Goal: Task Accomplishment & Management: Manage account settings

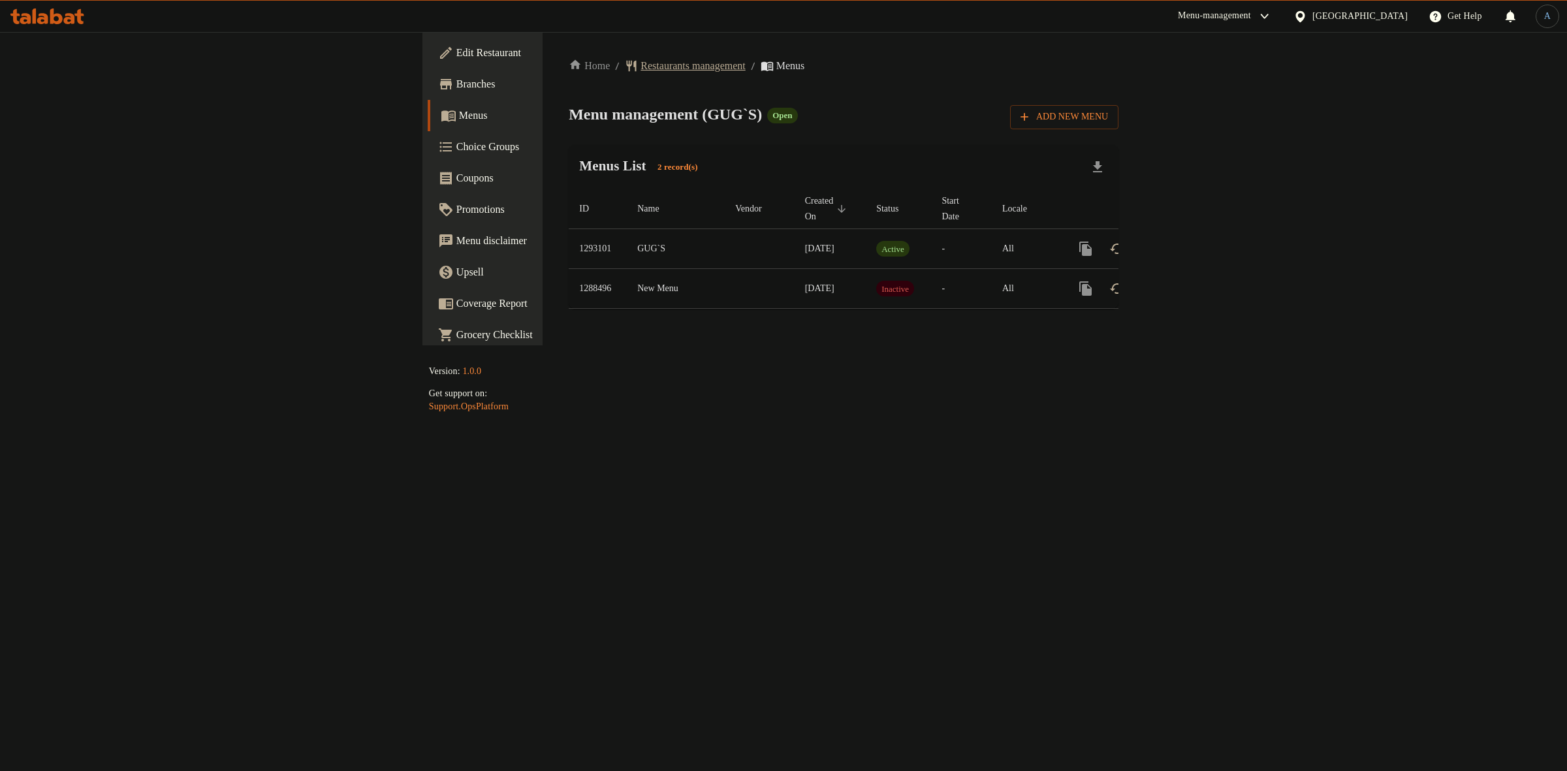
click at [641, 62] on span "Restaurants management" at bounding box center [693, 66] width 104 height 16
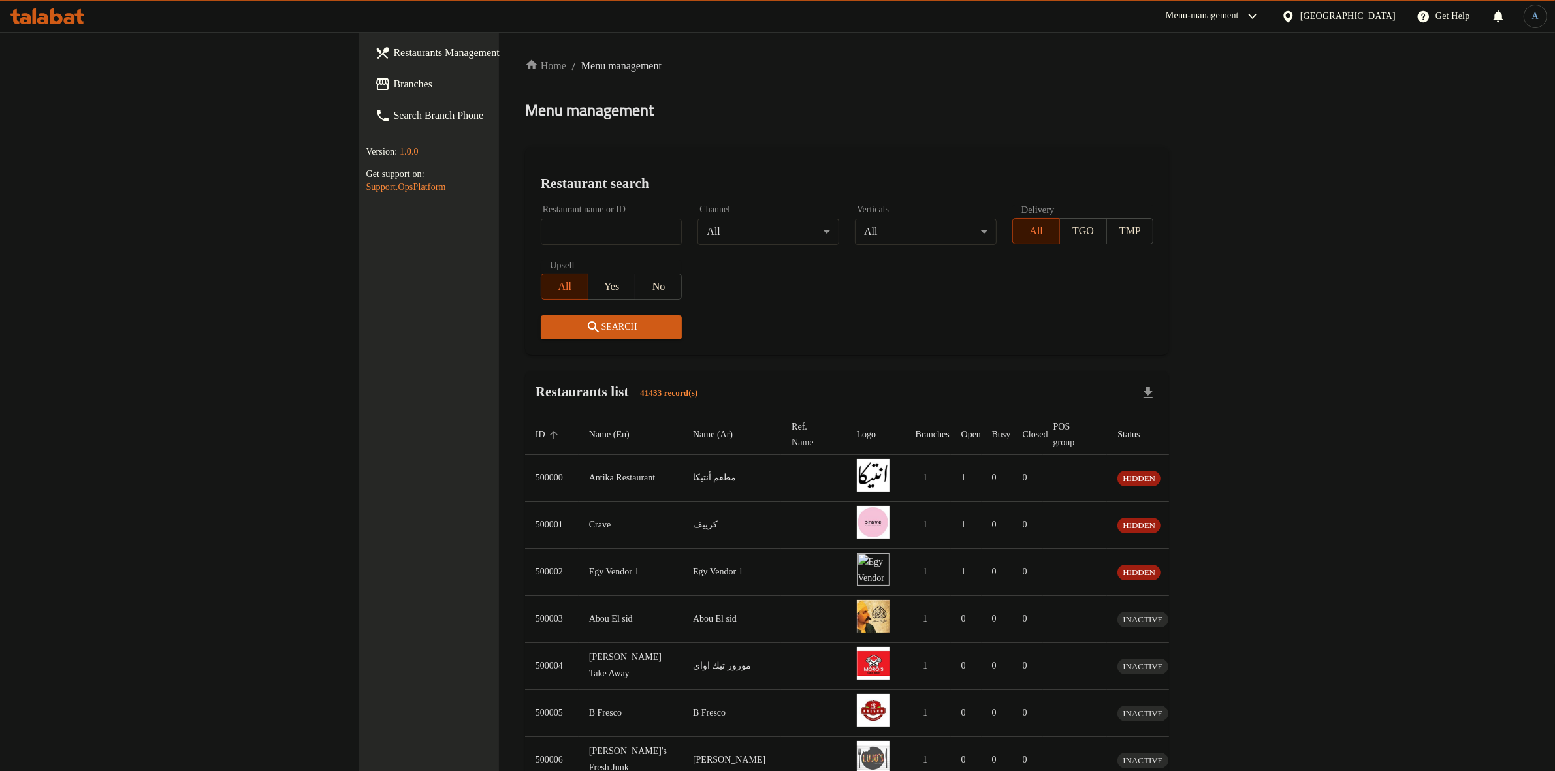
click at [541, 233] on input "search" at bounding box center [612, 232] width 142 height 26
paste input "697107"
type input "697107"
click button "Search" at bounding box center [612, 327] width 142 height 24
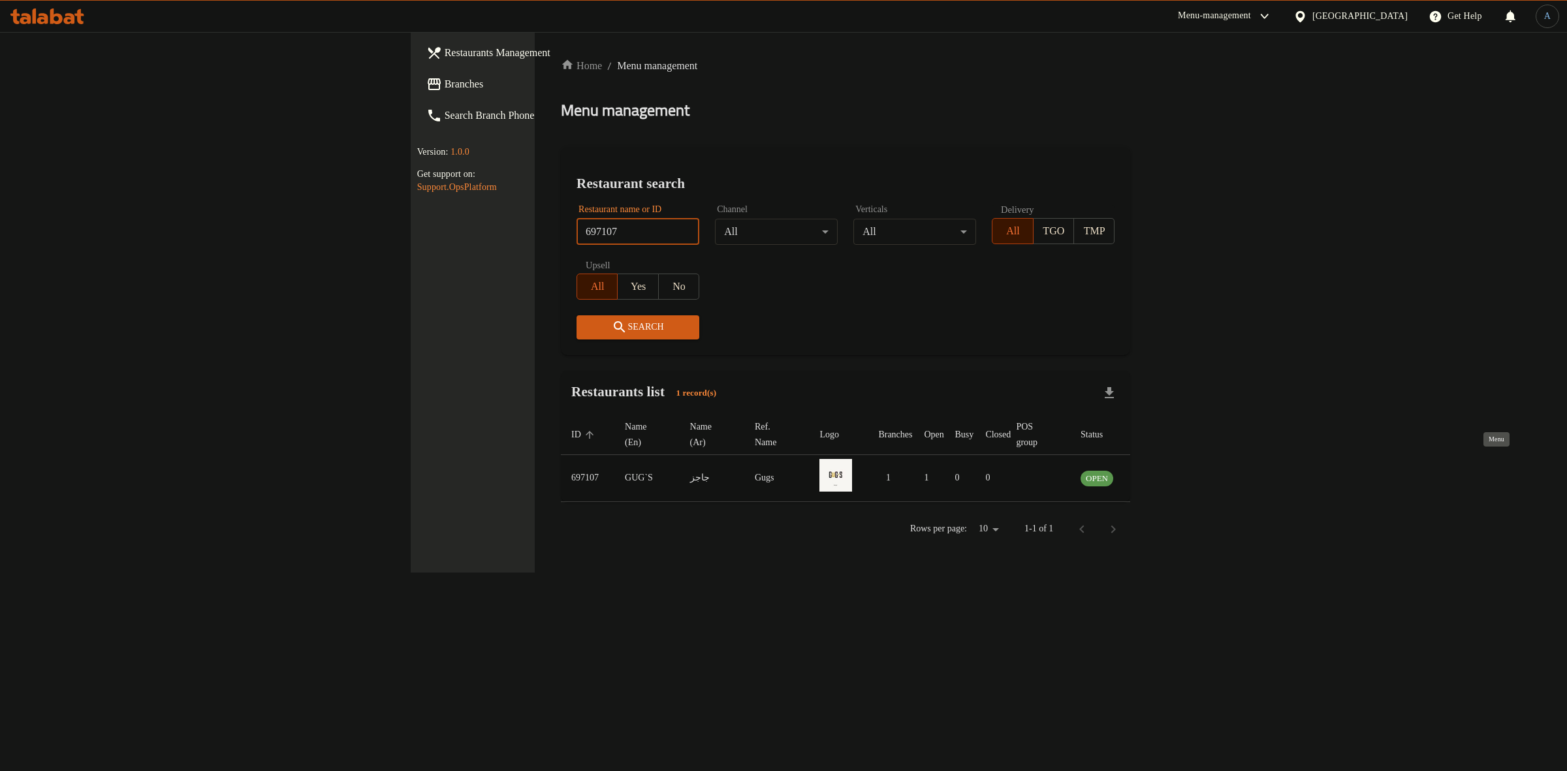
click at [1161, 473] on icon "enhanced table" at bounding box center [1154, 478] width 14 height 11
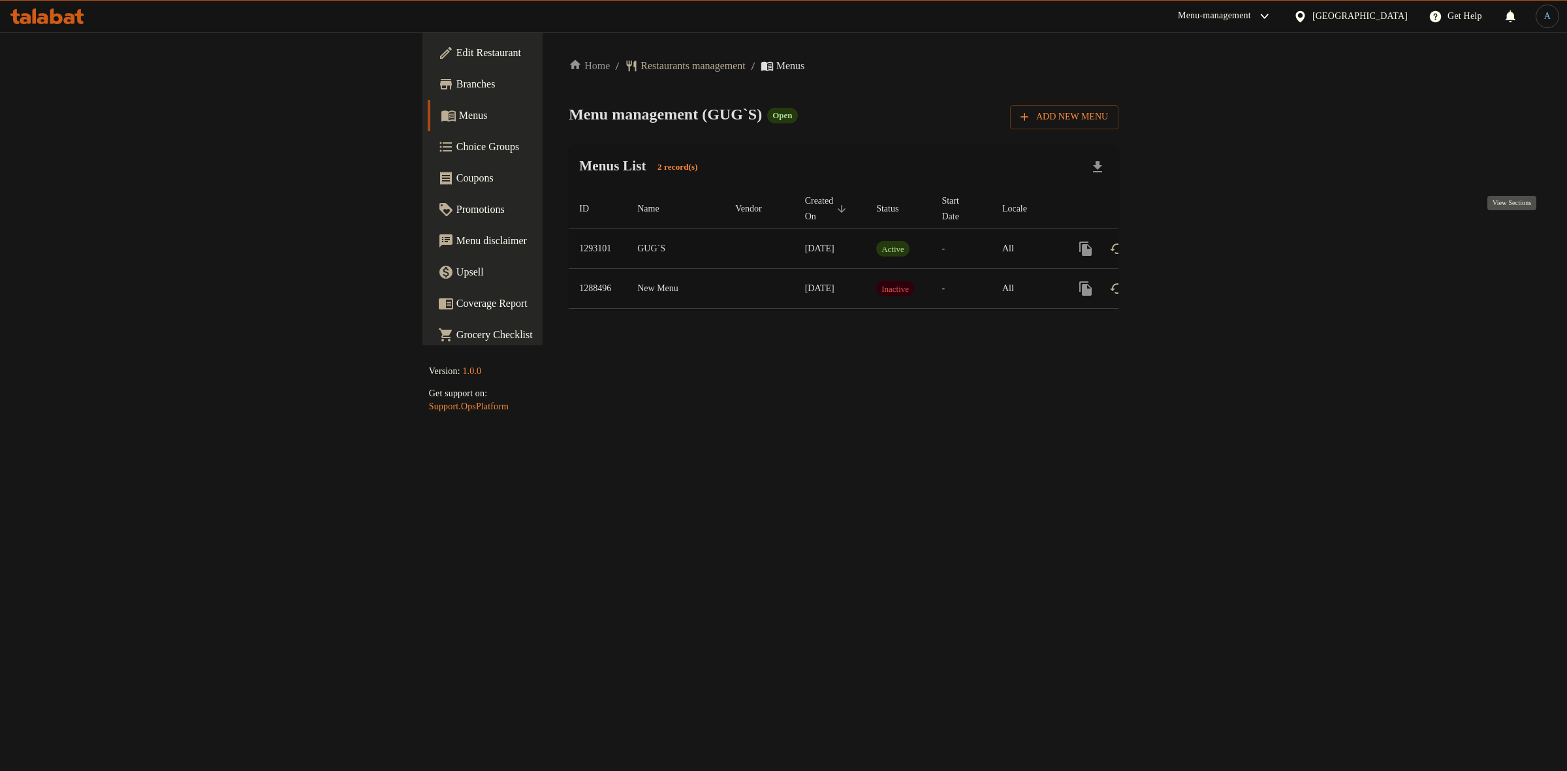
click at [1188, 241] on icon "enhanced table" at bounding box center [1180, 249] width 16 height 16
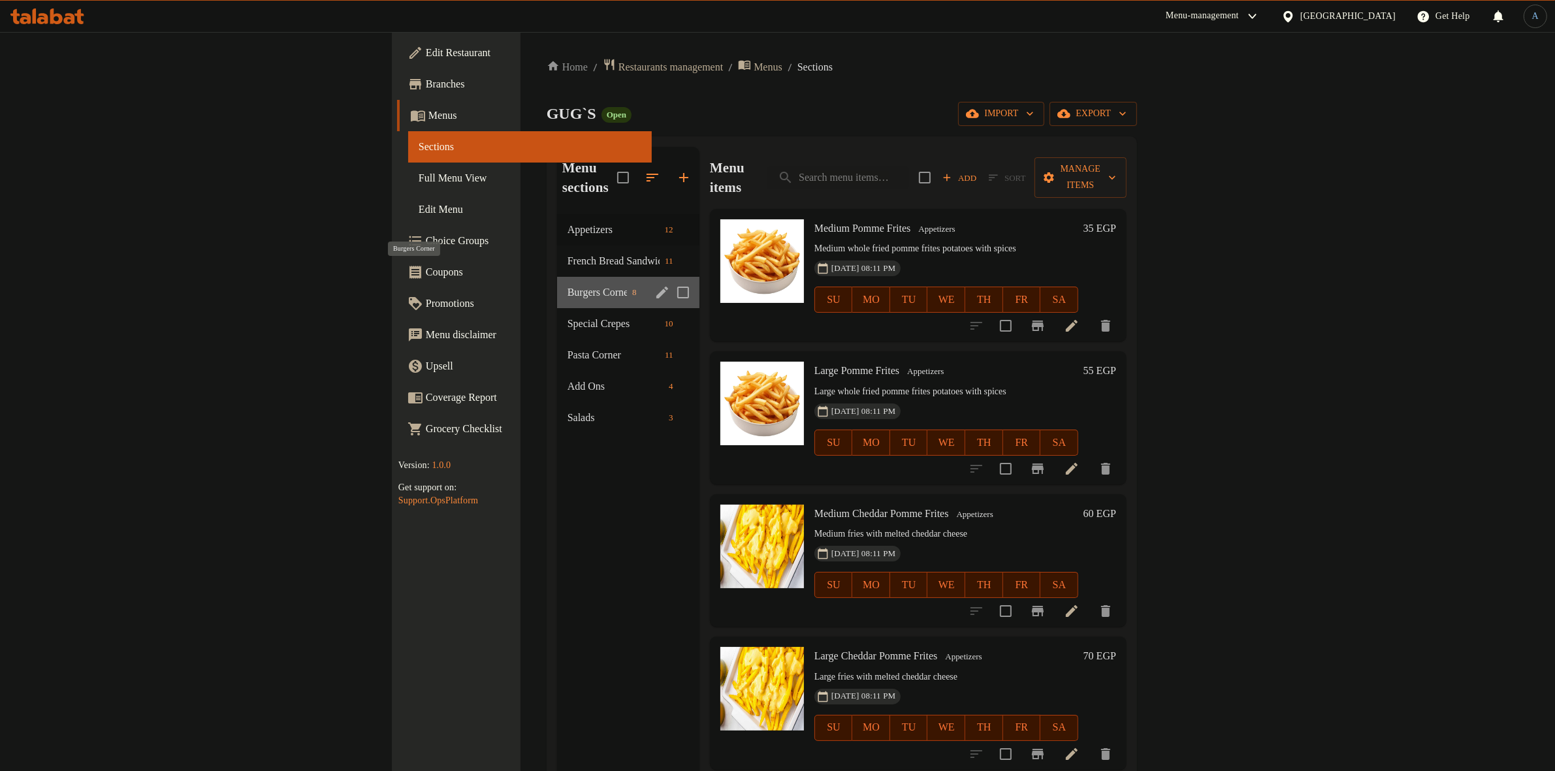
click at [567, 285] on span "Burgers Corner" at bounding box center [596, 293] width 59 height 16
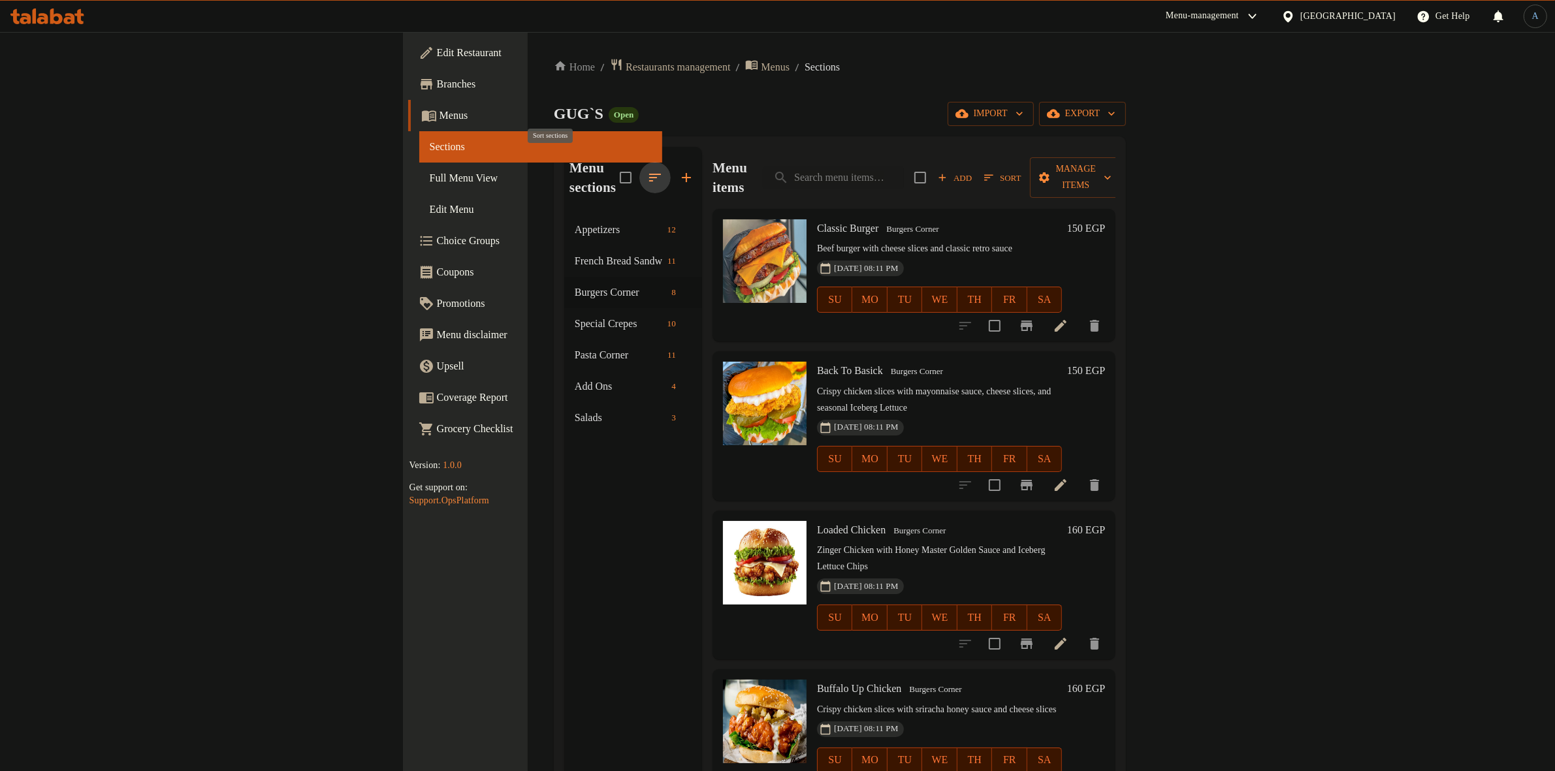
click at [647, 170] on icon "button" at bounding box center [655, 178] width 16 height 16
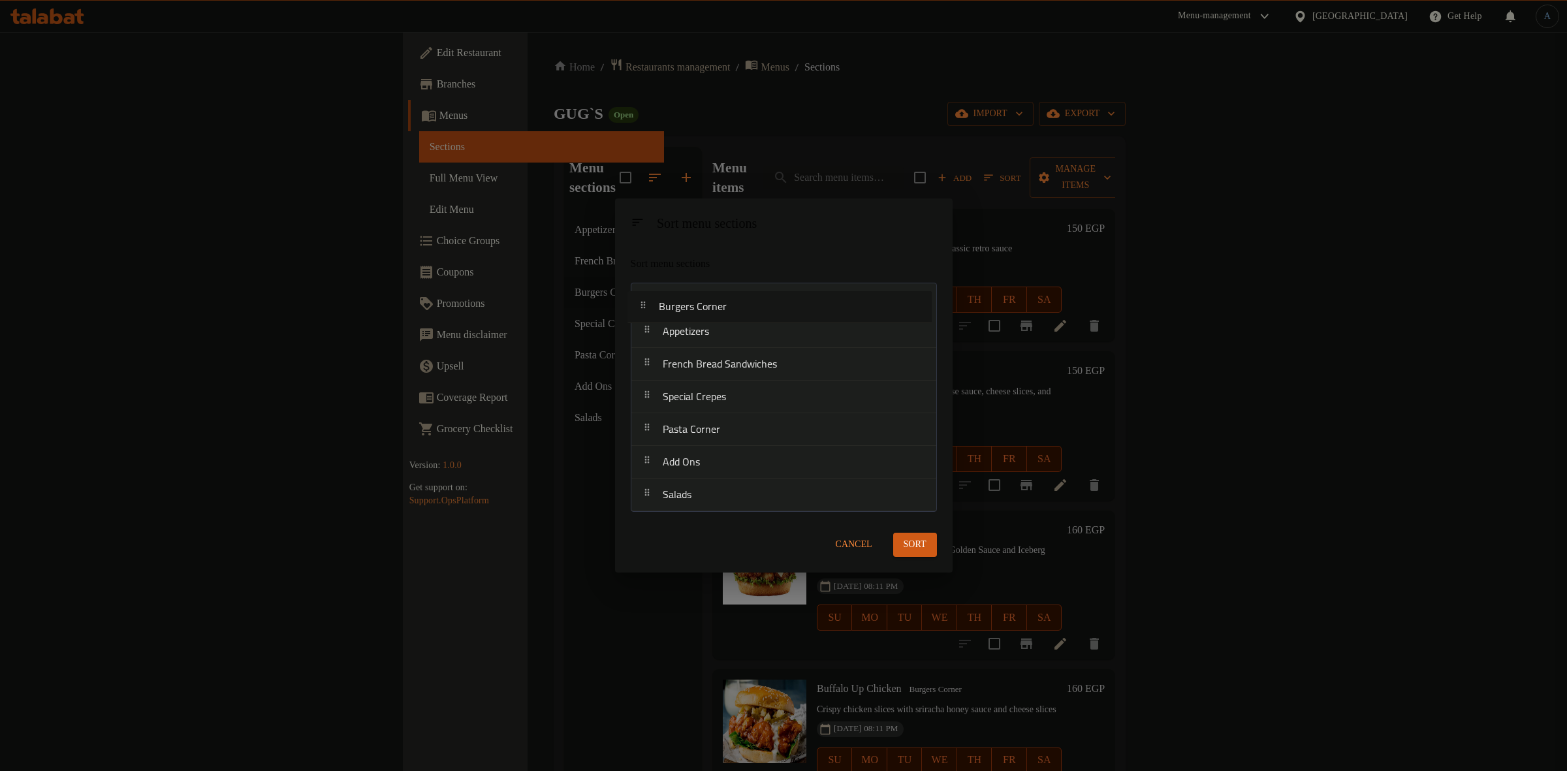
drag, startPoint x: 752, startPoint y: 369, endPoint x: 748, endPoint y: 305, distance: 64.1
click at [748, 305] on nav "Appetizers French Bread Sandwiches Burgers Corner Special Crepes Pasta Corner A…" at bounding box center [784, 397] width 306 height 229
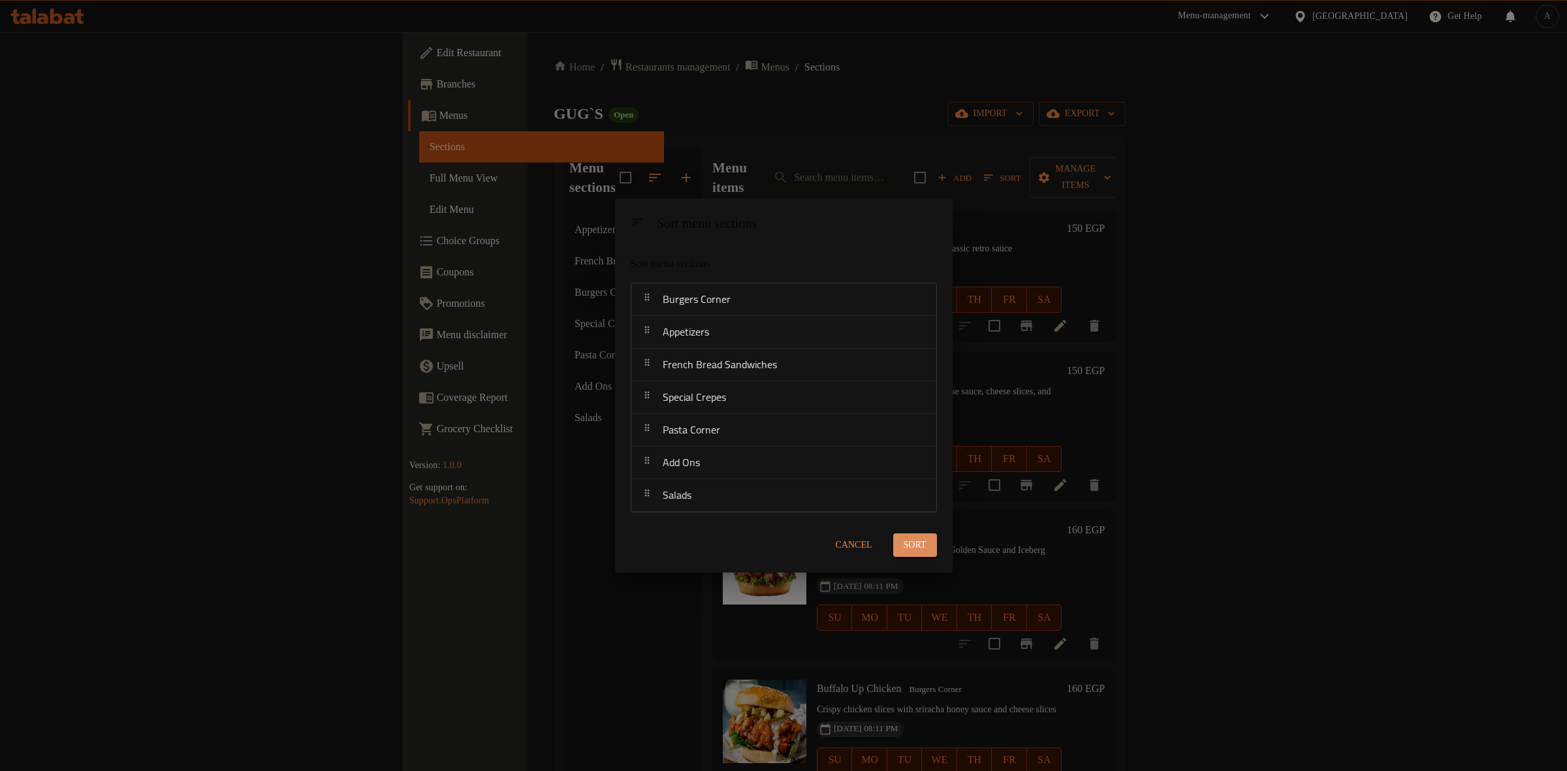
click at [928, 544] on button "Sort" at bounding box center [915, 545] width 44 height 24
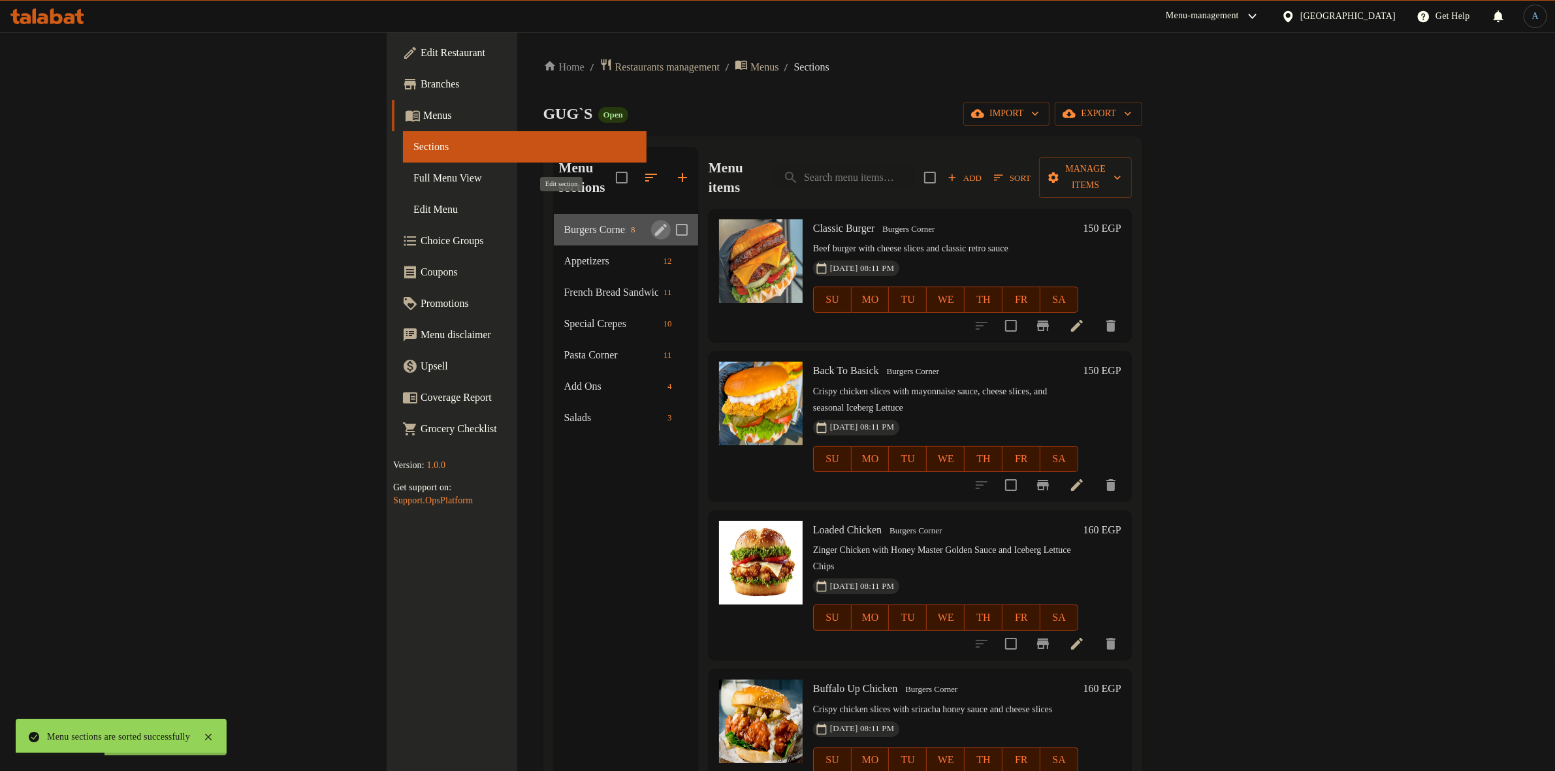
click at [655, 224] on icon "edit" at bounding box center [661, 230] width 12 height 12
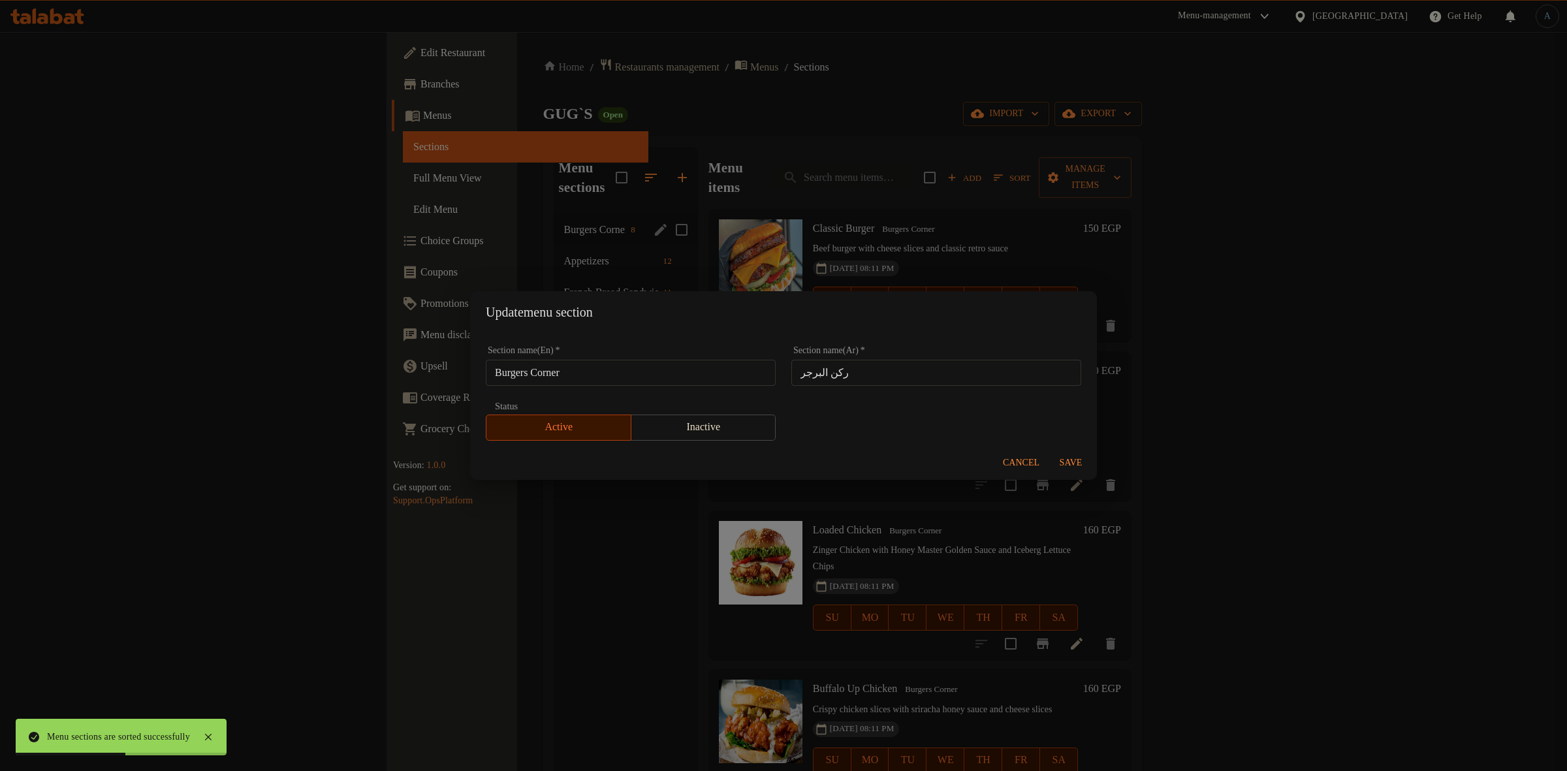
click at [610, 373] on input "Burgers Corner" at bounding box center [631, 373] width 290 height 26
paste input "text"
click at [610, 373] on input "Burgers" at bounding box center [631, 373] width 290 height 26
type input "Burgers"
click at [883, 376] on input "ركن البرجر" at bounding box center [936, 373] width 290 height 26
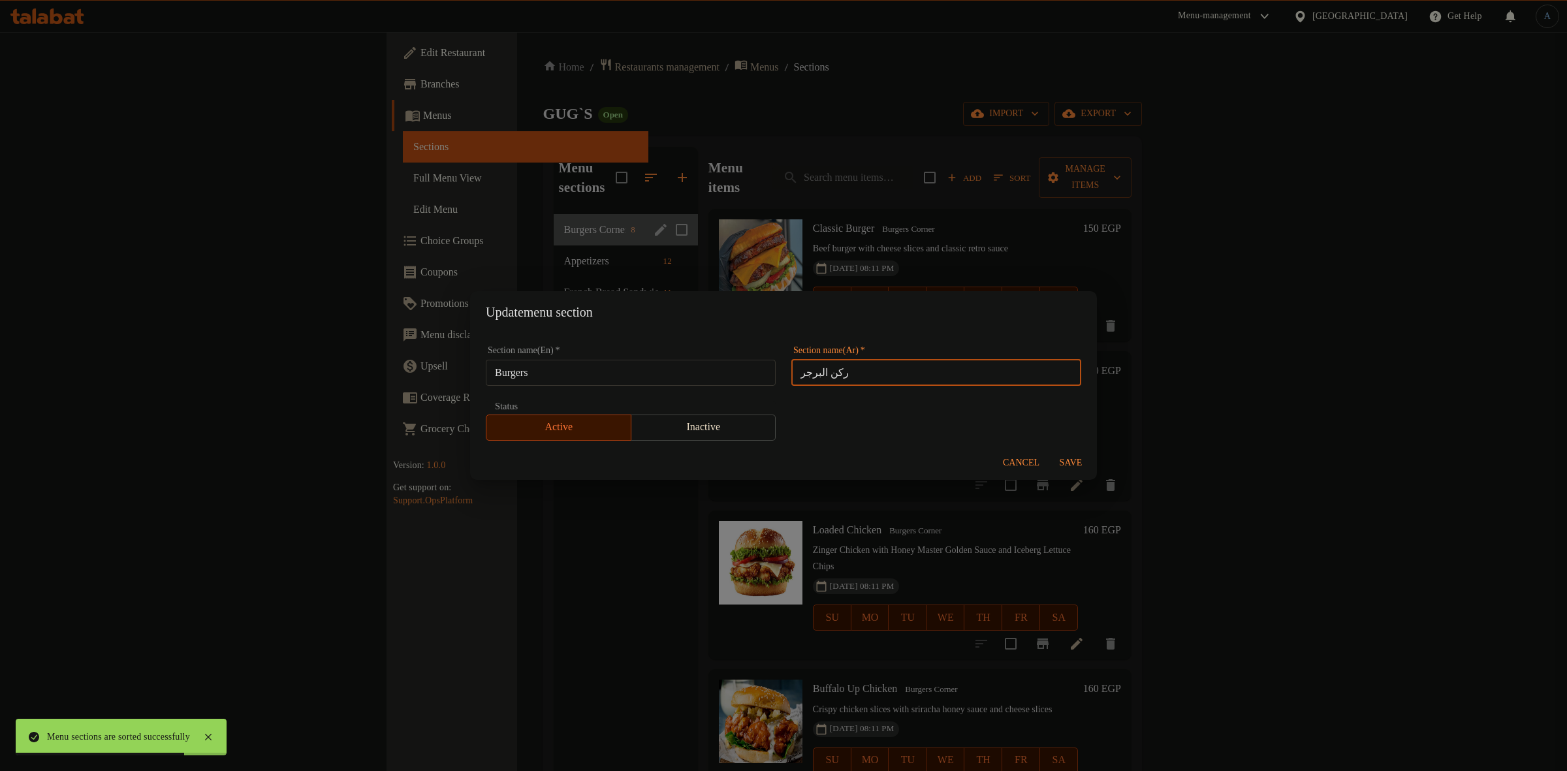
click at [823, 373] on input "ركن البرجر" at bounding box center [936, 373] width 290 height 26
click at [844, 369] on input "البرجر" at bounding box center [936, 373] width 290 height 26
type input "البرجر"
click at [1063, 462] on span "Save" at bounding box center [1070, 463] width 31 height 16
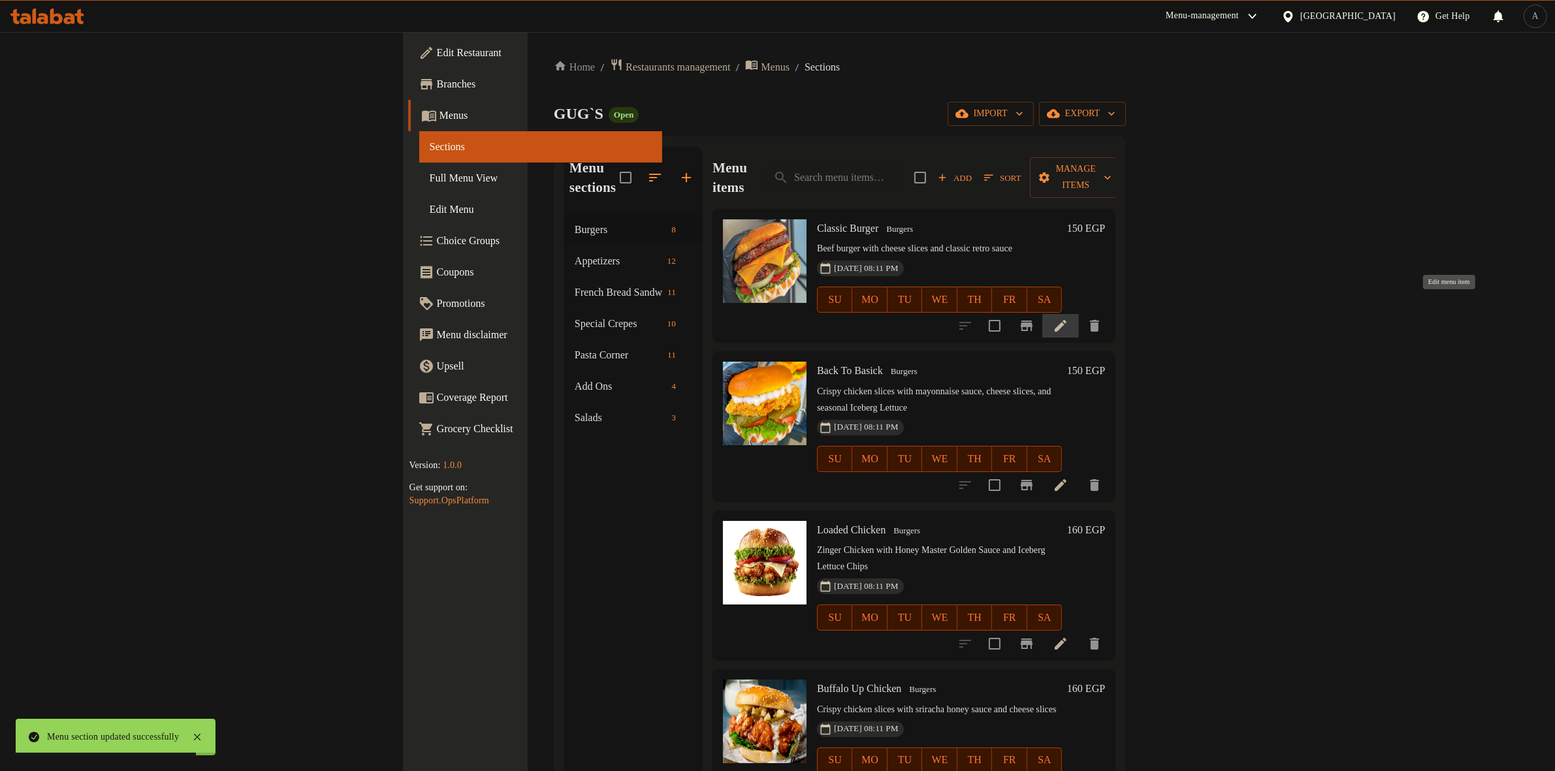
click at [1066, 320] on icon at bounding box center [1060, 326] width 12 height 12
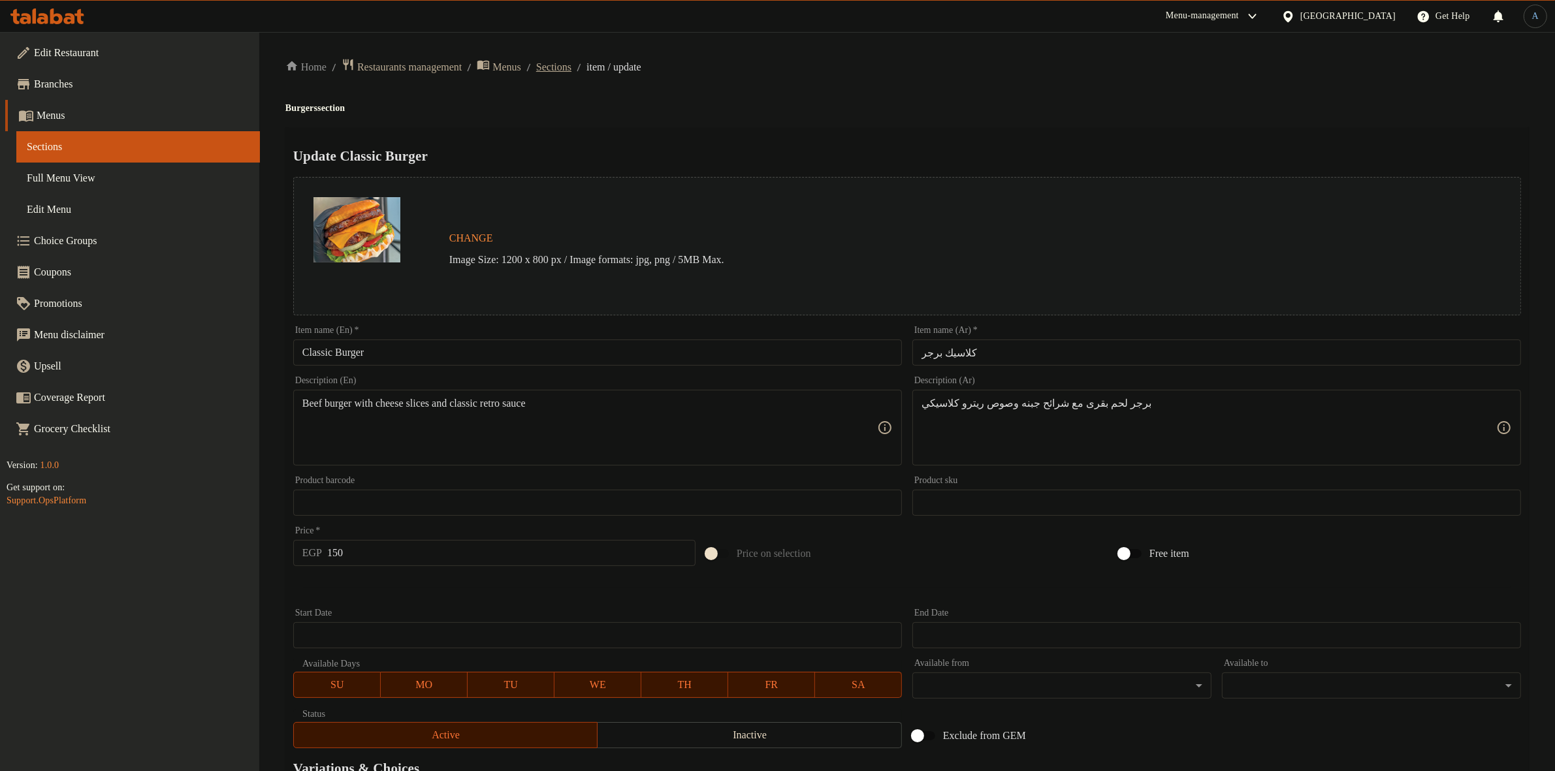
click at [571, 65] on span "Sections" at bounding box center [553, 67] width 35 height 16
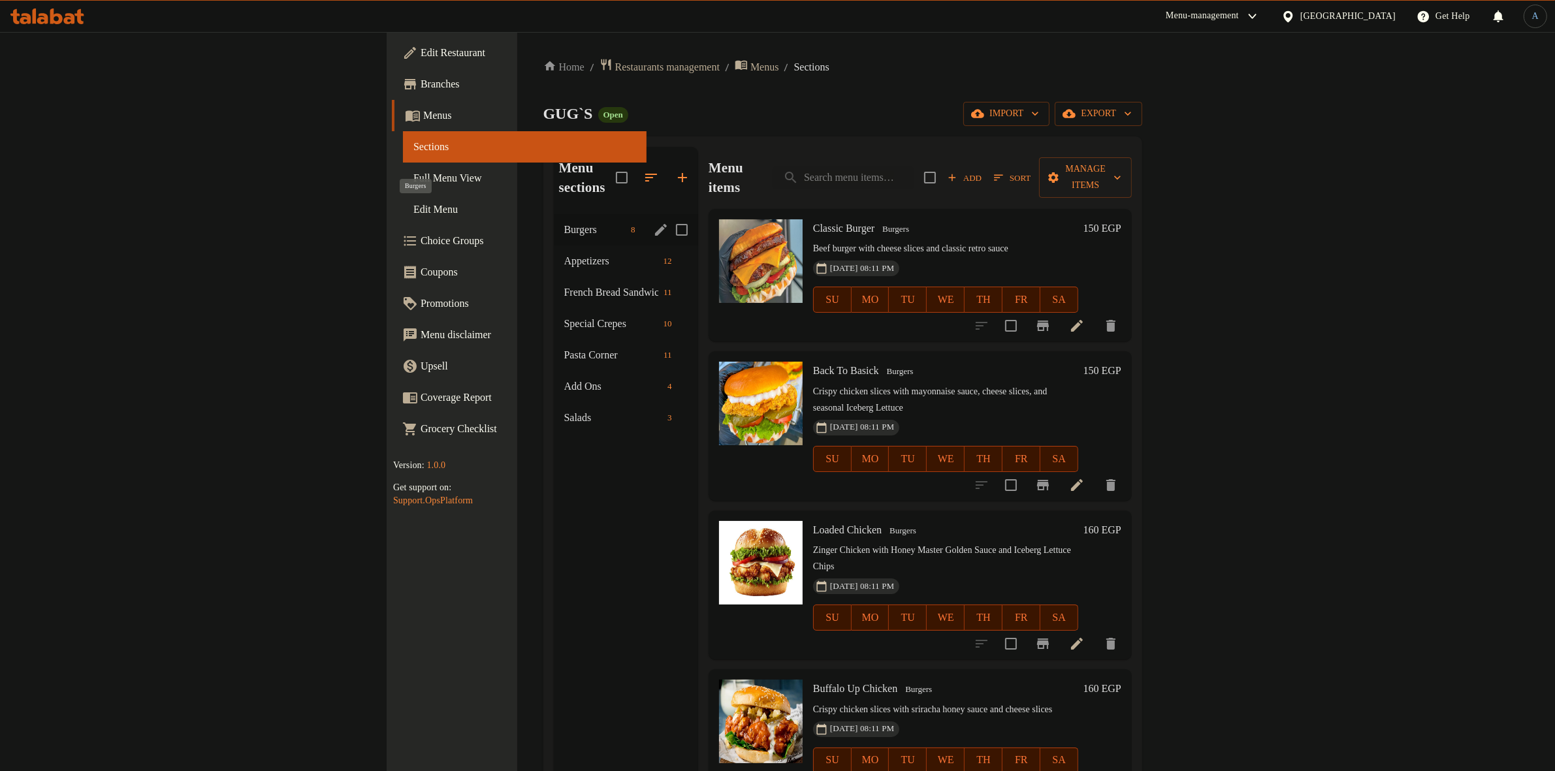
click at [564, 222] on span "Burgers" at bounding box center [595, 230] width 62 height 16
click at [562, 253] on span "Appetizers" at bounding box center [591, 261] width 58 height 16
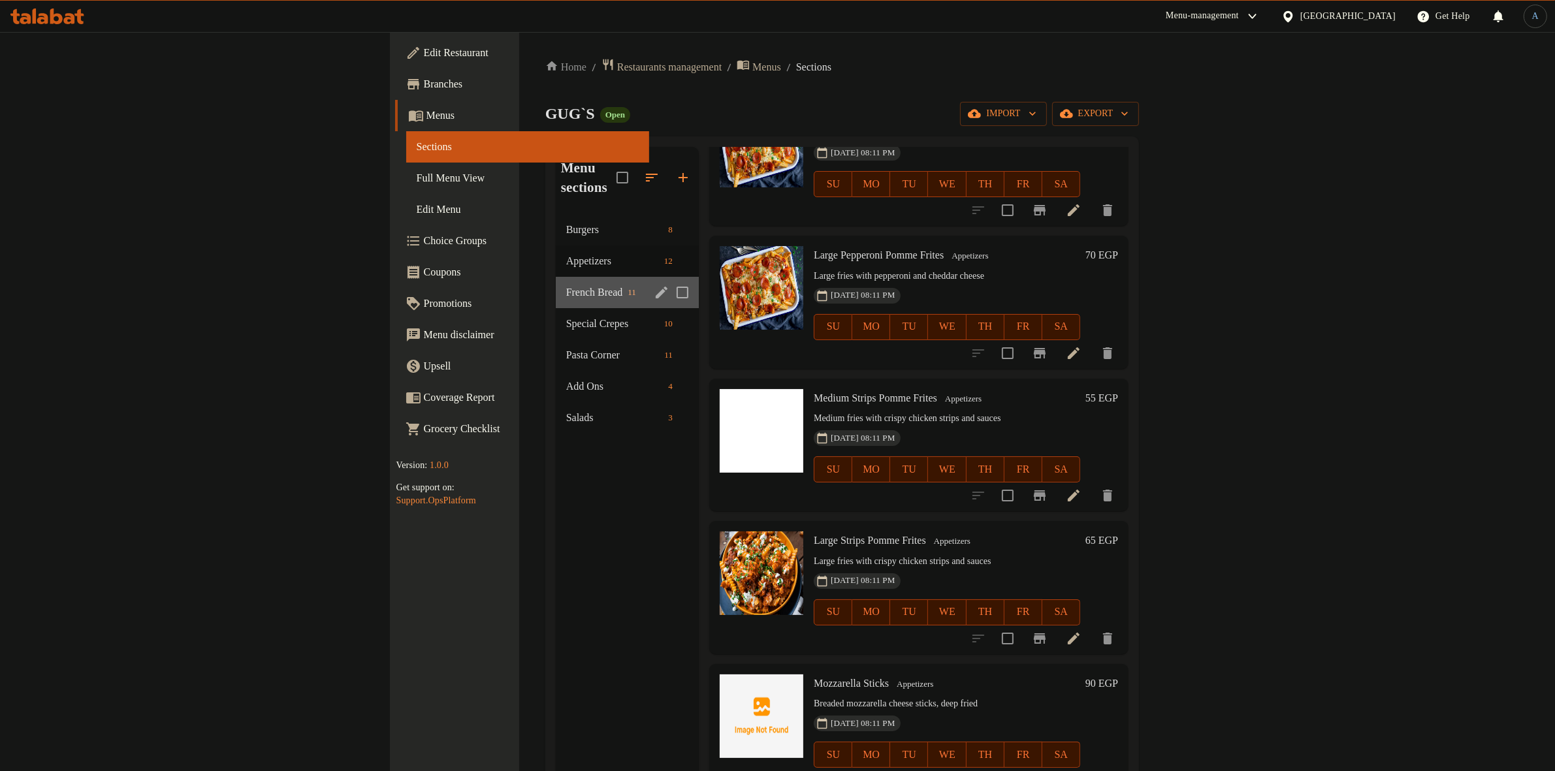
click at [556, 281] on div "French Bread Sandwiches 11" at bounding box center [627, 292] width 143 height 31
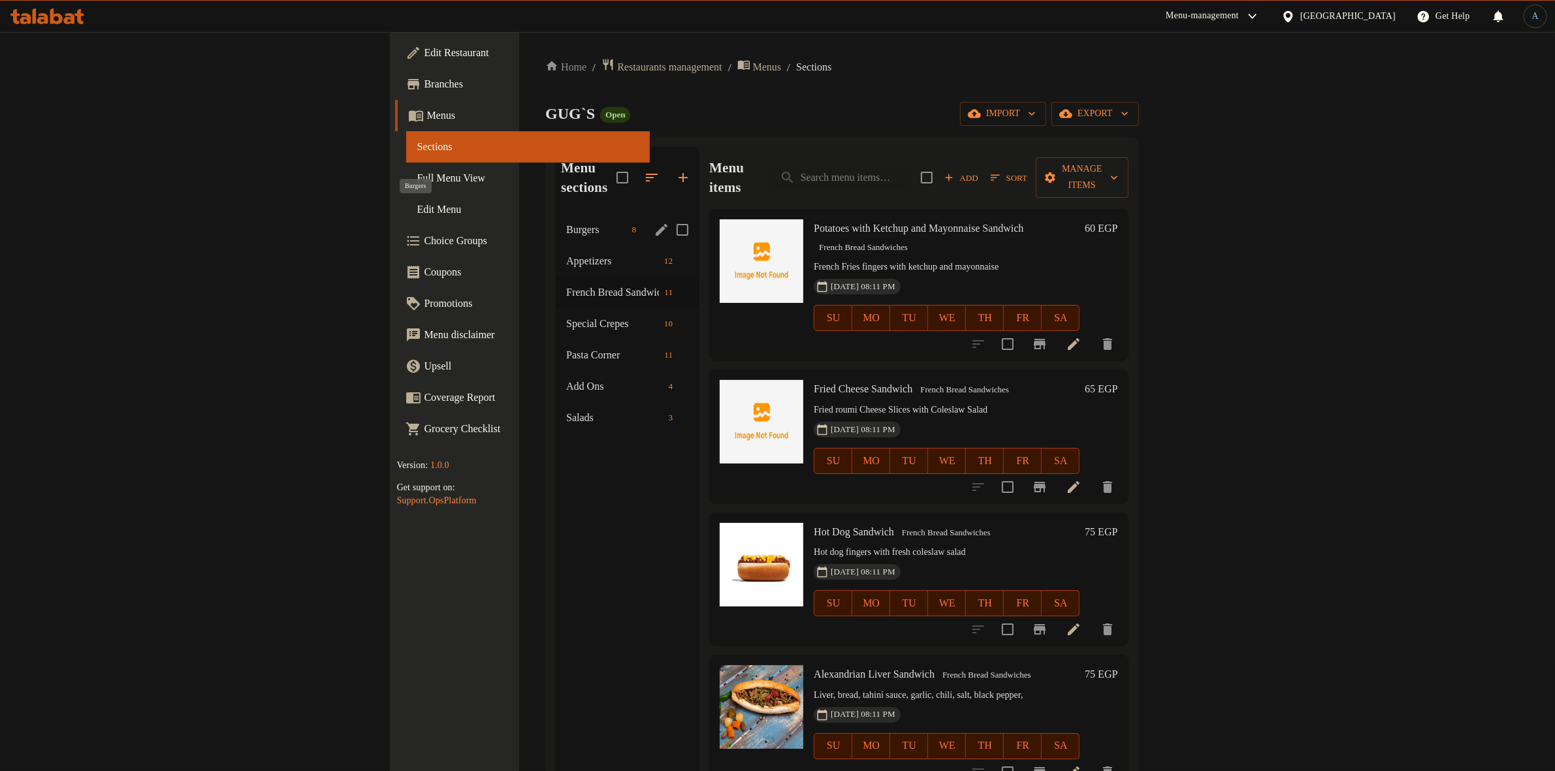
click at [566, 222] on span "Burgers" at bounding box center [596, 230] width 60 height 16
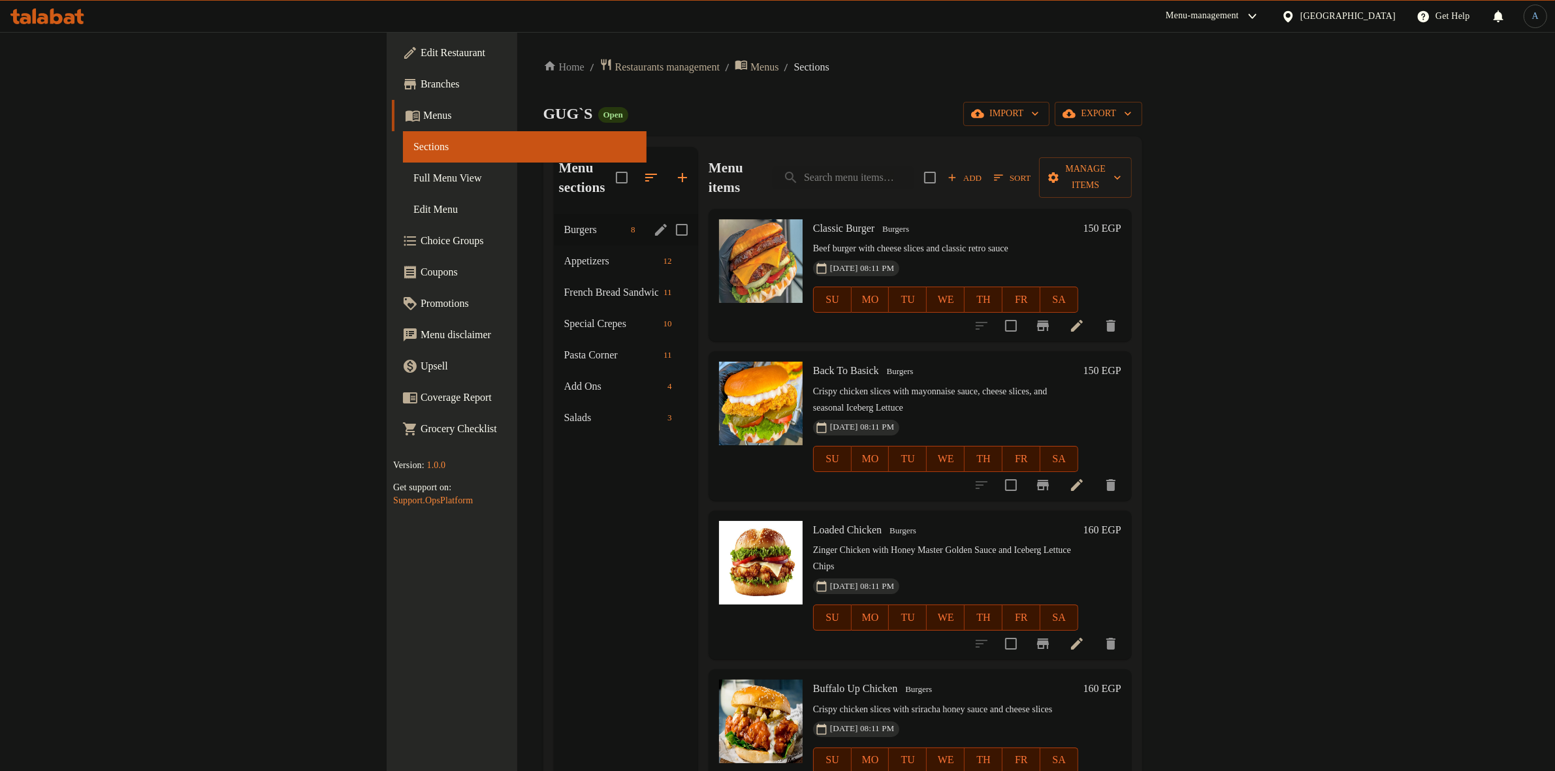
click at [564, 222] on span "Burgers" at bounding box center [595, 230] width 62 height 16
click at [562, 253] on span "Appetizers" at bounding box center [591, 261] width 58 height 16
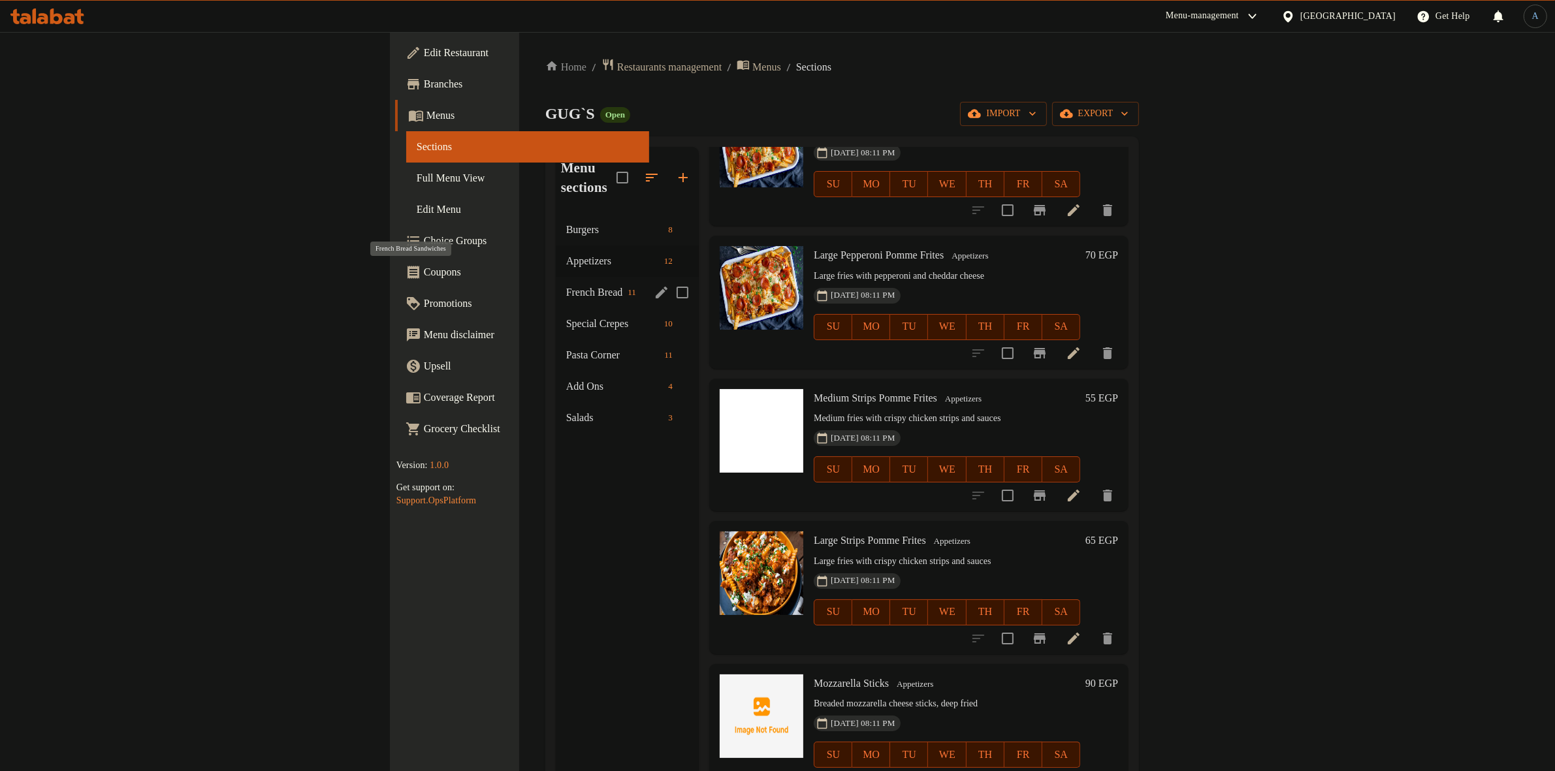
click at [566, 285] on span "French Bread Sandwiches" at bounding box center [594, 293] width 57 height 16
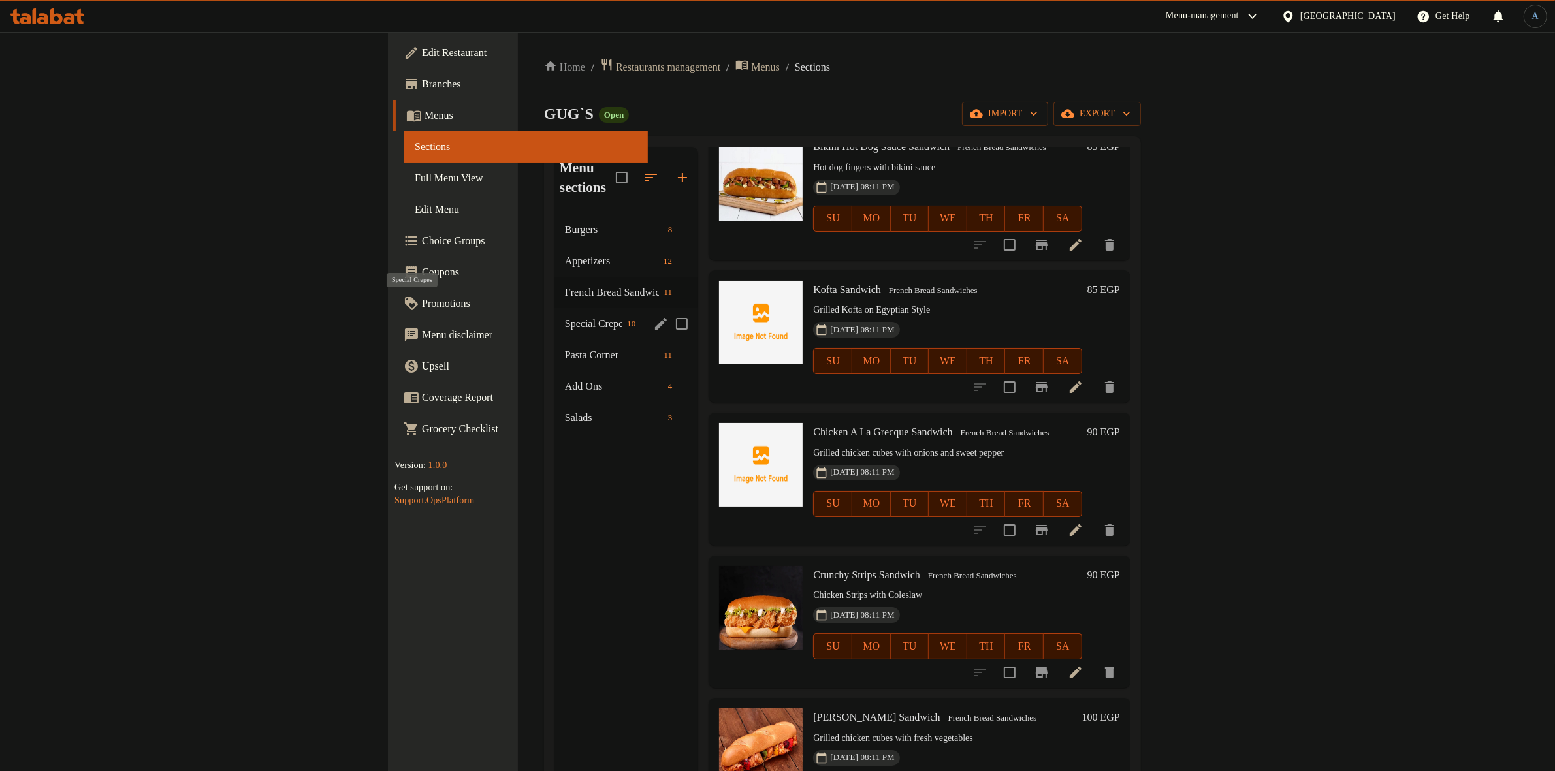
click at [565, 316] on span "Special Crepes" at bounding box center [593, 324] width 57 height 16
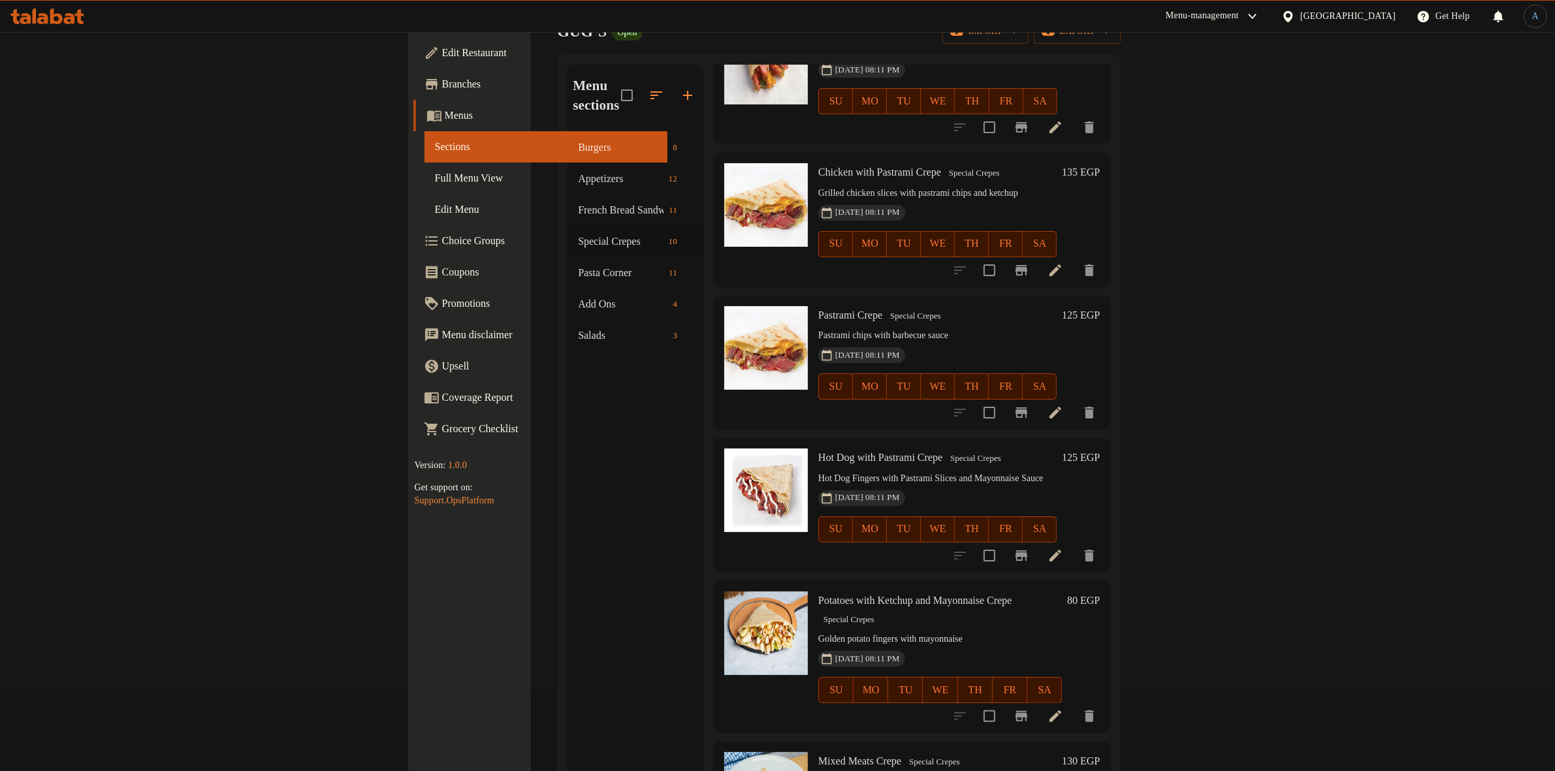
scroll to position [183, 0]
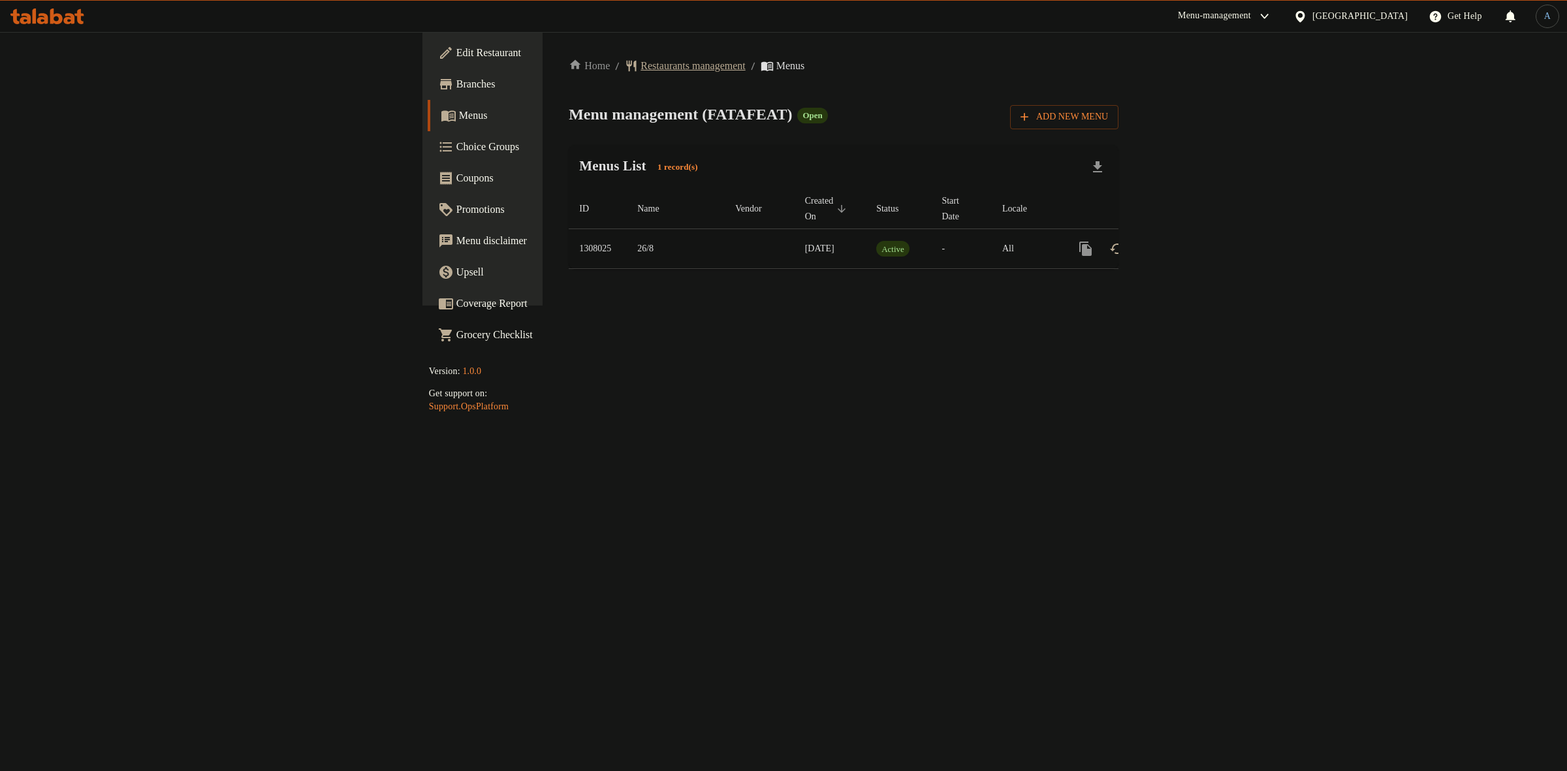
click at [641, 67] on span "Restaurants management" at bounding box center [693, 66] width 104 height 16
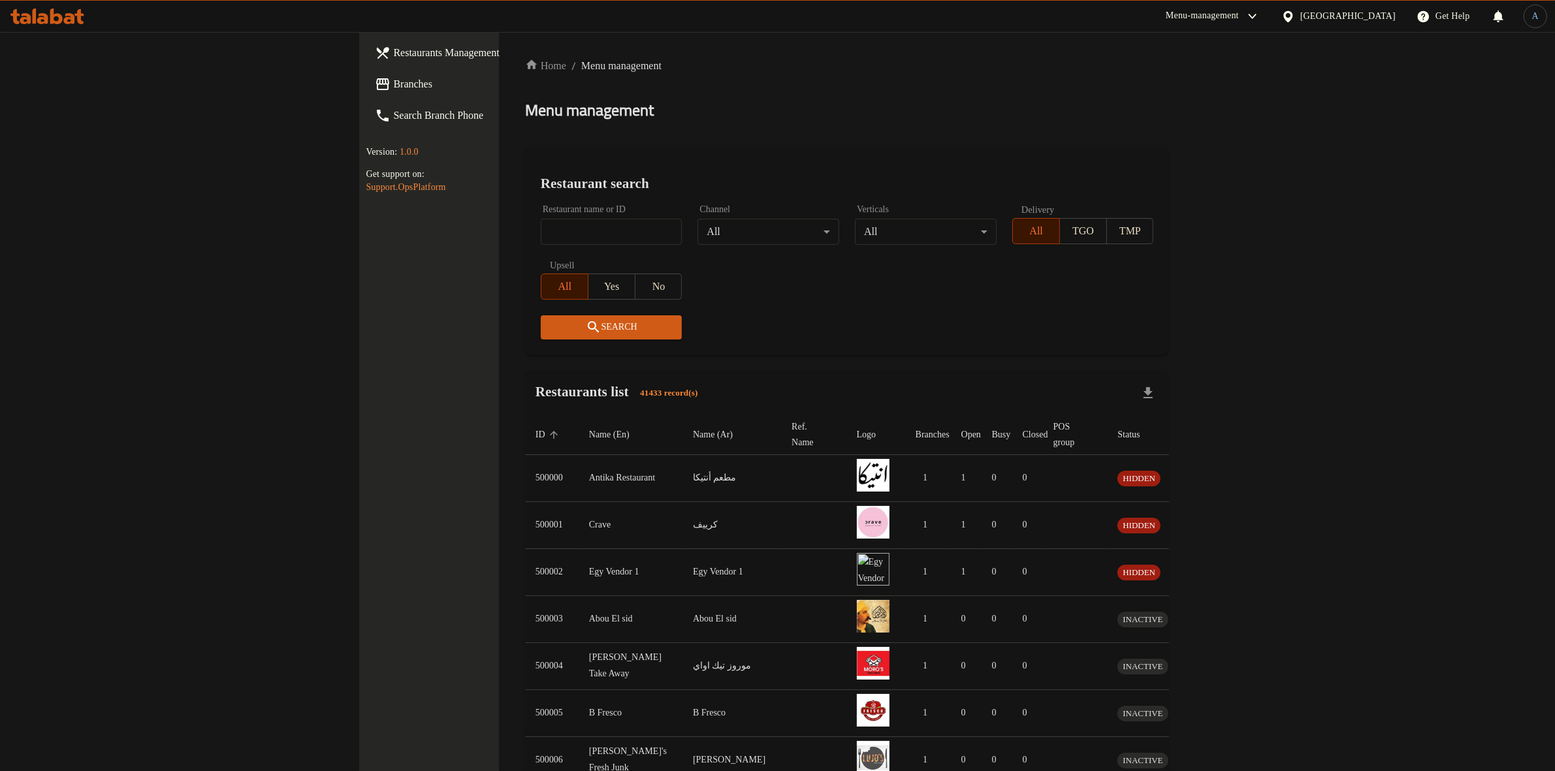
click at [541, 232] on input "search" at bounding box center [612, 232] width 142 height 26
paste input "763255"
type input "763255"
click button "Search" at bounding box center [612, 327] width 142 height 24
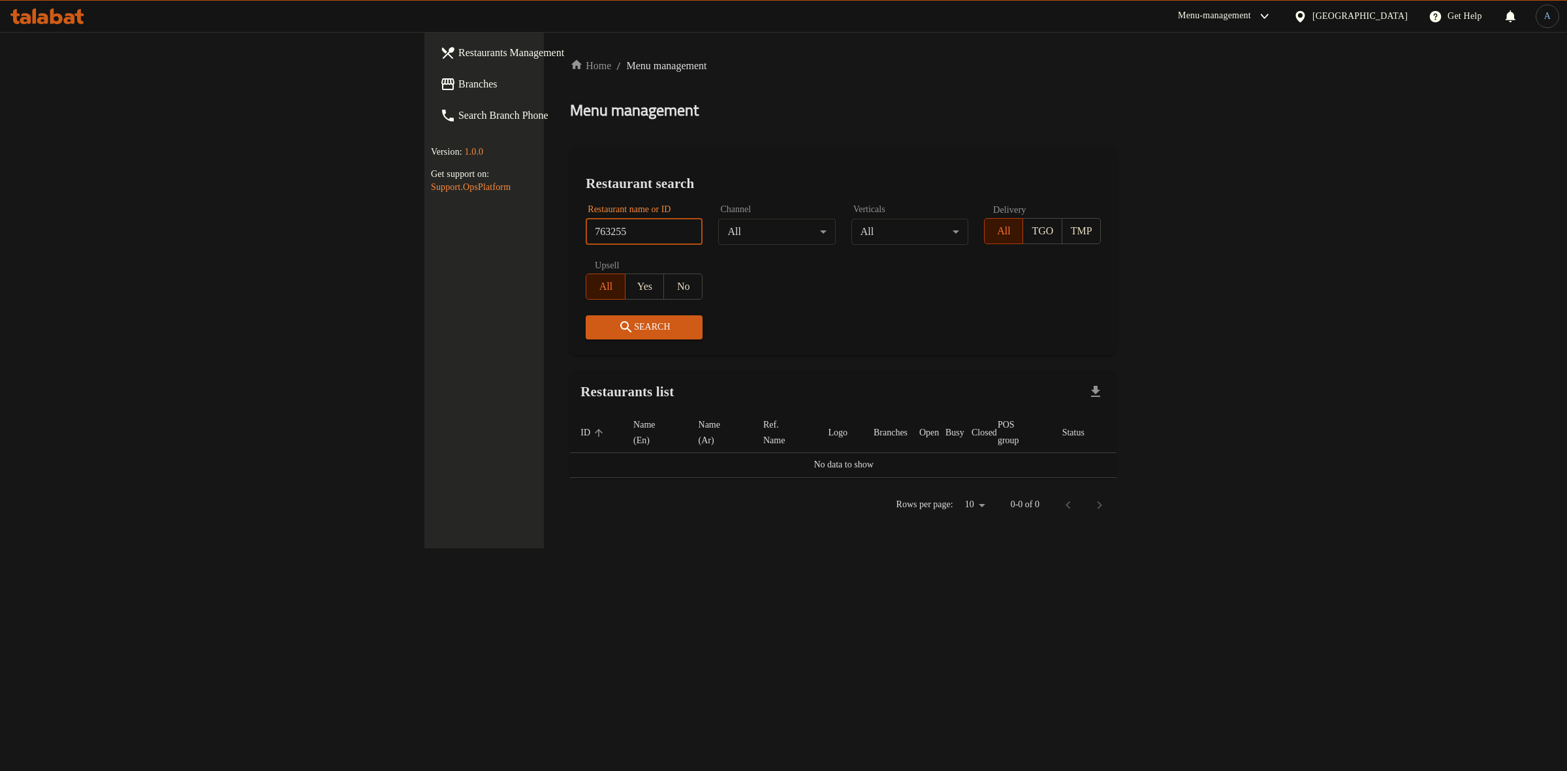
click at [458, 90] on span "Branches" at bounding box center [566, 84] width 217 height 16
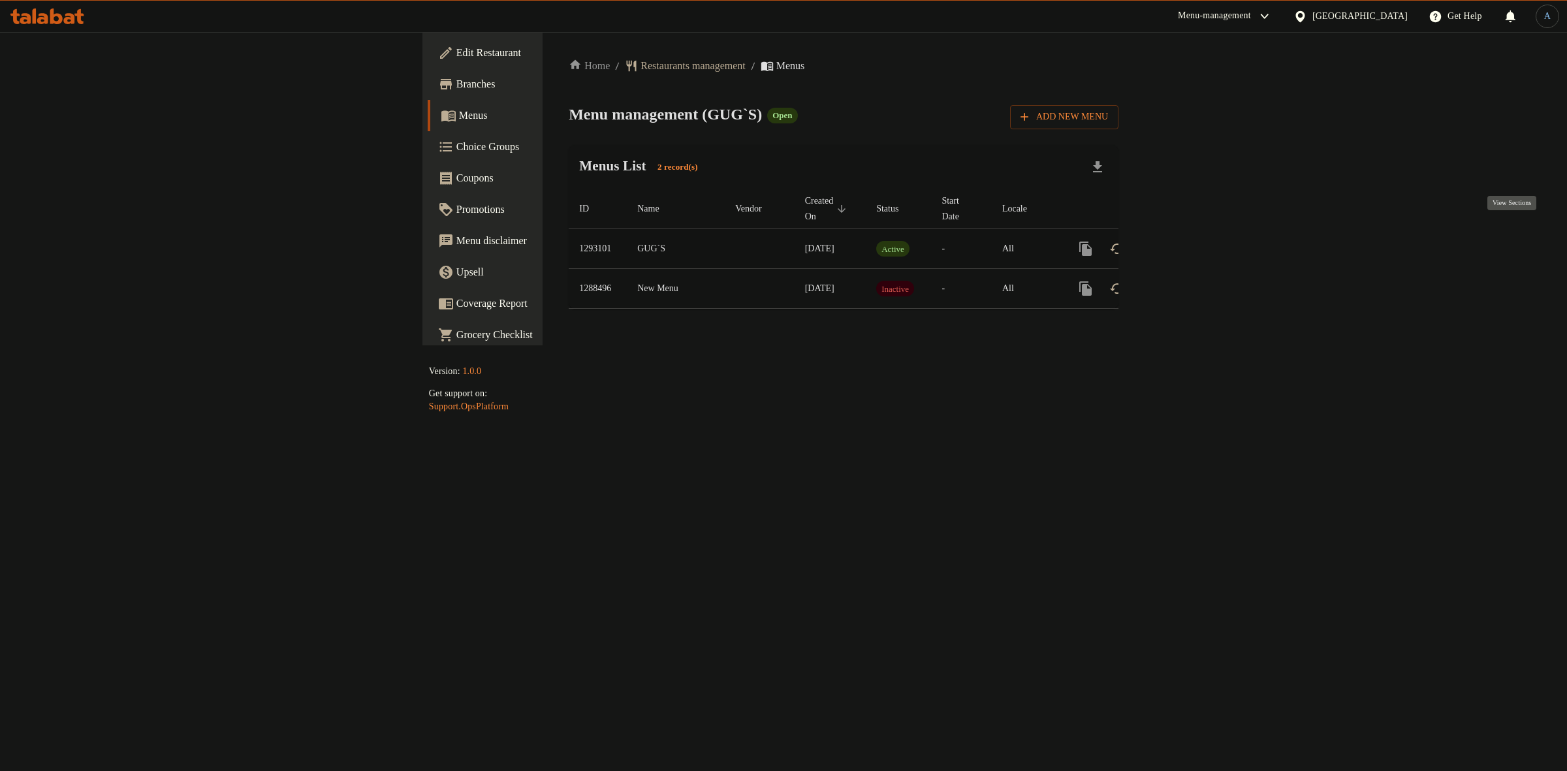
click at [1188, 241] on icon "enhanced table" at bounding box center [1180, 249] width 16 height 16
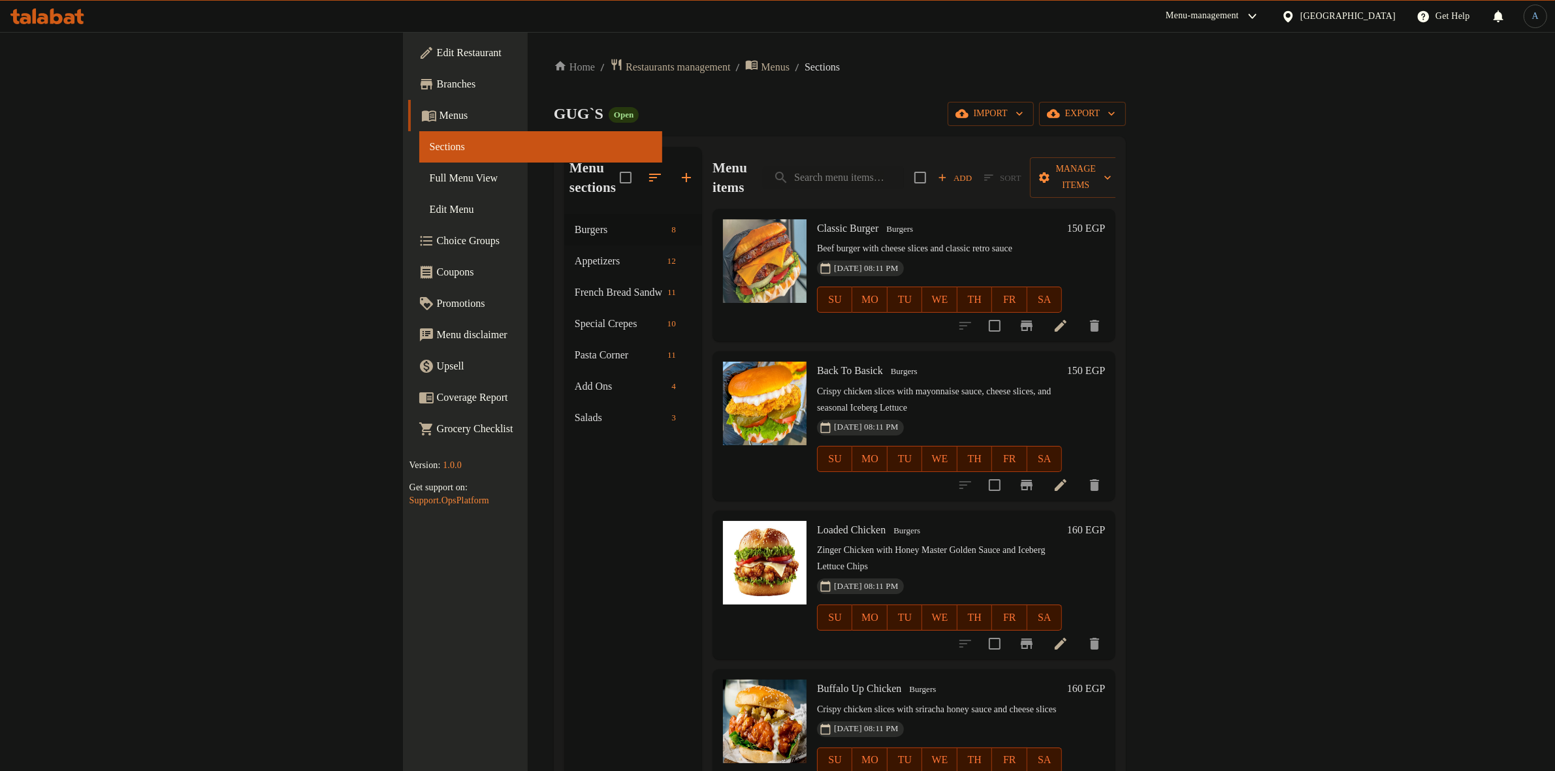
click at [430, 183] on span "Full Menu View" at bounding box center [541, 178] width 223 height 16
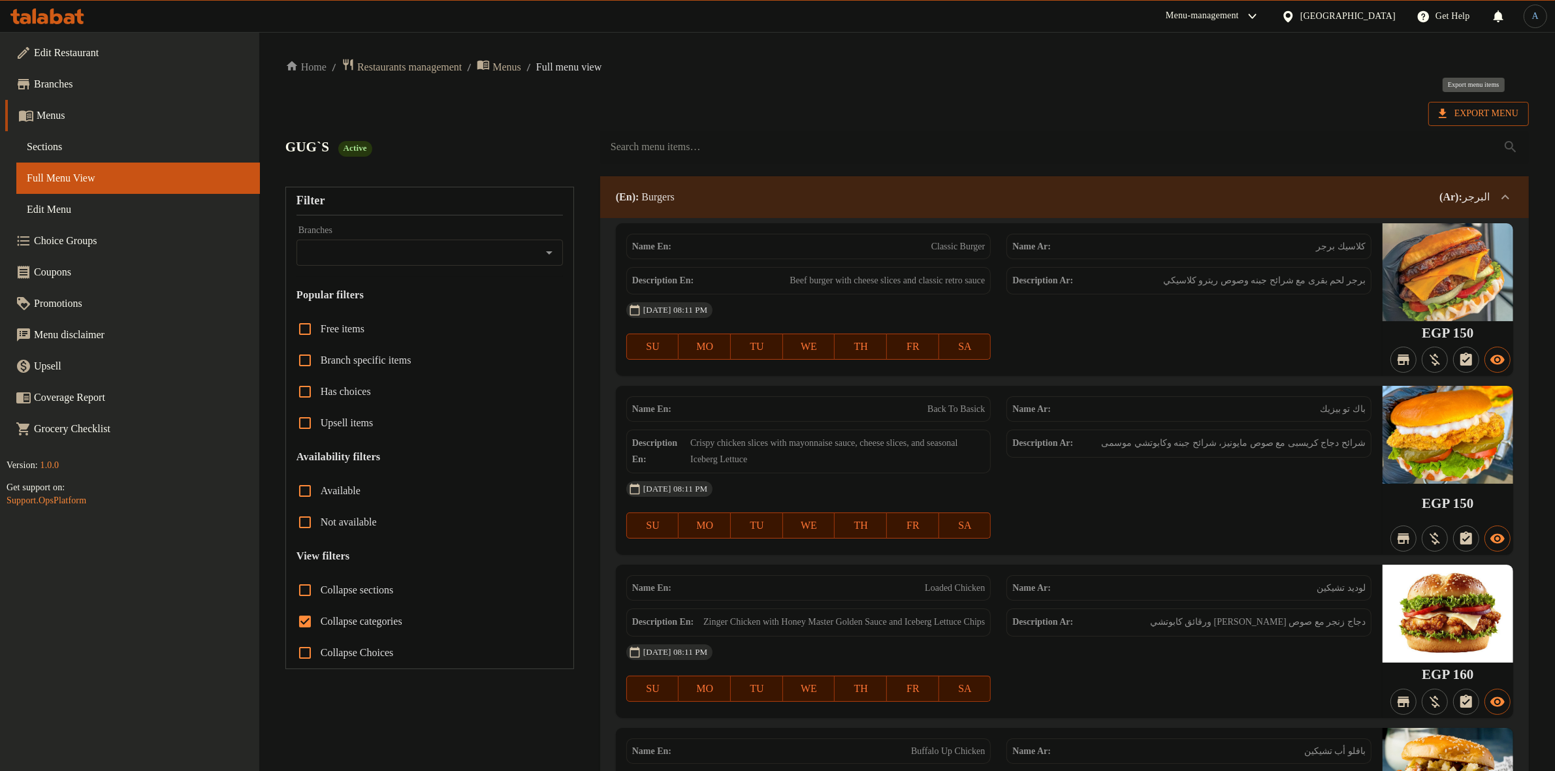
click at [1474, 116] on span "Export Menu" at bounding box center [1478, 114] width 80 height 16
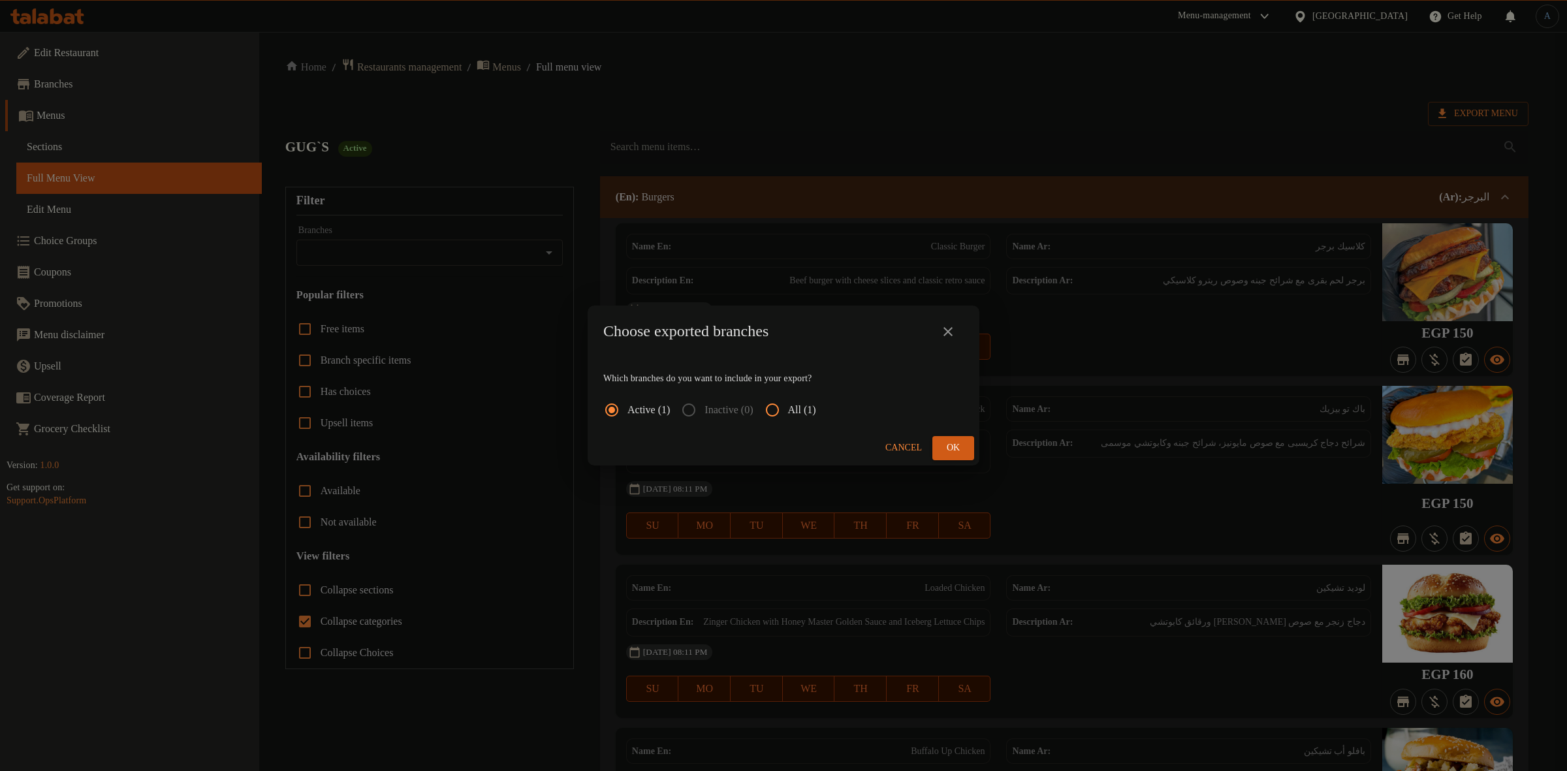
click at [804, 406] on span "All (1)" at bounding box center [802, 410] width 28 height 16
click at [788, 406] on input "All (1)" at bounding box center [772, 409] width 31 height 31
radio input "true"
click at [968, 446] on button "Ok" at bounding box center [953, 448] width 42 height 24
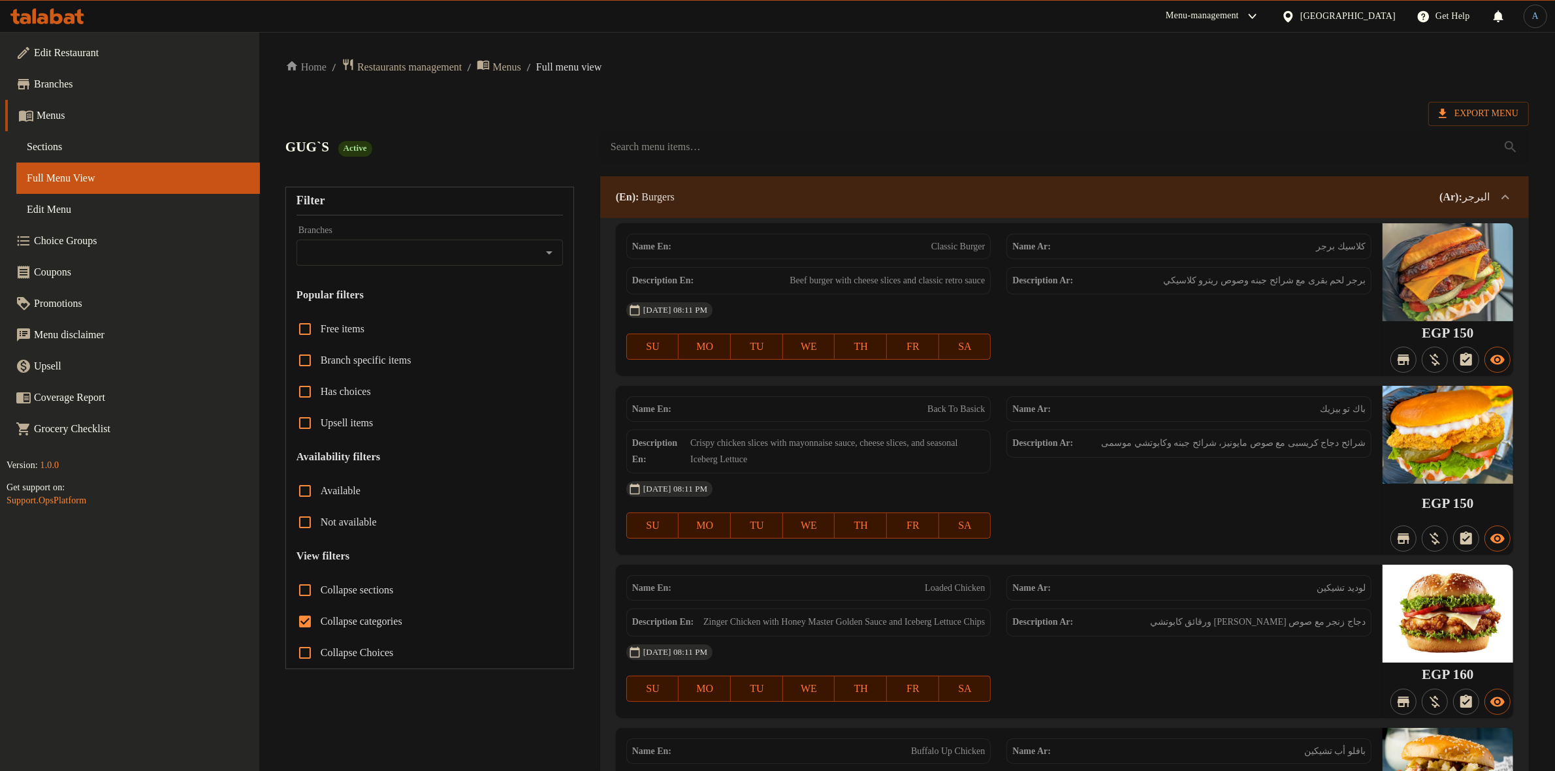
click at [62, 146] on span "Sections" at bounding box center [138, 147] width 223 height 16
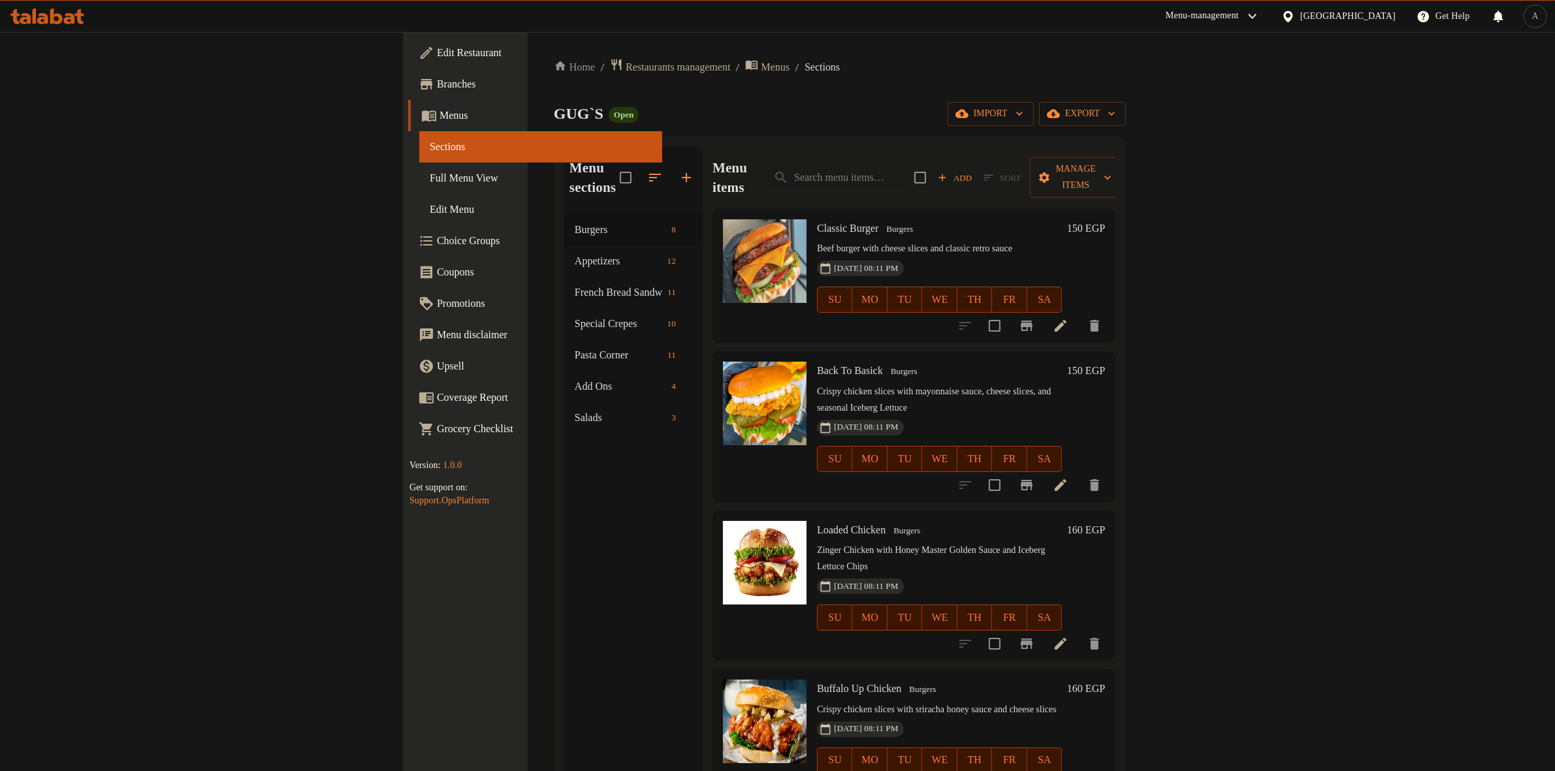
click at [430, 146] on span "Sections" at bounding box center [541, 147] width 223 height 16
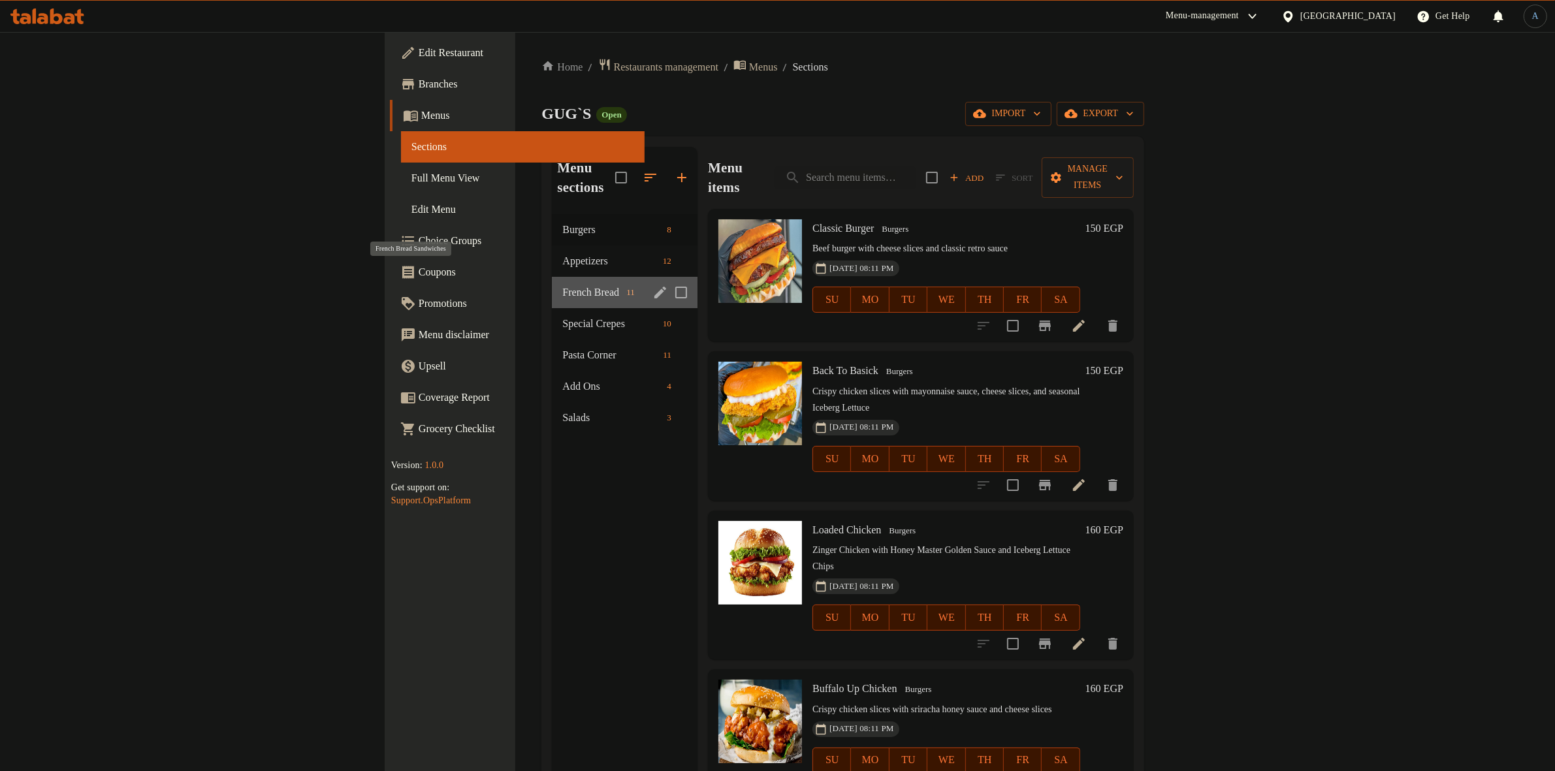
click at [562, 285] on span "French Bread Sandwiches" at bounding box center [591, 293] width 59 height 16
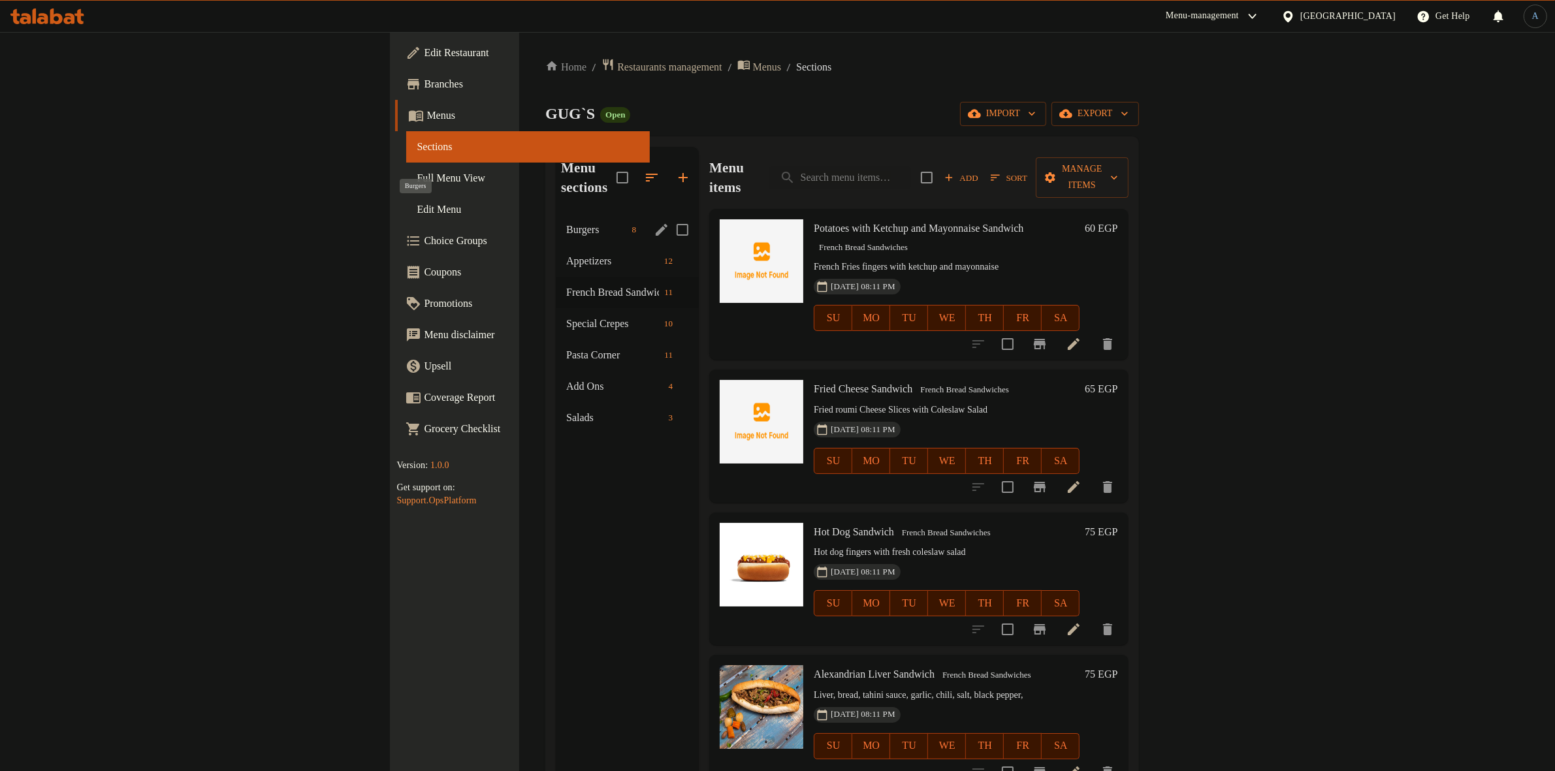
click at [566, 222] on span "Burgers" at bounding box center [596, 230] width 60 height 16
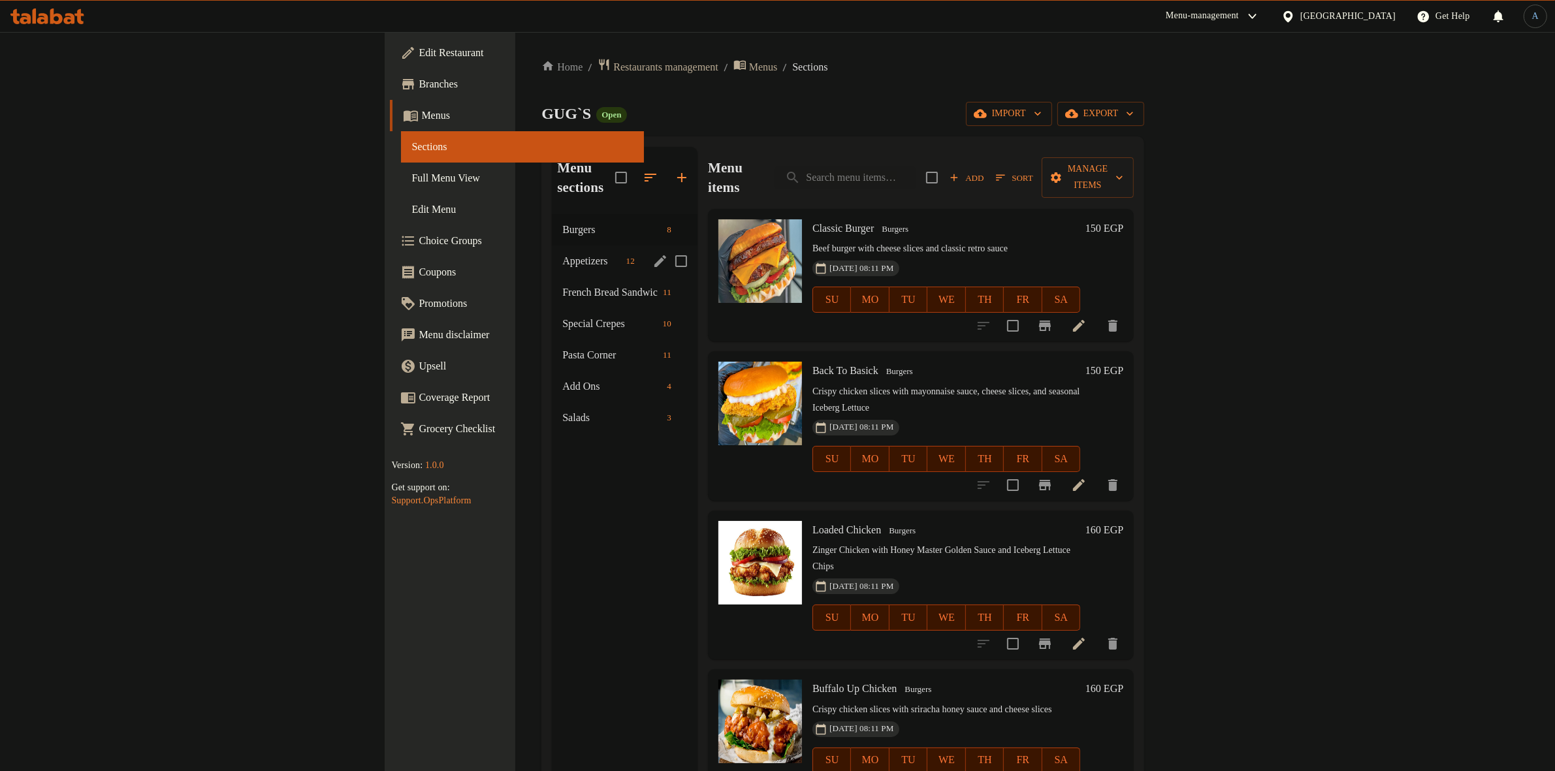
click at [552, 251] on div "Appetizers 12" at bounding box center [625, 260] width 146 height 31
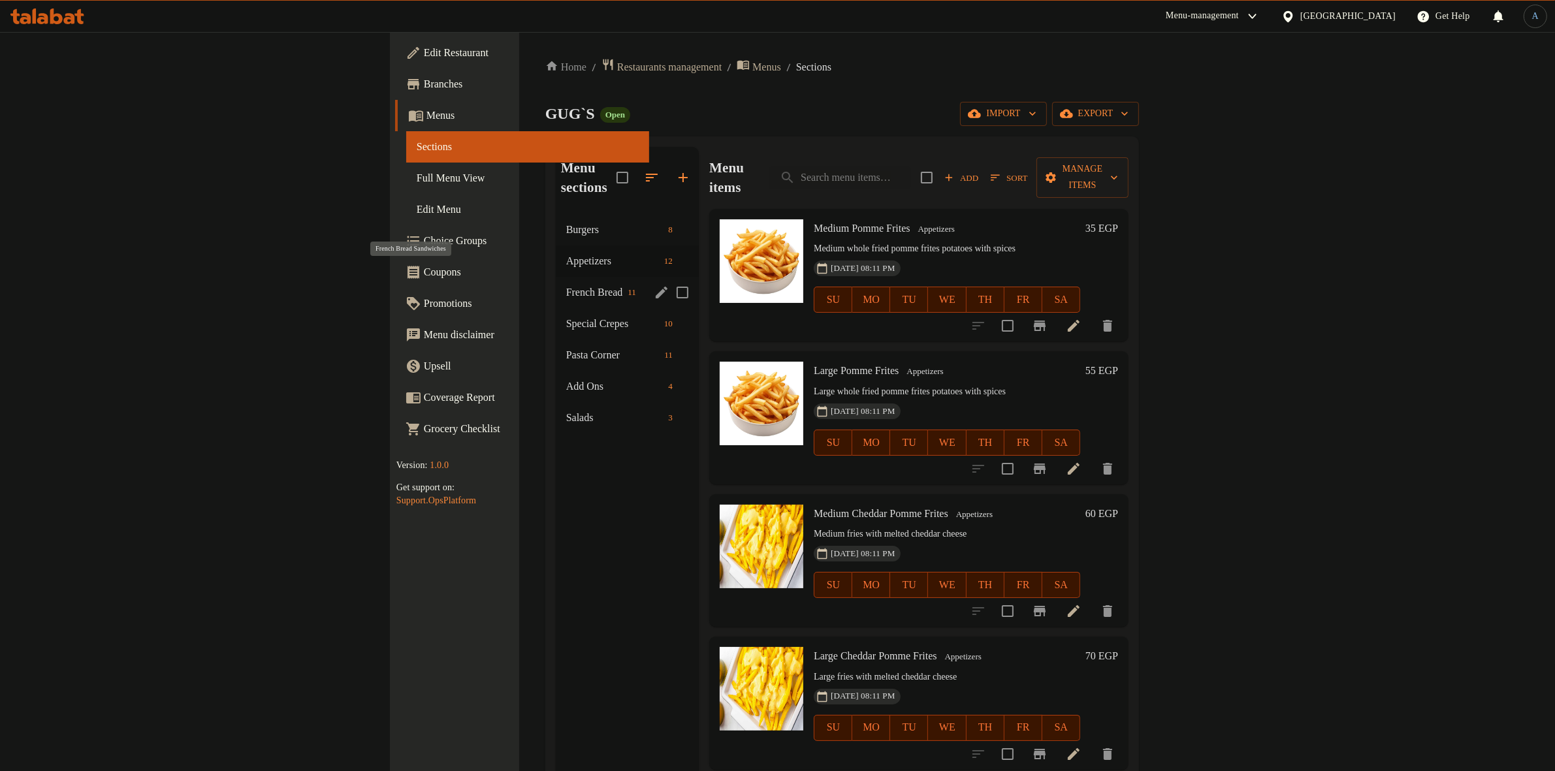
click at [566, 285] on span "French Bread Sandwiches" at bounding box center [594, 293] width 57 height 16
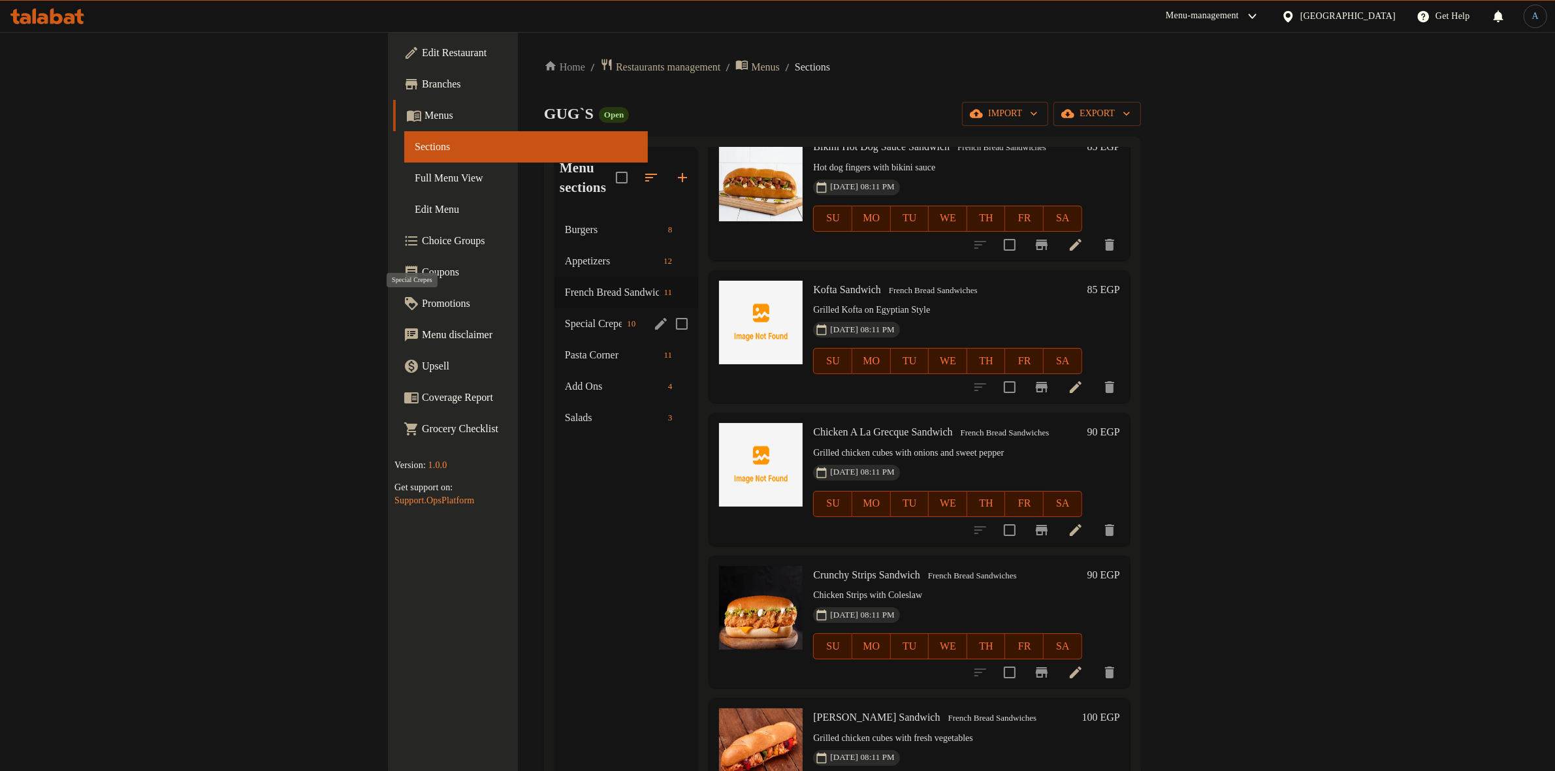
click at [565, 316] on span "Special Crepes" at bounding box center [593, 324] width 57 height 16
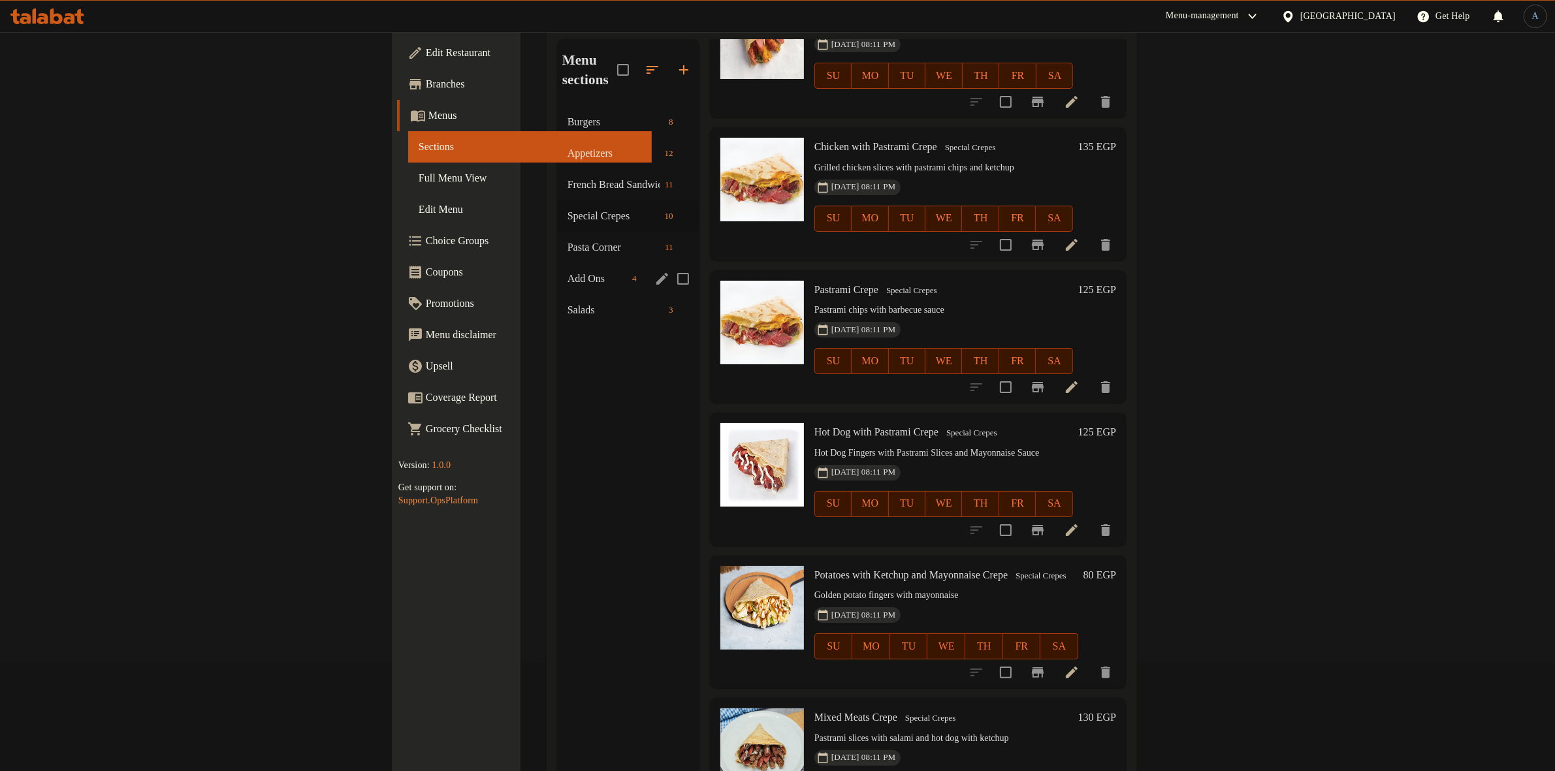
scroll to position [20, 0]
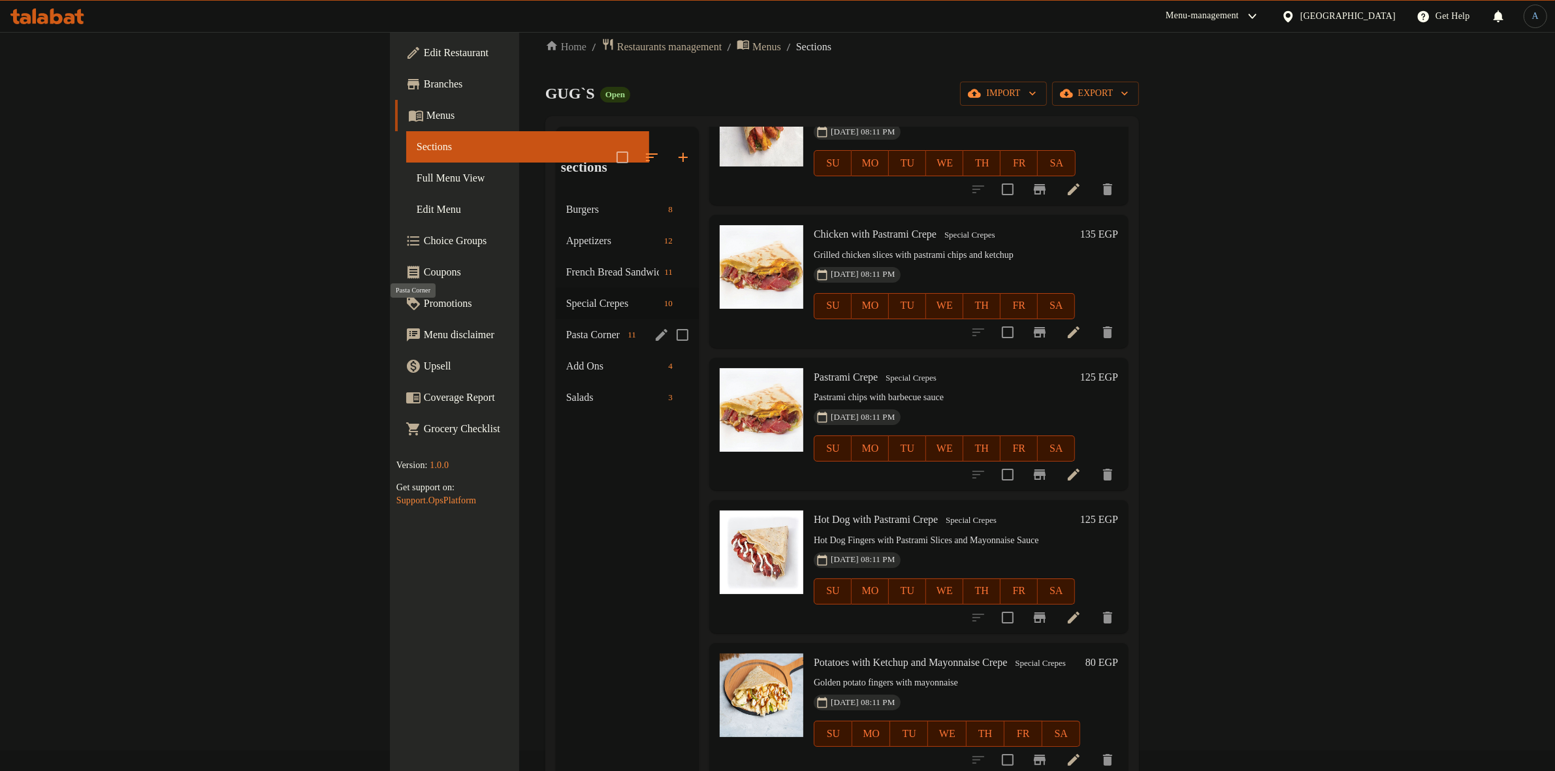
click at [566, 327] on span "Pasta Corner" at bounding box center [594, 335] width 57 height 16
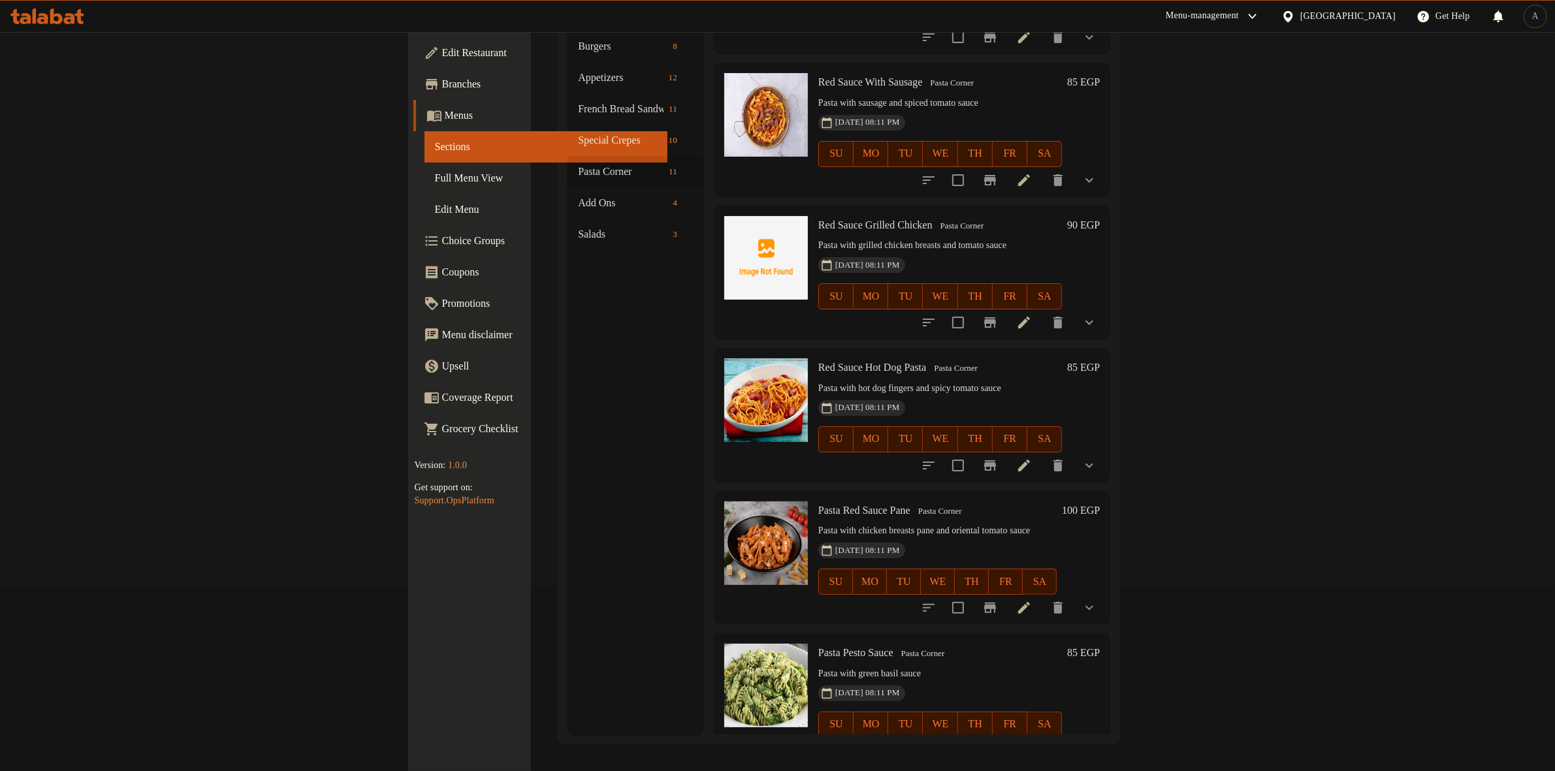
scroll to position [829, 0]
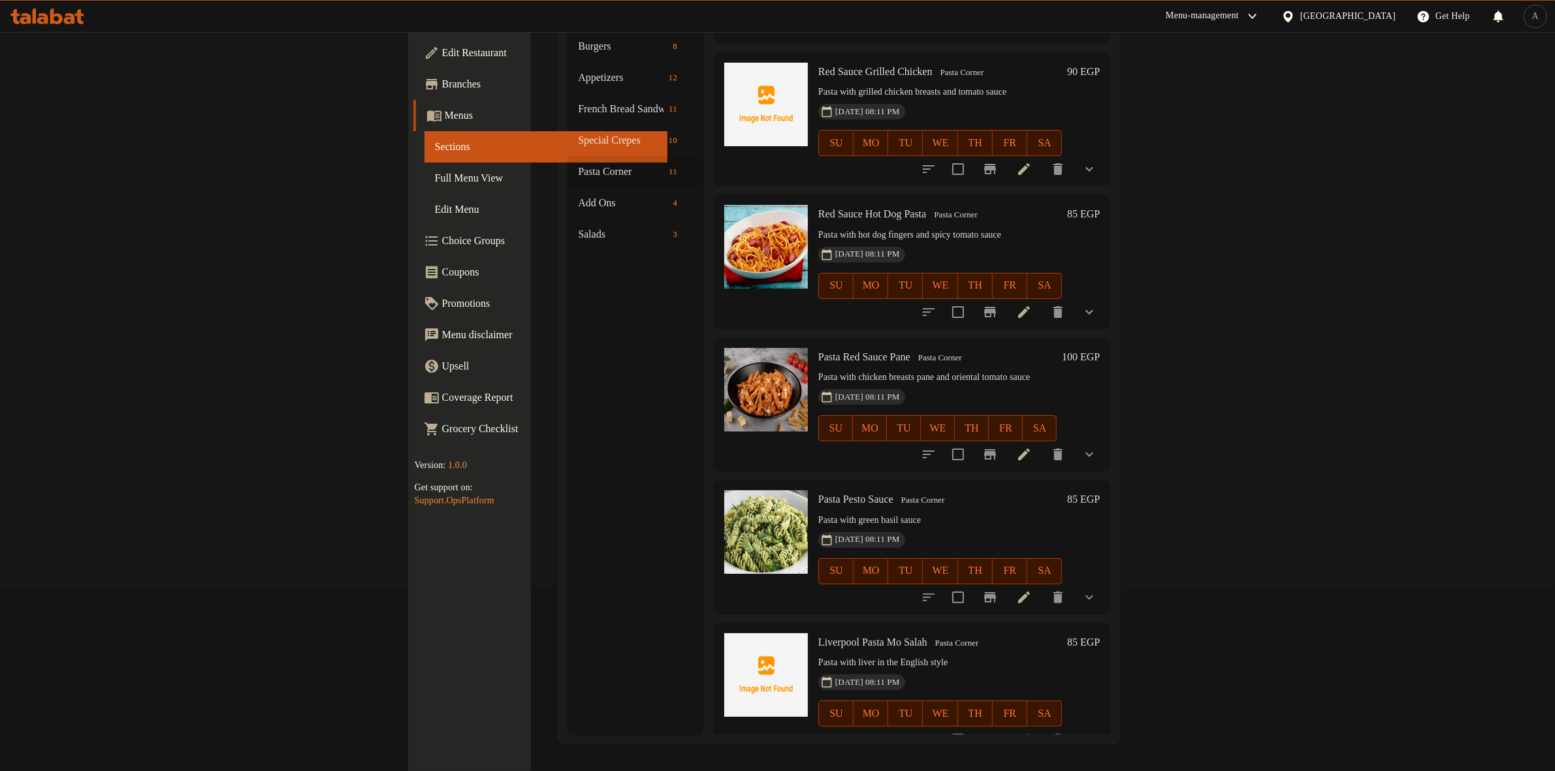
click at [1062, 227] on p "Pasta with hot dog fingers and spicy tomato sauce" at bounding box center [940, 235] width 244 height 16
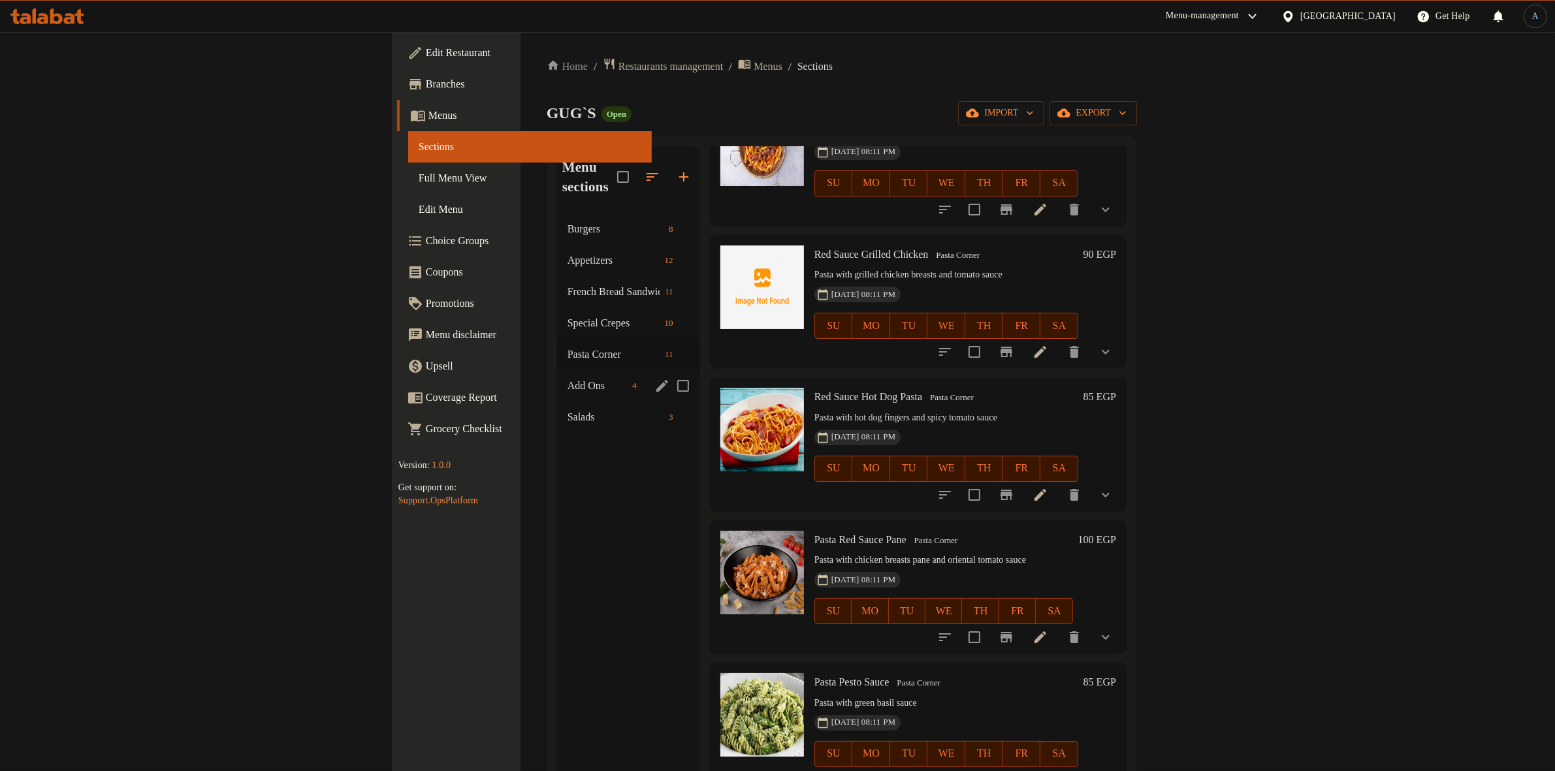
scroll to position [0, 0]
click at [567, 379] on span "Add Ons" at bounding box center [596, 387] width 59 height 16
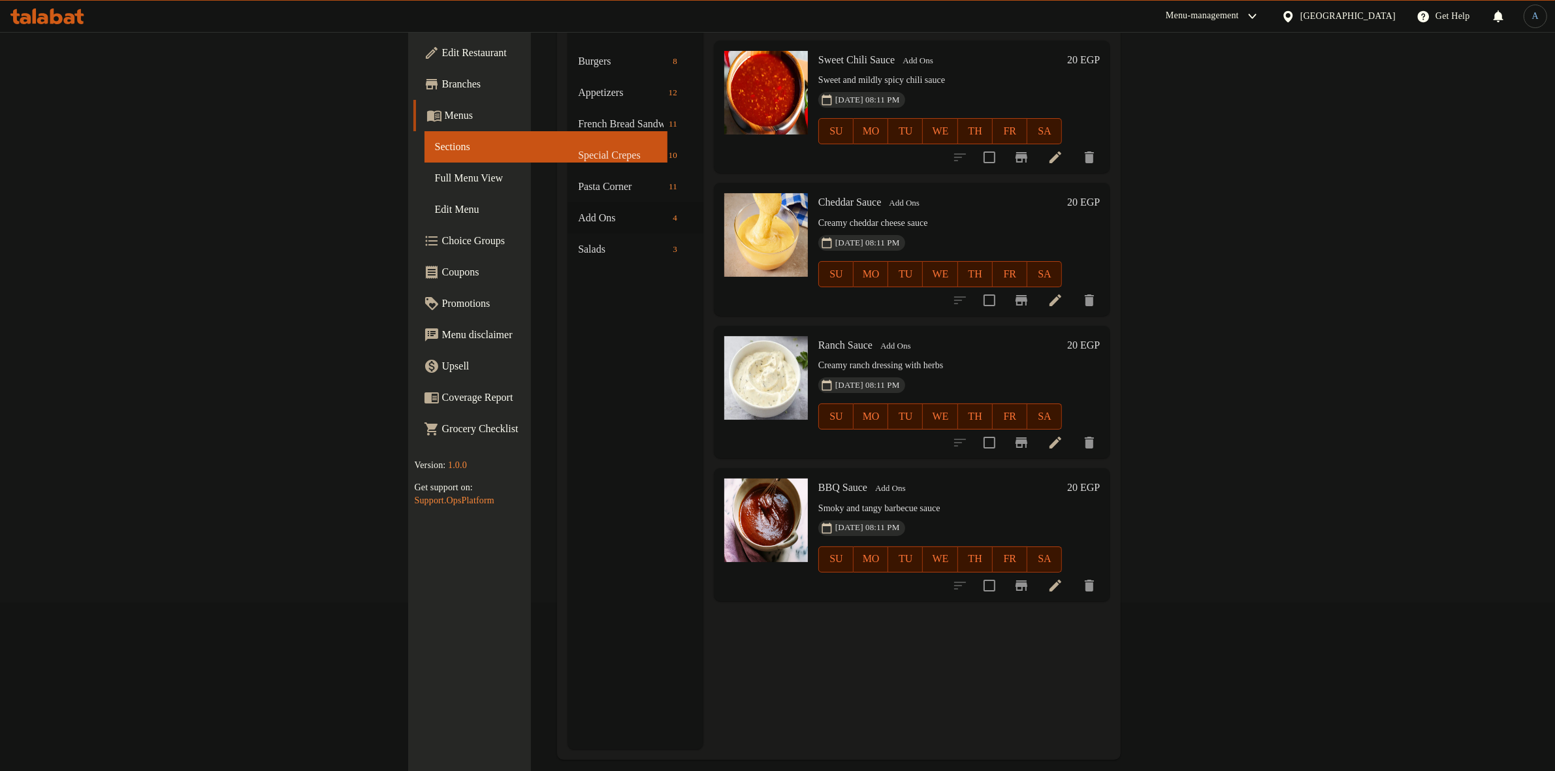
scroll to position [183, 0]
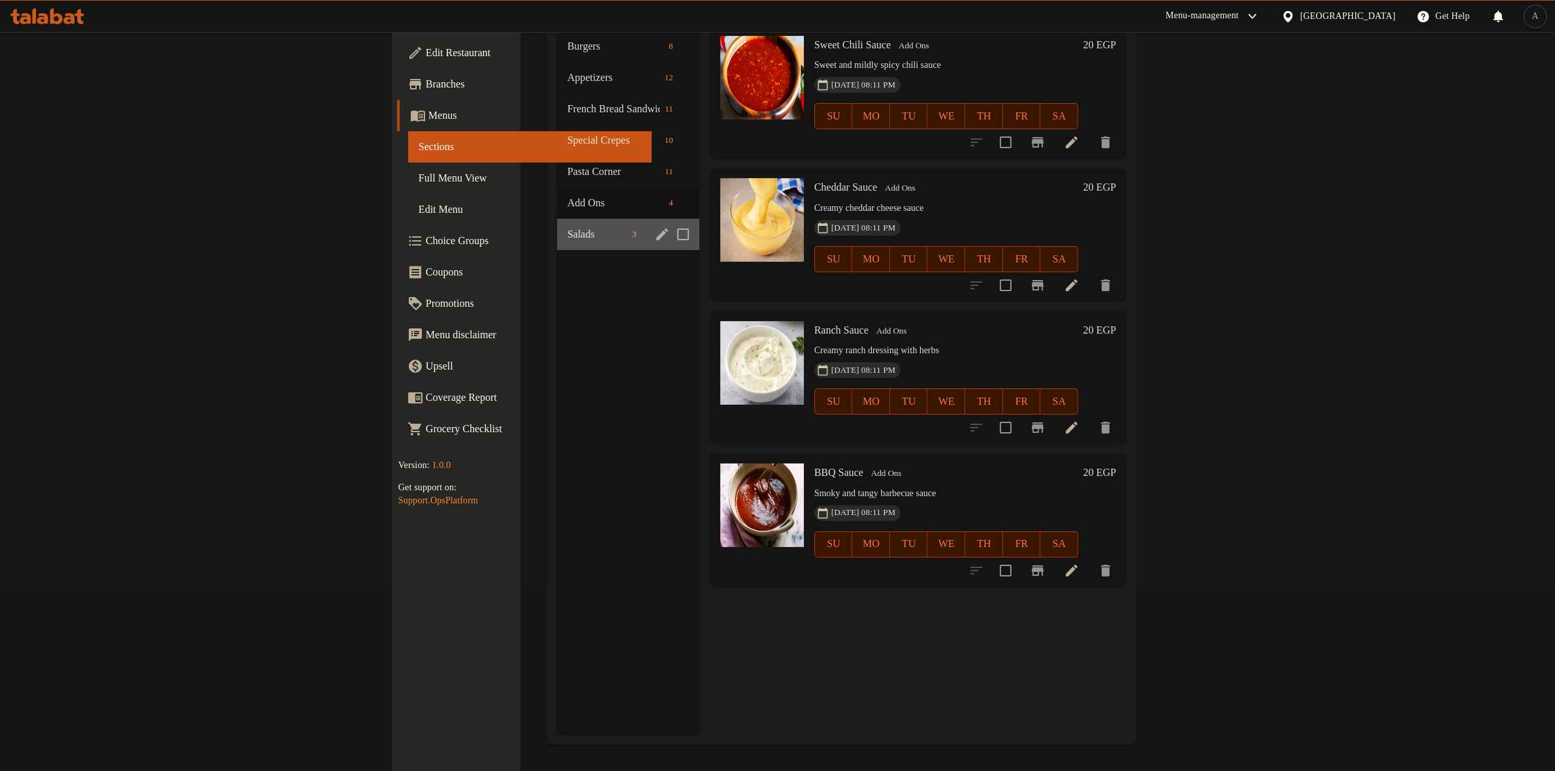
click at [557, 219] on div "Salads 3" at bounding box center [628, 234] width 142 height 31
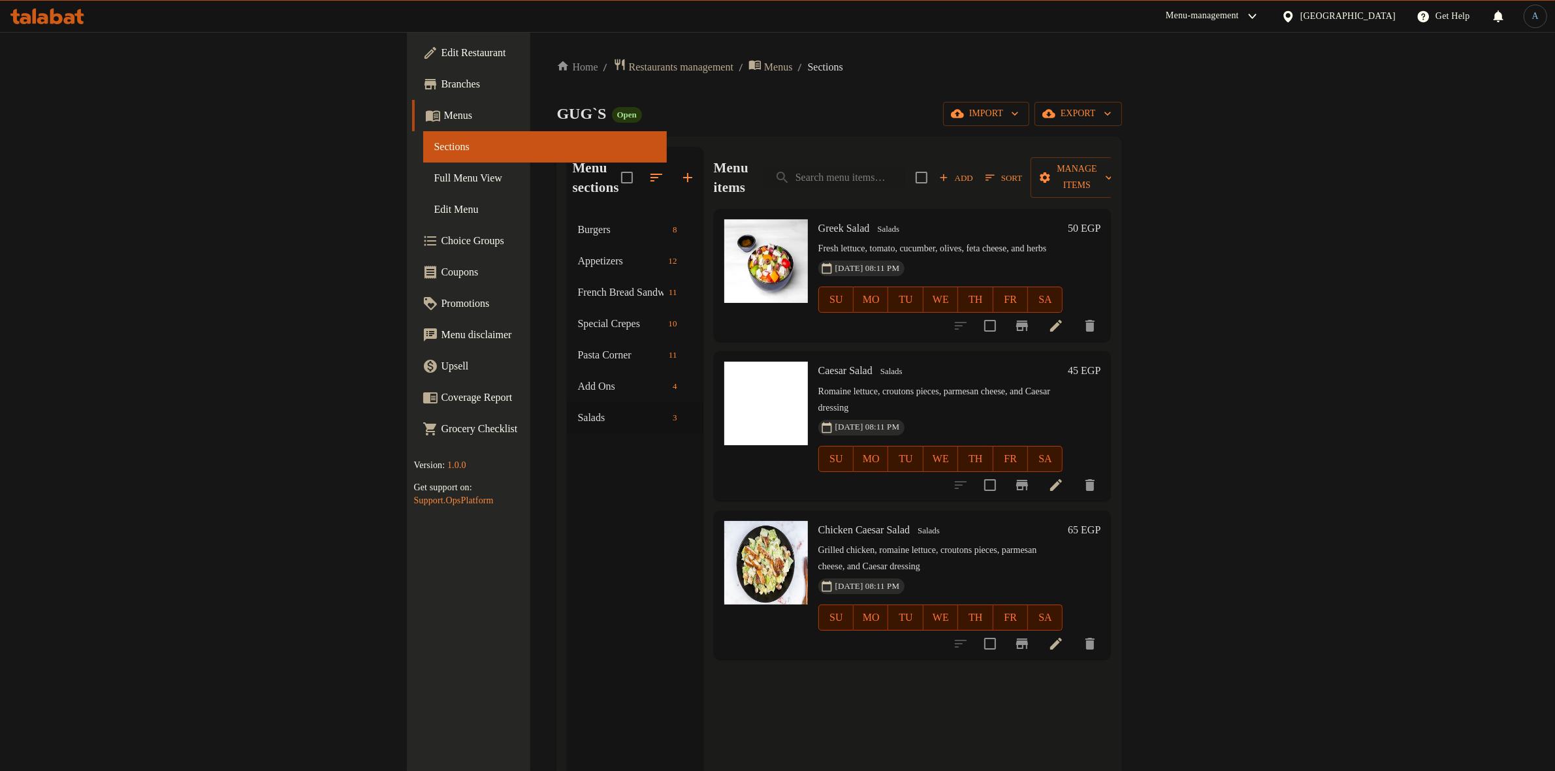
click at [1147, 55] on div "Home / Restaurants management / Menus / Sections GUG`S Open import export Menu …" at bounding box center [838, 493] width 617 height 923
click at [1003, 125] on div "GUG`S Open import export" at bounding box center [838, 114] width 565 height 24
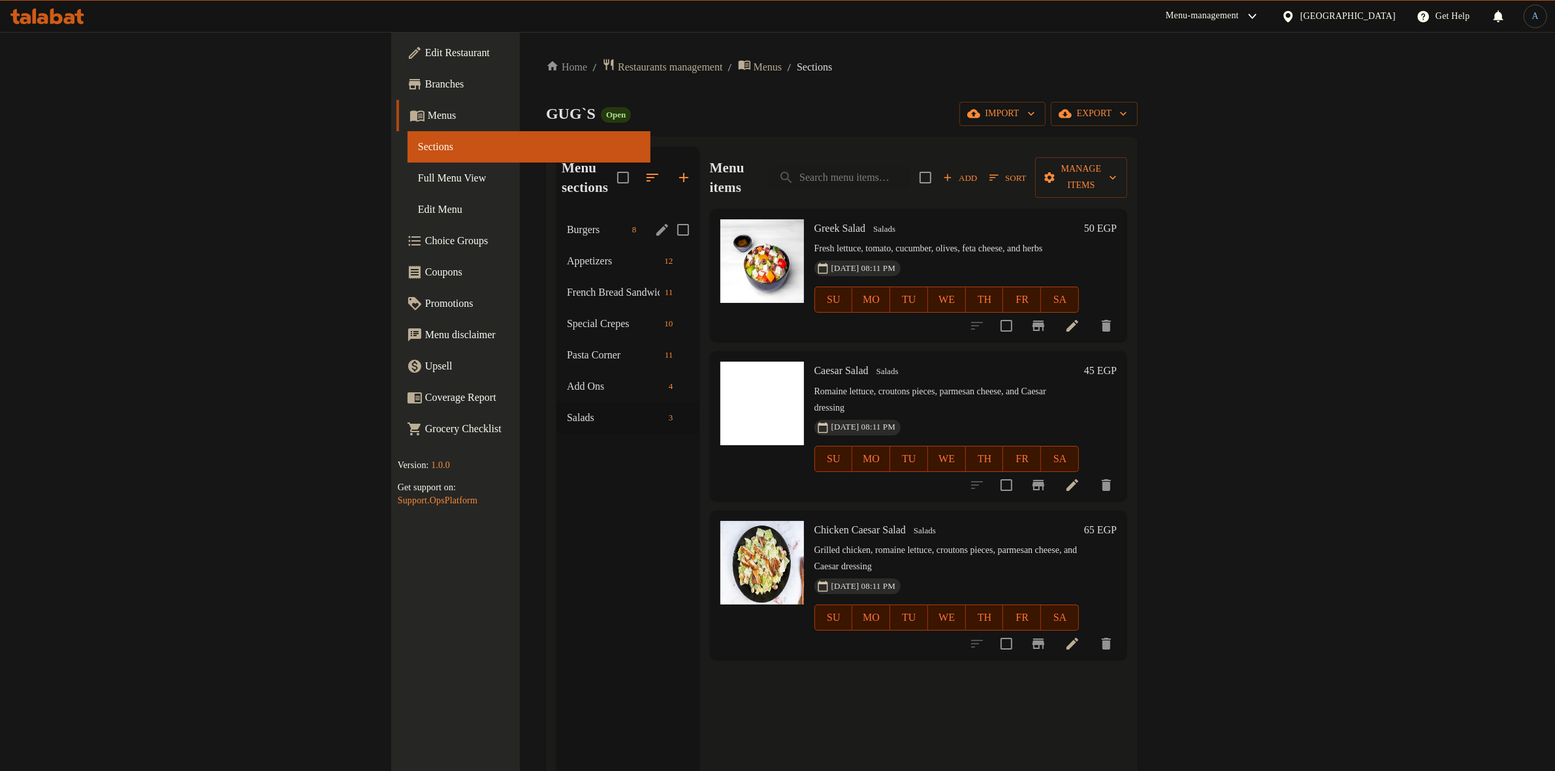
click at [567, 222] on span "Burgers" at bounding box center [597, 230] width 60 height 16
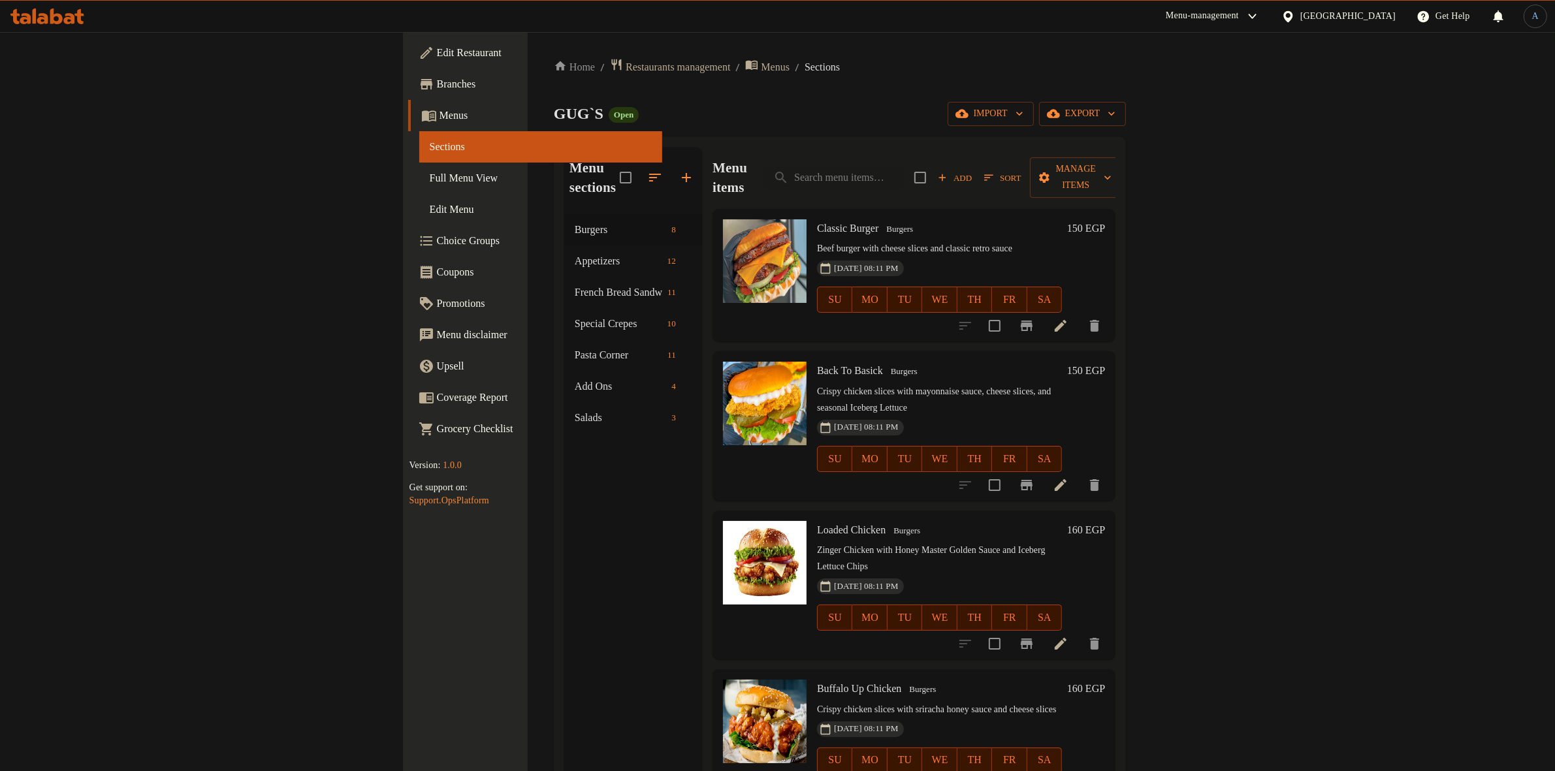
click at [1068, 318] on icon at bounding box center [1061, 326] width 16 height 16
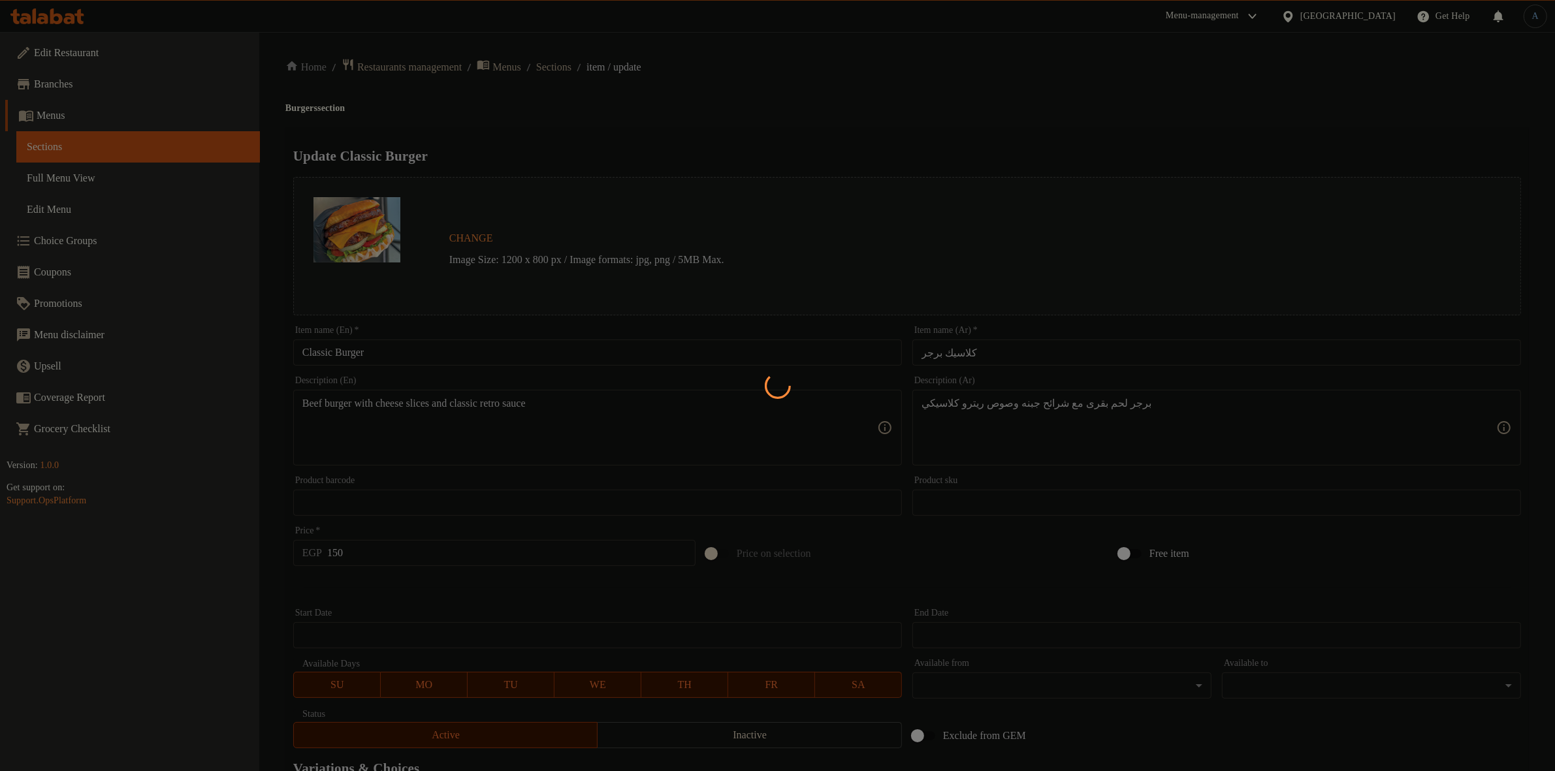
click at [1007, 349] on div at bounding box center [777, 385] width 1555 height 771
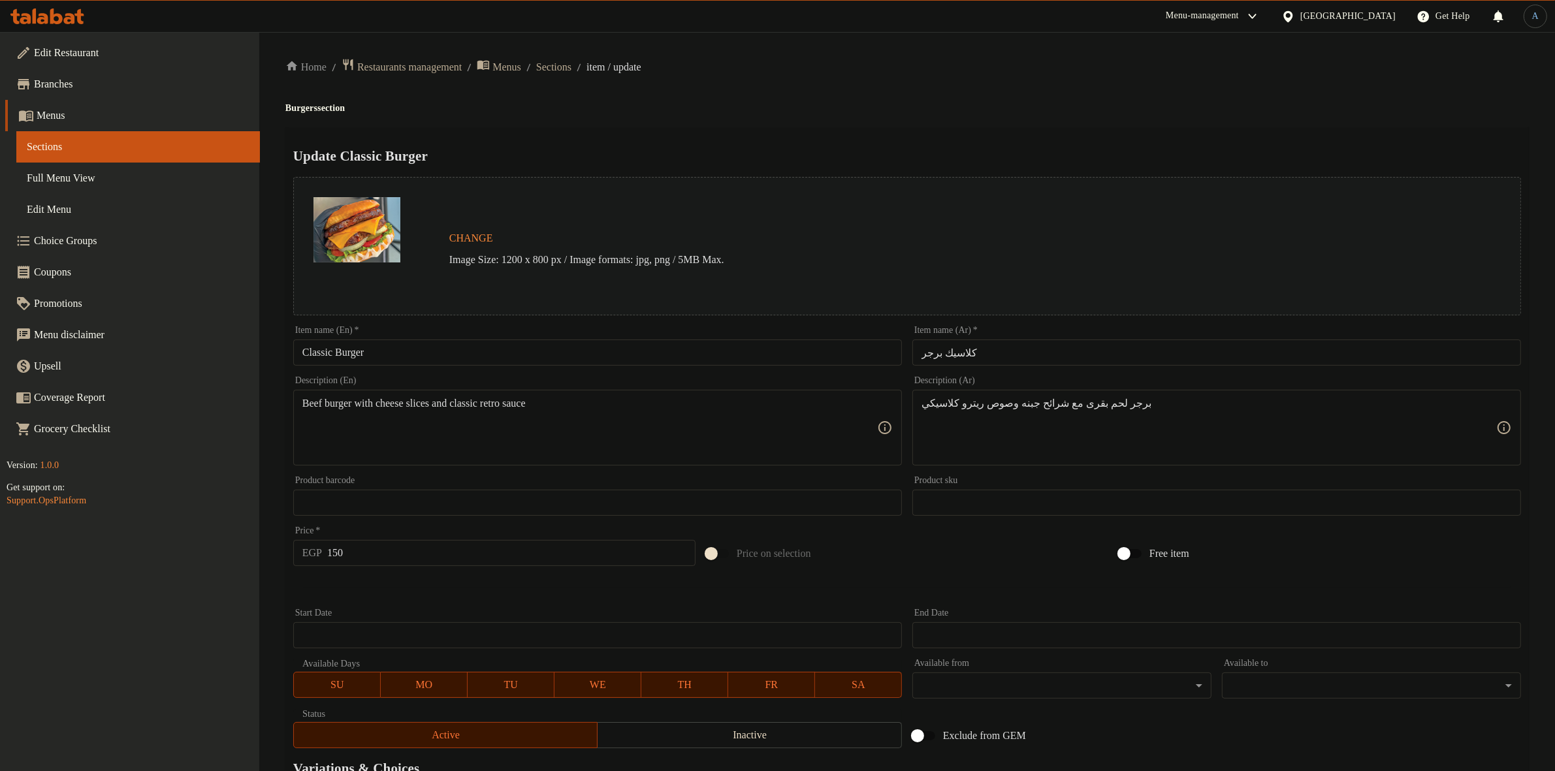
click at [998, 148] on h2 "Update Classic Burger" at bounding box center [906, 156] width 1227 height 20
paste textarea "اللحم البقرى مع الجبنة وصوص الريترو ال"
click at [1496, 412] on div "برجر اللحم البقرى مع الجبنة وصوص الريترو الكلاسيكي Description (Ar)" at bounding box center [1216, 428] width 609 height 76
click at [1497, 410] on div "برجر اللحم البقرى مع الجبنة وصوص الريترو الكلاسيكي Description (Ar)" at bounding box center [1216, 428] width 609 height 76
type textarea "برجر اللحم البقرى مع الجبنة وصوص الريترو الكلاسيكي"
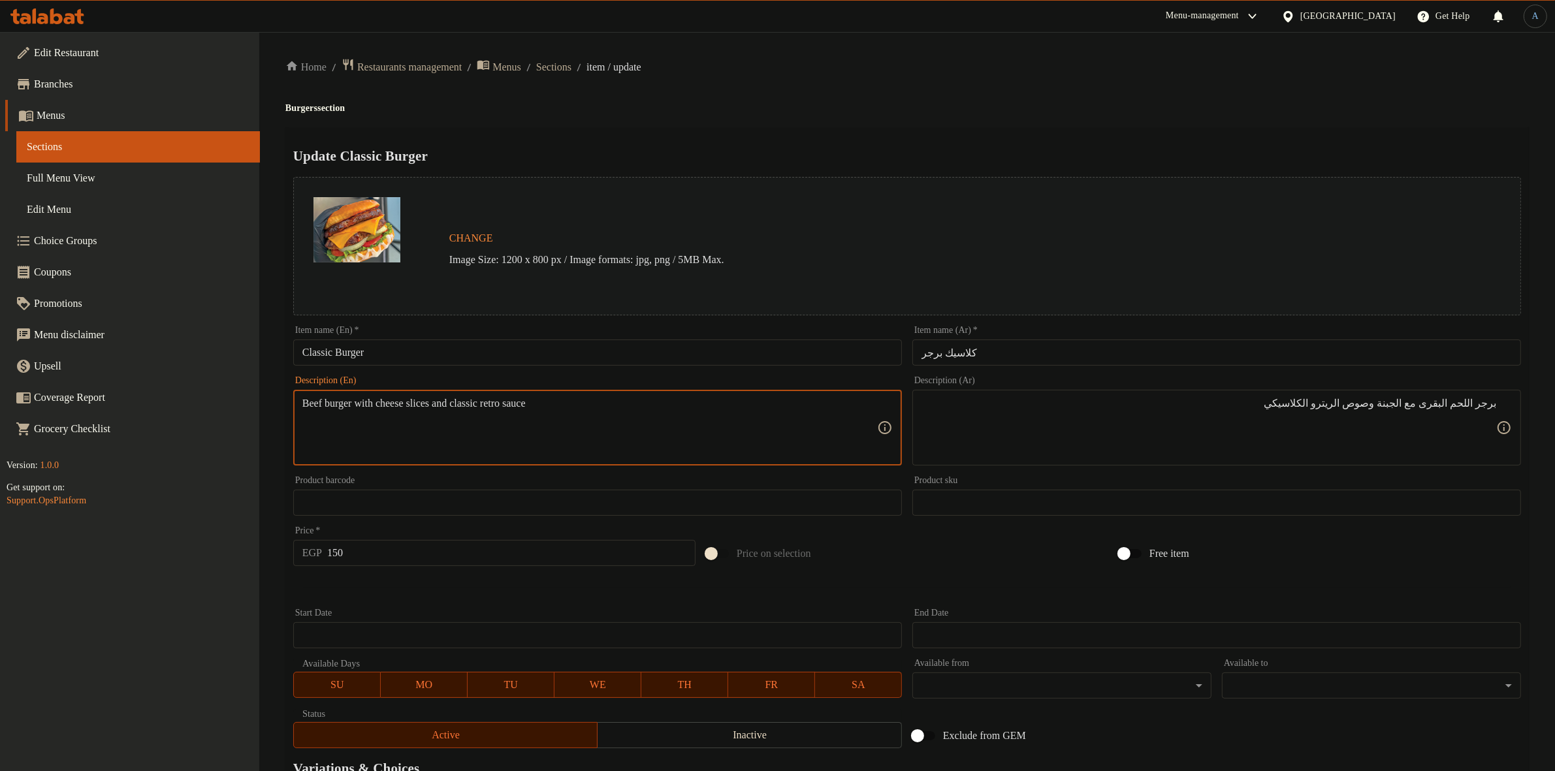
paste textarea "and classic retro sauce"
type textarea "Beef burger with cheese and classic retro sauce"
click at [787, 132] on div "Update Classic Burger Change Image Size: 1200 x 800 px / Image formats: jpg, pn…" at bounding box center [906, 516] width 1243 height 779
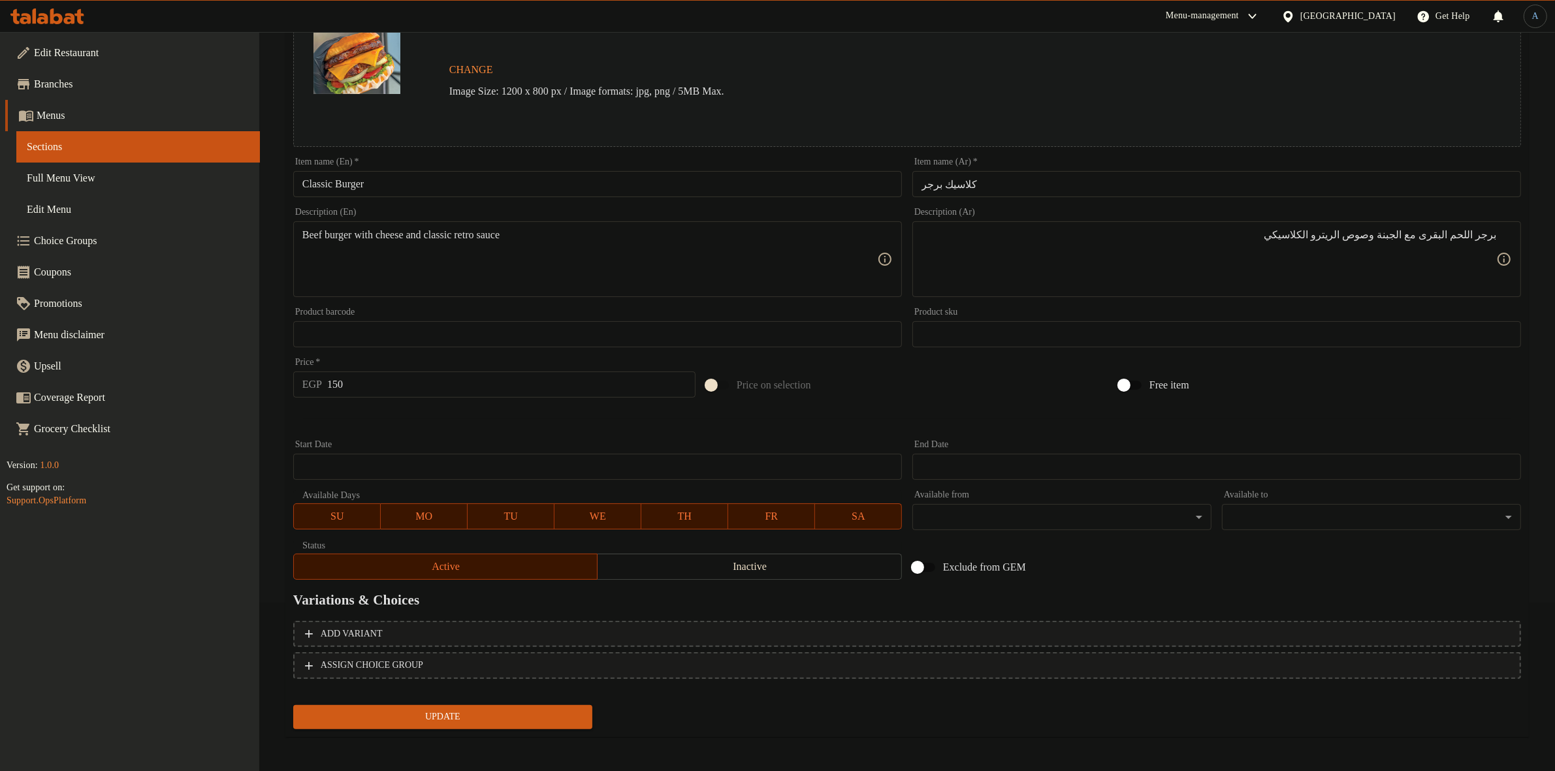
click at [423, 390] on input "150" at bounding box center [511, 385] width 368 height 26
type input "206"
click at [454, 710] on span "Update" at bounding box center [443, 717] width 278 height 16
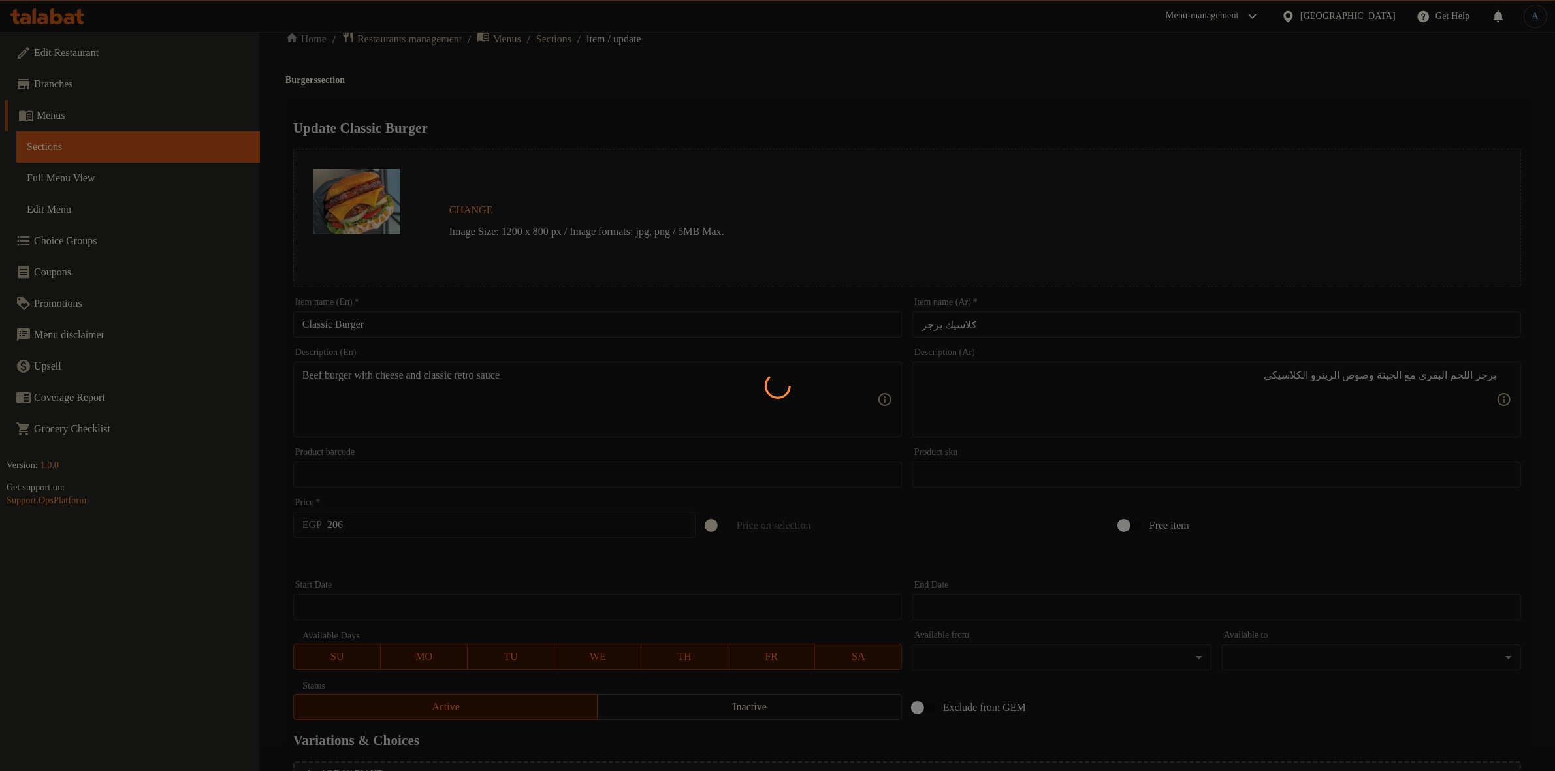
scroll to position [0, 0]
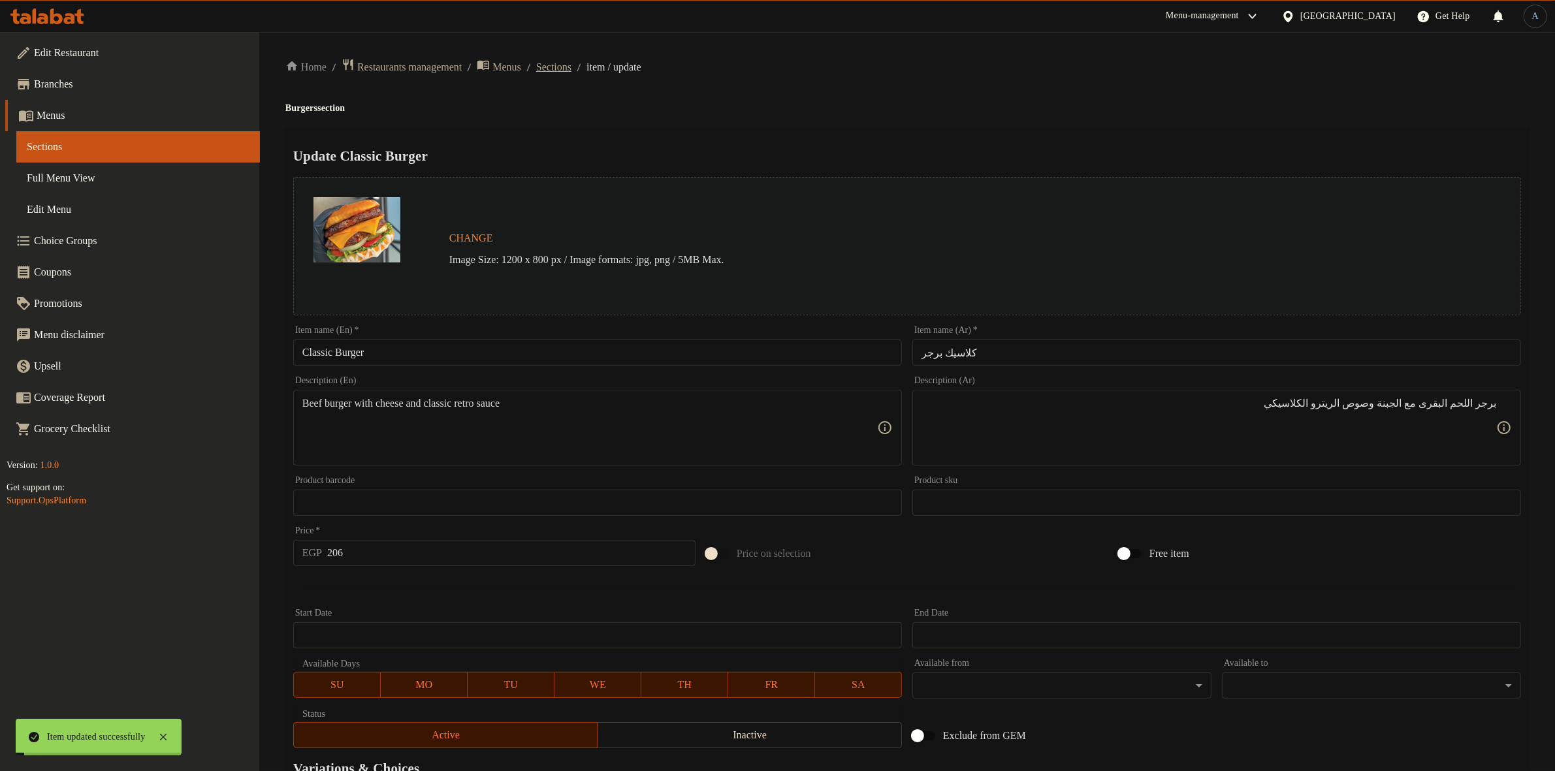
click at [571, 63] on span "Sections" at bounding box center [553, 67] width 35 height 16
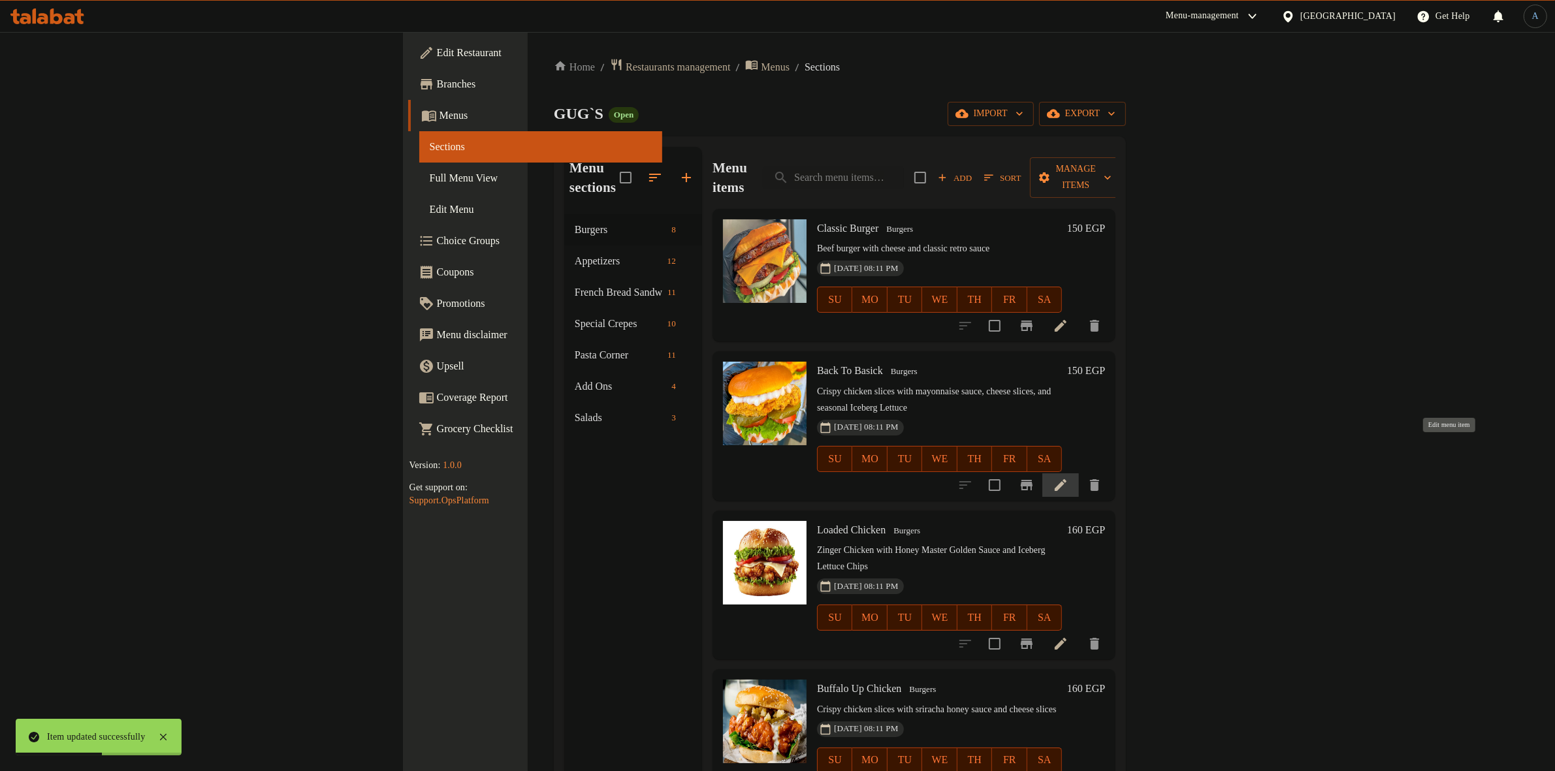
click at [1068, 477] on icon at bounding box center [1061, 485] width 16 height 16
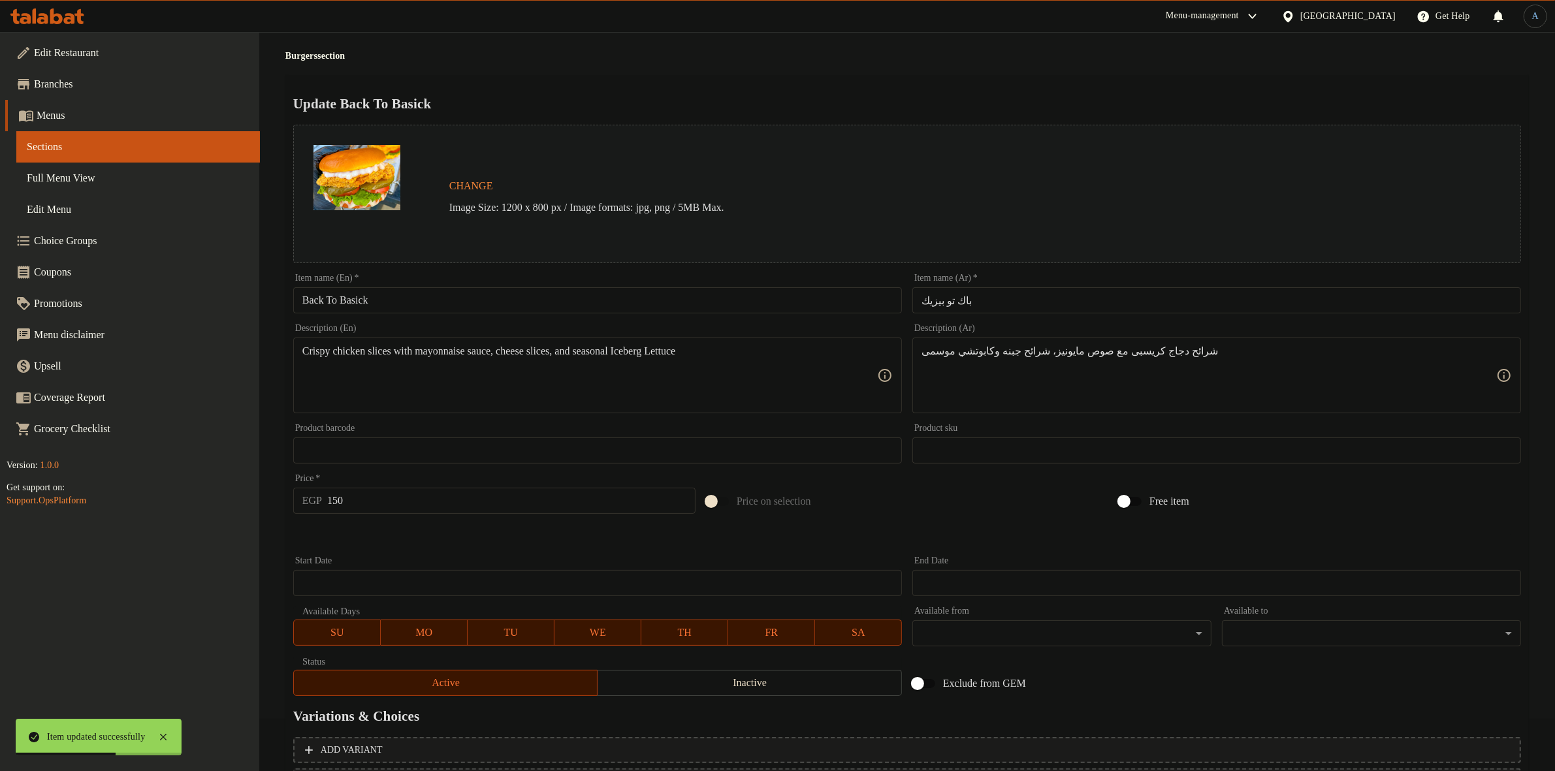
scroll to position [82, 0]
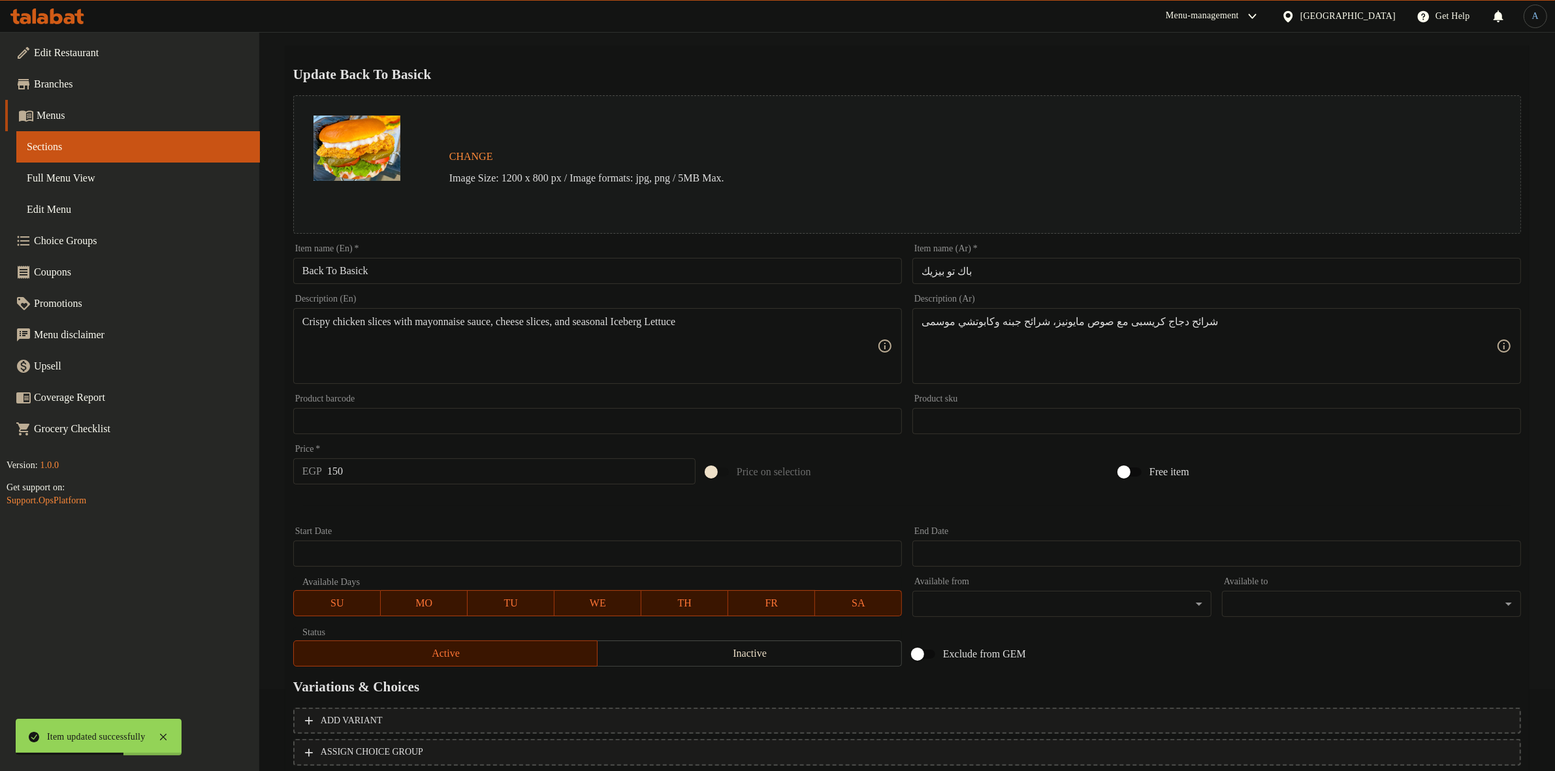
click at [1011, 263] on input "باك تو بيزيك" at bounding box center [1216, 271] width 609 height 26
click at [942, 63] on div "Update Back To Basick Change Image Size: 1200 x 800 px / Image formats: jpg, pn…" at bounding box center [906, 435] width 1243 height 779
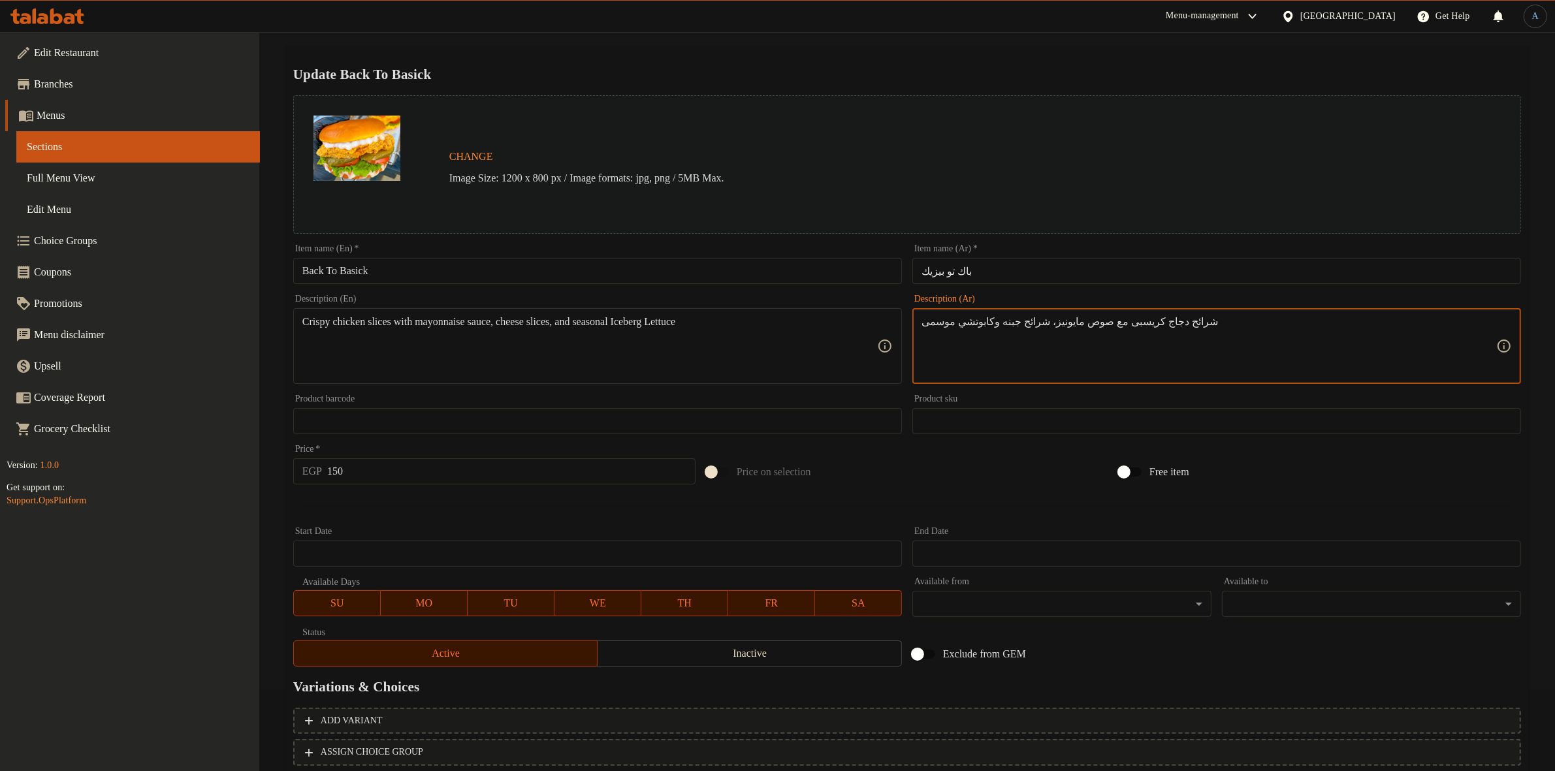
paste textarea "لدجاج الكريسبي مع المايونيز, الجبنه والكابوتشي"
type textarea "شرائح الدجاج الكريسبي مع المايونيز, الجبنه والكابوتشي"
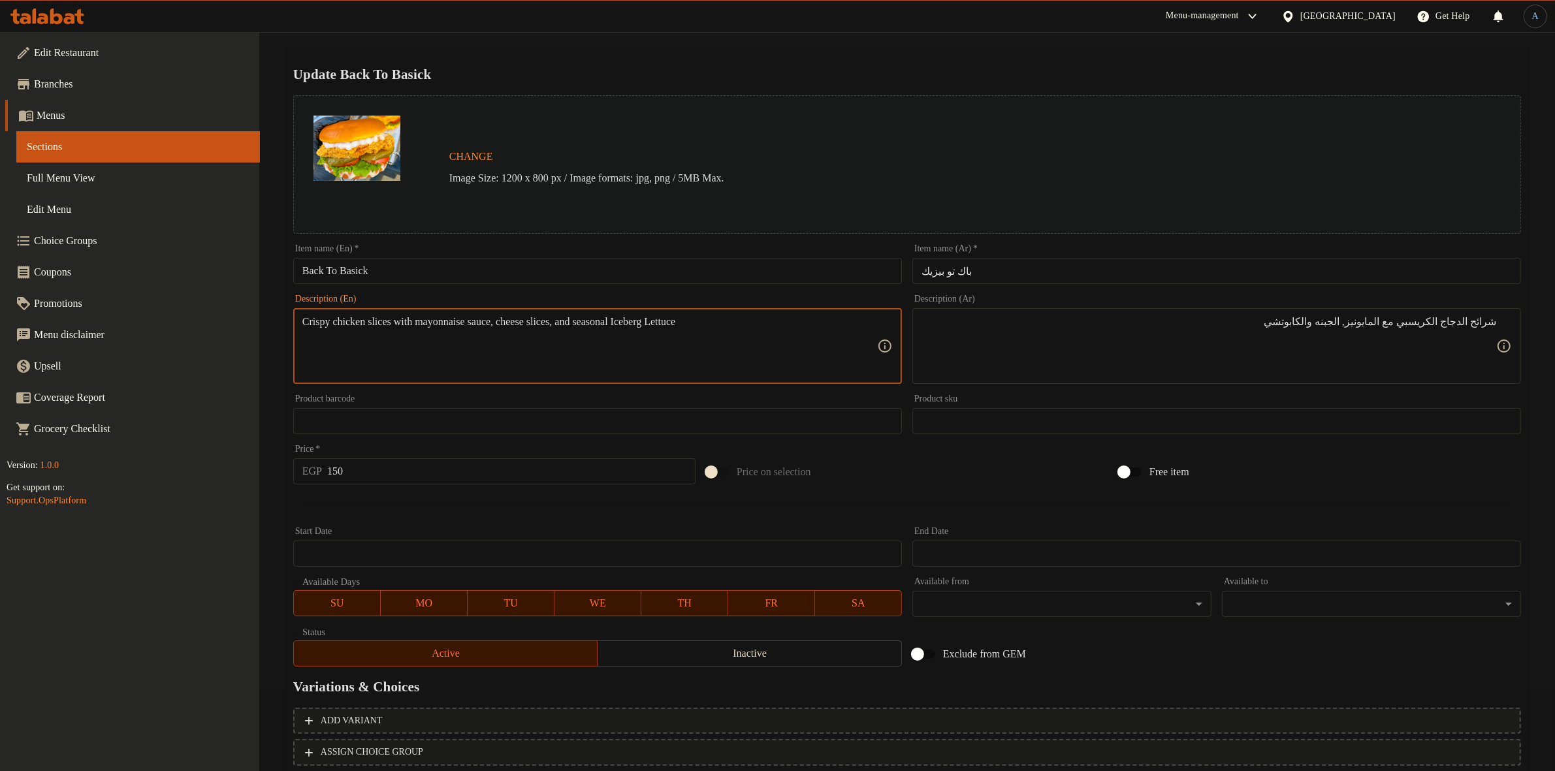
click at [503, 324] on textarea "Crispy chicken slices with mayonnaise sauce, cheese slices, and seasonal Iceber…" at bounding box center [589, 346] width 575 height 62
click at [537, 319] on textarea "Crispy chicken slices with mayonnaise, cheese slices, and seasonal Iceberg Lett…" at bounding box center [589, 346] width 575 height 62
click at [529, 323] on textarea "Crispy chicken slices with mayonnaise, cheese , and seasonal Iceberg Lettuce" at bounding box center [589, 346] width 575 height 62
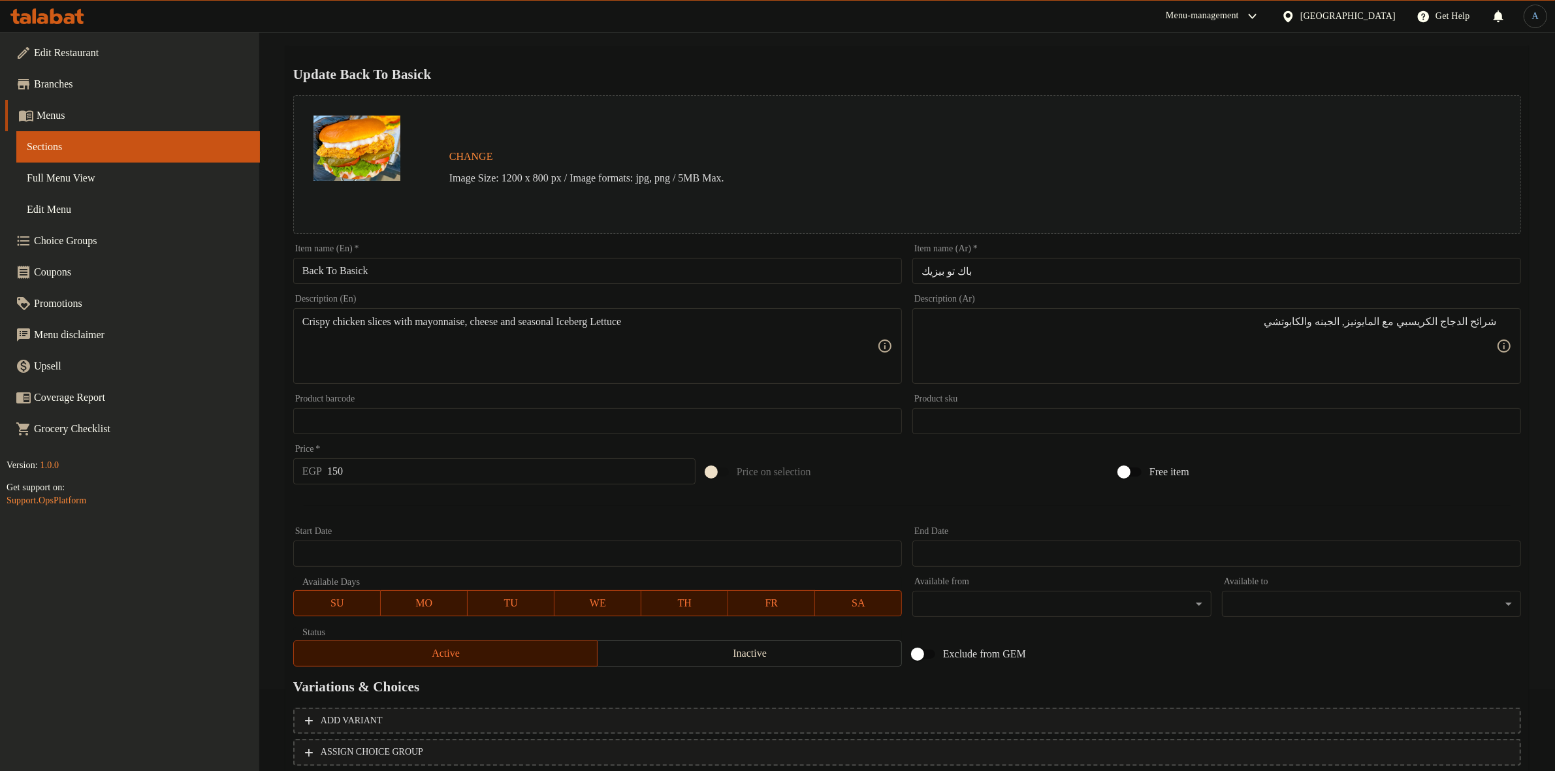
click at [550, 312] on div "Crispy chicken slices with mayonnaise, cheese and seasonal Iceberg Lettuce Desc…" at bounding box center [597, 346] width 609 height 76
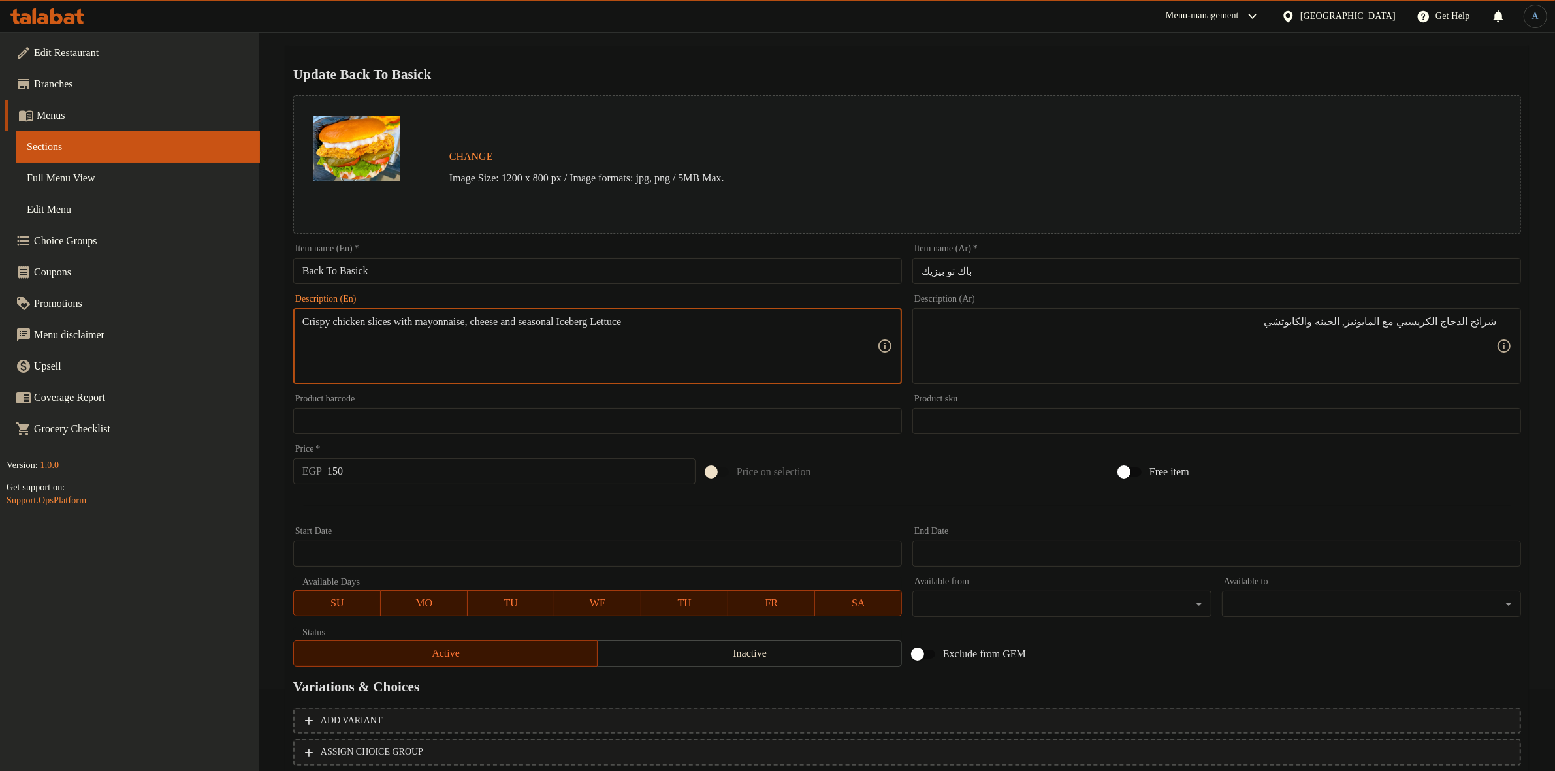
click at [567, 321] on textarea "Crispy chicken slices with mayonnaise, cheese and seasonal Iceberg Lettuce" at bounding box center [589, 346] width 575 height 62
click at [653, 320] on textarea "Crispy chicken slices with mayonnaise, cheese and Iceberg Lettuce" at bounding box center [589, 346] width 575 height 62
click at [652, 319] on textarea "Crispy chicken slices with mayonnaise, cheese and Iceberg Lettuce" at bounding box center [589, 346] width 575 height 62
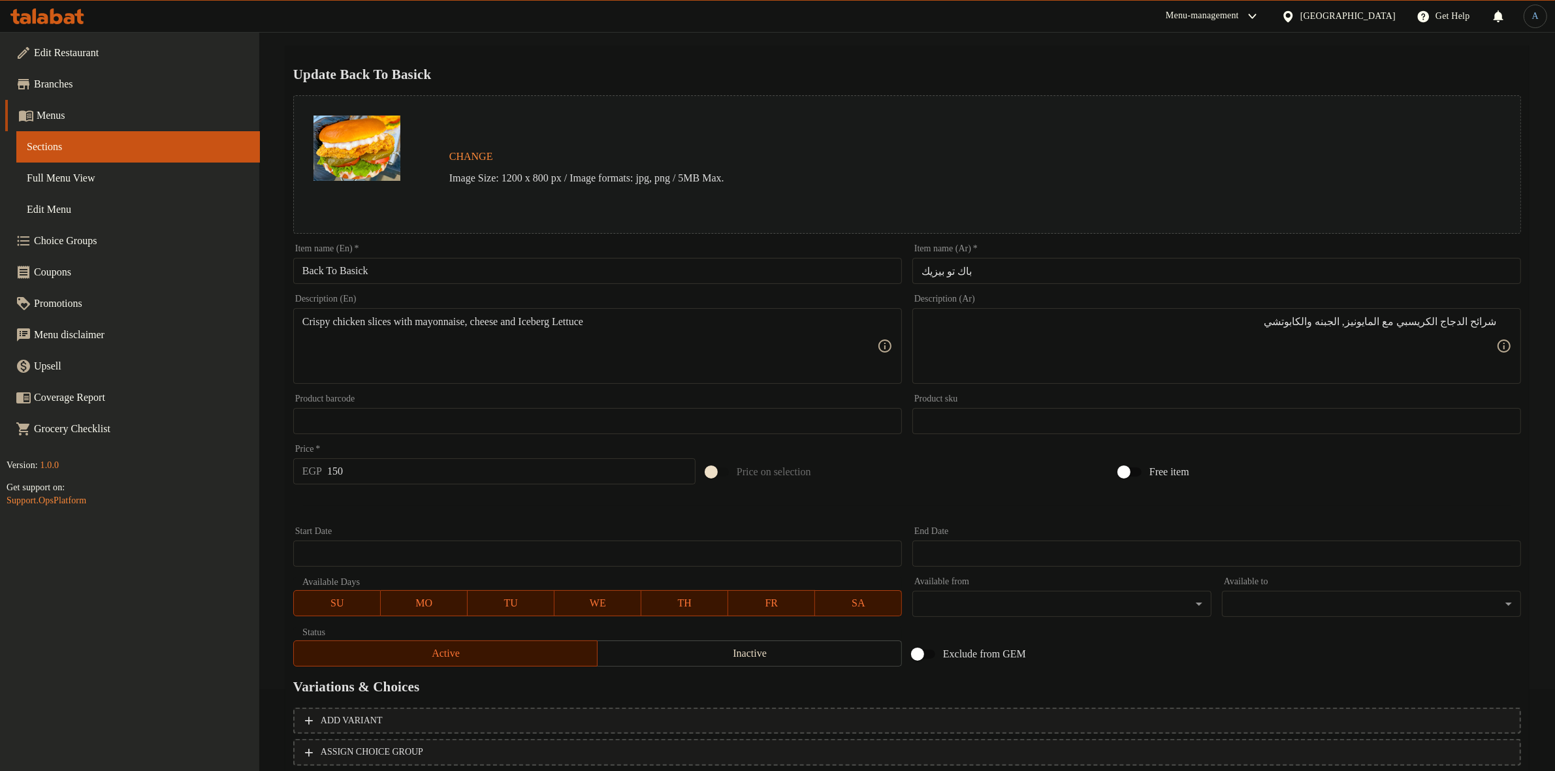
click at [745, 333] on textarea "Crispy chicken slices with mayonnaise, cheese and Iceberg Lettuce" at bounding box center [589, 346] width 575 height 62
paste textarea "iceberg l"
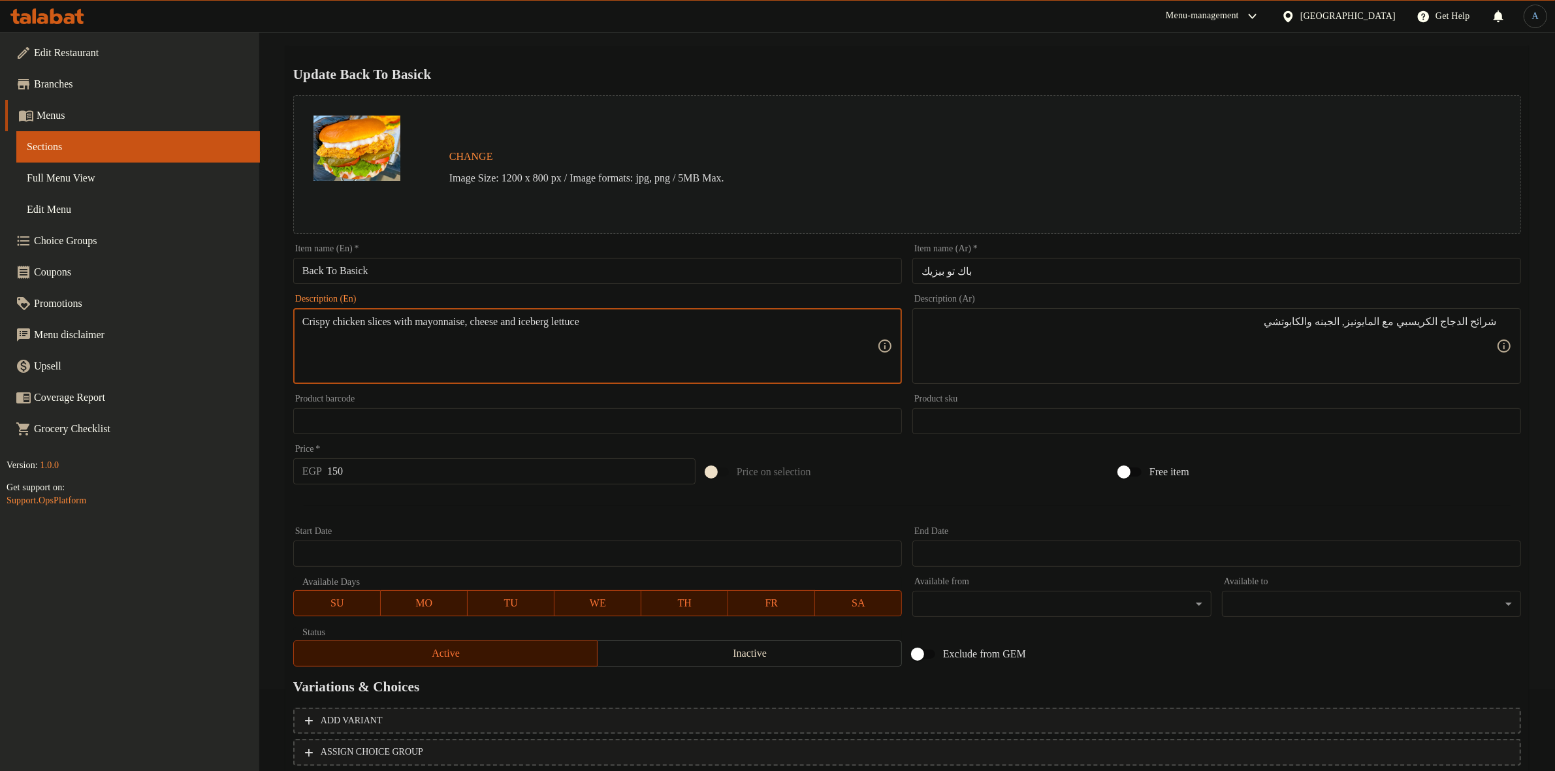
type textarea "Crispy chicken slices with mayonnaise, cheese and iceberg lettuce"
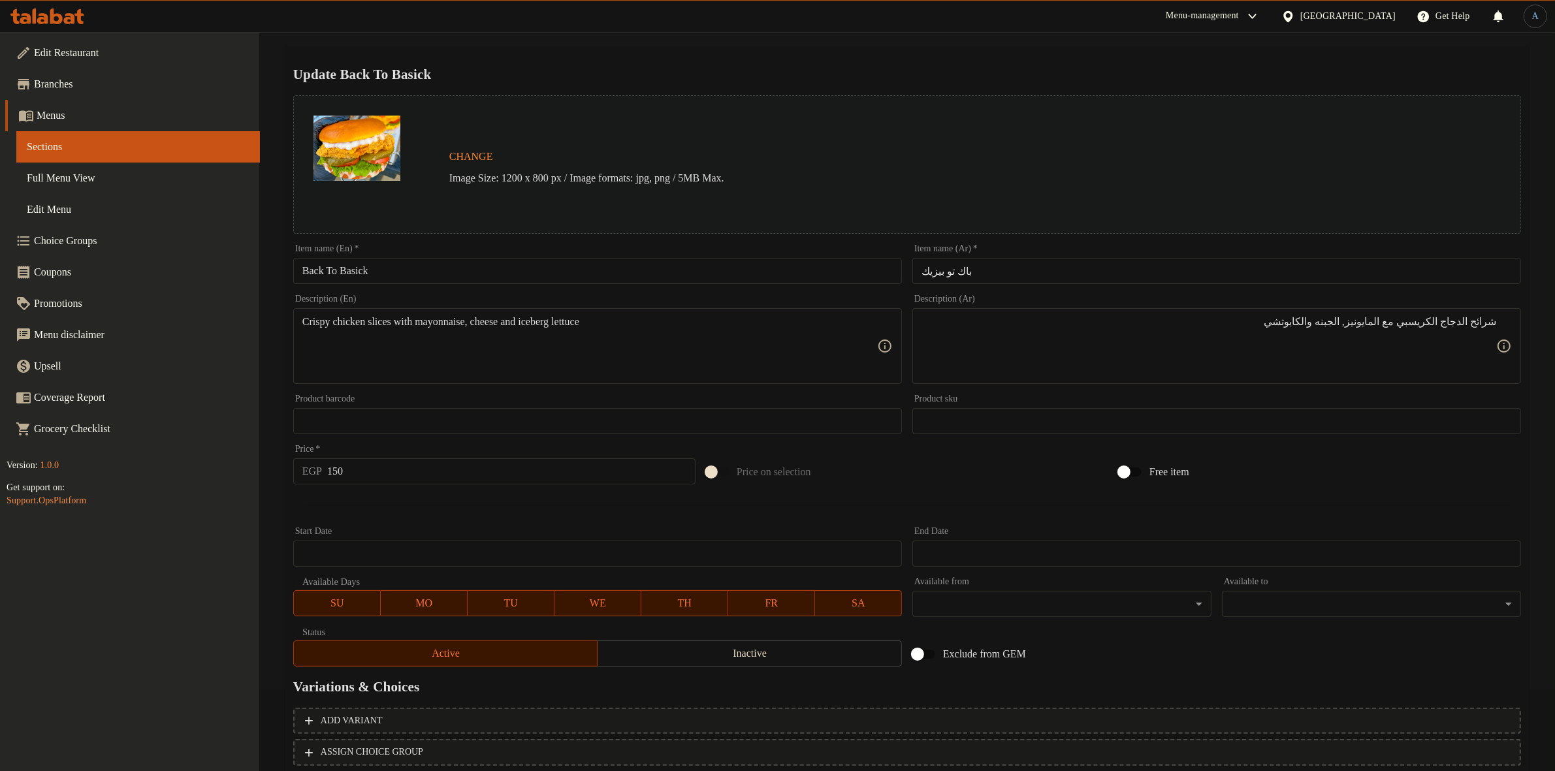
click at [846, 38] on div "Home / Restaurants management / Menus / Sections / item / update Burgers sectio…" at bounding box center [906, 405] width 1243 height 858
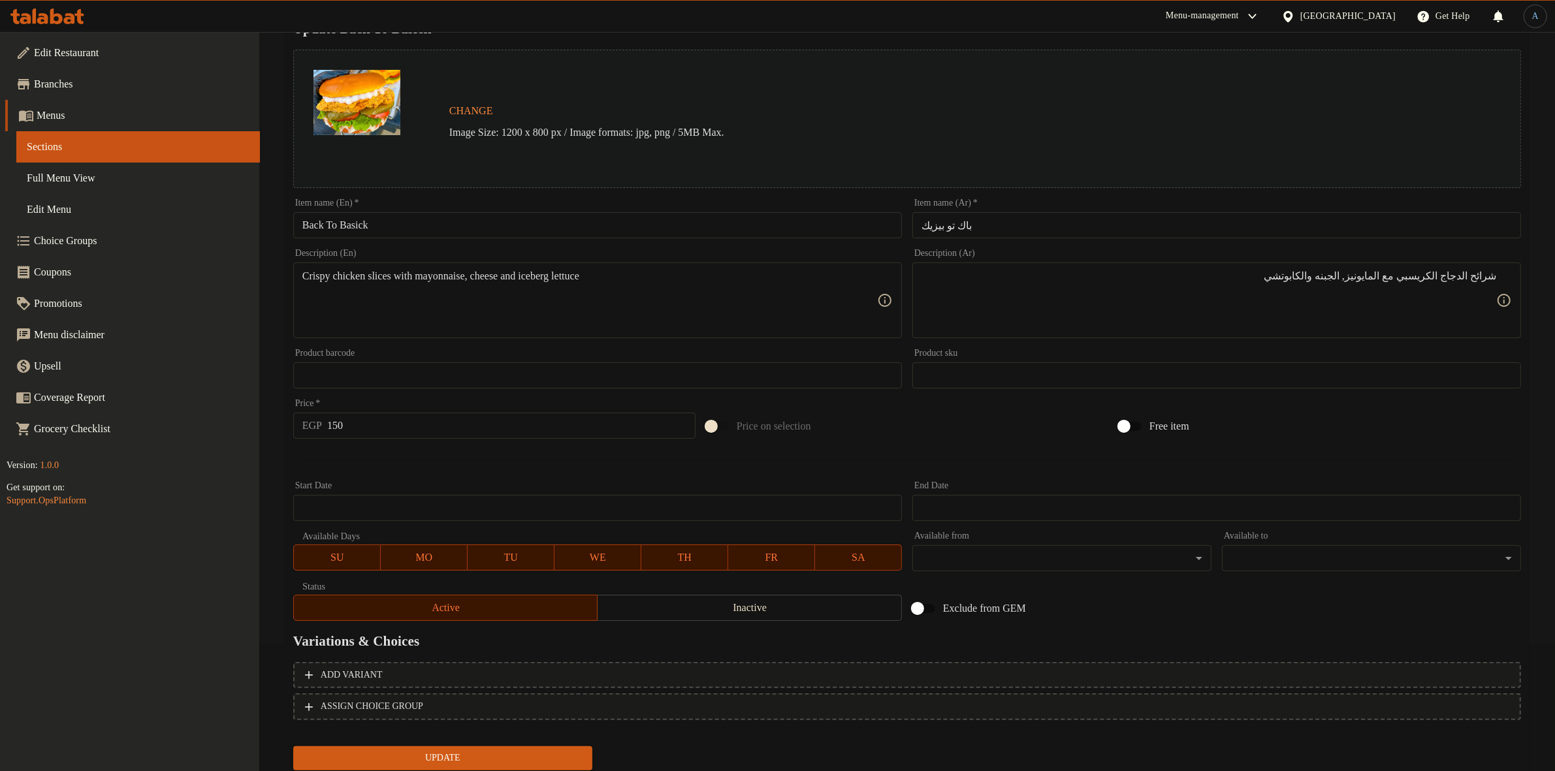
scroll to position [168, 0]
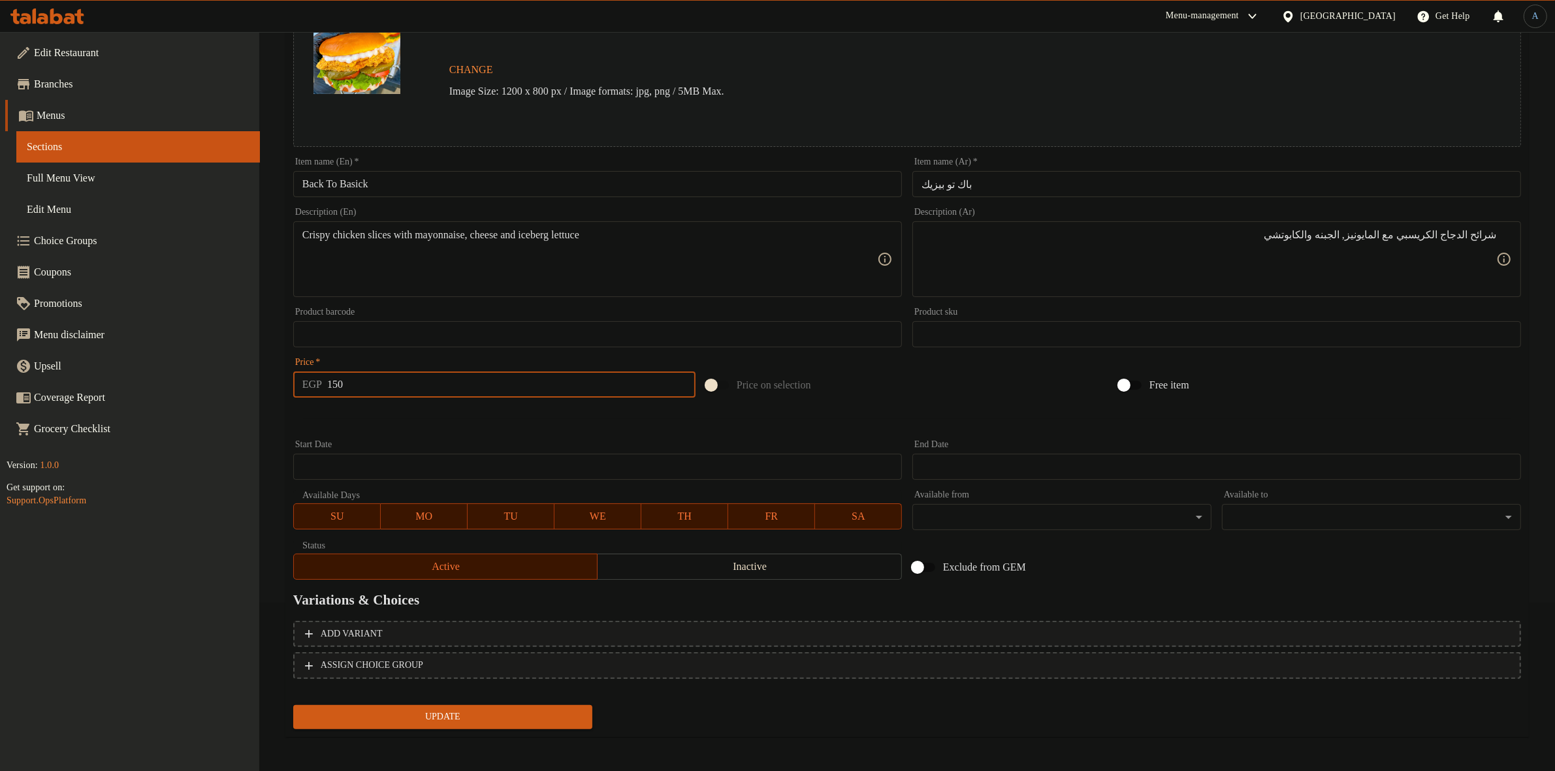
click at [447, 394] on input "150" at bounding box center [511, 385] width 368 height 26
type input "206"
click at [293, 705] on button "Update" at bounding box center [442, 717] width 299 height 24
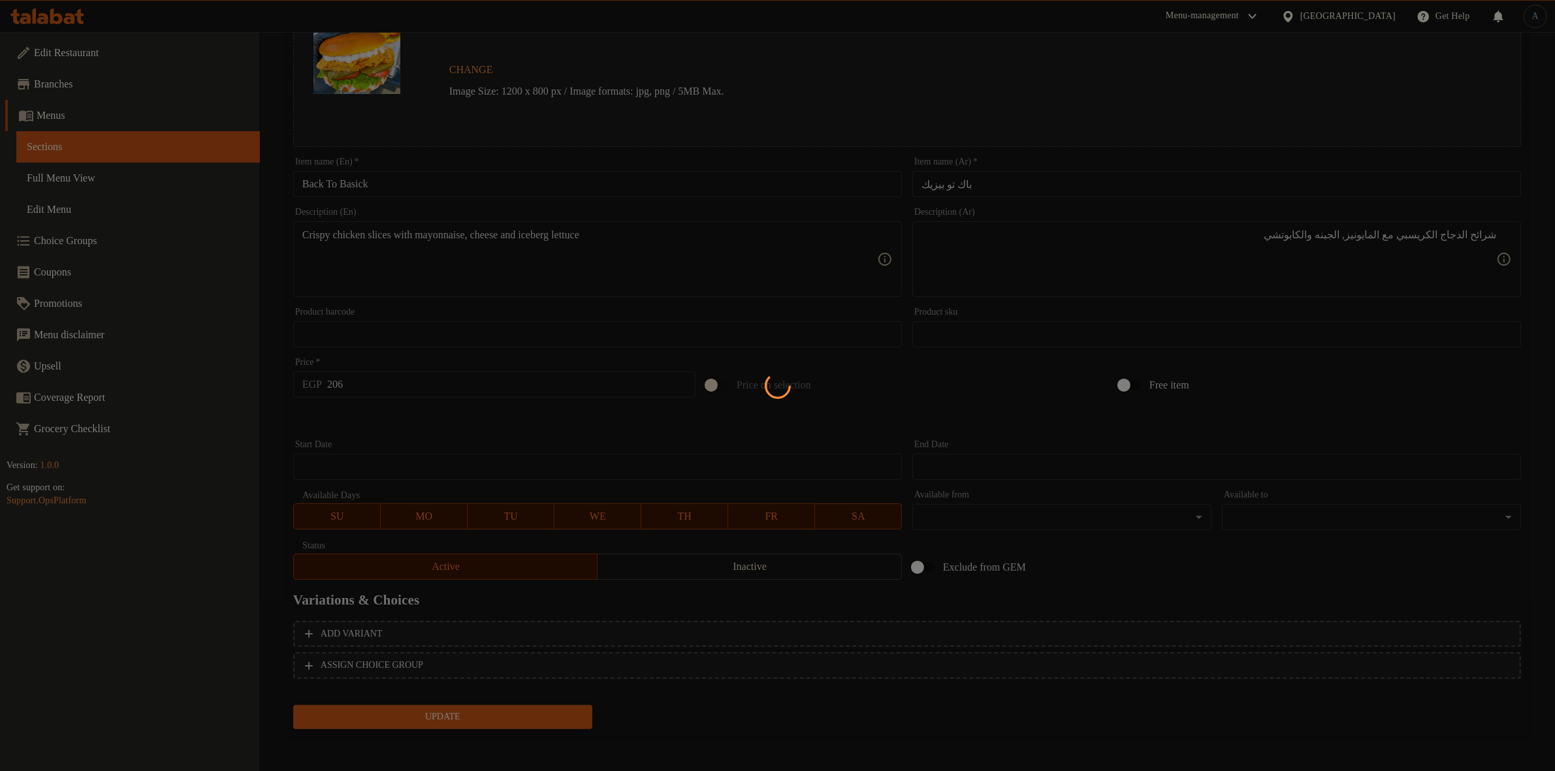
click at [872, 397] on div at bounding box center [777, 385] width 1555 height 771
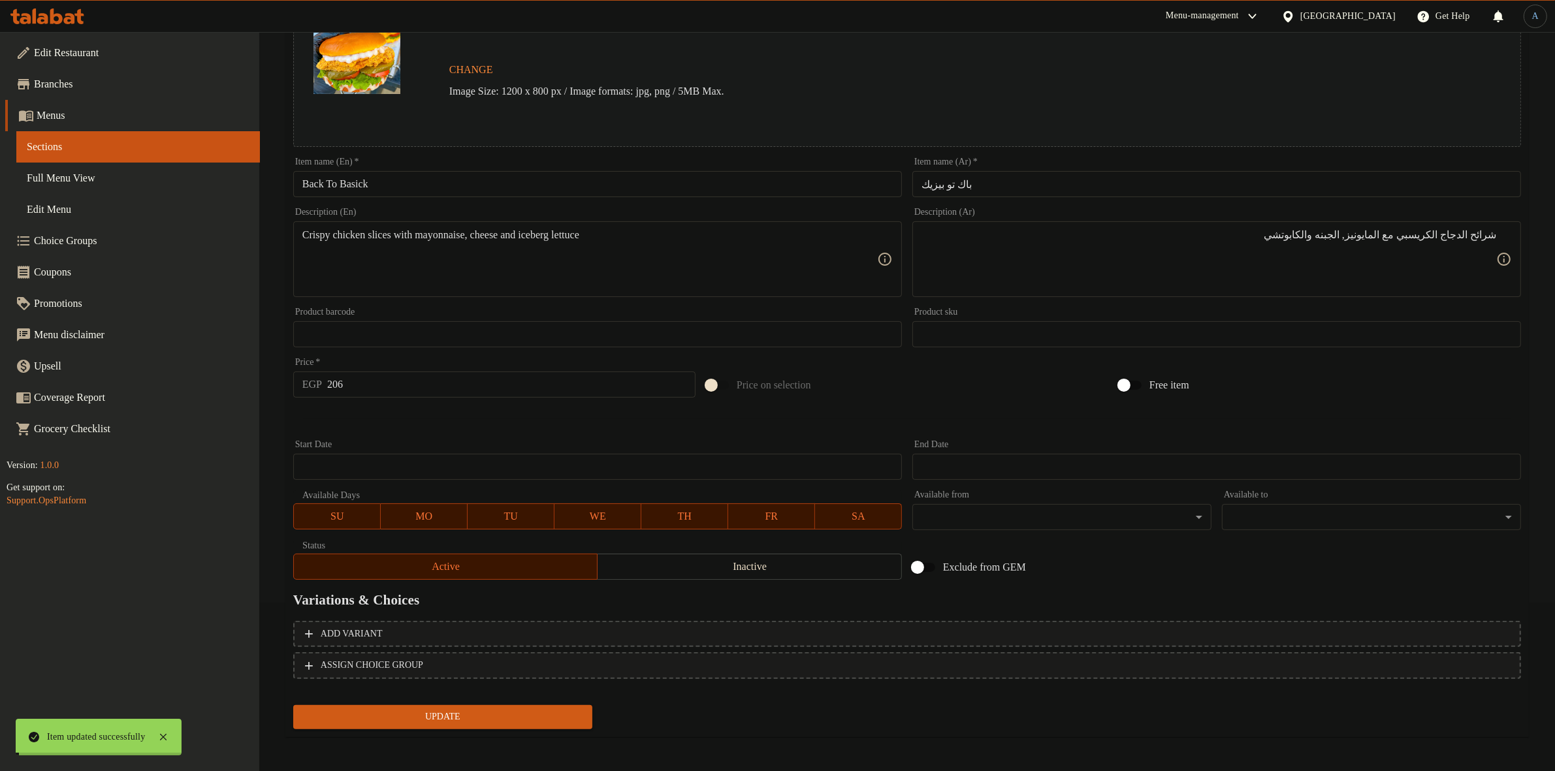
scroll to position [0, 0]
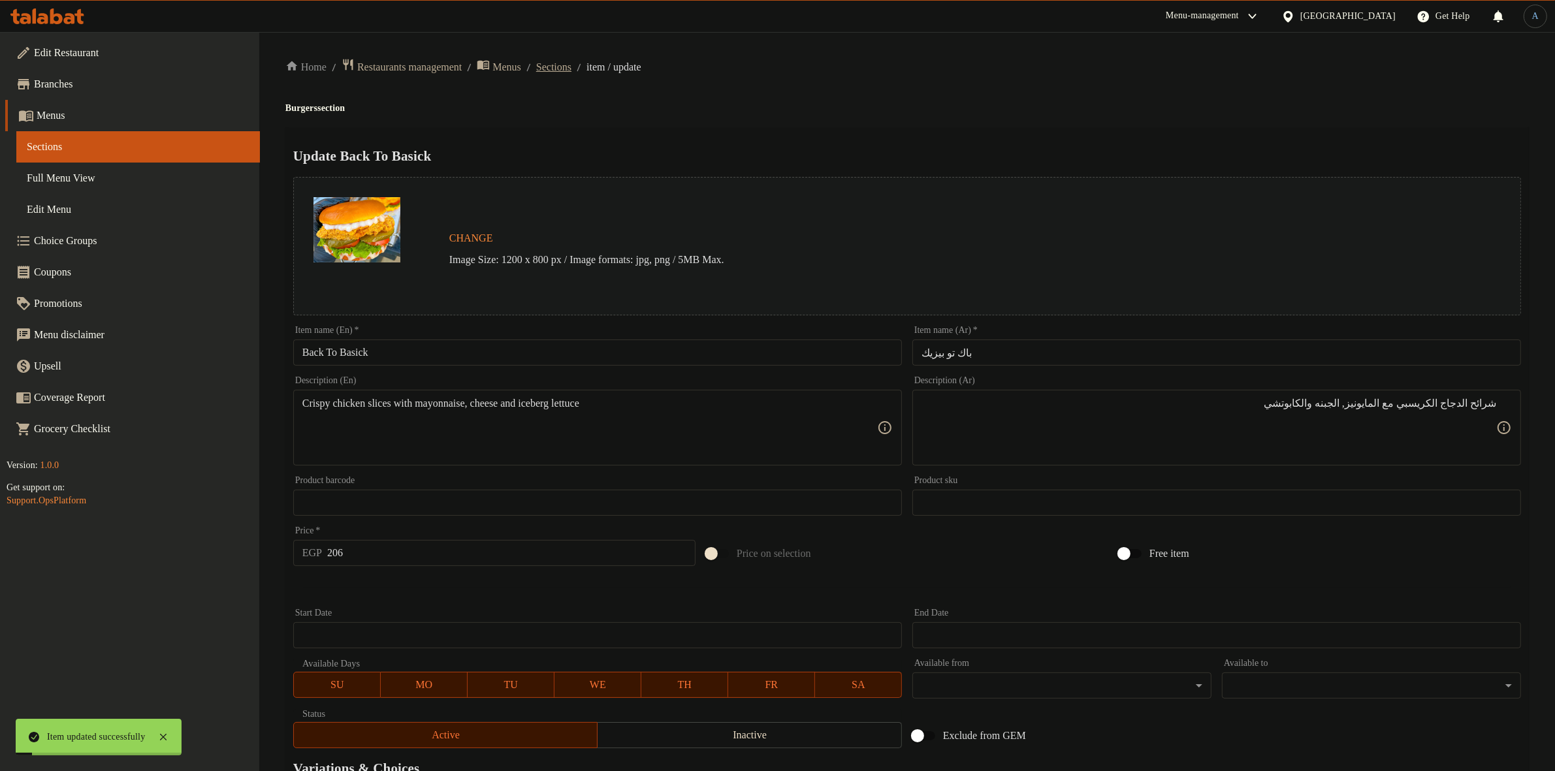
click at [571, 67] on span "Sections" at bounding box center [553, 67] width 35 height 16
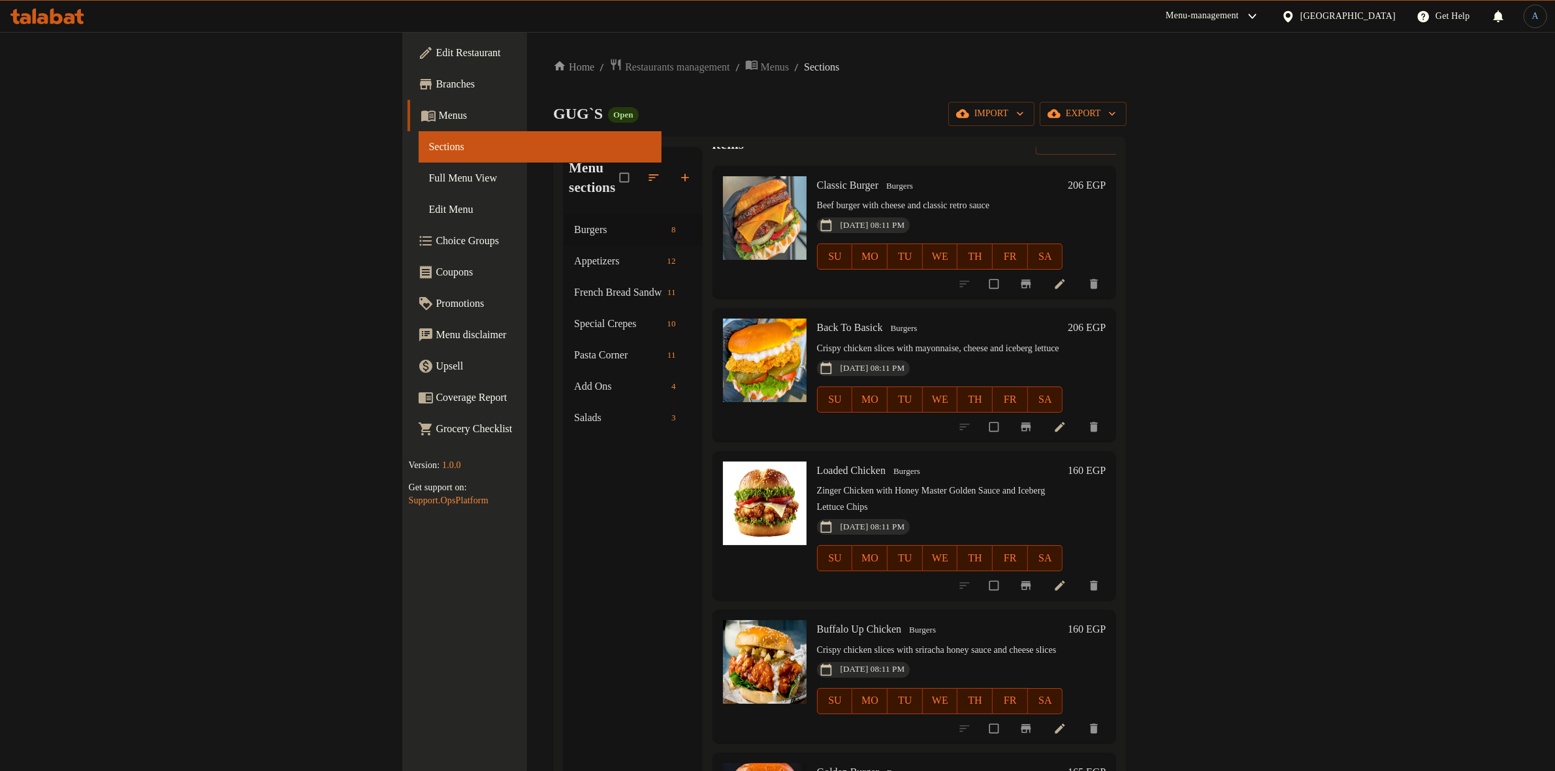
scroll to position [82, 0]
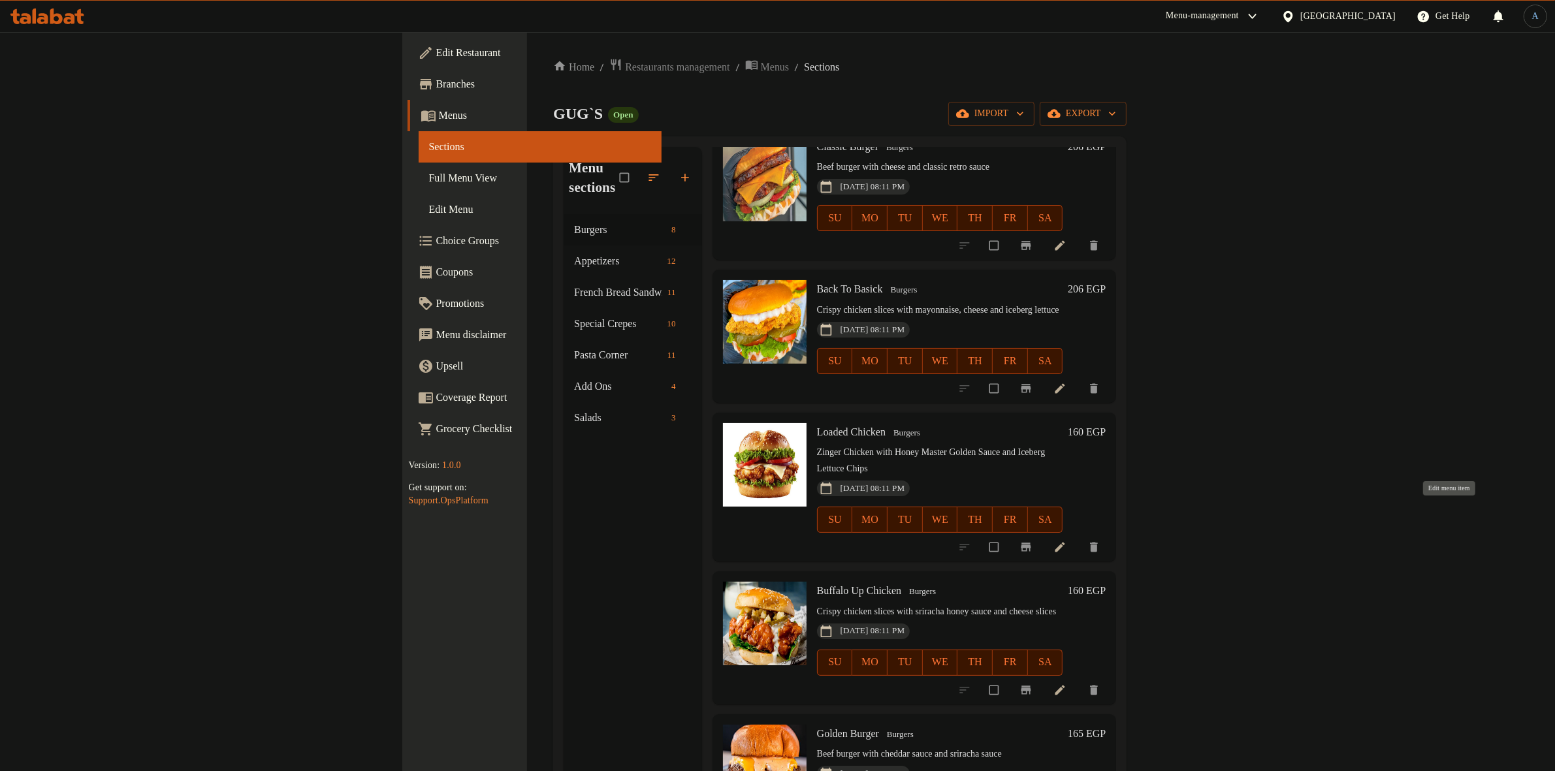
click at [1066, 541] on icon at bounding box center [1059, 547] width 13 height 13
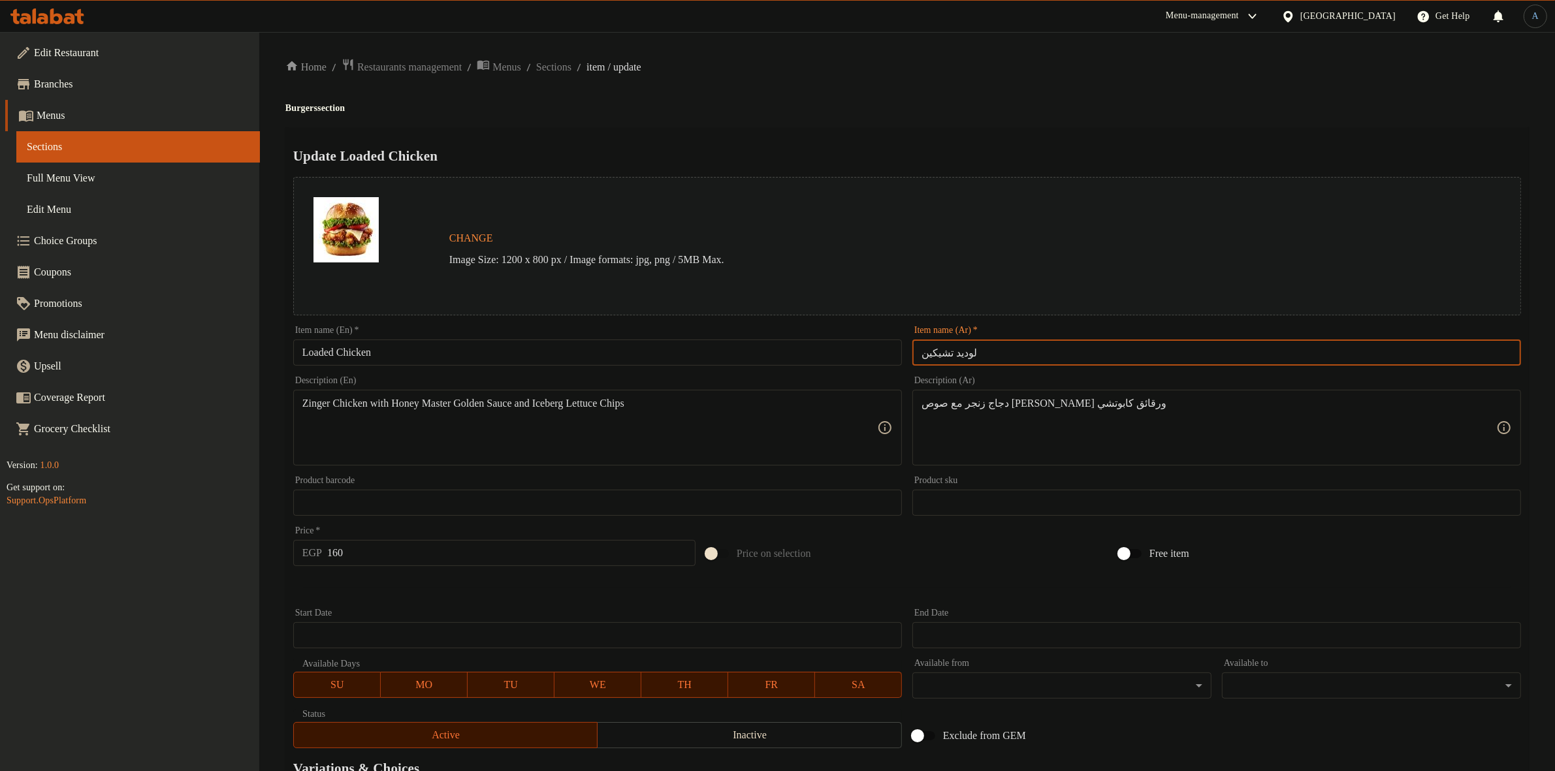
click at [1016, 357] on input "لوديد تشيكين" at bounding box center [1216, 353] width 609 height 26
paste input "والكابوتشي هود دوج أصابع الهوت دوج مع سلطة الكولسلو الطازجة [PERSON_NAME] أصابع…"
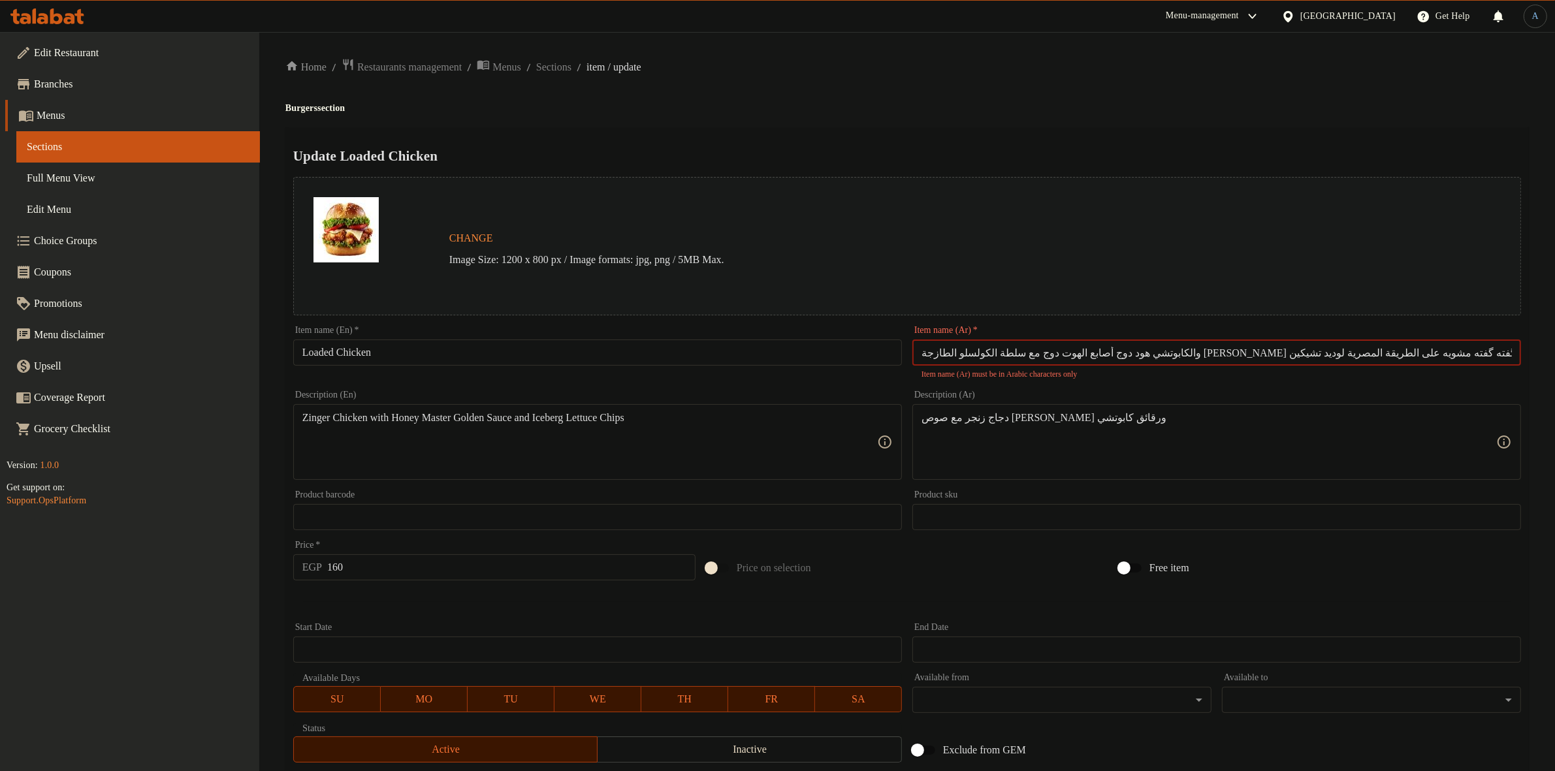
click at [1082, 351] on input "والكابوتشي هود دوج أصابع الهوت دوج مع سلطة الكولسلو الطازجة [PERSON_NAME] أصابع…" at bounding box center [1216, 353] width 609 height 26
paste input "text"
type input "لوديد تشيكين"
click at [1039, 99] on div "Home / Restaurants management / Menus / Sections / item / update Burgers sectio…" at bounding box center [906, 494] width 1243 height 872
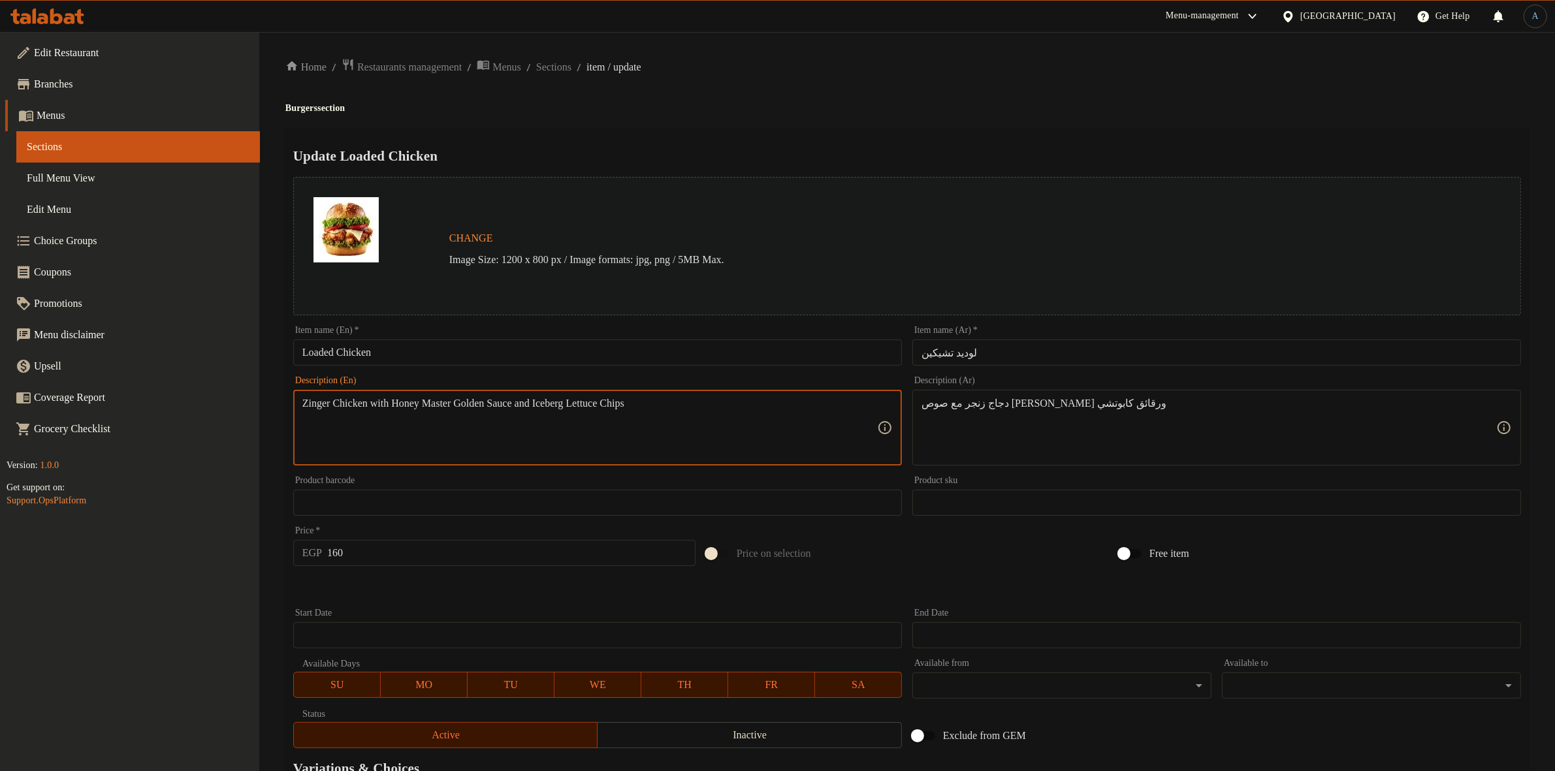
drag, startPoint x: 1269, startPoint y: 461, endPoint x: 1258, endPoint y: 439, distance: 23.9
click at [1267, 458] on div "دجاج زنجر مع صوص هانى ماستر ذهبي ورقائق كابوتشي Description (Ar)" at bounding box center [1216, 428] width 609 height 76
paste textarea "لزنجر مع صوص الهاني ماسترد ورقائق ال"
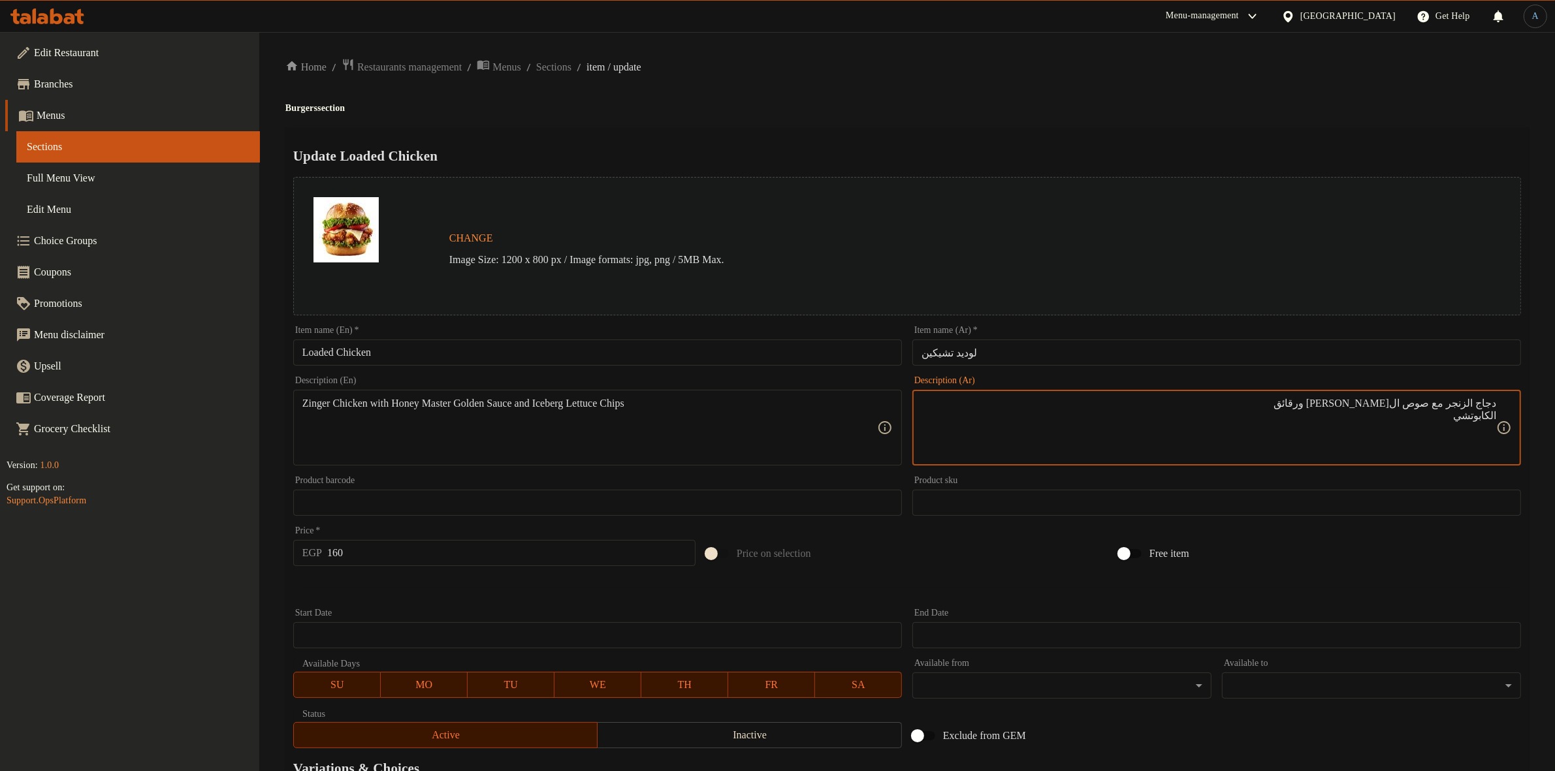
click at [1497, 407] on div "دجاج الزنجر مع صوص الهاني ماسترد ورقائق الكابوتشي Description (Ar)" at bounding box center [1216, 428] width 609 height 76
click at [1497, 410] on div "دجاج الزنجر مع صوص الهاني ماسترد ورقائق الكابوتشي Description (Ar)" at bounding box center [1216, 428] width 609 height 76
click at [1489, 413] on textarea "دجاج الزنجر مع صوص الهاني ماسترد ورقائق الكابوتشي" at bounding box center [1208, 428] width 575 height 62
type textarea "دجاج الزنجر مع صوص الهاني ماسترد ورقائق الكابوتشي"
click at [1111, 152] on h2 "Update Loaded Chicken" at bounding box center [906, 156] width 1227 height 20
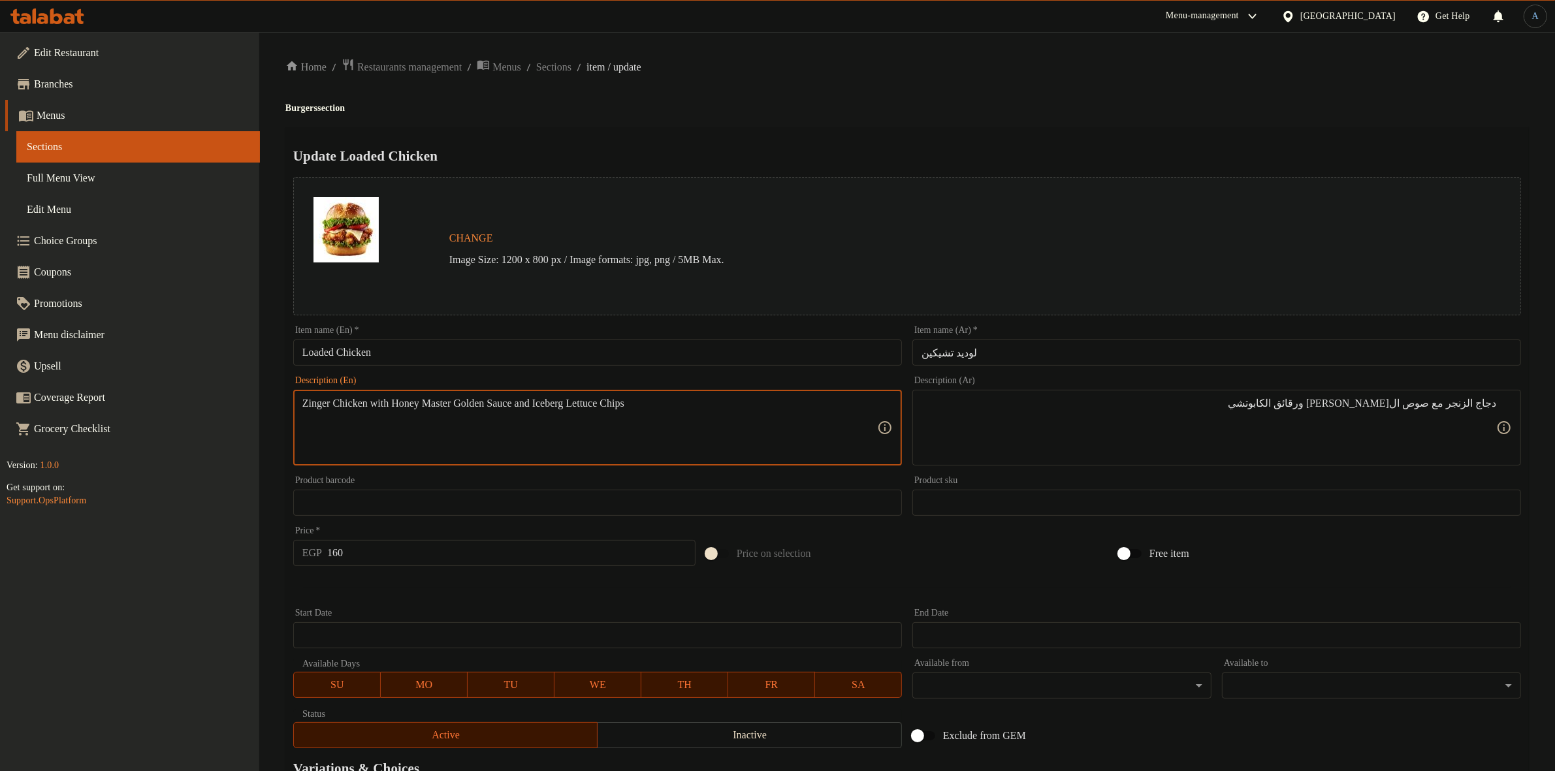
click at [500, 405] on textarea "Zinger Chicken with Honey Master Golden Sauce and Iceberg Lettuce Chips" at bounding box center [589, 428] width 575 height 62
click at [652, 409] on textarea "Zinger Chicken with Honey Master Sauce and Iceberg Lettuce Chips" at bounding box center [589, 428] width 575 height 62
click at [671, 400] on textarea "Zinger Chicken with Honey Master Sauce and Iceberg Lettuce Chips" at bounding box center [589, 428] width 575 height 62
click at [692, 403] on textarea "Zinger Chicken with Honey Master Sauce and Iceberg Lettuce Chips" at bounding box center [589, 428] width 575 height 62
paste textarea "chicken with honey master sauce and iceberg lettuce c"
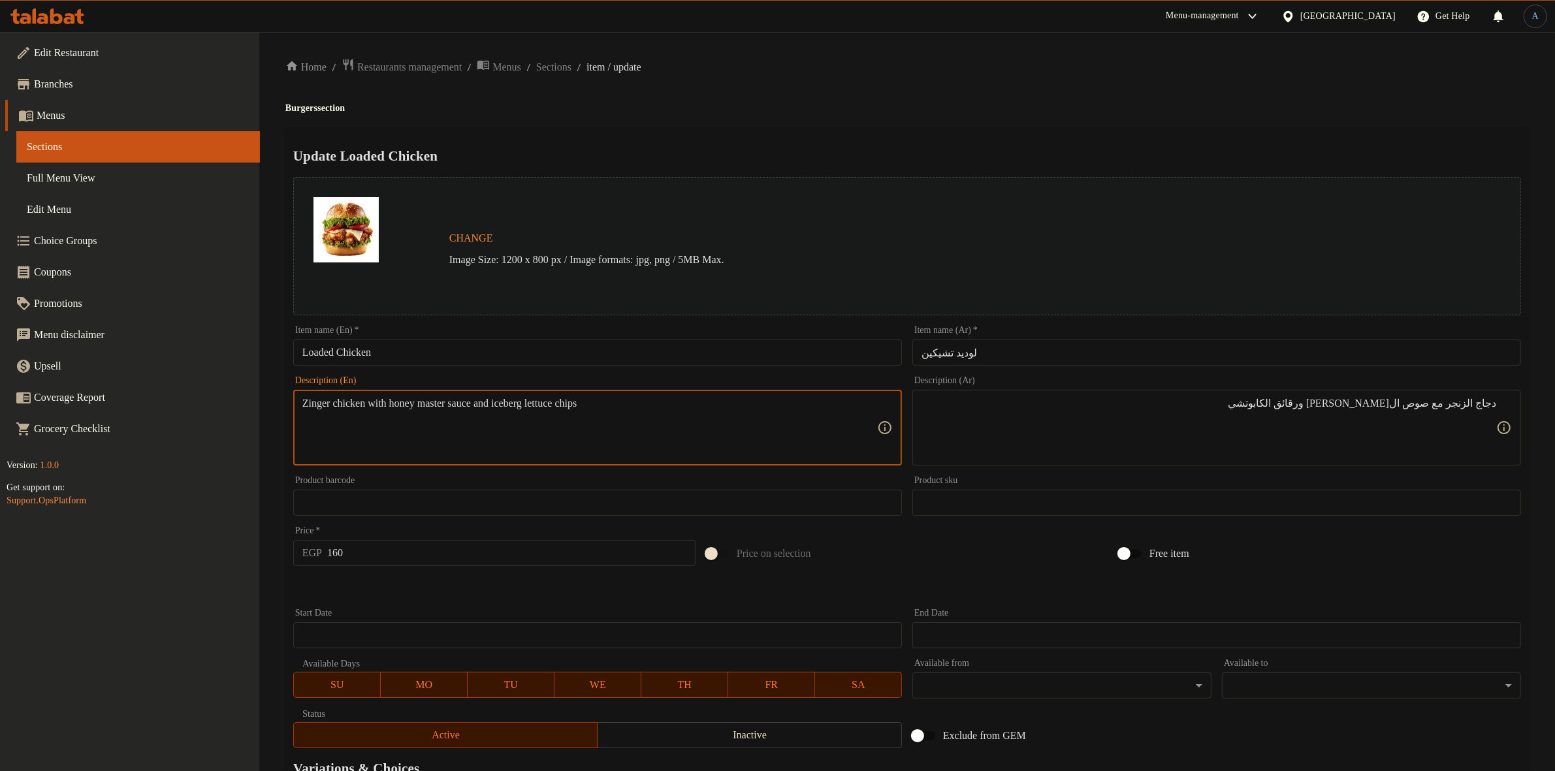
type textarea "Zinger chicken with honey master sauce and iceberg lettuce chips"
click at [908, 77] on div "Home / Restaurants management / Menus / Sections / item / update Burgers sectio…" at bounding box center [906, 487] width 1243 height 858
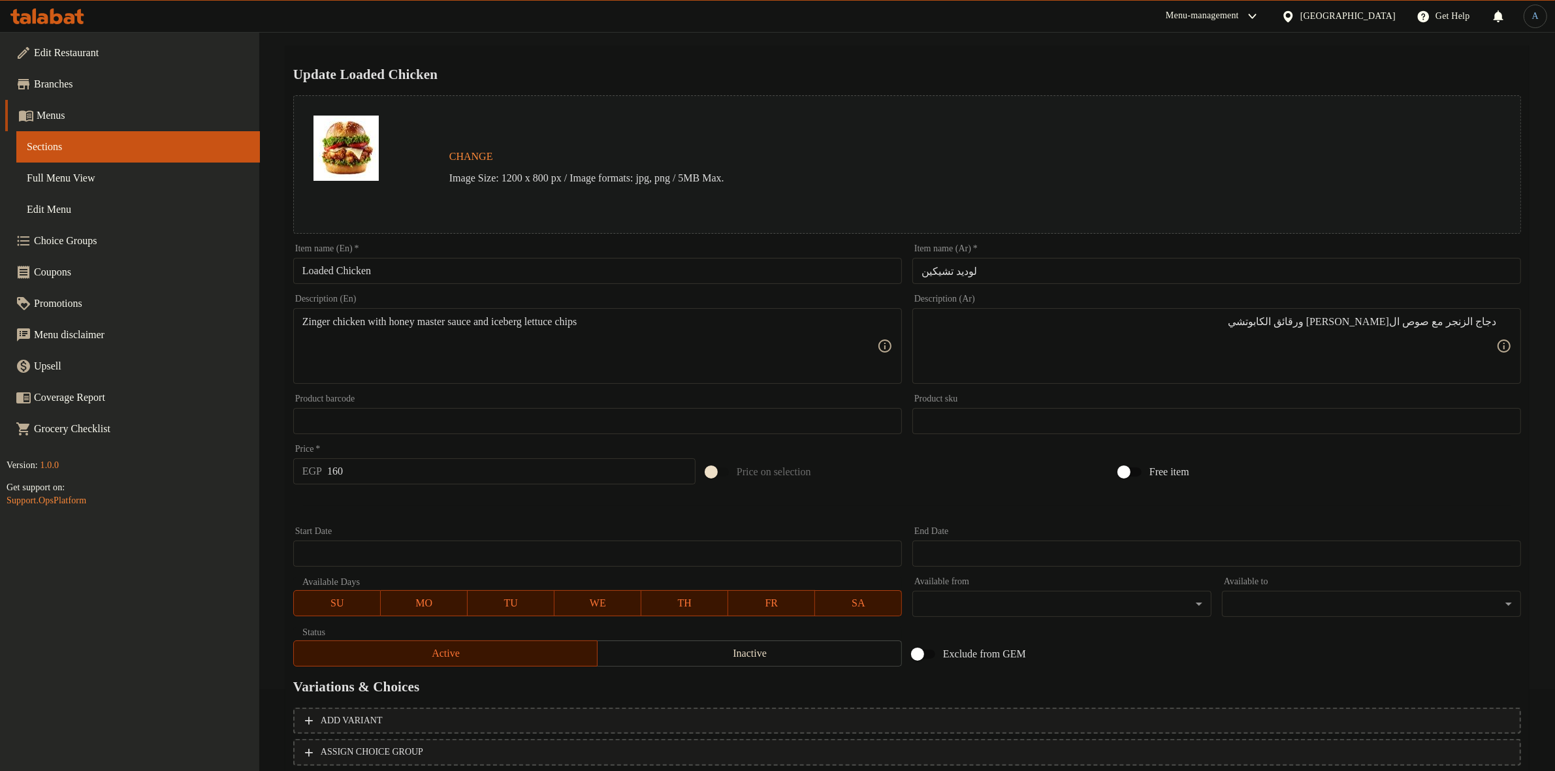
scroll to position [168, 0]
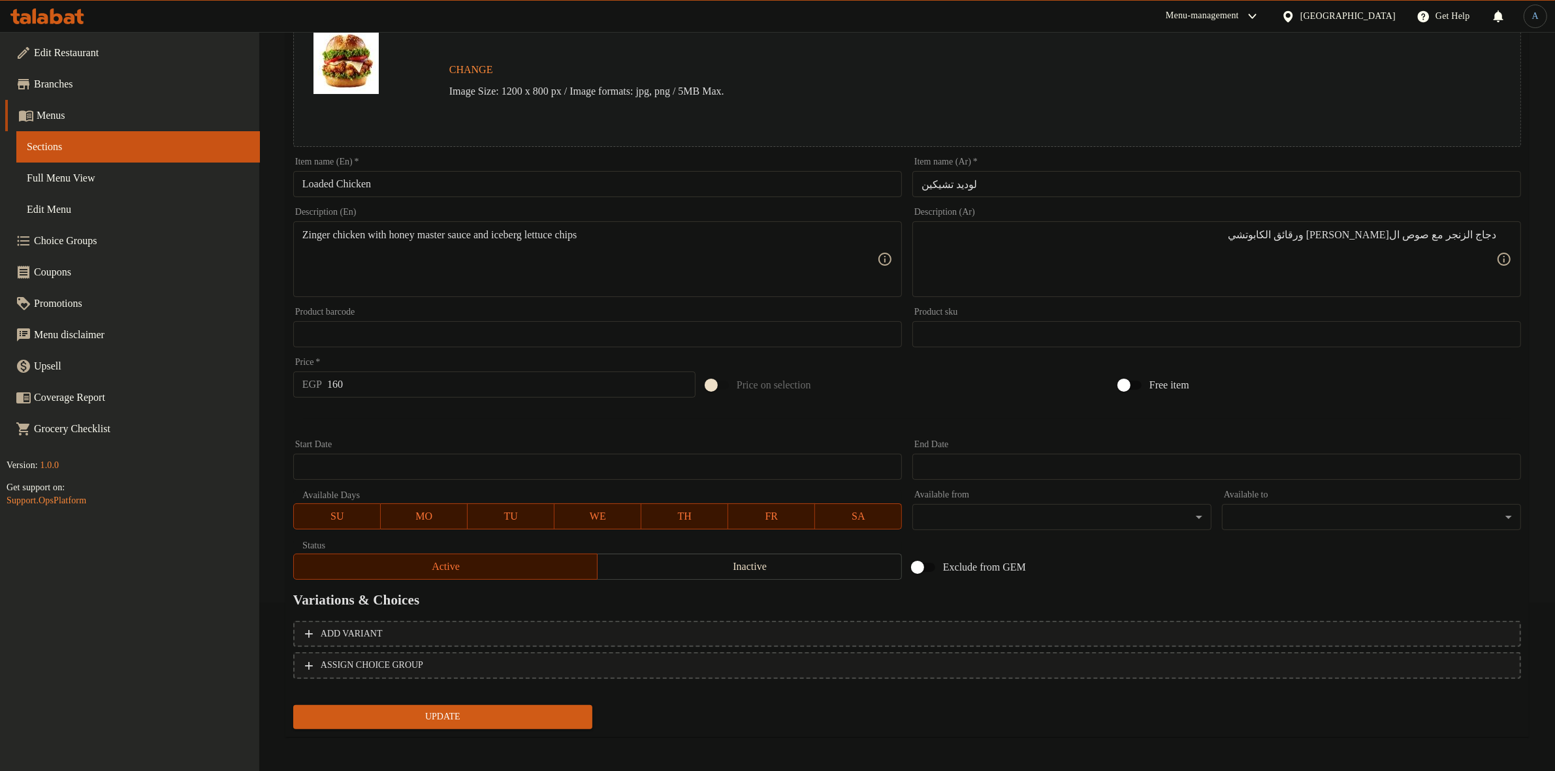
click at [446, 370] on div "Price   * EGP 160 Price *" at bounding box center [494, 378] width 402 height 40
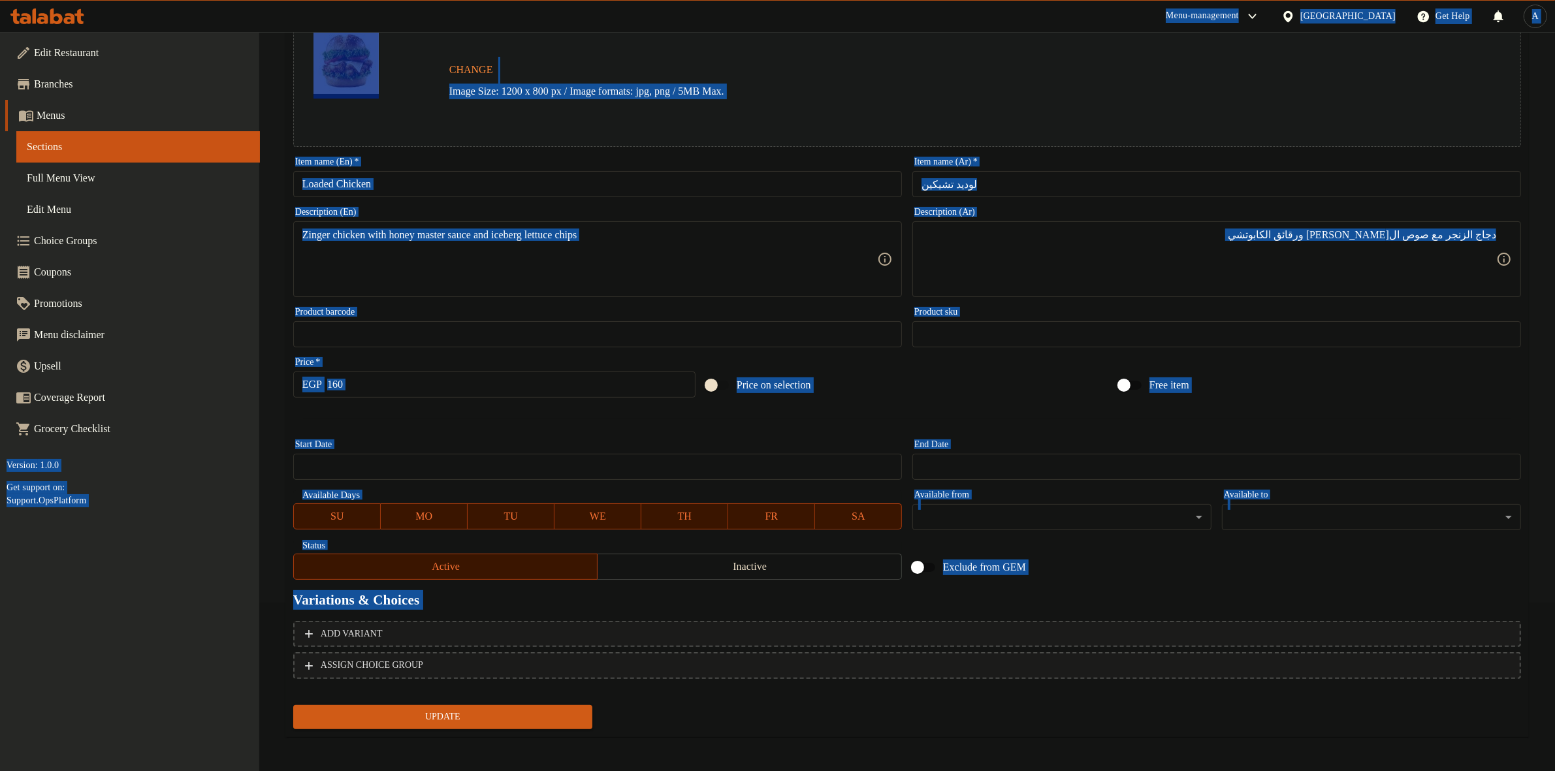
click at [475, 376] on input "160" at bounding box center [511, 385] width 368 height 26
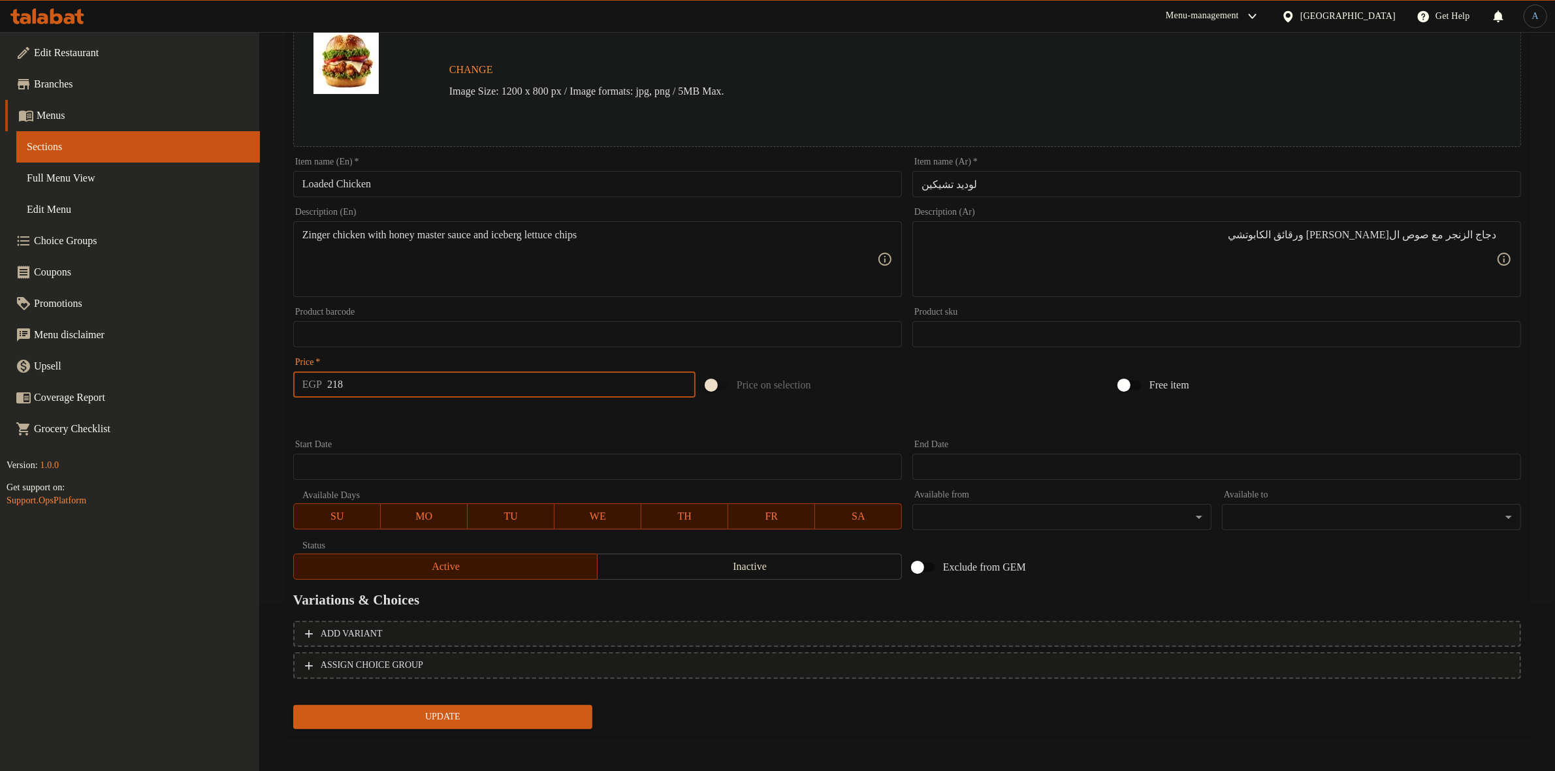
type input "218"
click at [293, 705] on button "Update" at bounding box center [442, 717] width 299 height 24
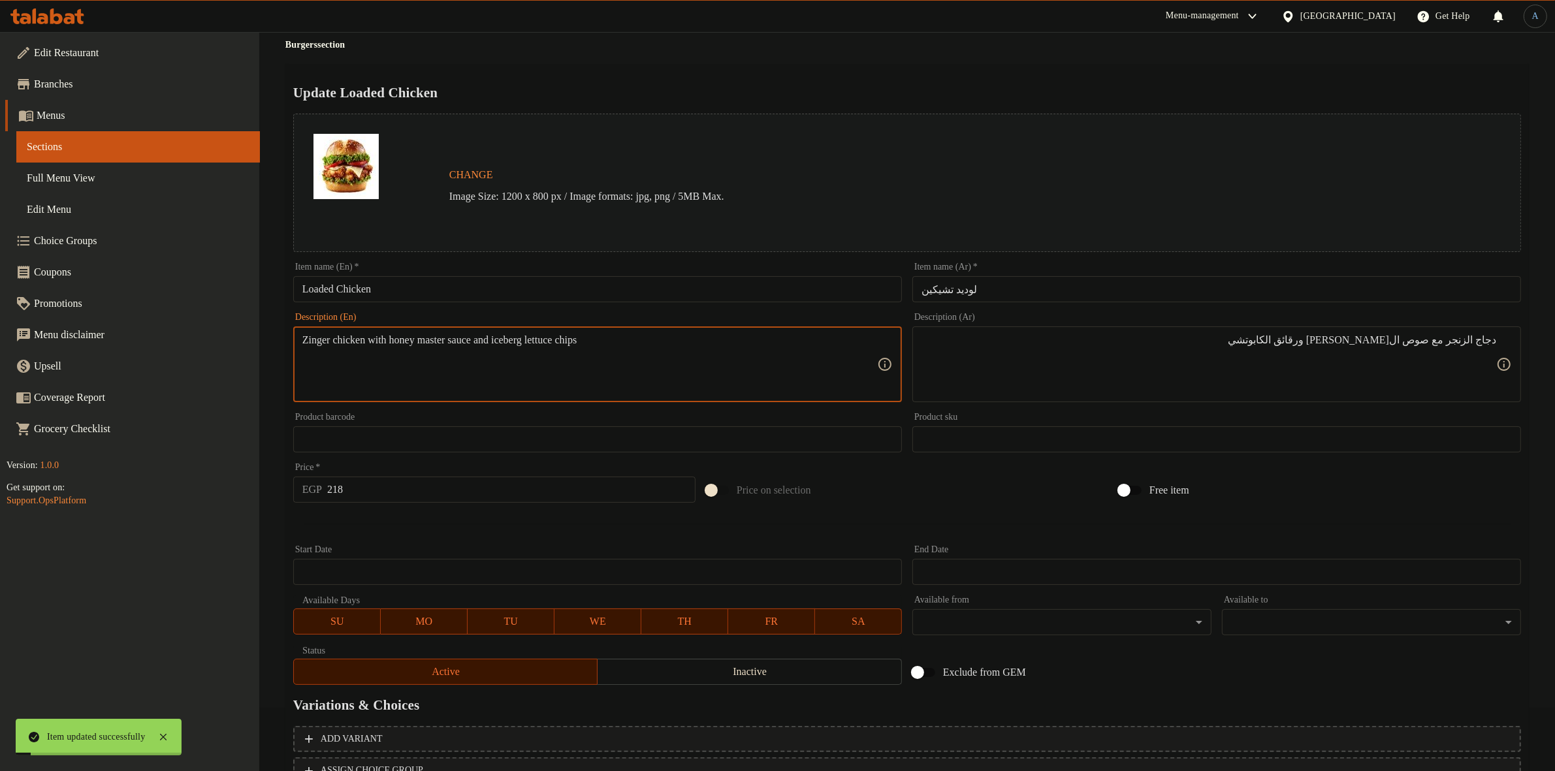
scroll to position [0, 0]
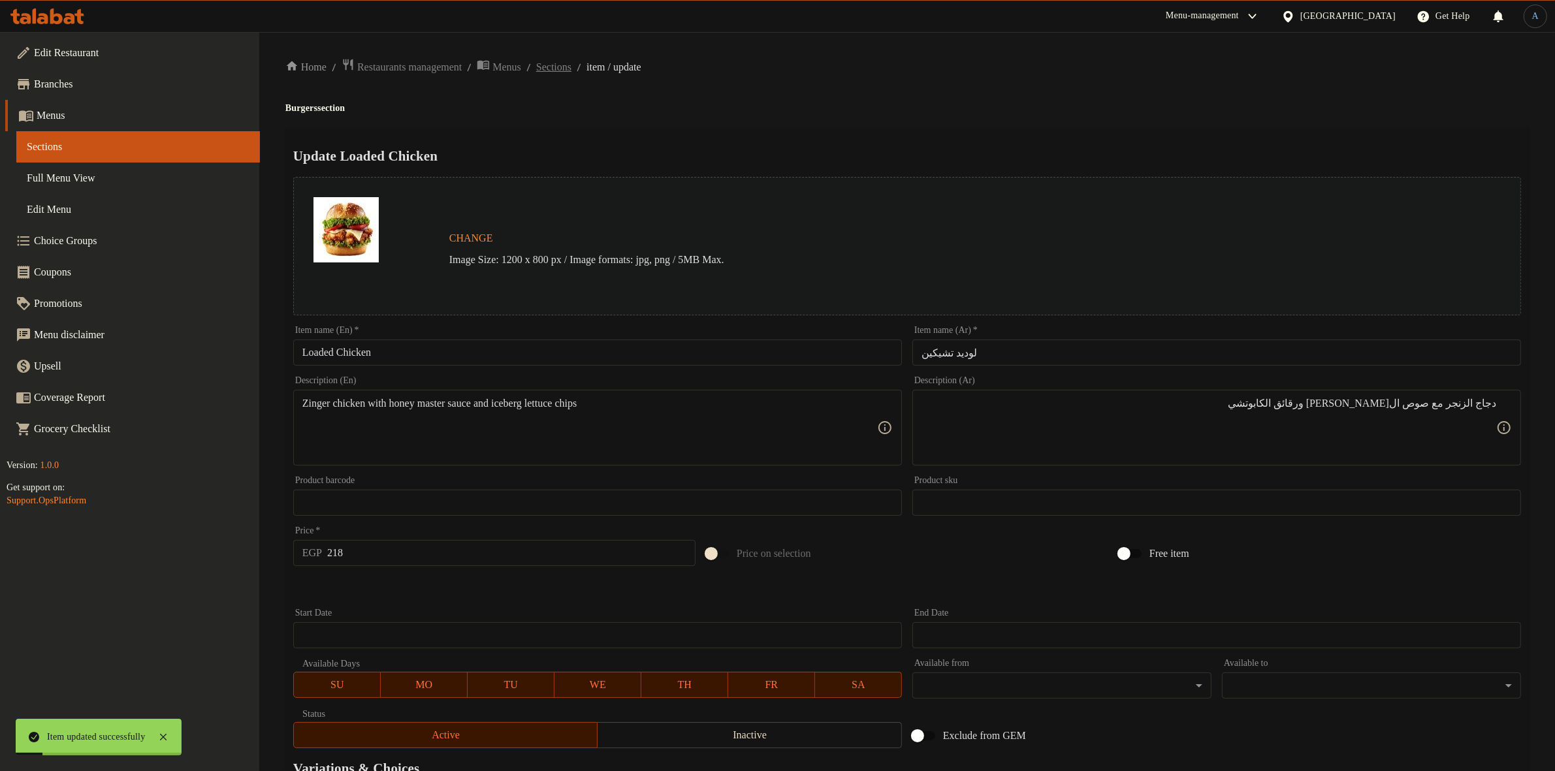
click at [560, 64] on span "Sections" at bounding box center [553, 67] width 35 height 16
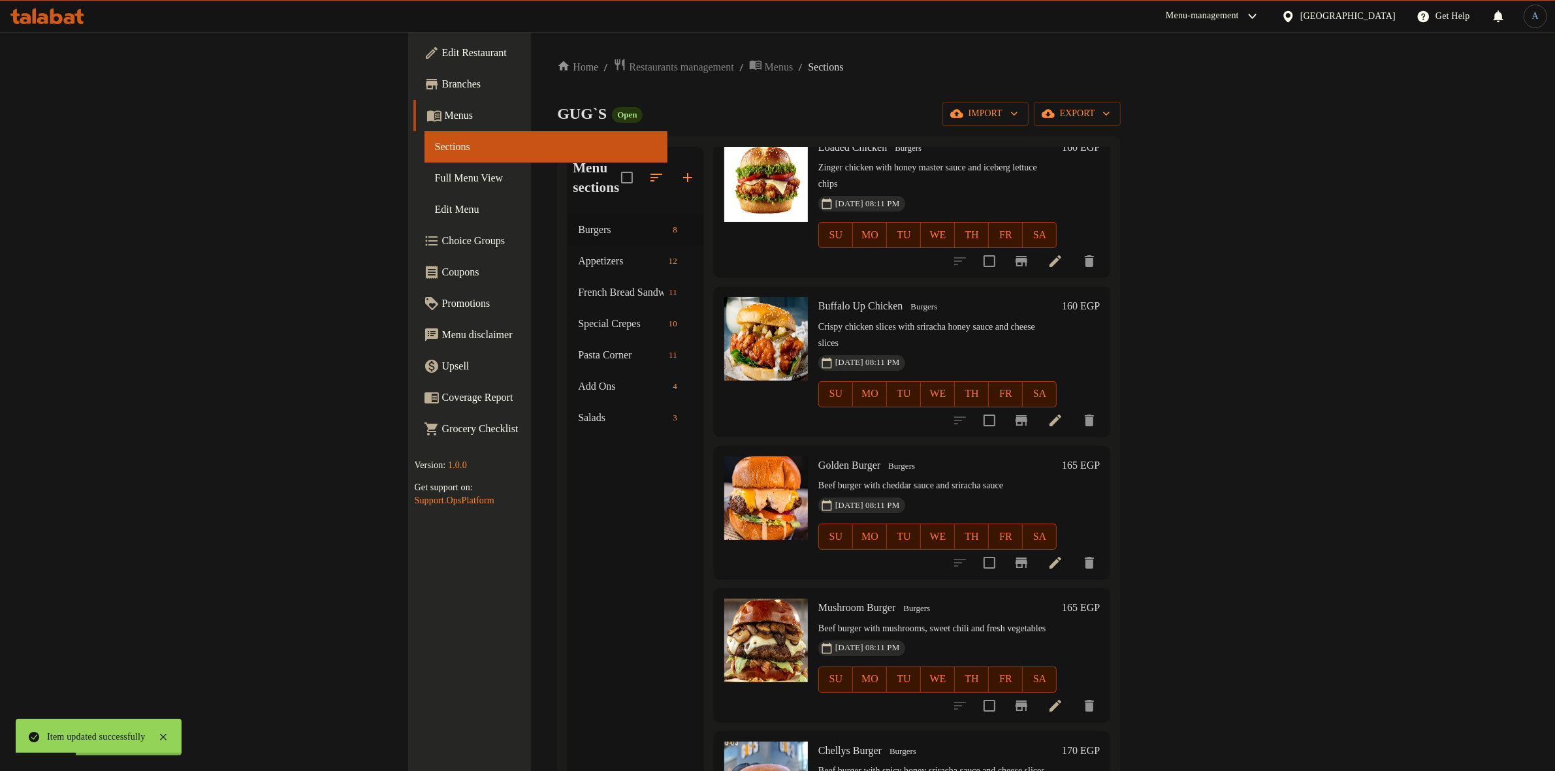
scroll to position [402, 0]
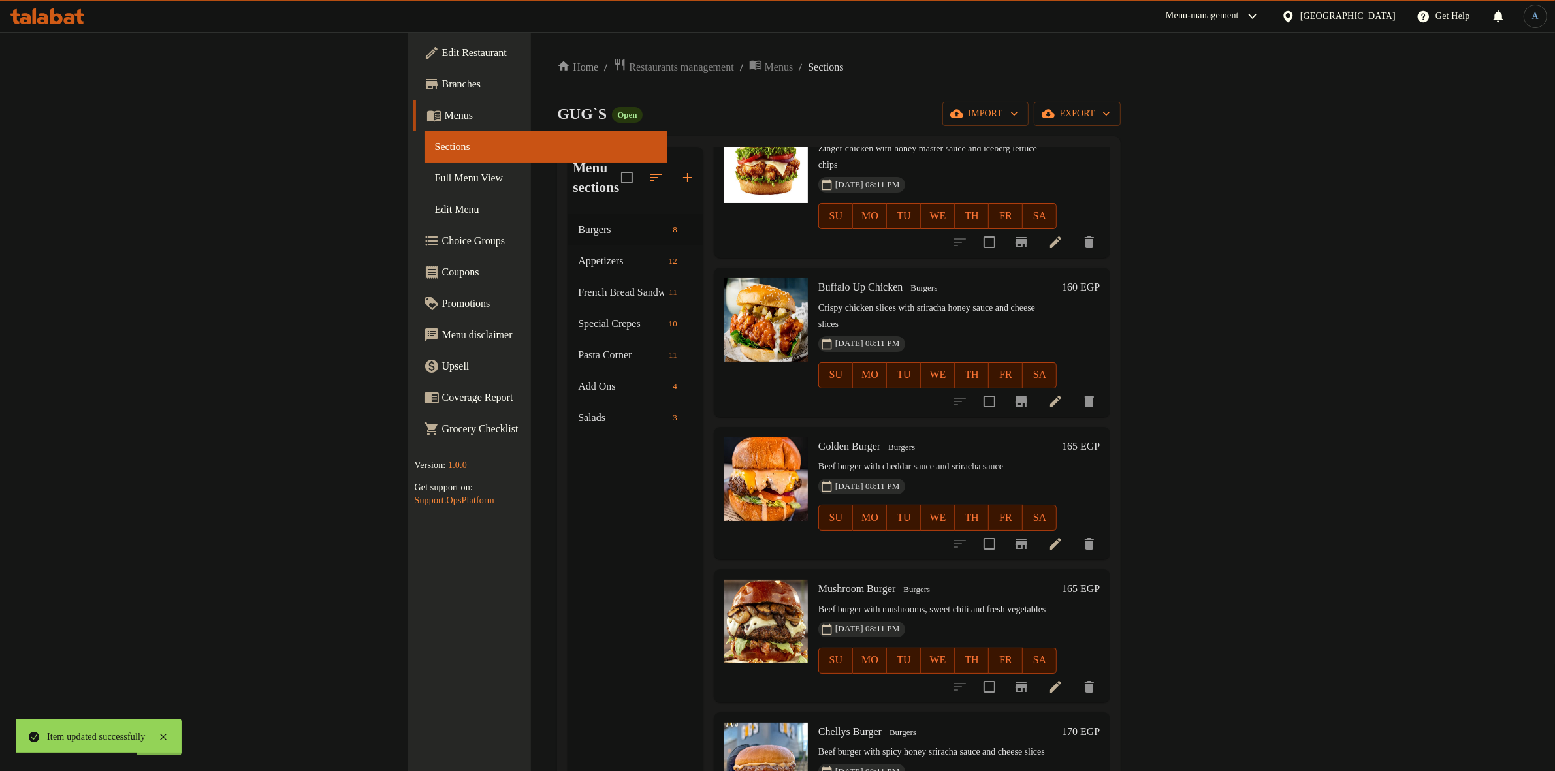
click at [1073, 390] on li at bounding box center [1055, 402] width 37 height 24
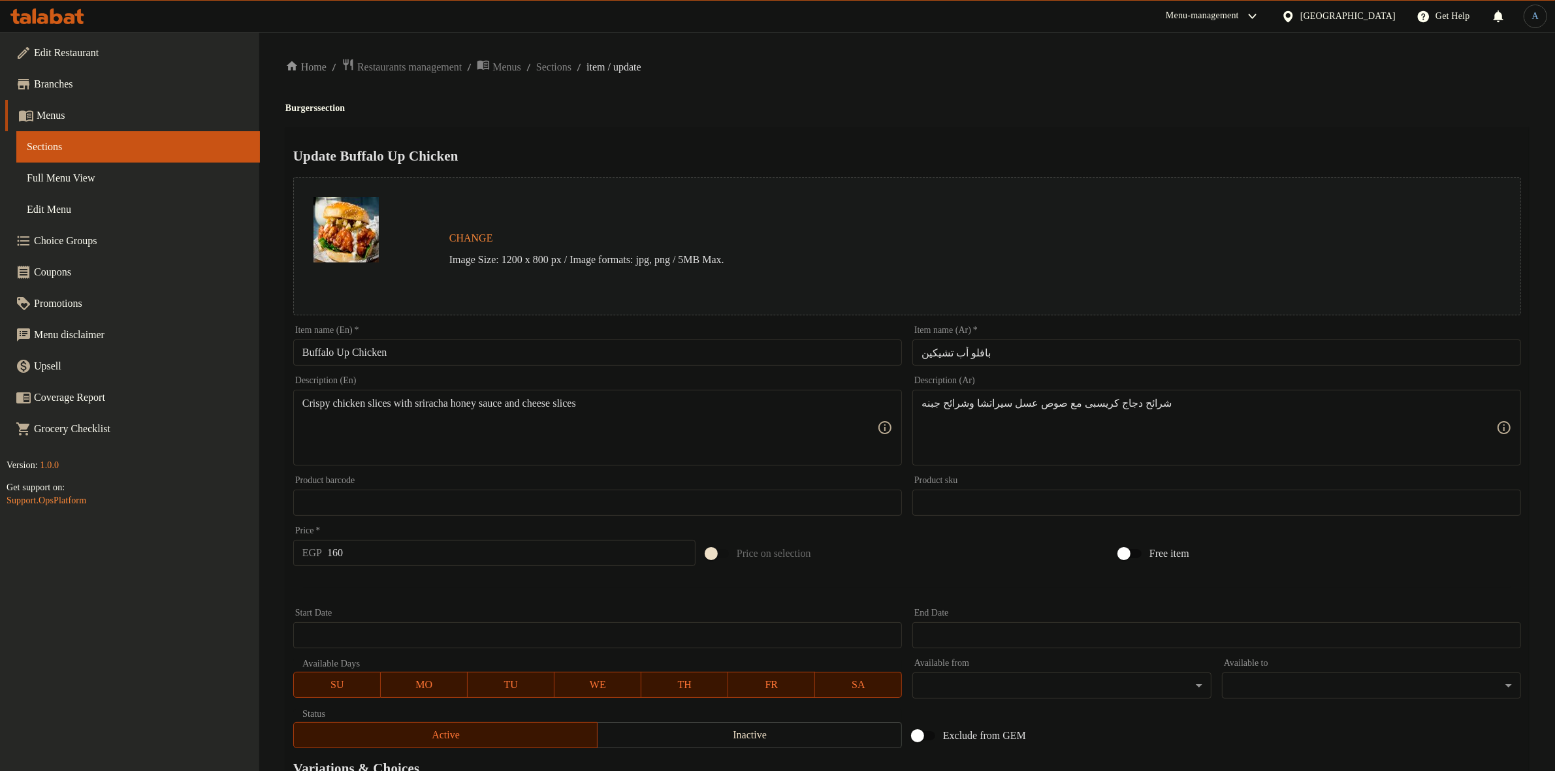
click at [890, 157] on h2 "Update Buffalo Up Chicken" at bounding box center [906, 156] width 1227 height 20
click at [1055, 360] on input "بافلو أب تشيكين" at bounding box center [1216, 353] width 609 height 26
paste input "text"
type input "بافلو اب تشيكين"
click at [1000, 103] on h4 "Burgers section" at bounding box center [906, 108] width 1243 height 13
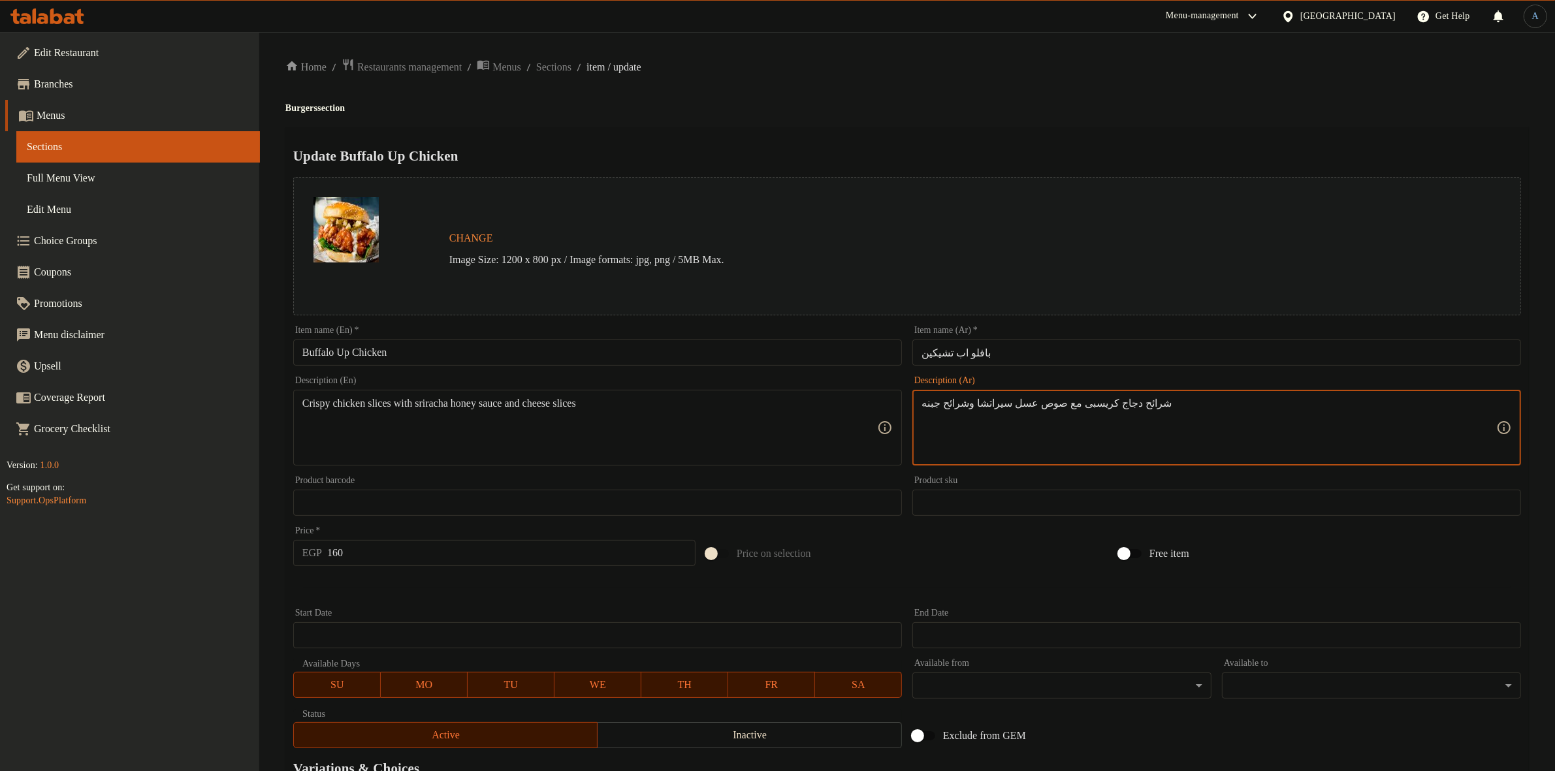
paste textarea "افلو اب تشيكين الدجاج الكريسبي مع صوص عسل السيراتشا وال"
click at [1444, 407] on textarea "بافلو اب تشيكين الدجاج الكريسبي مع صوص عسل السيراتشا والجبنه" at bounding box center [1208, 428] width 575 height 62
type textarea "الدجاج الكريسبي مع صوص عسل السيراتشا والجبنه"
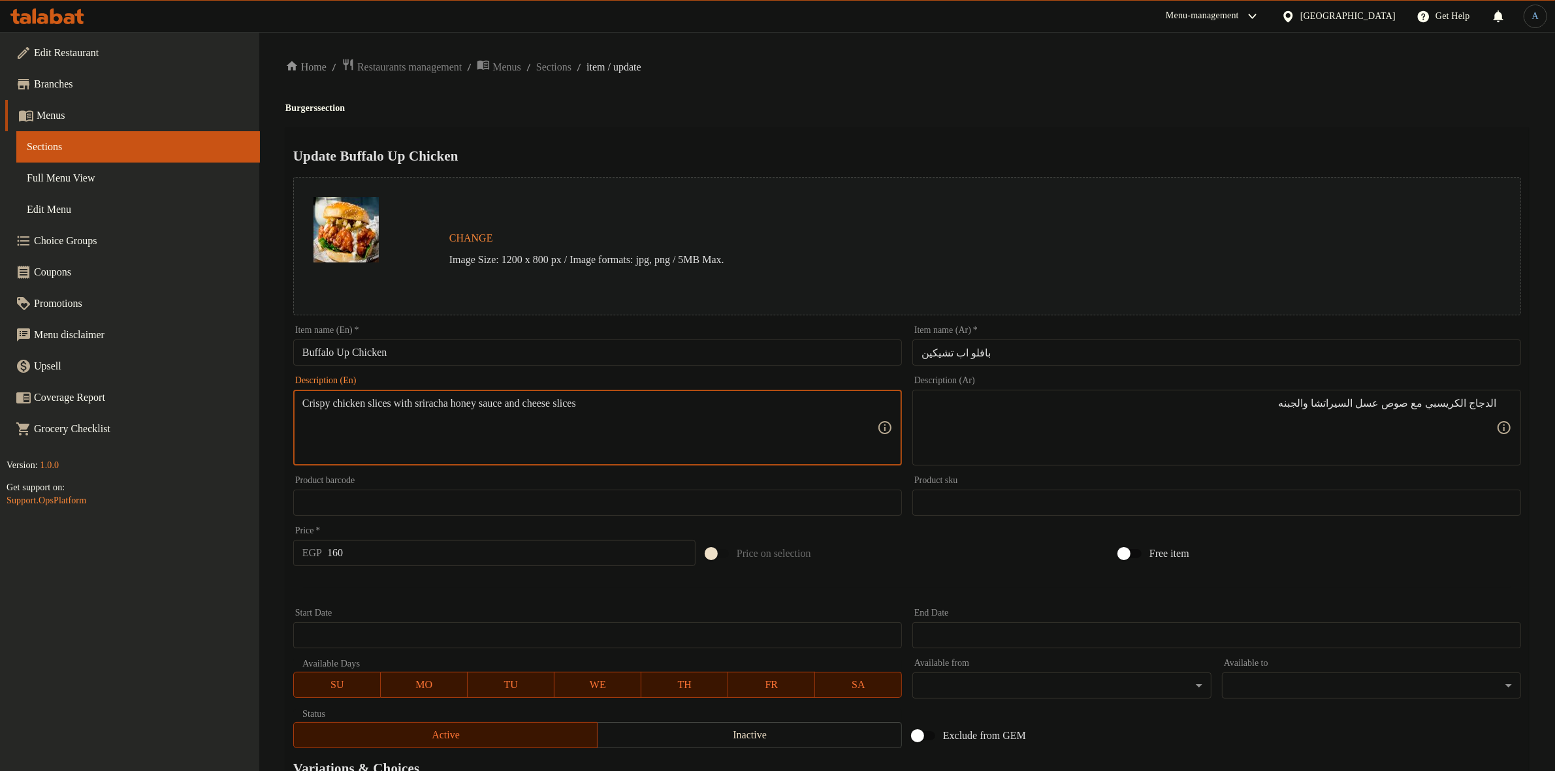
click at [387, 403] on textarea "Crispy chicken slices with sriracha honey sauce and cheese slices" at bounding box center [589, 428] width 575 height 62
click at [582, 402] on textarea "Crispy chicken with sriracha honey sauce and cheese slices" at bounding box center [589, 428] width 575 height 62
type textarea "Crispy chicken with sriracha honey sauce and cheese"
click at [802, 99] on div "Home / Restaurants management / Menus / Sections / item / update Burgers sectio…" at bounding box center [906, 487] width 1243 height 858
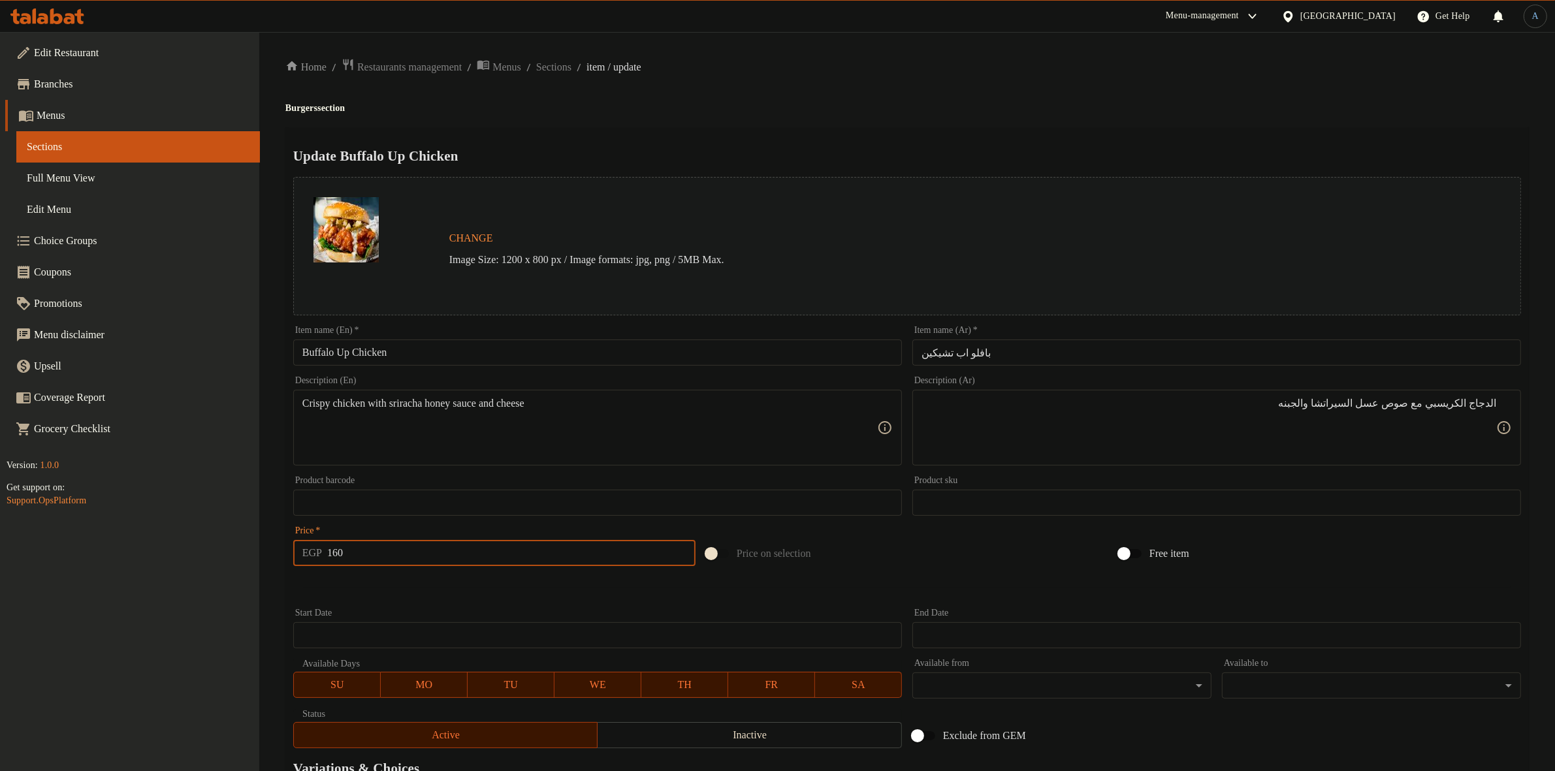
click at [383, 546] on input "160" at bounding box center [511, 553] width 368 height 26
type input "218"
click at [571, 71] on span "Sections" at bounding box center [553, 67] width 35 height 16
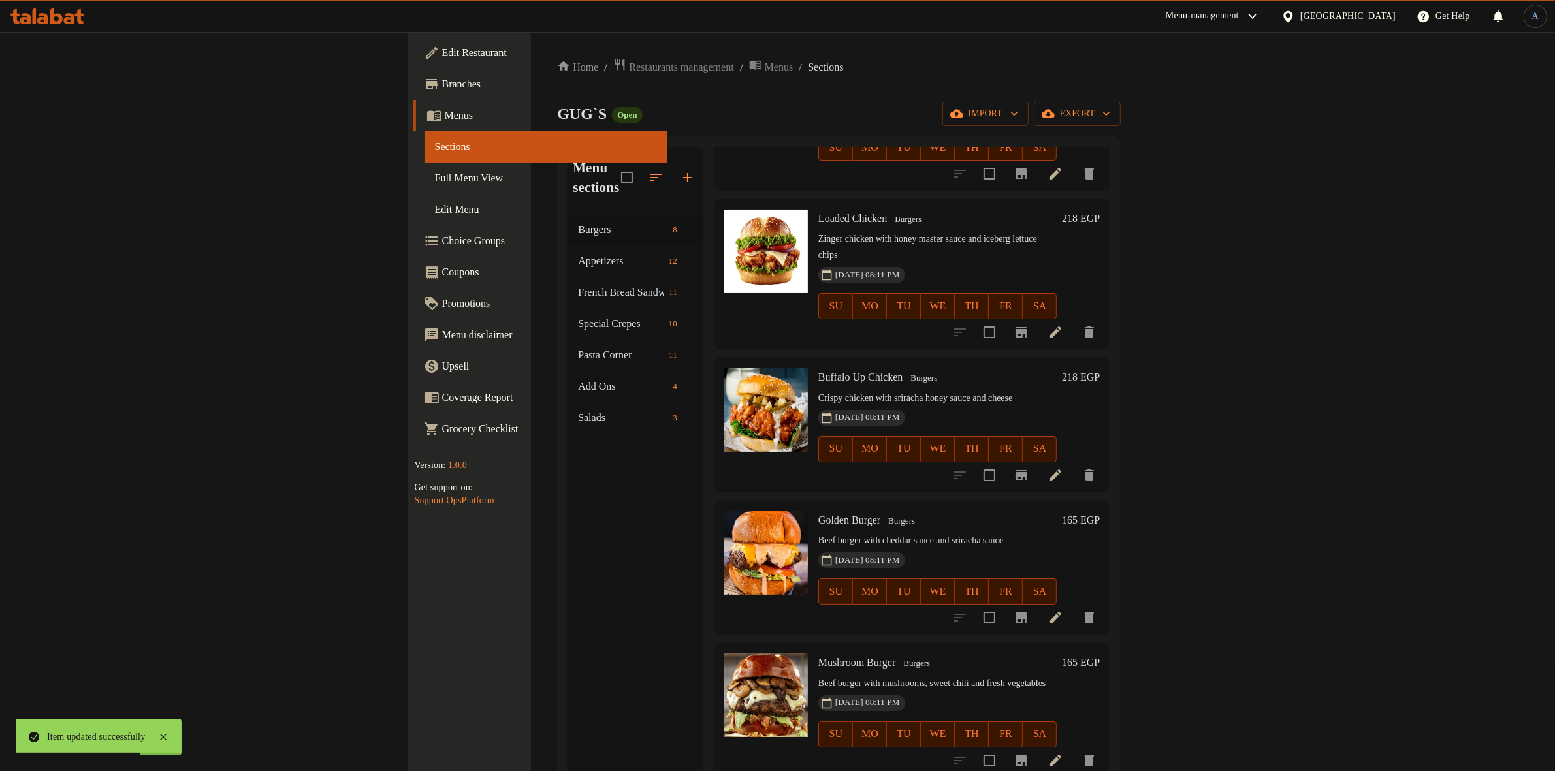
scroll to position [402, 0]
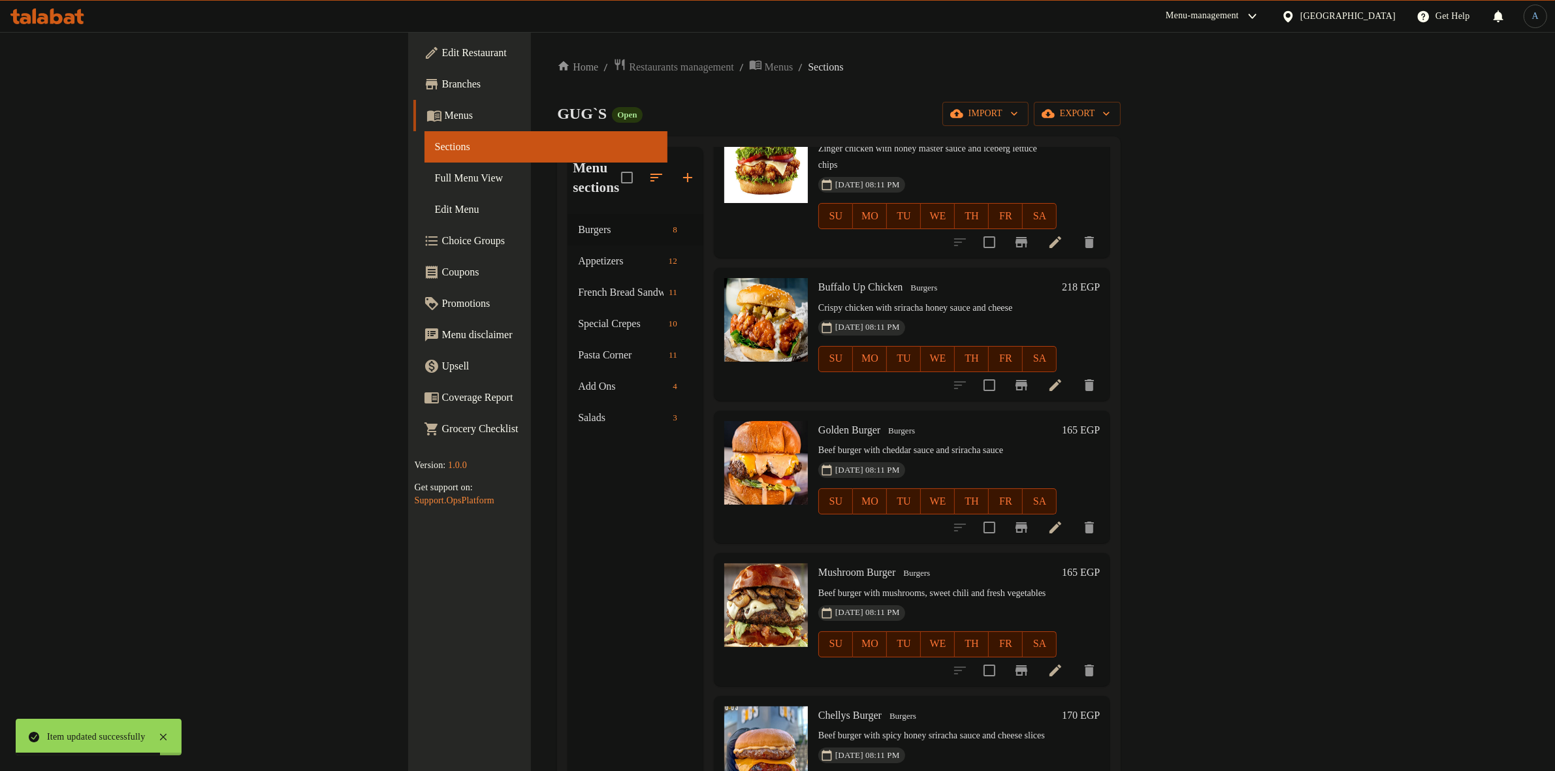
click at [1063, 520] on icon at bounding box center [1055, 528] width 16 height 16
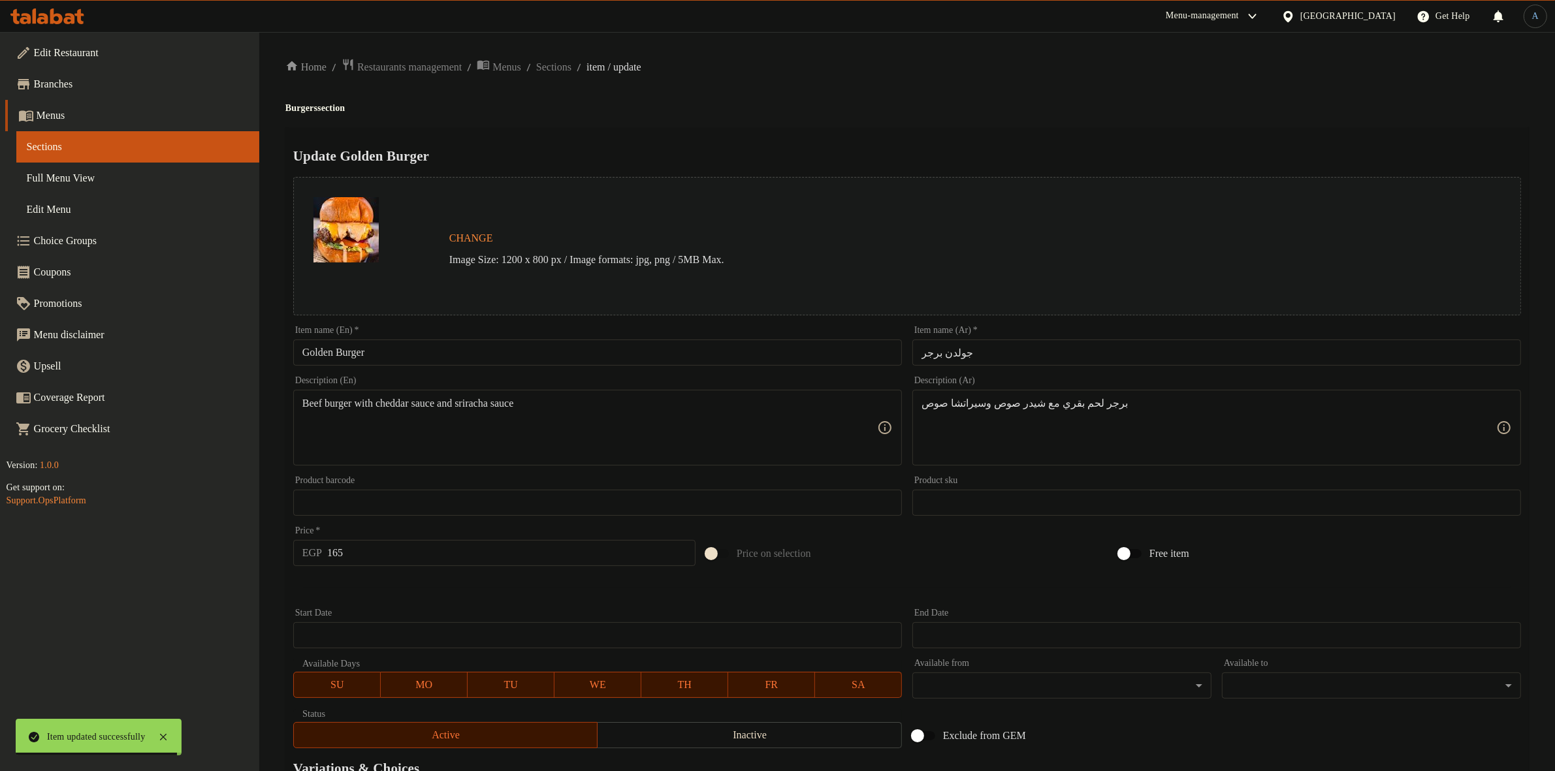
click at [1006, 346] on input "جولدن برجر" at bounding box center [1216, 353] width 609 height 26
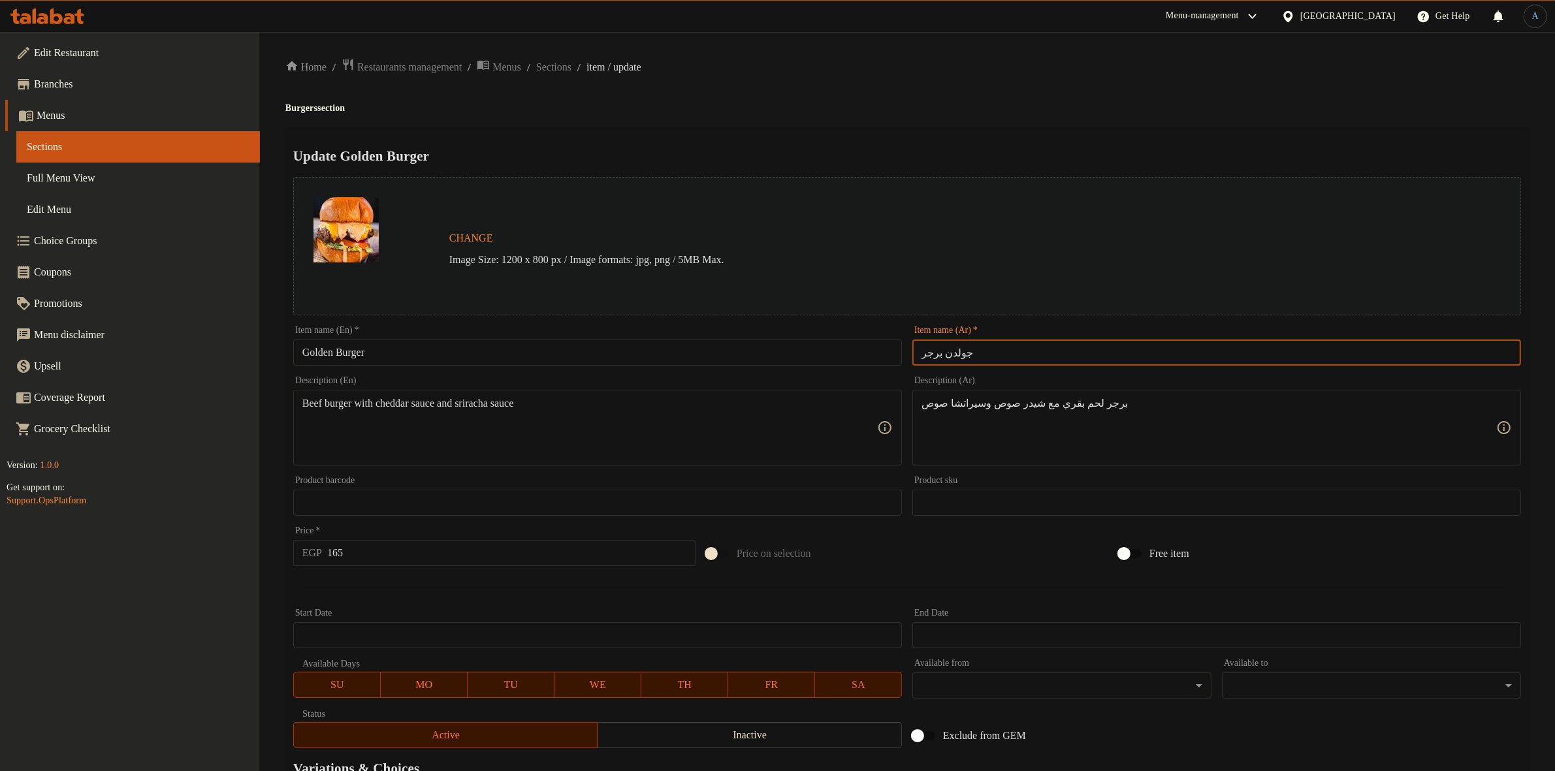
click at [918, 121] on div "Home / Restaurants management / Menus / Sections / item / update Burgers sectio…" at bounding box center [906, 487] width 1243 height 858
paste textarea "اللحم البقري مع شيدر صوص وسيراتشا"
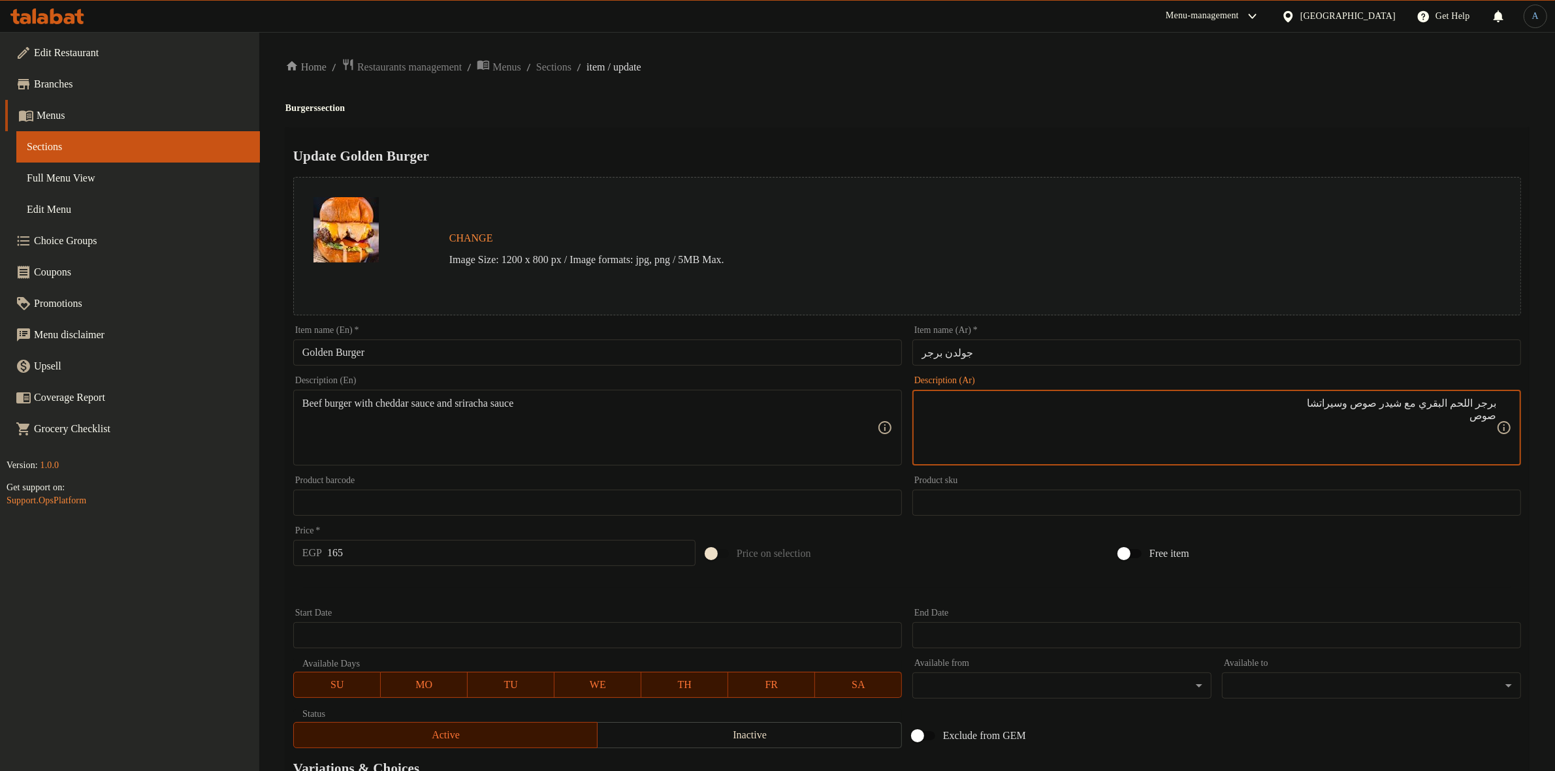
click at [1493, 412] on textarea "برجر اللحم البقري مع شيدر صوص وسيراتشا صوص" at bounding box center [1208, 428] width 575 height 62
type textarea "برجر اللحم البقري مع شيدر صوص وسيراتشا صوص"
click at [757, 59] on ol "Home / Restaurants management / Menus / Sections / item / update" at bounding box center [906, 67] width 1243 height 18
click at [382, 547] on input "165" at bounding box center [511, 553] width 368 height 26
type input "231"
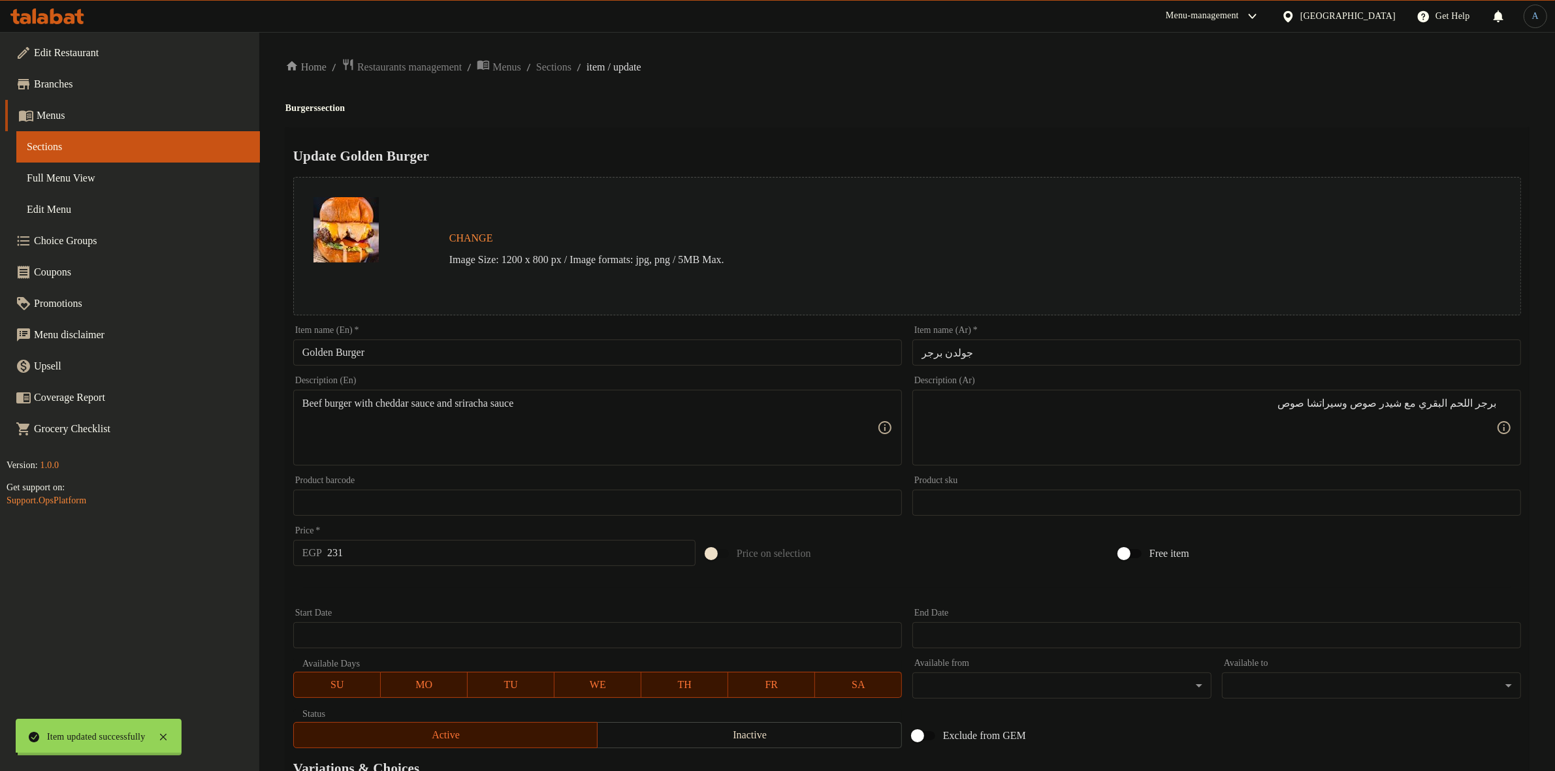
click at [948, 97] on div "Home / Restaurants management / Menus / Sections / item / update Burgers sectio…" at bounding box center [906, 487] width 1243 height 858
click at [571, 70] on span "Sections" at bounding box center [553, 67] width 35 height 16
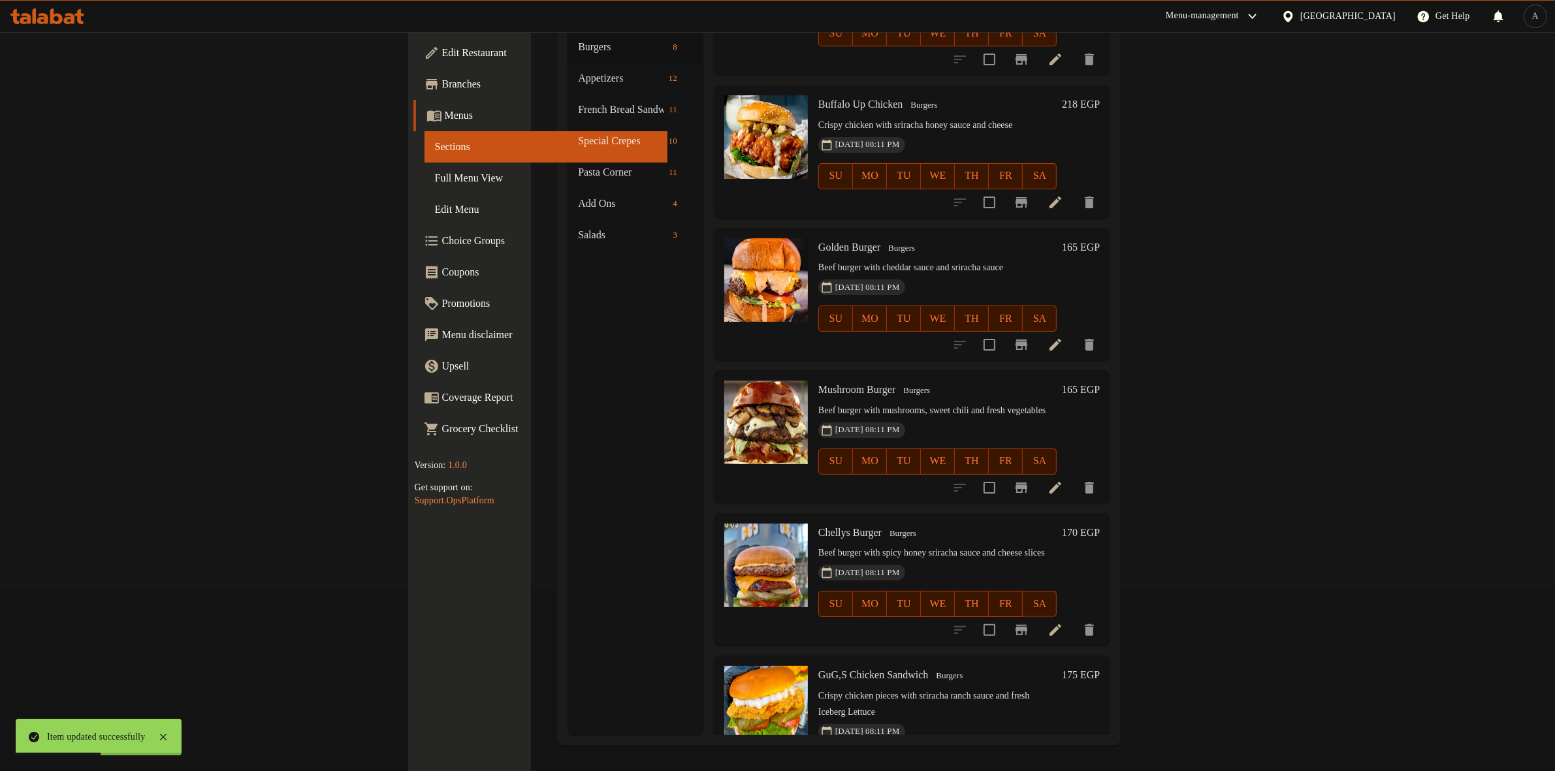
scroll to position [183, 0]
click at [1061, 481] on icon at bounding box center [1055, 487] width 12 height 12
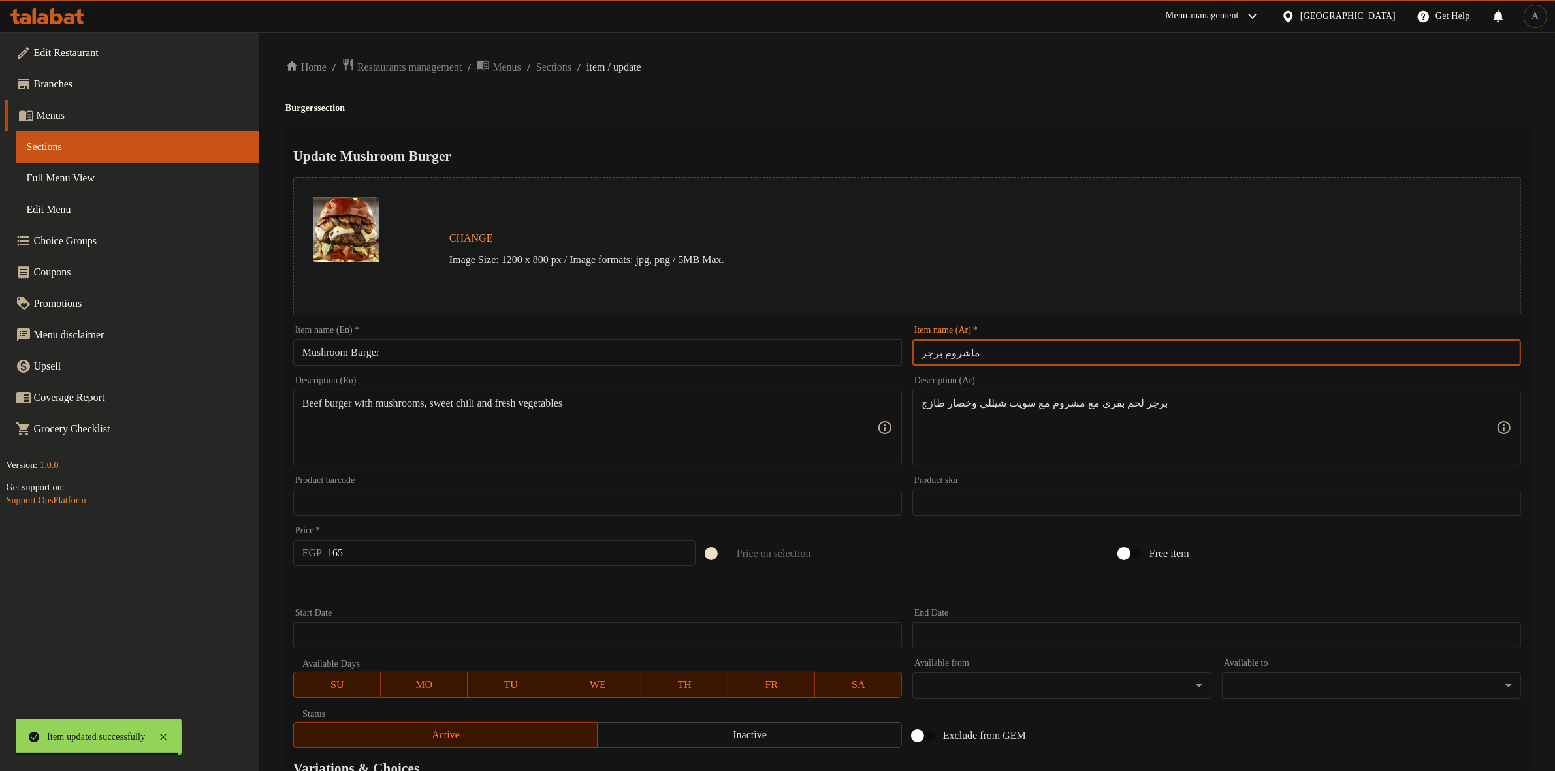
click at [1009, 345] on input "ماشروم برجر" at bounding box center [1216, 353] width 609 height 26
click at [923, 83] on div "Home / Restaurants management / Menus / Sections / item / update Burgers sectio…" at bounding box center [906, 487] width 1243 height 858
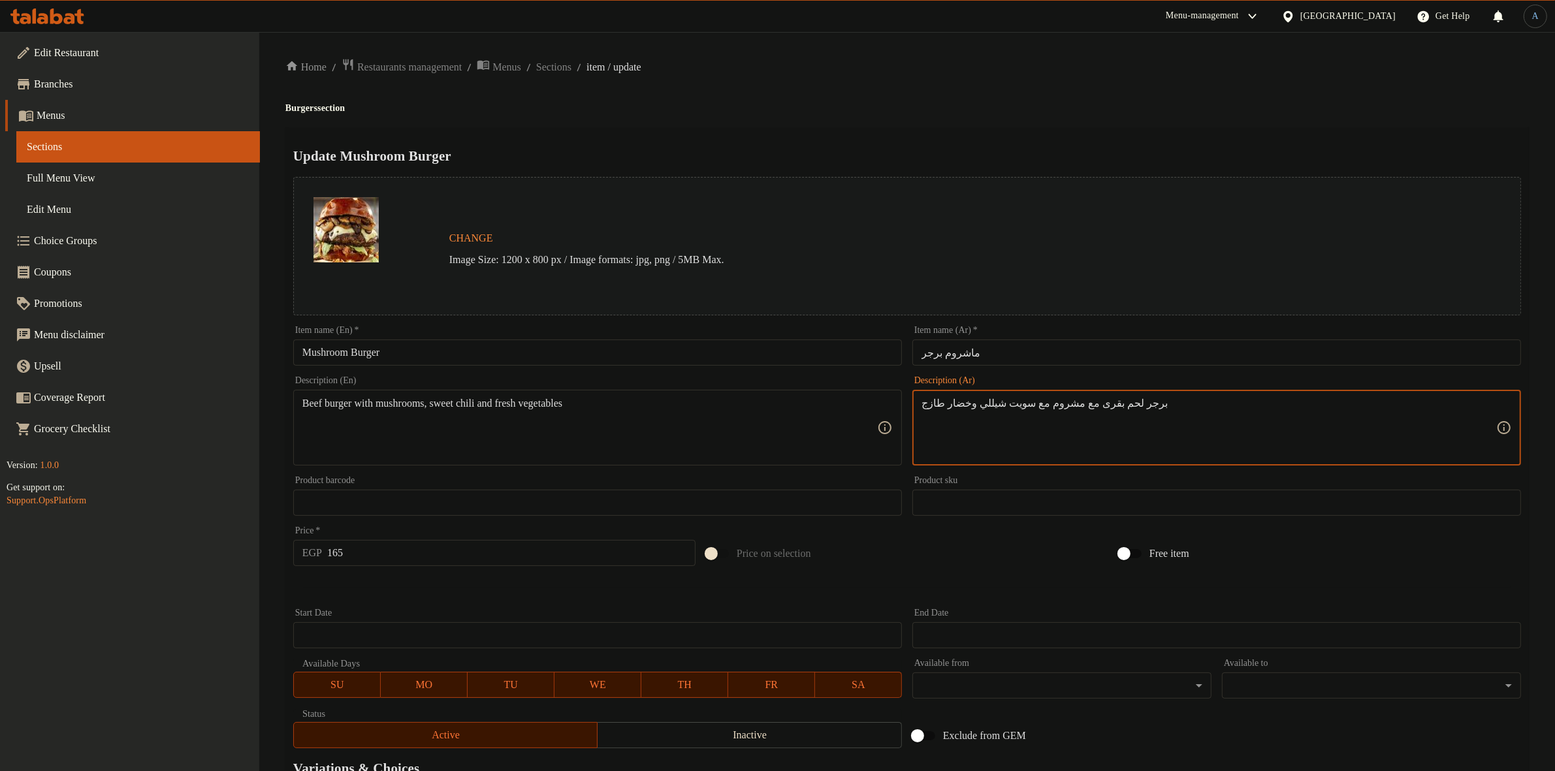
paste textarea "للحم البقرى مع الماشروم مع السويت شيللي والخضار"
click at [1496, 415] on textarea "اللحم البقرى مع الماشروم مع السويت شيللي والخضار" at bounding box center [1208, 428] width 575 height 62
type textarea "اللحم البقرى مع الماشروم مع السويت شيللي والخضار"
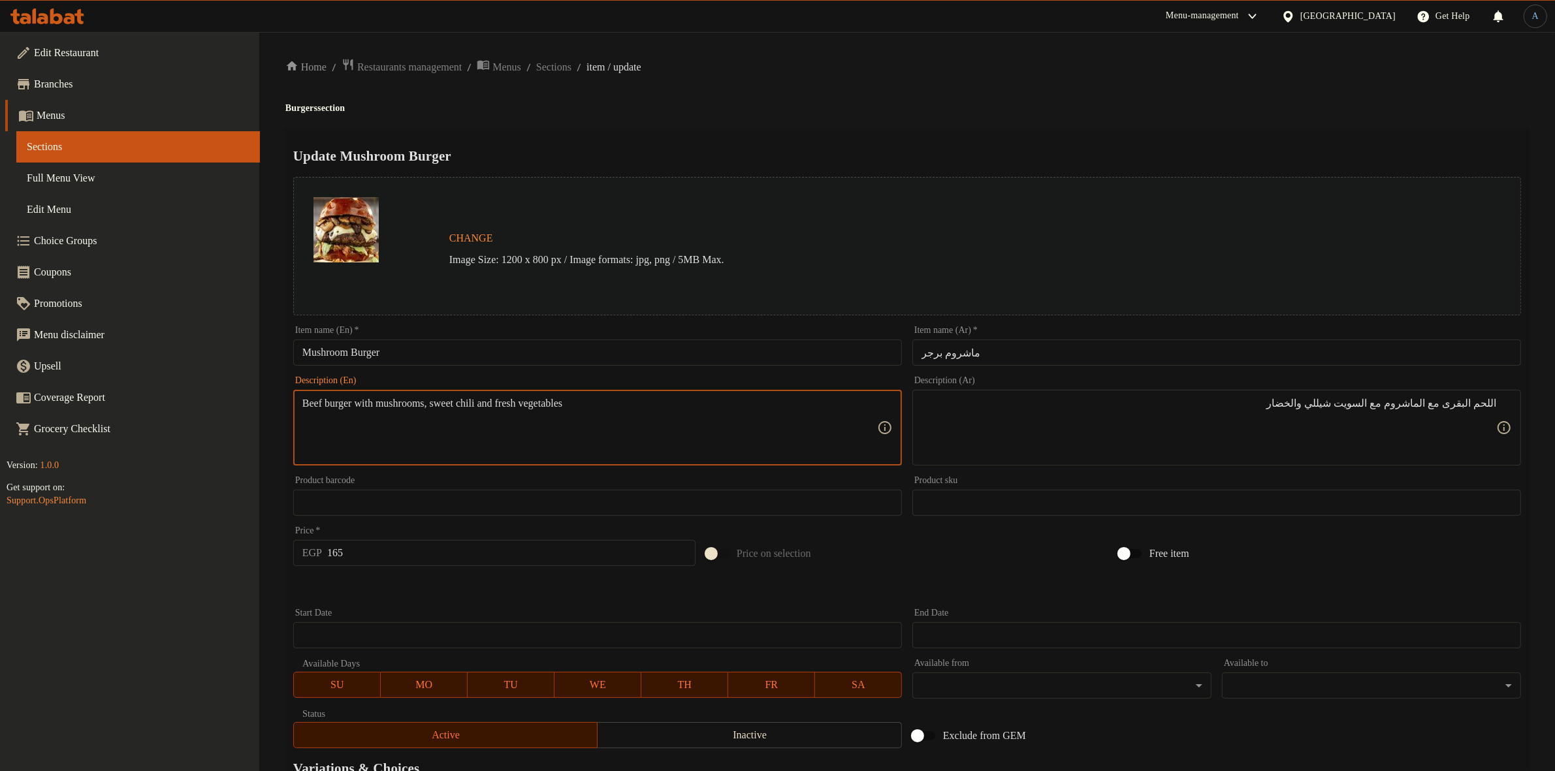
click at [353, 403] on textarea "Beef burger with mushrooms, sweet chili and fresh vegetables" at bounding box center [589, 428] width 575 height 62
click at [503, 402] on textarea "Beef with mushrooms, sweet chili and fresh vegetables" at bounding box center [589, 428] width 575 height 62
type textarea "Beef with mushrooms, sweet chili and vegetables"
drag, startPoint x: 768, startPoint y: 103, endPoint x: 778, endPoint y: 118, distance: 17.9
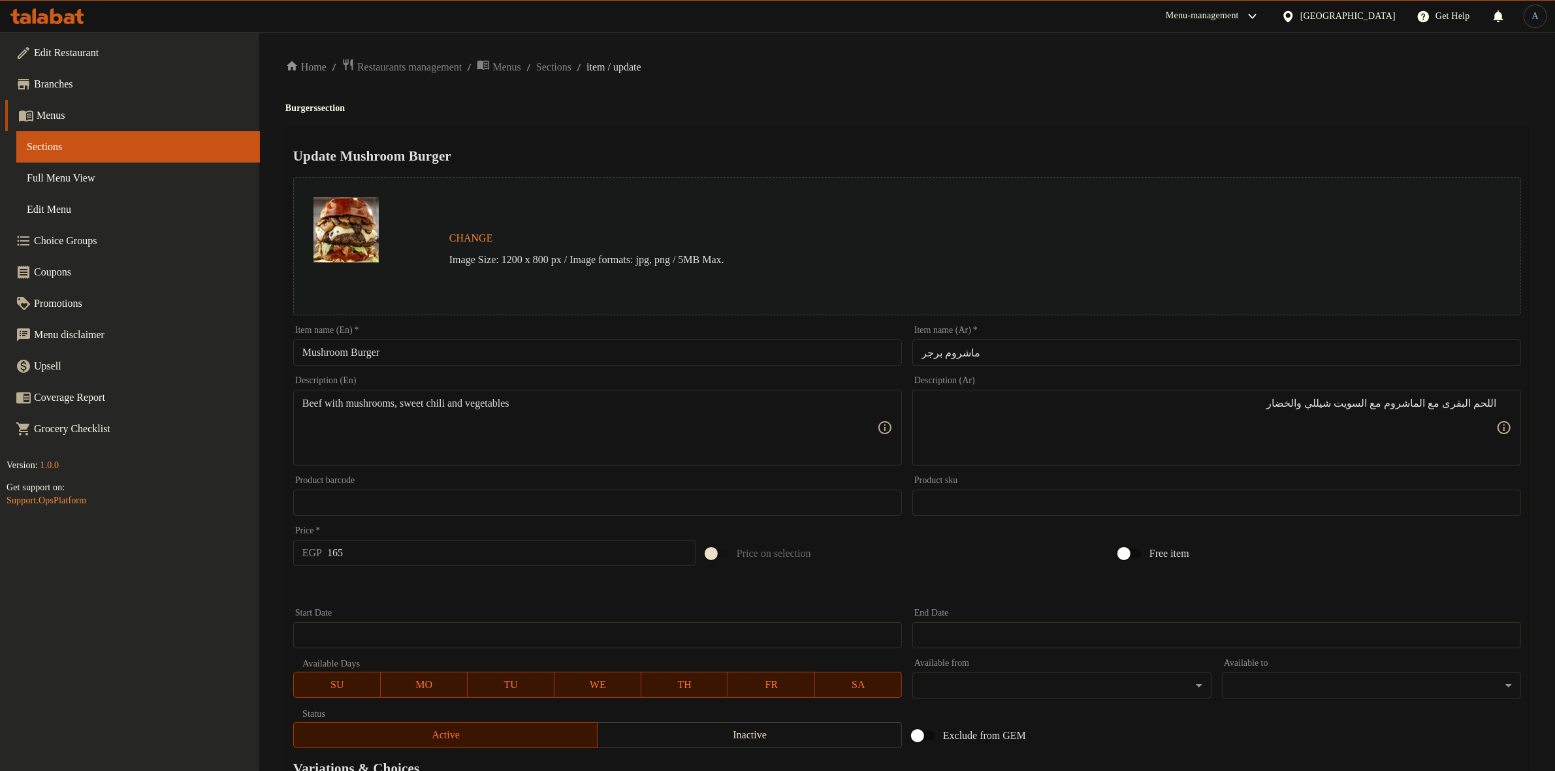
click at [772, 103] on h4 "Burgers section" at bounding box center [906, 108] width 1243 height 13
click at [387, 544] on input "165" at bounding box center [511, 553] width 368 height 26
type input "237"
click at [680, 138] on div at bounding box center [777, 385] width 1555 height 771
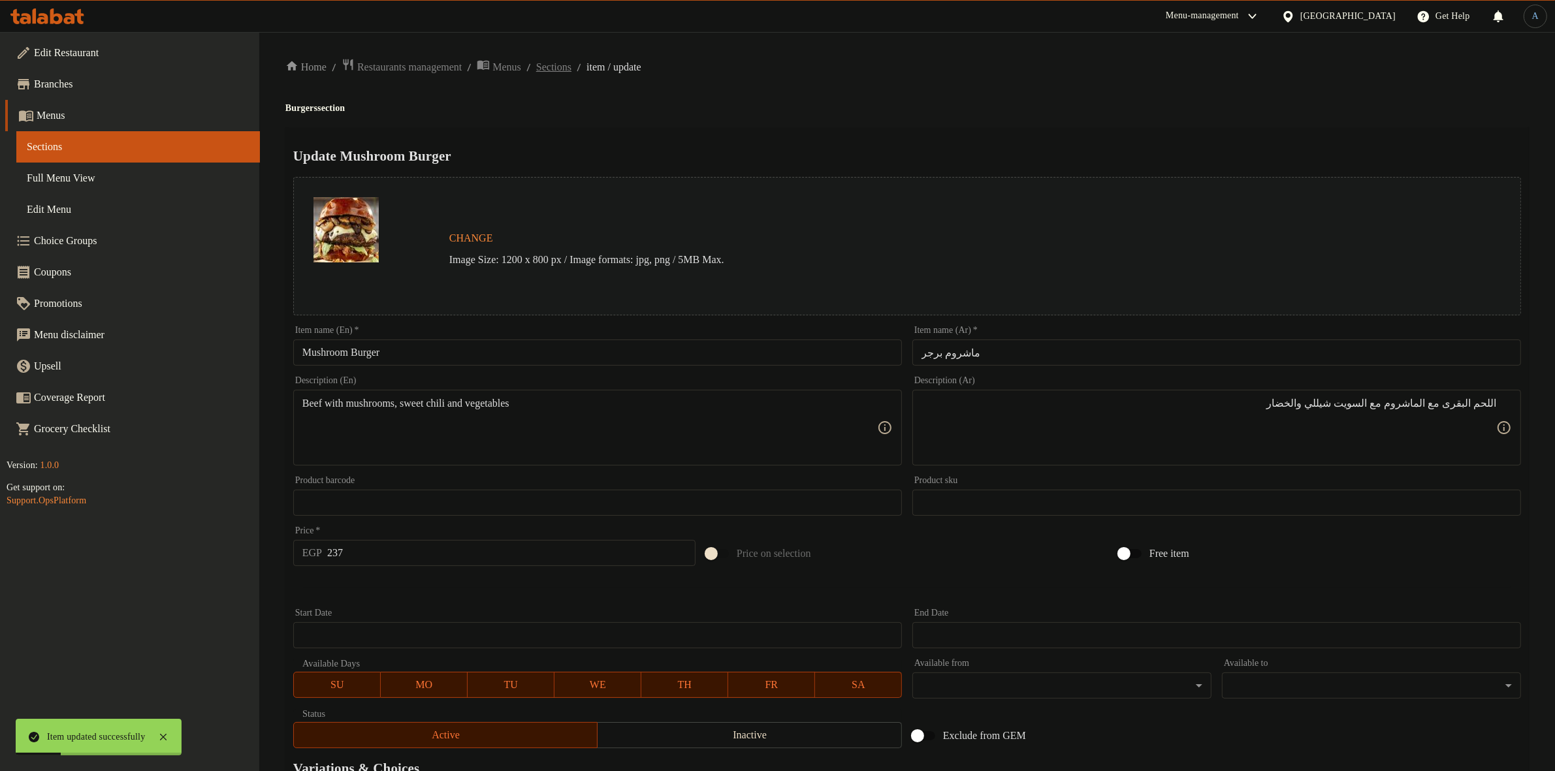
click at [570, 67] on span "Sections" at bounding box center [553, 67] width 35 height 16
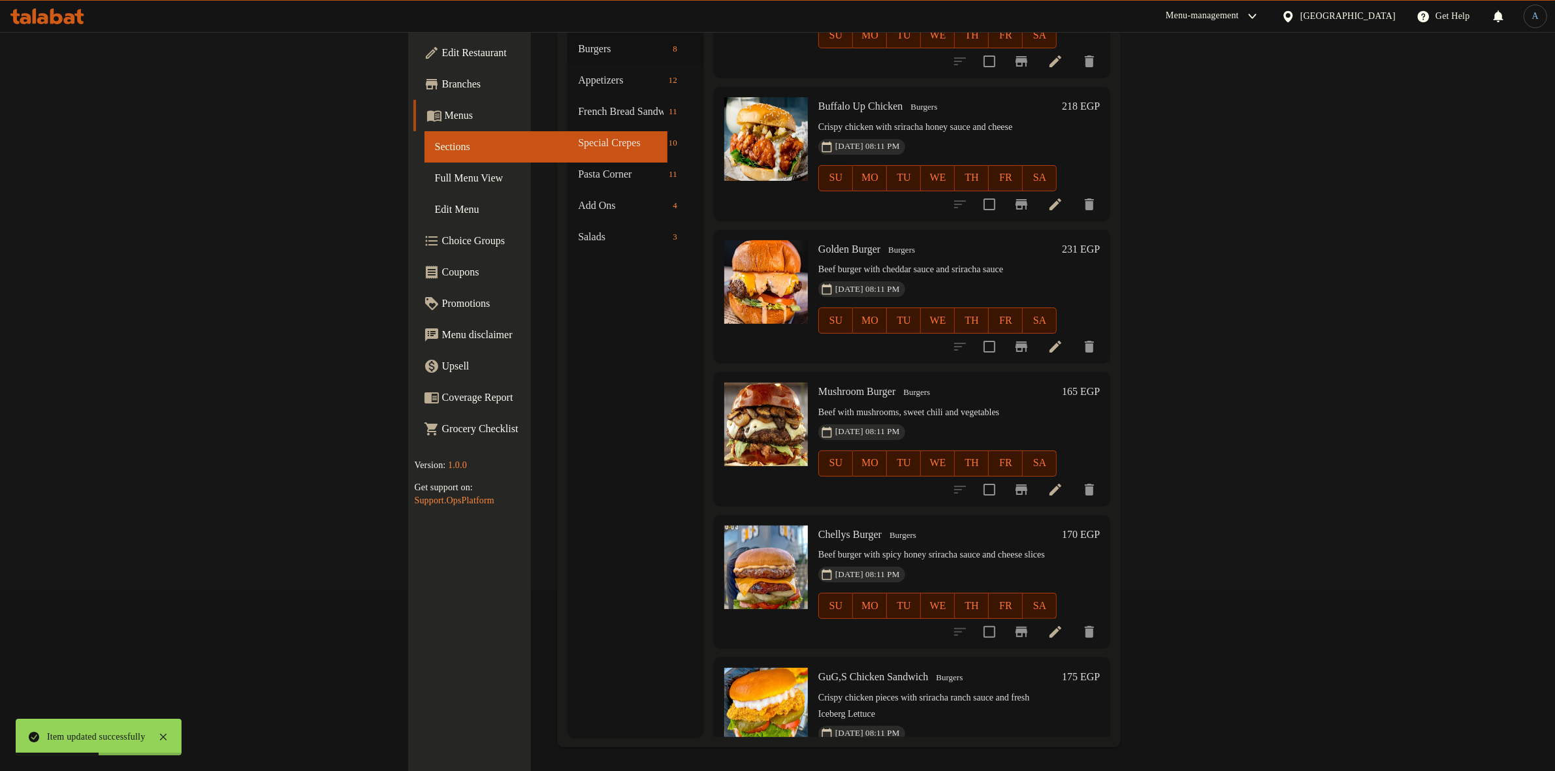
scroll to position [183, 0]
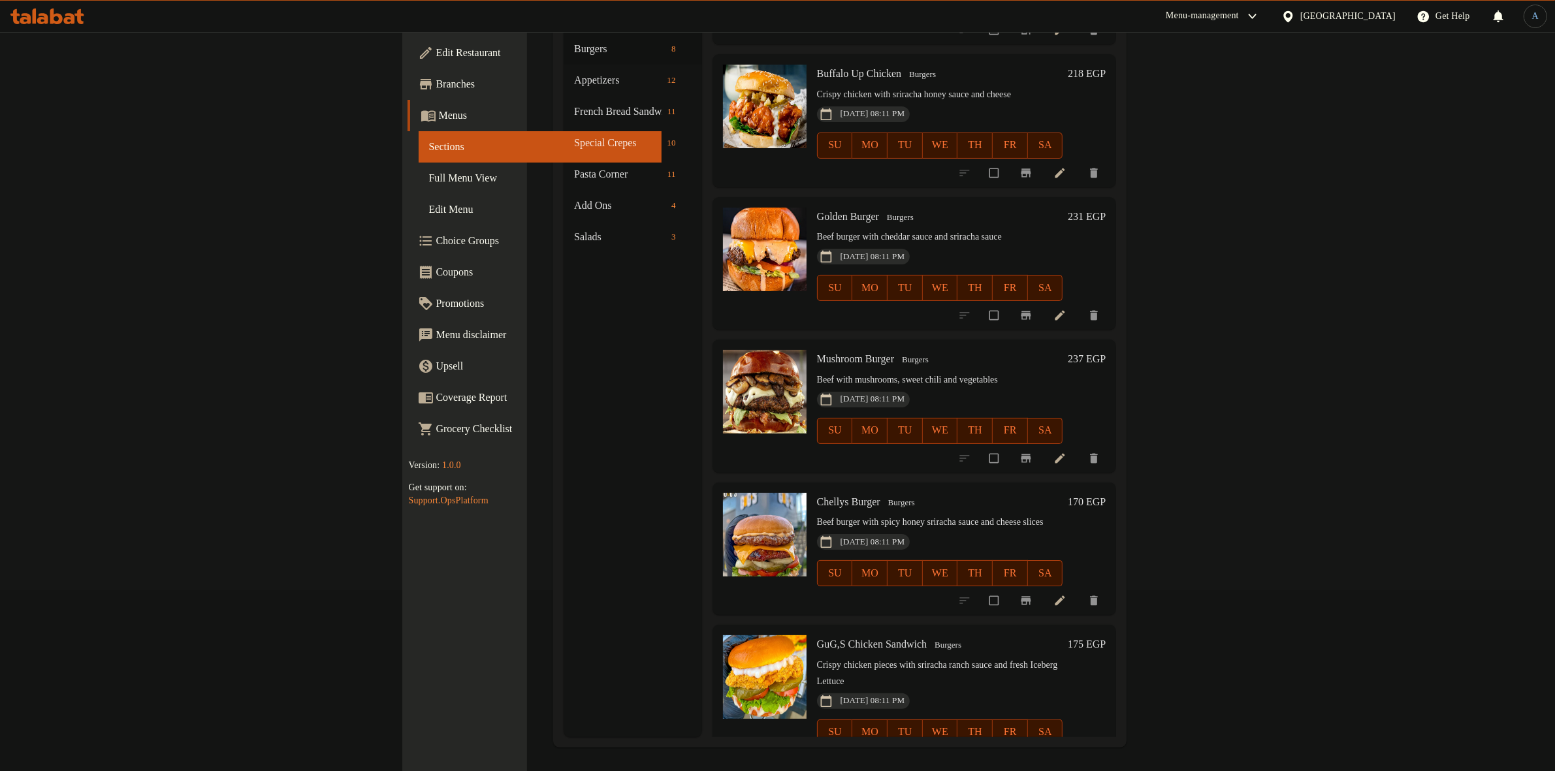
scroll to position [183, 0]
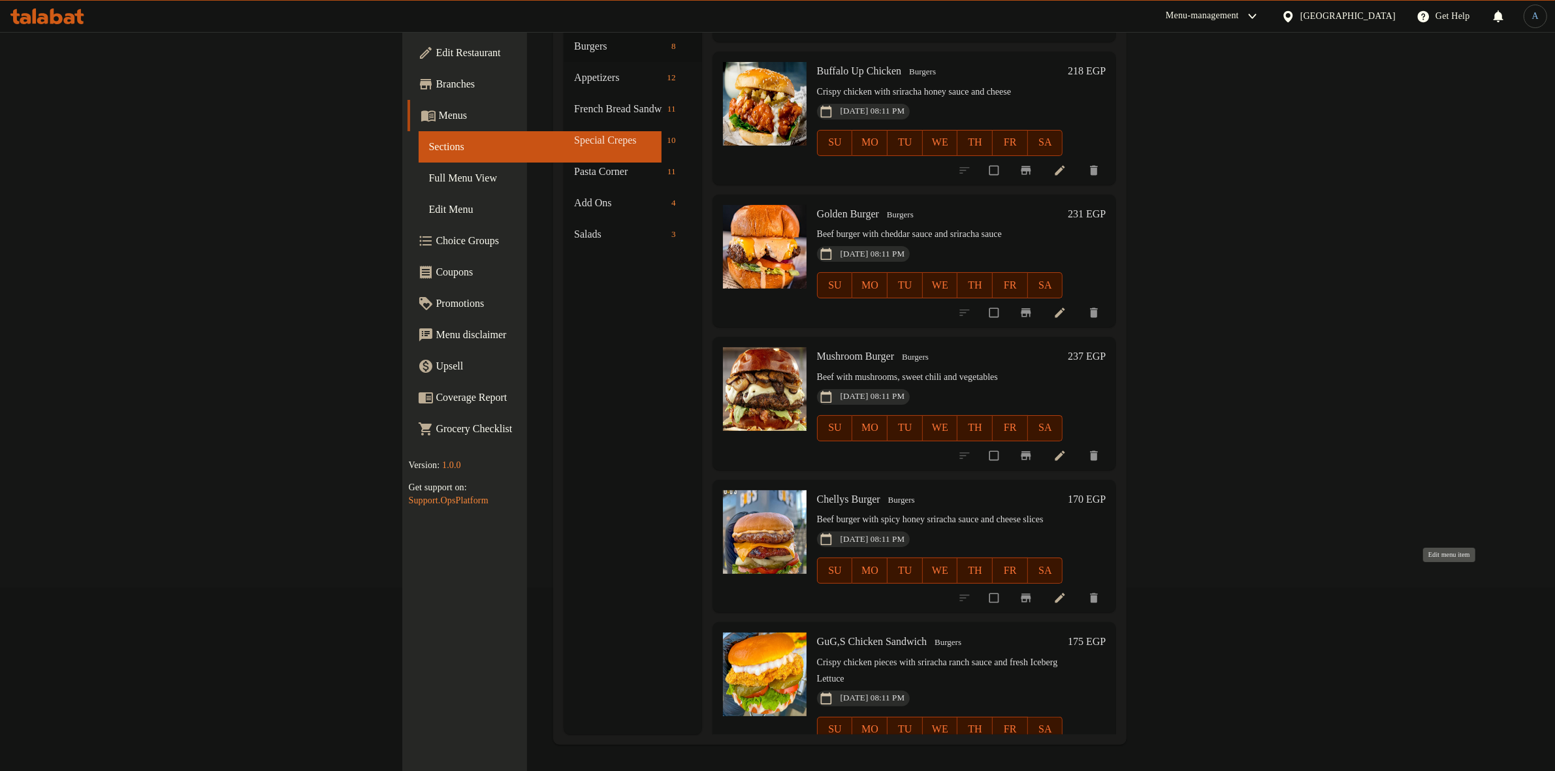
click at [1066, 592] on icon at bounding box center [1059, 598] width 13 height 13
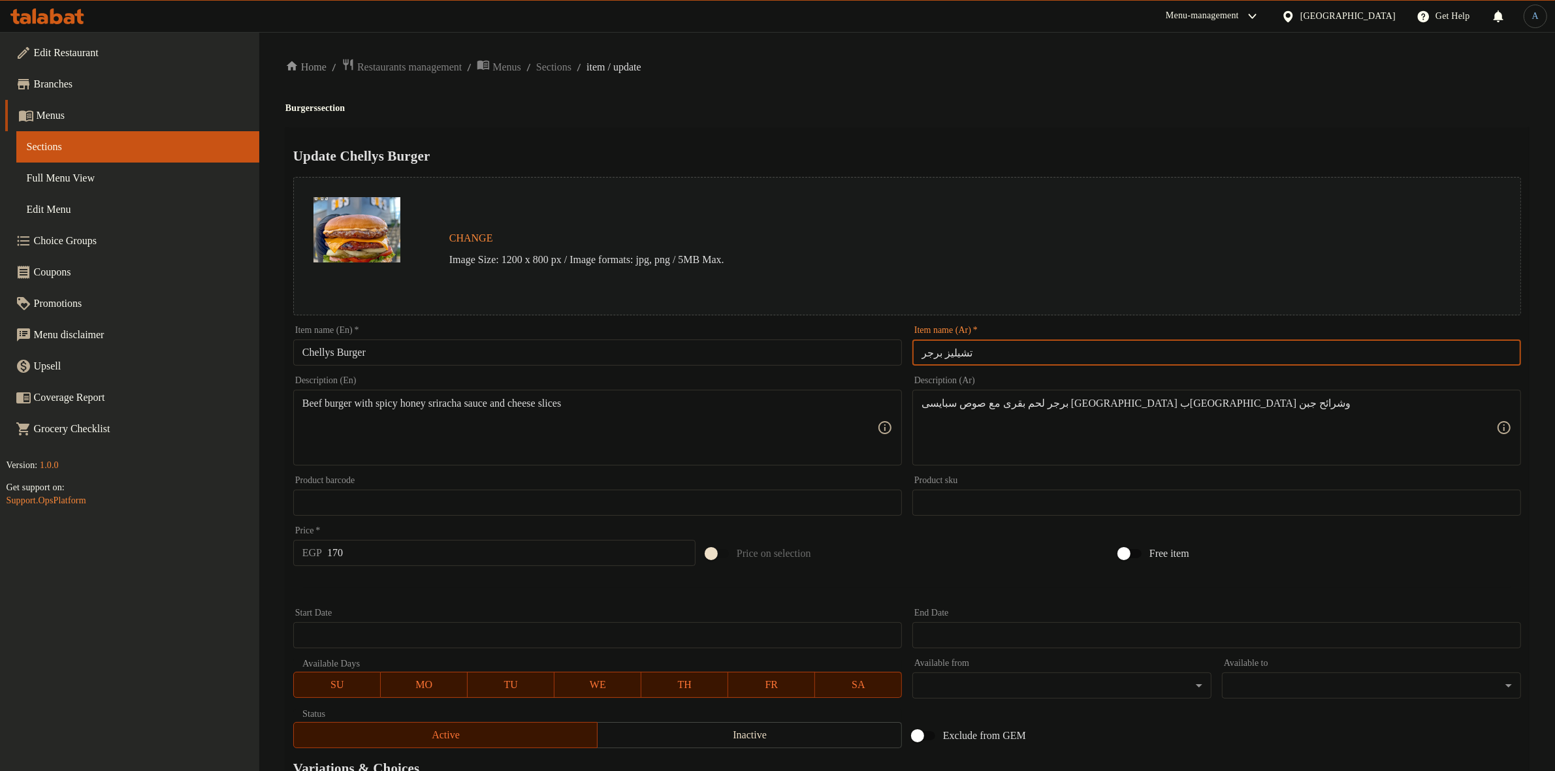
click at [1019, 346] on input "تشيليز برجر" at bounding box center [1216, 353] width 609 height 26
drag, startPoint x: 984, startPoint y: 113, endPoint x: 975, endPoint y: 115, distance: 9.3
click at [985, 113] on h4 "Burgers section" at bounding box center [906, 108] width 1243 height 13
paste textarea "اللحم البقرى مع الجبنه وصوص الريترو الكلاسيكي"
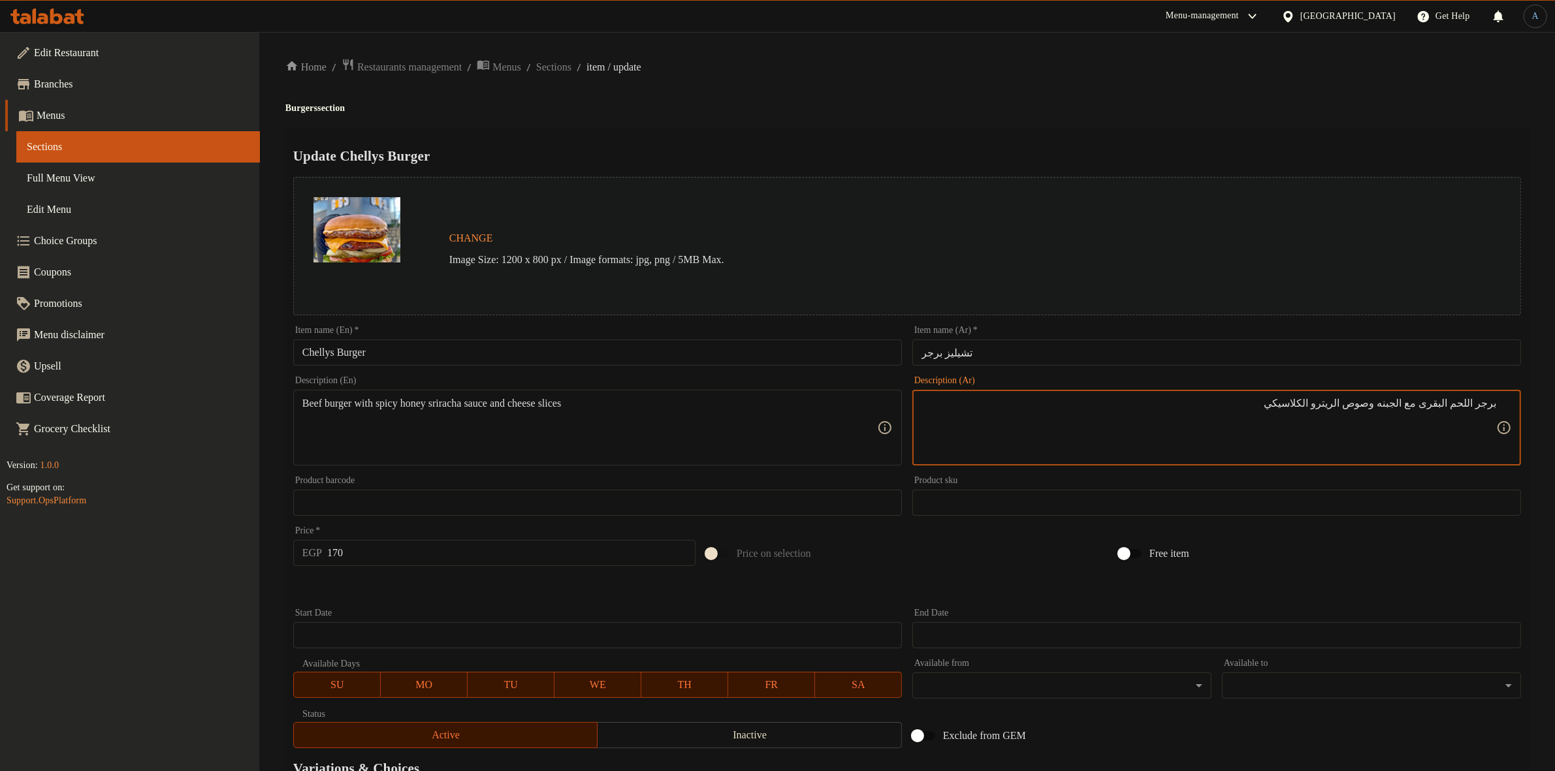
type textarea "برجر اللحم البقرى مع الجبنه وصوص الريترو الكلاسيكي"
click at [340, 400] on textarea "Beef burger with spicy honey sriracha sauce and cheese slices" at bounding box center [589, 428] width 575 height 62
click at [393, 404] on textarea "Beef burger with spicy honey sriracha sauce and cheese slices" at bounding box center [589, 428] width 575 height 62
click at [588, 408] on textarea "Beef burger with spicy honey sriracha sauce and cheese slices" at bounding box center [589, 428] width 575 height 62
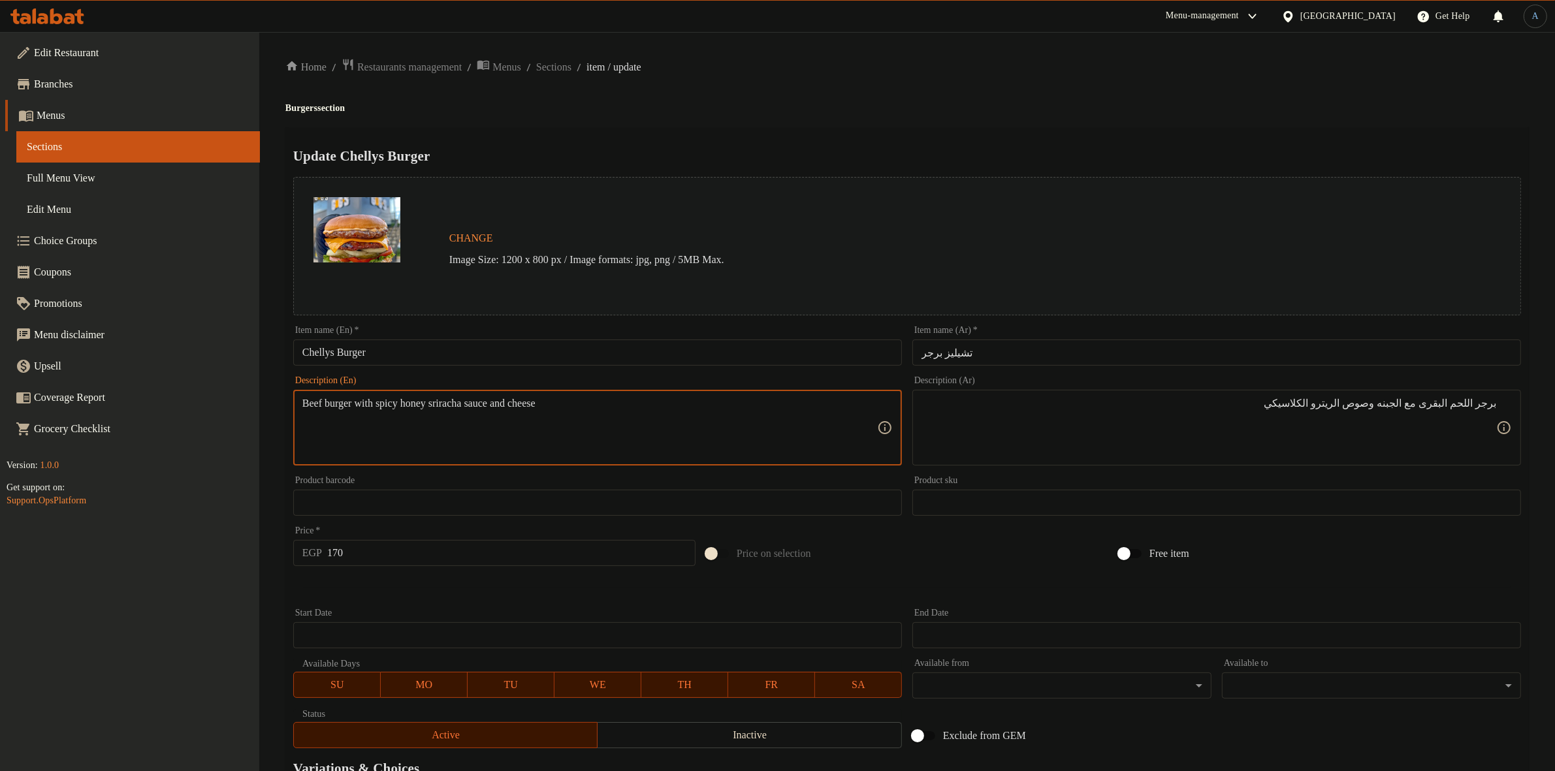
drag, startPoint x: 540, startPoint y: 406, endPoint x: 390, endPoint y: 405, distance: 149.5
click at [390, 405] on textarea "Beef burger with spicy honey sriracha sauce and cheese" at bounding box center [589, 428] width 575 height 62
drag, startPoint x: 1399, startPoint y: 405, endPoint x: 1244, endPoint y: 409, distance: 154.8
paste textarea "Classic retro sauce"
click at [689, 400] on textarea "Beef burger with cheese and Classic retro sauce" at bounding box center [589, 428] width 575 height 62
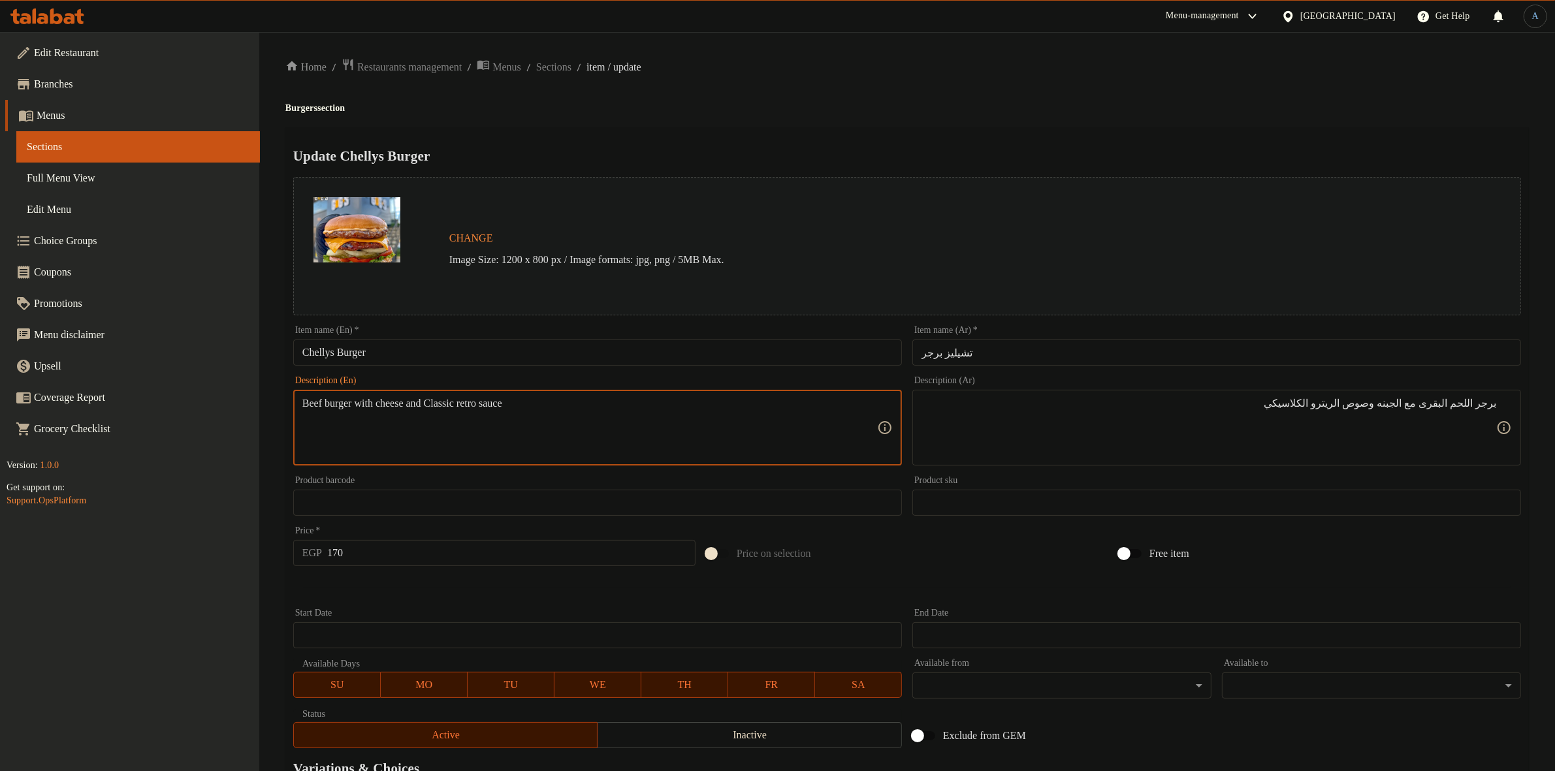
paste textarea "c"
type textarea "Beef burger with cheese and classic retro sauce"
click at [762, 160] on h2 "Update Chellys Burger" at bounding box center [906, 156] width 1227 height 20
click at [400, 556] on input "170" at bounding box center [511, 553] width 368 height 26
type input "231"
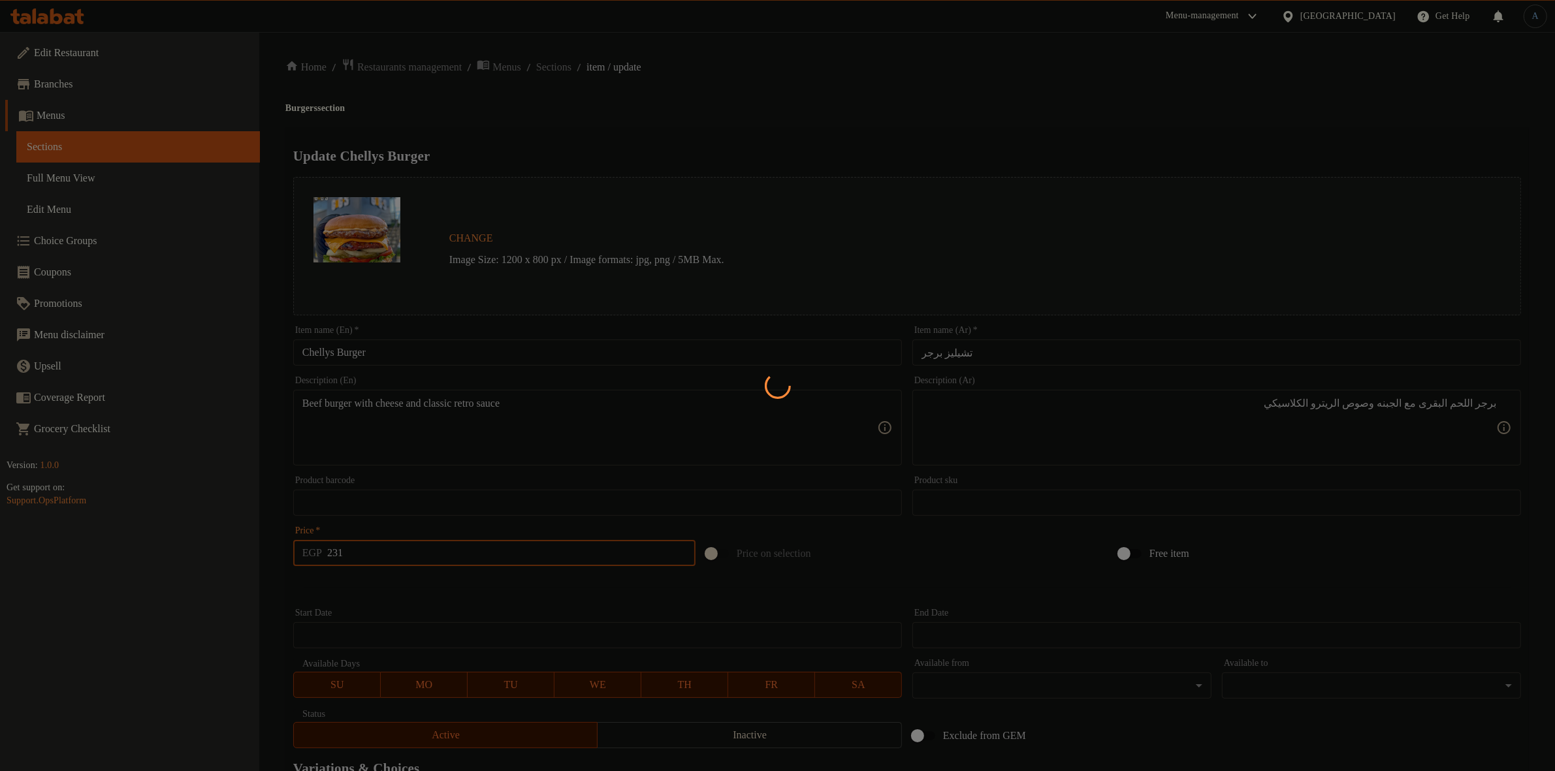
click at [586, 65] on div at bounding box center [777, 385] width 1555 height 771
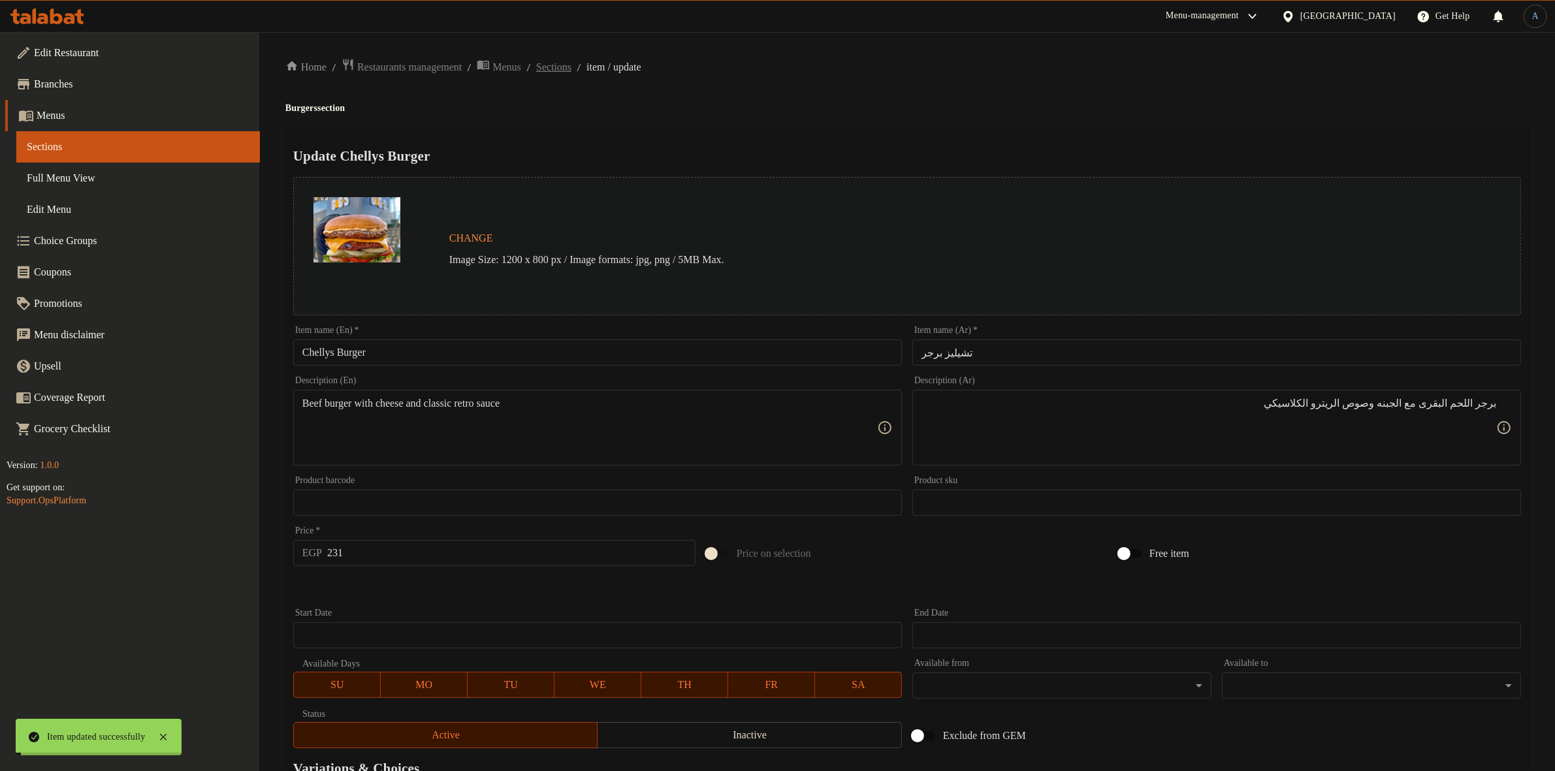
click at [571, 66] on span "Sections" at bounding box center [553, 67] width 35 height 16
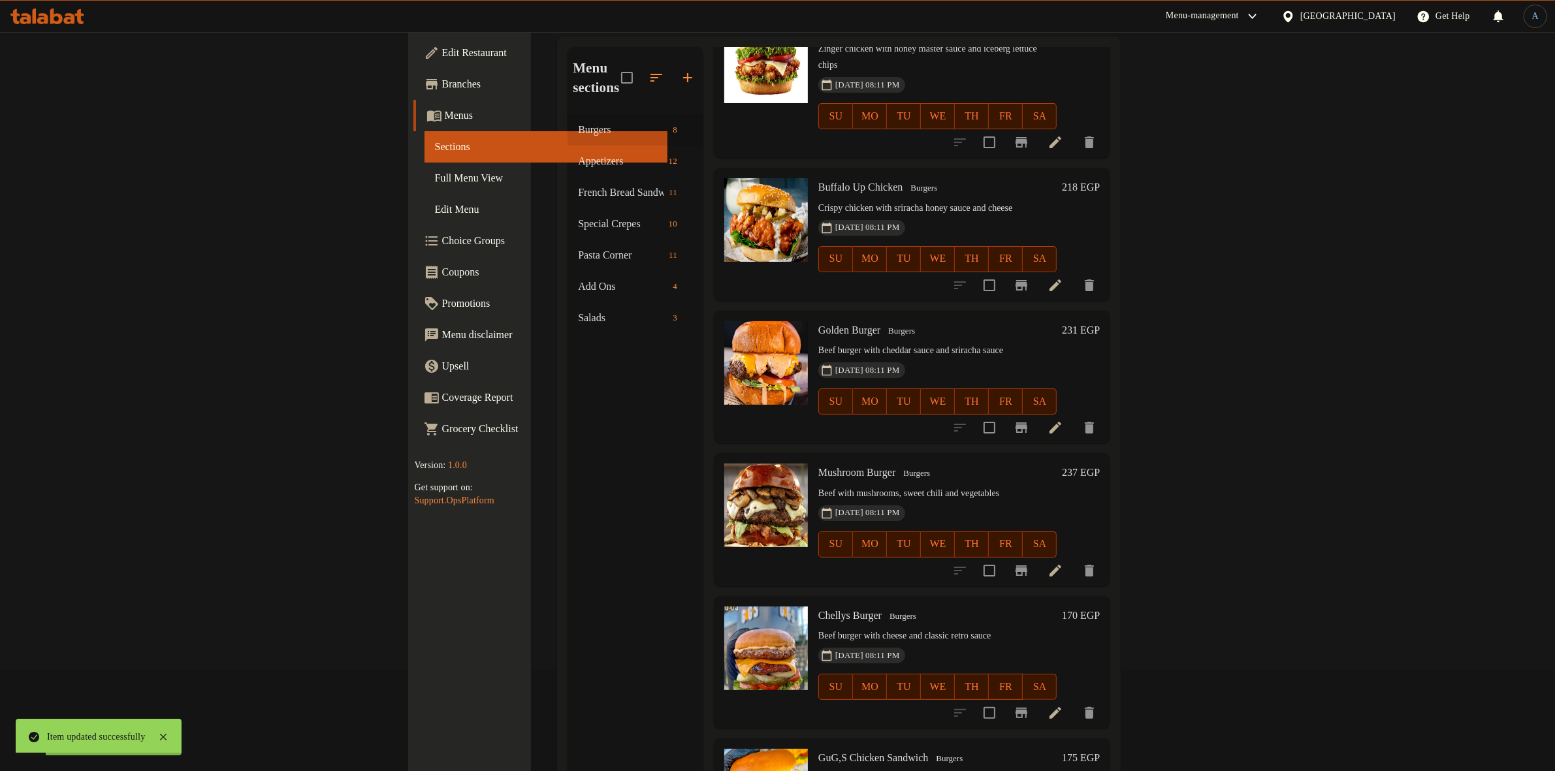
scroll to position [183, 0]
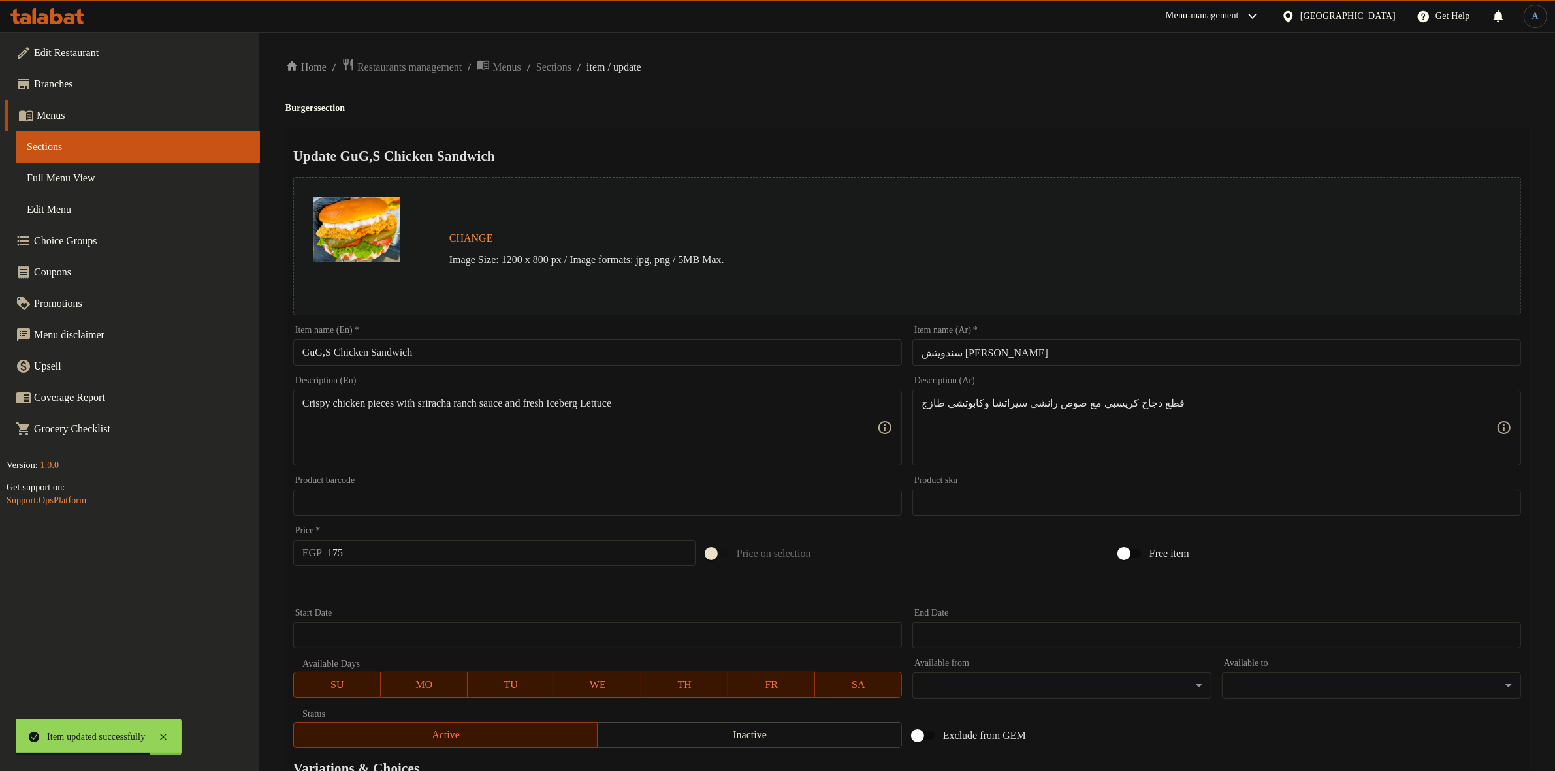
click at [1032, 351] on input "سندويتش تشيكين جاجز" at bounding box center [1216, 353] width 609 height 26
paste input "text"
type input "تشيكين جاجز"
click at [1006, 114] on h4 "Burgers section" at bounding box center [906, 108] width 1243 height 13
click at [403, 353] on input "GuG,S Chicken Sandwich" at bounding box center [597, 353] width 609 height 26
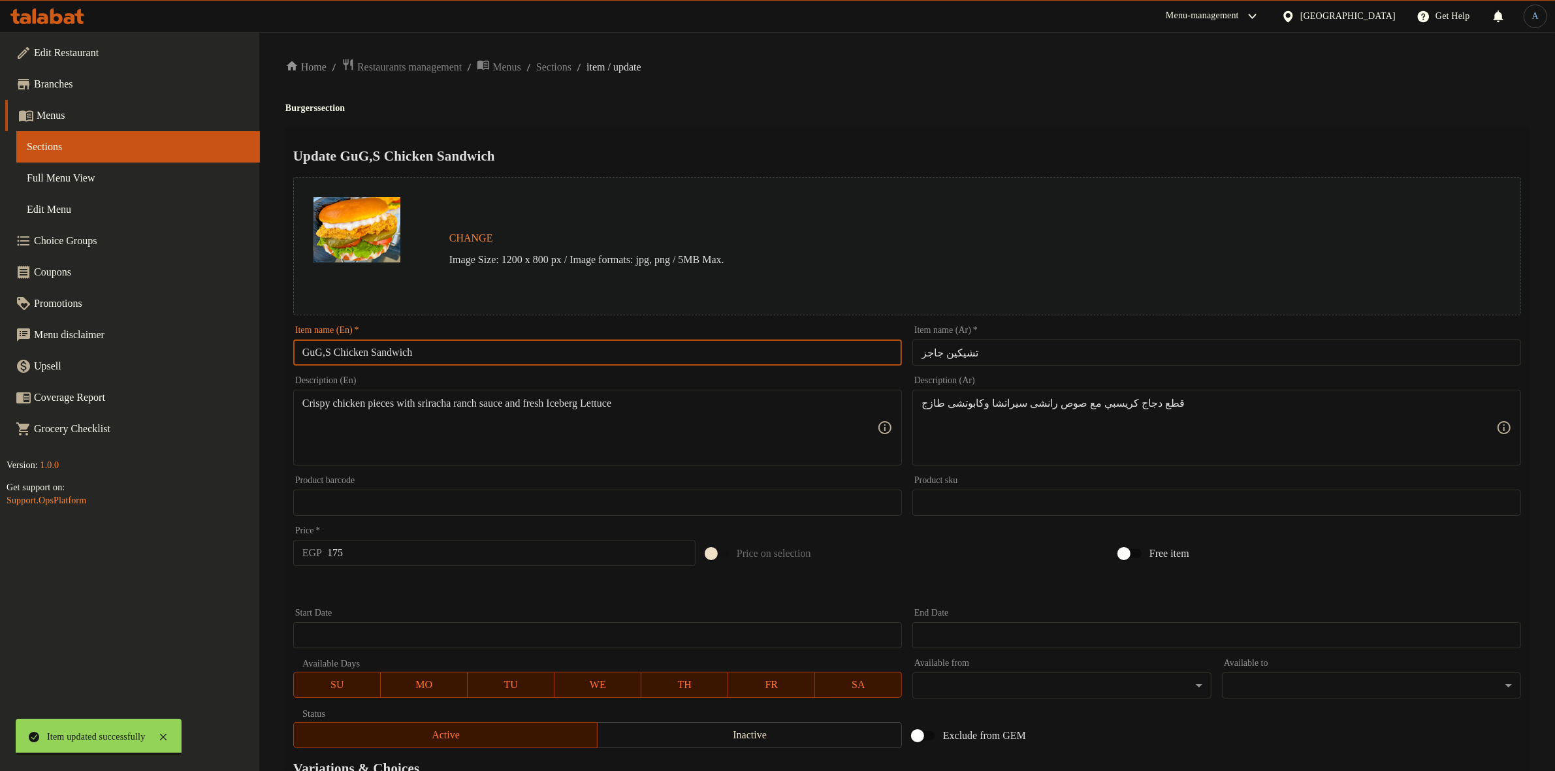
click at [403, 353] on input "GuG,S Chicken Sandwich" at bounding box center [597, 353] width 609 height 26
type input "GuG`S Chicken"
click at [814, 125] on div "Home / Restaurants management / Menus / Sections / item / update Burgers sectio…" at bounding box center [906, 487] width 1243 height 858
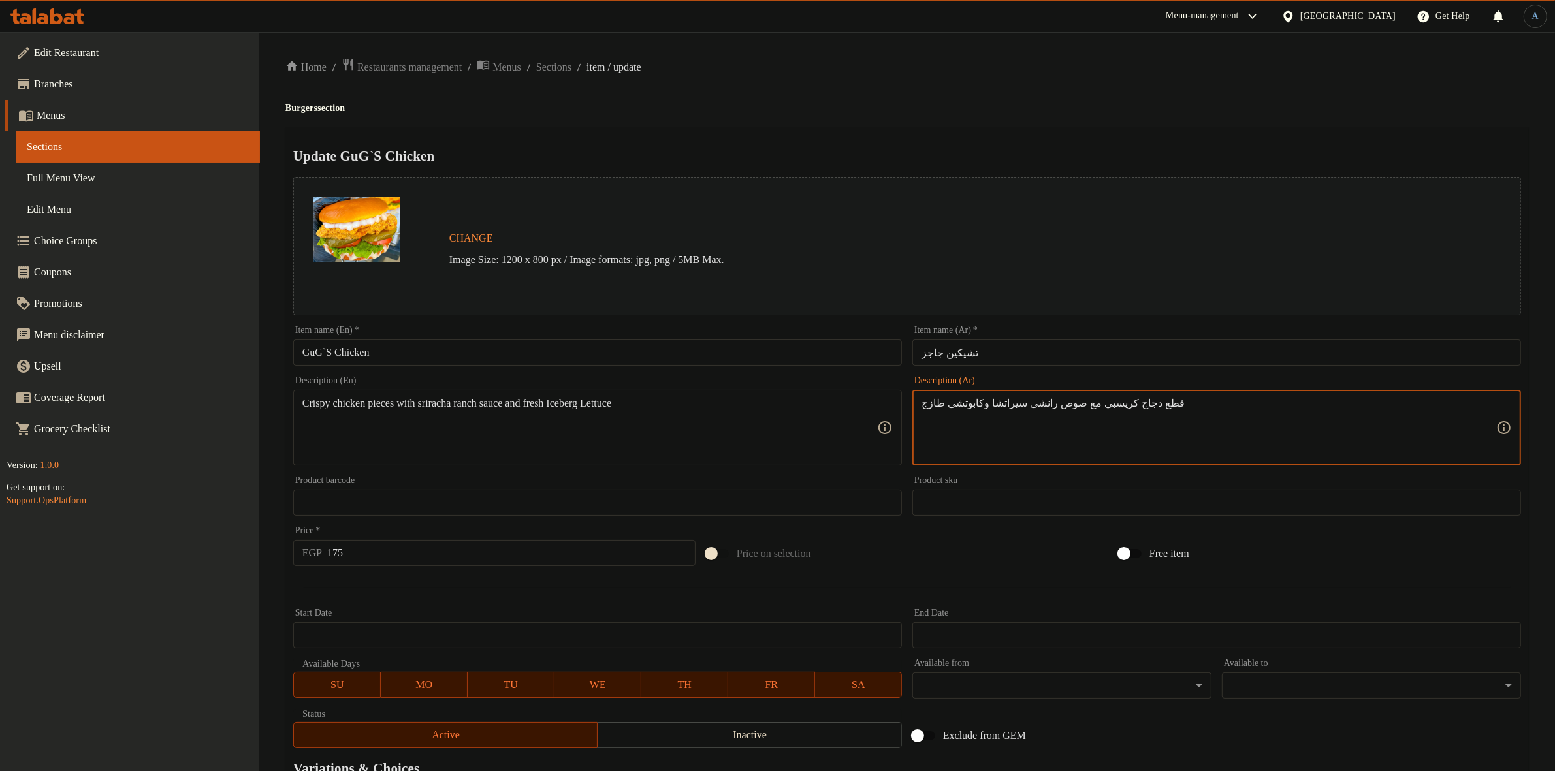
paste textarea "الدجاج الكريسبي مع صوص شیدر وسويت تشيللي + موتزريلا استیکس روز بیف"
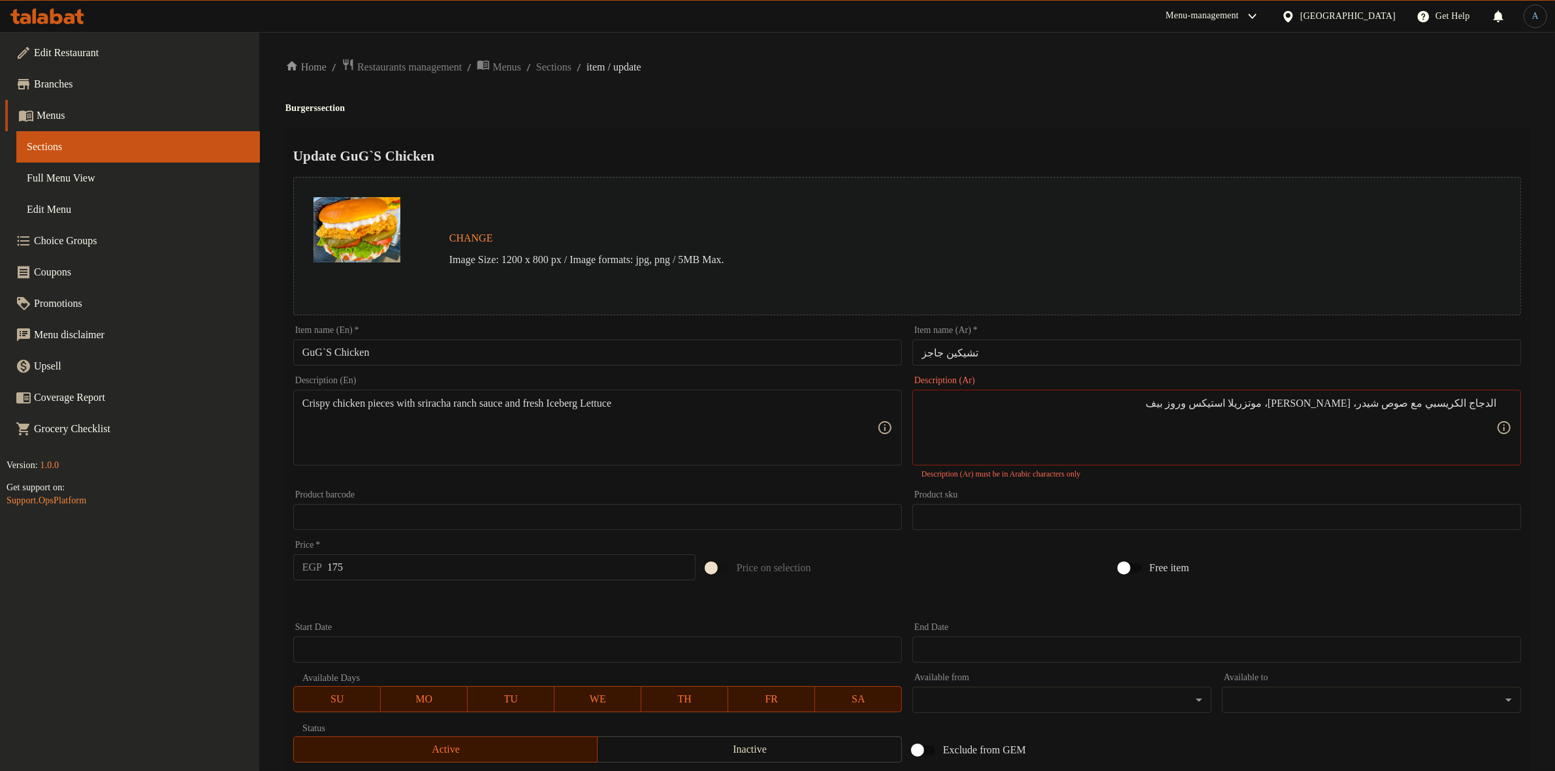
click at [805, 121] on div "Home / Restaurants management / Menus / Sections / item / update Burgers sectio…" at bounding box center [906, 494] width 1243 height 872
click at [1280, 408] on textarea "الدجاج الكريسبي مع صوص شیدر، سويت تشيللي، موتزريلا استیکس وروز بیف" at bounding box center [1208, 428] width 575 height 62
click at [1105, 127] on div "Update GuG`S Chicken Change Image Size: 1200 x 800 px / Image formats: jpg, png…" at bounding box center [906, 523] width 1243 height 793
drag, startPoint x: 1352, startPoint y: 403, endPoint x: 1225, endPoint y: 404, distance: 126.7
click at [1225, 404] on textarea "الدجاج الكريسبي مع صوص شیدر، سويت تشيللي، موتزريلا" at bounding box center [1208, 428] width 575 height 62
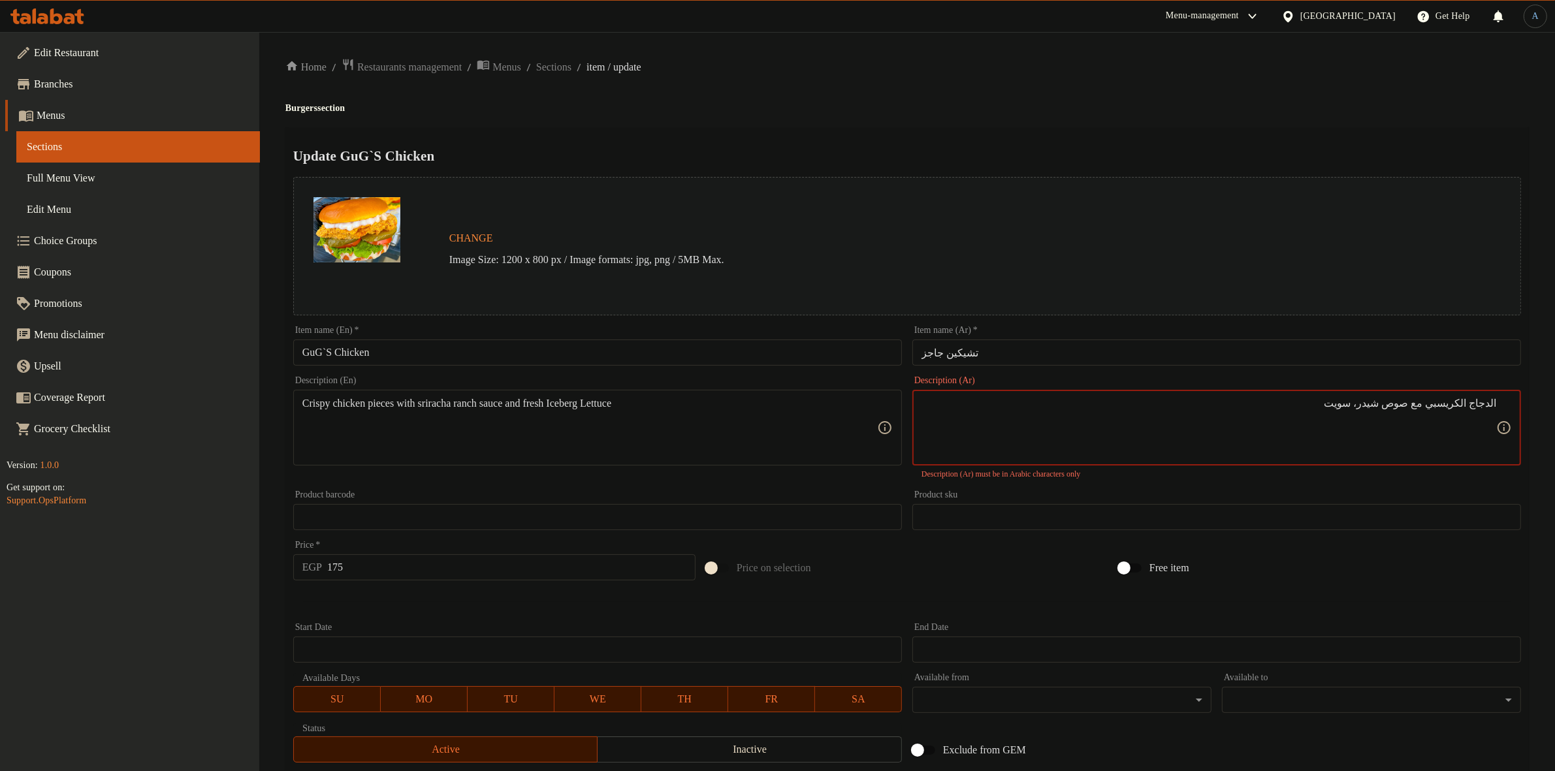
click at [1001, 10] on div "Menu-management Egypt Get Help A" at bounding box center [777, 16] width 1555 height 31
drag, startPoint x: 1428, startPoint y: 405, endPoint x: 1222, endPoint y: 407, distance: 205.7
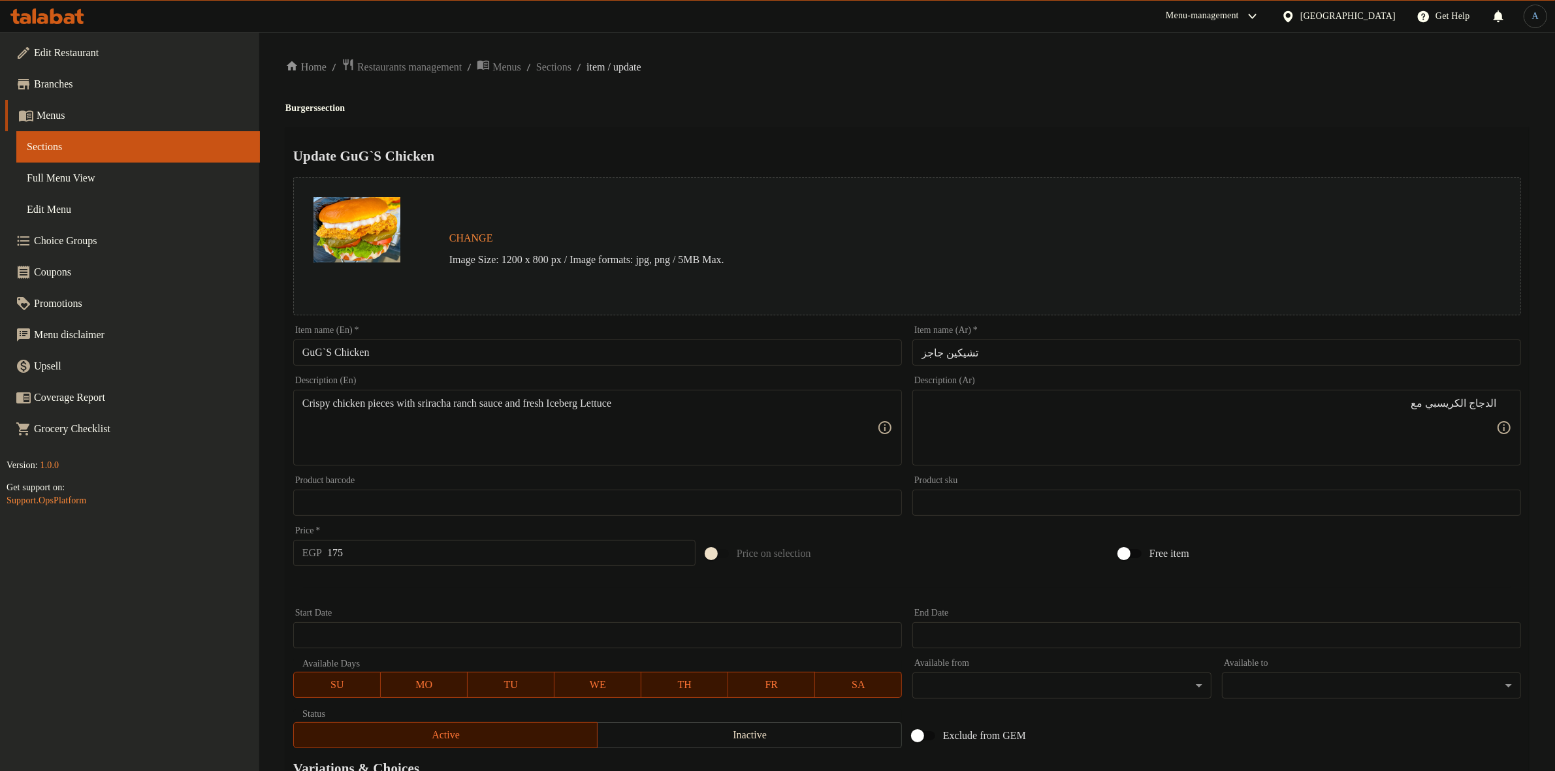
click at [1130, 139] on div "Update GuG`S Chicken Change Image Size: 1200 x 800 px / Image formats: jpg, png…" at bounding box center [906, 516] width 1243 height 779
click at [1453, 411] on textarea "الدجاج الكريسبي مع" at bounding box center [1208, 428] width 575 height 62
click at [1125, 103] on h4 "Burgers section" at bounding box center [906, 108] width 1243 height 13
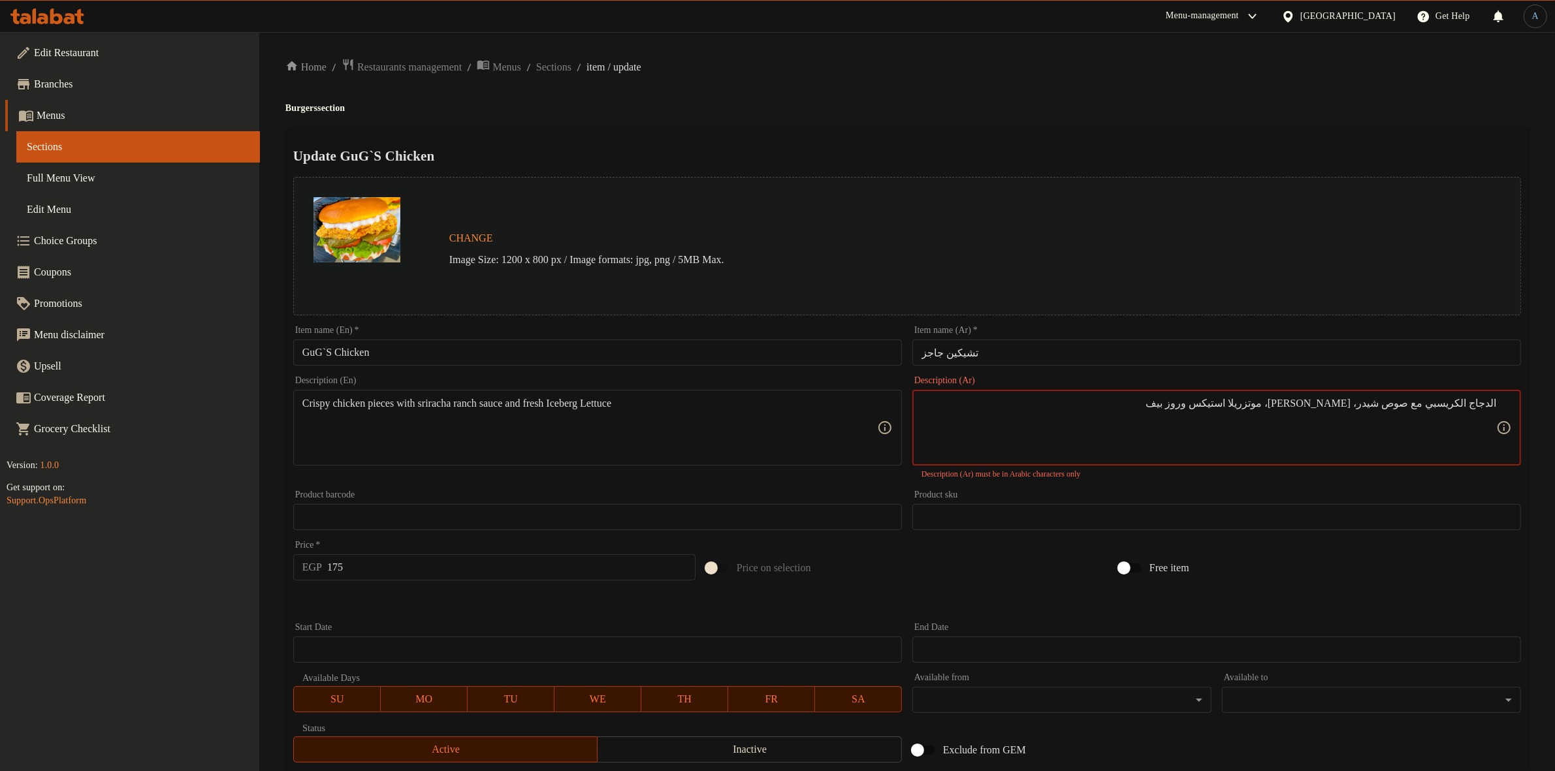
click at [1464, 403] on textarea "الدجاج الكريسبي مع صوص شیدر، سويت تشيللي، موتزريلا استیکس وروز بیف" at bounding box center [1208, 428] width 575 height 62
click at [1458, 403] on textarea "الدجاج الكريسبي مع صوص شیدر، سويت تشيللي، موتزريلا استیکس وروز بیف" at bounding box center [1208, 428] width 575 height 62
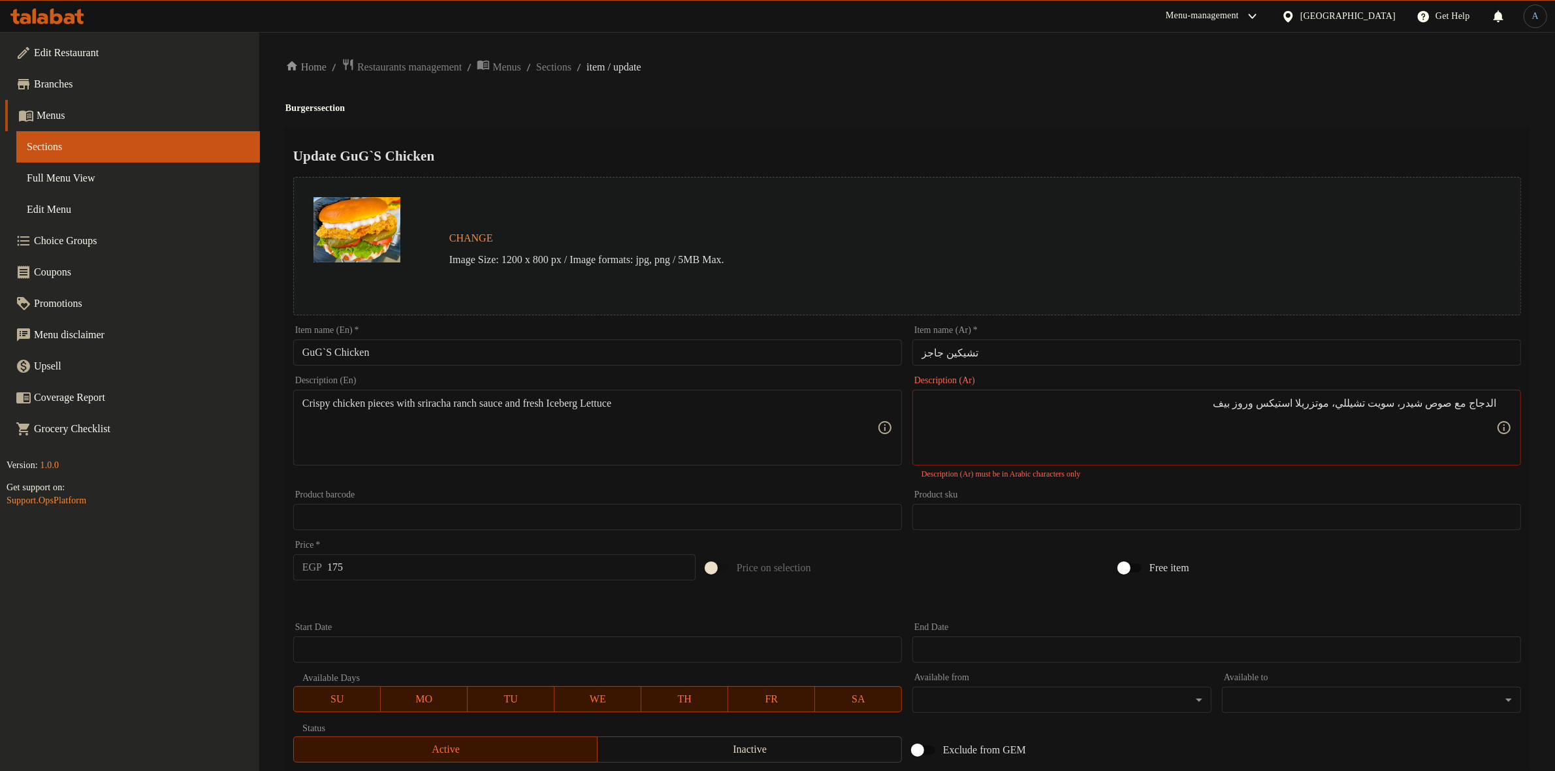
click at [1244, 153] on h2 "Update GuG`S Chicken" at bounding box center [906, 156] width 1227 height 20
click at [1316, 402] on textarea "الدجاج مع صوص شیدر، سويت تشيللي، موتزريلا استیکس وروز بیف" at bounding box center [1208, 428] width 575 height 62
click at [1167, 83] on div "Home / Restaurants management / Menus / Sections / item / update Burgers sectio…" at bounding box center [906, 494] width 1243 height 872
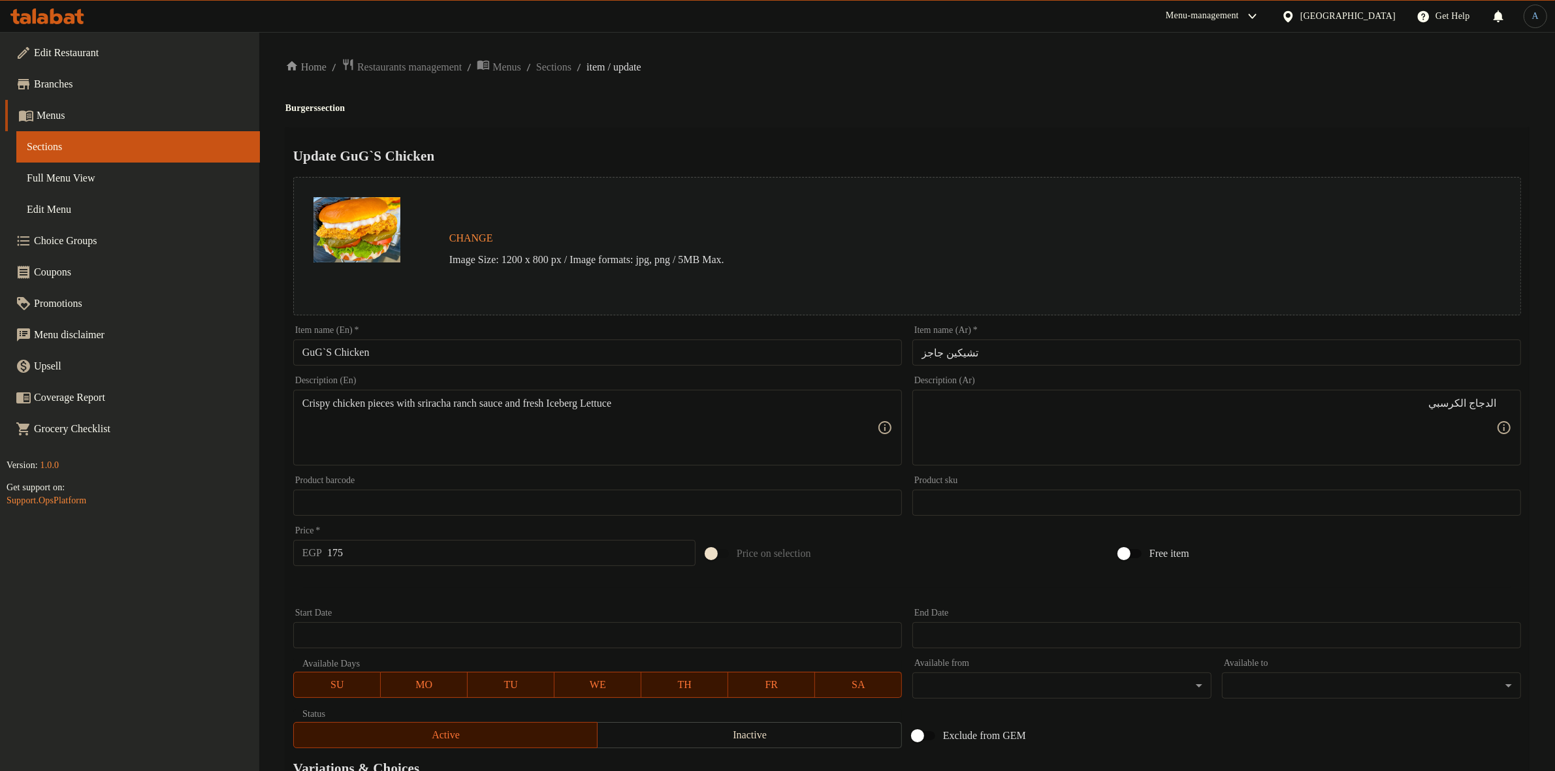
click at [1012, 122] on div "Home / Restaurants management / Menus / Sections / item / update Burgers sectio…" at bounding box center [906, 487] width 1243 height 858
paste textarea "الدجاج الكريسبي مع صوص شیدر وسويت تشيللي + موتزريلا استیکس روز بیف"
click at [1399, 407] on textarea "الدجاج الكرسبي الدجاج الكريسبي مع صوص شیدر وسويت تشيللي + موتزريلا استیکس روز ب…" at bounding box center [1208, 428] width 575 height 62
click at [1435, 402] on textarea "الدجاج الكرسبي الدجاج الكريسبي مع صوص شیدر وسويت تشيللي + موتزريلا استیکس روز ب…" at bounding box center [1208, 428] width 575 height 62
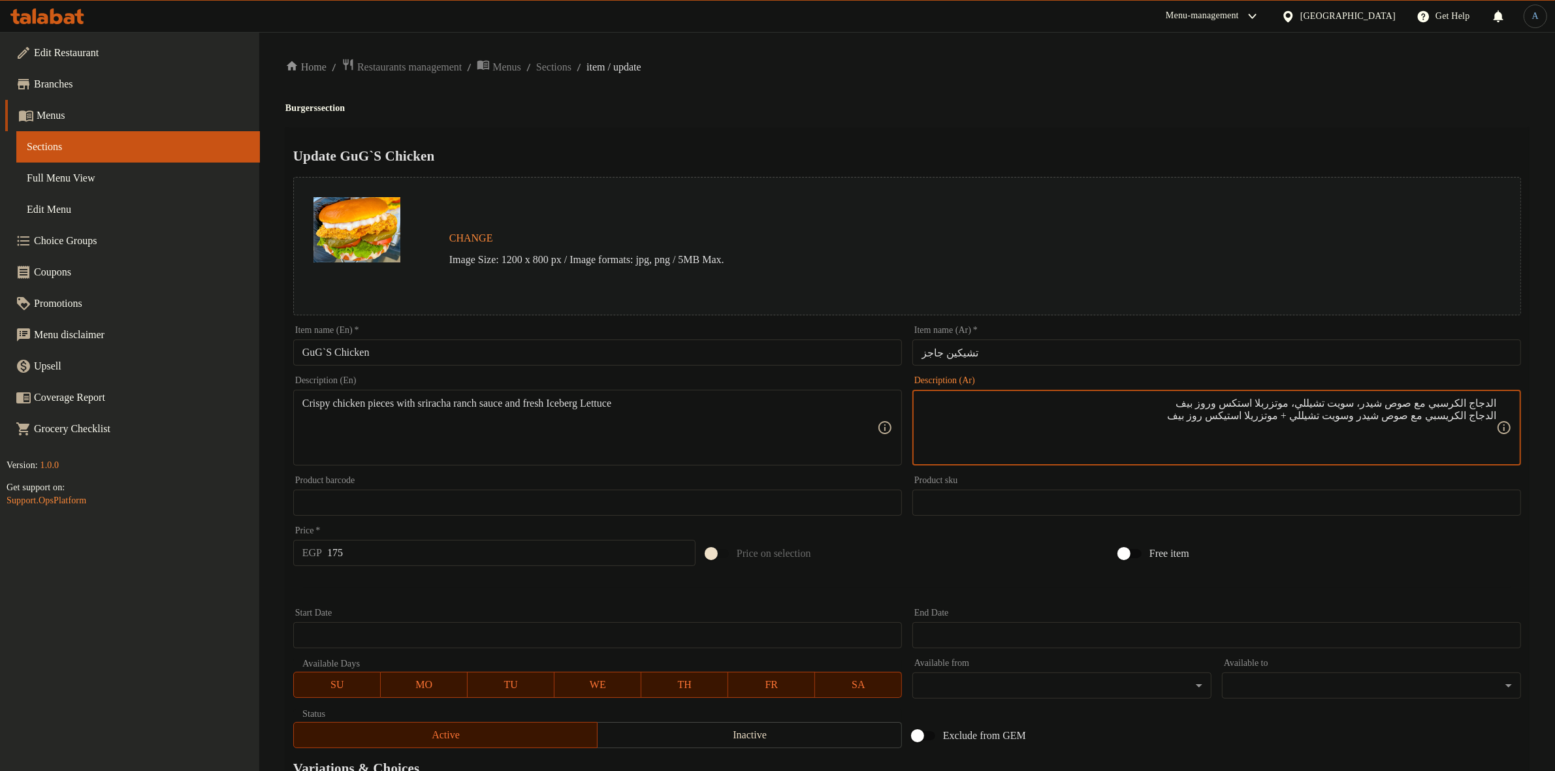
click at [1443, 419] on textarea "الدجاج الكرسبي مع صوص شيدر، سويت تشيللي، موتزربلا استكس وروز بيف الدجاج الكريسب…" at bounding box center [1208, 428] width 575 height 62
type textarea "الدجاج الكرسبي مع صوص شيدر، سويت تشيللي، موتزربلا استكس وروز بيف"
click at [1153, 96] on div "Home / Restaurants management / Menus / Sections / item / update Burgers sectio…" at bounding box center [906, 487] width 1243 height 858
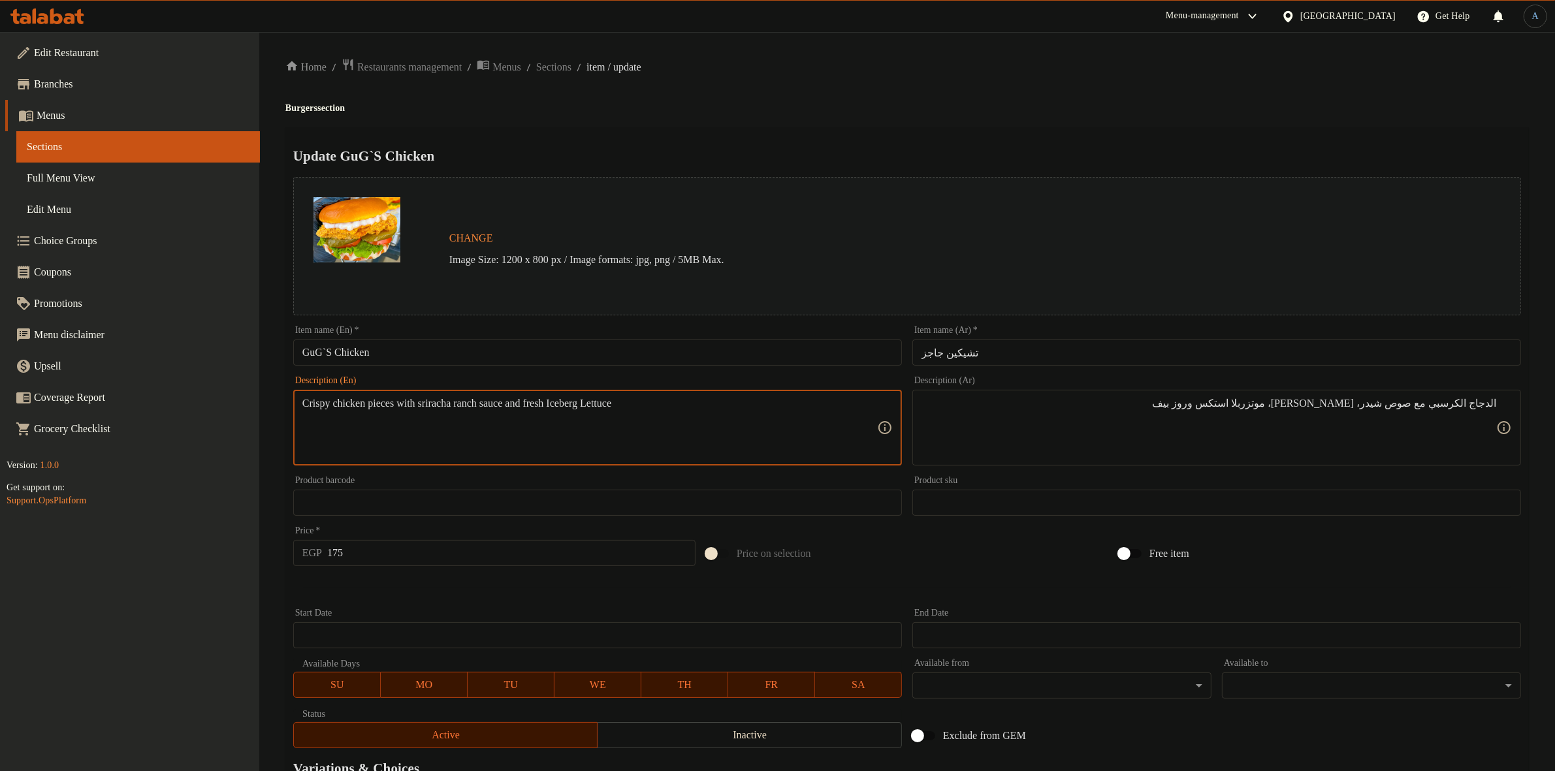
paste textarea "with cheddar sauce, sweet chili, mozzarella sticks and roast beef"
type textarea "Crispy chicken with cheddar sauce, sweet chili, mozzarella sticks and roast beef"
click at [839, 110] on h4 "Burgers section" at bounding box center [906, 108] width 1243 height 13
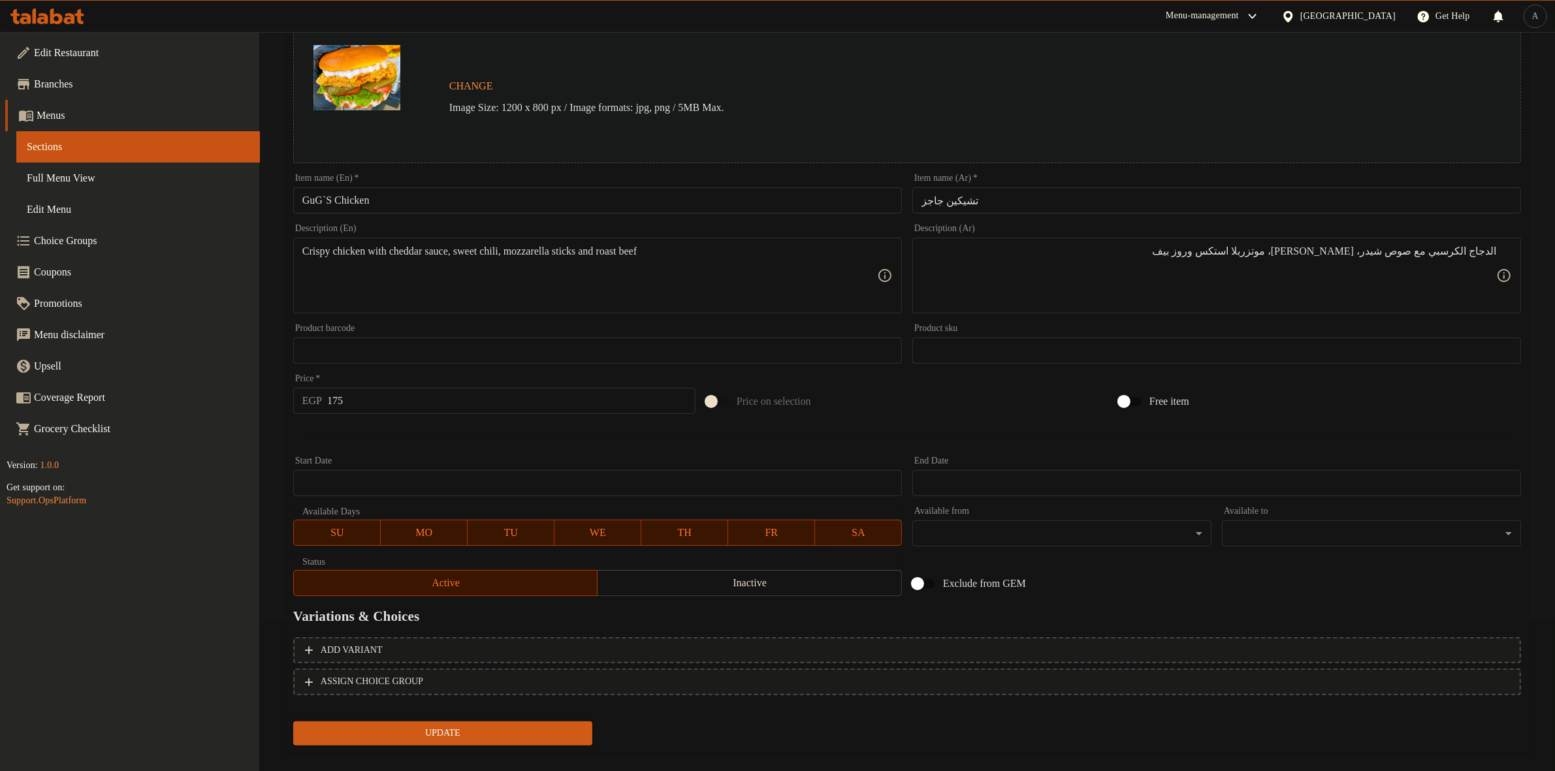
scroll to position [168, 0]
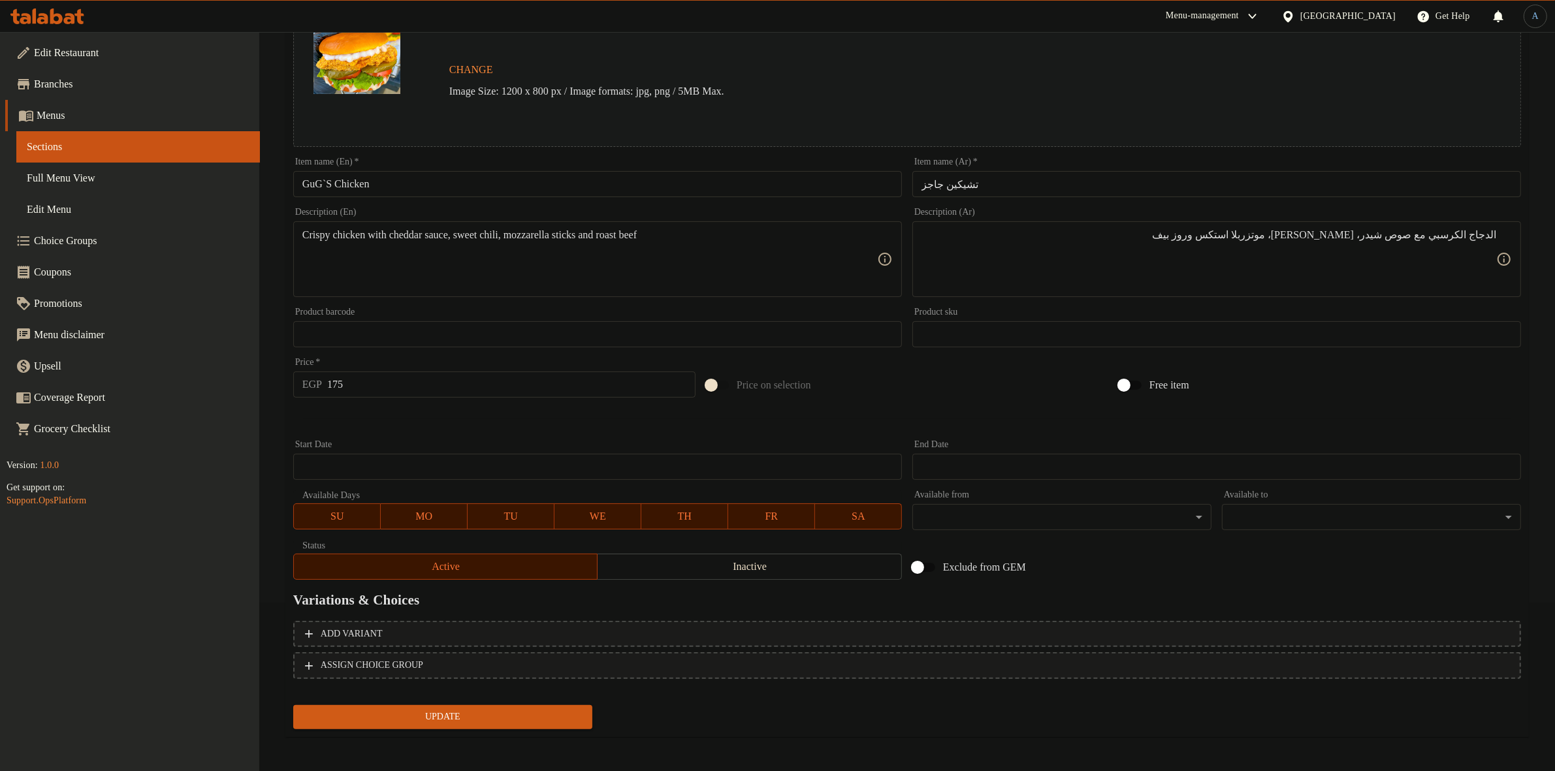
drag, startPoint x: 360, startPoint y: 381, endPoint x: 279, endPoint y: 377, distance: 80.4
click at [279, 377] on div "Home / Restaurants management / Menus / Sections / item / update Burgers sectio…" at bounding box center [906, 319] width 1295 height 910
type input "237"
click at [293, 705] on button "Update" at bounding box center [442, 717] width 299 height 24
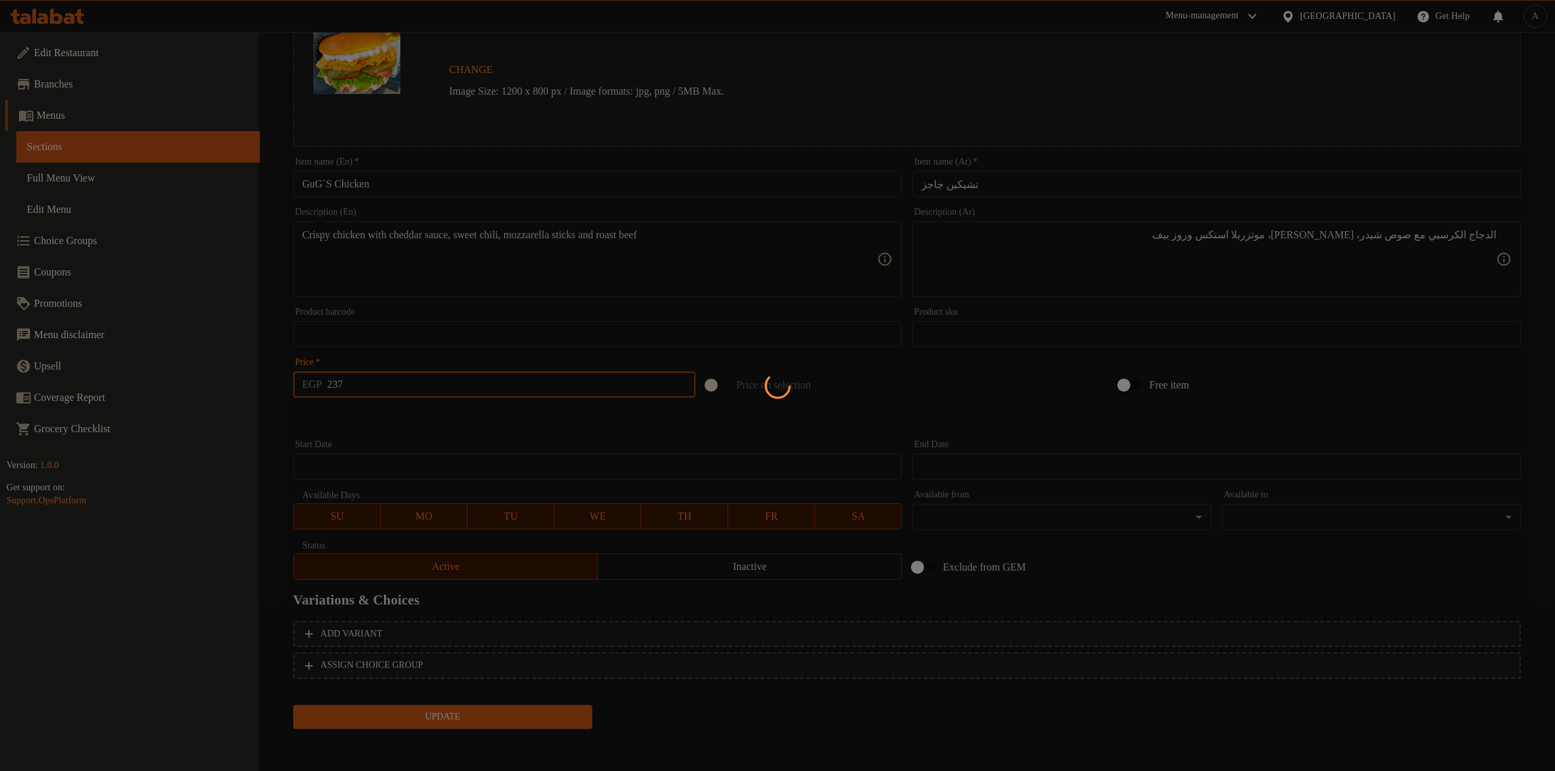
click at [912, 398] on div at bounding box center [777, 385] width 1555 height 771
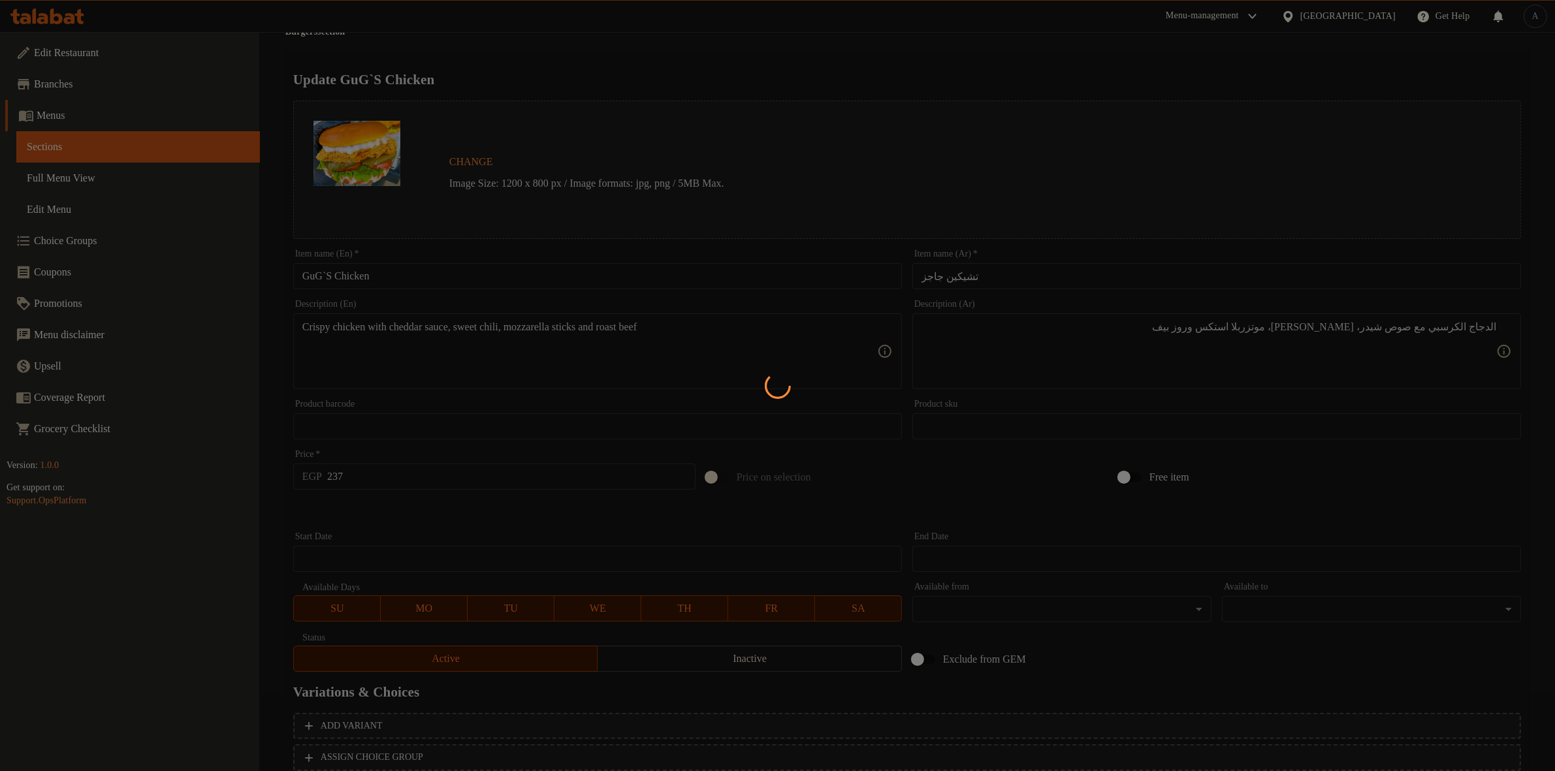
scroll to position [0, 0]
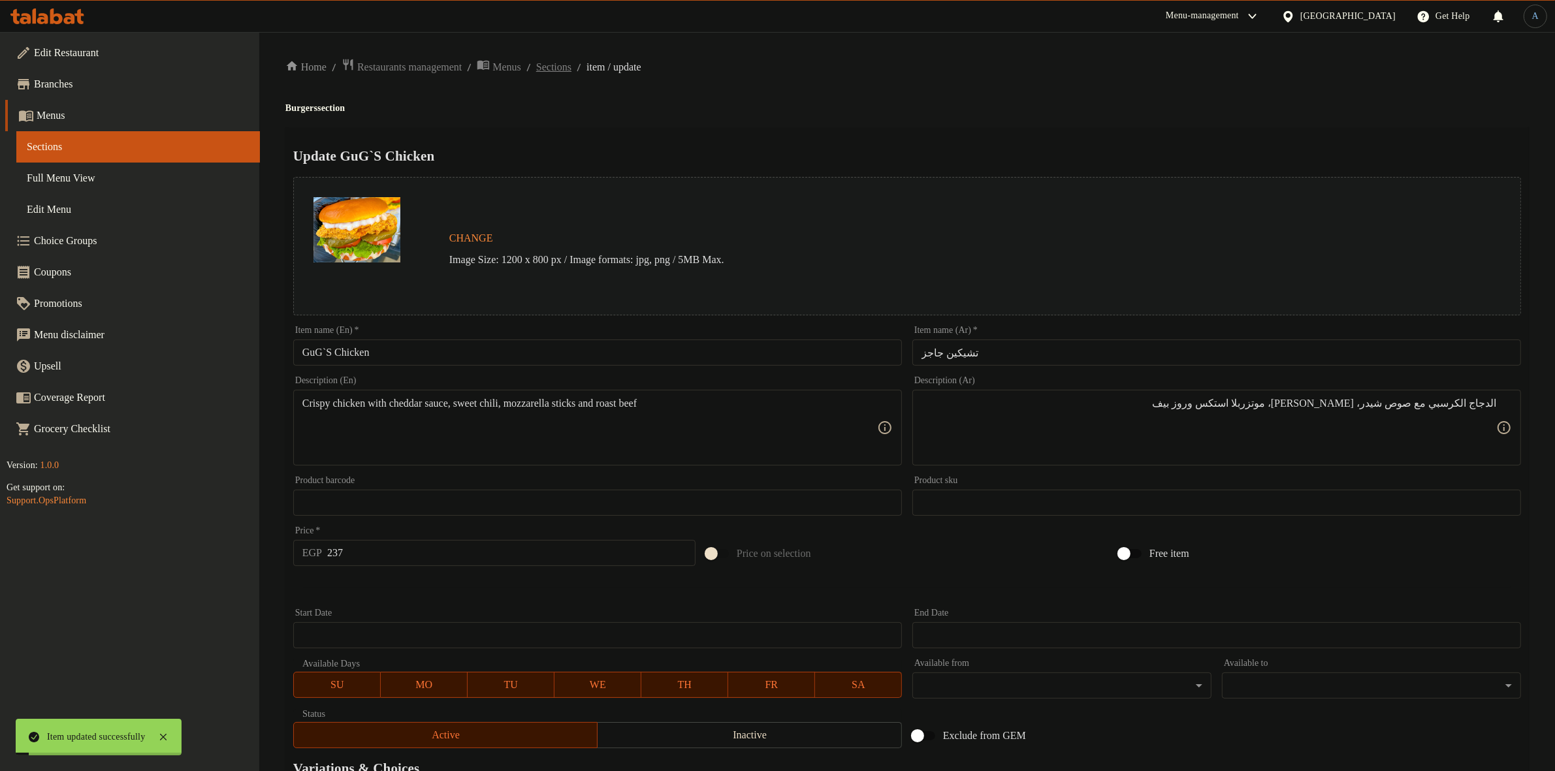
click at [571, 60] on span "Sections" at bounding box center [553, 67] width 35 height 16
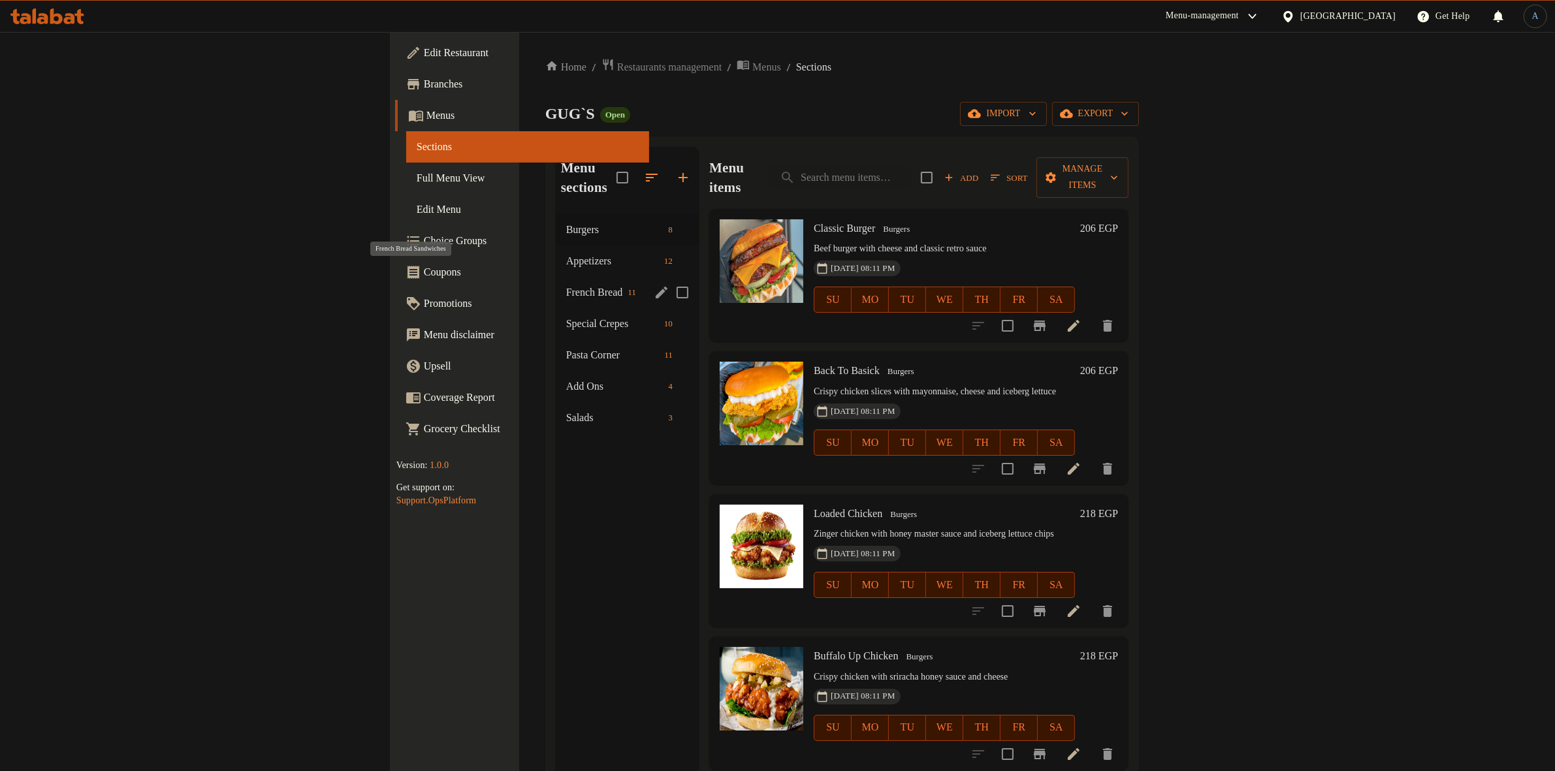
click at [566, 285] on span "French Bread Sandwiches" at bounding box center [594, 293] width 57 height 16
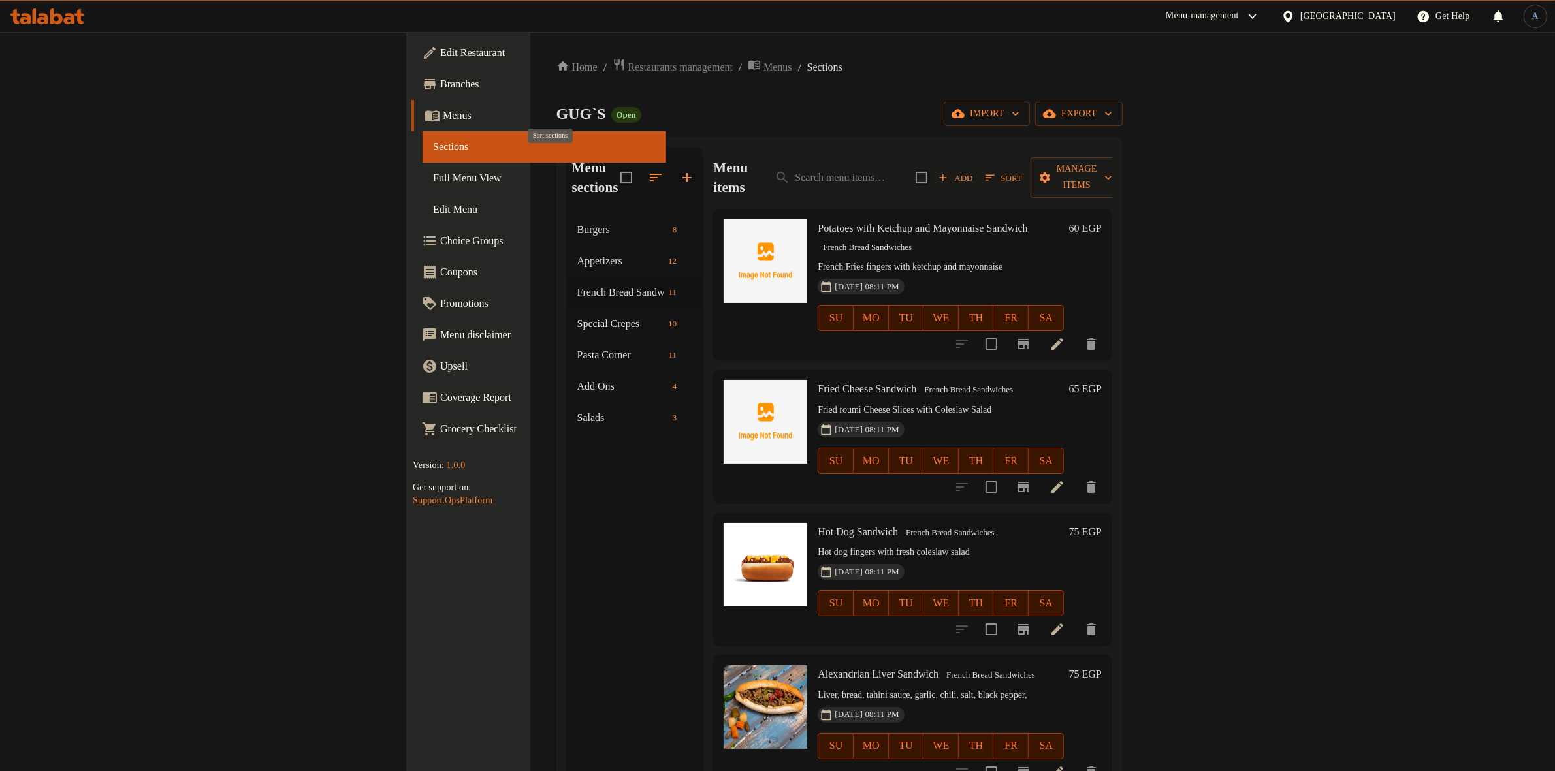
click at [650, 174] on icon "button" at bounding box center [656, 178] width 12 height 8
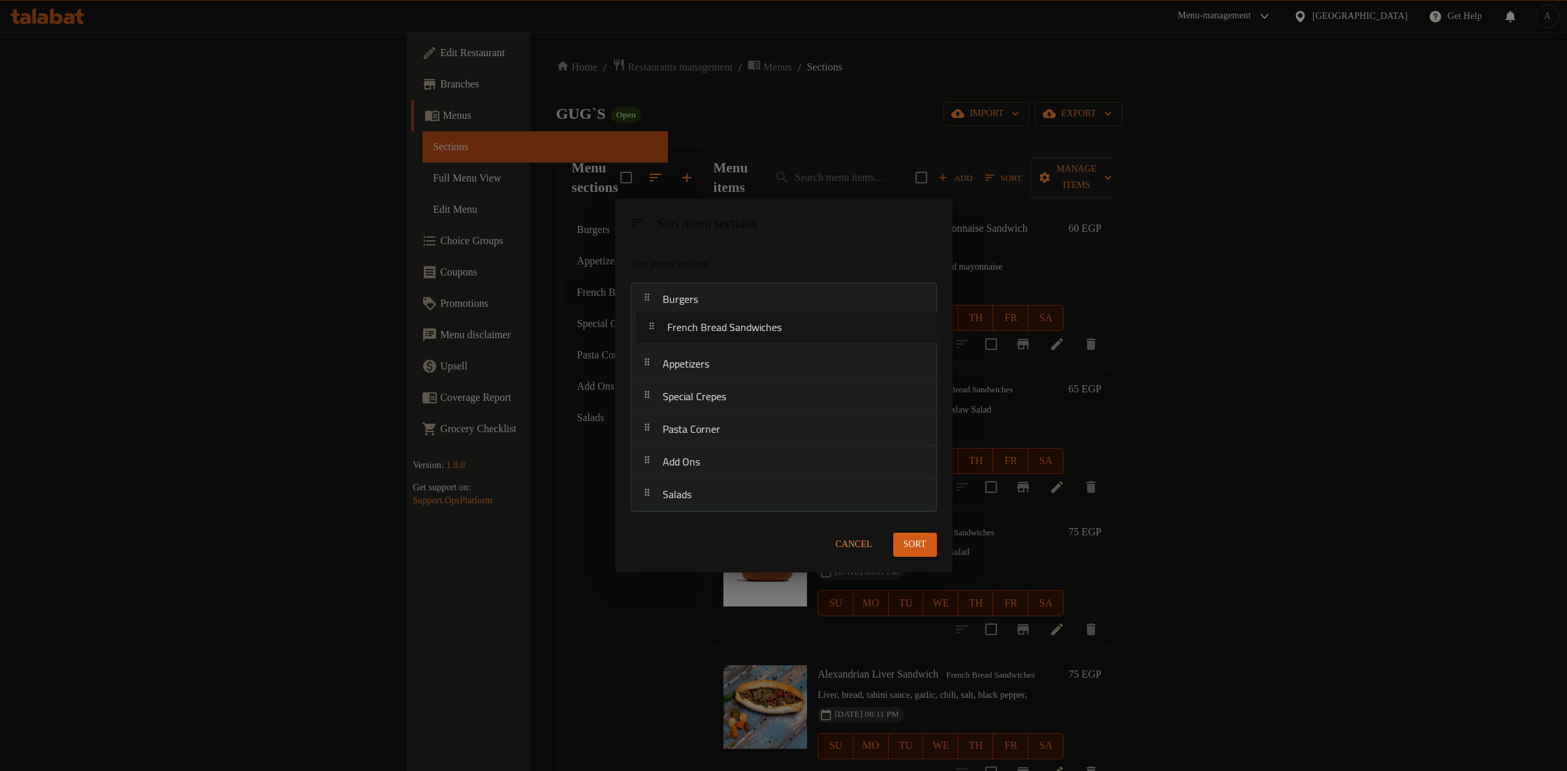
drag, startPoint x: 731, startPoint y: 364, endPoint x: 735, endPoint y: 333, distance: 31.5
click at [735, 333] on nav "Burgers Appetizers French Bread Sandwiches Special Crepes Pasta Corner Add Ons …" at bounding box center [784, 397] width 306 height 229
click at [910, 545] on span "Sort" at bounding box center [915, 545] width 23 height 16
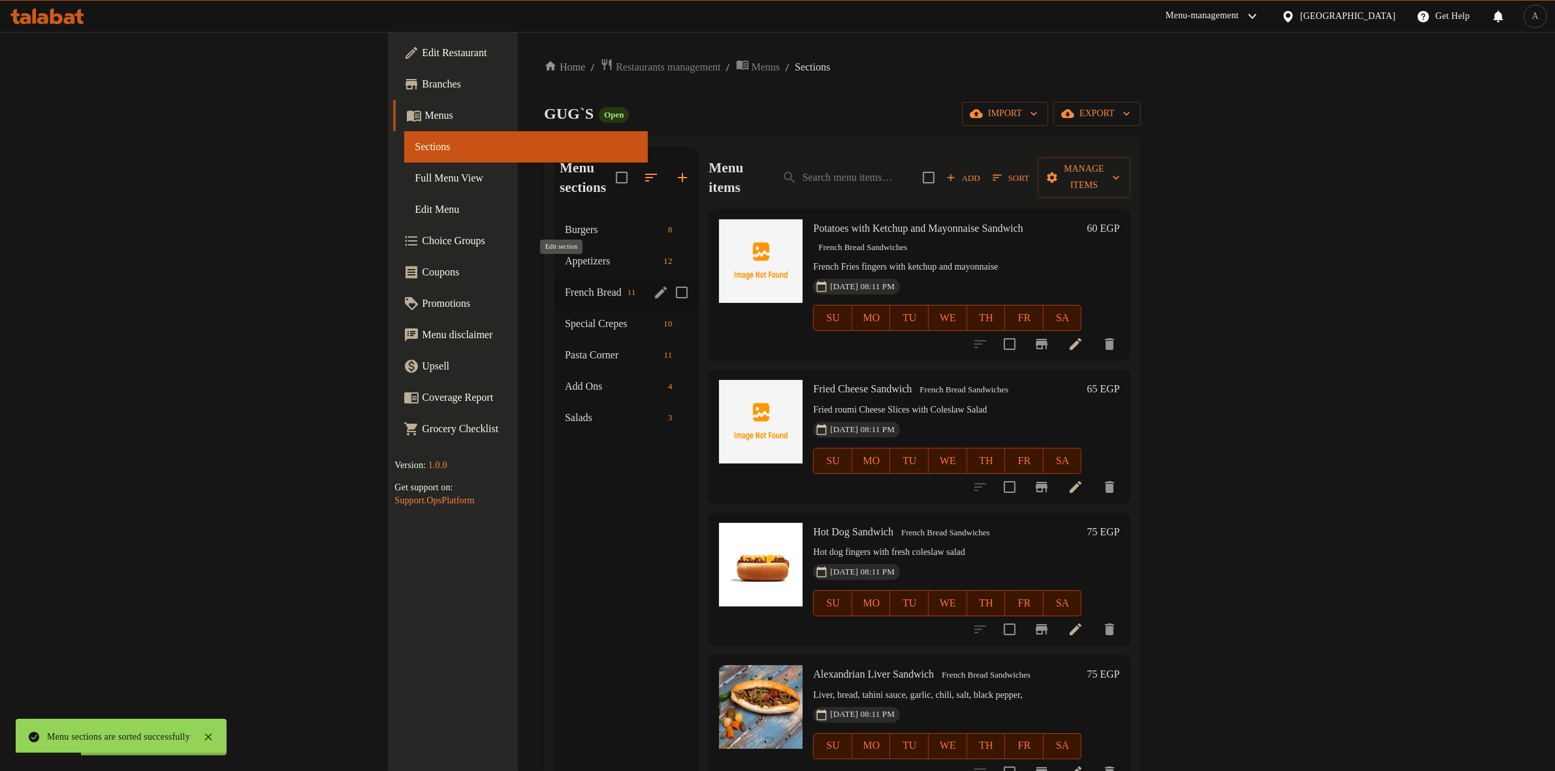
drag, startPoint x: 563, startPoint y: 260, endPoint x: 565, endPoint y: 271, distance: 11.2
click at [655, 287] on icon "edit" at bounding box center [661, 293] width 12 height 12
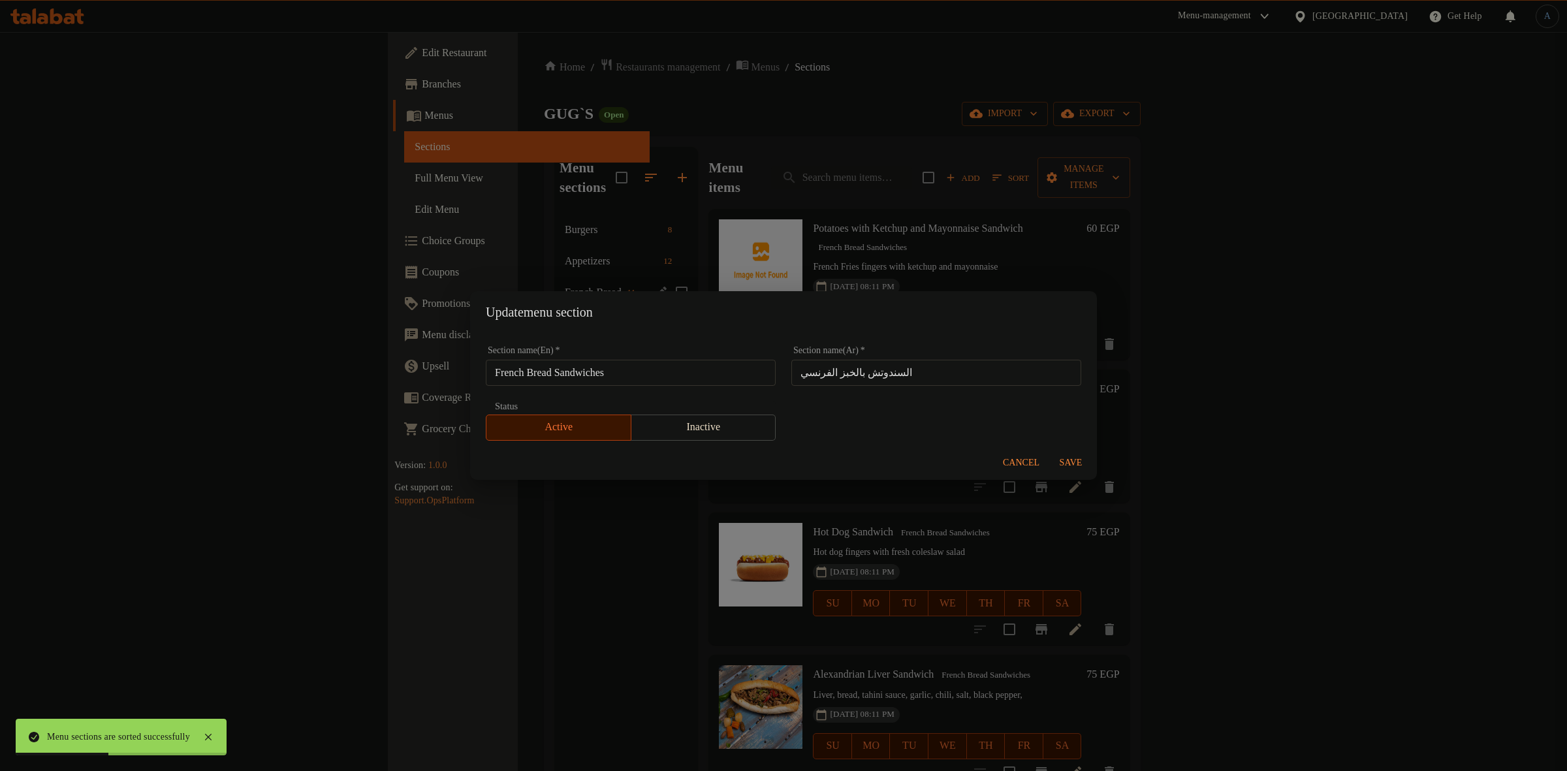
click at [1032, 466] on span "Cancel" at bounding box center [1021, 463] width 37 height 16
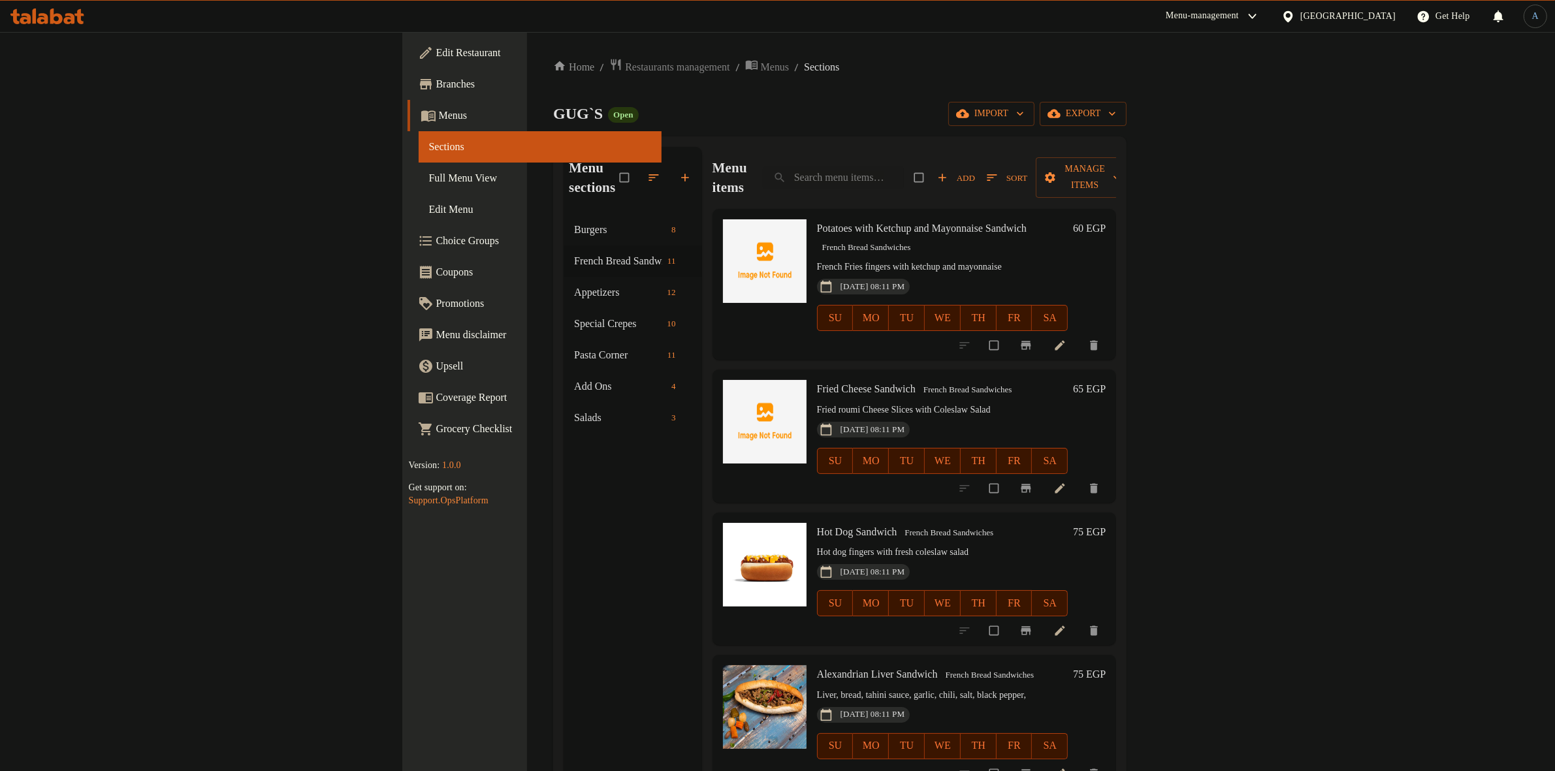
click at [820, 159] on div "Menu items Add Sort Manage items" at bounding box center [914, 178] width 404 height 62
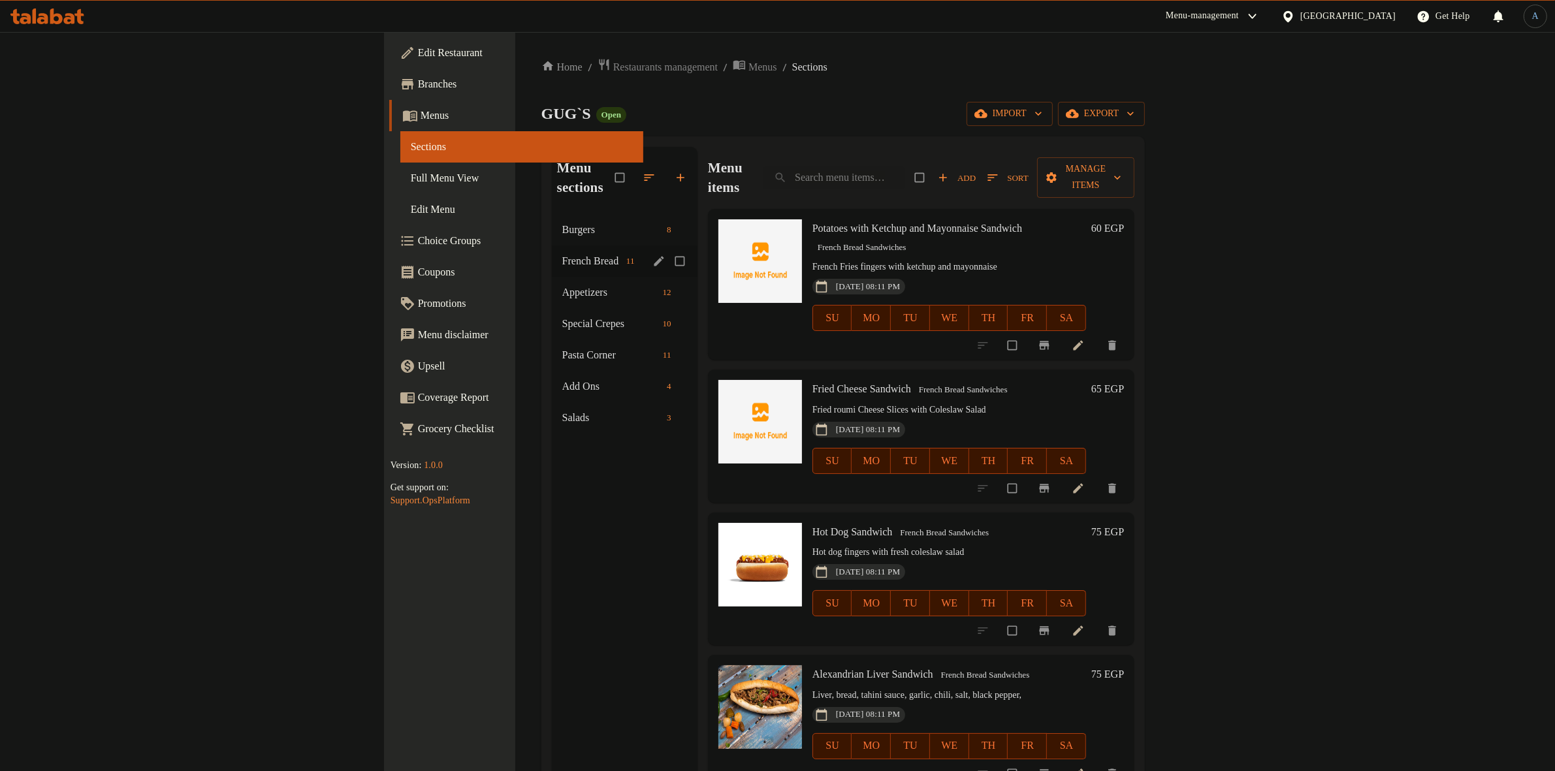
click at [562, 253] on span "French Bread Sandwiches" at bounding box center [591, 261] width 59 height 16
click at [652, 255] on icon "edit" at bounding box center [658, 261] width 13 height 13
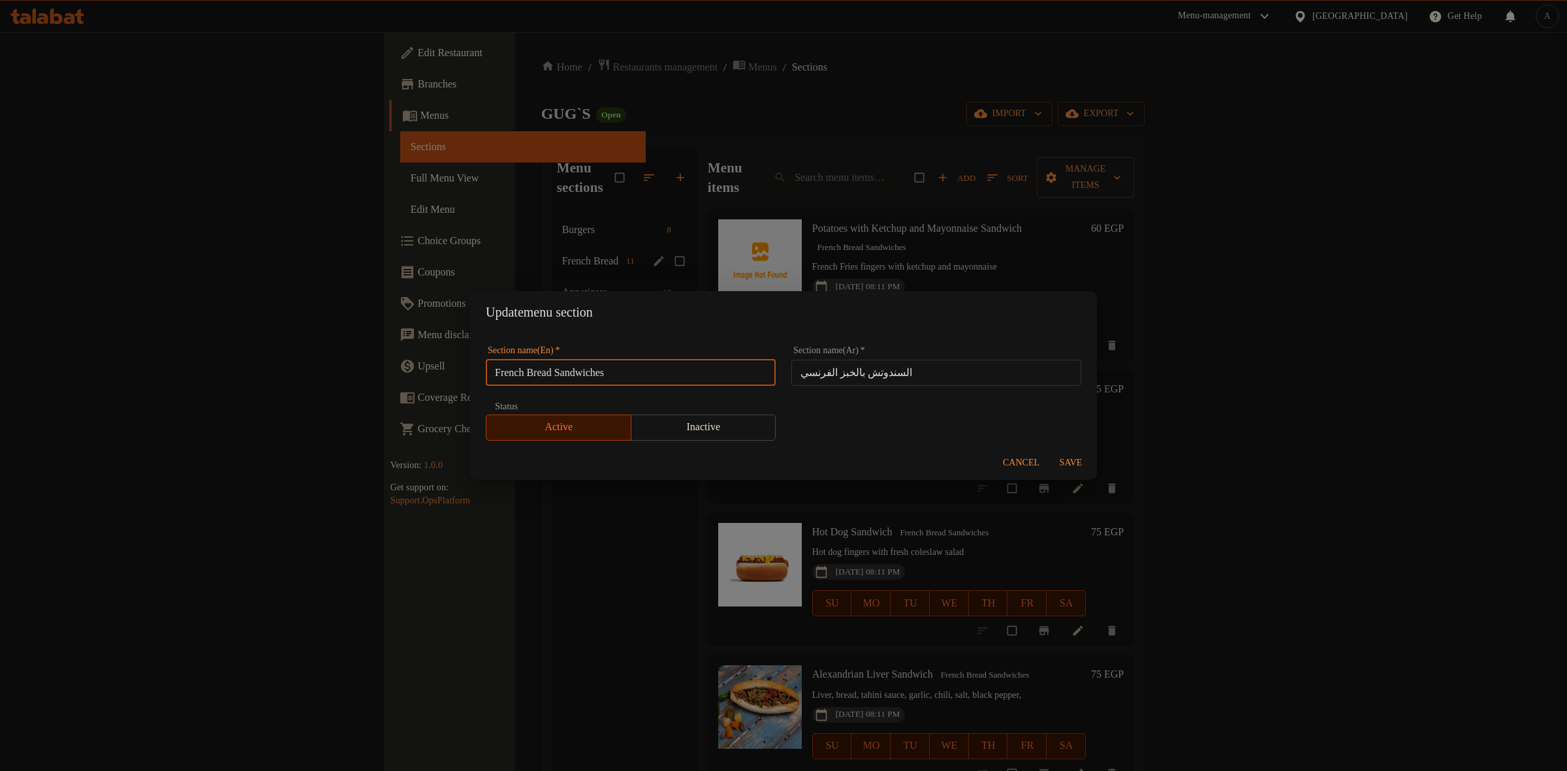
drag, startPoint x: 566, startPoint y: 370, endPoint x: 467, endPoint y: 373, distance: 99.3
click at [467, 373] on div "Update menu section Section name(En)   * French Bread Sandwiches Section name(E…" at bounding box center [783, 385] width 1567 height 771
click at [612, 370] on input "Sandwiches" at bounding box center [631, 373] width 290 height 26
type input "Sandwiches"
click at [893, 368] on input "السندوتش بالخبز الفرنسي" at bounding box center [936, 373] width 290 height 26
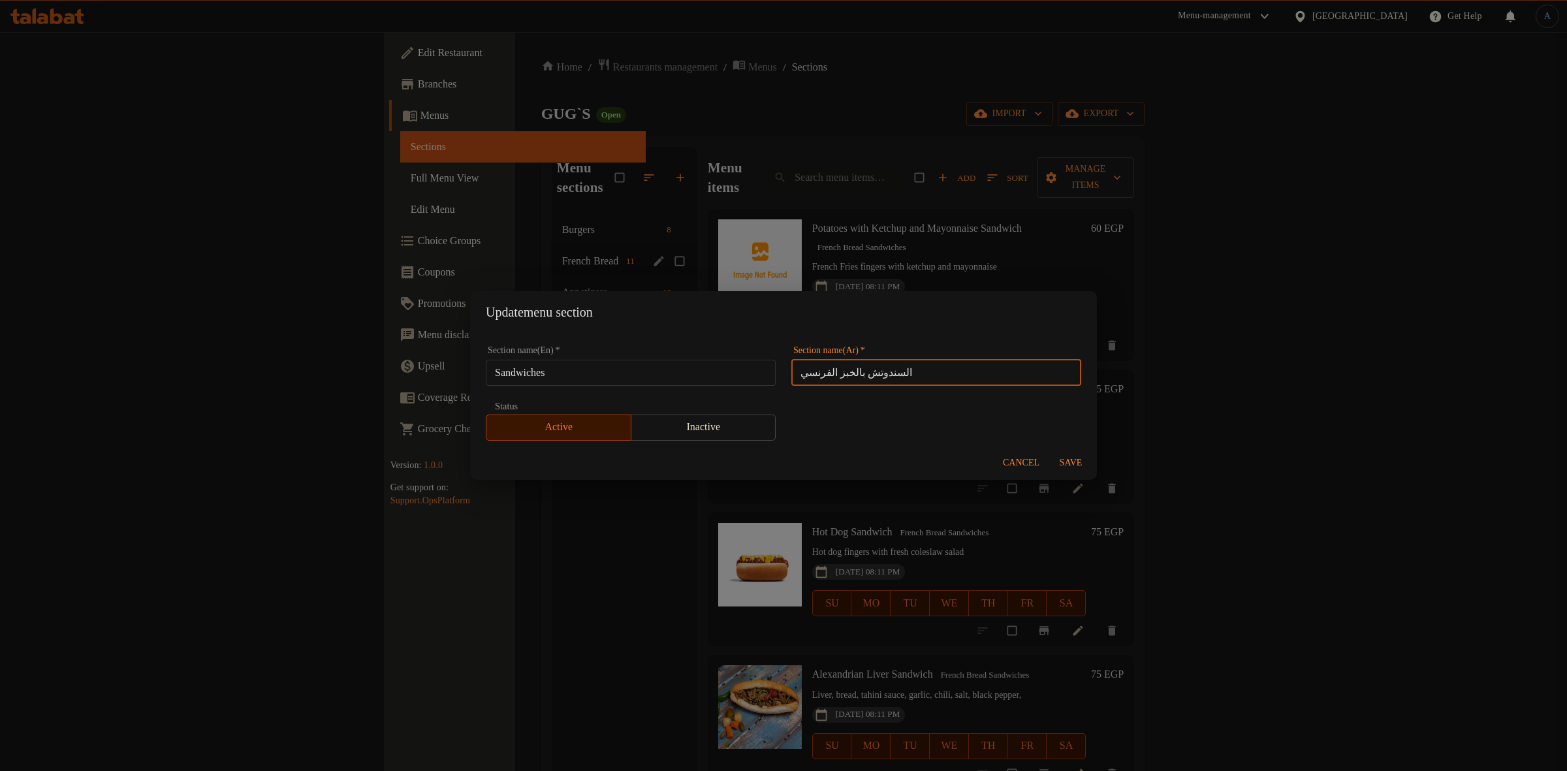
click at [1081, 457] on span "Save" at bounding box center [1070, 463] width 31 height 16
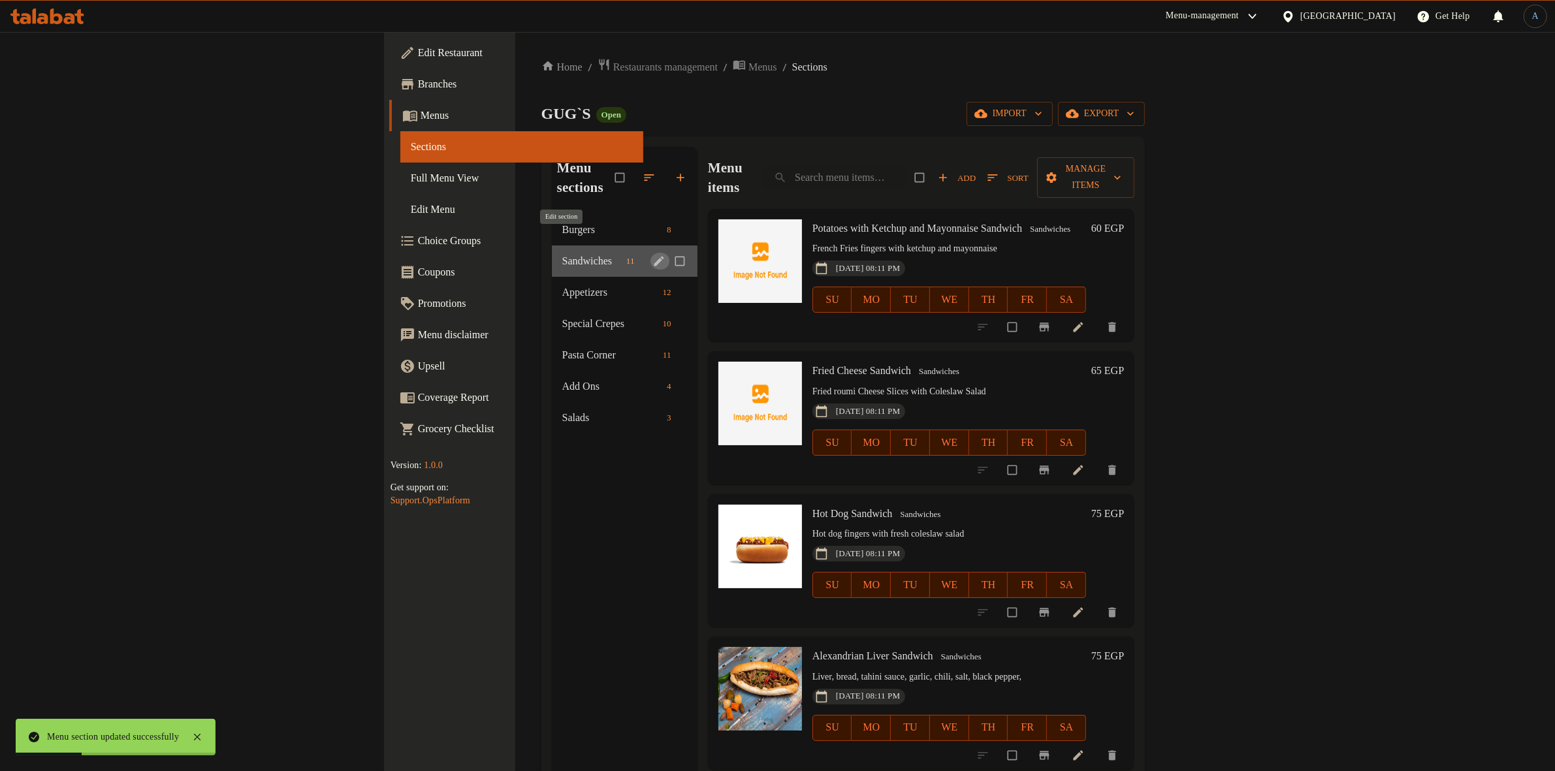
click at [652, 255] on icon "edit" at bounding box center [658, 261] width 13 height 13
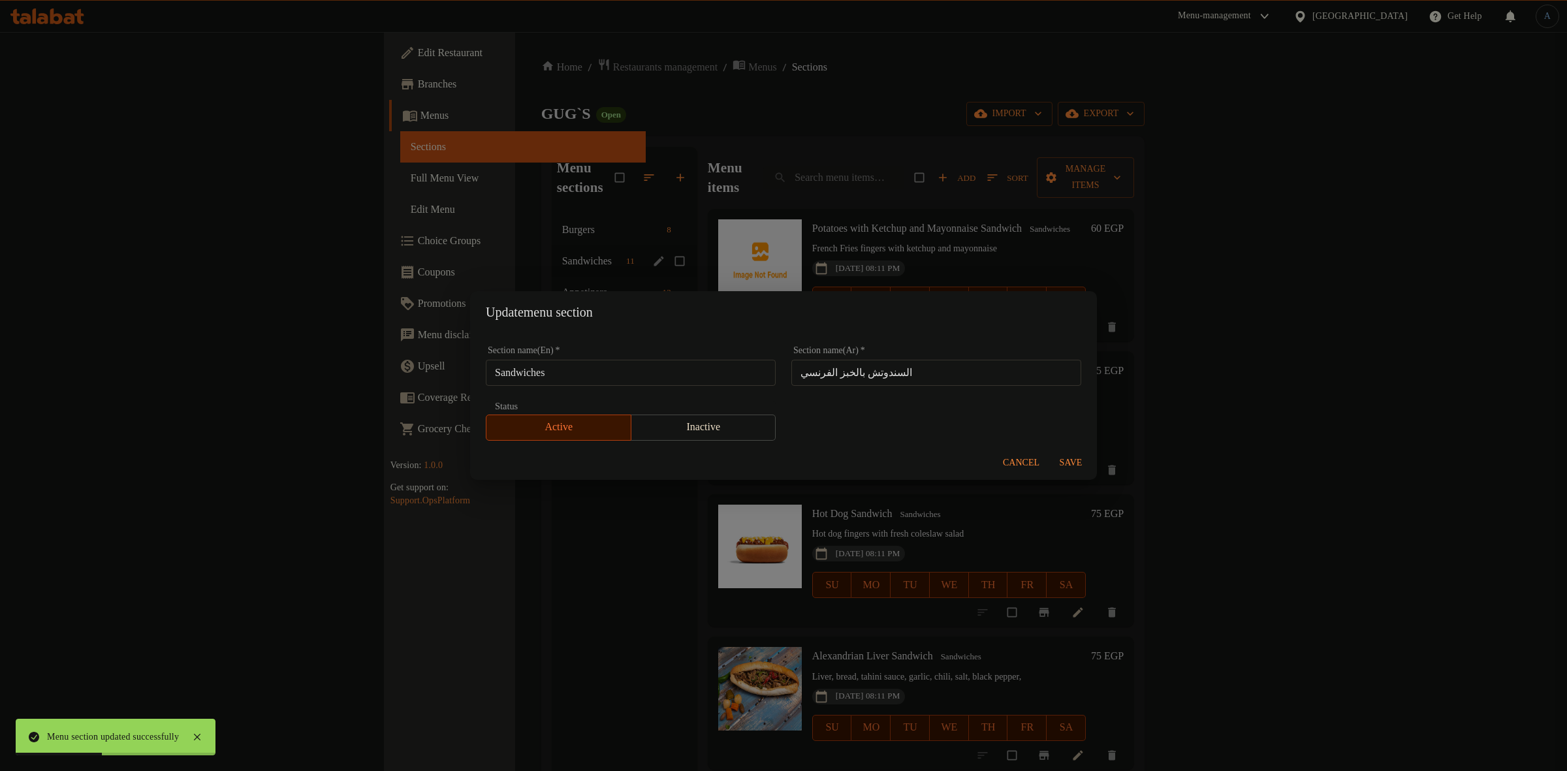
click at [572, 373] on input "Sandwiches" at bounding box center [631, 373] width 290 height 26
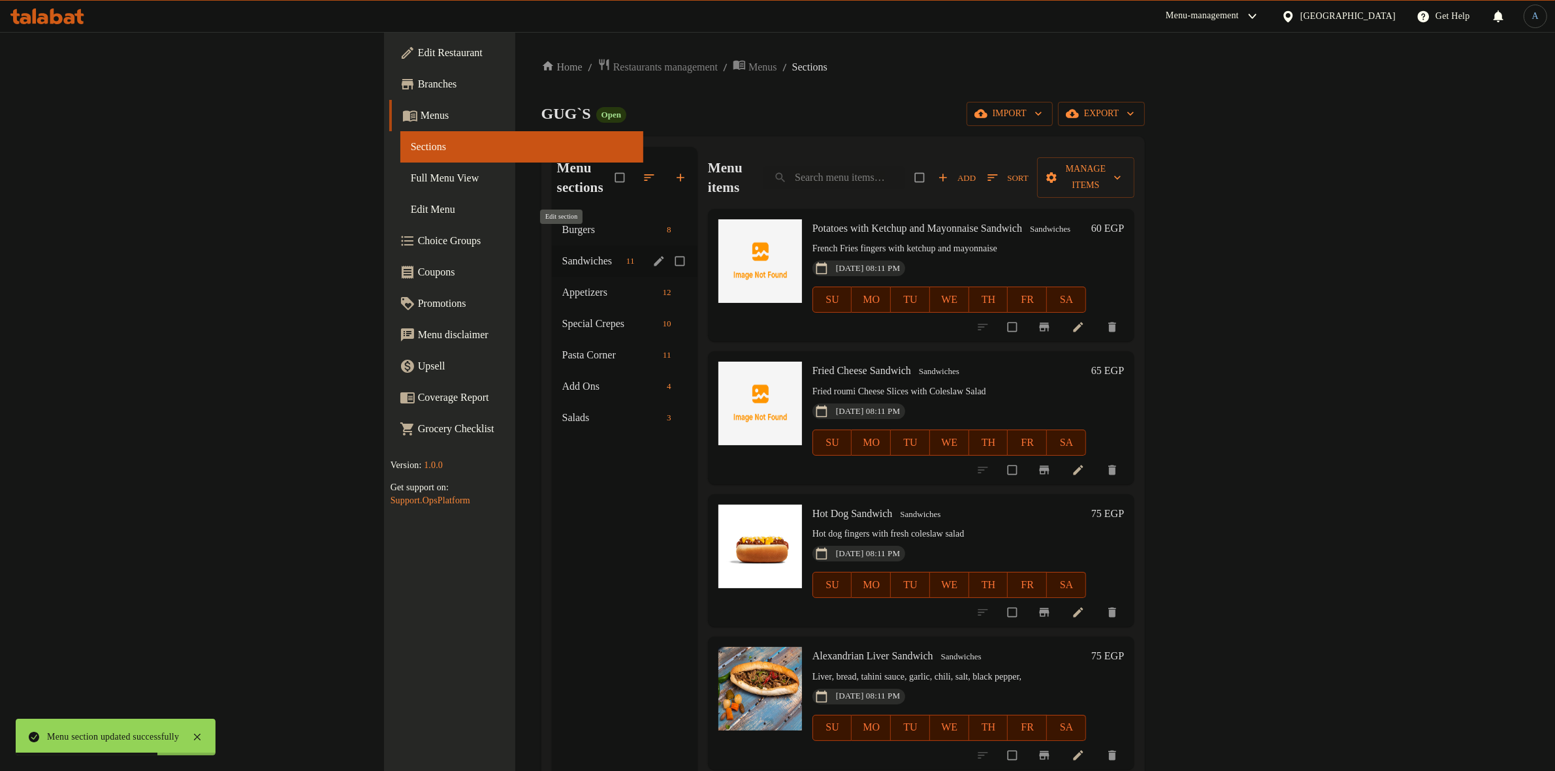
click at [654, 256] on icon "edit" at bounding box center [659, 261] width 10 height 10
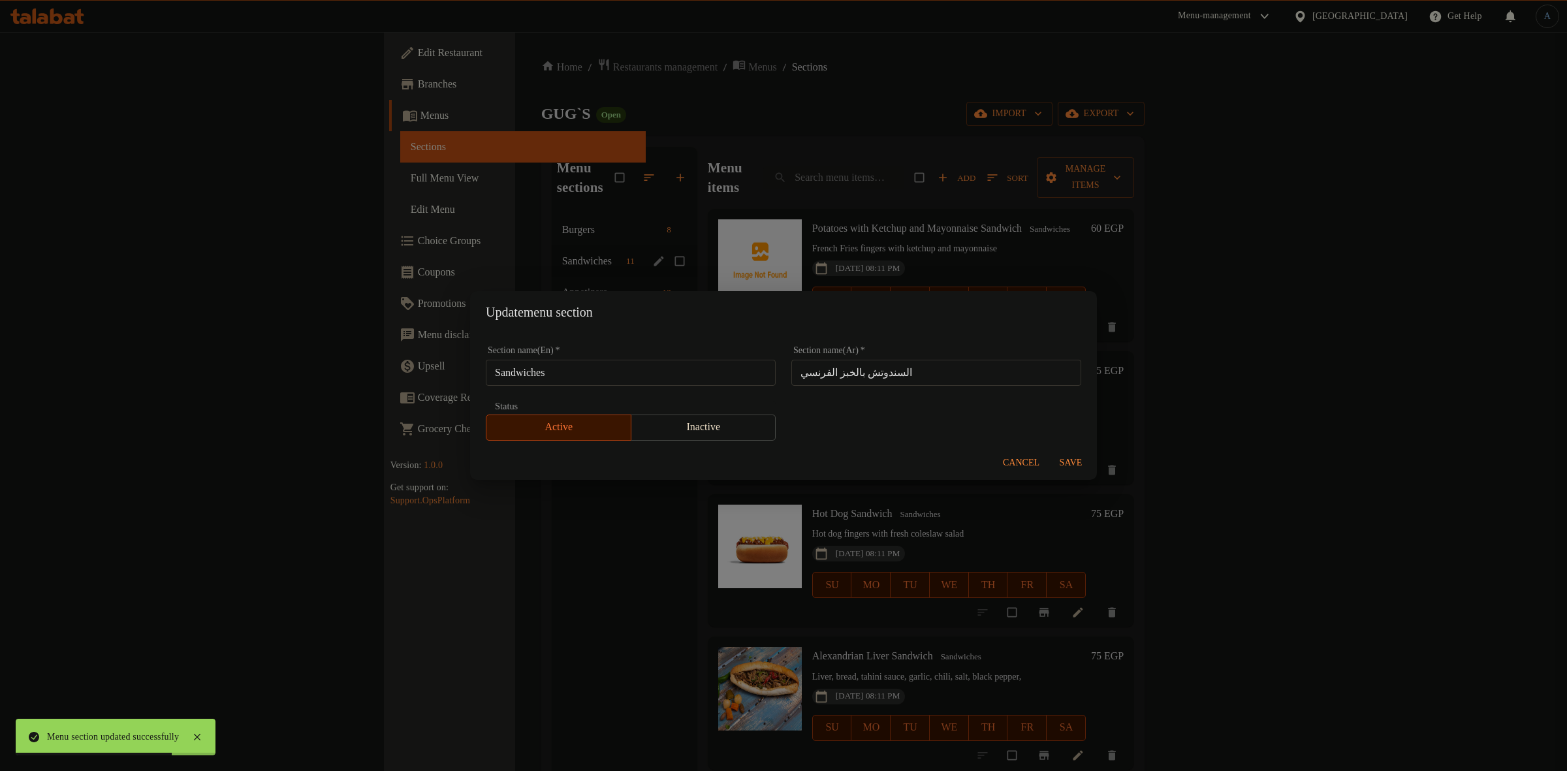
click at [931, 382] on input "السندوتش بالخبز الفرنسي" at bounding box center [936, 373] width 290 height 26
paste input "Sandwiches"
type input "السندوتش بالخبز الفرنسي"
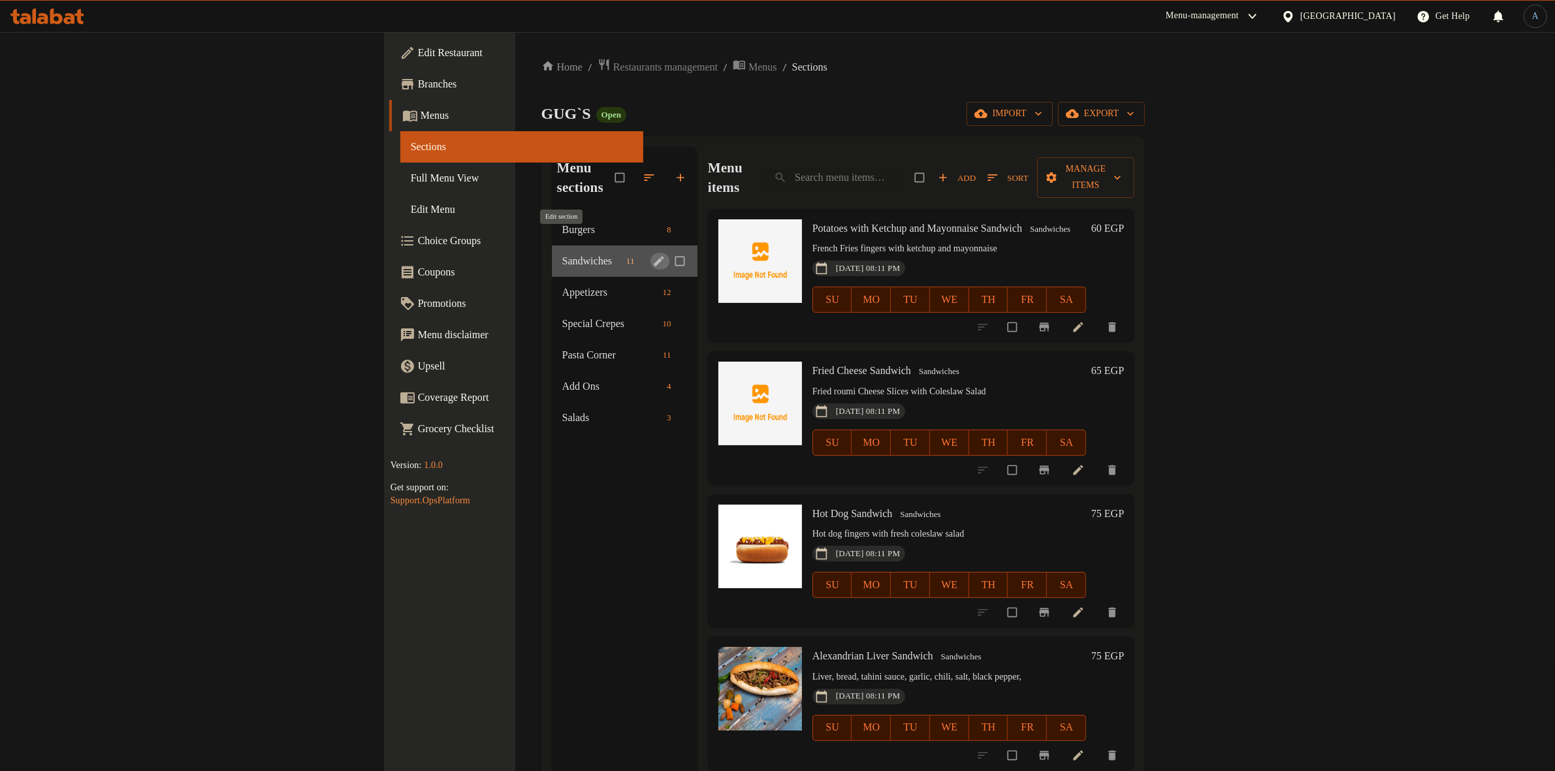
click at [654, 256] on icon "edit" at bounding box center [659, 261] width 10 height 10
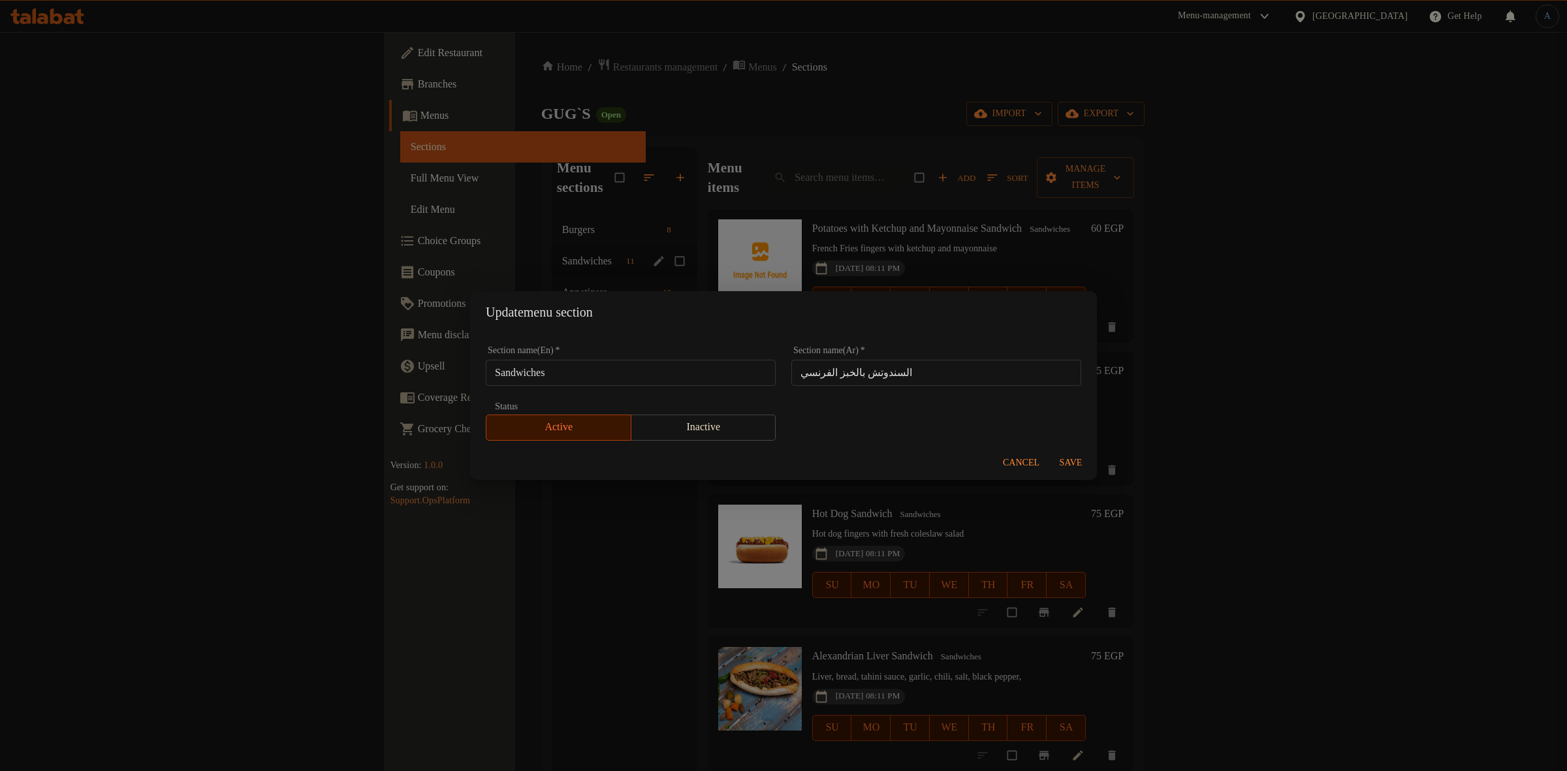
click at [889, 374] on input "السندوتش بالخبز الفرنسي" at bounding box center [936, 373] width 290 height 26
paste input "يتشات"
type input "السندويتشات"
click at [1000, 397] on div "Section name(En)   * Sandwiches Section name(En) * Section name(Ar)   * السندوي…" at bounding box center [783, 393] width 611 height 110
click at [1064, 456] on span "Save" at bounding box center [1070, 463] width 31 height 16
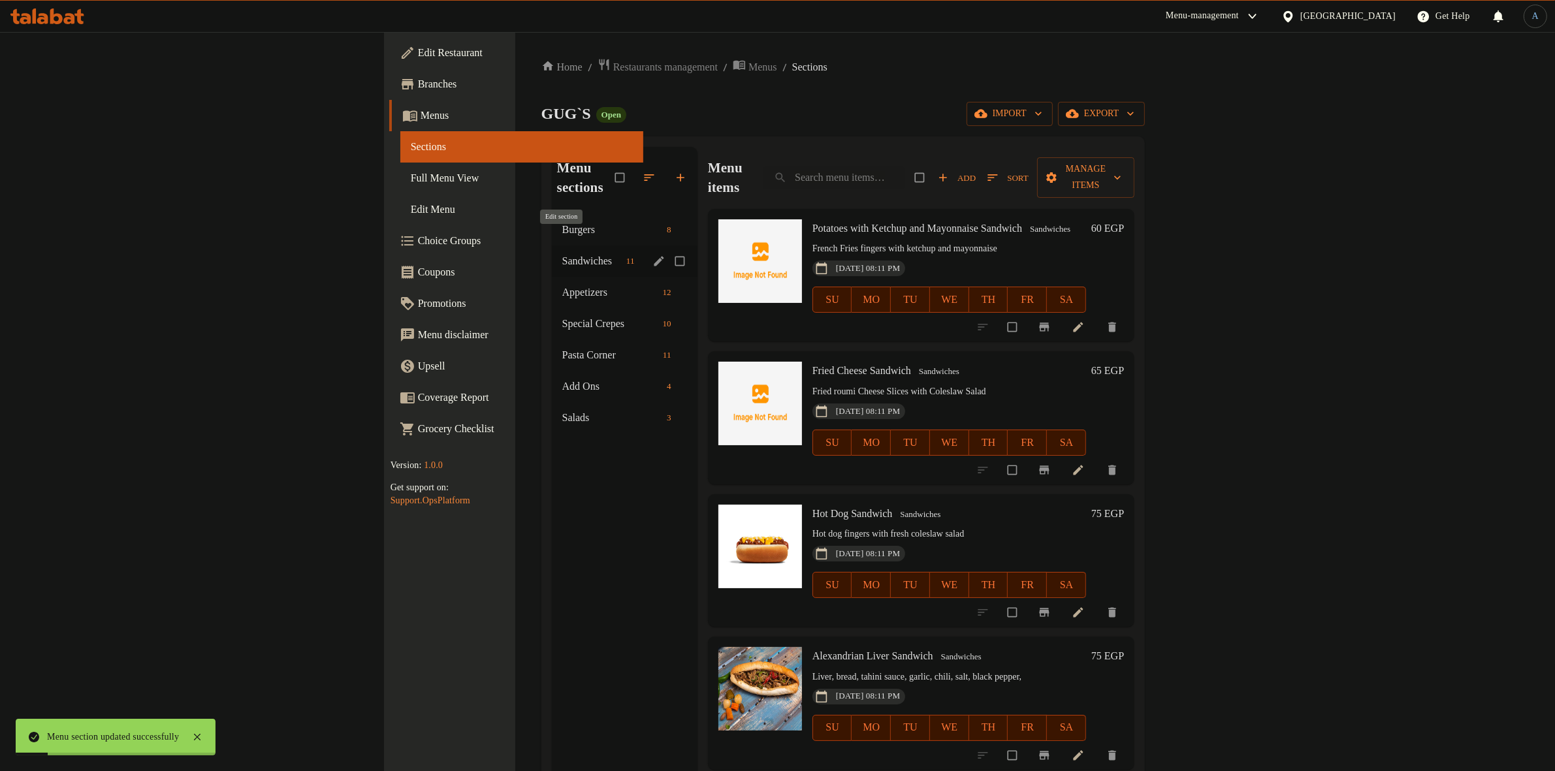
click at [652, 255] on span "edit" at bounding box center [660, 261] width 16 height 13
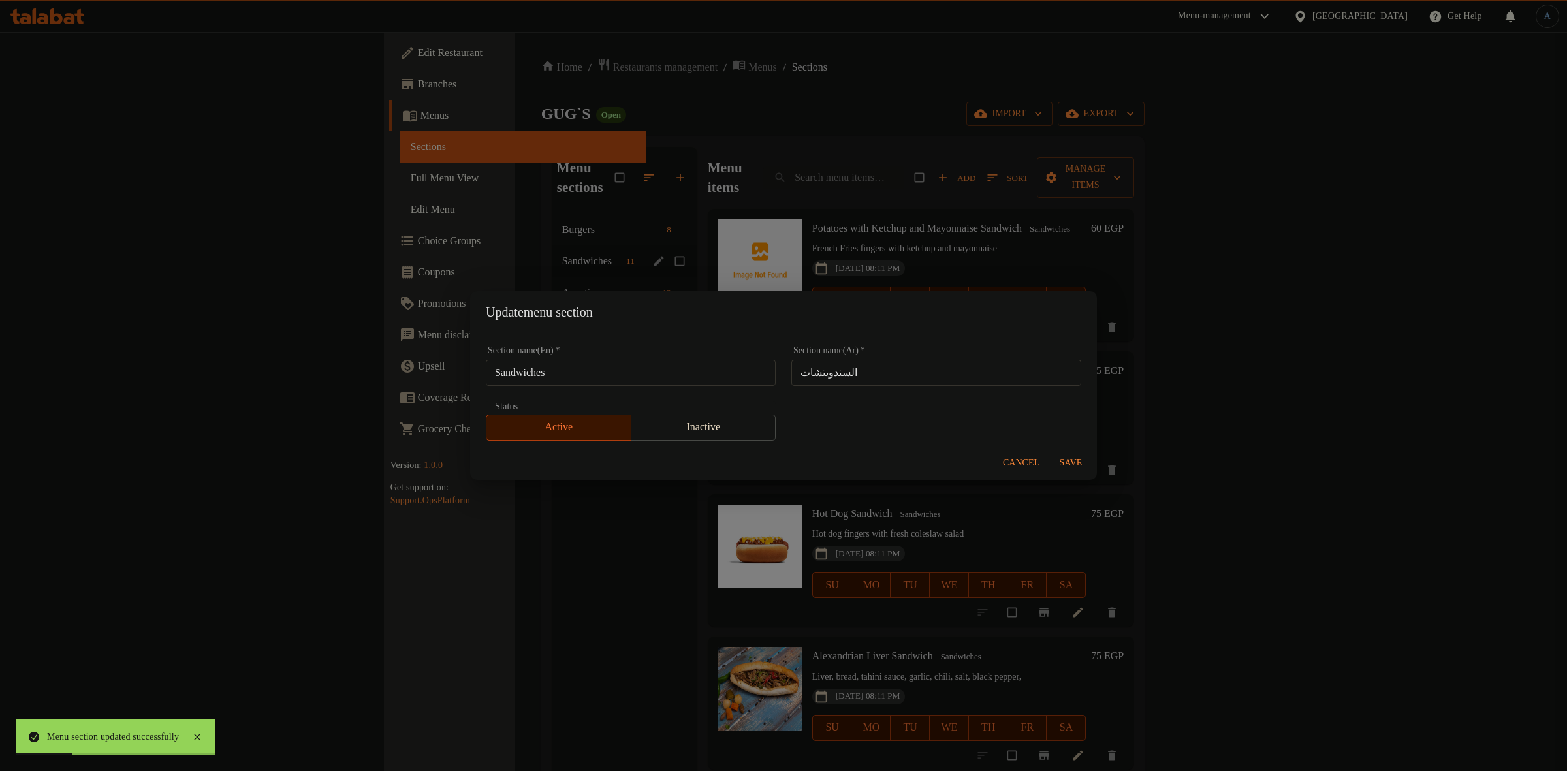
click at [925, 203] on div "Update menu section Section name(En)   * Sandwiches Section name(En) * Section …" at bounding box center [783, 385] width 1567 height 771
click at [1017, 456] on span "Cancel" at bounding box center [1021, 463] width 37 height 16
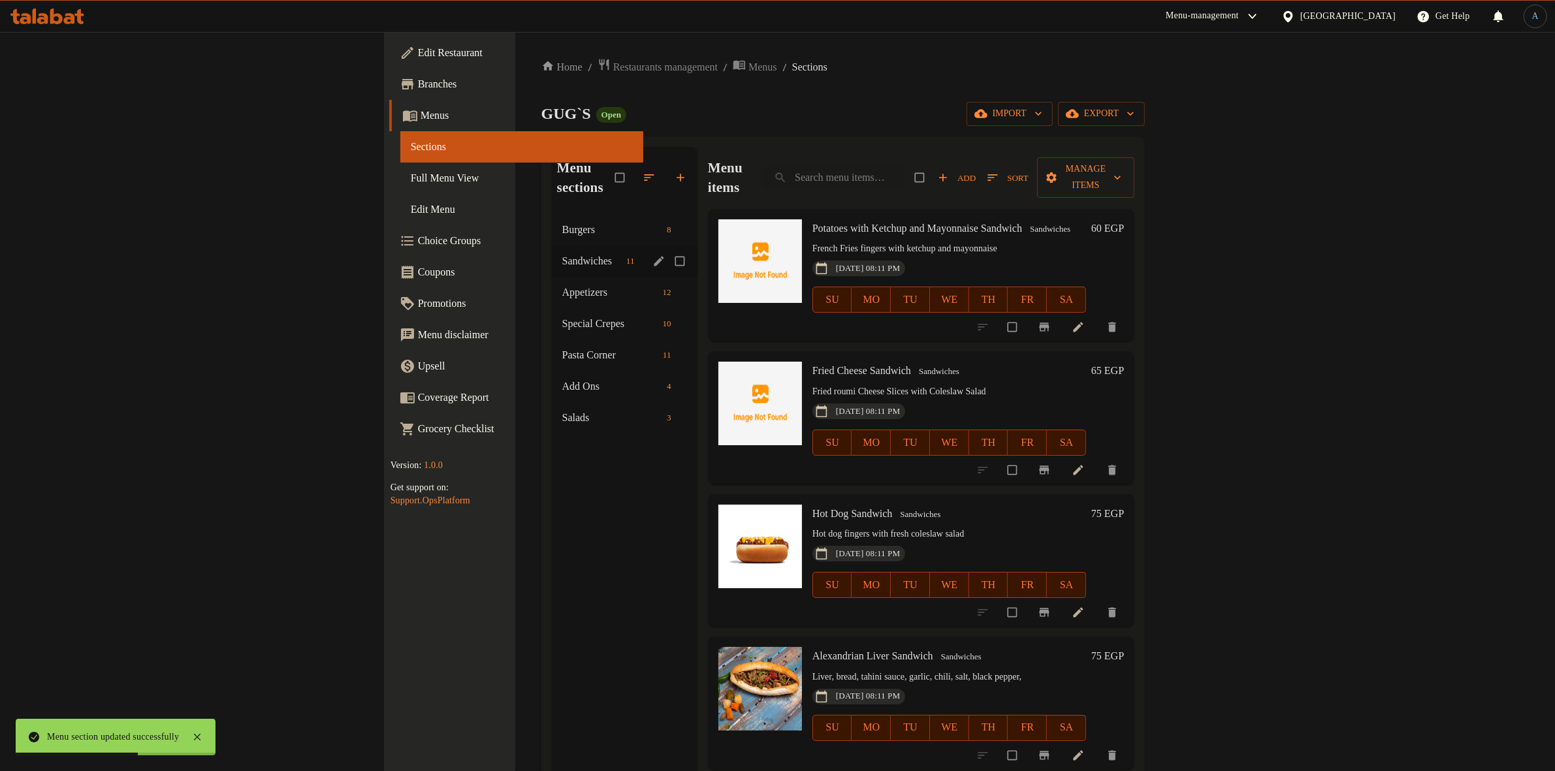
click at [1084, 321] on icon at bounding box center [1077, 327] width 13 height 13
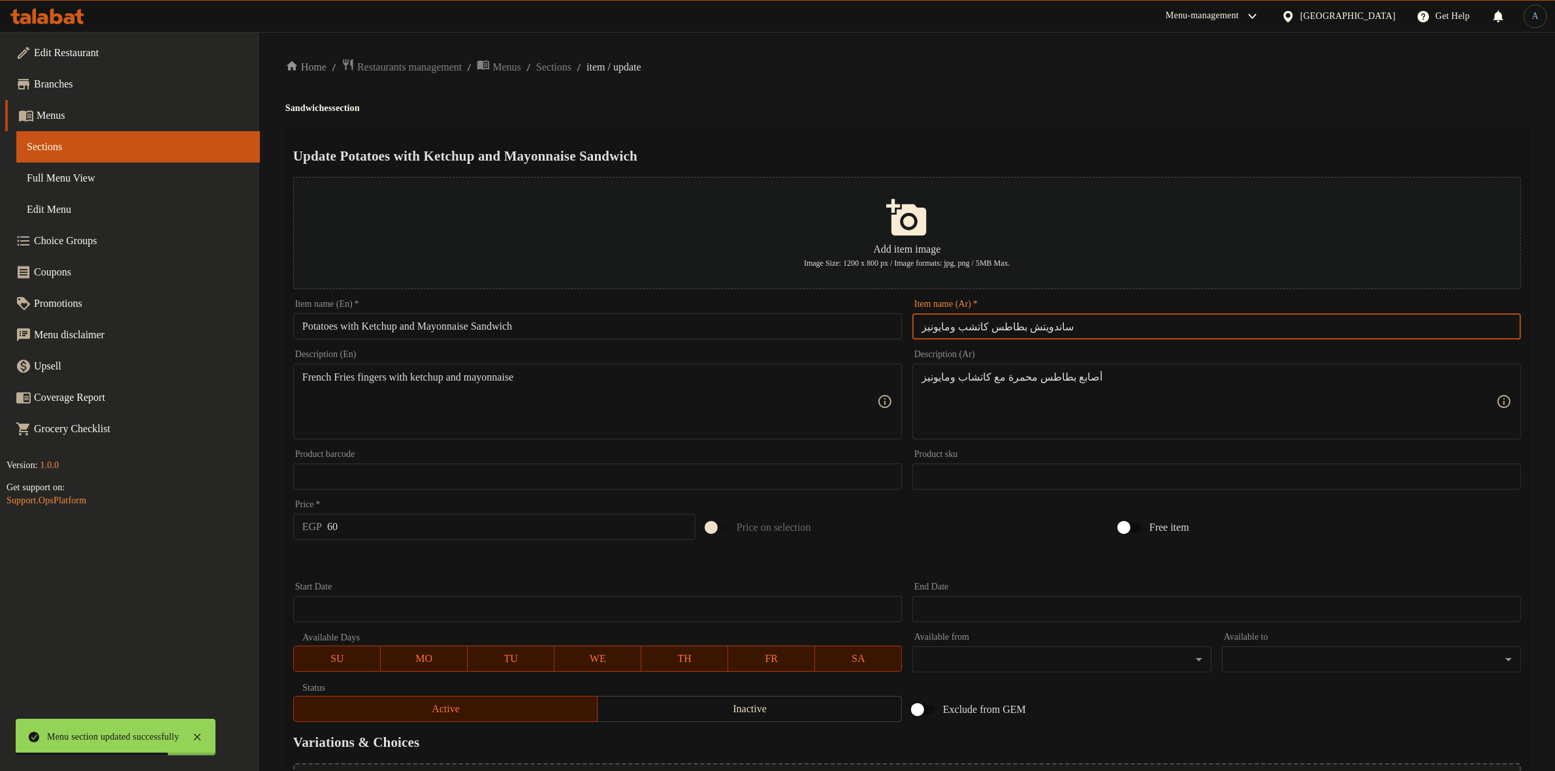
click at [1075, 333] on input "ساندويتش بطاطس كاتشب ومايونيز" at bounding box center [1216, 326] width 609 height 26
paste input "طاطس كاتشب ومايونيز"
click at [1001, 106] on h4 "Sandwiches section" at bounding box center [906, 108] width 1243 height 13
paste input "طاطس كاتشب ومايونيز"
type input "بطاطس كاتشب ومايونيز"
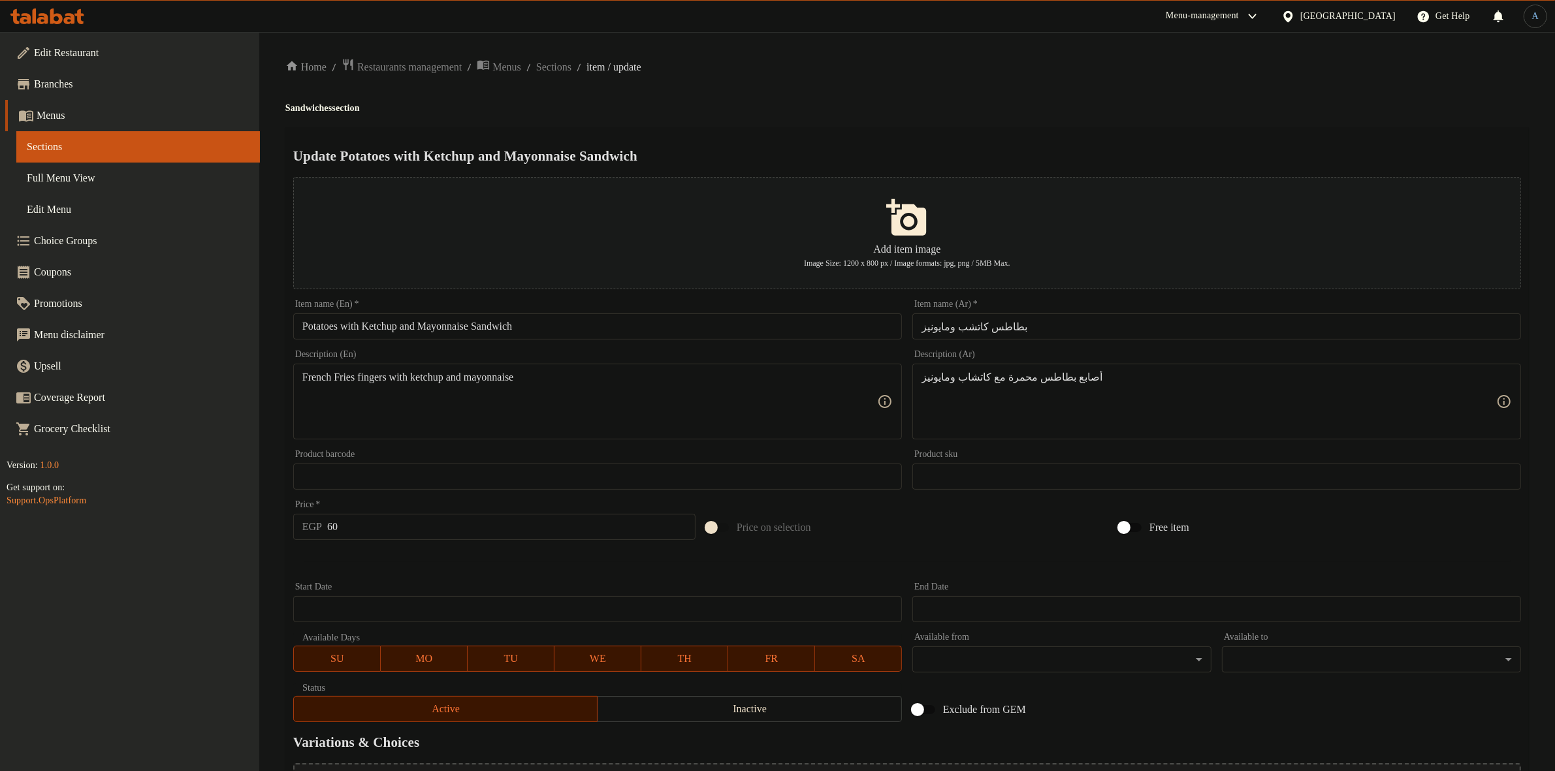
click at [898, 85] on div "Home / Restaurants management / Menus / Sections / item / update Sandwiches sec…" at bounding box center [906, 474] width 1243 height 832
drag, startPoint x: 1028, startPoint y: 331, endPoint x: 894, endPoint y: 334, distance: 133.9
click at [894, 334] on div "Add item image Image Size: 1200 x 800 px / Image formats: jpg, png / 5MB Max. I…" at bounding box center [907, 450] width 1238 height 556
drag, startPoint x: 1020, startPoint y: 93, endPoint x: 1015, endPoint y: 70, distance: 23.9
click at [1017, 86] on div "Home / Restaurants management / Menus / Sections / item / update Sandwiches sec…" at bounding box center [906, 474] width 1243 height 832
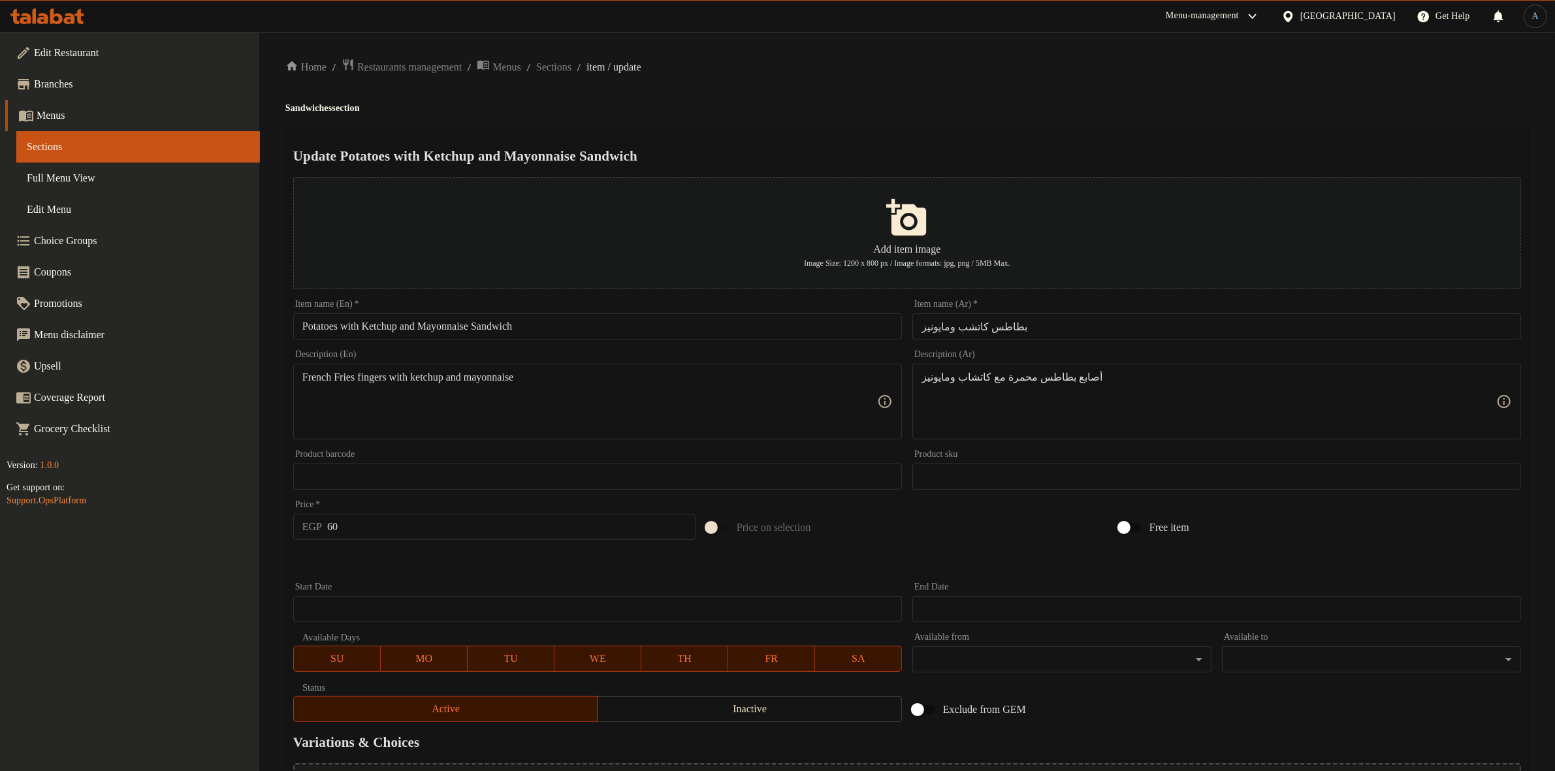
click at [591, 325] on input "Potatoes with Ketchup and Mayonnaise Sandwich" at bounding box center [597, 326] width 609 height 26
paste input "Ketchup And Mayonnaise"
type input "Potato Ketchup And Mayonnaise"
click at [870, 133] on div "Update Potato Ketchup And Mayonnaise Add item image Image Size: 1200 x 800 px /…" at bounding box center [906, 503] width 1243 height 753
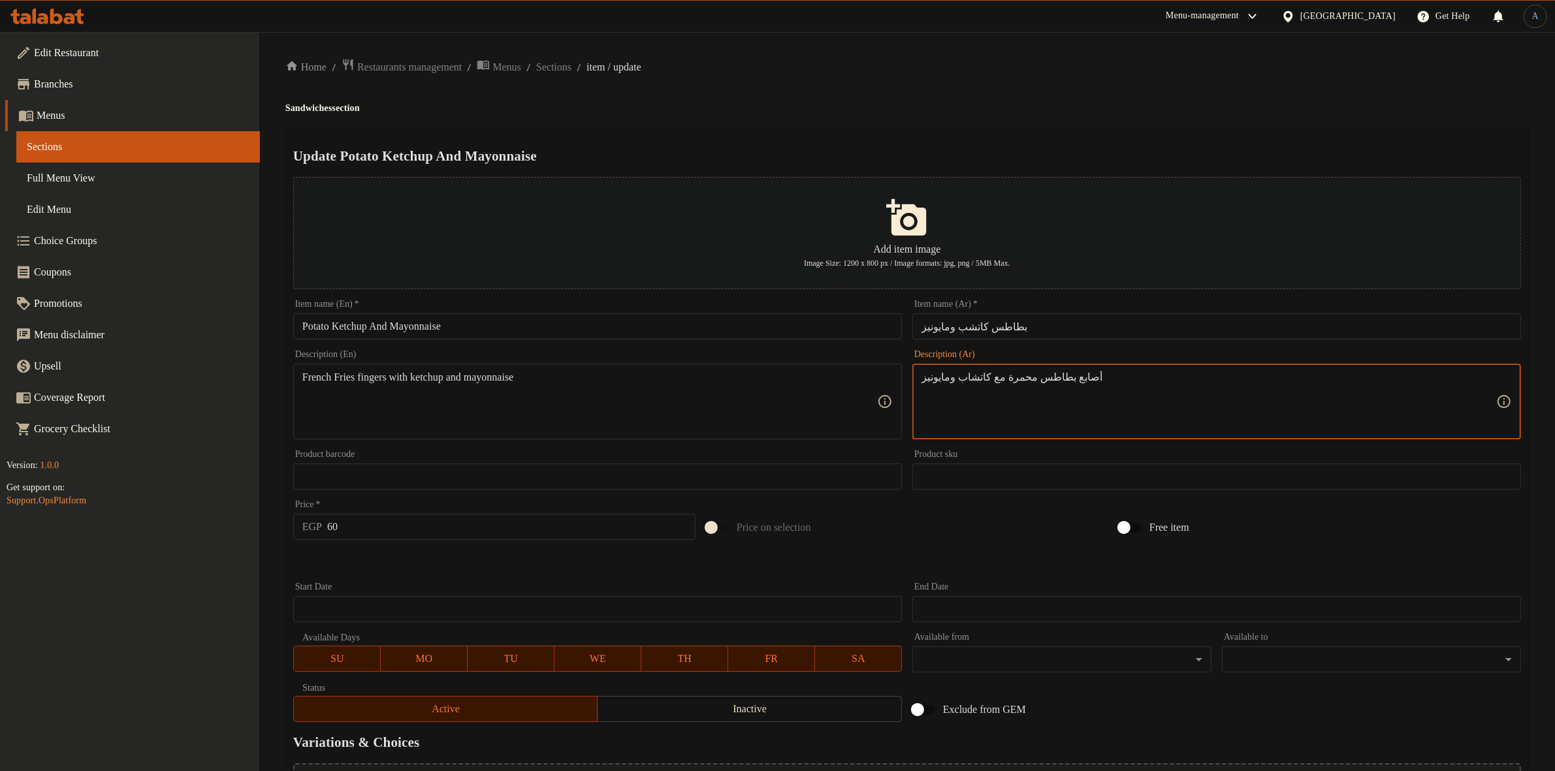
paste textarea "لبطاطس المحمرة مع الكاتشاب وال"
type textarea "أصابع البطاطس المحمرة مع الكاتشاب والمايونيز"
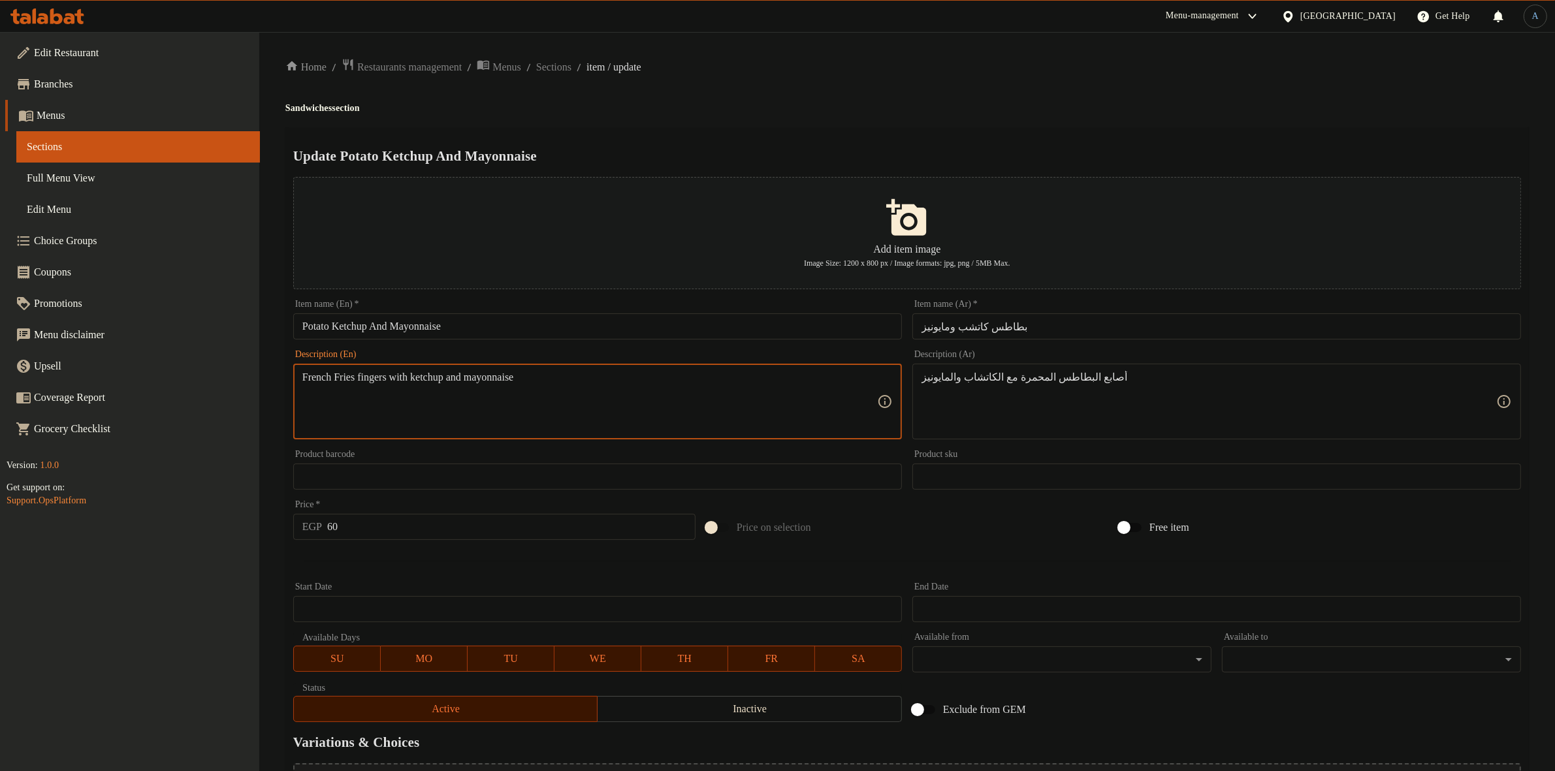
paste textarea "fries with ketchup and mayonnaise"
type textarea "French fries with ketchup and mayonnaise"
click at [778, 121] on div "Home / Restaurants management / Menus / Sections / item / update Sandwiches sec…" at bounding box center [906, 474] width 1243 height 832
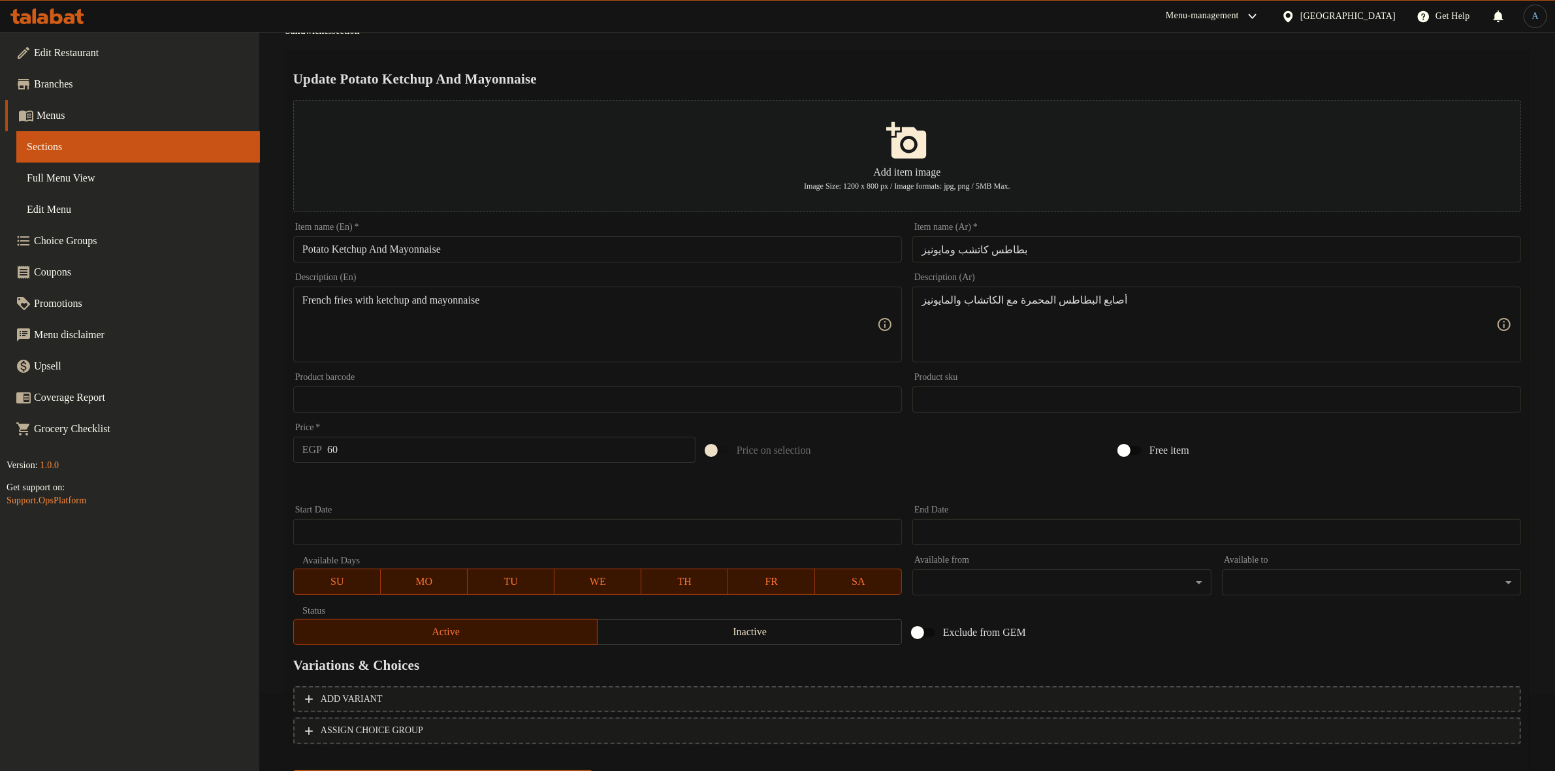
scroll to position [144, 0]
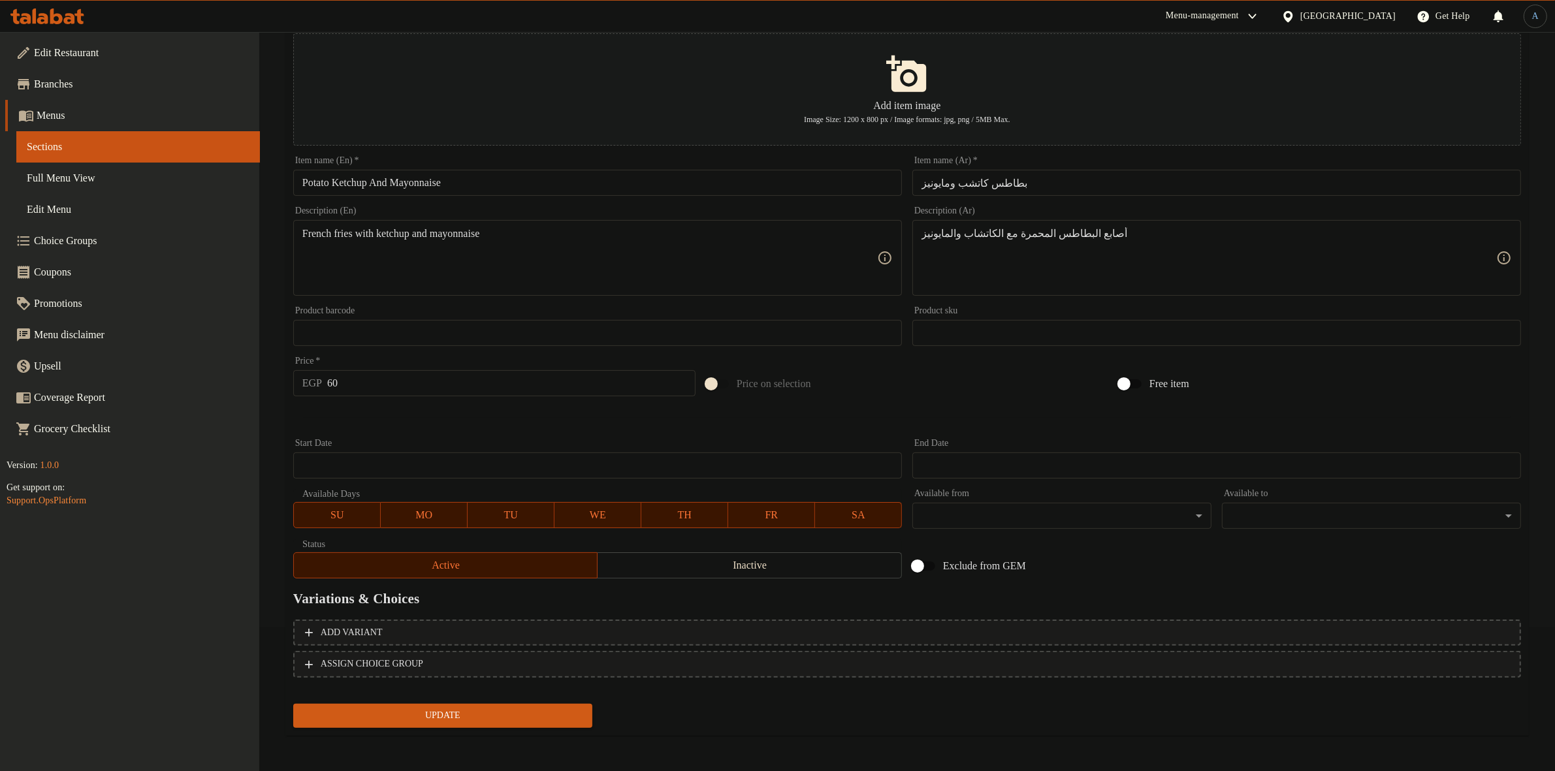
click at [386, 386] on input "60" at bounding box center [511, 383] width 368 height 26
type input "106"
type textarea "French fries fingers with ketchup and mayonnaise"
click at [490, 735] on div "Home / Restaurants management / Menus / Sections / item / update Sandwiches sec…" at bounding box center [906, 330] width 1243 height 832
click at [496, 717] on span "Update" at bounding box center [443, 716] width 278 height 16
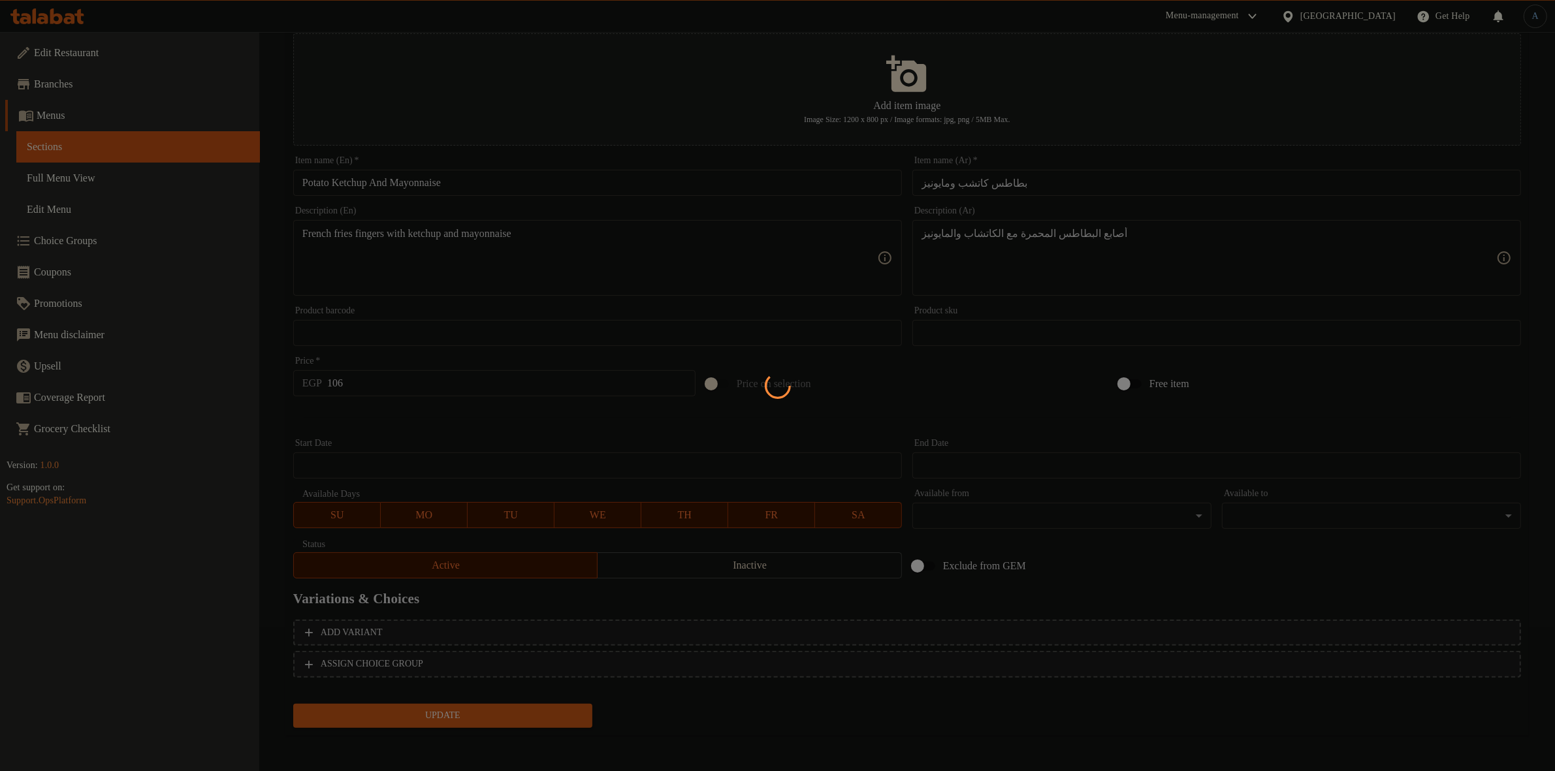
click at [879, 714] on div at bounding box center [777, 385] width 1555 height 771
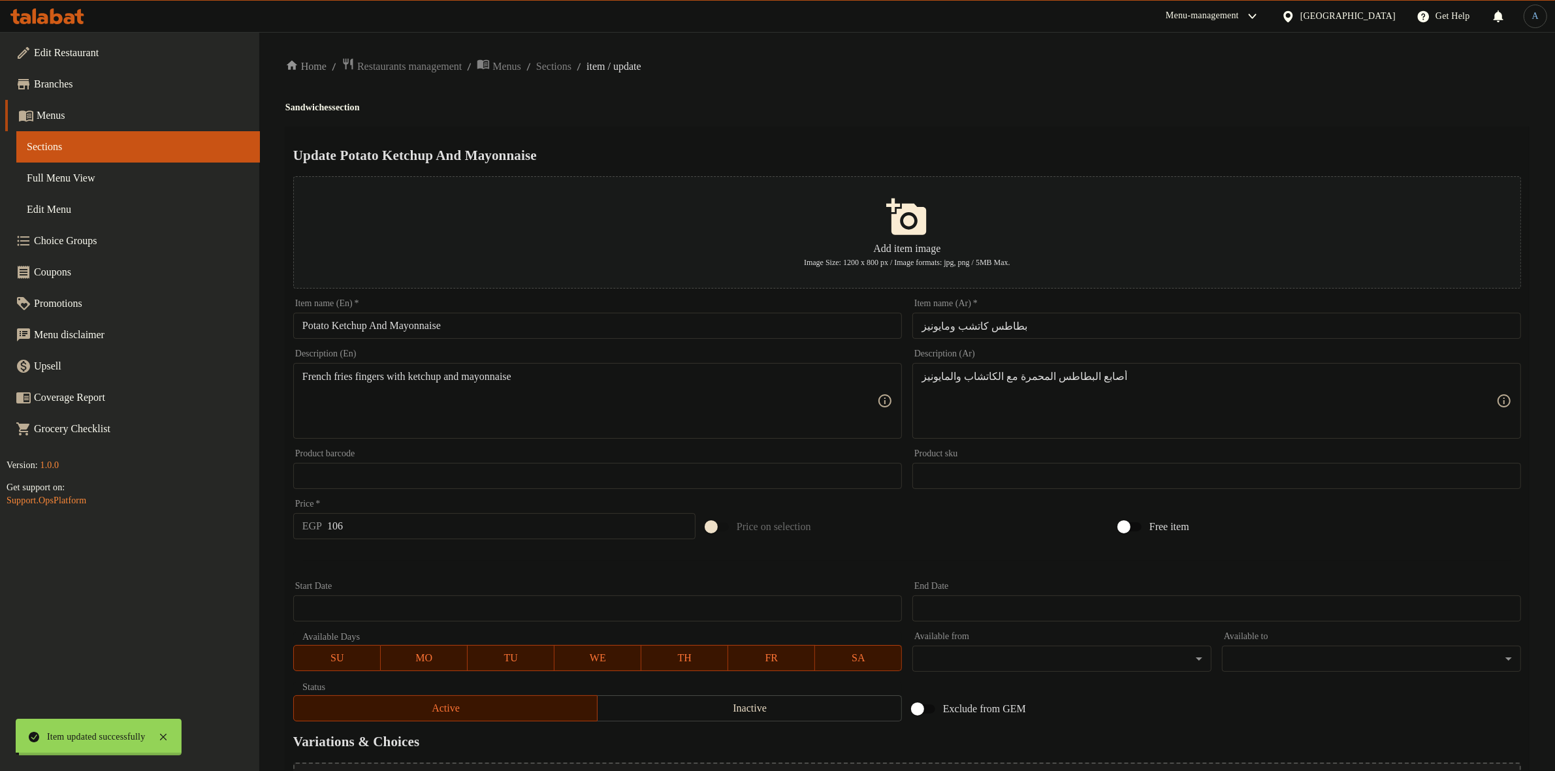
scroll to position [0, 0]
click at [571, 69] on span "Sections" at bounding box center [553, 67] width 35 height 16
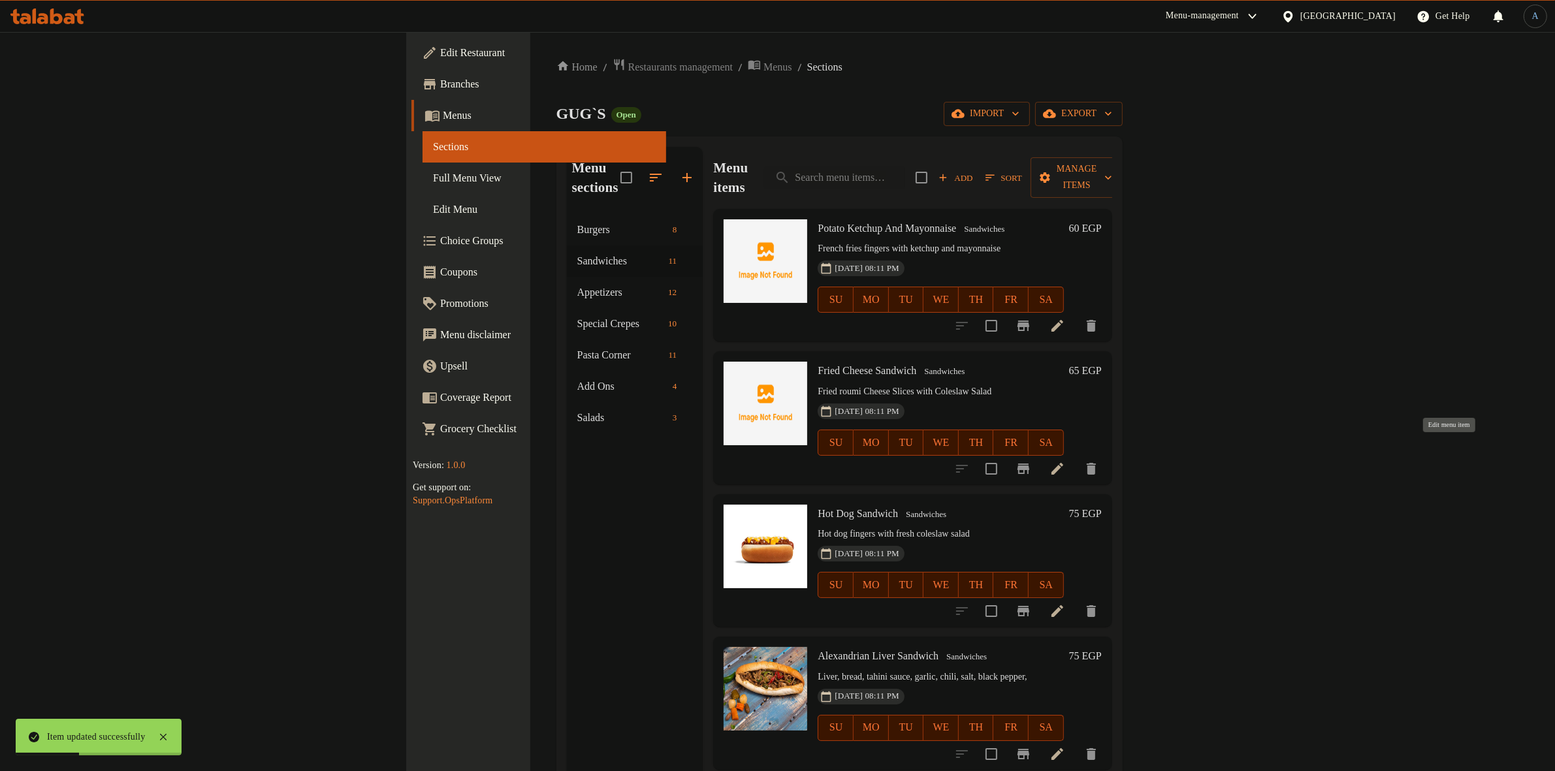
click at [1065, 461] on icon at bounding box center [1057, 469] width 16 height 16
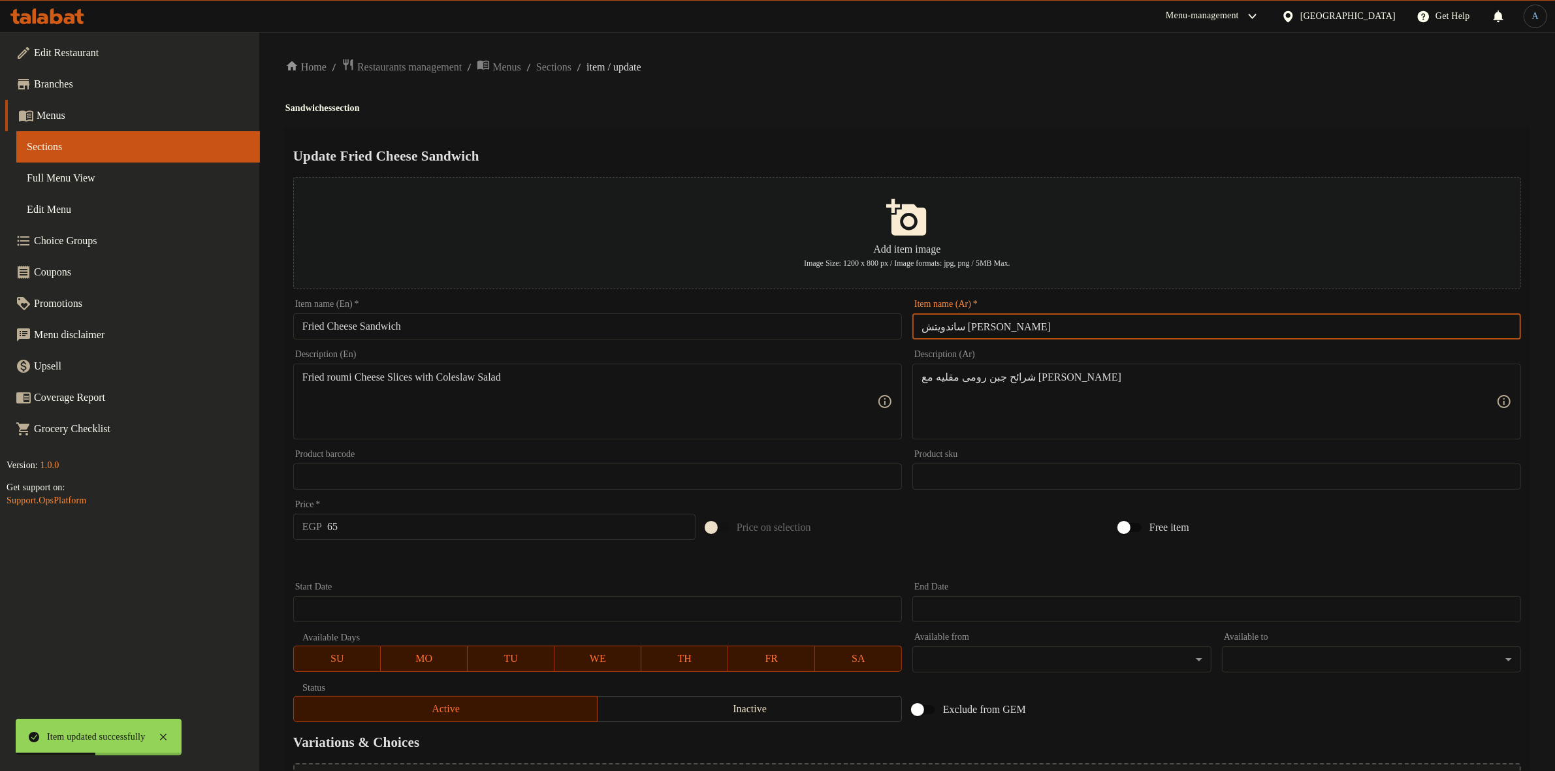
click at [1017, 325] on input "ساندويتش [PERSON_NAME]" at bounding box center [1216, 326] width 609 height 26
paste input "text"
type input "[PERSON_NAME]"
click at [947, 147] on h2 "Update Fried Cheese Sandwich" at bounding box center [906, 156] width 1227 height 20
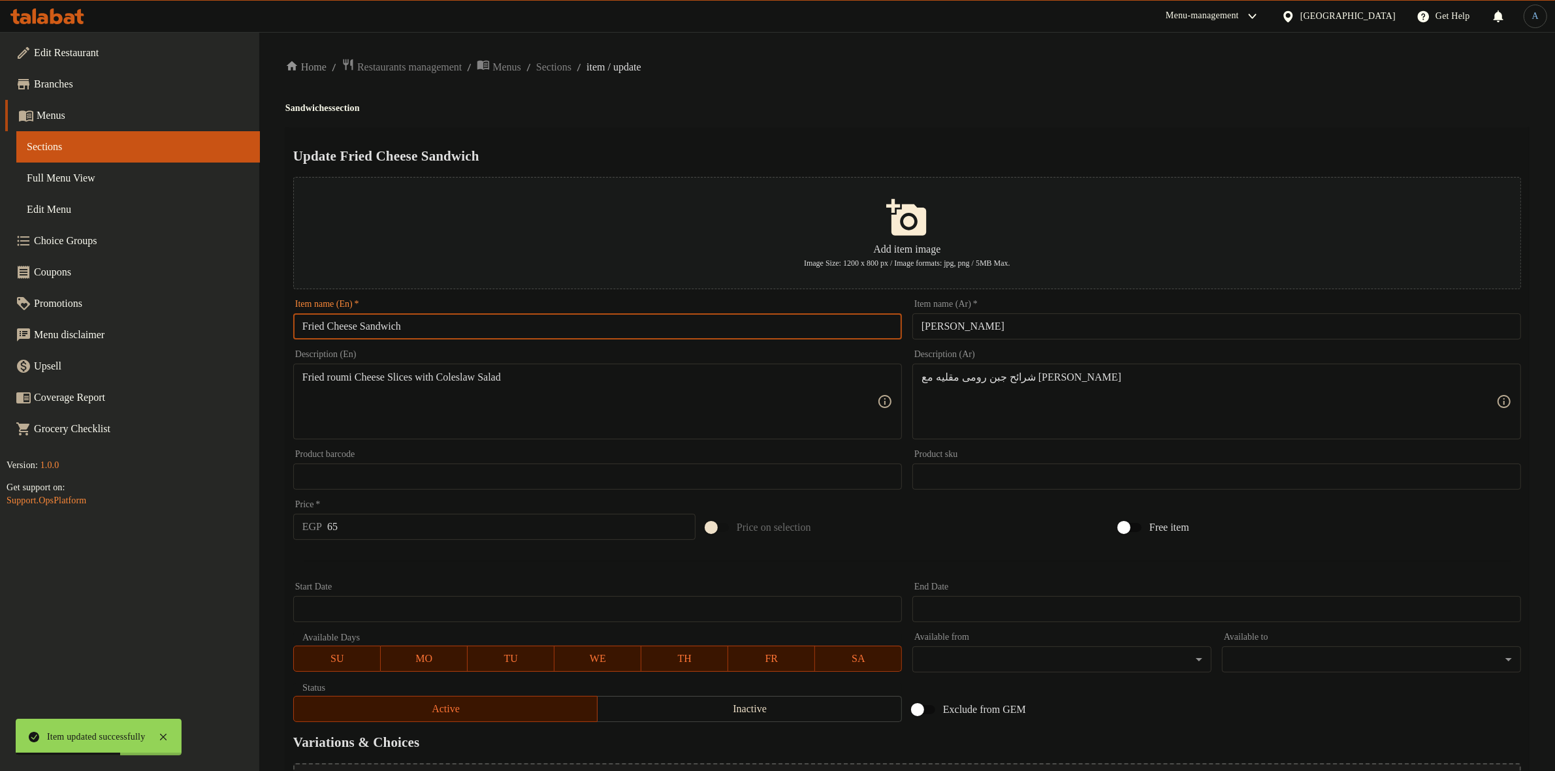
click at [388, 325] on input "Fried Cheese Sandwich" at bounding box center [597, 326] width 609 height 26
type input "Fried Cheese"
click at [792, 95] on div "Home / Restaurants management / Menus / Sections / item / update Sandwiches sec…" at bounding box center [906, 474] width 1243 height 832
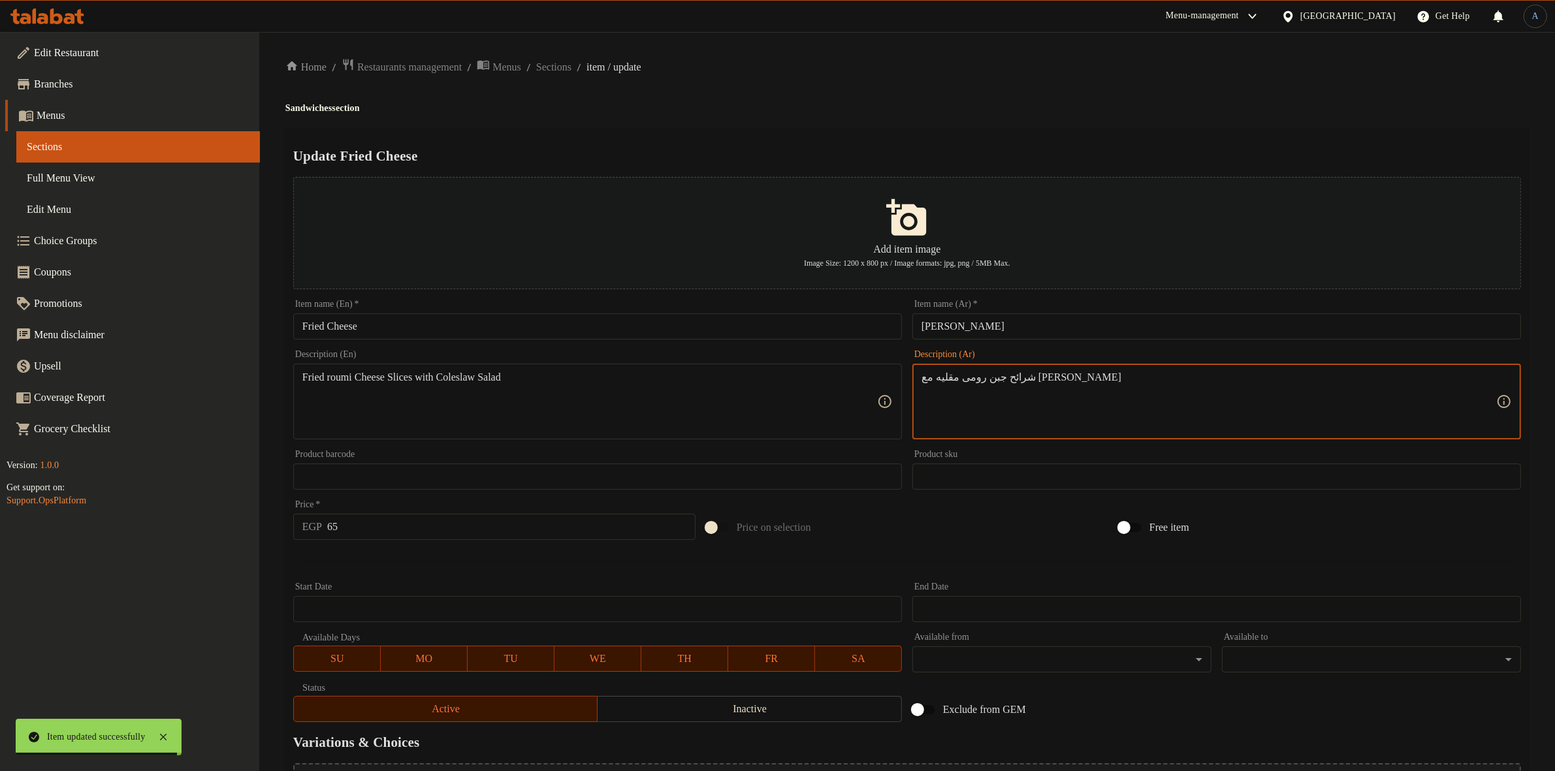
drag, startPoint x: 1105, startPoint y: 396, endPoint x: 1105, endPoint y: 388, distance: 7.8
paste textarea "لجبن الرومى ال"
type textarea "شرائح الجبن الرومى المقليه مع كولوسلو سلاط"
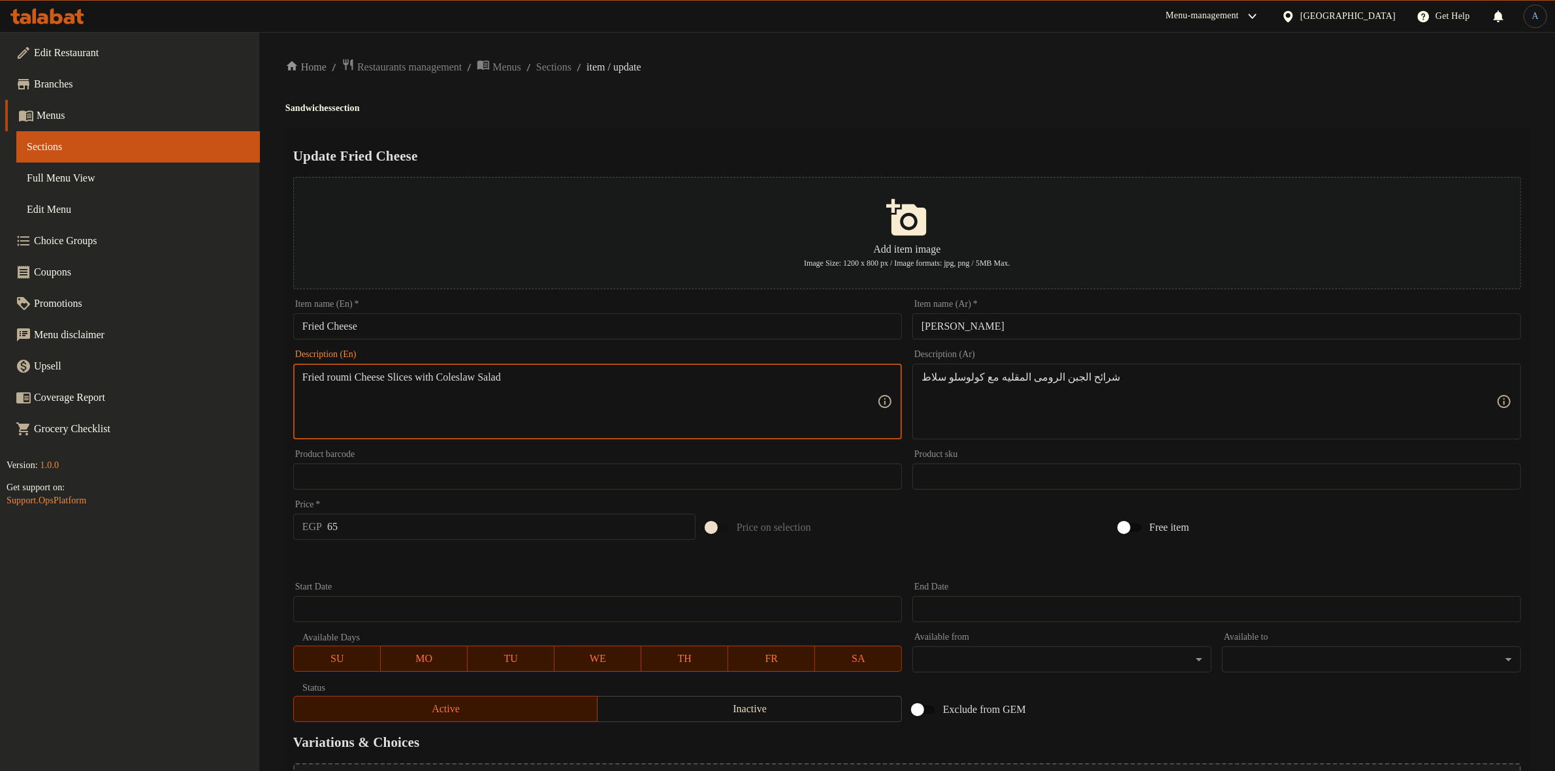
paste textarea "mano cheese slices with coleslaw salad"
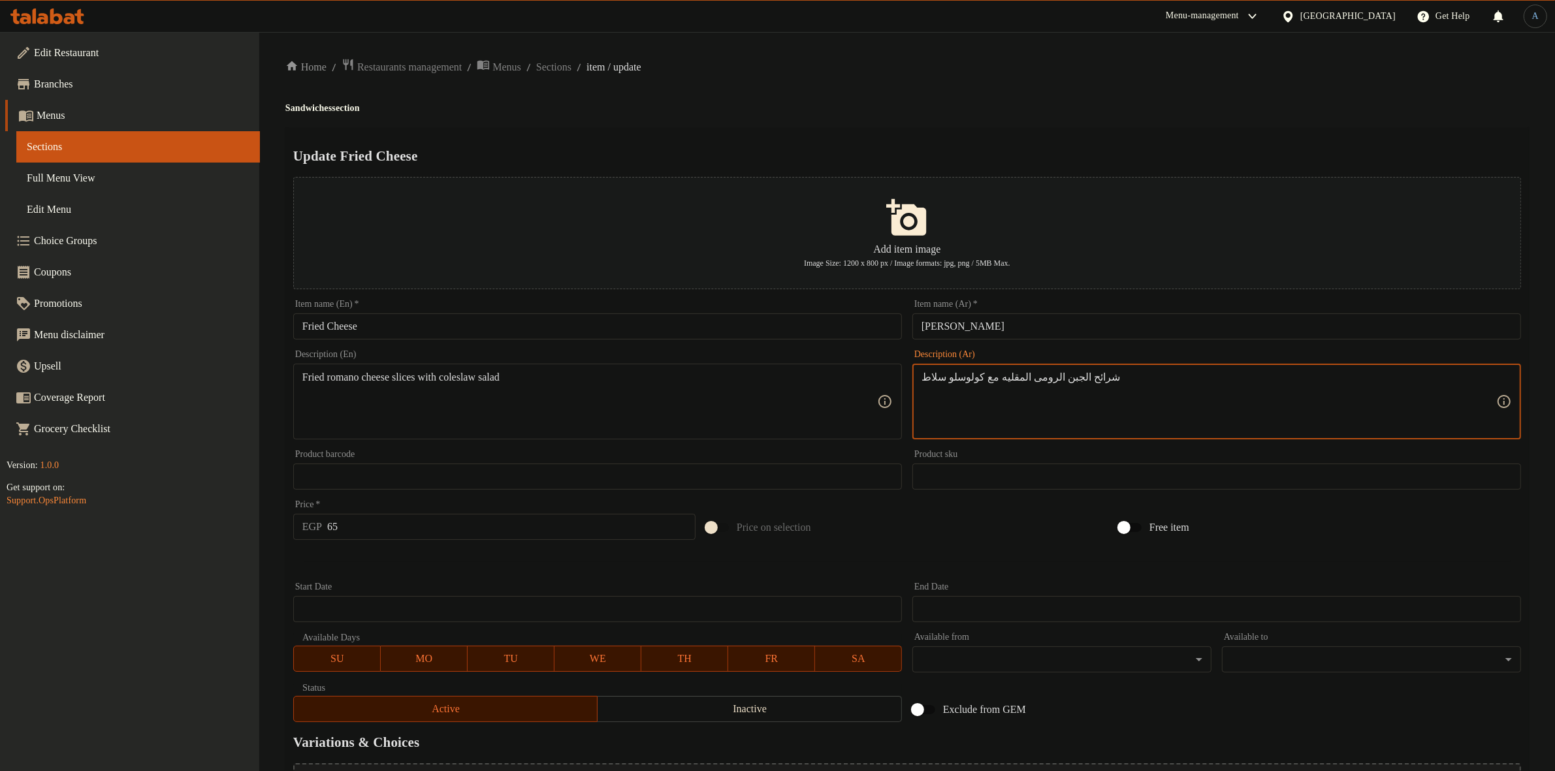
click at [1041, 375] on textarea "شرائح الجبن الرومى المقليه مع كولوسلو سلاط" at bounding box center [1208, 402] width 575 height 62
click at [1021, 381] on textarea "شرائح الجبن الرومى المقليه مع كولوسلو سلاط" at bounding box center [1208, 402] width 575 height 62
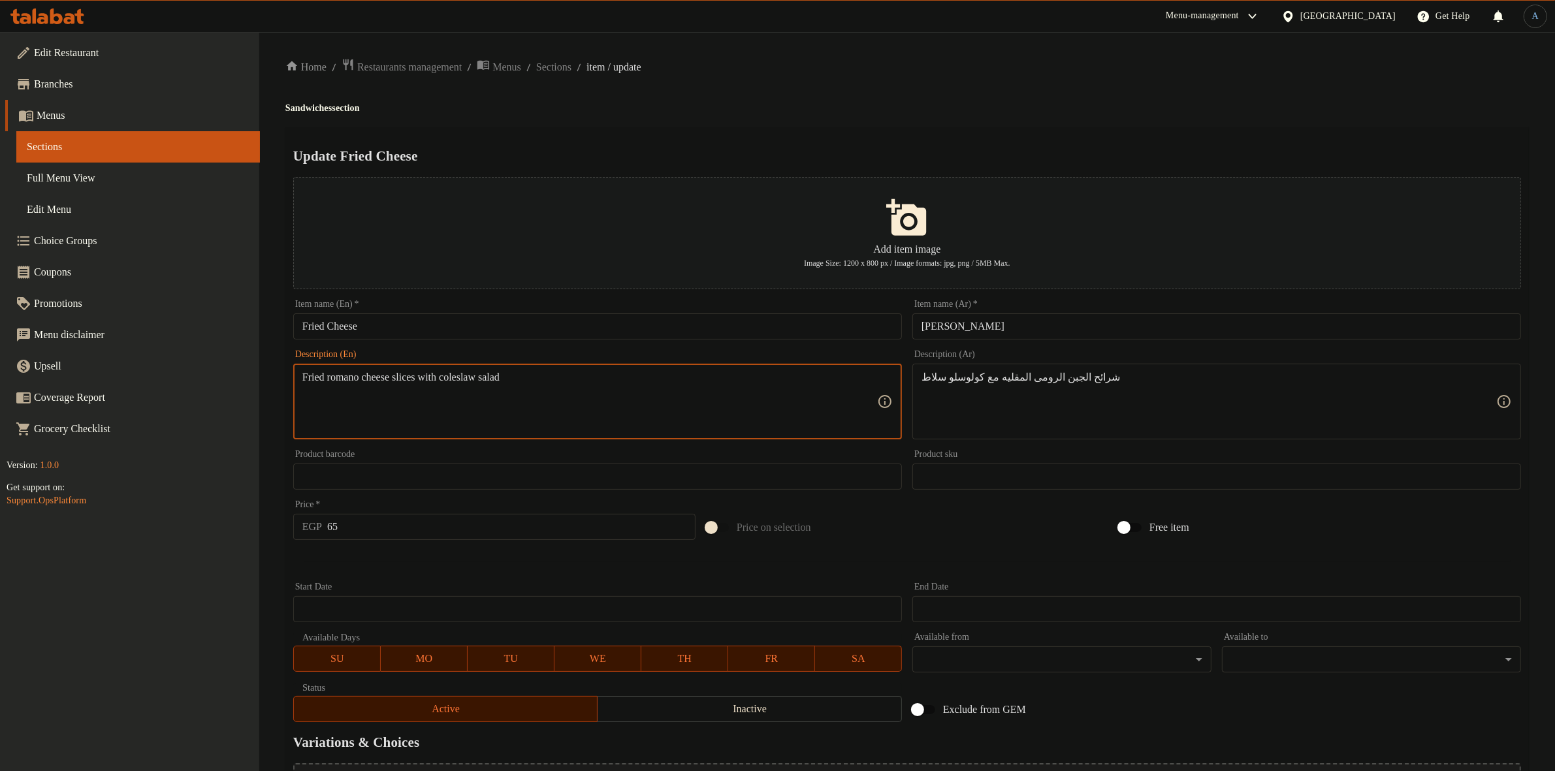
click at [355, 375] on textarea "Fried romano cheese slices with coleslaw salad" at bounding box center [589, 402] width 575 height 62
paste textarea "Roumy"
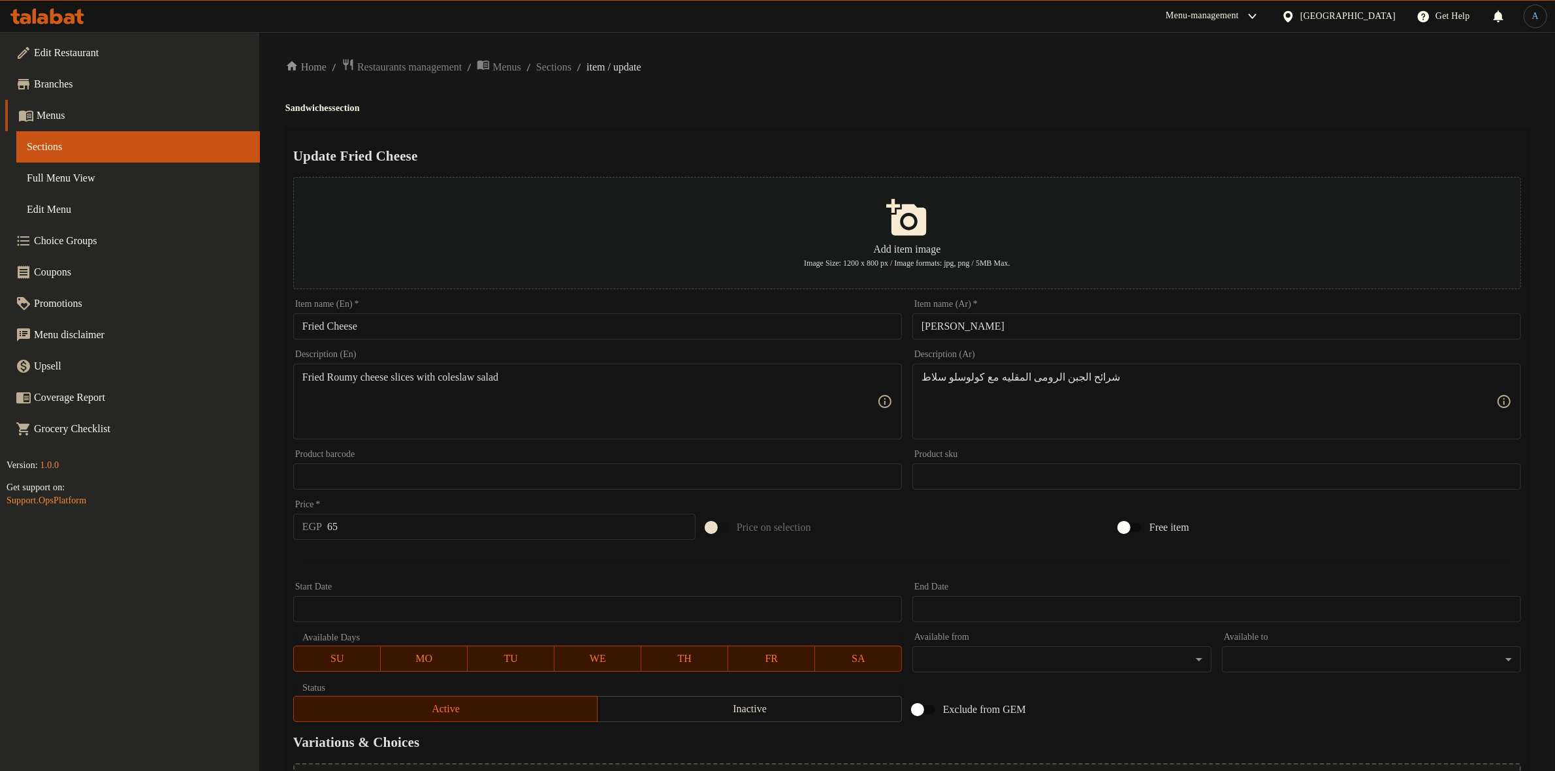
click at [642, 412] on textarea "Fried Roumy cheese slices with coleslaw salad" at bounding box center [589, 402] width 575 height 62
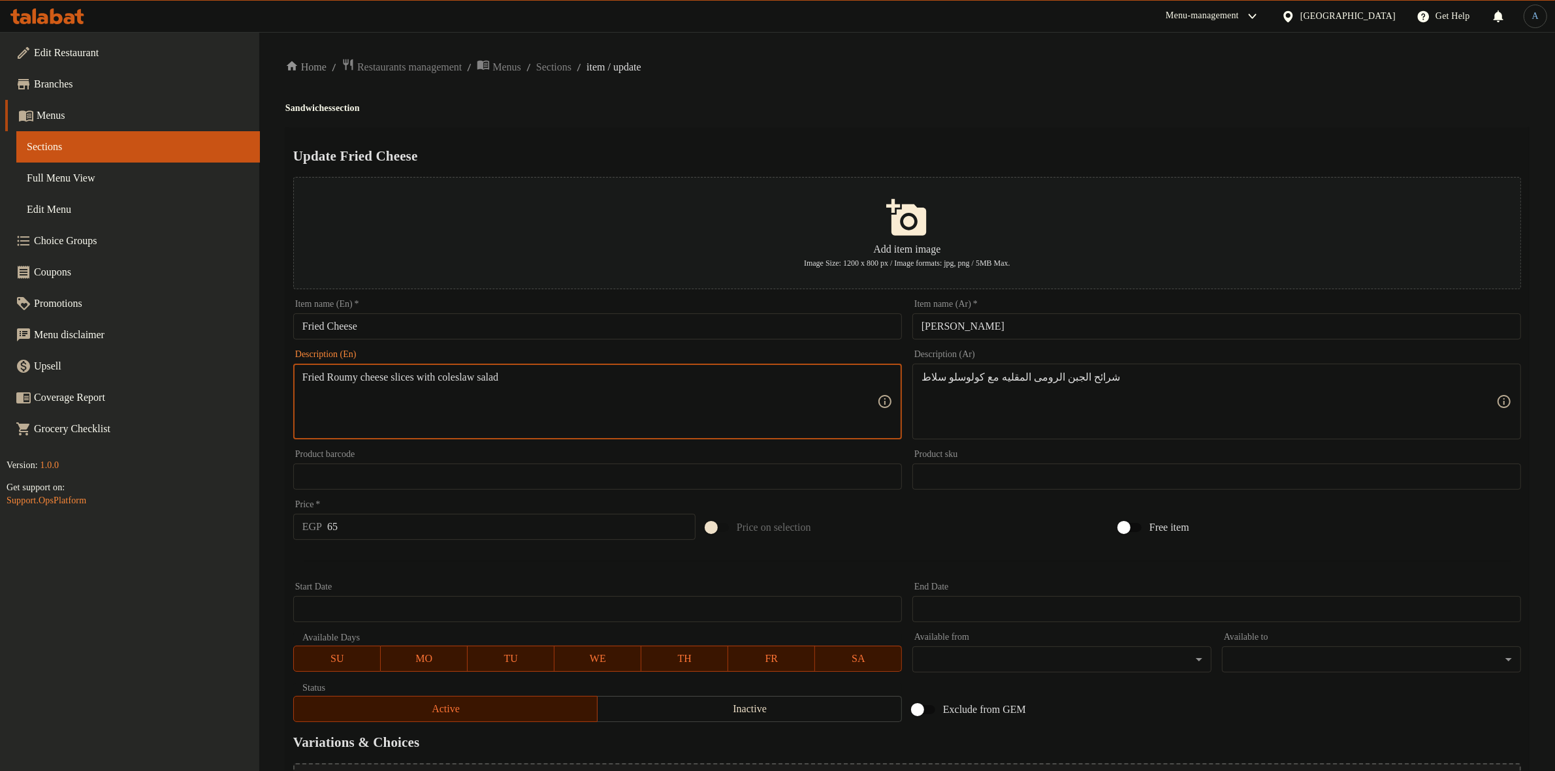
paste textarea "r"
type textarea "Fried roumy cheese slices with coleslaw salad"
drag, startPoint x: 735, startPoint y: 153, endPoint x: 761, endPoint y: 127, distance: 36.9
click at [751, 136] on div "Update Fried Cheese Add item image Image Size: 1200 x 800 px / Image formats: j…" at bounding box center [906, 503] width 1243 height 753
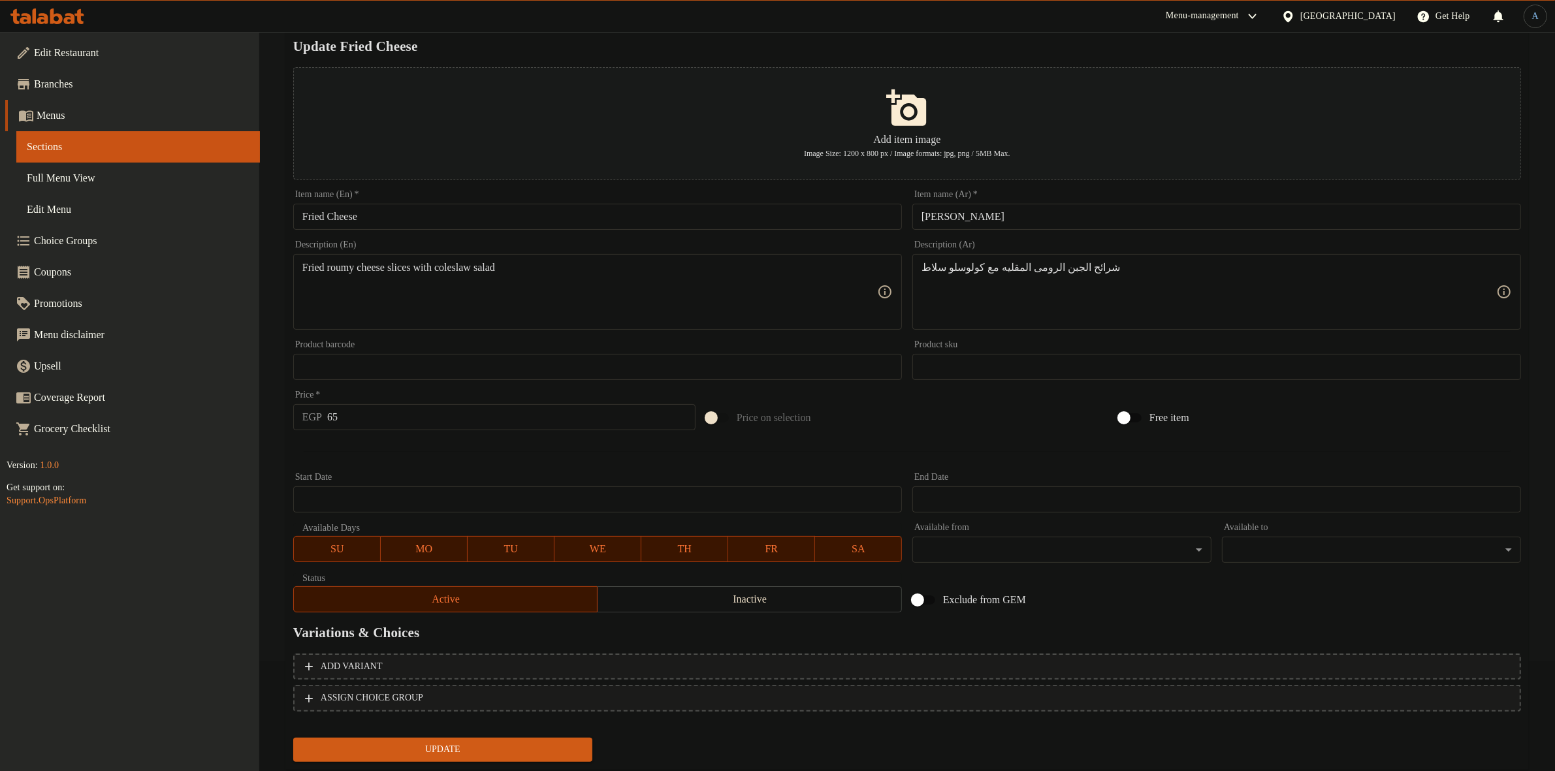
scroll to position [144, 0]
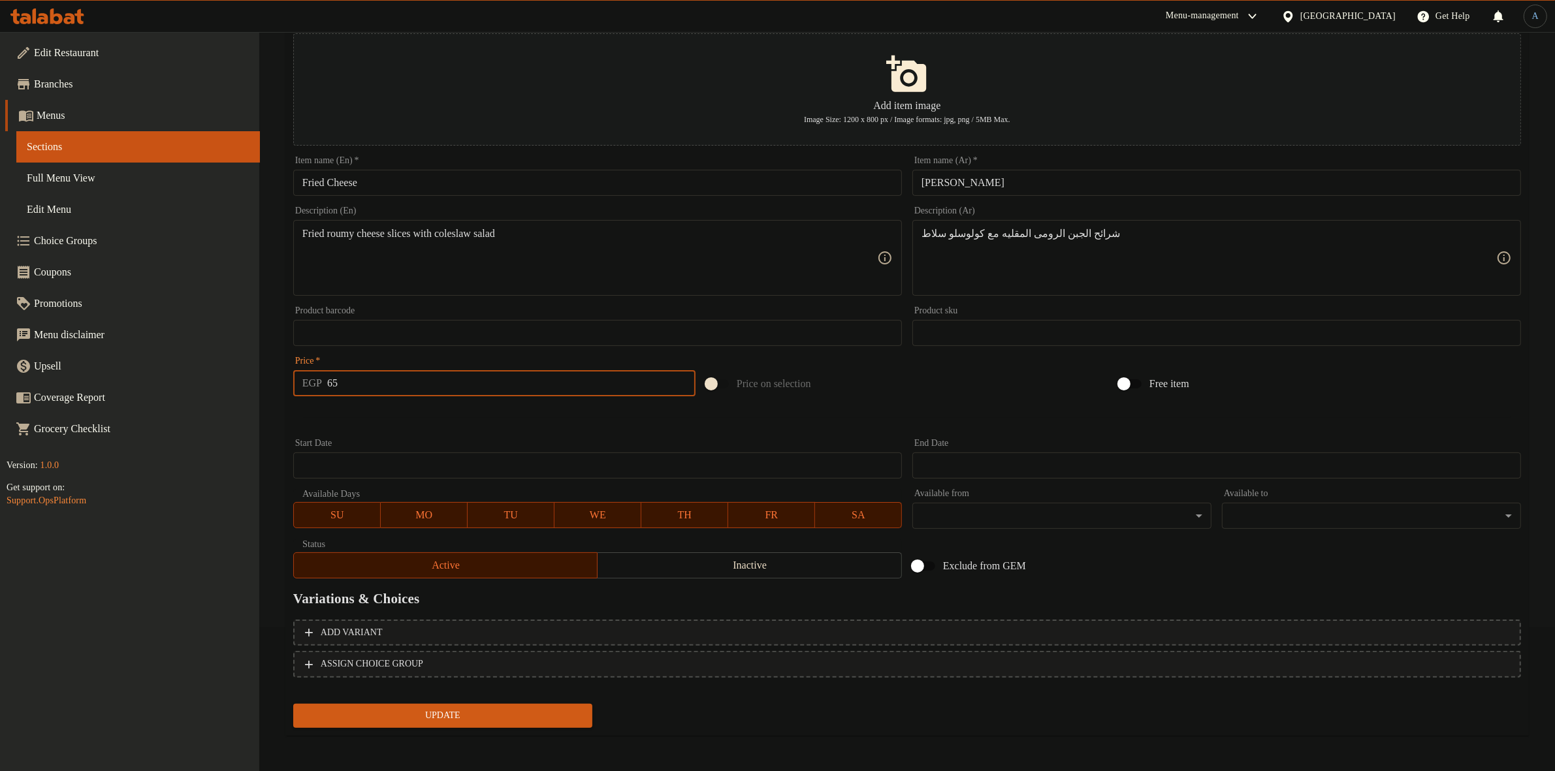
click at [373, 389] on input "65" at bounding box center [511, 383] width 368 height 26
type input "143"
click at [293, 704] on button "Update" at bounding box center [442, 716] width 299 height 24
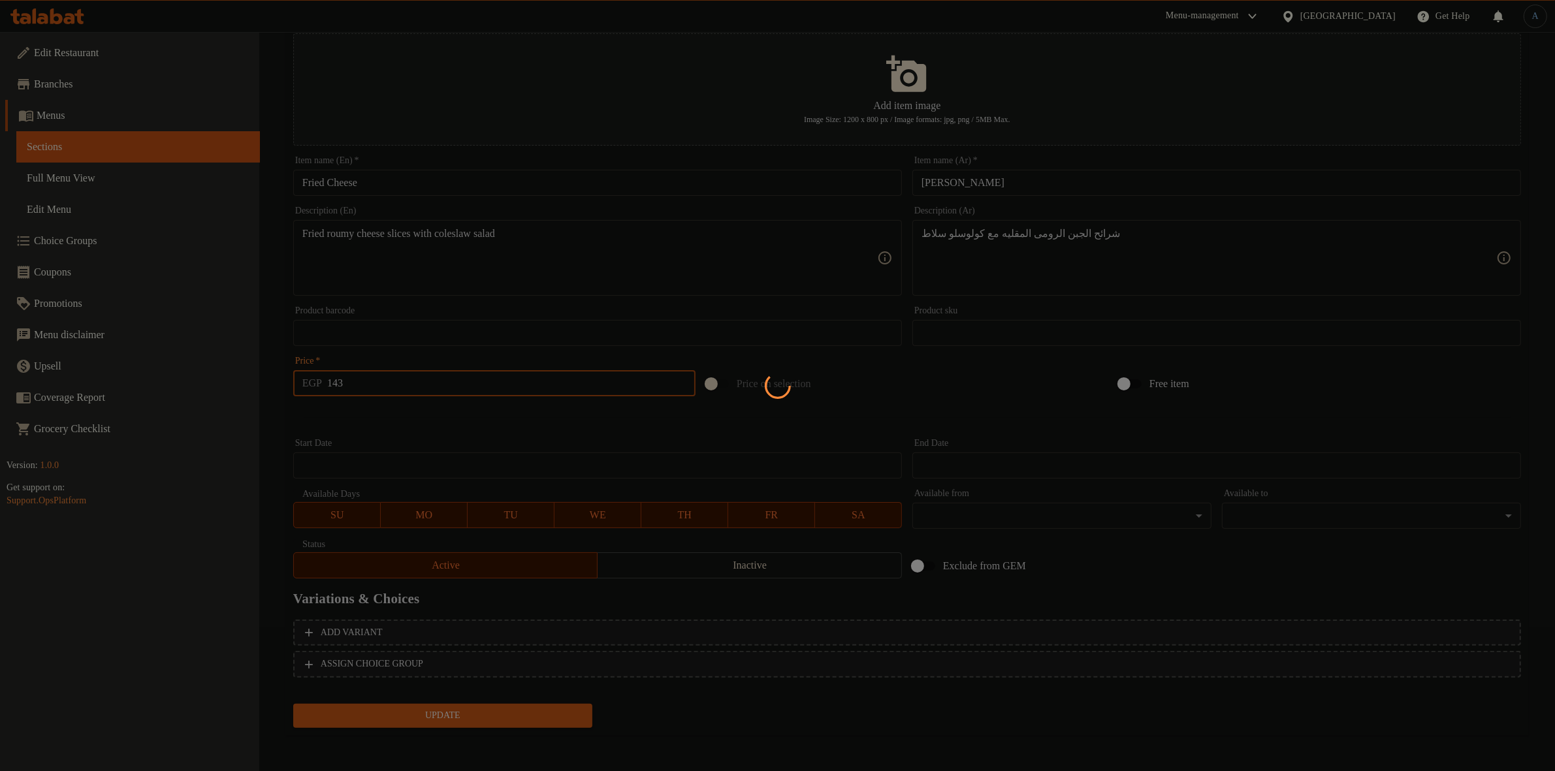
click at [436, 435] on div at bounding box center [777, 385] width 1555 height 771
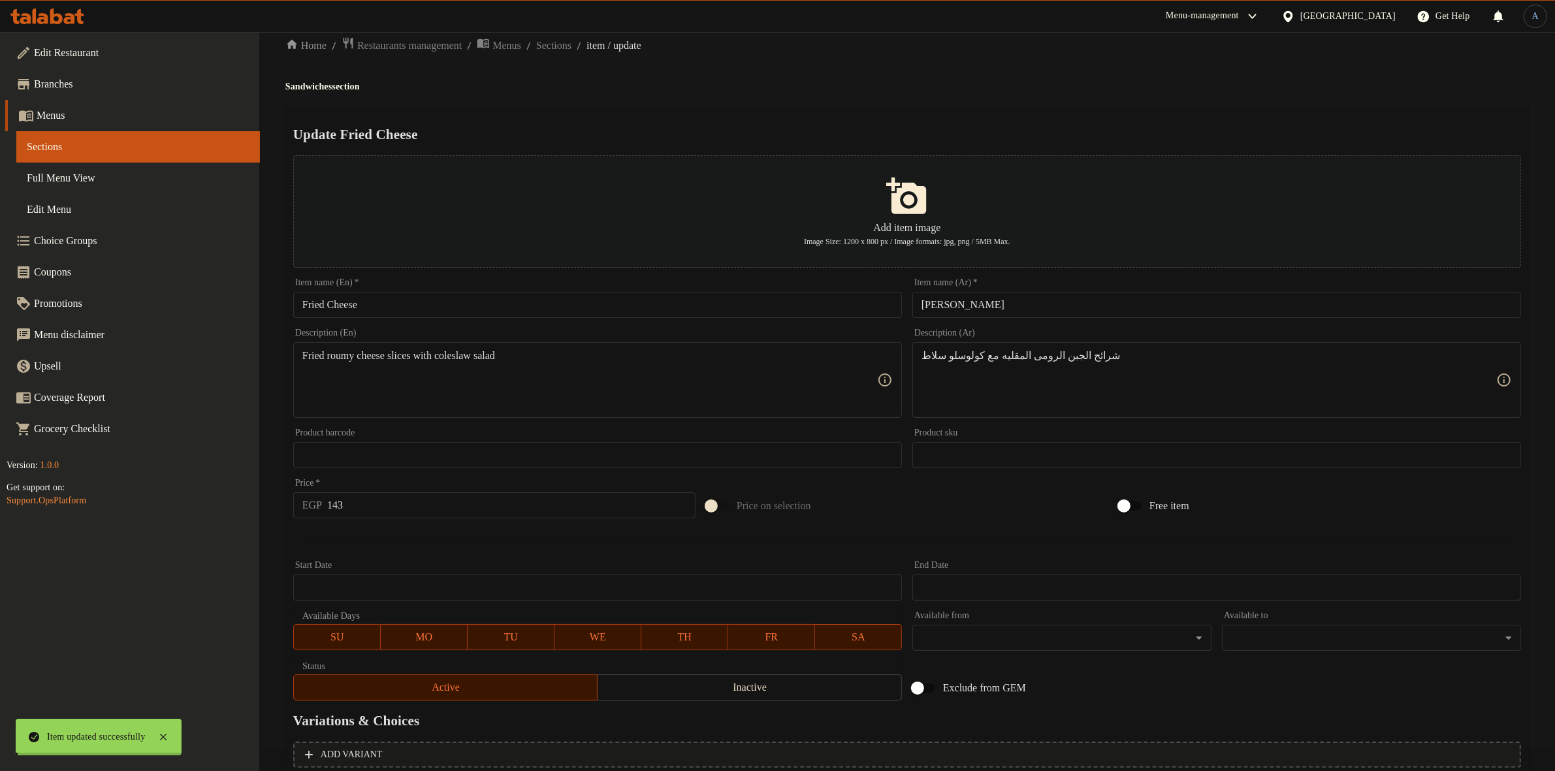
scroll to position [0, 0]
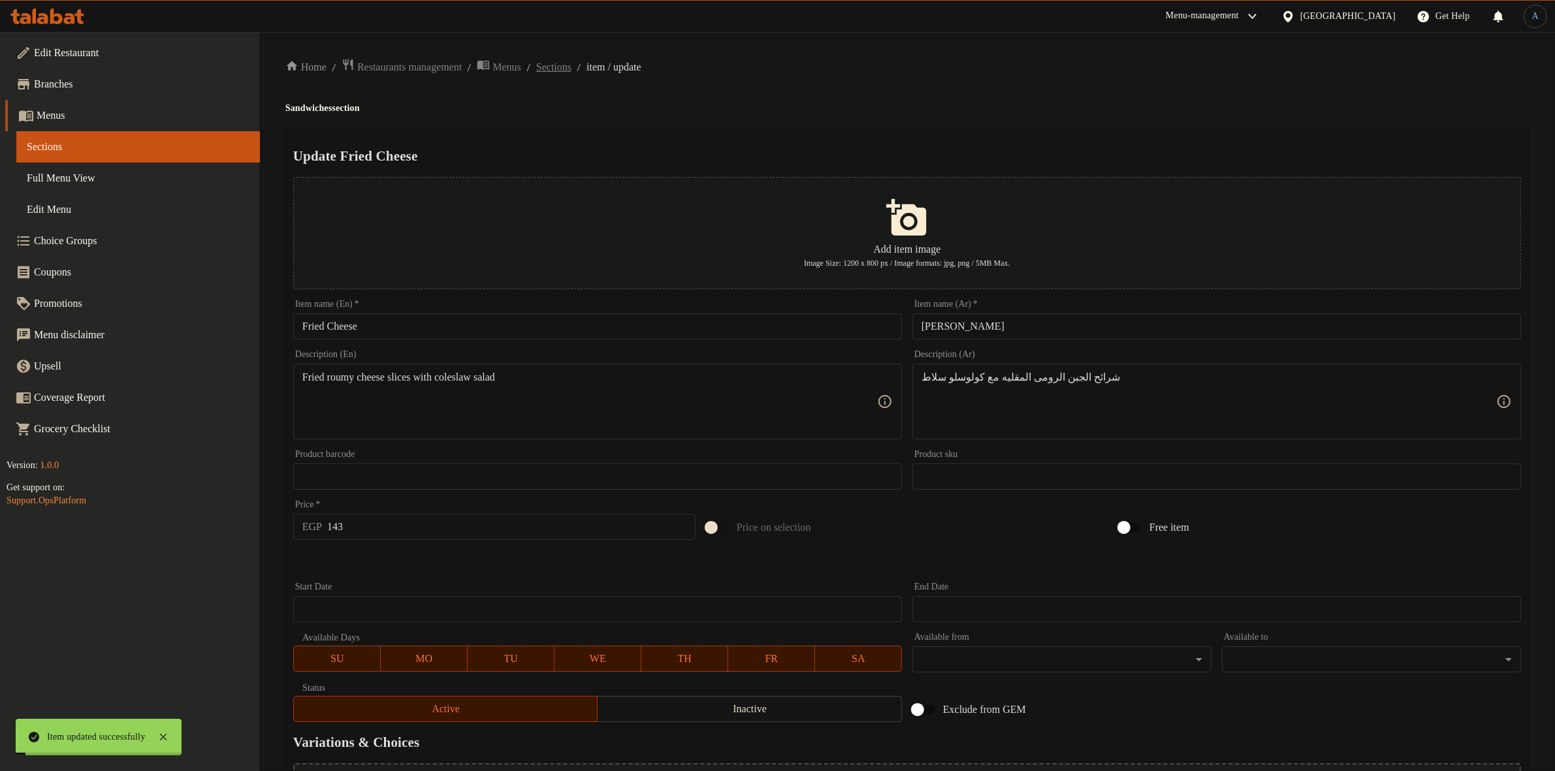
click at [571, 63] on span "Sections" at bounding box center [553, 67] width 35 height 16
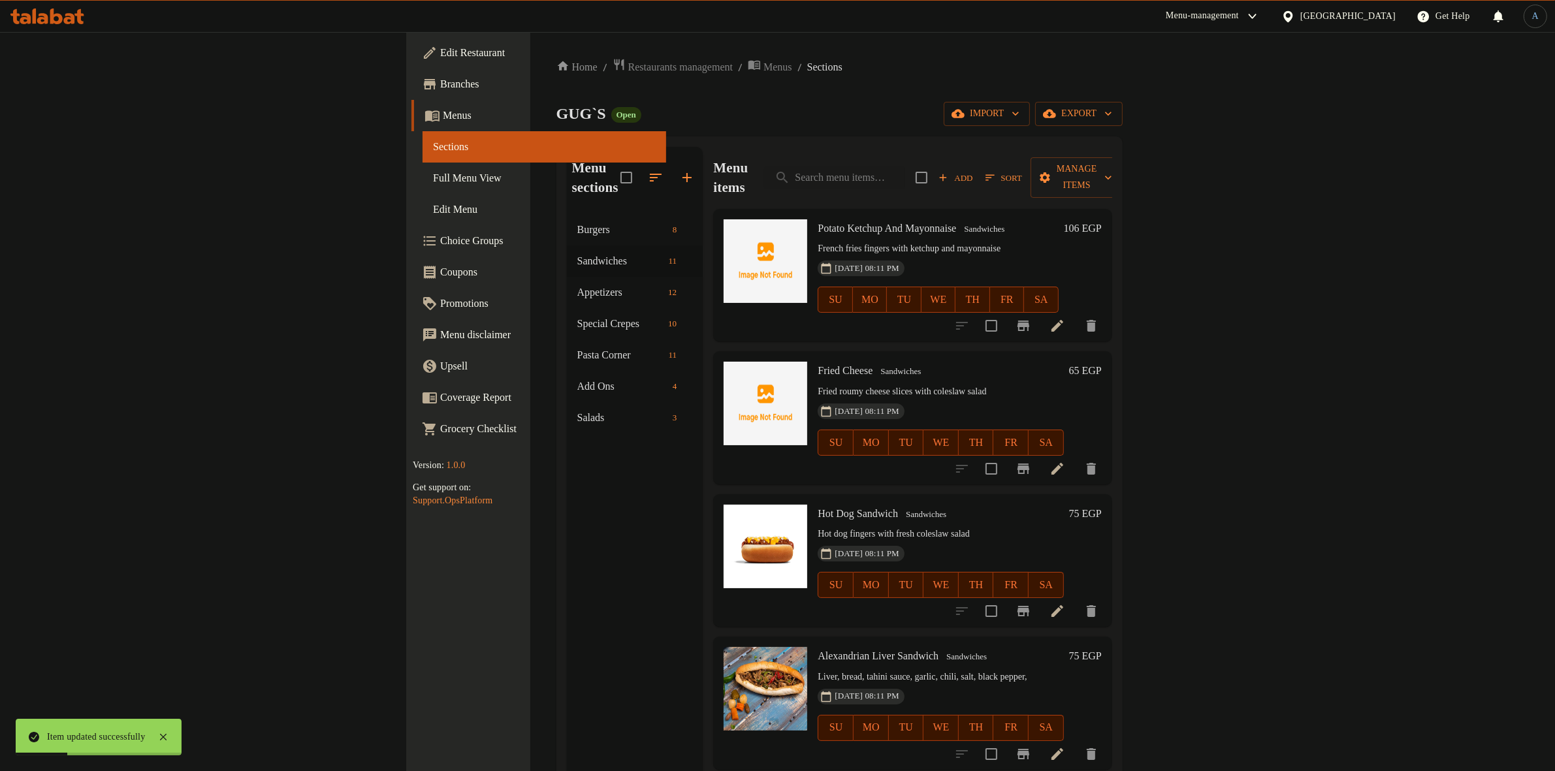
click at [1101, 362] on h6 "65 EGP" at bounding box center [1085, 371] width 33 height 18
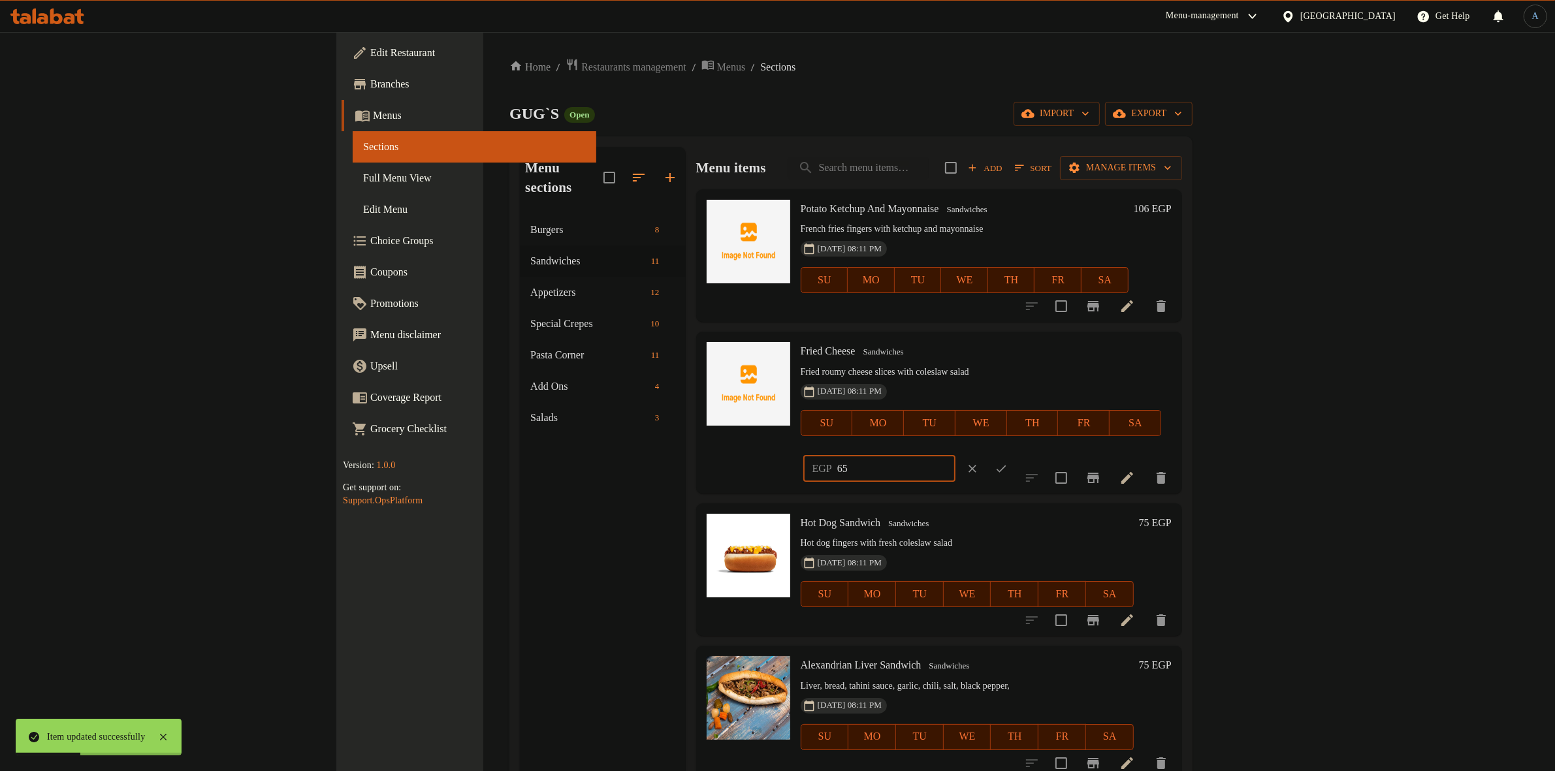
click at [955, 456] on input "65" at bounding box center [896, 469] width 118 height 26
type input "143"
click at [1007, 462] on icon "ok" at bounding box center [1000, 468] width 13 height 13
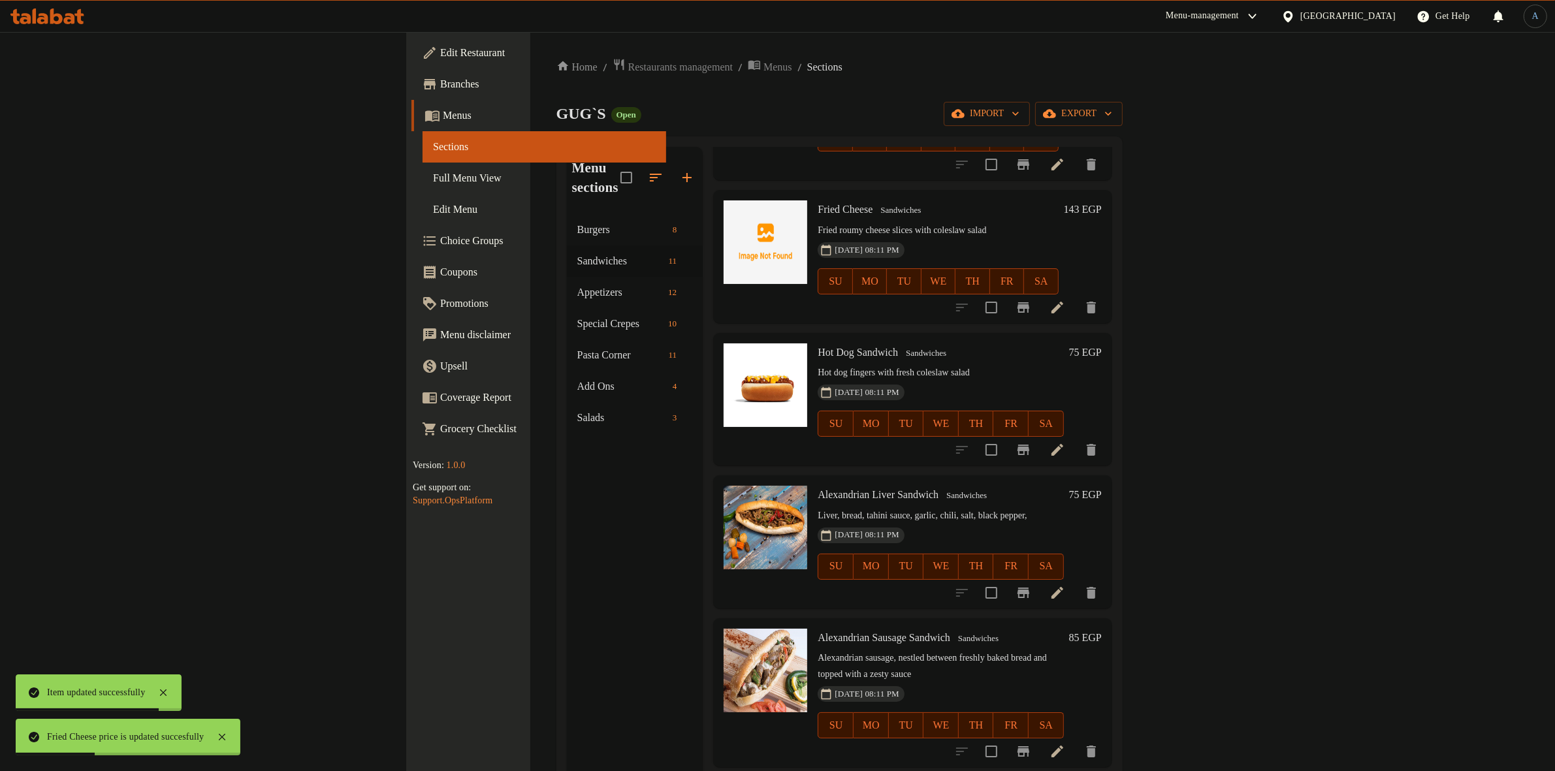
scroll to position [163, 0]
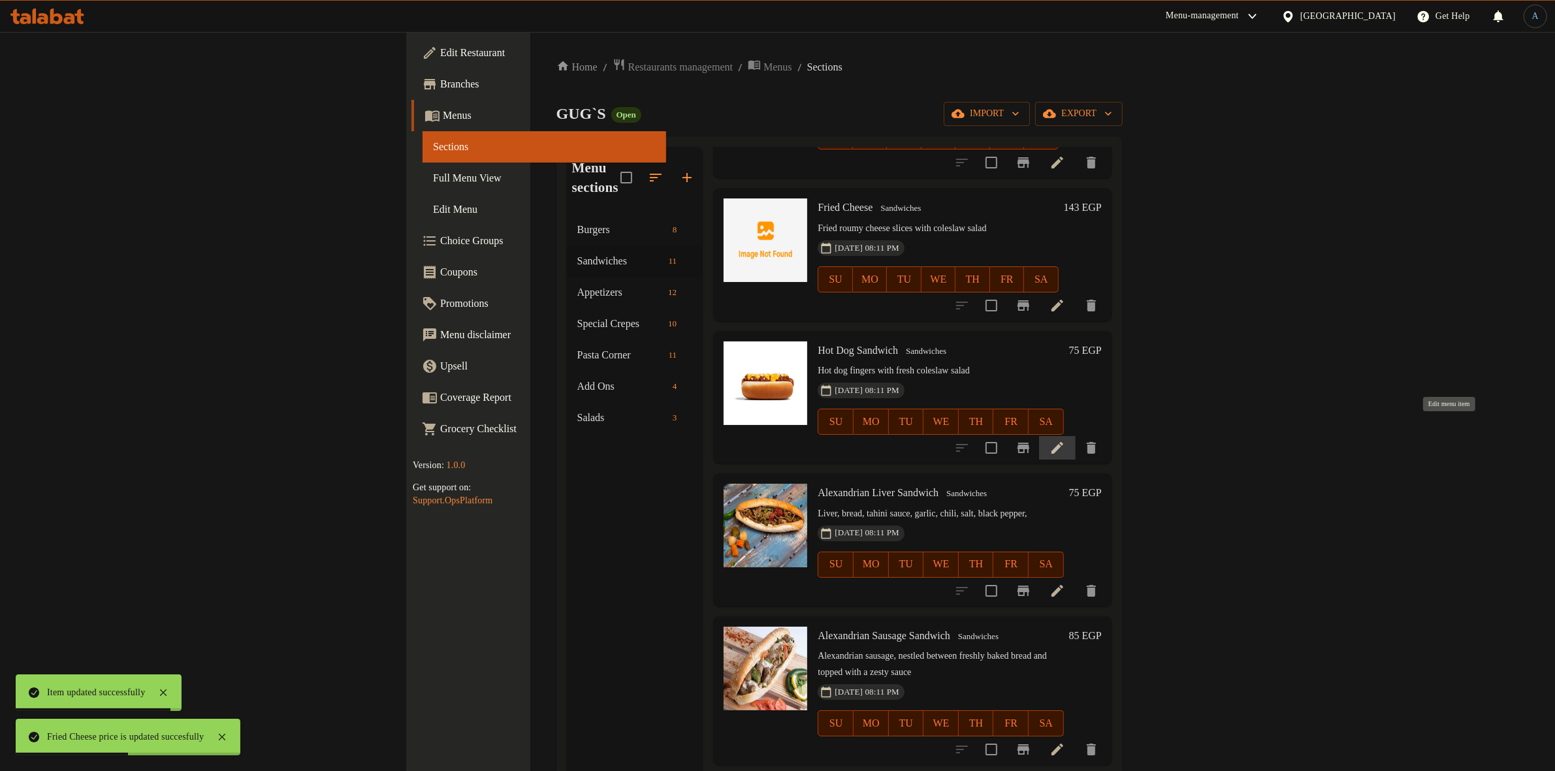
click at [1065, 440] on icon at bounding box center [1057, 448] width 16 height 16
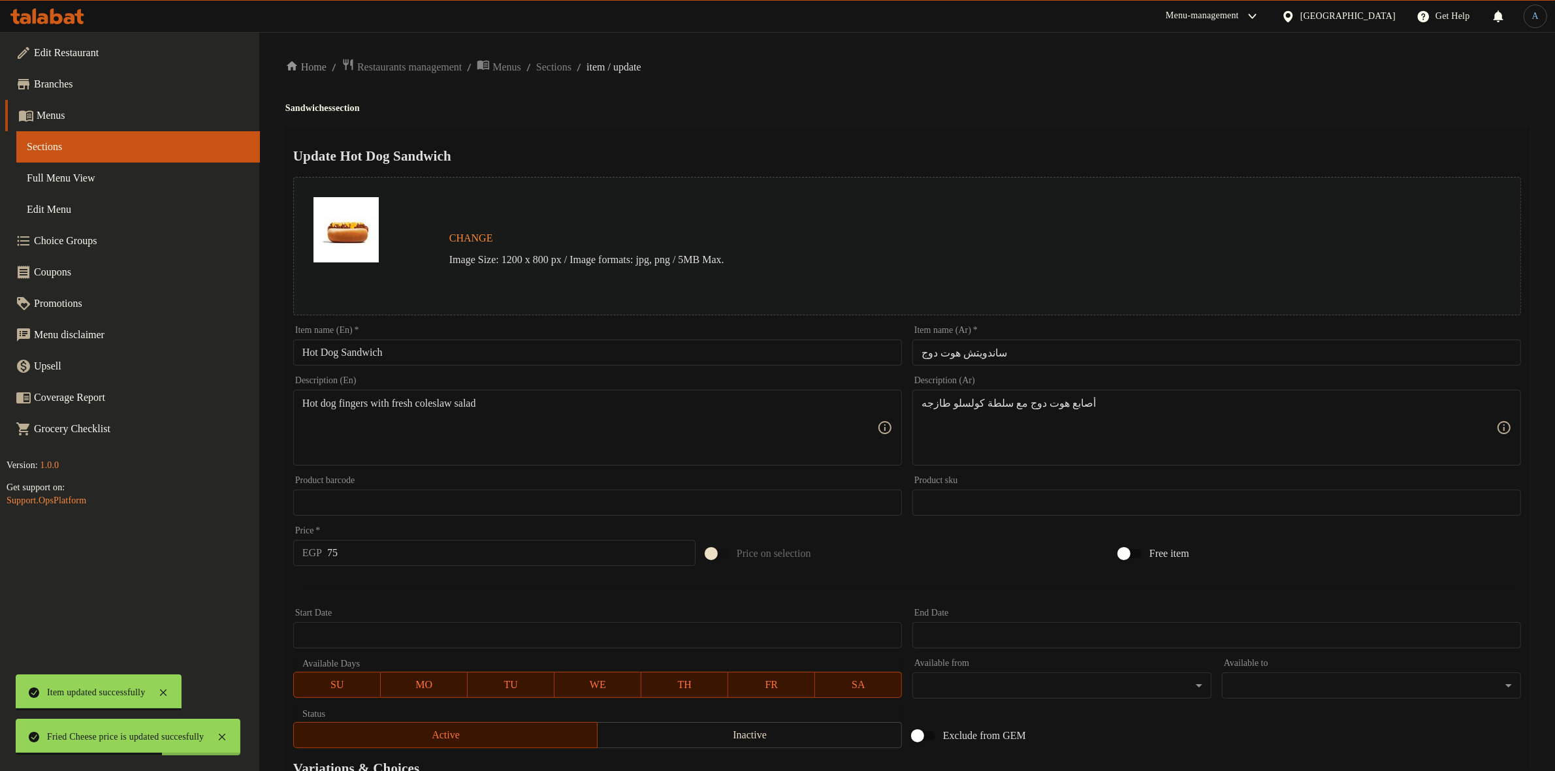
click at [1048, 353] on input "ساندويتش هوت دوج" at bounding box center [1216, 353] width 609 height 26
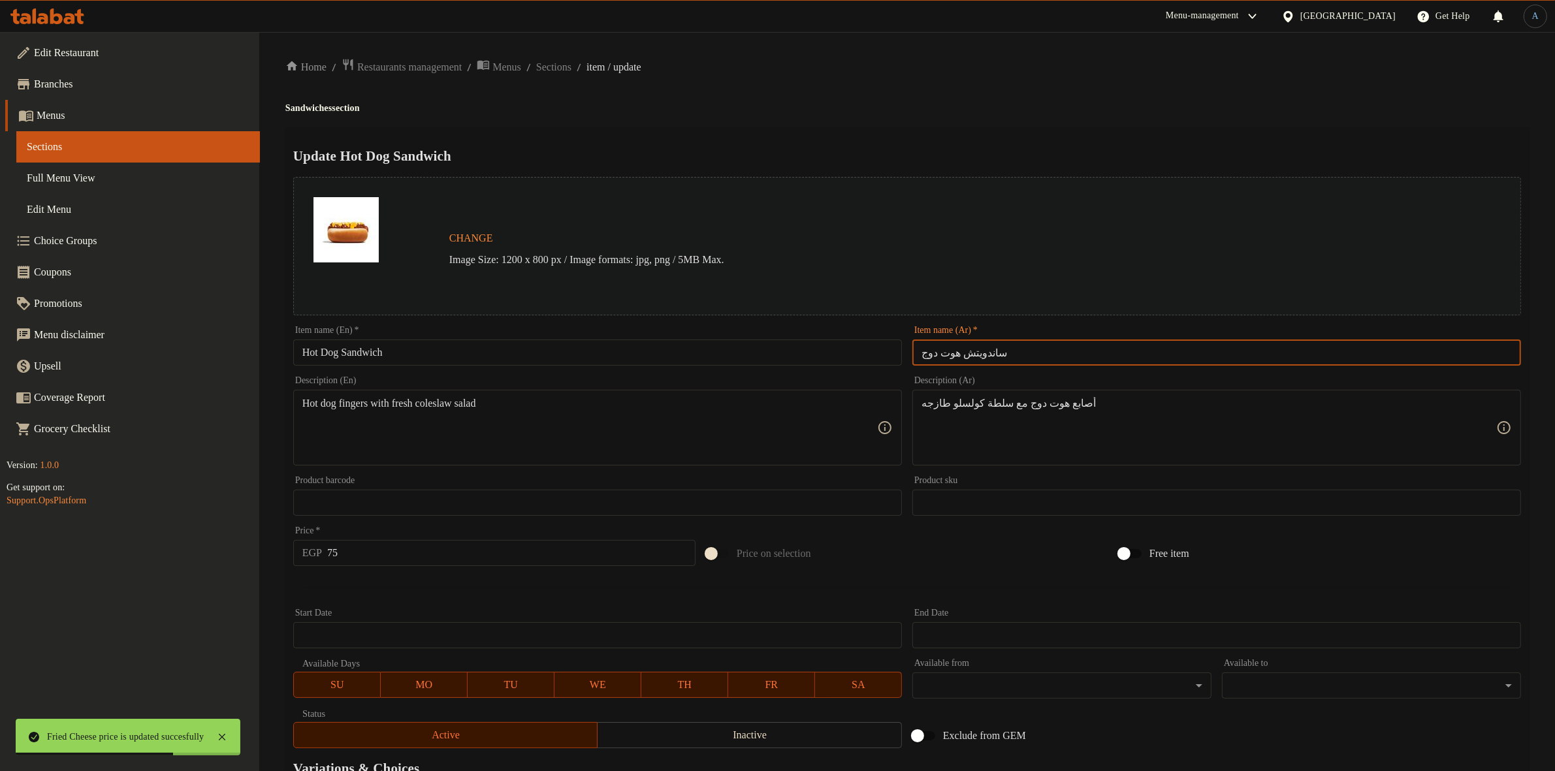
paste input "هود"
type input "هود دوج"
click at [370, 344] on input "Hot Dog Sandwich" at bounding box center [597, 353] width 609 height 26
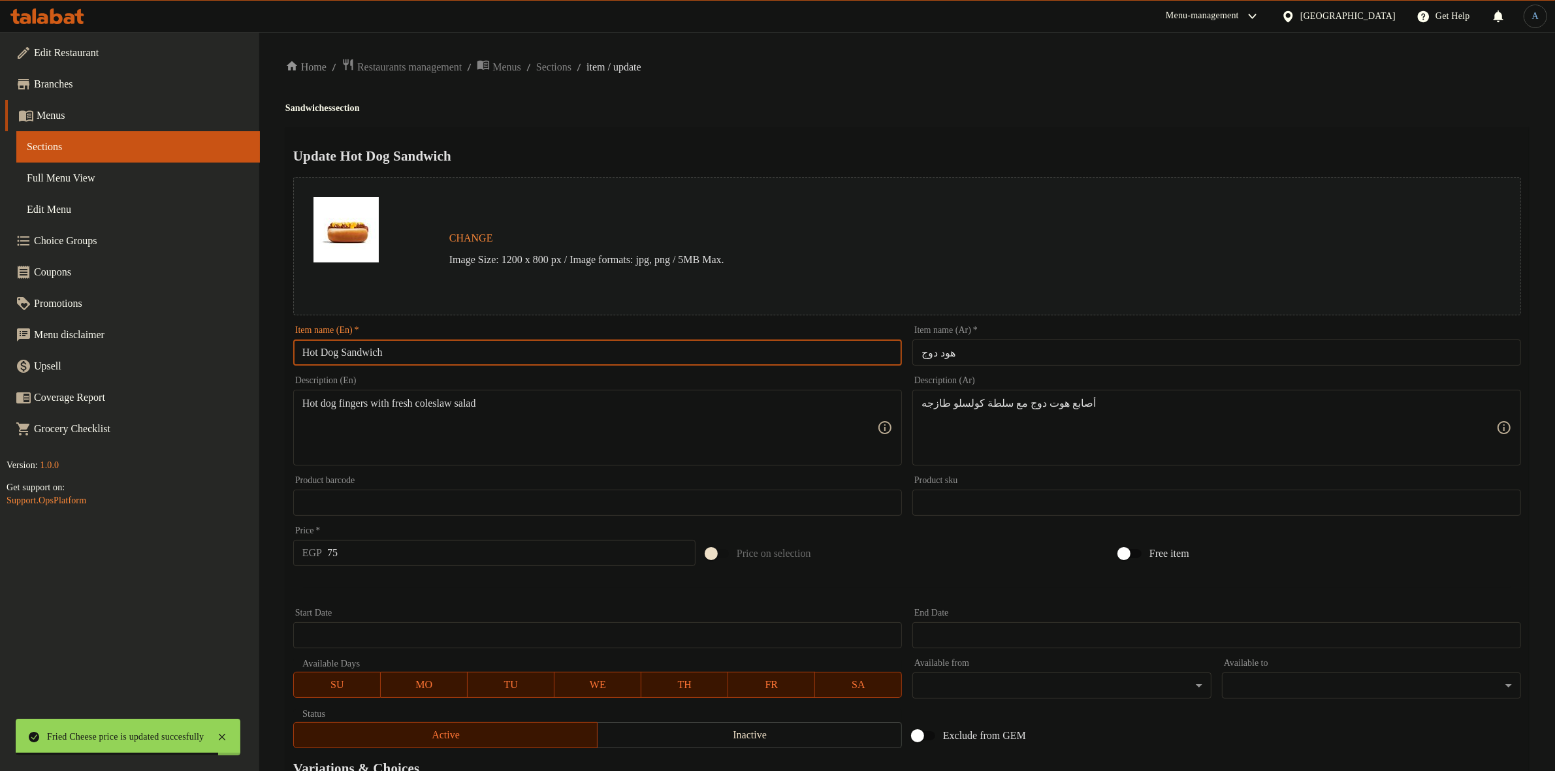
click at [370, 344] on input "Hot Dog Sandwich" at bounding box center [597, 353] width 609 height 26
type input "Hot Dog"
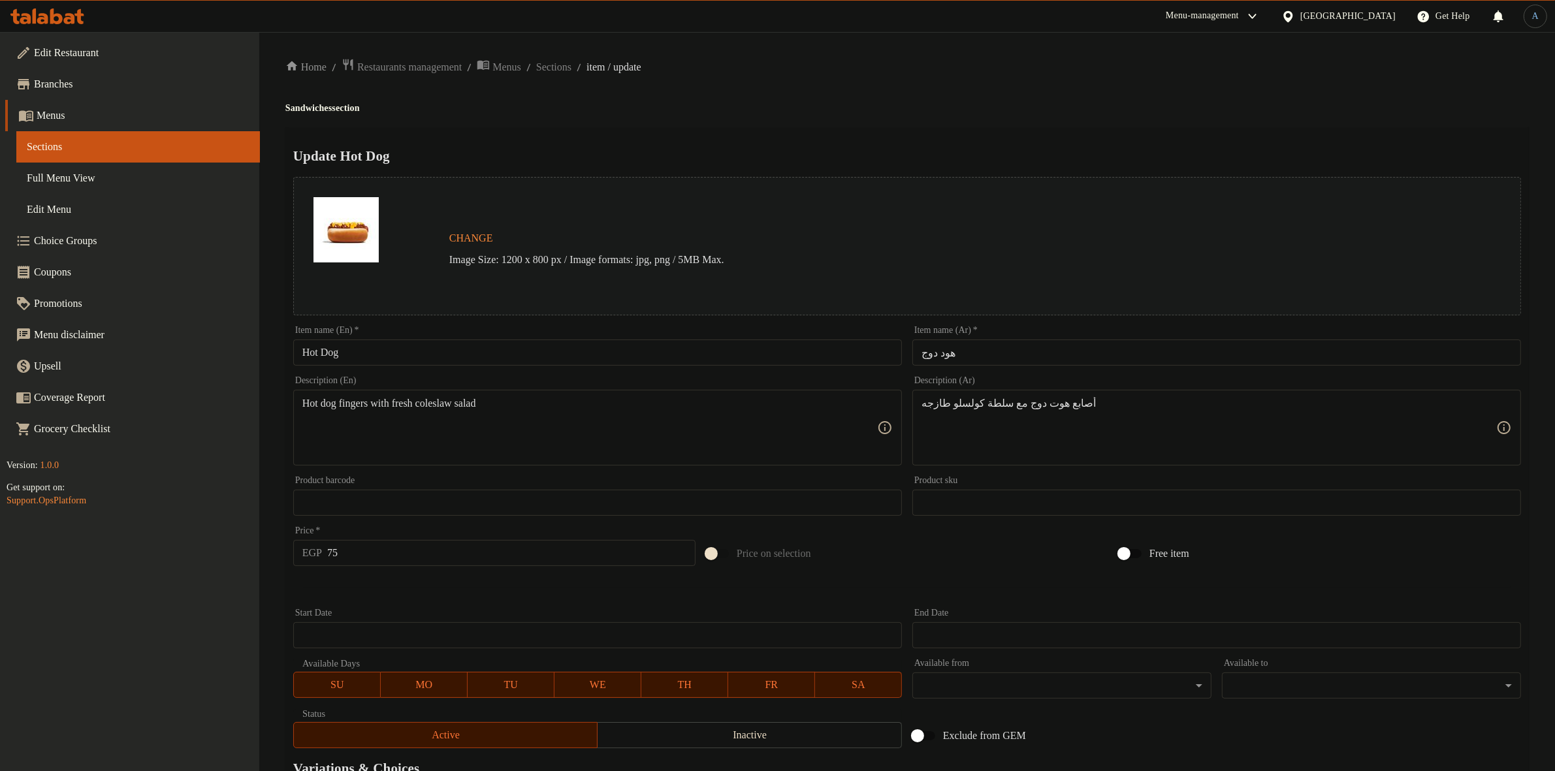
click at [797, 67] on ol "Home / Restaurants management / Menus / Sections / item / update" at bounding box center [906, 67] width 1243 height 18
paste textarea "الهوت دوج مع سلطة الكولسلو الطازجة"
type textarea "أصابع الهوت دوج مع سلطة الكولسلو الطازجة"
paste textarea
type textarea "Hot dog fingers with fresh coleslaw"
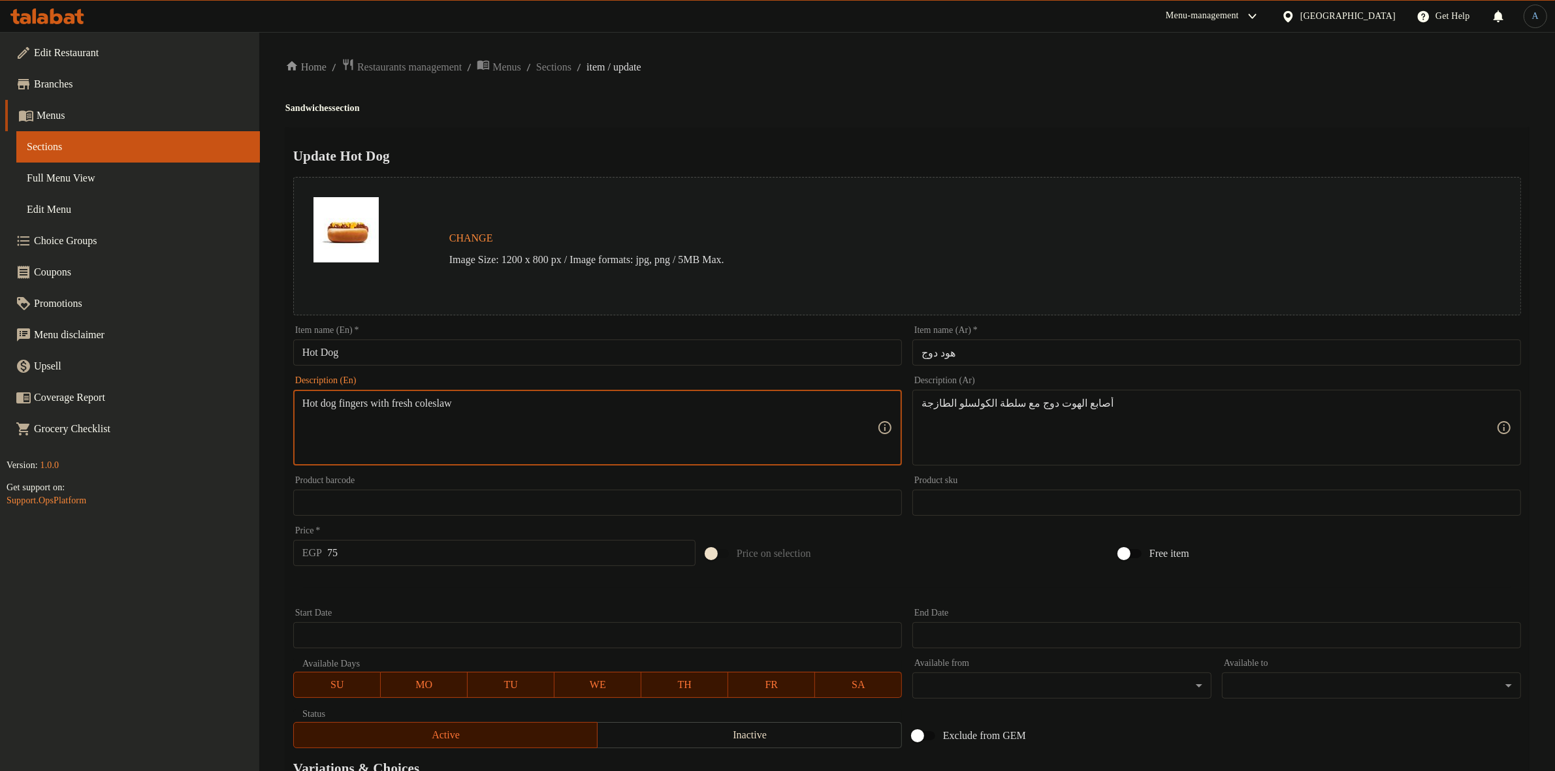
click at [808, 134] on div "Update Hot Dog Change Image Size: 1200 x 800 px / Image formats: jpg, png / 5MB…" at bounding box center [906, 516] width 1243 height 779
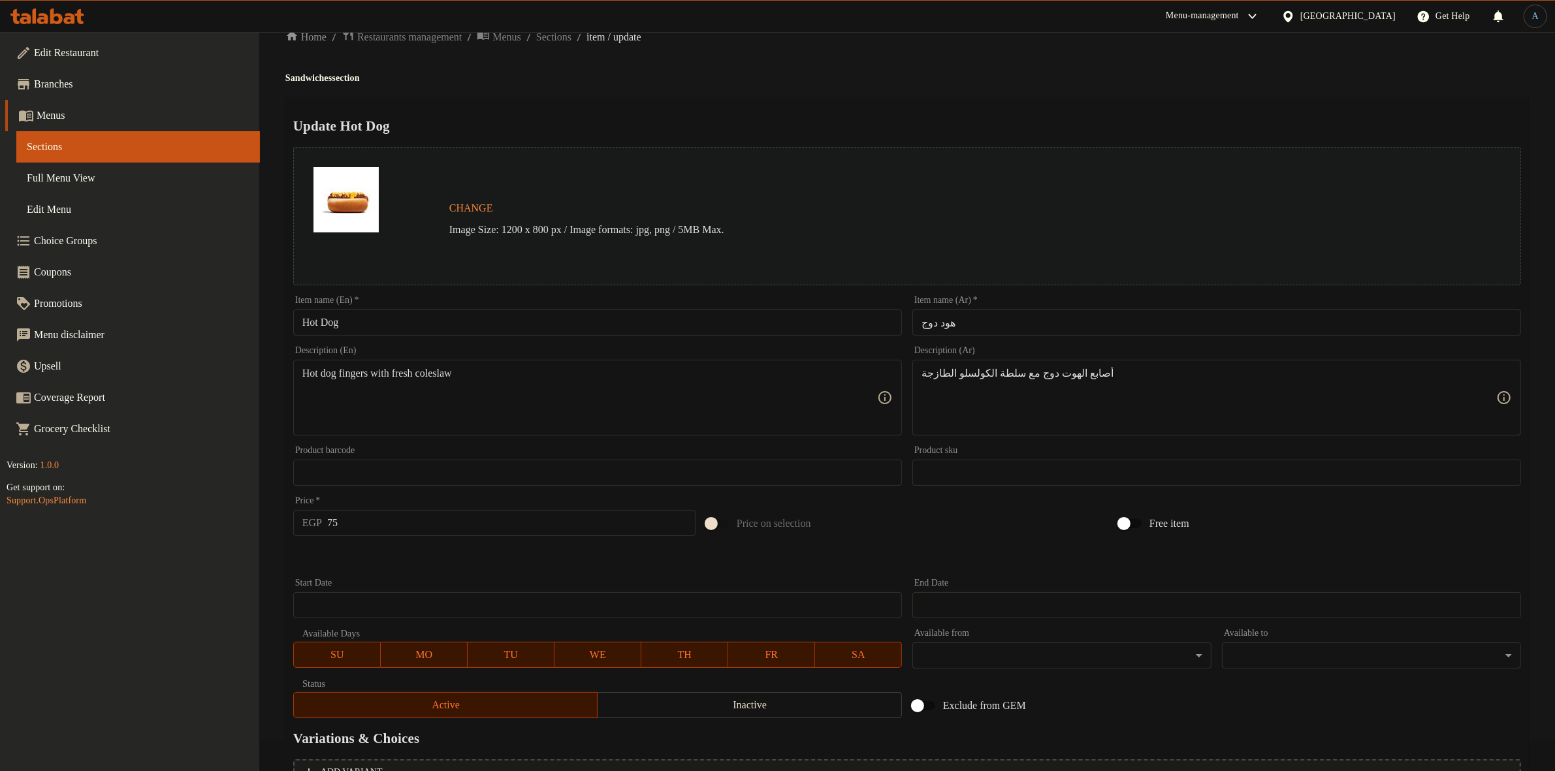
scroll to position [168, 0]
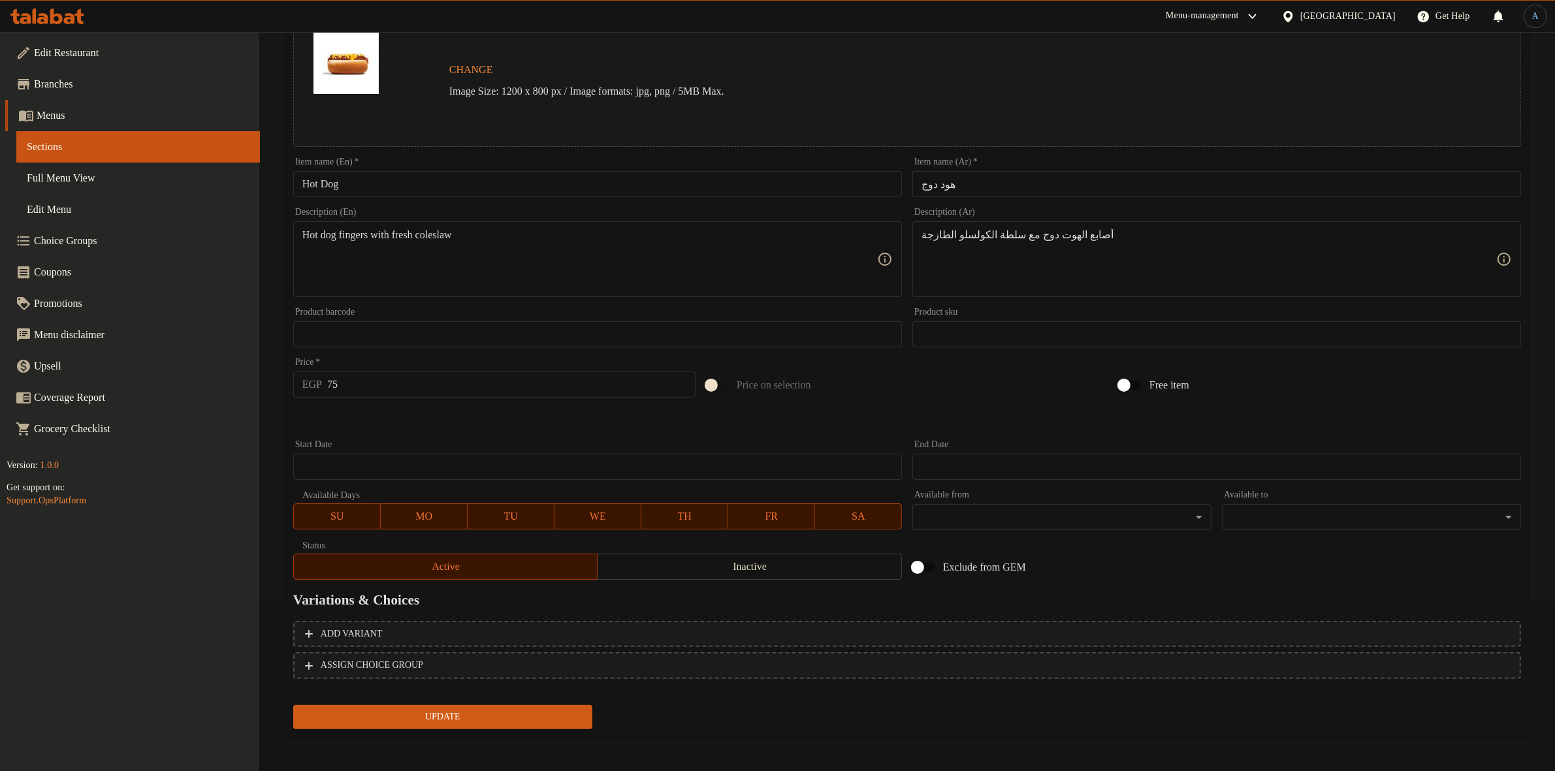
click at [375, 387] on input "75" at bounding box center [511, 385] width 368 height 26
type input "156"
click at [293, 705] on button "Update" at bounding box center [442, 717] width 299 height 24
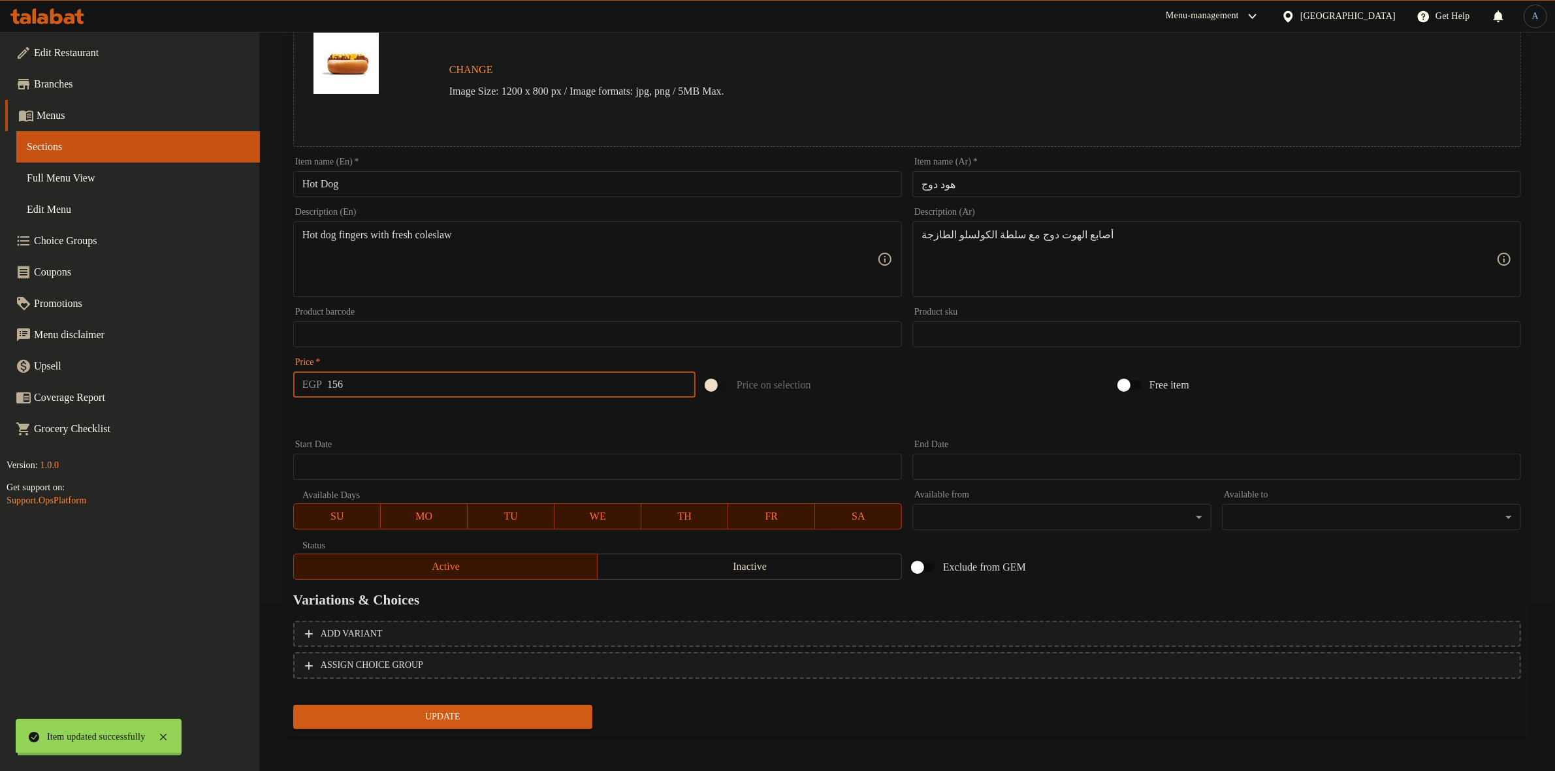
click at [422, 432] on div "Home / Restaurants management / Menus / Sections / item / update Sandwiches sec…" at bounding box center [906, 319] width 1243 height 858
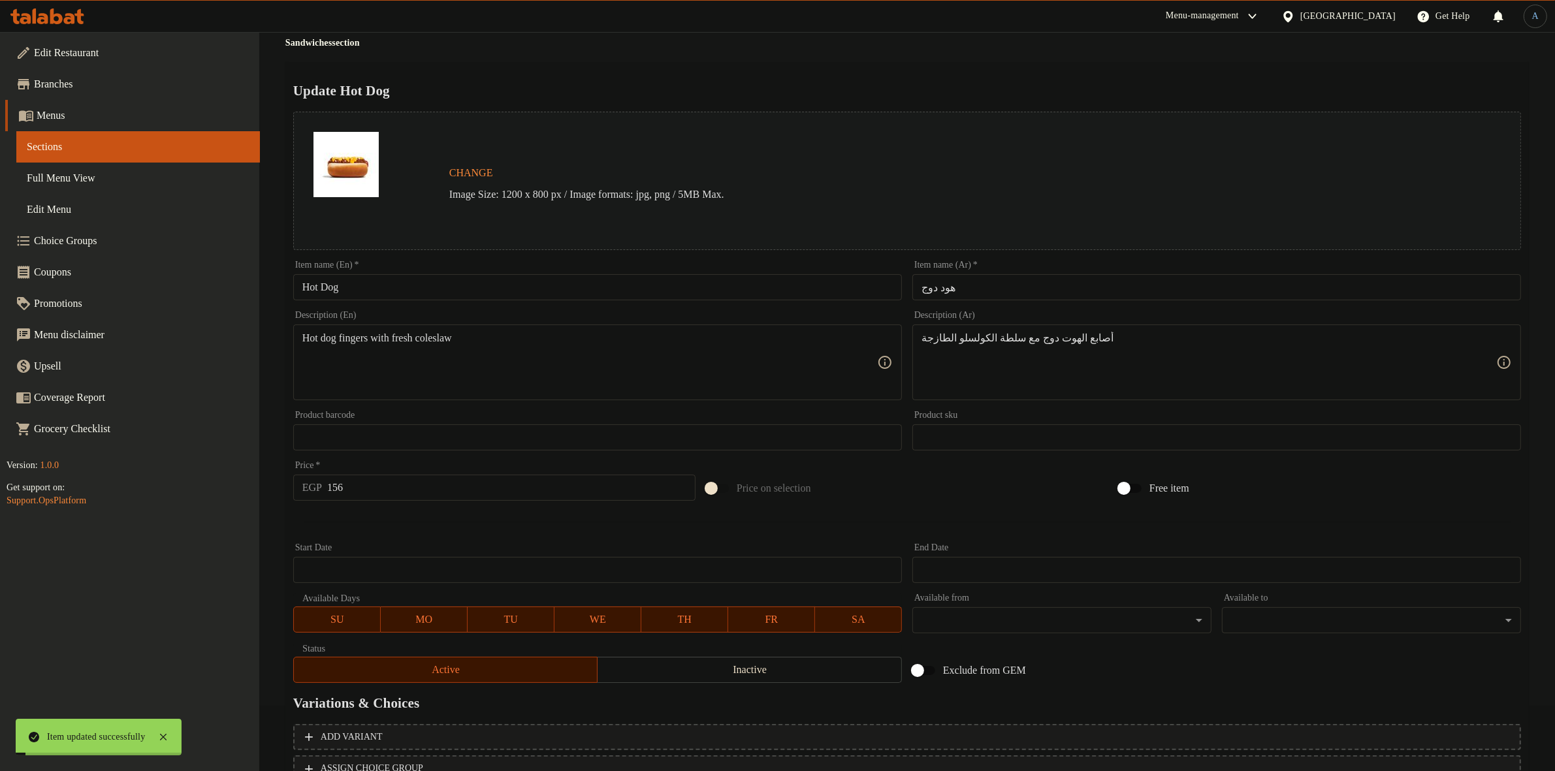
scroll to position [0, 0]
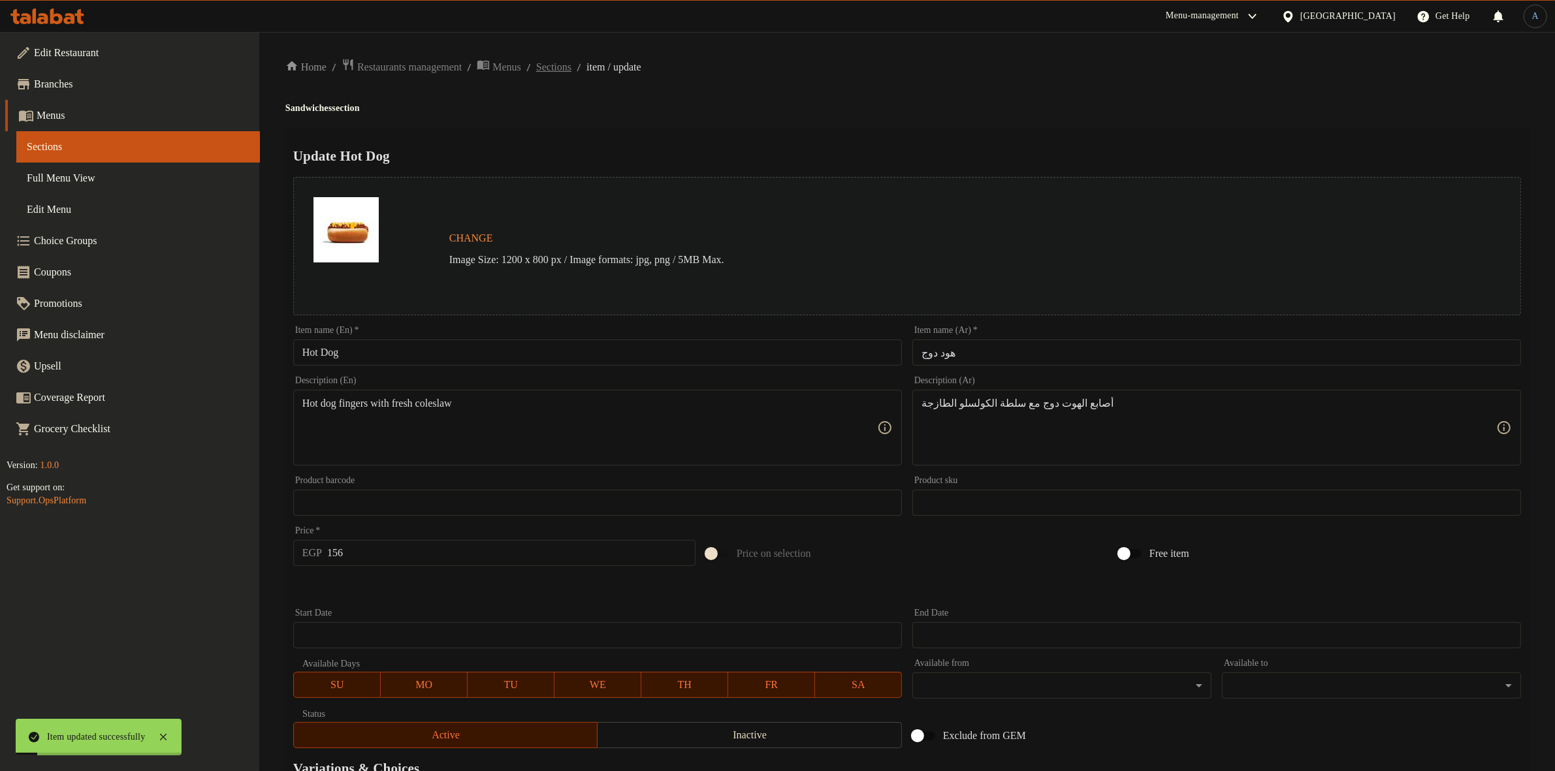
click at [567, 64] on span "Sections" at bounding box center [553, 67] width 35 height 16
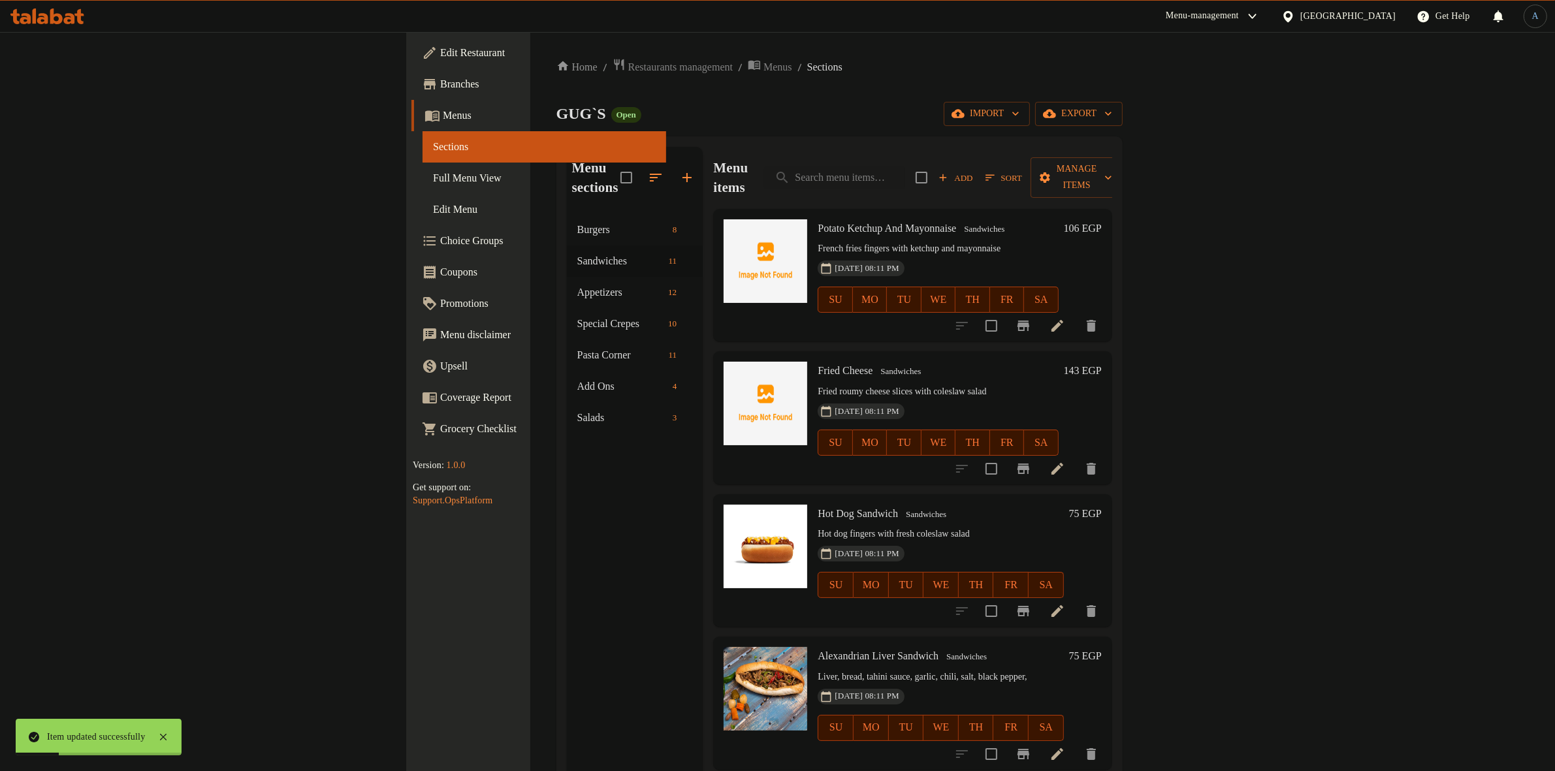
click at [1101, 505] on h6 "75 EGP" at bounding box center [1085, 514] width 33 height 18
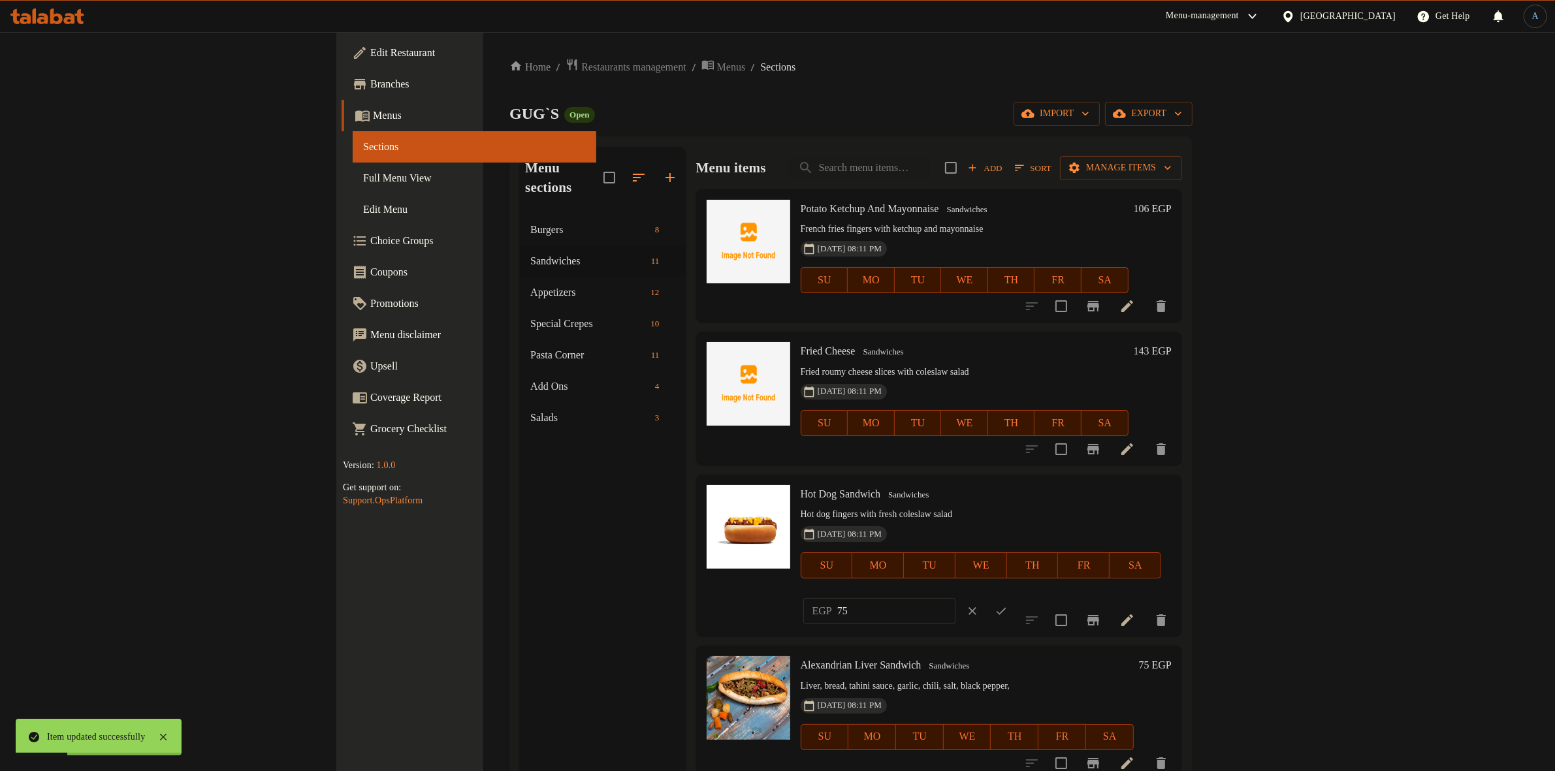
click at [955, 598] on input "75" at bounding box center [896, 611] width 118 height 26
type input "156"
click at [1006, 608] on icon "ok" at bounding box center [1001, 611] width 10 height 7
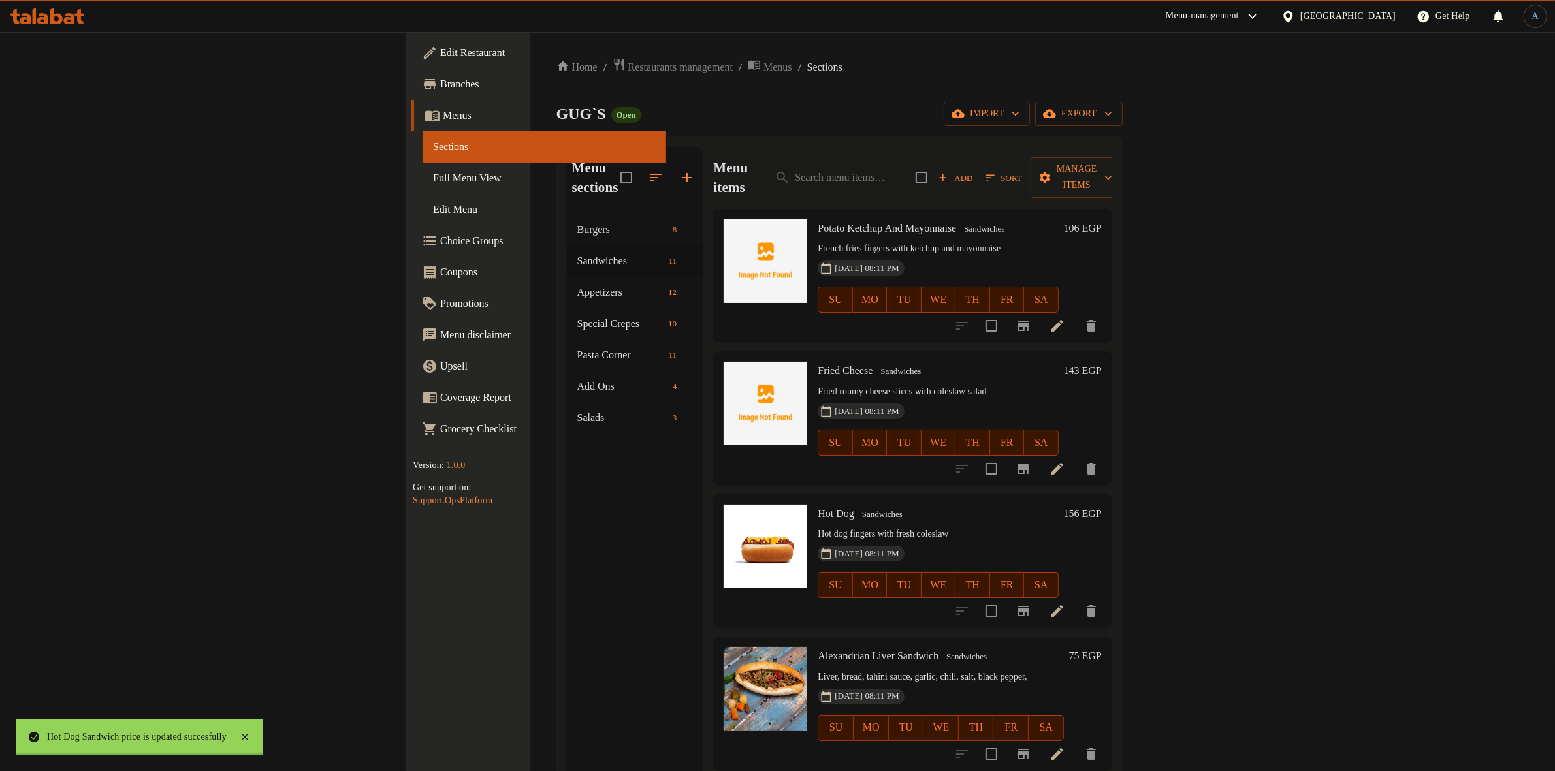
click at [1025, 176] on button "Sort" at bounding box center [1003, 178] width 43 height 20
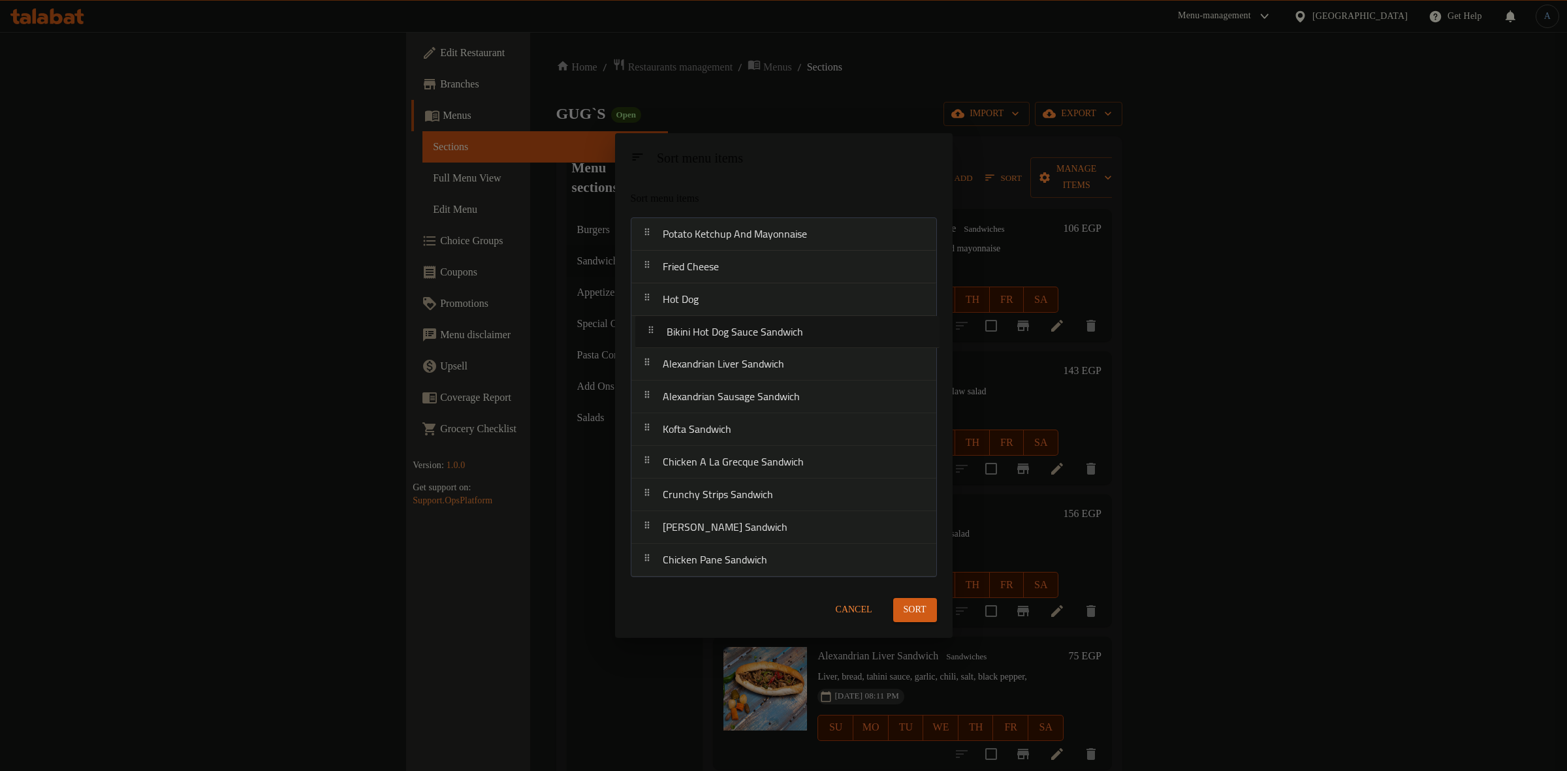
drag, startPoint x: 785, startPoint y: 404, endPoint x: 791, endPoint y: 332, distance: 72.0
click at [791, 332] on nav "Potato Ketchup And Mayonnaise Fried Cheese Hot Dog Alexandrian Liver Sandwich A…" at bounding box center [784, 397] width 306 height 360
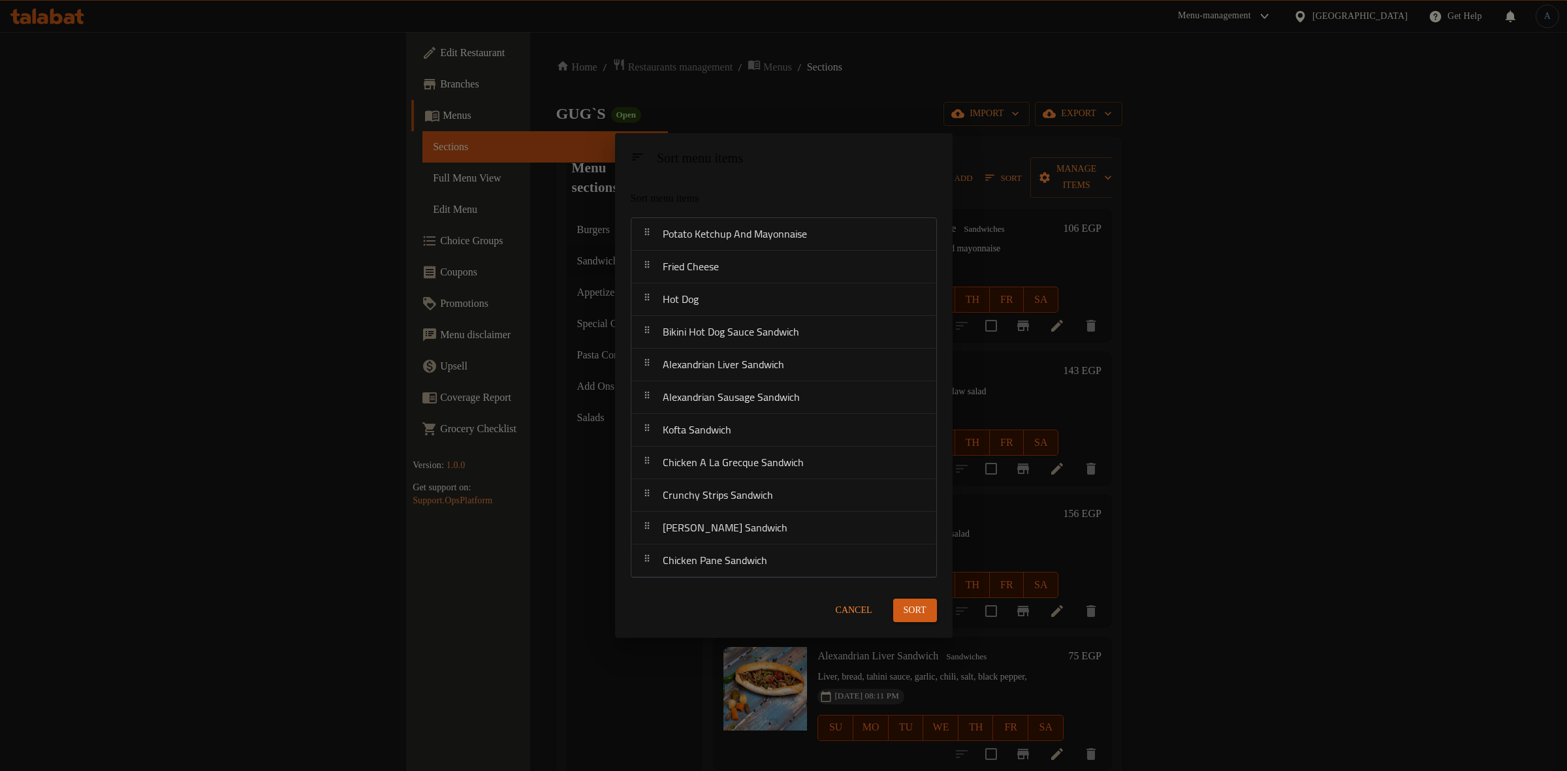
click at [921, 612] on span "Sort" at bounding box center [915, 611] width 23 height 16
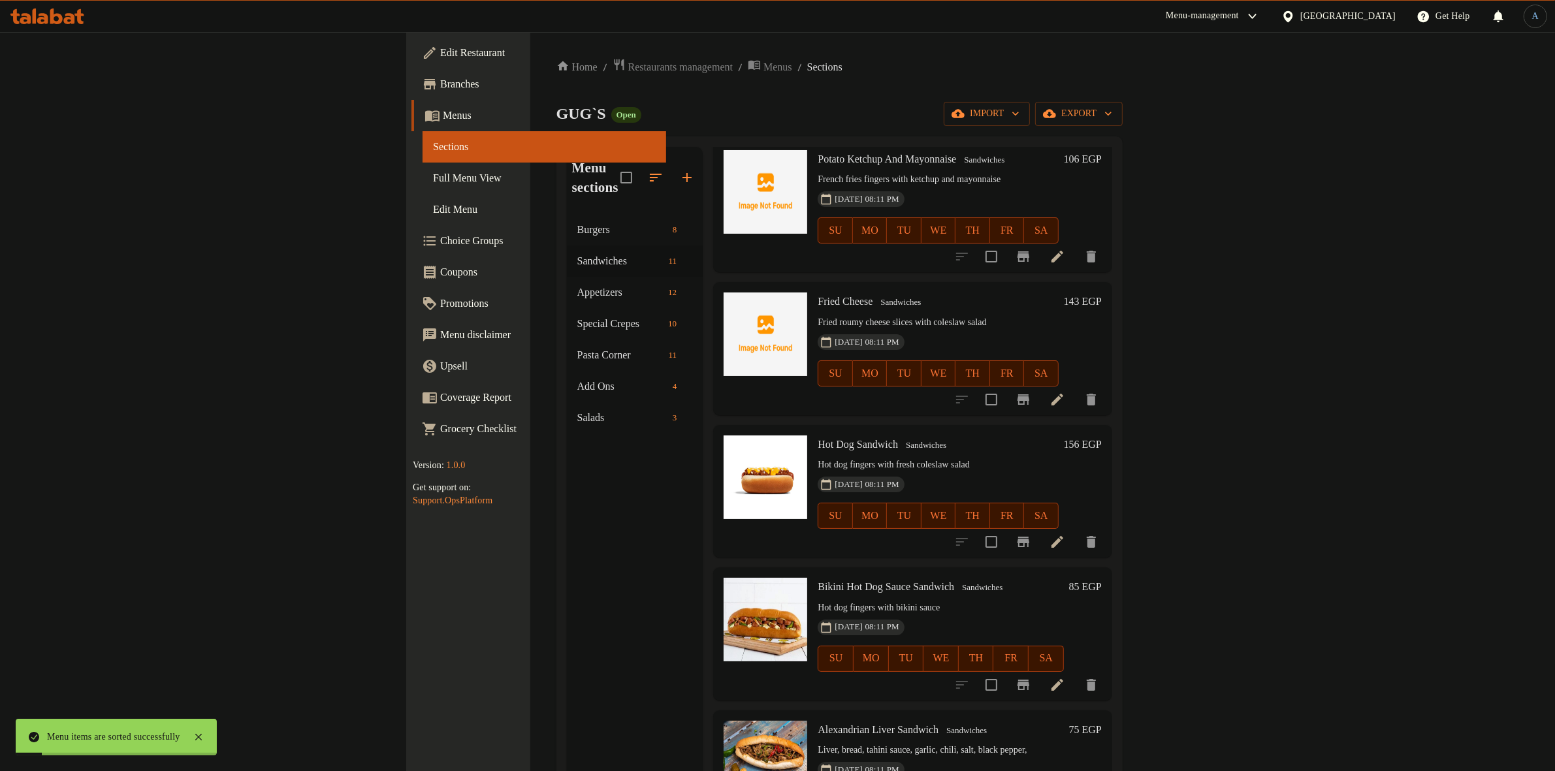
scroll to position [163, 0]
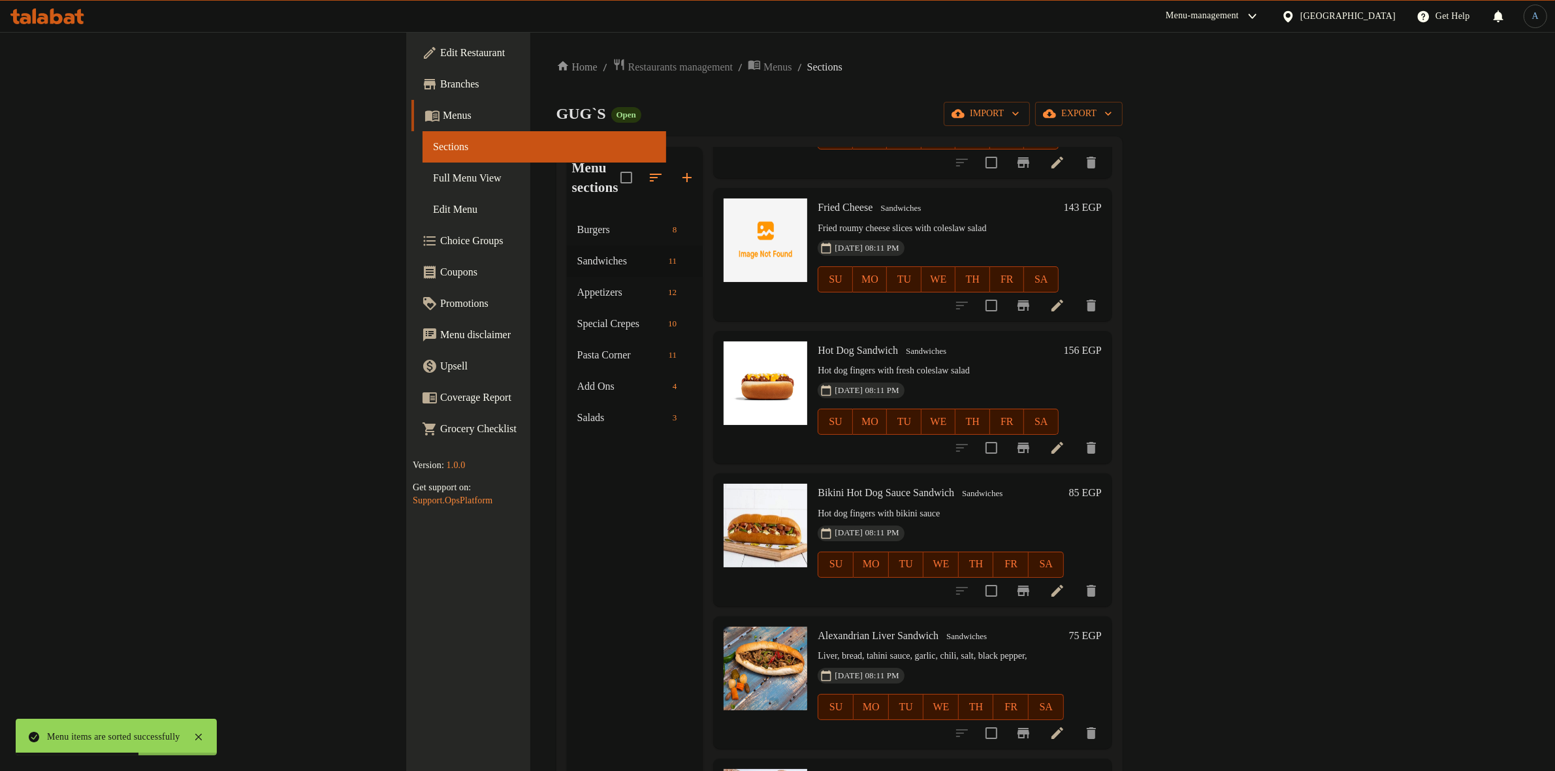
click at [1065, 583] on icon at bounding box center [1057, 591] width 16 height 16
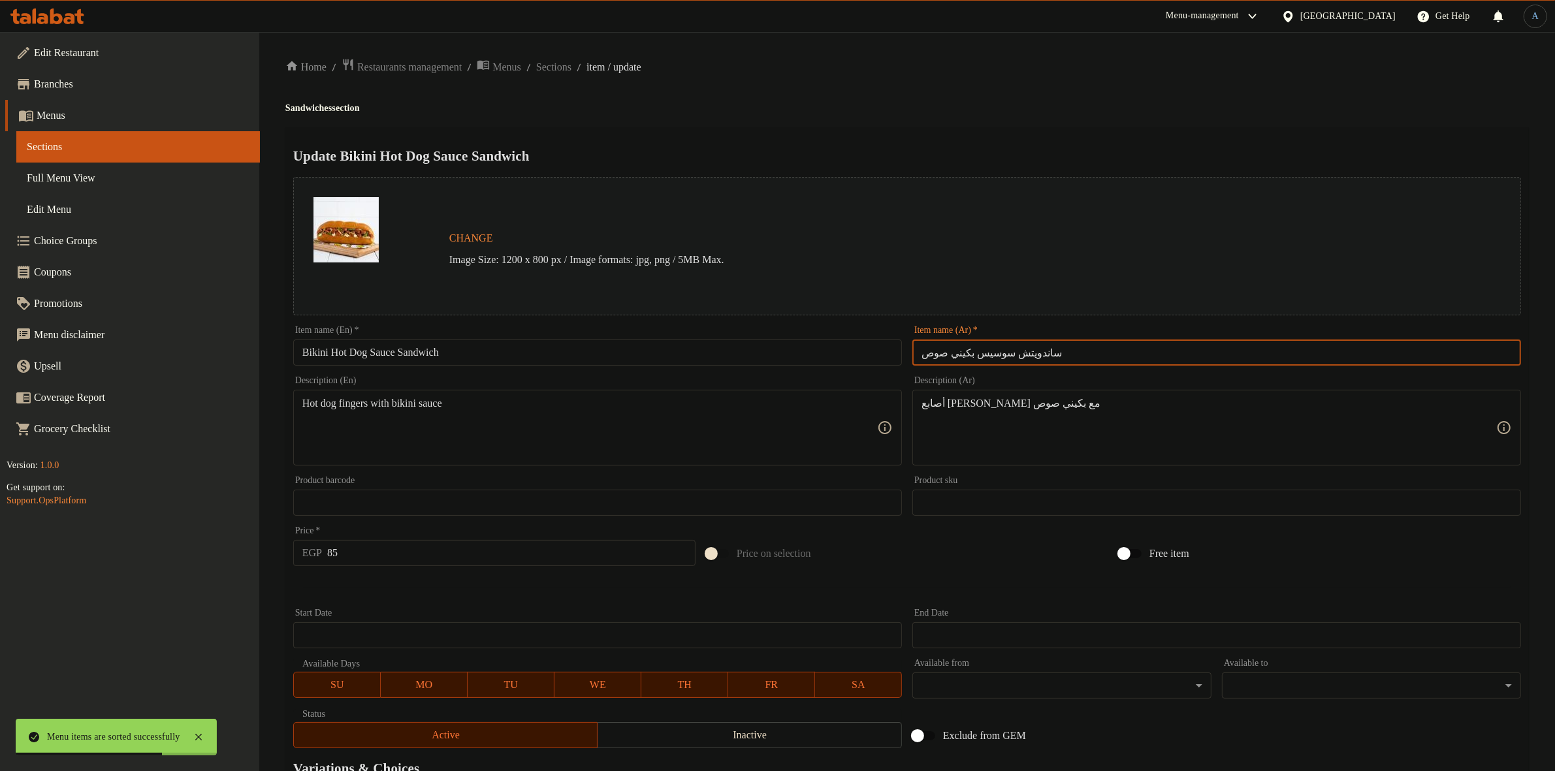
click at [1046, 360] on input "ساندويتش سوسيس بكيني صوص" at bounding box center [1216, 353] width 609 height 26
paste input "وسیس مکسیکان"
click at [1036, 116] on div "Home / Restaurants management / Menus / Sections / item / update Sandwiches sec…" at bounding box center [906, 487] width 1243 height 858
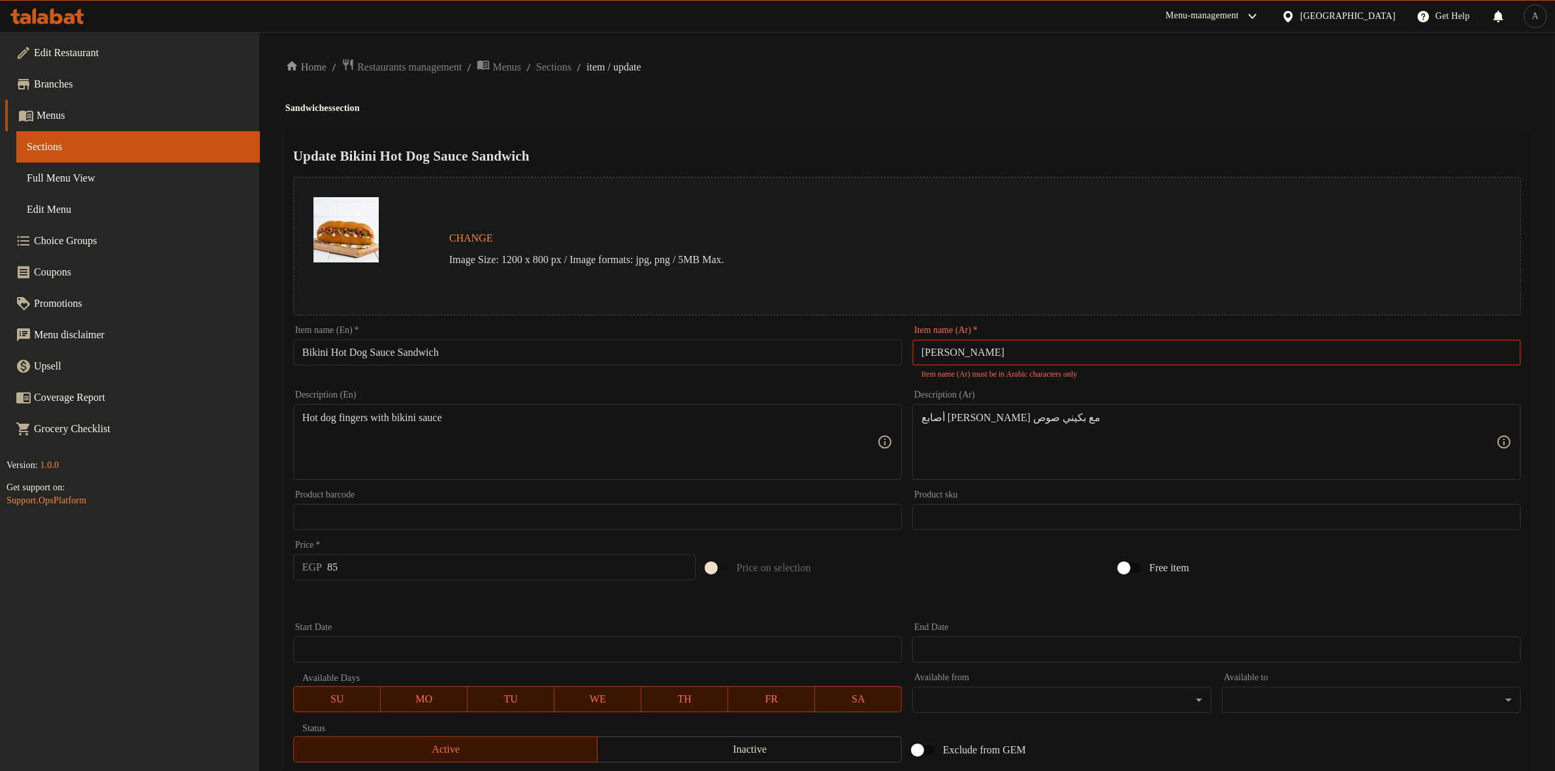
click at [934, 353] on input "سوسیس مکسیکان" at bounding box center [1216, 353] width 609 height 26
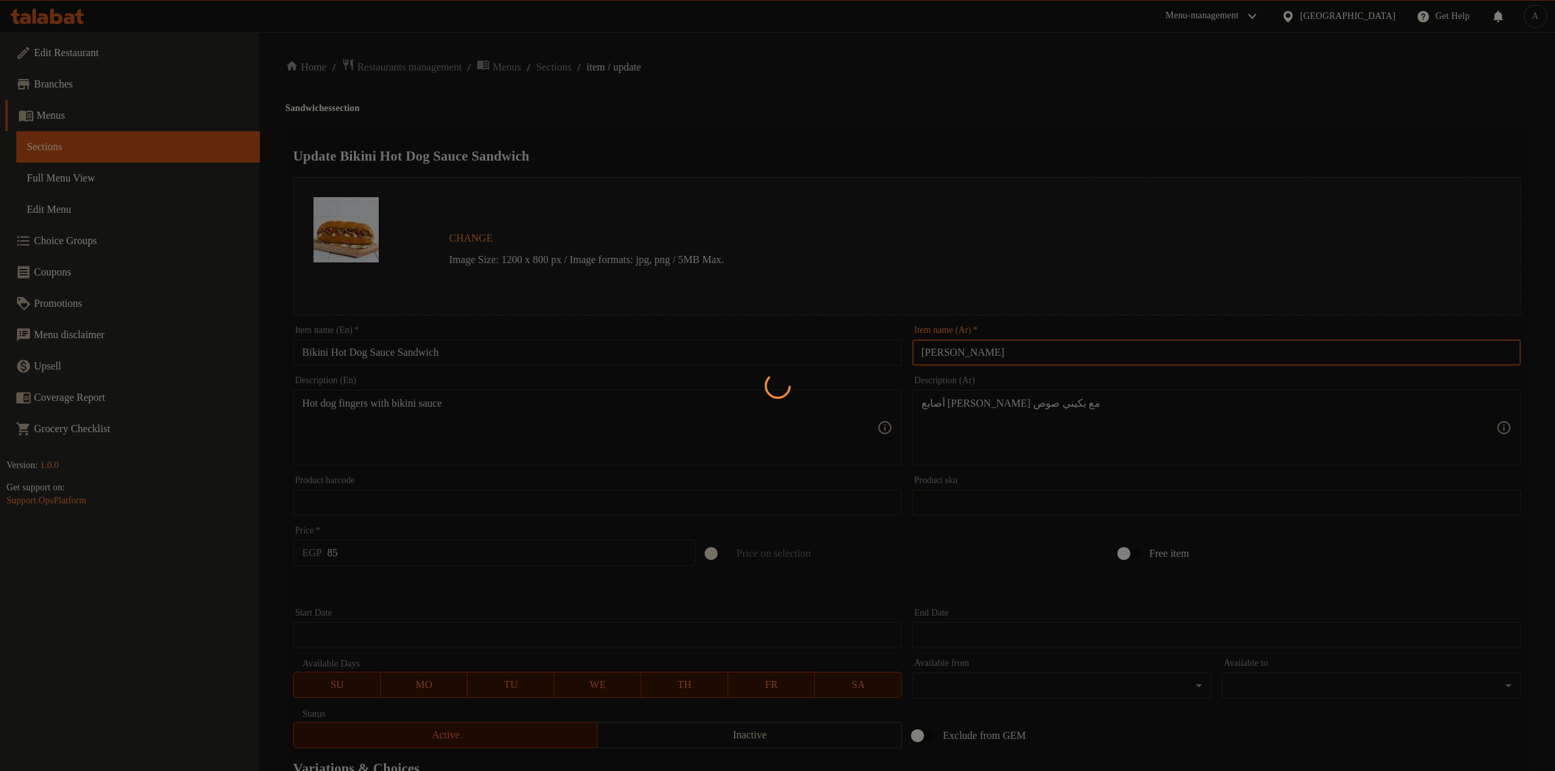
type input "سوسيس مكسيكان"
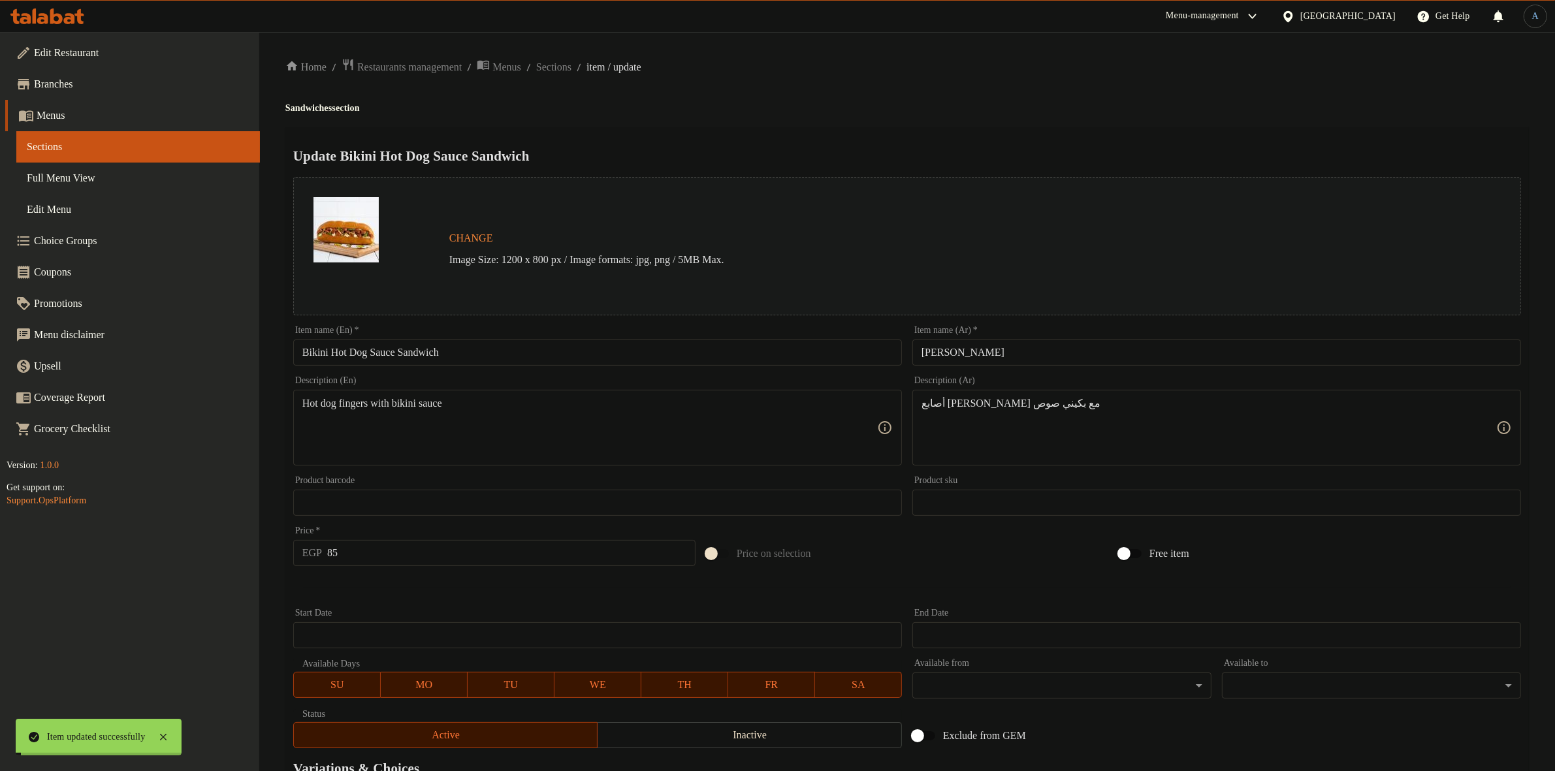
click at [872, 33] on div at bounding box center [777, 32] width 1555 height 1
click at [985, 128] on div "Update Bikini Hot Dog Sauce Sandwich Change Image Size: 1200 x 800 px / Image f…" at bounding box center [906, 516] width 1243 height 779
click at [1065, 353] on input "سوسيس مكسيكان" at bounding box center [1216, 353] width 609 height 26
click at [377, 360] on input "Bikini Hot Dog Sauce Sandwich" at bounding box center [597, 353] width 609 height 26
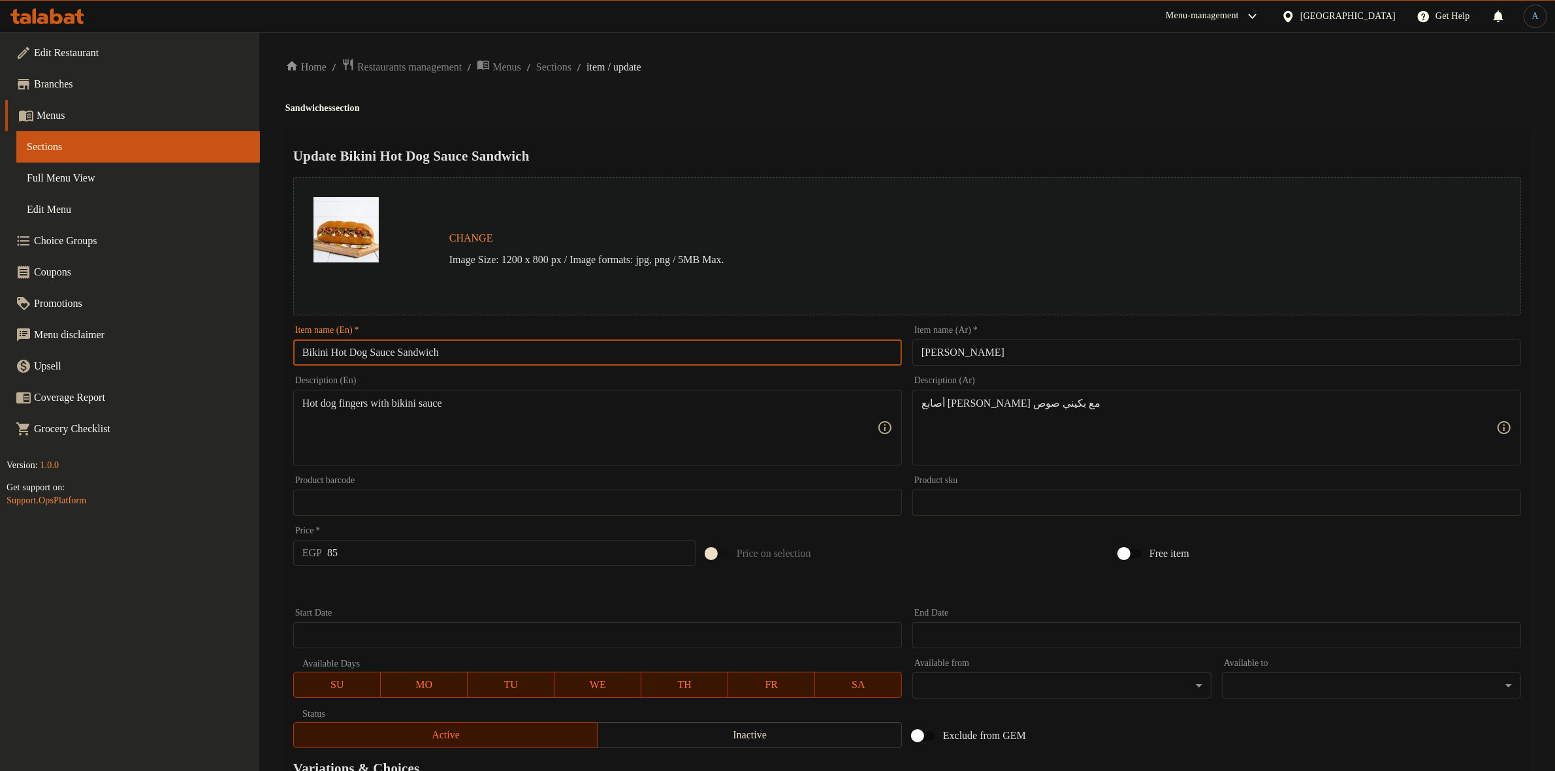
drag, startPoint x: 377, startPoint y: 356, endPoint x: 507, endPoint y: 350, distance: 130.1
click at [507, 350] on input "Bikini Hot Dog Sauce Sandwich" at bounding box center [597, 353] width 609 height 26
paste input "Mexican"
click at [322, 356] on input "Bikini Hot Dog Mexican" at bounding box center [597, 353] width 609 height 26
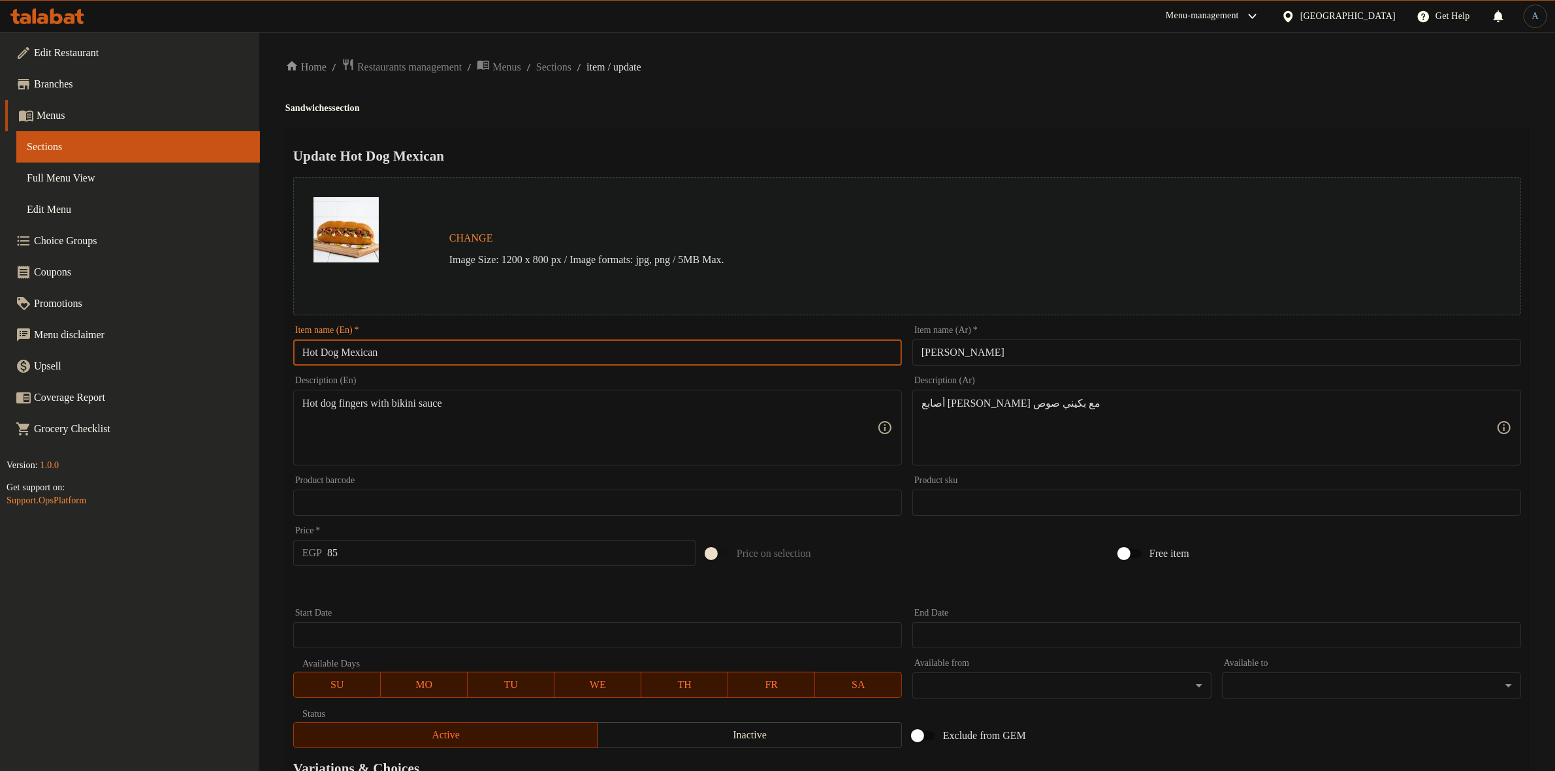
type input "Hot Dog Mexican"
click at [782, 131] on div "Update Hot Dog Mexican Change Image Size: 1200 x 800 px / Image formats: jpg, p…" at bounding box center [906, 516] width 1243 height 779
click at [422, 390] on div "Hot dog fingers with bikini sauce Description (En)" at bounding box center [597, 428] width 609 height 76
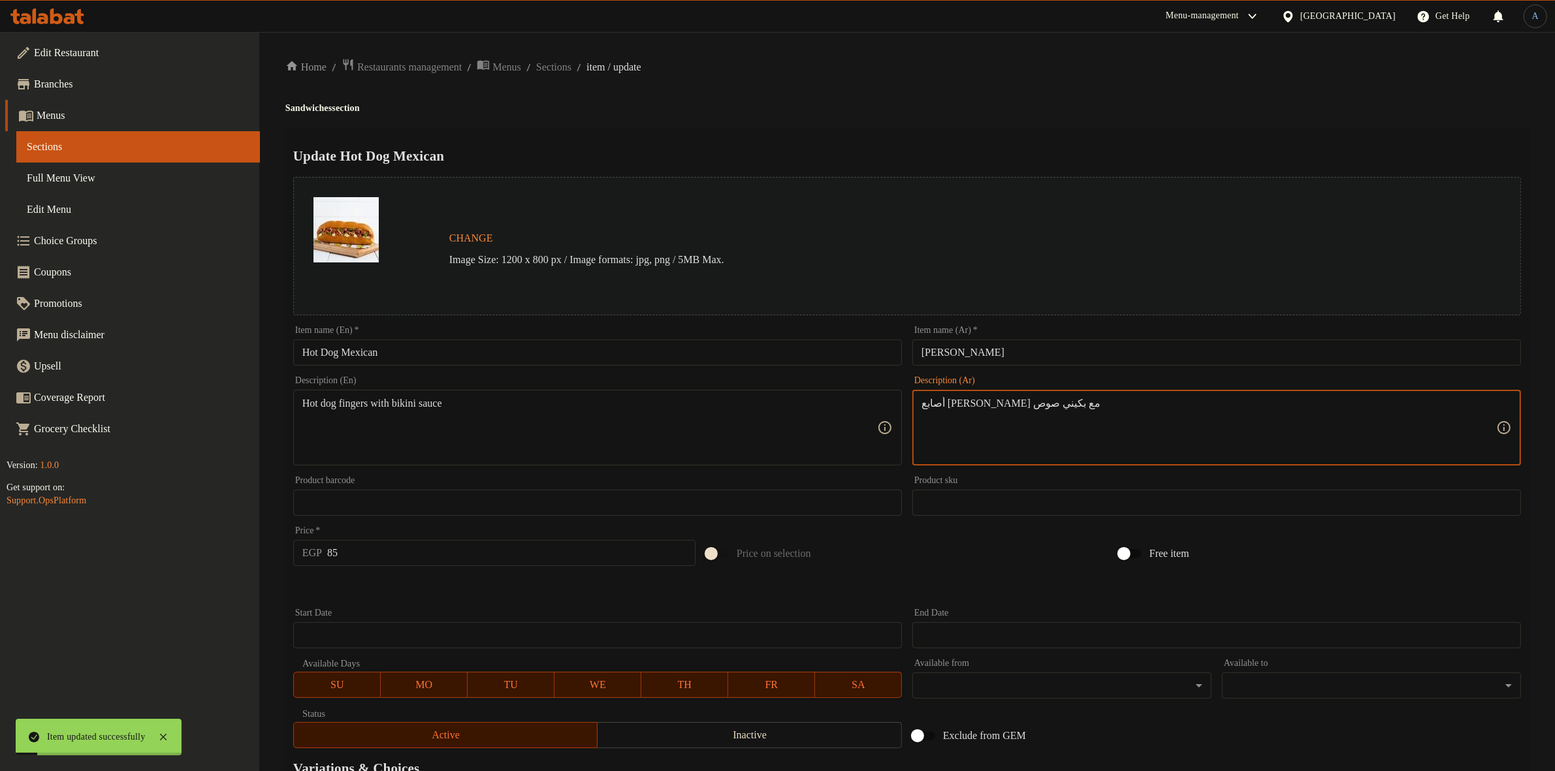
paste textarea "ل"
type textarea "أصابع السوسيس مع بكيني صوص"
drag, startPoint x: 344, startPoint y: 405, endPoint x: 555, endPoint y: 406, distance: 210.9
paste textarea
type textarea "Hot dog fingers with bikini sauce"
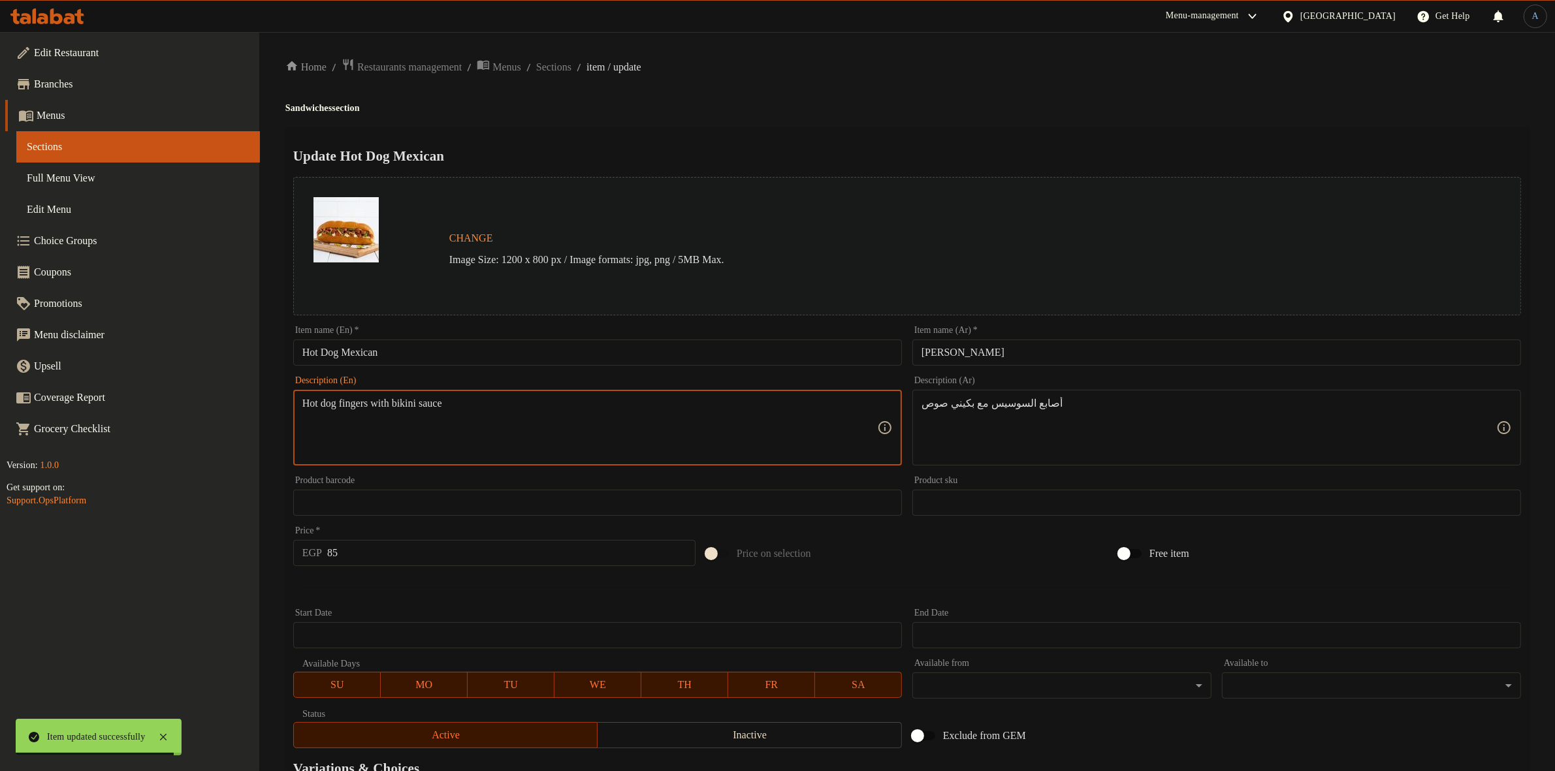
click at [892, 125] on div "Home / Restaurants management / Menus / Sections / item / update Sandwiches sec…" at bounding box center [906, 487] width 1243 height 858
click at [965, 152] on h2 "Update Hot Dog Mexican" at bounding box center [906, 156] width 1227 height 20
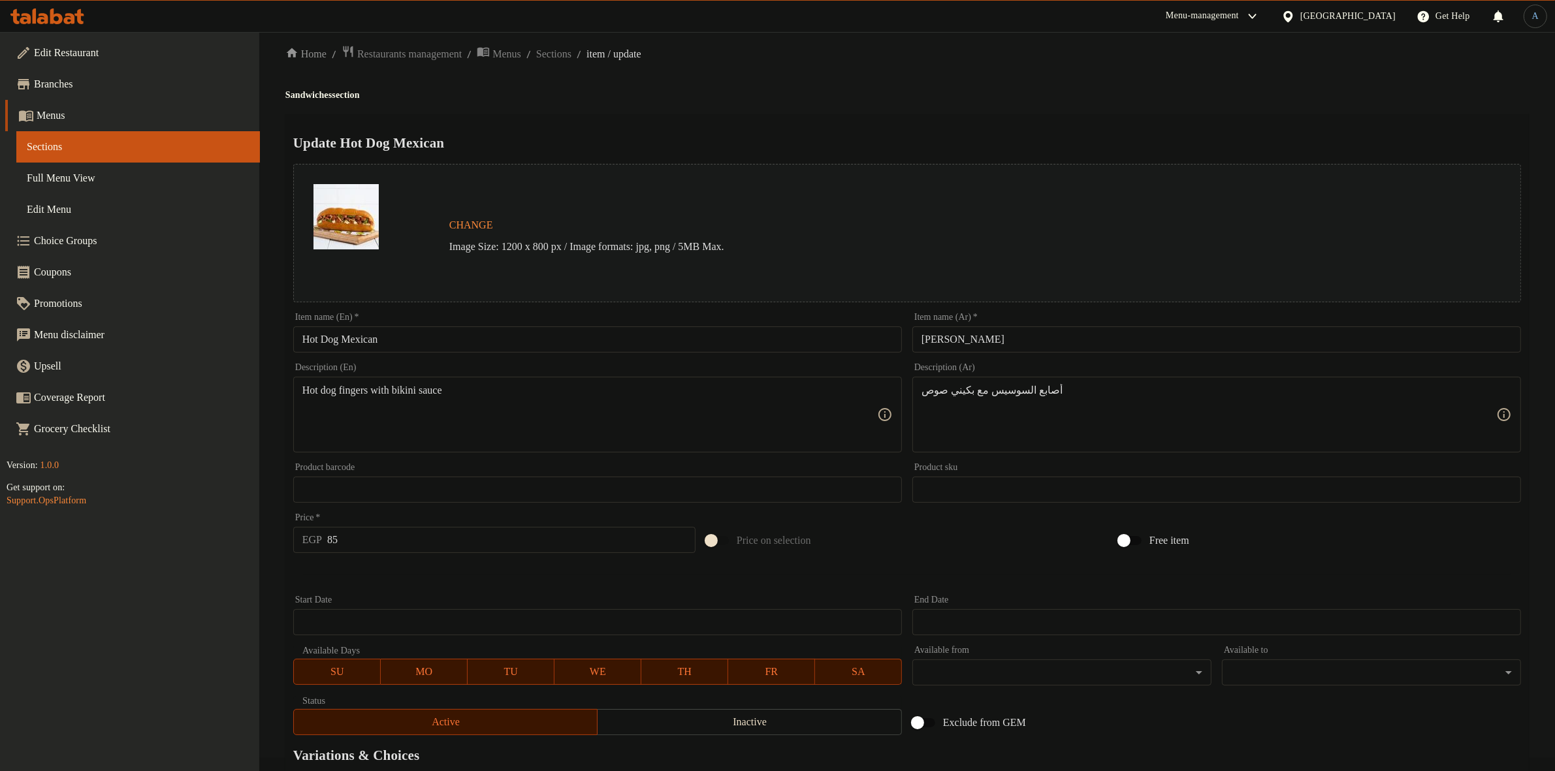
scroll to position [168, 0]
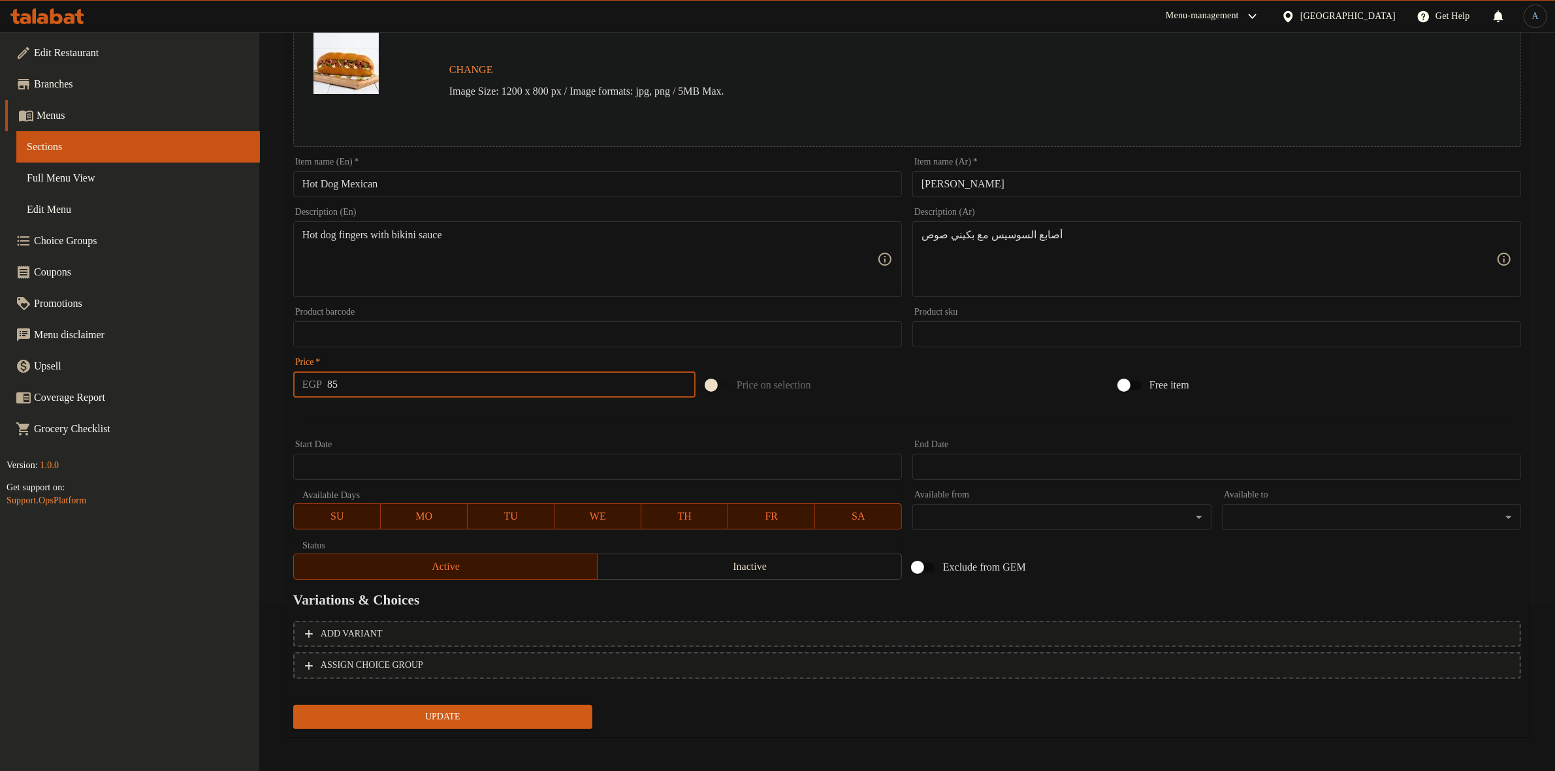
click at [444, 386] on input "85" at bounding box center [511, 385] width 368 height 26
type input "131"
click at [293, 705] on button "Update" at bounding box center [442, 717] width 299 height 24
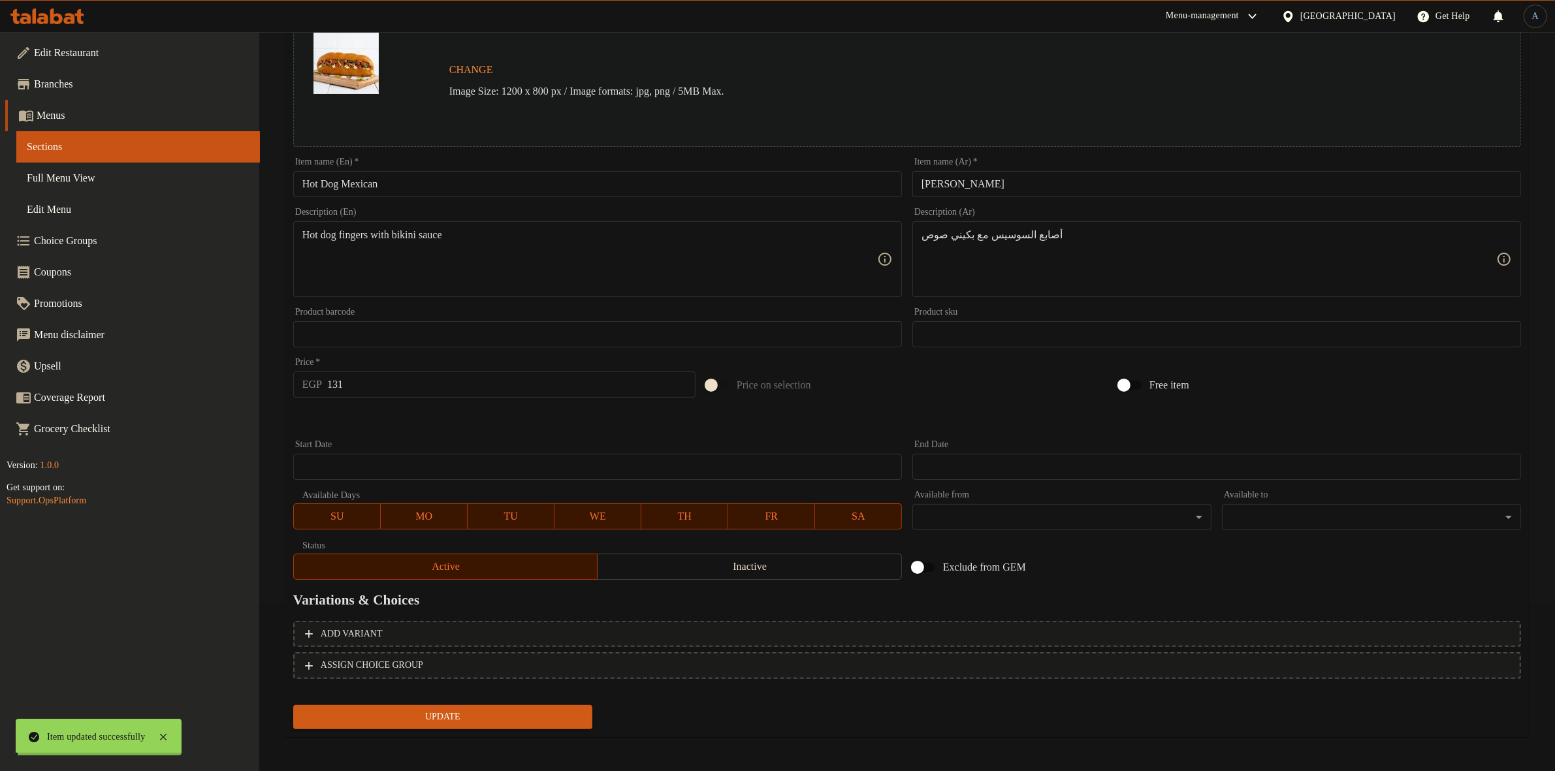
click at [452, 412] on div "Home / Restaurants management / Menus / Sections / item / update Sandwiches sec…" at bounding box center [906, 319] width 1243 height 858
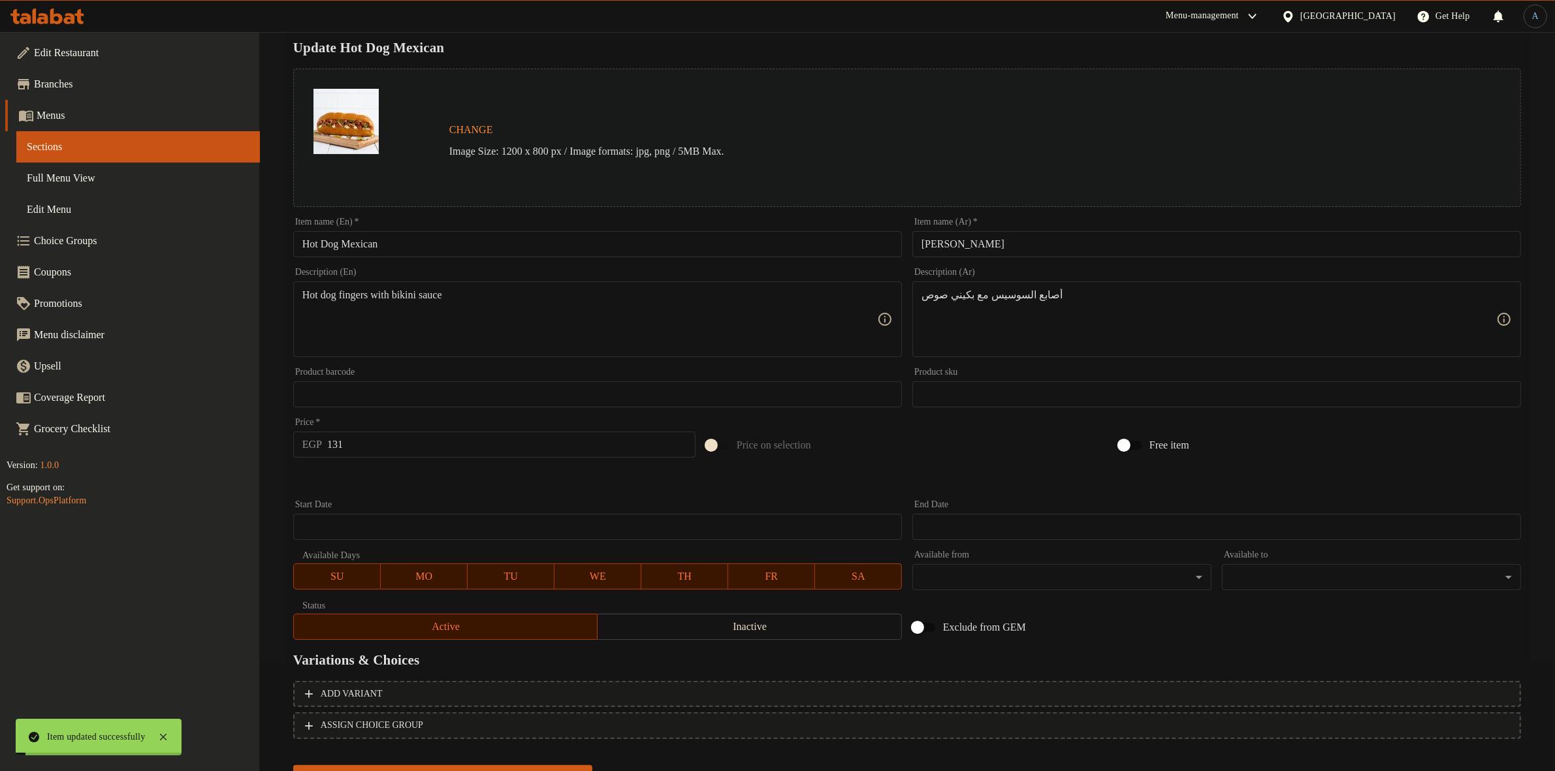
scroll to position [0, 0]
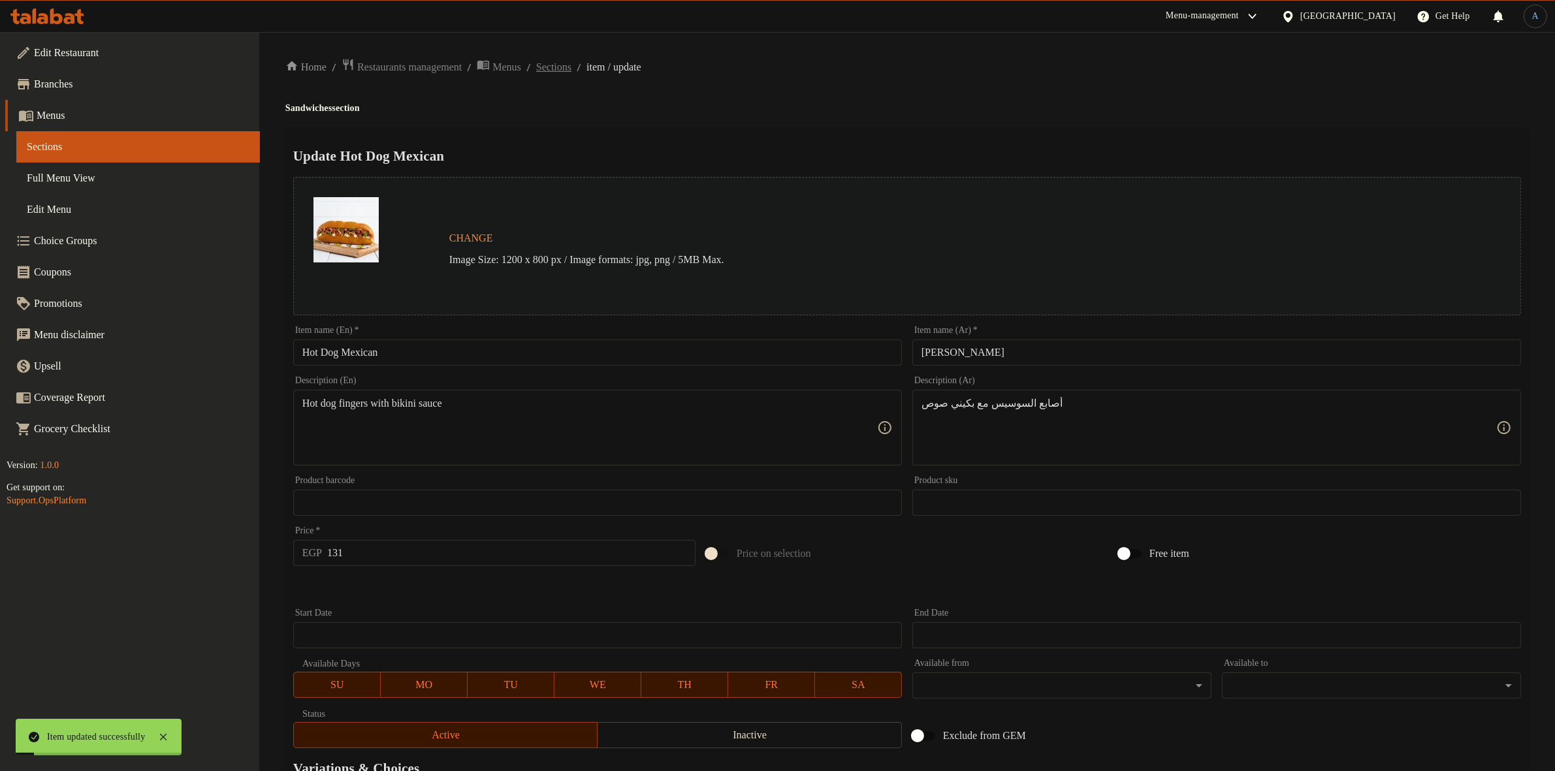
click at [571, 67] on span "Sections" at bounding box center [553, 67] width 35 height 16
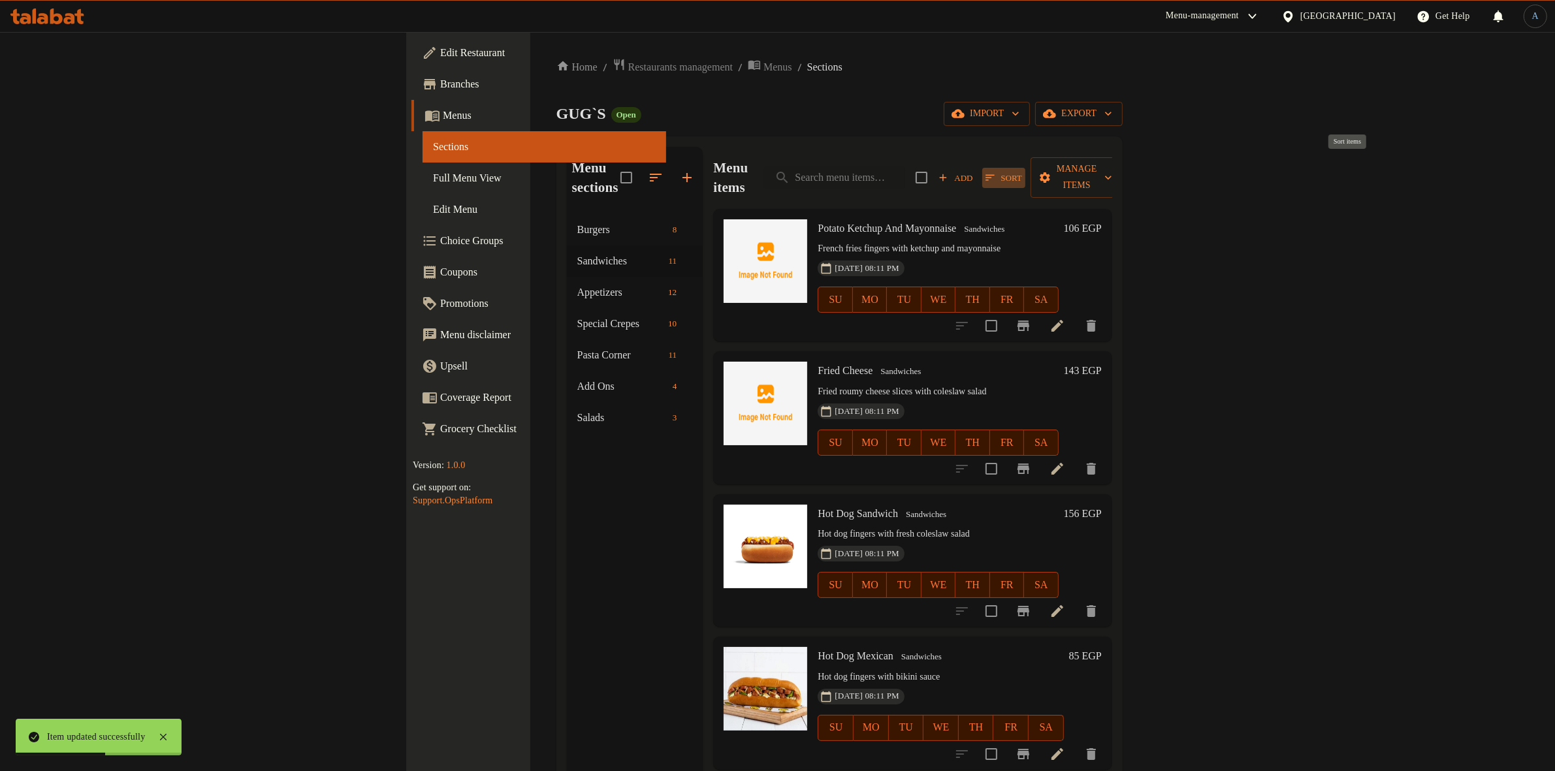
click at [996, 172] on icon "button" at bounding box center [990, 178] width 12 height 12
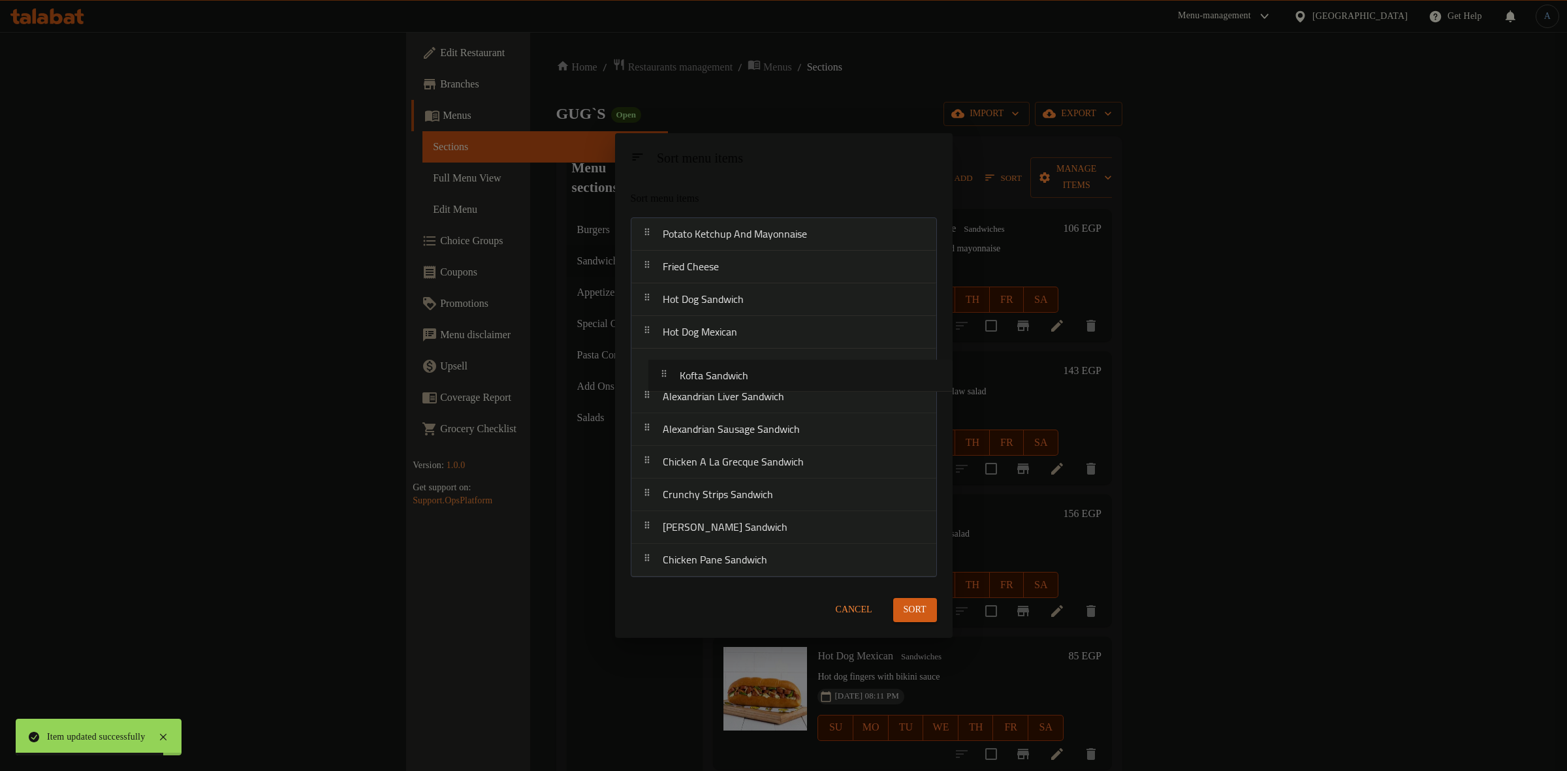
drag, startPoint x: 713, startPoint y: 433, endPoint x: 730, endPoint y: 377, distance: 58.0
click at [730, 377] on nav "Potato Ketchup And Mayonnaise Fried Cheese Hot Dog Sandwich Hot Dog Mexican Ale…" at bounding box center [784, 397] width 306 height 360
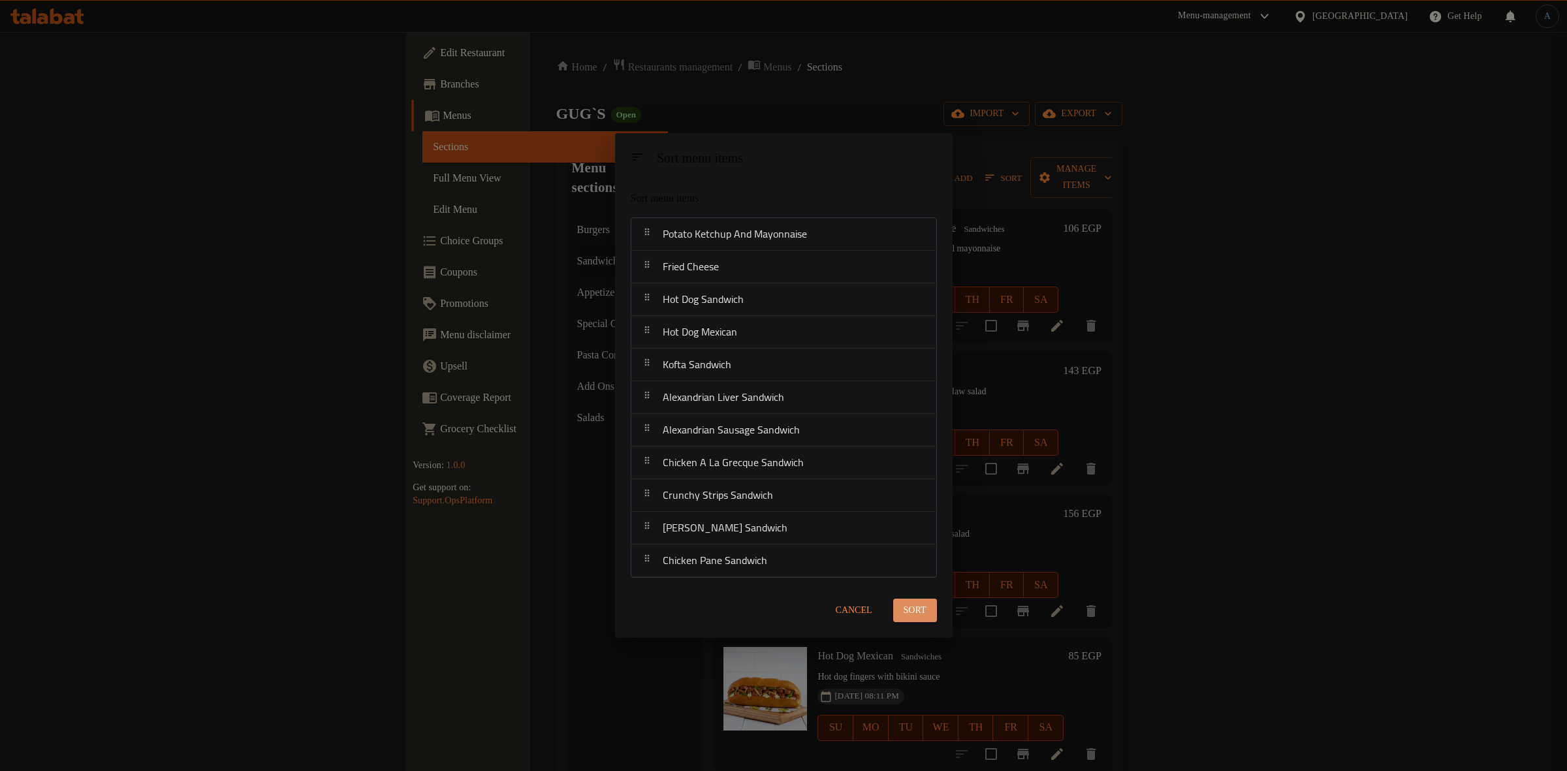
click at [918, 605] on span "Sort" at bounding box center [915, 611] width 23 height 16
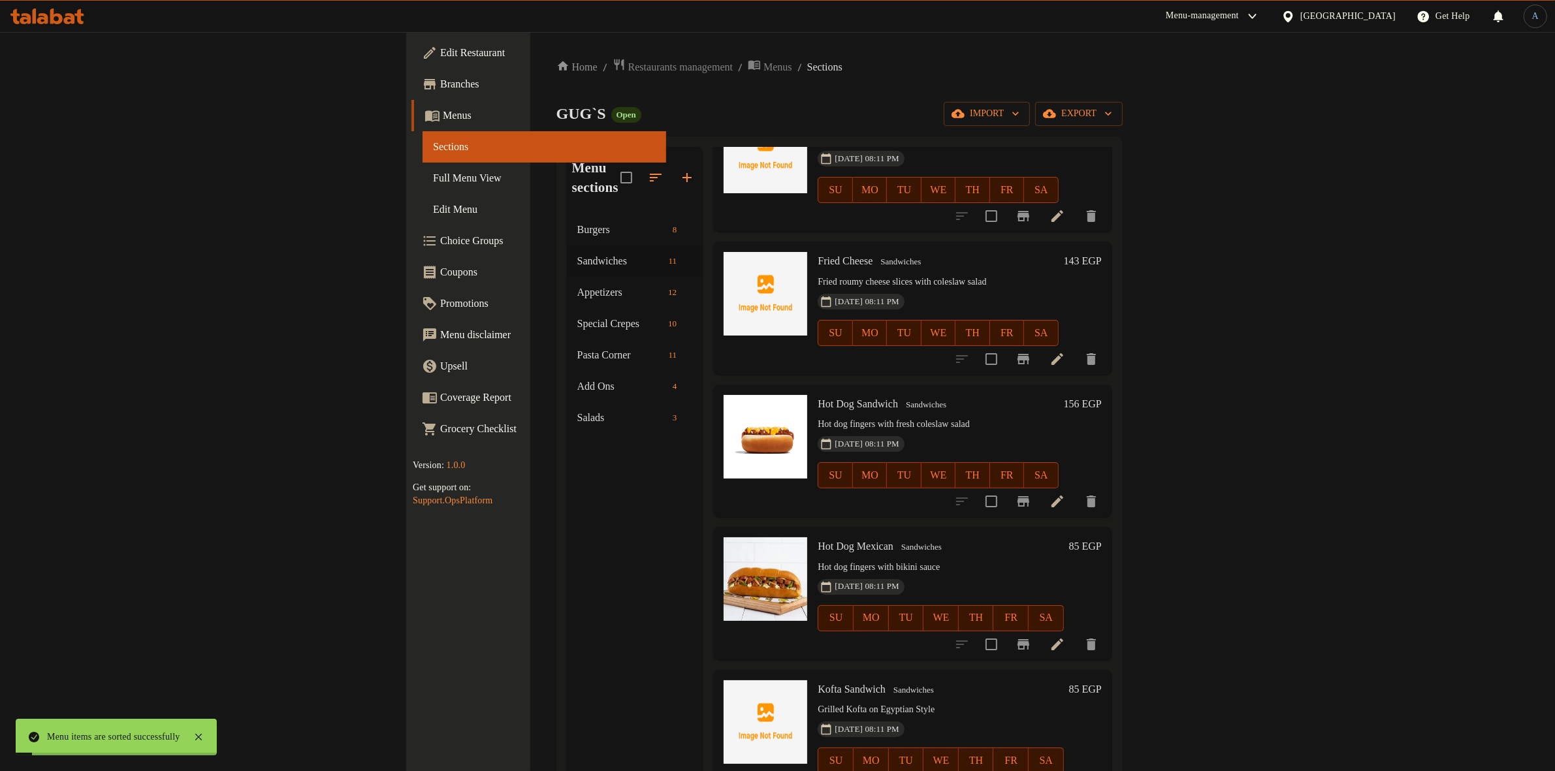
scroll to position [326, 0]
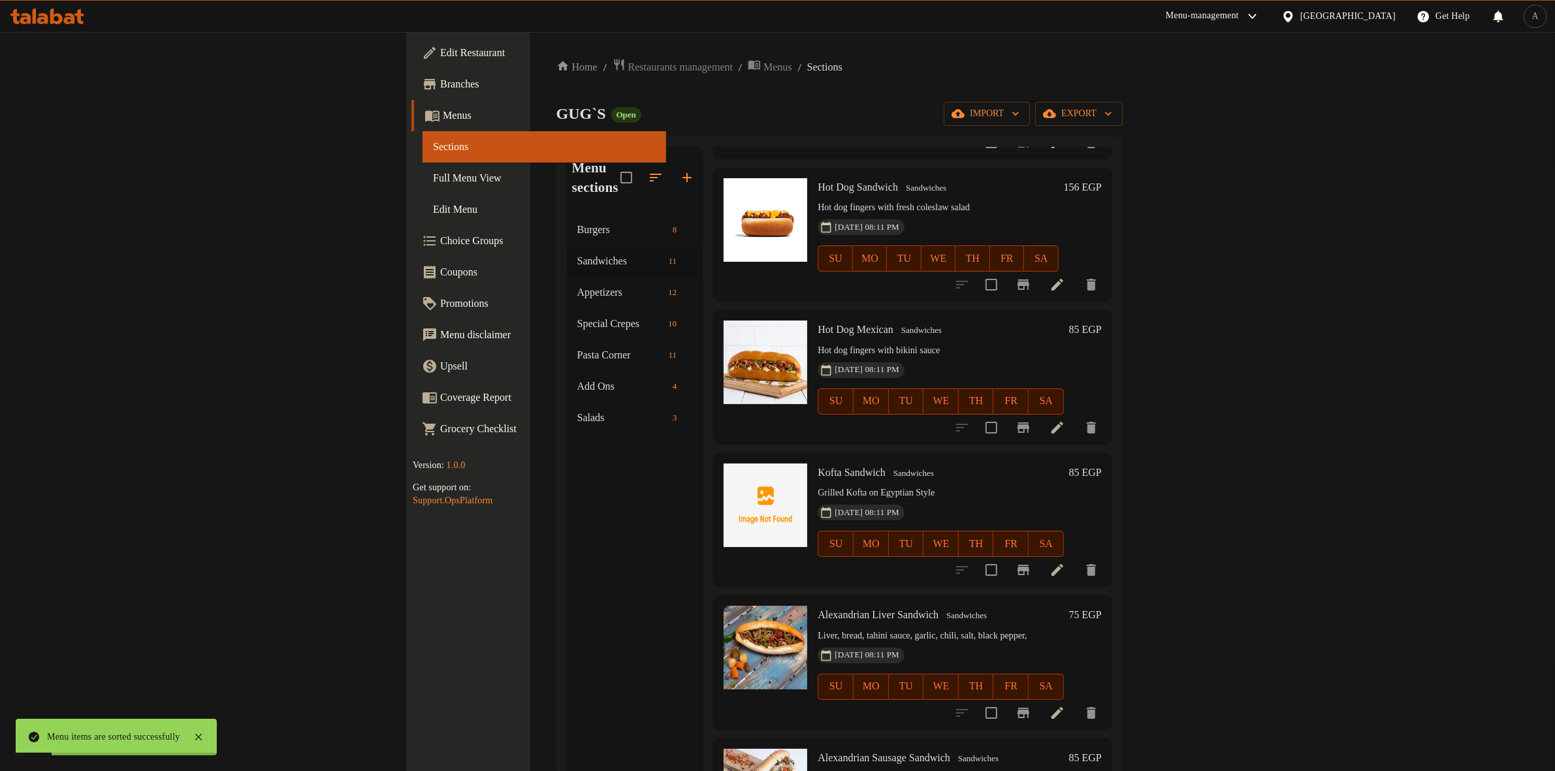
click at [1065, 562] on icon at bounding box center [1057, 570] width 16 height 16
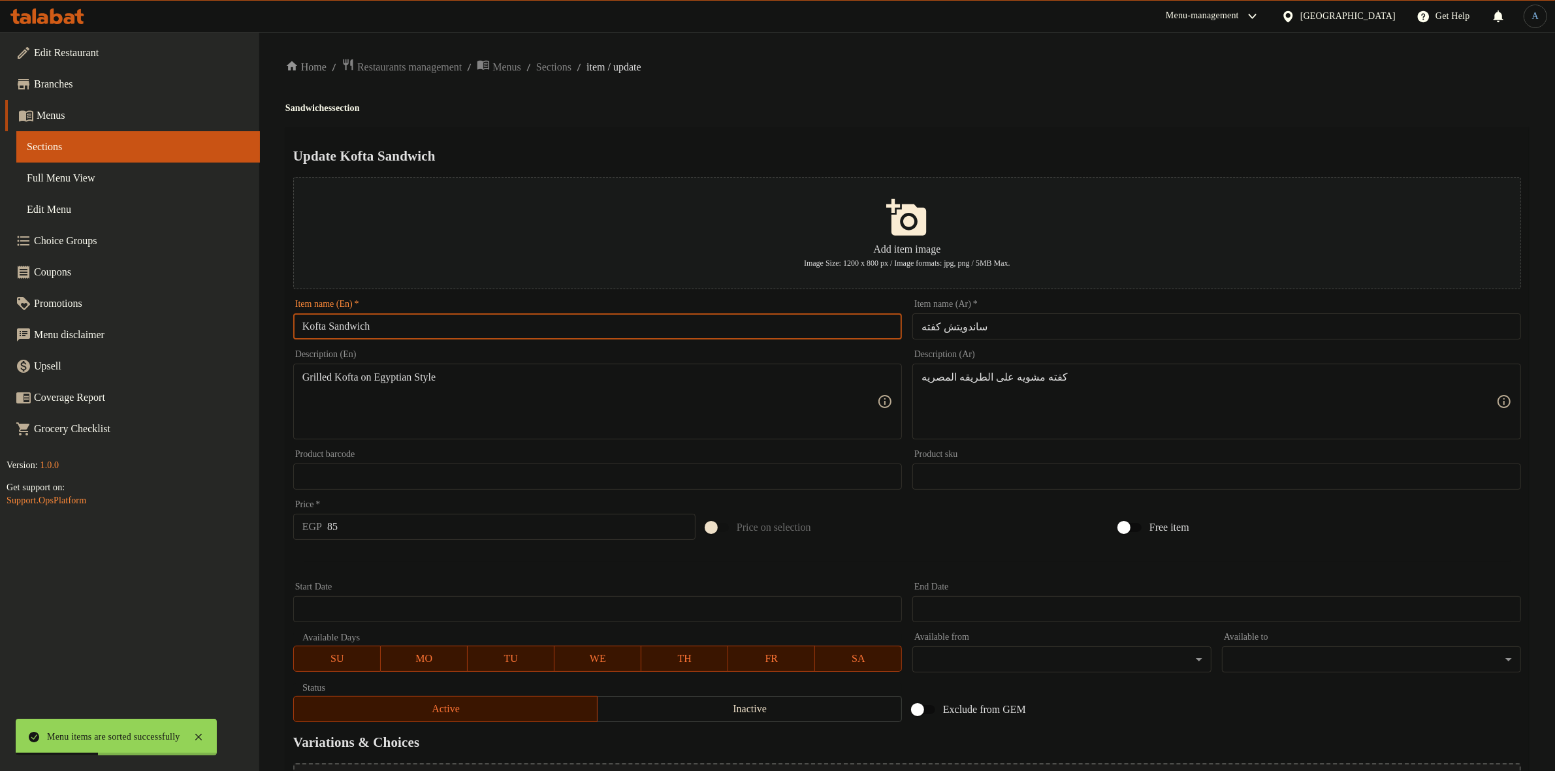
click at [366, 327] on input "Kofta Sandwich" at bounding box center [597, 326] width 609 height 26
type input "Kofta"
click at [1033, 334] on input "ساندويتش كفته" at bounding box center [1216, 326] width 609 height 26
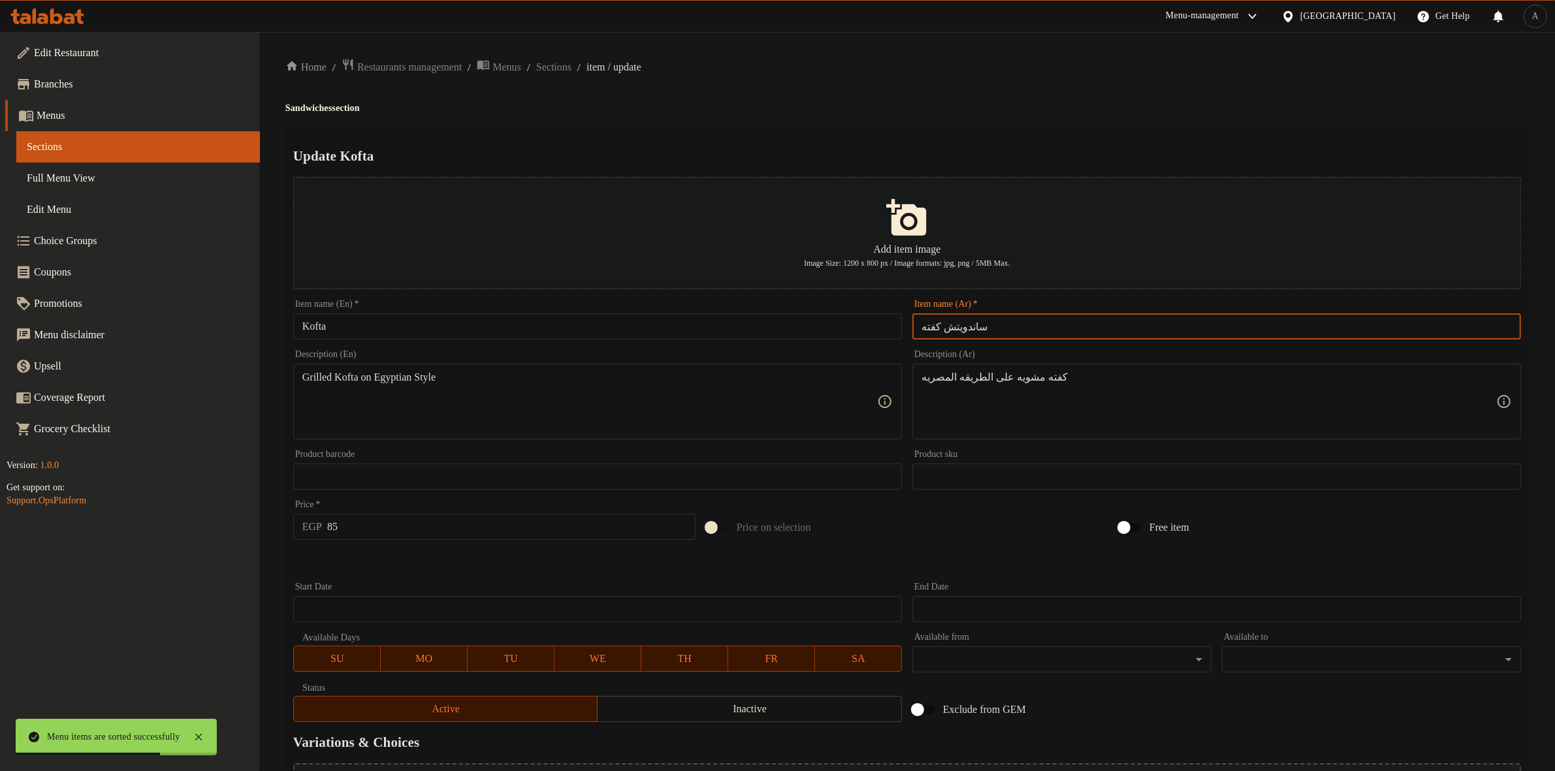
paste input "گ"
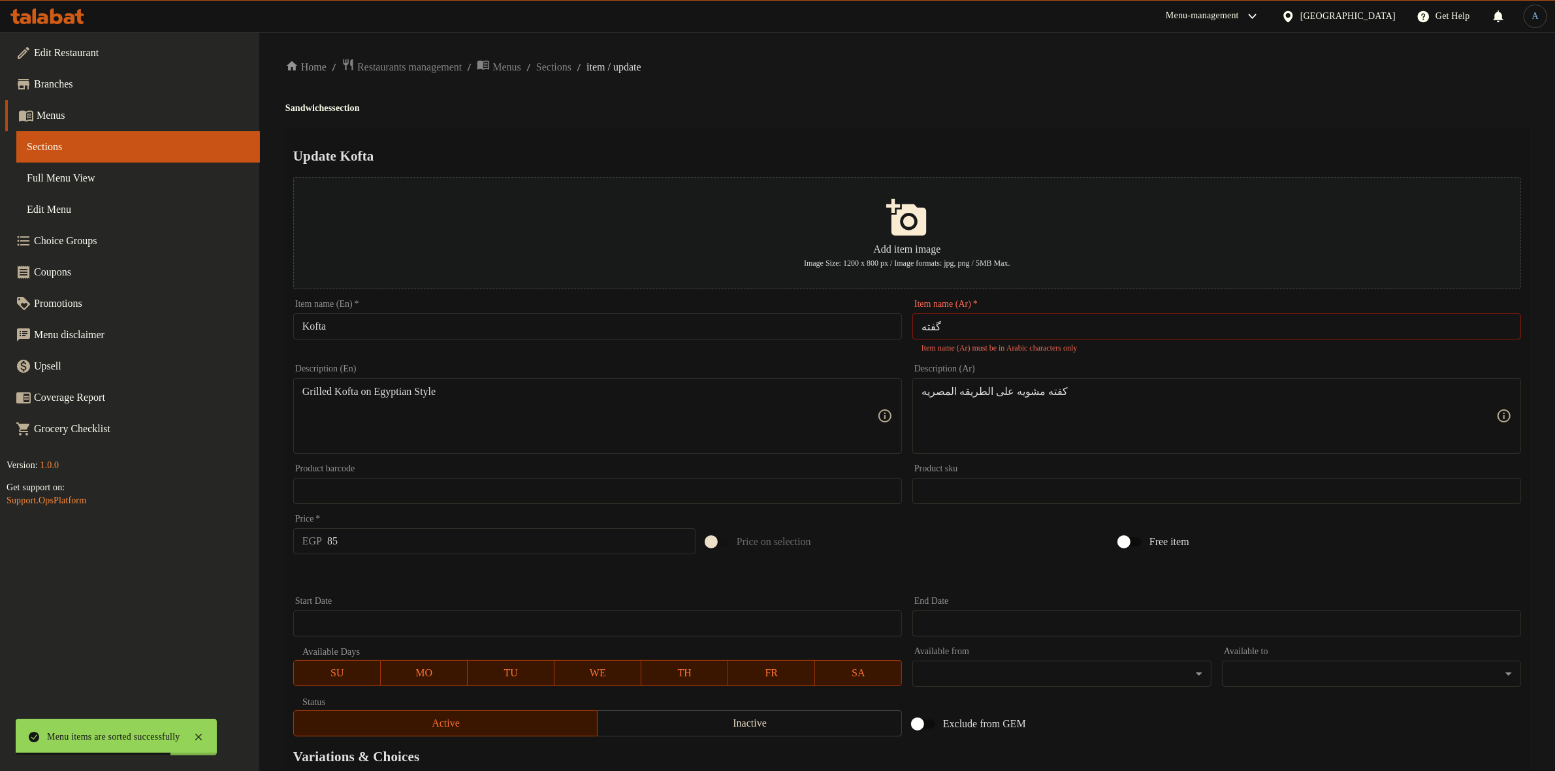
click at [980, 100] on div "Home / Restaurants management / Menus / Sections / item / update Sandwiches sec…" at bounding box center [906, 481] width 1243 height 846
click at [1009, 332] on input "گفته" at bounding box center [1216, 326] width 609 height 26
type input "كفته"
drag, startPoint x: 1257, startPoint y: 138, endPoint x: 1244, endPoint y: 138, distance: 13.1
click at [1257, 138] on div "Update Kofta Add item image Image Size: 1200 x 800 px / Image formats: jpg, png…" at bounding box center [906, 510] width 1243 height 767
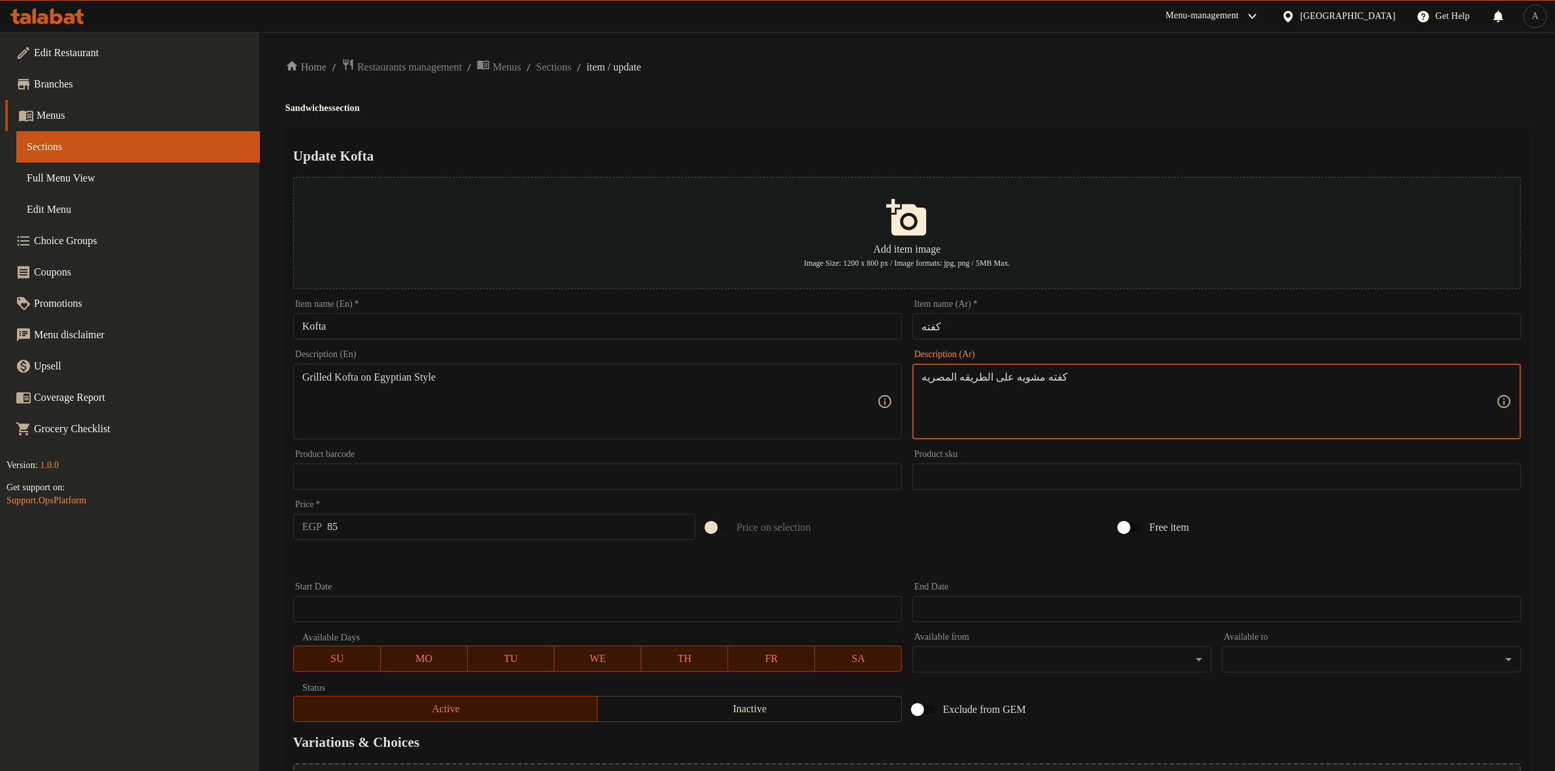
paste textarea "ة المصرية"
type textarea "كفته مشويه على الطريقة المصرية"
click at [1128, 125] on div "Home / Restaurants management / Menus / Sections / item / update Sandwiches sec…" at bounding box center [906, 474] width 1243 height 832
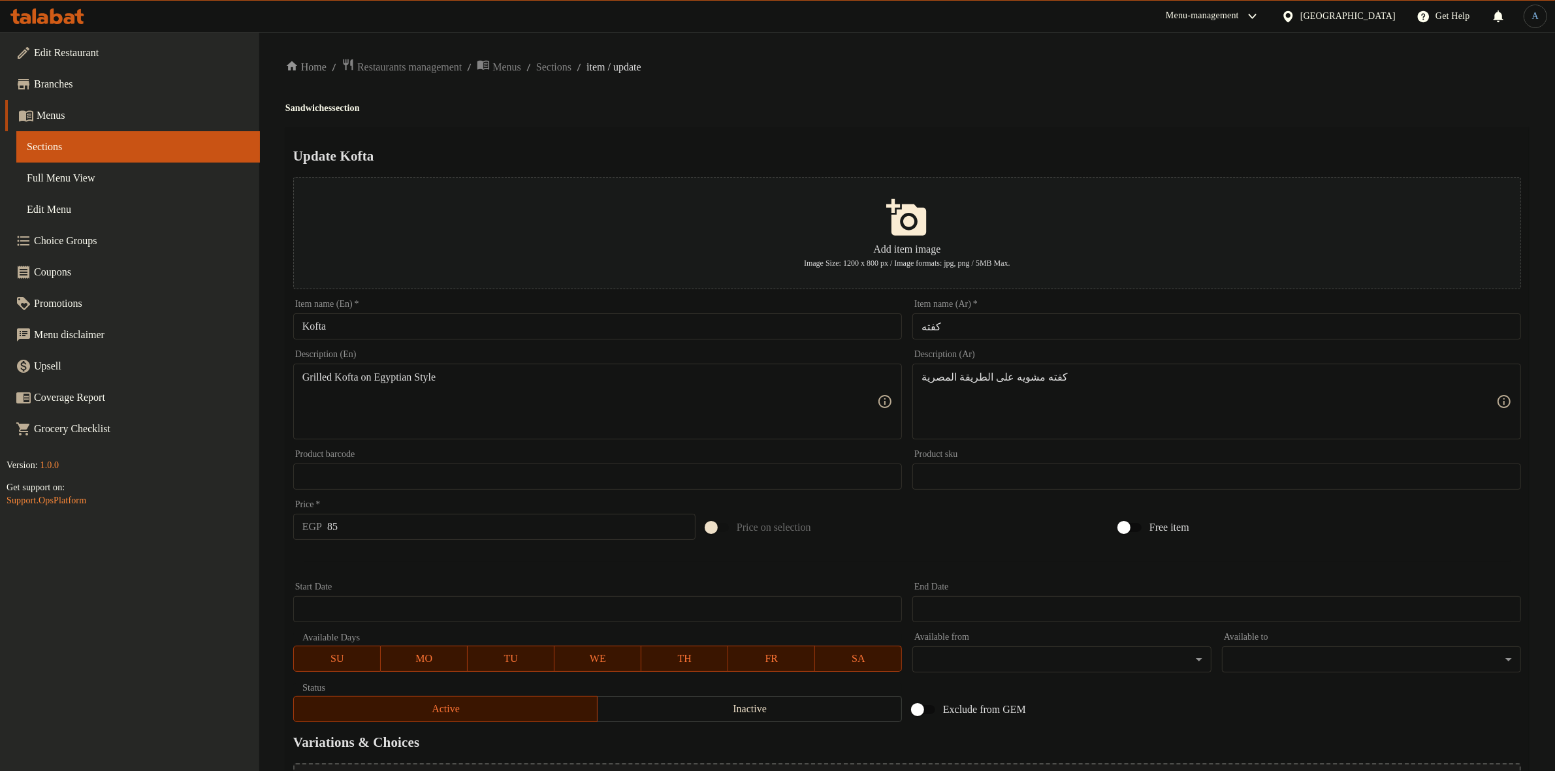
paste textarea "kofta, Egyptian style"
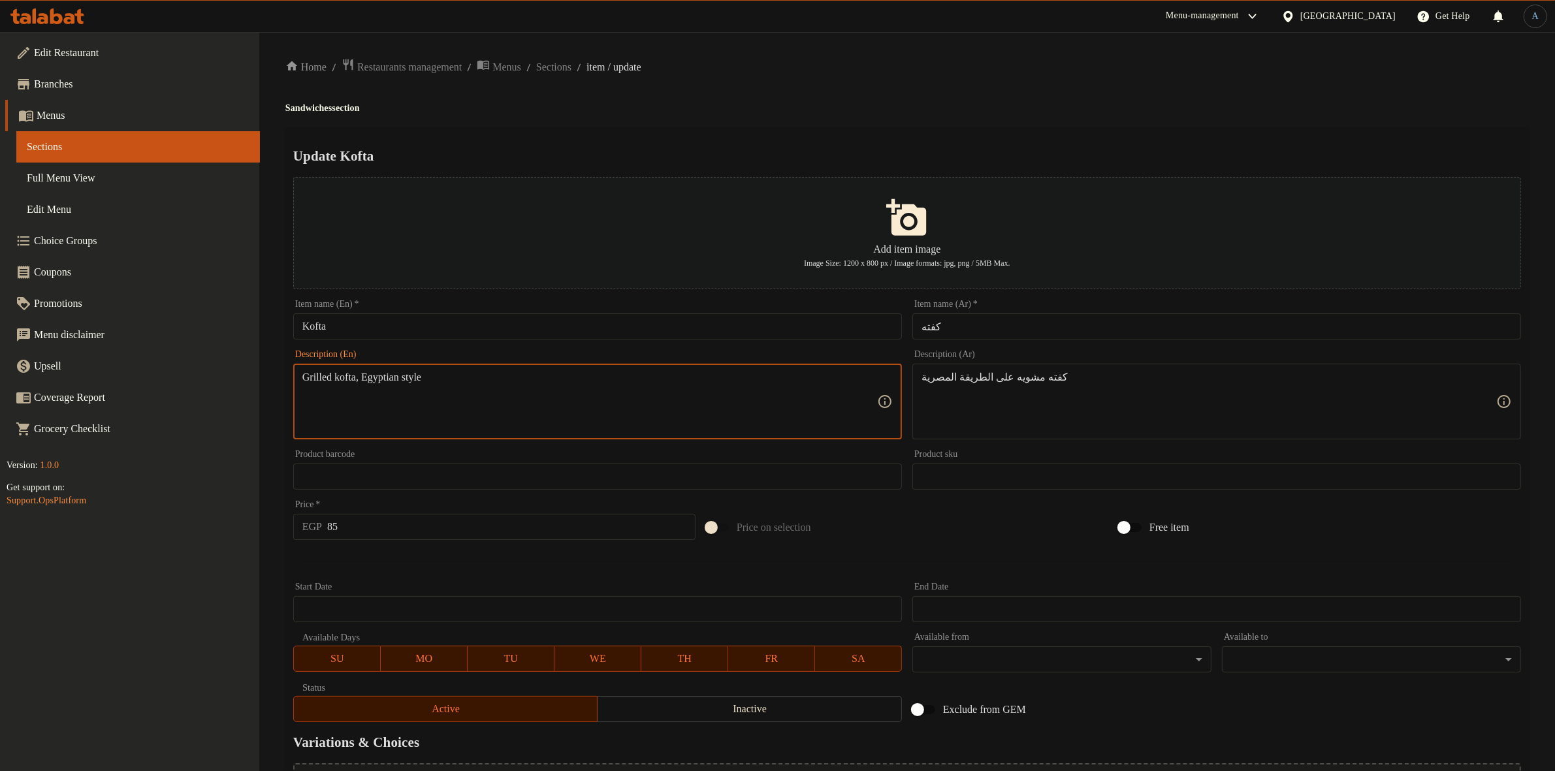
click at [370, 386] on textarea "Grilled kofta, Egyptian style" at bounding box center [589, 402] width 575 height 62
type textarea "Grilled kofta Egyptian style"
click at [806, 104] on h4 "Sandwiches section" at bounding box center [906, 108] width 1243 height 13
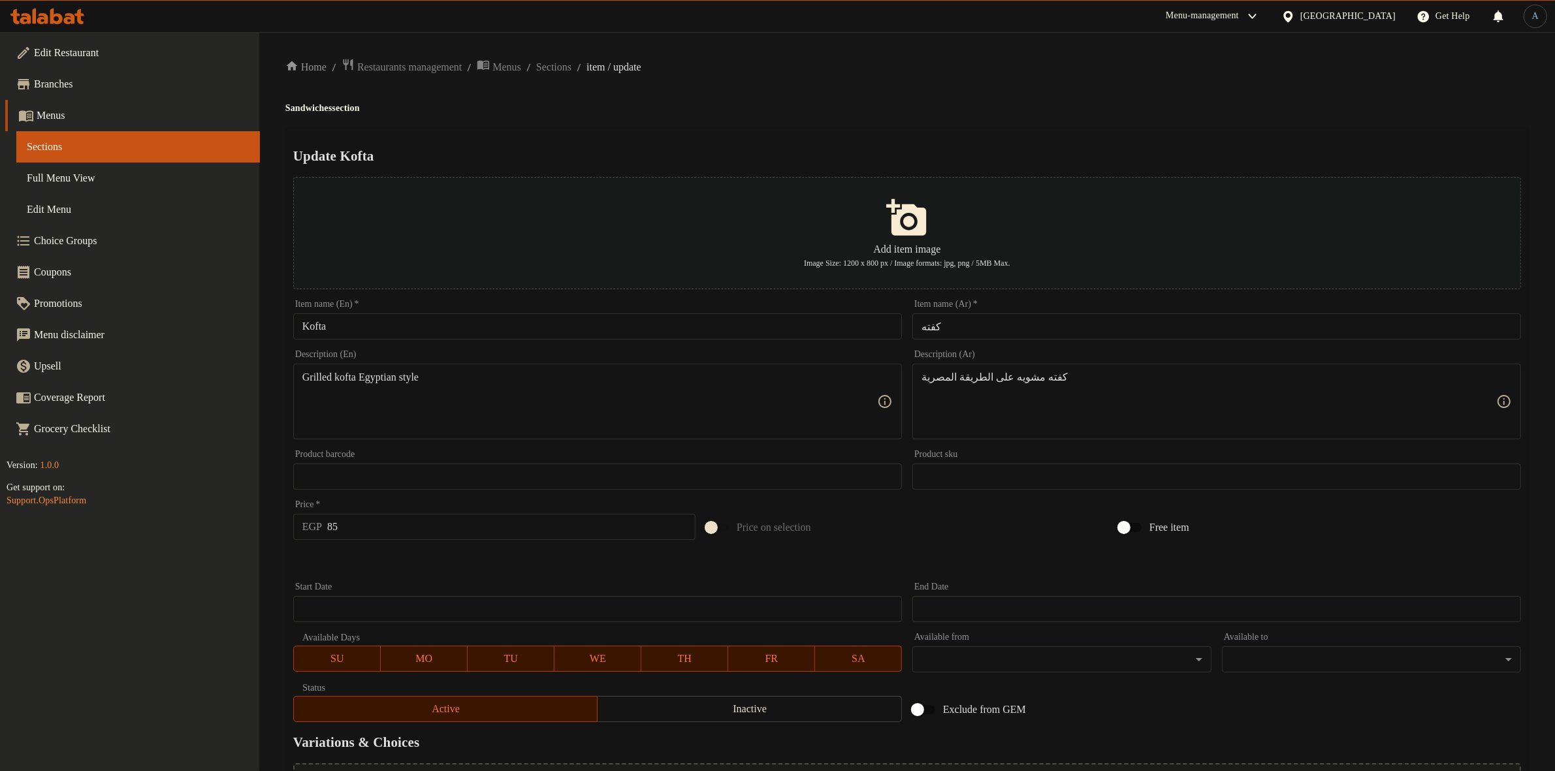
click at [426, 524] on input "85" at bounding box center [511, 527] width 368 height 26
type input "156"
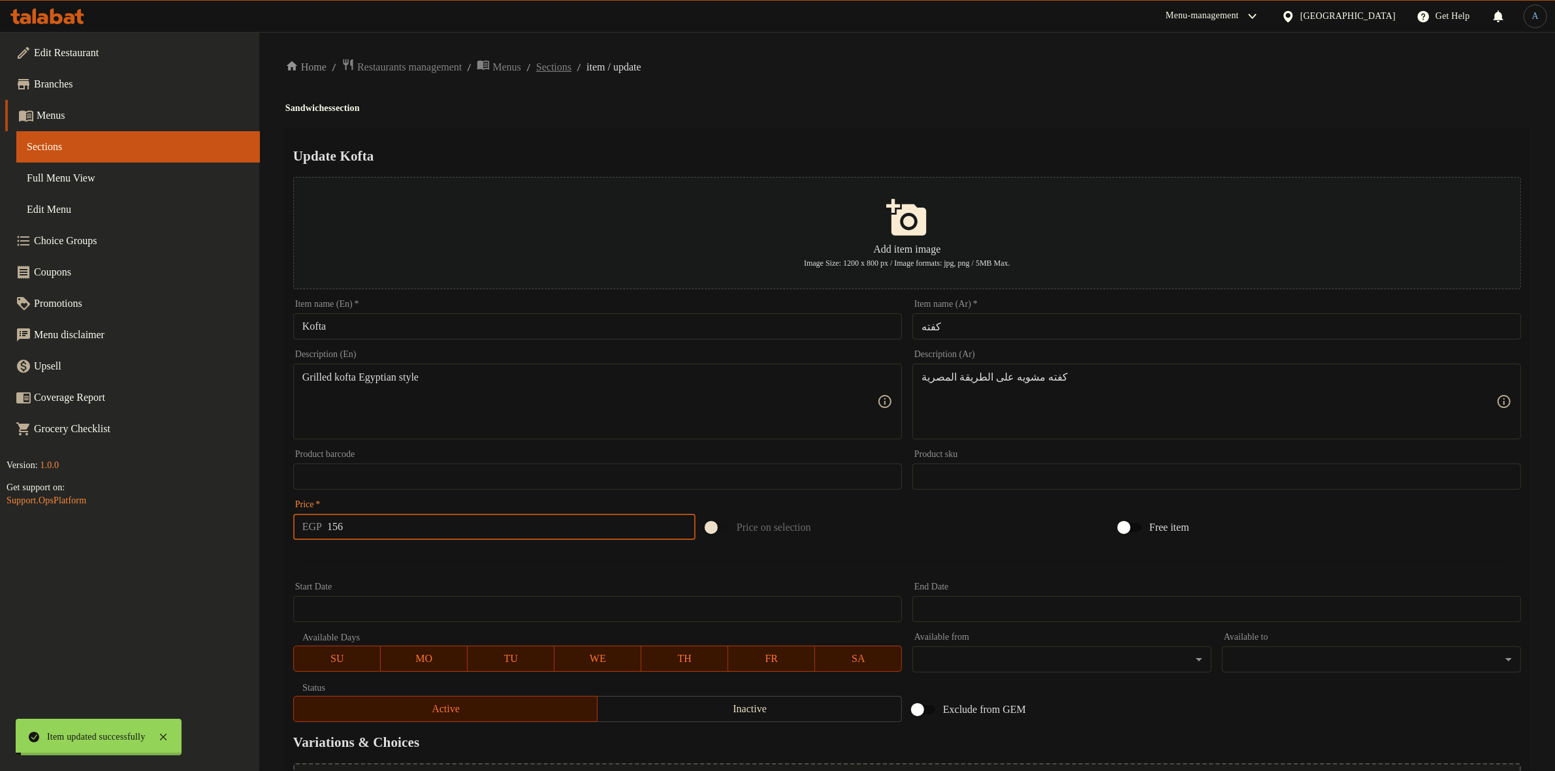
click at [571, 66] on span "Sections" at bounding box center [553, 67] width 35 height 16
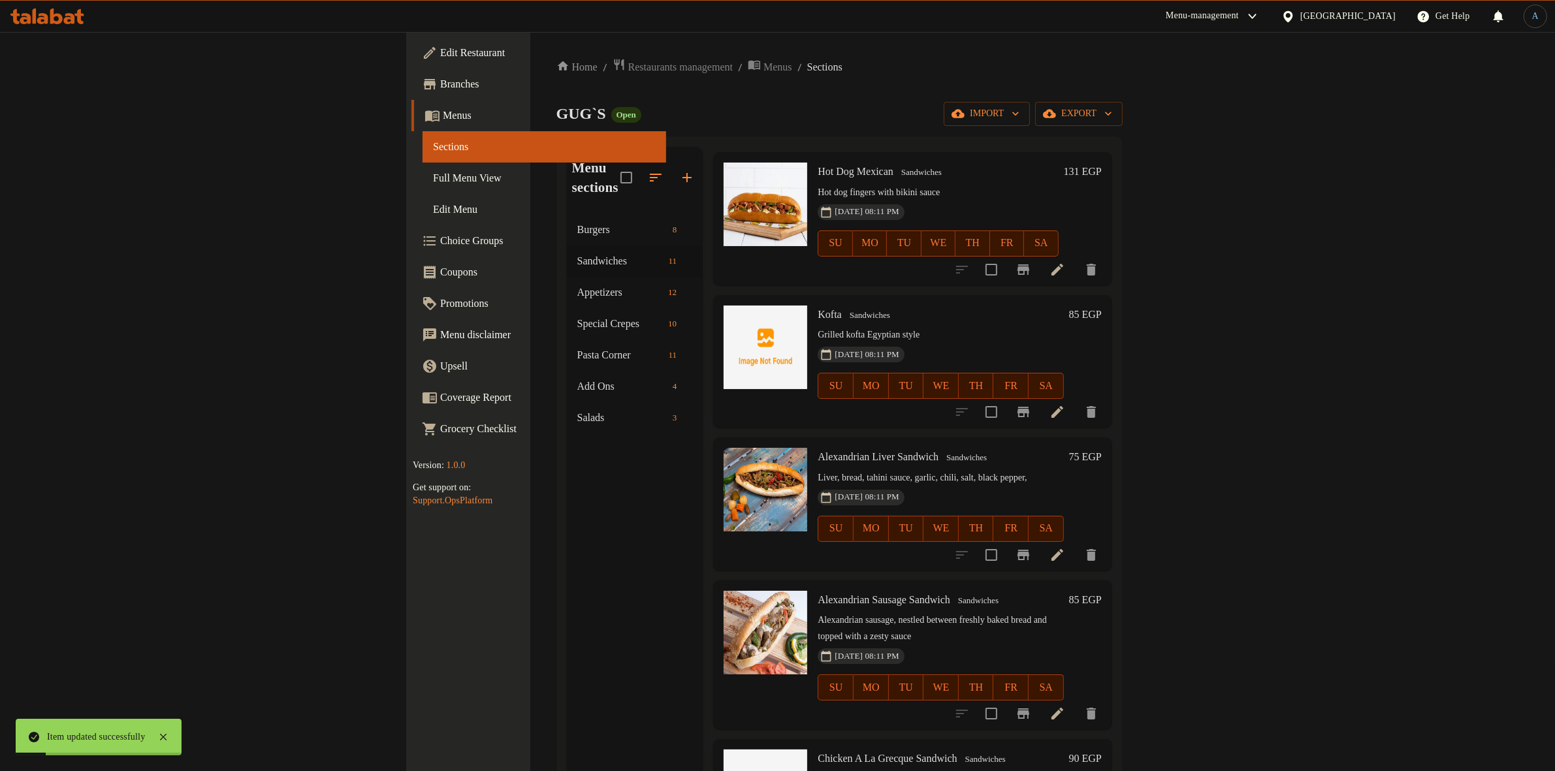
scroll to position [490, 0]
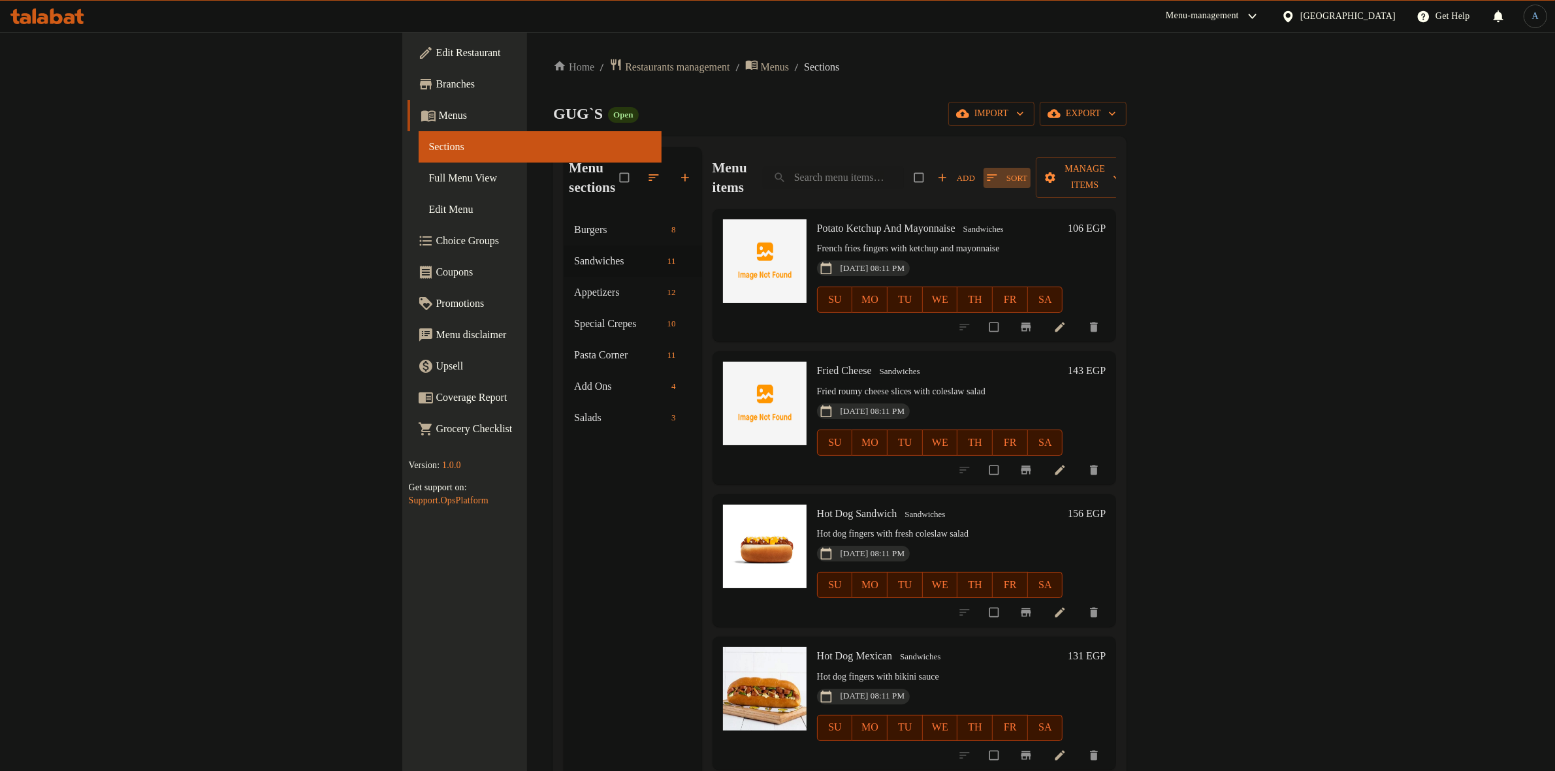
click at [1030, 177] on button "Sort" at bounding box center [1006, 178] width 47 height 20
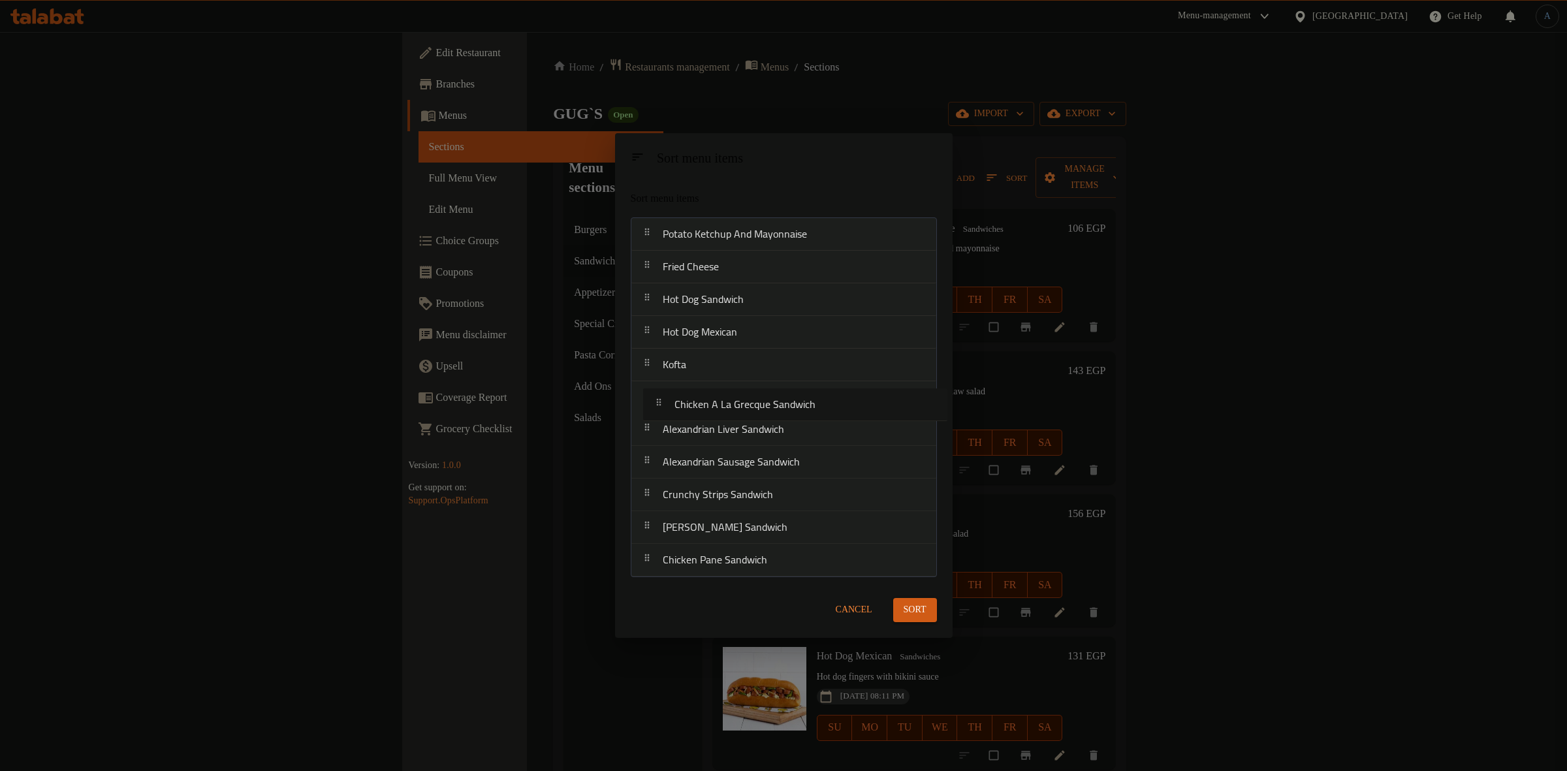
drag, startPoint x: 757, startPoint y: 472, endPoint x: 769, endPoint y: 405, distance: 68.3
click at [769, 405] on nav "Potato Ketchup And Mayonnaise Fried Cheese Hot Dog Sandwich Hot Dog Mexican Kof…" at bounding box center [784, 397] width 306 height 360
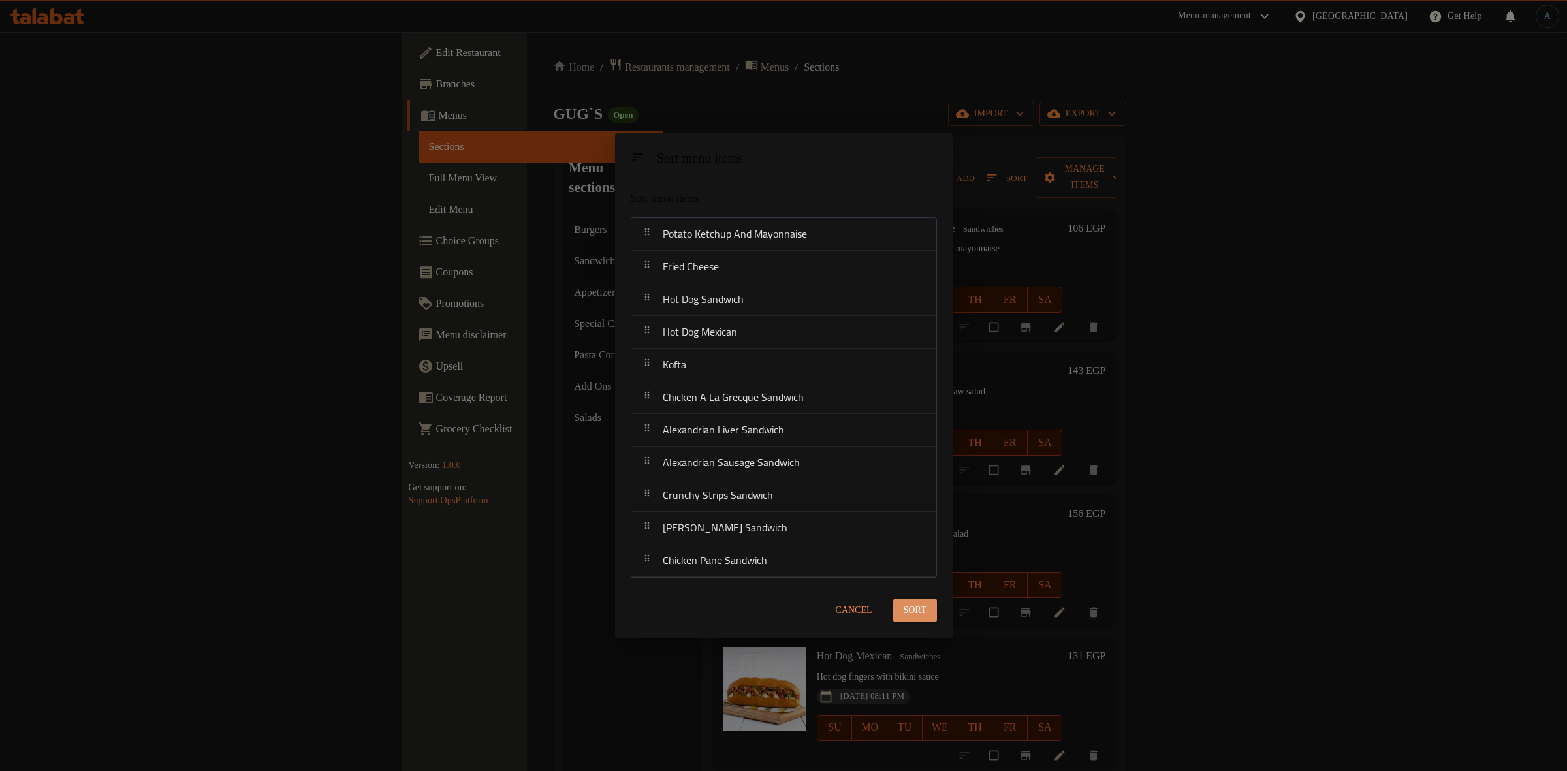
click at [924, 604] on span "Sort" at bounding box center [915, 611] width 23 height 16
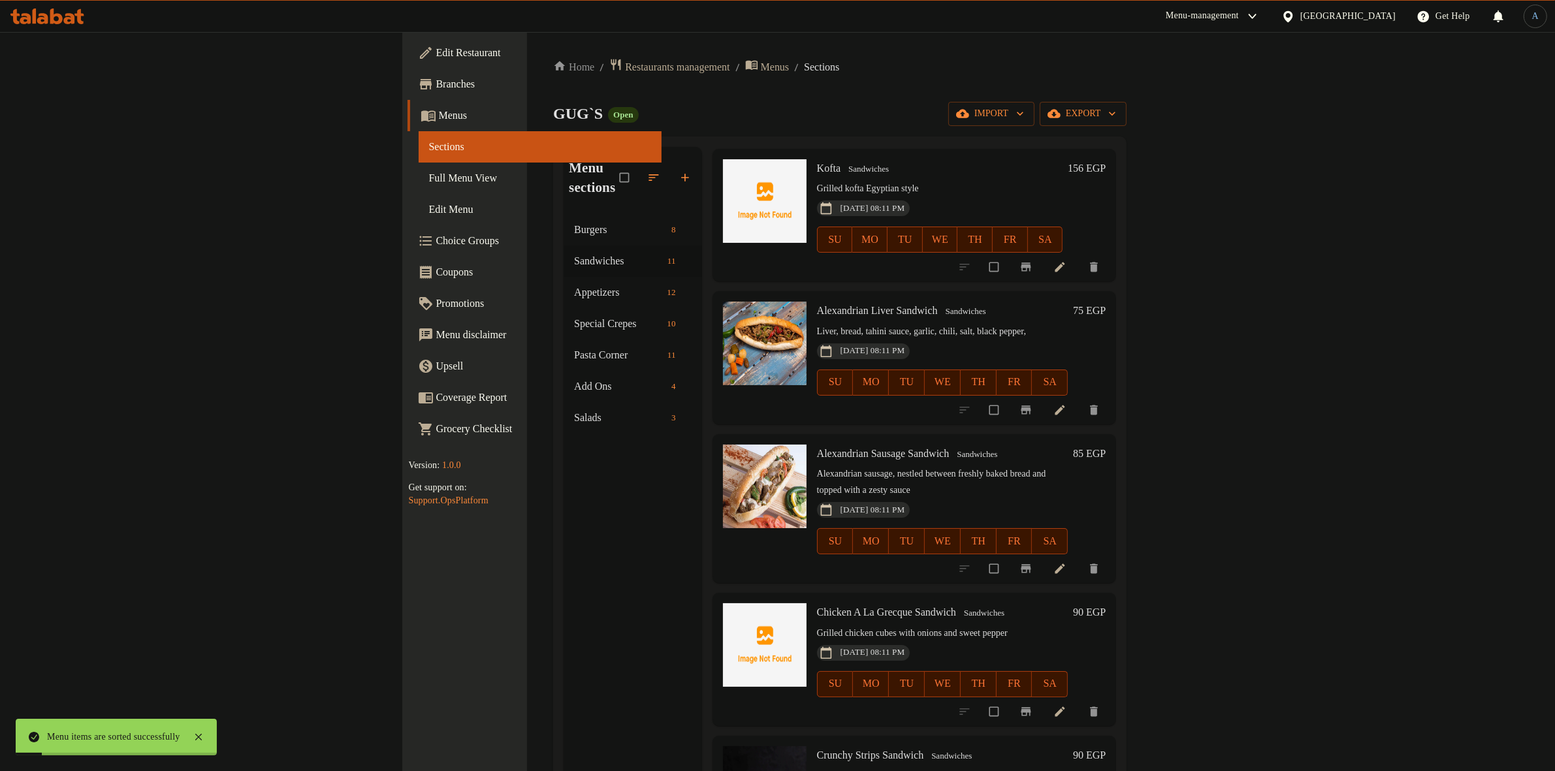
scroll to position [653, 0]
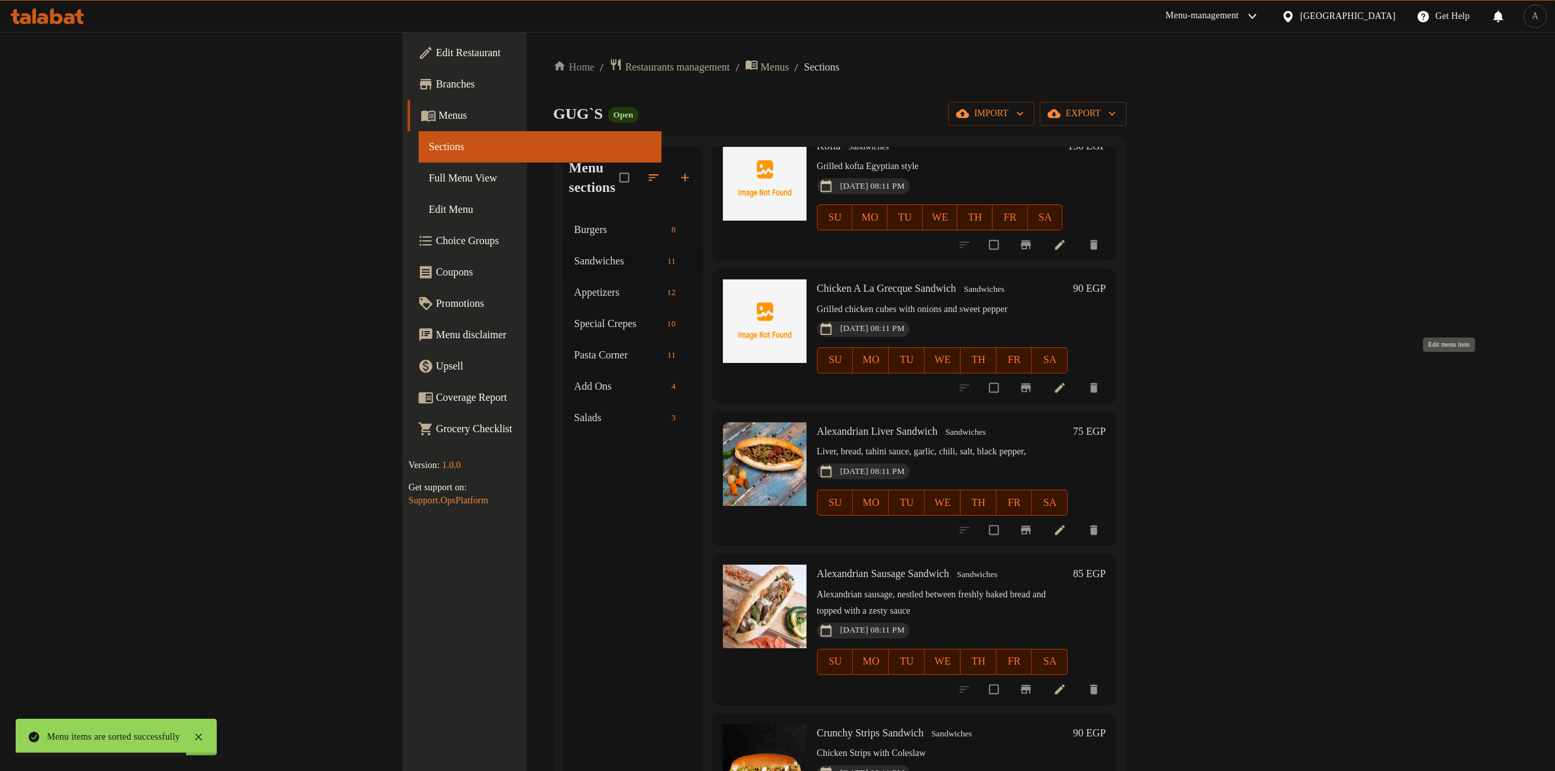
click at [1066, 381] on icon at bounding box center [1059, 387] width 13 height 13
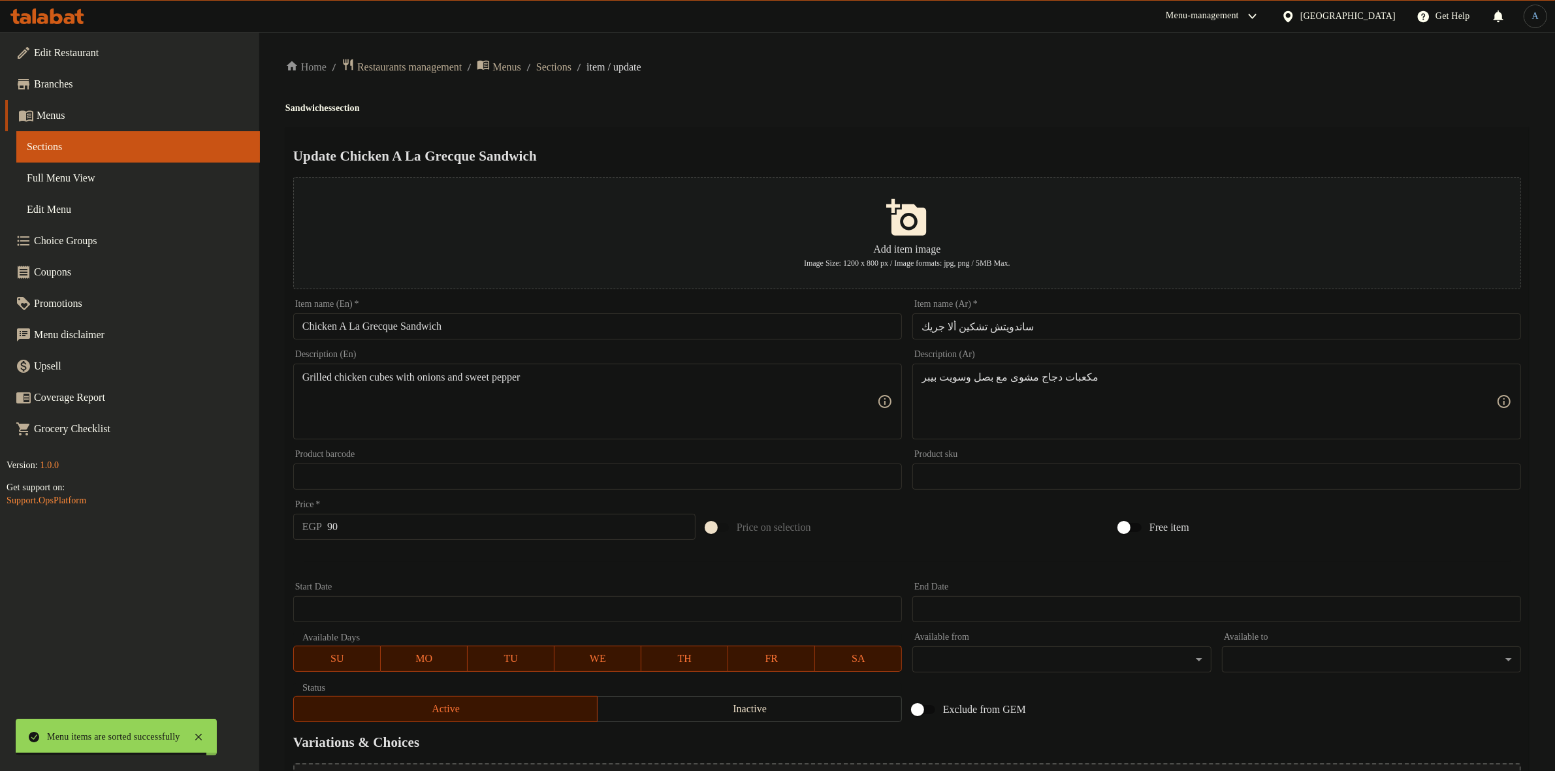
click at [1034, 328] on input "ساندويتش تشكين ألا جريك" at bounding box center [1216, 326] width 609 height 26
paste input "[PERSON_NAME] ا"
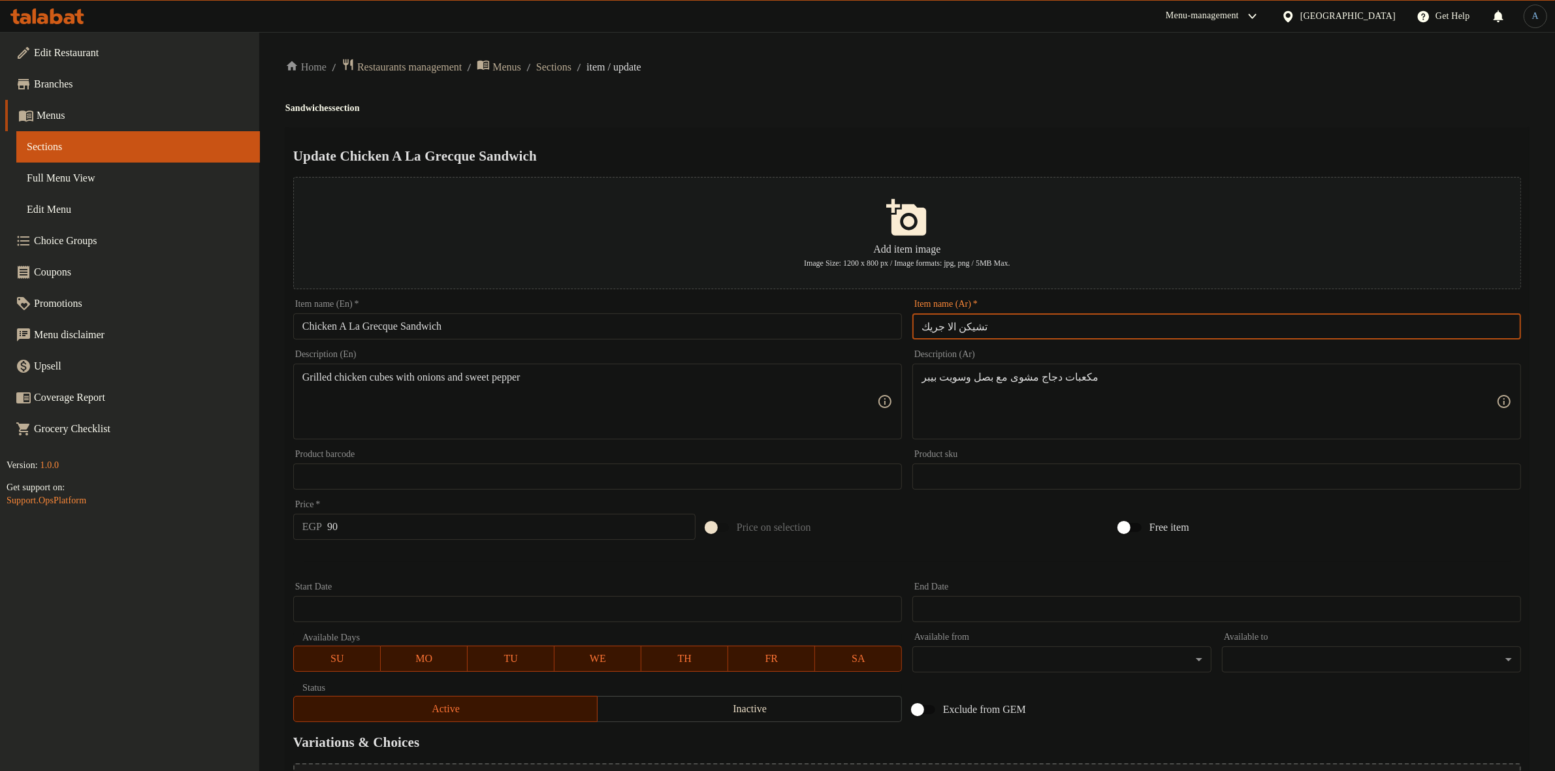
type input "تشيكن الا جريك"
click at [1000, 135] on div "Update Chicken A La Grecque Sandwich Add item image Image Size: 1200 x 800 px /…" at bounding box center [906, 503] width 1243 height 753
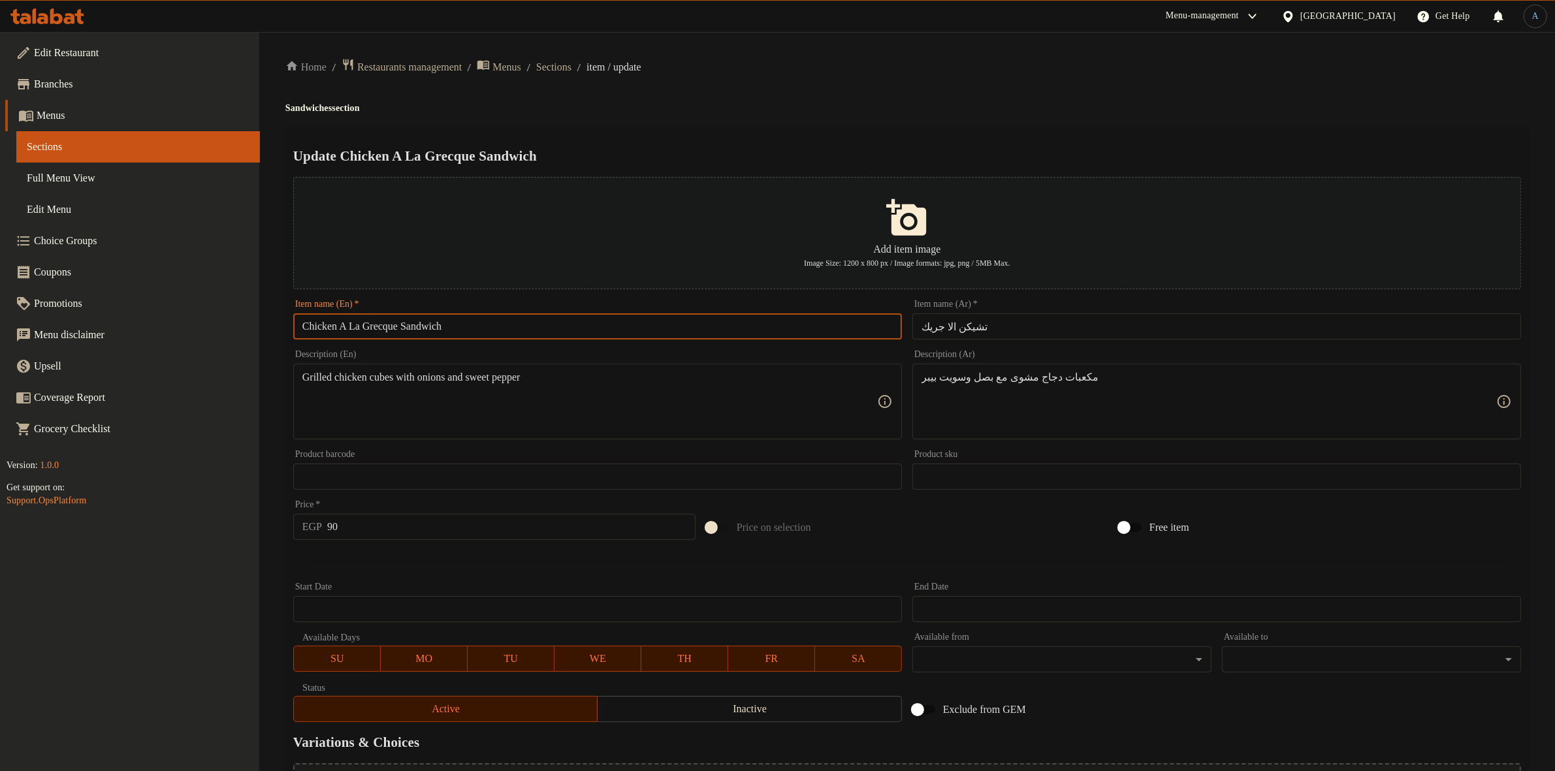
click at [435, 332] on input "Chicken A La Grecque Sandwich" at bounding box center [597, 326] width 609 height 26
type input "Chicken A La Grecque"
click at [751, 97] on div "Home / Restaurants management / Menus / Sections / item / update Sandwiches sec…" at bounding box center [906, 474] width 1243 height 832
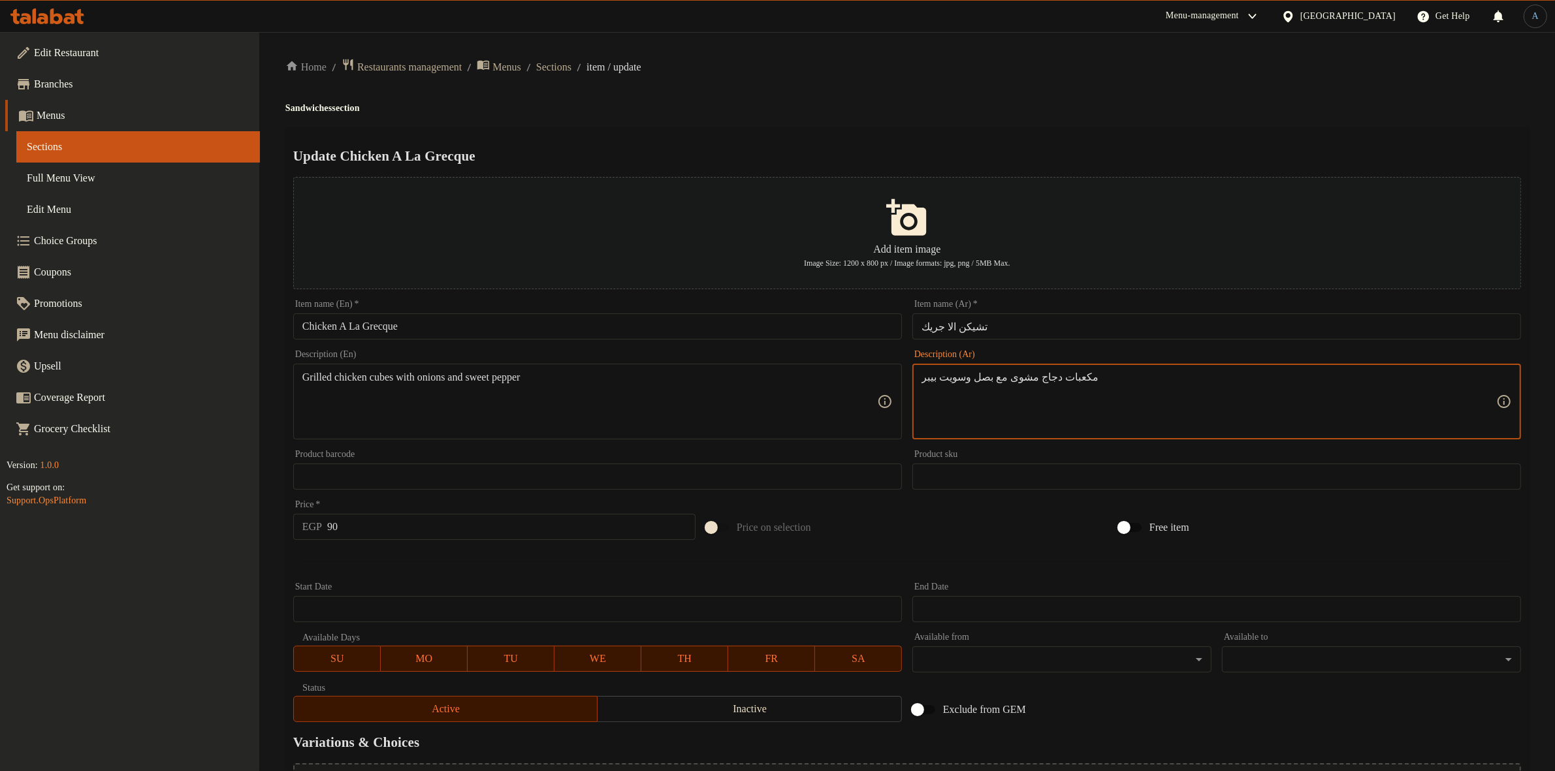
paste textarea "لدجاج المشوي مع البصل وال"
type textarea "مكعبات الدجاج المشوي مع البصل والسويت بيبر"
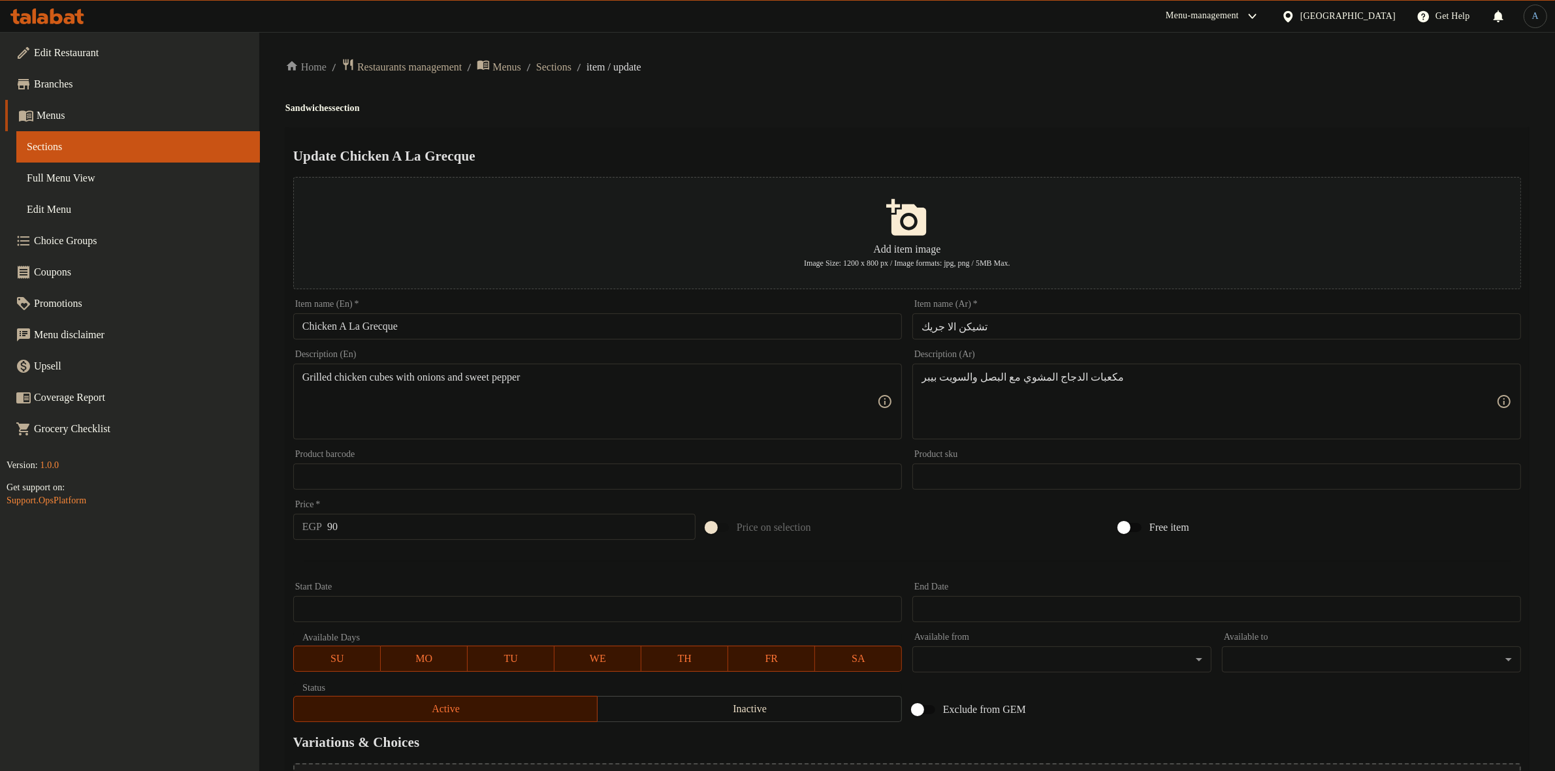
paste textarea
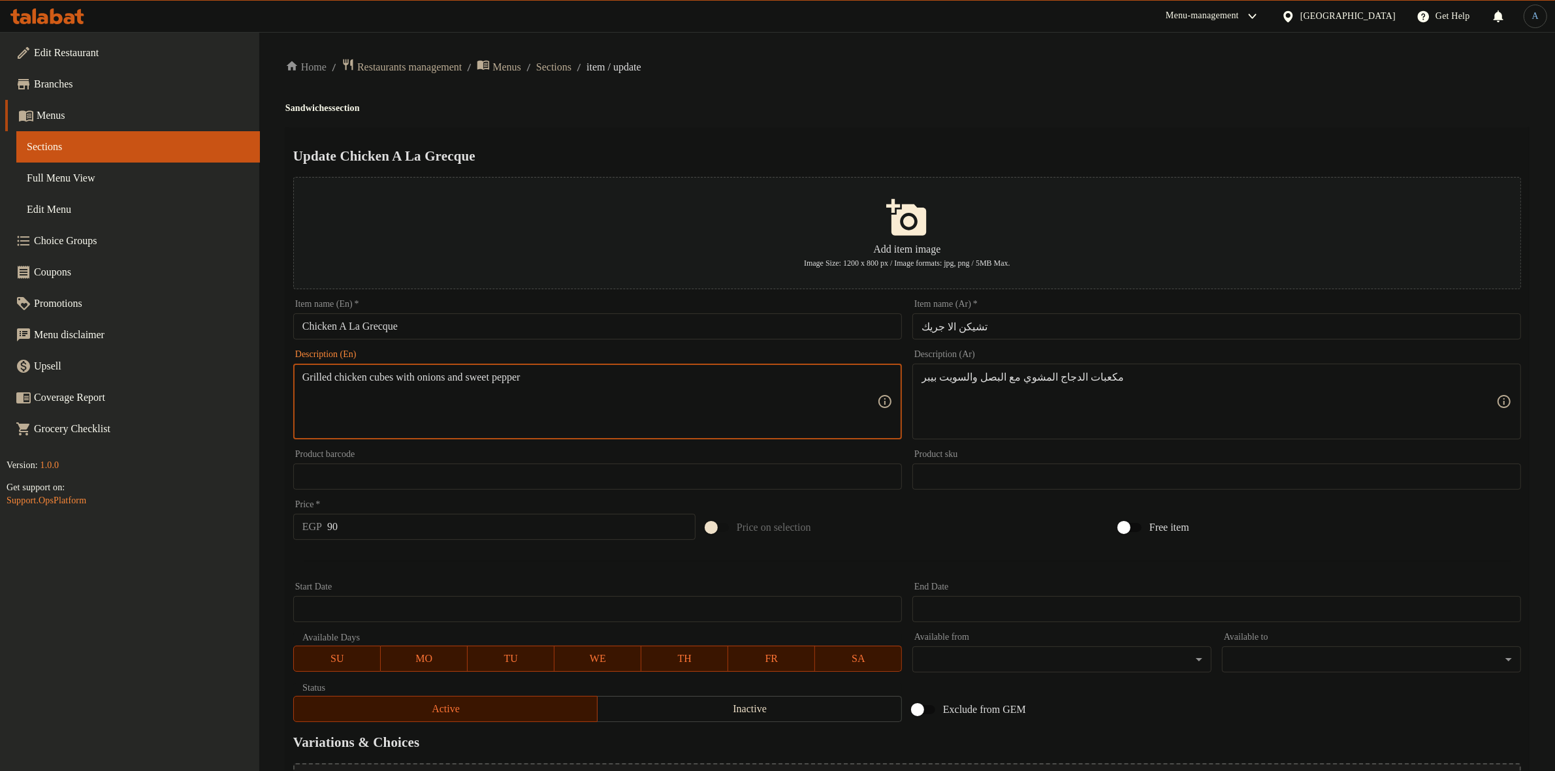
type textarea "Grilled chicken cubes with onions and sweet pepper"
click at [834, 99] on div "Home / Restaurants management / Menus / Sections / item / update Sandwiches sec…" at bounding box center [906, 474] width 1243 height 832
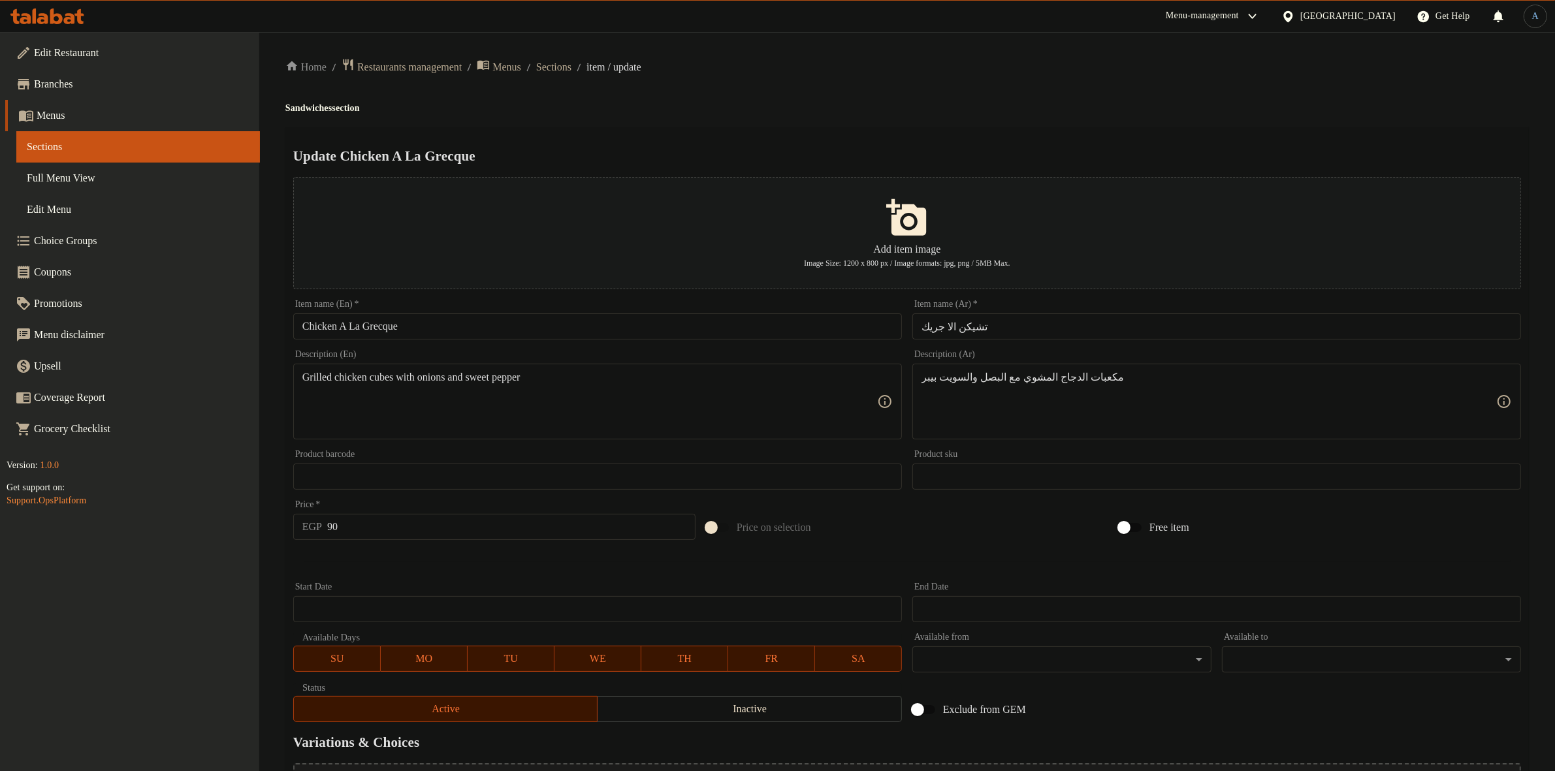
click at [460, 531] on input "90" at bounding box center [511, 527] width 368 height 26
type input "143"
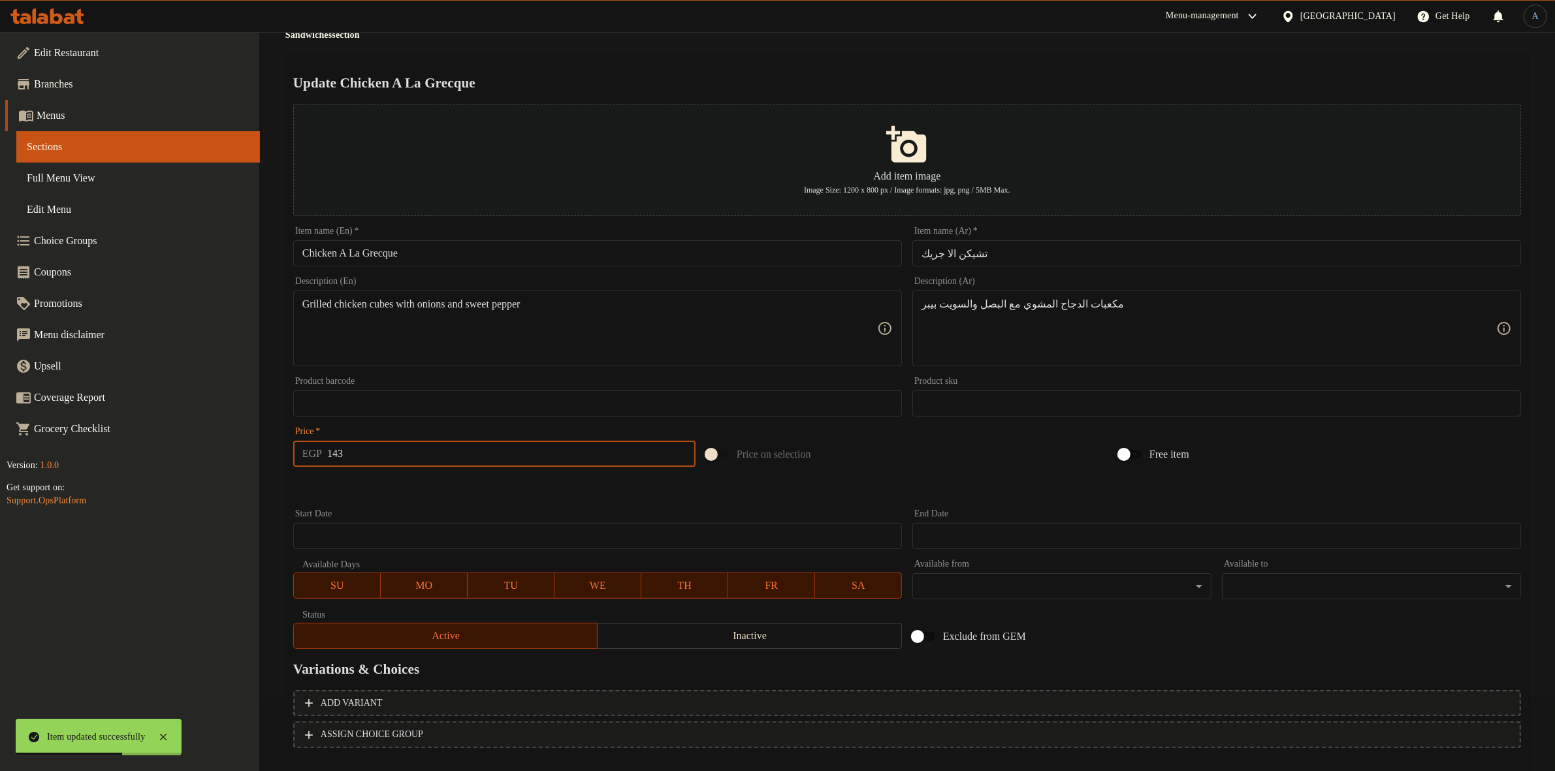
scroll to position [144, 0]
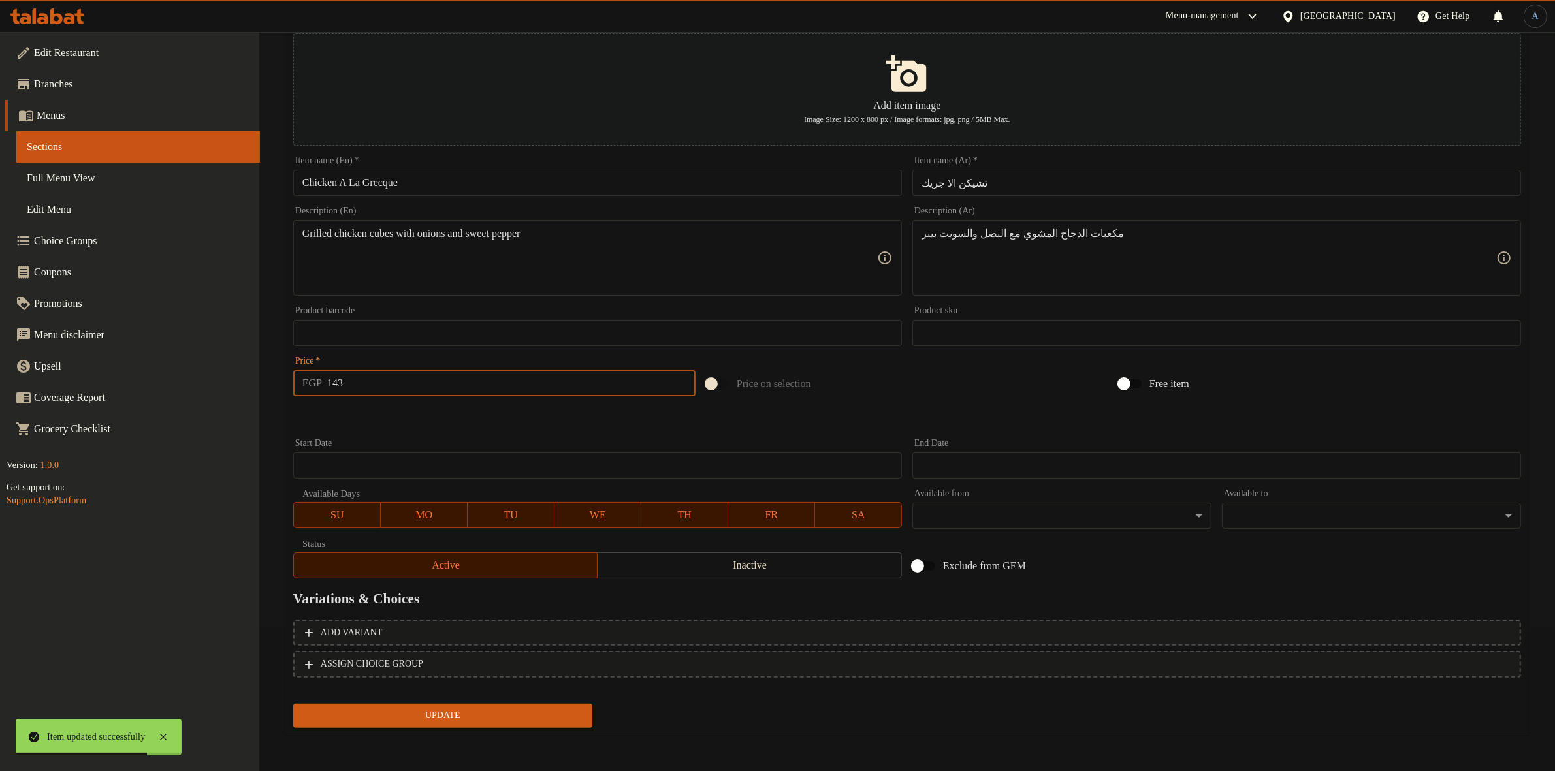
click at [590, 712] on button "Update" at bounding box center [442, 716] width 299 height 24
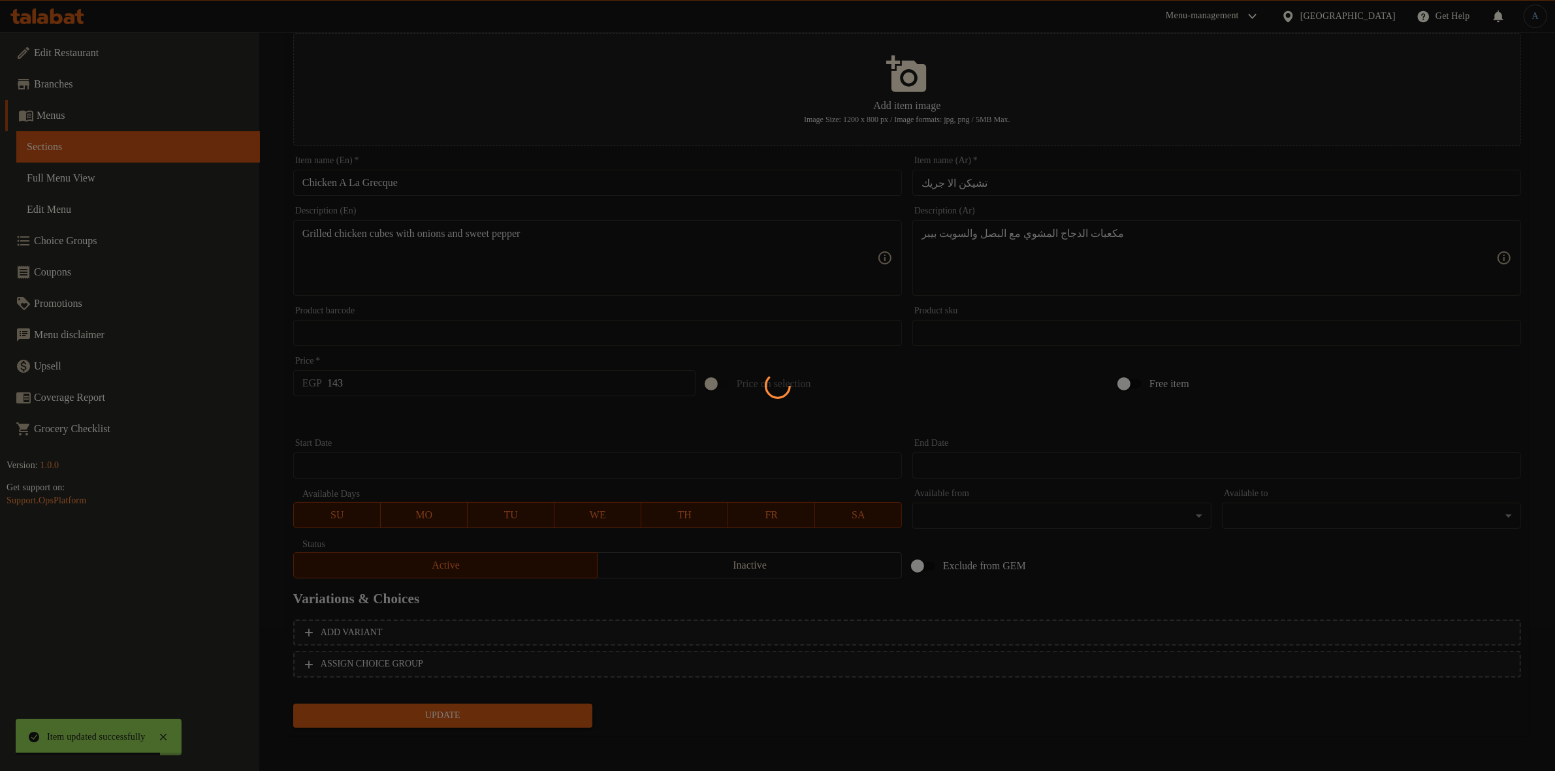
scroll to position [0, 0]
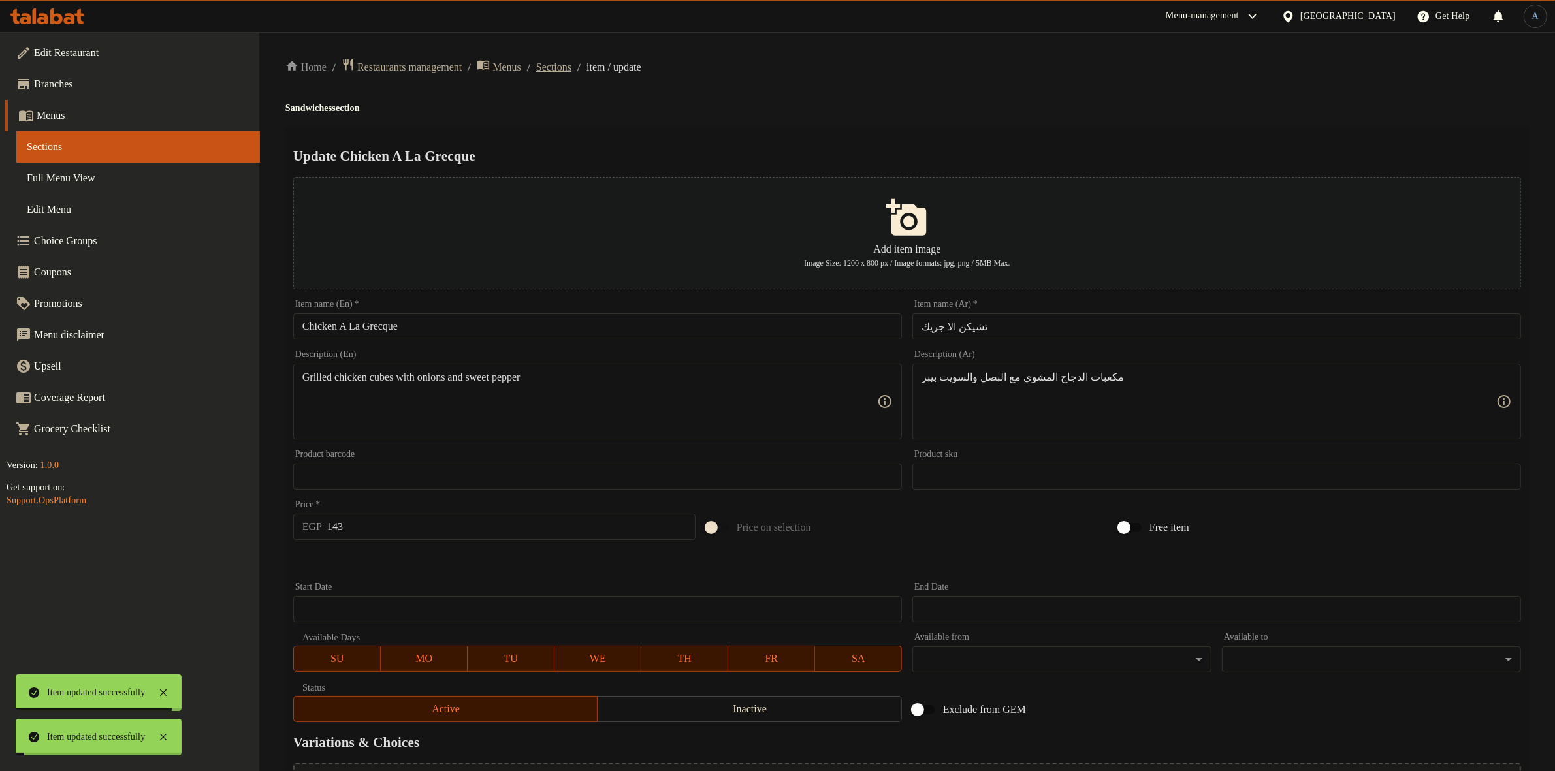
click at [571, 70] on span "Sections" at bounding box center [553, 67] width 35 height 16
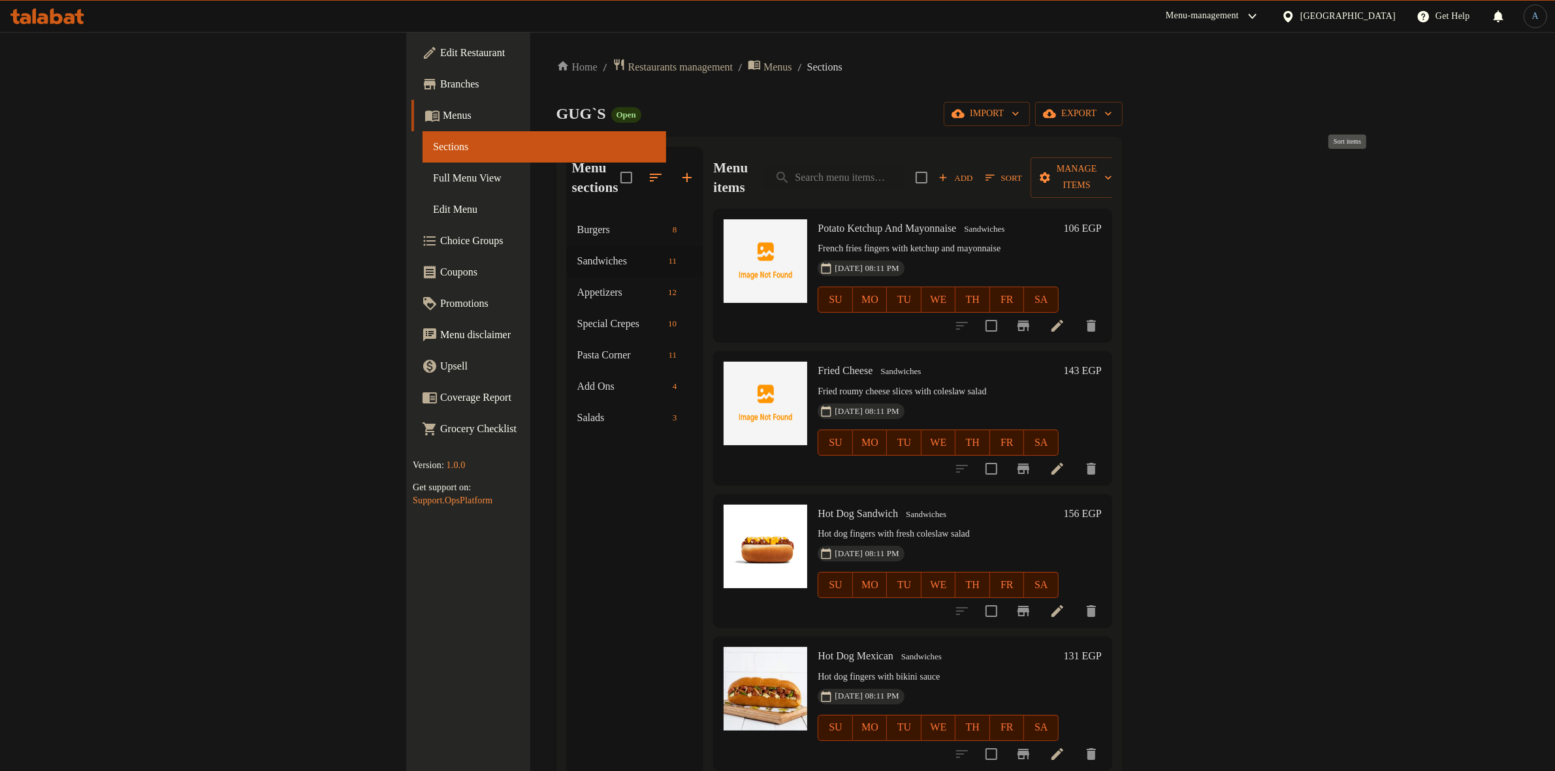
click at [1022, 170] on span "Sort" at bounding box center [1003, 177] width 37 height 15
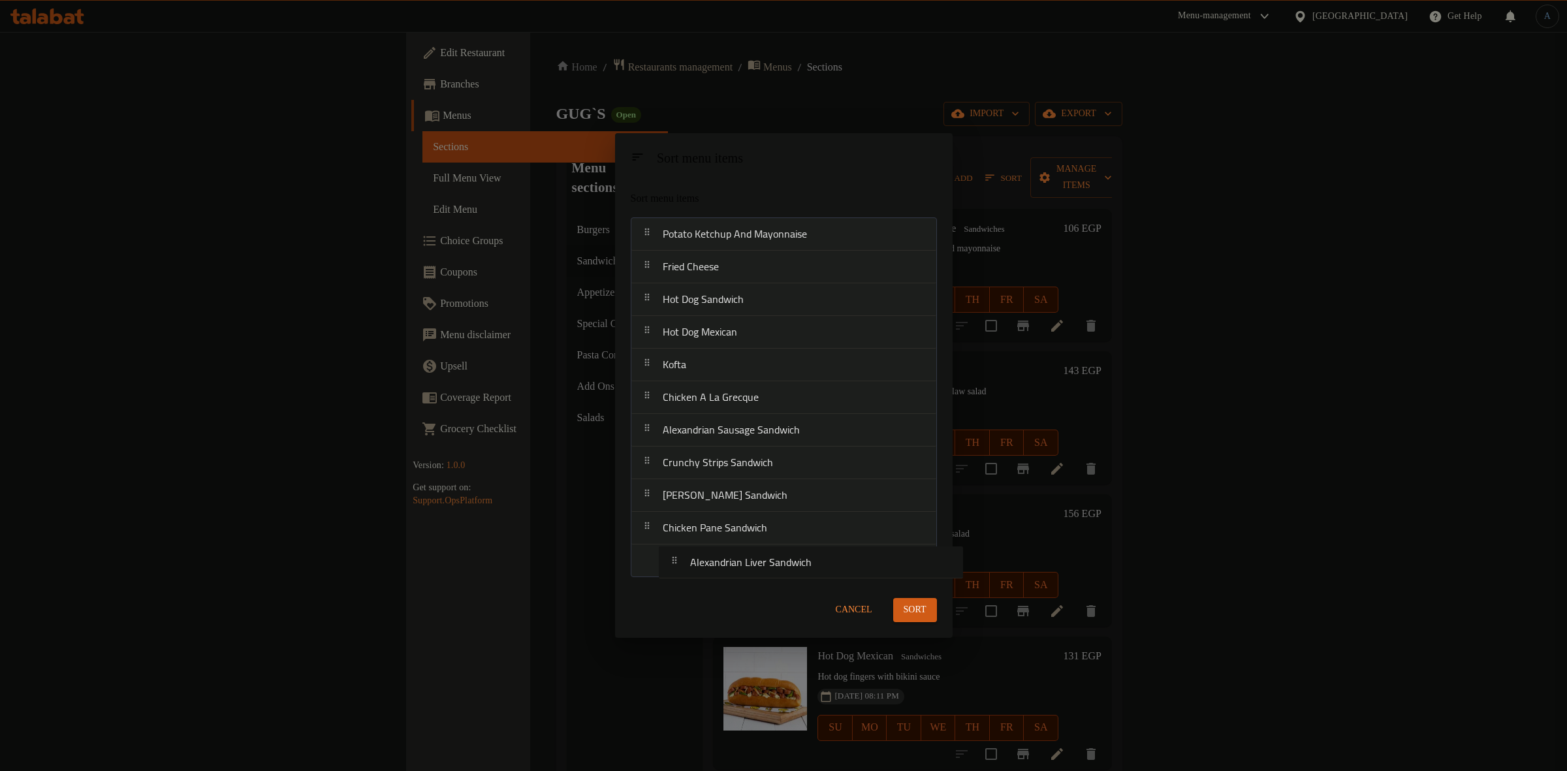
drag, startPoint x: 736, startPoint y: 439, endPoint x: 767, endPoint y: 578, distance: 142.6
click at [767, 578] on div "Sort menu items Potato Ketchup And Mayonnaise Fried Cheese Hot Dog Sandwich Hot…" at bounding box center [784, 381] width 338 height 402
drag, startPoint x: 774, startPoint y: 443, endPoint x: 774, endPoint y: 573, distance: 130.6
click at [774, 573] on nav "Potato Ketchup And Mayonnaise Fried Cheese Hot Dog Sandwich Hot Dog Mexican Kof…" at bounding box center [784, 397] width 306 height 360
click at [915, 603] on span "Sort" at bounding box center [915, 611] width 23 height 16
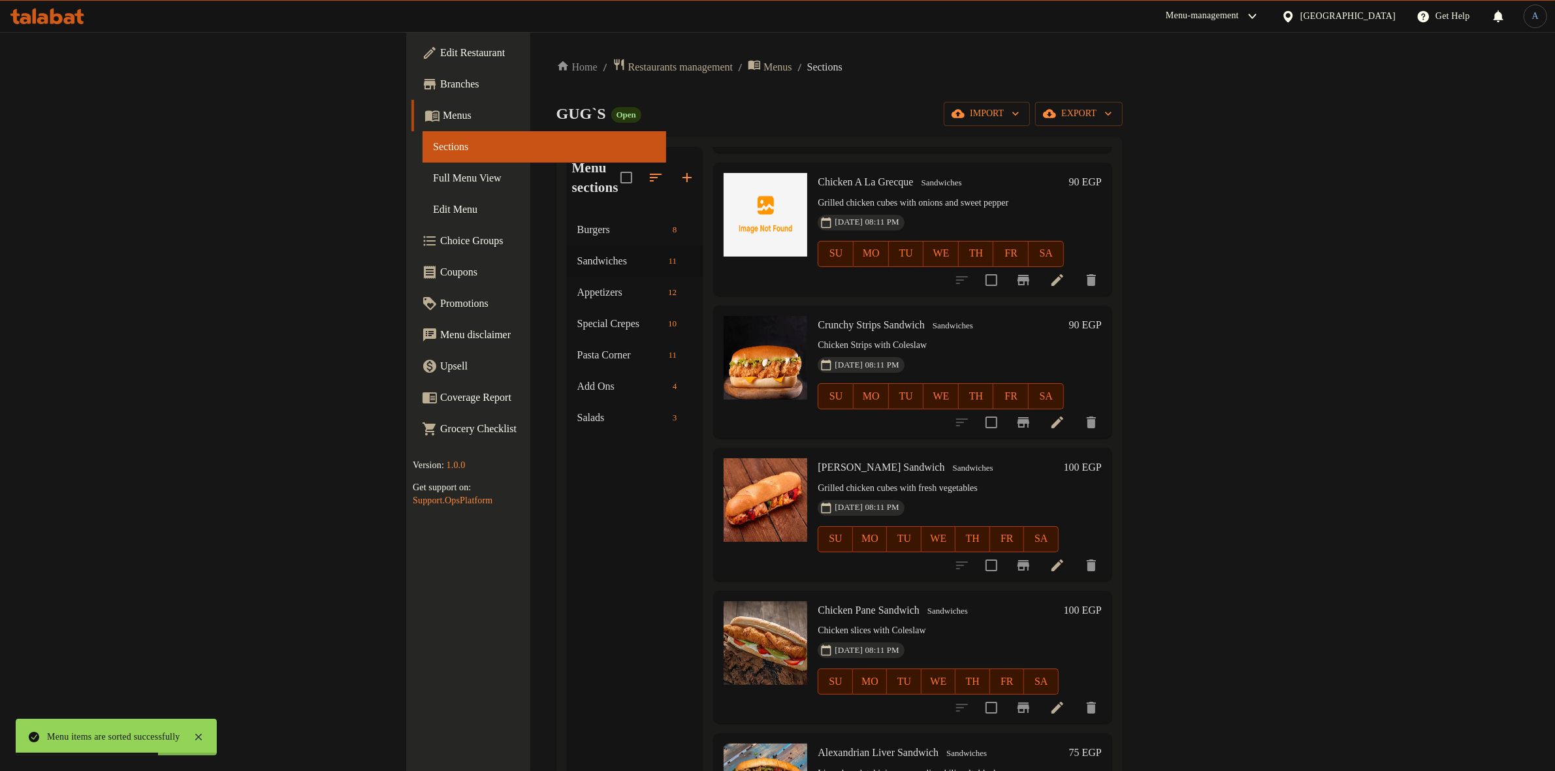
scroll to position [735, 0]
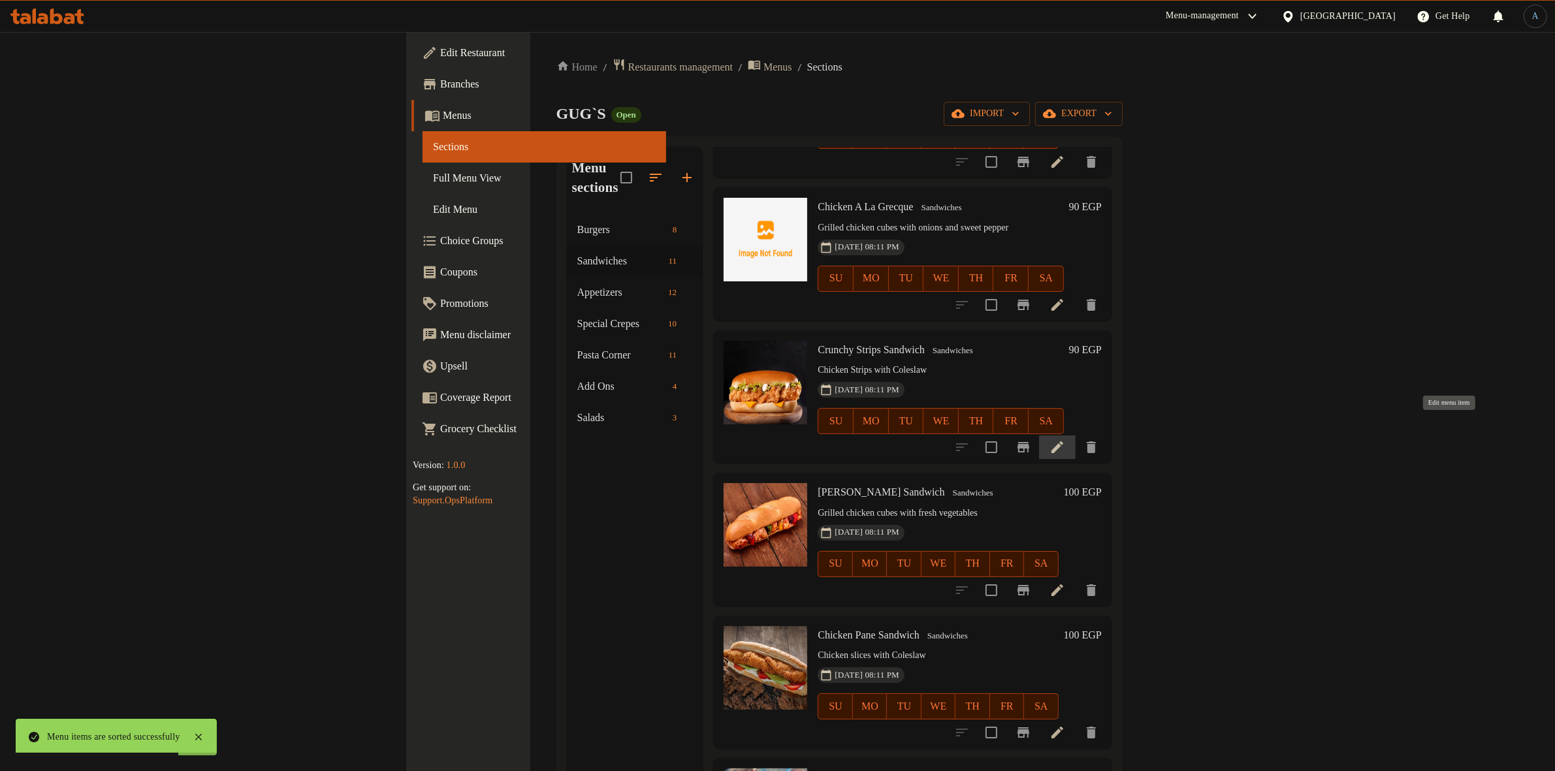
click at [1065, 439] on icon at bounding box center [1057, 447] width 16 height 16
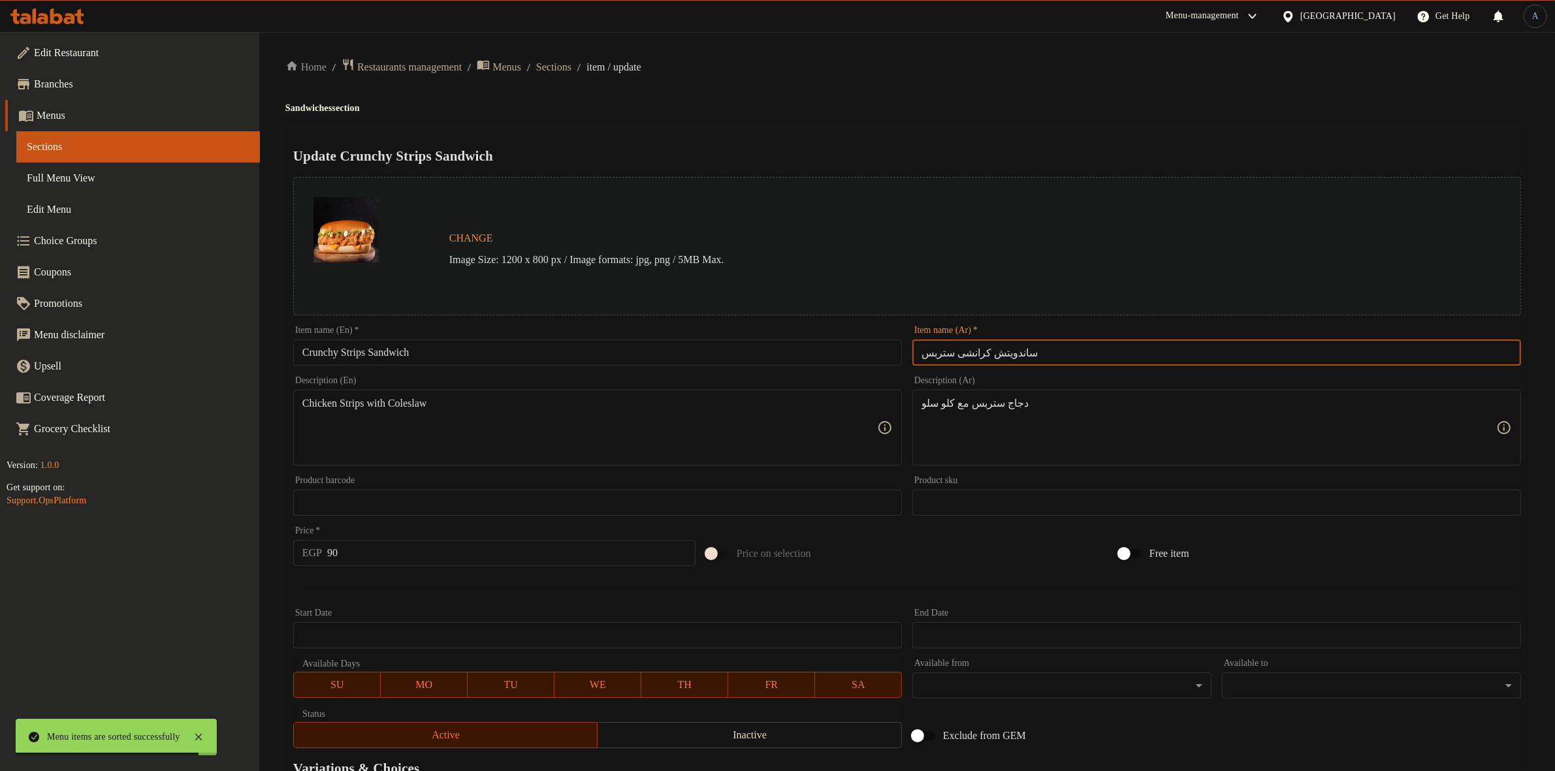
click at [1029, 347] on input "ساندويتش كرانشى ستربس" at bounding box center [1216, 353] width 609 height 26
paste input "كرانشي ا"
type input "كرانشي استربس"
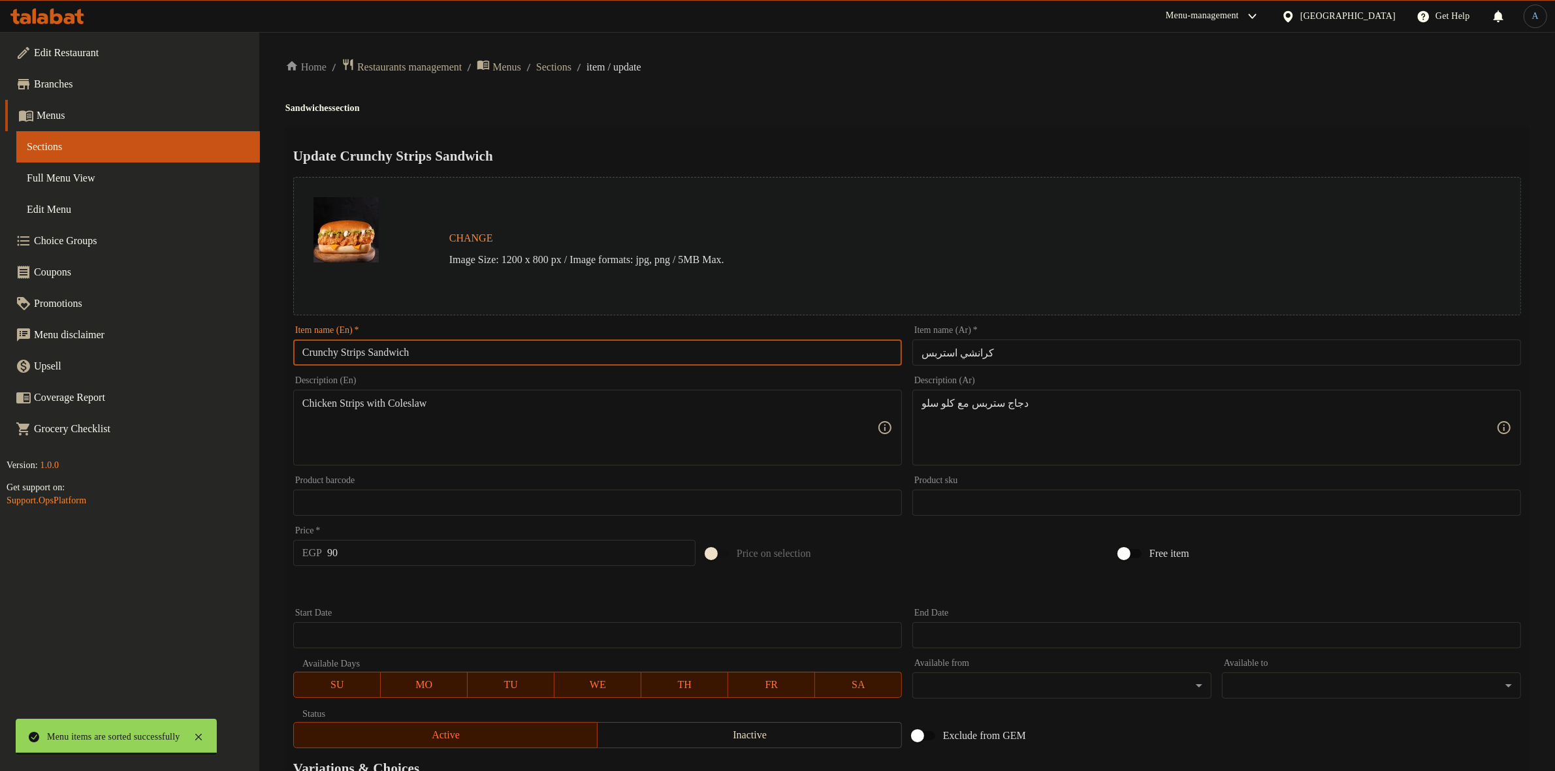
click at [397, 356] on input "Crunchy Strips Sandwich" at bounding box center [597, 353] width 609 height 26
type input "Crunchy Strips"
click at [949, 121] on div "Home / Restaurants management / Menus / Sections / item / update Sandwiches sec…" at bounding box center [906, 487] width 1243 height 858
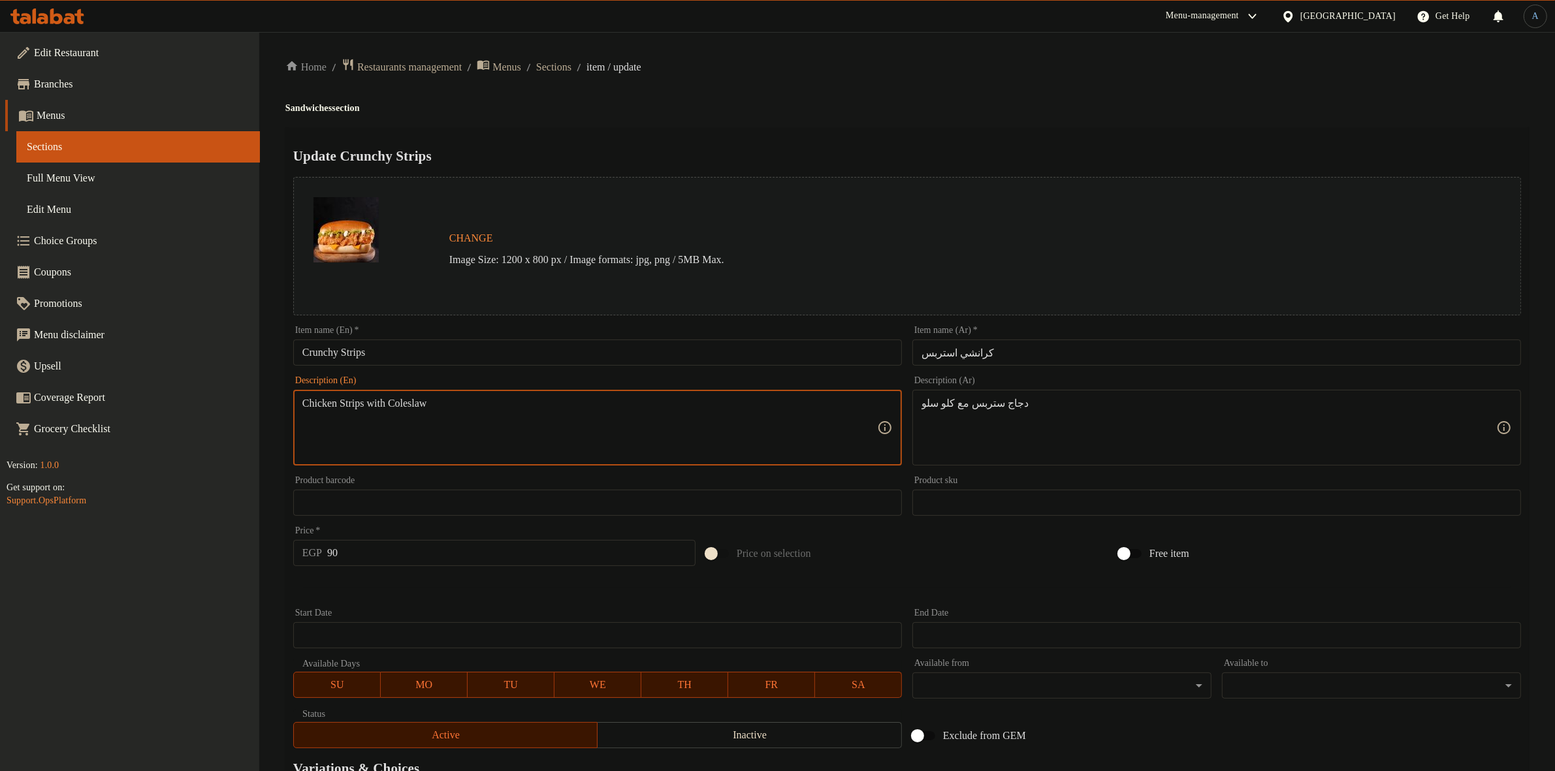
click at [1012, 396] on div "دجاج ستربس مع كلو سلو Description (Ar)" at bounding box center [1216, 428] width 609 height 76
paste textarea "ي"
type textarea "دجاج ستريس مع كلو سلو"
click at [1053, 108] on h4 "Sandwiches section" at bounding box center [906, 108] width 1243 height 13
click at [889, 52] on div "Home / Restaurants management / Menus / Sections / item / update Sandwiches sec…" at bounding box center [906, 487] width 1295 height 910
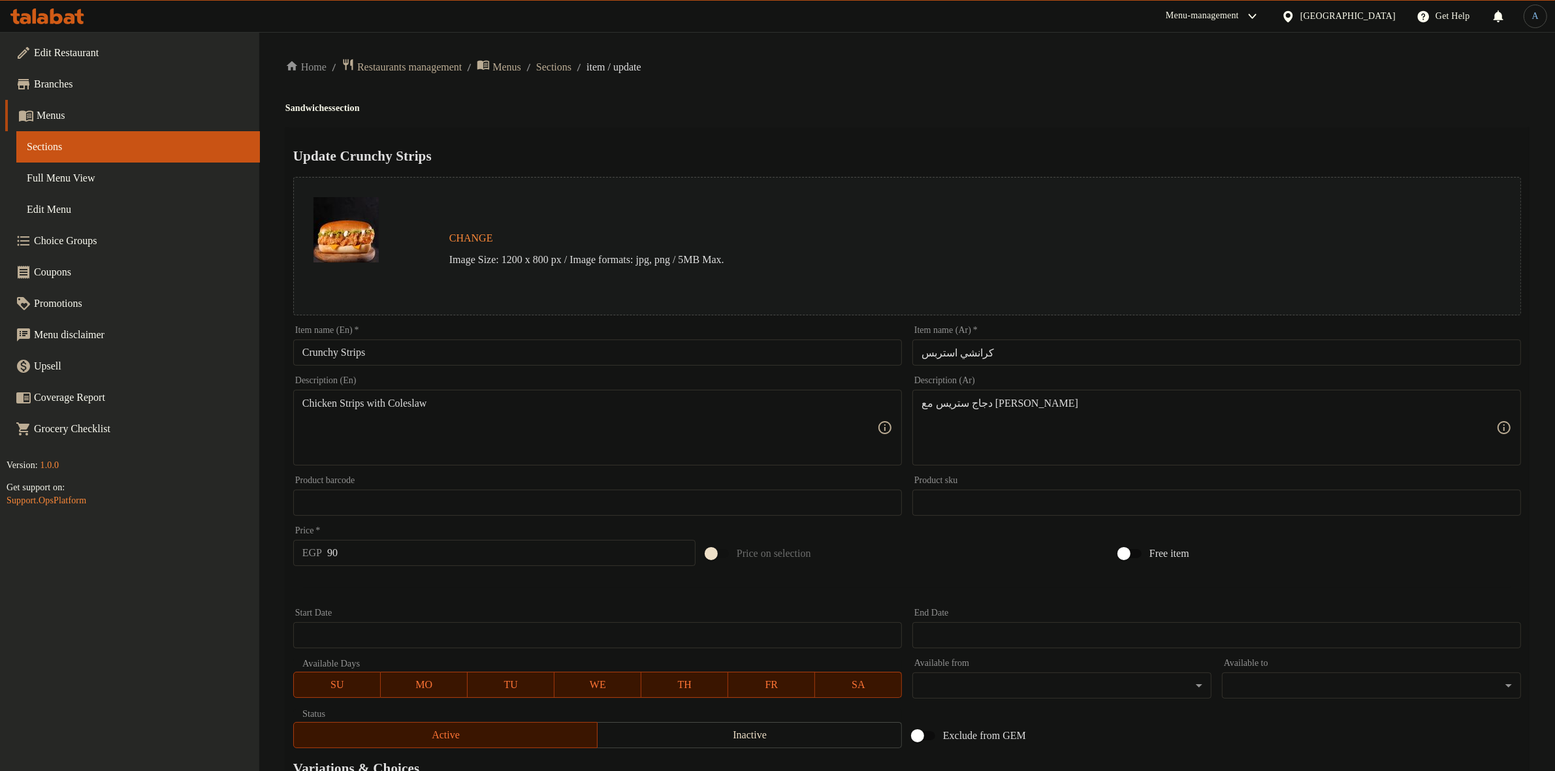
click at [716, 392] on div "Chicken Strips with Coleslaw Description (En)" at bounding box center [597, 428] width 609 height 76
paste textarea "strips with c"
type textarea "Chicken strips with coleslaw"
click at [863, 82] on div "Home / Restaurants management / Menus / Sections / item / update Sandwiches sec…" at bounding box center [906, 487] width 1243 height 858
click at [386, 556] on input "90" at bounding box center [511, 553] width 368 height 26
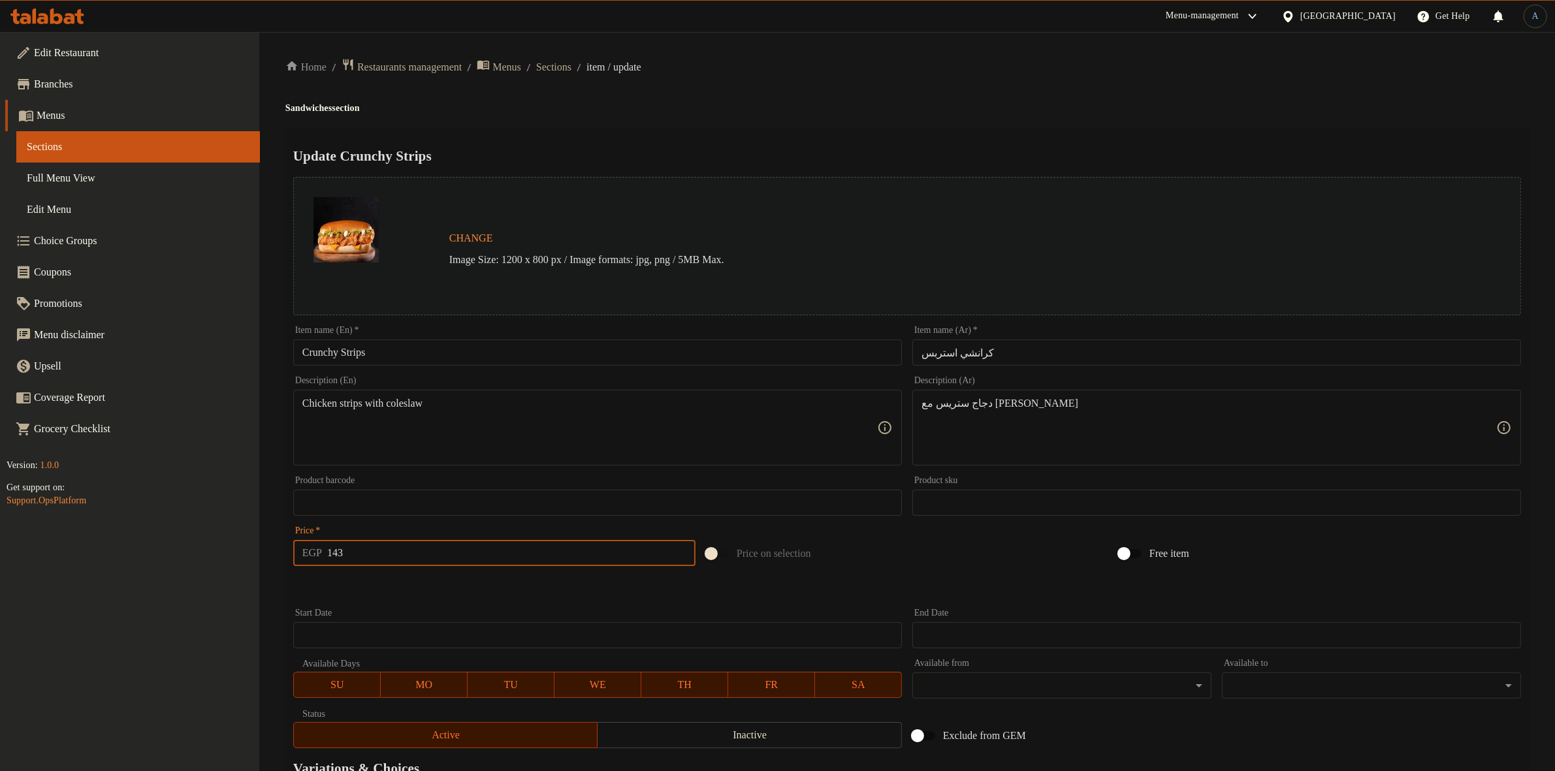
type input "143"
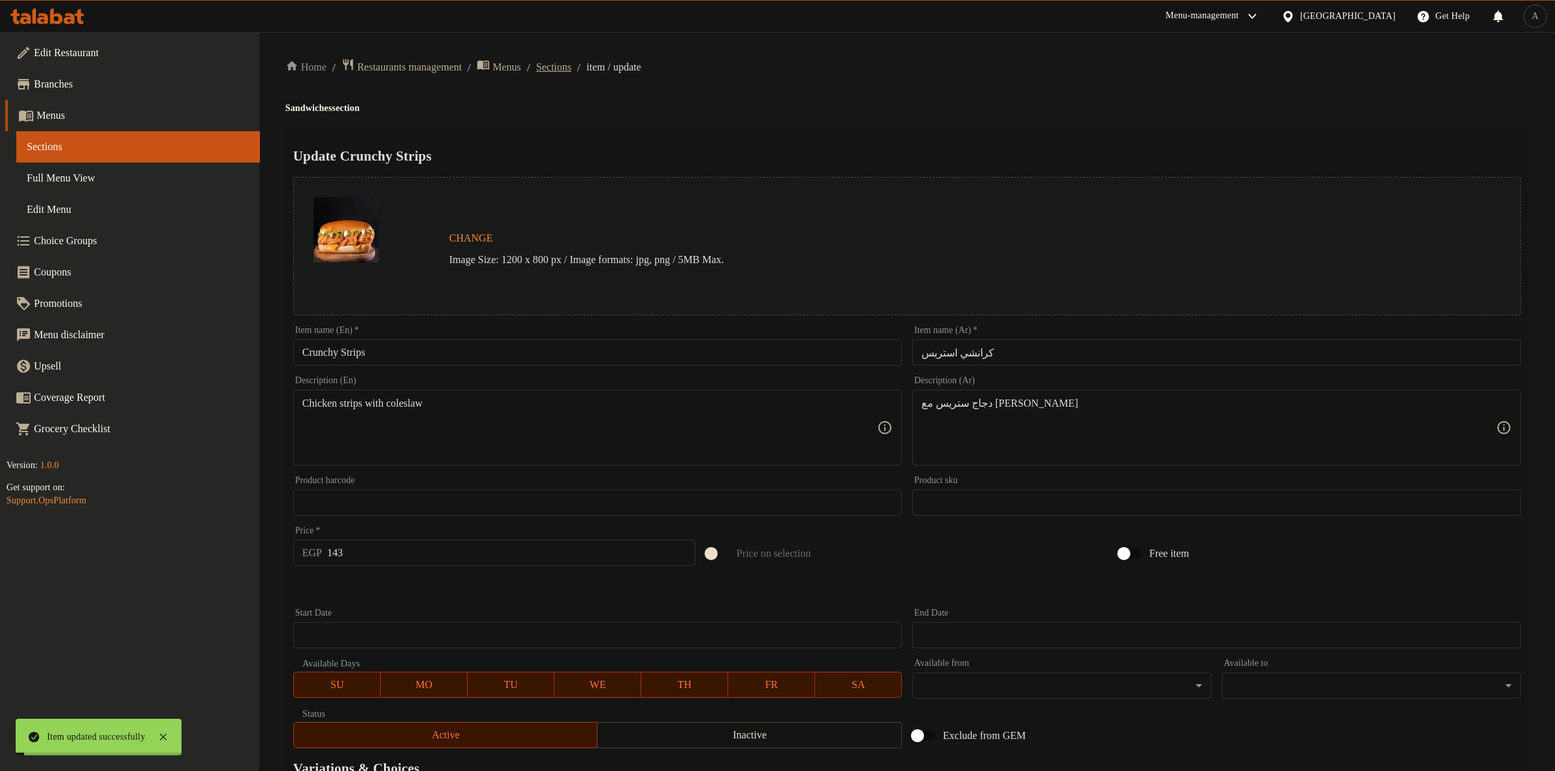
click at [567, 71] on span "Sections" at bounding box center [553, 67] width 35 height 16
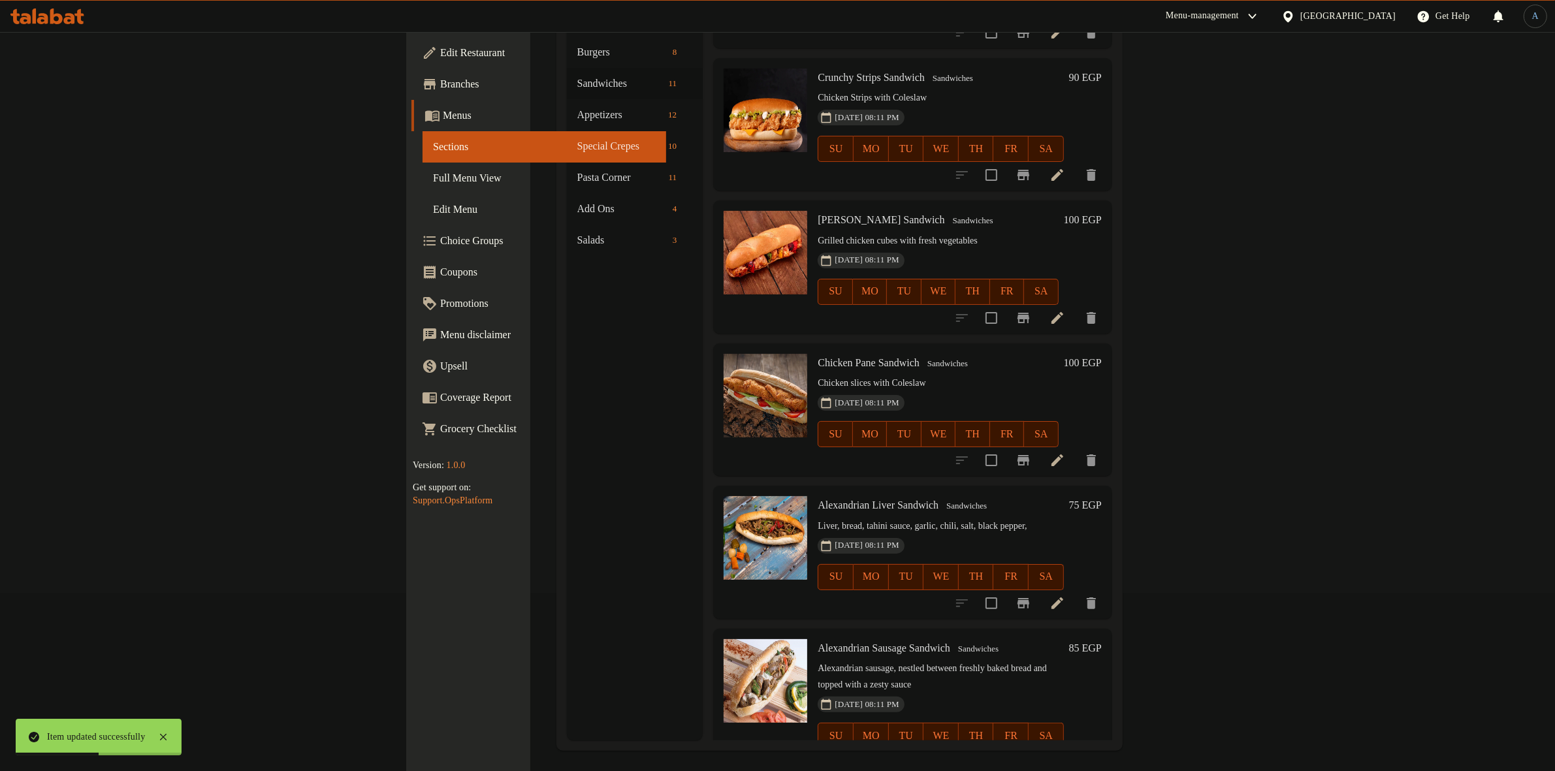
scroll to position [183, 0]
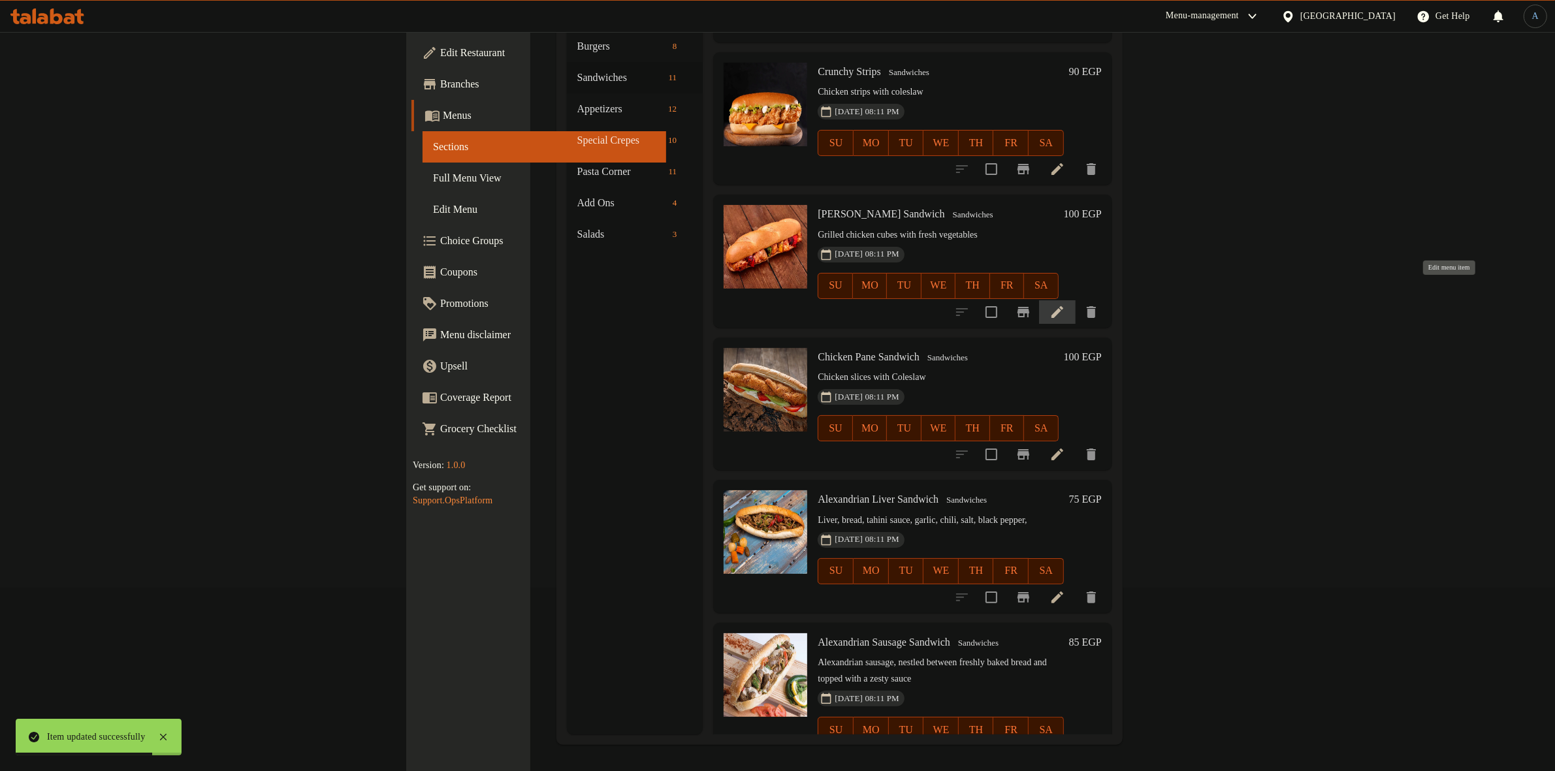
click at [1065, 304] on icon at bounding box center [1057, 312] width 16 height 16
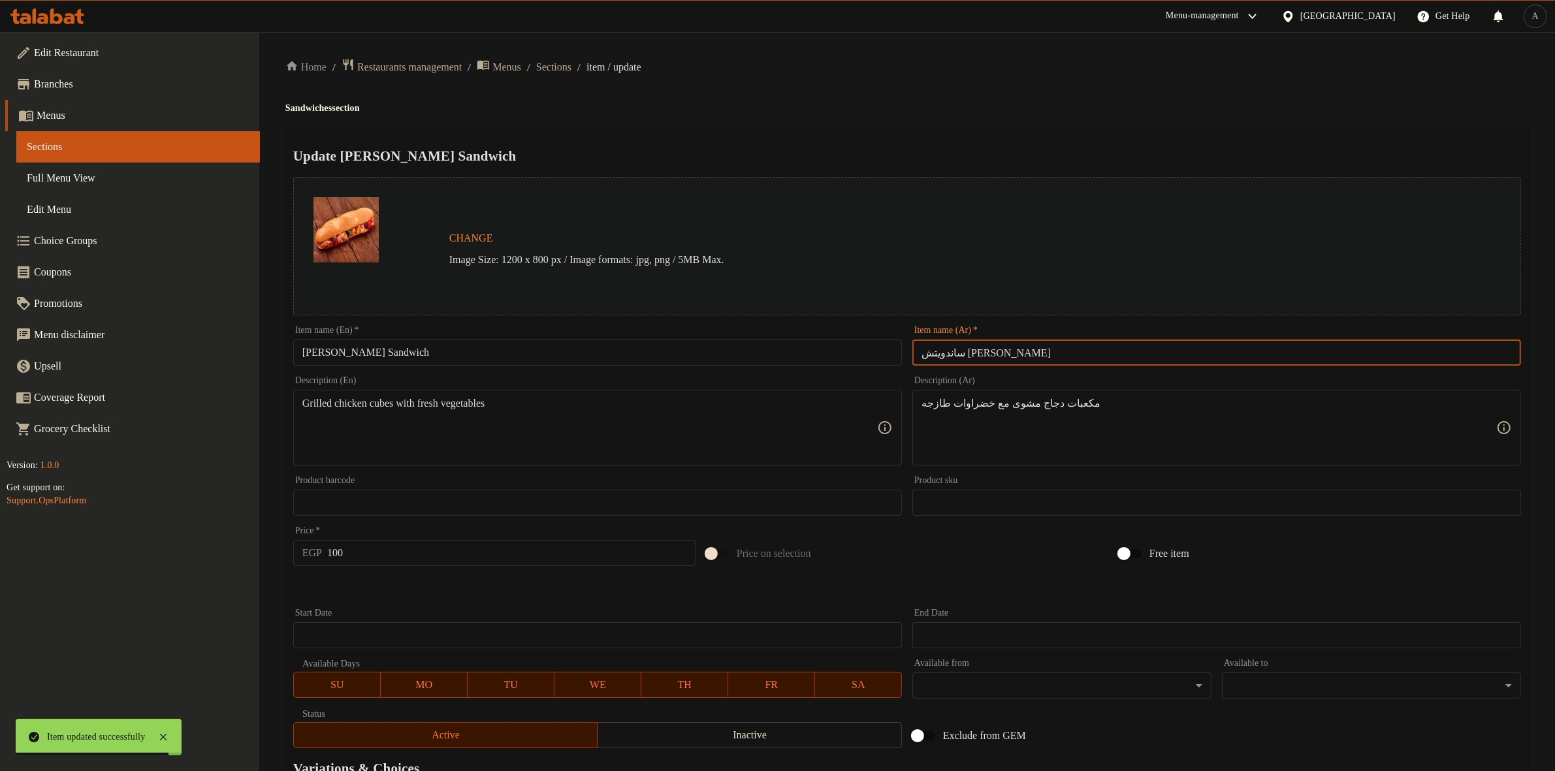
click at [957, 353] on input "ساندويتش شيش طاووك" at bounding box center [1216, 353] width 609 height 26
paste input "يش طا"
type input "شيش طاوك"
click at [983, 129] on div "Update Shish Tawouk Sandwich Change Image Size: 1200 x 800 px / Image formats: …" at bounding box center [906, 516] width 1243 height 779
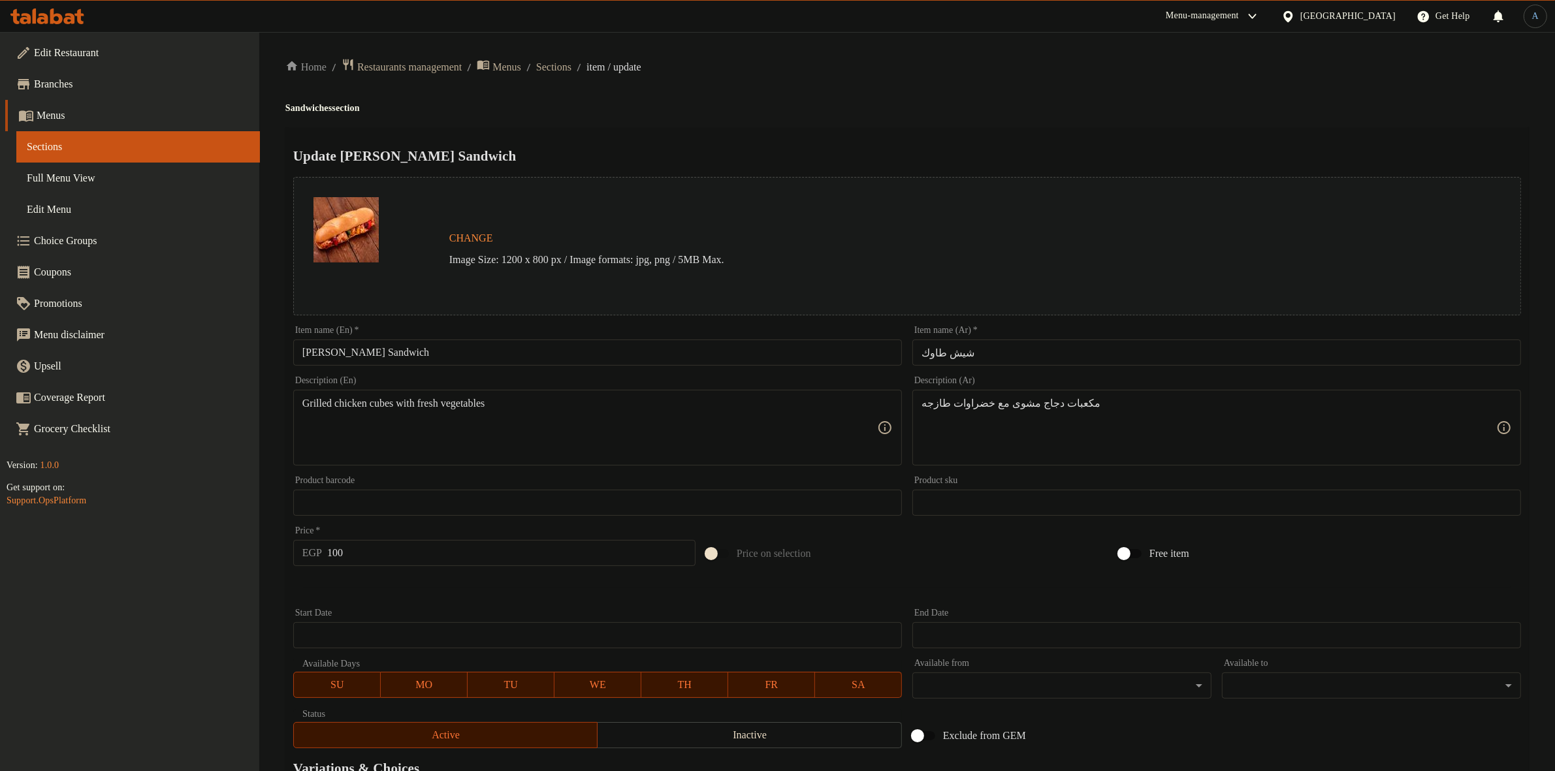
click at [402, 360] on input "Shish Tawouk Sandwich" at bounding box center [597, 353] width 609 height 26
type input "[PERSON_NAME]"
click at [831, 103] on h4 "Sandwiches section" at bounding box center [906, 108] width 1243 height 13
paste textarea "لدجاج المشوى مع البصل والسويت بيبر"
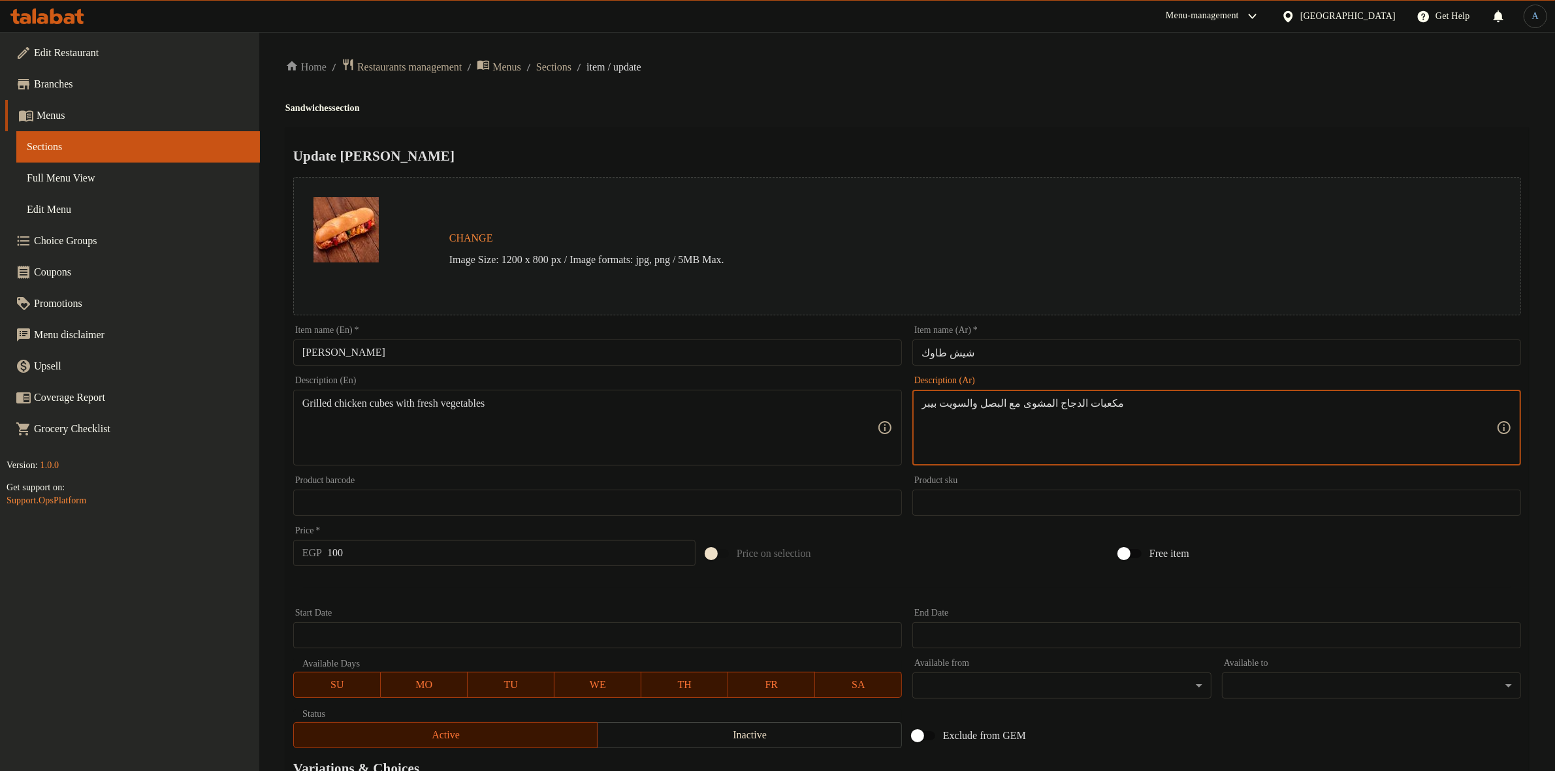
type textarea "مكعبات الدجاج المشوى مع البصل والسويت بيبر"
paste textarea "onions and sweet pepper"
type textarea "Grilled chicken cubes with onions and sweet pepper"
click at [853, 62] on ol "Home / Restaurants management / Menus / Sections / item / update" at bounding box center [906, 67] width 1243 height 18
click at [407, 552] on input "100" at bounding box center [511, 553] width 368 height 26
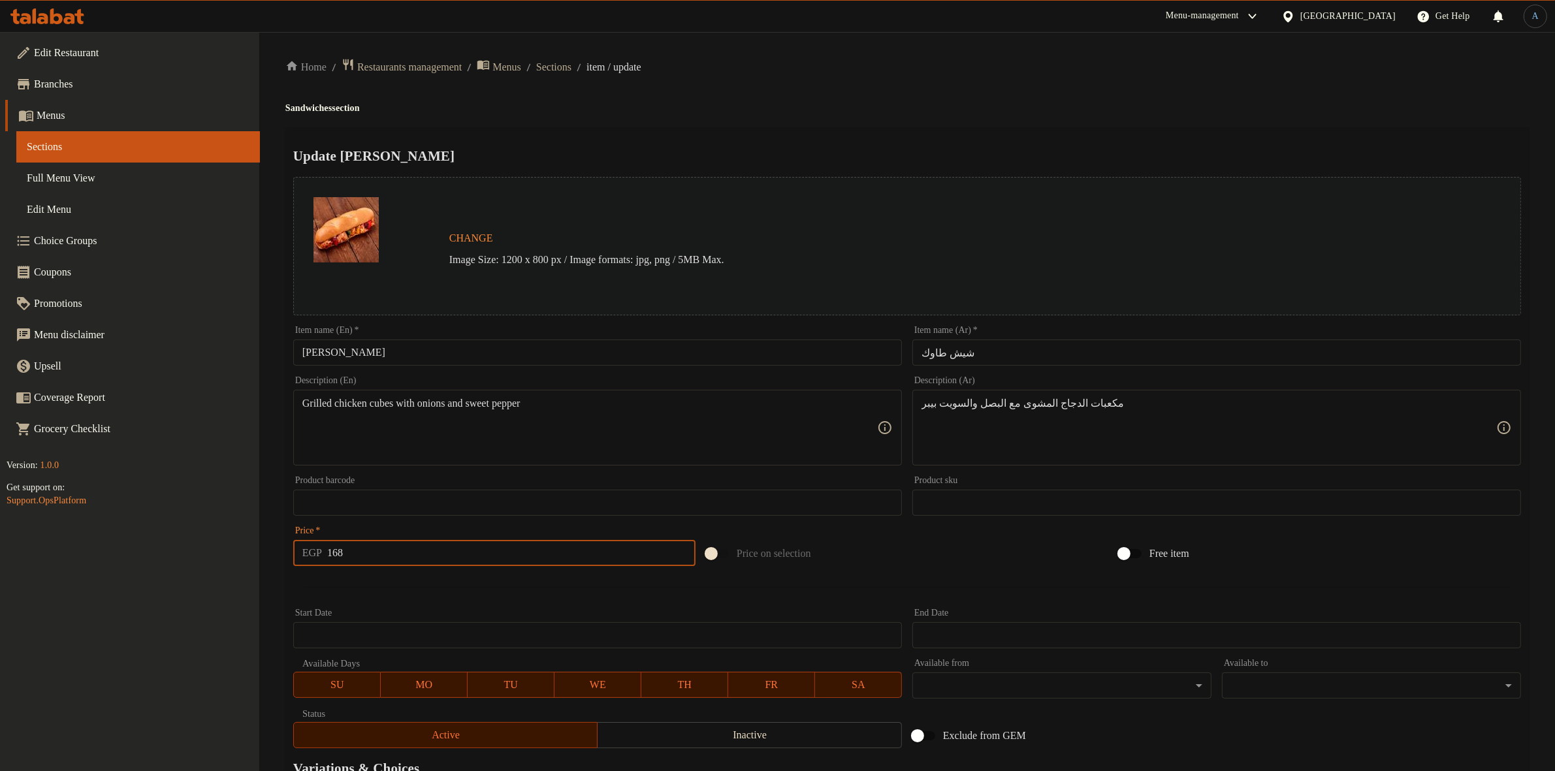
type input "168"
click at [571, 67] on span "Sections" at bounding box center [553, 67] width 35 height 16
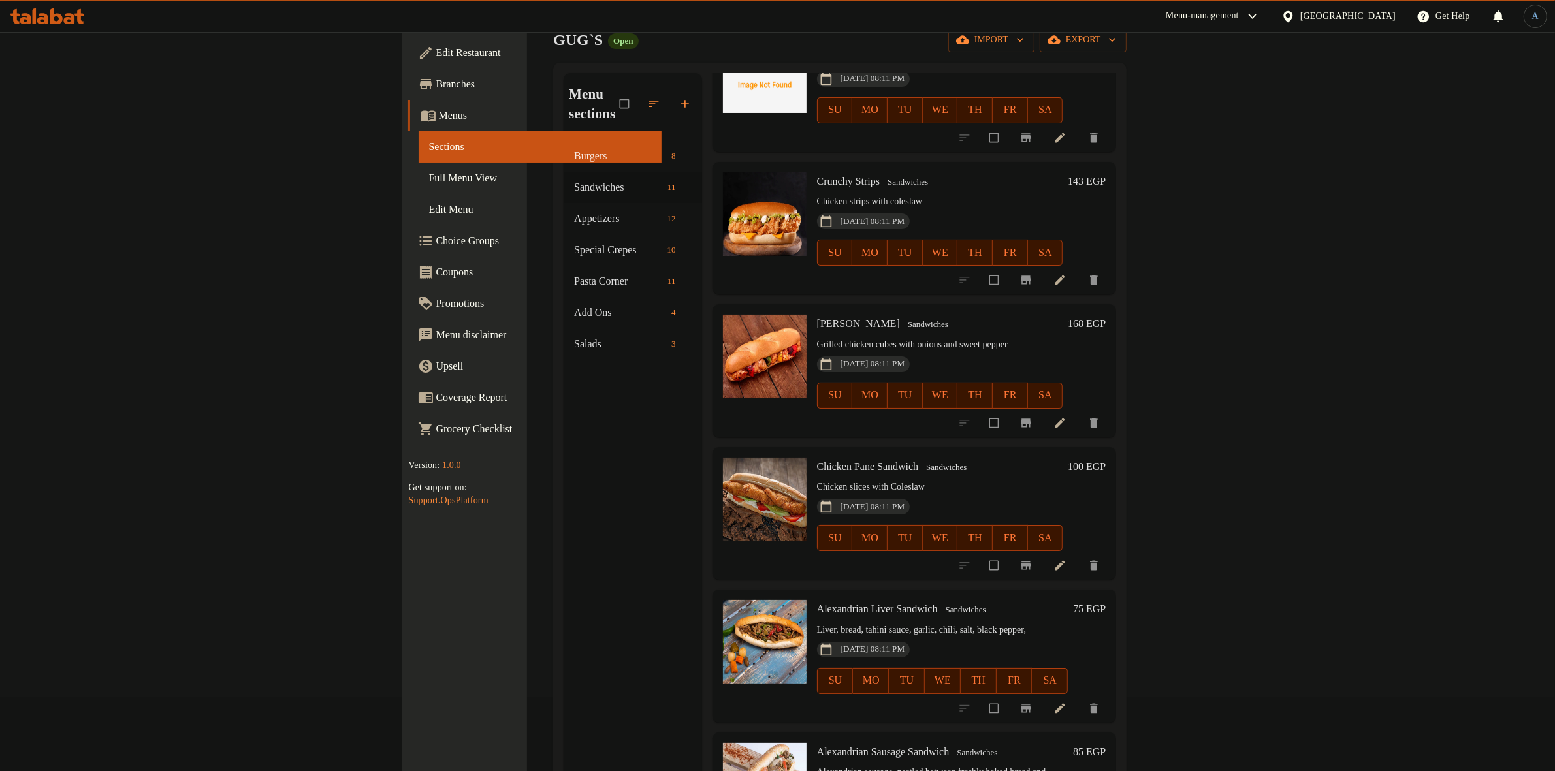
scroll to position [183, 0]
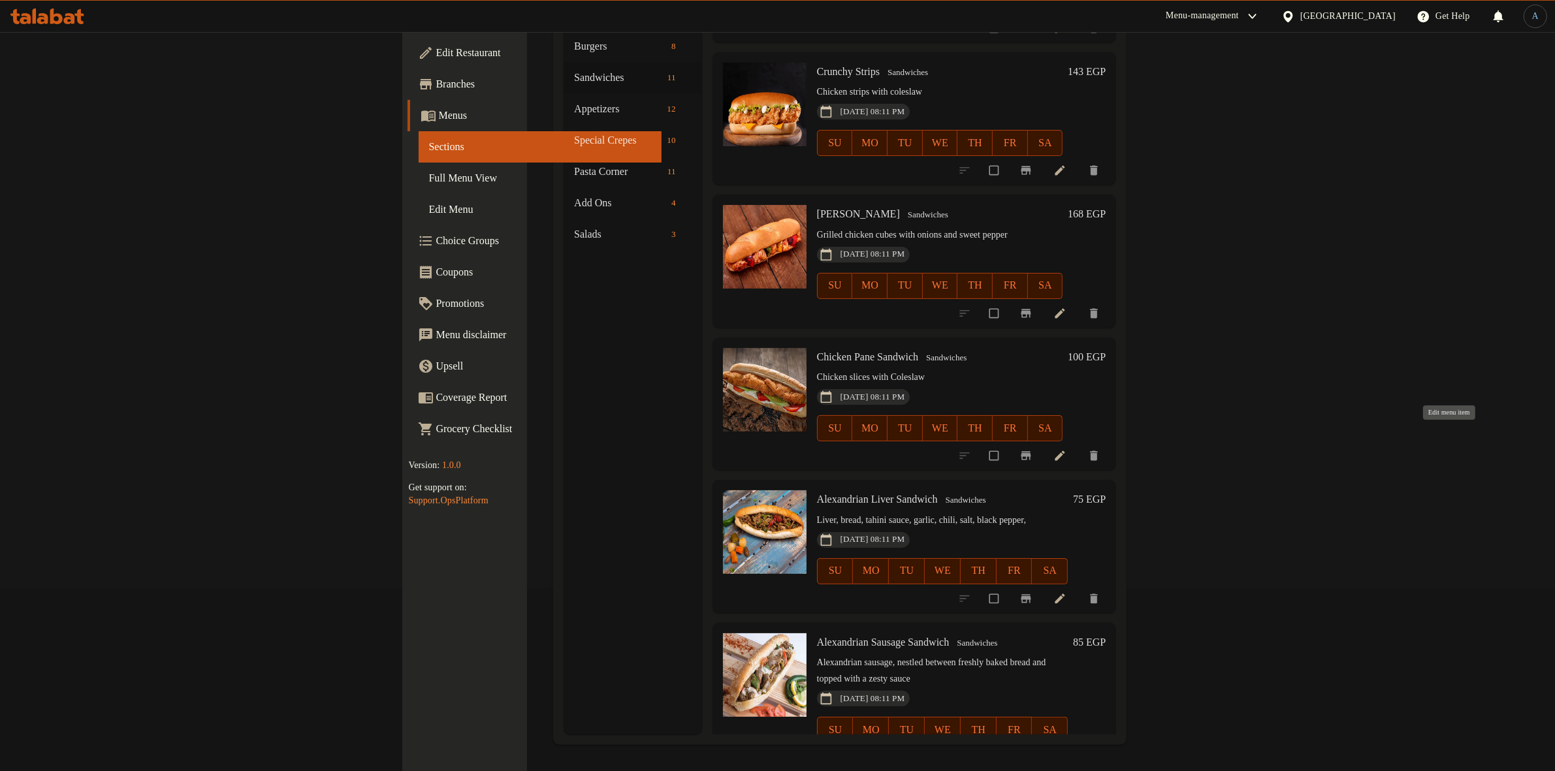
click at [1066, 449] on icon at bounding box center [1059, 455] width 13 height 13
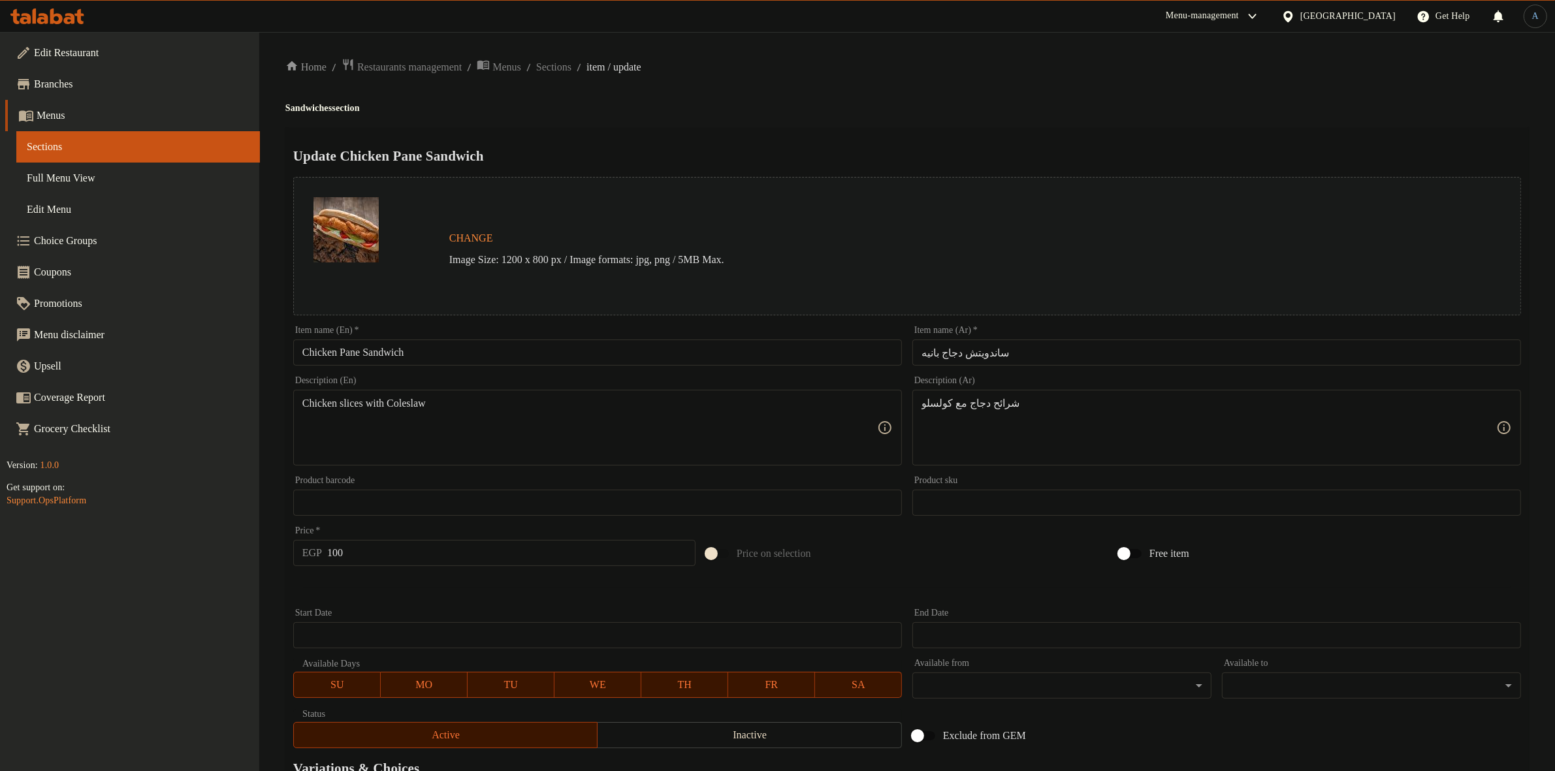
click at [1039, 353] on input "ساندويتش دجاج بانيه" at bounding box center [1216, 353] width 609 height 26
paste input "text"
type input "دجاج بانيه"
click at [1019, 175] on div "Change Image Size: 1200 x 800 px / Image formats: jpg, png / 5MB Max." at bounding box center [907, 246] width 1238 height 149
paste textarea "جاج بانيه مع [PERSON_NAME]"
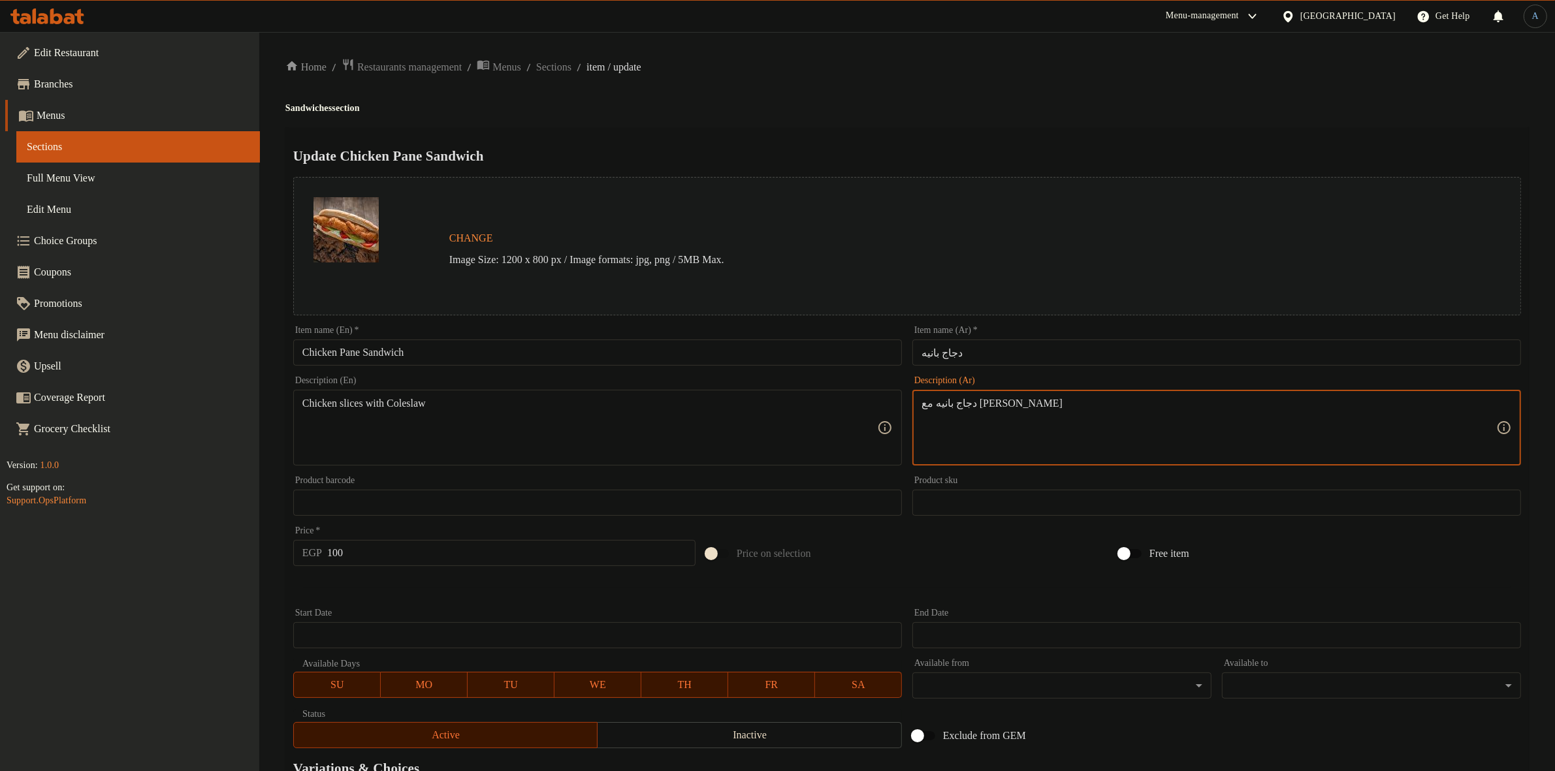
type textarea "دجاج بانيه مع [PERSON_NAME]"
click at [1022, 82] on div "Home / Restaurants management / Menus / Sections / item / update Sandwiches sec…" at bounding box center [906, 487] width 1243 height 858
click at [702, 437] on textarea "Chicken slices with Coleslaw" at bounding box center [589, 428] width 575 height 62
paste textarea "c"
click at [349, 410] on textarea "Chicken slices with coleslaw" at bounding box center [589, 428] width 575 height 62
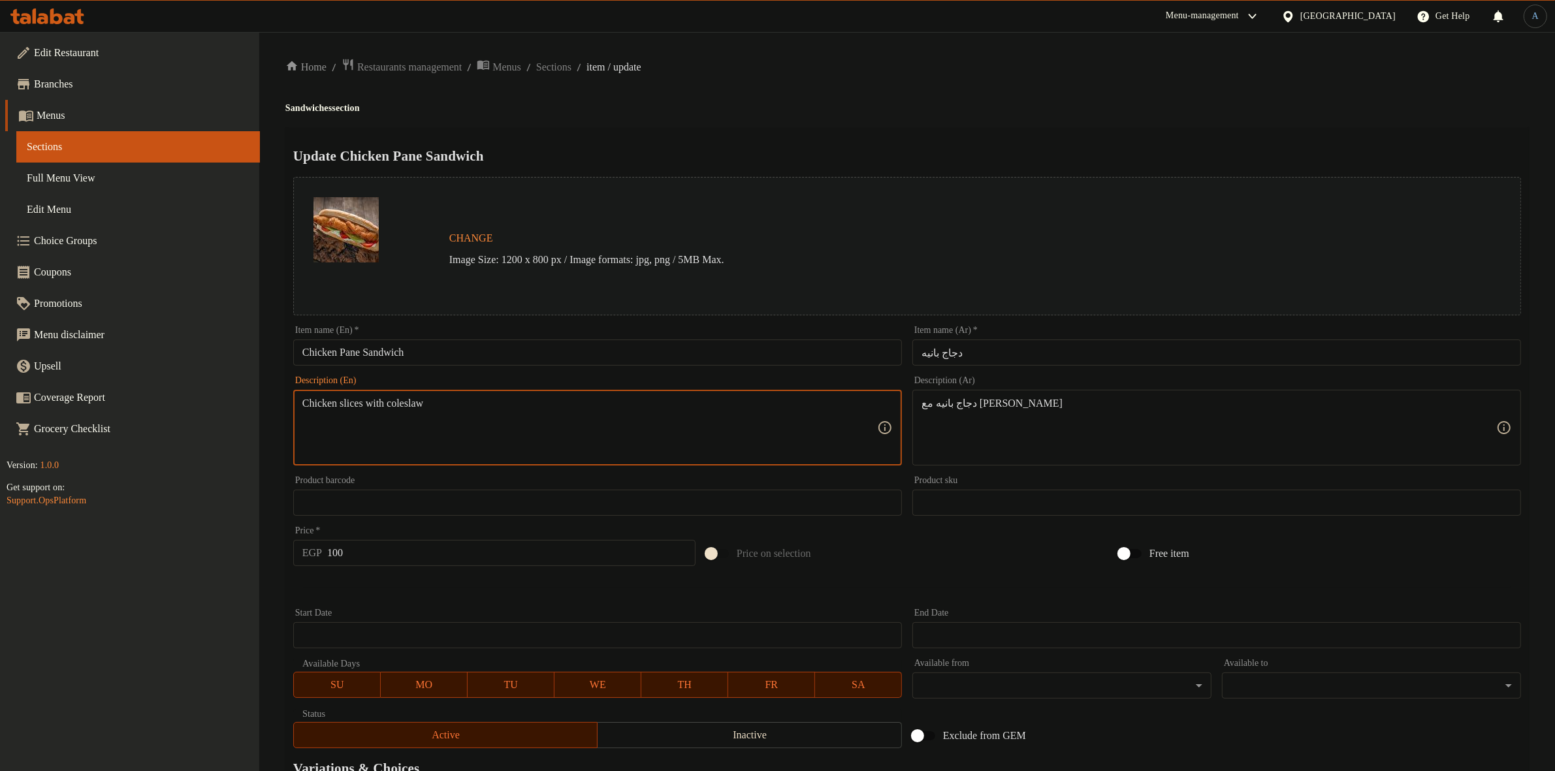
click at [349, 410] on textarea "Chicken slices with coleslaw" at bounding box center [589, 428] width 575 height 62
type textarea "Chicken pane with coleslaw"
click at [396, 356] on input "Chicken Pane Sandwich" at bounding box center [597, 353] width 609 height 26
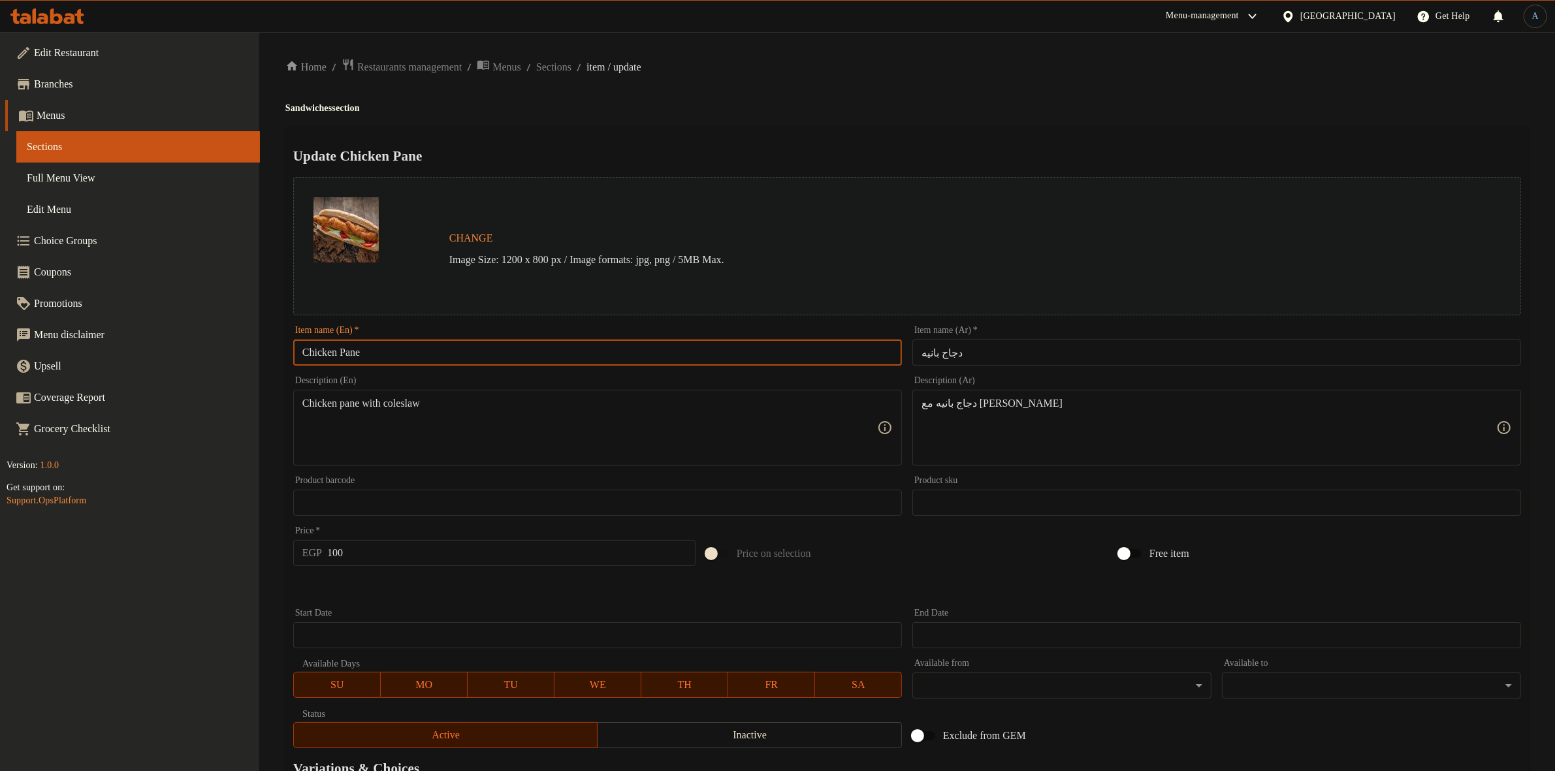
type input "Chicken Pane"
click at [671, 95] on div "Home / Restaurants management / Menus / Sections / item / update Sandwiches sec…" at bounding box center [906, 487] width 1243 height 858
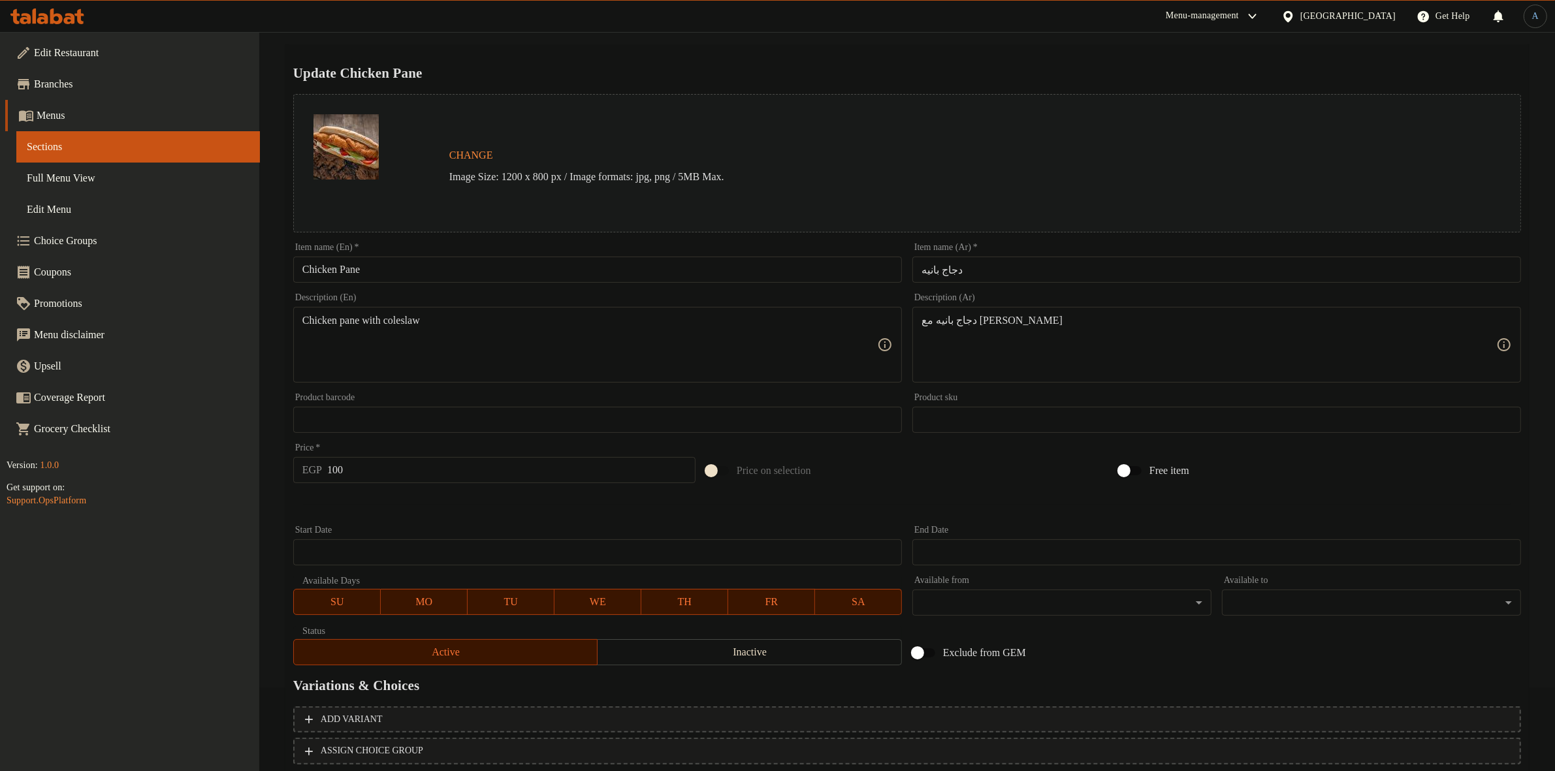
scroll to position [168, 0]
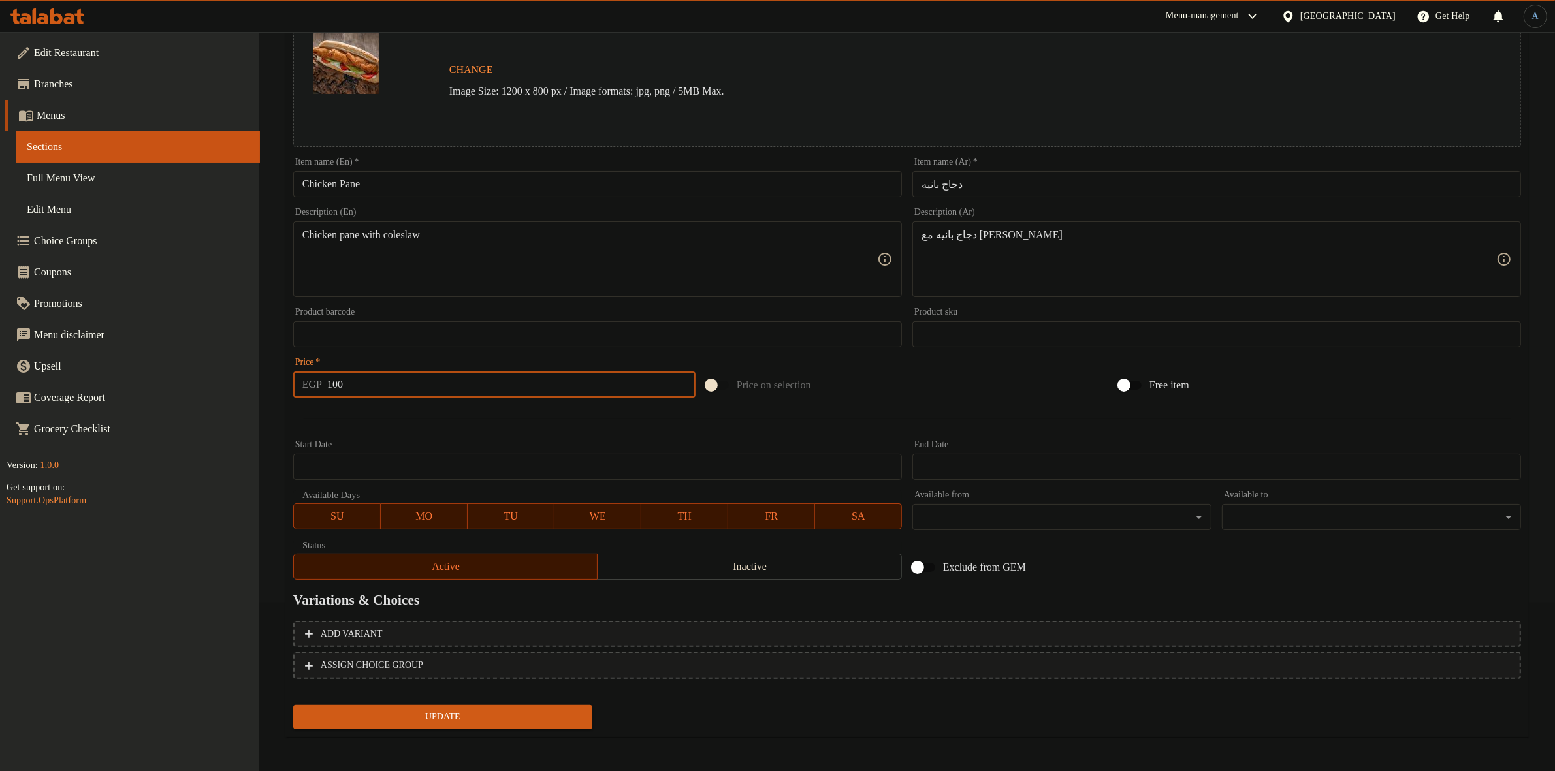
click at [402, 379] on input "100" at bounding box center [511, 385] width 368 height 26
type input "168"
click at [293, 705] on button "Update" at bounding box center [442, 717] width 299 height 24
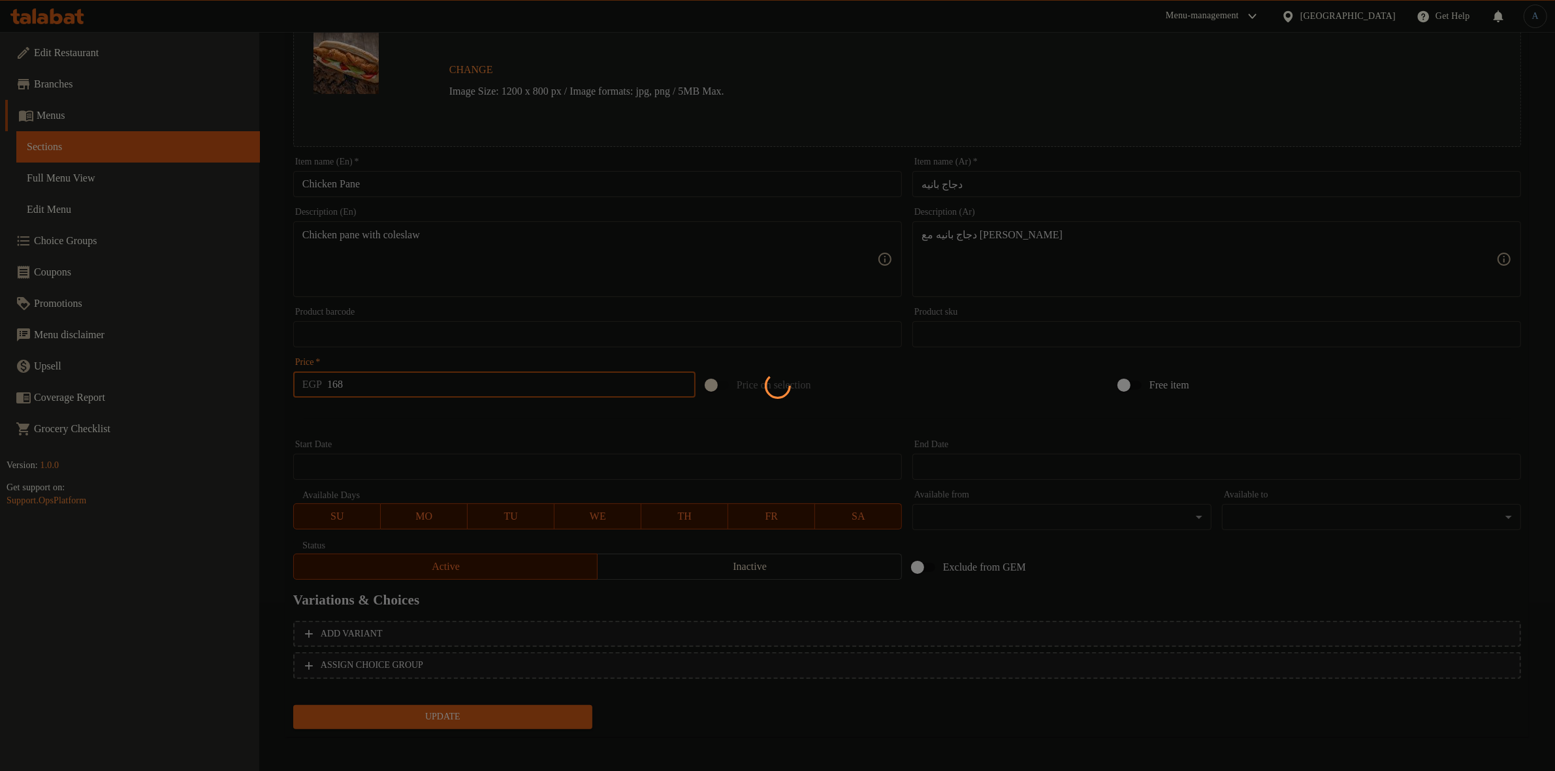
click at [413, 411] on div at bounding box center [777, 385] width 1555 height 771
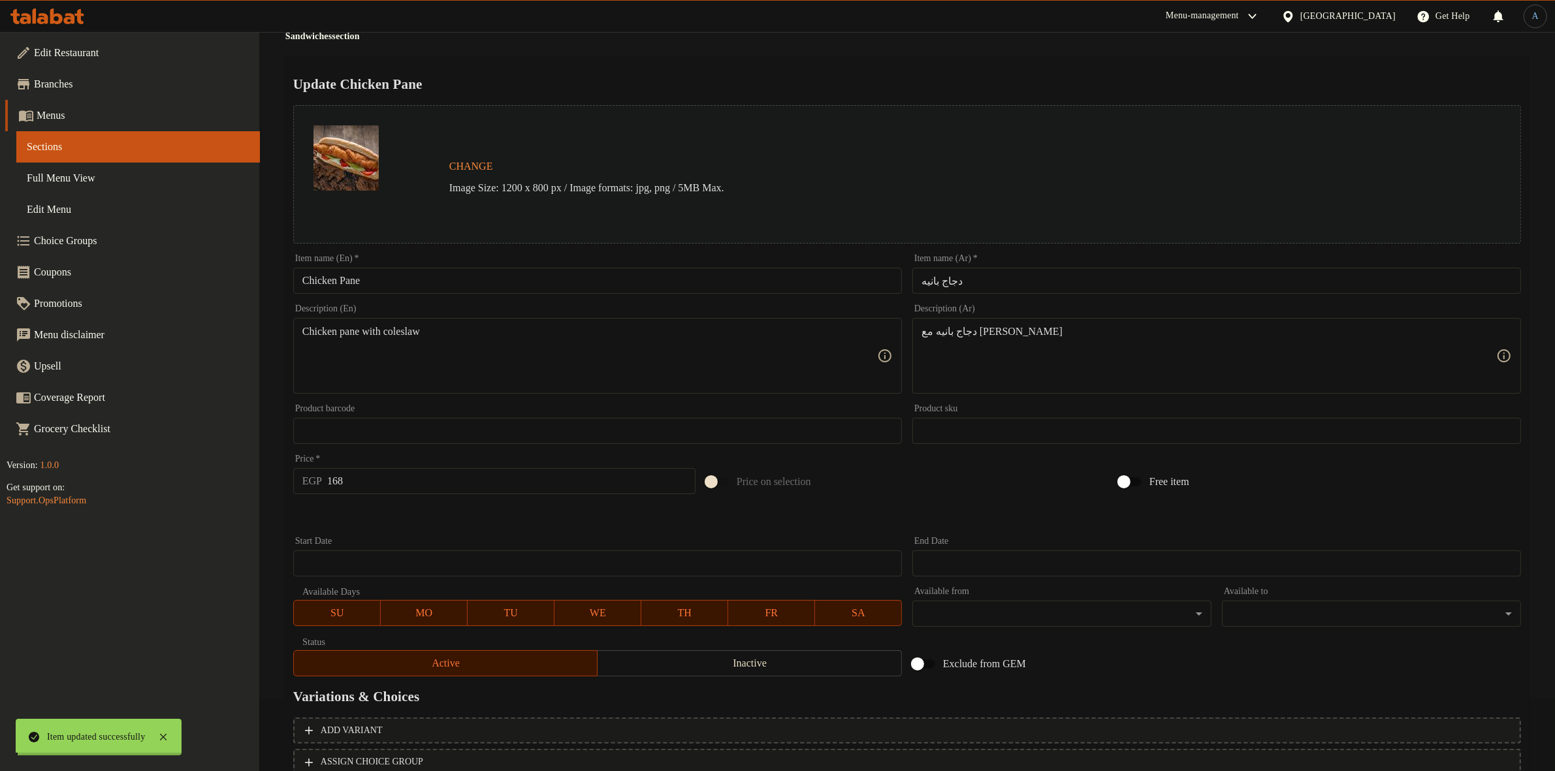
scroll to position [0, 0]
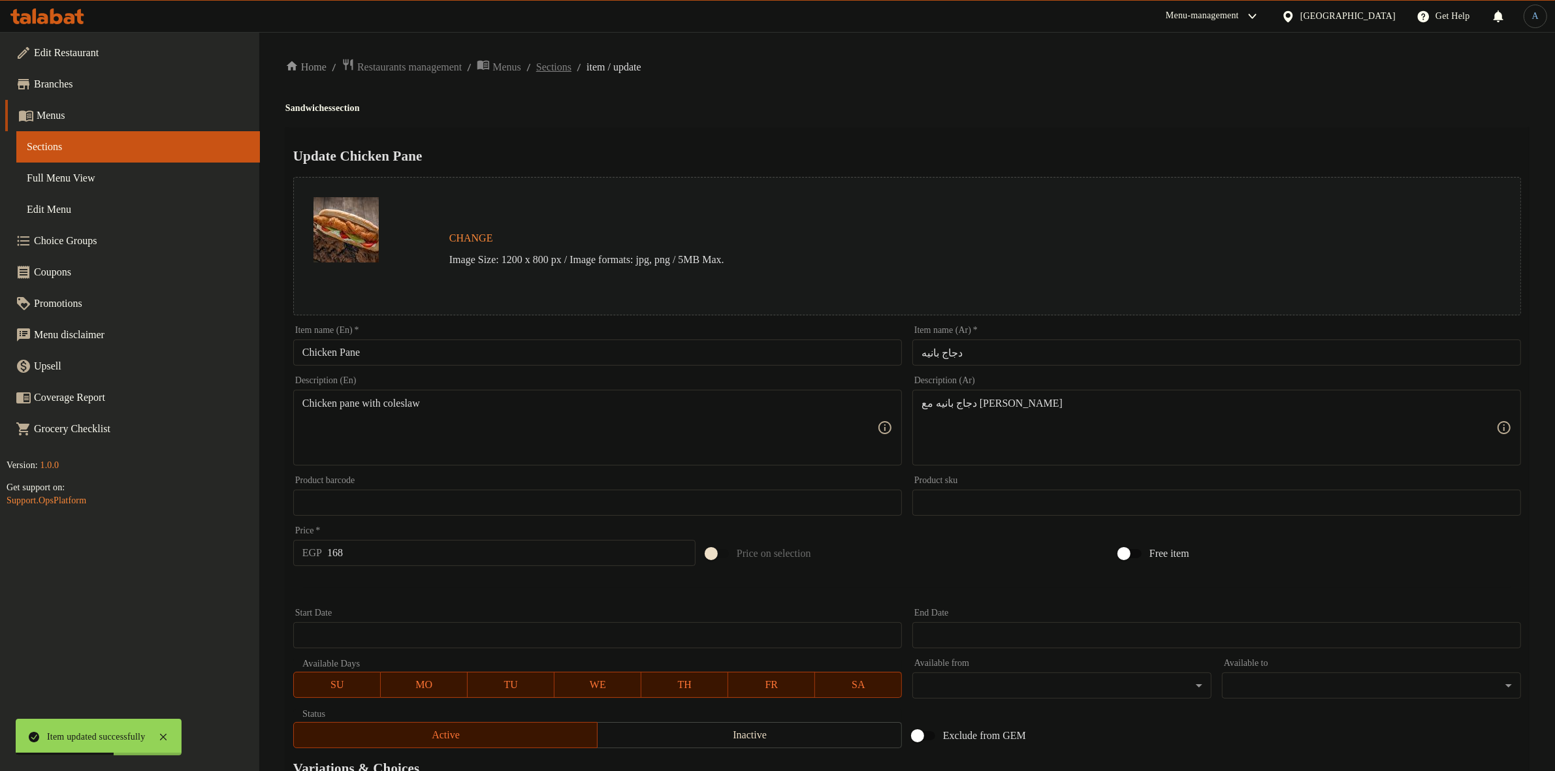
click at [571, 72] on span "Sections" at bounding box center [553, 67] width 35 height 16
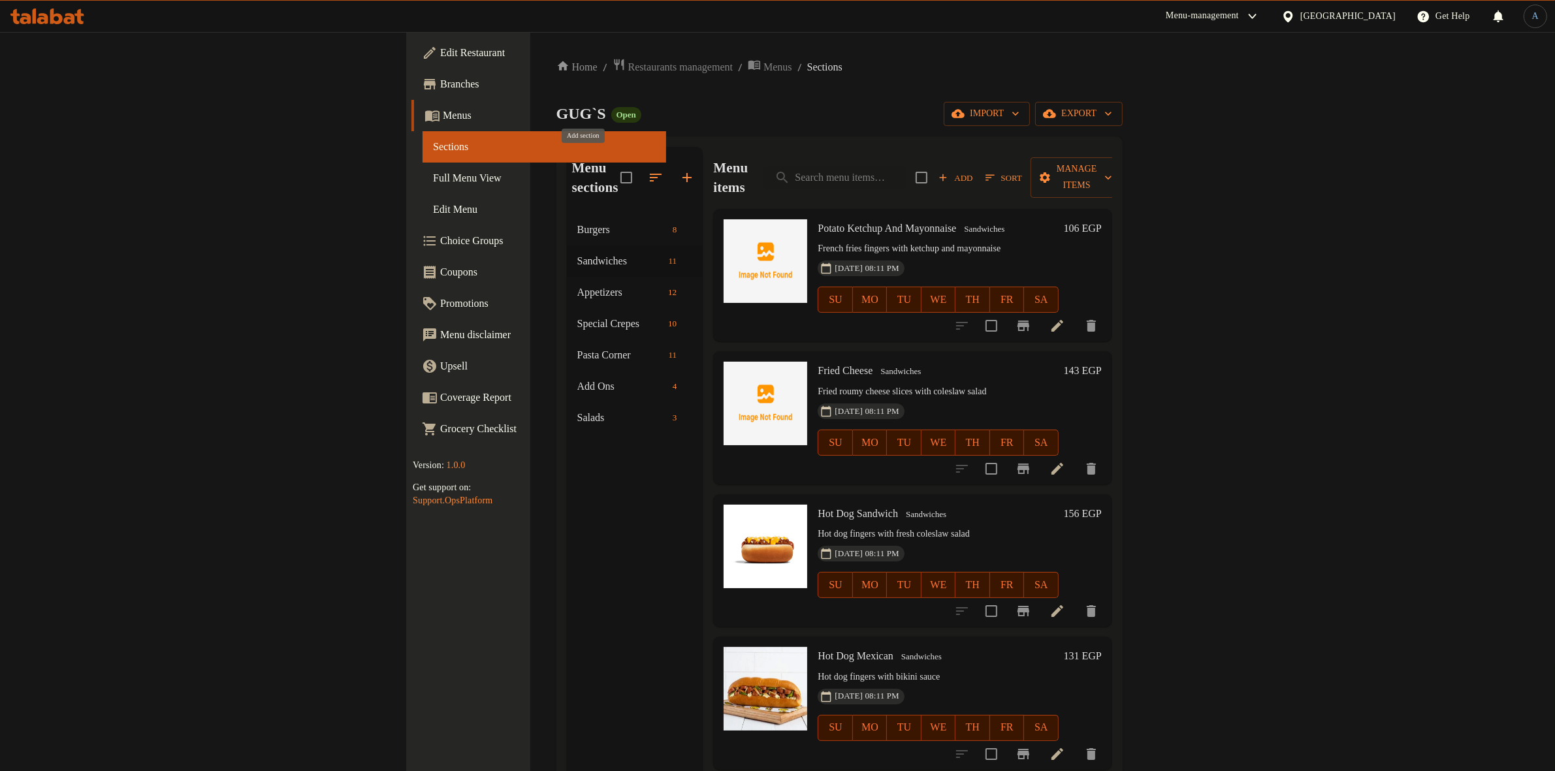
click at [679, 170] on icon "button" at bounding box center [687, 178] width 16 height 16
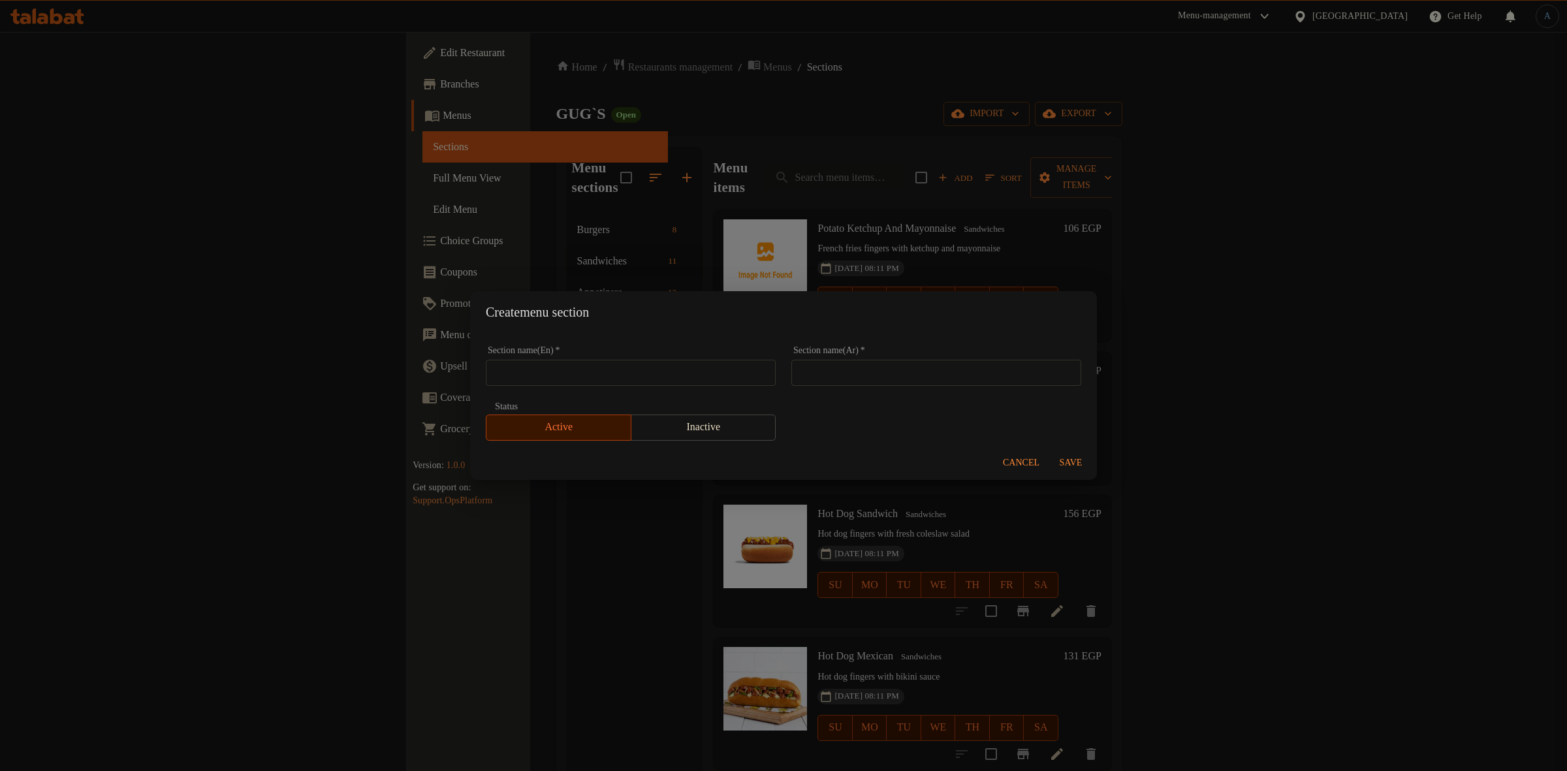
click at [666, 372] on input "text" at bounding box center [631, 373] width 290 height 26
paste input "Oriental"
paste input "Sandwiches"
type input "Oriental Sandwiches"
click at [893, 366] on input "text" at bounding box center [936, 373] width 290 height 26
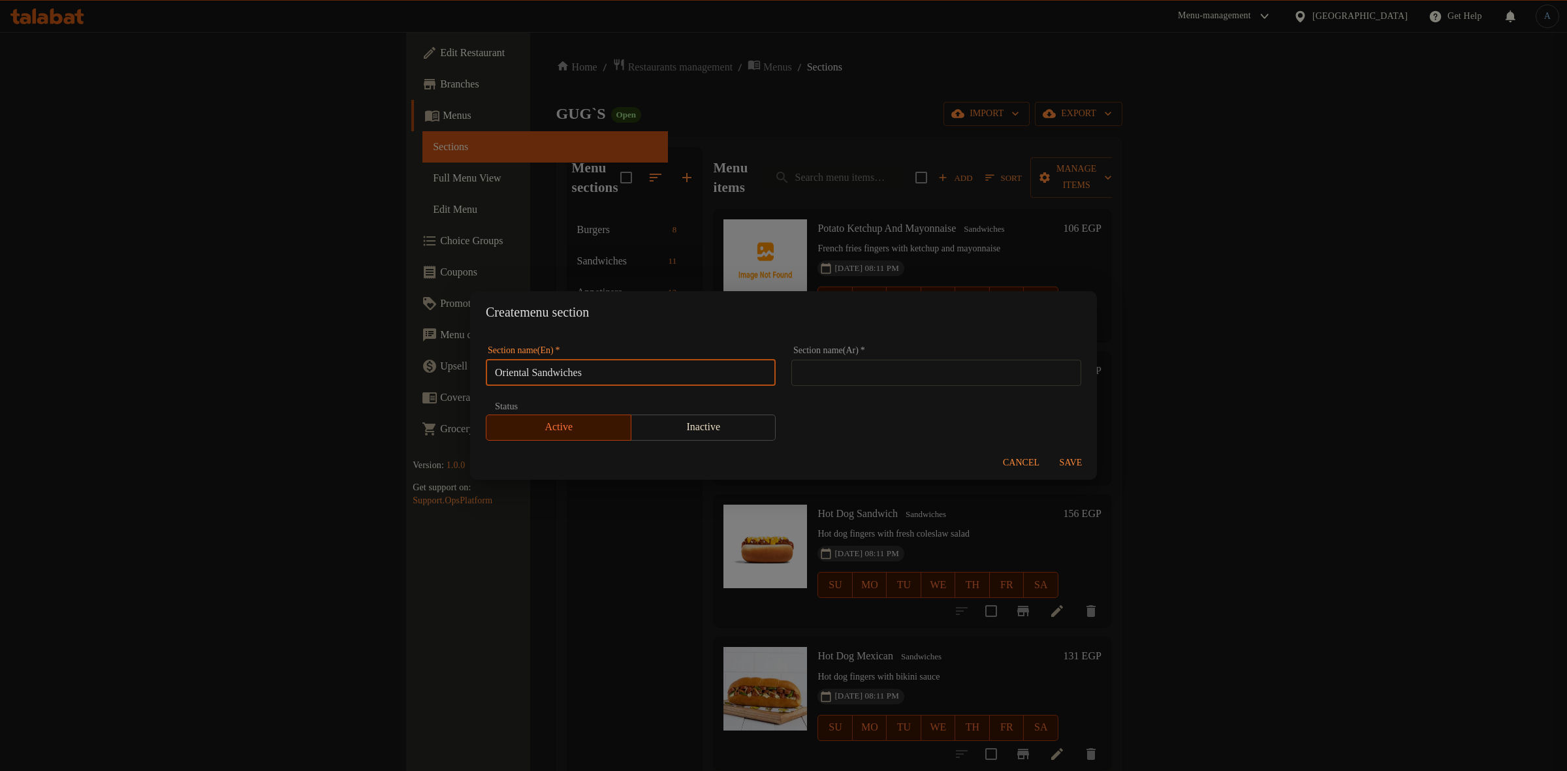
paste input "الساندويتشات الشرقية"
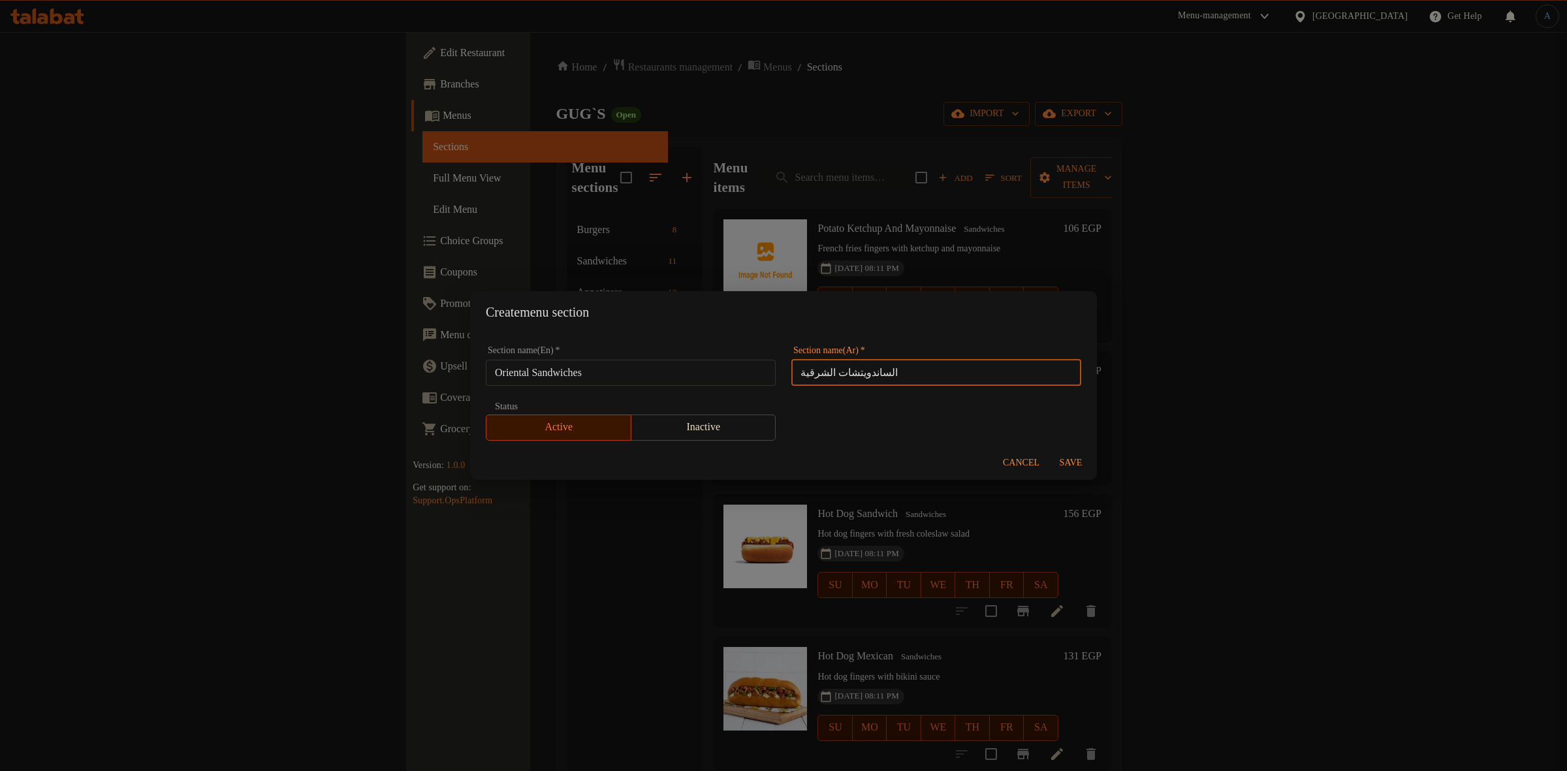
type input "الساندويتشات الشرقية"
click at [1078, 468] on span "Save" at bounding box center [1070, 463] width 31 height 16
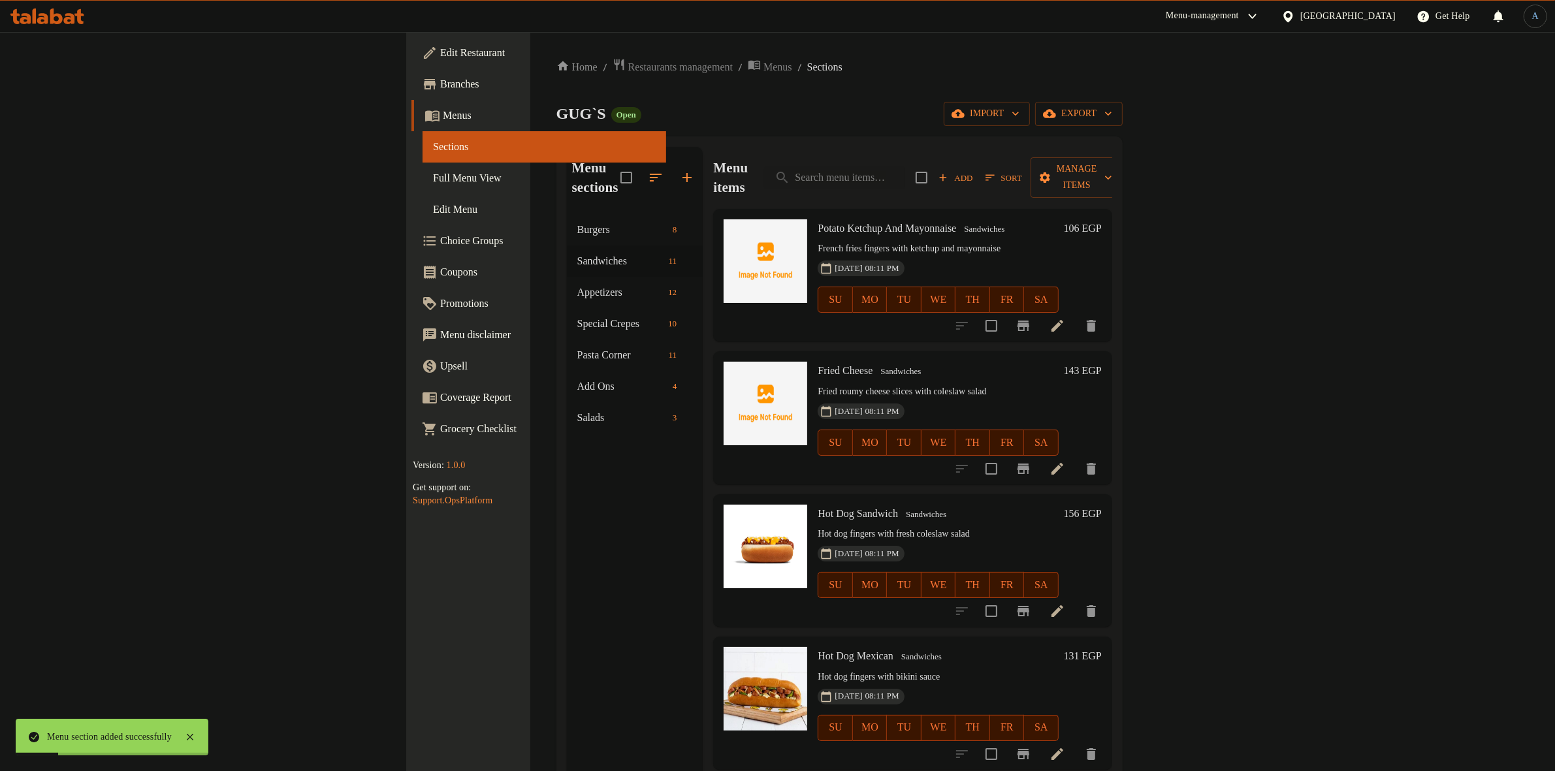
click at [836, 93] on div "Home / Restaurants management / Menus / Sections GUG`S Open import export Menu …" at bounding box center [839, 493] width 566 height 870
click at [648, 170] on icon "button" at bounding box center [656, 178] width 16 height 16
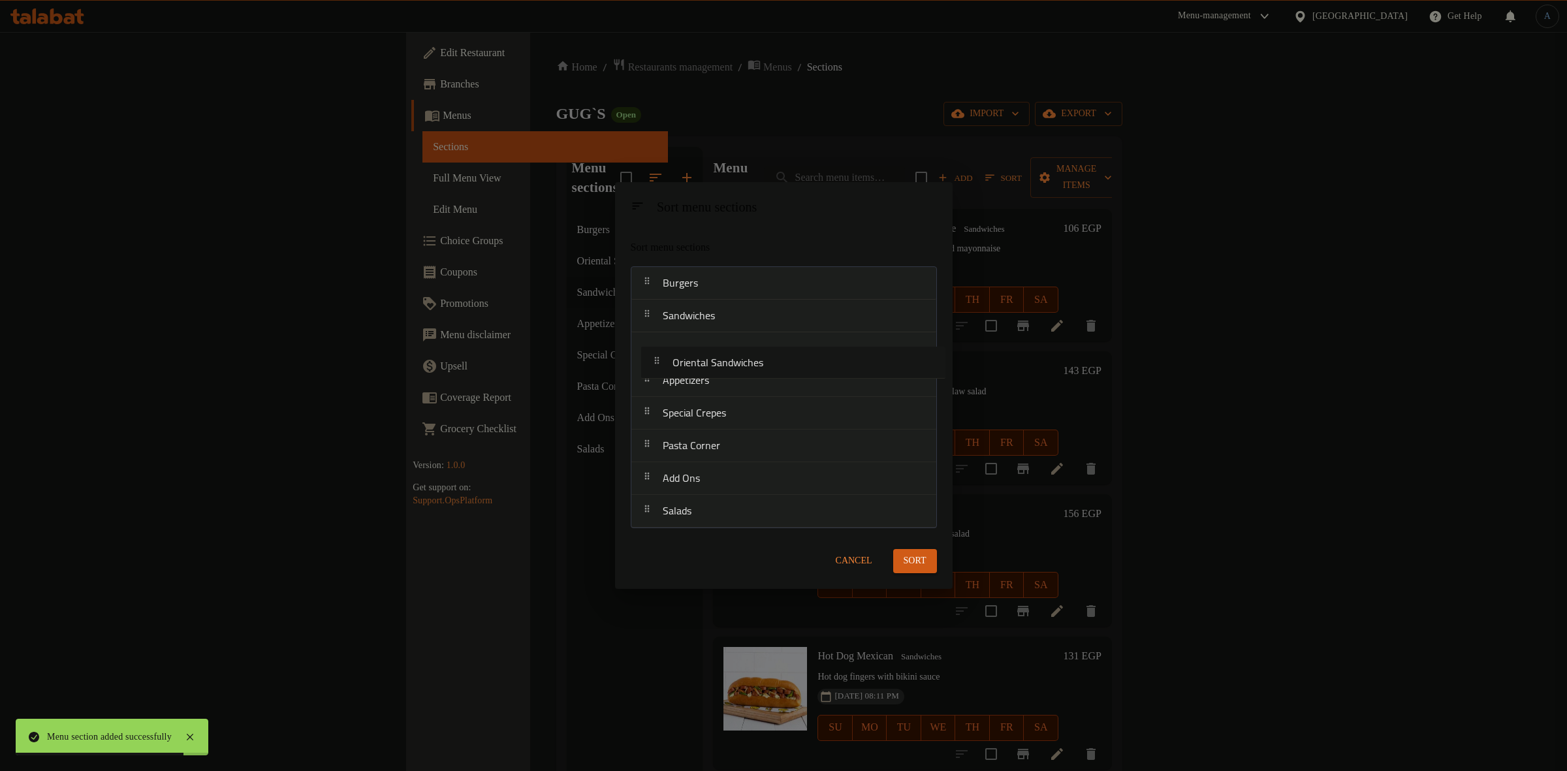
drag, startPoint x: 719, startPoint y: 325, endPoint x: 730, endPoint y: 374, distance: 50.2
click at [730, 374] on nav "Burgers Oriental Sandwiches Sandwiches Appetizers Special Crepes Pasta Corner A…" at bounding box center [784, 397] width 306 height 262
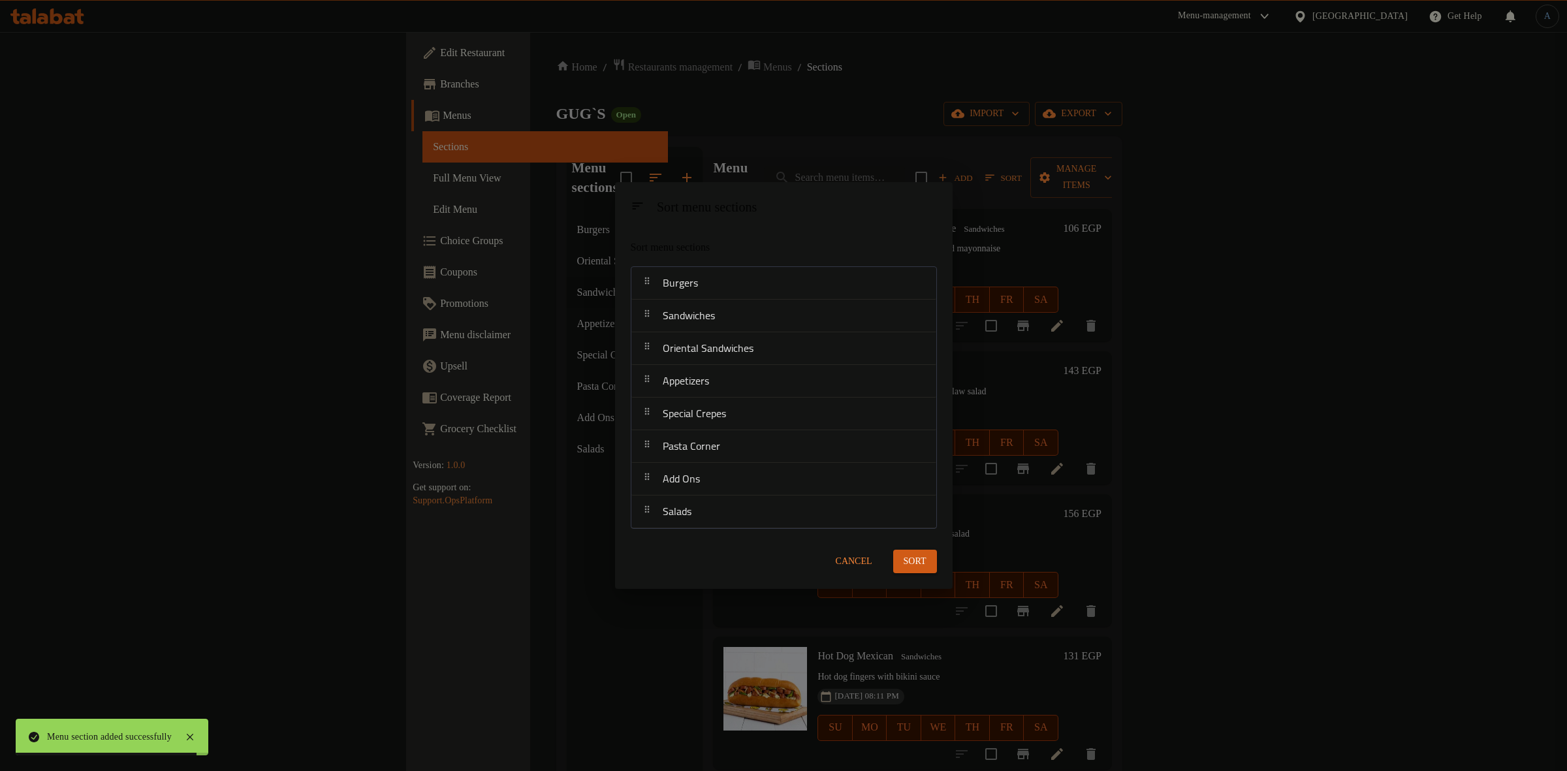
click at [925, 563] on span "Sort" at bounding box center [915, 562] width 23 height 16
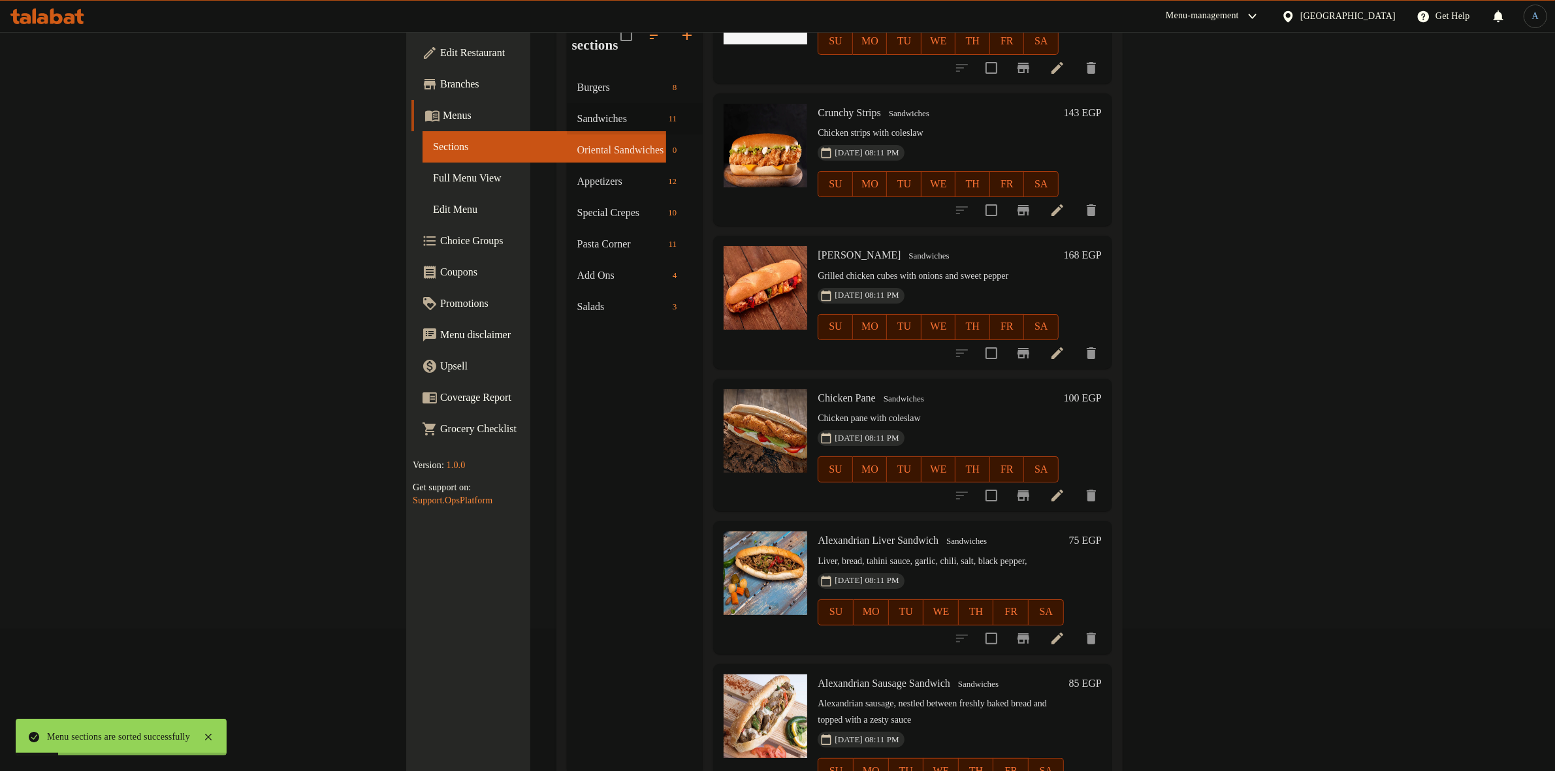
scroll to position [183, 0]
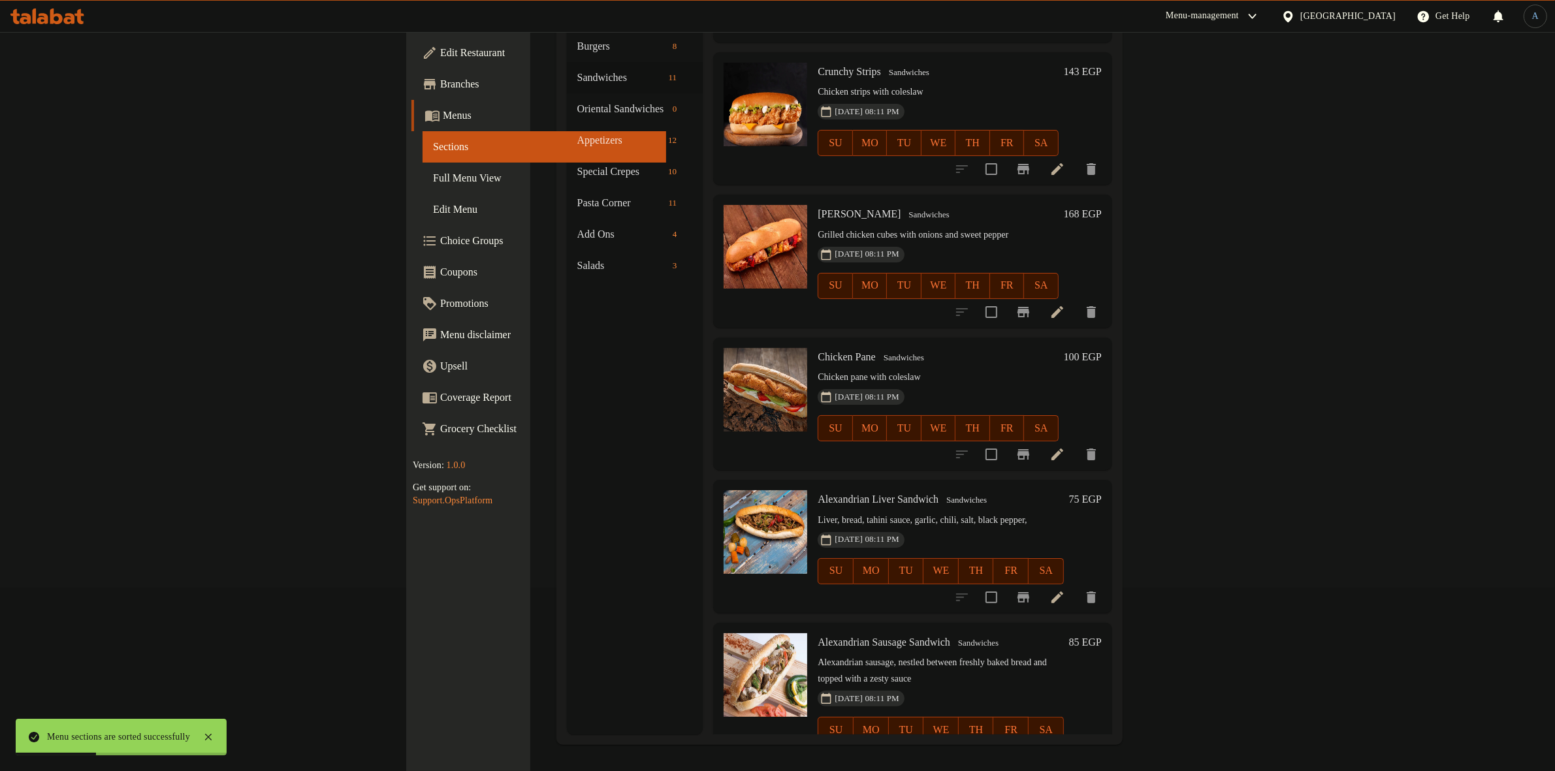
click at [1005, 584] on input "checkbox" at bounding box center [990, 597] width 27 height 27
checkbox input "true"
click at [1005, 742] on input "checkbox" at bounding box center [990, 755] width 27 height 27
checkbox input "true"
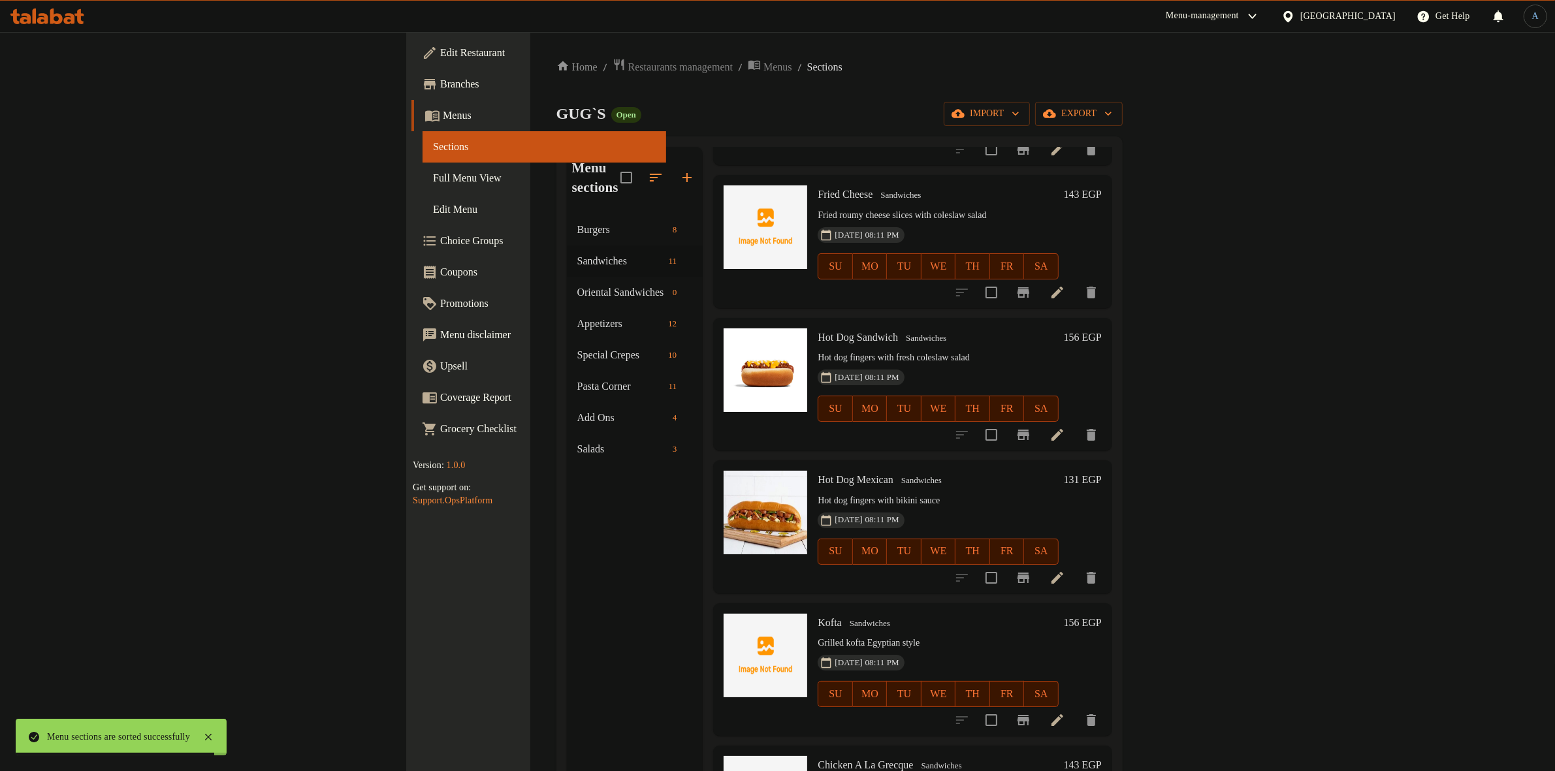
scroll to position [0, 0]
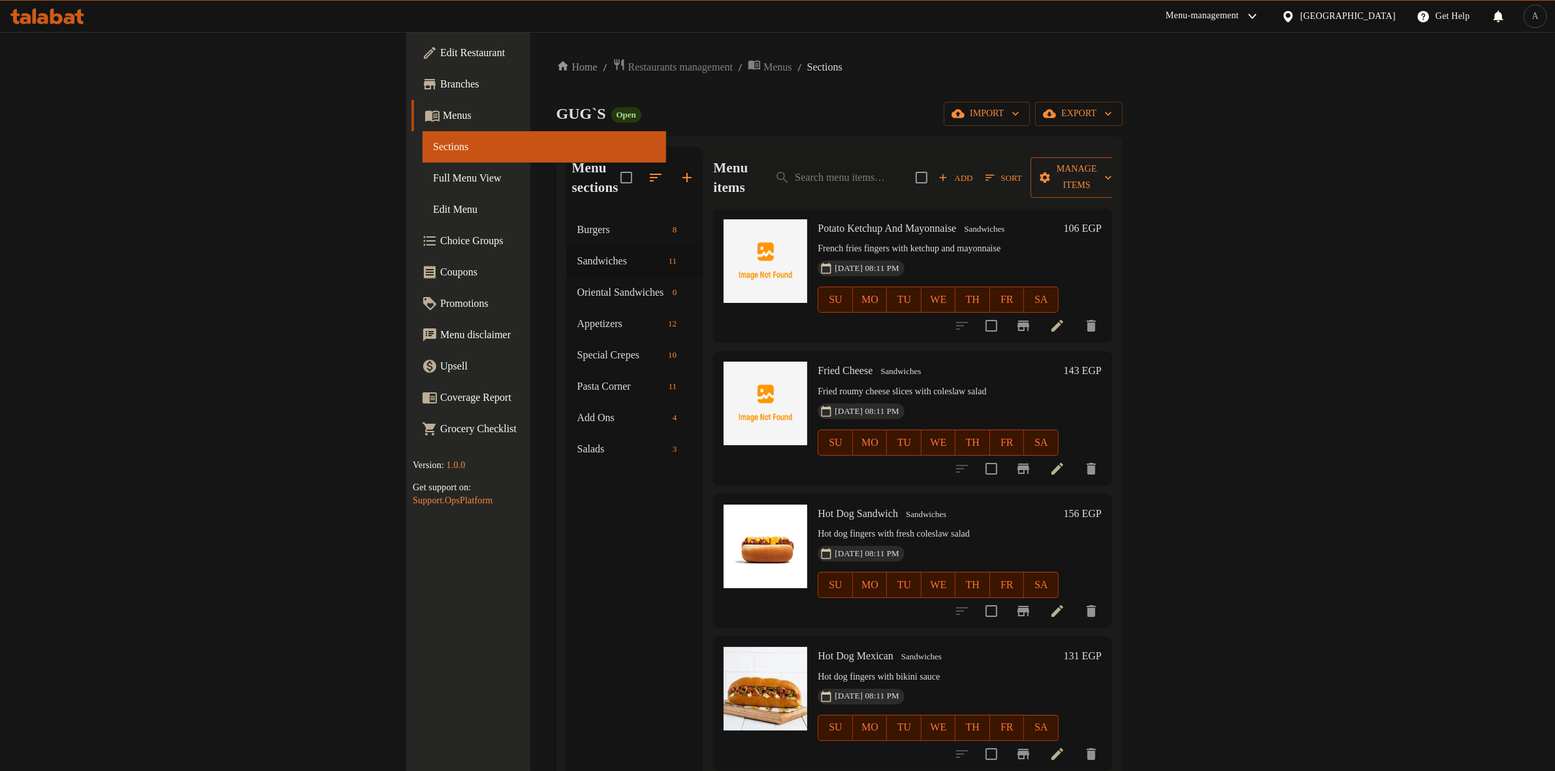
click at [1112, 168] on span "Manage items" at bounding box center [1076, 177] width 71 height 33
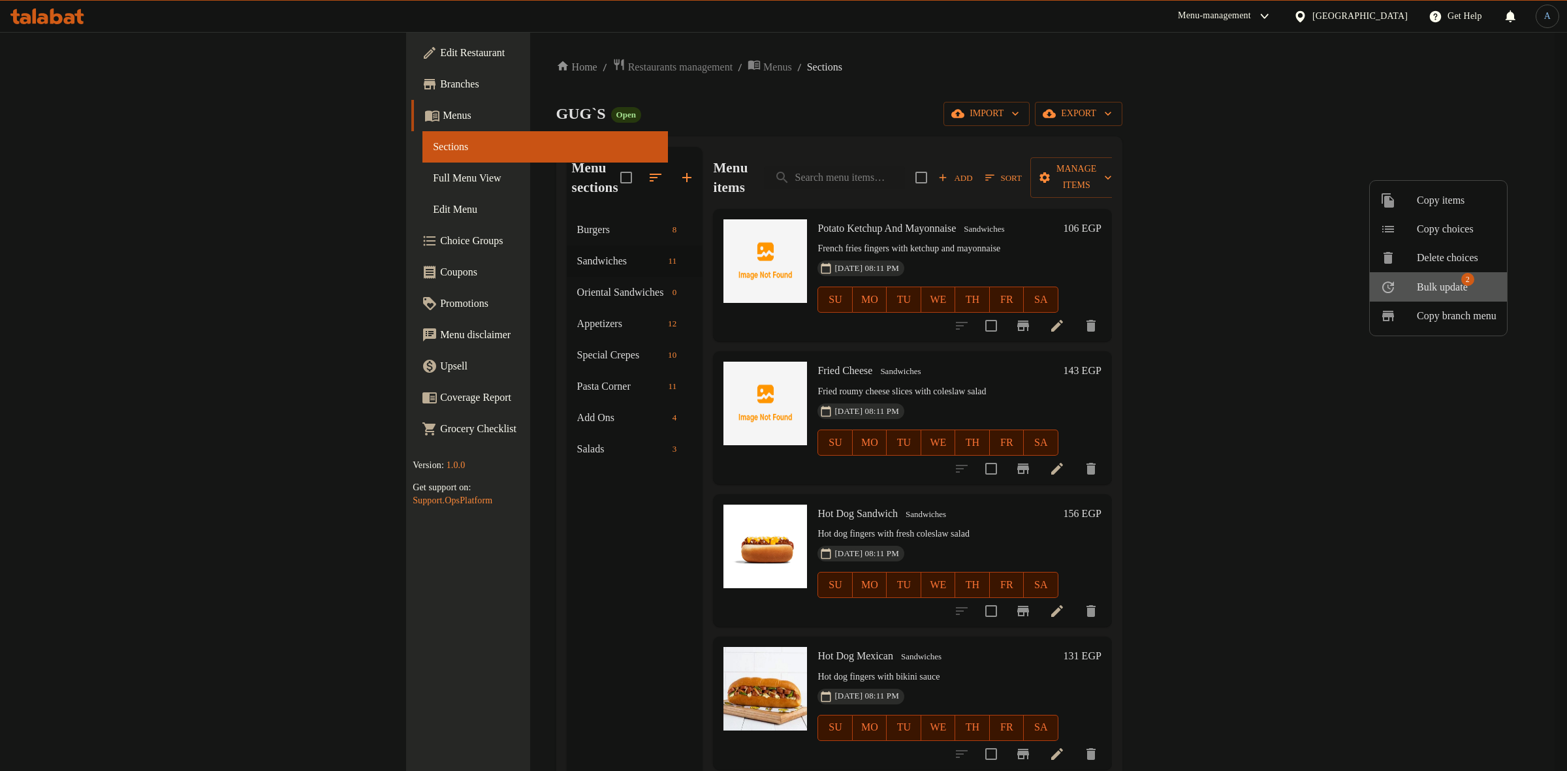
click at [1449, 282] on span "Bulk update" at bounding box center [1442, 287] width 51 height 16
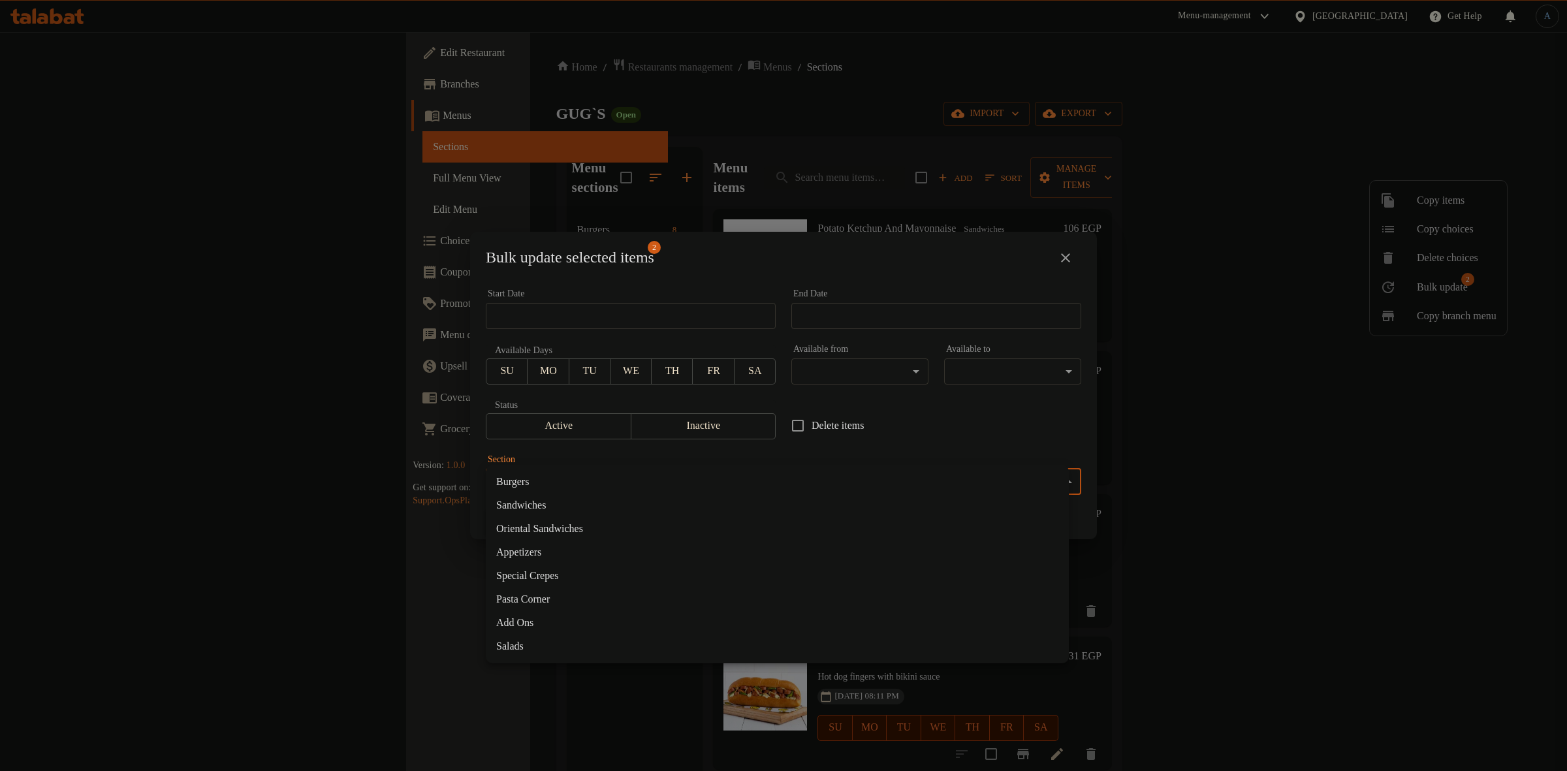
click at [727, 475] on body "​ Menu-management [GEOGRAPHIC_DATA] Get Help A Edit Restaurant Branches Menus S…" at bounding box center [783, 401] width 1567 height 739
click at [524, 526] on li "Oriental Sandwiches" at bounding box center [777, 529] width 583 height 24
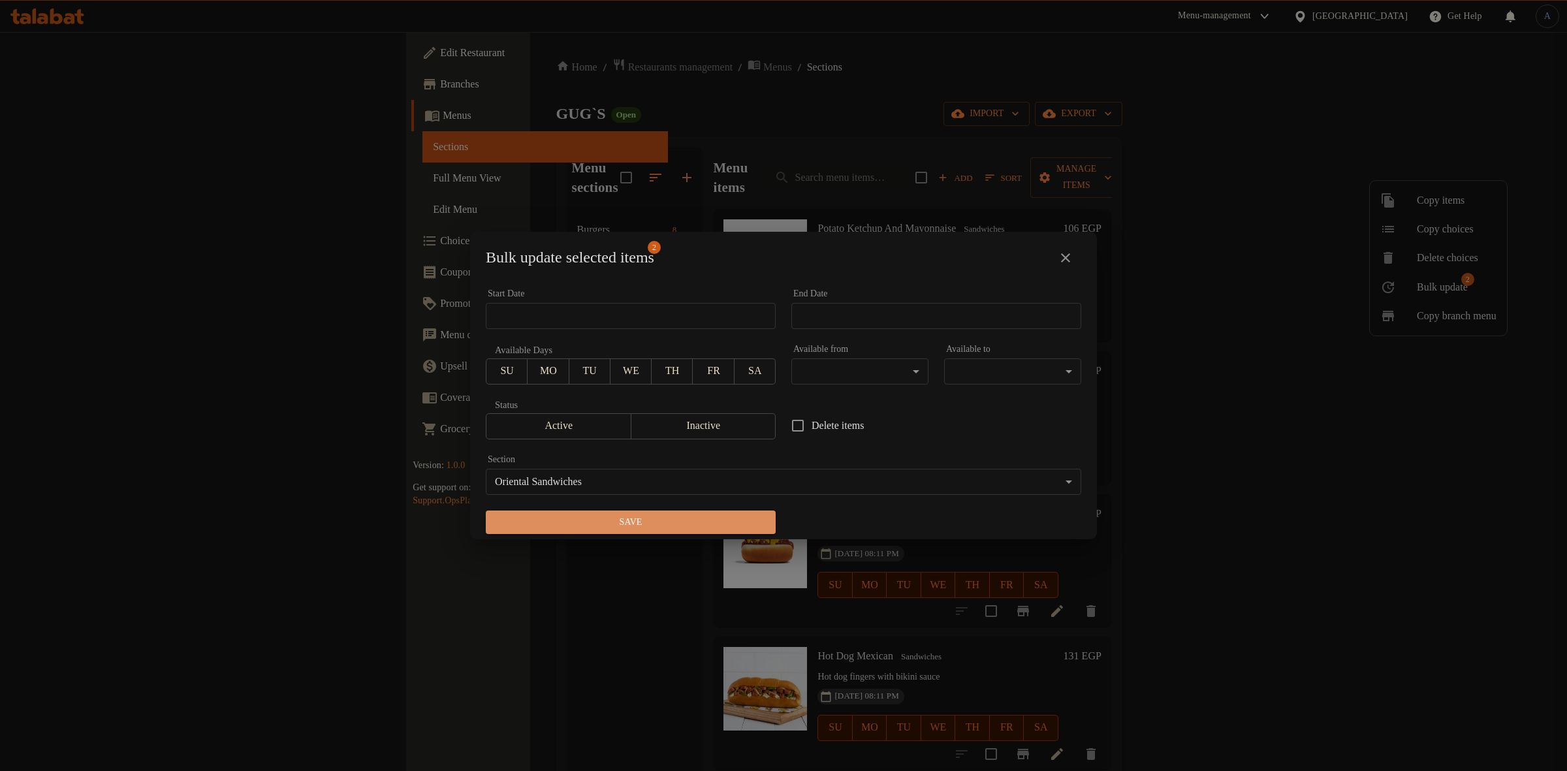
click at [673, 526] on span "Save" at bounding box center [630, 522] width 269 height 16
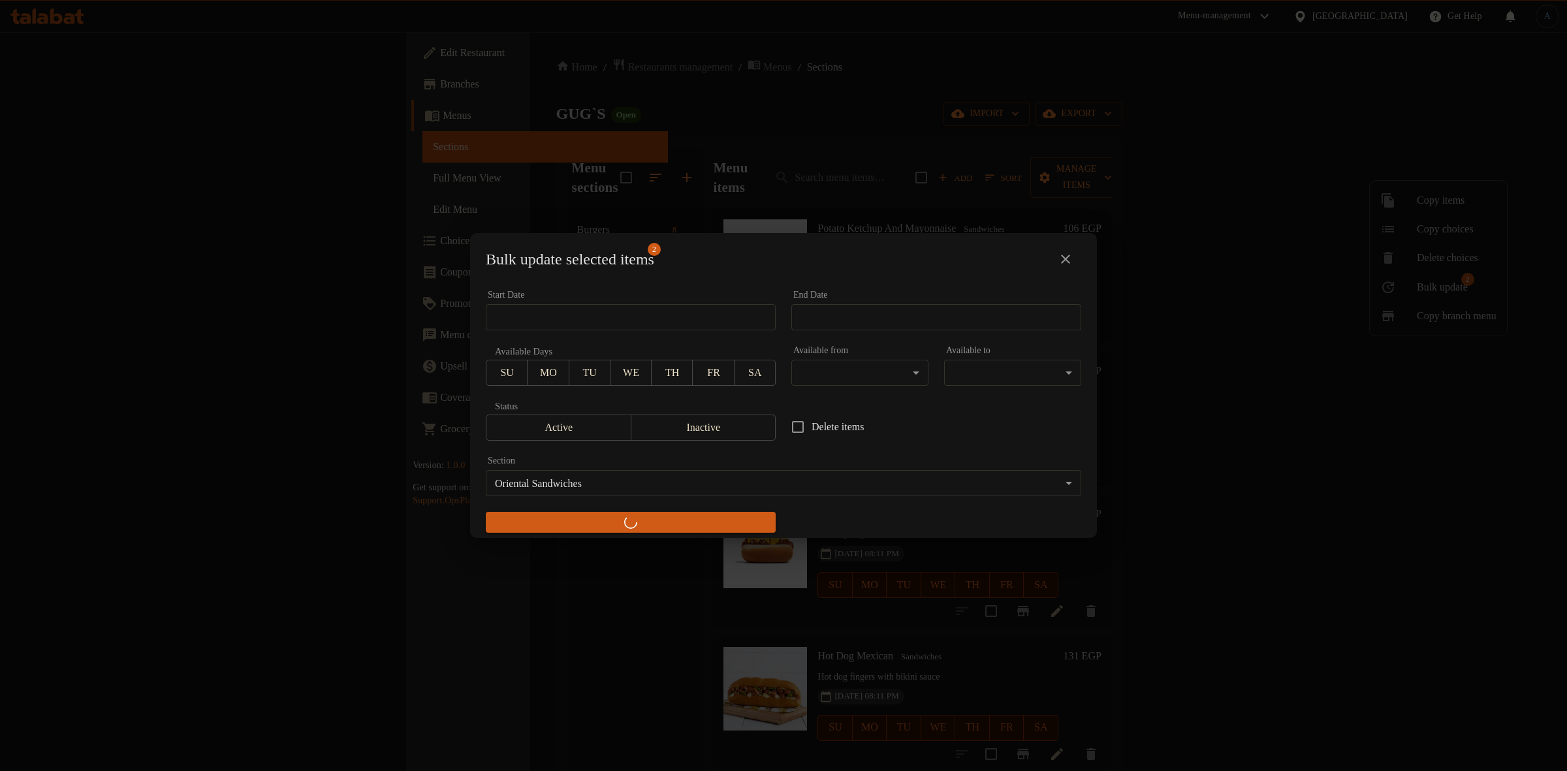
checkbox input "false"
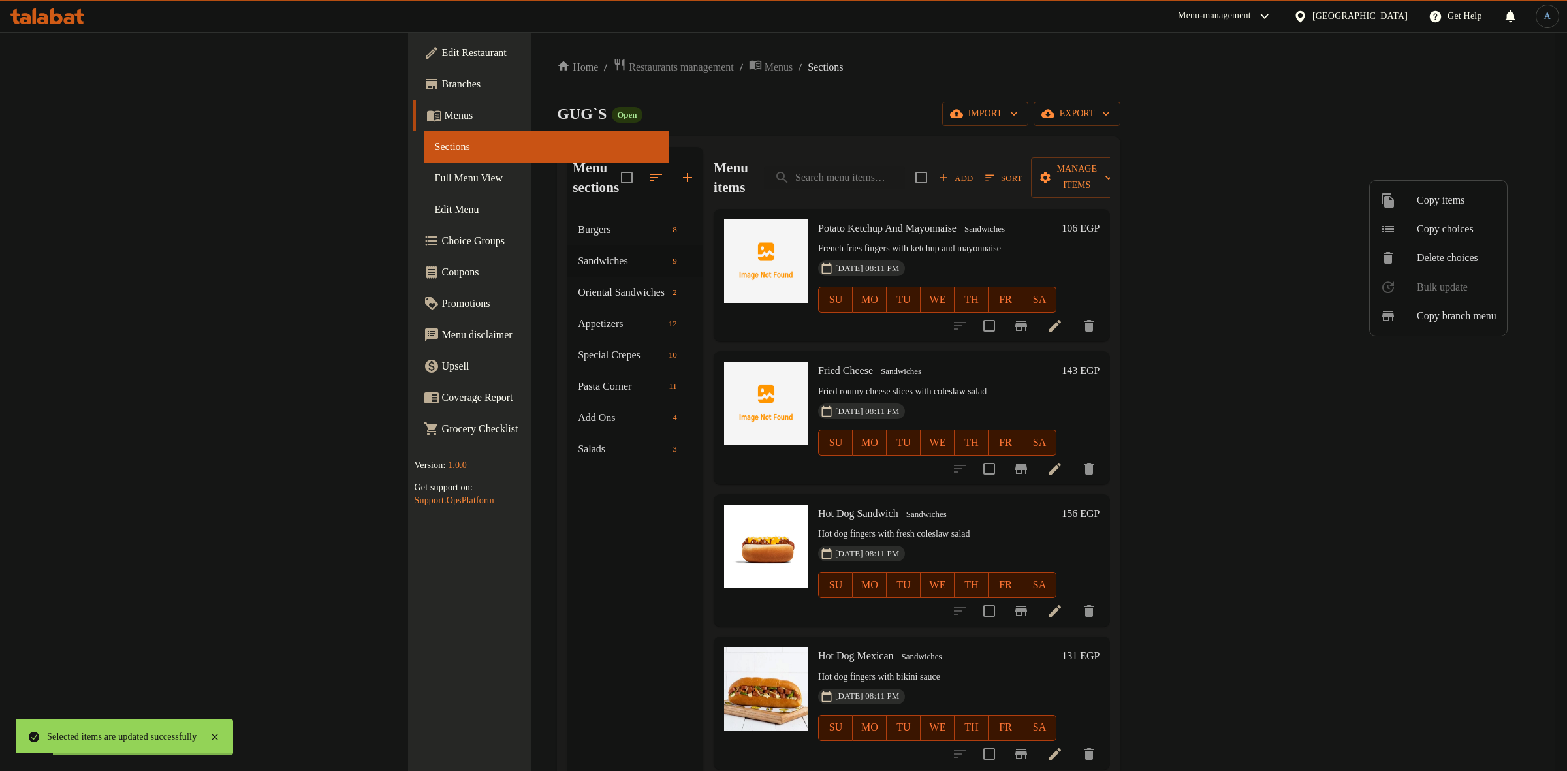
click at [418, 279] on div at bounding box center [783, 385] width 1567 height 771
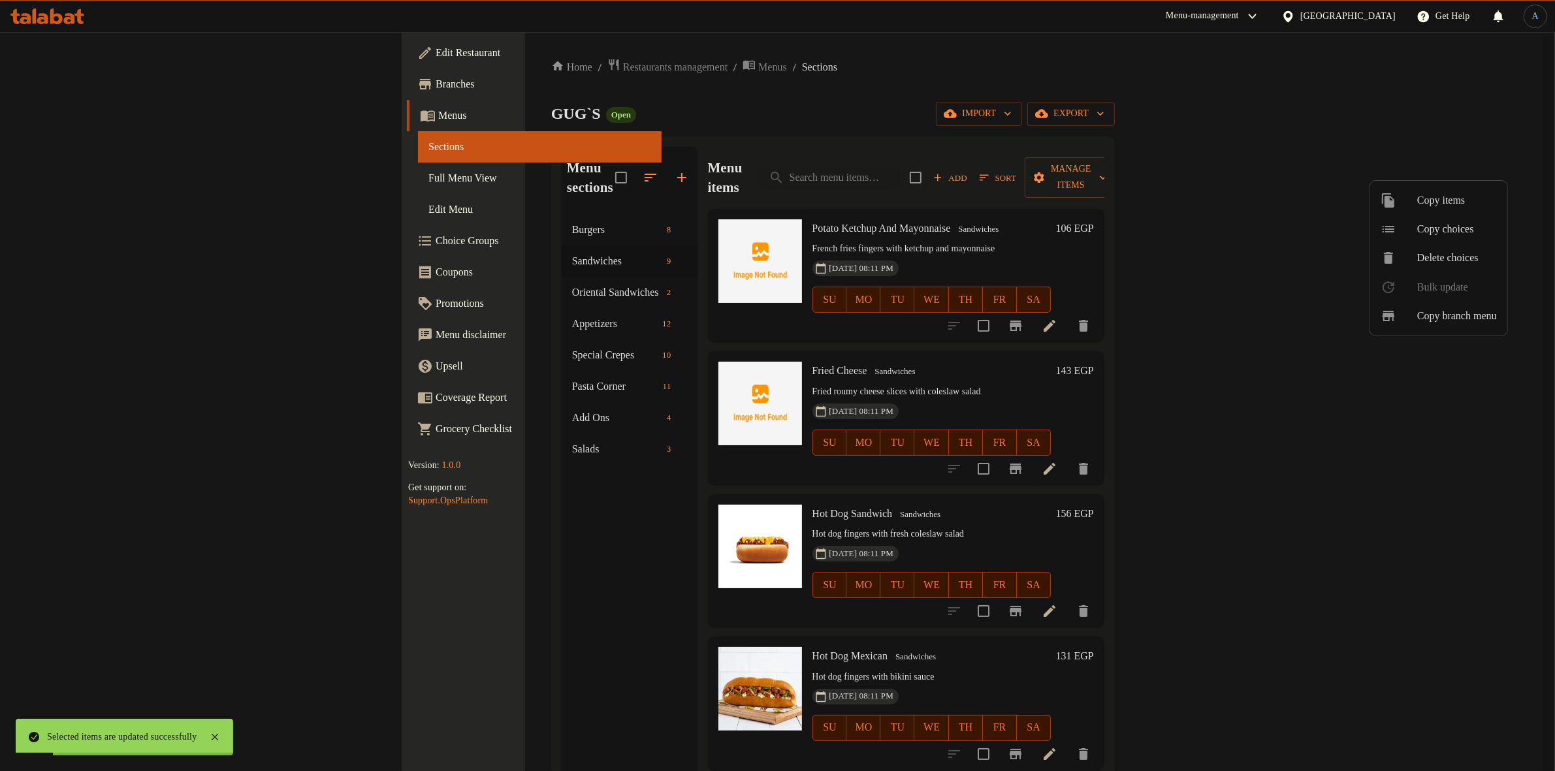
click at [572, 285] on span "Oriental Sandwiches" at bounding box center [616, 293] width 89 height 16
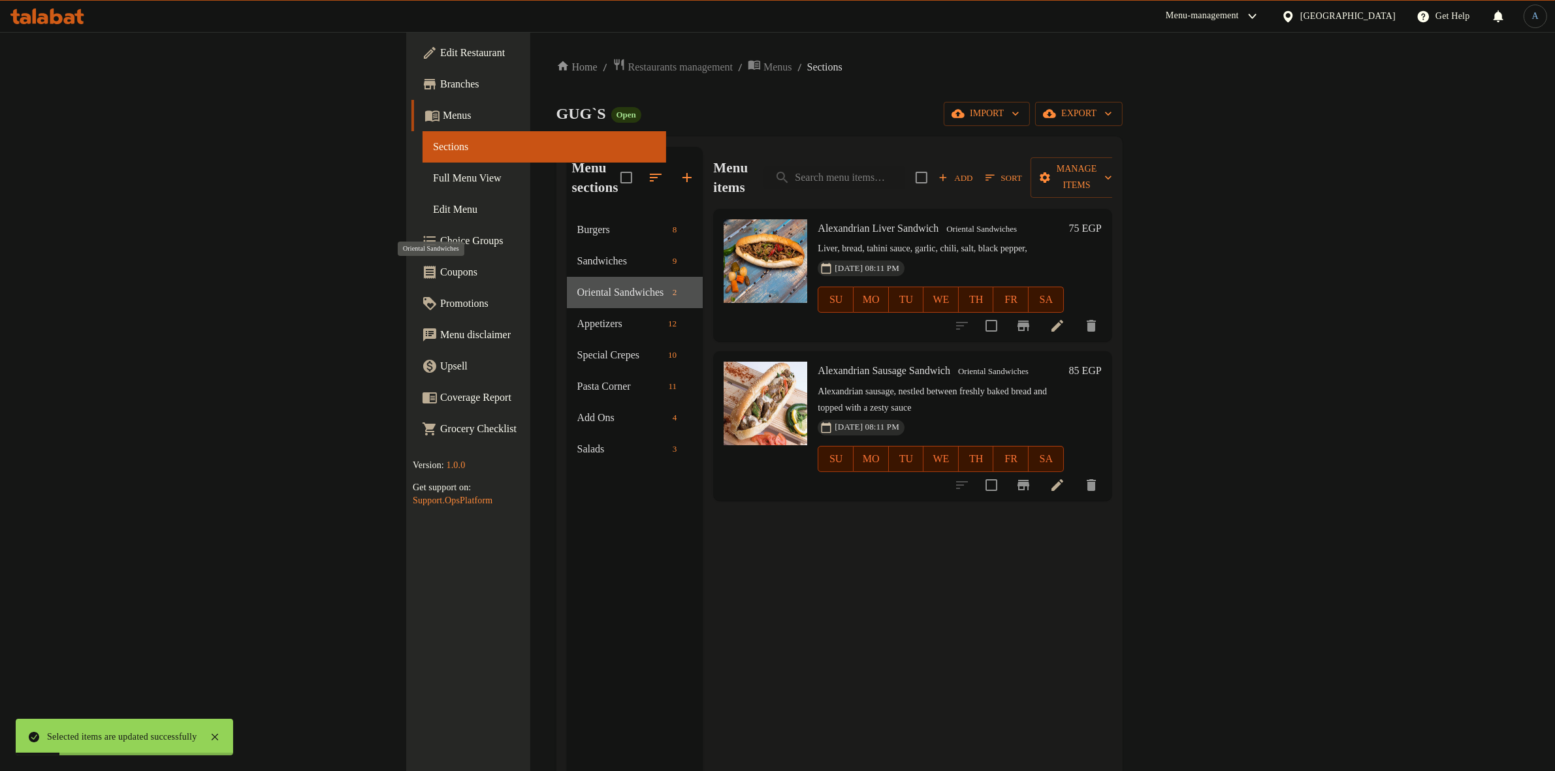
click at [577, 285] on span "Oriental Sandwiches" at bounding box center [622, 293] width 90 height 16
click at [769, 72] on ol "Home / Restaurants management / Menus / Sections" at bounding box center [839, 67] width 566 height 18
click at [850, 219] on h6 "Alexandrian Liver Sandwich Oriental Sandwiches" at bounding box center [939, 228] width 245 height 18
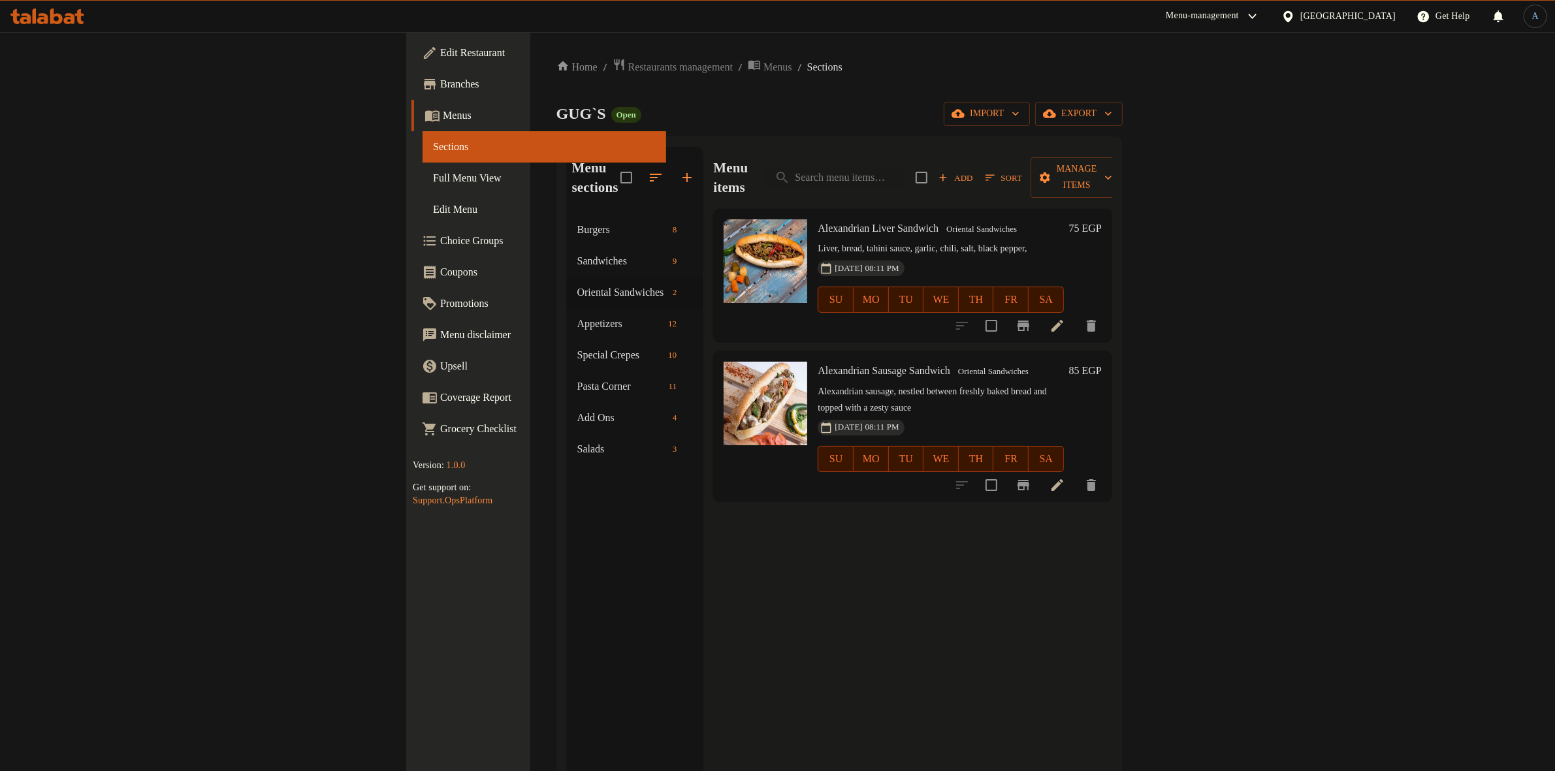
click at [782, 128] on div "Home / Restaurants management / Menus / Sections GUG`S Open import export Menu …" at bounding box center [839, 493] width 566 height 870
click at [973, 219] on h6 "Alexandrian Liver Sandwich Oriental Sandwiches" at bounding box center [939, 228] width 245 height 18
click at [1063, 479] on icon at bounding box center [1057, 485] width 12 height 12
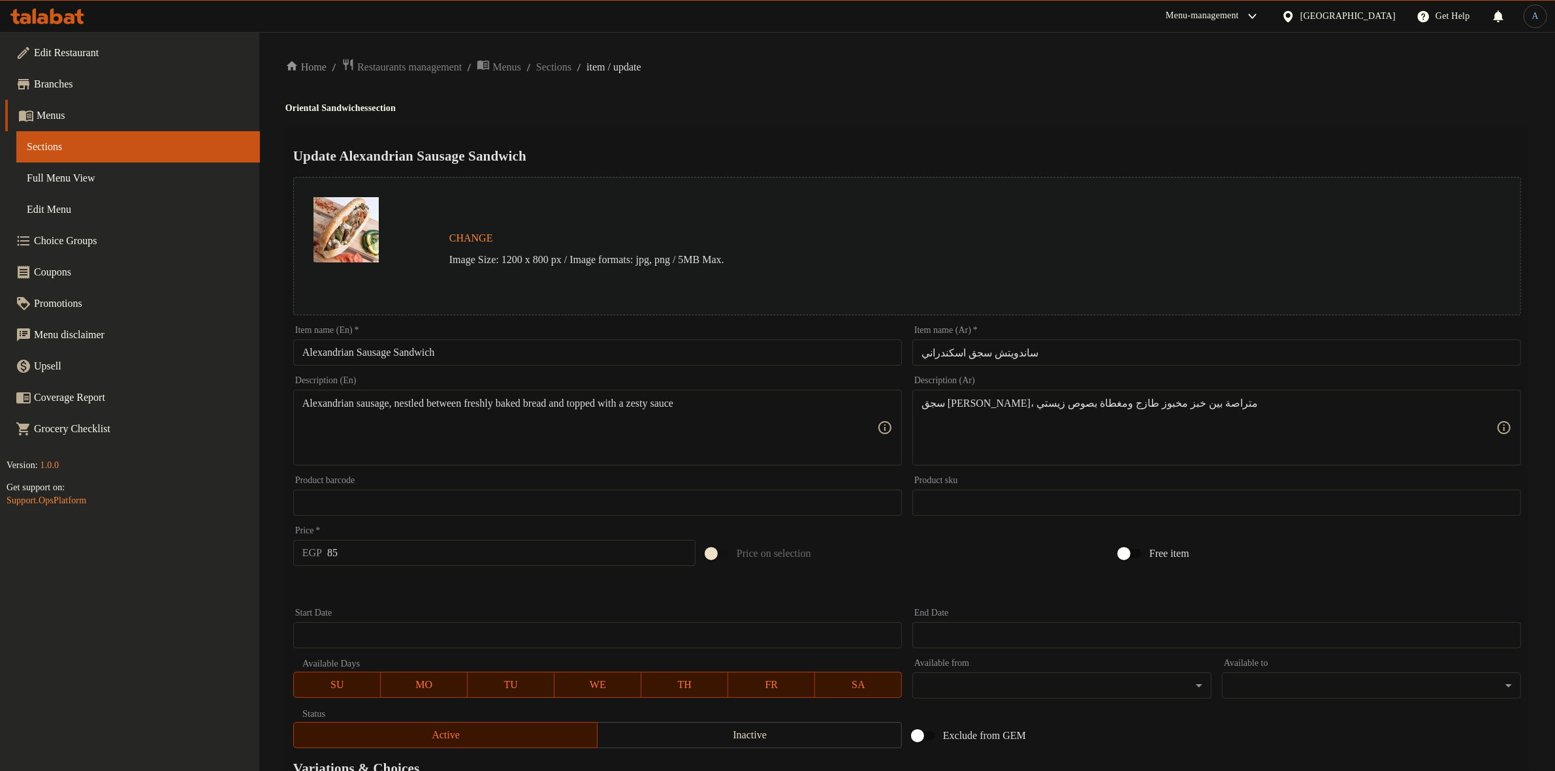
click at [1026, 361] on input "ساندويتش سجق اسكندراني" at bounding box center [1216, 353] width 609 height 26
paste input "ندوتش سجق بلد"
type input "سندوتش سجق بلدي"
click at [1062, 113] on h4 "Oriental Sandwiches section" at bounding box center [906, 108] width 1243 height 13
click at [347, 353] on input "Alexandrian Sausage Sandwich" at bounding box center [597, 353] width 609 height 26
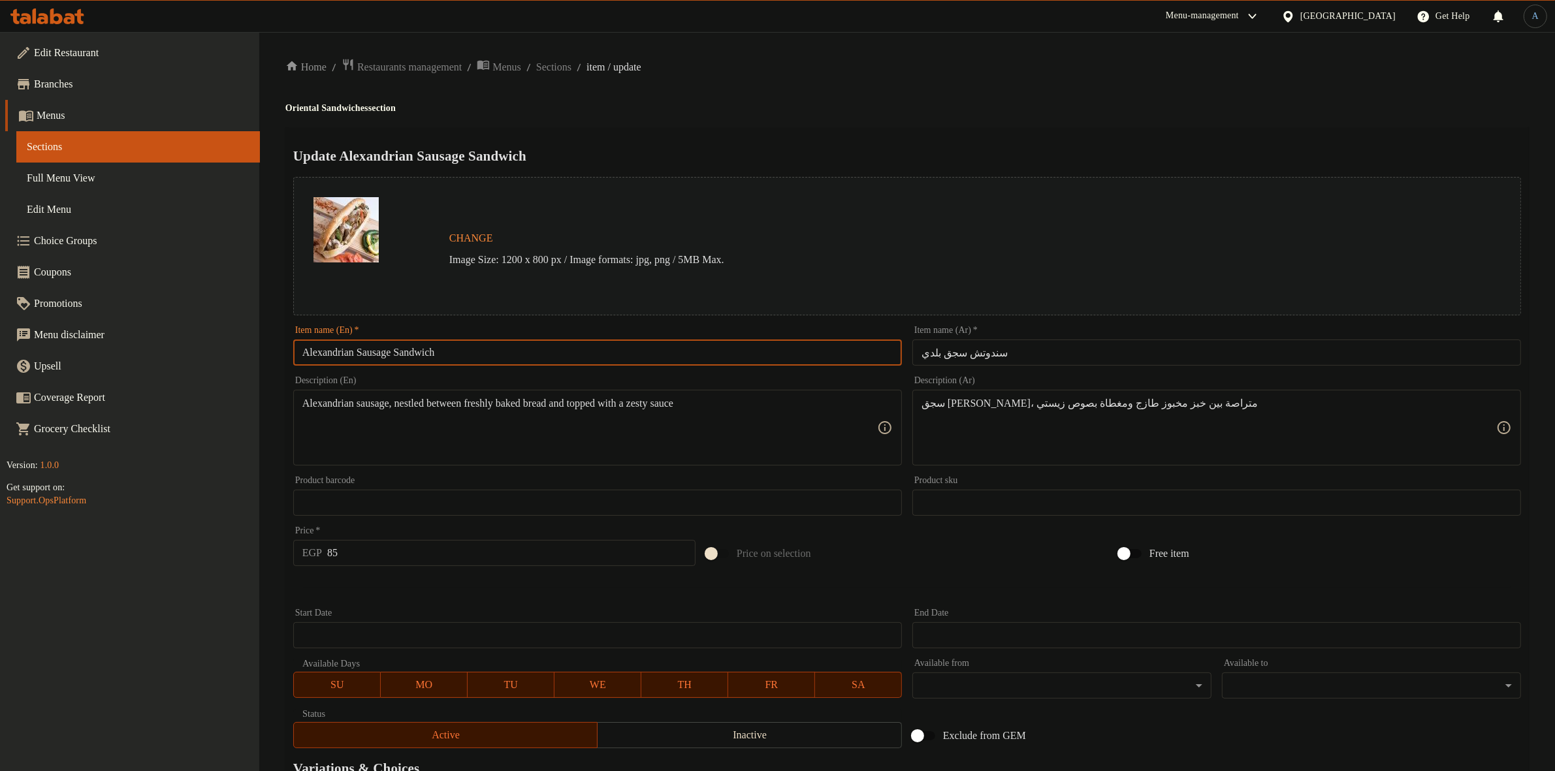
click at [347, 353] on input "Alexandrian Sausage Sandwich" at bounding box center [597, 353] width 609 height 26
type input "Baladi Sausage Sandwich"
click at [975, 127] on div "Update Baladi Sausage Sandwich Change Image Size: 1200 x 800 px / Image formats…" at bounding box center [906, 516] width 1243 height 779
click at [481, 588] on hr at bounding box center [907, 587] width 1207 height 1
click at [415, 550] on input "85" at bounding box center [511, 553] width 368 height 26
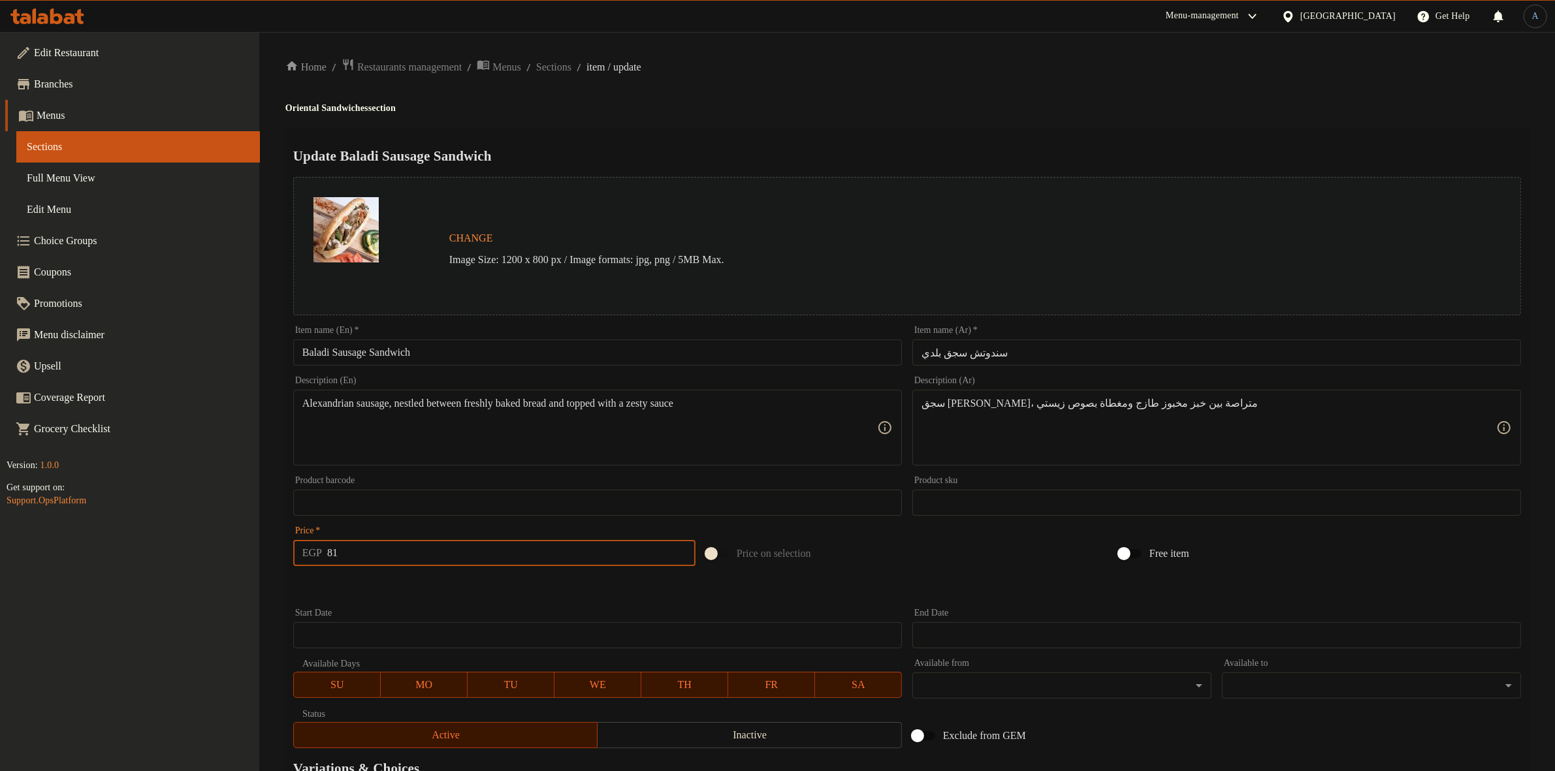
type input "81"
click at [571, 74] on span "Sections" at bounding box center [553, 67] width 35 height 16
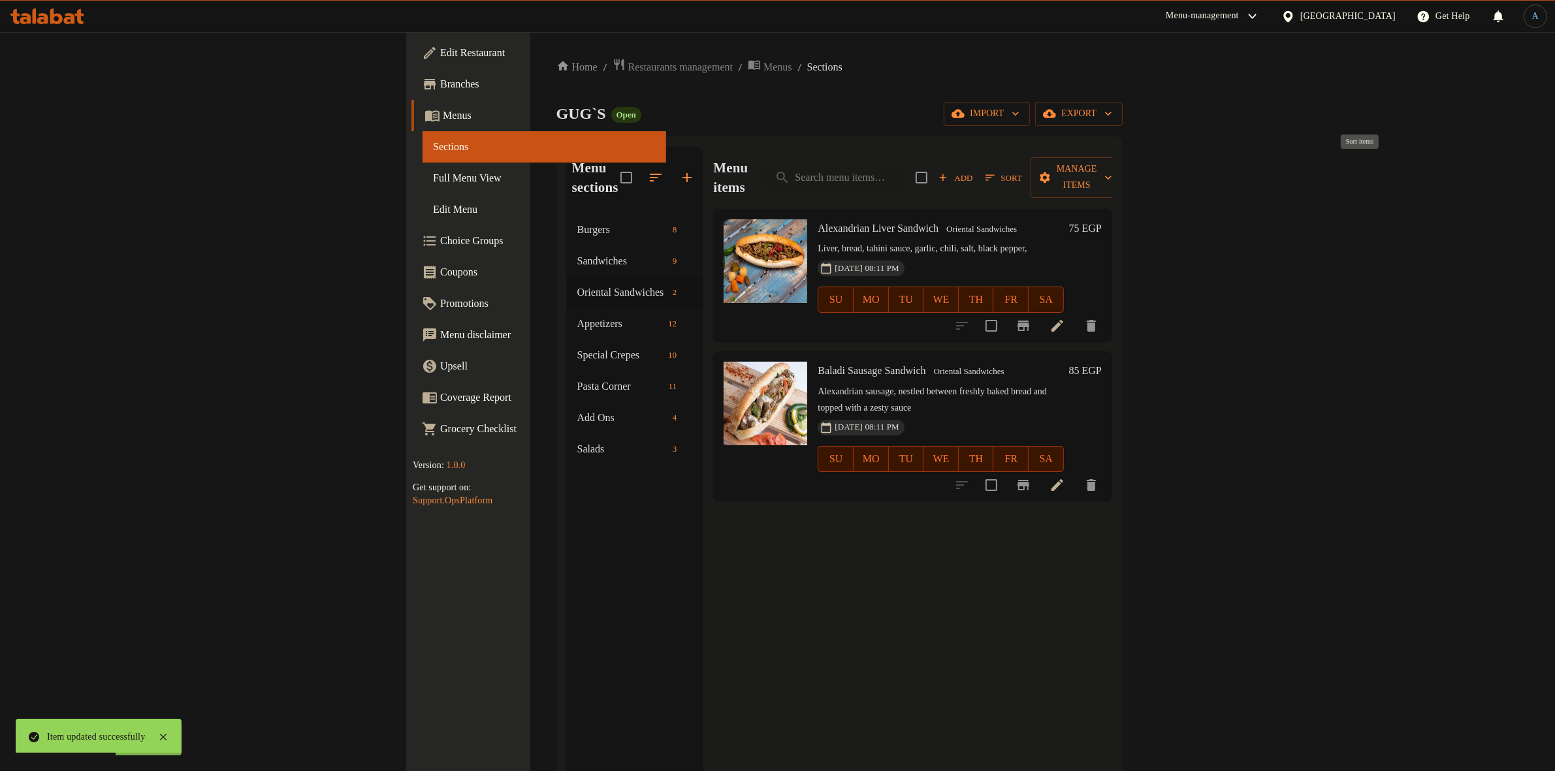
click at [1022, 170] on span "Sort" at bounding box center [1003, 177] width 37 height 15
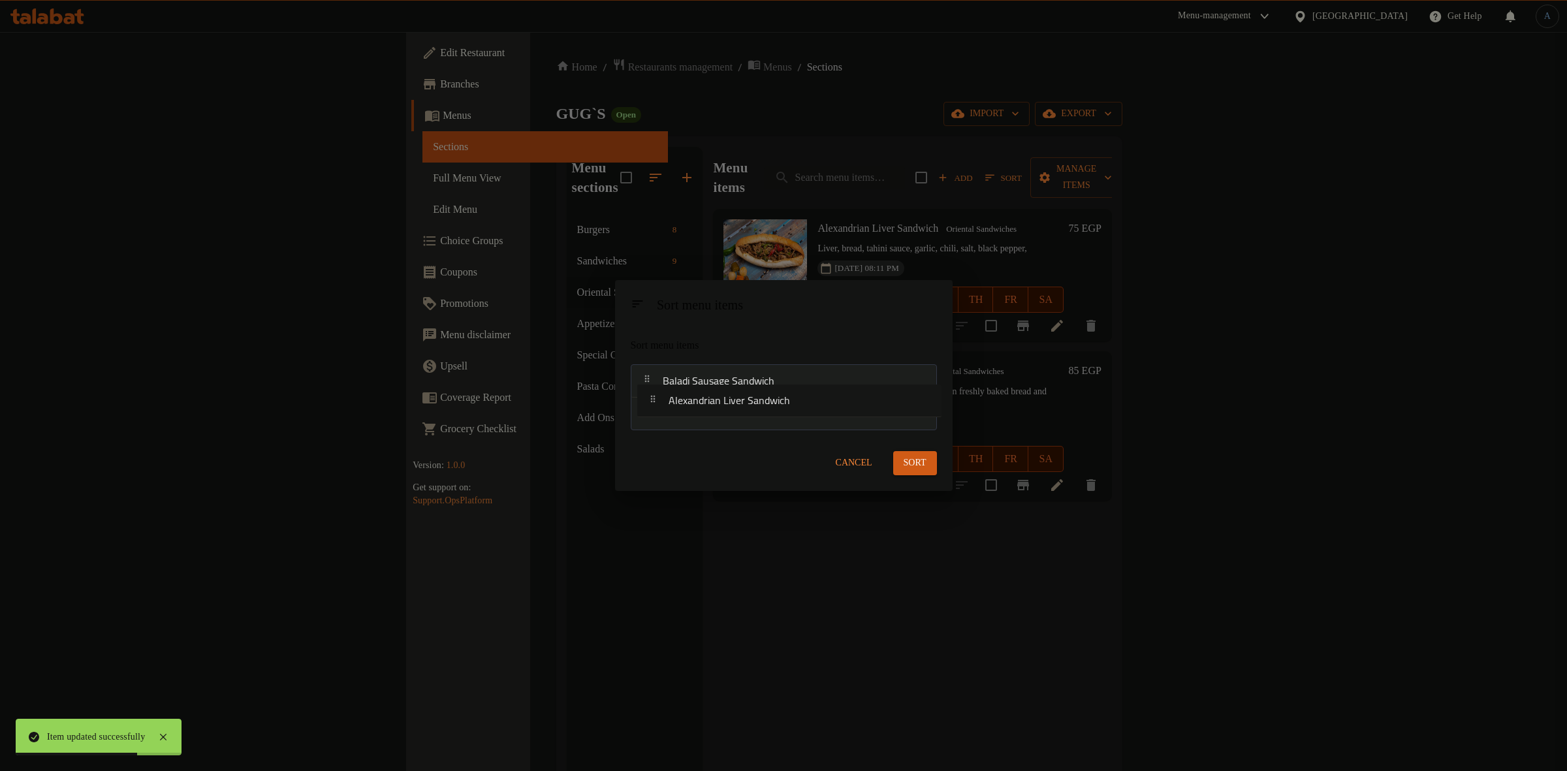
drag, startPoint x: 706, startPoint y: 392, endPoint x: 716, endPoint y: 424, distance: 33.7
click at [716, 424] on nav "Alexandrian Liver Sandwich Baladi Sausage Sandwich" at bounding box center [784, 397] width 306 height 66
click at [919, 464] on span "Sort" at bounding box center [915, 464] width 23 height 16
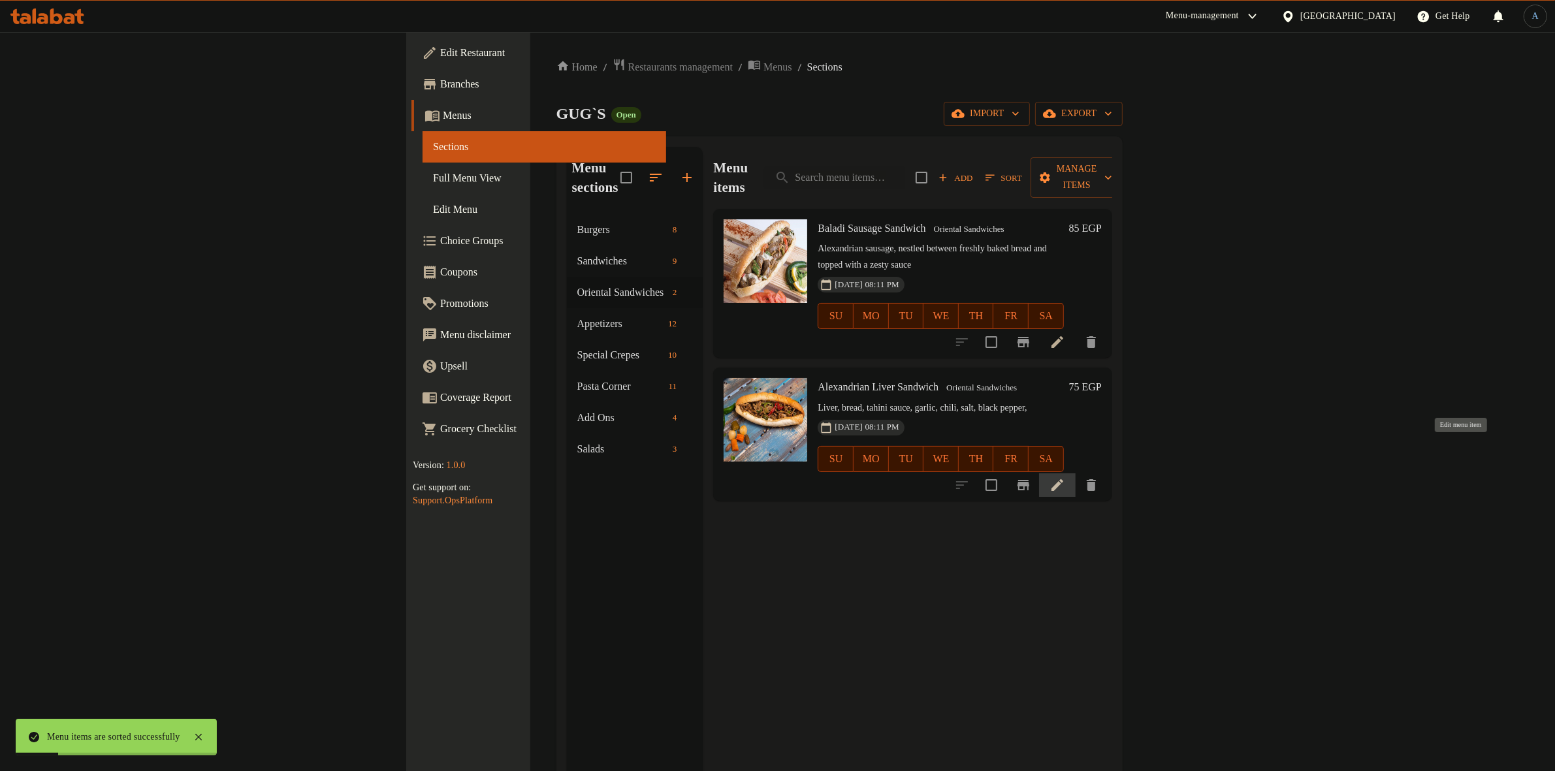
click at [1065, 477] on icon at bounding box center [1057, 485] width 16 height 16
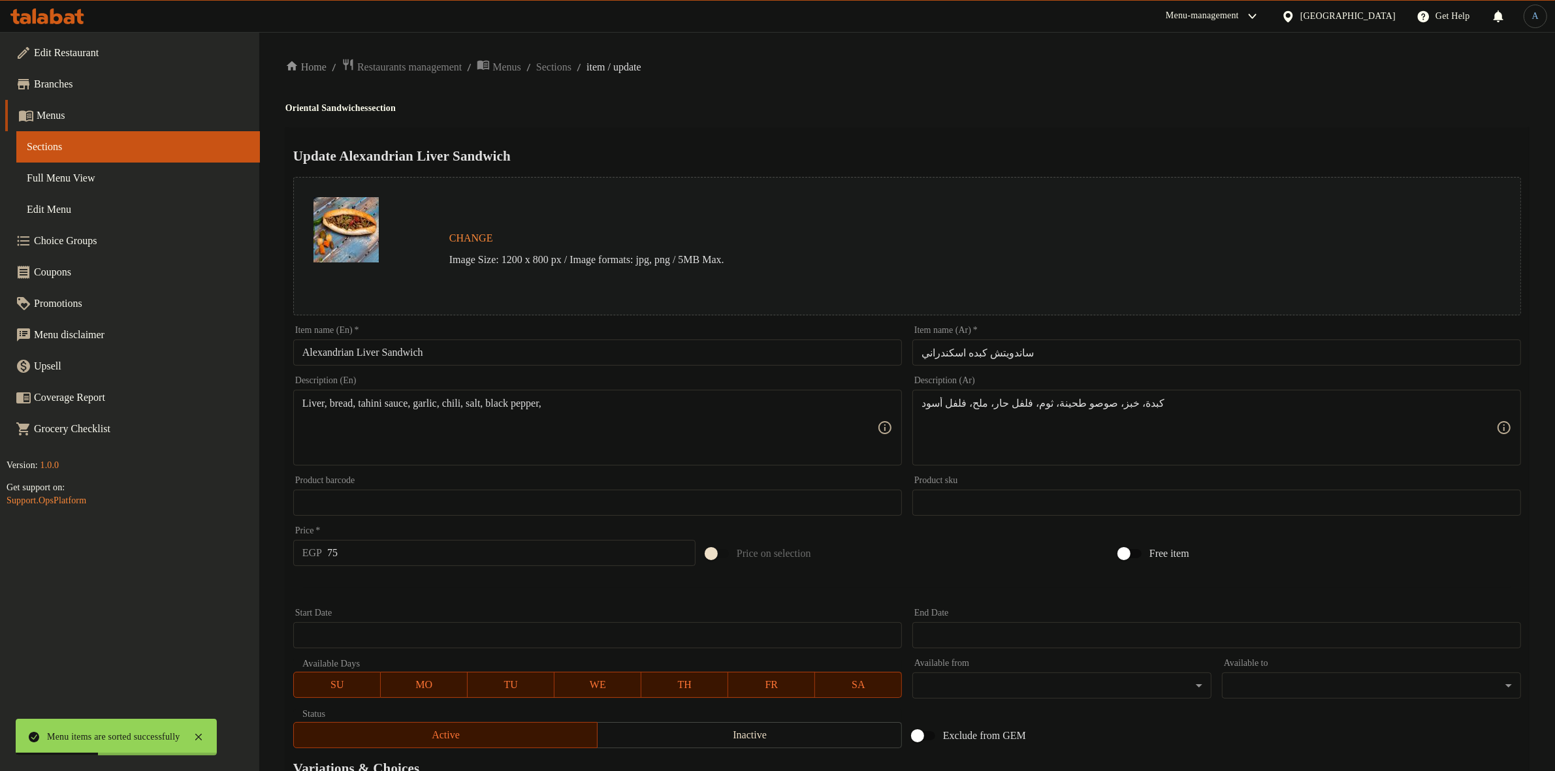
click at [1032, 351] on input "ساندويتش كبده اسكندراني" at bounding box center [1216, 353] width 609 height 26
paste input "ندوتش كبده"
type input "سندوتش كبده"
click at [333, 356] on input "Alexandrian Liver Sandwich" at bounding box center [597, 353] width 609 height 26
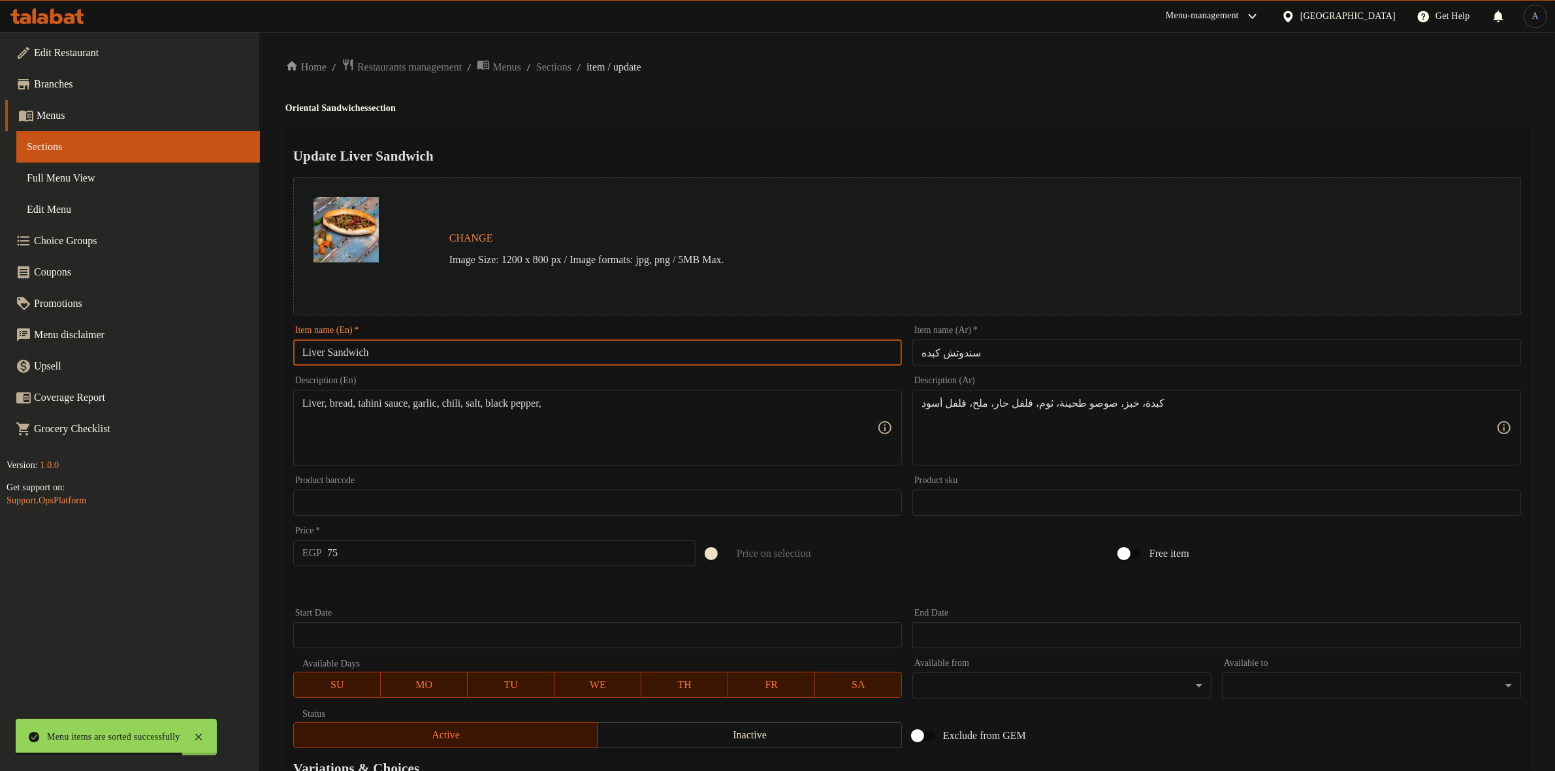
type input "Liver Sandwich"
drag, startPoint x: 780, startPoint y: 132, endPoint x: 785, endPoint y: 118, distance: 14.7
click at [785, 123] on div "Home / Restaurants management / Menus / Sections / item / update Oriental Sandw…" at bounding box center [906, 487] width 1243 height 858
click at [452, 559] on input "75" at bounding box center [511, 553] width 368 height 26
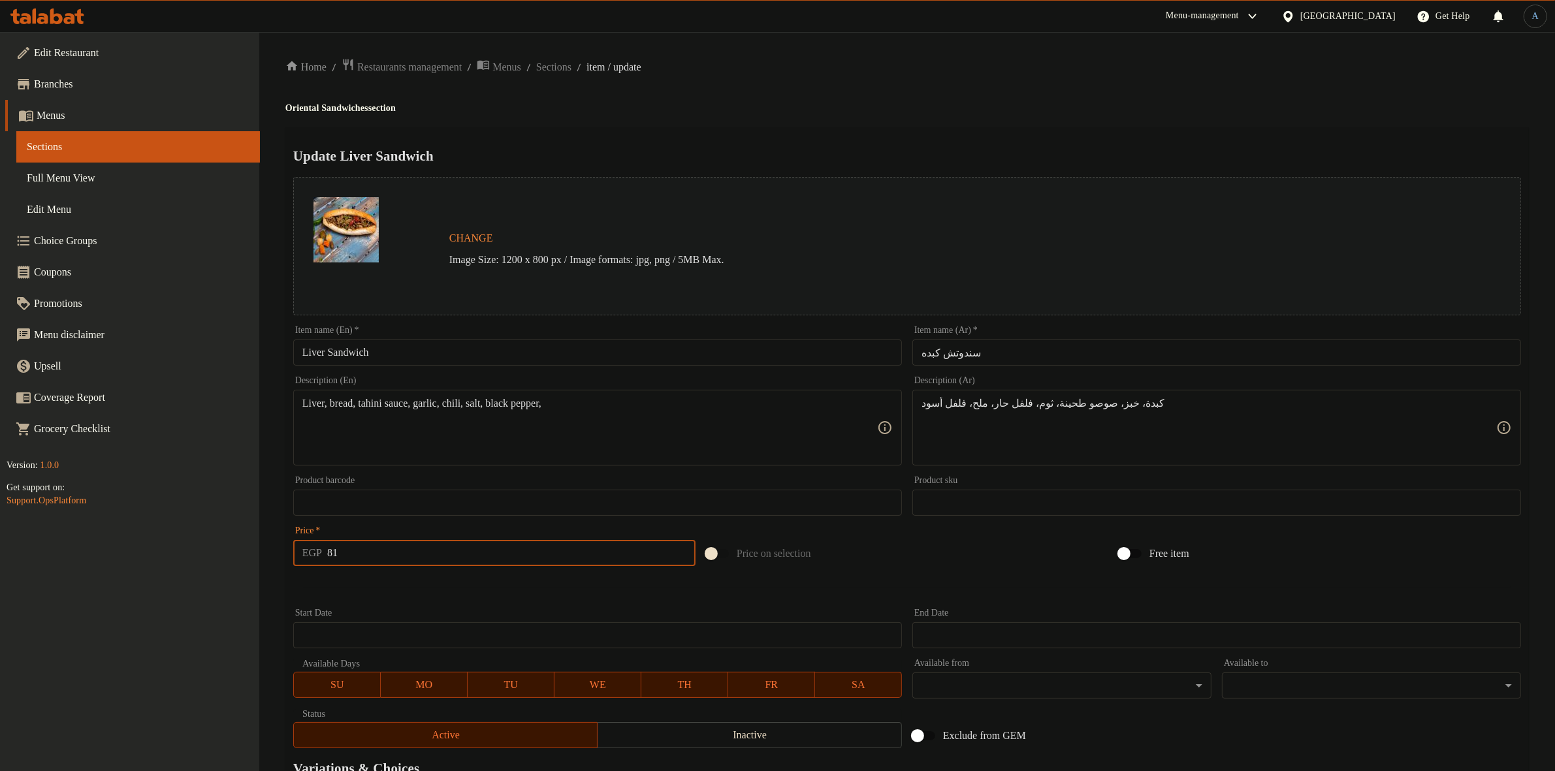
type input "81"
click at [571, 69] on span "Sections" at bounding box center [553, 67] width 35 height 16
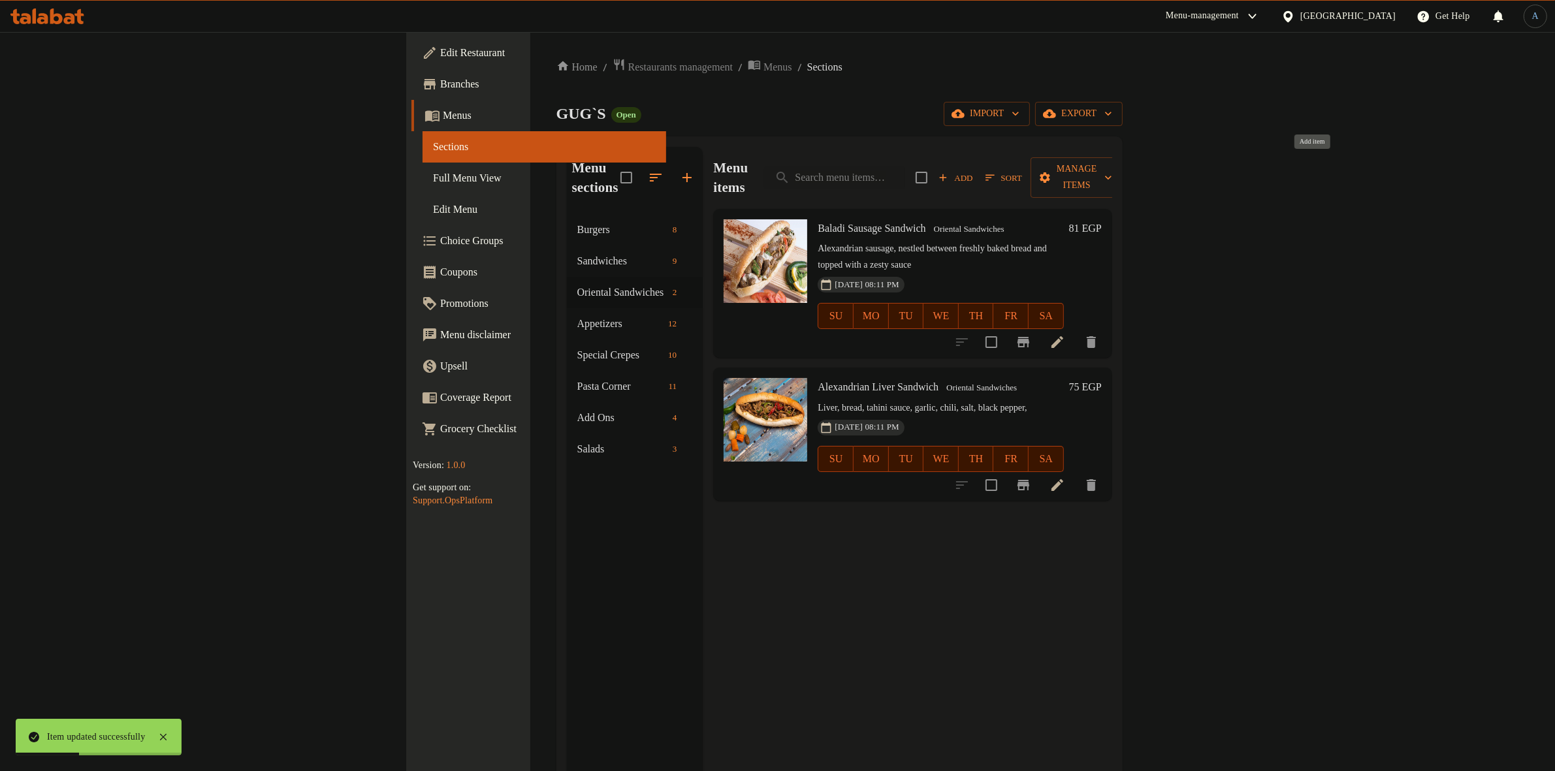
click at [974, 170] on span "Add" at bounding box center [955, 177] width 35 height 15
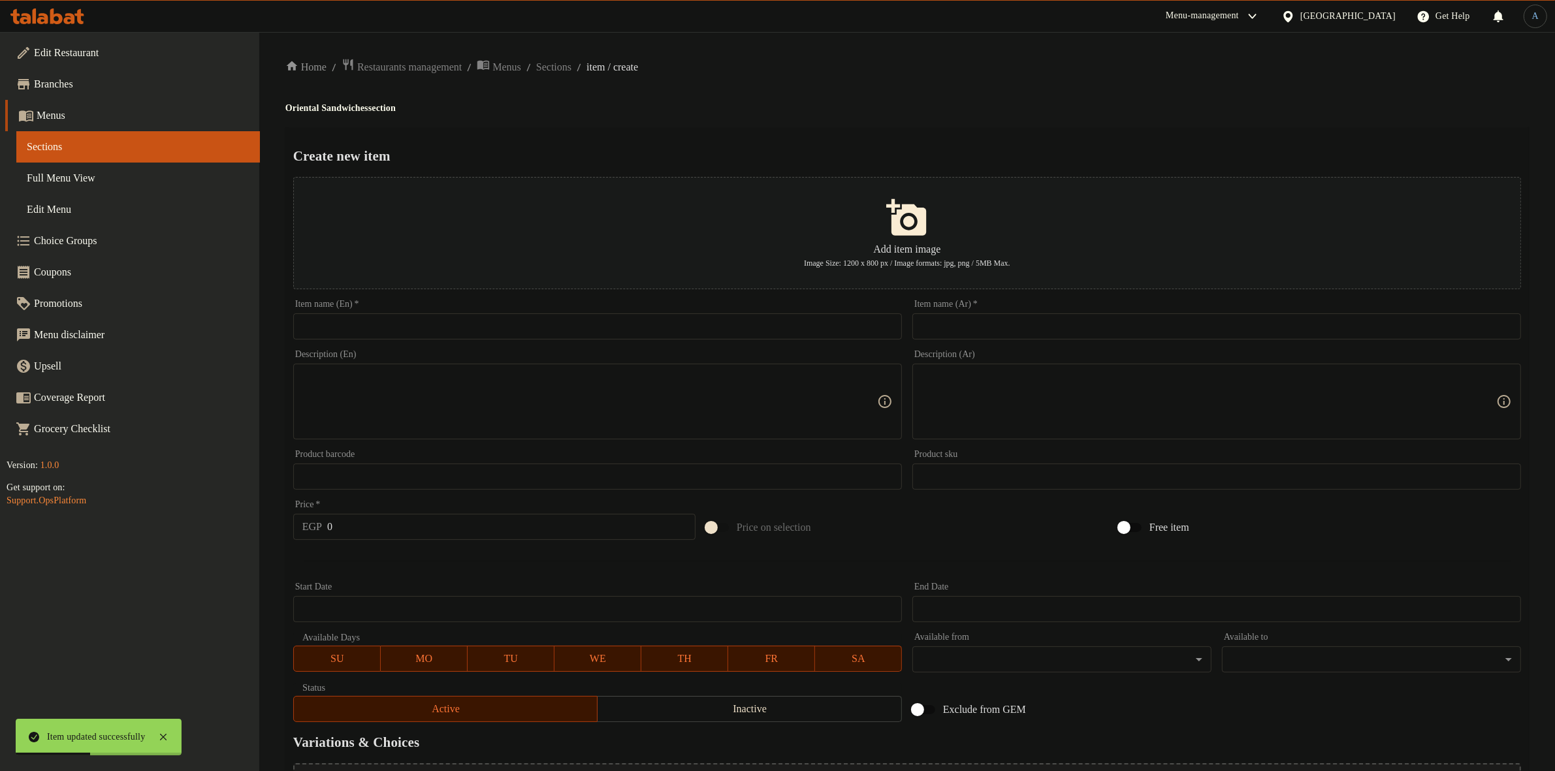
click at [1034, 327] on input "text" at bounding box center [1216, 326] width 609 height 26
paste input "سندوتش سجق مدخن"
type input "سندوتش سجق مدخن"
drag, startPoint x: 1346, startPoint y: 105, endPoint x: 1275, endPoint y: 135, distance: 76.6
click at [1346, 105] on h4 "Oriental Sandwiches section" at bounding box center [906, 108] width 1243 height 13
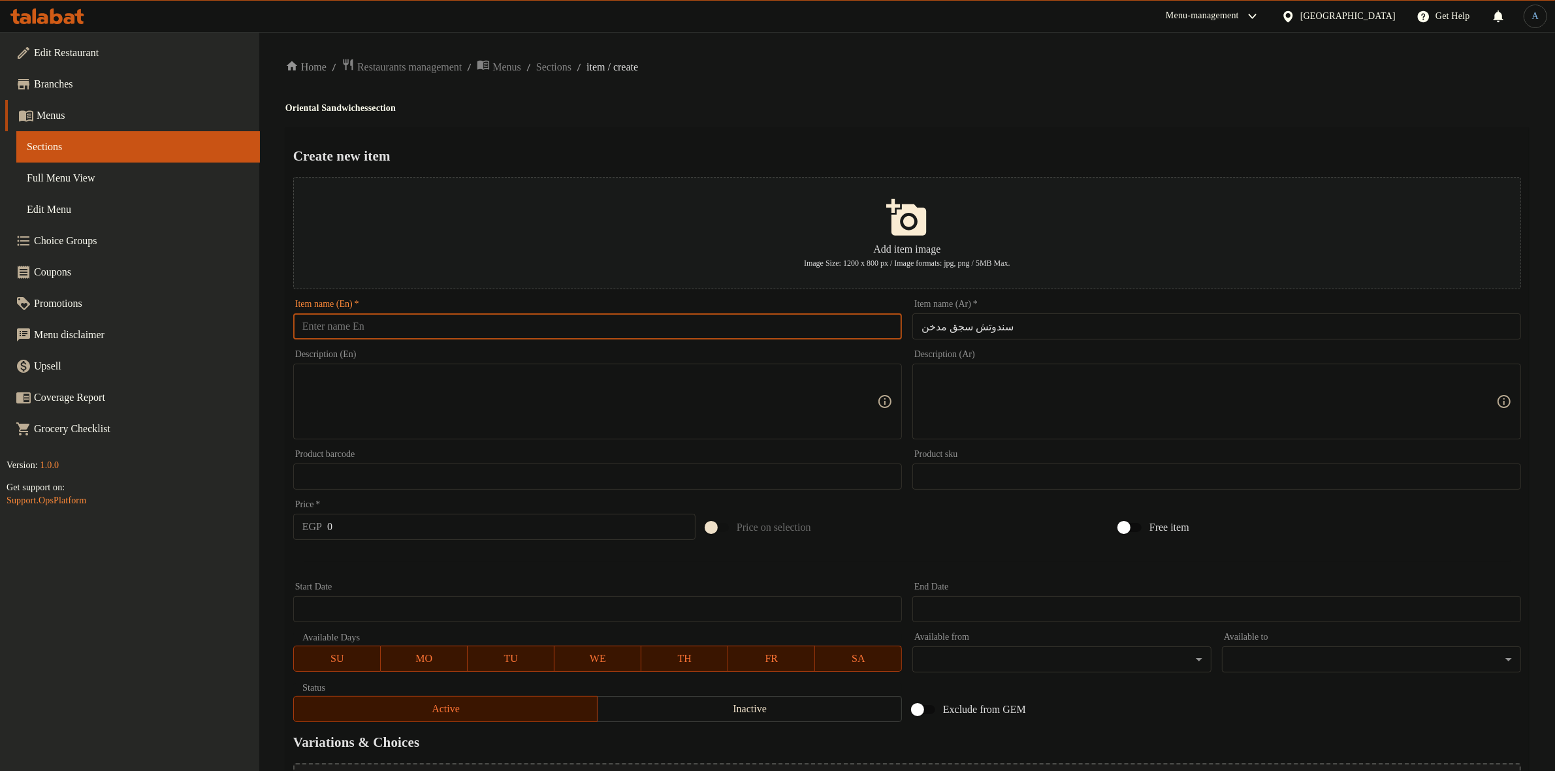
click at [717, 328] on input "text" at bounding box center [597, 326] width 609 height 26
paste input "Smoked Sausage Sandwich"
type input "Smoked Sausage Sandwich"
click at [817, 95] on div "Home / Restaurants management / Menus / Sections / item / create Oriental Sandw…" at bounding box center [906, 474] width 1243 height 832
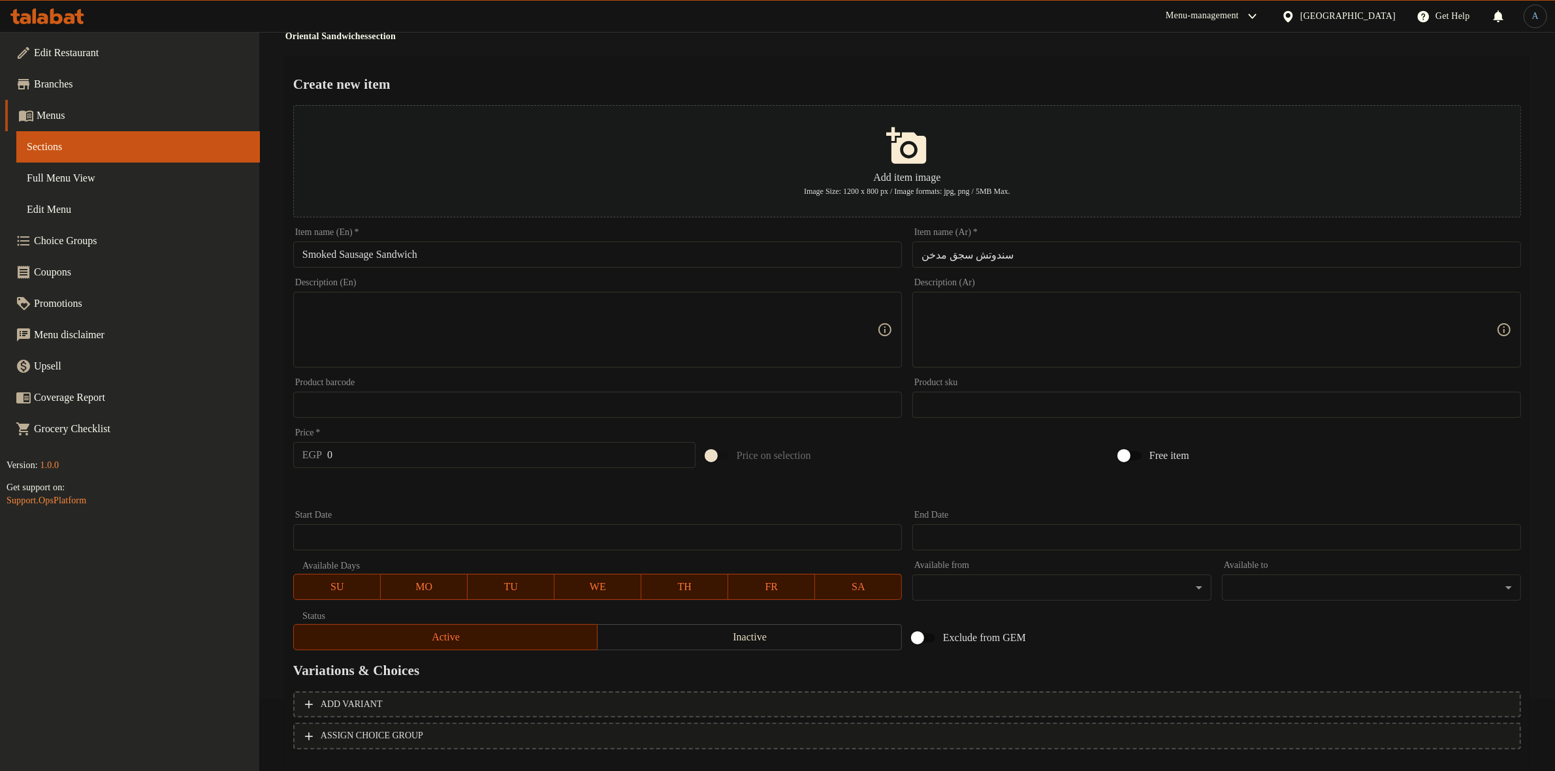
scroll to position [144, 0]
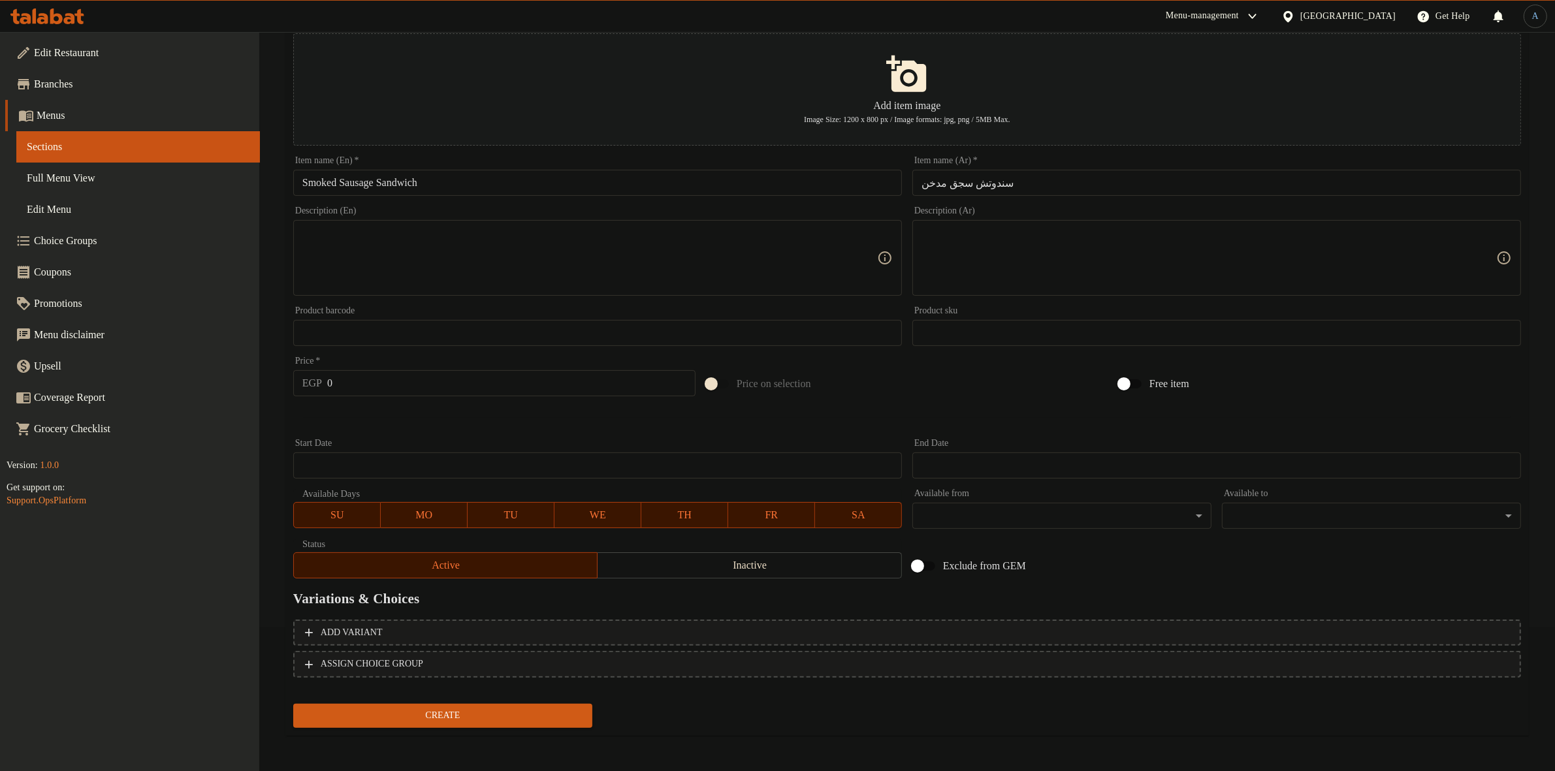
click at [390, 389] on input "0" at bounding box center [511, 383] width 368 height 26
type input "87"
click at [293, 704] on button "Create" at bounding box center [442, 716] width 299 height 24
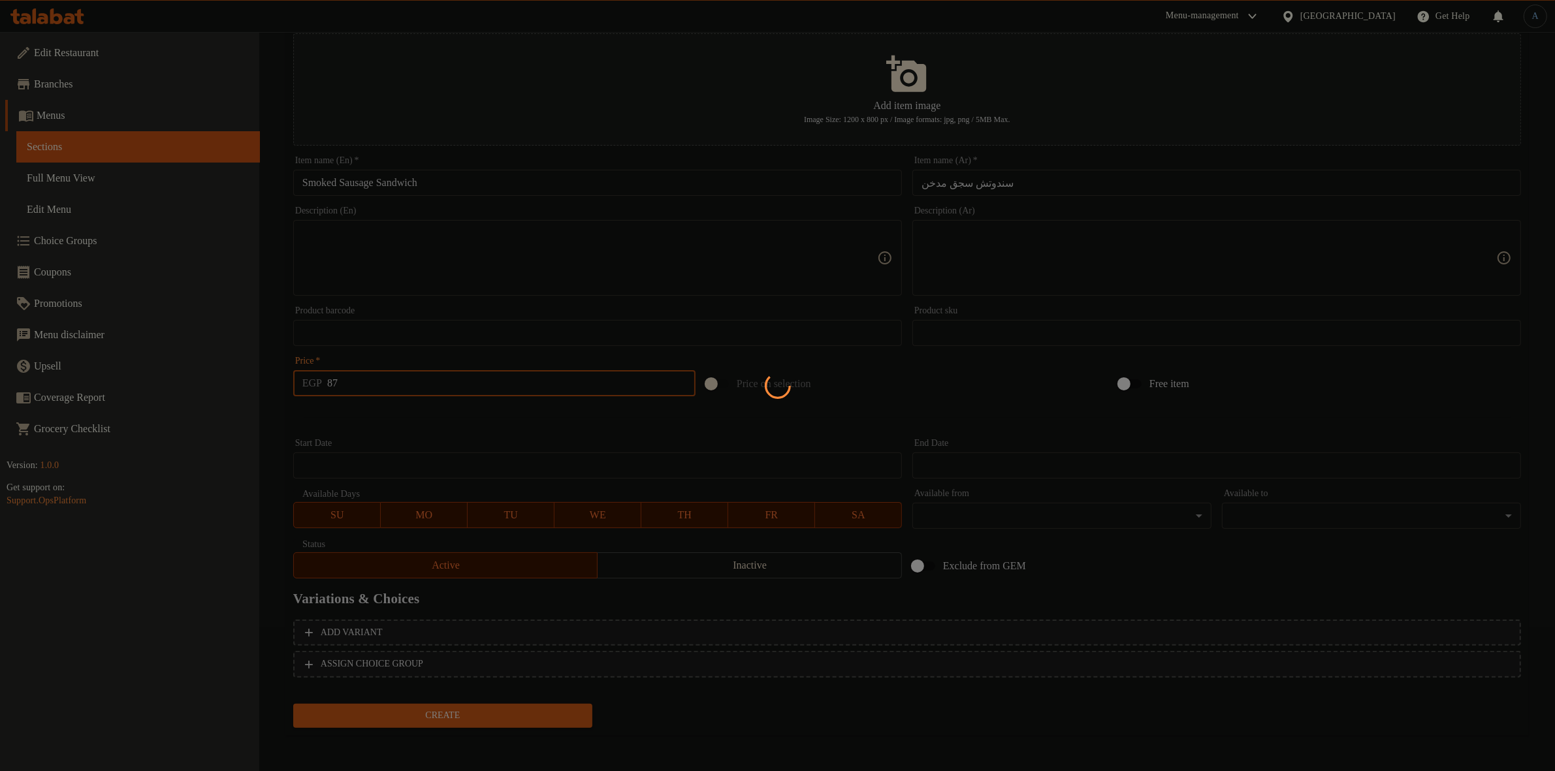
type input "0"
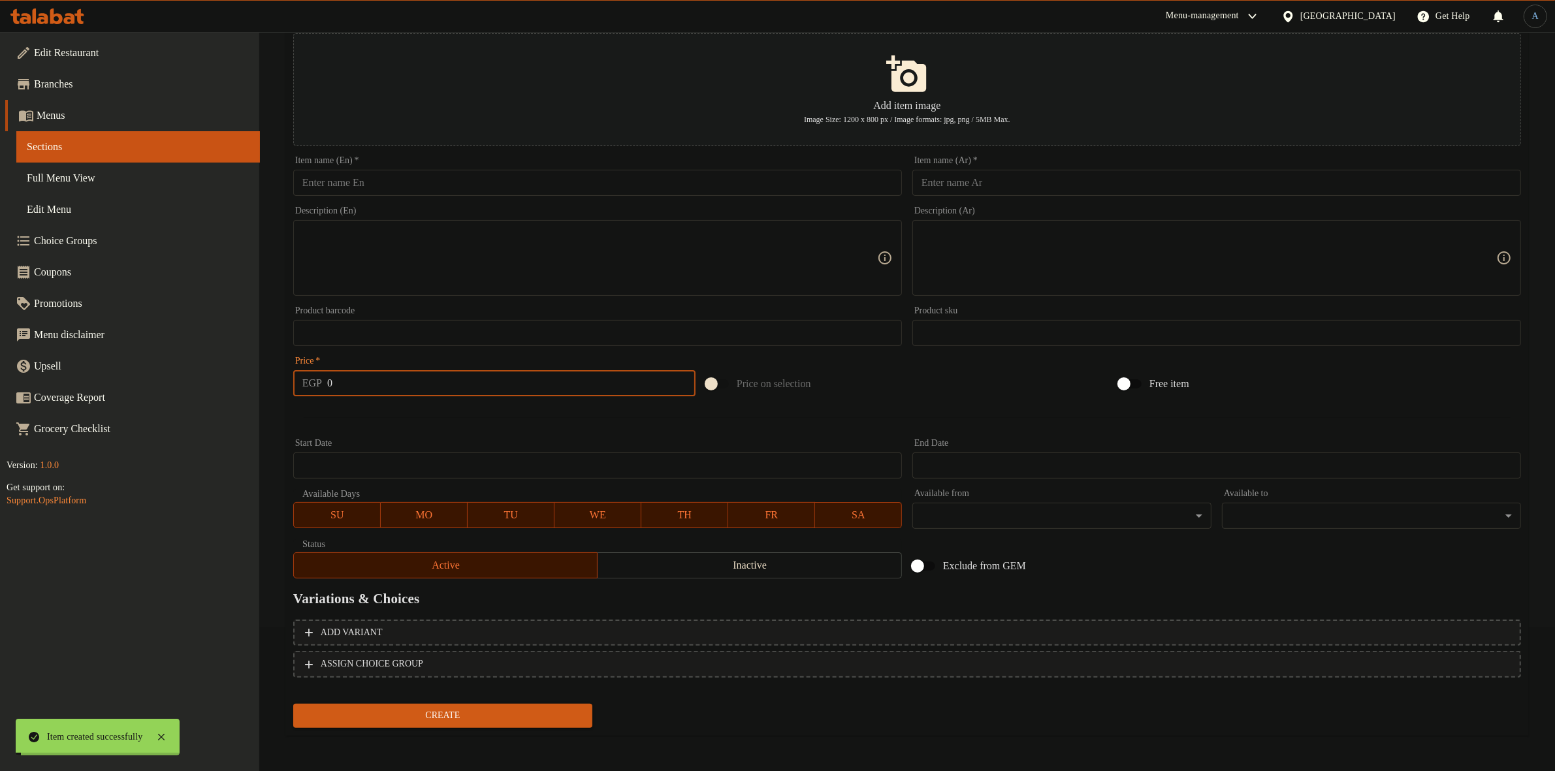
click at [435, 424] on div at bounding box center [907, 418] width 1238 height 32
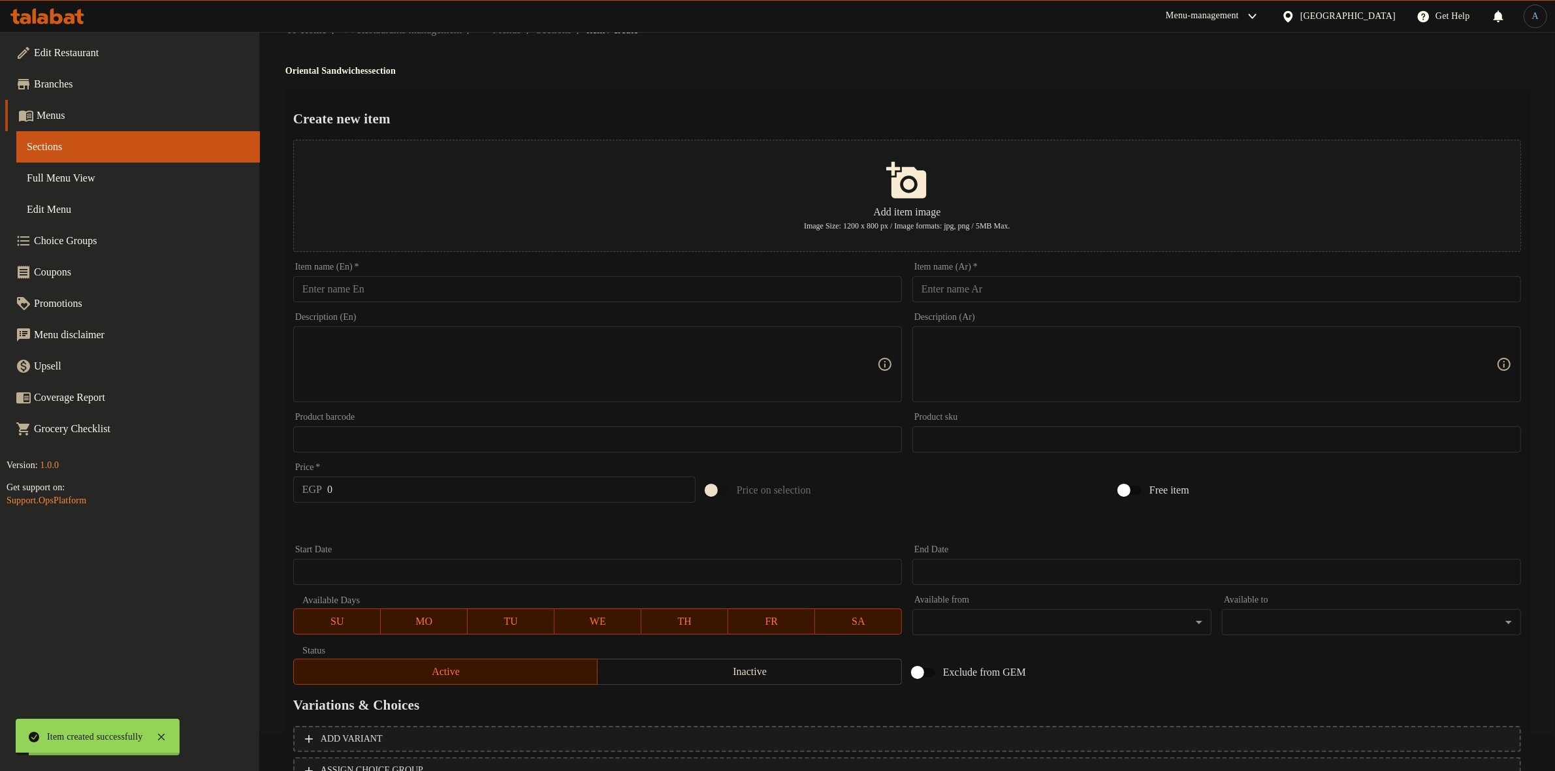
scroll to position [0, 0]
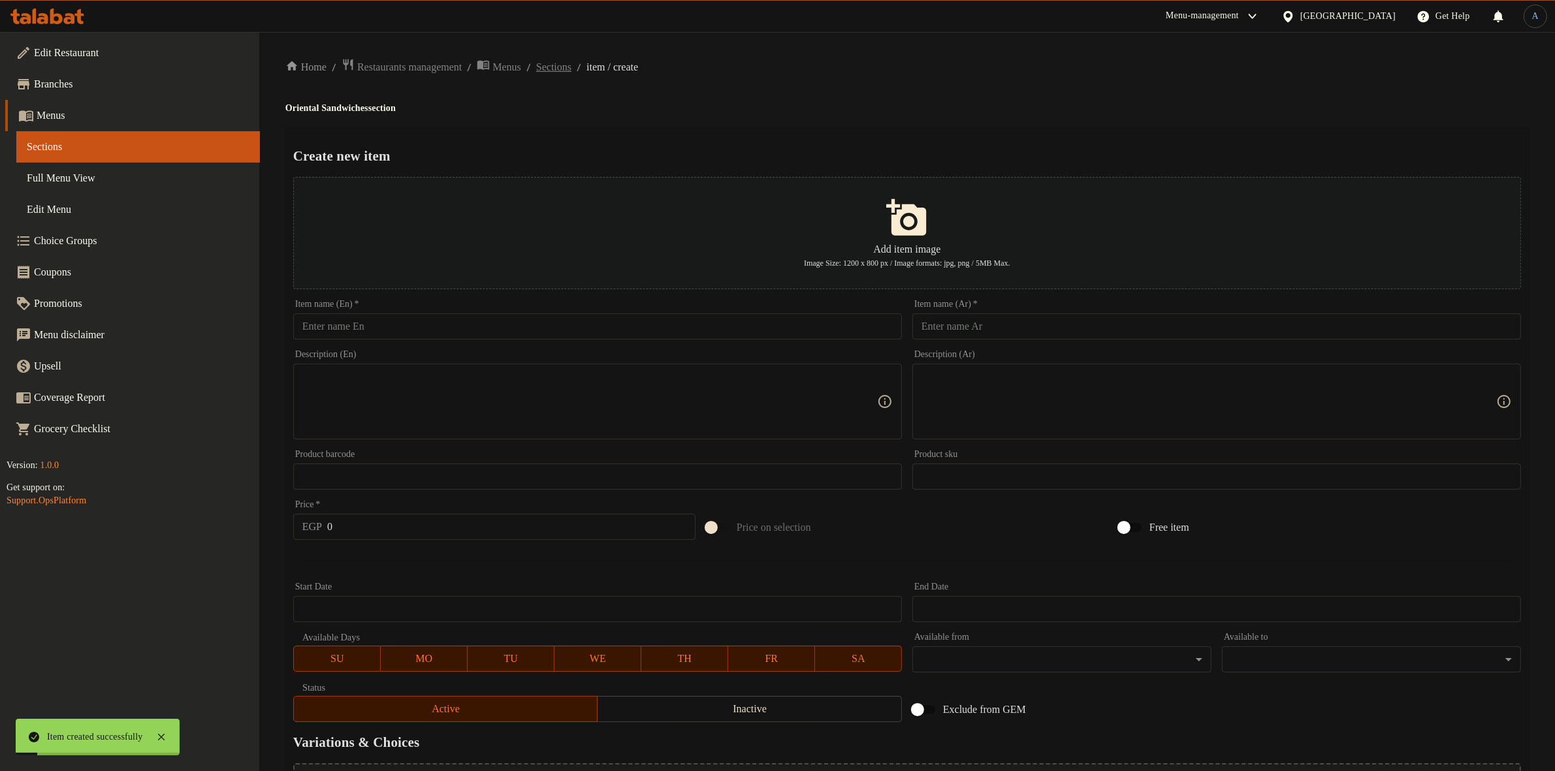
click at [571, 69] on span "Sections" at bounding box center [553, 67] width 35 height 16
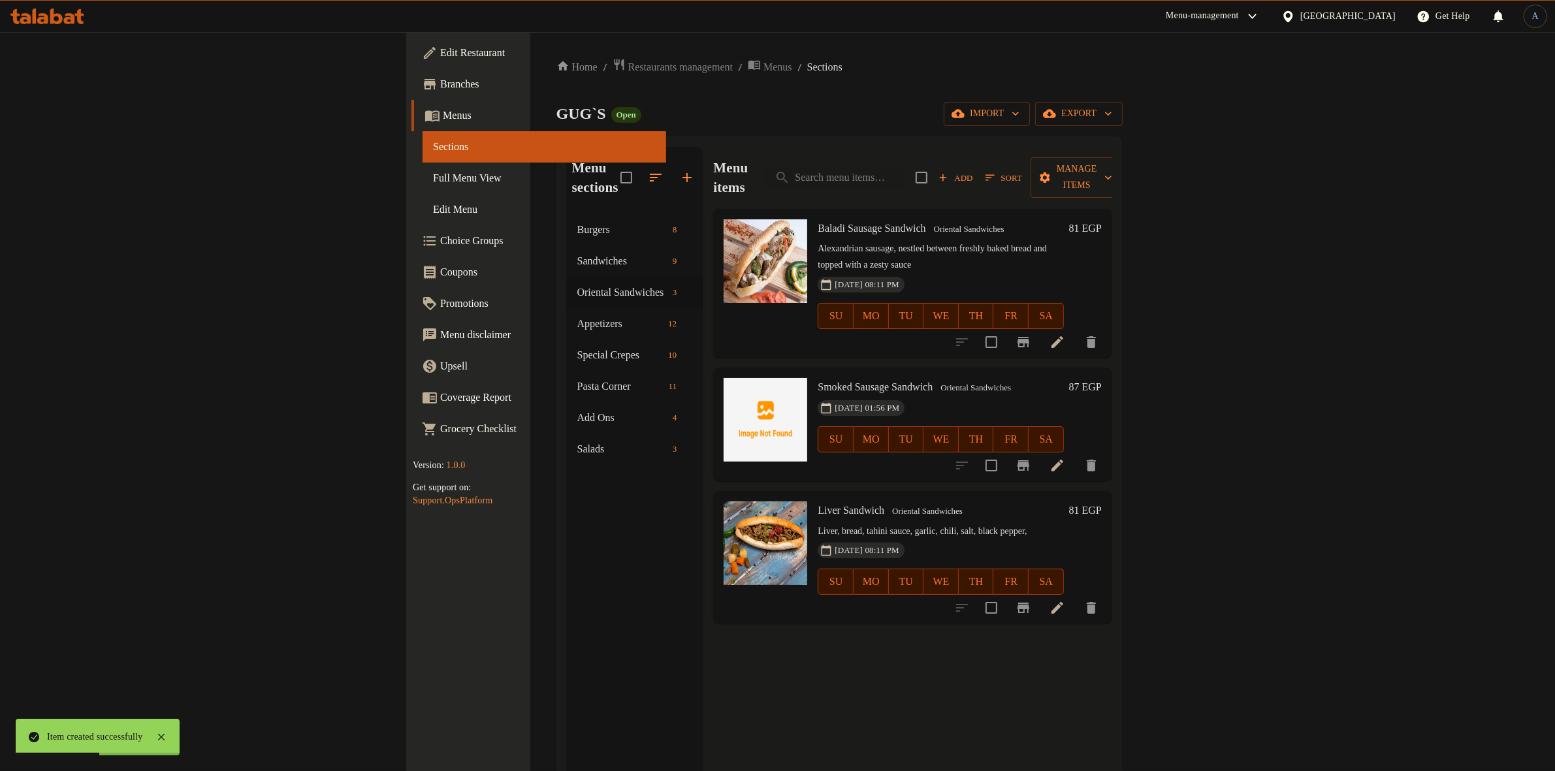
click at [827, 133] on div "Home / Restaurants management / Menus / Sections GUG`S Open import export Menu …" at bounding box center [839, 493] width 566 height 870
click at [648, 170] on icon "button" at bounding box center [656, 178] width 16 height 16
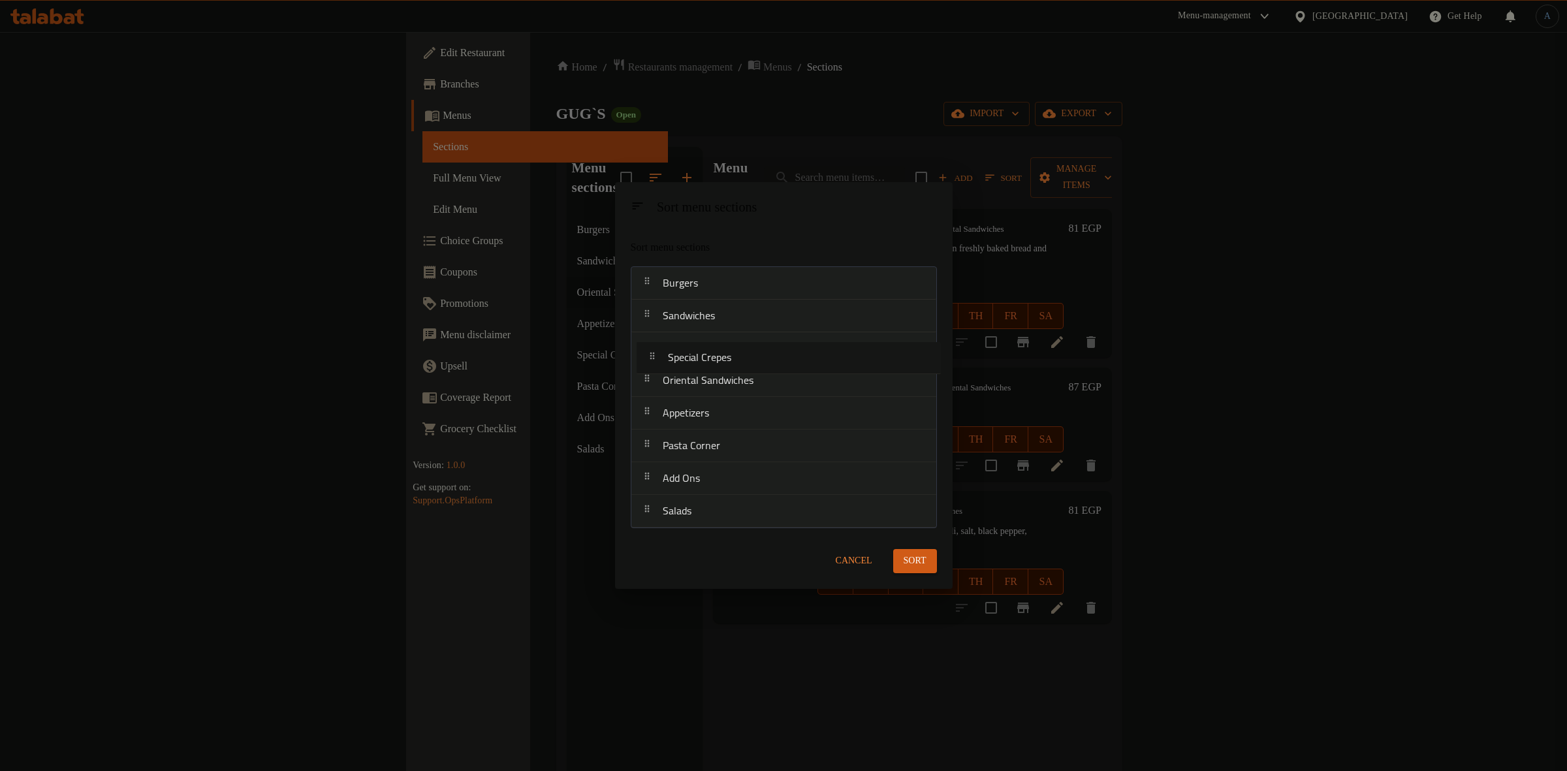
drag, startPoint x: 725, startPoint y: 422, endPoint x: 732, endPoint y: 361, distance: 61.7
click at [732, 361] on nav "Burgers Sandwiches Oriental Sandwiches Appetizers Special Crepes Pasta Corner A…" at bounding box center [784, 397] width 306 height 262
drag, startPoint x: 735, startPoint y: 355, endPoint x: 738, endPoint y: 394, distance: 39.4
click at [738, 394] on nav "Burgers Sandwiches Special Crepes Oriental Sandwiches Appetizers Pasta Corner A…" at bounding box center [784, 397] width 306 height 262
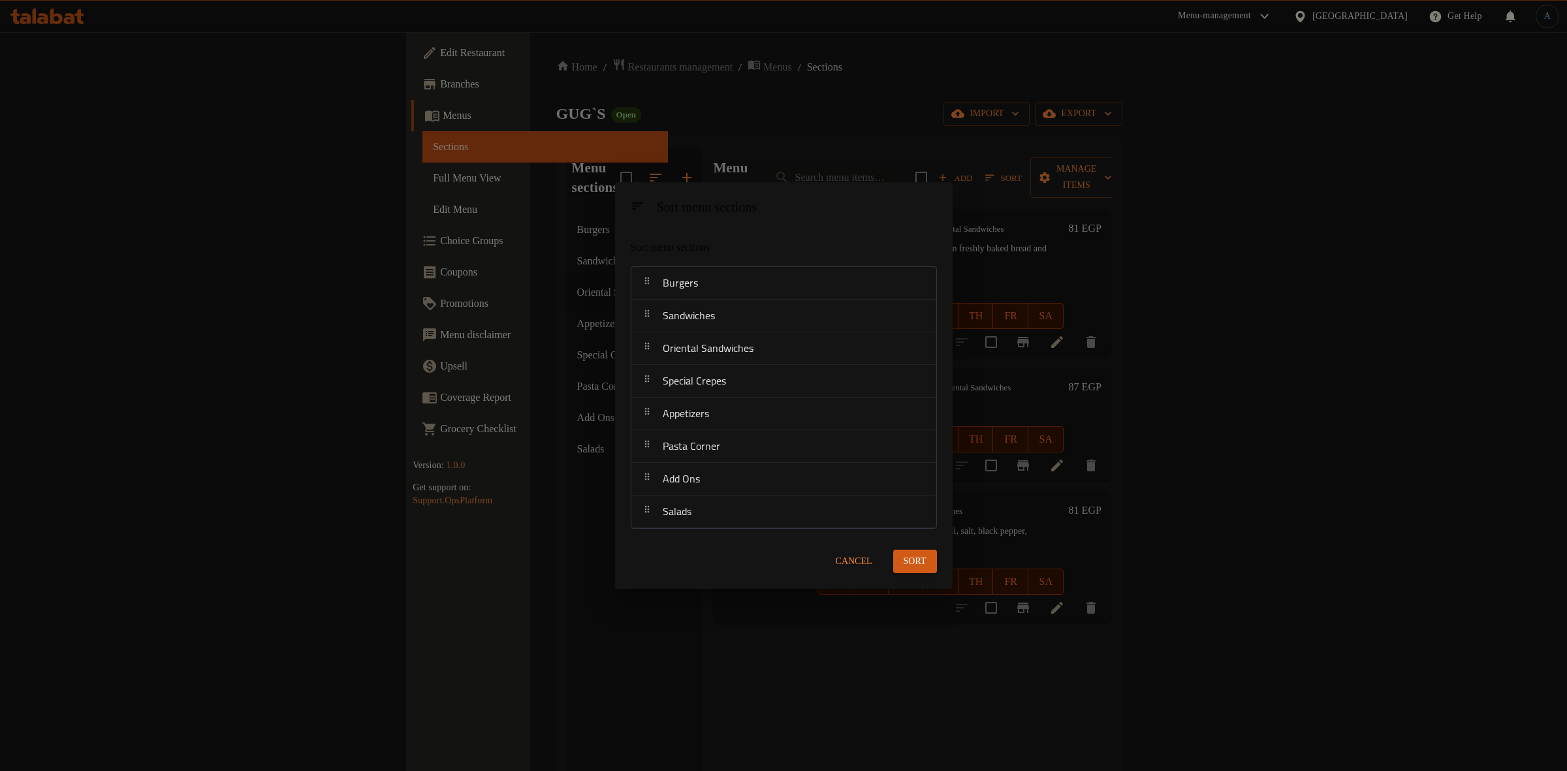
click at [924, 560] on span "Sort" at bounding box center [915, 562] width 23 height 16
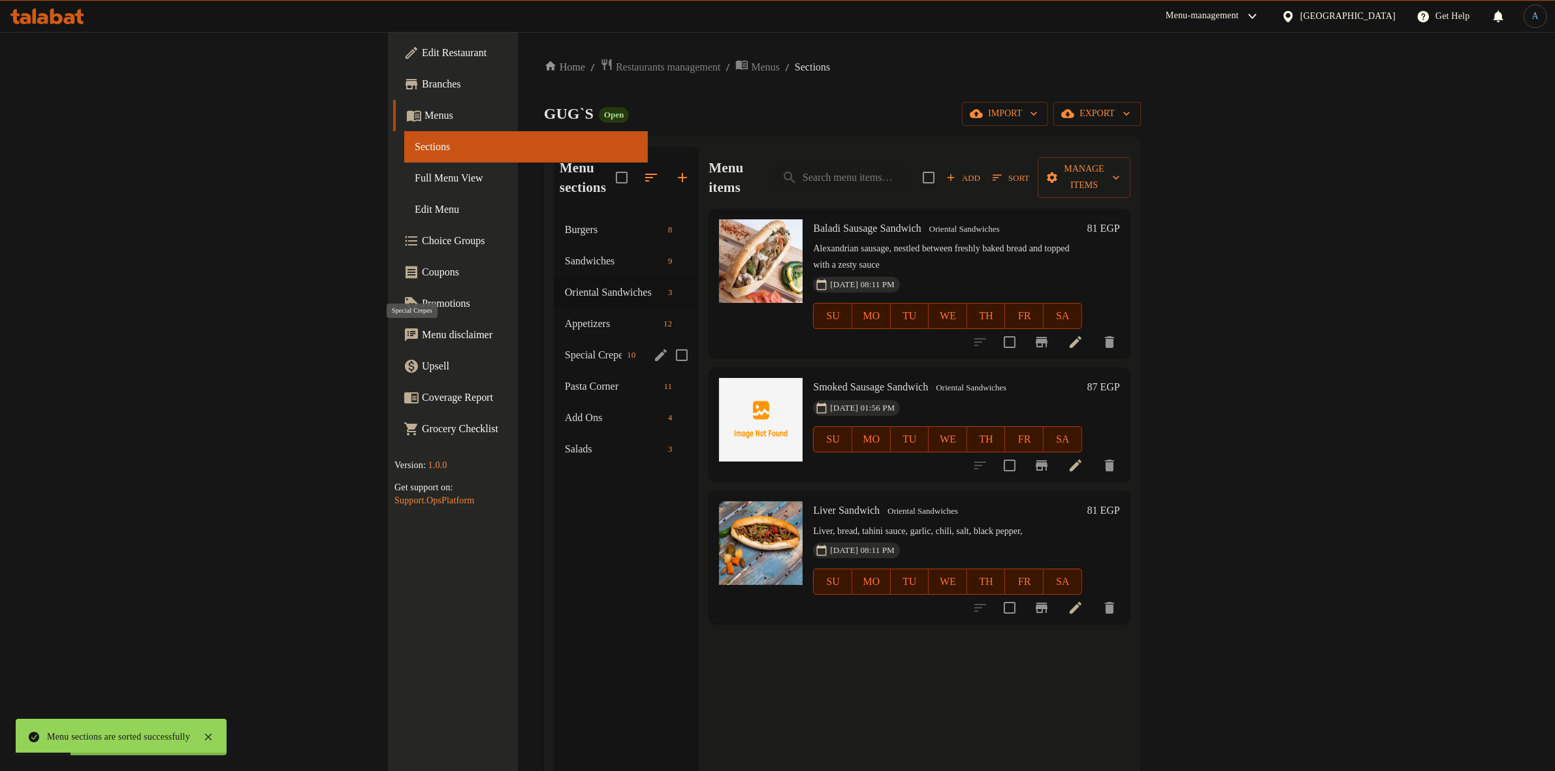
click at [565, 347] on span "Special Crepes" at bounding box center [593, 355] width 57 height 16
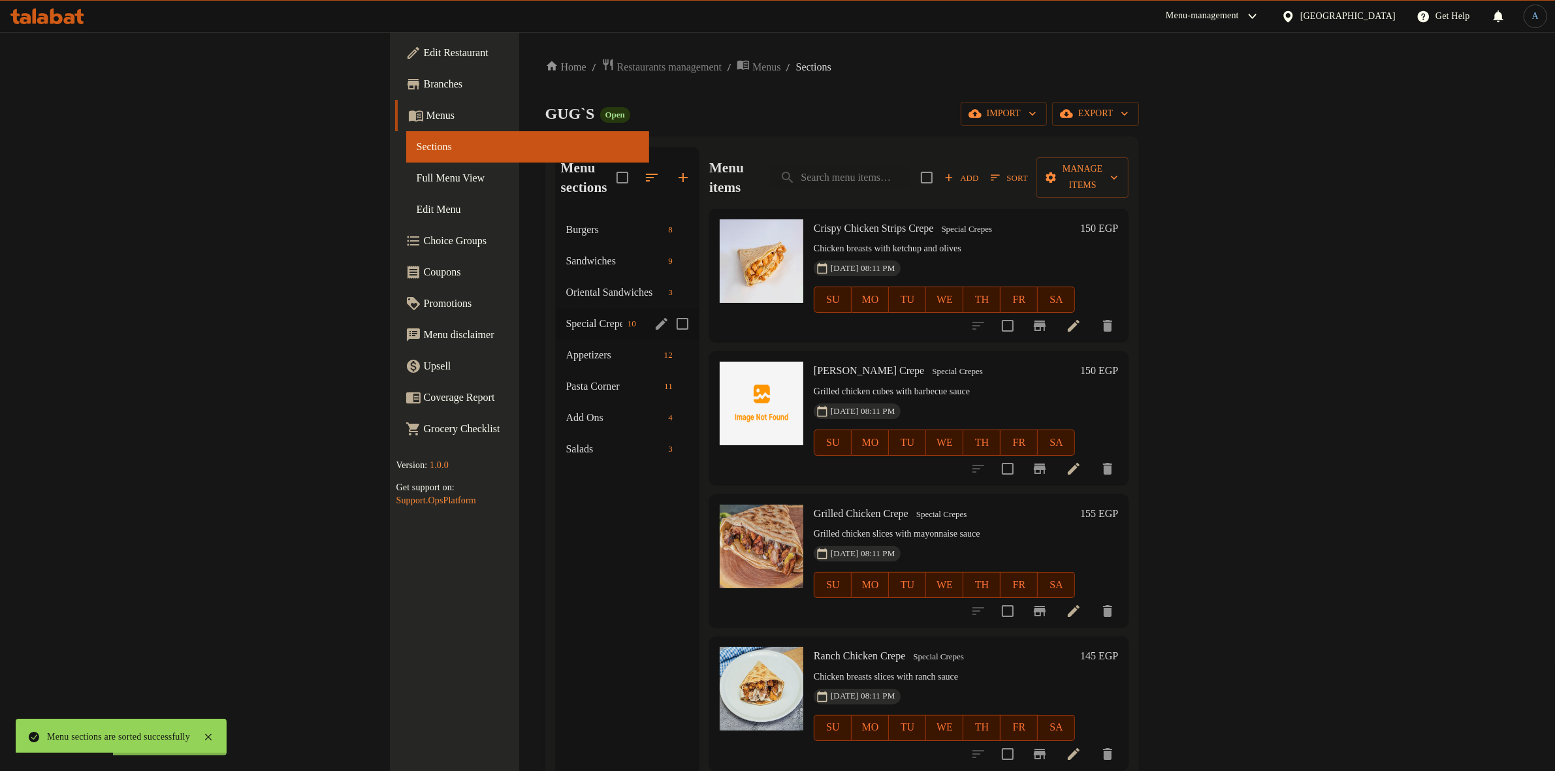
click at [566, 316] on span "Special Crepes" at bounding box center [594, 324] width 56 height 16
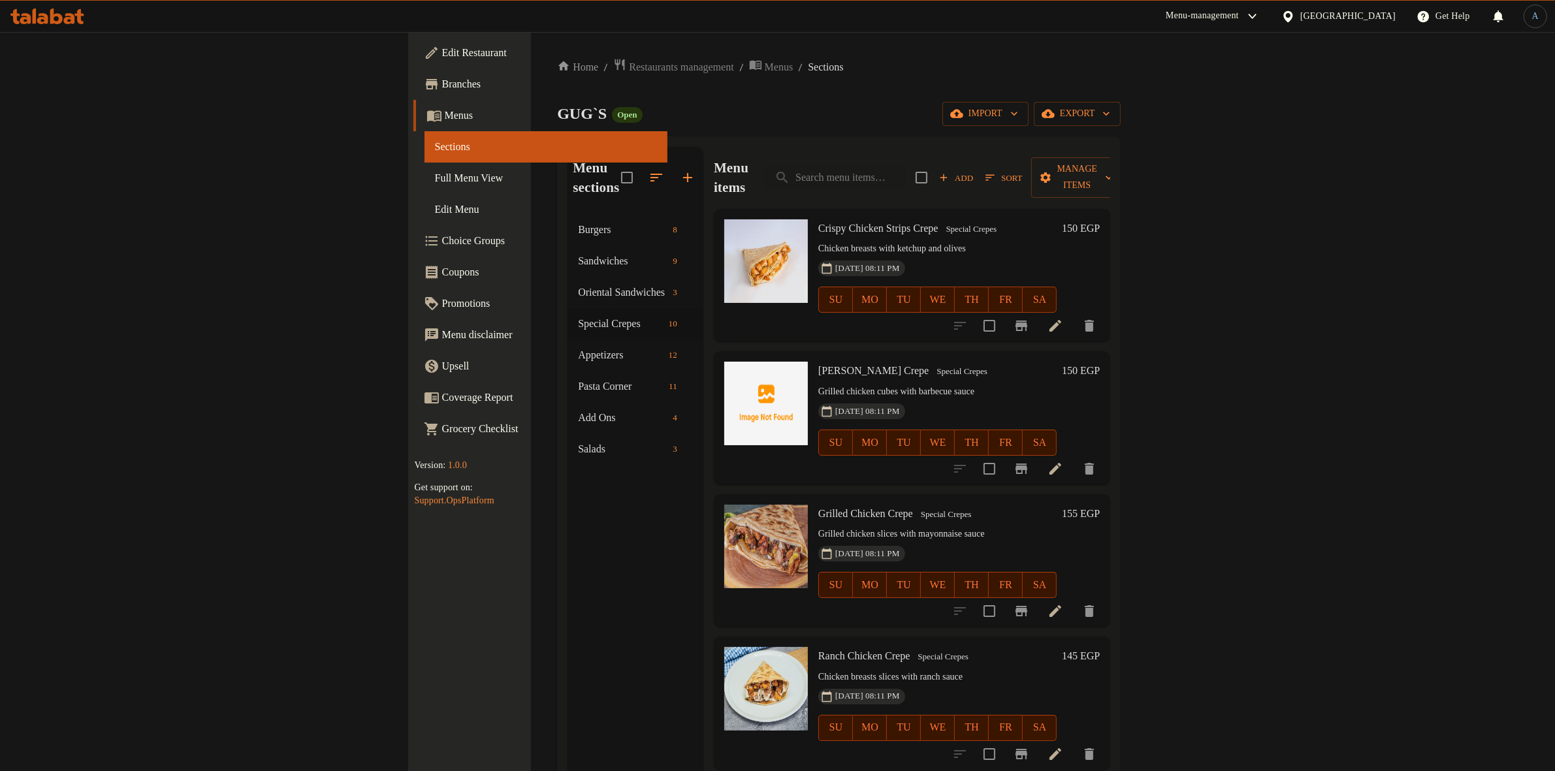
click at [830, 262] on span "[DATE] 08:11 PM" at bounding box center [867, 268] width 75 height 12
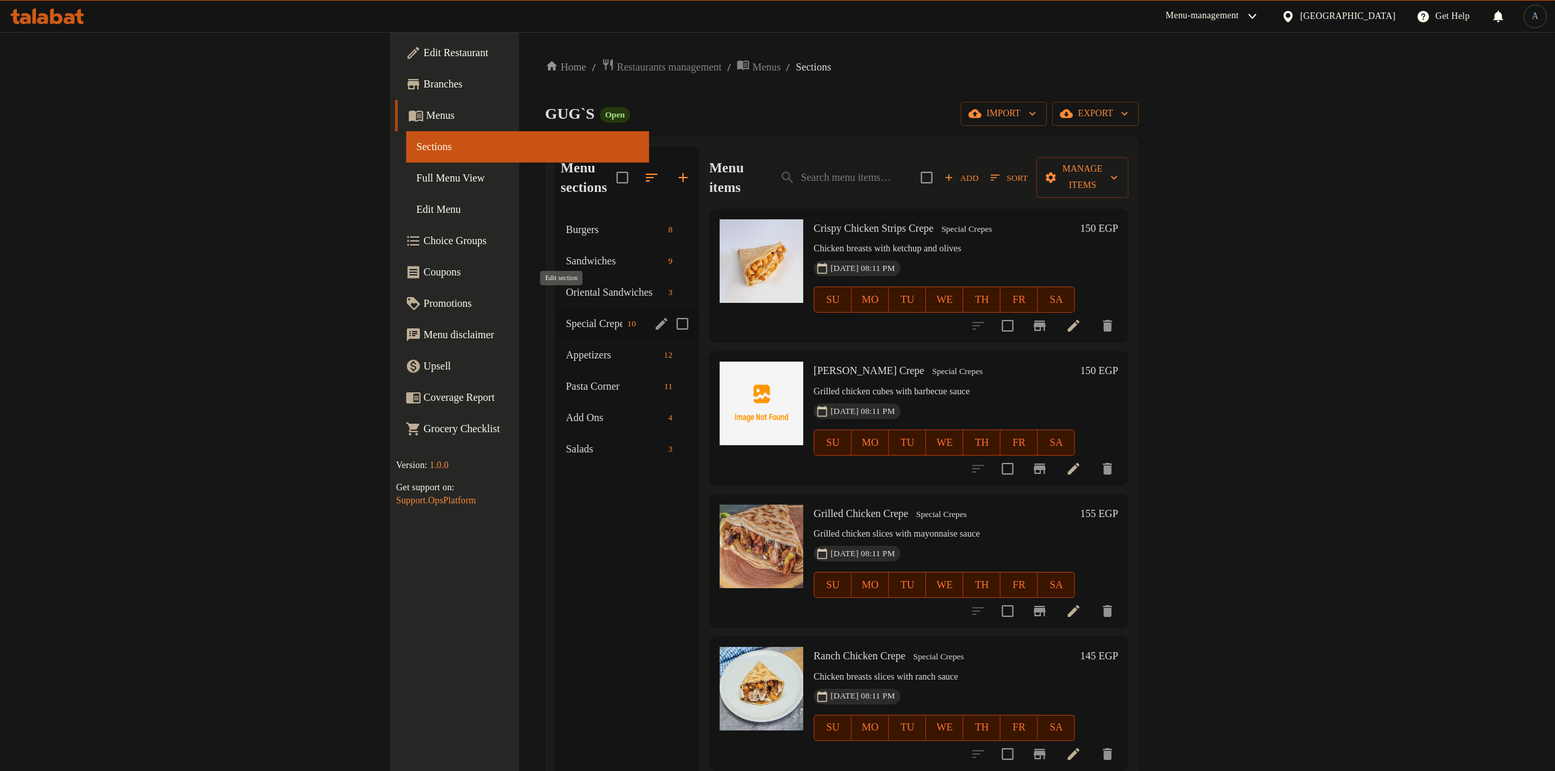
click at [654, 316] on icon "edit" at bounding box center [662, 324] width 16 height 16
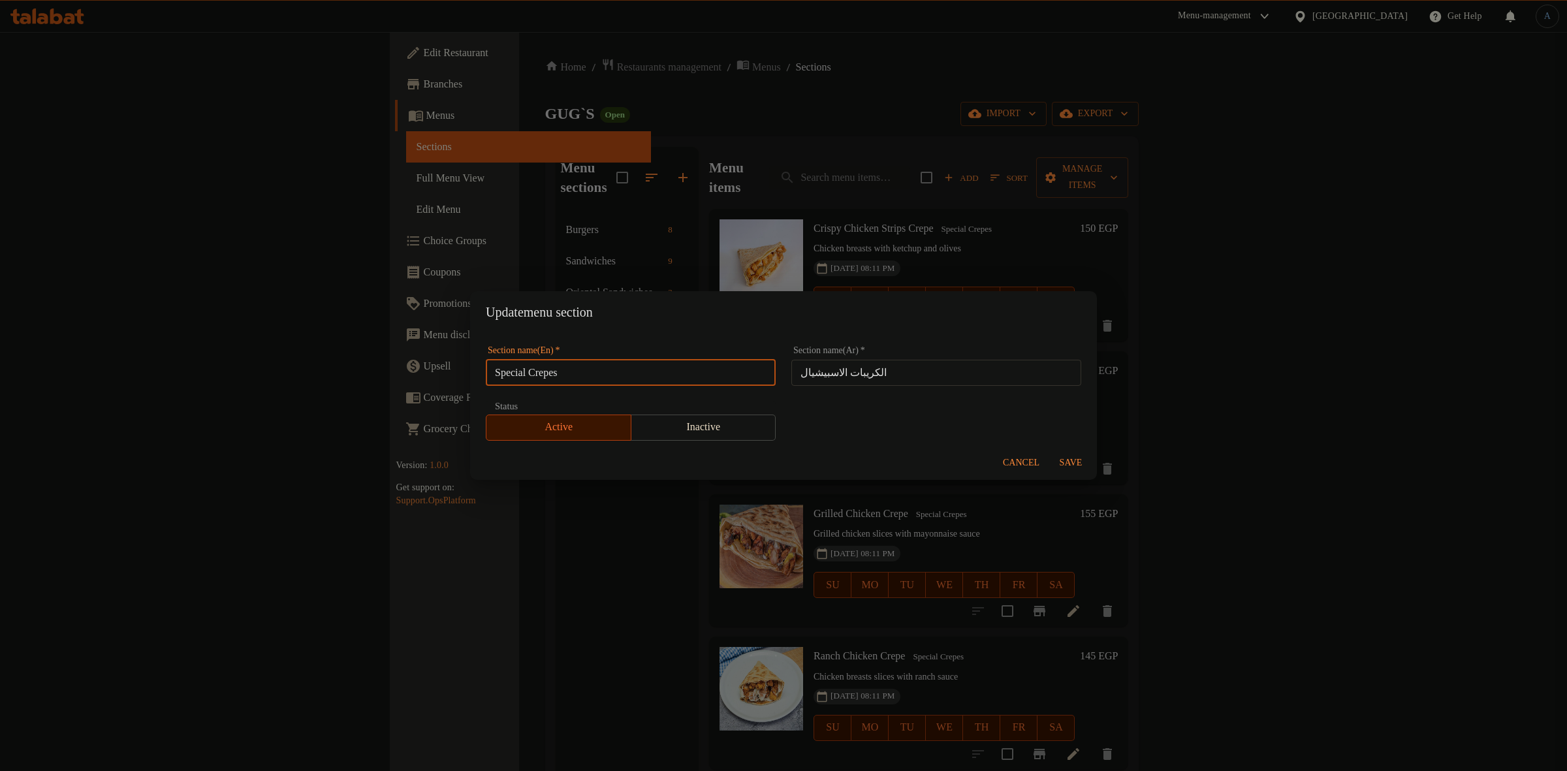
click at [568, 367] on input "Special Crepes" at bounding box center [631, 373] width 290 height 26
paste input "text"
click at [631, 375] on input "Crepes" at bounding box center [631, 373] width 290 height 26
type input "Crepes"
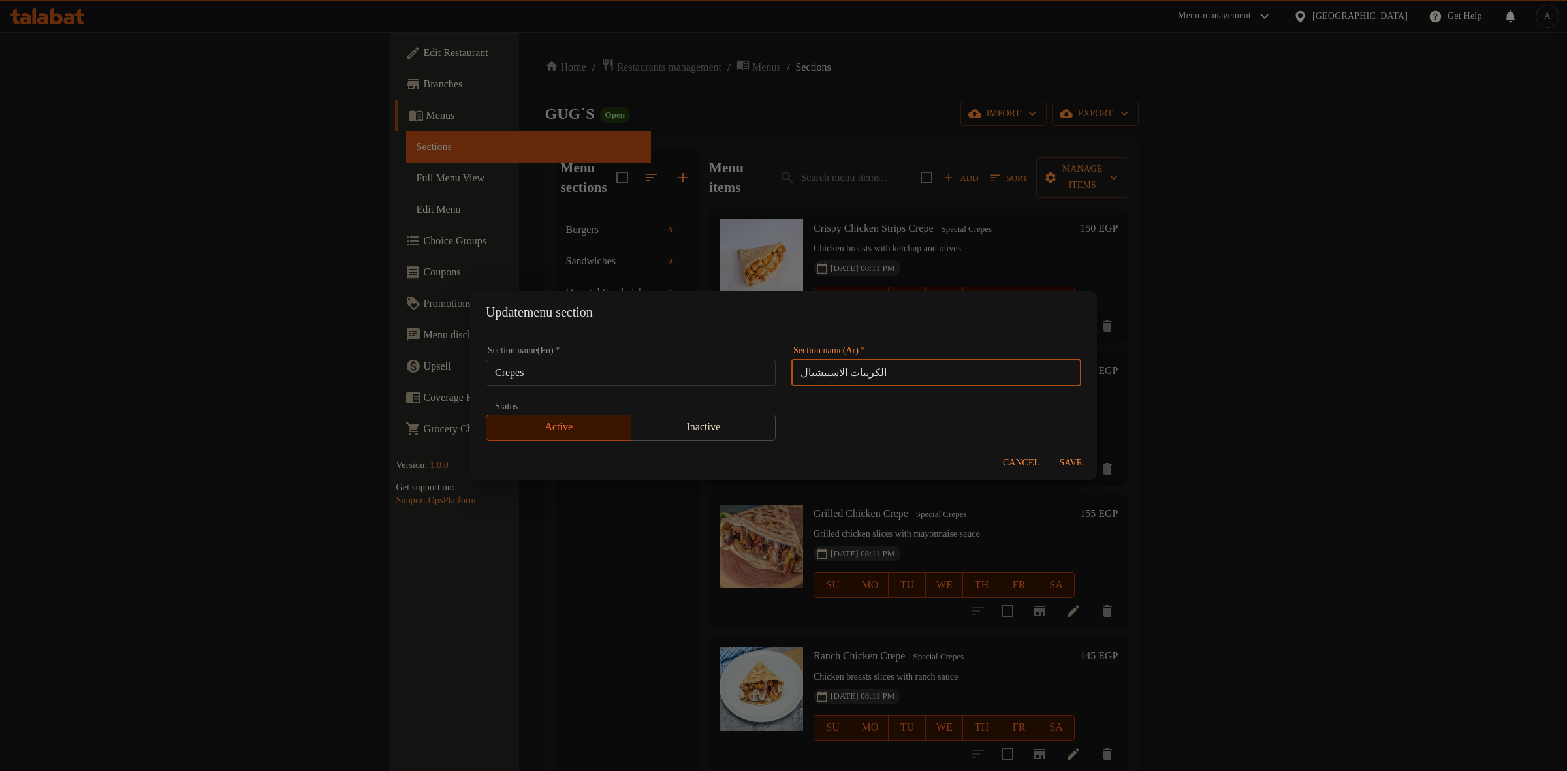
click at [813, 376] on input "الكريبات الاسبيشيال" at bounding box center [936, 373] width 290 height 26
click at [870, 373] on input "الكريبات" at bounding box center [936, 373] width 290 height 26
type input "الكريبات"
click at [1068, 464] on span "Save" at bounding box center [1070, 463] width 31 height 16
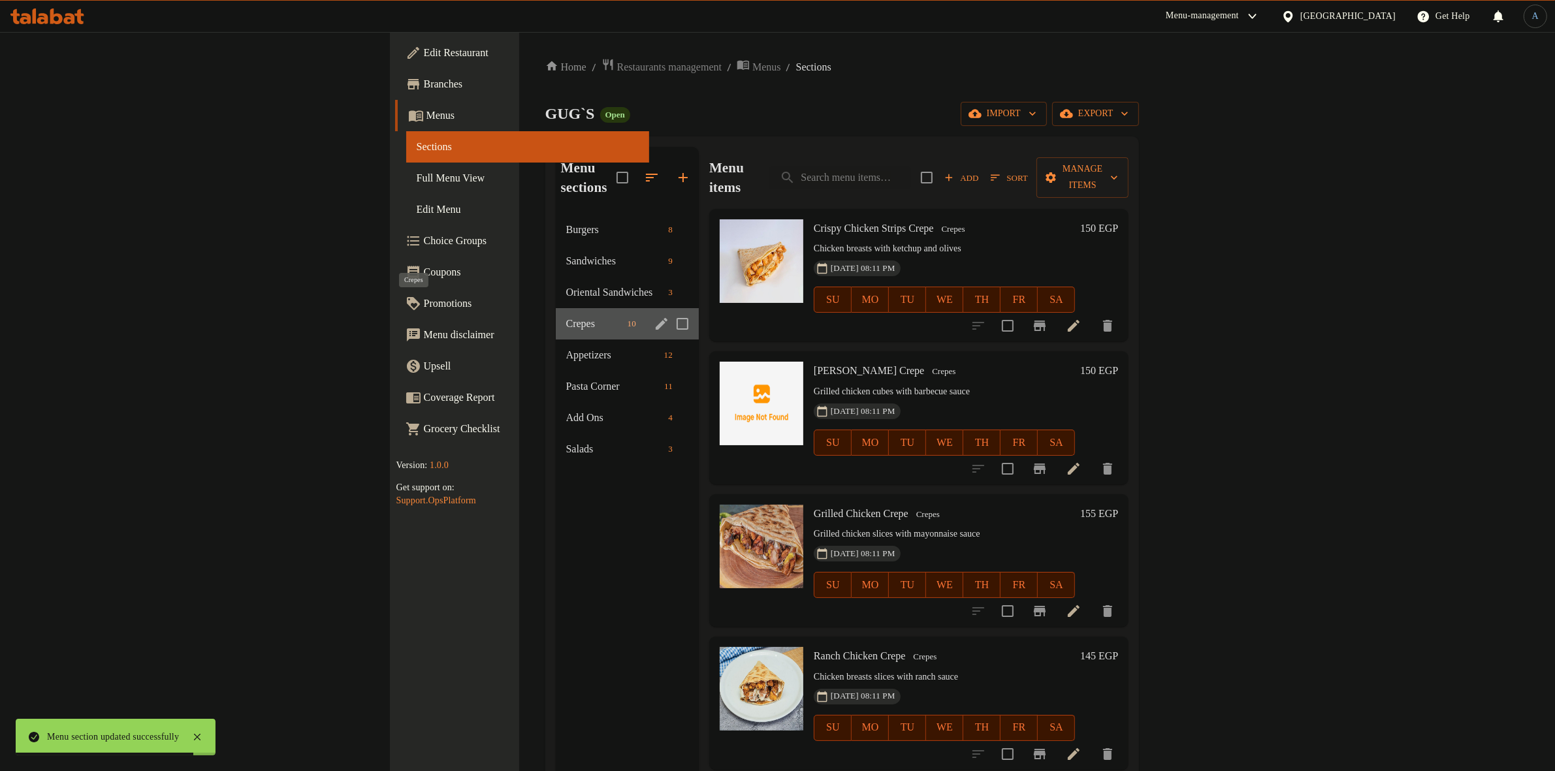
click at [566, 316] on span "Crepes" at bounding box center [594, 324] width 56 height 16
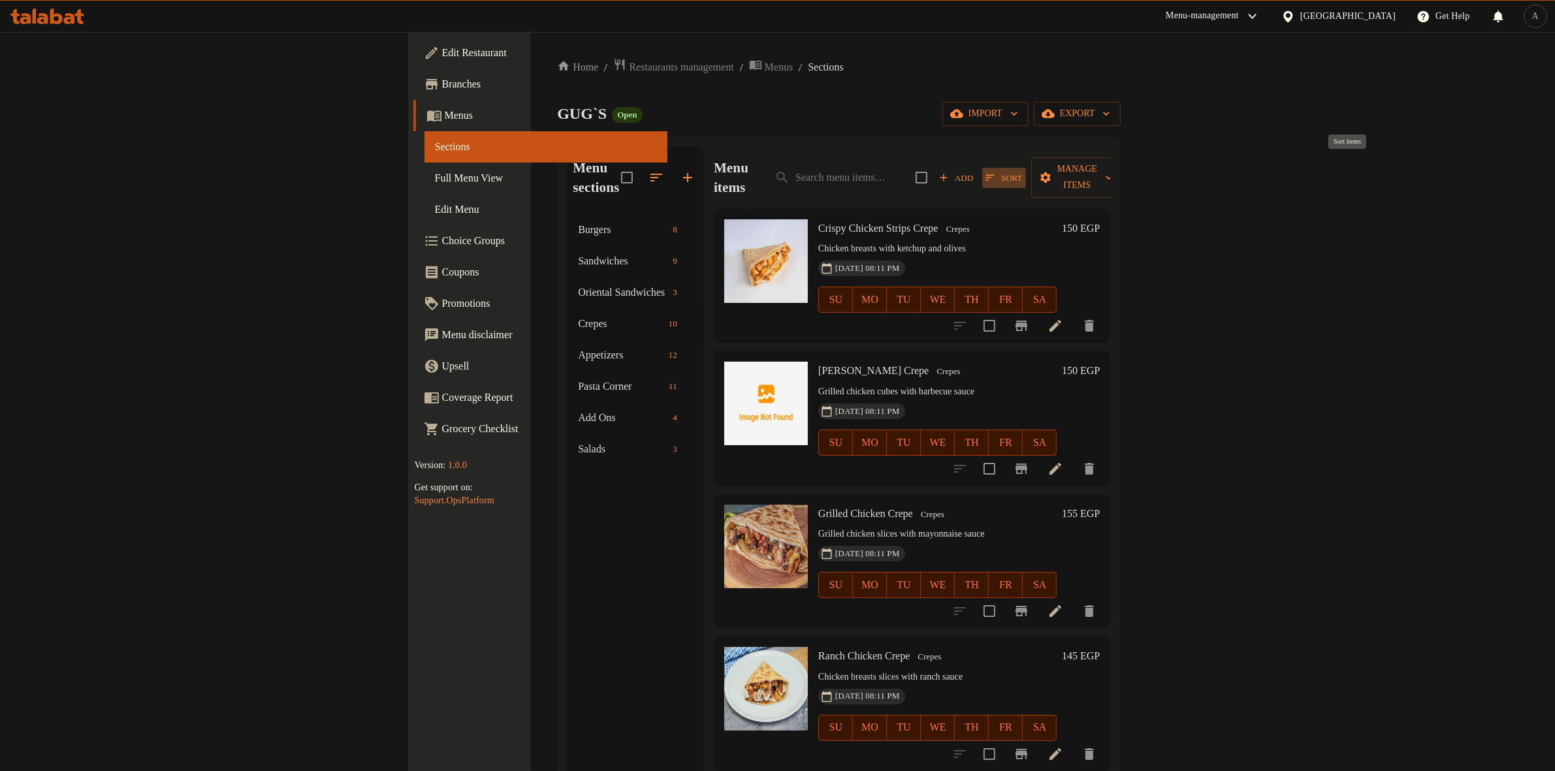
click at [1022, 170] on span "Sort" at bounding box center [1003, 177] width 37 height 15
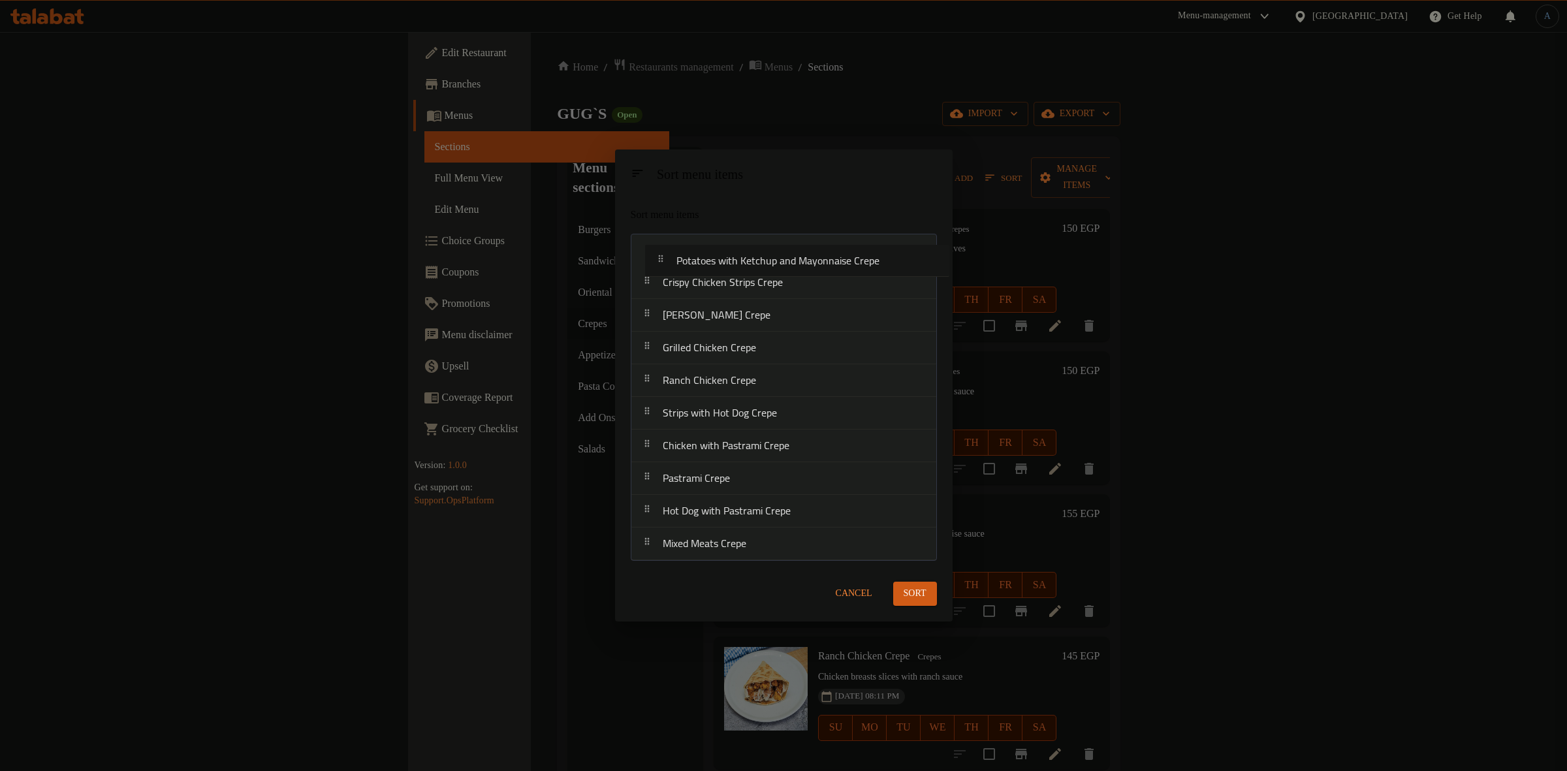
drag, startPoint x: 813, startPoint y: 520, endPoint x: 830, endPoint y: 255, distance: 265.6
click at [830, 255] on nav "Crispy Chicken Strips Crepe Shish Tawouk Crepe Grilled Chicken Crepe Ranch Chic…" at bounding box center [784, 397] width 306 height 327
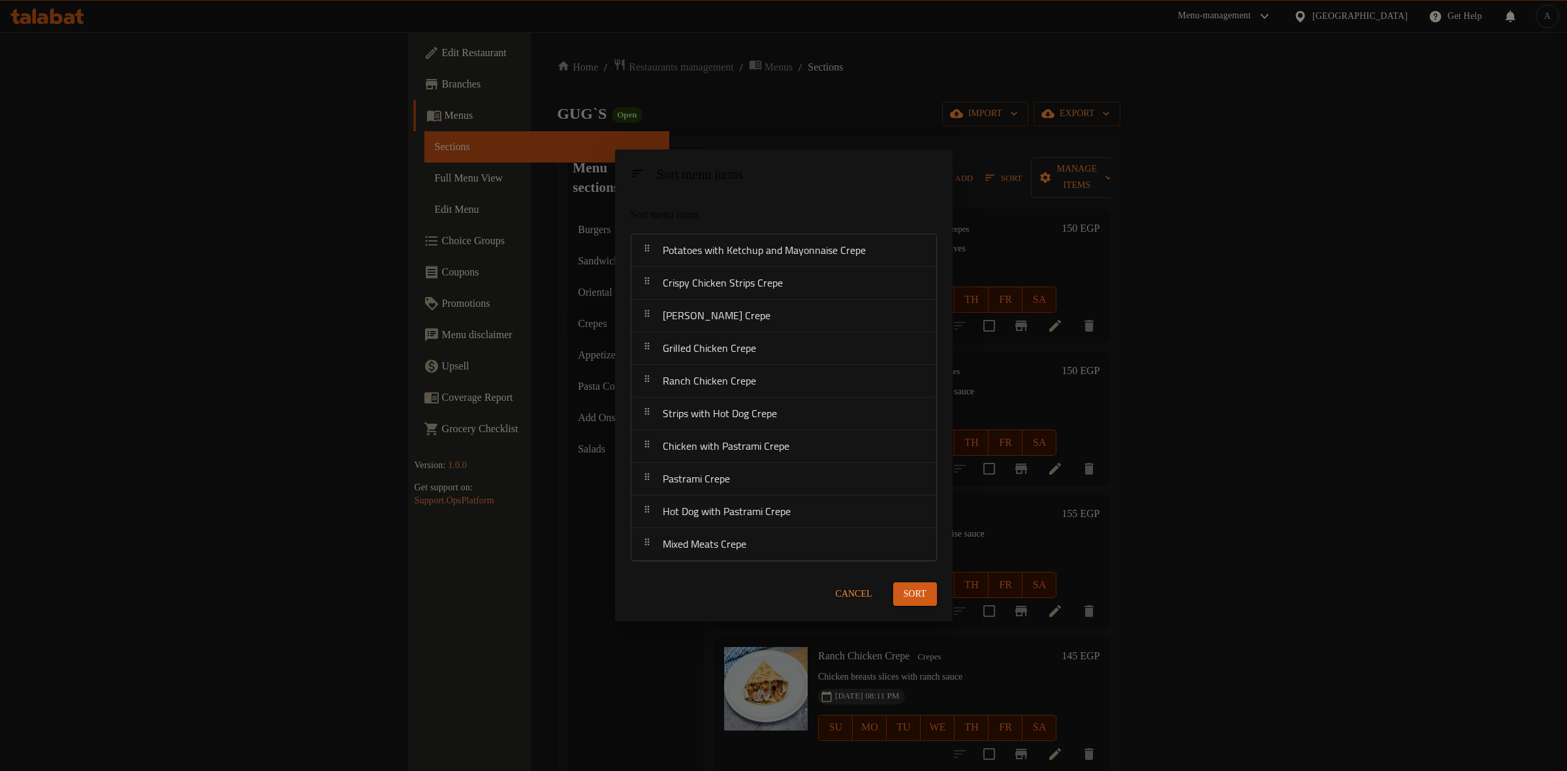
click at [934, 592] on button "Sort" at bounding box center [915, 594] width 44 height 24
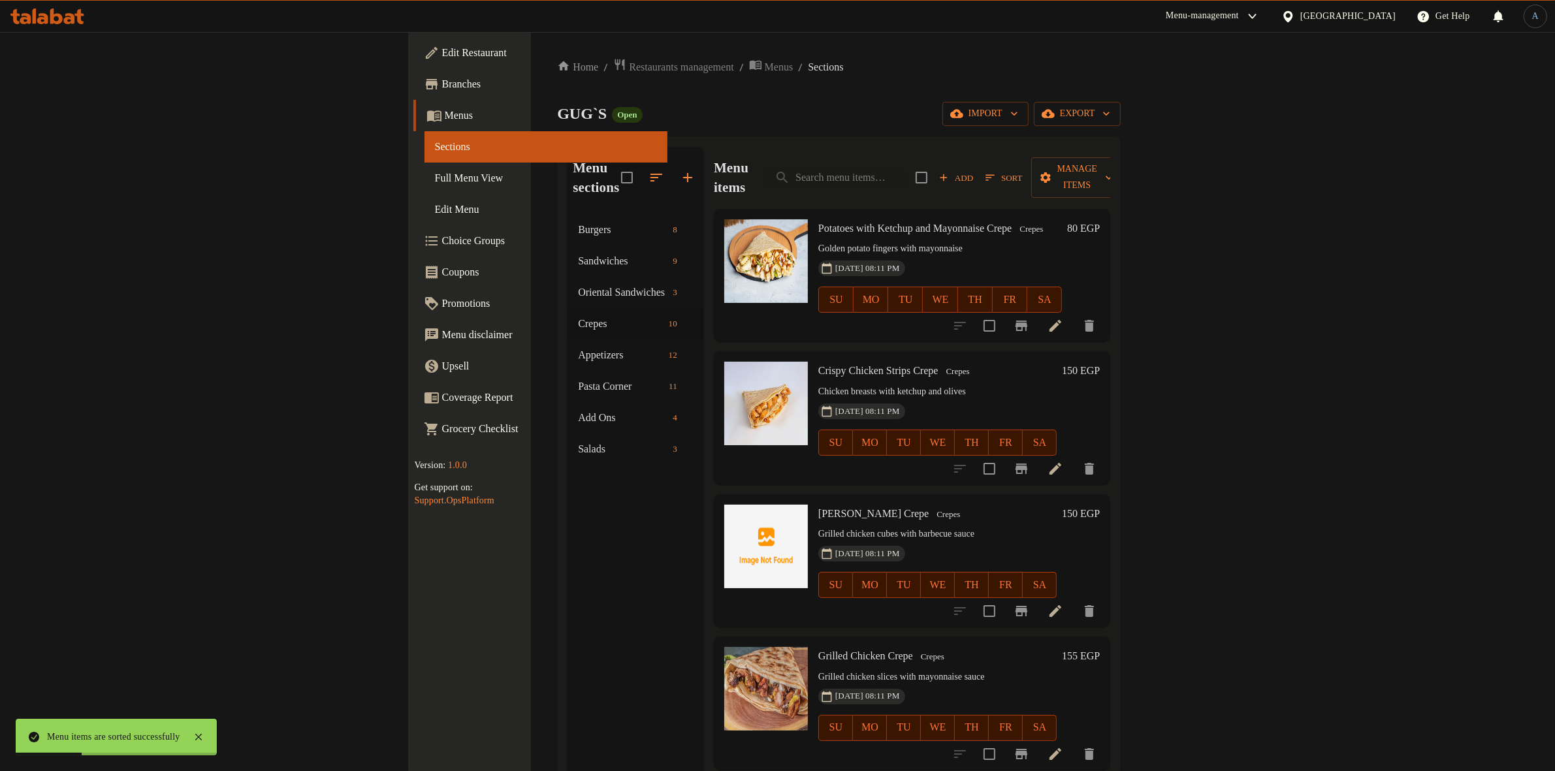
click at [1061, 320] on icon at bounding box center [1055, 326] width 12 height 12
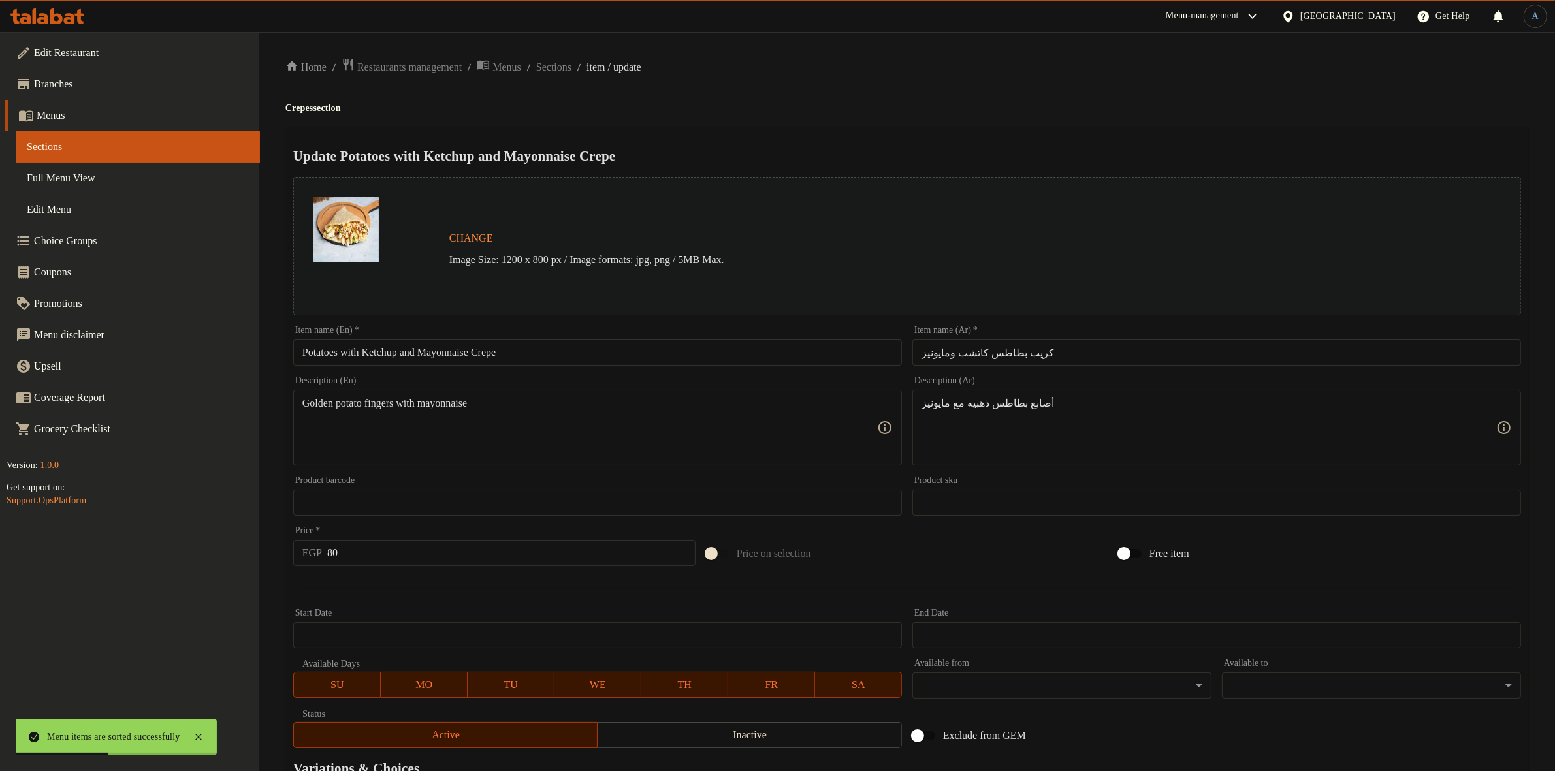
click at [1063, 353] on input "كريب بطاطس كاتشب ومايونيز" at bounding box center [1216, 353] width 609 height 26
click at [1005, 356] on input "كريب بطاطس كاتشب ومايونيز" at bounding box center [1216, 353] width 609 height 26
drag, startPoint x: 1487, startPoint y: 349, endPoint x: 1301, endPoint y: 364, distance: 187.3
click at [1301, 364] on input "كريب بطاطس كاتشب ومايونيز" at bounding box center [1216, 353] width 609 height 26
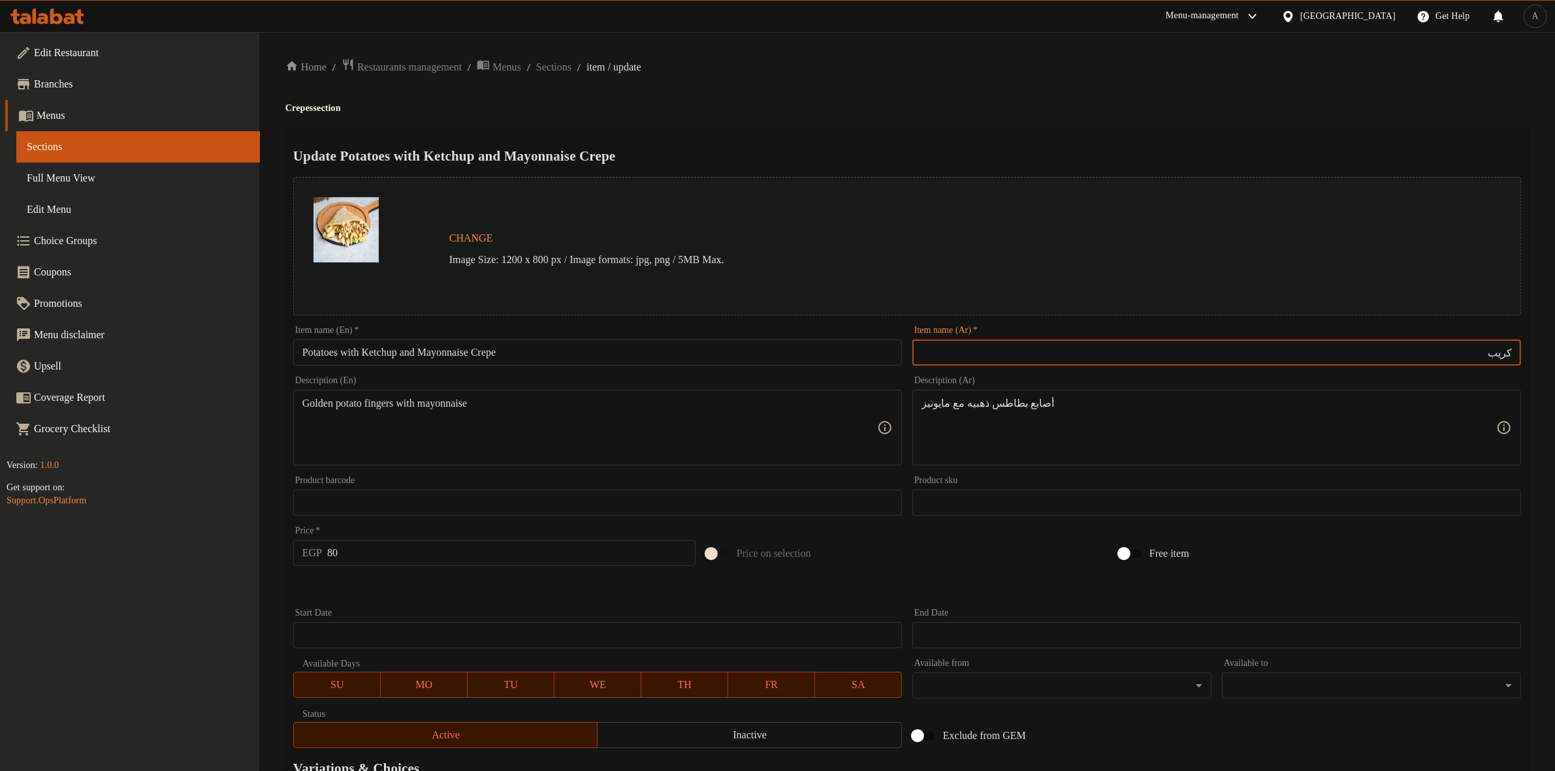
paste input "بطاطس كاتشب ومايونيز"
type input "كريب بطاطس كاتشب ومايونيز"
click at [1164, 133] on div "Update Potatoes with Ketchup and Mayonnaise Crepe Change Image Size: 1200 x 800…" at bounding box center [906, 516] width 1243 height 779
click at [1120, 340] on input "كريب بطاطس كاتشب ومايونيز" at bounding box center [1216, 353] width 609 height 26
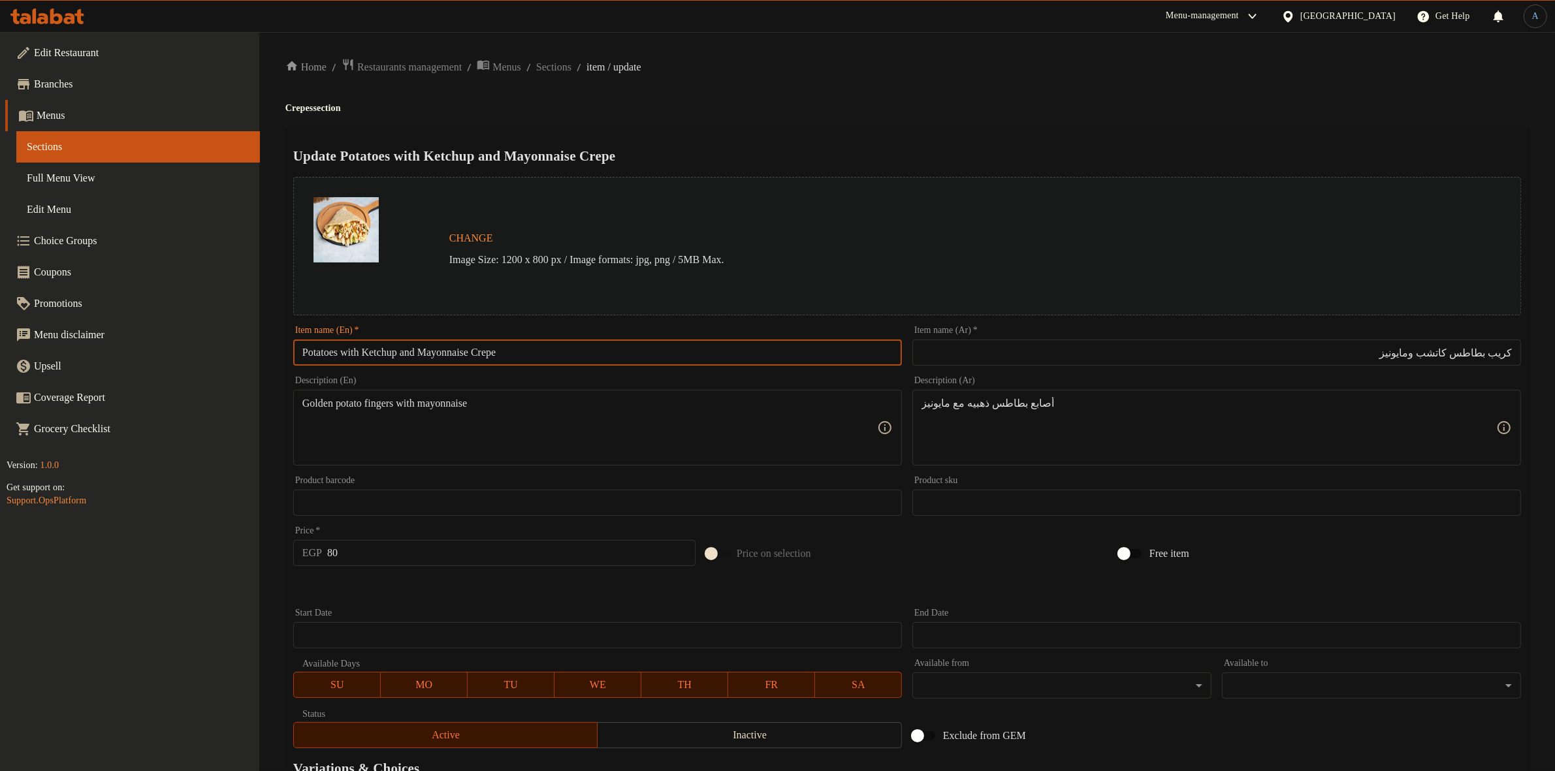
click at [656, 346] on input "Potatoes with Ketchup and Mayonnaise Crepe" at bounding box center [597, 353] width 609 height 26
paste input "Crepe With Ketchup And Mayonnais"
type input "Potato Crepe With Ketchup And Mayonnaise"
click at [856, 103] on h4 "Crepes section" at bounding box center [906, 108] width 1243 height 13
click at [957, 136] on div "Update Potato Crepe With Ketchup And Mayonnaise Change Image Size: 1200 x 800 p…" at bounding box center [906, 516] width 1243 height 779
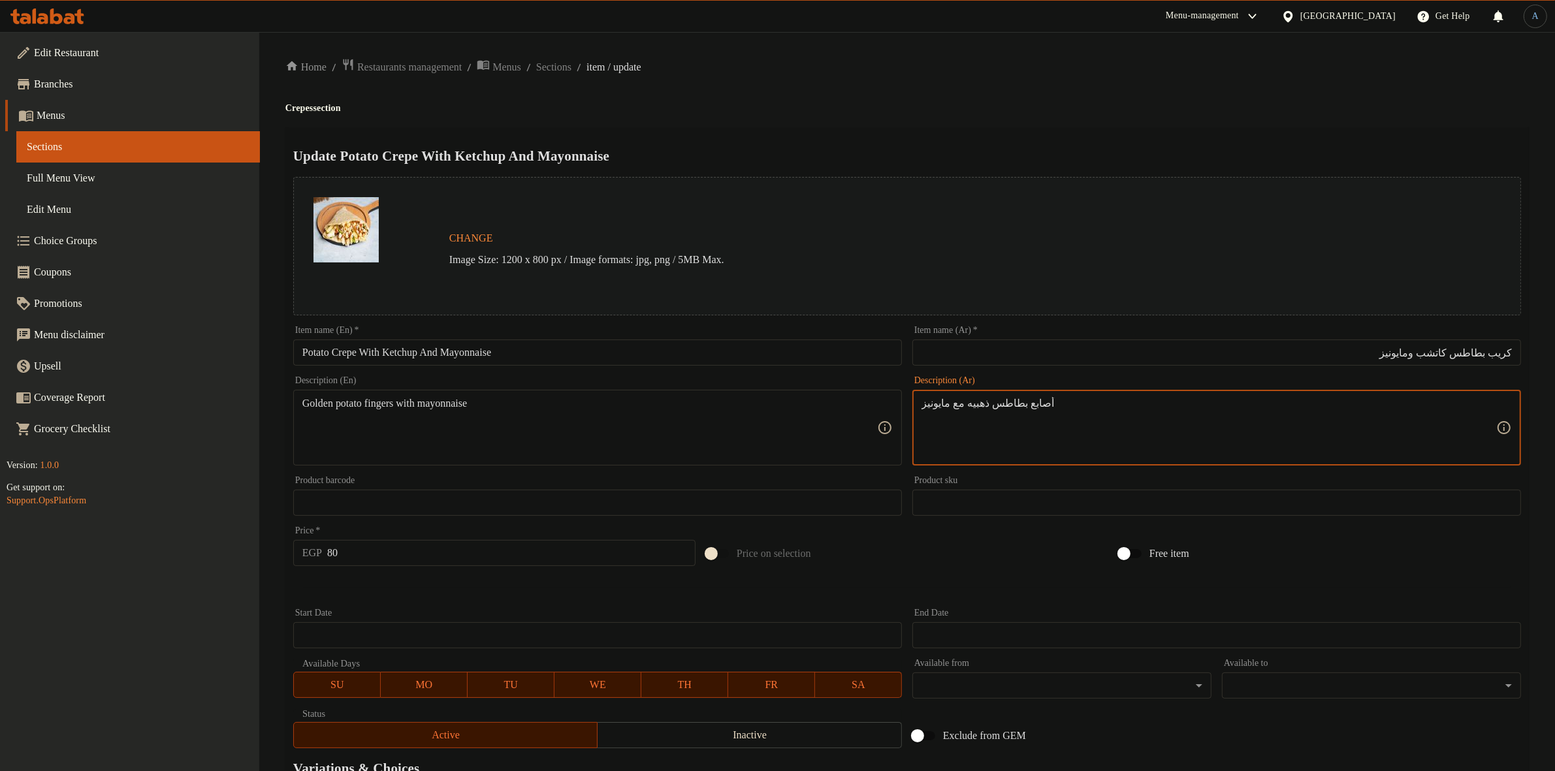
paste textarea "لبطاطس الذهبيه مع ال"
type textarea "أصابع البطاطس الذهبيه مع المايونيز"
click at [1037, 116] on div "Home / Restaurants management / Menus / Sections / item / update Crepes section…" at bounding box center [906, 487] width 1243 height 858
paste textarea
type textarea "Golden potato fingers with mayonnaise"
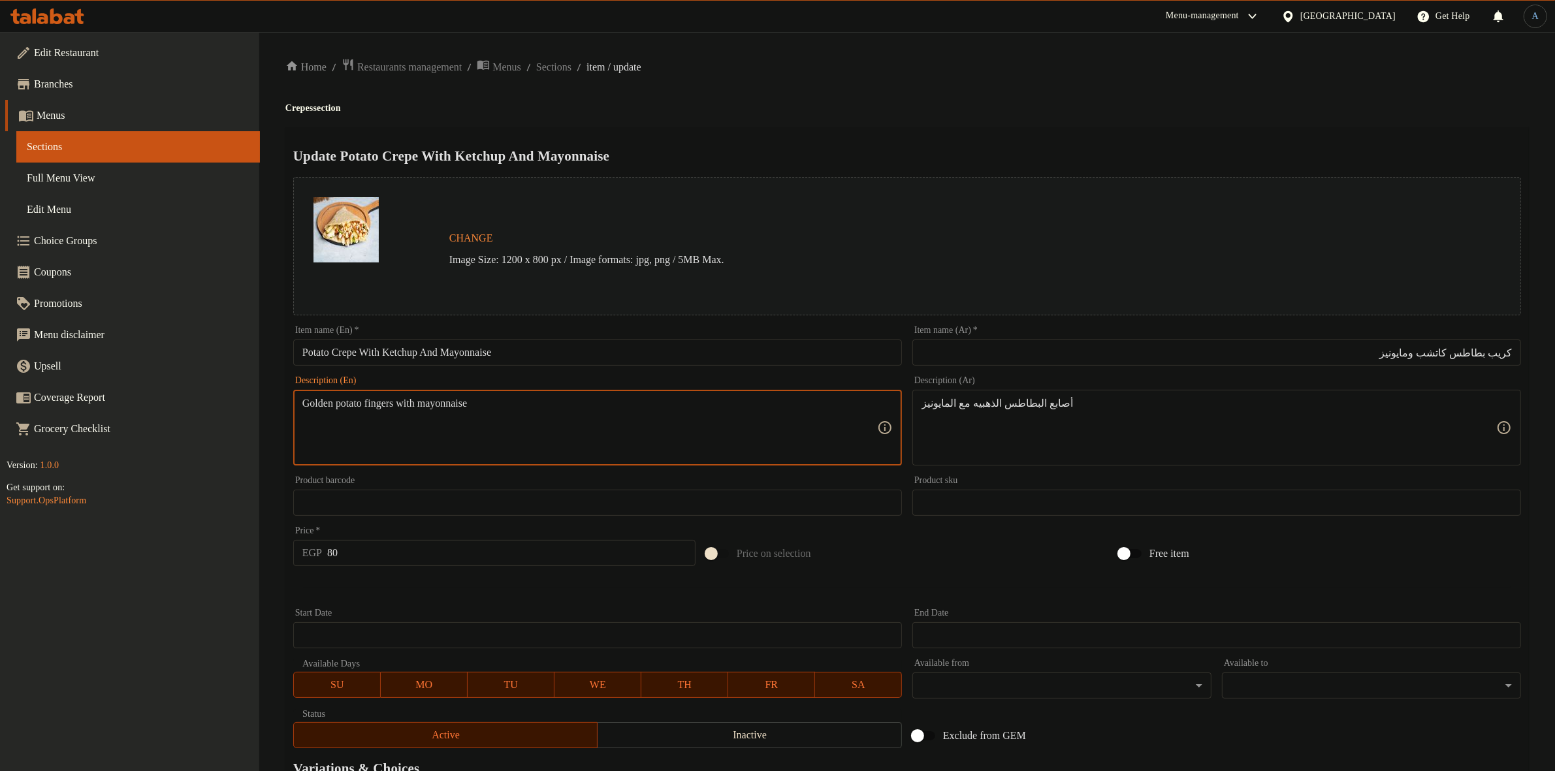
click at [770, 185] on div "Change Image Size: 1200 x 800 px / Image formats: jpg, png / 5MB Max." at bounding box center [906, 246] width 1227 height 138
click at [834, 121] on div "Home / Restaurants management / Menus / Sections / item / update Crepes section…" at bounding box center [906, 487] width 1243 height 858
click at [857, 129] on div "Update Potato Crepe With Ketchup And Mayonnaise Change Image Size: 1200 x 800 p…" at bounding box center [906, 516] width 1243 height 779
click at [433, 553] on input "80" at bounding box center [511, 553] width 368 height 26
type input "118"
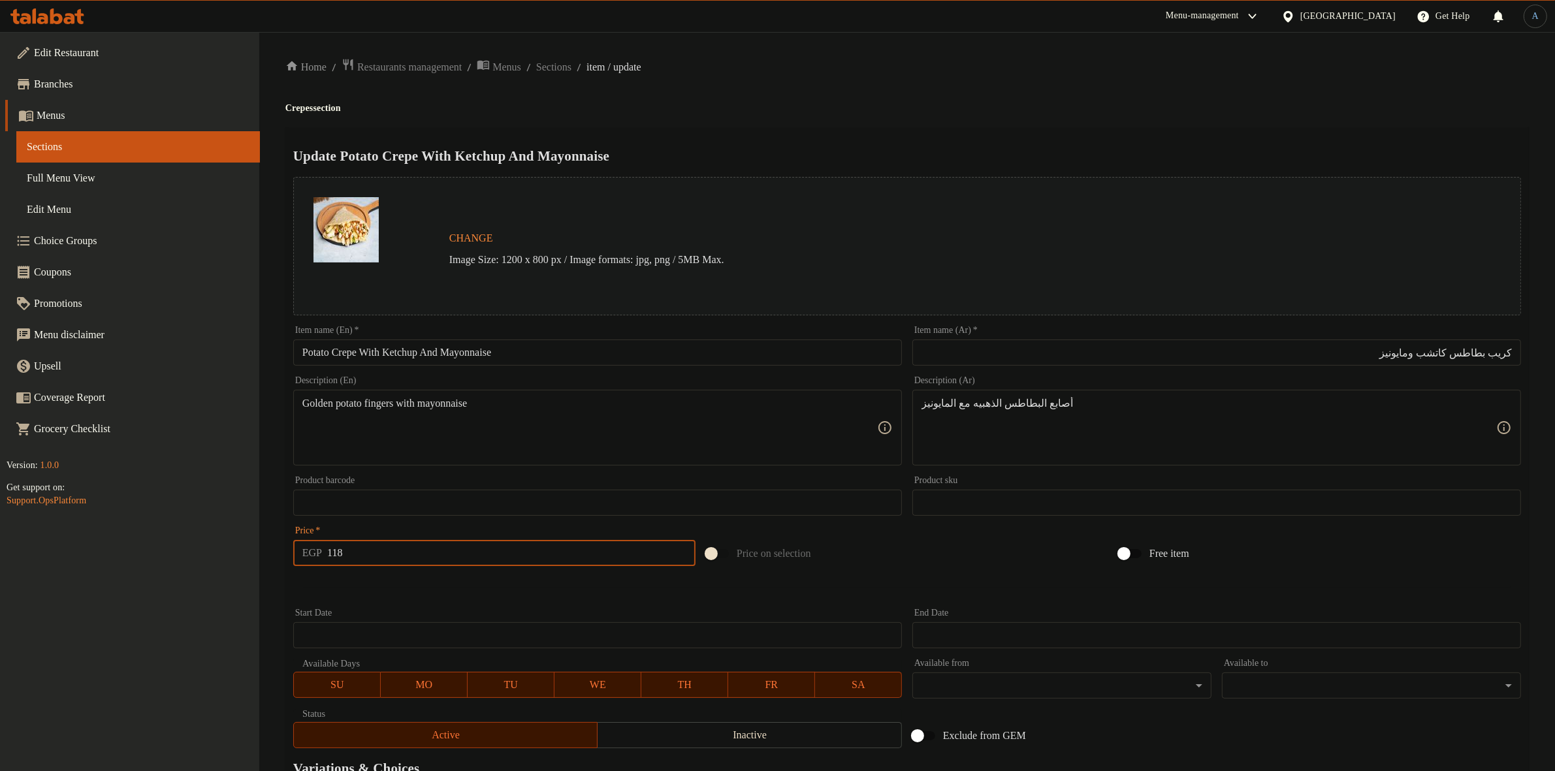
click at [875, 137] on div "Home / Restaurants management / Menus / Sections / item / update Crepes section…" at bounding box center [906, 487] width 1243 height 858
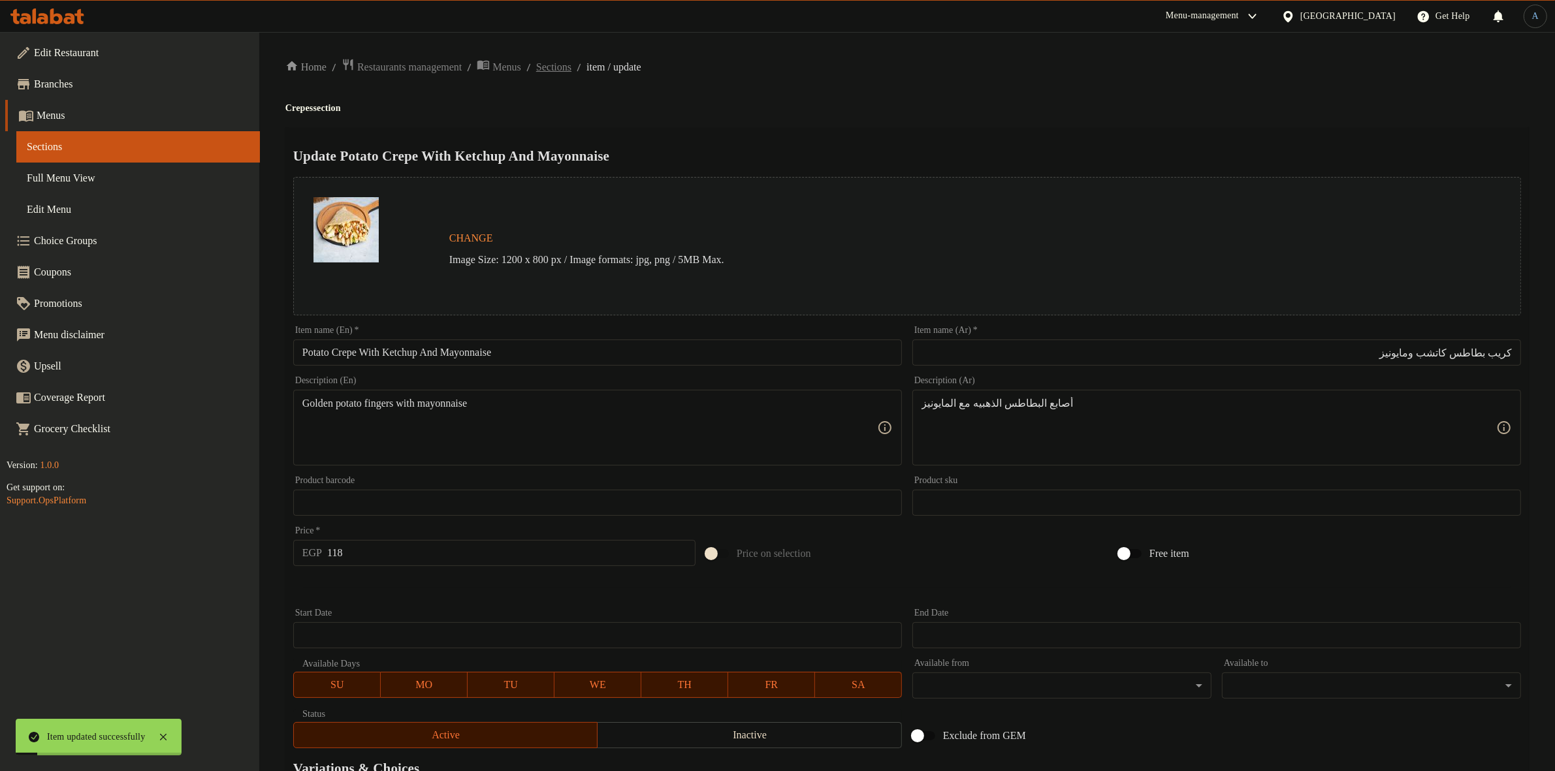
click at [559, 74] on span "Sections" at bounding box center [553, 67] width 35 height 16
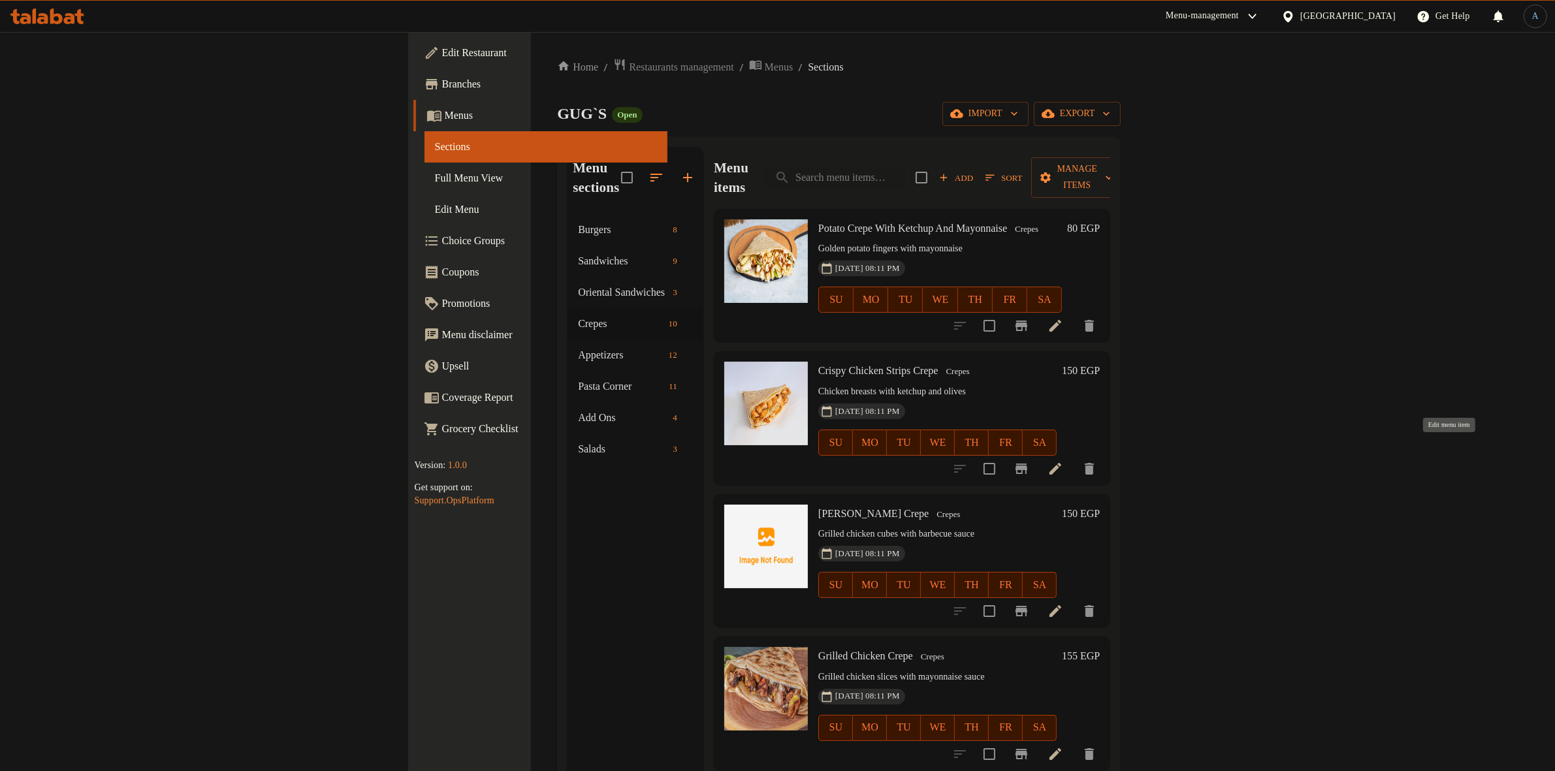
click at [1063, 461] on icon at bounding box center [1055, 469] width 16 height 16
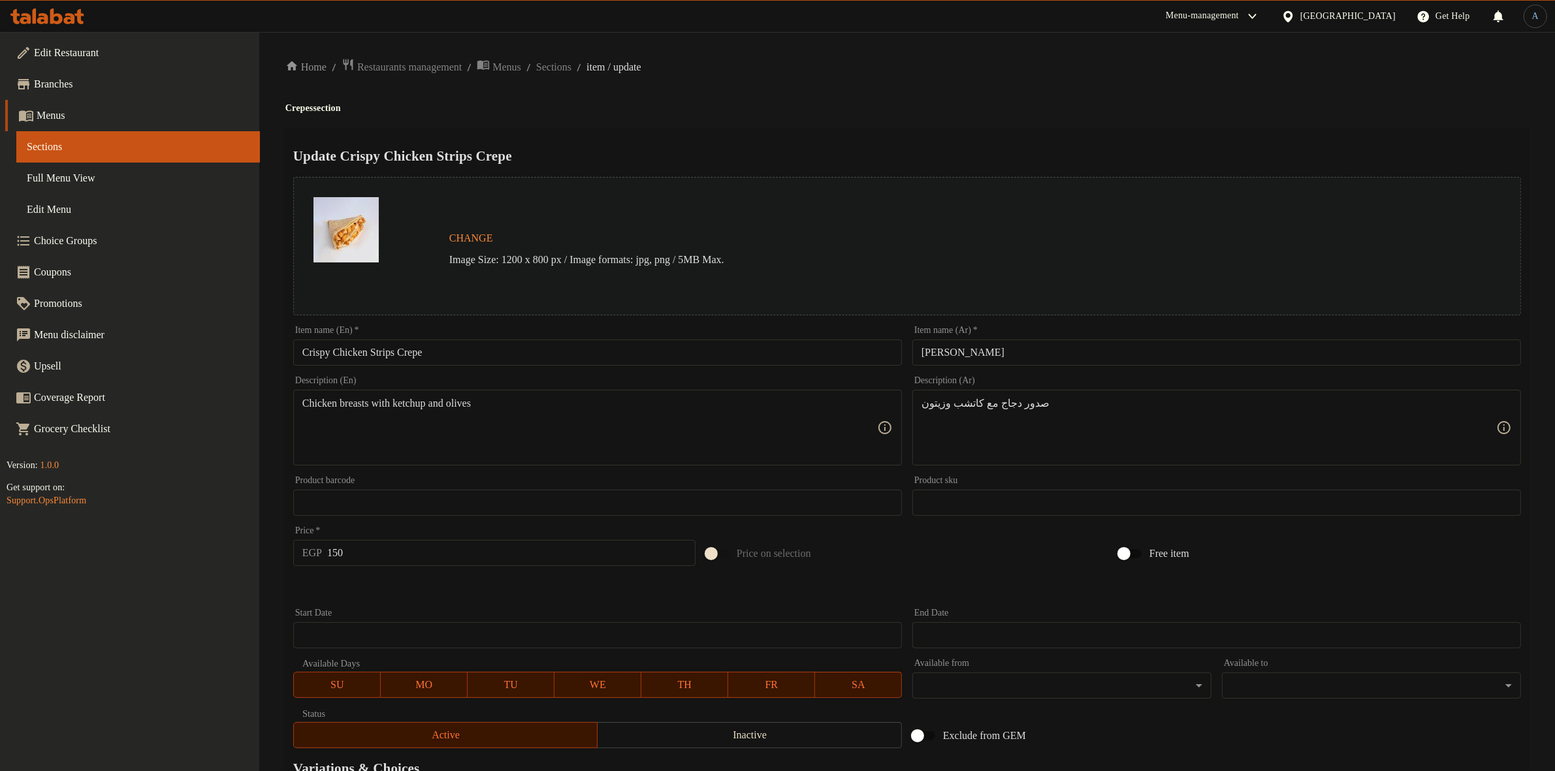
click at [1058, 356] on input "كريب تشيكين كريسبي ستربس" at bounding box center [1216, 353] width 609 height 26
paste input "ی ستری"
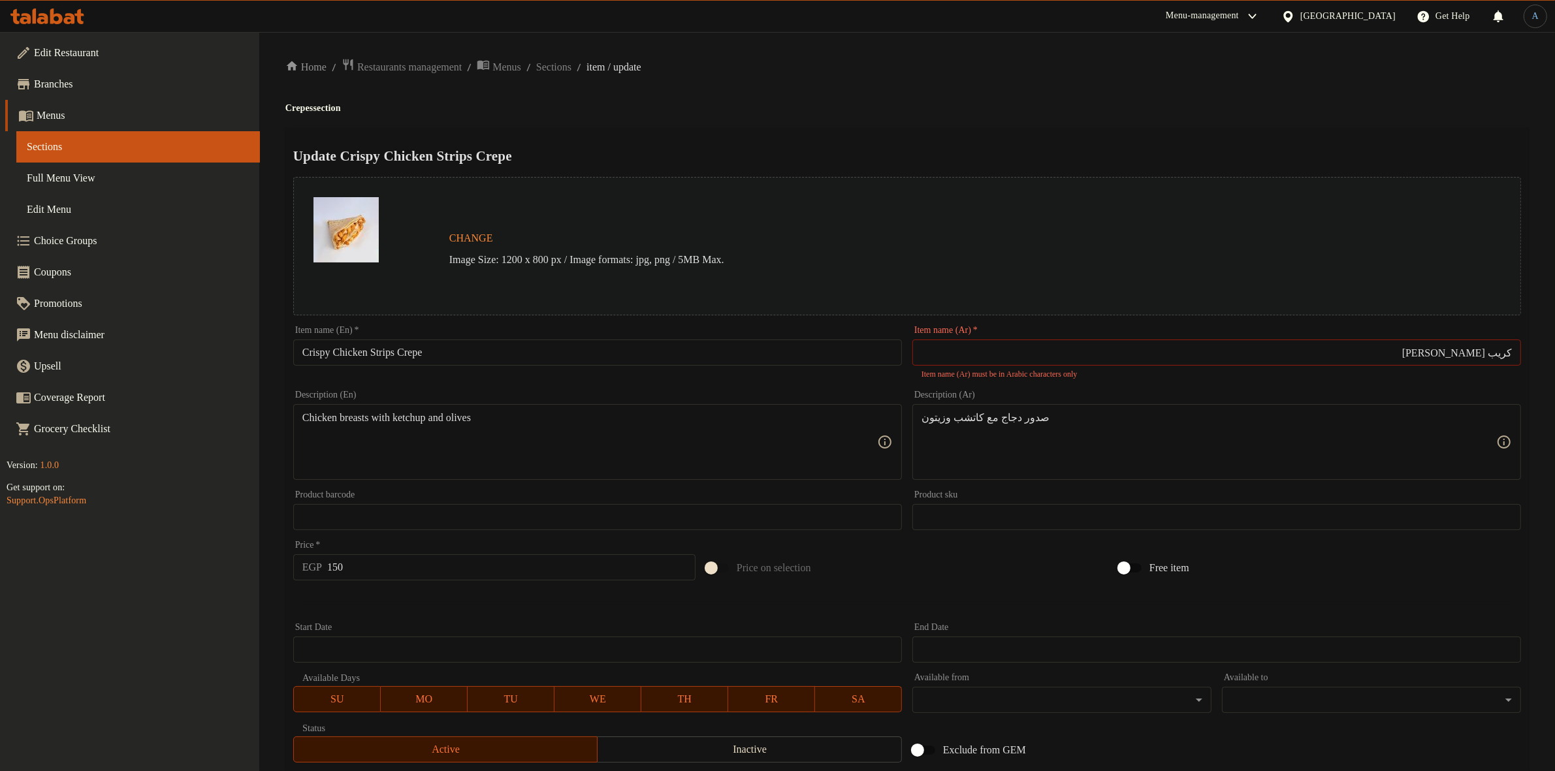
click at [1102, 121] on div "Home / Restaurants management / Menus / Sections / item / update Crepes section…" at bounding box center [906, 494] width 1243 height 872
type input "كريب تشيكين كريسبي ستربس"
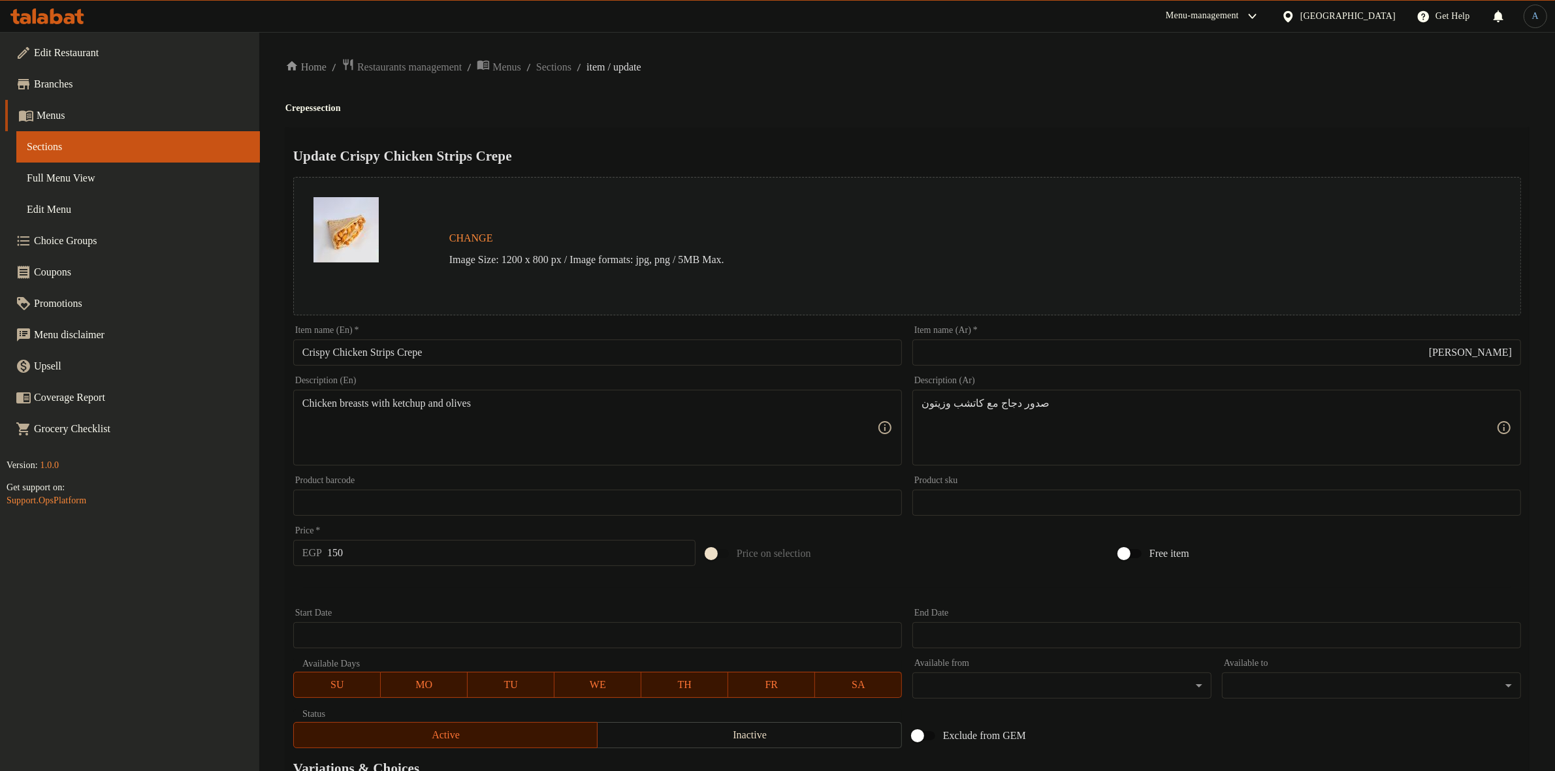
click at [1061, 86] on div "Home / Restaurants management / Menus / Sections / item / update Crepes section…" at bounding box center [906, 487] width 1243 height 858
click at [477, 360] on input "Crispy Chicken Strips Crepe" at bounding box center [597, 353] width 609 height 26
click at [878, 62] on ol "Home / Restaurants management / Menus / Sections / item / update" at bounding box center [906, 67] width 1243 height 18
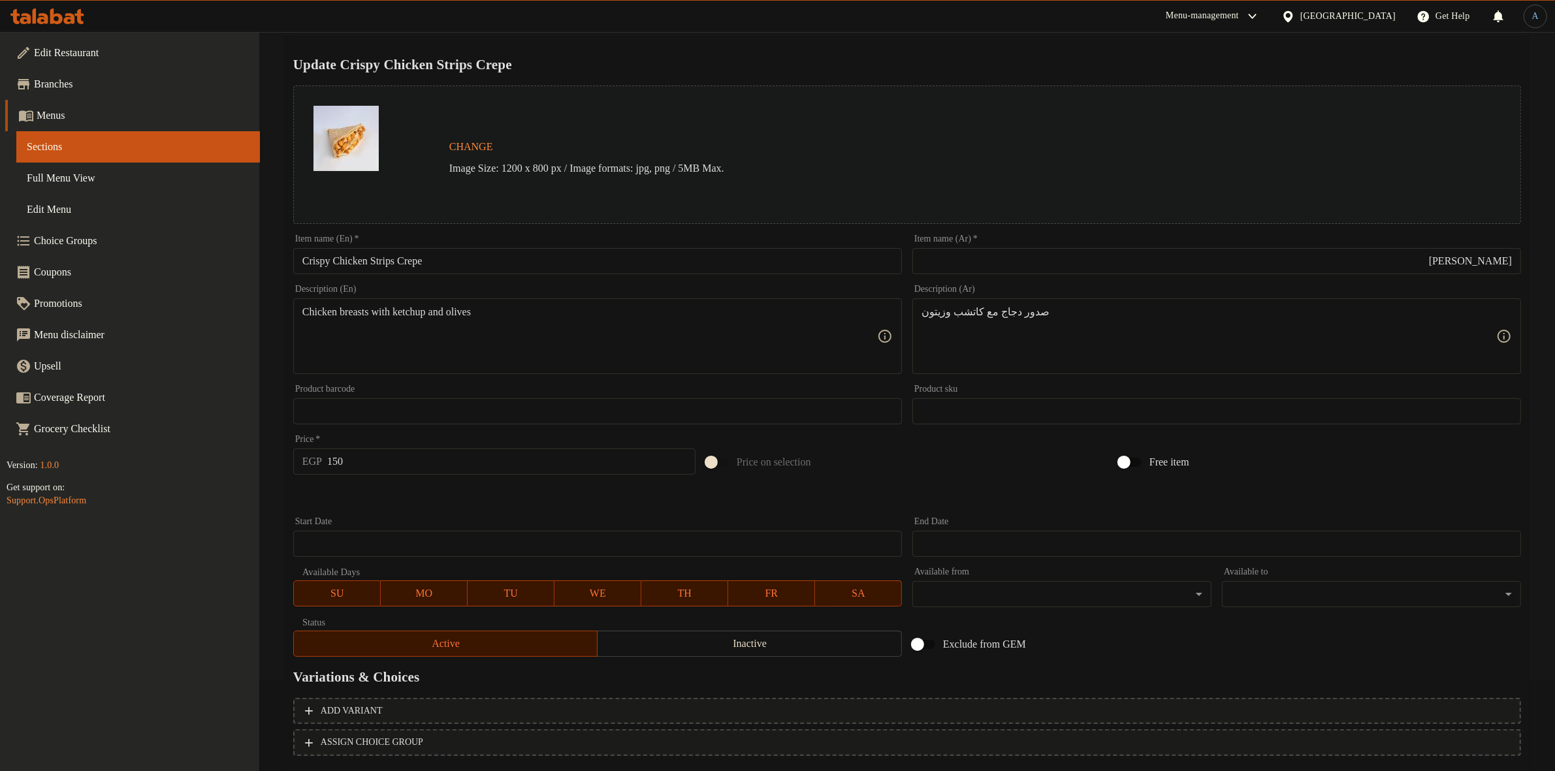
scroll to position [168, 0]
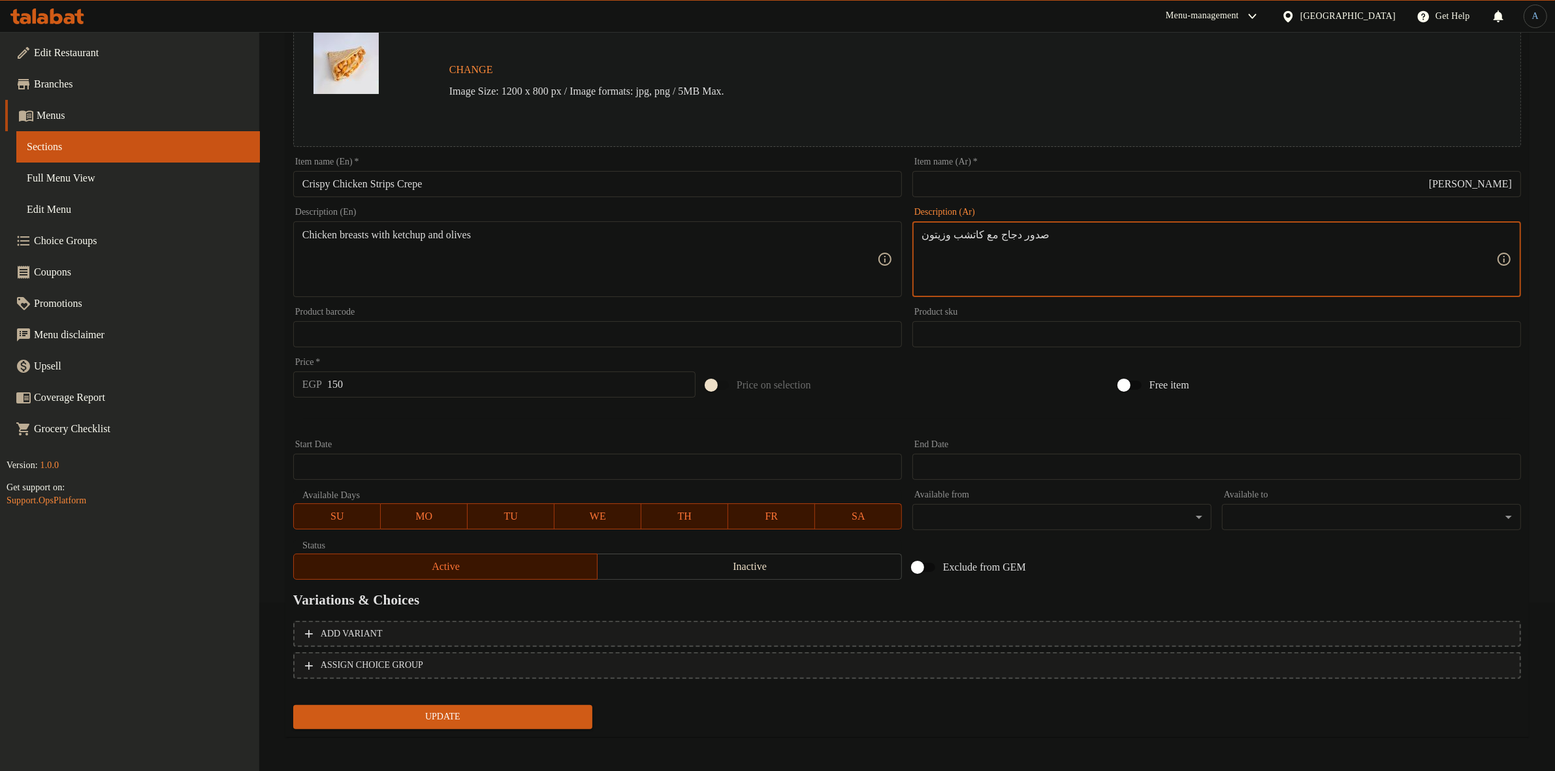
paste textarea "لدجاج مع الكاتشب وال"
type textarea "صدور الدجاج مع الكاتشب والزيتون"
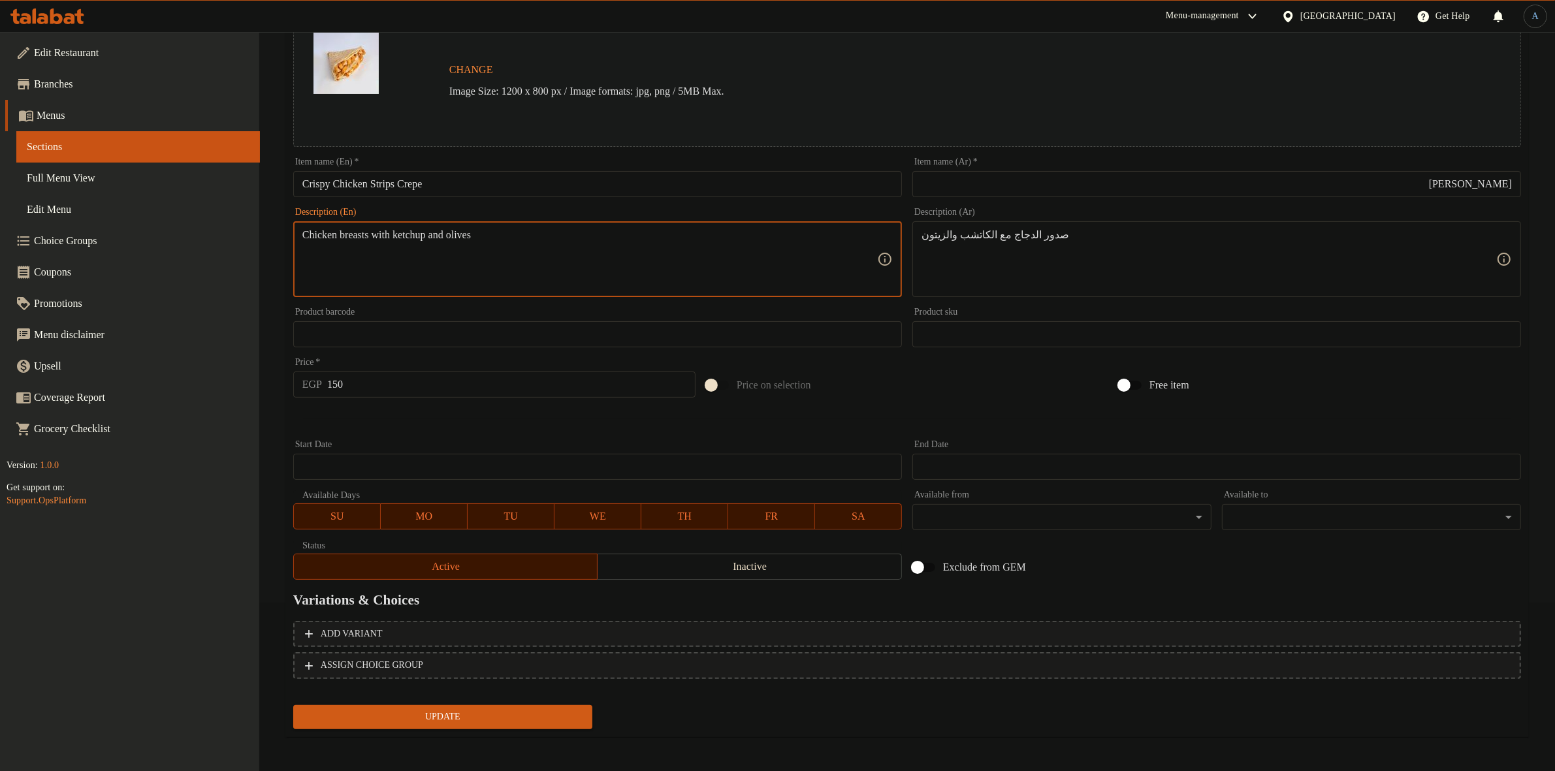
paste textarea
type textarea "Chicken breasts with ketchup and olives"
click at [601, 428] on div at bounding box center [907, 419] width 1238 height 32
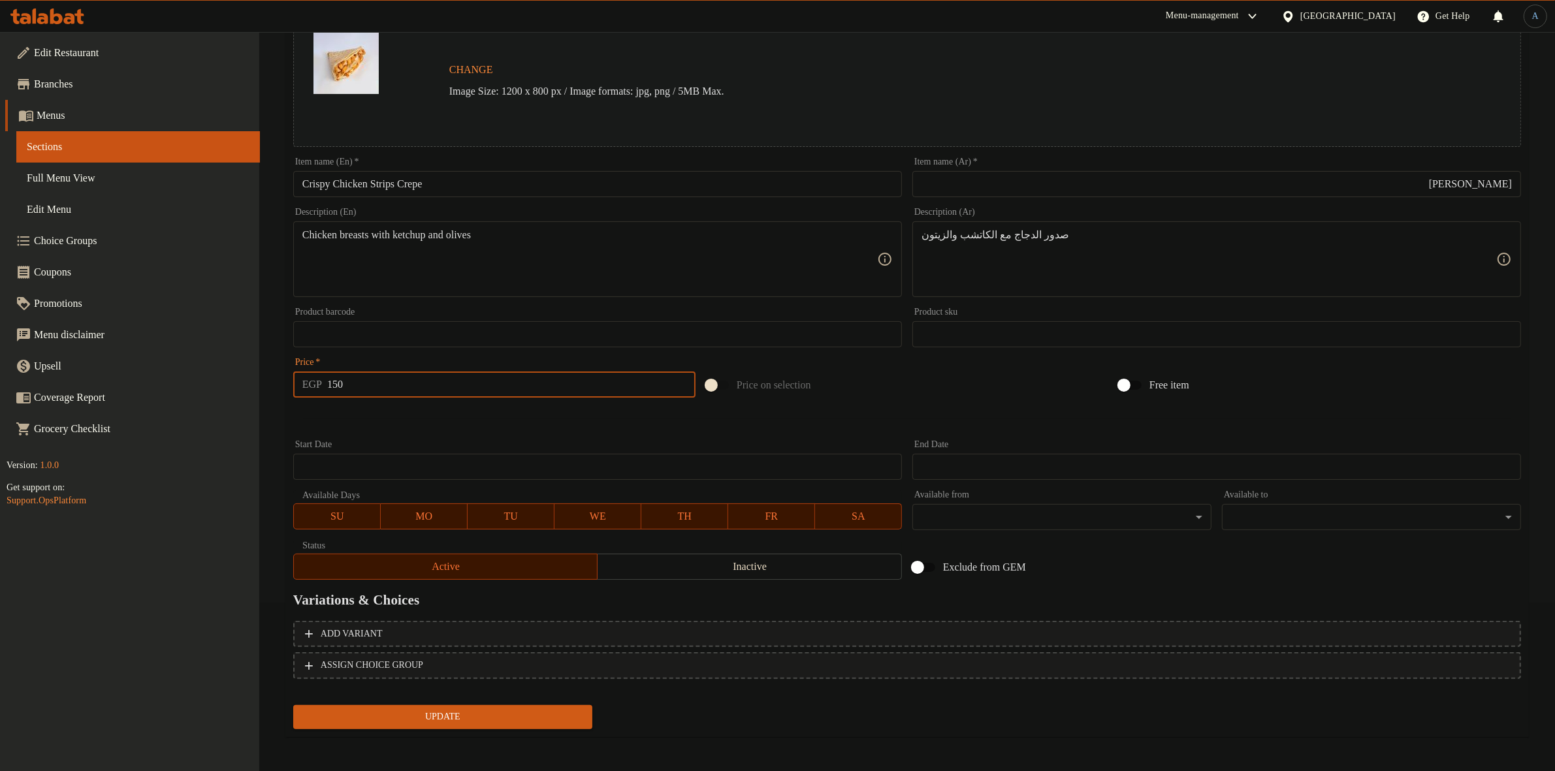
click at [523, 394] on input "150" at bounding box center [511, 385] width 368 height 26
type input "206"
click at [293, 705] on button "Update" at bounding box center [442, 717] width 299 height 24
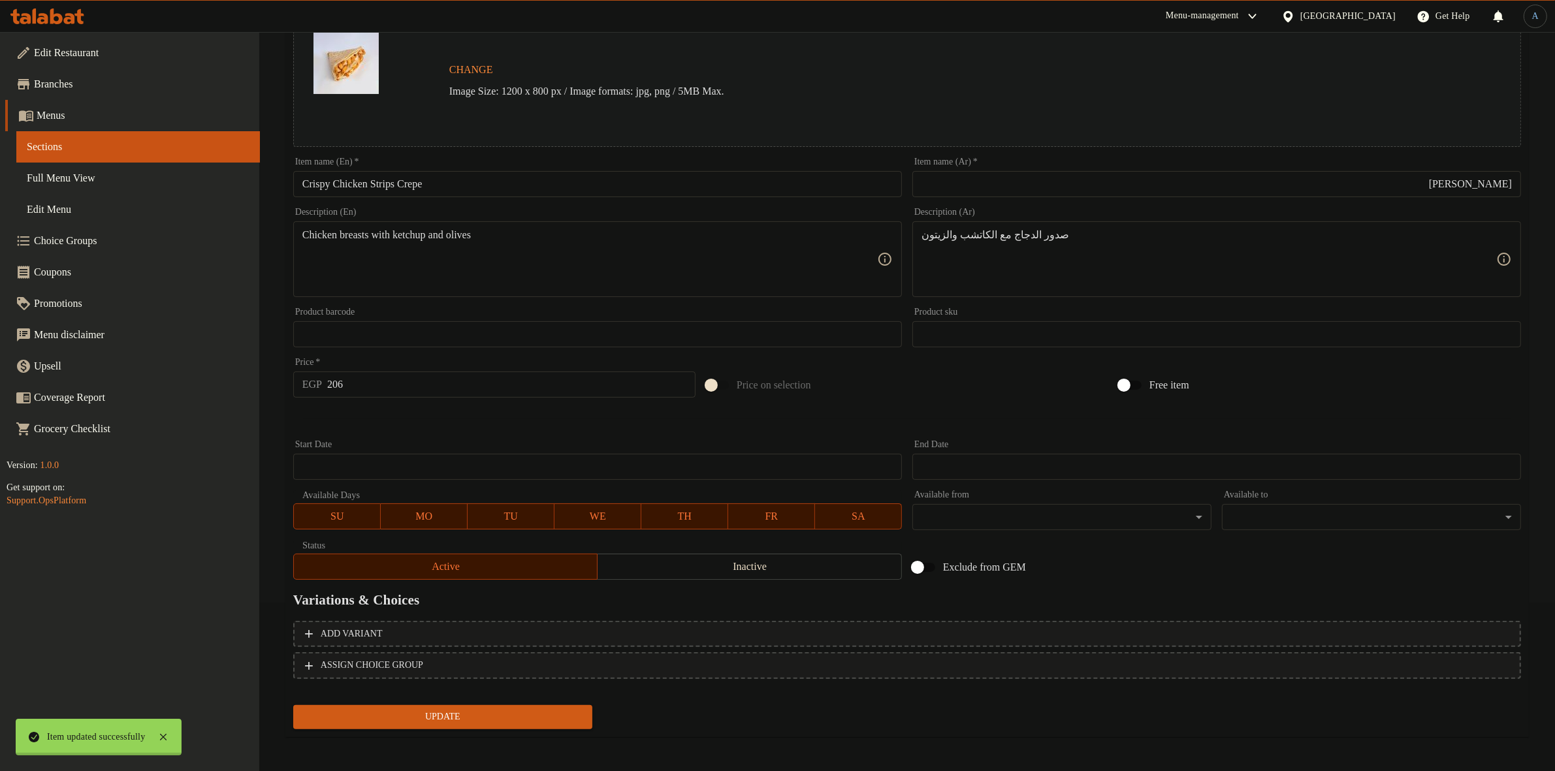
click at [879, 368] on div at bounding box center [777, 385] width 1555 height 771
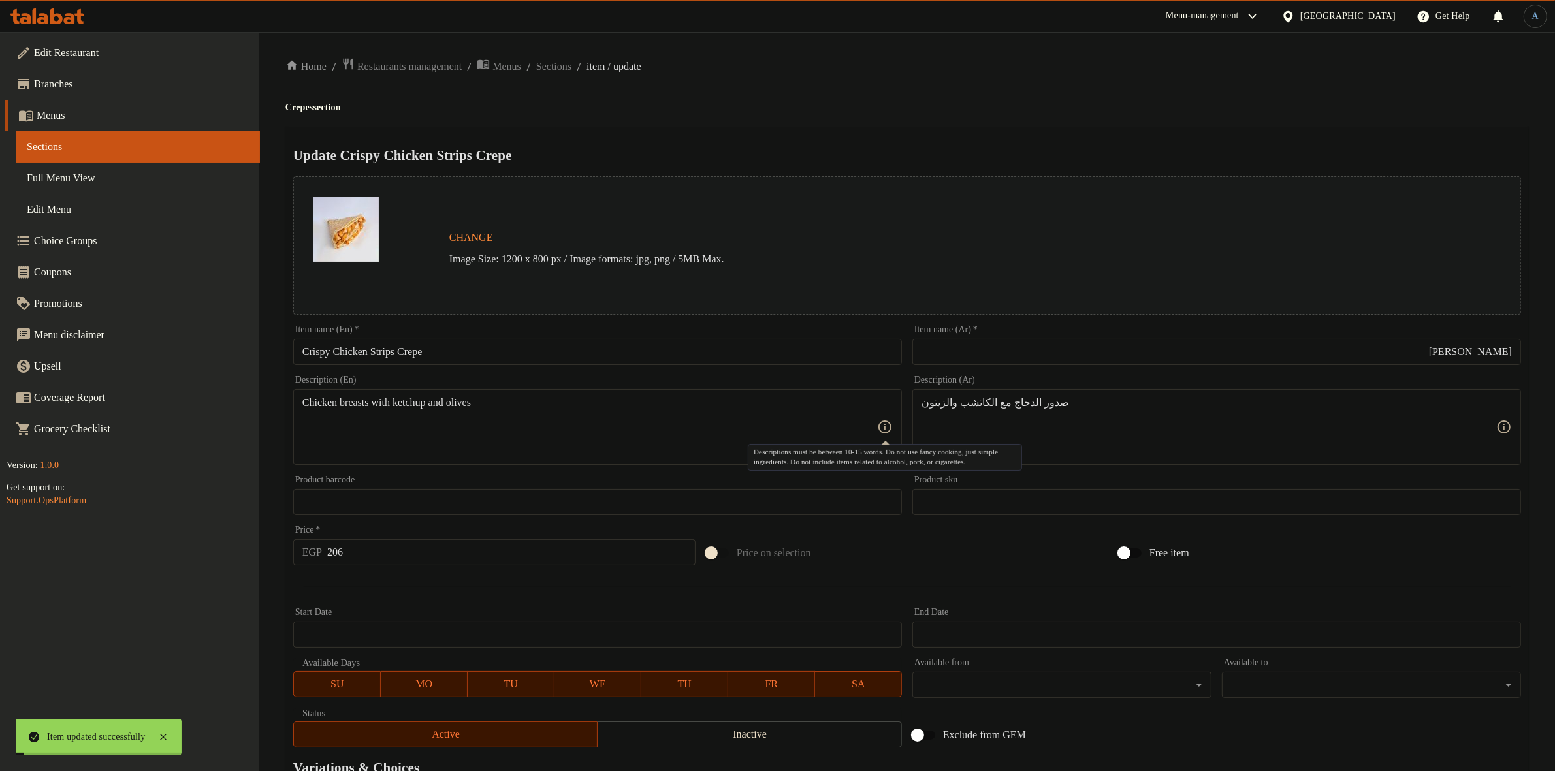
scroll to position [0, 0]
click at [571, 72] on span "Sections" at bounding box center [553, 67] width 35 height 16
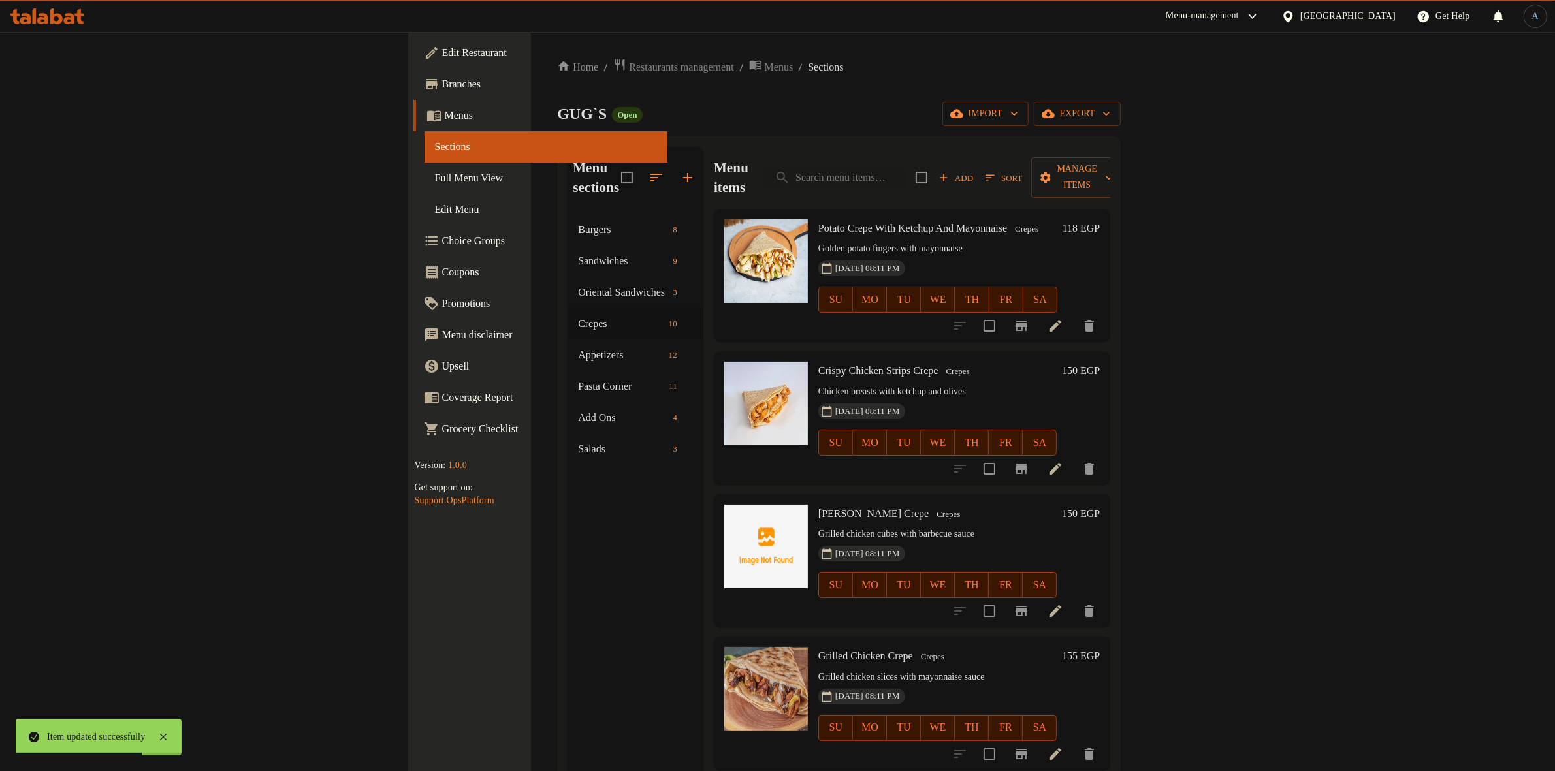
click at [960, 362] on h6 "Crispy Chicken Strips Crepe Crepes" at bounding box center [937, 371] width 238 height 18
click at [1022, 170] on span "Sort" at bounding box center [1003, 177] width 37 height 15
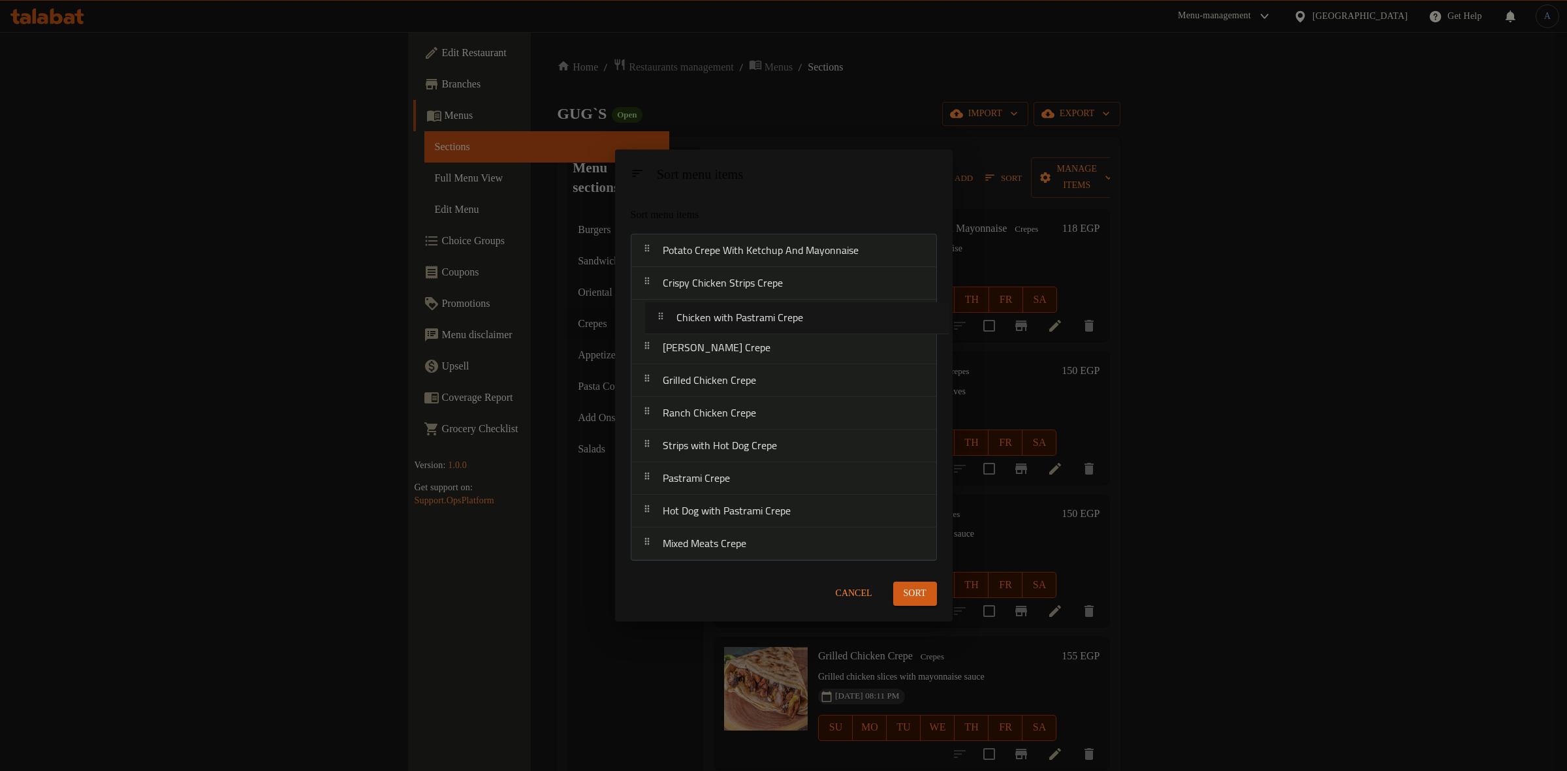
drag, startPoint x: 781, startPoint y: 456, endPoint x: 795, endPoint y: 325, distance: 131.3
click at [795, 325] on nav "Potato Crepe With Ketchup And Mayonnaise Crispy Chicken Strips Crepe Shish Tawo…" at bounding box center [784, 397] width 306 height 327
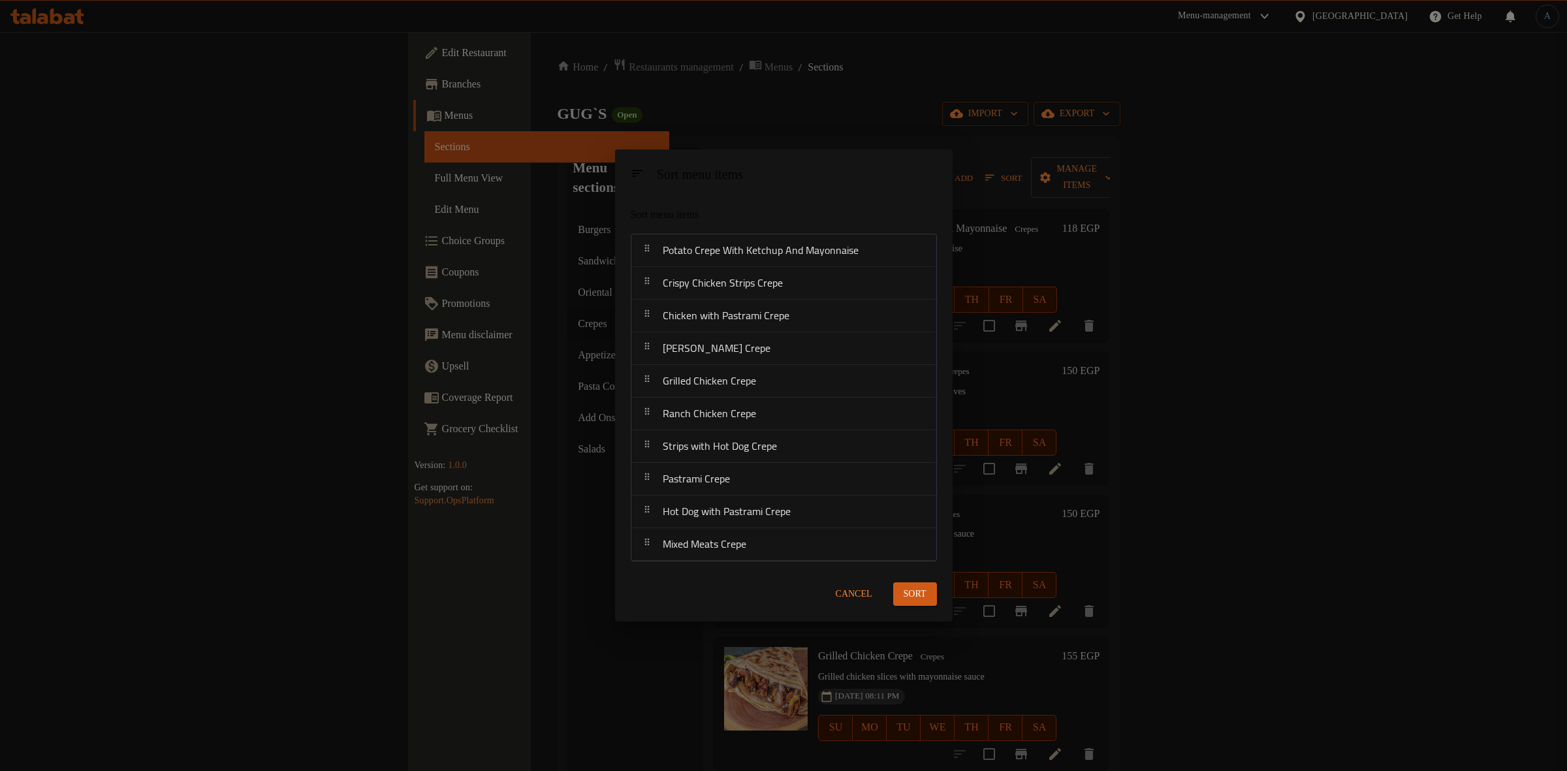
click at [912, 595] on span "Sort" at bounding box center [915, 594] width 23 height 16
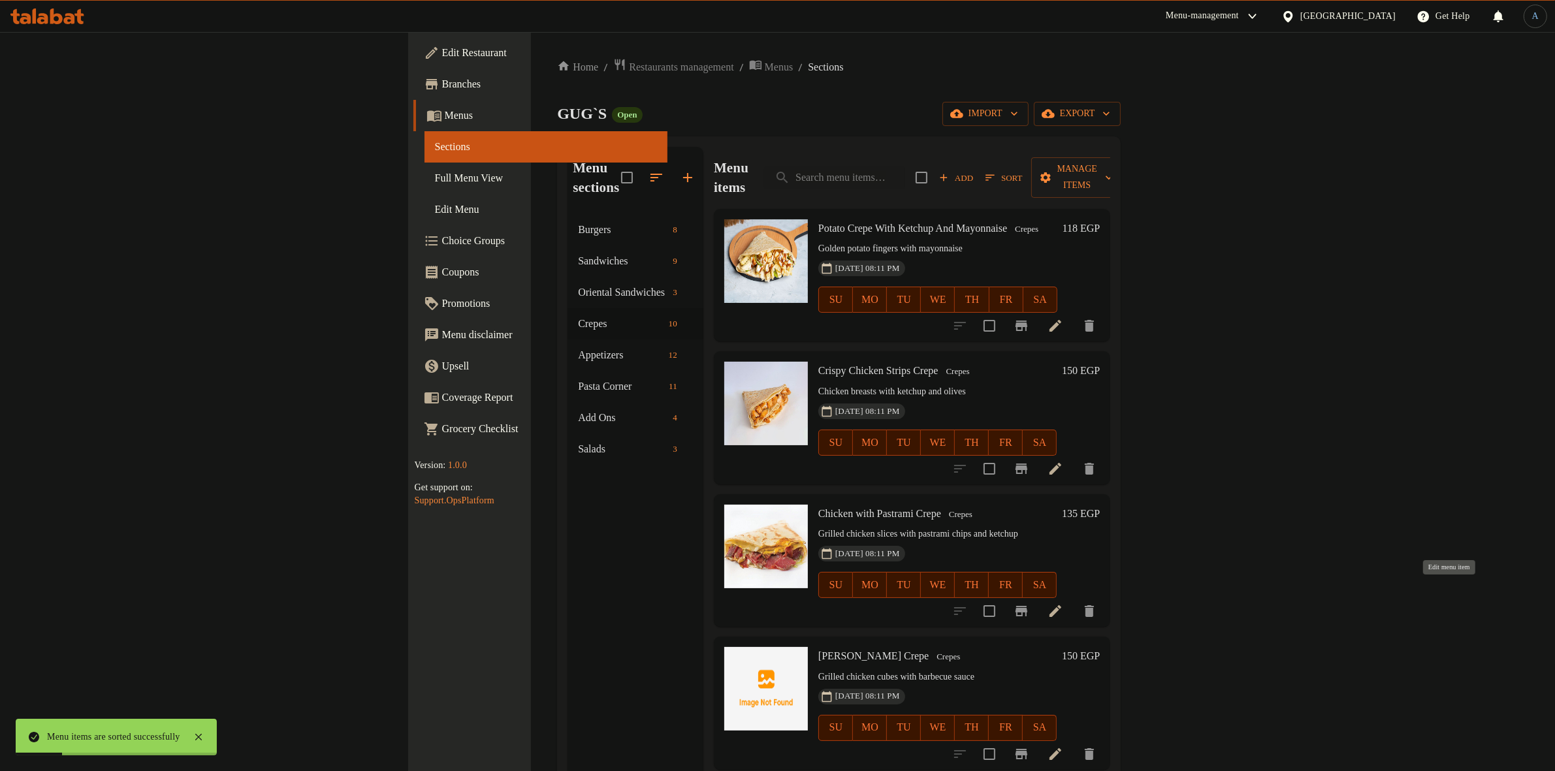
click at [1063, 603] on icon at bounding box center [1055, 611] width 16 height 16
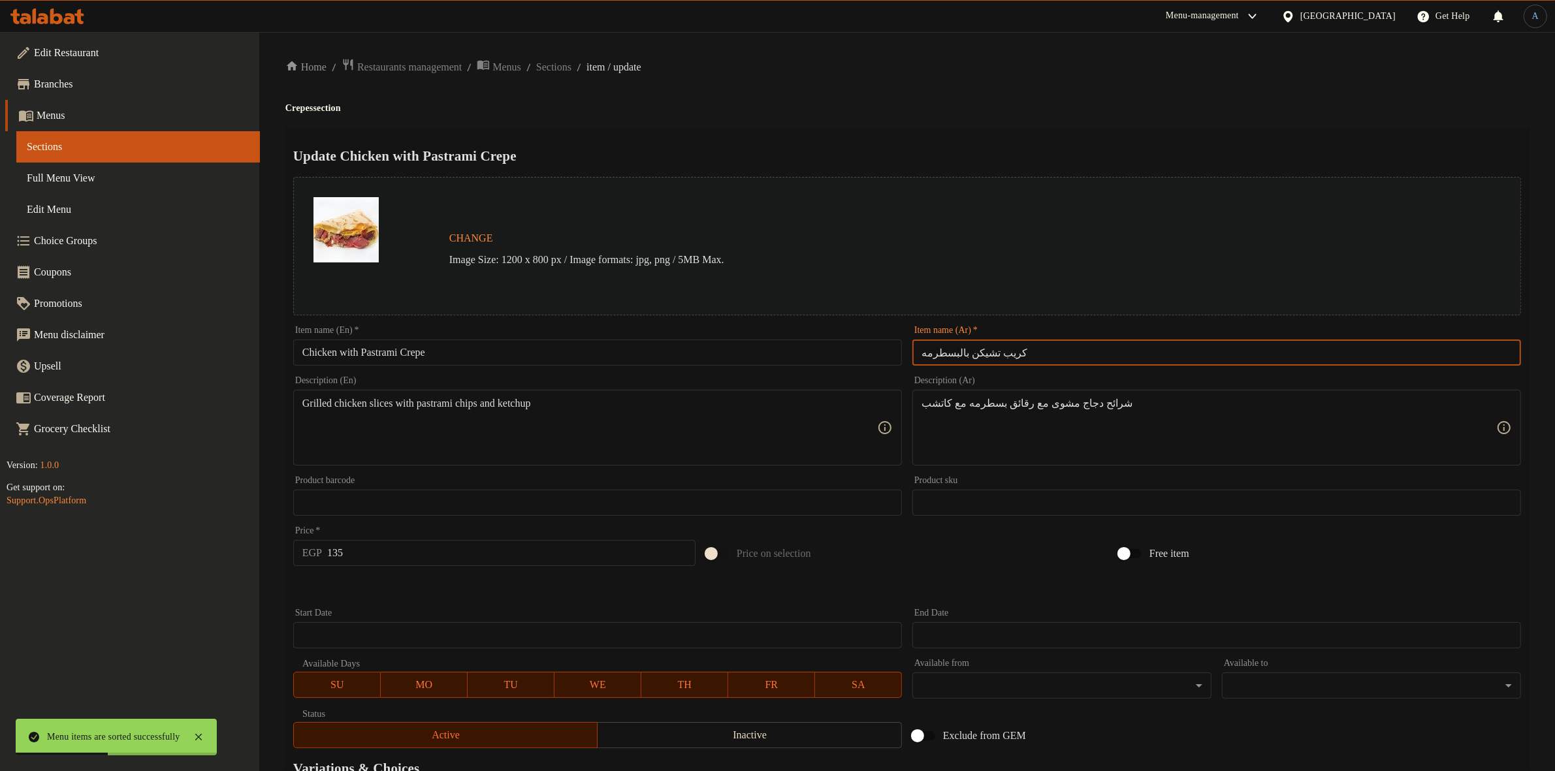
click at [1066, 358] on input "كريب تشيكن بالبسطرمه" at bounding box center [1216, 353] width 609 height 26
click at [973, 357] on input "كريب تشيكن بالبسطرمه" at bounding box center [1216, 353] width 609 height 26
click at [974, 346] on input "كريب تشيكن بالبسطرمه" at bounding box center [1216, 353] width 609 height 26
click at [947, 351] on input "كريب تشيكن بالبسطرمه" at bounding box center [1216, 353] width 609 height 26
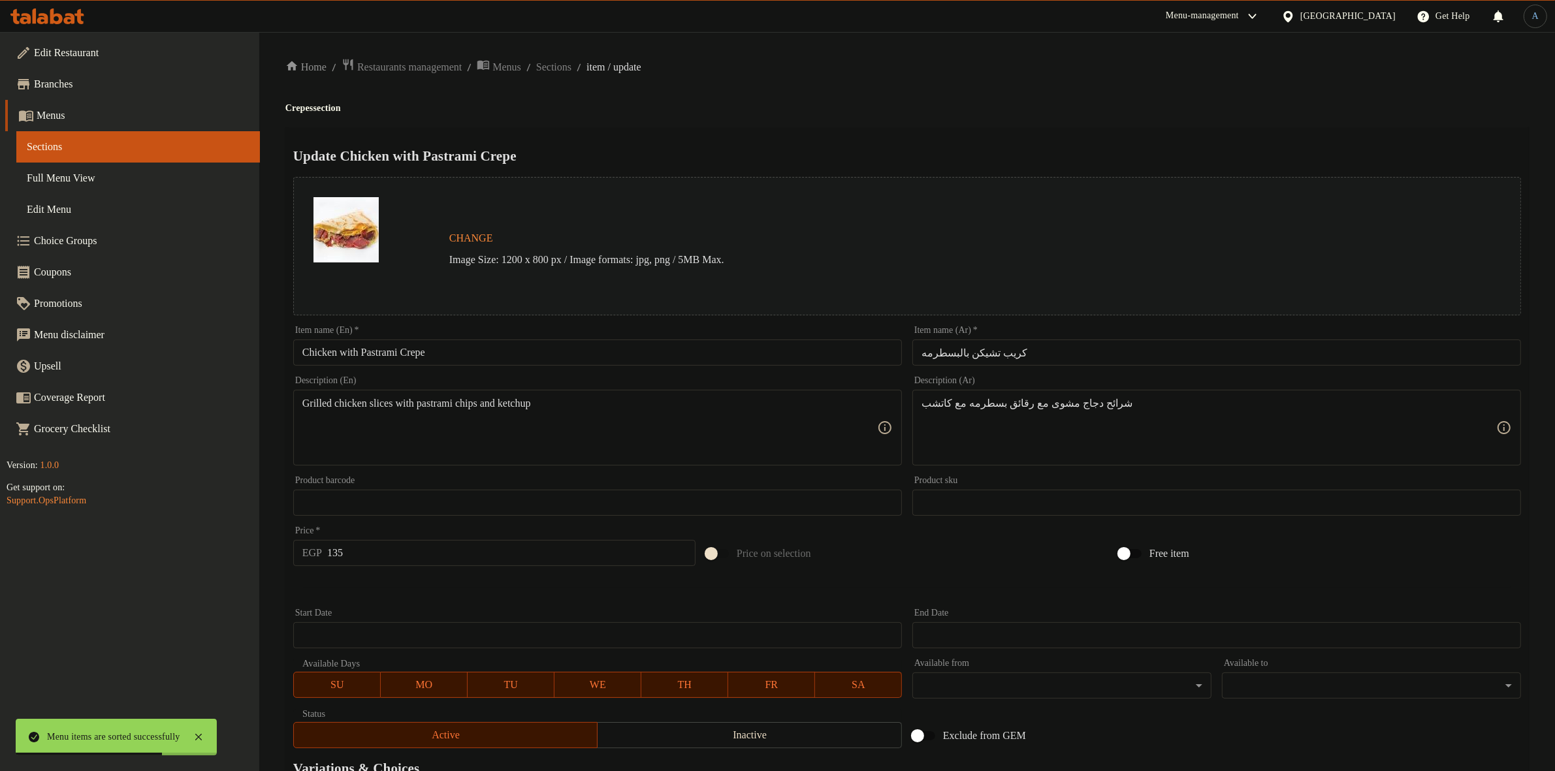
click at [1045, 141] on div "Update Chicken with Pastrami Crepe Change Image Size: 1200 x 800 px / Image for…" at bounding box center [906, 516] width 1243 height 779
click at [1036, 135] on div "Update Chicken with Pastrami Crepe Change Image Size: 1200 x 800 px / Image for…" at bounding box center [906, 516] width 1243 height 779
click at [467, 361] on input "Chicken with Pastrami Crepe" at bounding box center [597, 353] width 609 height 26
click at [699, 366] on div "Item name (En)   * Chicken with Pastrami Crepe Item name (En) *" at bounding box center [597, 346] width 619 height 50
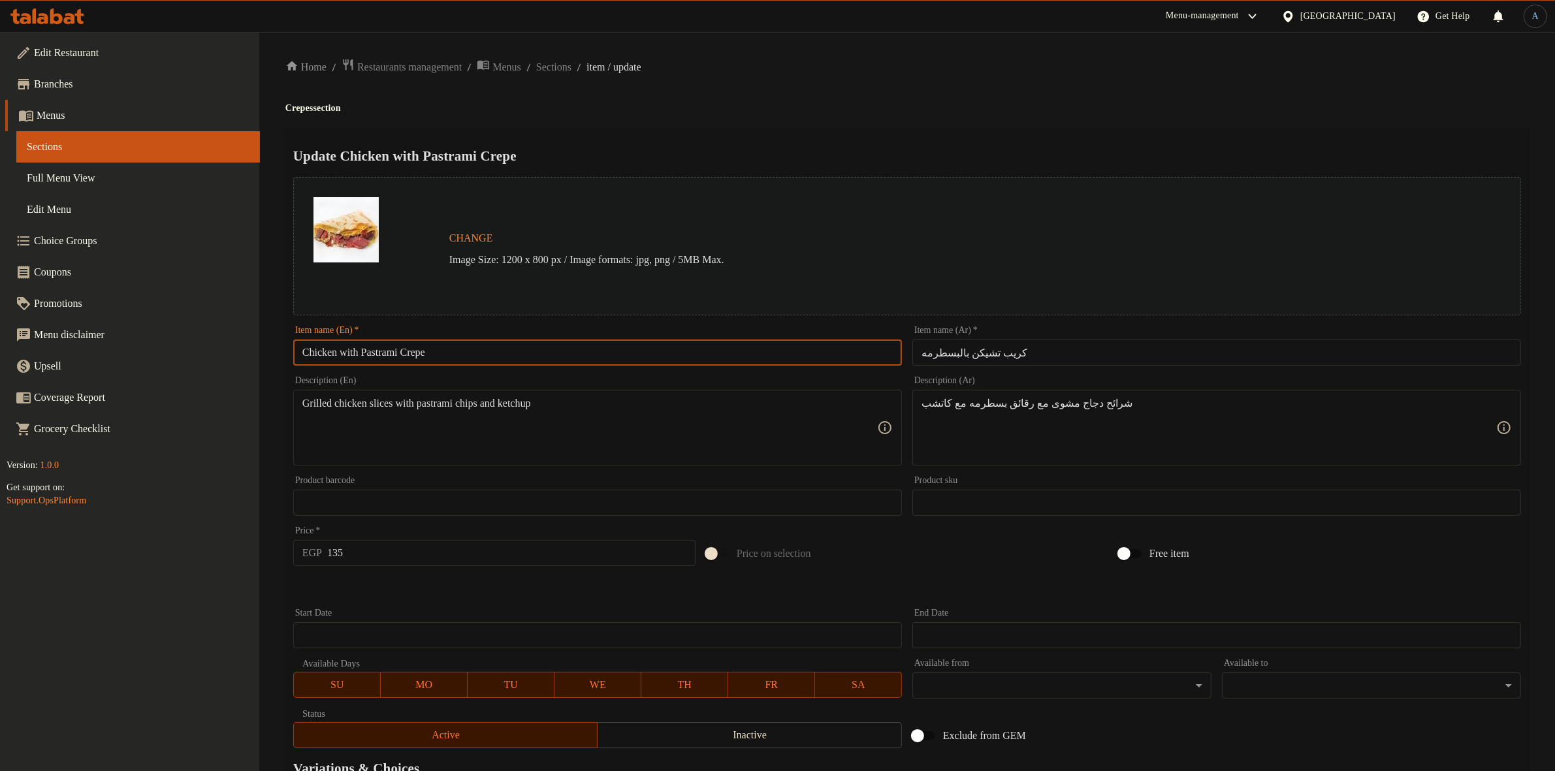
click at [701, 359] on input "Chicken with Pastrami Crepe" at bounding box center [597, 353] width 609 height 26
paste input "W"
type input "Chicken With Pastrami Crepe"
click at [842, 90] on div "Home / Restaurants management / Menus / Sections / item / update Crepes section…" at bounding box center [906, 487] width 1243 height 858
paste textarea "لدجاج المشوى مع رقائق البسطرمه مع ال"
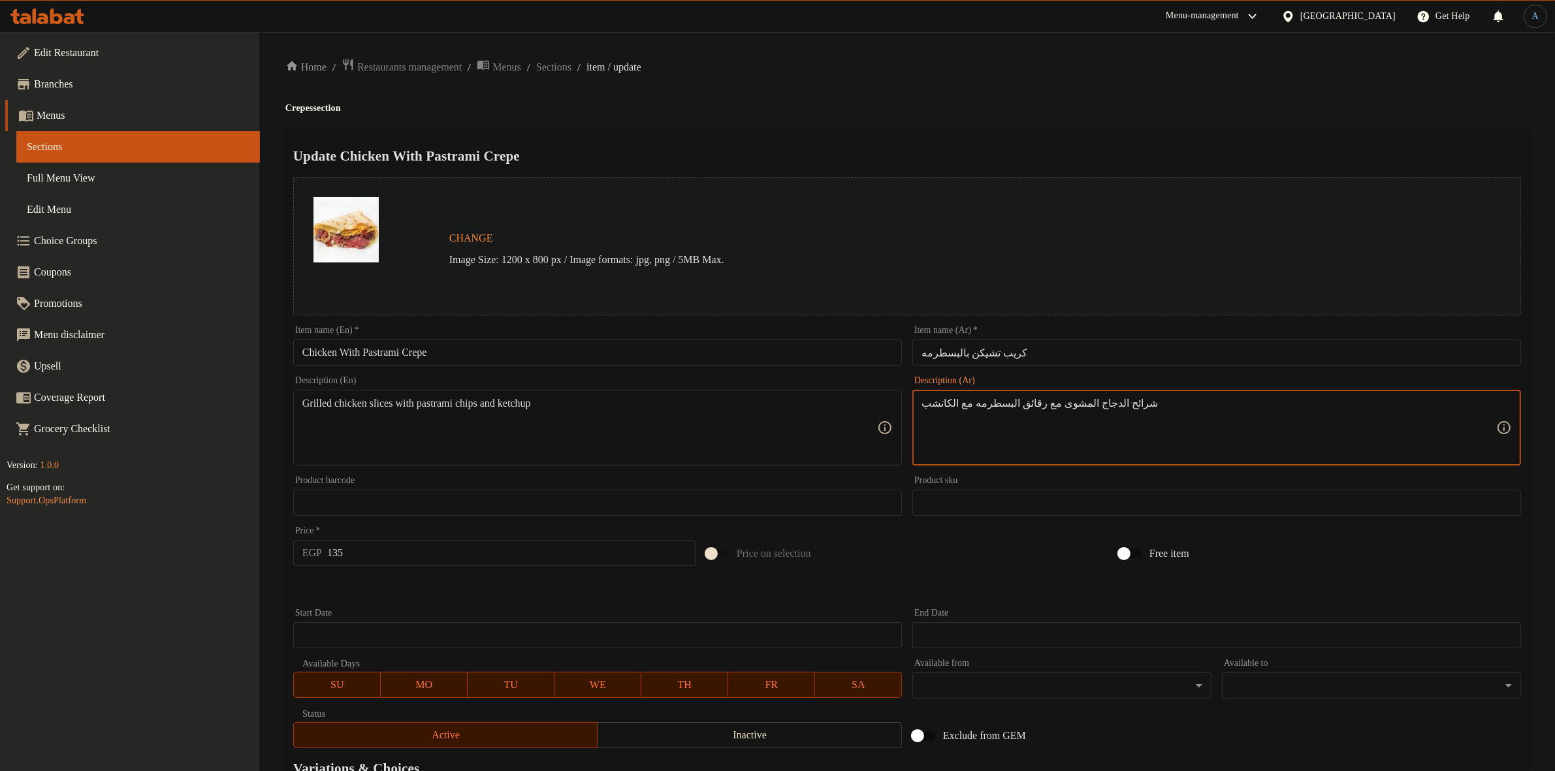
click at [1146, 417] on textarea "شرائح الدجاج المشوى مع رقائق البسطرمه مع الكاتشب" at bounding box center [1208, 428] width 575 height 62
type textarea "شرائح الدجاج المشوى مع رقائق البسطرمه مع الكاتشب"
paste textarea
type textarea "Grilled chicken slices with pastrami chips and ketchup"
click at [824, 112] on h4 "Crepes section" at bounding box center [906, 108] width 1243 height 13
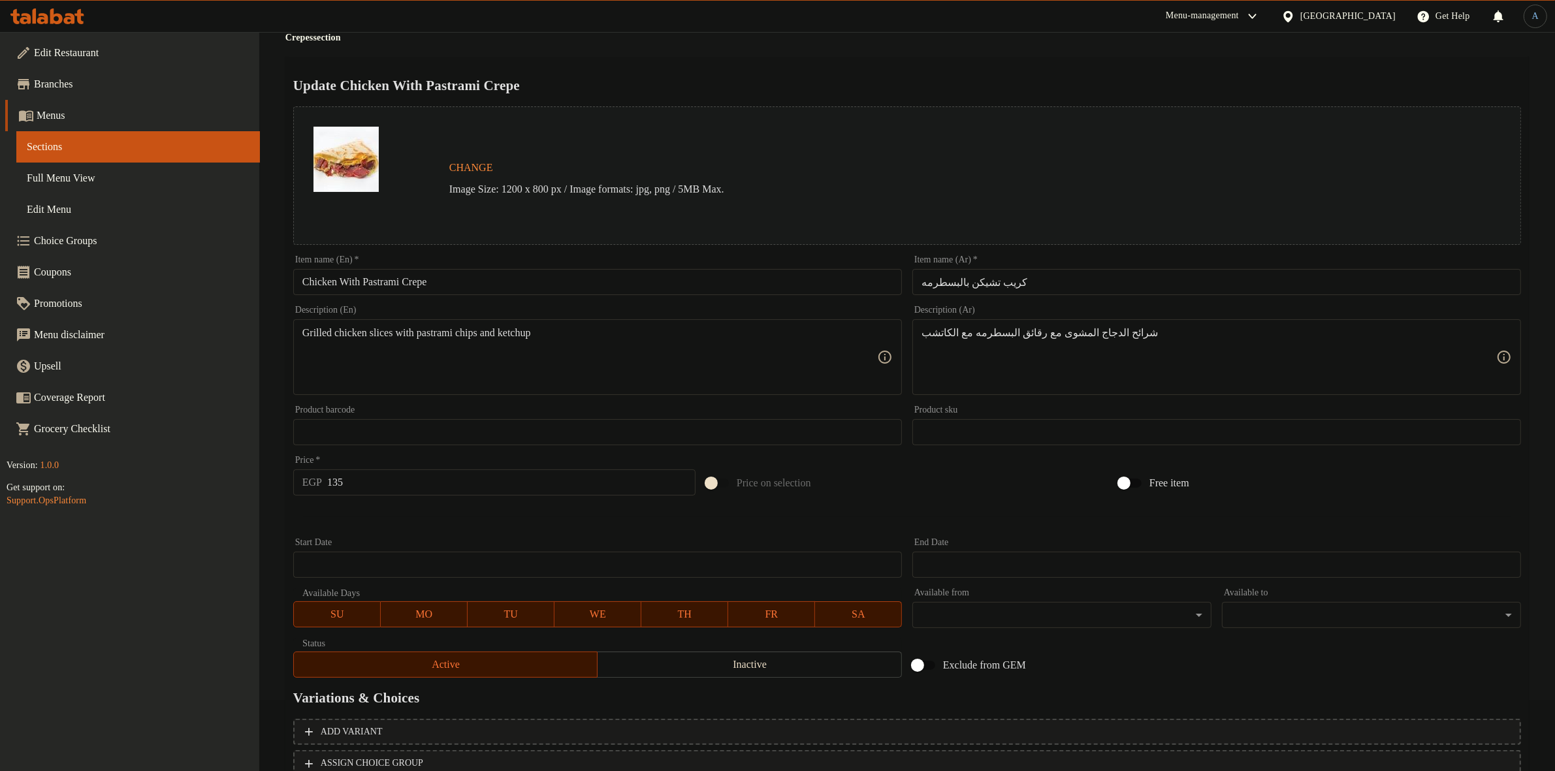
scroll to position [168, 0]
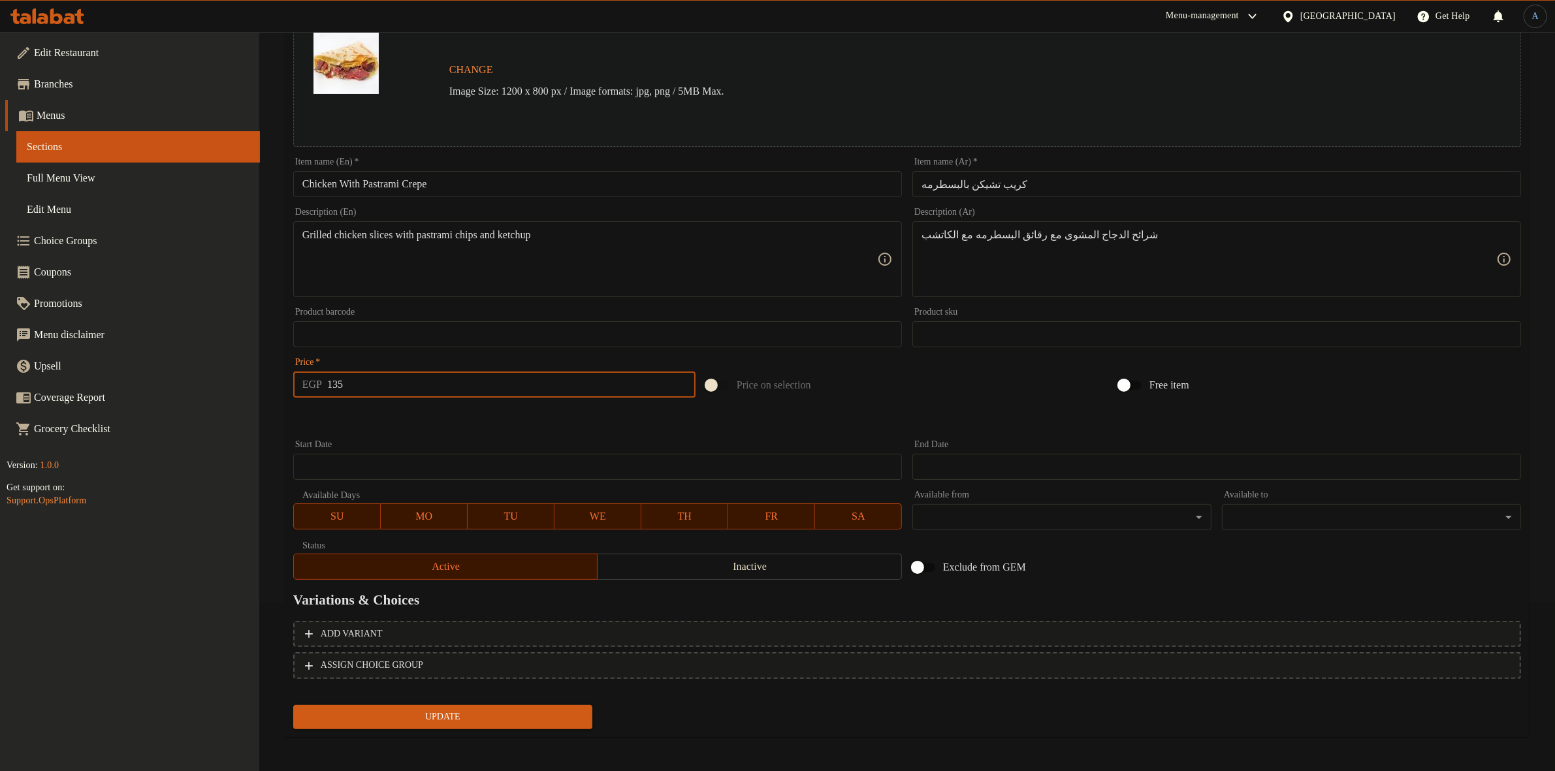
click at [377, 379] on input "135" at bounding box center [511, 385] width 368 height 26
type input "187"
click at [293, 705] on button "Update" at bounding box center [442, 717] width 299 height 24
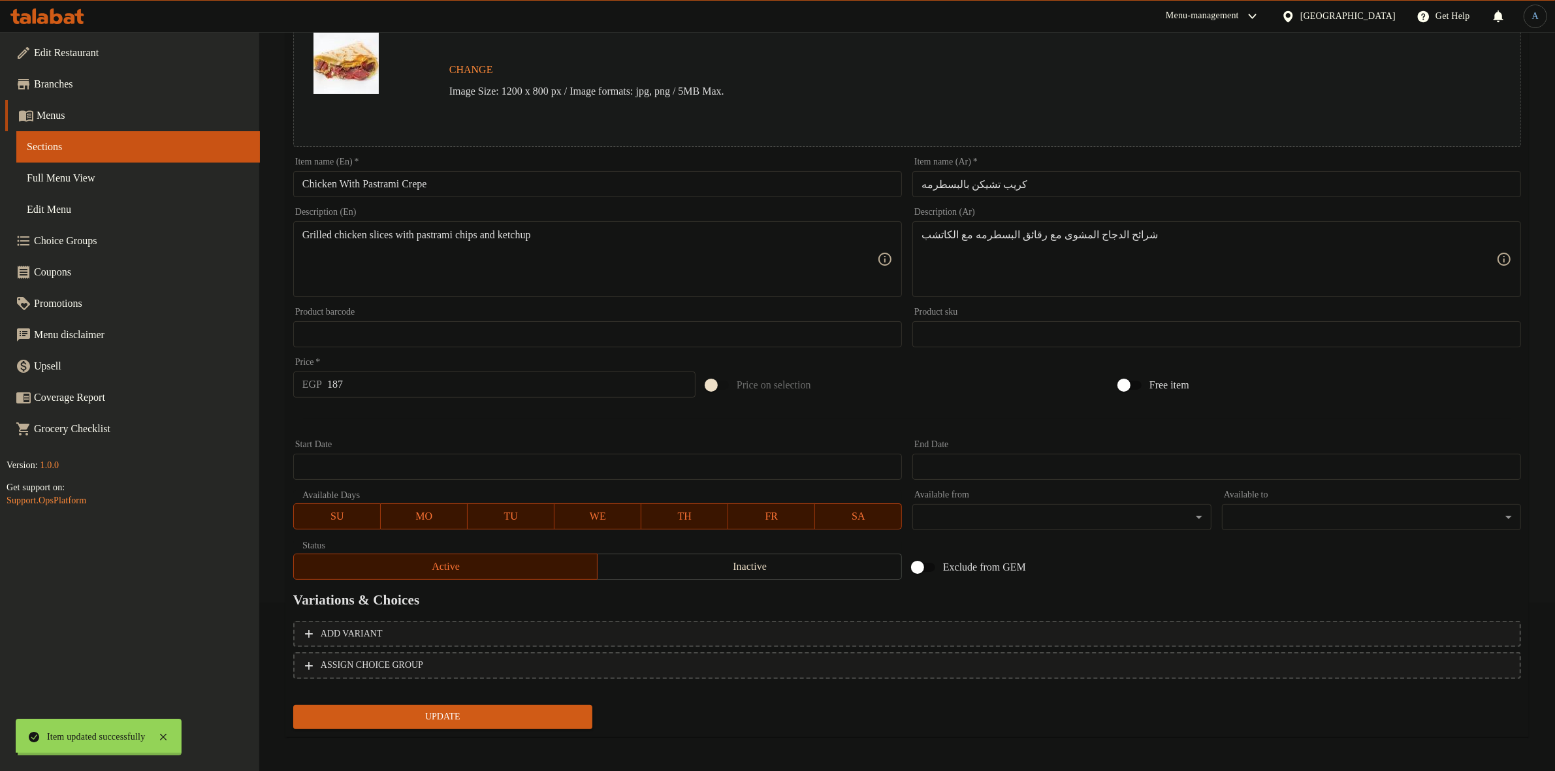
click at [710, 240] on div at bounding box center [777, 385] width 1555 height 771
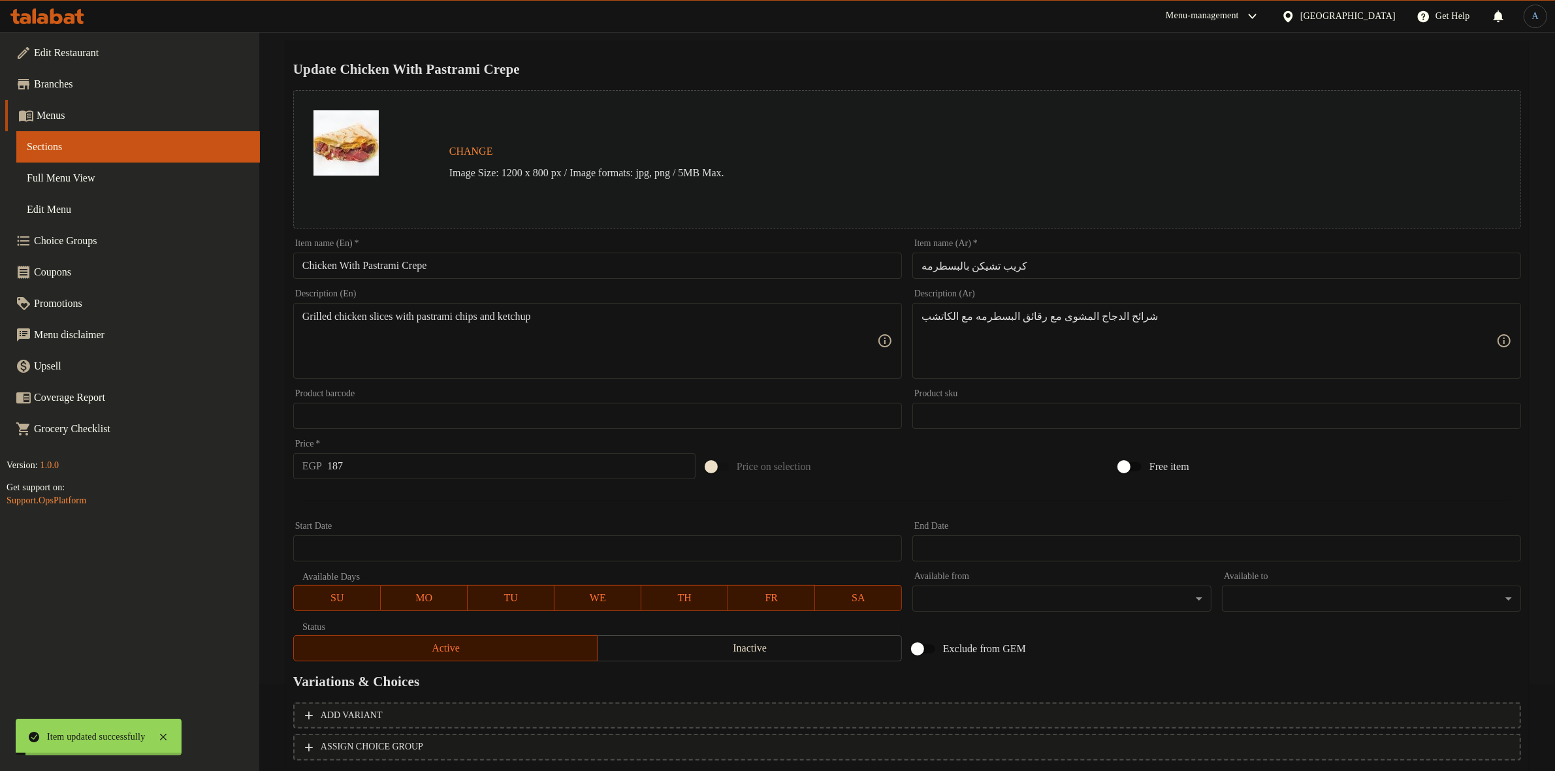
scroll to position [0, 0]
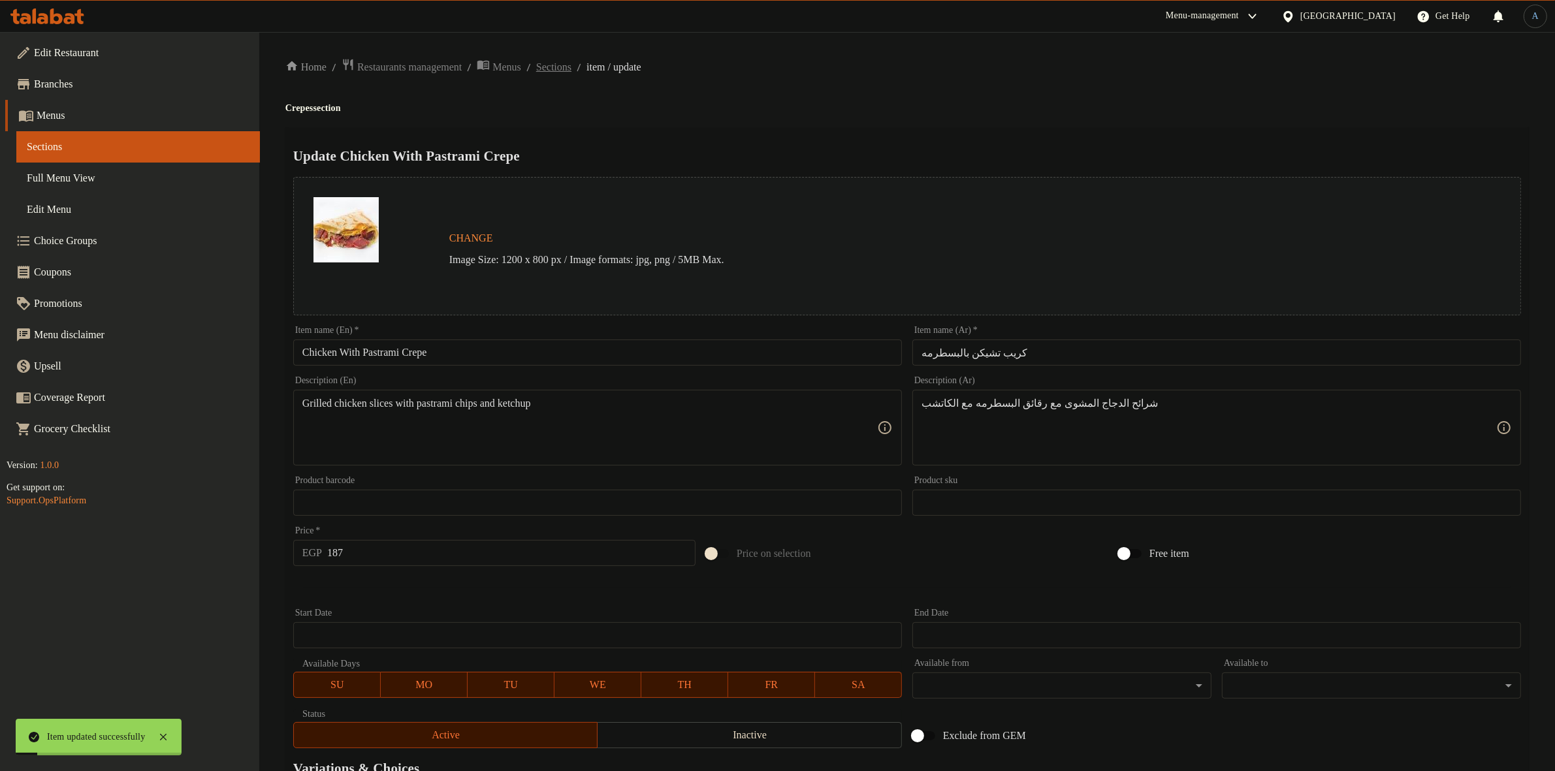
click at [571, 61] on span "Sections" at bounding box center [553, 67] width 35 height 16
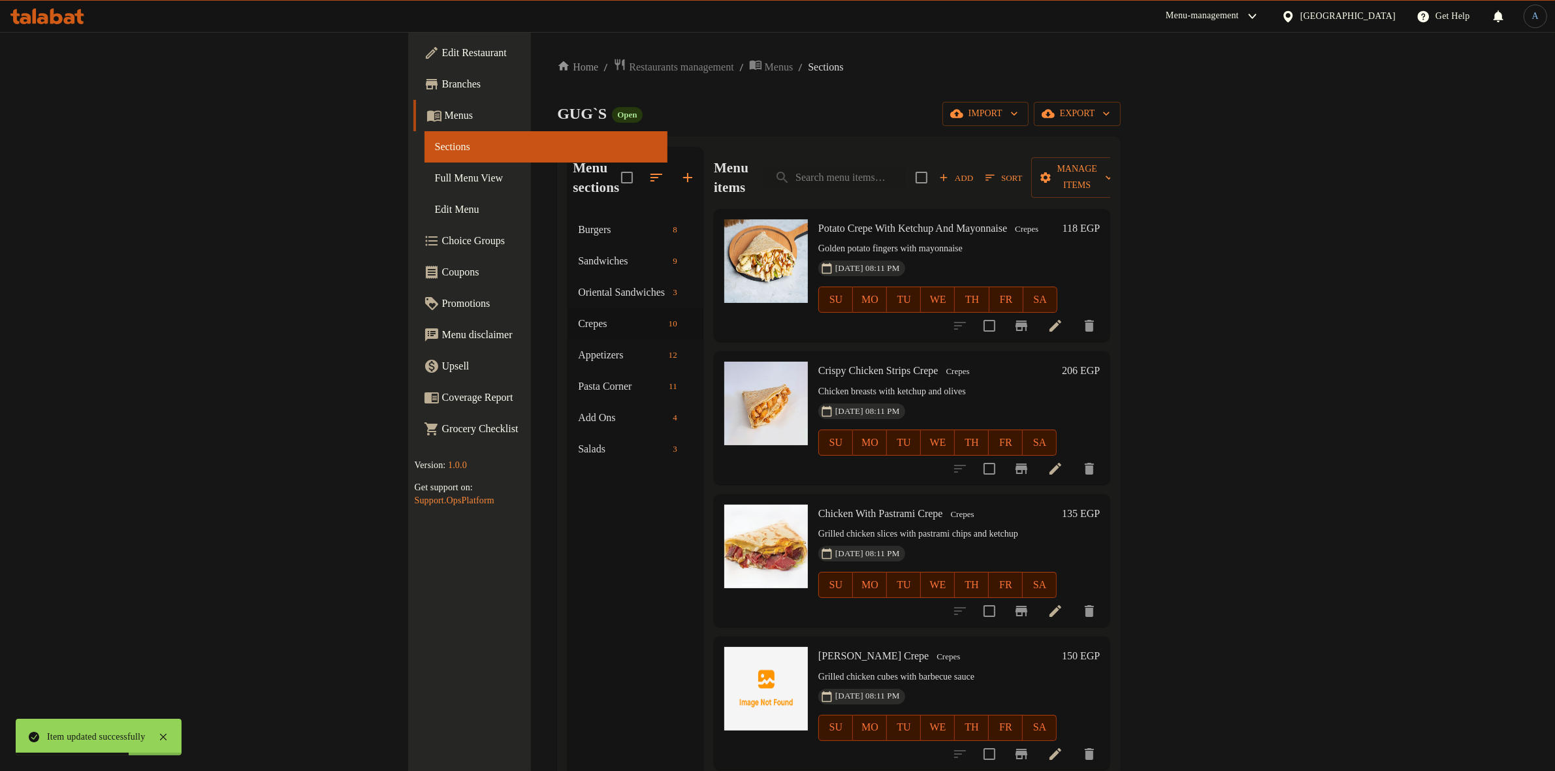
click at [842, 176] on div "Menu items Add Sort Manage items" at bounding box center [912, 178] width 396 height 62
click at [1022, 173] on span "Sort" at bounding box center [1003, 177] width 37 height 15
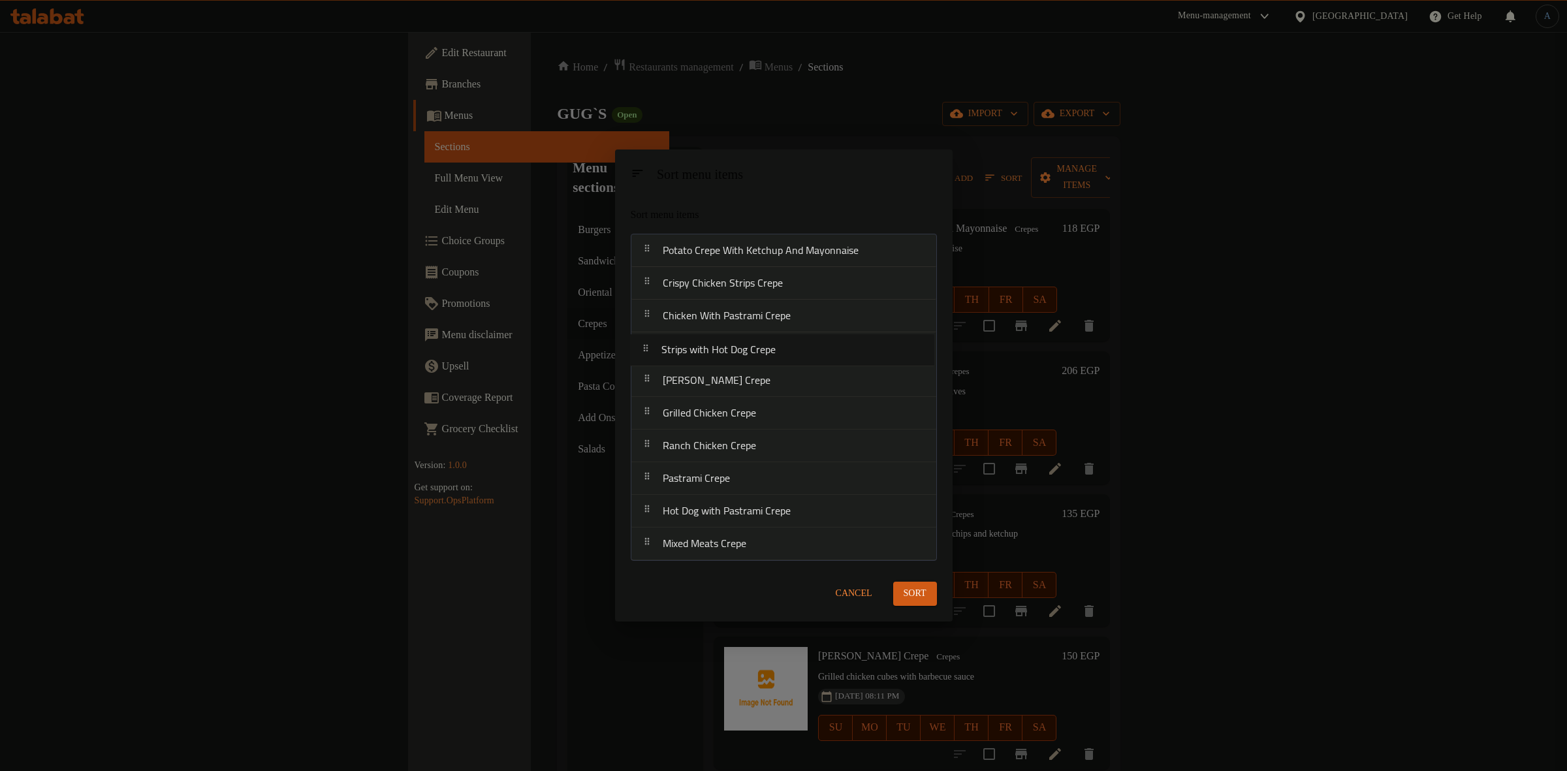
drag, startPoint x: 791, startPoint y: 454, endPoint x: 789, endPoint y: 353, distance: 101.2
click at [789, 353] on nav "Potato Crepe With Ketchup And Mayonnaise Crispy Chicken Strips Crepe Chicken Wi…" at bounding box center [784, 397] width 306 height 327
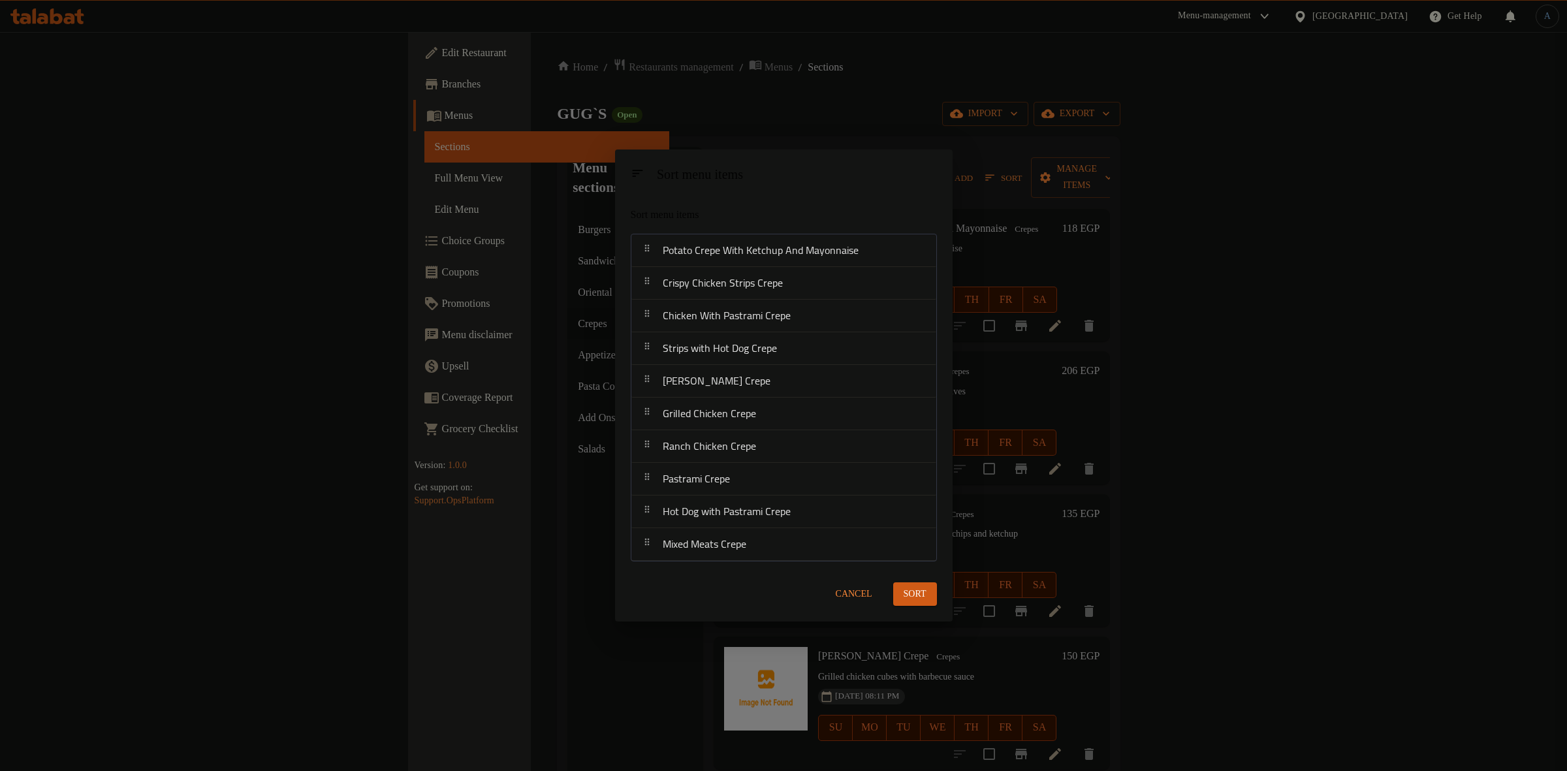
click at [915, 588] on span "Sort" at bounding box center [915, 594] width 23 height 16
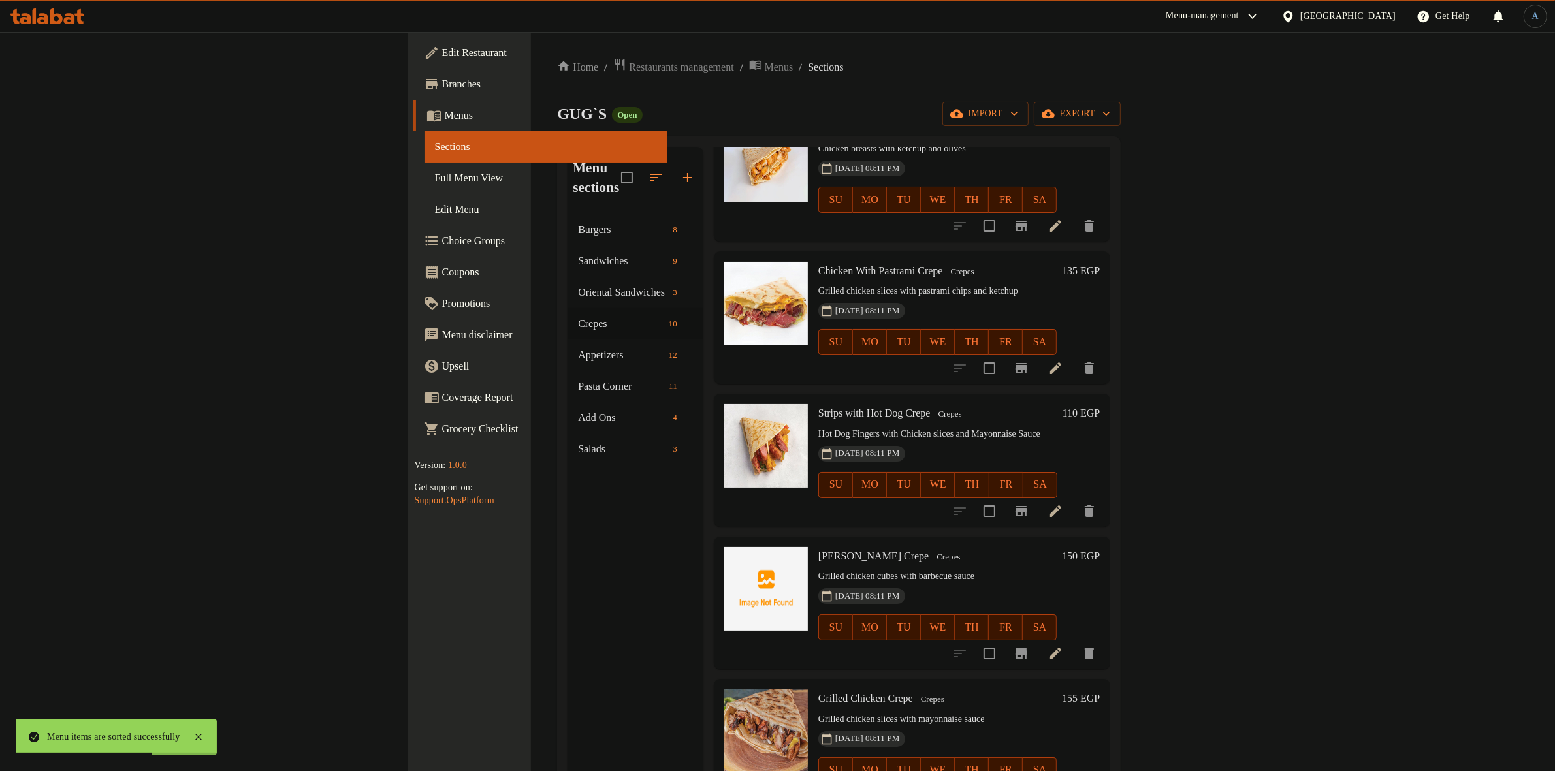
scroll to position [245, 0]
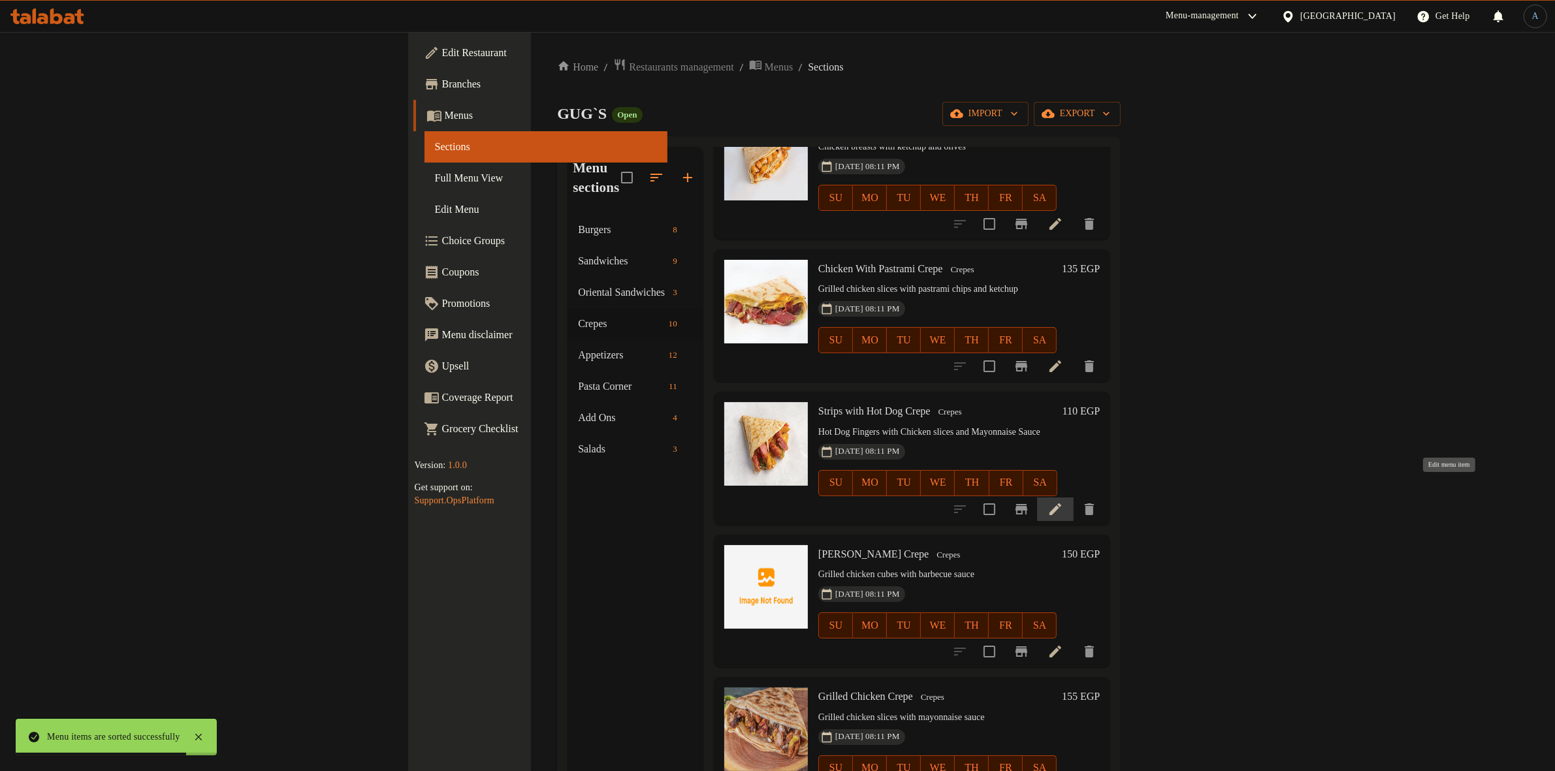
click at [1063, 501] on icon at bounding box center [1055, 509] width 16 height 16
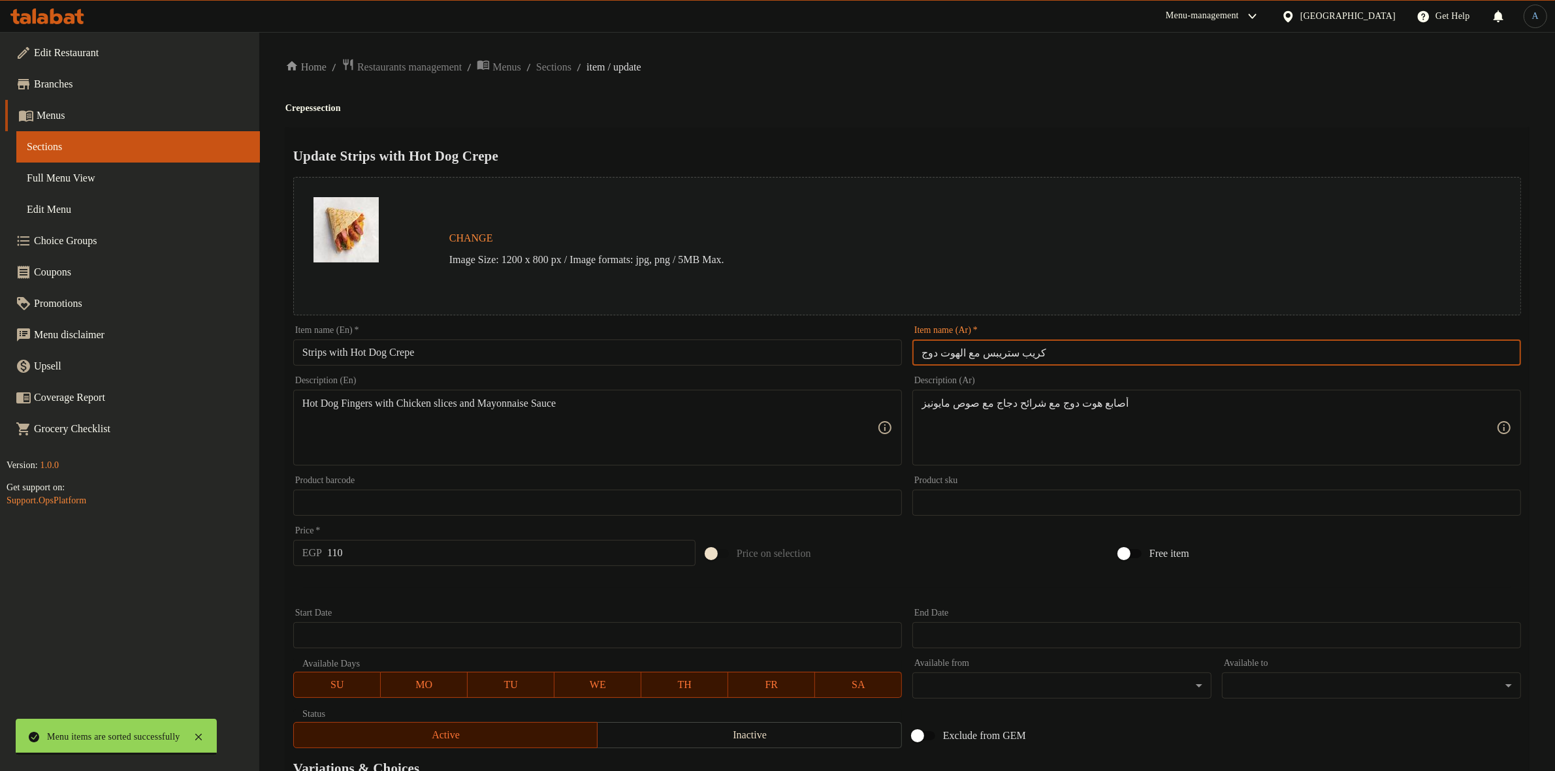
click at [1077, 349] on input "كريب ستريبس مع الهوت دوج" at bounding box center [1216, 353] width 609 height 26
click at [1000, 353] on input "كريب ستريبس مع الهوت دوج" at bounding box center [1216, 353] width 609 height 26
click at [1398, 350] on input "كريب ستريبس مع الهوت دوج" at bounding box center [1216, 353] width 609 height 26
drag, startPoint x: 1491, startPoint y: 354, endPoint x: 1316, endPoint y: 360, distance: 174.4
click at [1316, 360] on input "كريب ستريبس مع الهوت دوج" at bounding box center [1216, 353] width 609 height 26
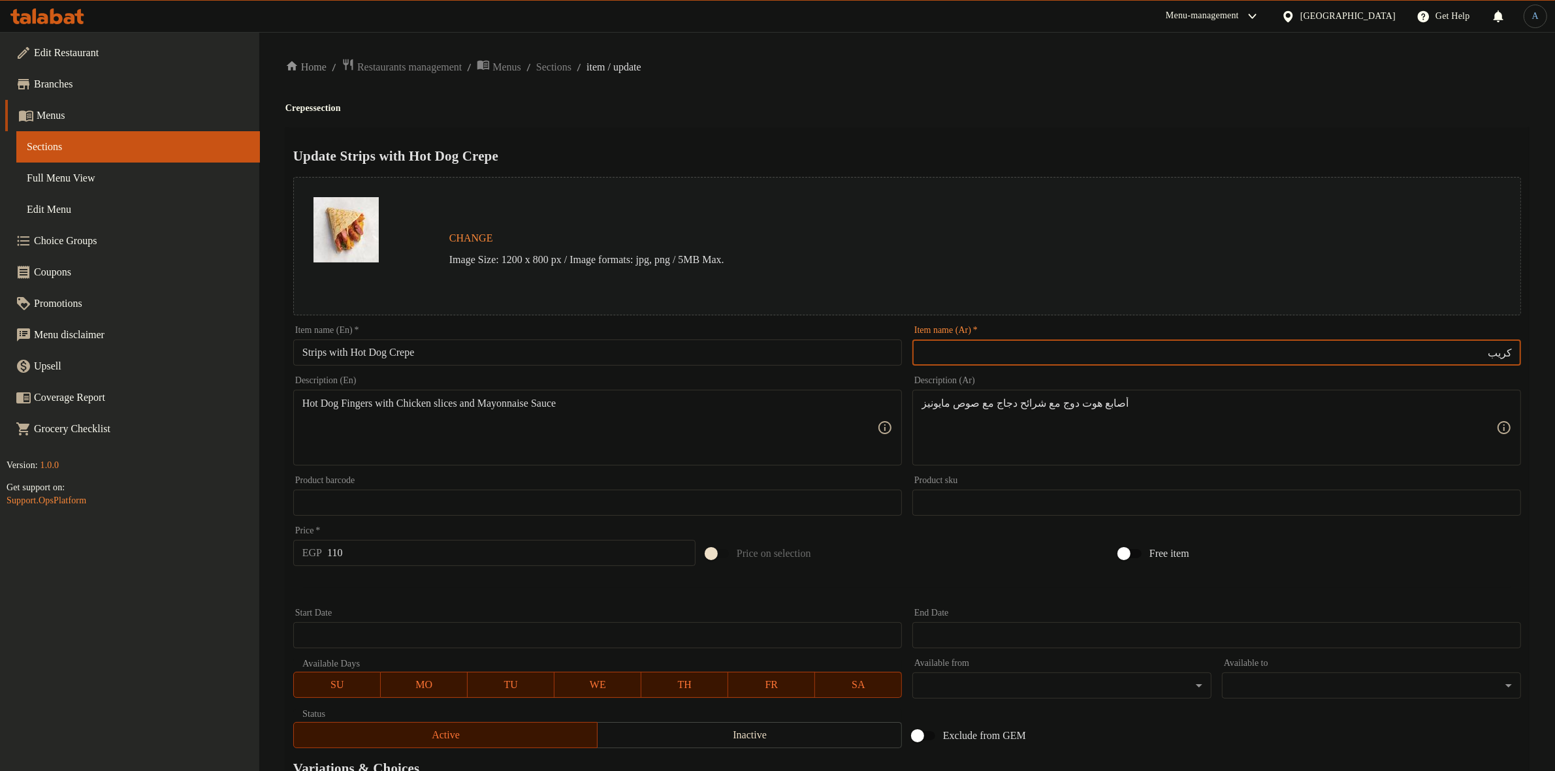
paste input "ستريبس مع الهوت دوج"
type input "كريب ستريبس مع الهوت دوج"
click at [1128, 75] on ol "Home / Restaurants management / Menus / Sections / item / update" at bounding box center [906, 67] width 1243 height 18
paste textarea "الهوت دوج مع شرائح الدجاج مع صوص ال"
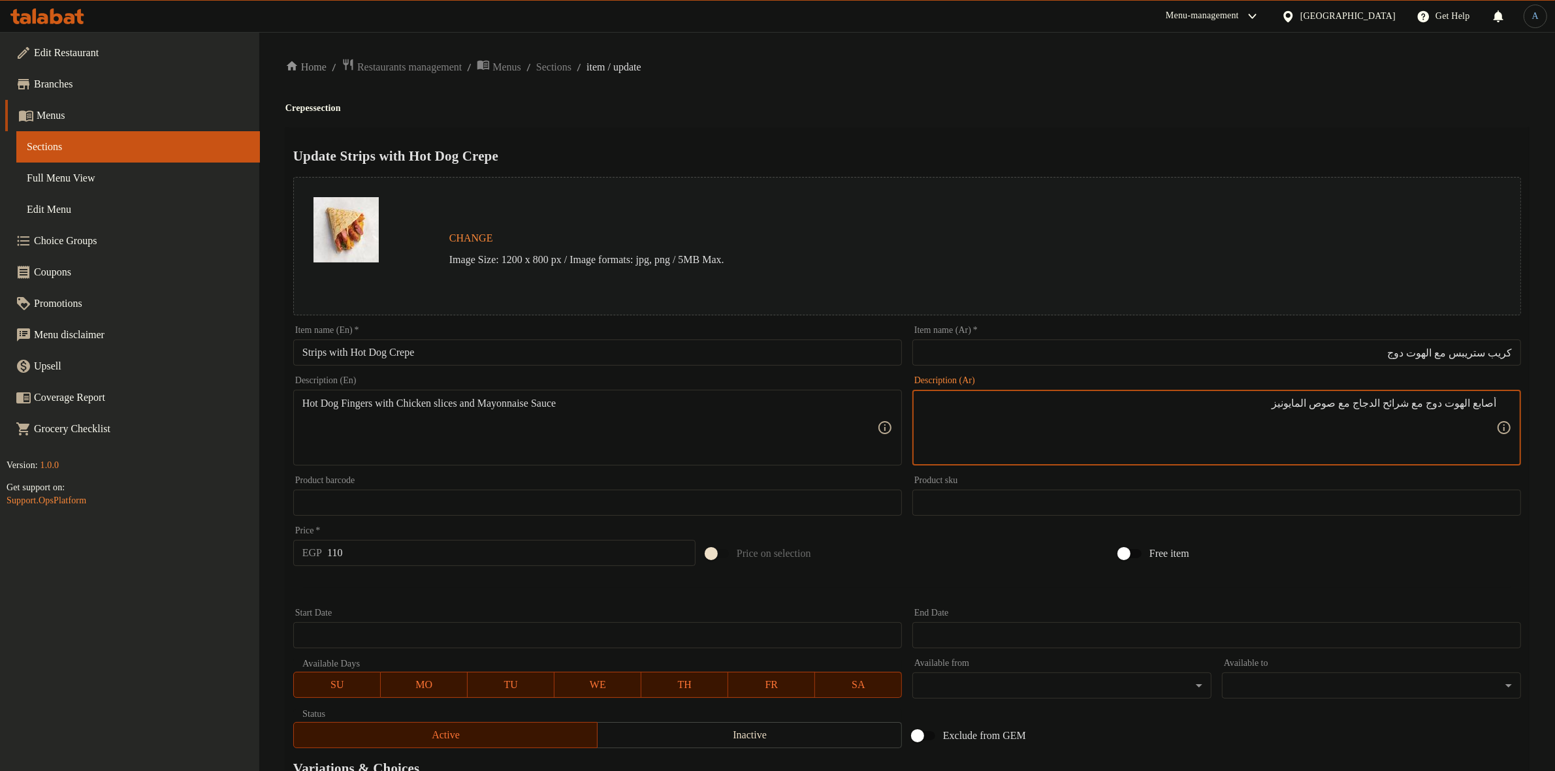
type textarea "أصابع الهوت دوج مع شرائح الدجاج مع صوص المايونيز"
click at [993, 137] on div "Update Strips with Hot Dog Crepe Change Image Size: 1200 x 800 px / Image forma…" at bounding box center [906, 516] width 1243 height 779
paste textarea "dog fingers with chicken strips and mayonnaise sauce"
type textarea "Hot dog fingers with chicken strips and mayonnaise sauce"
click at [912, 122] on div "Home / Restaurants management / Menus / Sections / item / update Crepes section…" at bounding box center [906, 487] width 1243 height 858
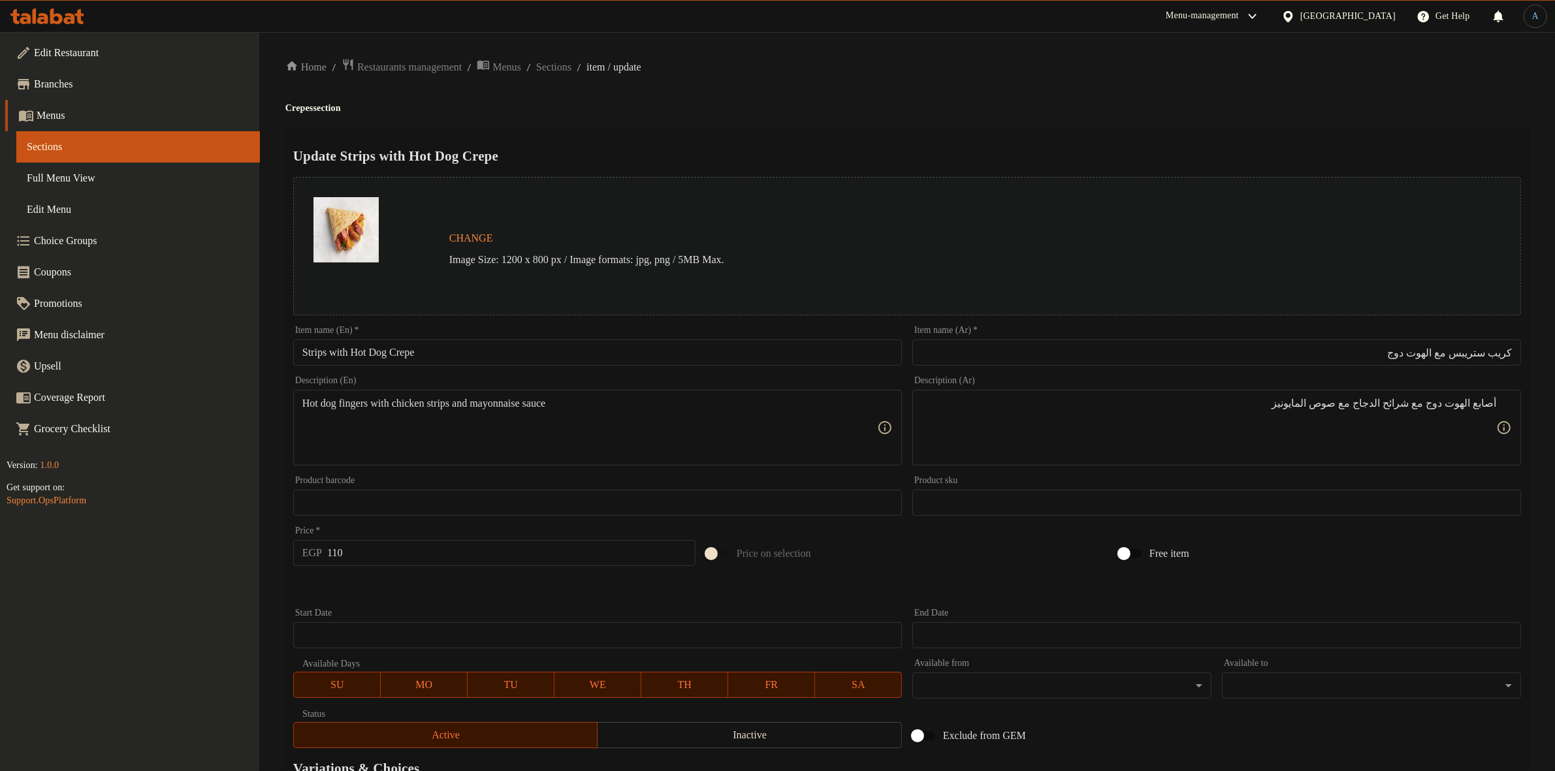
click at [753, 104] on h4 "Crepes section" at bounding box center [906, 108] width 1243 height 13
click at [407, 549] on input "110" at bounding box center [511, 553] width 368 height 26
type input "156"
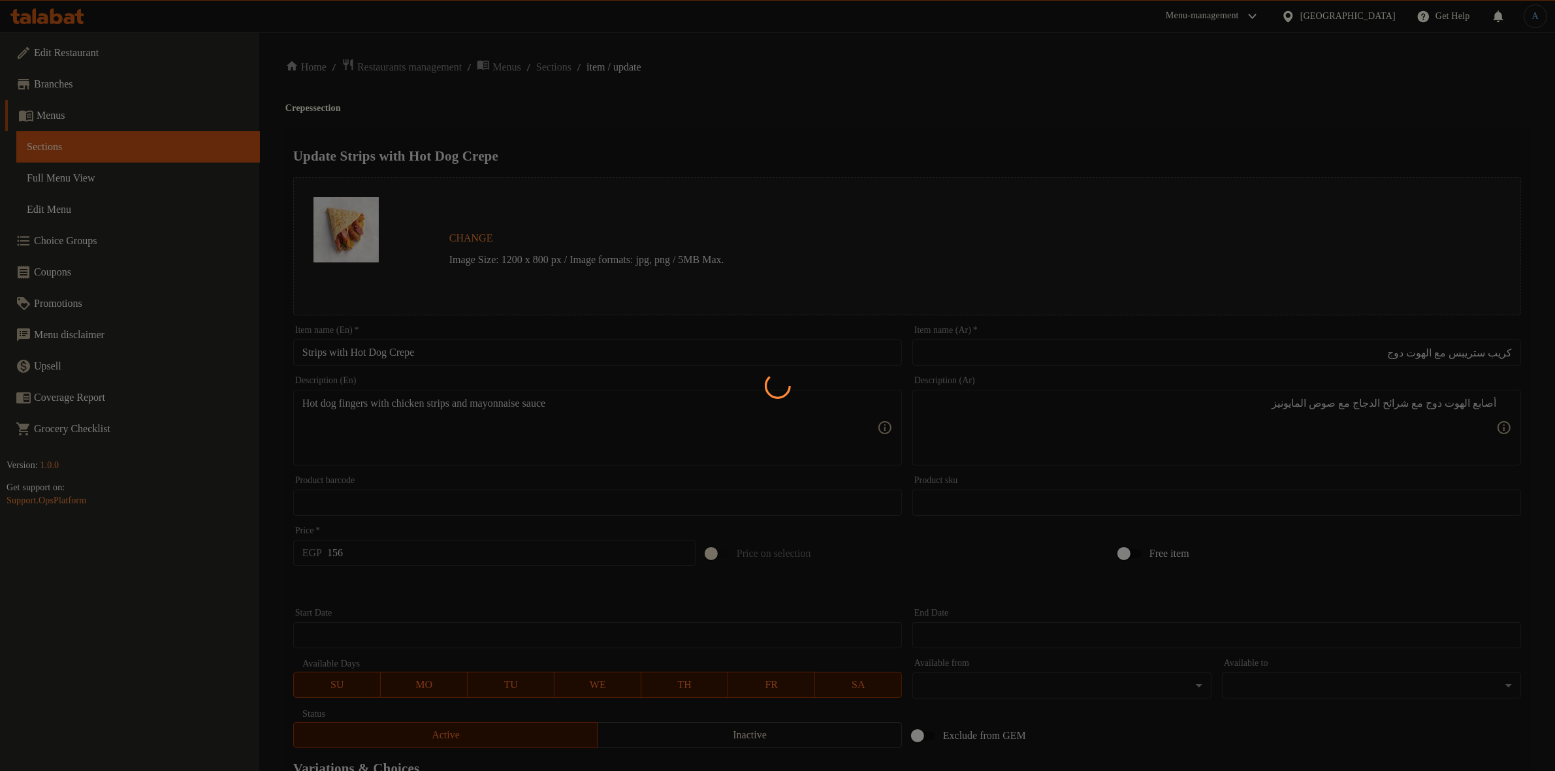
click at [777, 63] on div at bounding box center [777, 385] width 1555 height 771
click at [863, 87] on div at bounding box center [777, 385] width 1555 height 771
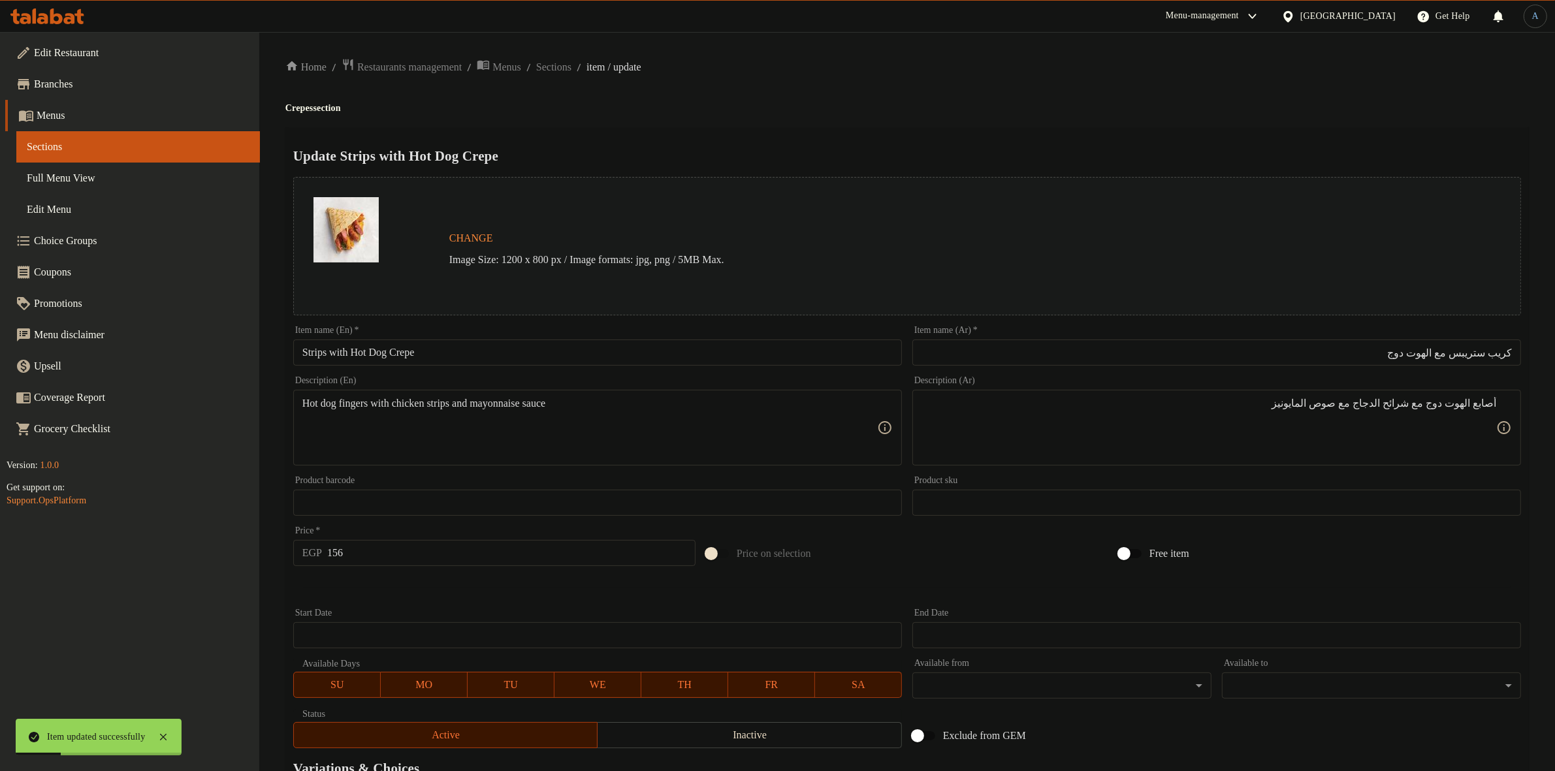
click at [713, 103] on h4 "Crepes section" at bounding box center [906, 108] width 1243 height 13
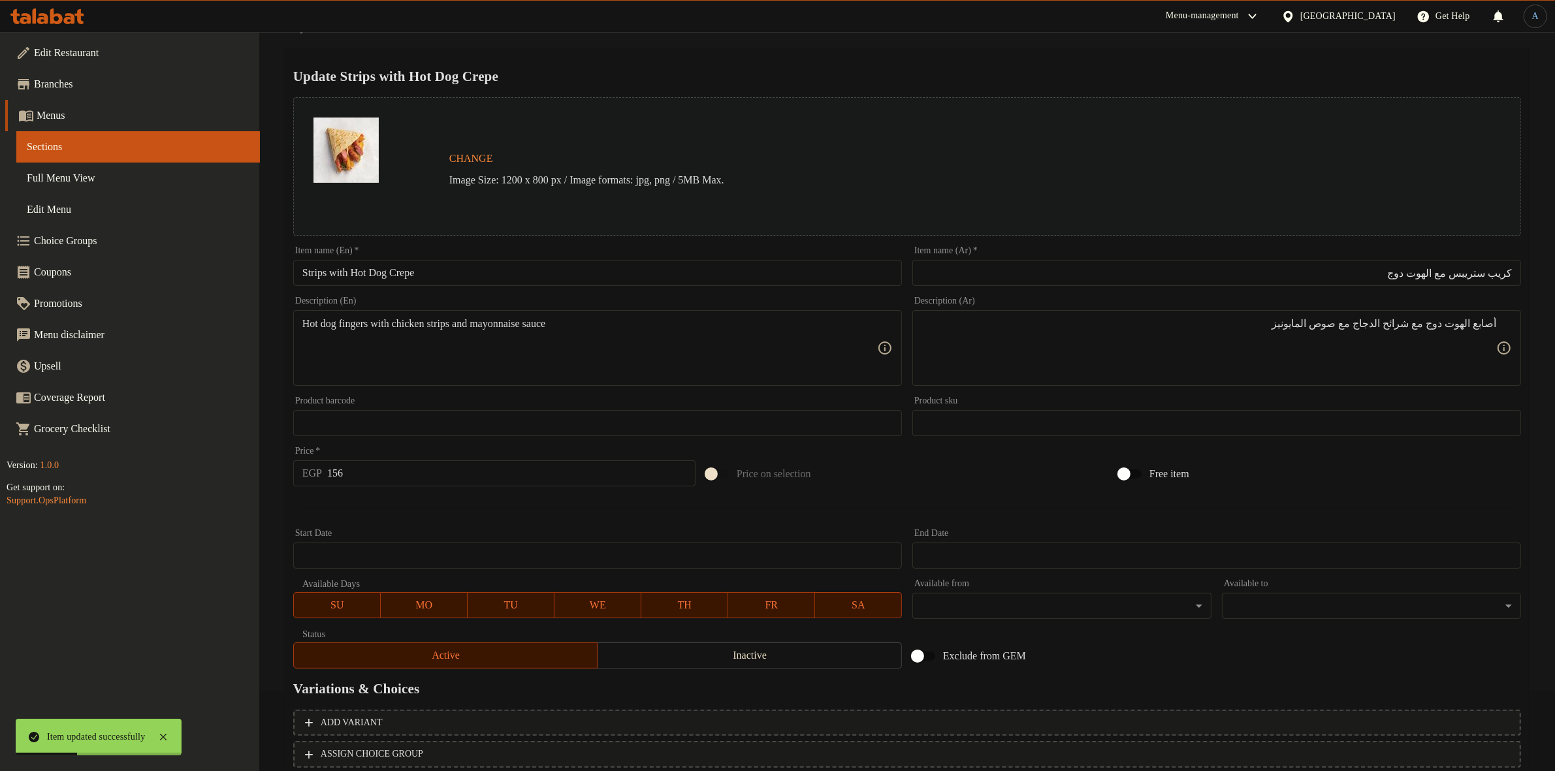
scroll to position [168, 0]
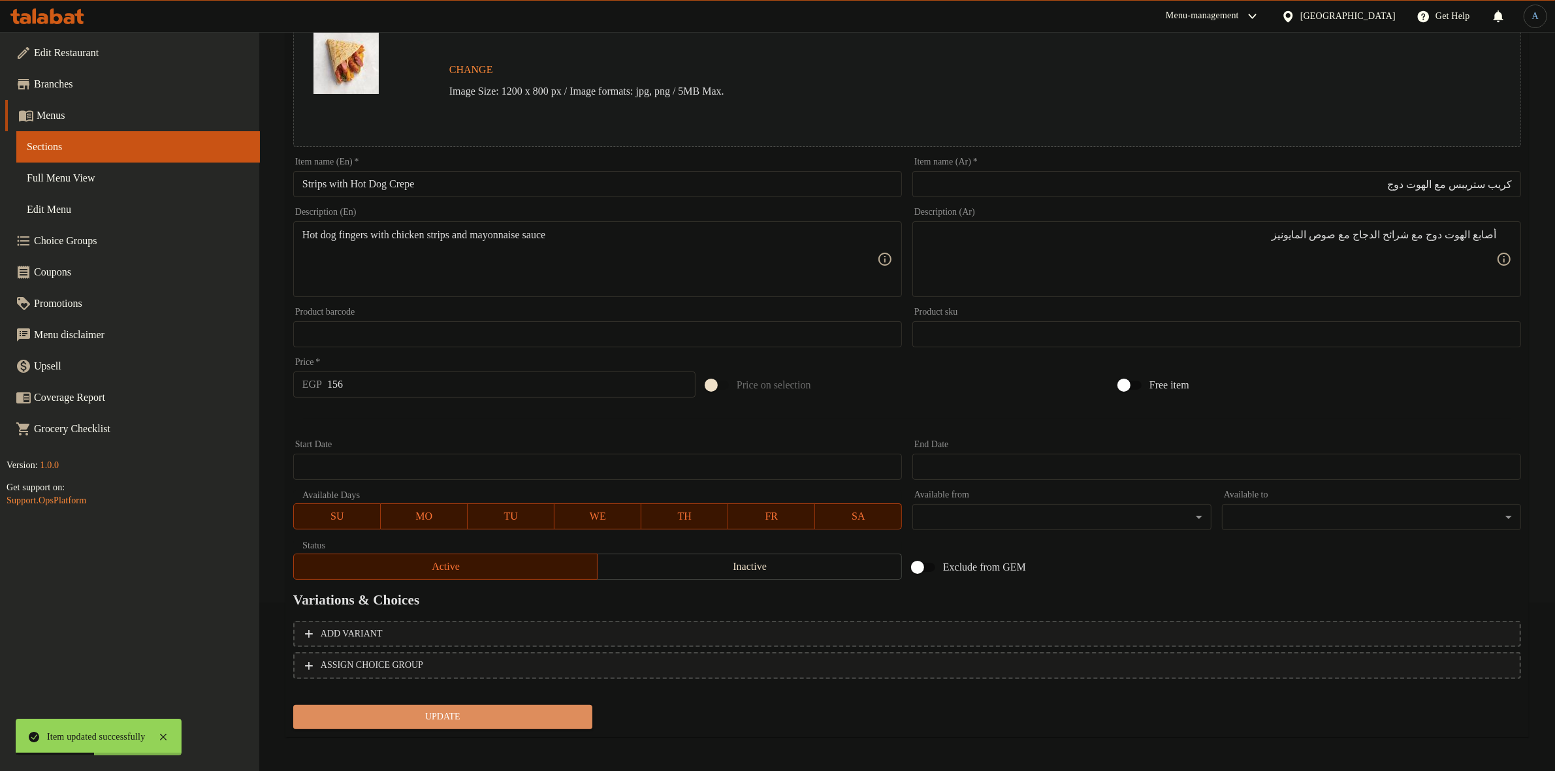
click at [531, 710] on span "Update" at bounding box center [443, 717] width 278 height 16
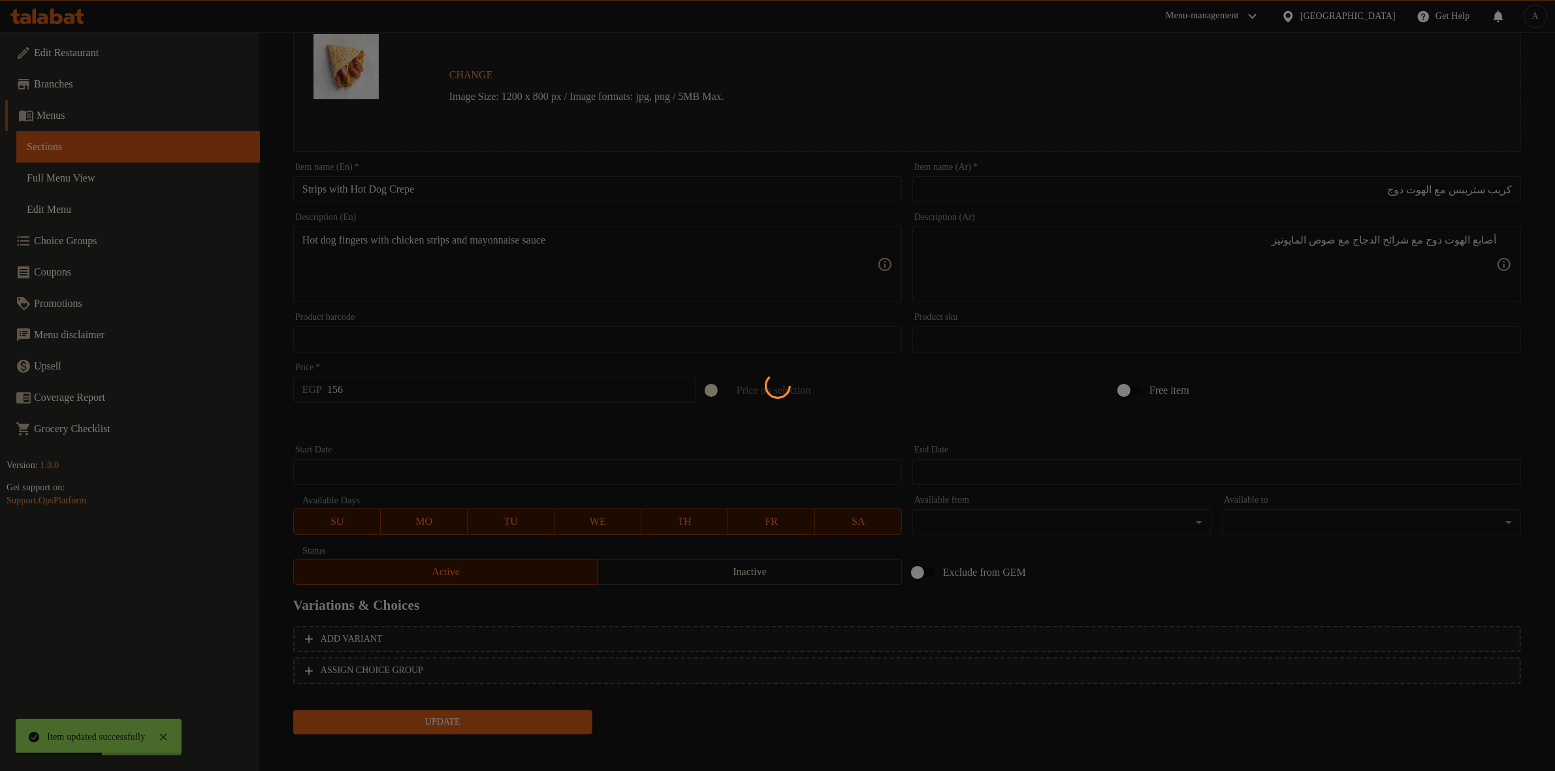
scroll to position [0, 0]
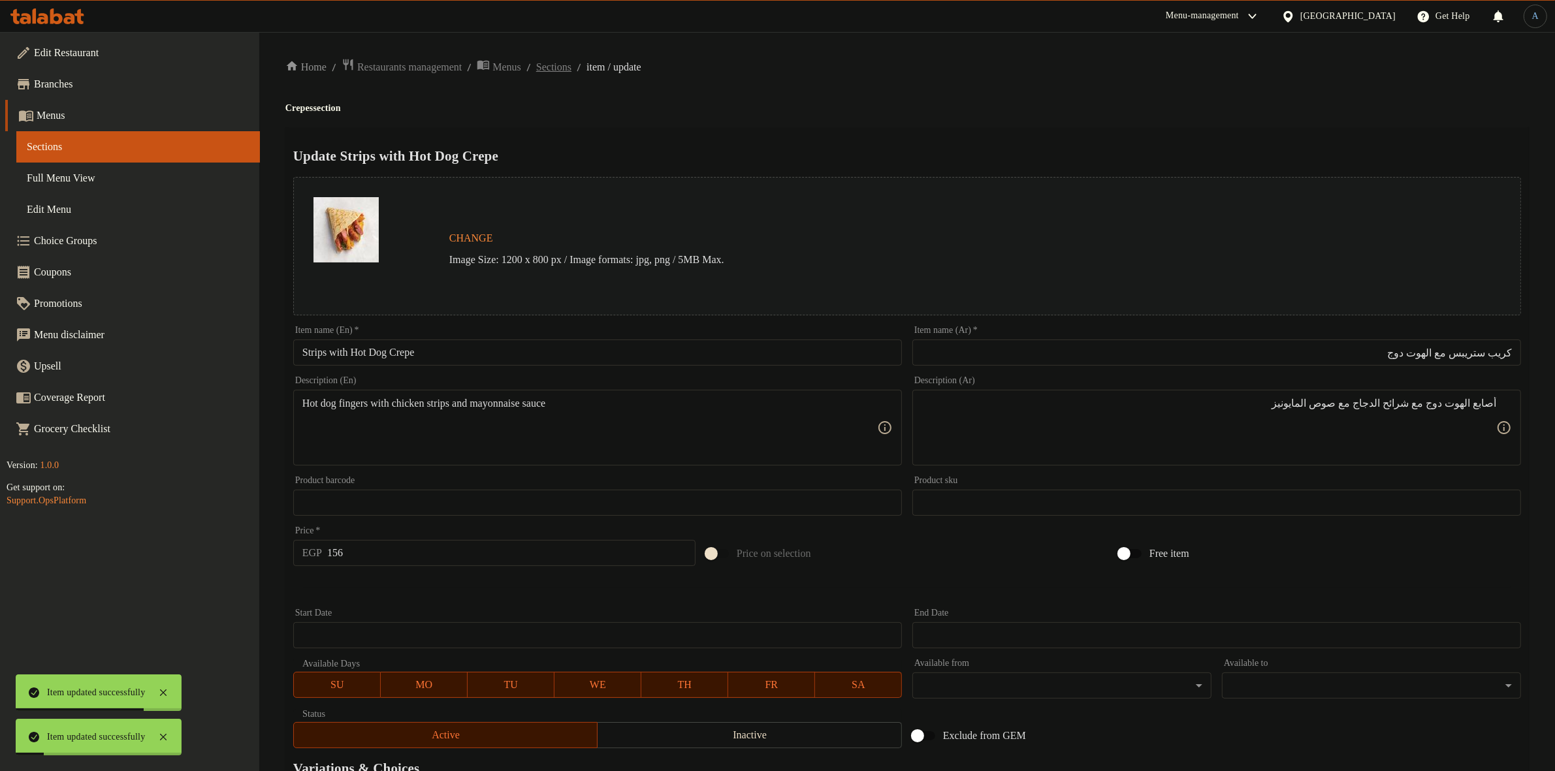
click at [571, 65] on span "Sections" at bounding box center [553, 67] width 35 height 16
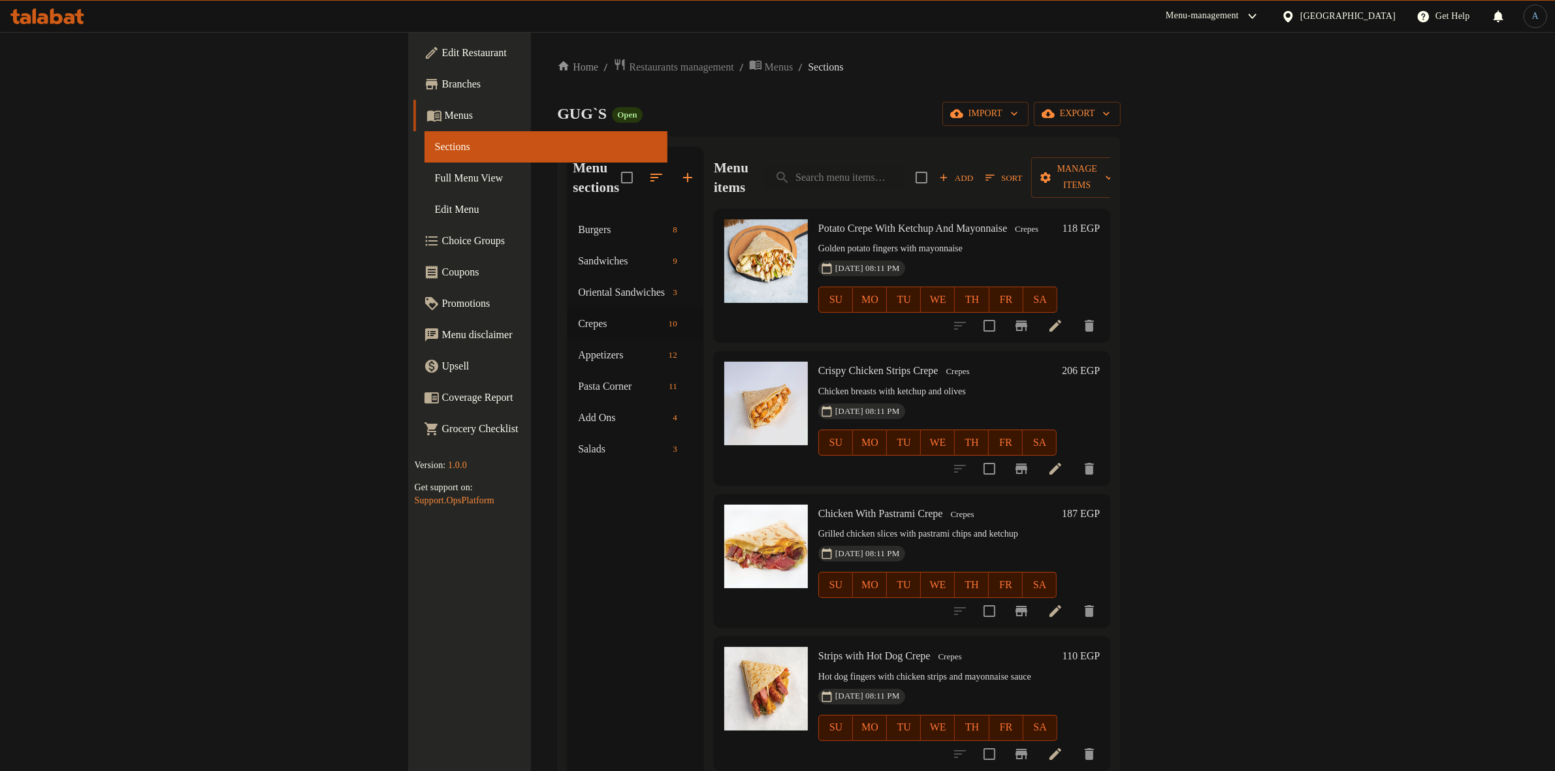
click at [1022, 170] on span "Sort" at bounding box center [1003, 177] width 37 height 15
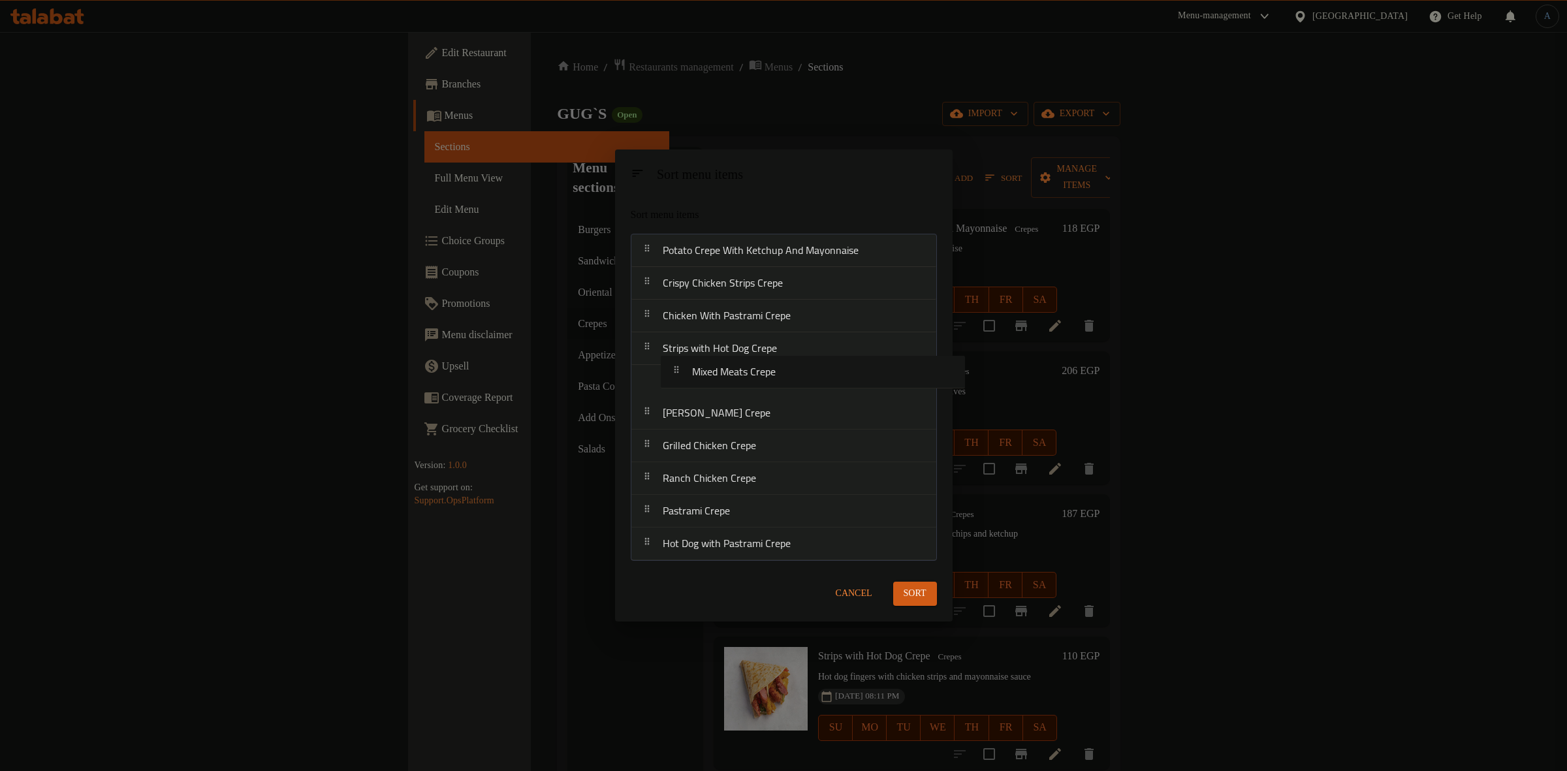
drag, startPoint x: 759, startPoint y: 549, endPoint x: 788, endPoint y: 364, distance: 187.1
click at [788, 364] on nav "Potato Crepe With Ketchup And Mayonnaise Crispy Chicken Strips Crepe Chicken Wi…" at bounding box center [784, 397] width 306 height 327
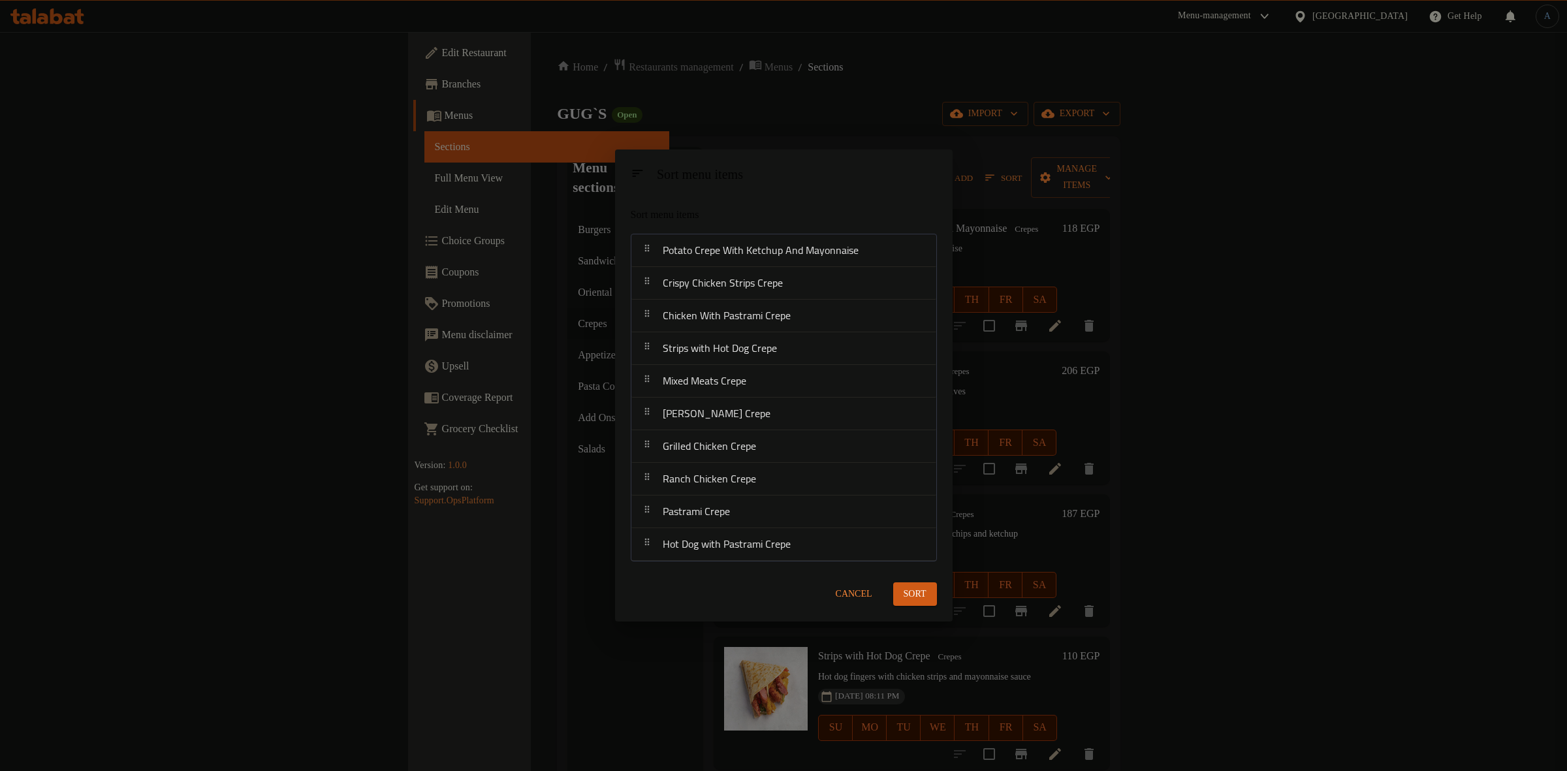
click at [927, 594] on button "Sort" at bounding box center [915, 594] width 44 height 24
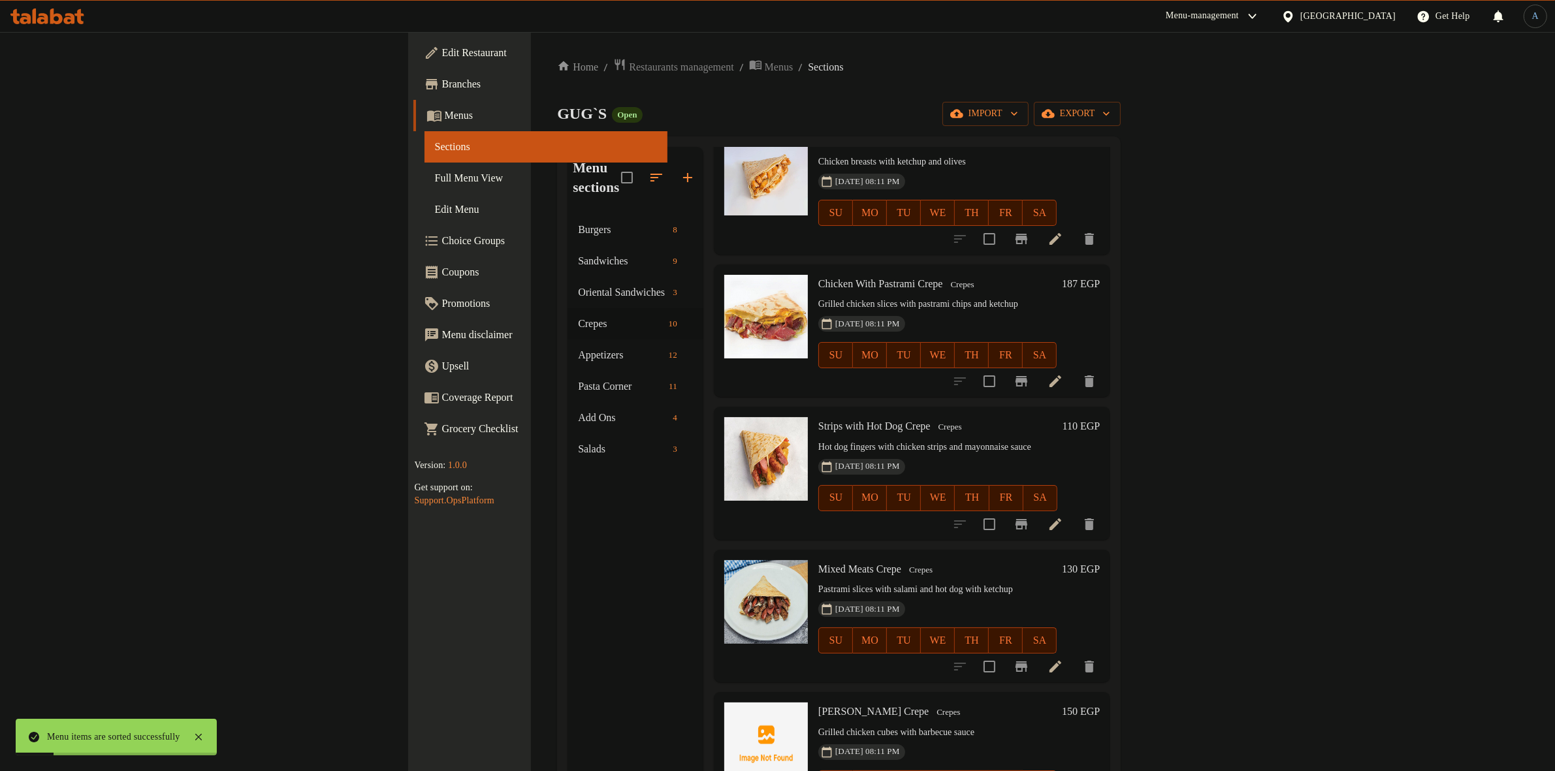
scroll to position [245, 0]
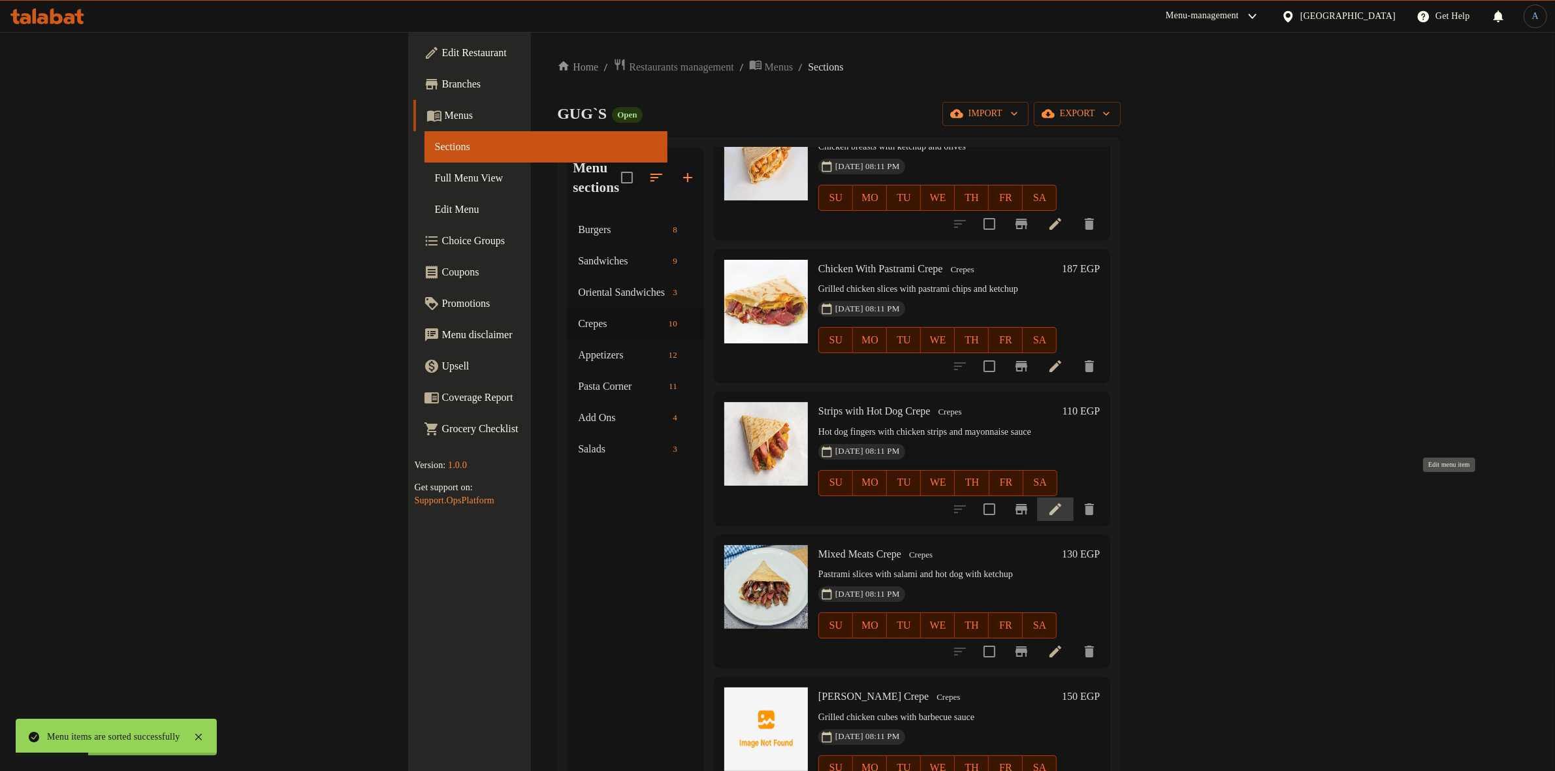
click at [1061, 503] on icon at bounding box center [1055, 509] width 12 height 12
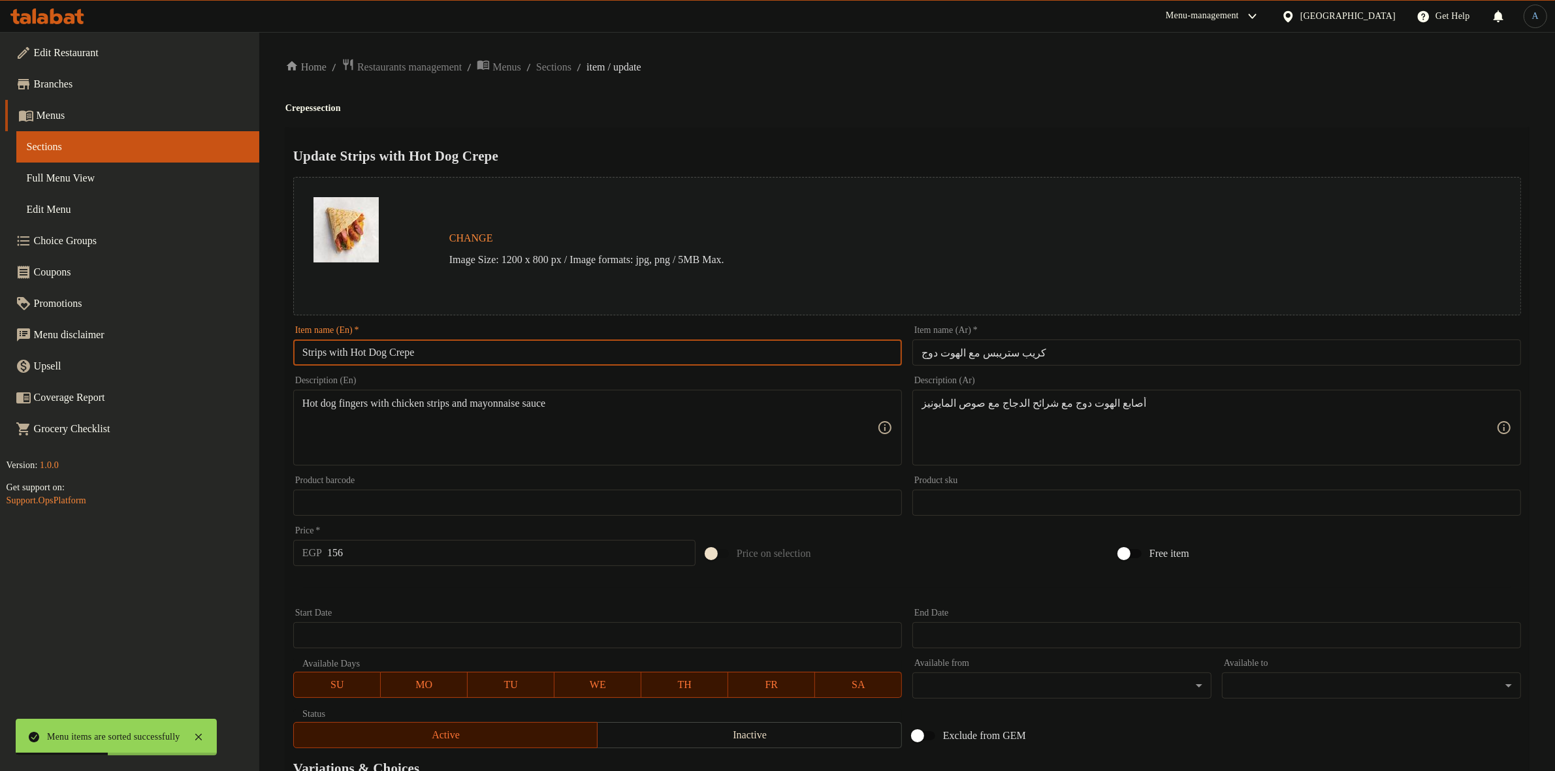
click at [527, 355] on input "Strips with Hot Dog Crepe" at bounding box center [597, 353] width 609 height 26
click at [537, 348] on input "Strips with Hot Dog Crepe" at bounding box center [597, 353] width 609 height 26
paste input "W"
type input "Strips With Hot Dog Crepe"
click at [840, 103] on h4 "Crepes section" at bounding box center [906, 108] width 1243 height 13
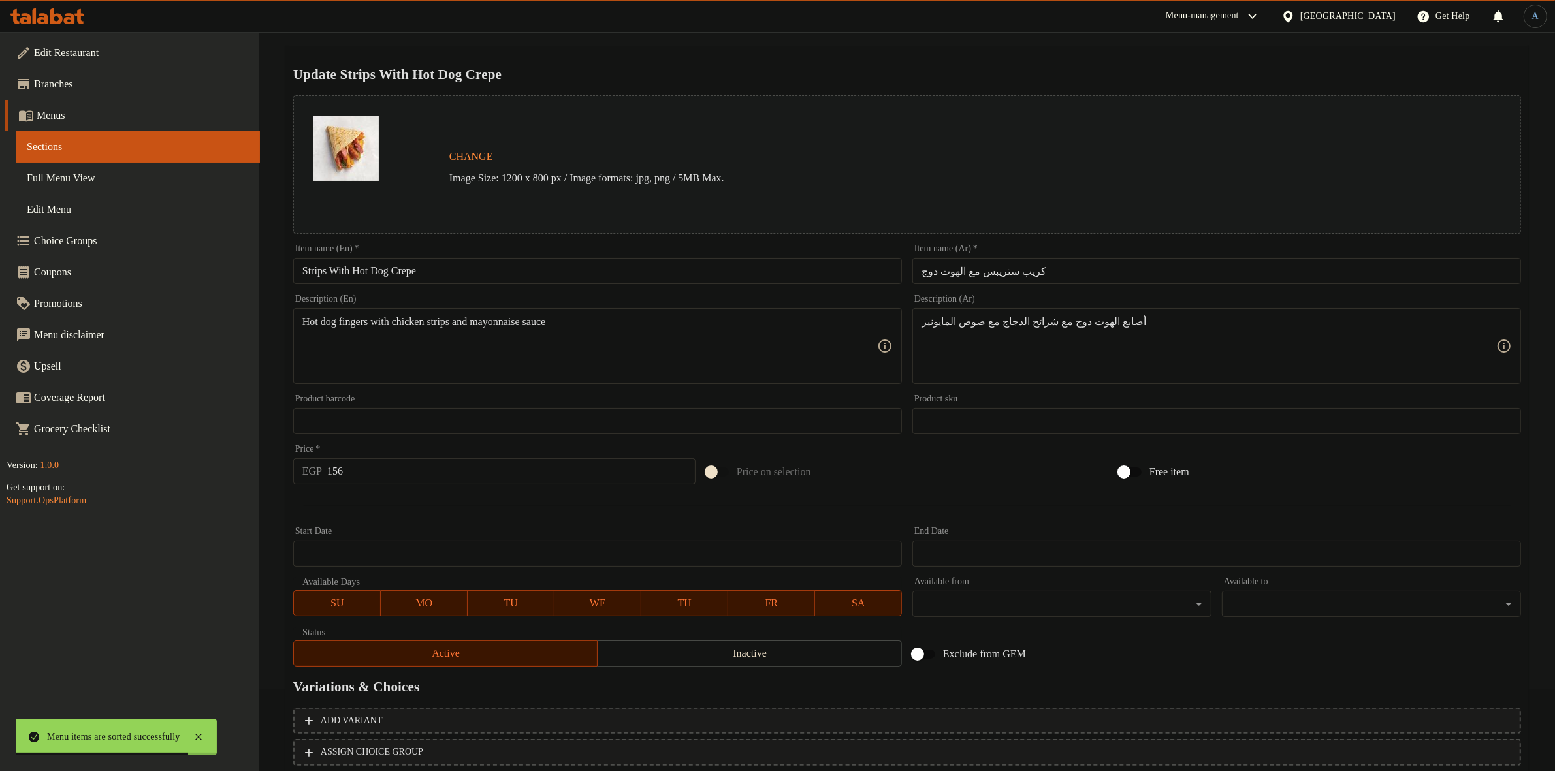
scroll to position [168, 0]
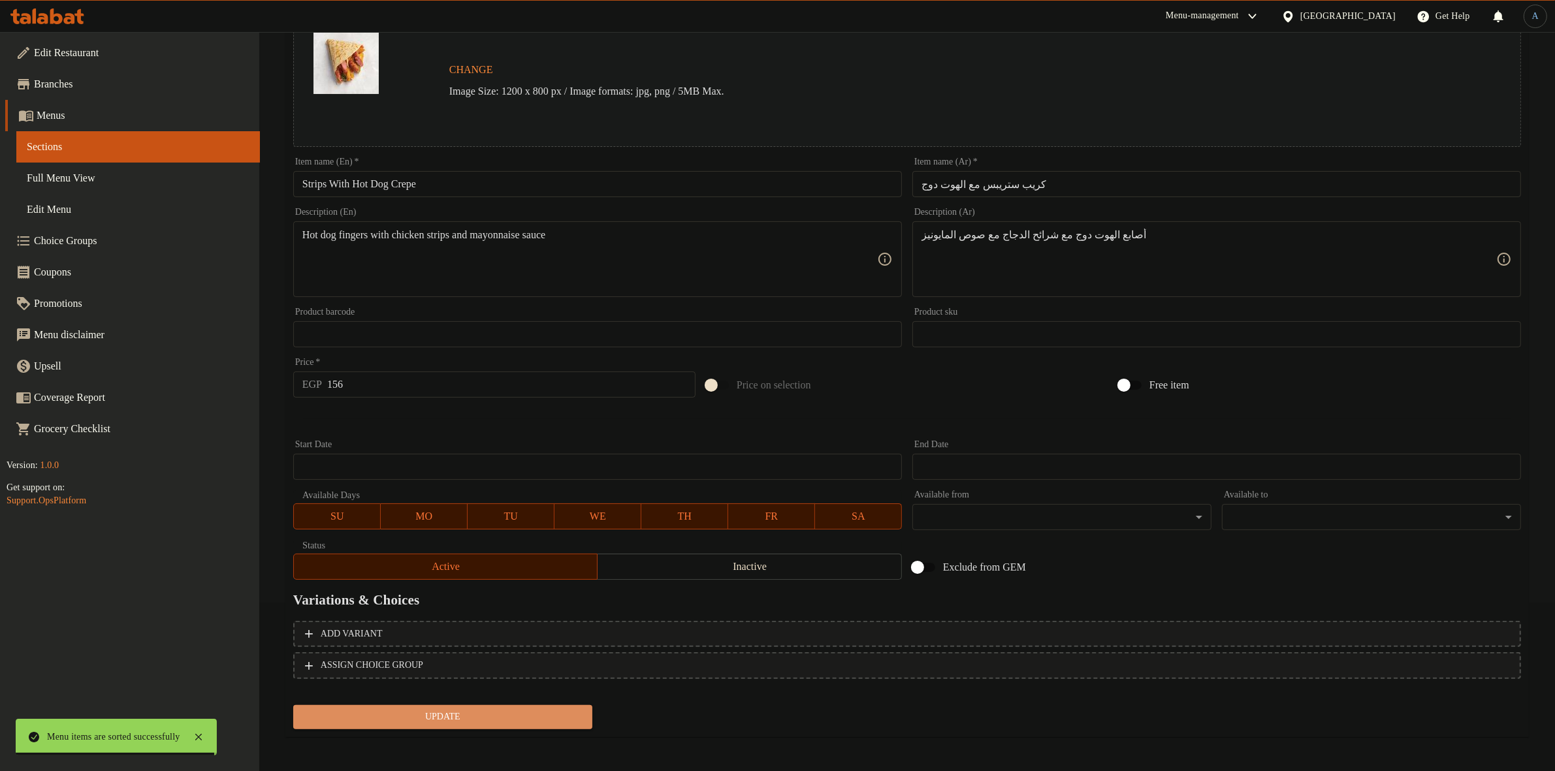
click at [549, 712] on span "Update" at bounding box center [443, 717] width 278 height 16
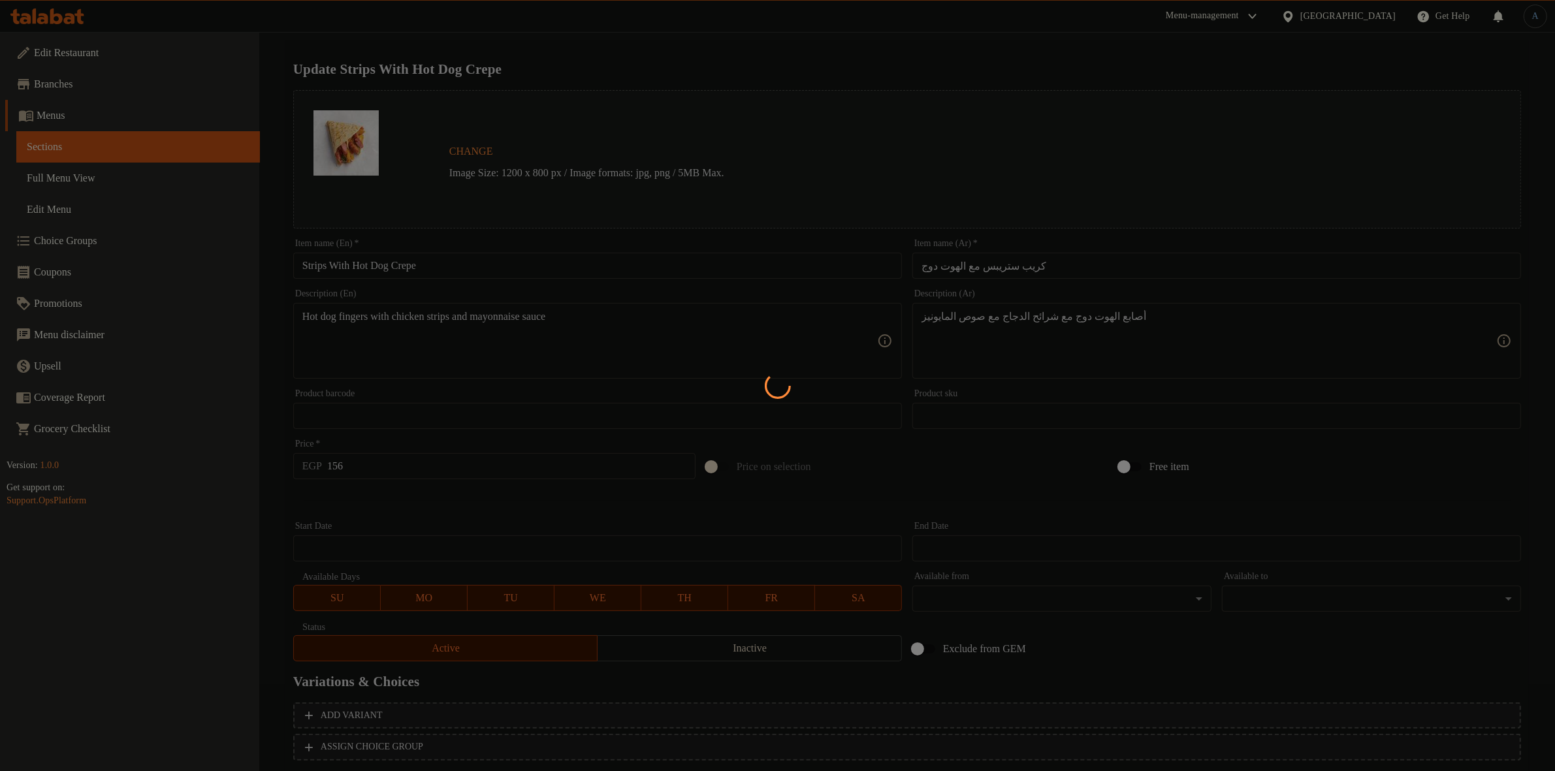
scroll to position [0, 0]
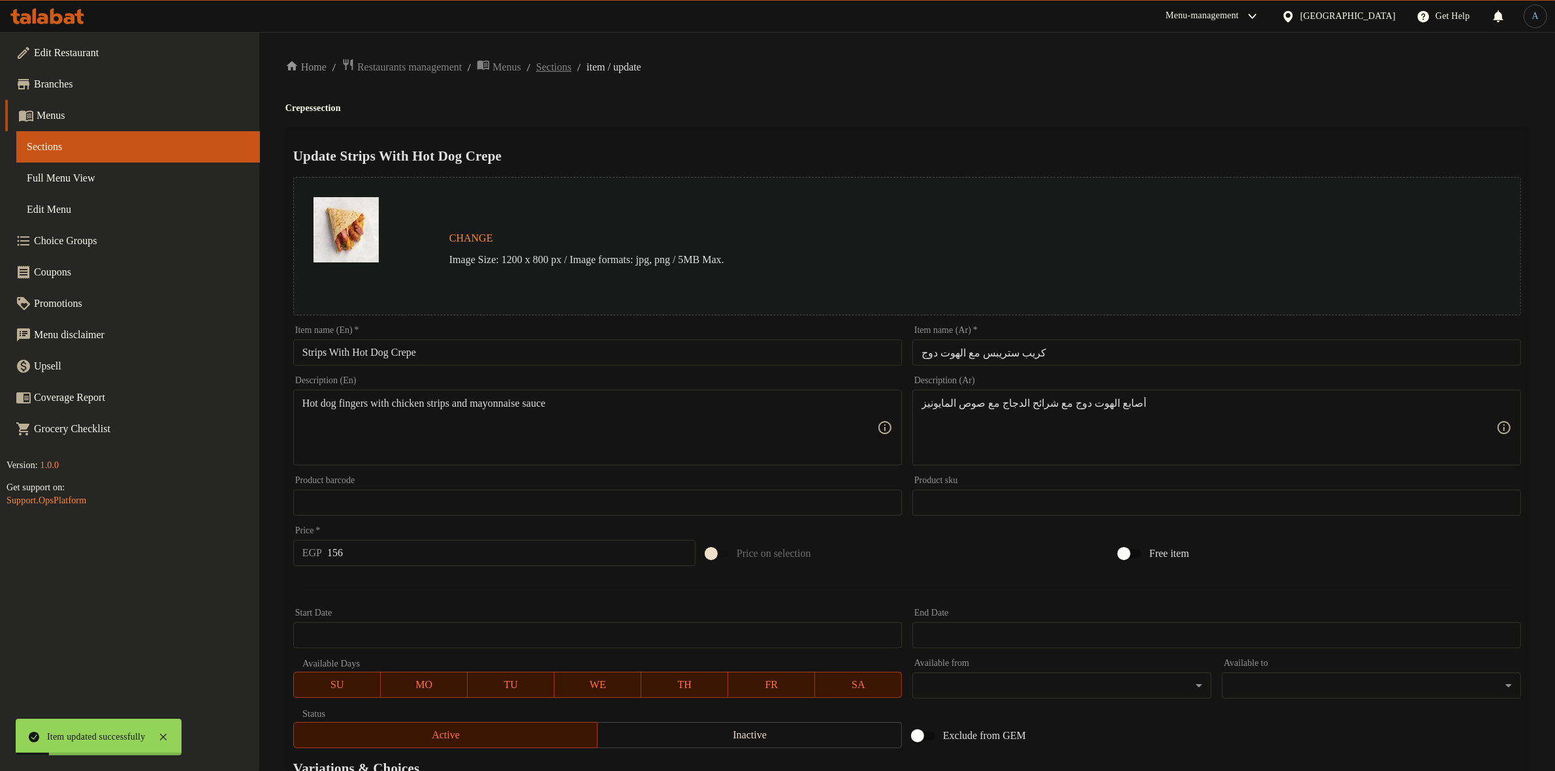
click at [571, 70] on span "Sections" at bounding box center [553, 67] width 35 height 16
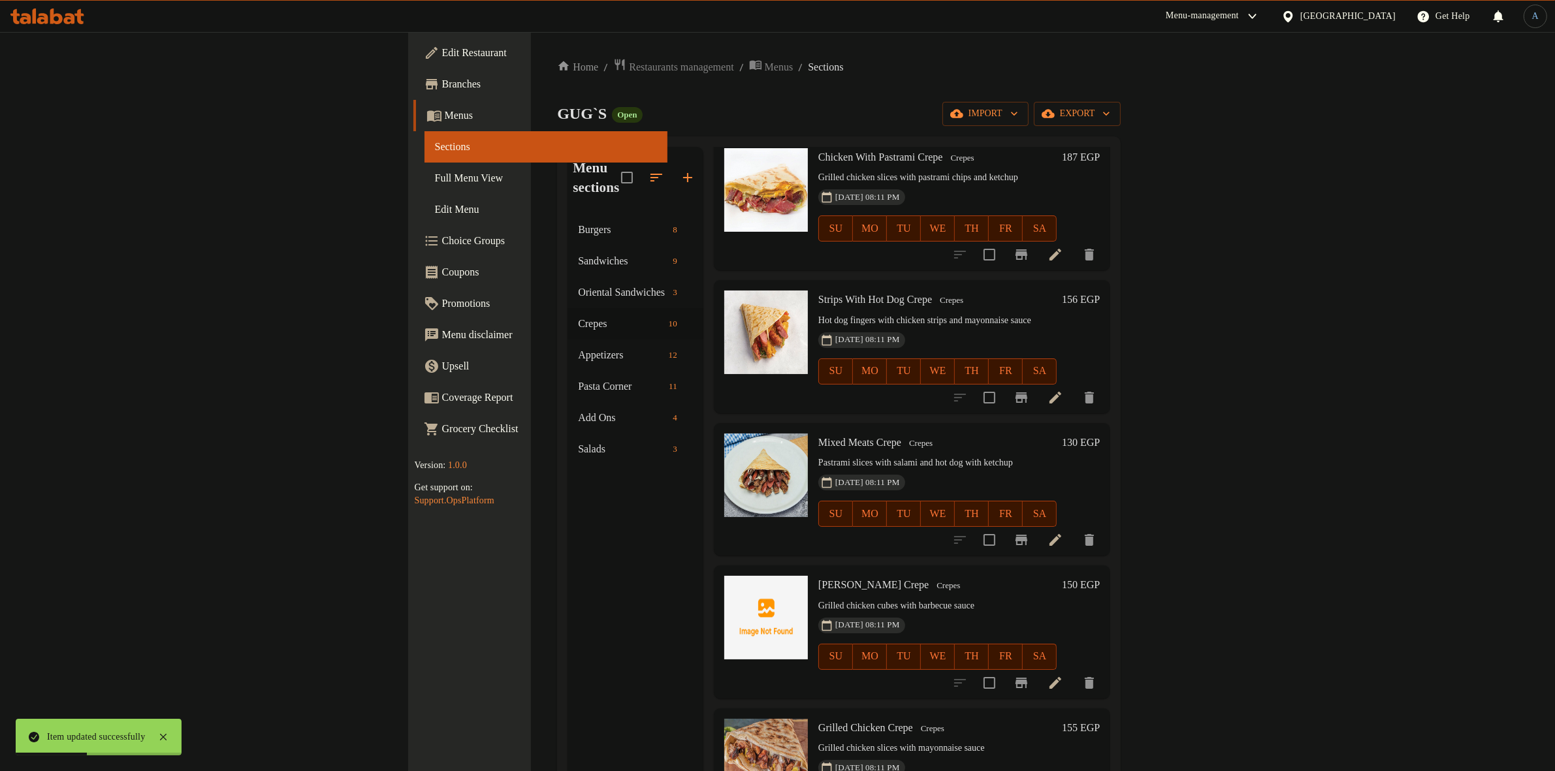
scroll to position [408, 0]
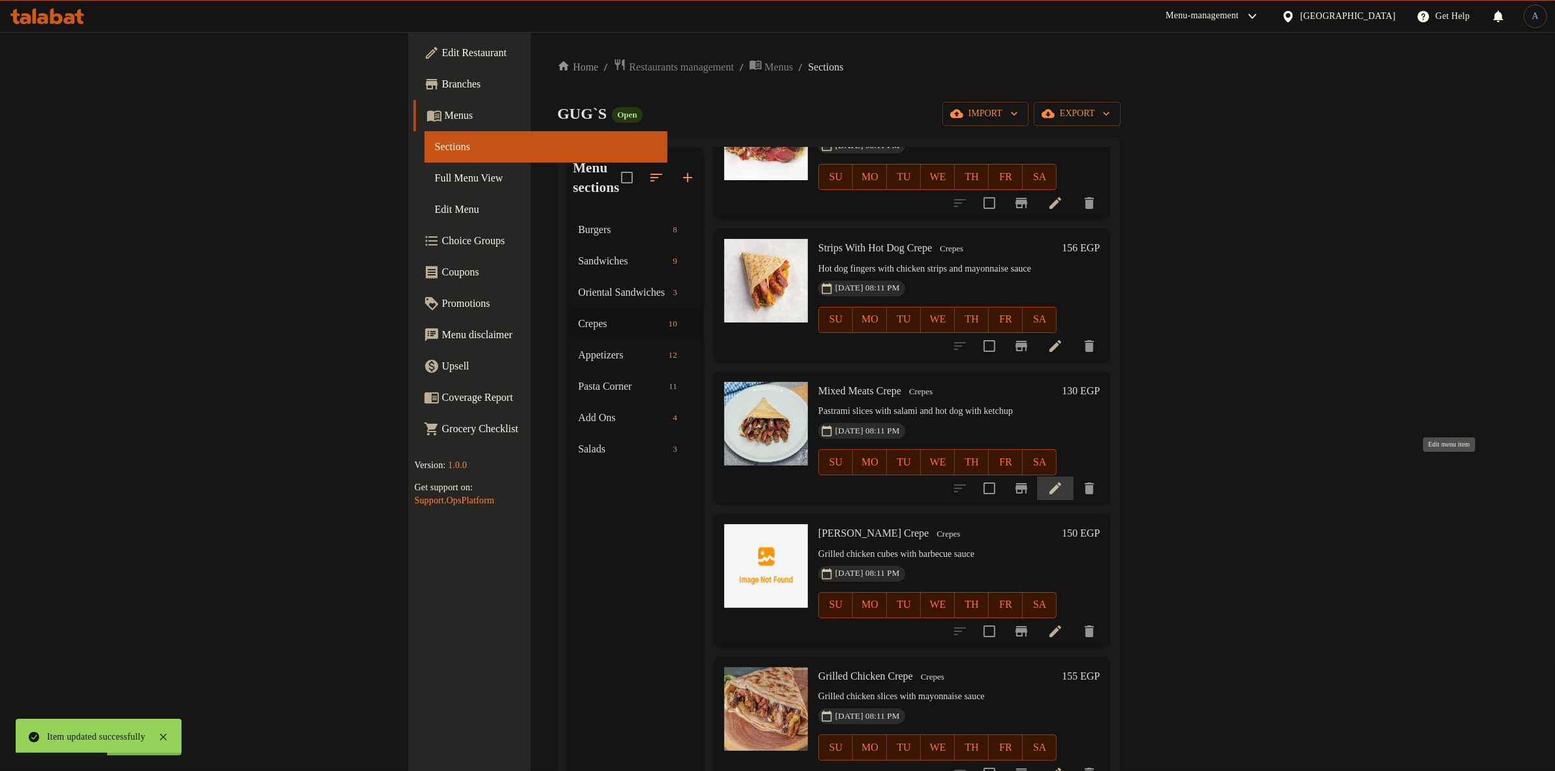
click at [1063, 481] on icon at bounding box center [1055, 489] width 16 height 16
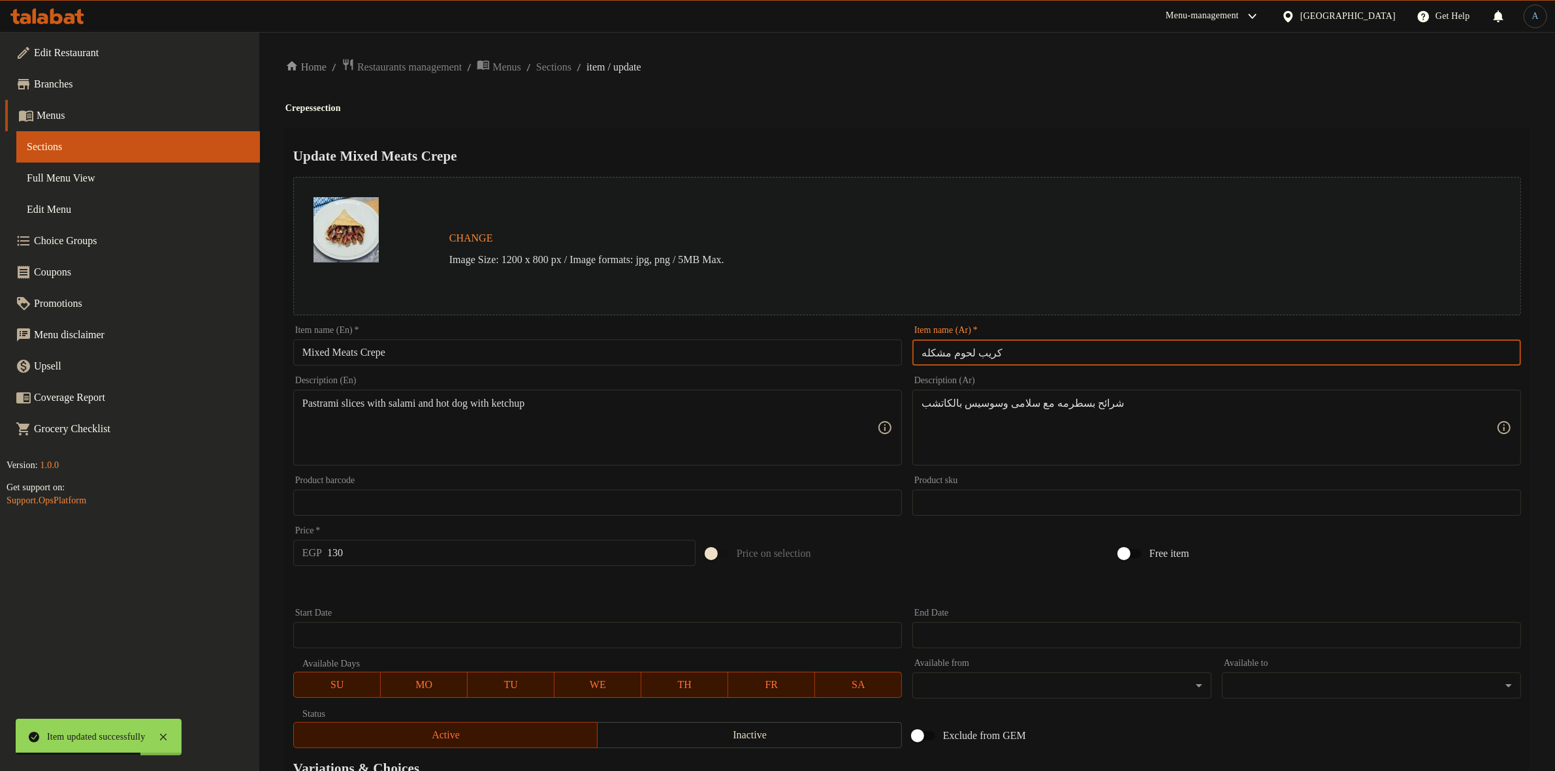
click at [1024, 349] on input "كريب لحوم مشكله" at bounding box center [1216, 353] width 609 height 26
drag, startPoint x: 1489, startPoint y: 353, endPoint x: 1412, endPoint y: 356, distance: 77.1
click at [1412, 356] on input "كريب لحوم مشكله" at bounding box center [1216, 353] width 609 height 26
click at [1071, 112] on h4 "Crepes section" at bounding box center [906, 108] width 1243 height 13
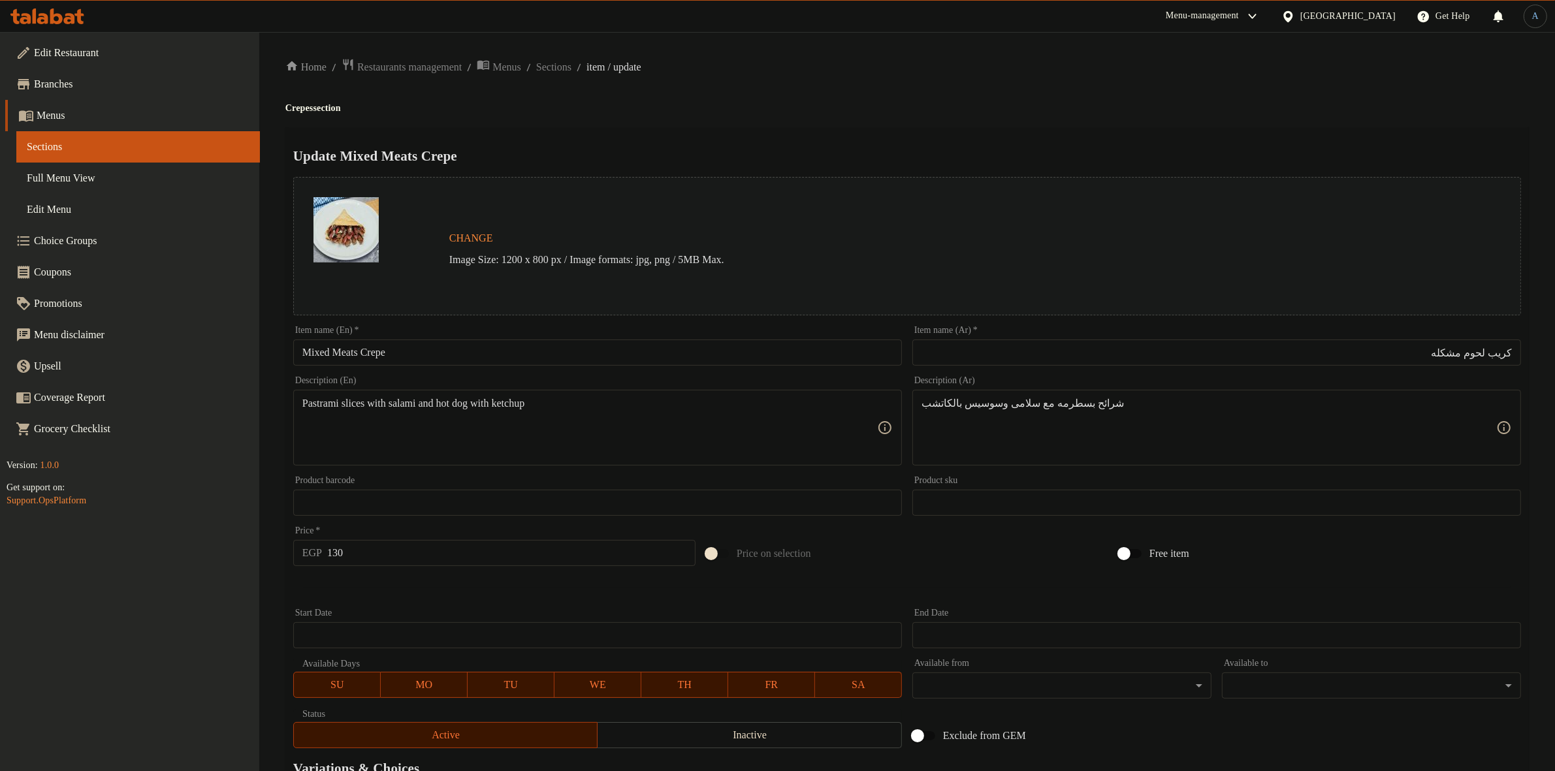
click at [496, 341] on input "Mixed Meats Crepe" at bounding box center [597, 353] width 609 height 26
click at [614, 387] on div "Description (En) Pastrami slices with salami and hot dog with ketchup Descripti…" at bounding box center [597, 420] width 609 height 89
paste textarea "لسطرمه مع سلامي والسوسيس"
click at [1468, 398] on textarea "شرائح السطرمه مع سلامي والسوسيس بالكاتشب" at bounding box center [1208, 428] width 575 height 62
type textarea "شرائح البسطرمه مع سلامي والسوسيس بالكاتشب"
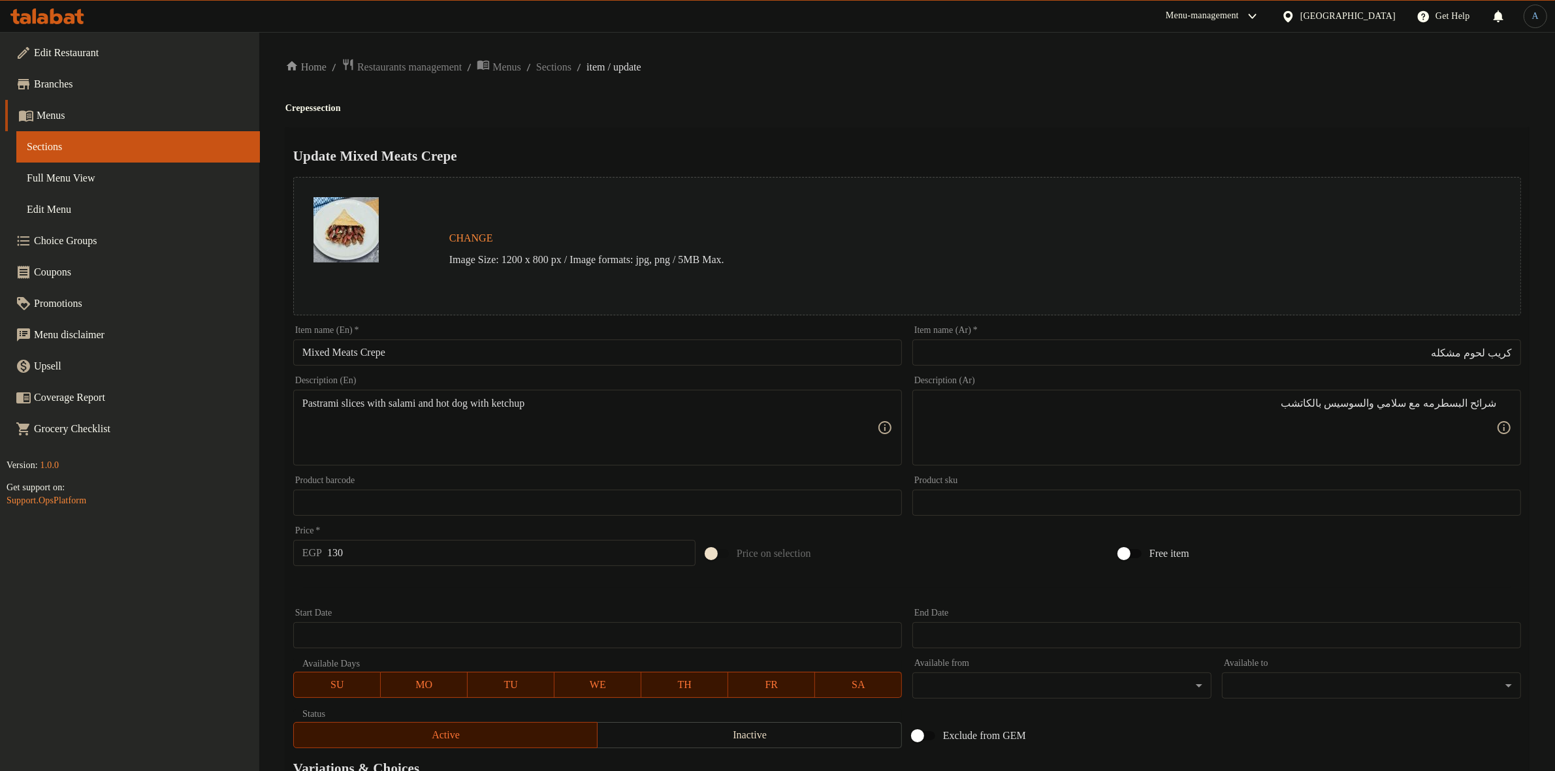
paste textarea "sausage with ketchup"
type textarea "Pastrami slices with salami and sausage with ketchup"
click at [751, 157] on h2 "Update Mixed Meats Crepe" at bounding box center [906, 156] width 1227 height 20
click at [462, 563] on input "130" at bounding box center [511, 553] width 368 height 26
type input "181"
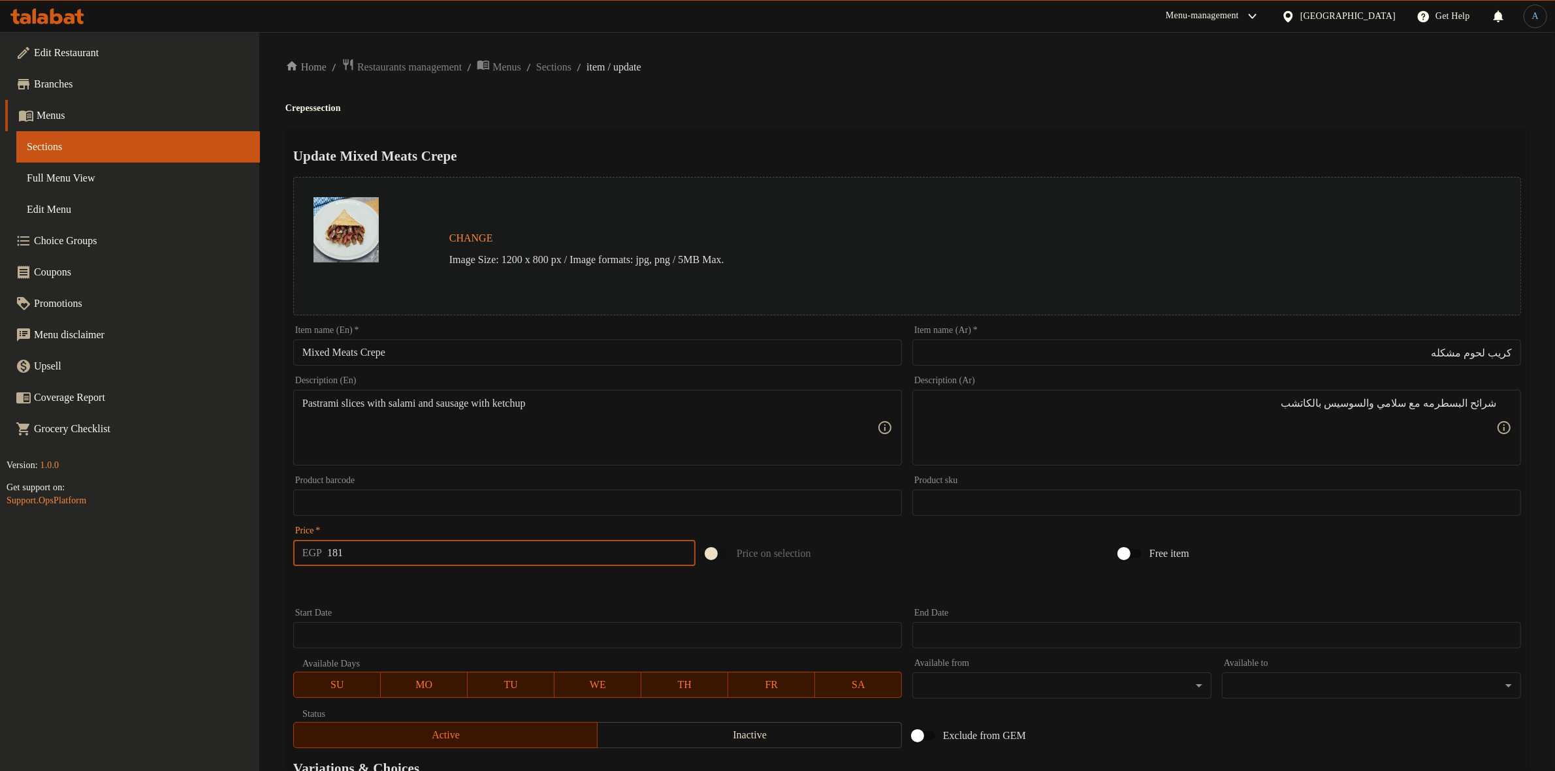
click at [571, 70] on span "Sections" at bounding box center [553, 67] width 35 height 16
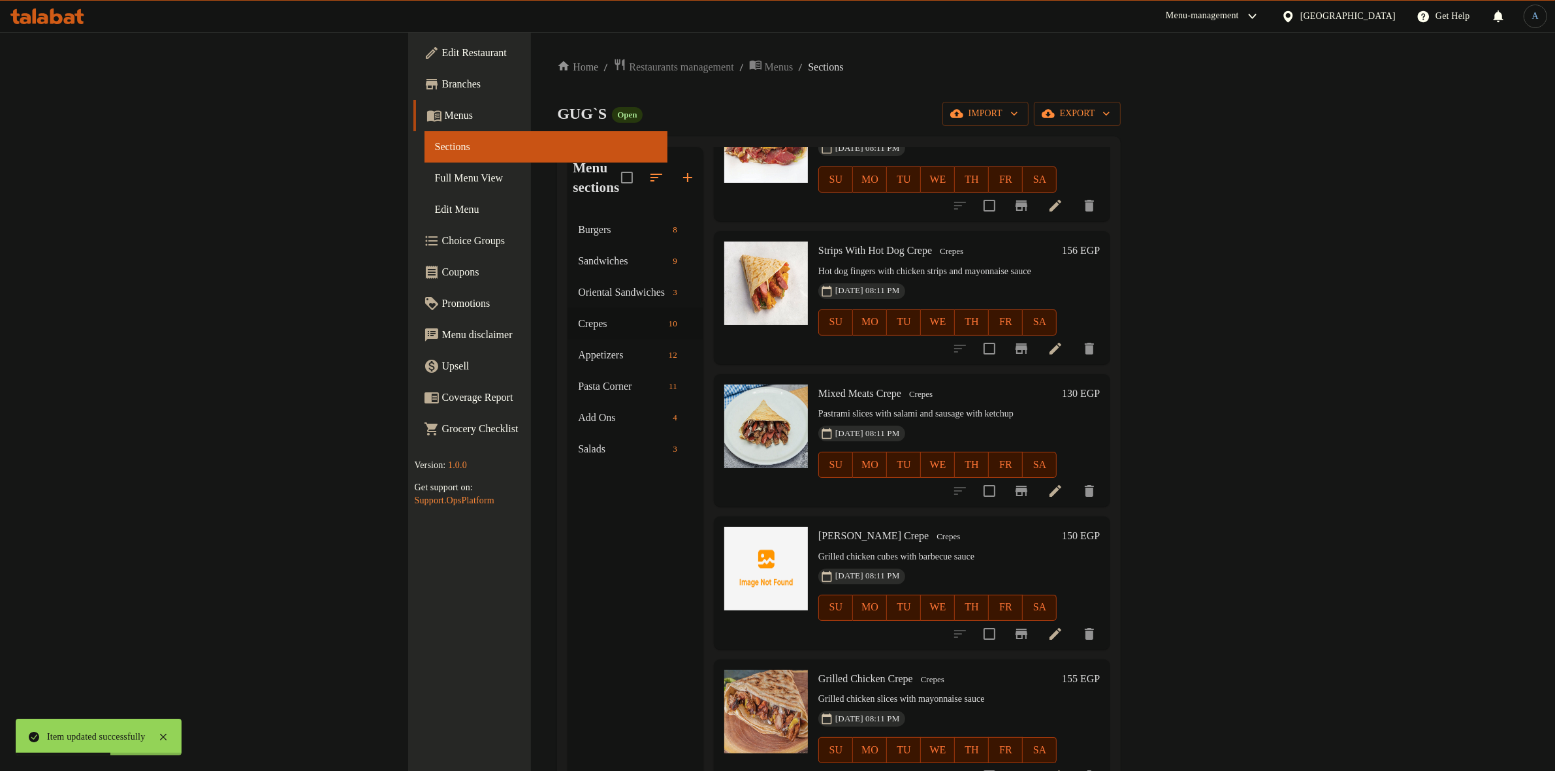
scroll to position [571, 0]
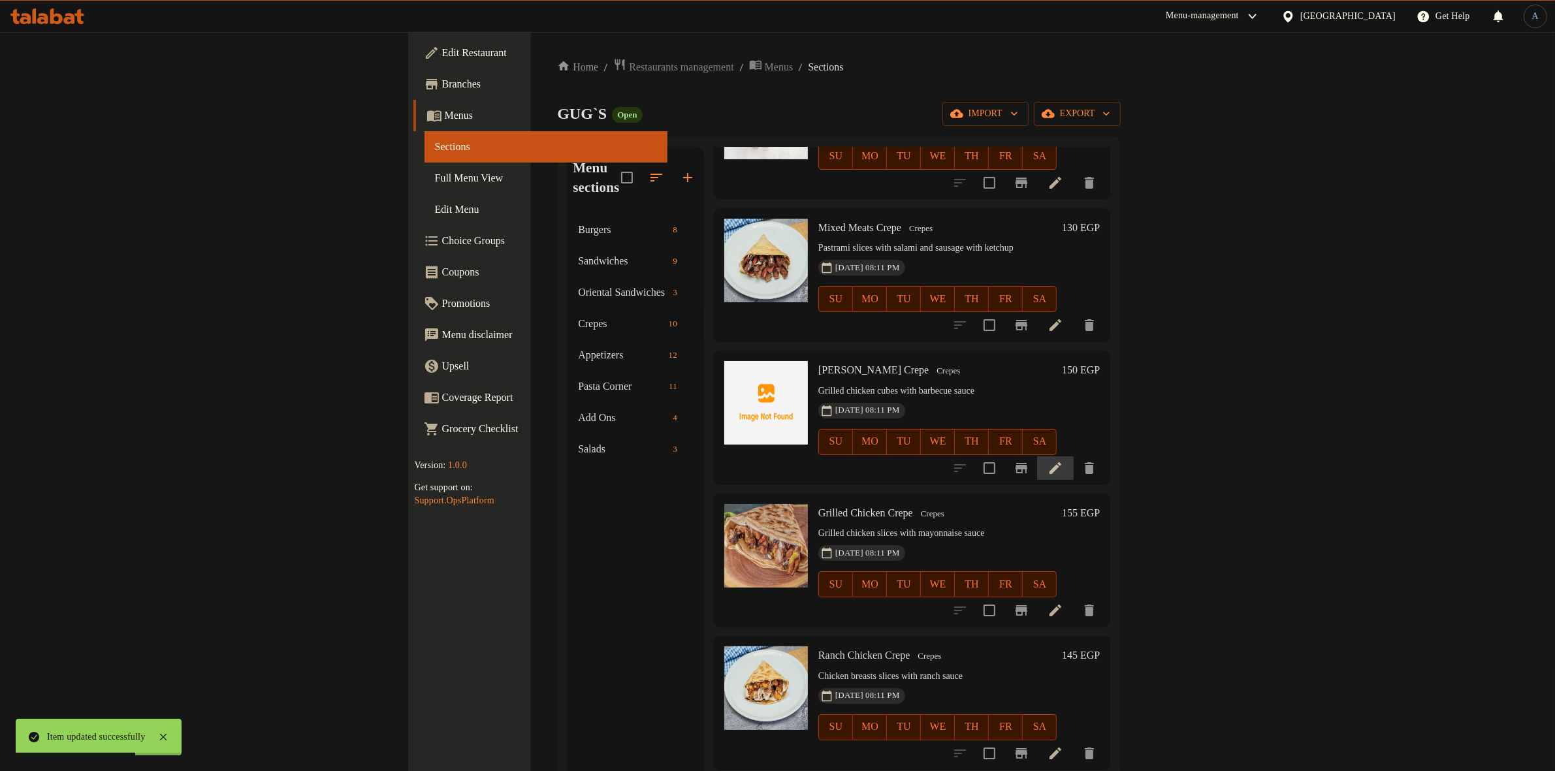
click at [1073, 456] on li at bounding box center [1055, 468] width 37 height 24
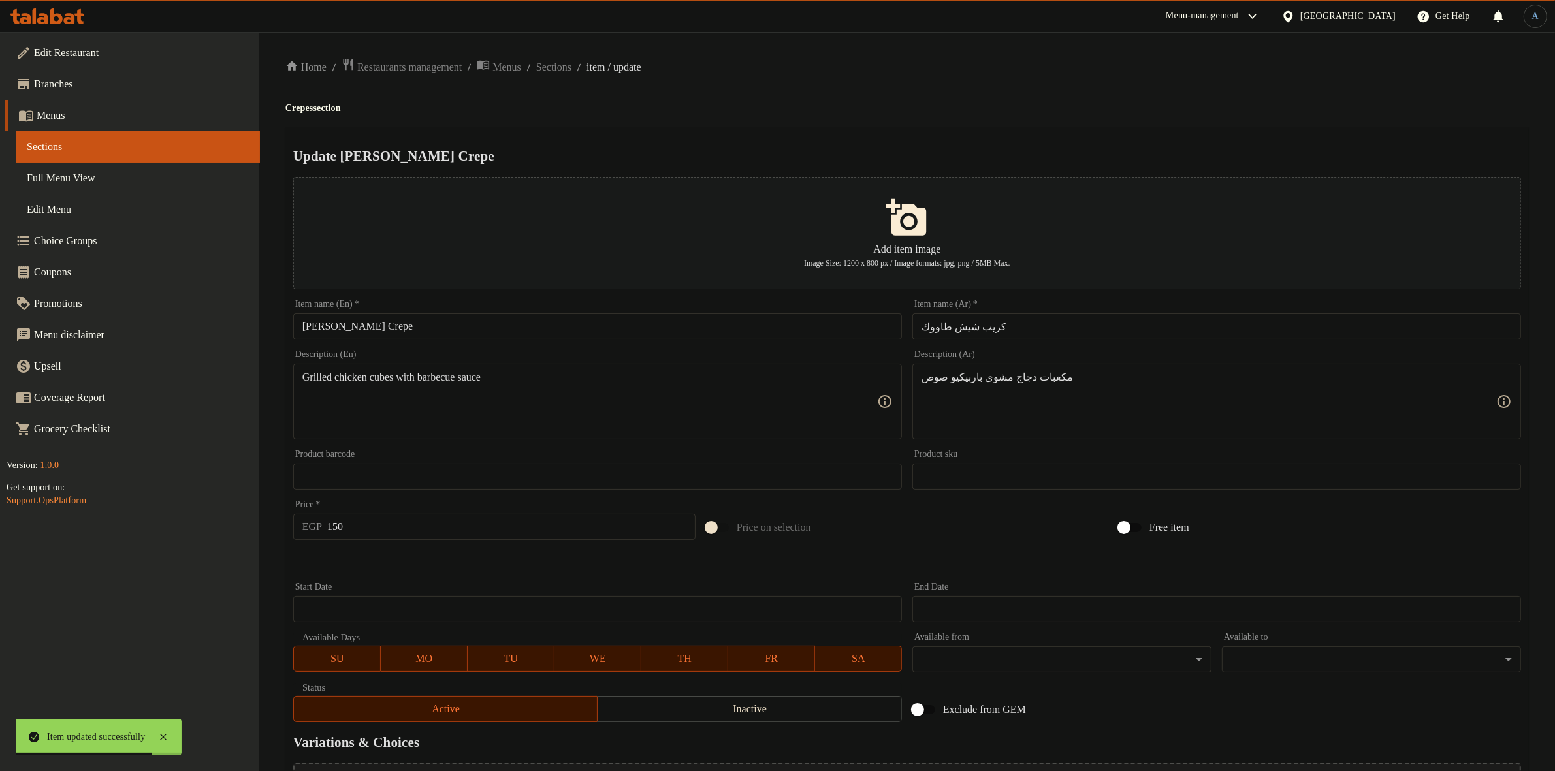
click at [1046, 332] on input "كريب شيش طاووك" at bounding box center [1216, 326] width 609 height 26
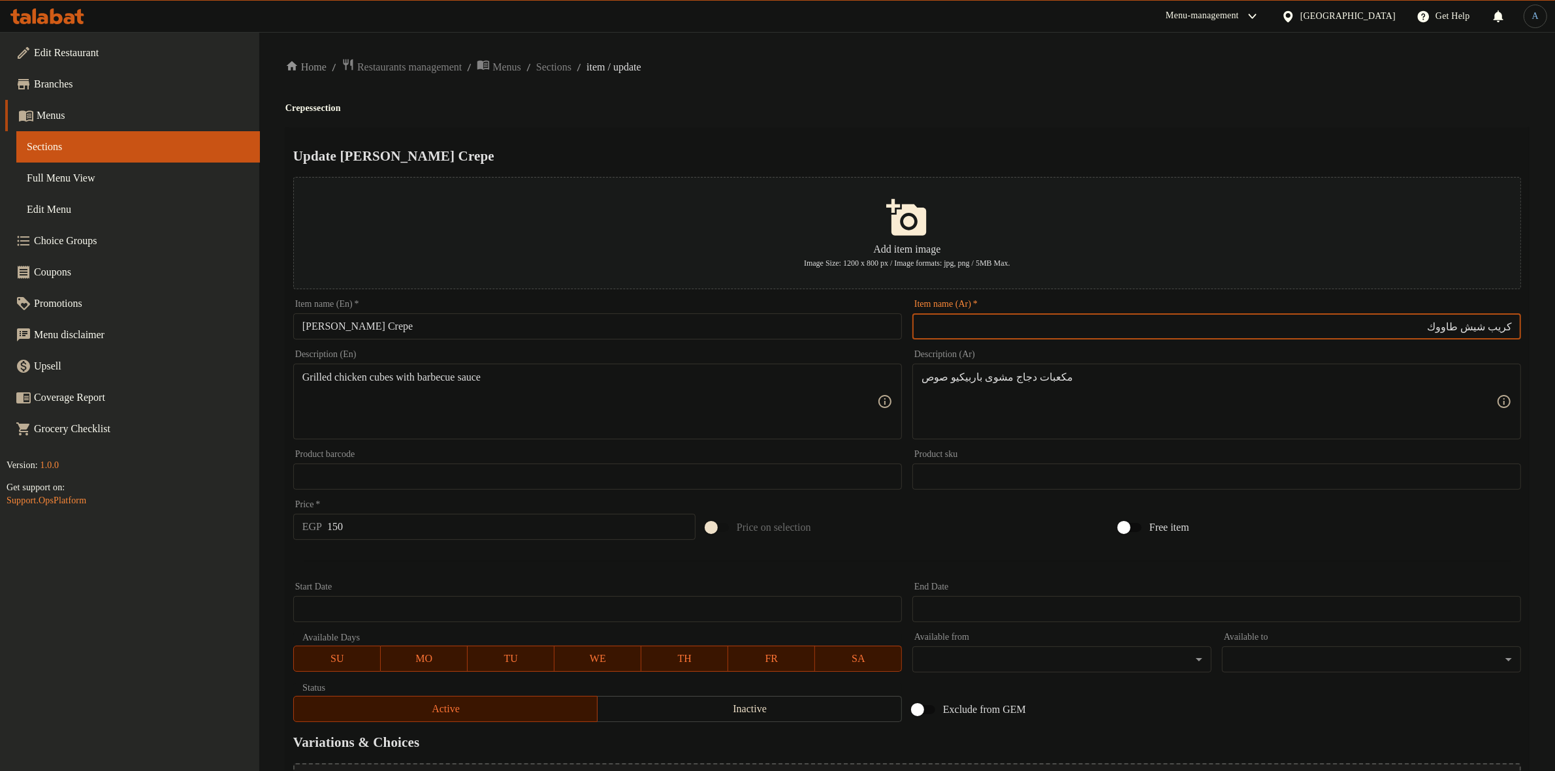
drag, startPoint x: 1489, startPoint y: 328, endPoint x: 1385, endPoint y: 335, distance: 103.4
click at [1385, 335] on input "كريب شيش طاووك" at bounding box center [1216, 326] width 609 height 26
click at [1126, 116] on div "Home / Restaurants management / Menus / Sections / item / update Crepes section…" at bounding box center [906, 474] width 1243 height 832
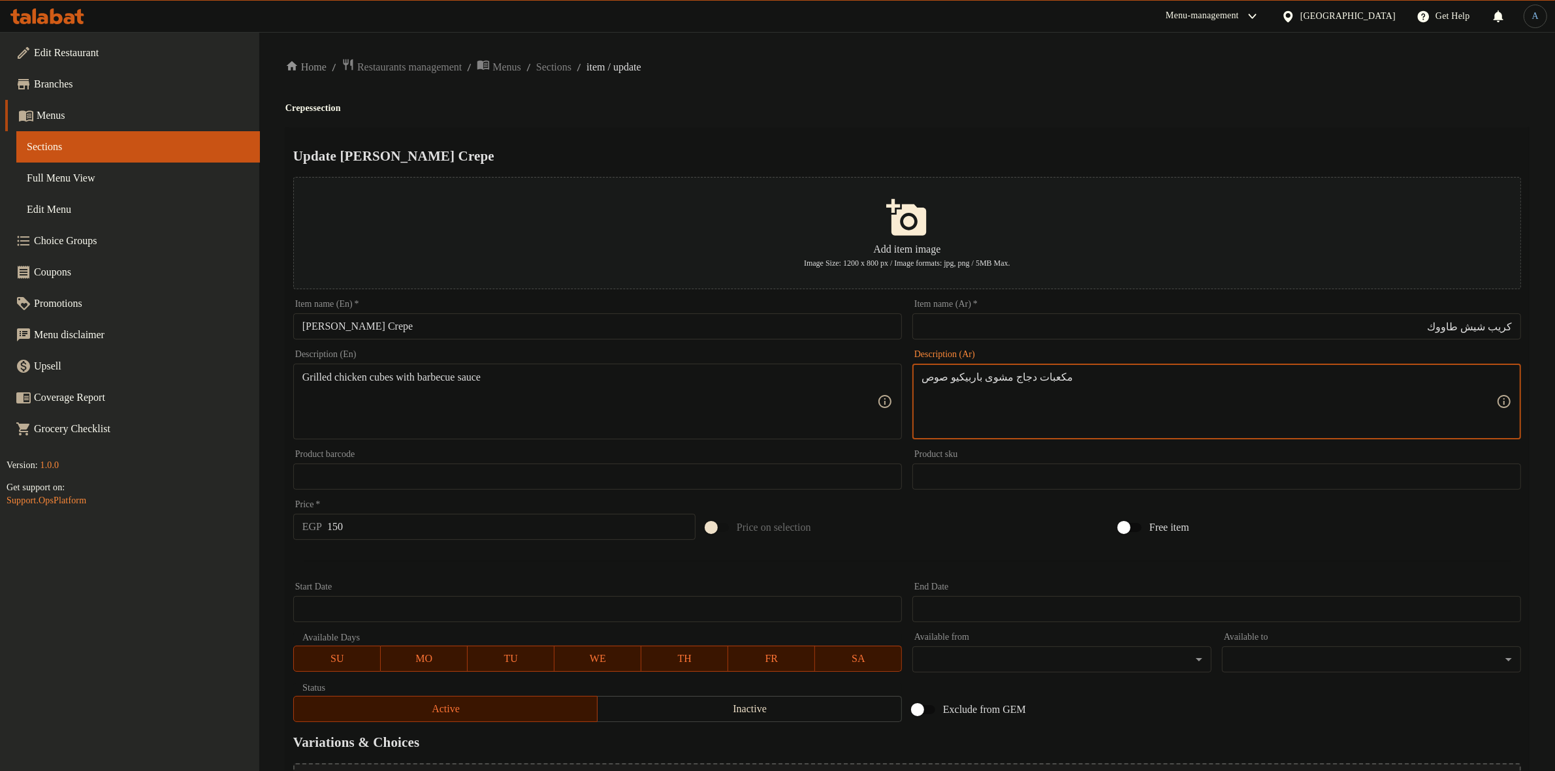
paste textarea "لدجاج المشوى ي"
type textarea "مكعبات الدجاج المشوى ياربيكيو صوص"
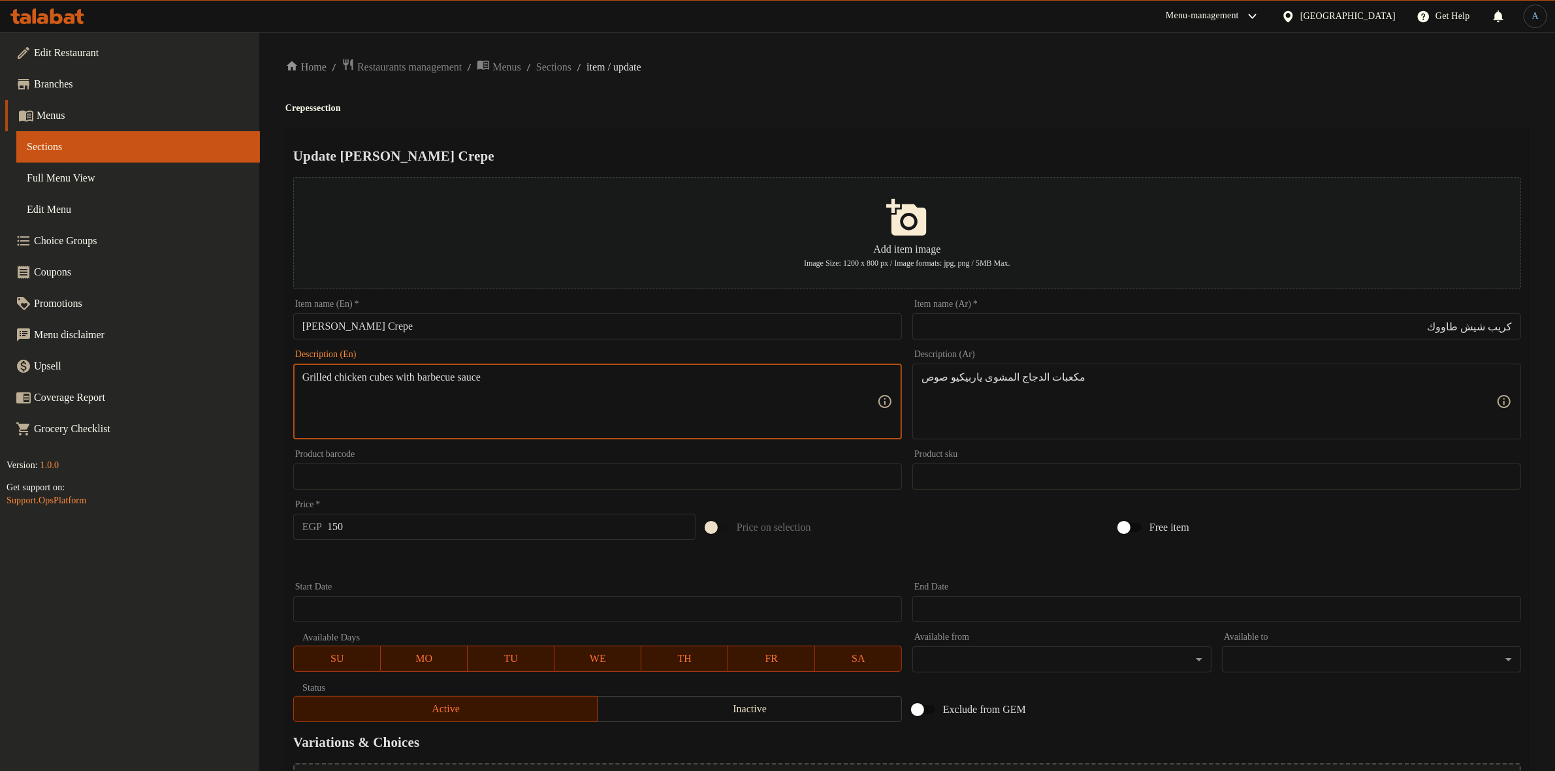
paste textarea "yoghurt sauce"
click at [784, 146] on h2 "Update Shish Tawouk Crepe" at bounding box center [906, 156] width 1227 height 20
type textarea "Grilled chicken cubes with barbecue sauce"
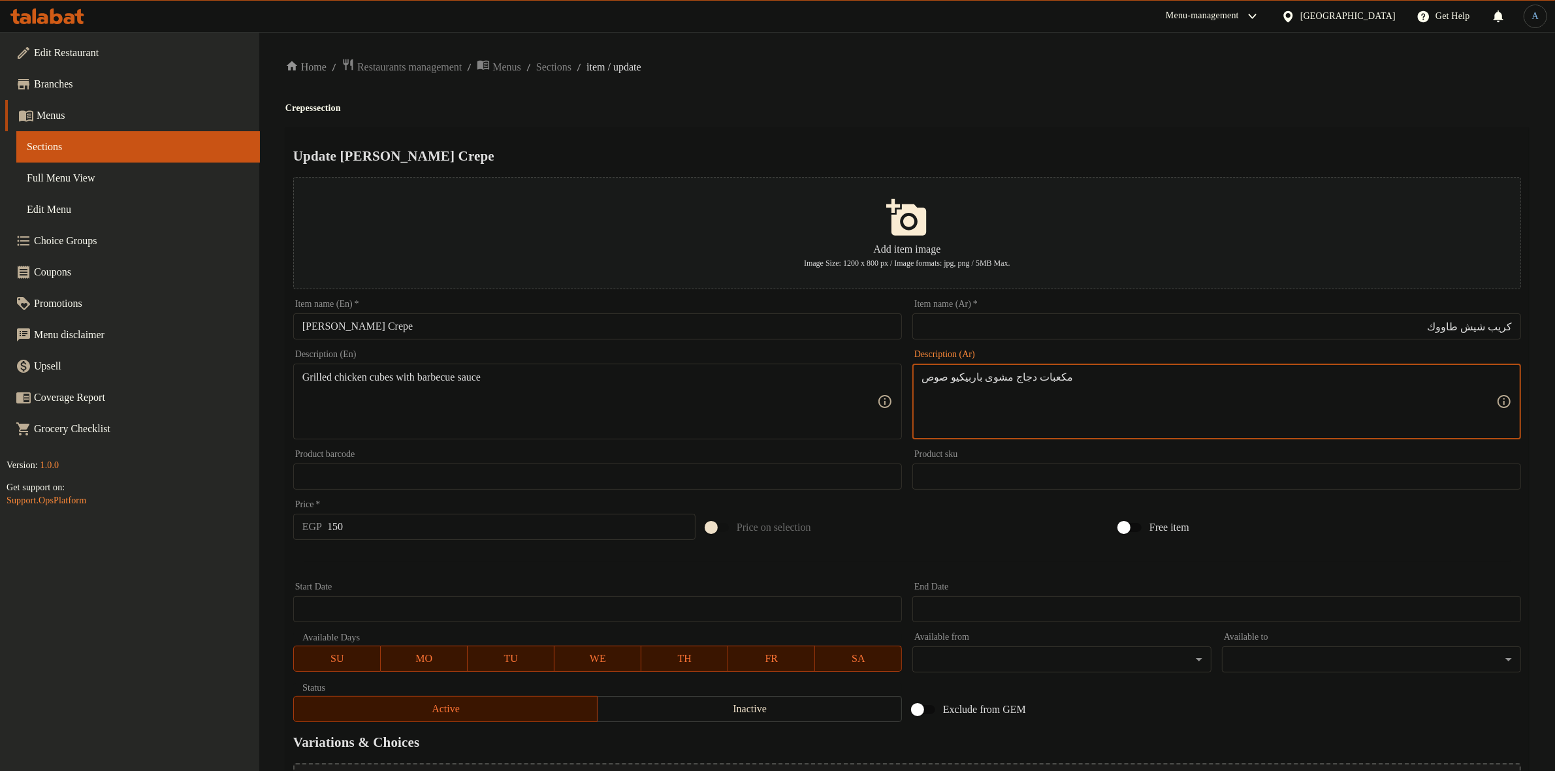
click at [1047, 380] on textarea "مكعبات دجاج مشوى باربيكيو صوص" at bounding box center [1208, 402] width 575 height 62
click at [1025, 370] on div "مكعبات دجاج مشوى باربيكيو صوص Description (Ar)" at bounding box center [1216, 402] width 609 height 76
type textarea "مكعبات الدجاج المشوى باربيكيو صوص"
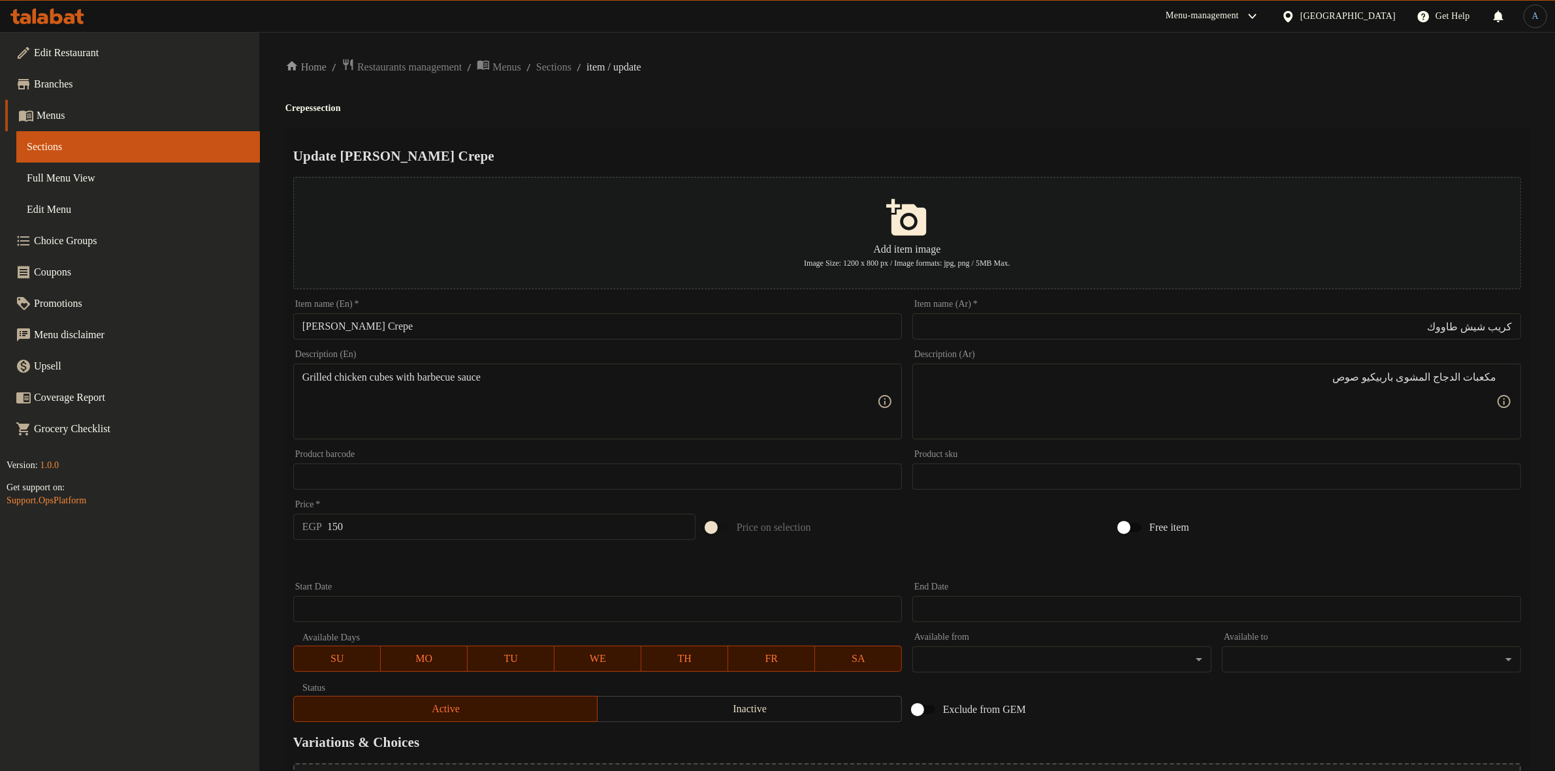
click at [968, 99] on div "Home / Restaurants management / Menus / Sections / item / update Crepes section…" at bounding box center [906, 474] width 1243 height 832
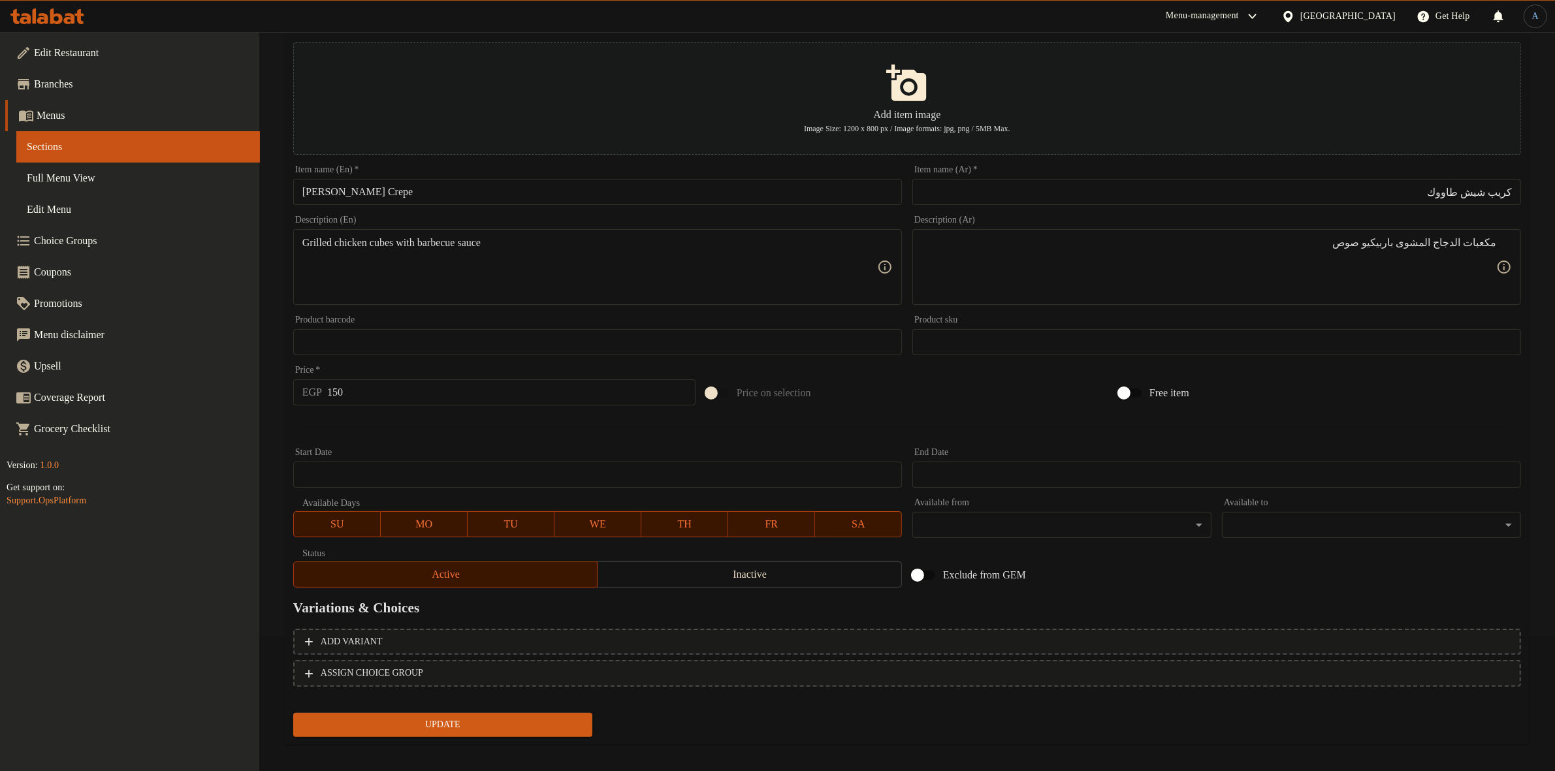
scroll to position [144, 0]
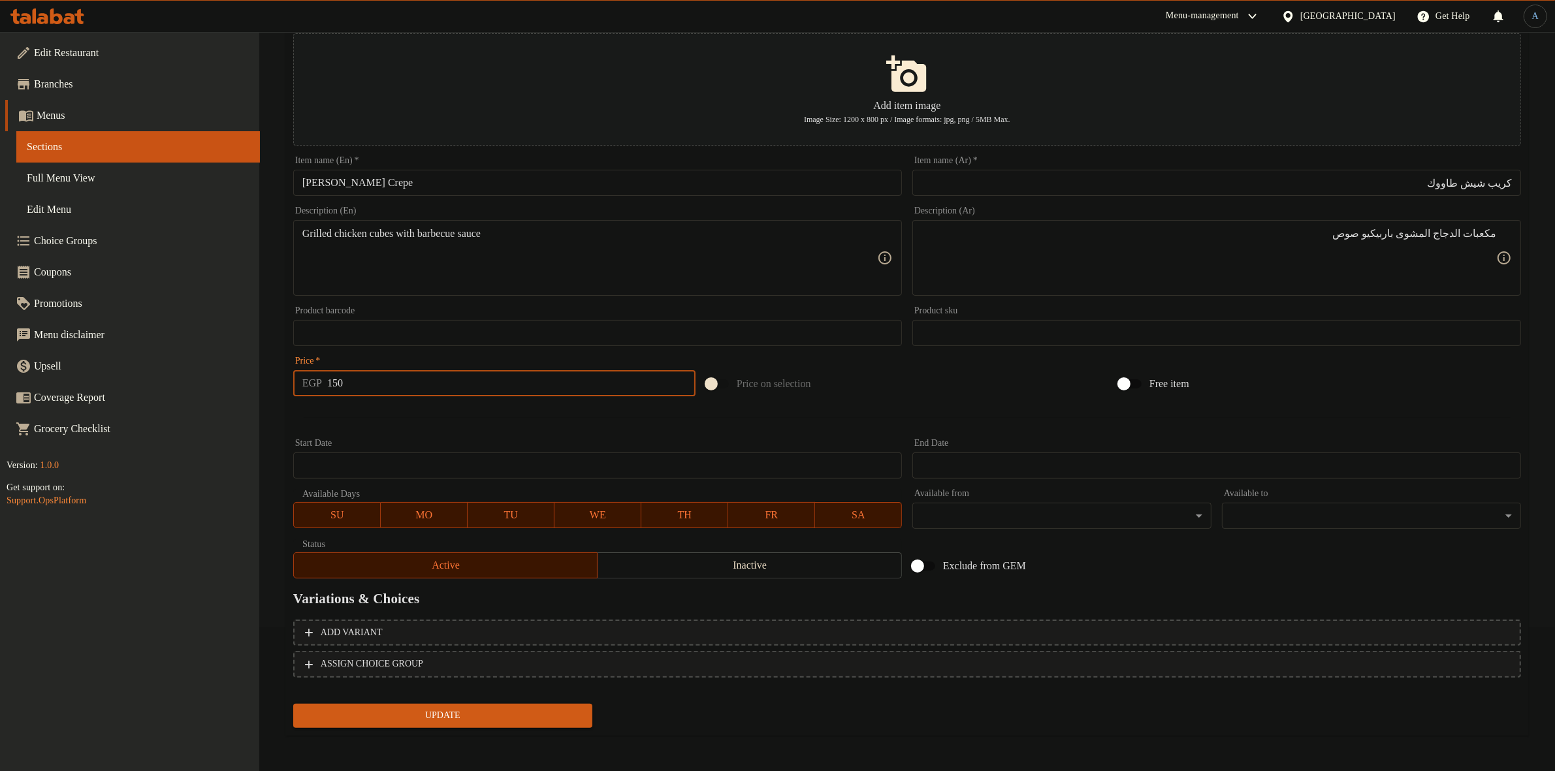
click at [545, 386] on input "150" at bounding box center [511, 383] width 368 height 26
type input "206"
click at [293, 704] on button "Update" at bounding box center [442, 716] width 299 height 24
click at [601, 431] on div at bounding box center [907, 418] width 1238 height 32
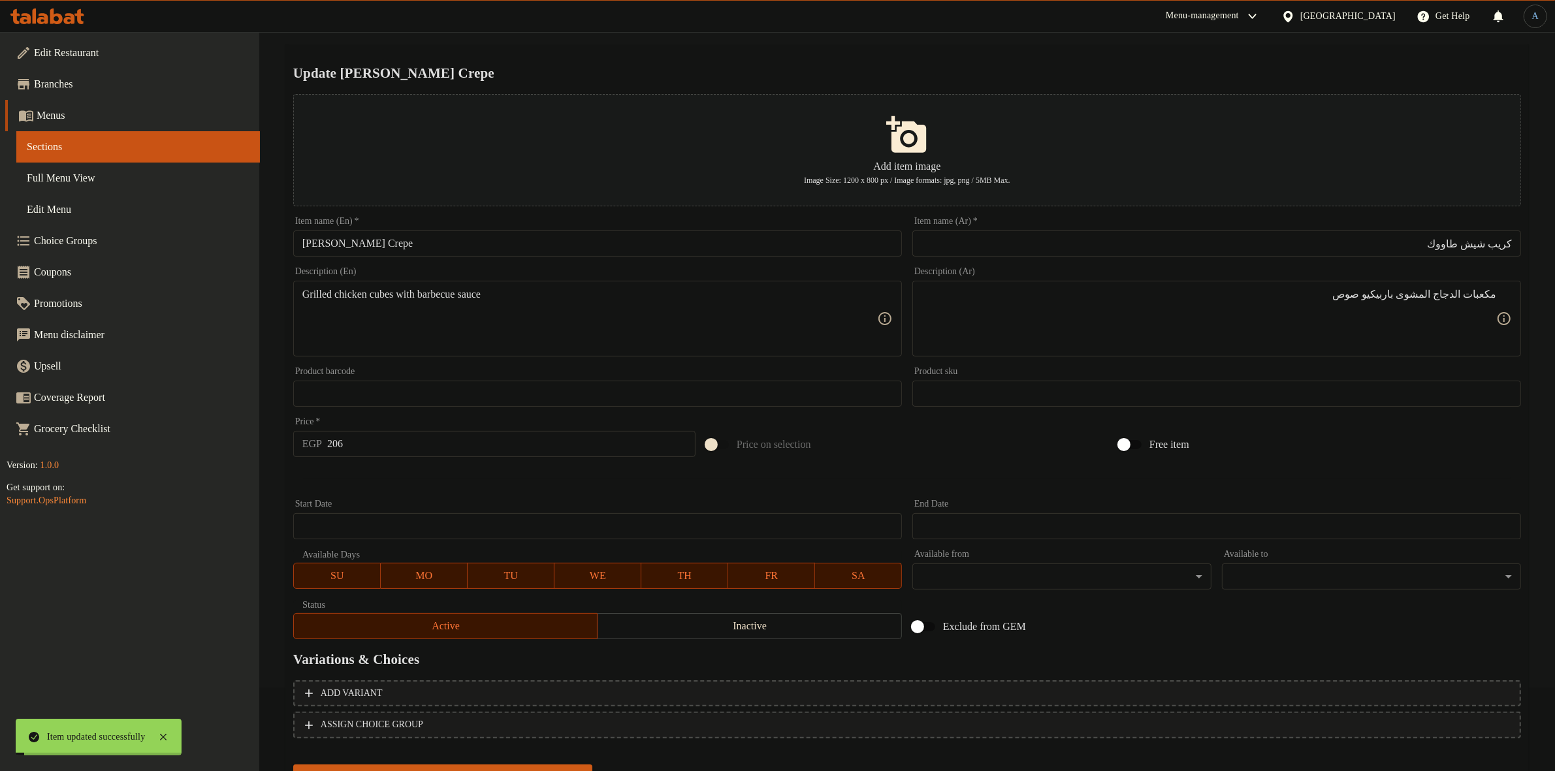
scroll to position [0, 0]
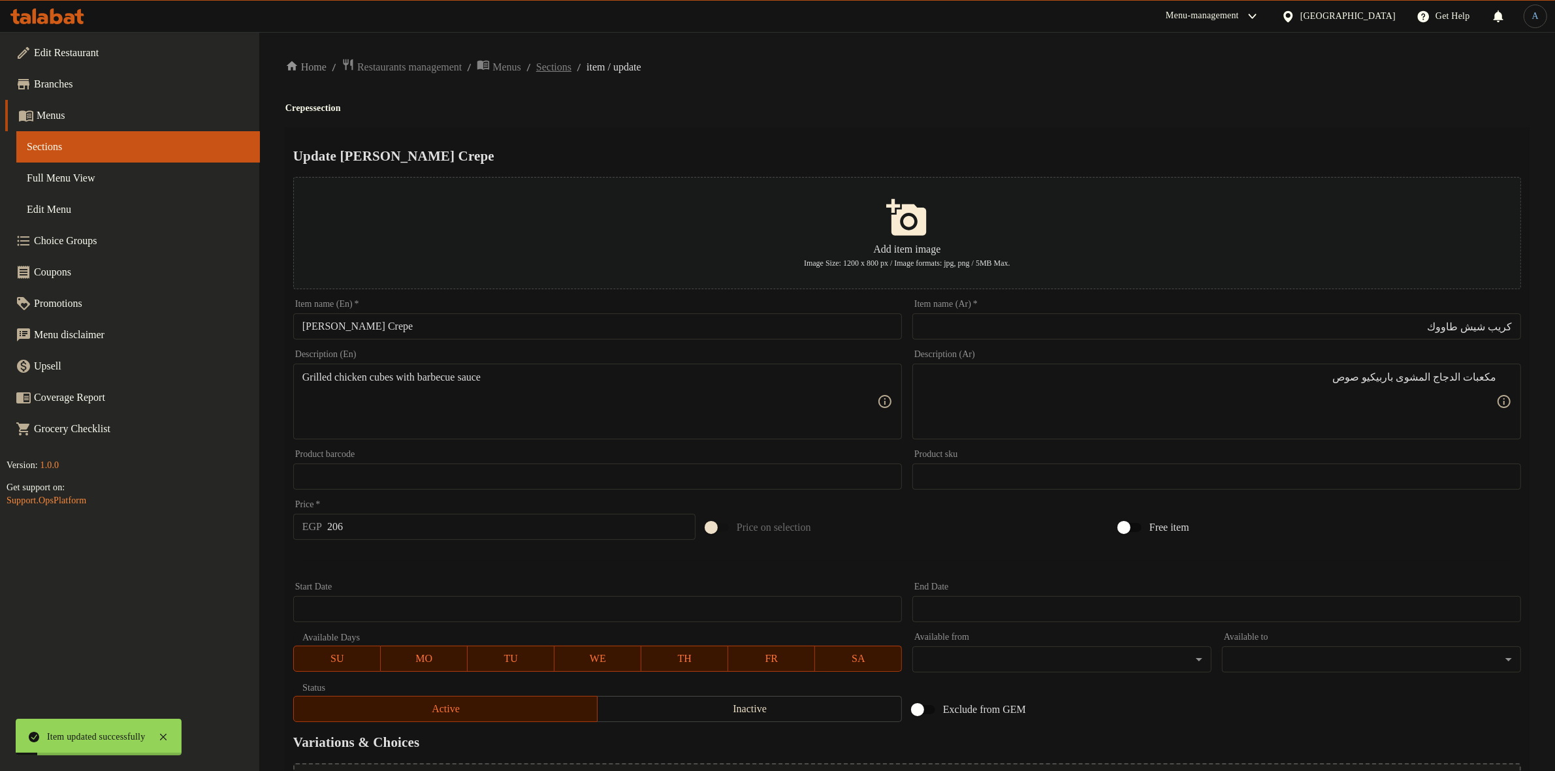
click at [571, 67] on span "Sections" at bounding box center [553, 67] width 35 height 16
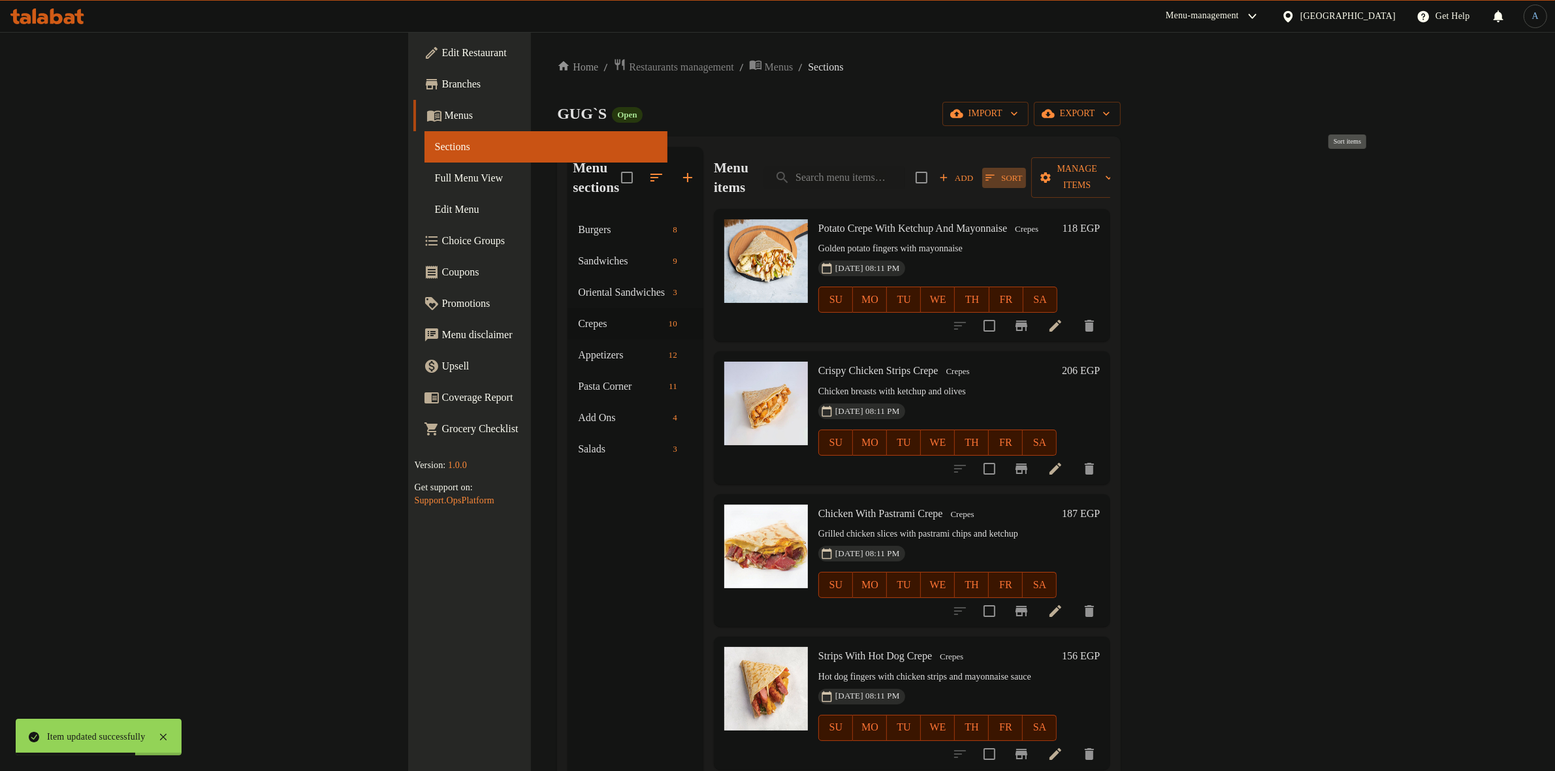
click at [1022, 170] on span "Sort" at bounding box center [1003, 177] width 37 height 15
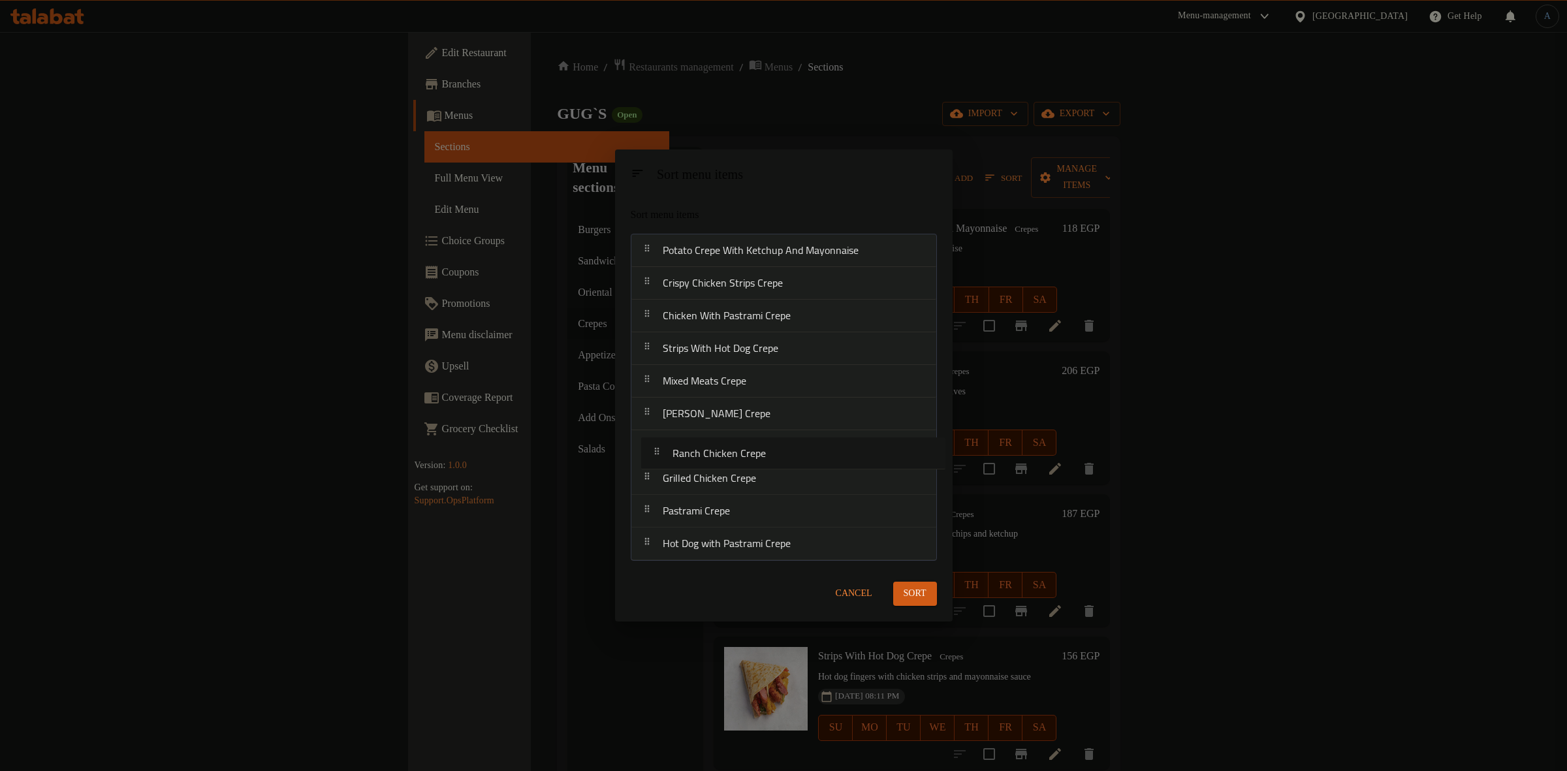
drag, startPoint x: 742, startPoint y: 479, endPoint x: 752, endPoint y: 447, distance: 33.0
click at [752, 447] on nav "Potato Crepe With Ketchup And Mayonnaise Crispy Chicken Strips Crepe Chicken Wi…" at bounding box center [784, 397] width 306 height 327
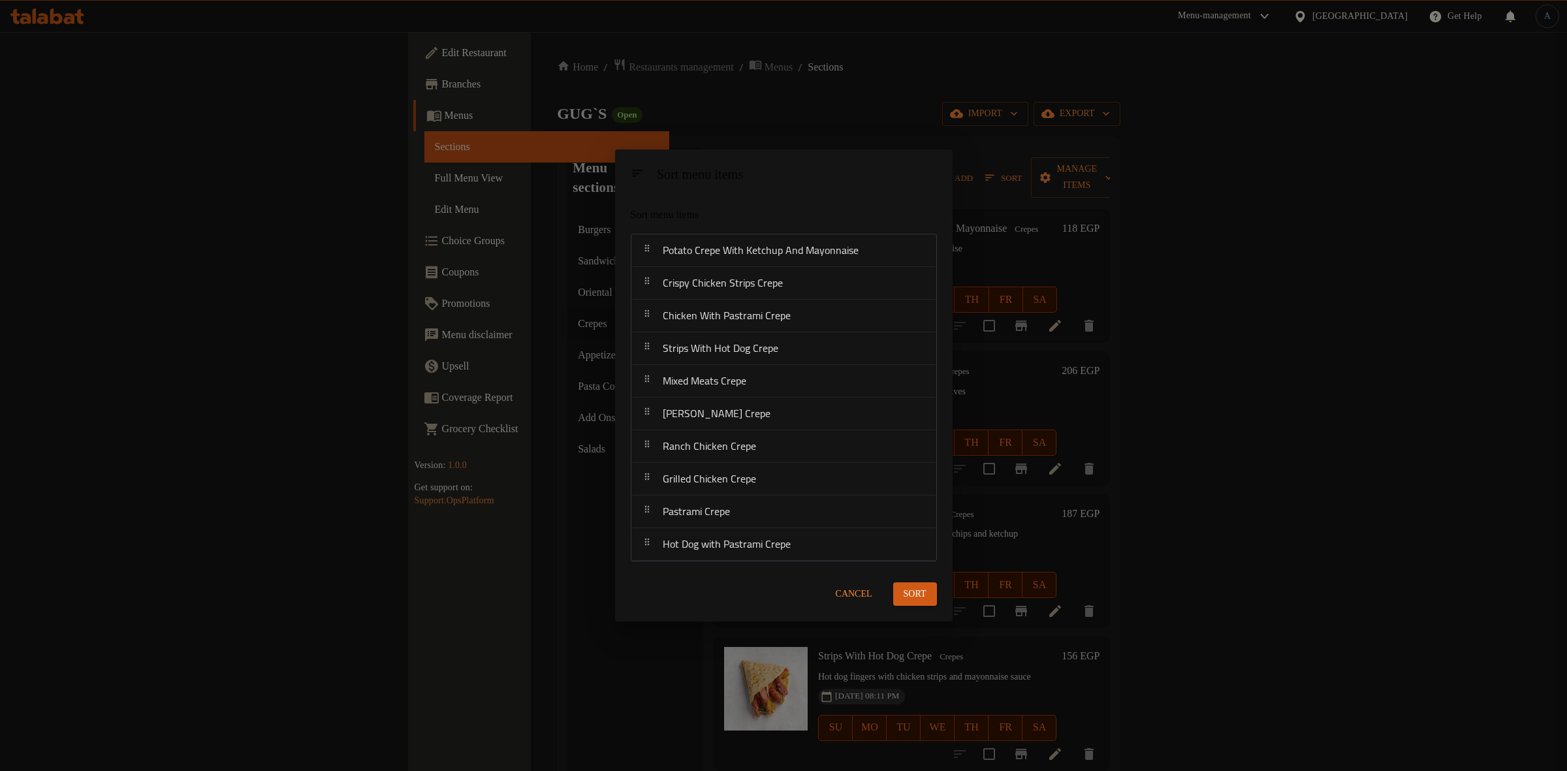
click at [924, 592] on span "Sort" at bounding box center [915, 594] width 23 height 16
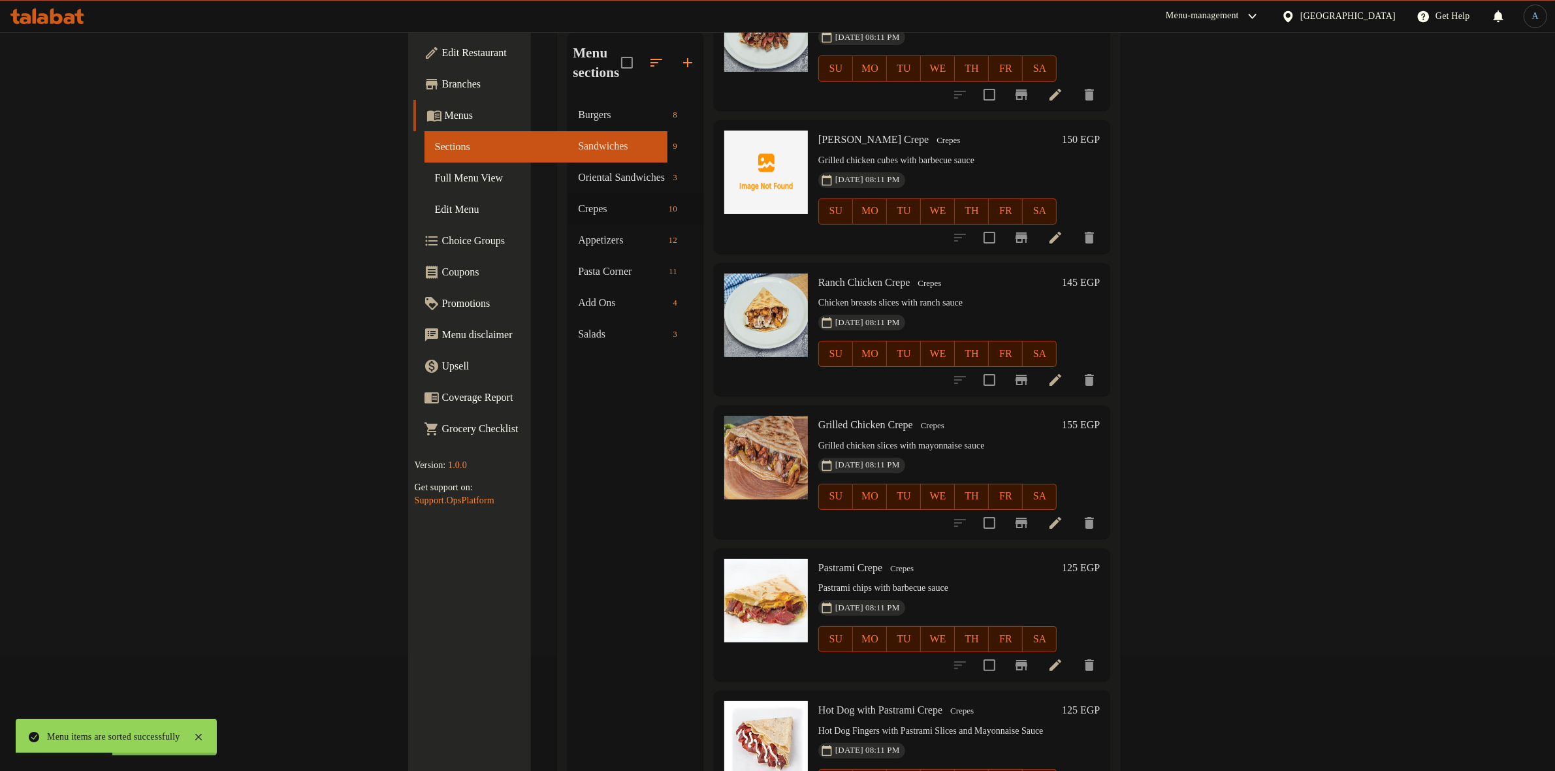
scroll to position [183, 0]
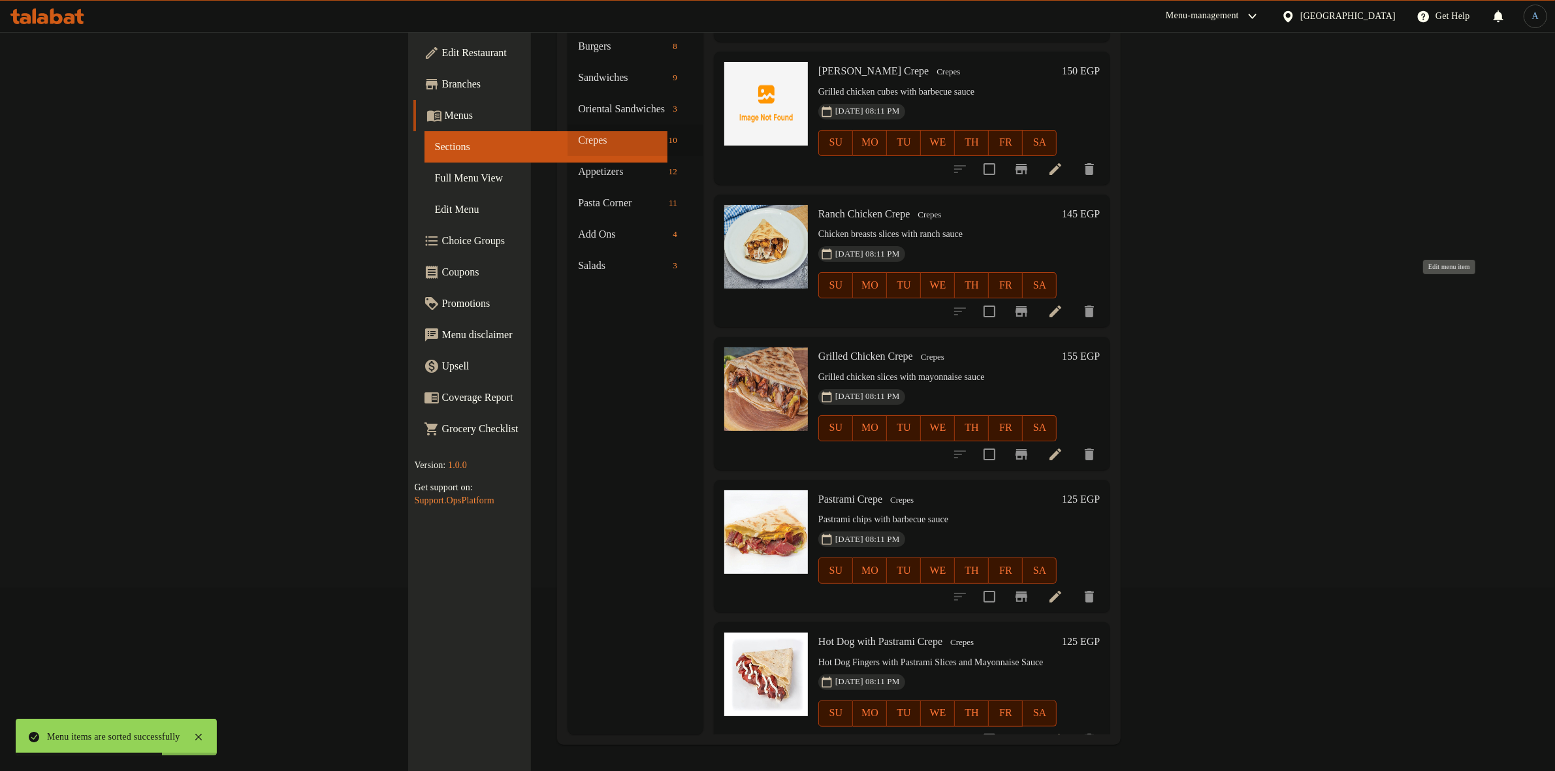
click at [1061, 306] on icon at bounding box center [1055, 312] width 12 height 12
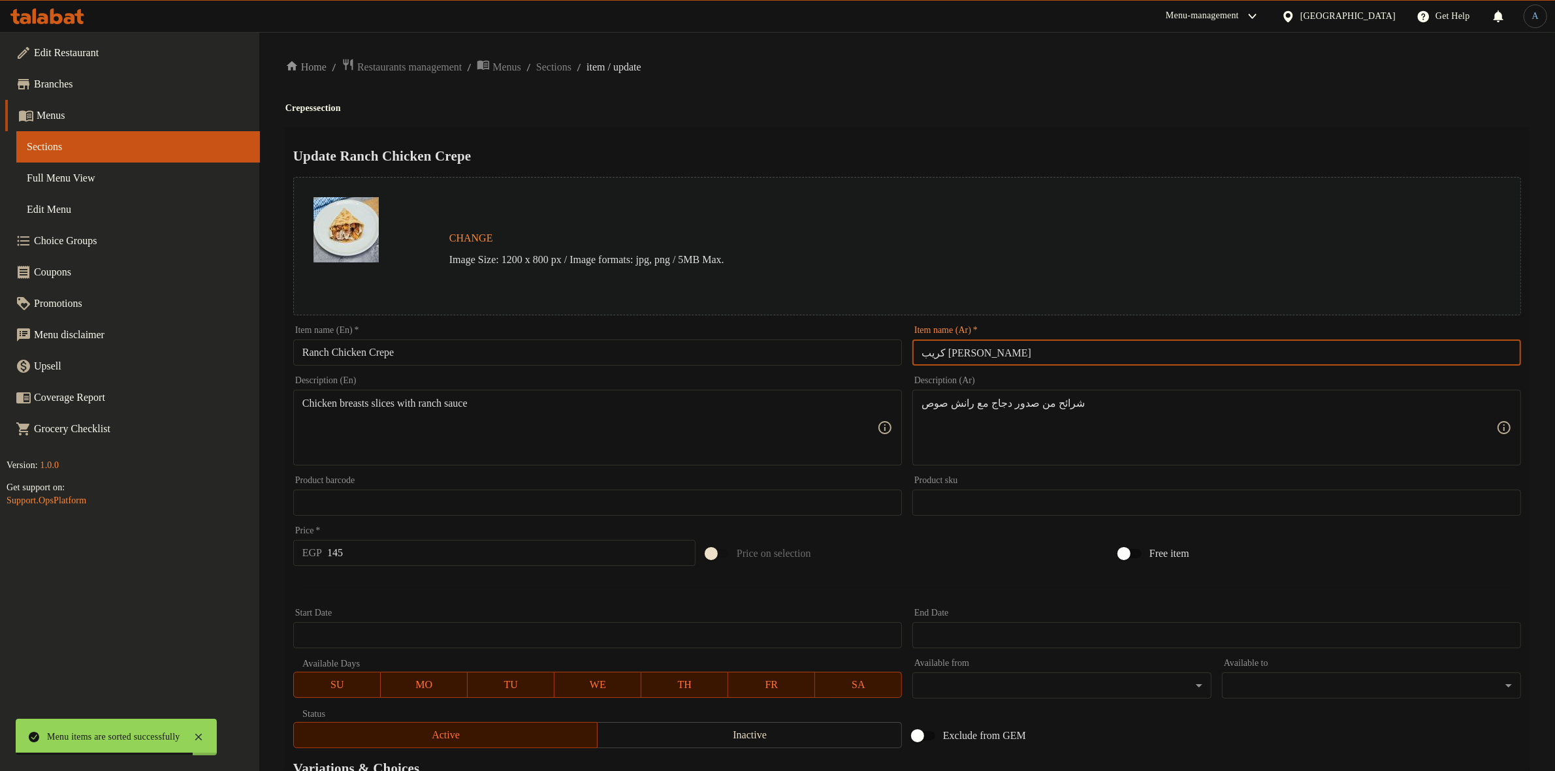
click at [994, 344] on input "كريب رانش تشيكن" at bounding box center [1216, 353] width 609 height 26
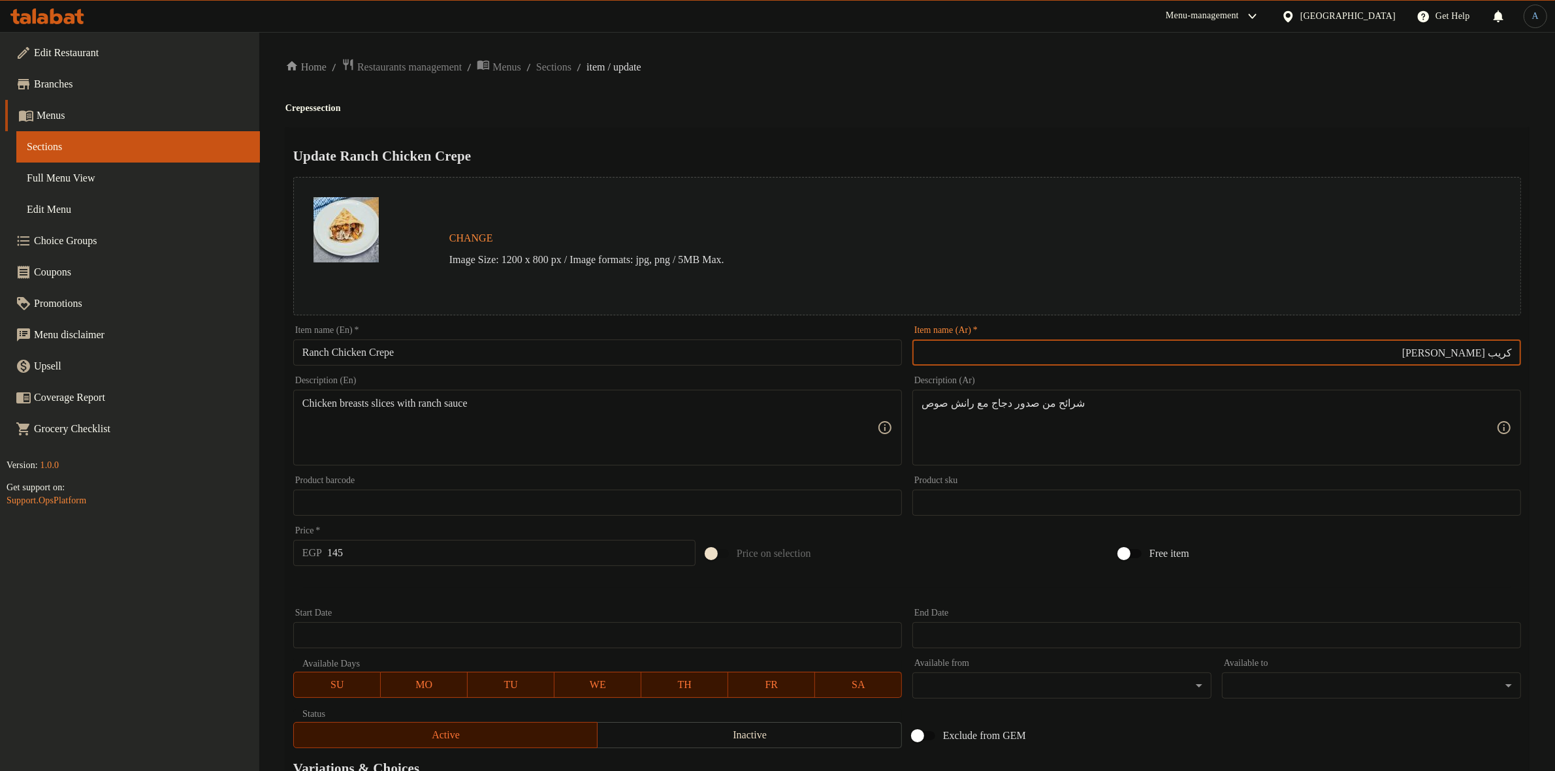
drag, startPoint x: 1487, startPoint y: 354, endPoint x: 1399, endPoint y: 351, distance: 87.6
click at [1399, 351] on input "كريب رانش تشيكن" at bounding box center [1216, 353] width 609 height 26
paste input "یک"
click at [1073, 103] on h4 "Crepes section" at bounding box center [906, 108] width 1243 height 13
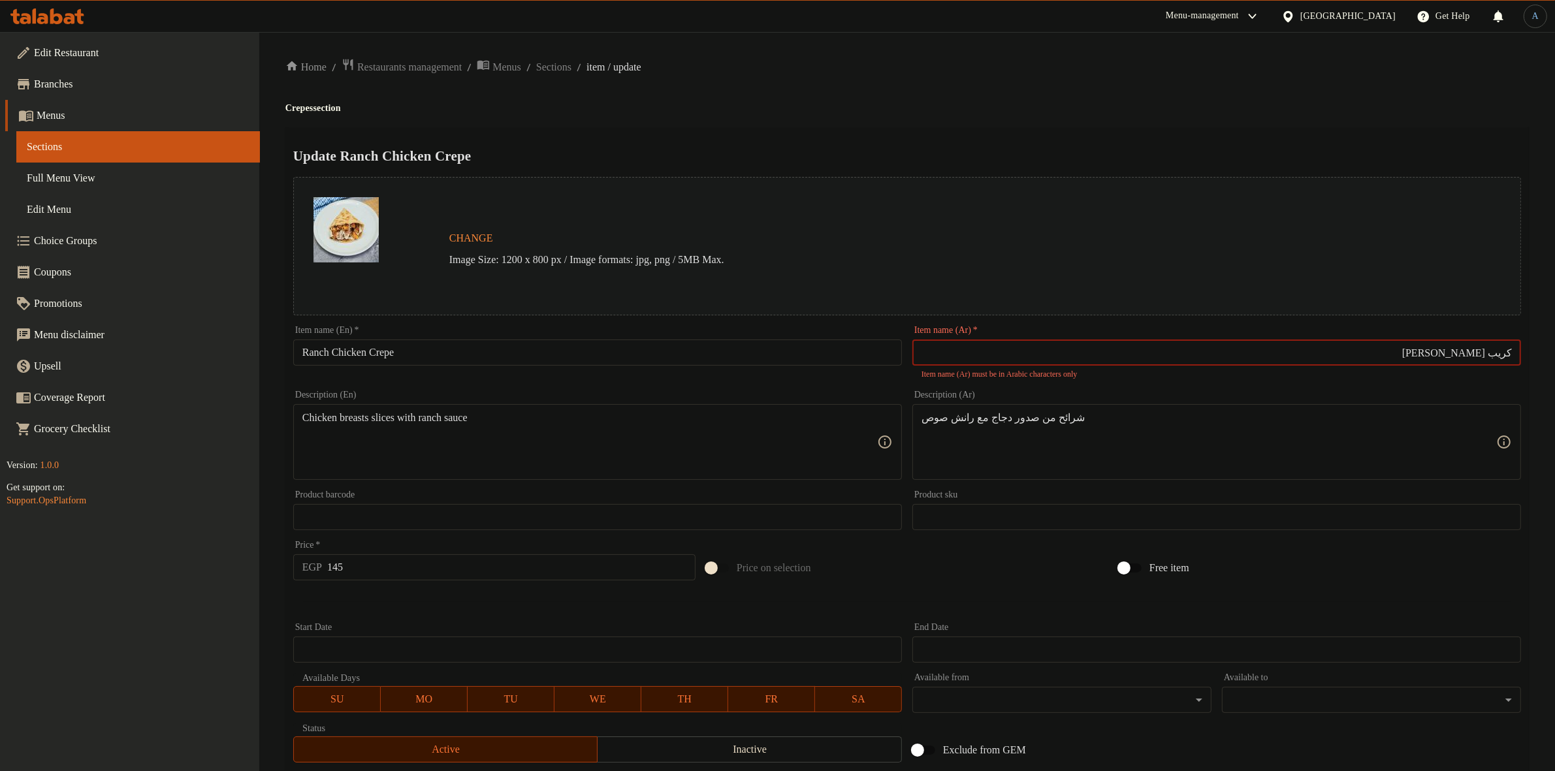
type input "كريب رانش تشيكن"
click at [954, 118] on div "Home / Restaurants management / Menus / Sections / item / update Crepes section…" at bounding box center [906, 494] width 1243 height 872
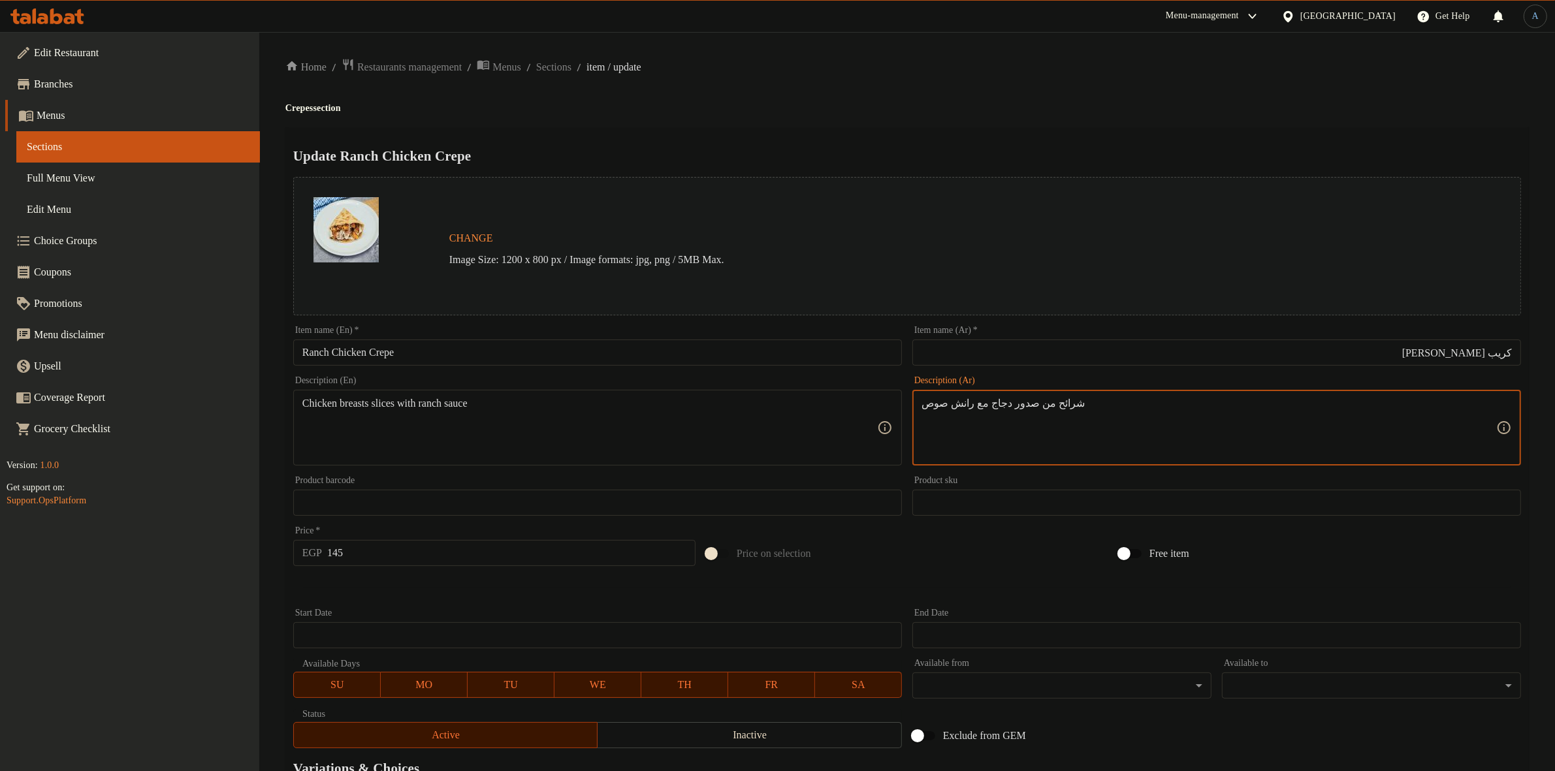
paste textarea "ل"
type textarea "شرائح من صدور الدجاج مع رانش صوص"
click at [1049, 127] on div "Update Ranch Chicken Crepe Change Image Size: 1200 x 800 px / Image formats: jp…" at bounding box center [906, 516] width 1243 height 779
click at [1092, 435] on textarea "شرائح من صدور الدجاج مع رانش صوص" at bounding box center [1208, 428] width 575 height 62
paste textarea "slices with ranch sauce"
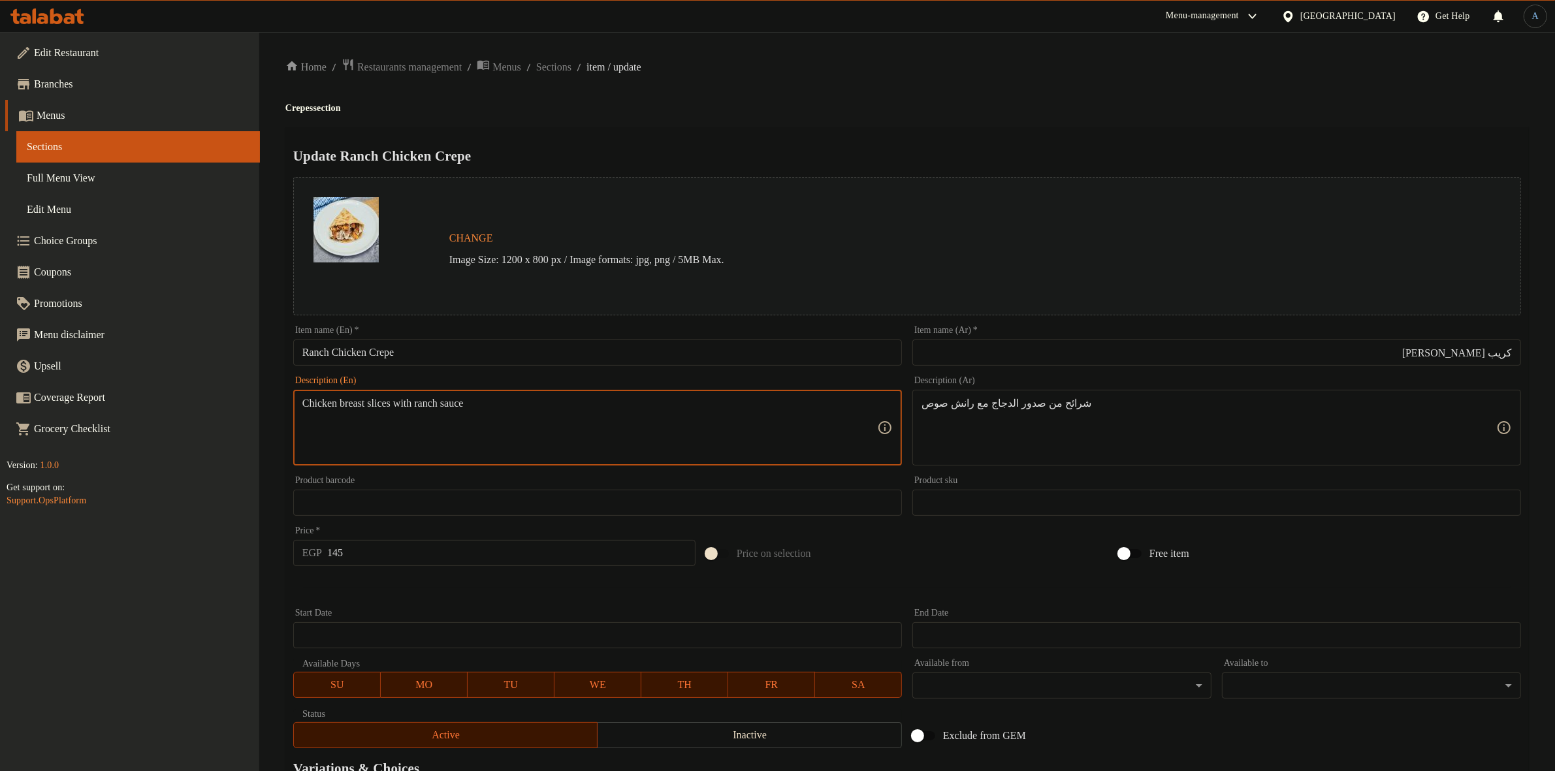
type textarea "Chicken breast slices with ranch sauce"
click at [852, 75] on ol "Home / Restaurants management / Menus / Sections / item / update" at bounding box center [906, 67] width 1243 height 18
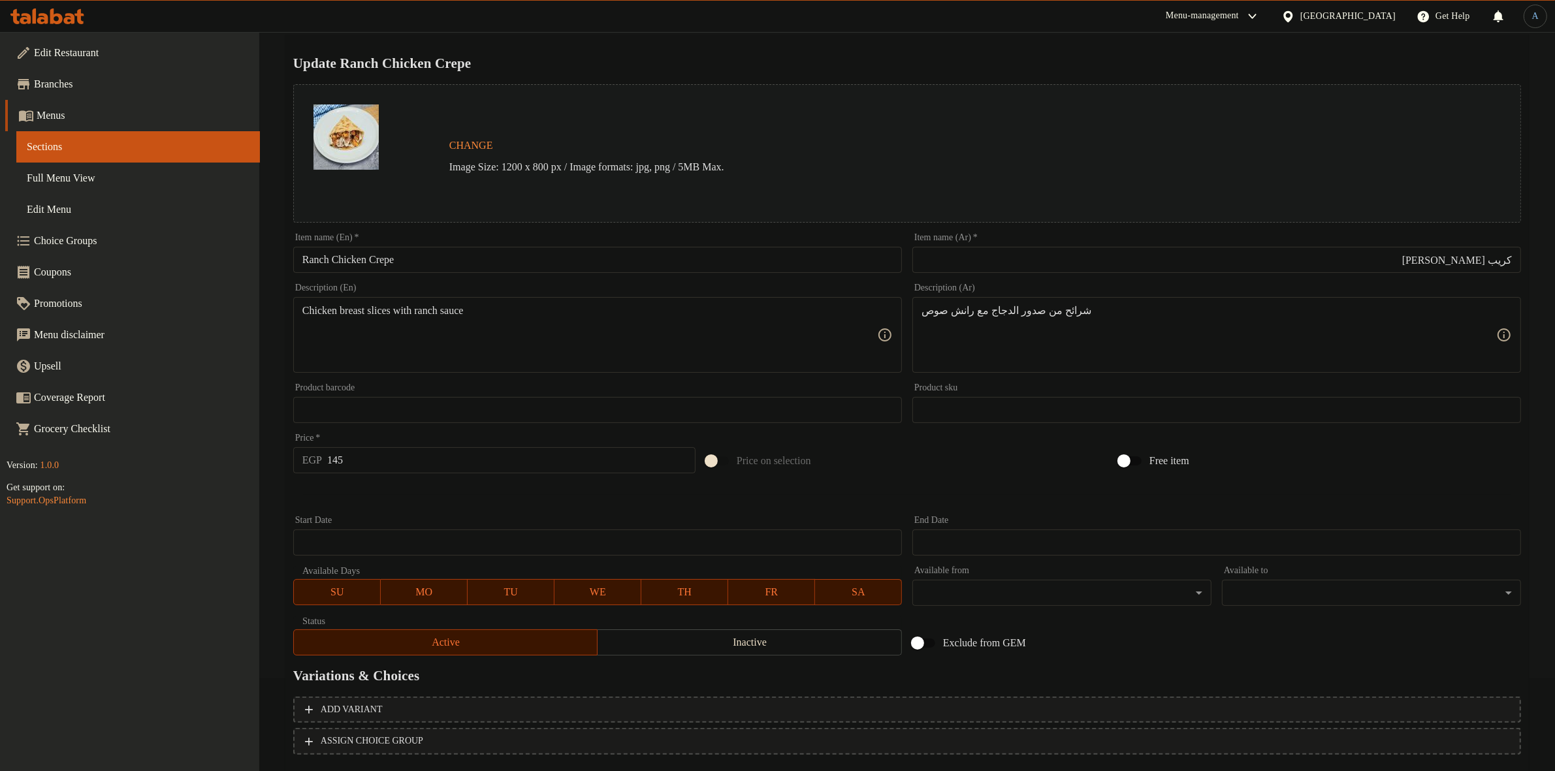
scroll to position [168, 0]
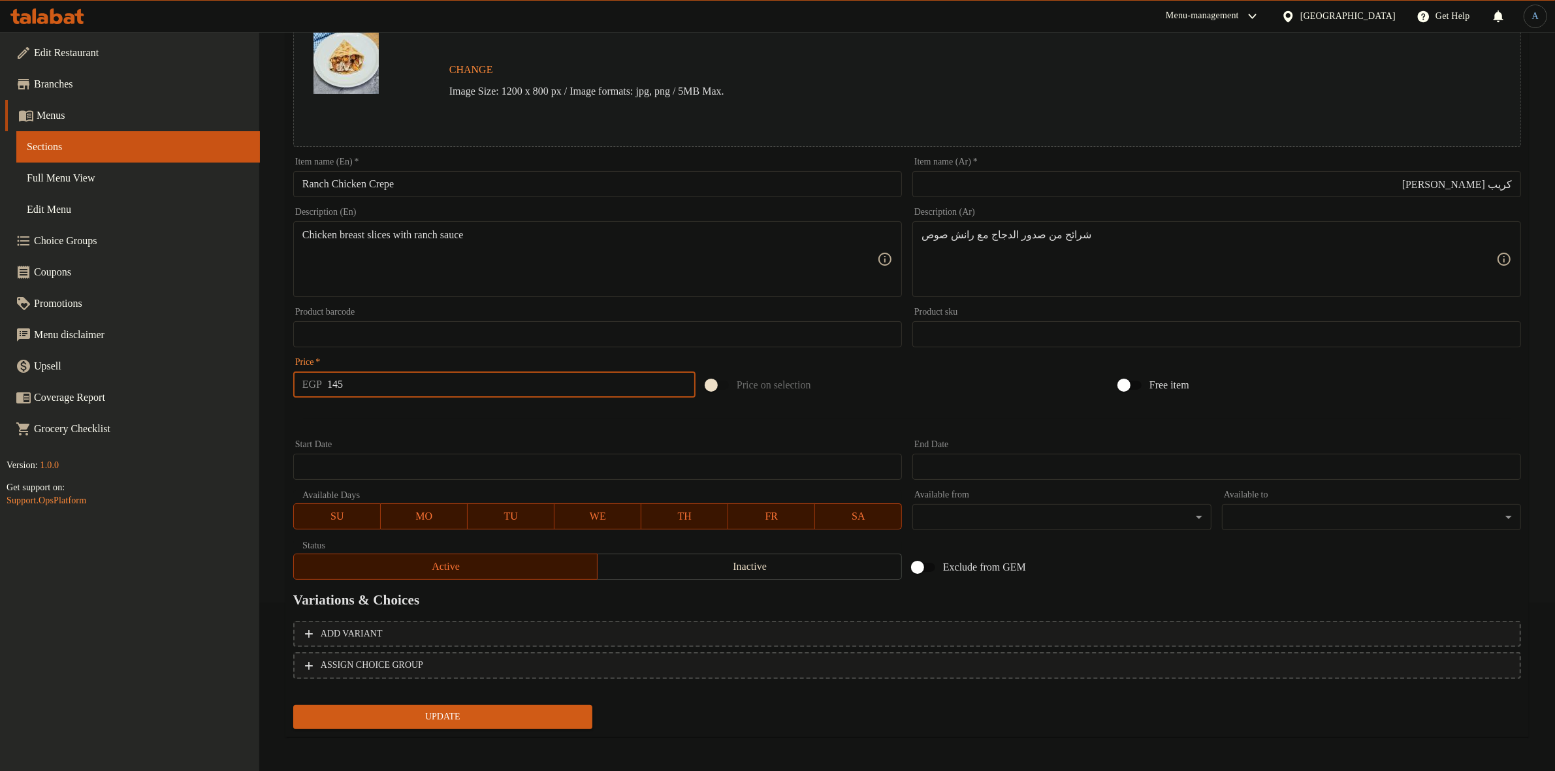
click at [379, 388] on input "145" at bounding box center [511, 385] width 368 height 26
type input "193"
click at [293, 705] on button "Update" at bounding box center [442, 717] width 299 height 24
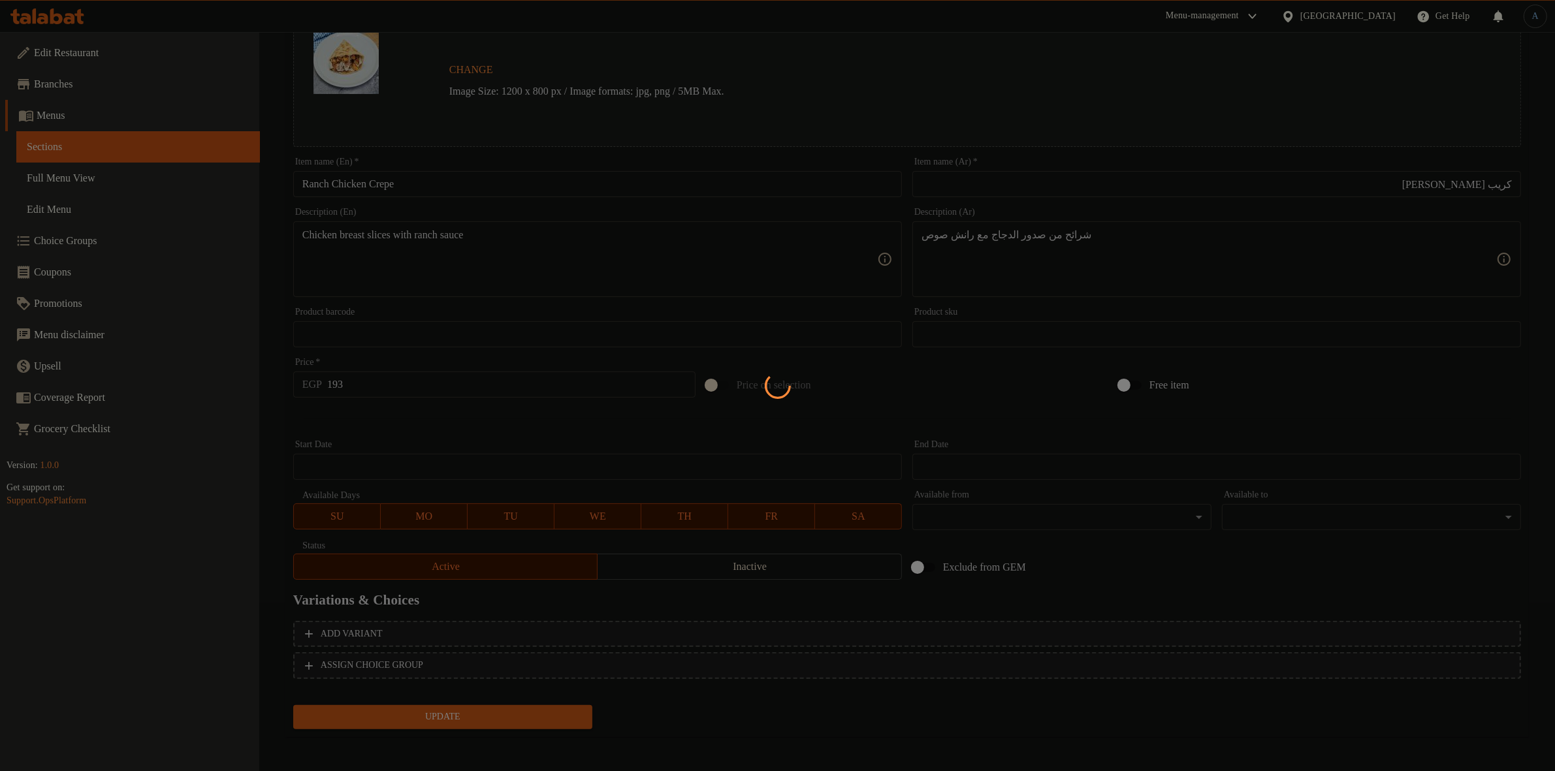
click at [444, 412] on div at bounding box center [777, 385] width 1555 height 771
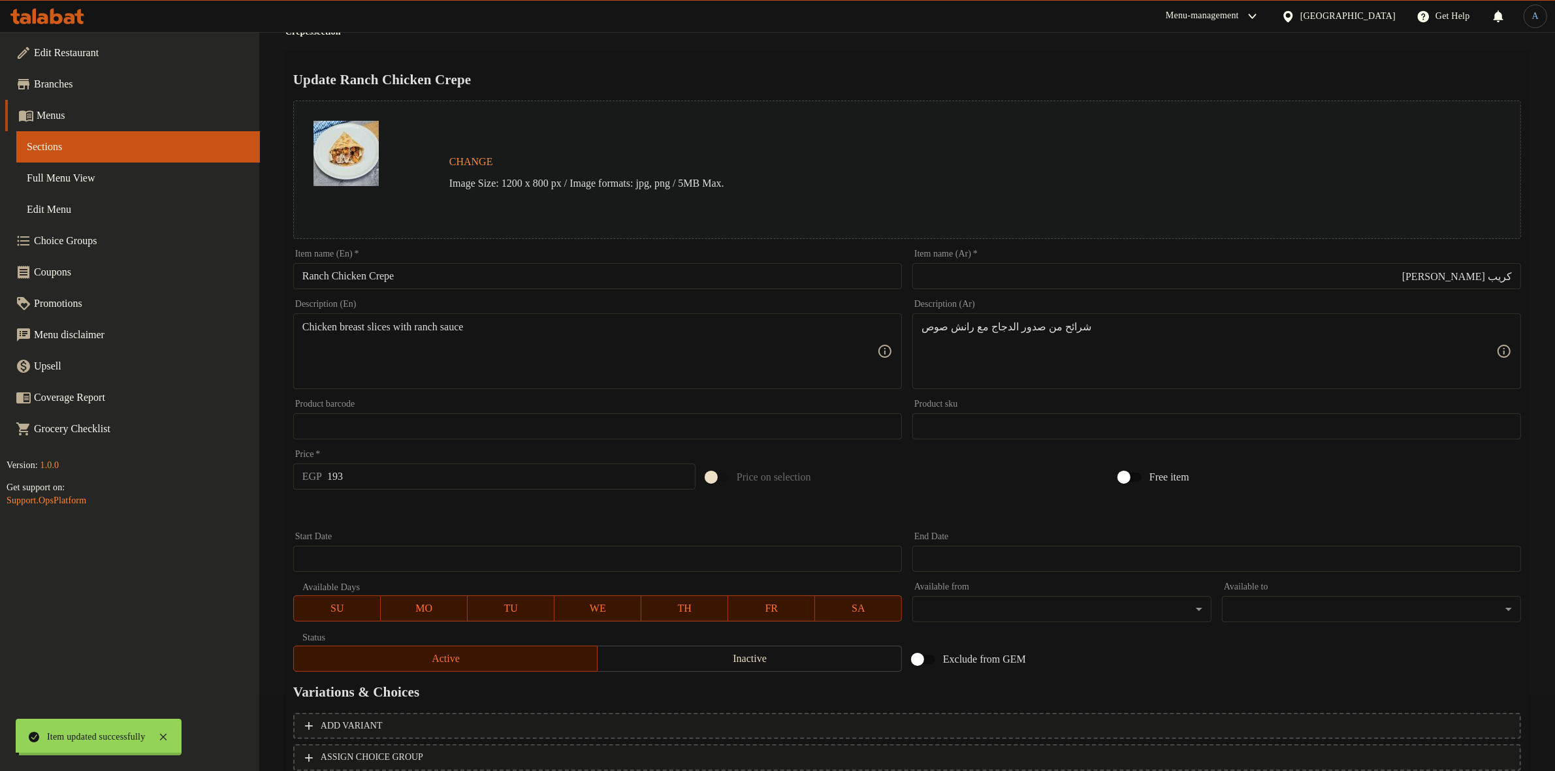
scroll to position [0, 0]
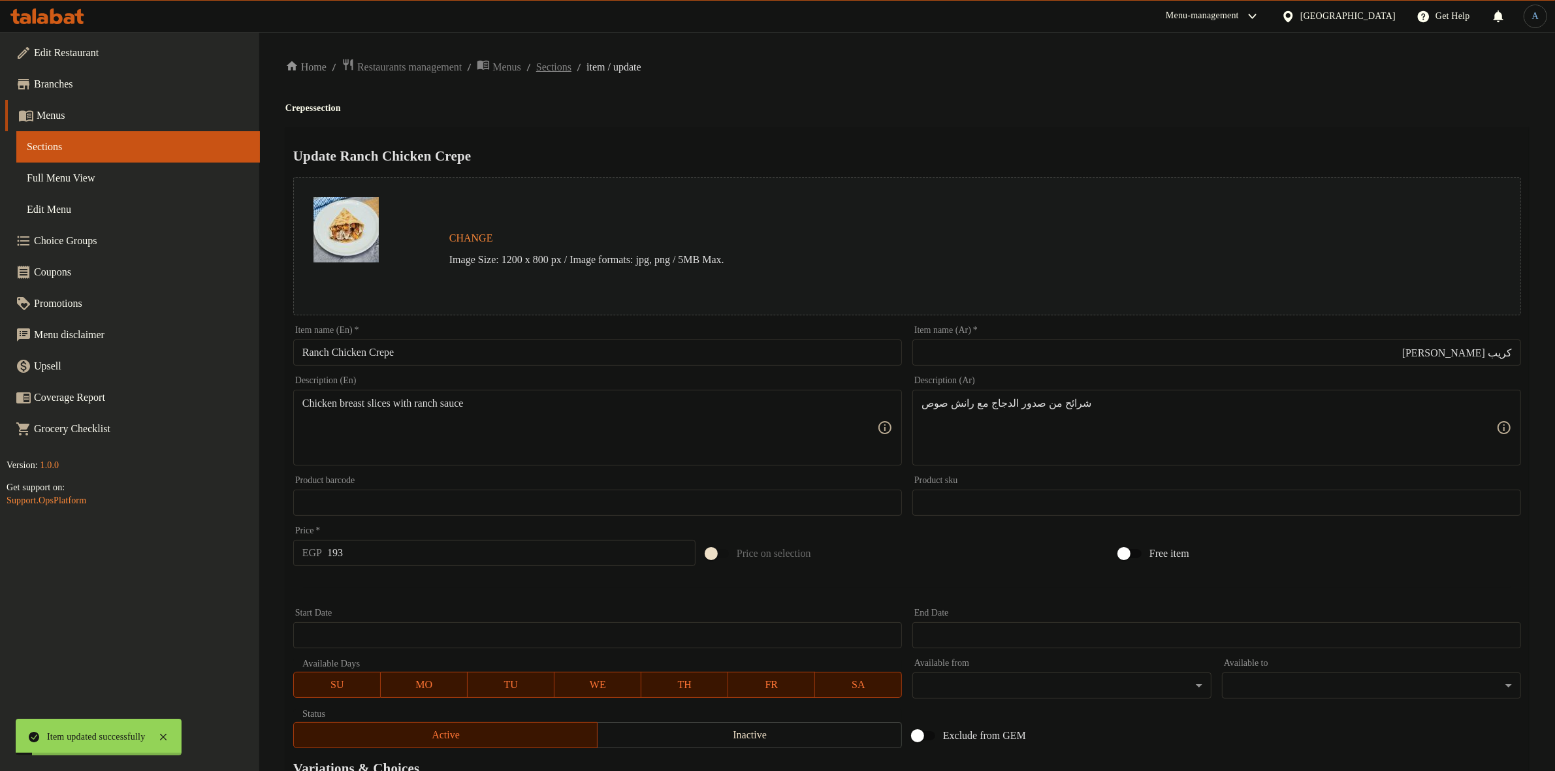
click at [571, 60] on span "Sections" at bounding box center [553, 67] width 35 height 16
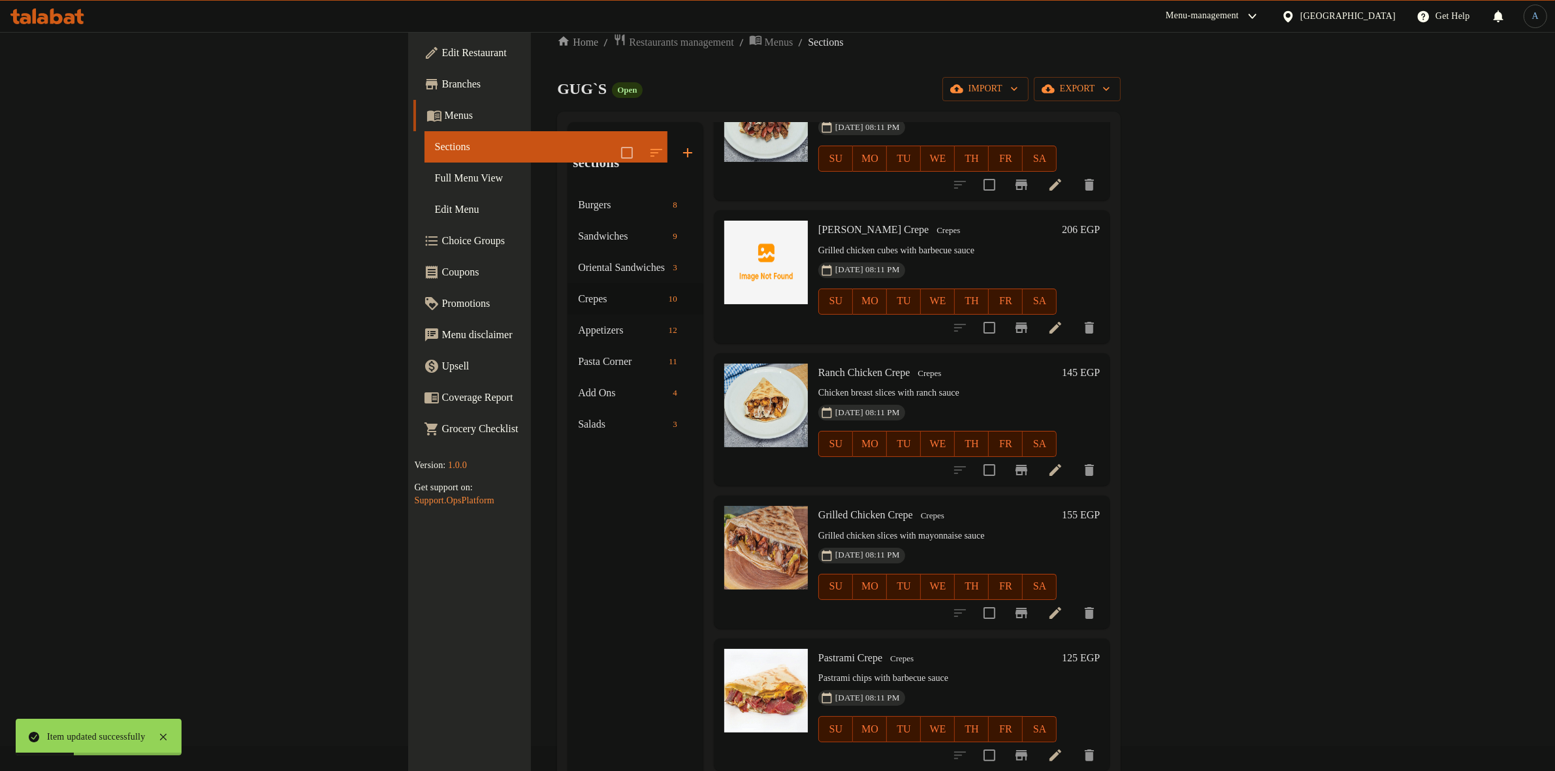
scroll to position [183, 0]
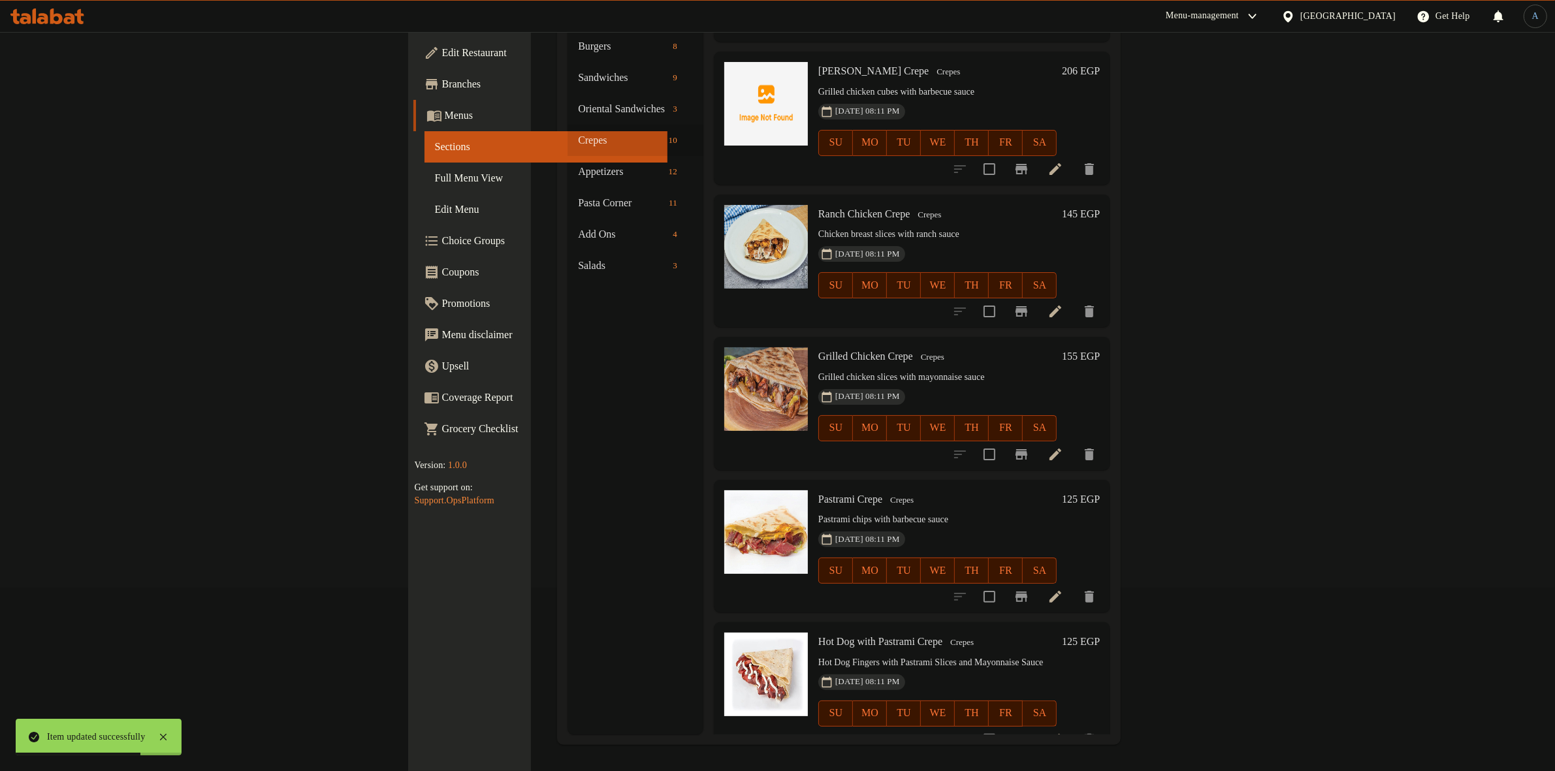
click at [1063, 447] on icon at bounding box center [1055, 455] width 16 height 16
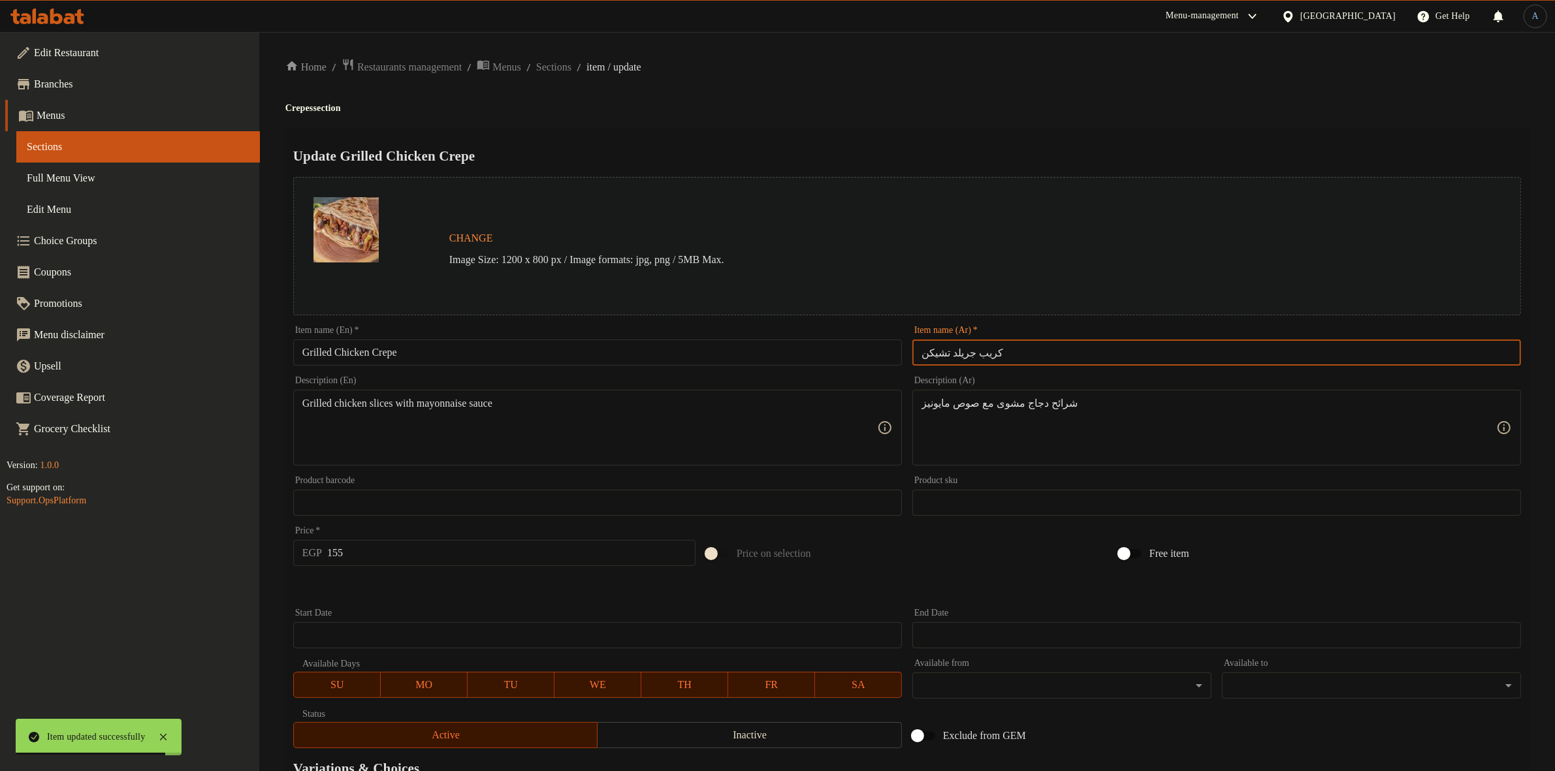
click at [1030, 358] on input "كريب جريلد تشيكن" at bounding box center [1216, 353] width 609 height 26
drag, startPoint x: 1489, startPoint y: 359, endPoint x: 1346, endPoint y: 354, distance: 142.4
click at [1346, 354] on input "كريب جريلد تشيكن" at bounding box center [1216, 353] width 609 height 26
paste input "باربيكيو"
type input "كريب جريلد تشيكن باربيكيو"
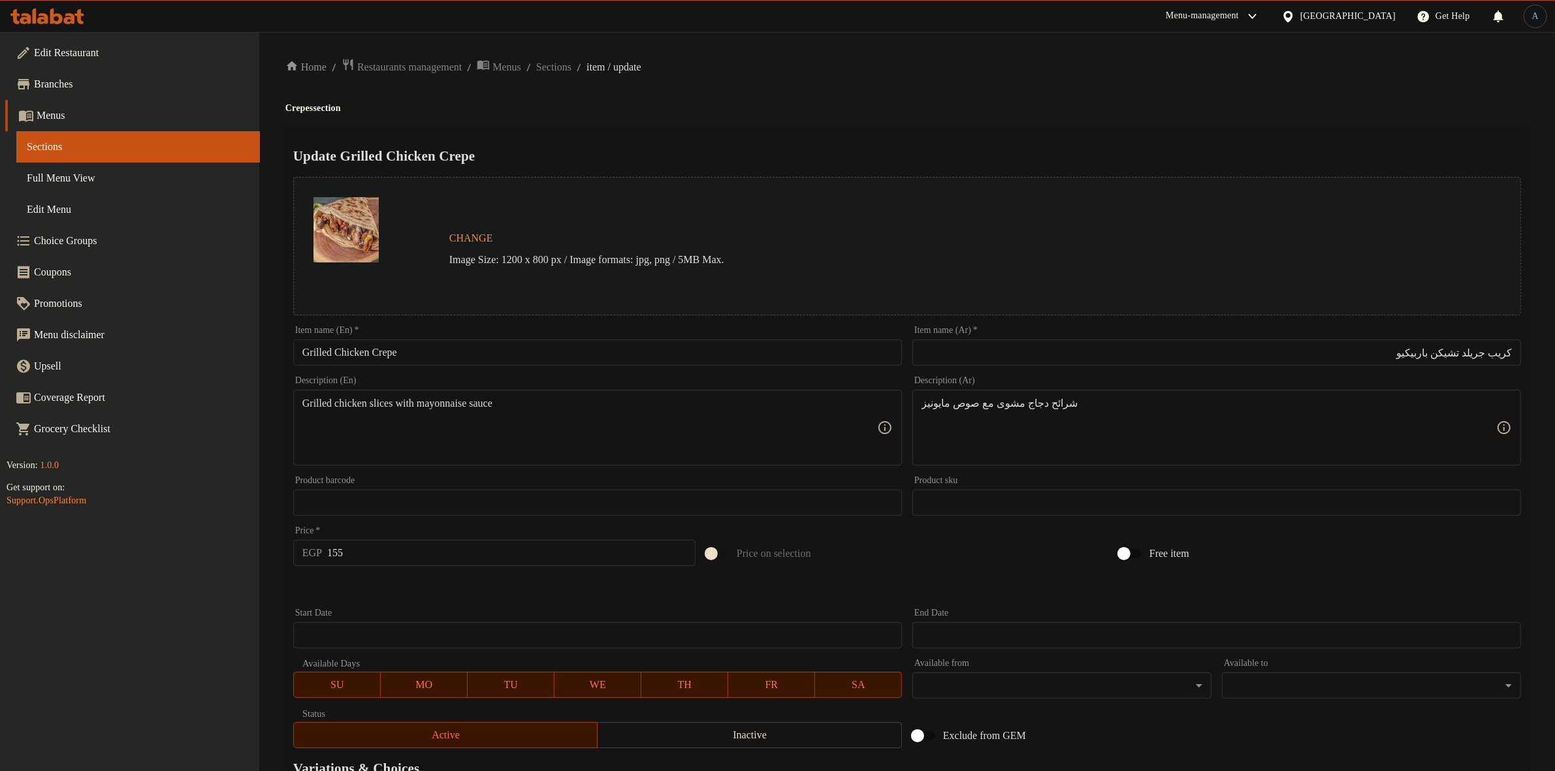
click at [684, 355] on input "Grilled Chicken Crepe" at bounding box center [597, 353] width 609 height 26
paste input "BBQ"
type input "Grilled Chicken BBQ Crepe"
click at [847, 106] on h4 "Crepes section" at bounding box center [906, 108] width 1243 height 13
paste textarea "دور الدجاج مع المنزريلا والباربيكو"
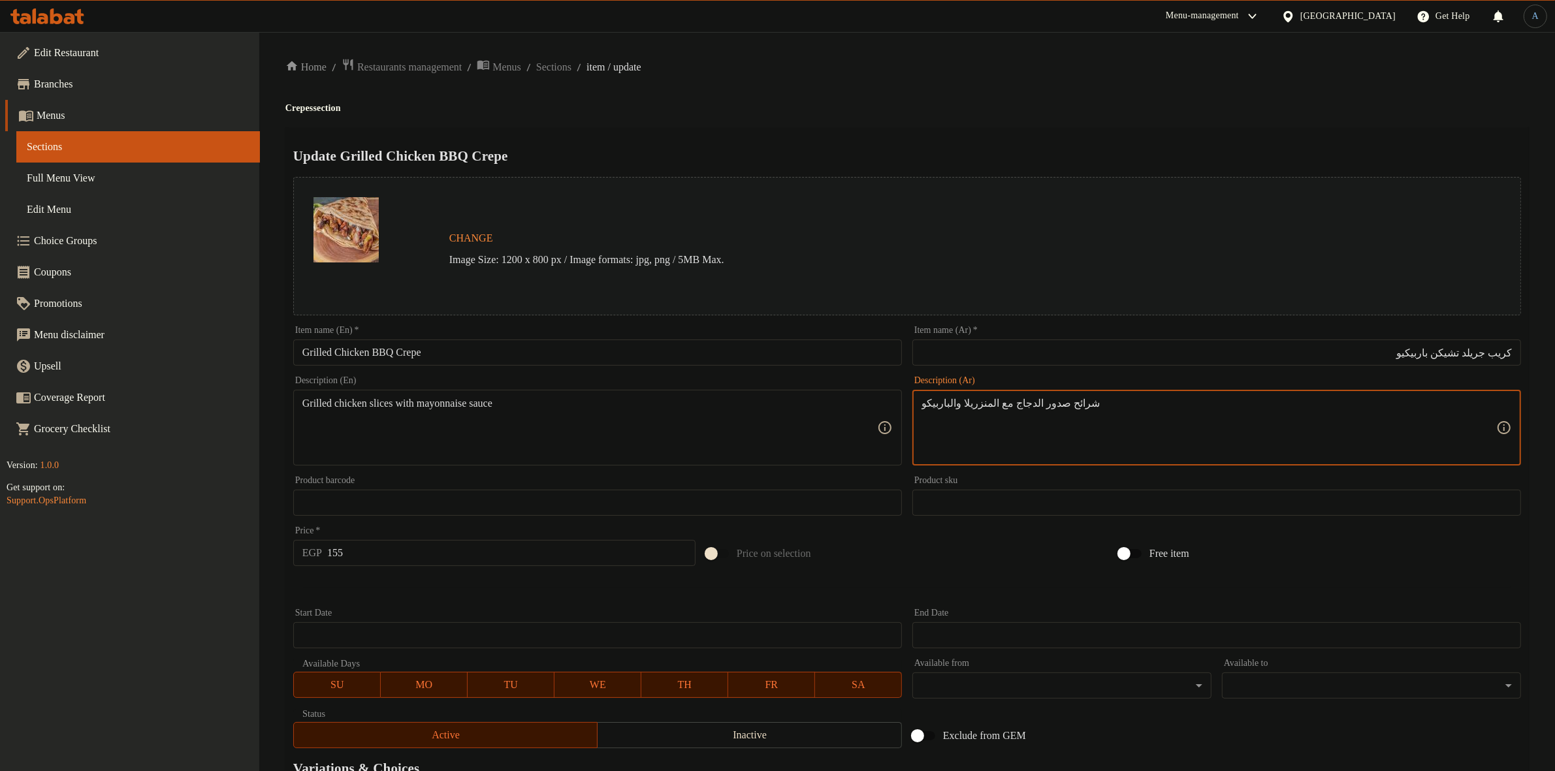
type textarea "شرائح صدور الدجاج مع المنزريلا والباربيكو"
click at [1071, 116] on div "Home / Restaurants management / Menus / Sections / item / update Crepes section…" at bounding box center [906, 487] width 1243 height 858
paste textarea "Chicken breast slices with mozzarella and barbecue"
type textarea "Chicken breast slices with mozzarella and barbecue"
click at [849, 95] on div "Home / Restaurants management / Menus / Sections / item / update Crepes section…" at bounding box center [906, 487] width 1243 height 858
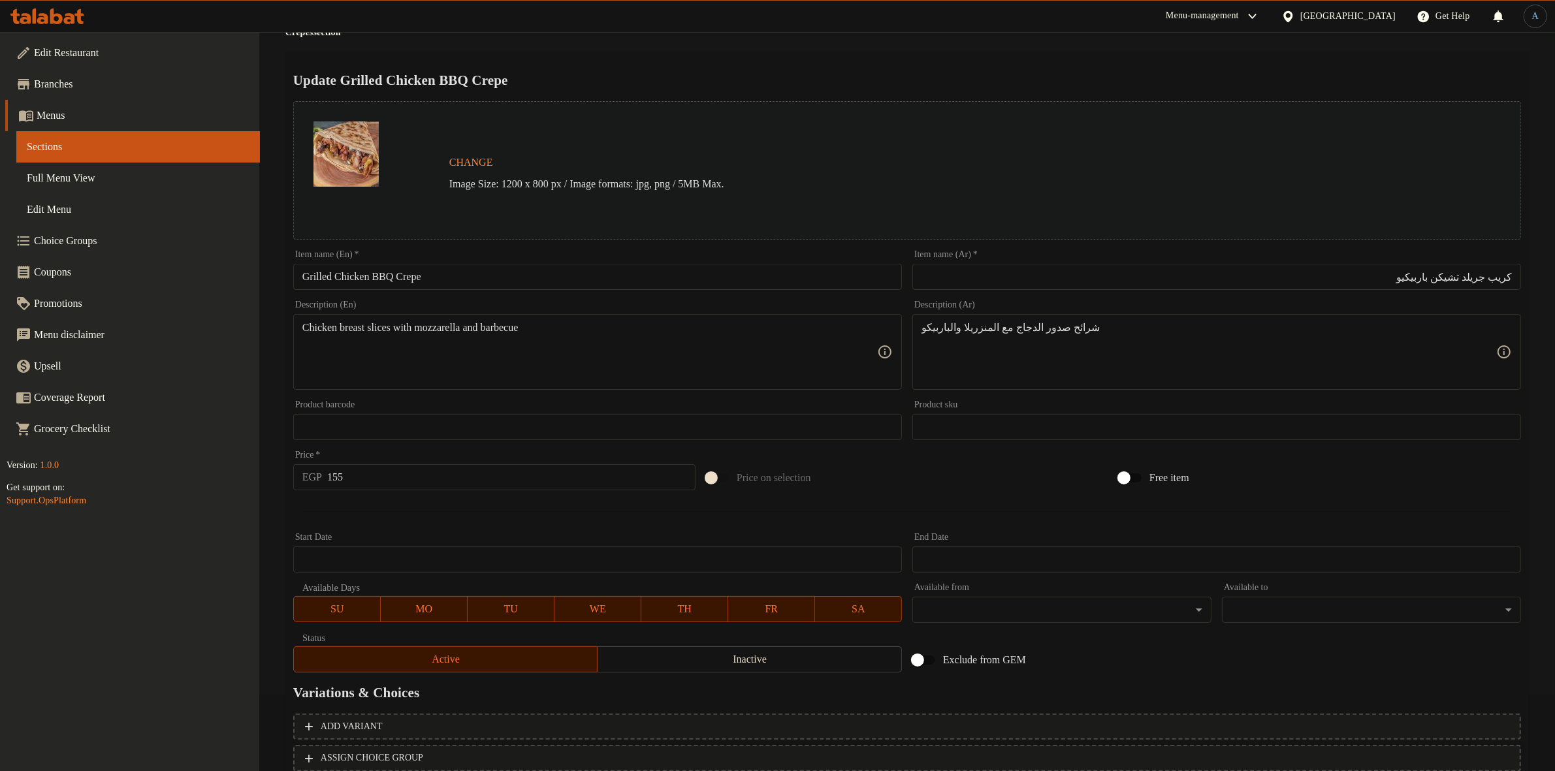
scroll to position [168, 0]
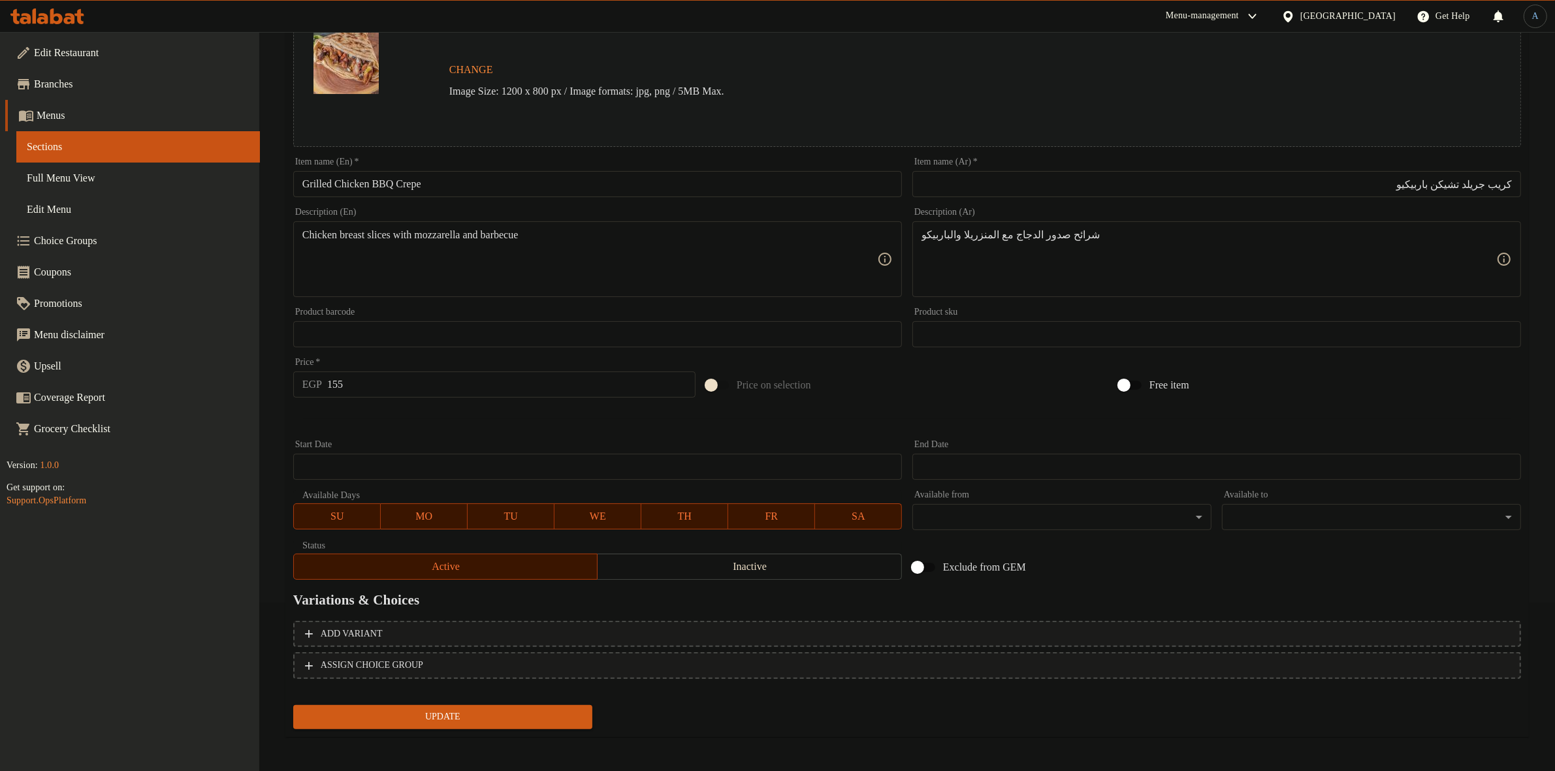
click at [360, 392] on input "155" at bounding box center [511, 385] width 368 height 26
type input "212"
click at [293, 705] on button "Update" at bounding box center [442, 717] width 299 height 24
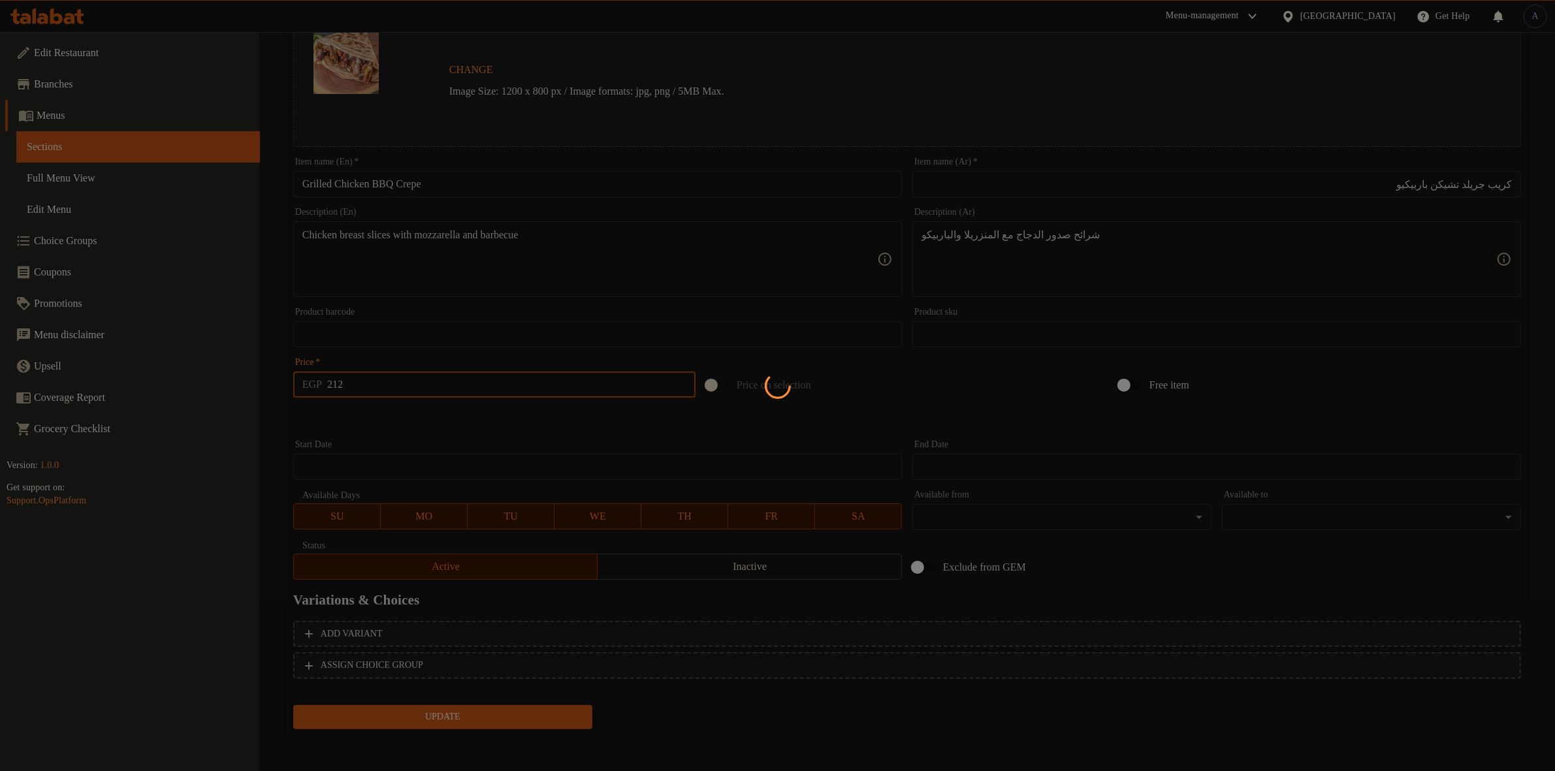
click at [371, 409] on div at bounding box center [777, 385] width 1555 height 771
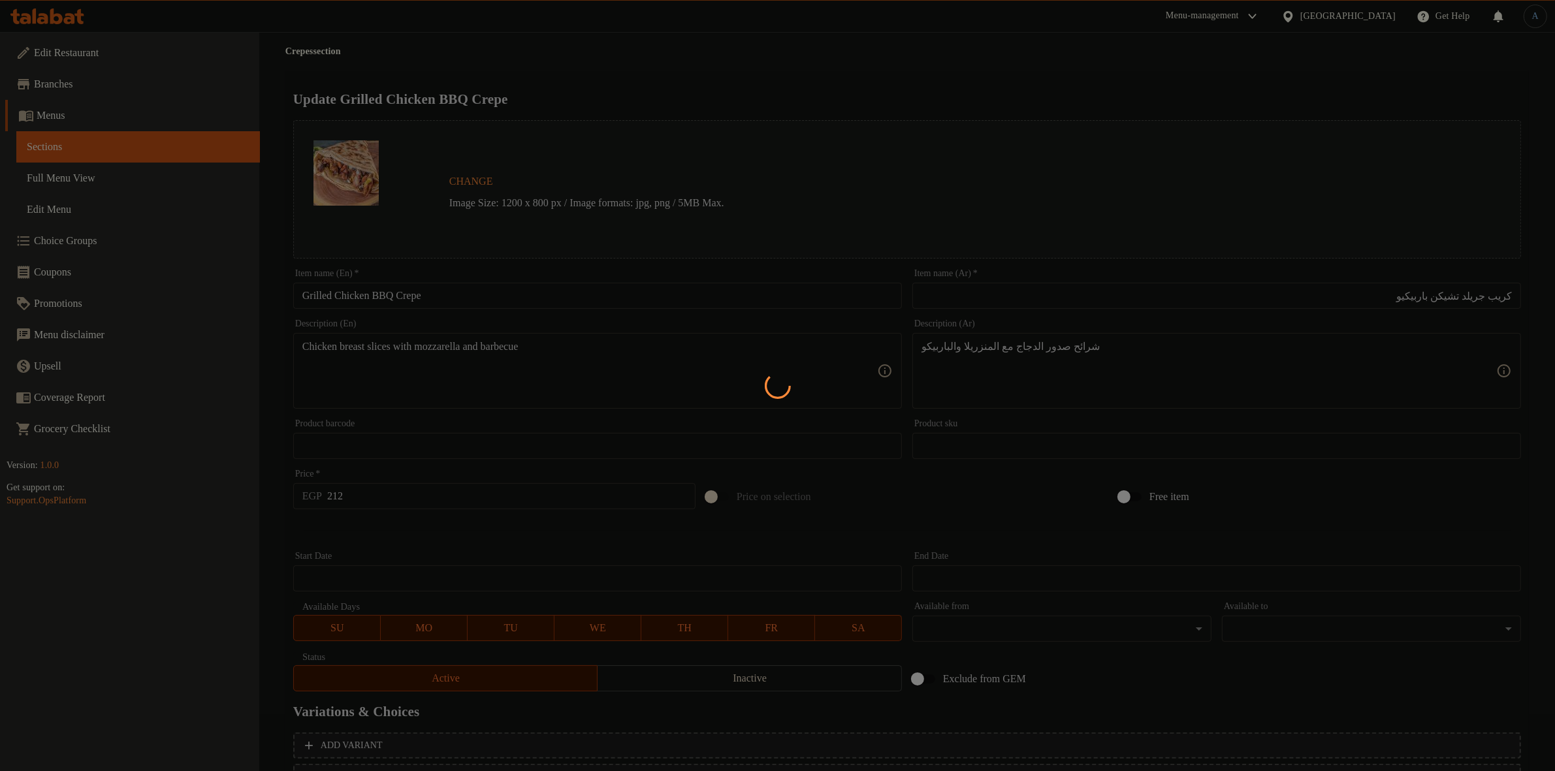
scroll to position [0, 0]
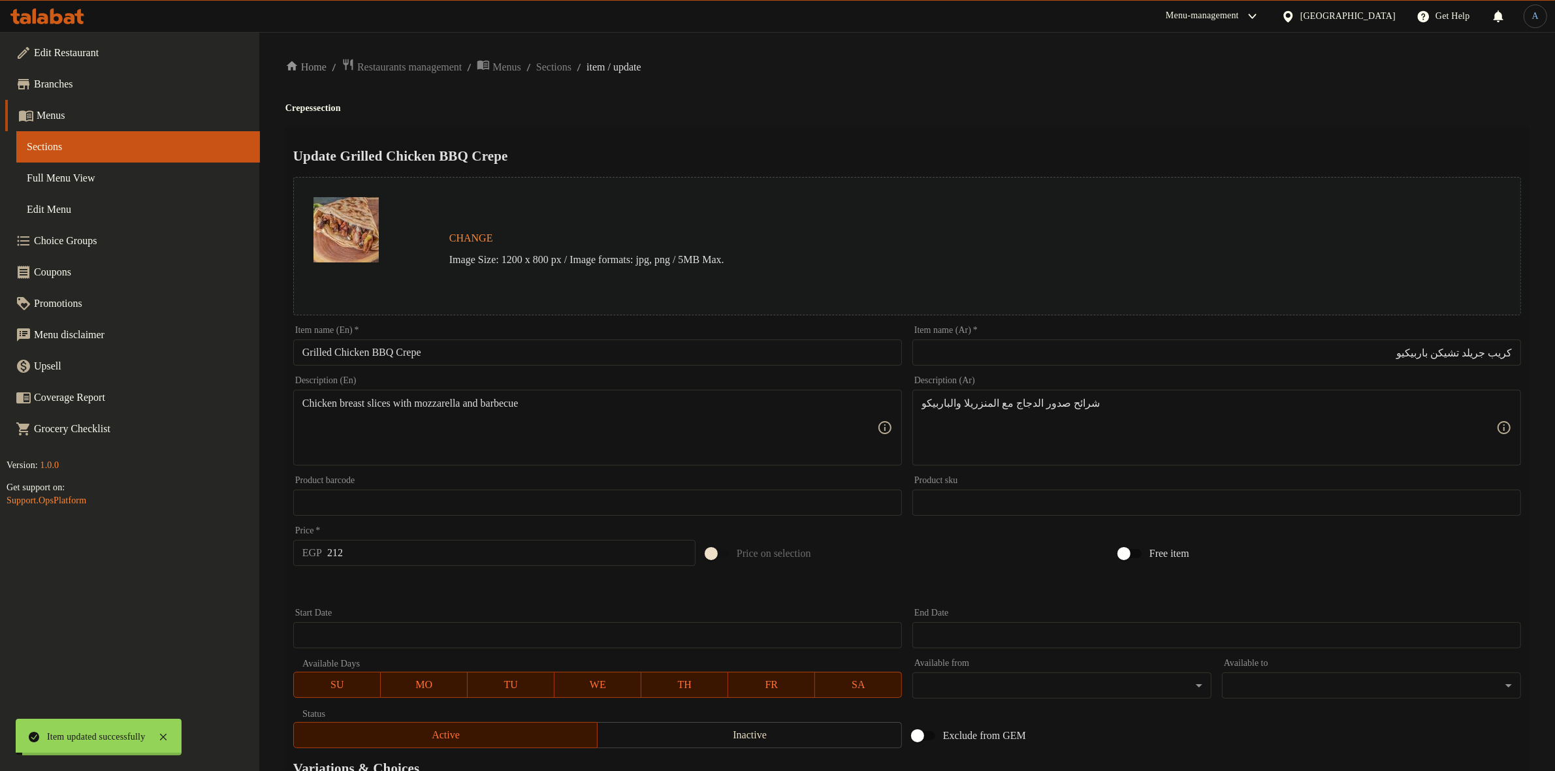
drag, startPoint x: 585, startPoint y: 65, endPoint x: 585, endPoint y: 77, distance: 11.8
click at [571, 65] on span "Sections" at bounding box center [553, 67] width 35 height 16
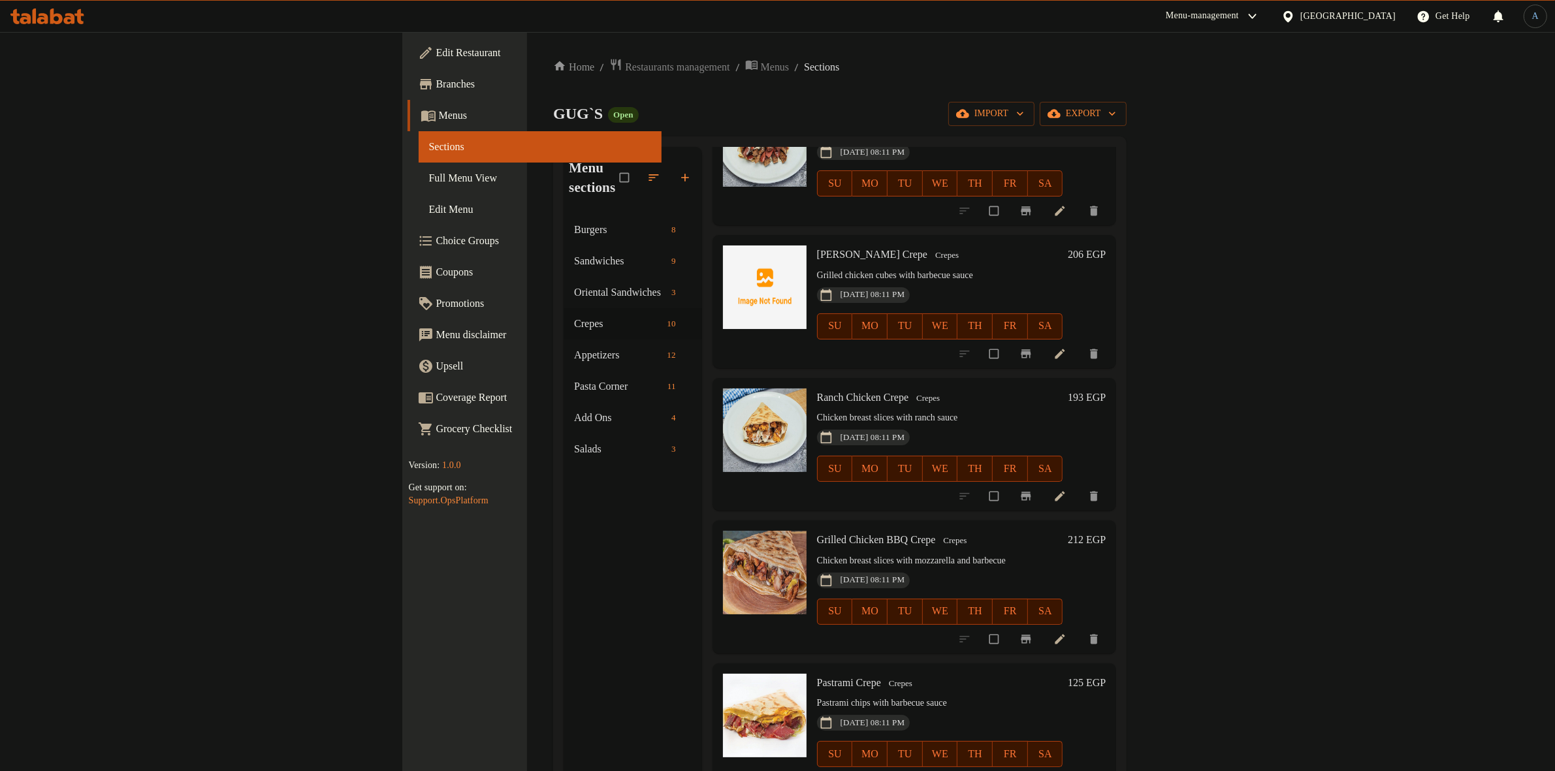
scroll to position [183, 0]
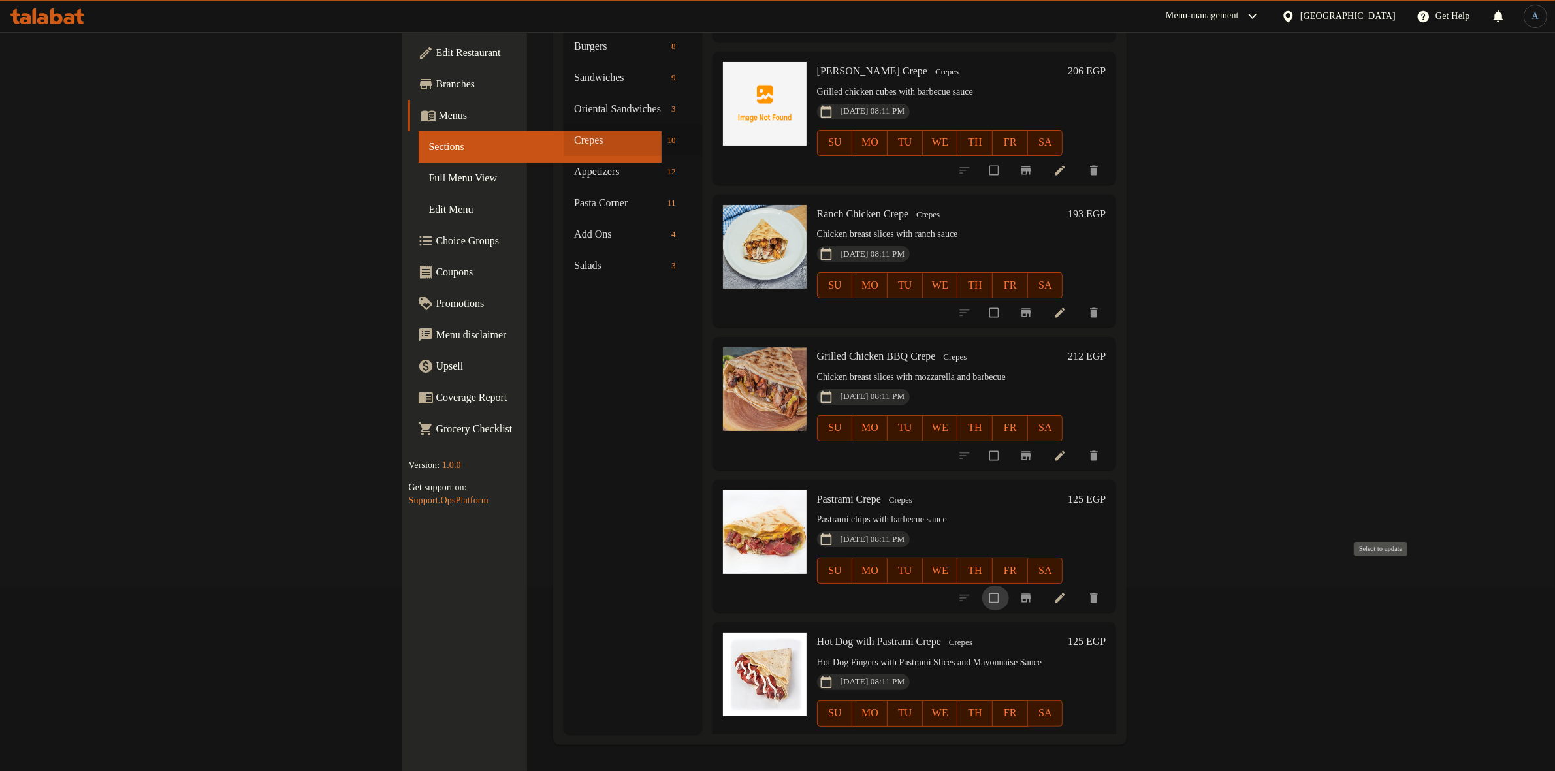
click at [1009, 586] on input "checkbox" at bounding box center [994, 598] width 27 height 25
checkbox input "true"
click at [1009, 729] on input "checkbox" at bounding box center [994, 741] width 27 height 25
checkbox input "true"
click at [817, 494] on span "Pastrami Crepe" at bounding box center [849, 499] width 64 height 11
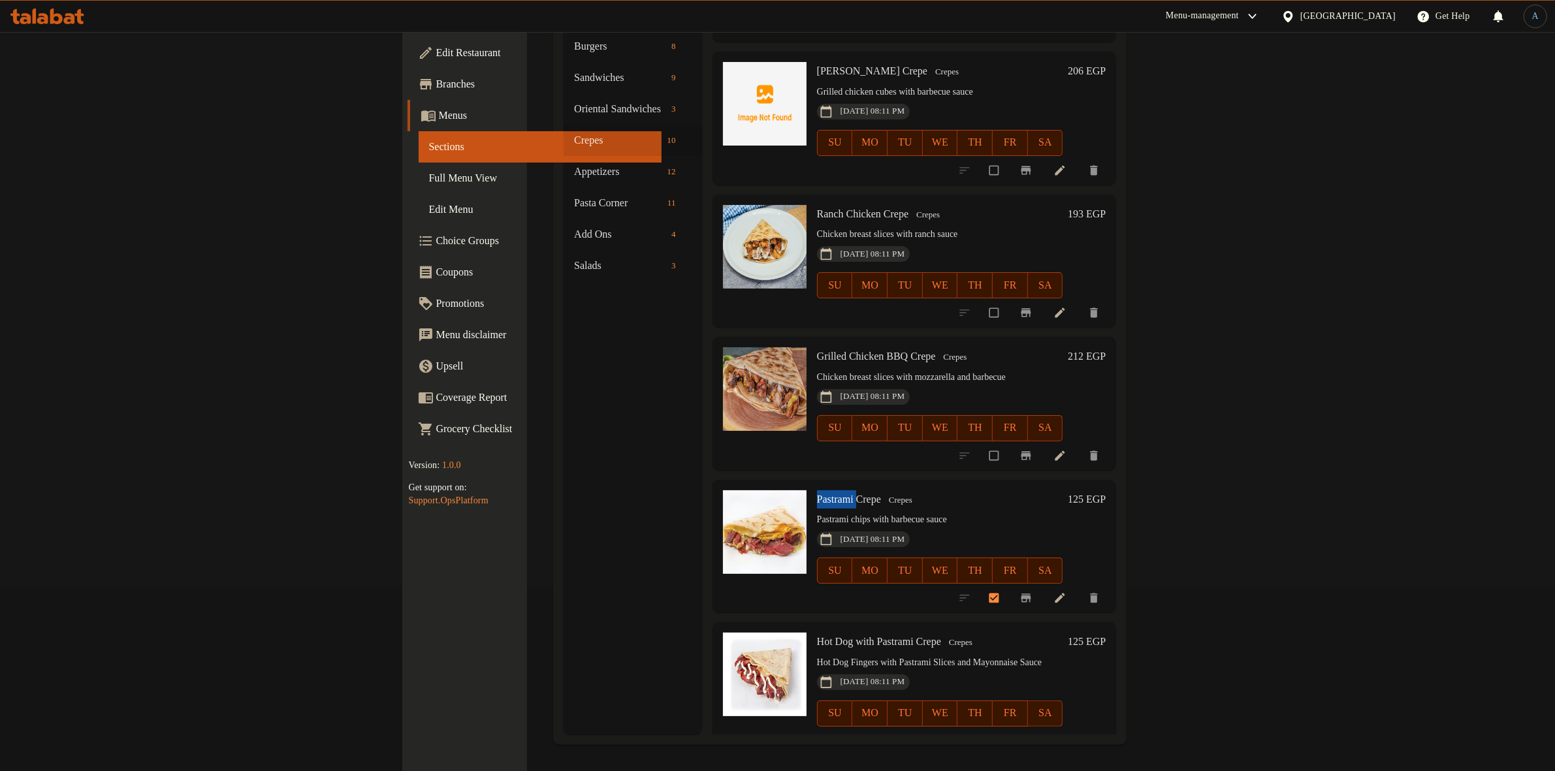
click at [817, 494] on span "Pastrami Crepe" at bounding box center [849, 499] width 64 height 11
copy h6 "Pastrami Crepe"
click at [817, 636] on span "Hot Dog with Pastrami Crepe" at bounding box center [879, 641] width 124 height 11
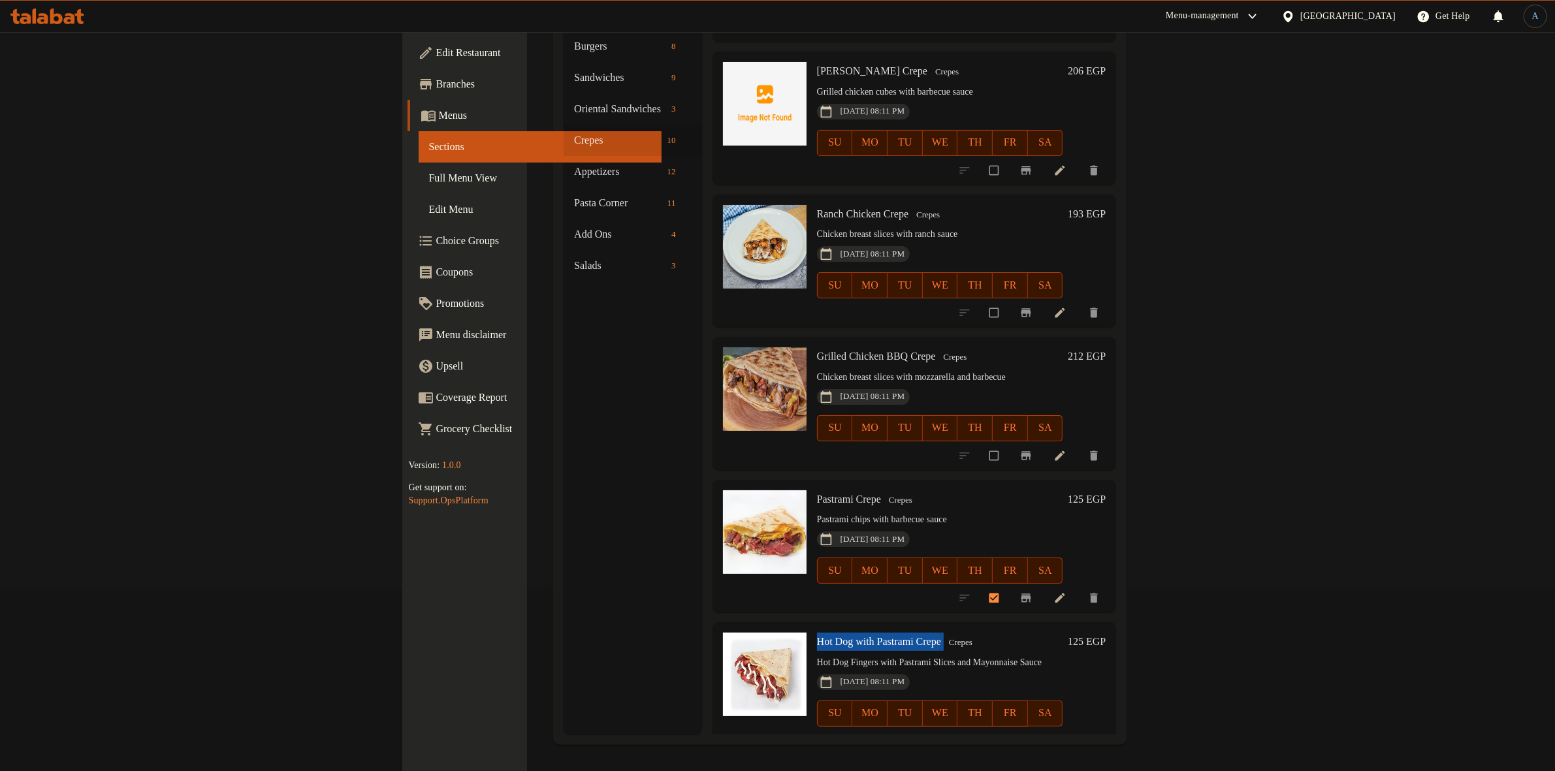
click at [817, 636] on span "Hot Dog with Pastrami Crepe" at bounding box center [879, 641] width 124 height 11
copy h6 "Hot Dog with Pastrami Crepe"
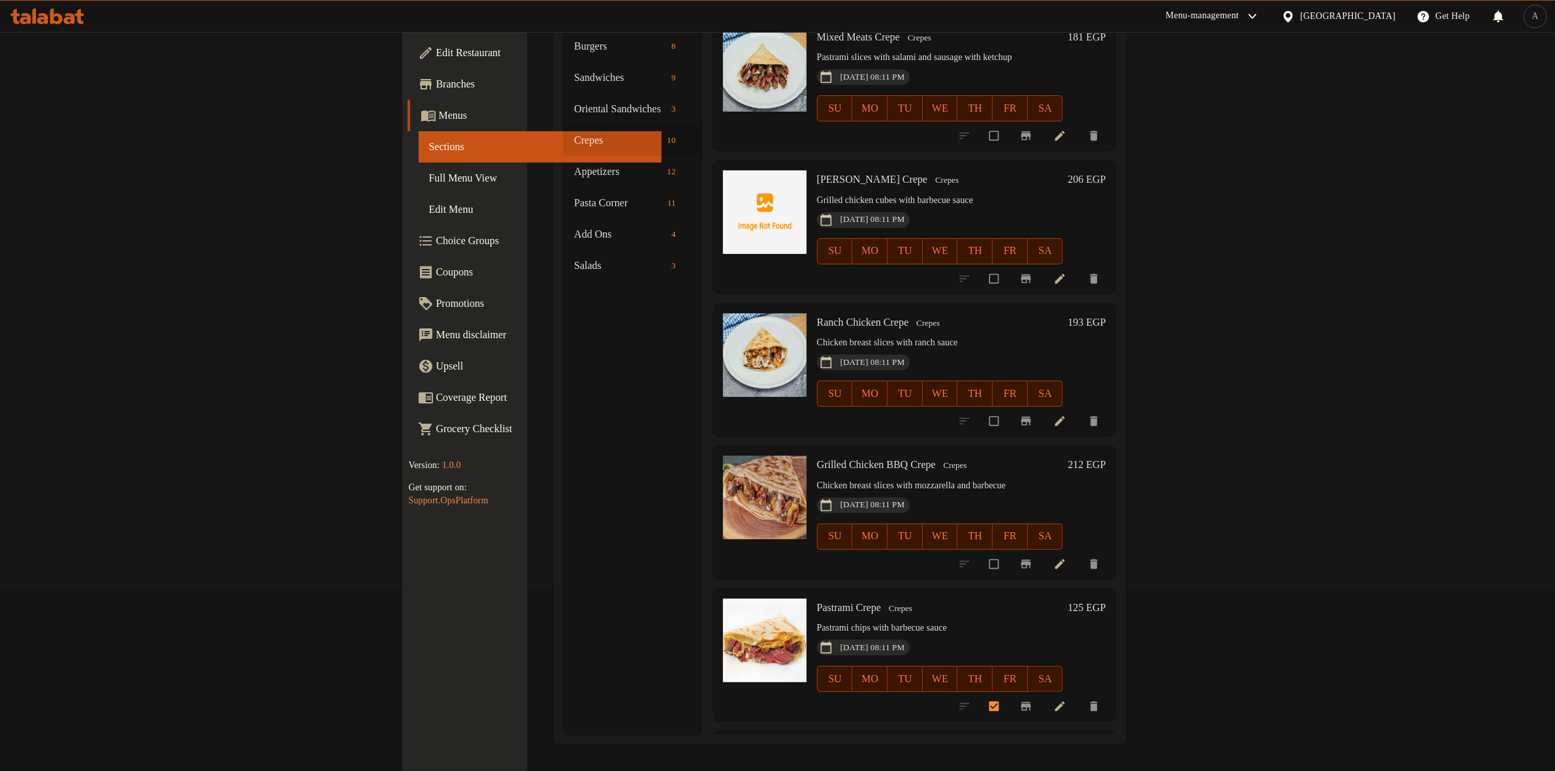
scroll to position [442, 0]
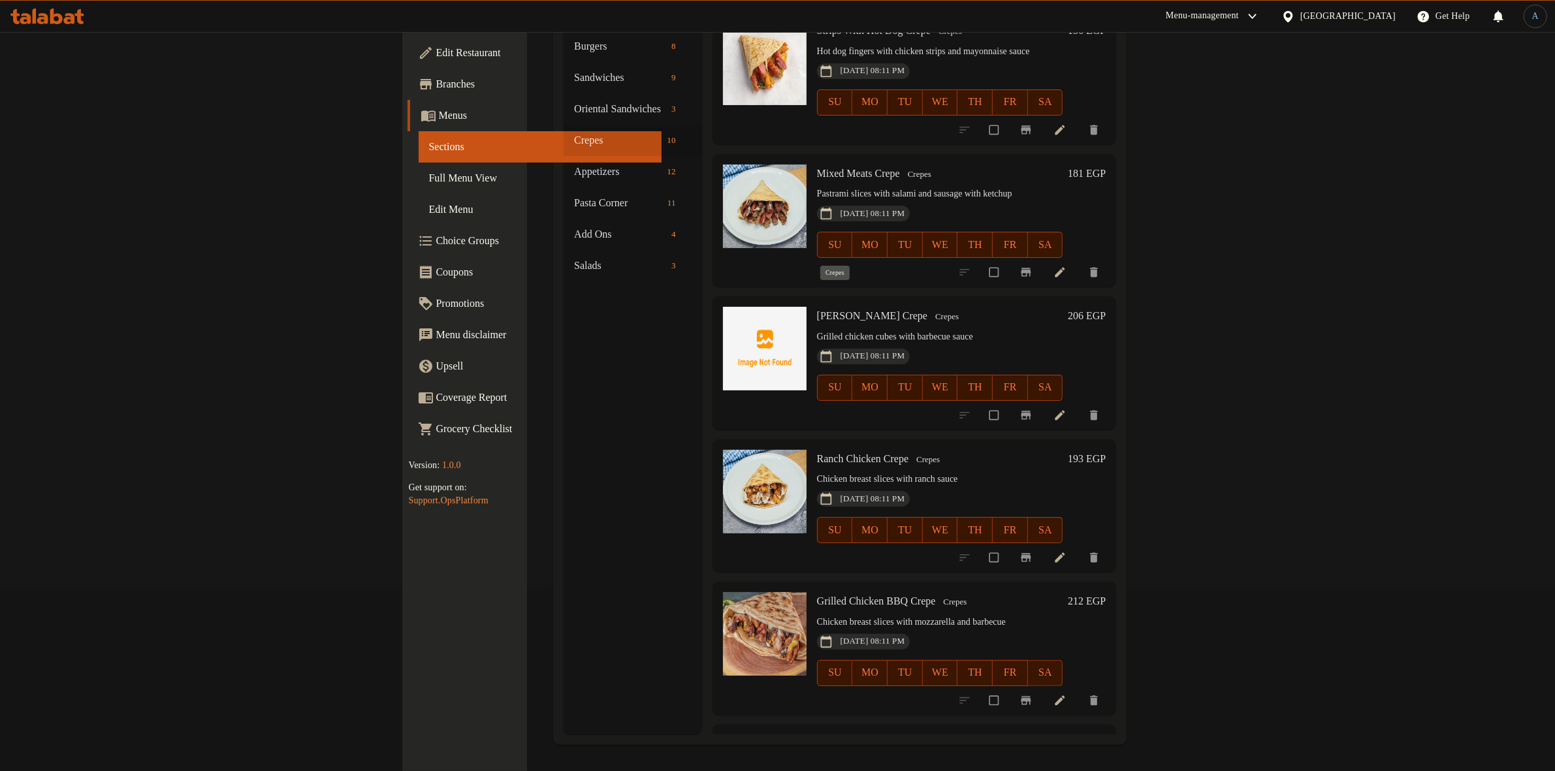
click at [930, 309] on span "Crepes" at bounding box center [947, 316] width 34 height 15
copy span "Crepes"
click at [817, 329] on p "Grilled chicken cubes with barbecue sauce" at bounding box center [939, 337] width 245 height 16
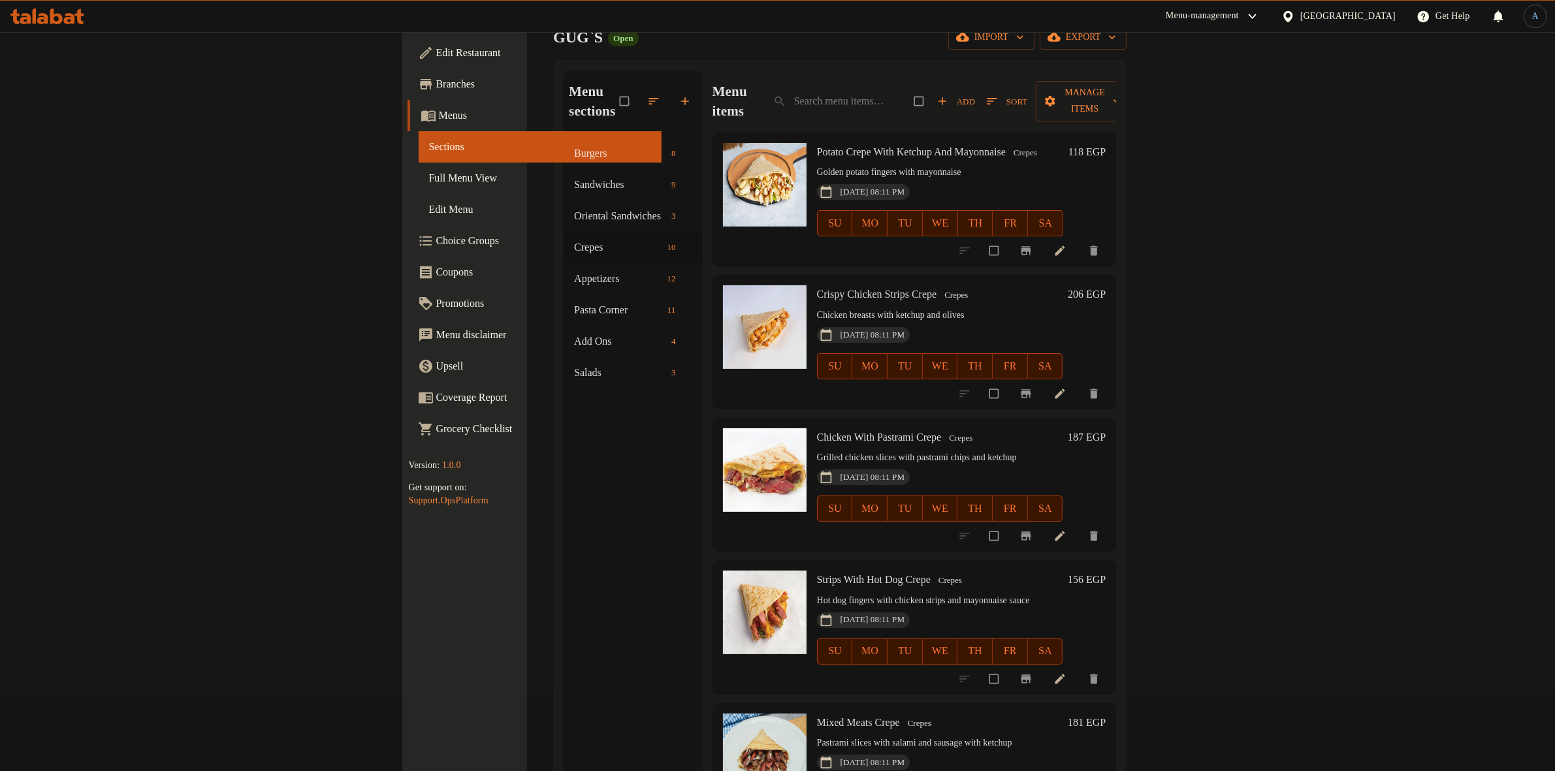
scroll to position [0, 0]
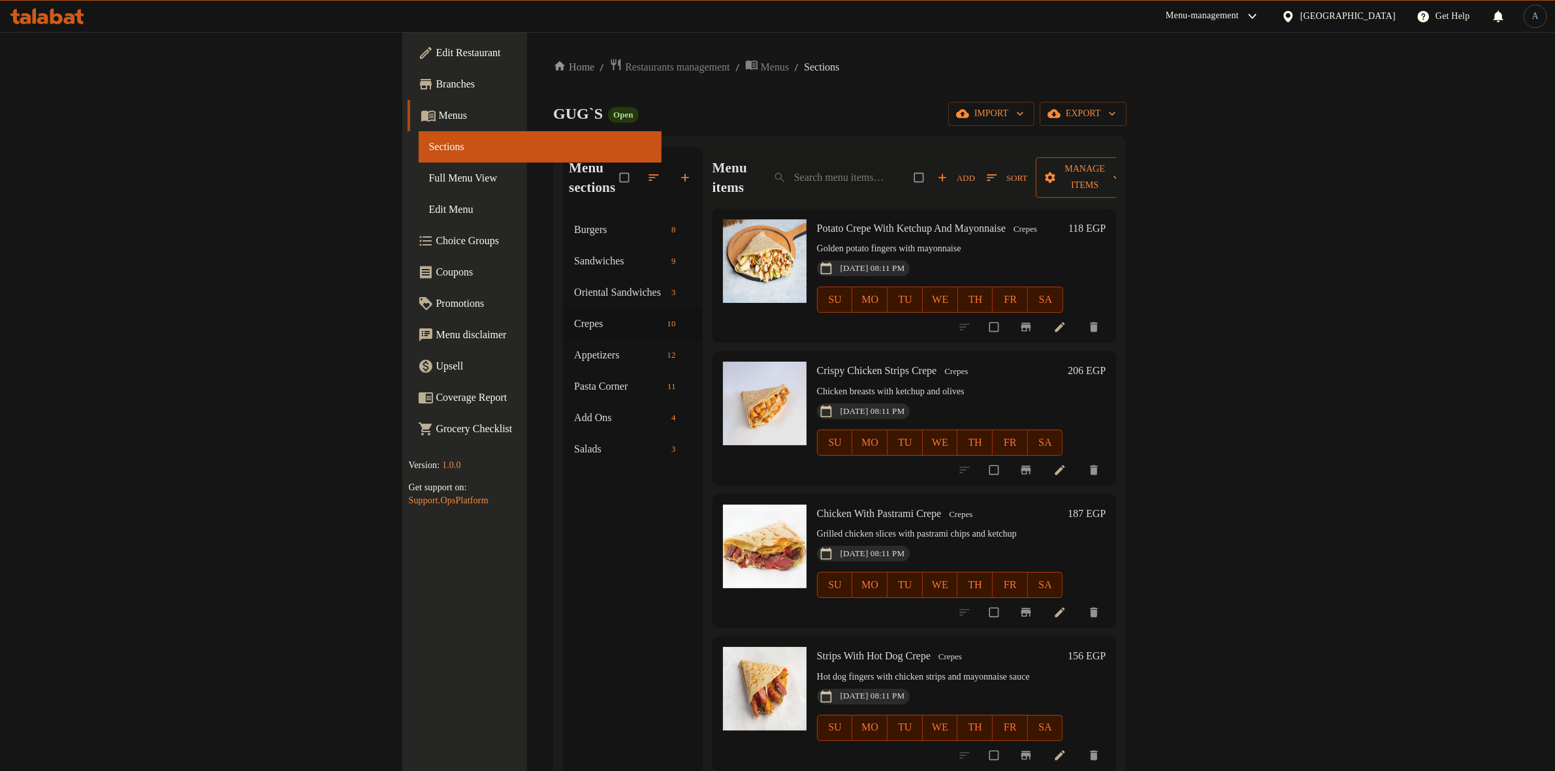
click at [1122, 165] on span "Manage items" at bounding box center [1084, 177] width 76 height 33
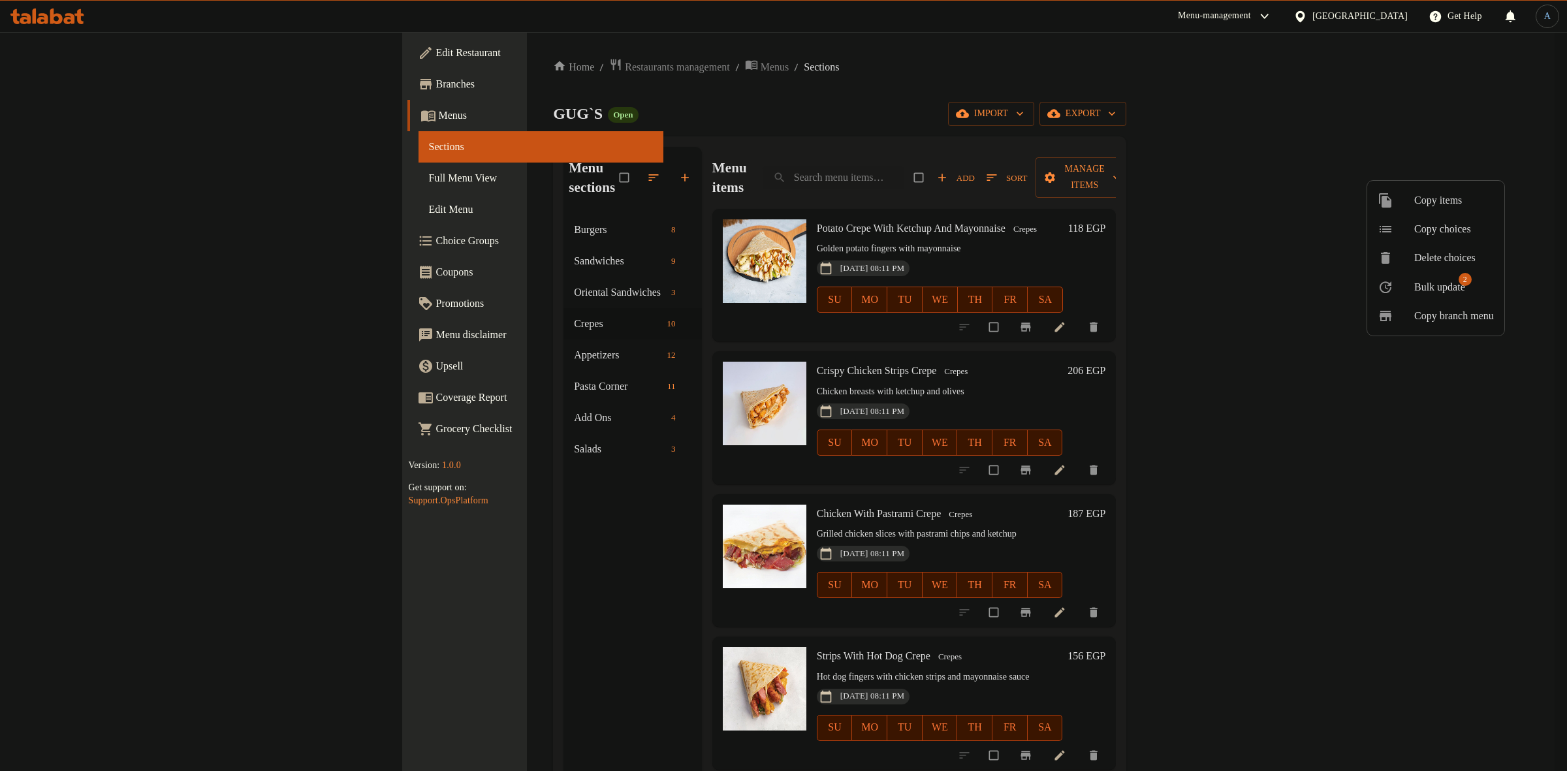
click at [1443, 291] on span "Bulk update" at bounding box center [1439, 287] width 51 height 16
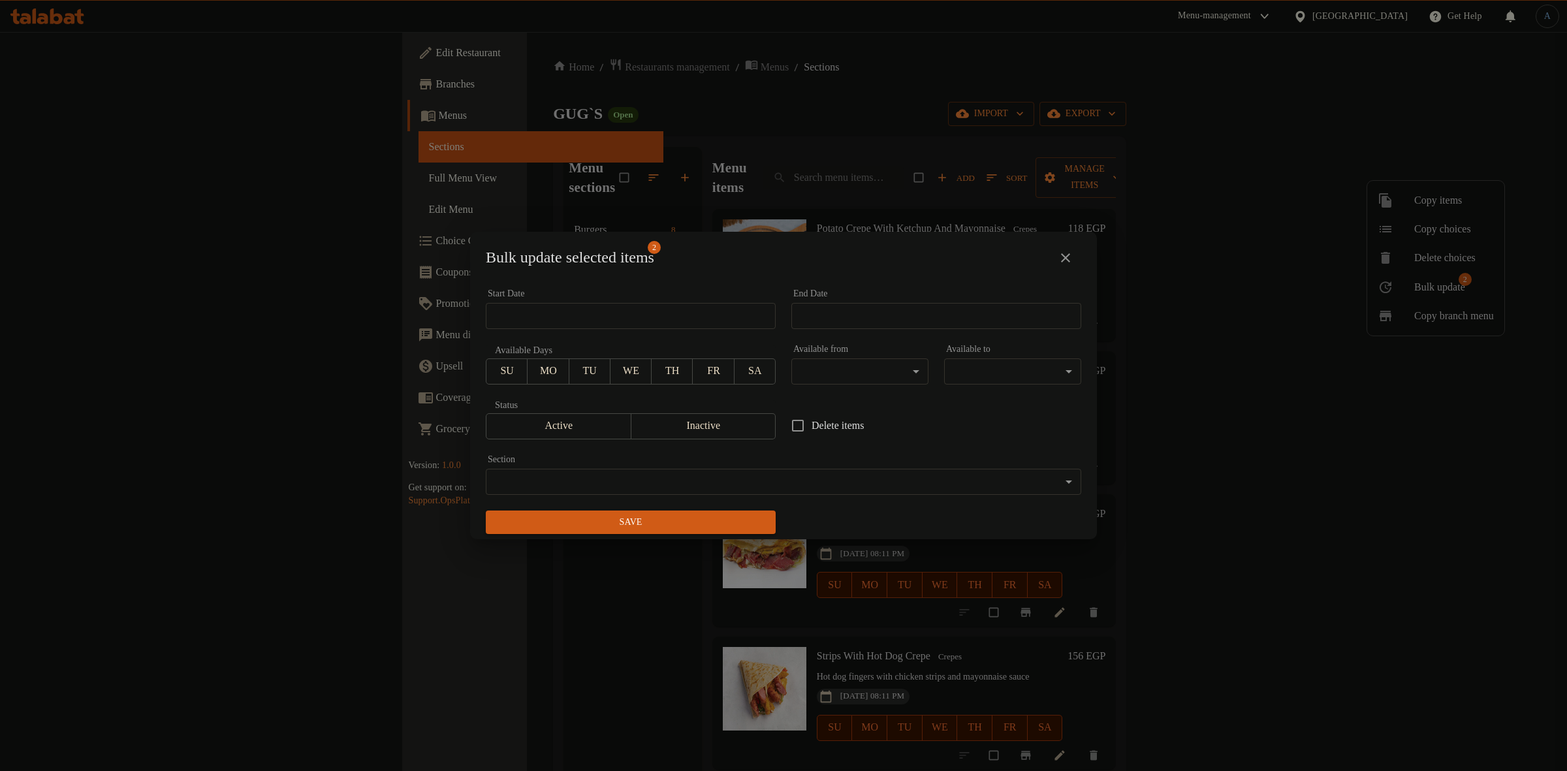
click at [750, 432] on span "Inactive" at bounding box center [704, 426] width 135 height 19
click at [738, 523] on span "Save" at bounding box center [630, 522] width 269 height 16
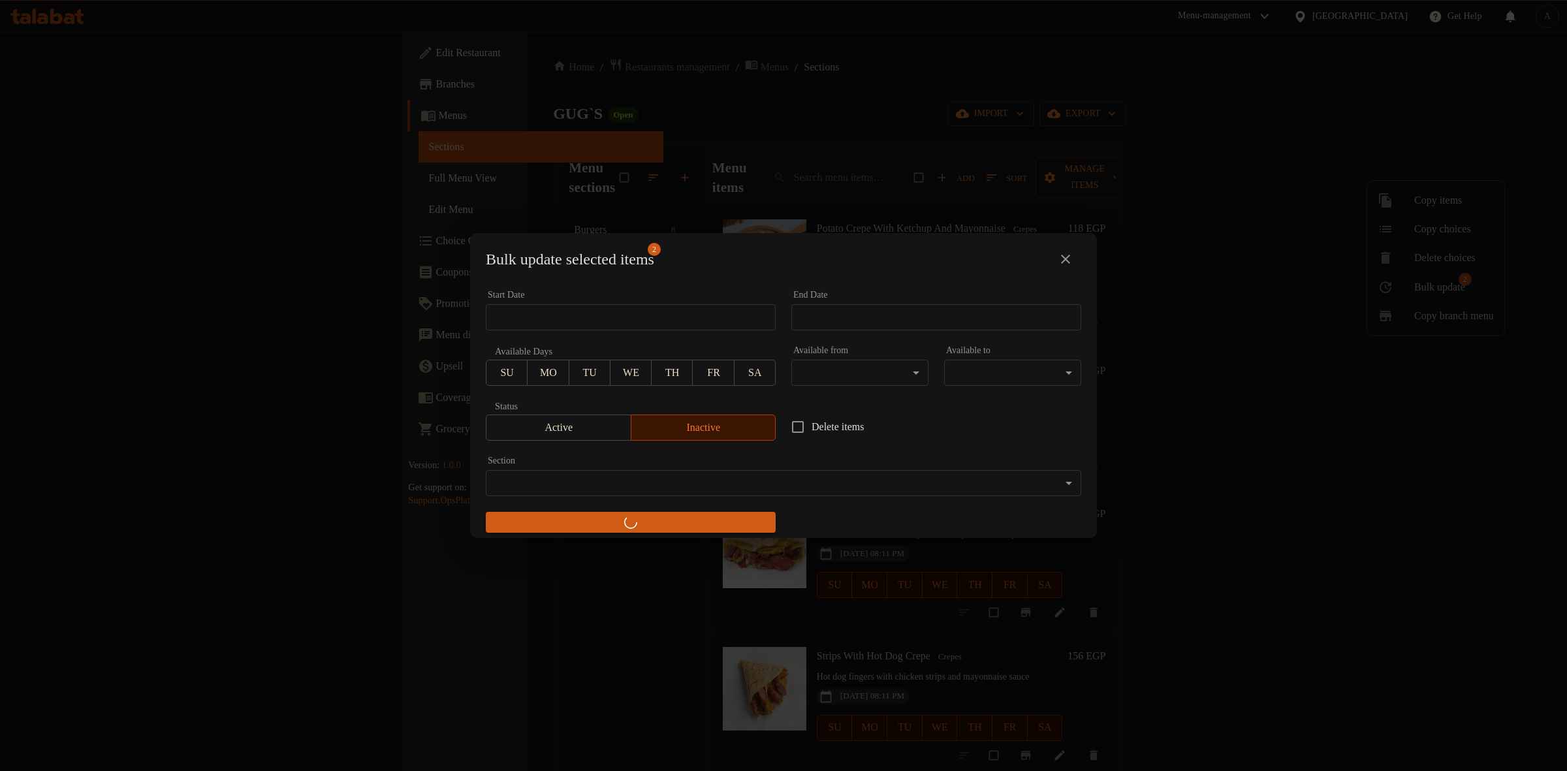
checkbox input "false"
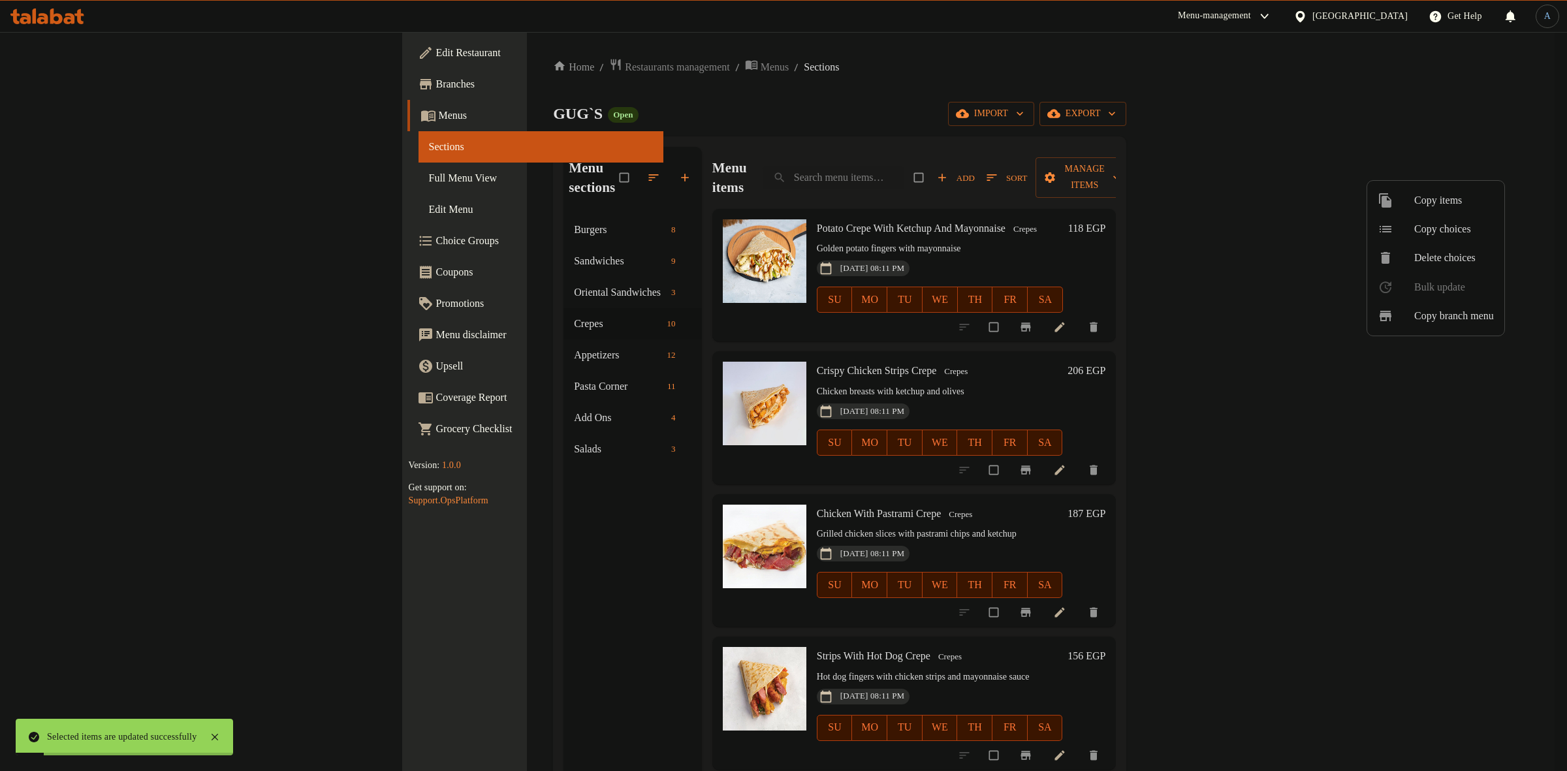
click at [800, 168] on div at bounding box center [783, 385] width 1567 height 771
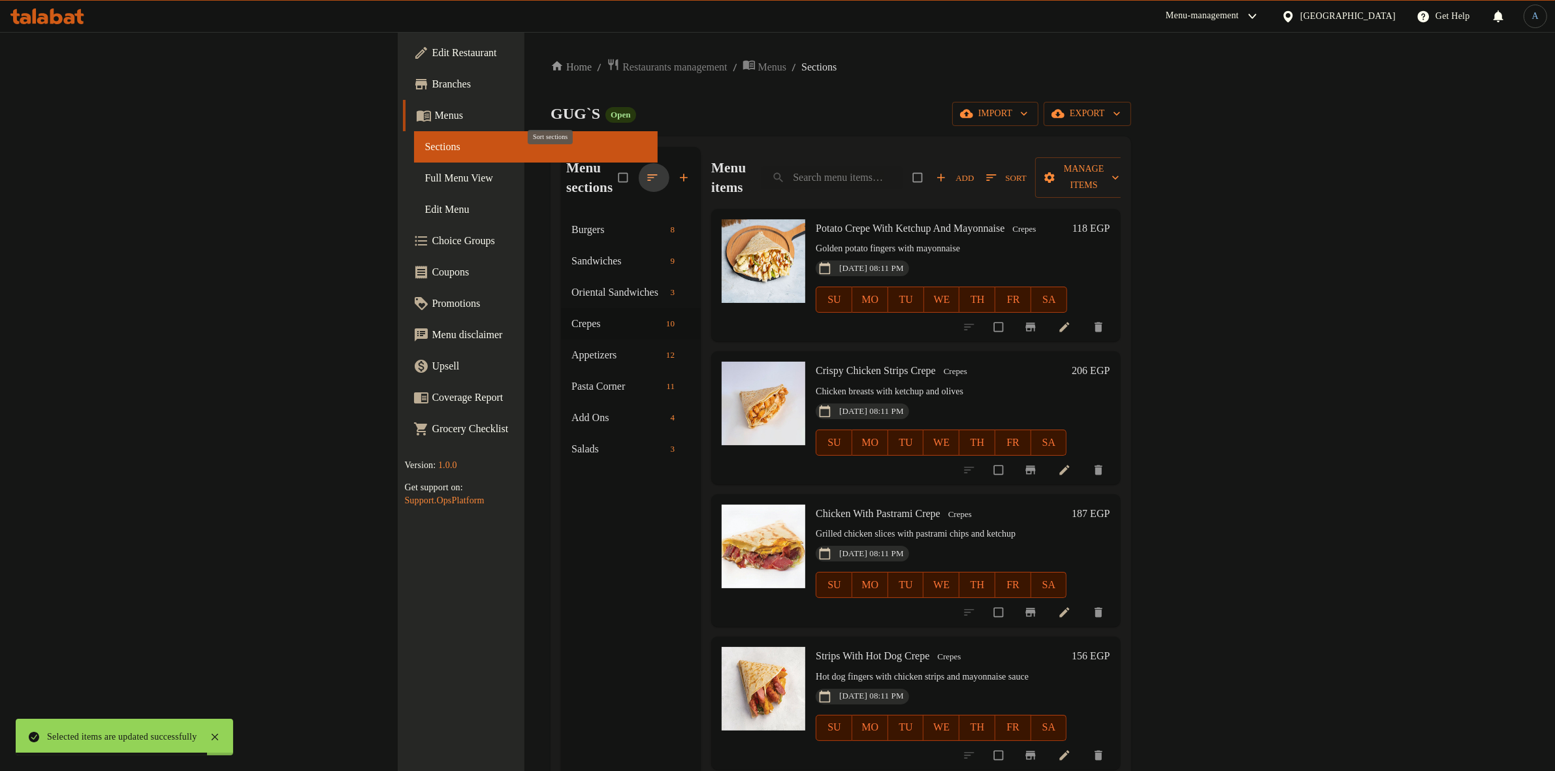
click at [646, 172] on icon "button" at bounding box center [652, 177] width 13 height 13
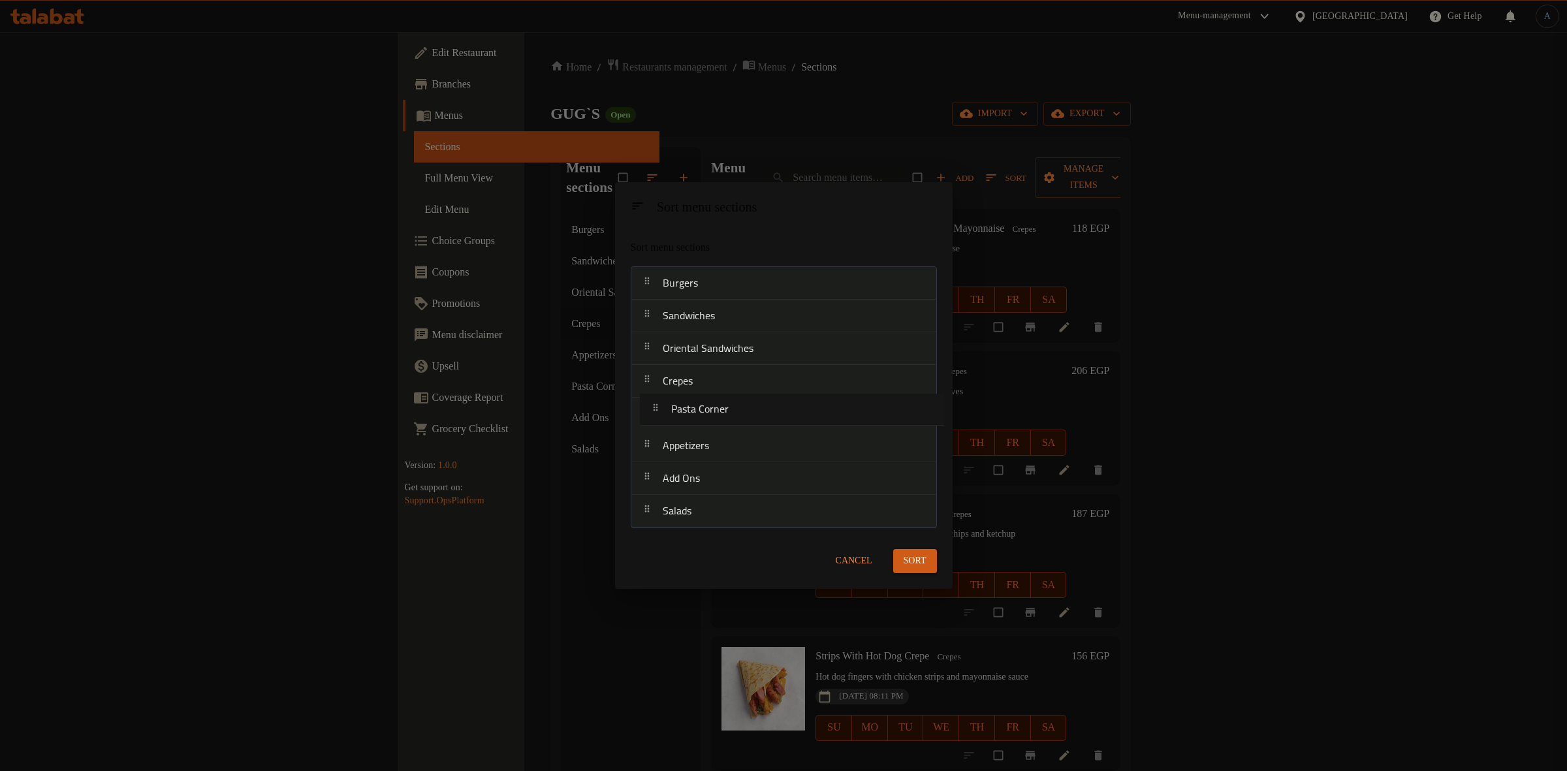
drag, startPoint x: 703, startPoint y: 451, endPoint x: 712, endPoint y: 410, distance: 41.4
click at [712, 410] on nav "Burgers Sandwiches Oriental Sandwiches Crepes Appetizers Pasta Corner Add Ons S…" at bounding box center [784, 397] width 306 height 262
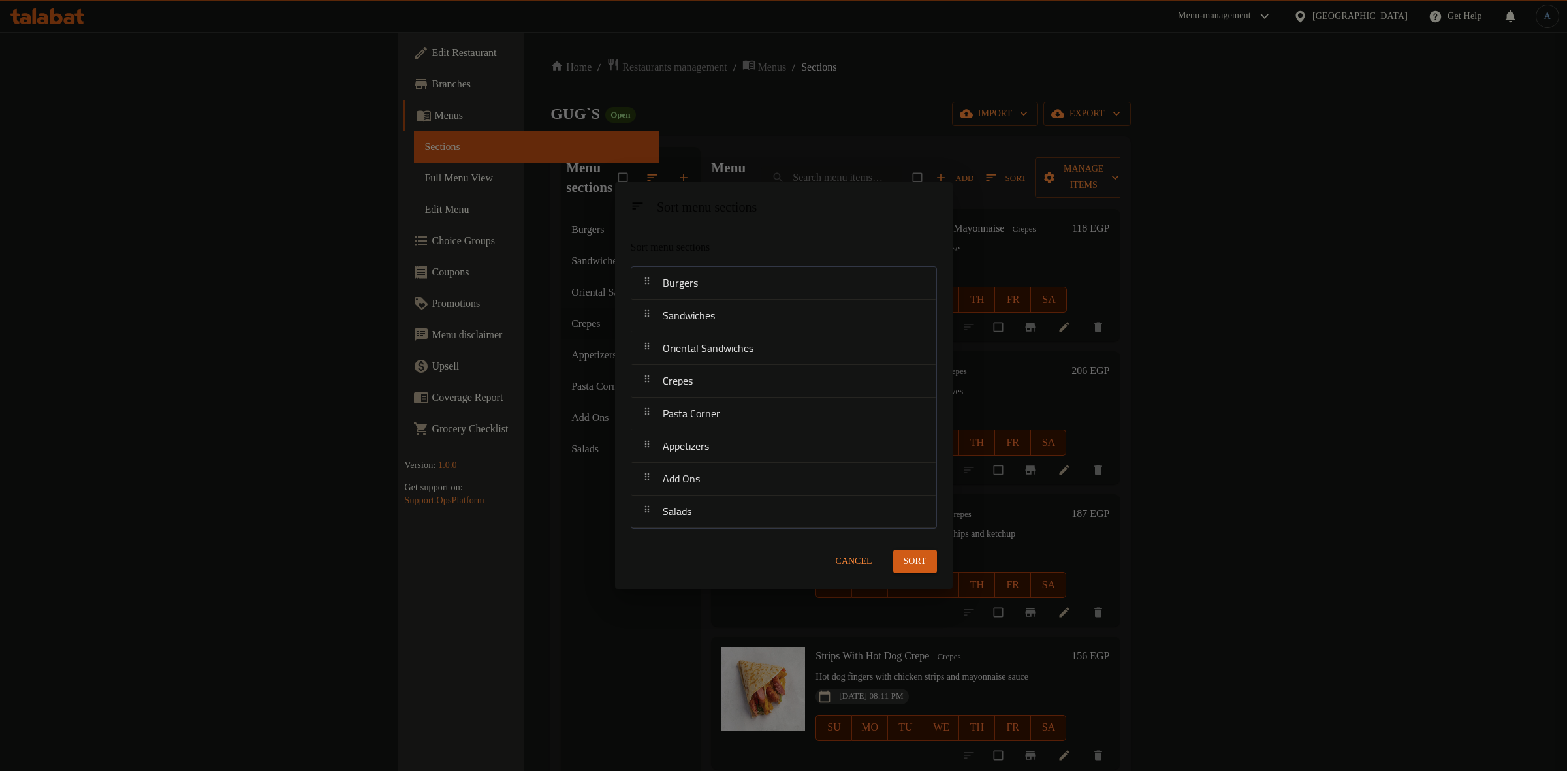
click at [904, 556] on span "Sort" at bounding box center [915, 562] width 23 height 16
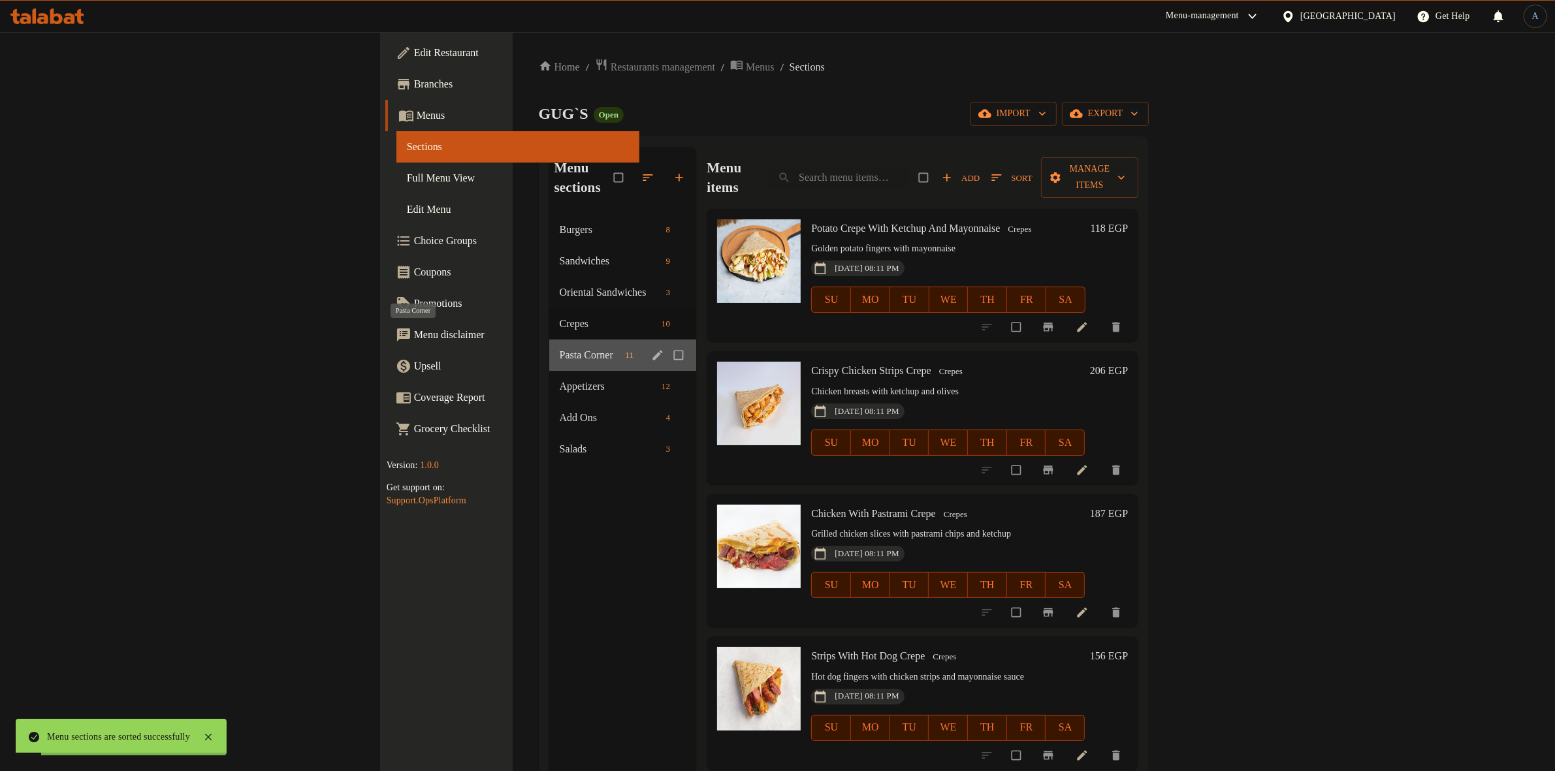
click at [560, 347] on span "Pasta Corner" at bounding box center [590, 355] width 61 height 16
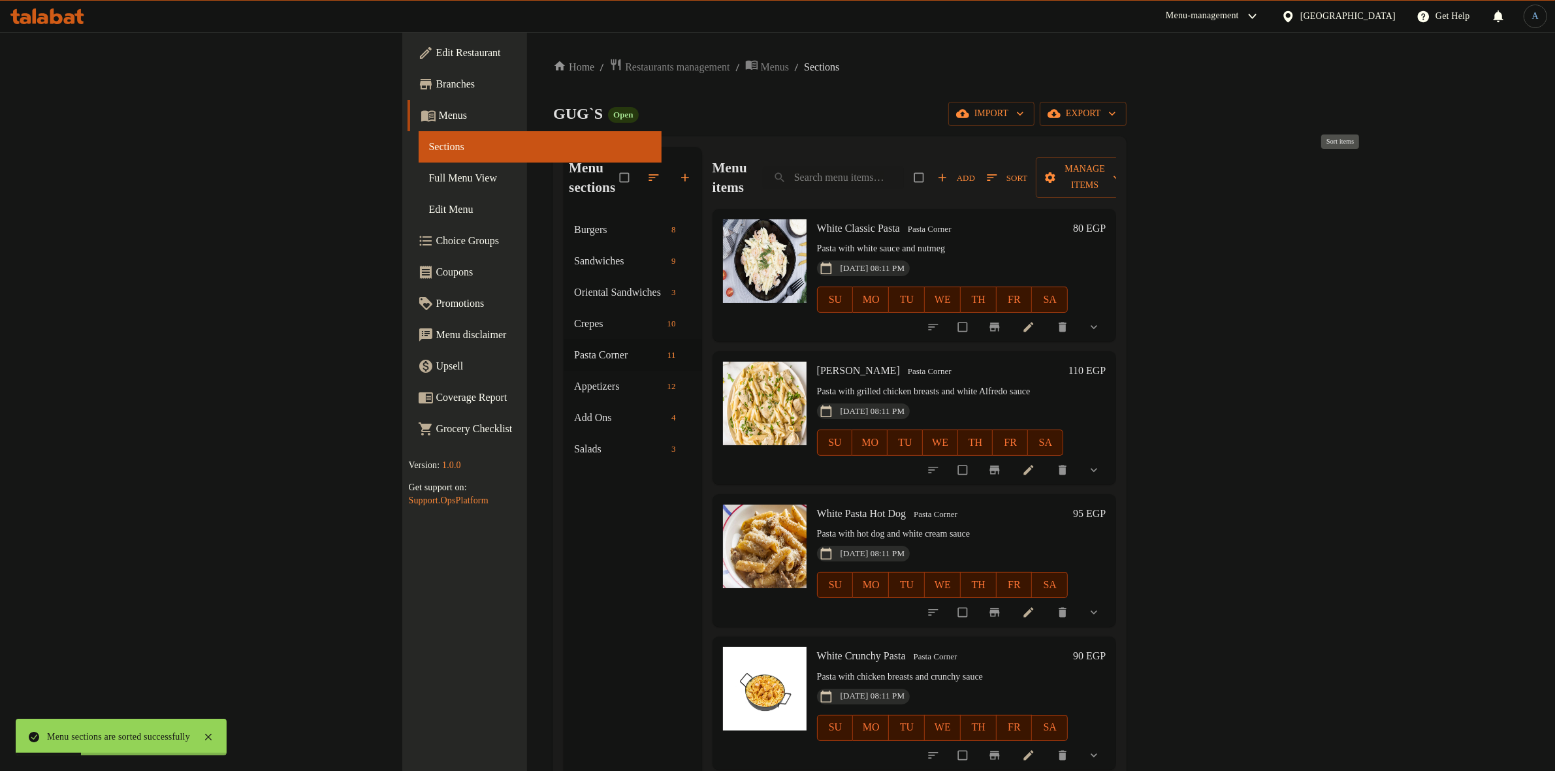
click at [1001, 171] on span "button" at bounding box center [993, 177] width 16 height 13
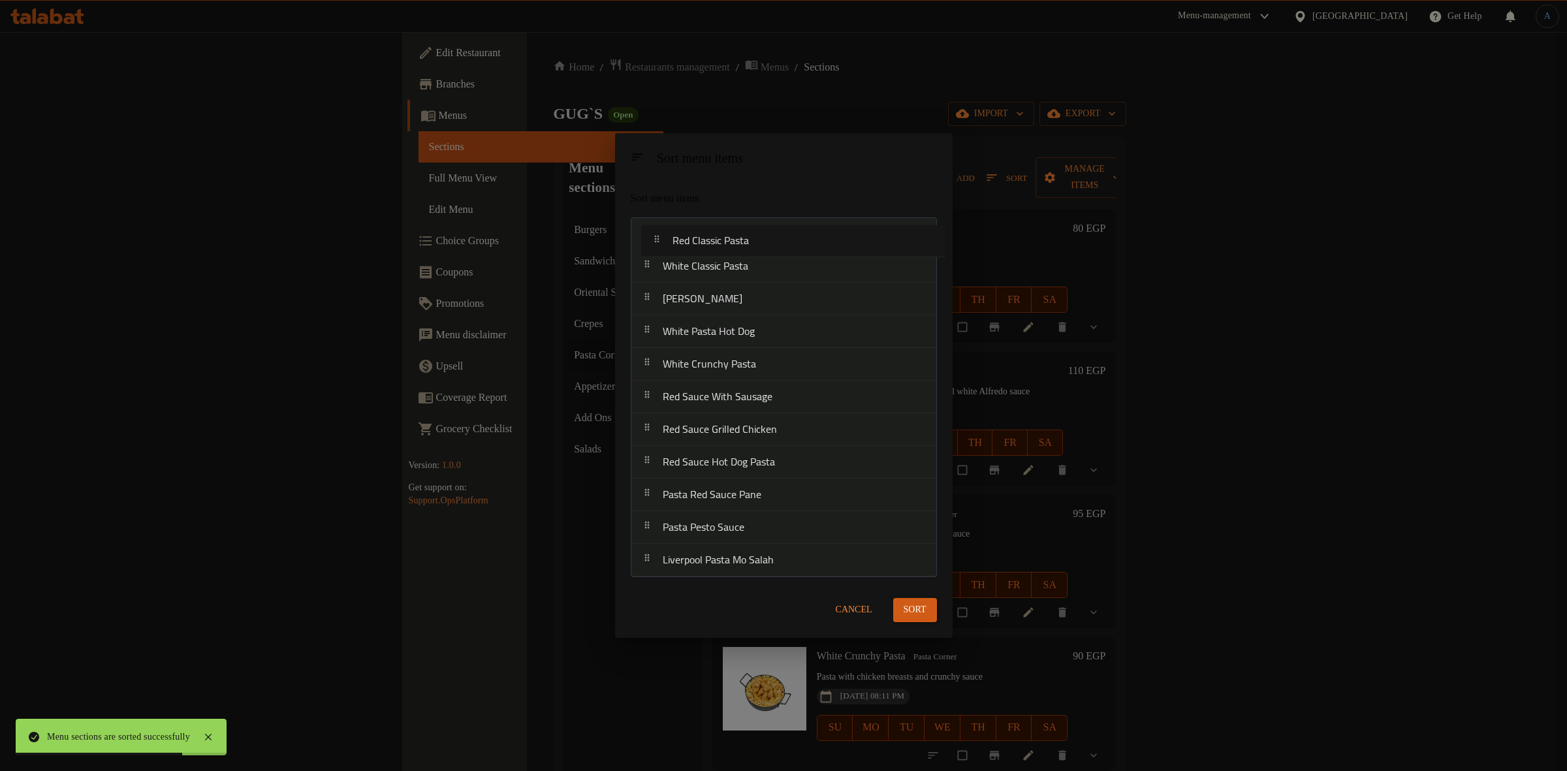
drag, startPoint x: 749, startPoint y: 367, endPoint x: 758, endPoint y: 238, distance: 128.9
click at [758, 238] on nav "White Classic Pasta Alfredo Pasta White Pasta Hot Dog White Crunchy Pasta Red C…" at bounding box center [784, 397] width 306 height 360
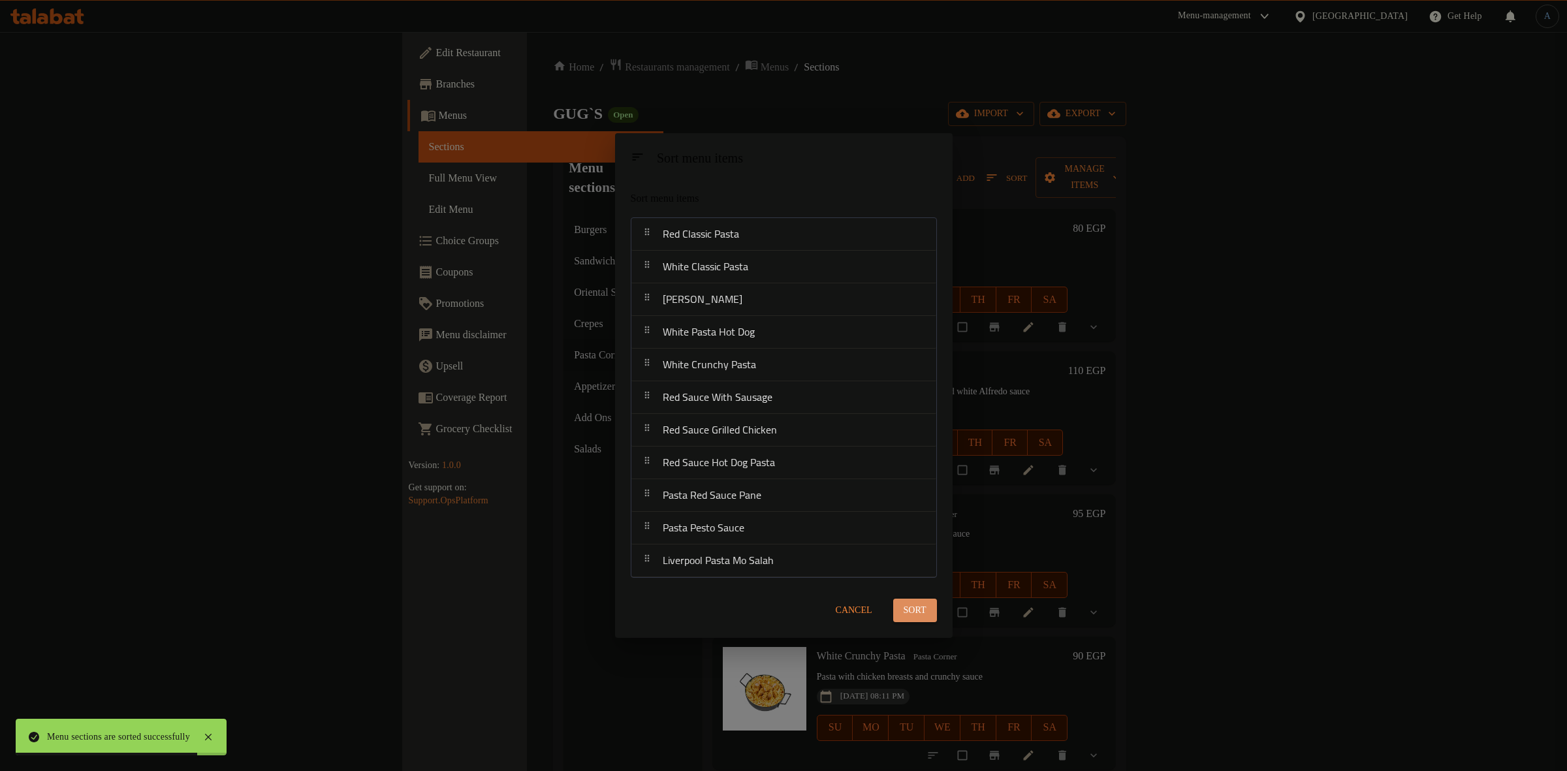
click at [919, 611] on span "Sort" at bounding box center [915, 611] width 23 height 16
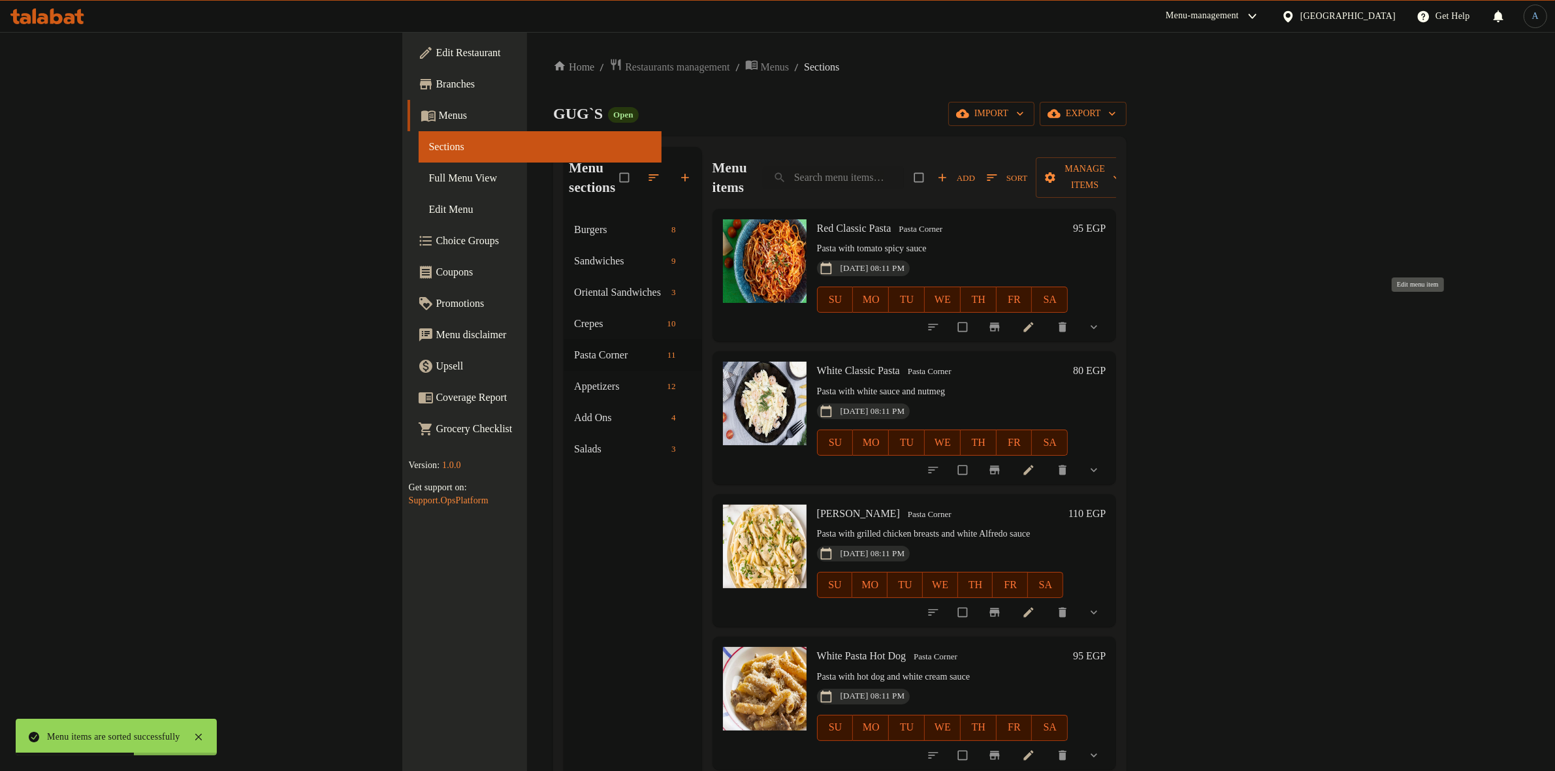
click at [1035, 321] on icon at bounding box center [1028, 327] width 13 height 13
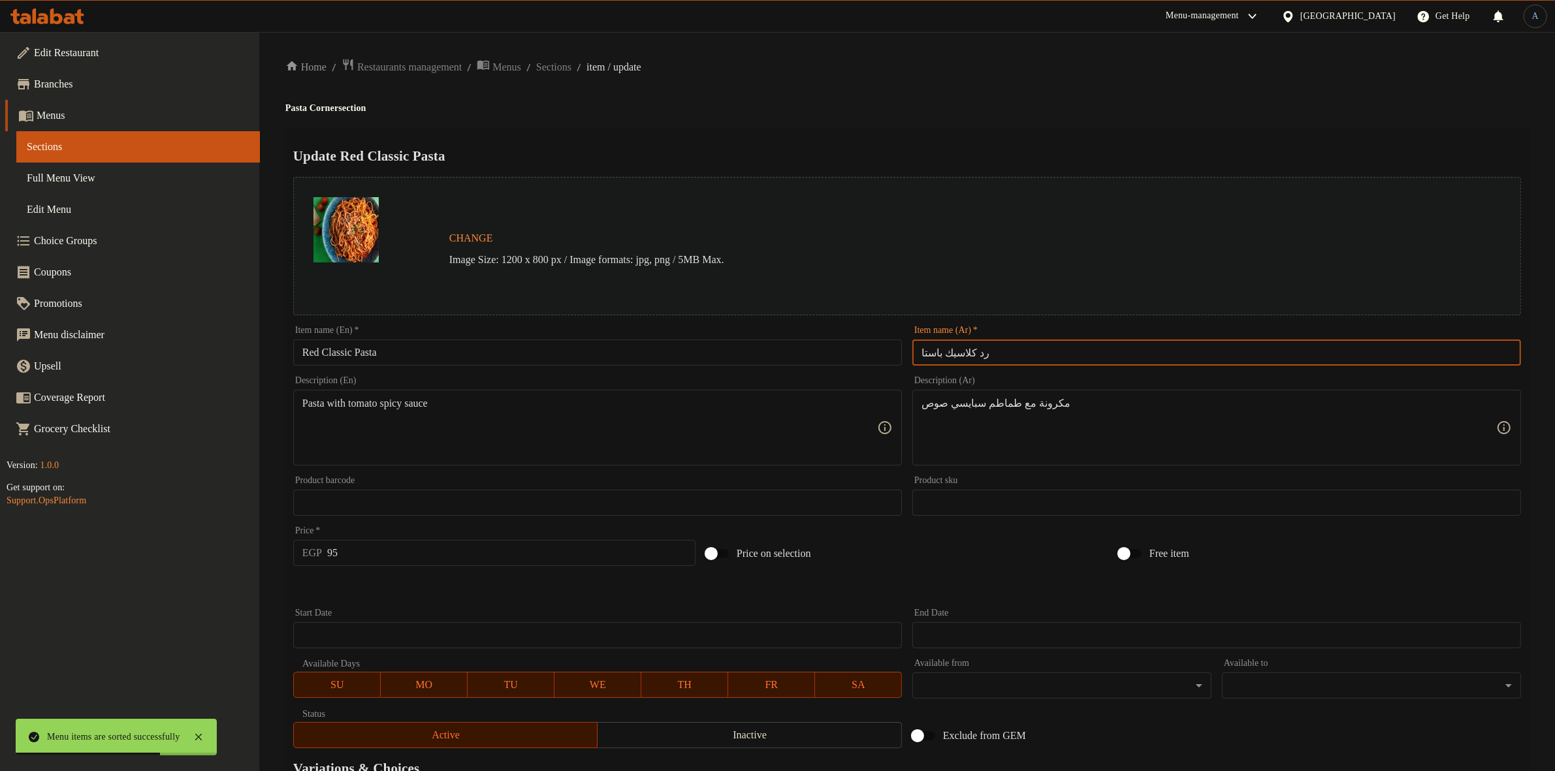
click at [994, 350] on input "رد كلاسيك باستا" at bounding box center [1216, 353] width 609 height 26
paste input "استا رد كلاسك"
type input "باستا رد كلاسك"
click at [990, 91] on div "Home / Restaurants management / Menus / Sections / item / update Pasta Corner s…" at bounding box center [906, 497] width 1243 height 879
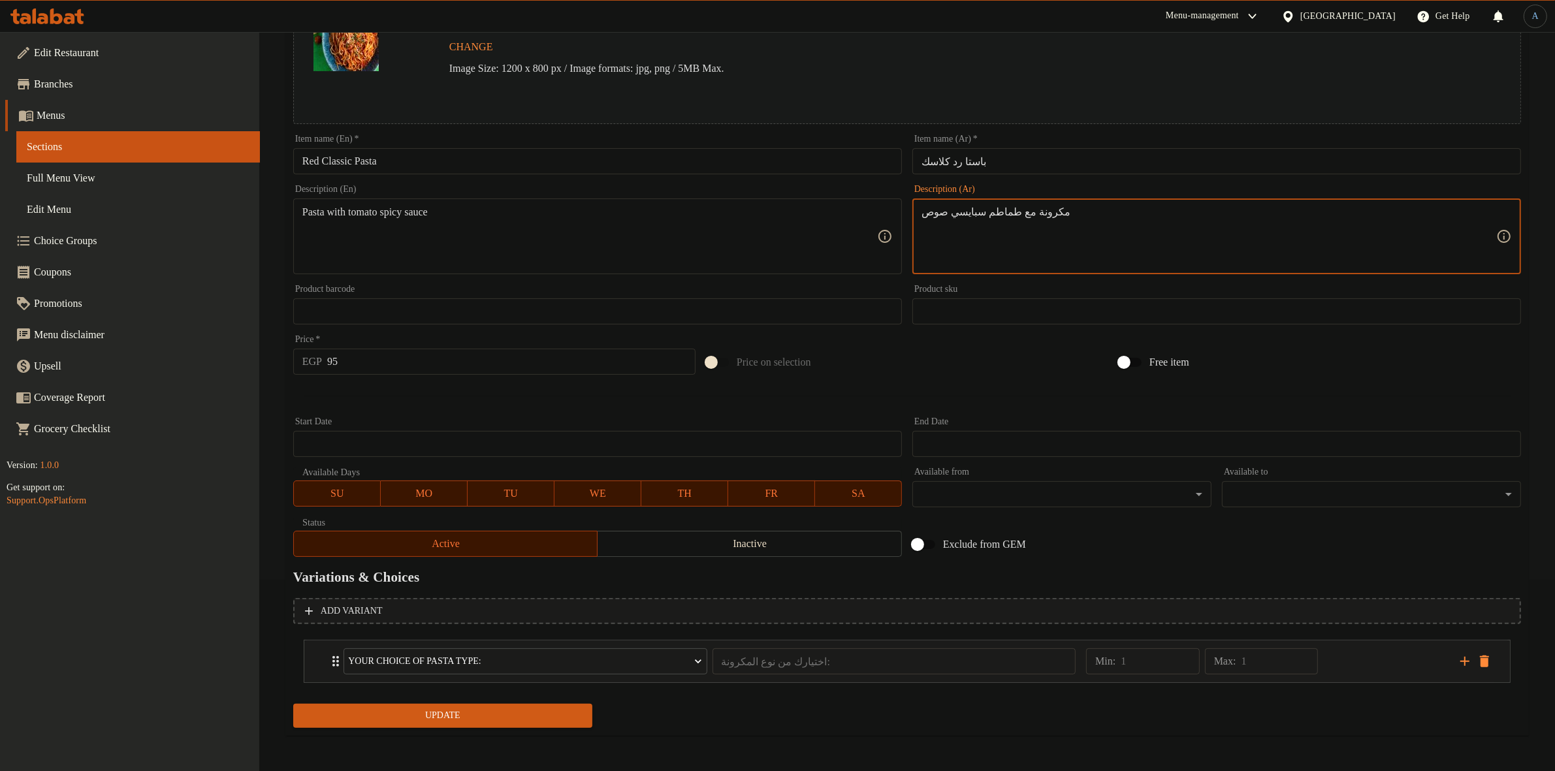
paste textarea "ه"
type textarea "مكرونه مع طماطم سبايسي صوص"
click at [462, 366] on input "95" at bounding box center [511, 362] width 368 height 26
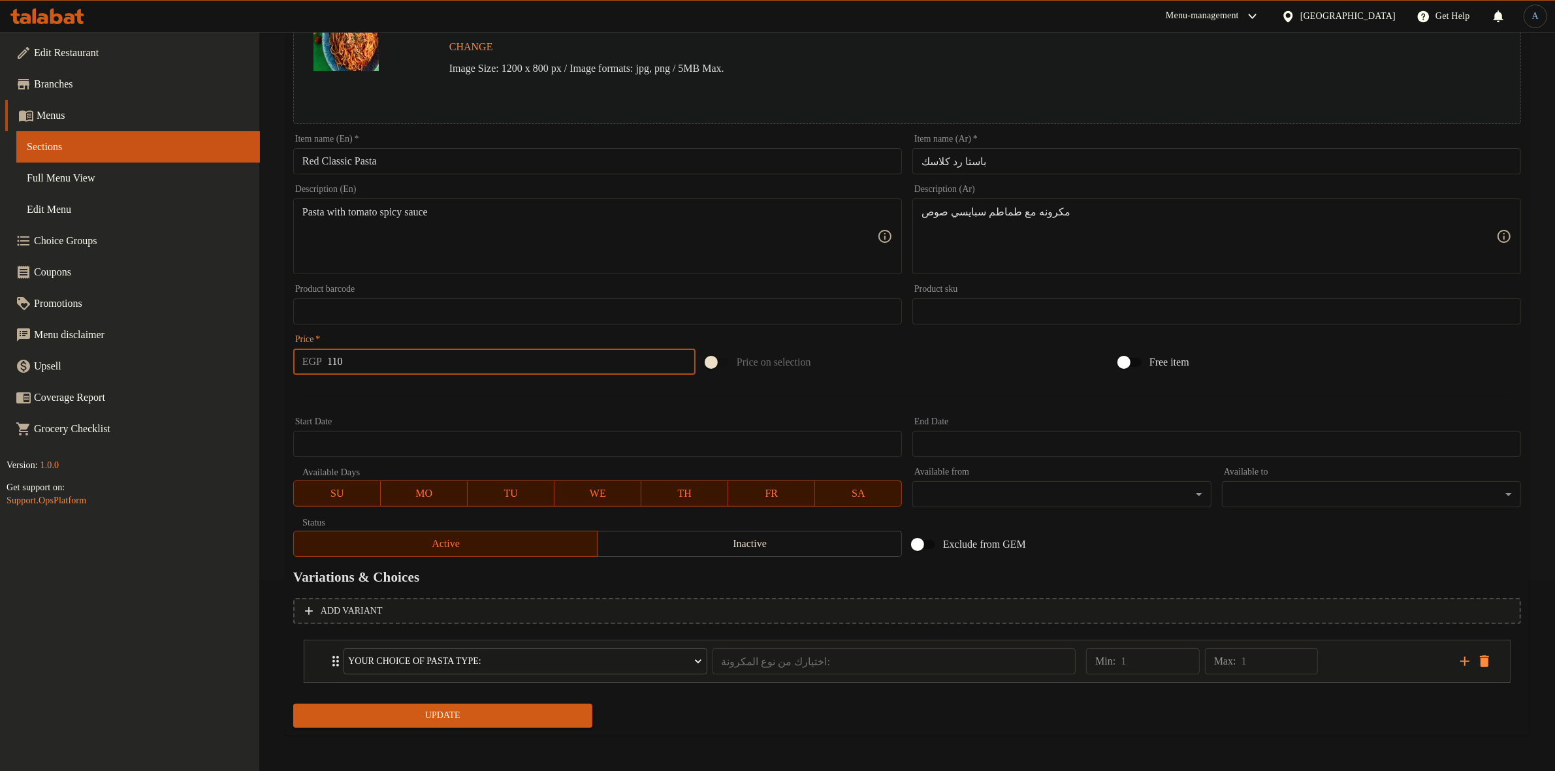
type input "110"
click at [293, 704] on button "Update" at bounding box center [442, 716] width 299 height 24
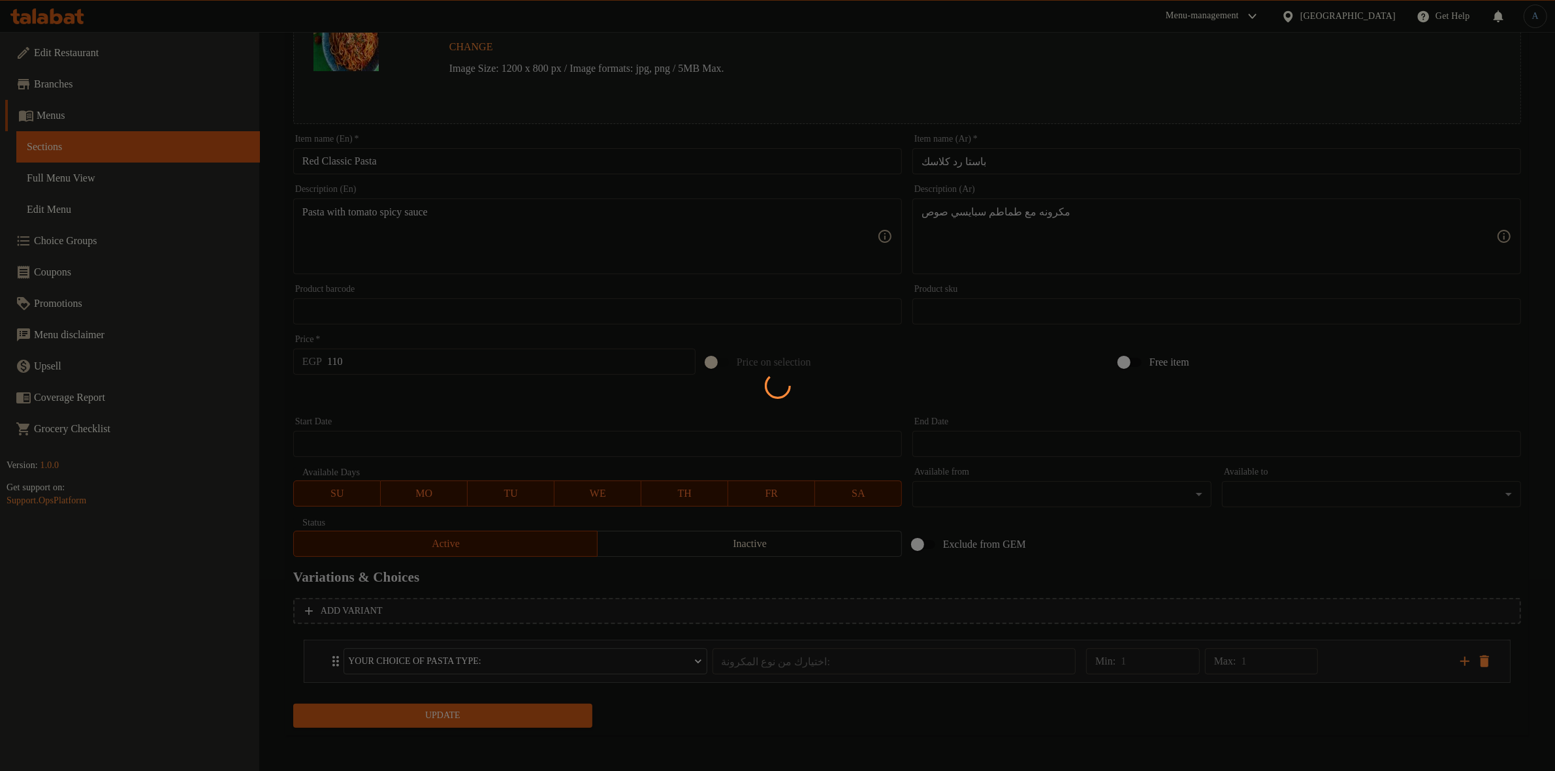
click at [570, 409] on div at bounding box center [777, 385] width 1555 height 771
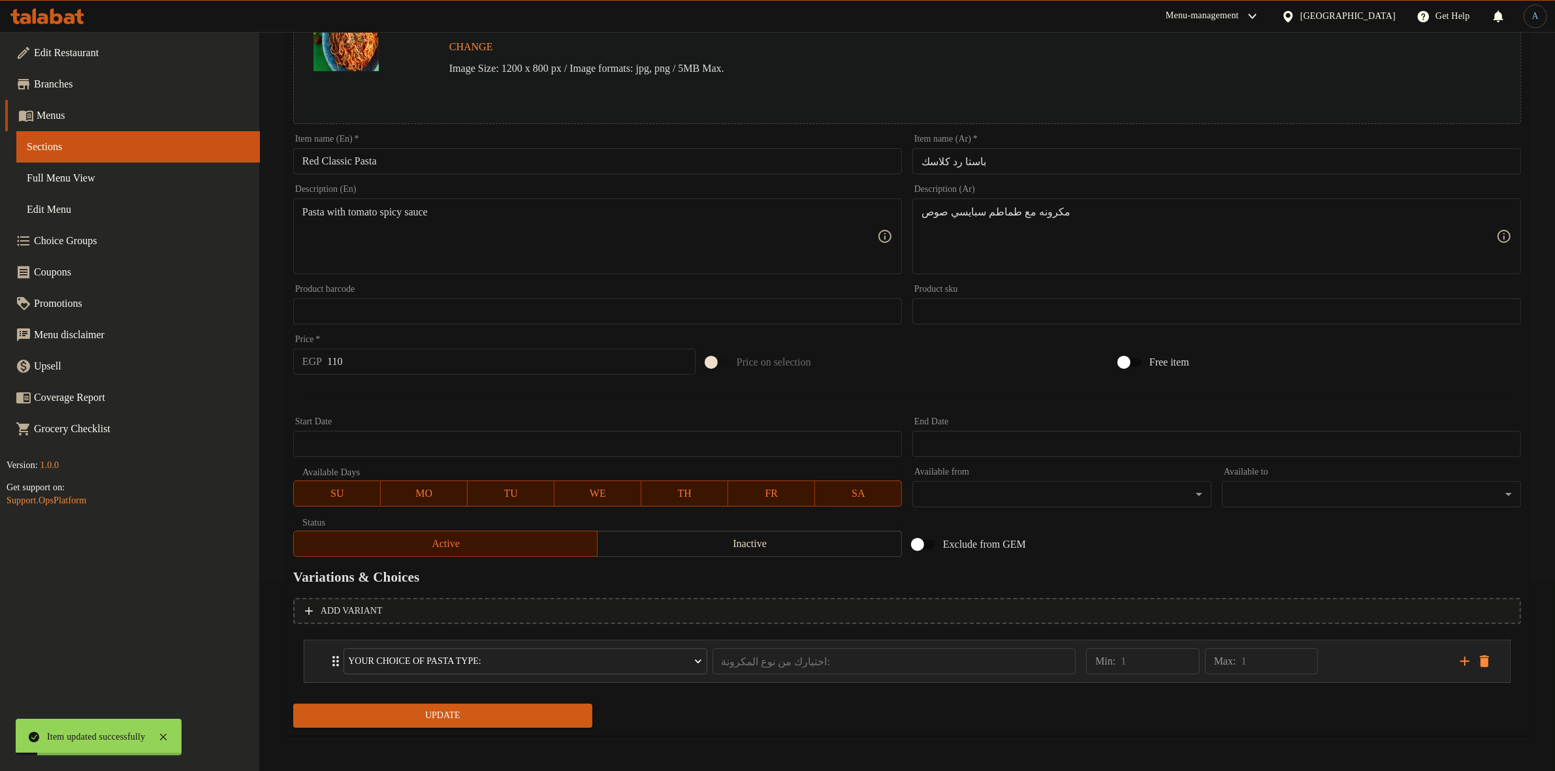
click at [1360, 658] on div "Min: 1 ​ Max: 1 ​" at bounding box center [1265, 662] width 374 height 42
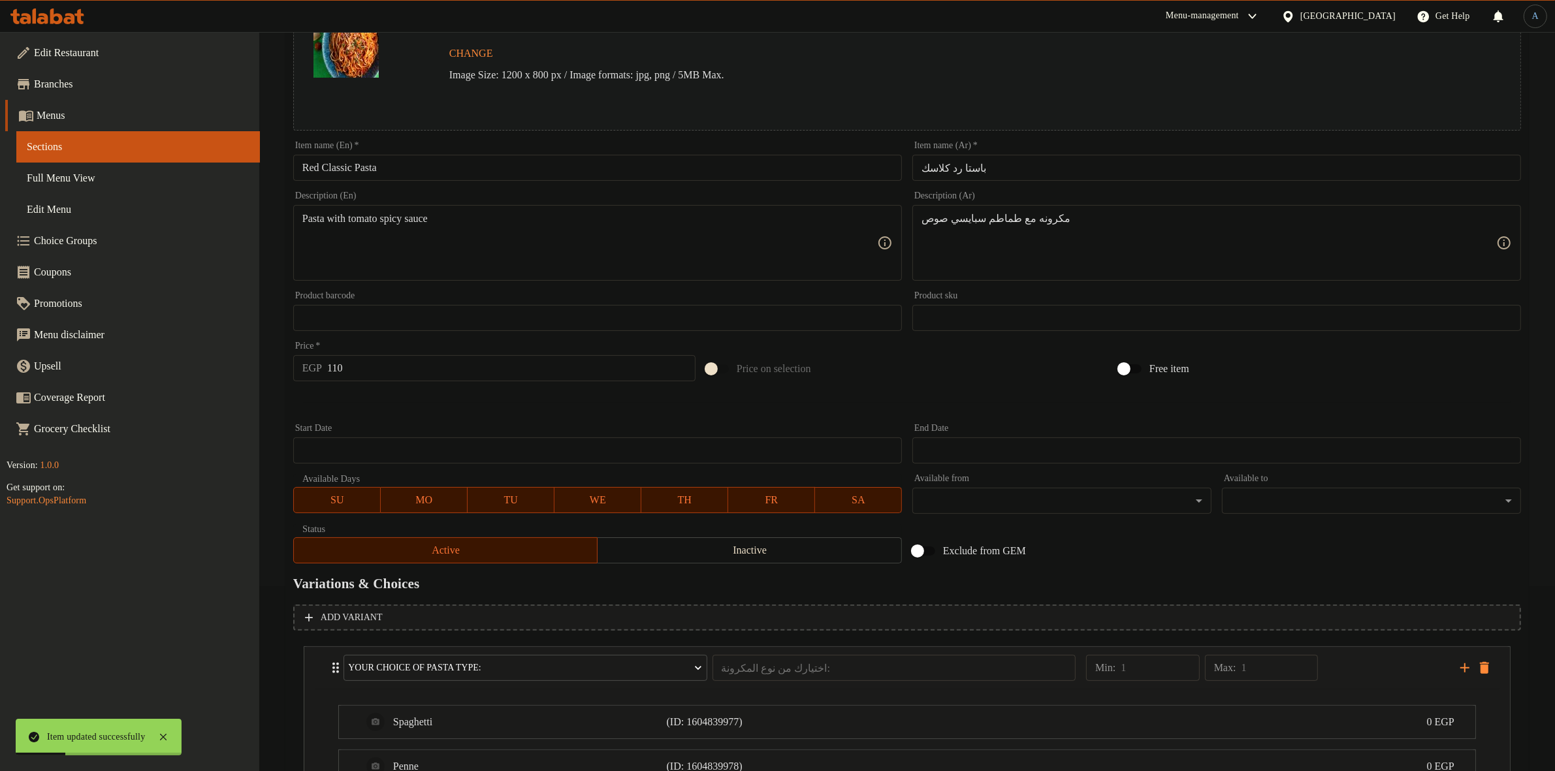
scroll to position [0, 0]
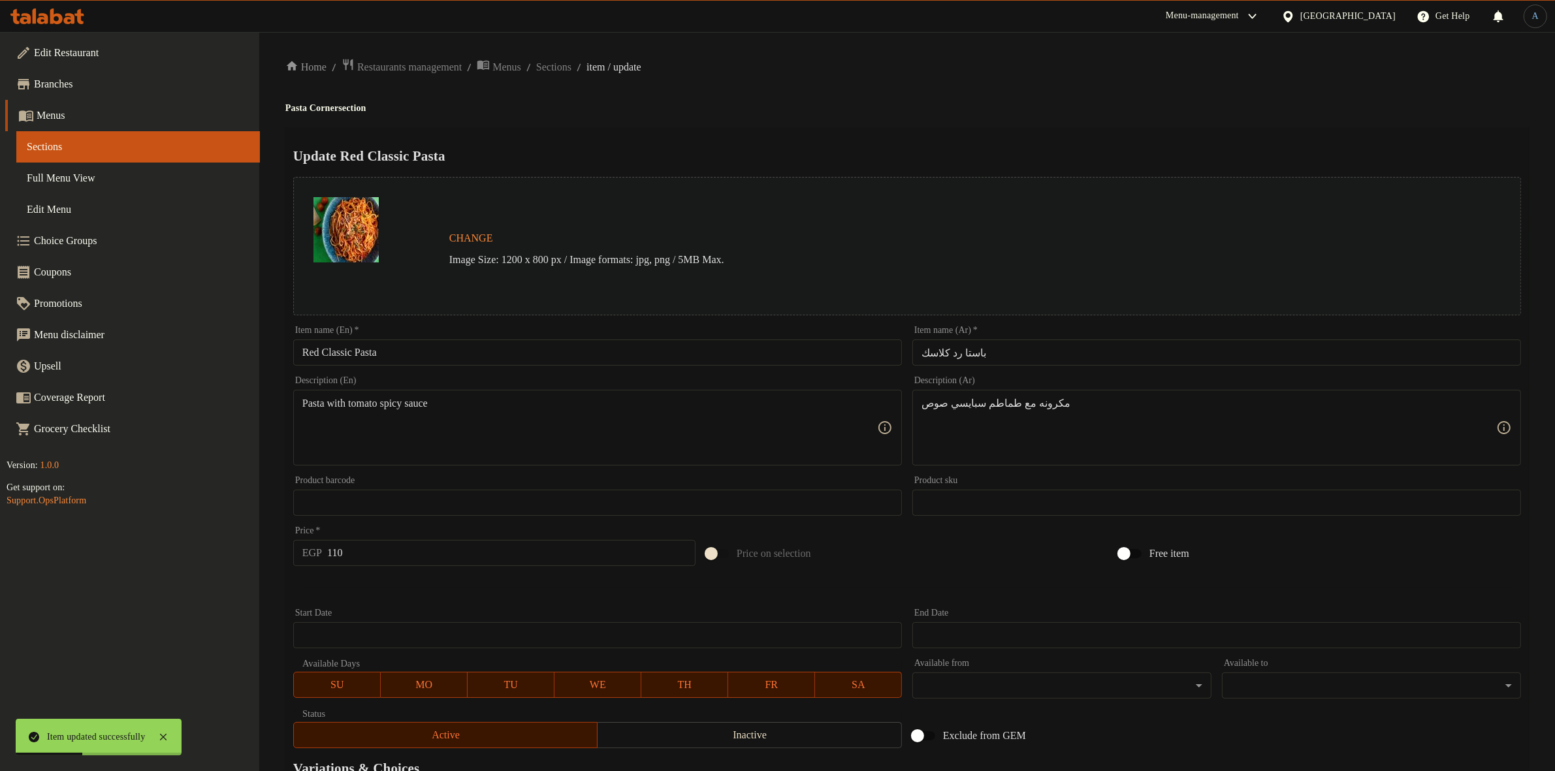
click at [881, 102] on h4 "Pasta Corner section" at bounding box center [906, 108] width 1243 height 13
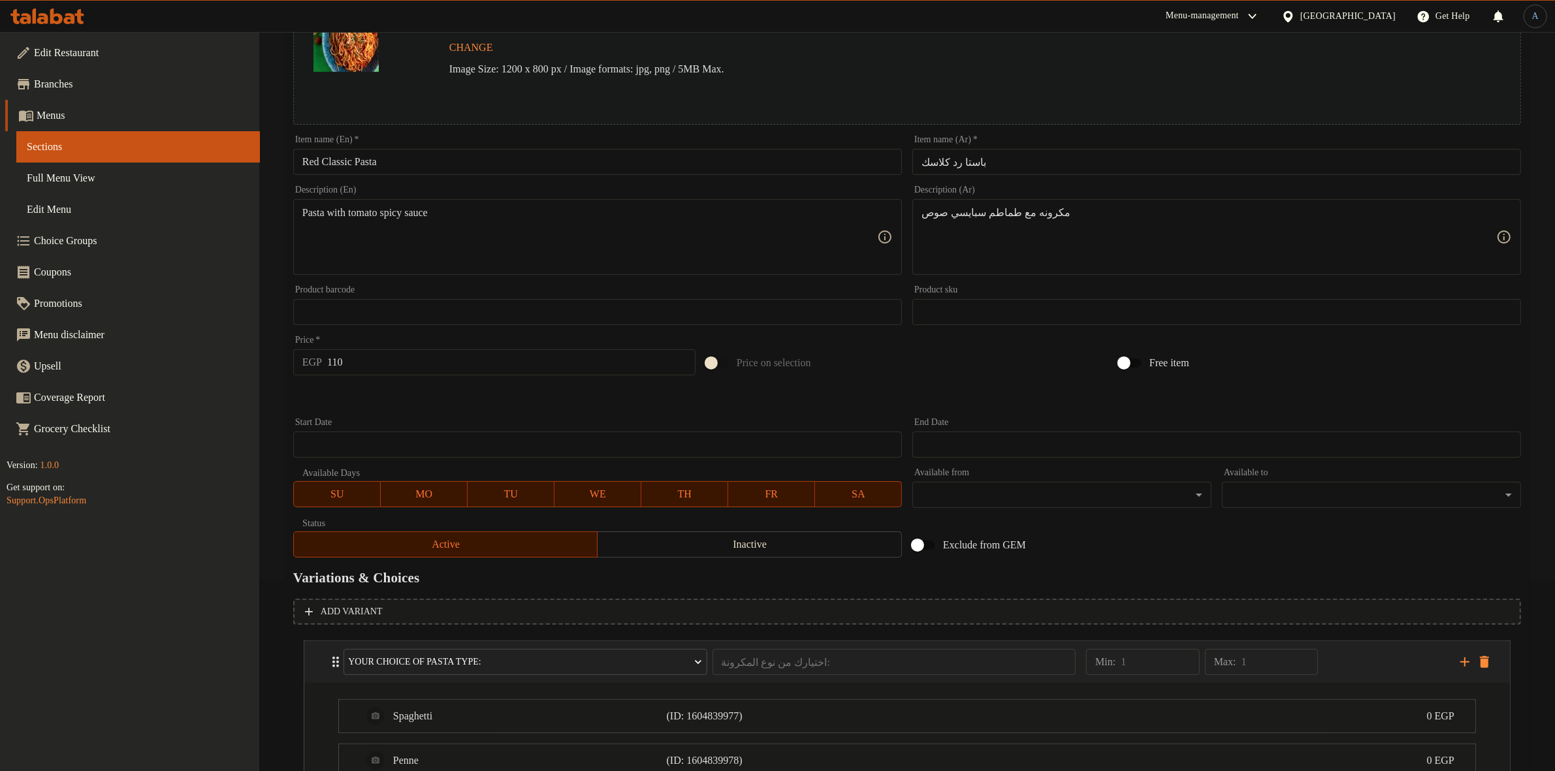
scroll to position [353, 0]
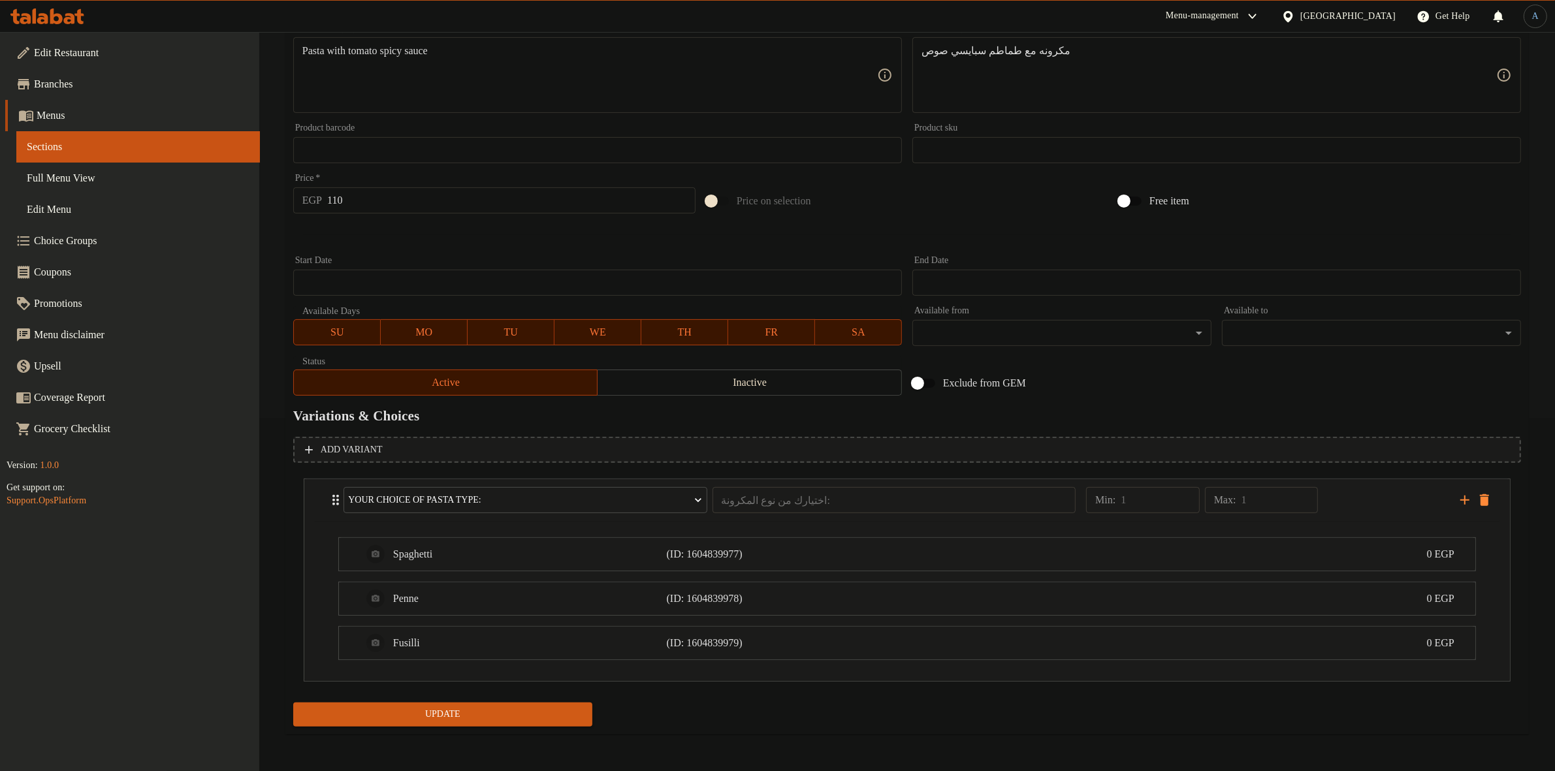
click at [519, 712] on span "Update" at bounding box center [443, 714] width 278 height 16
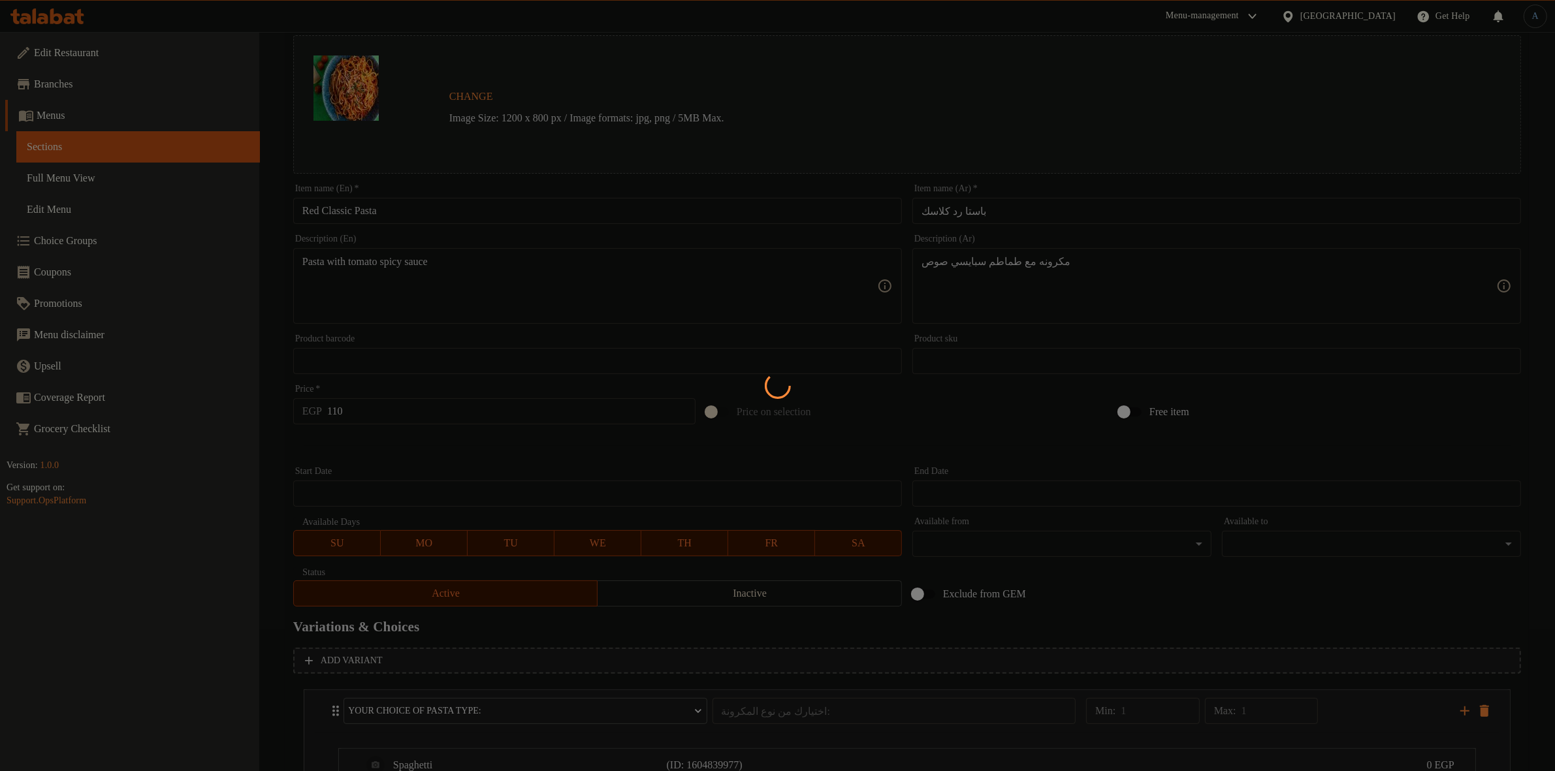
scroll to position [0, 0]
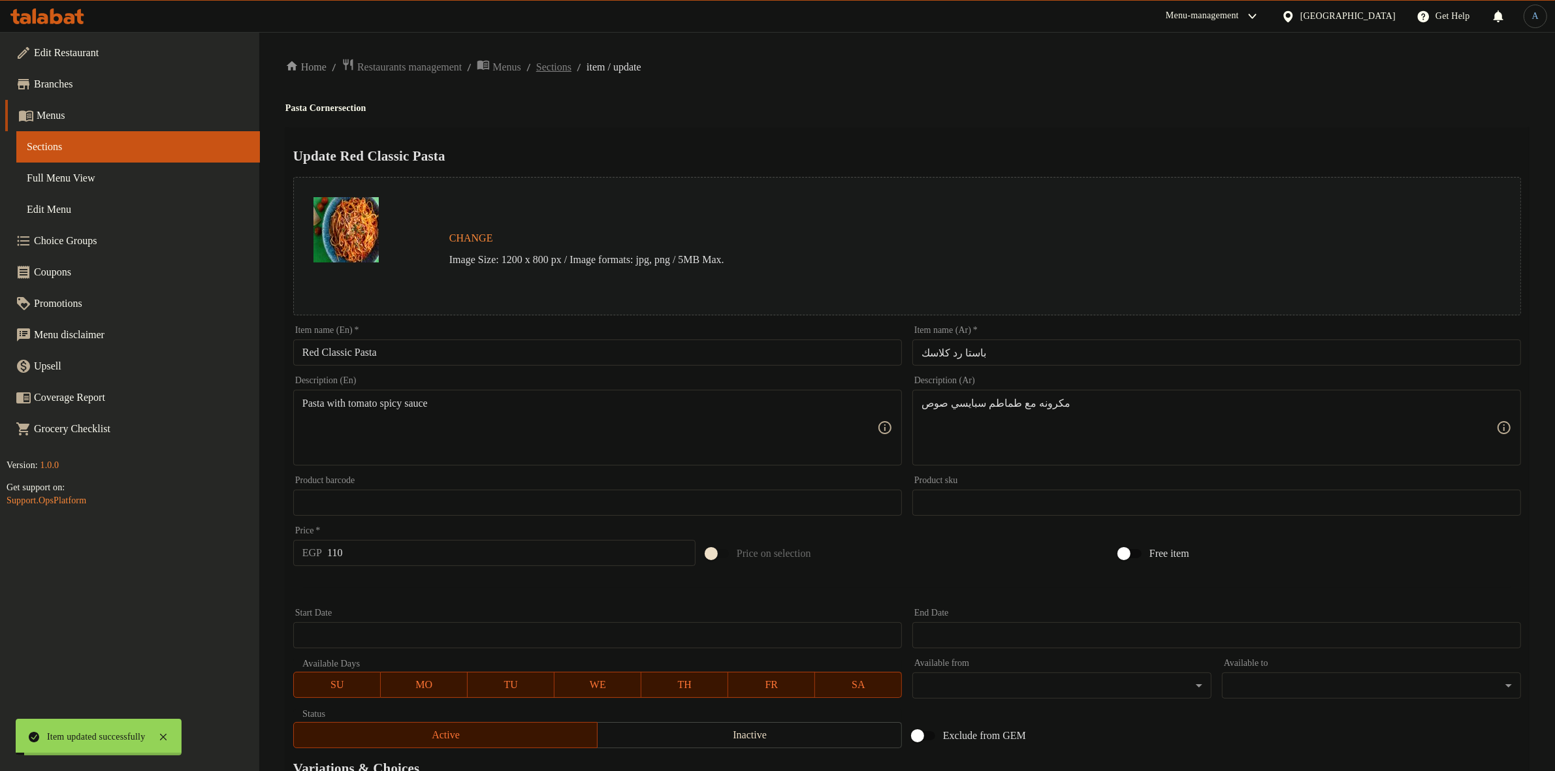
click at [571, 71] on span "Sections" at bounding box center [553, 67] width 35 height 16
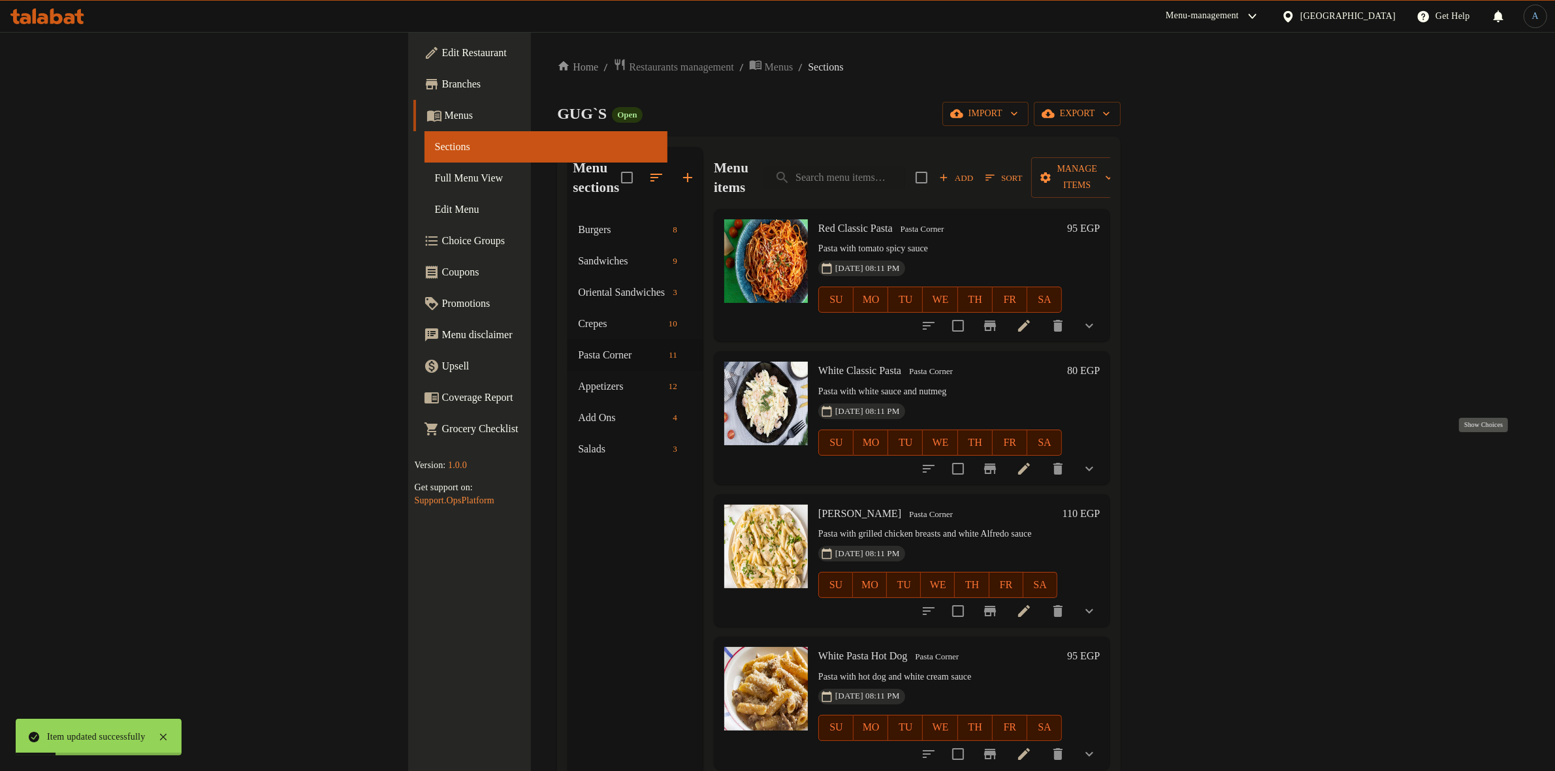
click at [1097, 461] on icon "show more" at bounding box center [1089, 469] width 16 height 16
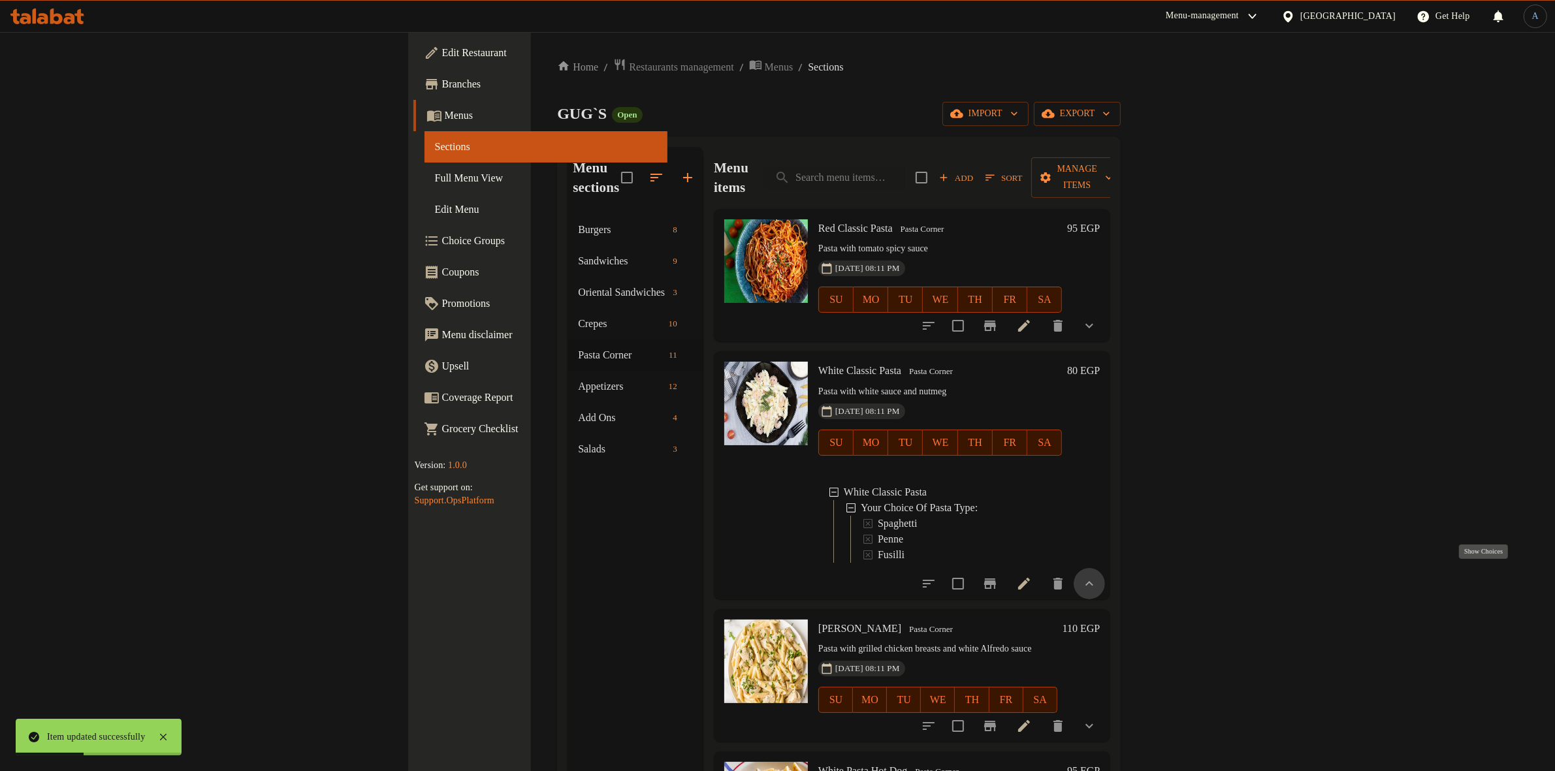
click at [1097, 578] on icon "show more" at bounding box center [1089, 584] width 16 height 16
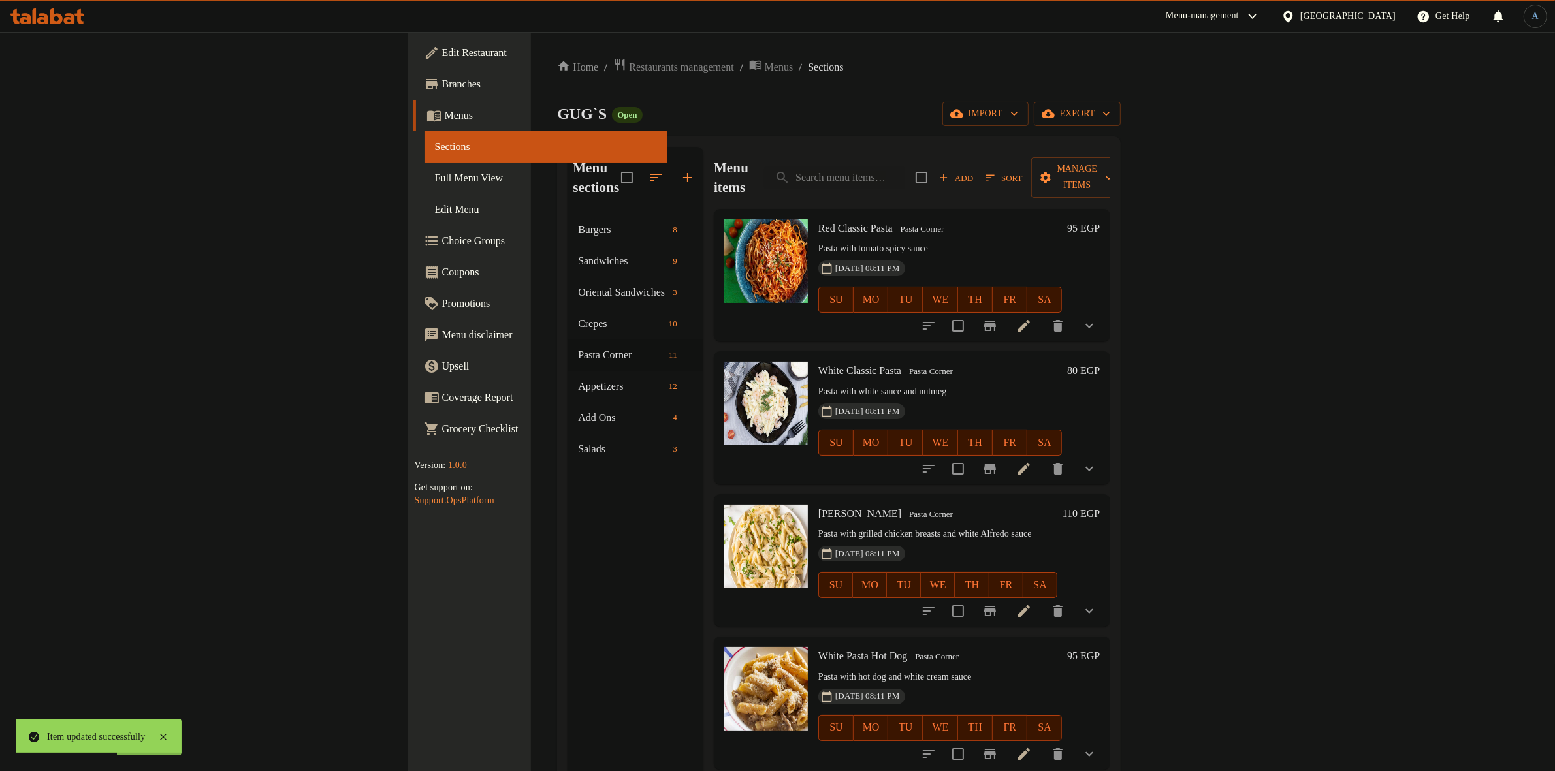
click at [442, 240] on span "Choice Groups" at bounding box center [549, 241] width 215 height 16
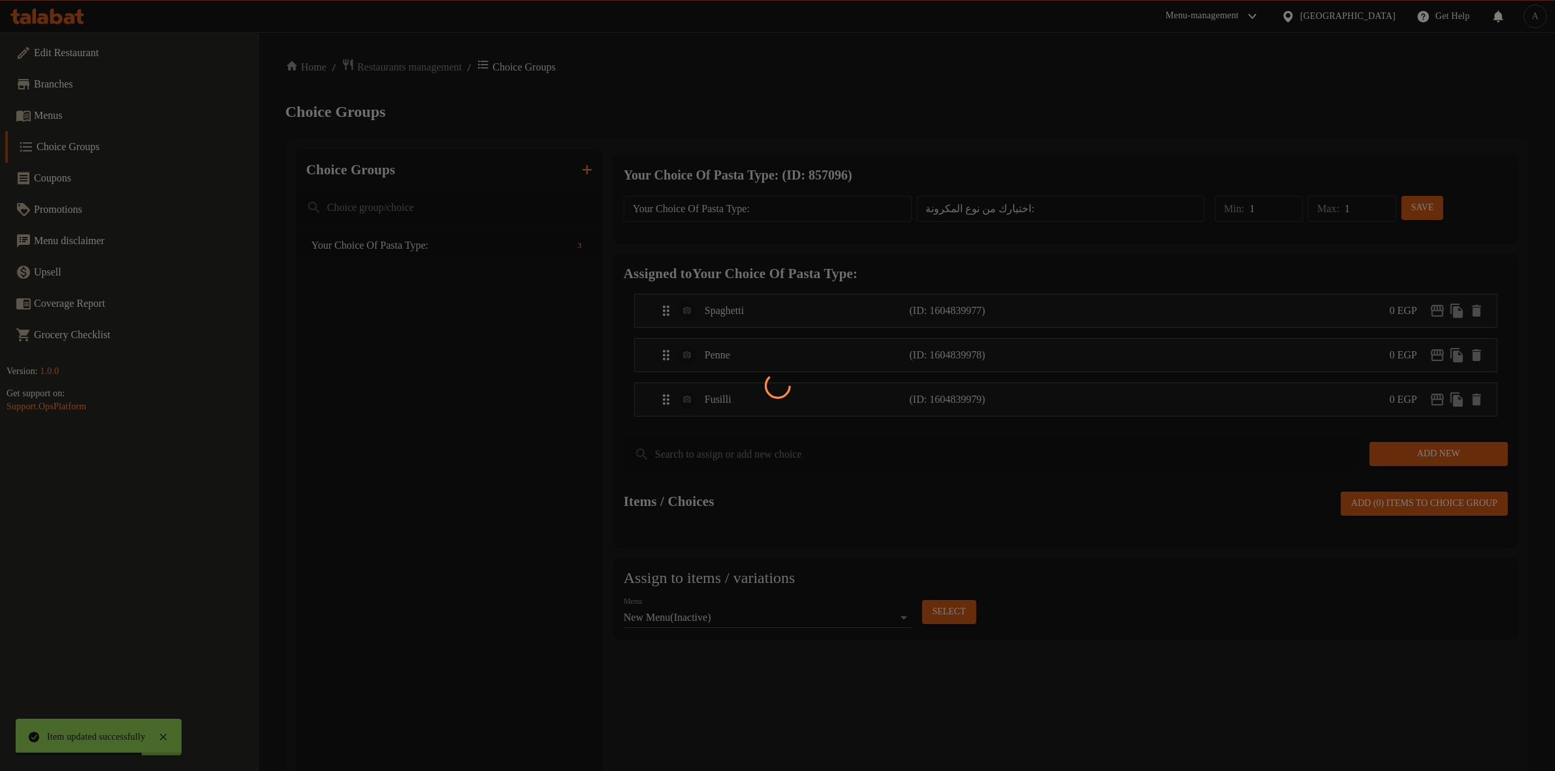
click at [451, 304] on div at bounding box center [777, 385] width 1555 height 771
click at [69, 153] on div at bounding box center [777, 385] width 1555 height 771
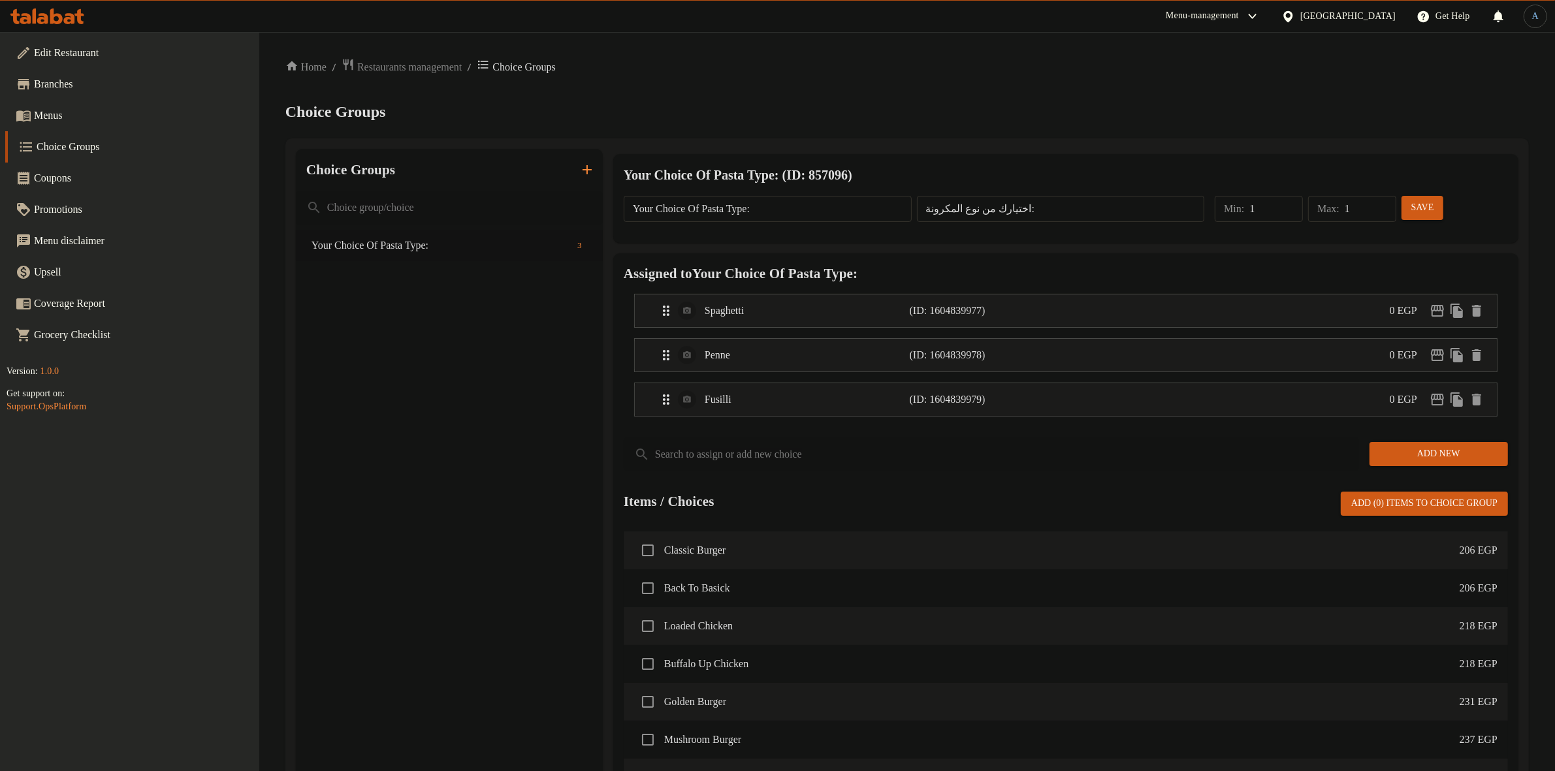
click at [84, 115] on span "Menus" at bounding box center [141, 116] width 215 height 16
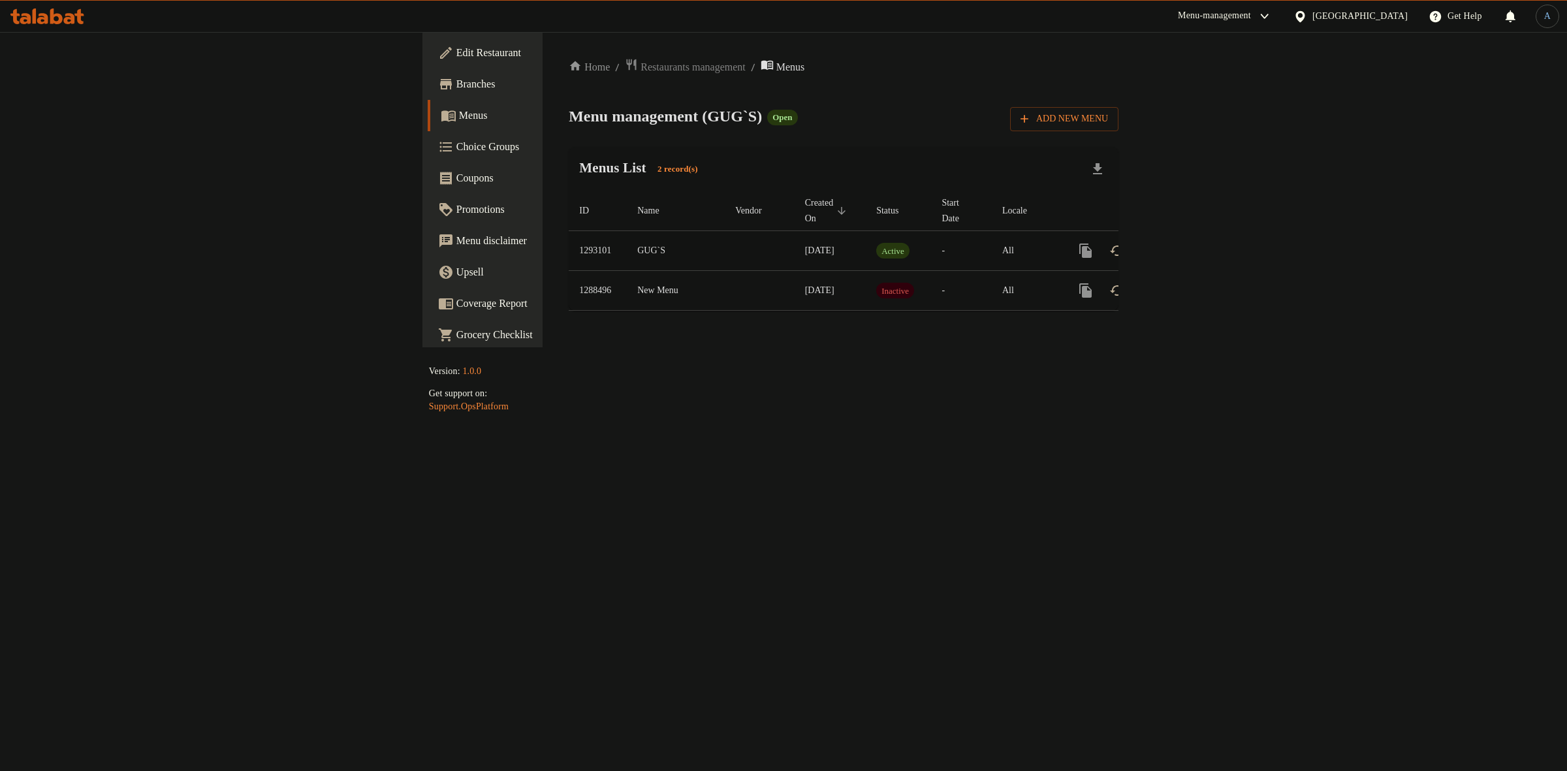
click at [1188, 243] on icon "enhanced table" at bounding box center [1180, 251] width 16 height 16
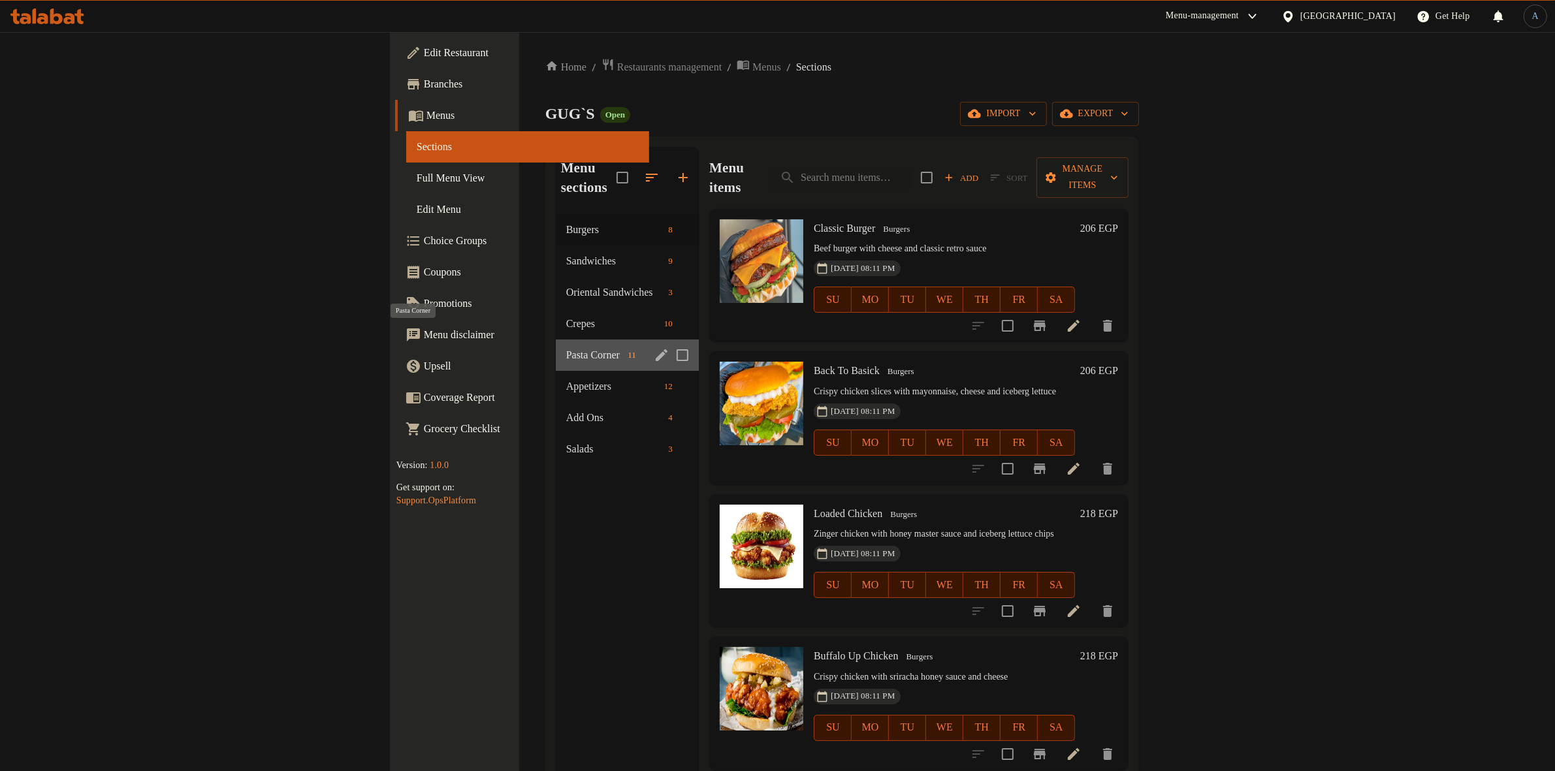
click at [566, 347] on span "Pasta Corner" at bounding box center [594, 355] width 57 height 16
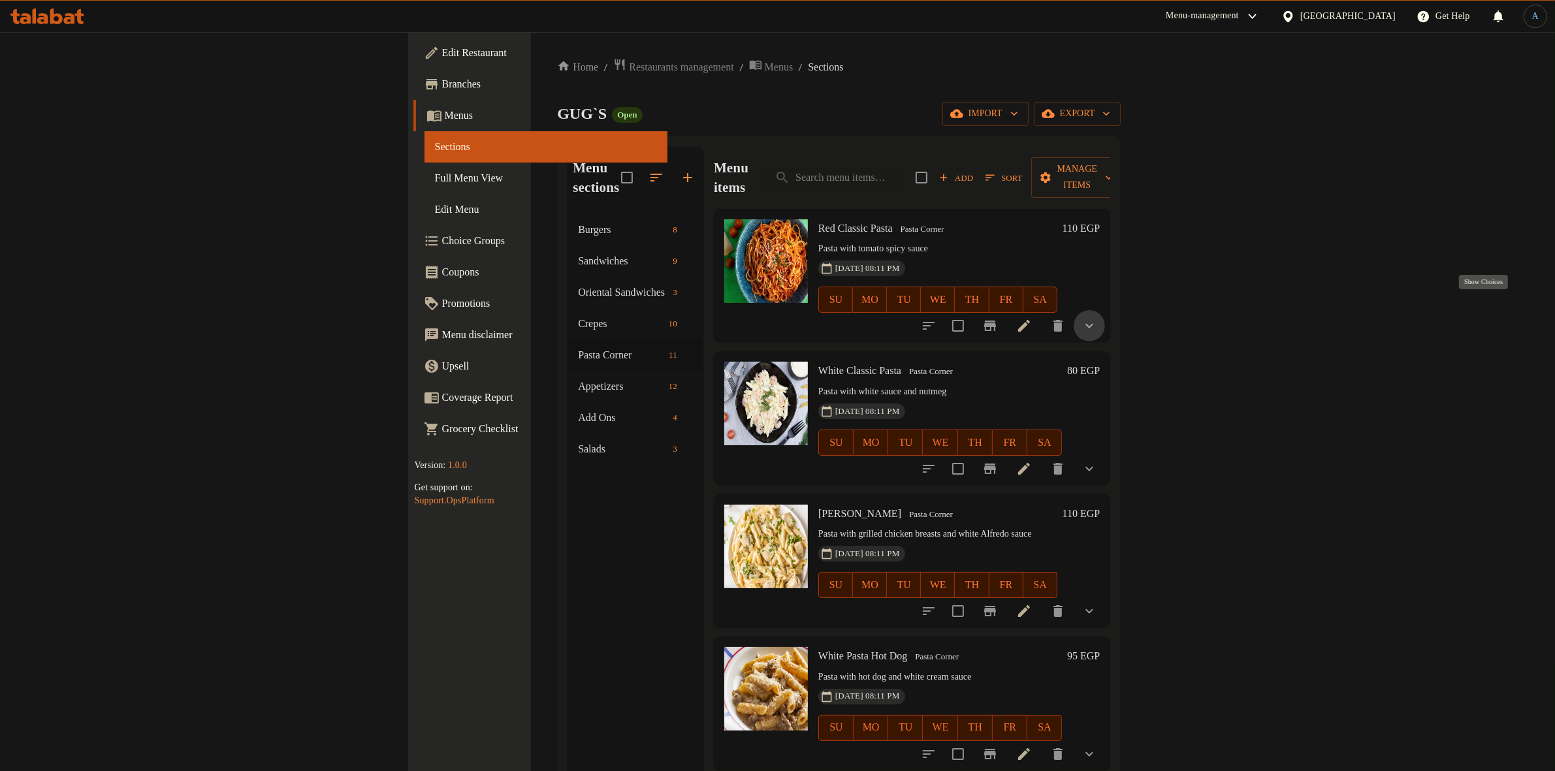
click at [1097, 318] on icon "show more" at bounding box center [1089, 326] width 16 height 16
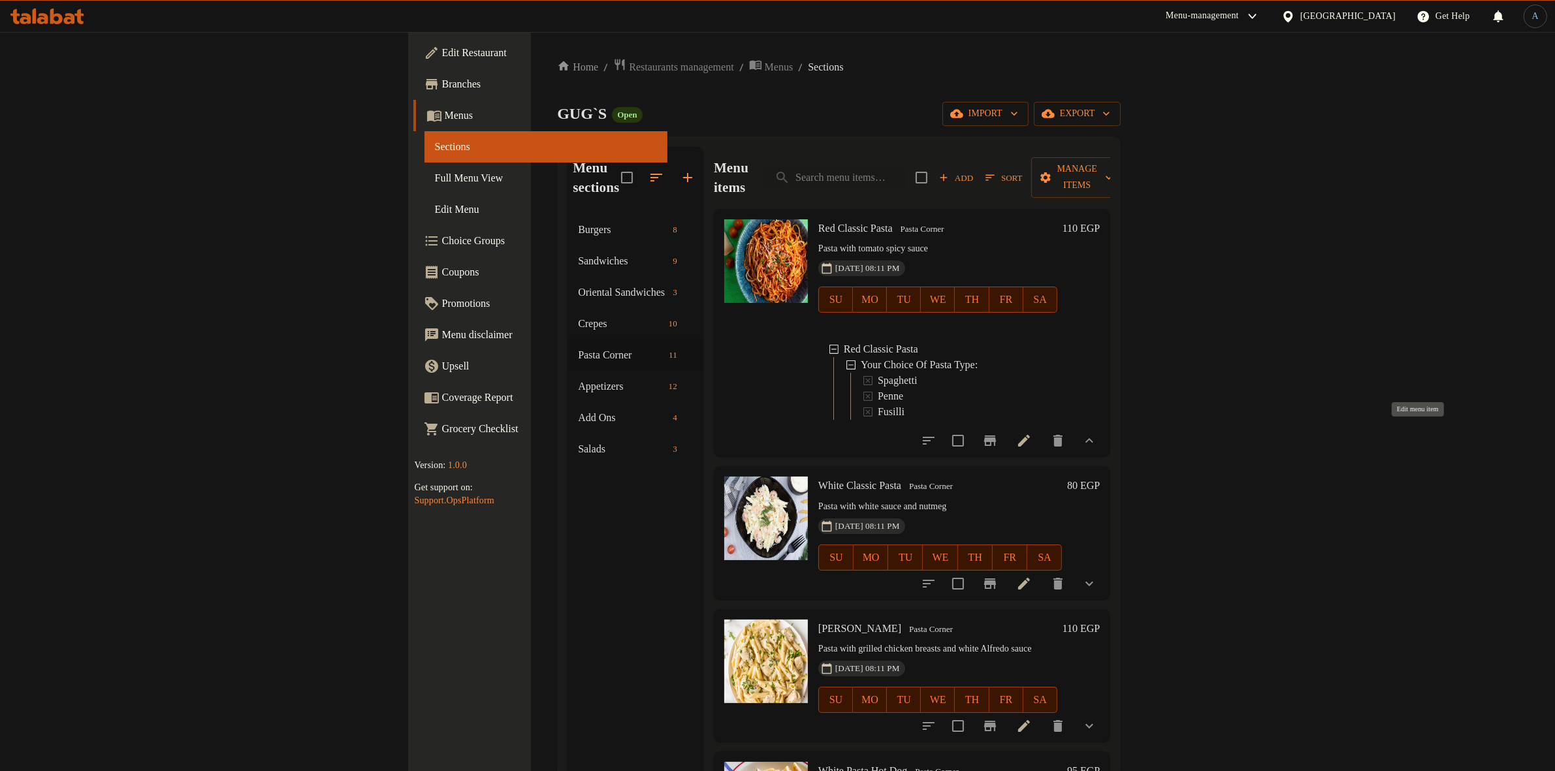
click at [1030, 435] on icon at bounding box center [1024, 441] width 12 height 12
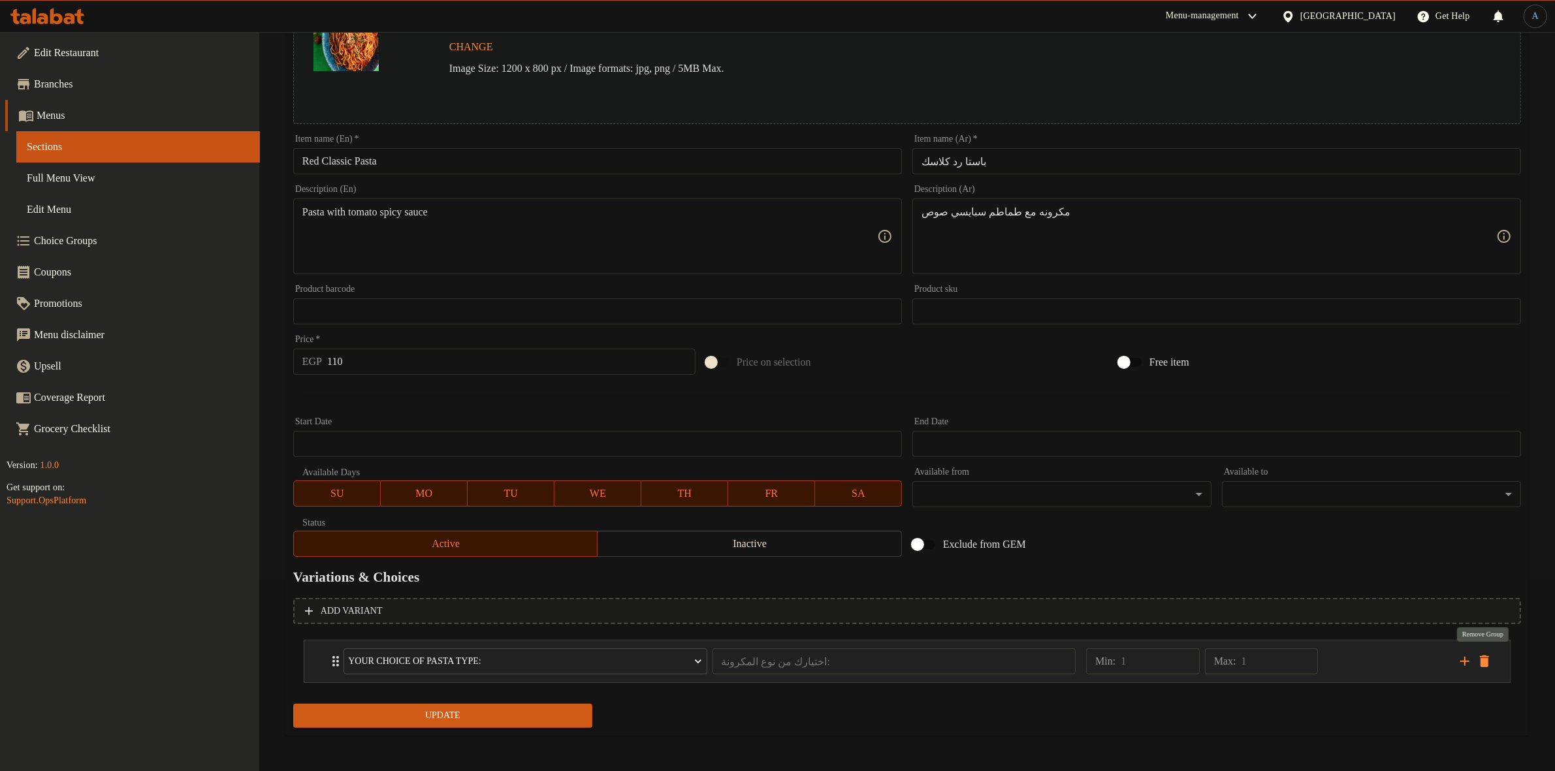
click at [1487, 668] on button "delete" at bounding box center [1484, 662] width 20 height 20
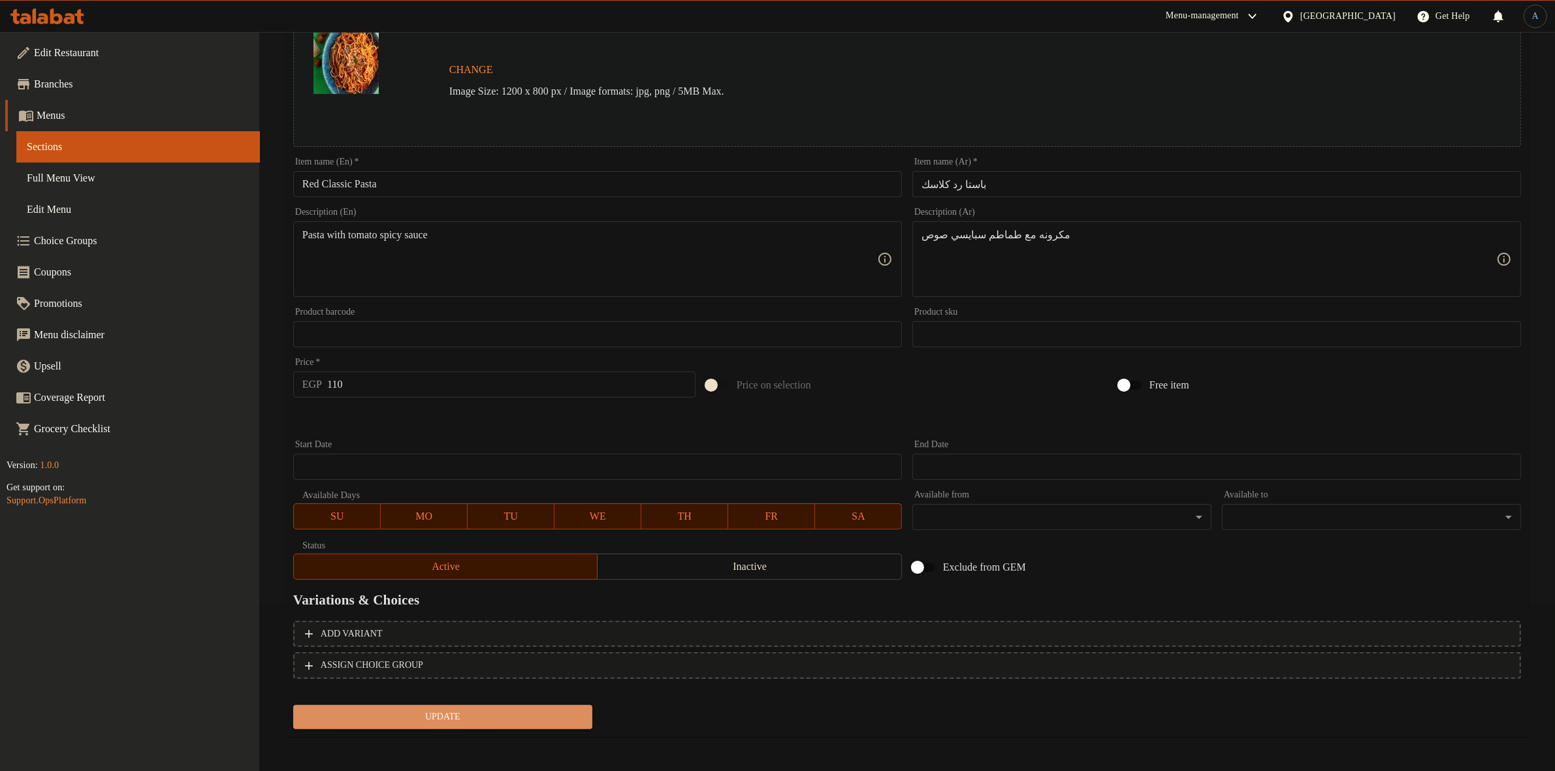
click at [456, 715] on span "Update" at bounding box center [443, 717] width 278 height 16
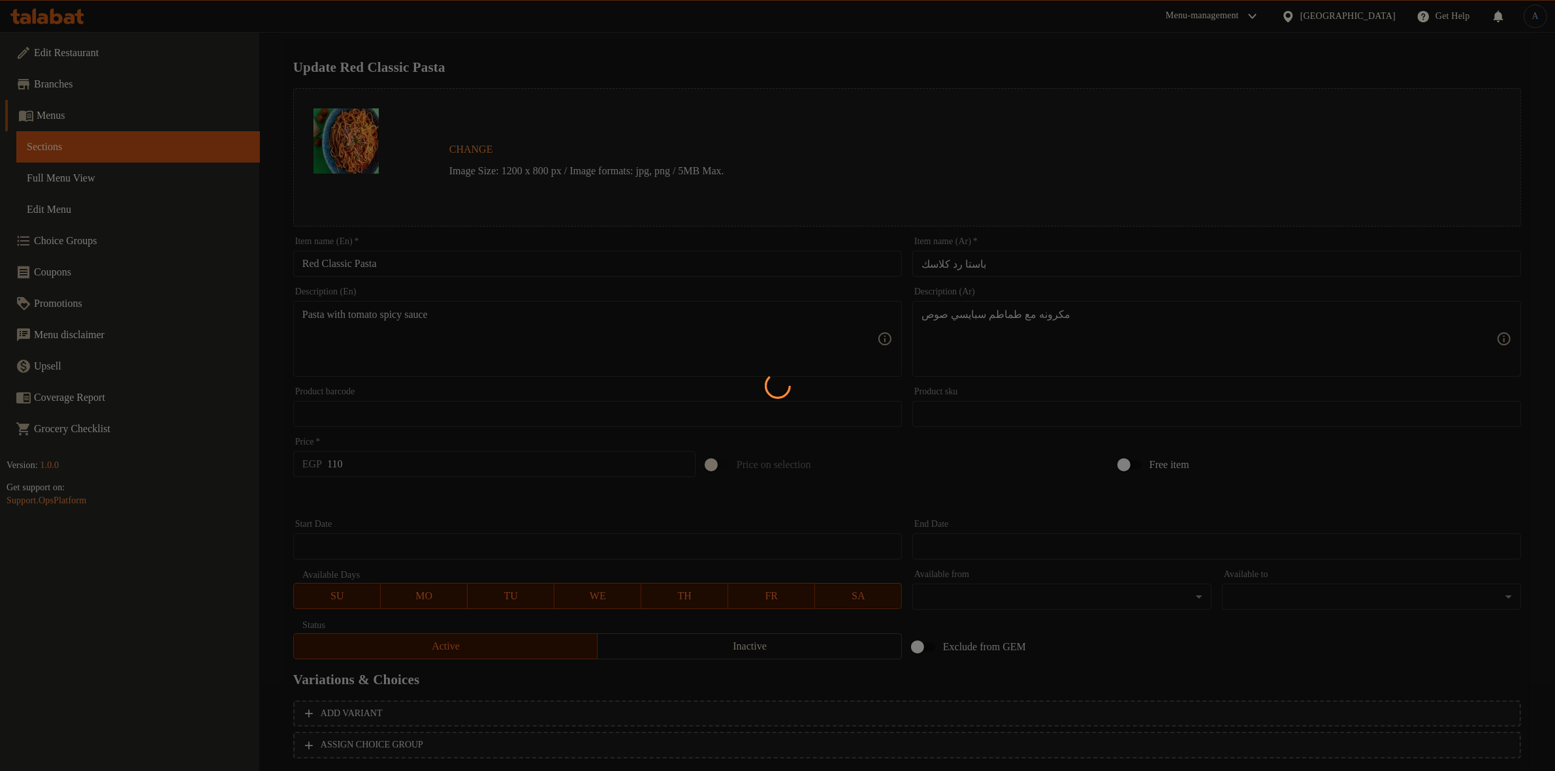
scroll to position [0, 0]
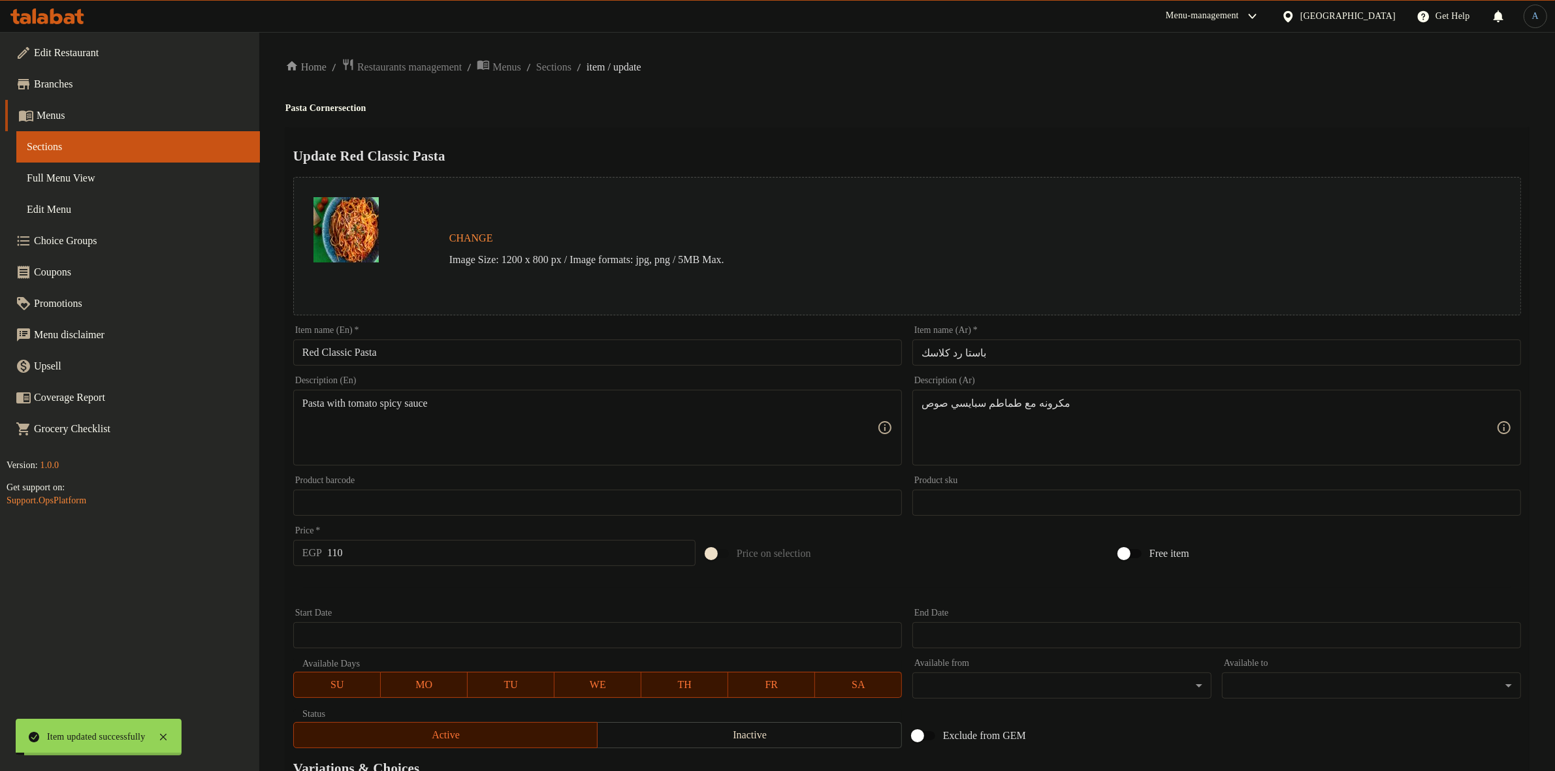
click at [571, 63] on span "Sections" at bounding box center [553, 67] width 35 height 16
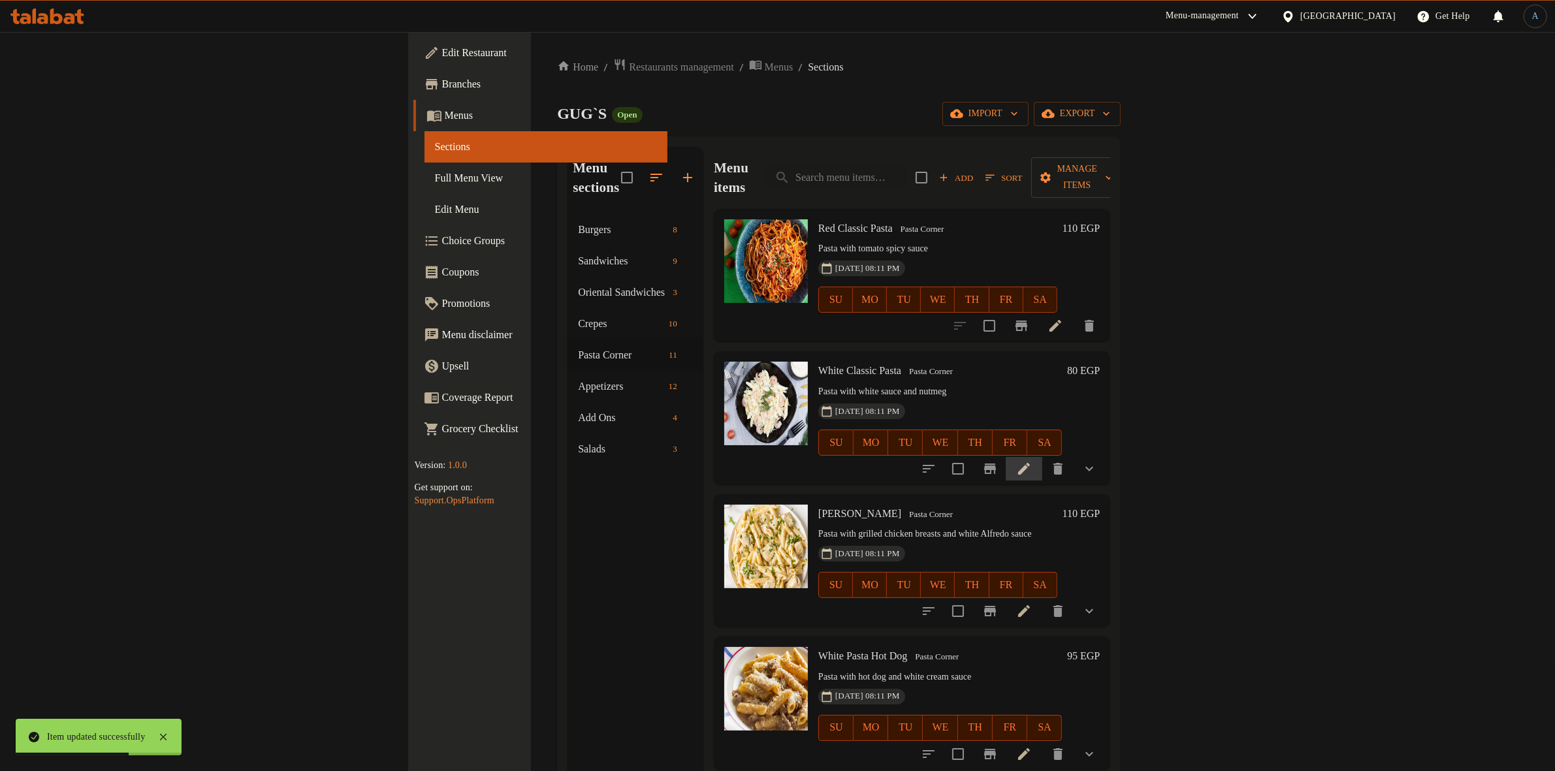
click at [1042, 457] on li at bounding box center [1023, 469] width 37 height 24
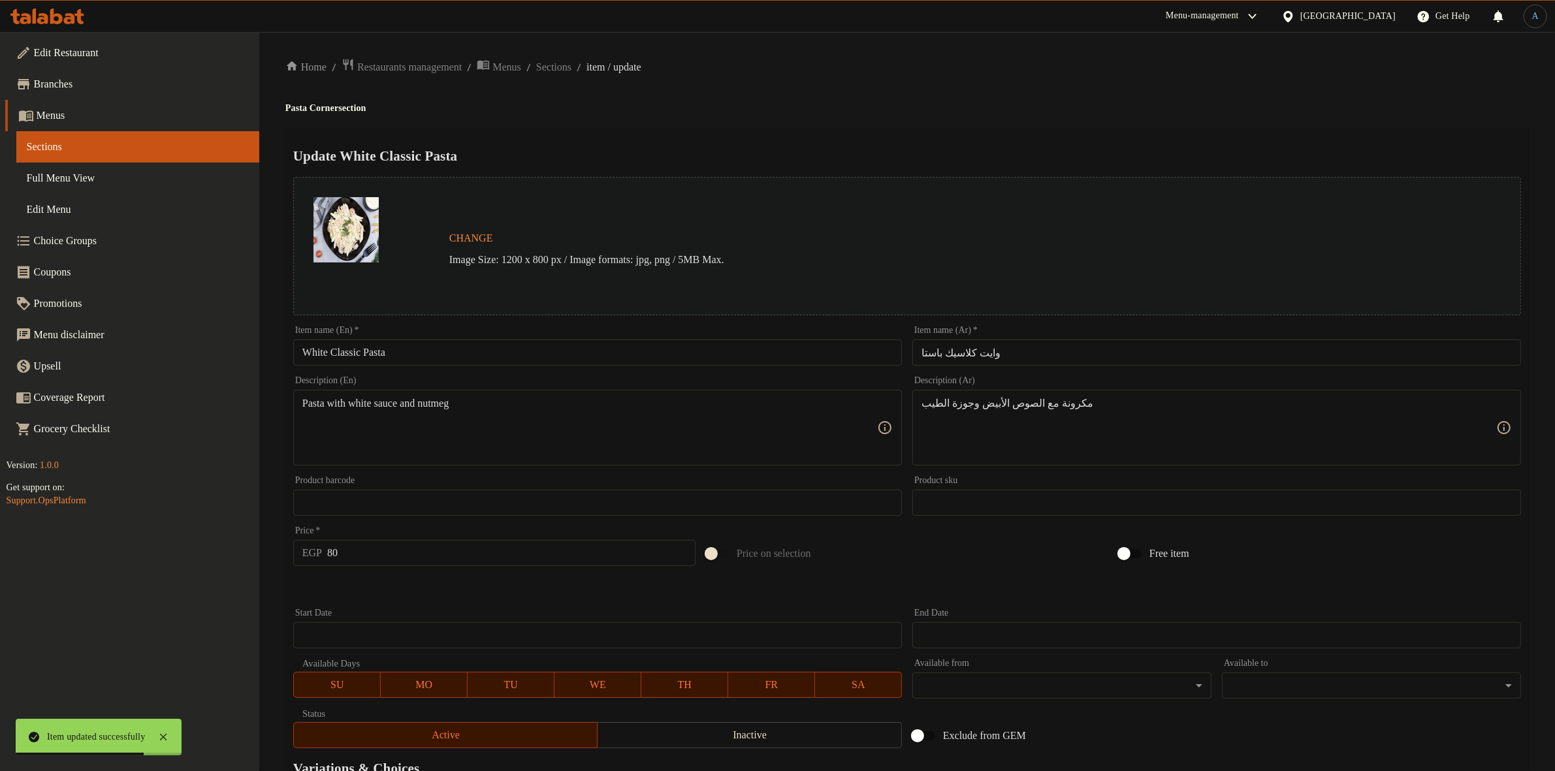
click at [1004, 345] on input "وايت كلاسيك باستا" at bounding box center [1216, 353] width 609 height 26
paste input "باستا وايت كلاسك"
type input "باستا وايت كلاسك"
click at [911, 59] on ol "Home / Restaurants management / Menus / Sections / item / update" at bounding box center [906, 67] width 1243 height 18
click at [442, 554] on input "80" at bounding box center [511, 553] width 368 height 26
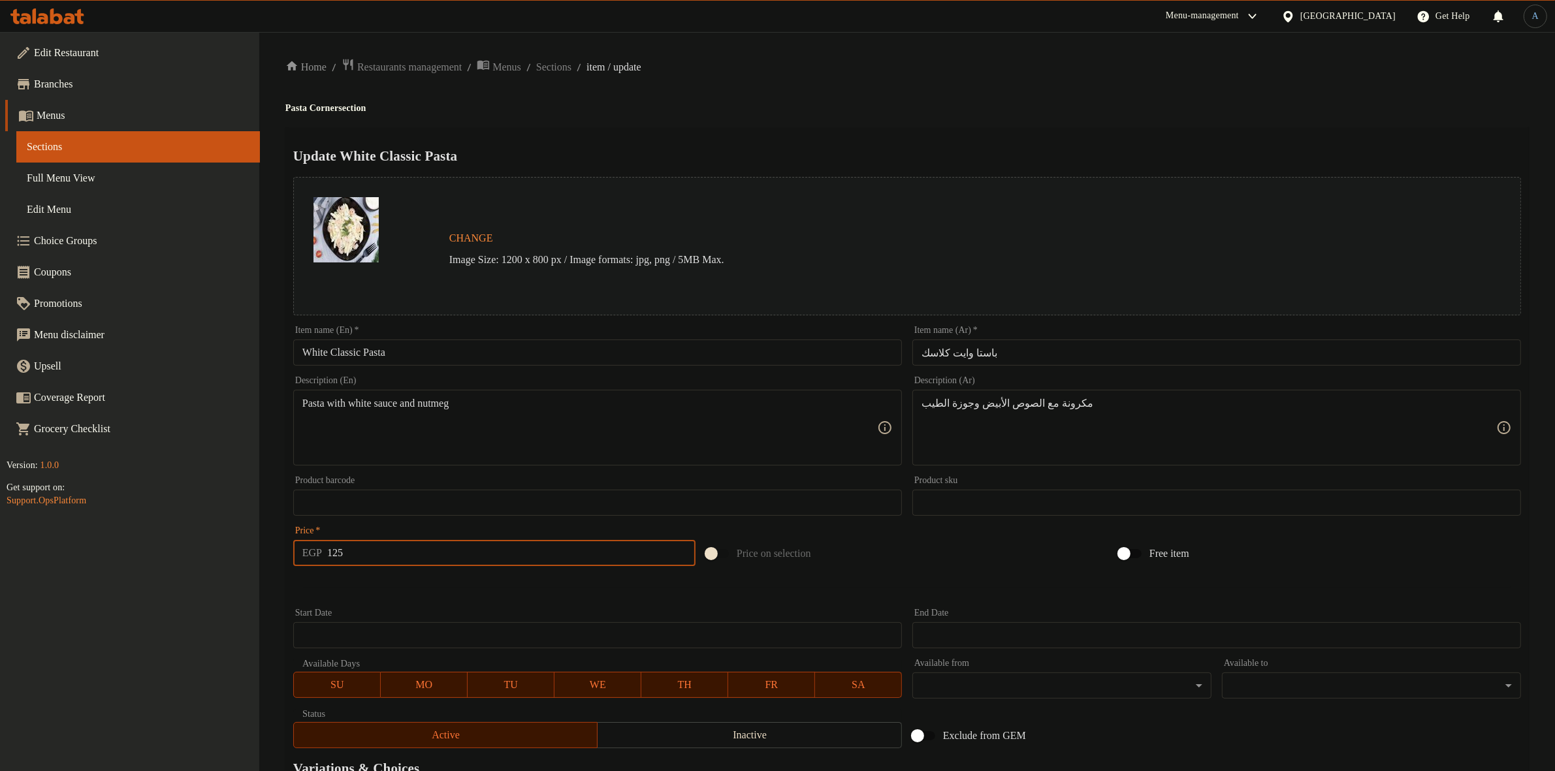
type input "125"
click at [479, 602] on div at bounding box center [907, 587] width 1238 height 32
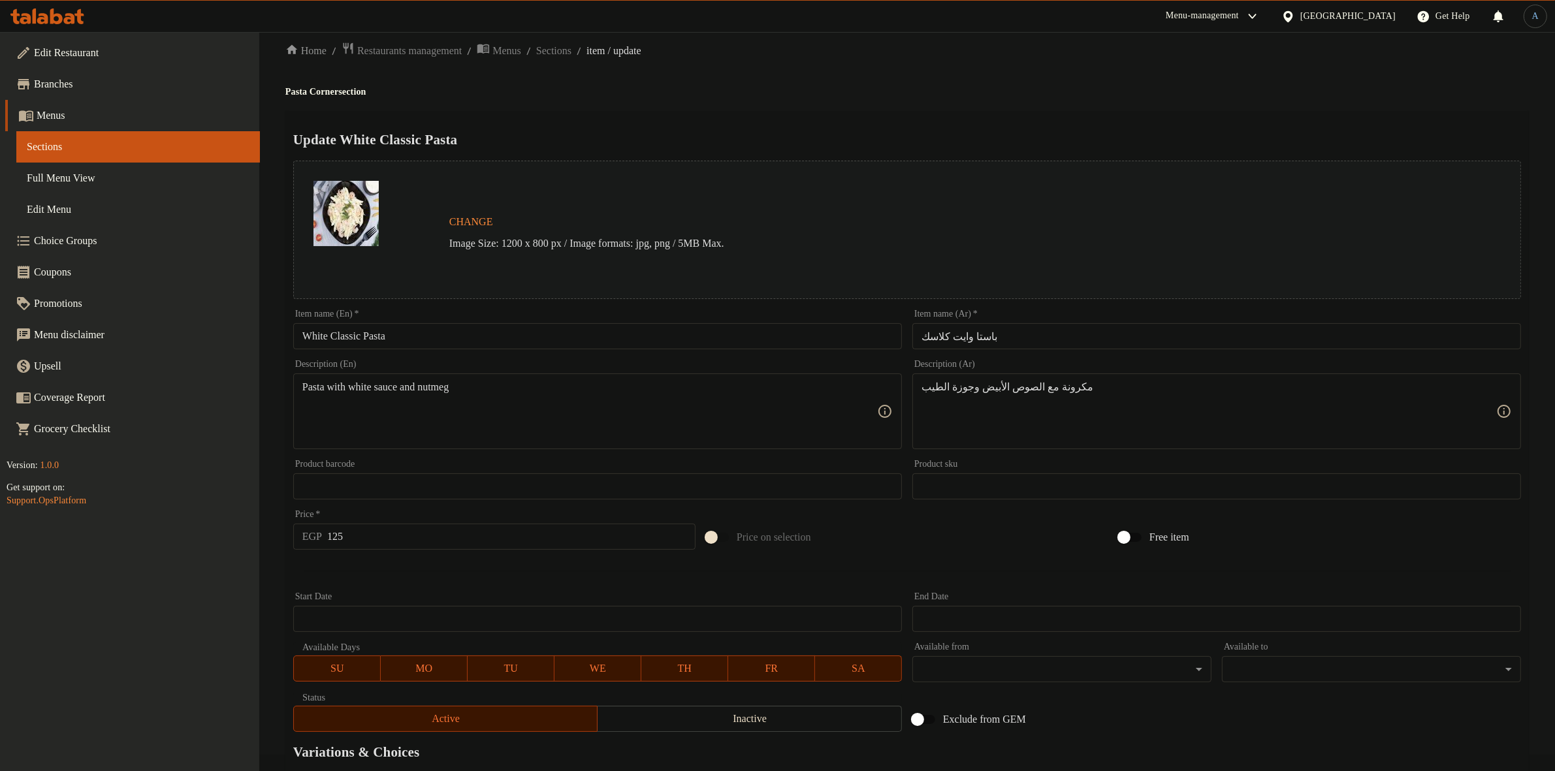
scroll to position [191, 0]
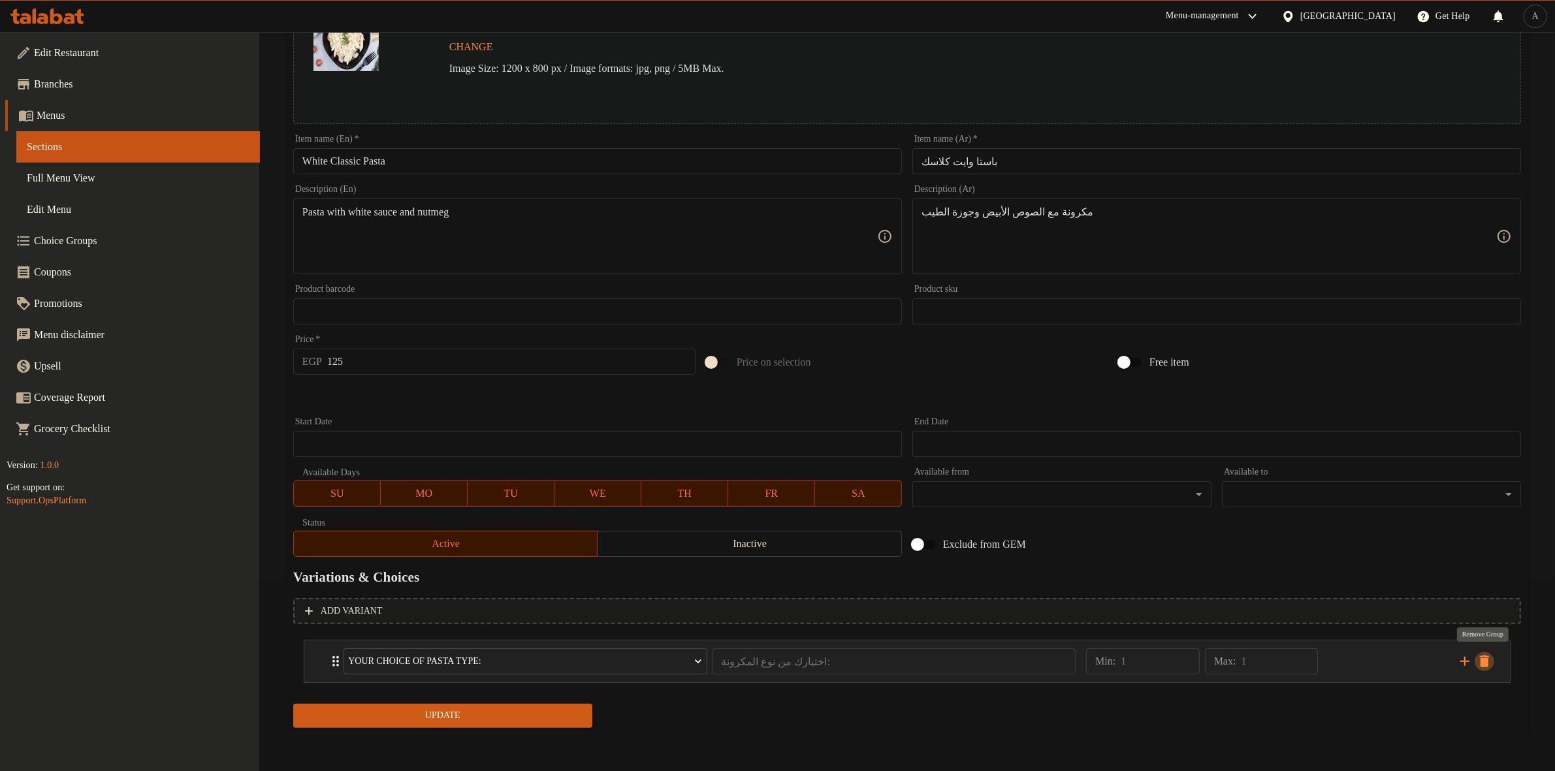
click at [1493, 659] on button "delete" at bounding box center [1484, 662] width 20 height 20
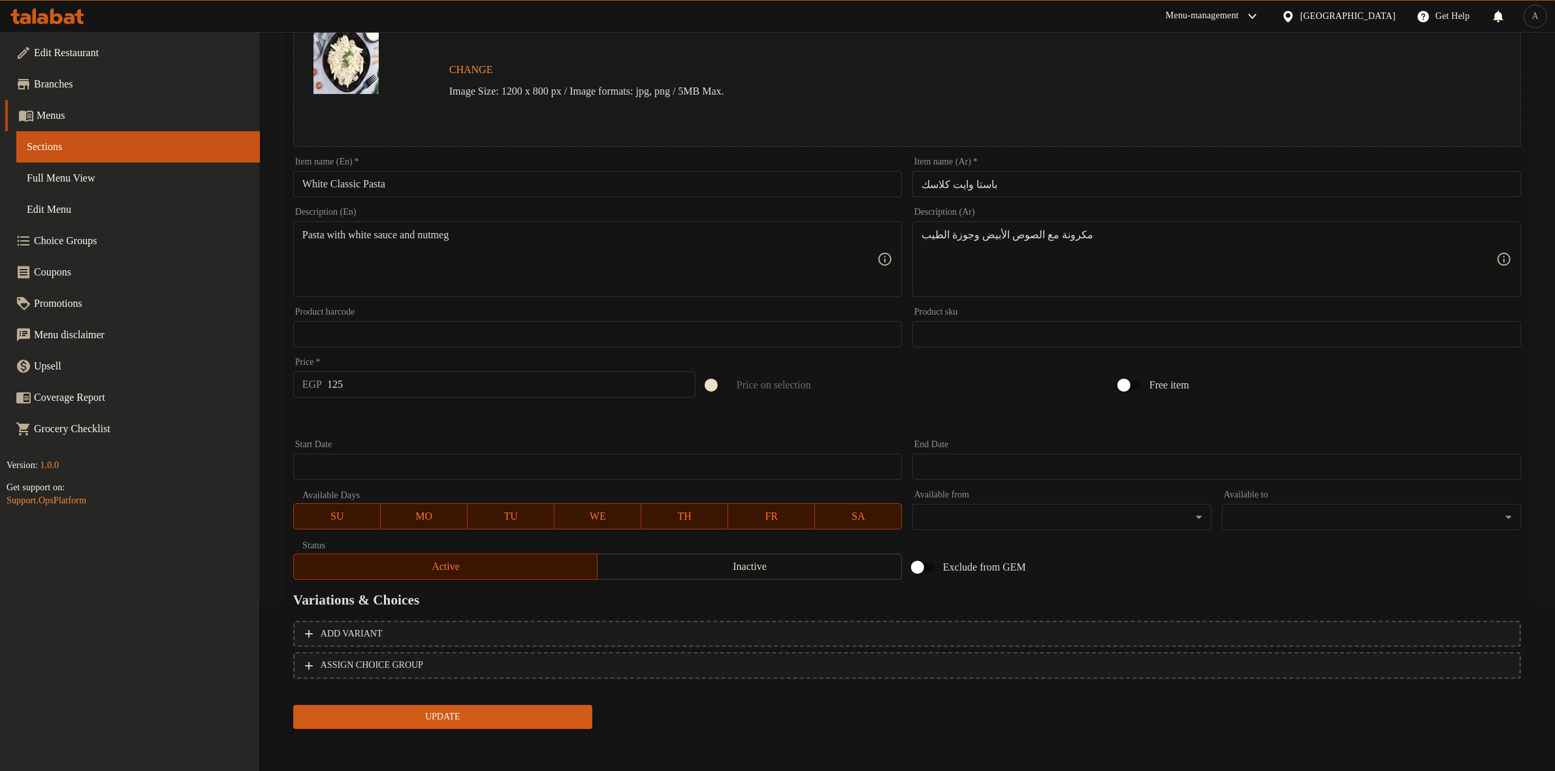
paste textarea "ه"
type textarea "مكرونه مع الصوص الأبيض وجوزة الطيب"
click at [1209, 161] on div "Item name (Ar)   * باستا وايت كلاسك Item name (Ar) *" at bounding box center [1216, 177] width 609 height 40
paste textarea
drag, startPoint x: 963, startPoint y: 234, endPoint x: 922, endPoint y: 240, distance: 41.6
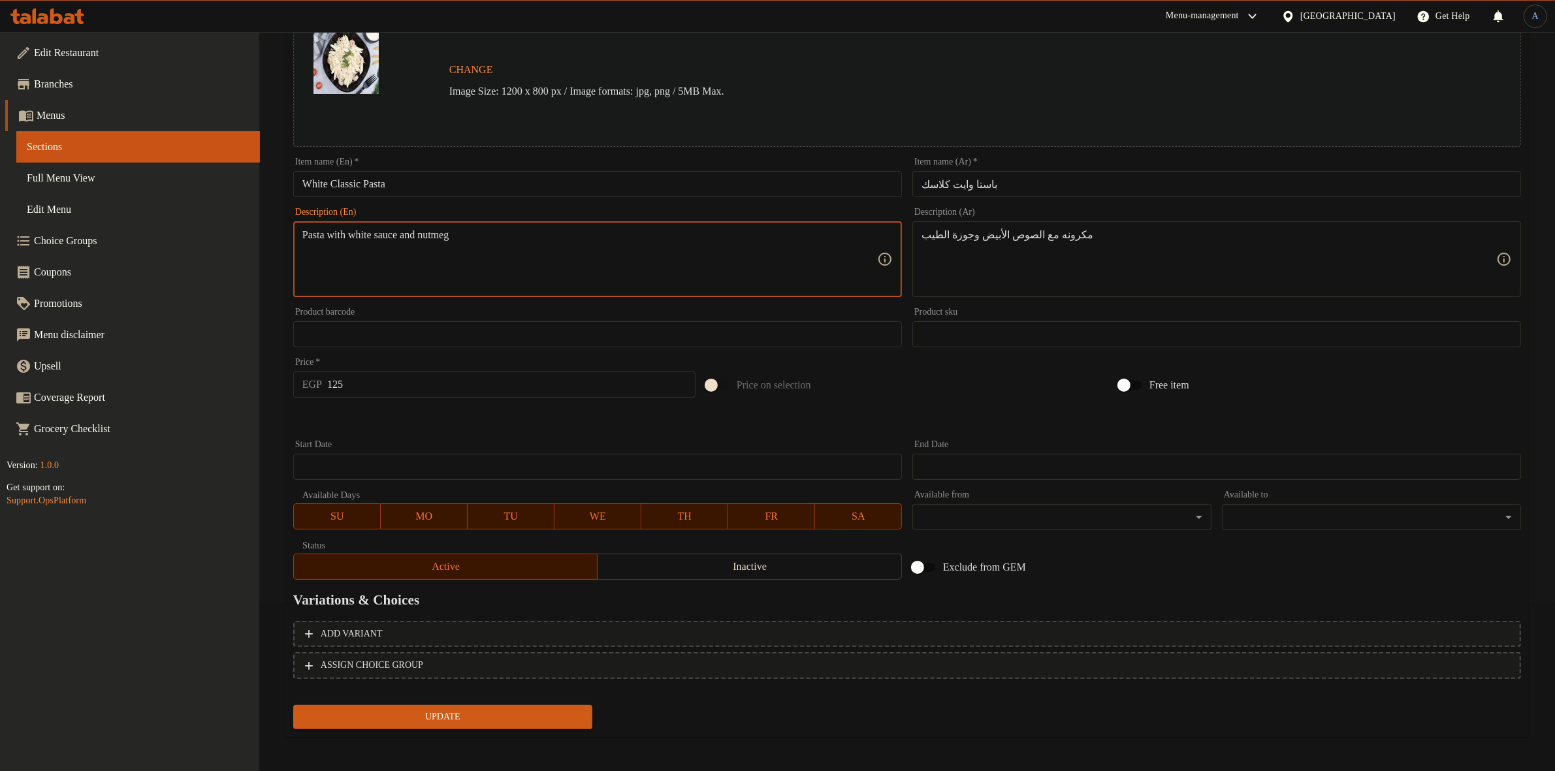
click at [439, 236] on textarea "Pasta with white sauce and nutmeg" at bounding box center [589, 260] width 575 height 62
paste textarea "N"
click at [663, 214] on div "Description (En) Pasta with white sauce and Nutmeg Description (En)" at bounding box center [597, 252] width 609 height 89
paste textarea "n"
type textarea "Pasta with white sauce and nutmeg"
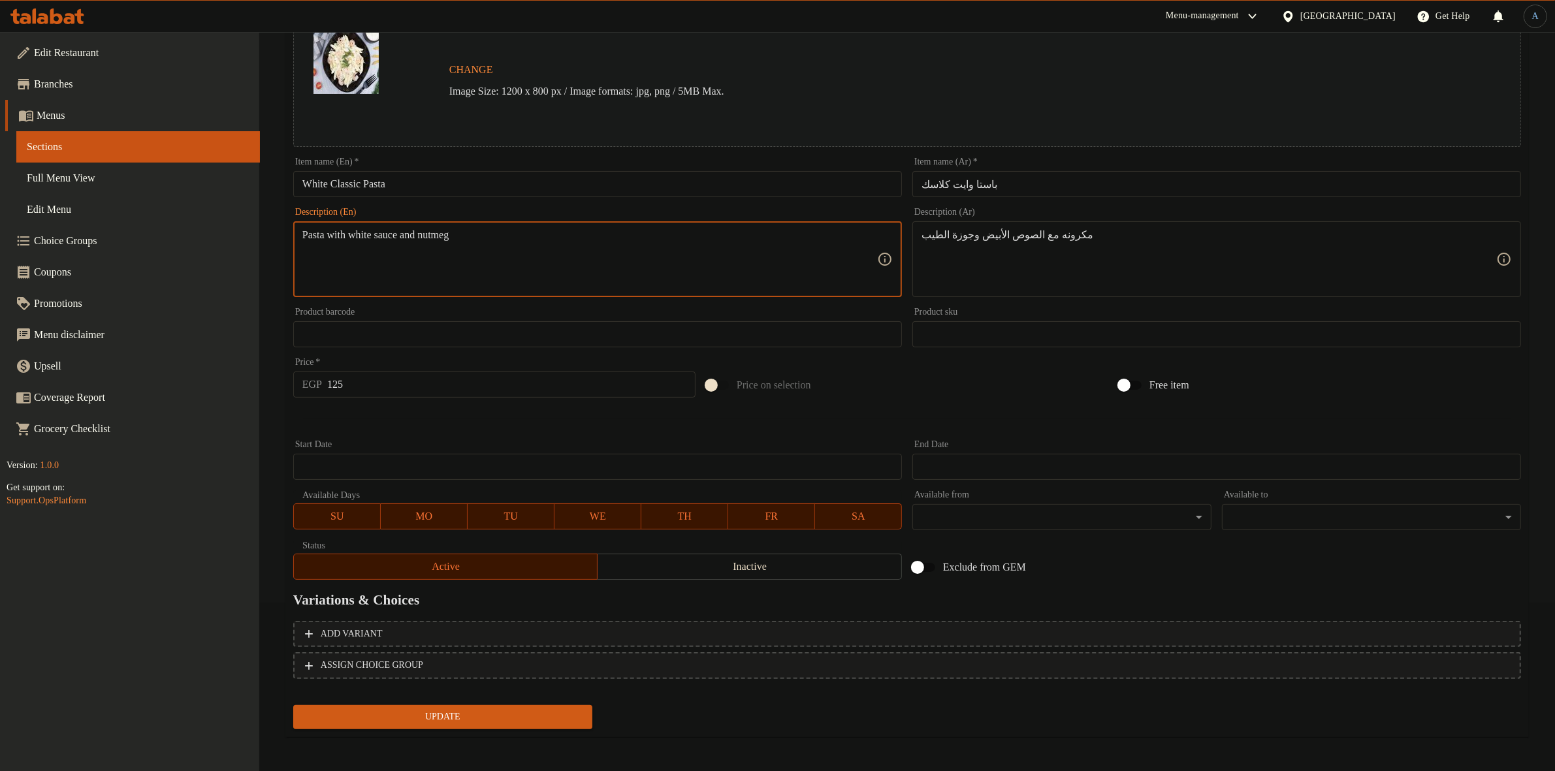
click at [472, 419] on hr at bounding box center [907, 419] width 1207 height 1
click at [503, 717] on span "Update" at bounding box center [443, 717] width 278 height 16
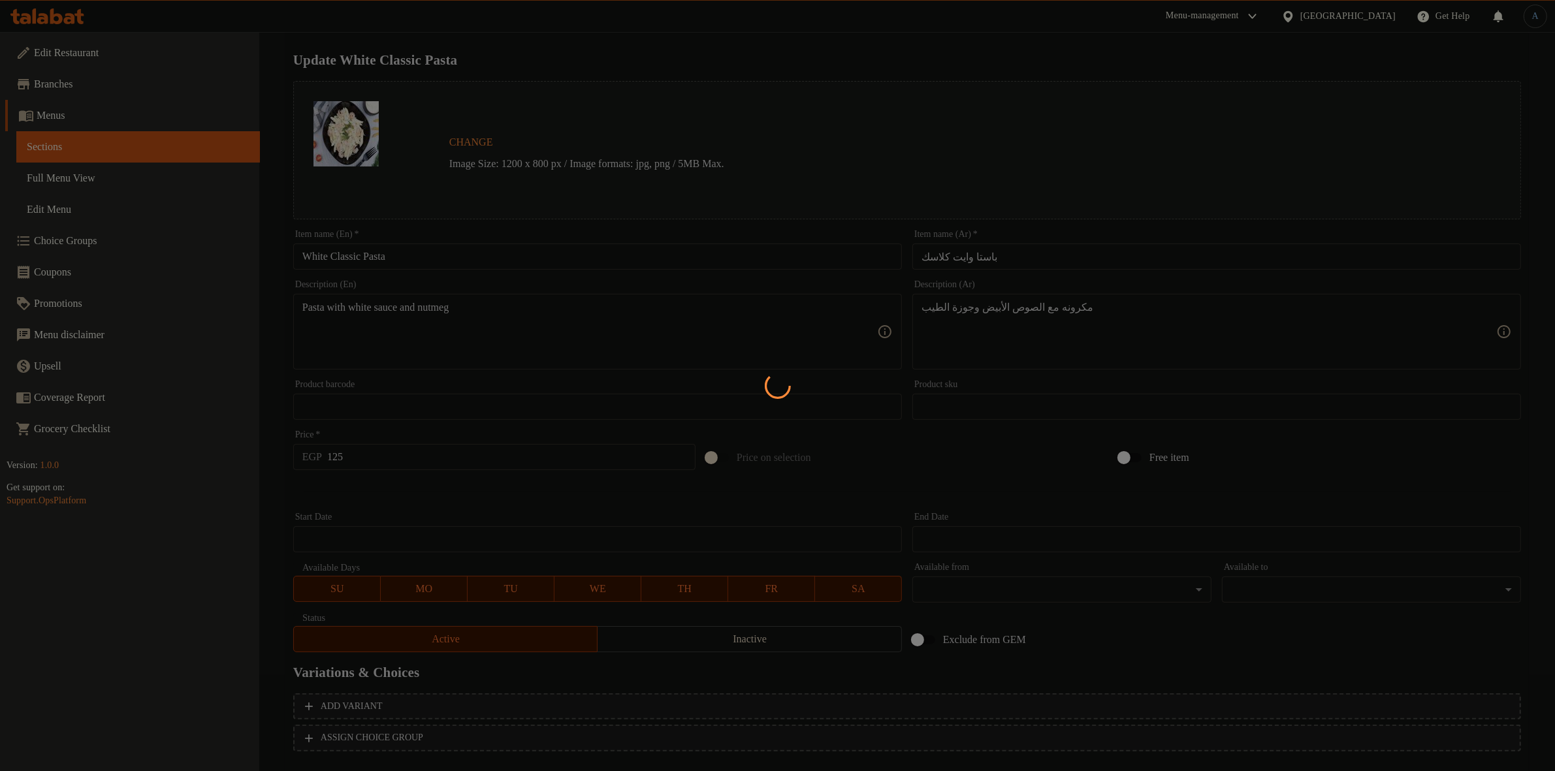
scroll to position [0, 0]
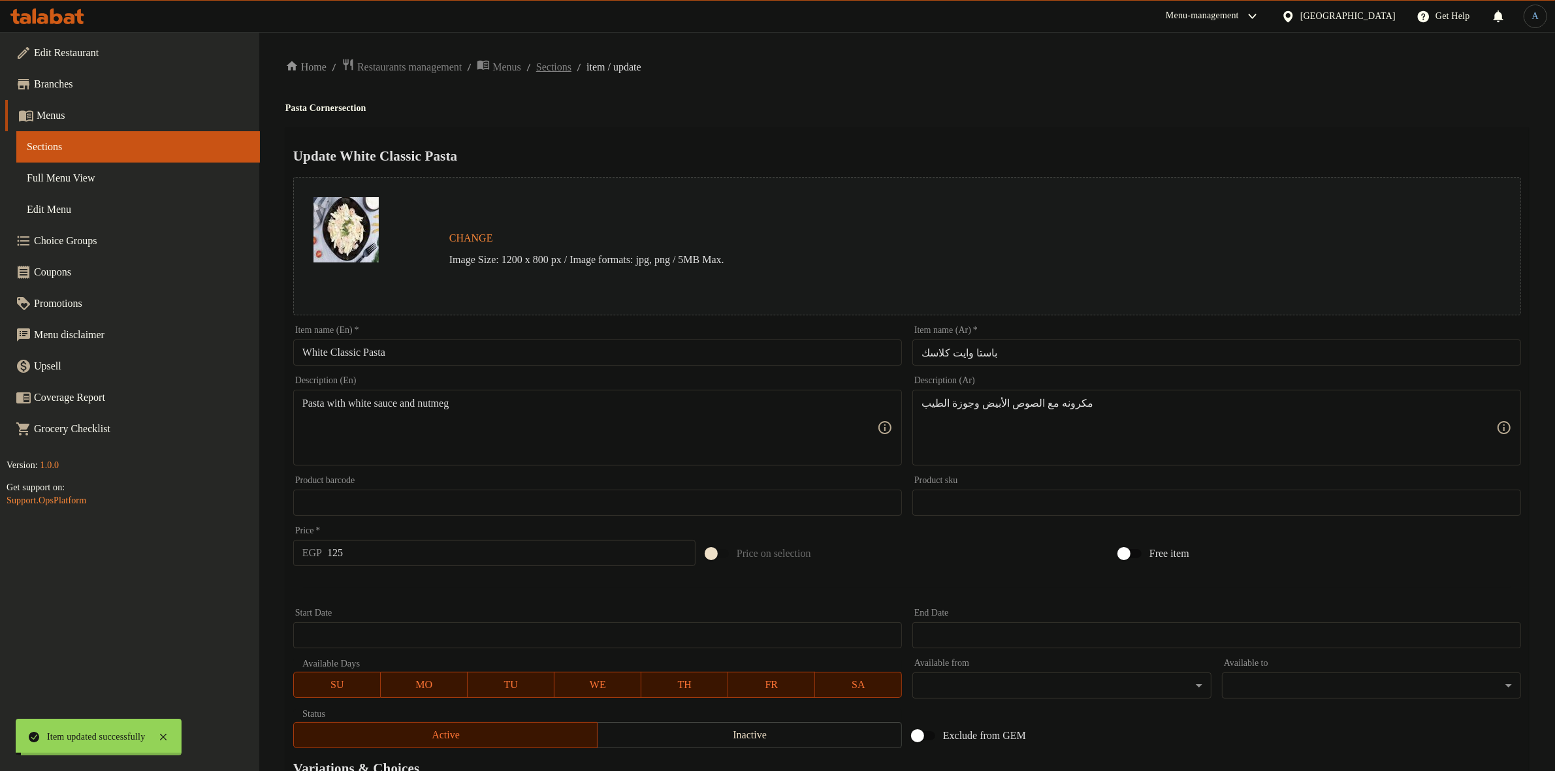
click at [571, 64] on span "Sections" at bounding box center [553, 67] width 35 height 16
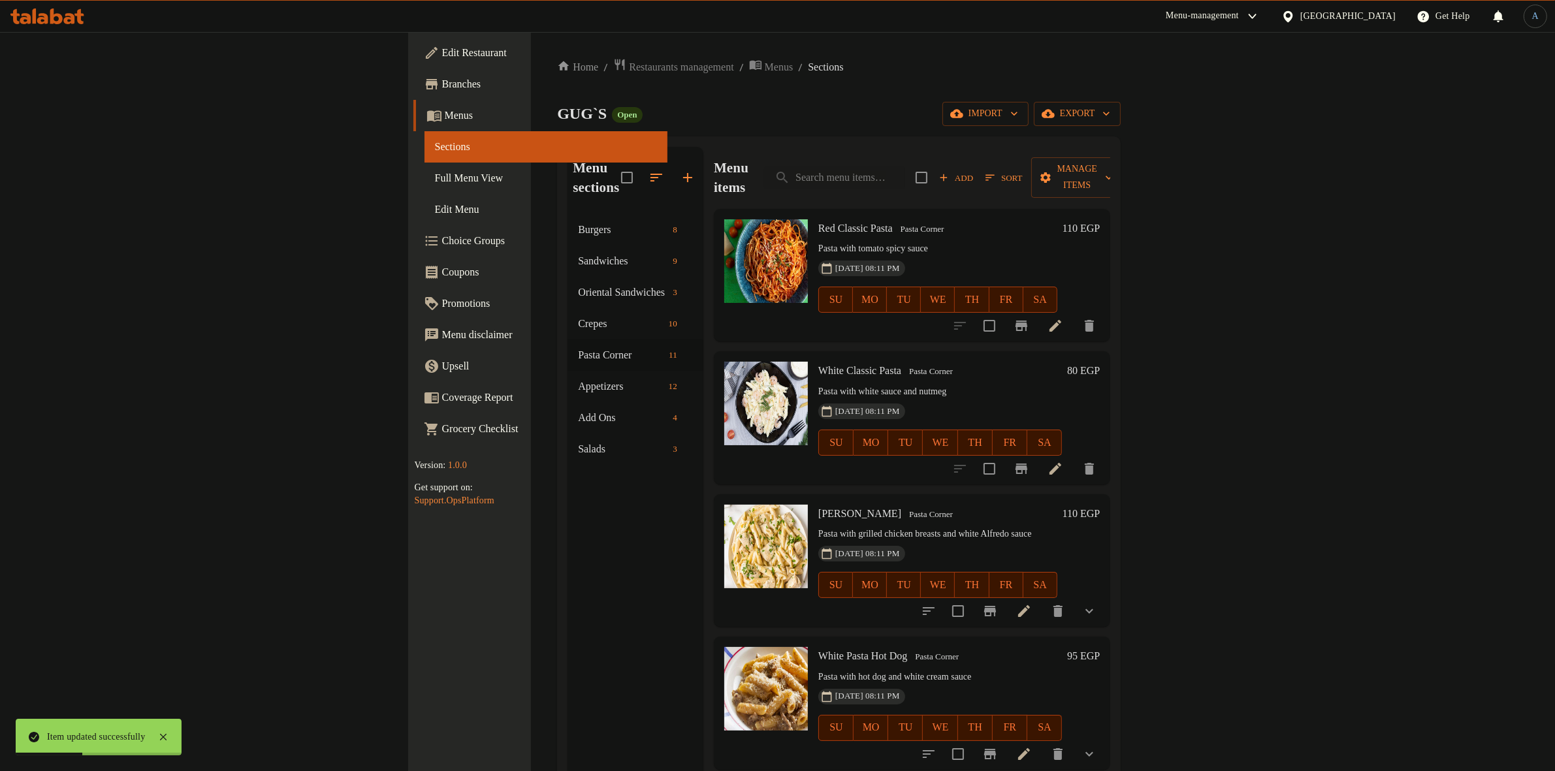
click at [1100, 362] on h6 "80 EGP" at bounding box center [1083, 371] width 33 height 18
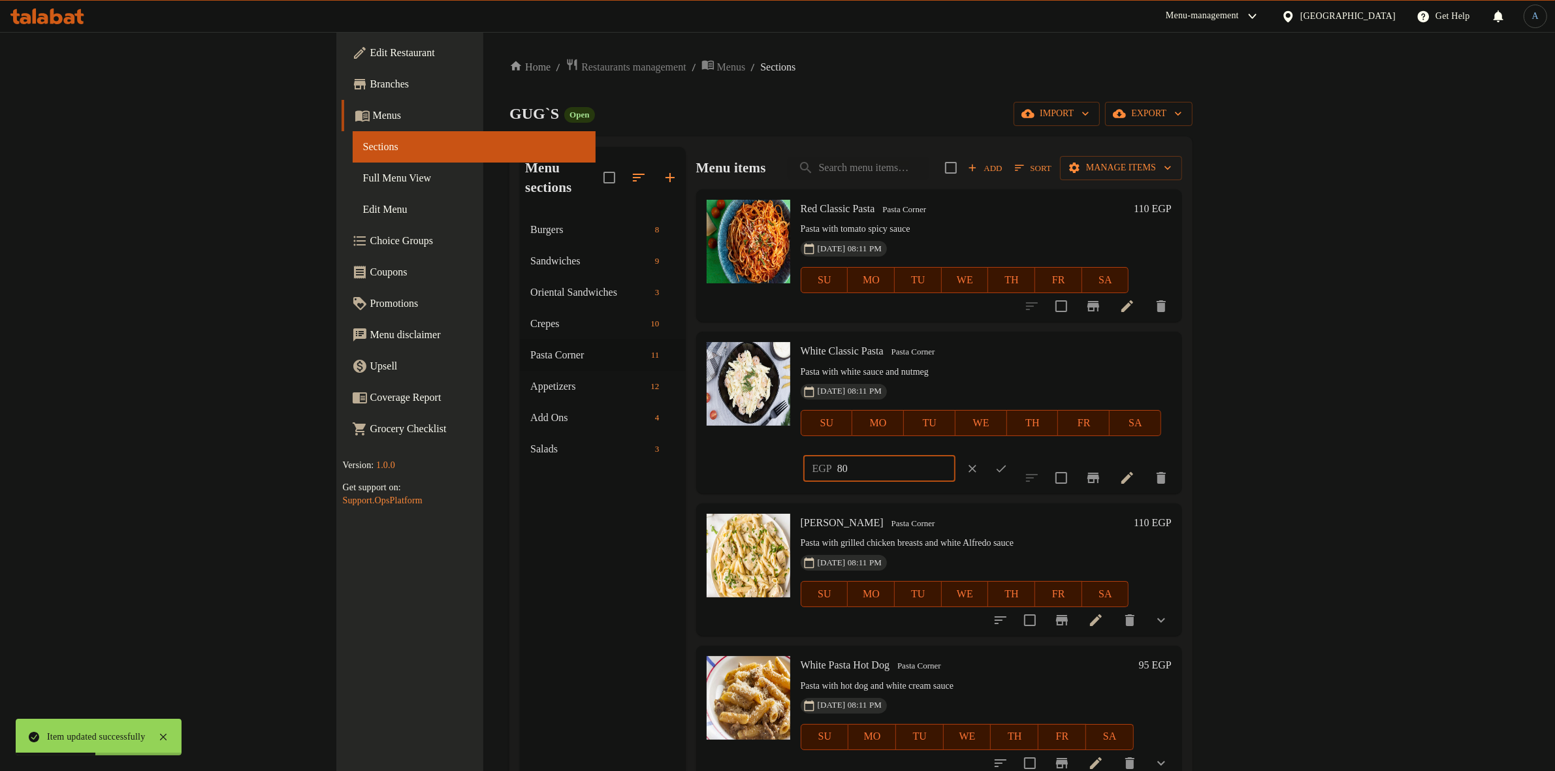
click at [955, 456] on input "80" at bounding box center [896, 469] width 118 height 26
type input "125"
click at [1007, 462] on icon "ok" at bounding box center [1000, 468] width 13 height 13
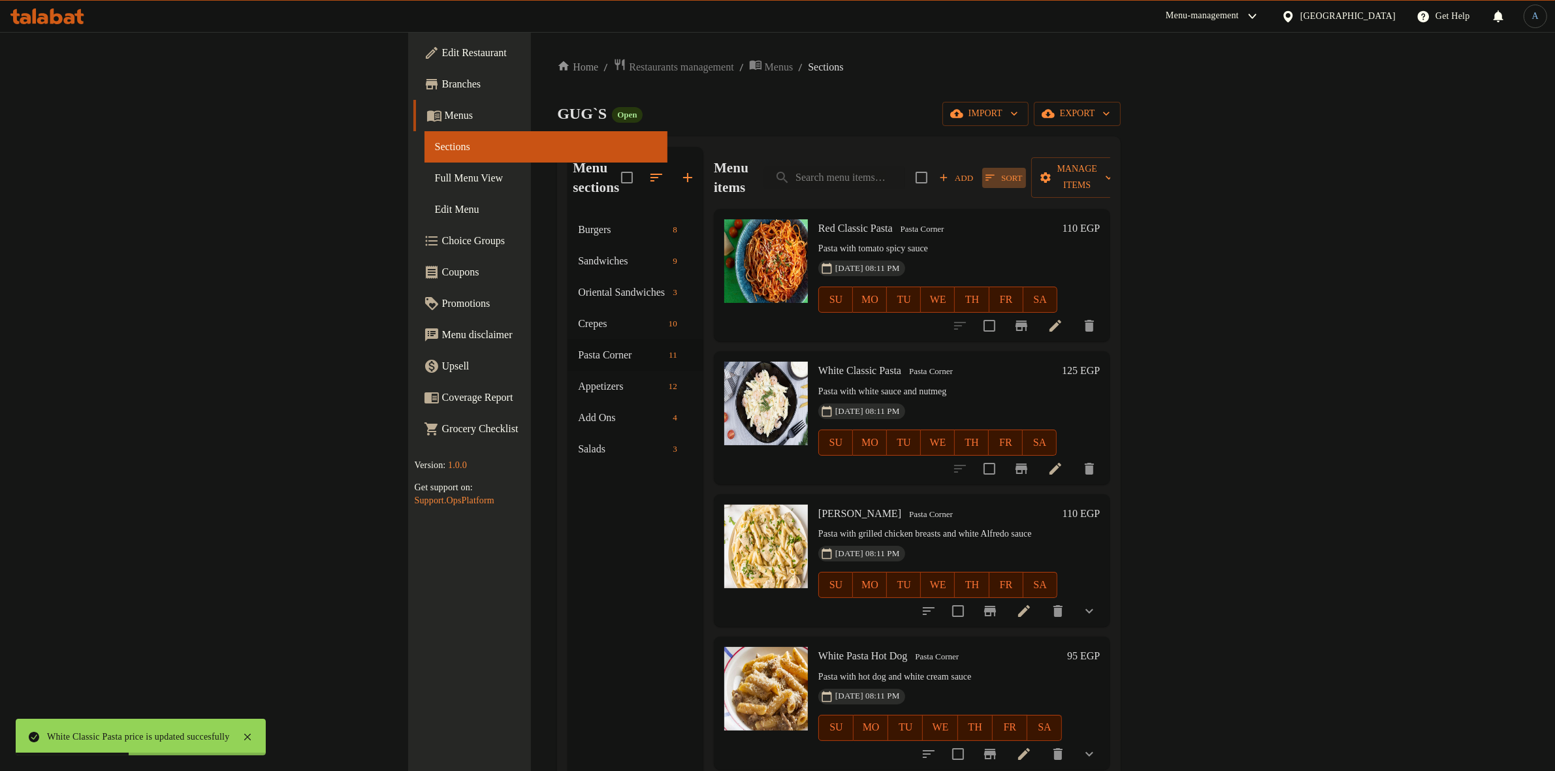
click at [1025, 168] on button "Sort" at bounding box center [1003, 178] width 43 height 20
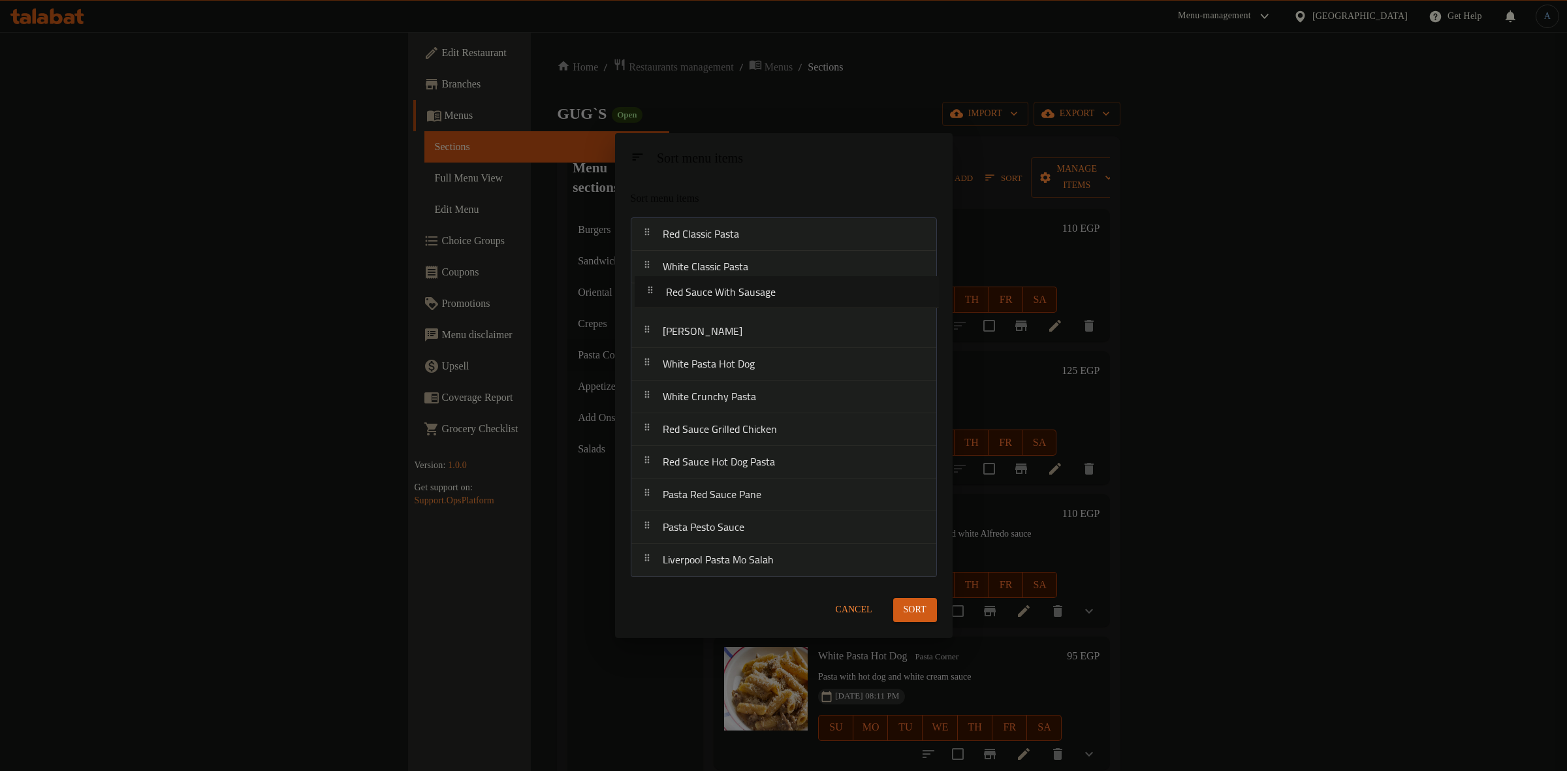
drag, startPoint x: 776, startPoint y: 404, endPoint x: 779, endPoint y: 291, distance: 112.3
click at [779, 291] on nav "Red Classic Pasta White Classic Pasta Alfredo Pasta White Pasta Hot Dog White C…" at bounding box center [784, 397] width 306 height 360
drag, startPoint x: 772, startPoint y: 530, endPoint x: 792, endPoint y: 333, distance: 198.2
click at [792, 333] on nav "Red Classic Pasta White Classic Pasta Red Sauce With Sausage Alfredo Pasta Whit…" at bounding box center [784, 397] width 306 height 360
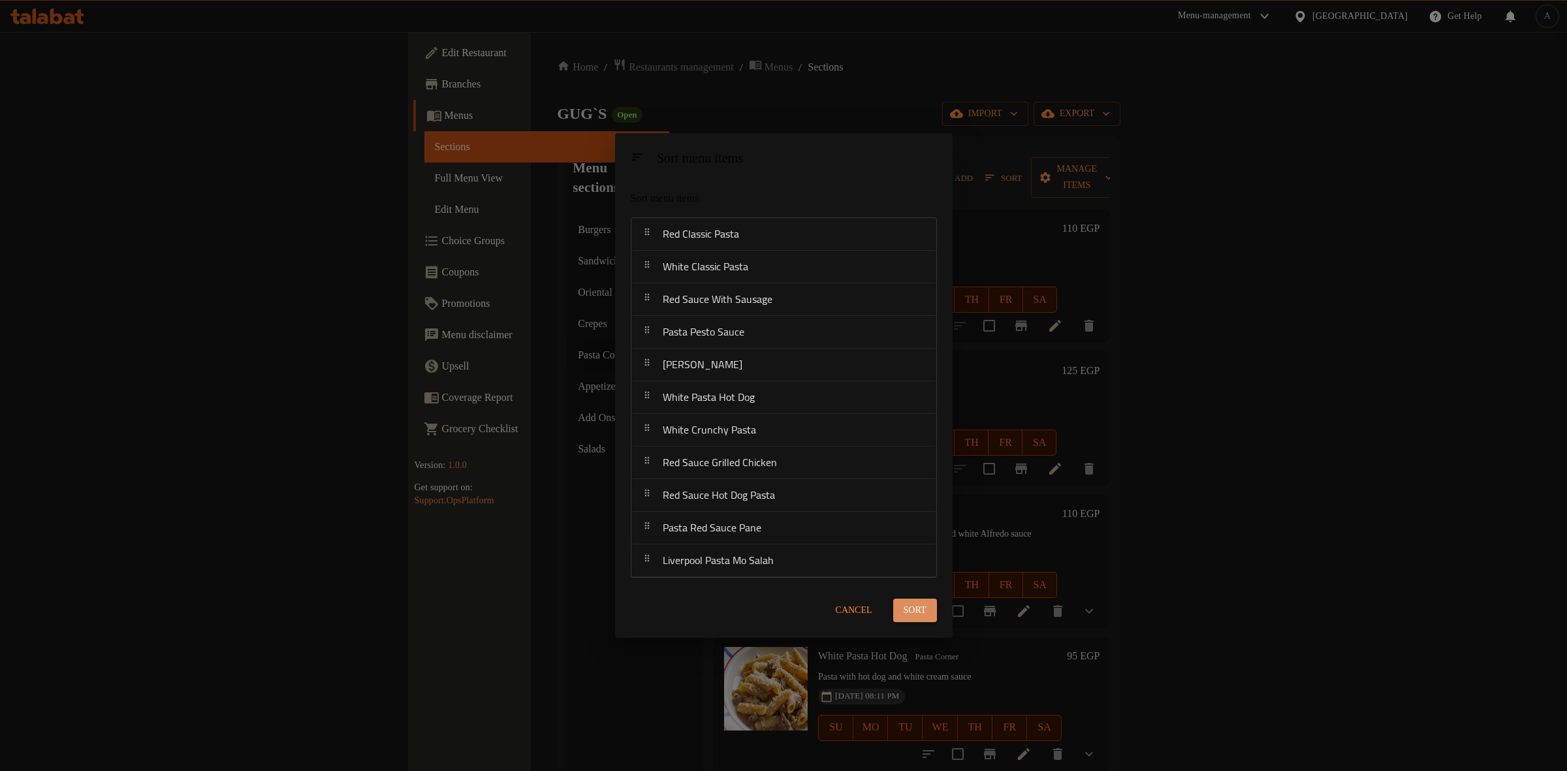
click at [911, 612] on span "Sort" at bounding box center [915, 611] width 23 height 16
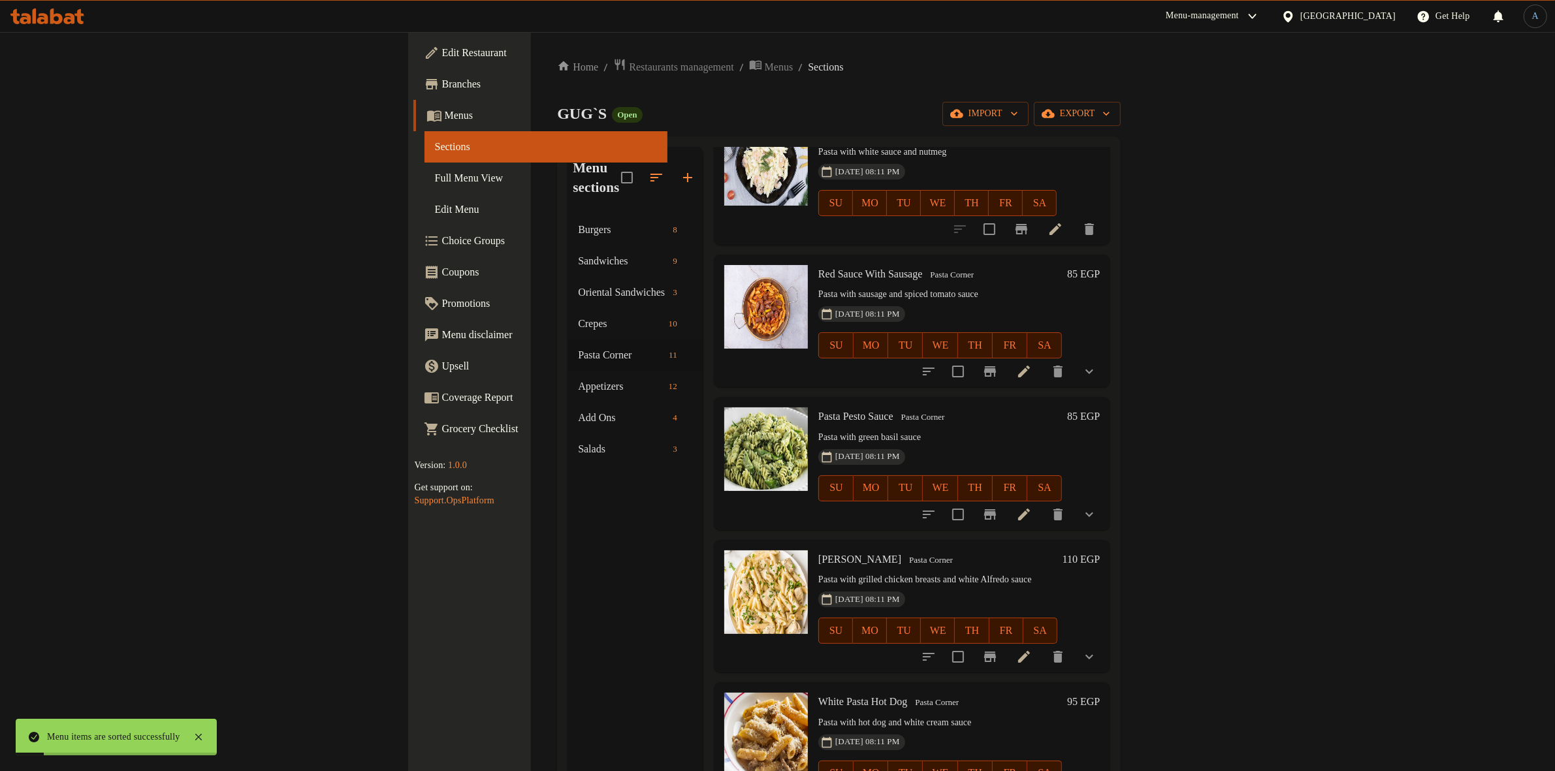
scroll to position [245, 0]
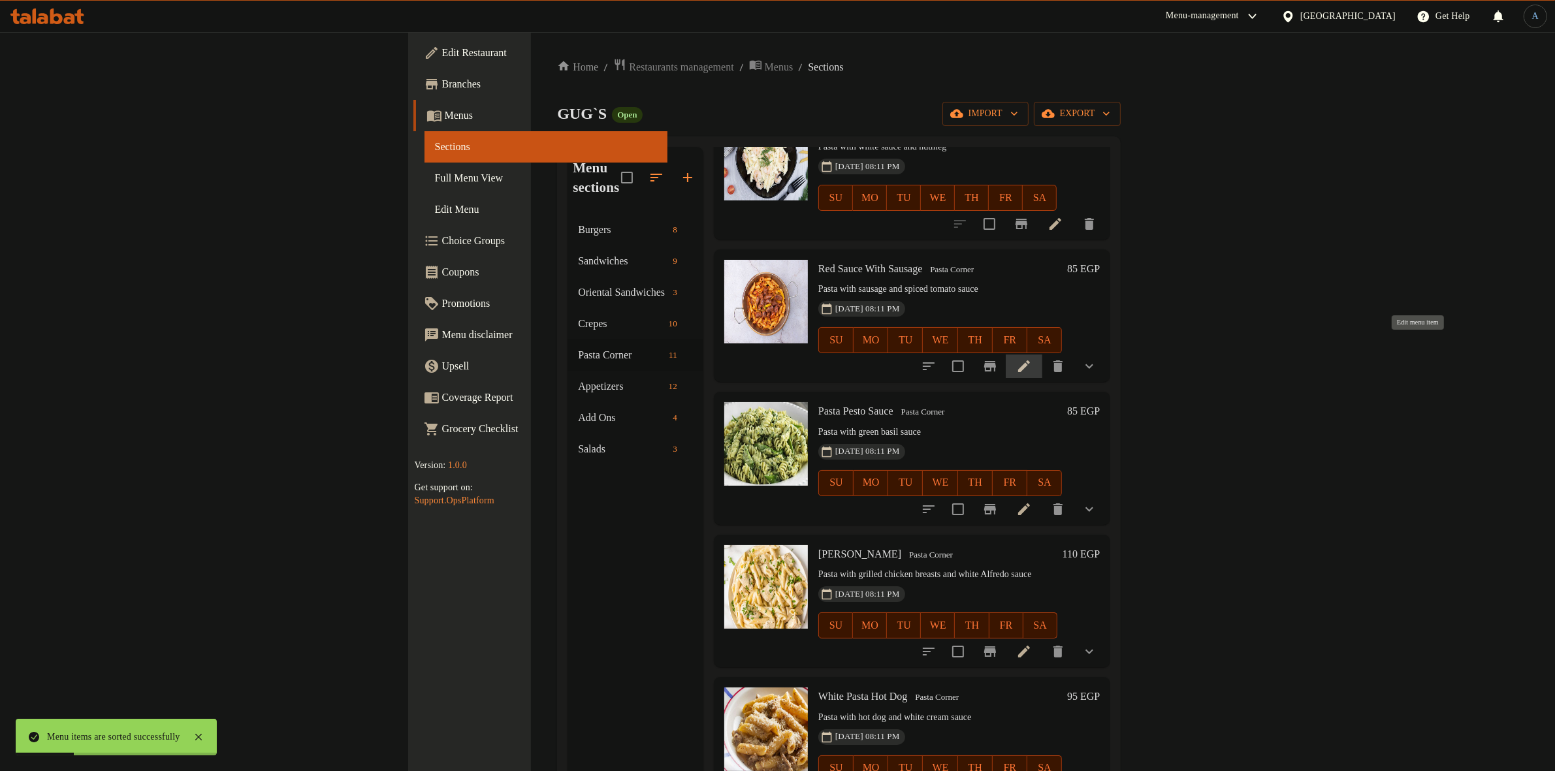
click at [1032, 358] on icon at bounding box center [1024, 366] width 16 height 16
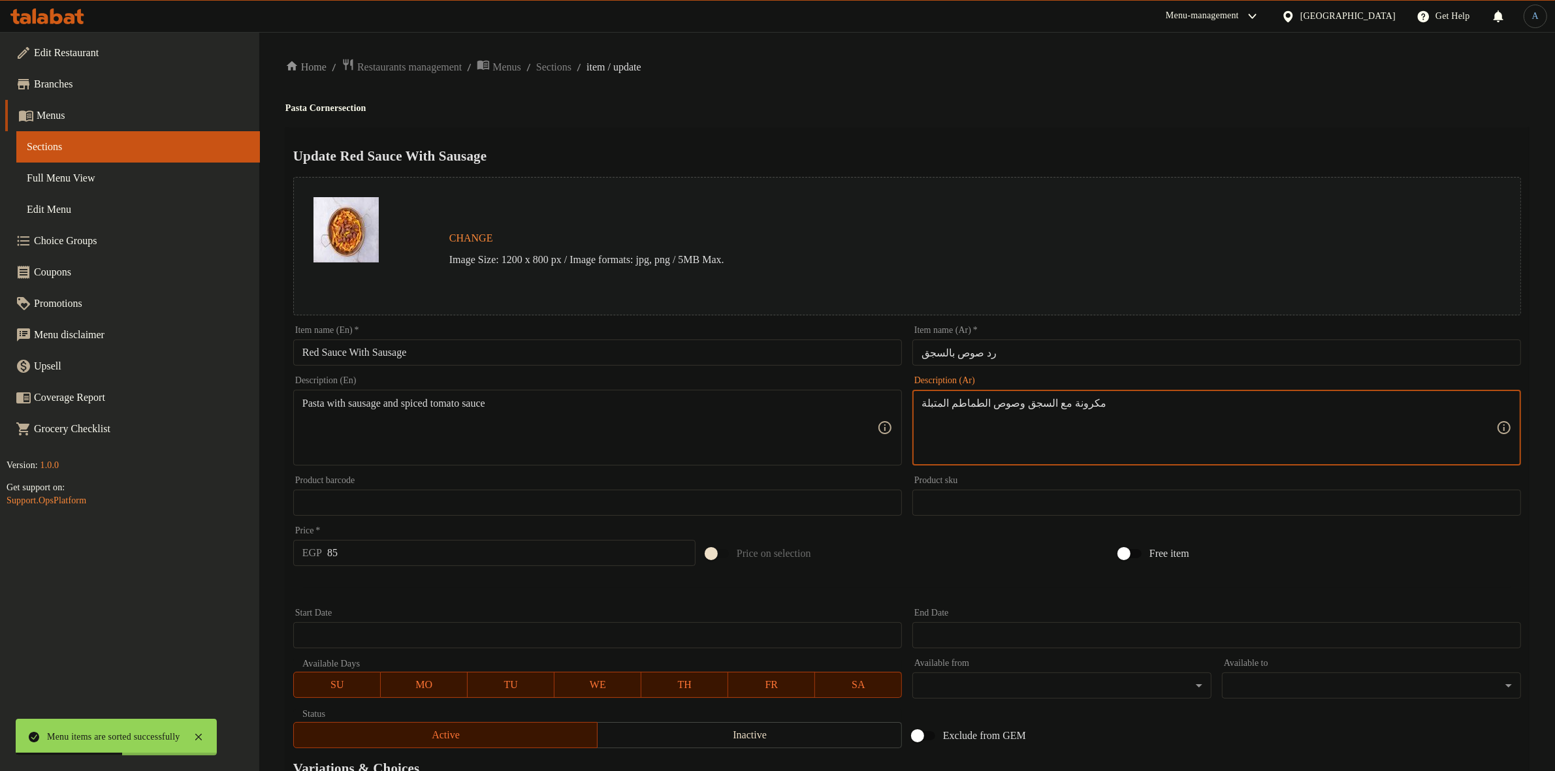
click at [993, 345] on input "رد صوص بالسجق" at bounding box center [1216, 353] width 609 height 26
paste input "استا رد"
type input "باستا رد سجق"
click at [983, 142] on div "Update Red Sauce With Sausage Change Image Size: 1200 x 800 px / Image formats:…" at bounding box center [906, 527] width 1243 height 800
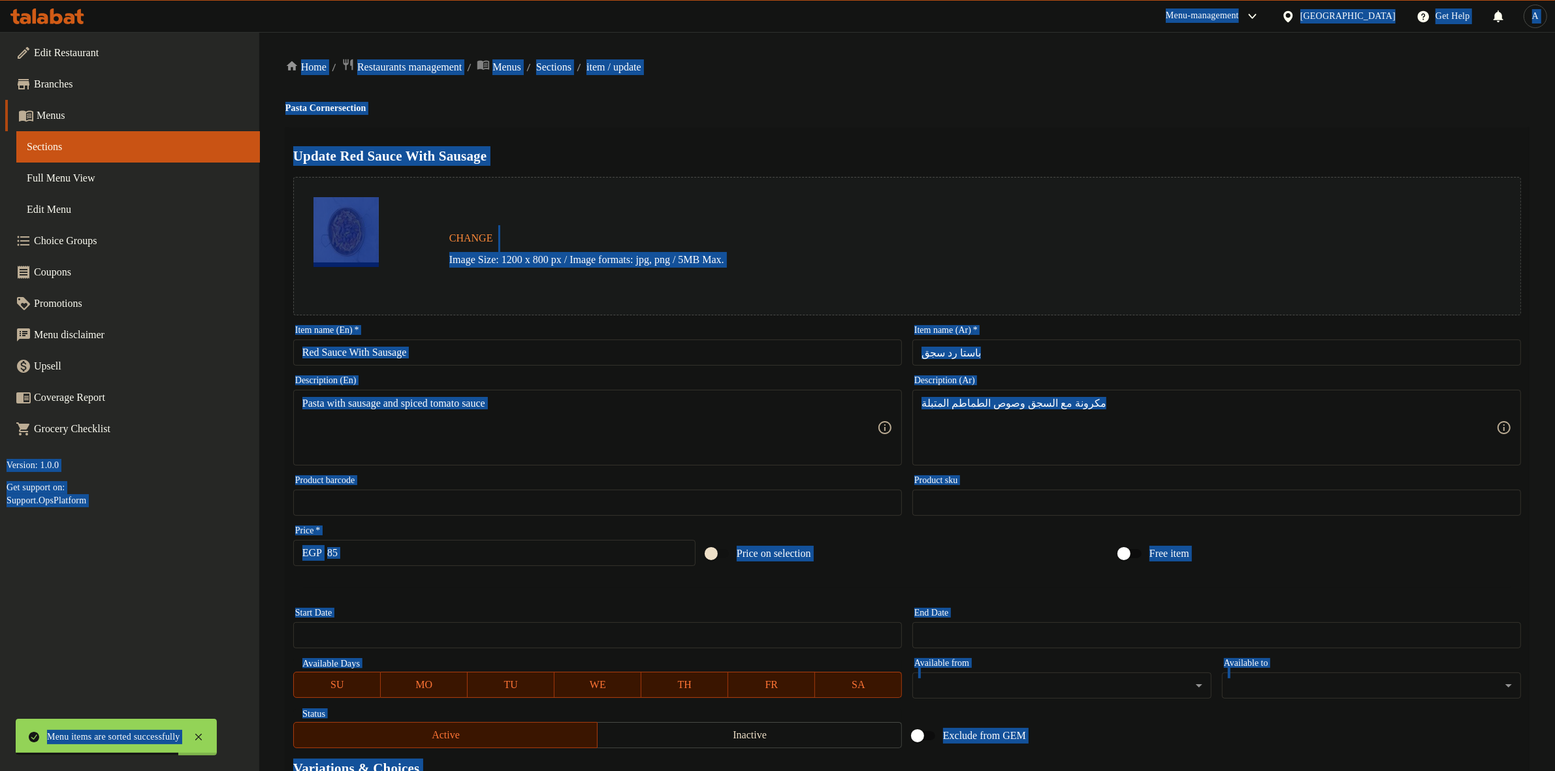
copy body "Menu items are sorted successfully ​ Menu-management Egypt Get Help A Edit Rest…"
click at [1032, 345] on input "باستا رد سجق" at bounding box center [1216, 353] width 609 height 26
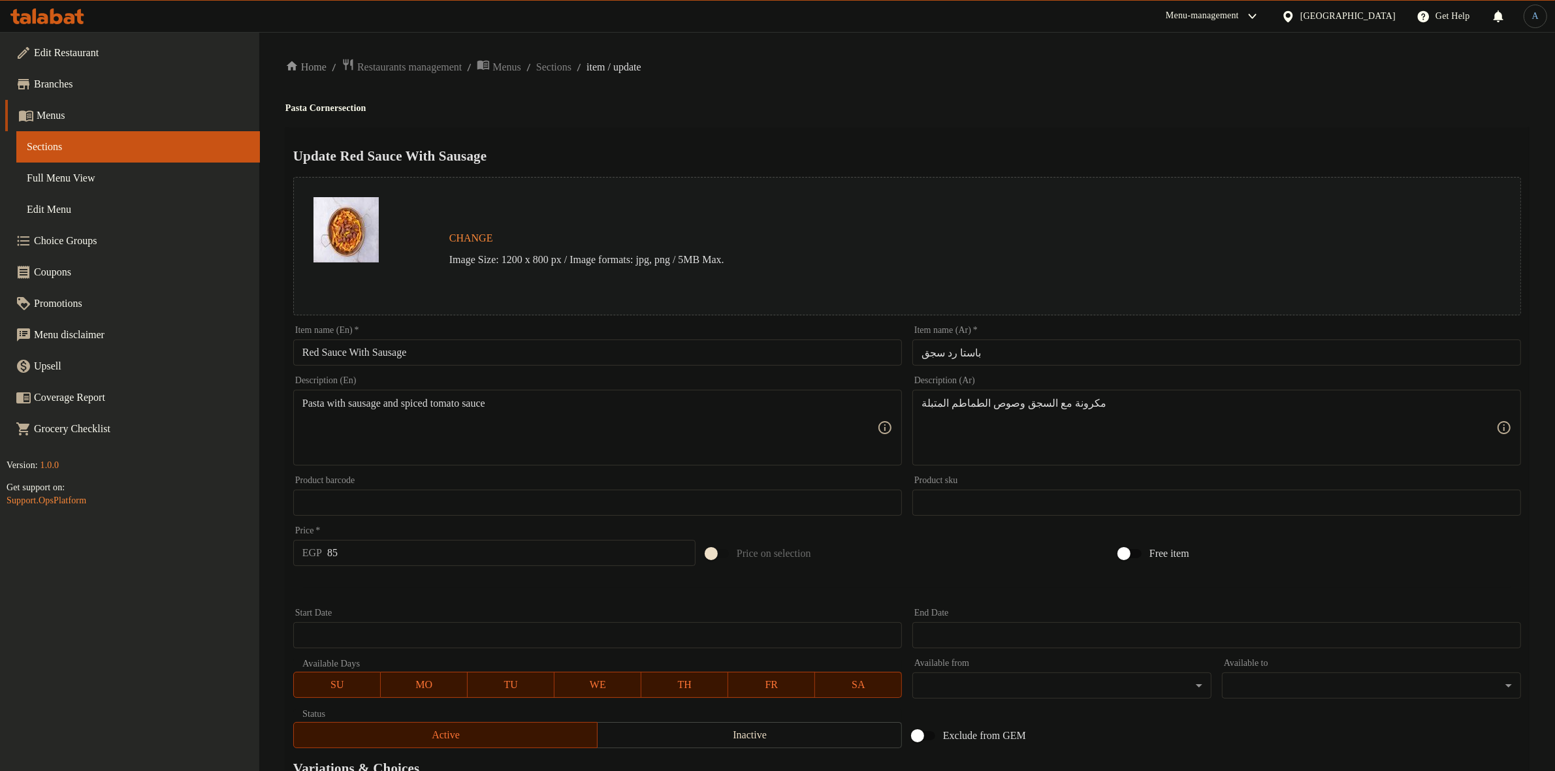
drag, startPoint x: 1394, startPoint y: 90, endPoint x: 1332, endPoint y: 138, distance: 78.2
click at [1394, 90] on div "Home / Restaurants management / Menus / Sections / item / update Pasta Corner s…" at bounding box center [906, 497] width 1243 height 879
click at [488, 347] on input "Red Sauce With Sausage" at bounding box center [597, 353] width 609 height 26
paste input "sage Pasta"
type input "Red Sausage Pasta"
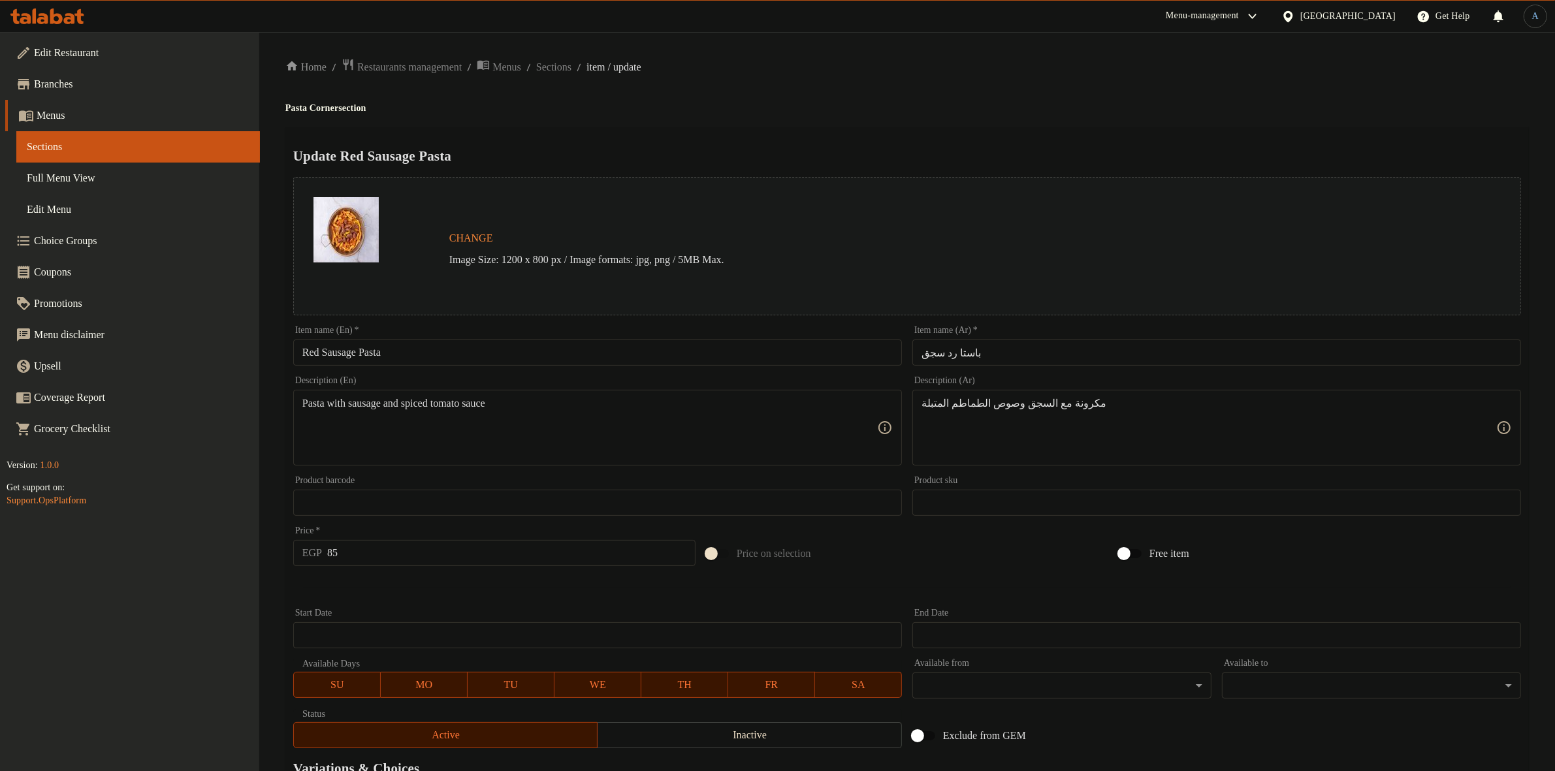
drag, startPoint x: 1012, startPoint y: 86, endPoint x: 1082, endPoint y: 59, distance: 75.1
click at [1019, 86] on div "Home / Restaurants management / Menus / Sections / item / update Pasta Corner s…" at bounding box center [906, 497] width 1243 height 879
click at [1047, 89] on div "Home / Restaurants management / Menus / Sections / item / update Pasta Corner s…" at bounding box center [906, 497] width 1243 height 879
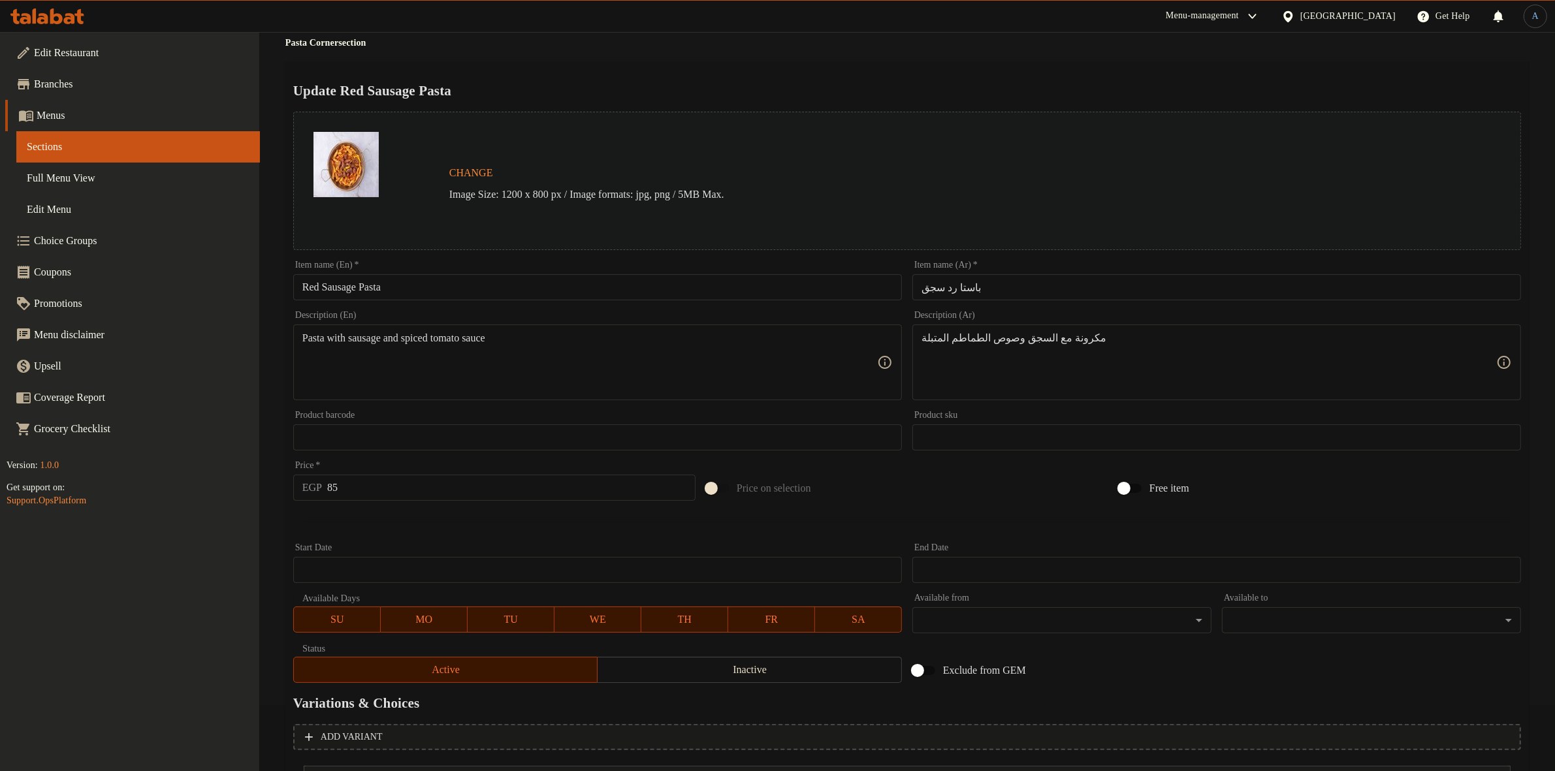
scroll to position [163, 0]
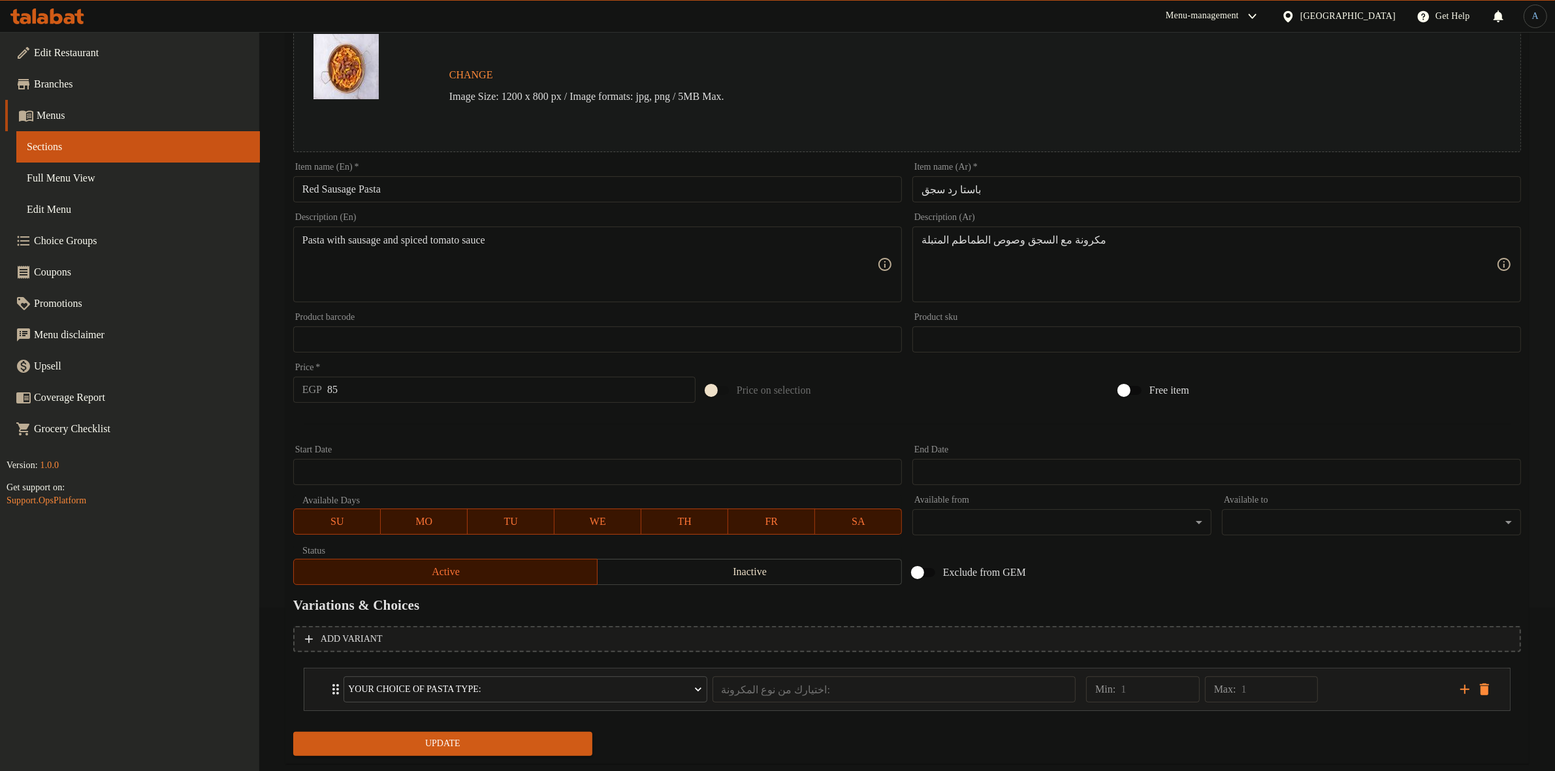
click at [1035, 229] on div "مكرونة مع السجق وصوص الطماطم المتبلة Description (Ar)" at bounding box center [1216, 265] width 609 height 76
paste textarea "ه مع السجق وصوص الطماطم المتبله"
type textarea "مكرونه مع السجق وصوص الطماطم المتبله"
paste textarea "easoned tomato sauce"
type textarea "Pasta with sausage and seasoned tomato sauce"
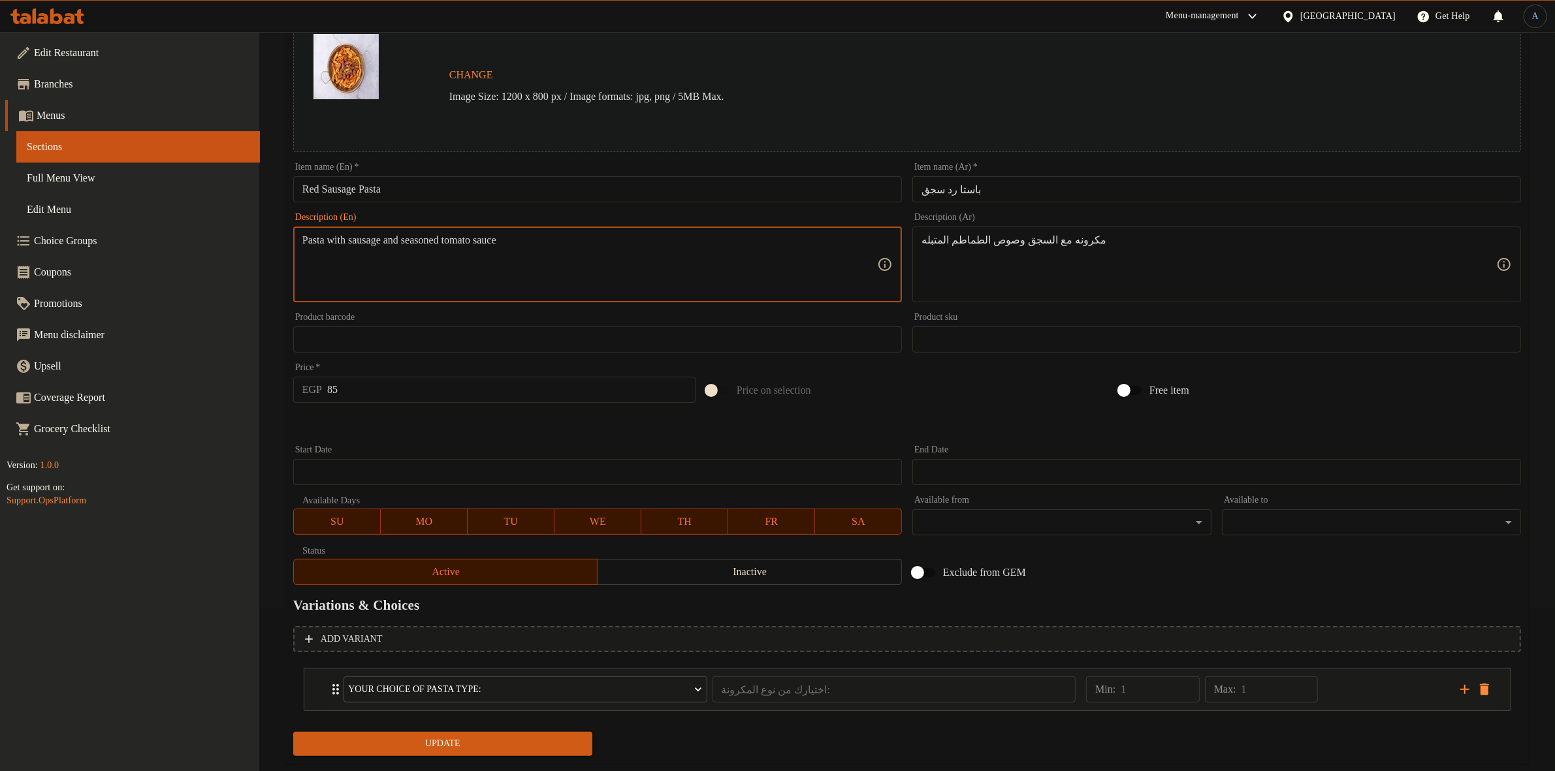
click at [393, 389] on input "85" at bounding box center [511, 390] width 368 height 26
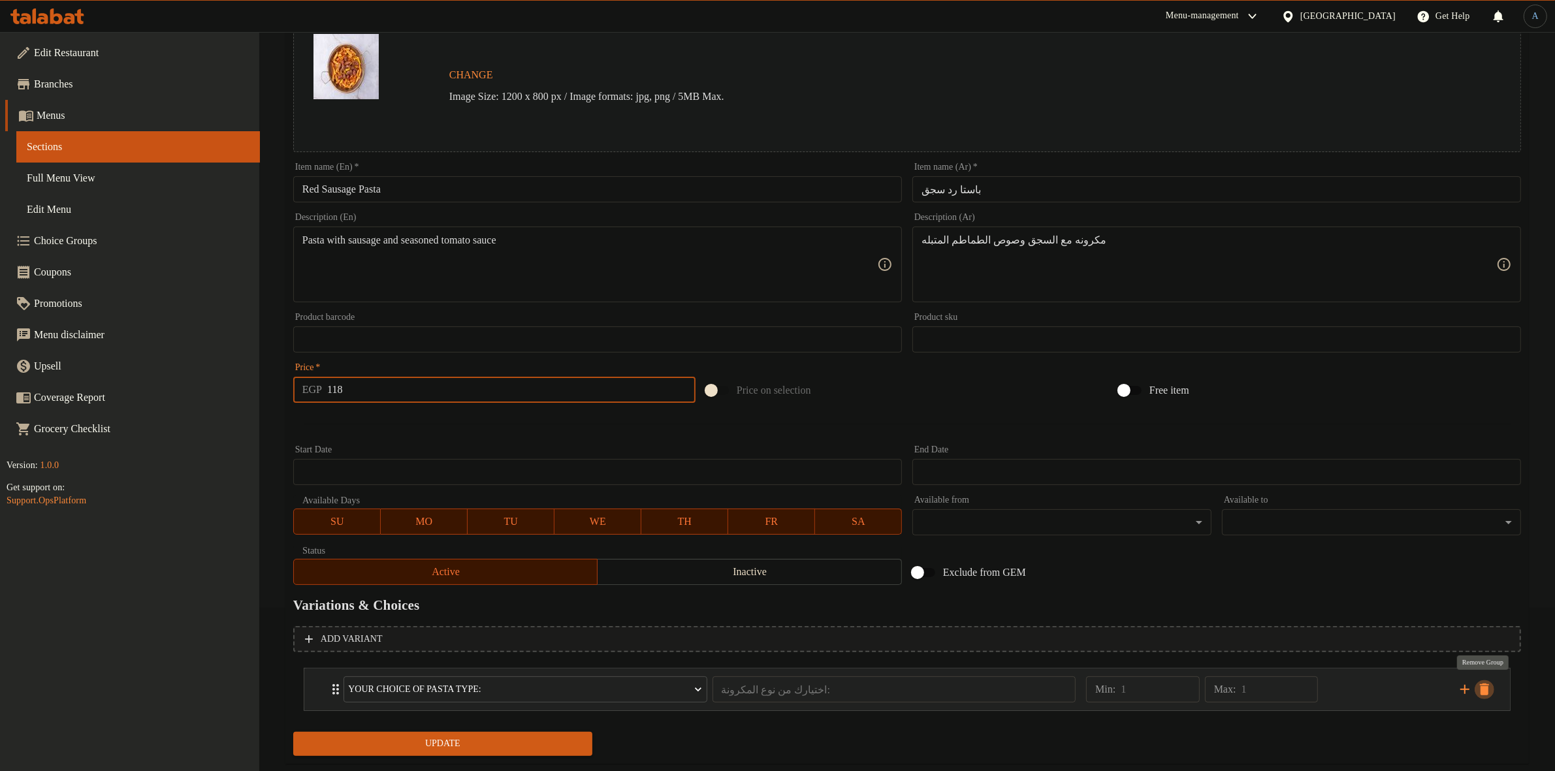
click at [1483, 684] on icon "delete" at bounding box center [1484, 690] width 16 height 16
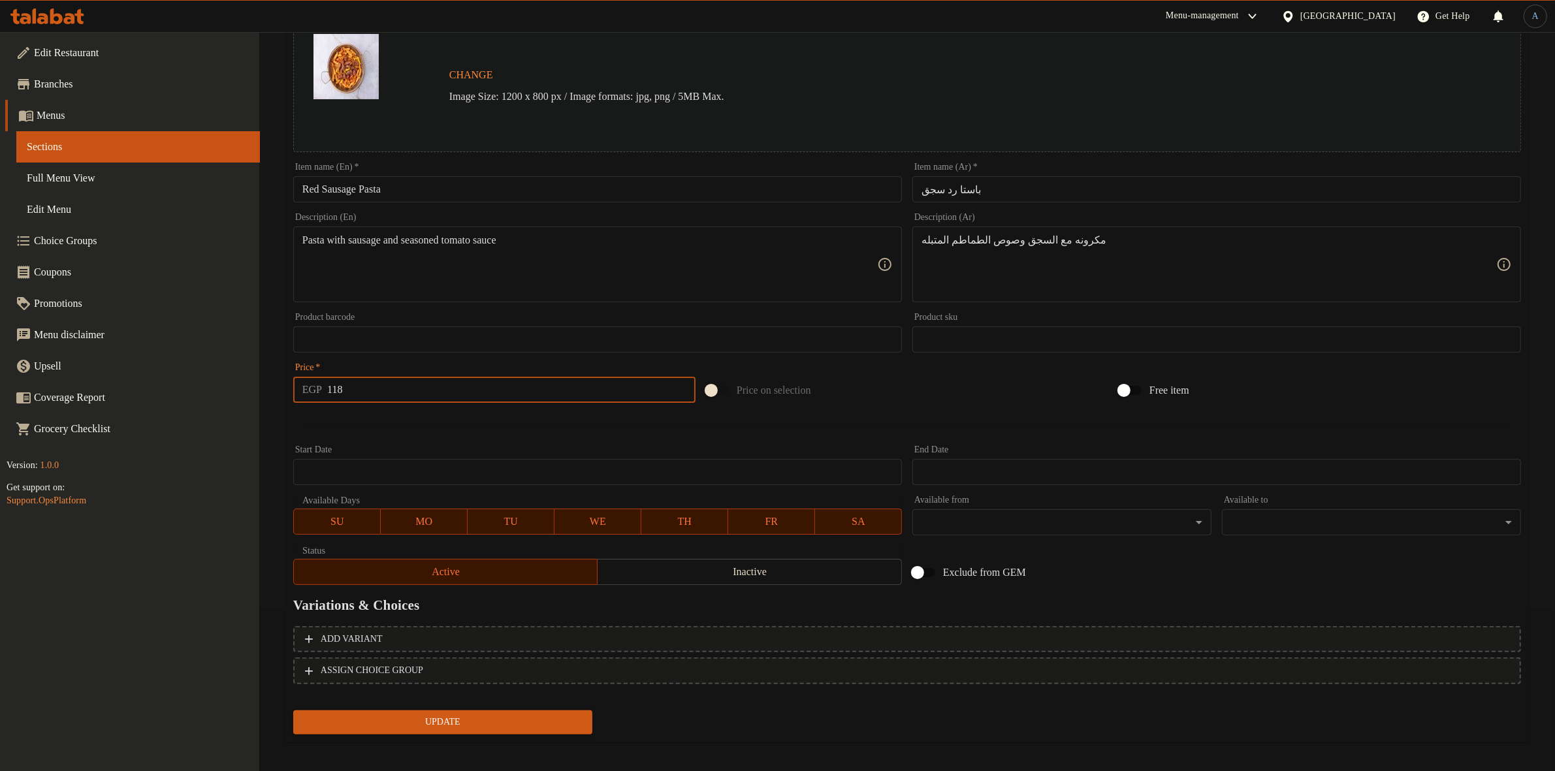
type input "118"
click at [514, 710] on button "Update" at bounding box center [442, 722] width 299 height 24
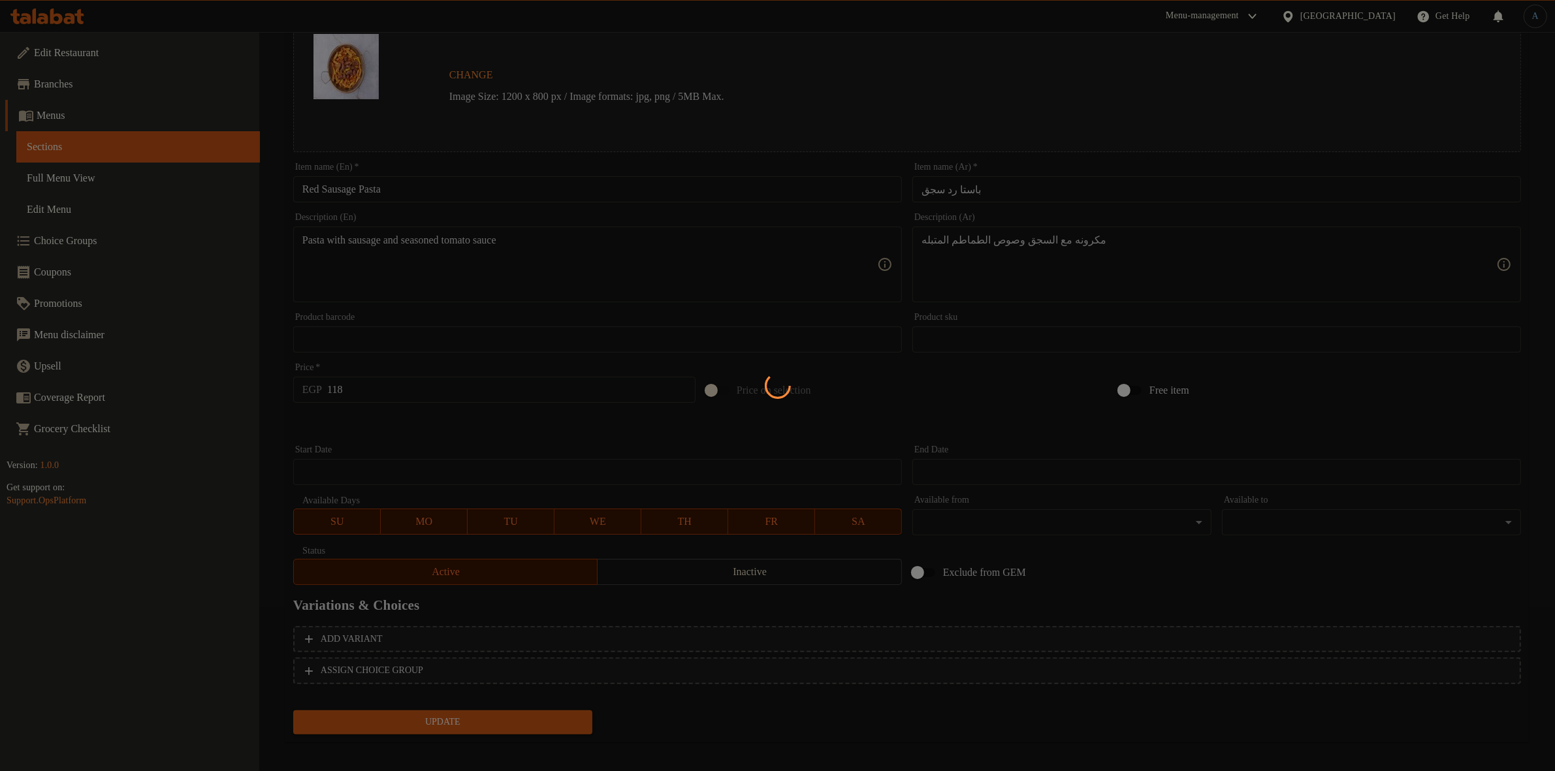
click at [775, 725] on div at bounding box center [777, 385] width 1555 height 771
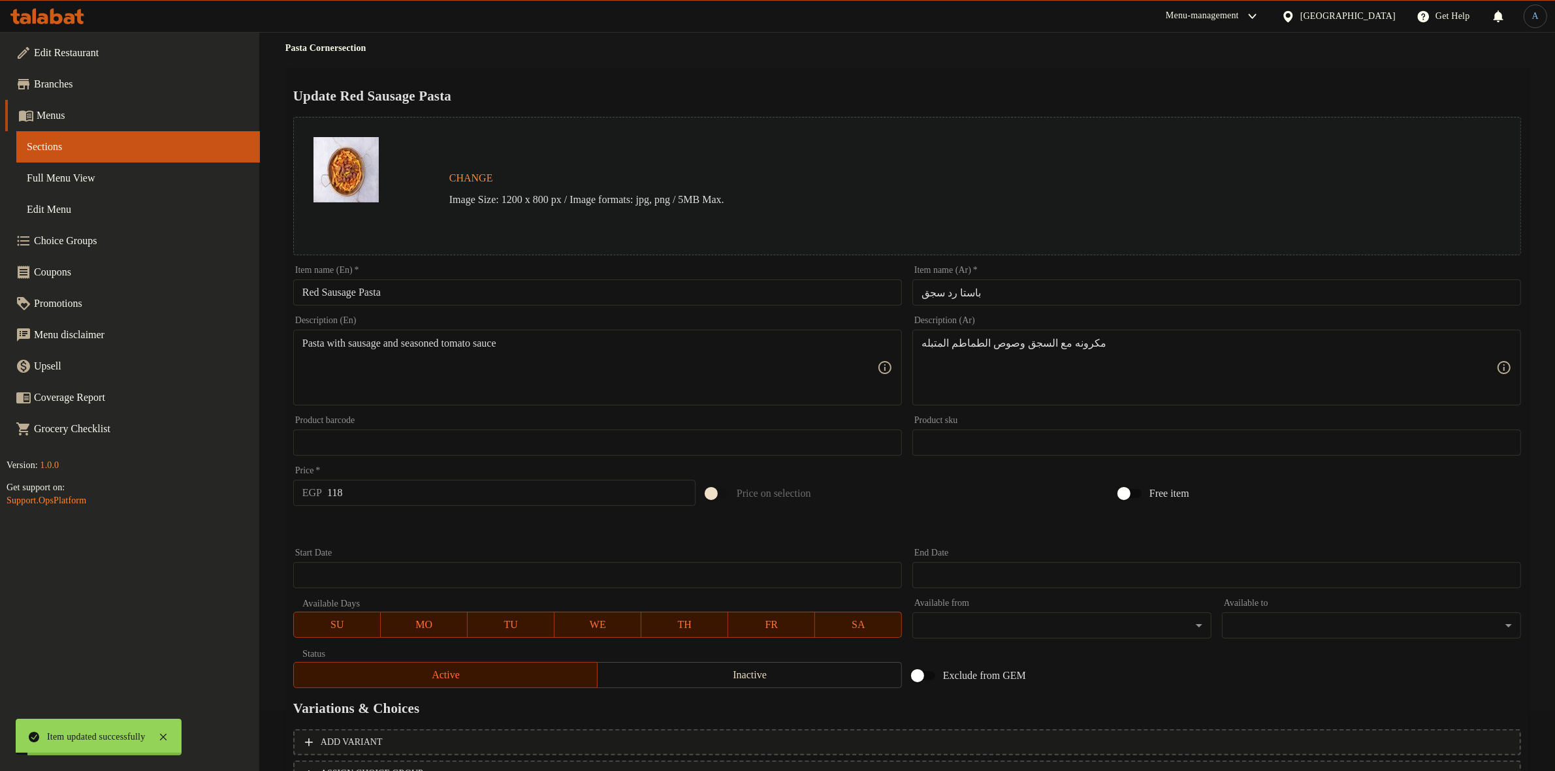
scroll to position [0, 0]
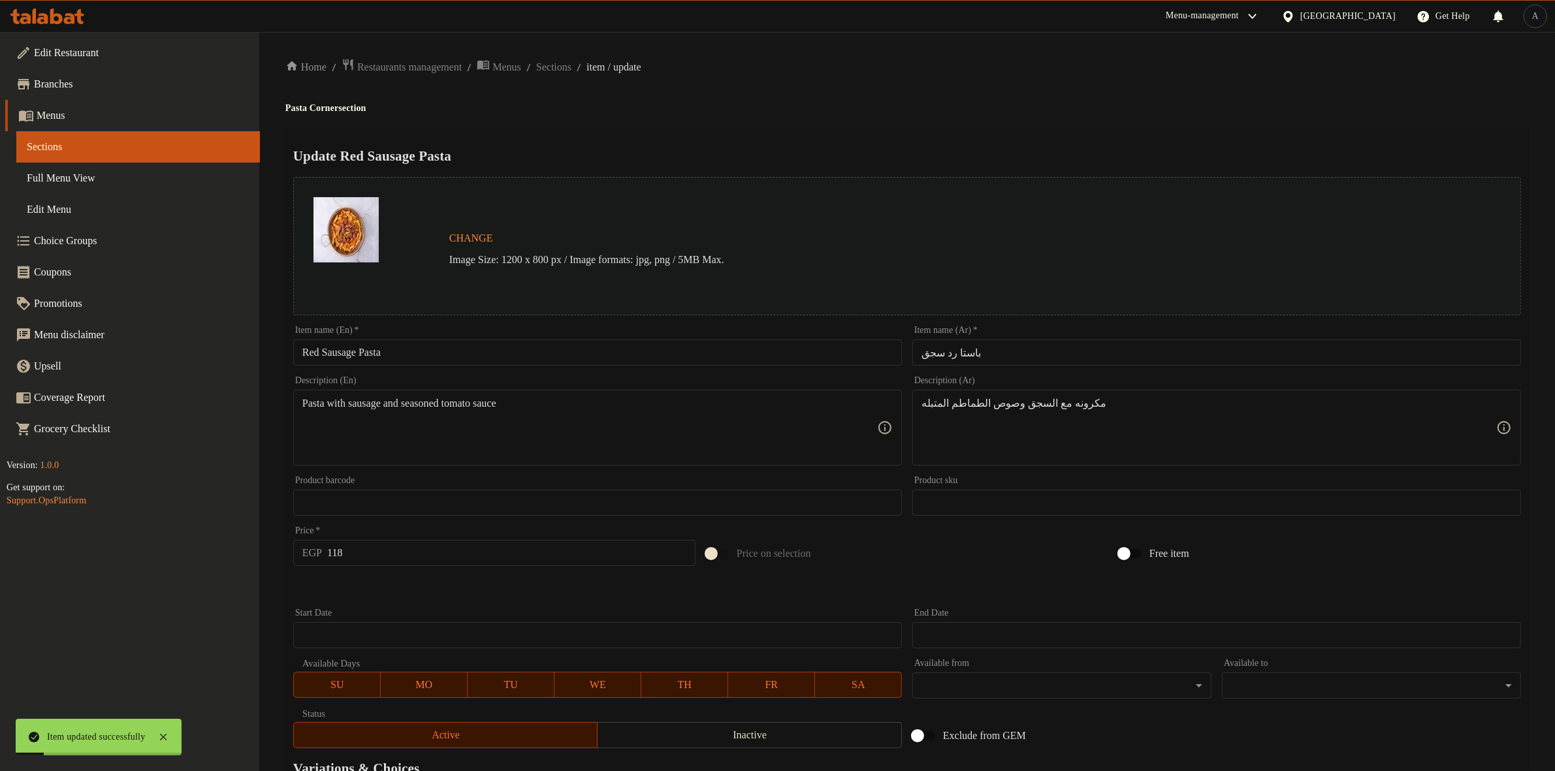
drag, startPoint x: 578, startPoint y: 61, endPoint x: 582, endPoint y: 86, distance: 25.8
click at [571, 61] on span "Sections" at bounding box center [553, 67] width 35 height 16
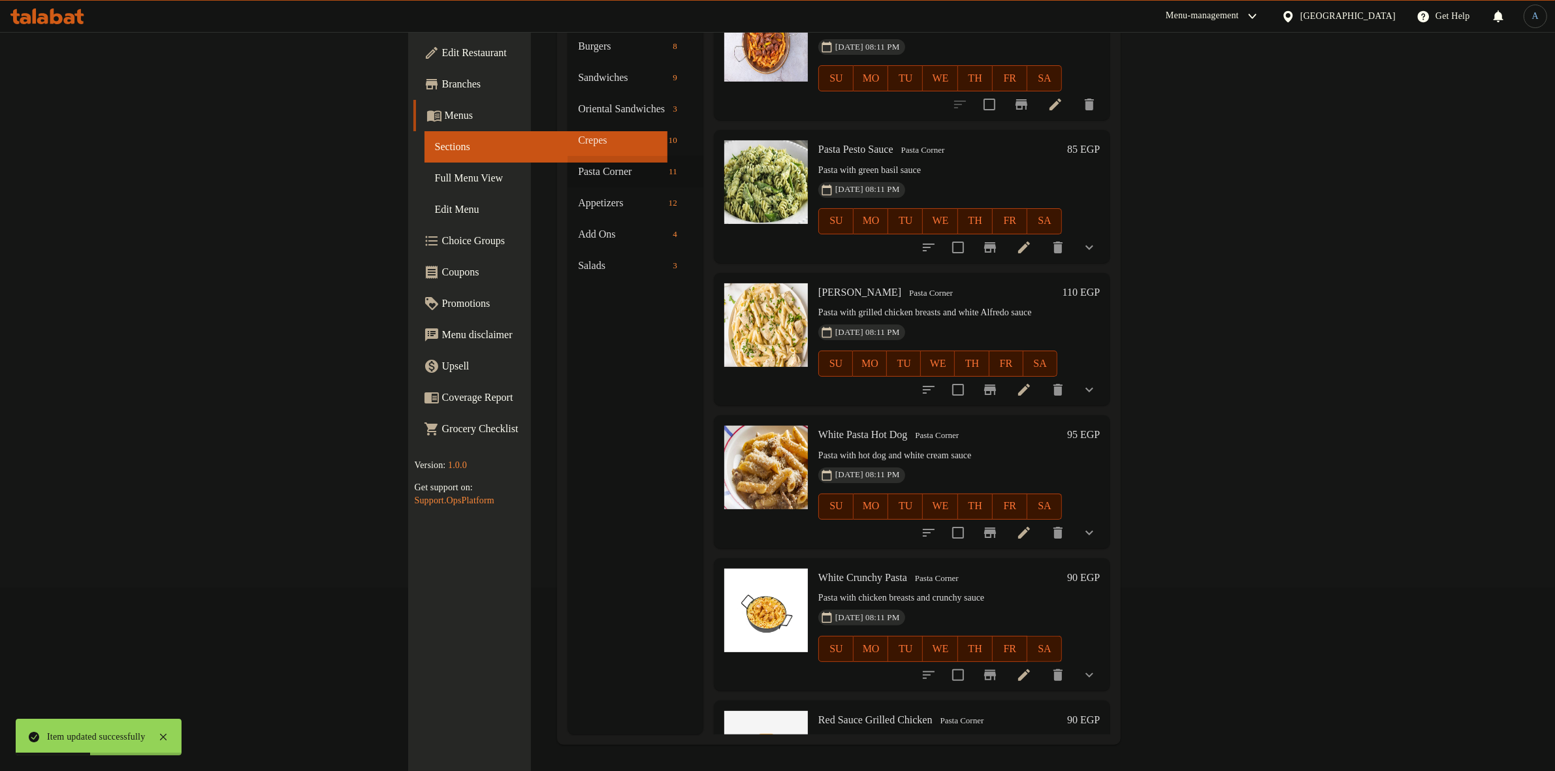
scroll to position [326, 0]
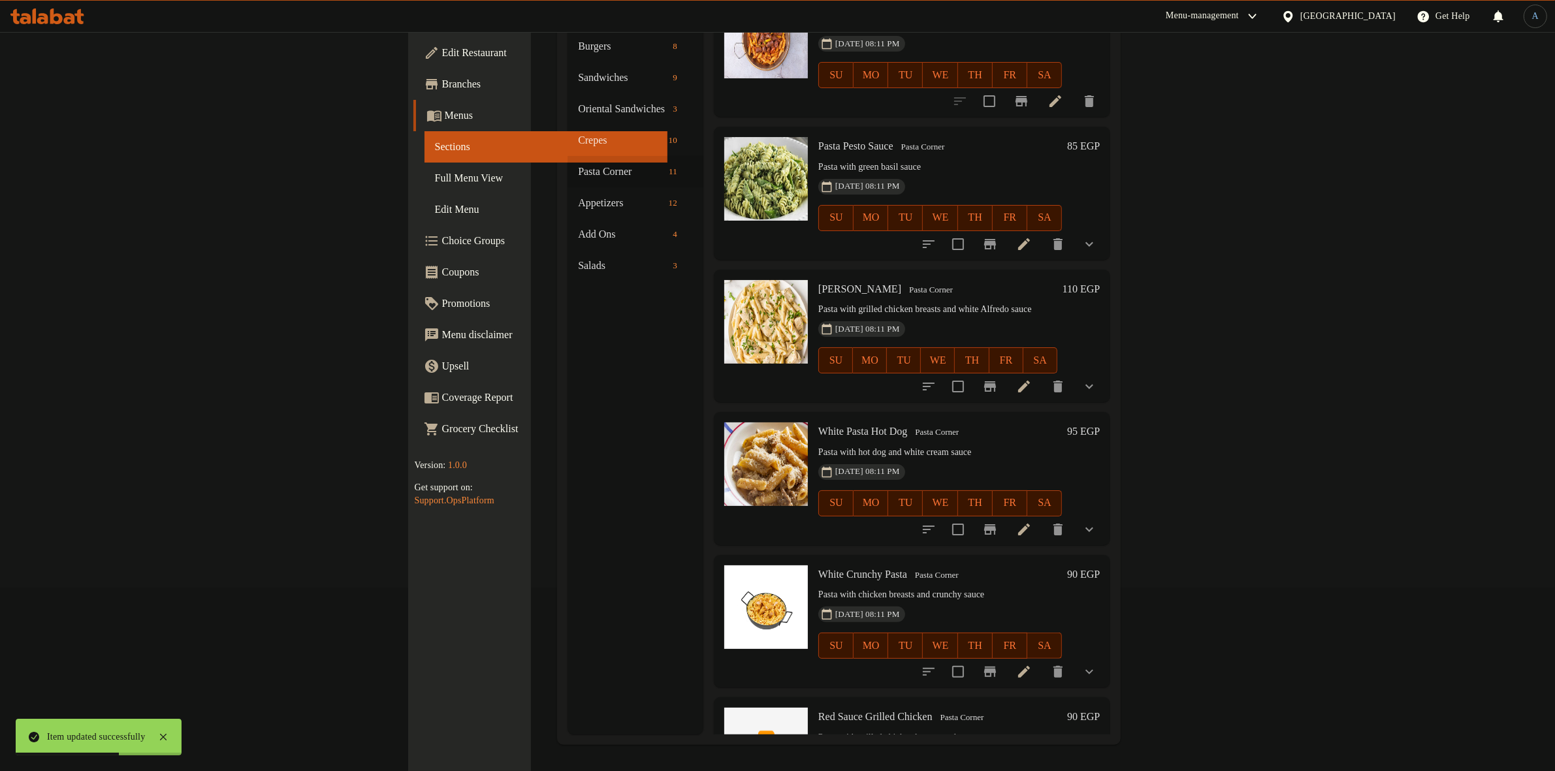
click at [1030, 238] on icon at bounding box center [1024, 244] width 12 height 12
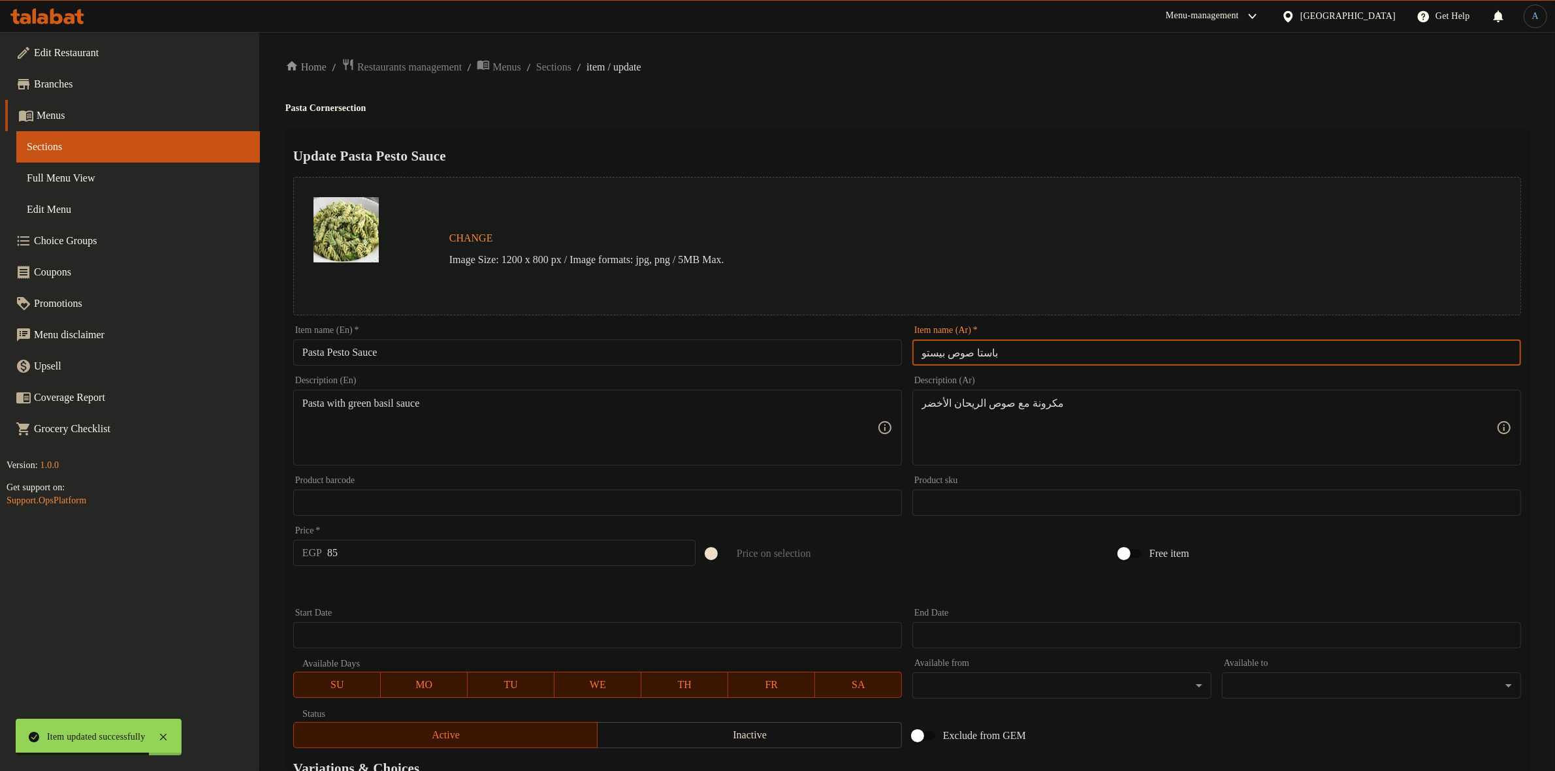
click at [1049, 356] on input "باستا صوص بيستو" at bounding box center [1216, 353] width 609 height 26
click at [997, 109] on h4 "Pasta Corner section" at bounding box center [906, 108] width 1243 height 13
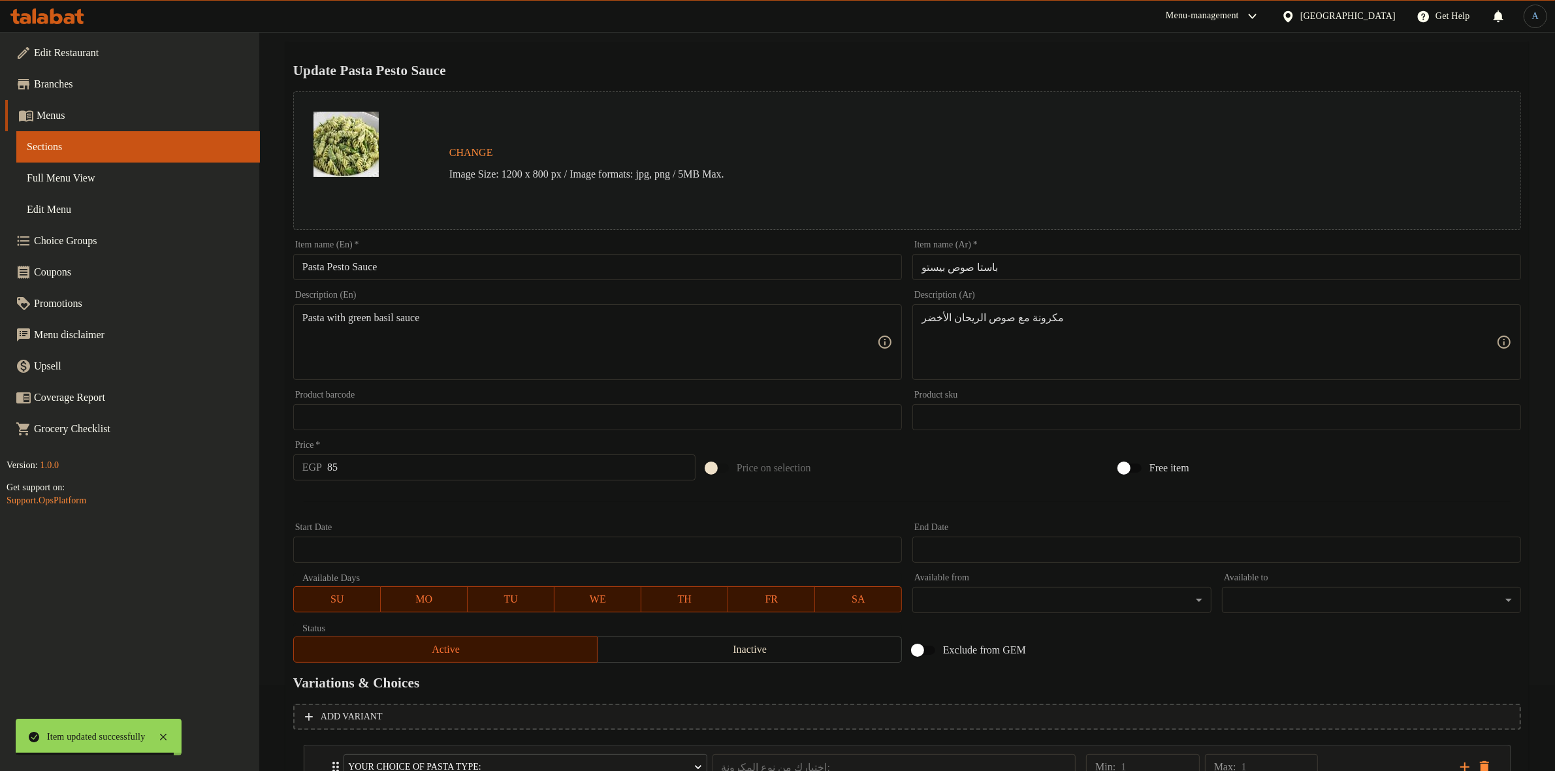
scroll to position [191, 0]
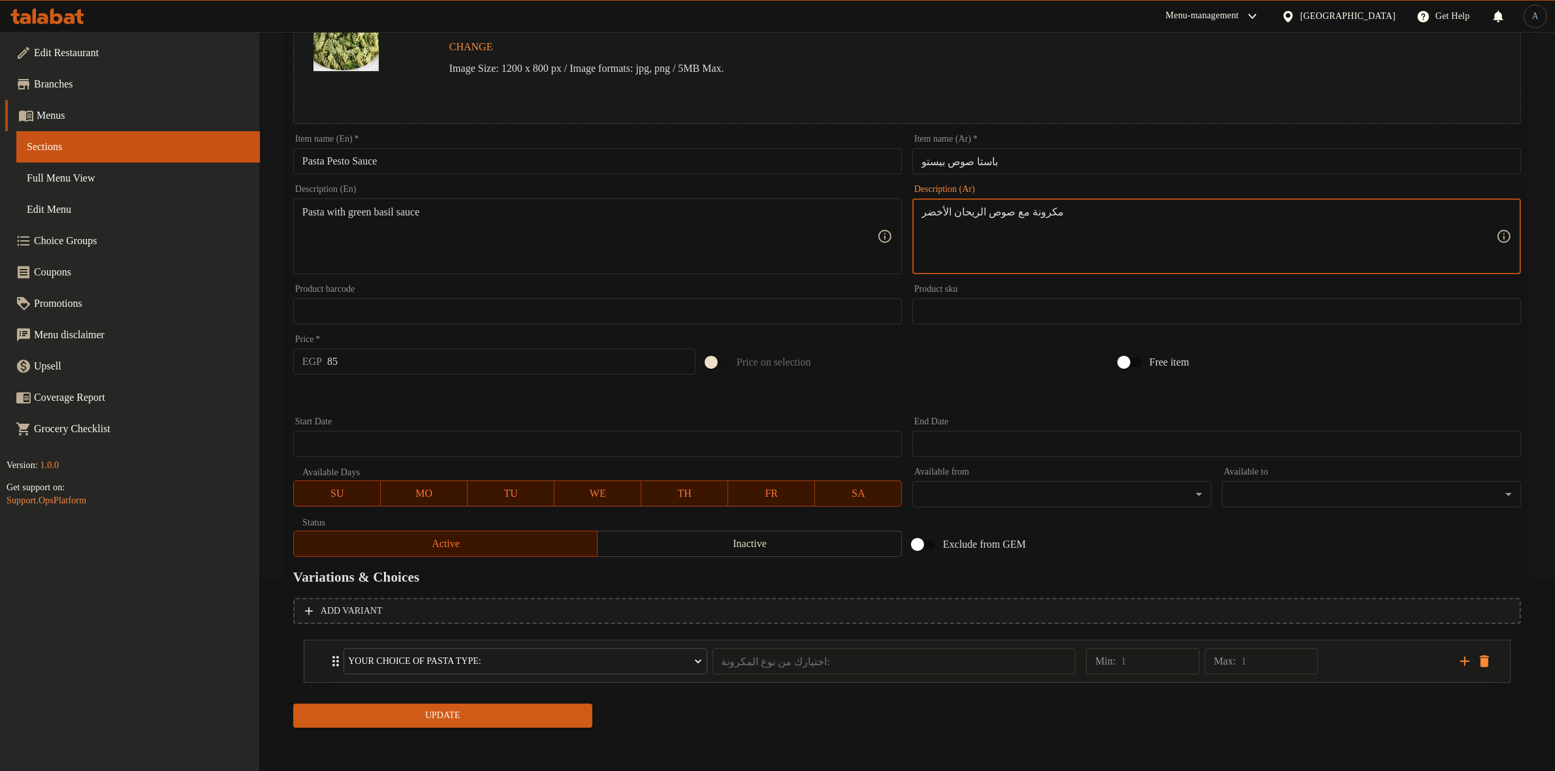
paste textarea "ه"
type textarea "مكرونه مع صوص الريحان الأخضر"
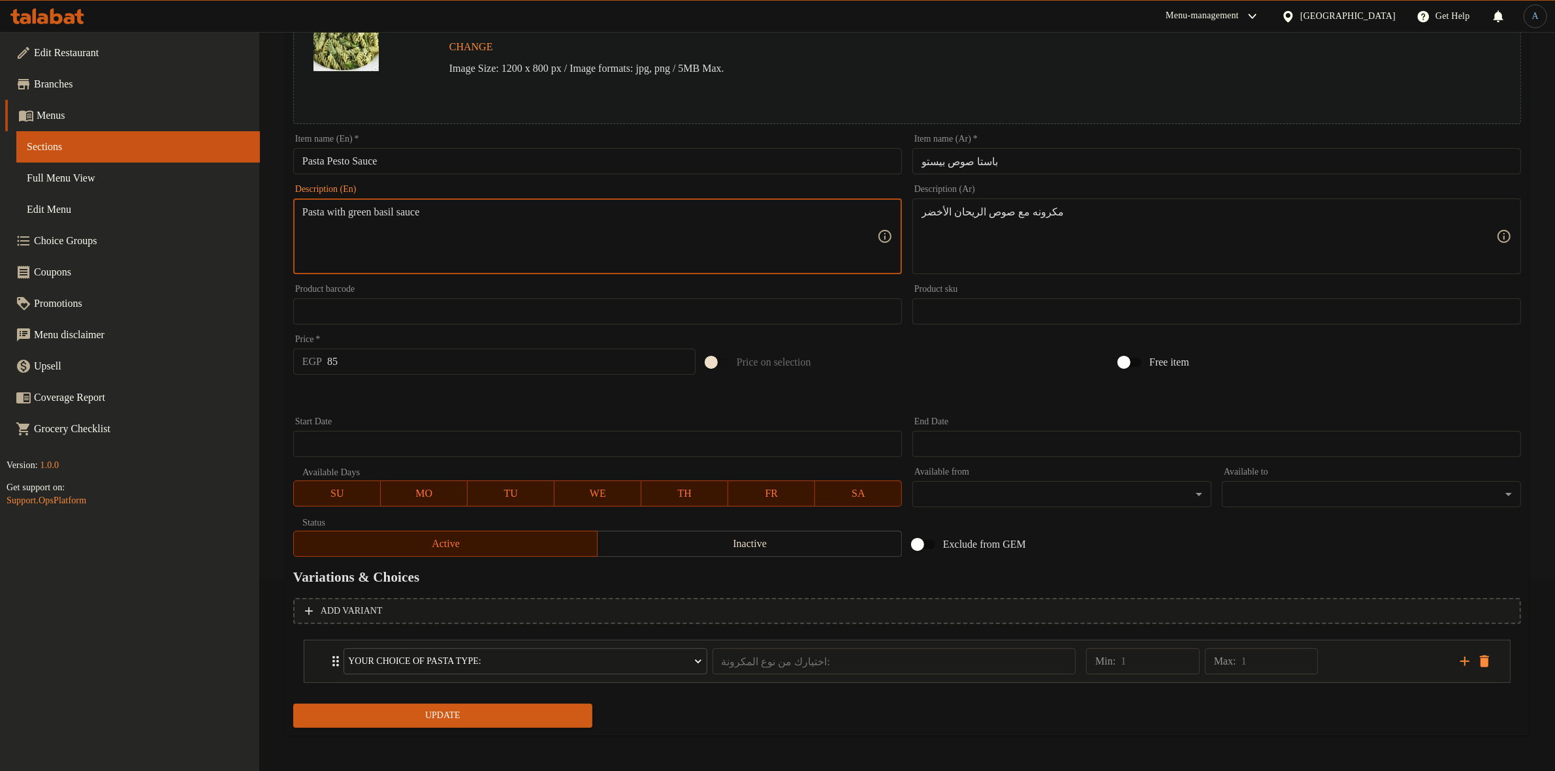
paste textarea
click at [646, 210] on textarea "Pasta with green basil sauce" at bounding box center [589, 237] width 575 height 62
type textarea "Pasta with green basil sauce"
click at [490, 354] on input "85" at bounding box center [511, 362] width 368 height 26
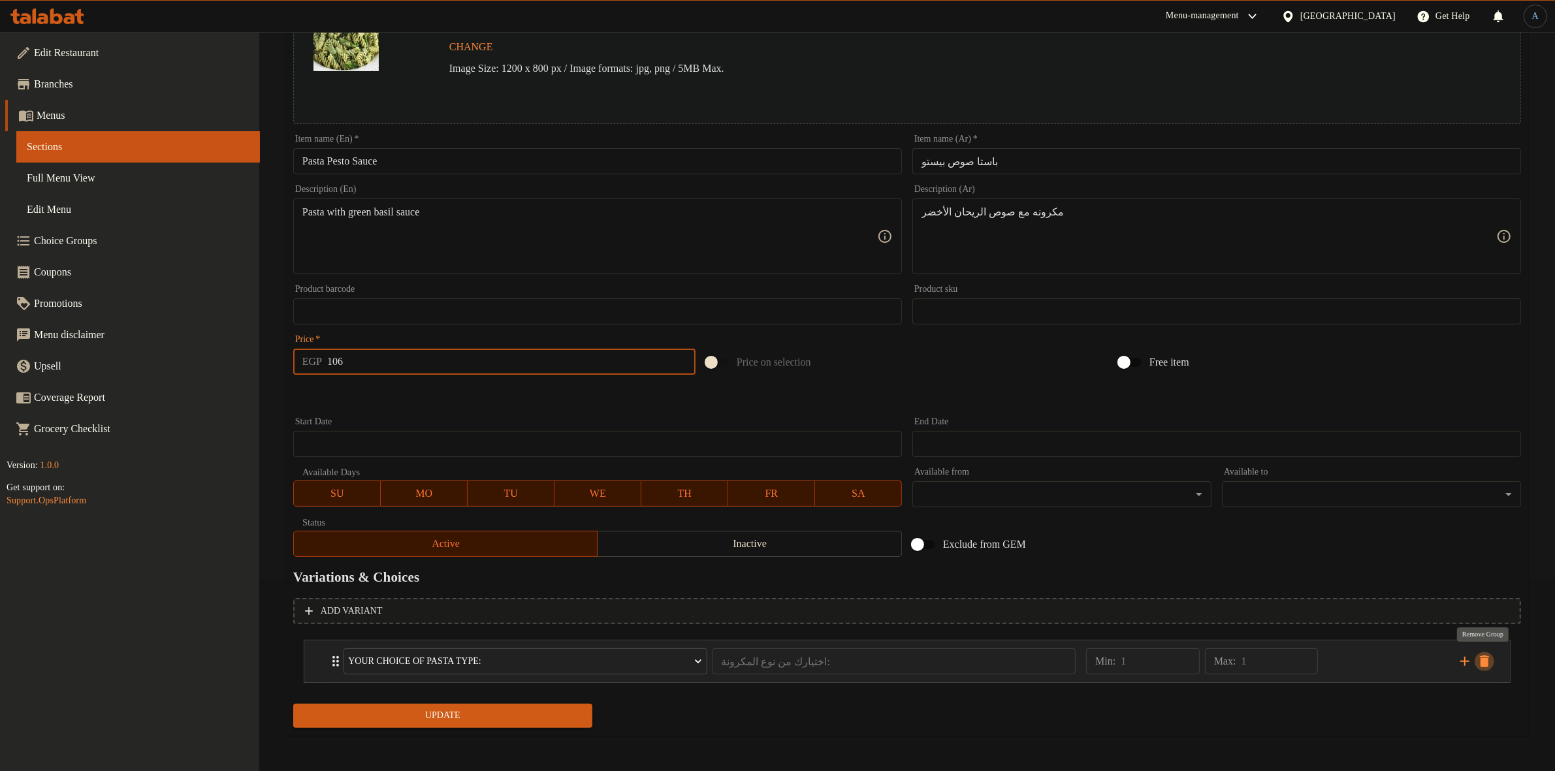
click at [1490, 658] on icon "delete" at bounding box center [1484, 662] width 16 height 16
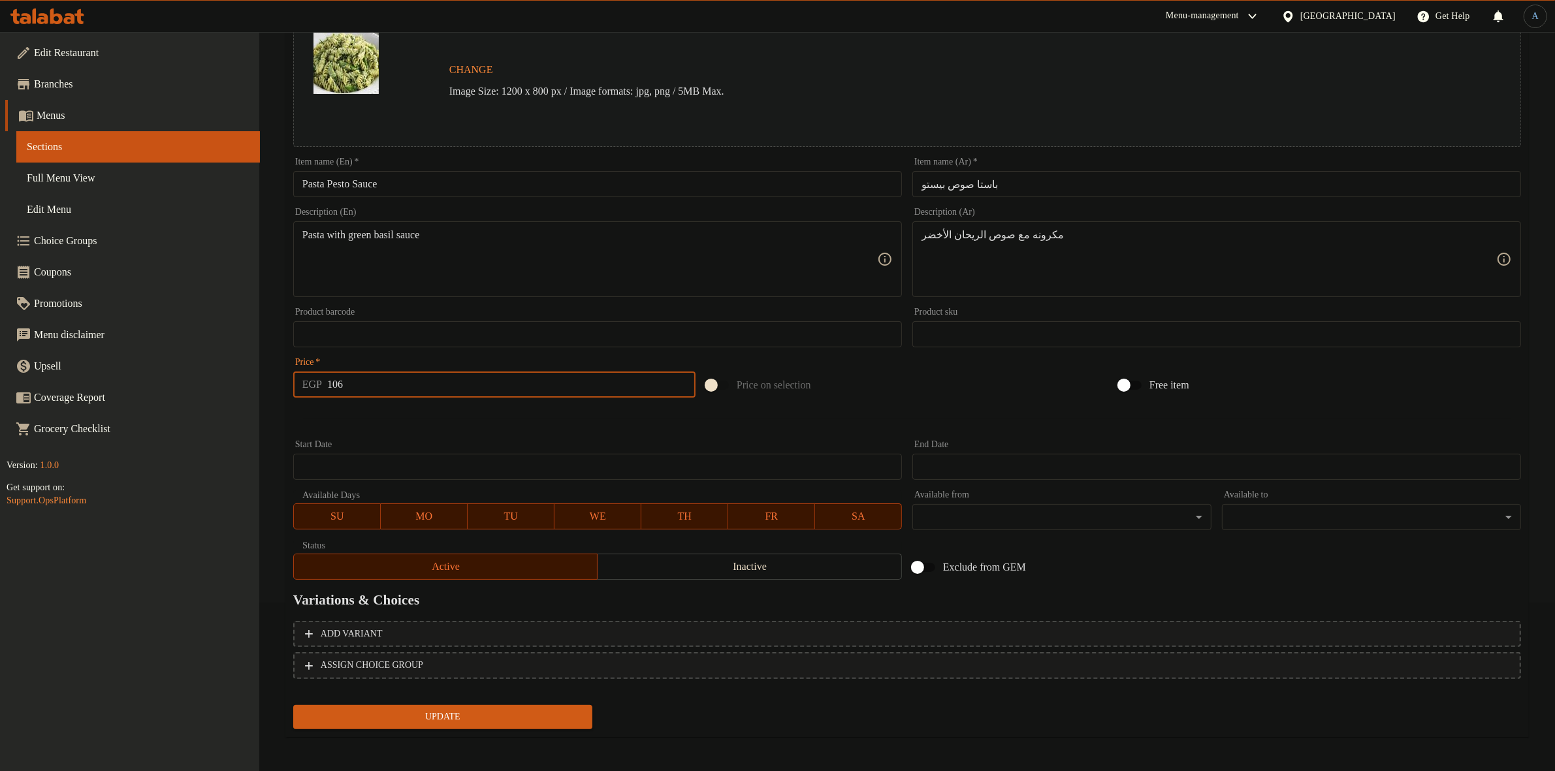
type input "106"
click at [520, 718] on span "Update" at bounding box center [443, 717] width 278 height 16
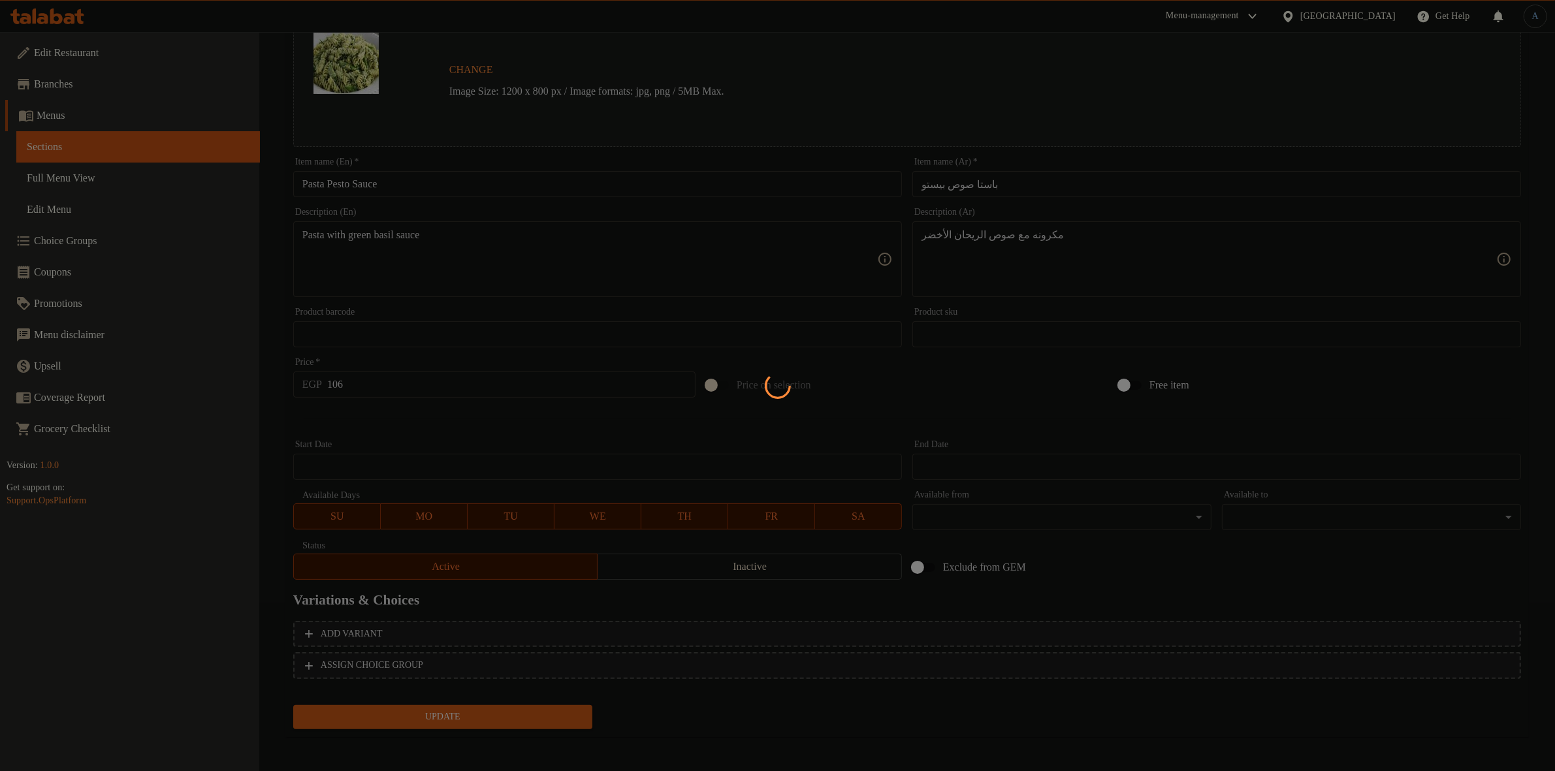
click at [755, 712] on div at bounding box center [777, 385] width 1555 height 771
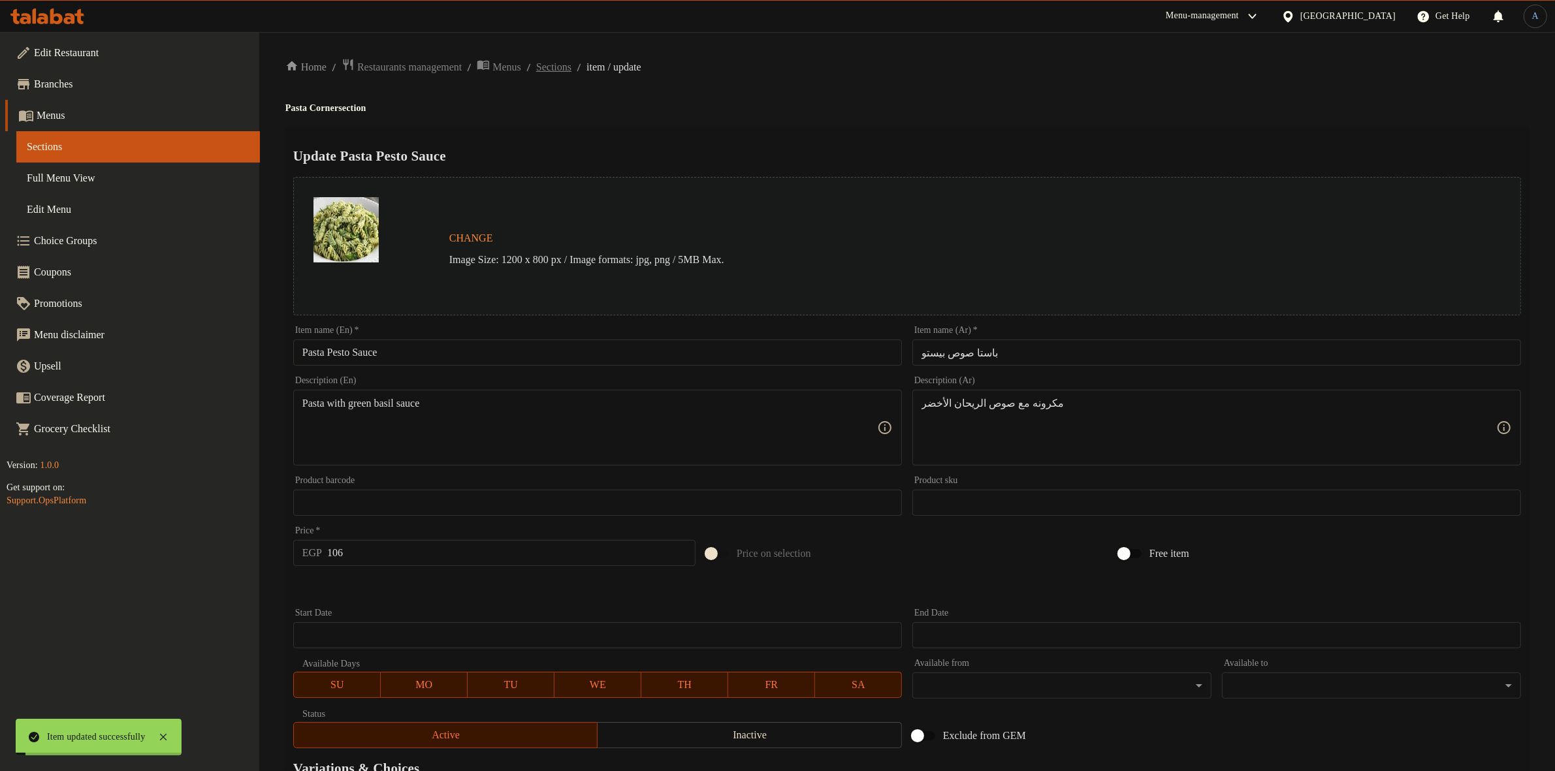
click at [571, 63] on span "Sections" at bounding box center [553, 67] width 35 height 16
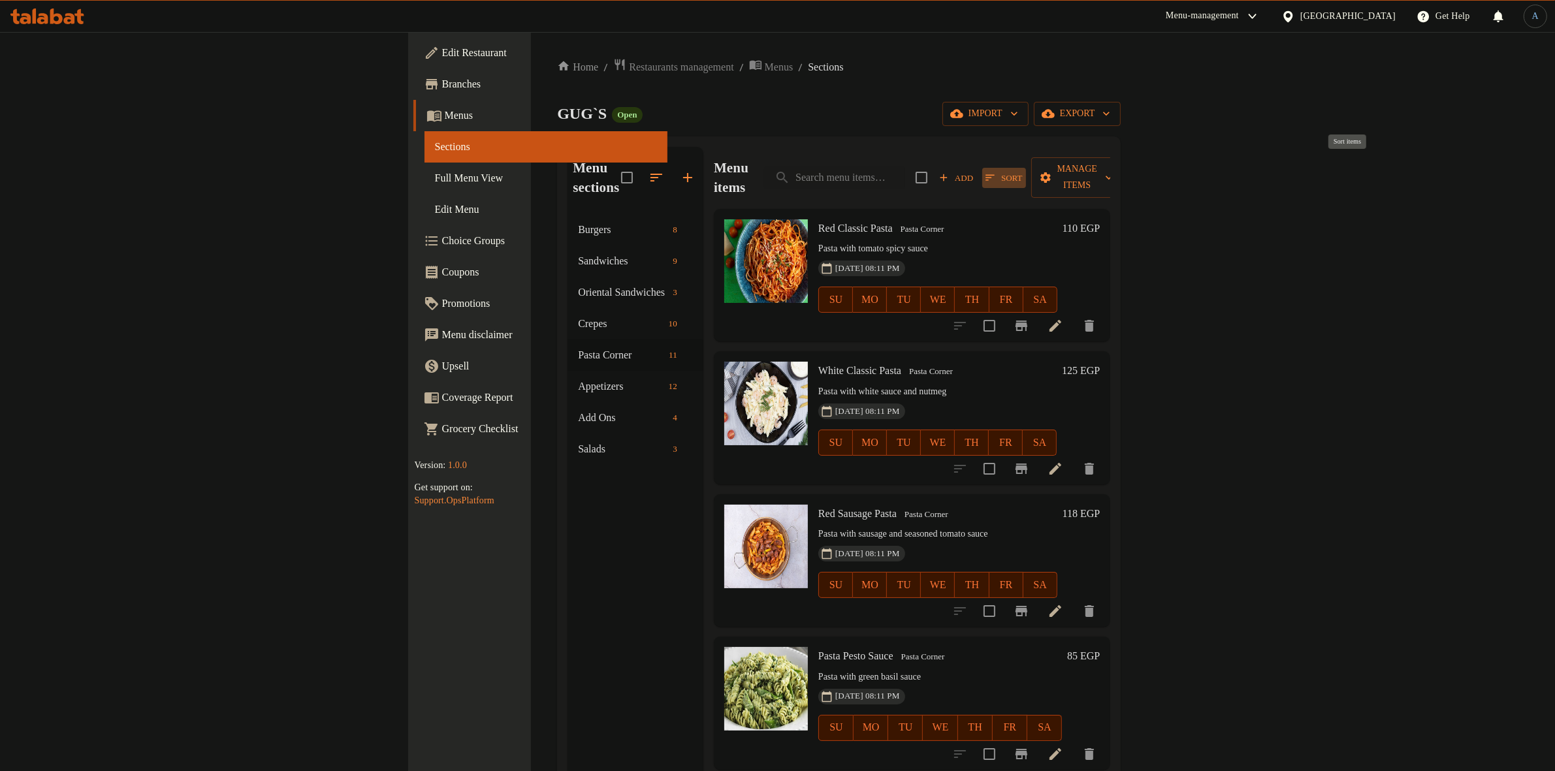
click at [1022, 170] on span "Sort" at bounding box center [1003, 177] width 37 height 15
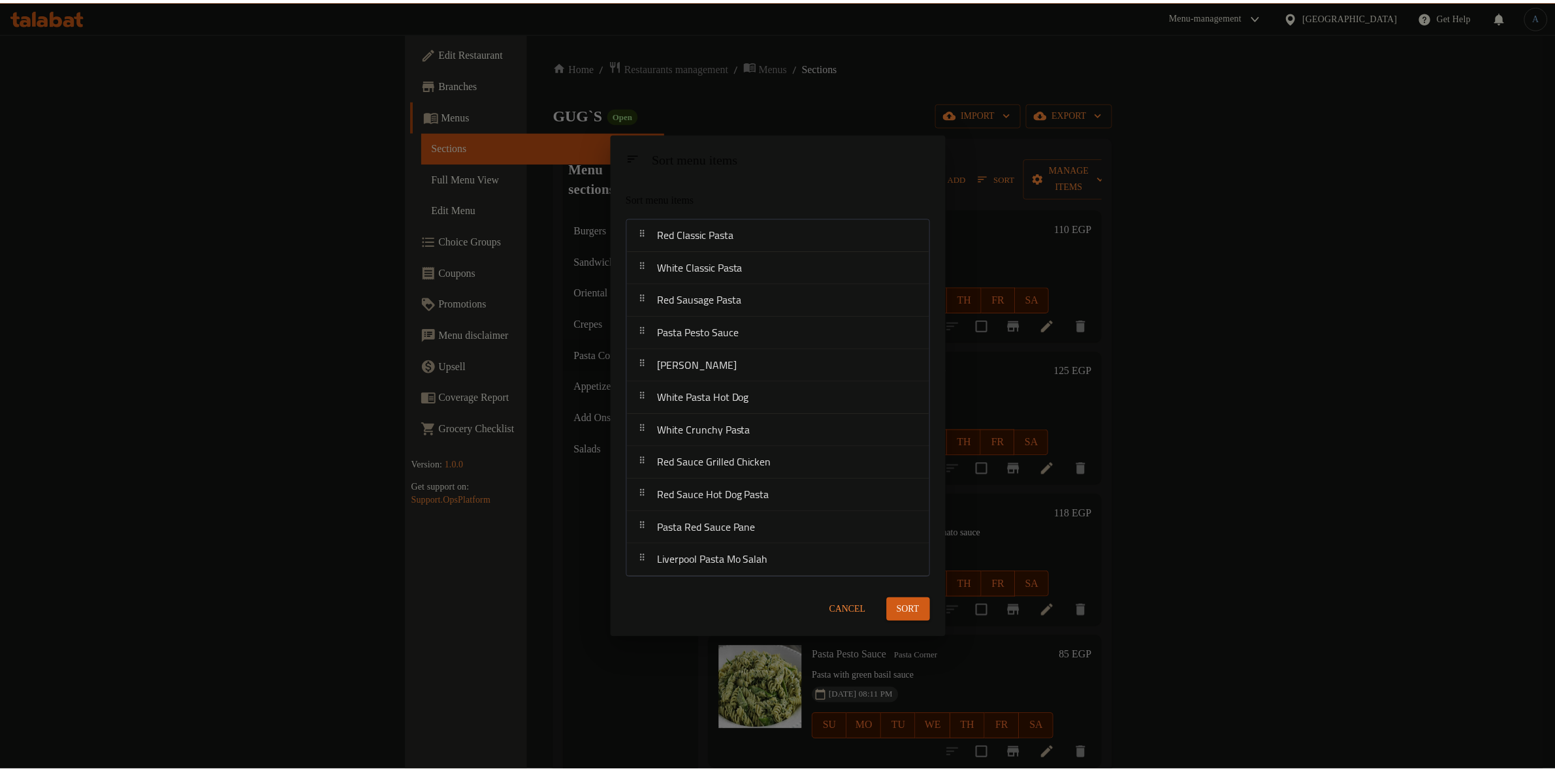
scroll to position [11, 0]
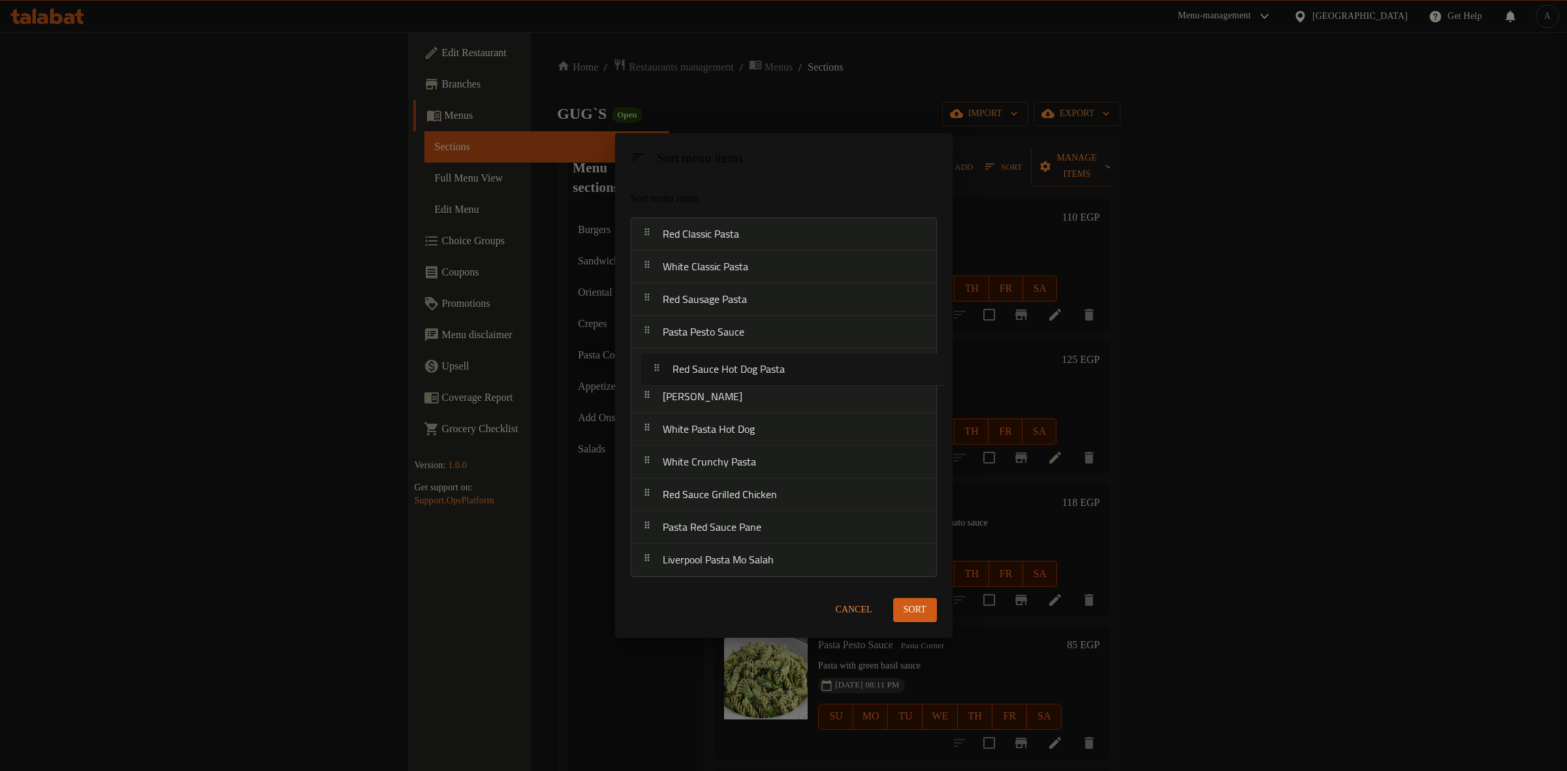
drag, startPoint x: 746, startPoint y: 498, endPoint x: 763, endPoint y: 360, distance: 139.4
click at [763, 360] on nav "Red Classic Pasta White Classic Pasta Red Sausage Pasta Pasta Pesto Sauce Alfre…" at bounding box center [784, 397] width 306 height 360
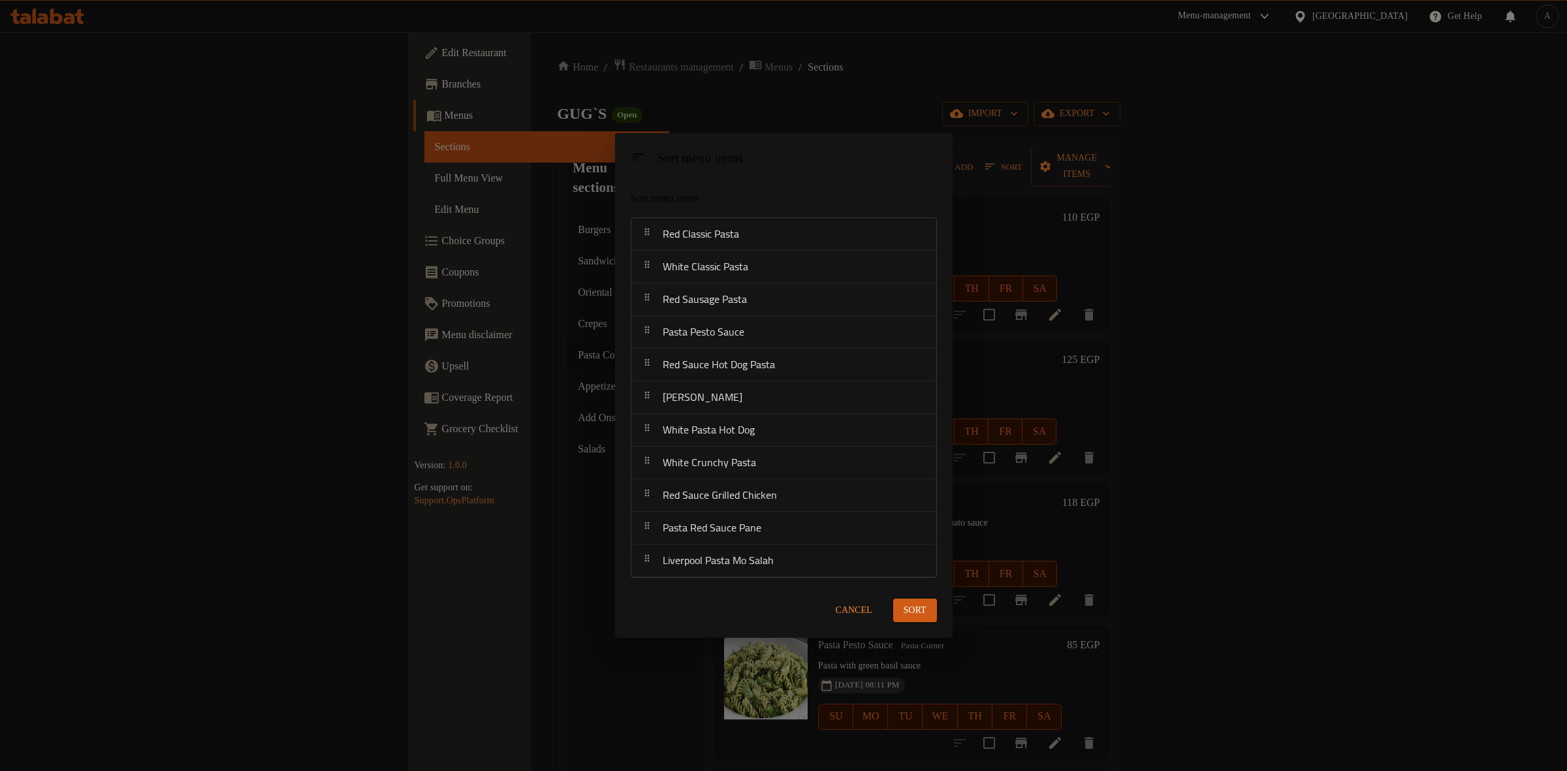
click at [921, 605] on span "Sort" at bounding box center [915, 611] width 23 height 16
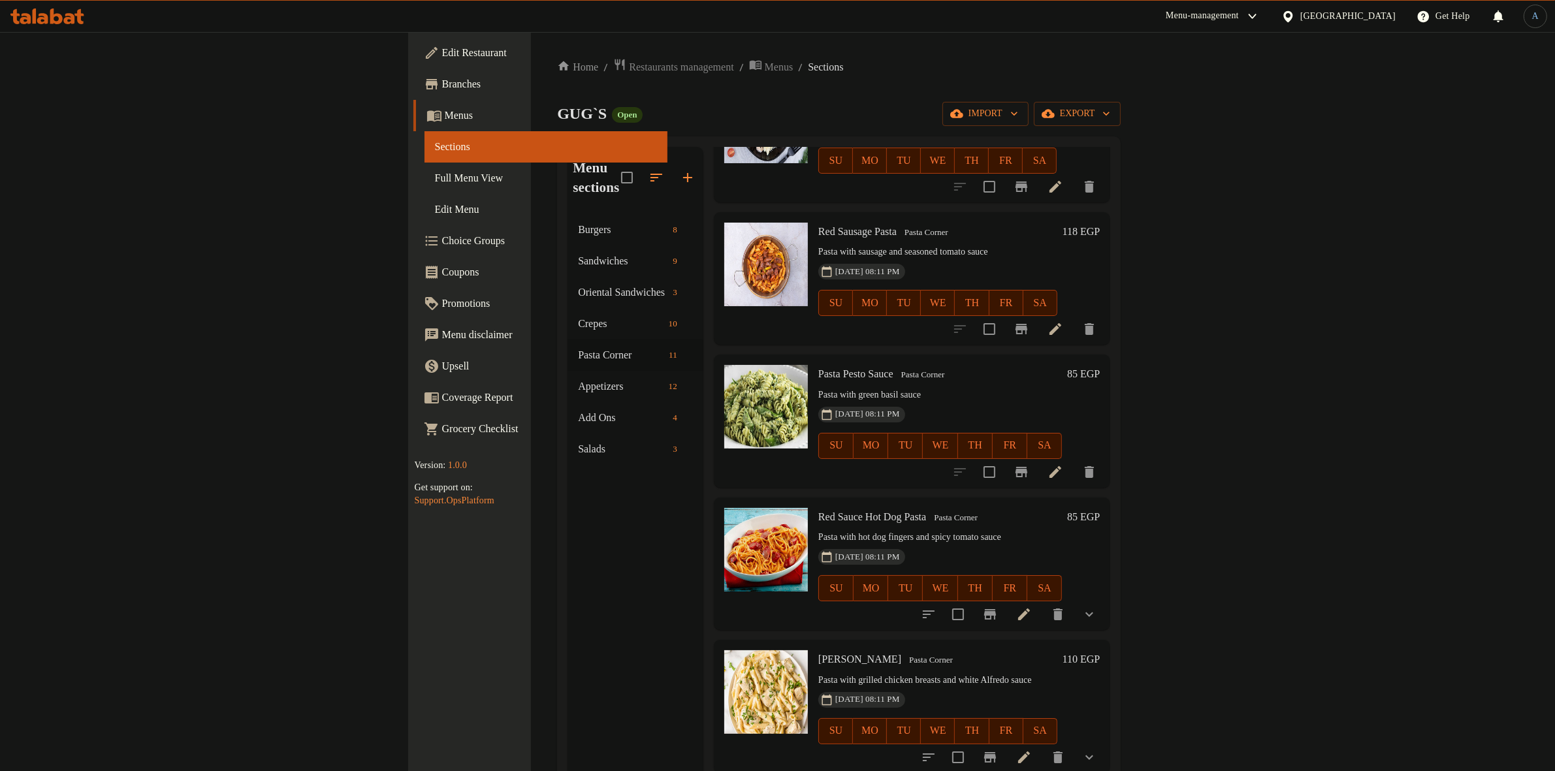
scroll to position [258, 0]
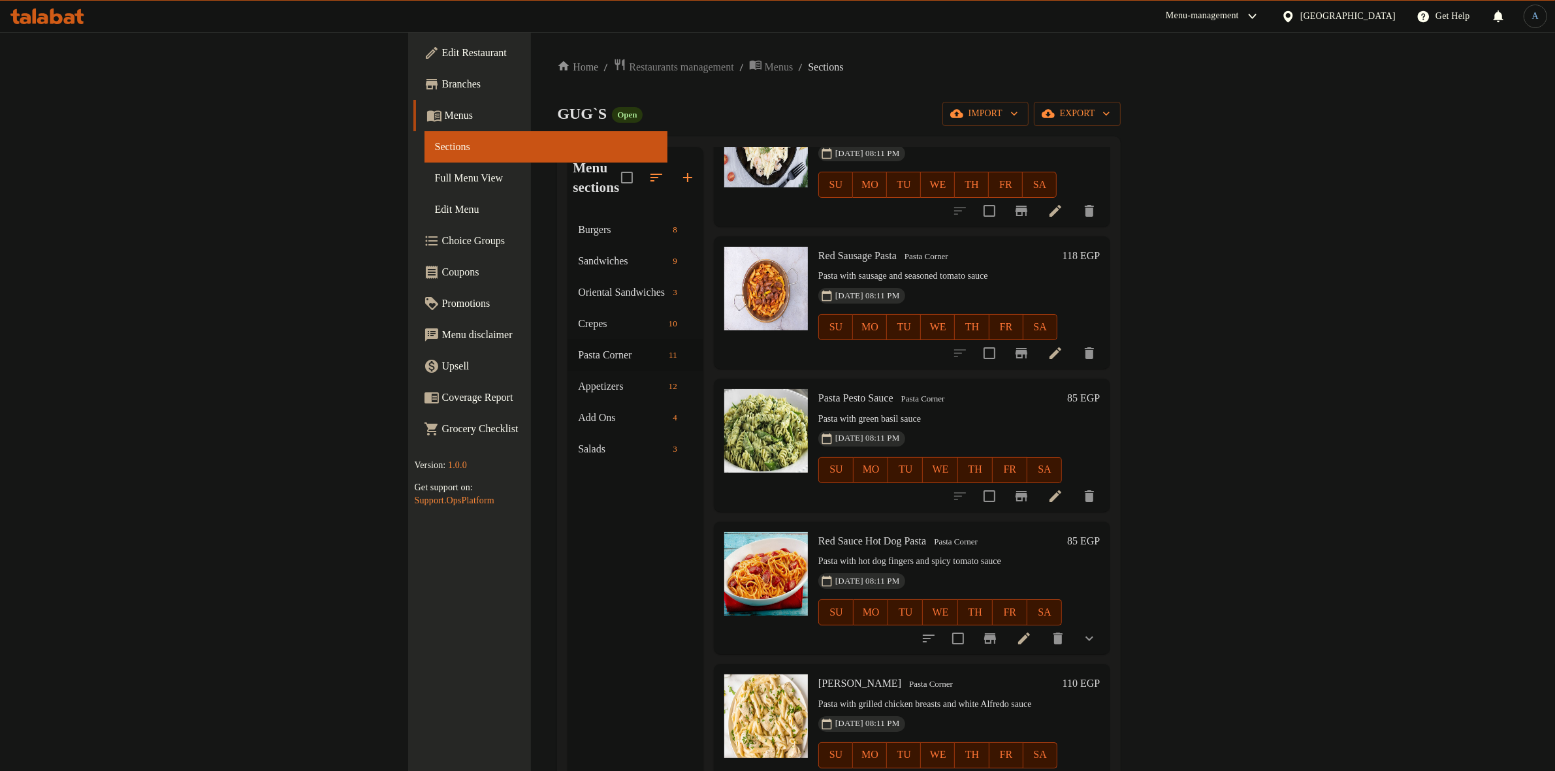
click at [840, 532] on h6 "Red Sauce Hot Dog Pasta Pasta Corner" at bounding box center [940, 541] width 244 height 18
click at [1032, 631] on icon at bounding box center [1024, 639] width 16 height 16
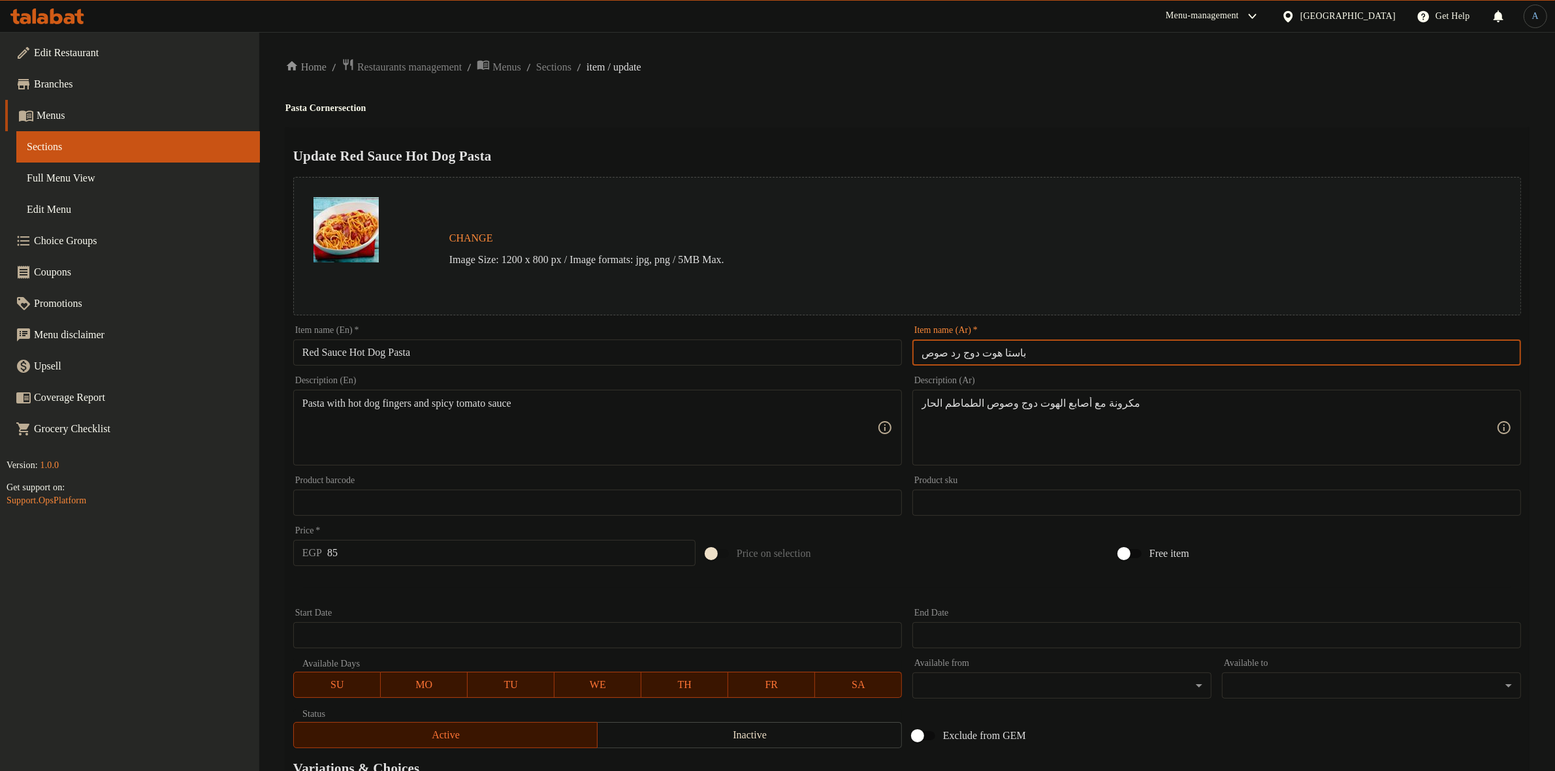
click at [1019, 358] on input "باستا هوت دوج رد صوص" at bounding box center [1216, 353] width 609 height 26
paste input "رد هود دوج"
type input "باستا رد هود دوج"
click at [1043, 110] on h4 "Pasta Corner section" at bounding box center [906, 108] width 1243 height 13
click at [497, 368] on div "Item name (En)   * Red Sauce Hot Dog Pasta Item name (En) *" at bounding box center [597, 346] width 619 height 50
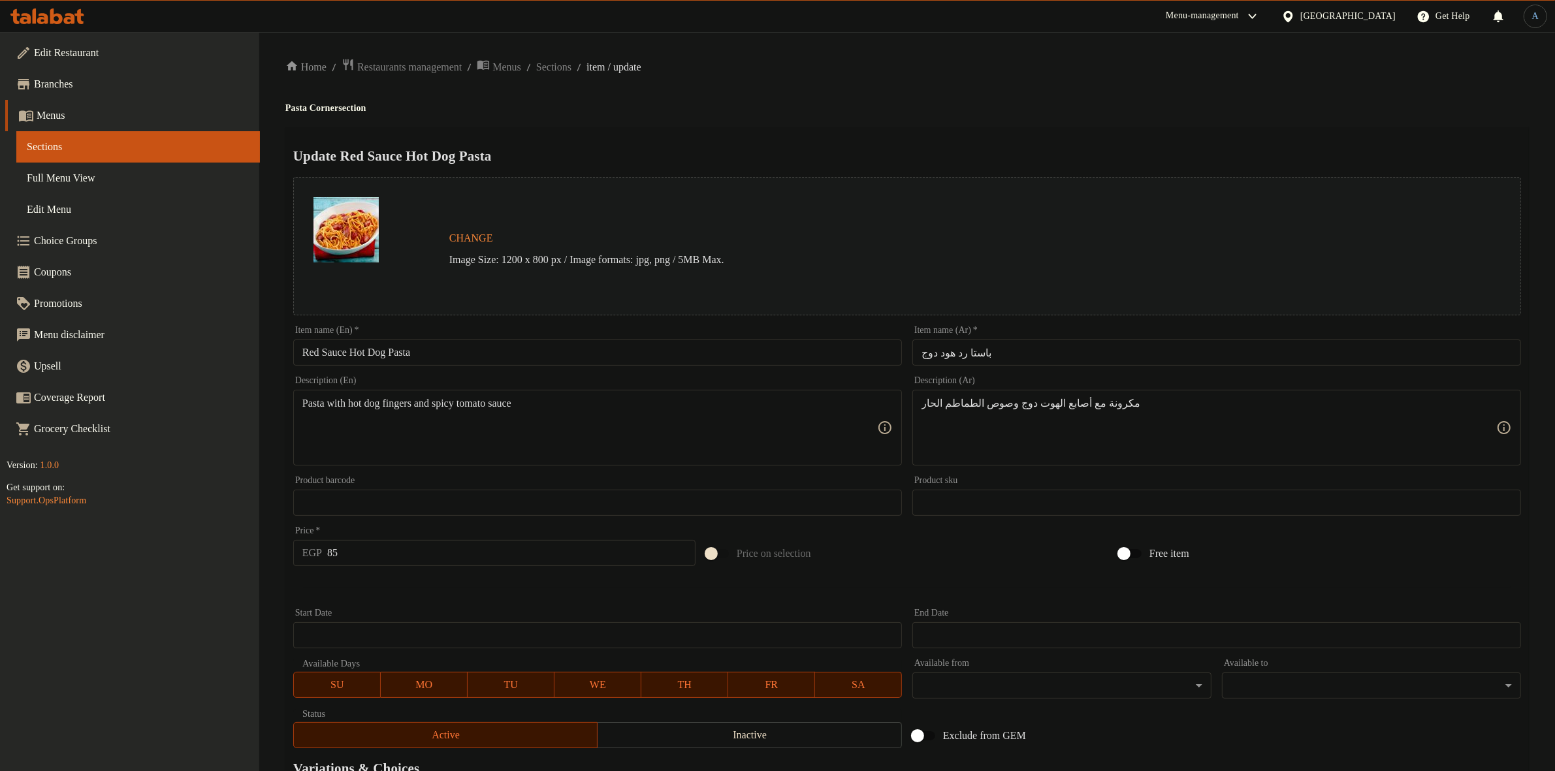
click at [505, 346] on input "Red Sauce Hot Dog Pasta" at bounding box center [597, 353] width 609 height 26
paste input "Hood"
click at [347, 351] on input "Red Hood Dog Pasta" at bounding box center [597, 353] width 609 height 26
type input "Red Hot Dog Pasta"
click at [857, 95] on div "Home / Restaurants management / Menus / Sections / item / update Pasta Corner s…" at bounding box center [906, 497] width 1243 height 879
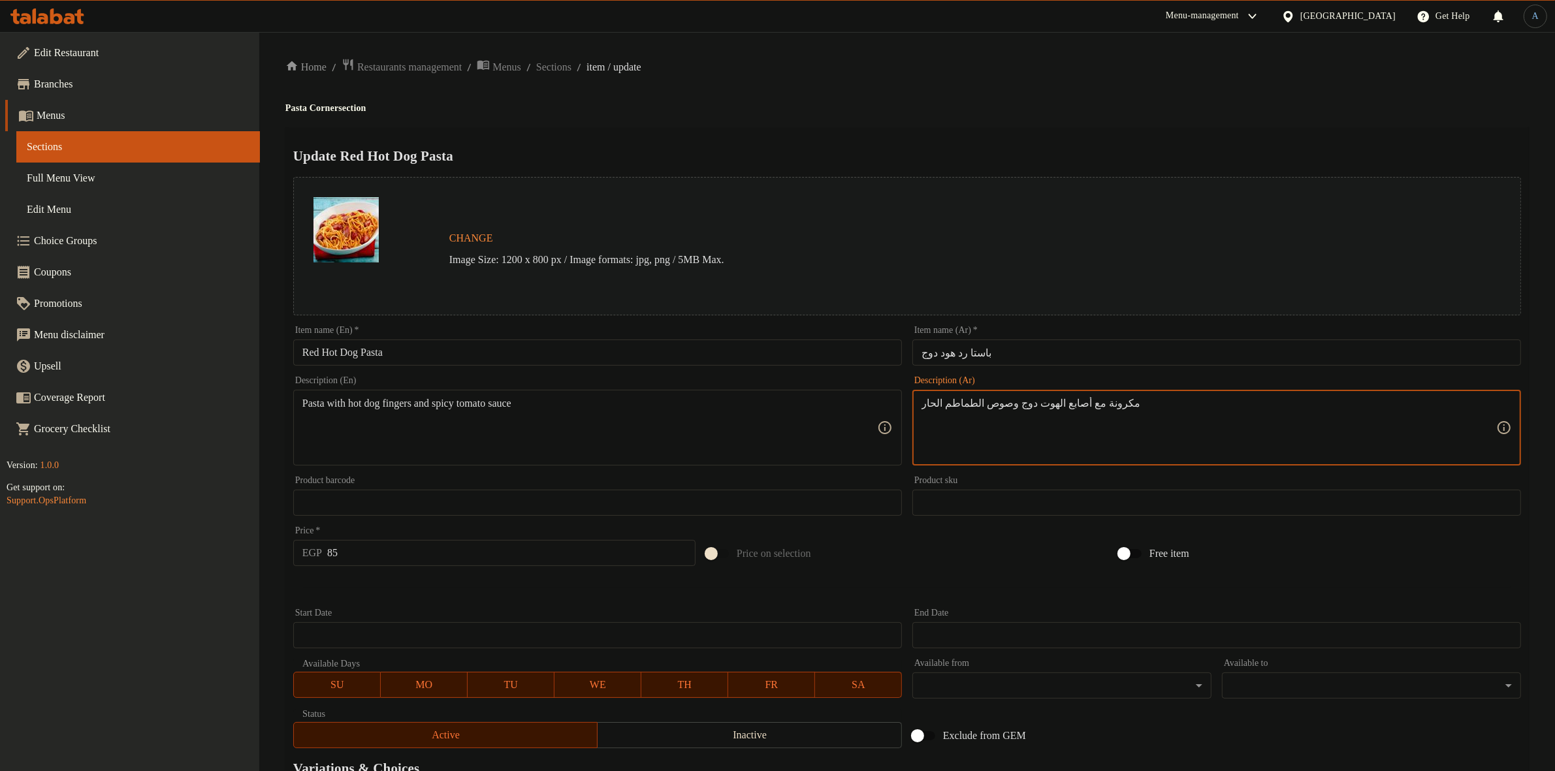
paste textarea "ه"
type textarea "مكرونه مع أصابع الهوت دوج وصوص الطماطم الحار"
paste textarea
type textarea "Pasta with hot dog fingers and spicy tomato sauce"
click at [911, 59] on ol "Home / Restaurants management / Menus / Sections / item / update" at bounding box center [906, 67] width 1243 height 18
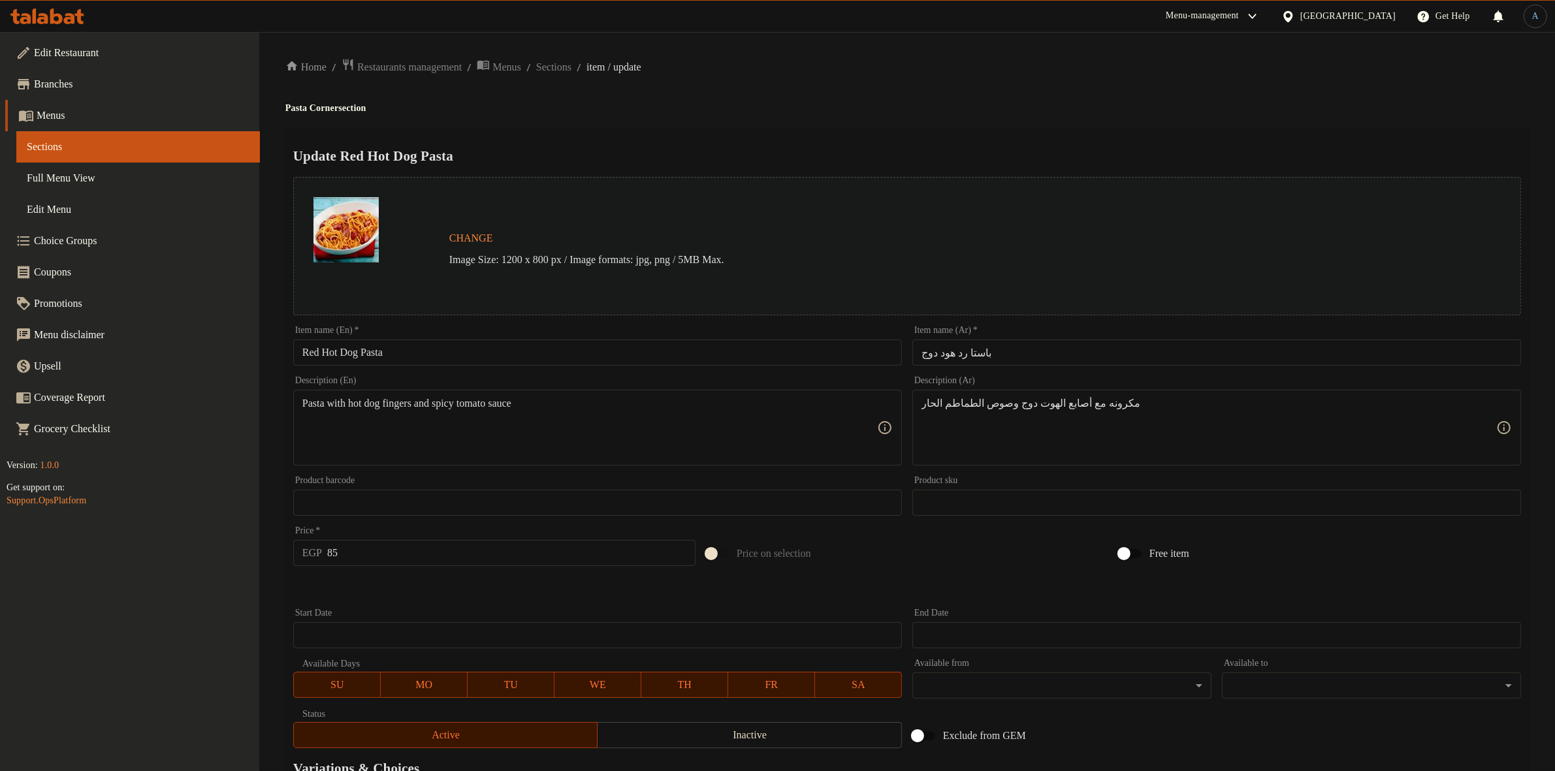
click at [366, 559] on input "85" at bounding box center [511, 553] width 368 height 26
type input "118"
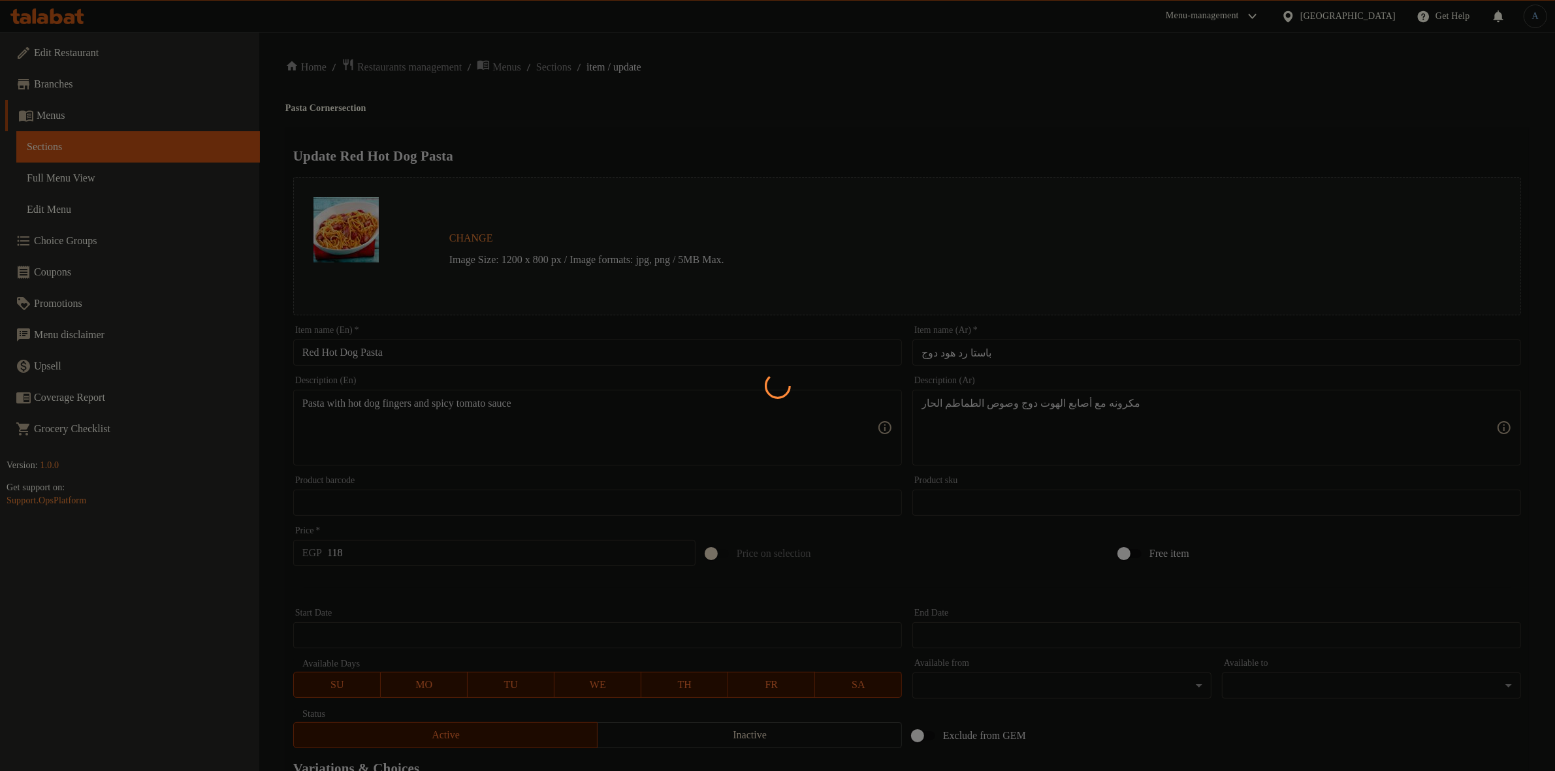
click at [484, 586] on div at bounding box center [777, 385] width 1555 height 771
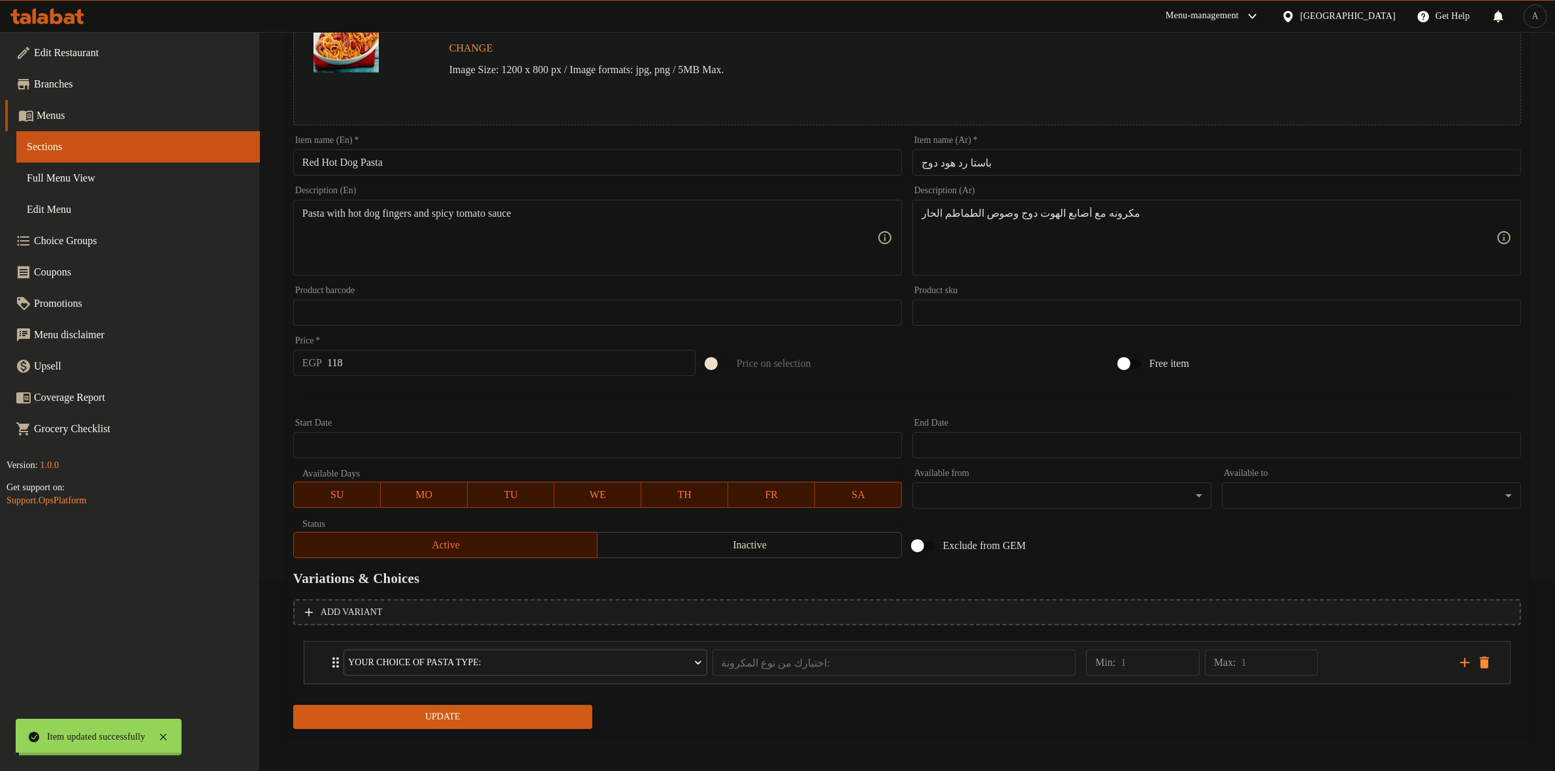
scroll to position [191, 0]
click at [1480, 654] on icon "delete" at bounding box center [1484, 662] width 16 height 16
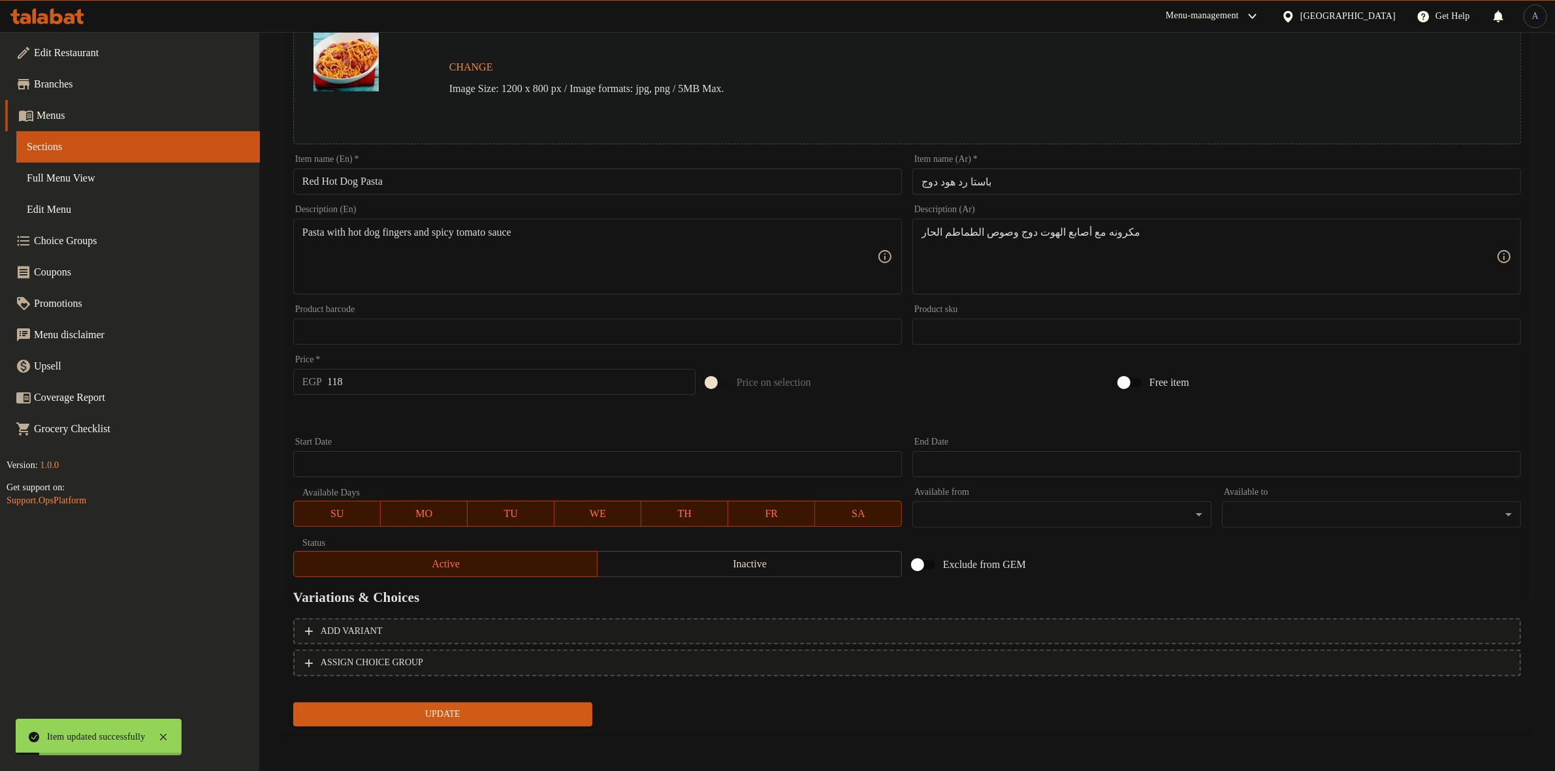
scroll to position [168, 0]
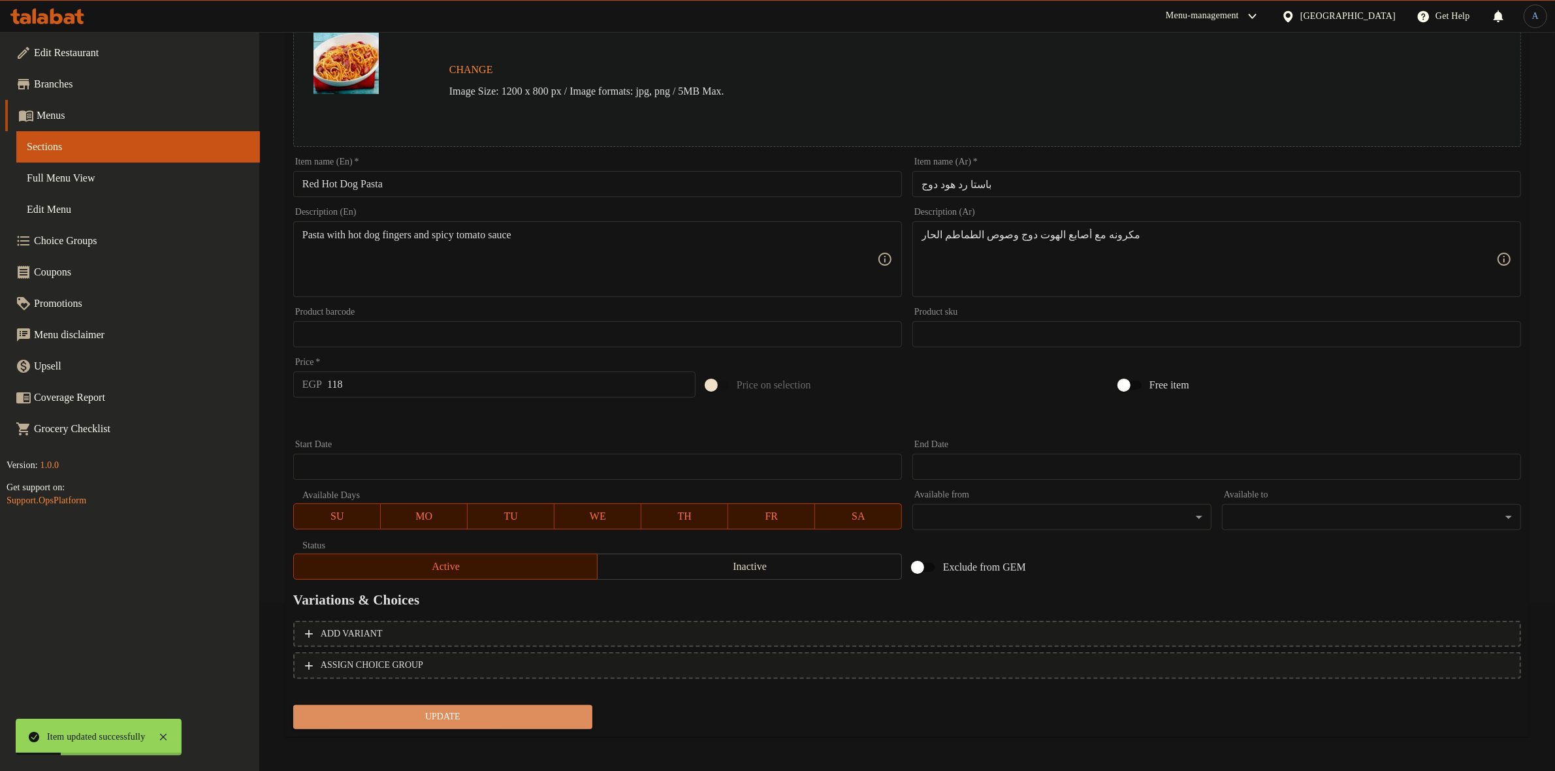
click at [498, 714] on span "Update" at bounding box center [443, 717] width 278 height 16
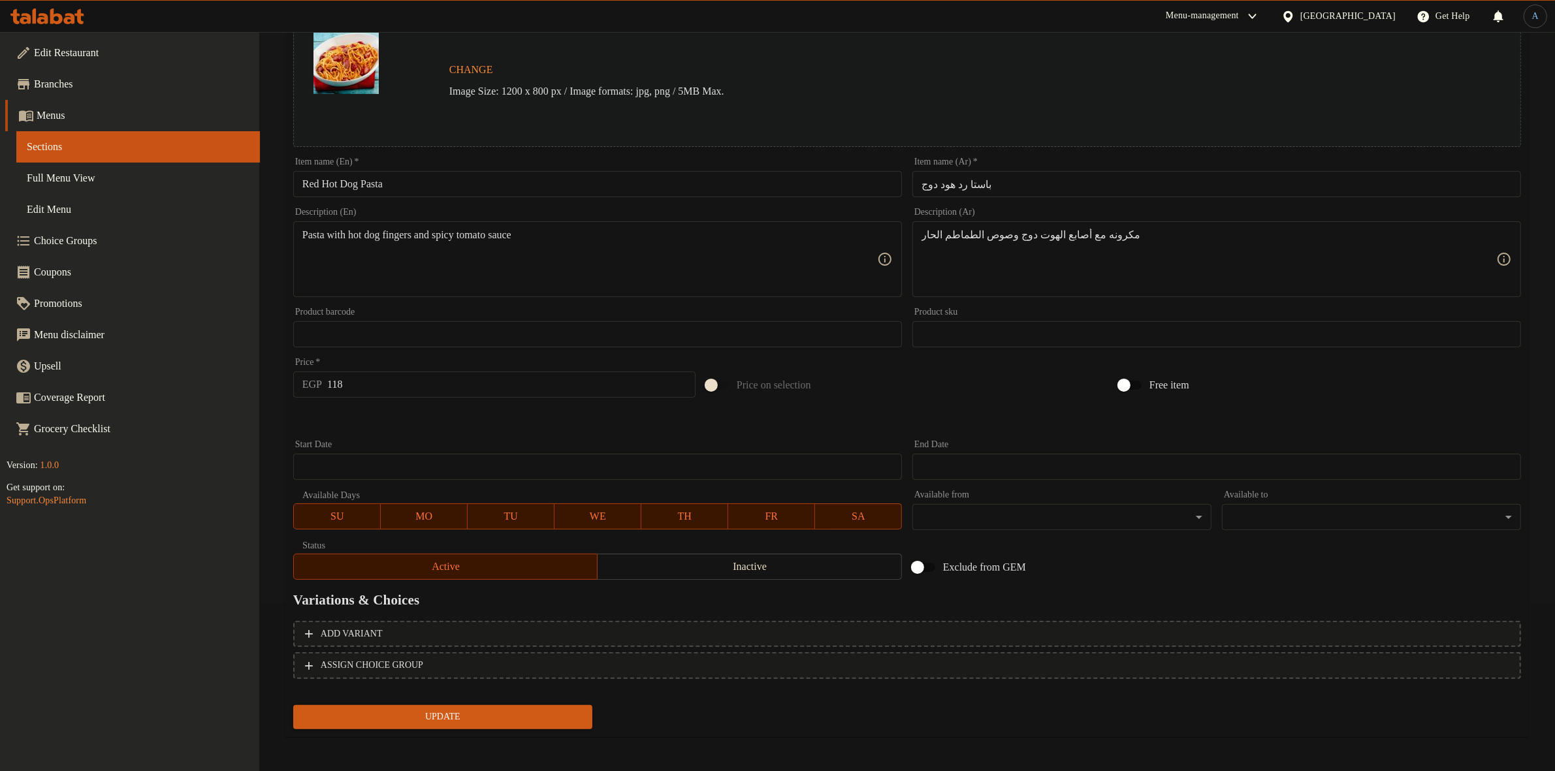
click at [614, 426] on div at bounding box center [907, 419] width 1238 height 32
click at [514, 722] on span "Update" at bounding box center [443, 717] width 278 height 16
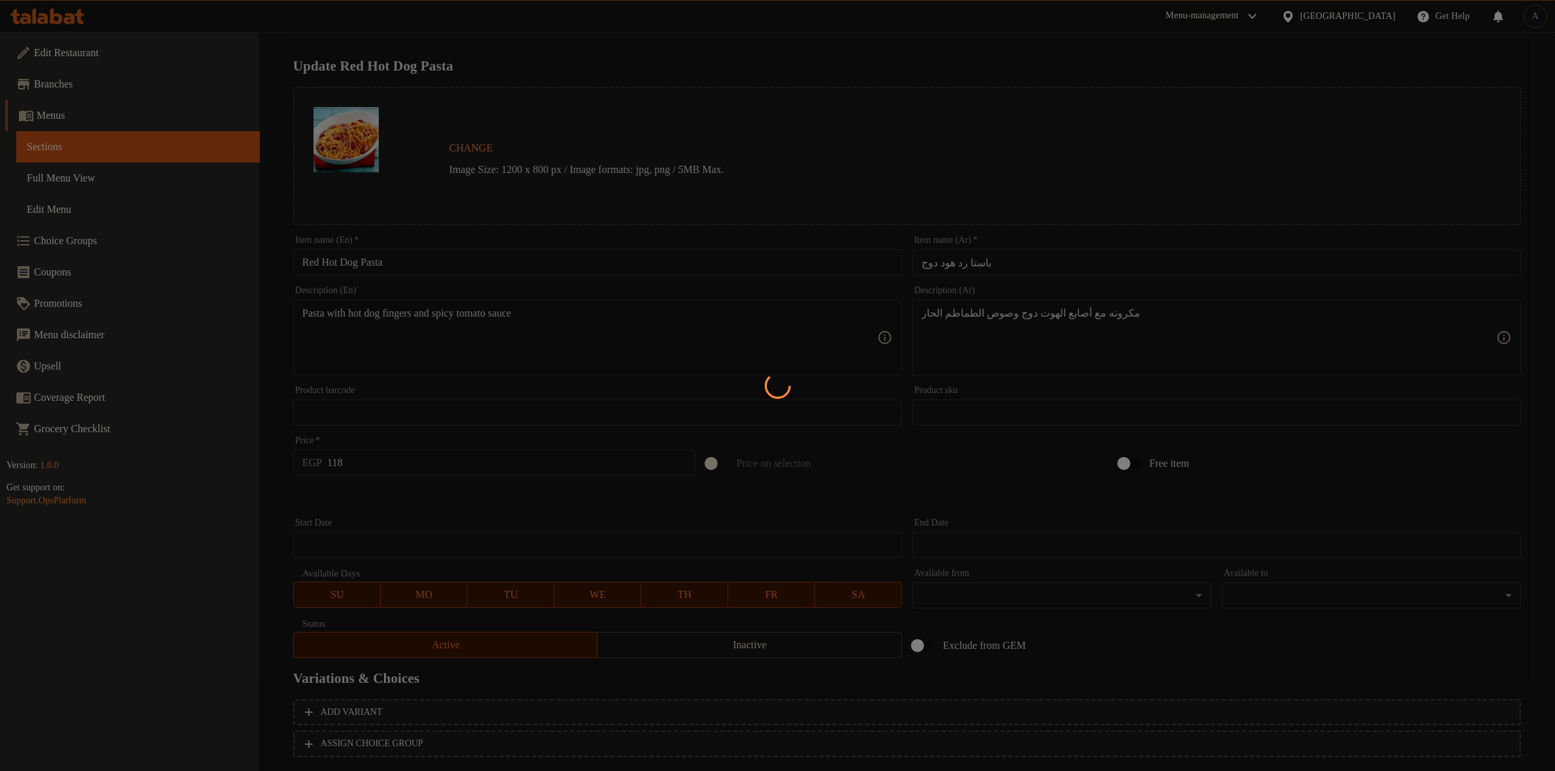
scroll to position [0, 0]
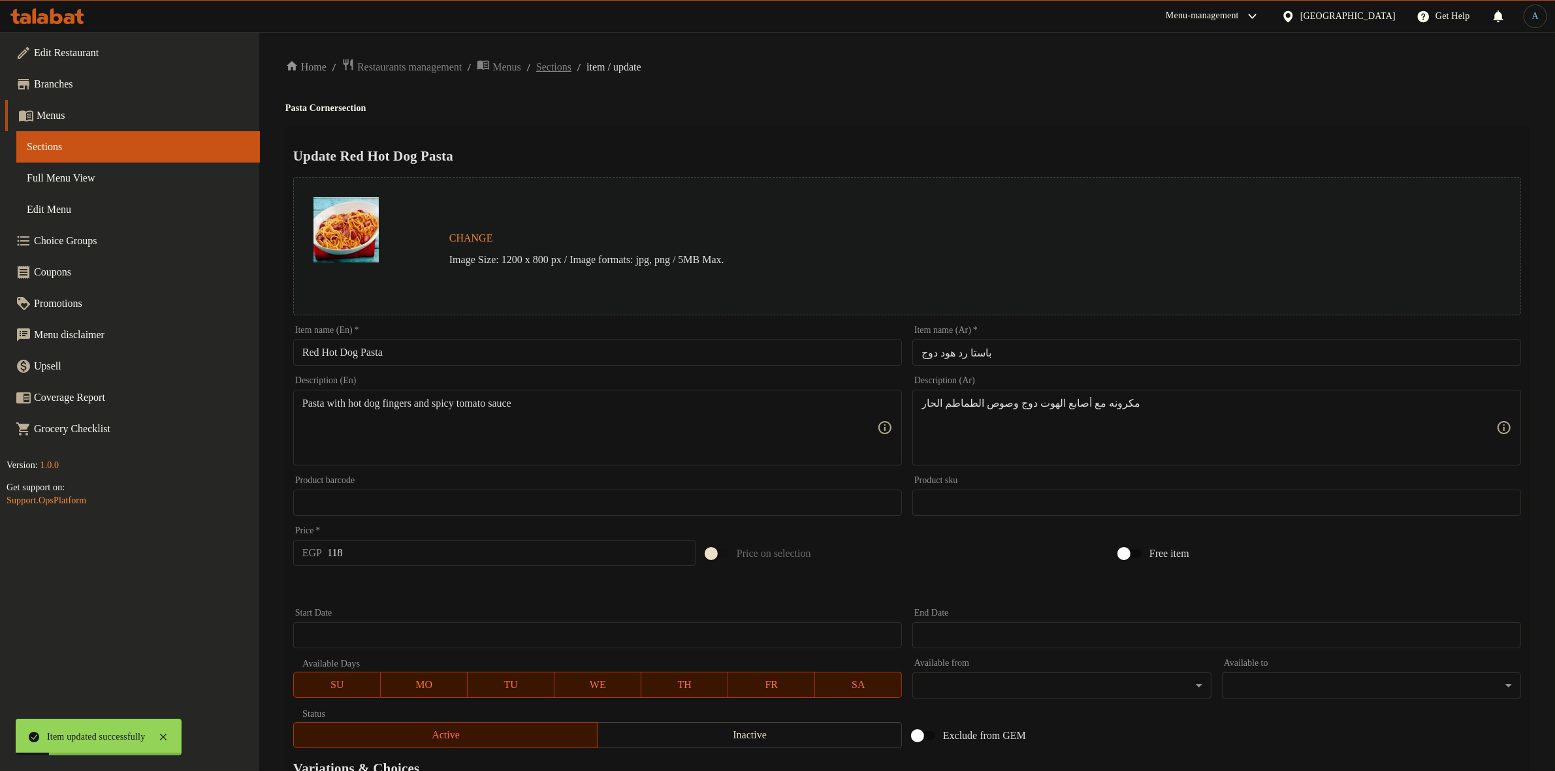
click at [571, 69] on span "Sections" at bounding box center [553, 67] width 35 height 16
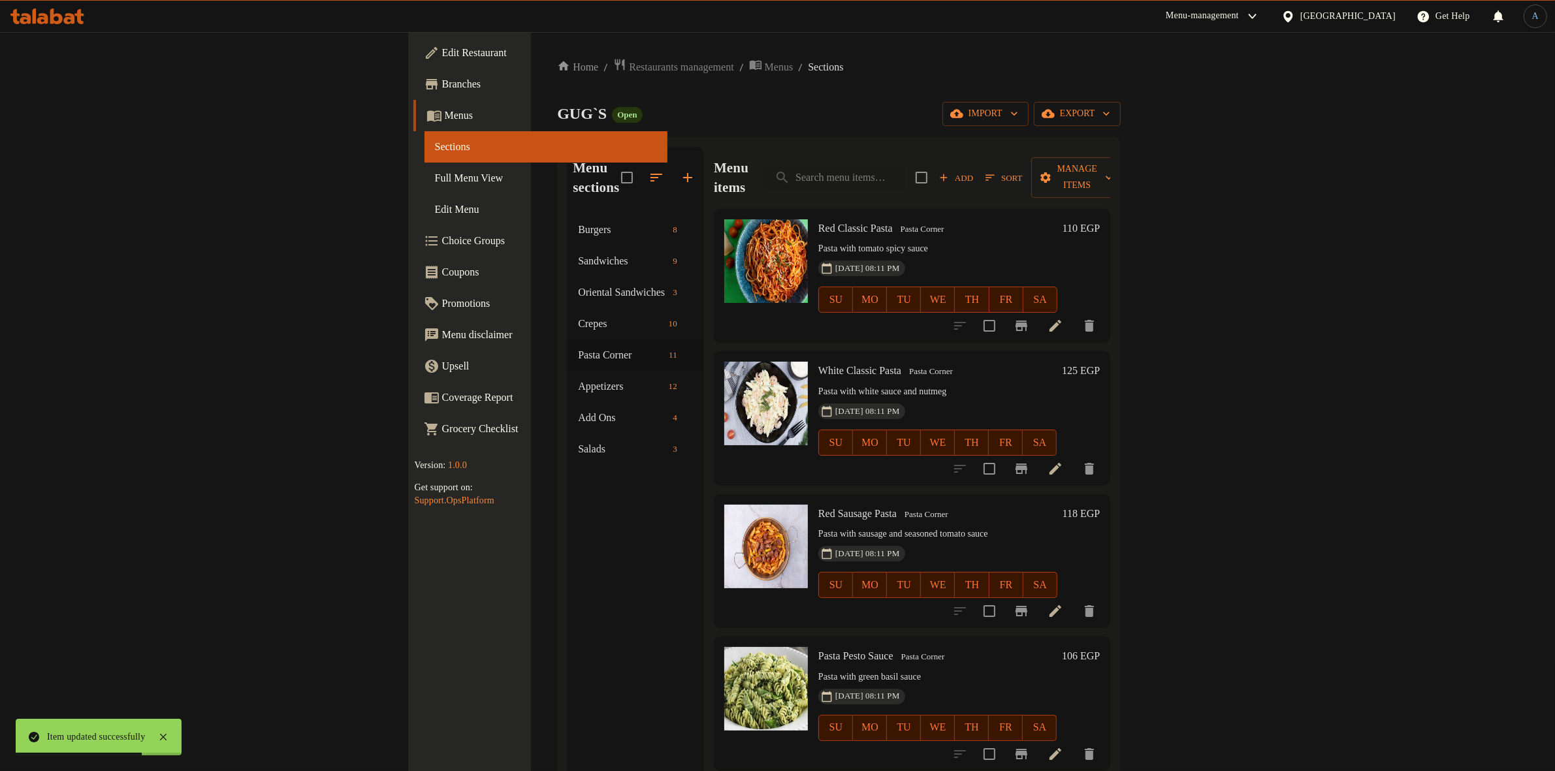
click at [1022, 170] on span "Sort" at bounding box center [1003, 177] width 37 height 15
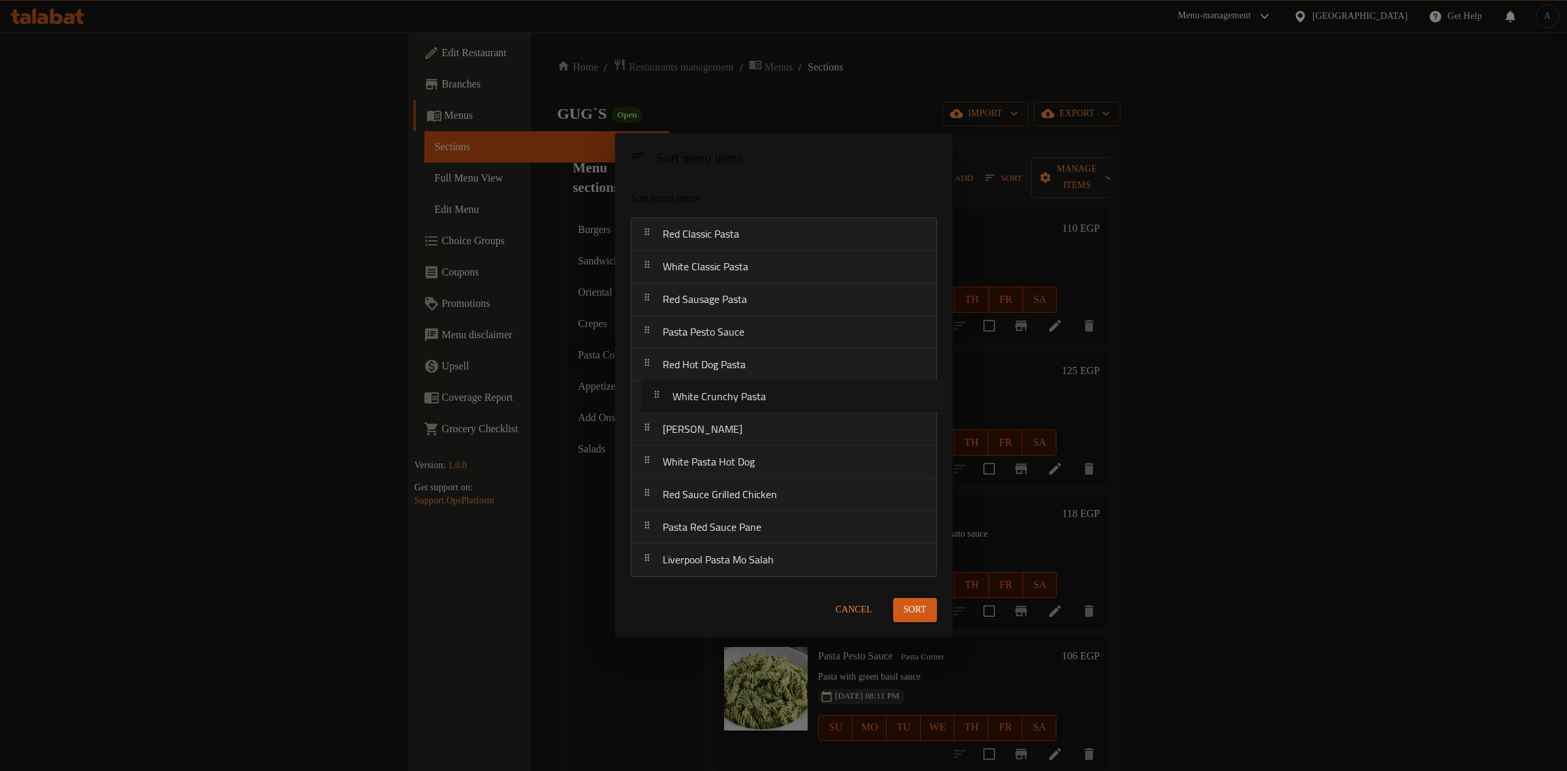
drag, startPoint x: 787, startPoint y: 471, endPoint x: 797, endPoint y: 402, distance: 70.5
click at [797, 402] on nav "Red Classic Pasta White Classic Pasta Red Sausage Pasta Pasta Pesto Sauce Red H…" at bounding box center [784, 397] width 306 height 360
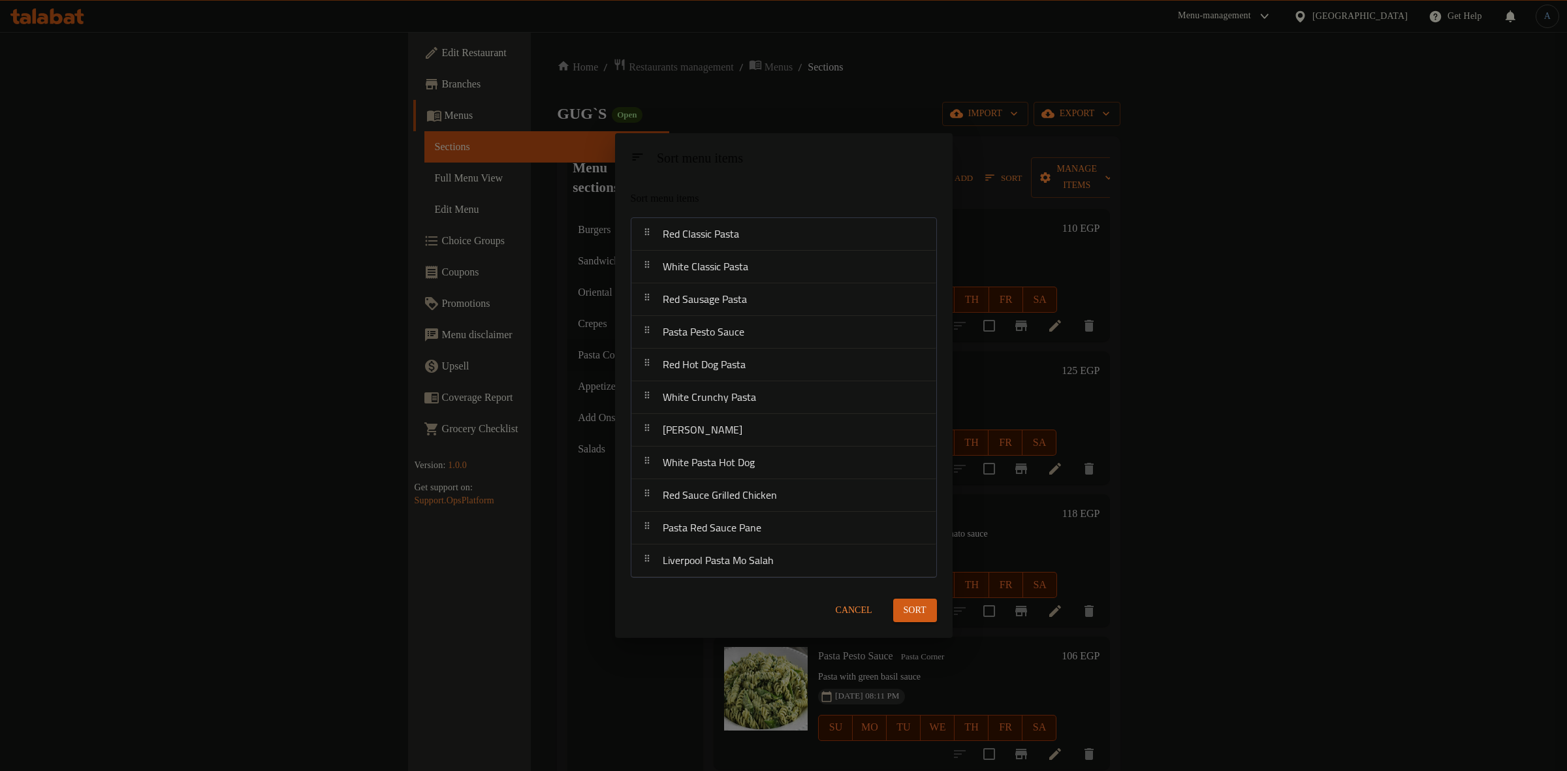
click at [906, 608] on span "Sort" at bounding box center [915, 611] width 23 height 16
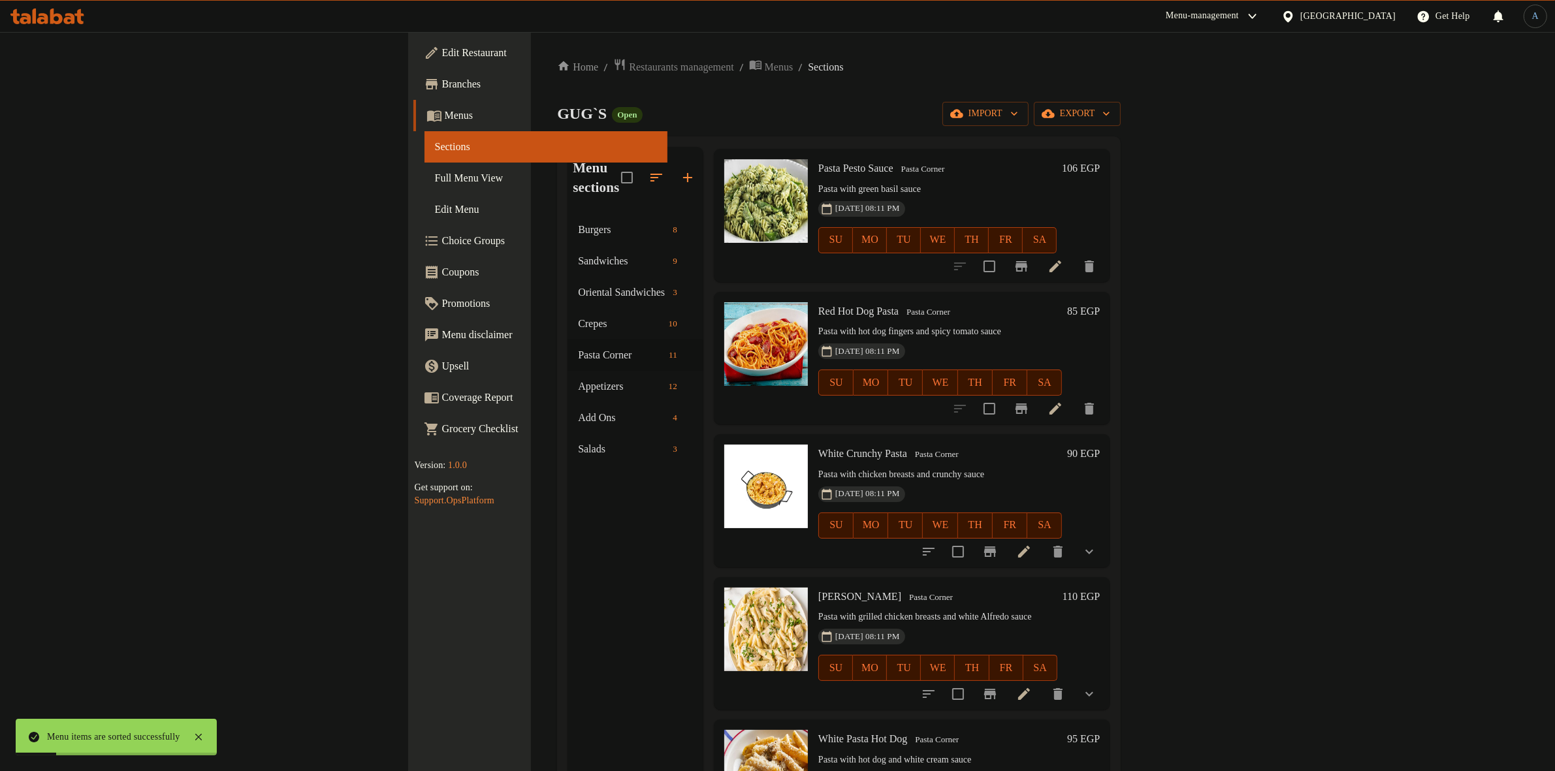
scroll to position [490, 0]
click at [1030, 544] on icon at bounding box center [1024, 550] width 12 height 12
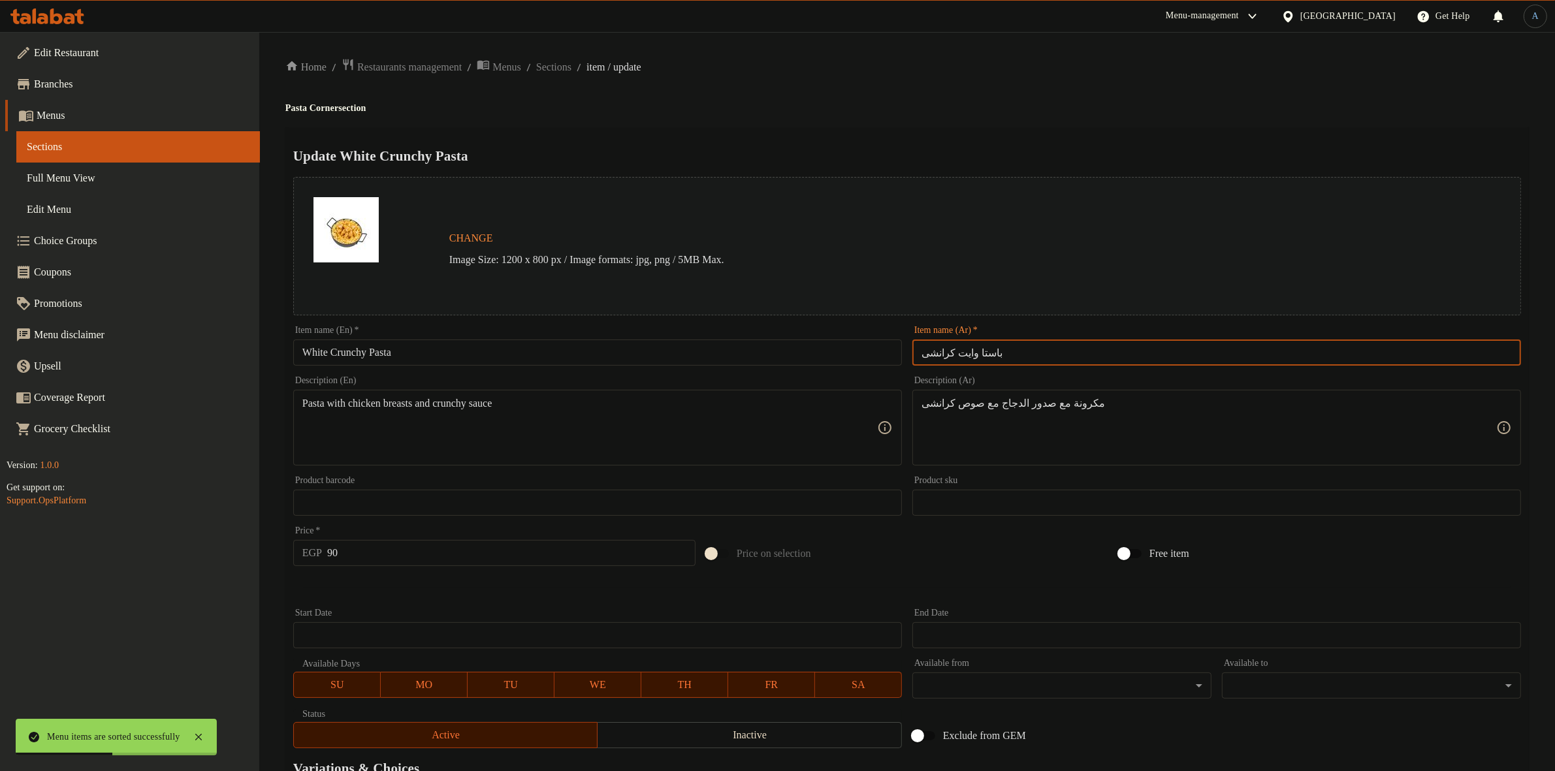
click at [1062, 354] on input "باستا وايت كرانشى" at bounding box center [1216, 353] width 609 height 26
paste input "text"
type input "باستا وايت كرانشي"
click at [1022, 80] on div "Home / Restaurants management / Menus / Sections / item / update Pasta Corner s…" at bounding box center [906, 497] width 1243 height 879
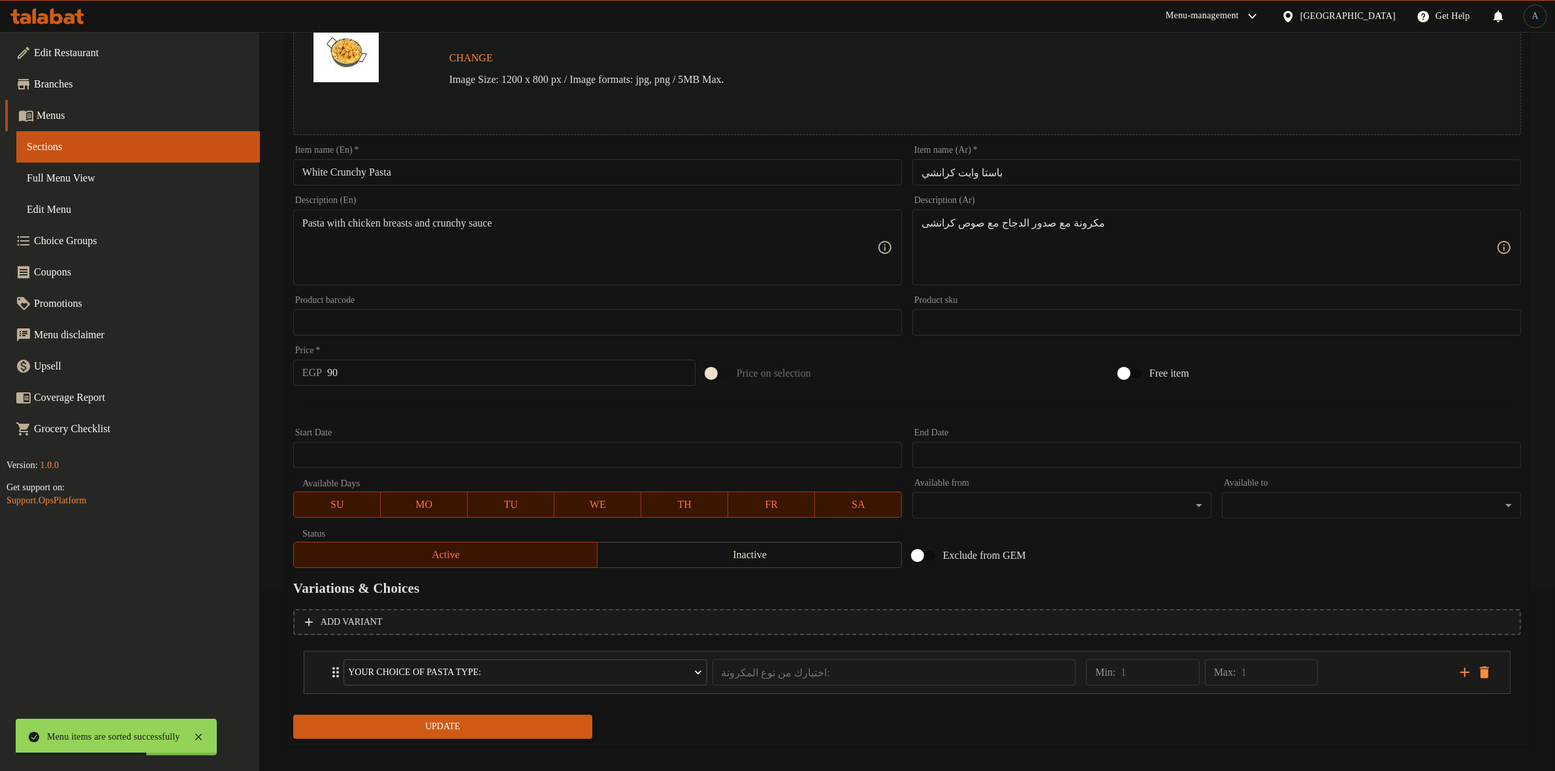
scroll to position [191, 0]
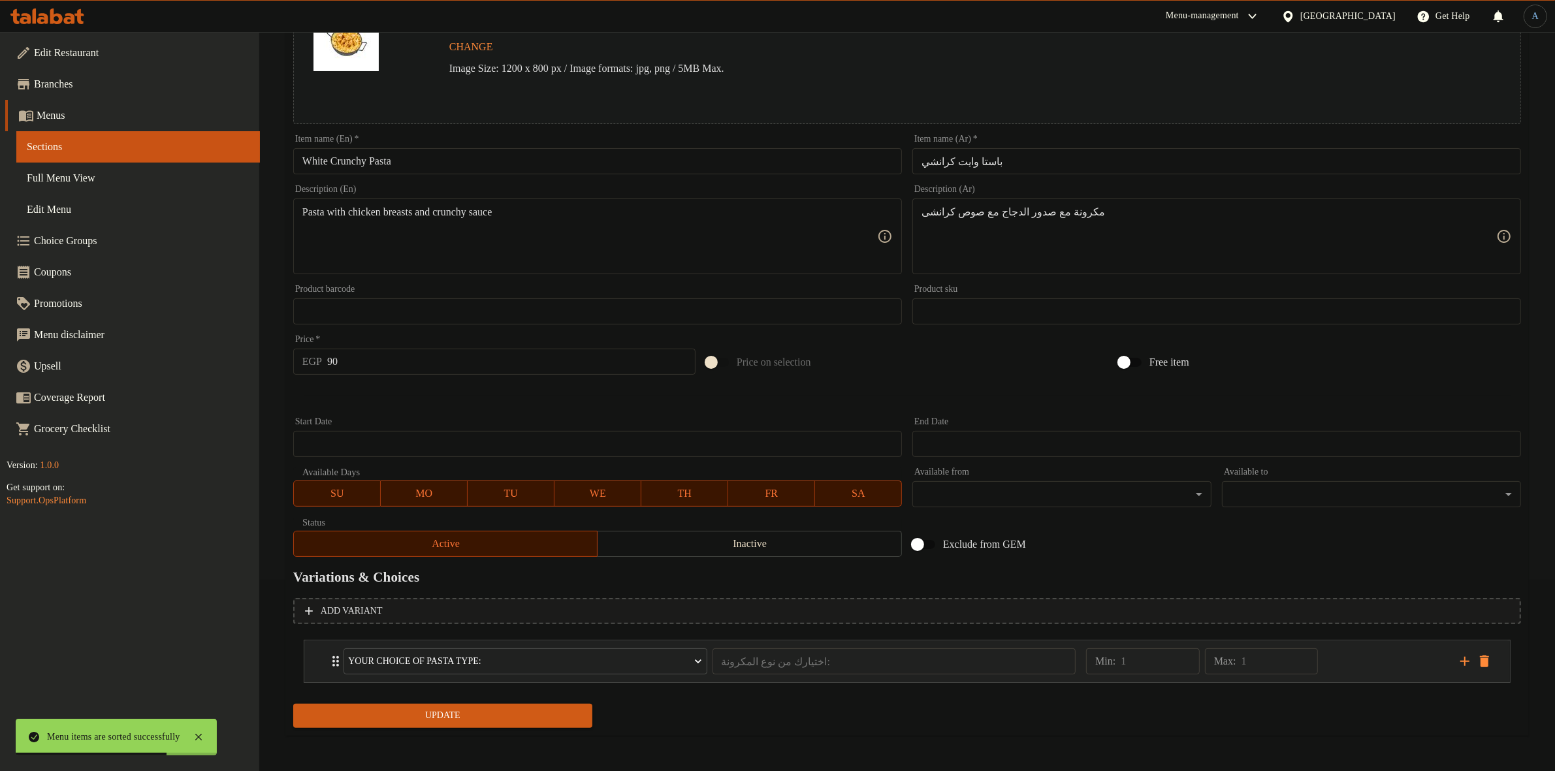
click at [1493, 658] on button "delete" at bounding box center [1484, 662] width 20 height 20
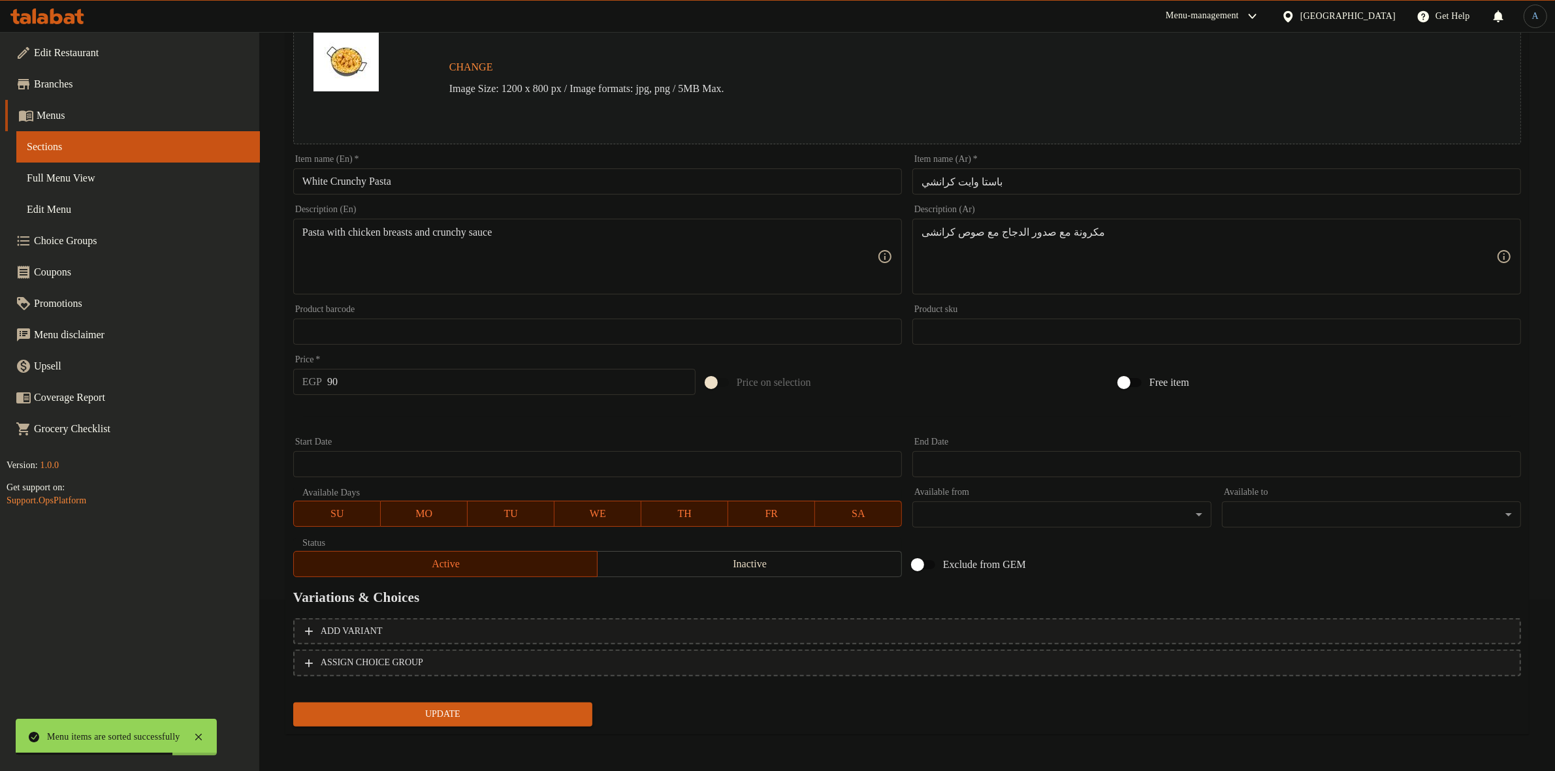
scroll to position [168, 0]
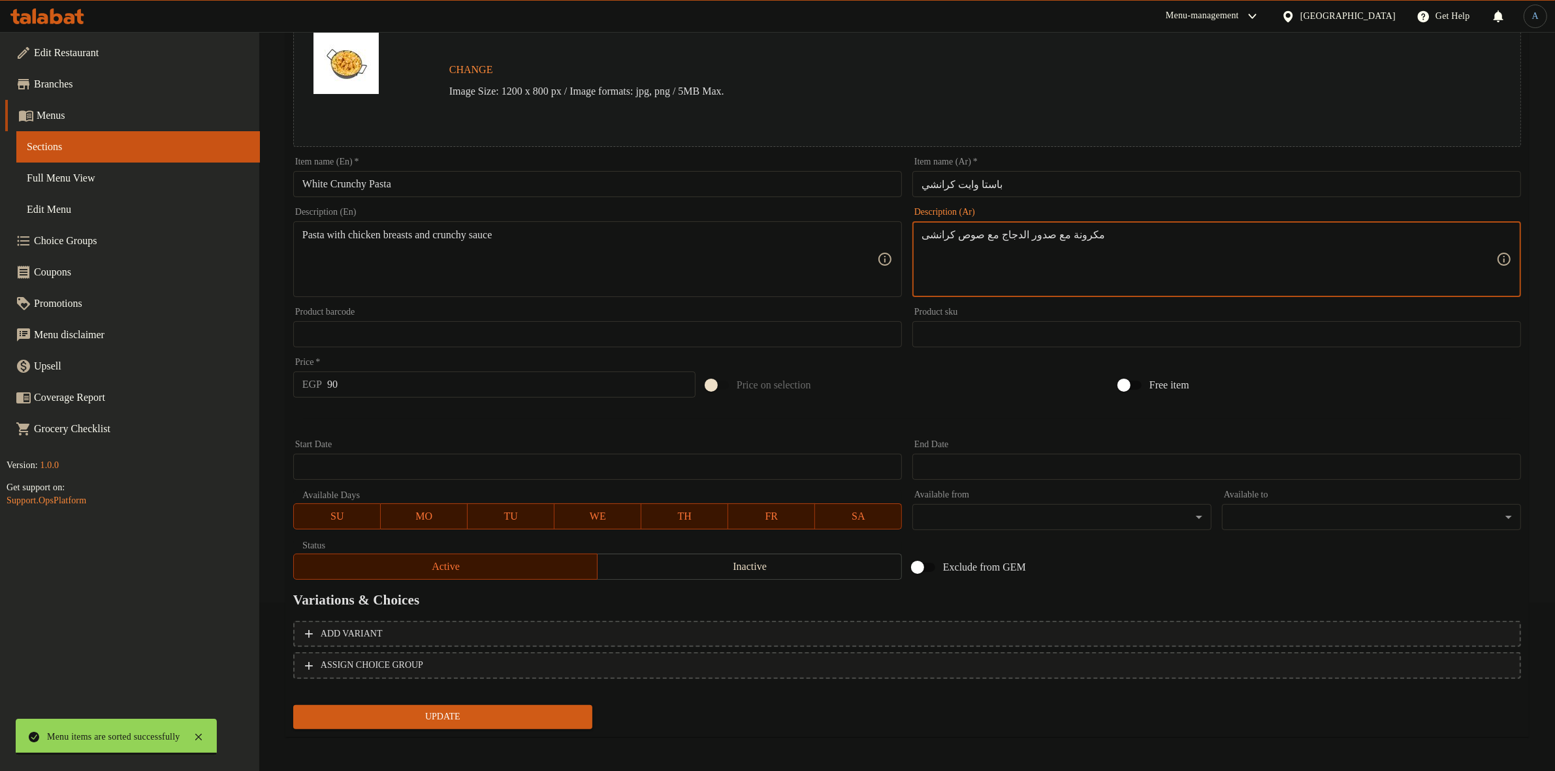
paste textarea "ه مع صدور الدجاج مع صوص كرانشی"
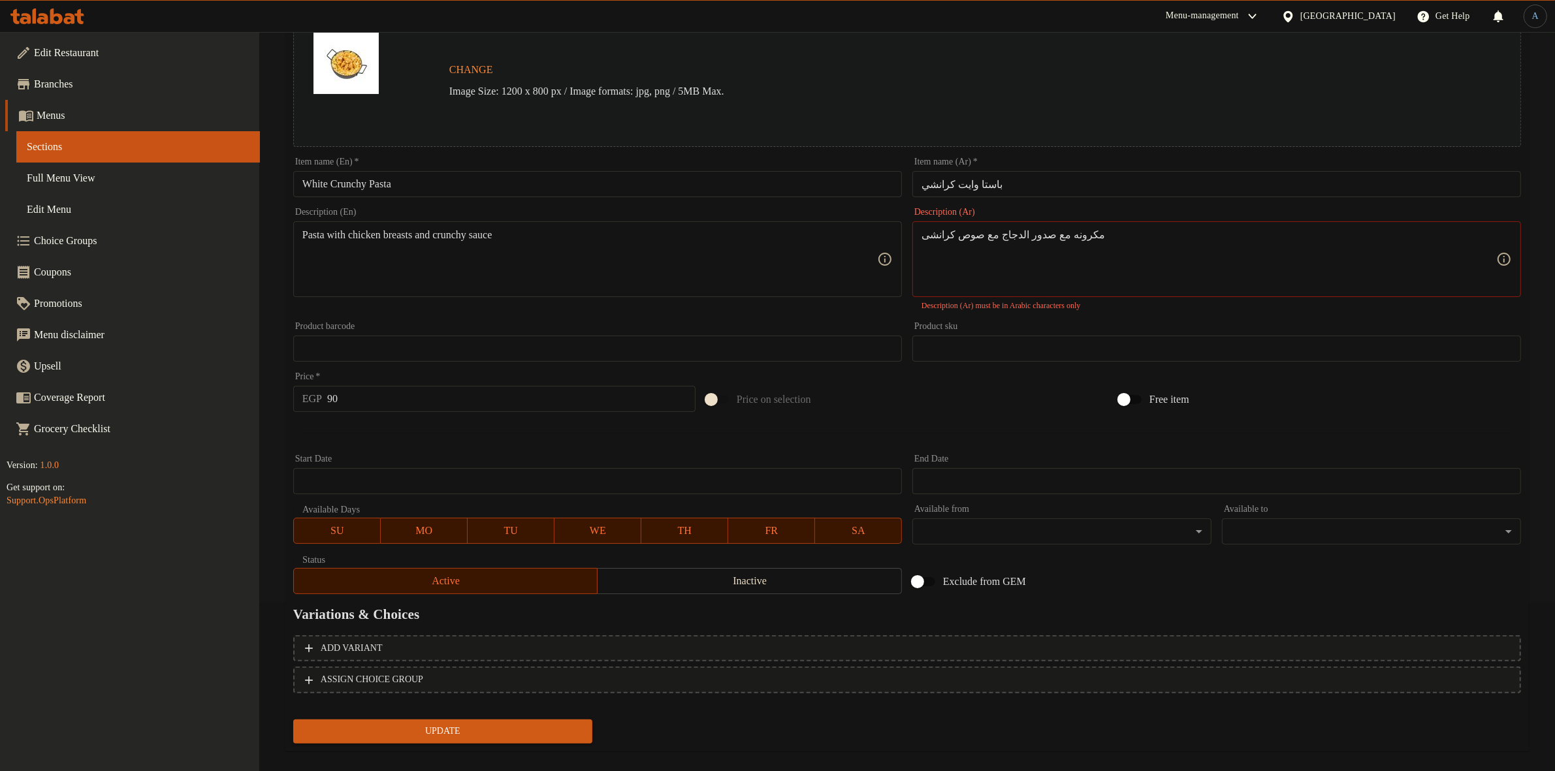
click at [1105, 259] on textarea "مكرونه مع صدور الدجاج مع صوص كرانشی" at bounding box center [1208, 260] width 575 height 62
click at [1103, 239] on textarea "مكرونة مع صدور الدجاج مع صوص كرانشى" at bounding box center [1208, 260] width 575 height 62
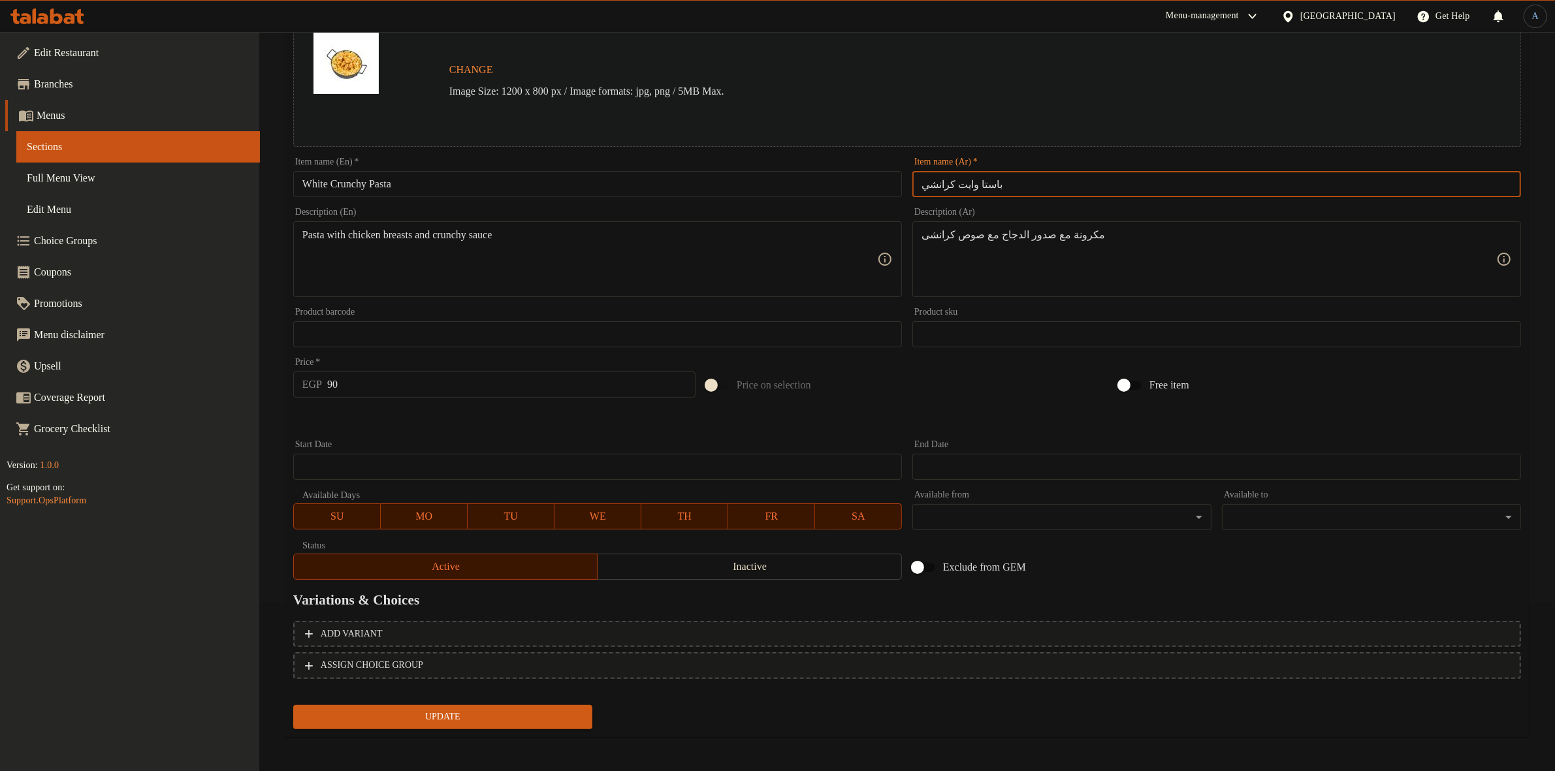
click at [1074, 184] on input "باستا وايت كرانشي" at bounding box center [1216, 184] width 609 height 26
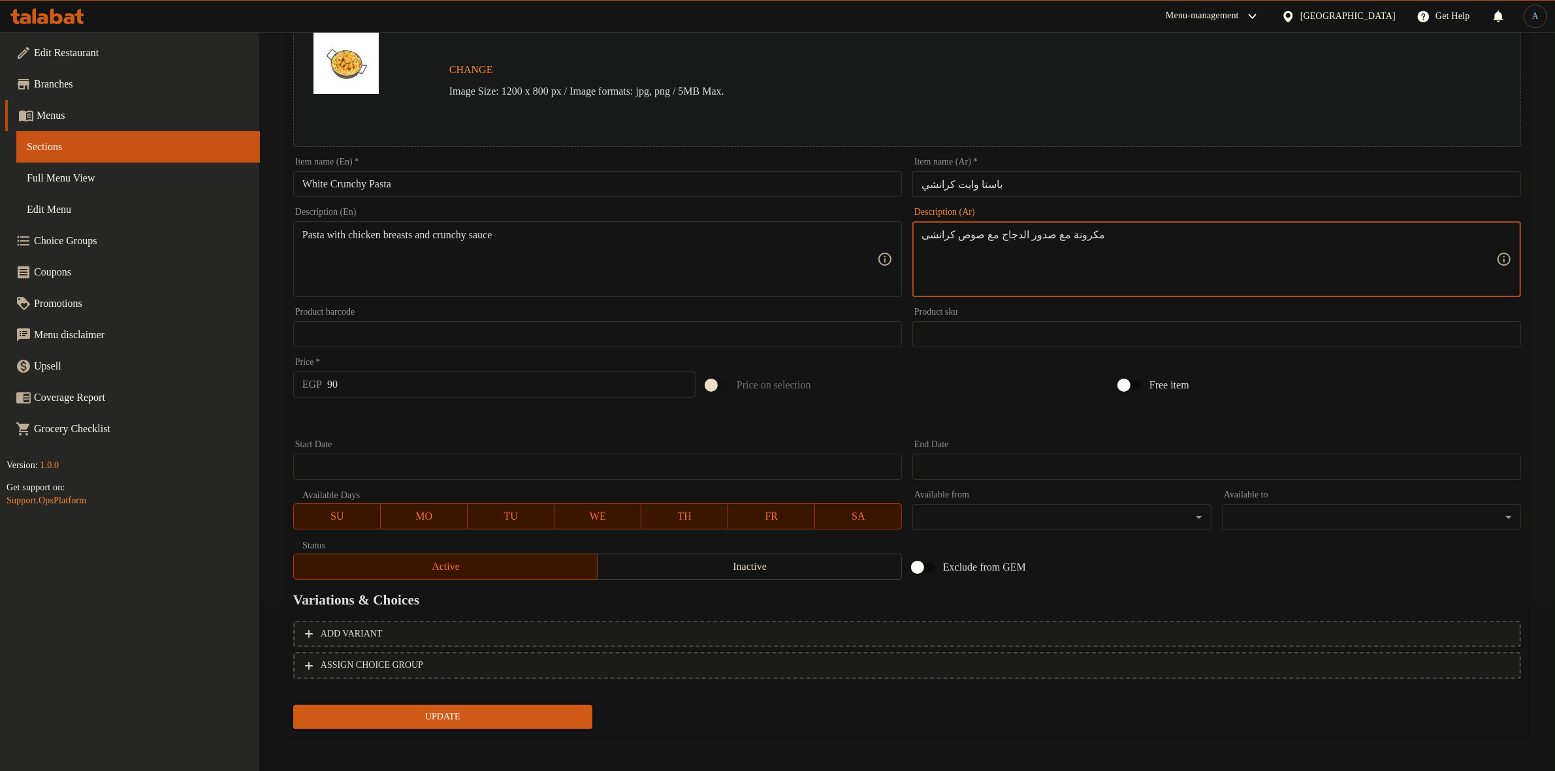
click at [1052, 235] on textarea "مكرونة مع صدور الدجاج مع صوص كرانشى" at bounding box center [1208, 260] width 575 height 62
type textarea "مكرونه مع صدور الدجاج مع صوص كرانشى"
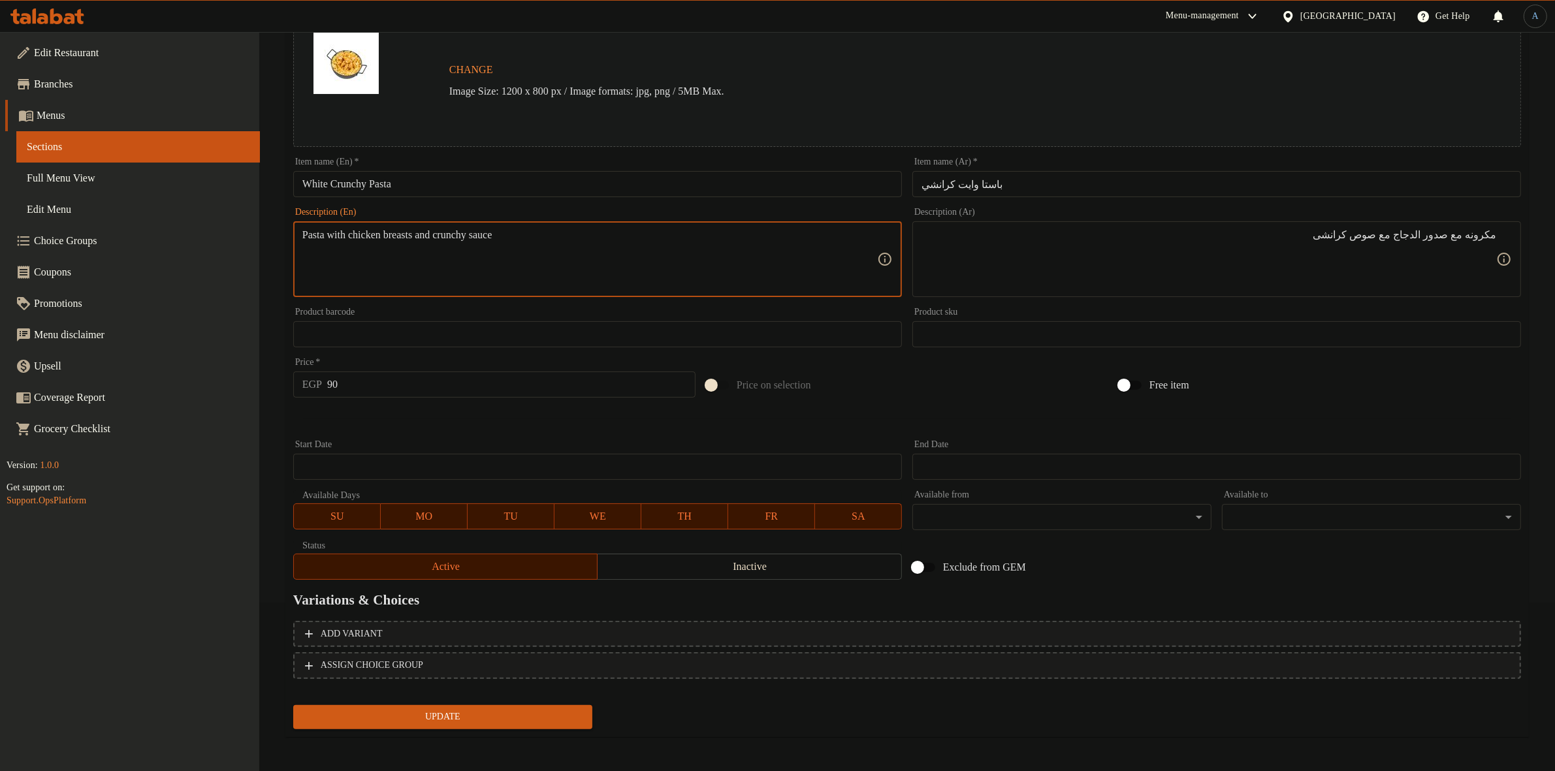
paste textarea "with crunchy sauce"
type textarea "Pasta with chicken breasts with crunchy sauce"
click at [379, 396] on input "90" at bounding box center [511, 385] width 368 height 26
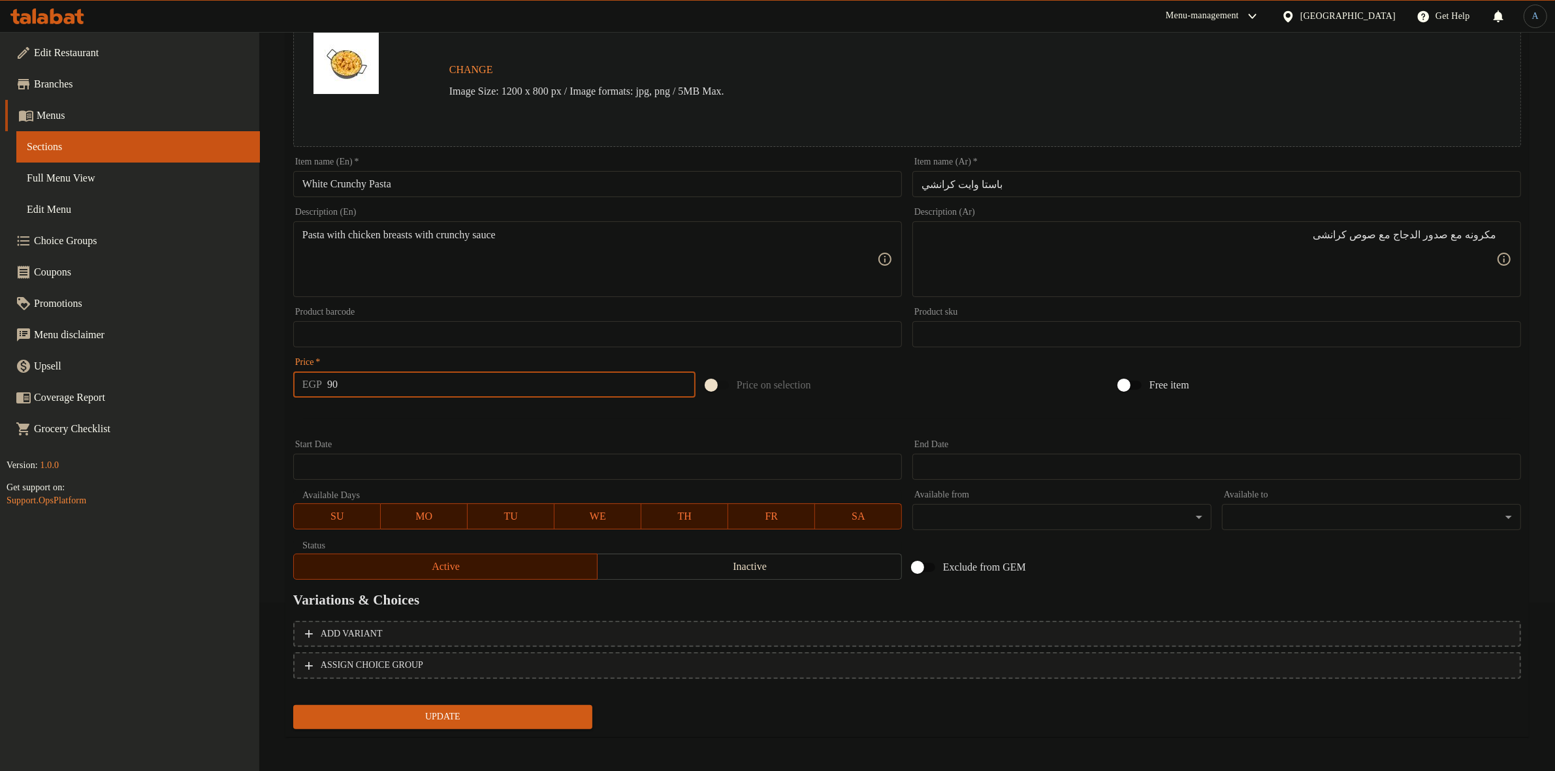
click at [379, 396] on input "90" at bounding box center [511, 385] width 368 height 26
type input "125"
click at [293, 705] on button "Update" at bounding box center [442, 717] width 299 height 24
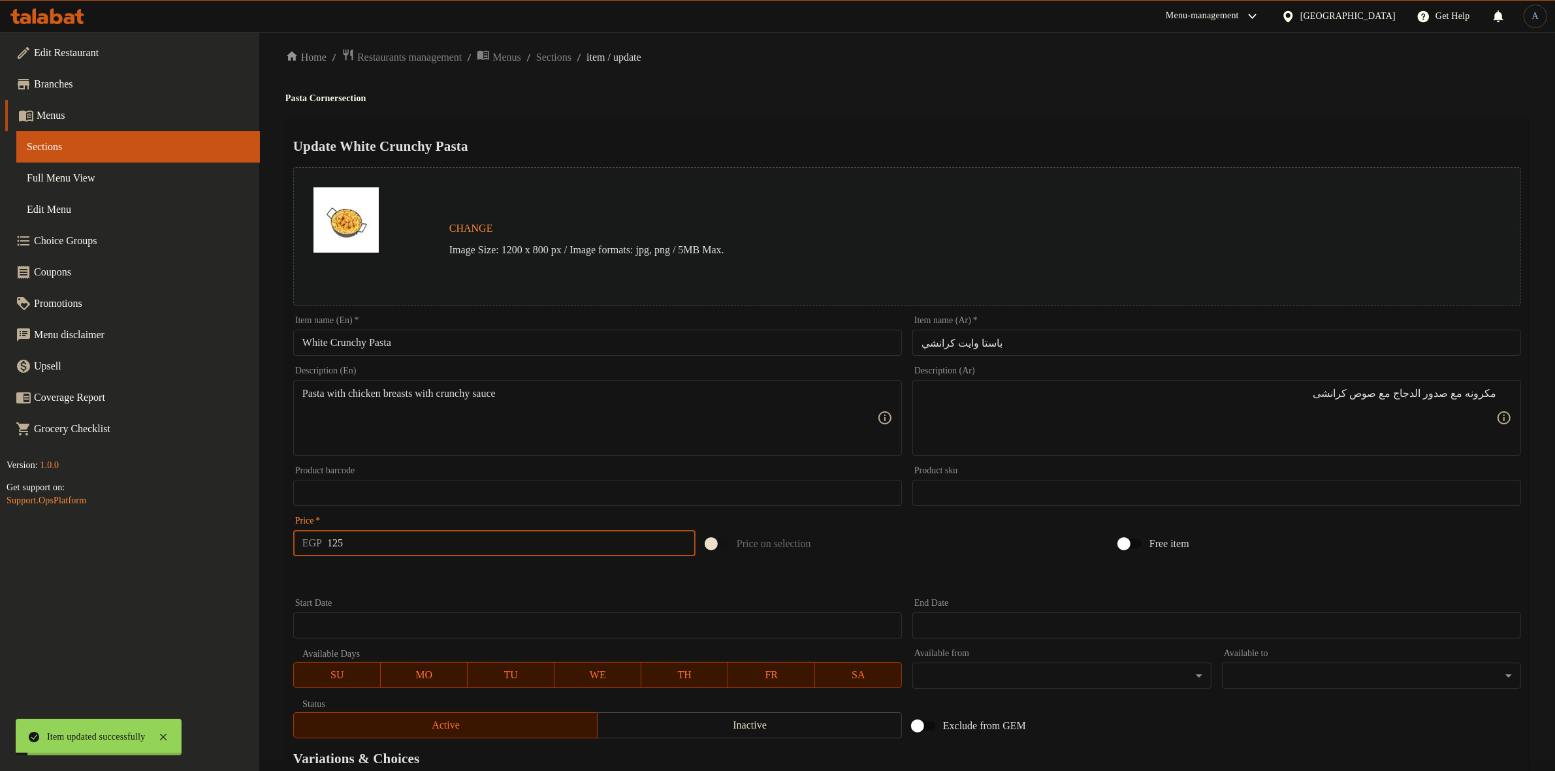
scroll to position [0, 0]
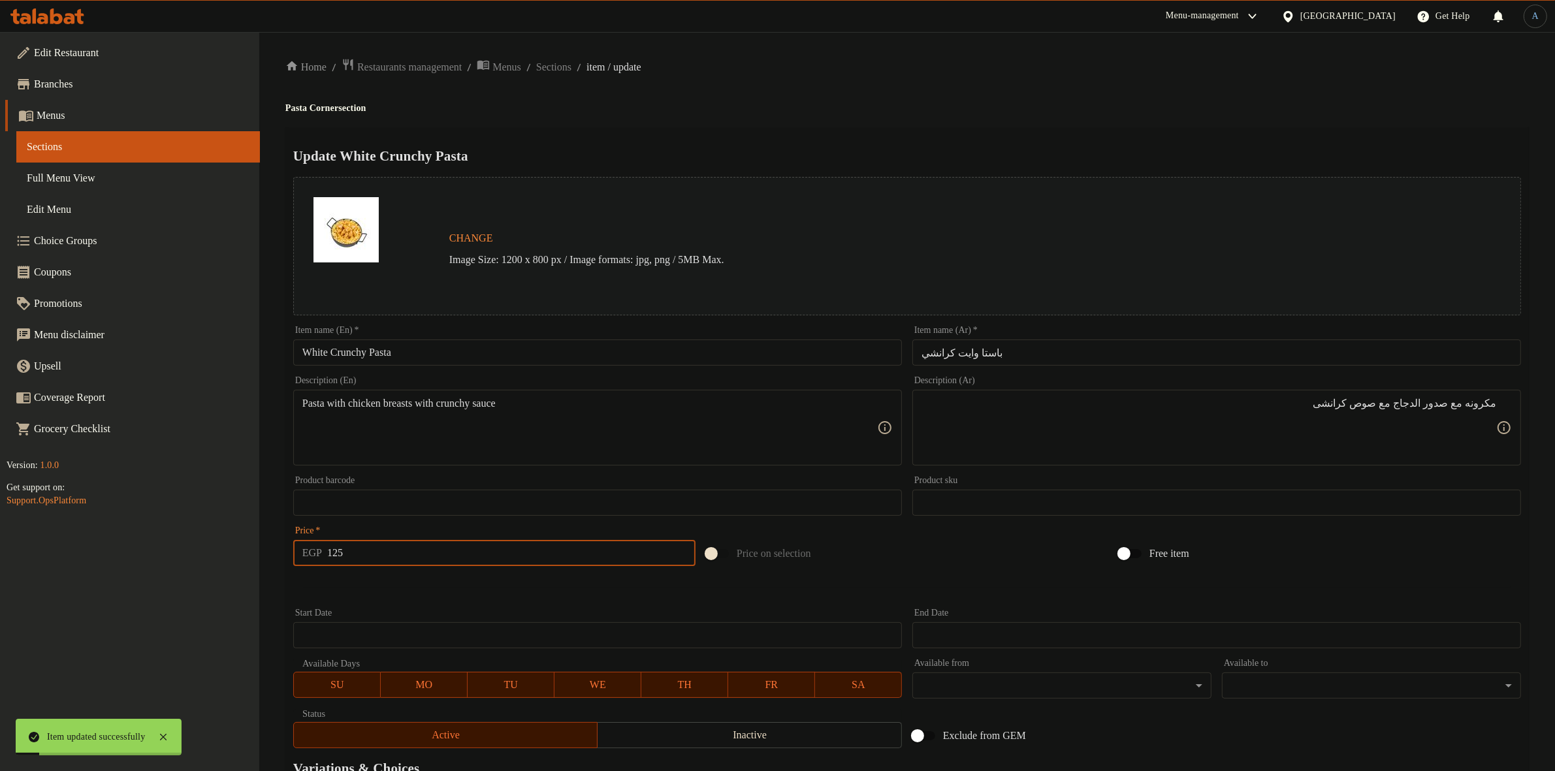
click at [531, 64] on li "/" at bounding box center [528, 67] width 5 height 16
click at [568, 63] on span "Sections" at bounding box center [553, 67] width 35 height 16
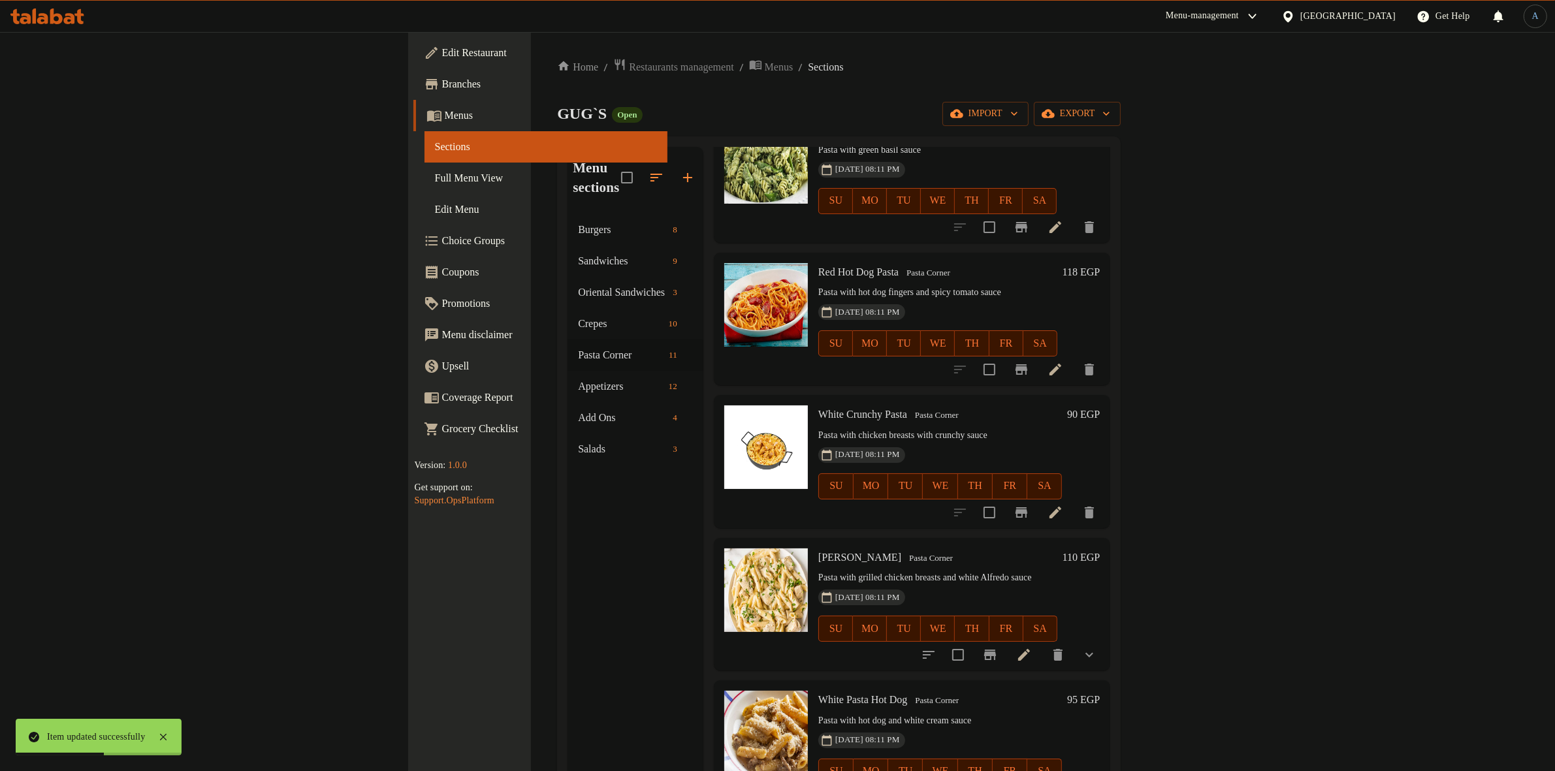
scroll to position [490, 0]
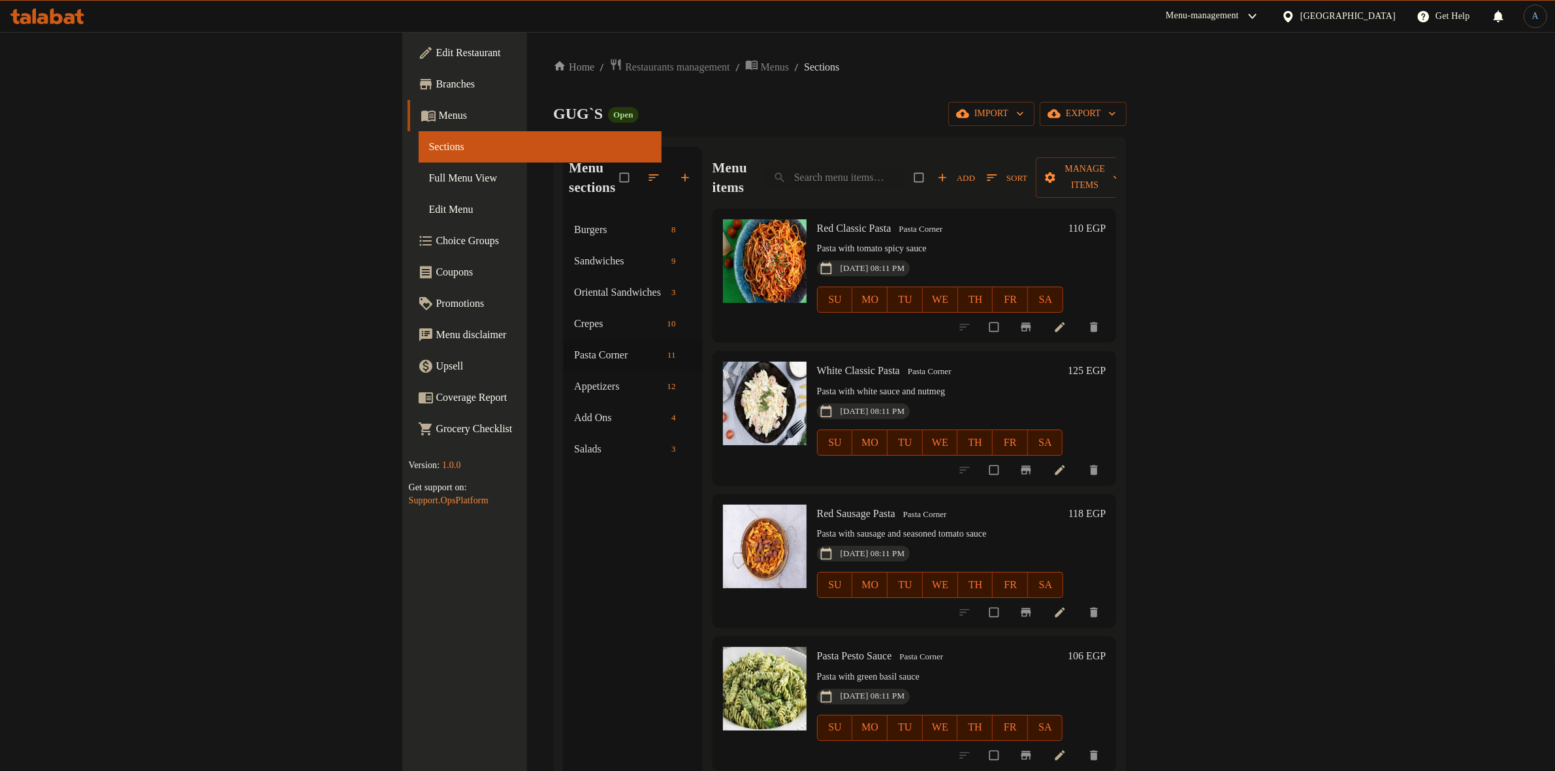
click at [1027, 172] on span "Sort" at bounding box center [1007, 177] width 40 height 15
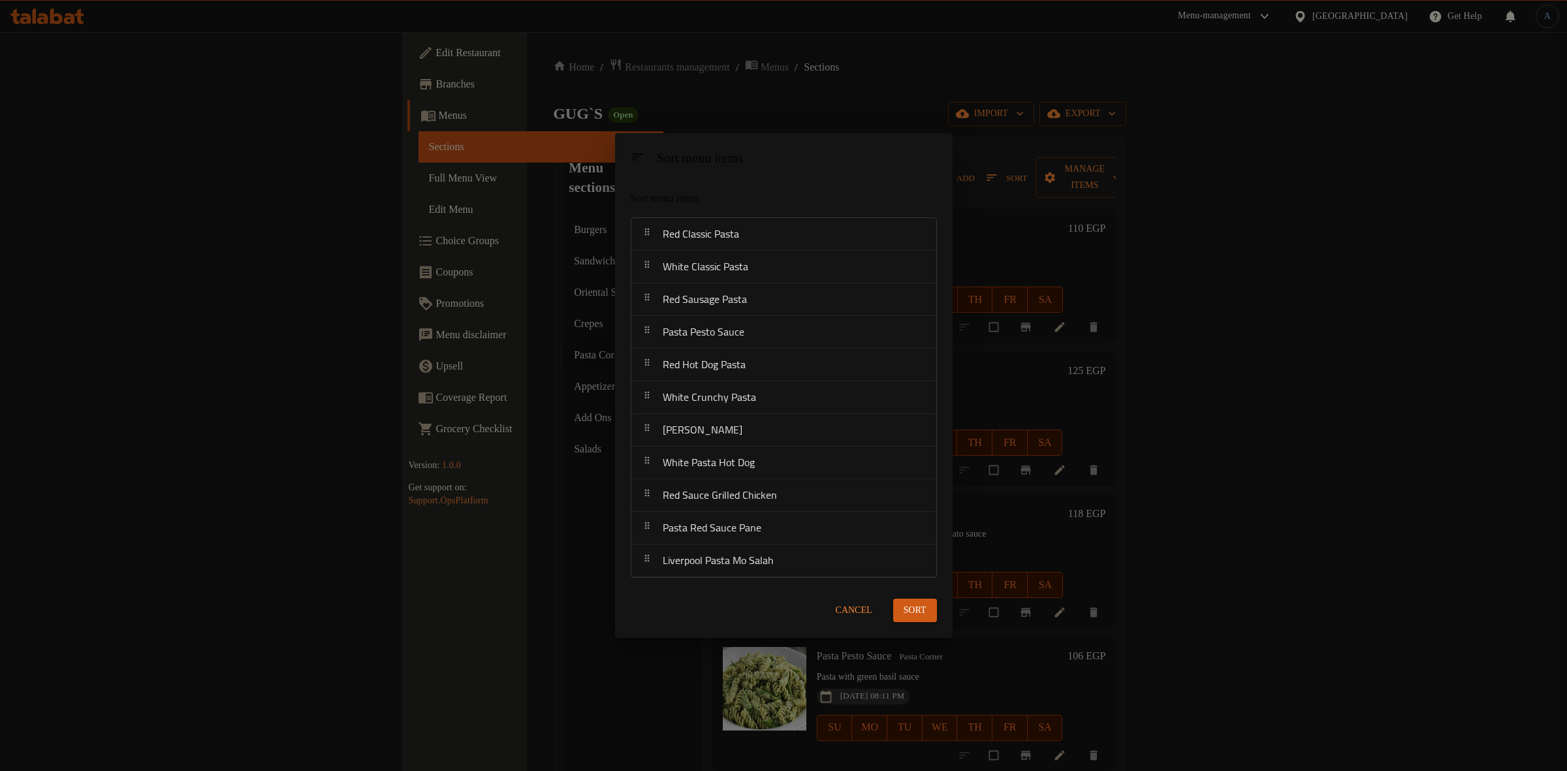
drag, startPoint x: 859, startPoint y: 601, endPoint x: 893, endPoint y: 581, distance: 39.2
click at [859, 603] on span "Cancel" at bounding box center [854, 611] width 37 height 16
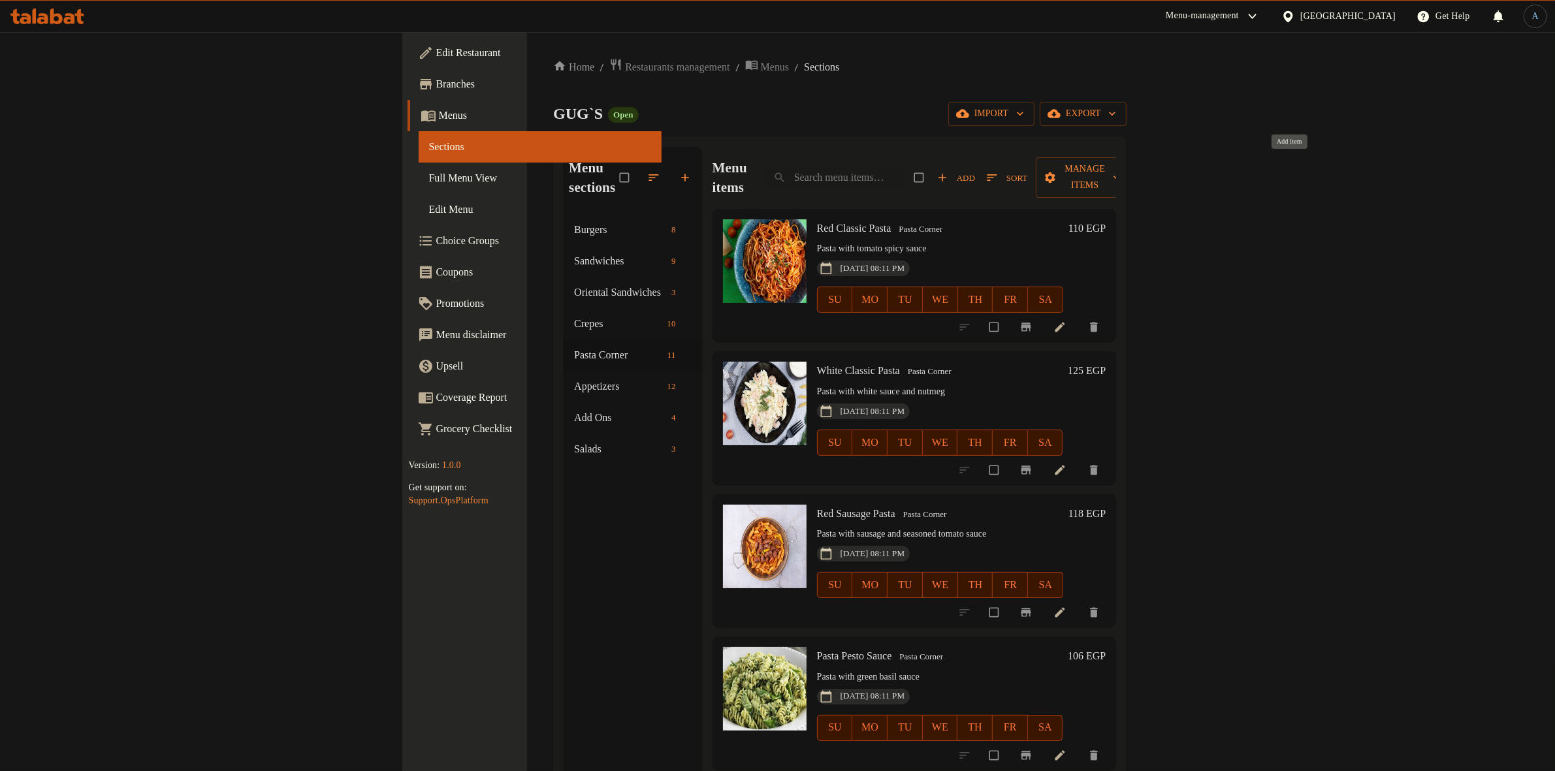
click at [975, 170] on span "Add" at bounding box center [956, 177] width 38 height 15
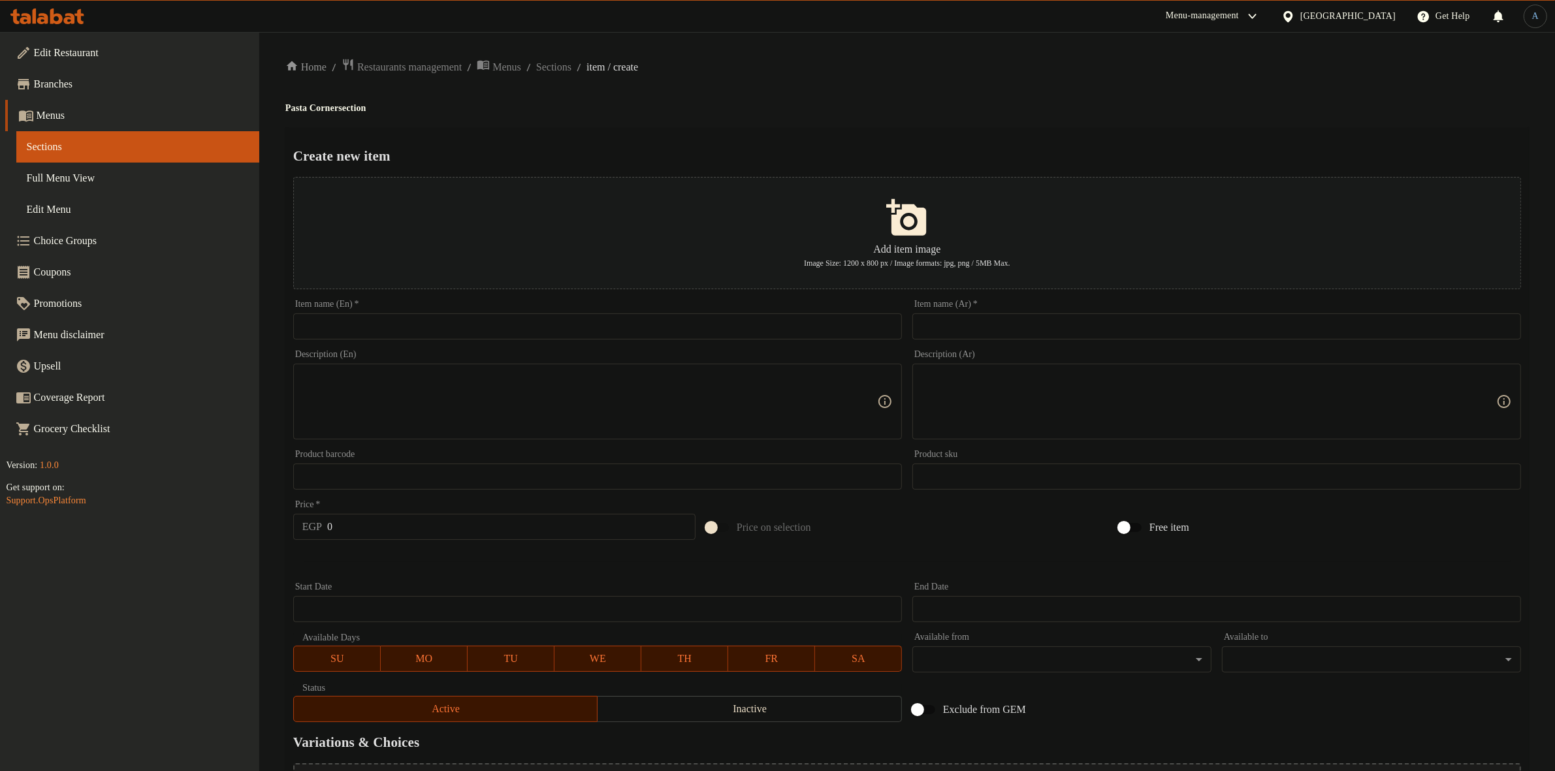
click at [1021, 328] on input "text" at bounding box center [1216, 326] width 609 height 26
paste input "اسباکتی بلونیز"
click at [999, 76] on div "Home / Restaurants management / Menus / Sections / item / create Pasta Corner s…" at bounding box center [906, 474] width 1243 height 832
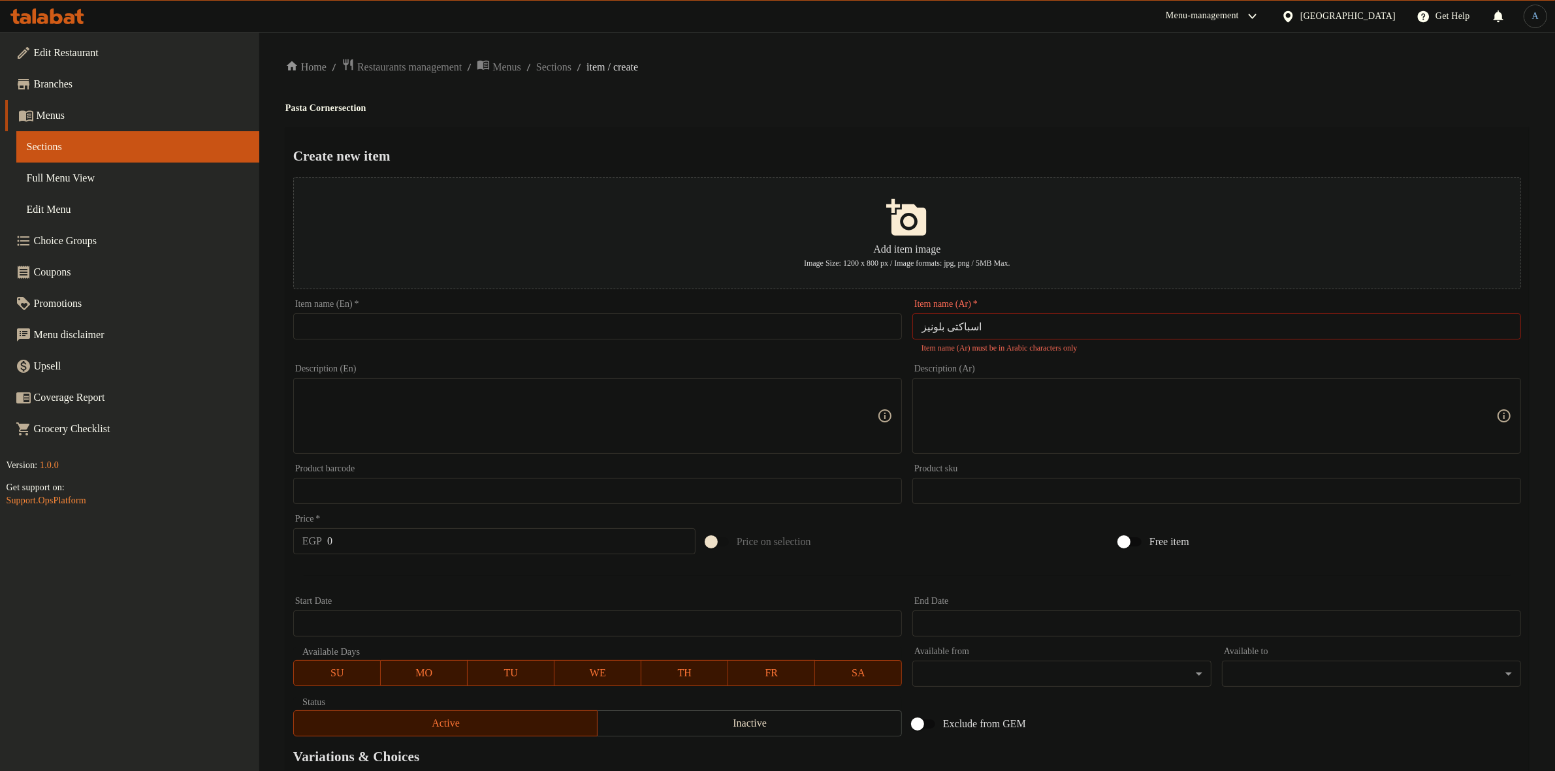
click at [1026, 320] on input "اسباکتی بلونیز" at bounding box center [1216, 326] width 609 height 26
click at [953, 326] on input "اسباکتی بلونیز" at bounding box center [1216, 326] width 609 height 26
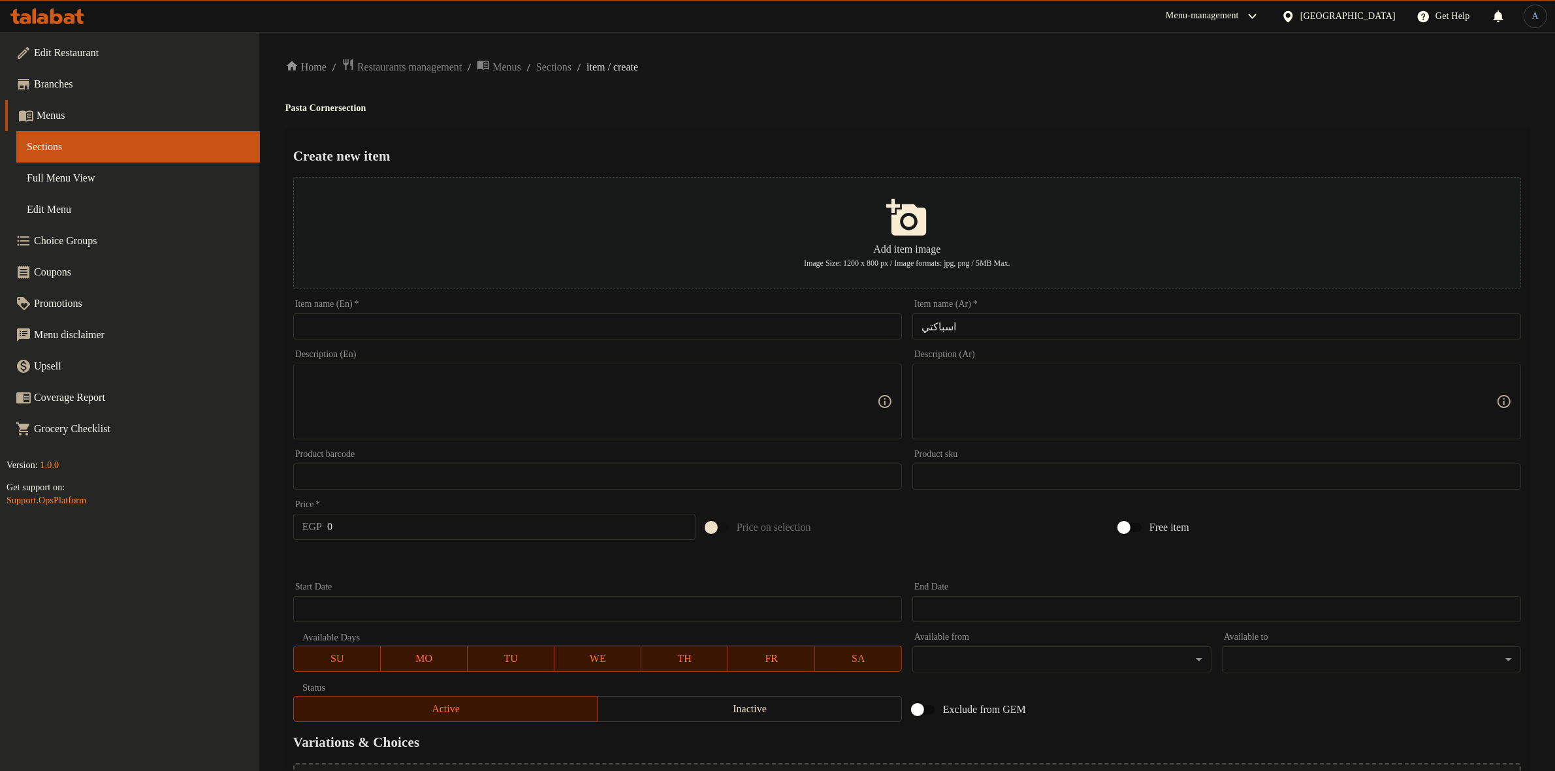
click at [970, 95] on div "Home / Restaurants management / Menus / Sections / item / create Pasta Corner s…" at bounding box center [906, 474] width 1243 height 832
drag, startPoint x: 1013, startPoint y: 310, endPoint x: 1017, endPoint y: 324, distance: 14.3
click at [1013, 312] on div "Item name (Ar)   * اسباكتي Item name (Ar) *" at bounding box center [1216, 320] width 609 height 40
click at [1017, 324] on input "اسباكتي" at bounding box center [1216, 326] width 609 height 26
paste input "بلونيز"
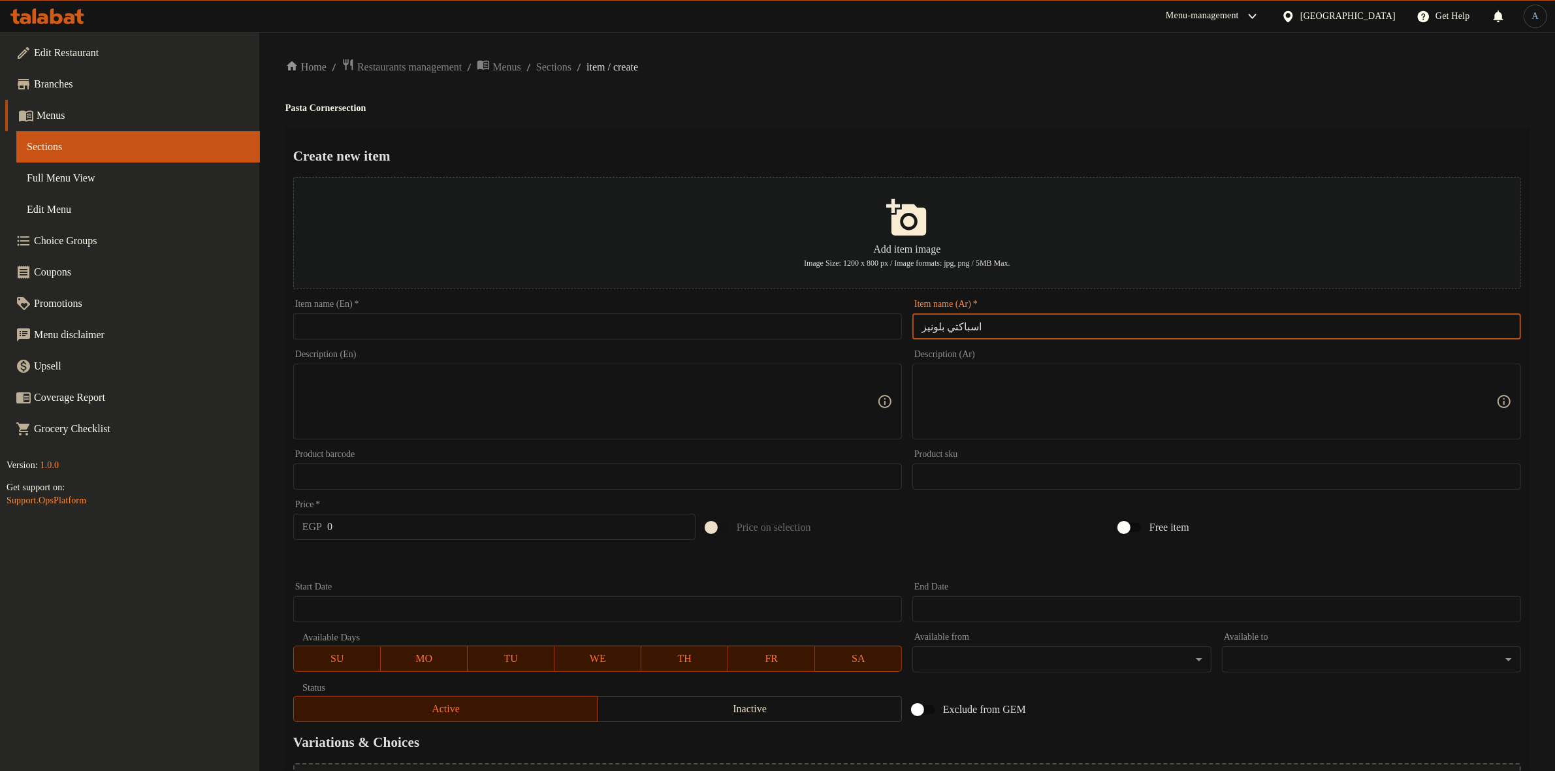
type input "اسباكتي بلونيز"
click at [1041, 136] on div "Create new item Add item image Image Size: 1200 x 800 px / Image formats: jpg, …" at bounding box center [906, 503] width 1243 height 753
click at [571, 63] on span "Sections" at bounding box center [553, 67] width 35 height 16
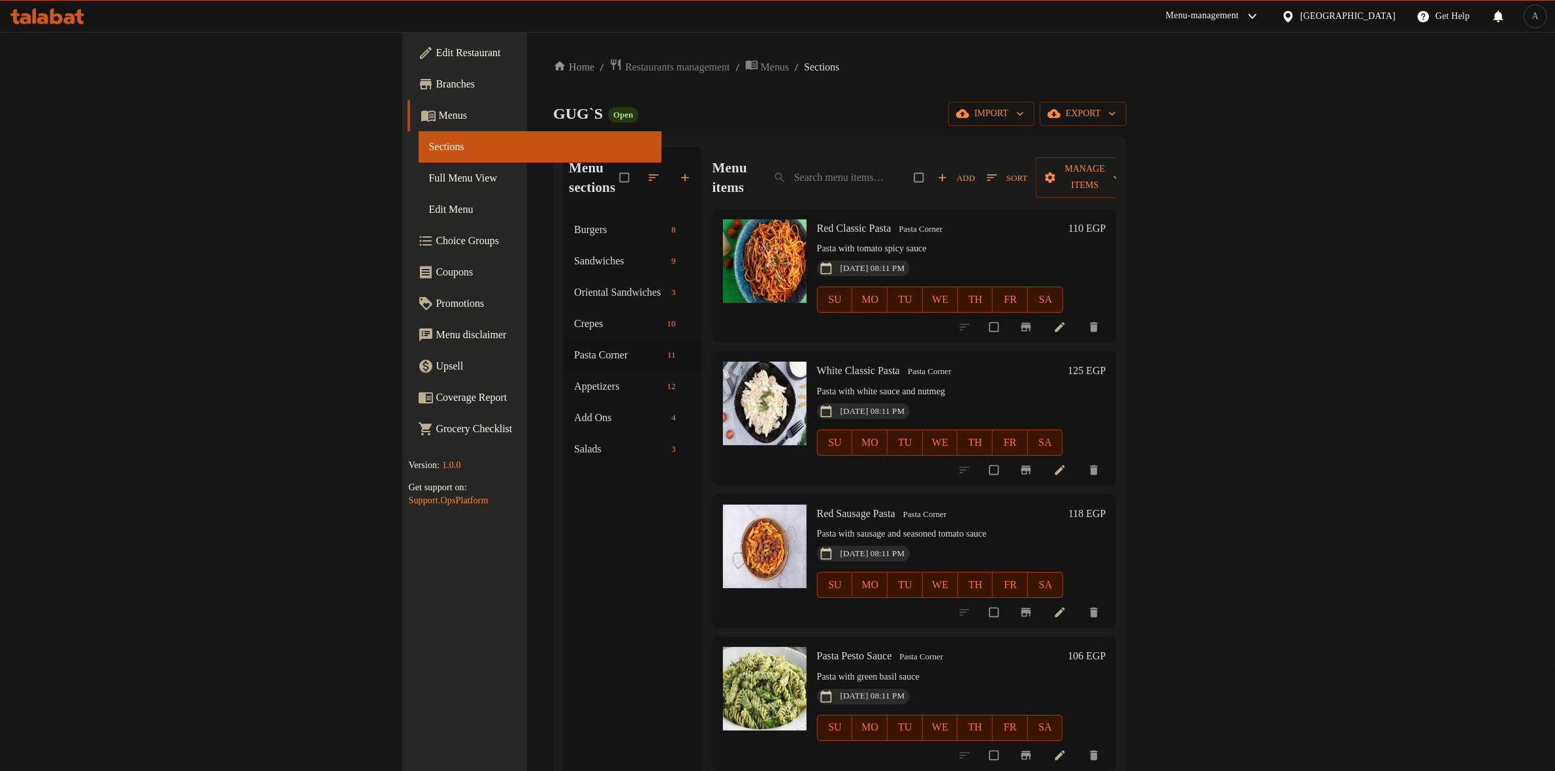
click at [898, 219] on h6 "Red Classic Pasta Pasta Corner" at bounding box center [940, 228] width 246 height 18
click at [904, 171] on input "search" at bounding box center [833, 177] width 141 height 23
paste input "اسباكتي بلونيز"
type input "اسباكتي بلونيز"
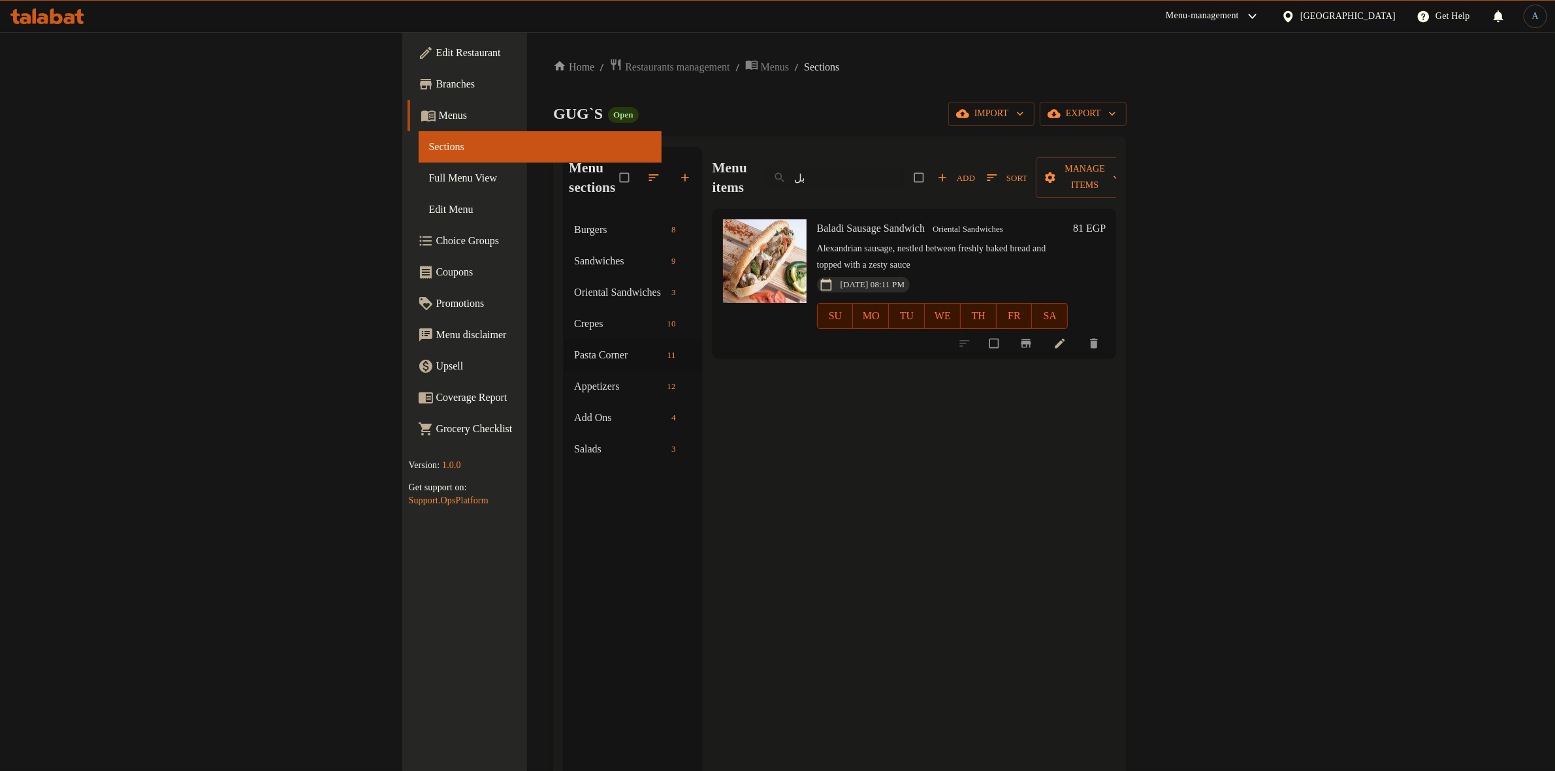
type input "ب"
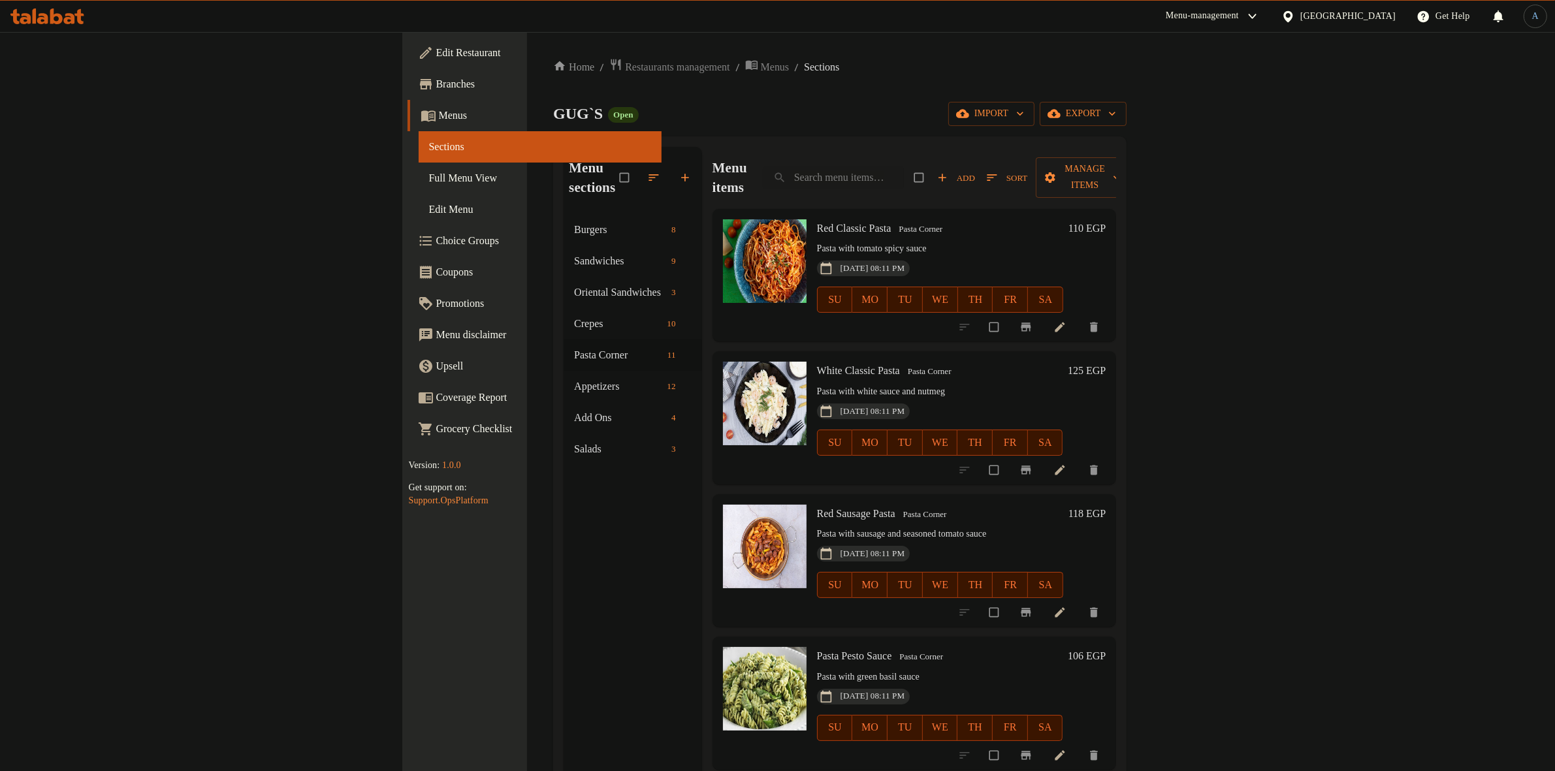
click at [957, 113] on div "GUG`S Open import export" at bounding box center [839, 114] width 573 height 24
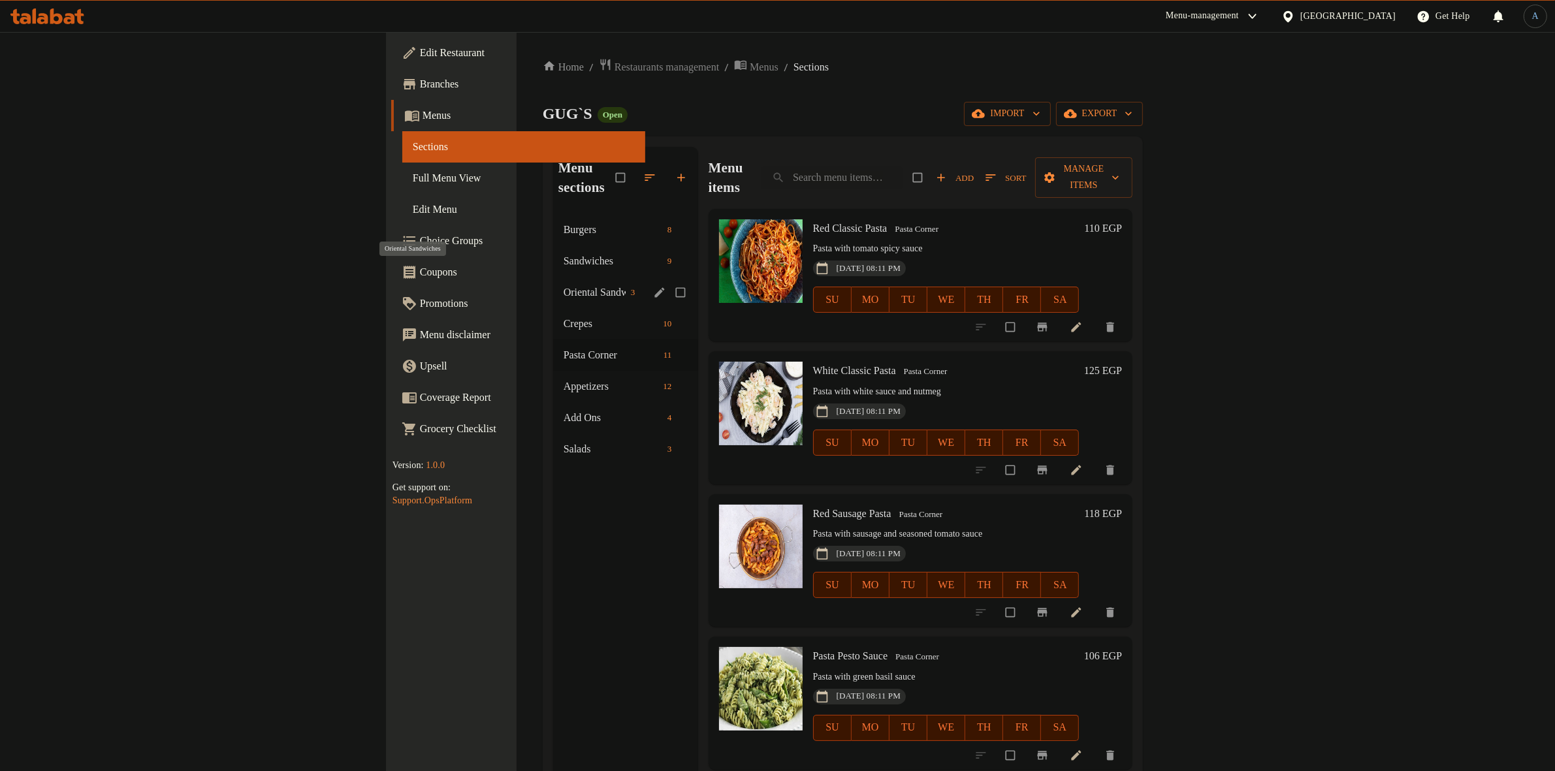
click at [563, 285] on span "Oriental Sandwiches" at bounding box center [594, 293] width 62 height 16
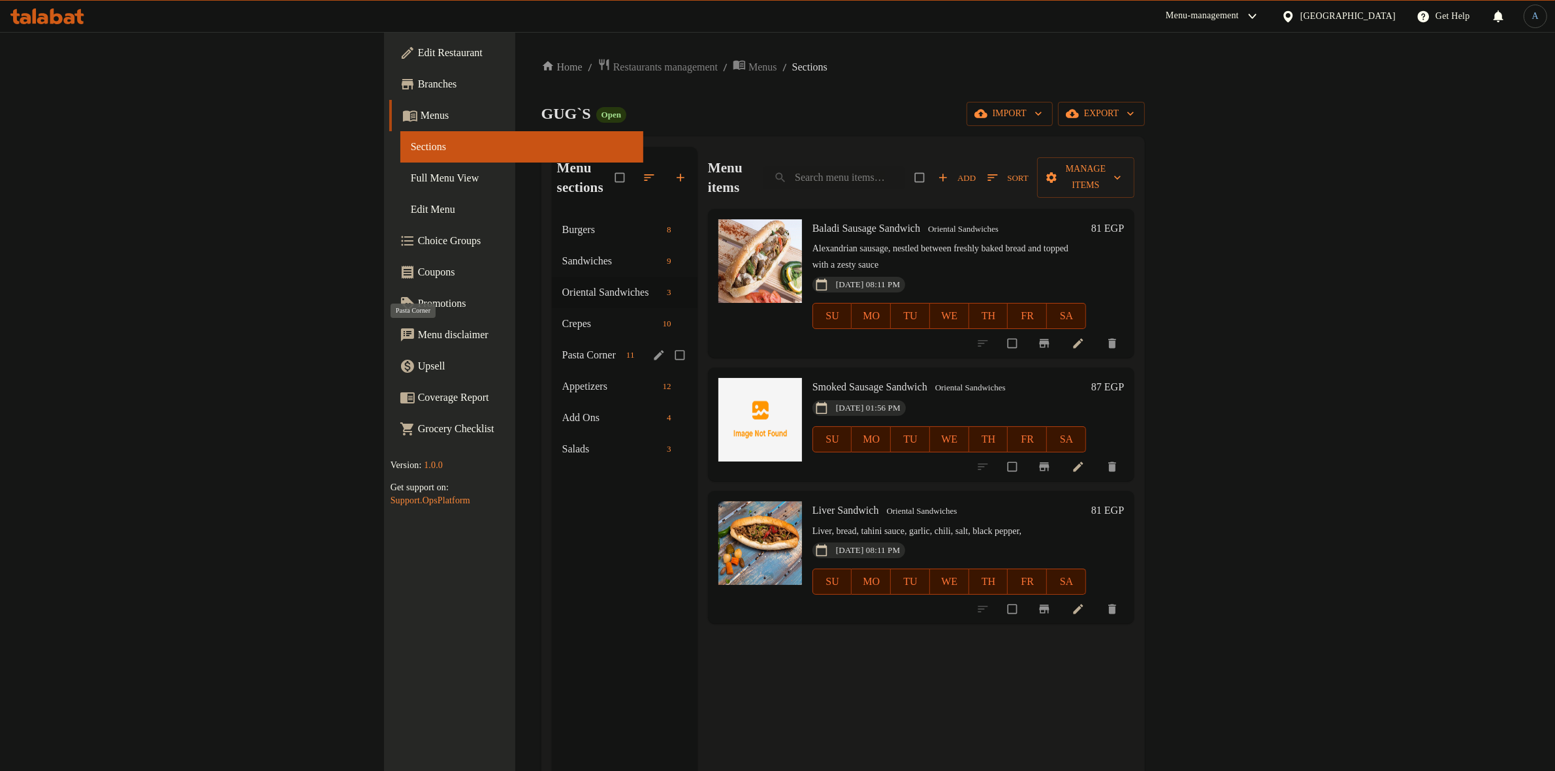
click at [562, 347] on span "Pasta Corner" at bounding box center [591, 355] width 59 height 16
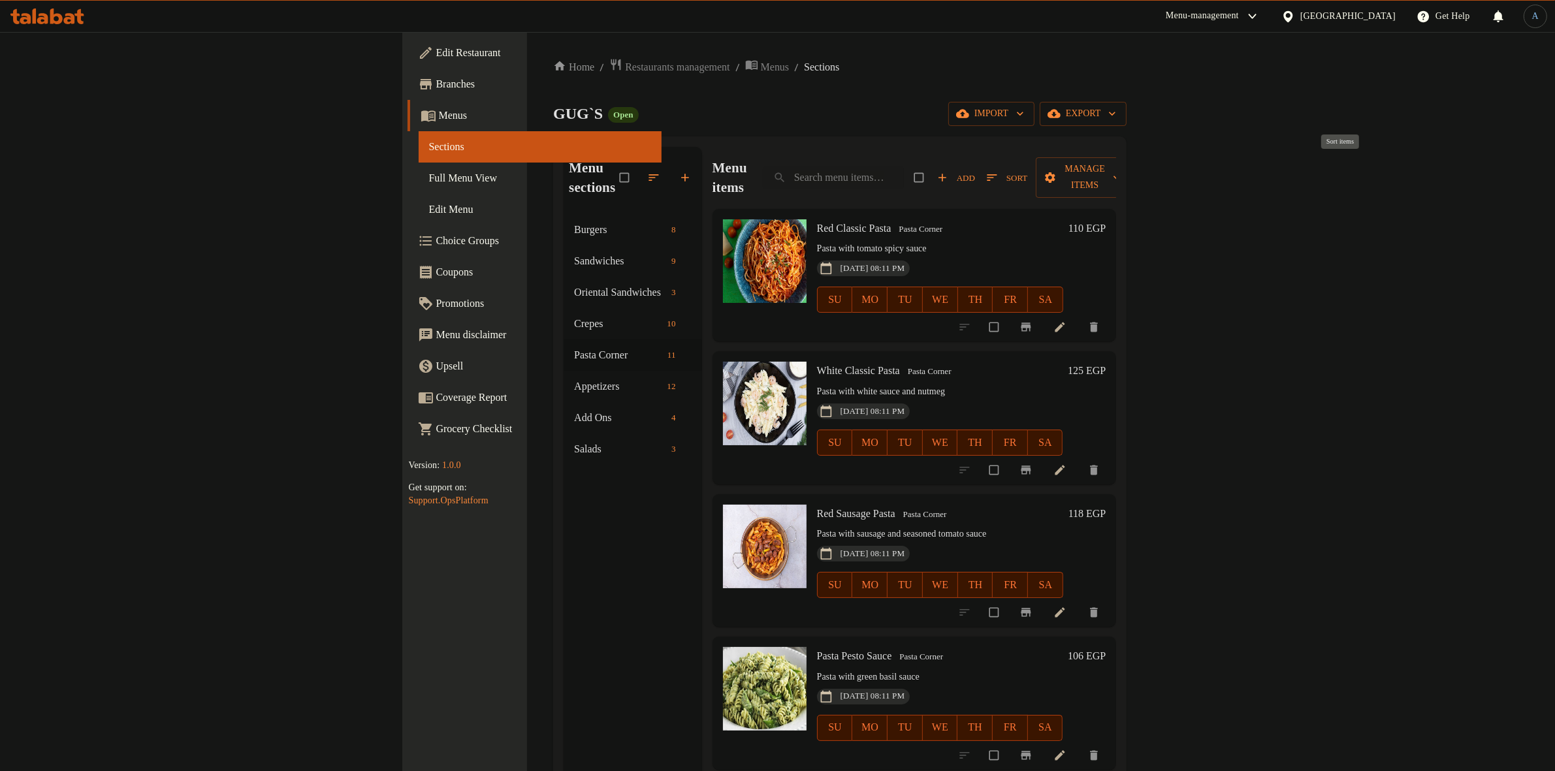
click at [1027, 170] on span "Sort" at bounding box center [1007, 177] width 40 height 15
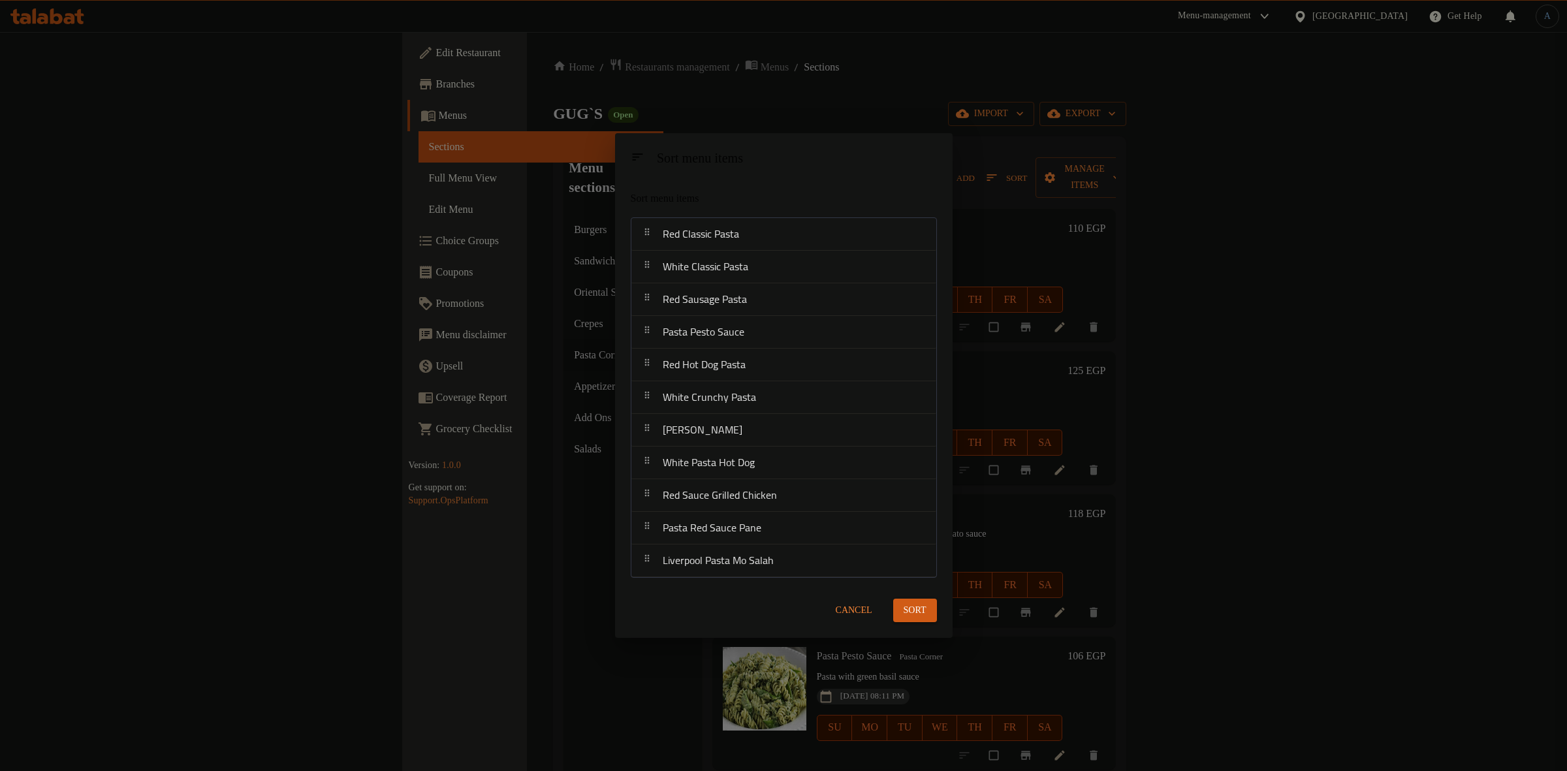
click at [842, 612] on span "Cancel" at bounding box center [854, 611] width 37 height 16
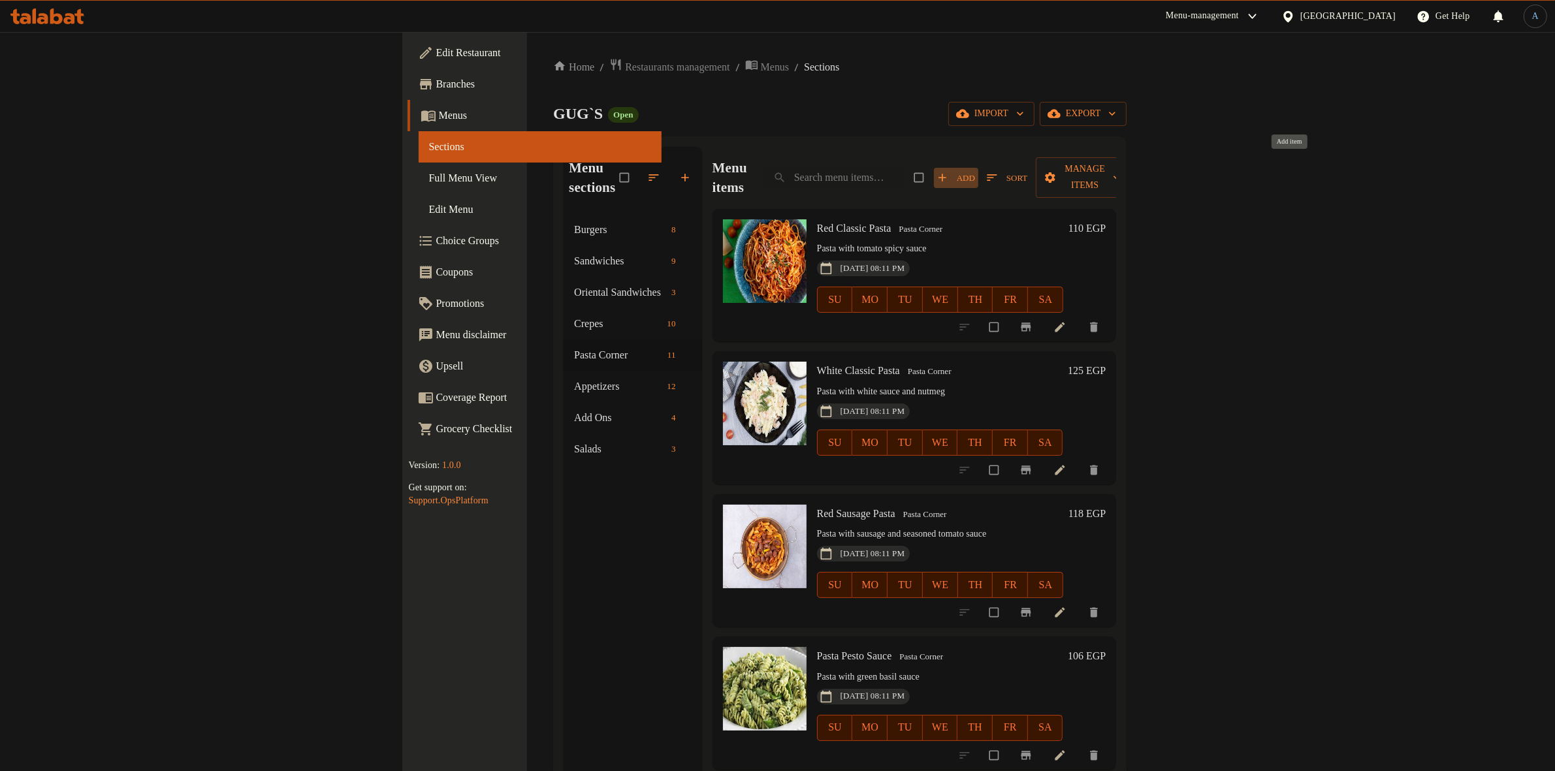
click at [975, 170] on span "Add" at bounding box center [956, 177] width 38 height 15
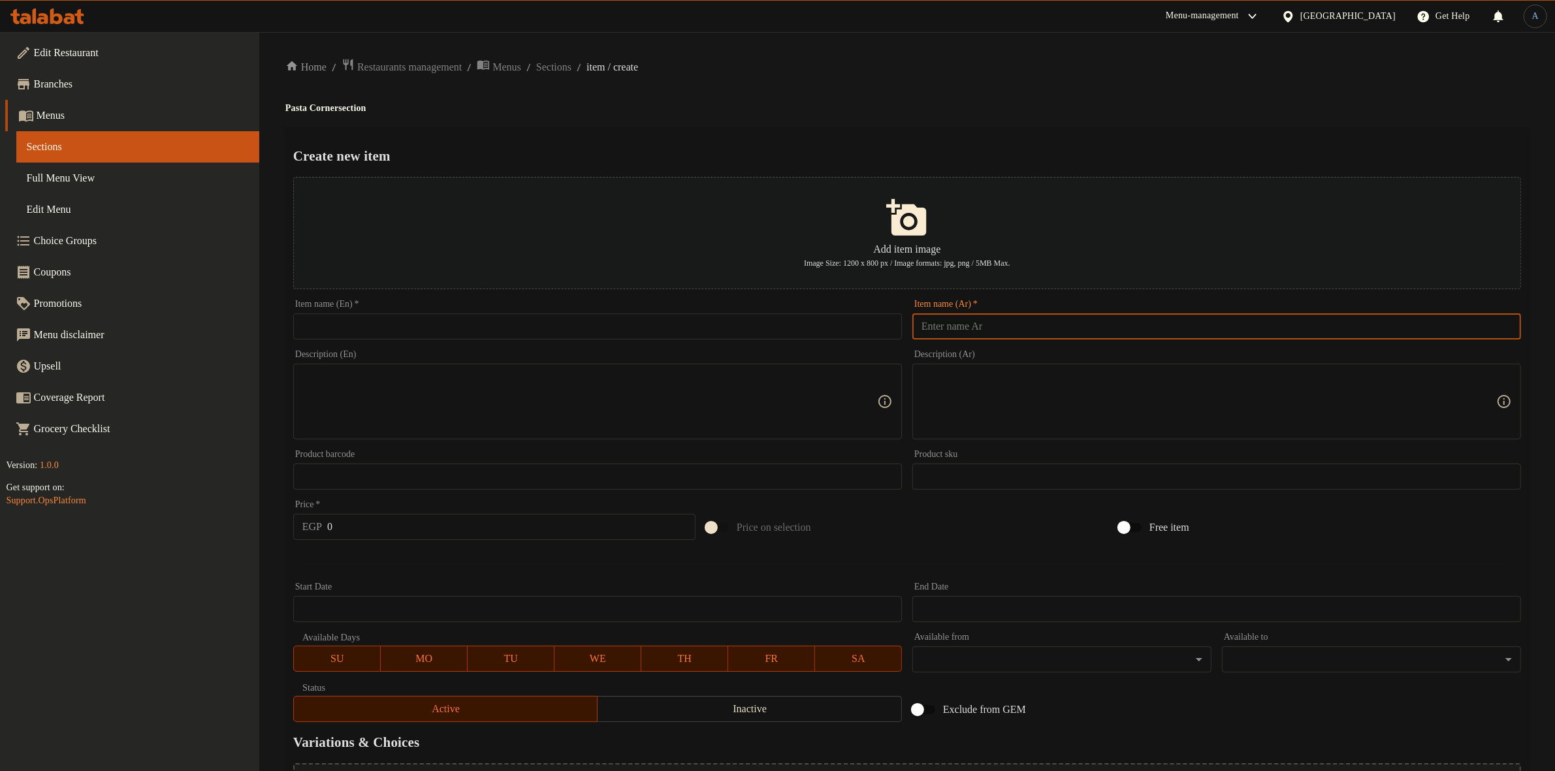
click at [965, 319] on input "text" at bounding box center [1216, 326] width 609 height 26
click at [1056, 318] on input "اباكتي بلونيز" at bounding box center [1216, 326] width 609 height 26
type input "اسباكتي بلونيز"
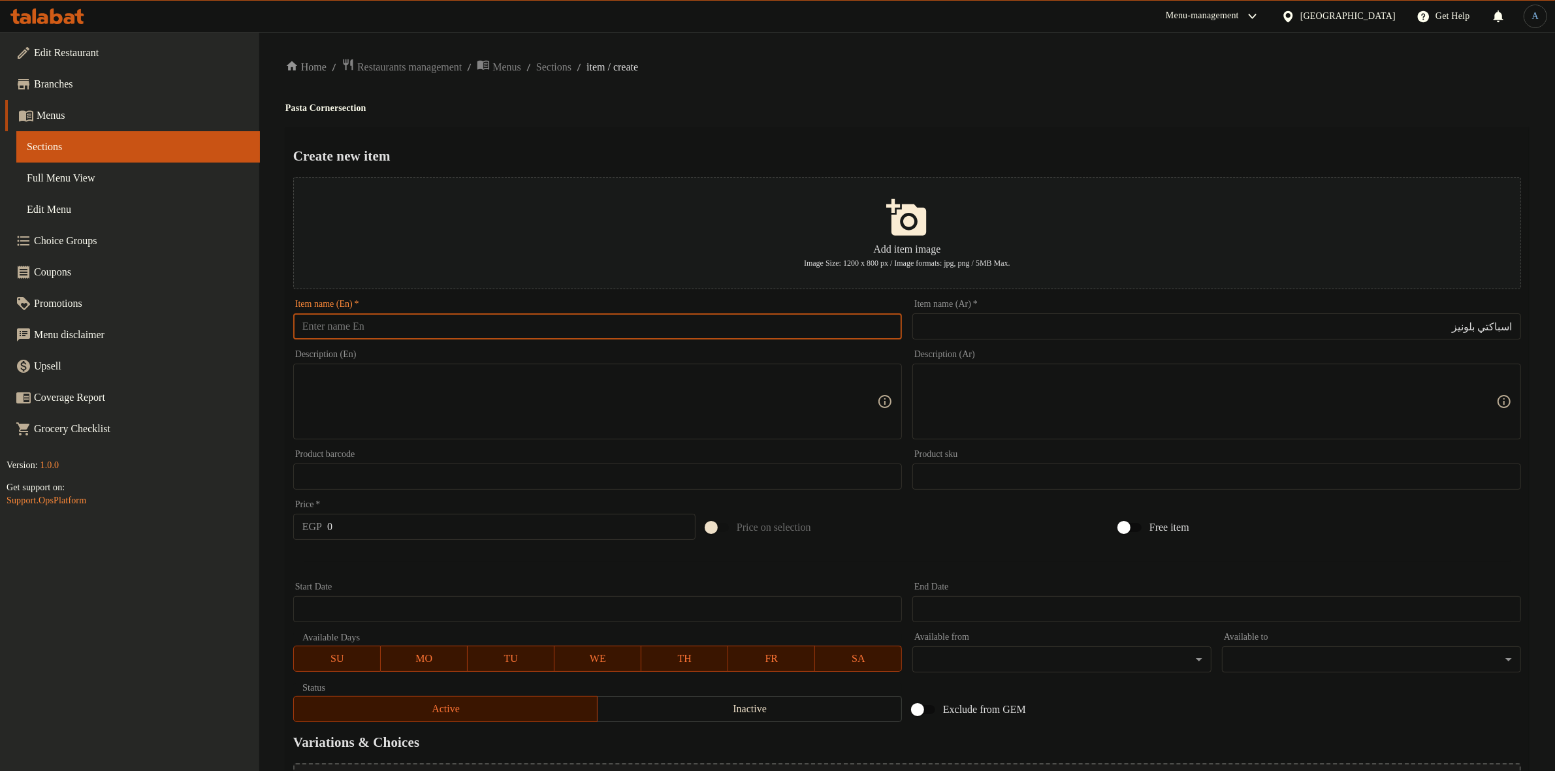
click at [774, 322] on input "text" at bounding box center [597, 326] width 609 height 26
paste input "Spaghetti Bolognese"
type input "Spaghetti Bolognese"
click at [863, 110] on h4 "Pasta Corner section" at bounding box center [906, 108] width 1243 height 13
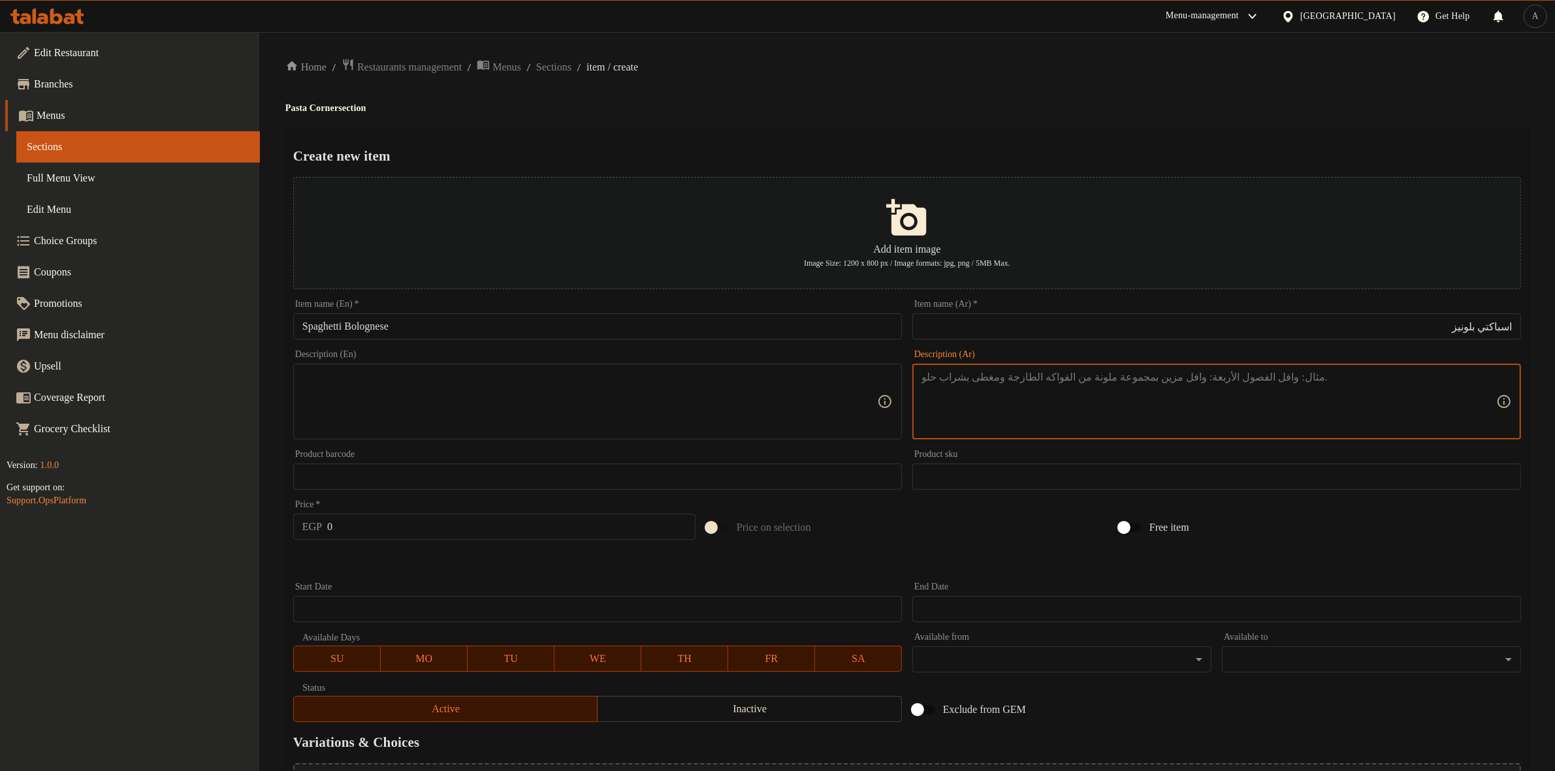
click at [1124, 395] on textarea at bounding box center [1208, 402] width 575 height 62
paste textarea "اسپاکتی بصوص اللحم المفرم + صوص طماطم"
click at [1034, 124] on div "Home / Restaurants management / Menus / Sections / item / create Pasta Corner s…" at bounding box center [906, 474] width 1243 height 832
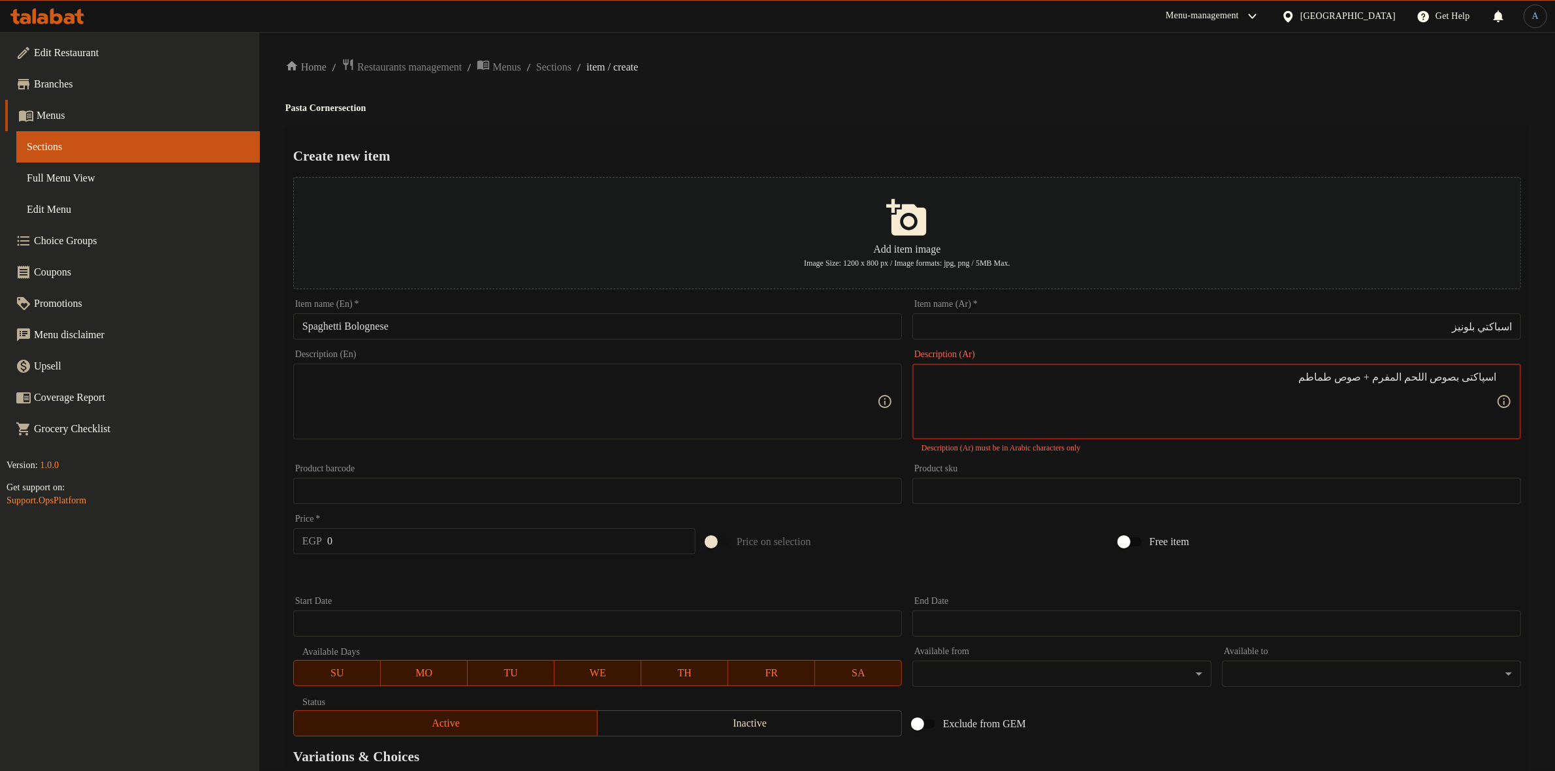
drag, startPoint x: 1470, startPoint y: 377, endPoint x: 1566, endPoint y: 379, distance: 95.4
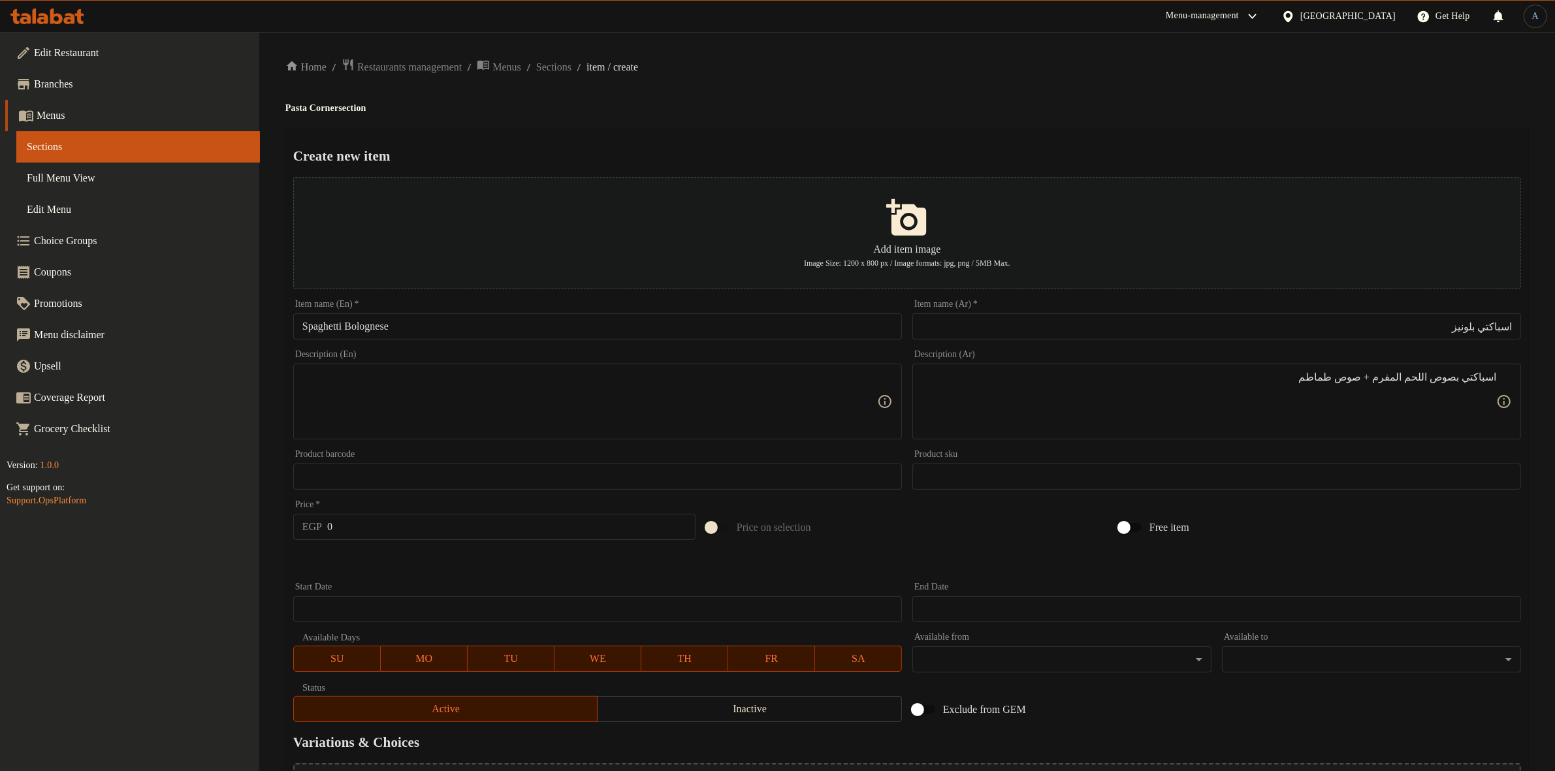
click at [1207, 111] on h4 "Pasta Corner section" at bounding box center [906, 108] width 1243 height 13
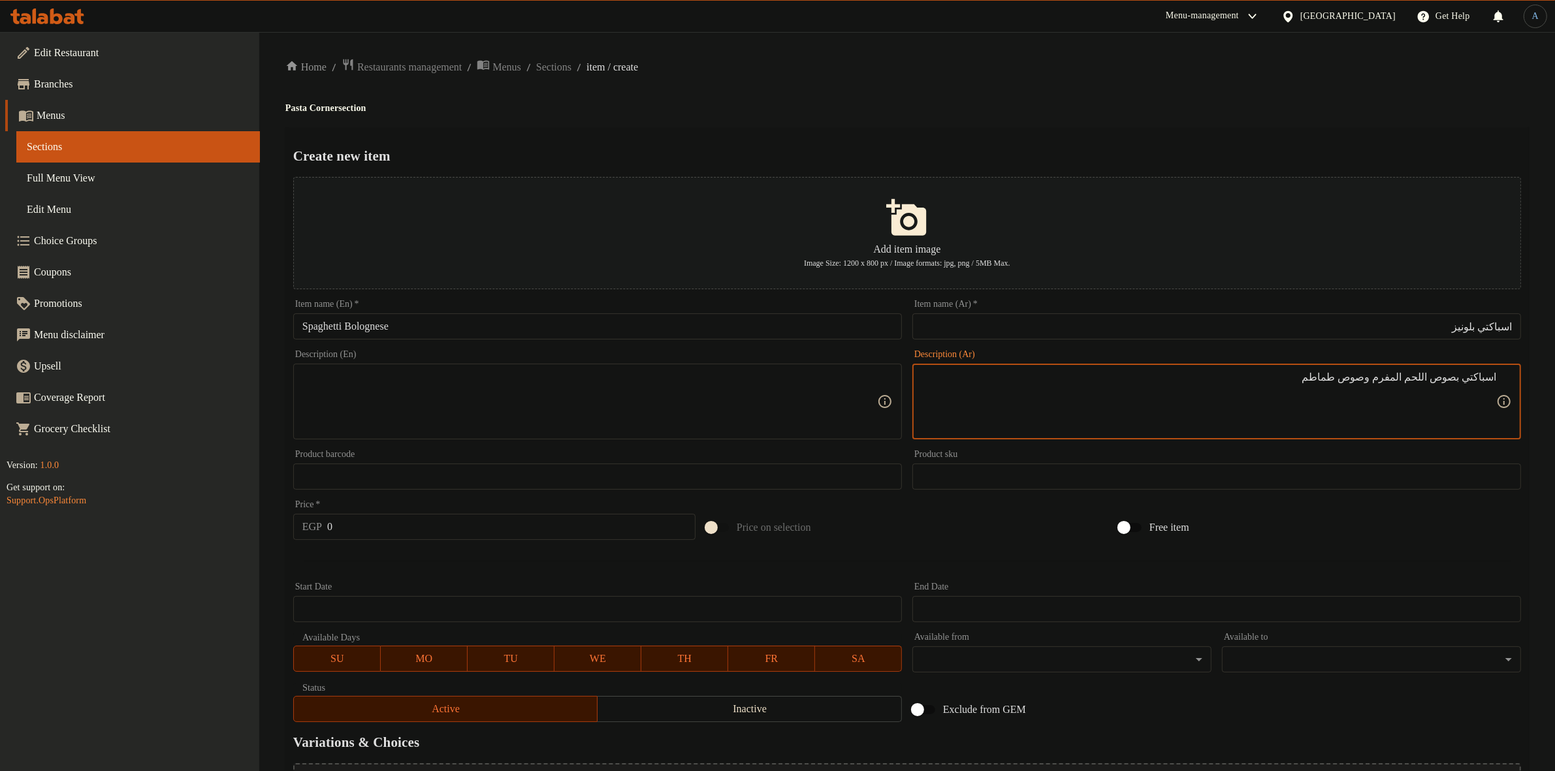
type textarea "اسباكتي بصوص اللحم المفرم وصوص طماطم"
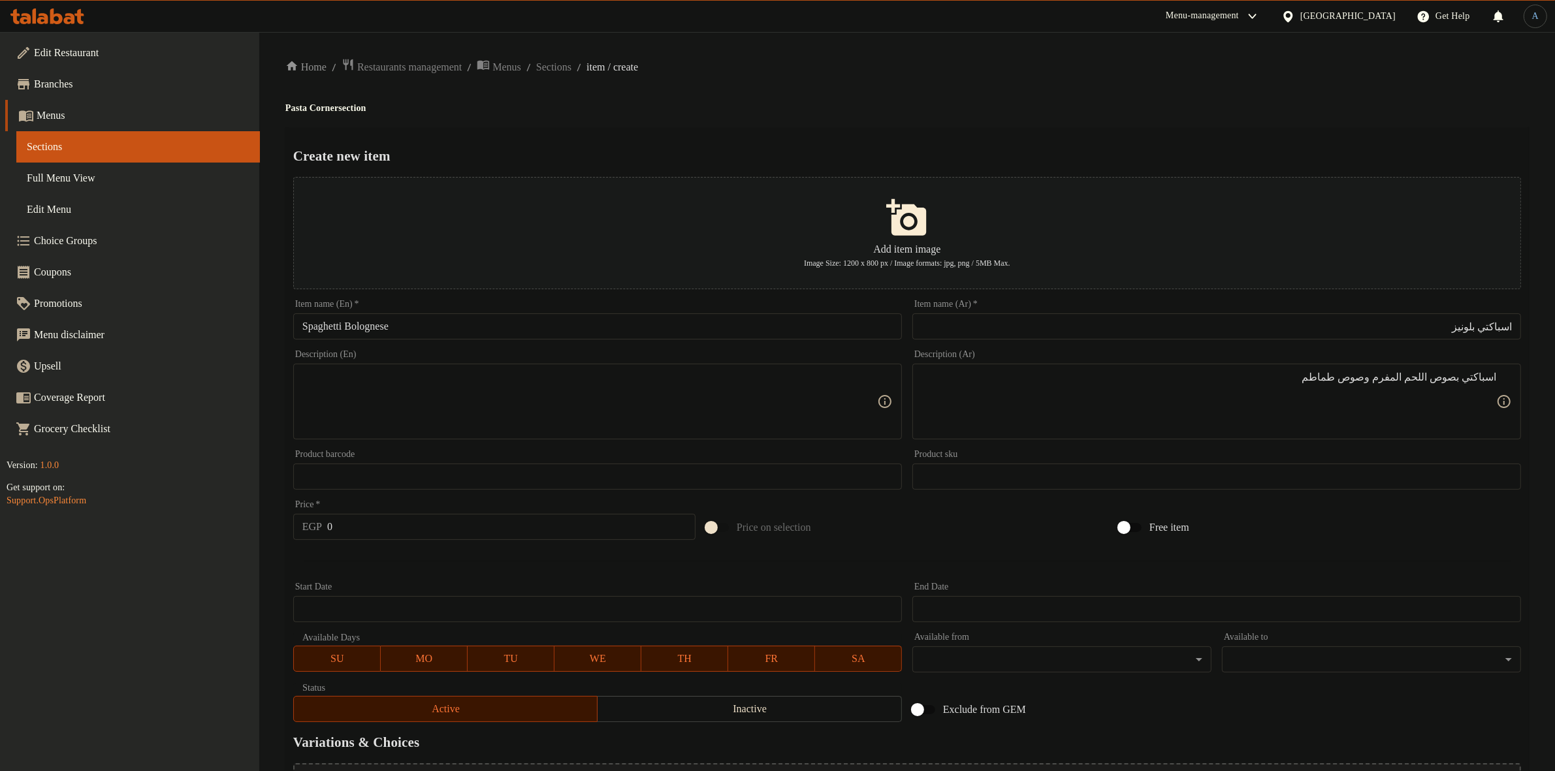
click at [681, 406] on textarea at bounding box center [589, 402] width 575 height 62
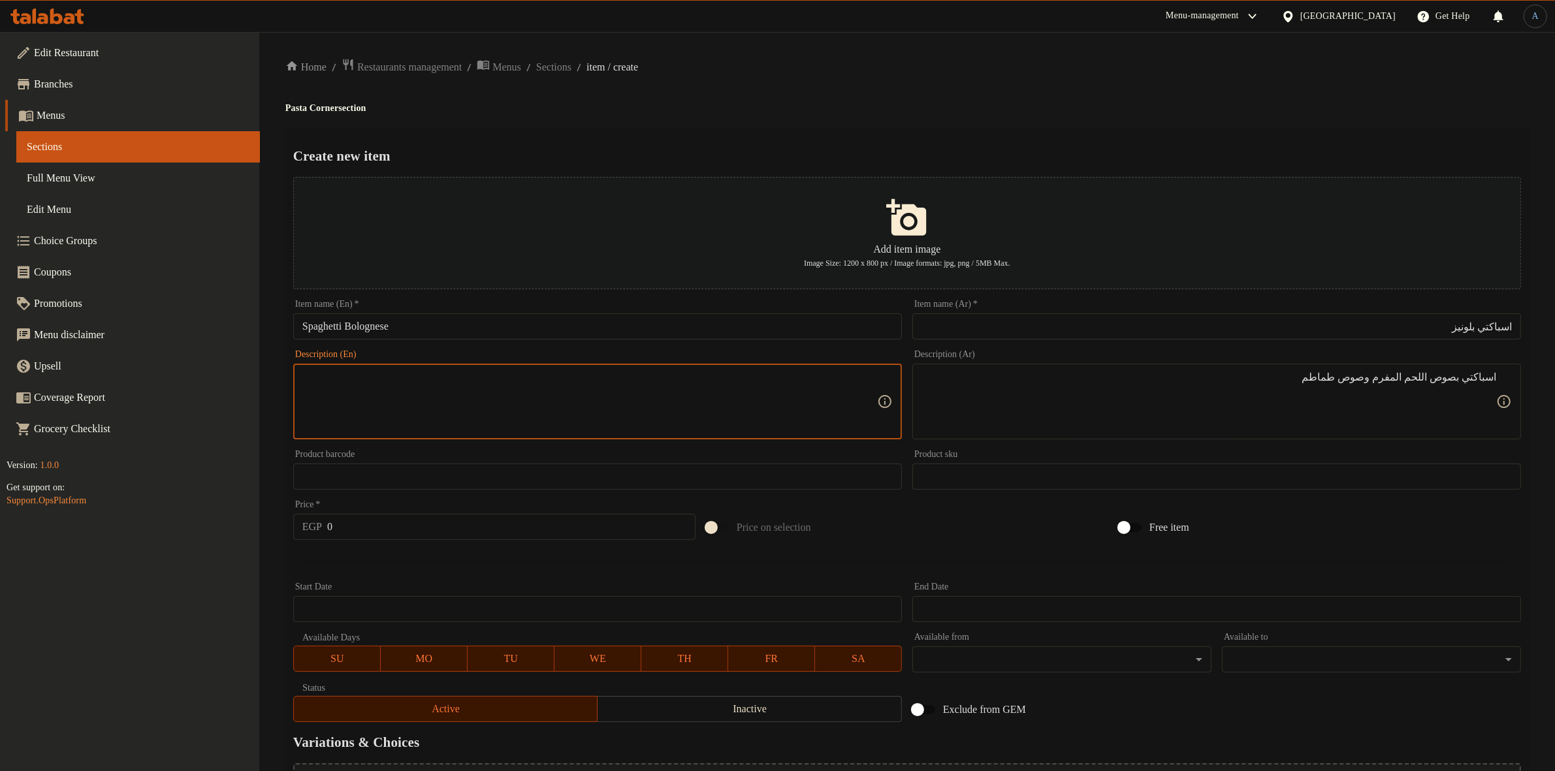
paste textarea "Spaghetti with minced meat and tomato sauce"
type textarea "Spaghetti with minced meat and tomato sauce"
click at [883, 18] on div "Menu-management [GEOGRAPHIC_DATA] Get Help A" at bounding box center [777, 16] width 1555 height 31
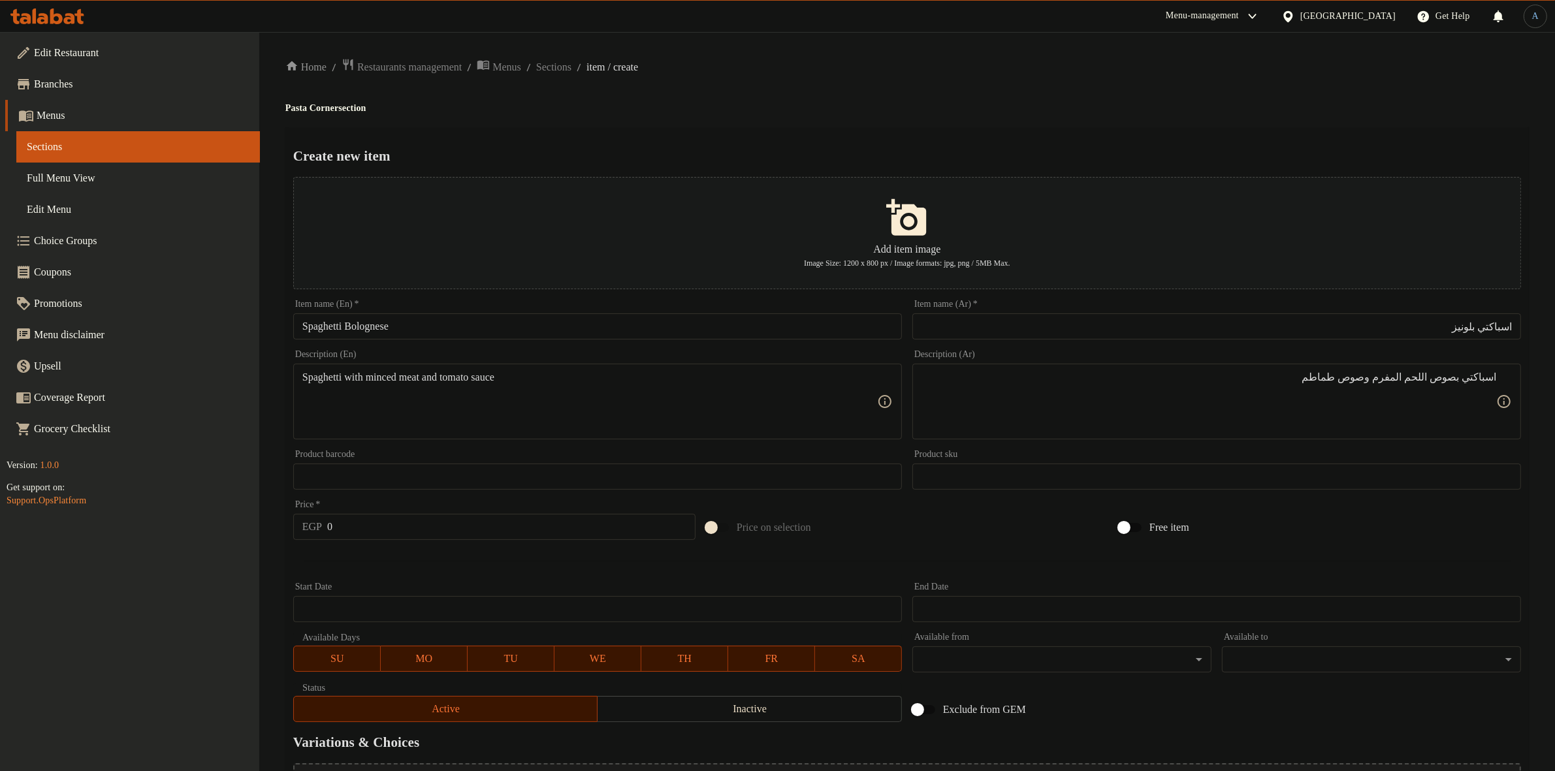
click at [1150, 51] on div "Home / Restaurants management / Menus / Sections / item / create Pasta Corner s…" at bounding box center [906, 474] width 1295 height 884
click at [410, 511] on div "Price   * EGP 0 Price *" at bounding box center [494, 520] width 402 height 40
click at [428, 530] on input "0" at bounding box center [511, 527] width 368 height 26
type input "118"
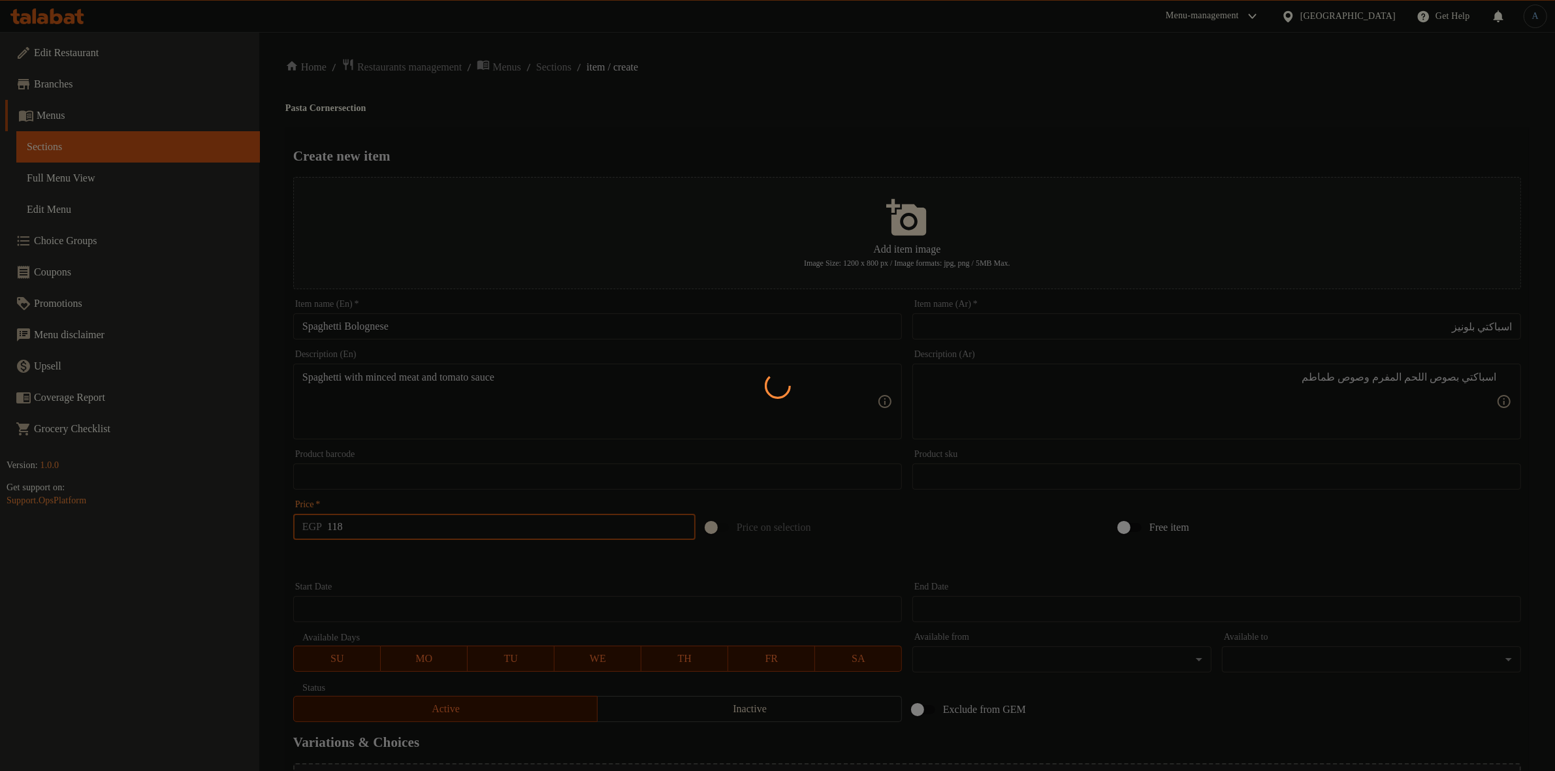
type input "0"
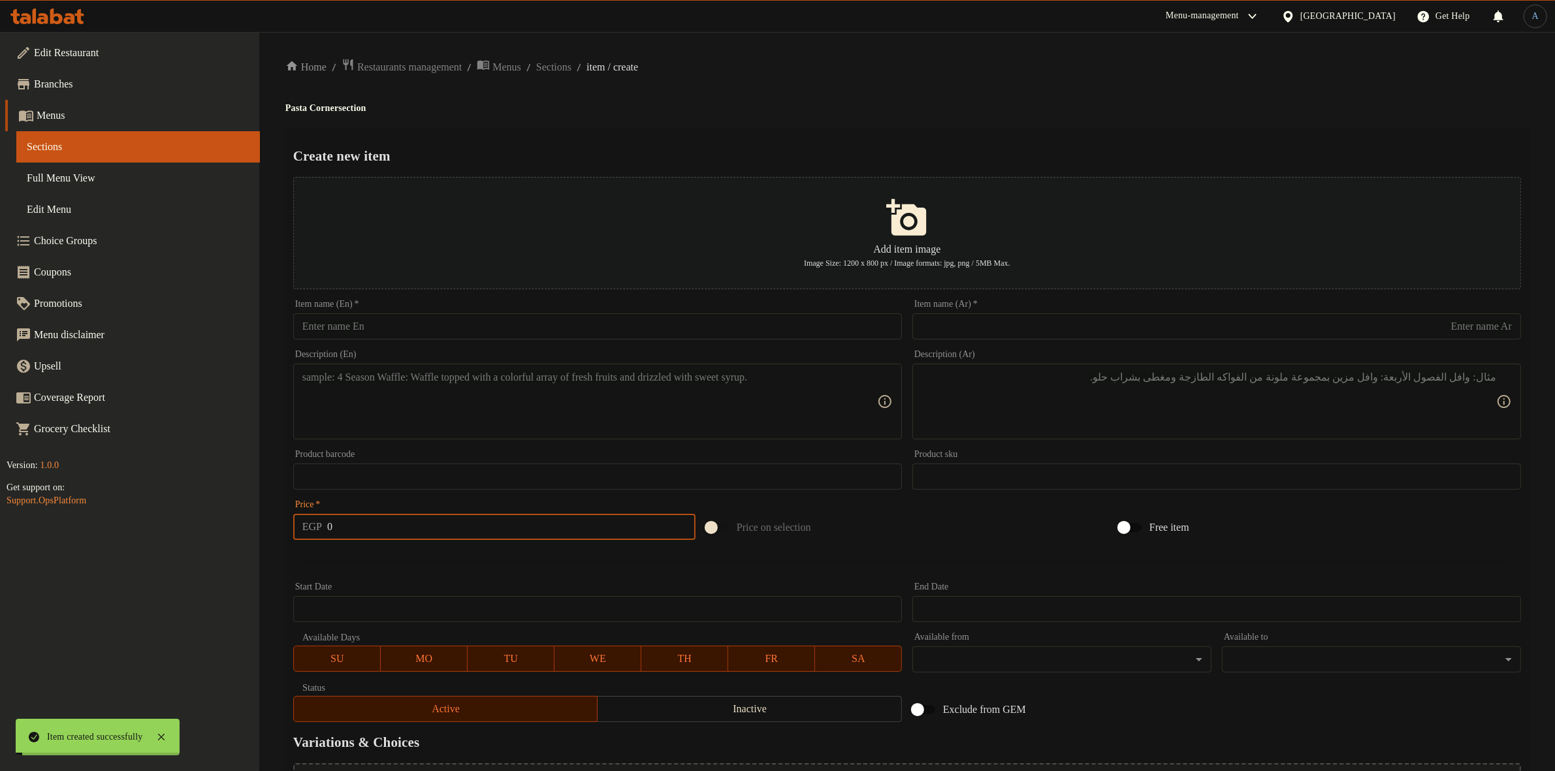
click at [657, 127] on div "Create new item Add item image Image Size: 1200 x 800 px / Image formats: jpg, …" at bounding box center [906, 503] width 1243 height 753
click at [571, 69] on span "Sections" at bounding box center [553, 67] width 35 height 16
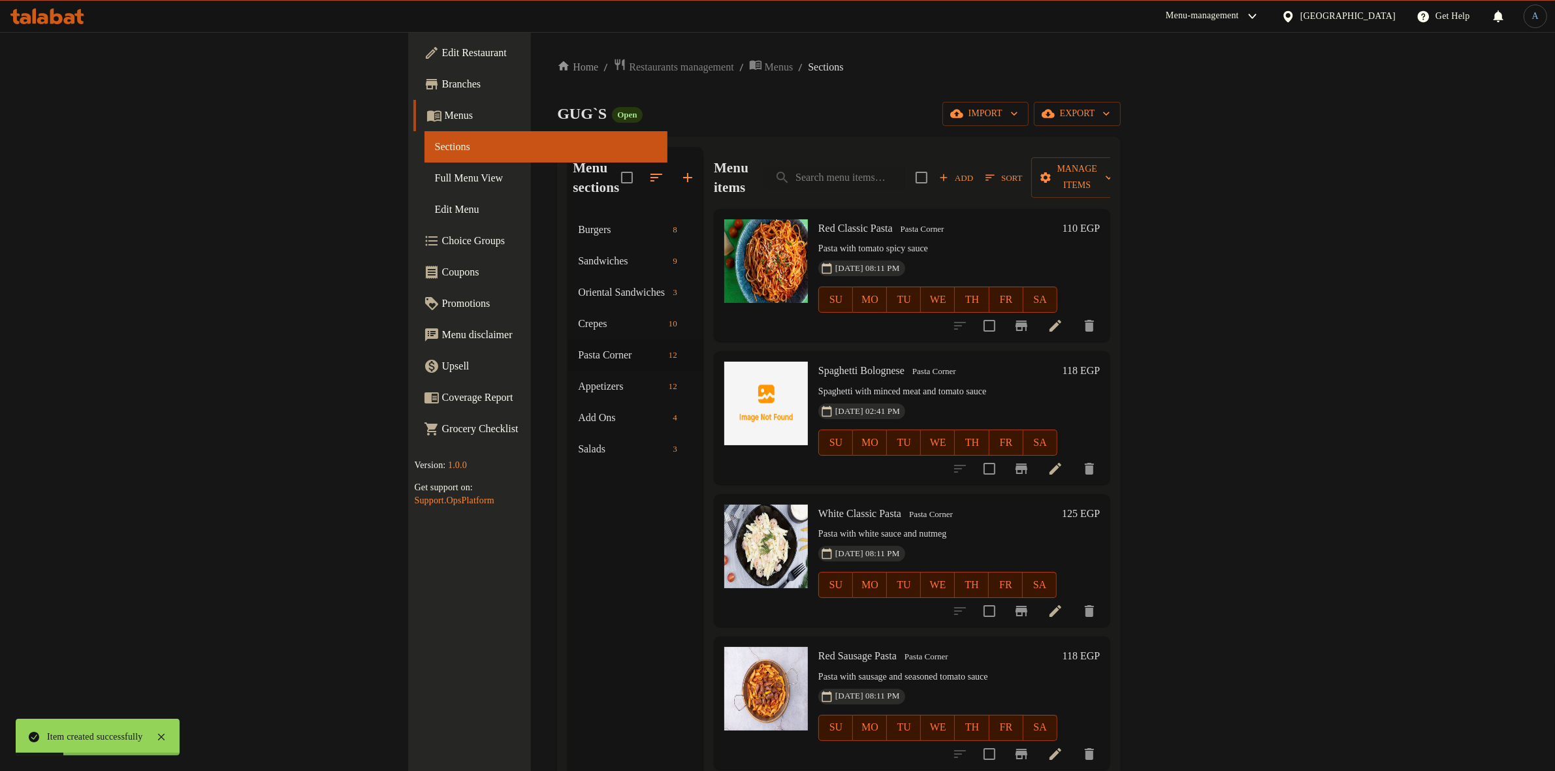
click at [1022, 170] on span "Sort" at bounding box center [1003, 177] width 37 height 15
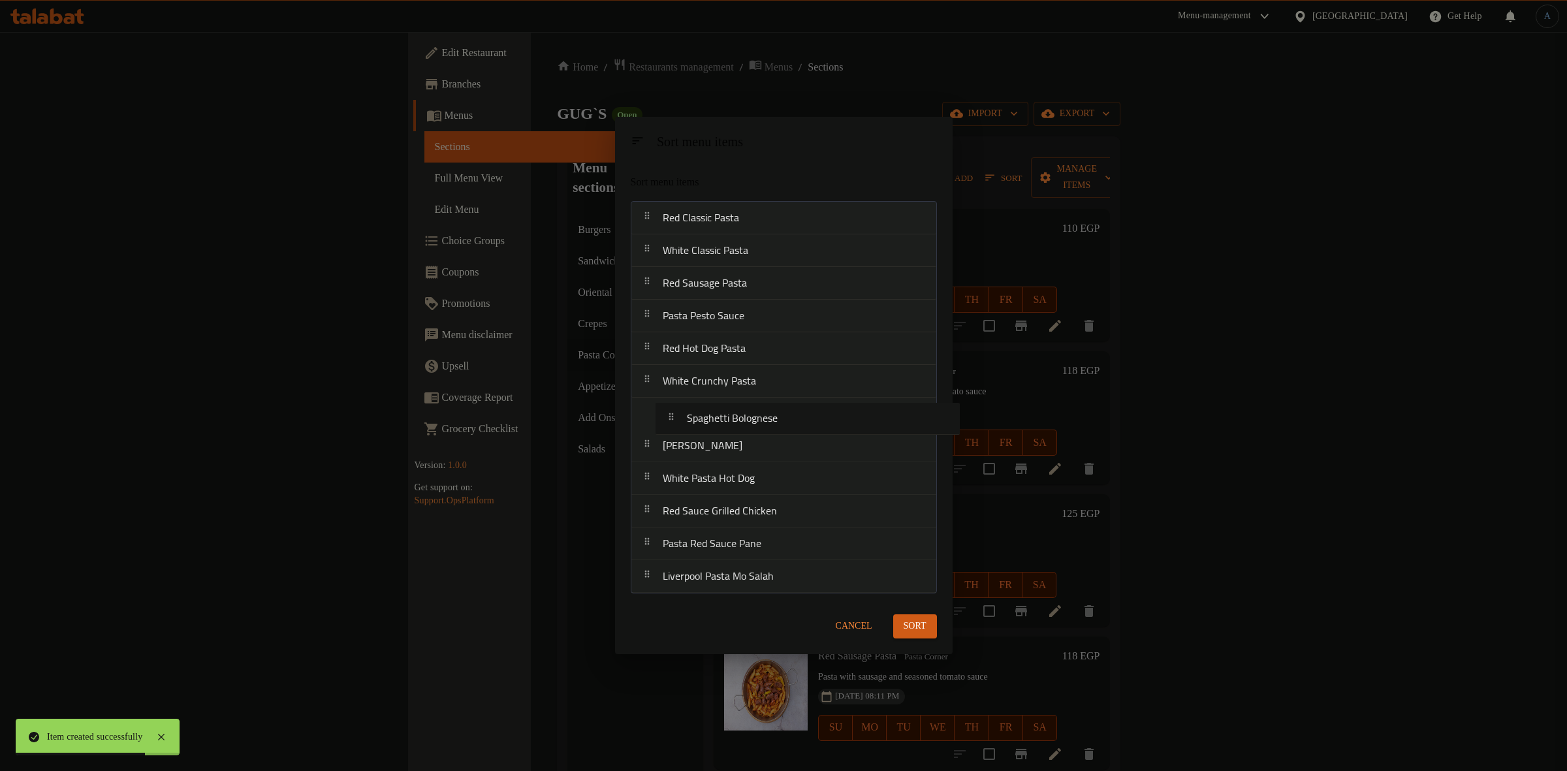
drag, startPoint x: 763, startPoint y: 255, endPoint x: 789, endPoint y: 428, distance: 174.3
click at [789, 428] on nav "Red Classic Pasta Spaghetti Bolognese White Classic Pasta Red Sausage Pasta Pas…" at bounding box center [784, 397] width 306 height 392
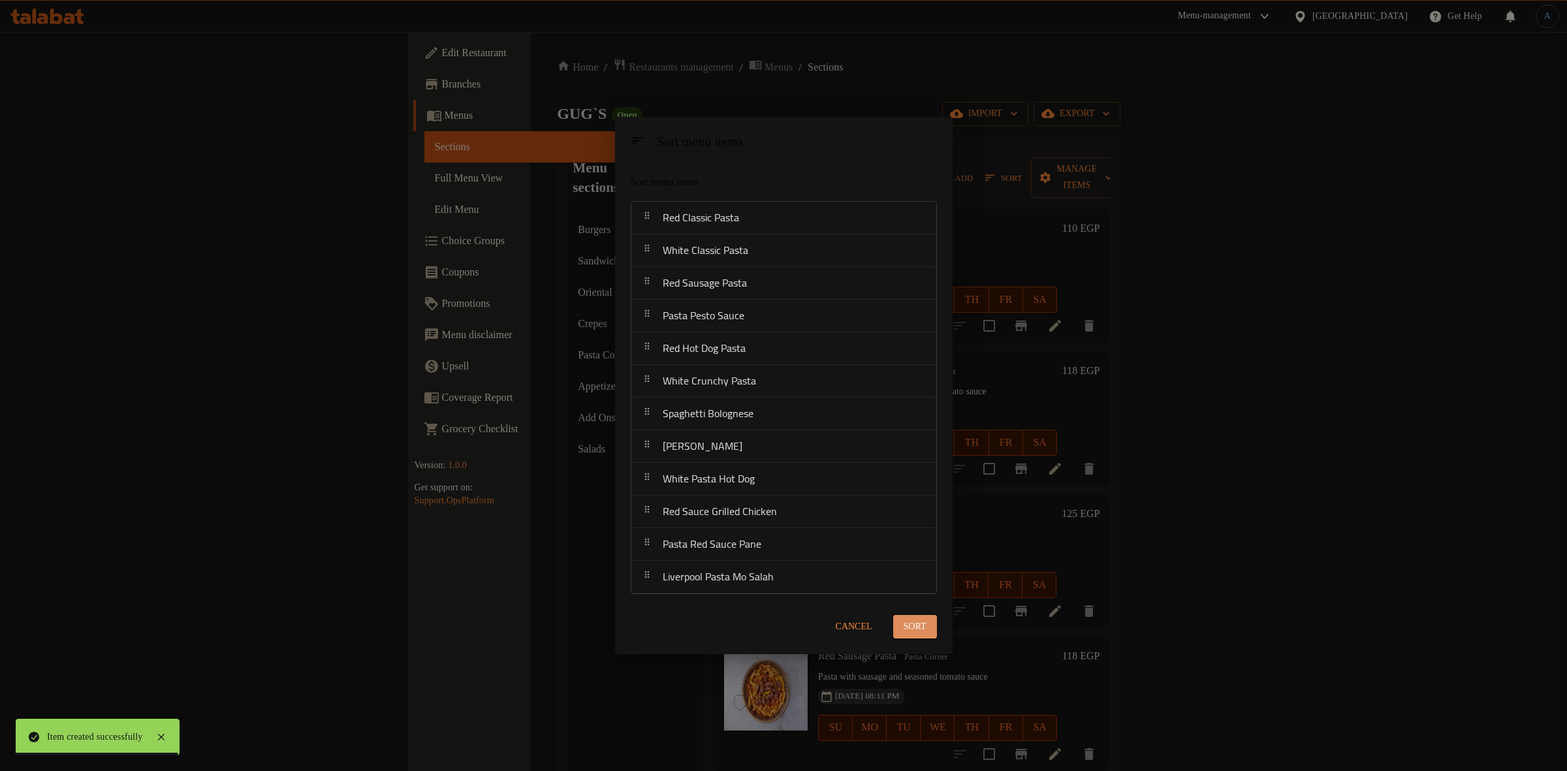
click at [922, 625] on span "Sort" at bounding box center [915, 627] width 23 height 16
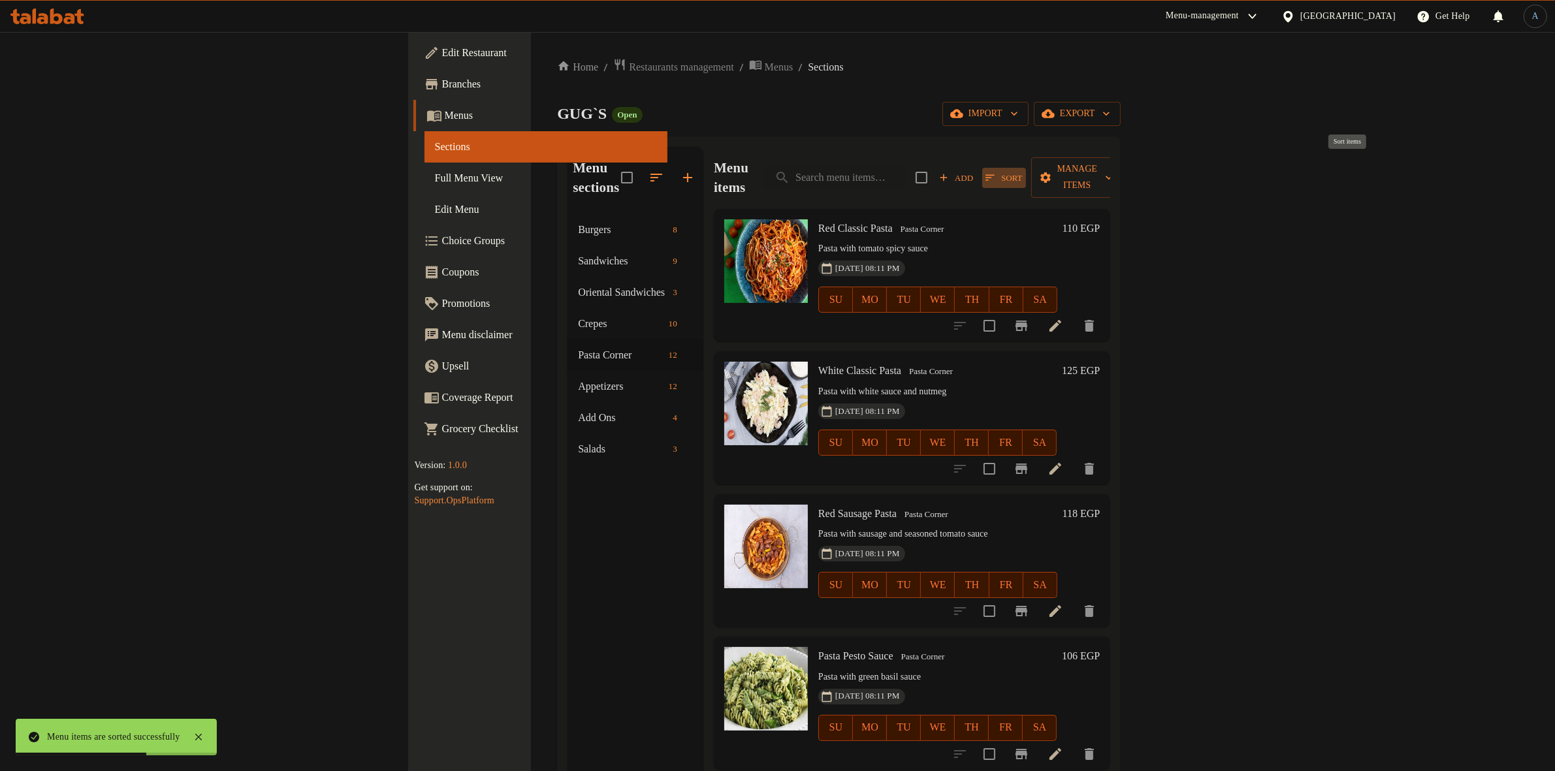
click at [1022, 170] on span "Sort" at bounding box center [1003, 177] width 37 height 15
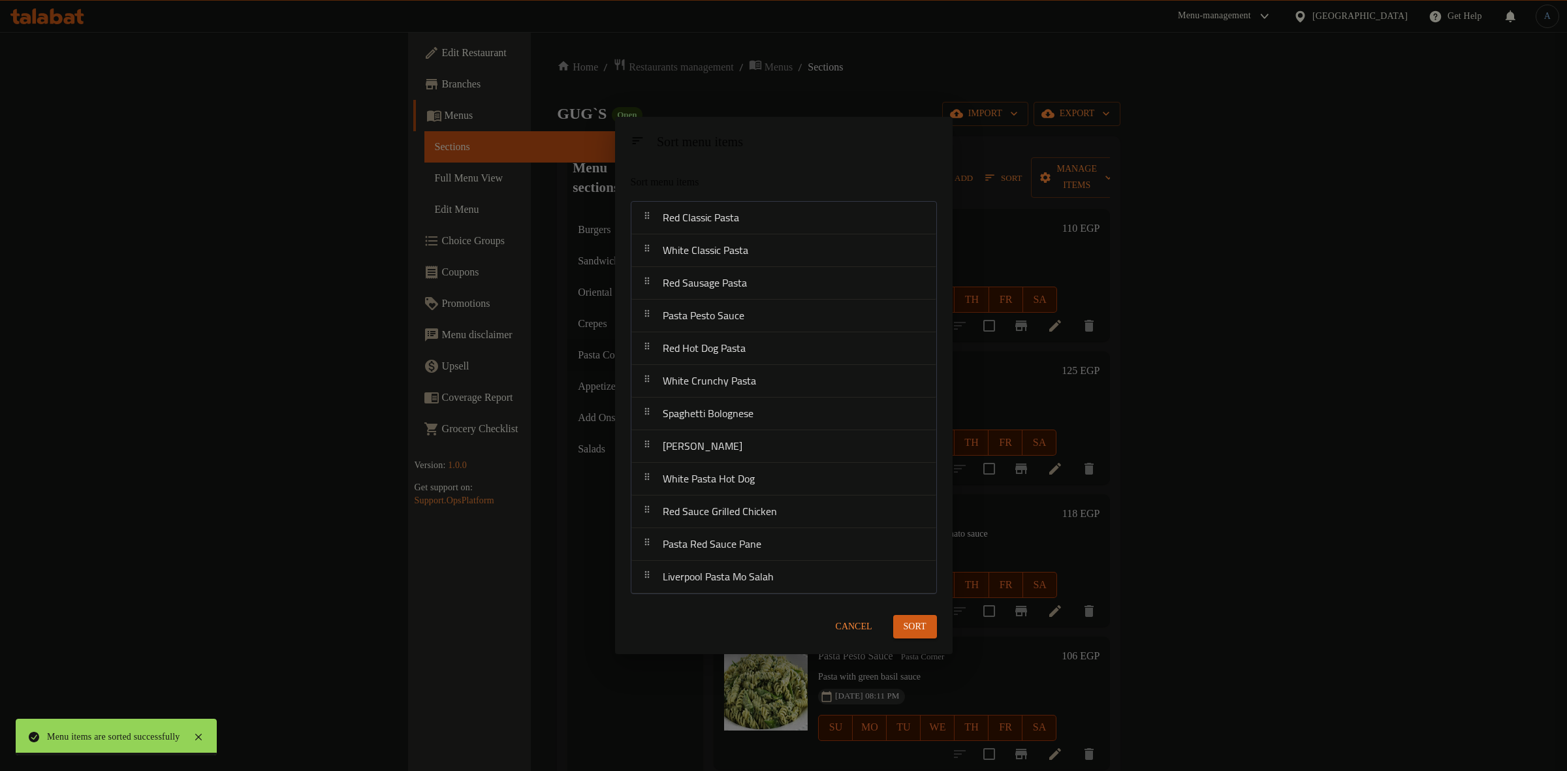
click at [859, 625] on span "Cancel" at bounding box center [854, 627] width 37 height 16
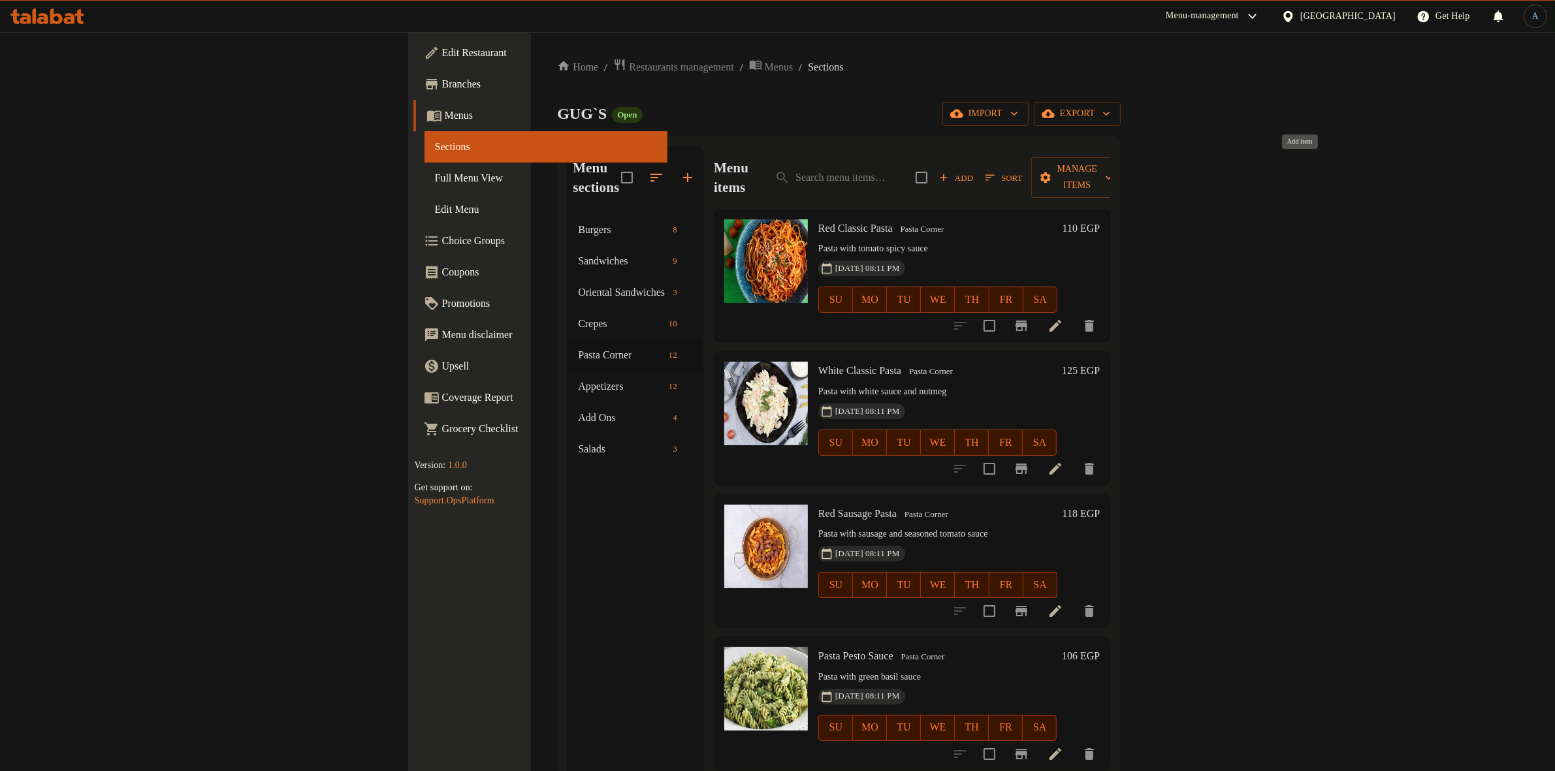
click at [974, 171] on span "Add" at bounding box center [955, 177] width 35 height 15
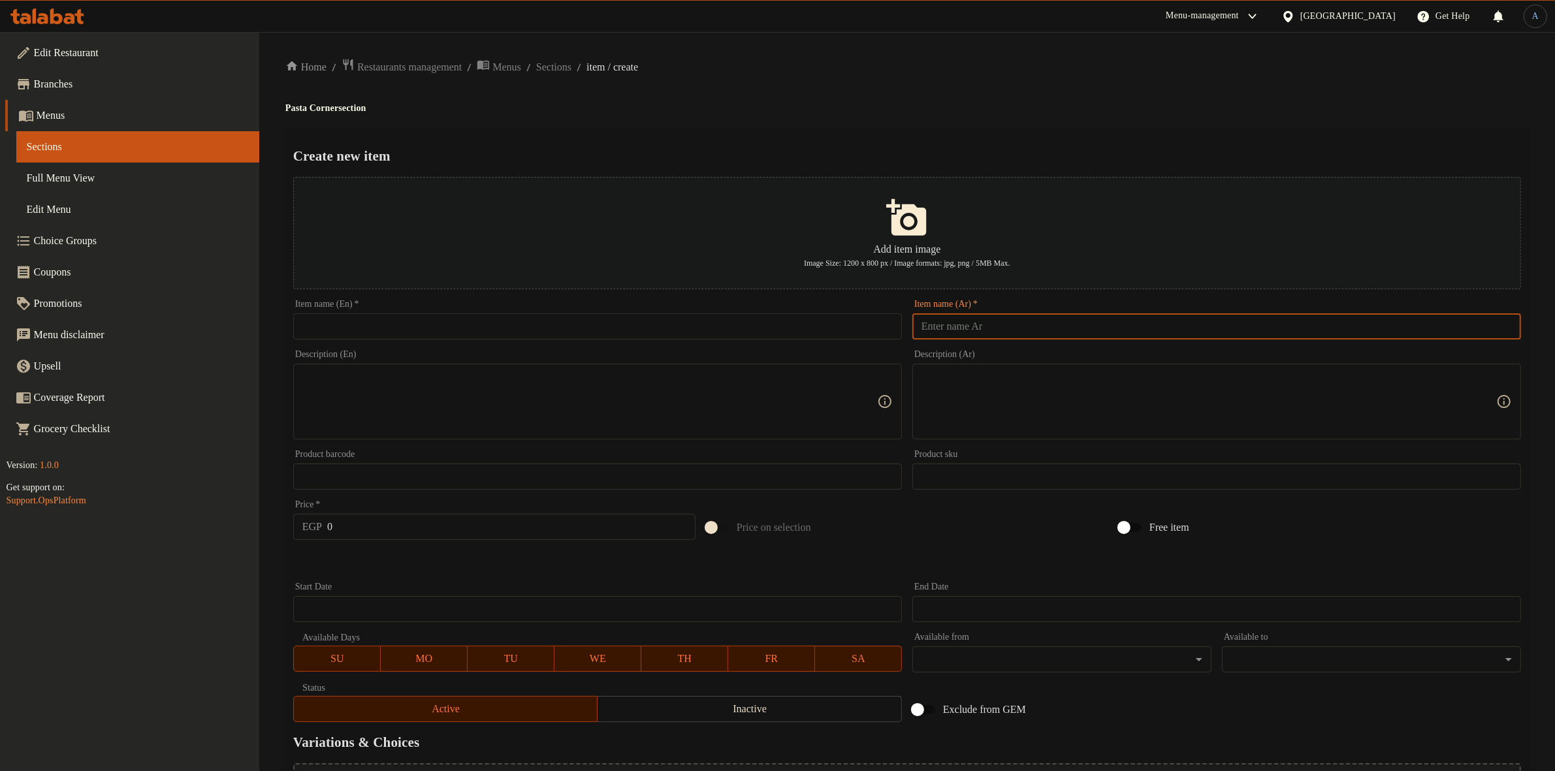
click at [1007, 326] on input "text" at bounding box center [1216, 326] width 609 height 26
paste input "نجرسكو بنا"
type input "نجرسكو بنا"
click at [989, 63] on ol "Home / Restaurants management / Menus / Sections / item / create" at bounding box center [906, 67] width 1243 height 18
click at [1026, 330] on input "نجرسكو بنا" at bounding box center [1216, 326] width 609 height 26
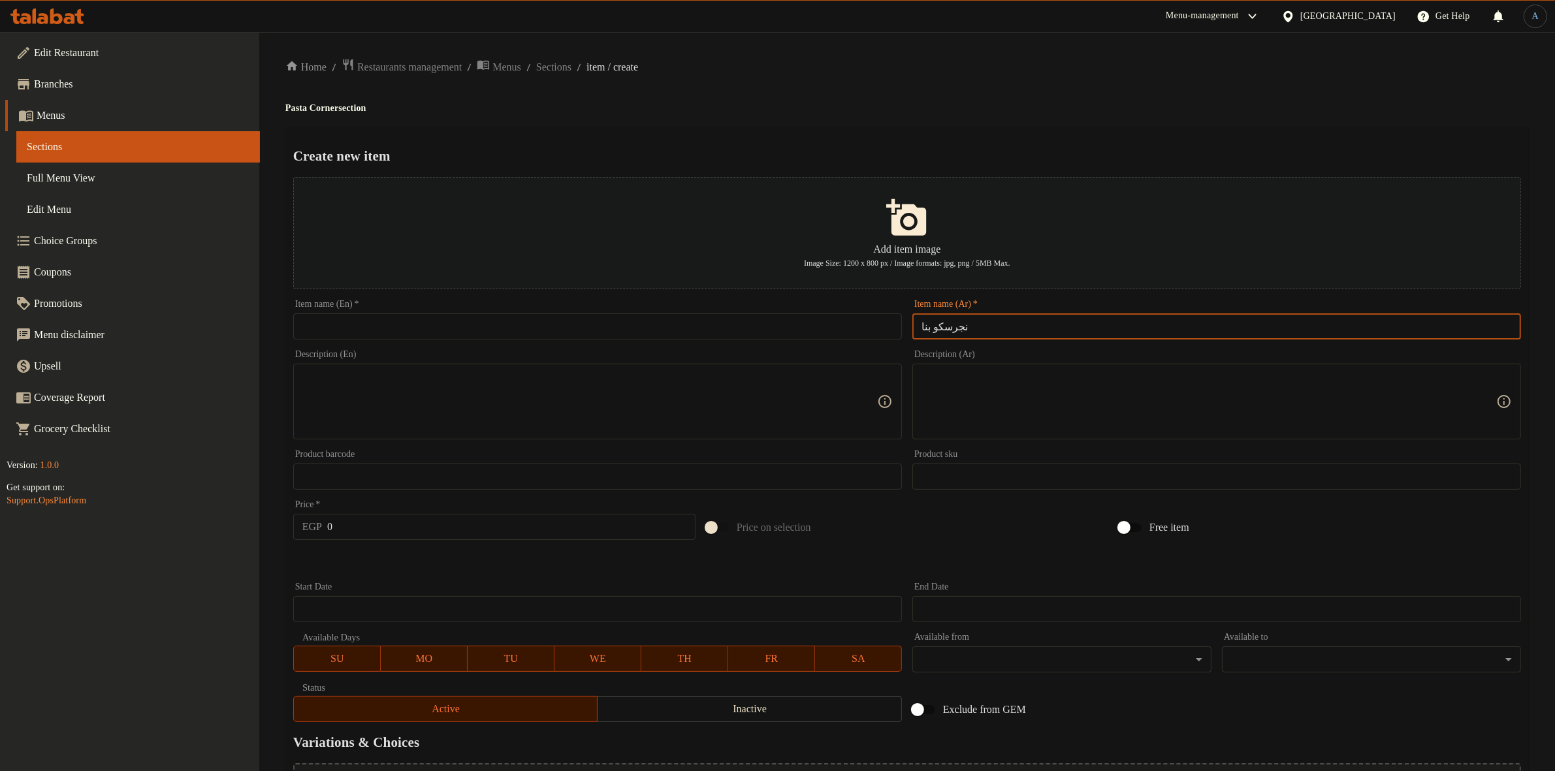
click at [811, 317] on input "text" at bounding box center [597, 326] width 609 height 26
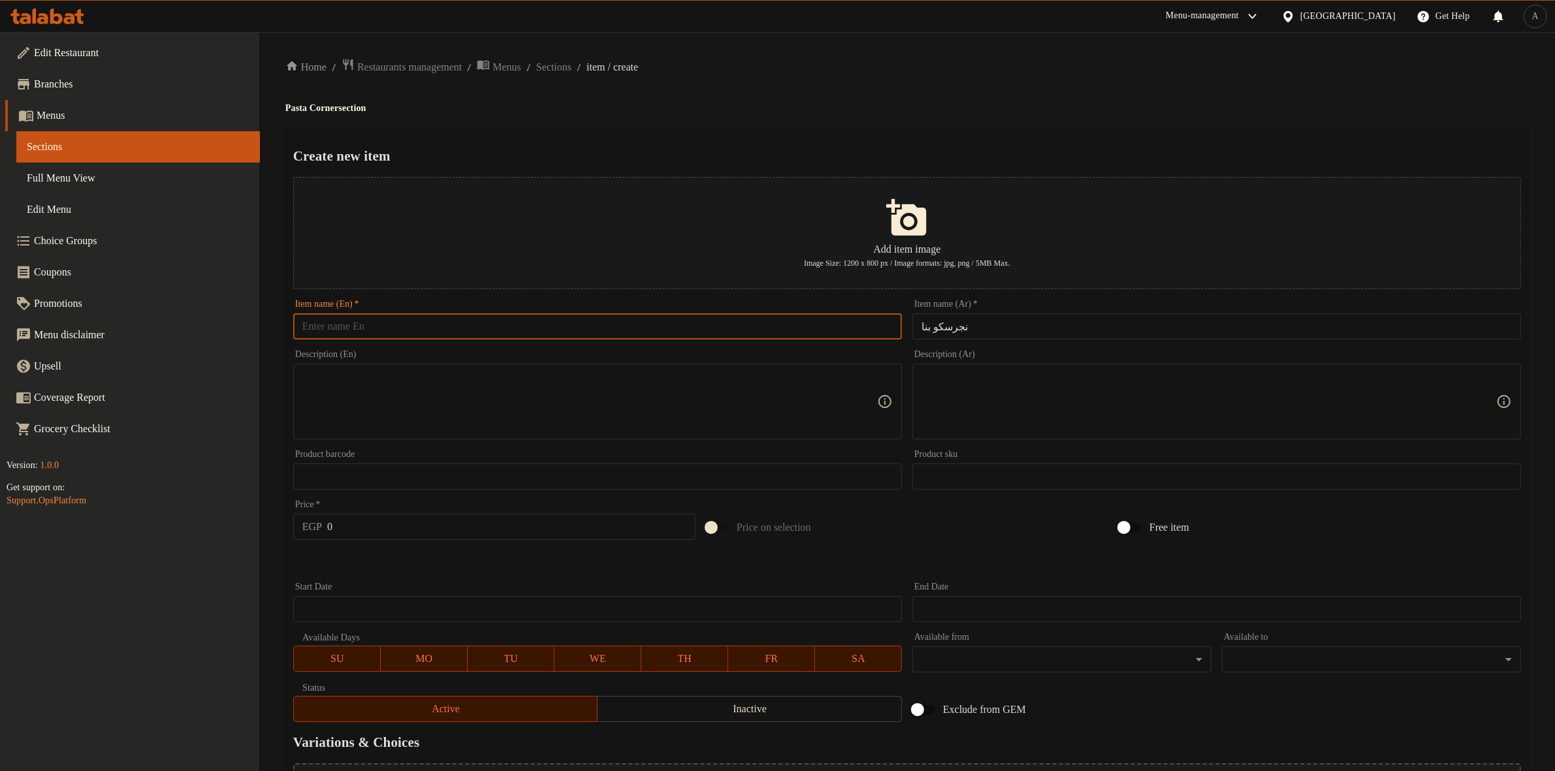
paste input "Negresco"
click at [876, 119] on div "Home / Restaurants management / Menus / Sections / item / create Pasta Corner s…" at bounding box center [906, 474] width 1243 height 832
click at [408, 318] on input "Negresco" at bounding box center [597, 326] width 609 height 26
paste input "Penne"
type input "Negresco Penne"
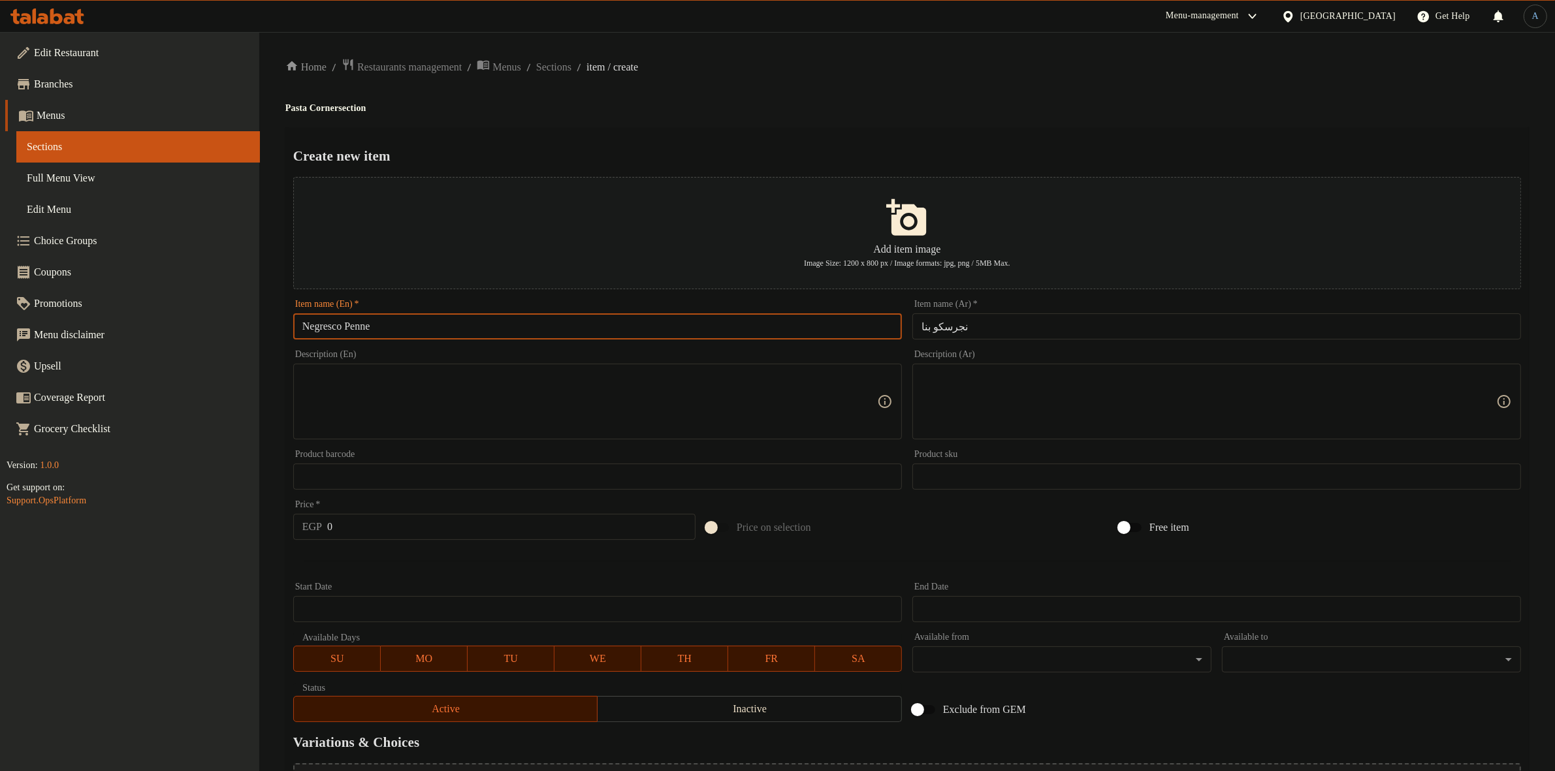
click at [804, 135] on div "Create new item Add item image Image Size: 1200 x 800 px / Image formats: jpg, …" at bounding box center [906, 503] width 1243 height 753
click at [925, 144] on div "Create new item Add item image Image Size: 1200 x 800 px / Image formats: jpg, …" at bounding box center [906, 503] width 1243 height 753
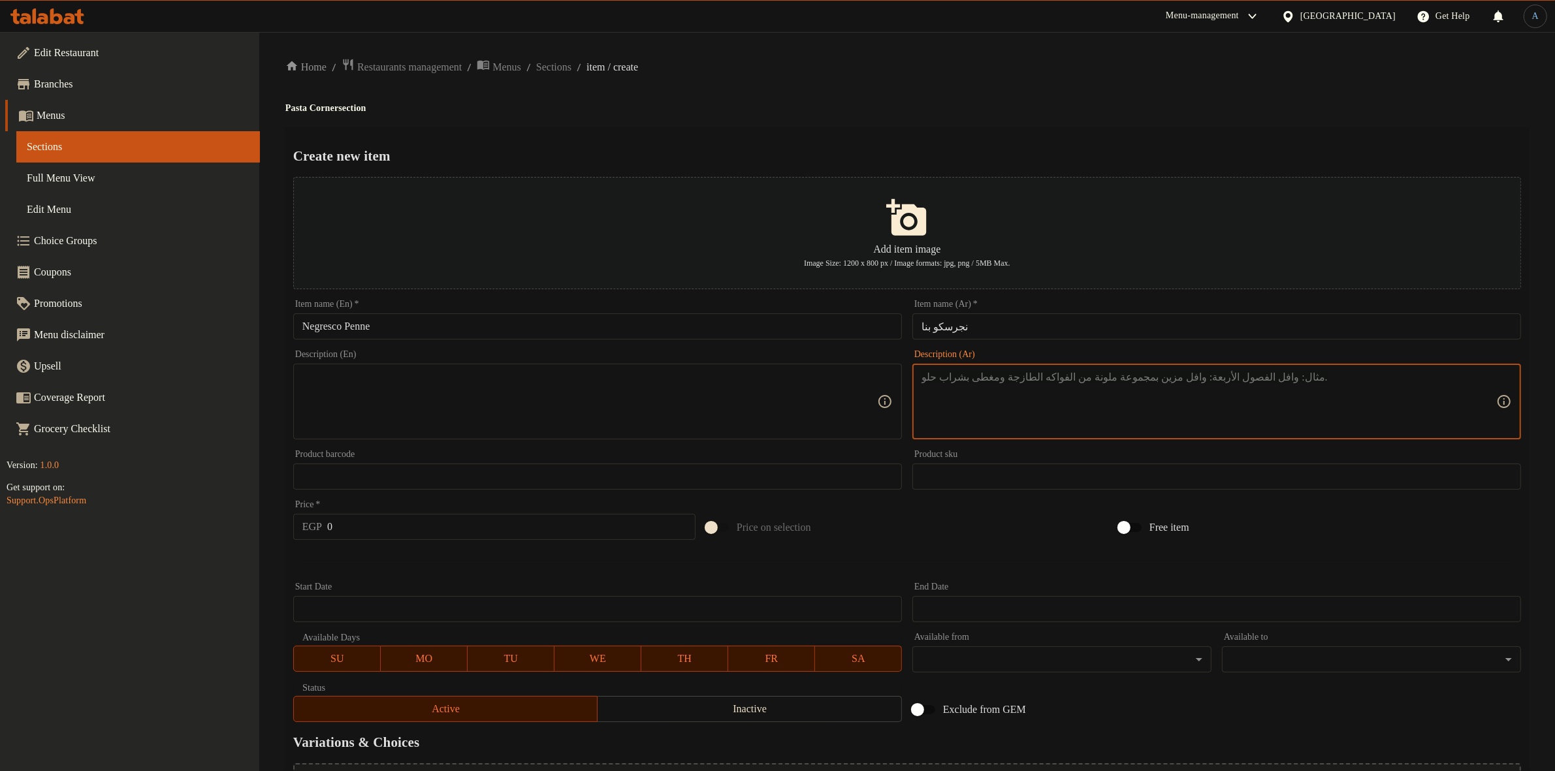
click at [1068, 385] on textarea at bounding box center [1208, 402] width 575 height 62
paste textarea "مكرونه مع الوايت وشرائح الفراخ والمشروم"
type textarea "مكرونه مع الوايت وشرائح الفراخ والمشروم"
click at [1108, 129] on div "Create new item Add item image Image Size: 1200 x 800 px / Image formats: jpg, …" at bounding box center [906, 503] width 1243 height 753
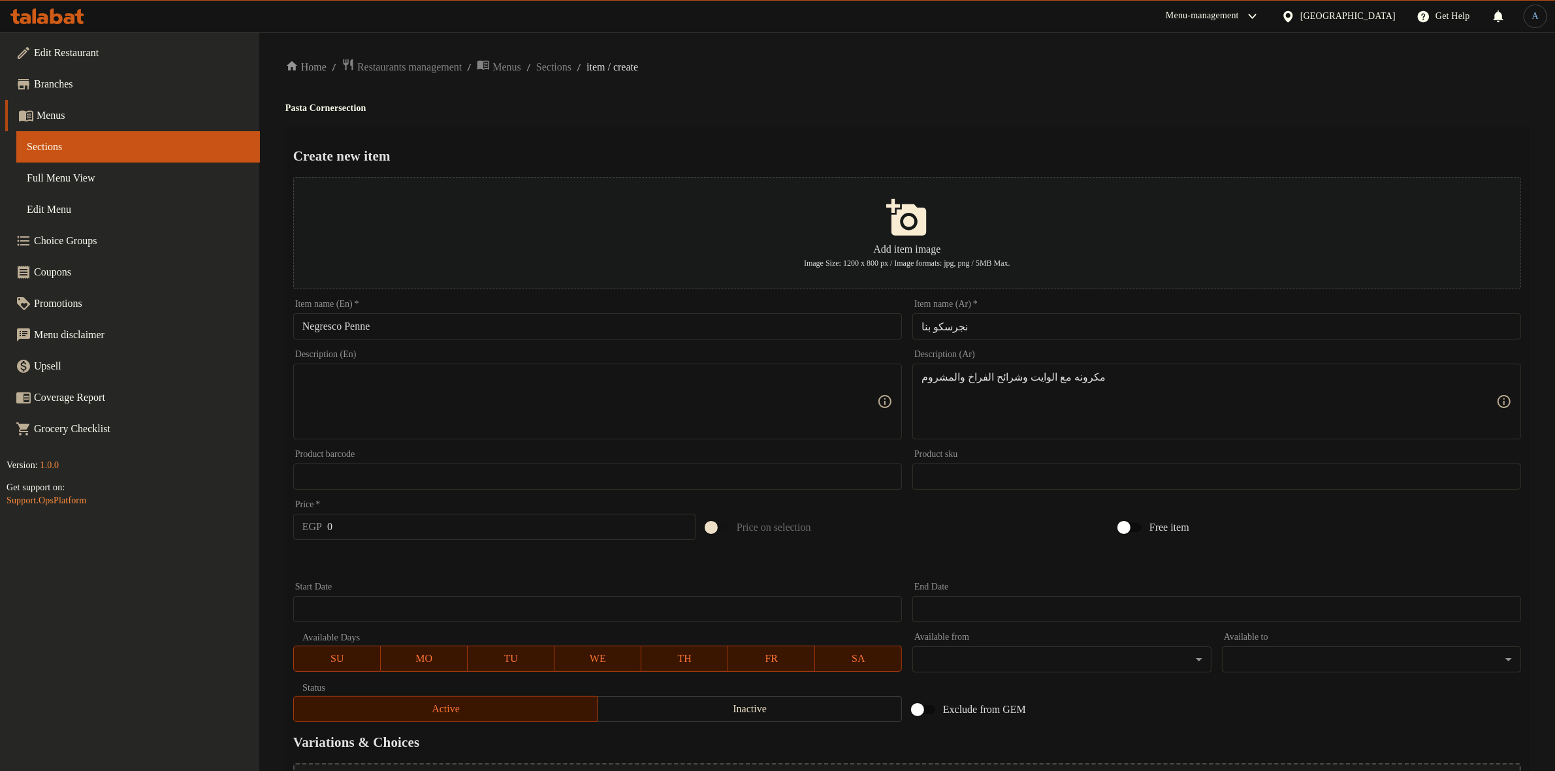
click at [802, 415] on textarea at bounding box center [589, 402] width 575 height 62
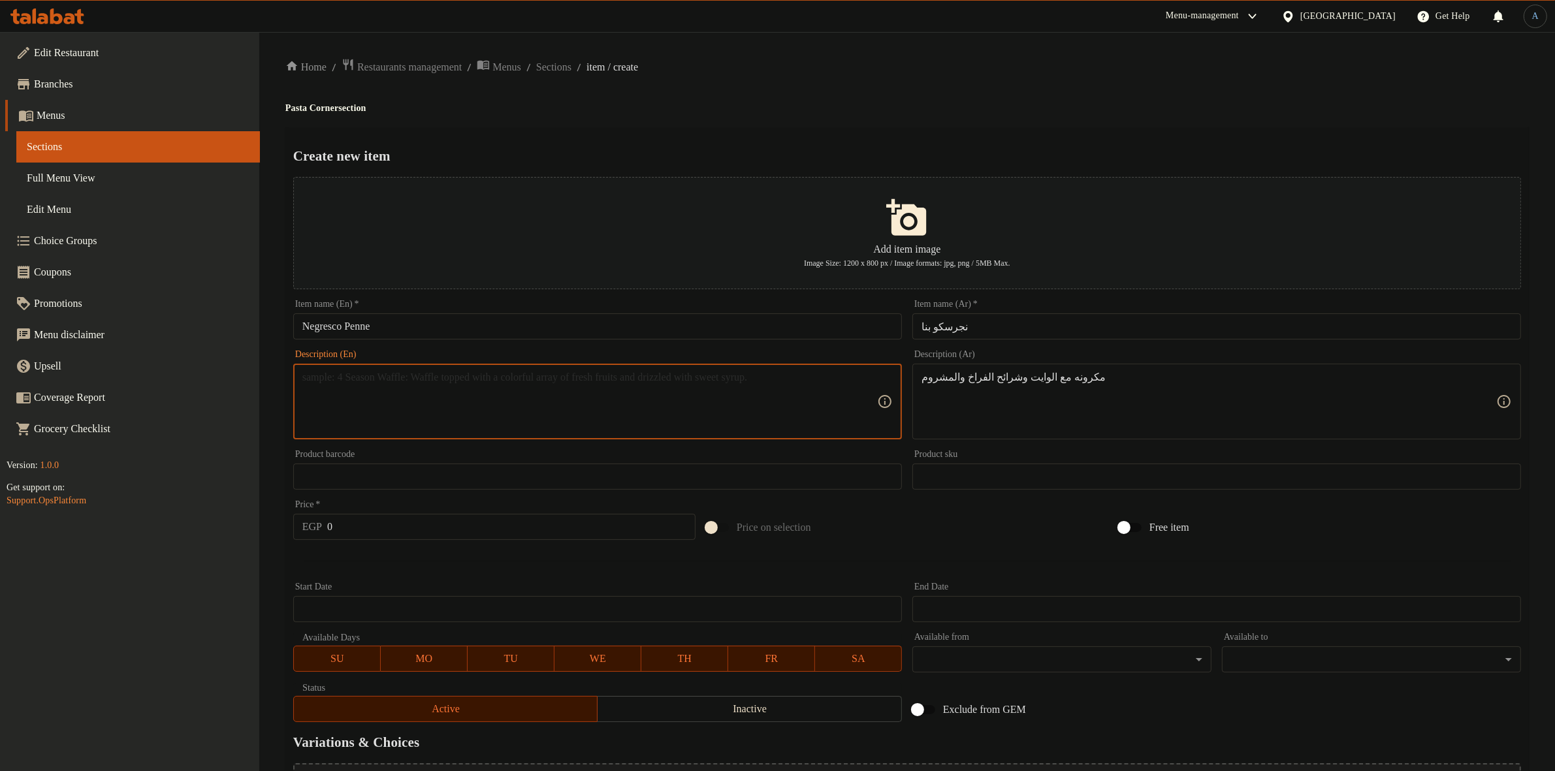
paste textarea "Pasta with white meat, chicken slices and mushrooms"
click at [399, 380] on textarea "Pasta with white meat, chicken slices and mushrooms" at bounding box center [589, 402] width 575 height 62
type textarea "Pasta with white, chicken slices and mushrooms"
click at [697, 115] on div "Home / Restaurants management / Menus / Sections / item / create Pasta Corner s…" at bounding box center [906, 474] width 1243 height 832
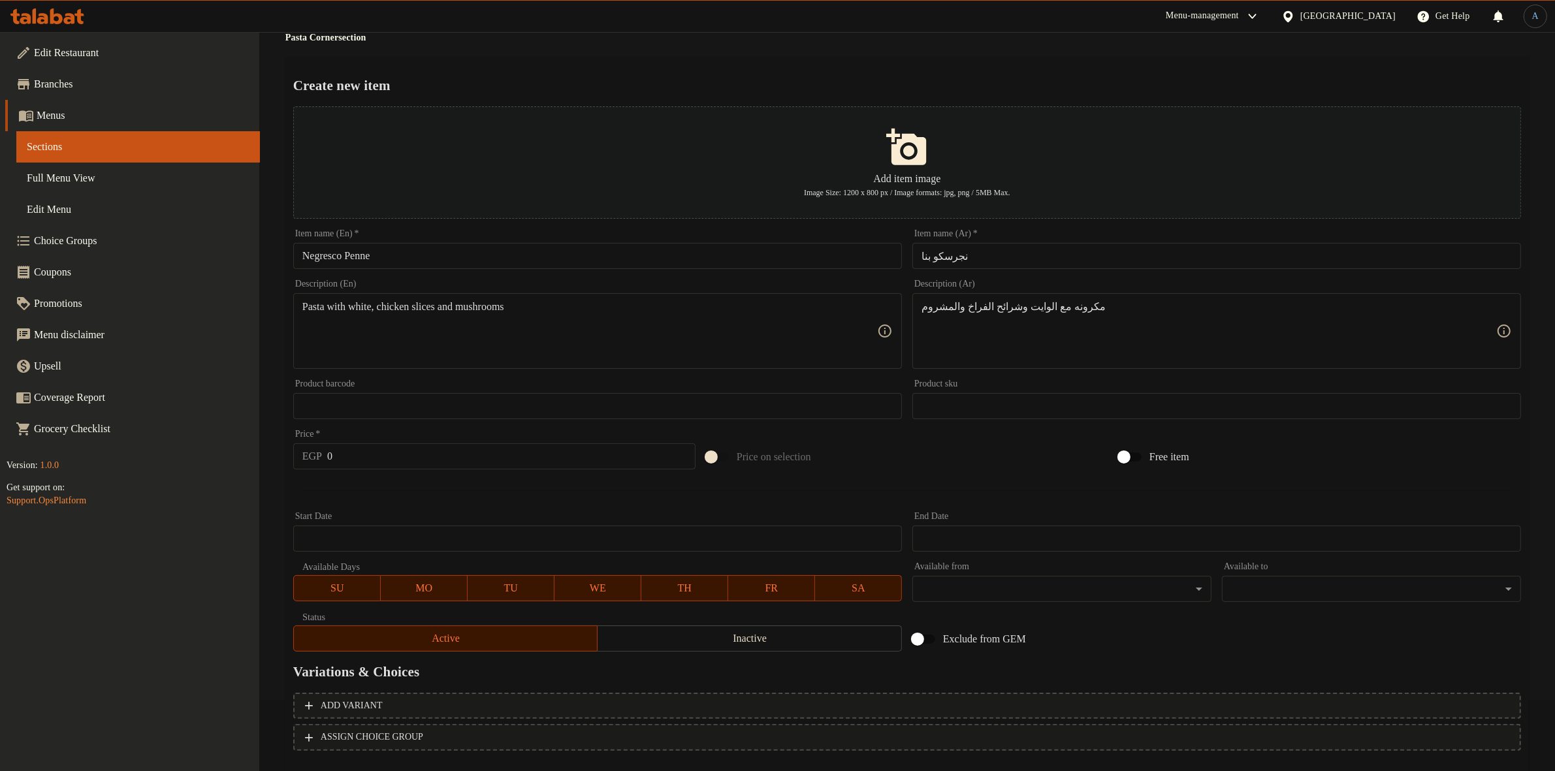
scroll to position [144, 0]
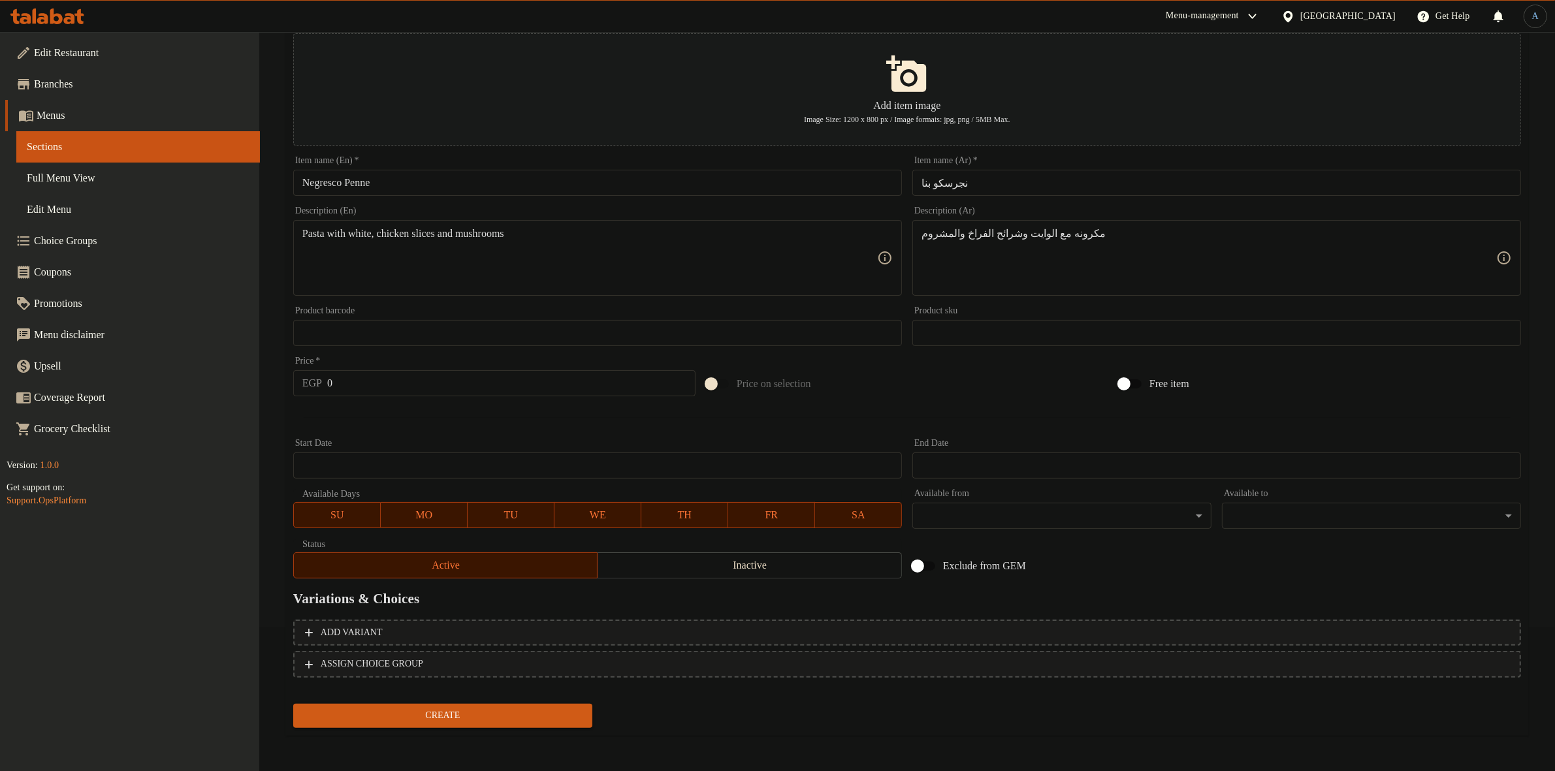
click at [409, 384] on input "0" at bounding box center [511, 383] width 368 height 26
type input "206"
click at [293, 704] on button "Create" at bounding box center [442, 716] width 299 height 24
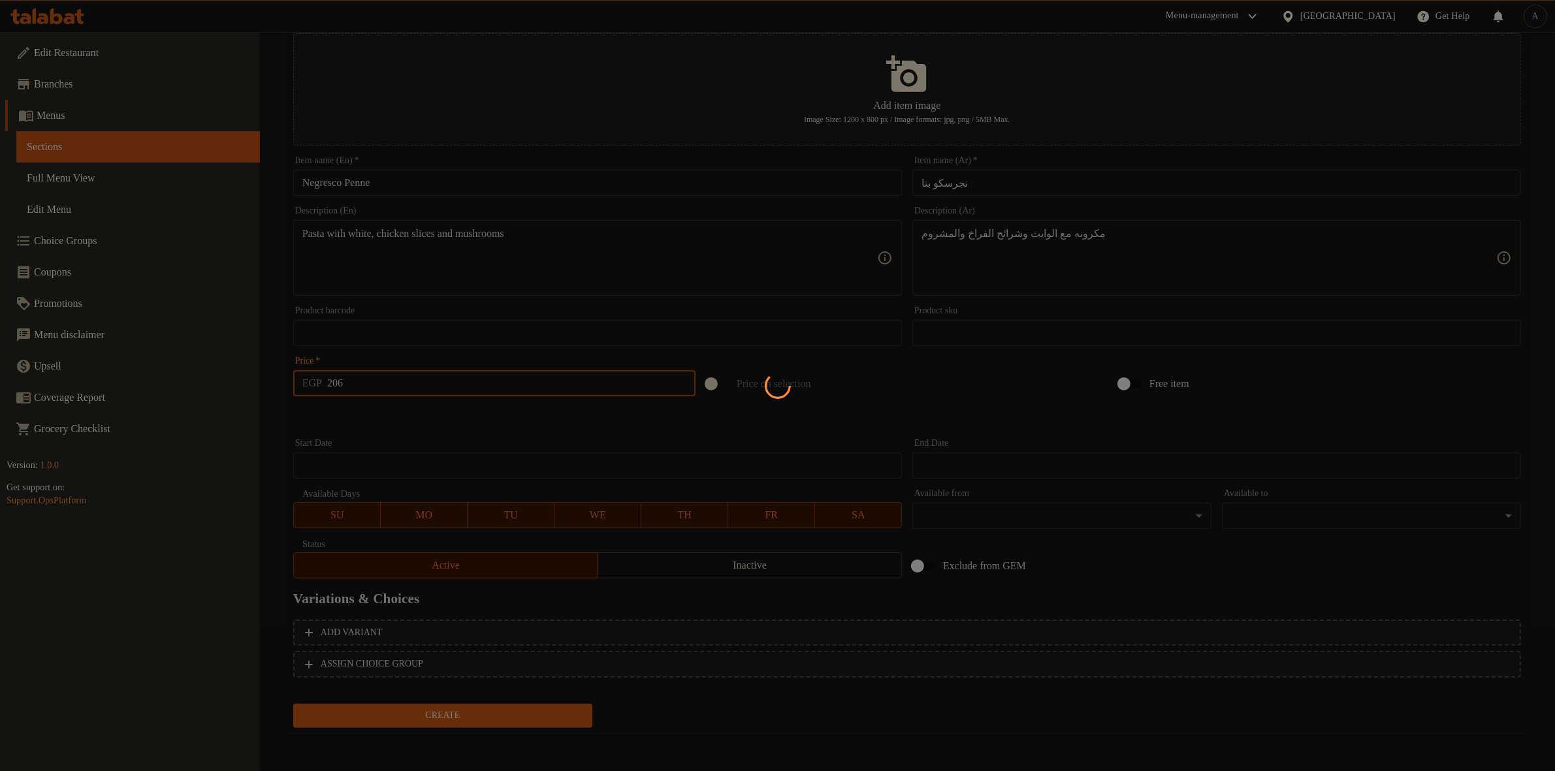
type input "0"
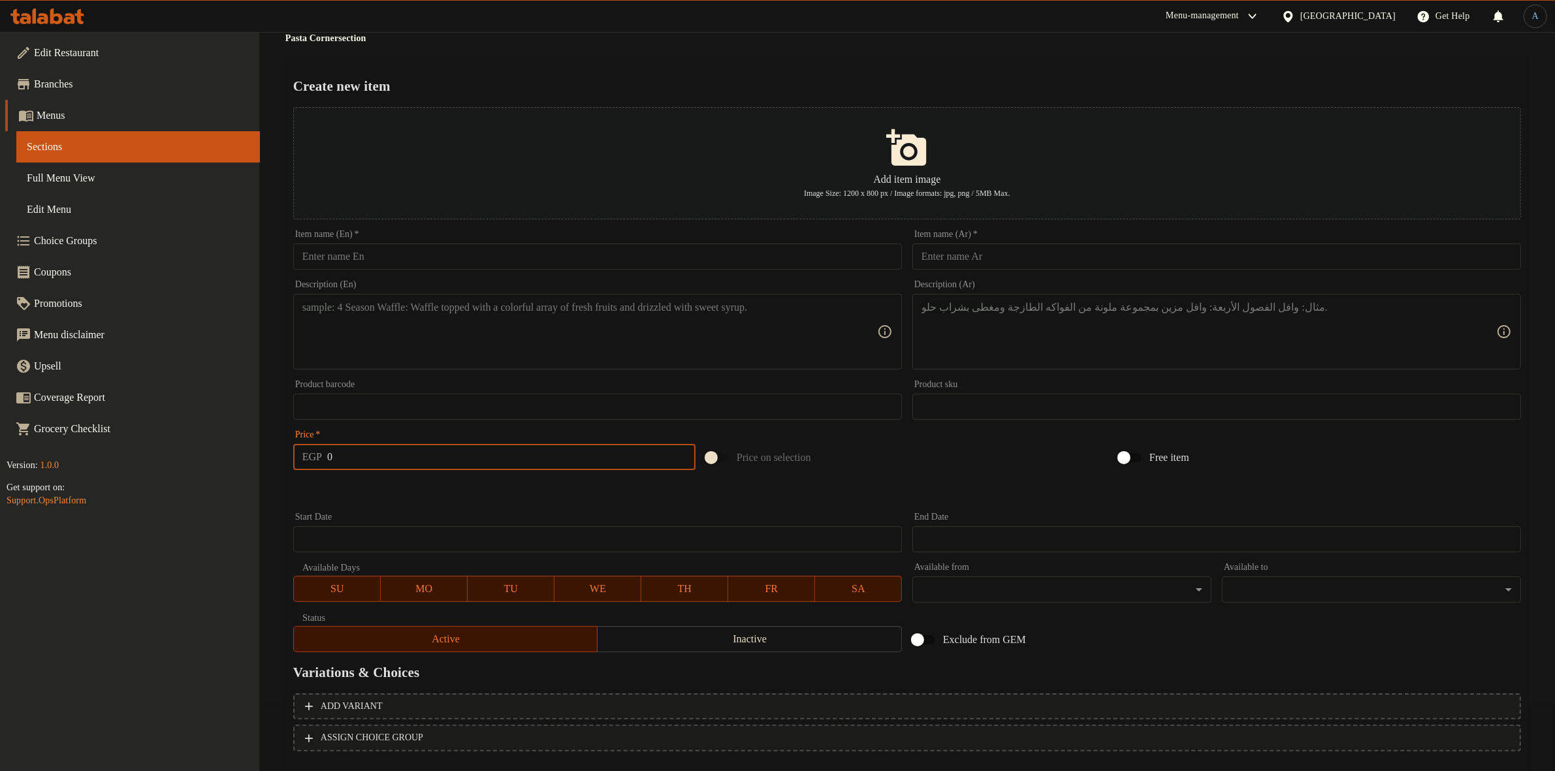
scroll to position [0, 0]
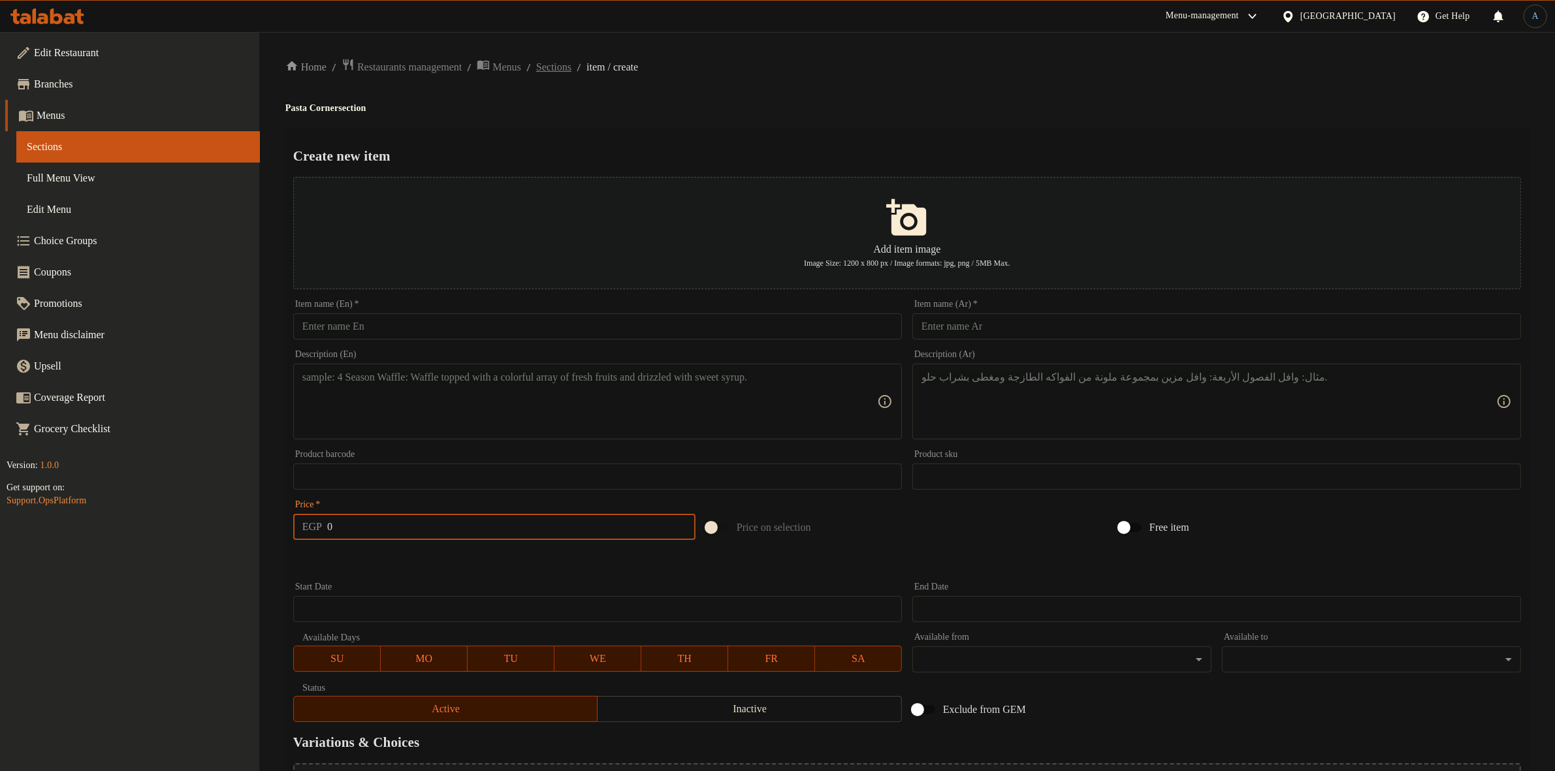
click at [556, 65] on span "Sections" at bounding box center [553, 67] width 35 height 16
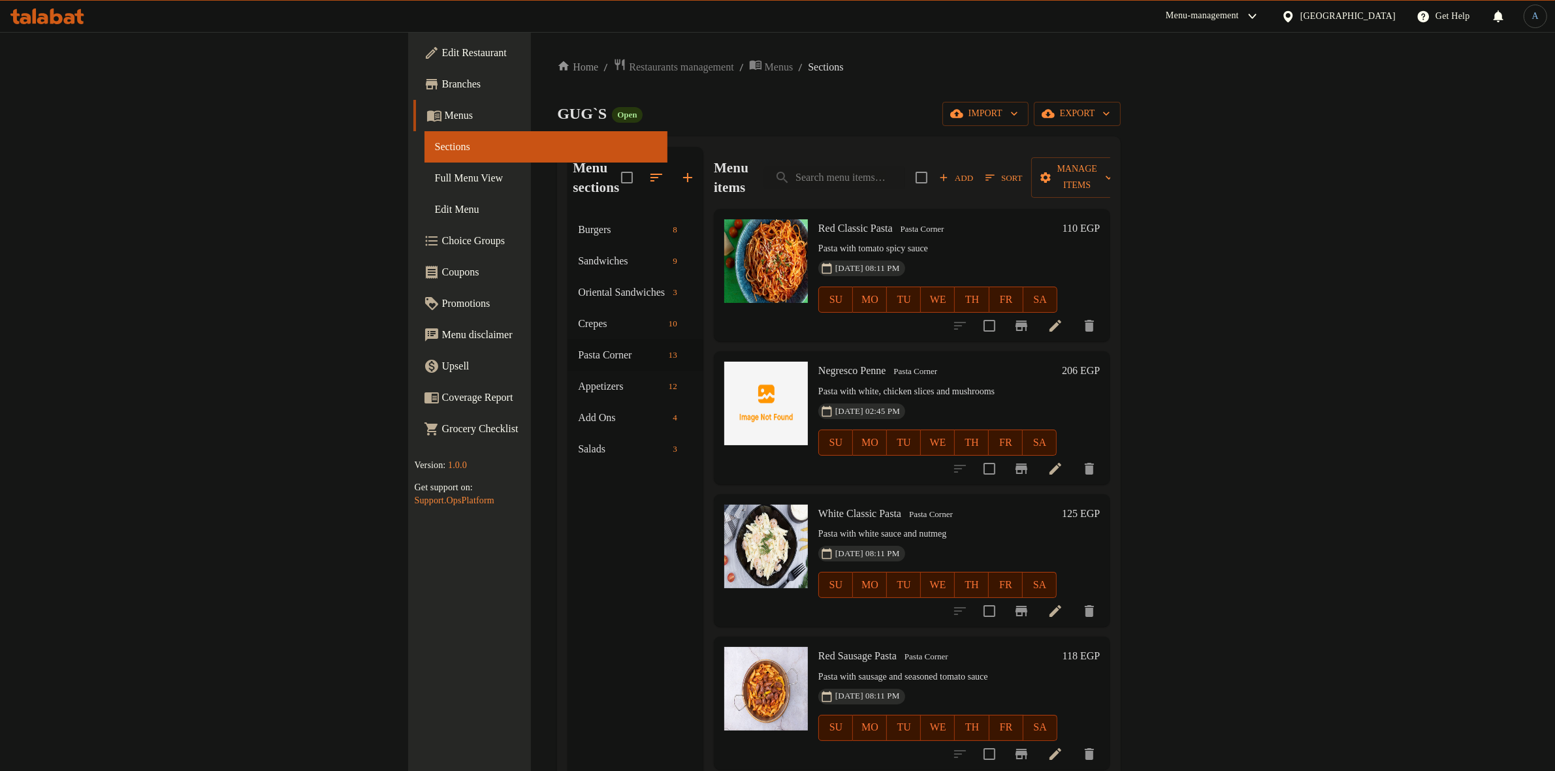
click at [1022, 170] on span "Sort" at bounding box center [1003, 177] width 37 height 15
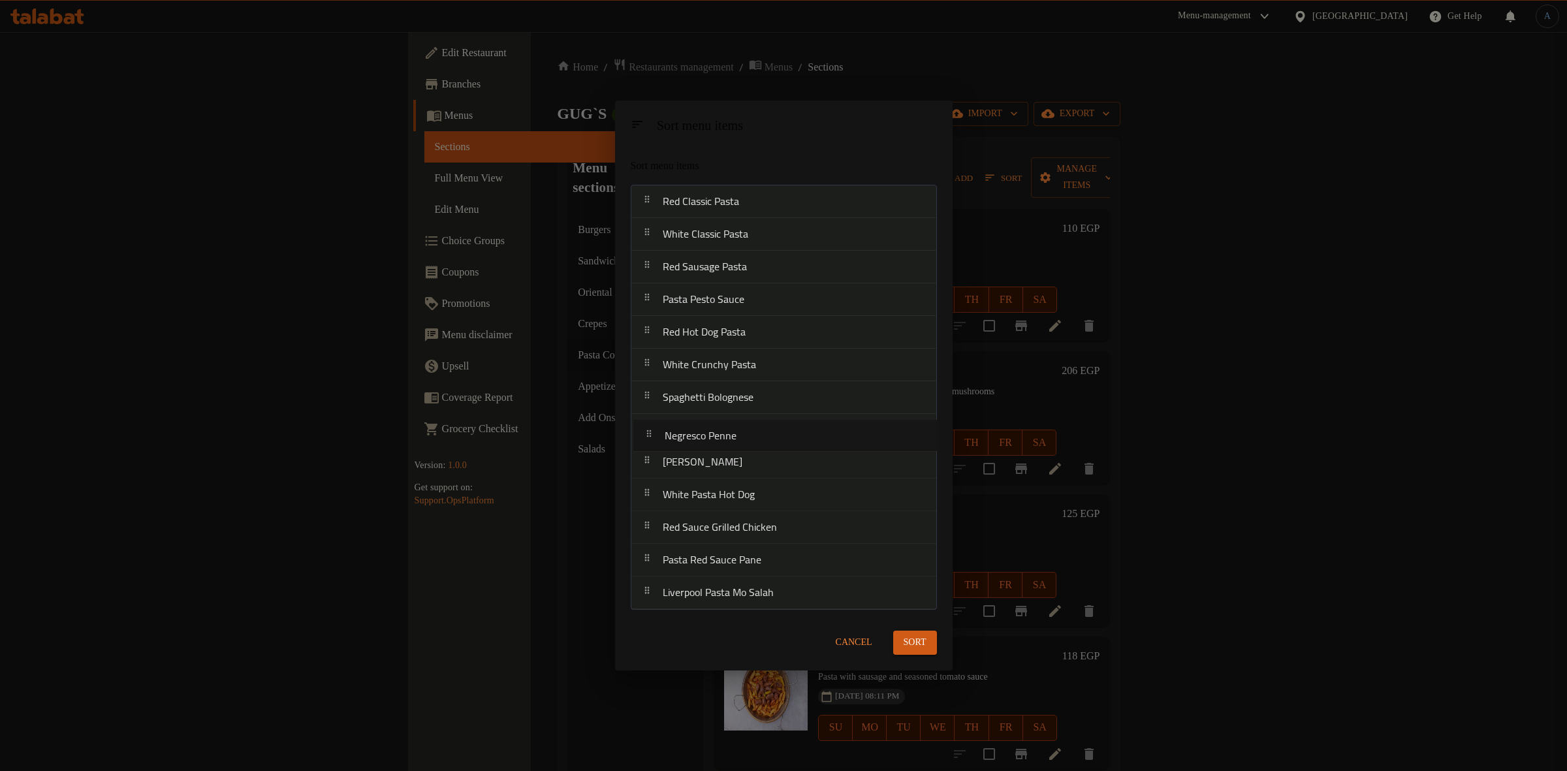
drag, startPoint x: 761, startPoint y: 242, endPoint x: 763, endPoint y: 451, distance: 208.3
click at [763, 451] on nav "Red Classic Pasta Negresco [PERSON_NAME] Classic Pasta Red Sausage Pasta Pasta …" at bounding box center [784, 397] width 306 height 425
click at [915, 640] on span "Sort" at bounding box center [915, 643] width 23 height 16
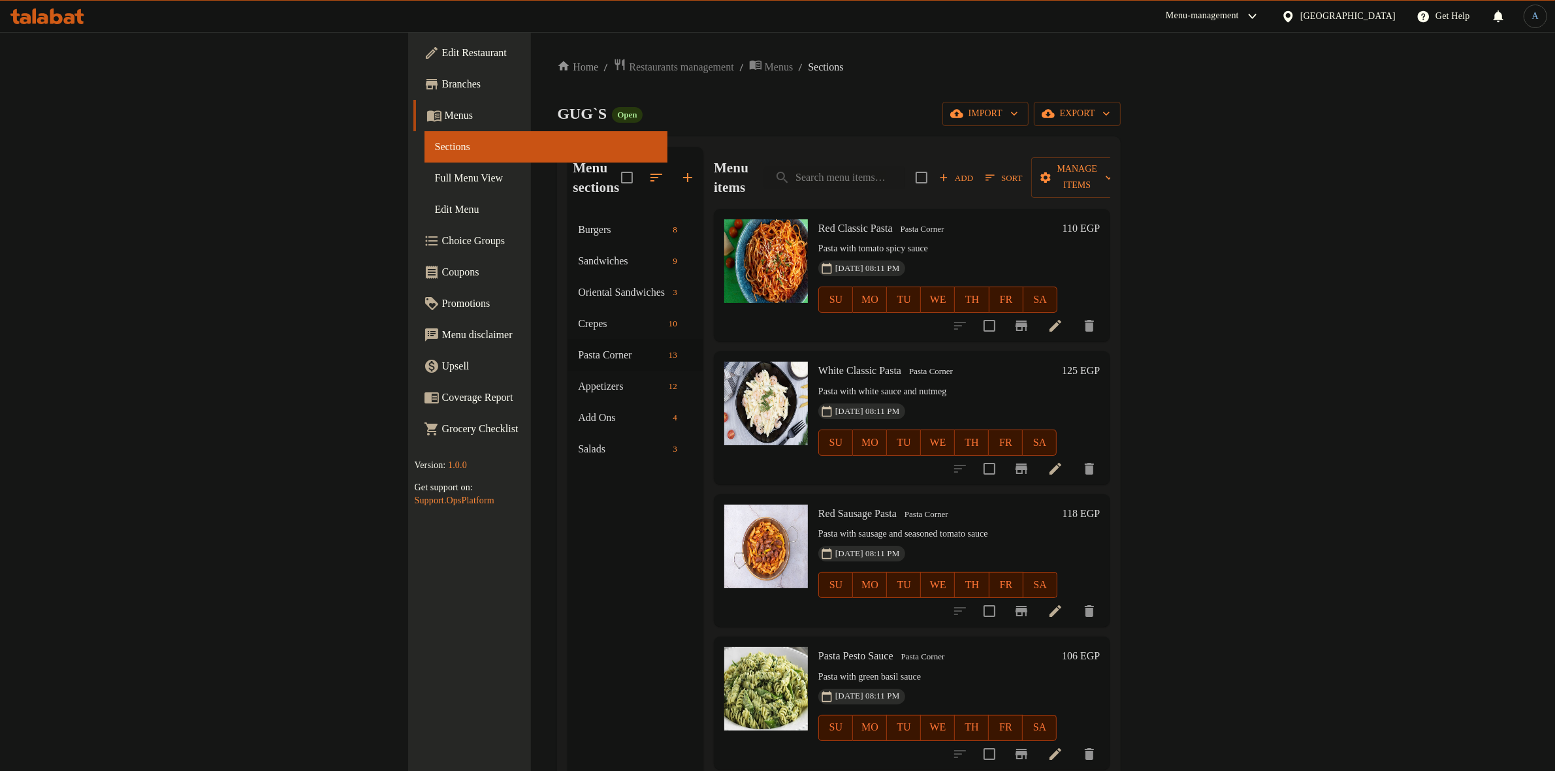
click at [977, 176] on button "Add" at bounding box center [956, 178] width 42 height 20
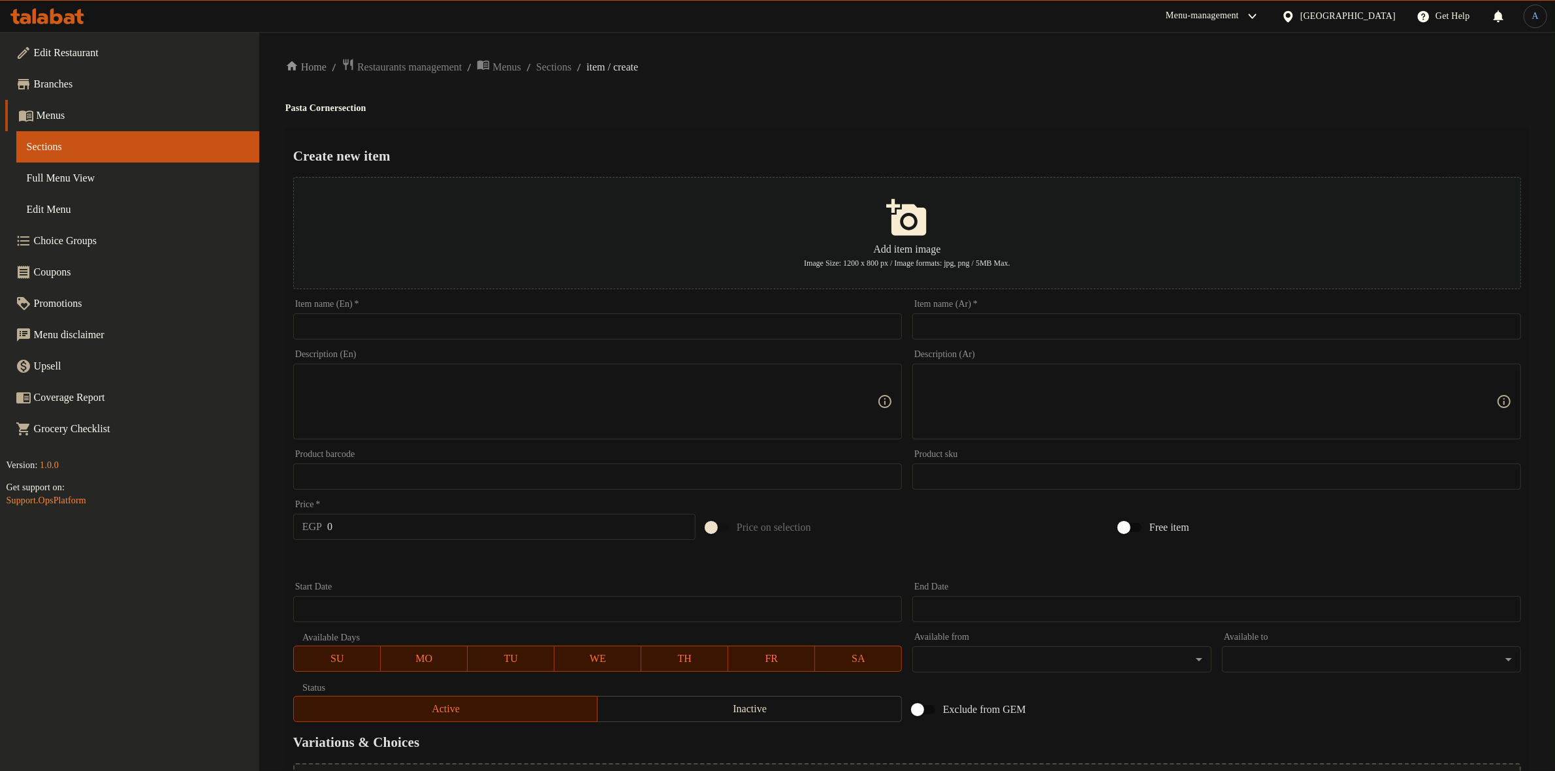
drag, startPoint x: 1114, startPoint y: 348, endPoint x: 1111, endPoint y: 338, distance: 10.9
click at [1114, 346] on div "Description (Ar) Description (Ar)" at bounding box center [1216, 395] width 619 height 100
paste input "مكرونه بشامل"
click at [1112, 326] on input "text" at bounding box center [1216, 326] width 609 height 26
type input "مكرونه بشامل"
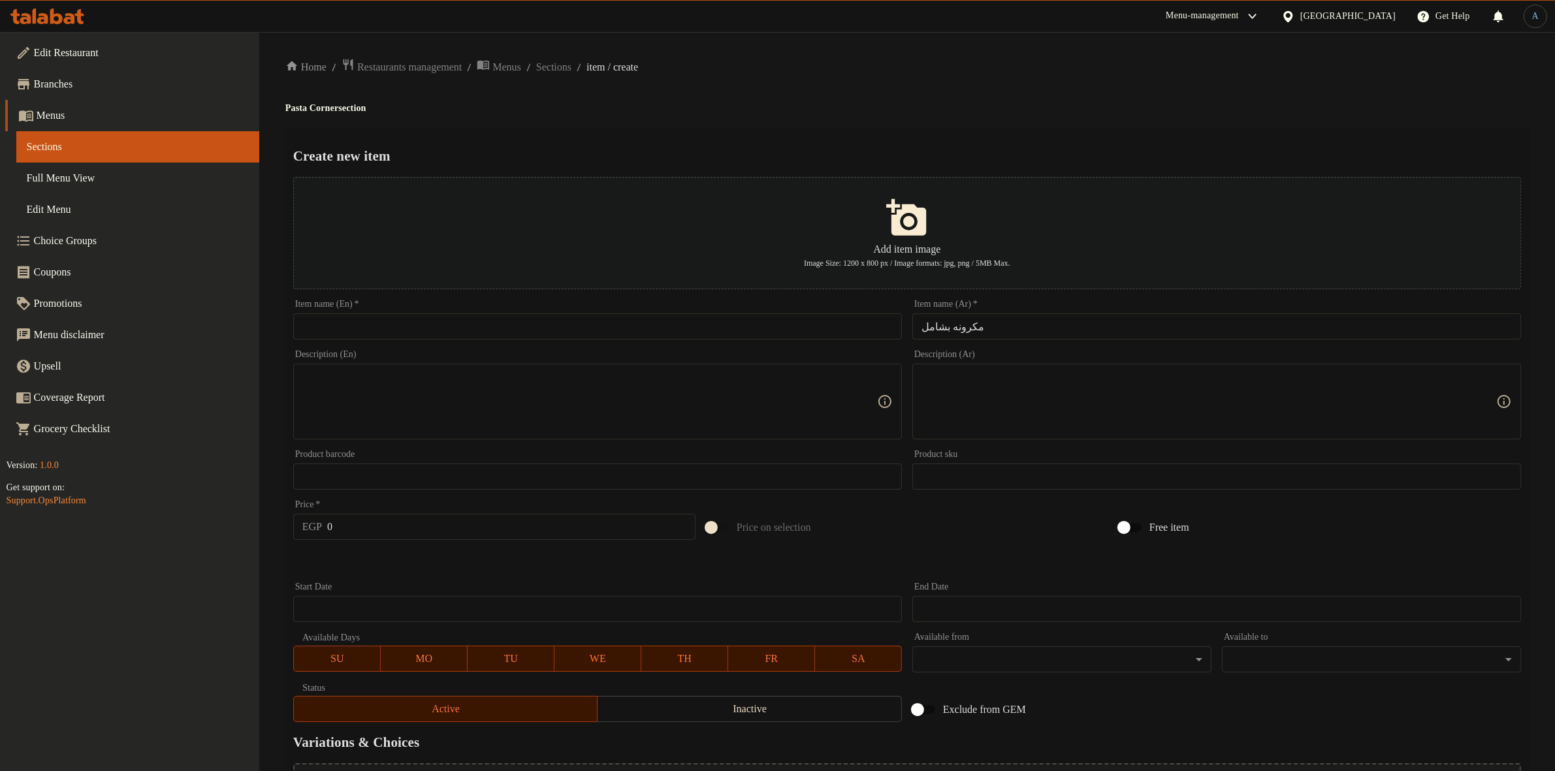
click at [1009, 76] on div "Home / Restaurants management / Menus / Sections / item / create Pasta Corner s…" at bounding box center [906, 474] width 1243 height 832
click at [1330, 40] on div "Home / Restaurants management / Menus / Sections / item / create Pasta Corner s…" at bounding box center [906, 474] width 1295 height 884
click at [797, 325] on input "text" at bounding box center [597, 326] width 609 height 26
paste input "bechamel"
type input "Bechamel Pasta"
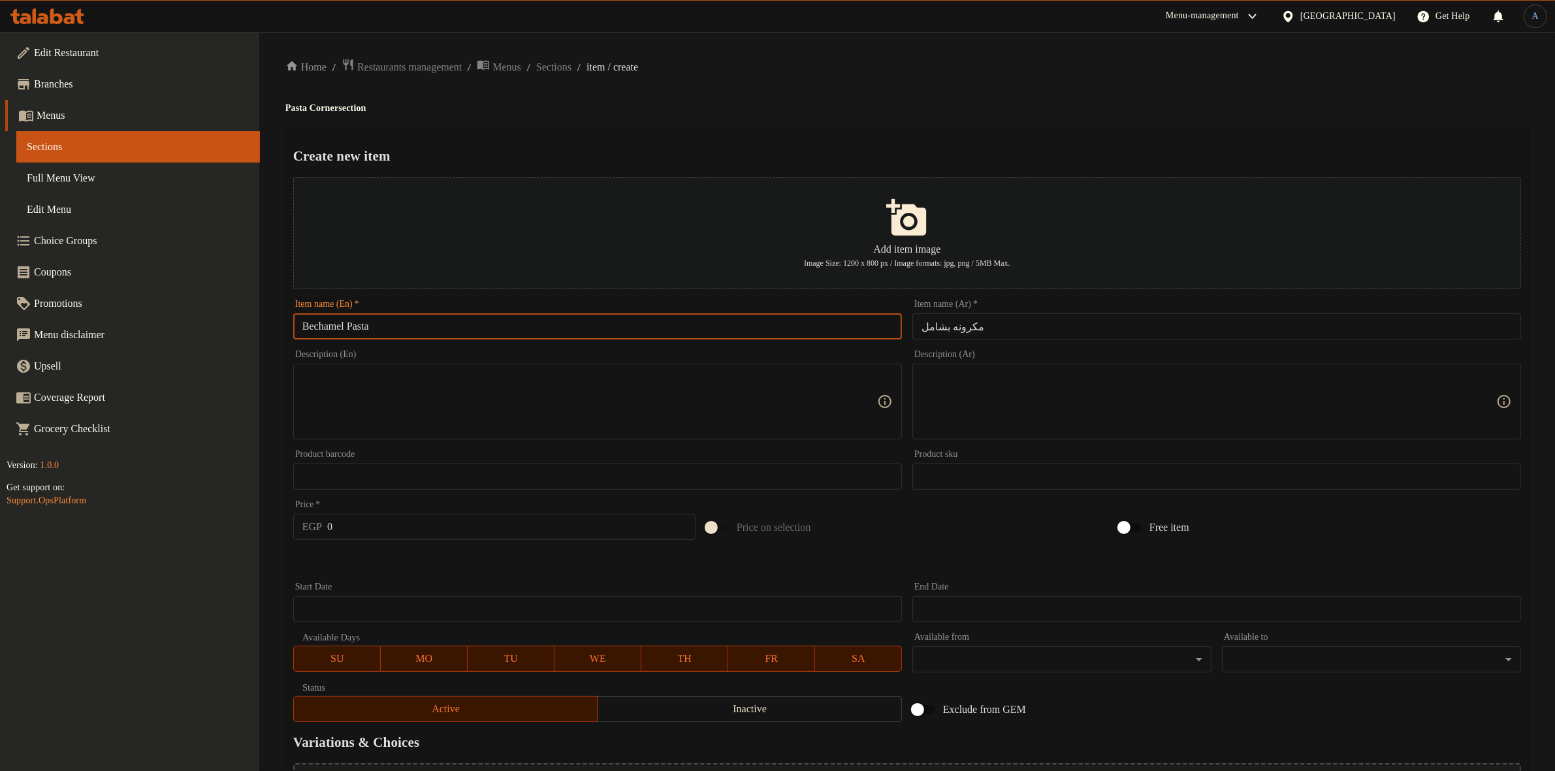
click at [462, 330] on input "Bechamel Pasta" at bounding box center [597, 326] width 609 height 26
click at [1329, 112] on h4 "Pasta Corner section" at bounding box center [906, 108] width 1243 height 13
click at [777, 321] on input "Bechamel Pasta" at bounding box center [597, 326] width 609 height 26
click at [817, 116] on div "Home / Restaurants management / Menus / Sections / item / create Pasta Corner s…" at bounding box center [906, 474] width 1243 height 832
click at [819, 91] on div "Home / Restaurants management / Menus / Sections / item / create Pasta Corner s…" at bounding box center [906, 474] width 1243 height 832
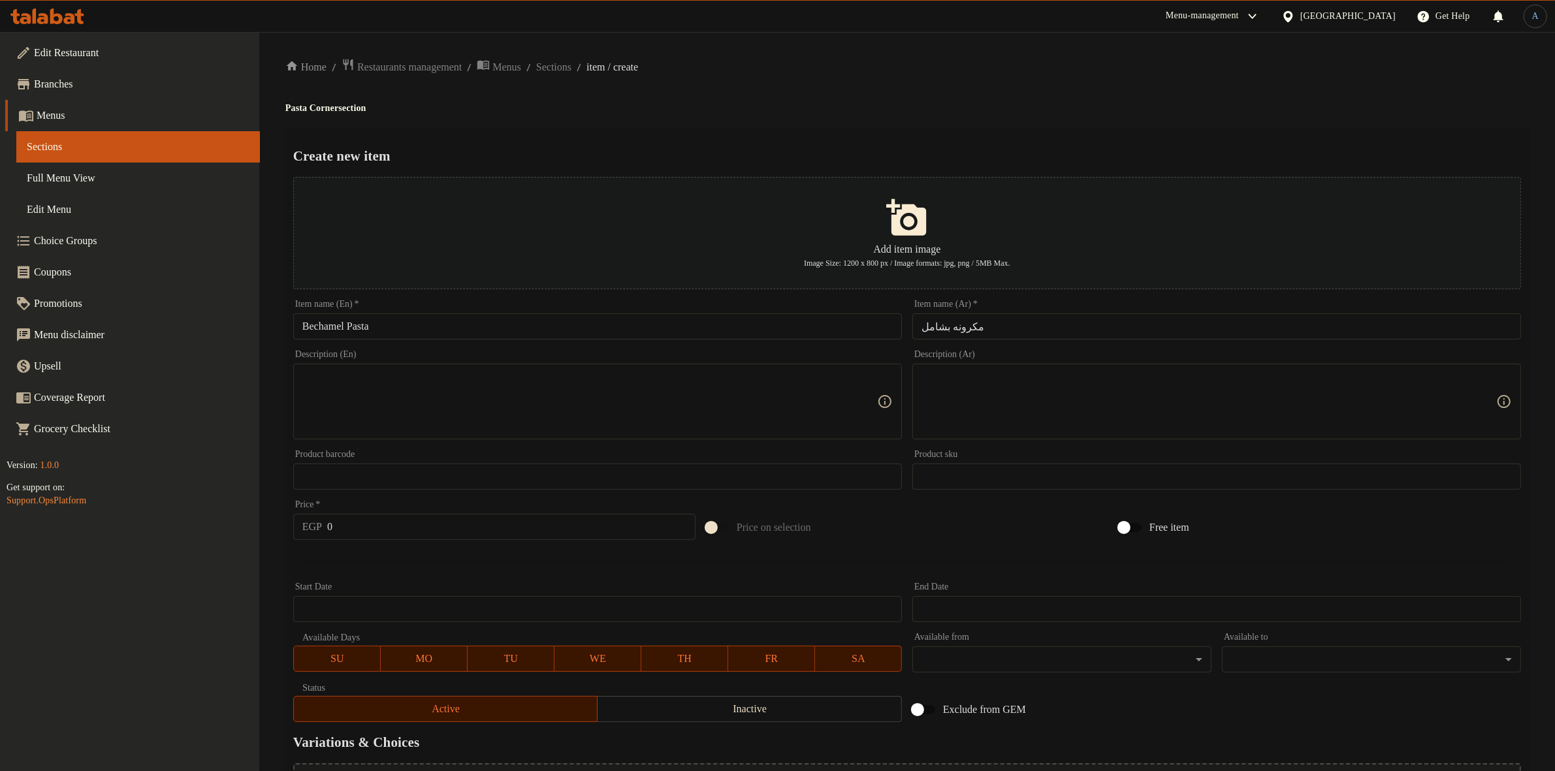
click at [1006, 416] on textarea at bounding box center [1208, 402] width 575 height 62
paste textarea "مكرونه فرن باللحم المفروم والبشاميل"
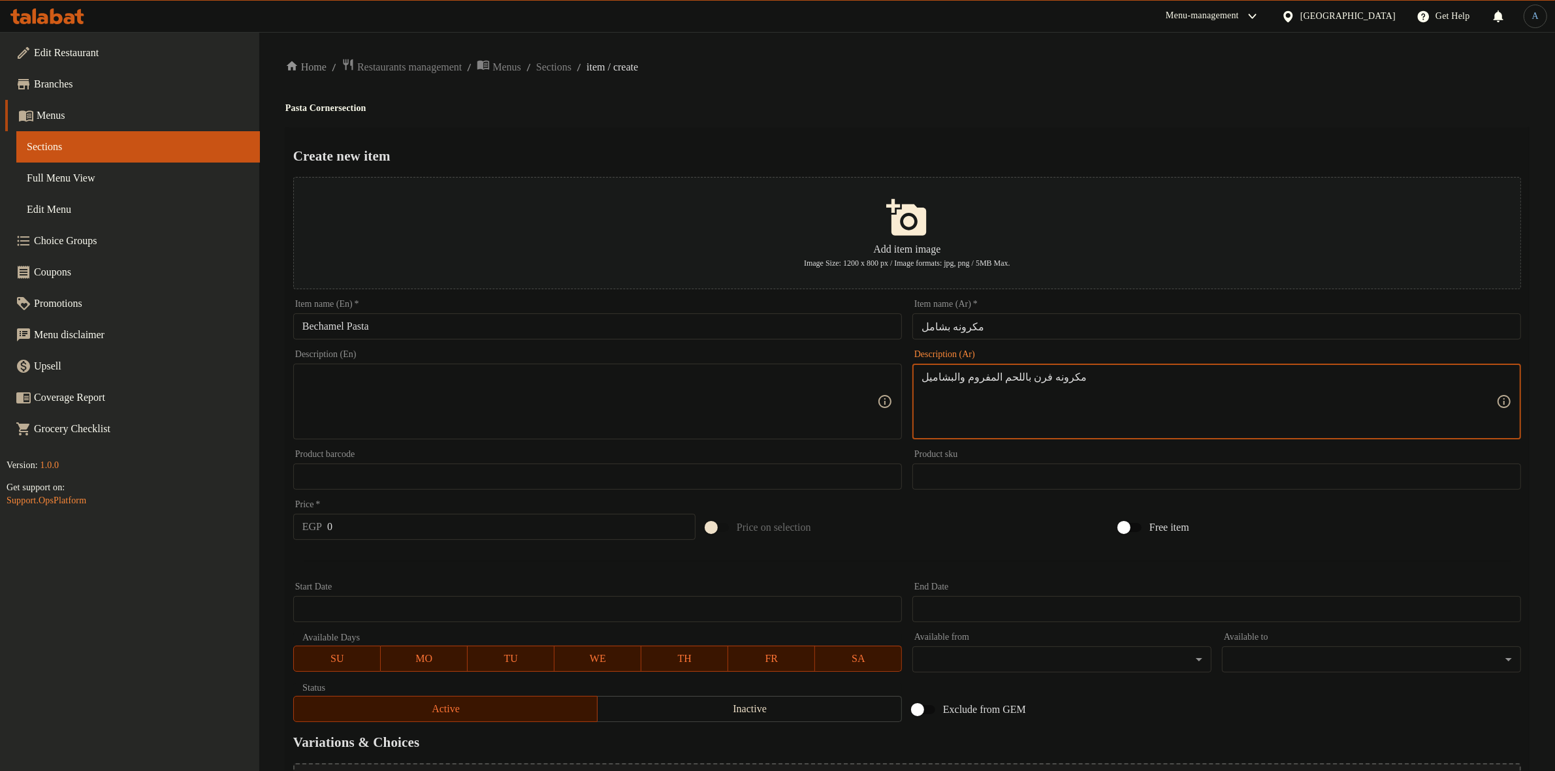
type textarea "مكرونه فرن باللحم المفروم والبشاميل"
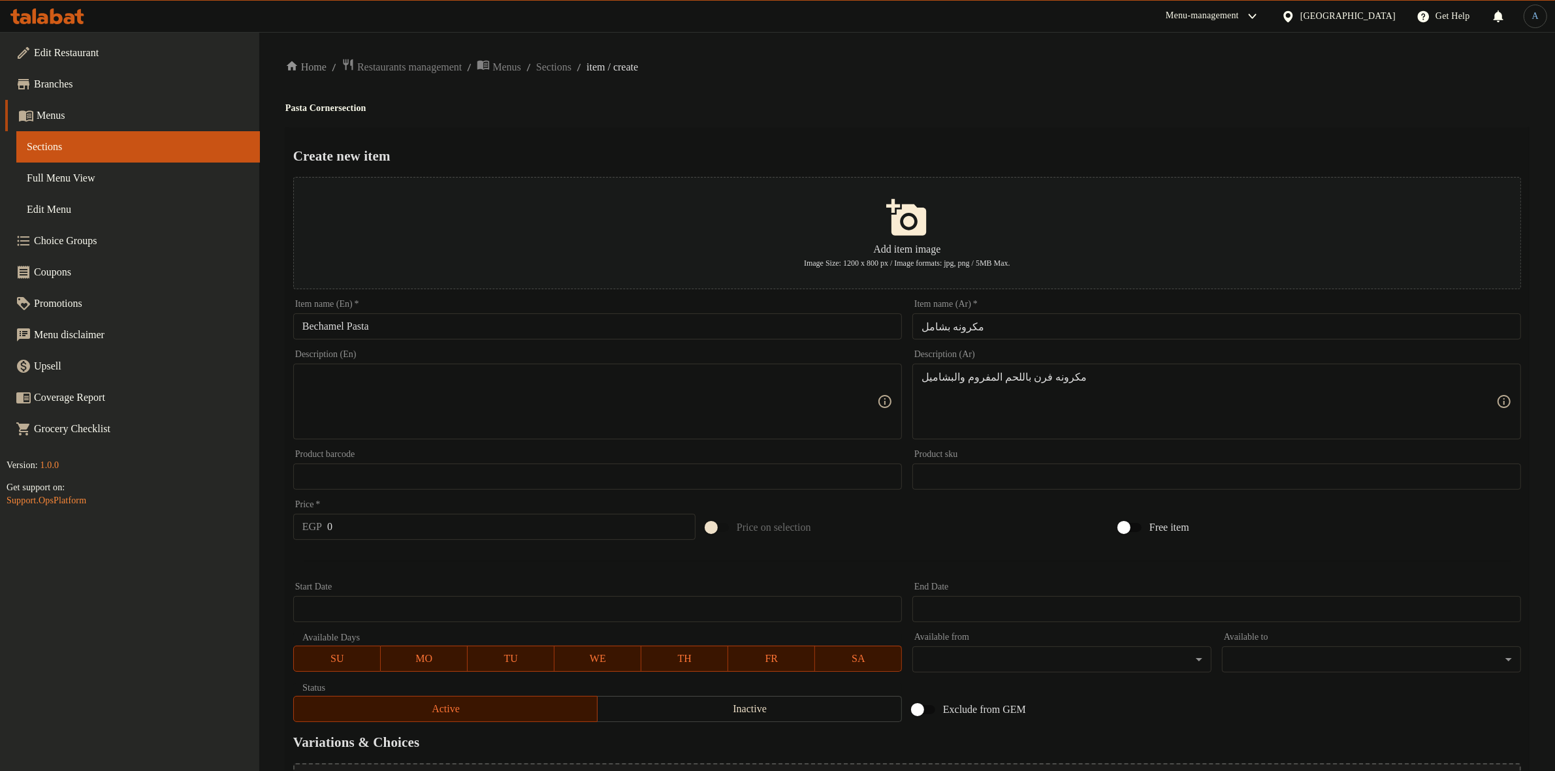
click at [1045, 132] on div "Create new item Add item image Image Size: 1200 x 800 px / Image formats: jpg, …" at bounding box center [906, 503] width 1243 height 753
click at [1083, 100] on div "Home / Restaurants management / Menus / Sections / item / create Pasta Corner s…" at bounding box center [906, 474] width 1243 height 832
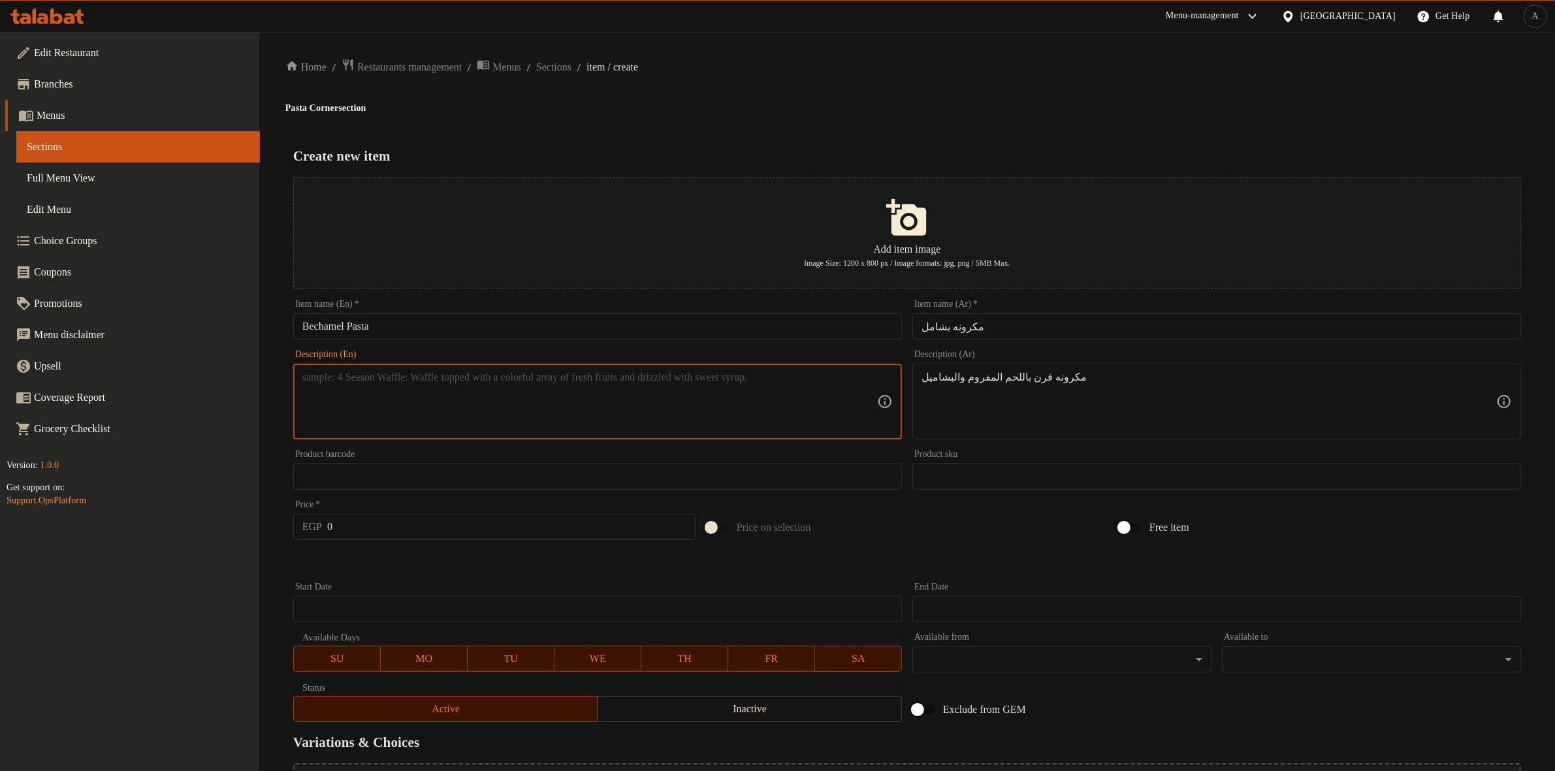
click at [782, 407] on textarea at bounding box center [589, 402] width 575 height 62
paste textarea "Baked macaroni with minced meat and bechamel"
drag, startPoint x: 379, startPoint y: 377, endPoint x: 249, endPoint y: 368, distance: 131.0
click at [249, 368] on div "Edit Restaurant Branches Menus Sections Full Menu View Edit Menu Choice Groups …" at bounding box center [777, 474] width 1555 height 884
click at [1112, 95] on div "Home / Restaurants management / Menus / Sections / item / create Pasta Corner s…" at bounding box center [906, 474] width 1243 height 832
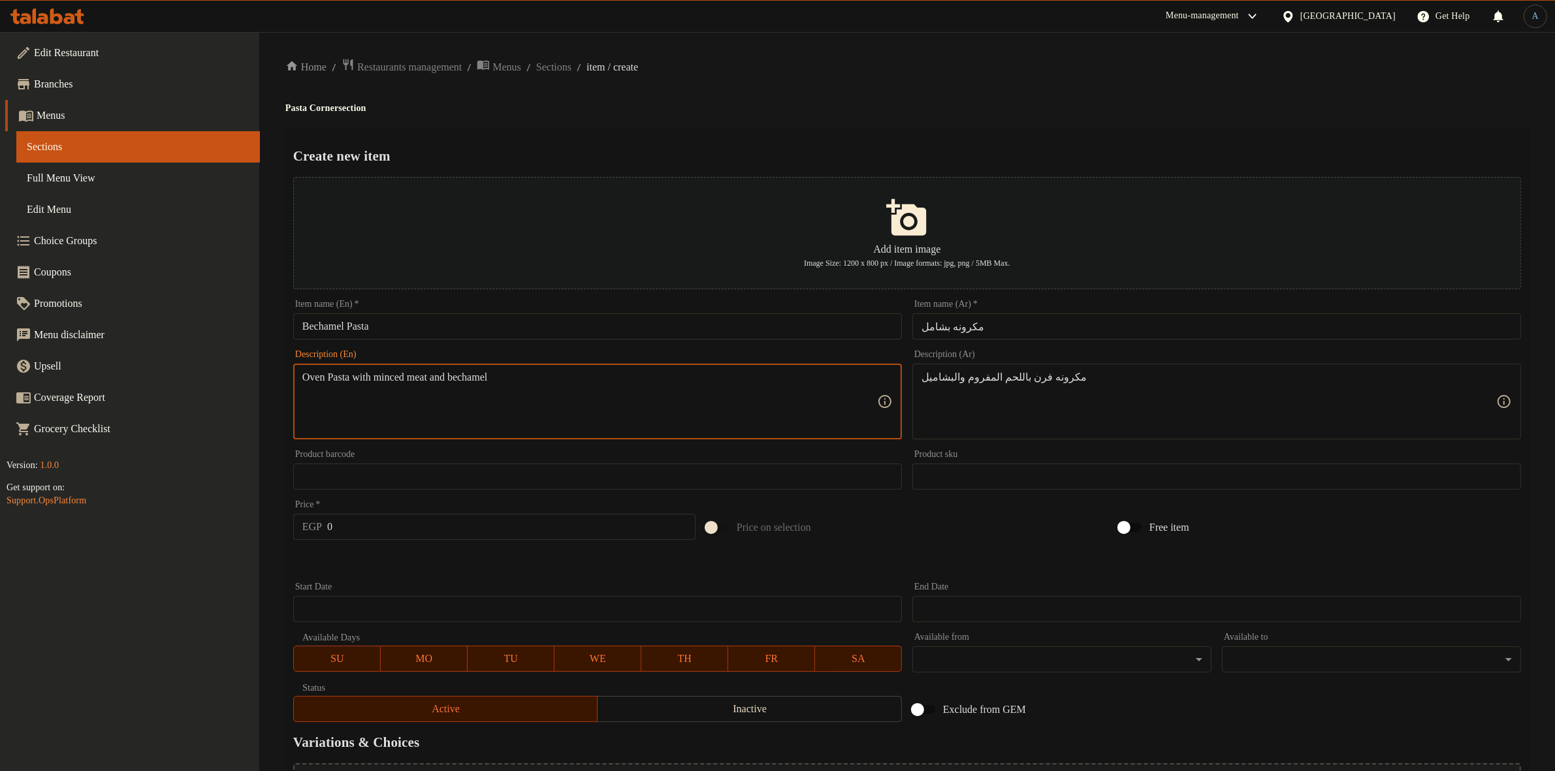
paste textarea "p"
type textarea "Oven pasta with minced meat and bechamel"
click at [755, 119] on div "Home / Restaurants management / Menus / Sections / item / create Pasta Corner s…" at bounding box center [906, 474] width 1243 height 832
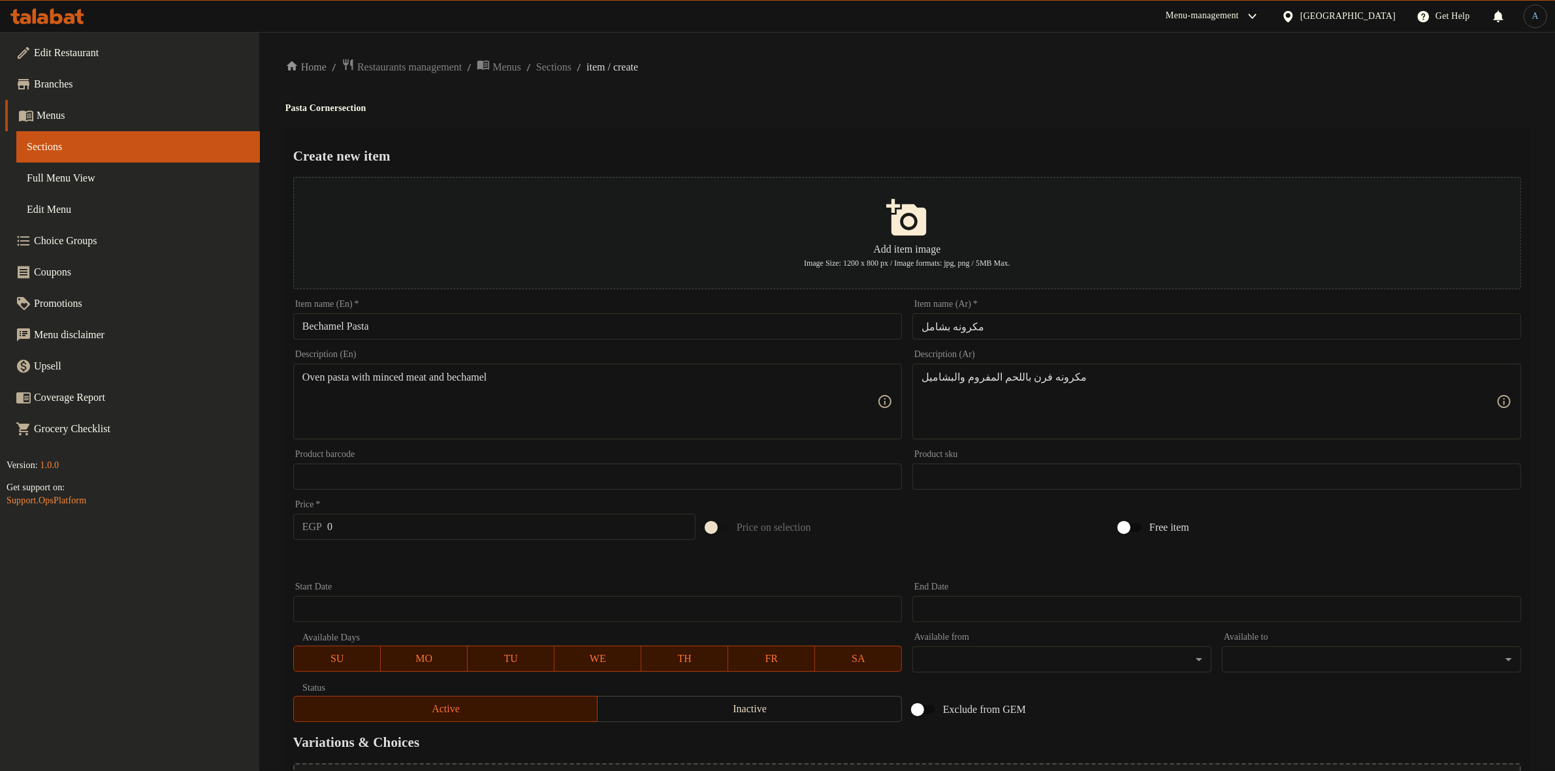
click at [1077, 148] on h2 "Create new item" at bounding box center [906, 156] width 1227 height 20
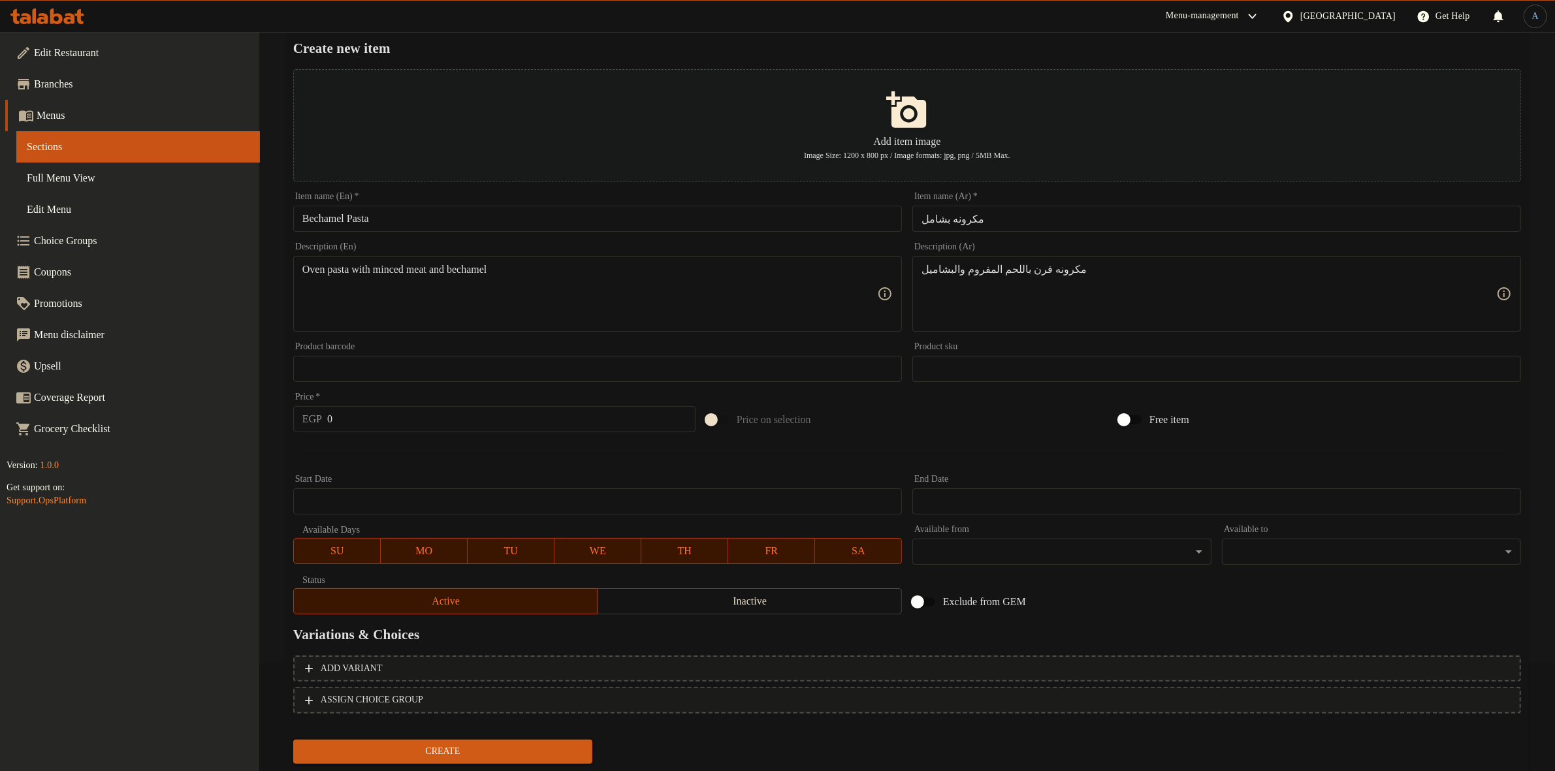
scroll to position [144, 0]
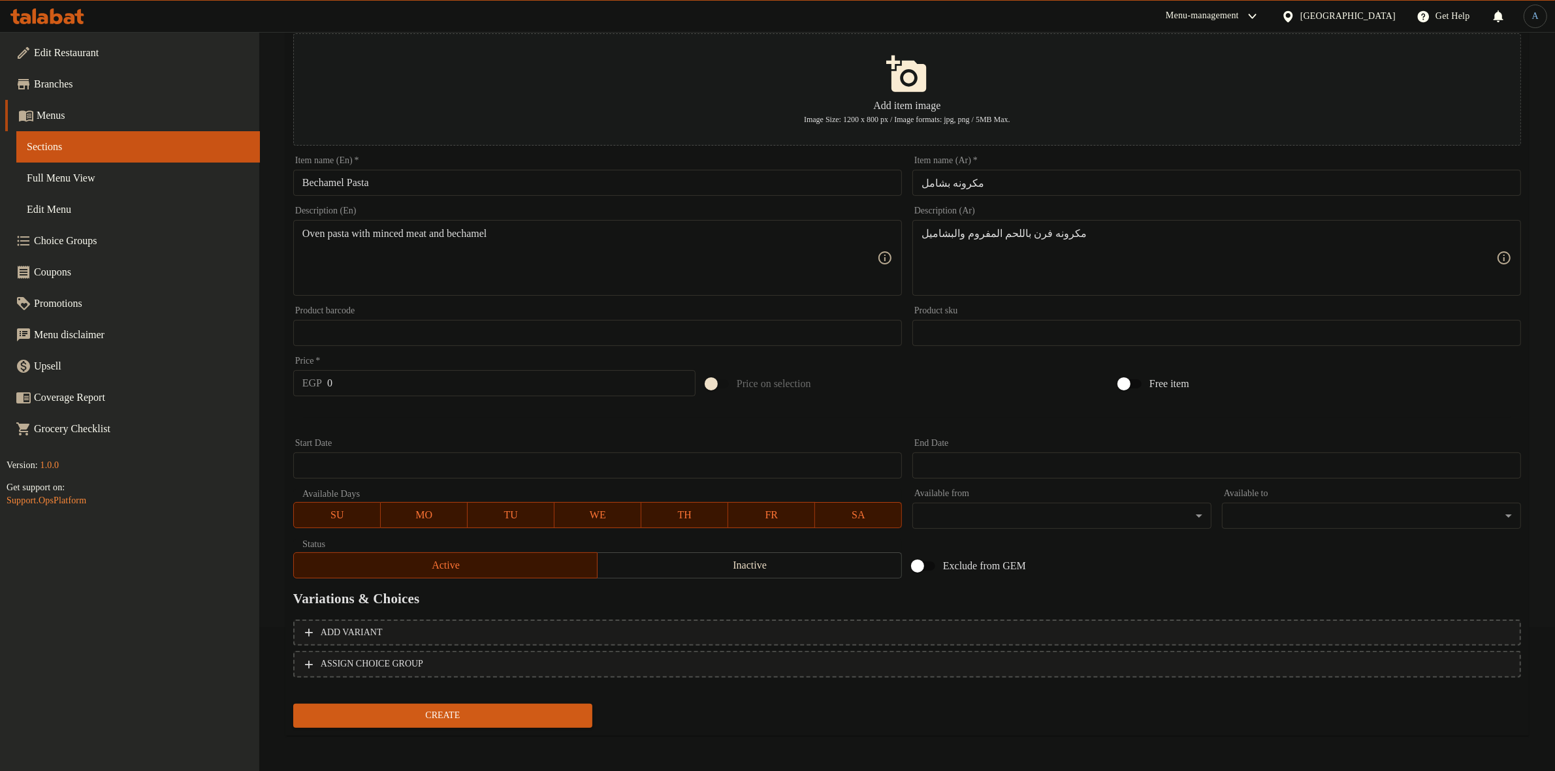
click at [470, 383] on input "0" at bounding box center [511, 383] width 368 height 26
type input "206"
click at [293, 704] on button "Create" at bounding box center [442, 716] width 299 height 24
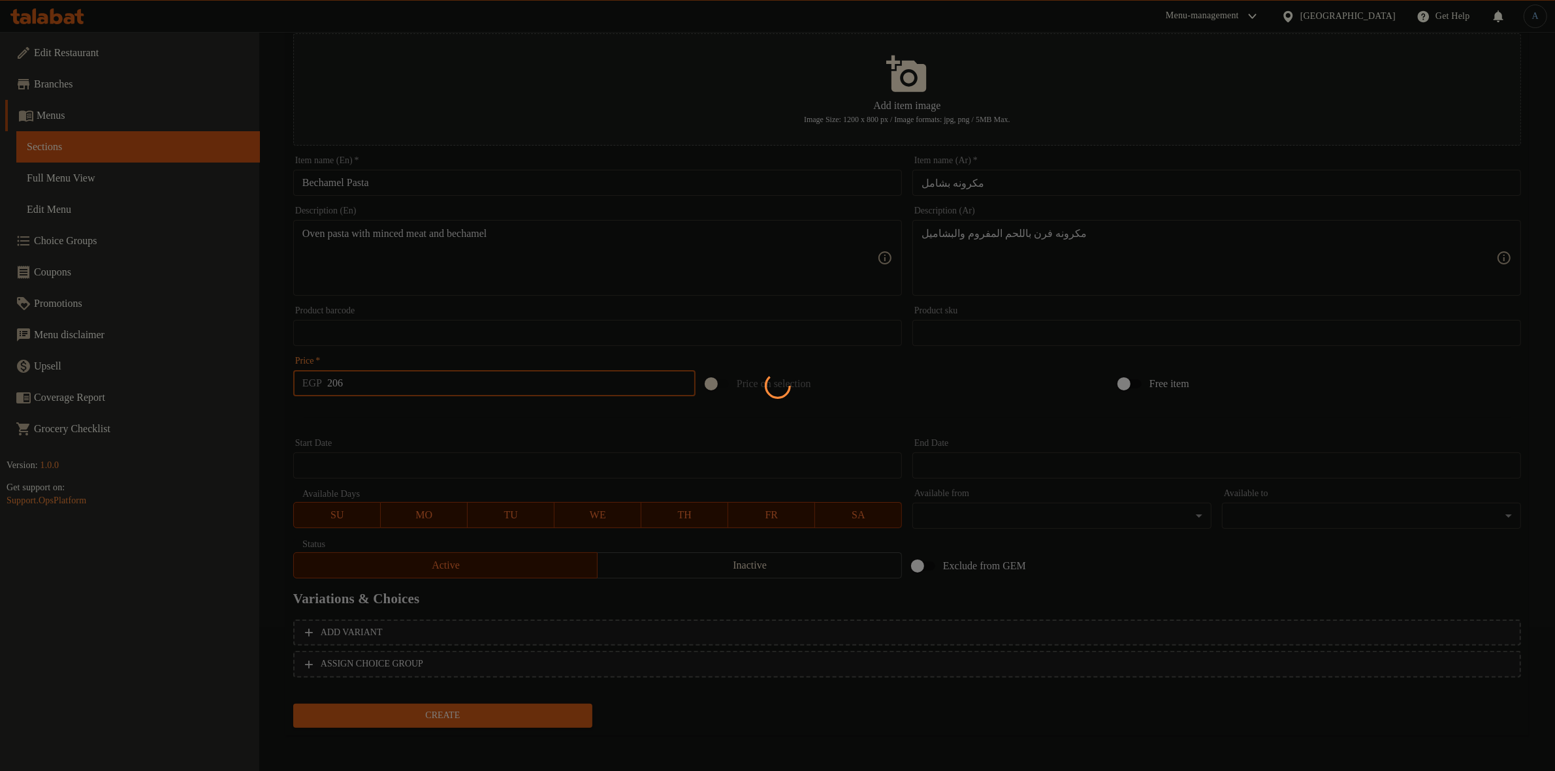
type input "0"
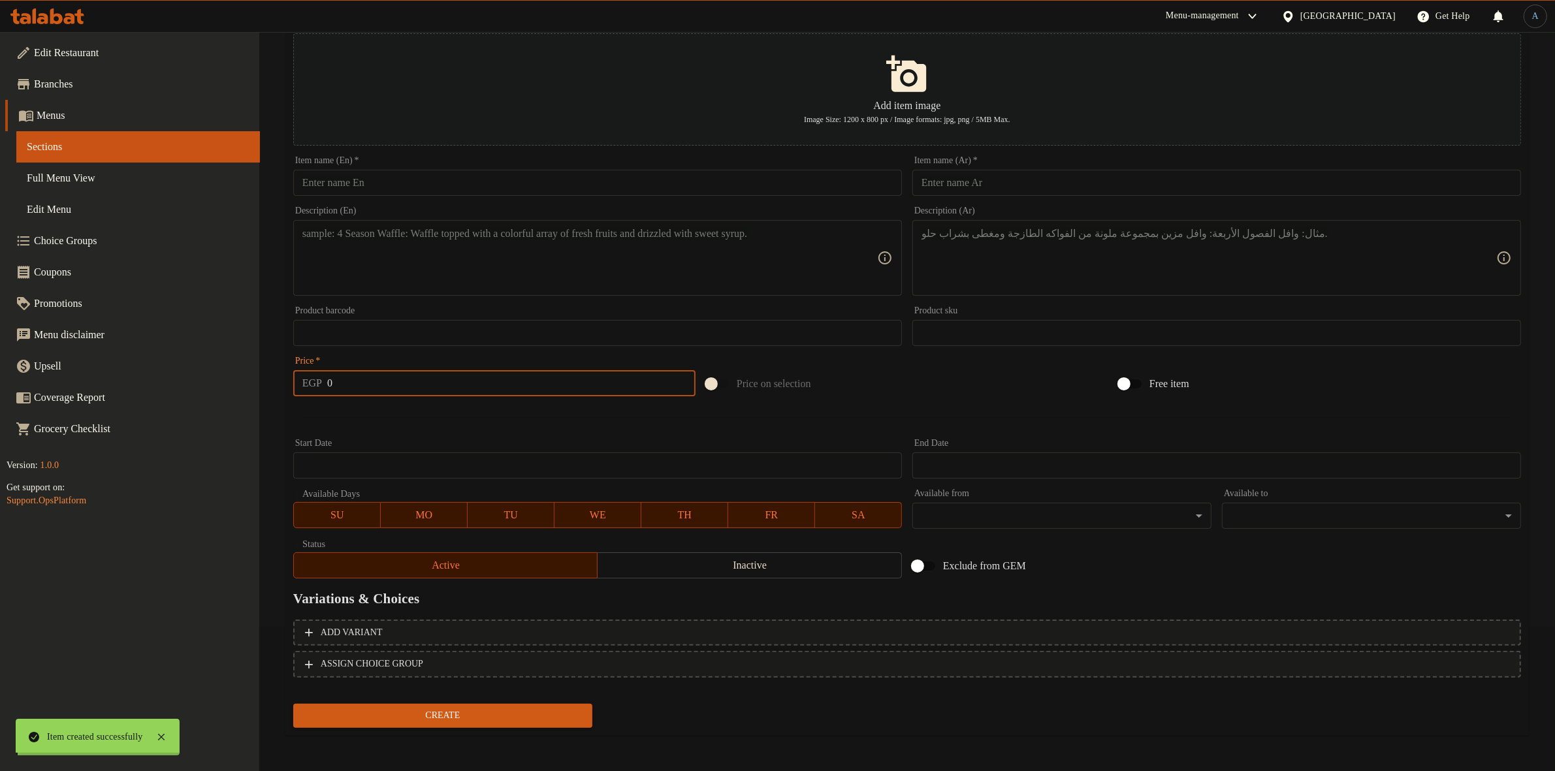
click at [1033, 421] on div at bounding box center [907, 418] width 1238 height 32
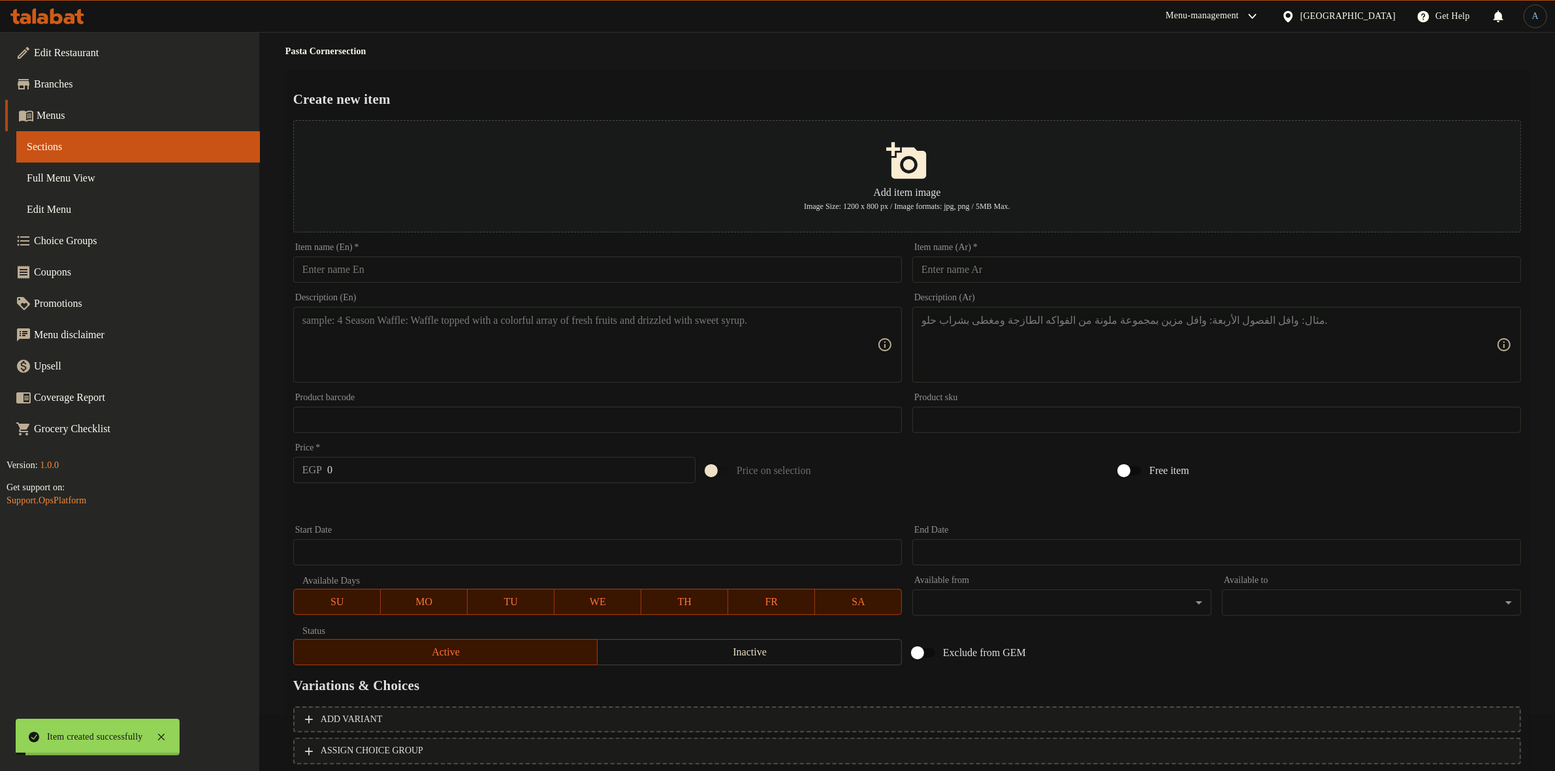
scroll to position [0, 0]
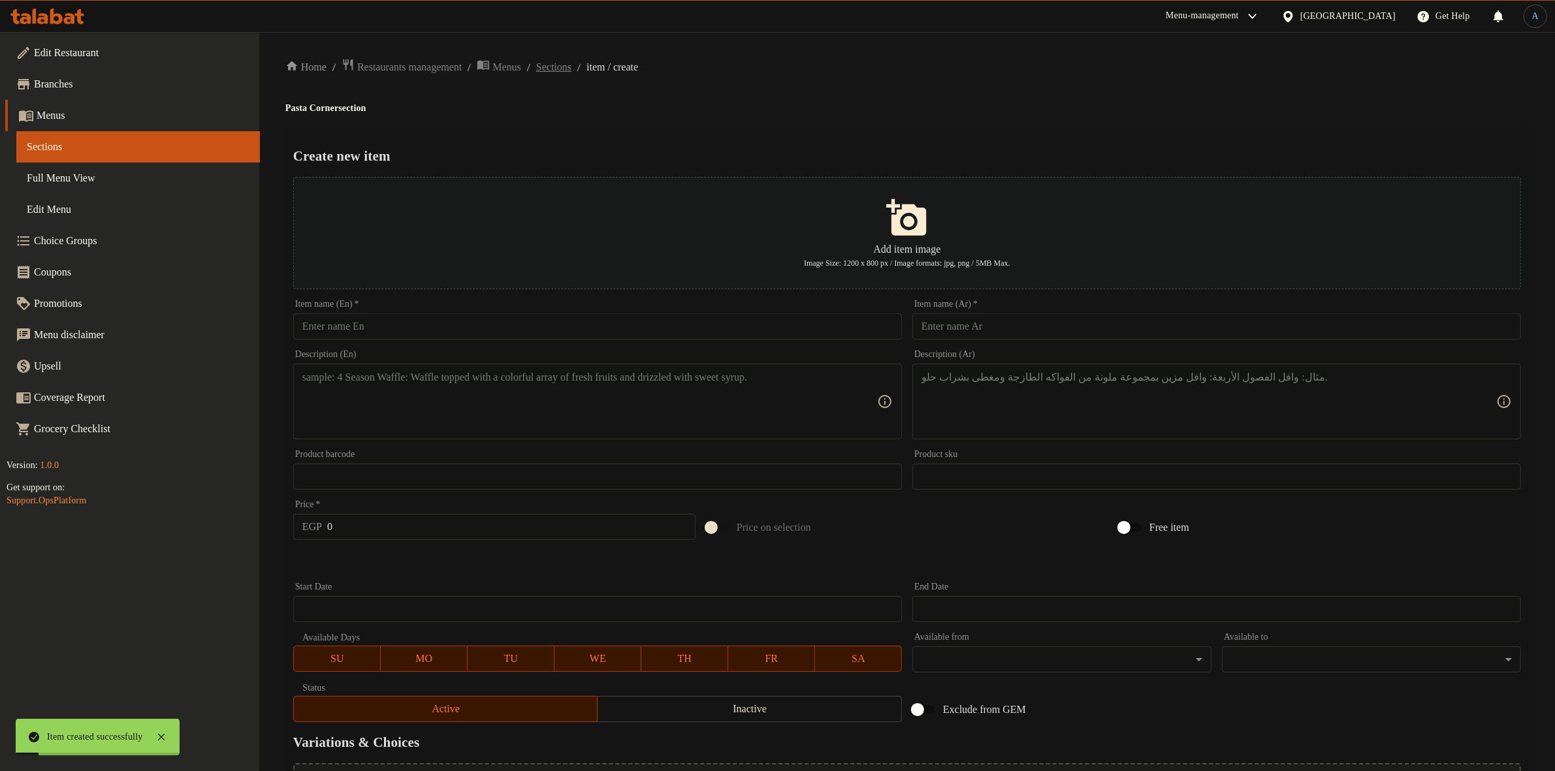
click at [571, 59] on span "Sections" at bounding box center [553, 67] width 35 height 16
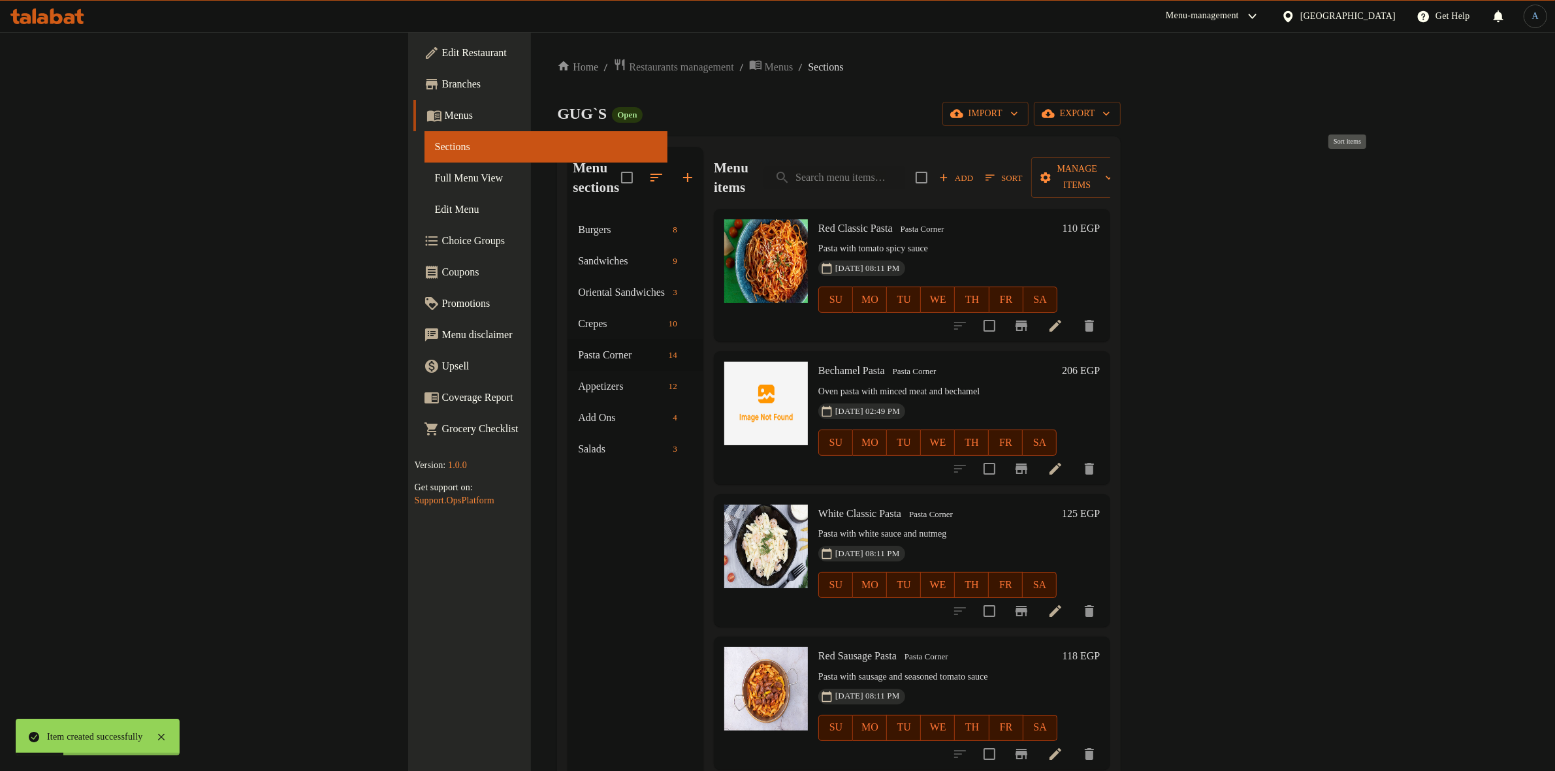
click at [1022, 174] on span "Sort" at bounding box center [1003, 177] width 37 height 15
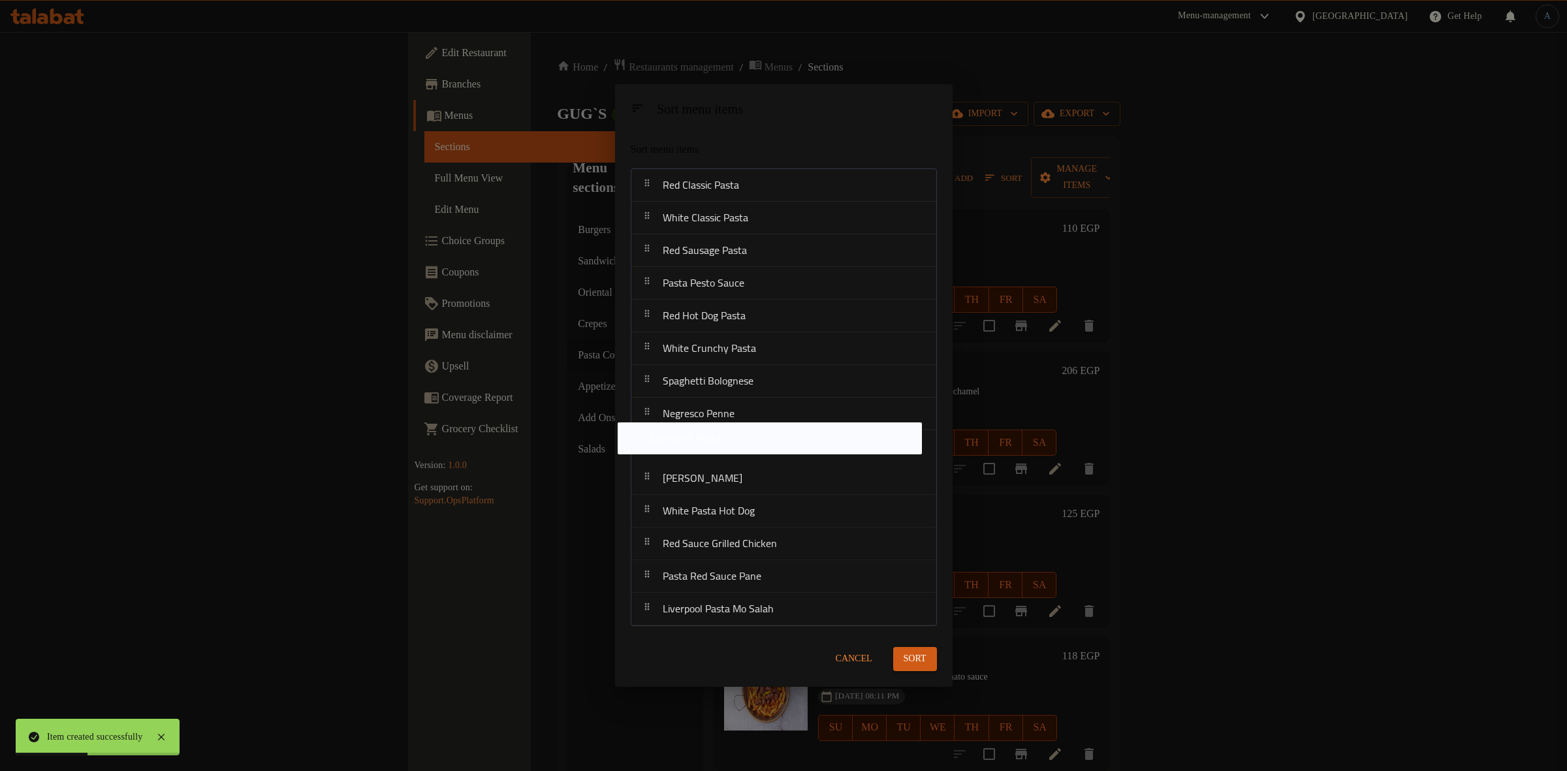
drag, startPoint x: 755, startPoint y: 223, endPoint x: 750, endPoint y: 439, distance: 216.2
click at [746, 445] on nav "Red Classic Pasta Bechamel Pasta White Classic Pasta Red Sausage Pasta Pasta Pe…" at bounding box center [784, 397] width 306 height 458
click at [923, 657] on span "Sort" at bounding box center [915, 660] width 23 height 16
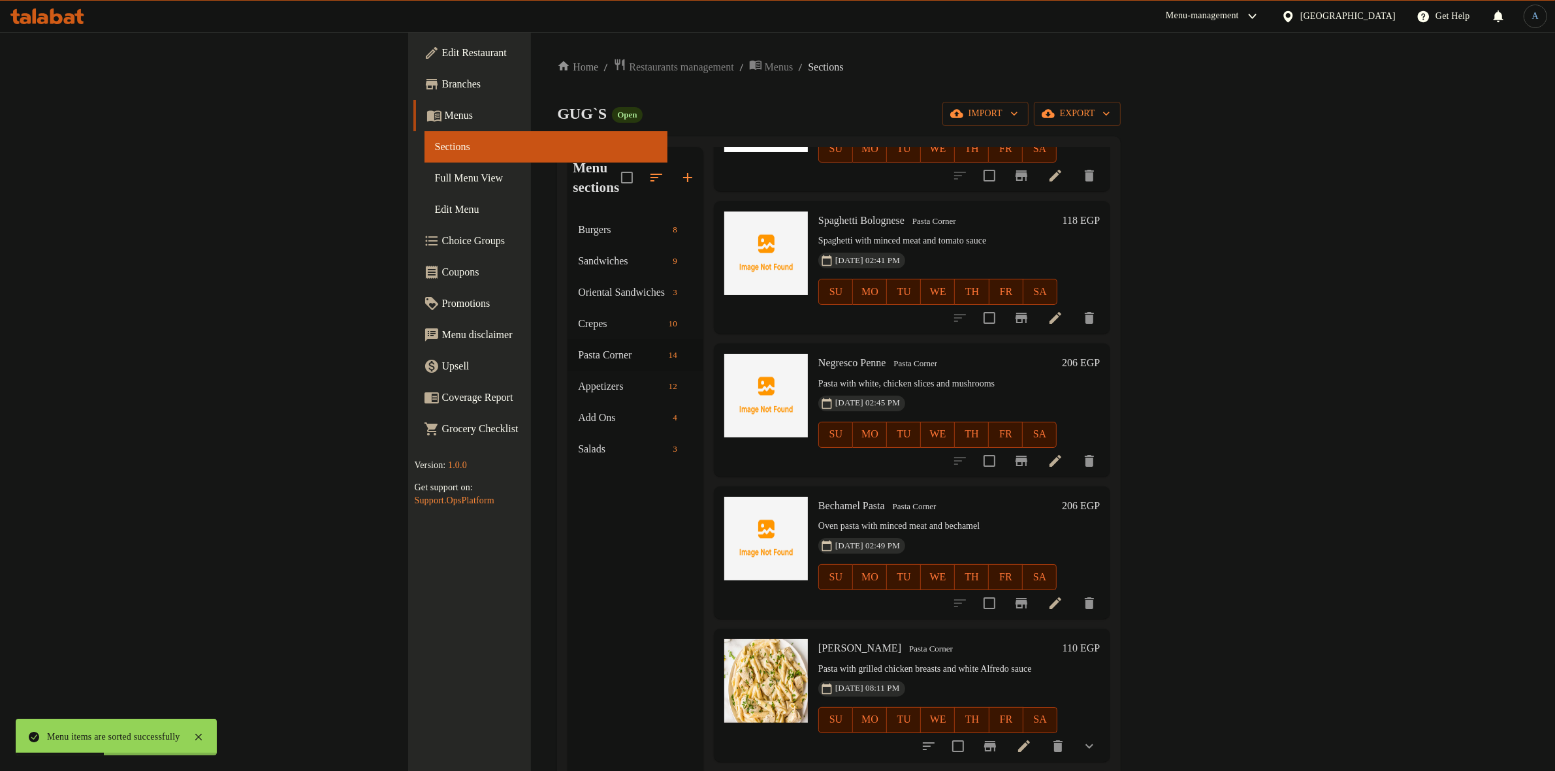
scroll to position [1143, 0]
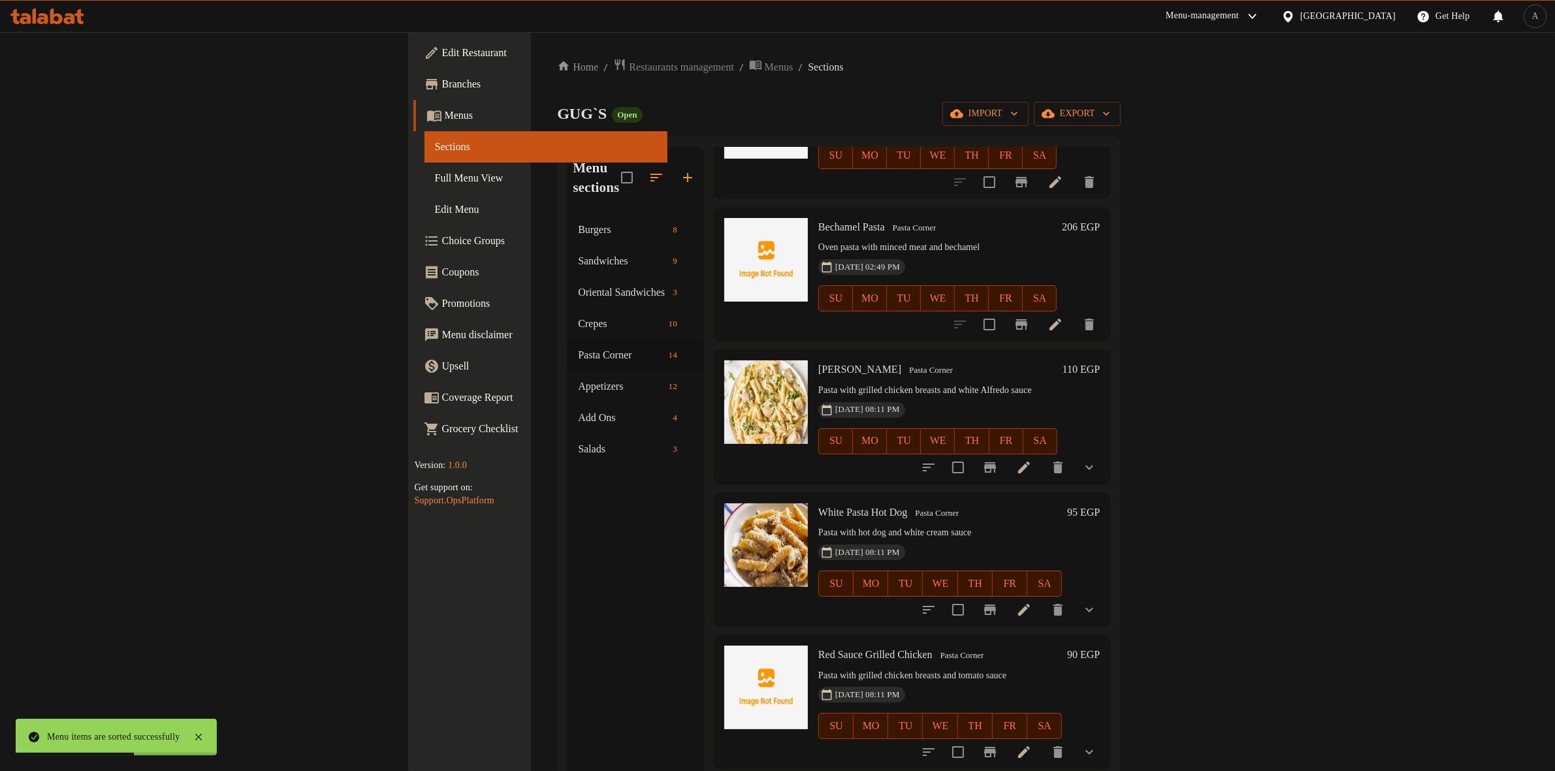
click at [1032, 460] on icon at bounding box center [1024, 468] width 16 height 16
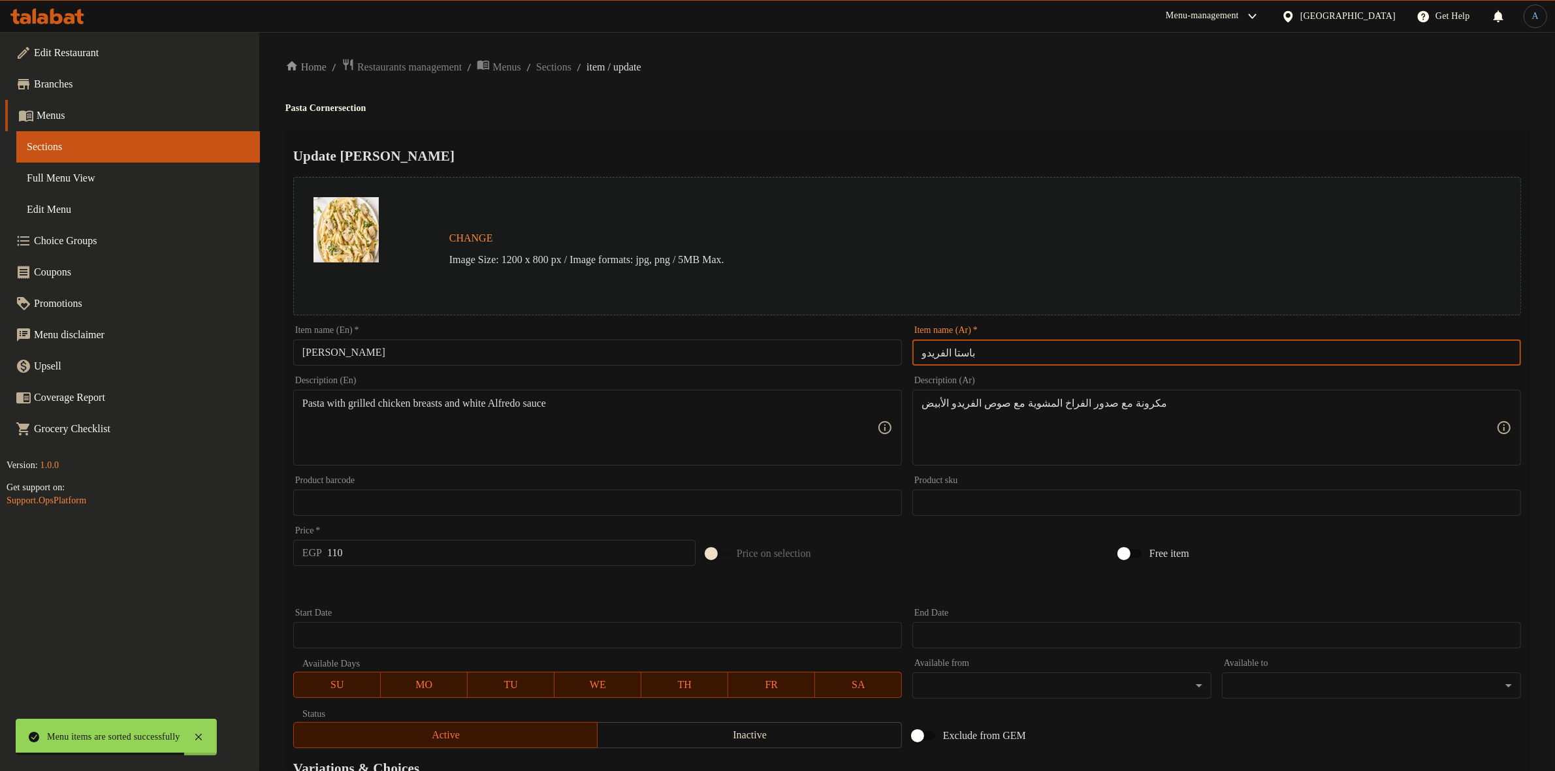
click at [1039, 346] on input "باستا الفريدو" at bounding box center [1216, 353] width 609 height 26
paste input "مكرونه فرن باللحم المفروم والبشاميل 137"
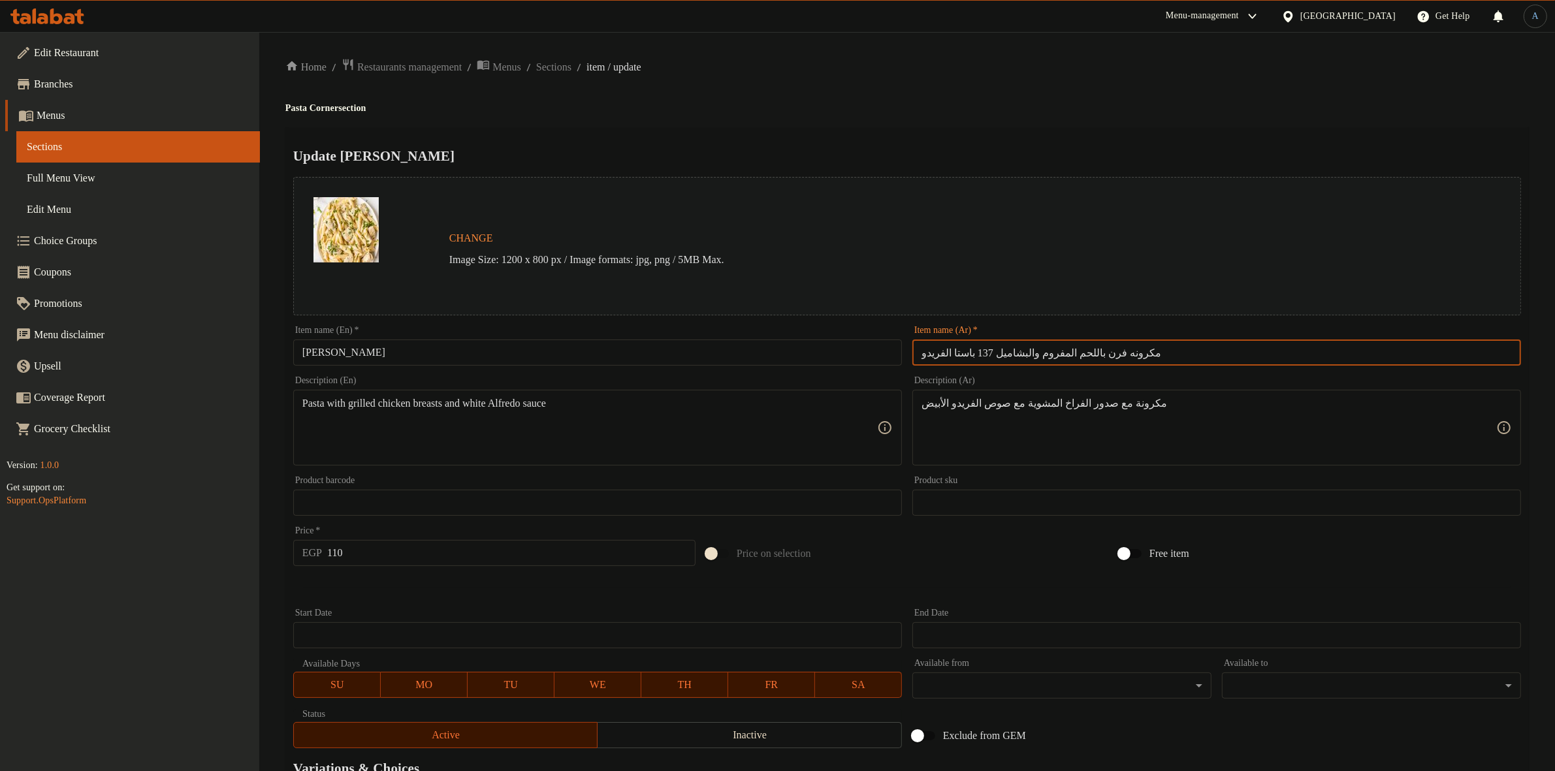
click at [1091, 353] on input "مكرونه فرن باللحم المفروم والبشاميل 137 باستا الفريدو" at bounding box center [1216, 353] width 609 height 26
paste input "text"
type input "باستا الفريدو"
click at [1043, 79] on div "Home / Restaurants management / Menus / Sections / item / update Pasta Corner s…" at bounding box center [906, 497] width 1243 height 879
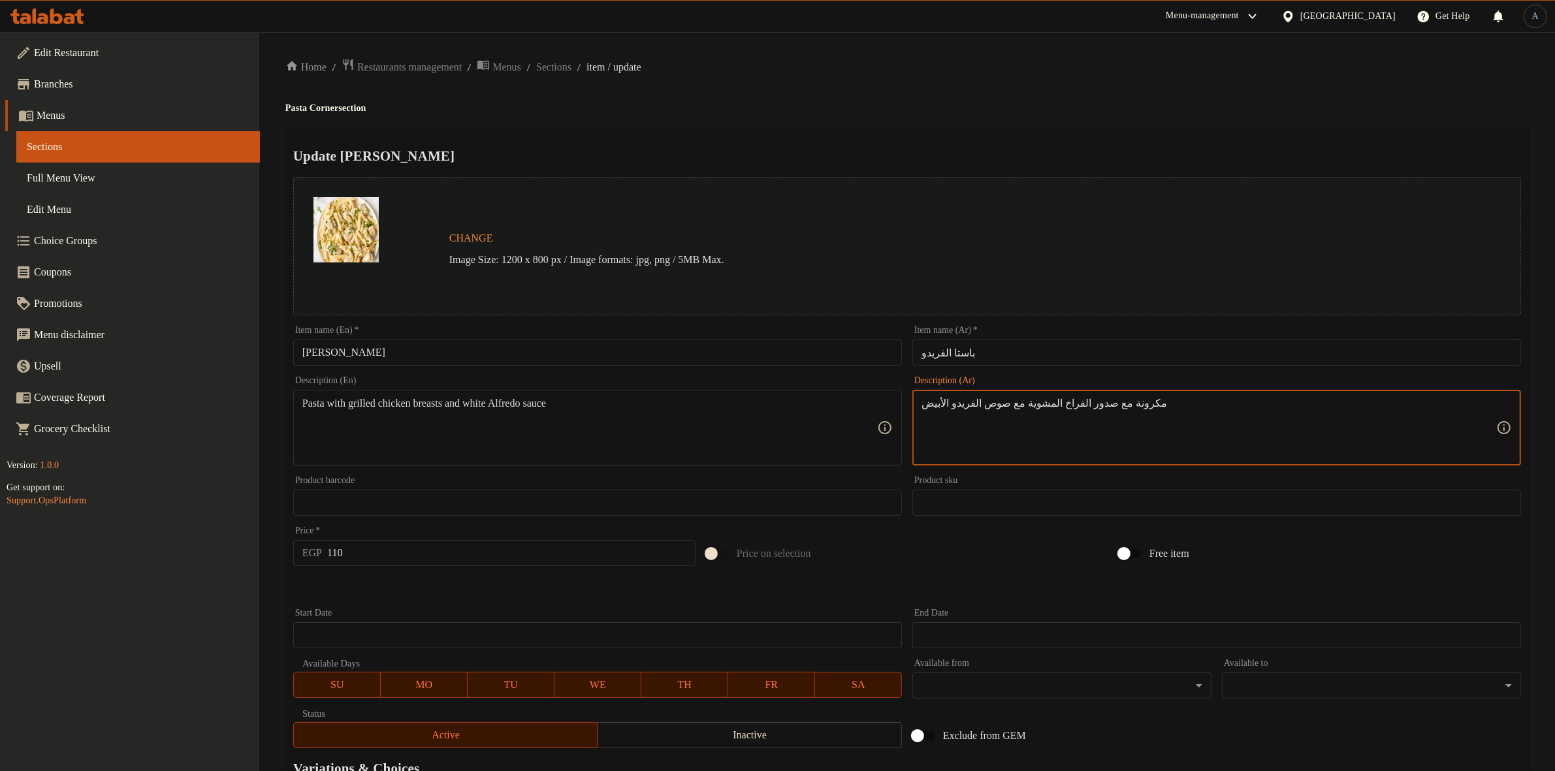
paste textarea "ه مع صوص الوايت وشرائح الفراخ والمشروم الفريش"
type textarea "مكرونه مع صوص الوايت وشرائح الفراخ والمشروم الفريش"
click at [1087, 108] on h4 "Pasta Corner section" at bounding box center [906, 108] width 1243 height 13
drag, startPoint x: 753, startPoint y: 409, endPoint x: 739, endPoint y: 415, distance: 15.2
paste textarea "white sauce, chicken slices and fresh mushrooms"
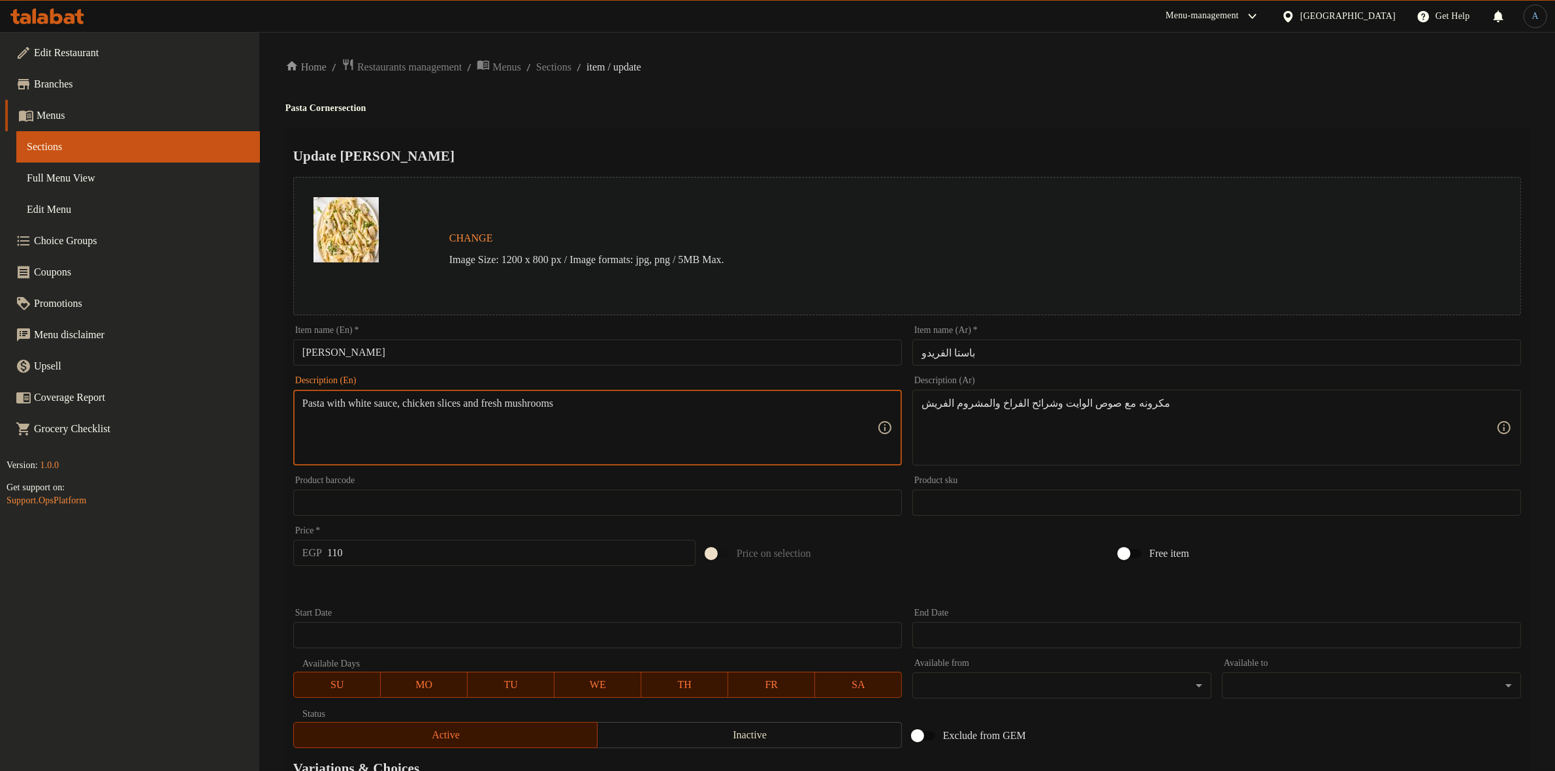
click at [408, 405] on textarea "Pasta with white sauce, chicken slices and fresh mushrooms" at bounding box center [589, 428] width 575 height 62
type textarea "Pasta with white, chicken slices and fresh mushrooms"
click at [857, 59] on ol "Home / Restaurants management / Menus / Sections / item / update" at bounding box center [906, 67] width 1243 height 18
click at [444, 560] on input "110" at bounding box center [511, 553] width 368 height 26
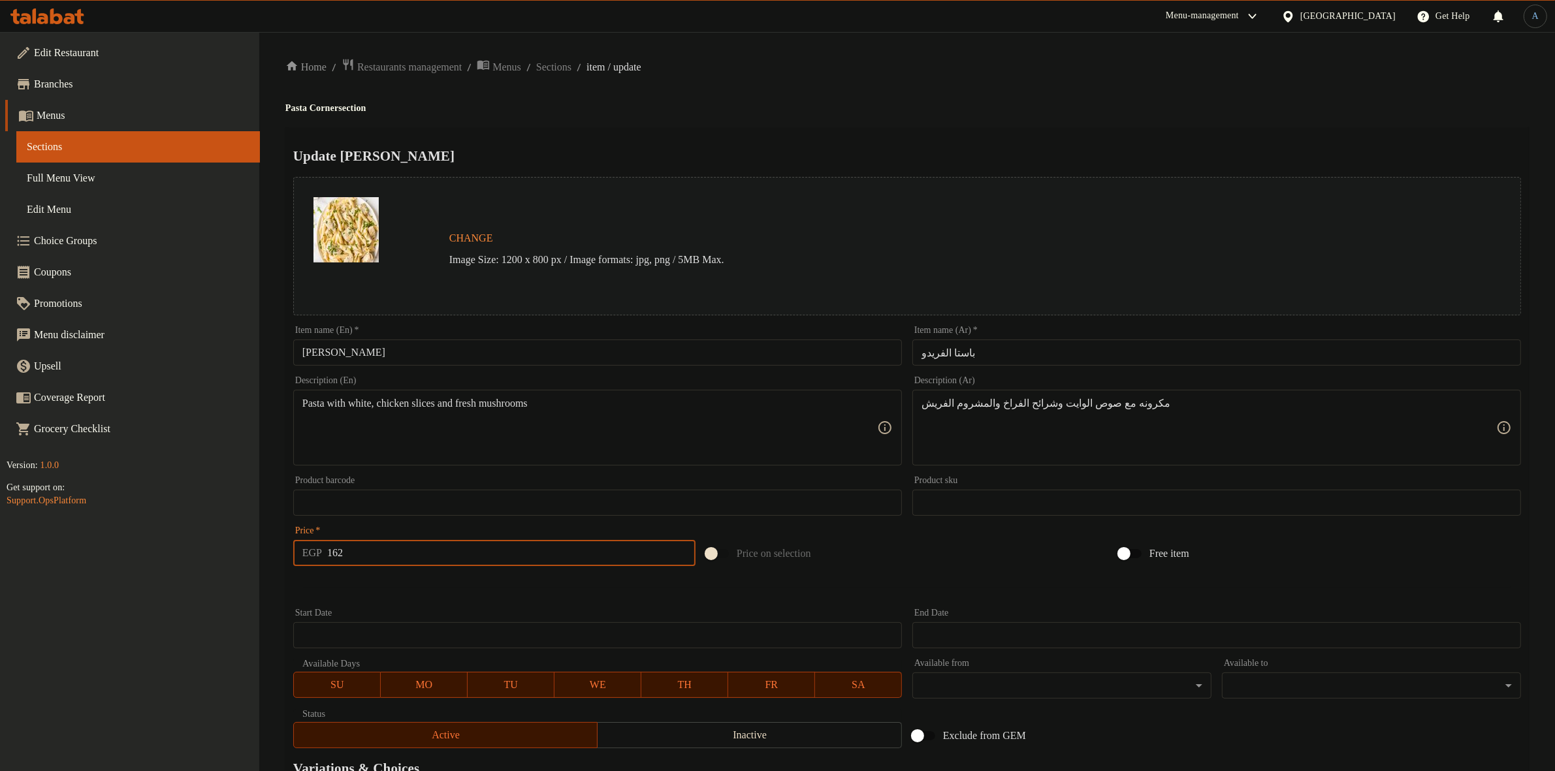
type input "162"
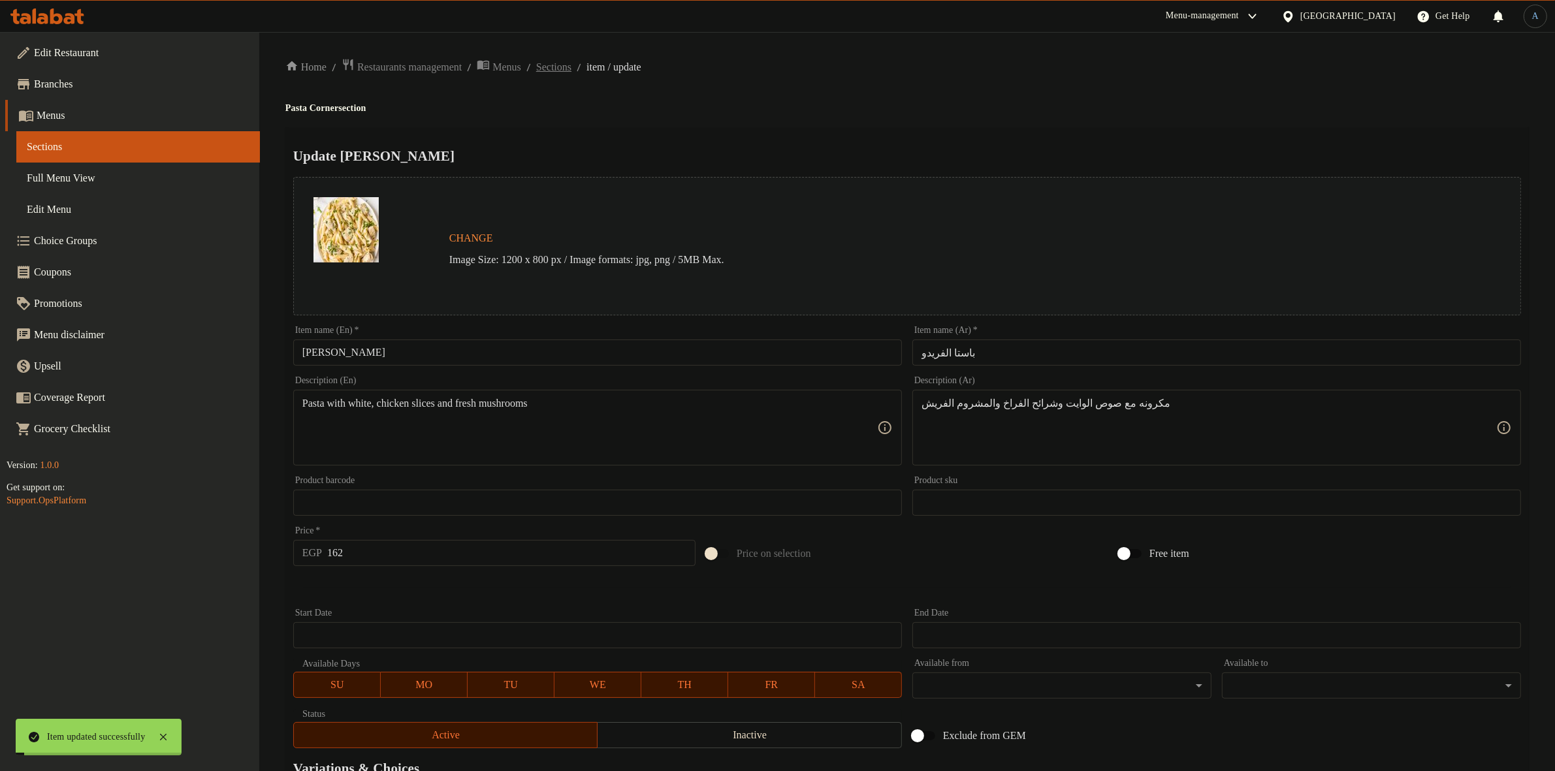
click at [571, 67] on span "Sections" at bounding box center [553, 67] width 35 height 16
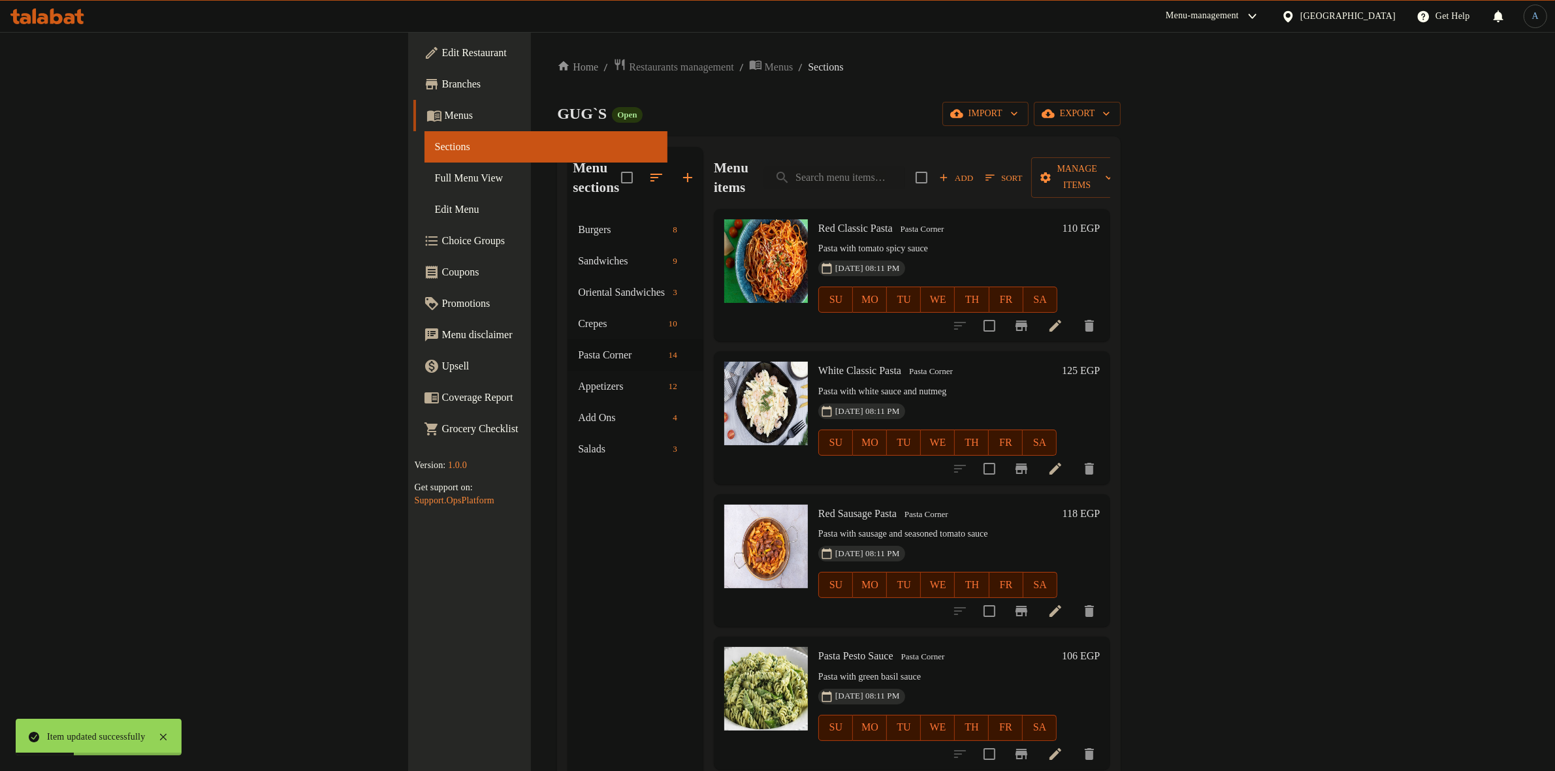
click at [1022, 170] on span "Sort" at bounding box center [1003, 177] width 37 height 15
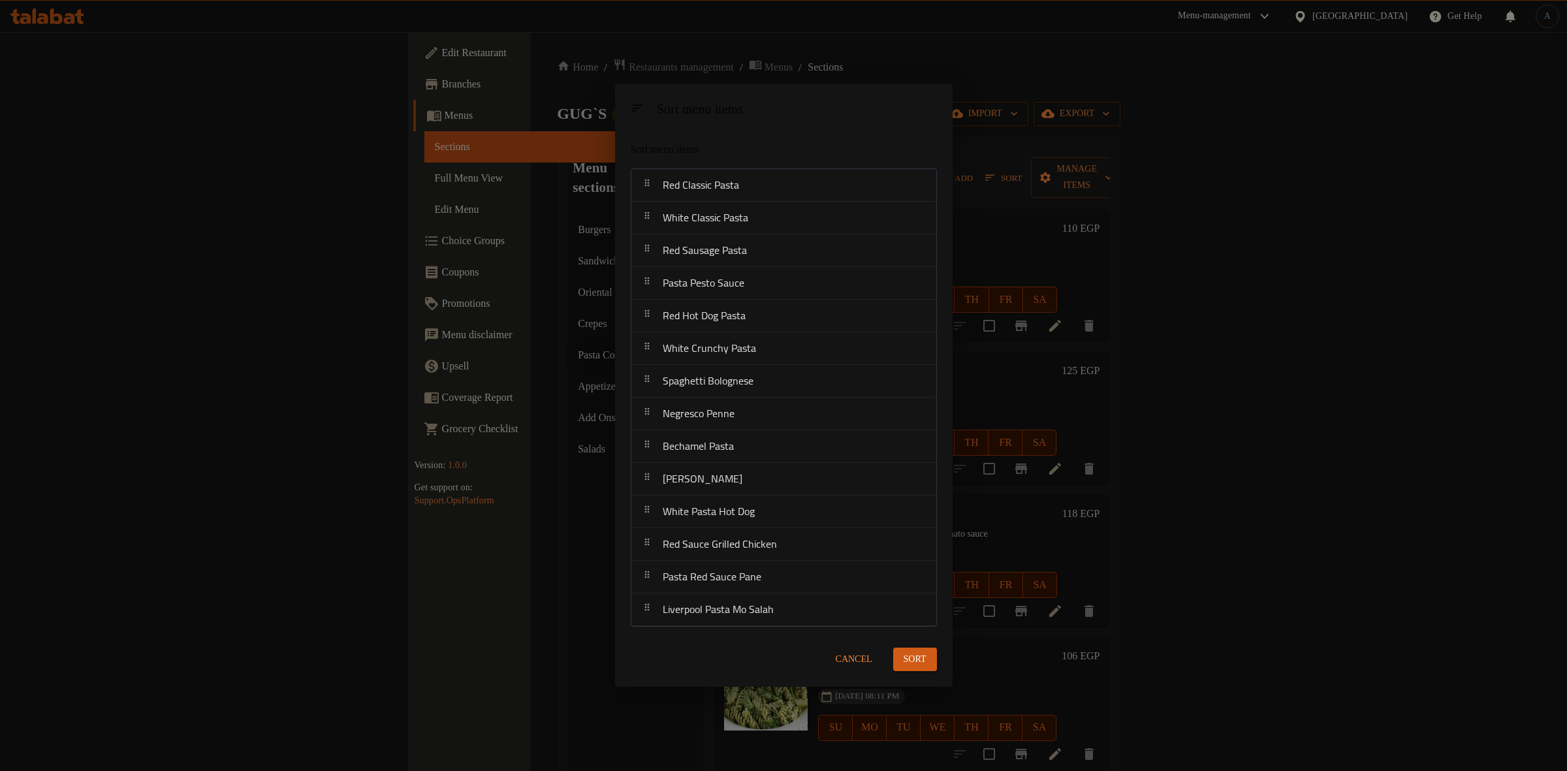
click at [861, 659] on span "Cancel" at bounding box center [854, 660] width 37 height 16
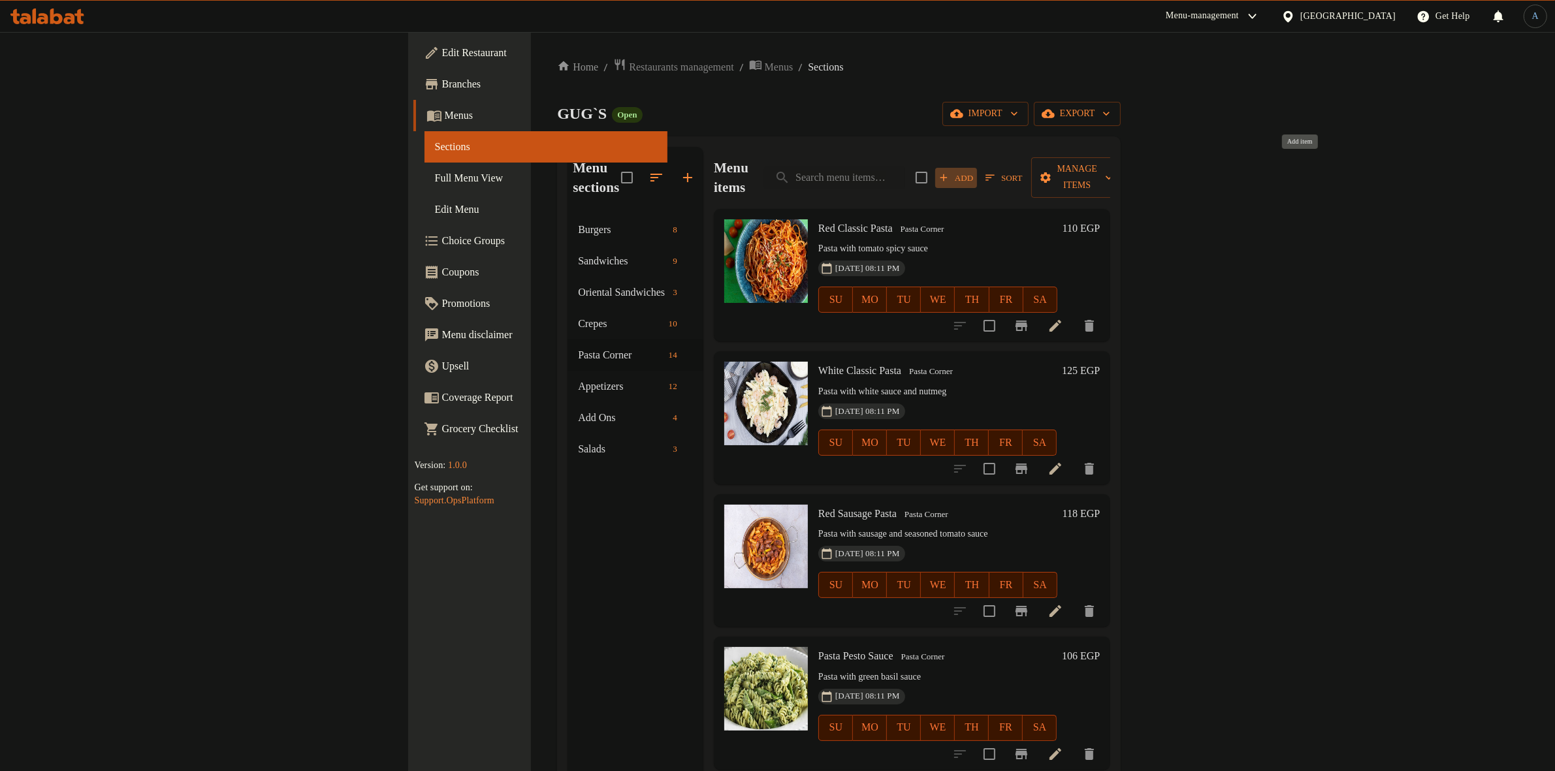
click at [974, 171] on span "Add" at bounding box center [955, 177] width 35 height 15
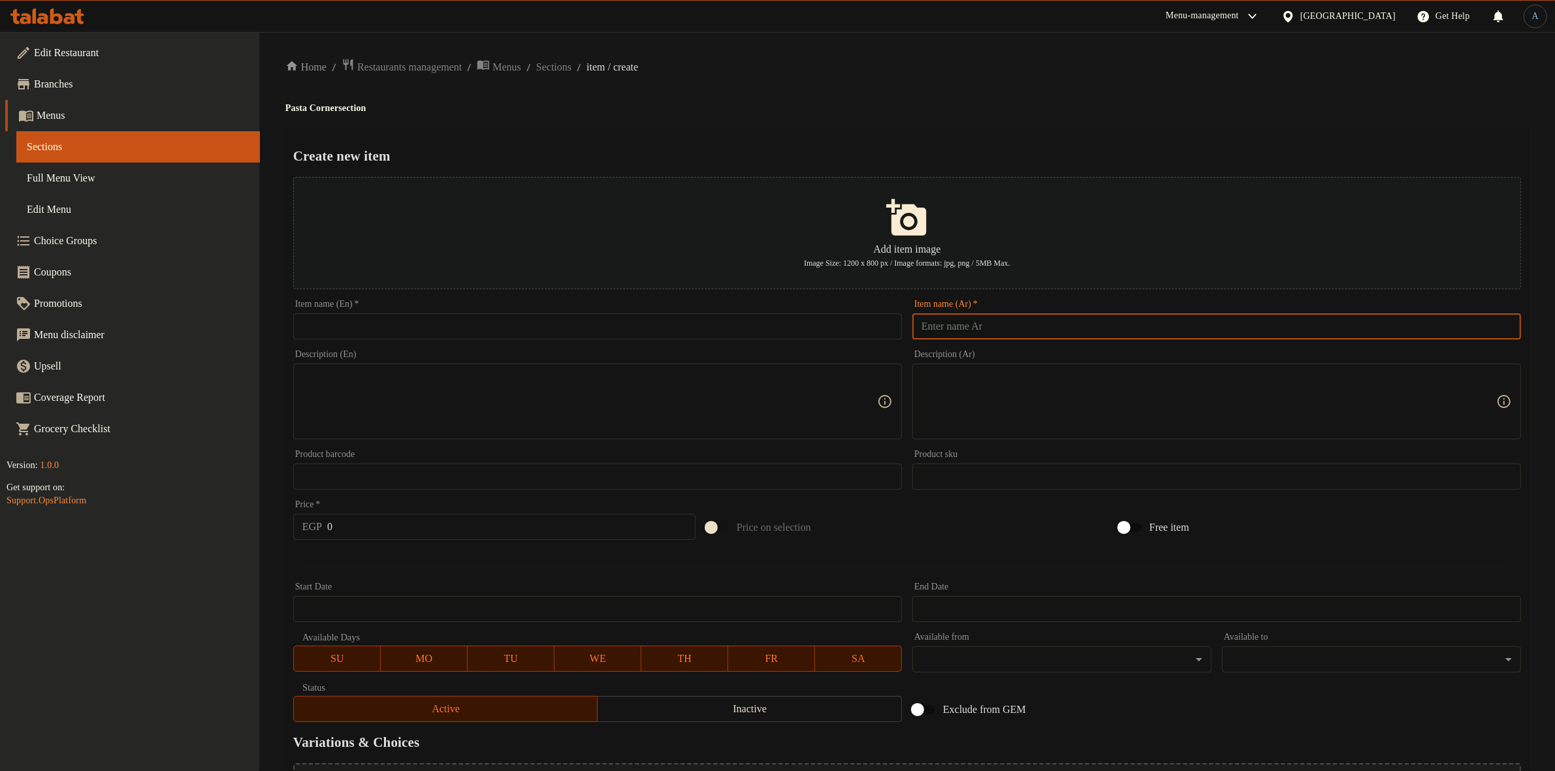
click at [981, 332] on input "text" at bounding box center [1216, 326] width 609 height 26
paste input "باستا رد فاهيتا"
type input "باستا رد فاهيتا"
click at [1053, 128] on div "Create new item Add item image Image Size: 1200 x 800 px / Image formats: jpg, …" at bounding box center [906, 503] width 1243 height 753
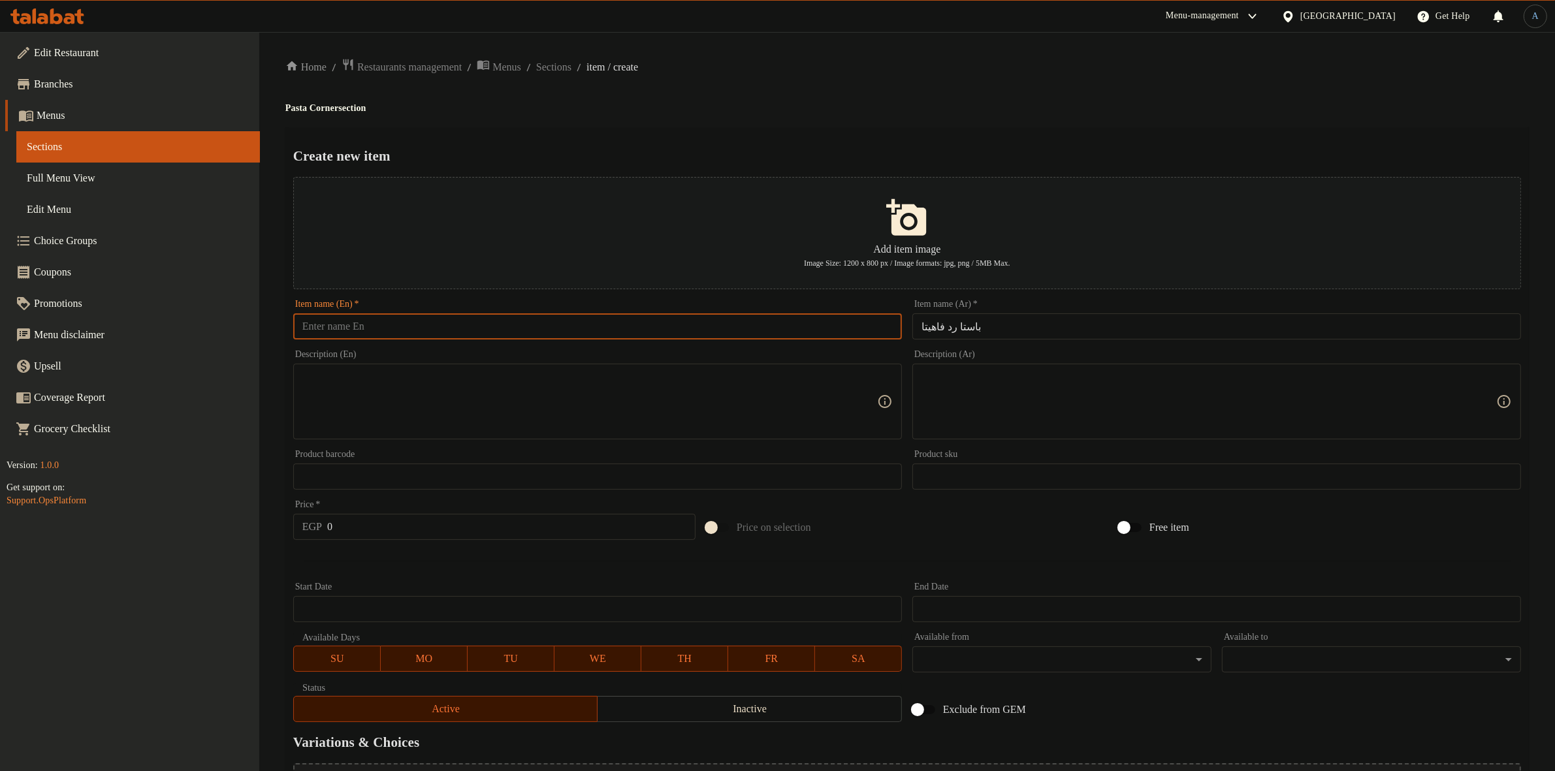
click at [791, 328] on input "text" at bounding box center [597, 326] width 609 height 26
paste input "Pasta Red Fajita"
type input "Pasta Red Fajita"
click at [787, 123] on div "Home / Restaurants management / Menus / Sections / item / create Pasta Corner s…" at bounding box center [906, 474] width 1243 height 832
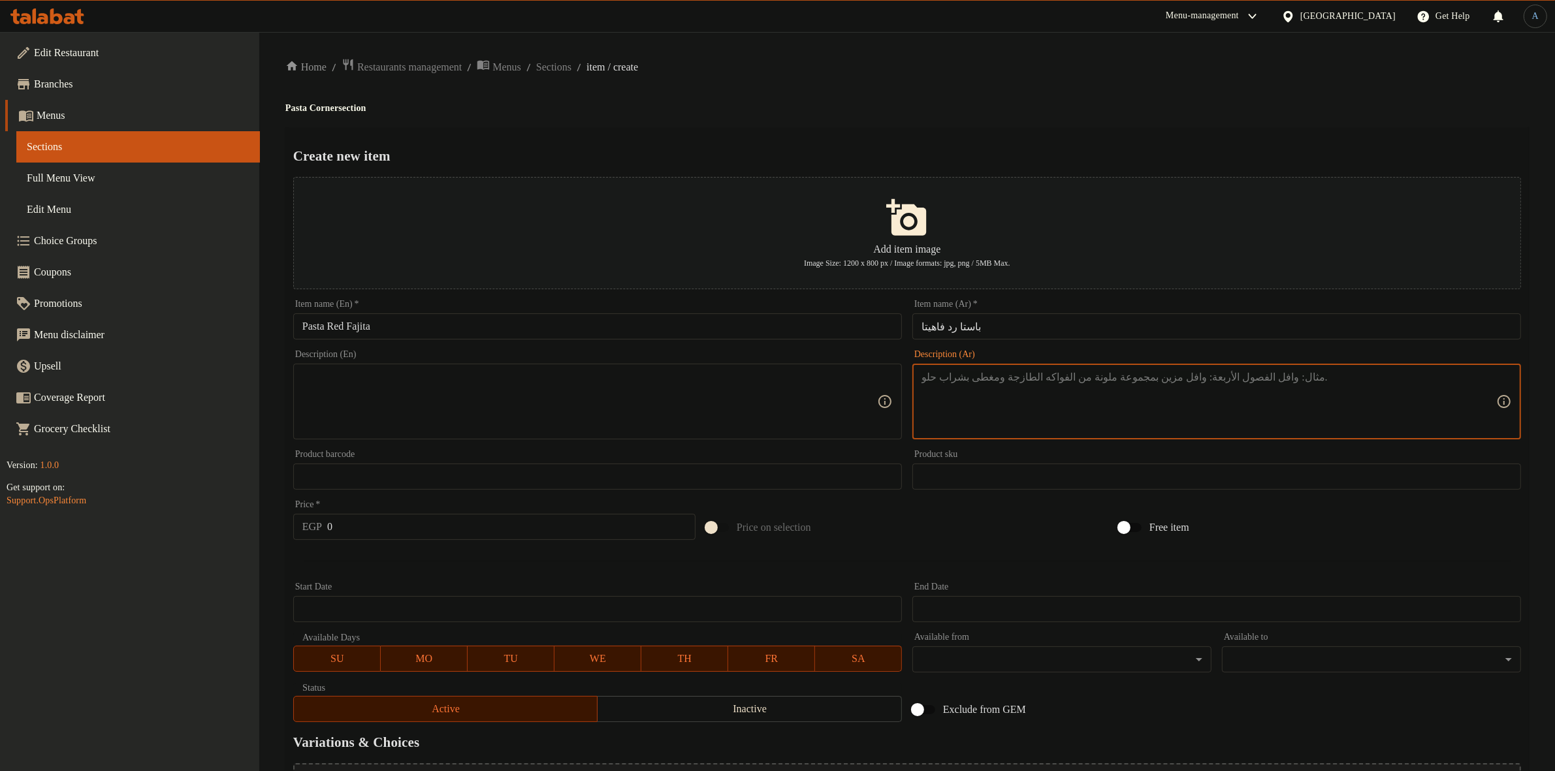
click at [1144, 383] on textarea at bounding box center [1208, 402] width 575 height 62
paste textarea "مكرونه بنا + صوص الريد + شرائح الفراخ"
type textarea "مكرونه بنا + صوص الريد + شرائح الفراخ"
click at [1122, 136] on div "Create new item Add item image Image Size: 1200 x 800 px / Image formats: jpg, …" at bounding box center [906, 503] width 1243 height 753
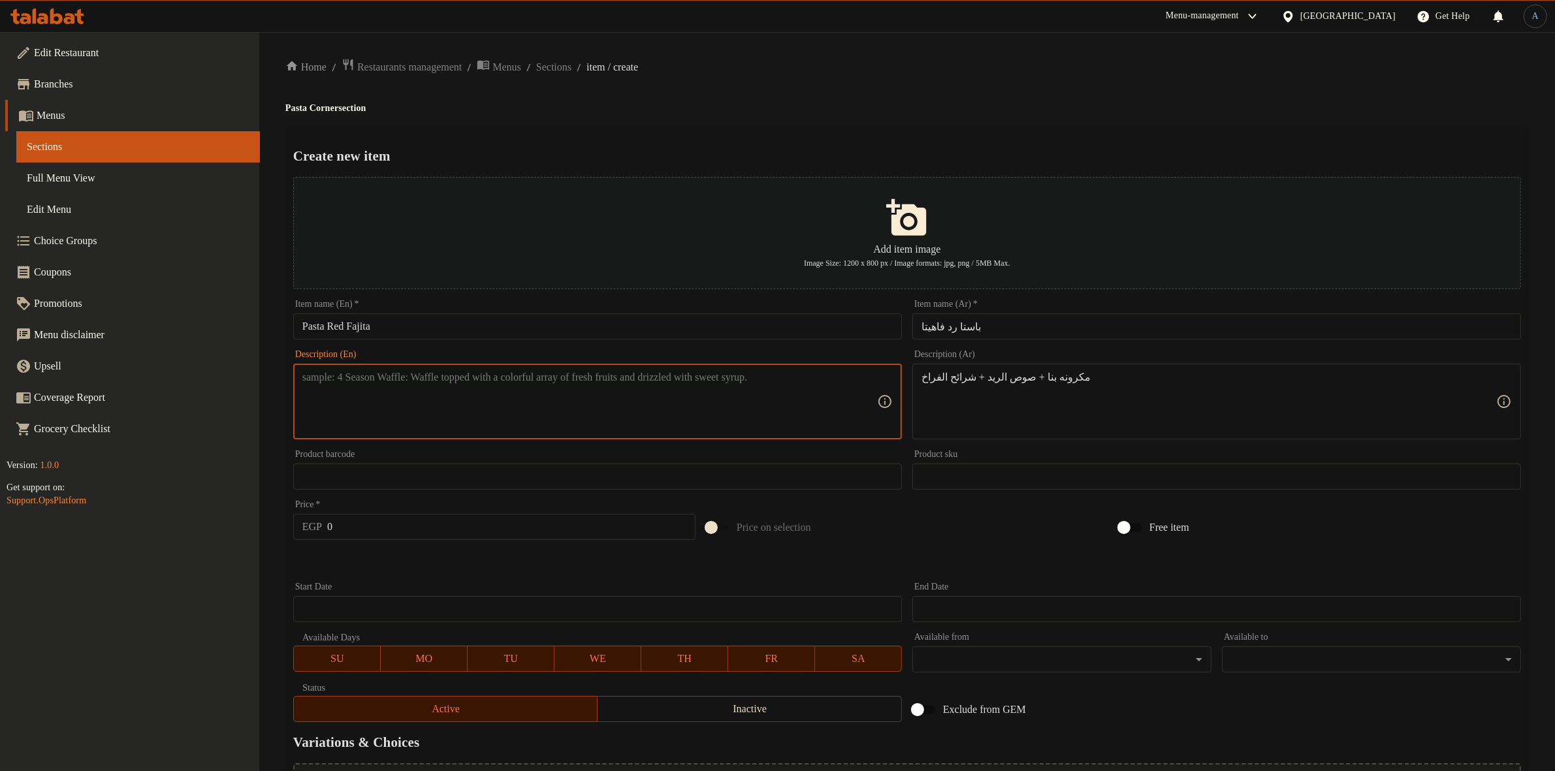
click at [720, 394] on textarea at bounding box center [589, 402] width 575 height 62
paste textarea "Penne pasta + red sauce + chicken slices"
click at [369, 373] on textarea "Penne pasta + red sauce + chicken slices" at bounding box center [589, 402] width 575 height 62
type textarea "Penne pasta, red sauce and chicken slices"
click at [948, 99] on div "Home / Restaurants management / Menus / Sections / item / create Pasta Corner s…" at bounding box center [906, 474] width 1243 height 832
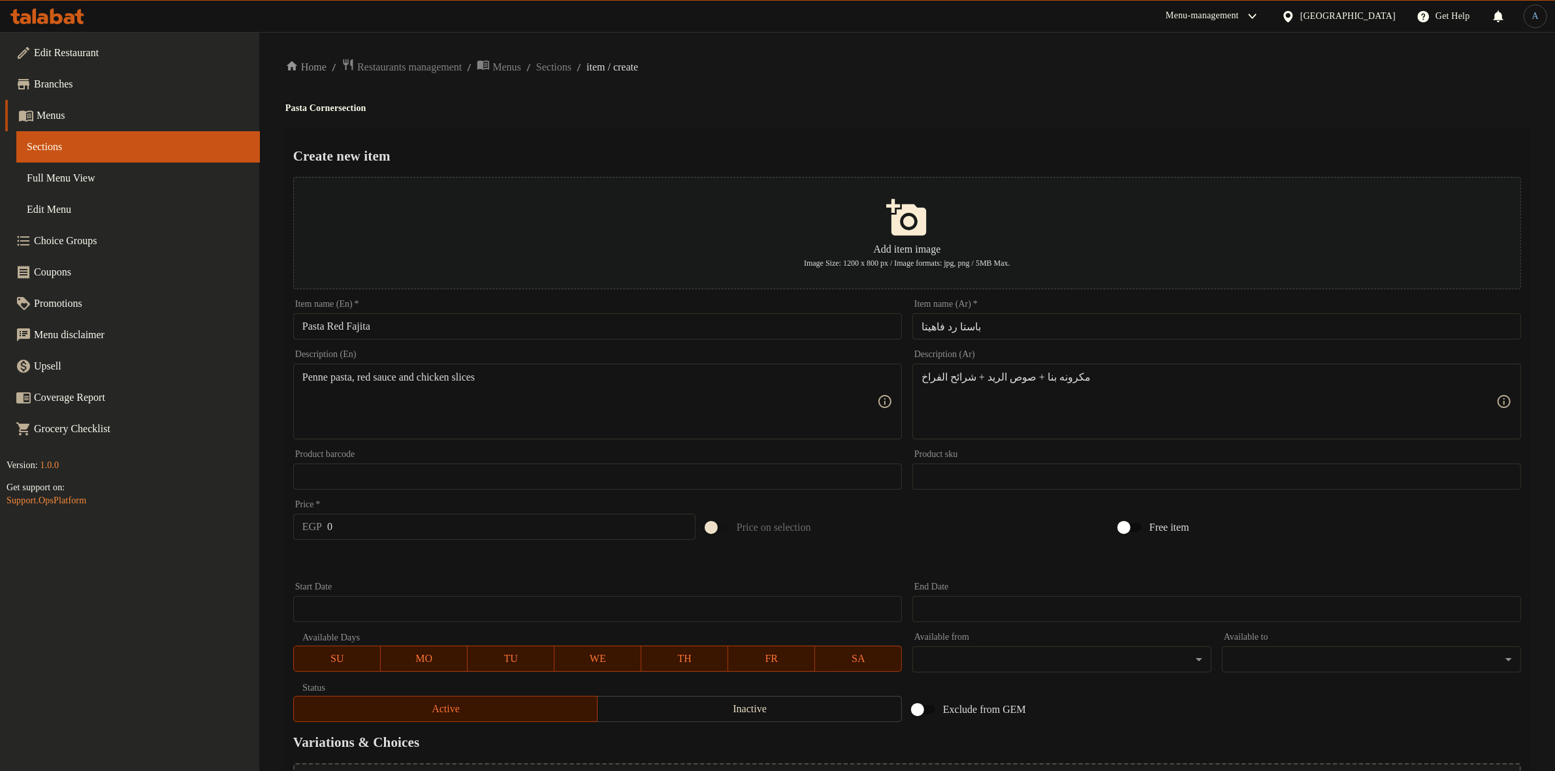
click at [953, 99] on div "Home / Restaurants management / Menus / Sections / item / create Pasta Corner s…" at bounding box center [906, 474] width 1243 height 832
click at [422, 521] on input "0" at bounding box center [511, 527] width 368 height 26
type input "137"
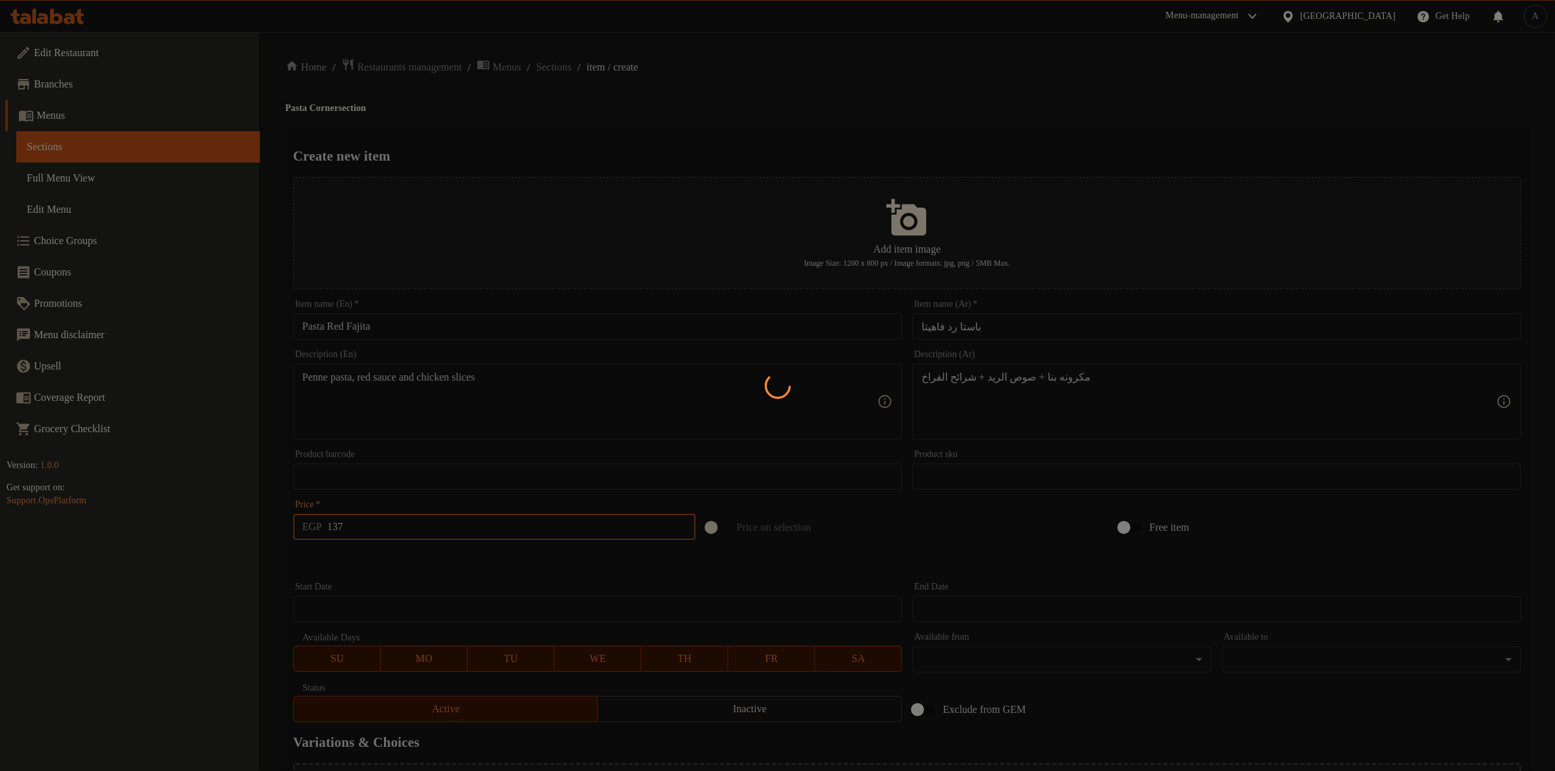
type input "0"
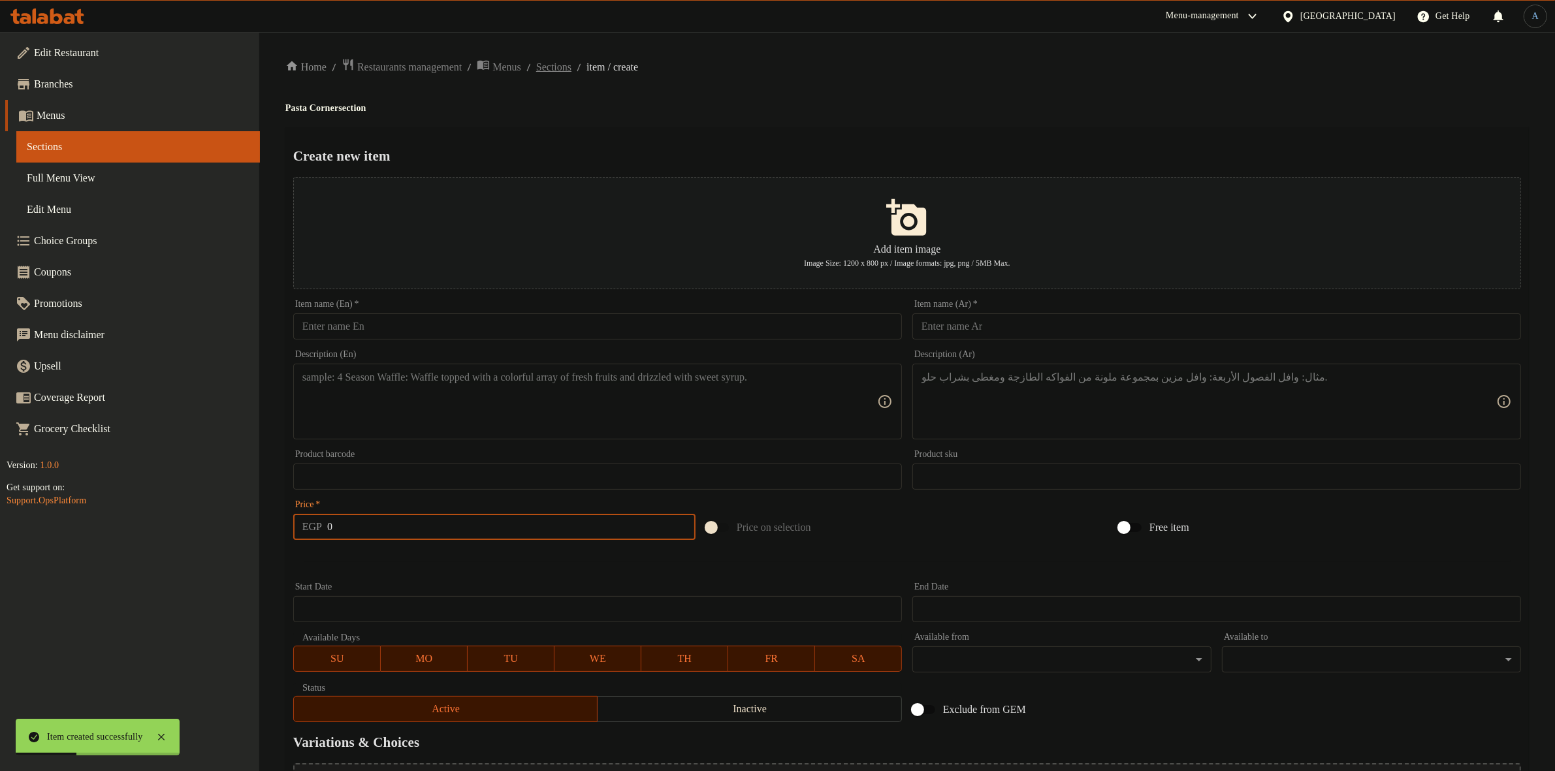
click at [571, 64] on span "Sections" at bounding box center [553, 67] width 35 height 16
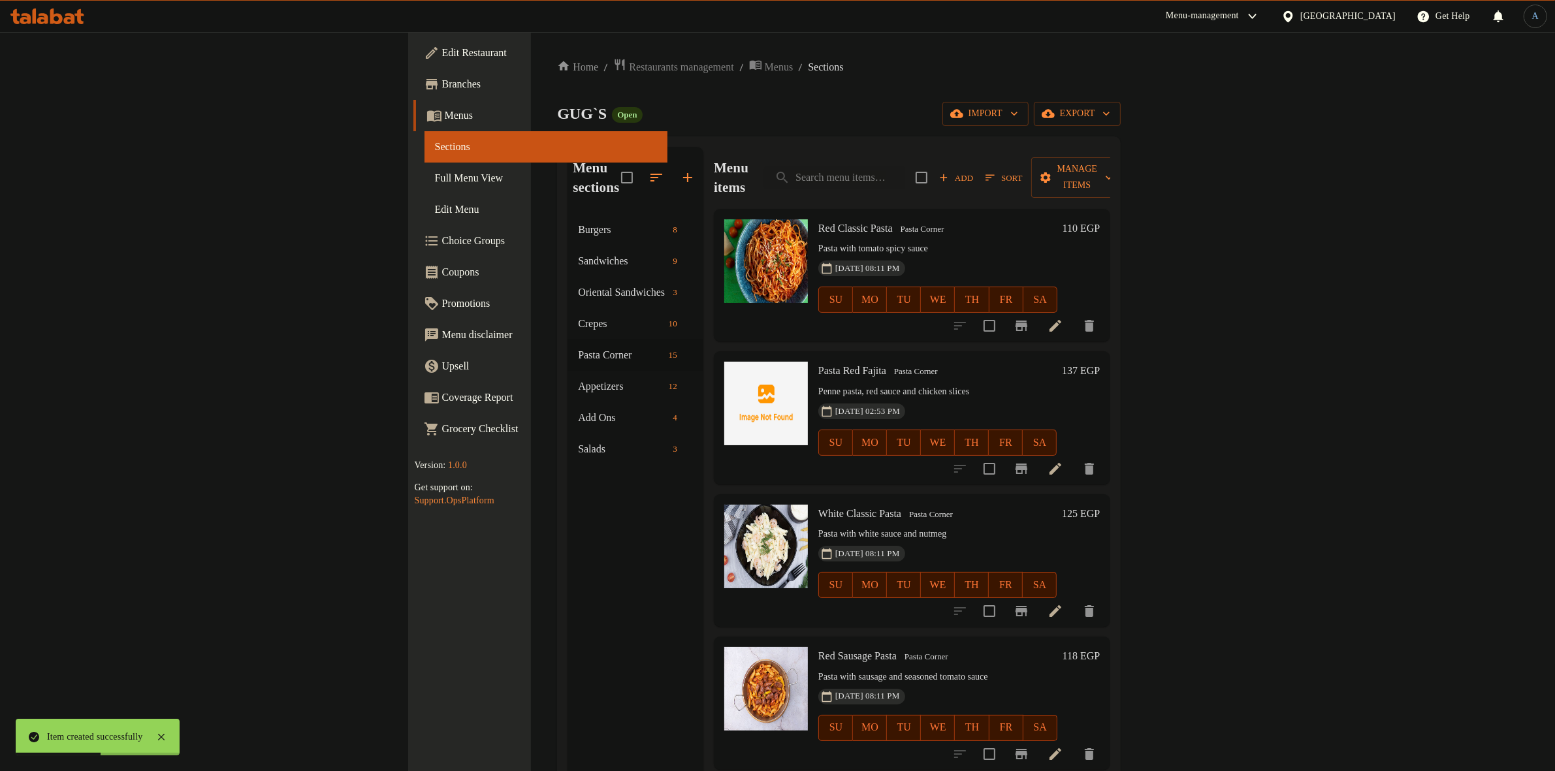
click at [1022, 170] on span "Sort" at bounding box center [1003, 177] width 37 height 15
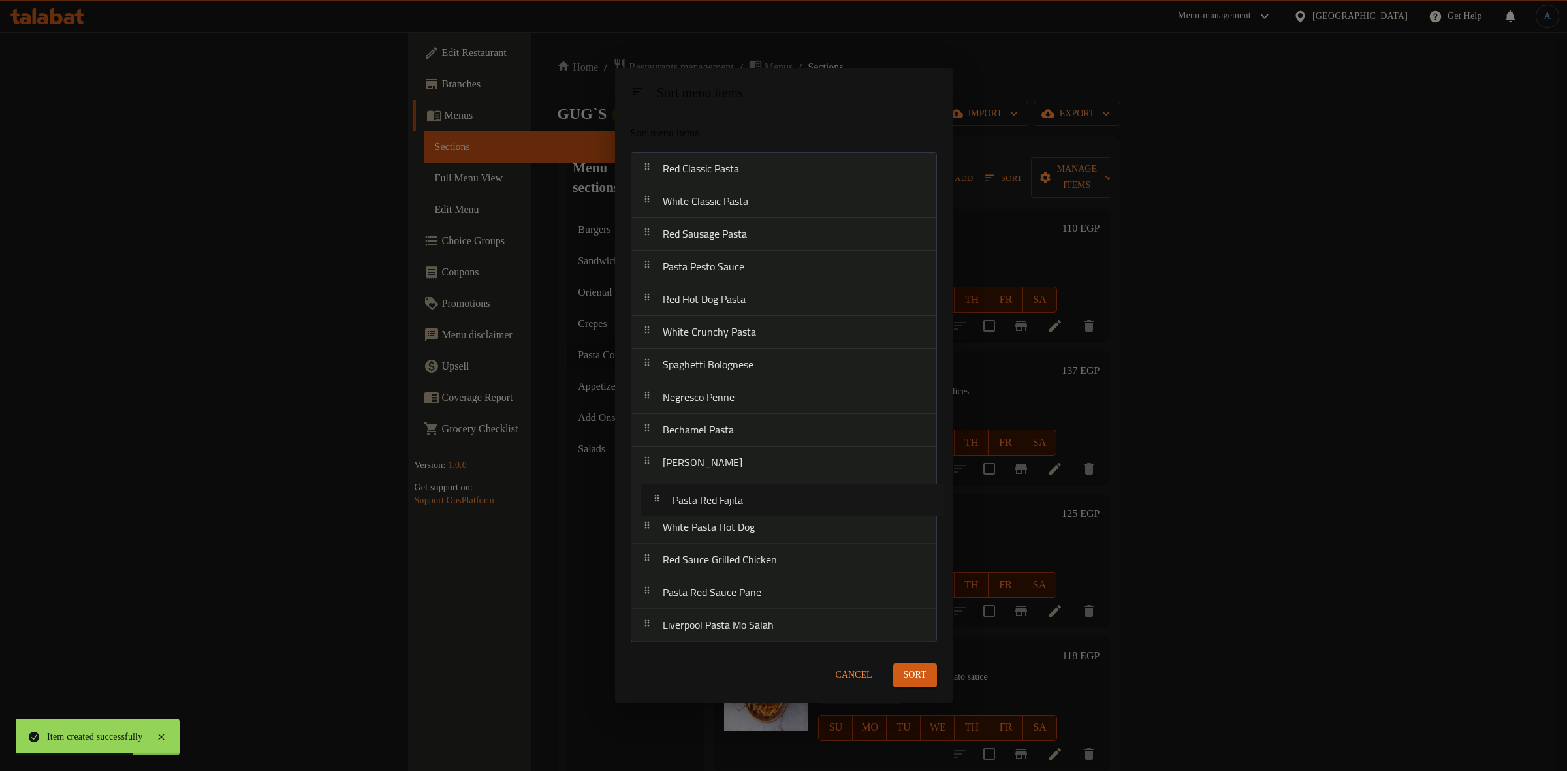
drag, startPoint x: 756, startPoint y: 227, endPoint x: 765, endPoint y: 509, distance: 282.8
click at [765, 509] on nav "Red Classic Pasta Pasta Red Fajita White Classic Pasta Red Sausage Pasta Pasta …" at bounding box center [784, 397] width 306 height 490
click at [926, 668] on button "Sort" at bounding box center [915, 676] width 44 height 24
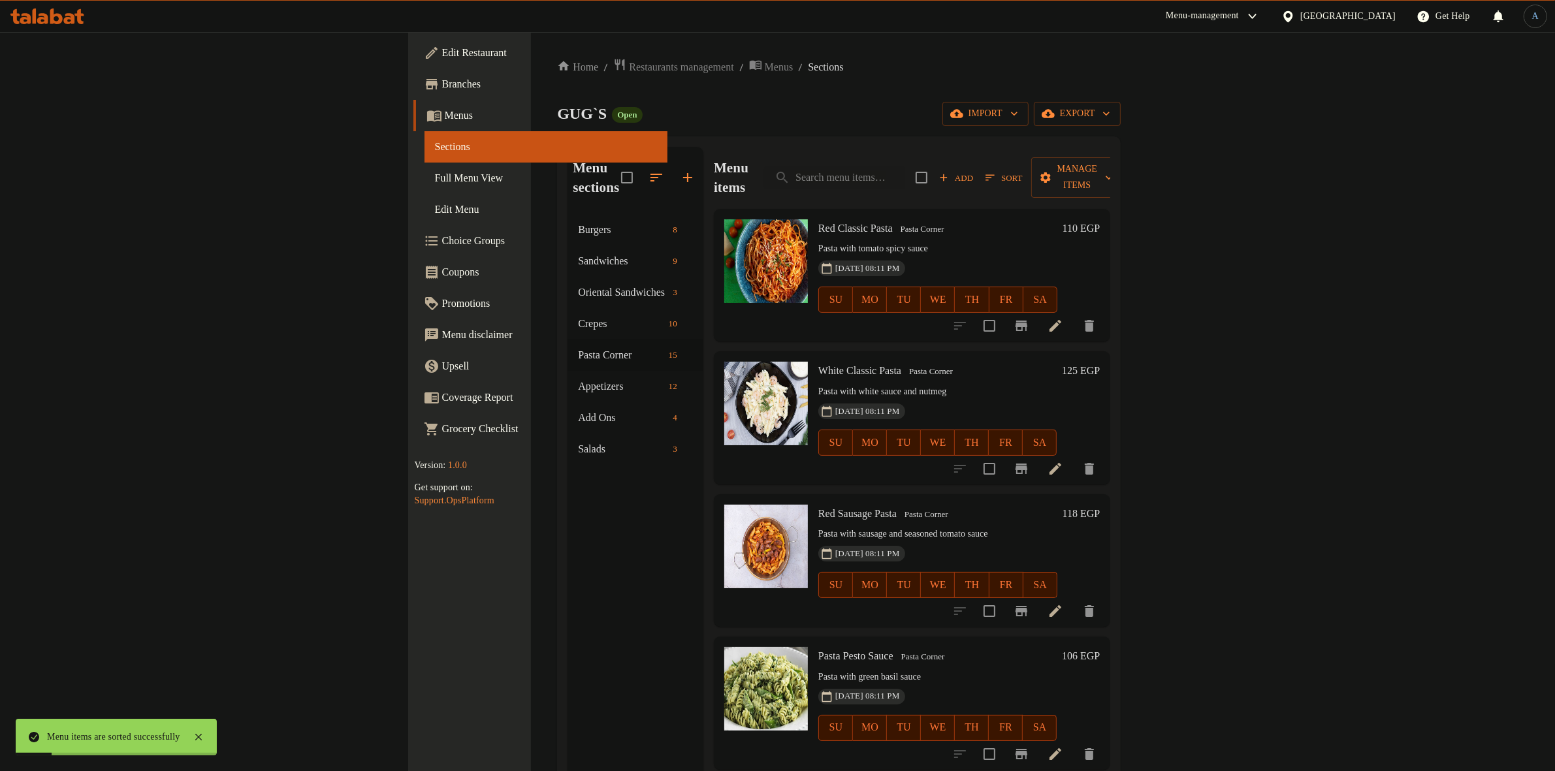
click at [1022, 170] on span "Sort" at bounding box center [1003, 177] width 37 height 15
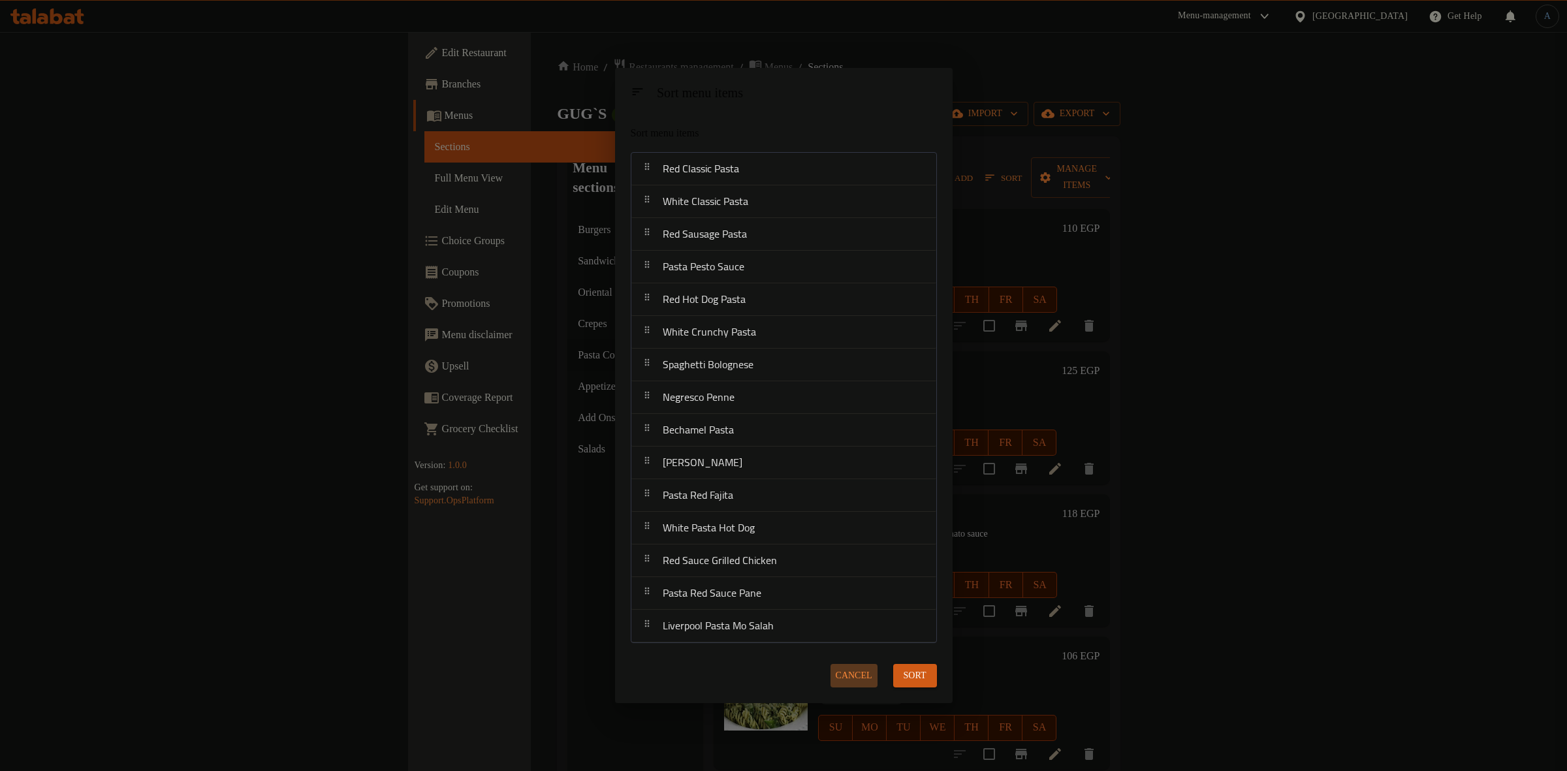
click at [854, 668] on span "Cancel" at bounding box center [854, 676] width 37 height 16
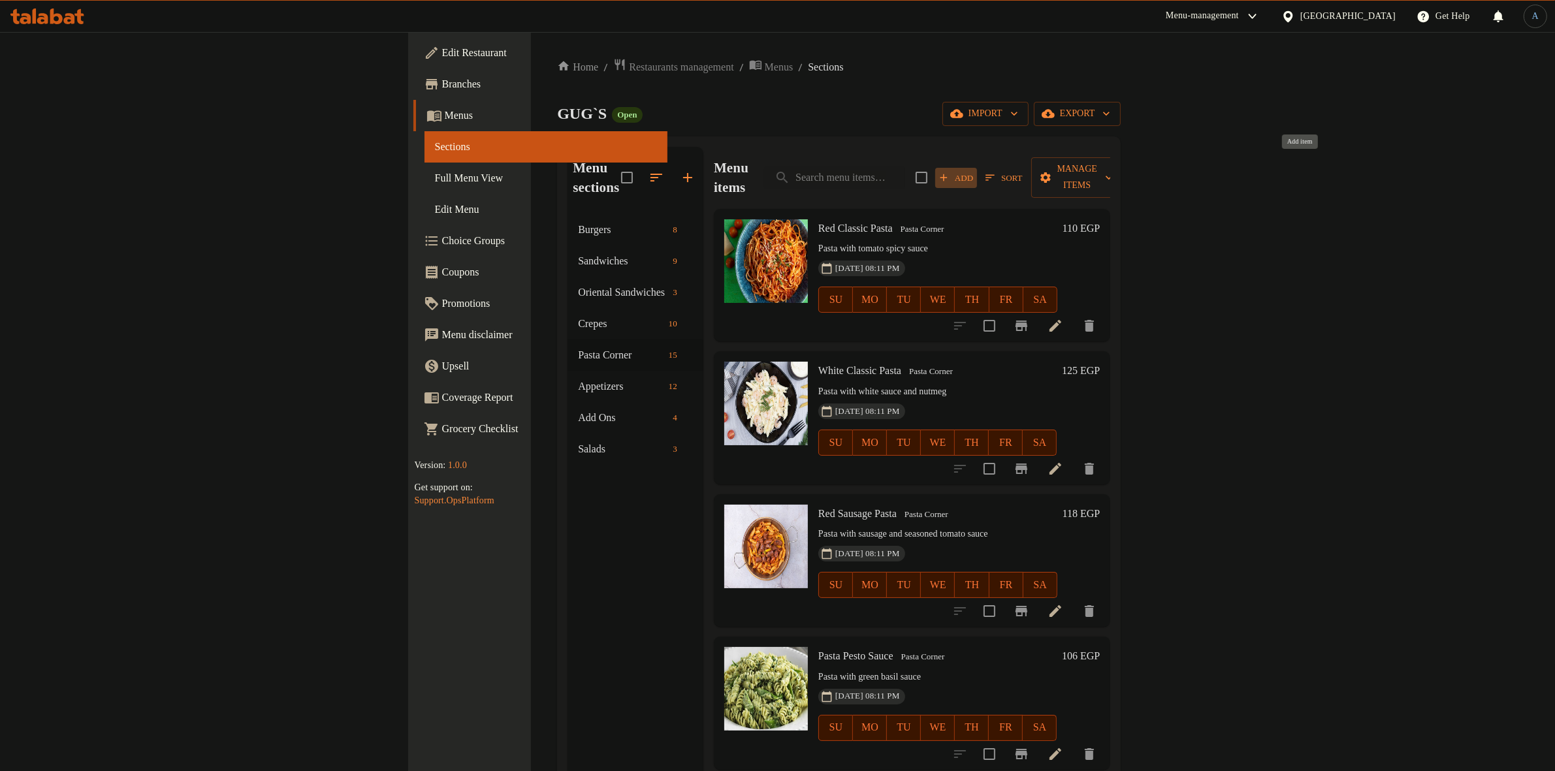
click at [974, 170] on span "Add" at bounding box center [955, 177] width 35 height 15
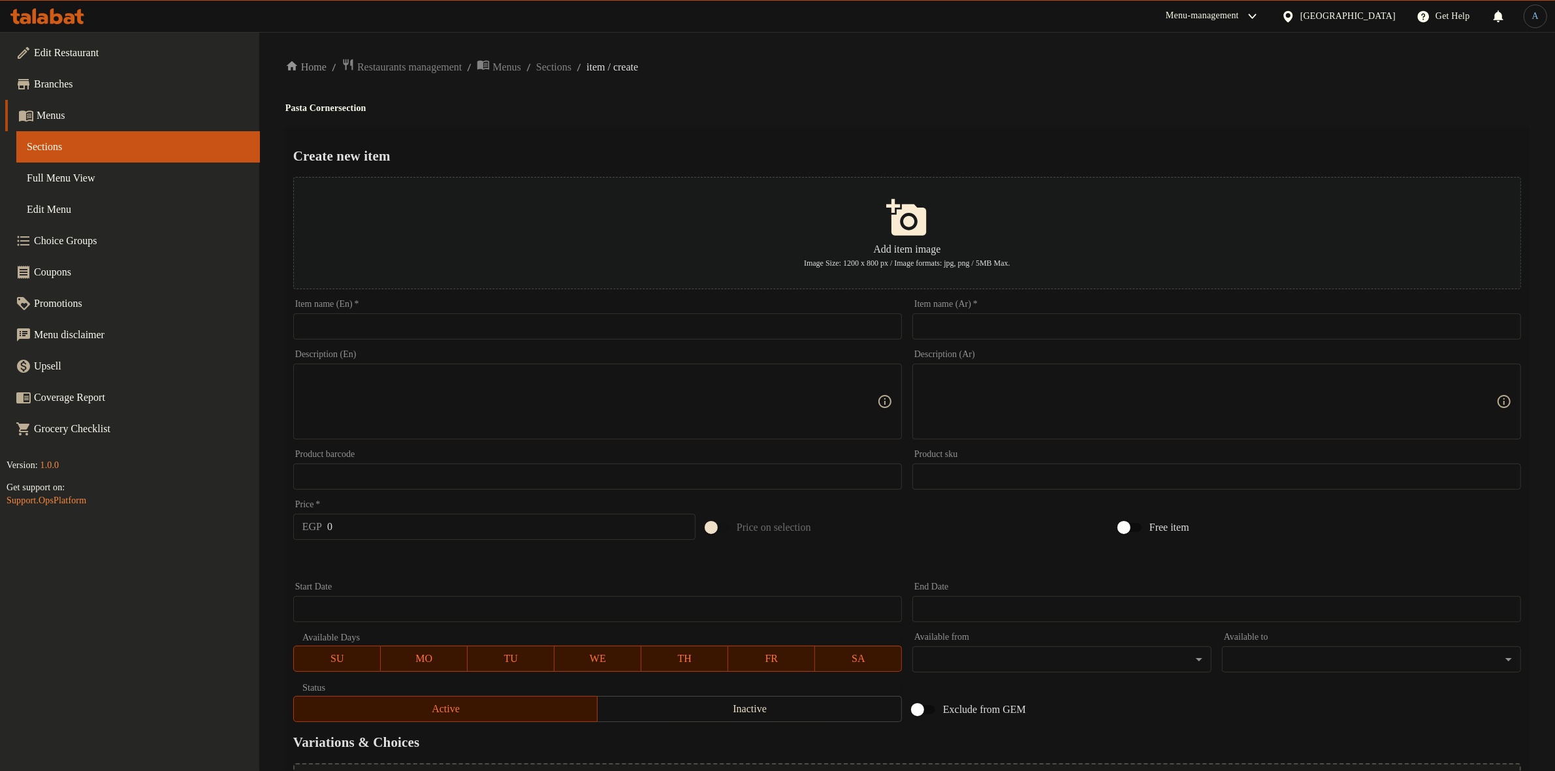
click at [931, 328] on input "text" at bounding box center [1216, 326] width 609 height 26
paste input "باستا اربیتا"
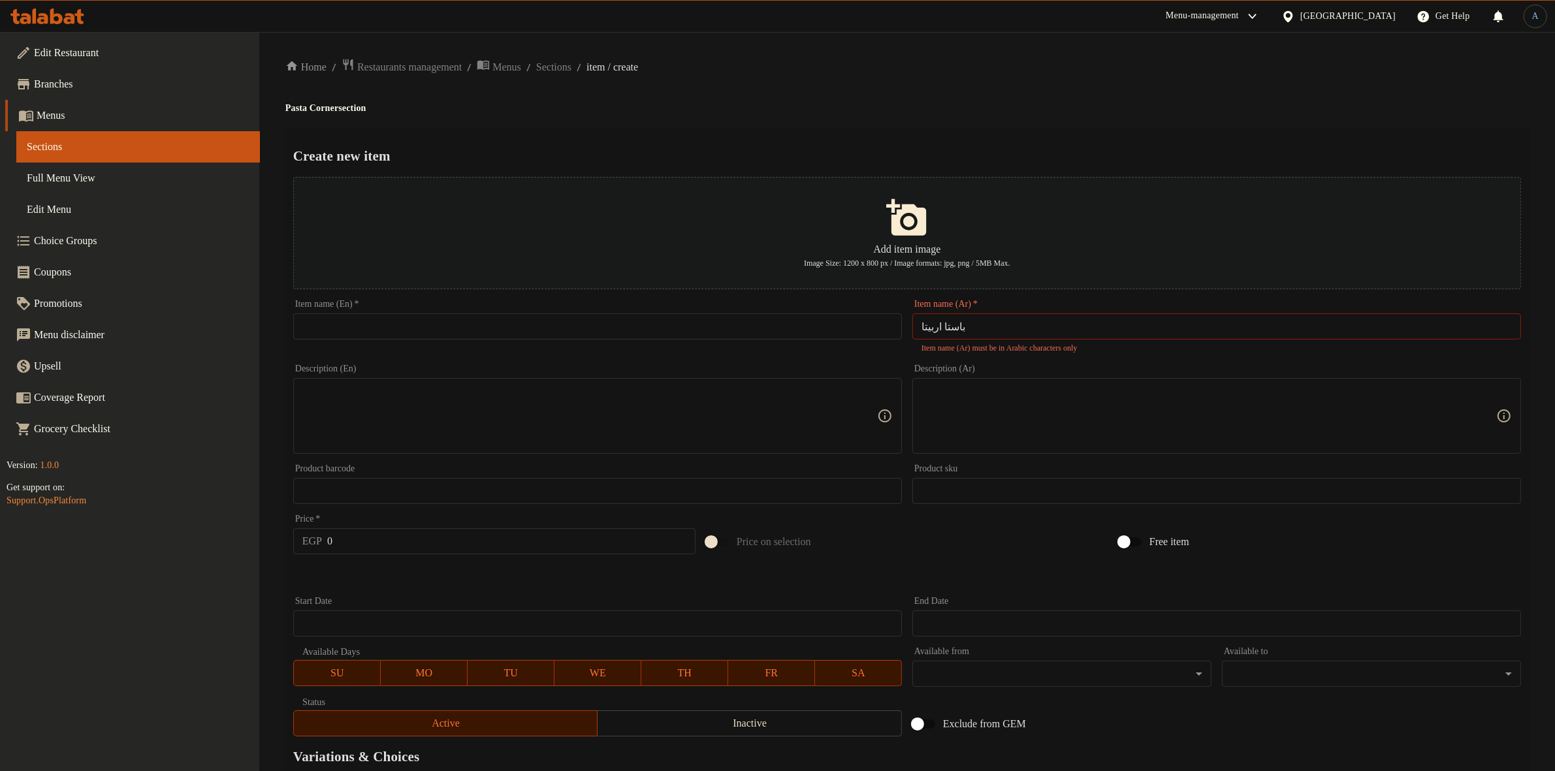
click at [1013, 83] on div "Home / Restaurants management / Menus / Sections / item / create Pasta Corner s…" at bounding box center [906, 481] width 1243 height 846
click at [1045, 322] on input "باستا اربیتا" at bounding box center [1216, 326] width 609 height 26
click at [931, 327] on input "باستا اربیتا" at bounding box center [1216, 326] width 609 height 26
click at [1078, 132] on div "Create new item Add item image Image Size: 1200 x 800 px / Image formats: jpg, …" at bounding box center [906, 510] width 1243 height 767
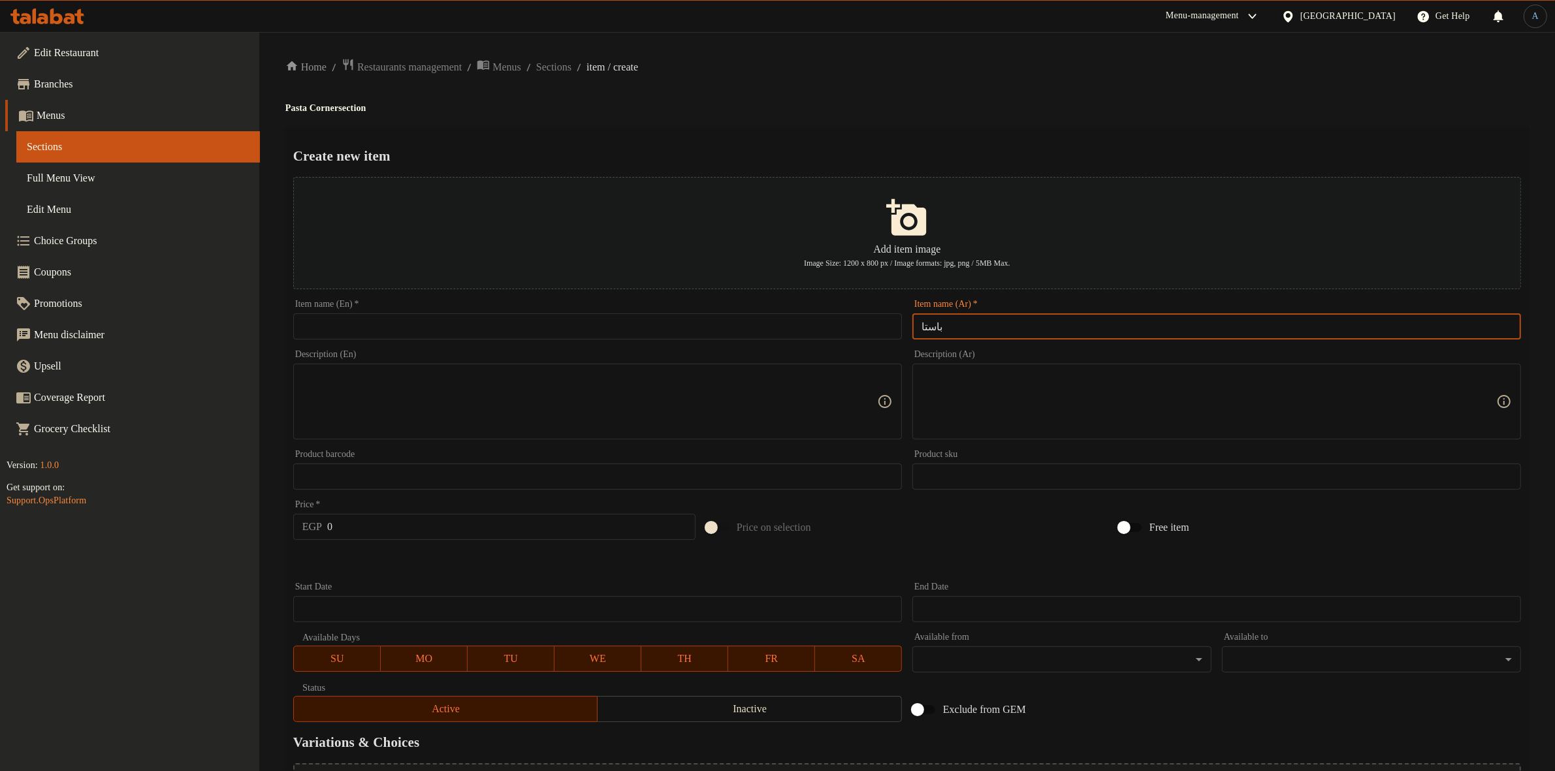
click at [983, 328] on input "باستا" at bounding box center [1216, 326] width 609 height 26
click at [927, 327] on input "باستا اربياتا" at bounding box center [1216, 326] width 609 height 26
type input "باستا اربيتا"
click at [1019, 116] on div "Home / Restaurants management / Menus / Sections / item / create Pasta Corner s…" at bounding box center [906, 474] width 1243 height 832
click at [980, 332] on input "باستا اربيتا" at bounding box center [1216, 326] width 609 height 26
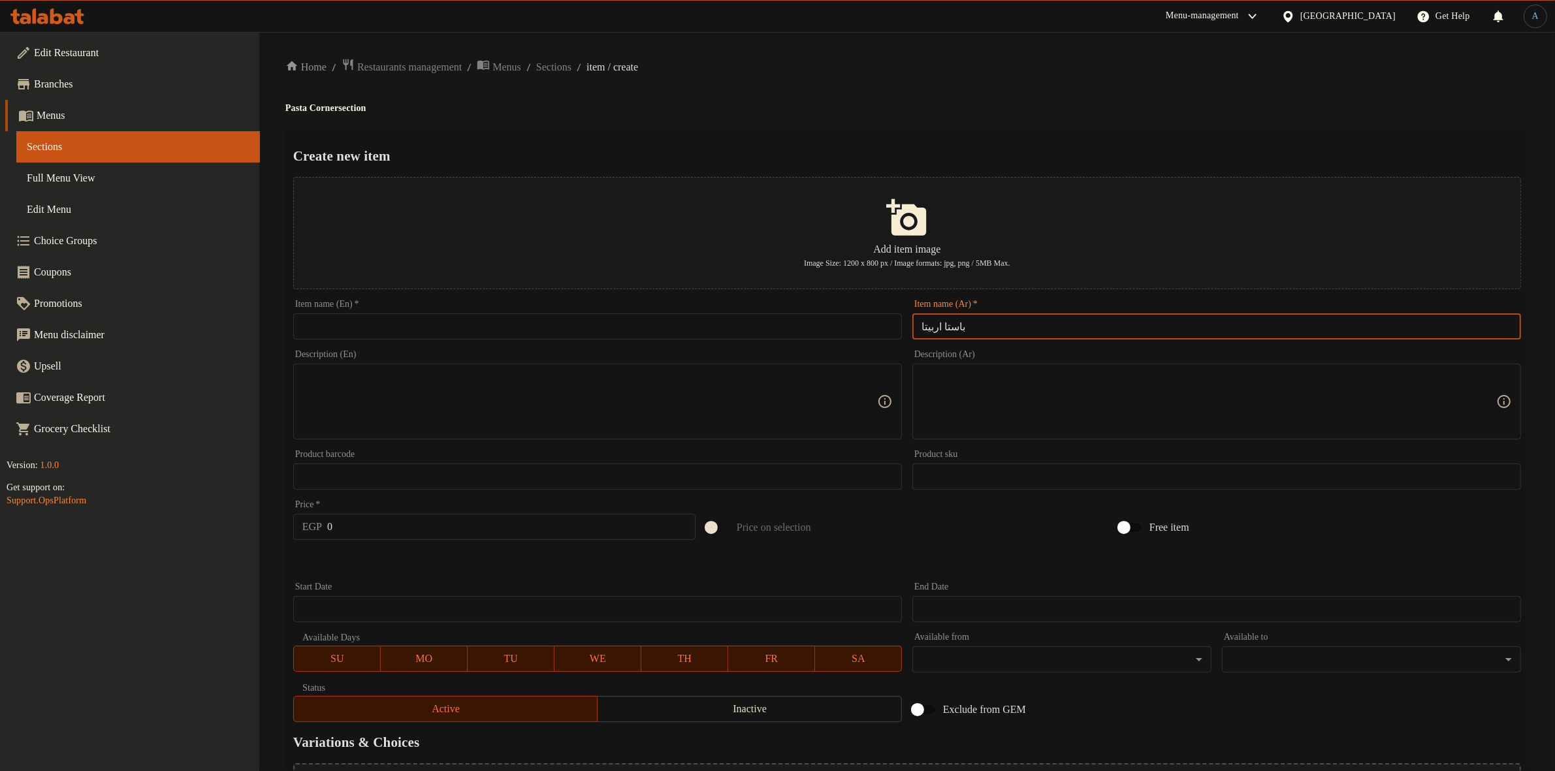
drag, startPoint x: 1054, startPoint y: 96, endPoint x: 1029, endPoint y: 7, distance: 92.4
click at [1053, 86] on div "Home / Restaurants management / Menus / Sections / item / create Pasta Corner s…" at bounding box center [906, 474] width 1243 height 832
click at [1004, 402] on textarea at bounding box center [1208, 402] width 575 height 62
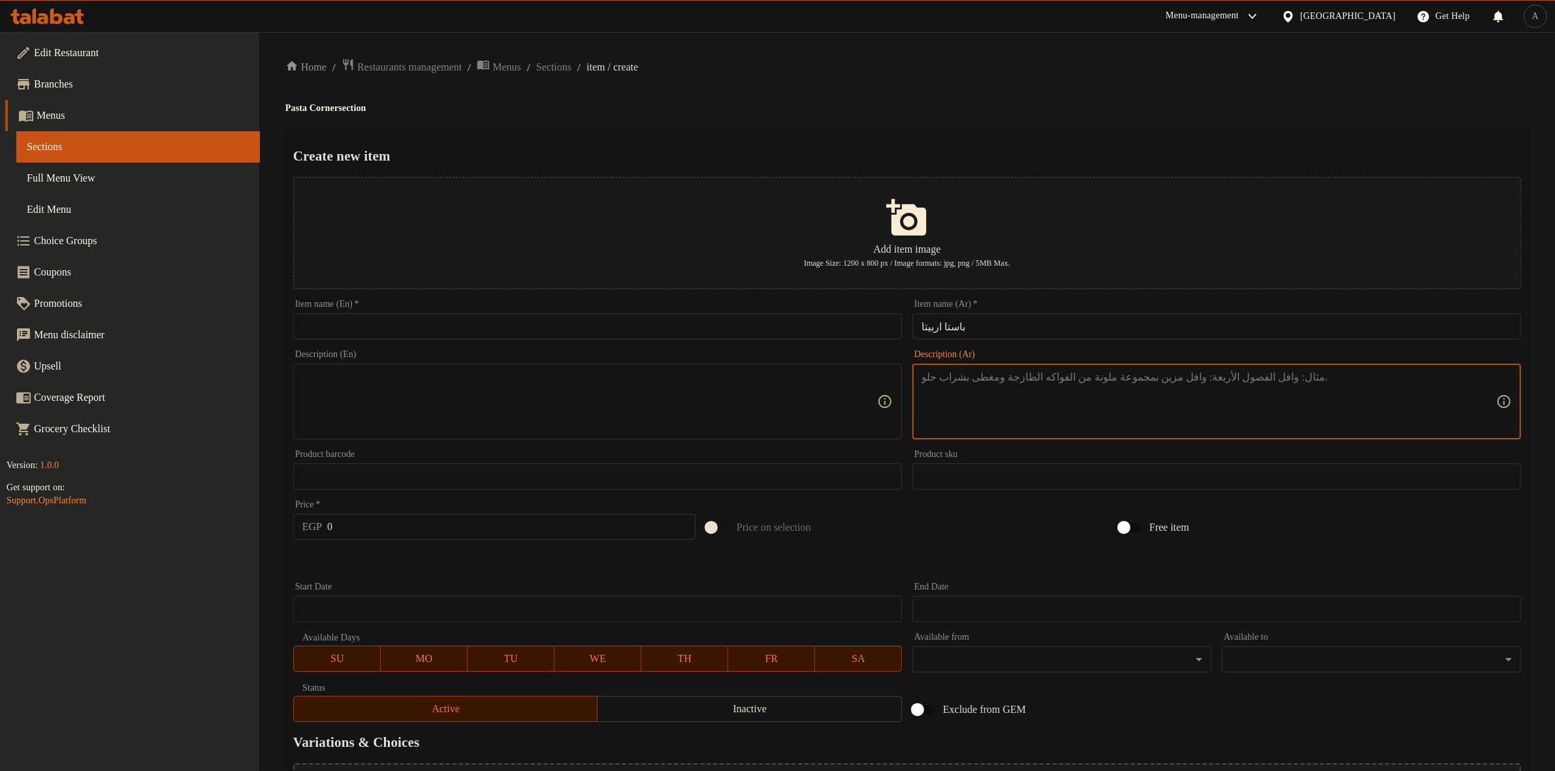
paste textarea "مكرونه بنا مع شرائح الخضار وصوص الطماطم"
type textarea "مكرونه بنا مع شرائح الخضار وصوص الطماطم"
click at [1063, 91] on div "Home / Restaurants management / Menus / Sections / item / create Pasta Corner s…" at bounding box center [906, 474] width 1243 height 832
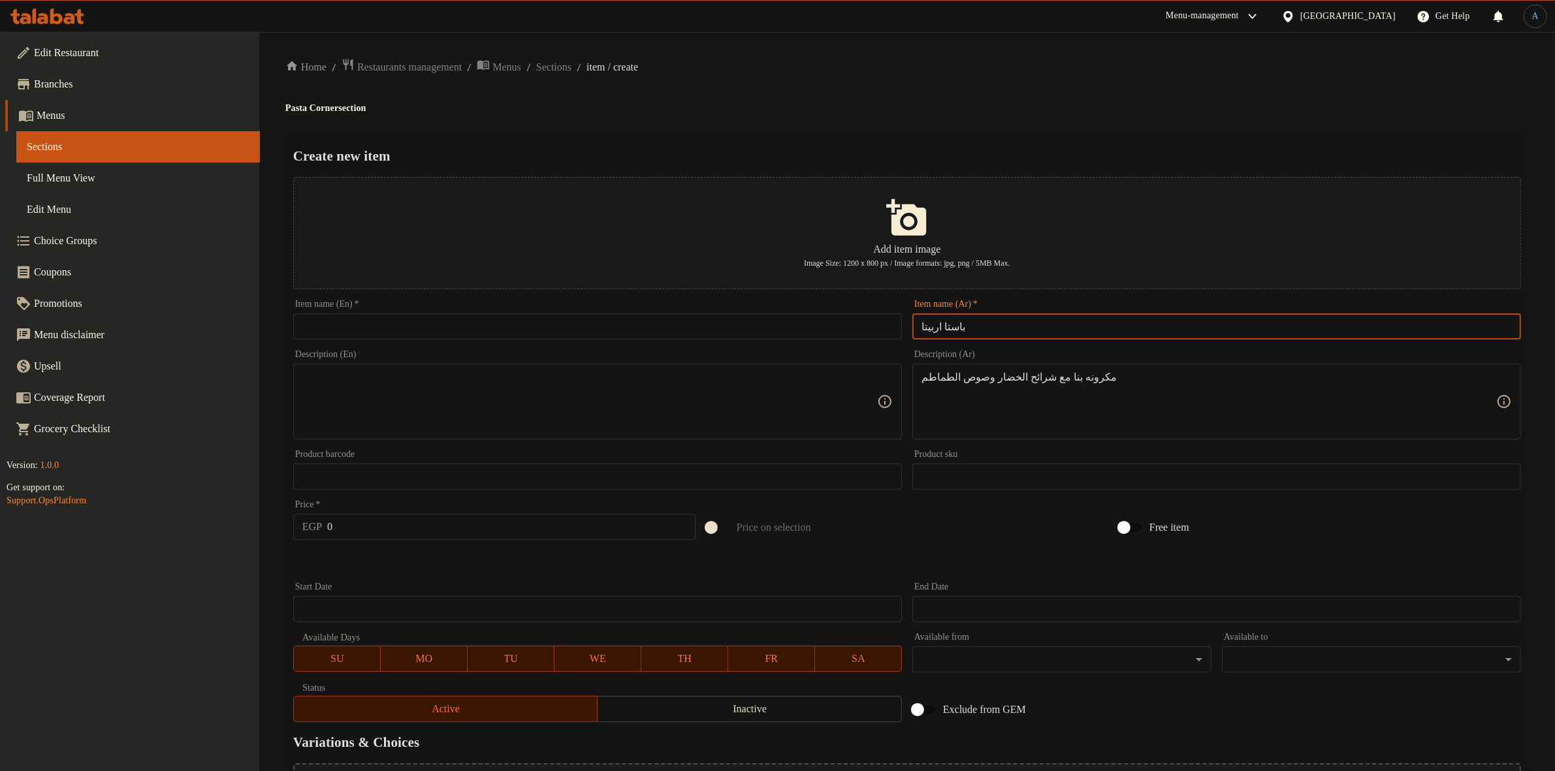
click at [1036, 321] on input "باستا اربيتا" at bounding box center [1216, 326] width 609 height 26
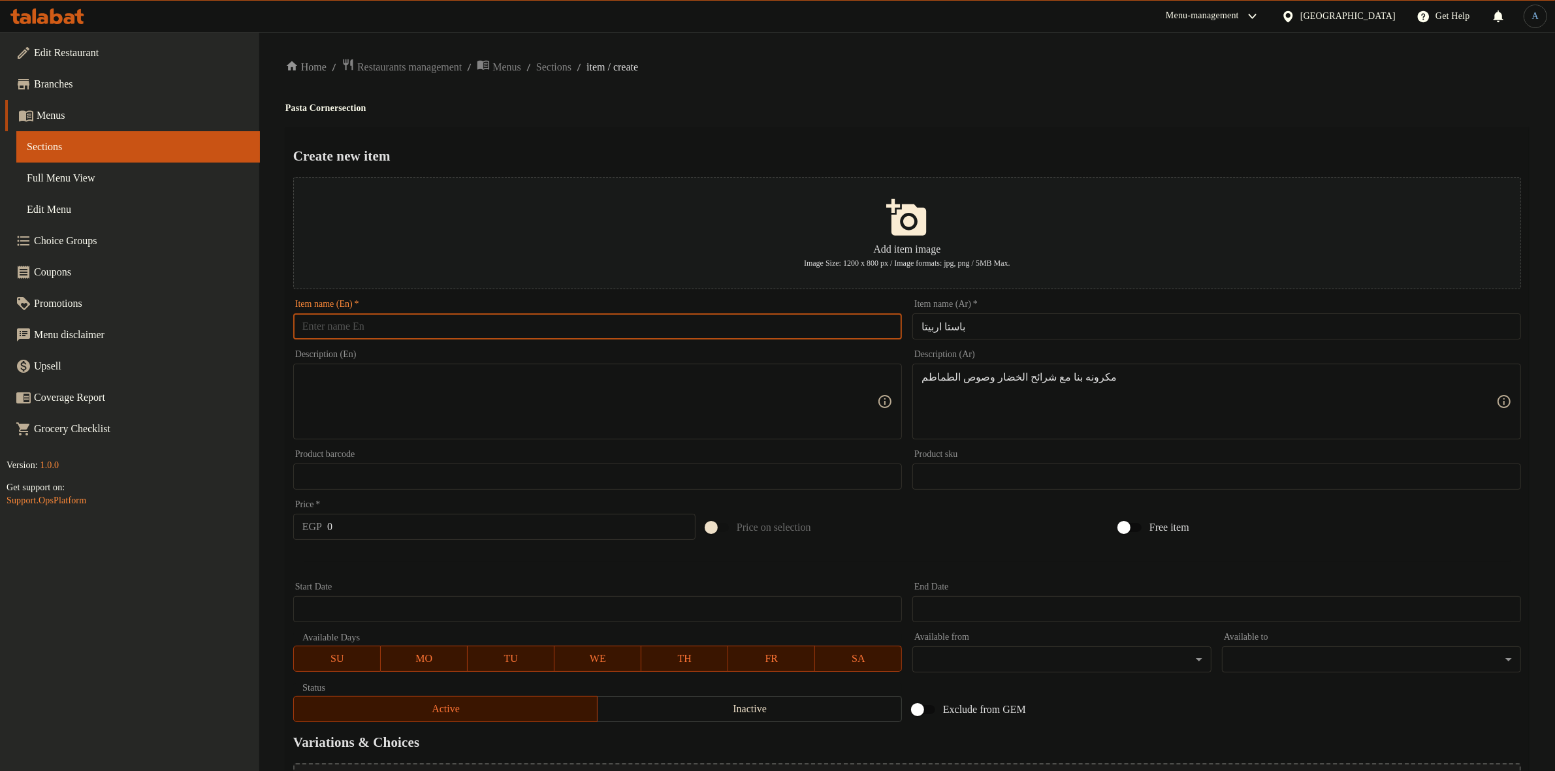
click at [742, 324] on input "text" at bounding box center [597, 326] width 609 height 26
paste input "Arrabita Pasta"
type input "Arrabita Pasta"
click at [831, 135] on div "Create new item Add item image Image Size: 1200 x 800 px / Image formats: jpg, …" at bounding box center [906, 503] width 1243 height 753
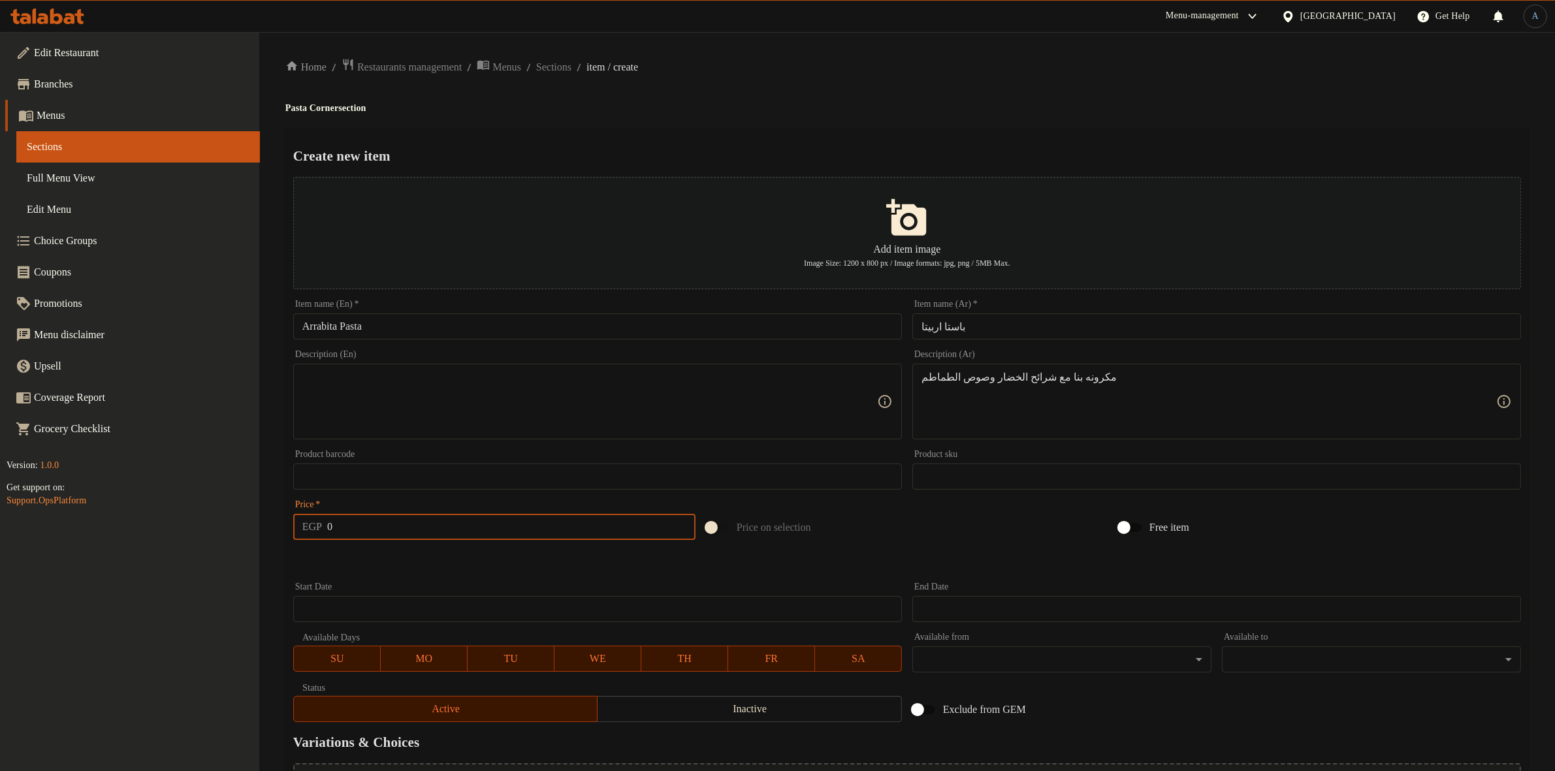
click at [445, 519] on input "0" at bounding box center [511, 527] width 368 height 26
type input "100"
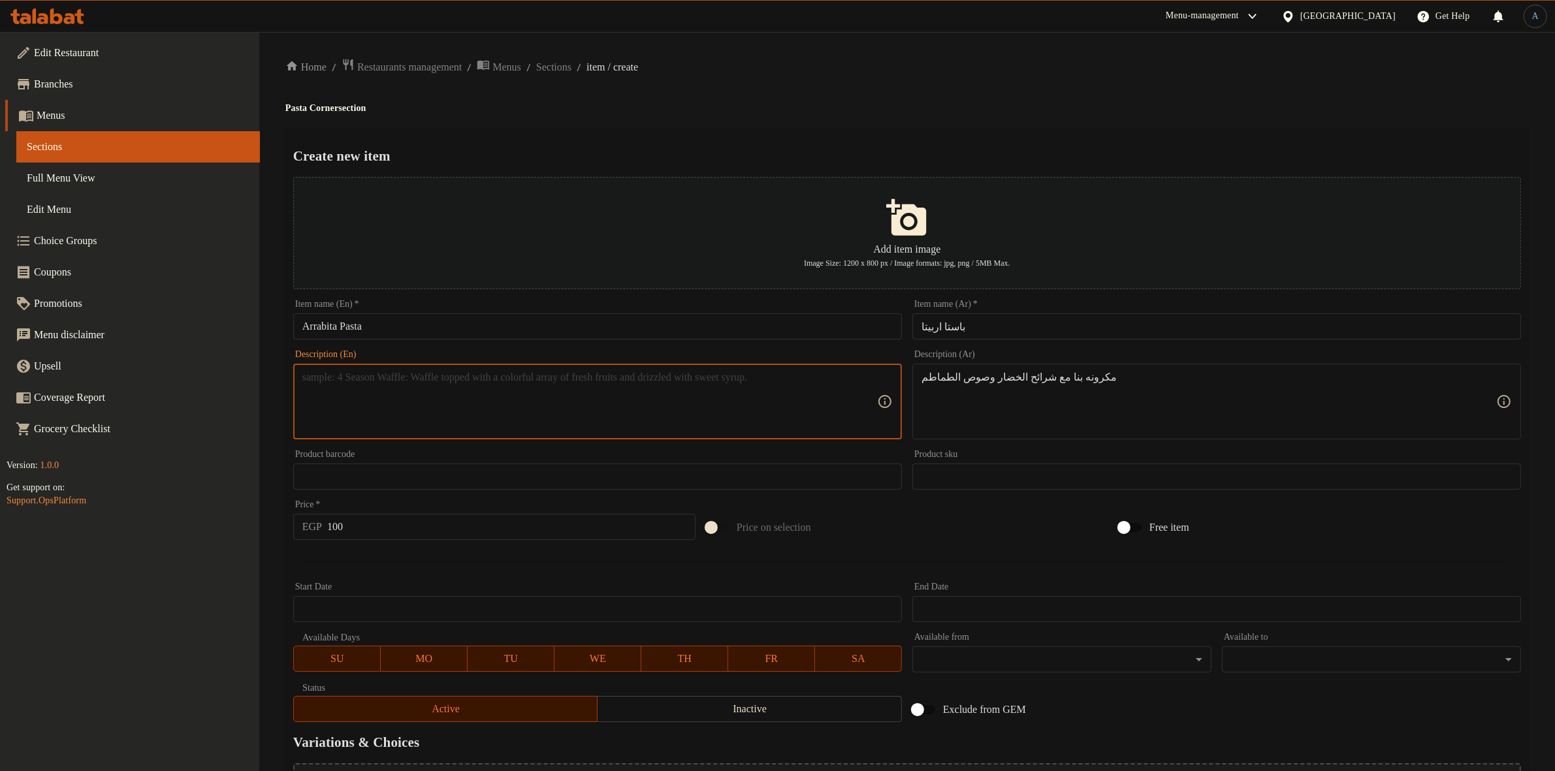
click at [761, 413] on textarea at bounding box center [589, 402] width 575 height 62
paste textarea "Pasta with sliced ​​vegetables and tomato sauce"
type textarea "Pasta with sliced ​​vegetables and tomato sauce"
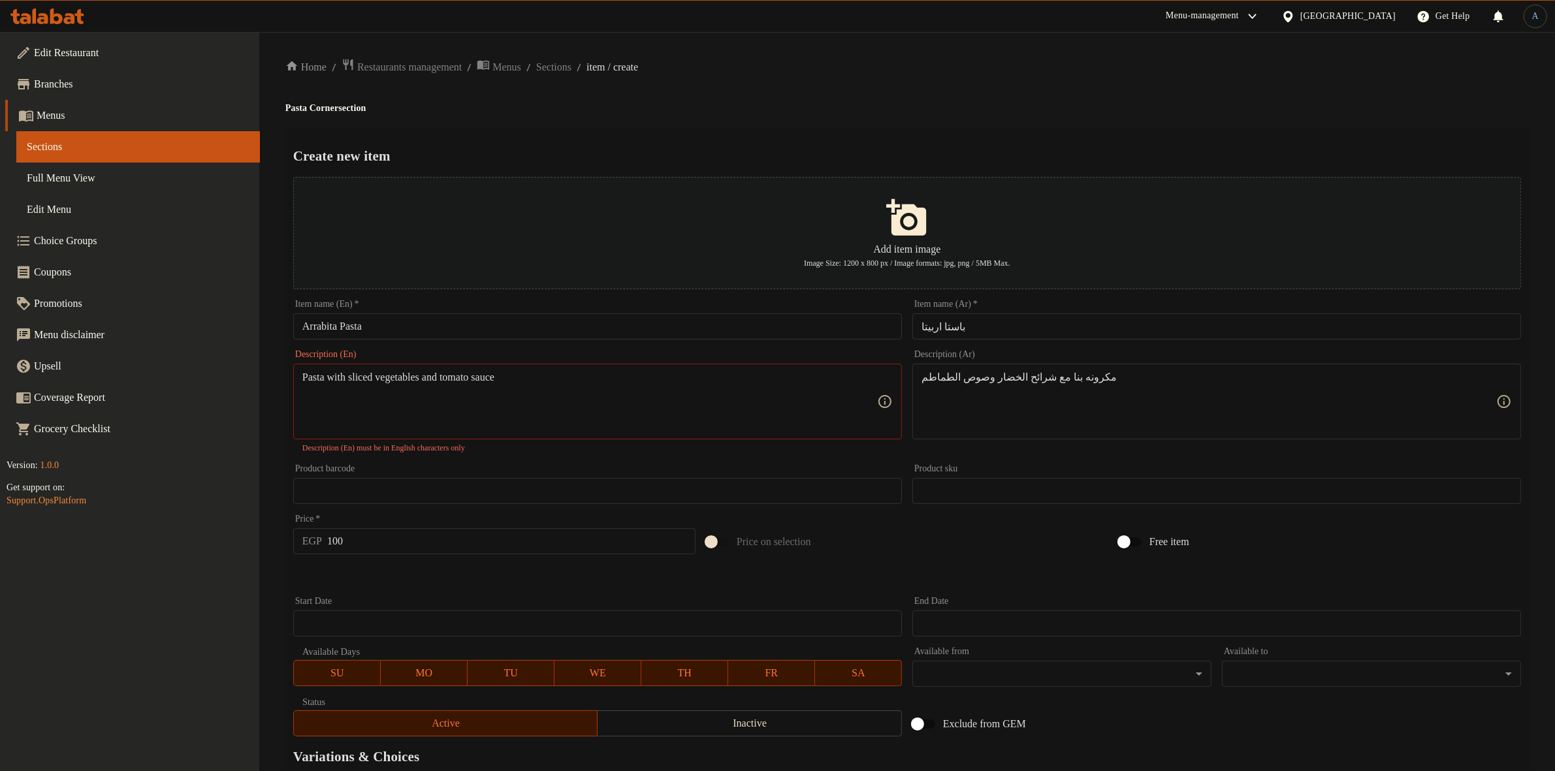
click at [888, 93] on div "Home / Restaurants management / Menus / Sections / item / create Pasta Corner s…" at bounding box center [906, 481] width 1243 height 846
click at [856, 92] on div "Home / Restaurants management / Menus / Sections / item / create Pasta Corner s…" at bounding box center [906, 481] width 1243 height 846
click at [560, 396] on textarea "Pasta with sliced ​​vegetables and tomato sauce" at bounding box center [589, 402] width 575 height 62
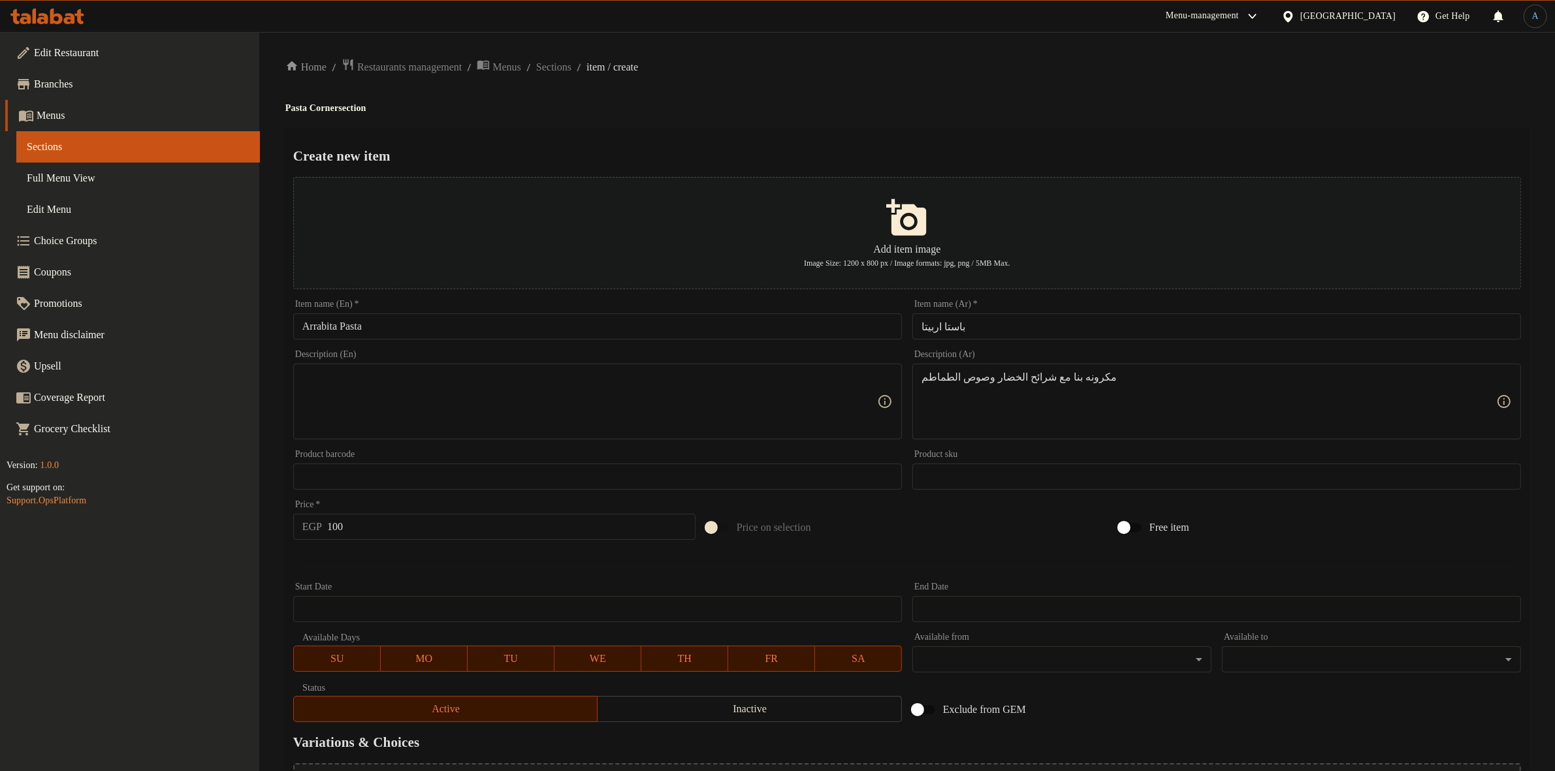
click at [654, 151] on h2 "Create new item" at bounding box center [906, 156] width 1227 height 20
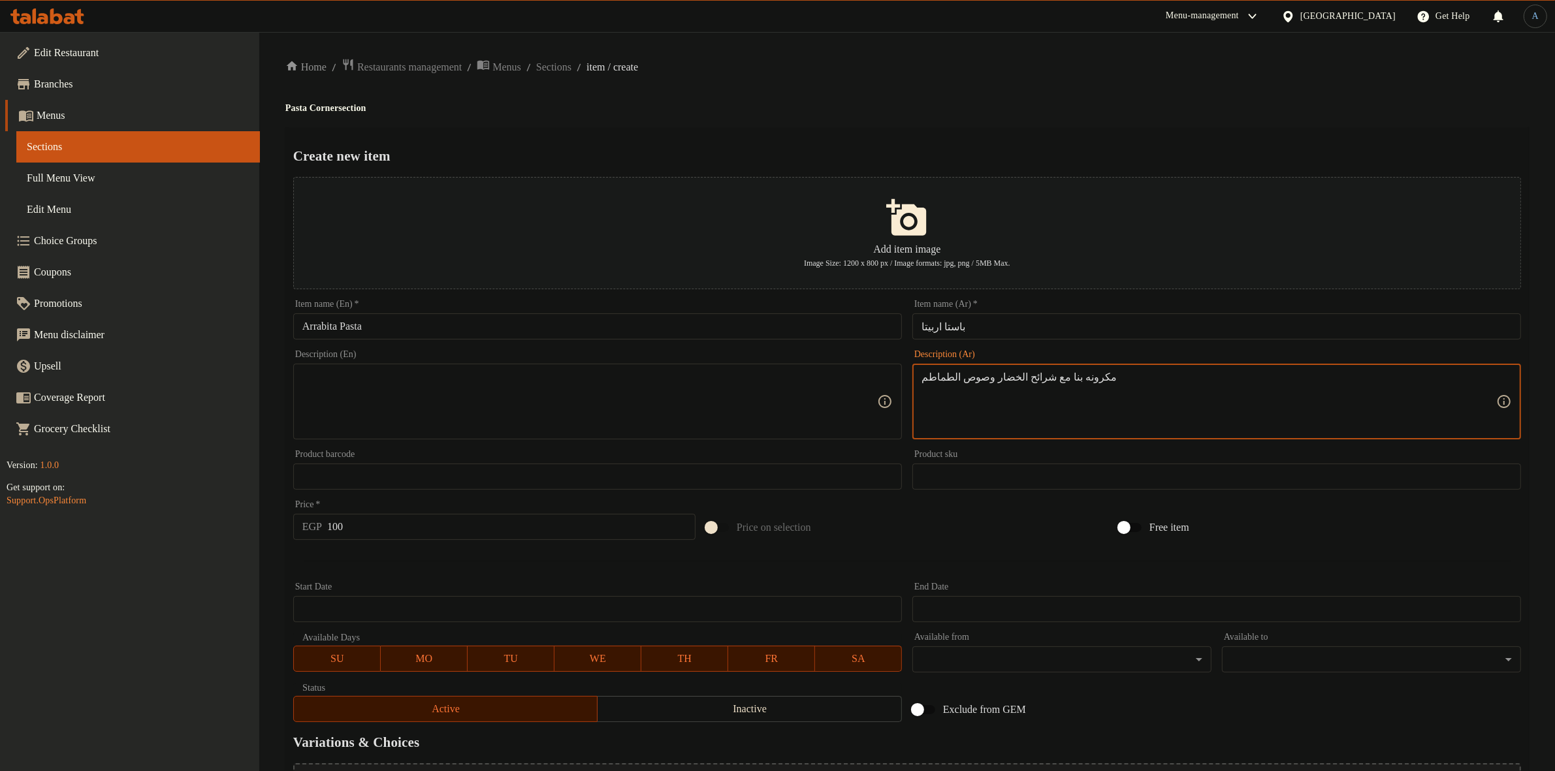
click at [488, 422] on textarea at bounding box center [589, 402] width 575 height 62
paste textarea "Pasta with sliced ​​vegetables and tomato sauce"
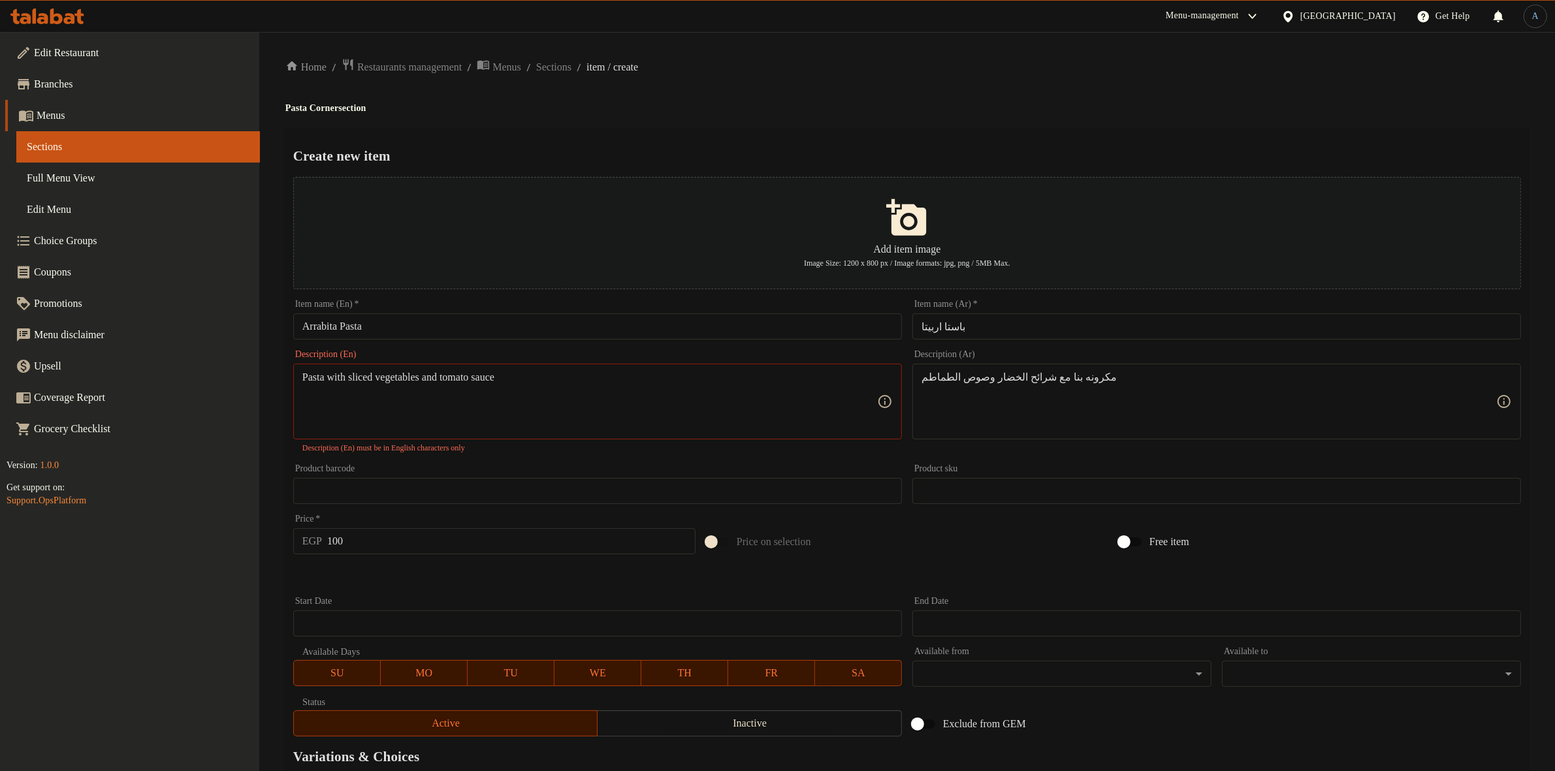
click at [842, 80] on div "Home / Restaurants management / Menus / Sections / item / create Pasta Corner s…" at bounding box center [906, 481] width 1243 height 846
click at [409, 539] on input "100" at bounding box center [511, 541] width 368 height 26
click at [452, 580] on div at bounding box center [907, 576] width 1238 height 32
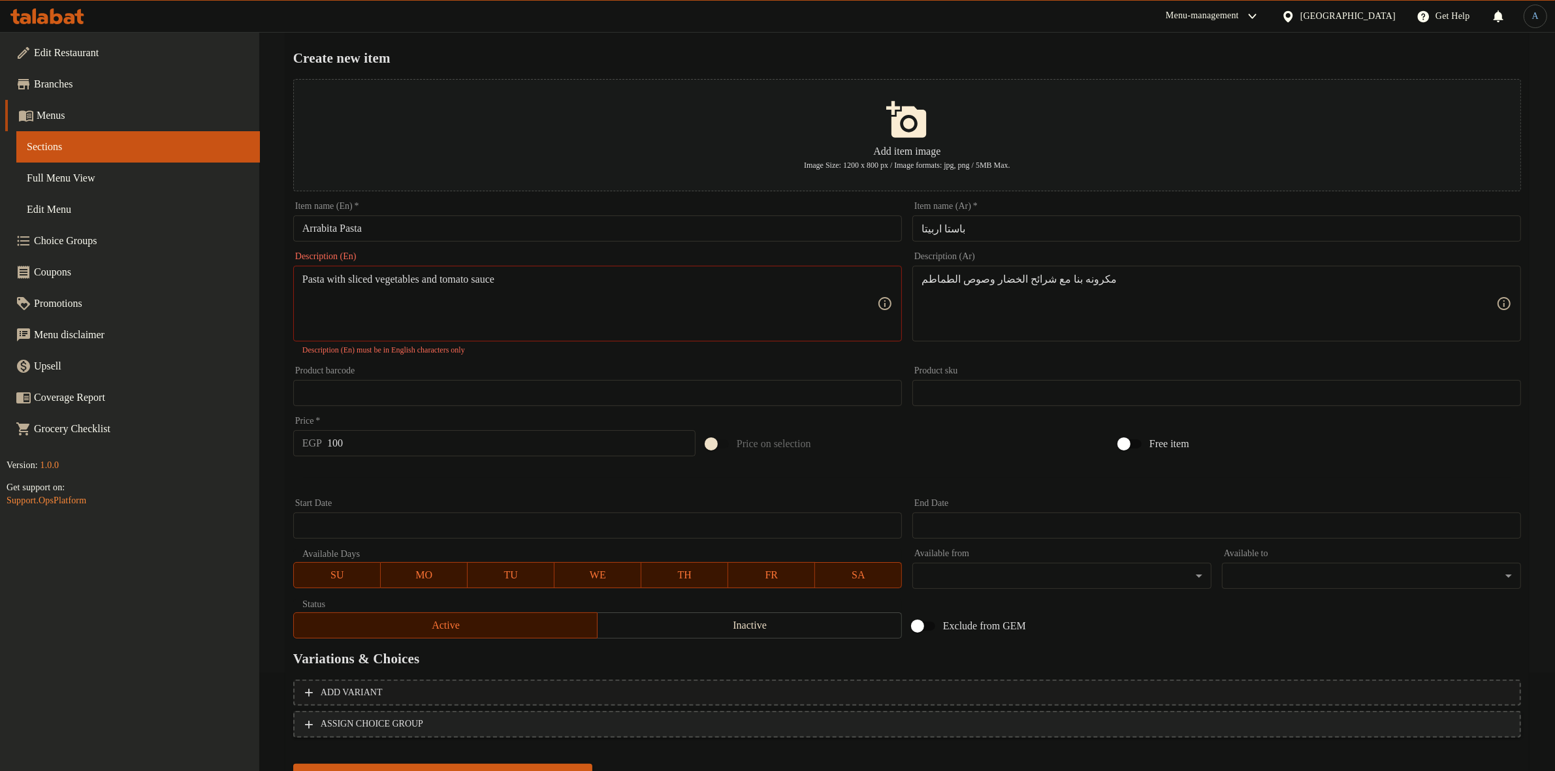
scroll to position [157, 0]
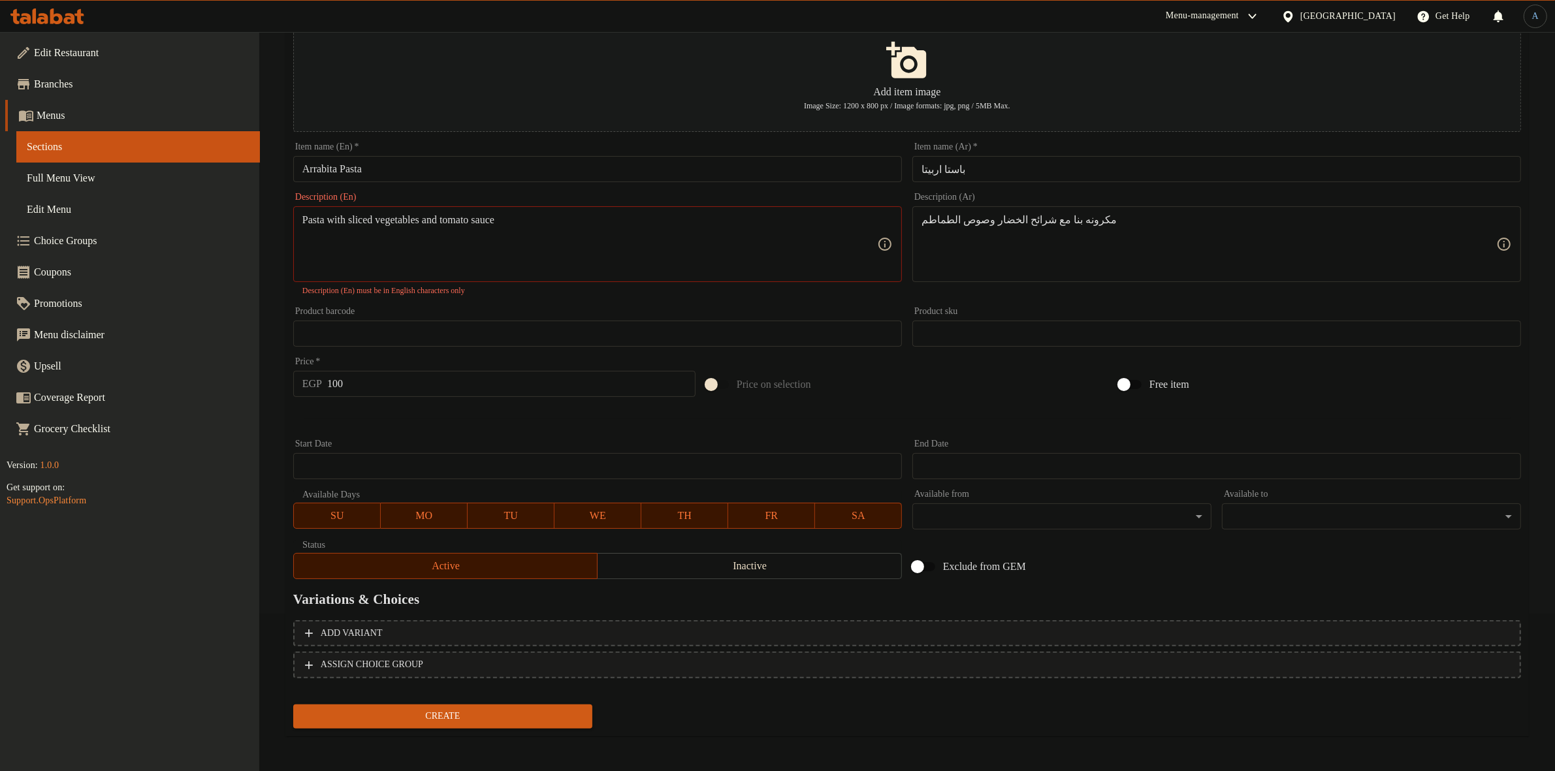
click at [495, 717] on span "Create" at bounding box center [443, 716] width 278 height 16
click at [604, 229] on textarea "Pasta with sliced ​​vegetables and tomato sauce" at bounding box center [589, 245] width 575 height 62
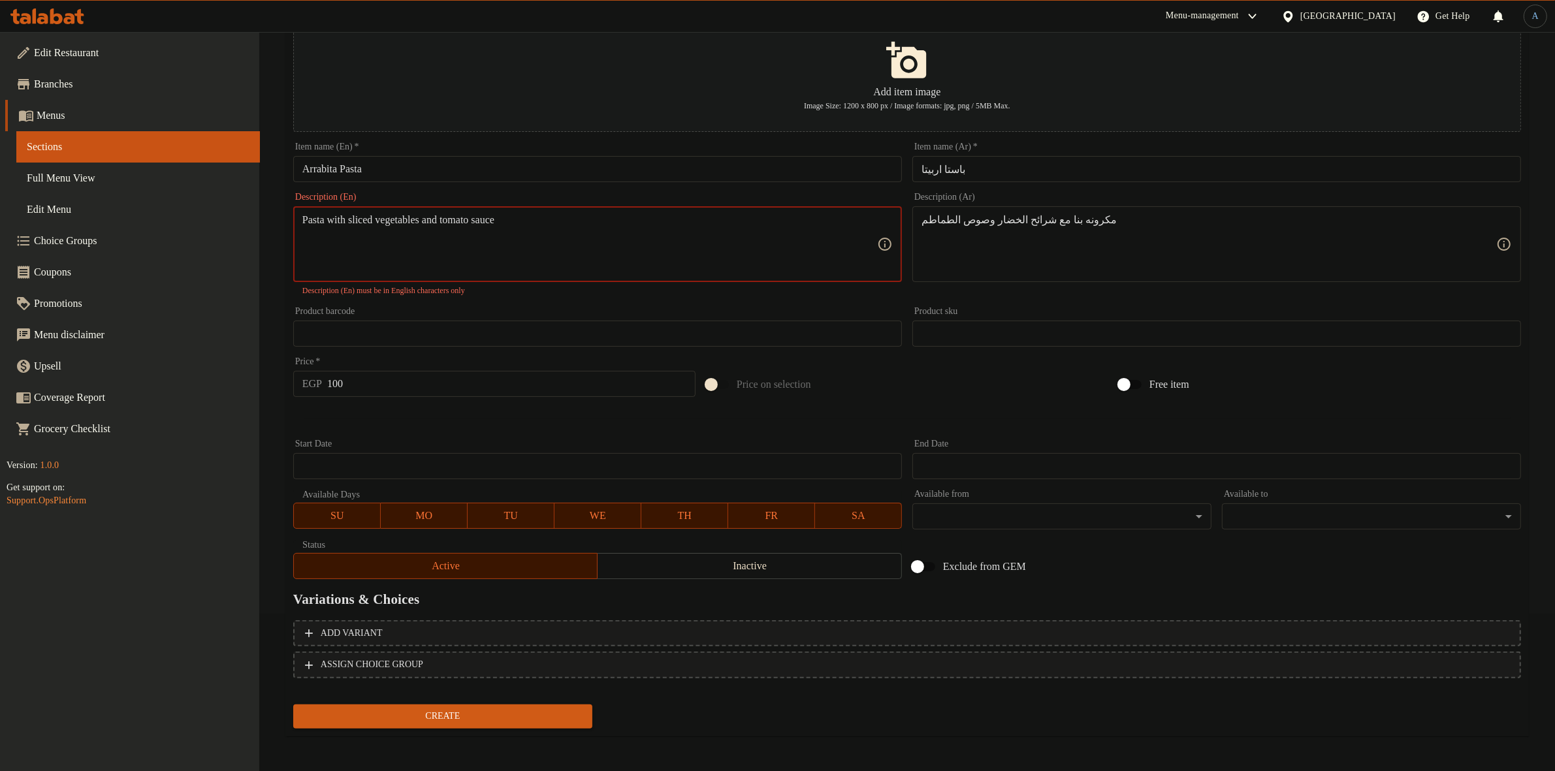
click at [514, 217] on textarea "Pasta with sliced ​​vegetables and tomato sauce" at bounding box center [589, 245] width 575 height 62
click at [594, 244] on textarea "Pasta with sliced ​​vegetables and tomato" at bounding box center [589, 245] width 575 height 62
click at [486, 221] on textarea "Pasta with sliced ​​vegetables and tomato" at bounding box center [589, 245] width 575 height 62
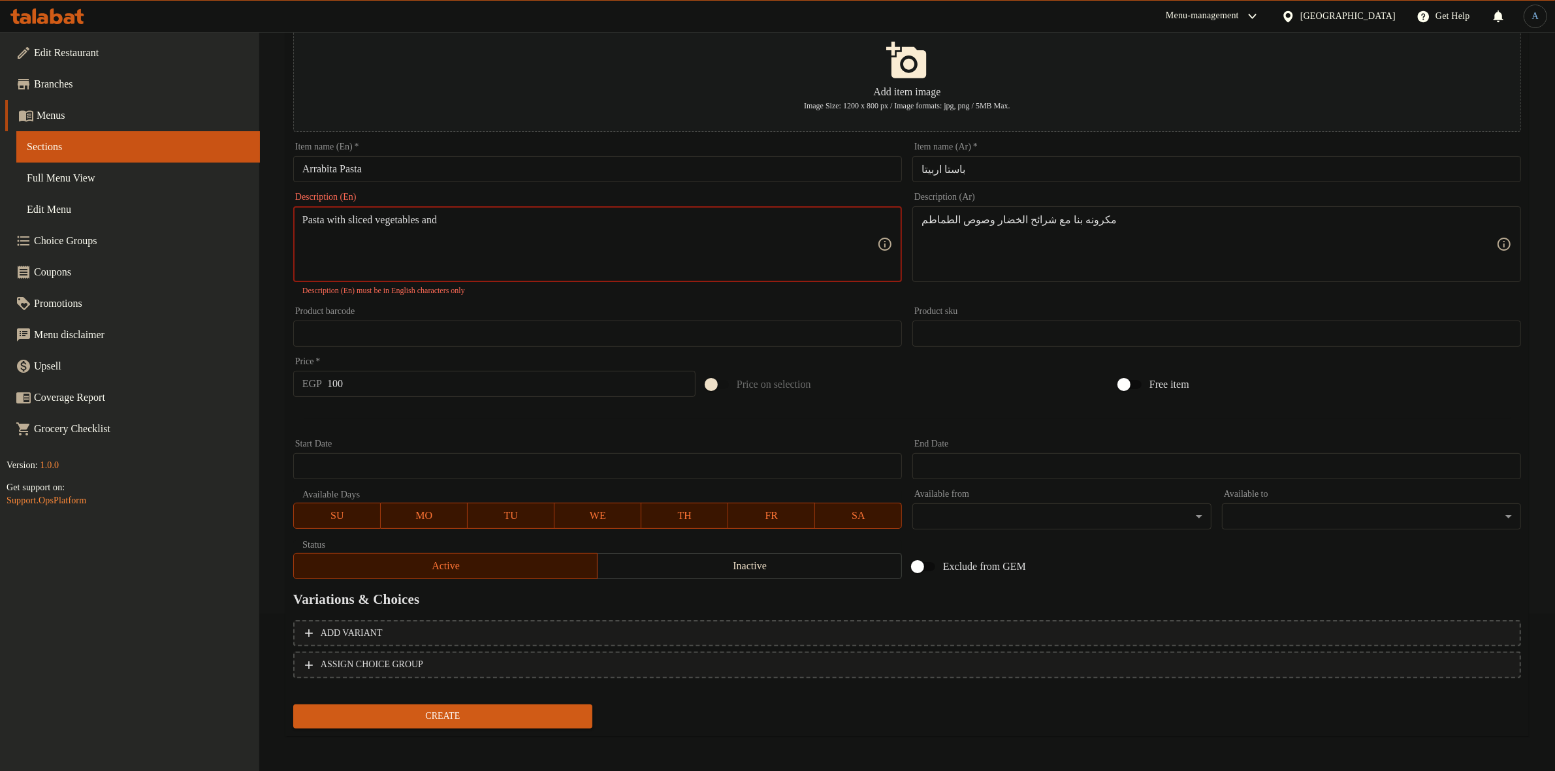
click at [451, 217] on textarea "Pasta with sliced ​​vegetables and" at bounding box center [589, 245] width 575 height 62
click at [482, 249] on textarea "Pasta with sliced ​​vegetables" at bounding box center [589, 245] width 575 height 62
click at [507, 162] on input "Arrabita Pasta" at bounding box center [597, 169] width 609 height 26
click at [407, 223] on textarea "Pasta with sliced ​​vegetables" at bounding box center [589, 245] width 575 height 62
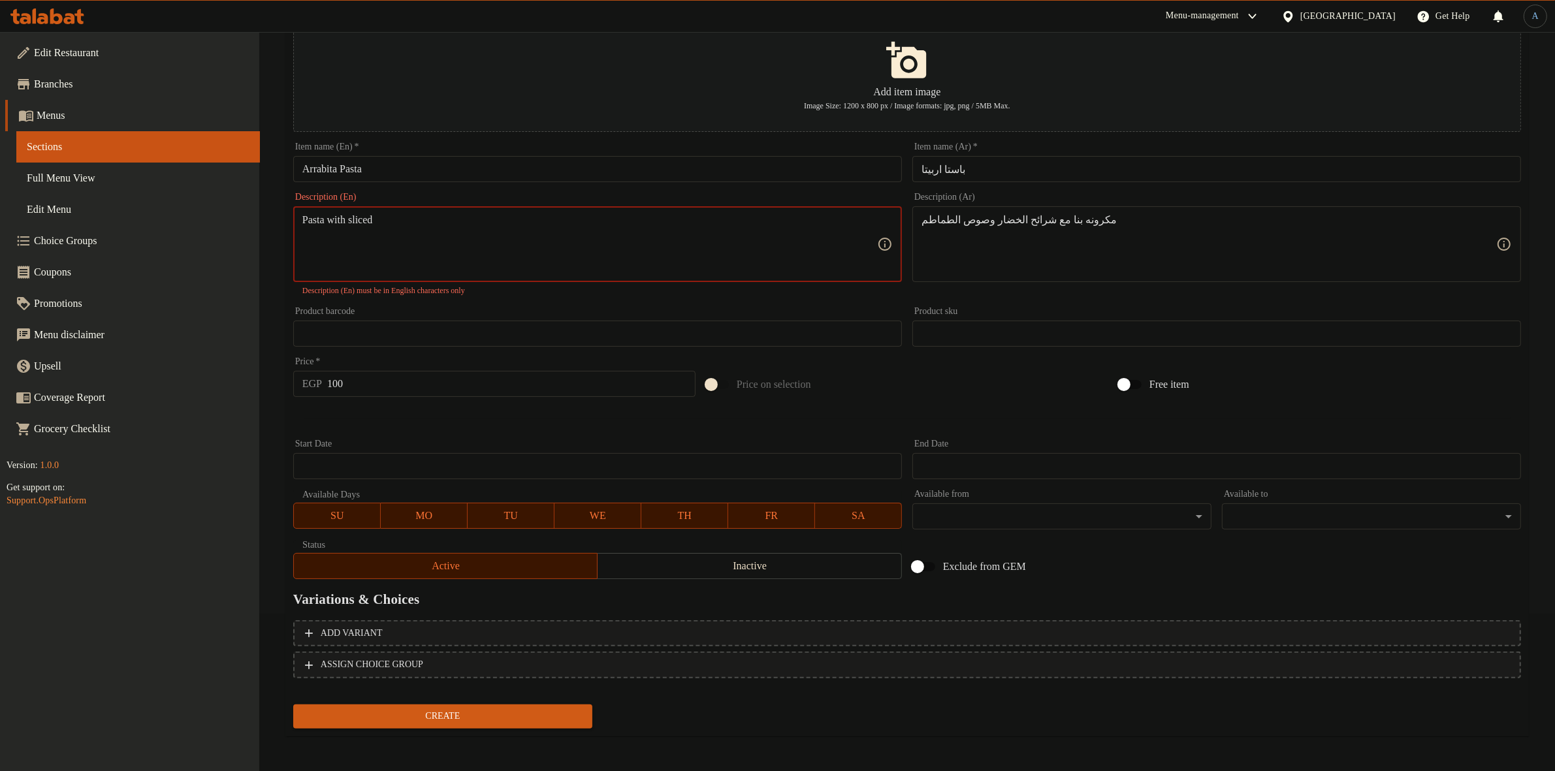
click at [455, 173] on input "Arrabita Pasta" at bounding box center [597, 169] width 609 height 26
click at [371, 223] on textarea "Pasta with sliced ​​" at bounding box center [589, 245] width 575 height 62
click at [424, 165] on input "Arrabita Pasta" at bounding box center [597, 169] width 609 height 26
click at [338, 220] on textarea "Pasta with ​​" at bounding box center [589, 245] width 575 height 62
click at [433, 165] on input "Arrabita Pasta" at bounding box center [597, 169] width 609 height 26
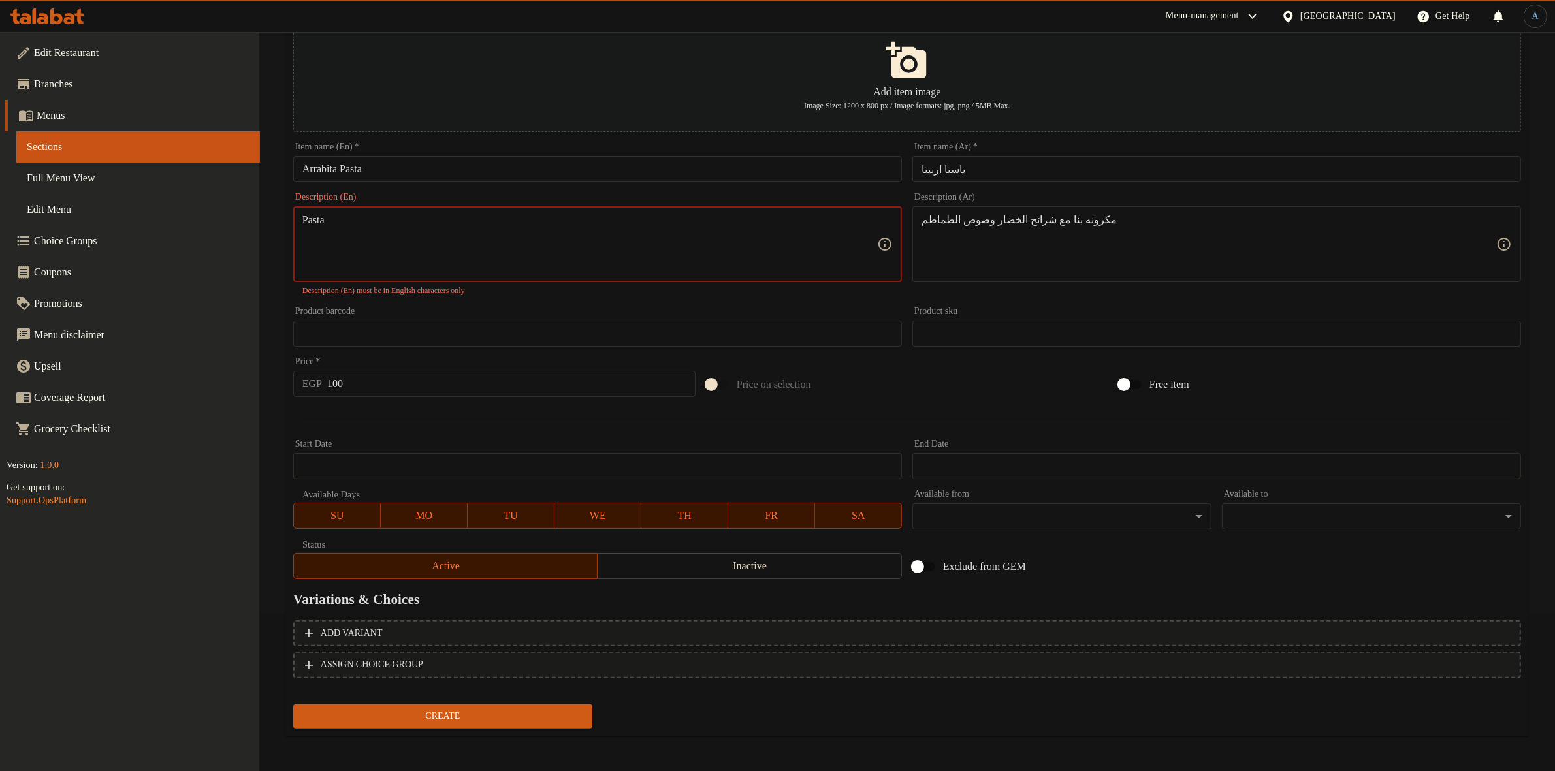
click at [324, 221] on textarea "Pasta ​​" at bounding box center [589, 245] width 575 height 62
click at [434, 236] on textarea "​​" at bounding box center [589, 245] width 575 height 62
click at [466, 172] on input "Arrabita Pasta" at bounding box center [597, 169] width 609 height 26
click at [1038, 182] on input "باستا اربيتا" at bounding box center [1216, 169] width 609 height 26
paste textarea "Pasta with sliced ​​vegetables and tomato sauce"
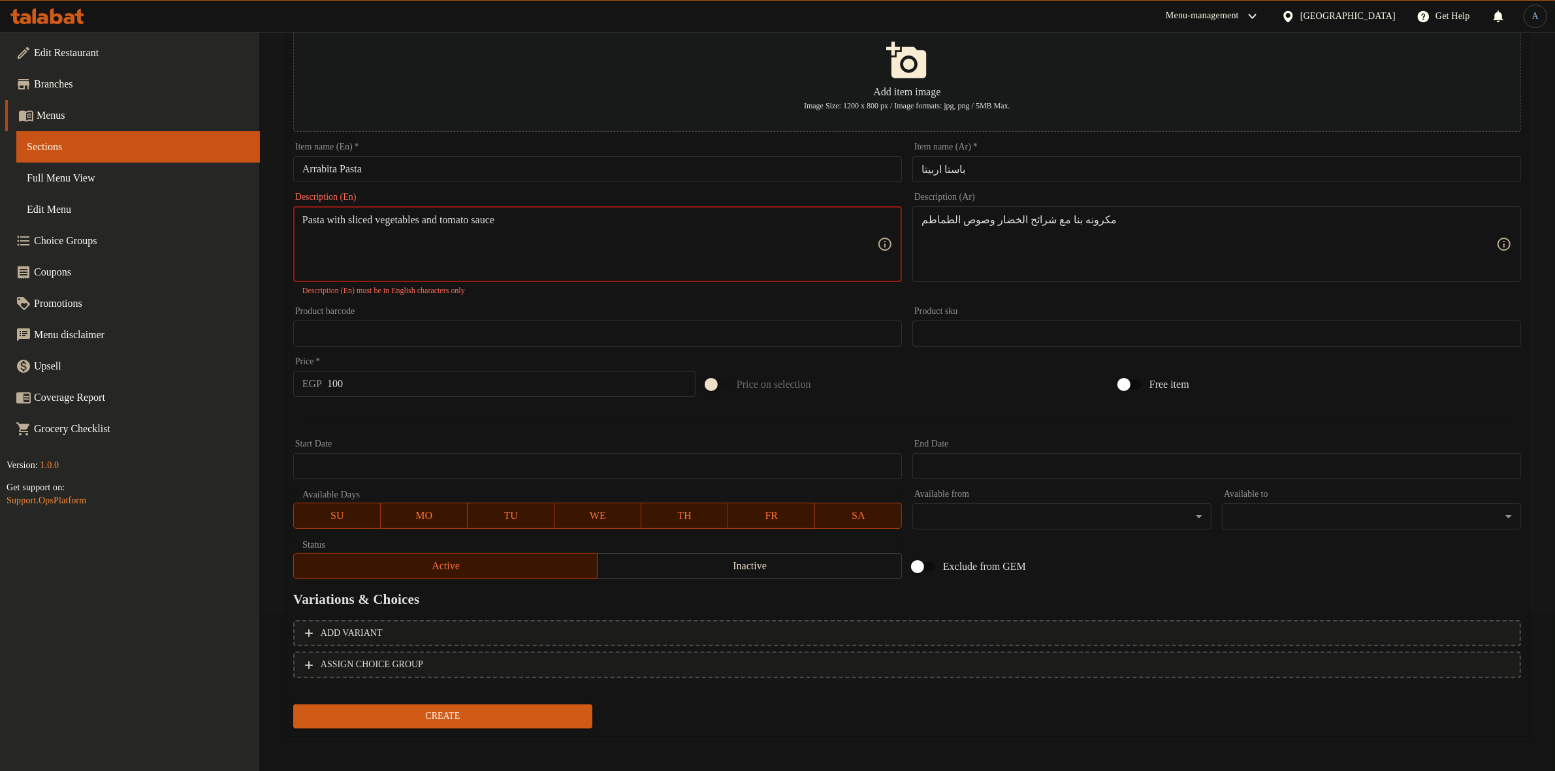
click at [304, 217] on textarea "​​Pasta with sliced ​​vegetables and tomato sauce" at bounding box center [589, 245] width 575 height 62
click at [366, 272] on textarea "Pasta with sliced ​​vegetables and tomato sauce" at bounding box center [589, 245] width 575 height 62
click at [581, 235] on textarea "Pasta with sliced ​​vegetables and tomato sauce" at bounding box center [589, 245] width 575 height 62
click at [481, 175] on input "Arrabita Pasta" at bounding box center [597, 169] width 609 height 26
click at [317, 216] on textarea "Pasta with sliced ​​vegetables and tomato sauce" at bounding box center [589, 245] width 575 height 62
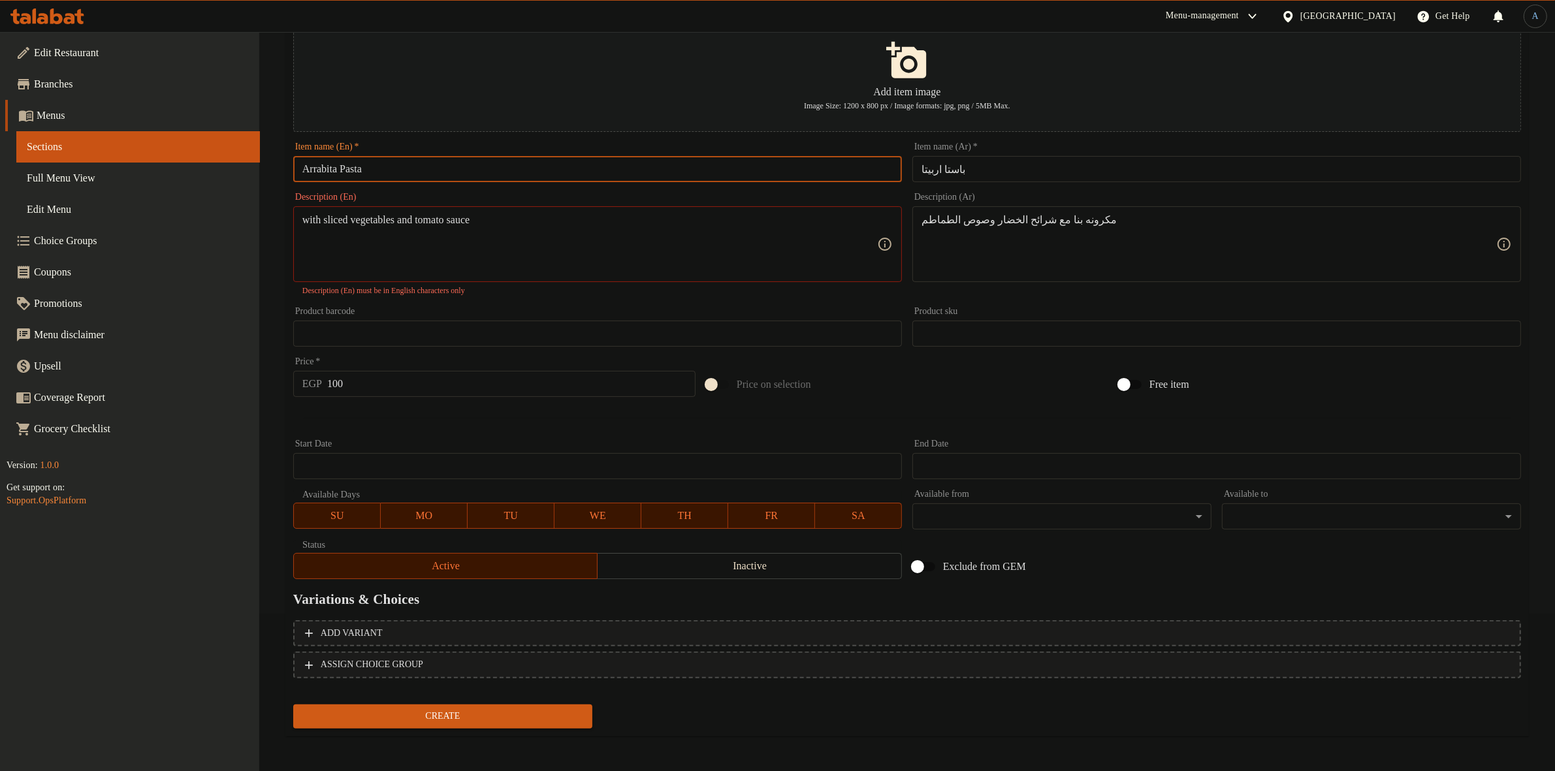
click at [439, 168] on input "Arrabita Pasta" at bounding box center [597, 169] width 609 height 26
click at [392, 217] on textarea "with sliced ​​vegetables and tomato sauce" at bounding box center [589, 245] width 575 height 62
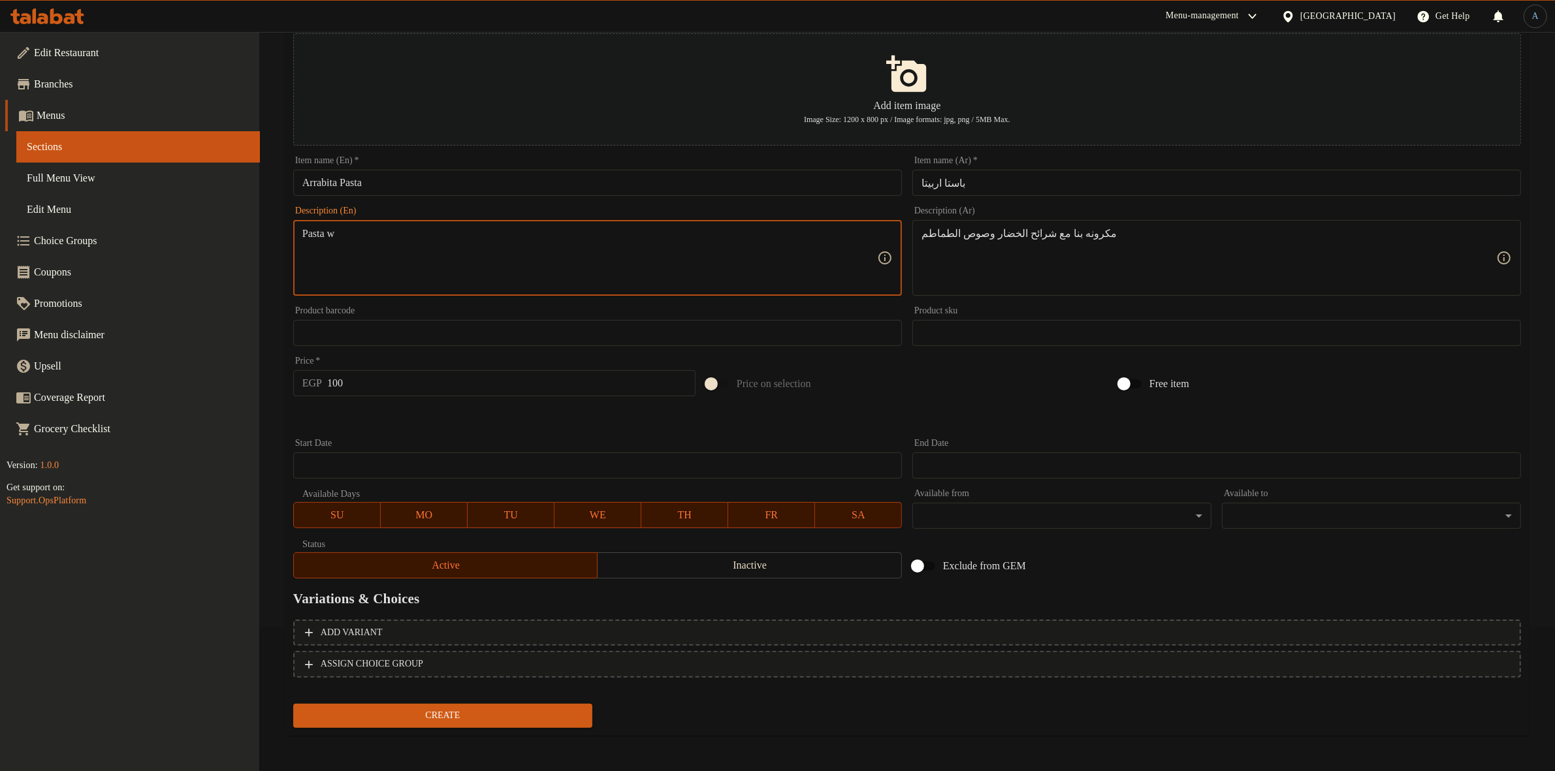
paste textarea "Pasta with sliced ​​vegetables and tomato sauce"
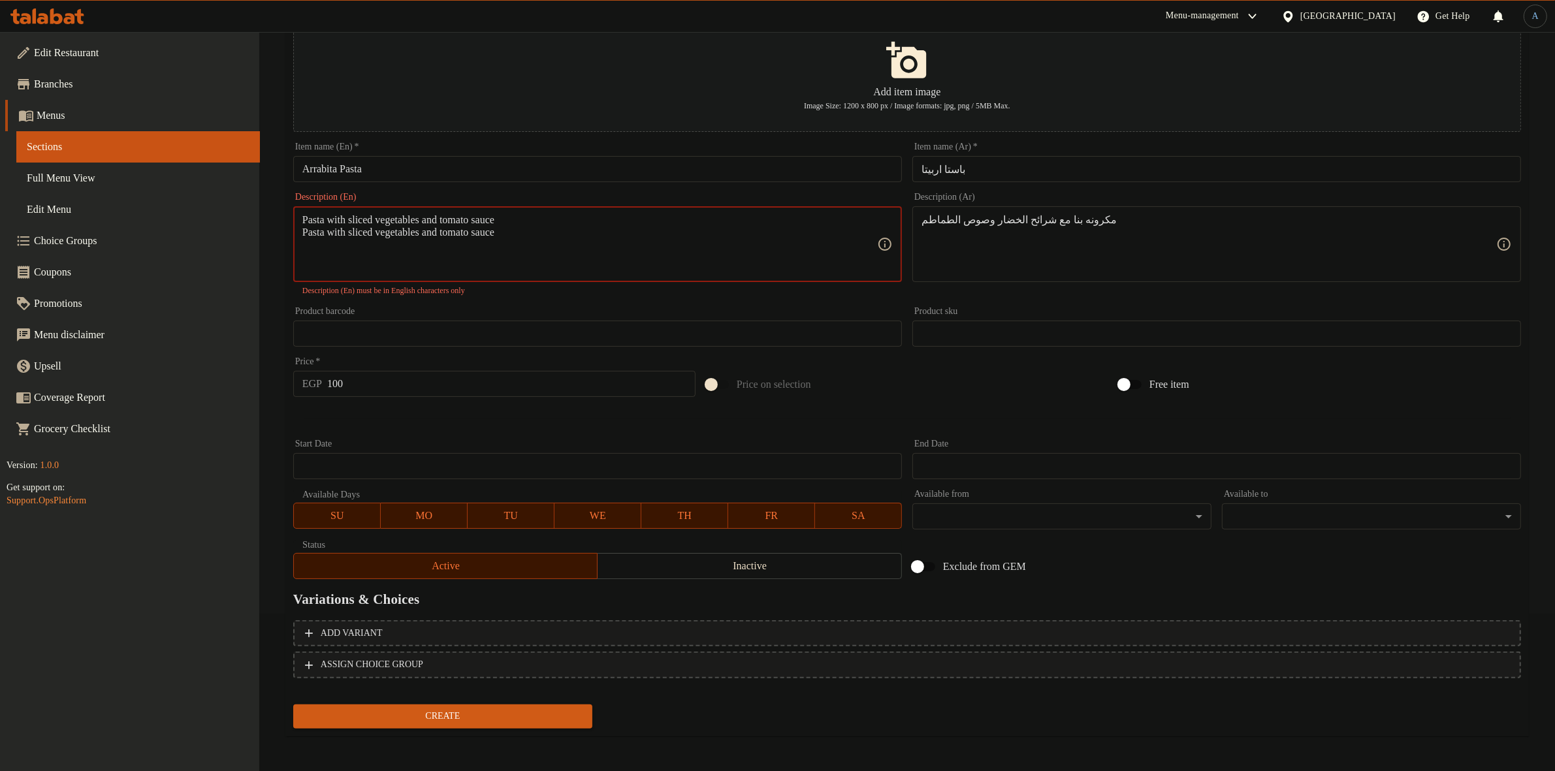
click at [514, 237] on textarea "Pasta with sliced vegetables and tomato sauce Pasta with sliced ​​vegetables an…" at bounding box center [589, 245] width 575 height 62
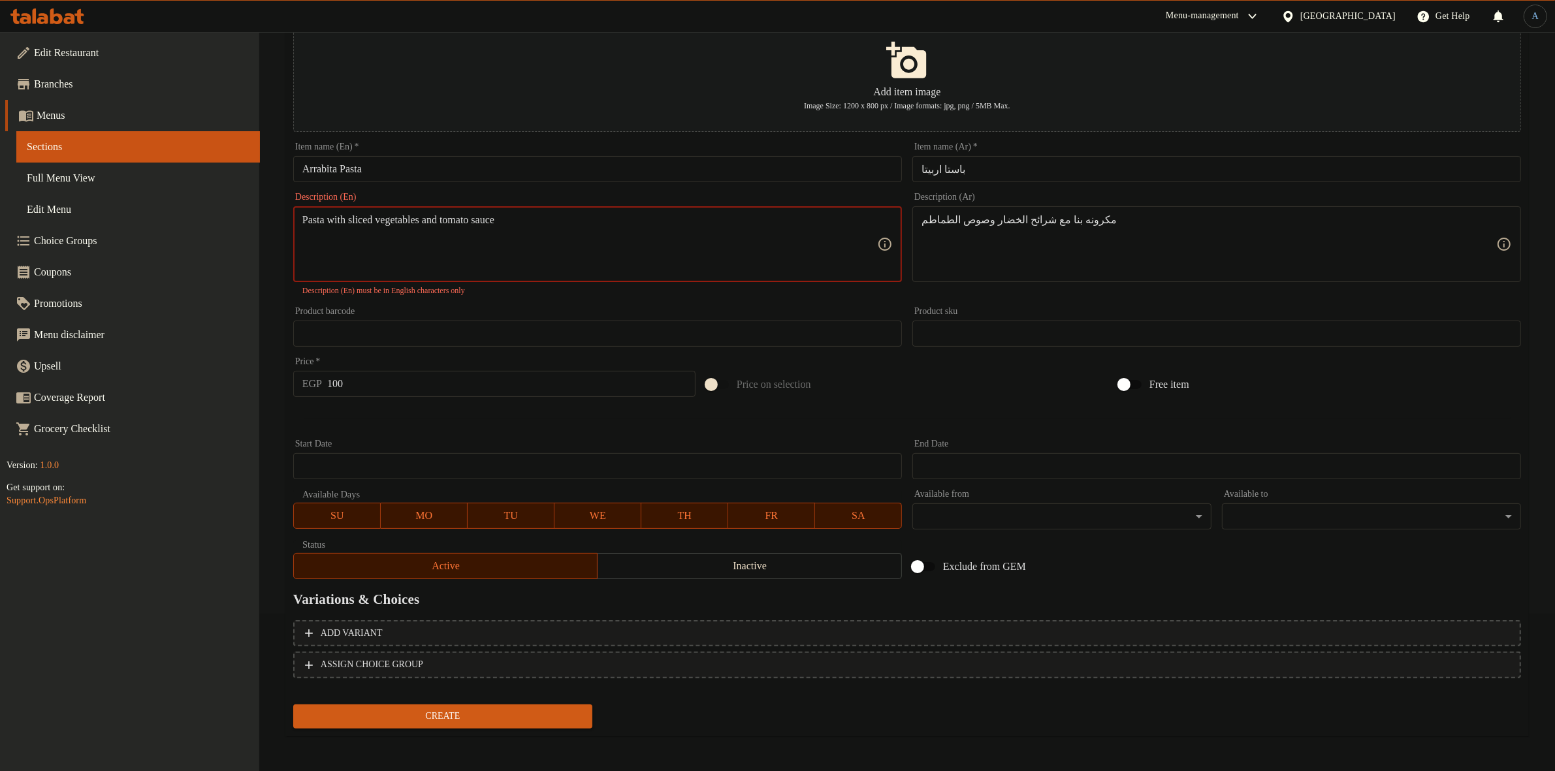
scroll to position [144, 0]
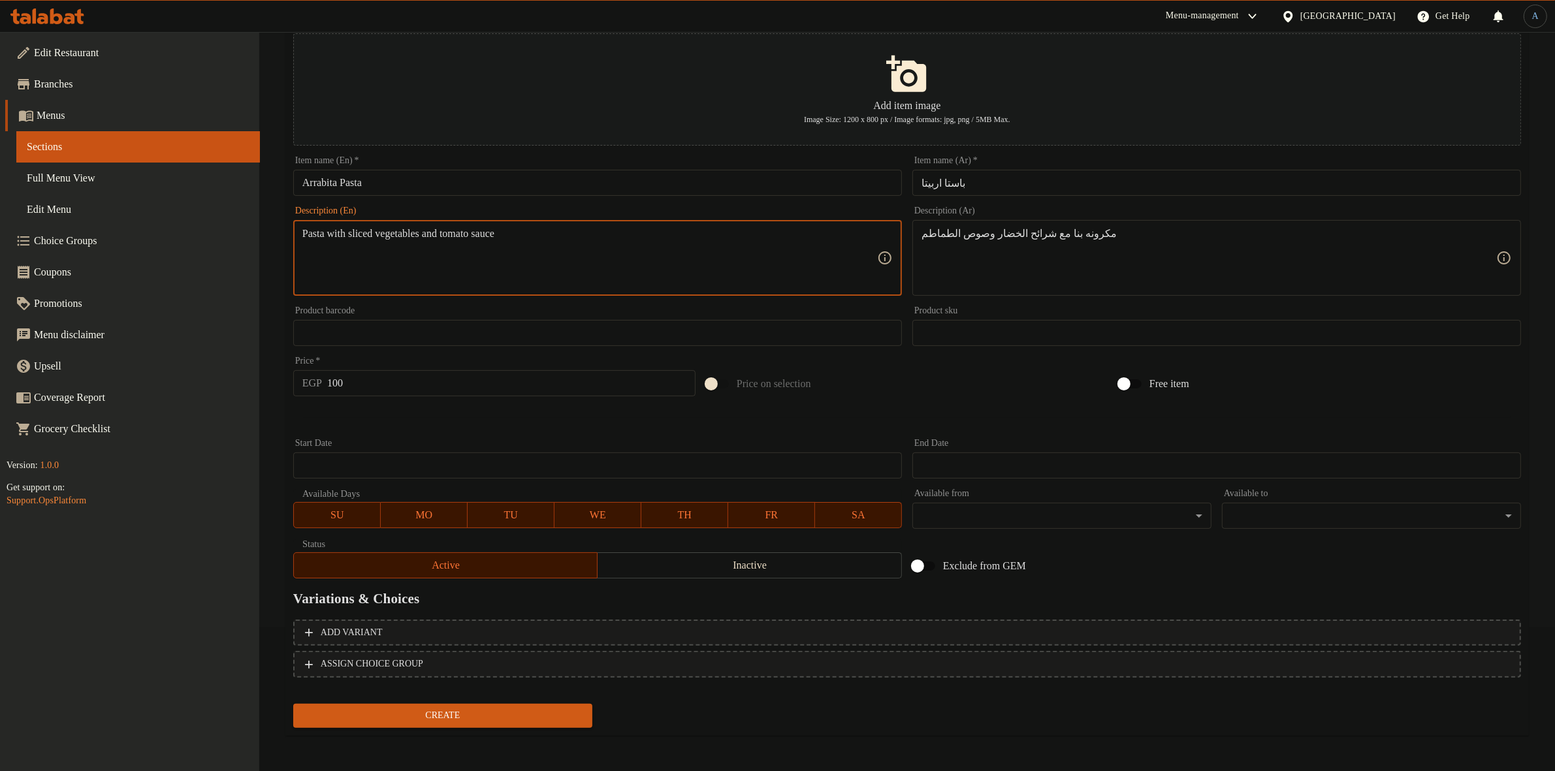
type textarea "Pasta with sliced vegetables and tomato sauce"
click at [541, 178] on input "Arrabita Pasta" at bounding box center [597, 183] width 609 height 26
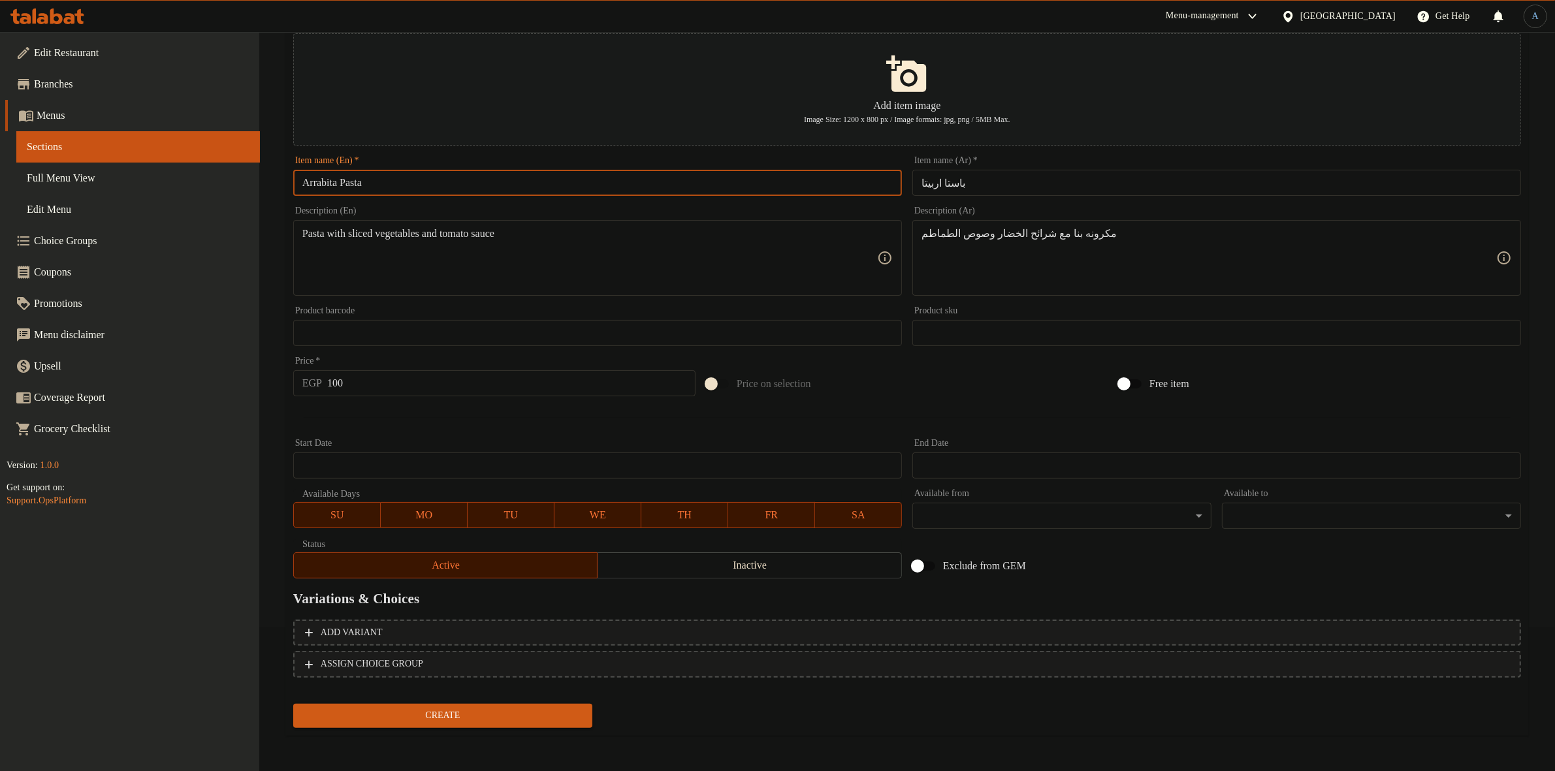
click at [586, 302] on div "Product barcode Product barcode" at bounding box center [597, 326] width 619 height 50
click at [488, 712] on span "Create" at bounding box center [443, 716] width 278 height 16
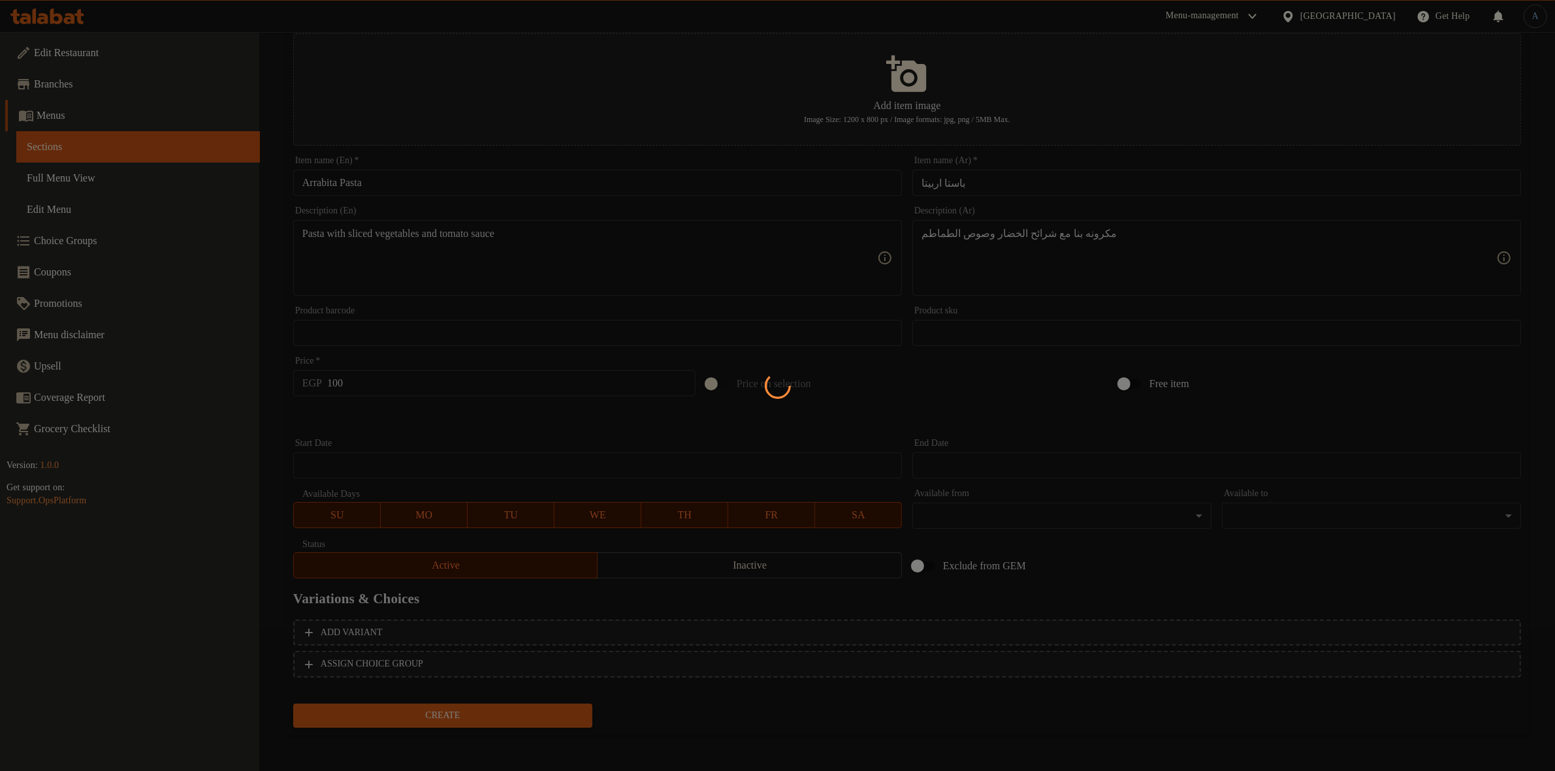
type input "0"
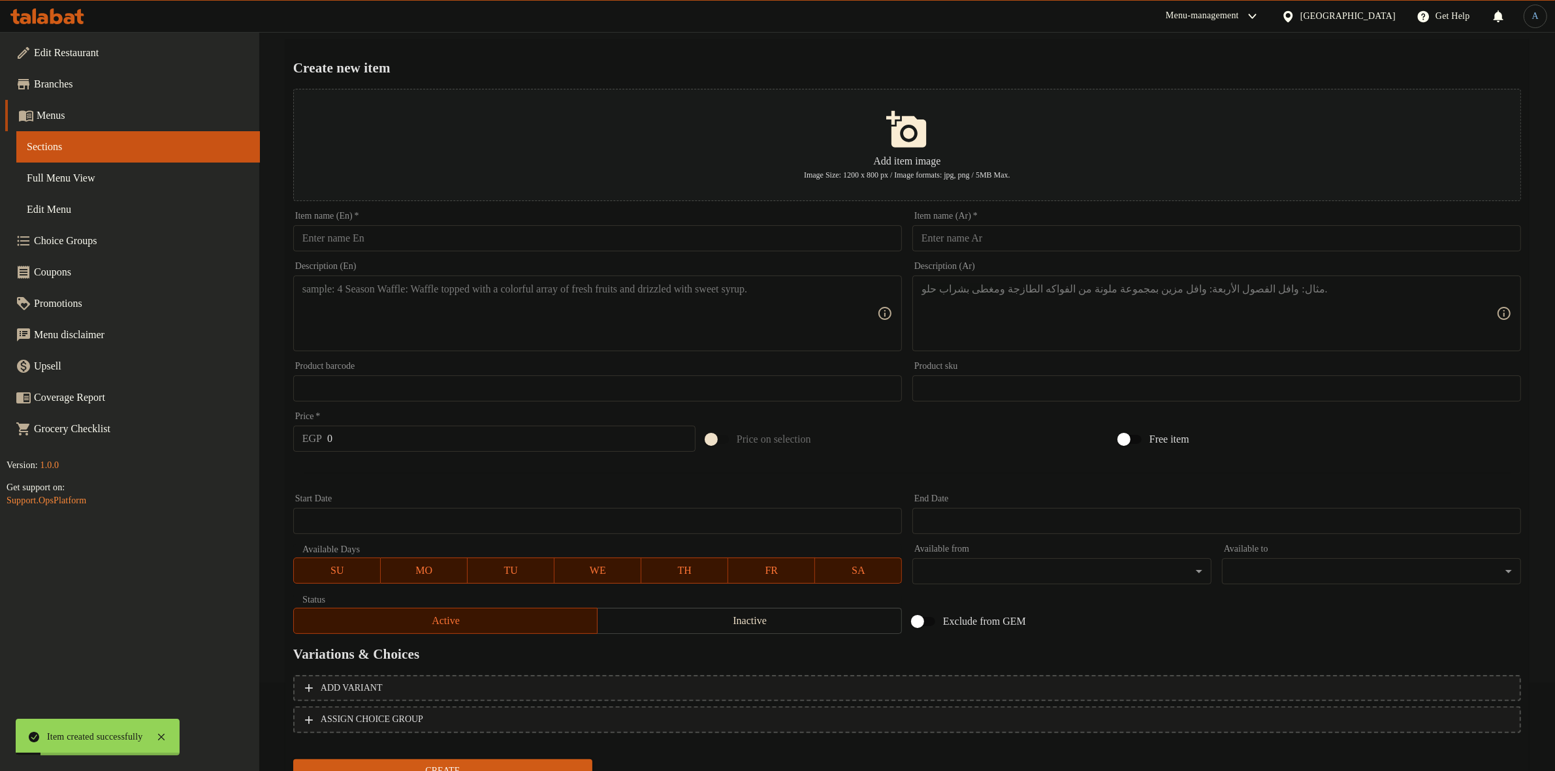
scroll to position [0, 0]
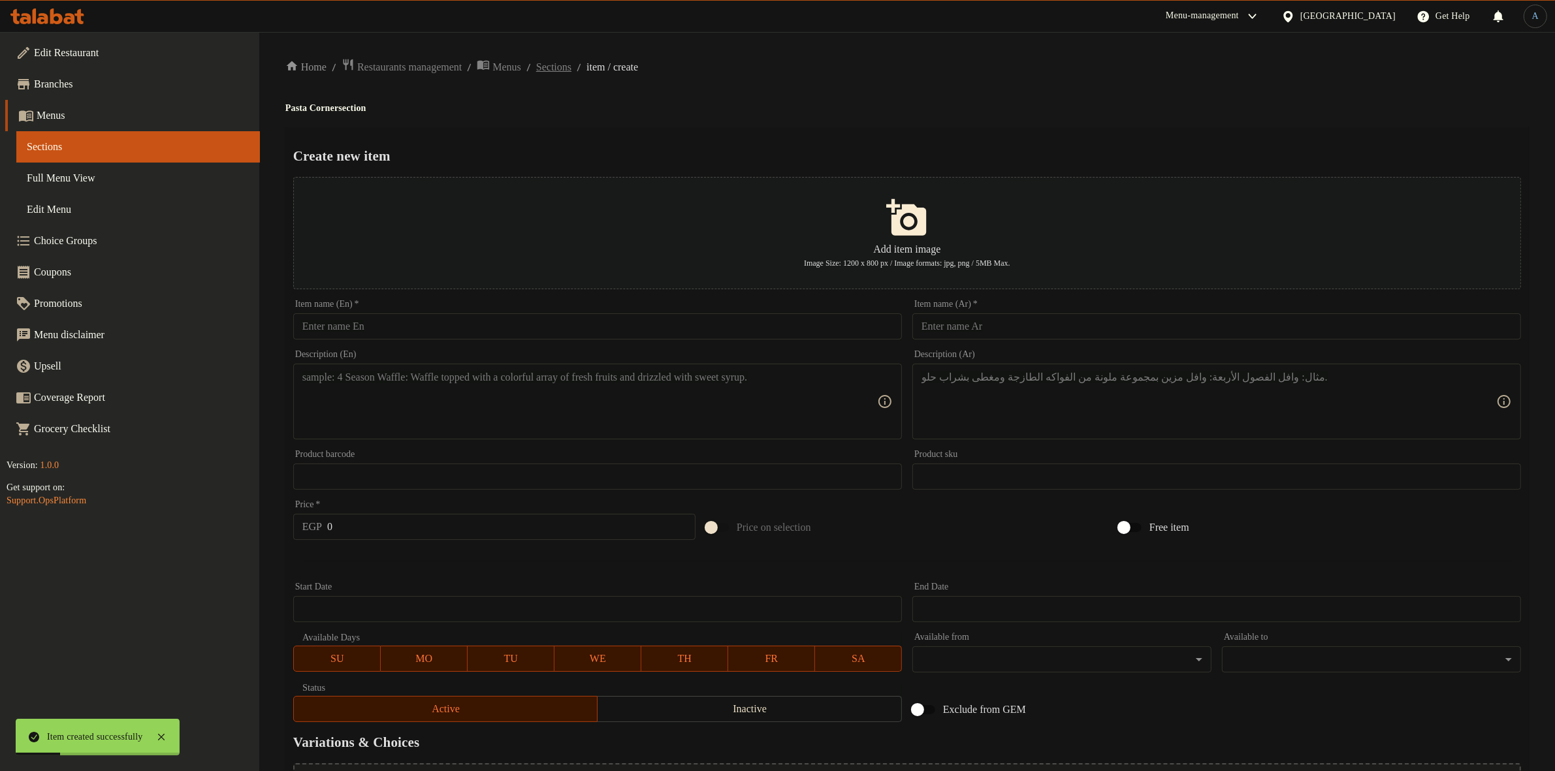
click at [571, 63] on span "Sections" at bounding box center [553, 67] width 35 height 16
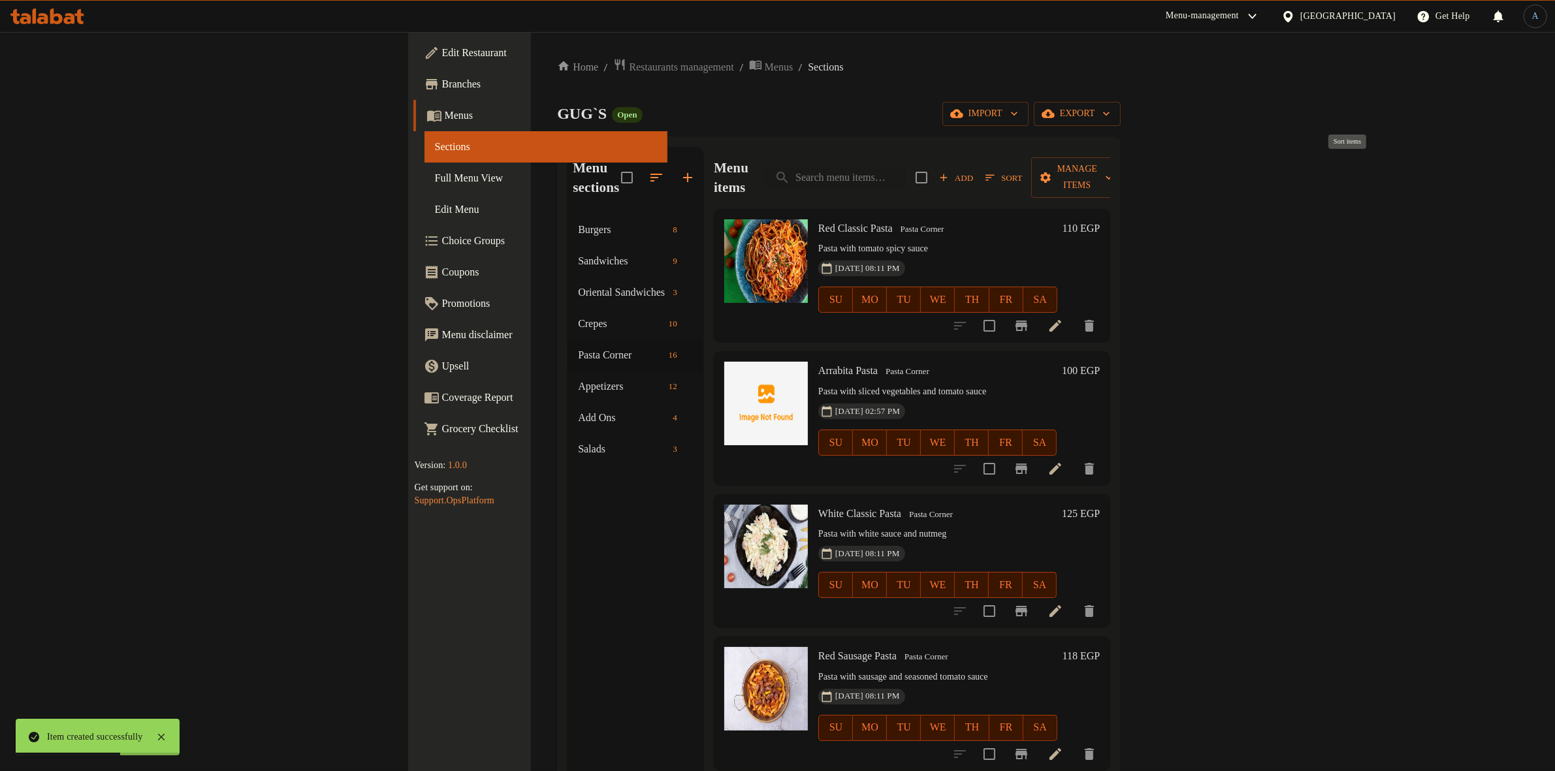
click at [1022, 170] on span "Sort" at bounding box center [1003, 177] width 37 height 15
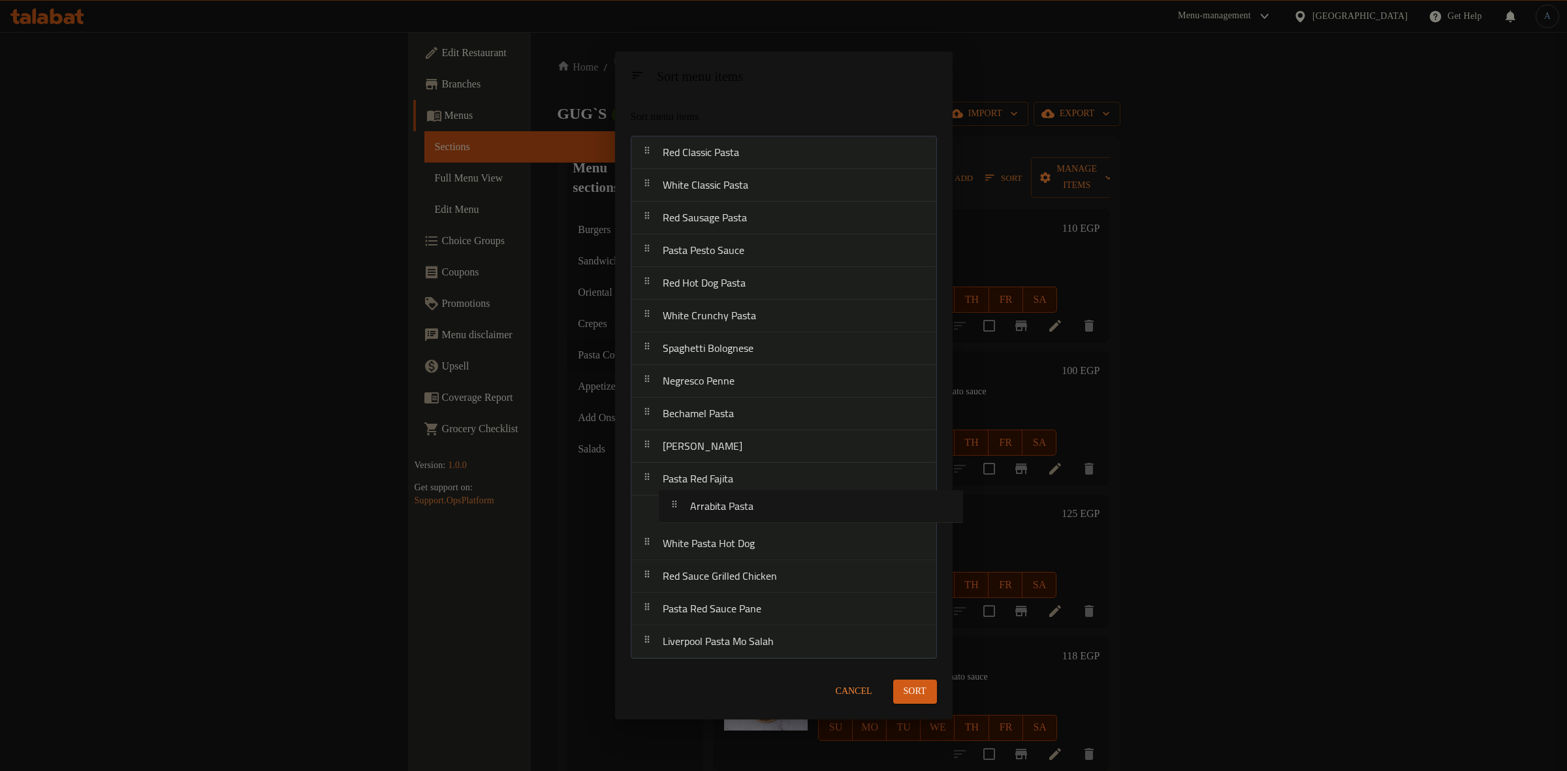
drag, startPoint x: 729, startPoint y: 195, endPoint x: 755, endPoint y: 521, distance: 327.6
click at [755, 521] on nav "Red Classic Pasta Arrabita Pasta White Classic Pasta Red Sausage Pasta Pasta Pe…" at bounding box center [784, 397] width 306 height 523
click at [921, 680] on button "Sort" at bounding box center [915, 692] width 44 height 24
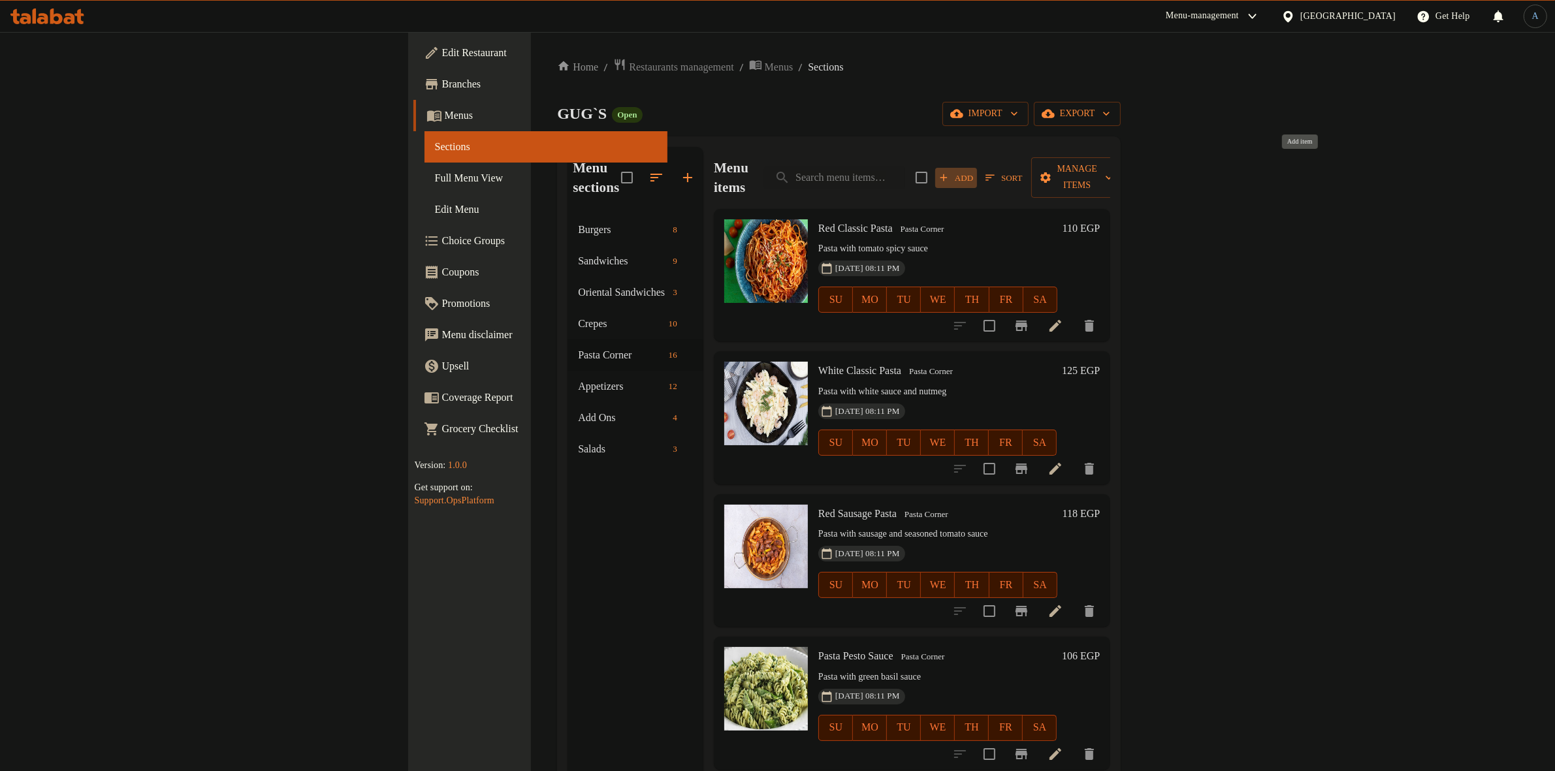
click at [974, 172] on span "Add" at bounding box center [955, 177] width 35 height 15
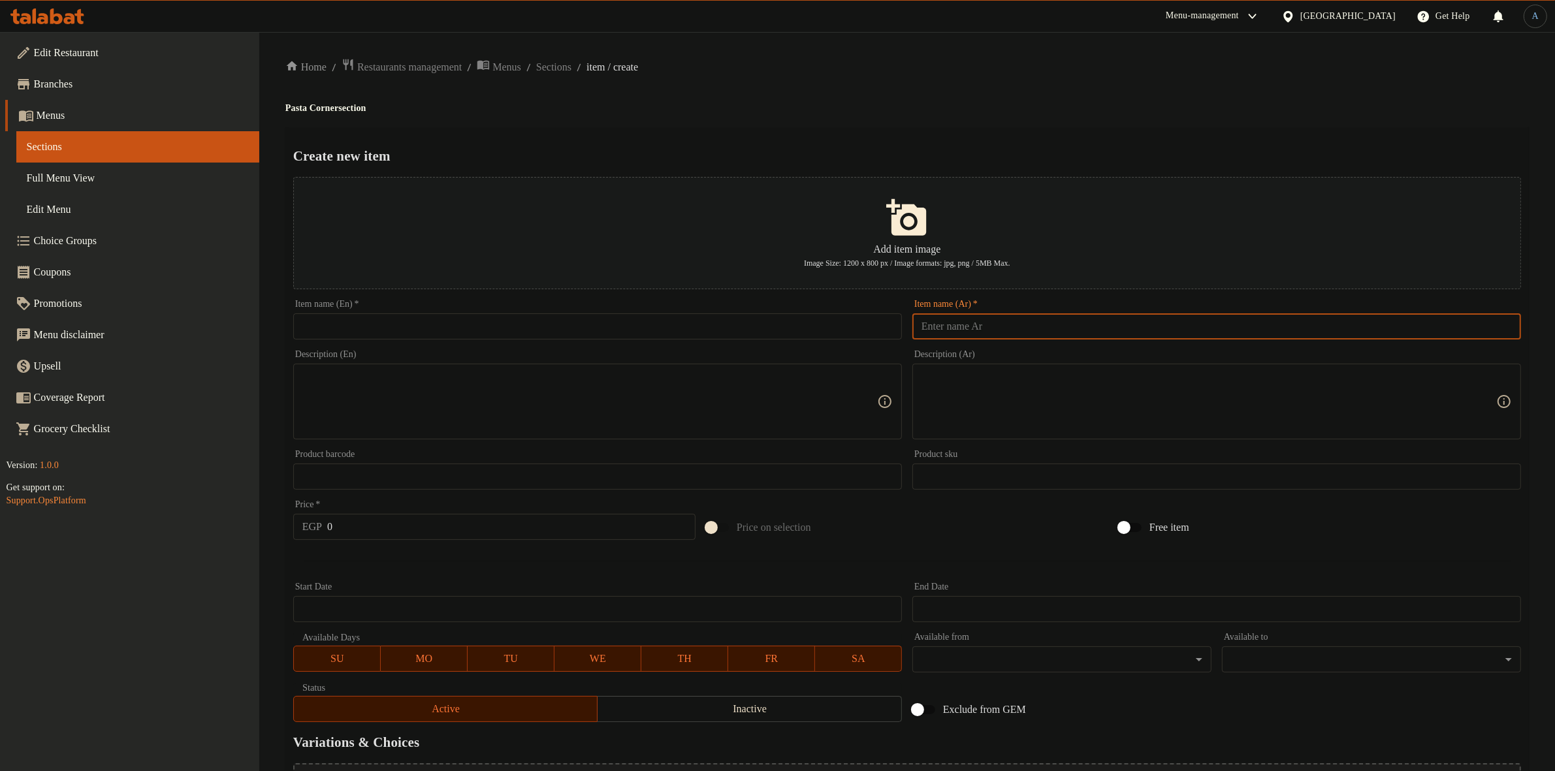
click at [1059, 319] on input "text" at bounding box center [1216, 326] width 609 height 26
paste input "باستا میت بول"
click at [996, 77] on div "Home / Restaurants management / Menus / Sections / item / create Pasta Corner s…" at bounding box center [906, 474] width 1243 height 832
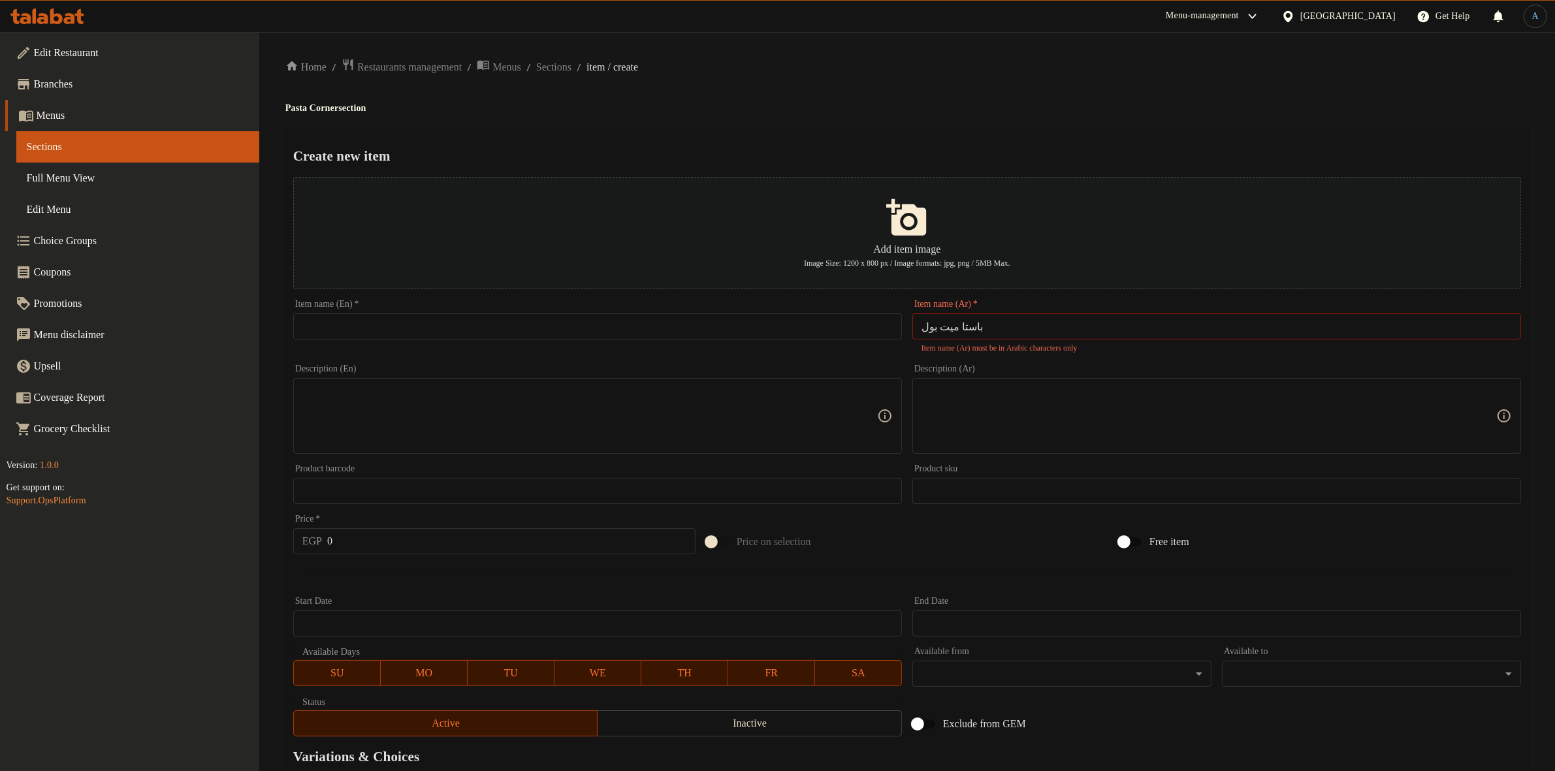
click at [1032, 327] on input "باستا میت بول" at bounding box center [1216, 326] width 609 height 26
click at [1045, 80] on div "Home / Restaurants management / Menus / Sections / item / create Pasta Corner s…" at bounding box center [906, 481] width 1243 height 846
click at [1022, 330] on input "باستا میت بول" at bounding box center [1216, 326] width 609 height 26
type input "fhsjh"
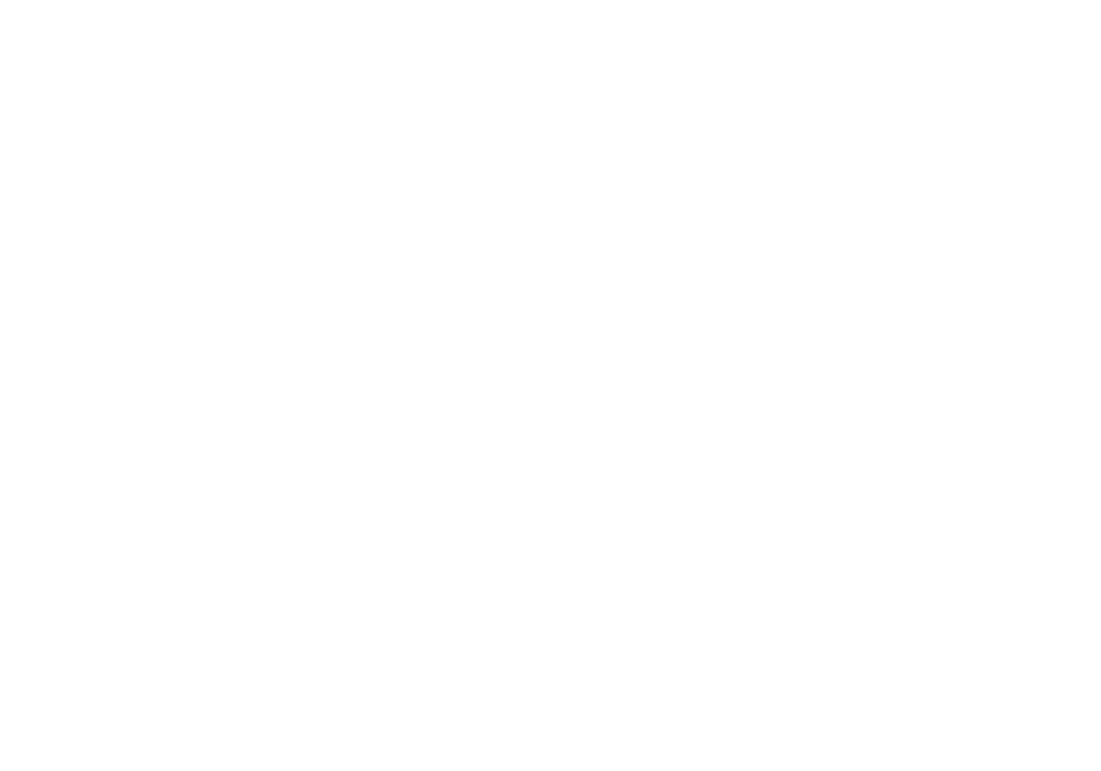
drag, startPoint x: 791, startPoint y: 184, endPoint x: 596, endPoint y: 170, distance: 195.1
click at [782, 0] on html at bounding box center [783, 0] width 1567 height 0
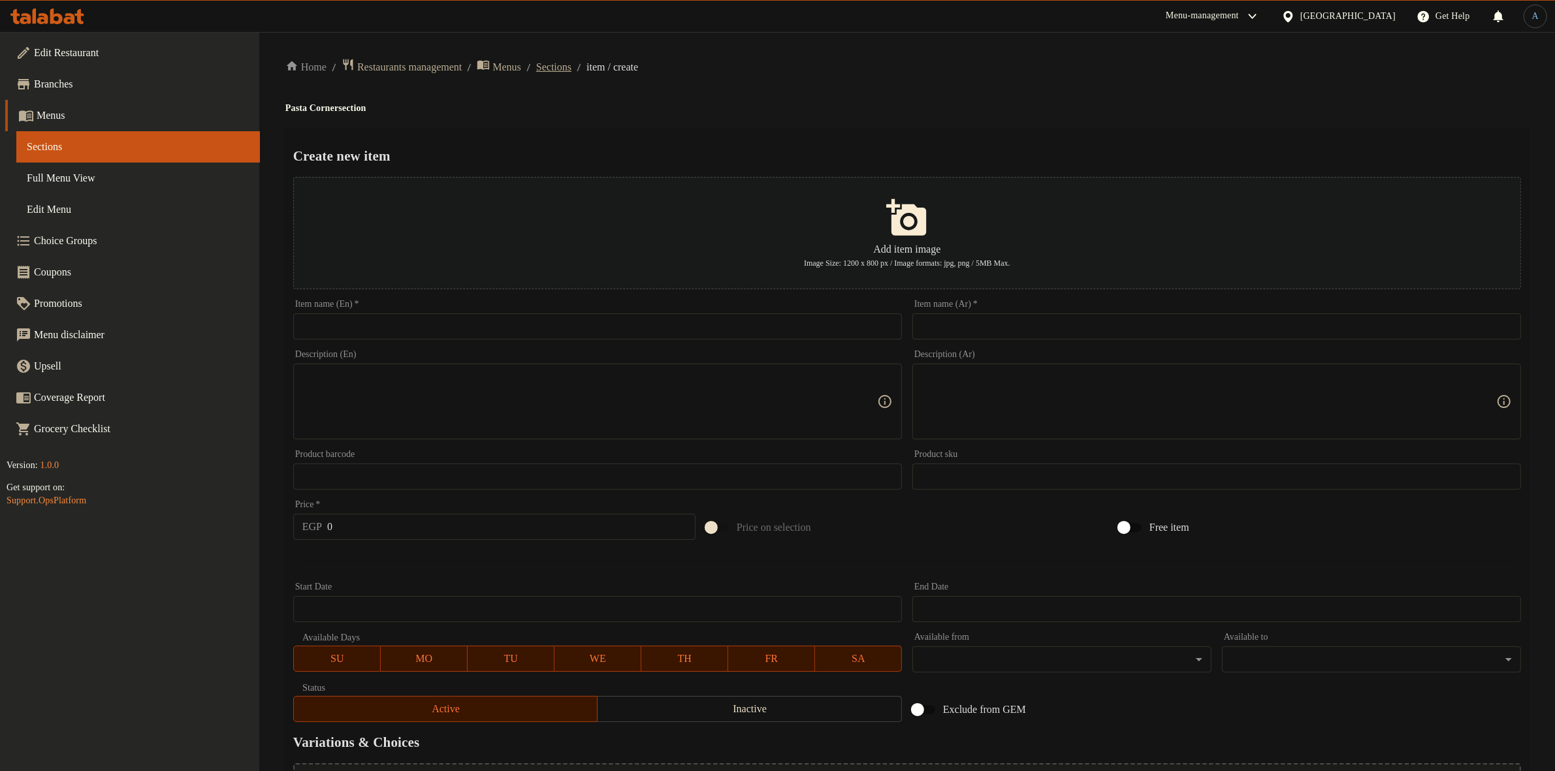
click at [571, 65] on span "Sections" at bounding box center [553, 67] width 35 height 16
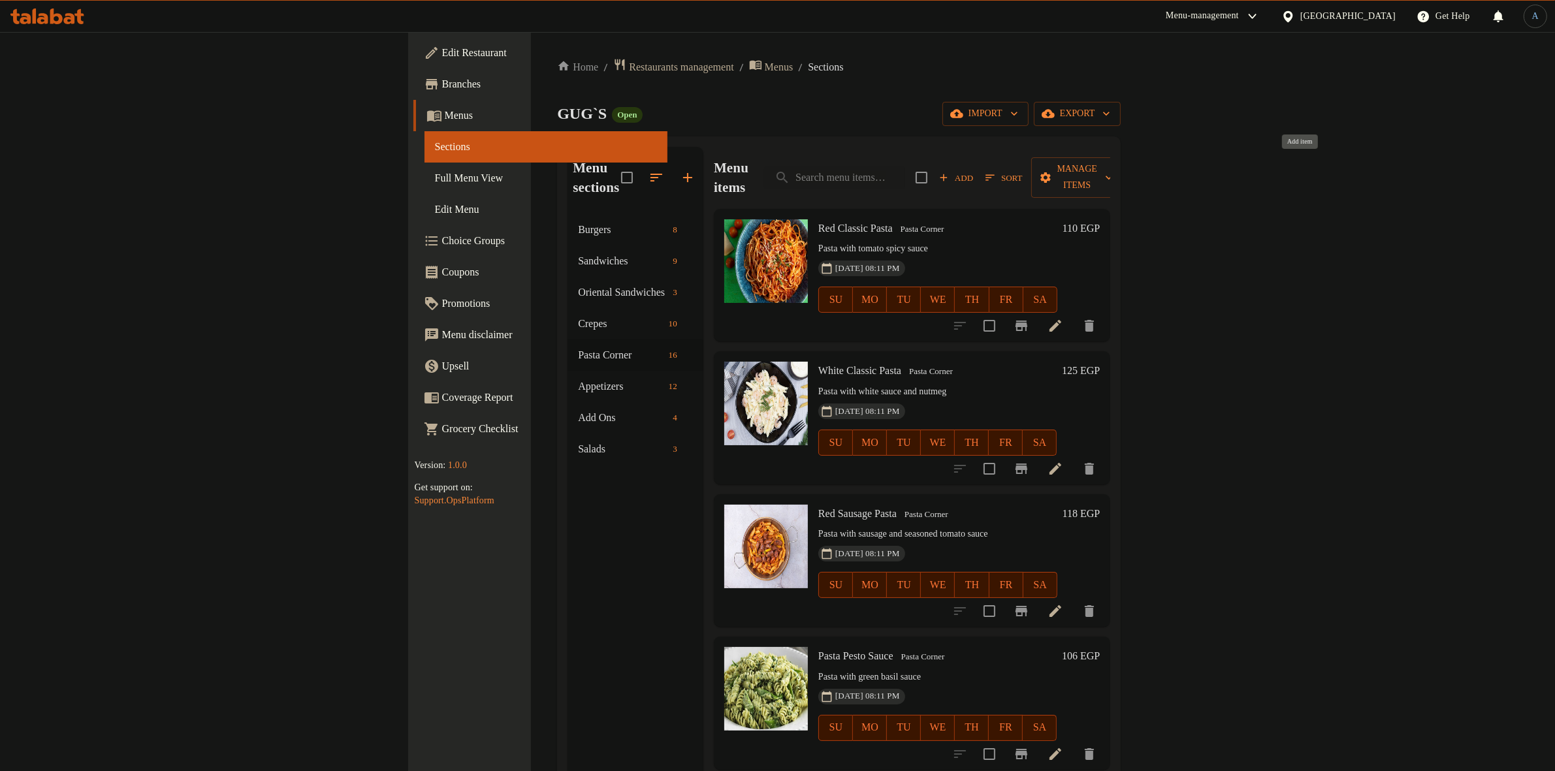
click at [974, 170] on span "Add" at bounding box center [955, 177] width 35 height 15
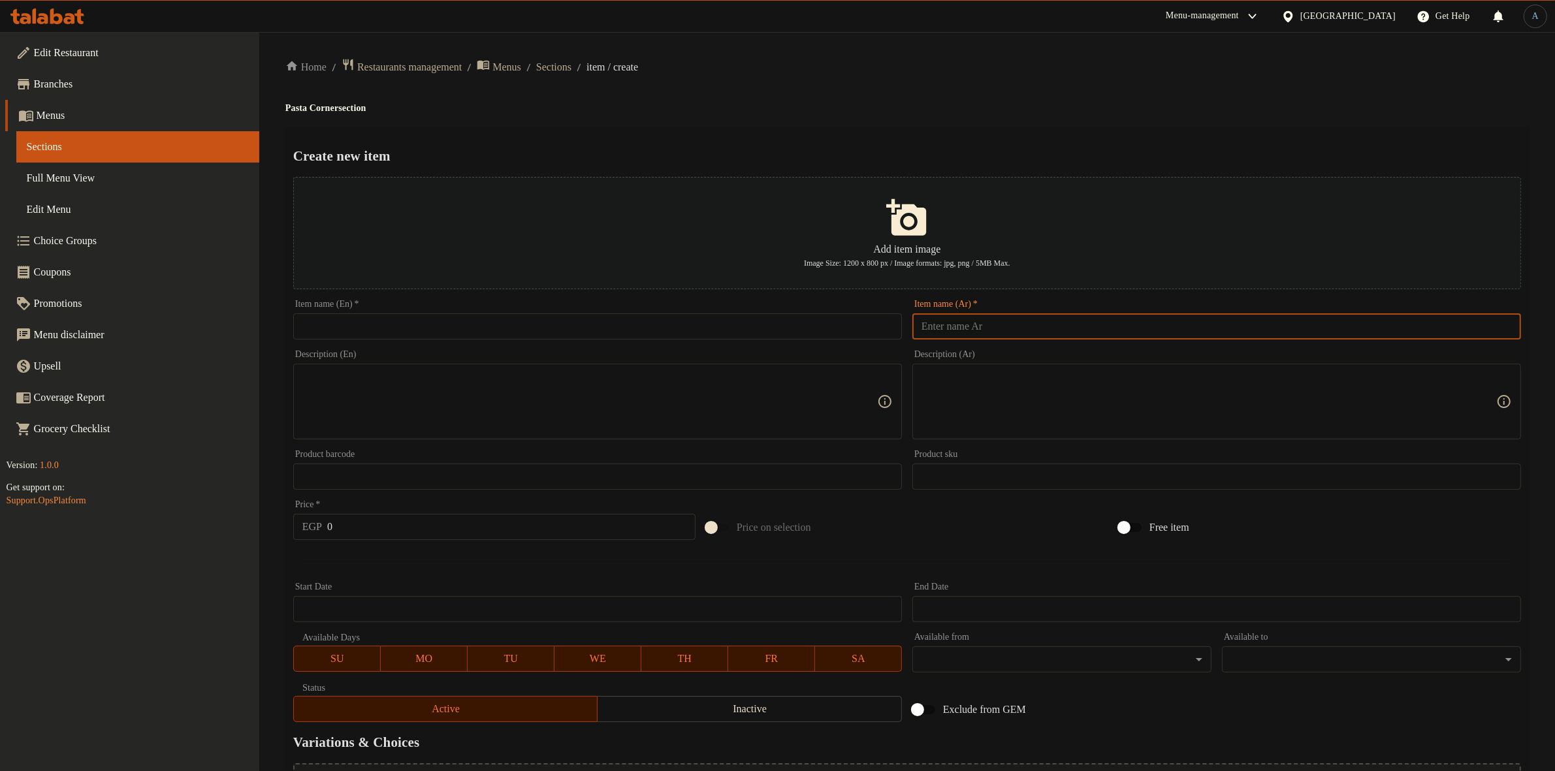
click at [1100, 324] on input "text" at bounding box center [1216, 326] width 609 height 26
paste input "باستا میت بول"
type input "باستا میت بول"
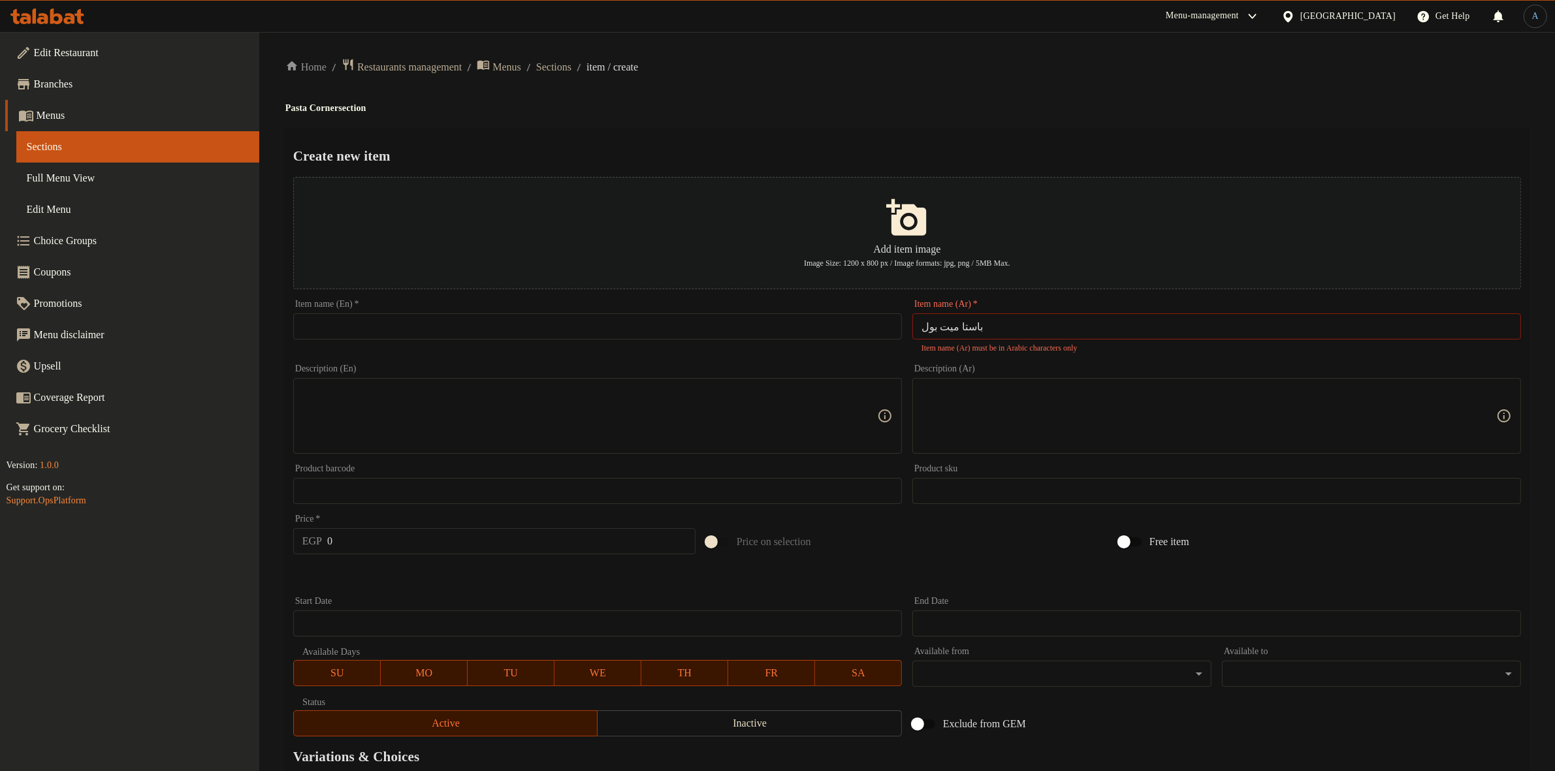
click at [998, 118] on div "Home / Restaurants management / Menus / Sections / item / create Pasta Corner s…" at bounding box center [906, 481] width 1243 height 846
click at [1036, 328] on input "باستا میت بول" at bounding box center [1216, 326] width 609 height 26
type input "f"
type input "باستا ميت بول"
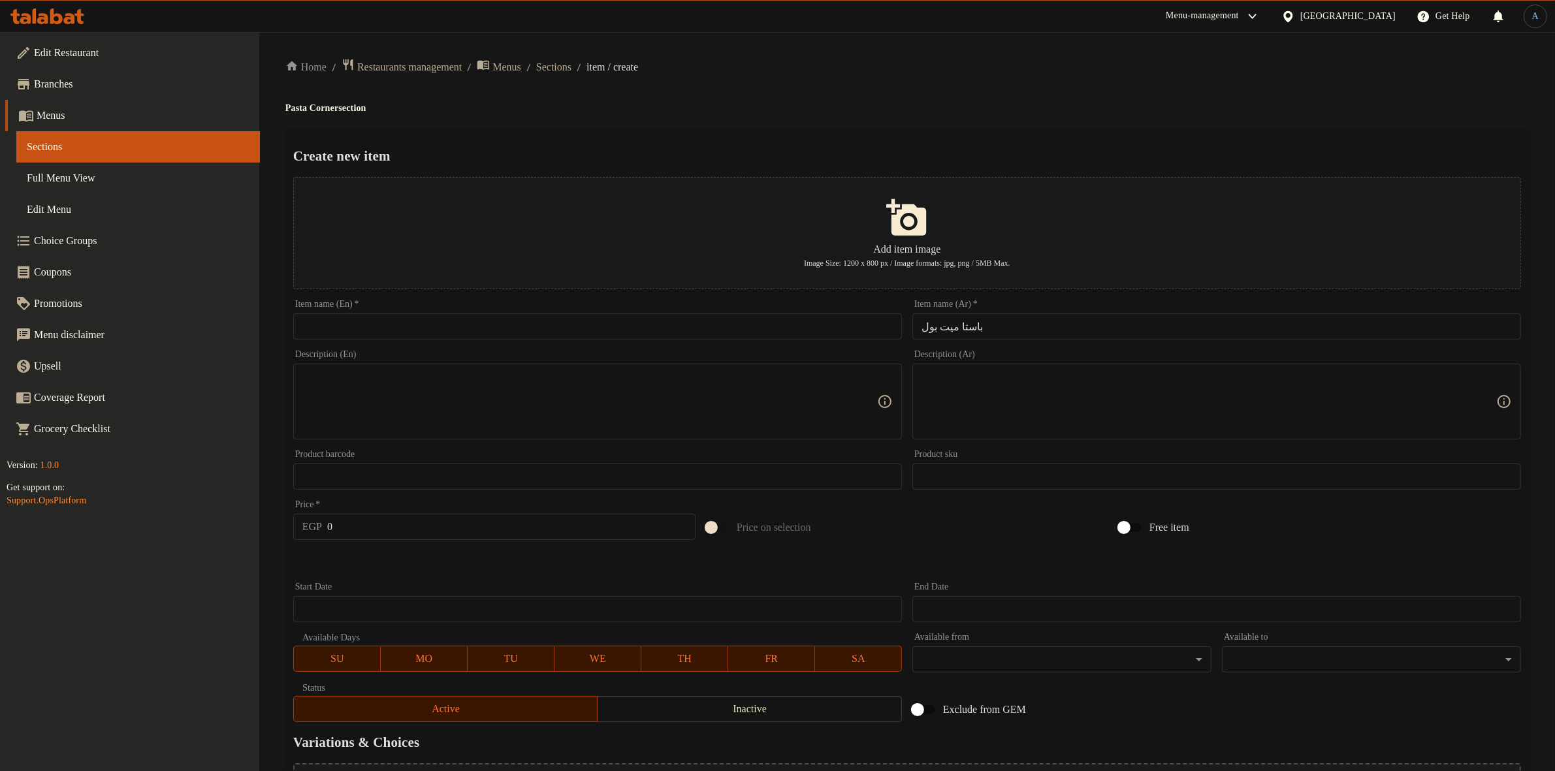
click at [1015, 71] on ol "Home / Restaurants management / Menus / Sections / item / create" at bounding box center [906, 67] width 1243 height 18
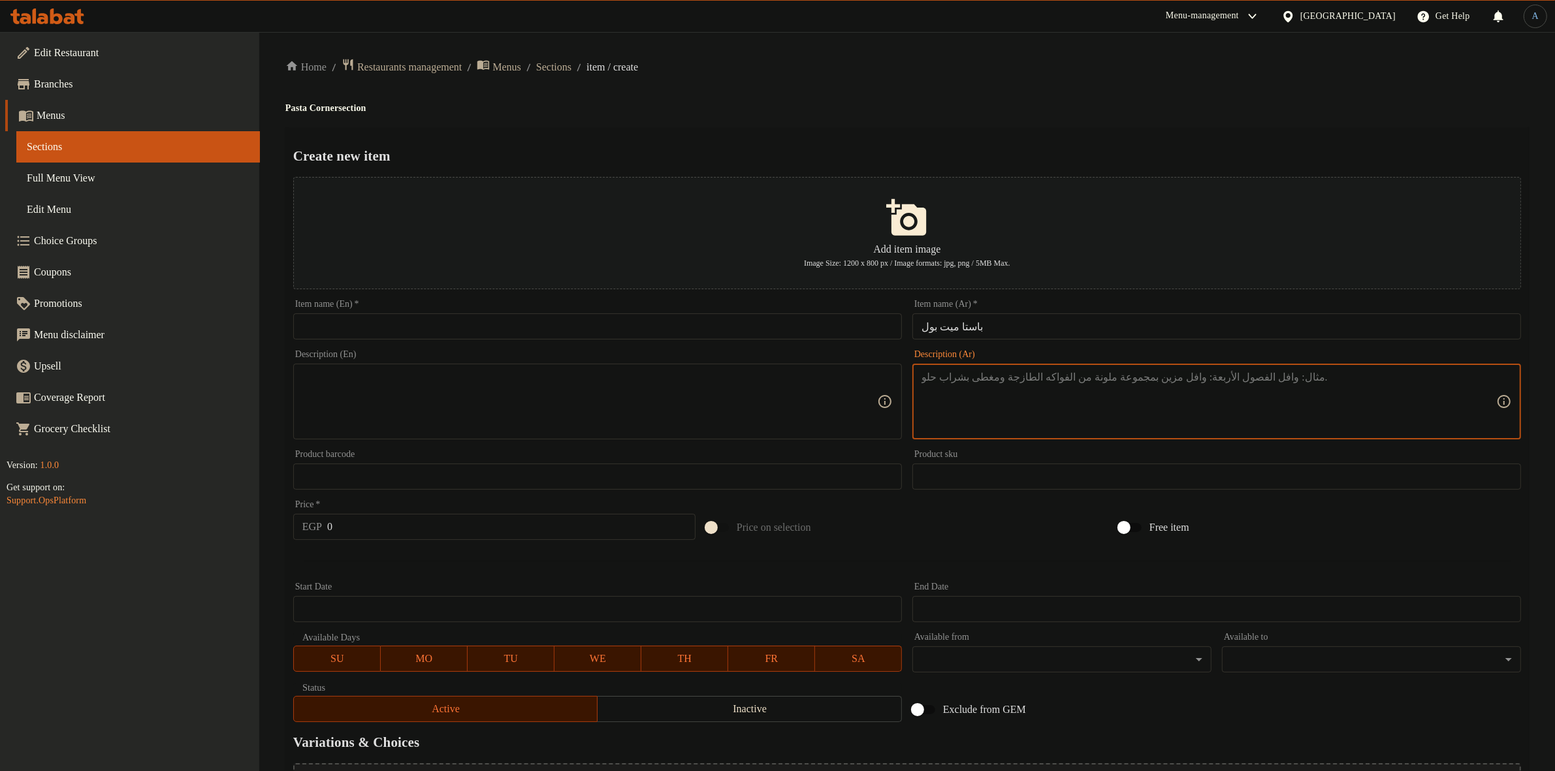
click at [1004, 402] on textarea at bounding box center [1208, 402] width 575 height 62
paste textarea "مكرونه اسباكتي مع صوص الطماطم وكور اللحم"
type textarea "مكرونه اسباكتي مع صوص الطماطم وكور اللحم"
click at [1007, 102] on h4 "Pasta Corner section" at bounding box center [906, 108] width 1243 height 13
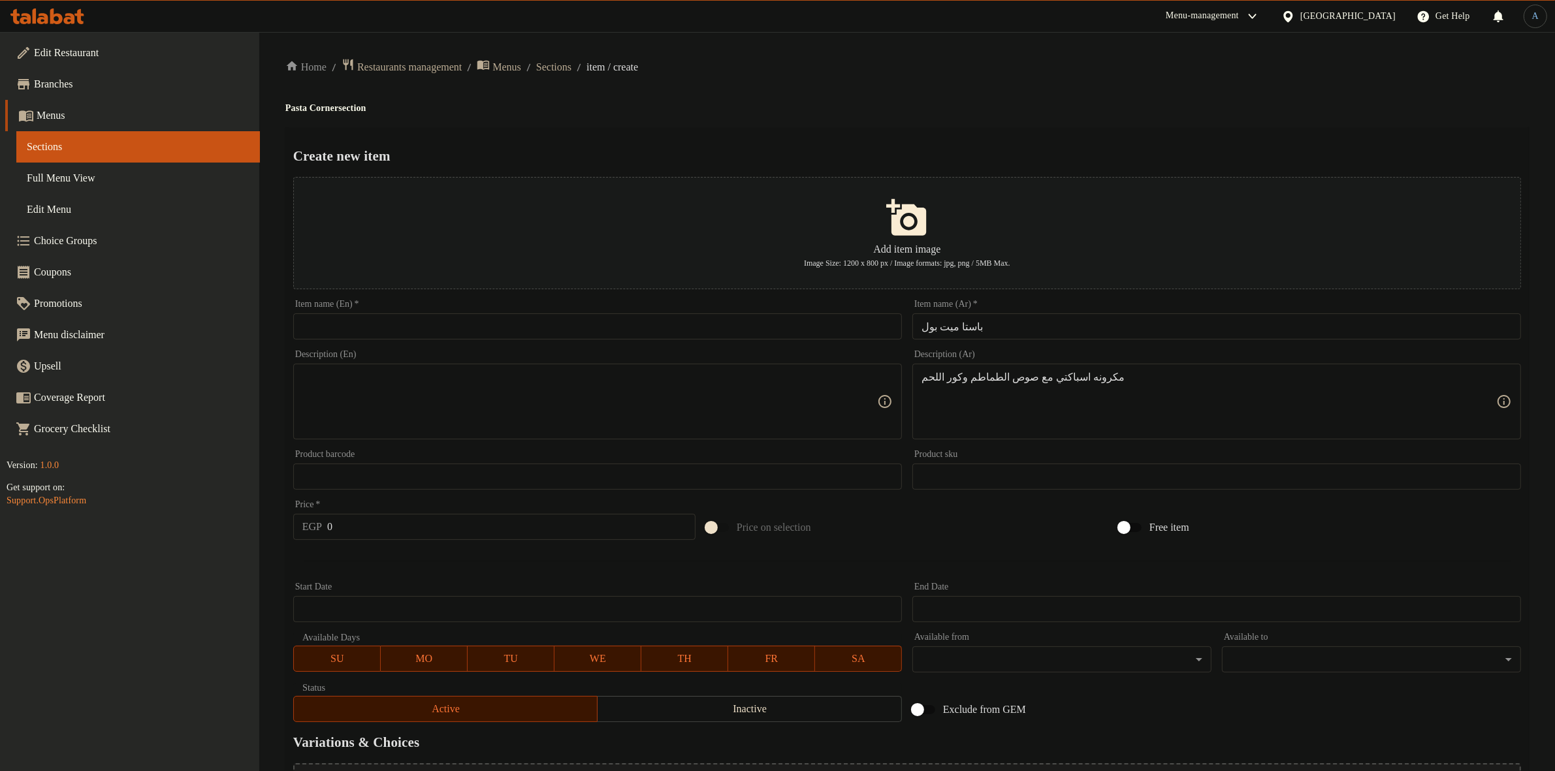
click at [983, 330] on input "باستا ميت بول" at bounding box center [1216, 326] width 609 height 26
drag, startPoint x: 785, startPoint y: 325, endPoint x: 787, endPoint y: 311, distance: 14.0
click at [785, 325] on input "text" at bounding box center [597, 326] width 609 height 26
paste input "Meatball Pasta"
type input "Meatball Pasta"
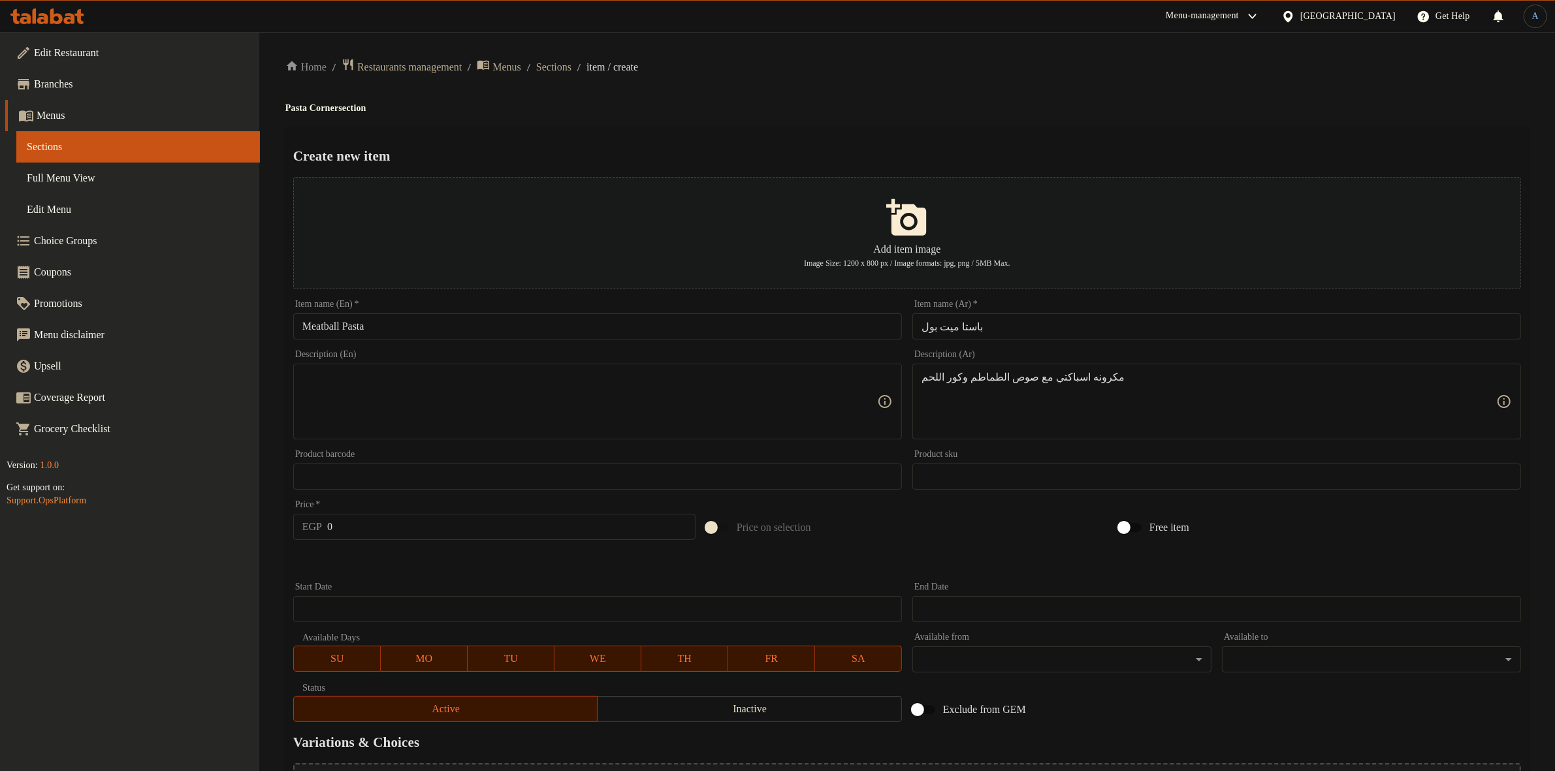
click at [837, 112] on h4 "Pasta Corner section" at bounding box center [906, 108] width 1243 height 13
click at [792, 397] on textarea at bounding box center [589, 402] width 575 height 62
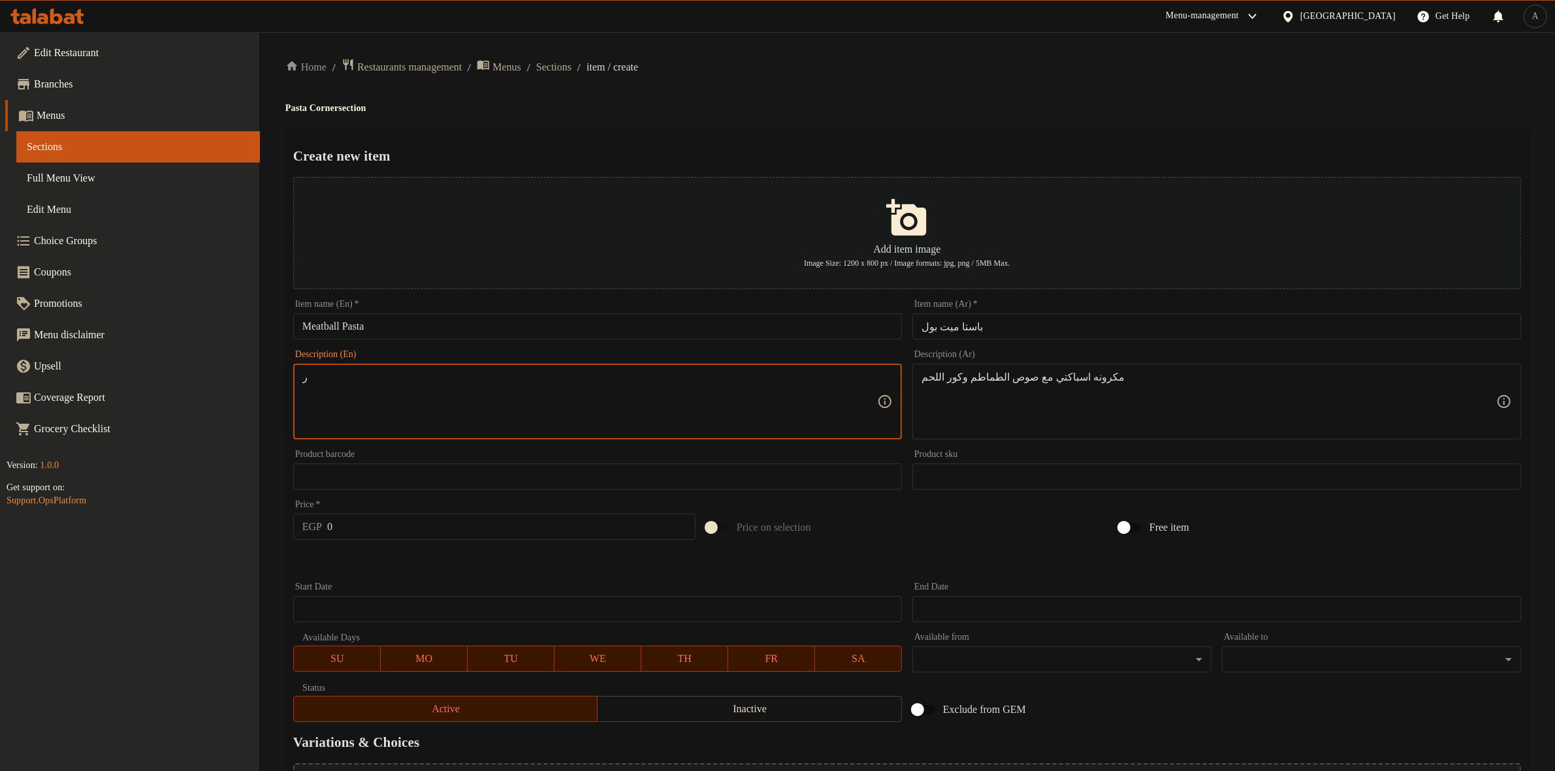
paste textarea "Spaghetti with tomato sauce and meatballs"
type textarea "Spaghetti with tomato sauce and meatballs"
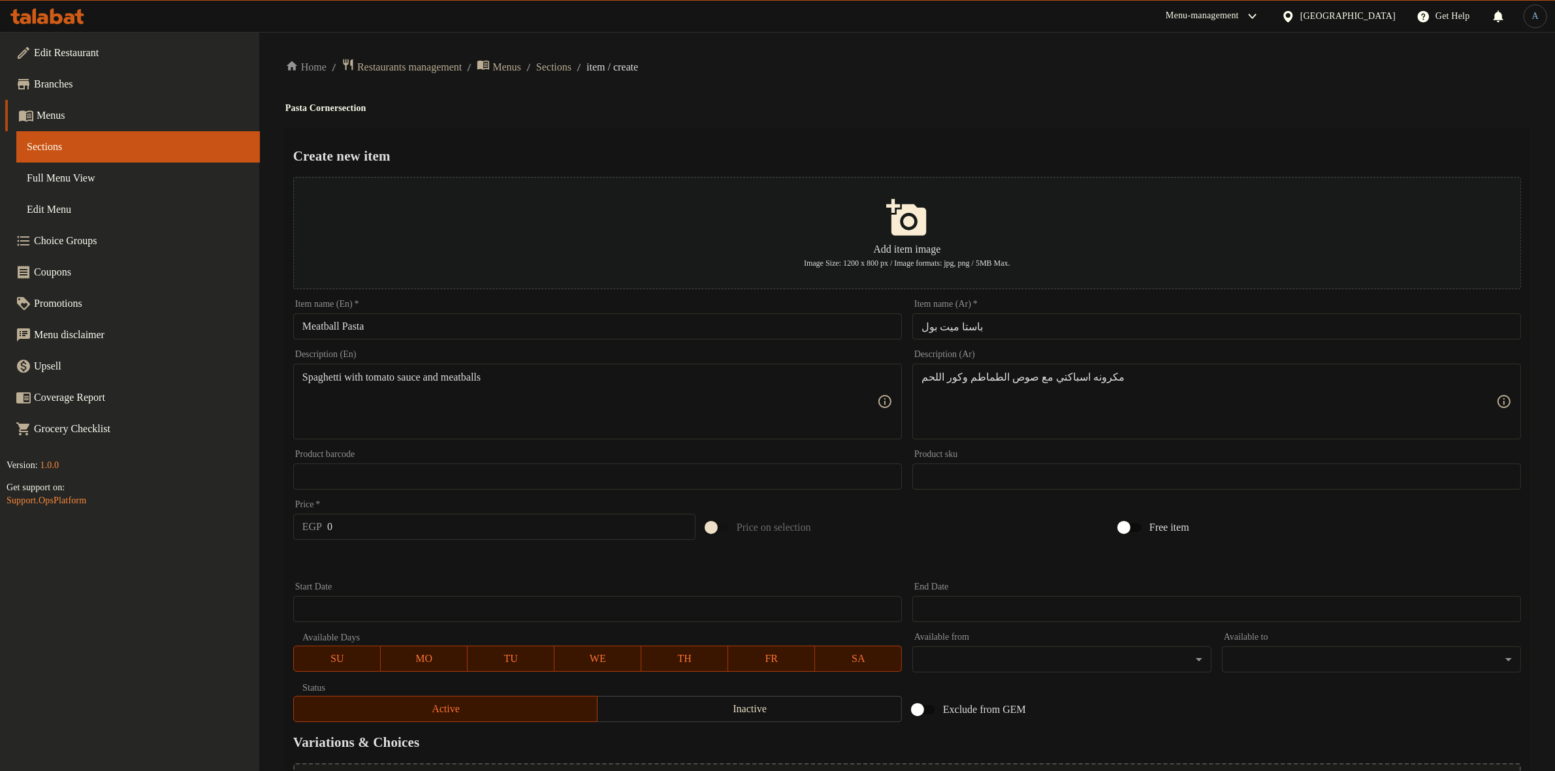
click at [828, 98] on div "Home / Restaurants management / Menus / Sections / item / create Pasta Corner s…" at bounding box center [906, 474] width 1243 height 832
click at [405, 513] on div "Price   * EGP 0 Price *" at bounding box center [494, 520] width 402 height 40
click at [413, 519] on input "0" at bounding box center [511, 527] width 368 height 26
type input "137"
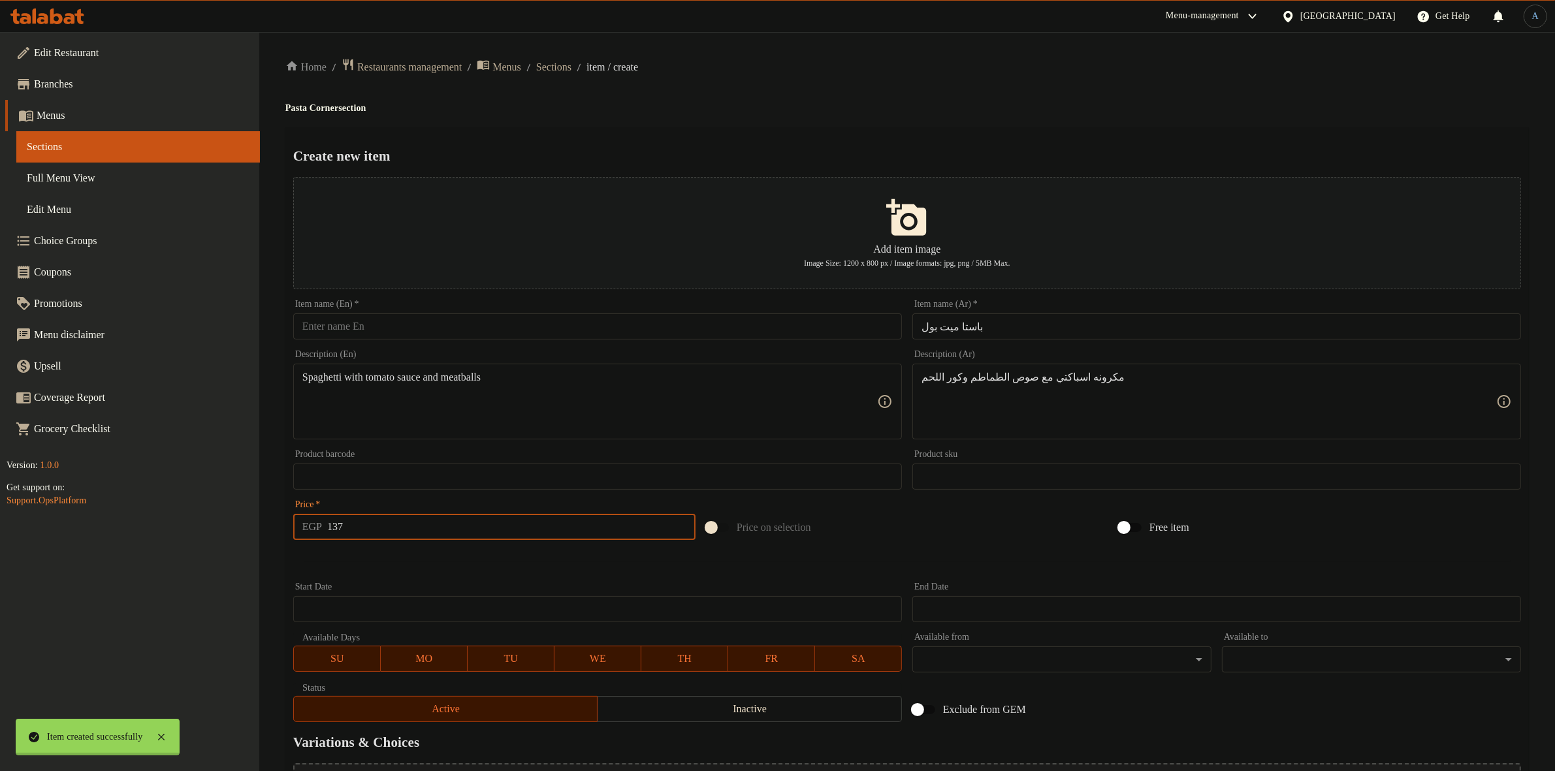
type input "0"
click at [571, 63] on span "Sections" at bounding box center [553, 67] width 35 height 16
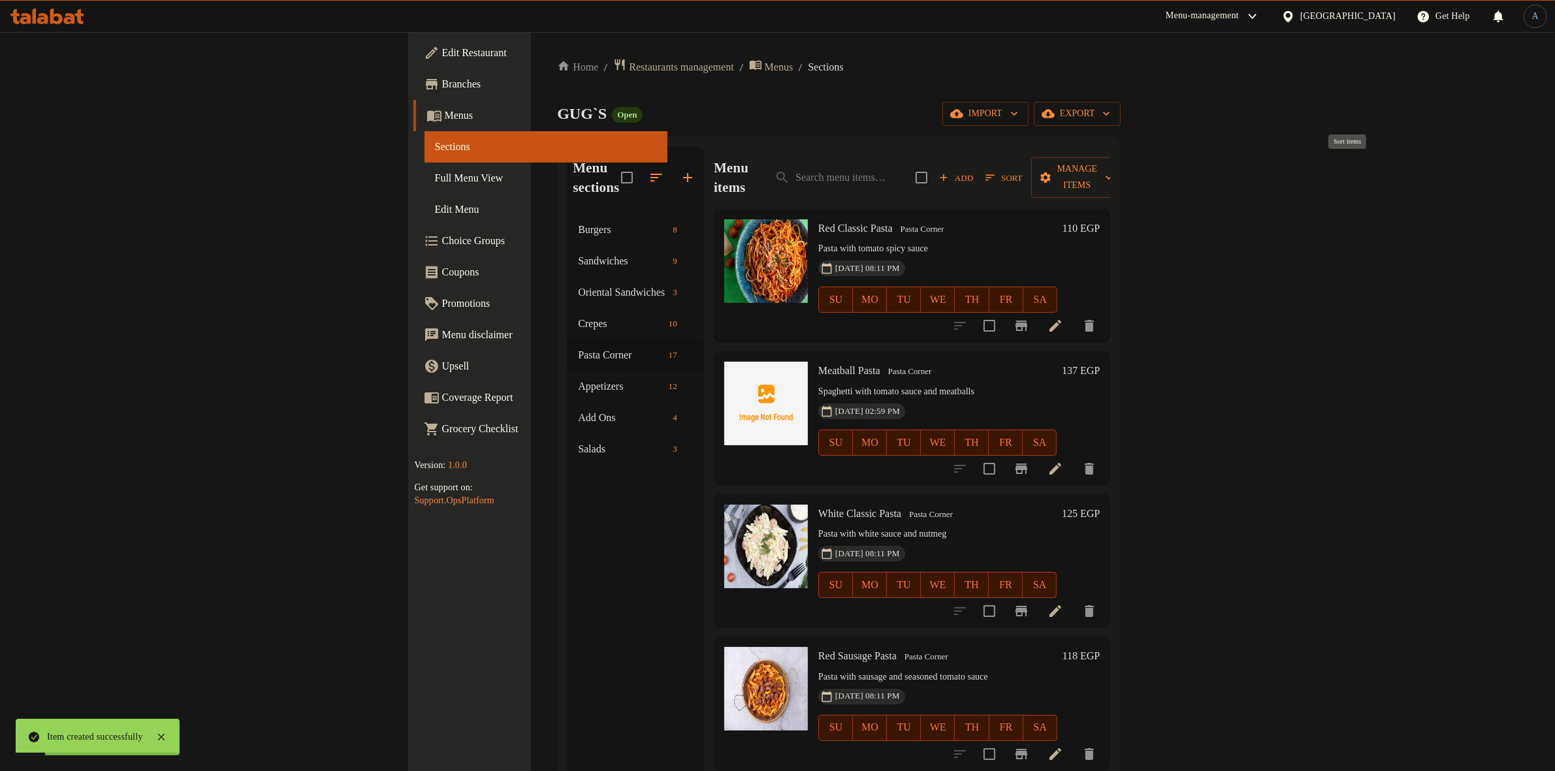
click at [1022, 171] on span "Sort" at bounding box center [1003, 177] width 37 height 15
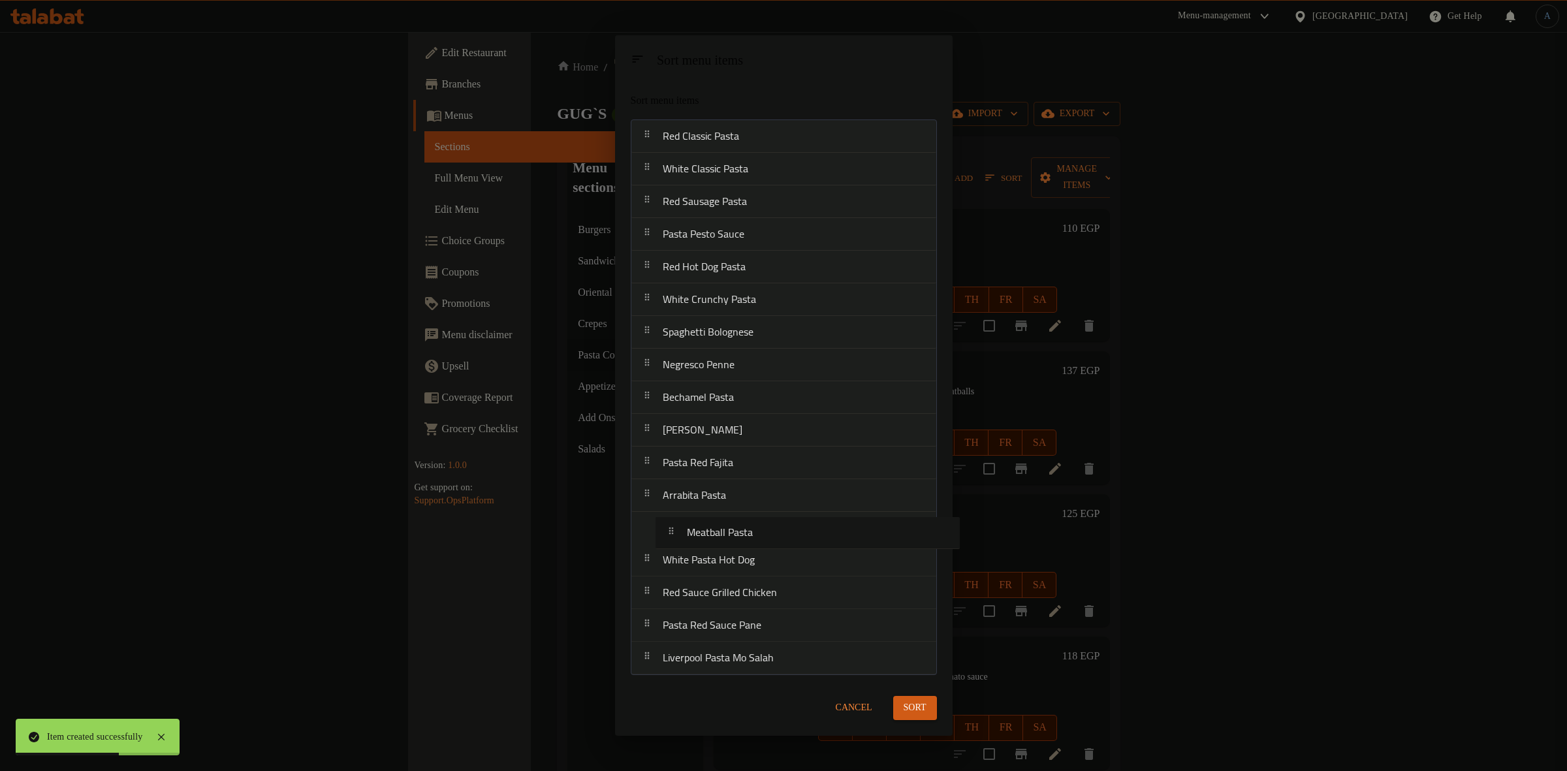
drag, startPoint x: 741, startPoint y: 175, endPoint x: 766, endPoint y: 540, distance: 365.8
click at [766, 540] on nav "Red Classic Pasta Meatball Pasta White Classic Pasta Red Sausage Pasta Pasta Pe…" at bounding box center [784, 397] width 306 height 556
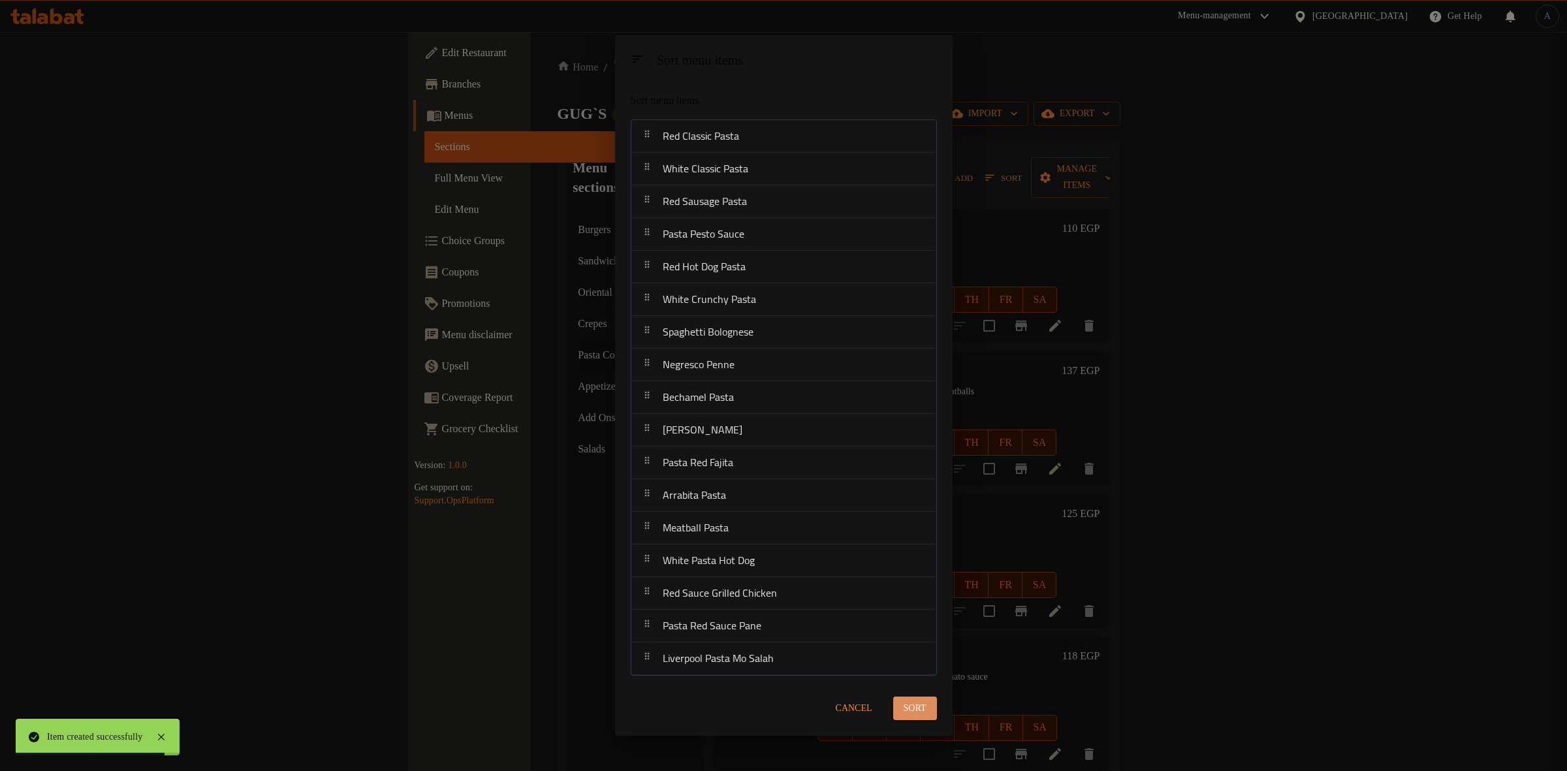
click at [904, 705] on span "Sort" at bounding box center [915, 709] width 23 height 16
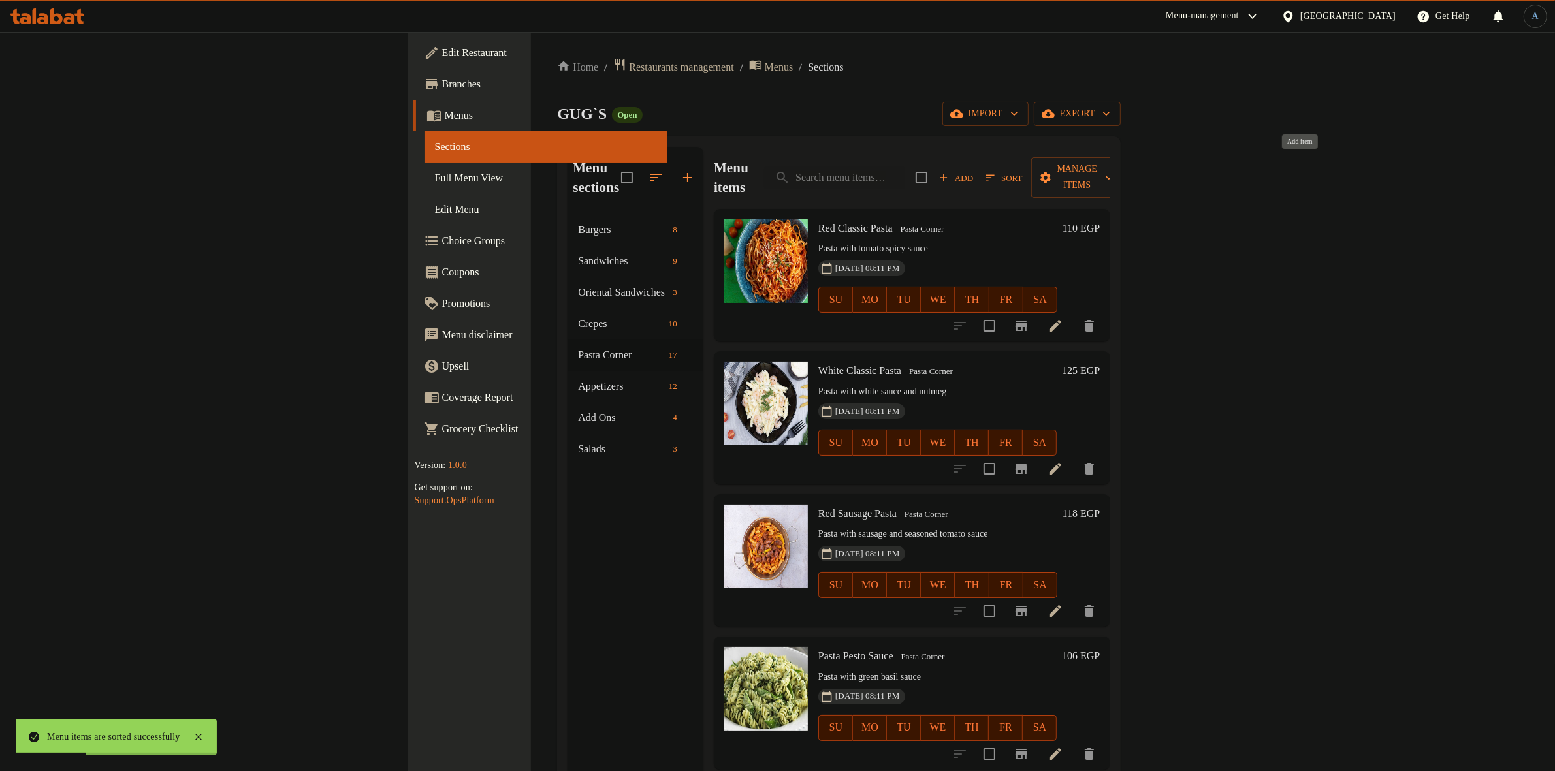
click at [977, 168] on button "Add" at bounding box center [956, 178] width 42 height 20
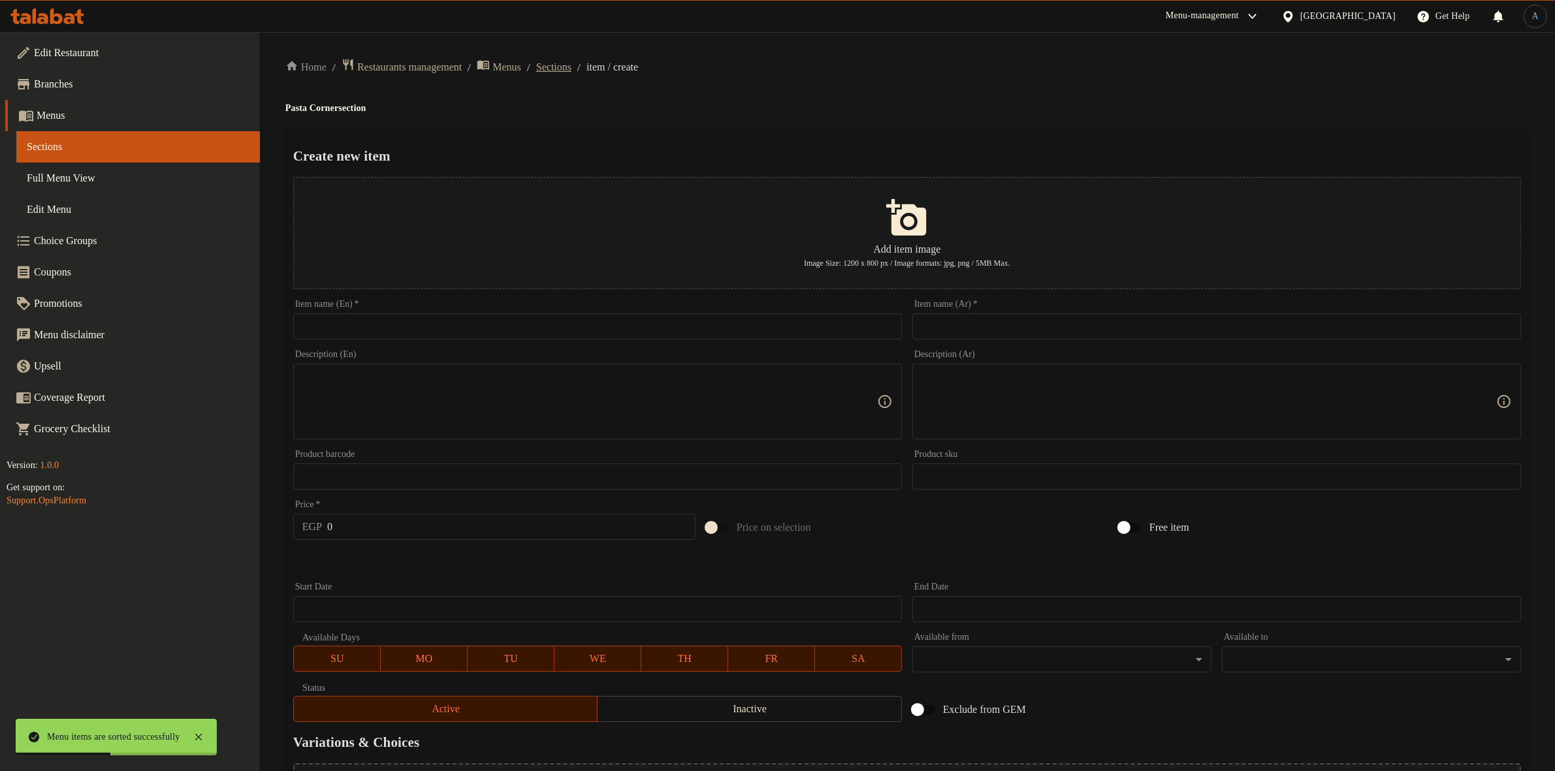
click at [571, 69] on span "Sections" at bounding box center [553, 67] width 35 height 16
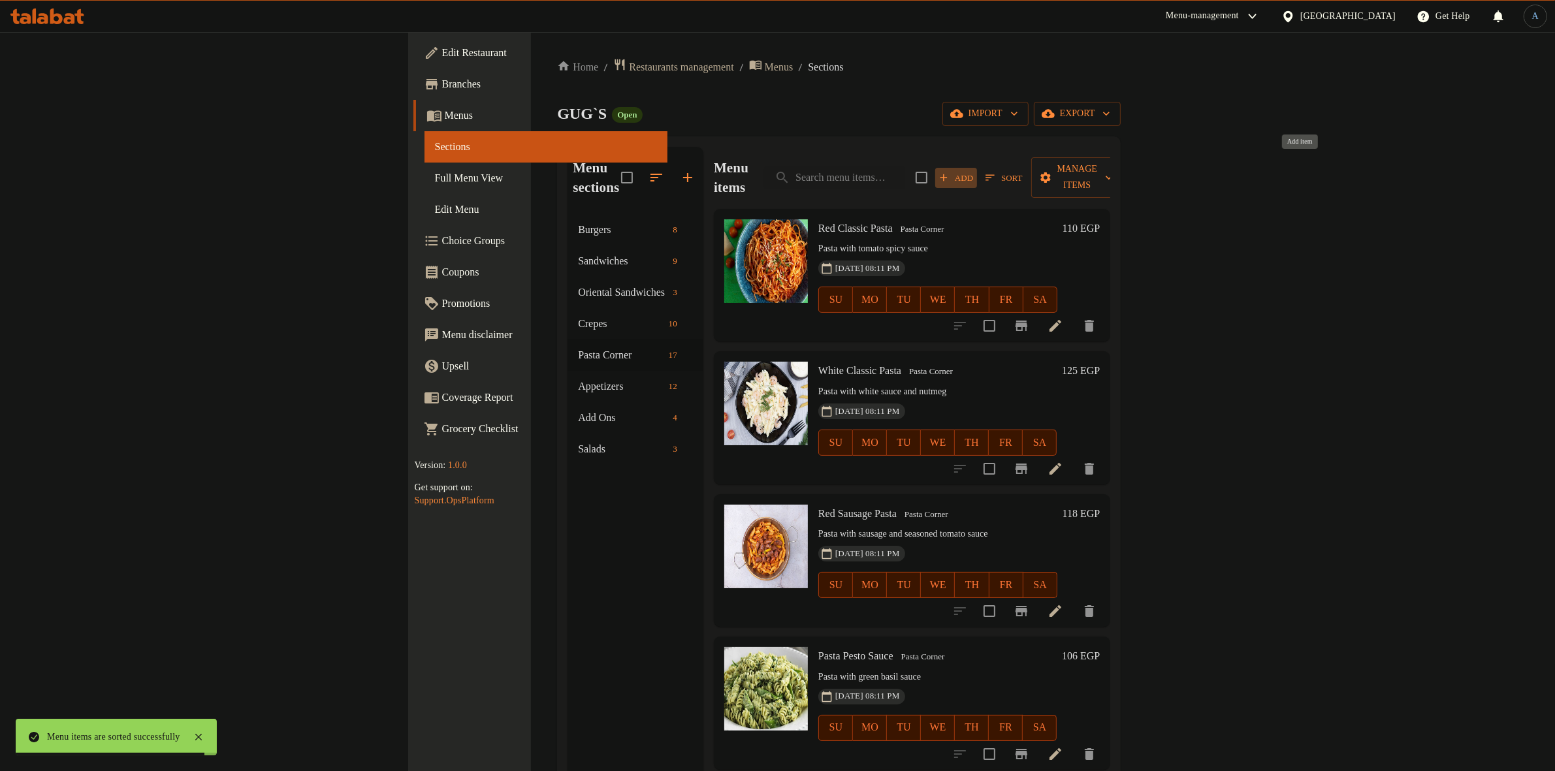
click at [974, 170] on span "Add" at bounding box center [955, 177] width 35 height 15
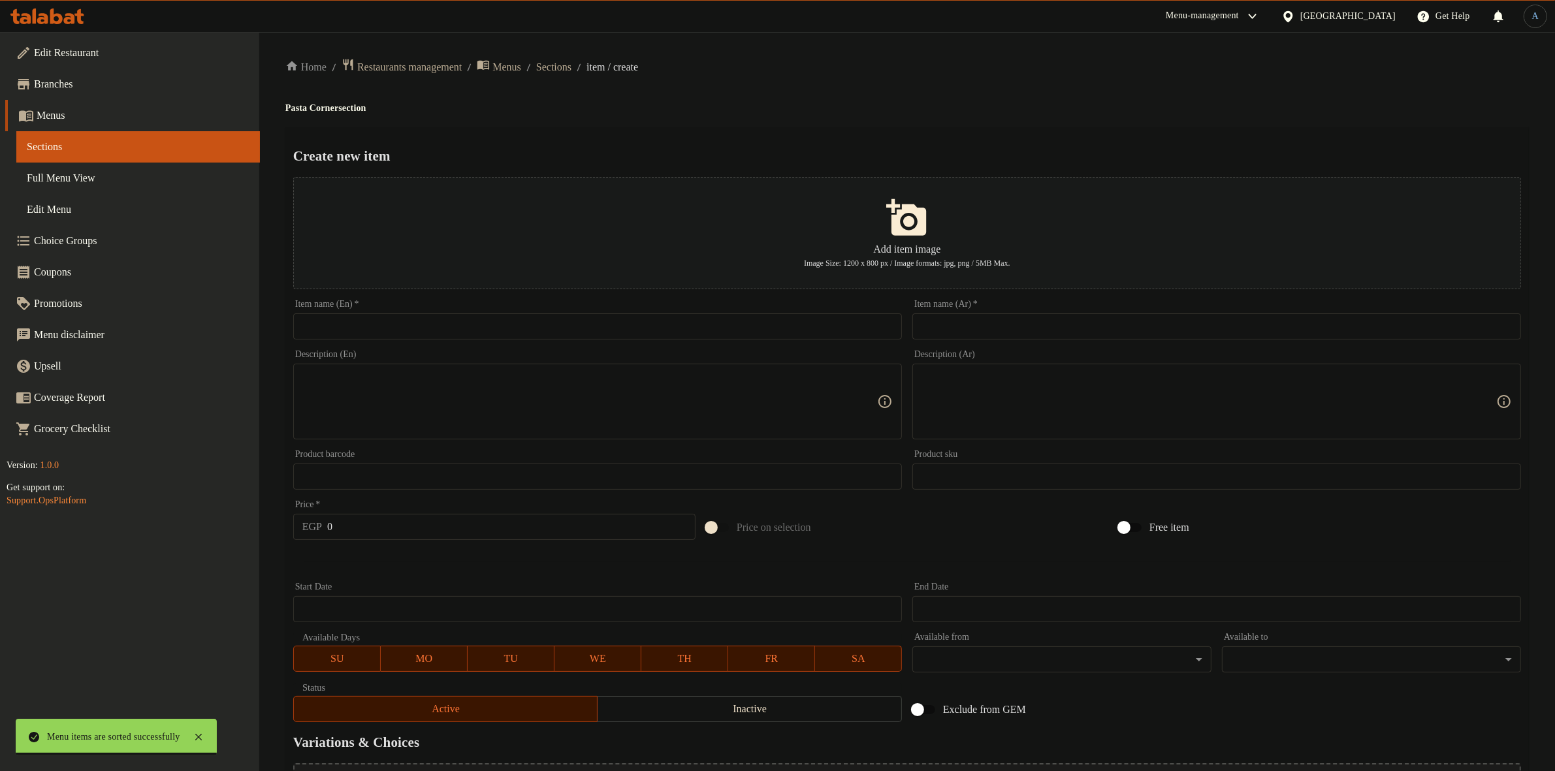
click at [1048, 324] on input "text" at bounding box center [1216, 326] width 609 height 26
paste input "باستا ماك اند تشيز"
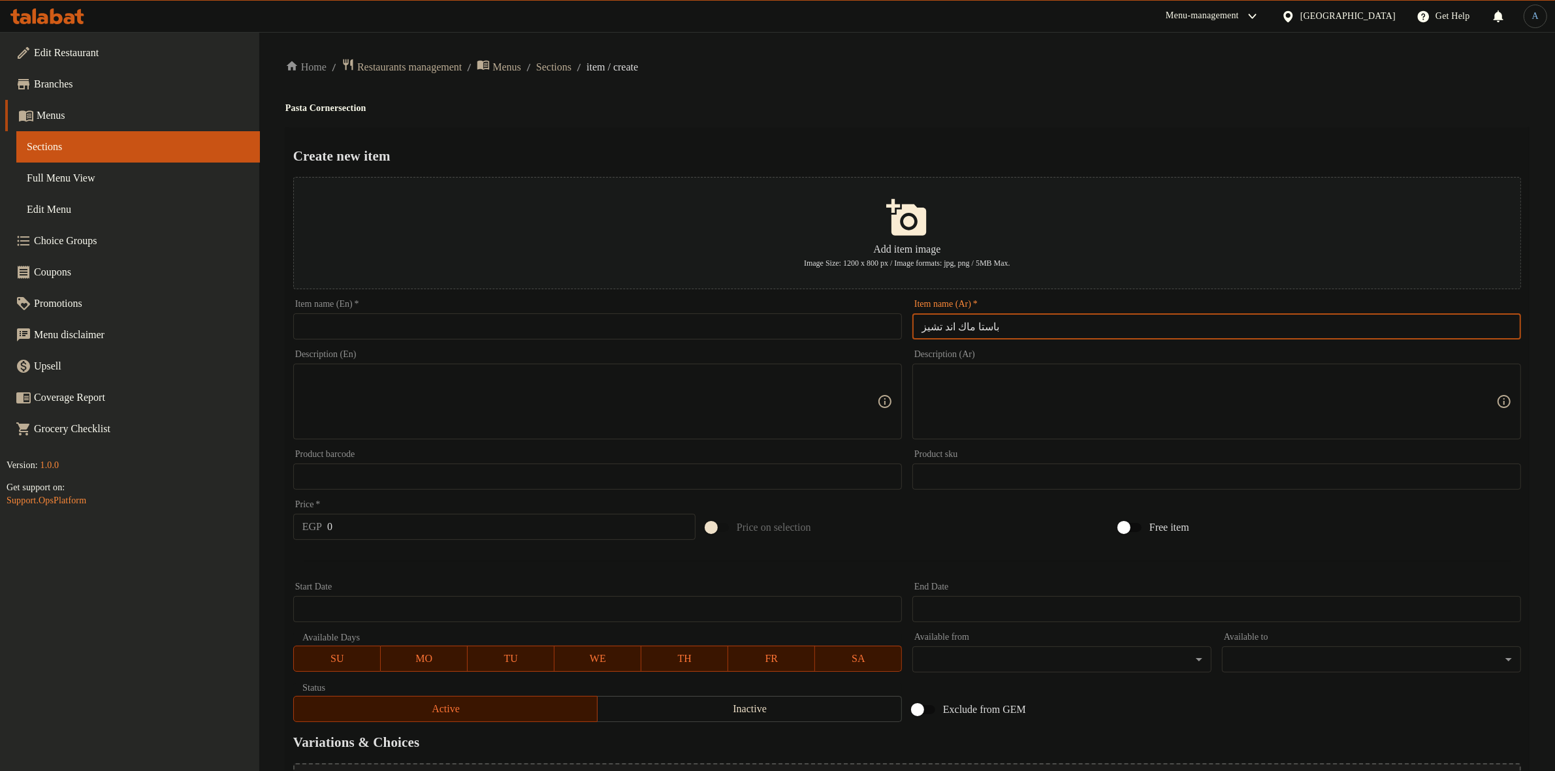
type input "باستا ماك اند تشيز"
click at [1049, 129] on div "Create new item Add item image Image Size: 1200 x 800 px / Image formats: jpg, …" at bounding box center [906, 503] width 1243 height 753
click at [735, 314] on input "text" at bounding box center [597, 326] width 609 height 26
paste input "Mac And Cheese Pasta"
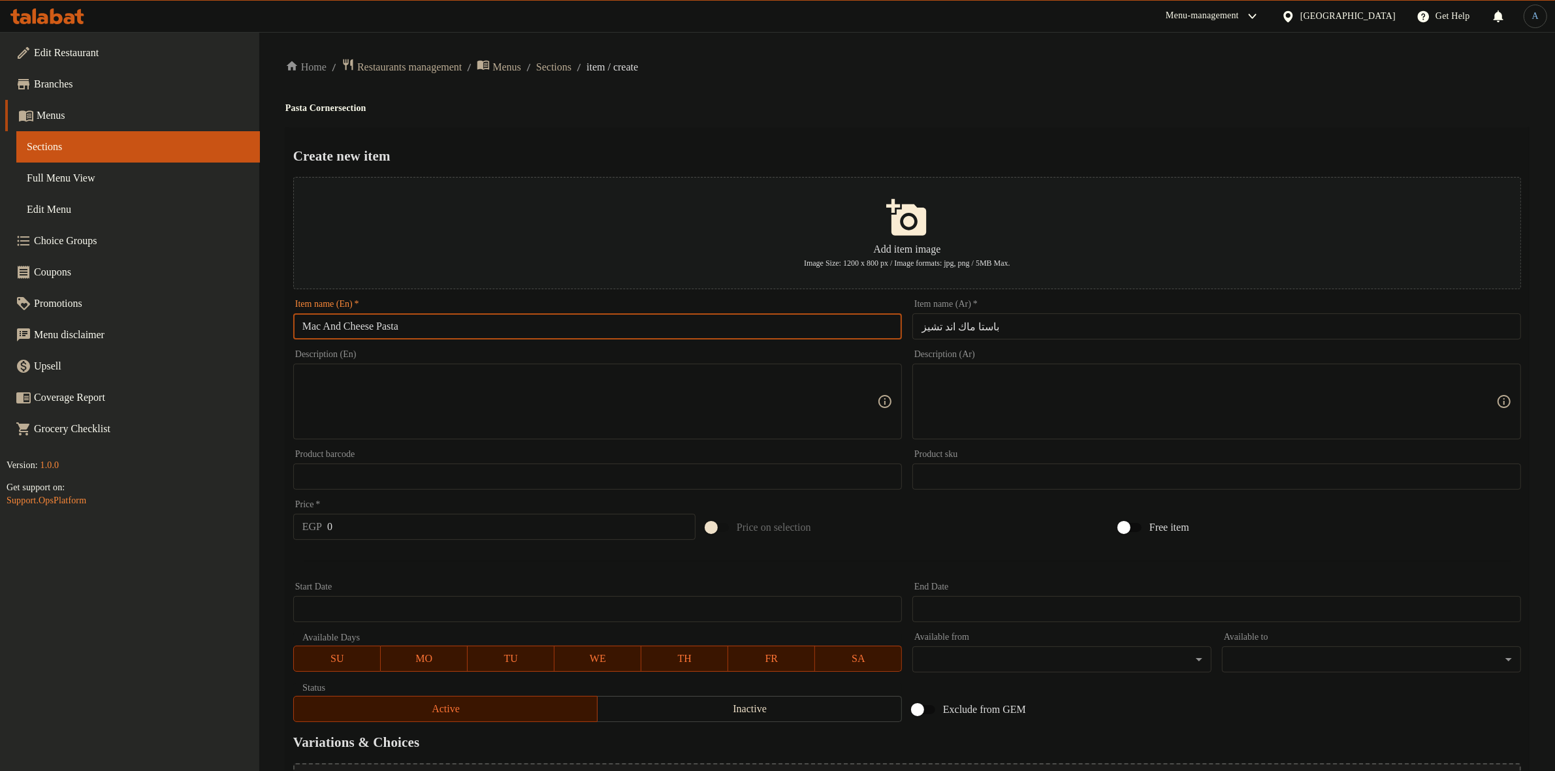
type input "Mac And Cheese Pasta"
click at [777, 109] on h4 "Pasta Corner section" at bounding box center [906, 108] width 1243 height 13
click at [1063, 393] on textarea at bounding box center [1208, 402] width 575 height 62
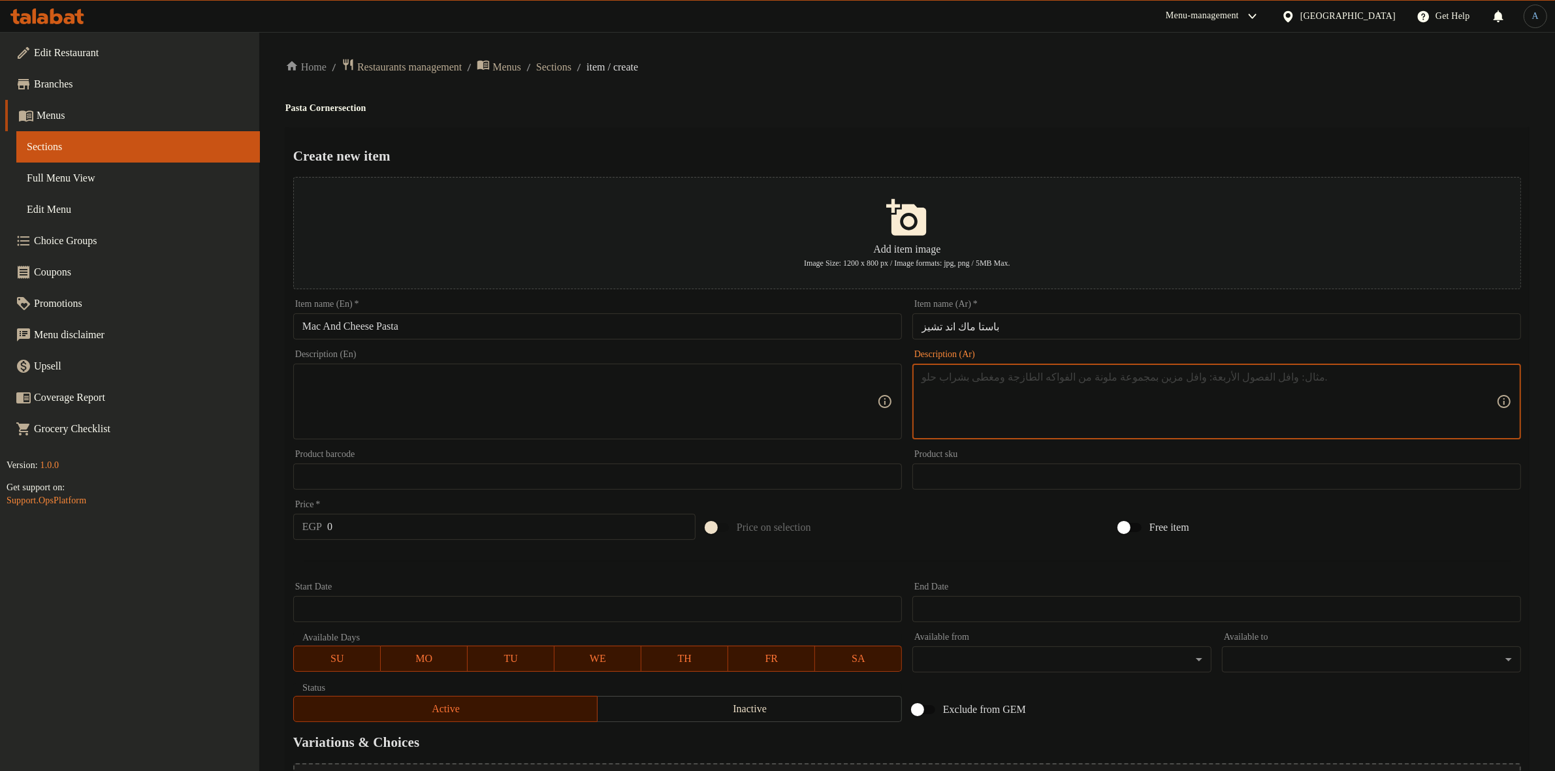
paste textarea "مكرونه + صوص الكريمة وصوص التشيز"
type textarea "مكرونه، صوص الكريمة وصوص التشيز"
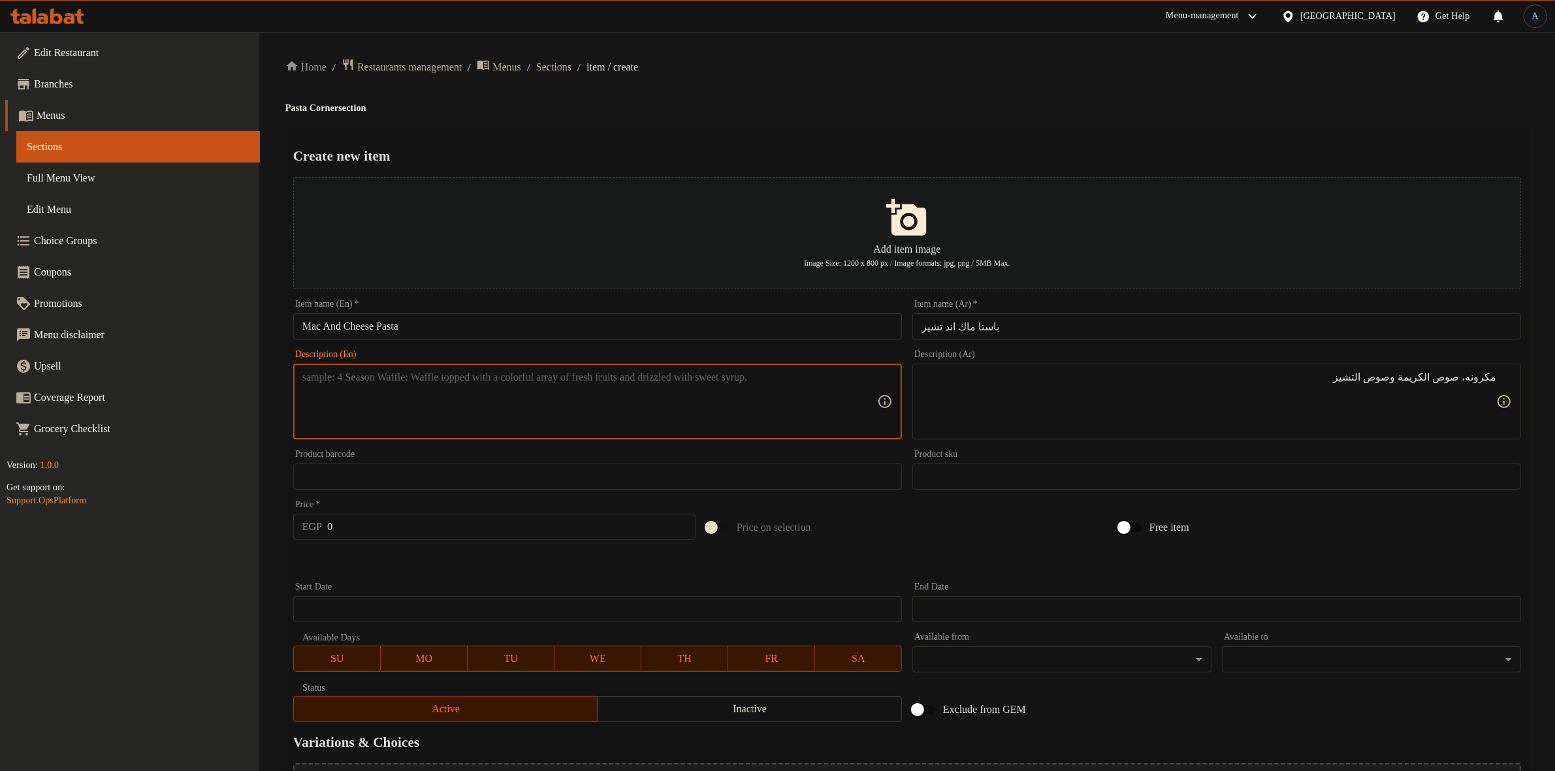
click at [746, 428] on textarea at bounding box center [589, 402] width 575 height 62
paste textarea "Pasta, cream sauce and cheese sauce"
type textarea "Pasta, cream sauce and cheese sauce"
click at [763, 131] on div "Create new item Add item image Image Size: 1200 x 800 px / Image formats: jpg, …" at bounding box center [906, 503] width 1243 height 753
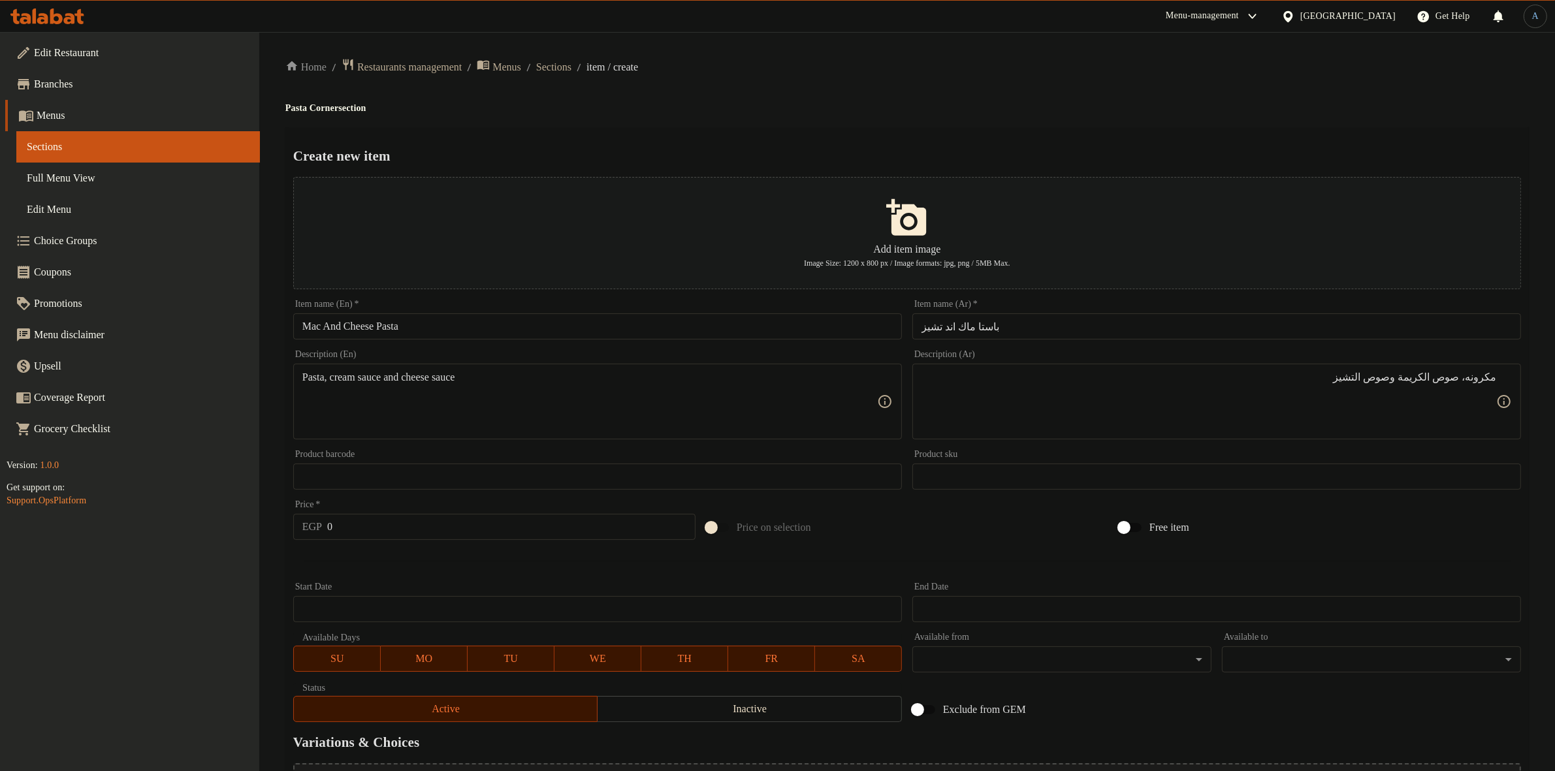
click at [397, 526] on input "0" at bounding box center [511, 527] width 368 height 26
type input "125"
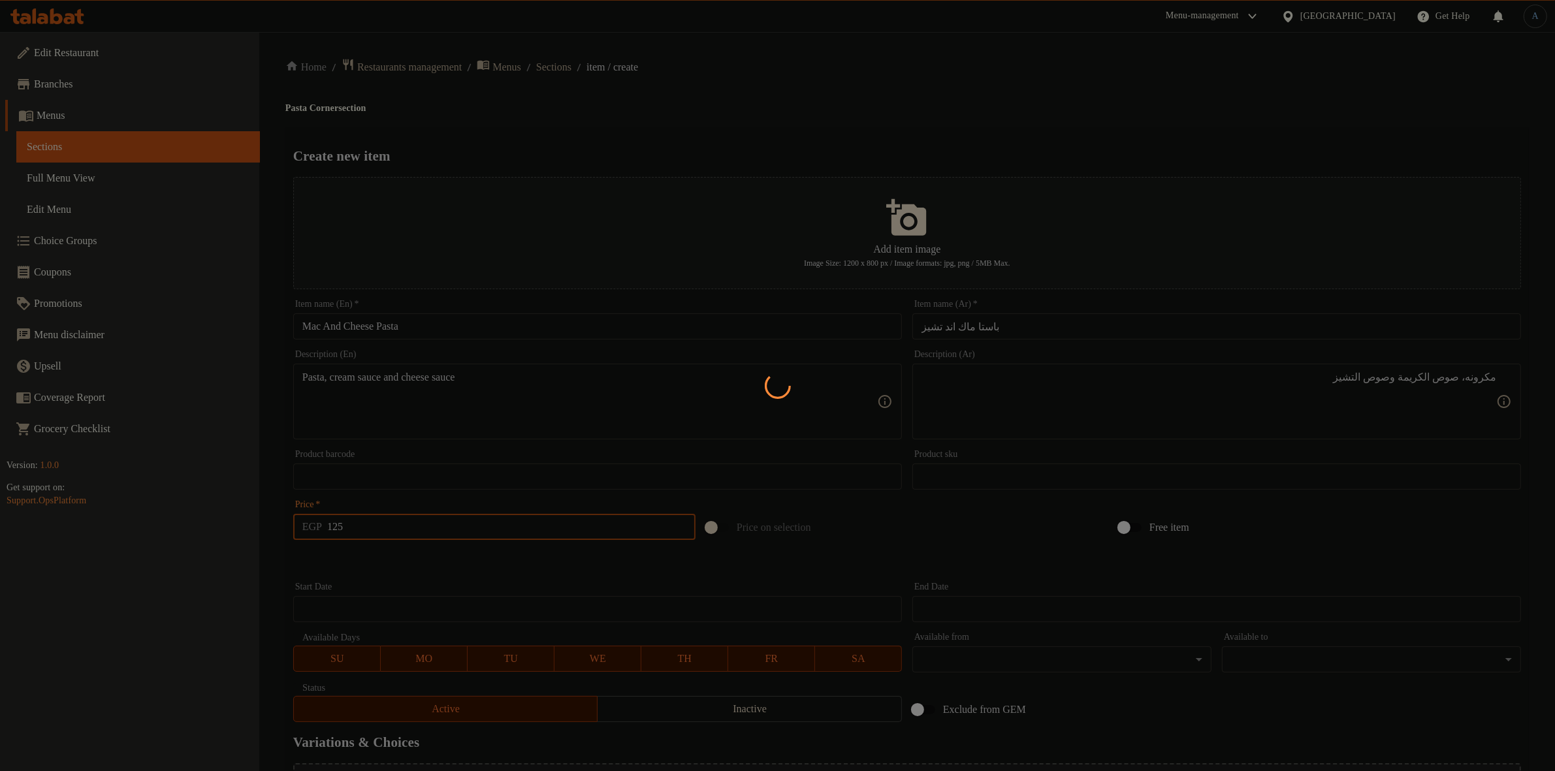
type input "0"
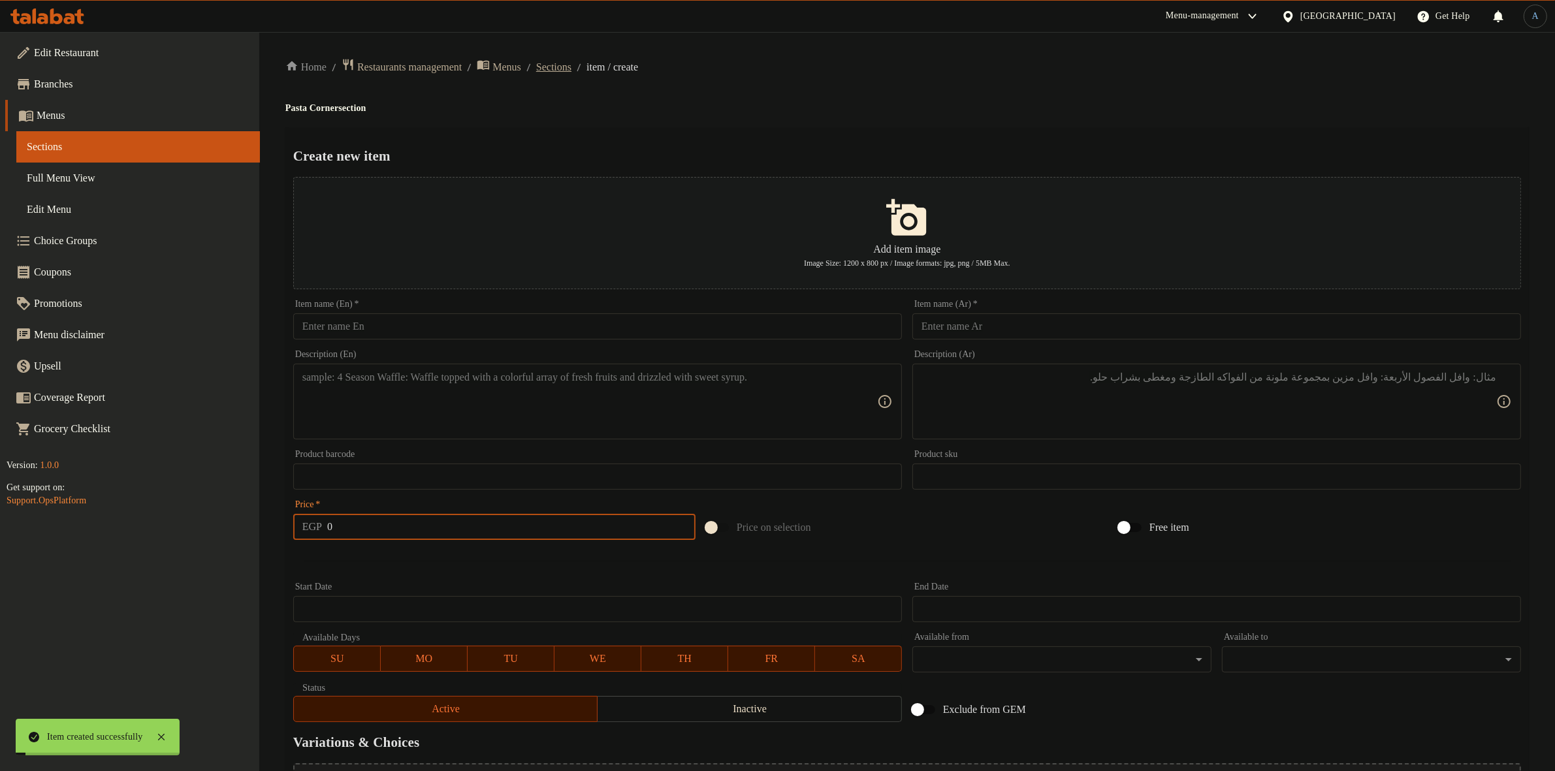
click at [571, 63] on span "Sections" at bounding box center [553, 67] width 35 height 16
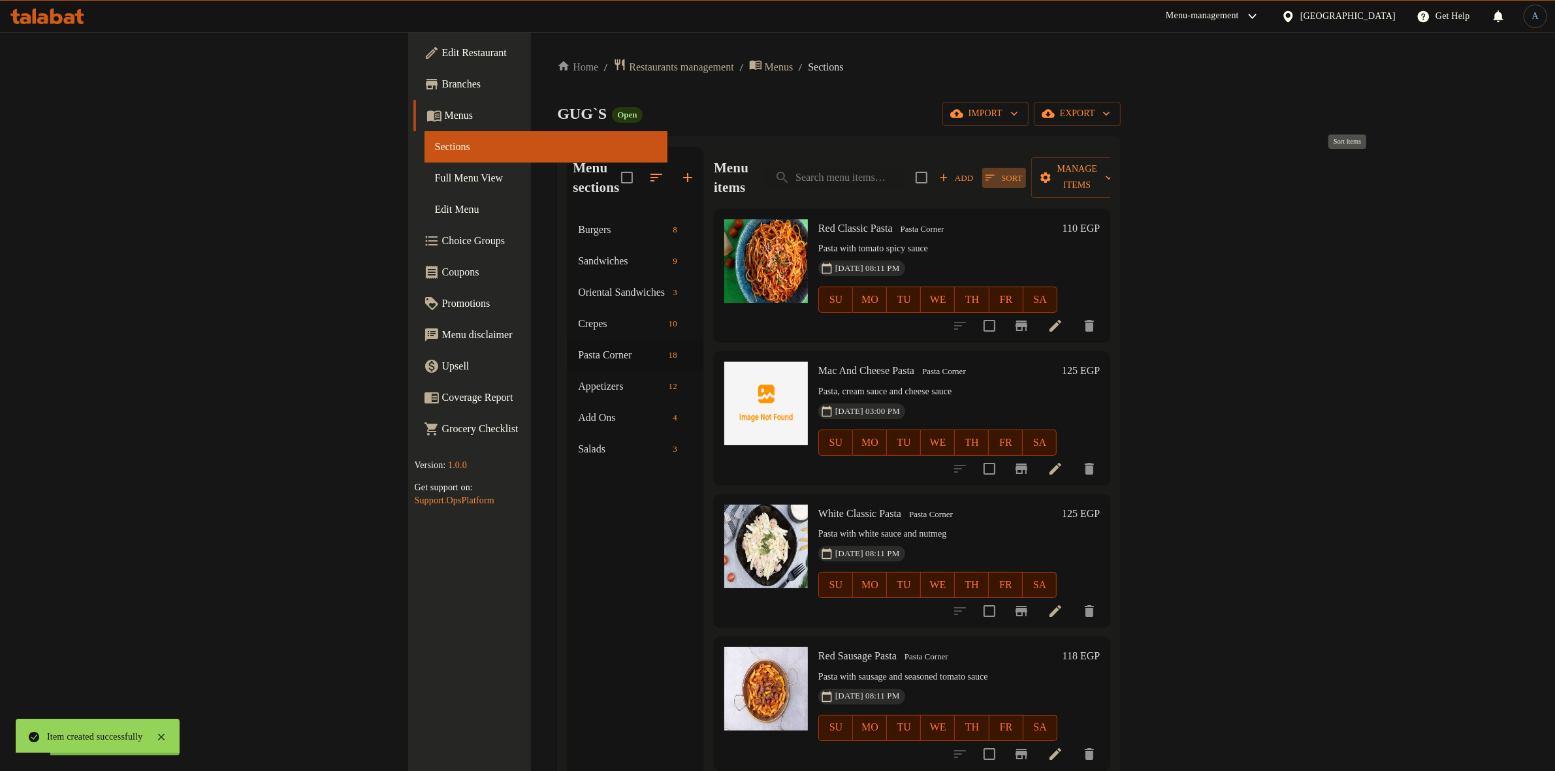
click at [1022, 170] on span "Sort" at bounding box center [1003, 177] width 37 height 15
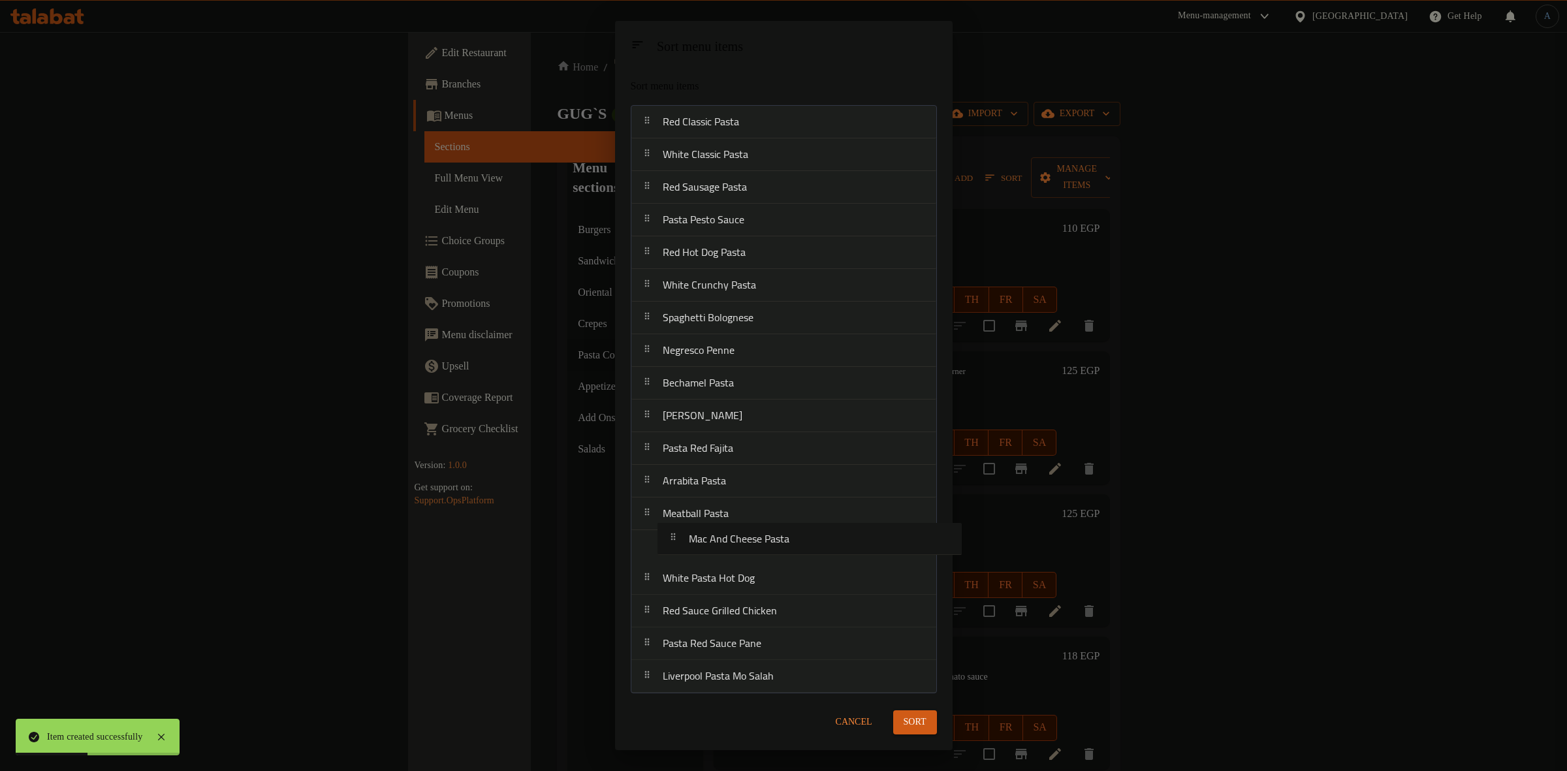
drag, startPoint x: 718, startPoint y: 161, endPoint x: 745, endPoint y: 546, distance: 386.8
click at [745, 546] on nav "Red Classic Pasta Mac And Cheese Pasta White Classic Pasta Red Sausage Pasta Pa…" at bounding box center [784, 399] width 306 height 588
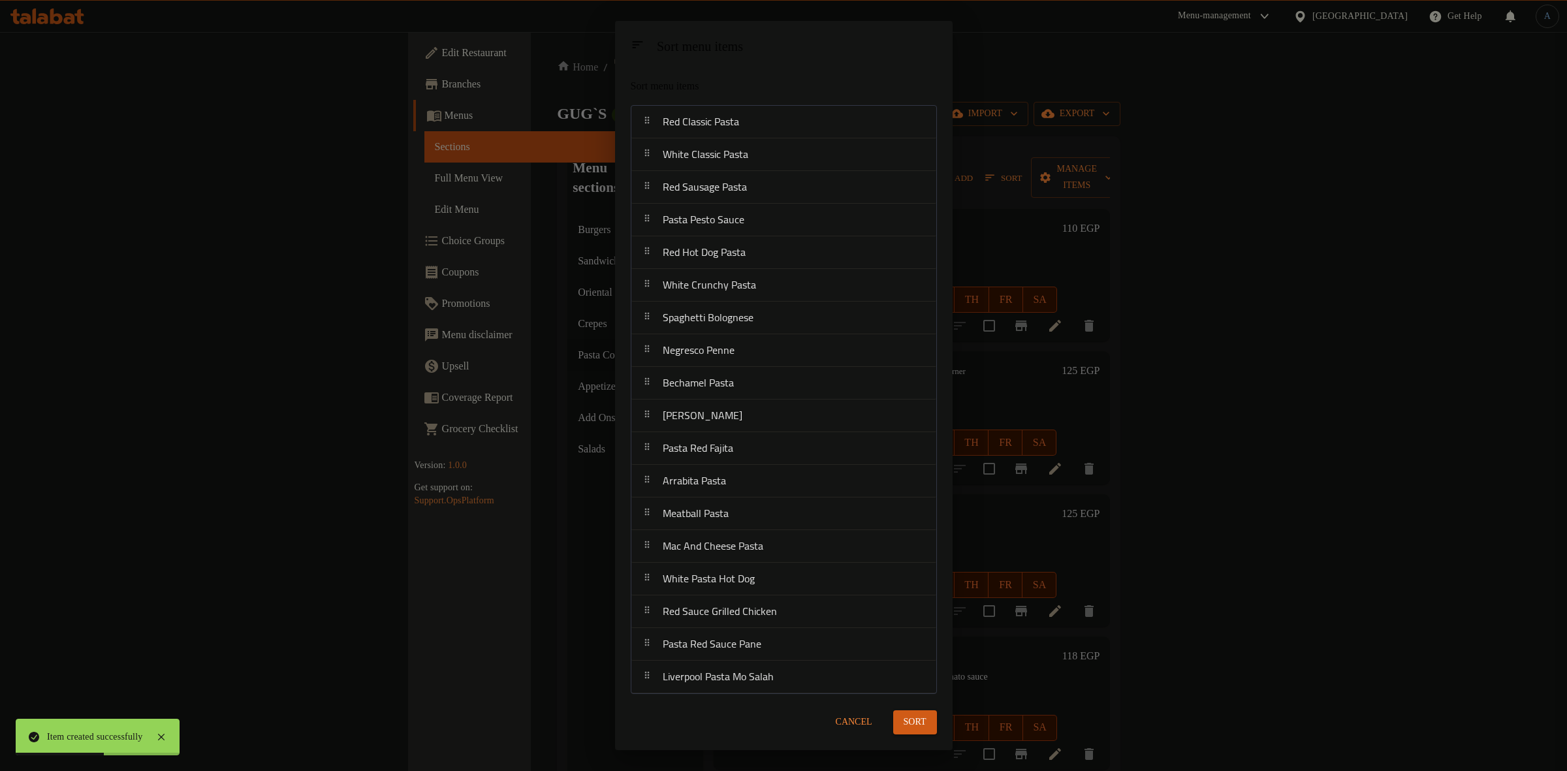
click at [914, 719] on span "Sort" at bounding box center [915, 722] width 23 height 16
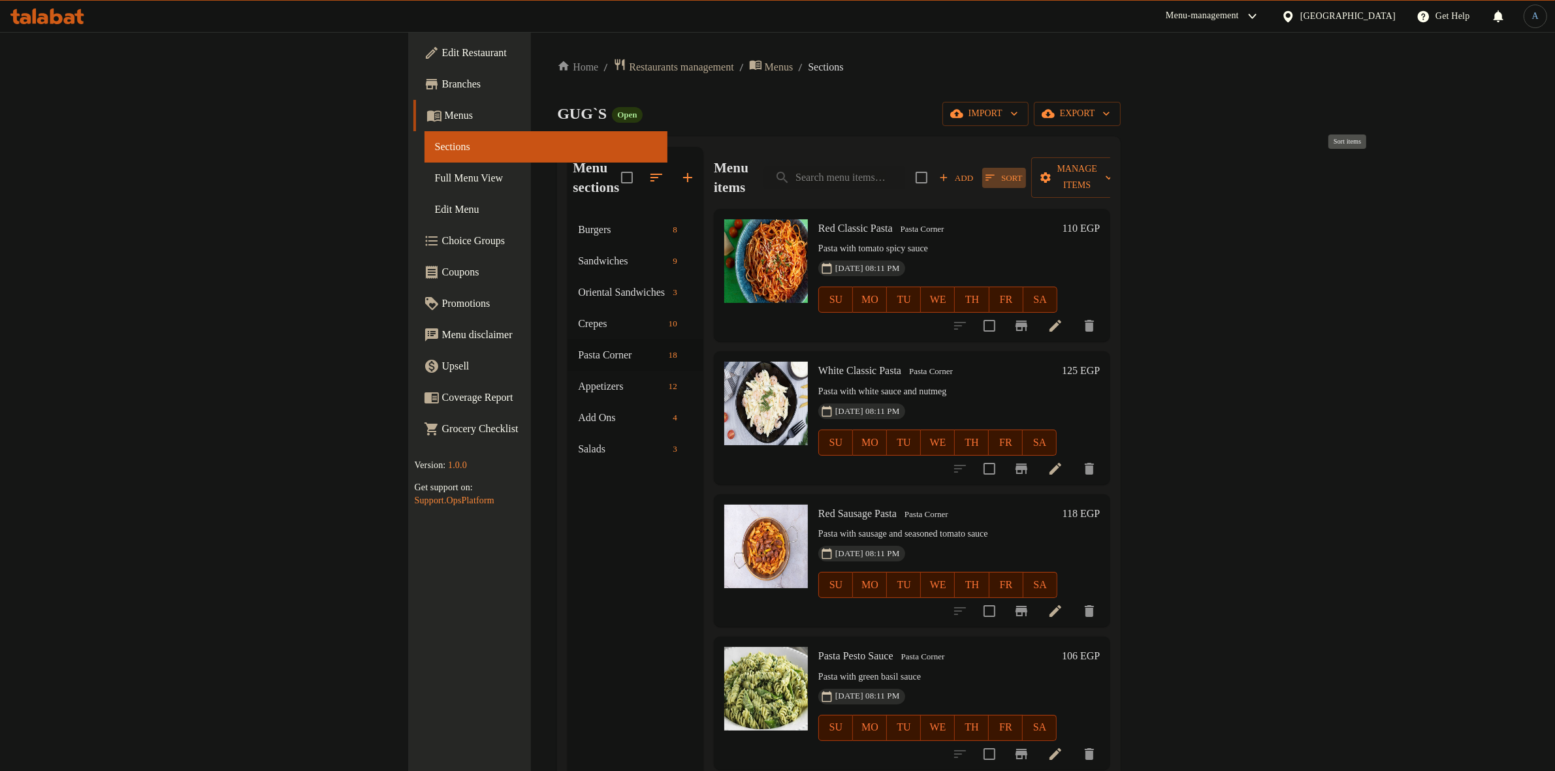
click at [994, 175] on icon "button" at bounding box center [989, 178] width 9 height 6
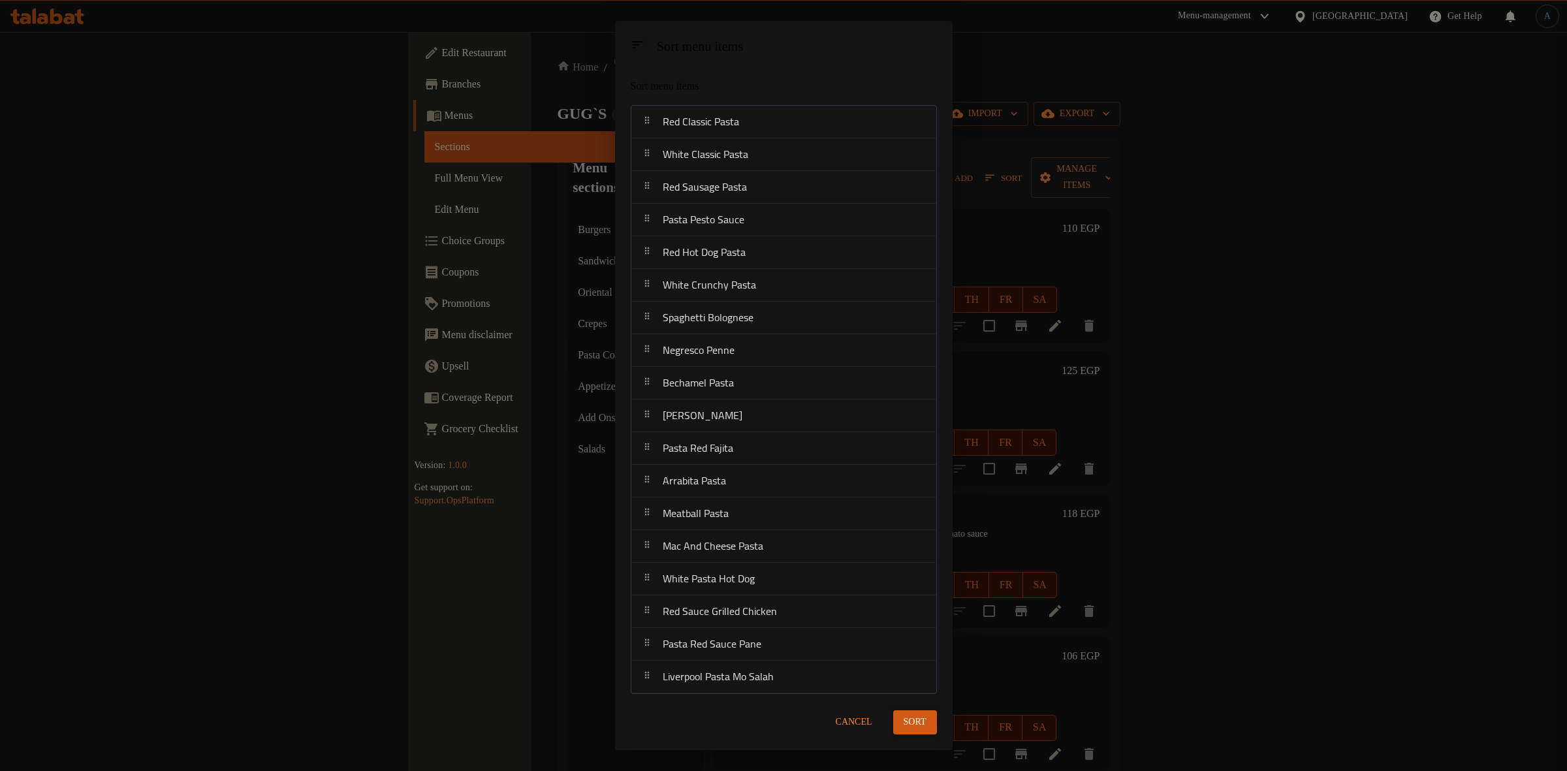
click at [853, 725] on span "Cancel" at bounding box center [854, 722] width 37 height 16
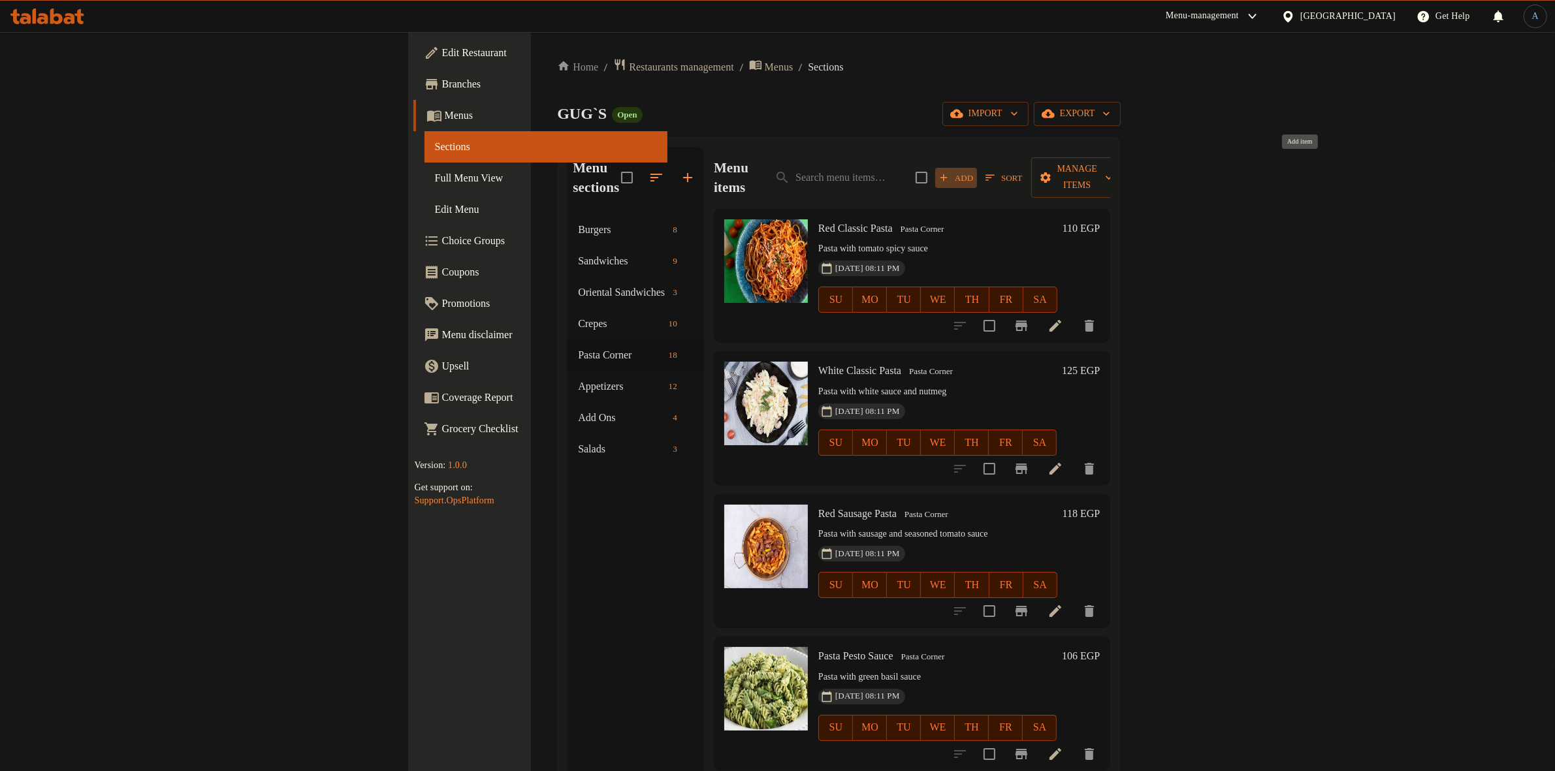
click at [974, 170] on span "Add" at bounding box center [955, 177] width 35 height 15
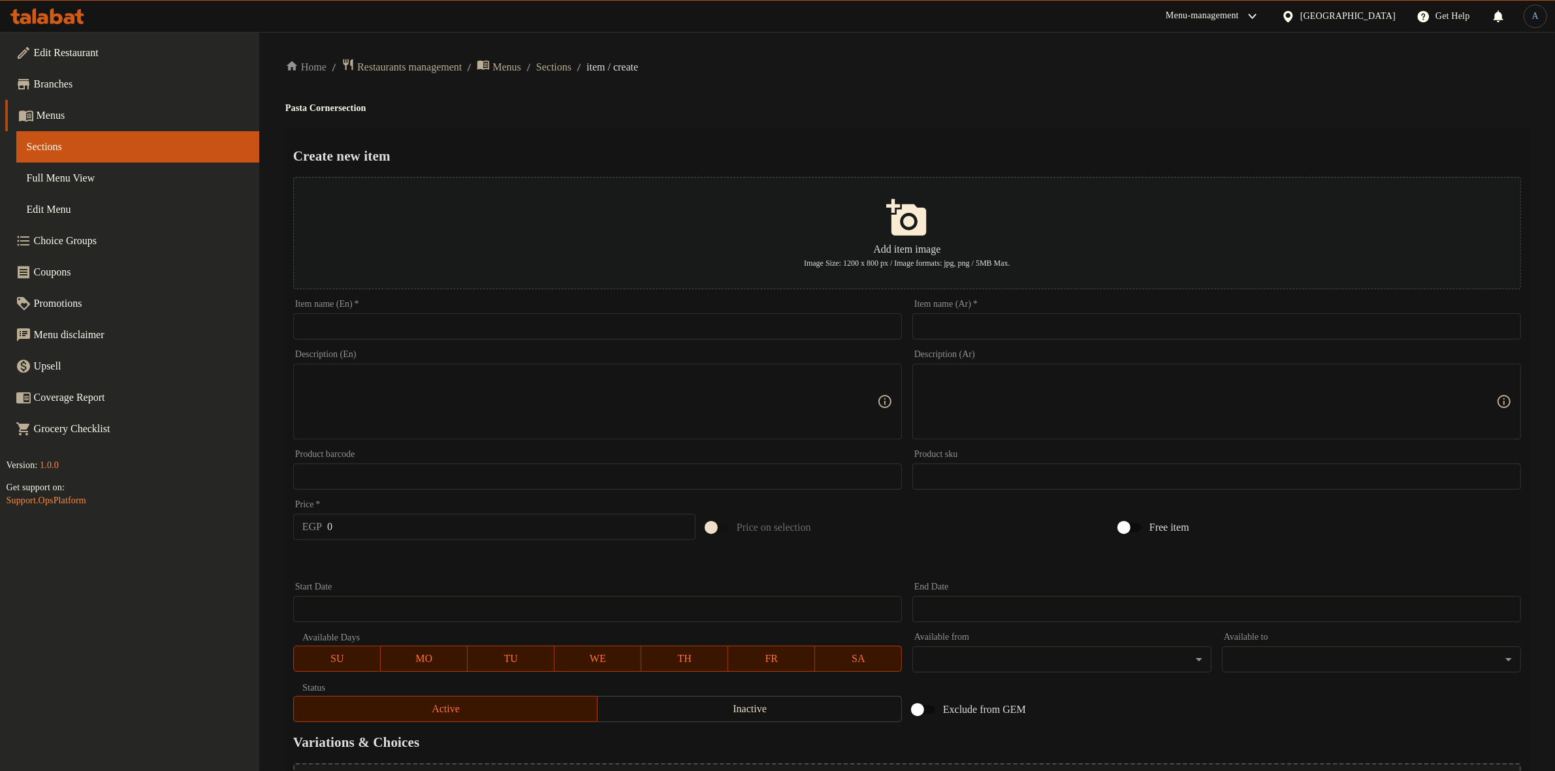
click at [874, 336] on input "text" at bounding box center [597, 326] width 609 height 26
paste input "باستا رد جريلد اتشکن"
type input "باستا رد جريلد اتشکن"
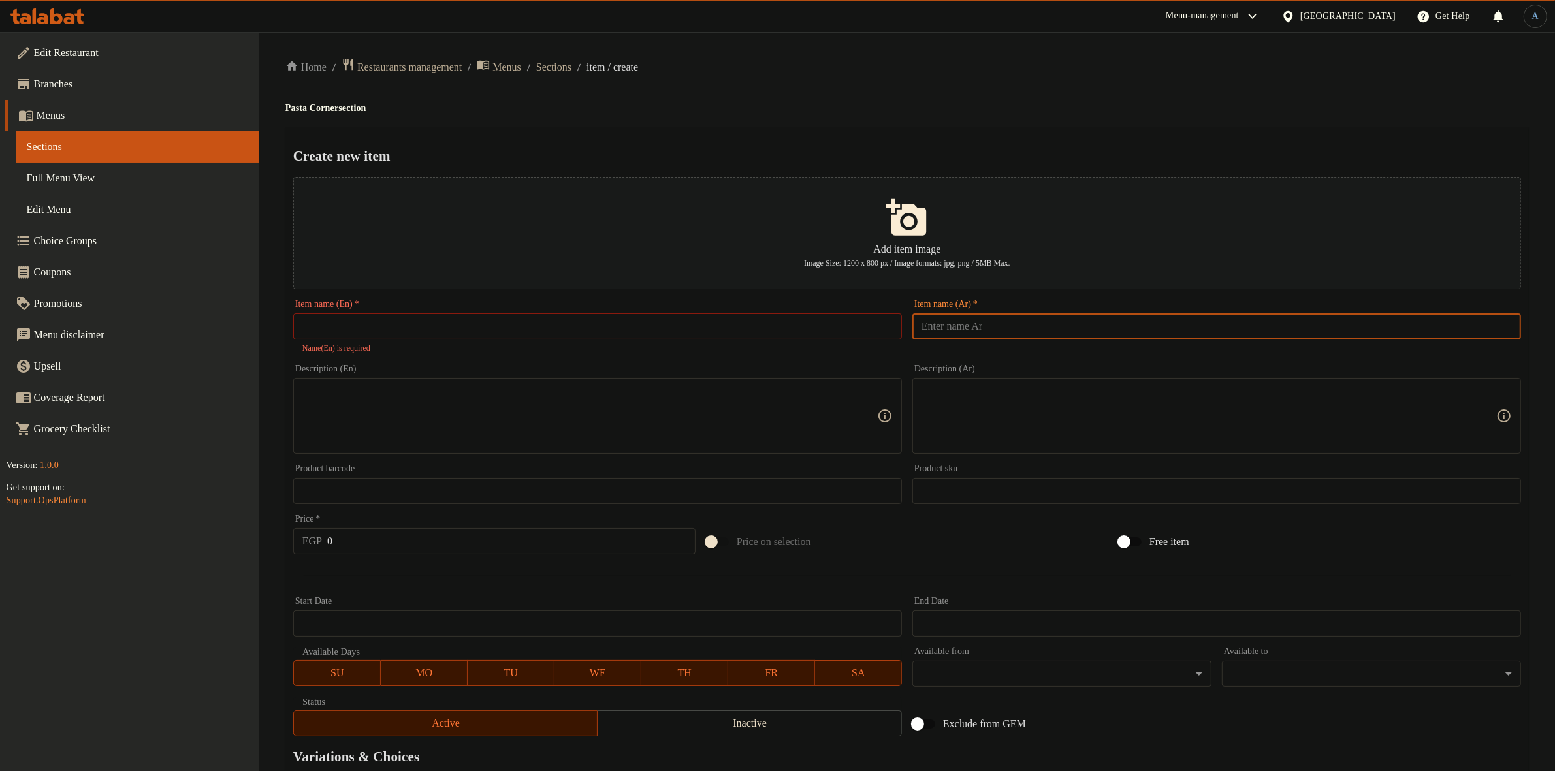
click at [994, 331] on input "text" at bounding box center [1216, 326] width 609 height 26
paste input "باستا رد جريلد اتشکن"
click at [1041, 132] on div "Create new item Add item image Image Size: 1200 x 800 px / Image formats: jpg, …" at bounding box center [906, 510] width 1243 height 767
click at [1069, 93] on div "Home / Restaurants management / Menus / Sections / item / create Pasta Corner s…" at bounding box center [906, 481] width 1243 height 846
click at [930, 328] on input "باستا رد جريلد اتشکن" at bounding box center [1216, 326] width 609 height 26
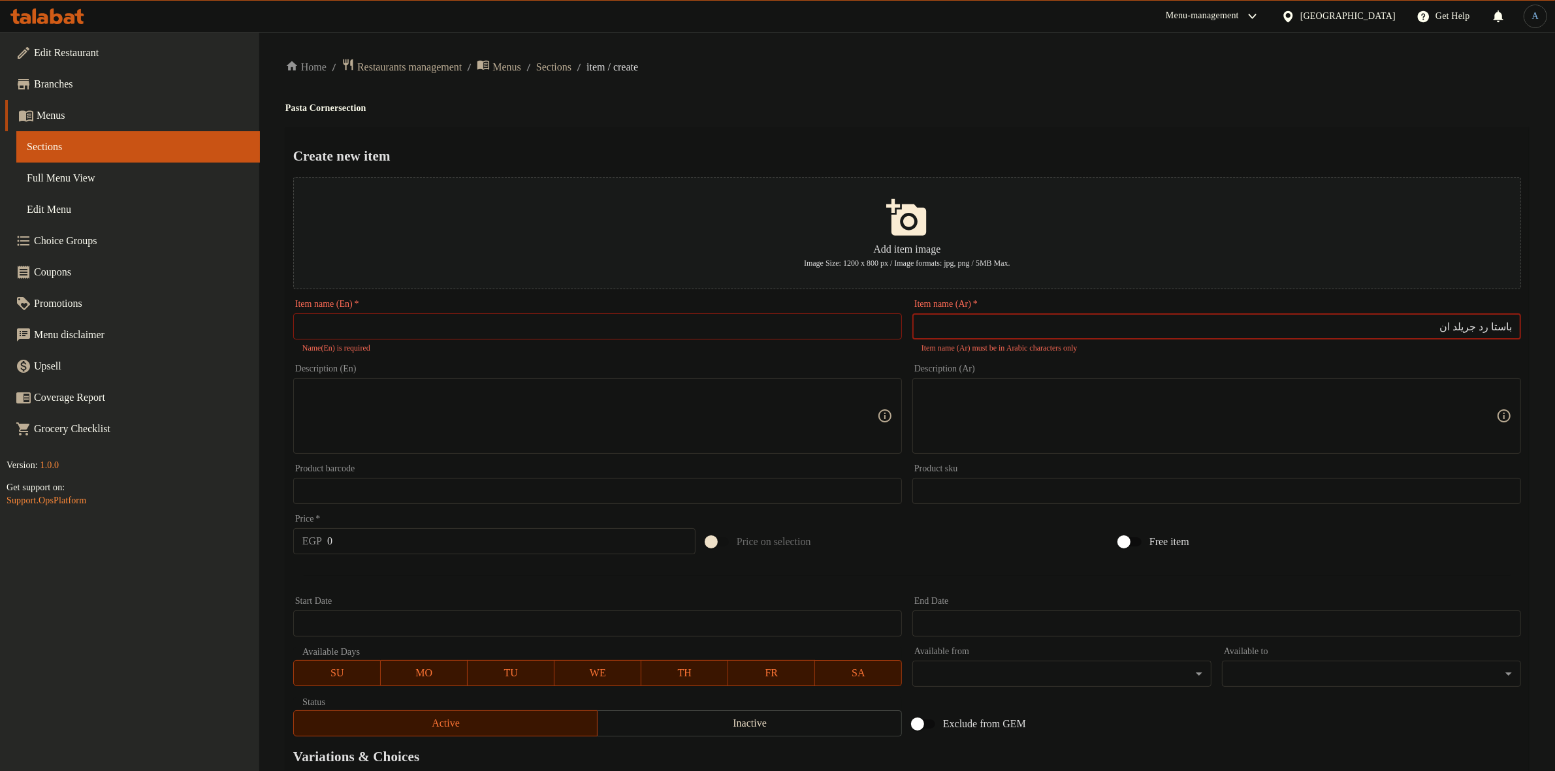
click at [999, 405] on textarea at bounding box center [1208, 416] width 575 height 62
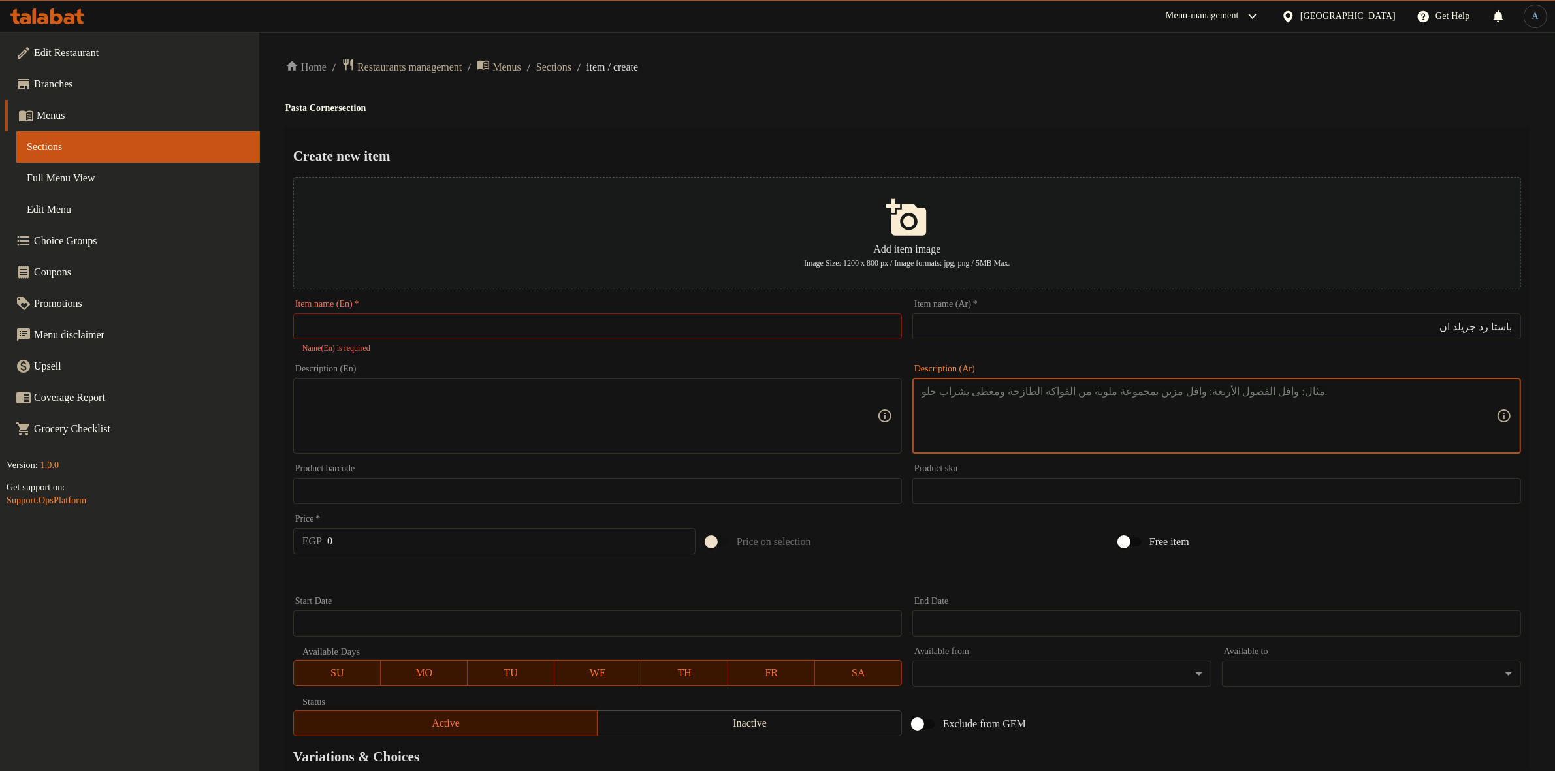
click at [1244, 331] on input "باستا رد جريلد ان" at bounding box center [1216, 326] width 609 height 26
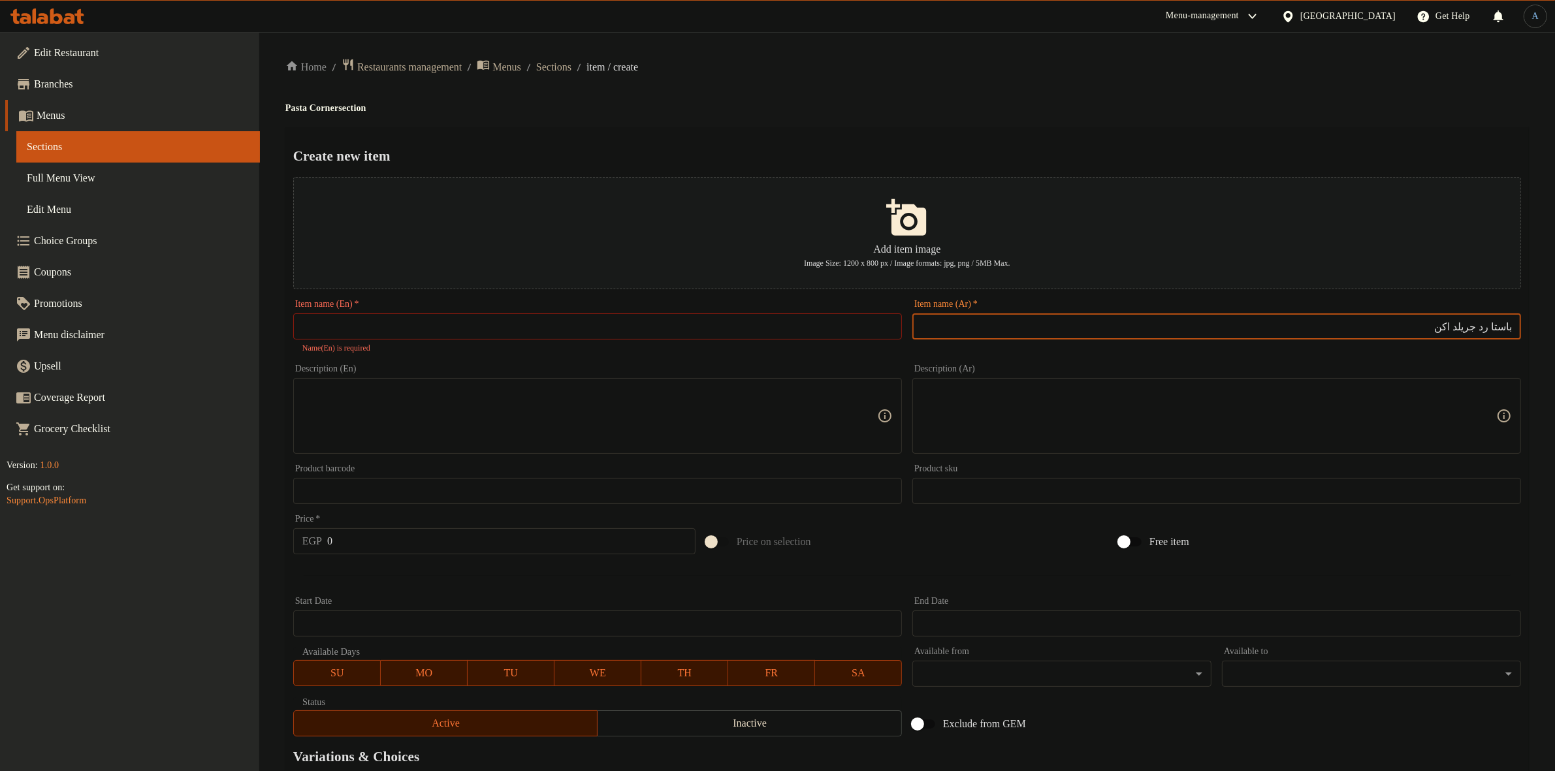
type input "باستا رد جريلد اتشکن"
paste input "باستا رد جريلد اتشکن"
type input "باستا رد جريلد اتشكن"
click at [1100, 129] on div "Create new item Add item image Image Size: 1200 x 800 px / Image formats: jpg, …" at bounding box center [906, 510] width 1243 height 767
click at [1219, 330] on input "باستا رد جريلد اتشكن" at bounding box center [1216, 326] width 609 height 26
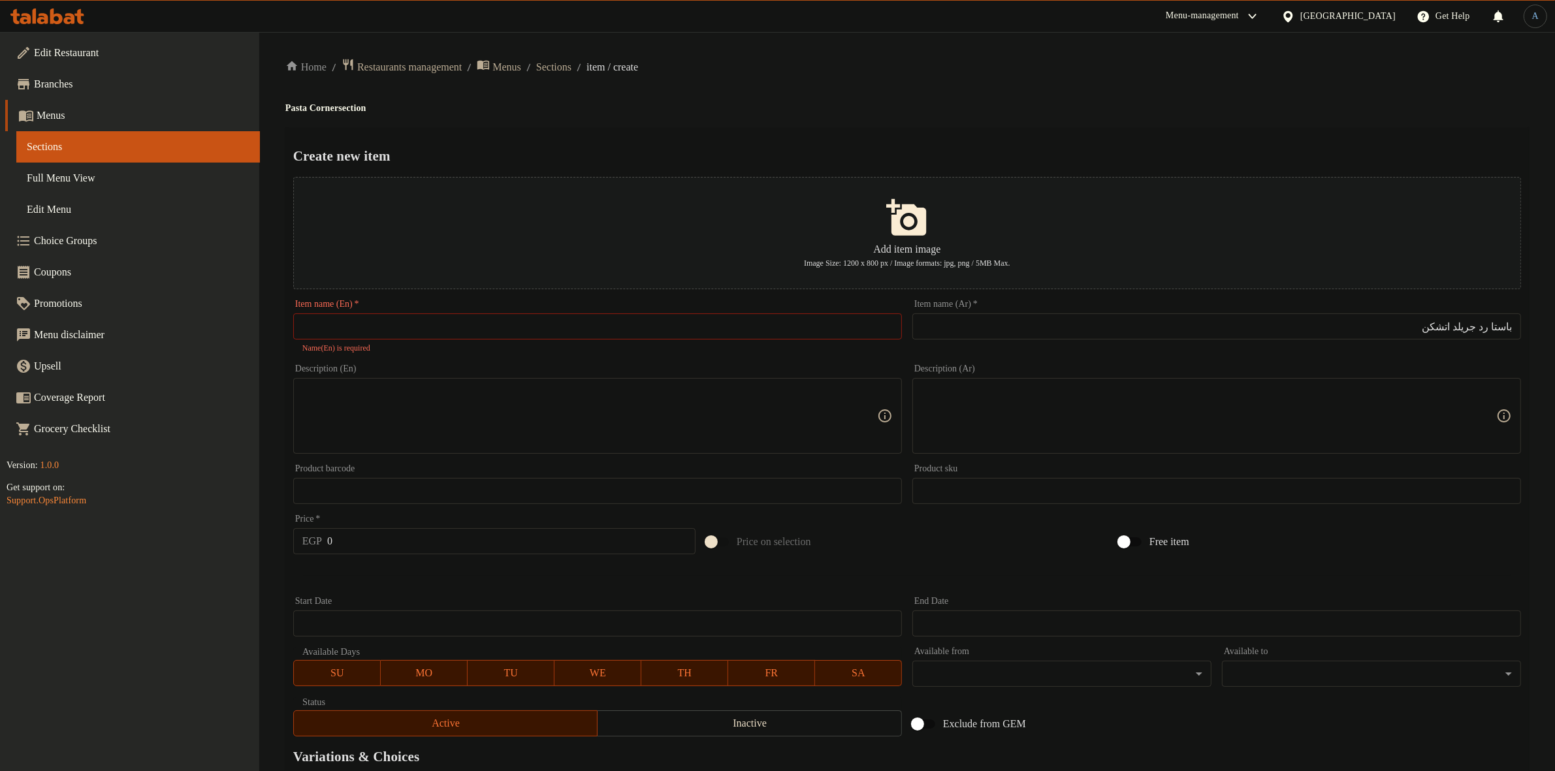
click at [844, 328] on input "text" at bounding box center [597, 326] width 609 height 26
paste input "Red Grilled Pasta"
click at [1455, 325] on input "باستا رد جريلد اتشكن" at bounding box center [1216, 326] width 609 height 26
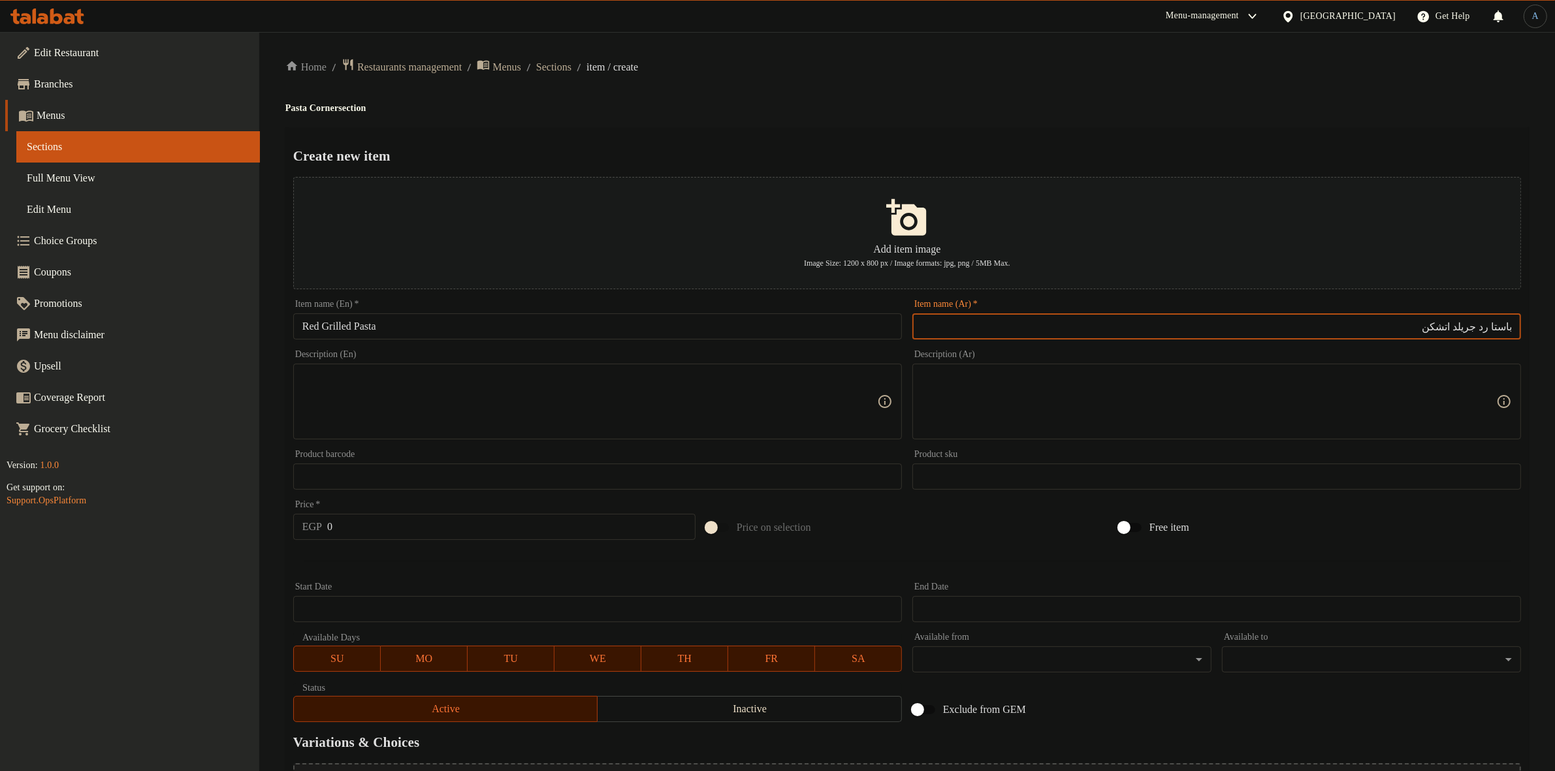
click at [1455, 325] on input "باستا رد جريلد اتشكن" at bounding box center [1216, 326] width 609 height 26
click at [297, 333] on input "Red Grilled Pasta" at bounding box center [597, 326] width 609 height 26
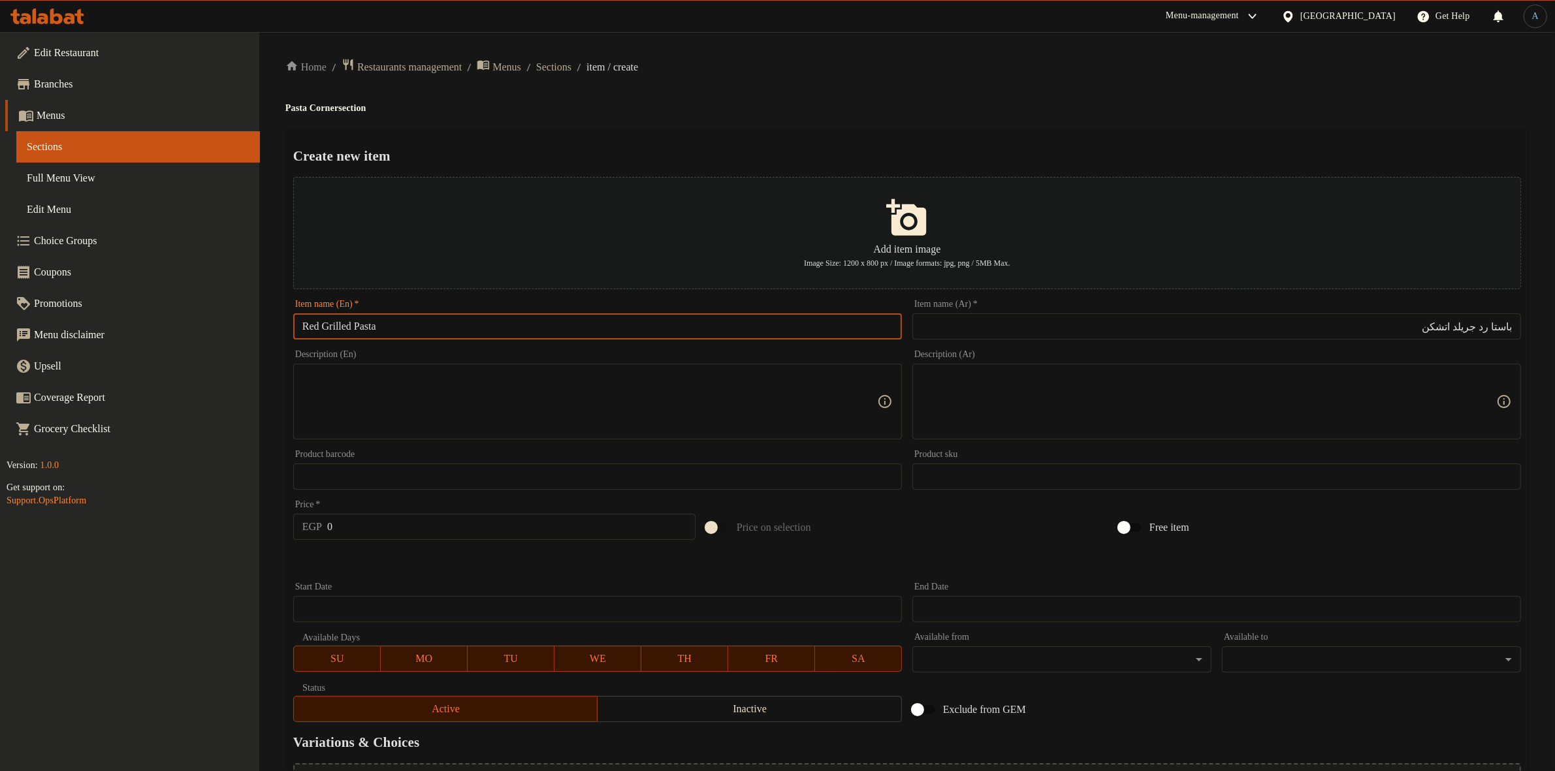
paste input "Chicken"
click at [755, 116] on div "Home / Restaurants management / Menus / Sections / item / create Pasta Corner s…" at bounding box center [906, 474] width 1243 height 832
click at [387, 325] on input "Chicken Red Grilled Pasta" at bounding box center [597, 326] width 609 height 26
click at [299, 324] on input "Chicken Red Pasta" at bounding box center [597, 326] width 609 height 26
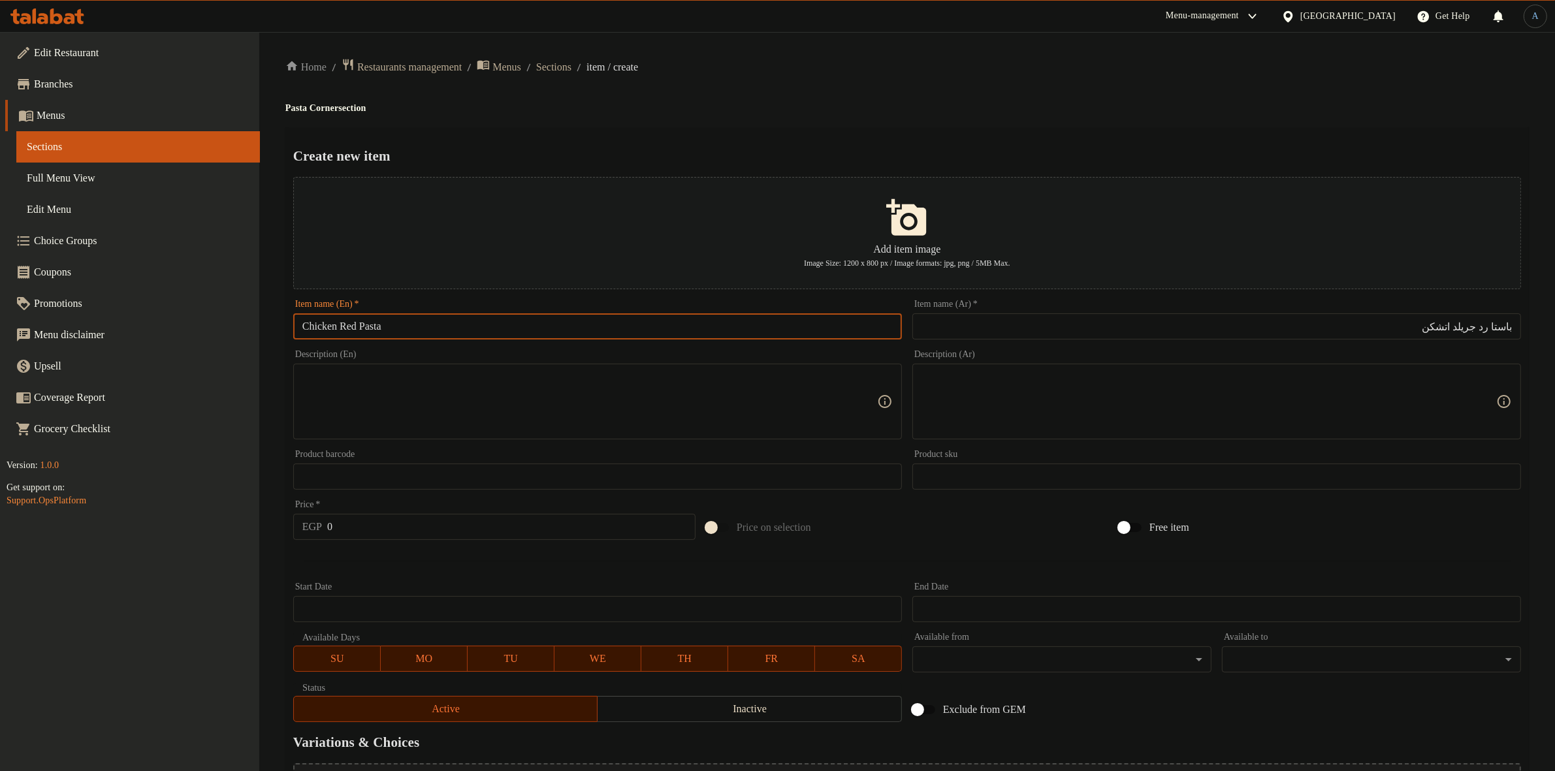
paste input "Grilled"
click at [369, 326] on input "Grilled Chicken Red Pasta" at bounding box center [597, 326] width 609 height 26
drag, startPoint x: 369, startPoint y: 326, endPoint x: 354, endPoint y: 325, distance: 15.1
click at [367, 325] on input "Grilled Chicken Red Pasta" at bounding box center [597, 326] width 609 height 26
click at [321, 330] on input "Grilled Chicken Red Pasta" at bounding box center [597, 326] width 609 height 26
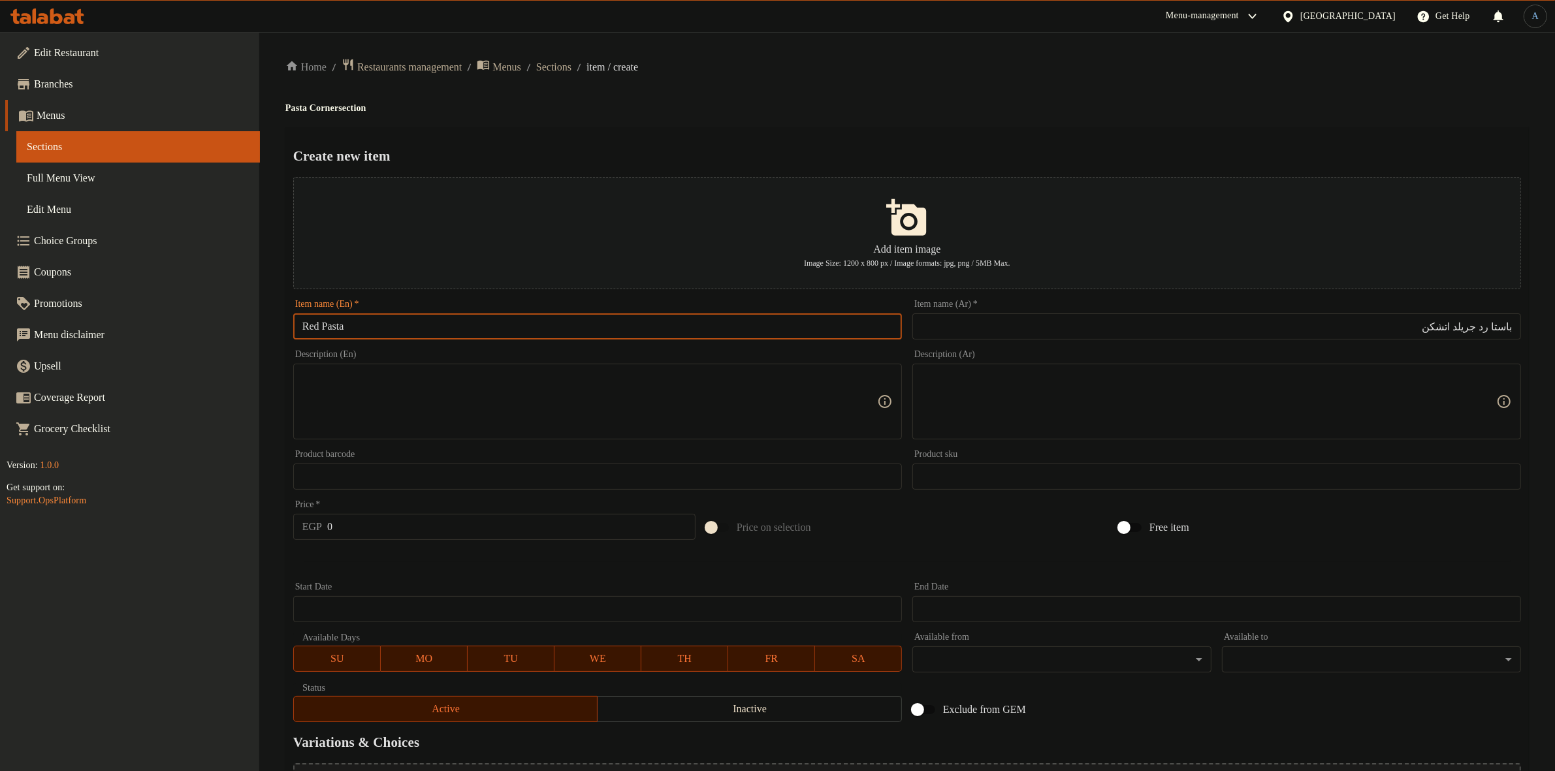
click at [372, 331] on input "Red Pasta" at bounding box center [597, 326] width 609 height 26
paste input "Grilled Chicken"
type input "Red Pasta Grilled Chicken"
click at [934, 74] on ol "Home / Restaurants management / Menus / Sections / item / create" at bounding box center [906, 67] width 1243 height 18
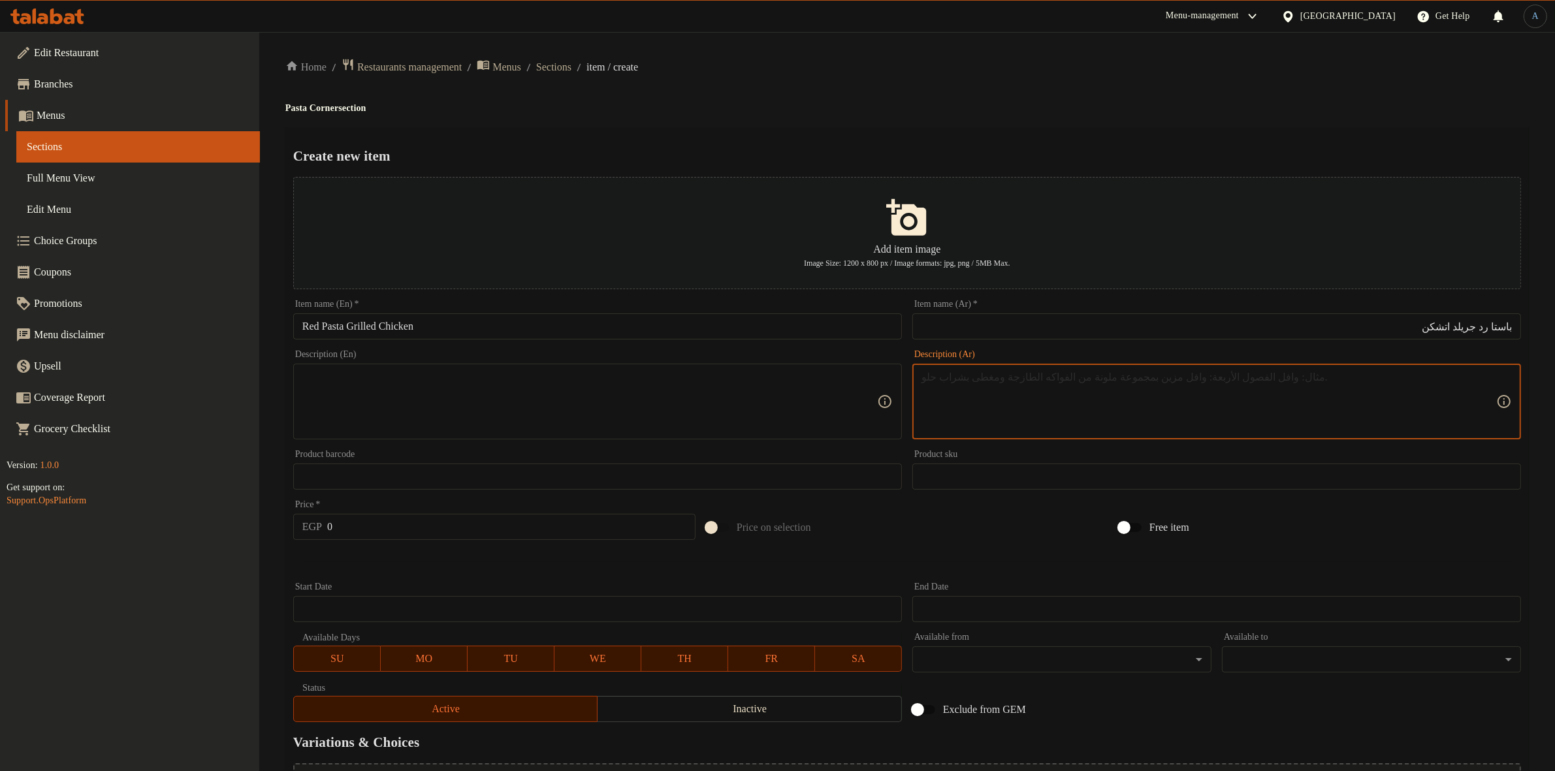
click at [1062, 394] on textarea at bounding box center [1208, 402] width 575 height 62
paste textarea "مكرونه + صدور دجاج المشويه + صوص الطماطم"
type textarea "مكرونه + صدور دجاج المشويه + صوص الطماطم"
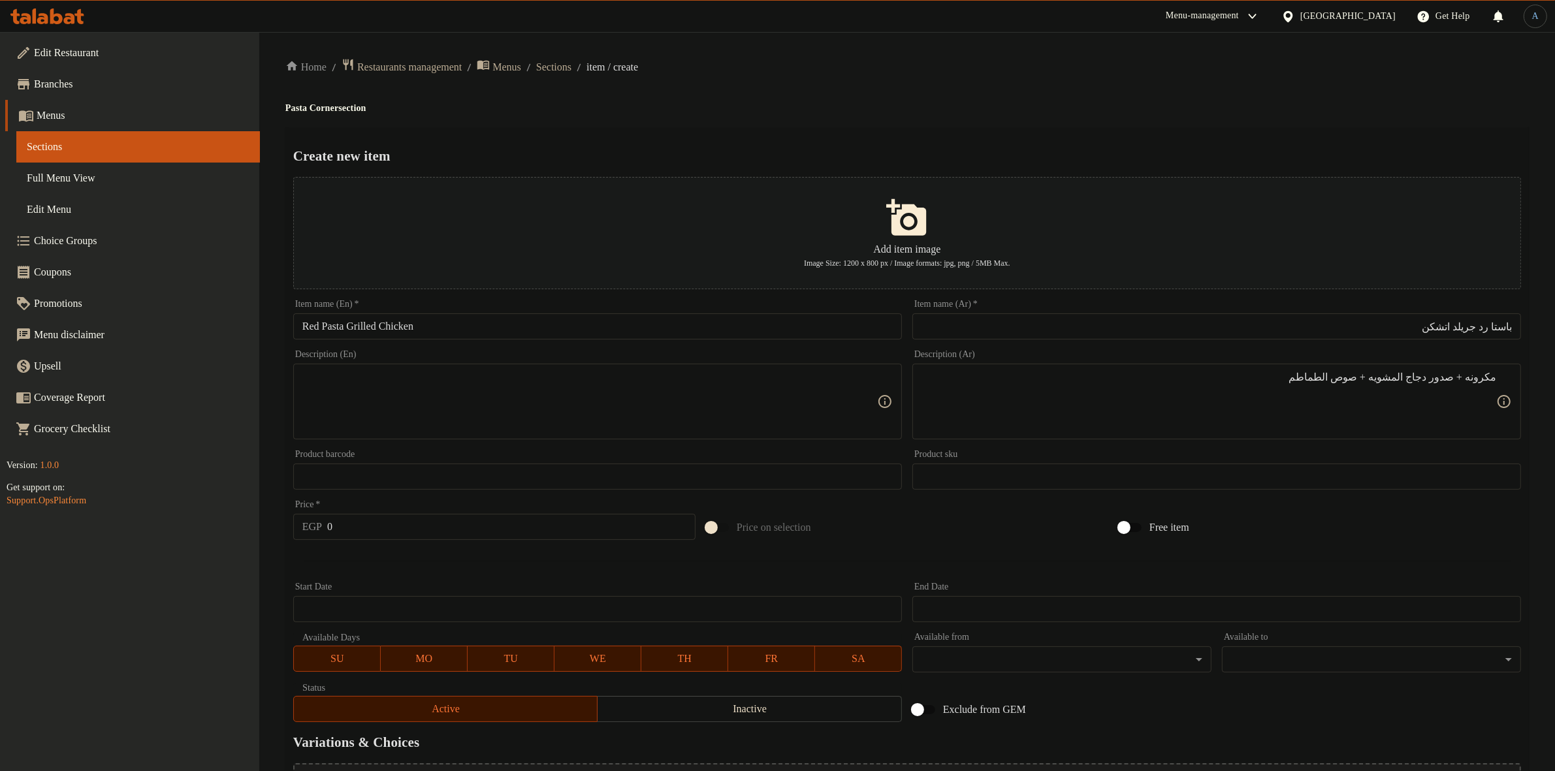
drag, startPoint x: 655, startPoint y: 396, endPoint x: 646, endPoint y: 398, distance: 8.7
click at [655, 396] on textarea at bounding box center [589, 402] width 575 height 62
paste textarea "Pasta + grilled chicken breasts + tomato sauce"
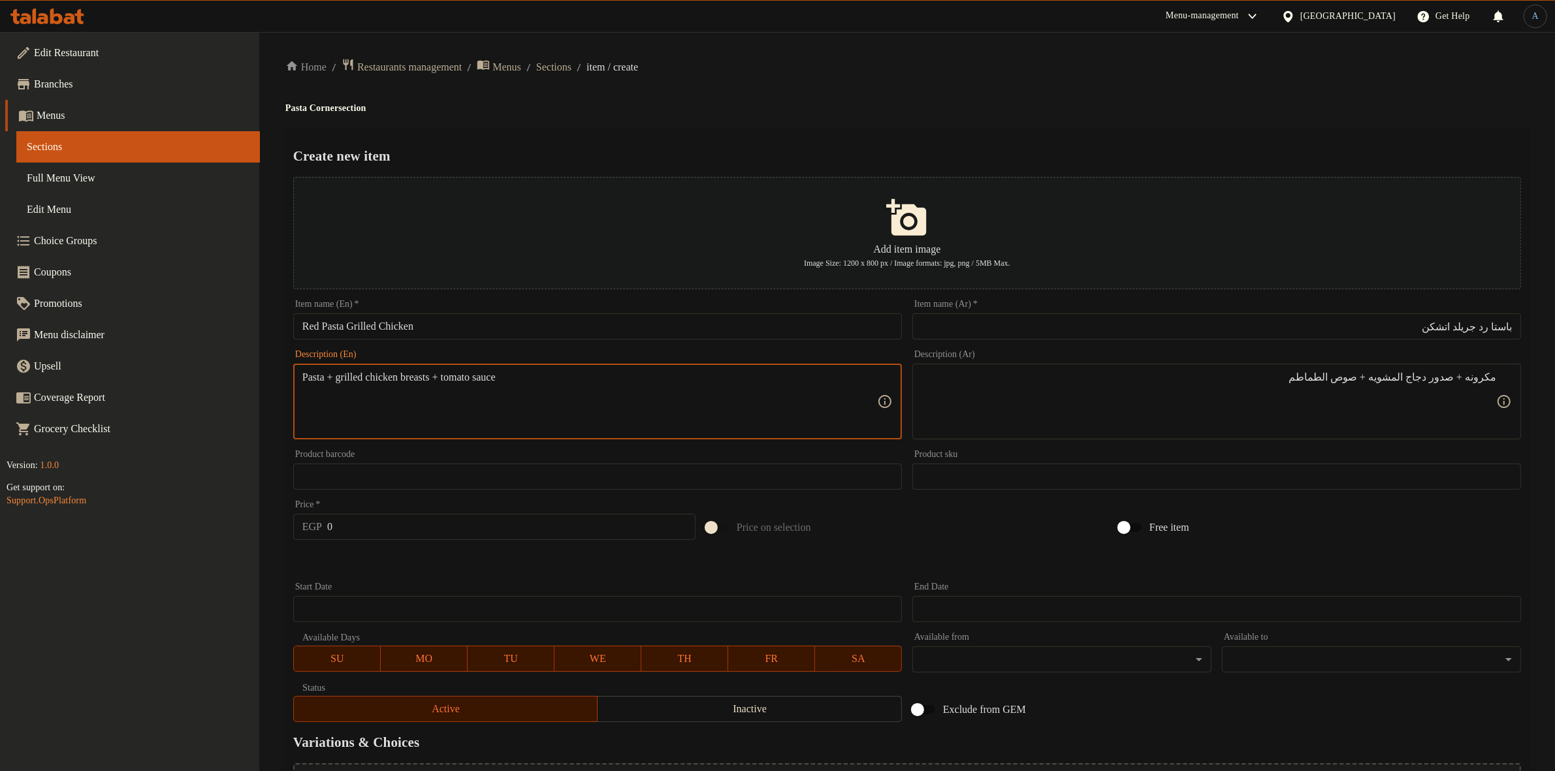
click at [337, 375] on textarea "Pasta + grilled chicken breasts + tomato sauce" at bounding box center [589, 402] width 575 height 62
type textarea "Pasta, grilled chicken breasts and tomato sauce"
click at [761, 158] on h2 "Create new item" at bounding box center [906, 156] width 1227 height 20
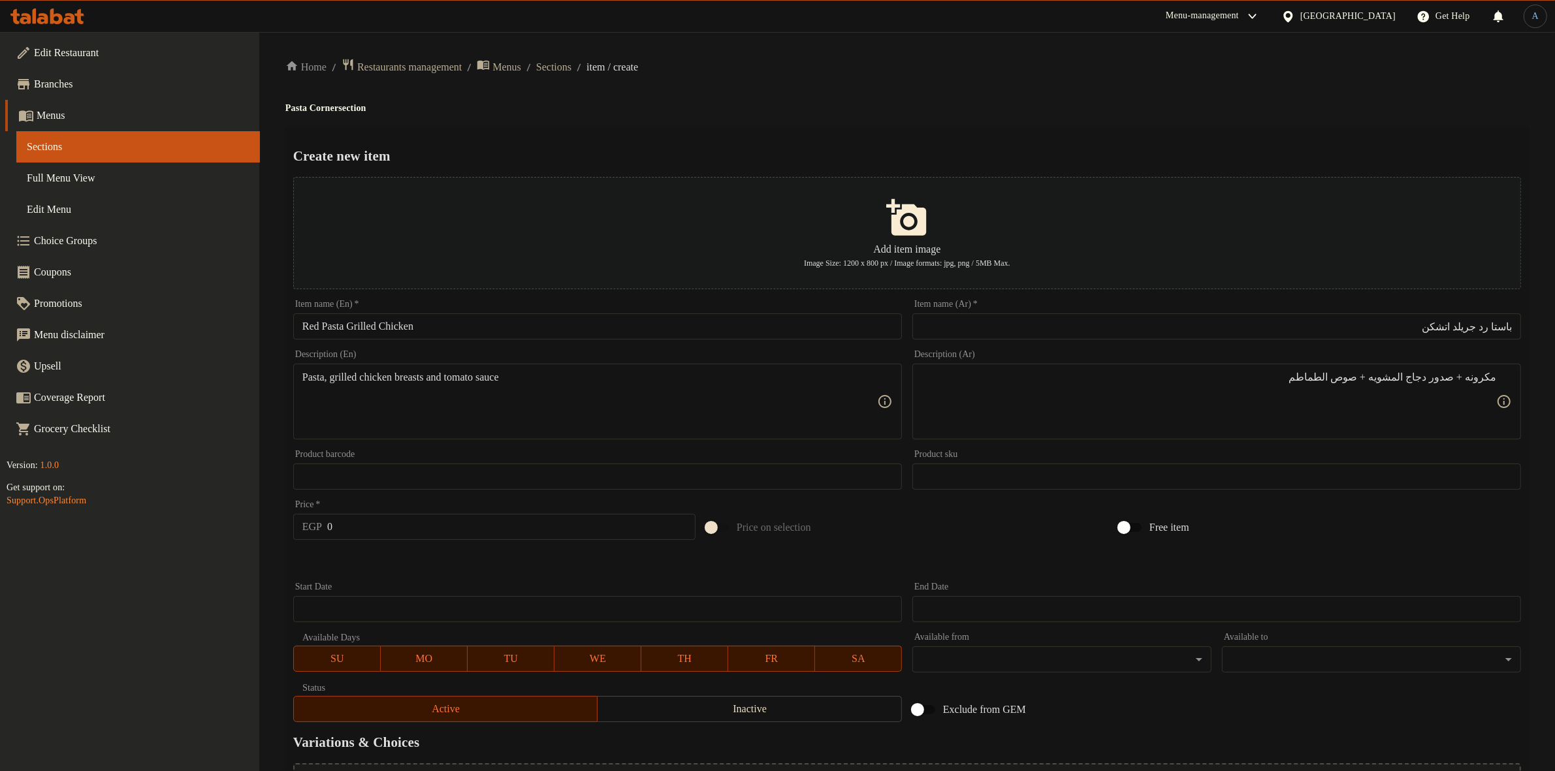
click at [759, 108] on h4 "Pasta Corner section" at bounding box center [906, 108] width 1243 height 13
click at [409, 527] on input "0" at bounding box center [511, 527] width 368 height 26
type input "131"
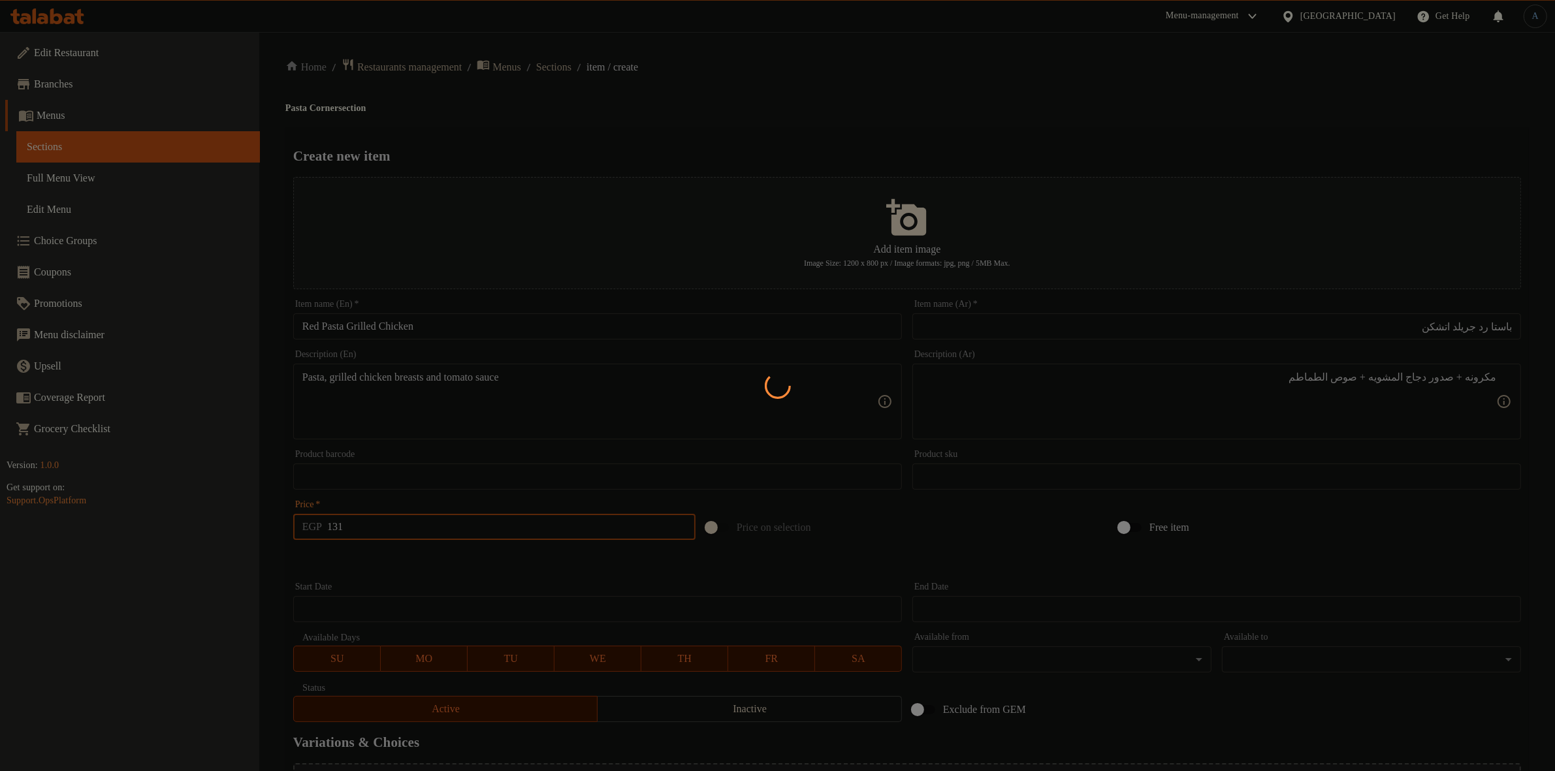
type input "0"
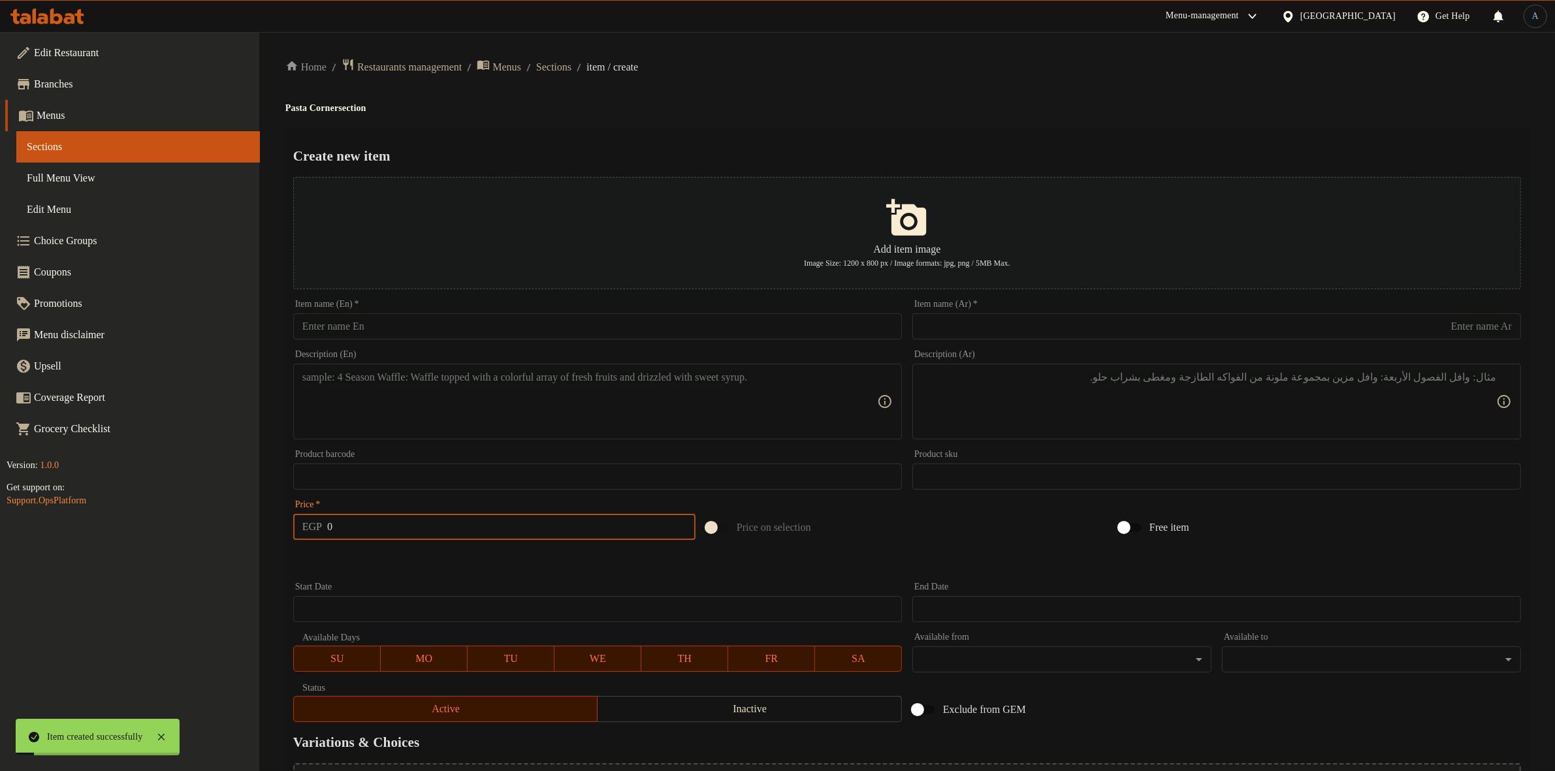
click at [601, 63] on ol "Home / Restaurants management / Menus / Sections / item / create" at bounding box center [906, 67] width 1243 height 18
drag, startPoint x: 593, startPoint y: 64, endPoint x: 603, endPoint y: 93, distance: 30.4
click at [571, 64] on span "Sections" at bounding box center [553, 67] width 35 height 16
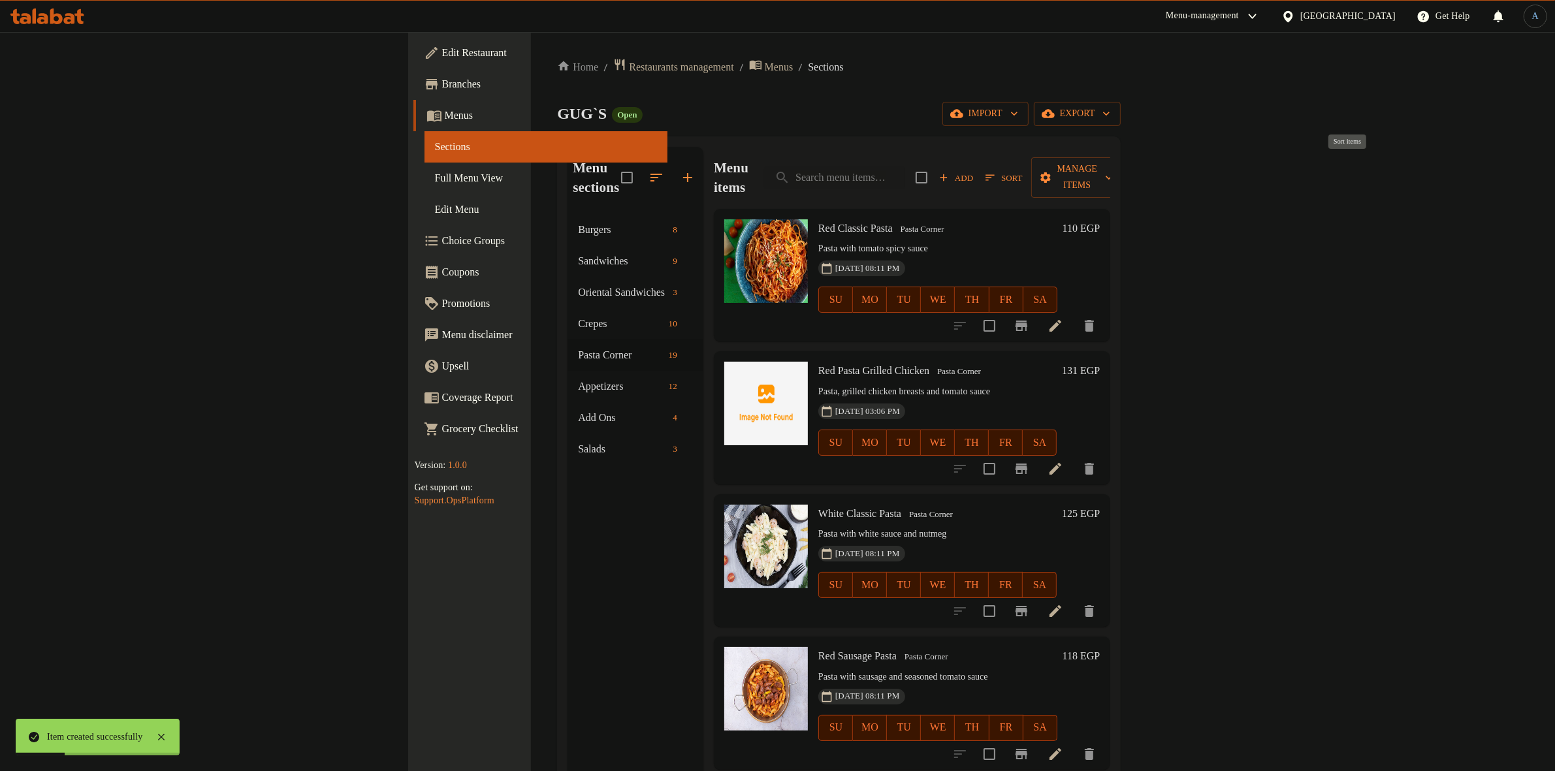
click at [1022, 170] on span "Sort" at bounding box center [1003, 177] width 37 height 15
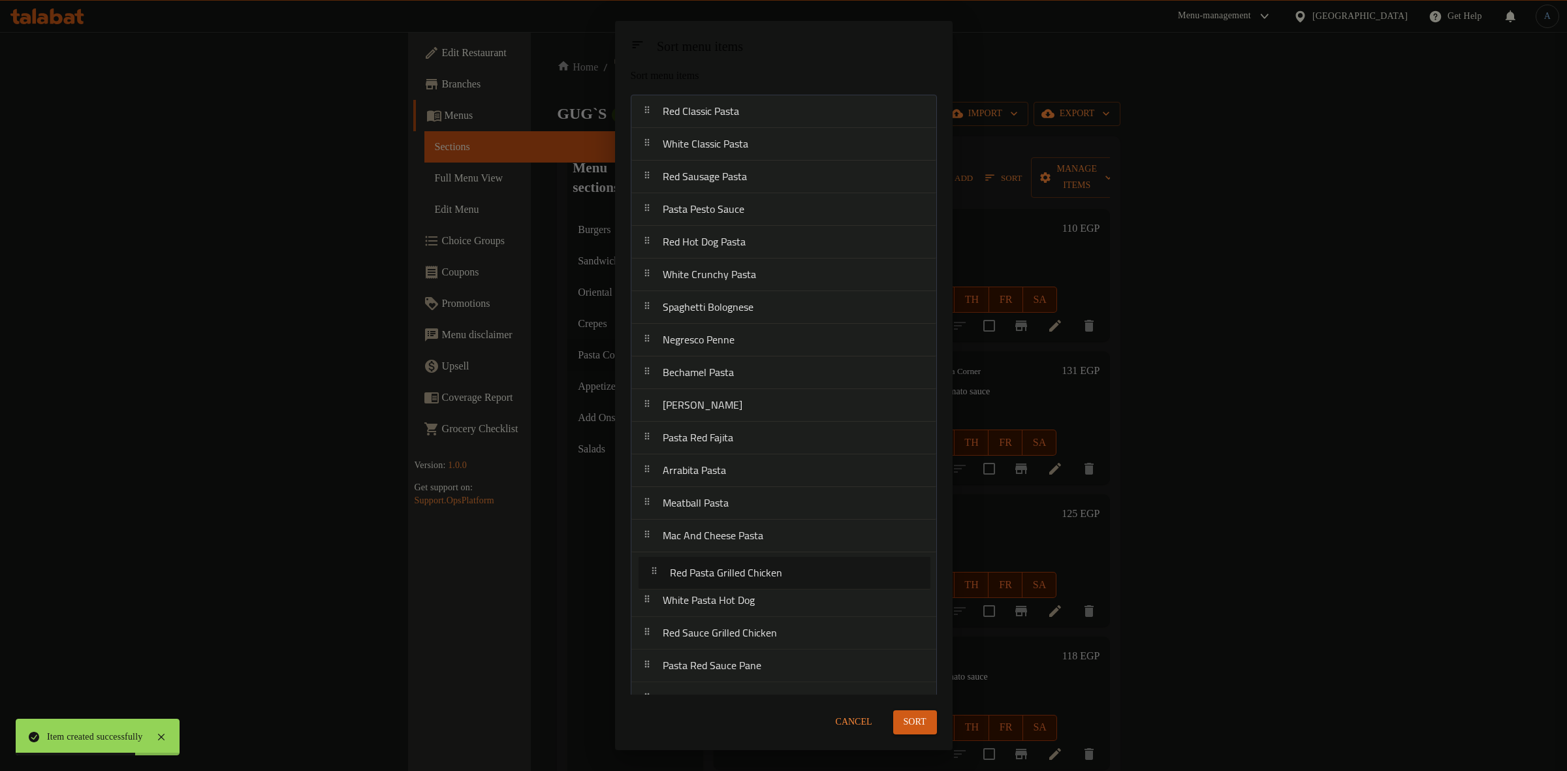
scroll to position [27, 0]
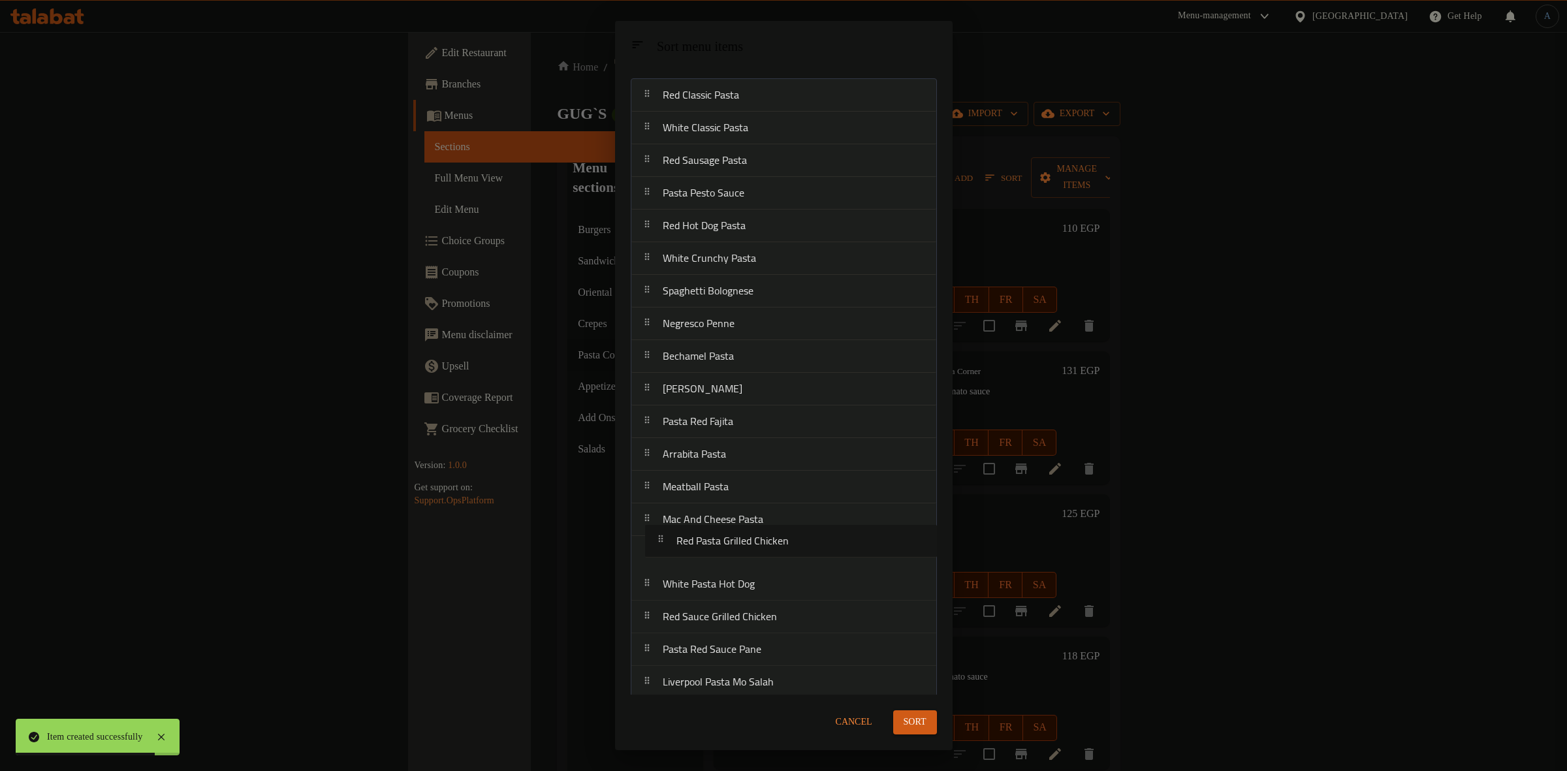
drag, startPoint x: 756, startPoint y: 152, endPoint x: 771, endPoint y: 543, distance: 390.7
click at [771, 543] on nav "Red Classic Pasta Red Pasta Grilled Chicken White Classic Pasta Red Sausage Pas…" at bounding box center [784, 388] width 306 height 621
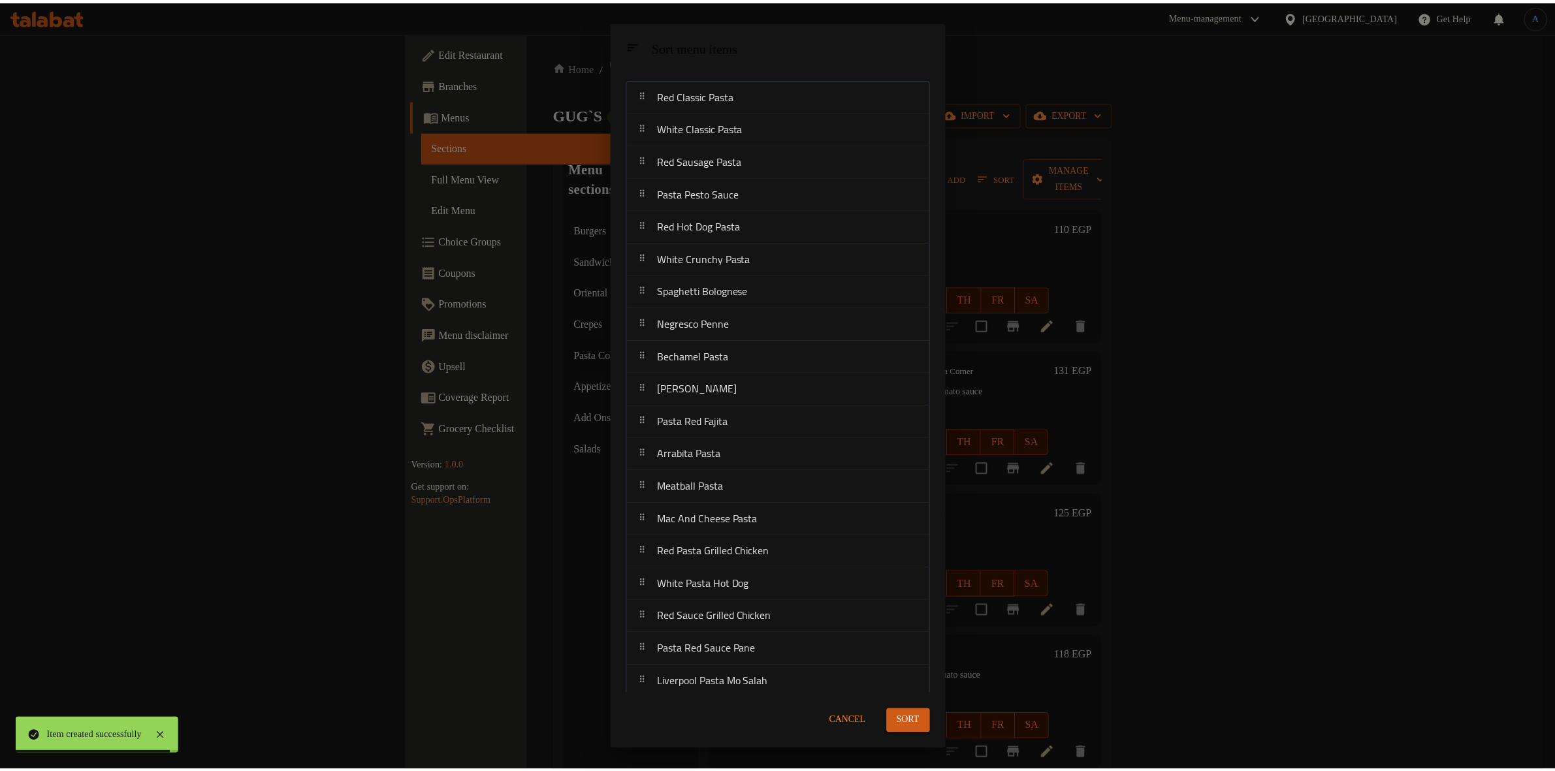
scroll to position [27, 0]
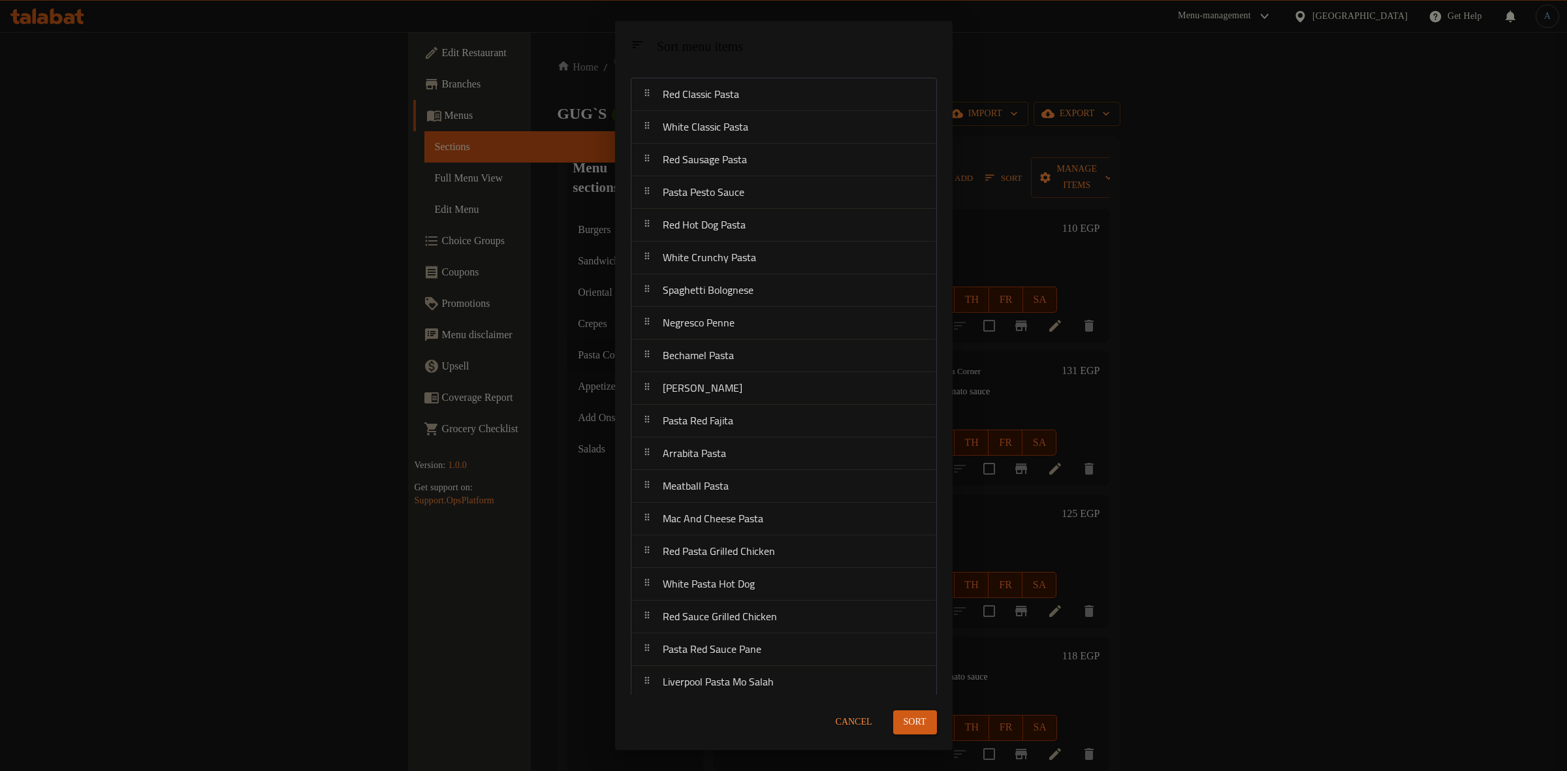
click at [861, 722] on span "Cancel" at bounding box center [854, 722] width 37 height 16
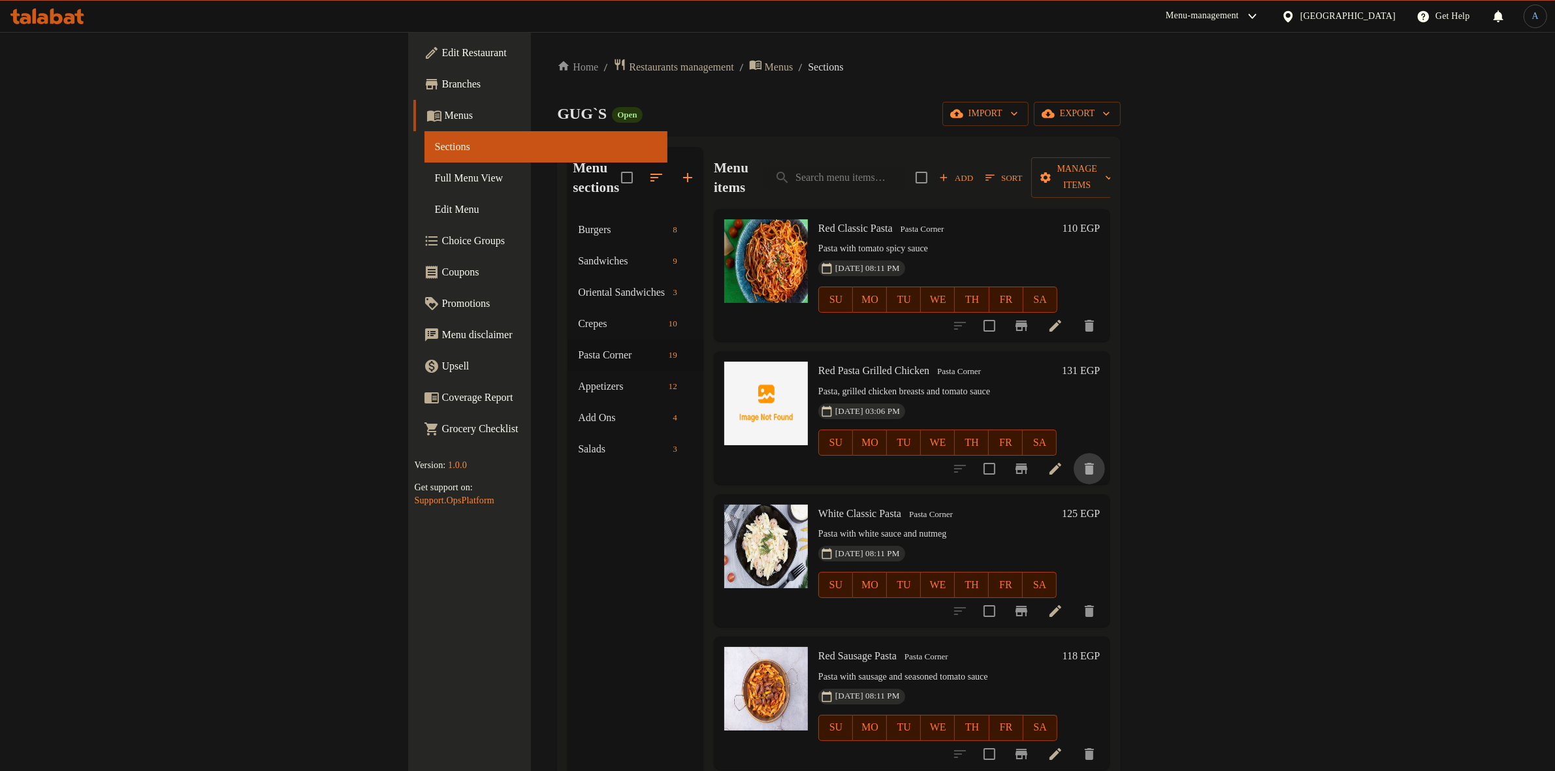
click at [1097, 461] on icon "delete" at bounding box center [1089, 469] width 16 height 16
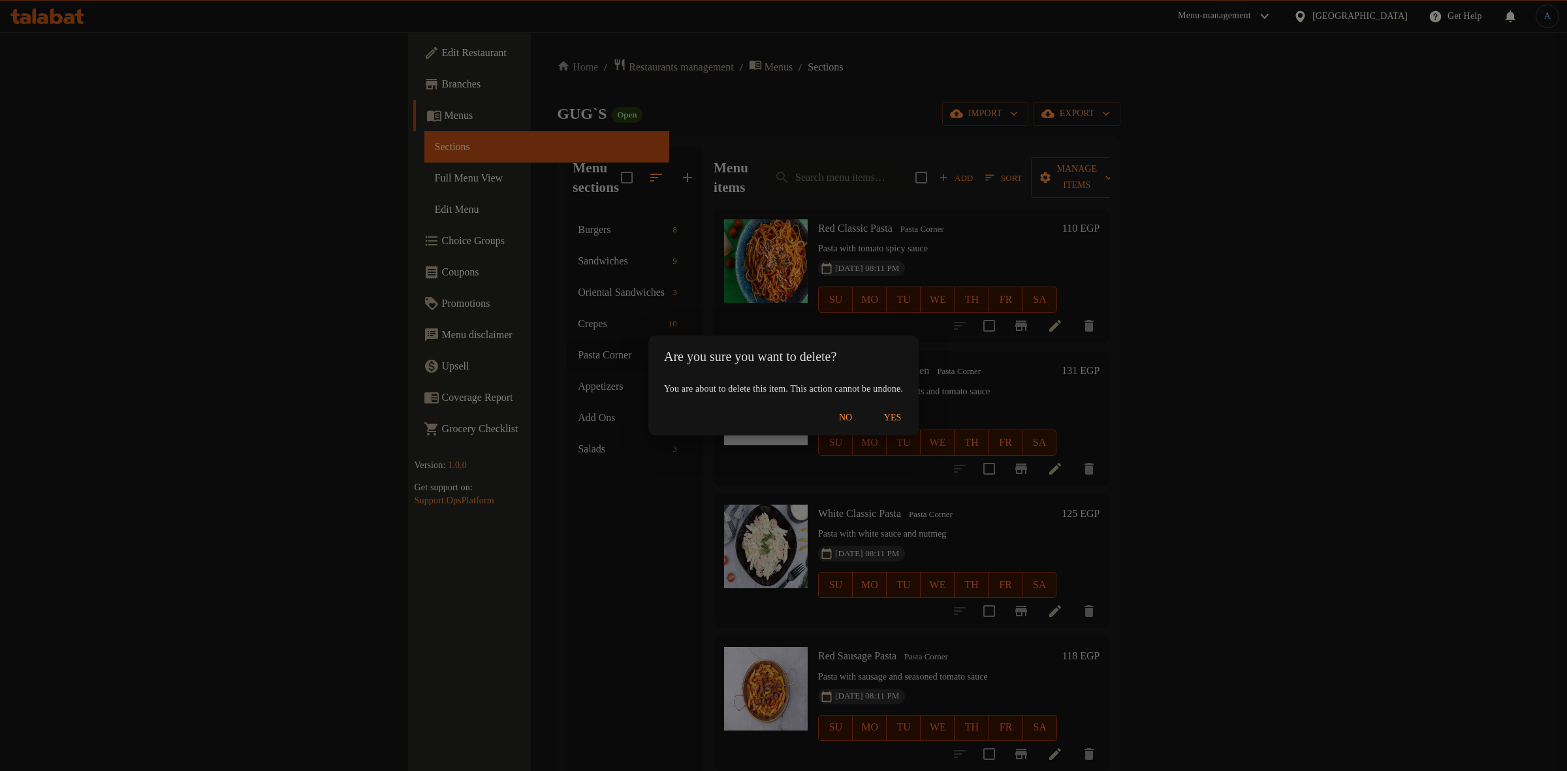
click at [908, 415] on span "Yes" at bounding box center [892, 418] width 31 height 16
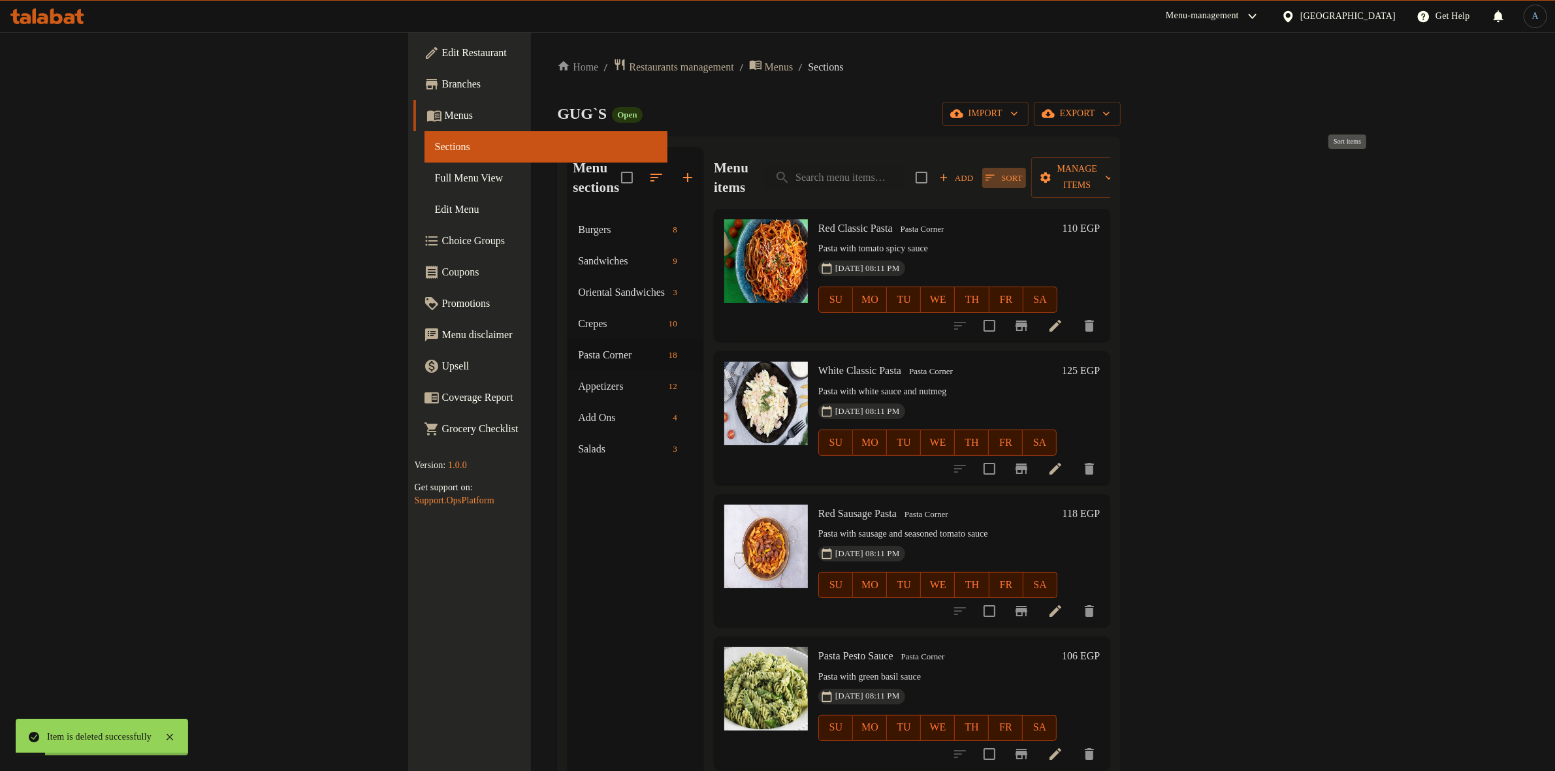
click at [1022, 170] on span "Sort" at bounding box center [1003, 177] width 37 height 15
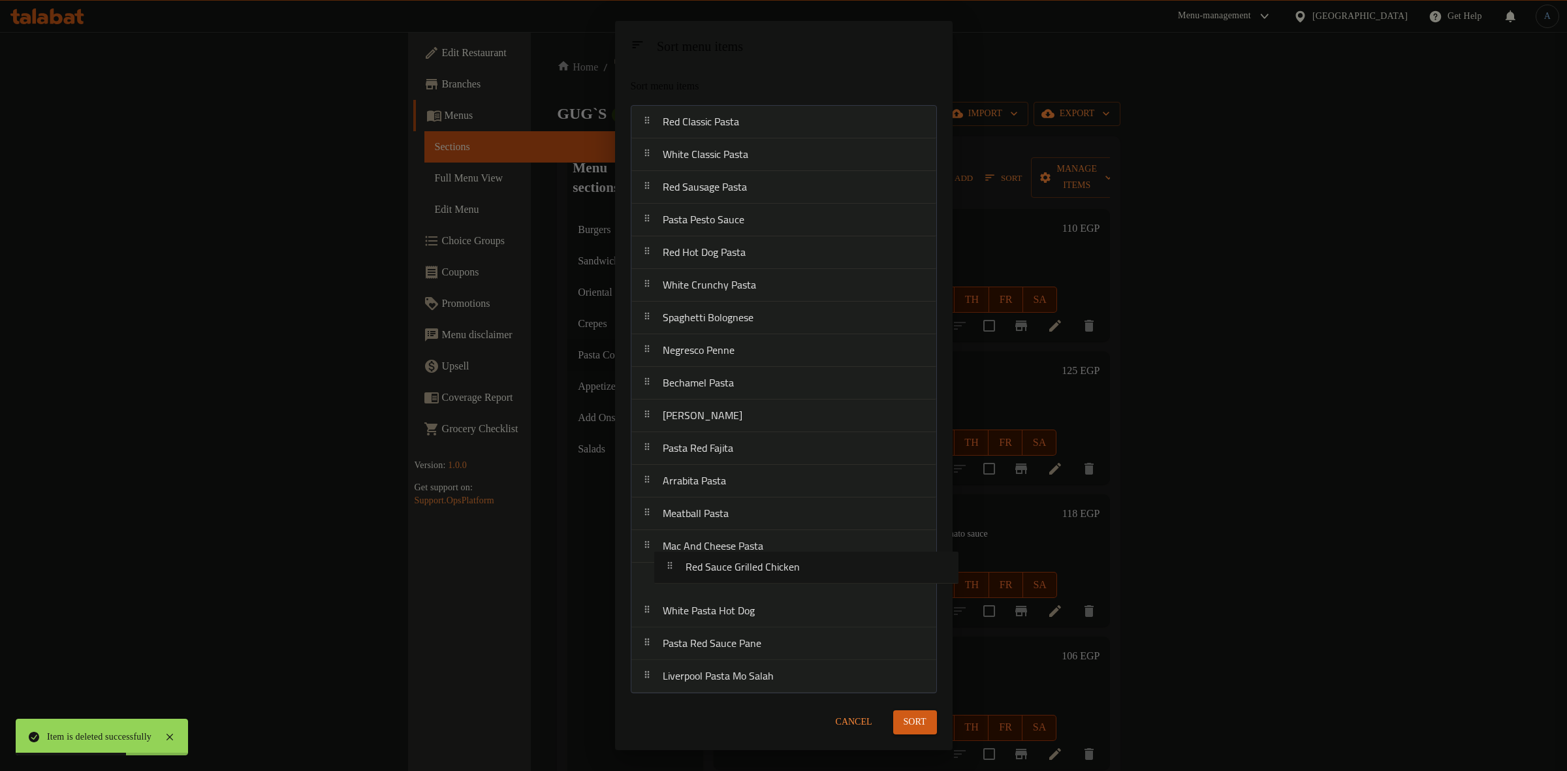
drag, startPoint x: 782, startPoint y: 618, endPoint x: 804, endPoint y: 573, distance: 49.9
click at [804, 573] on nav "Red Classic Pasta White Classic Pasta Red Sausage Pasta Pasta Pesto Sauce Red H…" at bounding box center [784, 399] width 306 height 588
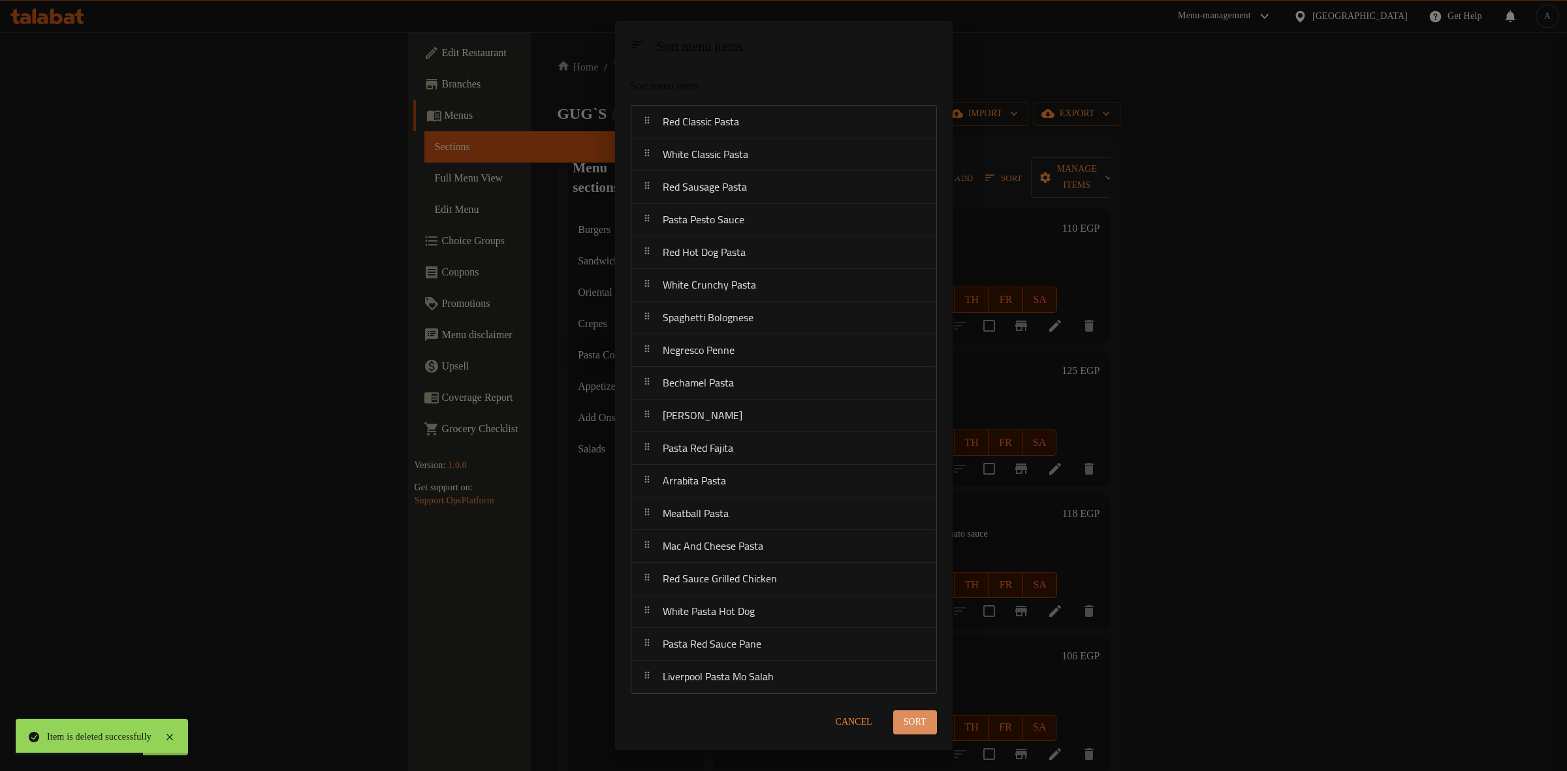
click at [923, 725] on span "Sort" at bounding box center [915, 722] width 23 height 16
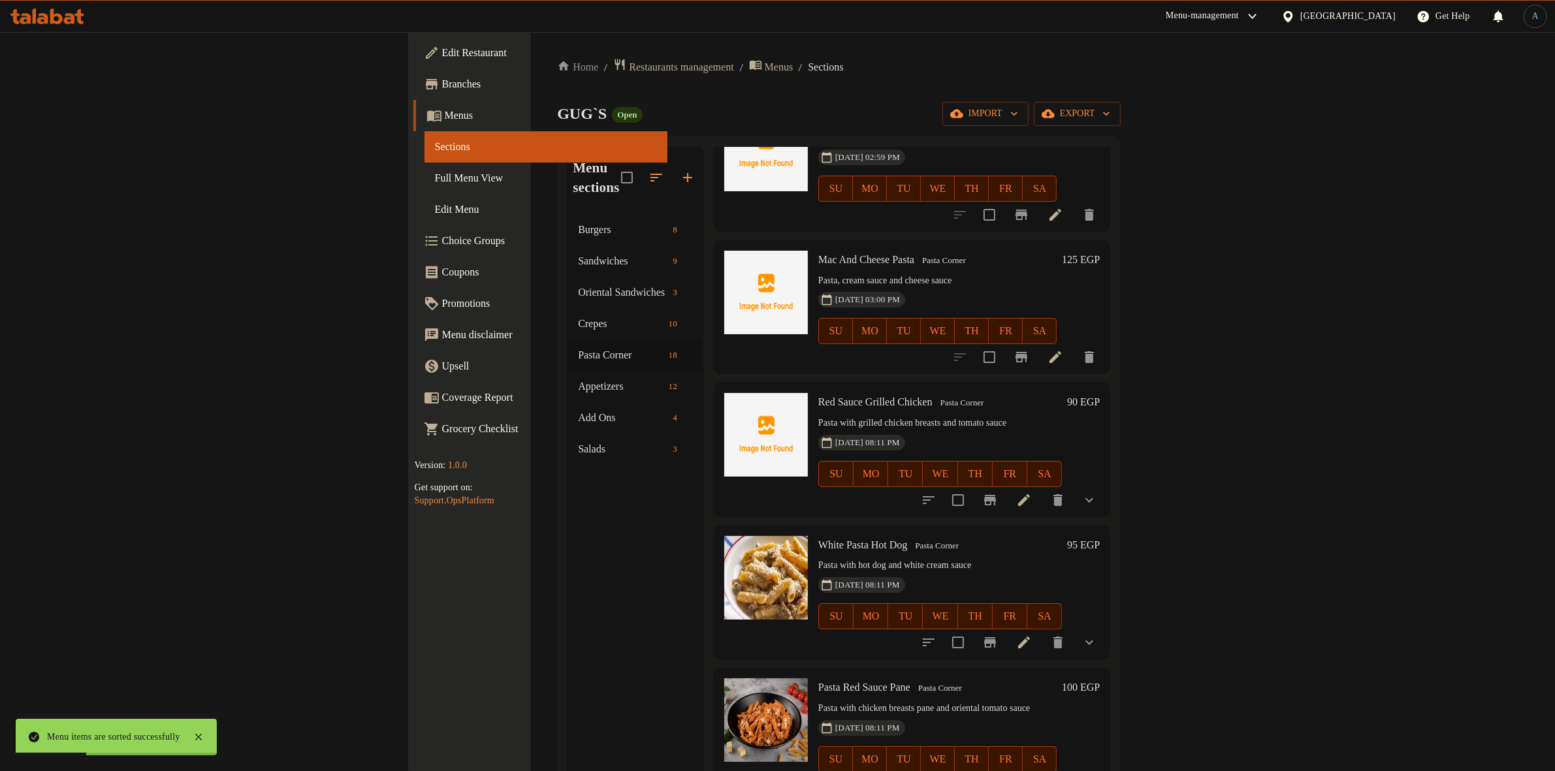
scroll to position [1827, 0]
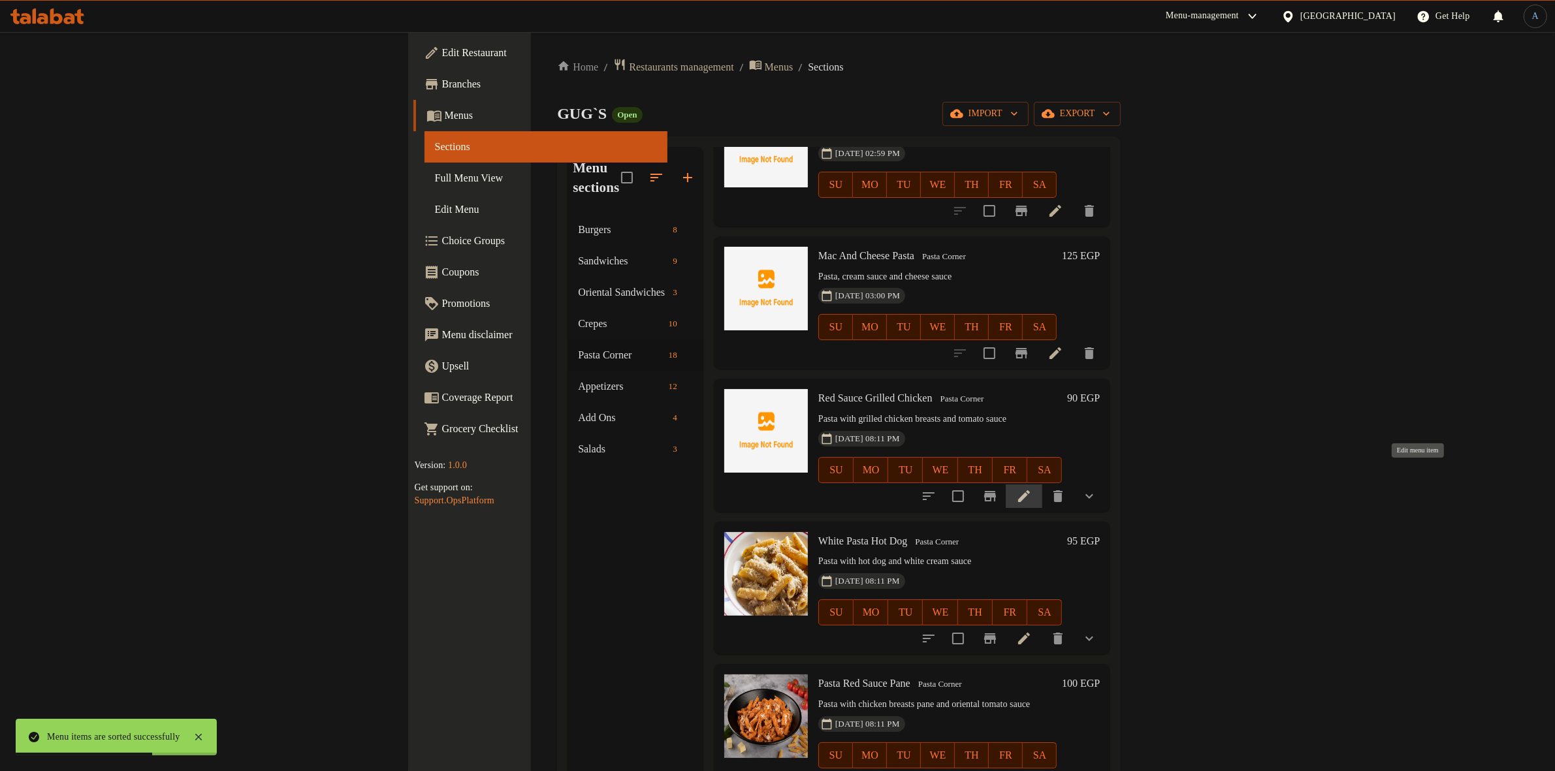
click at [1032, 488] on icon at bounding box center [1024, 496] width 16 height 16
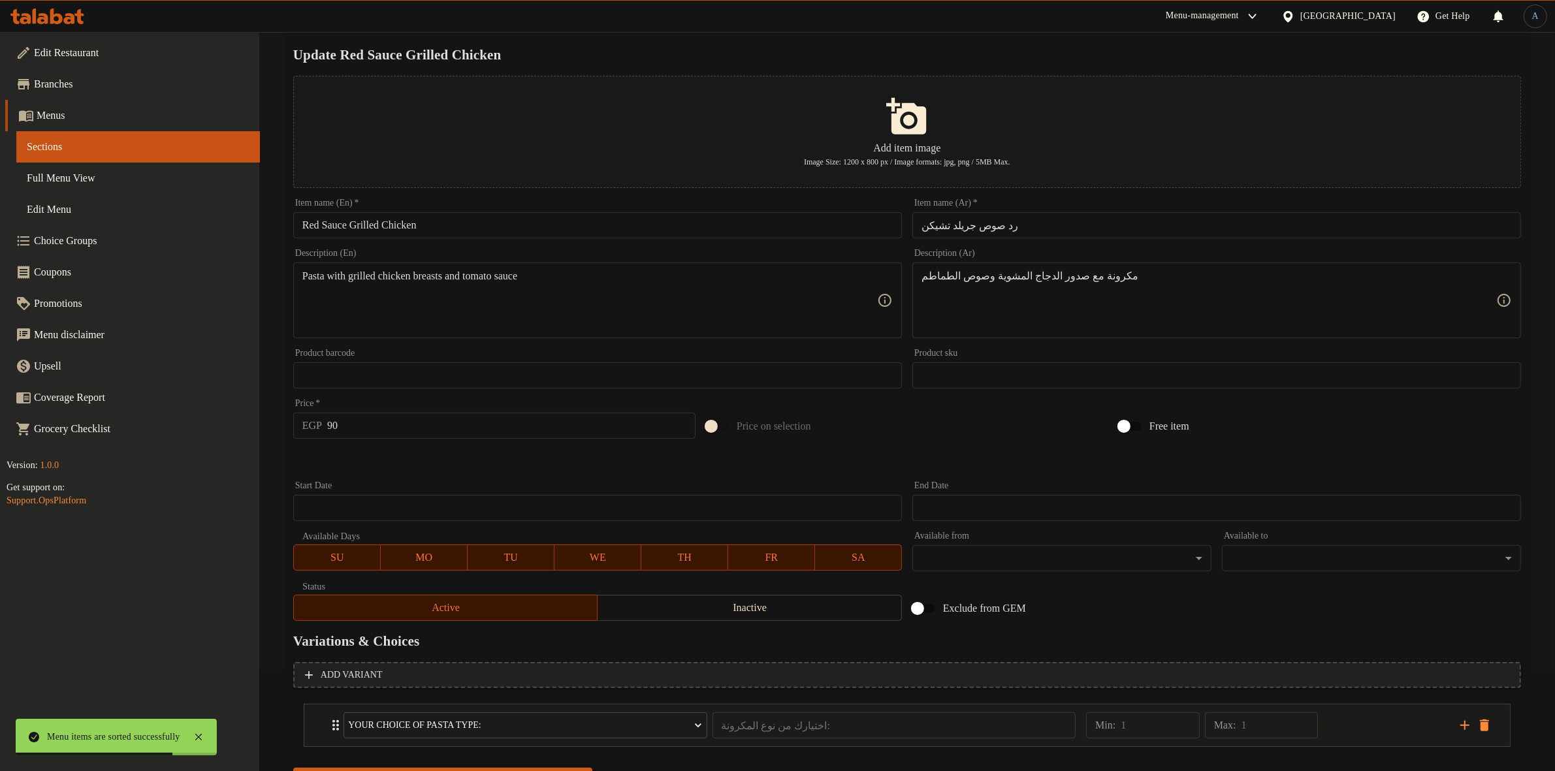
scroll to position [166, 0]
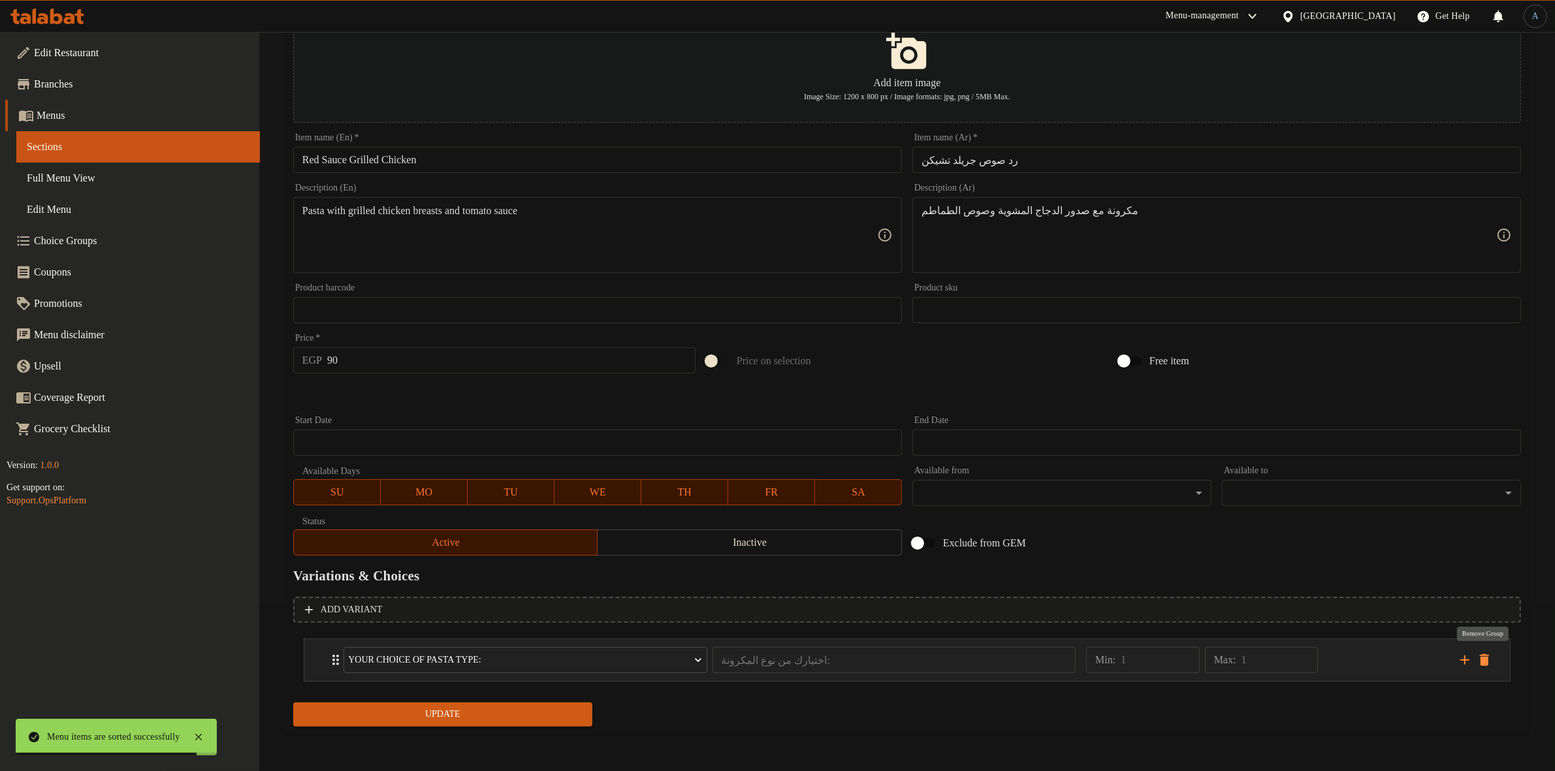
click at [1481, 661] on icon "delete" at bounding box center [1484, 660] width 9 height 12
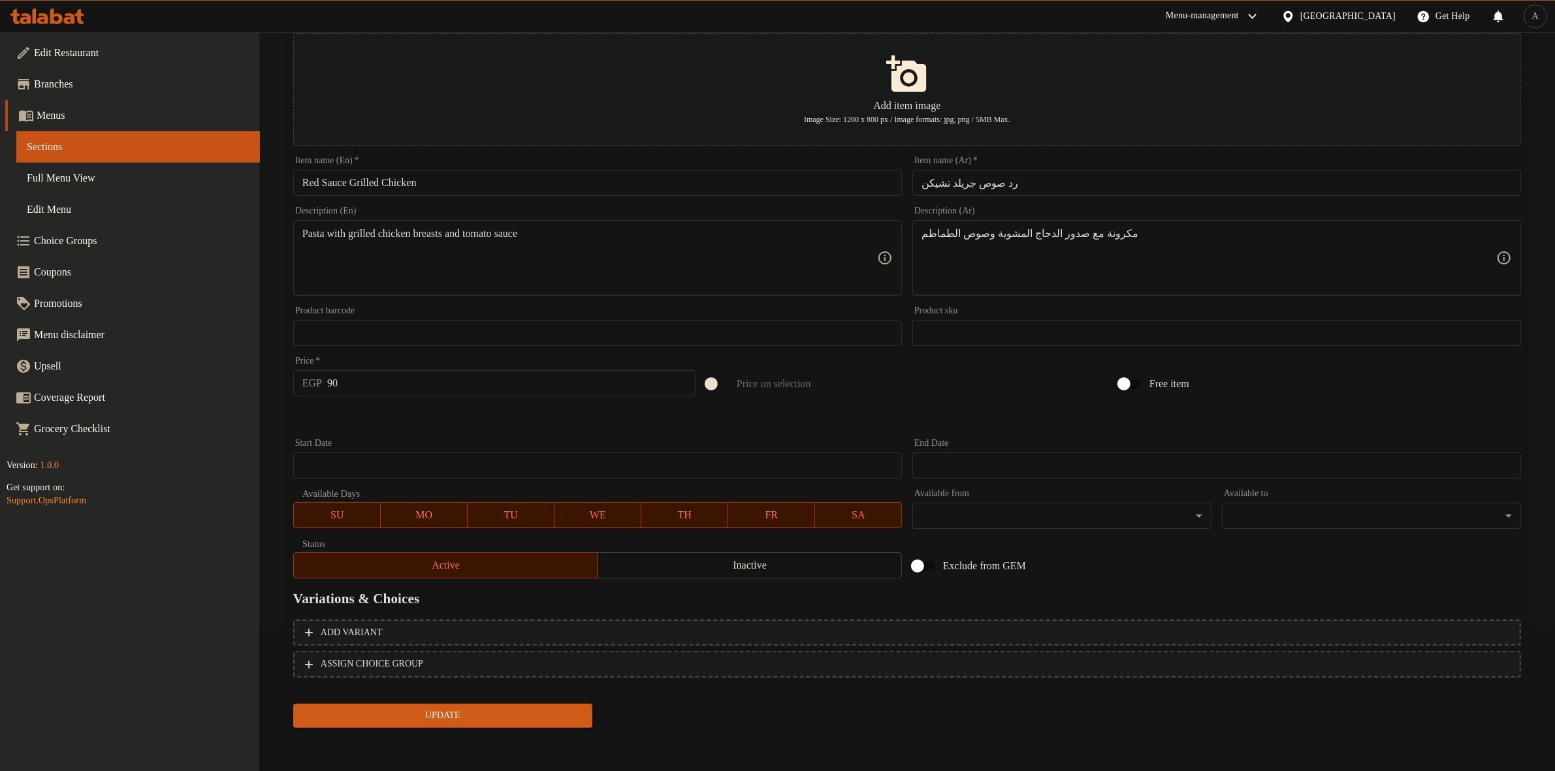
click at [1111, 207] on div "Description (Ar) مكرونة مع صدور الدجاج المشوية وصوص الطماطم Description (Ar)" at bounding box center [1216, 250] width 609 height 89
click at [1097, 190] on input "رد صوص جريلد تشيكن" at bounding box center [1216, 183] width 609 height 26
paste input "استا رد جريلد اتش"
click at [926, 181] on input "باستا رد جريلد اتشكن" at bounding box center [1216, 183] width 609 height 26
type input "باستا رد جريلد اتشكن"
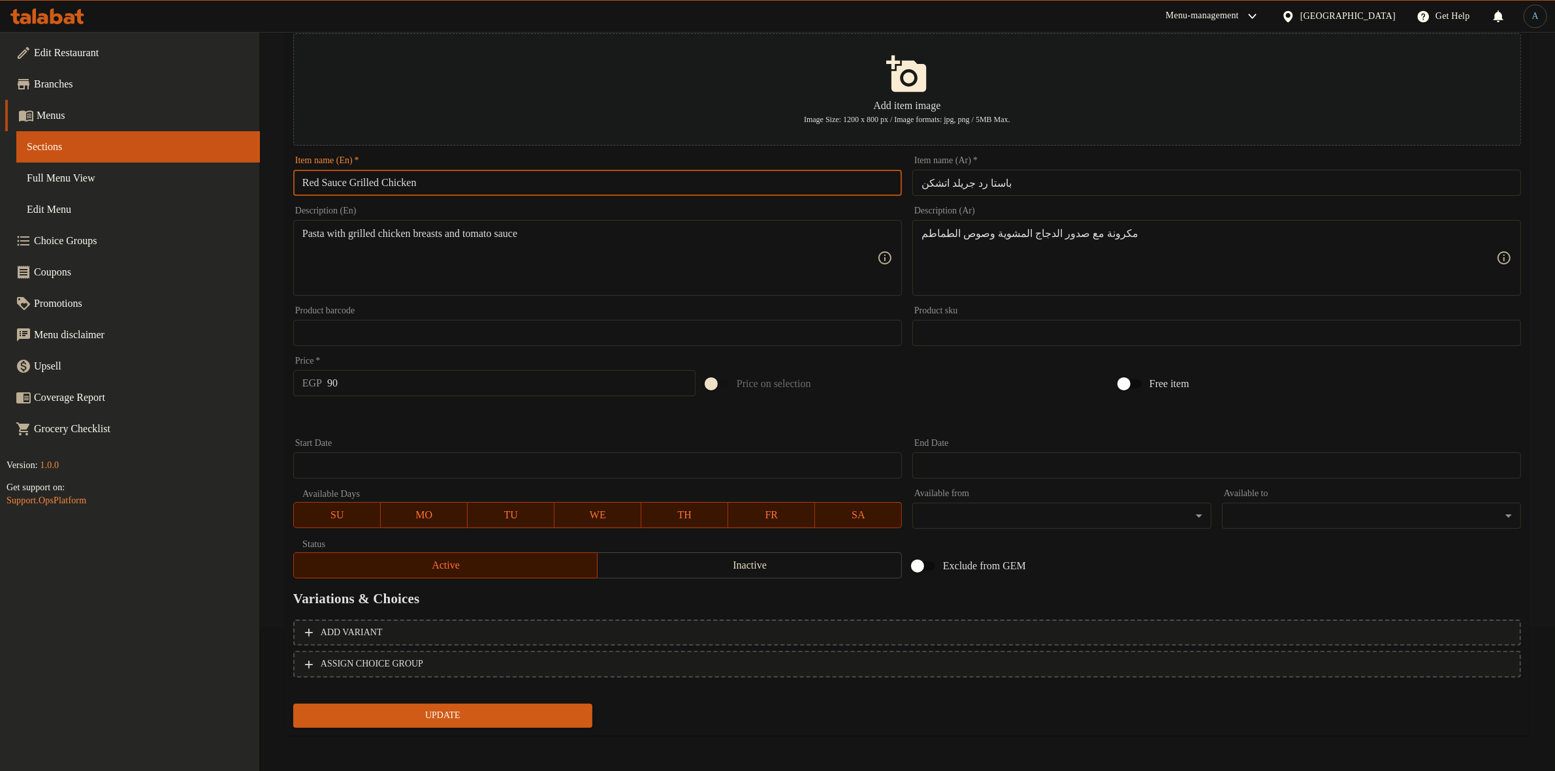
drag, startPoint x: 389, startPoint y: 184, endPoint x: 245, endPoint y: 184, distance: 144.3
click at [245, 184] on div "Edit Restaurant Branches Menus Sections Full Menu View Edit Menu Choice Groups …" at bounding box center [777, 330] width 1555 height 884
paste input "Grilled Pasta"
click at [346, 183] on input "Red Grilled Pasta Chicken" at bounding box center [597, 183] width 609 height 26
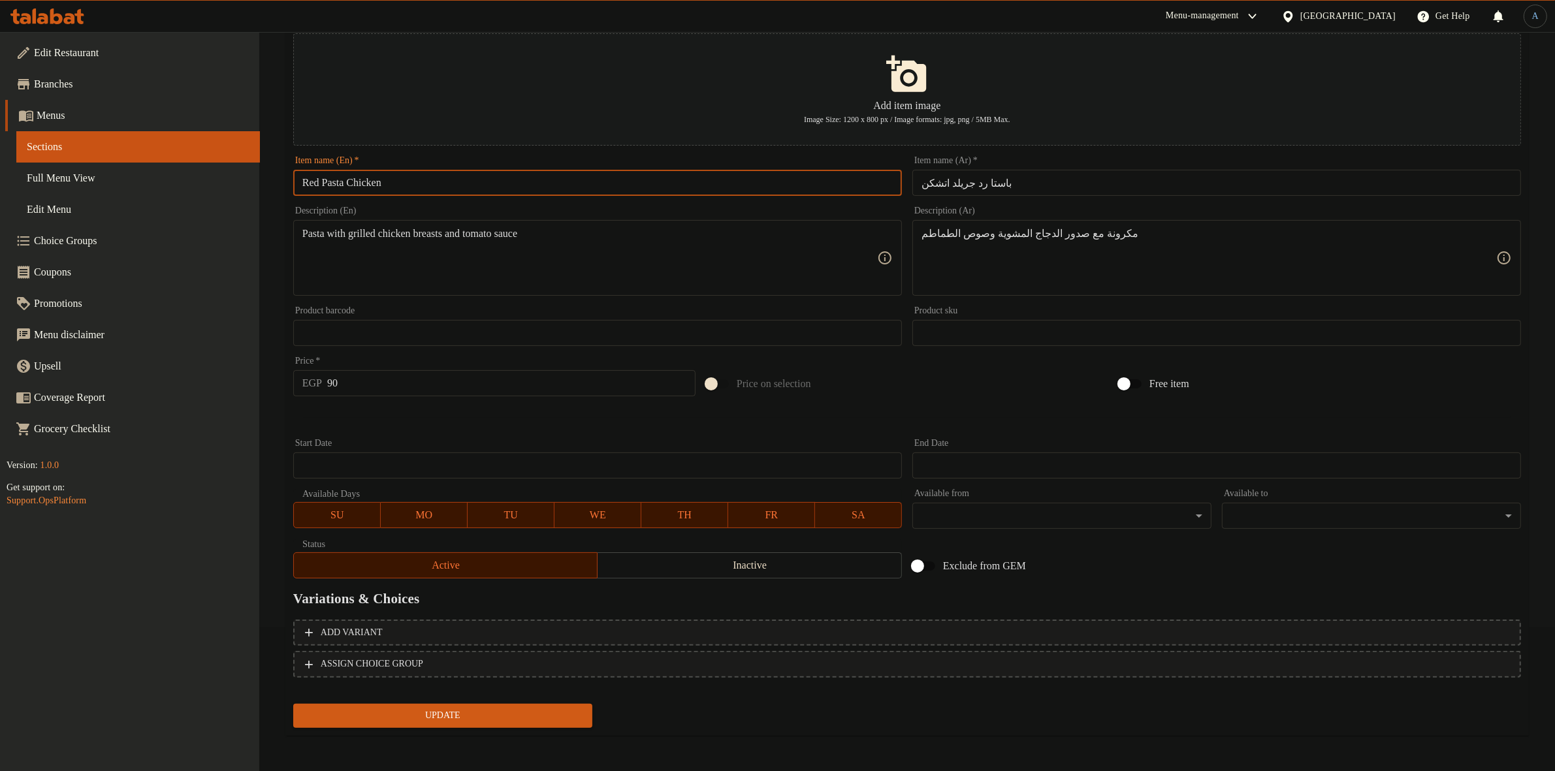
click at [353, 183] on input "Red Pasta Chicken" at bounding box center [597, 183] width 609 height 26
paste input "Grilled"
click at [467, 191] on input "Red Pasta Grilled Chicken" at bounding box center [597, 183] width 609 height 26
type input "Red Pasta Grilled Chicken"
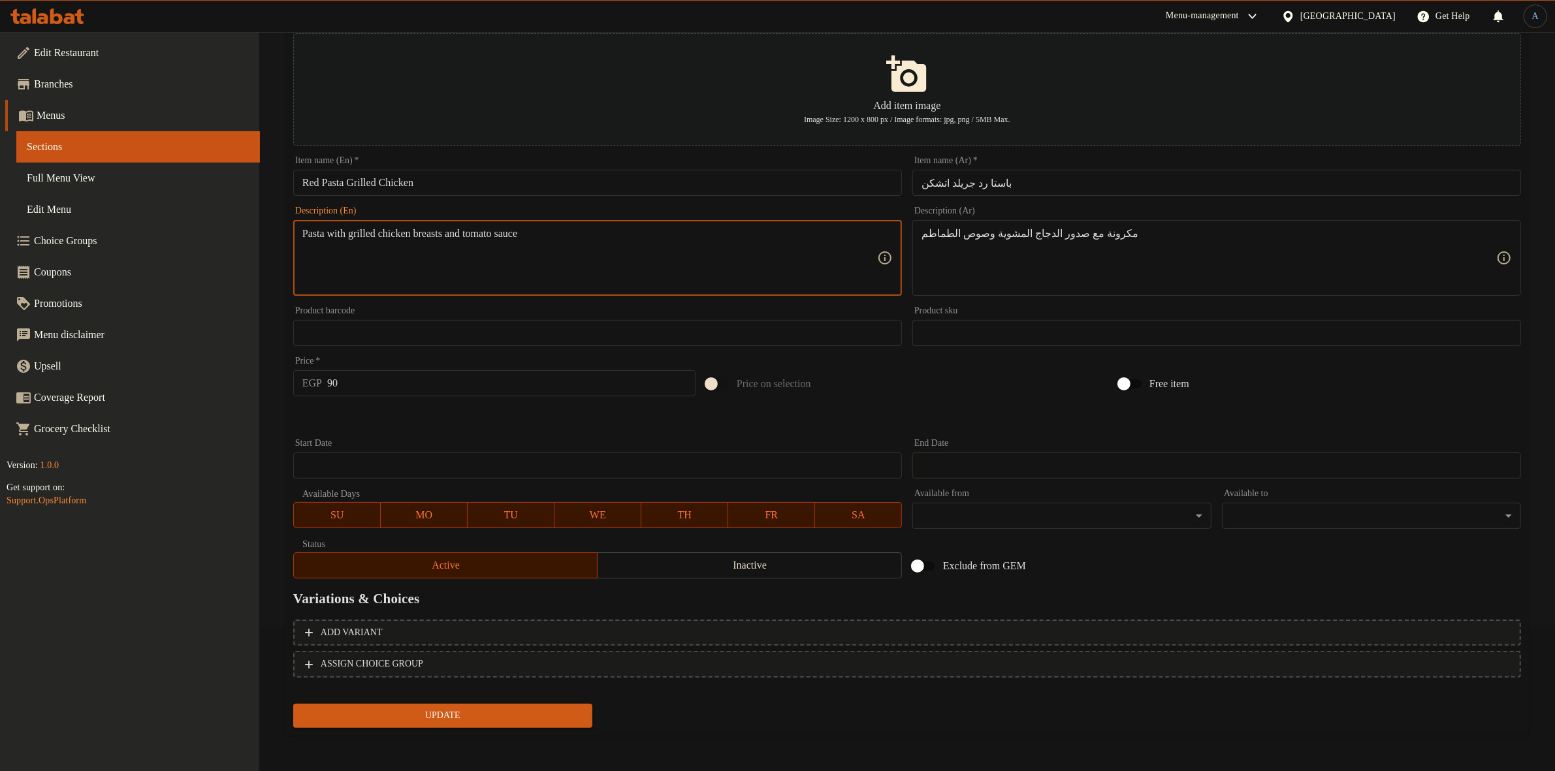
click at [388, 380] on input "90" at bounding box center [511, 383] width 368 height 26
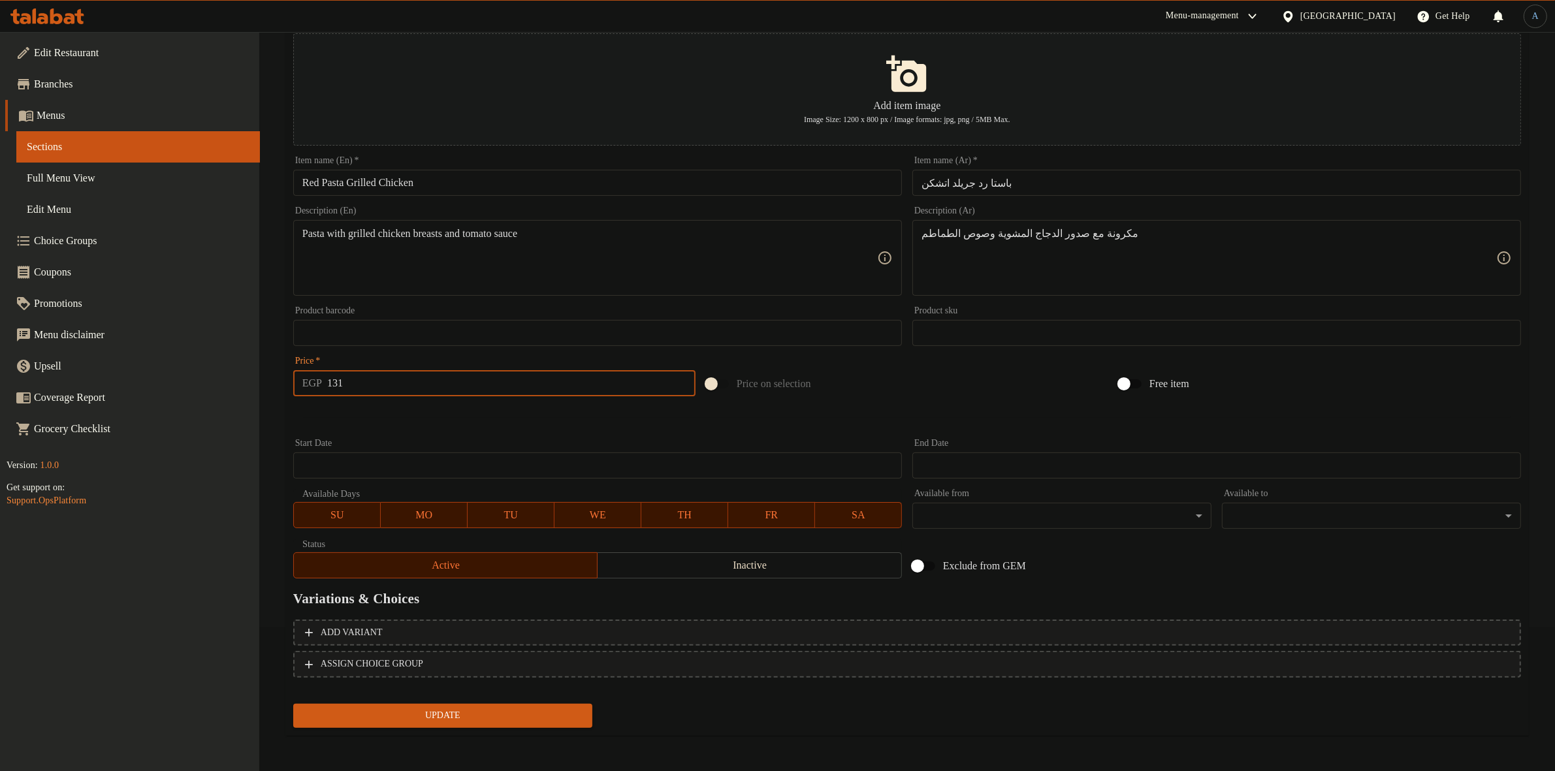
type input "131"
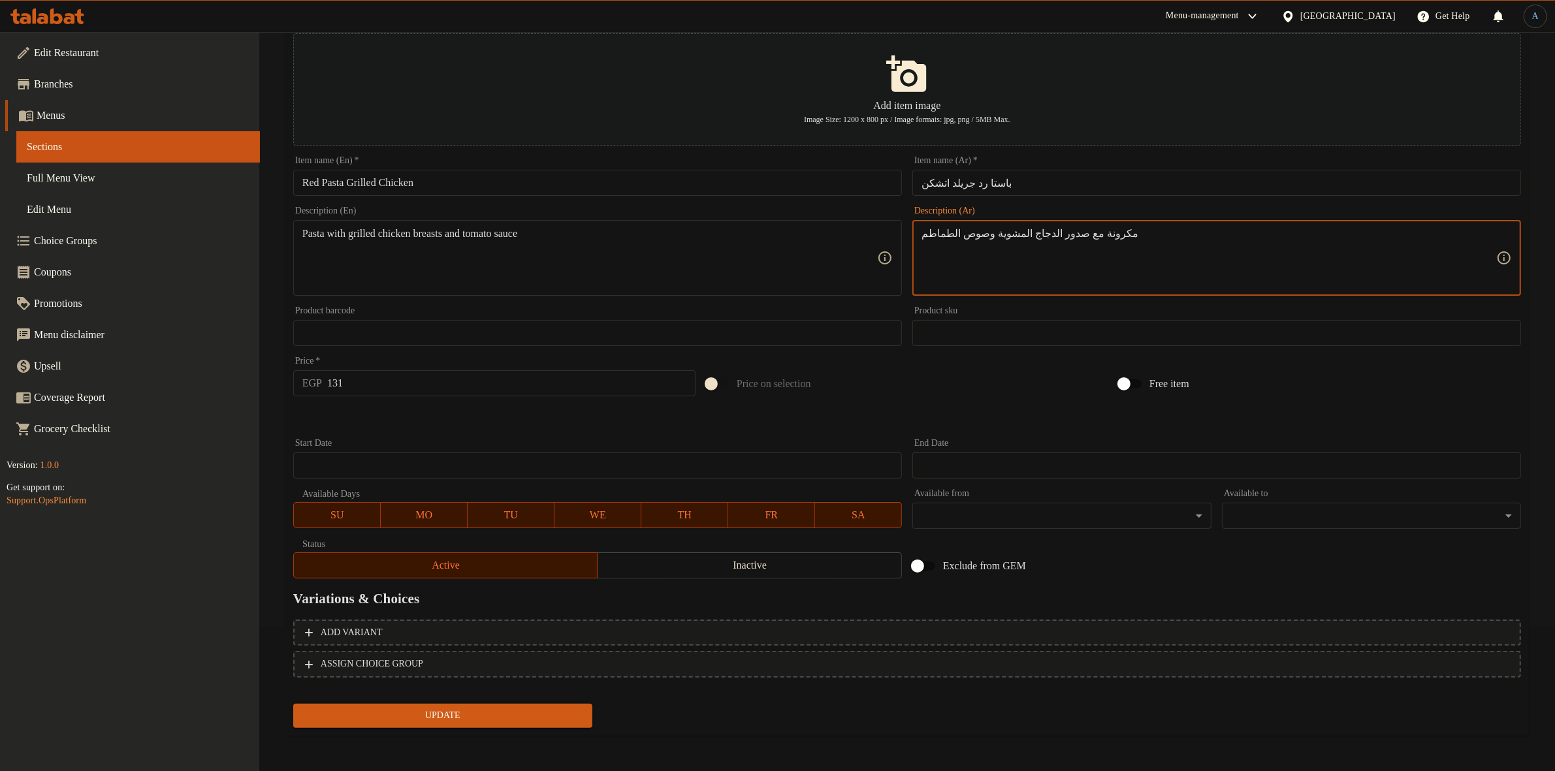
paste textarea "ه + صدور دجاج المشويه +"
type textarea "مكرونه + صدور دجاج المشويه + صوص الطماطم"
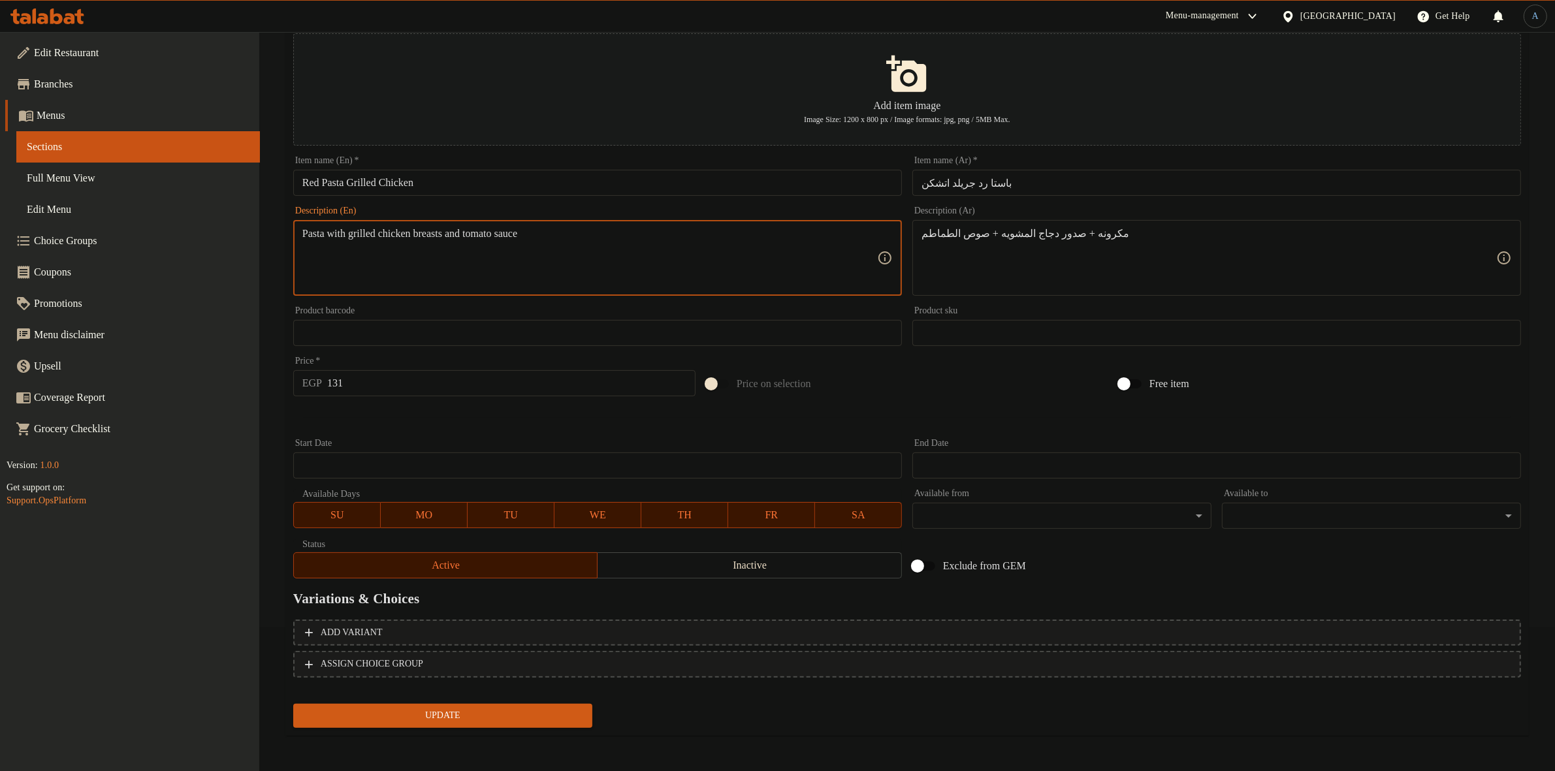
paste textarea "+ grilled chicken breasts + tomato sauce"
click at [338, 229] on textarea "Pasta + grilled chicken breasts + tomato sauce" at bounding box center [589, 258] width 575 height 62
type textarea "Pasta, grilled chicken breasts and tomato sauce"
click at [530, 699] on div "Update" at bounding box center [442, 716] width 309 height 35
click at [539, 712] on span "Update" at bounding box center [443, 716] width 278 height 16
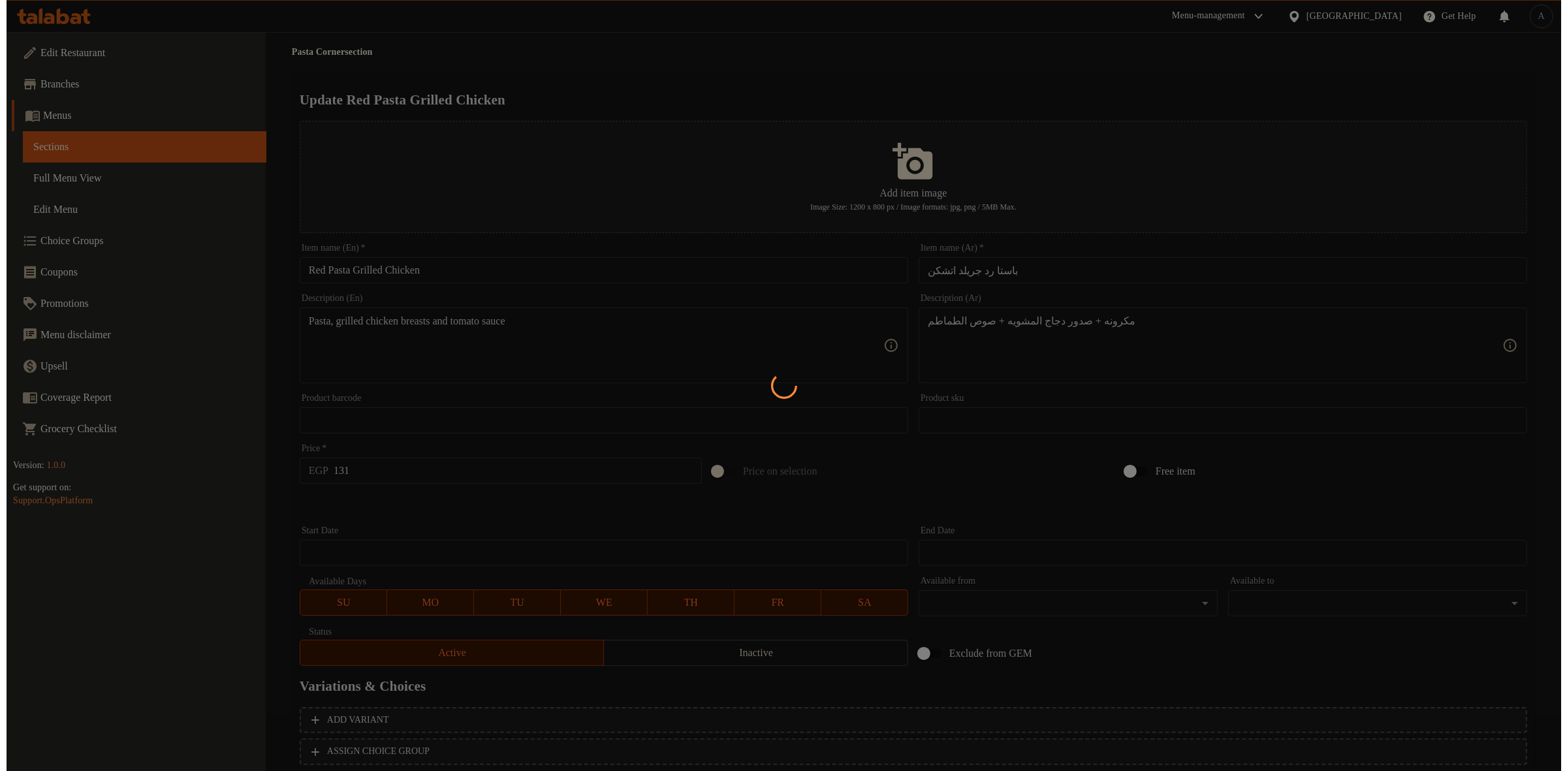
scroll to position [0, 0]
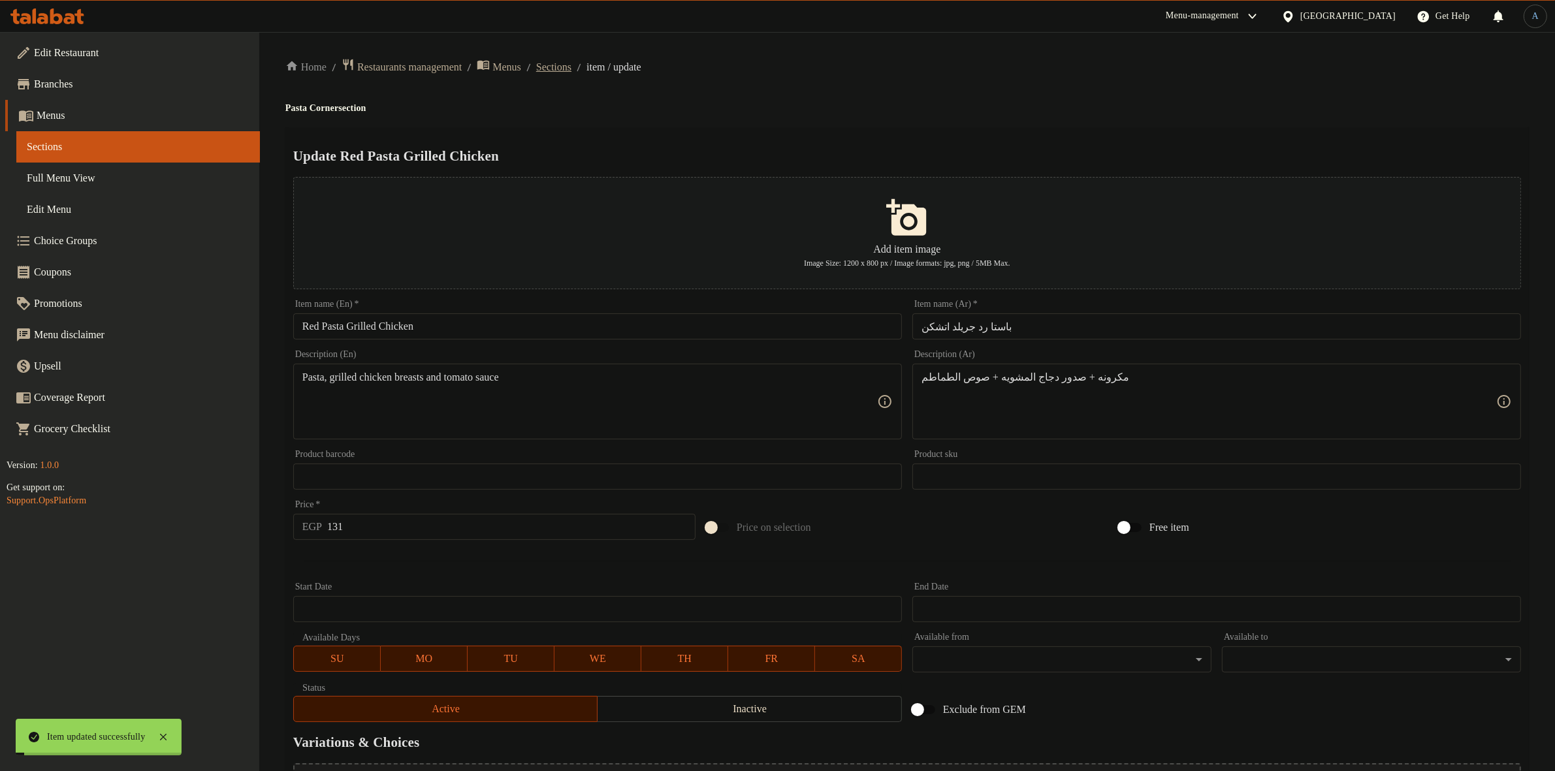
click at [571, 66] on span "Sections" at bounding box center [553, 67] width 35 height 16
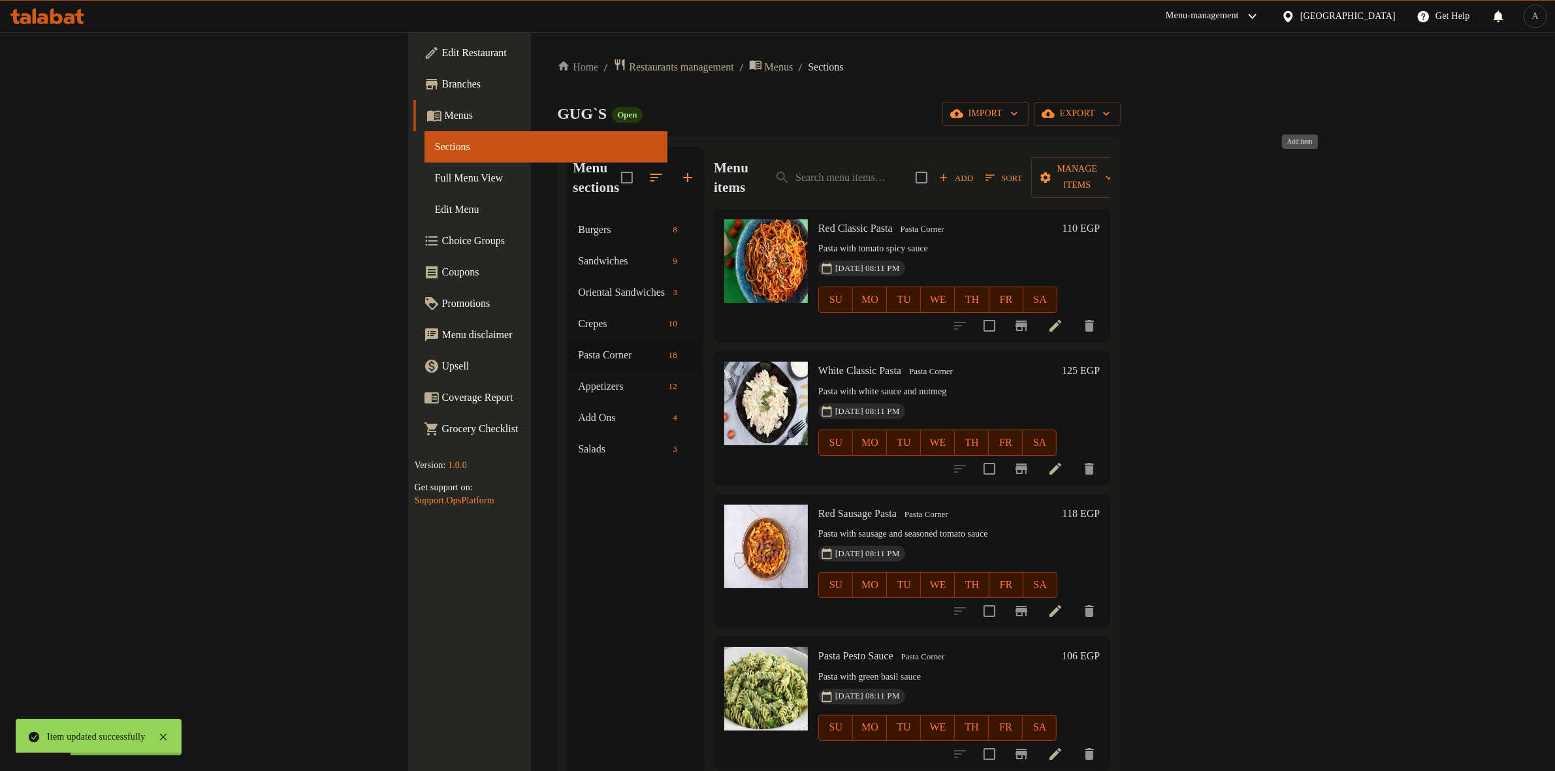
click at [974, 170] on span "Add" at bounding box center [955, 177] width 35 height 15
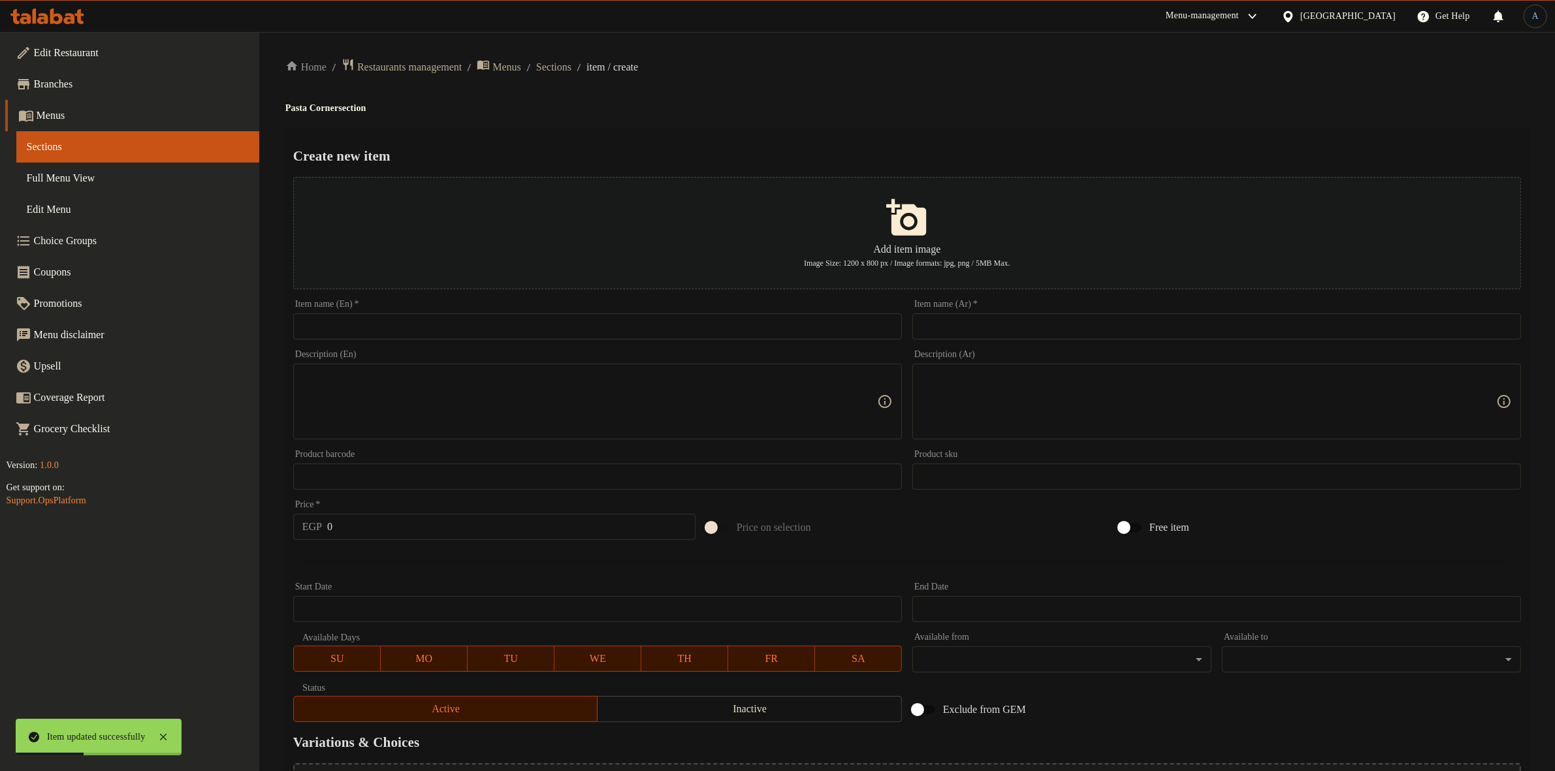
click at [852, 315] on input "text" at bounding box center [597, 326] width 609 height 26
paste input "باستا ماك اندتشیز گرانشی"
type input "باستا ماك اندتشیز گرانشی"
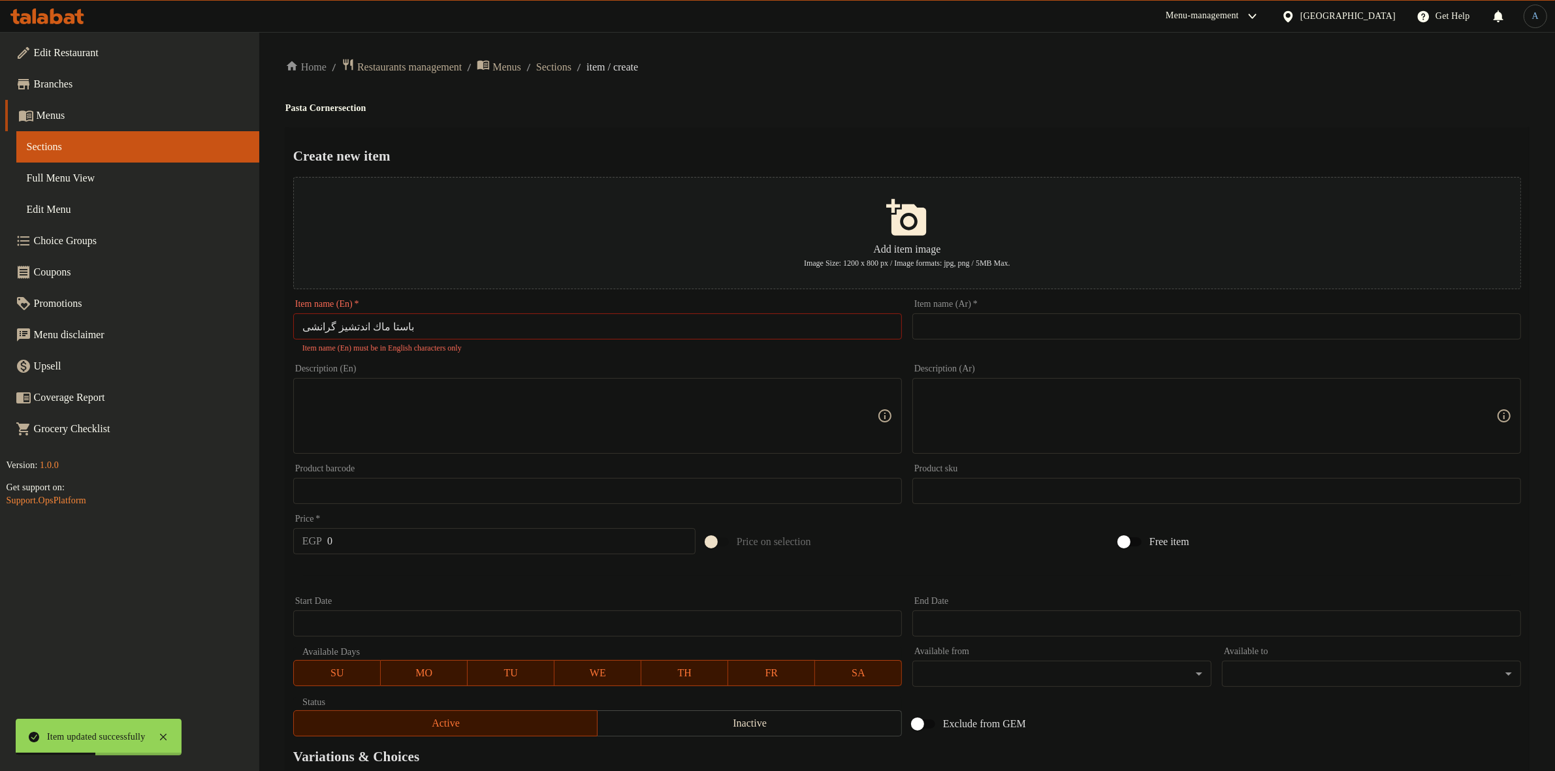
click at [903, 125] on div "Home / Restaurants management / Menus / Sections / item / create Pasta Corner s…" at bounding box center [906, 481] width 1243 height 846
click at [977, 328] on input "text" at bounding box center [1216, 326] width 609 height 26
paste input "باستا ماك اندتشیز گرانشی"
click at [1017, 69] on ol "Home / Restaurants management / Menus / Sections / item / create" at bounding box center [906, 67] width 1243 height 18
click at [943, 326] on input "باستا ماك اندتشیز گرانشی" at bounding box center [1216, 326] width 609 height 26
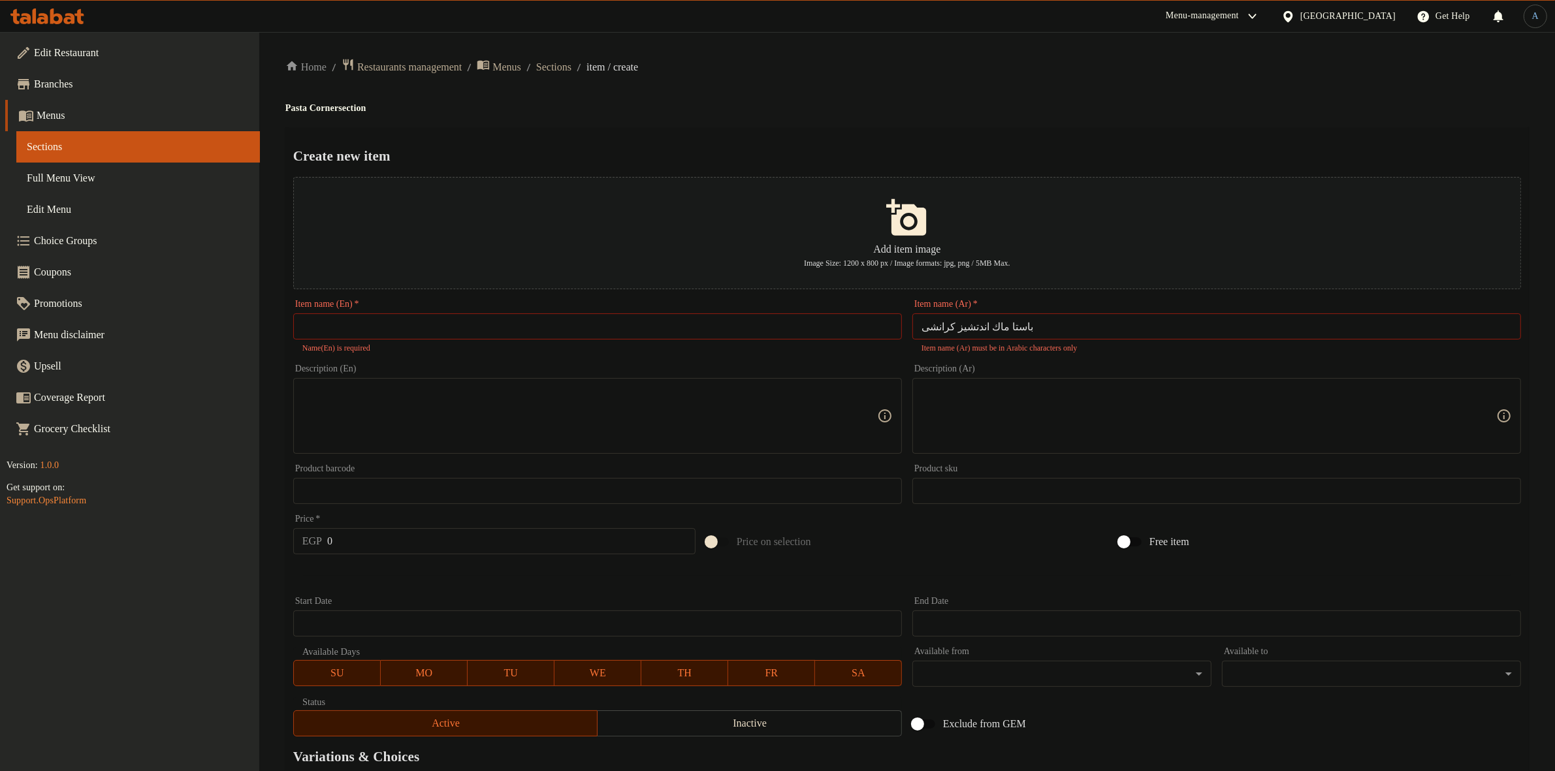
click at [921, 134] on div "Create new item Add item image Image Size: 1200 x 800 px / Image formats: jpg, …" at bounding box center [906, 510] width 1243 height 767
click at [1035, 324] on input "باستا ماك اندتشیز كرانشی" at bounding box center [1216, 326] width 609 height 26
click at [976, 328] on input "باستا ماك اندتشیز كرانشی" at bounding box center [1216, 326] width 609 height 26
click at [958, 336] on input "باستا ماك اندتشیز كرانشی" at bounding box center [1216, 326] width 609 height 26
click at [967, 330] on input "باستا ماك اندتشیز كرانشی" at bounding box center [1216, 326] width 609 height 26
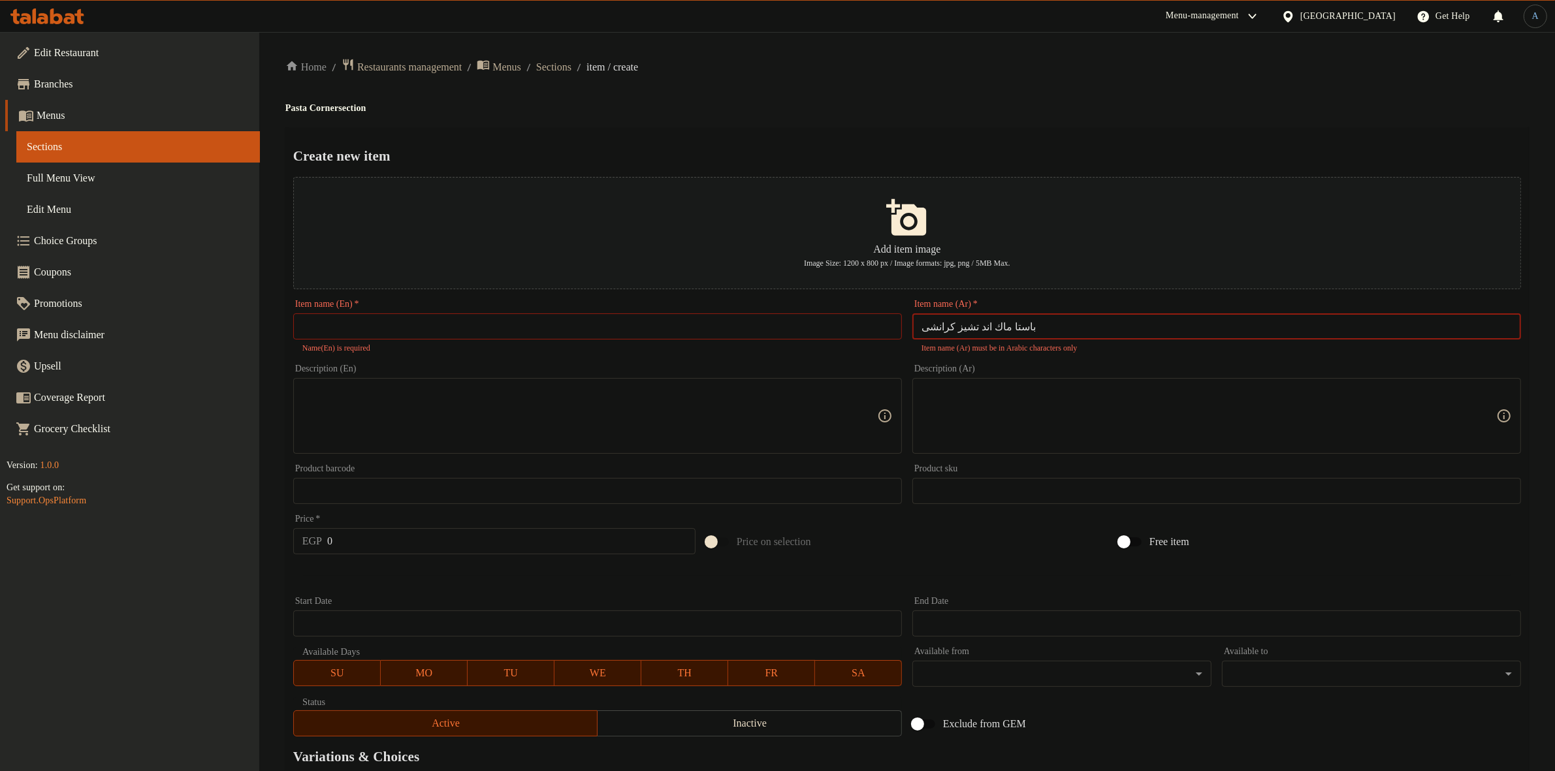
click at [1035, 322] on input "باستا ماك اند تشیز كرانشی" at bounding box center [1216, 326] width 609 height 26
click at [1042, 65] on ol "Home / Restaurants management / Menus / Sections / item / create" at bounding box center [906, 67] width 1243 height 18
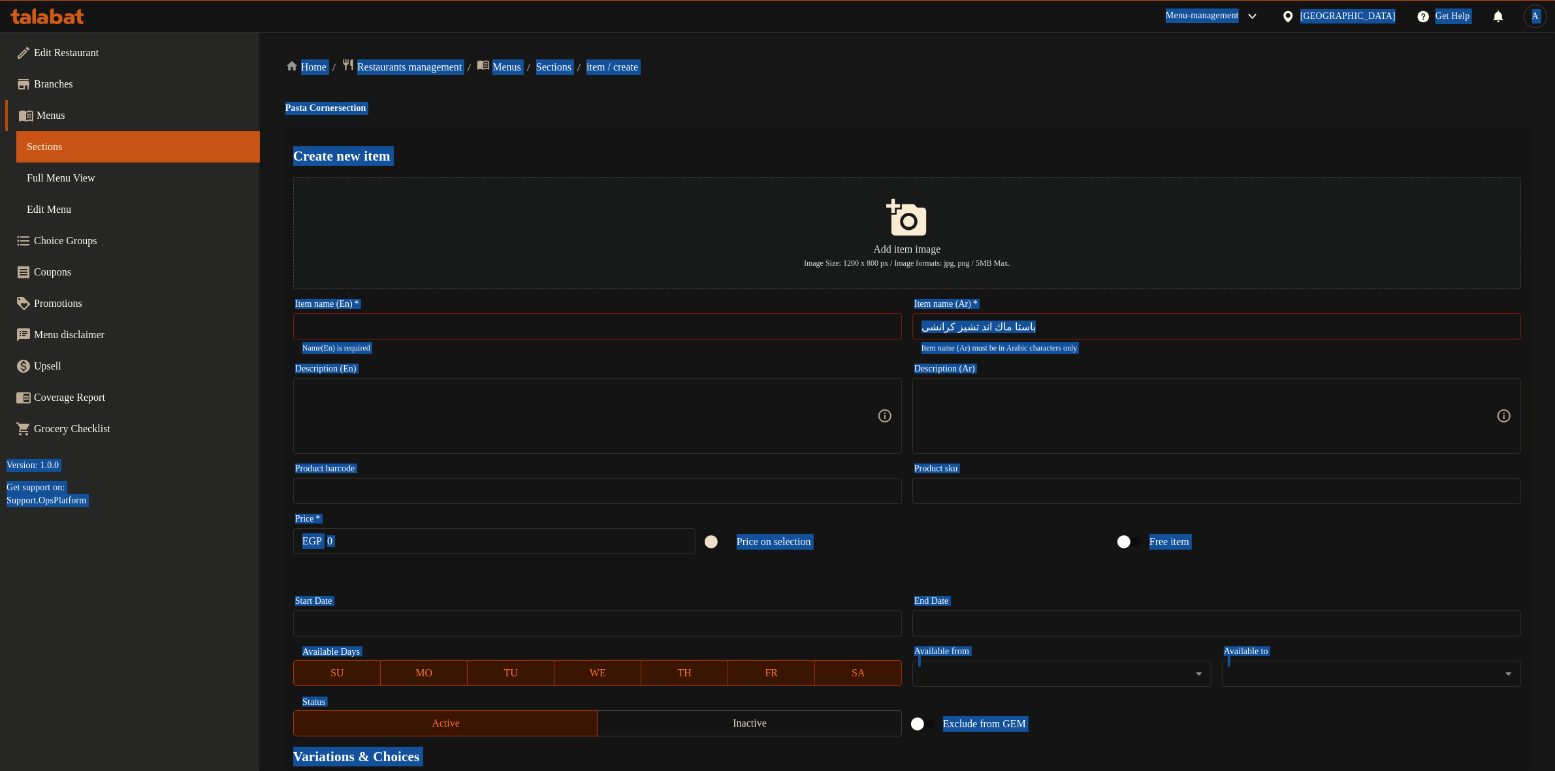
click at [1059, 178] on button "Add item image Image Size: 1200 x 800 px / Image formats: jpg, png / 5MB Max." at bounding box center [906, 233] width 1227 height 112
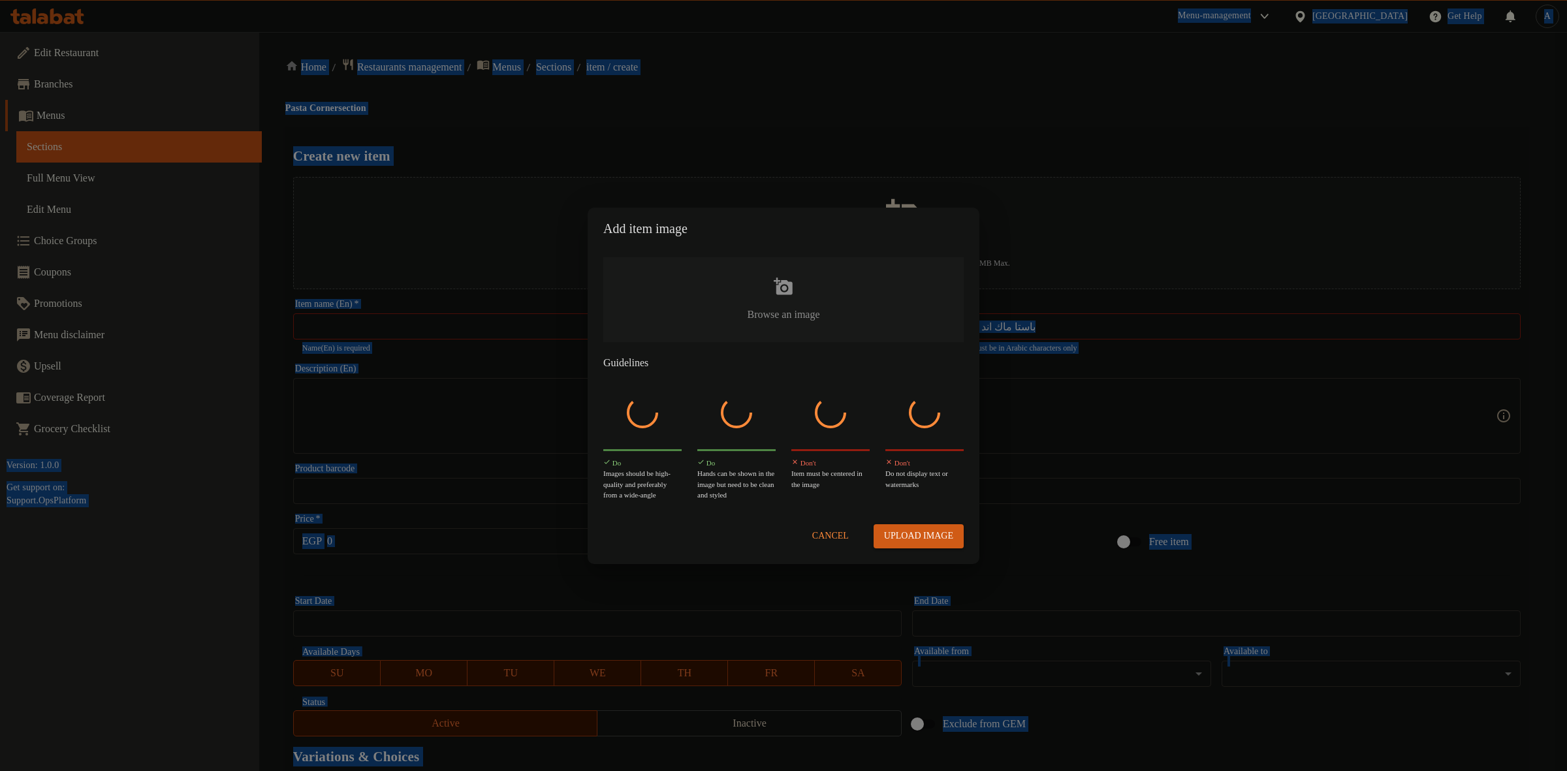
click at [1024, 95] on div "Add item image Browse an image Guidelines Do Images should be high-quality and …" at bounding box center [783, 385] width 1567 height 771
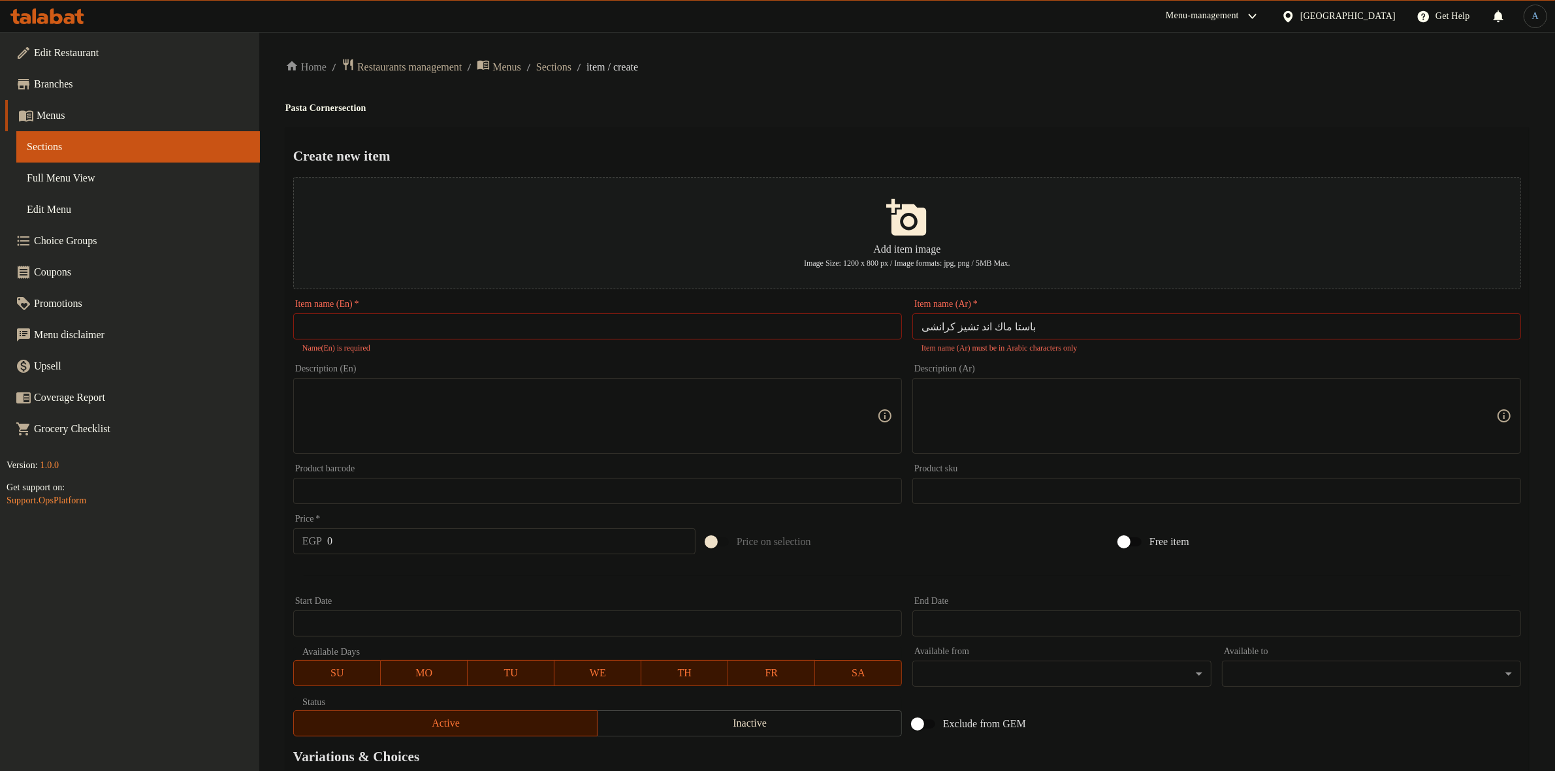
click at [985, 49] on div "Home / Restaurants management / Menus / Sections / item / create Pasta Corner s…" at bounding box center [906, 481] width 1295 height 898
click at [990, 20] on div "Menu-management Egypt Get Help A" at bounding box center [777, 16] width 1555 height 31
click at [993, 330] on input "باستا ماك اند تشیز كرانشی" at bounding box center [1216, 326] width 609 height 26
paste input "يز كرانشي"
type input "باستا ماك اند تشيز كرانشي"
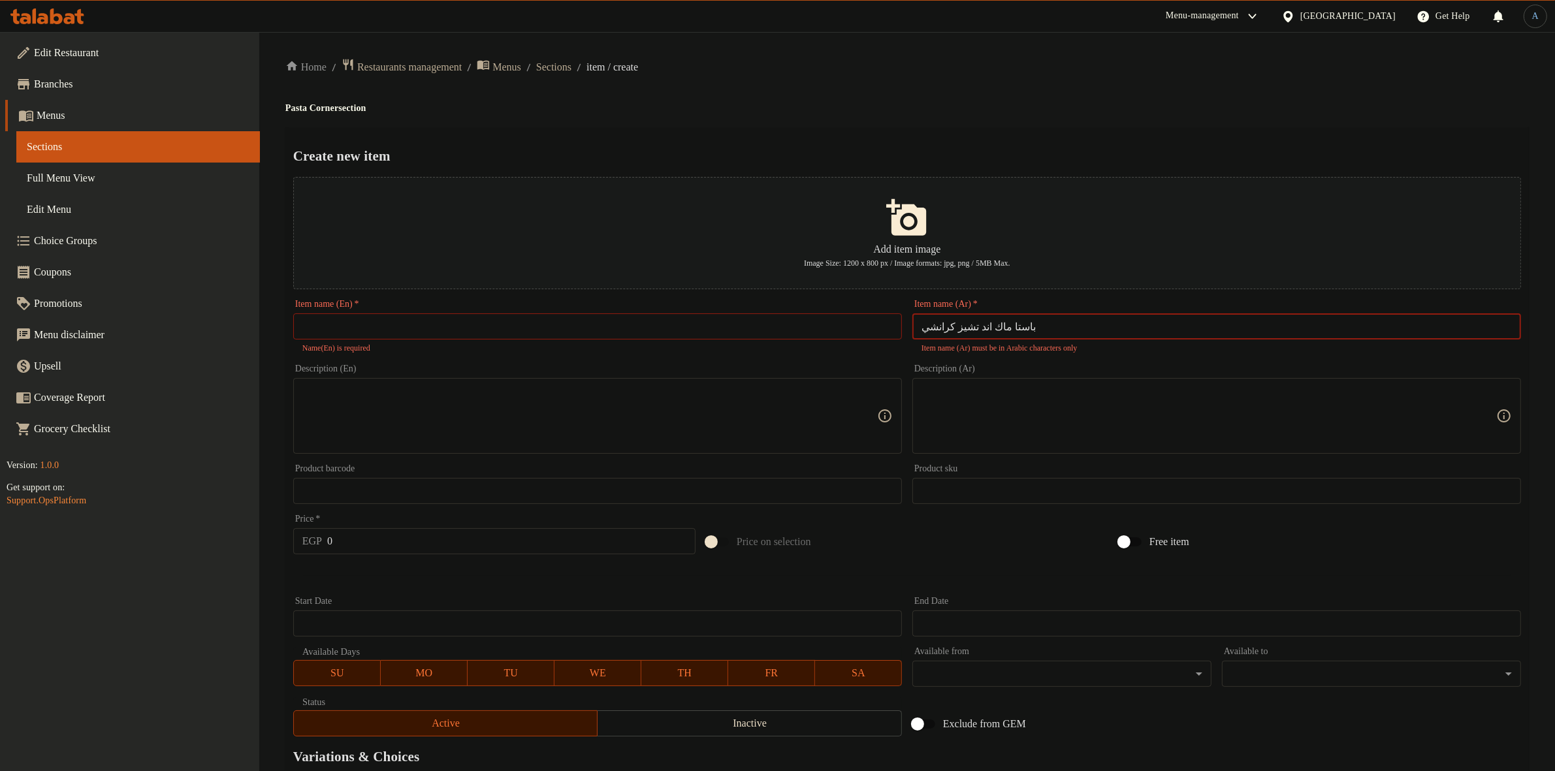
click at [980, 142] on div "Create new item Add item image Image Size: 1200 x 800 px / Image formats: jpg, …" at bounding box center [906, 510] width 1243 height 767
click at [794, 335] on input "text" at bounding box center [597, 326] width 609 height 26
paste input "Crunchy Mac and Cheese Pasta"
type input "Crunchy Mac and Cheese Pasta"
click at [793, 111] on h4 "Pasta Corner section" at bounding box center [906, 108] width 1243 height 13
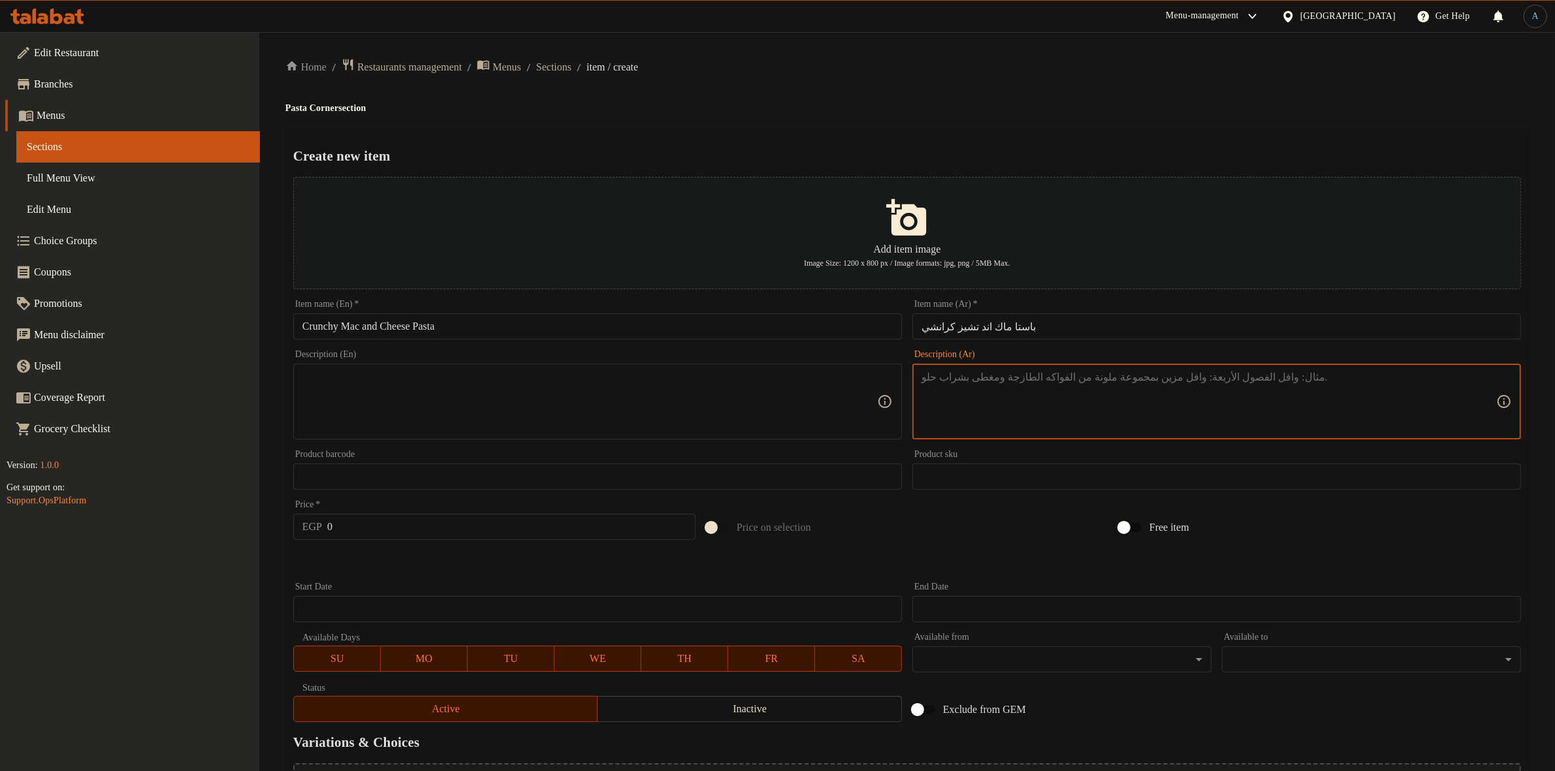
click at [1023, 400] on textarea at bounding box center [1208, 402] width 575 height 62
paste textarea "مكرونه مع صدور الدجاج الكرانشي مع صوص وايت تشيز"
type textarea "مكرونه مع صدور الدجاج الكرانشي مع صوص وايت تشيز"
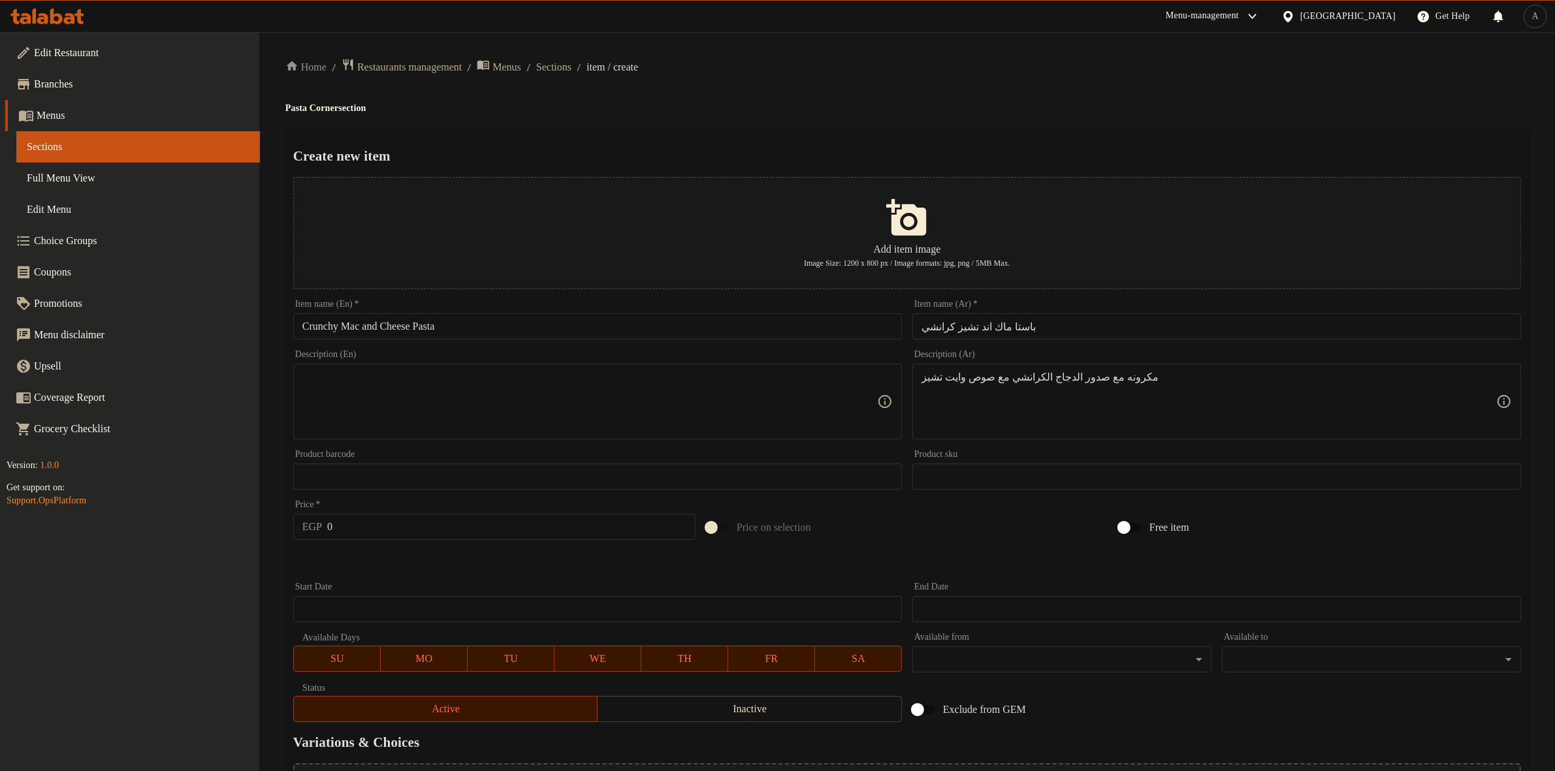
click at [1041, 112] on h4 "Pasta Corner section" at bounding box center [906, 108] width 1243 height 13
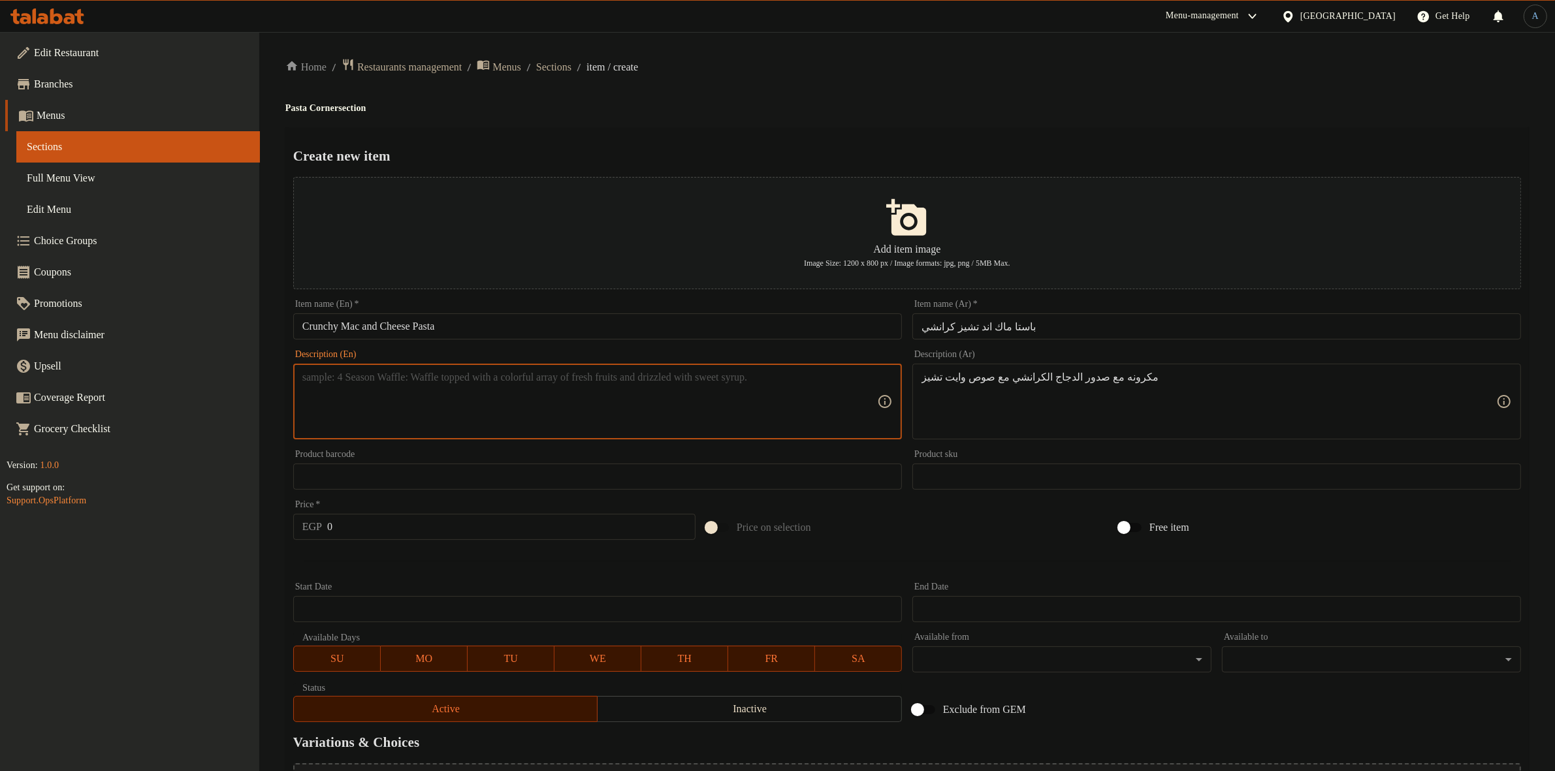
click at [751, 419] on textarea at bounding box center [589, 402] width 575 height 62
paste textarea "Pasta with crunchy chicken breasts with white cheese sauce"
type textarea "Pasta with crunchy chicken breasts with white cheese sauce"
click at [857, 106] on h4 "Pasta Corner section" at bounding box center [906, 108] width 1243 height 13
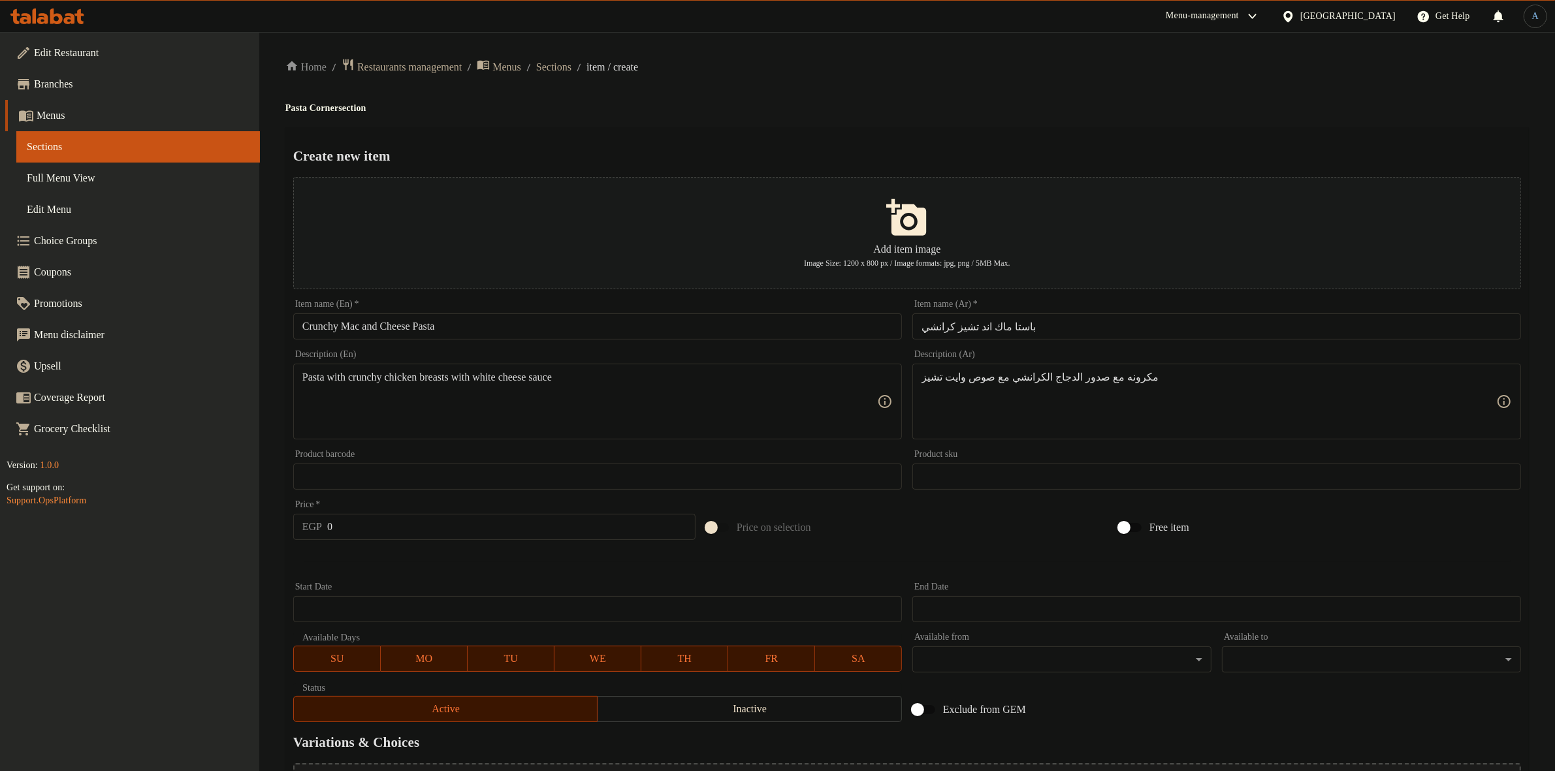
click at [416, 544] on div "Price   * EGP 0 Price *" at bounding box center [494, 520] width 413 height 50
click at [437, 528] on input "0" at bounding box center [511, 527] width 368 height 26
type input "150"
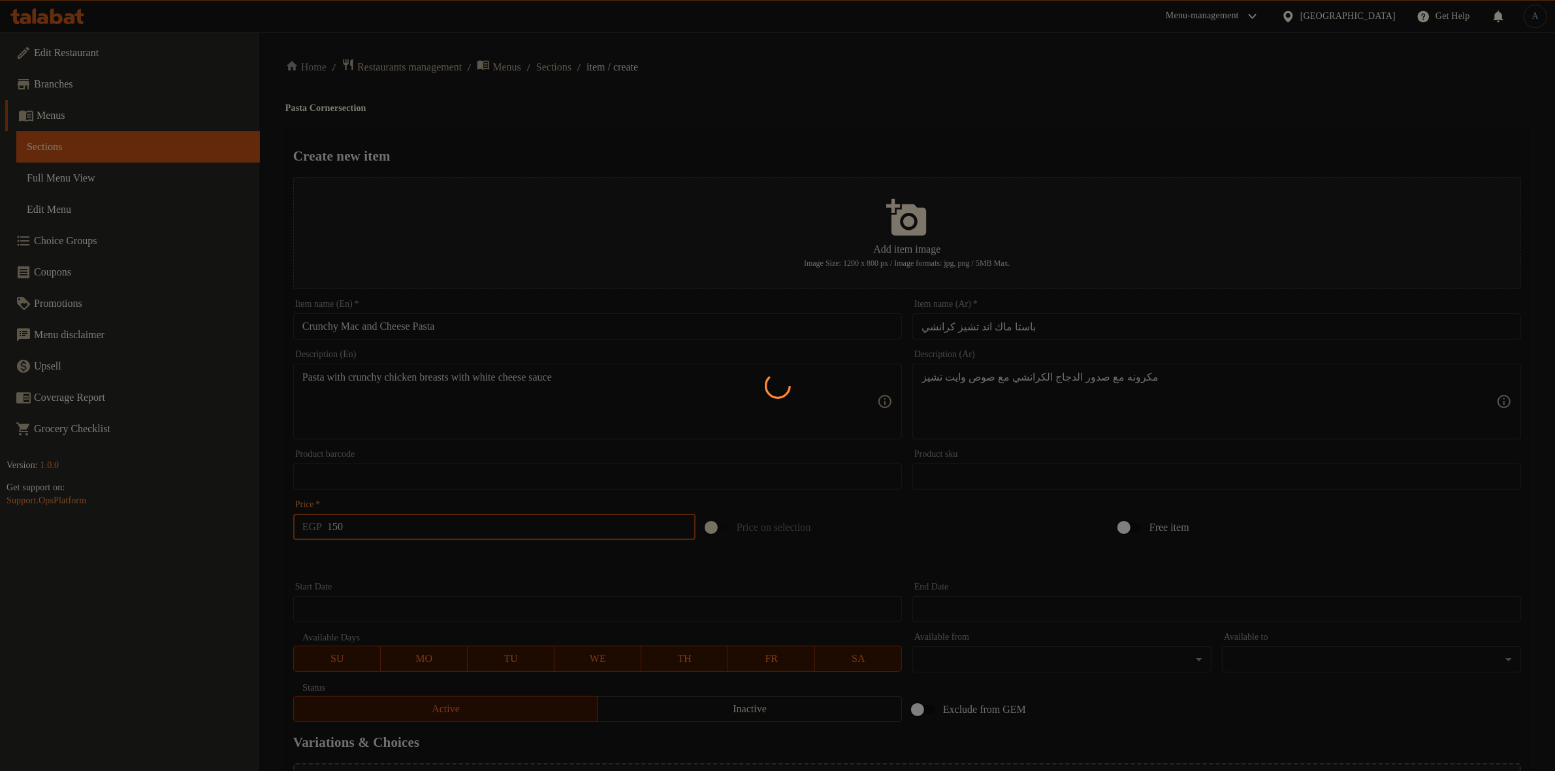
type input "0"
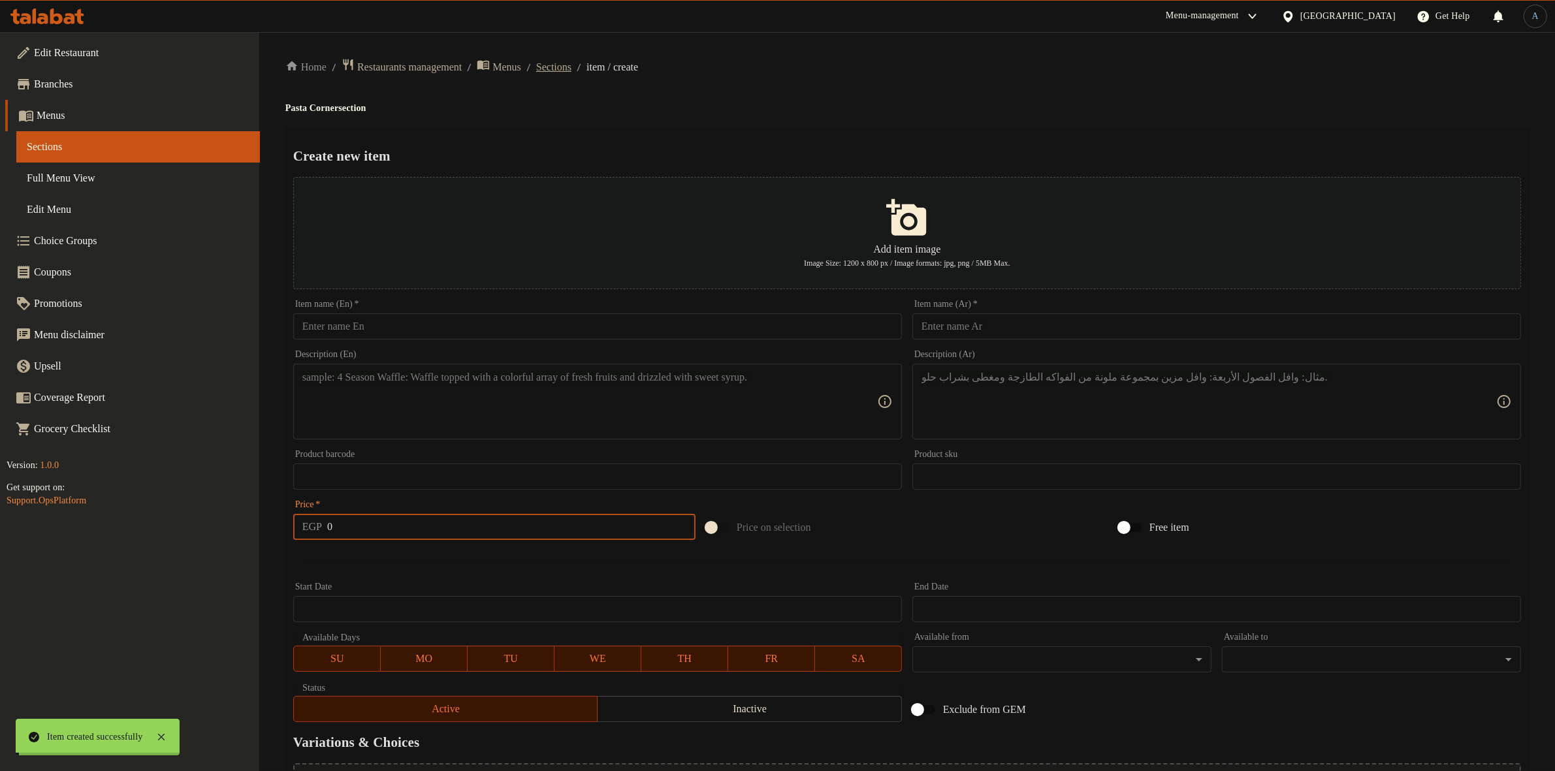
click at [569, 61] on span "Sections" at bounding box center [553, 67] width 35 height 16
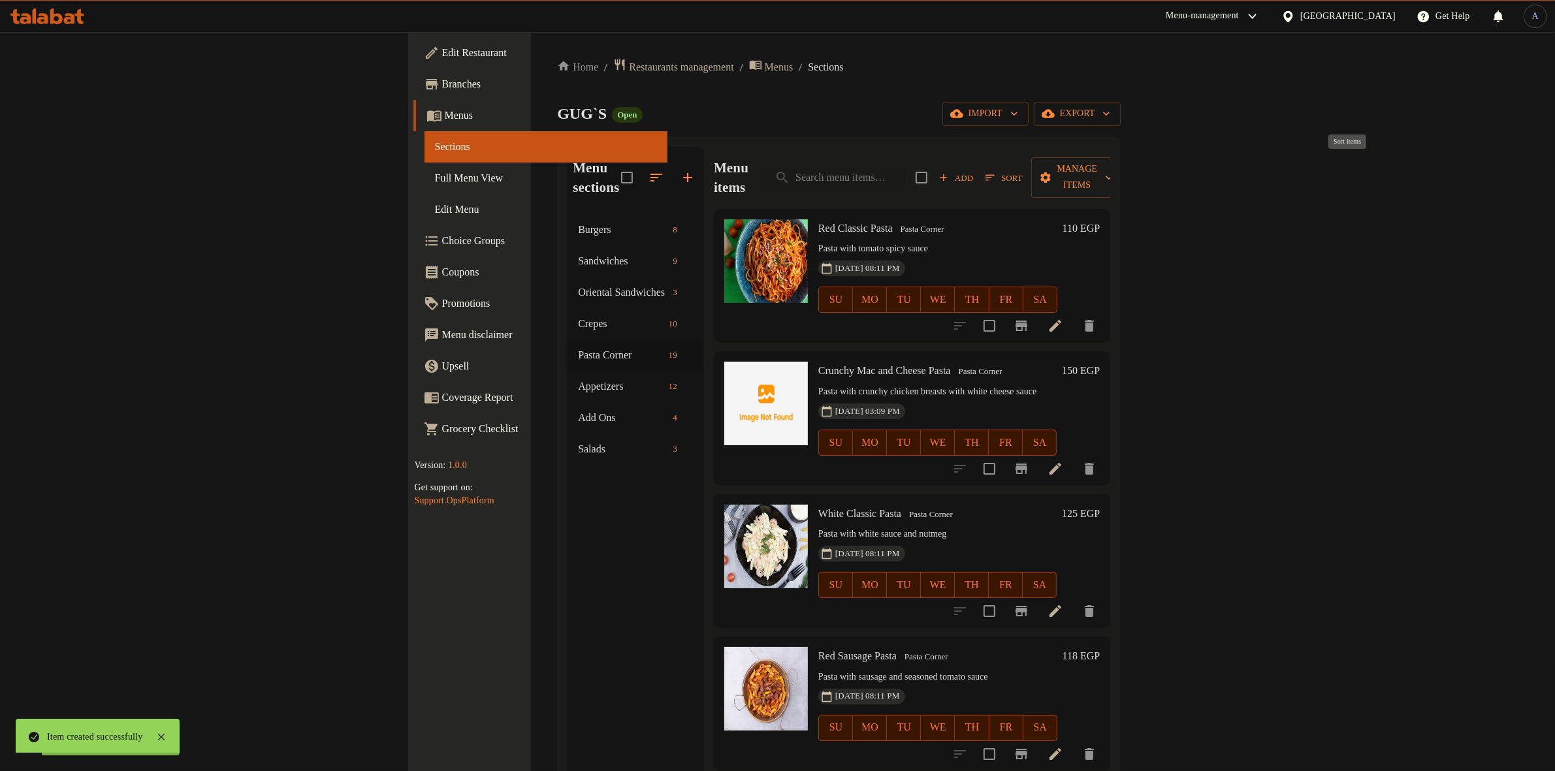
click at [1022, 170] on span "Sort" at bounding box center [1003, 177] width 37 height 15
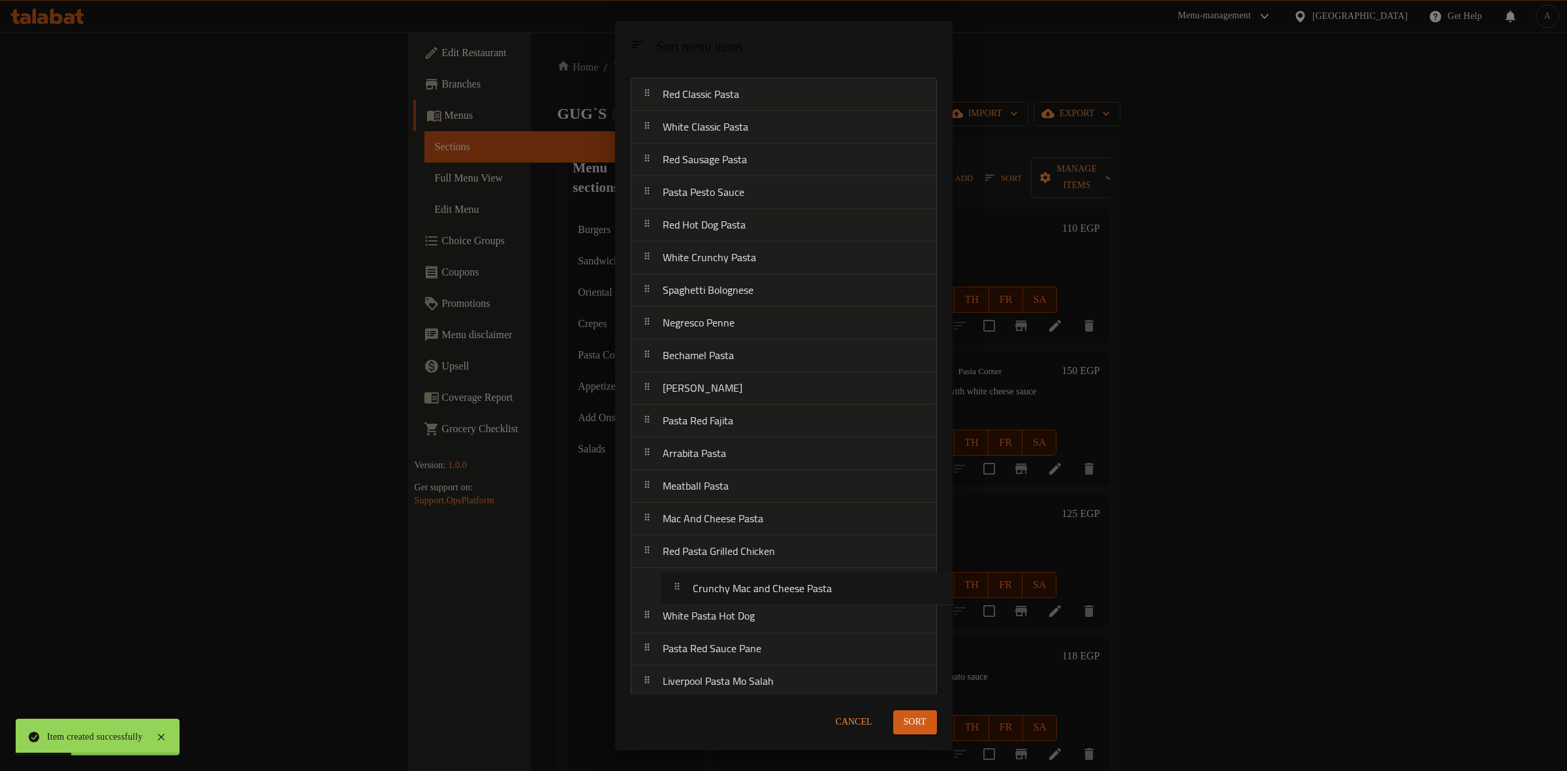
scroll to position [27, 0]
drag, startPoint x: 709, startPoint y: 164, endPoint x: 742, endPoint y: 579, distance: 416.6
click at [742, 605] on nav "Red Classic Pasta Crunchy Mac and Cheese Pasta White Classic Pasta Red Sausage …" at bounding box center [784, 388] width 306 height 621
click at [926, 725] on button "Sort" at bounding box center [915, 722] width 44 height 24
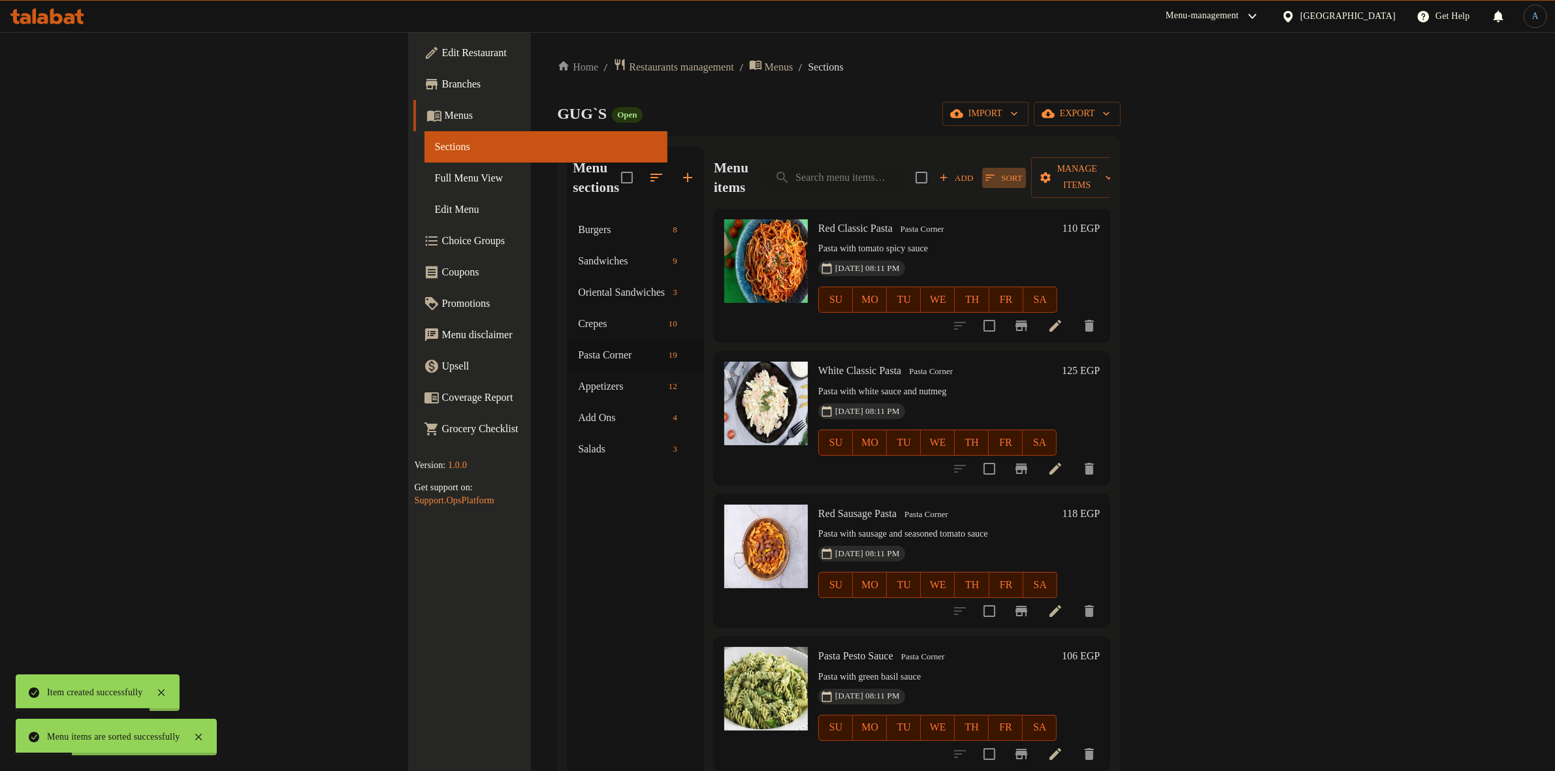
click at [1022, 174] on span "Sort" at bounding box center [1003, 177] width 37 height 15
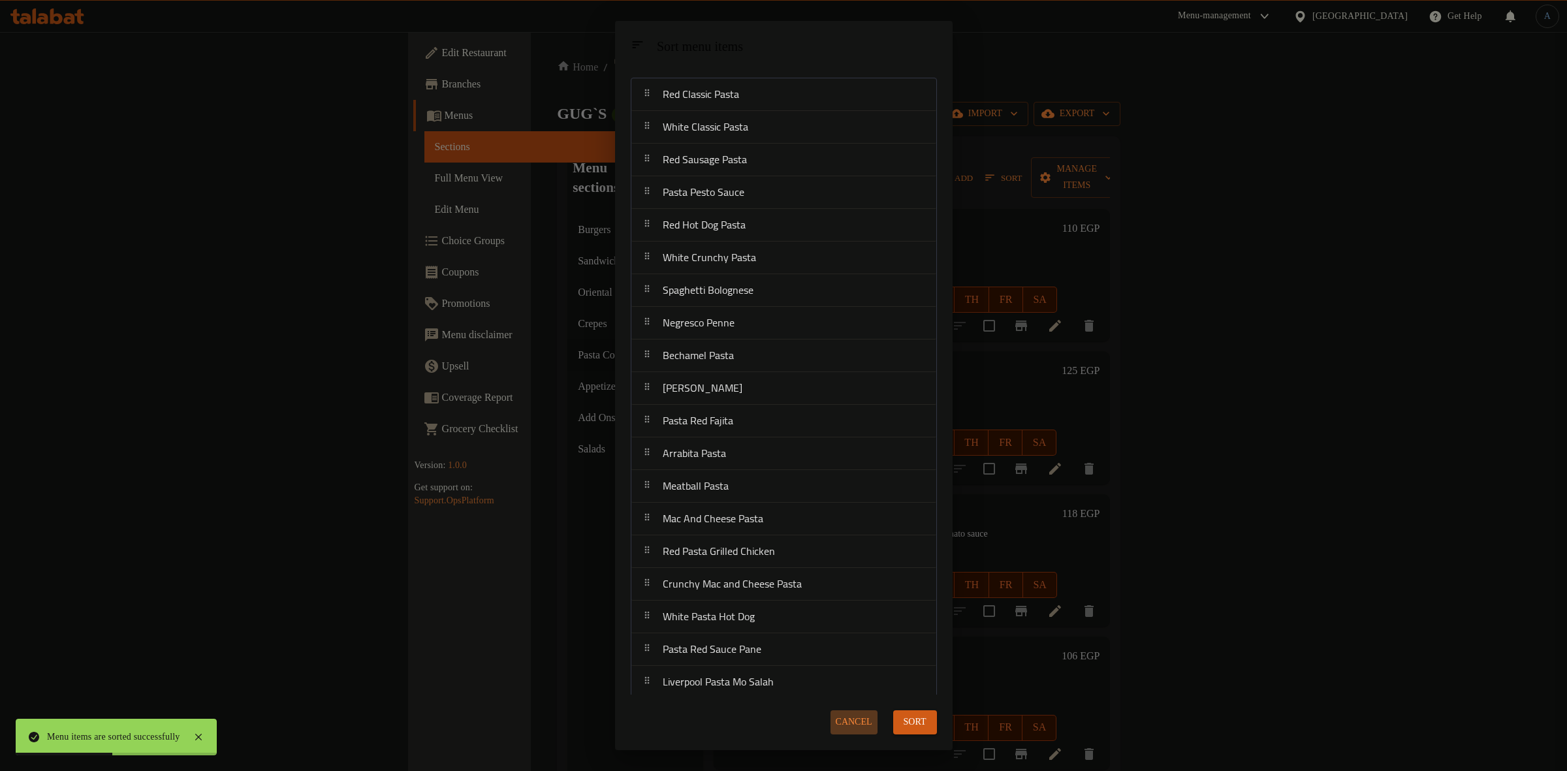
click at [851, 718] on span "Cancel" at bounding box center [854, 722] width 37 height 16
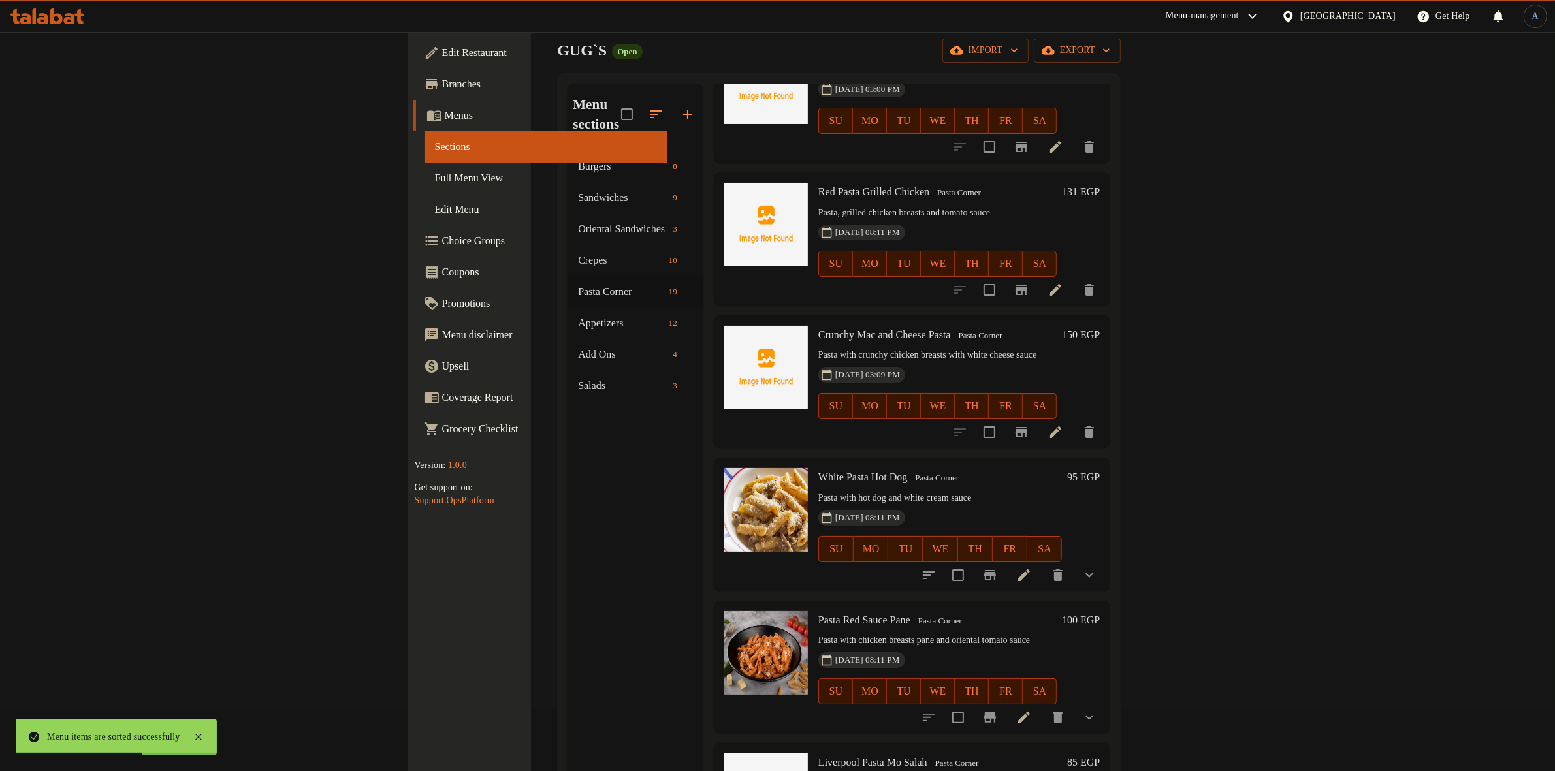
scroll to position [183, 0]
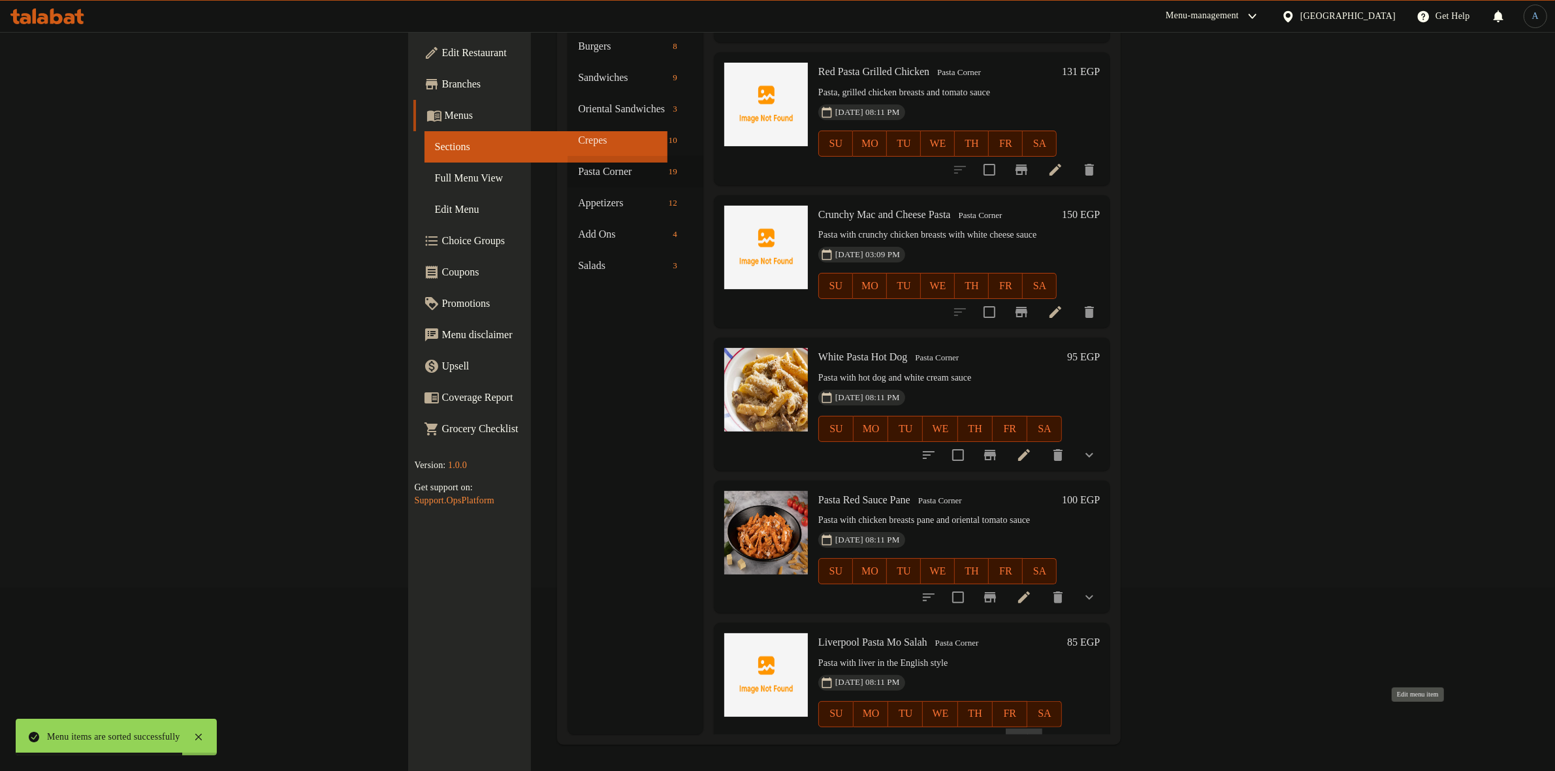
click at [1030, 735] on icon at bounding box center [1024, 741] width 12 height 12
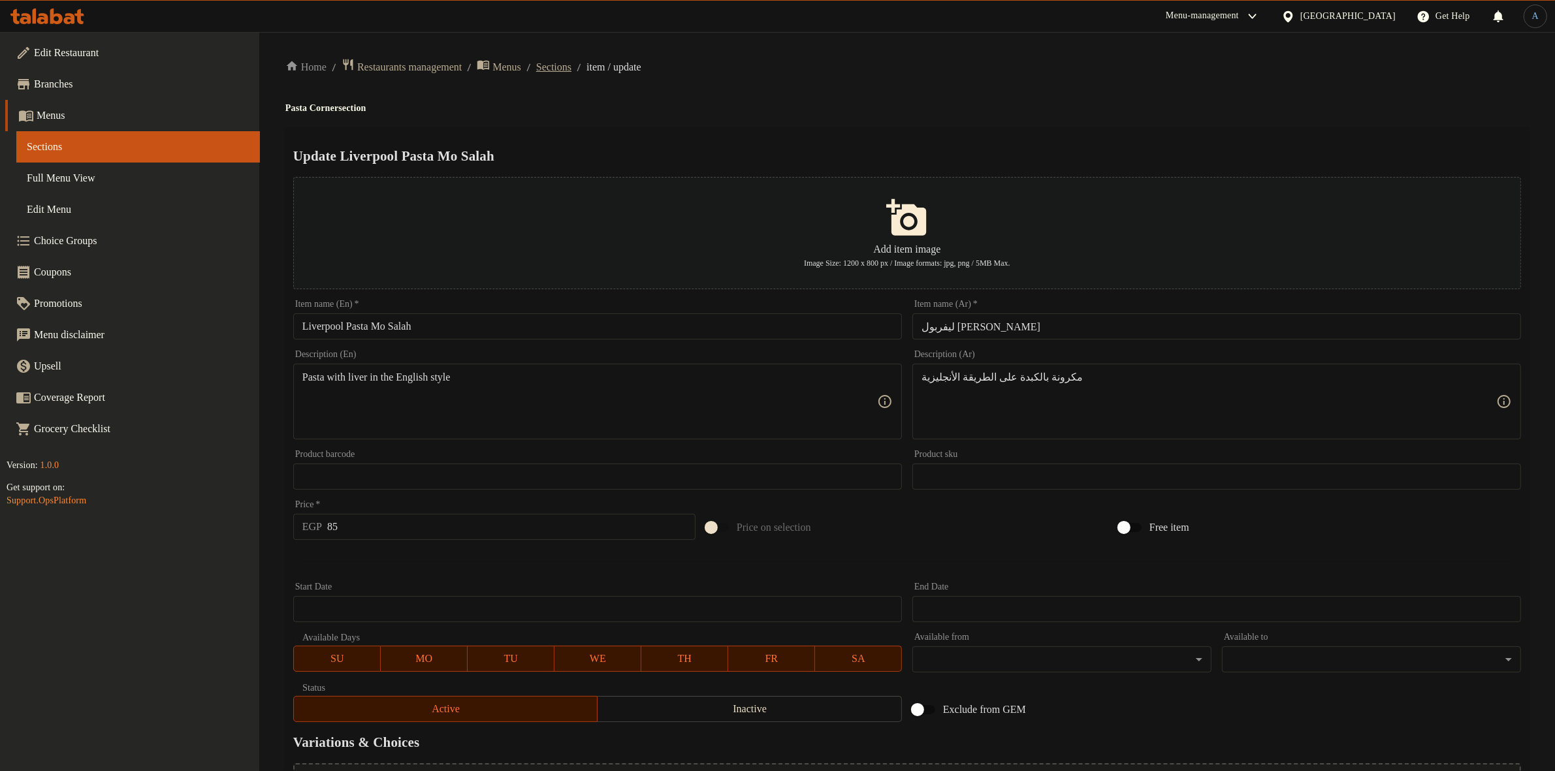
click at [571, 70] on span "Sections" at bounding box center [553, 67] width 35 height 16
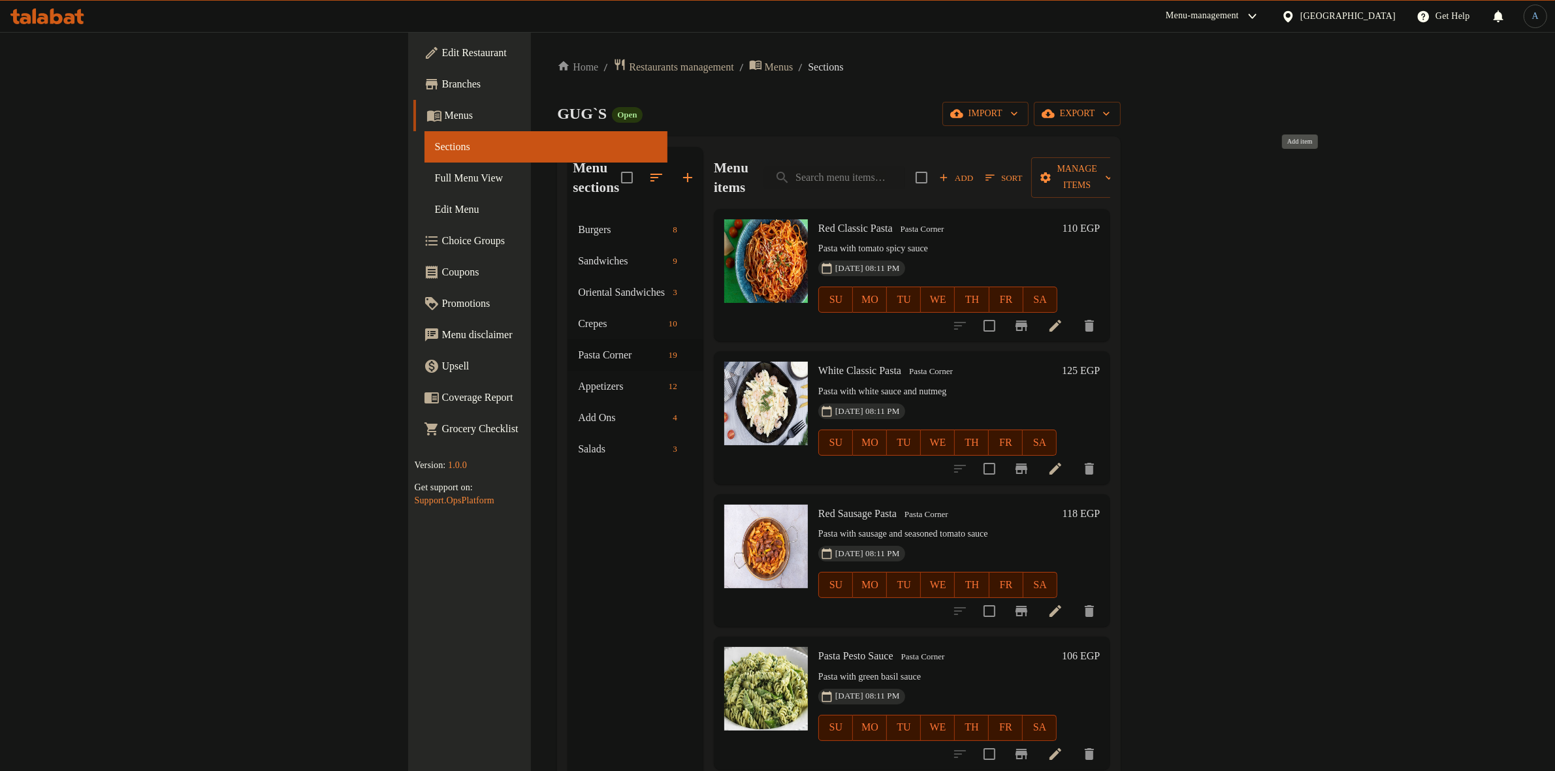
click at [974, 170] on span "Add" at bounding box center [955, 177] width 35 height 15
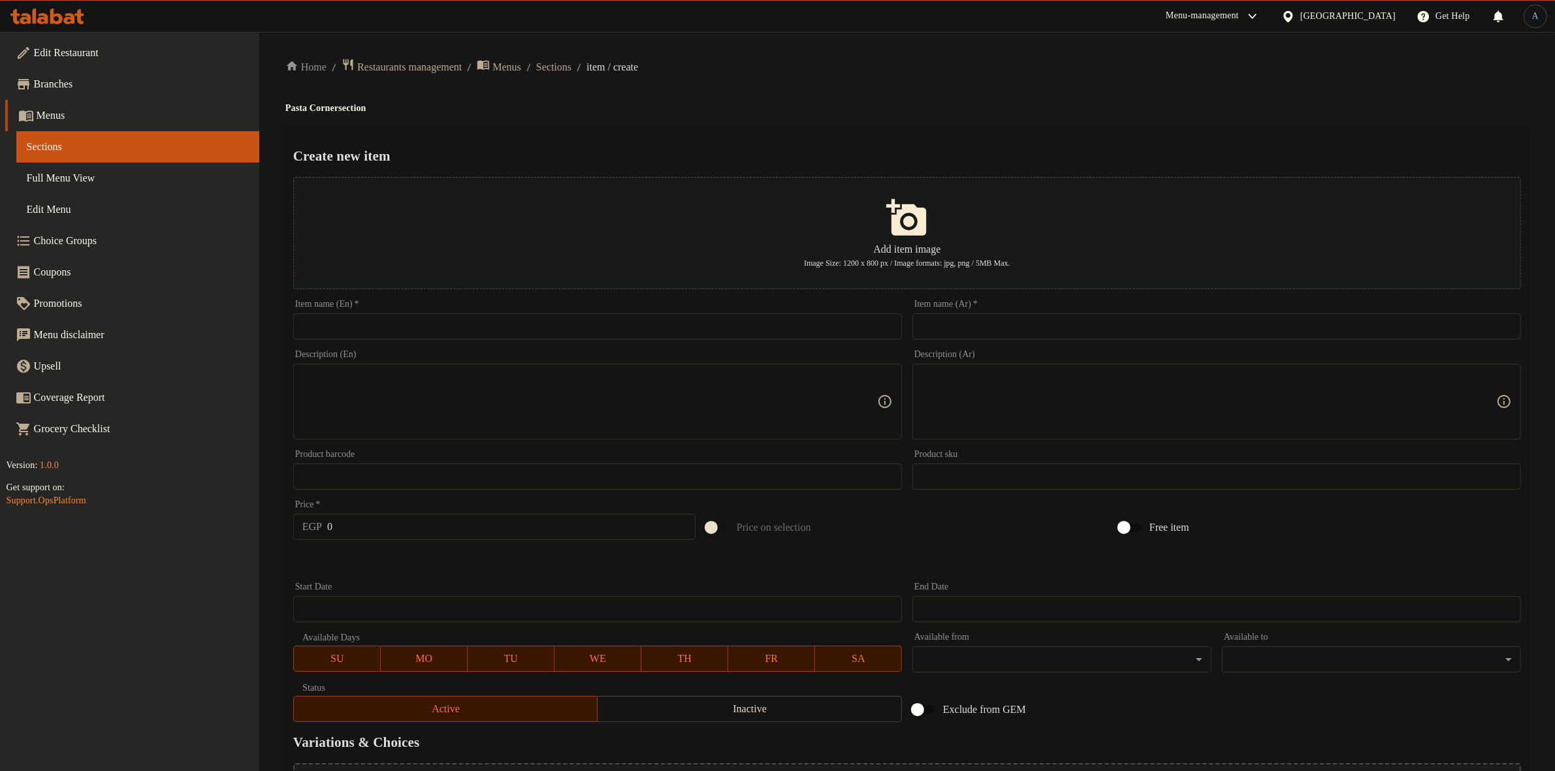
click at [1028, 313] on div "Item name (Ar)   * Item name (Ar) *" at bounding box center [1216, 320] width 609 height 40
click at [1021, 332] on input "text" at bounding box center [1216, 326] width 609 height 26
paste input "باستا رد کبده"
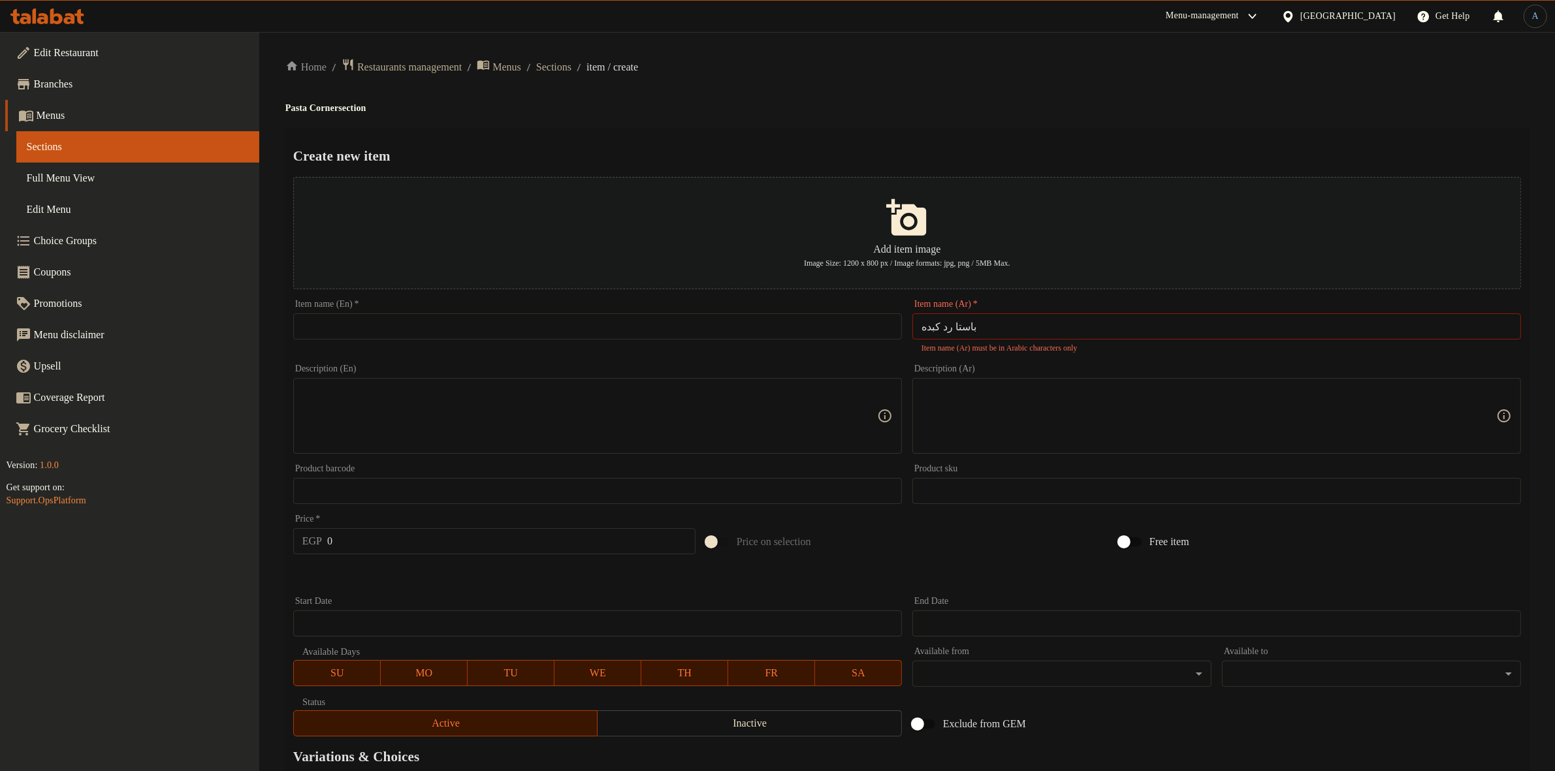
click at [1009, 86] on div "Home / Restaurants management / Menus / Sections / item / create Pasta Corner s…" at bounding box center [906, 481] width 1243 height 846
click at [987, 324] on input "باستا رد کبده" at bounding box center [1216, 326] width 609 height 26
click at [1024, 326] on input "باستا رد کبده" at bounding box center [1216, 326] width 609 height 26
paste input "ك"
type input "باستا رد كبده"
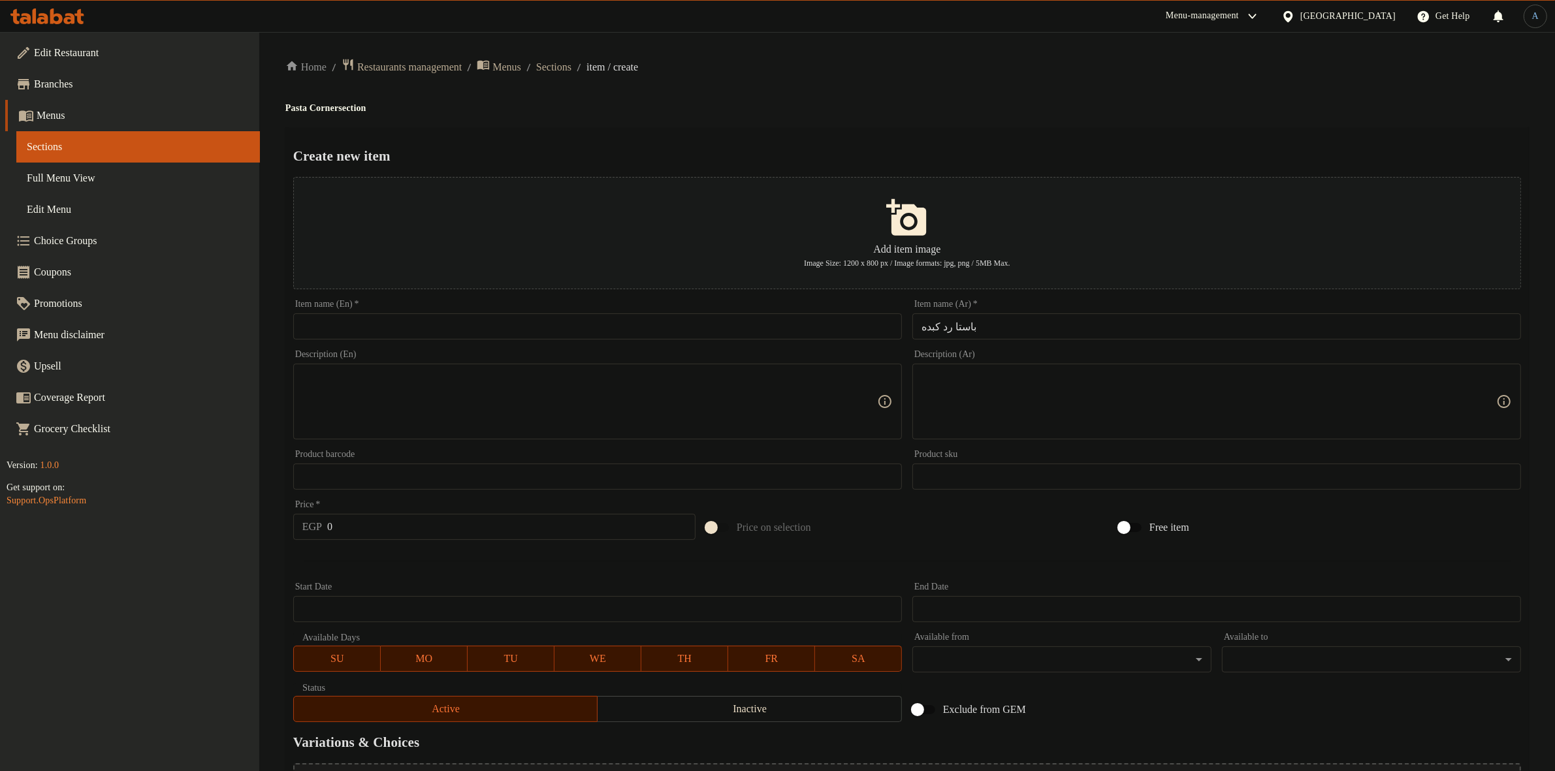
click at [1045, 154] on h2 "Create new item" at bounding box center [906, 156] width 1227 height 20
click at [1342, 108] on h4 "Pasta Corner section" at bounding box center [906, 108] width 1243 height 13
click at [847, 313] on div "Item name (En)   * Item name (En) *" at bounding box center [597, 320] width 609 height 40
click at [840, 325] on input "text" at bounding box center [597, 326] width 609 height 26
paste input "Red Liver Pasta"
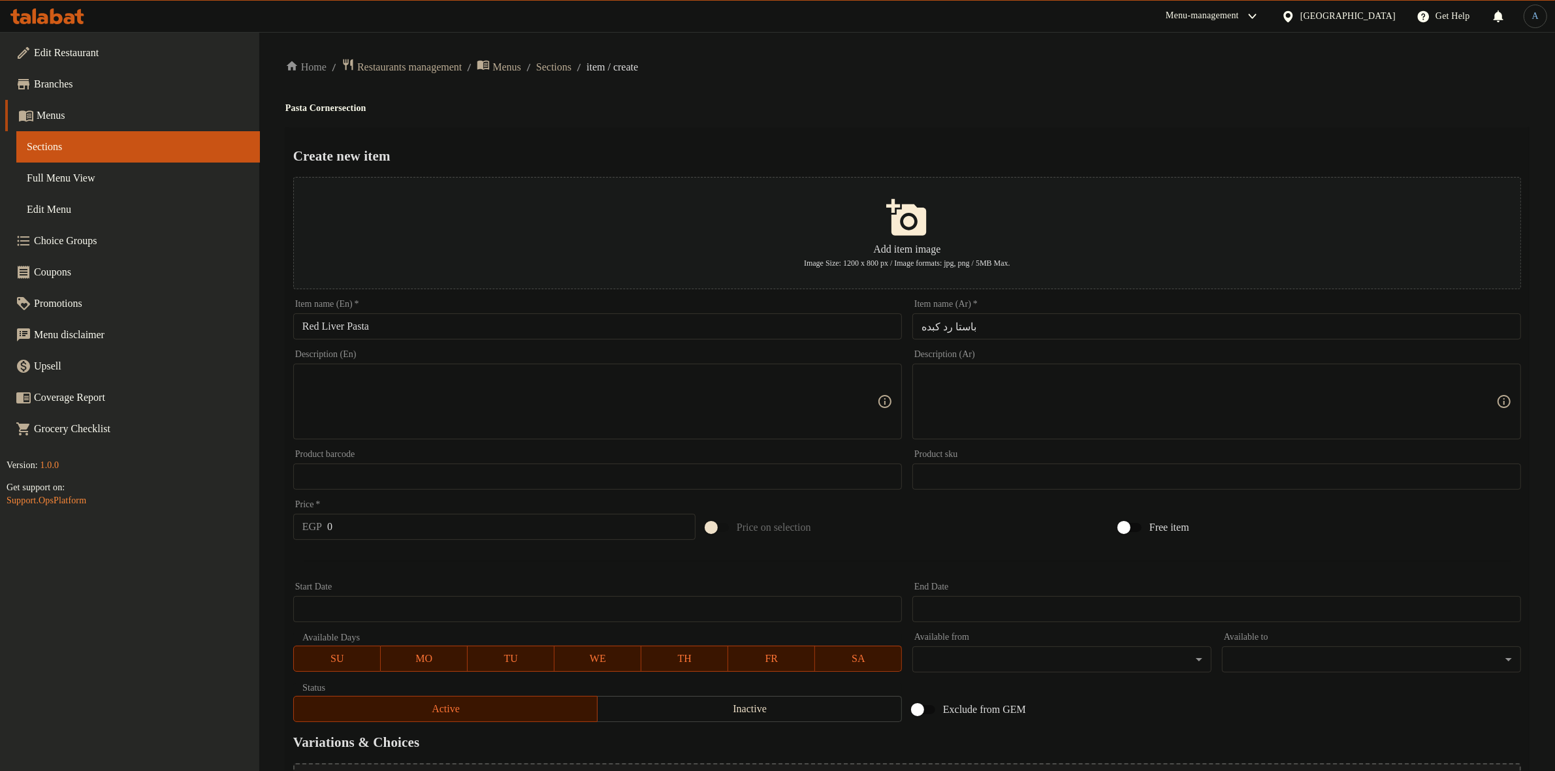
drag, startPoint x: 923, startPoint y: 119, endPoint x: 928, endPoint y: 129, distance: 10.9
click at [928, 129] on div "Home / Restaurants management / Menus / Sections / item / create Pasta Corner s…" at bounding box center [906, 474] width 1243 height 832
click at [364, 323] on input "Red Liver Pasta" at bounding box center [597, 326] width 609 height 26
click at [301, 330] on input "Red Liver" at bounding box center [597, 326] width 609 height 26
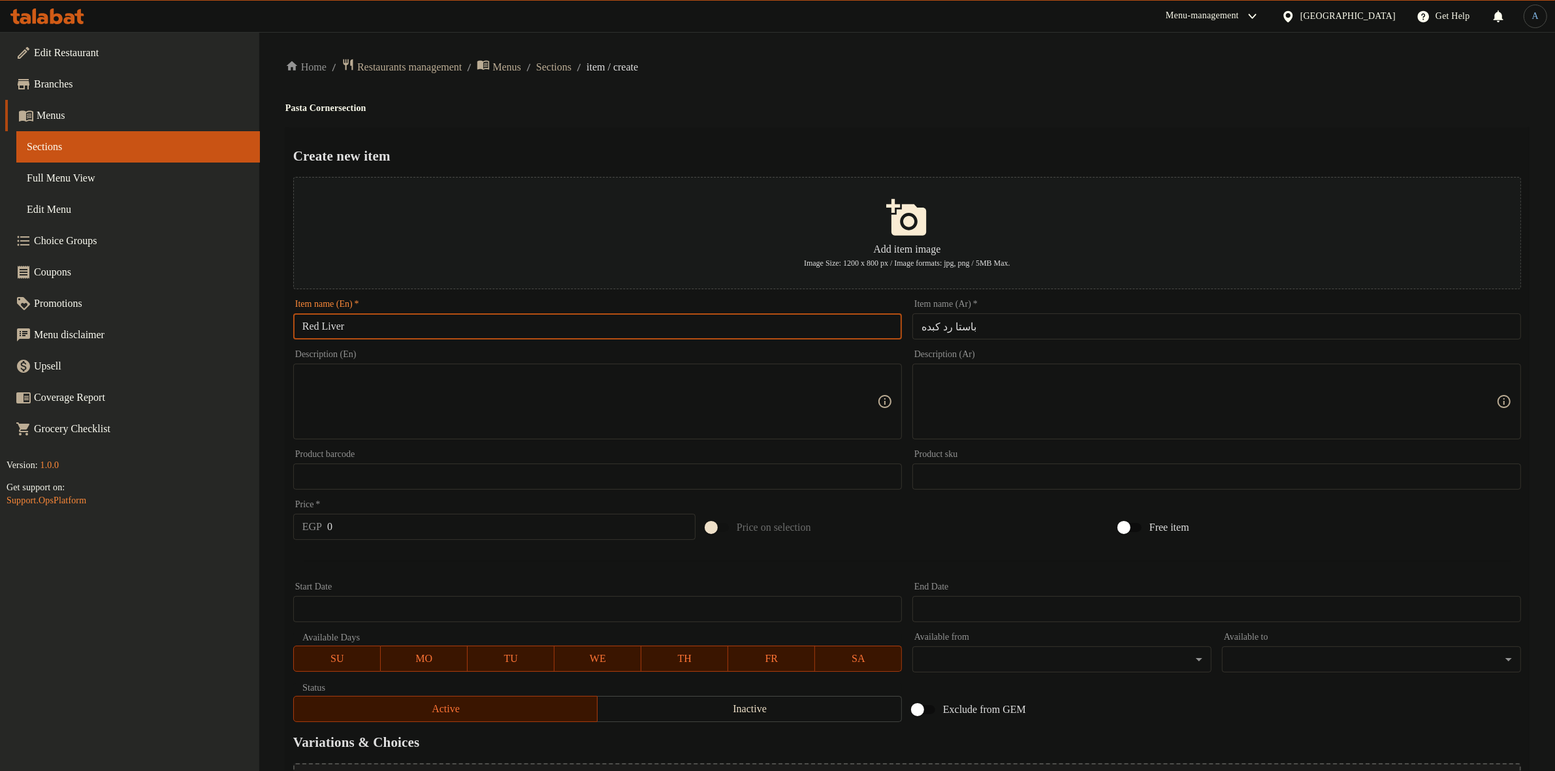
paste input "Pasta"
type input "Pasta Red Liver"
drag, startPoint x: 742, startPoint y: 126, endPoint x: 752, endPoint y: 126, distance: 10.4
click at [752, 127] on div "Create new item Add item image Image Size: 1200 x 800 px / Image formats: jpg, …" at bounding box center [906, 503] width 1243 height 753
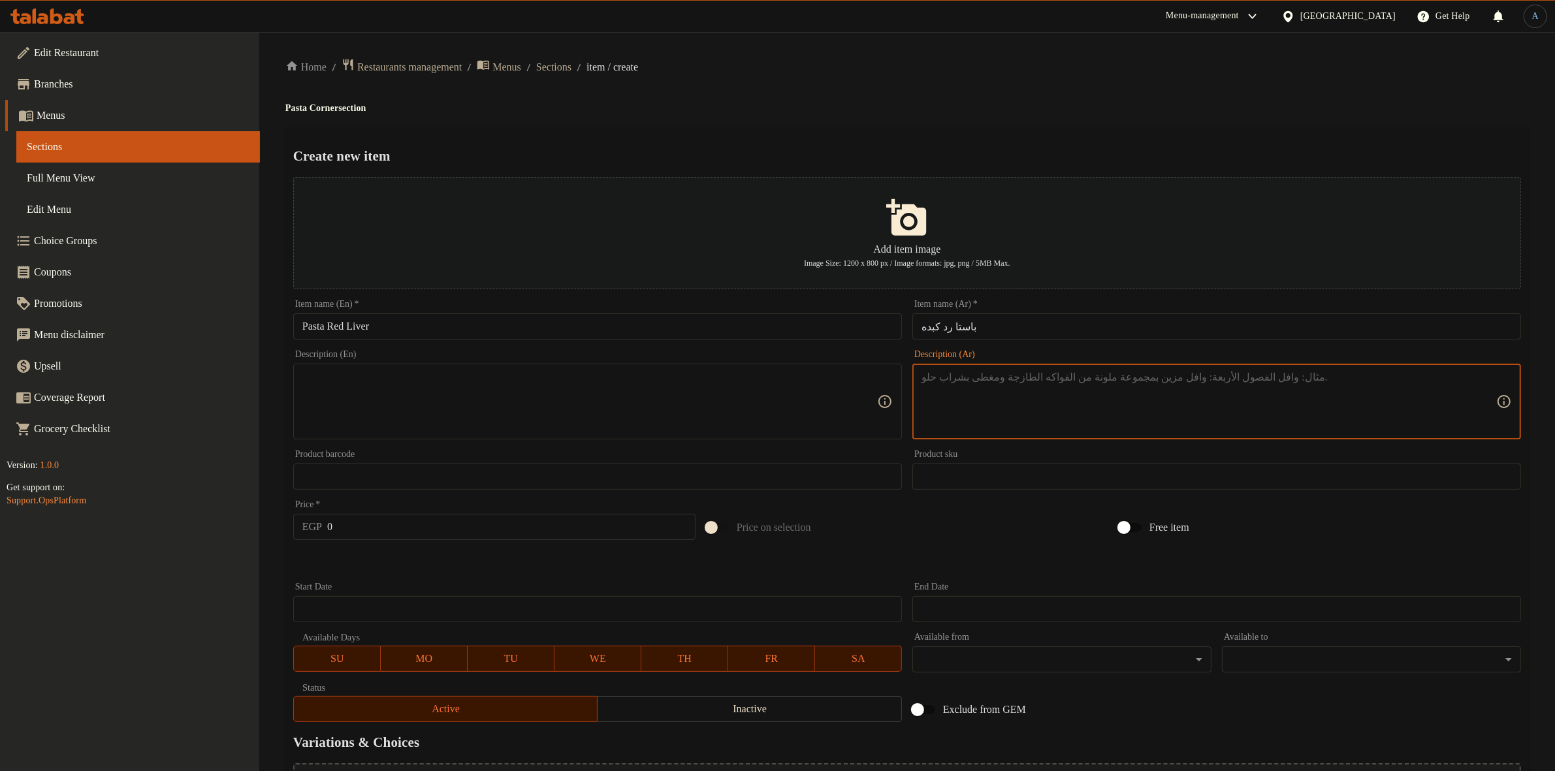
click at [1075, 403] on textarea at bounding box center [1208, 402] width 575 height 62
paste textarea "مكرونه بالكبدة على الطريقة الأنجليزيه"
type textarea "مكرونه بالكبدة على الطريقة الأنجليزيه"
click at [1113, 89] on div "Home / Restaurants management / Menus / Sections / item / create Pasta Corner s…" at bounding box center [906, 474] width 1243 height 832
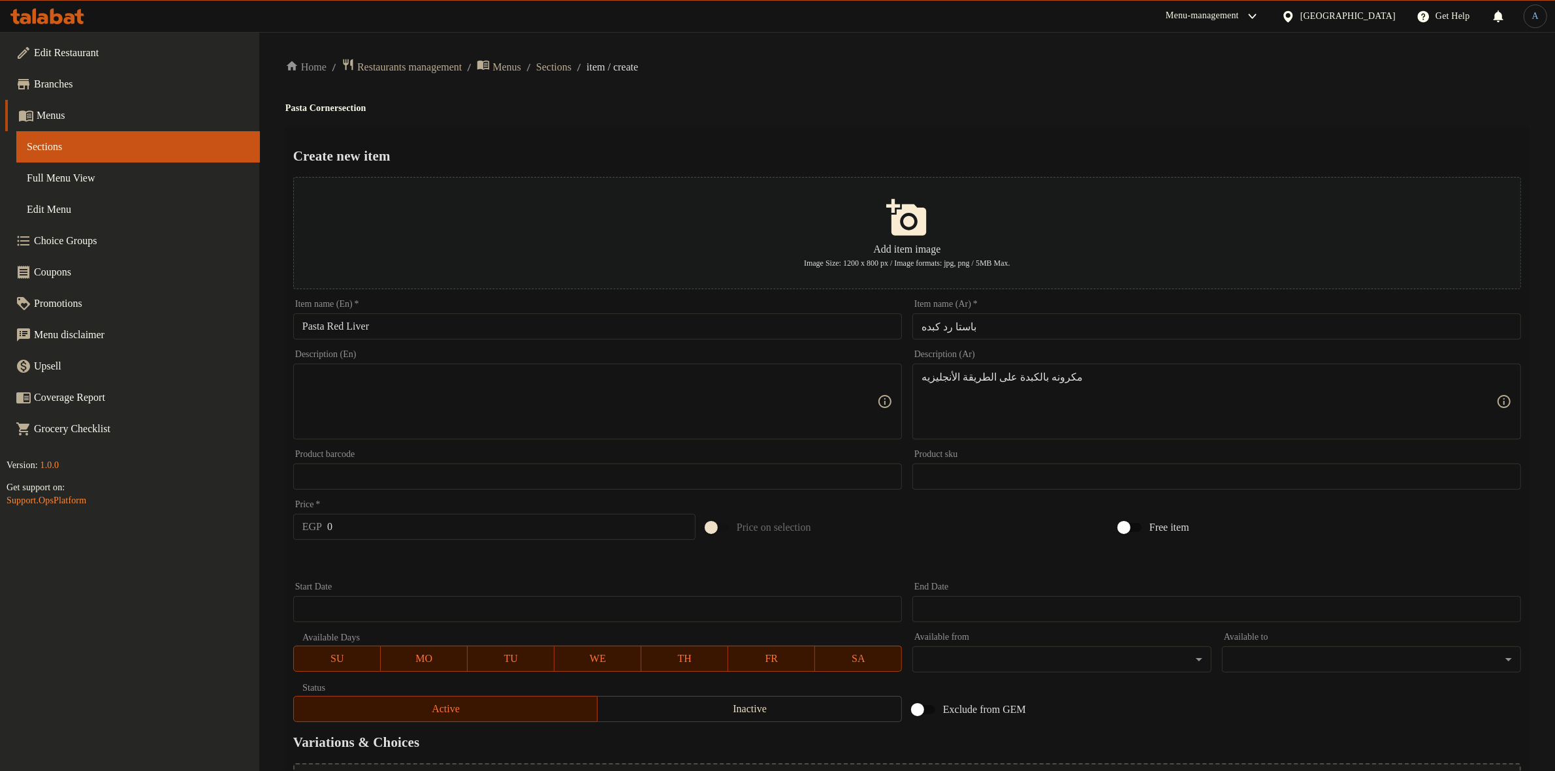
click at [814, 405] on textarea at bounding box center [589, 402] width 575 height 62
paste textarea "English-style liver pasta"
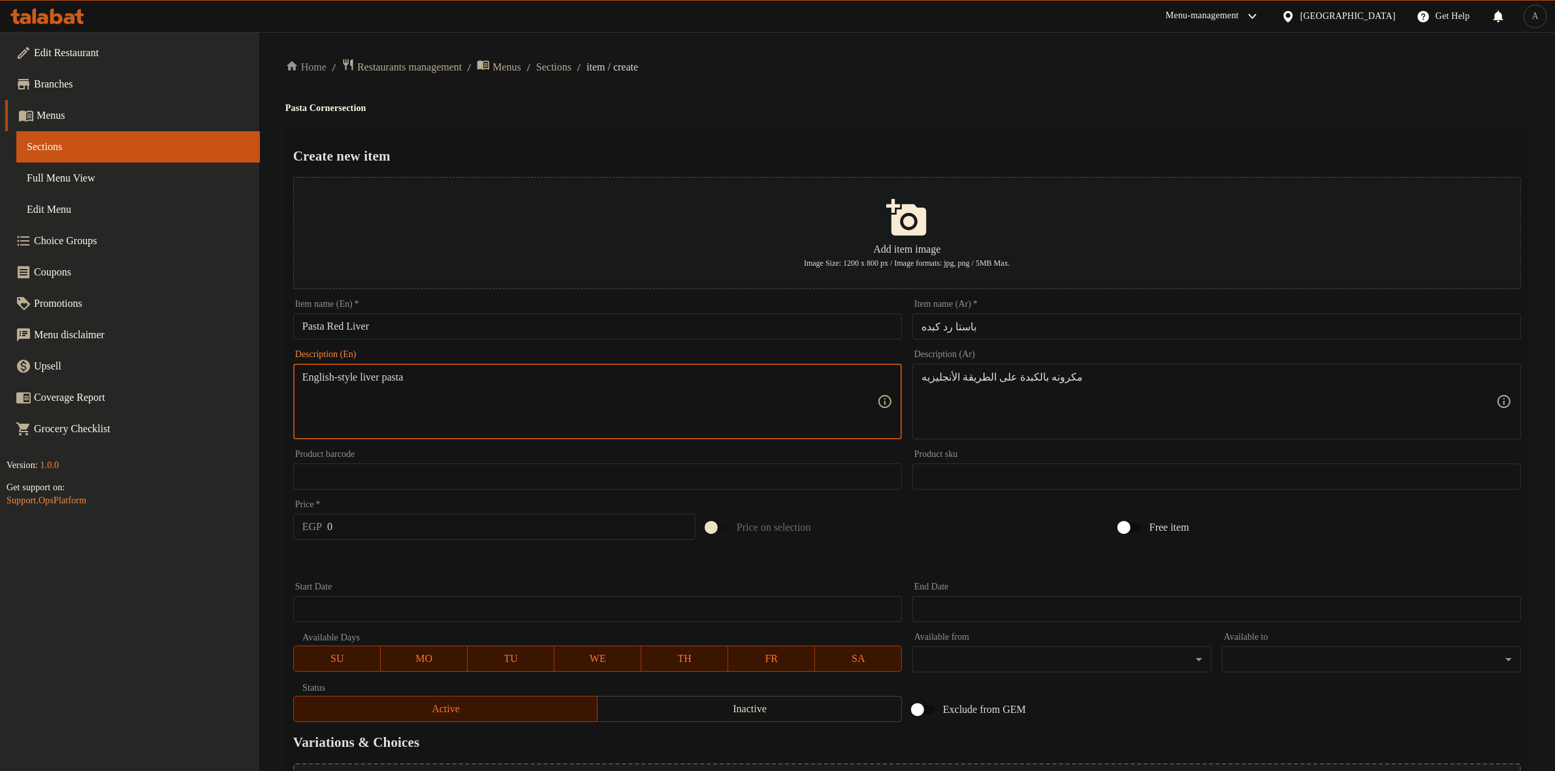
type textarea "English-style liver pasta"
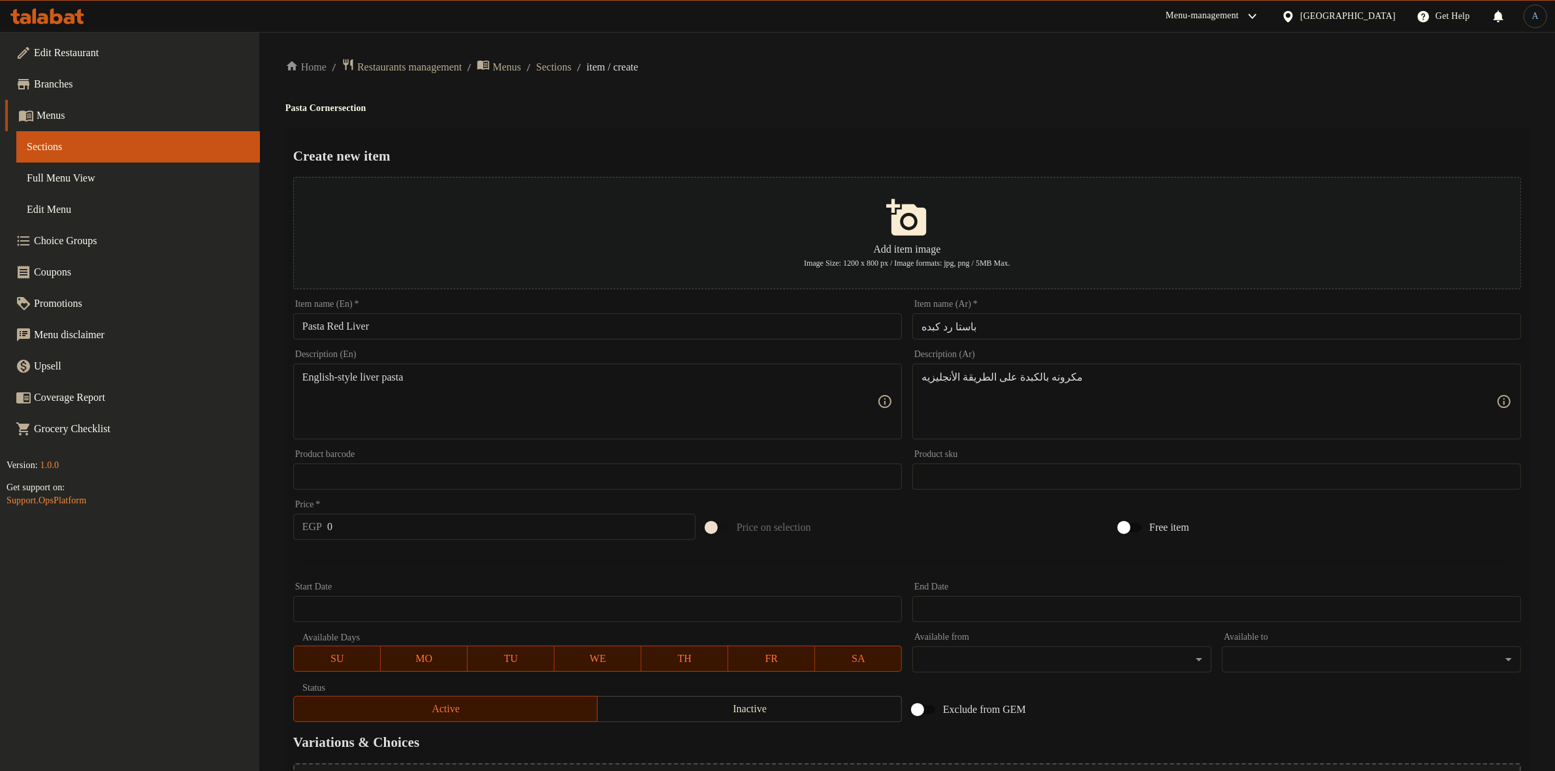
click at [749, 131] on div "Create new item Add item image Image Size: 1200 x 800 px / Image formats: jpg, …" at bounding box center [906, 503] width 1243 height 753
click at [393, 522] on input "0" at bounding box center [511, 527] width 368 height 26
type input "118"
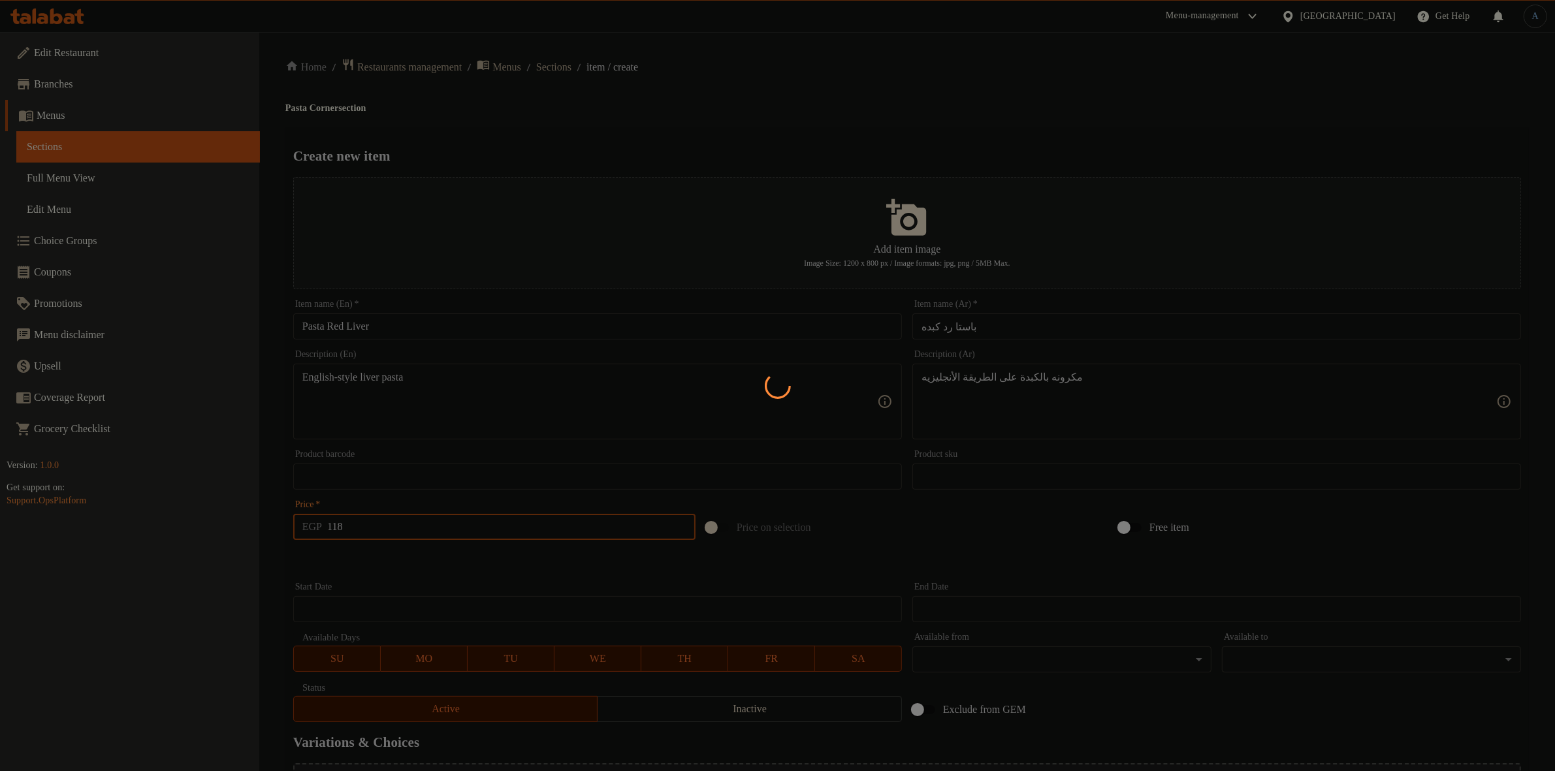
type input "0"
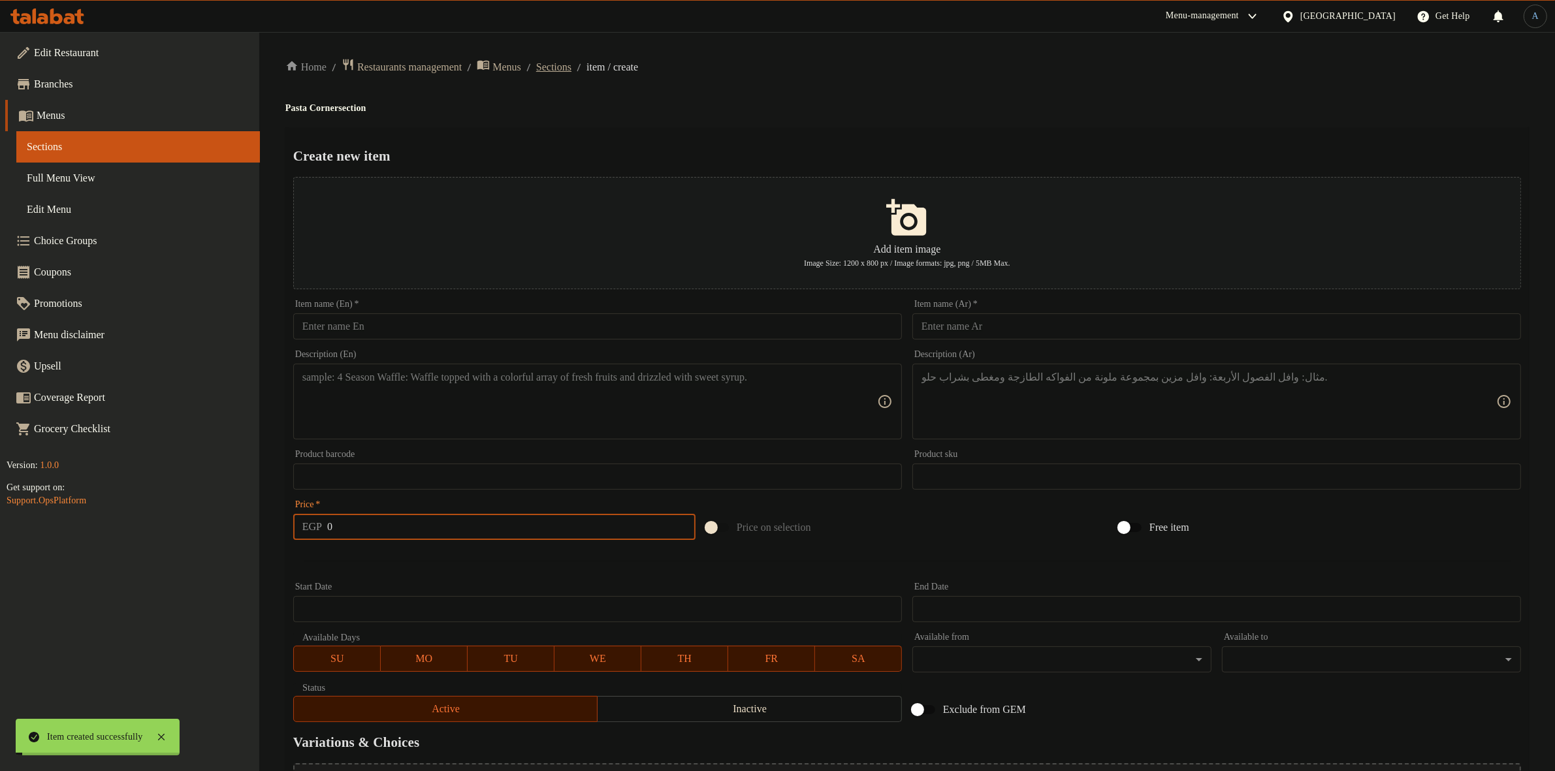
click at [571, 67] on span "Sections" at bounding box center [553, 67] width 35 height 16
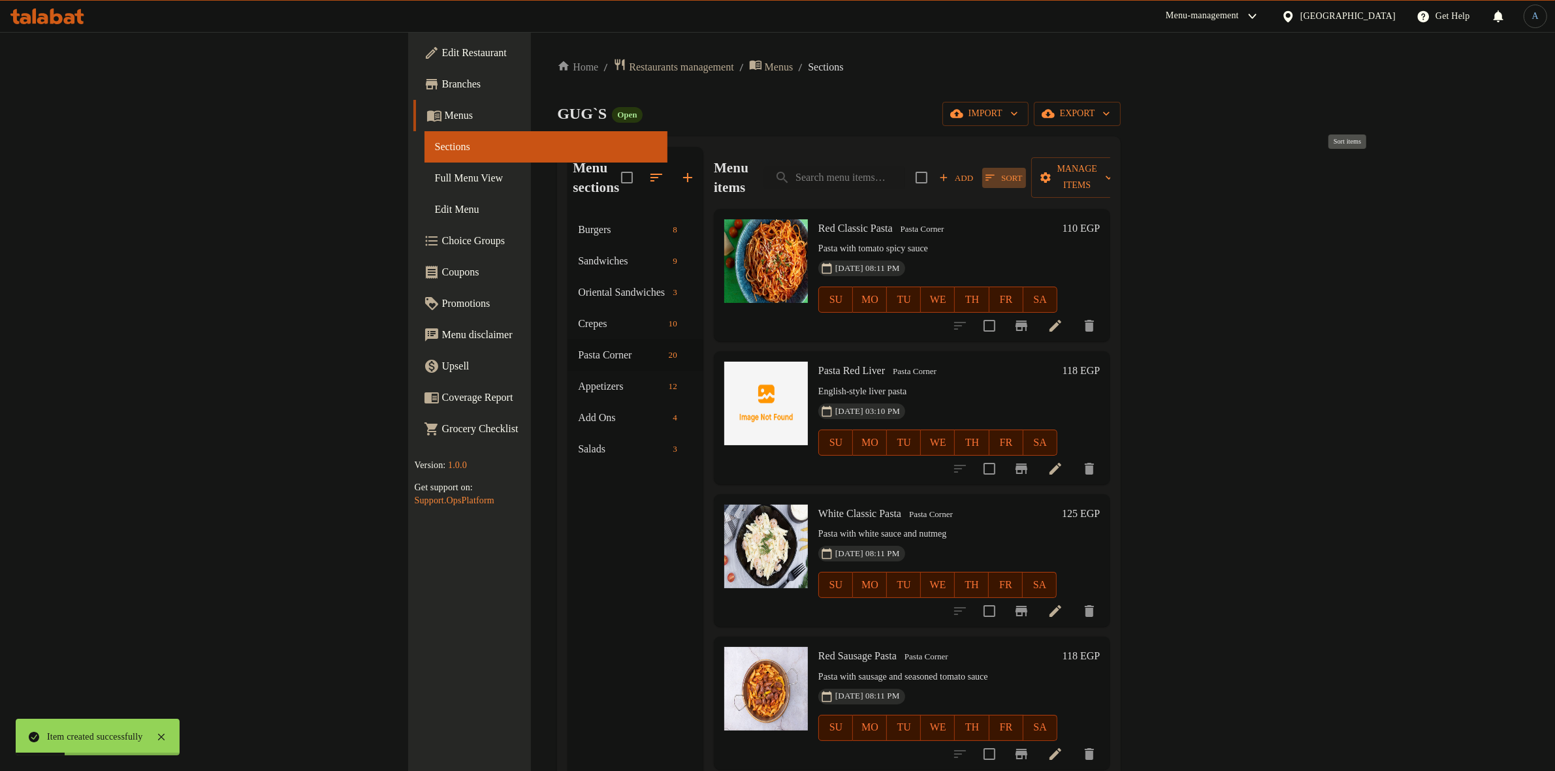
click at [996, 172] on icon "button" at bounding box center [990, 178] width 12 height 12
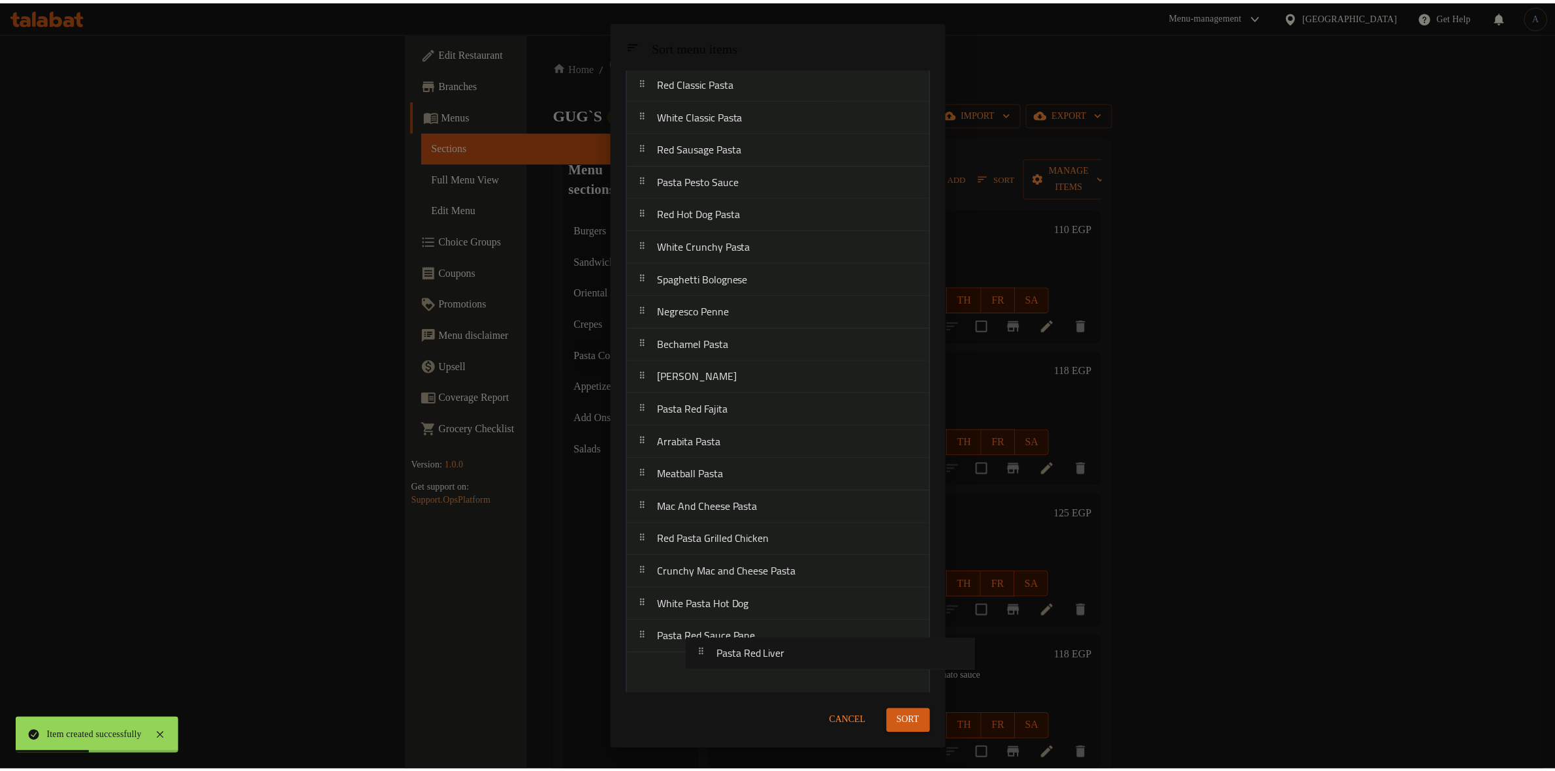
scroll to position [59, 0]
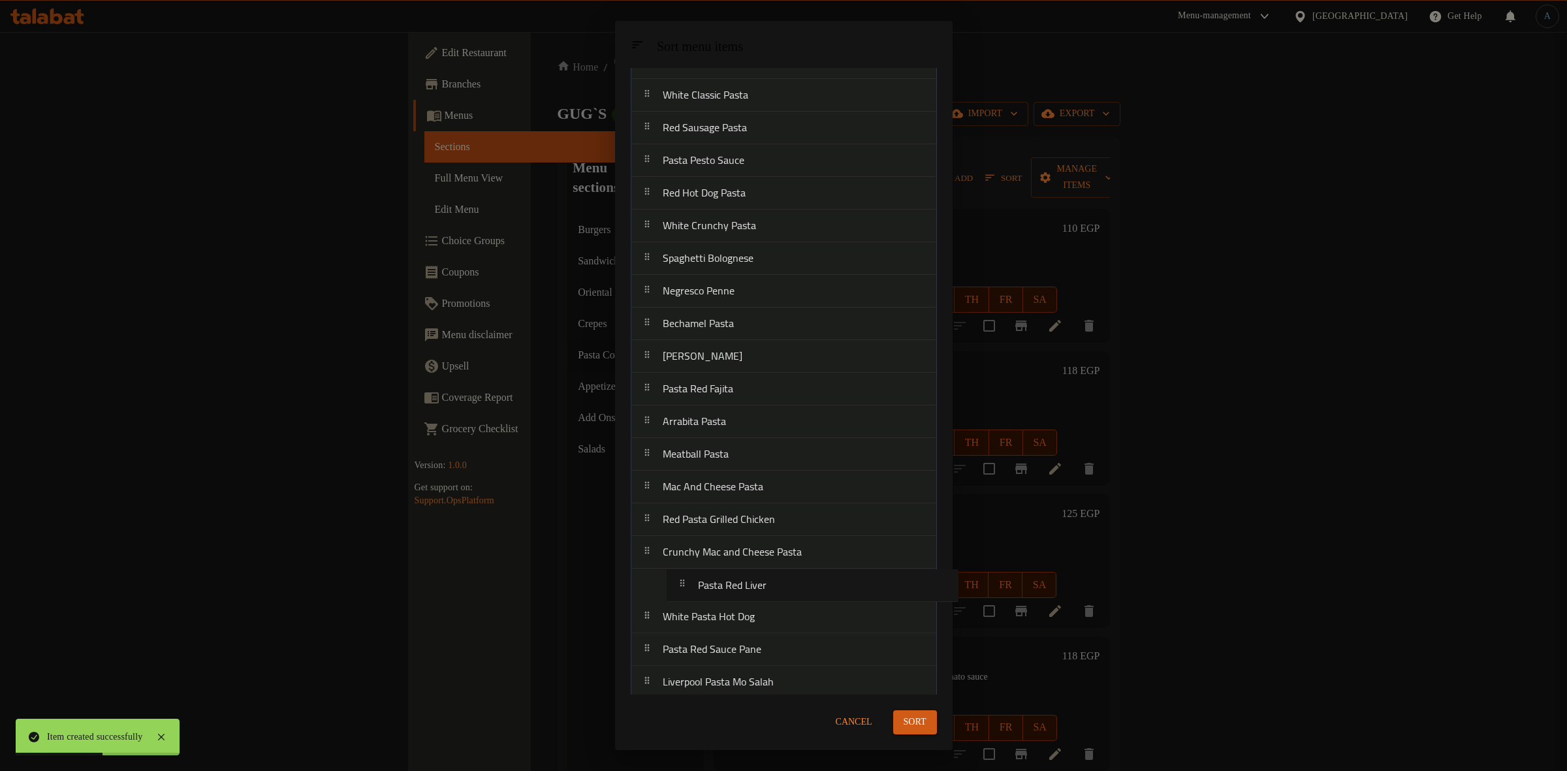
drag, startPoint x: 705, startPoint y: 157, endPoint x: 742, endPoint y: 596, distance: 440.3
click at [742, 596] on nav "Red Classic Pasta Pasta Red Liver White Classic Pasta Red Sausage Pasta Pasta P…" at bounding box center [784, 373] width 306 height 654
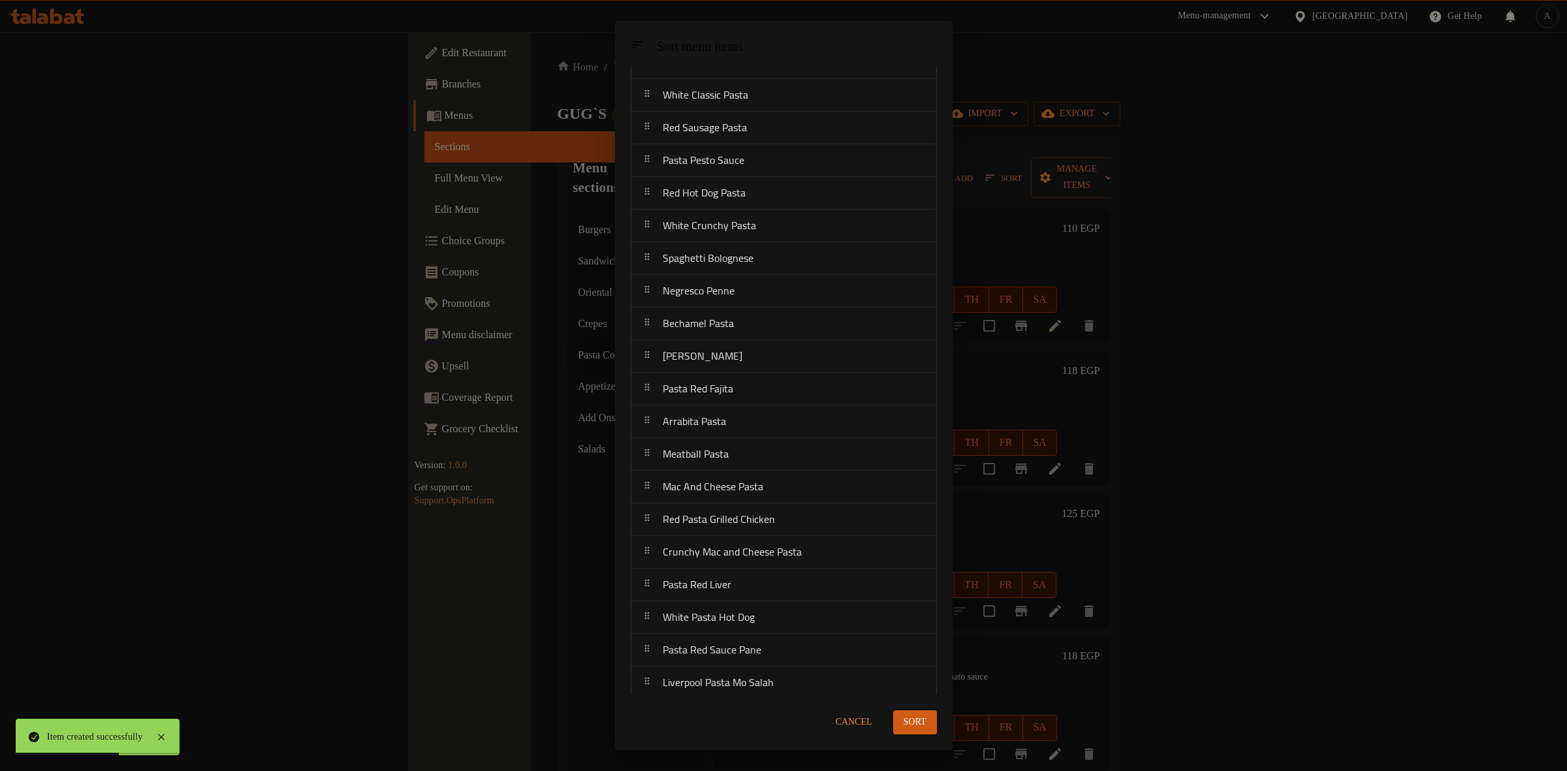
click at [905, 719] on span "Sort" at bounding box center [915, 722] width 23 height 16
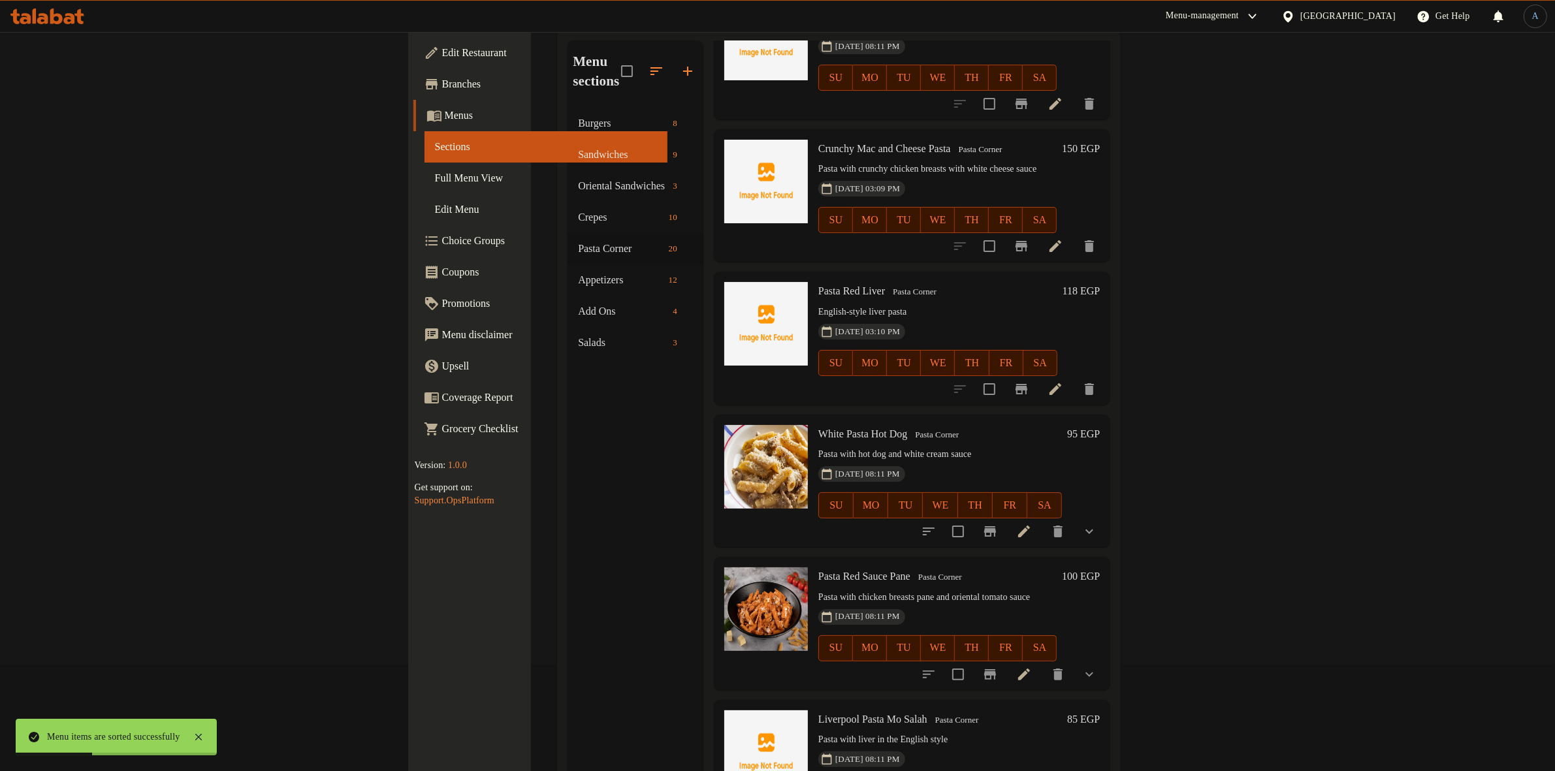
scroll to position [183, 0]
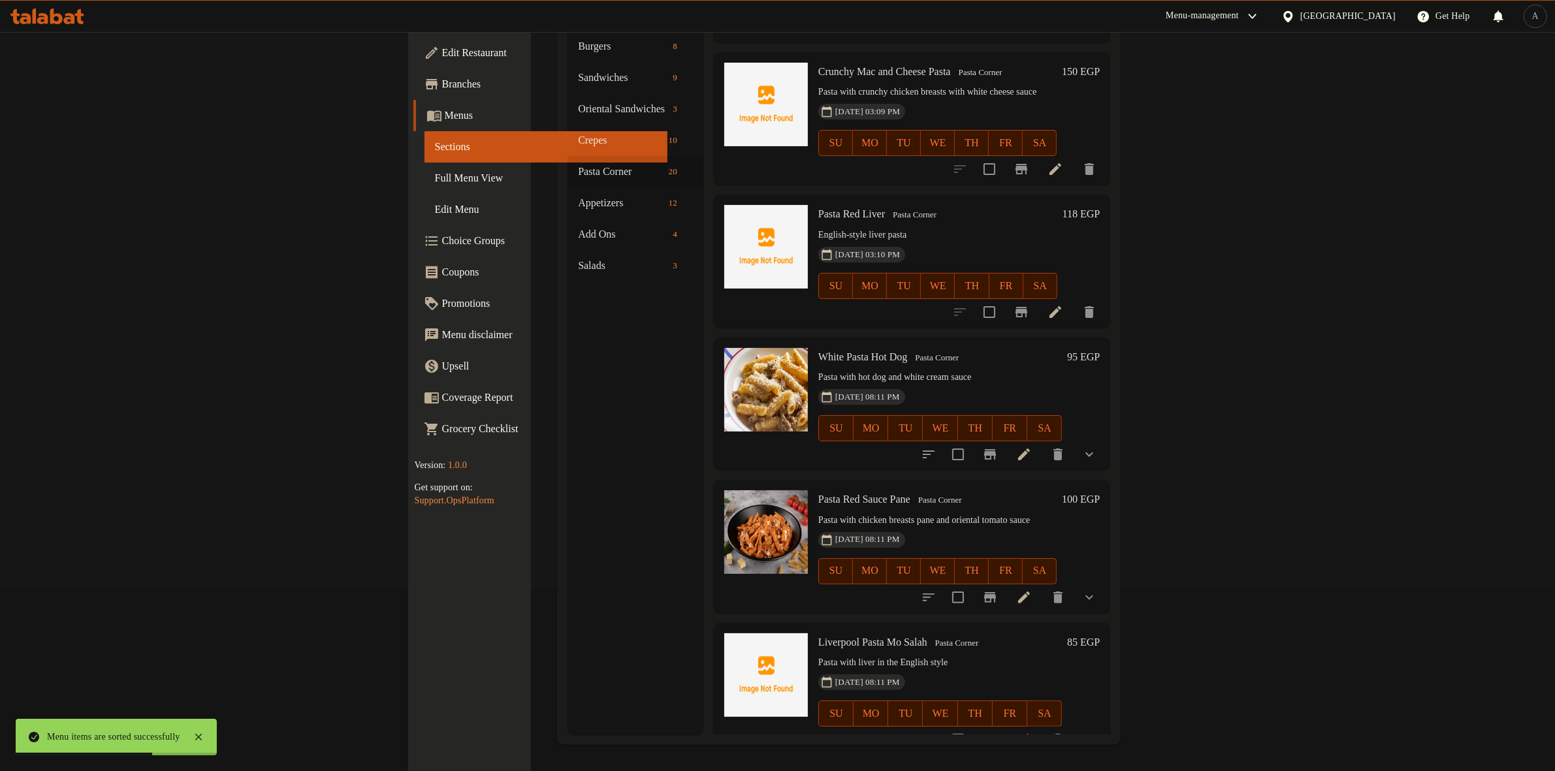
click at [818, 351] on span "White Pasta Hot Dog" at bounding box center [862, 356] width 89 height 11
click at [885, 348] on h6 "White Pasta Hot Dog Pasta Corner" at bounding box center [940, 357] width 244 height 18
click at [1030, 449] on icon at bounding box center [1024, 455] width 12 height 12
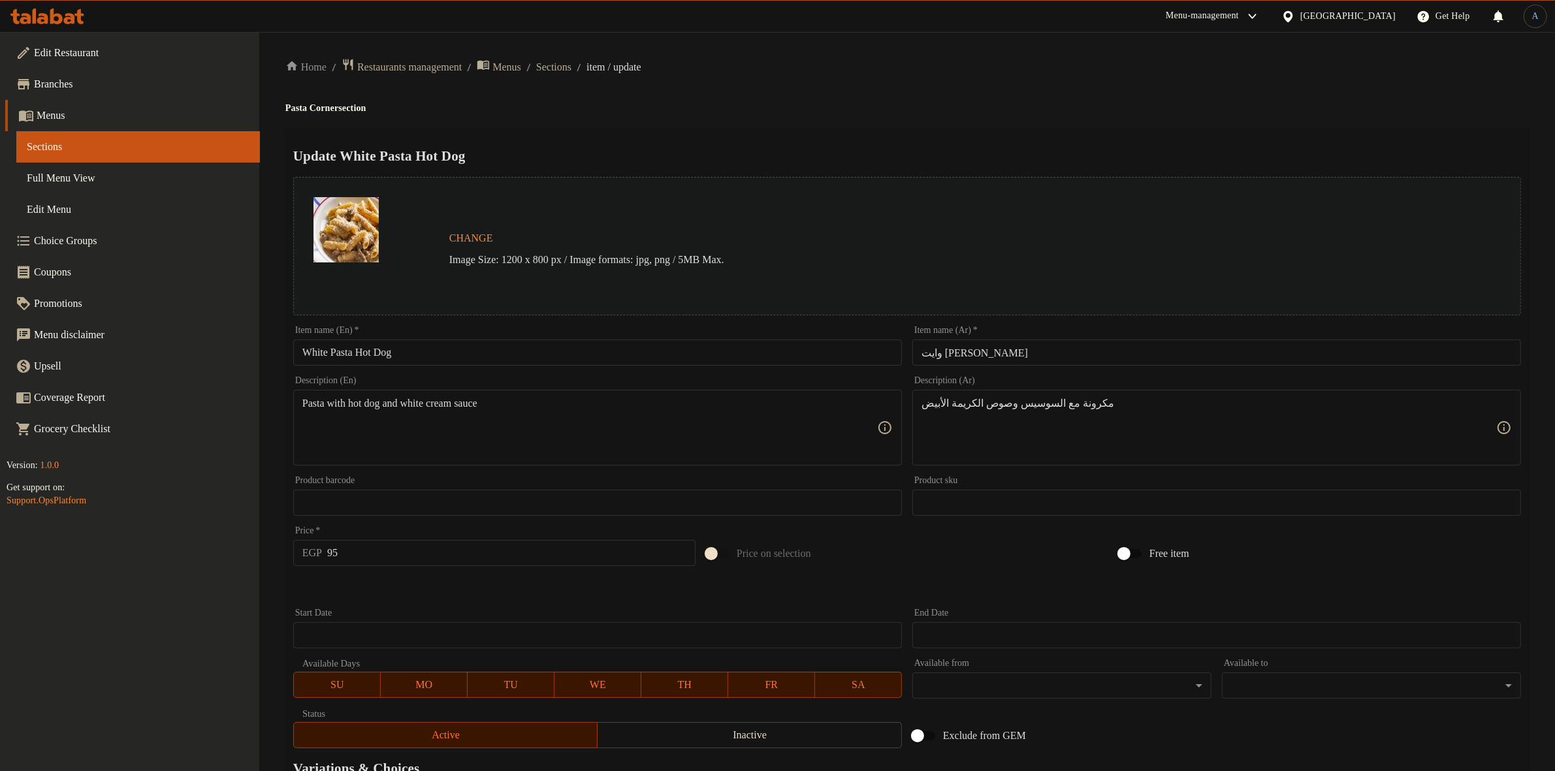
click at [1014, 364] on input "وايت باستا سوسيس" at bounding box center [1216, 353] width 609 height 26
paste input "باستا وایت سوسی"
click at [1021, 347] on input "وايت باستا سوسيس" at bounding box center [1216, 353] width 609 height 26
paste input "باستا وایت سوسی"
click at [987, 114] on h4 "Pasta Corner section" at bounding box center [906, 108] width 1243 height 13
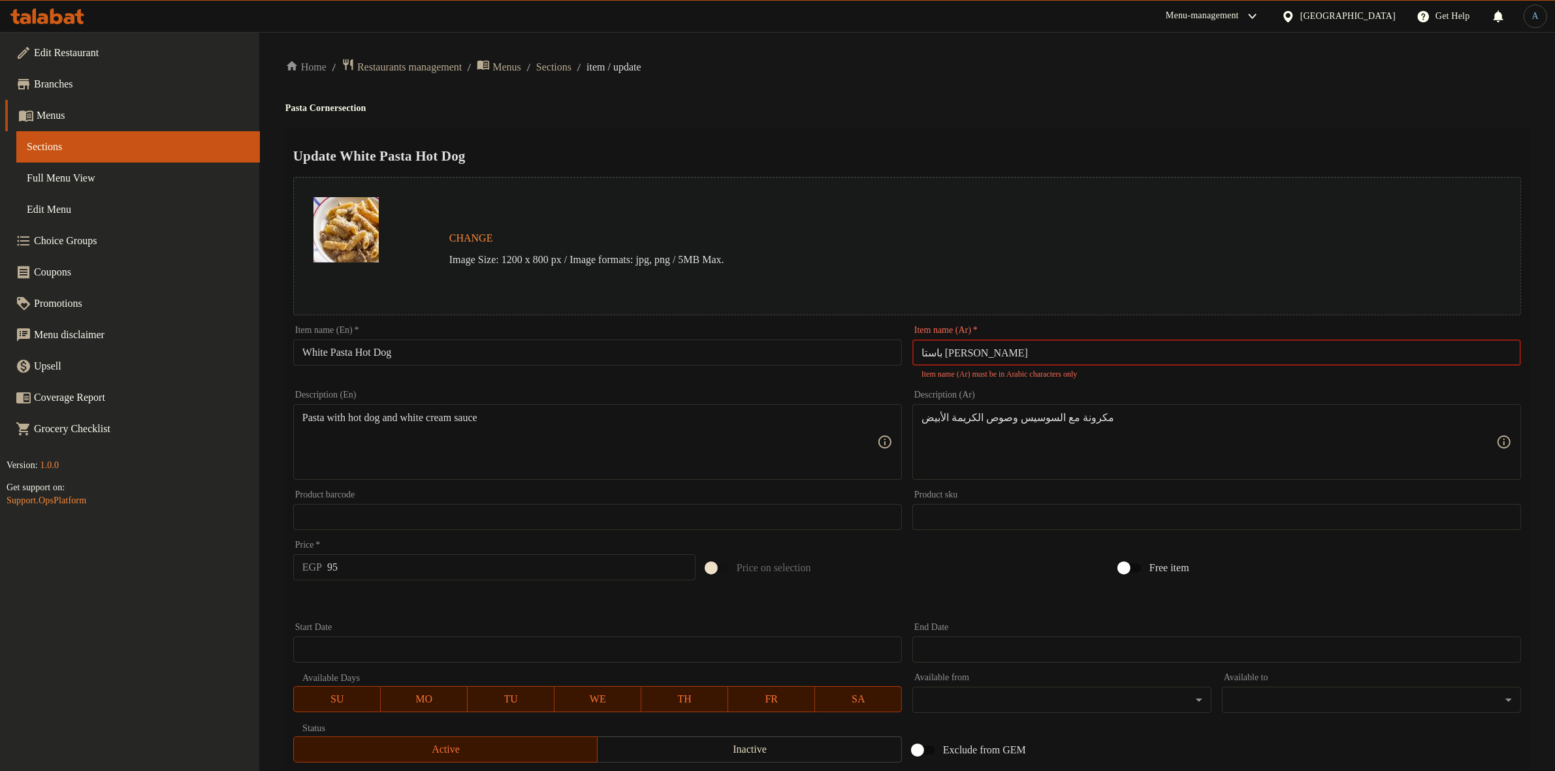
click at [1034, 348] on input "باستا وایت سوسیس" at bounding box center [1216, 353] width 609 height 26
click at [981, 351] on input "وايت باستا سوسيس" at bounding box center [1216, 353] width 609 height 26
click at [947, 351] on input "باستا سوسيس" at bounding box center [1216, 353] width 609 height 26
paste input "وايت"
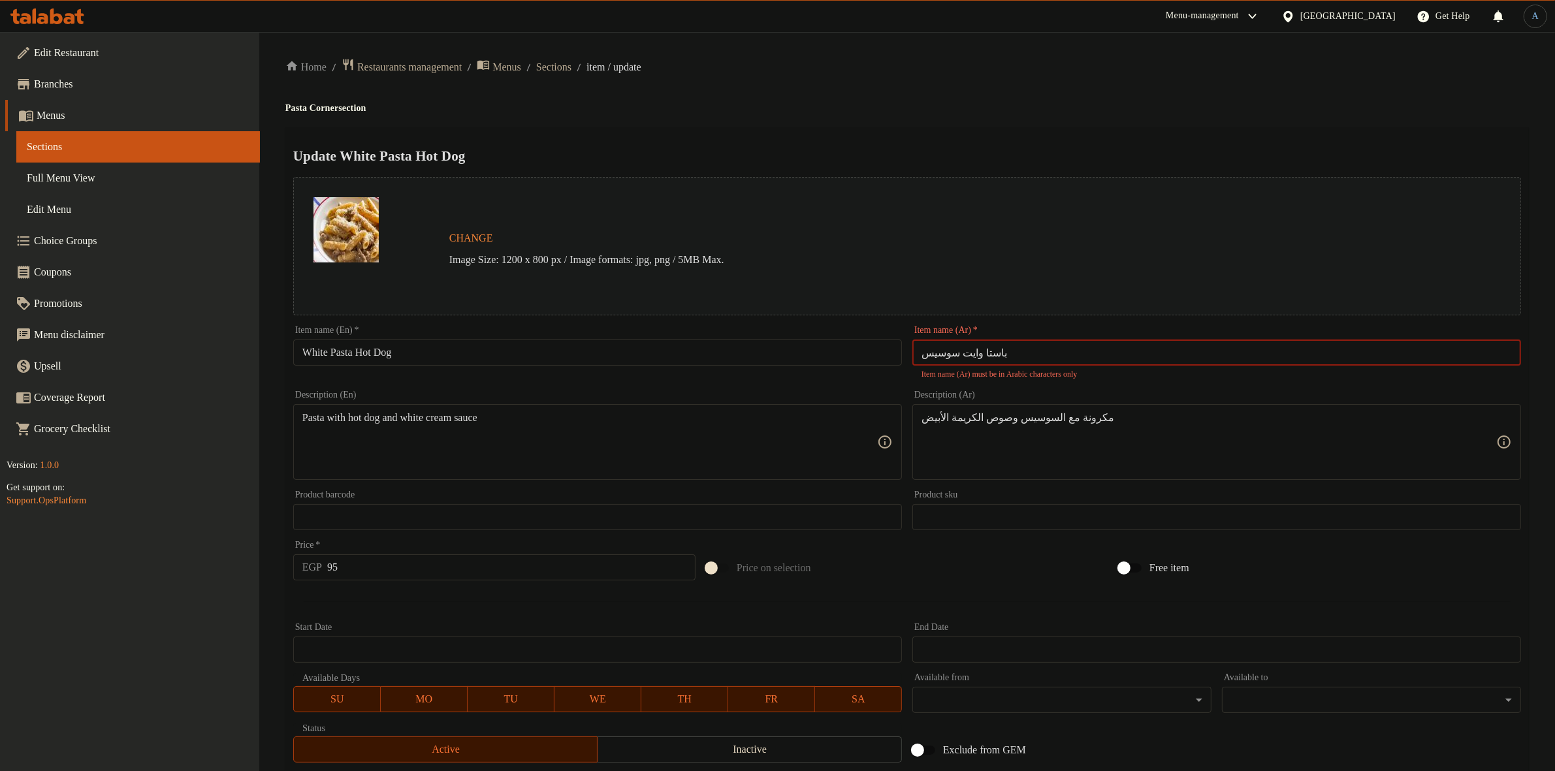
type input "باستا وايت سوسيس"
click at [1015, 138] on div "Update White Pasta Hot Dog Change Image Size: 1200 x 800 px / Image formats: jp…" at bounding box center [906, 534] width 1243 height 815
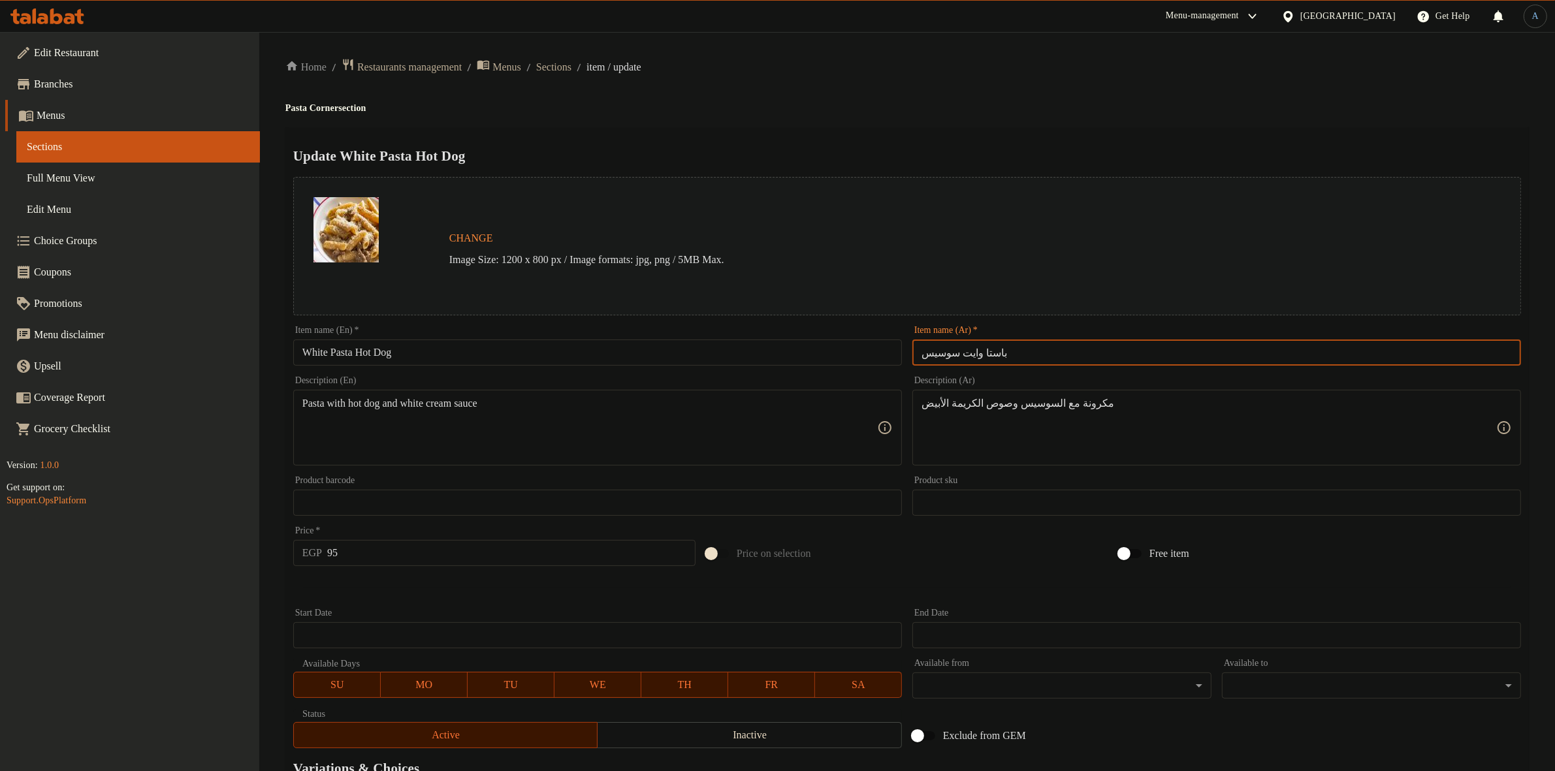
click at [1038, 349] on input "باستا وايت سوسيس" at bounding box center [1216, 353] width 609 height 26
click at [811, 74] on ol "Home / Restaurants management / Menus / Sections / item / update" at bounding box center [906, 67] width 1243 height 18
click at [817, 113] on h4 "Pasta Corner section" at bounding box center [906, 108] width 1243 height 13
click at [379, 556] on input "95" at bounding box center [511, 553] width 368 height 26
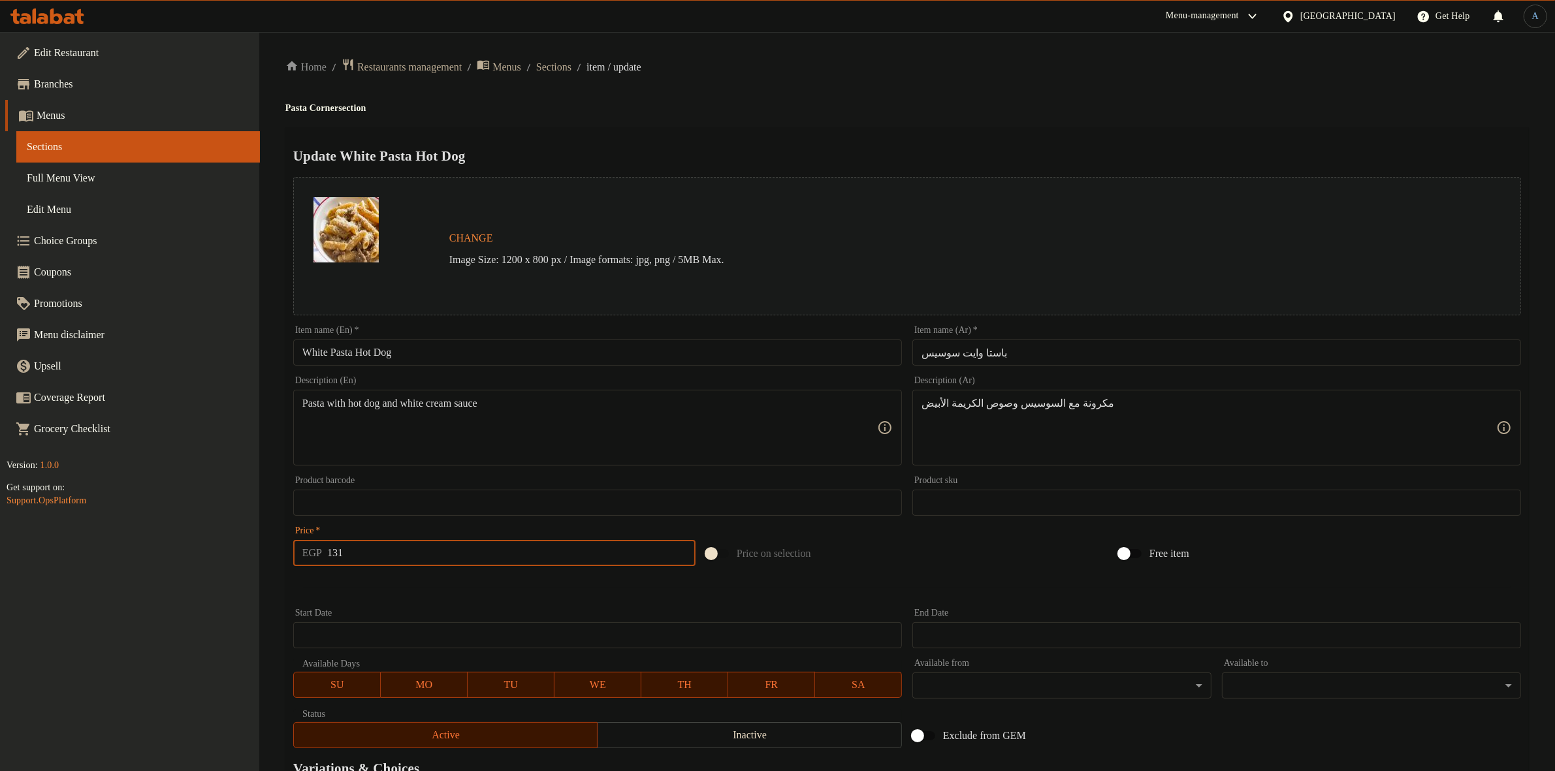
type input "131"
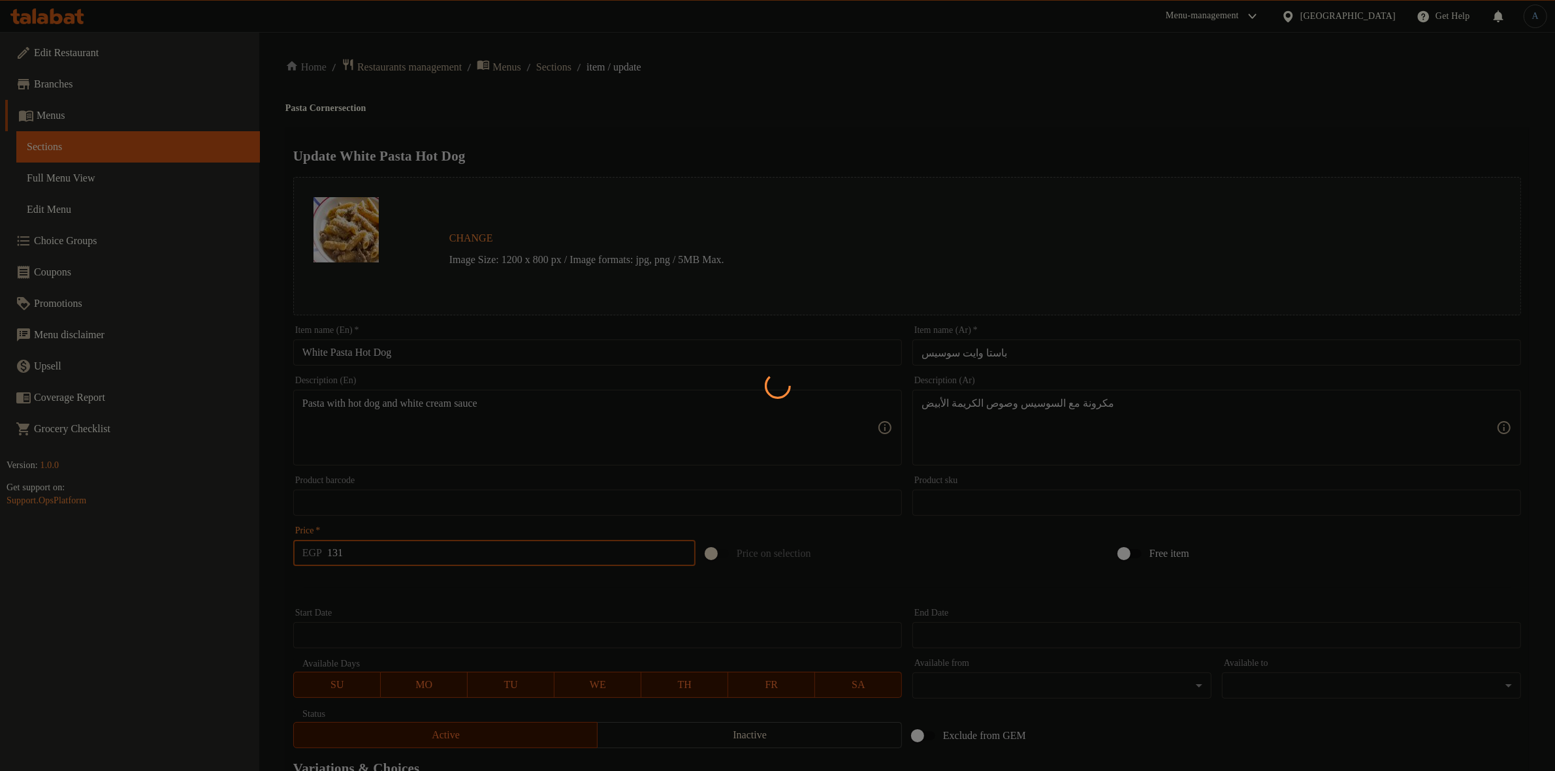
click at [803, 91] on div at bounding box center [777, 385] width 1555 height 771
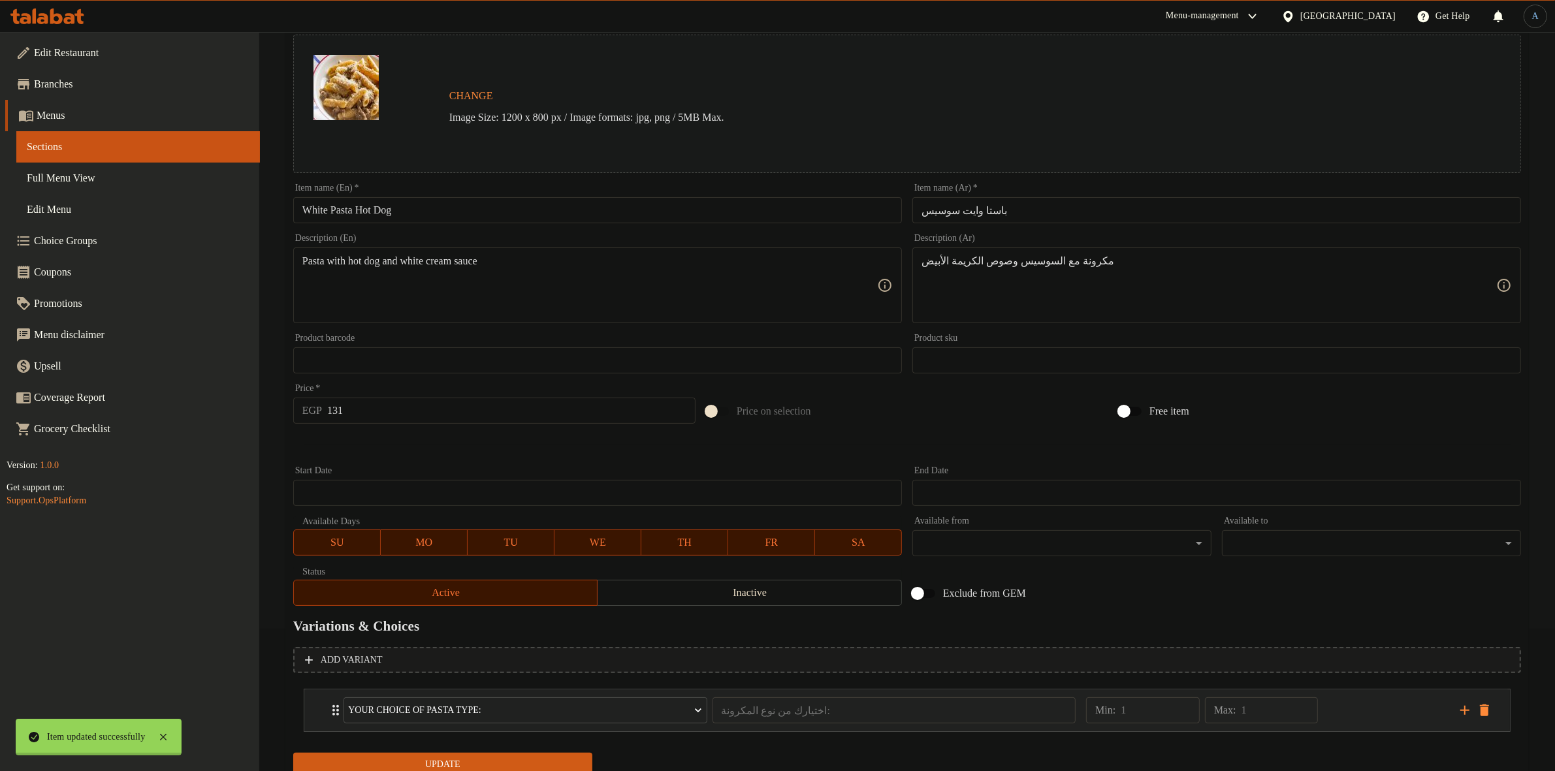
scroll to position [191, 0]
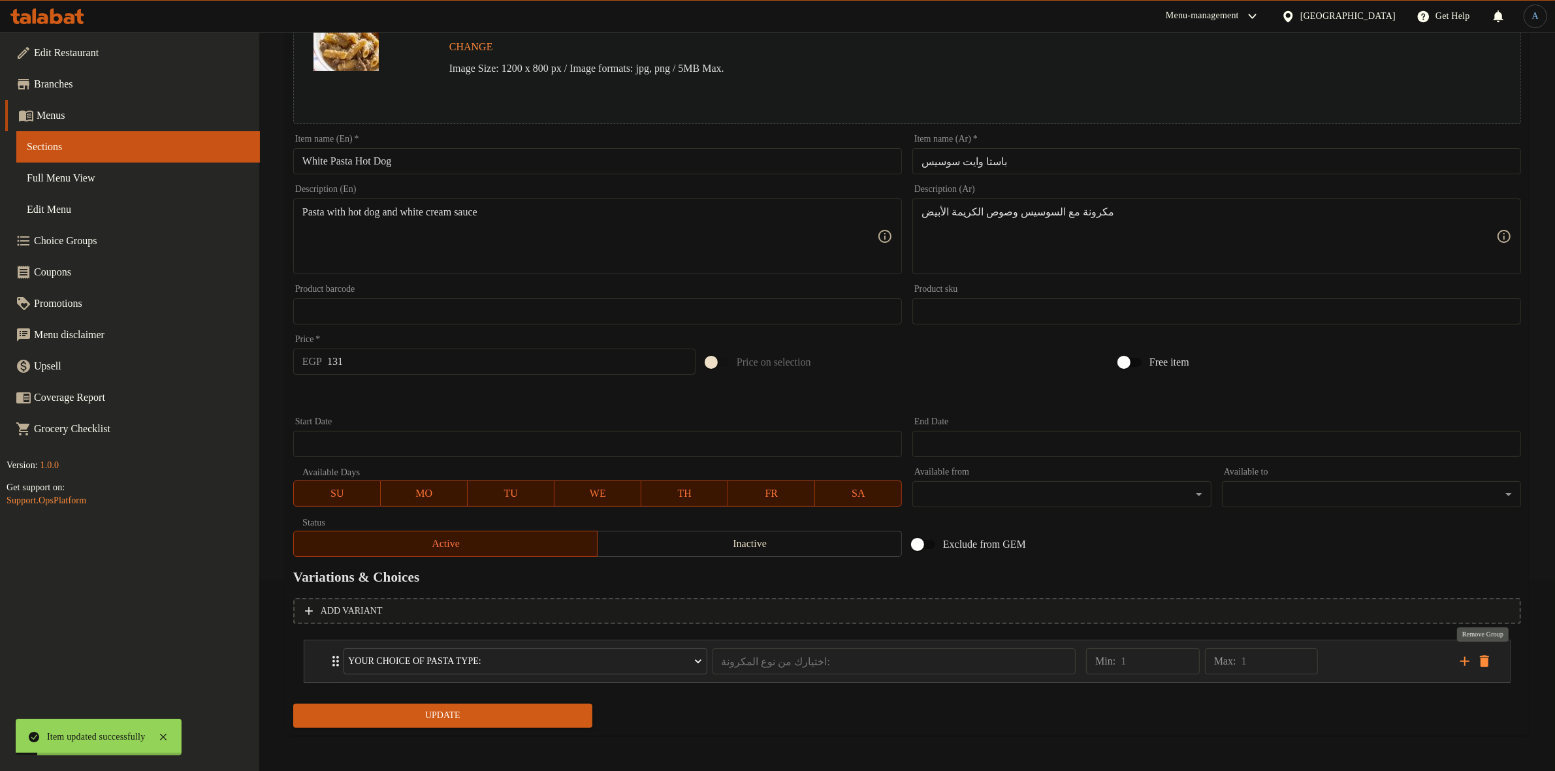
click at [1489, 663] on icon "delete" at bounding box center [1484, 662] width 16 height 16
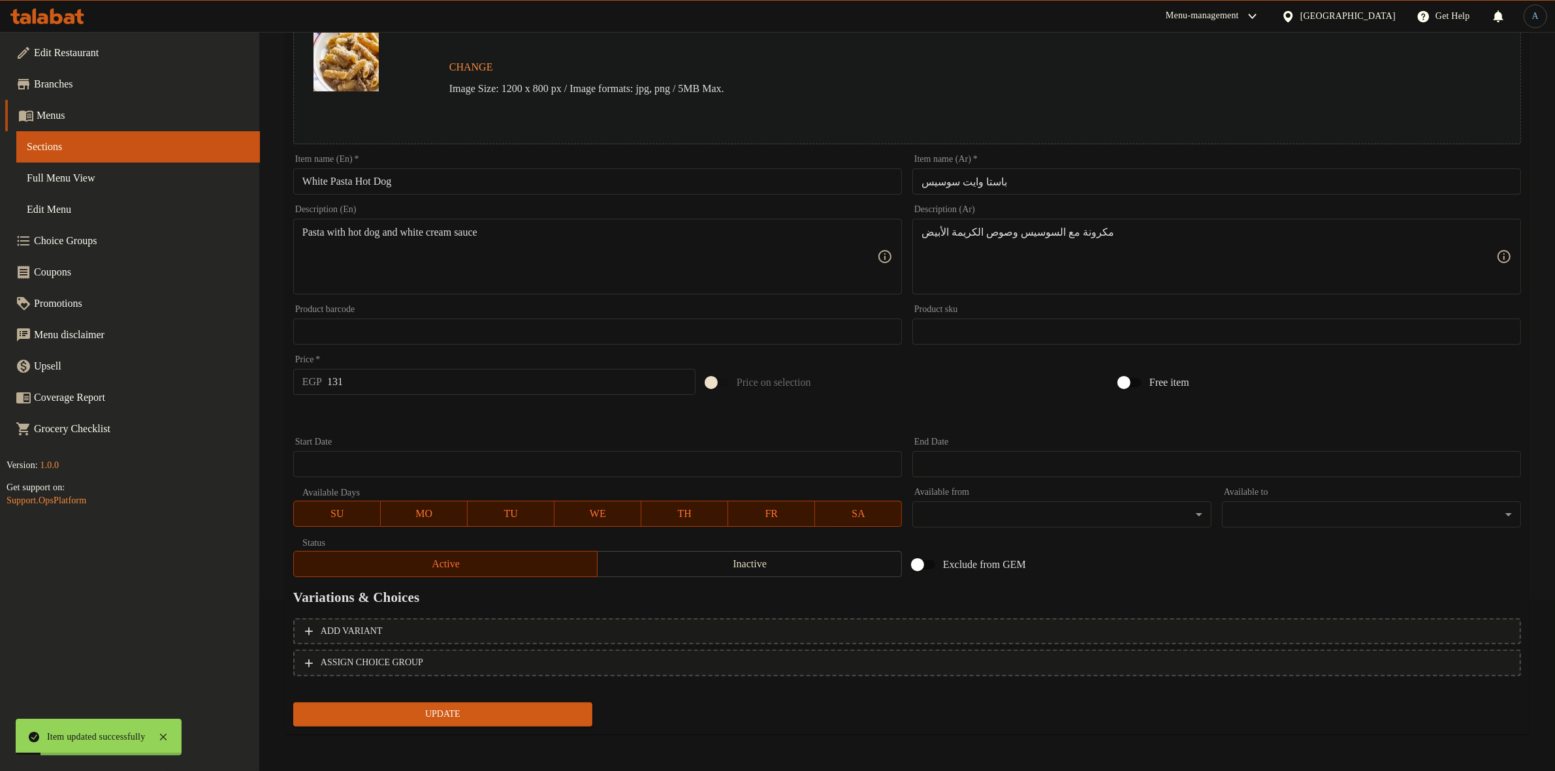
scroll to position [168, 0]
click at [560, 710] on span "Update" at bounding box center [443, 717] width 278 height 16
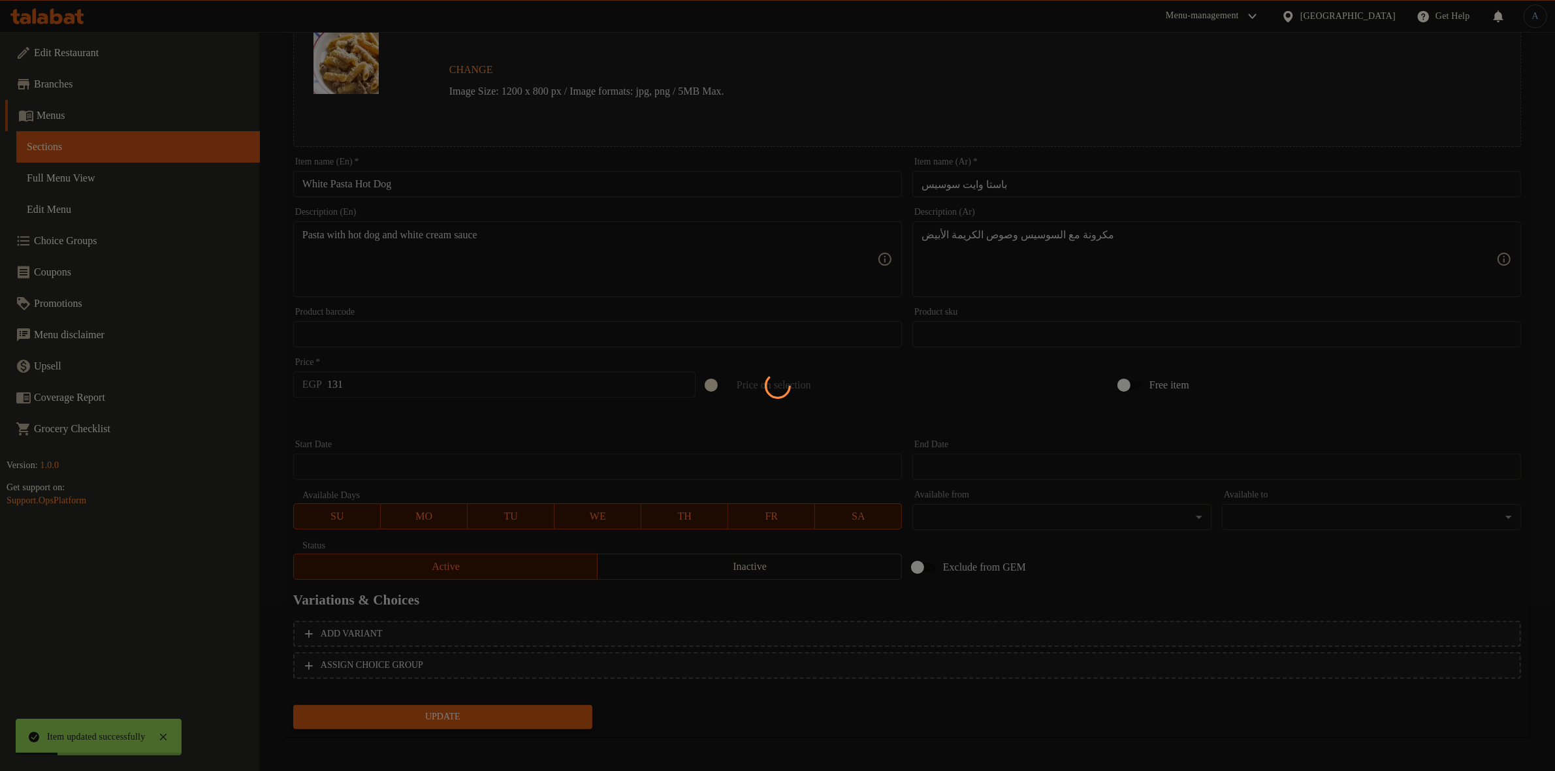
scroll to position [0, 0]
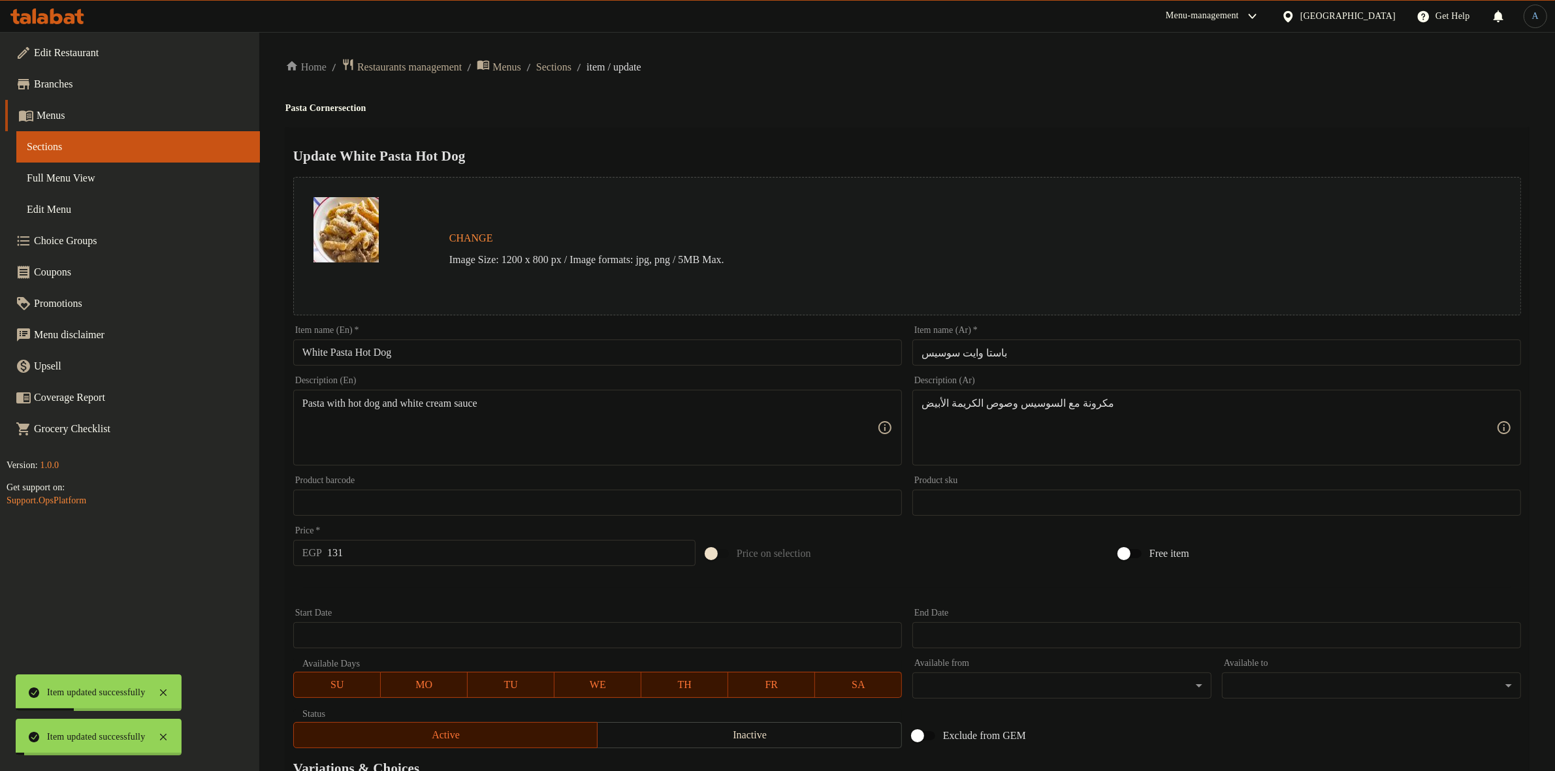
click at [576, 79] on div "Home / Restaurants management / Menus / Sections / item / update Pasta Corner s…" at bounding box center [906, 487] width 1243 height 858
click at [571, 72] on span "Sections" at bounding box center [553, 67] width 35 height 16
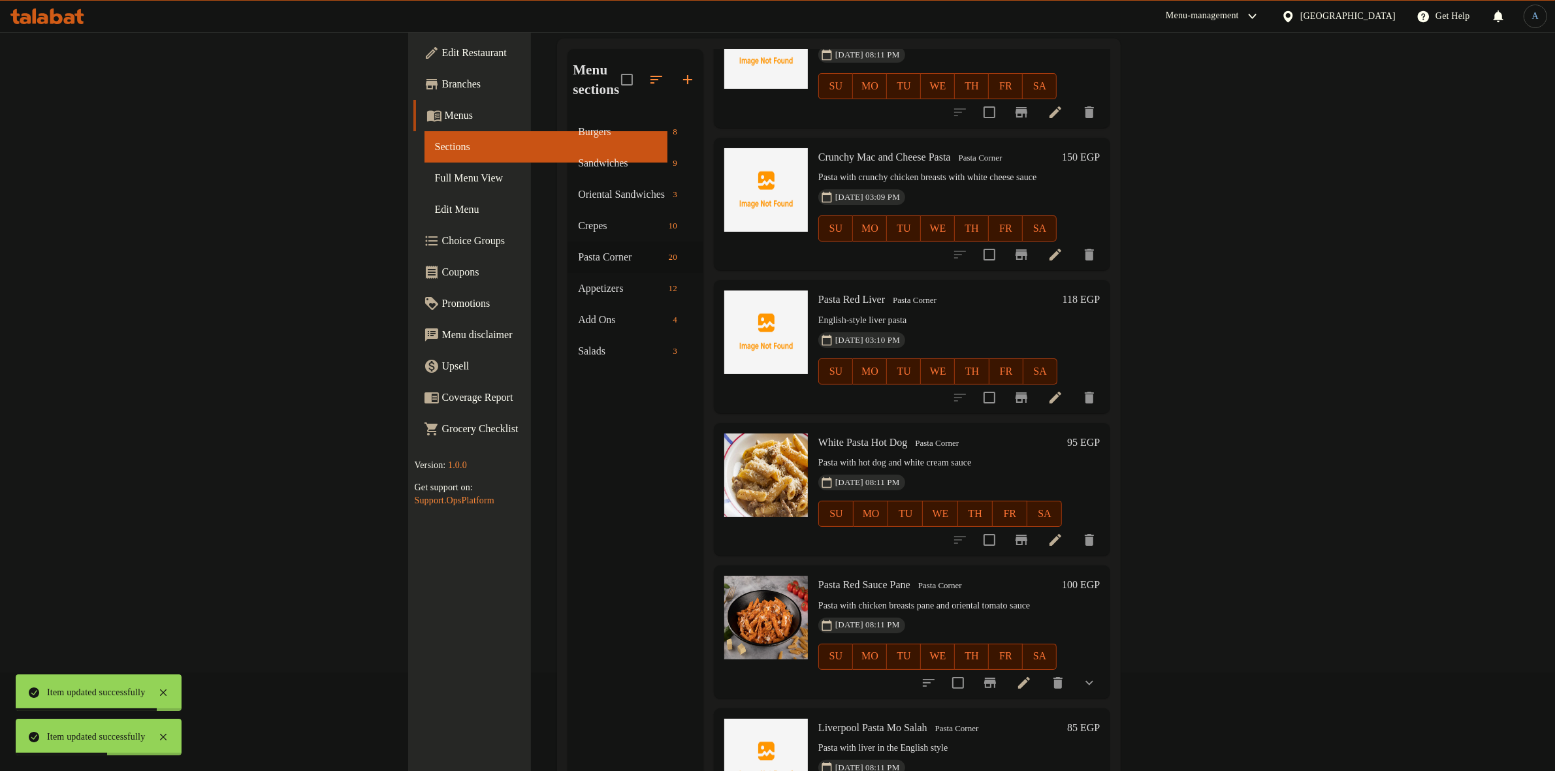
scroll to position [183, 0]
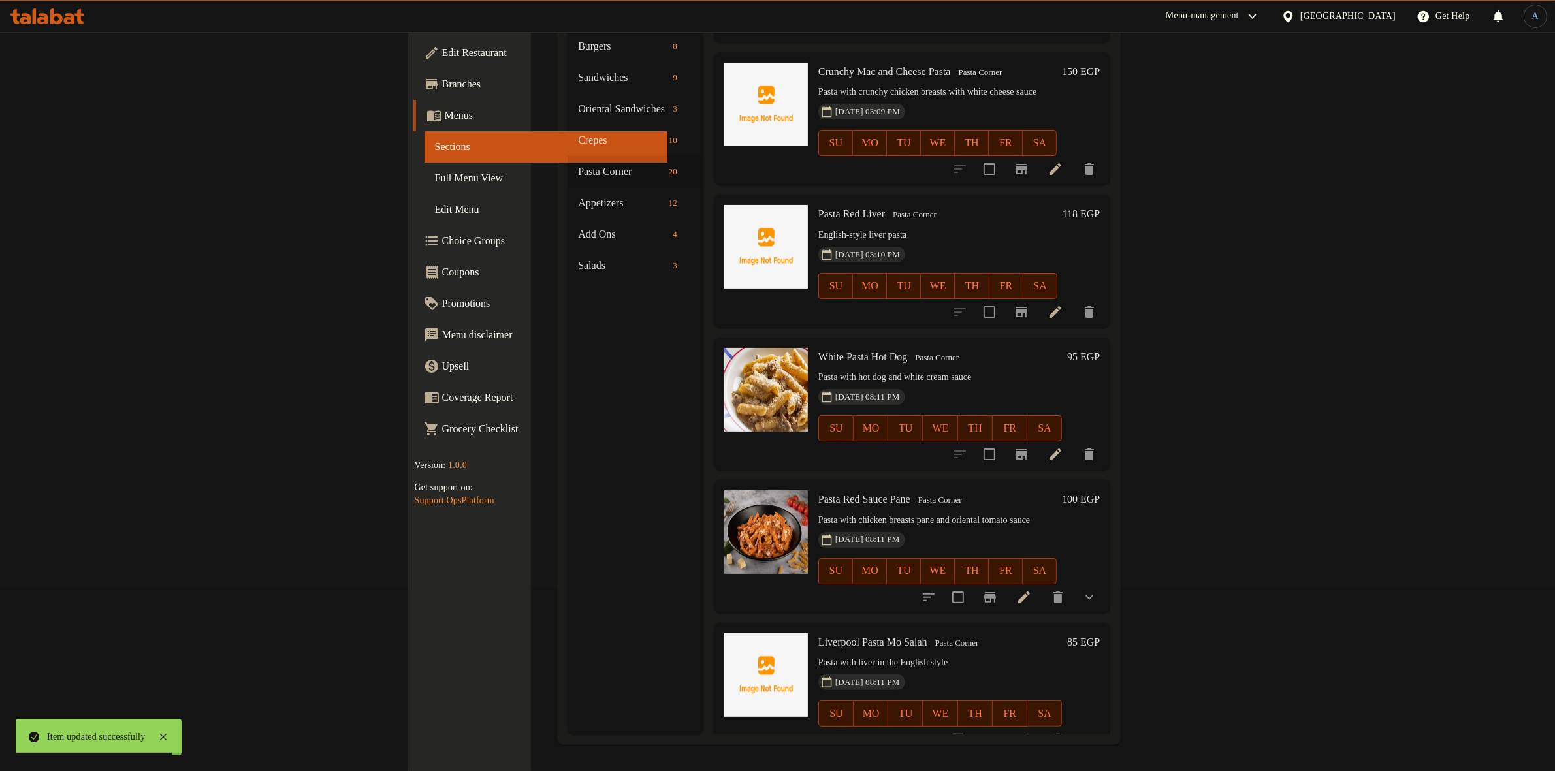
click at [1032, 590] on icon at bounding box center [1024, 598] width 16 height 16
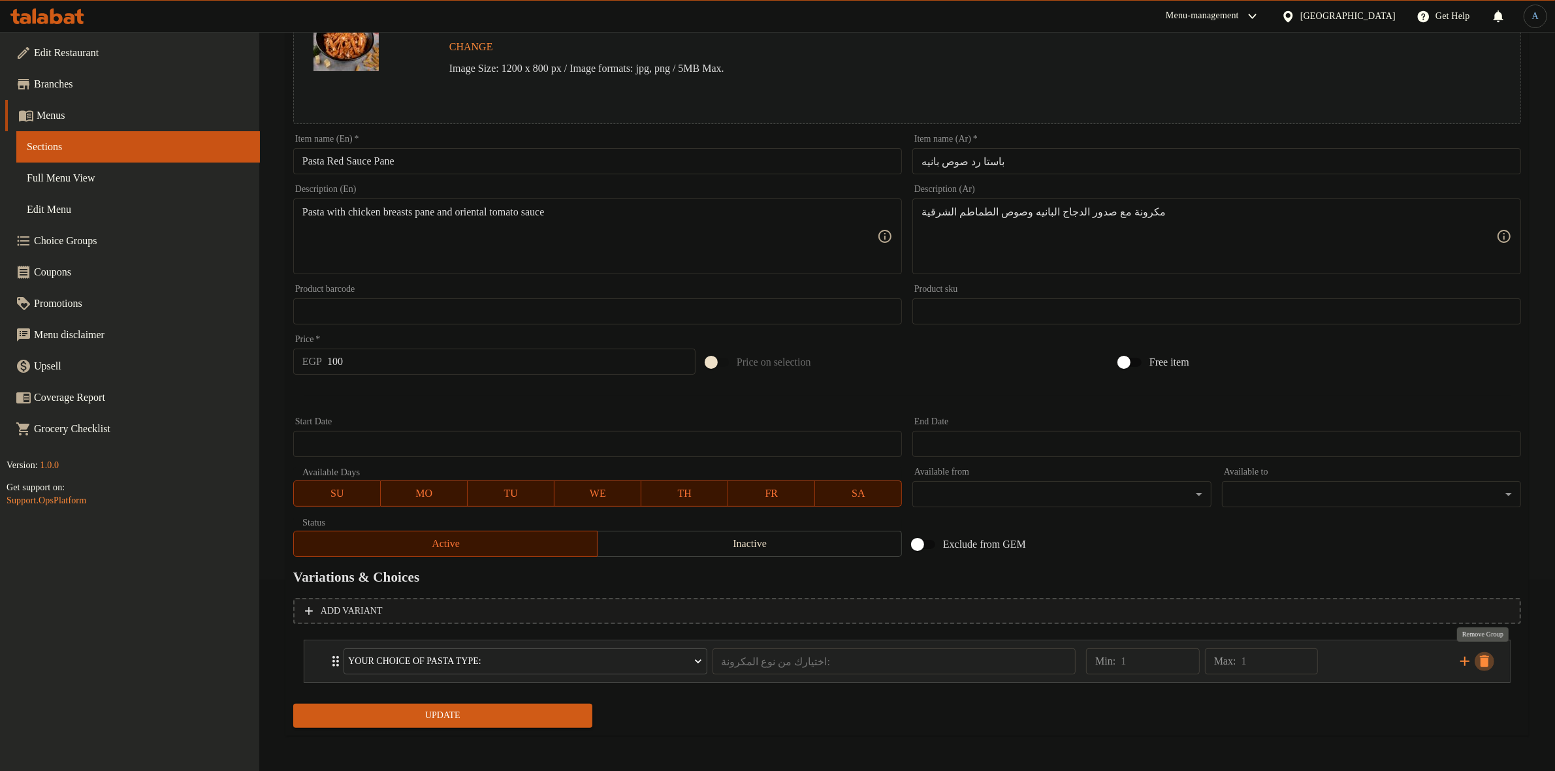
click at [1489, 660] on icon "delete" at bounding box center [1484, 662] width 16 height 16
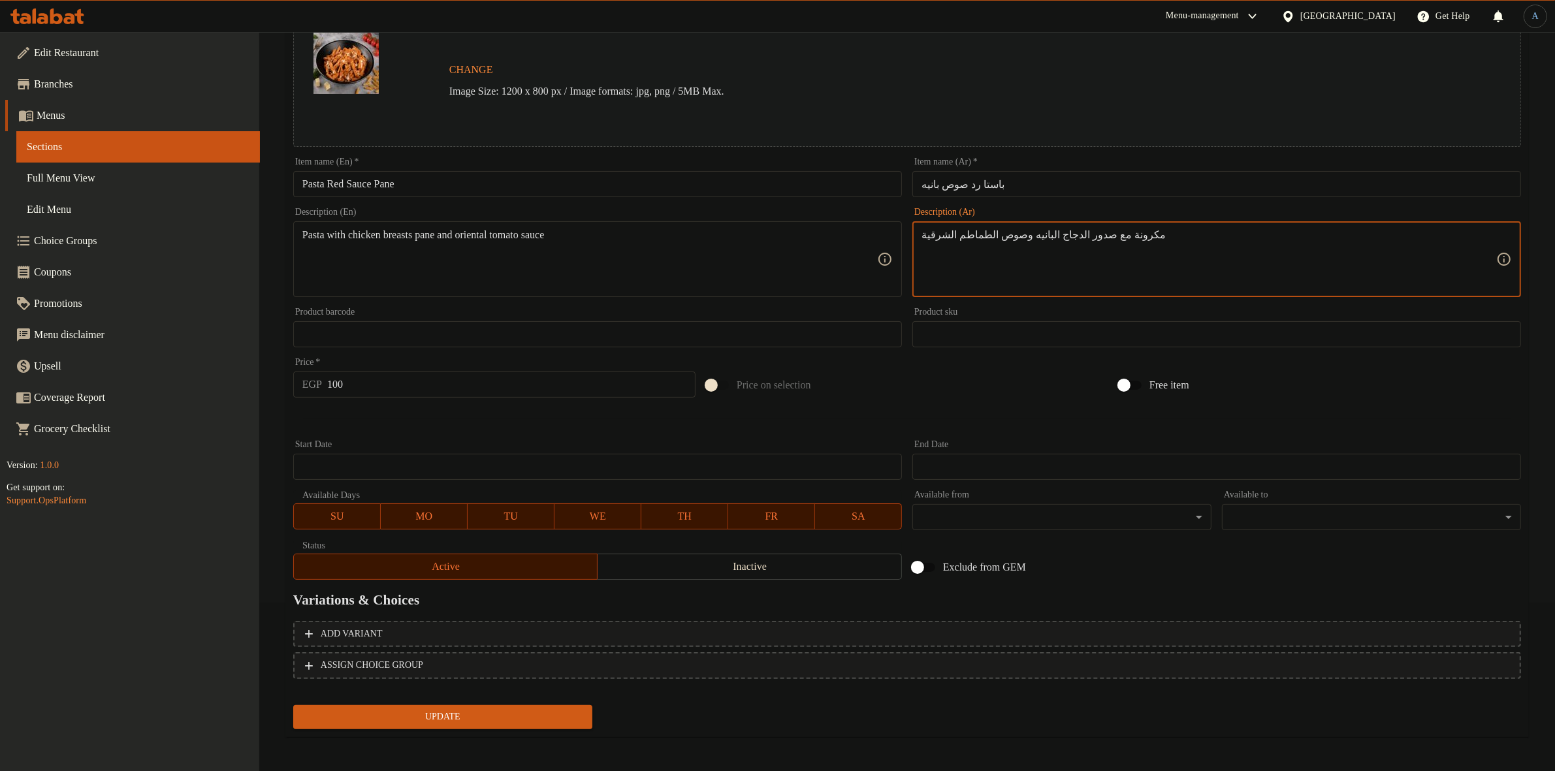
paste textarea "ه مع صدور الدجاج البانيه وصوص الطماطم الشرقي"
type textarea "مكرونه مع صدور الدجاج البانيه وصوص الطماطم الشرقي"
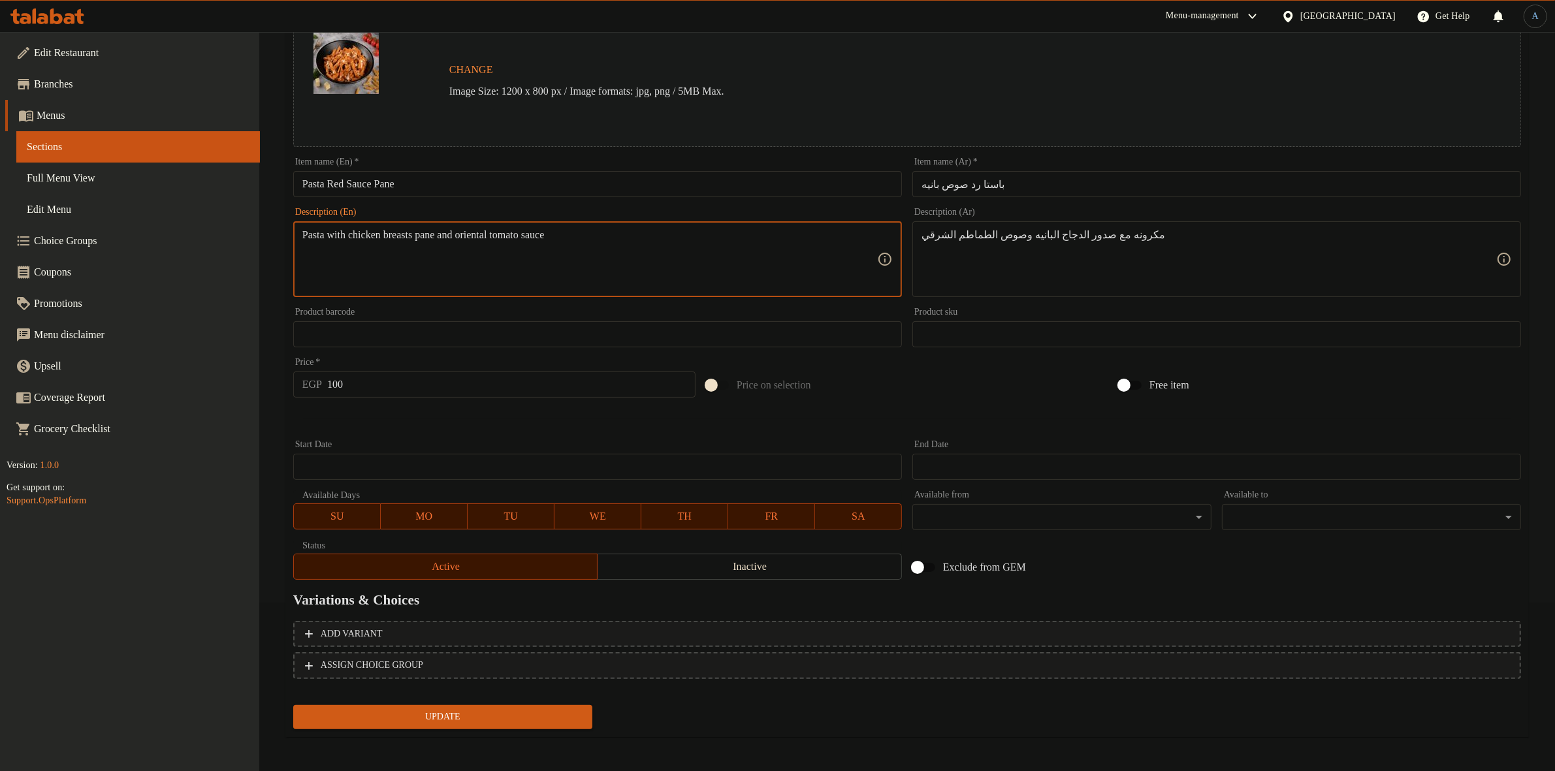
paste textarea "breaded chicken breasts and oriental tomato sauce"
click at [387, 183] on input "Pasta Red Sauce Pane" at bounding box center [597, 184] width 609 height 26
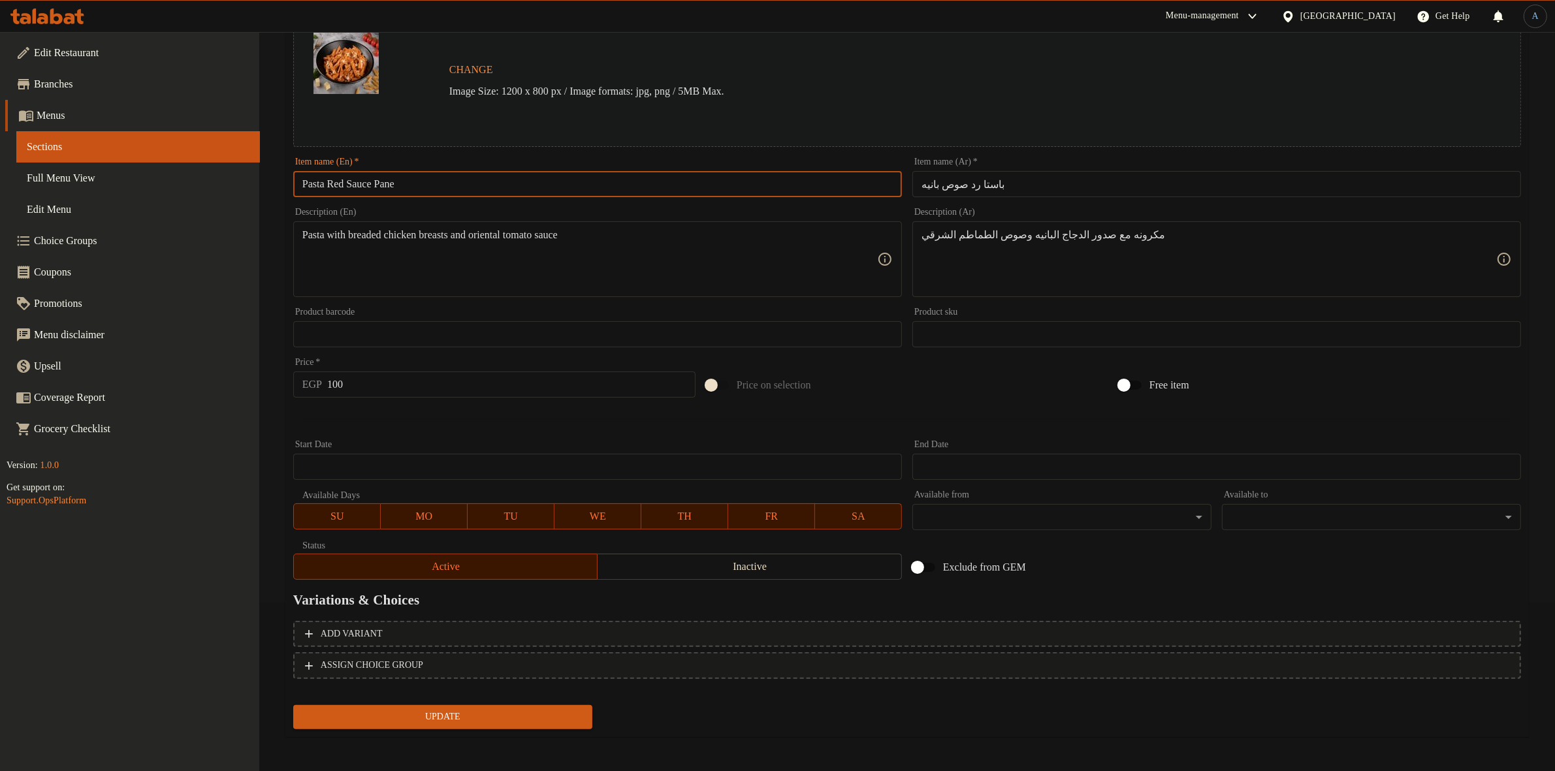
click at [387, 183] on input "Pasta Red Sauce Pane" at bounding box center [597, 184] width 609 height 26
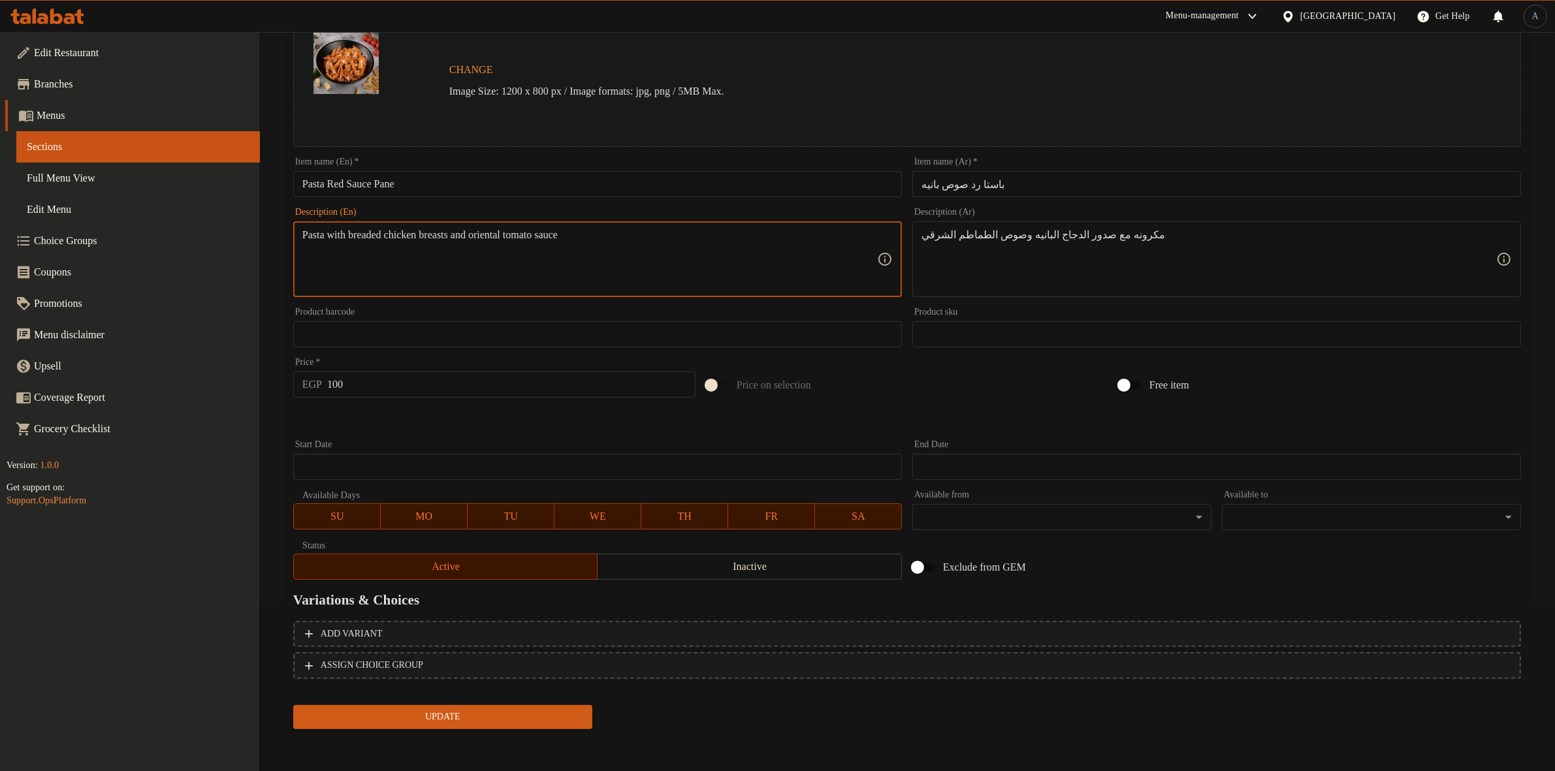
click at [381, 235] on textarea "Pasta with breaded chicken breasts and oriental tomato sauce" at bounding box center [589, 260] width 575 height 62
paste textarea "Pane"
click at [651, 234] on textarea "Pasta with Pane chicken breasts and oriental tomato sauce" at bounding box center [589, 260] width 575 height 62
click at [694, 268] on textarea "Pasta with Pane chicken breasts and oriental tomato sauce" at bounding box center [589, 260] width 575 height 62
paste textarea "p"
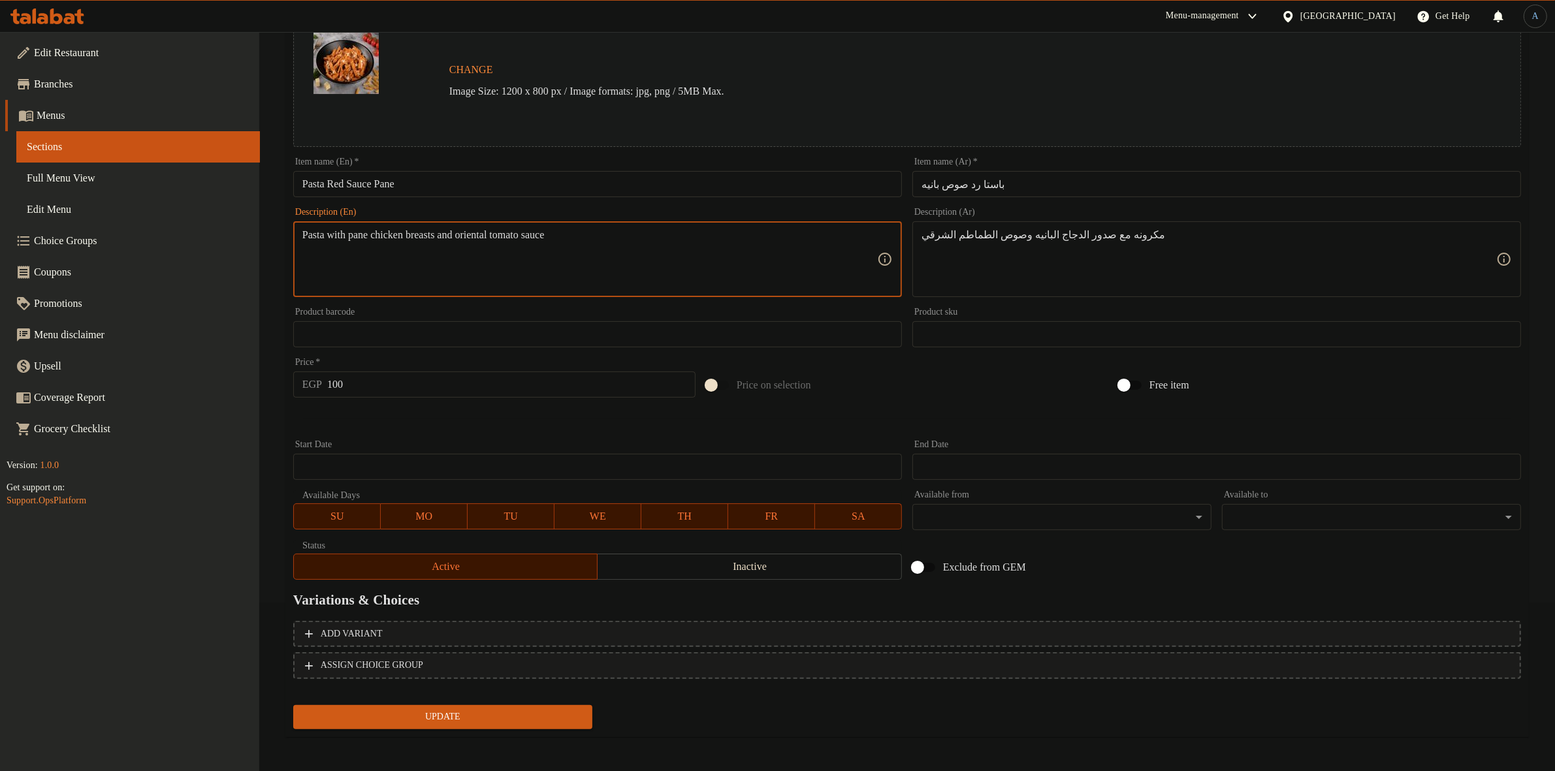
type textarea "Pasta with pane chicken breasts and oriental tomato sauce"
click at [400, 389] on input "100" at bounding box center [511, 385] width 368 height 26
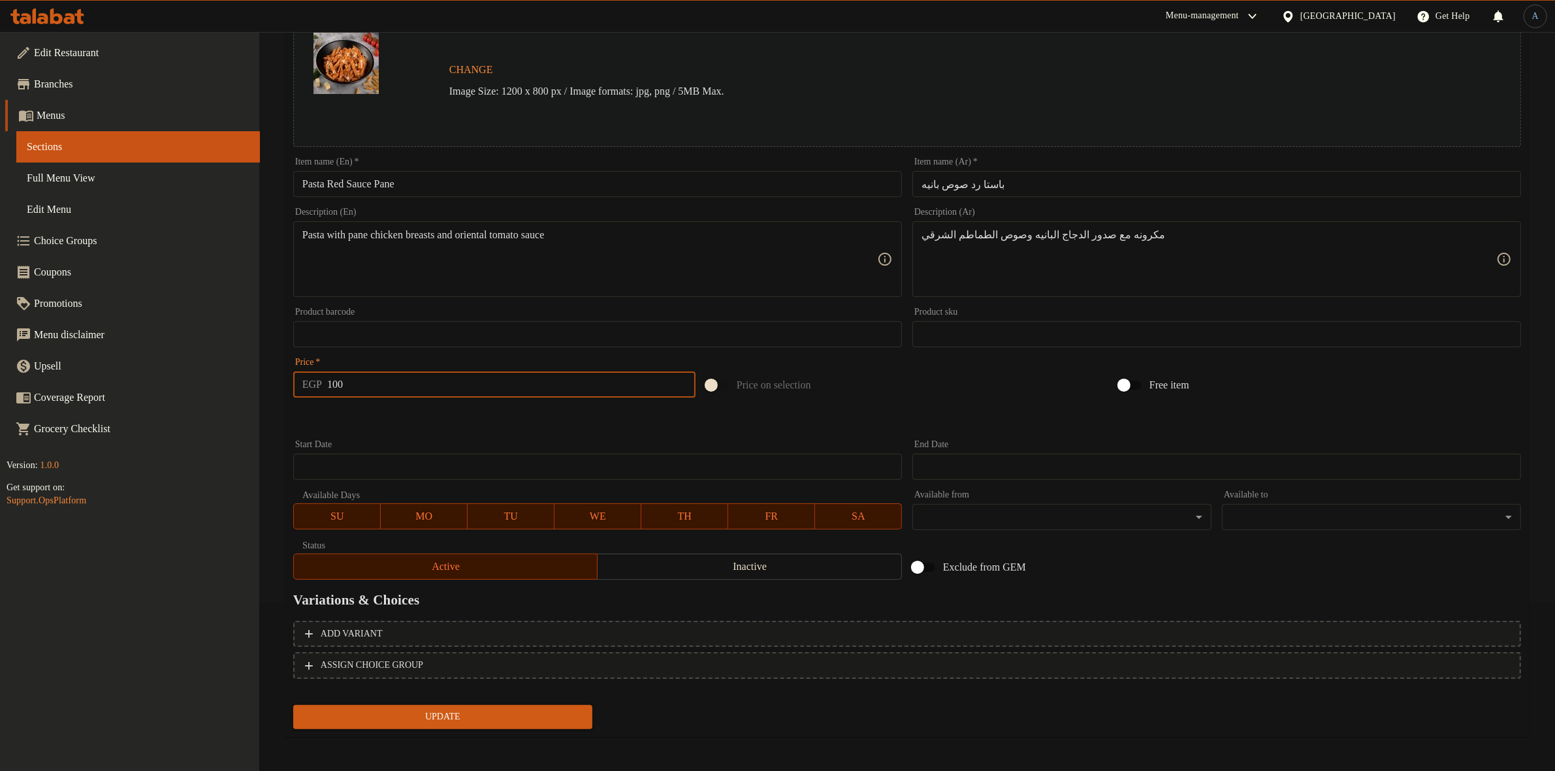
click at [400, 389] on input "100" at bounding box center [511, 385] width 368 height 26
type input "137"
click at [293, 705] on button "Update" at bounding box center [442, 717] width 299 height 24
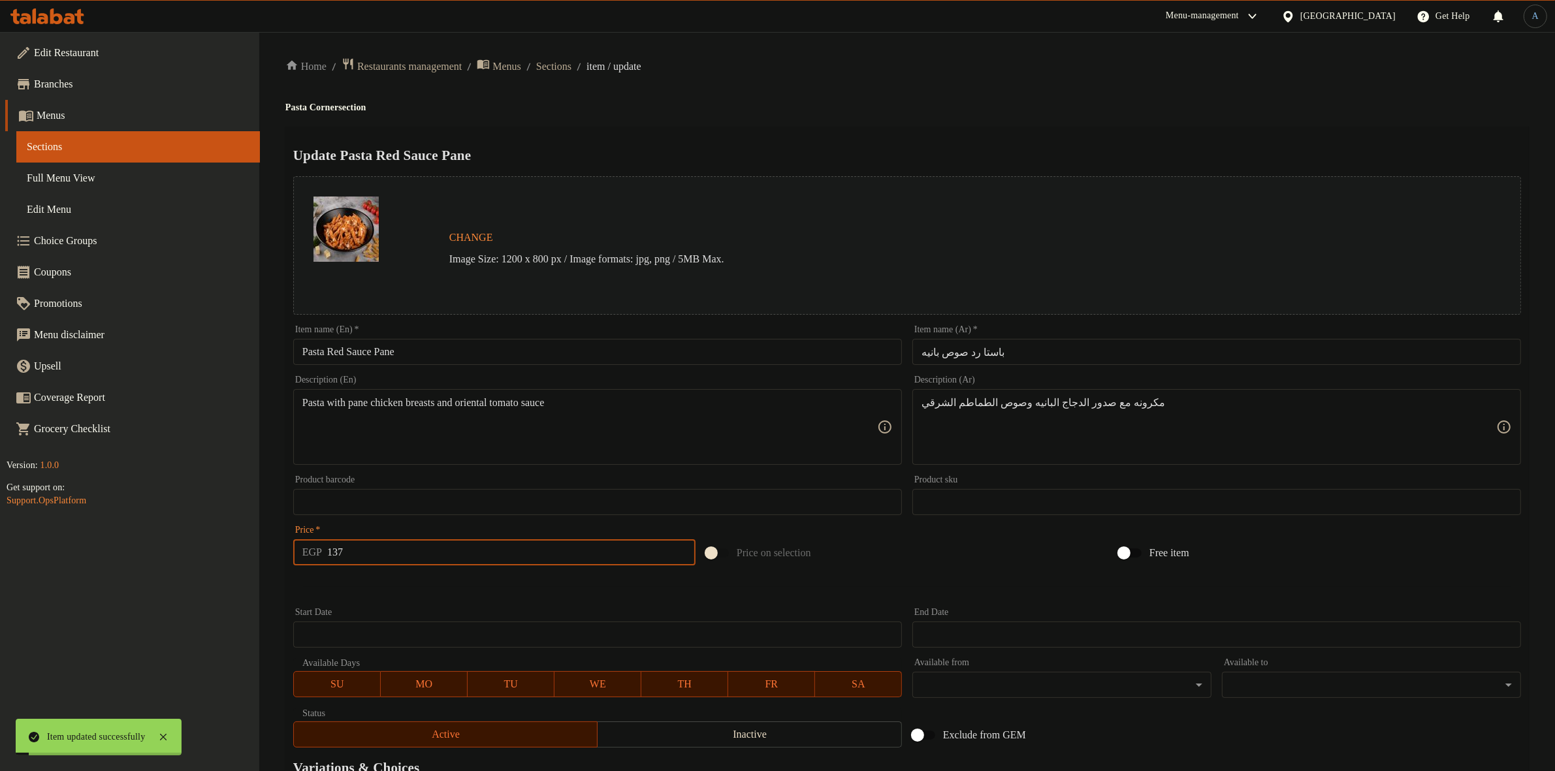
scroll to position [0, 0]
click at [556, 63] on span "Sections" at bounding box center [553, 67] width 35 height 16
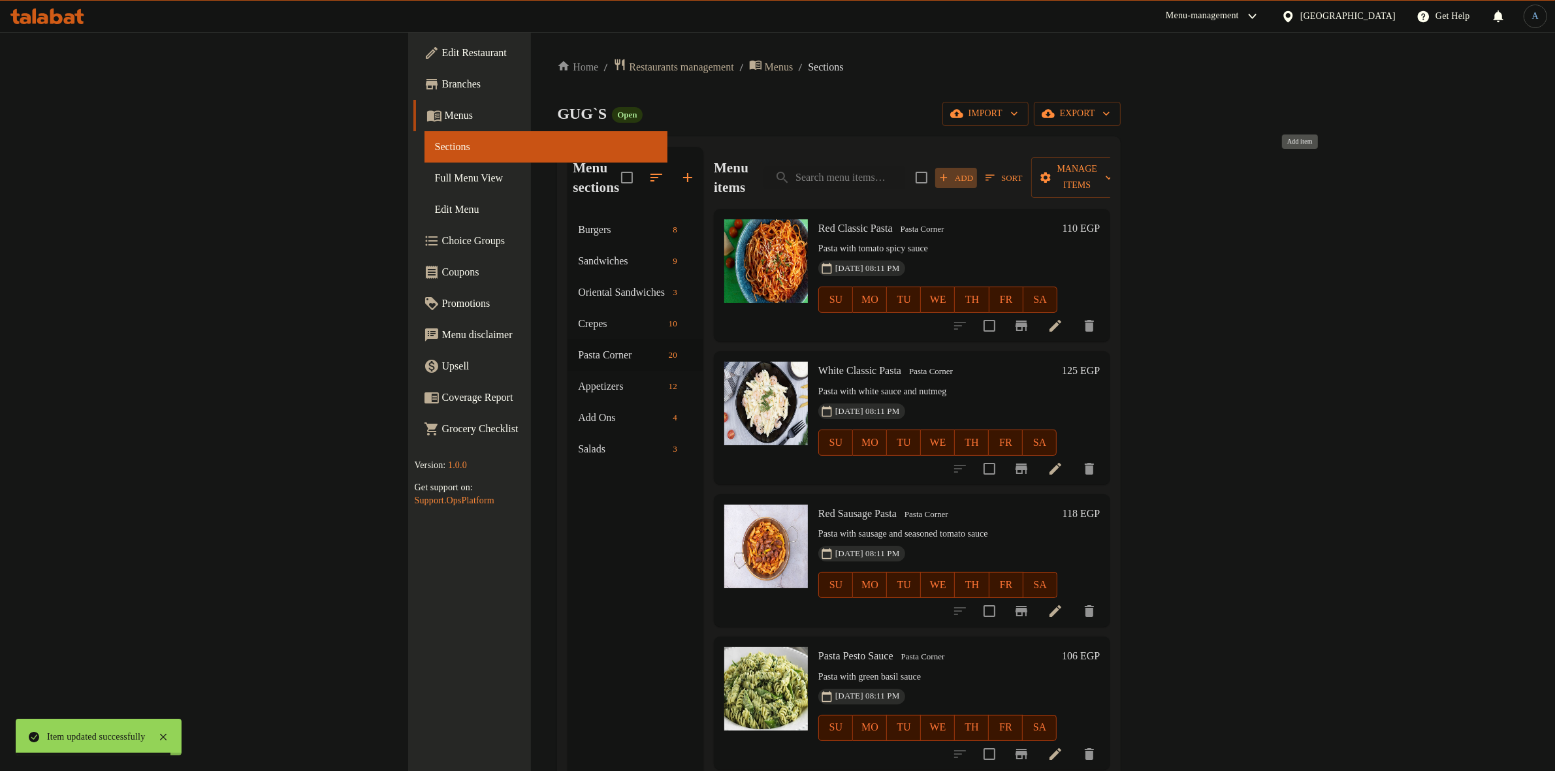
click at [974, 170] on span "Add" at bounding box center [955, 177] width 35 height 15
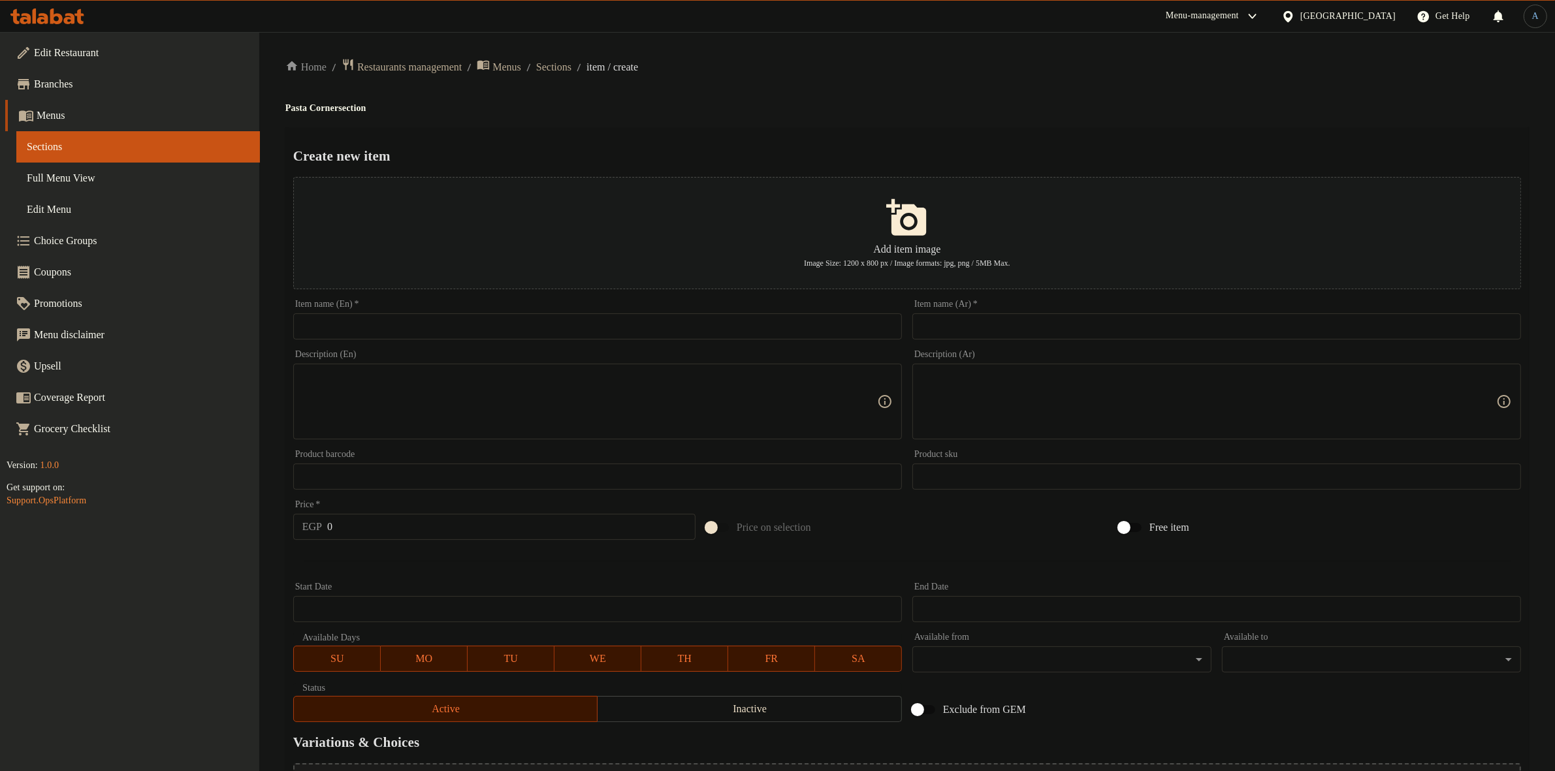
paste input "باستا دمجلاس"
click at [1088, 325] on input "text" at bounding box center [1216, 326] width 609 height 26
type input "باستا دمجلاس"
click at [1069, 121] on div "Home / Restaurants management / Menus / Sections / item / create Pasta Corner s…" at bounding box center [906, 474] width 1243 height 832
click at [929, 325] on input "باستا دمجلاس" at bounding box center [1216, 326] width 609 height 26
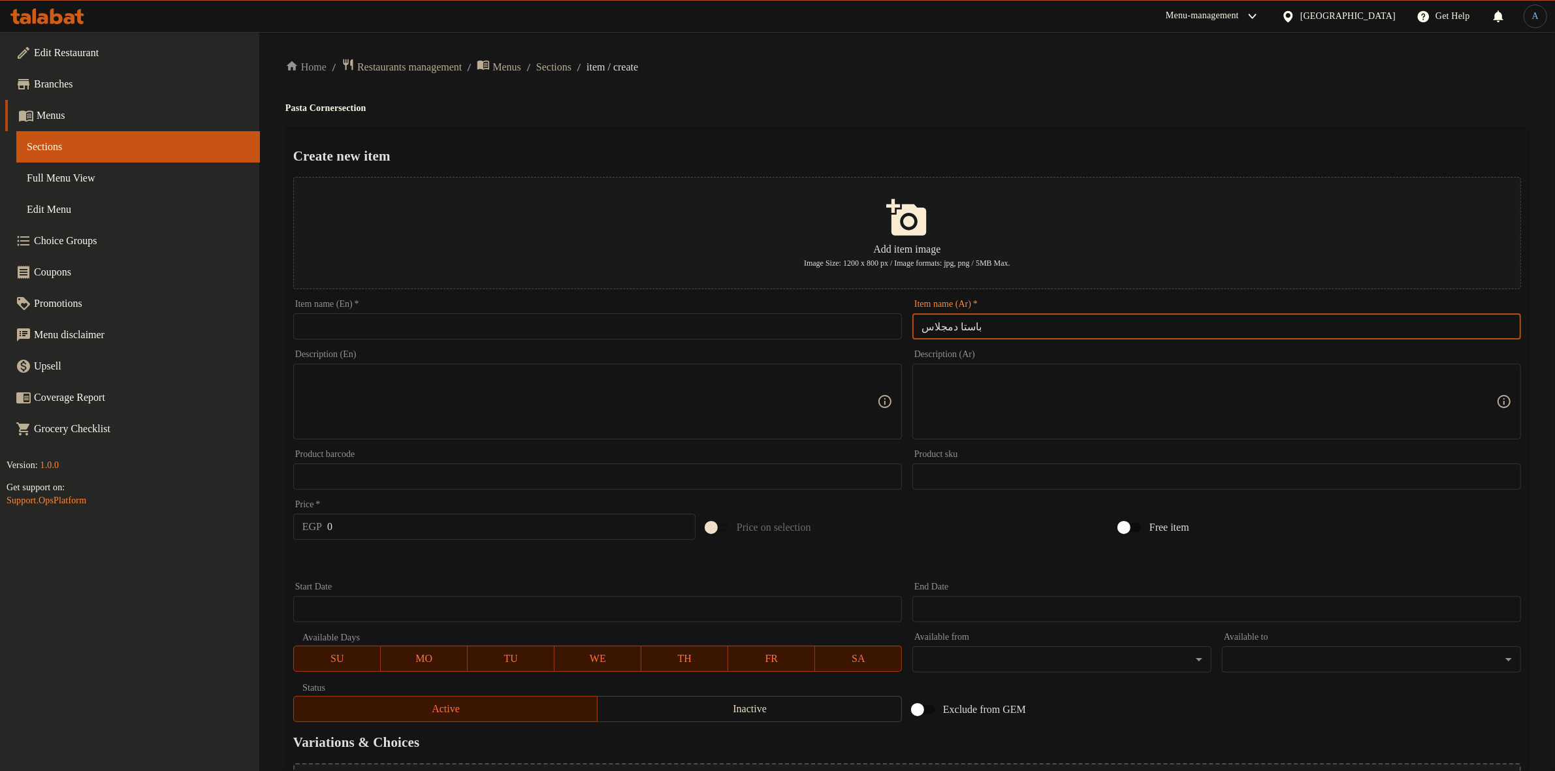
click at [929, 325] on input "باستا دمجلاس" at bounding box center [1216, 326] width 609 height 26
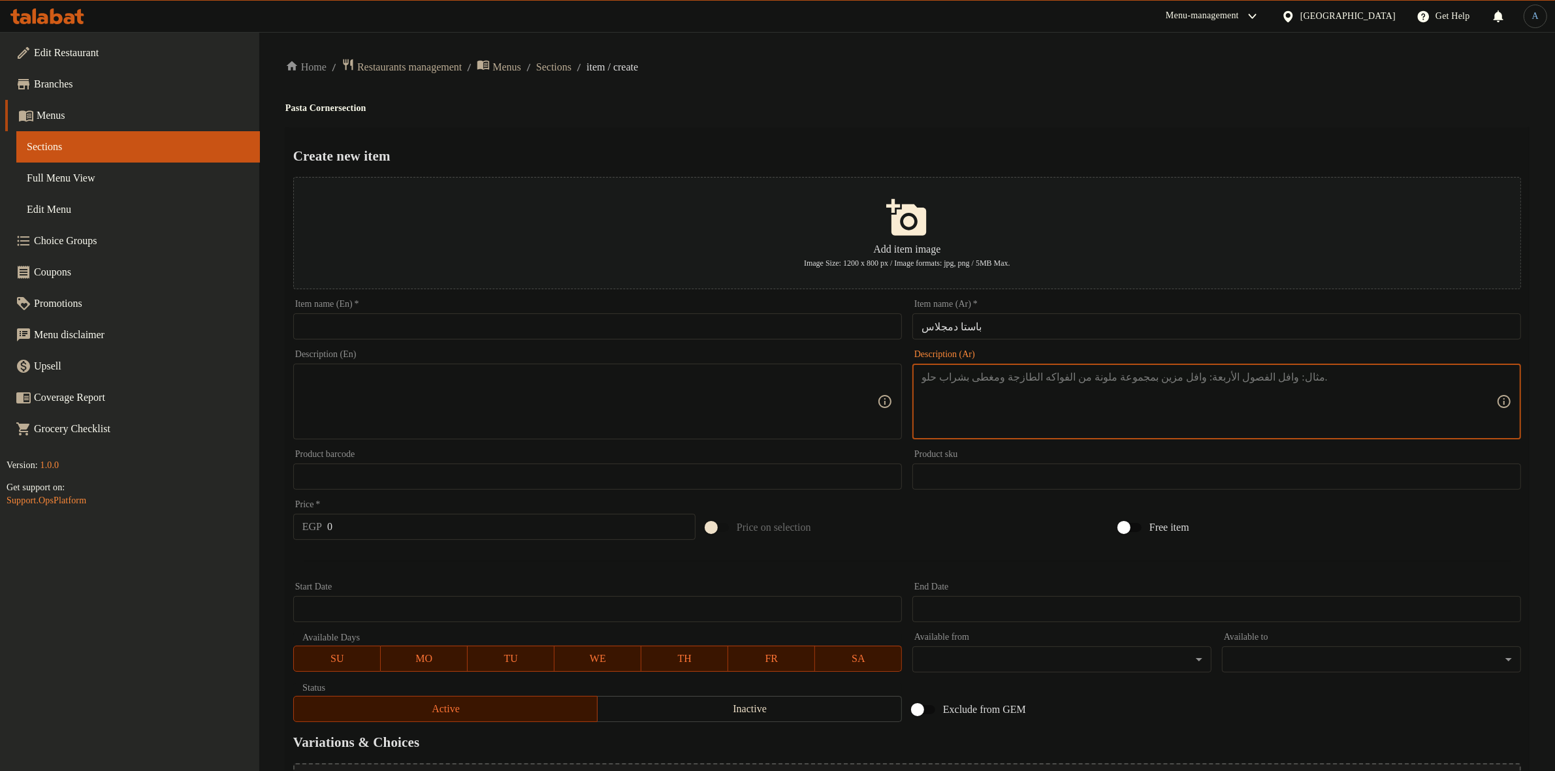
click at [1049, 425] on textarea at bounding box center [1208, 402] width 575 height 62
paste textarea "مكرونه مع صوص الدمجلاس والمشروم الفريش"
type textarea "مكرونه مع صوص الدمجلاس والمشروم الفريش"
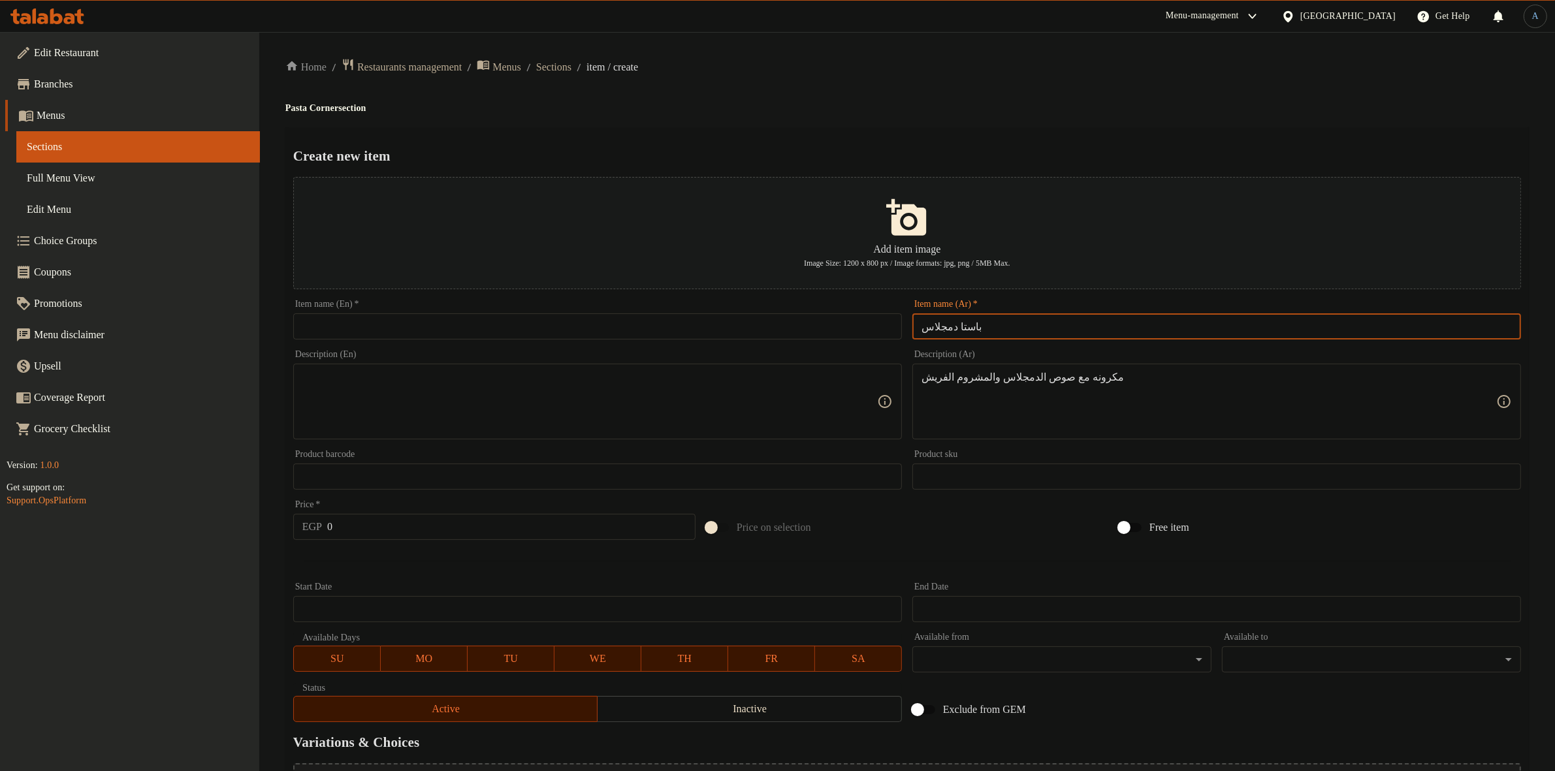
click at [1032, 317] on input "باستا دمجلاس" at bounding box center [1216, 326] width 609 height 26
click at [749, 328] on input "text" at bounding box center [597, 326] width 609 height 26
paste input "Damglas Pasta"
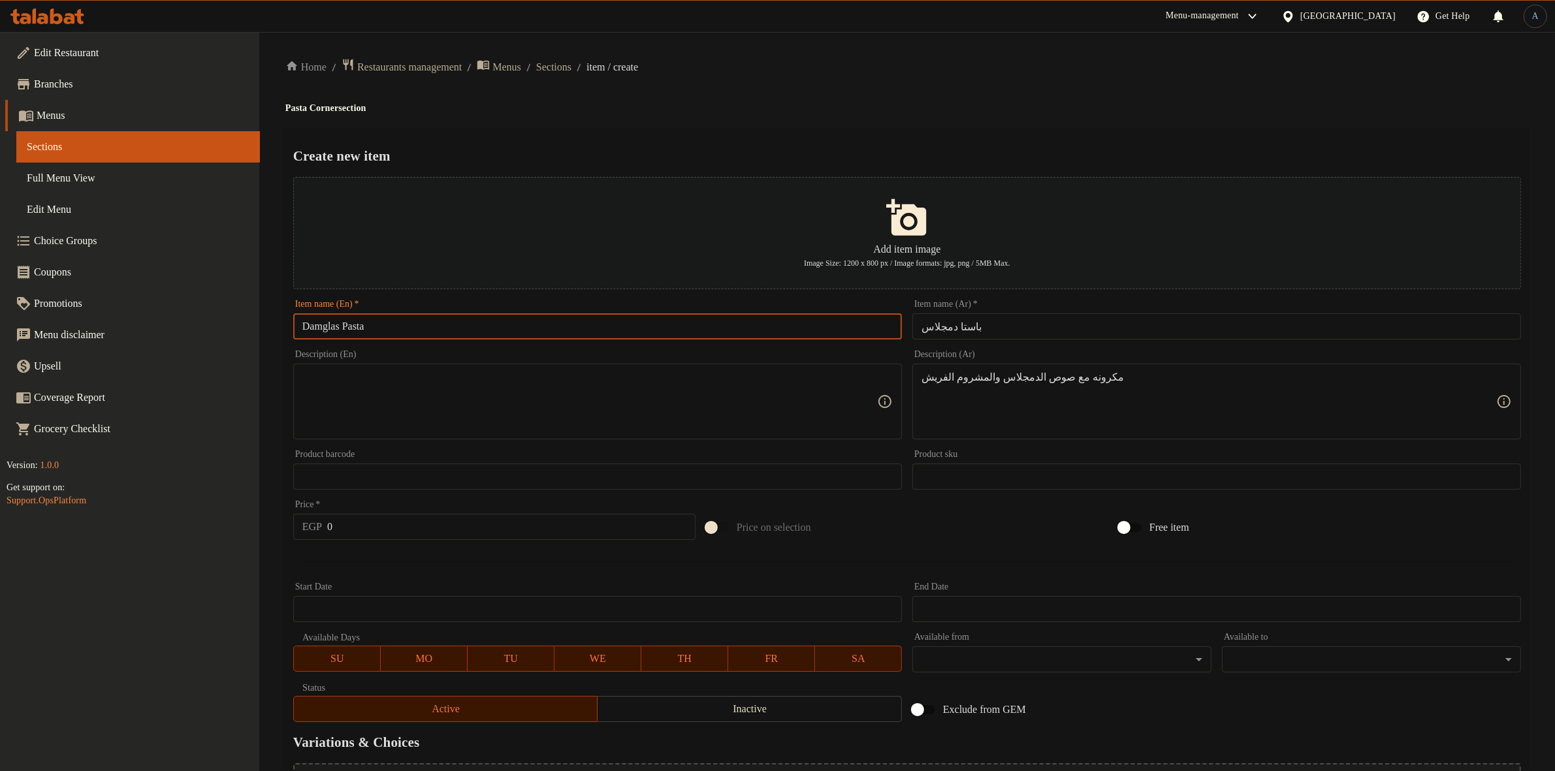
type input "Damglas Pasta"
click at [647, 383] on textarea at bounding box center [589, 402] width 575 height 62
paste textarea "Pasta with demi-glace sauce and fresh mushrooms"
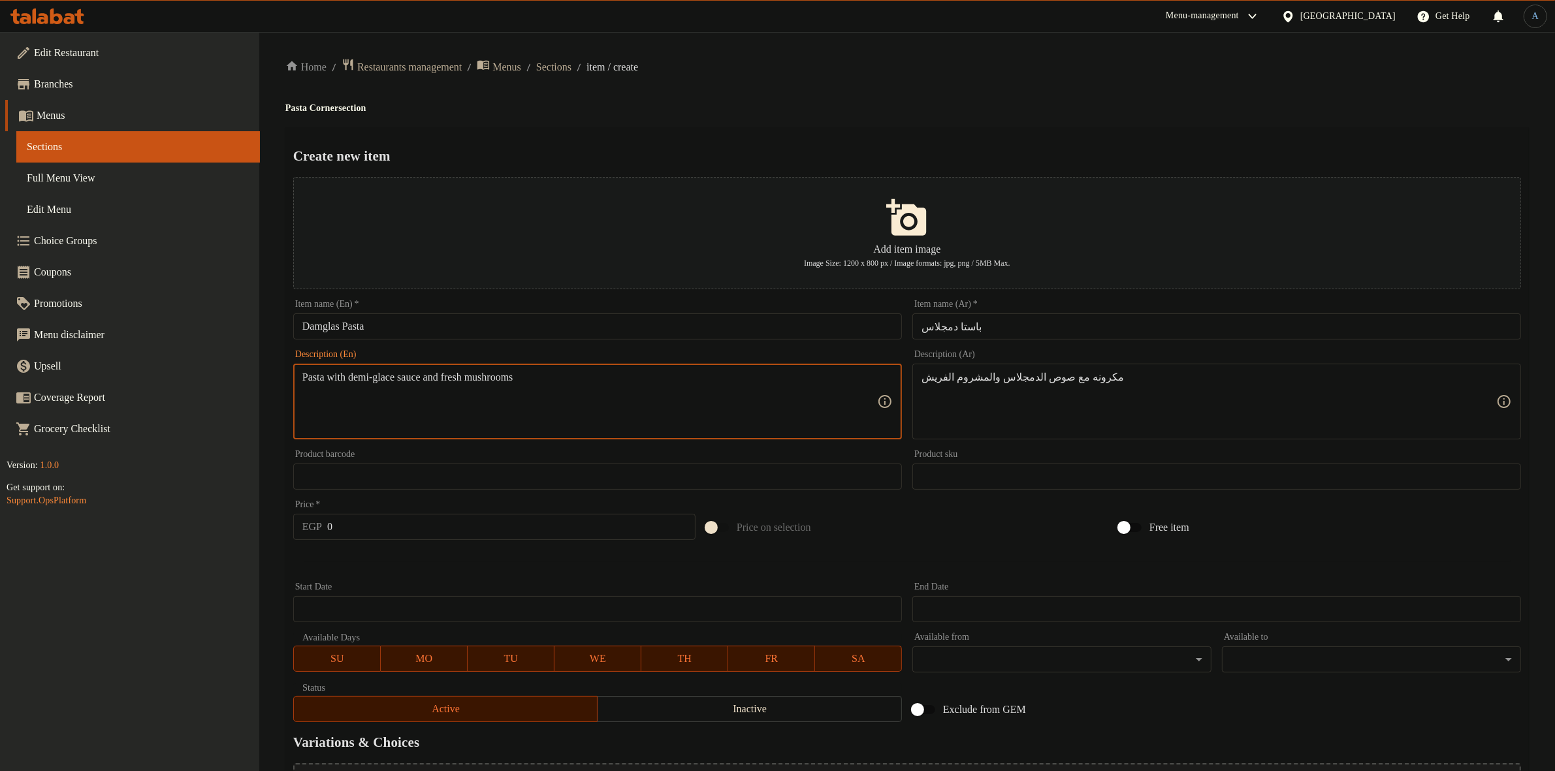
drag, startPoint x: 356, startPoint y: 377, endPoint x: 405, endPoint y: 374, distance: 49.7
click at [405, 374] on textarea "Pasta with demi-glace sauce and fresh mushrooms" at bounding box center [589, 402] width 575 height 62
type textarea "Pasta with demi-glace sauce and fresh mushrooms"
click at [323, 334] on input "Damglas Pasta" at bounding box center [597, 326] width 609 height 26
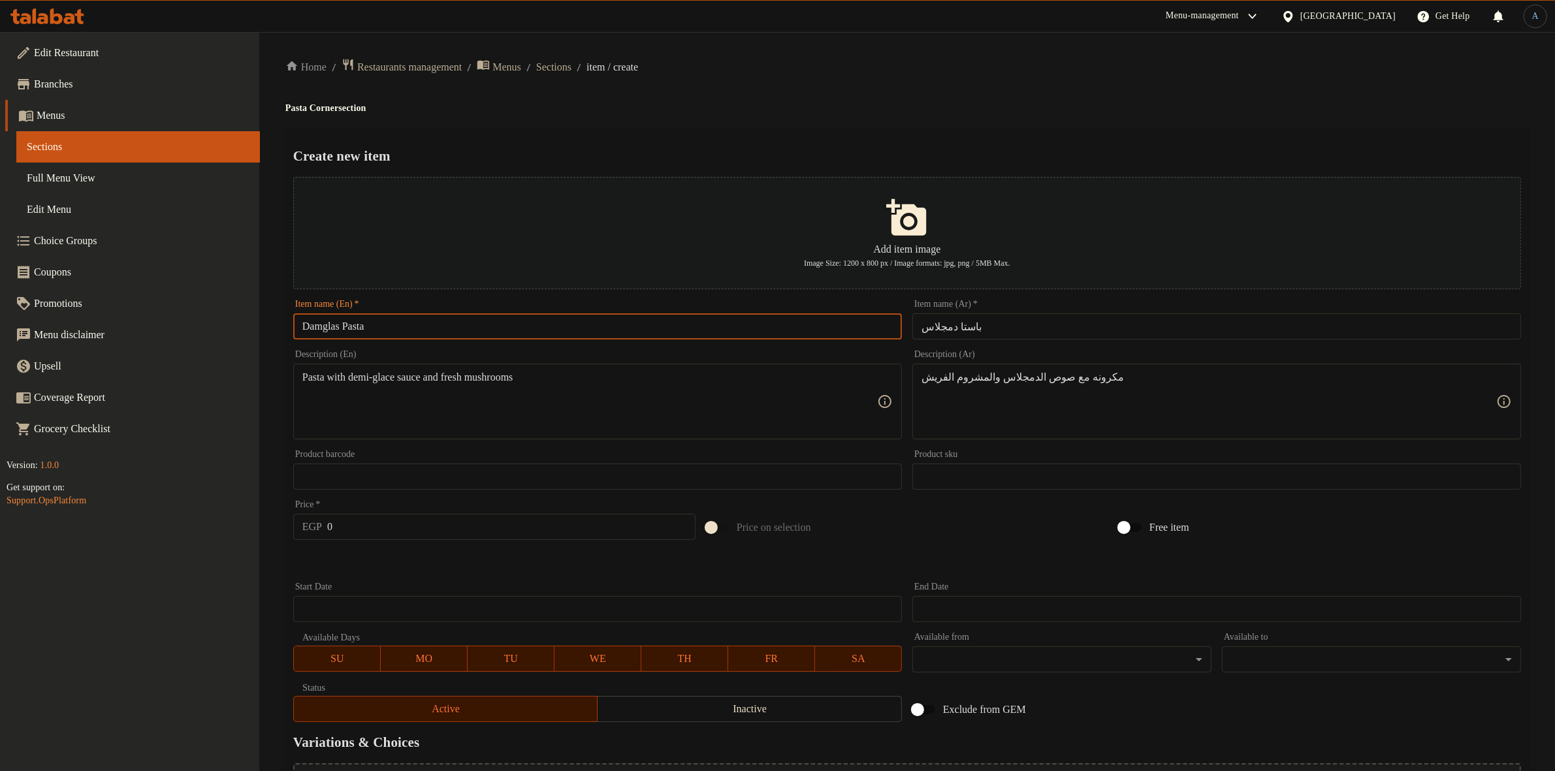
click at [323, 334] on input "Damglas Pasta" at bounding box center [597, 326] width 609 height 26
paste input "demi-glace"
click at [387, 328] on input "demi-glace Pasta" at bounding box center [597, 326] width 609 height 26
click at [609, 334] on input "demi-glace Pasta" at bounding box center [597, 326] width 609 height 26
paste input "Demi"
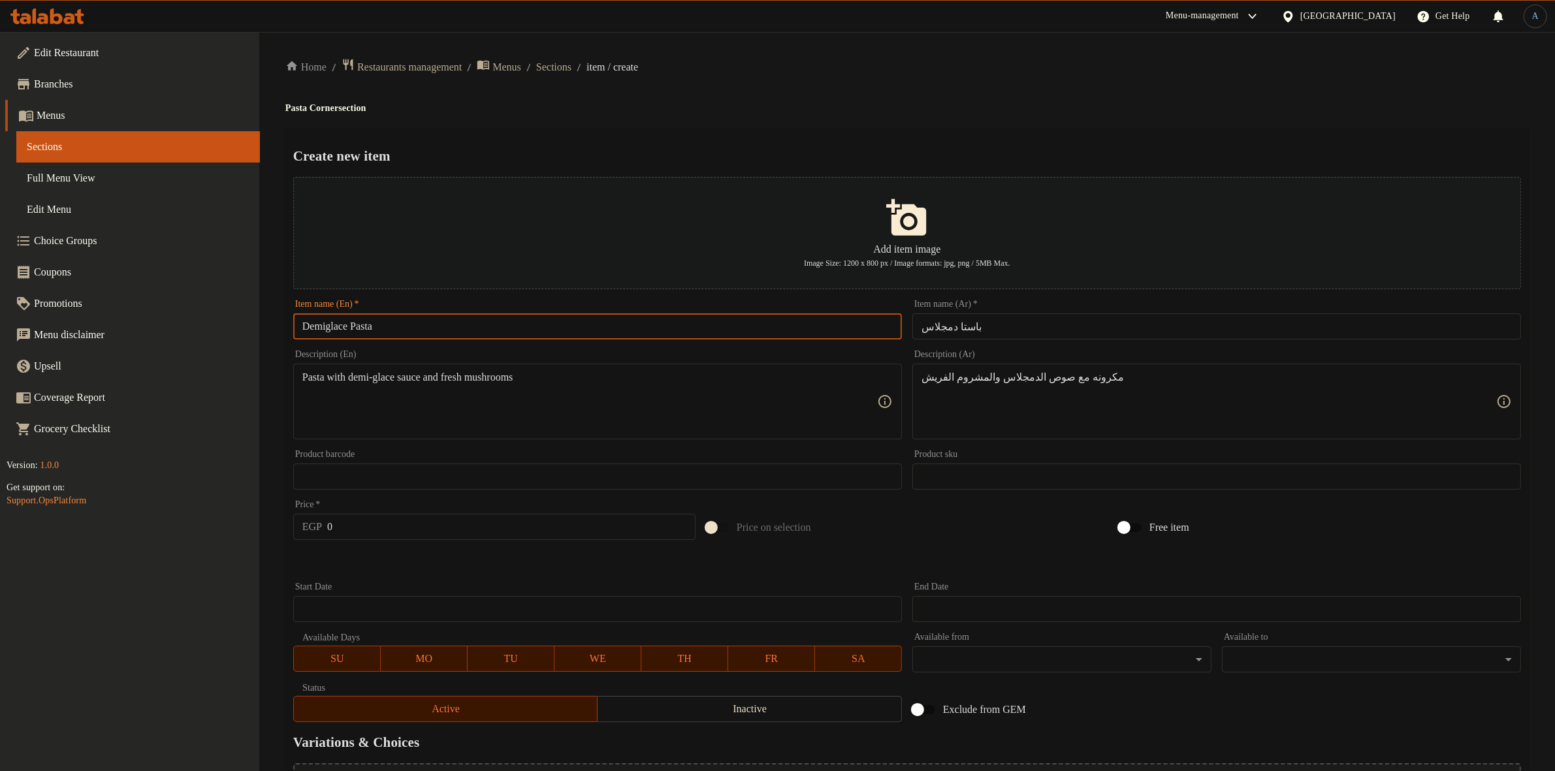
type input "Demiglace Pasta"
click at [788, 106] on h4 "Pasta Corner section" at bounding box center [906, 108] width 1243 height 13
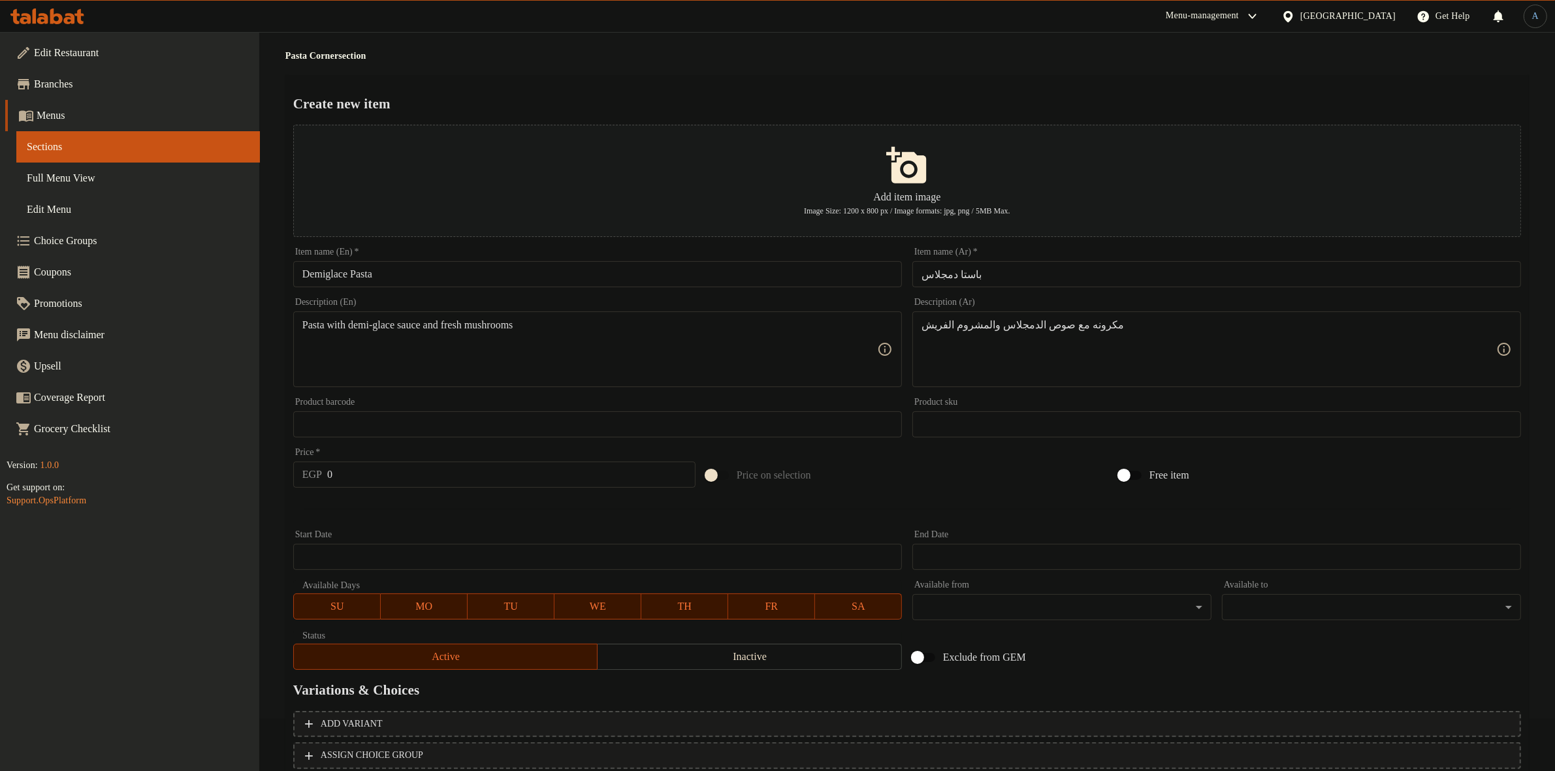
scroll to position [144, 0]
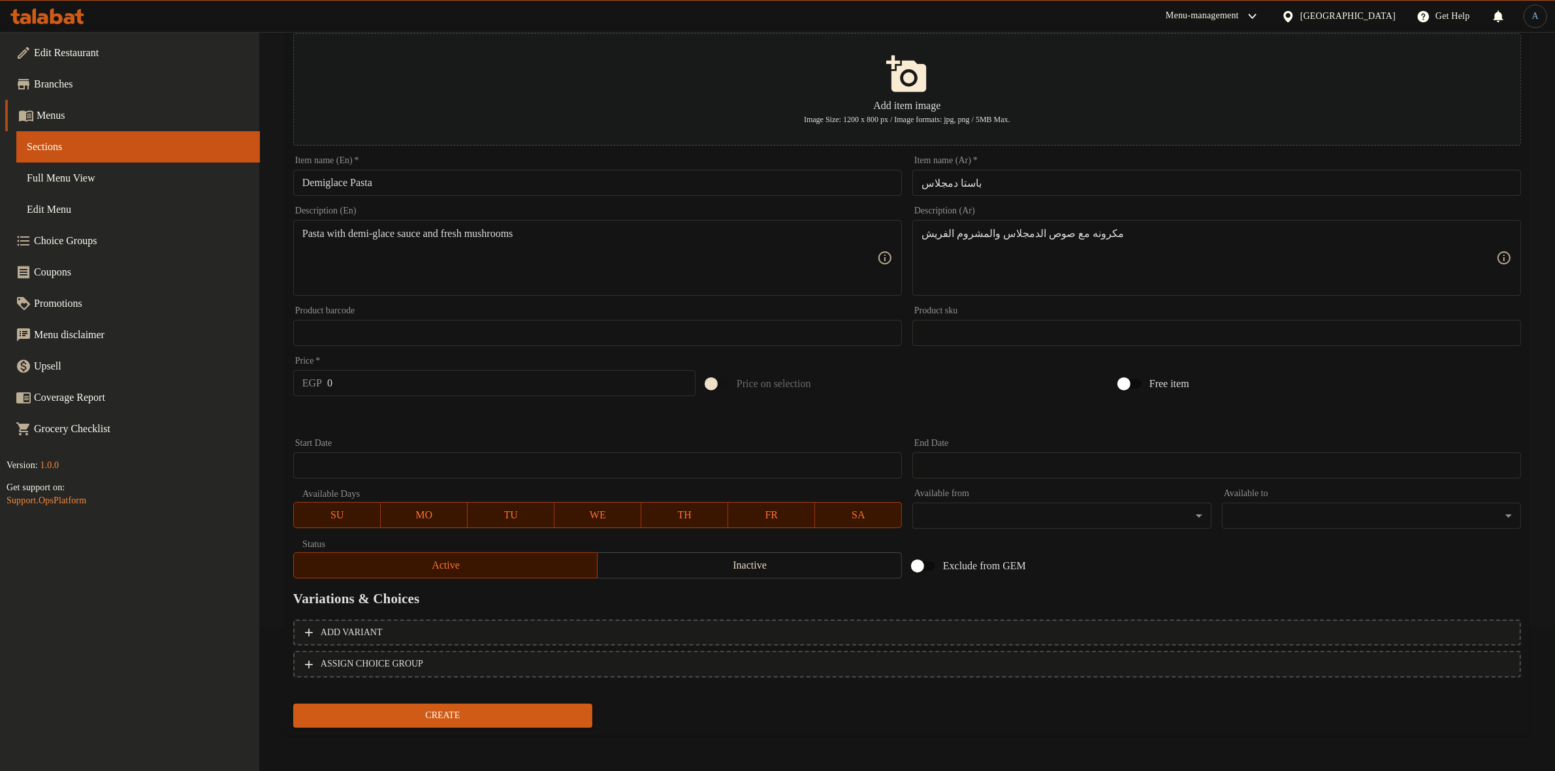
click at [451, 382] on input "0" at bounding box center [511, 383] width 368 height 26
type input "137"
click at [293, 704] on button "Create" at bounding box center [442, 716] width 299 height 24
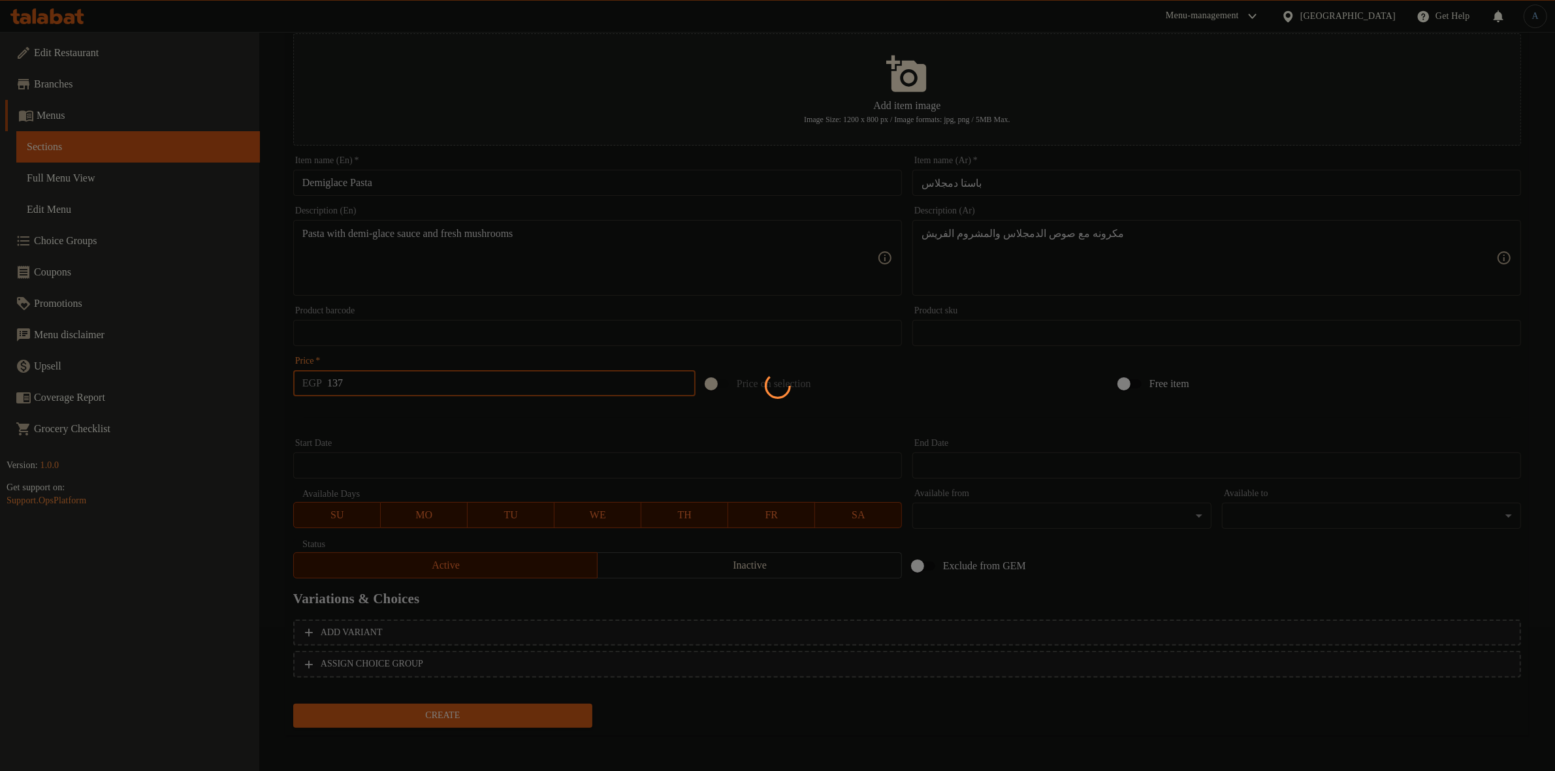
type input "0"
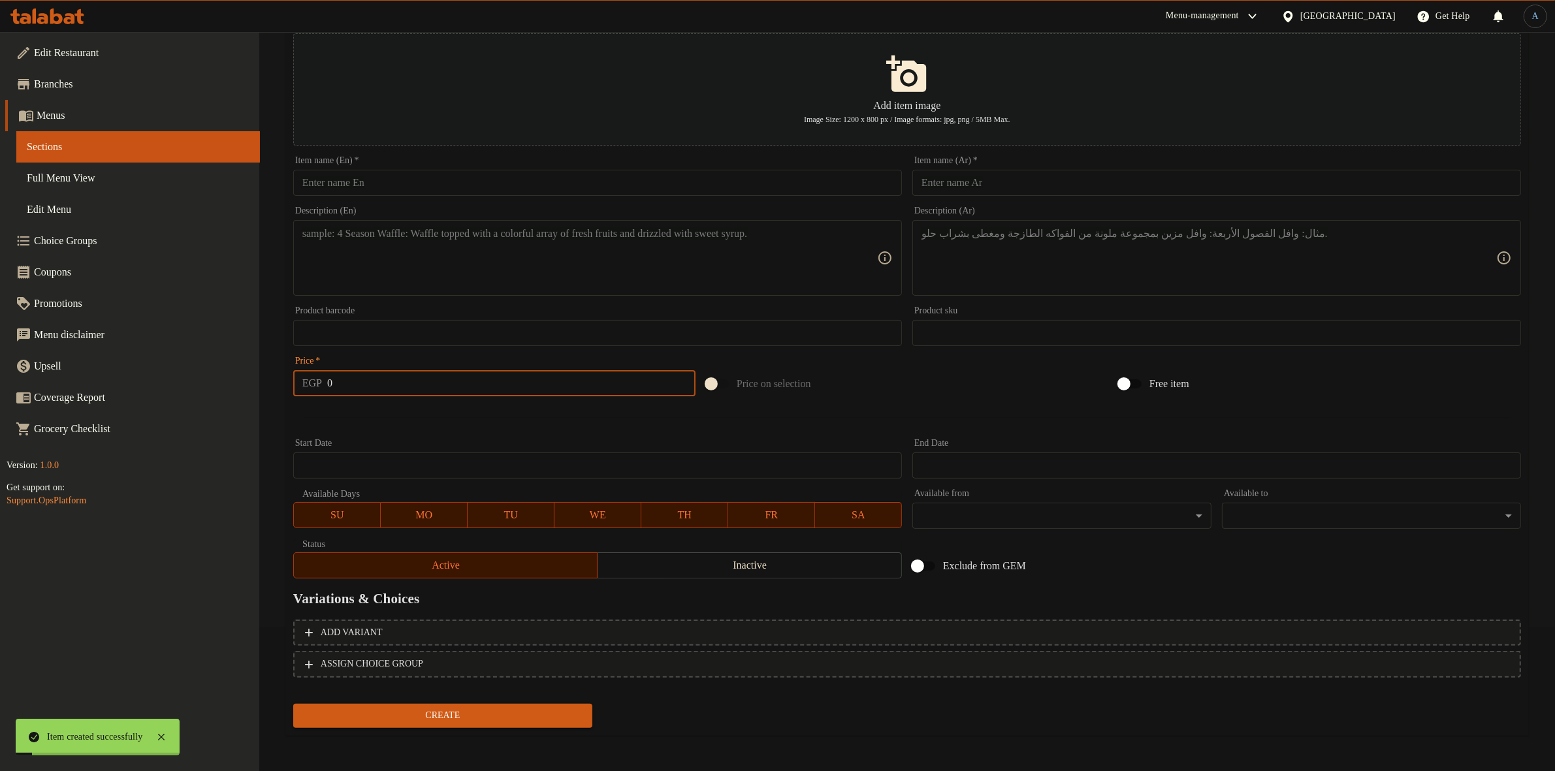
scroll to position [0, 0]
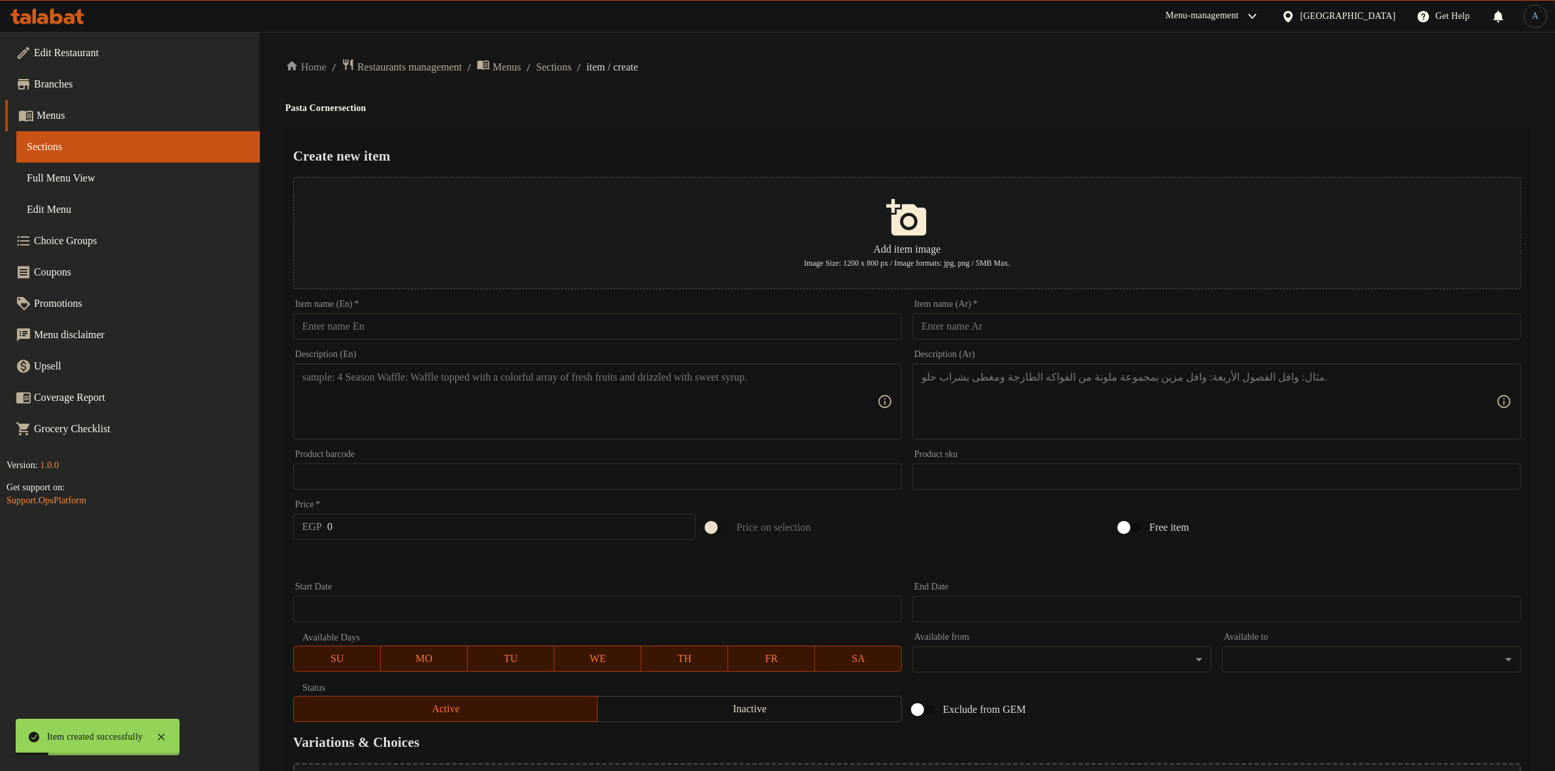
click at [597, 76] on div "Home / Restaurants management / Menus / Sections / item / create Pasta Corner s…" at bounding box center [906, 474] width 1243 height 832
click at [595, 61] on ol "Home / Restaurants management / Menus / Sections / item / create" at bounding box center [906, 67] width 1243 height 18
click at [571, 61] on span "Sections" at bounding box center [553, 67] width 35 height 16
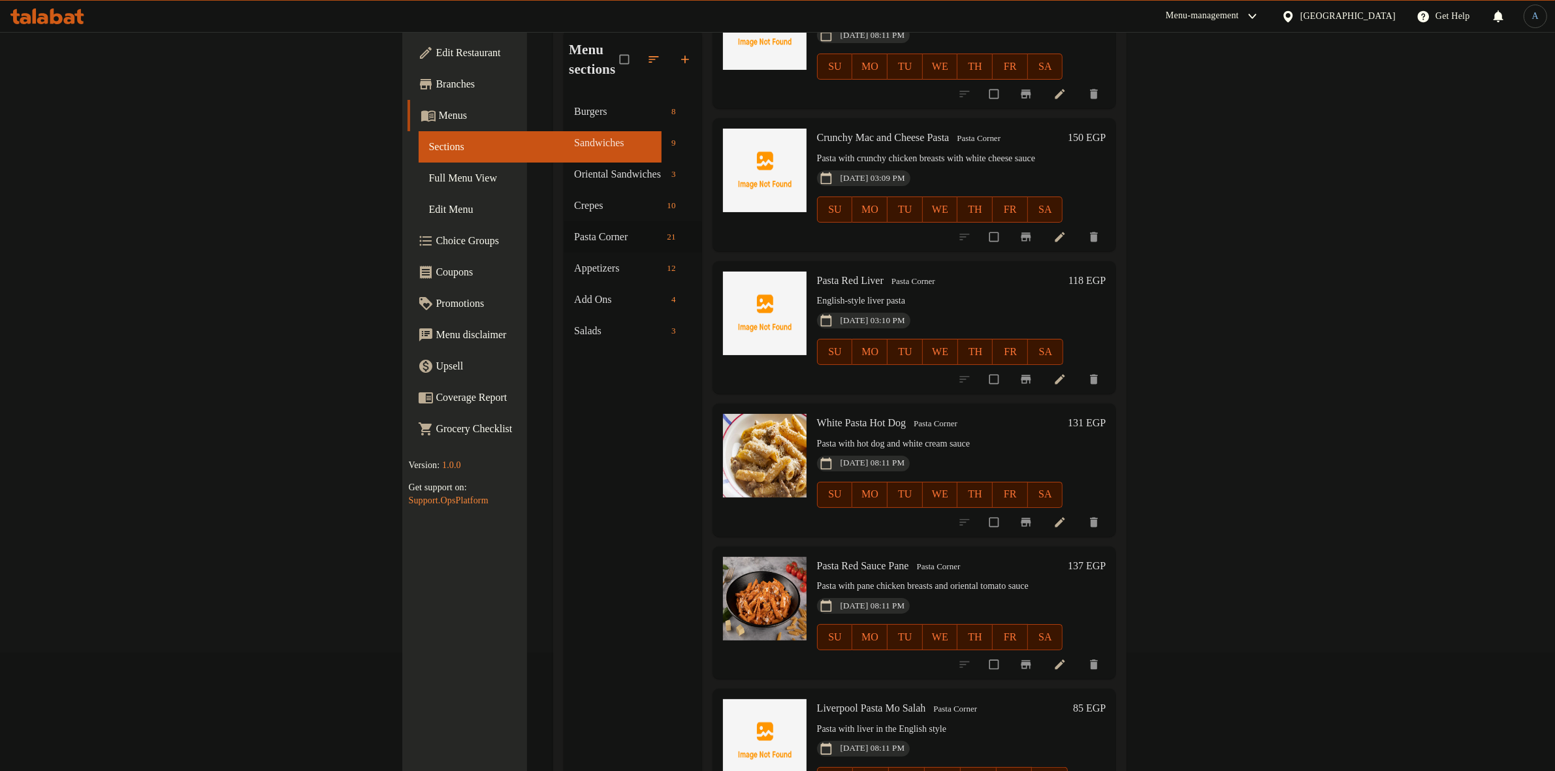
scroll to position [183, 0]
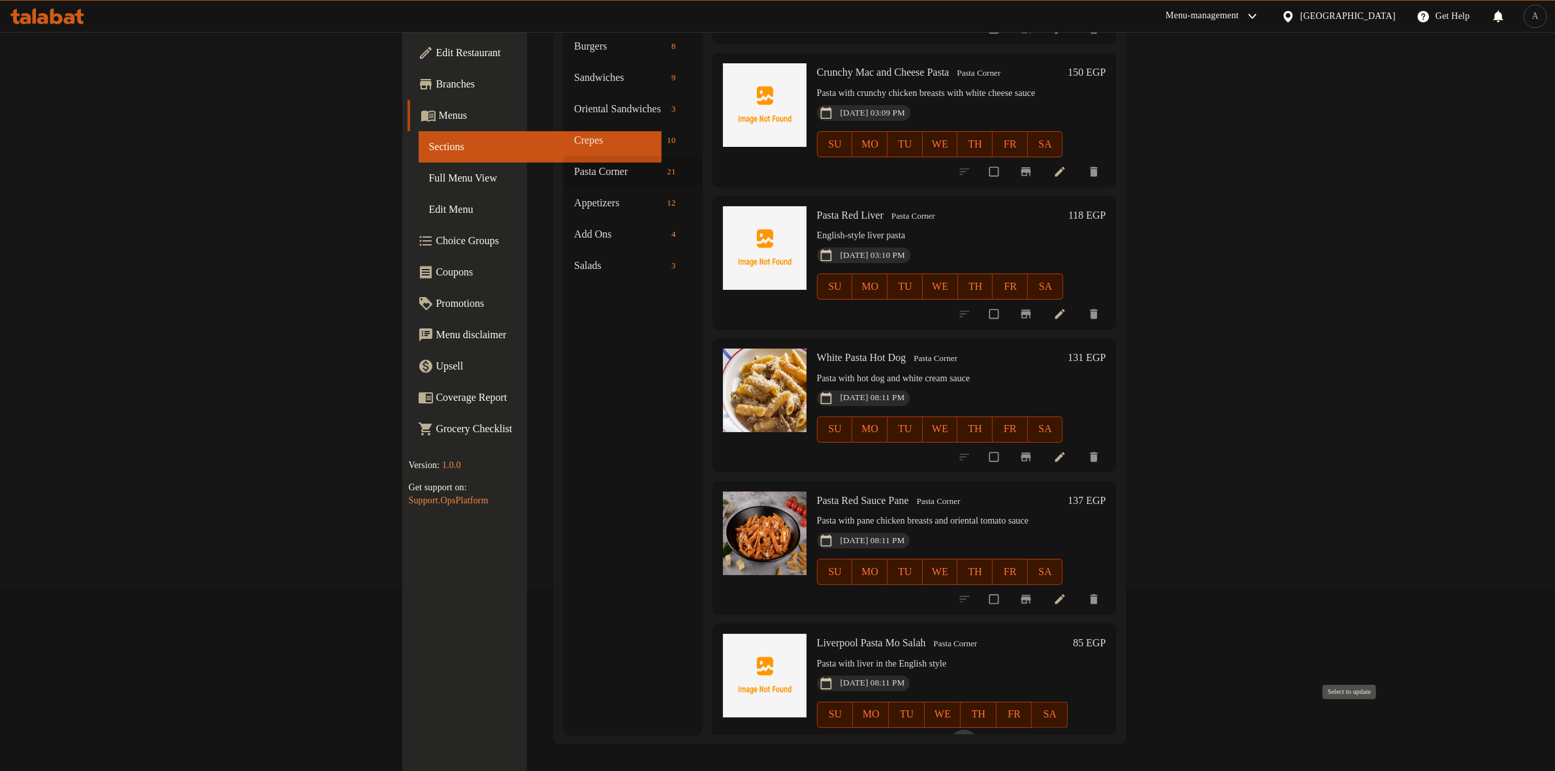
click at [977, 730] on input "checkbox" at bounding box center [963, 742] width 27 height 25
checkbox input "true"
click at [817, 637] on span "Liverpool Pasta Mo Salah" at bounding box center [871, 642] width 109 height 11
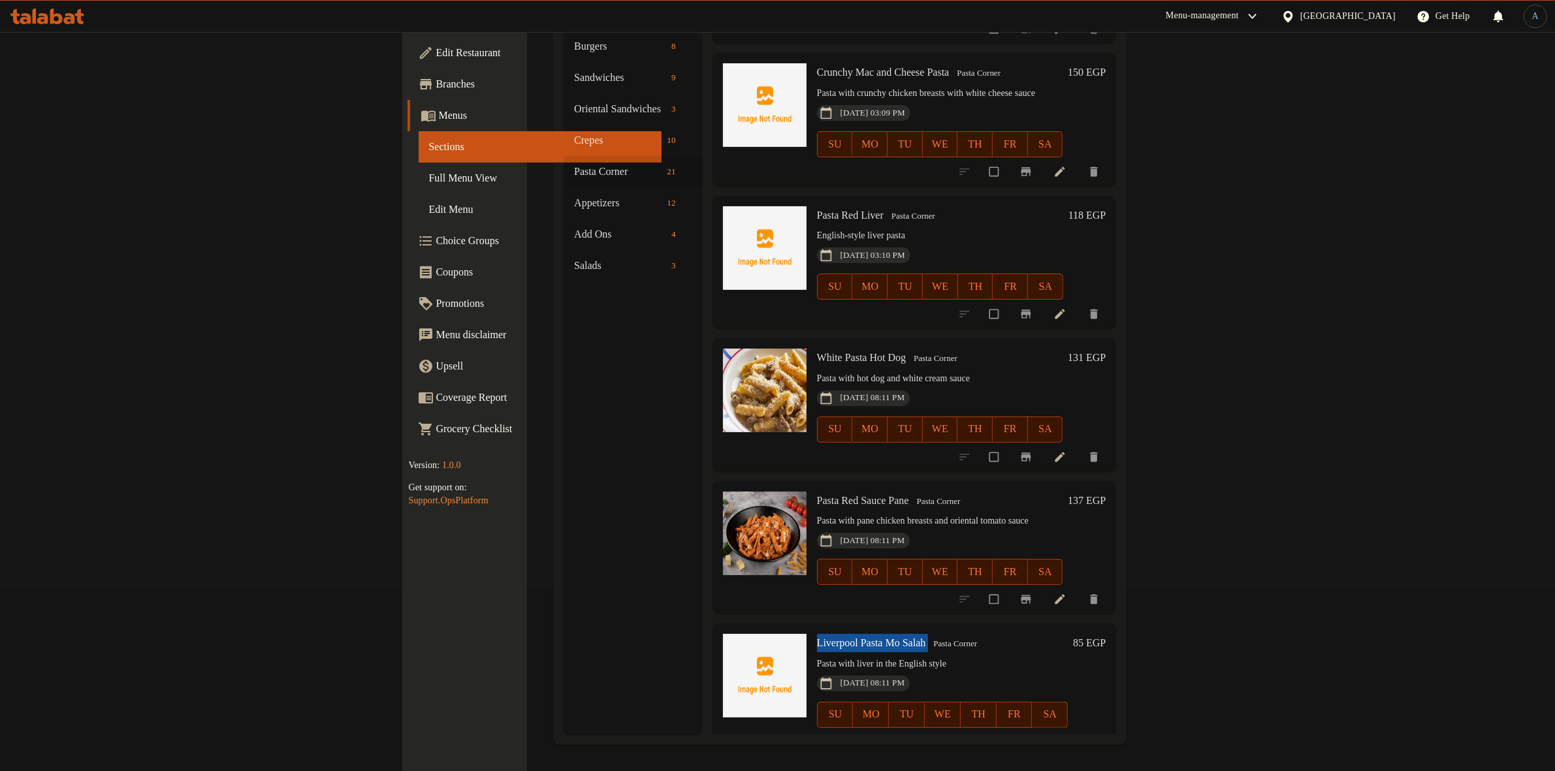
copy h6 "Liverpool Pasta Mo Salah"
click at [1035, 736] on icon at bounding box center [1028, 742] width 13 height 13
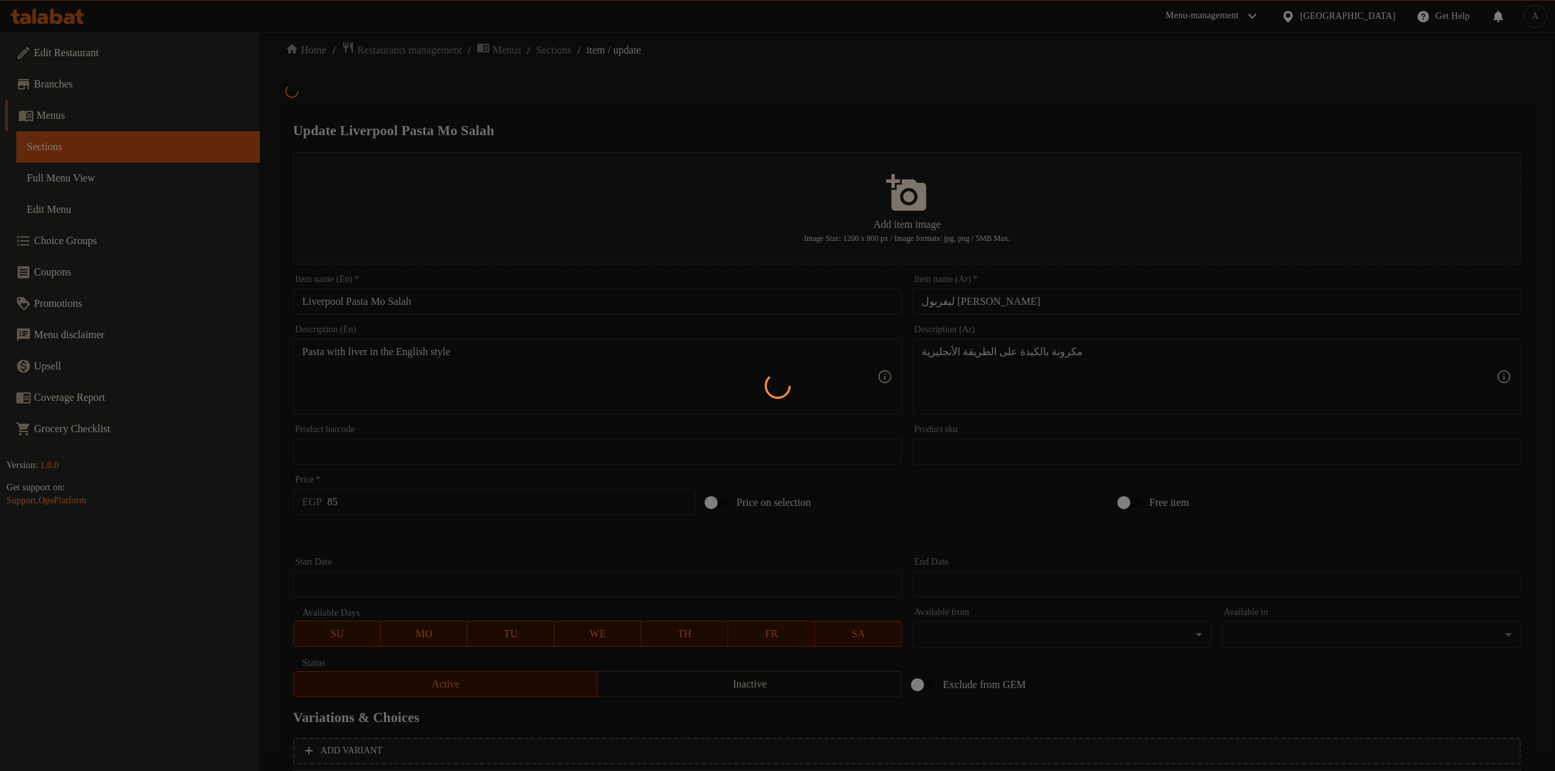
scroll to position [166, 0]
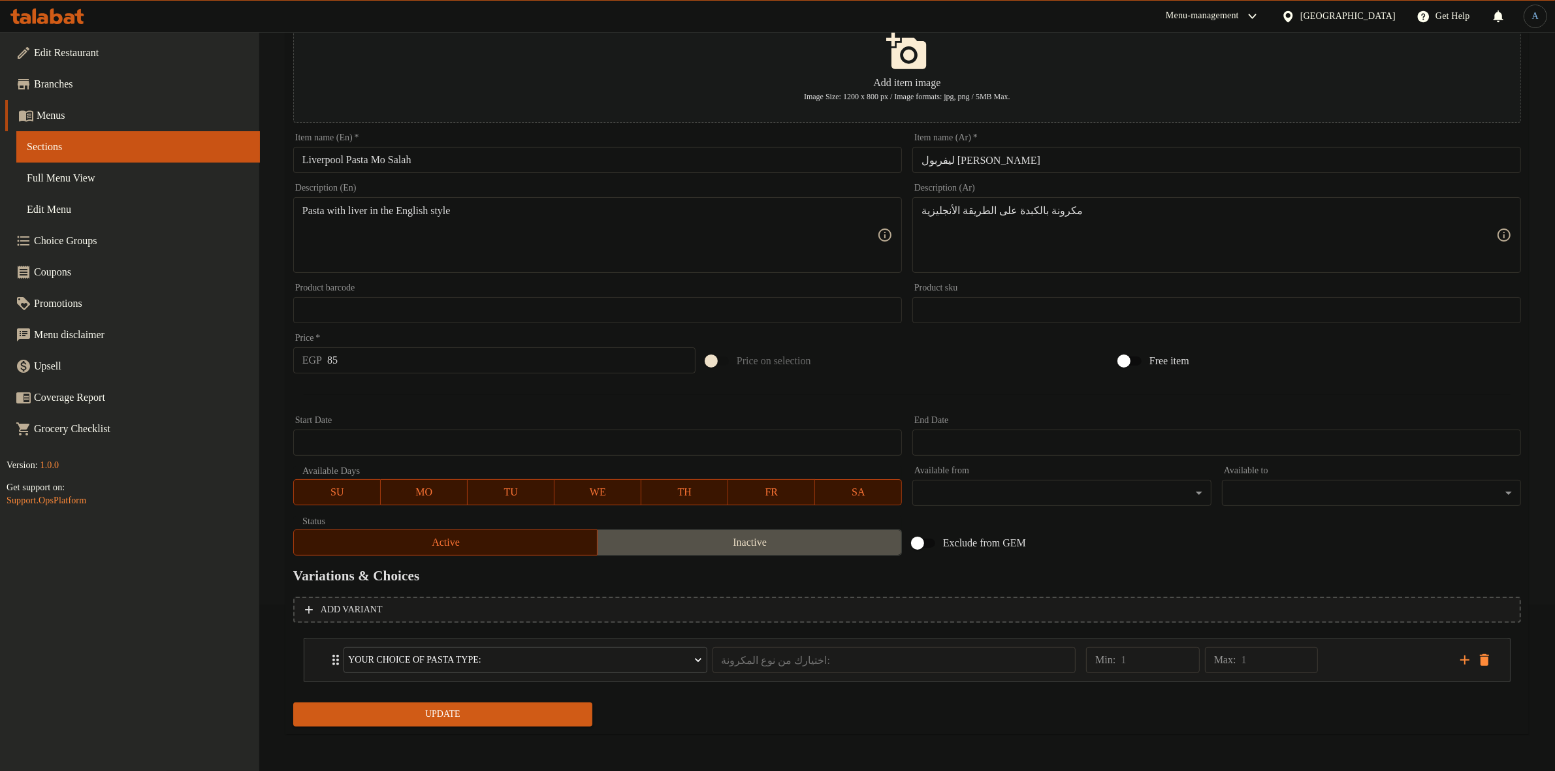
click at [712, 543] on span "Inactive" at bounding box center [750, 542] width 294 height 19
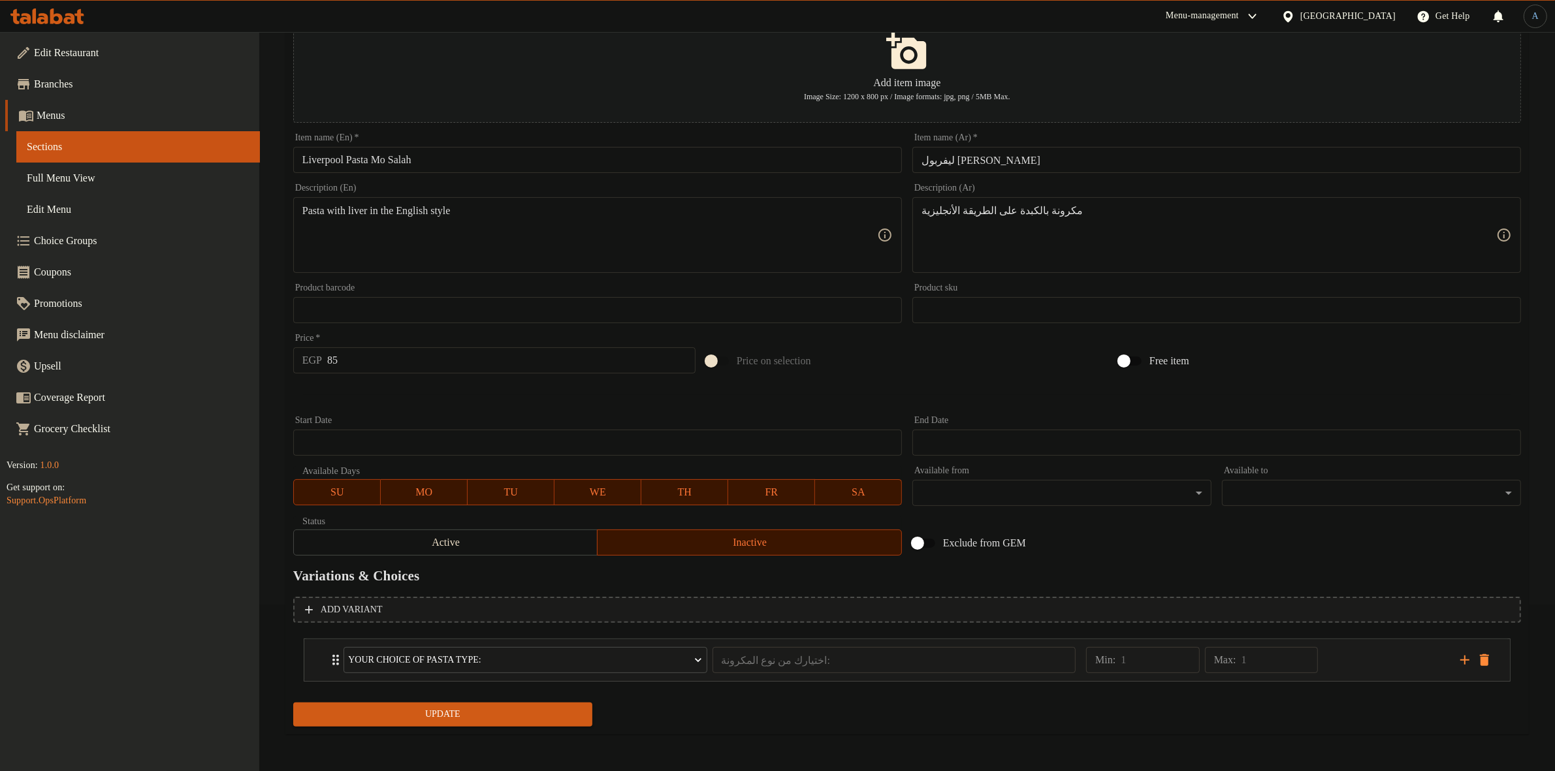
click at [552, 706] on span "Update" at bounding box center [443, 714] width 278 height 16
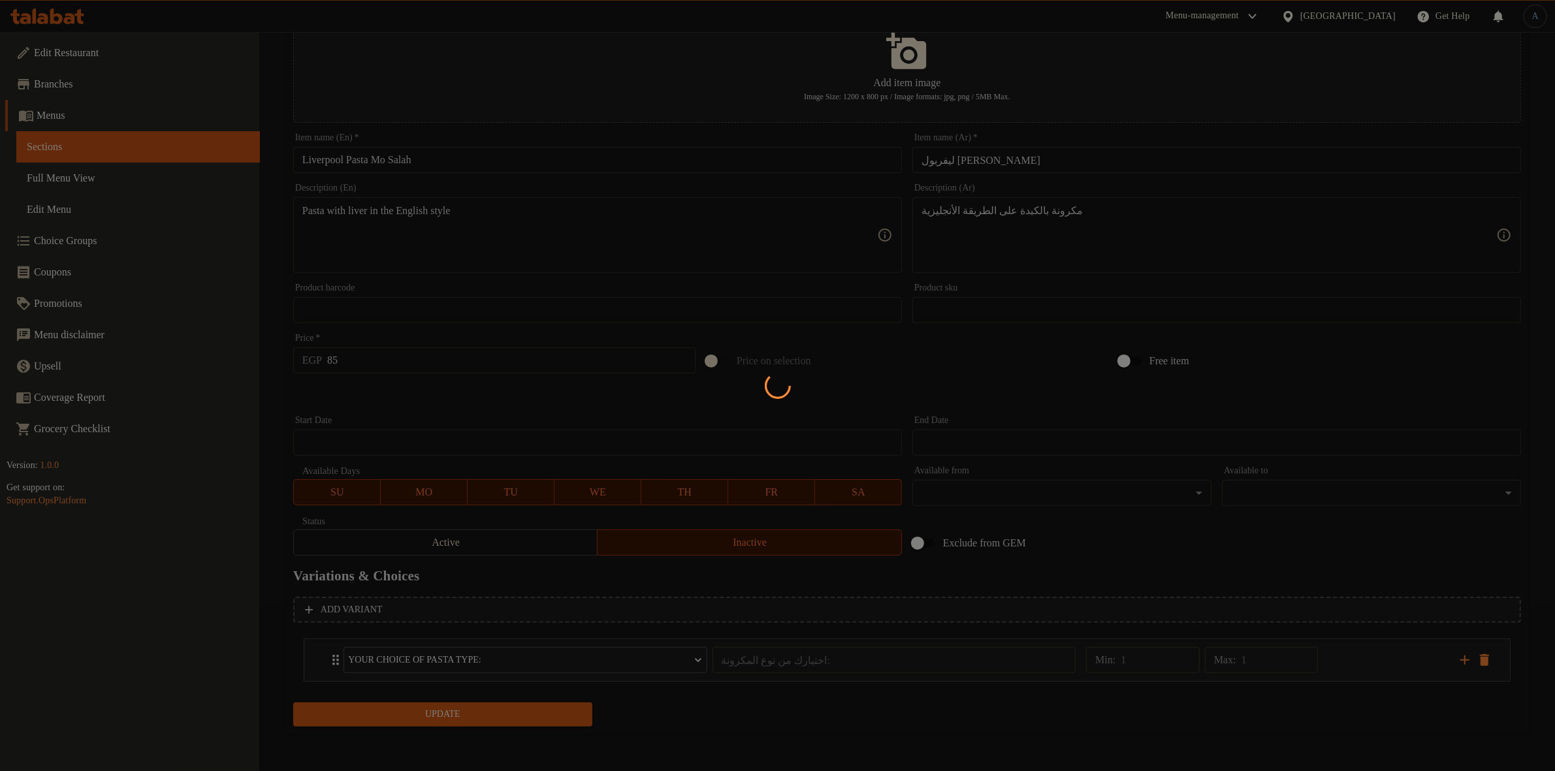
scroll to position [0, 0]
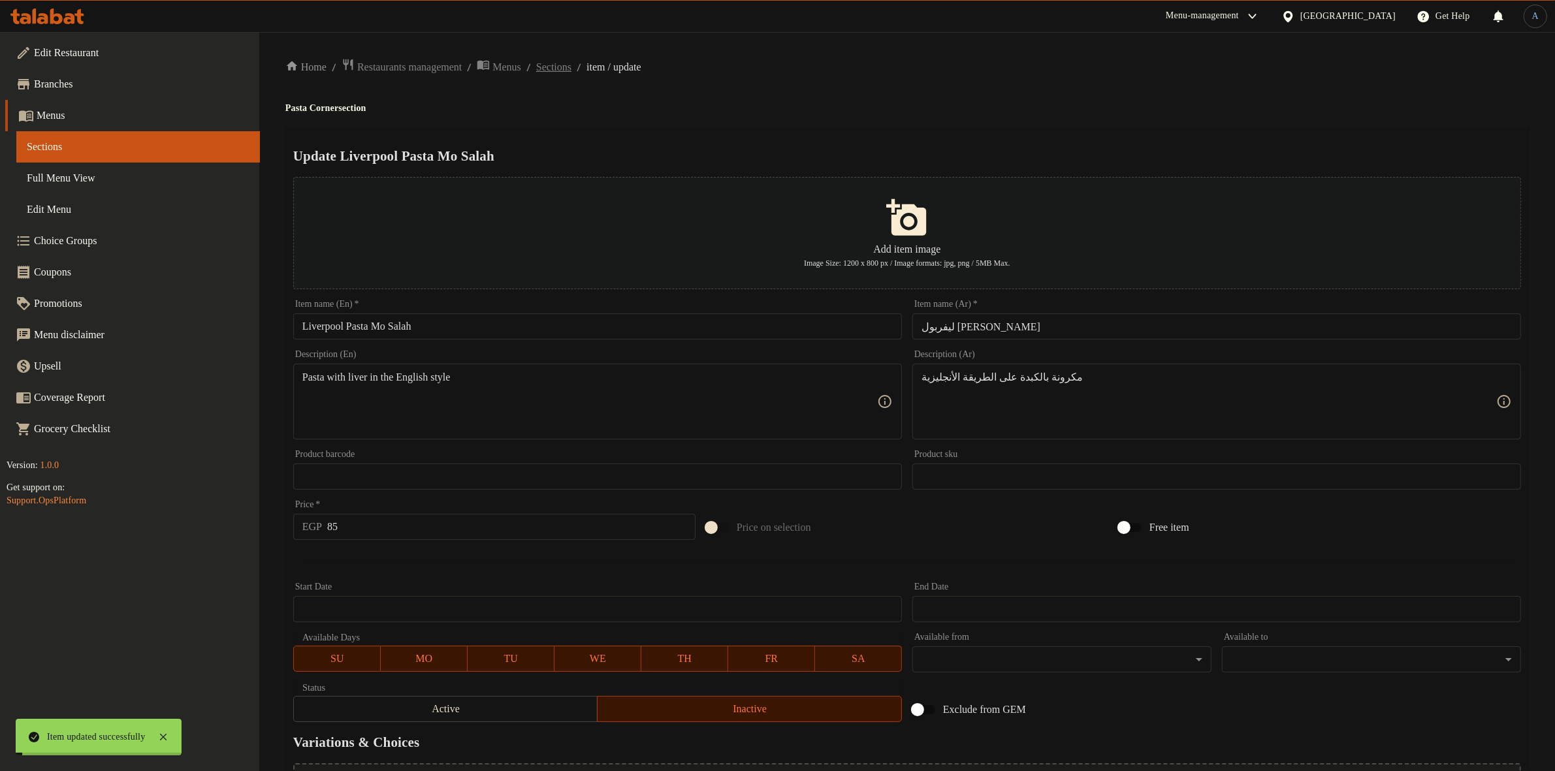
click at [571, 63] on span "Sections" at bounding box center [553, 67] width 35 height 16
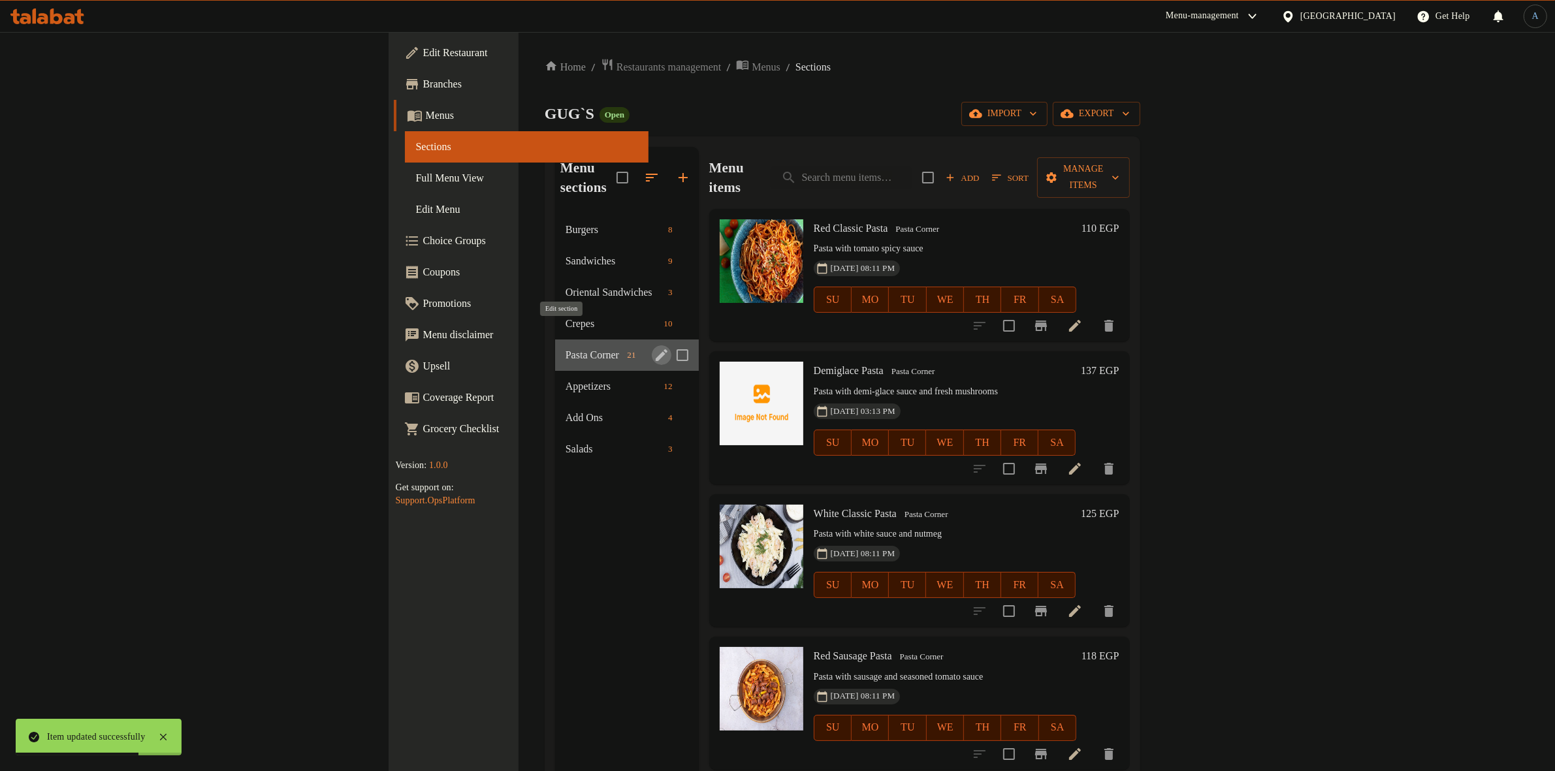
click at [654, 347] on icon "edit" at bounding box center [662, 355] width 16 height 16
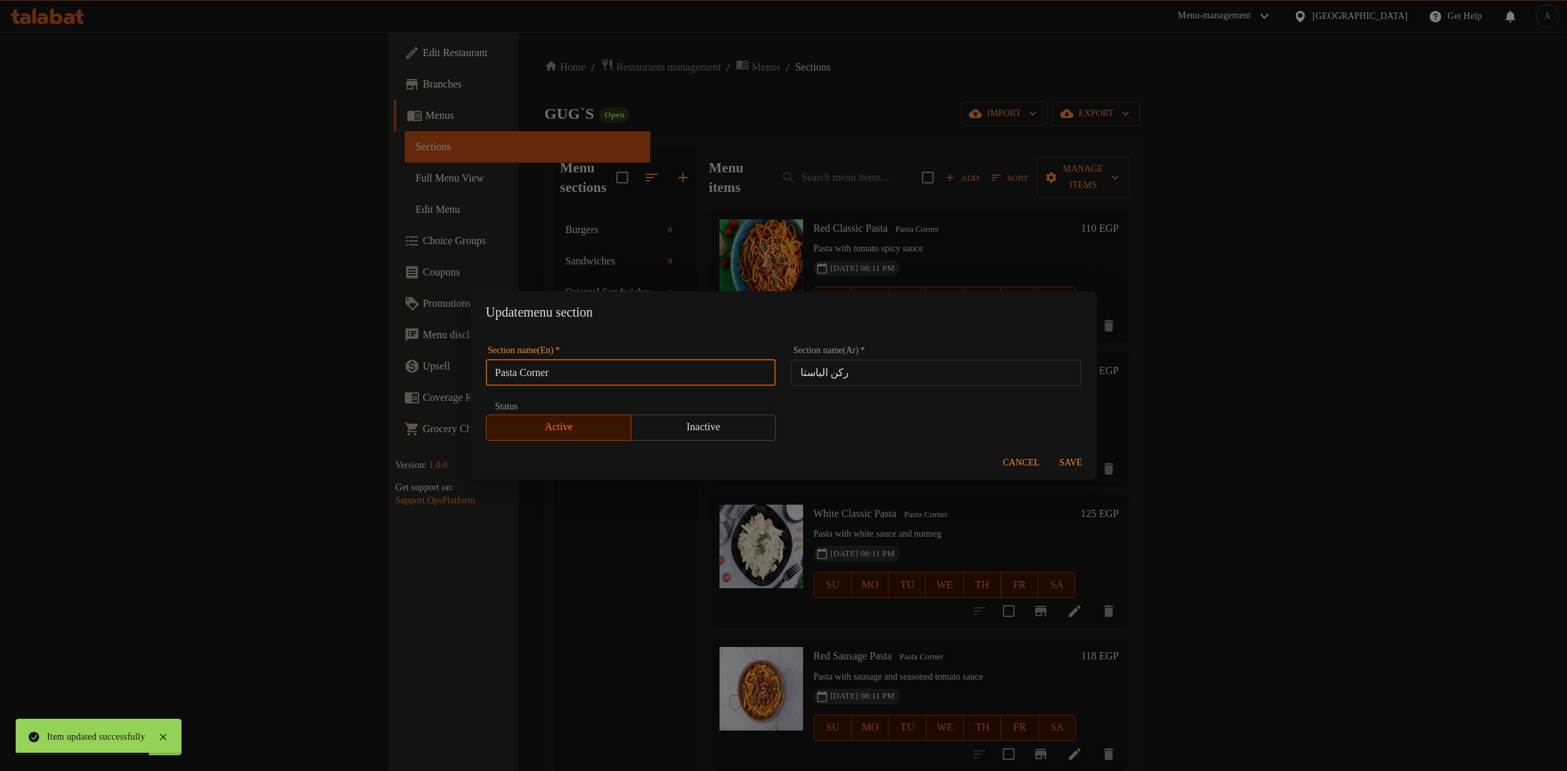
click at [580, 373] on input "Pasta Corner" at bounding box center [631, 373] width 290 height 26
paste input "text"
type input "Pasta"
click at [903, 381] on input "ركن الباستا" at bounding box center [936, 373] width 290 height 26
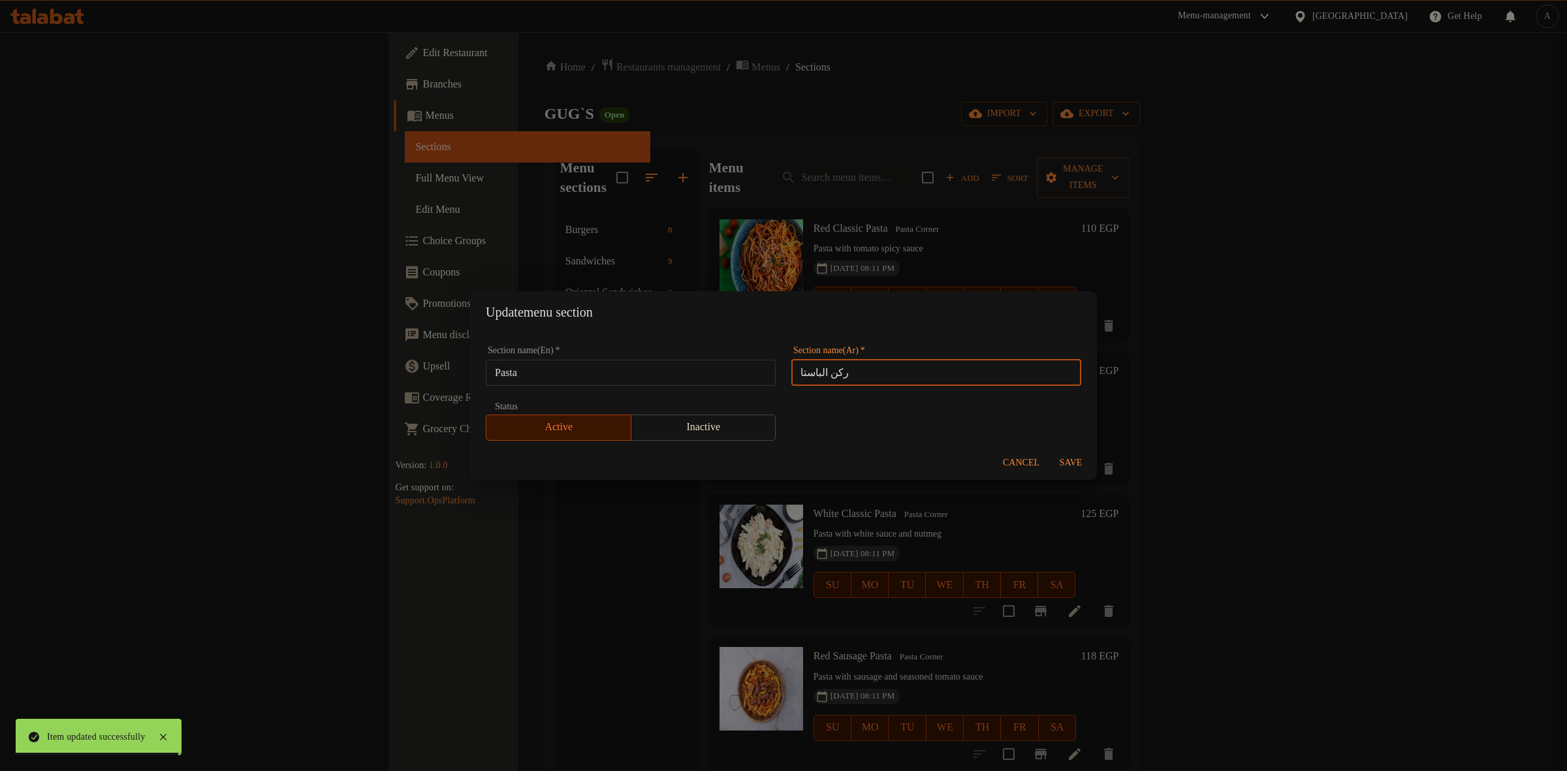
click at [821, 372] on input "ركن الباستا" at bounding box center [936, 373] width 290 height 26
type input "الباستا"
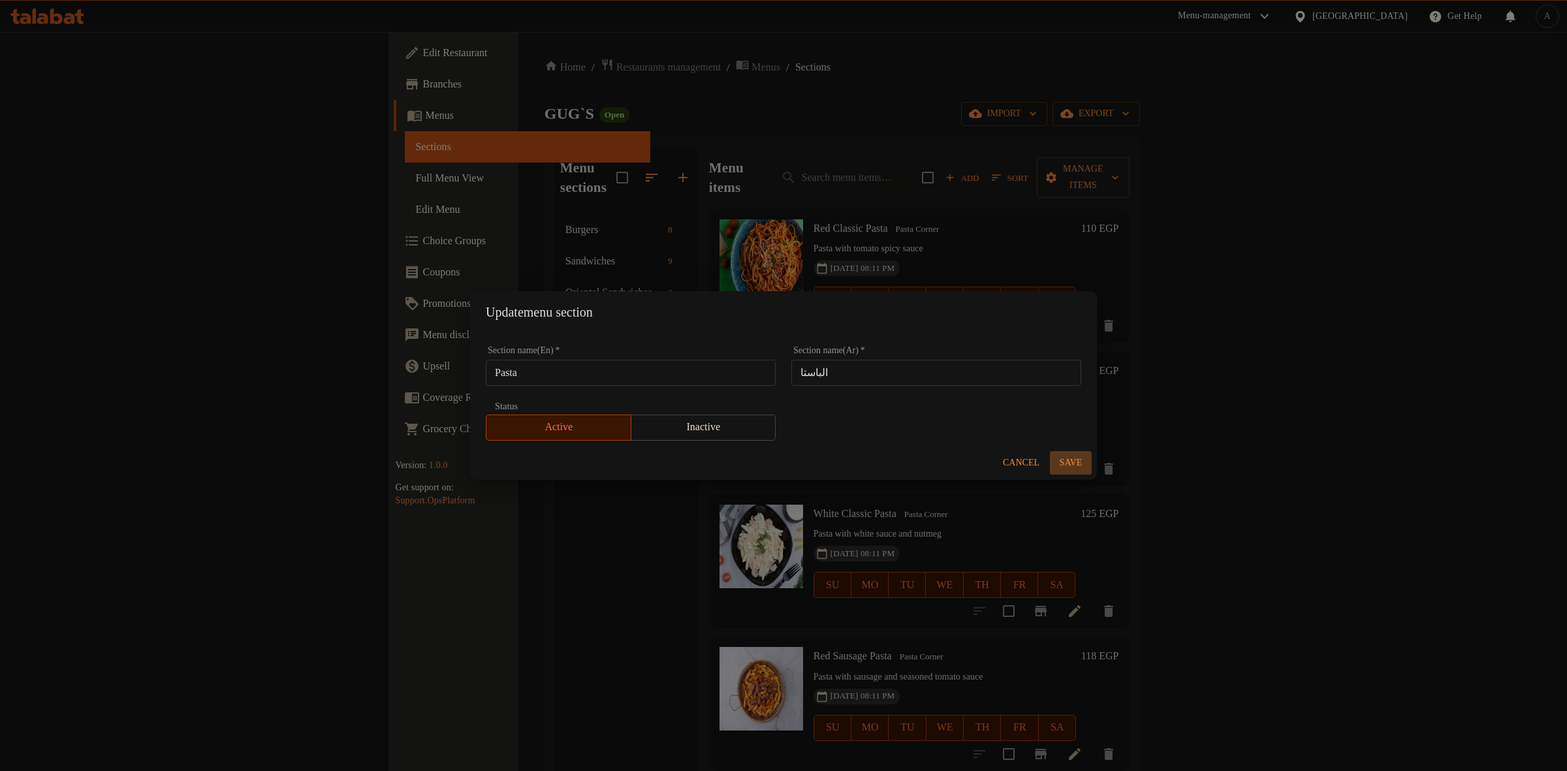
click at [1079, 462] on span "Save" at bounding box center [1070, 463] width 31 height 16
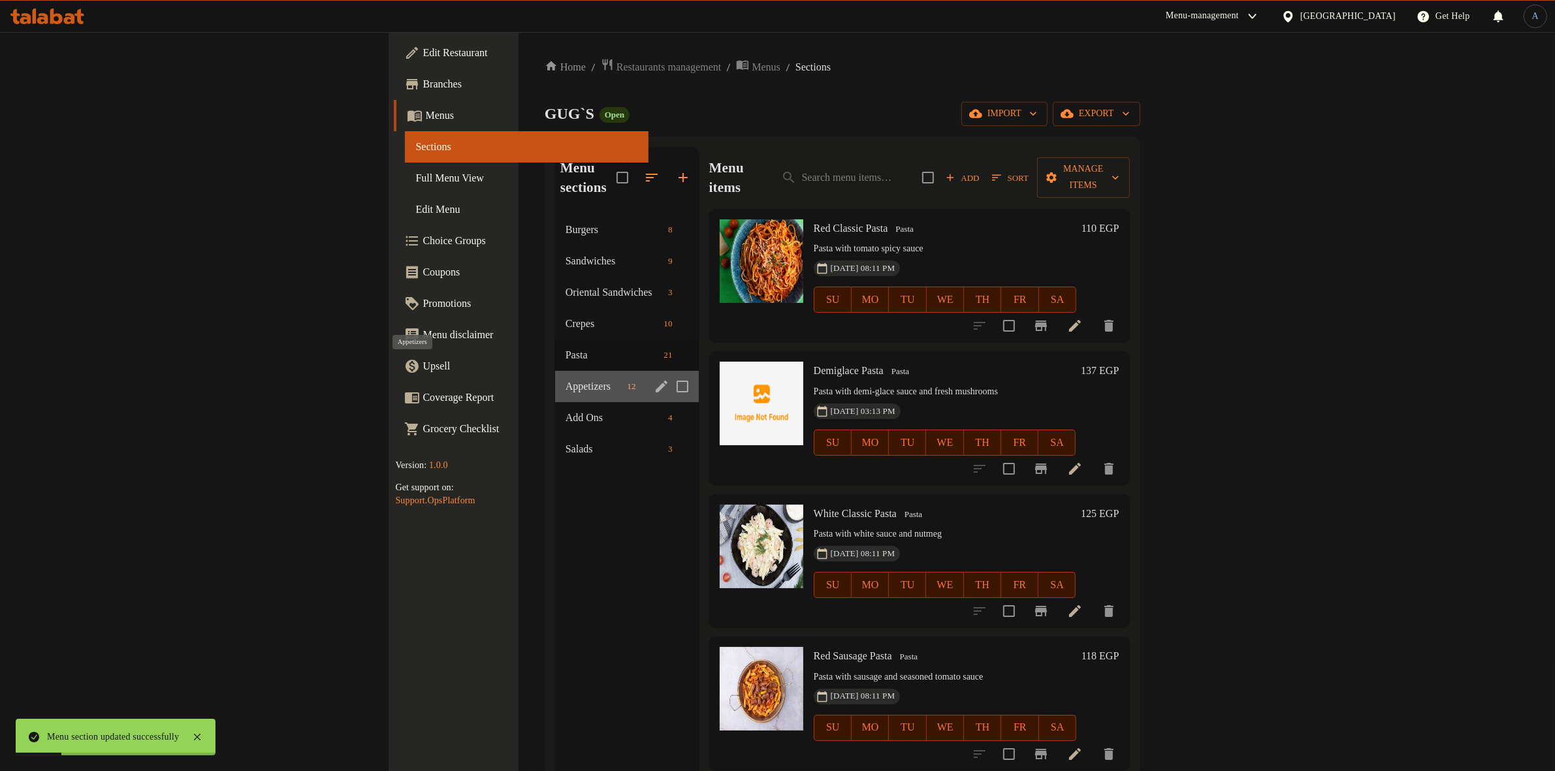
click at [565, 379] on span "Appetizers" at bounding box center [593, 387] width 57 height 16
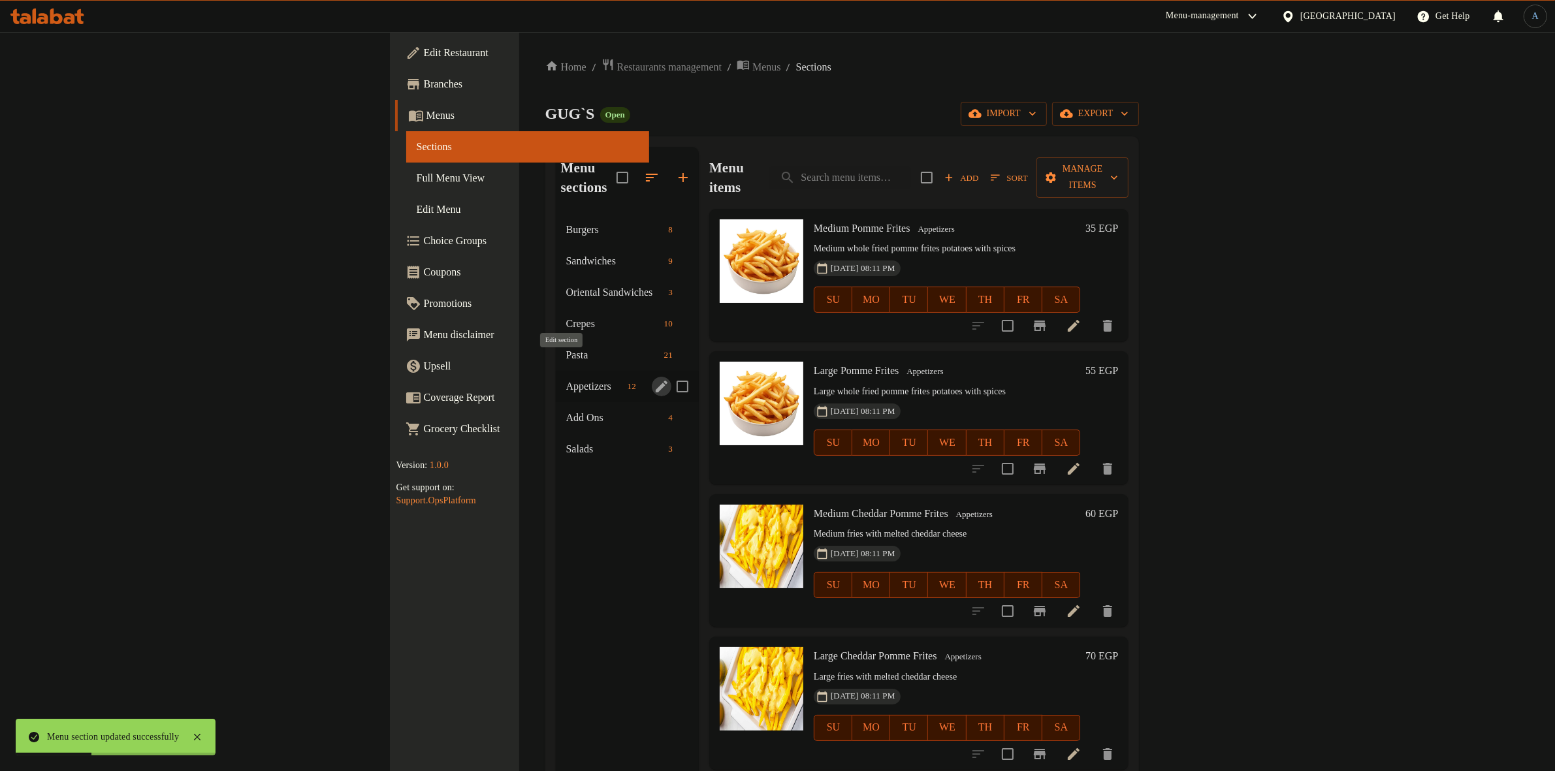
click at [656, 381] on icon "edit" at bounding box center [662, 387] width 12 height 12
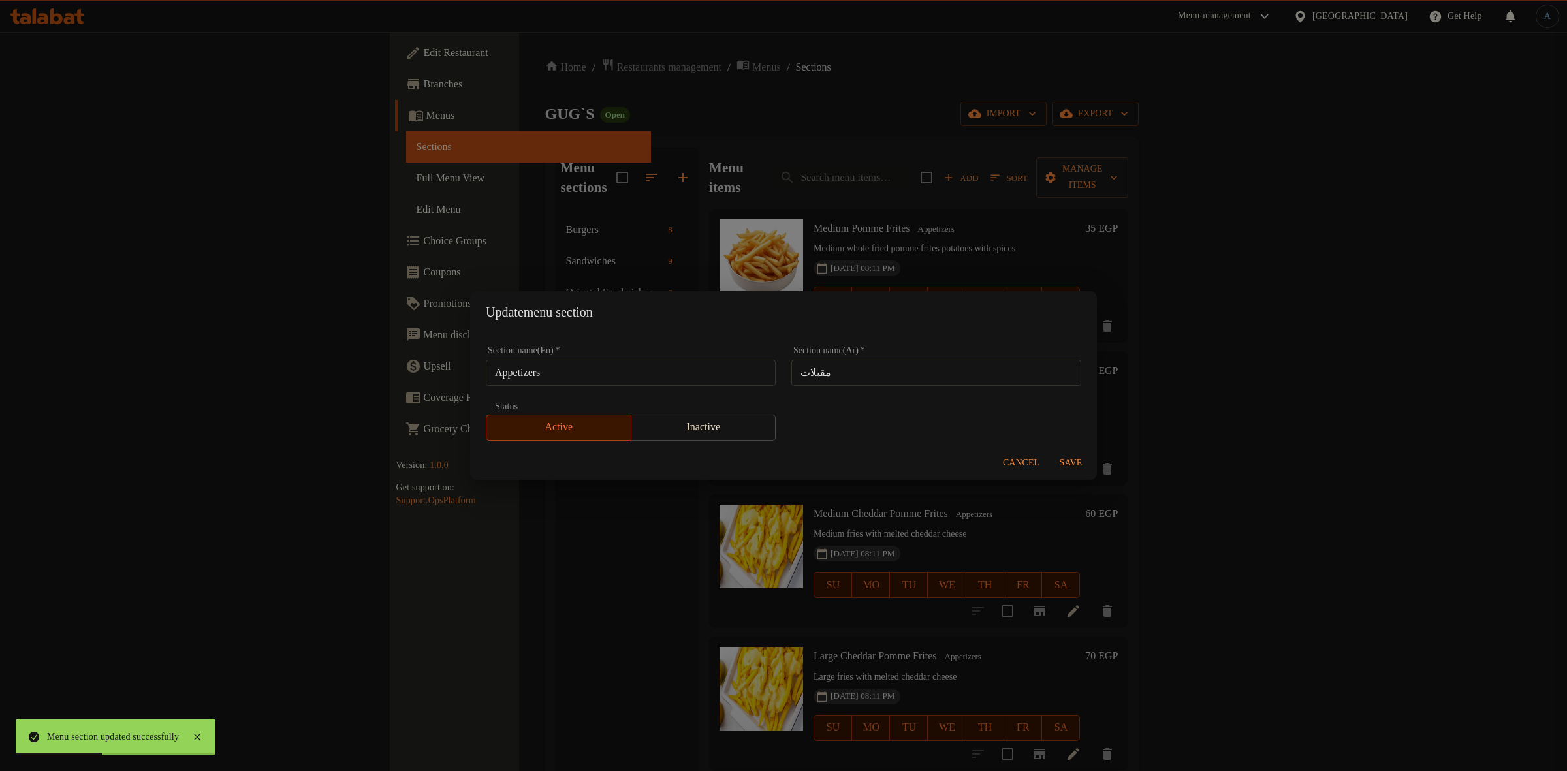
click at [594, 373] on input "Appetizers" at bounding box center [631, 373] width 290 height 26
paste input "Pasta"
type input "Appetizers"
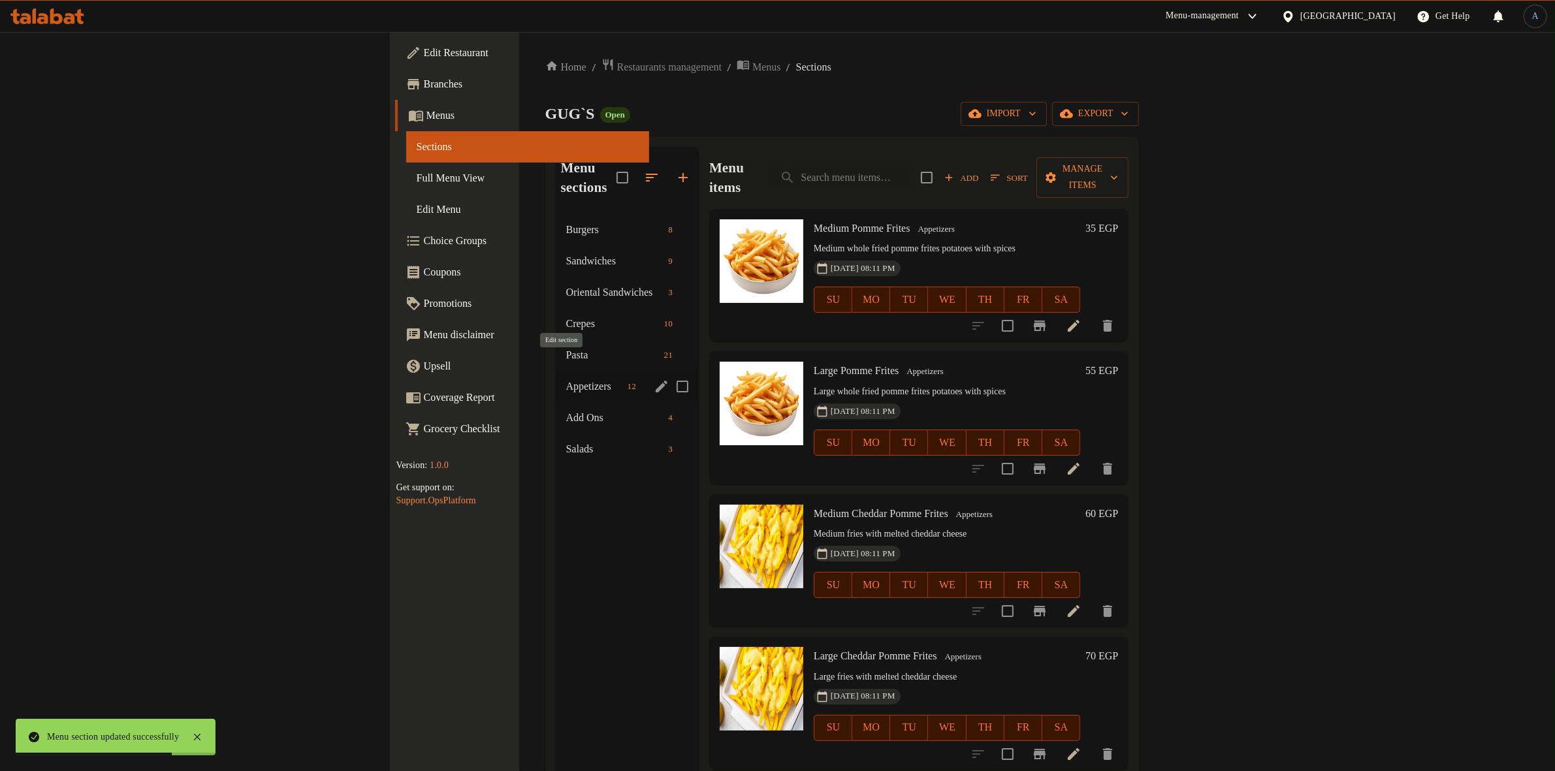
click at [654, 379] on icon "edit" at bounding box center [662, 387] width 16 height 16
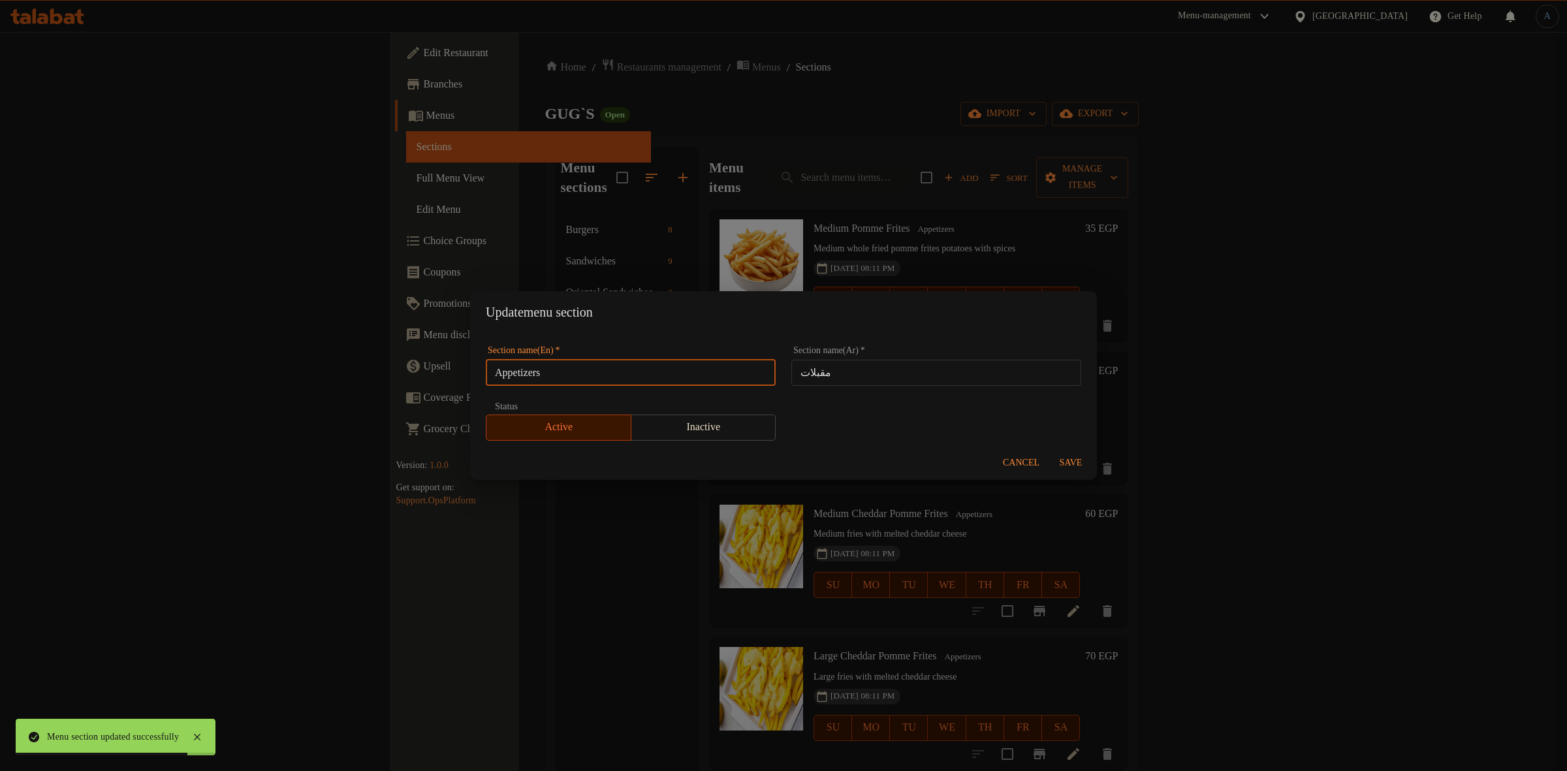
click at [612, 377] on input "Appetizers" at bounding box center [631, 373] width 290 height 26
click at [861, 373] on input "مقبلات" at bounding box center [936, 373] width 290 height 26
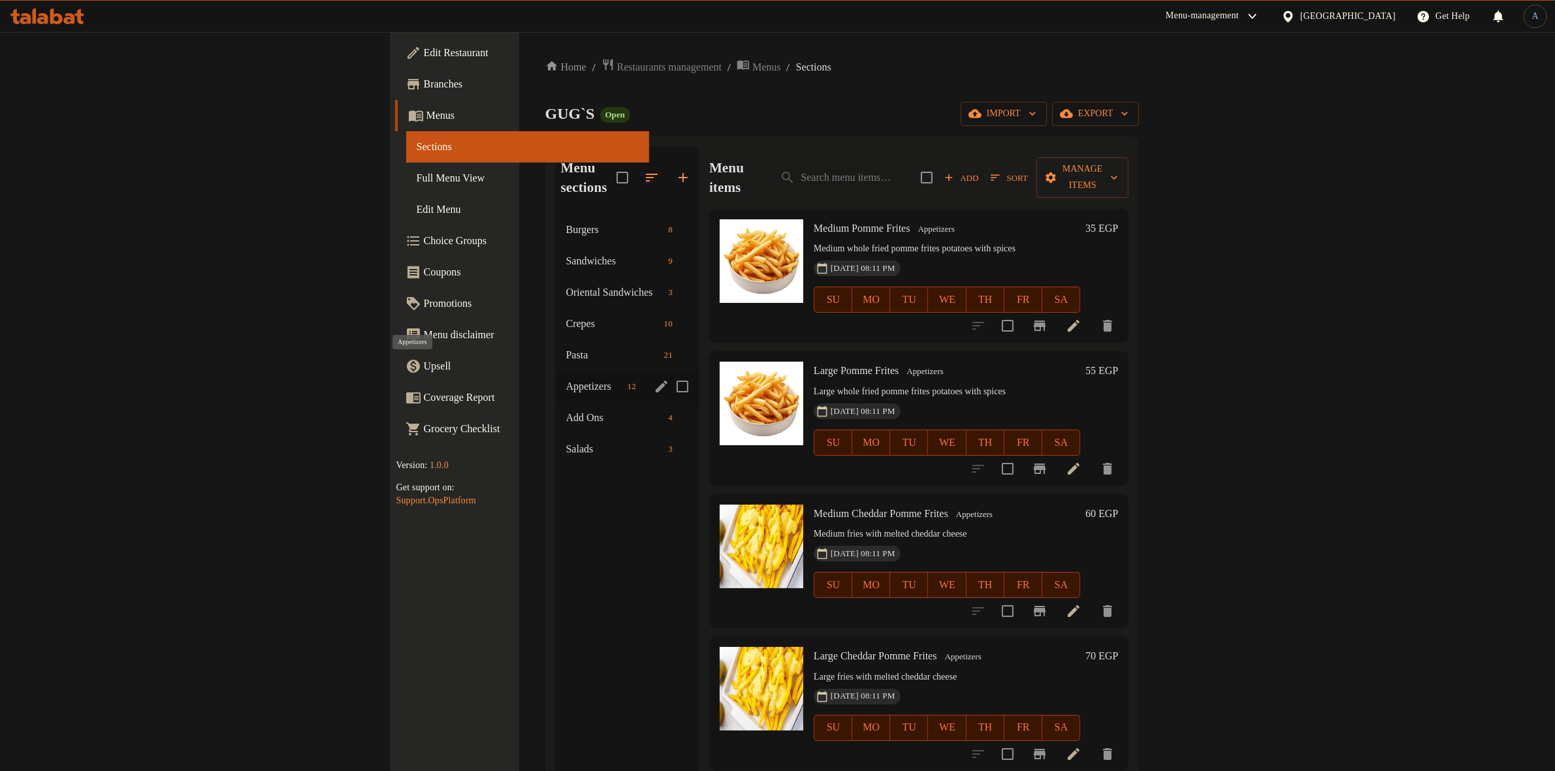
click at [566, 379] on span "Appetizers" at bounding box center [594, 387] width 56 height 16
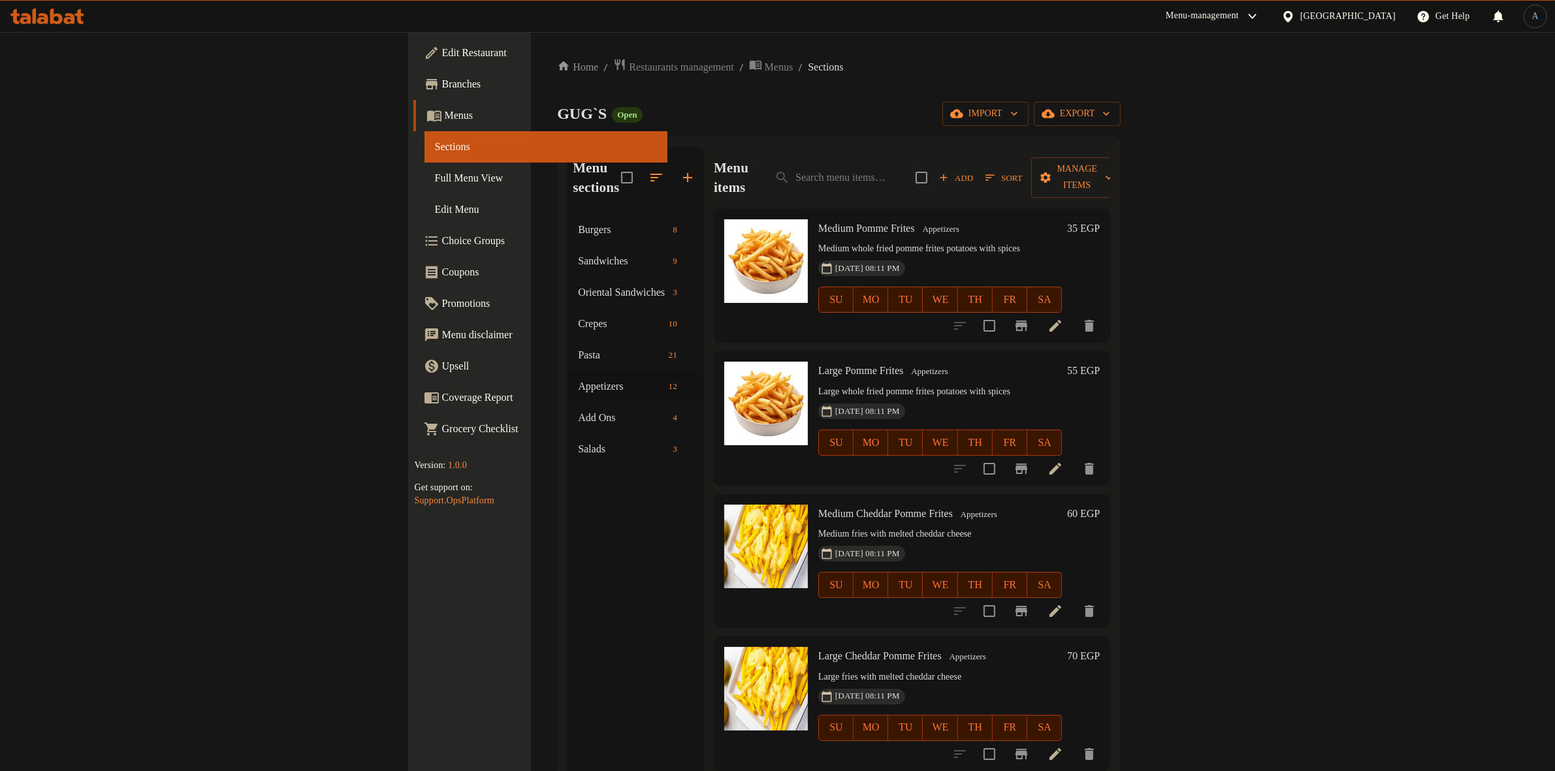
click at [880, 219] on h6 "Medium Pomme Frites Appetizers" at bounding box center [940, 228] width 244 height 18
drag, startPoint x: 891, startPoint y: 60, endPoint x: 902, endPoint y: 8, distance: 52.8
click at [894, 51] on div "Home / Restaurants management / Menus / Sections GUG`S Open import export Menu …" at bounding box center [839, 493] width 616 height 923
click at [1061, 320] on icon at bounding box center [1055, 326] width 12 height 12
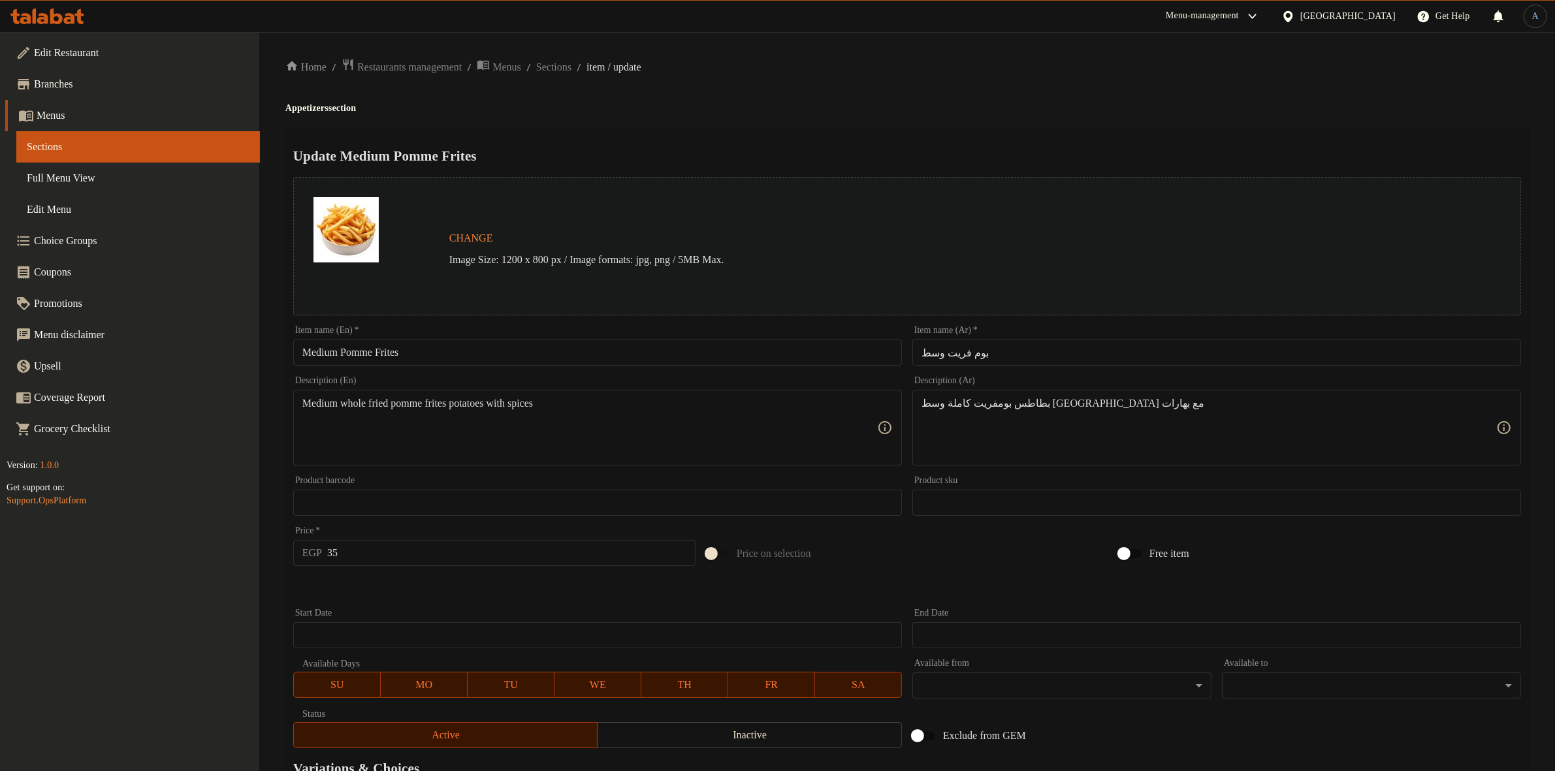
click at [1024, 351] on input "بوم فريت وسط" at bounding box center [1216, 353] width 609 height 26
paste input "Appetizers"
click at [987, 131] on div "Update Medium Pomme Frites Change Image Size: 1200 x 800 px / Image formats: jp…" at bounding box center [906, 516] width 1243 height 779
click at [1004, 348] on input "بوم فريت وسط" at bounding box center [1216, 353] width 609 height 26
paste input "43 62 Appetizers فرایز ساده فرایز شیدر صوص فرایز ستريبس 93 فرایز هاليبينو 56 مو…"
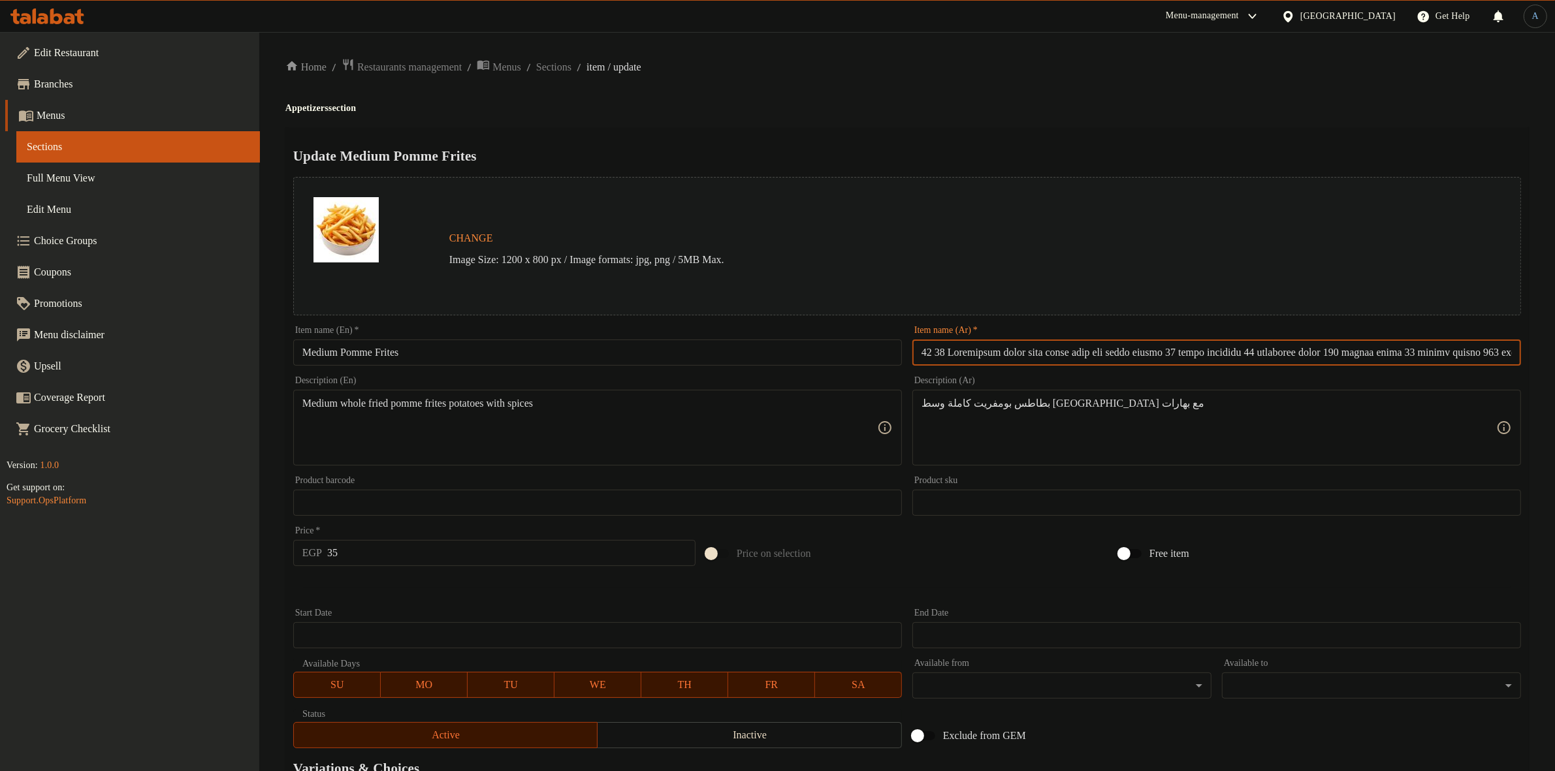
scroll to position [0, 5951]
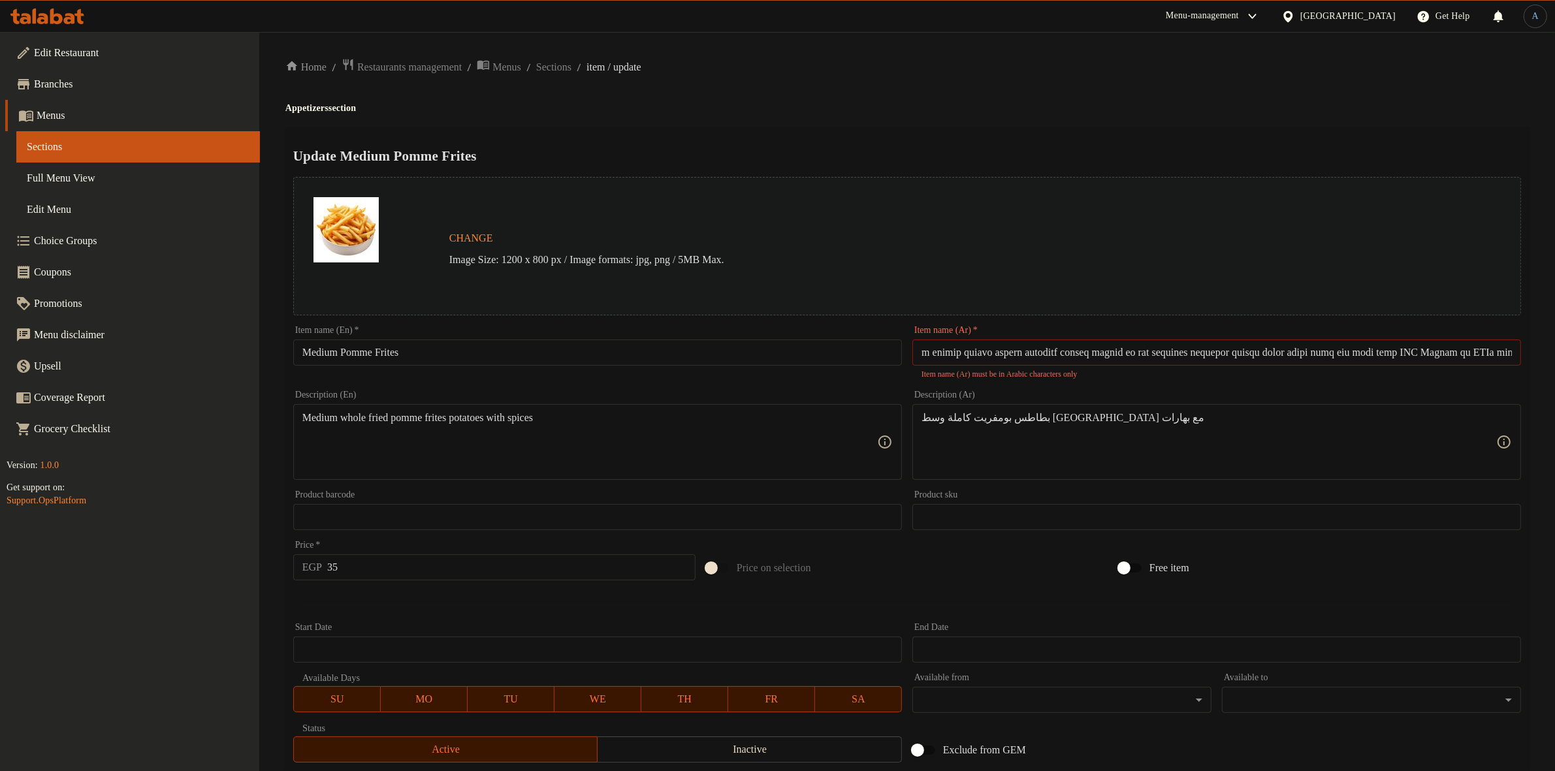
click at [1007, 135] on div "Update Medium Pomme Frites Change Image Size: 1200 x 800 px / Image formats: jp…" at bounding box center [906, 523] width 1243 height 793
click at [1000, 344] on input "text" at bounding box center [1216, 353] width 609 height 26
paste input "فرایز ساده"
click at [1045, 71] on ol "Home / Restaurants management / Menus / Sections / item / update" at bounding box center [906, 67] width 1243 height 18
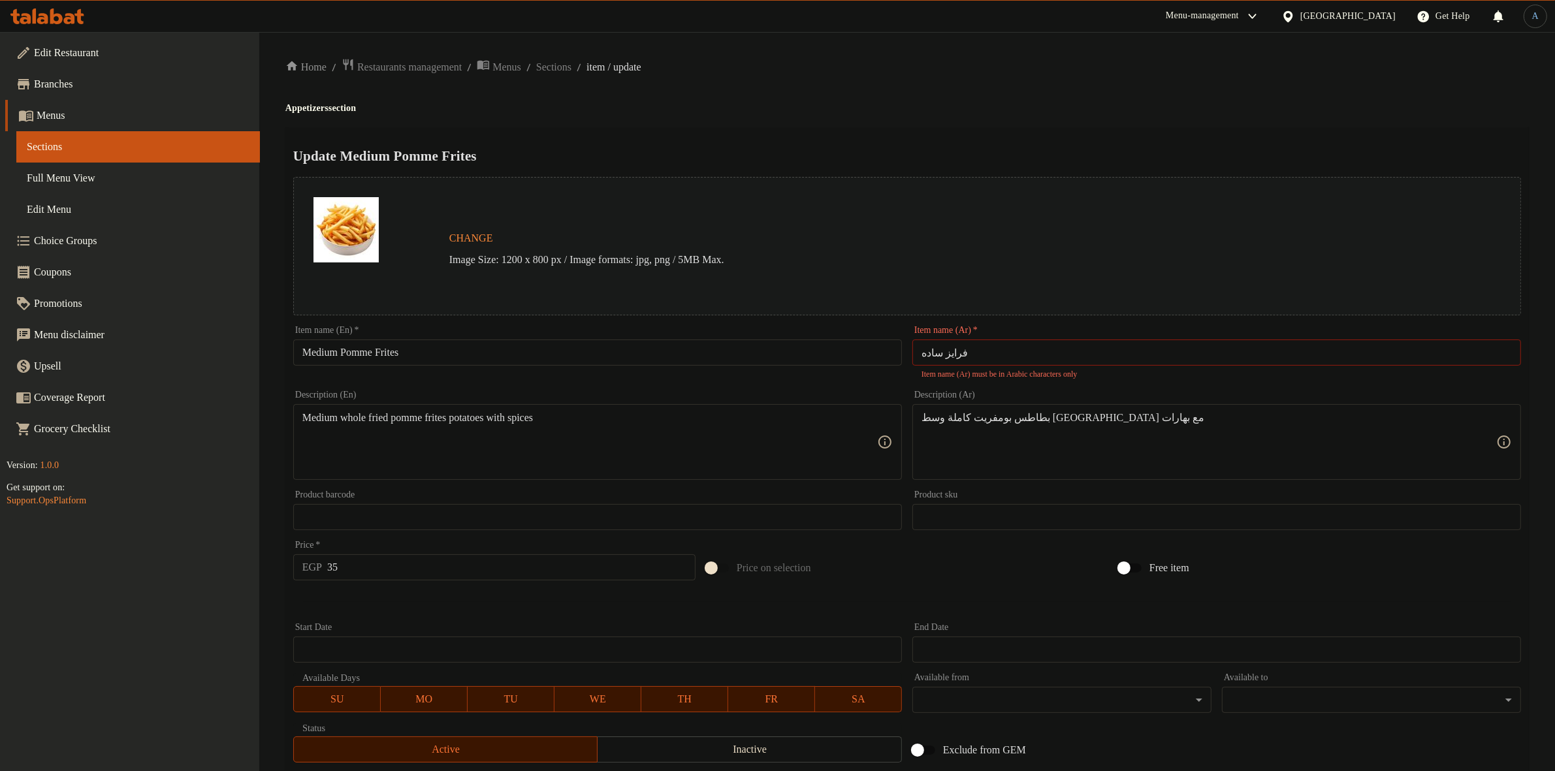
click at [1069, 108] on h4 "Appetizers section" at bounding box center [906, 108] width 1243 height 13
click at [1010, 348] on input "فرایز ساده" at bounding box center [1216, 353] width 609 height 26
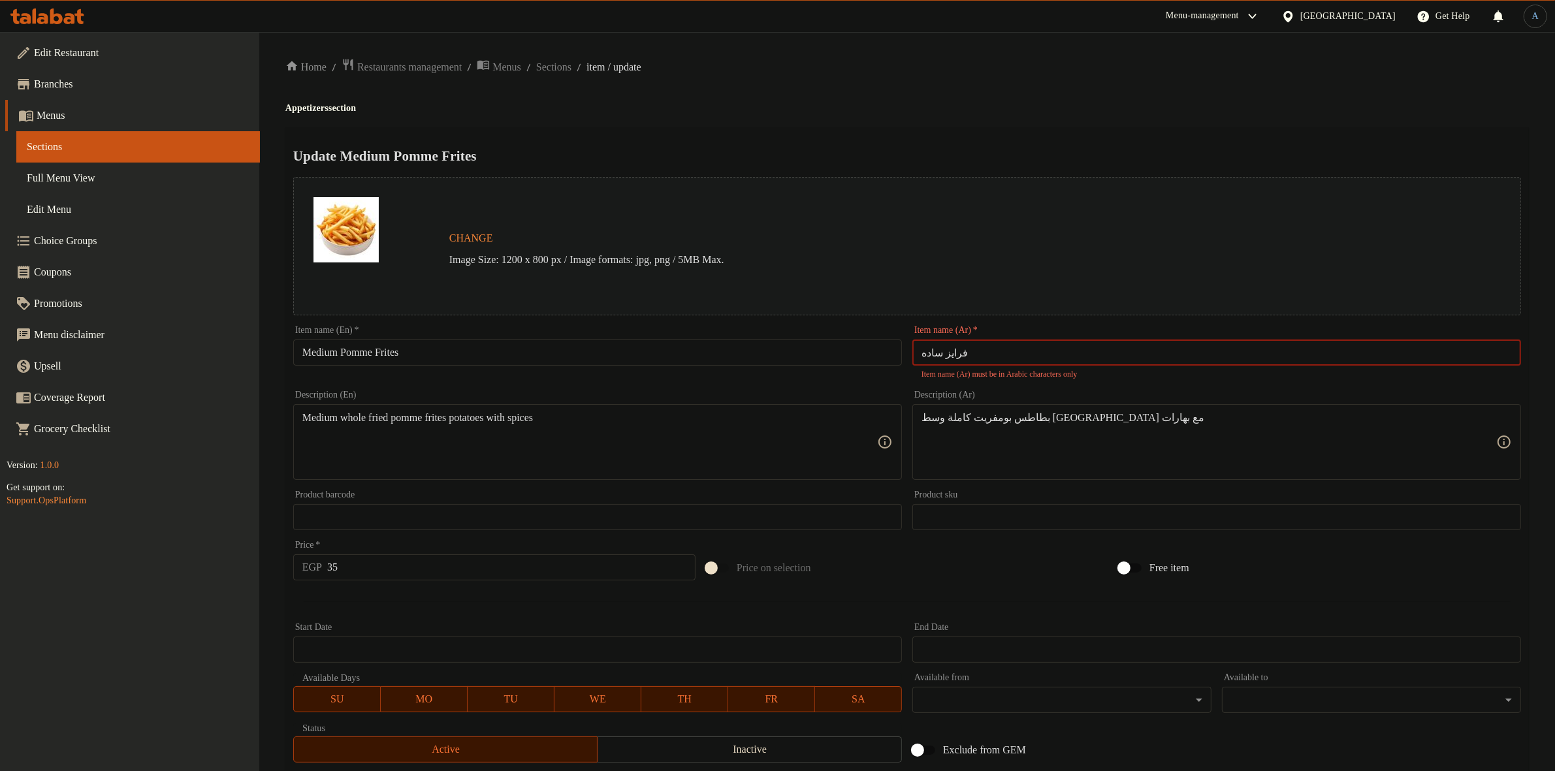
click at [1010, 348] on input "فرایز ساده" at bounding box center [1216, 353] width 609 height 26
paste input "ي"
type input "فرايز ساده"
click at [968, 106] on h4 "Appetizers section" at bounding box center [906, 108] width 1243 height 13
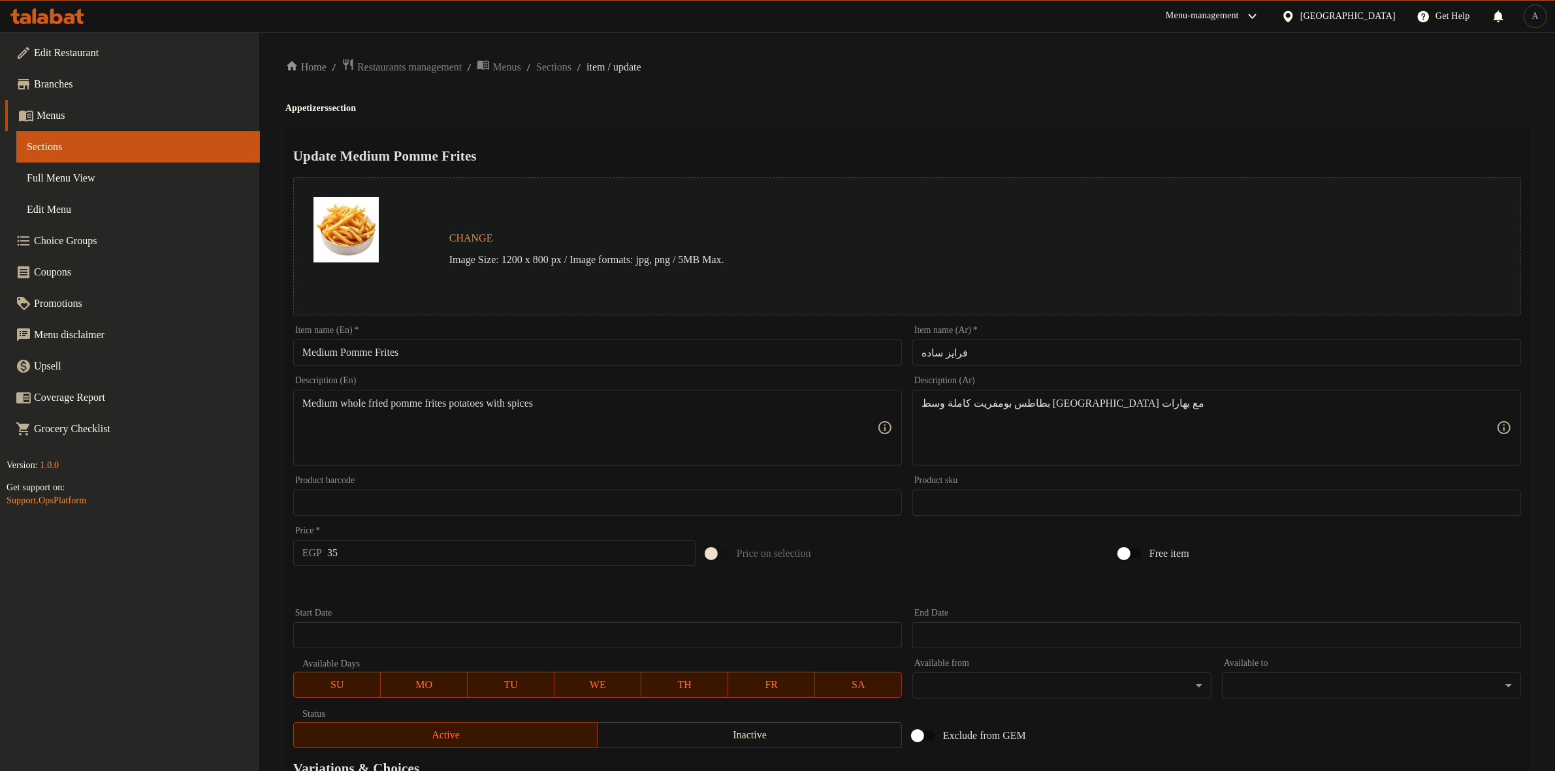
drag, startPoint x: 1365, startPoint y: 121, endPoint x: 1290, endPoint y: 151, distance: 81.2
click at [1365, 121] on div "Home / Restaurants management / Menus / Sections / item / update Appetizers sec…" at bounding box center [906, 487] width 1243 height 858
click at [511, 353] on input "Medium Pomme Frites" at bounding box center [597, 353] width 609 height 26
paste input "Plain Fri"
type input "Plain Fries"
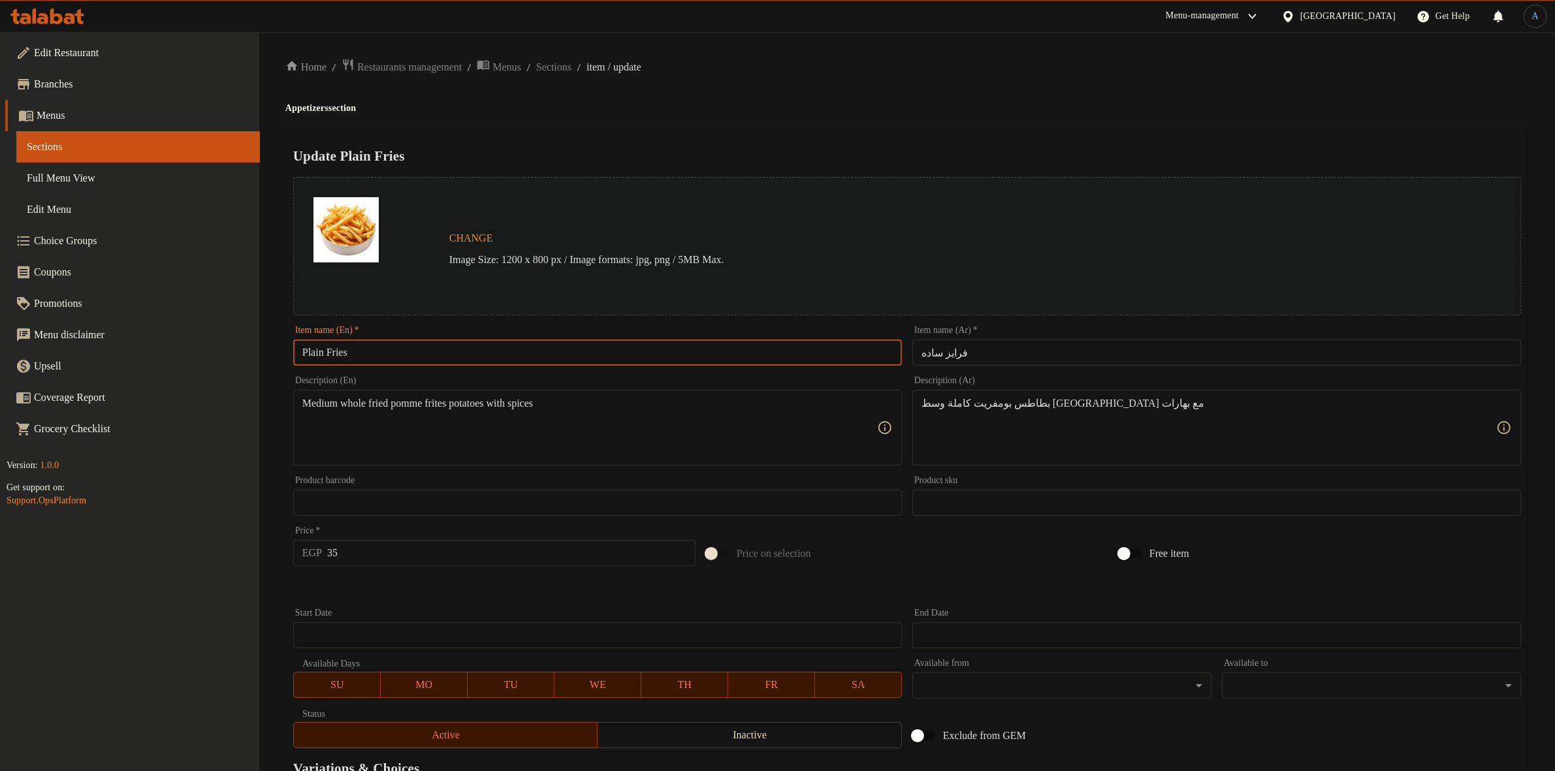
click at [823, 116] on div "Home / Restaurants management / Menus / Sections / item / update Appetizers sec…" at bounding box center [906, 487] width 1243 height 858
click at [571, 65] on span "Sections" at bounding box center [553, 67] width 35 height 16
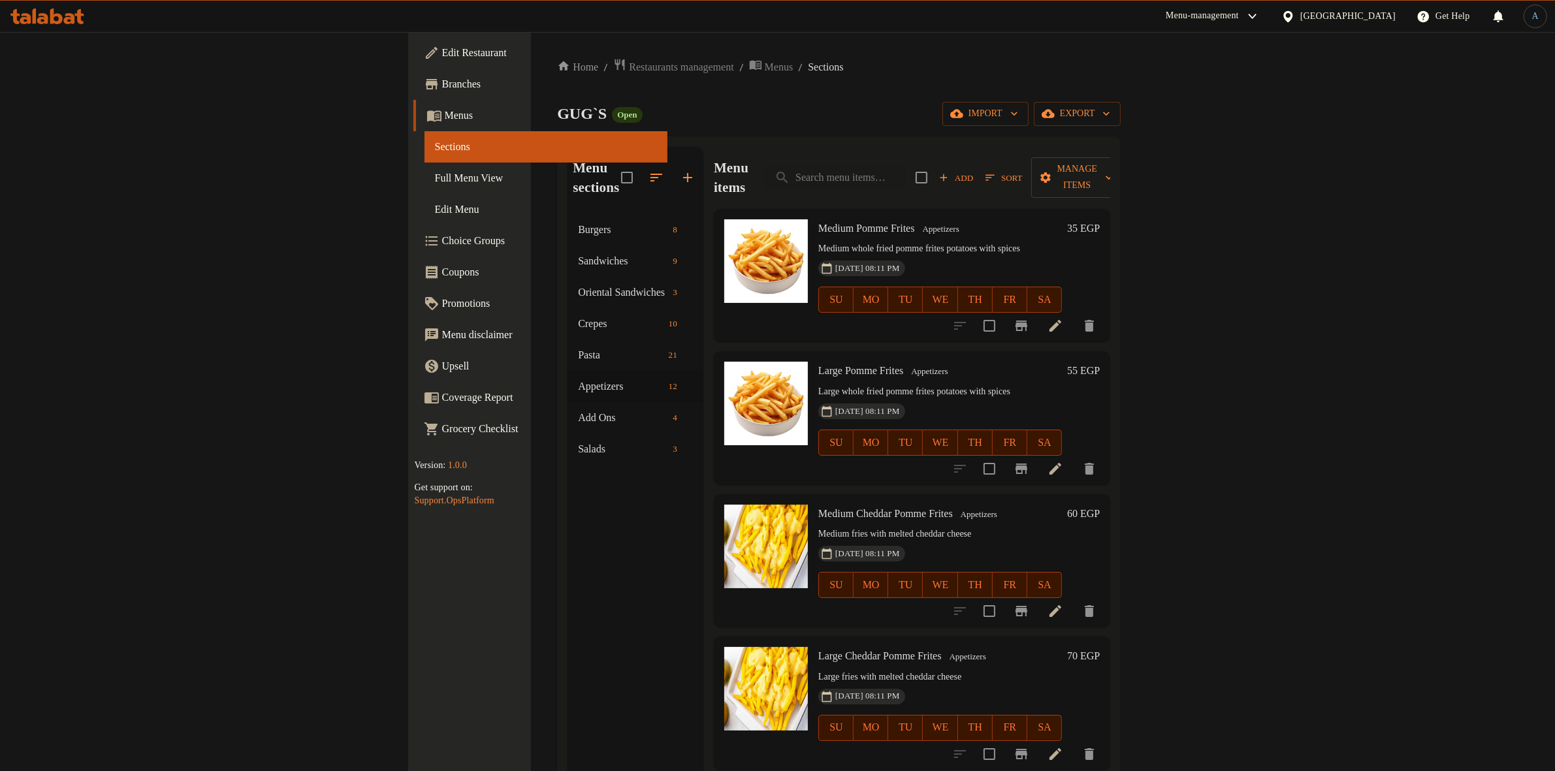
click at [828, 144] on div "Menu sections Burgers 8 Sandwiches 9 Oriental Sandwiches 3 Crepes 10 Pasta 21 A…" at bounding box center [838, 532] width 563 height 792
click at [765, 161] on div "Menu items Add Sort Manage items" at bounding box center [912, 178] width 396 height 62
click at [887, 219] on h6 "Medium Pomme Frites Appetizers" at bounding box center [940, 228] width 244 height 18
click at [1022, 170] on span "Sort" at bounding box center [1003, 177] width 37 height 15
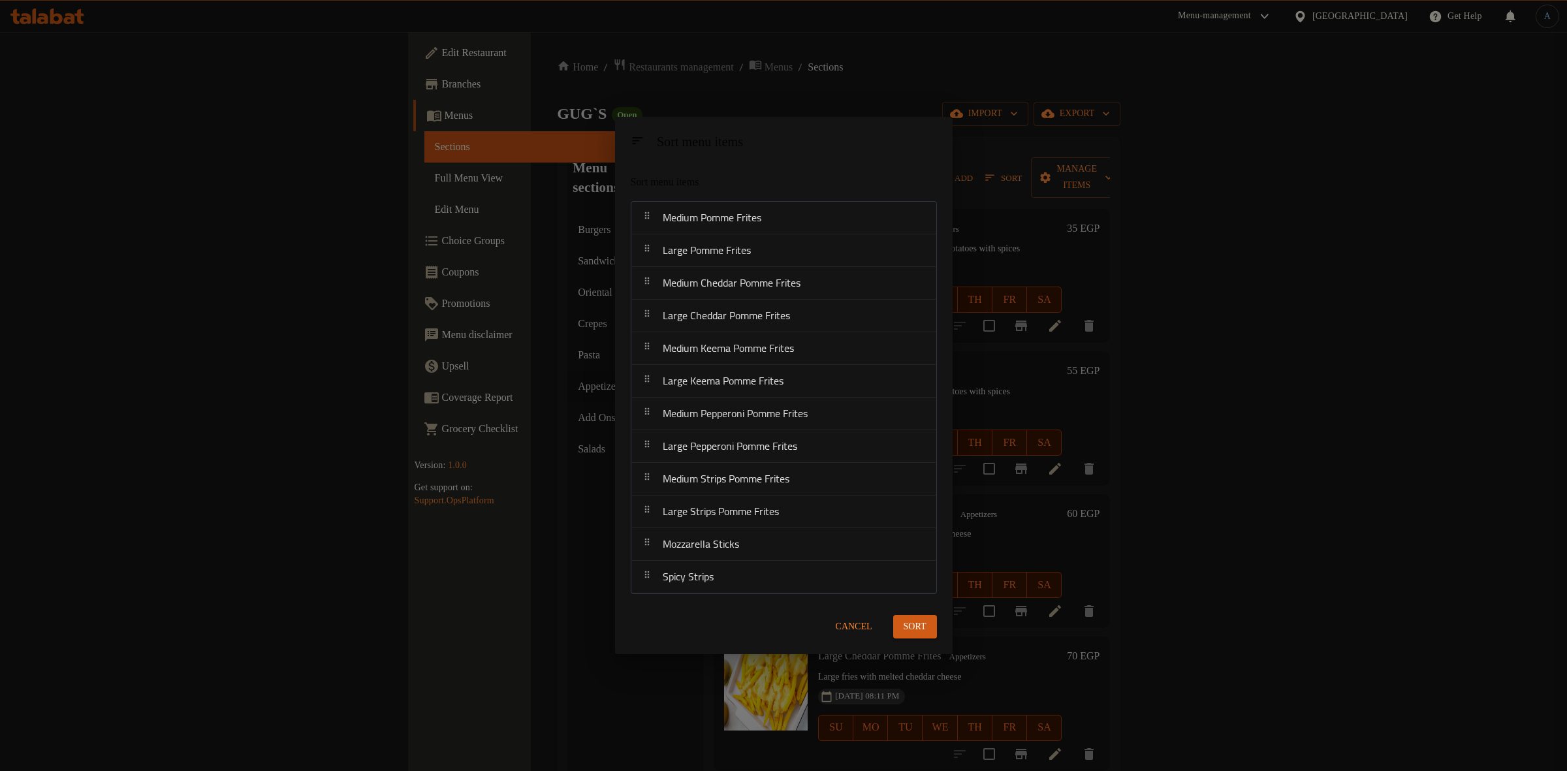
click at [844, 619] on span "Cancel" at bounding box center [854, 627] width 37 height 16
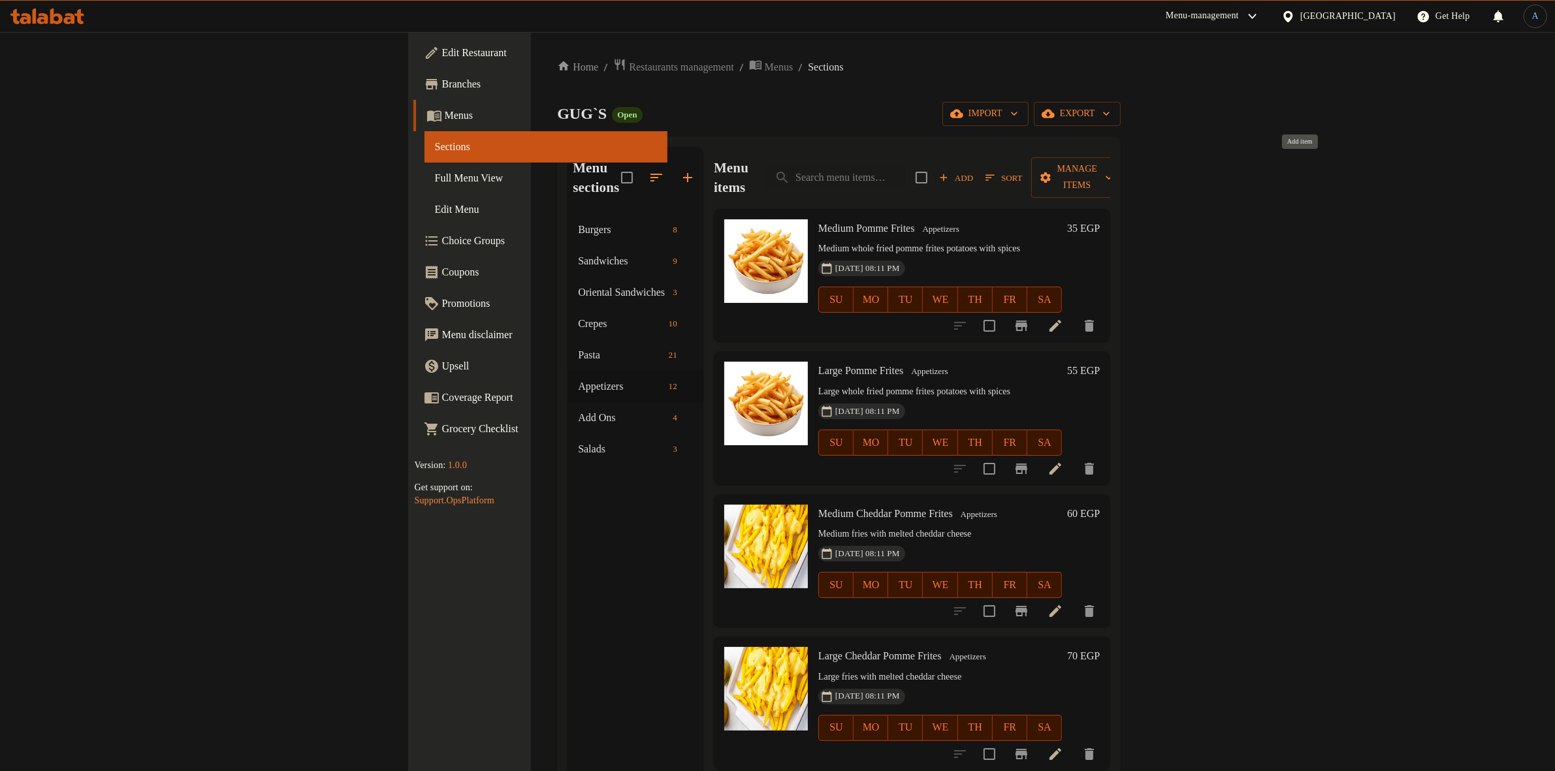
click at [974, 170] on span "Add" at bounding box center [955, 177] width 35 height 15
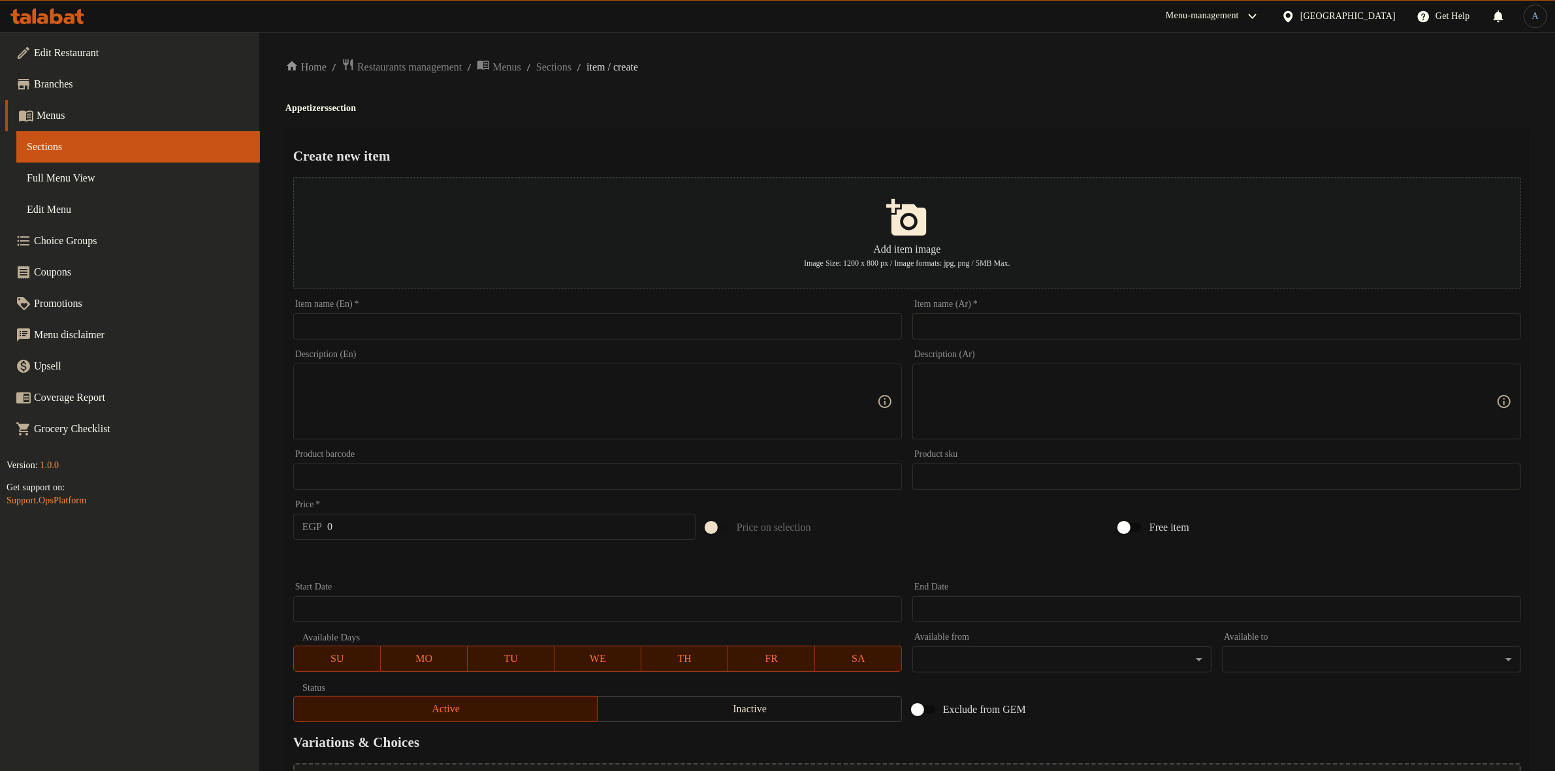
click at [1032, 331] on input "text" at bounding box center [1216, 326] width 609 height 26
paste input "فرایز هاليبينو"
click at [1041, 88] on div "Home / Restaurants management / Menus / Sections / item / create Appetizers sec…" at bounding box center [906, 474] width 1243 height 832
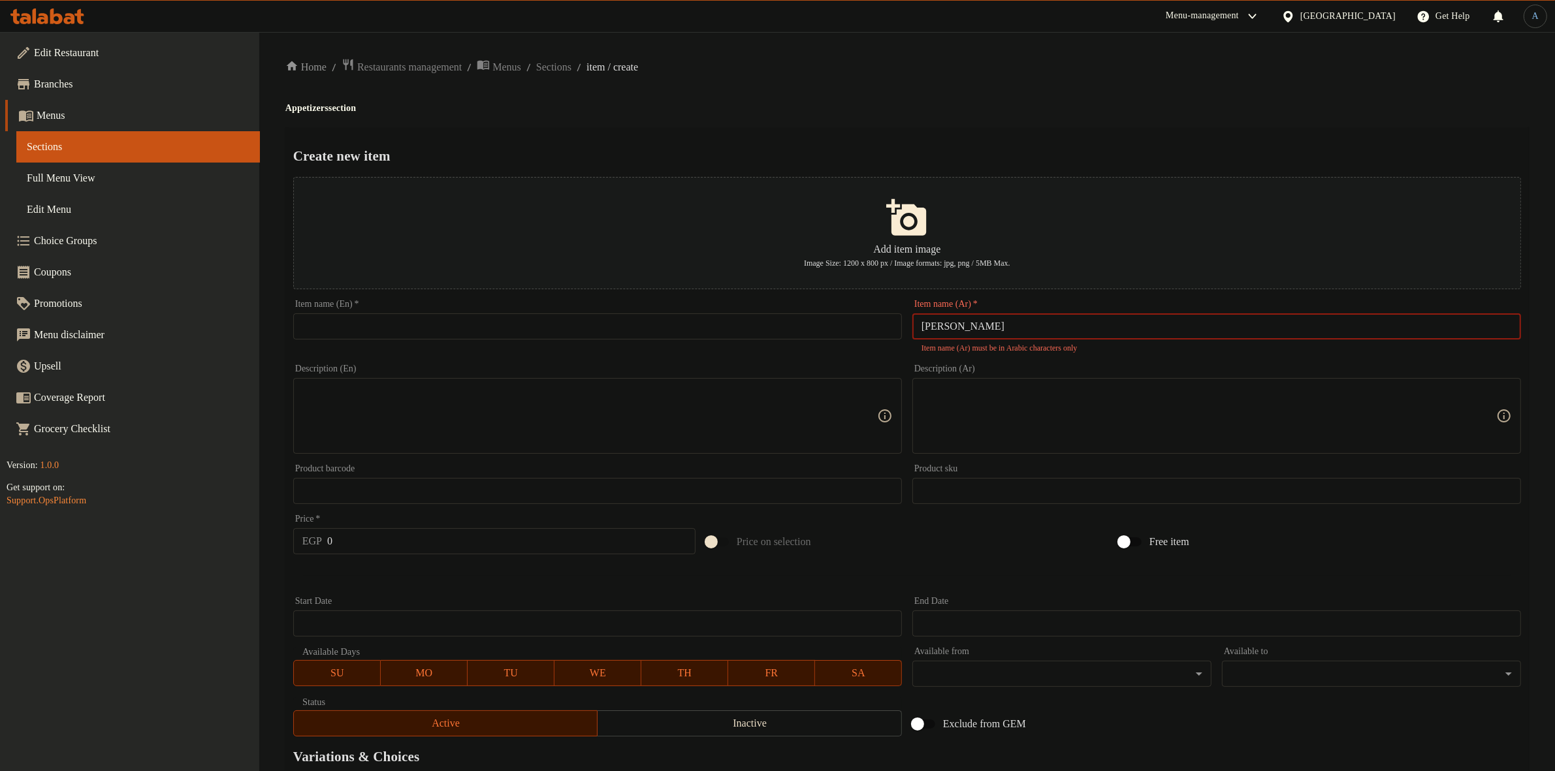
click at [936, 330] on input "فرایز هاليبينو" at bounding box center [1216, 326] width 609 height 26
click at [950, 99] on div "Home / Restaurants management / Menus / Sections / item / create Appetizers sec…" at bounding box center [906, 481] width 1243 height 846
click at [960, 328] on input "فرایز" at bounding box center [1216, 326] width 609 height 26
click at [957, 324] on input "فرایز هاليبينو" at bounding box center [1216, 326] width 609 height 26
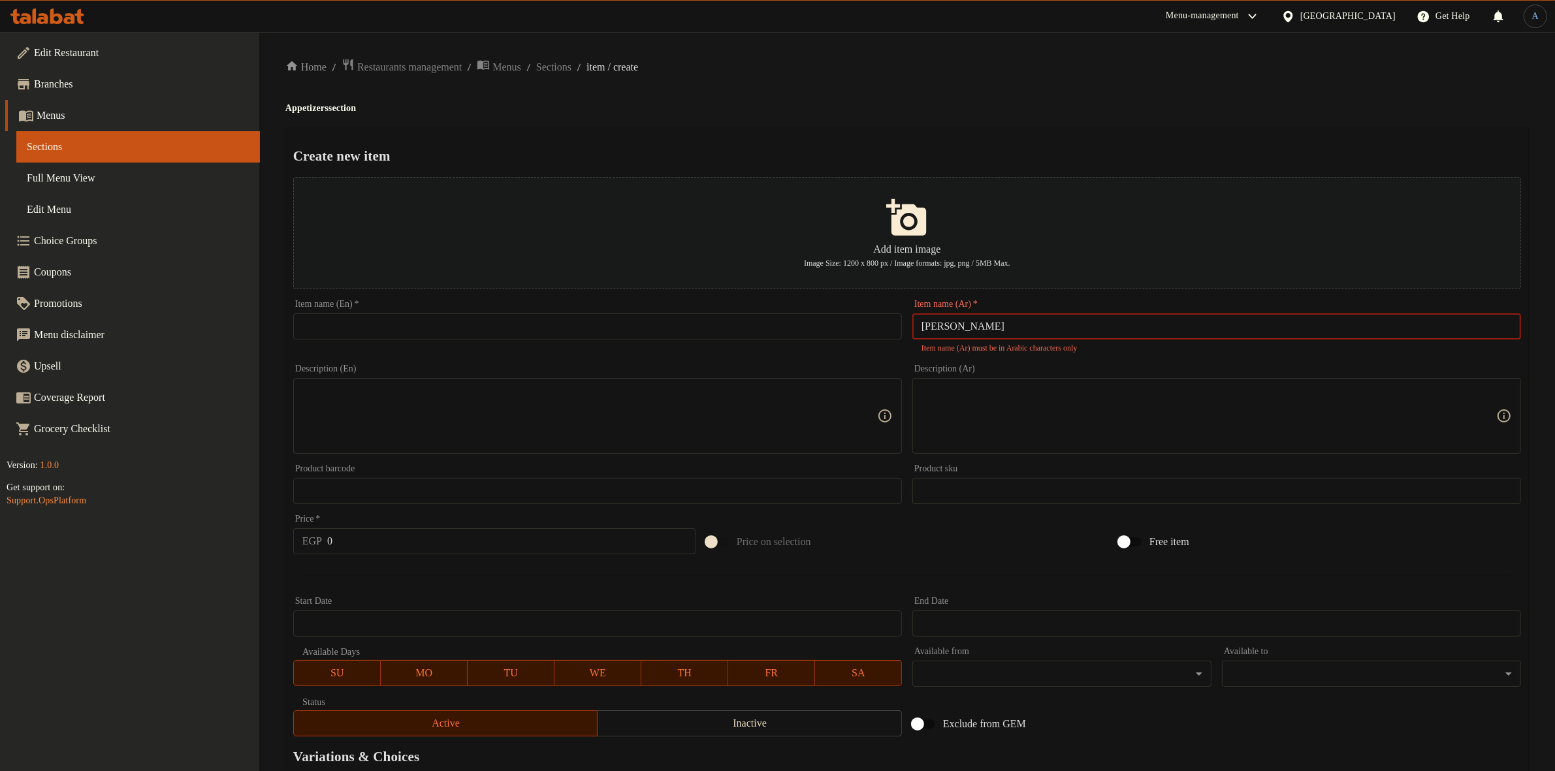
click at [957, 324] on input "فرایز هاليبينو" at bounding box center [1216, 326] width 609 height 26
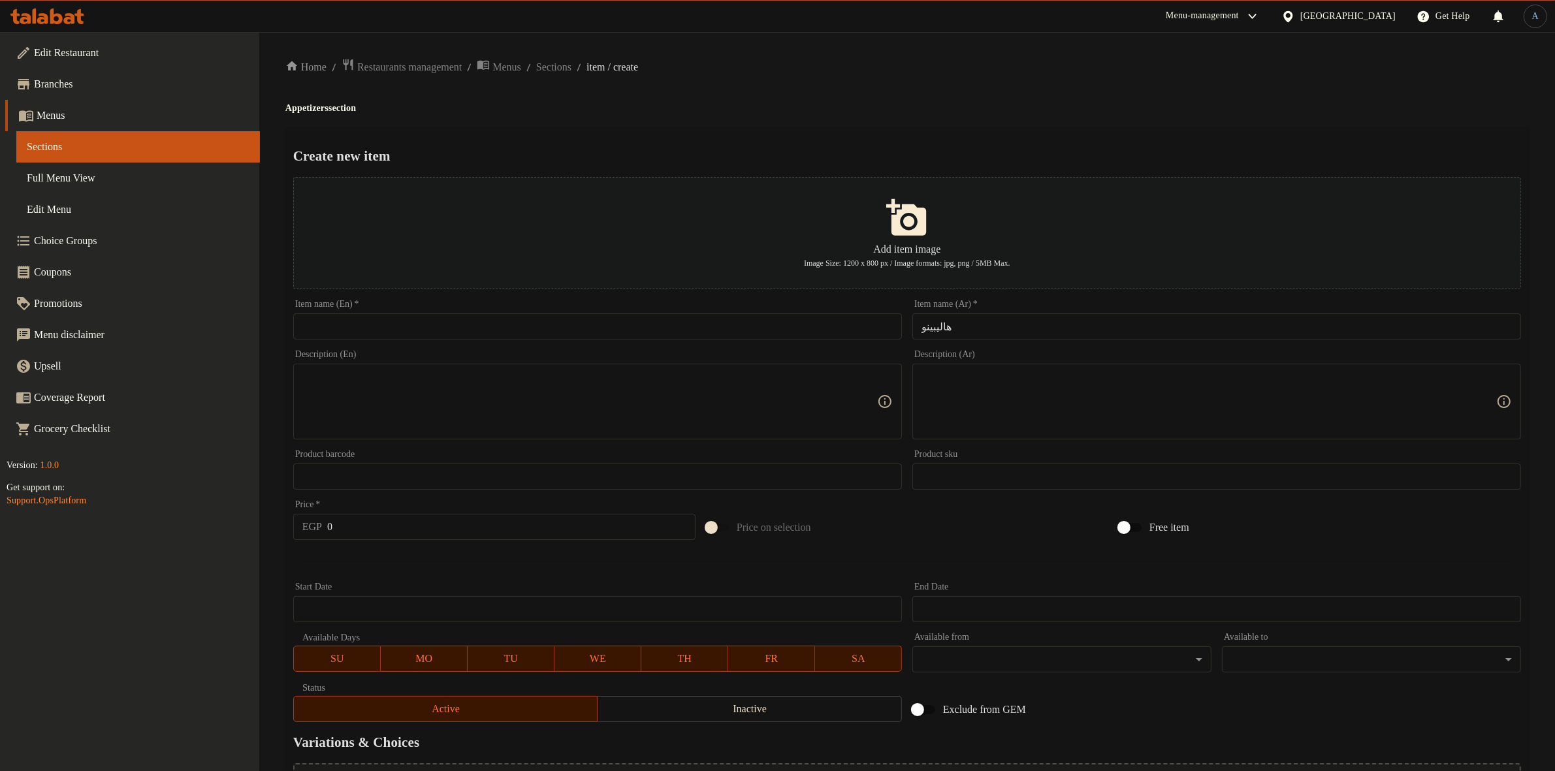
click at [975, 104] on h4 "Appetizers section" at bounding box center [906, 108] width 1243 height 13
click at [1003, 326] on input "هاليبينو" at bounding box center [1216, 326] width 609 height 26
type input "[PERSON_NAME]"
click at [804, 312] on div "Item name (En)   * Item name (En) *" at bounding box center [597, 320] width 609 height 40
click at [795, 328] on input "text" at bounding box center [597, 326] width 609 height 26
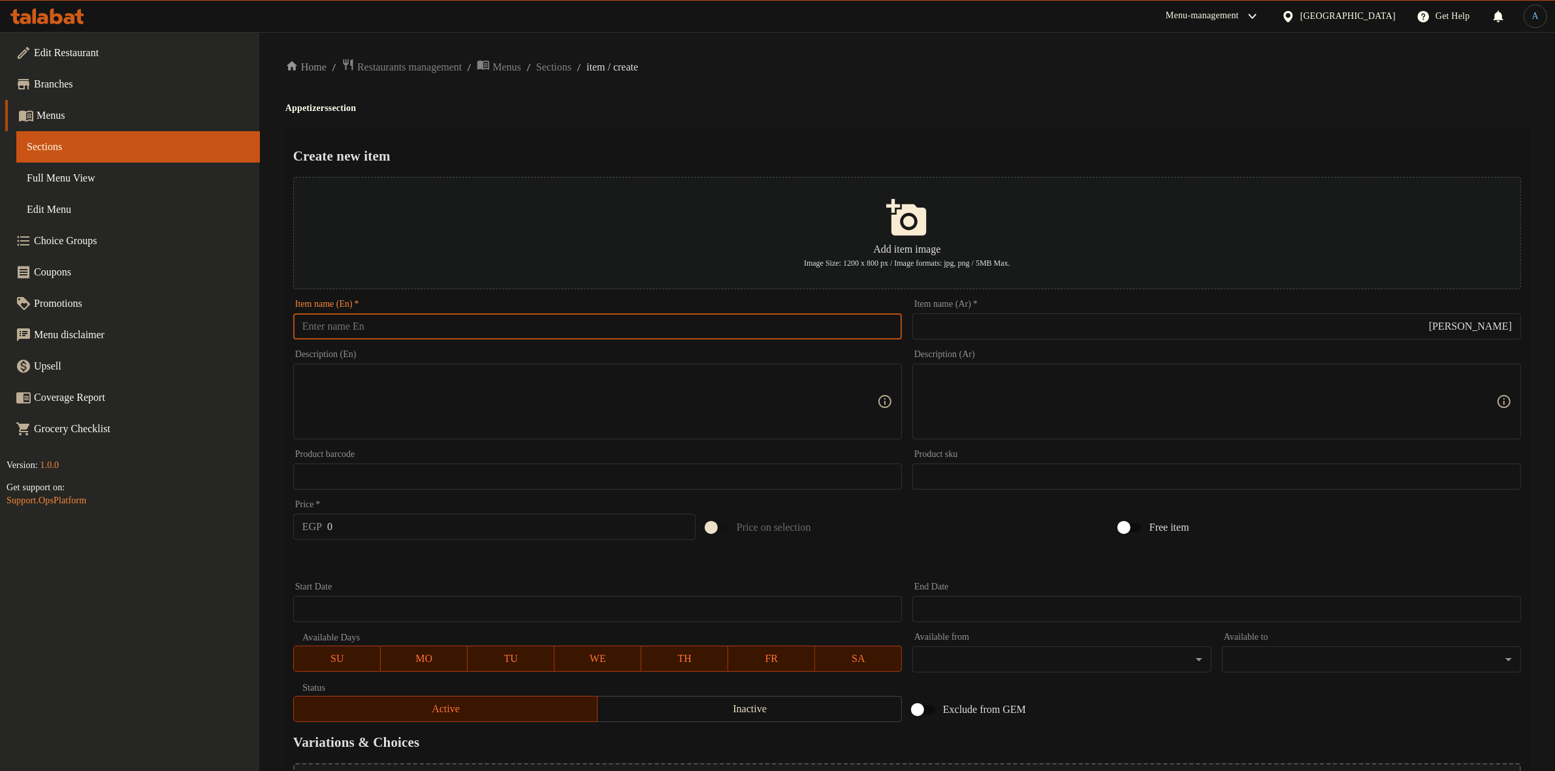
paste input "Jalapeno Fries"
type input "Jalapeno Fries"
click at [774, 109] on h4 "Appetizers section" at bounding box center [906, 108] width 1243 height 13
click at [417, 526] on input "0" at bounding box center [511, 527] width 368 height 26
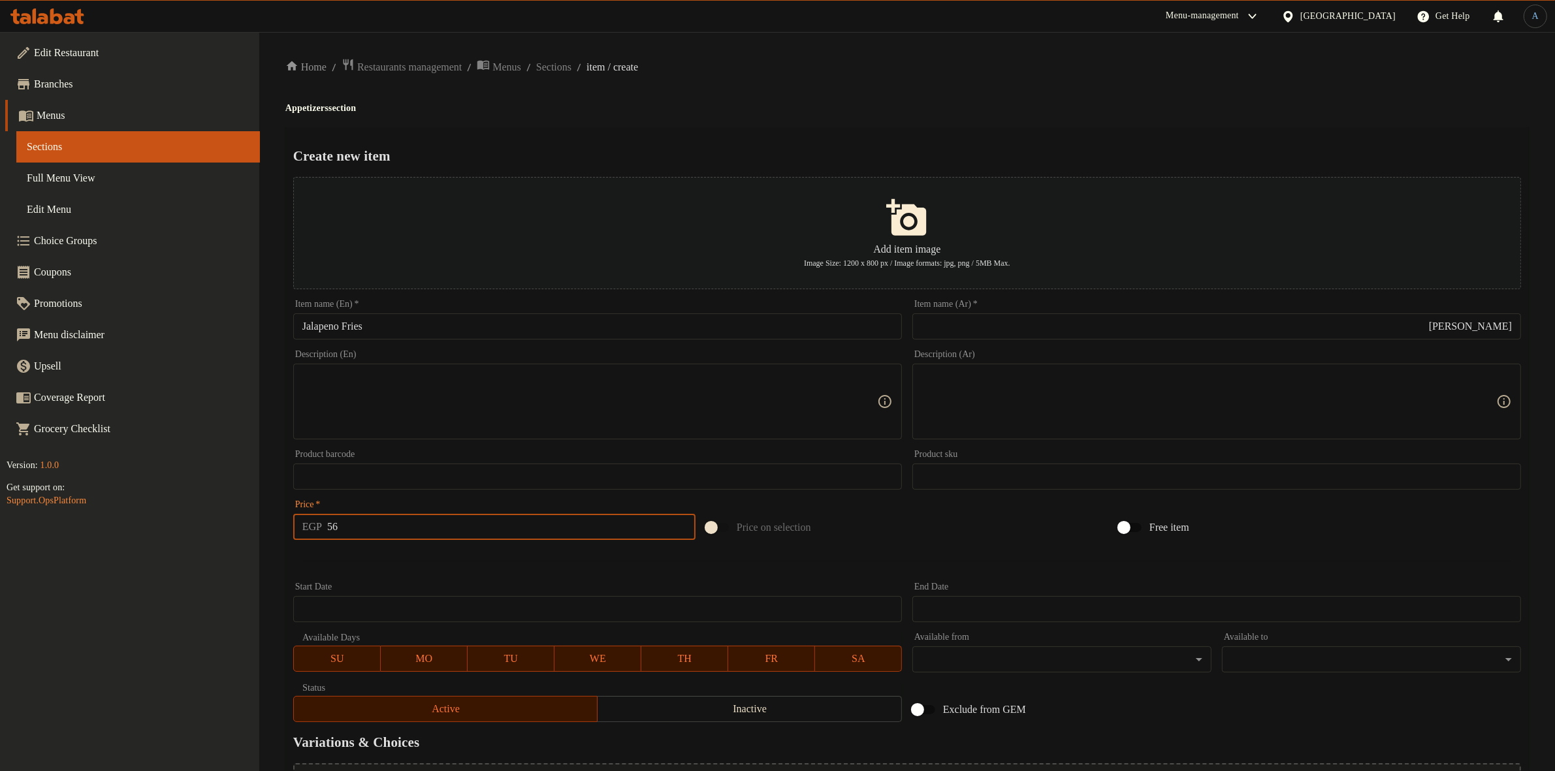
type input "56"
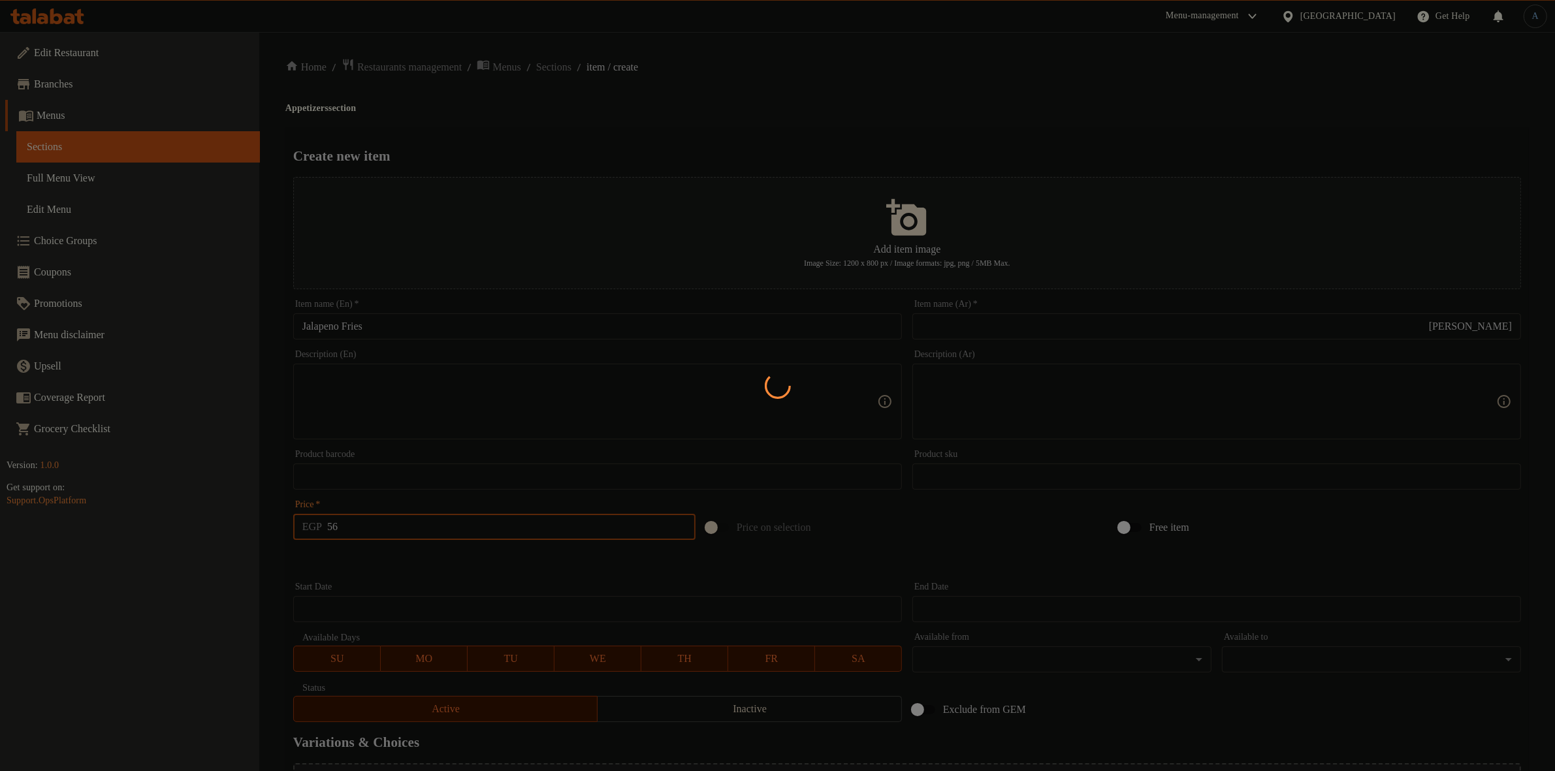
type input "0"
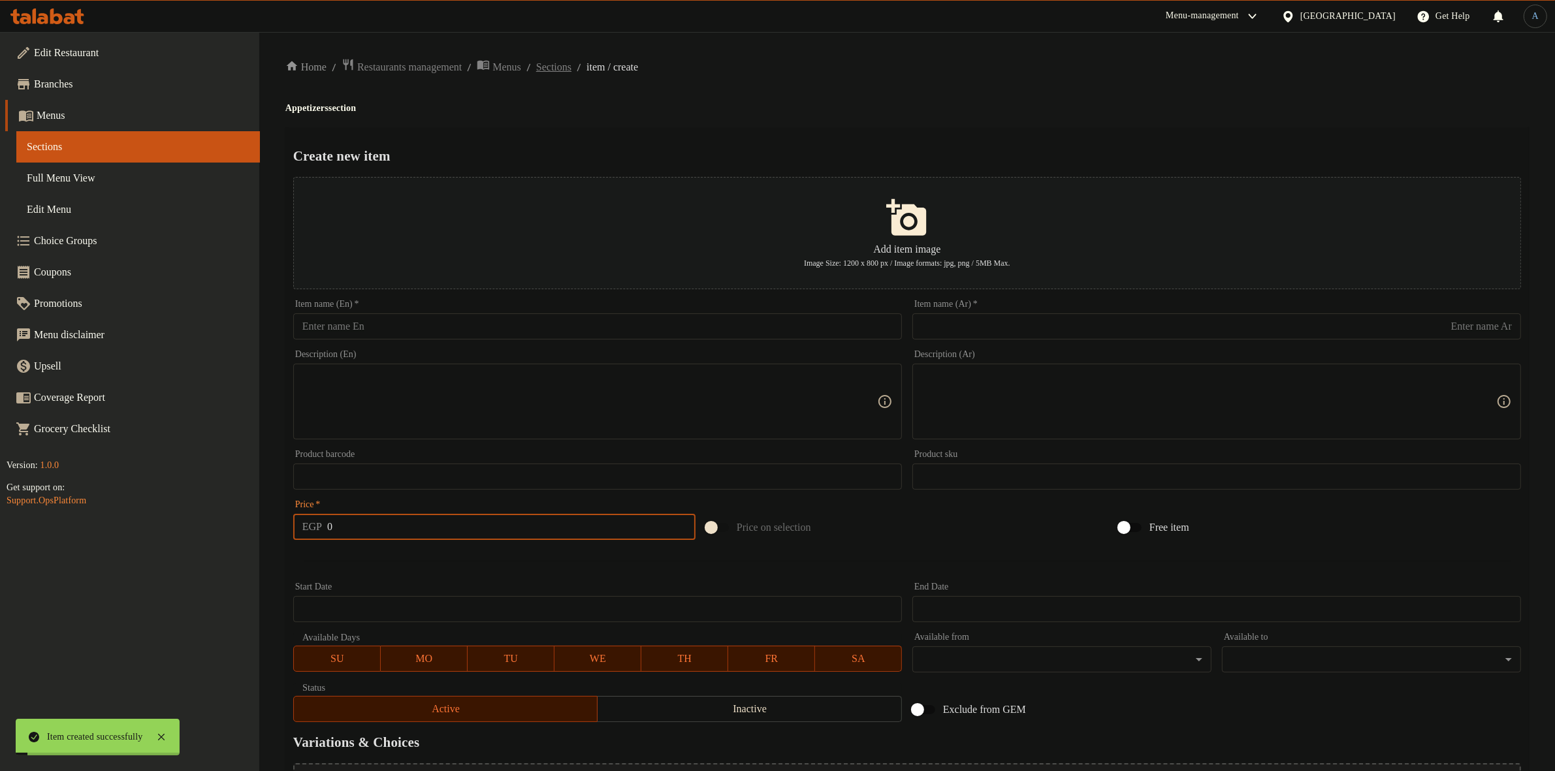
click at [571, 67] on span "Sections" at bounding box center [553, 67] width 35 height 16
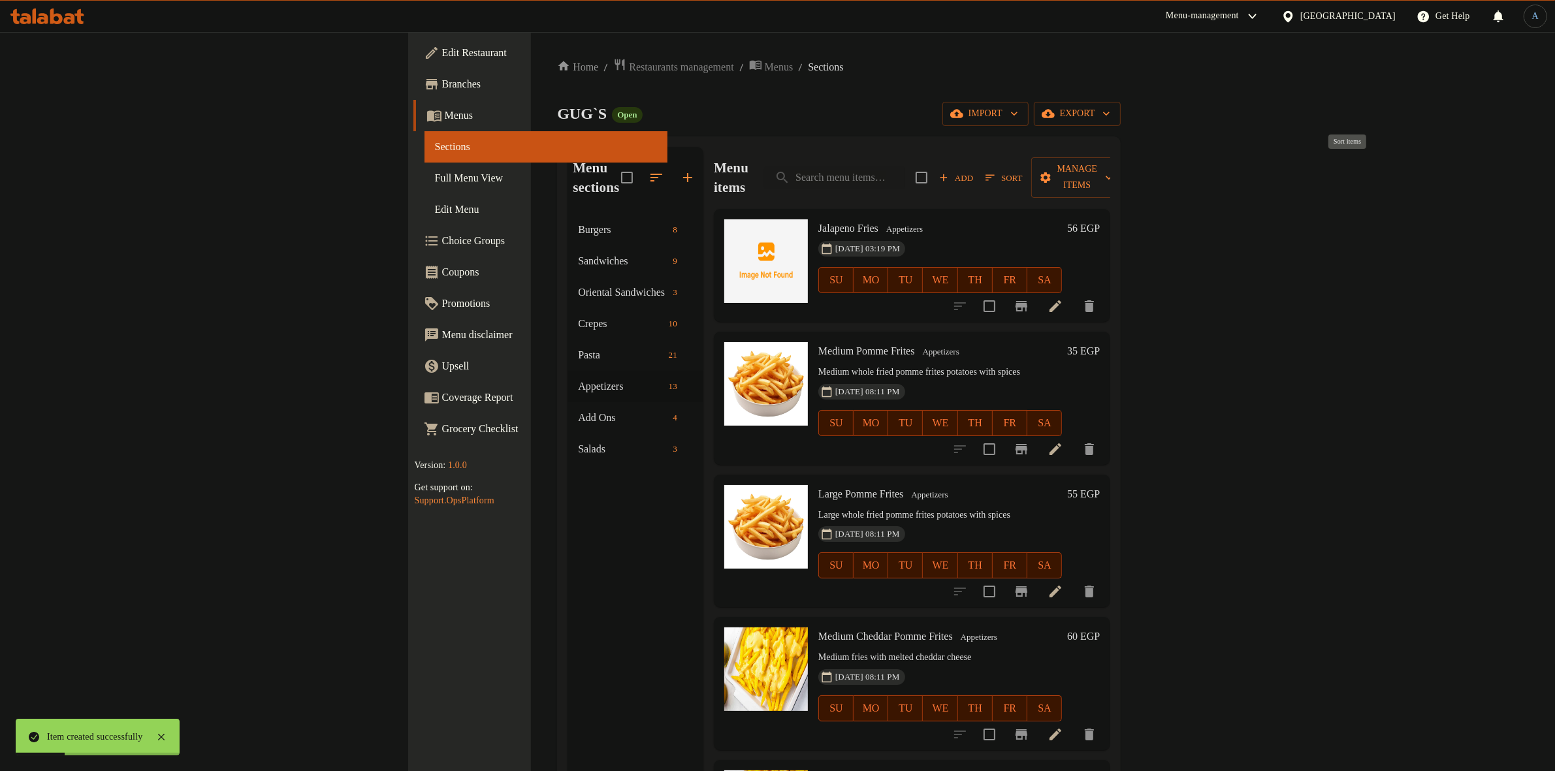
click at [1022, 170] on span "Sort" at bounding box center [1003, 177] width 37 height 15
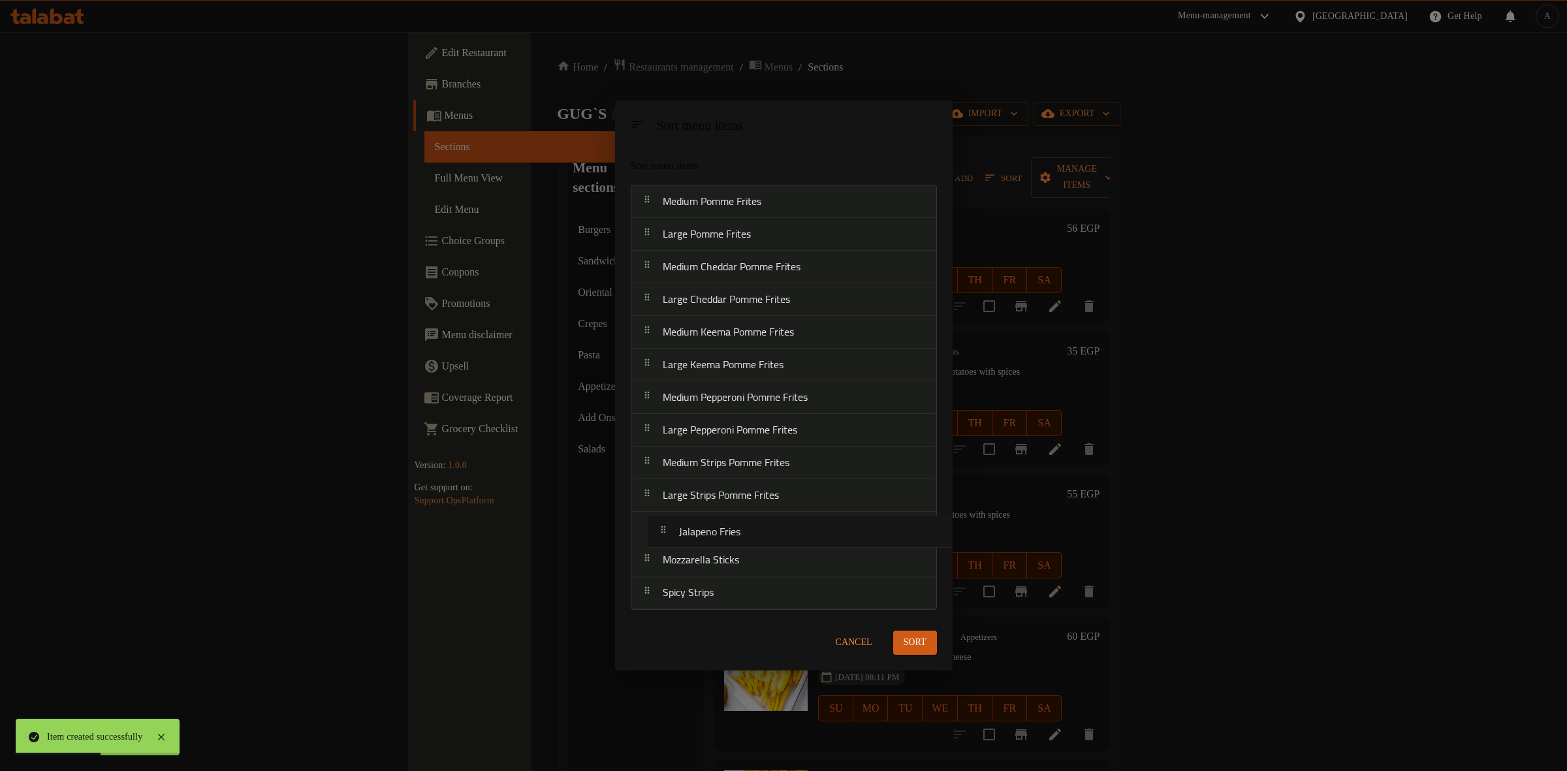
drag, startPoint x: 735, startPoint y: 202, endPoint x: 751, endPoint y: 534, distance: 332.1
click at [751, 534] on nav "Jalapeno Fries Medium Pomme Frites Large Pomme Frites Medium Cheddar Pomme Frit…" at bounding box center [784, 397] width 306 height 425
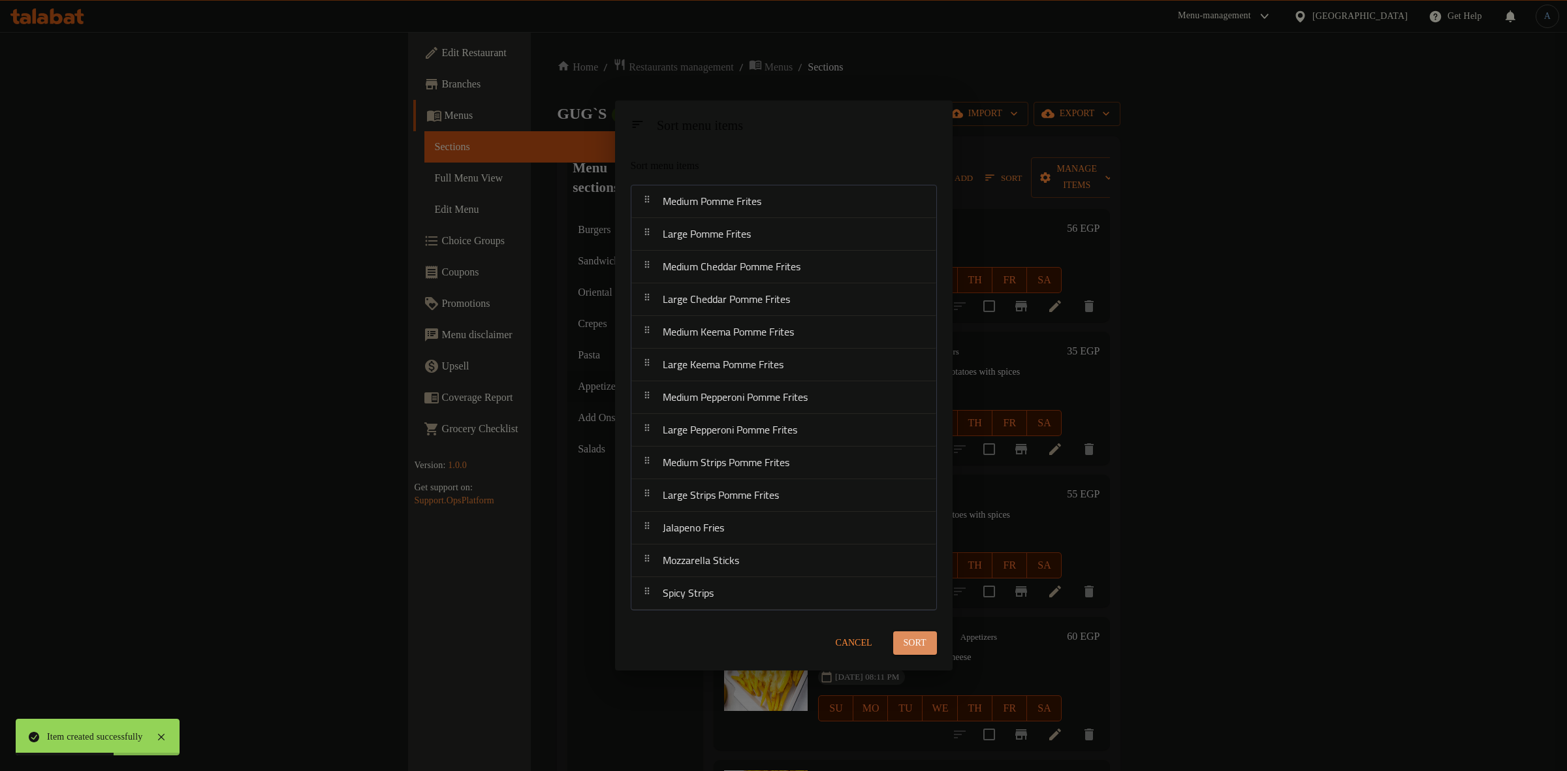
click at [923, 638] on span "Sort" at bounding box center [915, 643] width 23 height 16
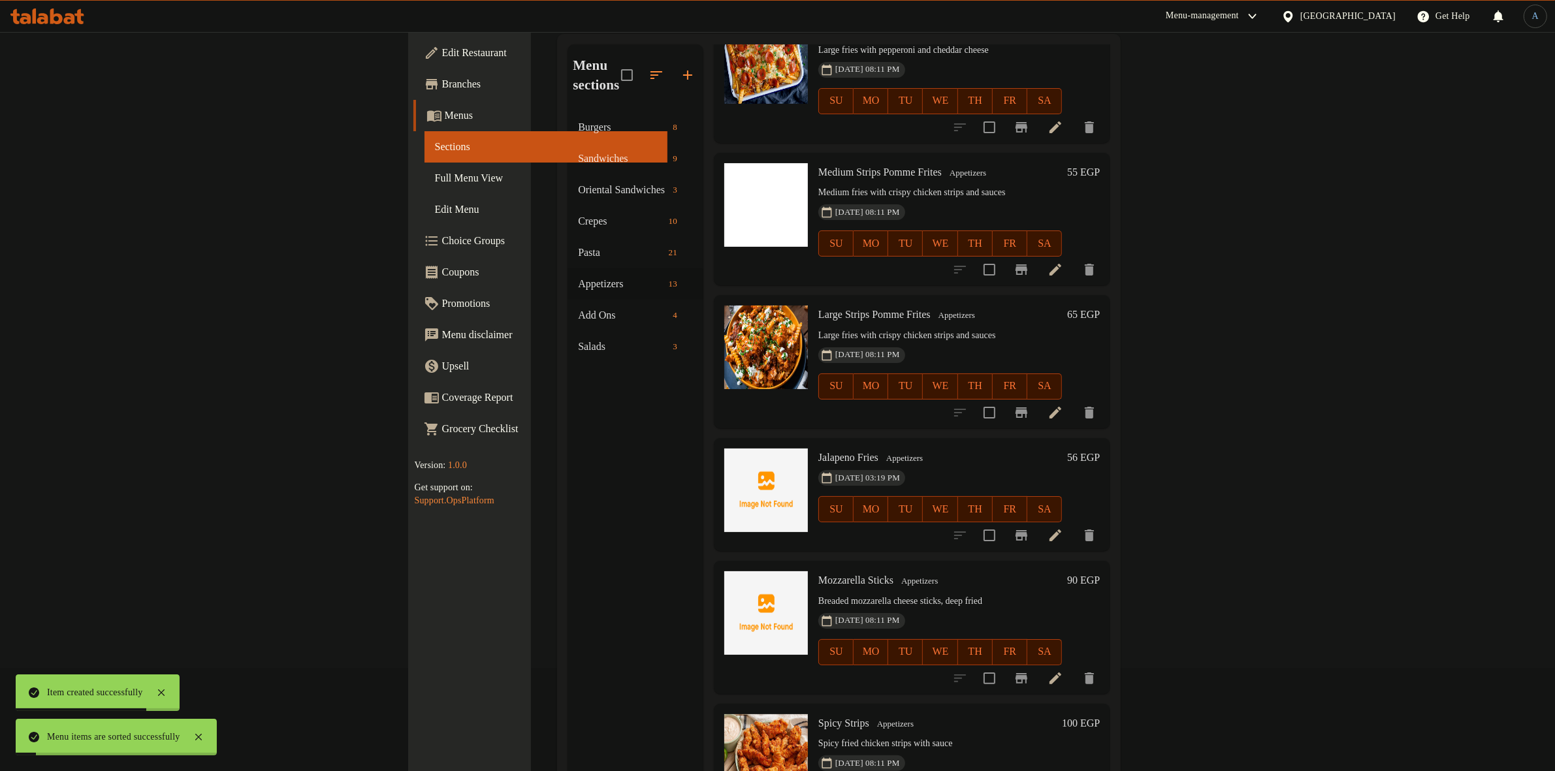
scroll to position [183, 0]
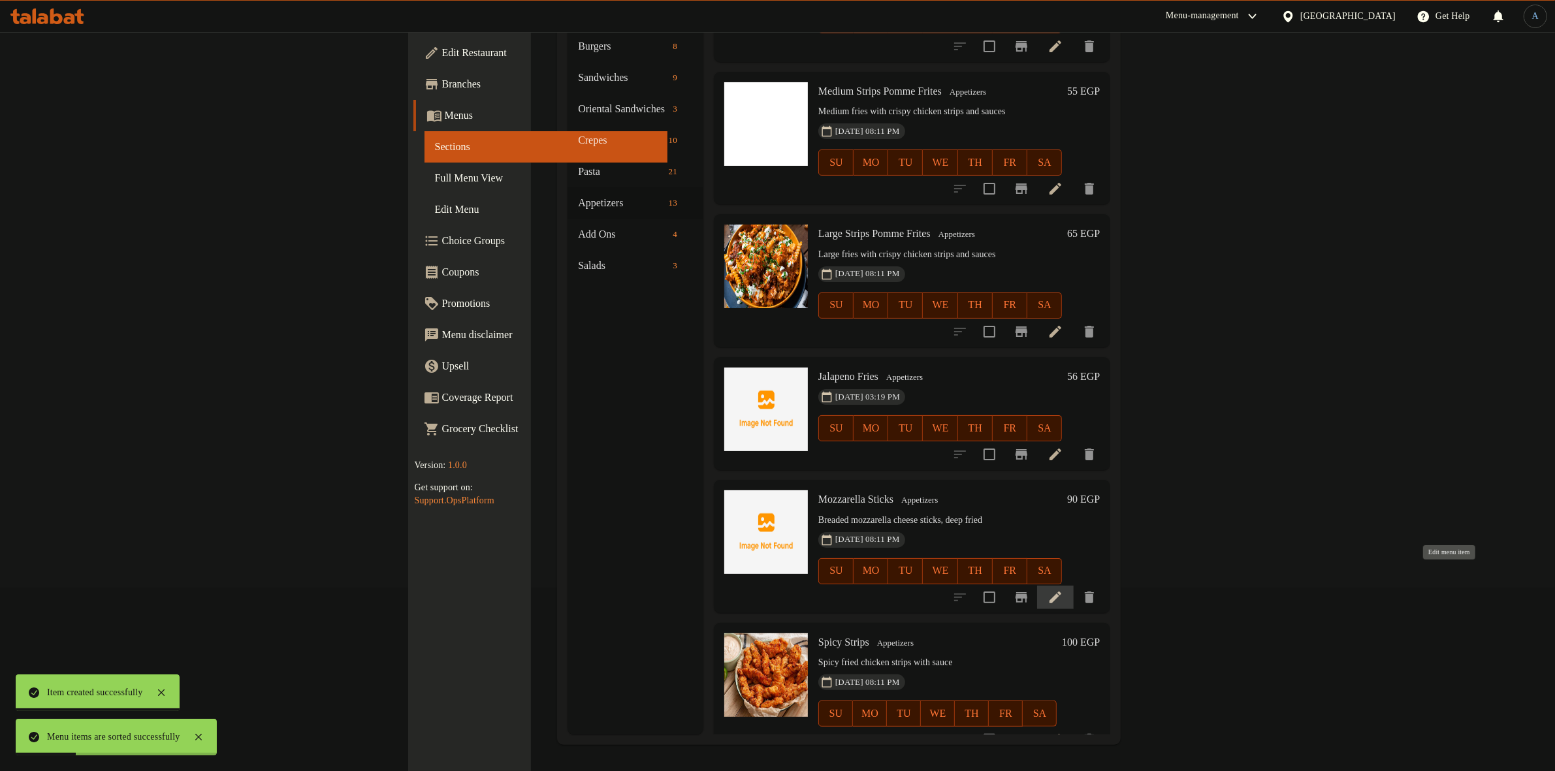
click at [1063, 590] on icon at bounding box center [1055, 598] width 16 height 16
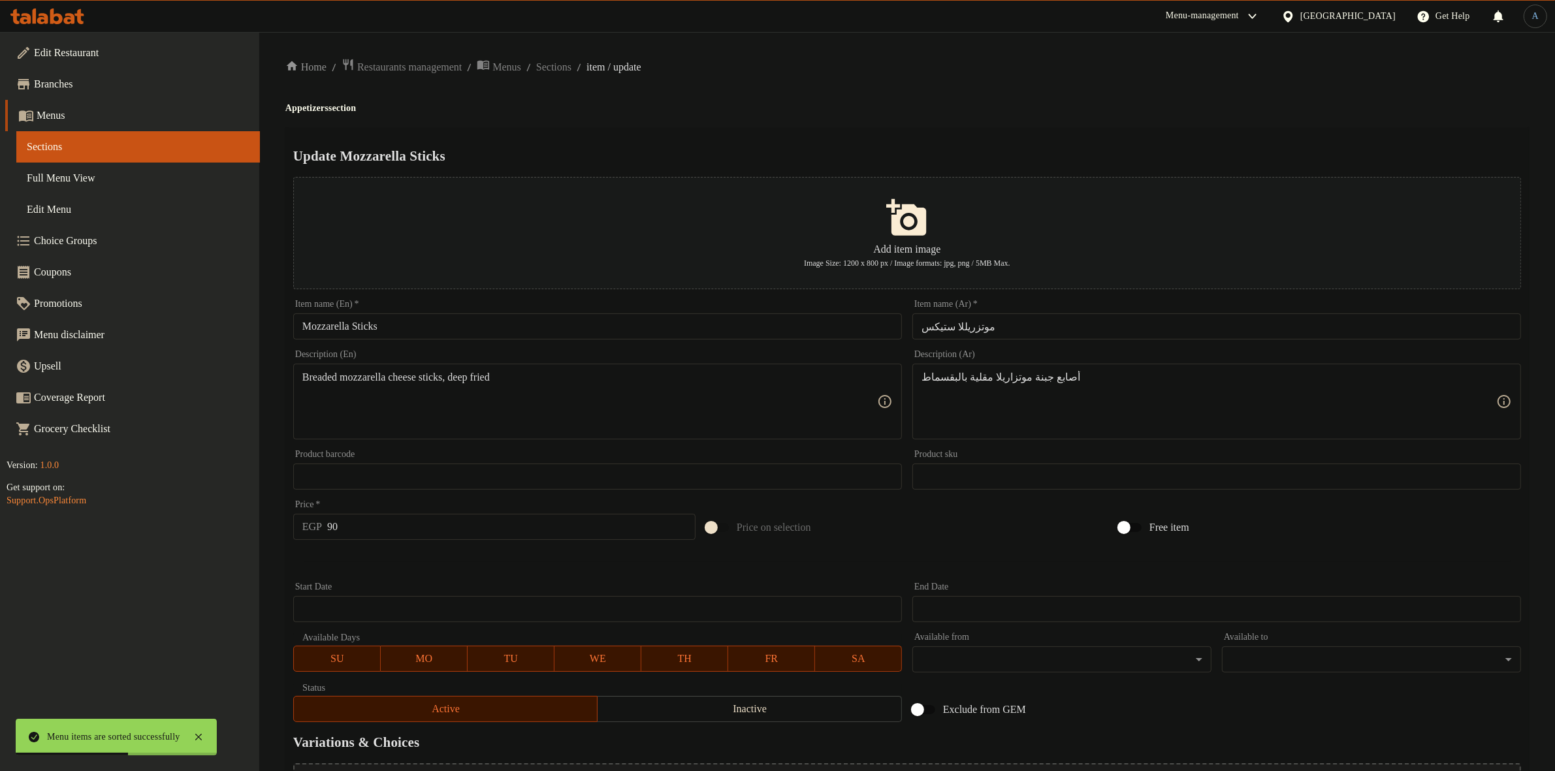
click at [1020, 331] on input "موتزريللا ستيكس" at bounding box center [1216, 326] width 609 height 26
paste input "اريللا ستیک"
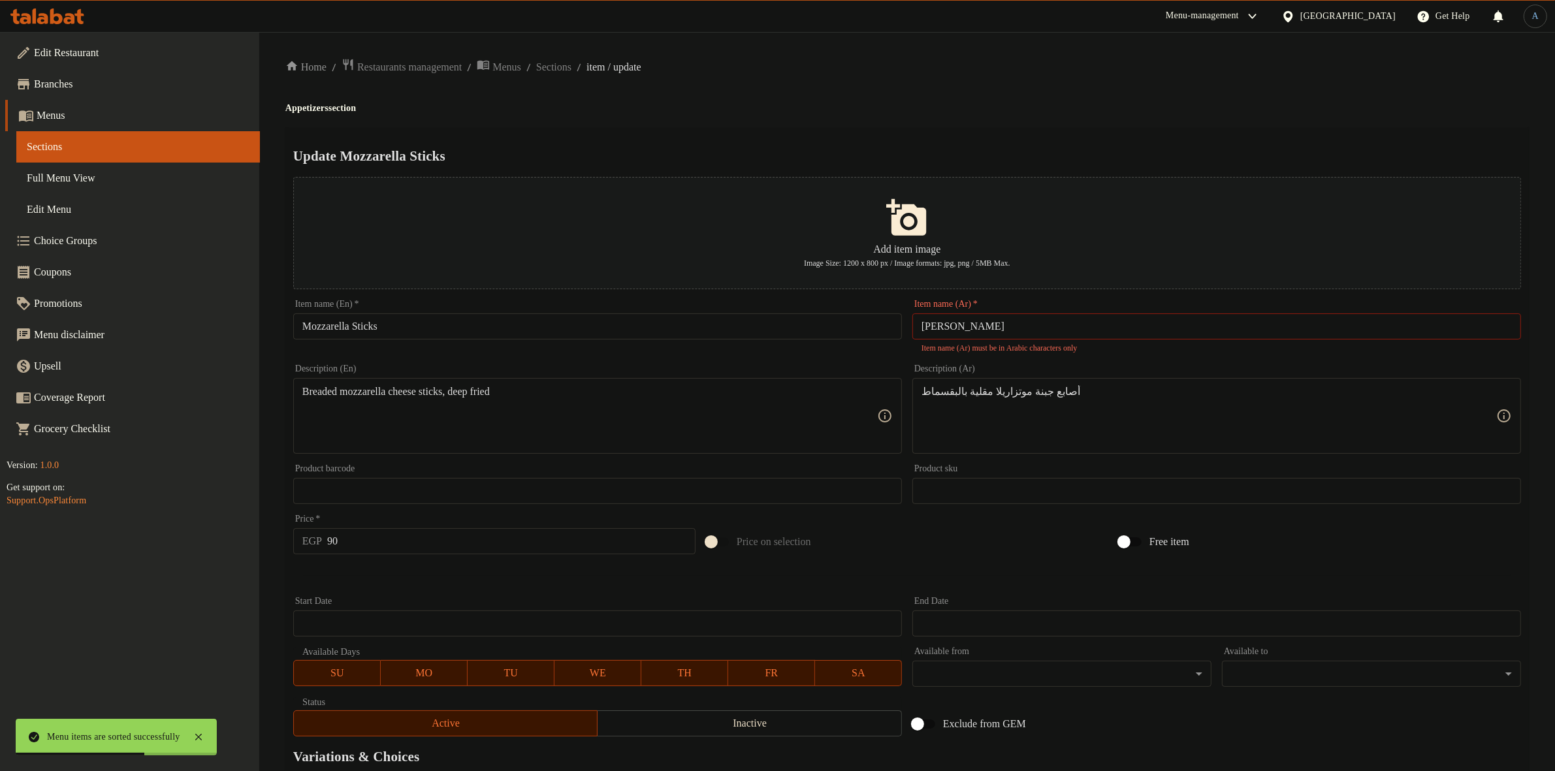
click at [1025, 139] on div "Update Mozzarella Sticks Add item image Image Size: 1200 x 800 px / Image forma…" at bounding box center [906, 510] width 1243 height 767
click at [1028, 327] on input "موزاريللا ستیکس" at bounding box center [1216, 326] width 609 height 26
click at [1115, 114] on div "Home / Restaurants management / Menus / Sections / item / update Appetizers sec…" at bounding box center [906, 481] width 1243 height 846
click at [1489, 328] on input "ستیکس" at bounding box center [1216, 326] width 609 height 26
click at [1327, 116] on div "Home / Restaurants management / Menus / Sections / item / update Appetizers sec…" at bounding box center [906, 481] width 1243 height 846
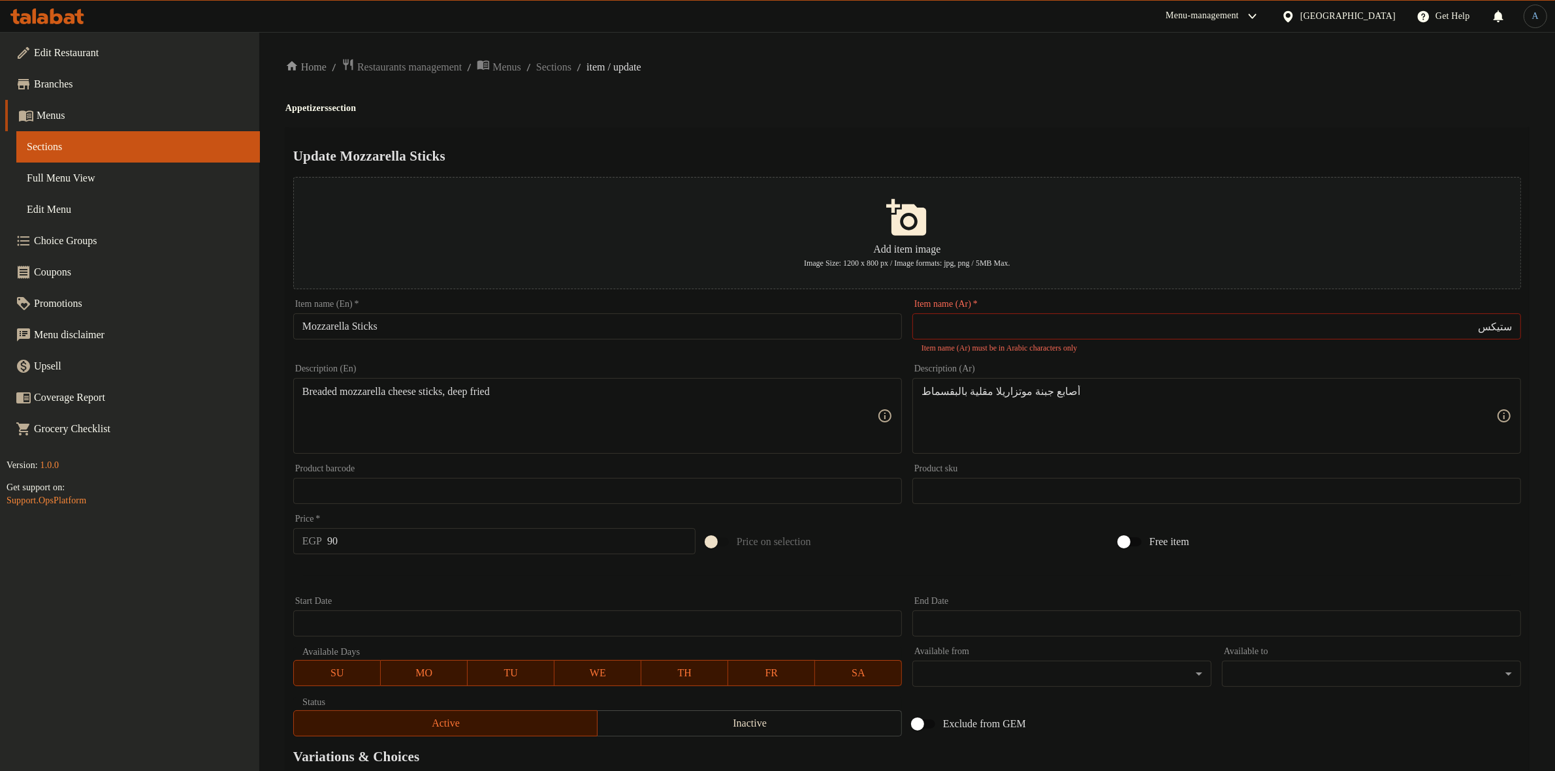
click at [1158, 144] on div "Update Mozzarella Sticks Add item image Image Size: 1200 x 800 px / Image forma…" at bounding box center [906, 510] width 1243 height 767
click at [1382, 324] on input "ستیكس" at bounding box center [1216, 326] width 609 height 26
click at [1050, 330] on input "ستیكس" at bounding box center [1216, 326] width 609 height 26
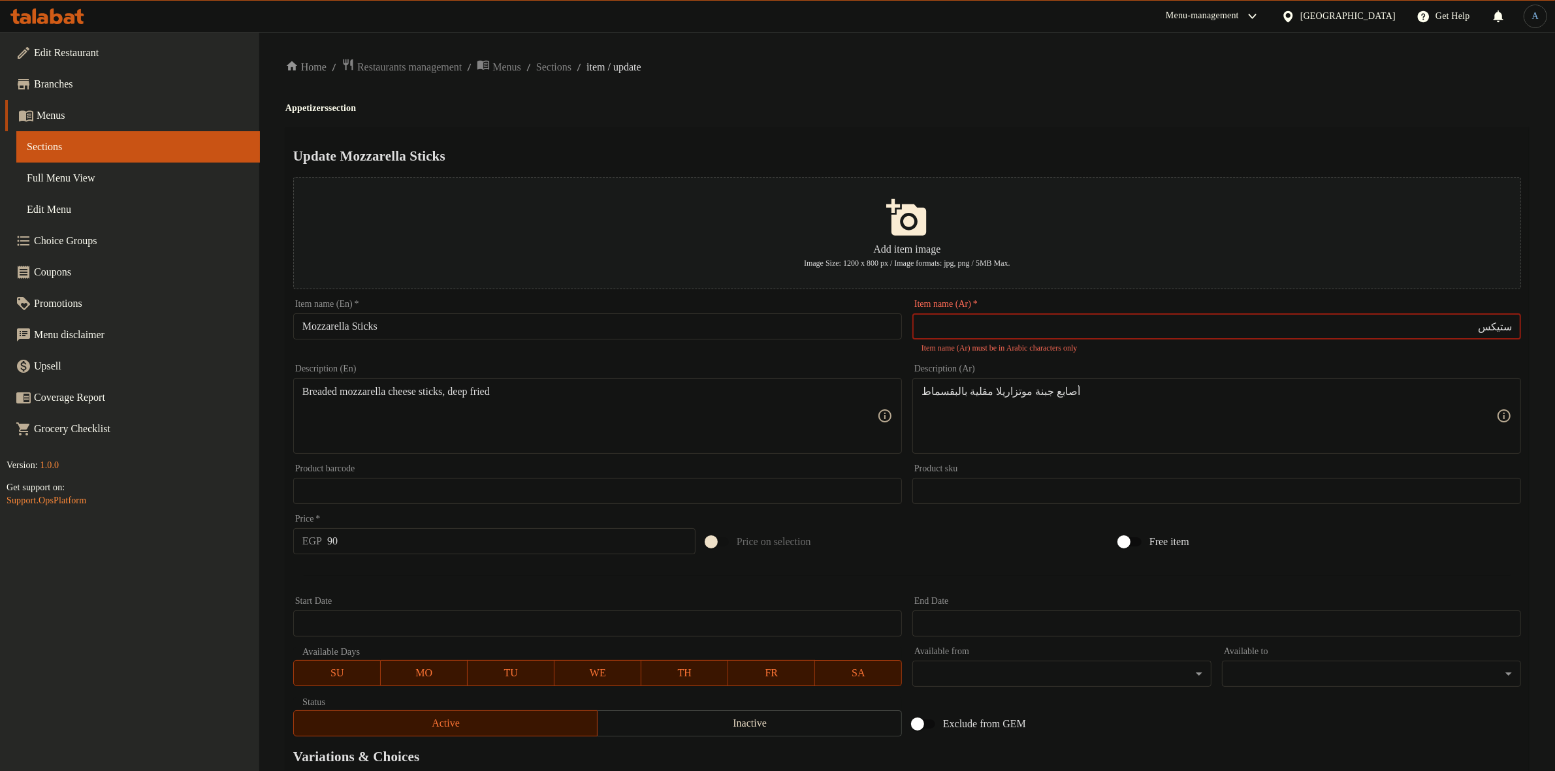
paste input "[PERSON_NAME]"
paste input "text"
type input "[PERSON_NAME]"
click at [993, 92] on div "Home / Restaurants management / Menus / Sections / item / update Appetizers sec…" at bounding box center [906, 481] width 1243 height 846
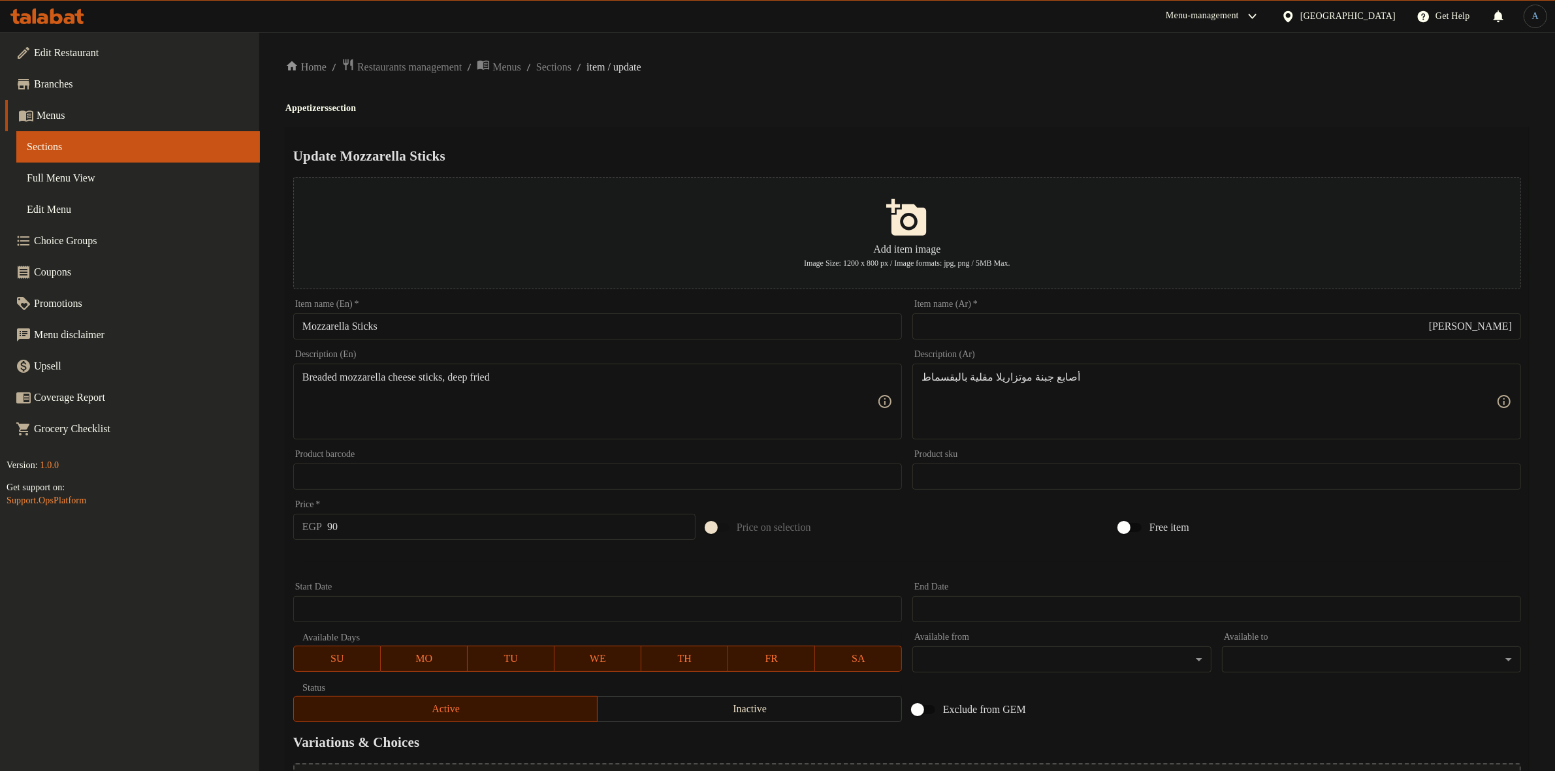
click at [706, 103] on h4 "Appetizers section" at bounding box center [906, 108] width 1243 height 13
click at [511, 534] on input "90" at bounding box center [511, 527] width 368 height 26
type input "106"
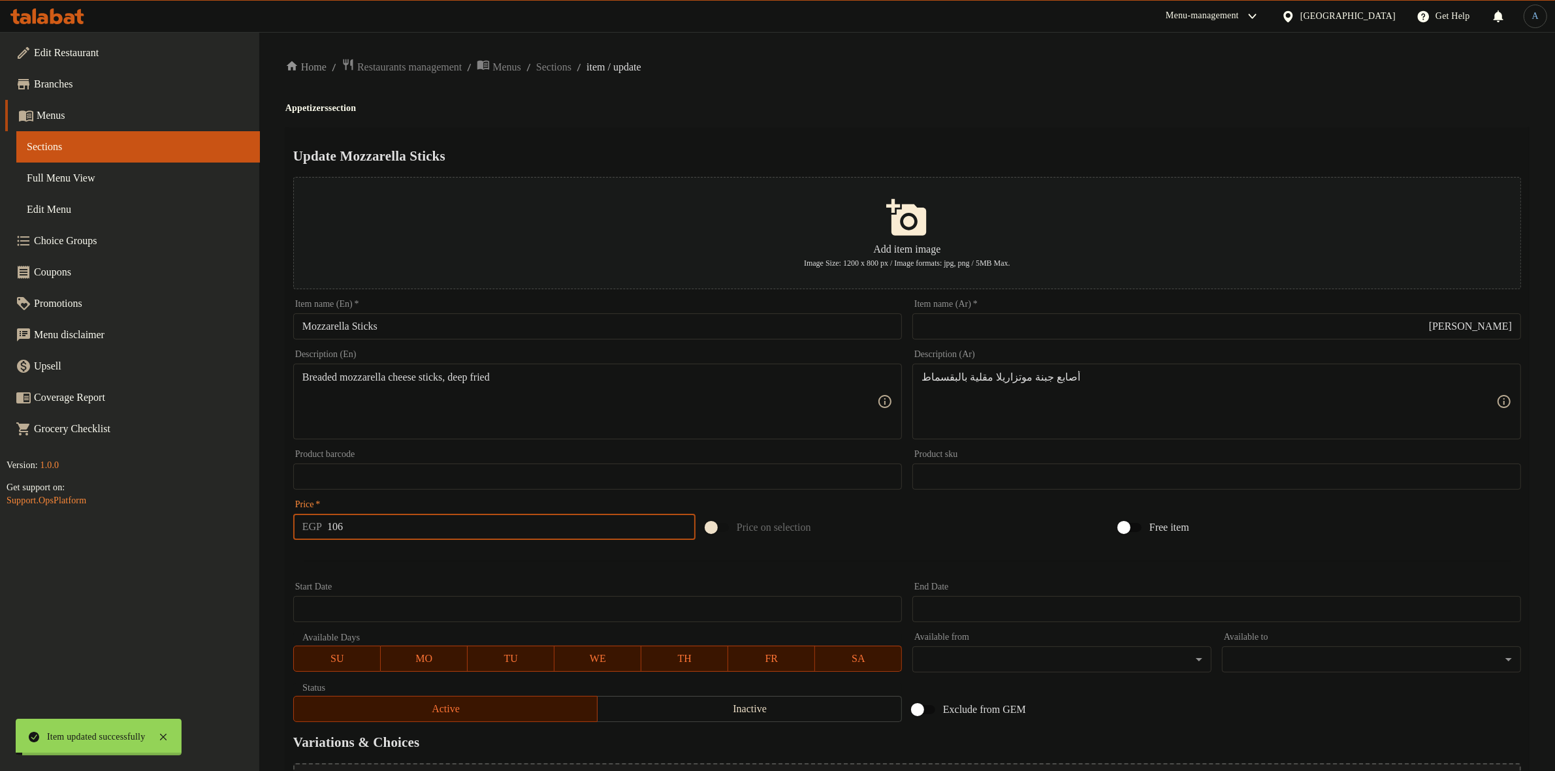
click at [571, 63] on span "Sections" at bounding box center [553, 67] width 35 height 16
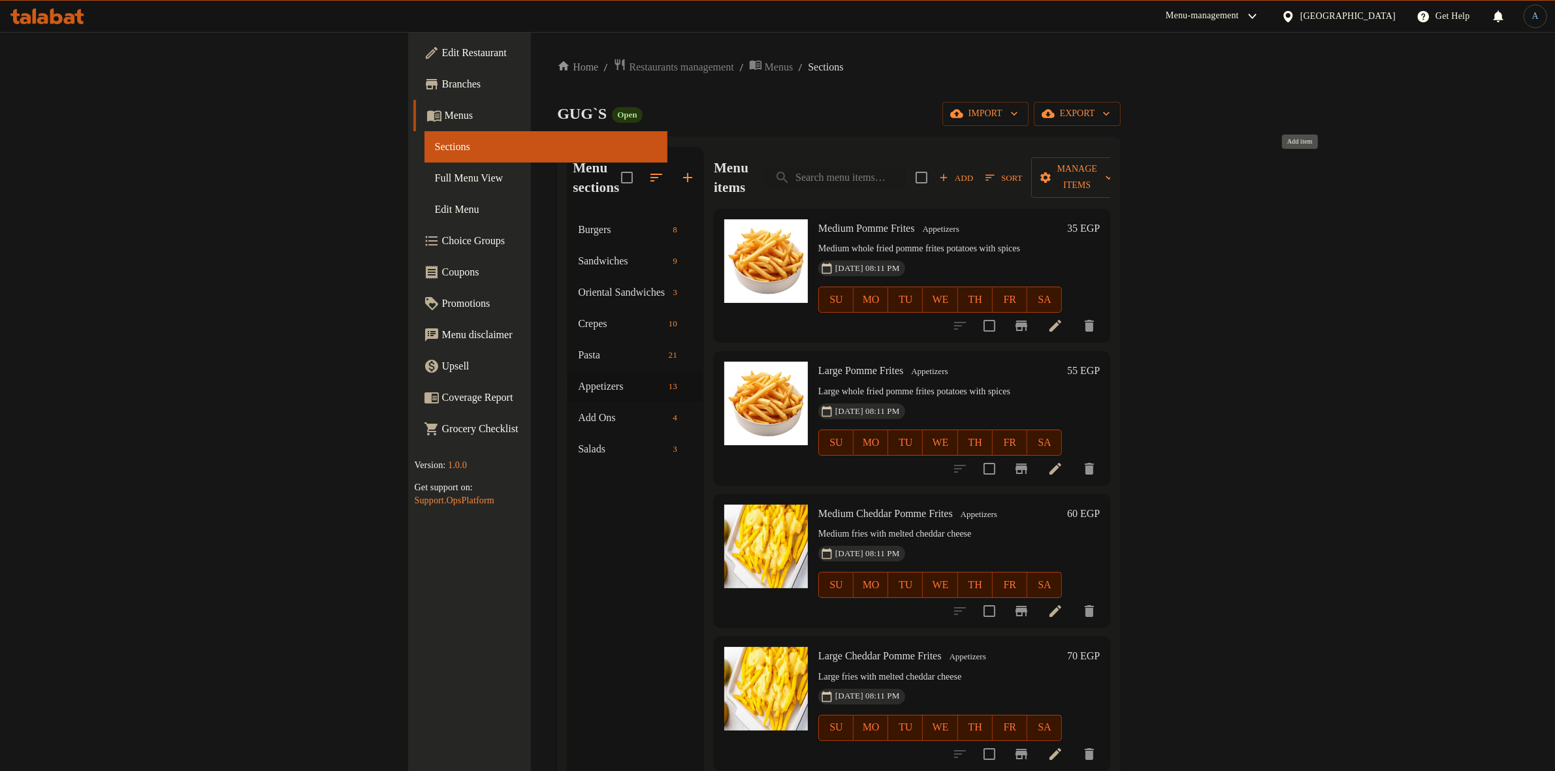
click at [977, 176] on button "Add" at bounding box center [956, 178] width 42 height 20
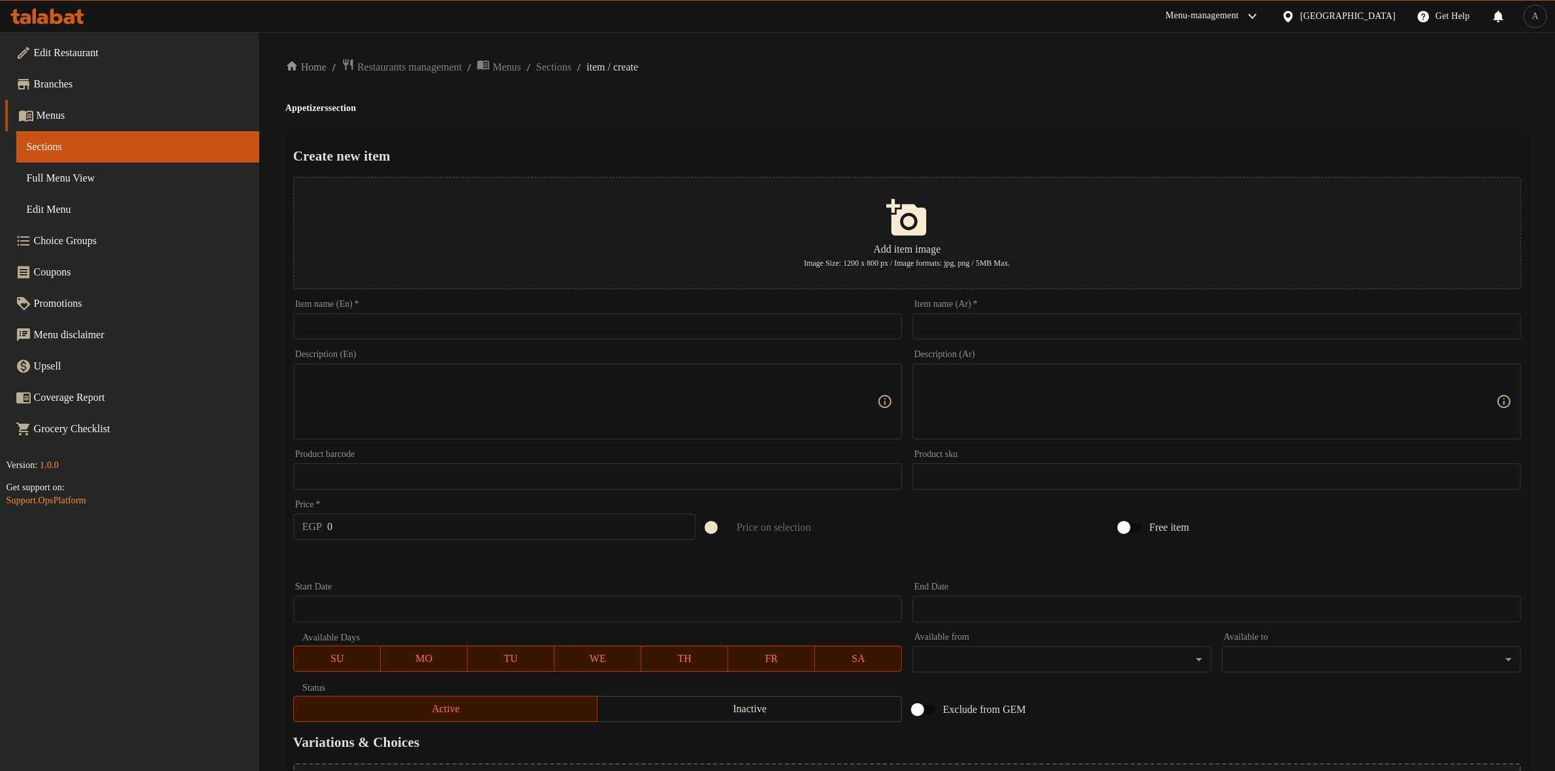
click at [975, 318] on input "text" at bounding box center [1216, 326] width 609 height 26
paste input "أونيون رينجز"
type input "أونيون رينجز"
click at [1017, 103] on h4 "Appetizers section" at bounding box center [906, 108] width 1243 height 13
drag, startPoint x: 1373, startPoint y: 106, endPoint x: 1294, endPoint y: 129, distance: 82.1
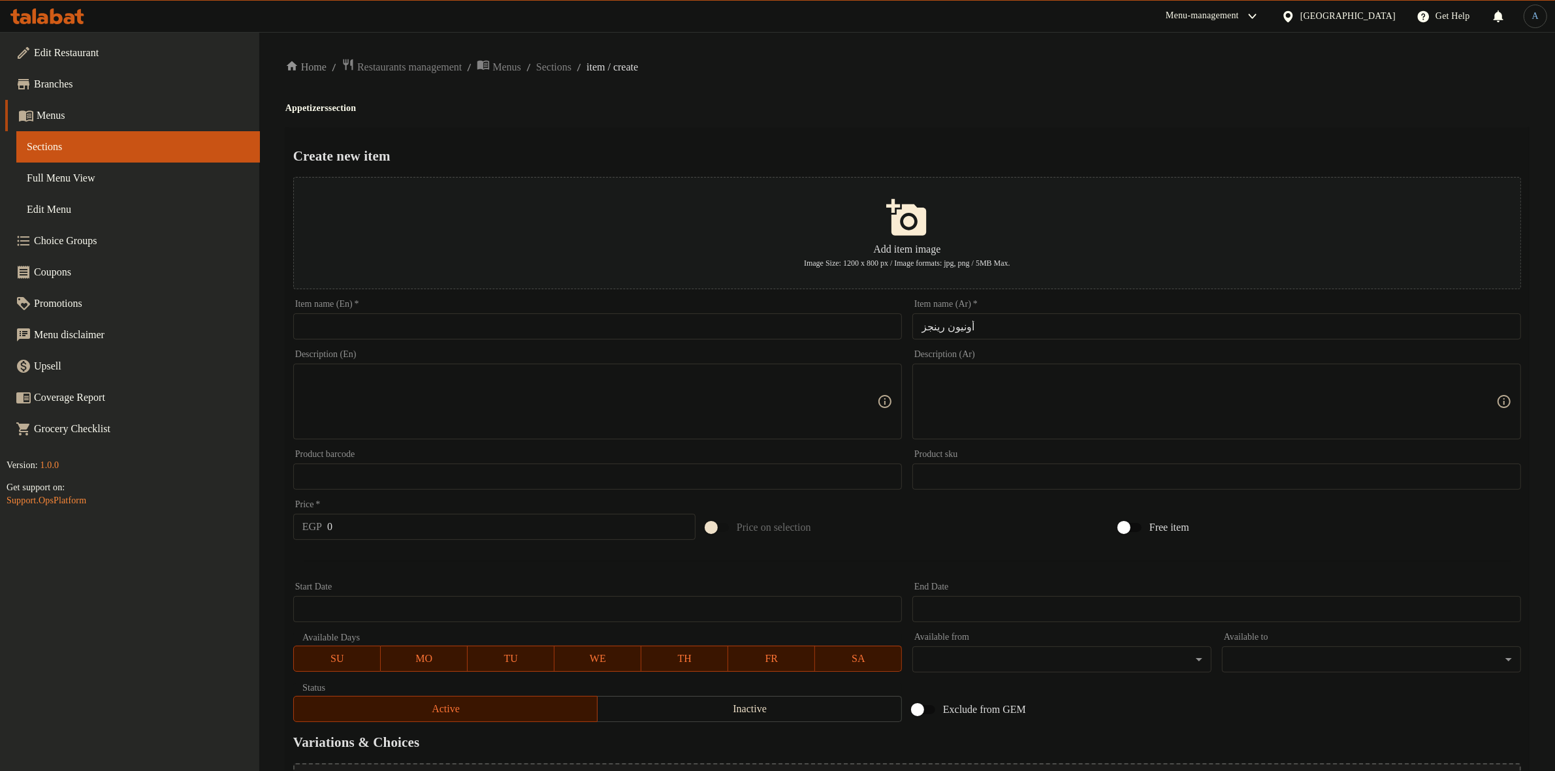
click at [1373, 106] on h4 "Appetizers section" at bounding box center [906, 108] width 1243 height 13
drag, startPoint x: 701, startPoint y: 335, endPoint x: 707, endPoint y: 289, distance: 46.8
click at [701, 335] on input "text" at bounding box center [597, 326] width 609 height 26
paste input "Onion Rings"
type input "Onion Rings"
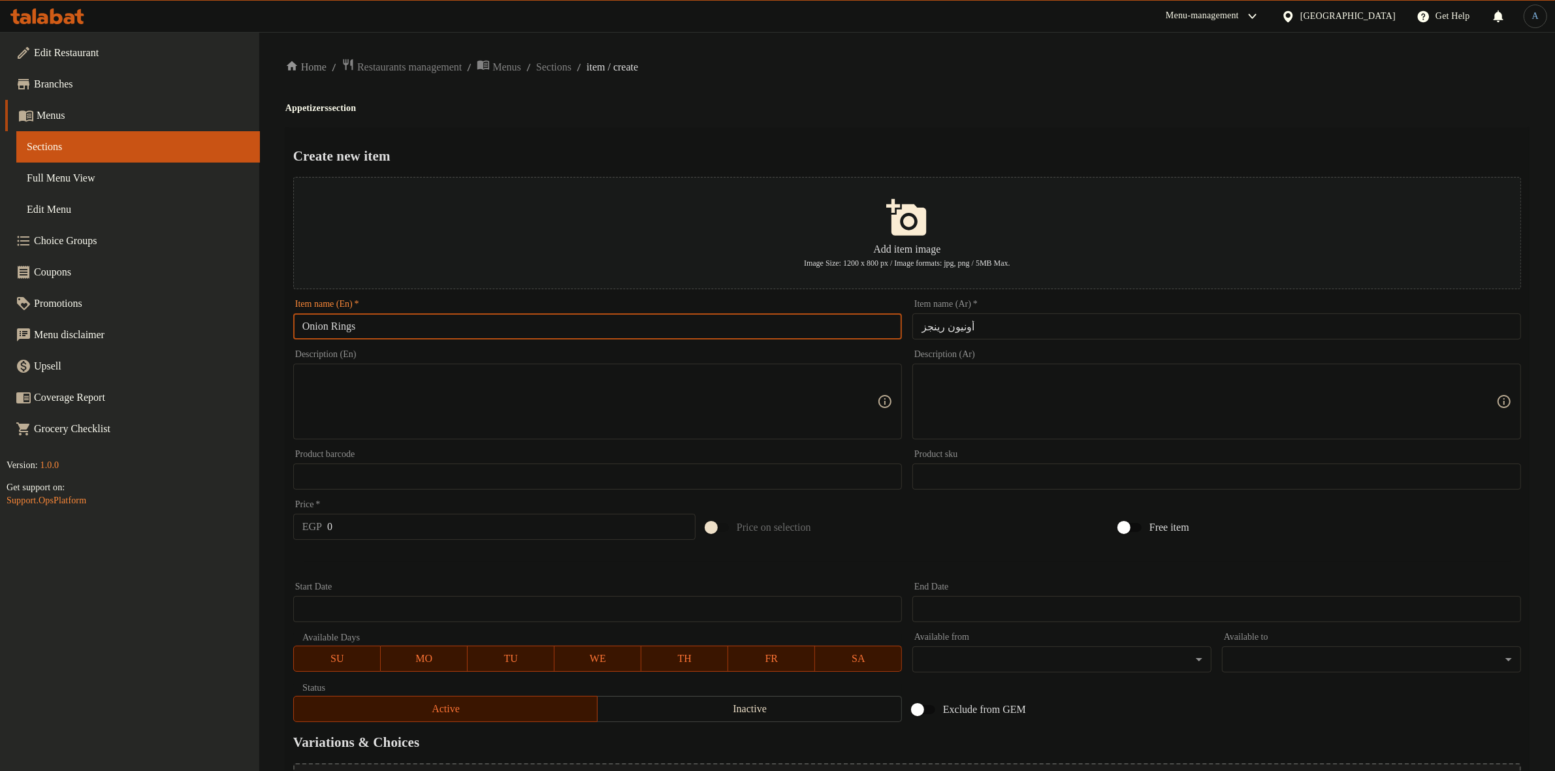
click at [888, 99] on div "Home / Restaurants management / Menus / Sections / item / create Appetizers sec…" at bounding box center [906, 474] width 1243 height 832
click at [475, 534] on input "0" at bounding box center [511, 527] width 368 height 26
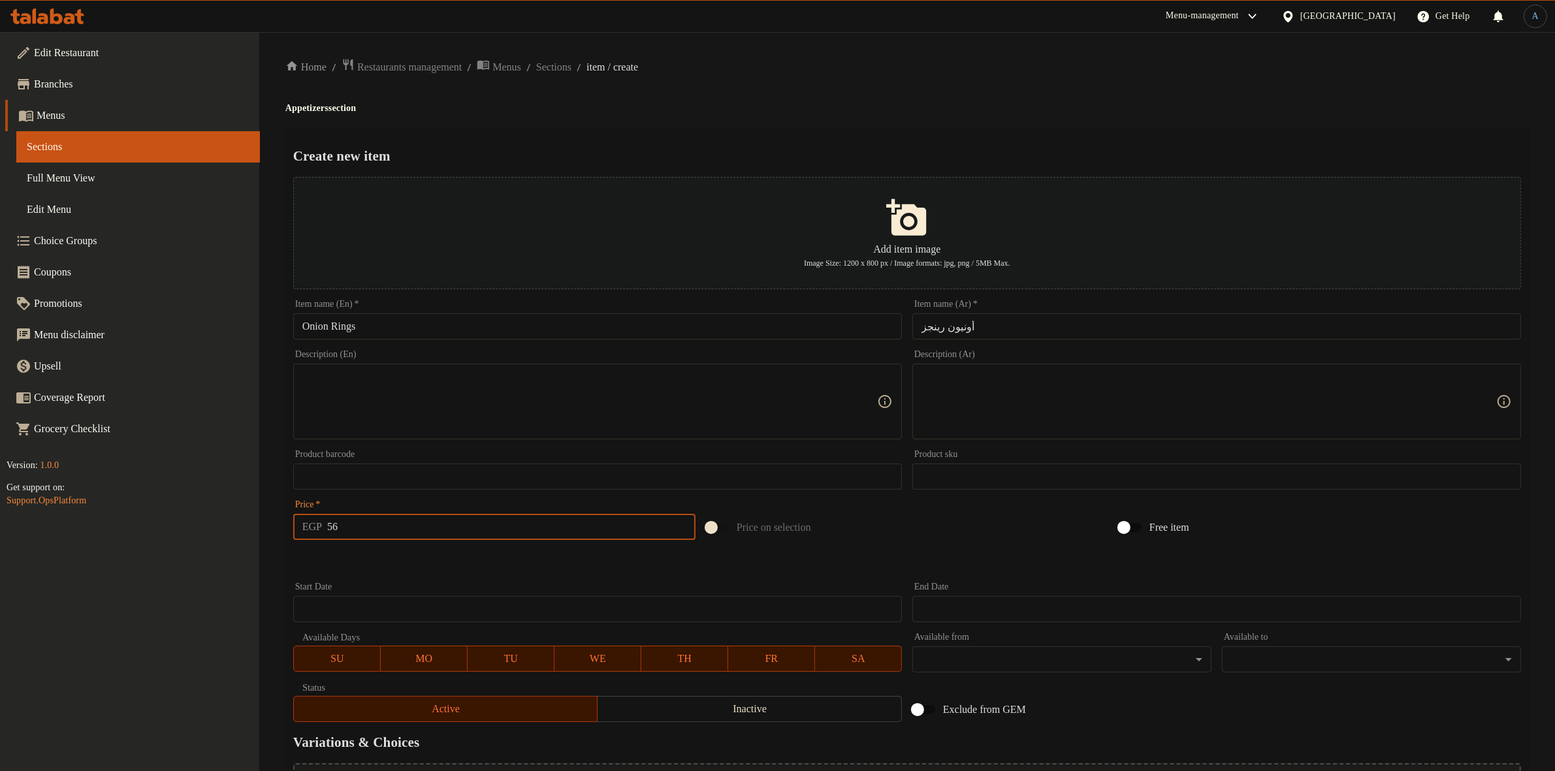
type input "56"
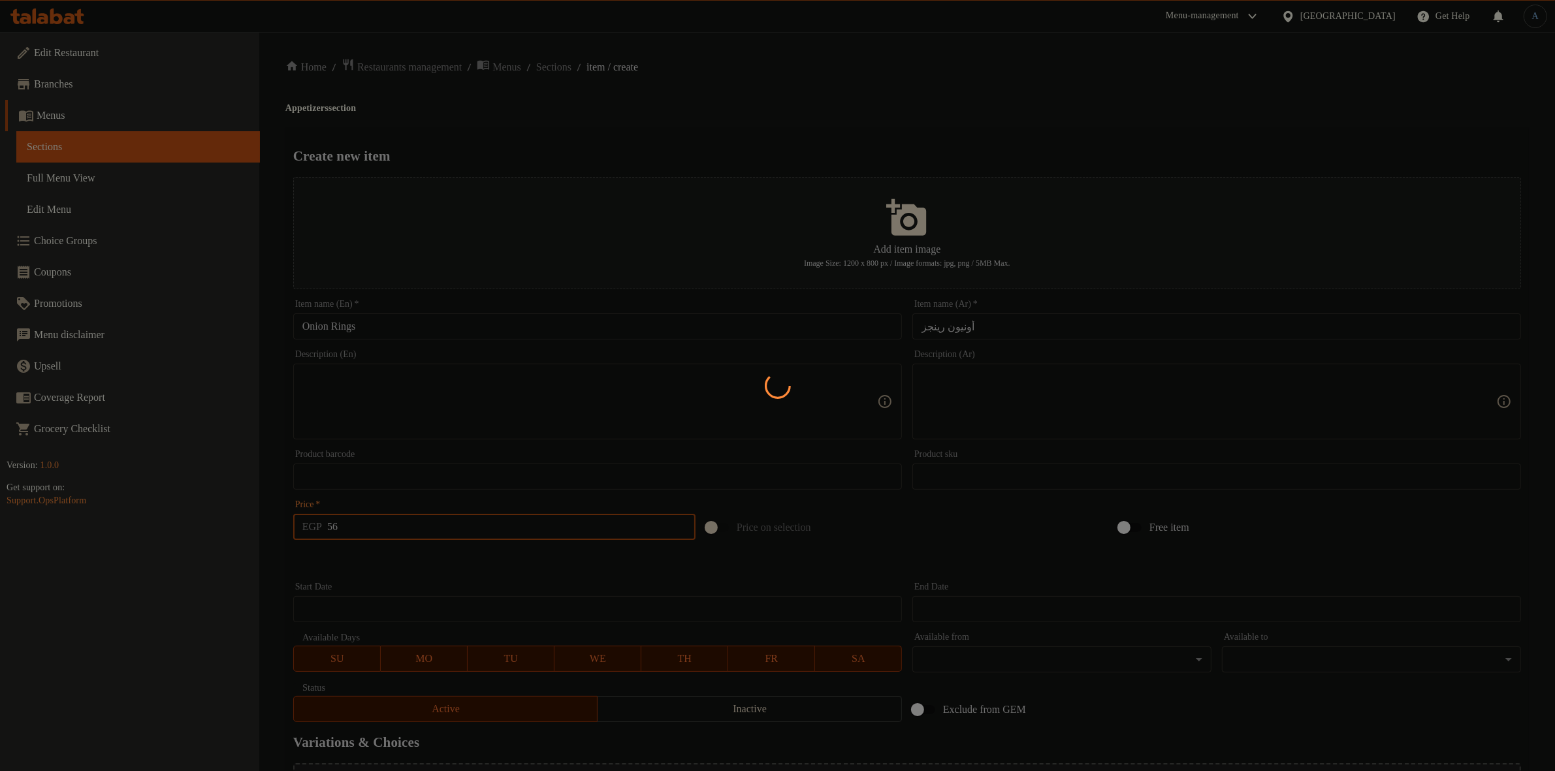
type input "0"
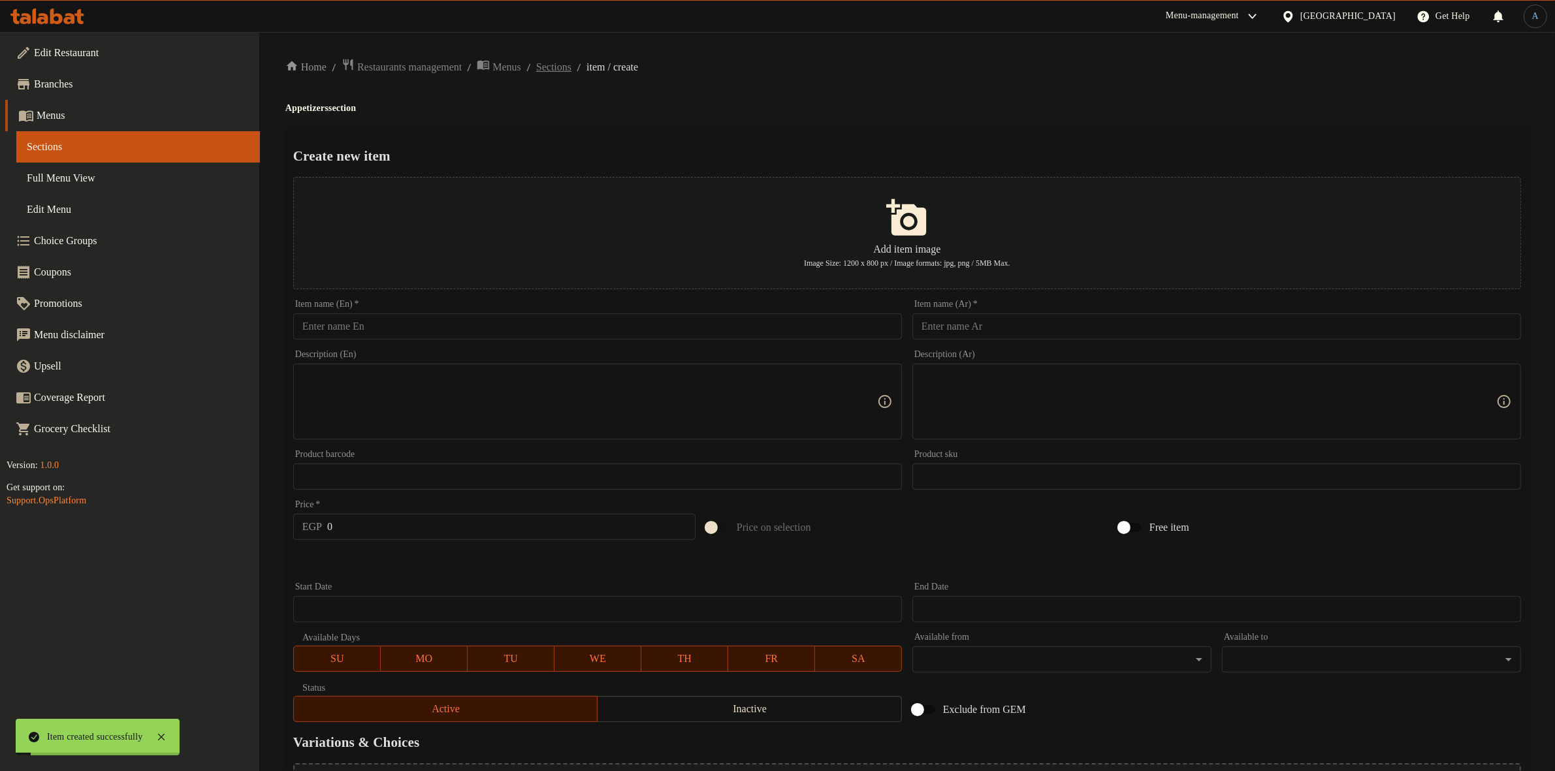
click at [566, 62] on span "Sections" at bounding box center [553, 67] width 35 height 16
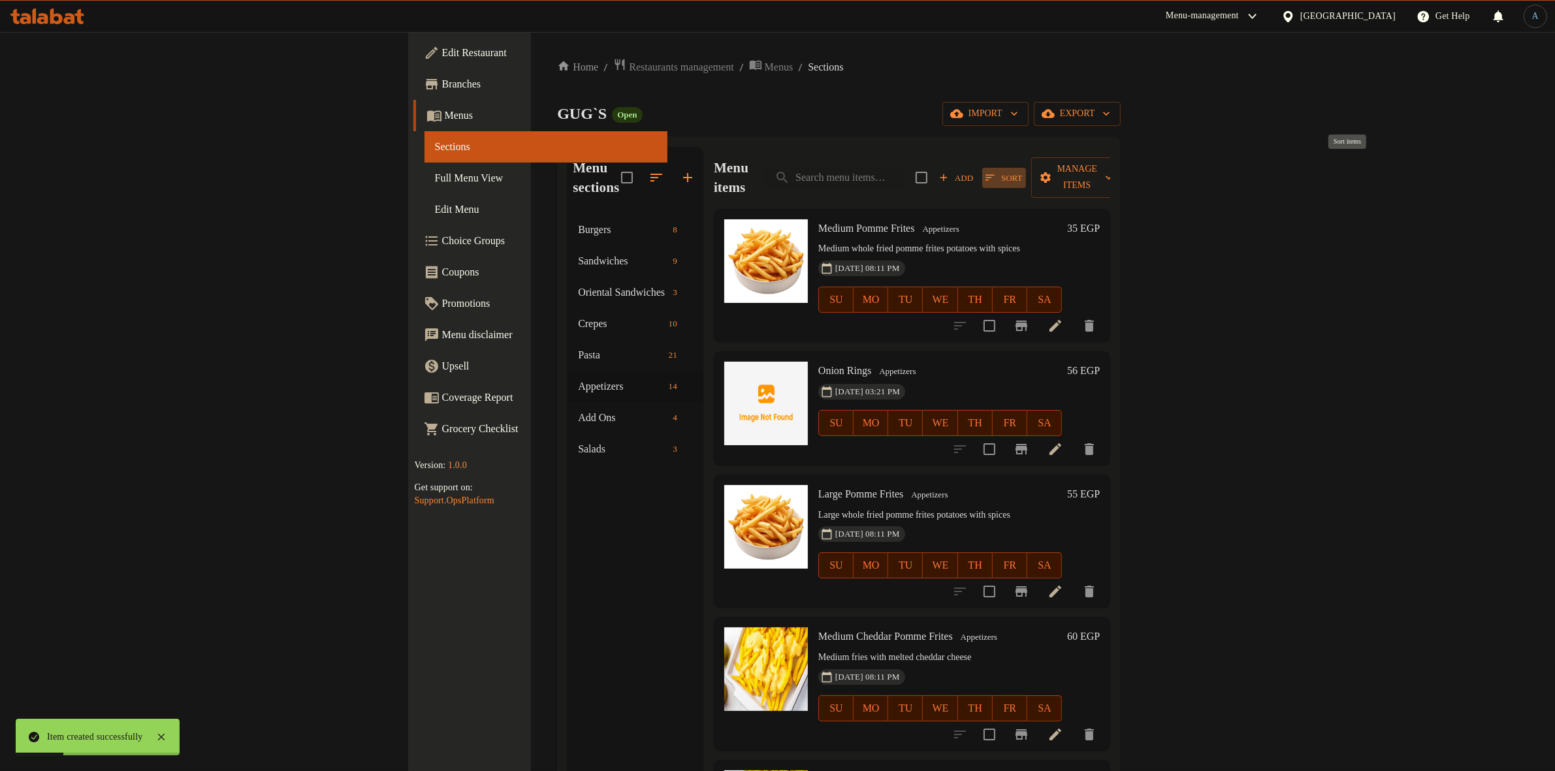
click at [1022, 170] on span "Sort" at bounding box center [1003, 177] width 37 height 15
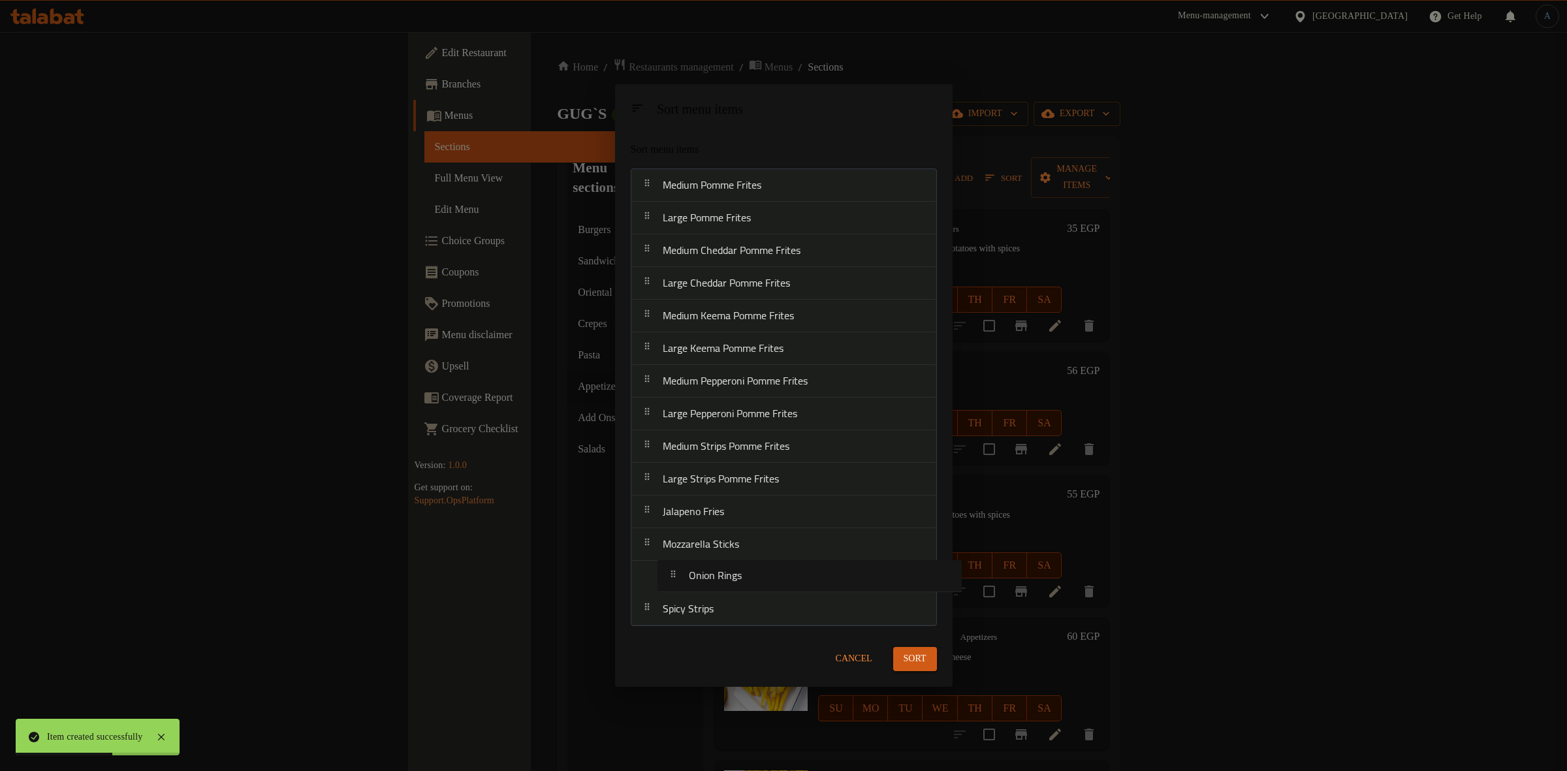
drag, startPoint x: 736, startPoint y: 229, endPoint x: 762, endPoint y: 588, distance: 360.7
click at [762, 588] on nav "Medium Pomme Frites Onion Rings Large Pomme Frites Medium Cheddar Pomme Frites …" at bounding box center [784, 397] width 306 height 458
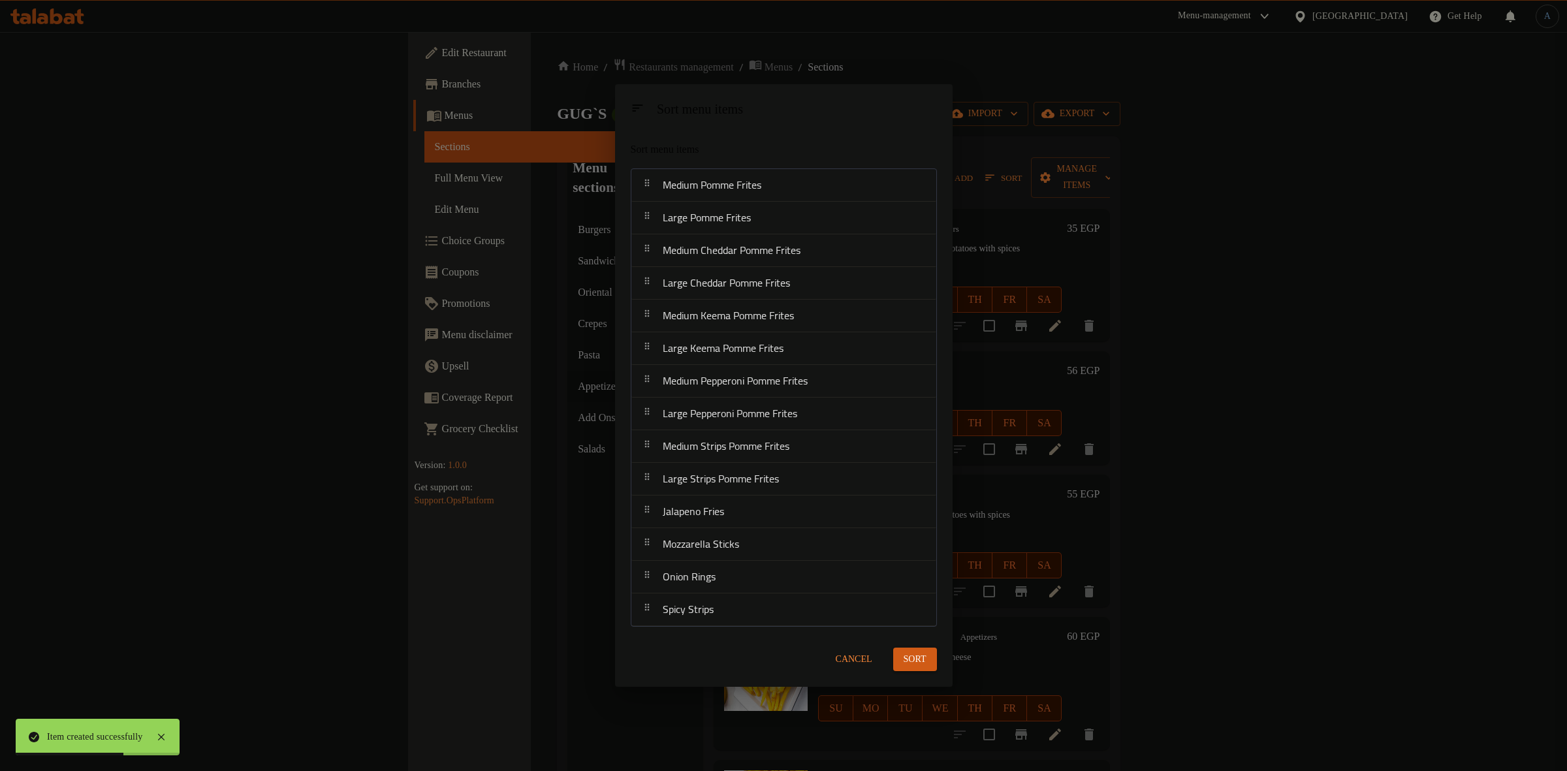
click at [928, 657] on button "Sort" at bounding box center [915, 660] width 44 height 24
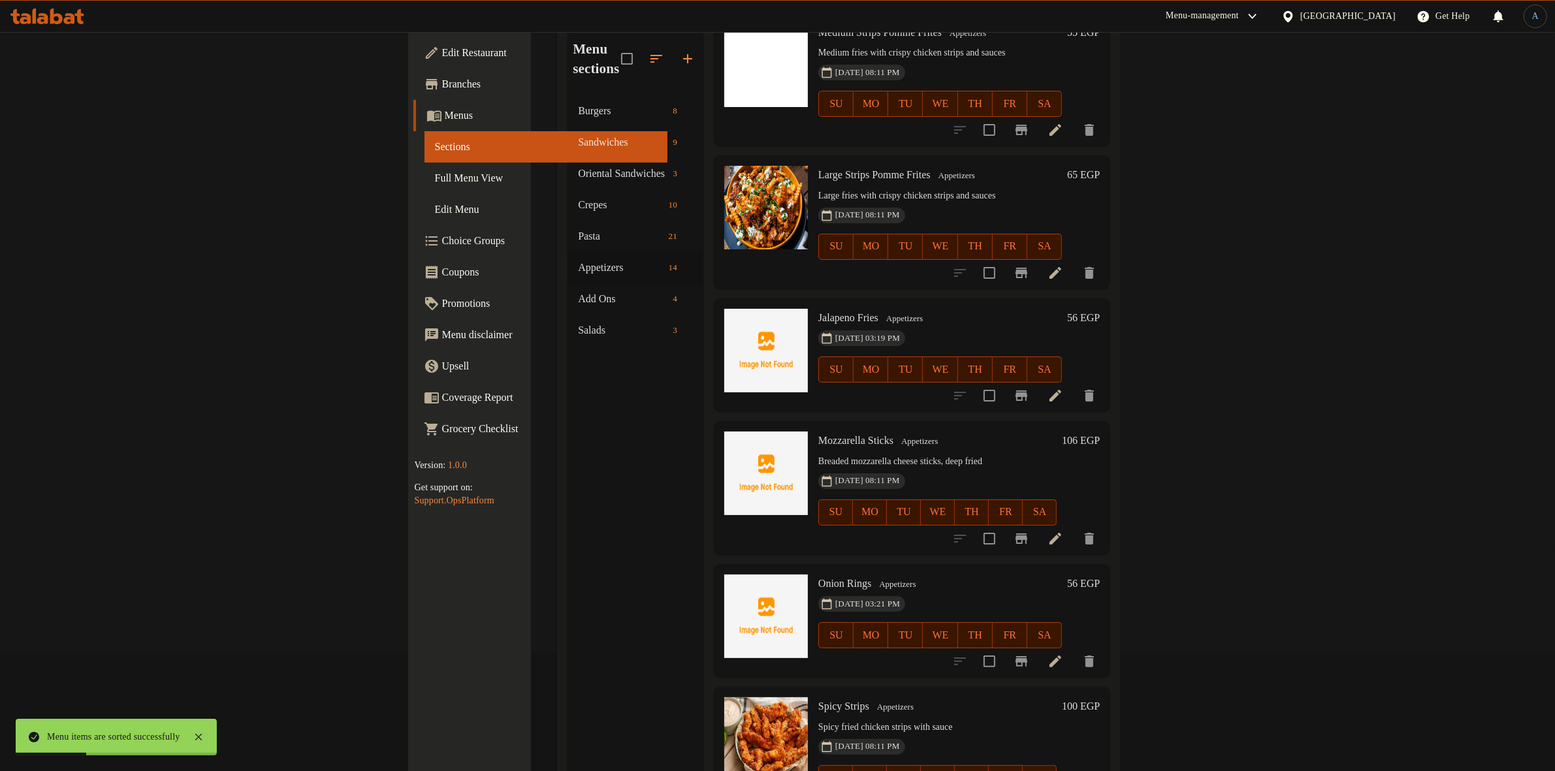
scroll to position [183, 0]
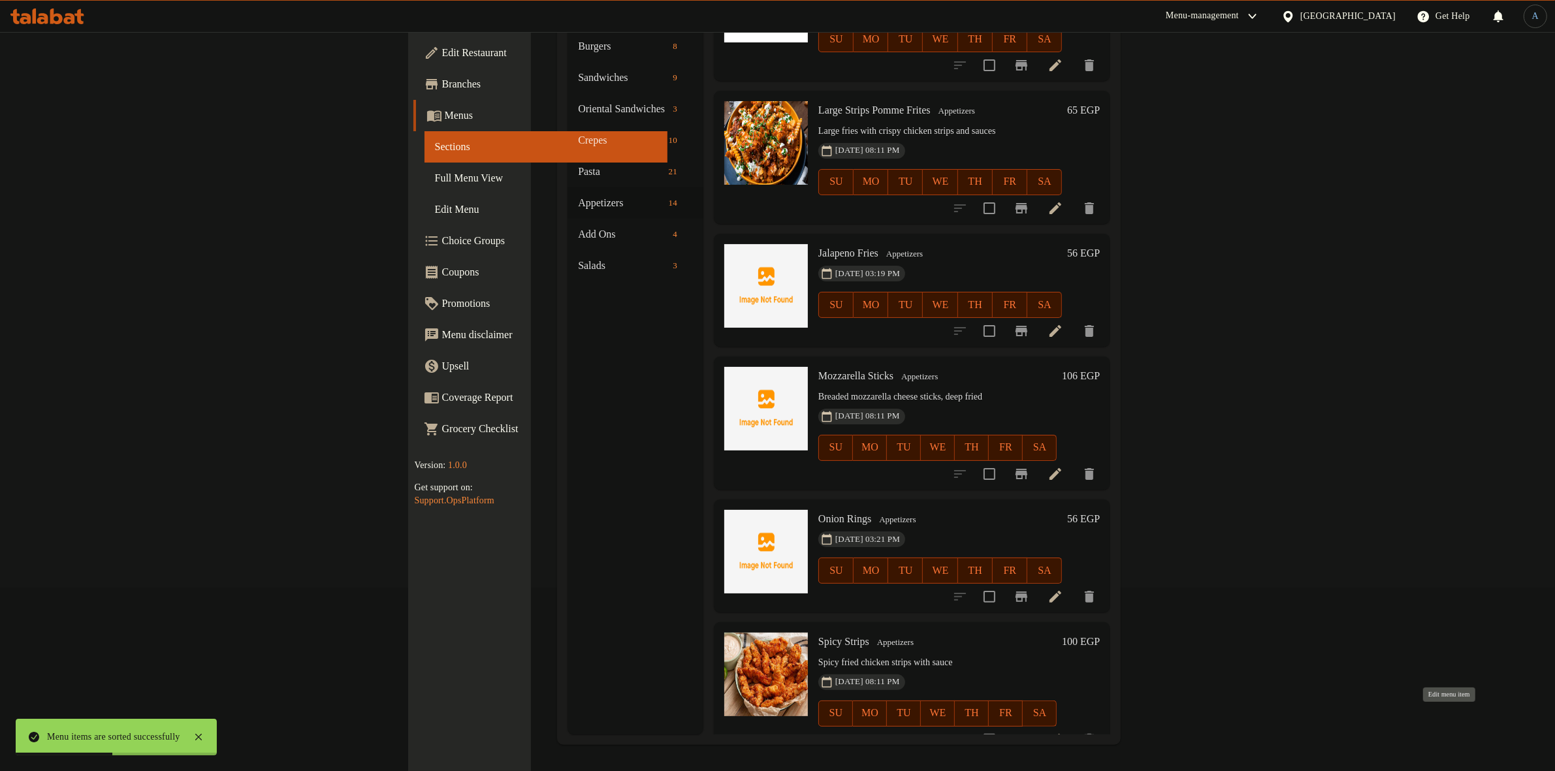
click at [1063, 732] on icon at bounding box center [1055, 740] width 16 height 16
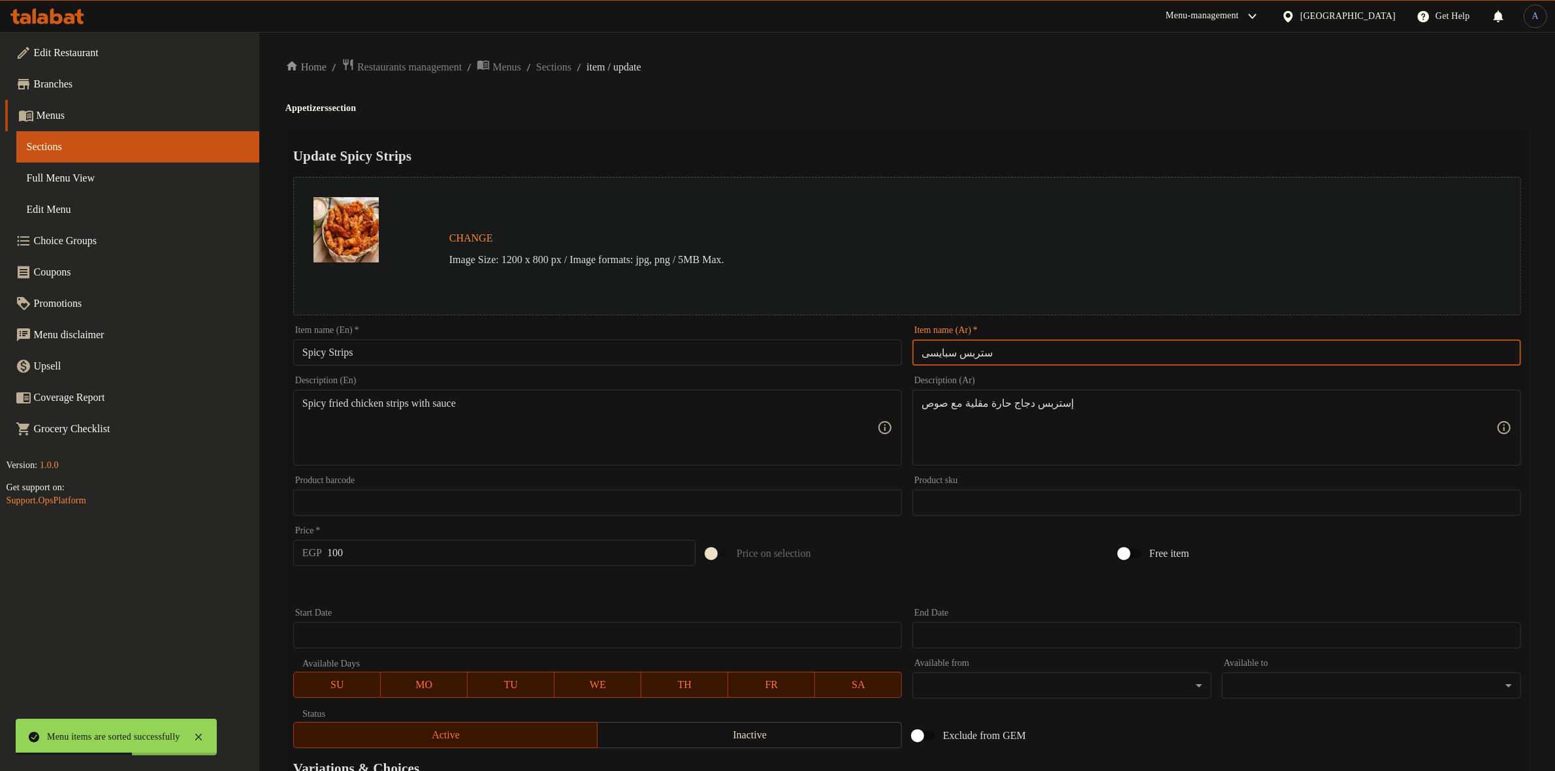
click at [1013, 356] on input "ستربس سبايسى" at bounding box center [1216, 353] width 609 height 26
paste input "ستربس سبايسي"
type input "استربس سبايسي"
click at [983, 167] on div "Update Spicy Strips Change Image Size: 1200 x 800 px / Image formats: jpg, png …" at bounding box center [906, 516] width 1243 height 779
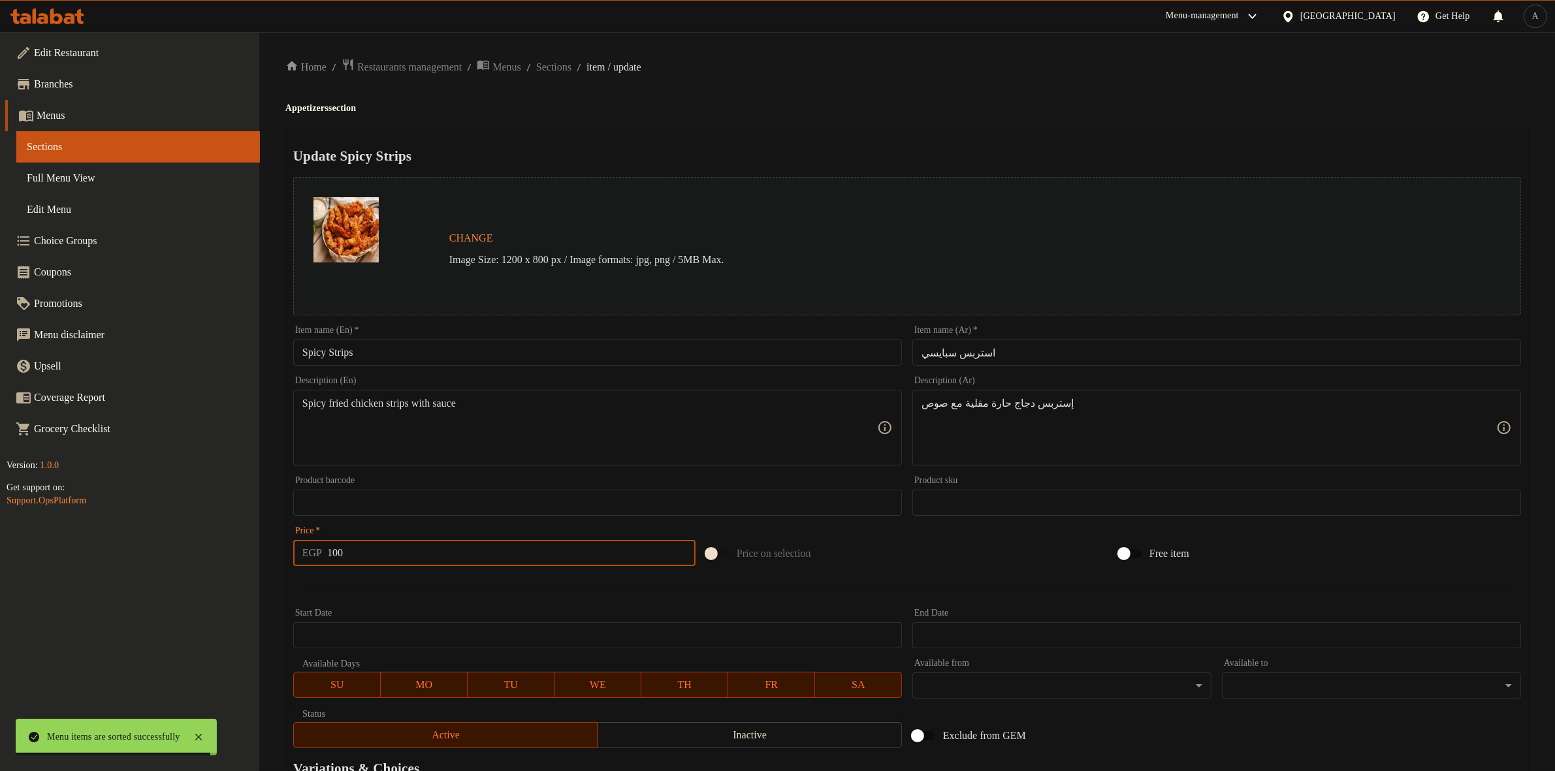
click at [535, 549] on input "100" at bounding box center [511, 553] width 368 height 26
type input "112"
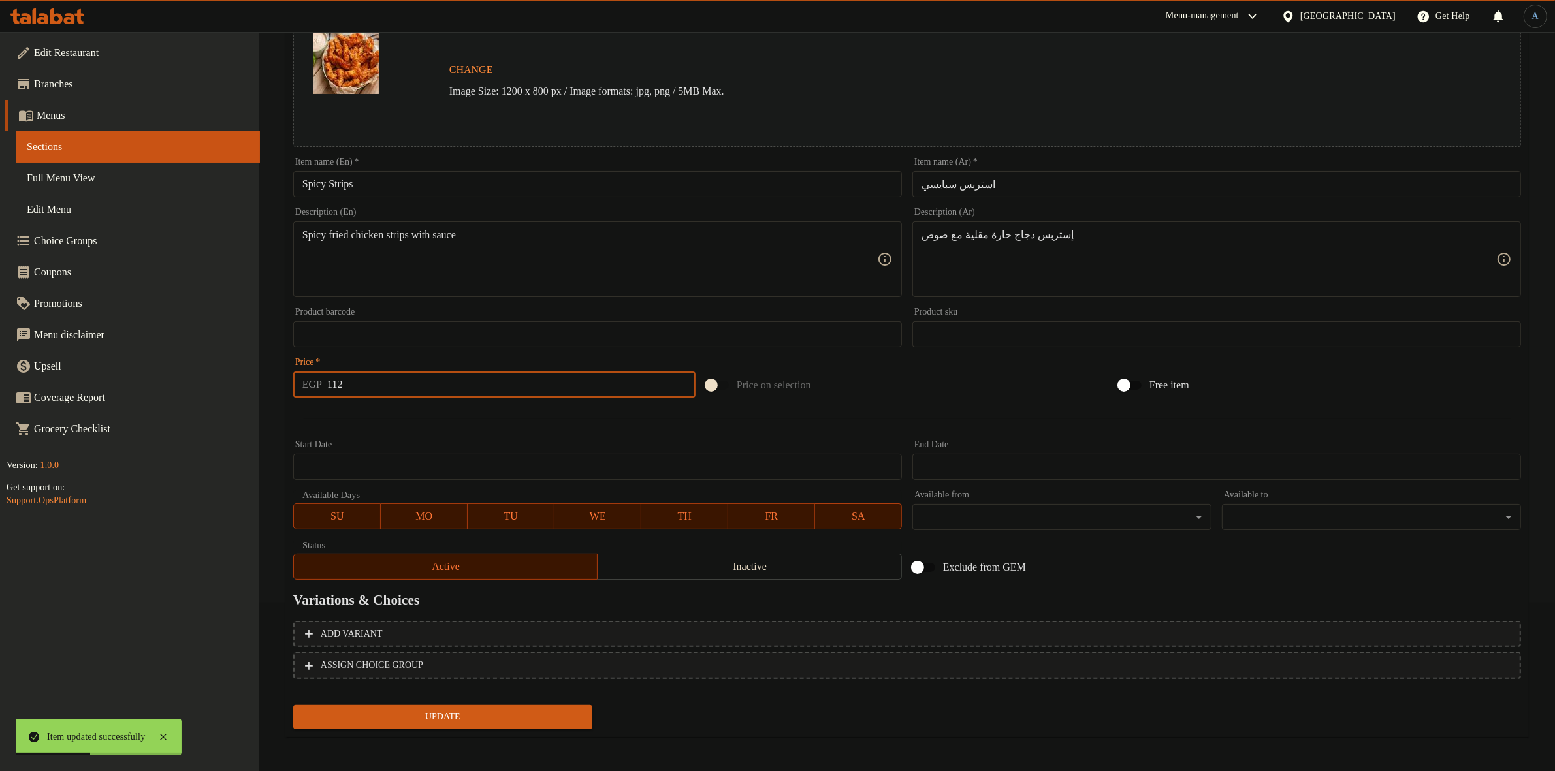
click at [413, 705] on button "Update" at bounding box center [442, 717] width 299 height 24
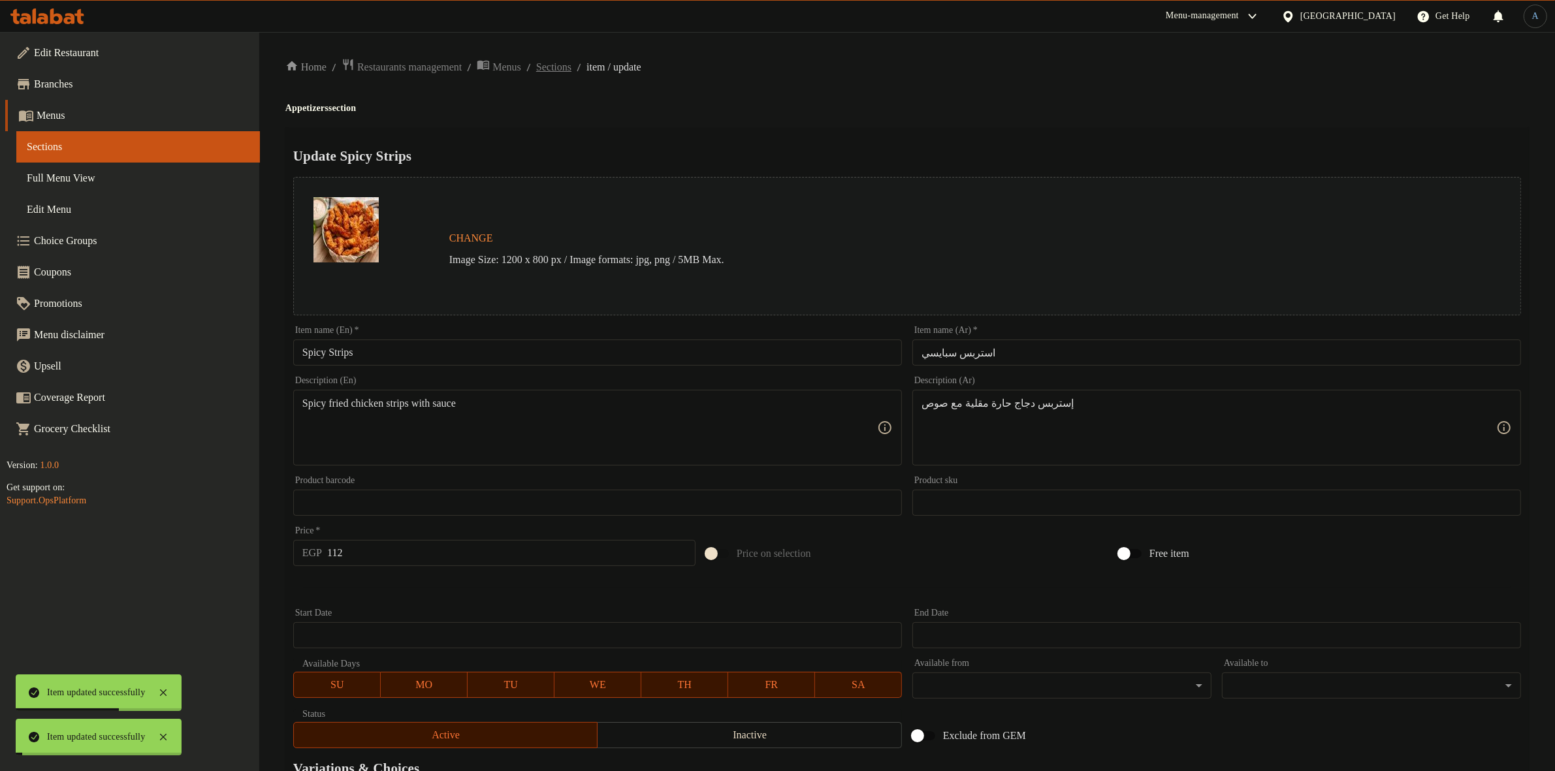
click at [571, 72] on span "Sections" at bounding box center [553, 67] width 35 height 16
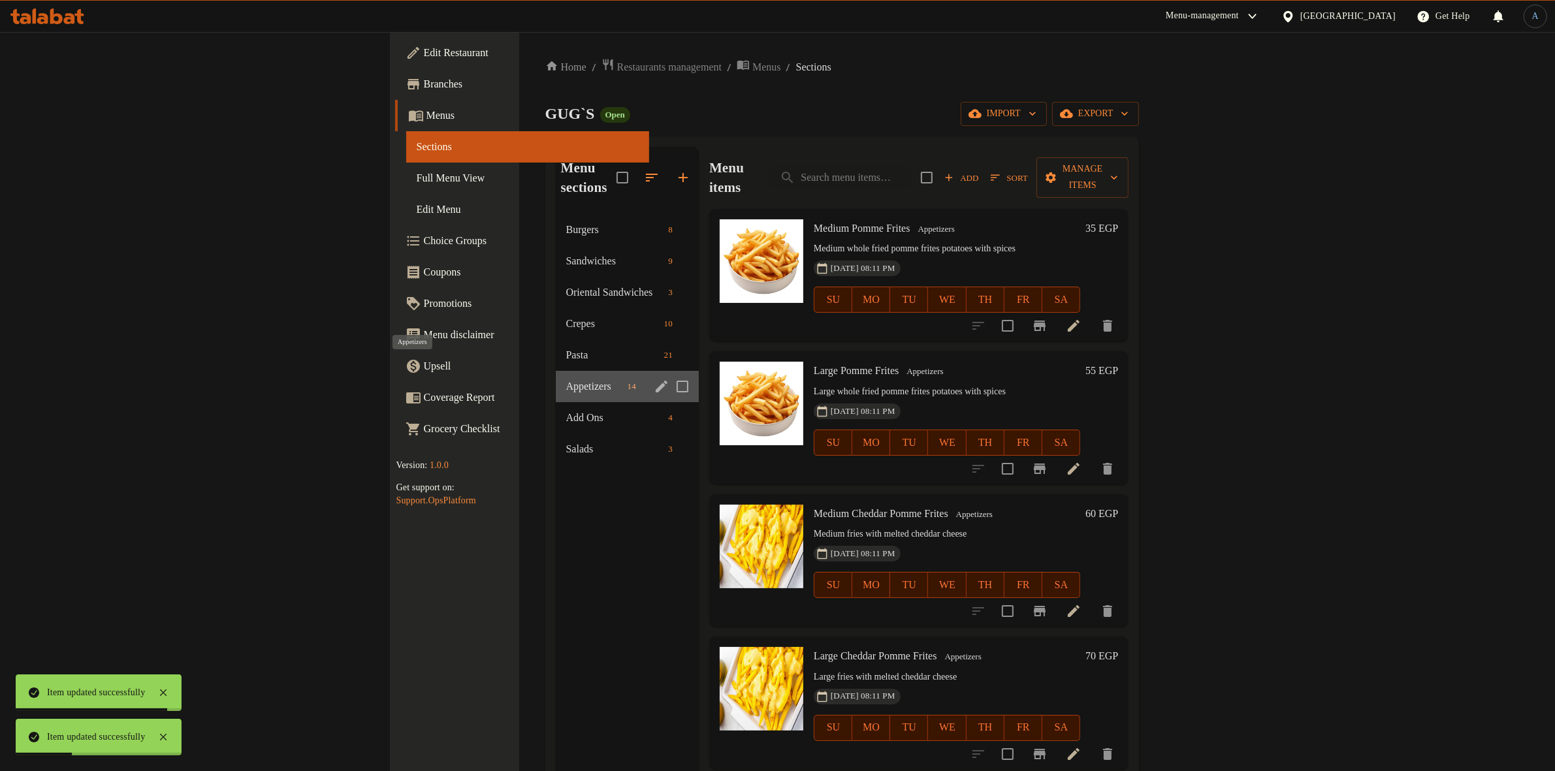
click at [566, 379] on span "Appetizers" at bounding box center [594, 387] width 56 height 16
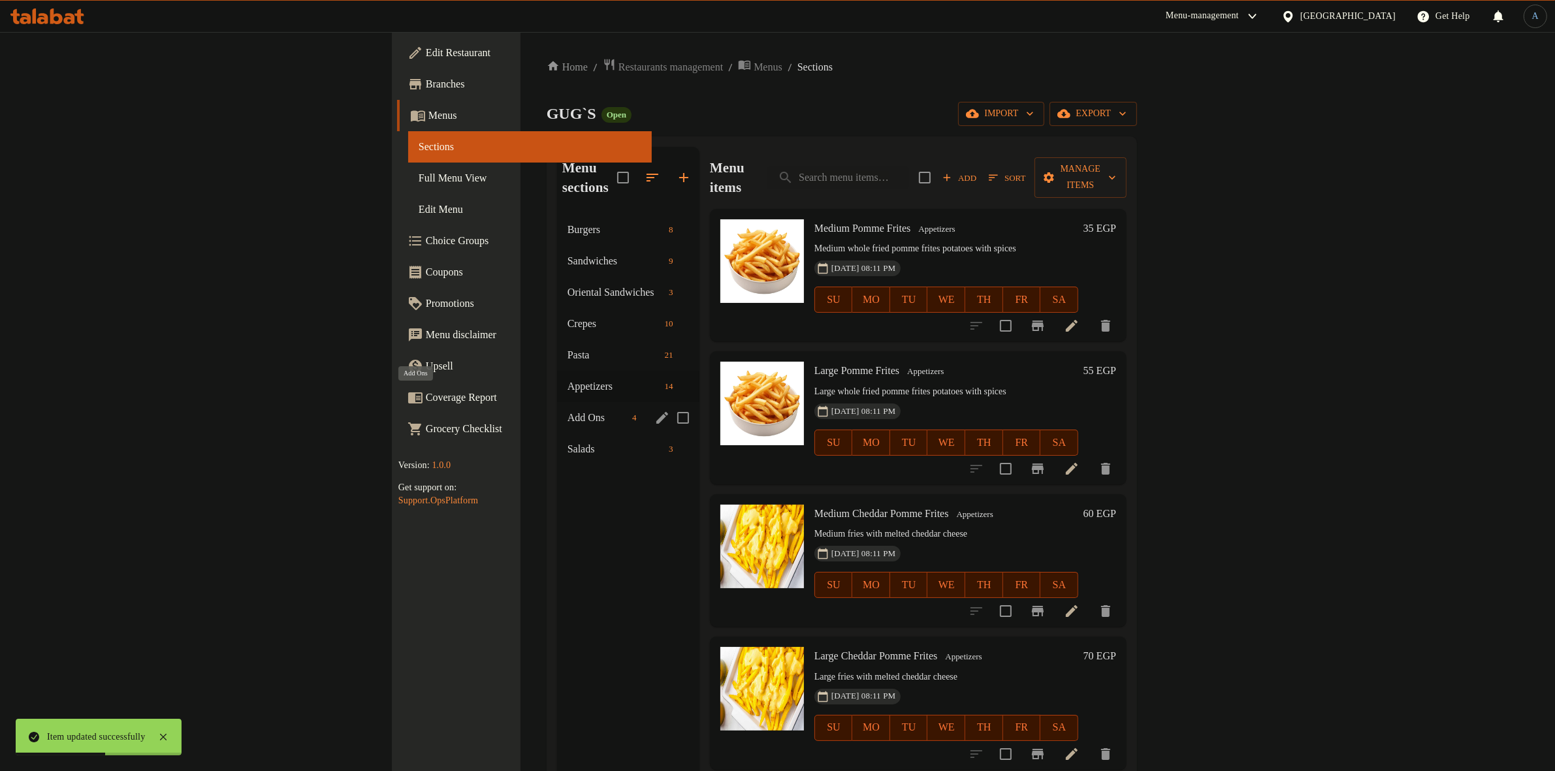
click at [567, 410] on span "Add Ons" at bounding box center [596, 418] width 59 height 16
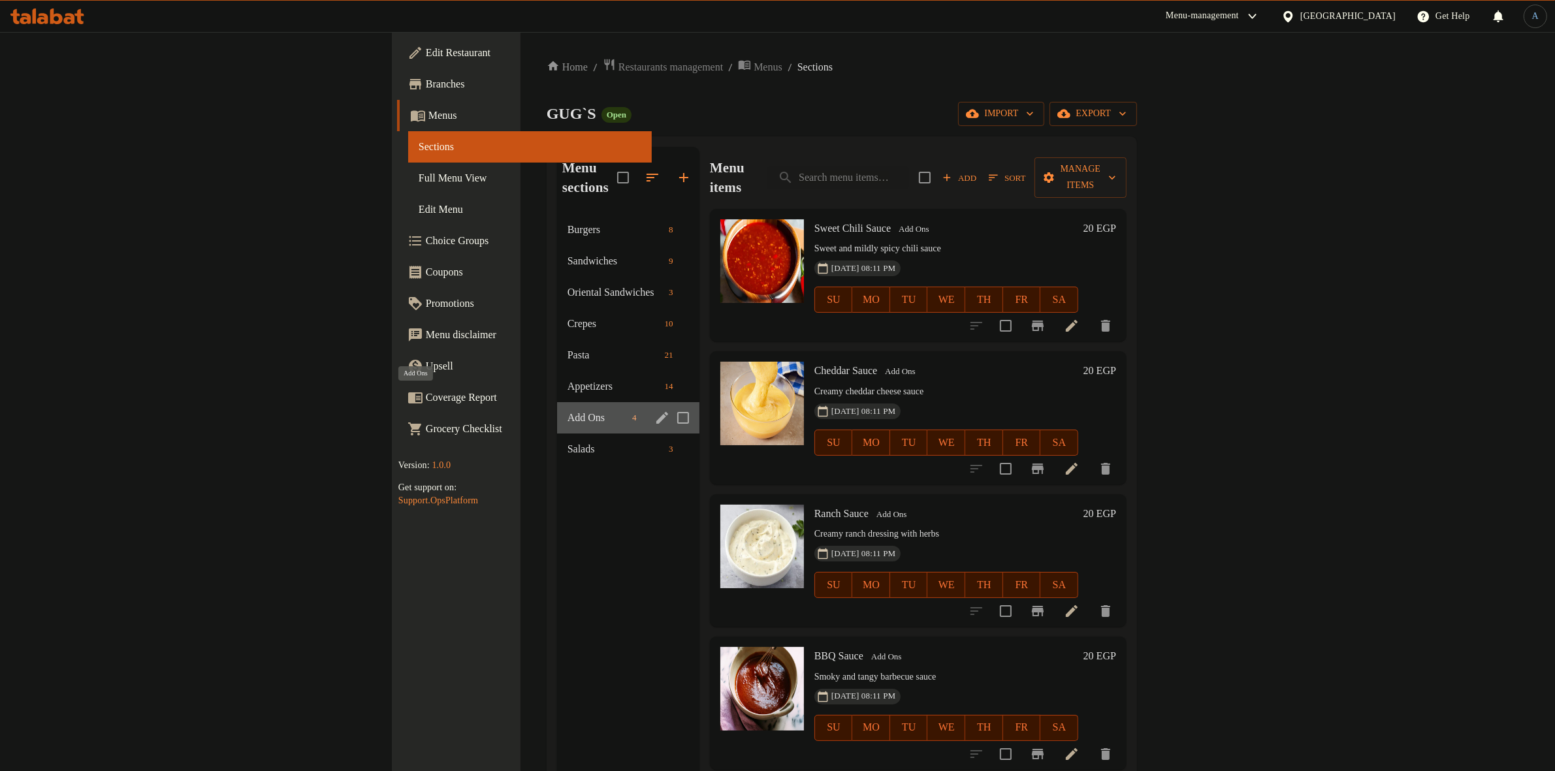
click at [567, 410] on span "Add Ons" at bounding box center [596, 418] width 59 height 16
click at [557, 441] on div "Salads 3" at bounding box center [628, 449] width 142 height 31
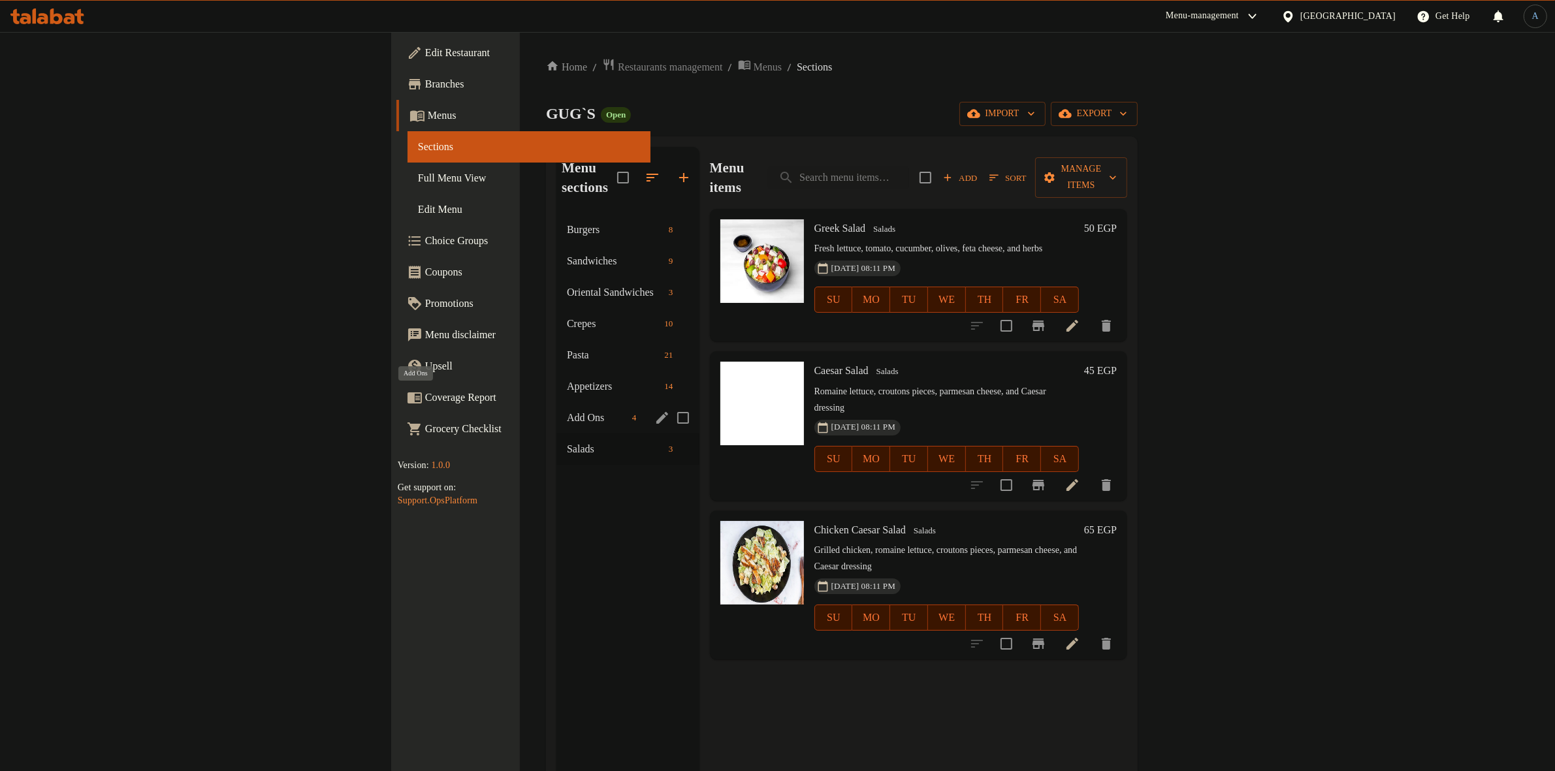
click at [567, 410] on span "Add Ons" at bounding box center [597, 418] width 60 height 16
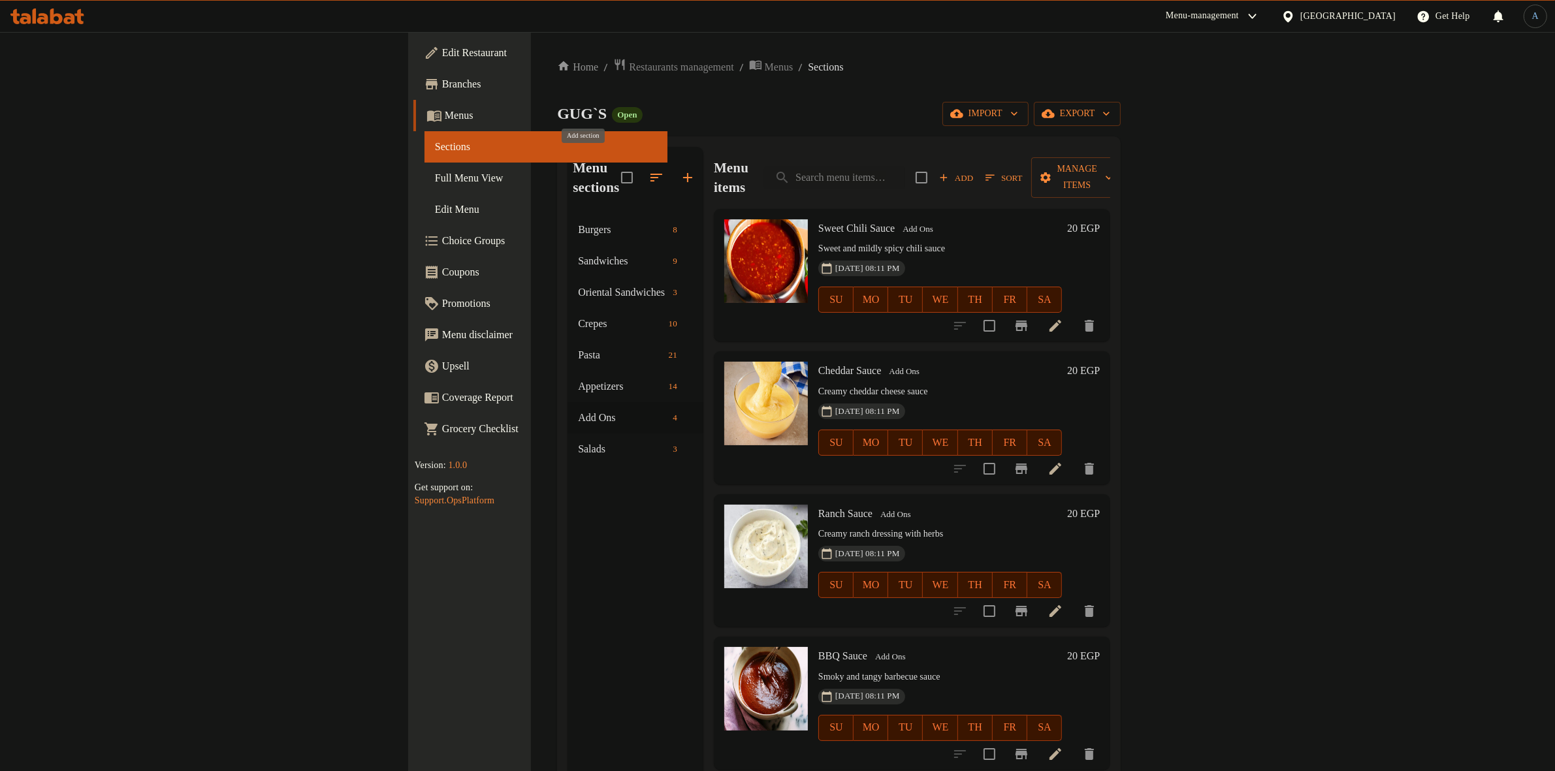
click at [680, 170] on icon "button" at bounding box center [688, 178] width 16 height 16
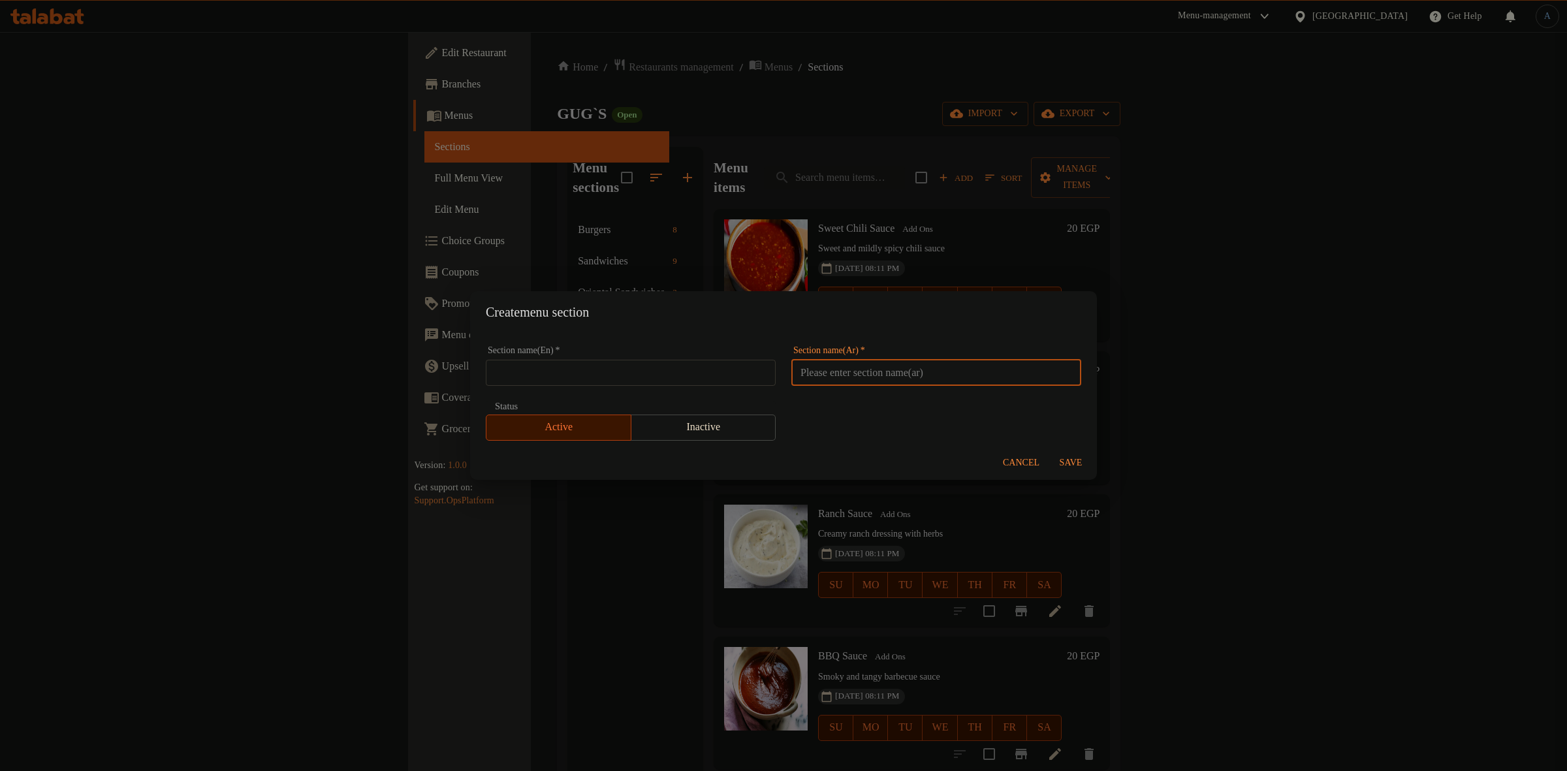
click at [898, 375] on input "text" at bounding box center [936, 373] width 290 height 26
paste input "Chicken Wings"
type input "Chicken Wings"
click at [739, 368] on input "text" at bounding box center [631, 373] width 290 height 26
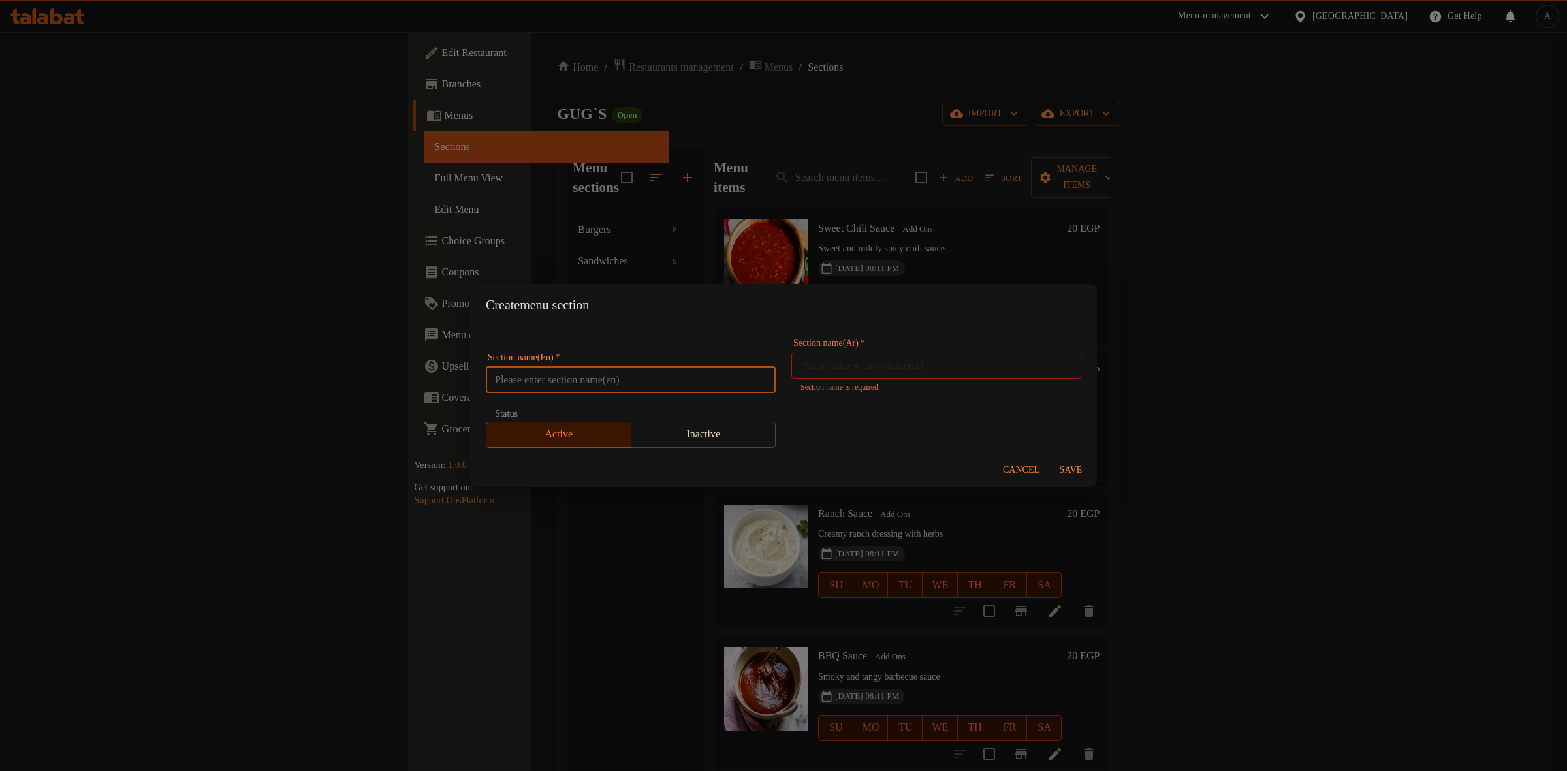
paste input "Chicken Wings"
type input "Chicken Wings"
click at [903, 361] on input "text" at bounding box center [936, 366] width 290 height 26
paste input "أجنحة الدجاج"
type input "أجنحة الدجاج"
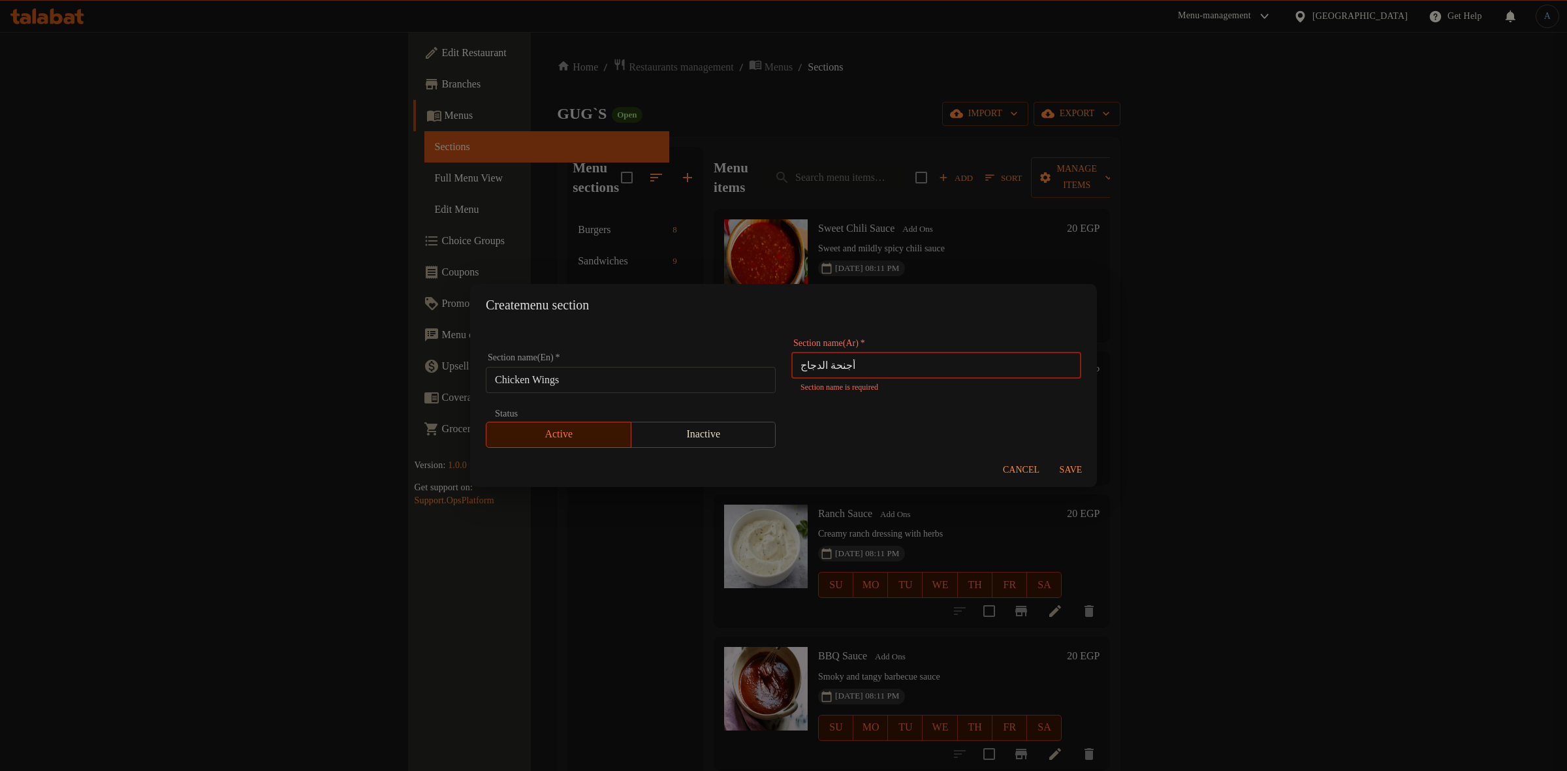
click at [1077, 477] on div "Cancel Save" at bounding box center [783, 470] width 627 height 35
click at [1079, 462] on span "Save" at bounding box center [1070, 463] width 31 height 16
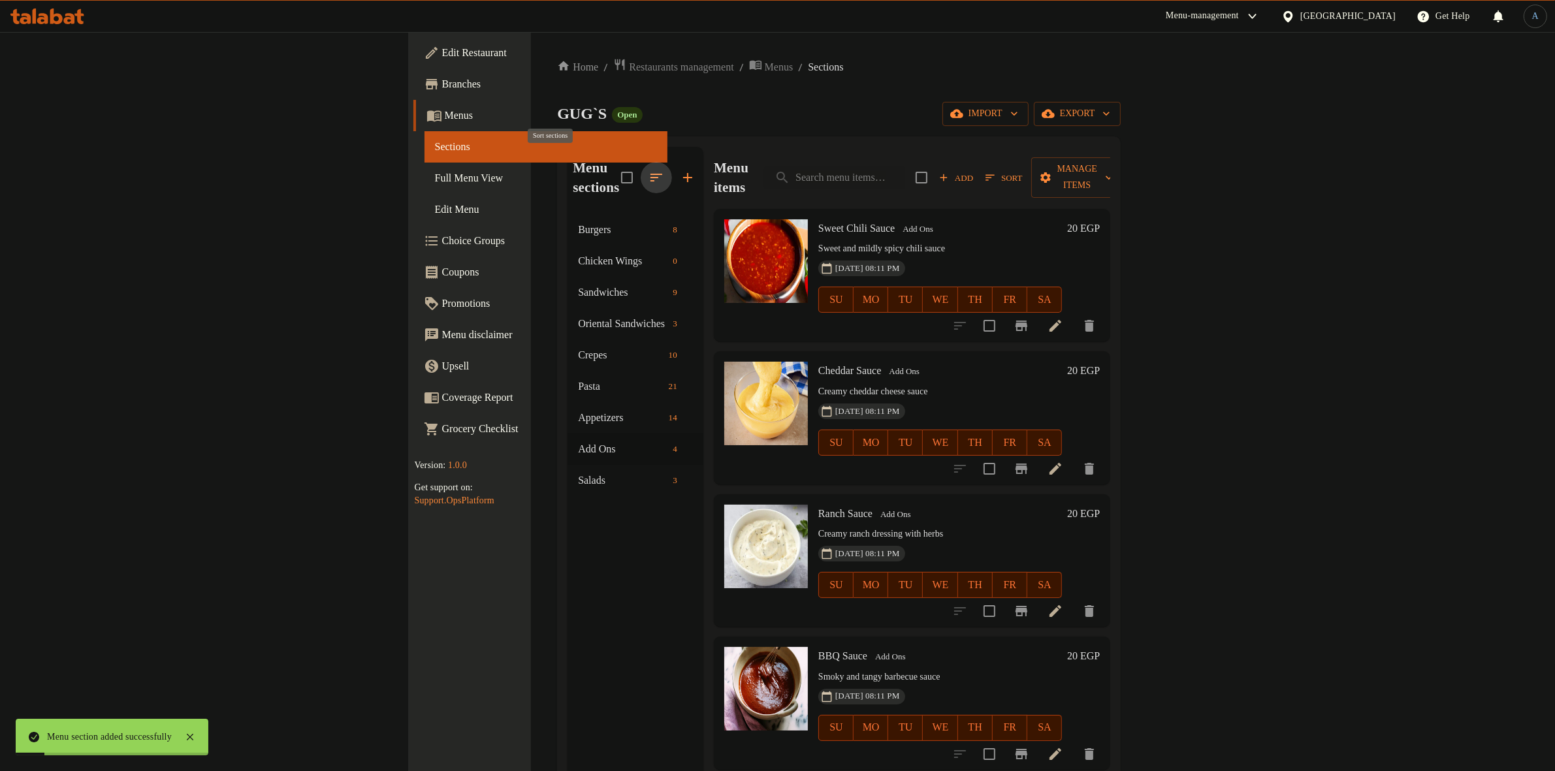
click at [648, 170] on icon "button" at bounding box center [656, 178] width 16 height 16
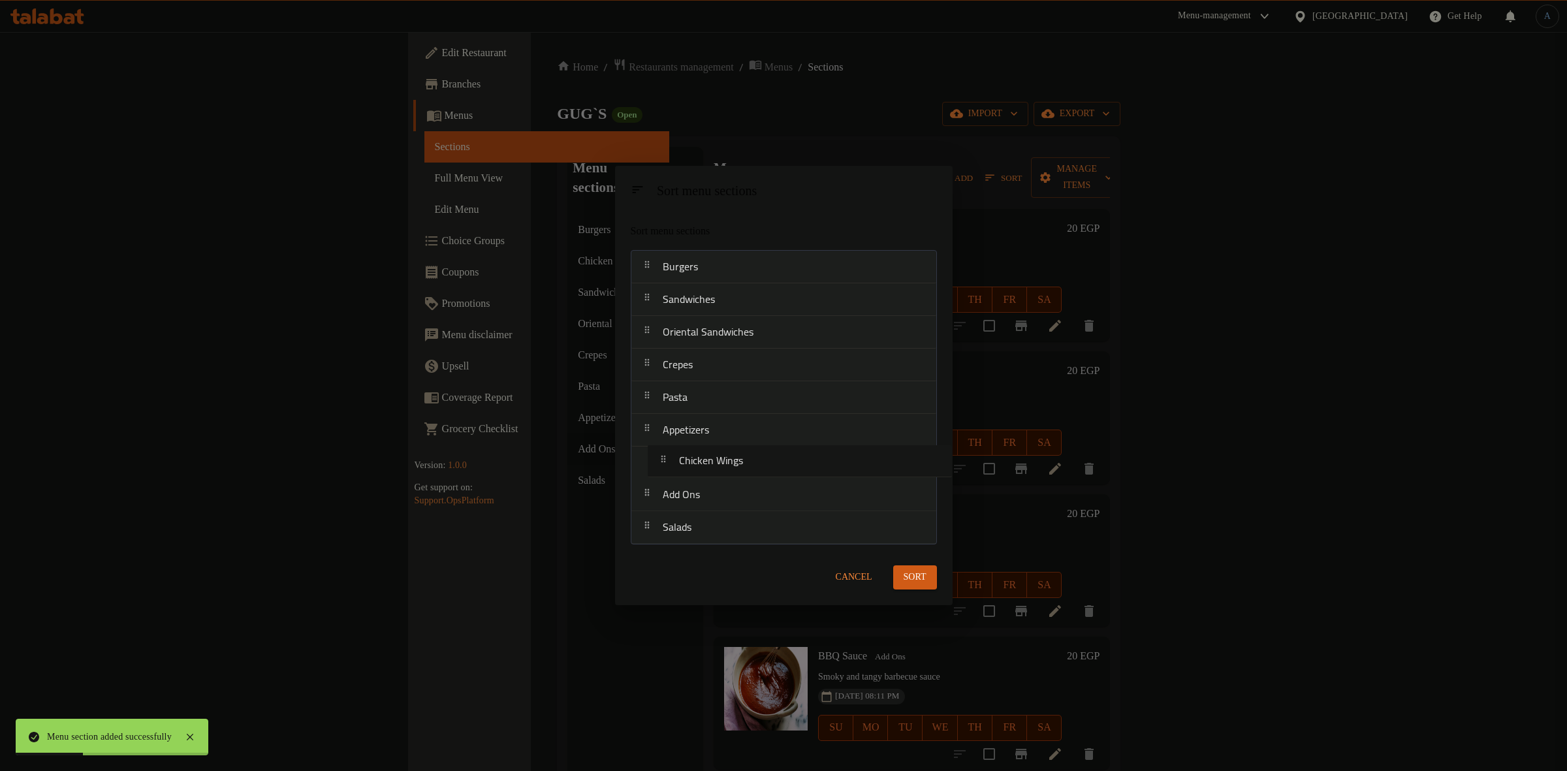
drag, startPoint x: 688, startPoint y: 304, endPoint x: 706, endPoint y: 472, distance: 169.4
click at [706, 472] on nav "Burgers Chicken Wings Sandwiches Oriental Sandwiches Crepes Pasta Appetizers Ad…" at bounding box center [784, 397] width 306 height 294
drag, startPoint x: 736, startPoint y: 498, endPoint x: 776, endPoint y: 527, distance: 49.1
click at [738, 533] on nav "Burgers Sandwiches Oriental Sandwiches Crepes Pasta Appetizers Chicken Wings Ad…" at bounding box center [784, 397] width 306 height 294
click at [879, 566] on div "Cancel" at bounding box center [854, 578] width 63 height 40
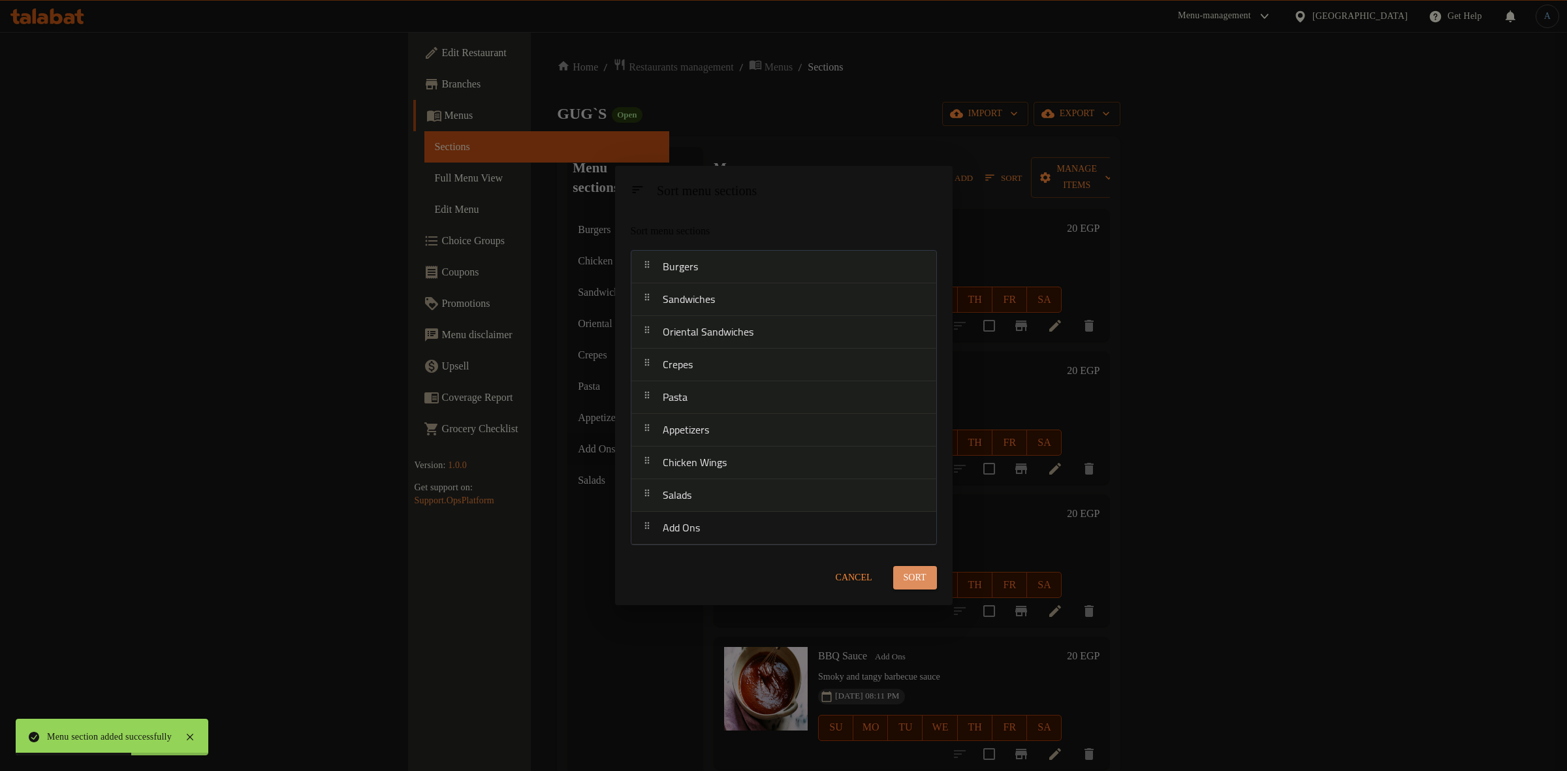
click at [904, 570] on span "Sort" at bounding box center [915, 578] width 23 height 16
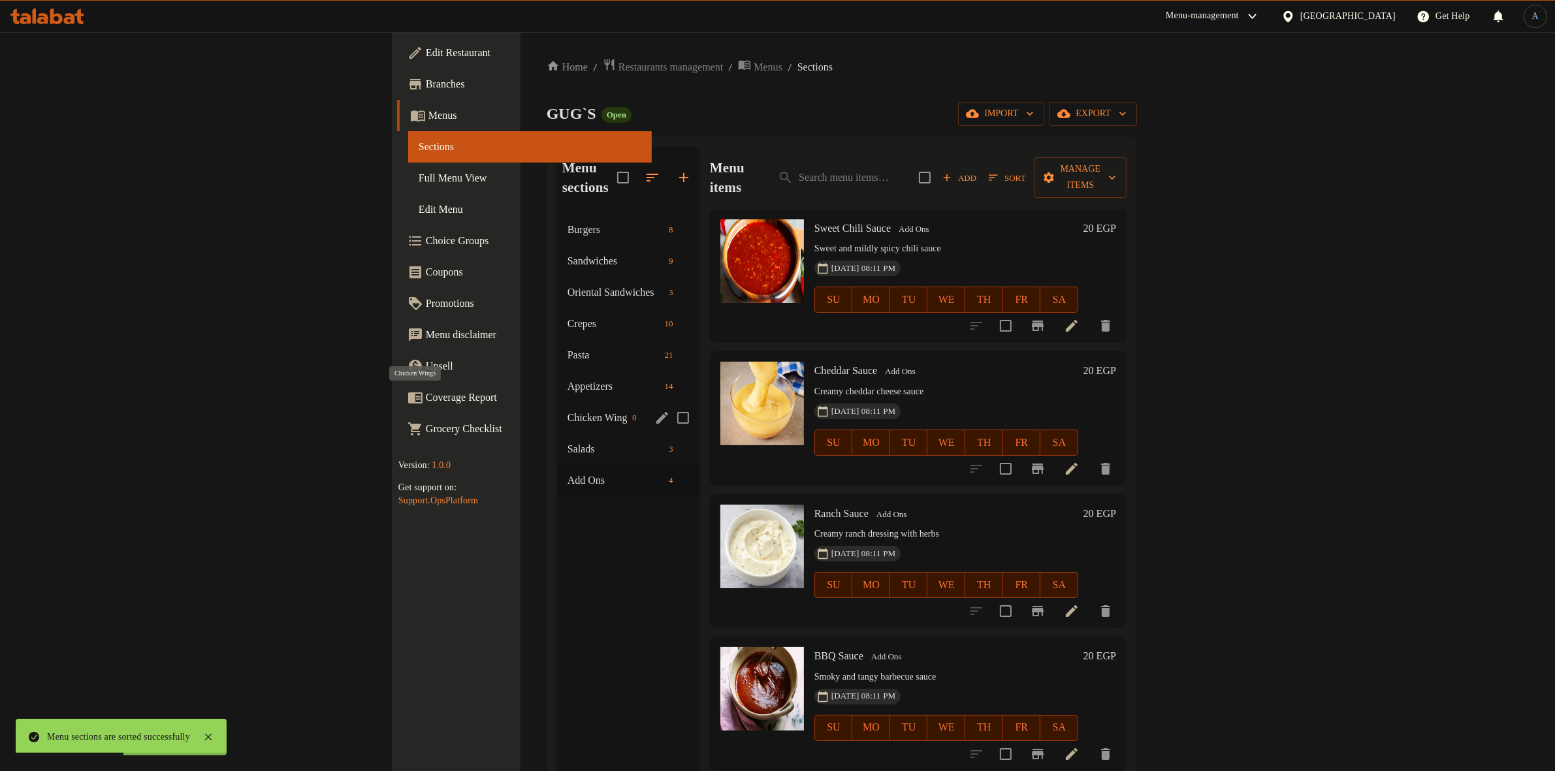
click at [567, 410] on span "Chicken Wings" at bounding box center [596, 418] width 59 height 16
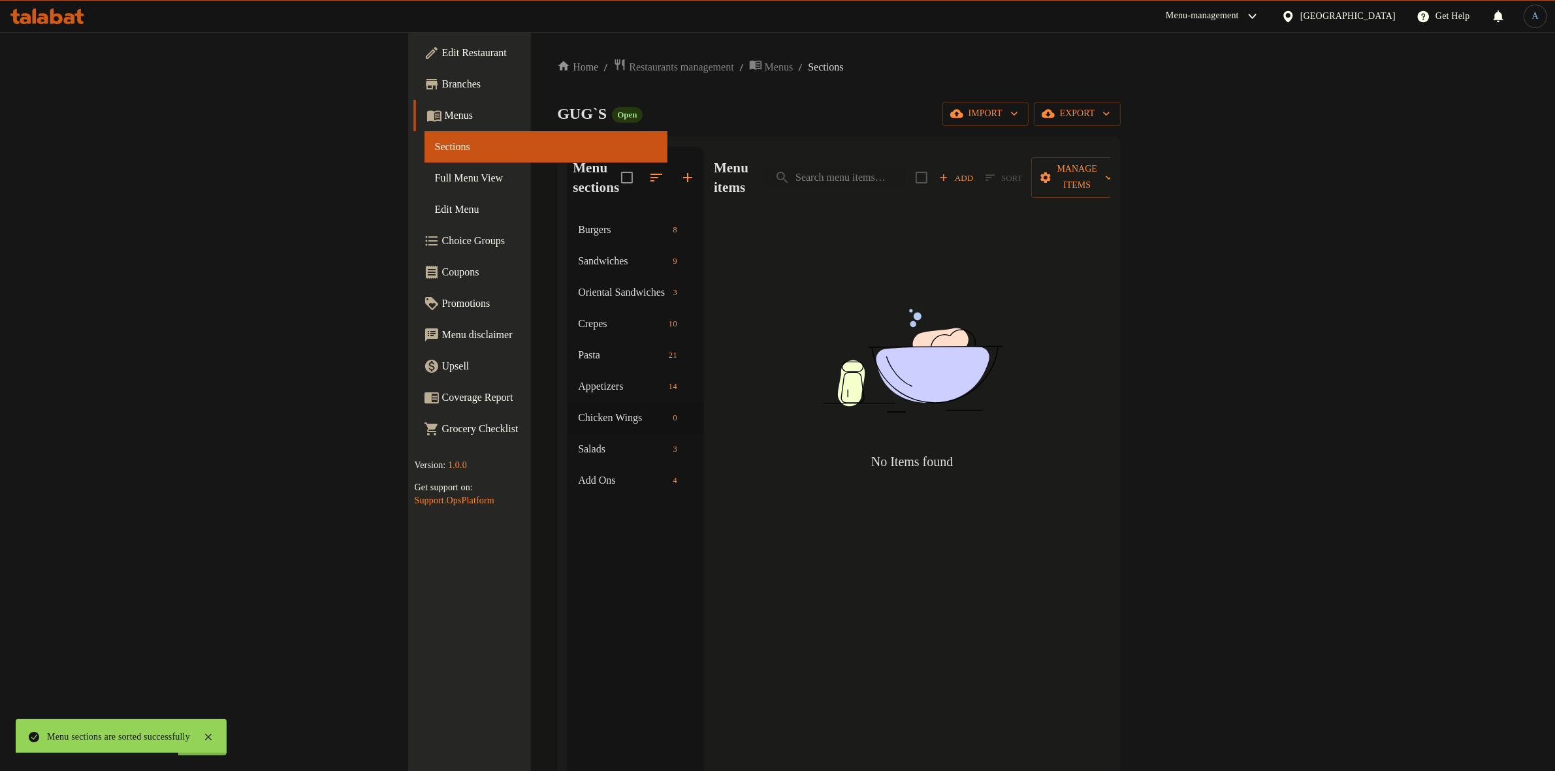
click at [974, 170] on span "Add" at bounding box center [955, 177] width 35 height 15
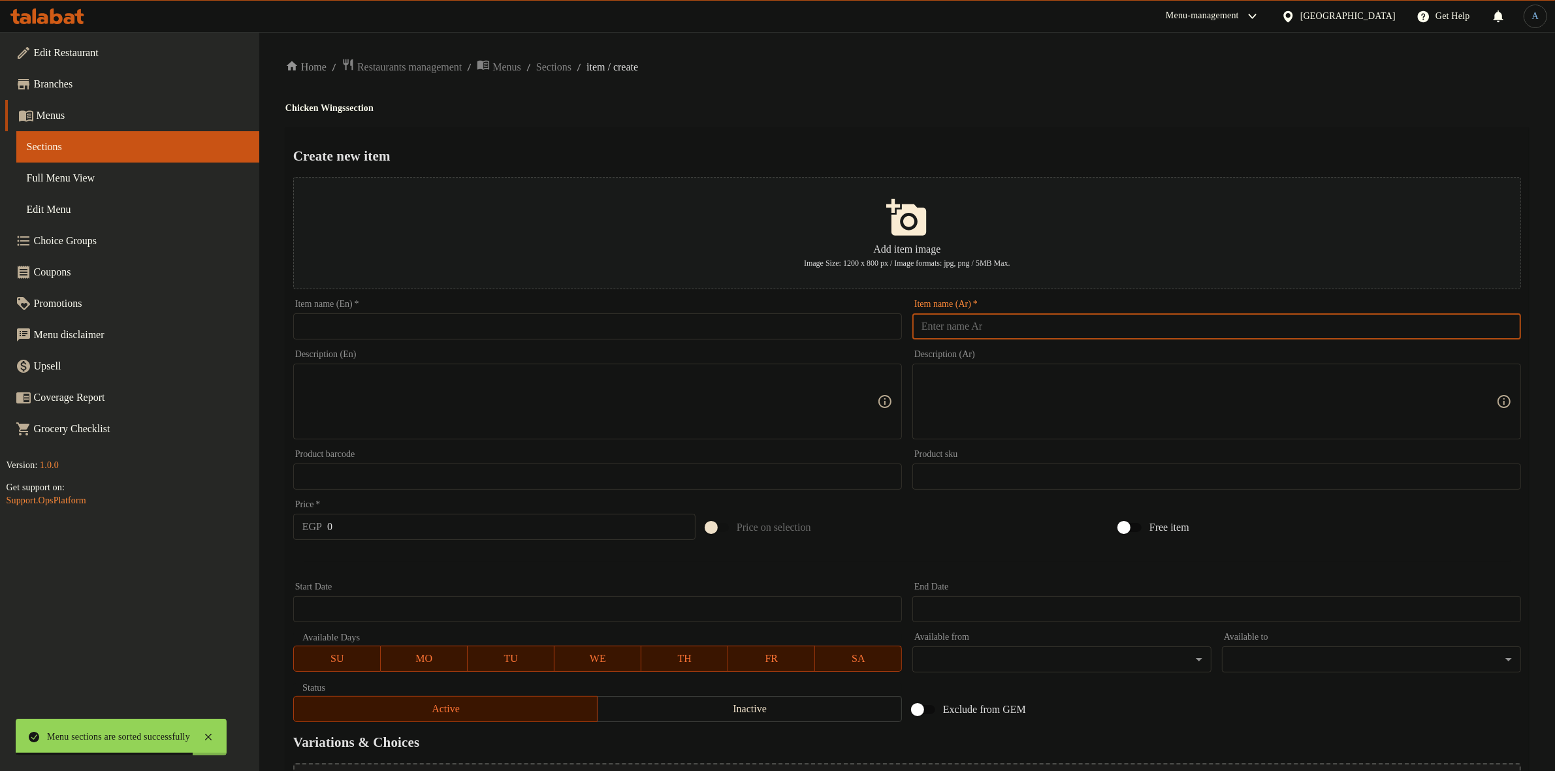
paste input "تشكين وينجز سبايسي صوص 10 قطعه"
click at [1123, 330] on input "text" at bounding box center [1216, 326] width 609 height 26
type input "تشكين وينجز سبايسي صوص 10 قطعه"
click at [1104, 108] on h4 "Chicken Wings section" at bounding box center [906, 108] width 1243 height 13
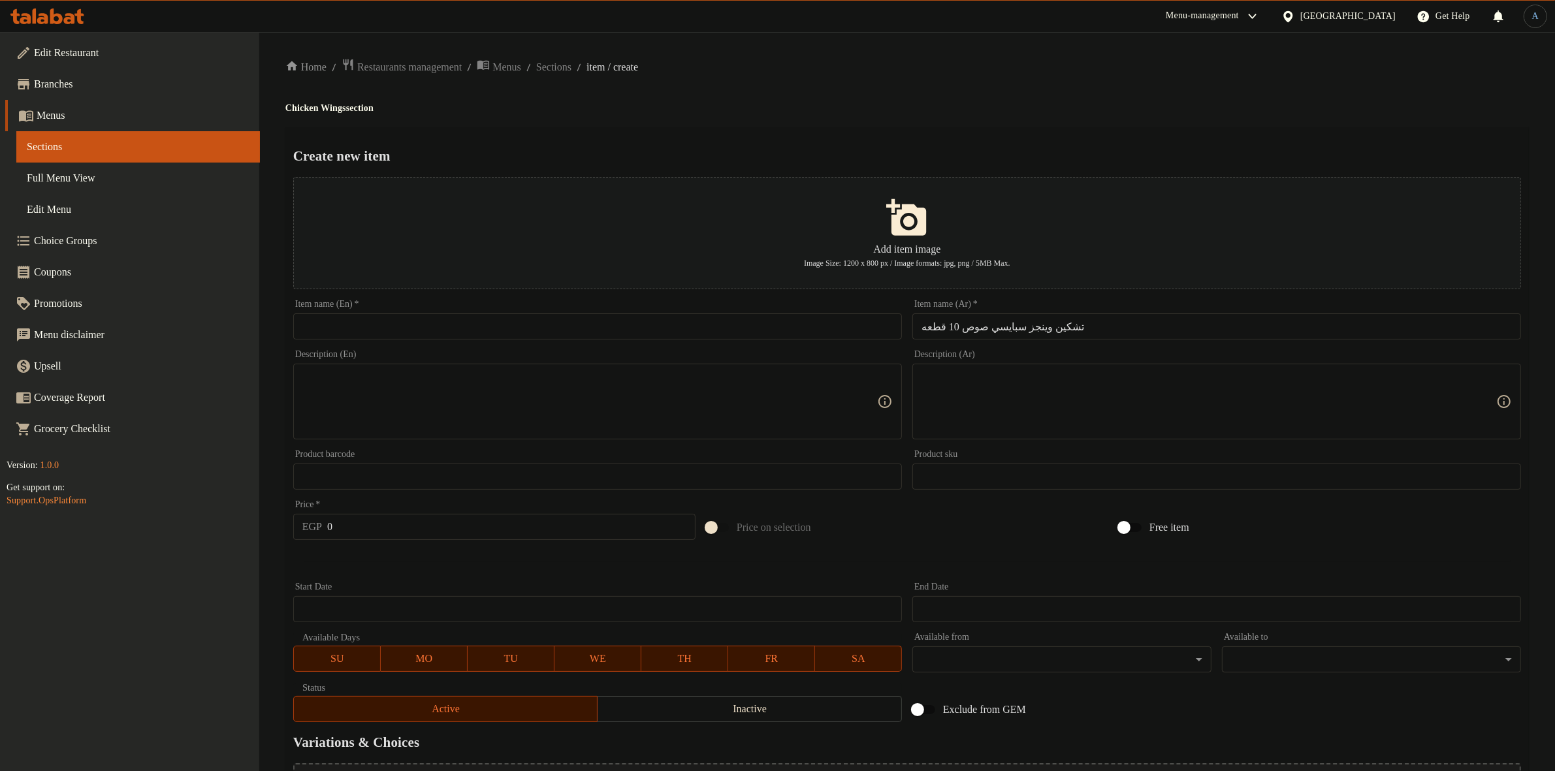
click at [556, 324] on input "text" at bounding box center [597, 326] width 609 height 26
paste input "Chicken Wings Spicy Sauce 10 Pieces"
type input "Chicken Wings Spicy Sauce 10 Pieces"
click at [854, 115] on div "Home / Restaurants management / Menus / Sections / item / create Chicken Wings …" at bounding box center [906, 474] width 1243 height 832
click at [402, 513] on div "Price   * EGP 0 Price *" at bounding box center [494, 520] width 402 height 40
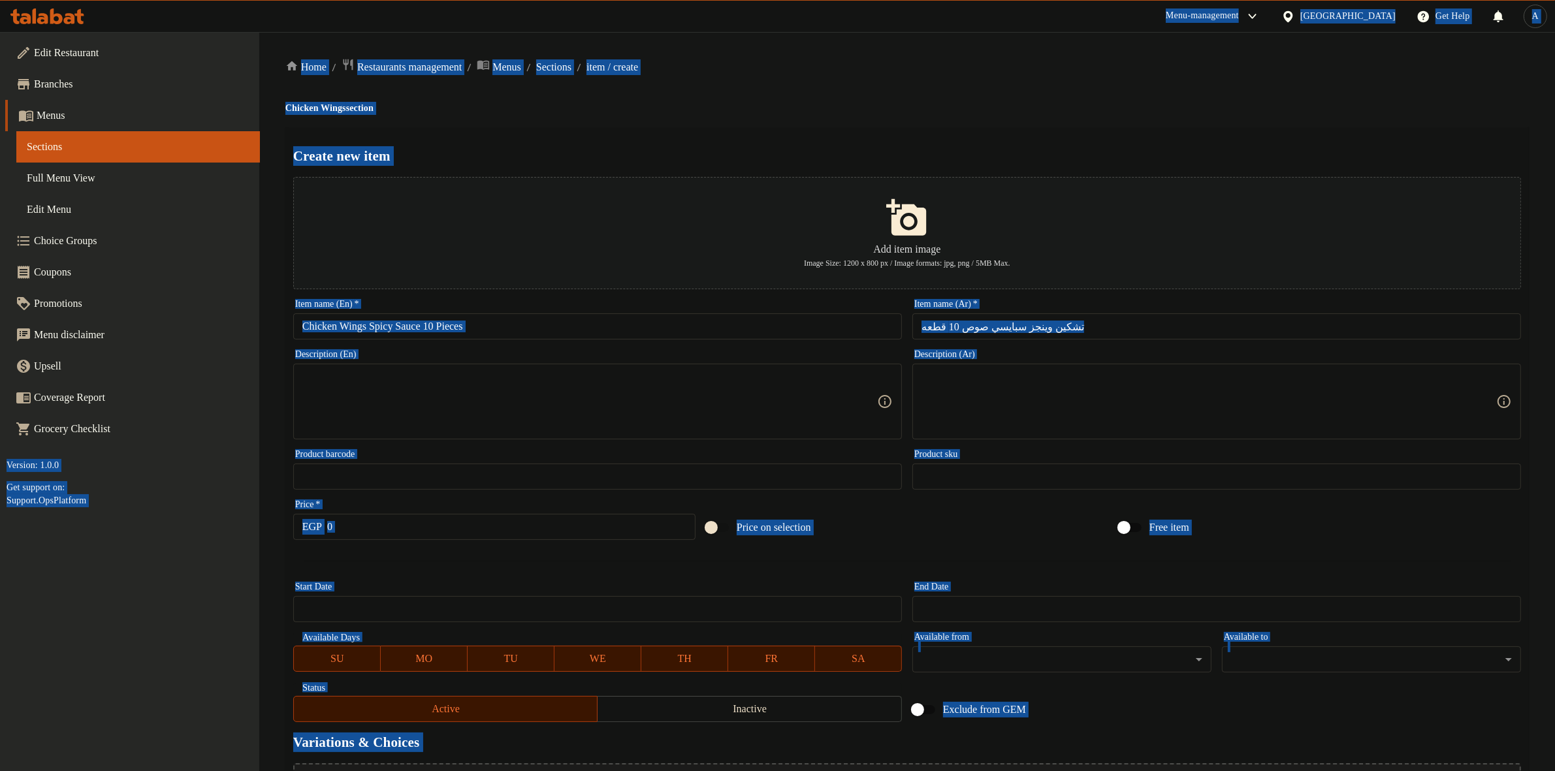
click at [404, 524] on input "0" at bounding box center [511, 527] width 368 height 26
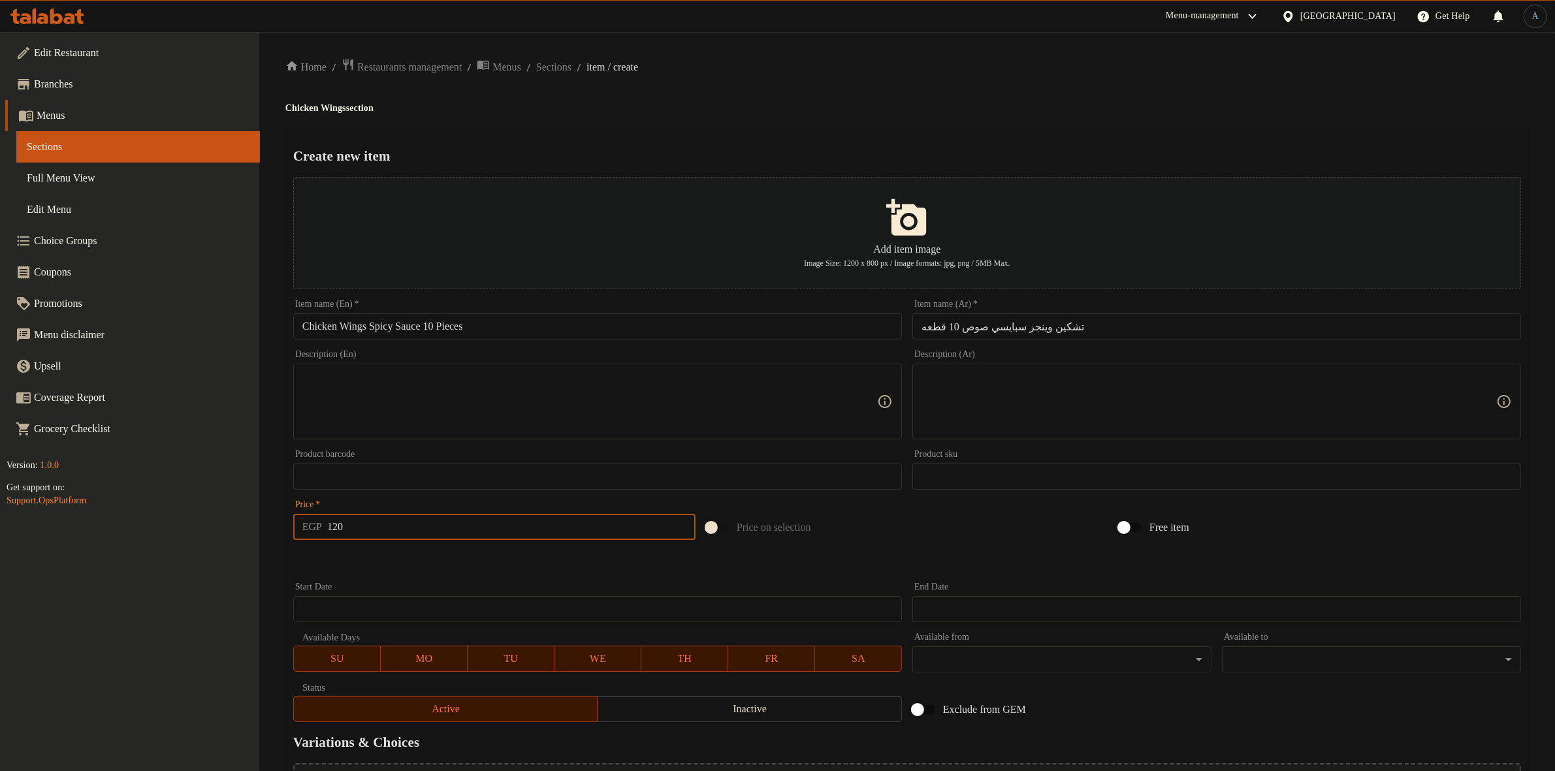
type input "120"
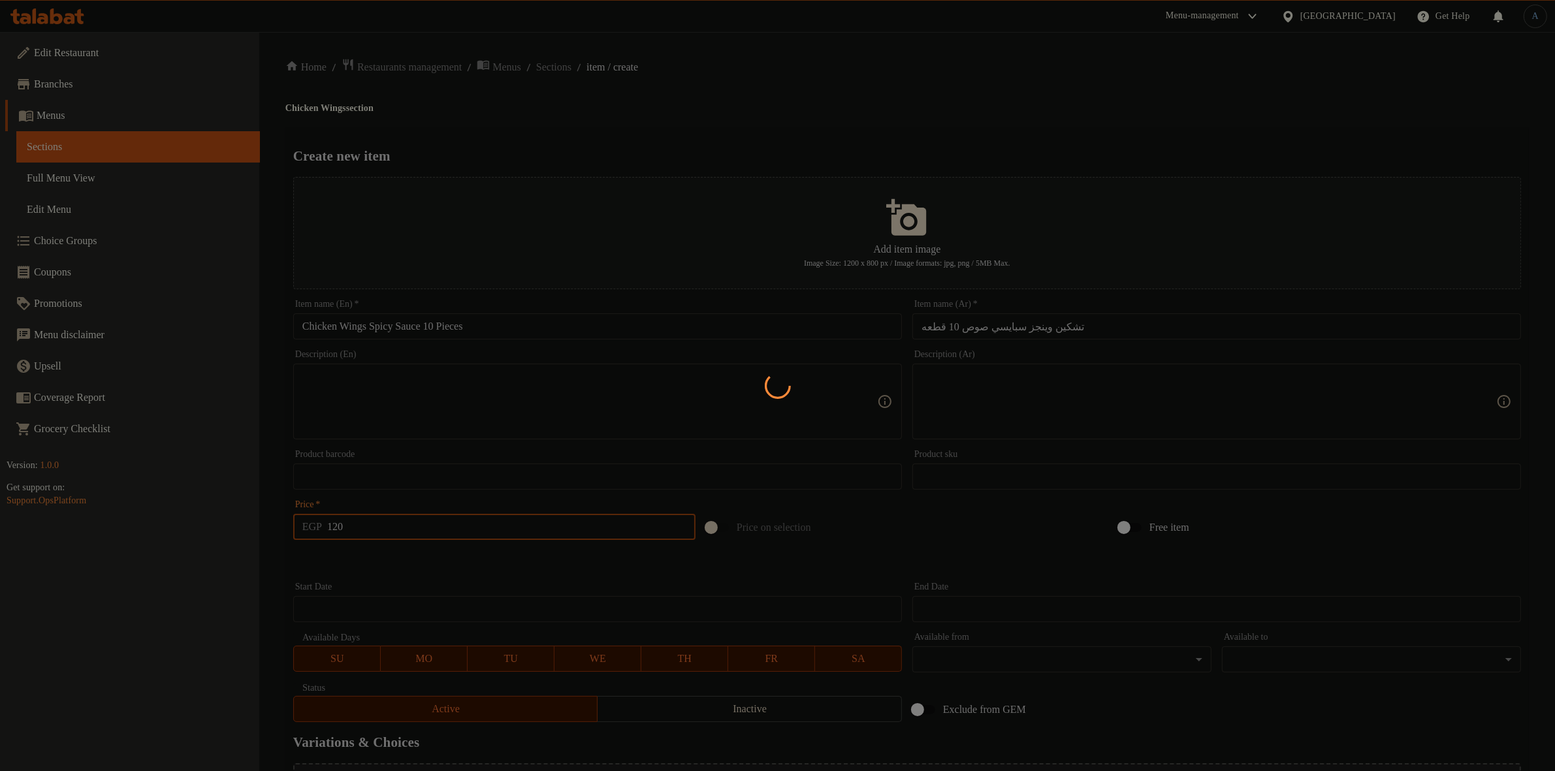
type input "0"
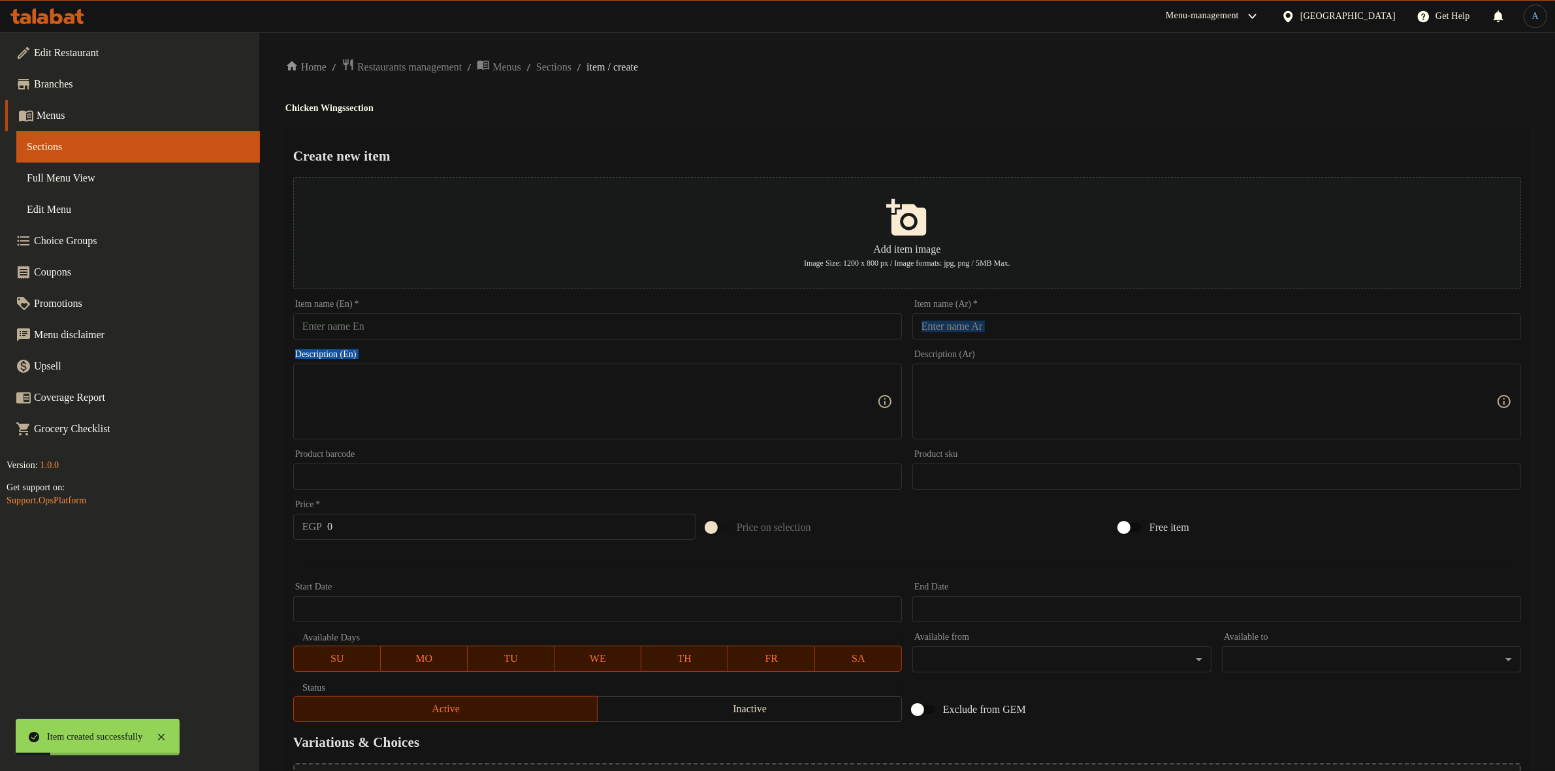
drag, startPoint x: 1027, startPoint y: 344, endPoint x: 1029, endPoint y: 328, distance: 15.8
click at [1028, 333] on div "Add item image Image Size: 1200 x 800 px / Image formats: jpg, png / 5MB Max. I…" at bounding box center [907, 450] width 1238 height 556
click at [1029, 328] on input "text" at bounding box center [1216, 326] width 609 height 26
click at [1060, 104] on h4 "Chicken Wings section" at bounding box center [906, 108] width 1243 height 13
click at [1053, 325] on input "text" at bounding box center [1216, 326] width 609 height 26
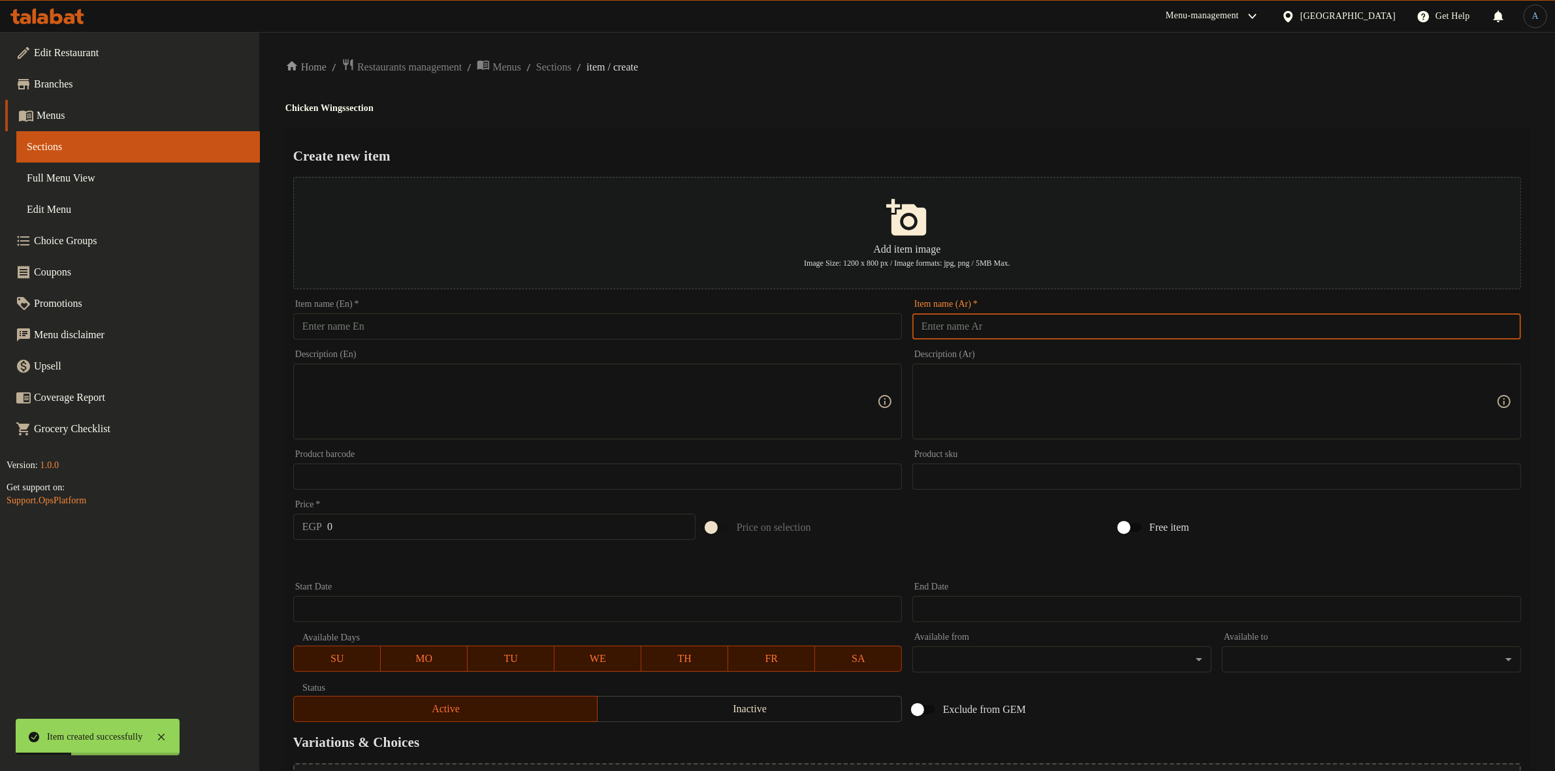
paste input "تشكين وينجز باربيكيو صوص 10 قطعه"
type input "تشكين وينجز باربيكيو صوص 10 قطعه"
click at [1017, 89] on div "Home / Restaurants management / Menus / Sections / item / create Chicken Wings …" at bounding box center [906, 474] width 1243 height 832
click at [458, 334] on input "text" at bounding box center [597, 326] width 609 height 26
paste input "Chicken Wings BBQ Sauce 10 Pieces"
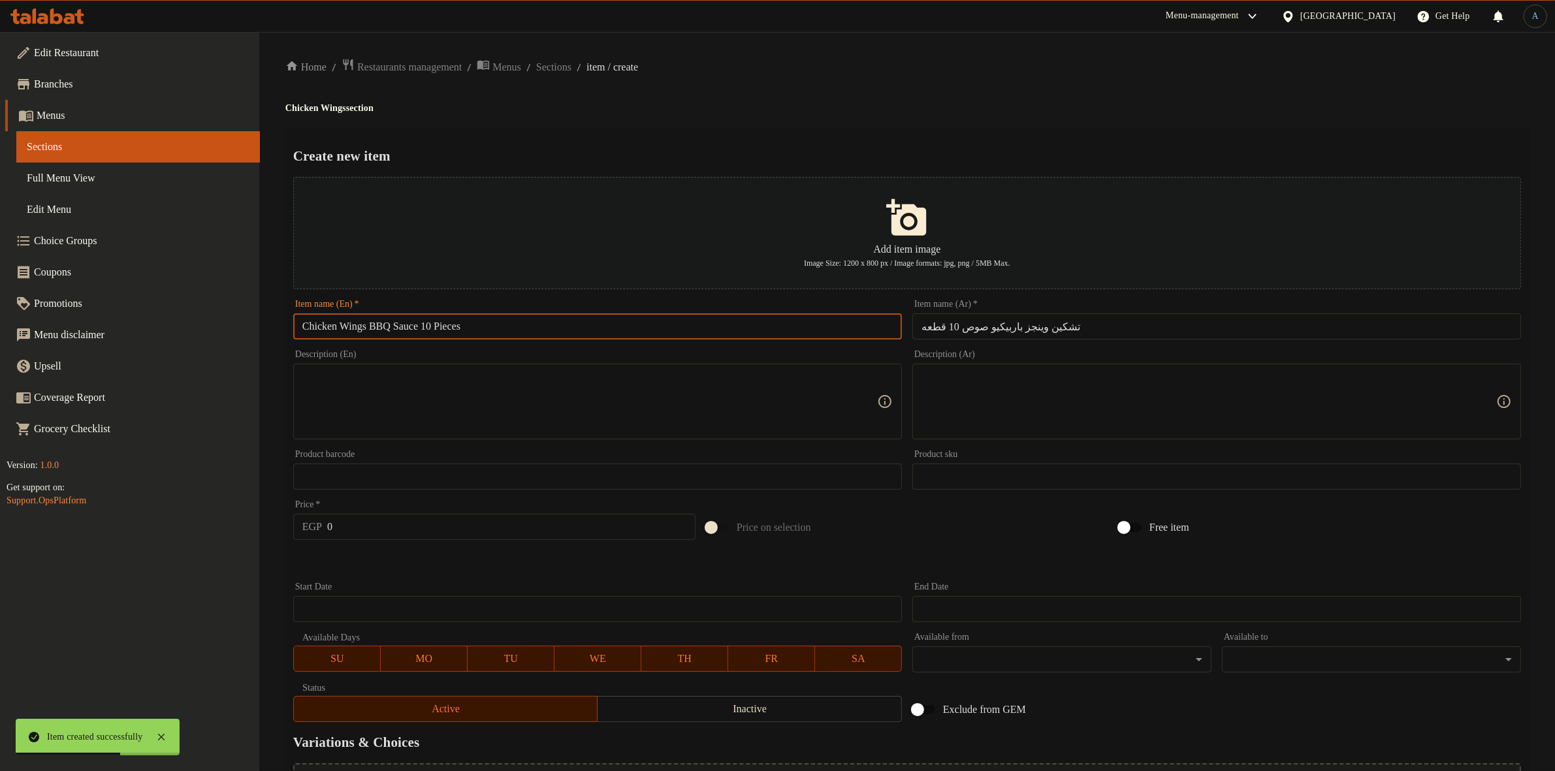
type input "Chicken Wings BBQ Sauce 10 Pieces"
click at [896, 91] on div "Home / Restaurants management / Menus / Sections / item / create Chicken Wings …" at bounding box center [906, 474] width 1243 height 832
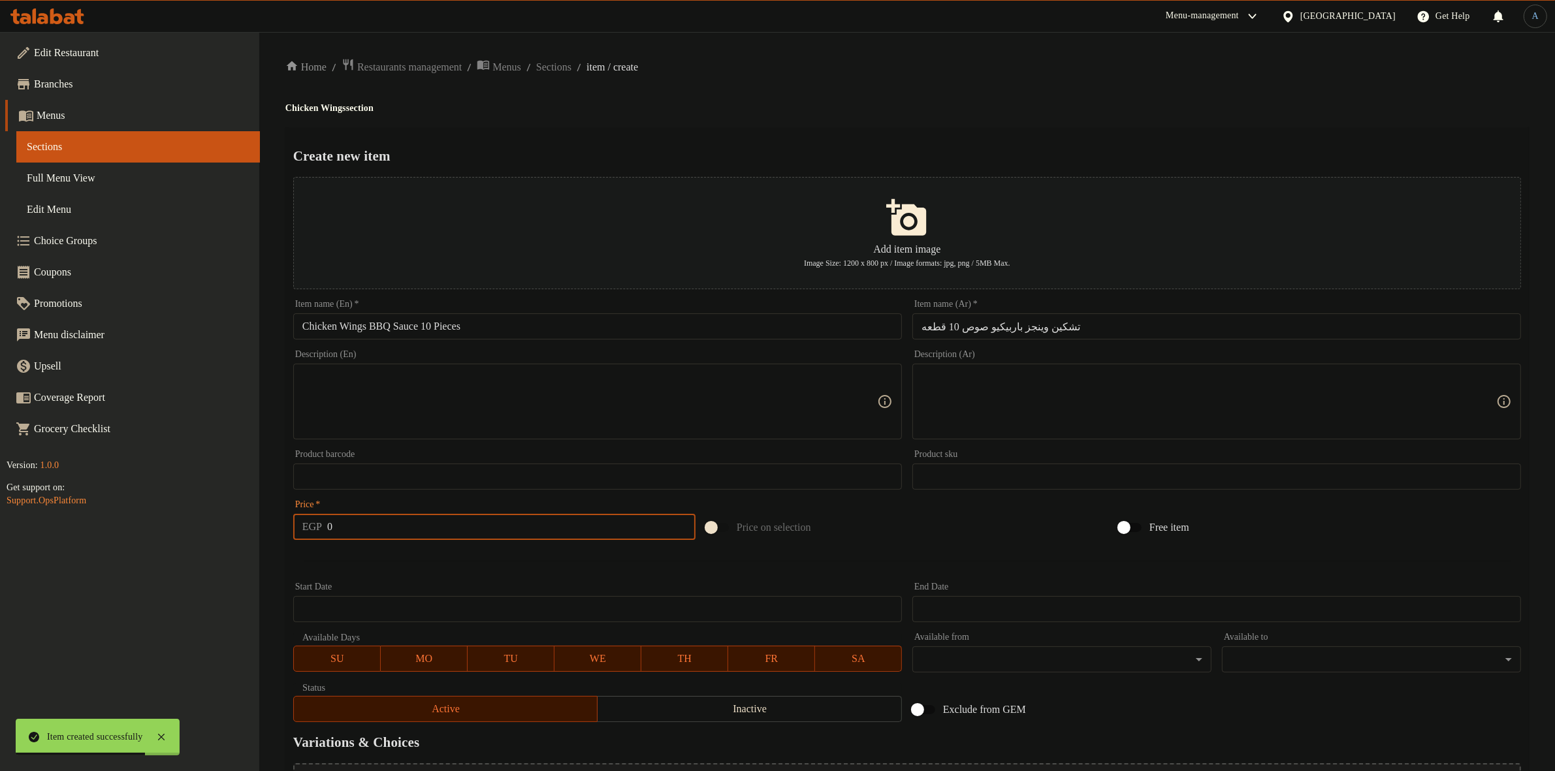
click at [402, 536] on input "0" at bounding box center [511, 527] width 368 height 26
type input "100"
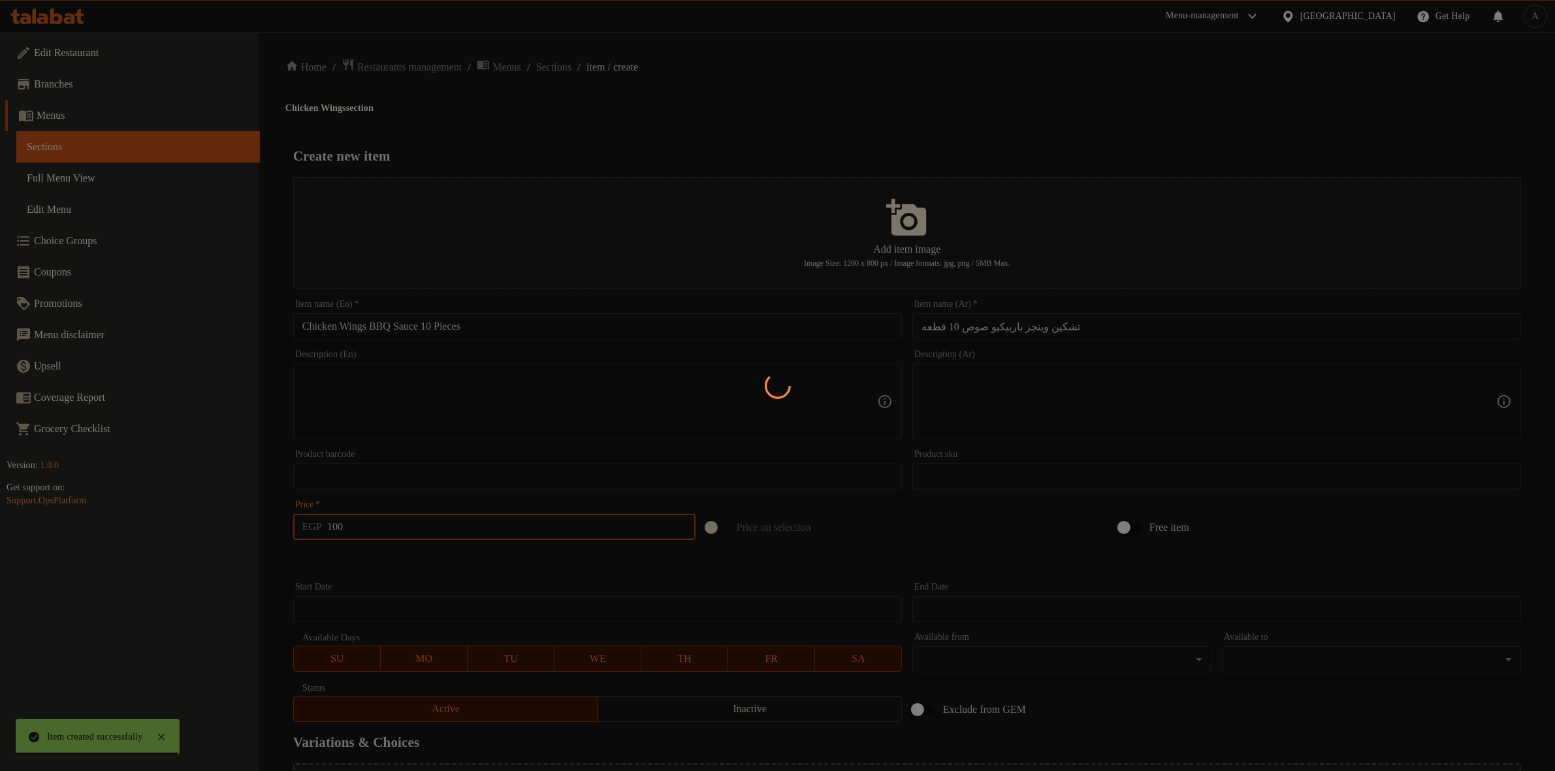
type input "0"
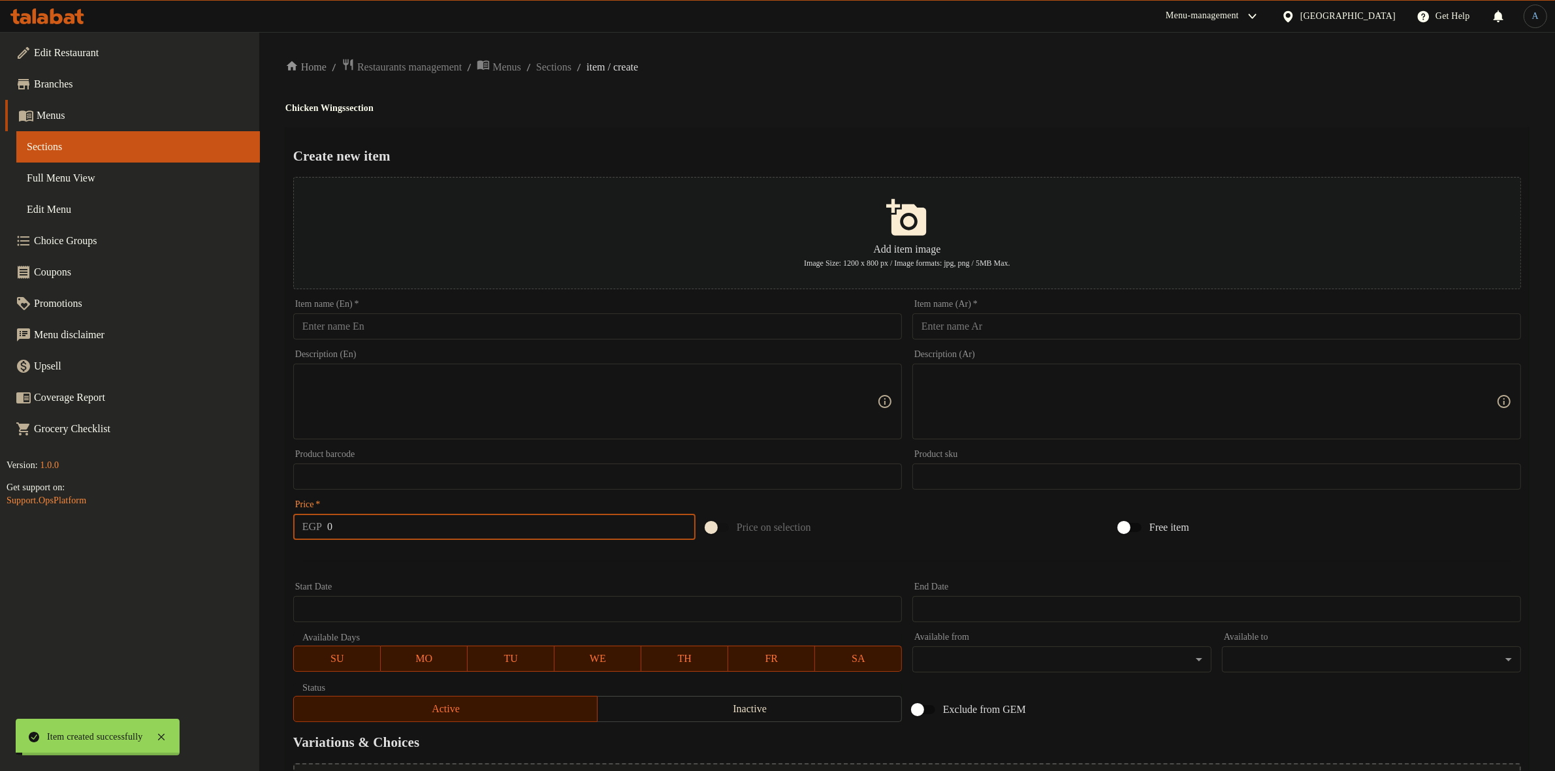
click at [717, 129] on div "Create new item Add item image Image Size: 1200 x 800 px / Image formats: jpg, …" at bounding box center [906, 503] width 1243 height 753
click at [571, 72] on span "Sections" at bounding box center [553, 67] width 35 height 16
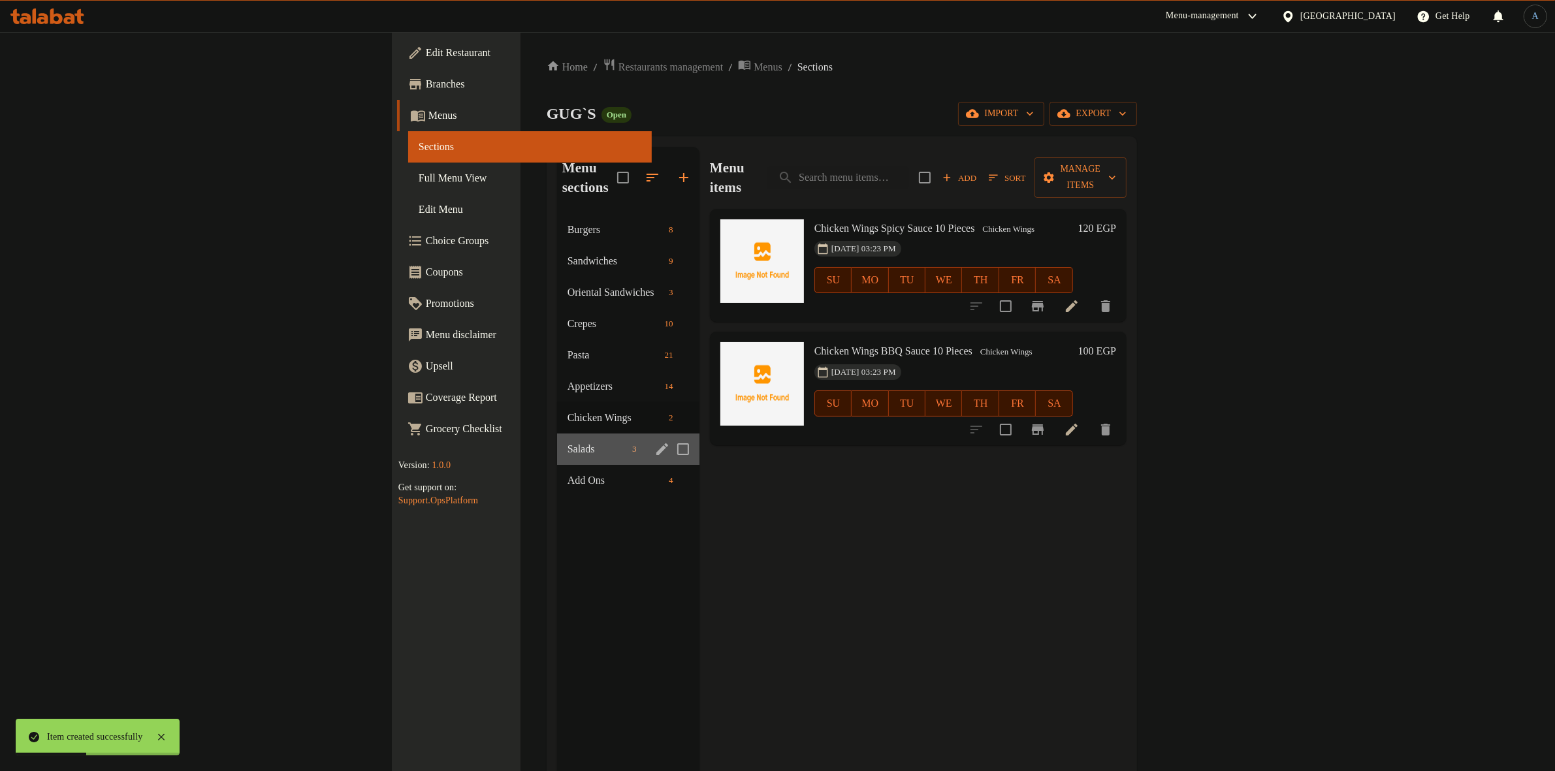
click at [557, 439] on div "Salads 3" at bounding box center [628, 449] width 142 height 31
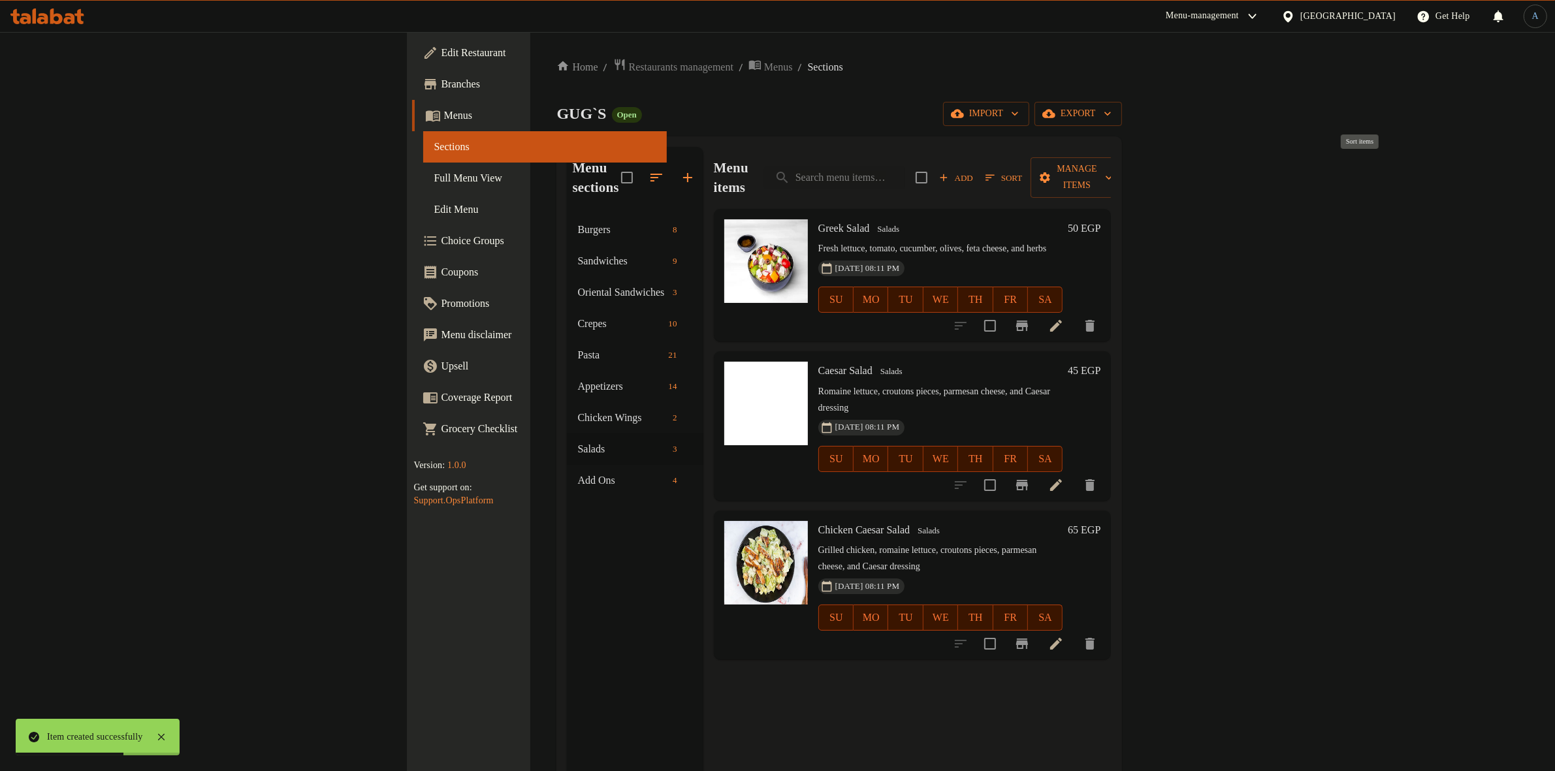
click at [1022, 170] on span "Sort" at bounding box center [1003, 177] width 37 height 15
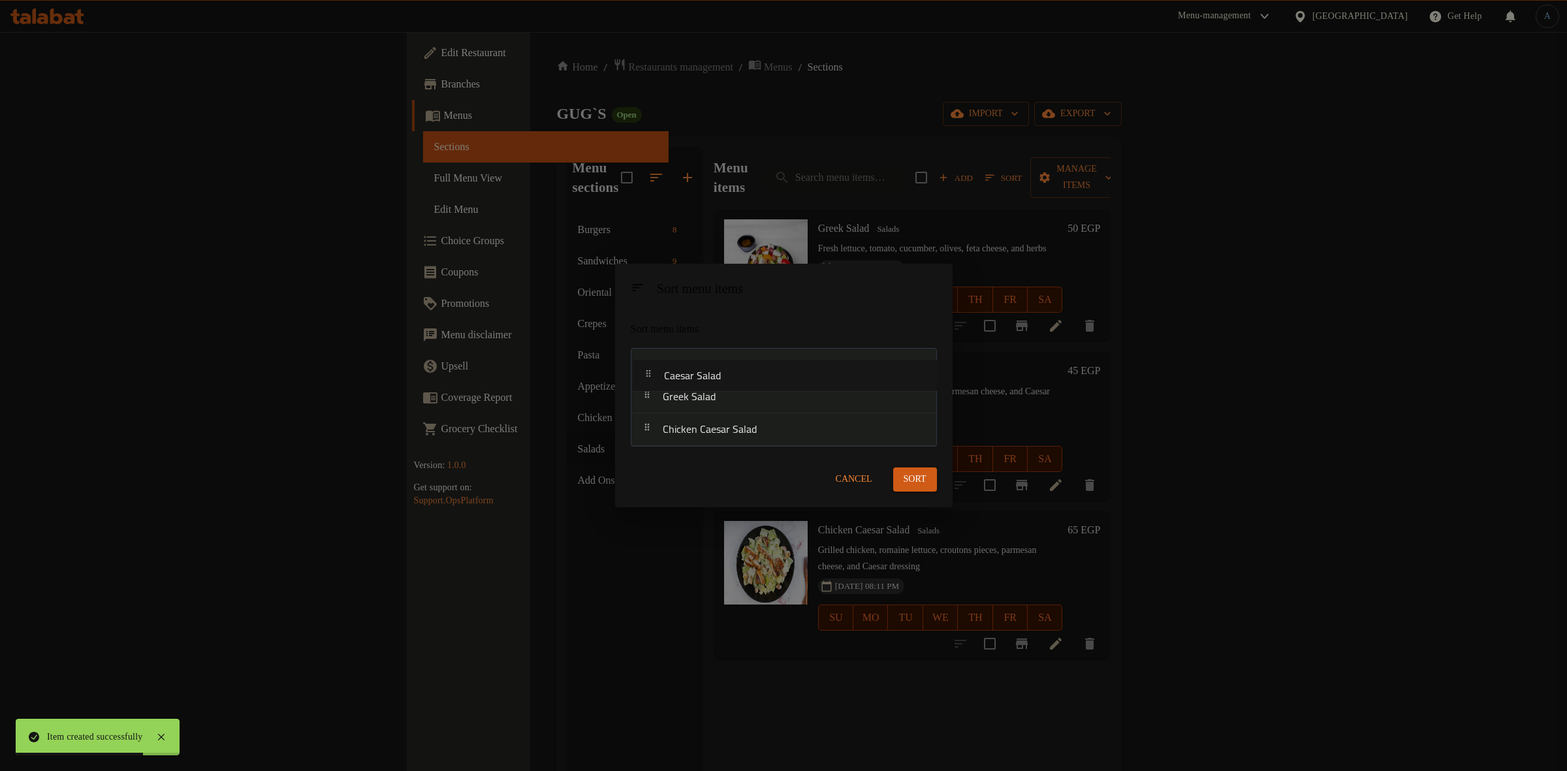
drag, startPoint x: 712, startPoint y: 405, endPoint x: 713, endPoint y: 379, distance: 26.8
click at [713, 379] on nav "Greek Salad Caesar Salad Chicken Caesar Salad" at bounding box center [784, 397] width 306 height 99
click at [908, 478] on span "Sort" at bounding box center [915, 480] width 23 height 16
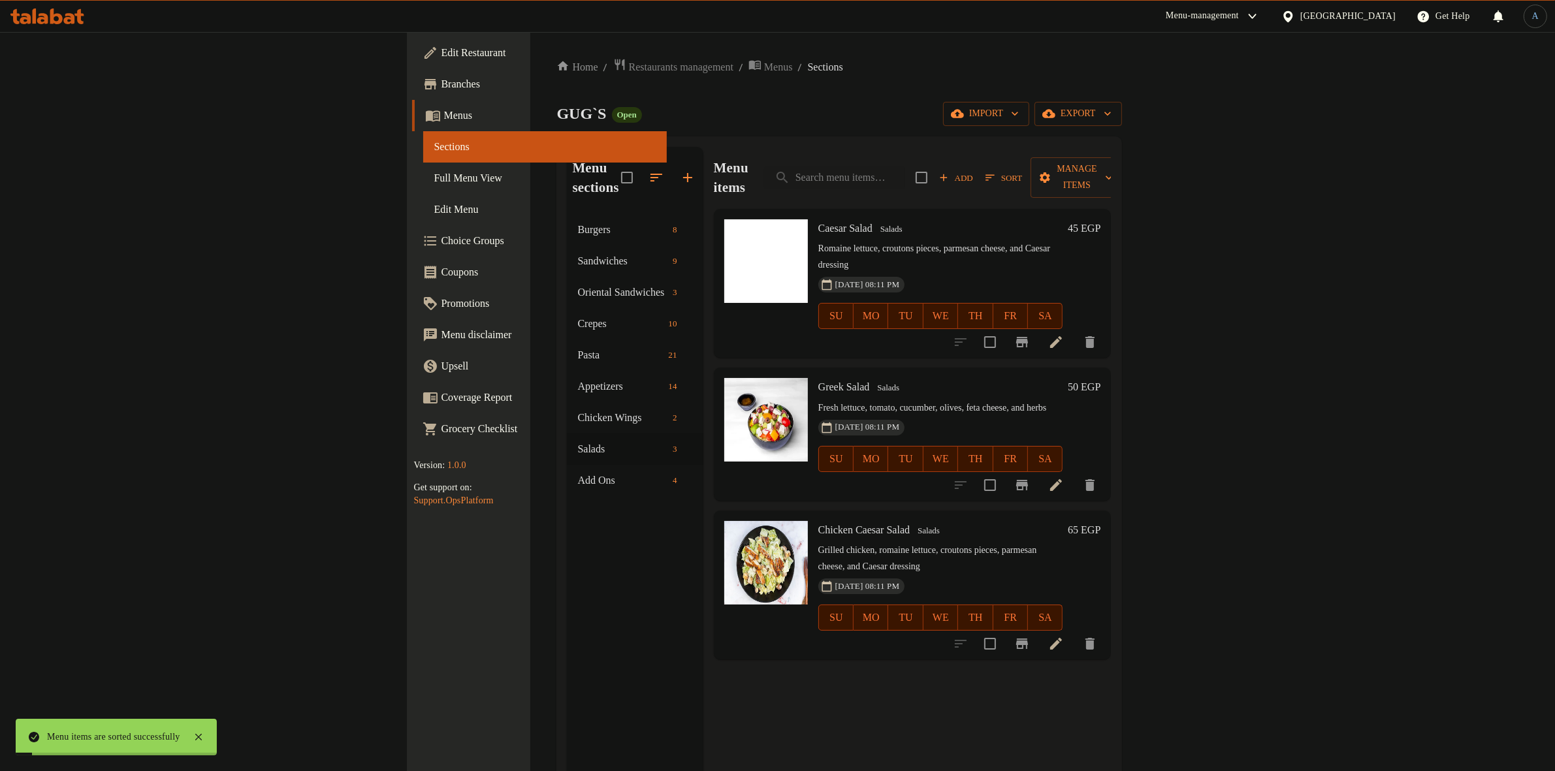
click at [890, 219] on h6 "Caesar Salad Salads" at bounding box center [940, 228] width 245 height 18
click at [1062, 336] on icon at bounding box center [1056, 342] width 12 height 12
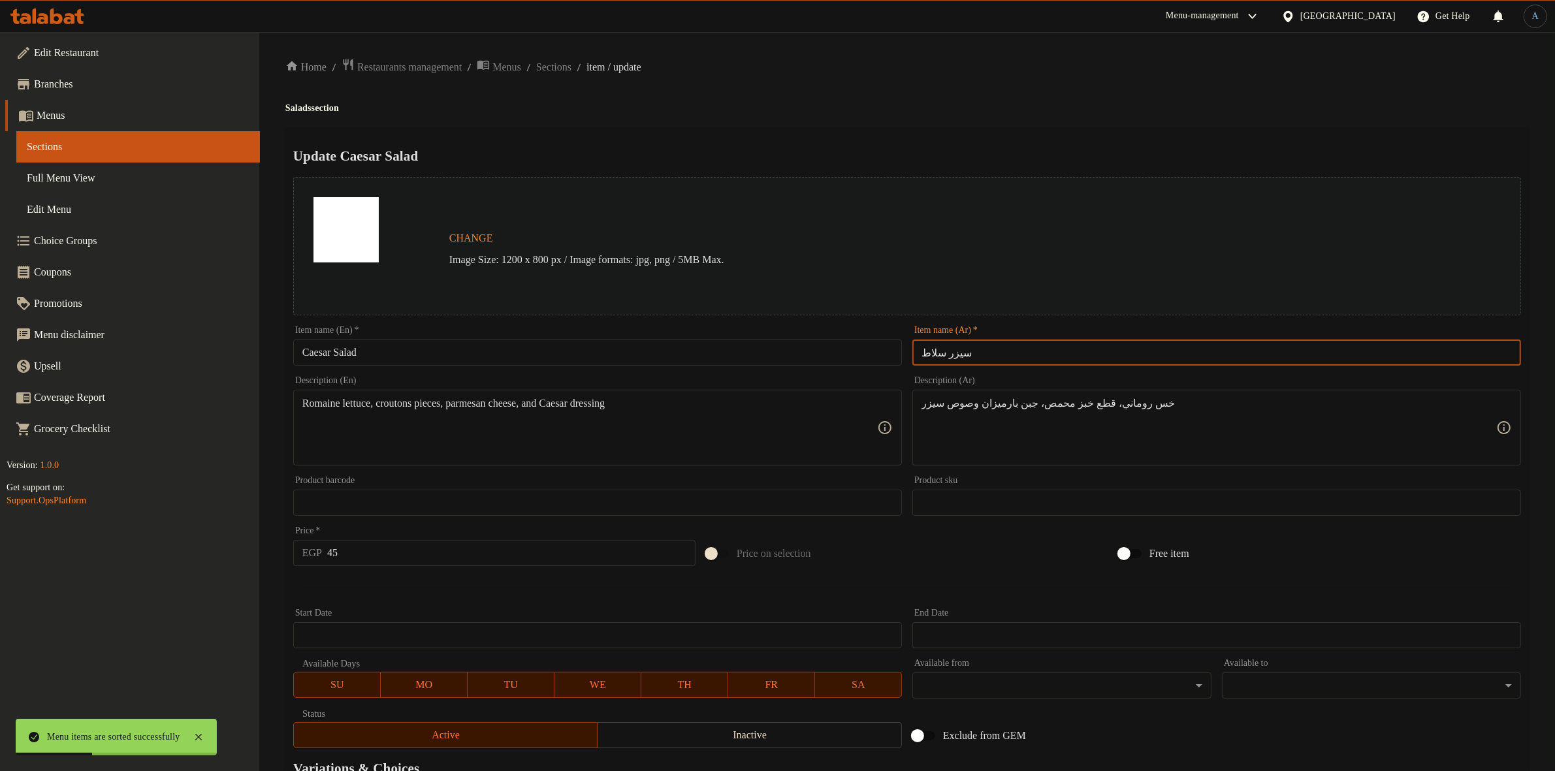
click at [981, 351] on input "سيزر سلاط" at bounding box center [1216, 353] width 609 height 26
paste input "ی"
click at [1007, 123] on div "Home / Restaurants management / Menus / Sections / item / update Salads section…" at bounding box center [906, 487] width 1243 height 858
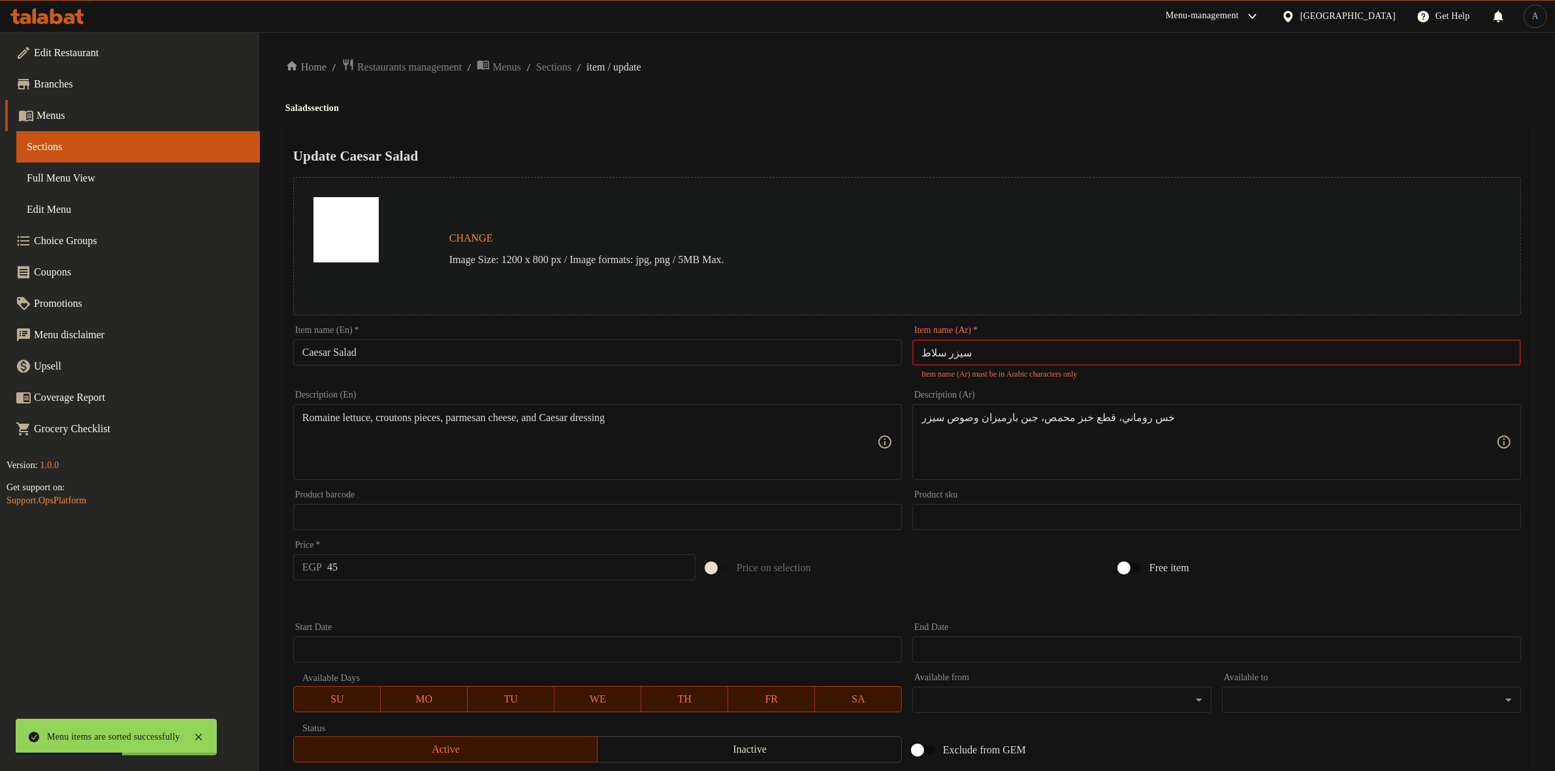
type input "سيزر سلاط"
click at [1013, 72] on ol "Home / Restaurants management / Menus / Sections / item / update" at bounding box center [906, 67] width 1243 height 18
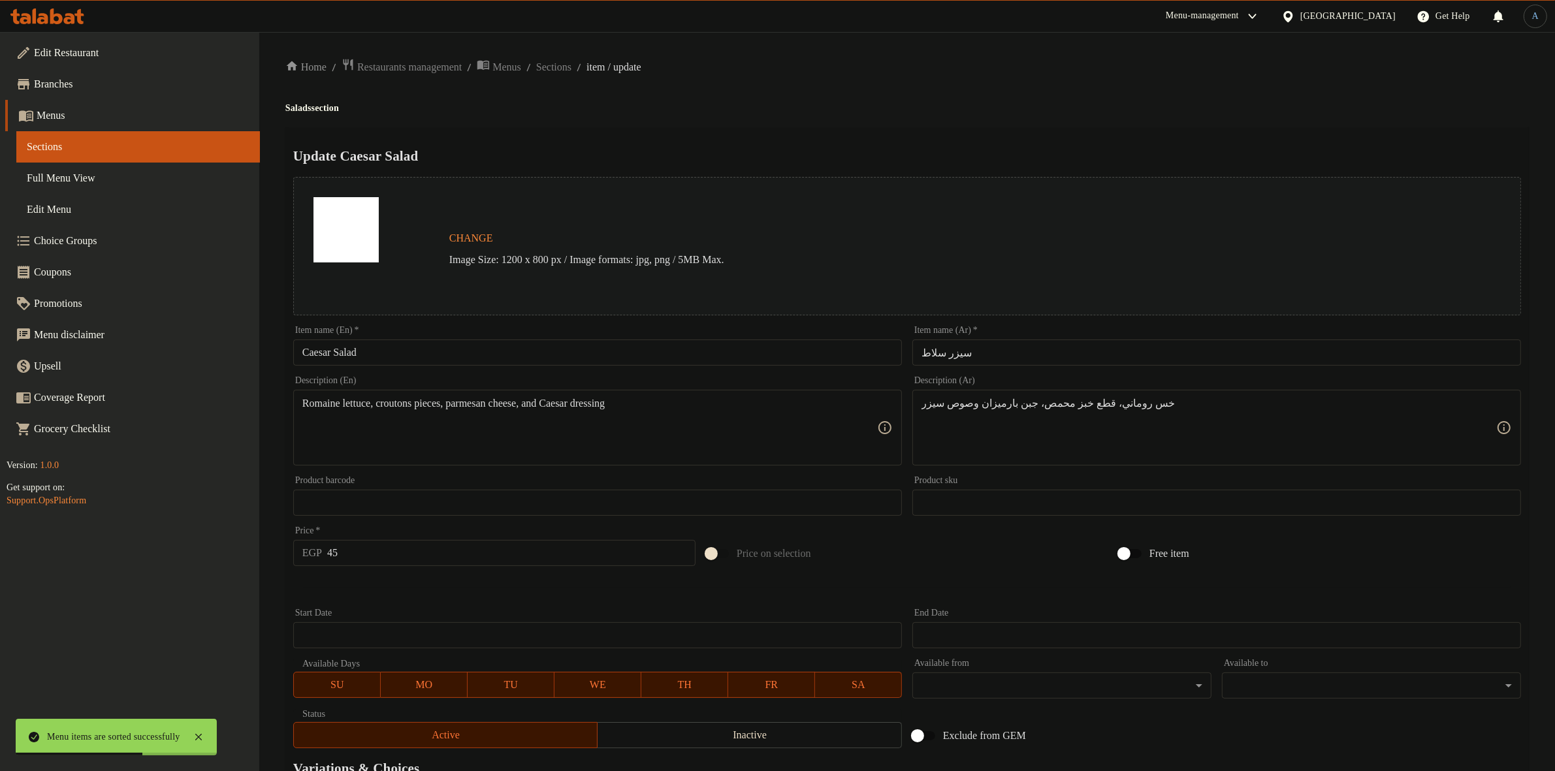
click at [987, 80] on div "Home / Restaurants management / Menus / Sections / item / update Salads section…" at bounding box center [906, 487] width 1243 height 858
click at [465, 553] on input "45" at bounding box center [511, 553] width 368 height 26
type input "56"
click at [577, 67] on div "Home / Restaurants management / Menus / Sections / item / update Salads section…" at bounding box center [906, 487] width 1243 height 858
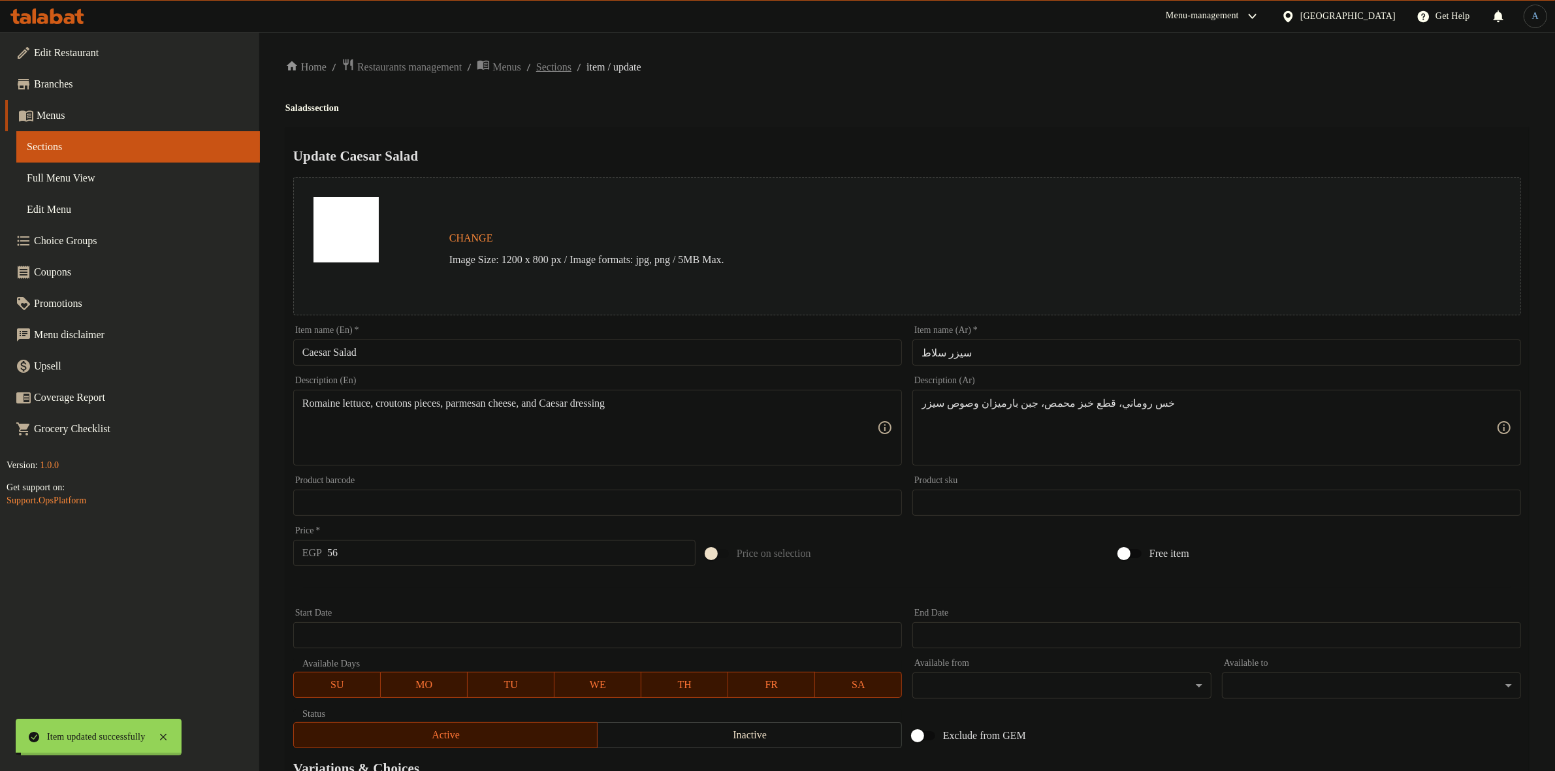
click at [571, 67] on span "Sections" at bounding box center [553, 67] width 35 height 16
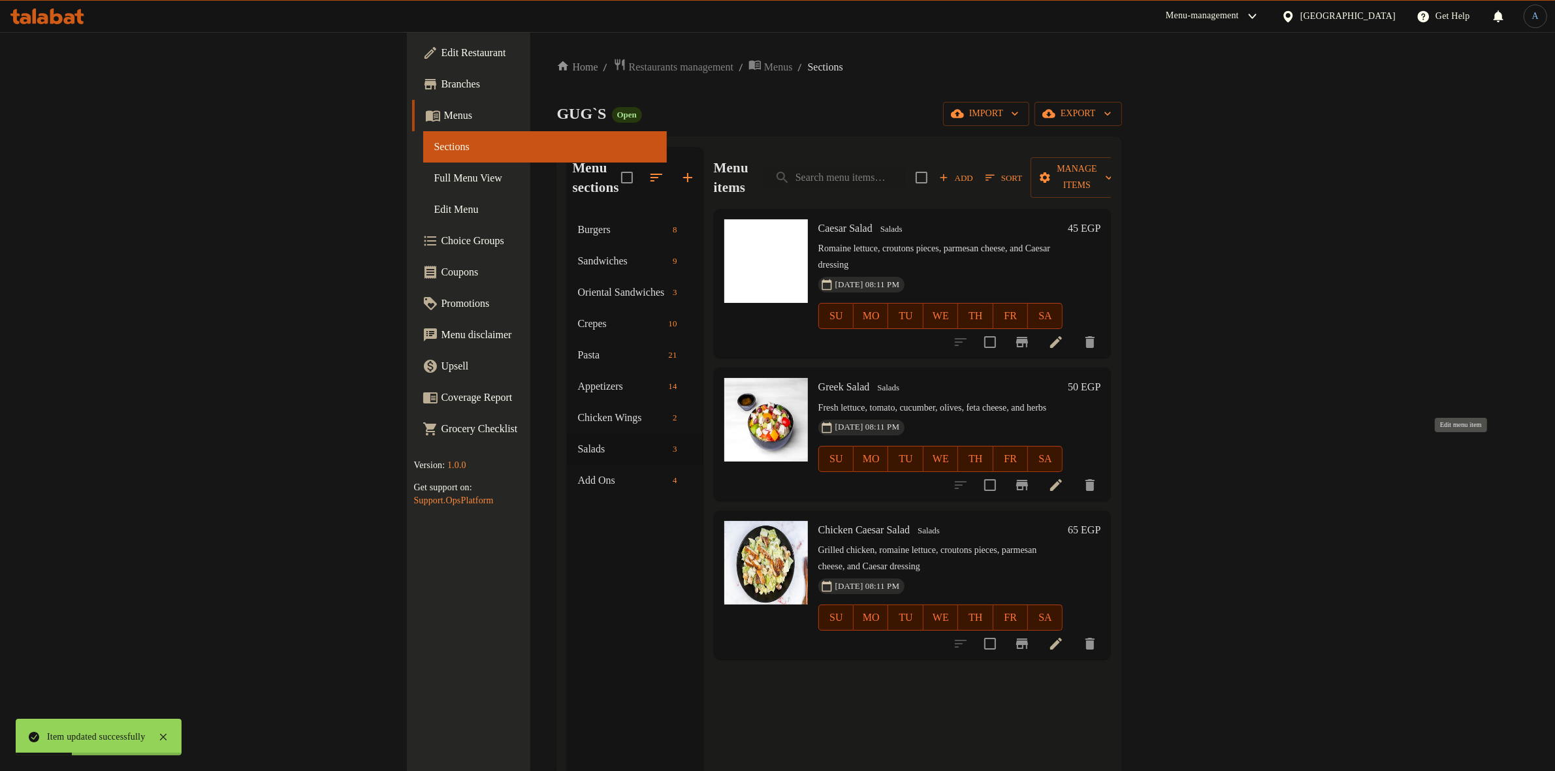
click at [1062, 479] on icon at bounding box center [1056, 485] width 12 height 12
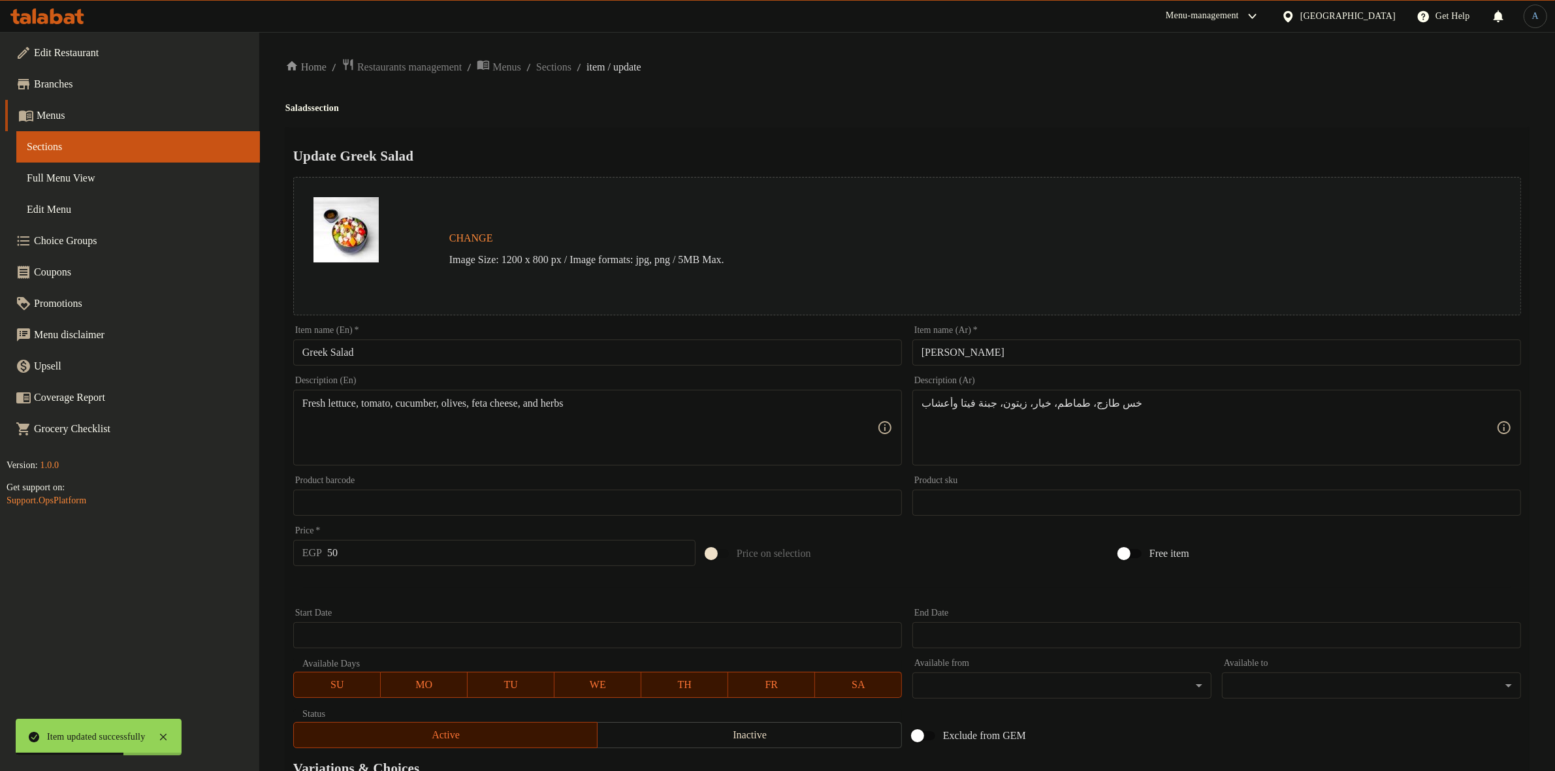
click at [473, 553] on input "50" at bounding box center [511, 553] width 368 height 26
type input "56"
click at [571, 62] on span "Sections" at bounding box center [553, 67] width 35 height 16
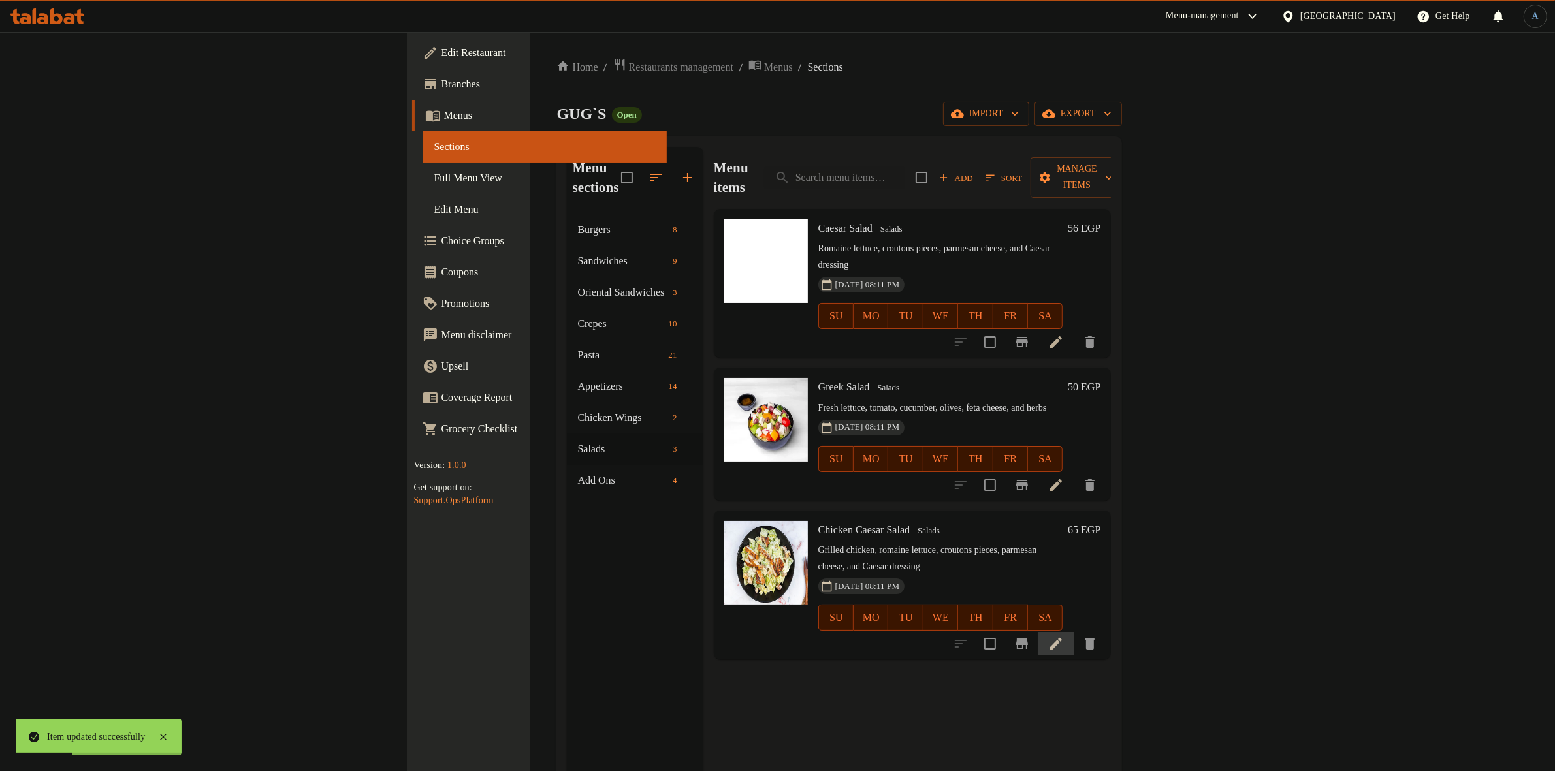
click at [1074, 632] on li at bounding box center [1055, 644] width 37 height 24
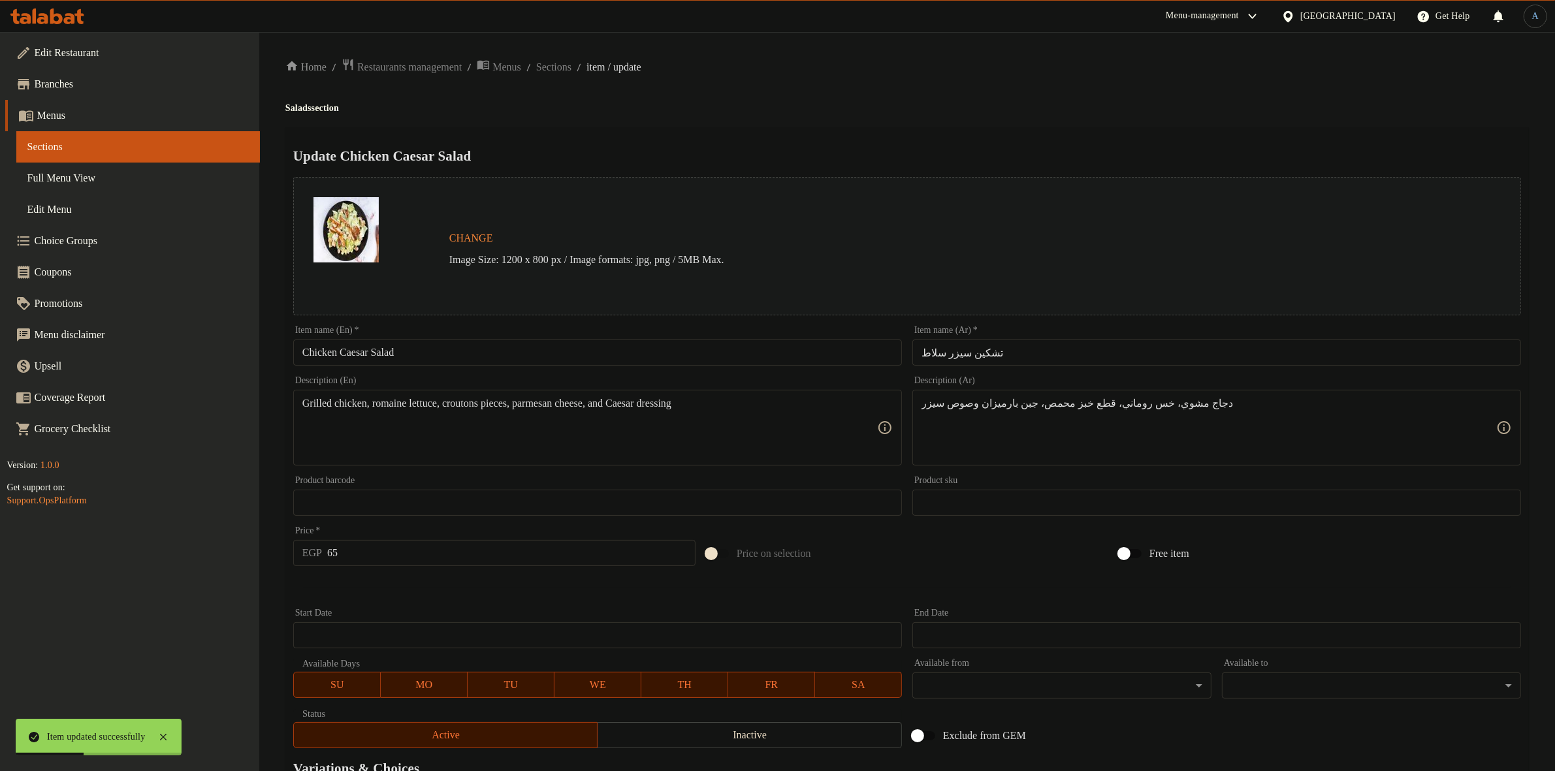
drag, startPoint x: 981, startPoint y: 366, endPoint x: 987, endPoint y: 356, distance: 12.3
click at [985, 360] on div "Item name (Ar)   * تشكين سيزر سلاط Item name (Ar) *" at bounding box center [1216, 346] width 619 height 50
click at [987, 356] on input "تشكين سيزر سلاط" at bounding box center [1216, 353] width 609 height 26
paste input "ک"
click at [984, 138] on div "Update Chicken Caesar Salad Change Image Size: 1200 x 800 px / Image formats: j…" at bounding box center [906, 516] width 1243 height 779
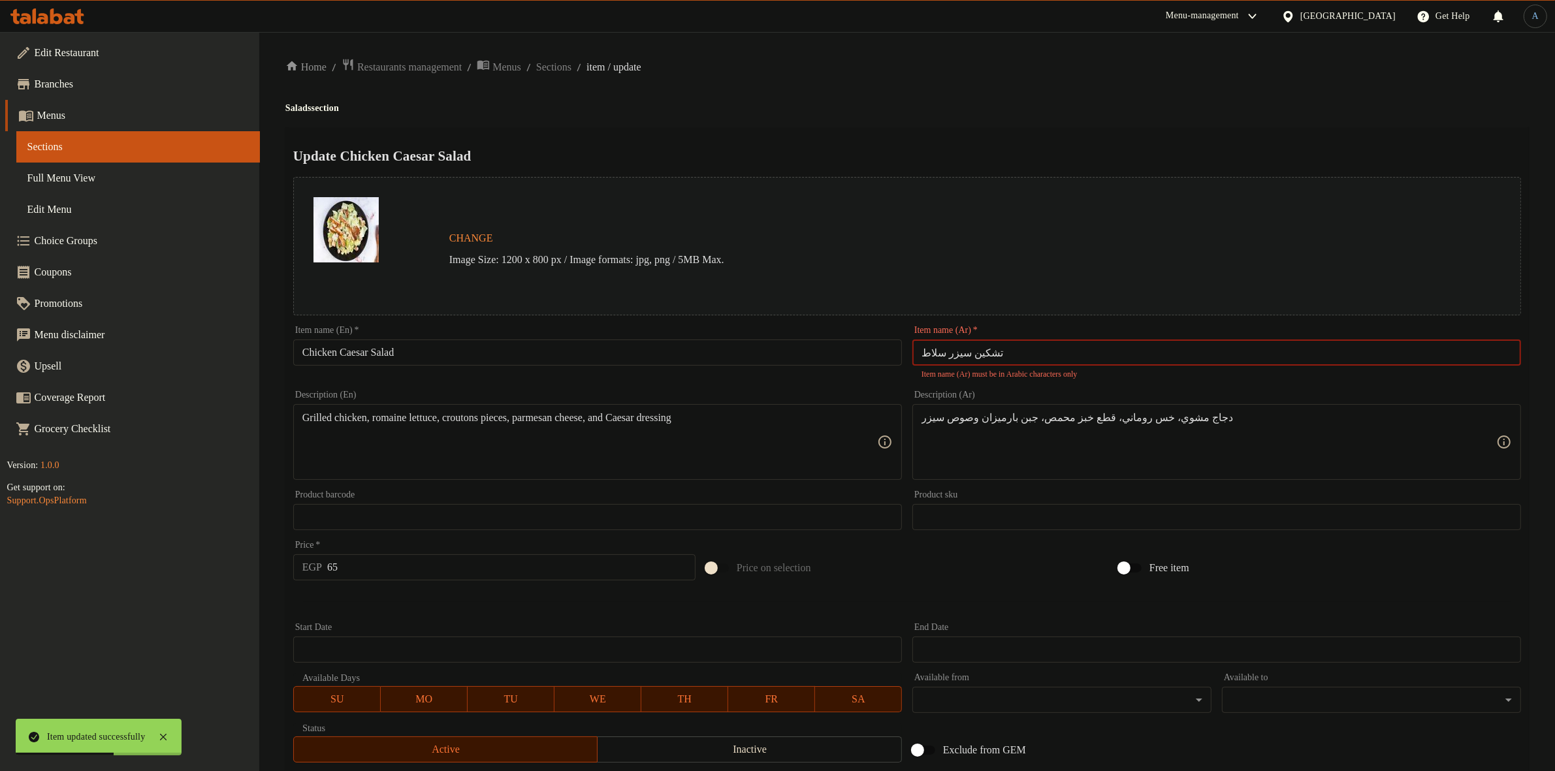
type input "تشكين سيزر سلاط"
click at [981, 103] on h4 "Salads section" at bounding box center [906, 108] width 1243 height 13
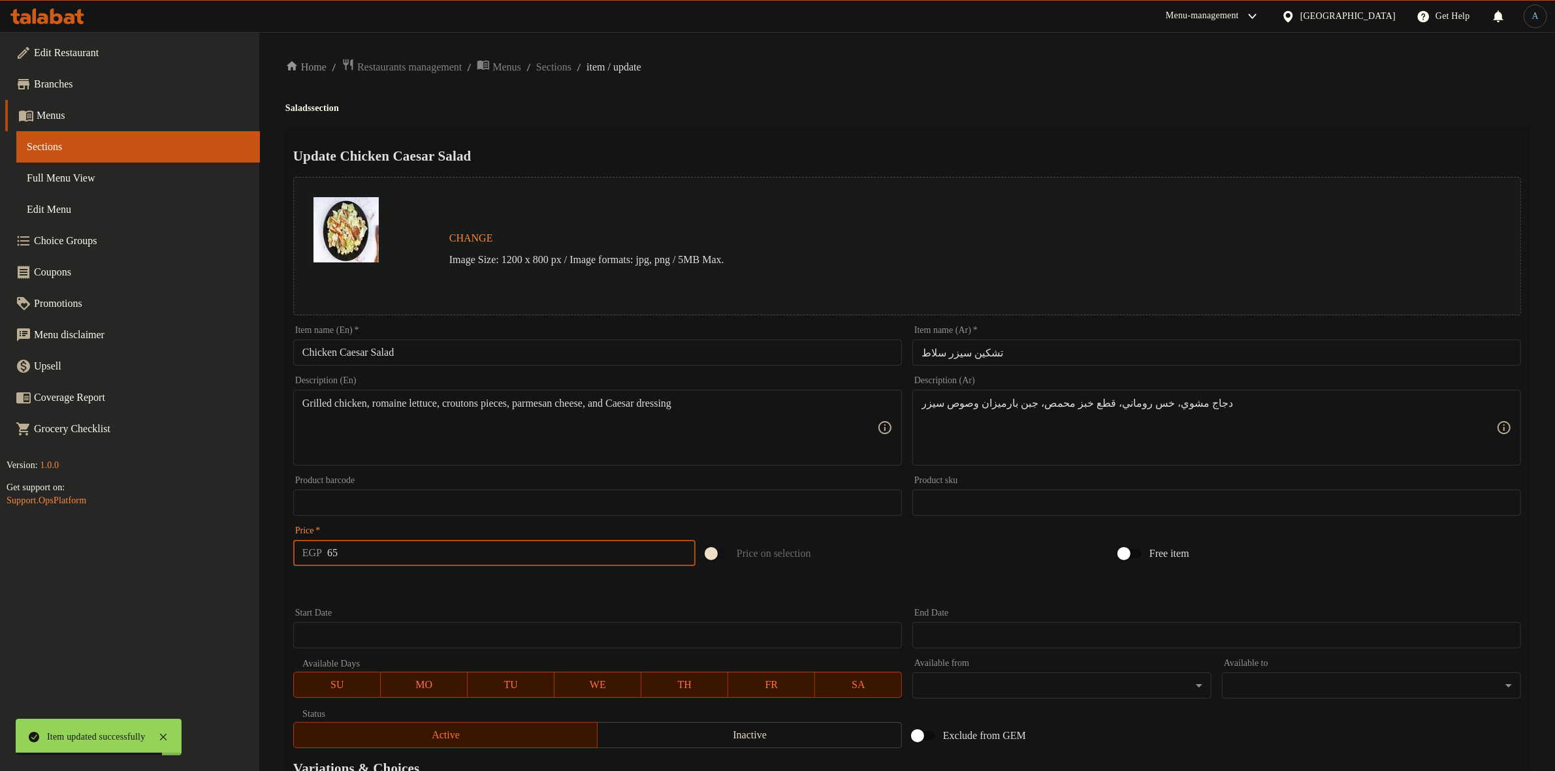
click at [442, 562] on input "65" at bounding box center [511, 553] width 368 height 26
type input "87"
click at [571, 61] on span "Sections" at bounding box center [553, 67] width 35 height 16
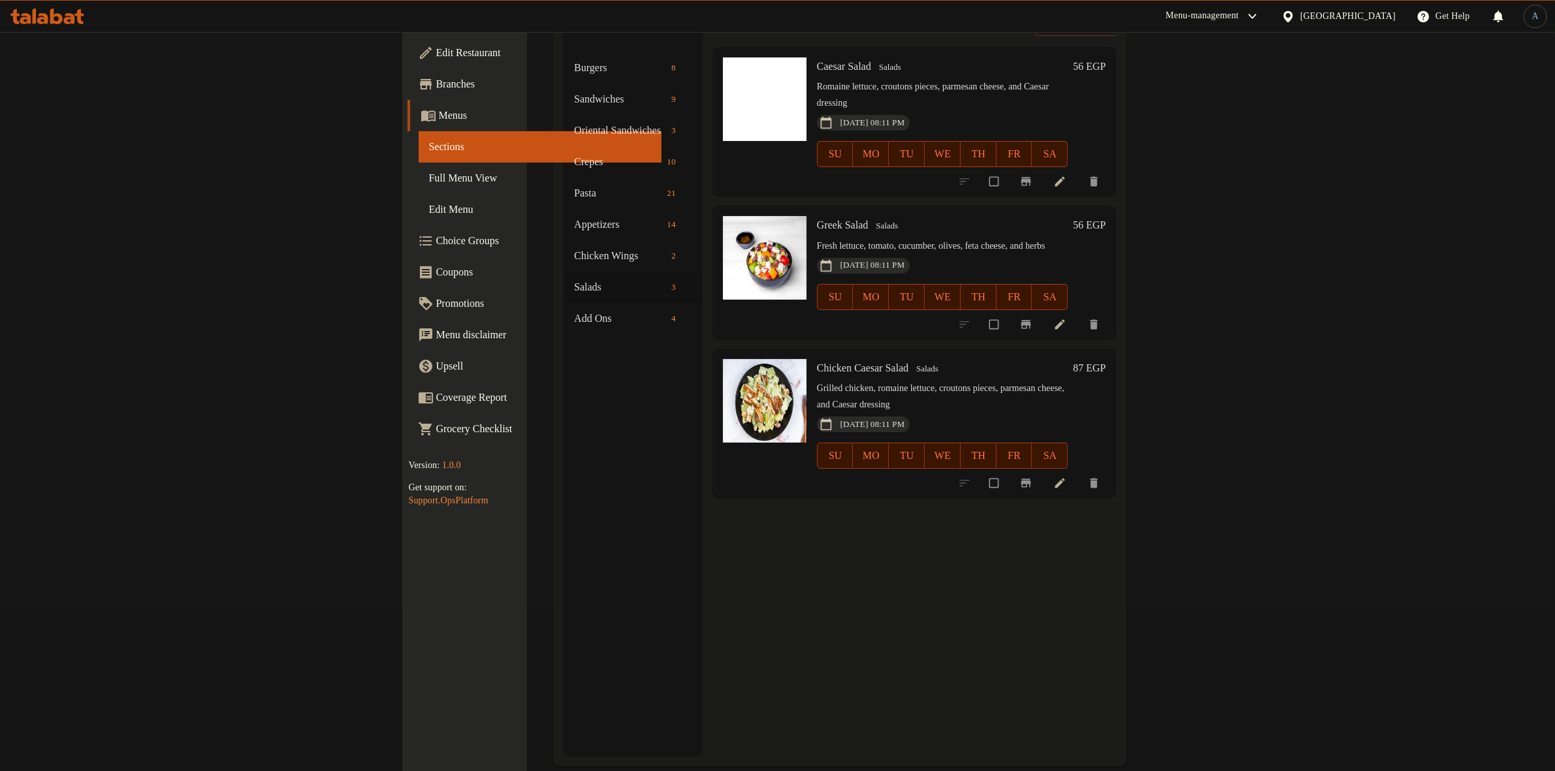
scroll to position [183, 0]
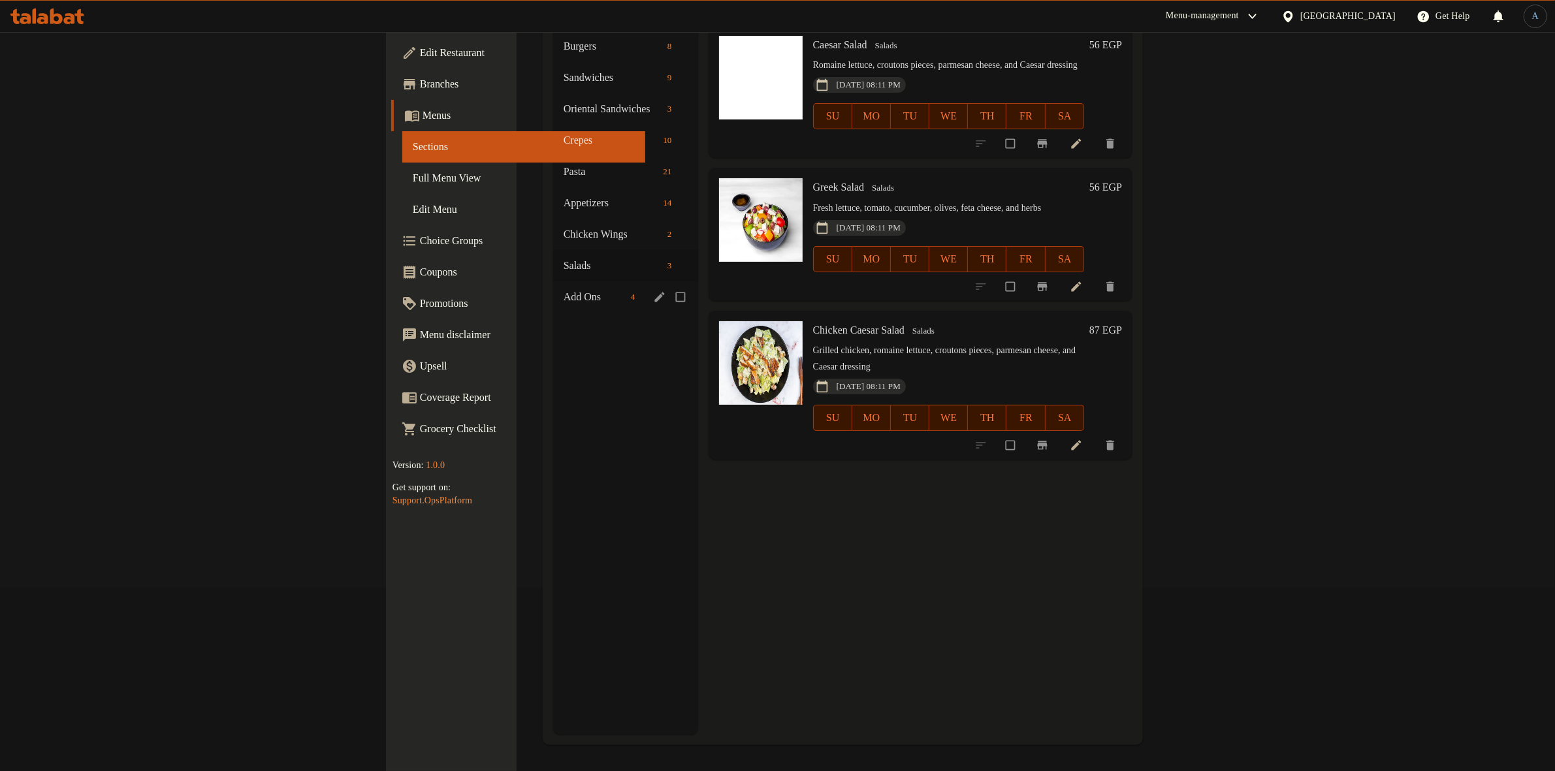
click at [563, 289] on span "Add Ons" at bounding box center [594, 297] width 62 height 16
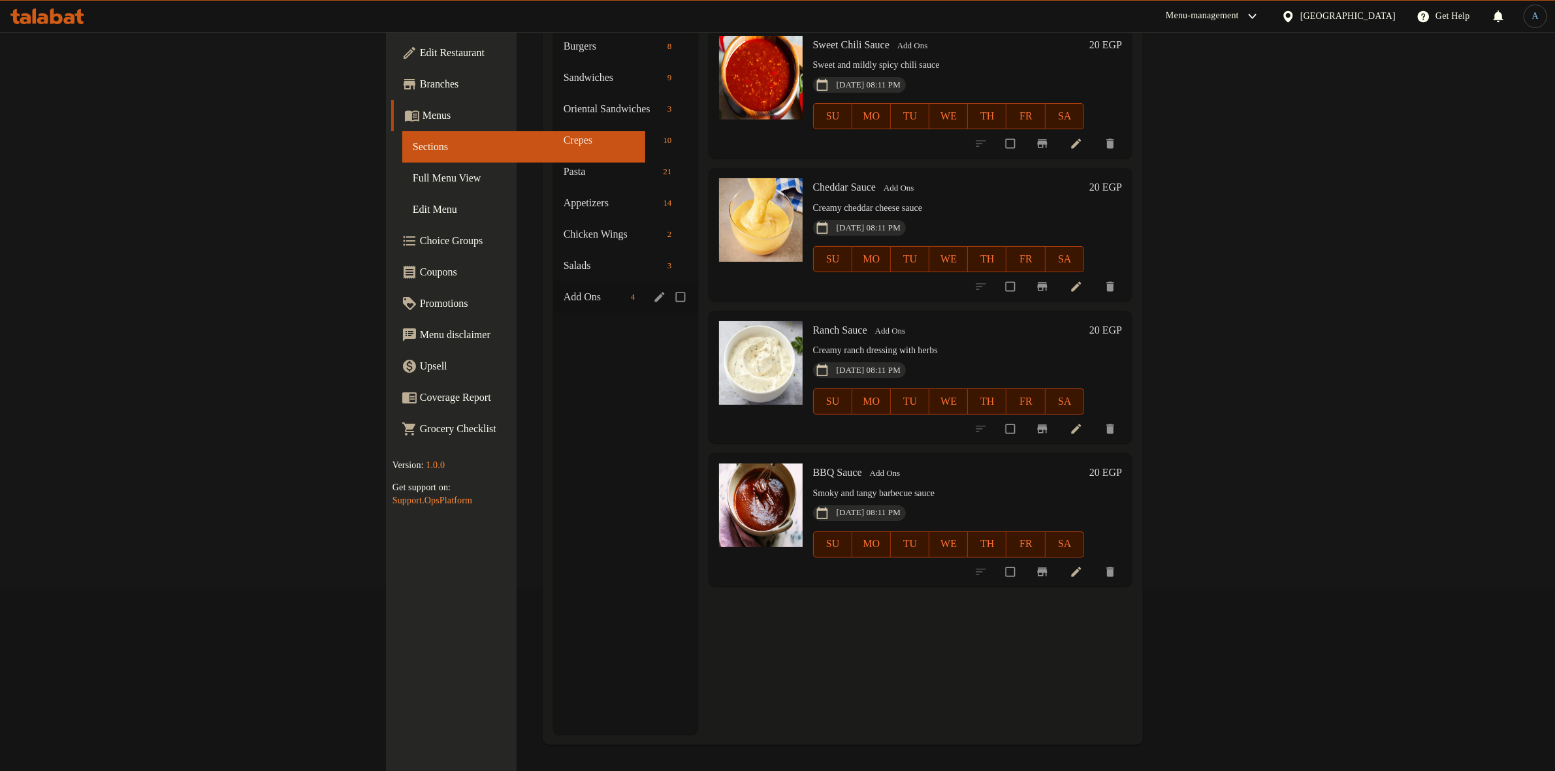
click at [668, 285] on input "Menu sections" at bounding box center [681, 297] width 27 height 25
drag, startPoint x: 546, startPoint y: 276, endPoint x: 553, endPoint y: 274, distance: 6.7
click at [553, 281] on div "Add Ons 4" at bounding box center [625, 296] width 145 height 31
click at [653, 291] on icon "edit" at bounding box center [659, 297] width 13 height 13
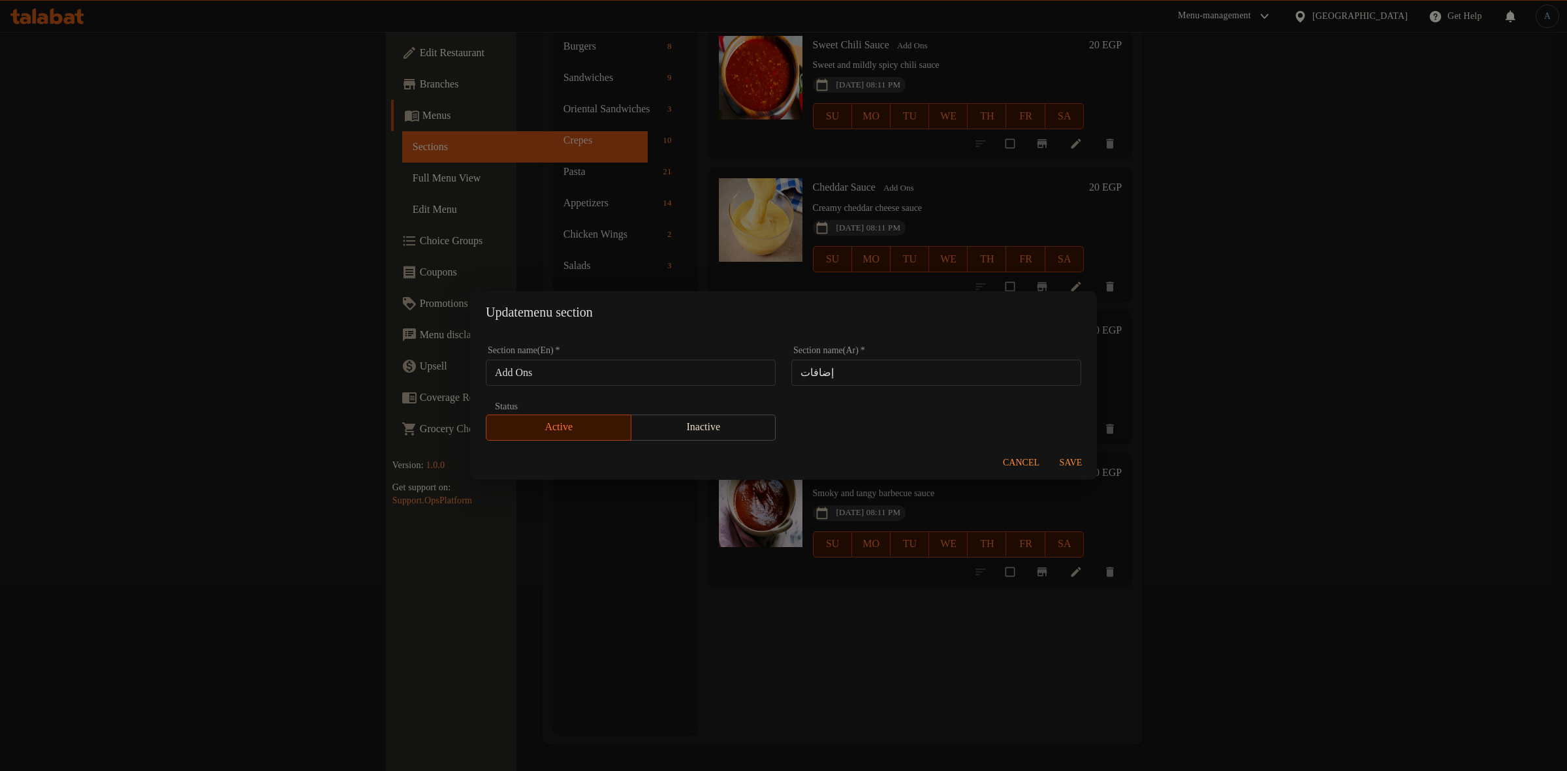
click at [718, 428] on span "Inactive" at bounding box center [704, 427] width 135 height 19
click at [1081, 470] on span "Save" at bounding box center [1070, 463] width 31 height 16
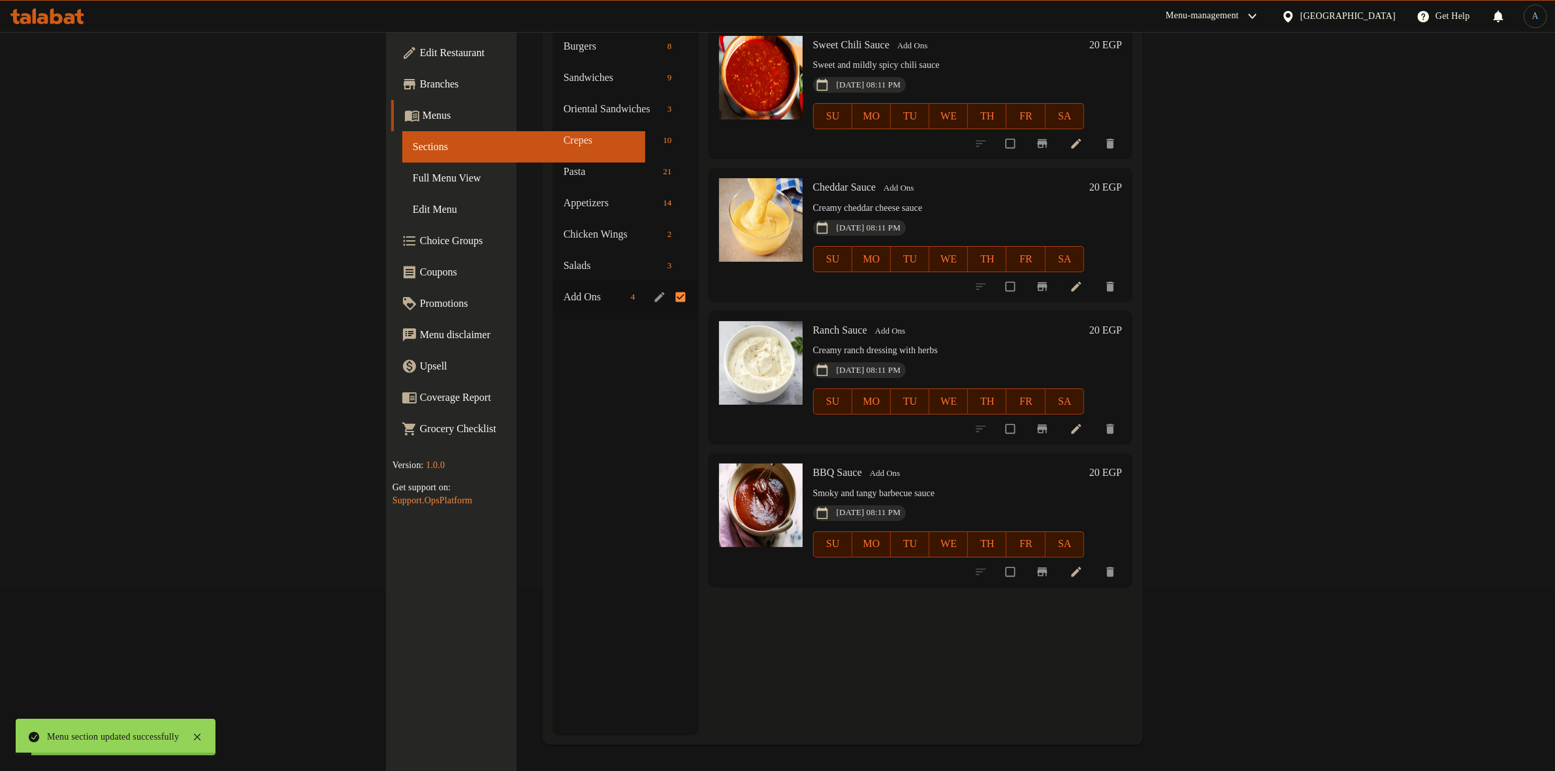
click at [668, 285] on input "Menu sections" at bounding box center [681, 297] width 27 height 25
checkbox input "false"
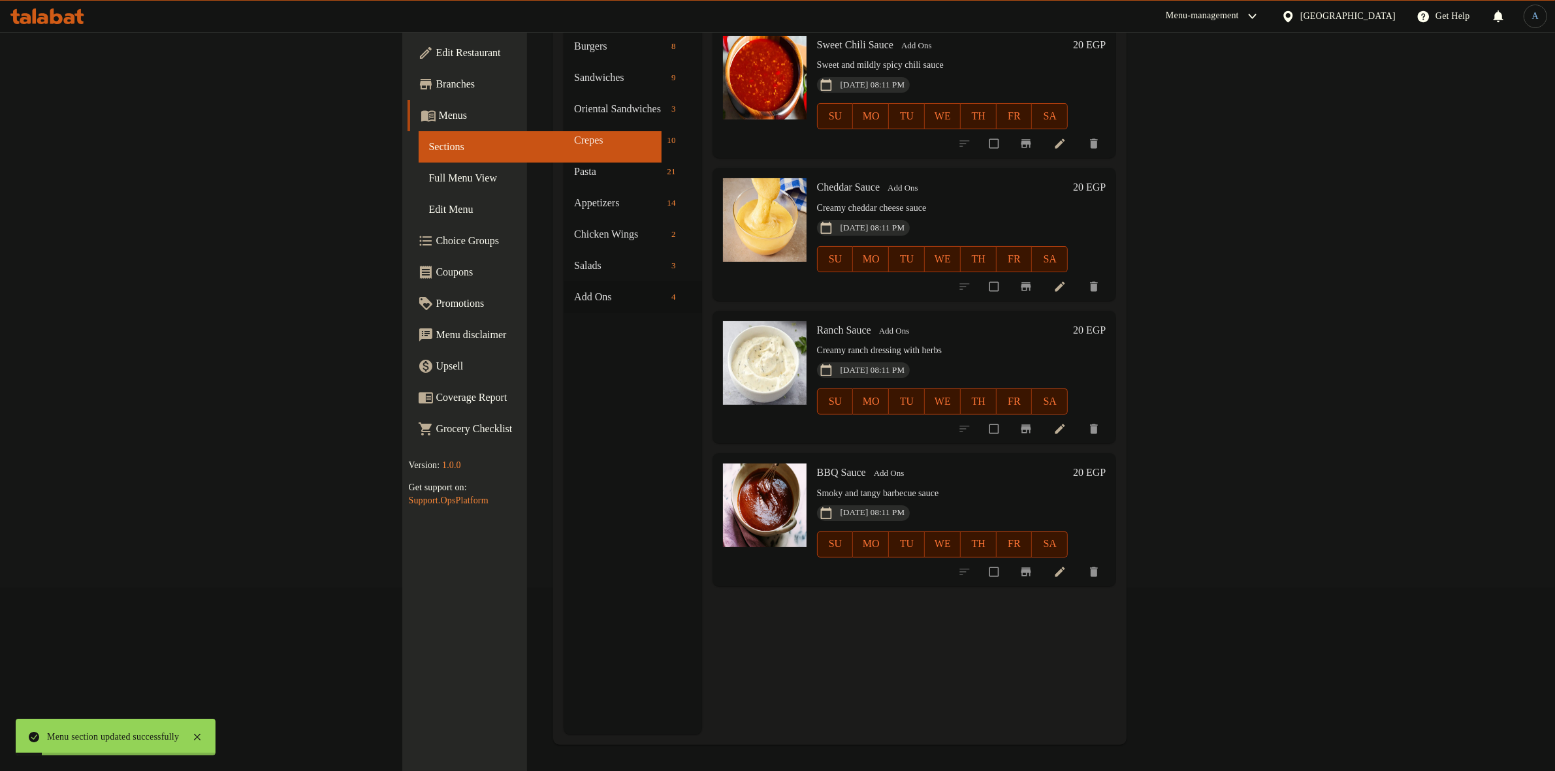
click at [563, 446] on div "Menu sections Burgers 8 Sandwiches 9 Oriental Sandwiches 3 Crepes 10 Pasta 21 A…" at bounding box center [632, 348] width 138 height 771
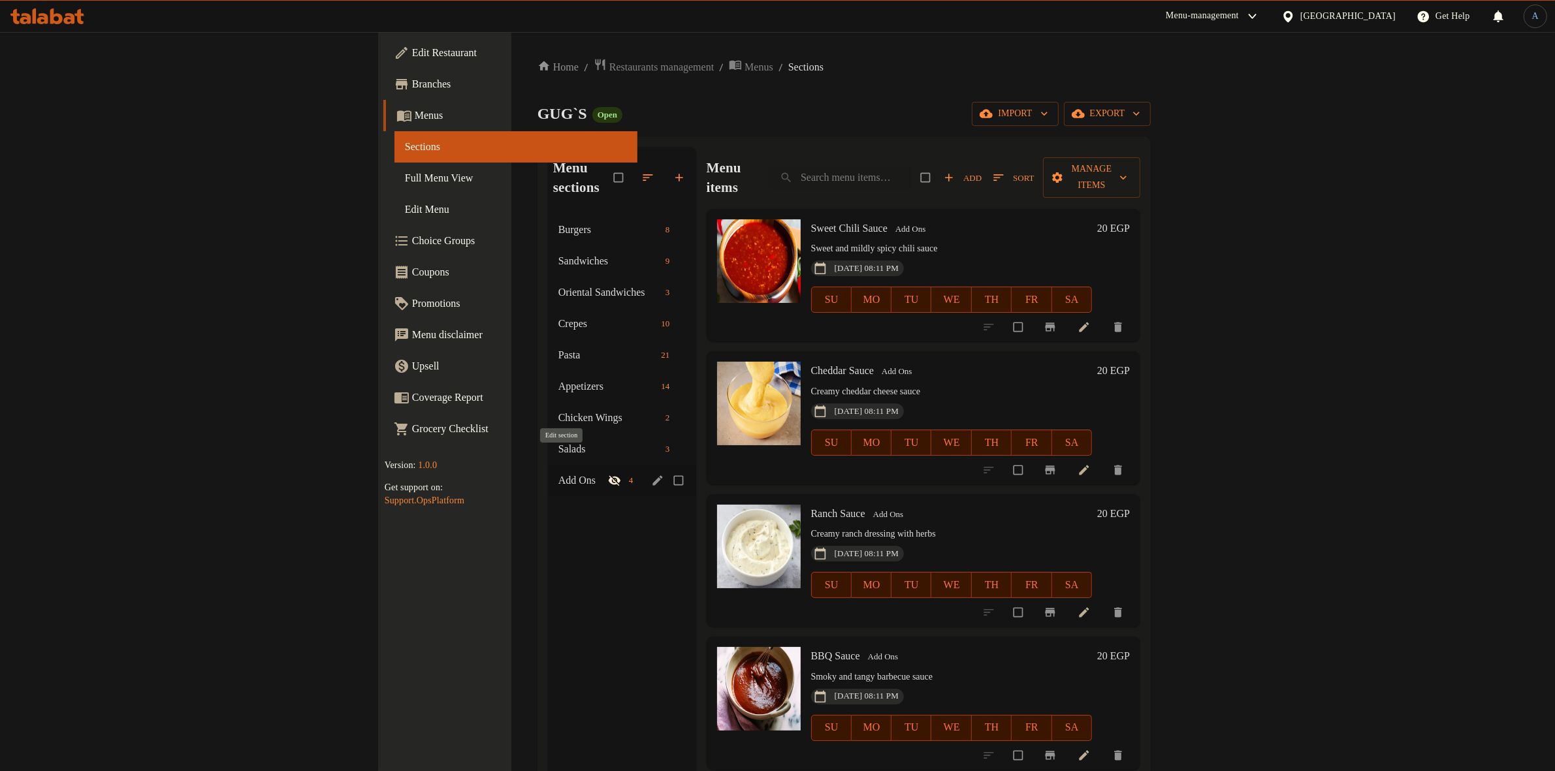
click at [652, 475] on icon "edit" at bounding box center [657, 480] width 10 height 10
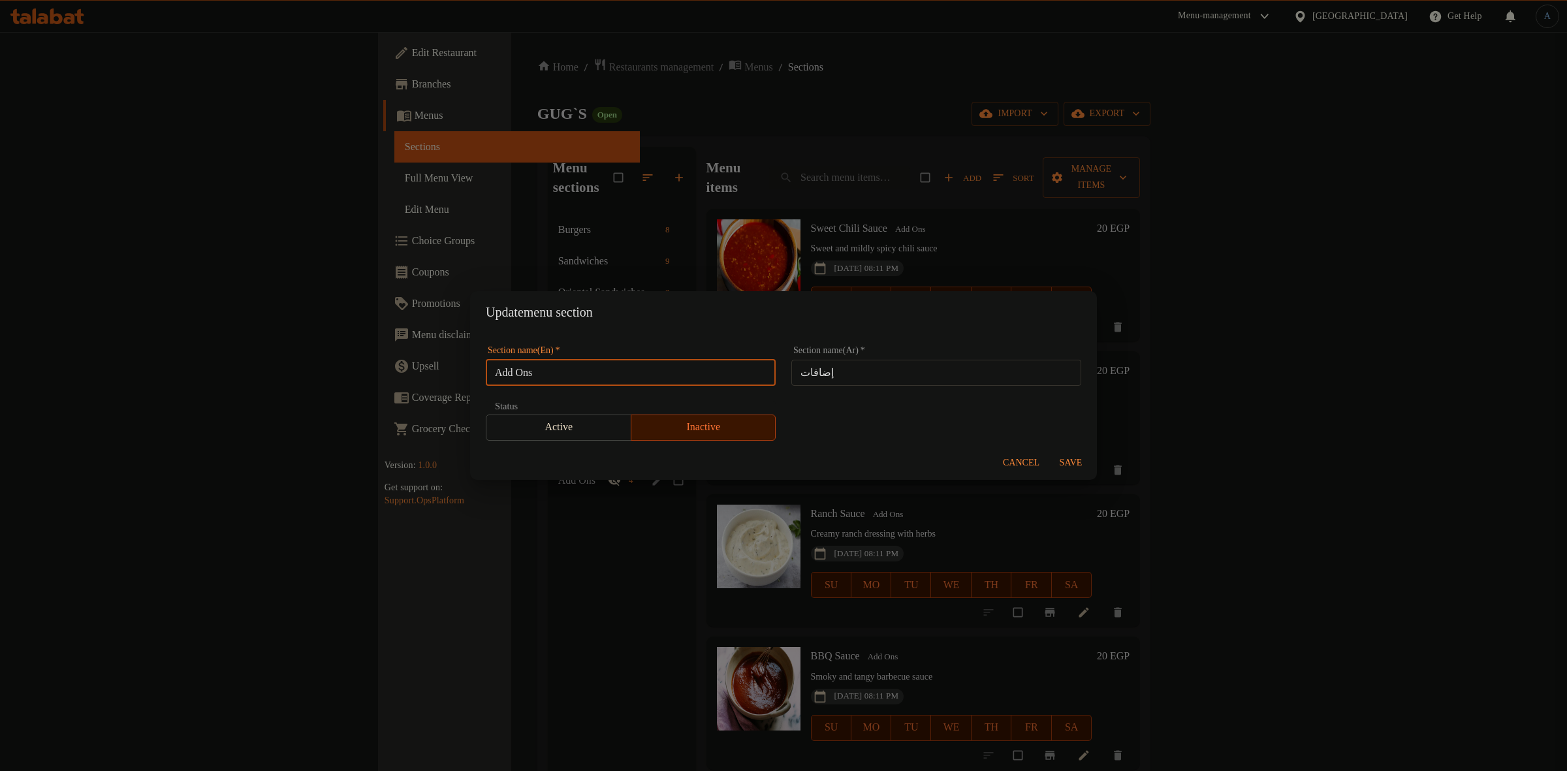
click at [617, 371] on input "Add Ons" at bounding box center [631, 373] width 290 height 26
click at [797, 92] on div "Update menu section Section name(En)   * Add Ons Section name(En) * Section nam…" at bounding box center [783, 385] width 1567 height 771
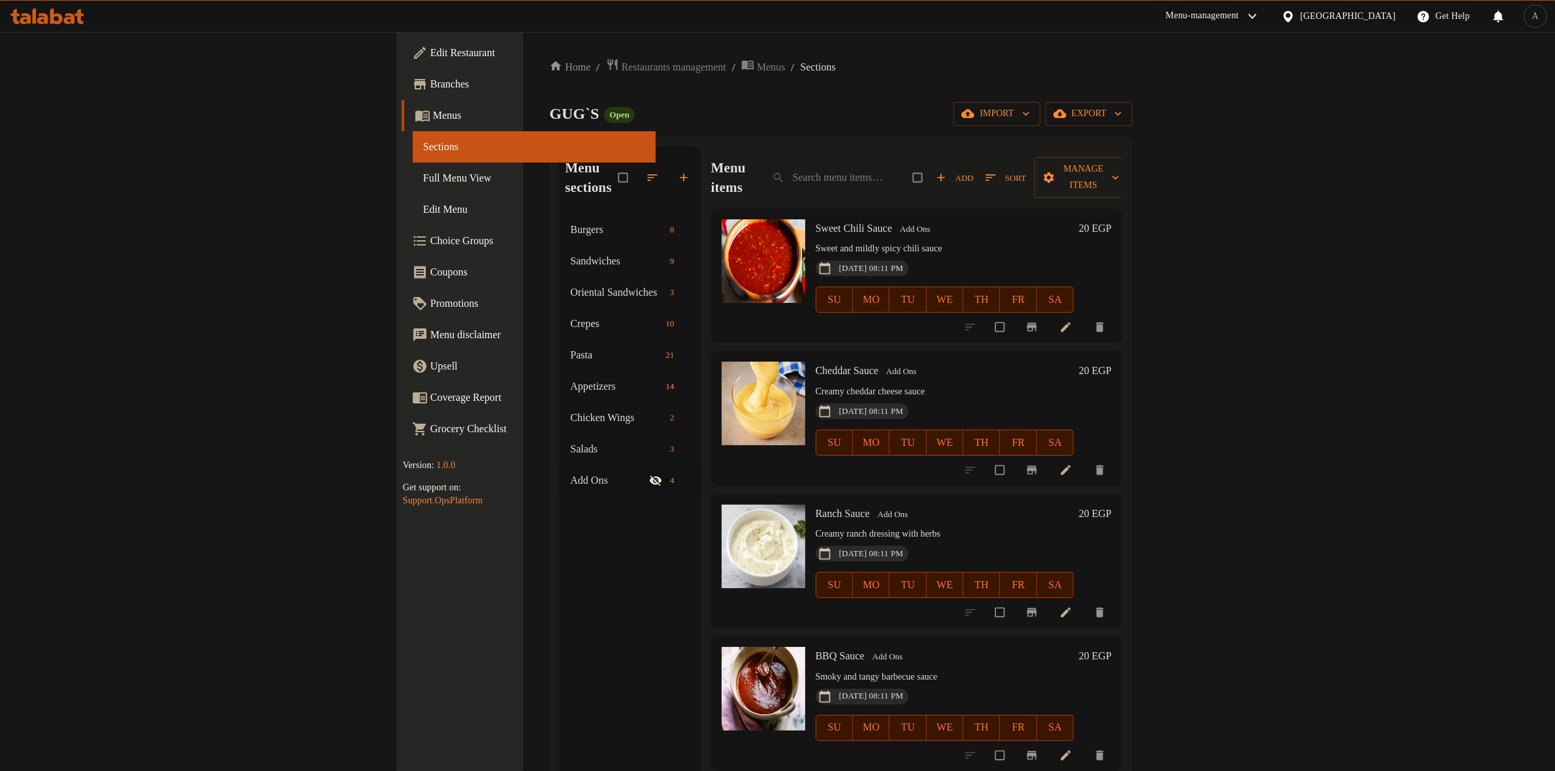
click at [1132, 89] on div "Home / Restaurants management / Menus / Sections GUG`S Open import export Menu …" at bounding box center [840, 493] width 583 height 870
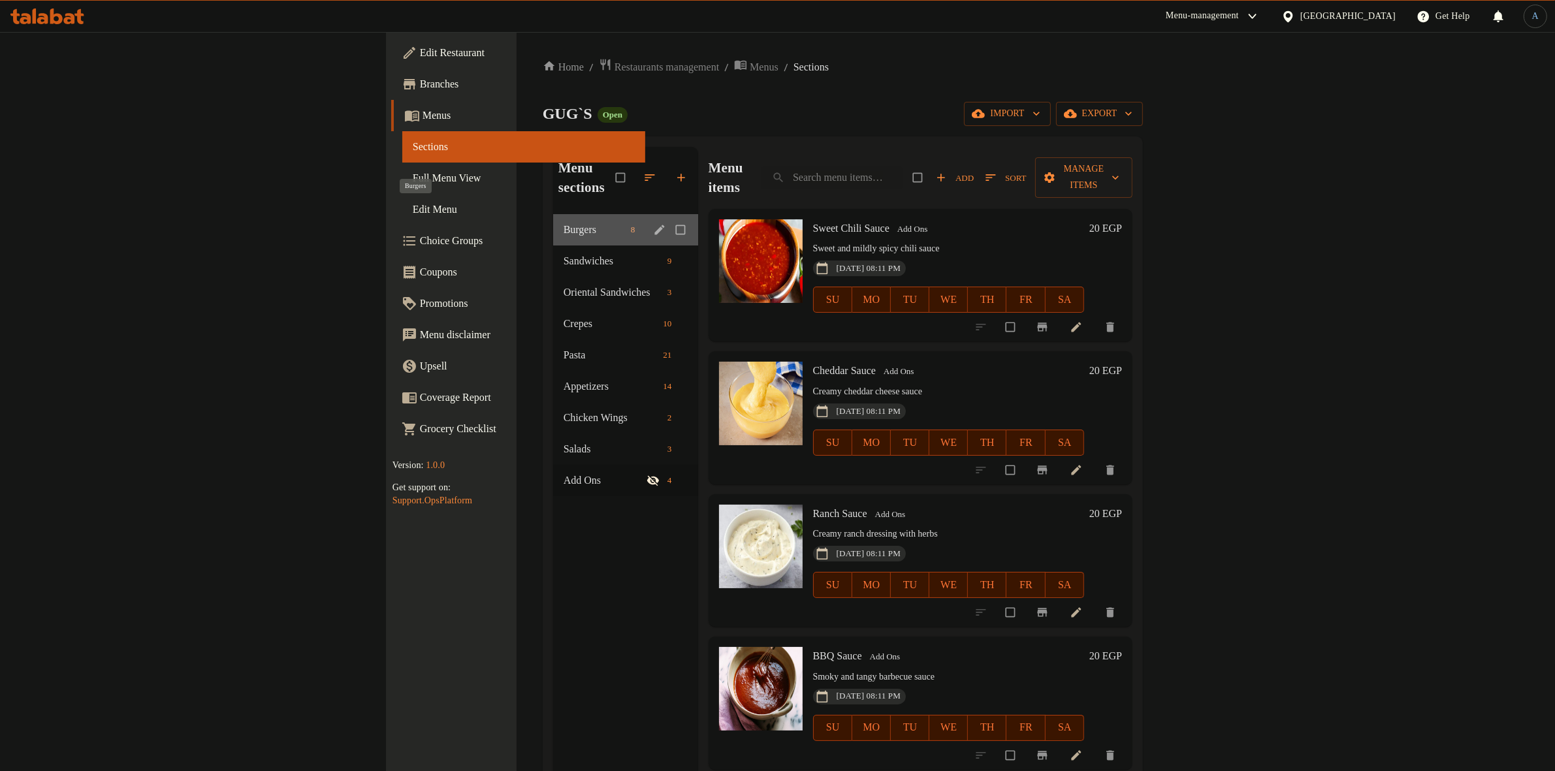
click at [563, 222] on span "Burgers" at bounding box center [594, 230] width 62 height 16
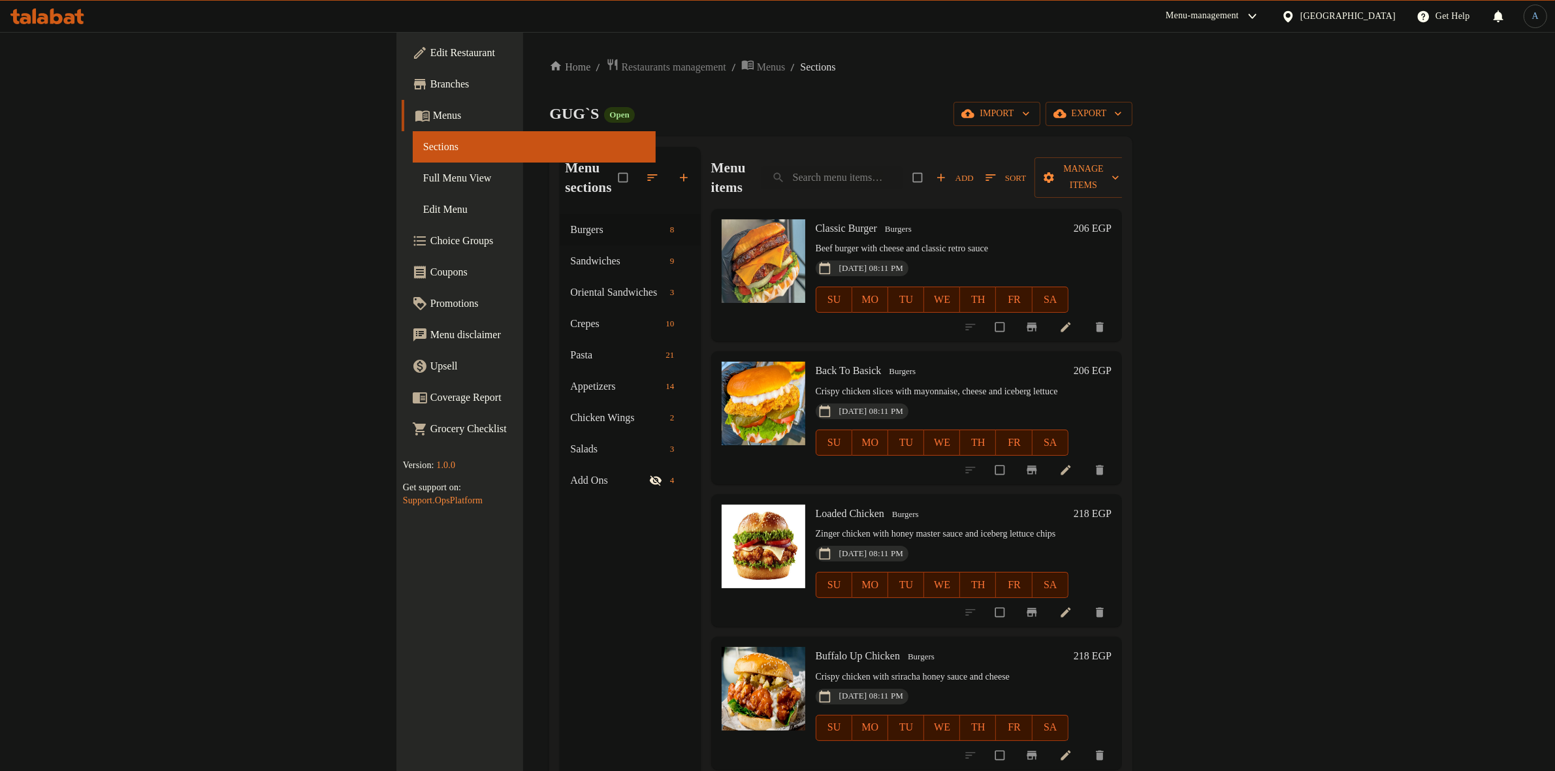
click at [864, 122] on div "GUG`S Open import export" at bounding box center [840, 114] width 583 height 24
click at [413, 166] on link "Full Menu View" at bounding box center [535, 178] width 244 height 31
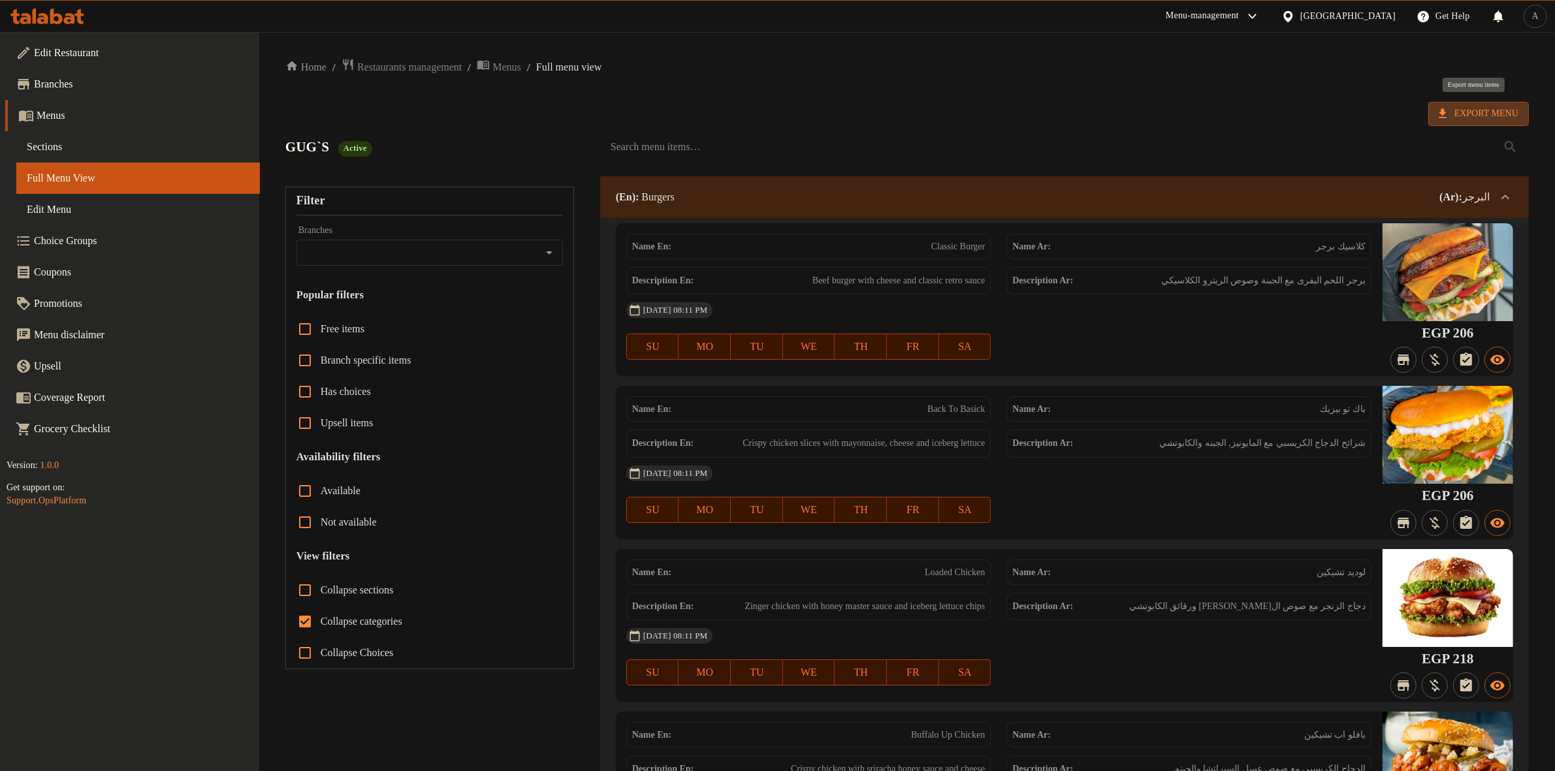
click at [1456, 108] on span "Export Menu" at bounding box center [1478, 114] width 80 height 16
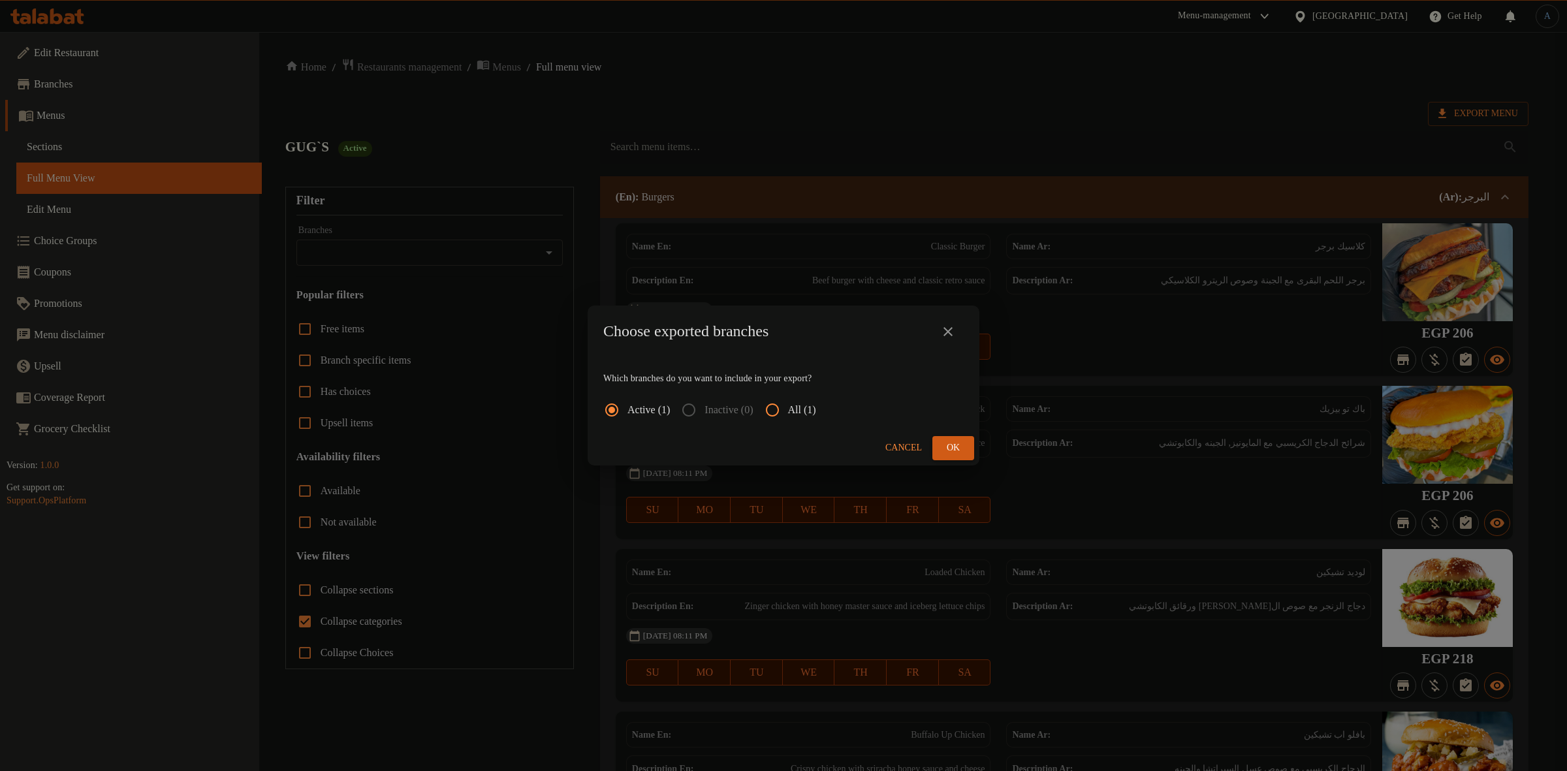
click at [788, 415] on input "All (1)" at bounding box center [772, 409] width 31 height 31
radio input "true"
click at [963, 455] on span "Ok" at bounding box center [953, 448] width 21 height 16
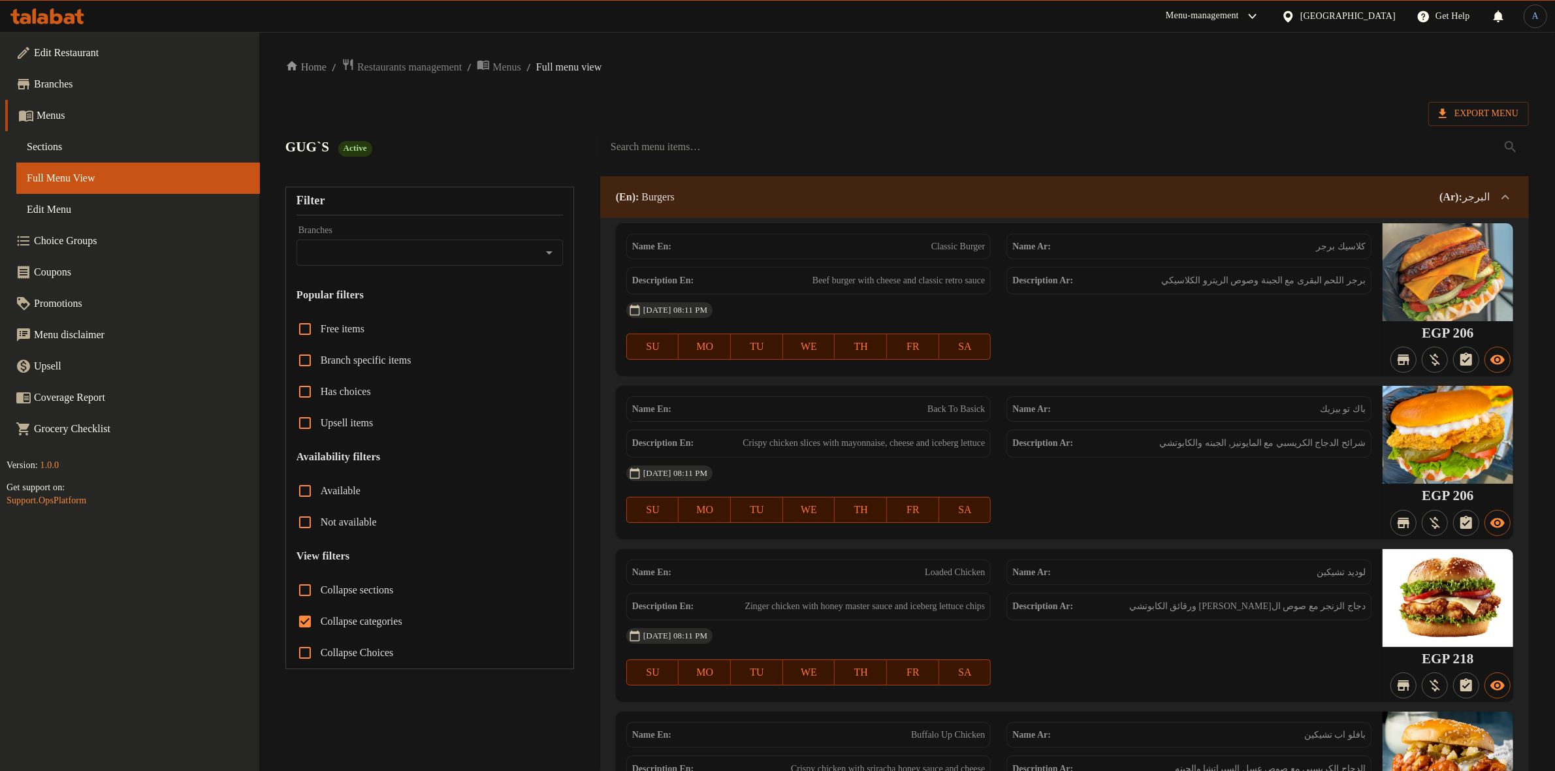
click at [92, 144] on span "Sections" at bounding box center [138, 147] width 223 height 16
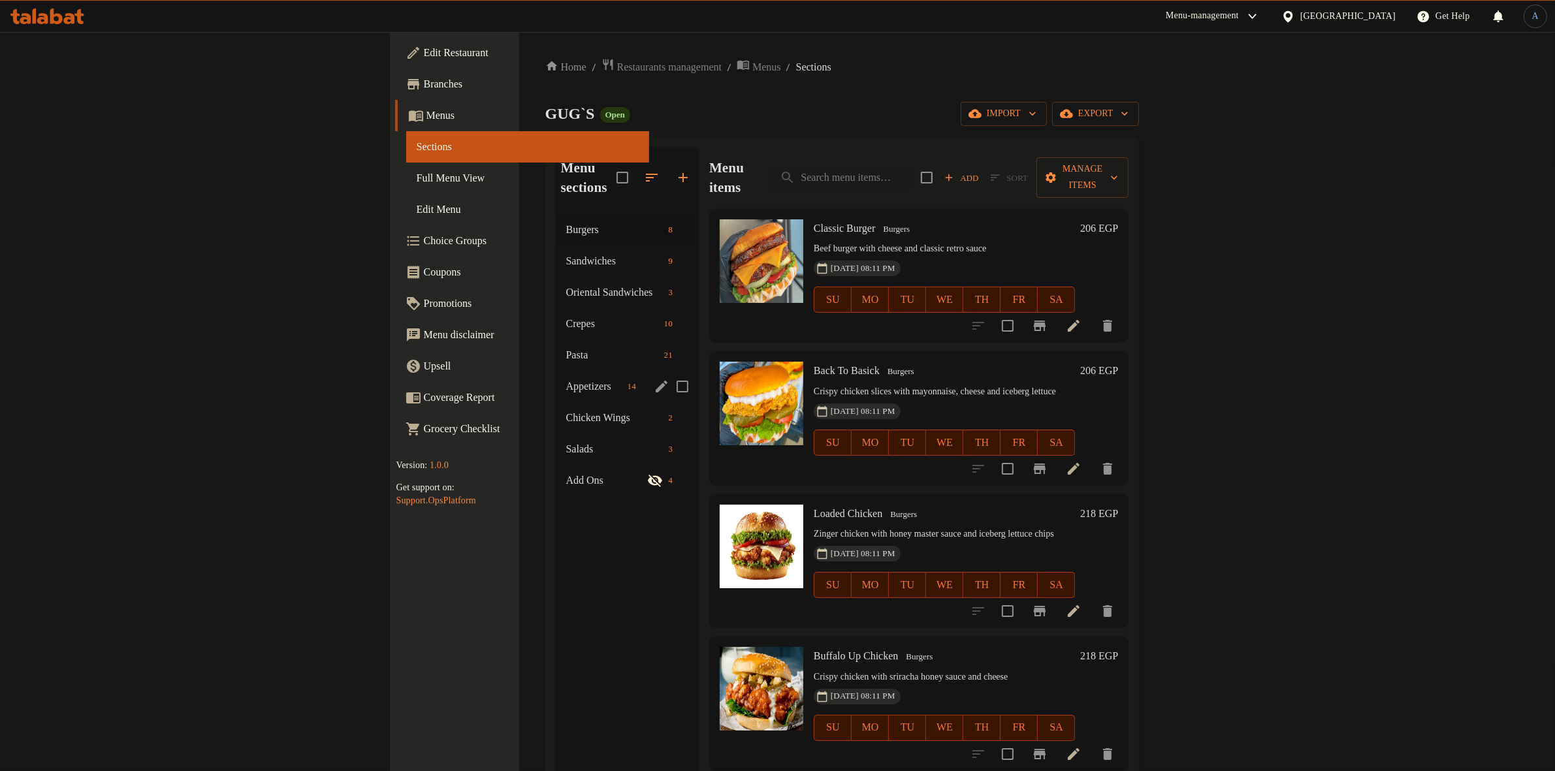
click at [566, 379] on span "Appetizers" at bounding box center [594, 387] width 56 height 16
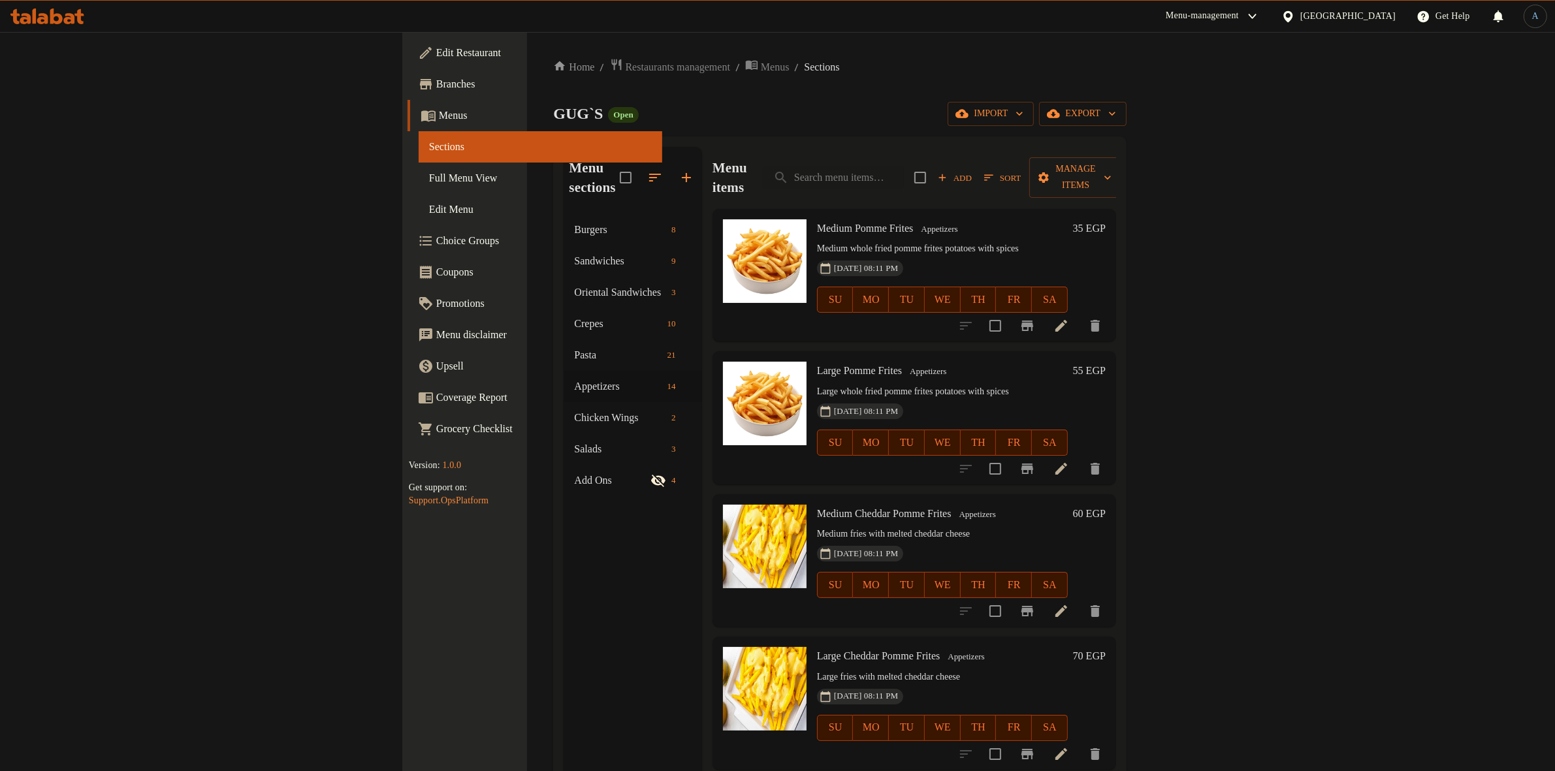
click at [817, 223] on span "Medium Pomme Frites" at bounding box center [865, 228] width 97 height 11
copy span "Pomme Frites"
drag, startPoint x: 755, startPoint y: 494, endPoint x: 882, endPoint y: 495, distance: 127.3
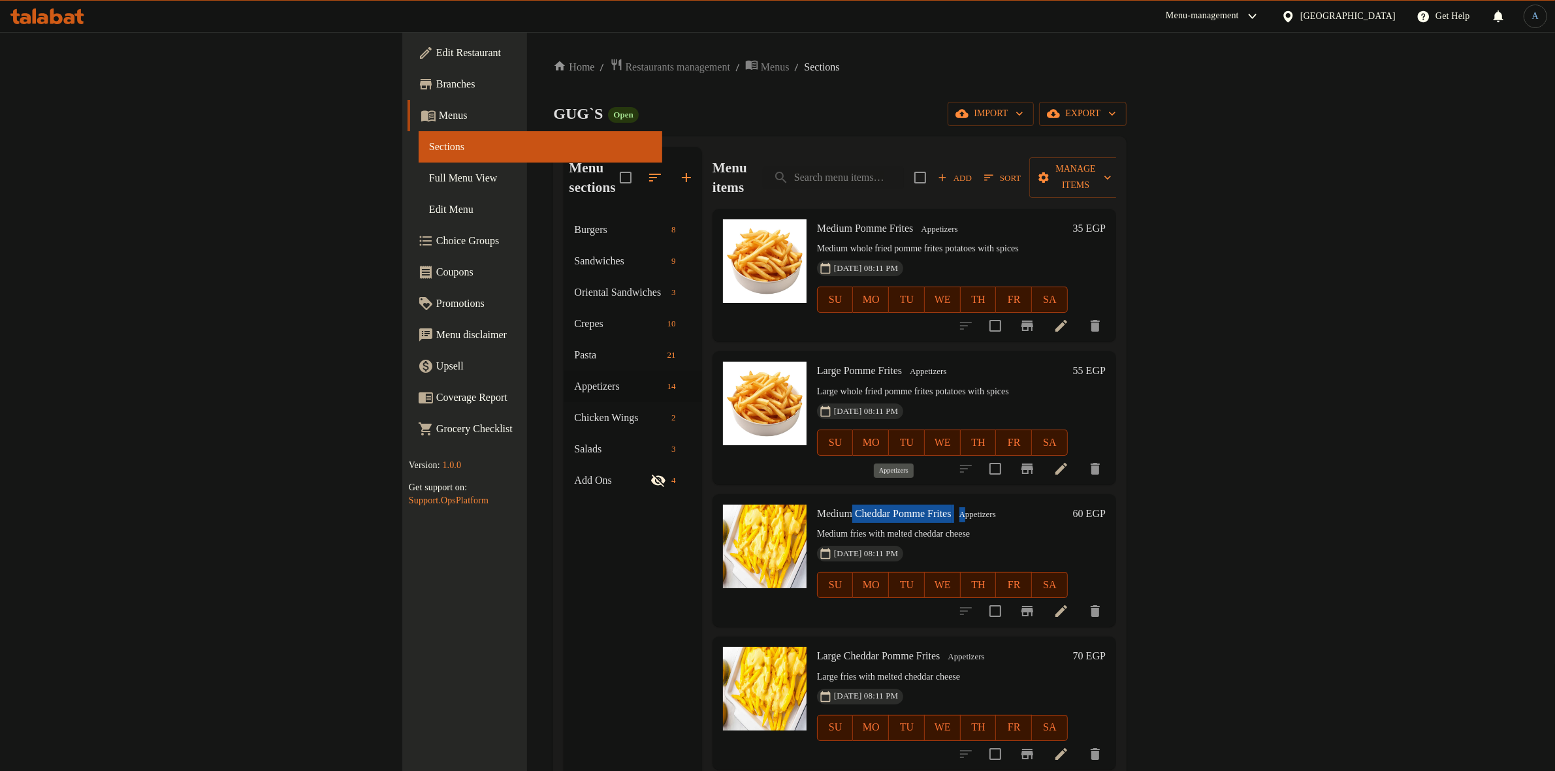
click at [882, 505] on h6 "Medium Cheddar Pomme Frites Appetizers" at bounding box center [942, 514] width 251 height 18
copy h6 "Cheddar Pomme Frites A"
click at [863, 508] on span "Medium Cheddar Pomme Frites" at bounding box center [884, 513] width 135 height 11
click at [817, 508] on span "Medium Cheddar Pomme Frites" at bounding box center [884, 513] width 135 height 11
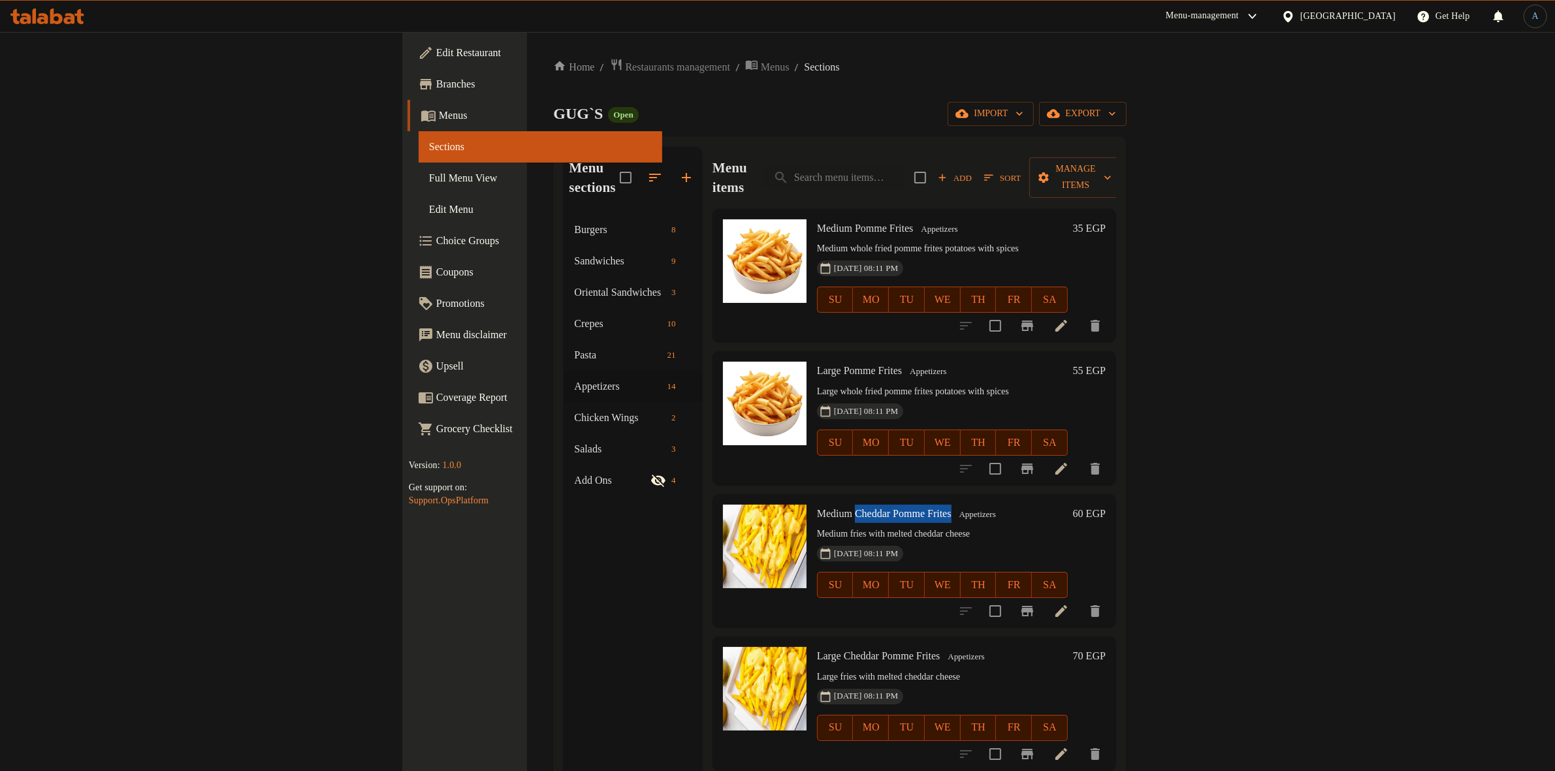
click at [859, 508] on span "Medium Cheddar Pomme Frites" at bounding box center [884, 513] width 135 height 11
copy span "Cheddar Pomme Frites"
click at [625, 67] on span "Restaurants management" at bounding box center [677, 67] width 104 height 16
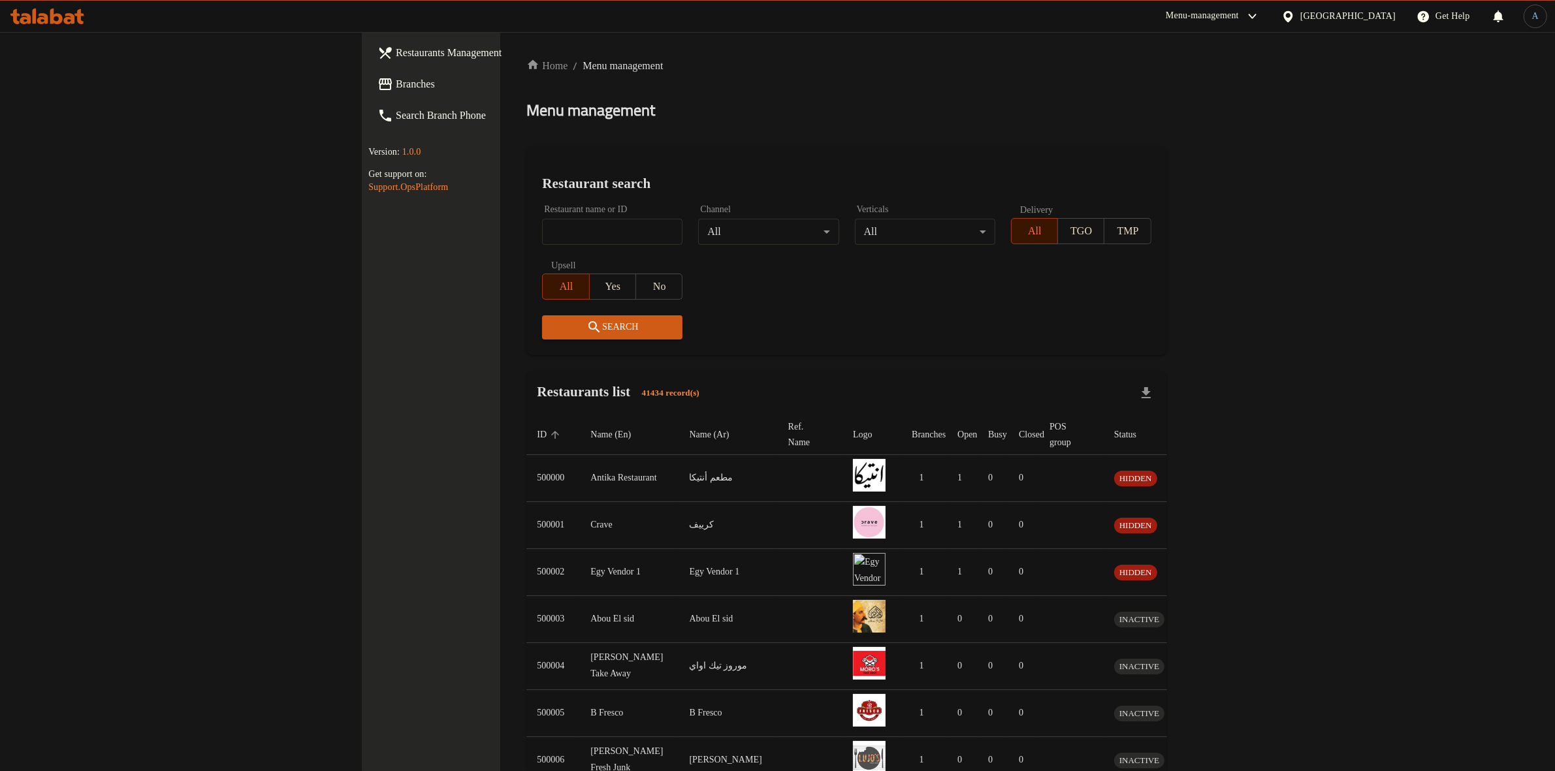
drag, startPoint x: 581, startPoint y: 127, endPoint x: 618, endPoint y: 17, distance: 116.5
click at [582, 121] on div "Home / Menu management Menu management Restaurant search Restaurant name or ID …" at bounding box center [846, 513] width 641 height 911
click at [396, 86] on span "Branches" at bounding box center [503, 84] width 215 height 16
